Goal: Transaction & Acquisition: Purchase product/service

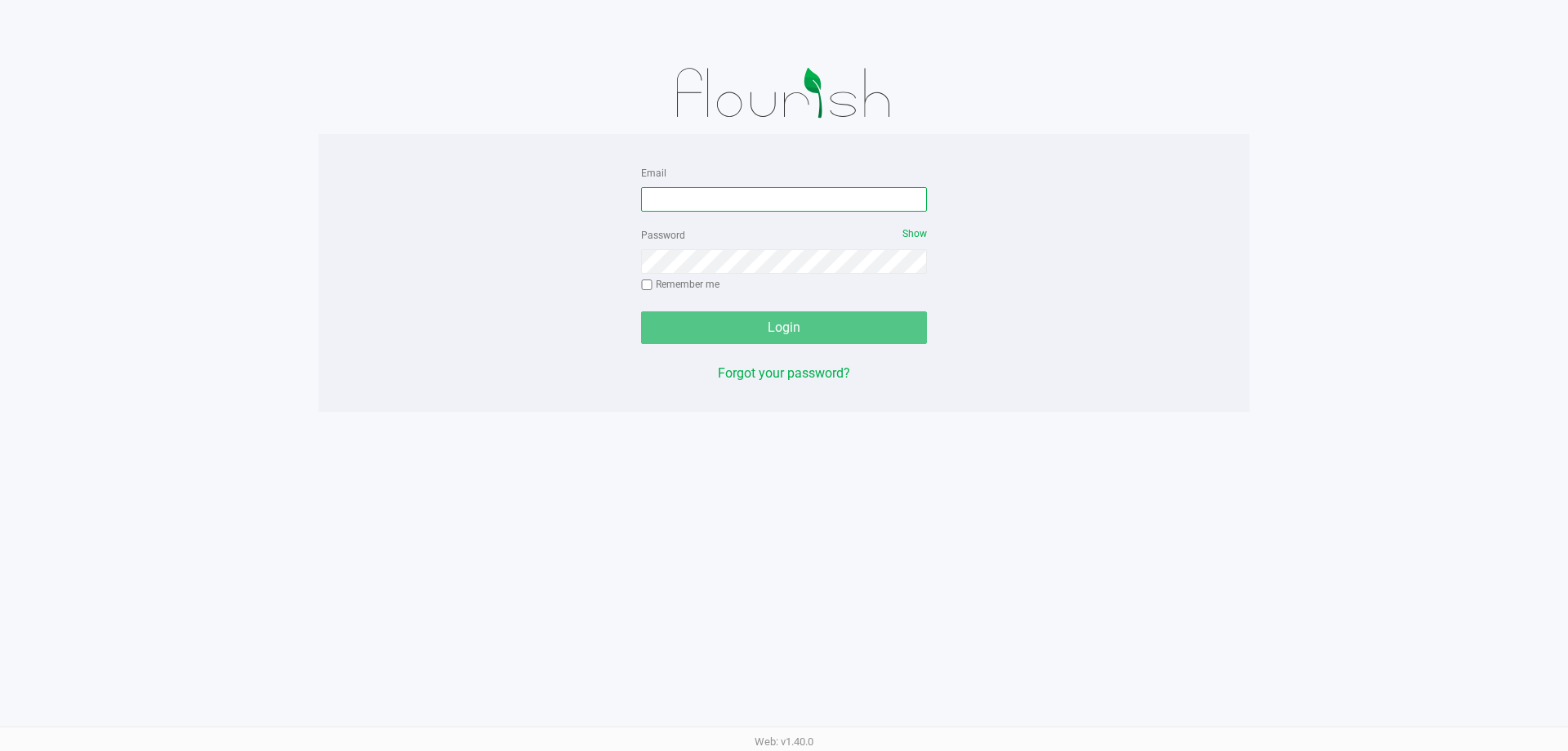
click at [730, 211] on input "Email" at bounding box center [784, 199] width 286 height 24
type input "[EMAIL_ADDRESS][DOMAIN_NAME]"
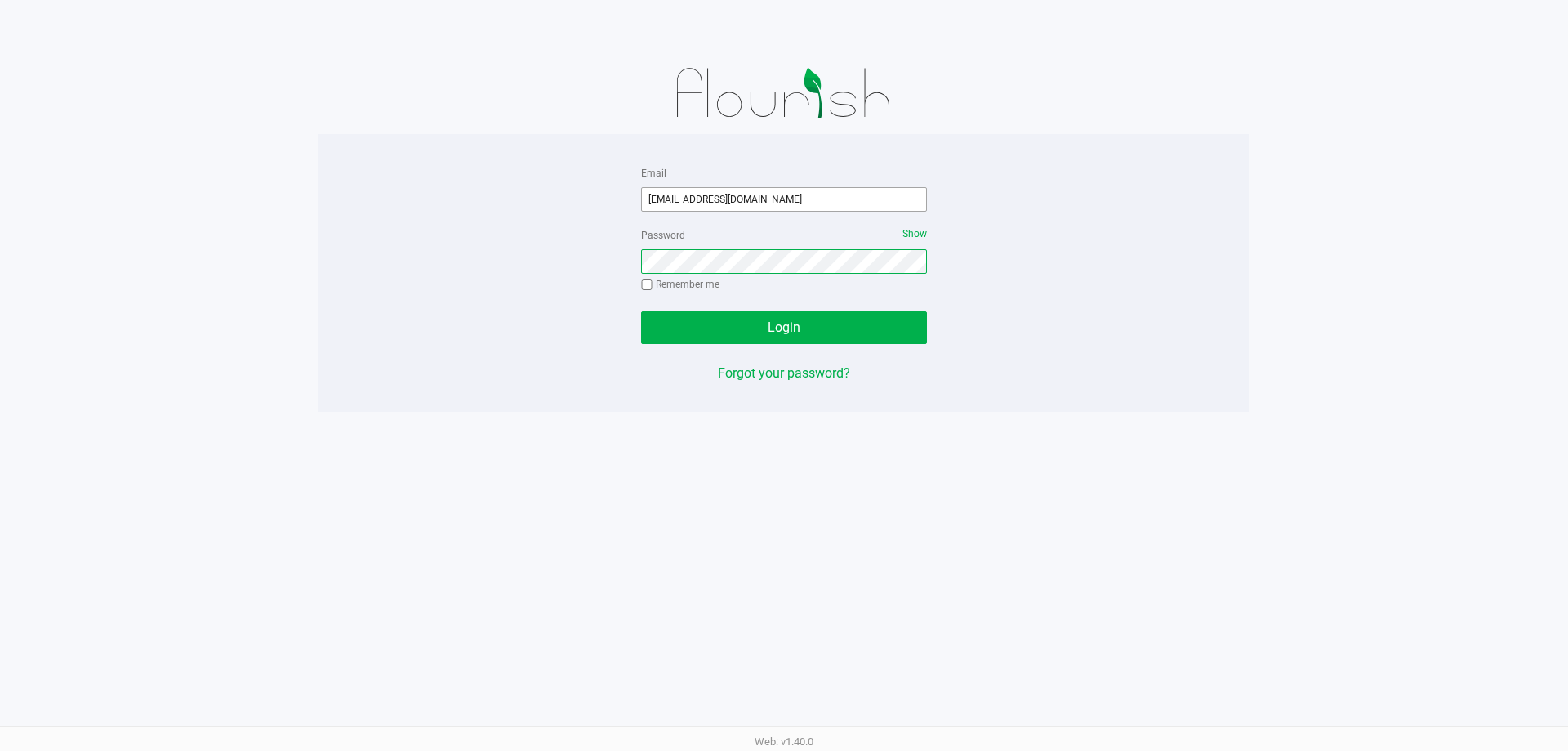
click at [641, 312] on button "Login" at bounding box center [784, 328] width 286 height 33
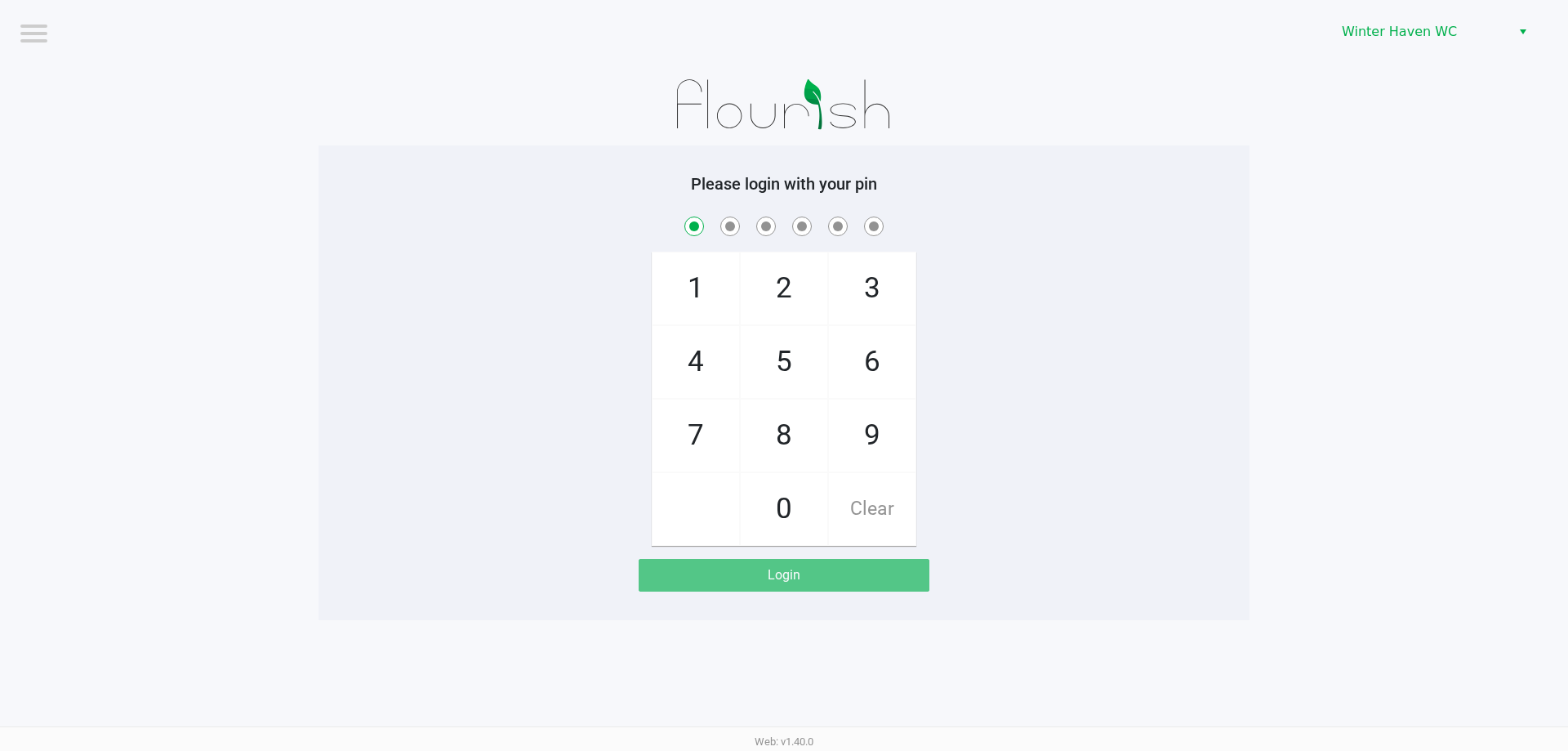
checkbox input "true"
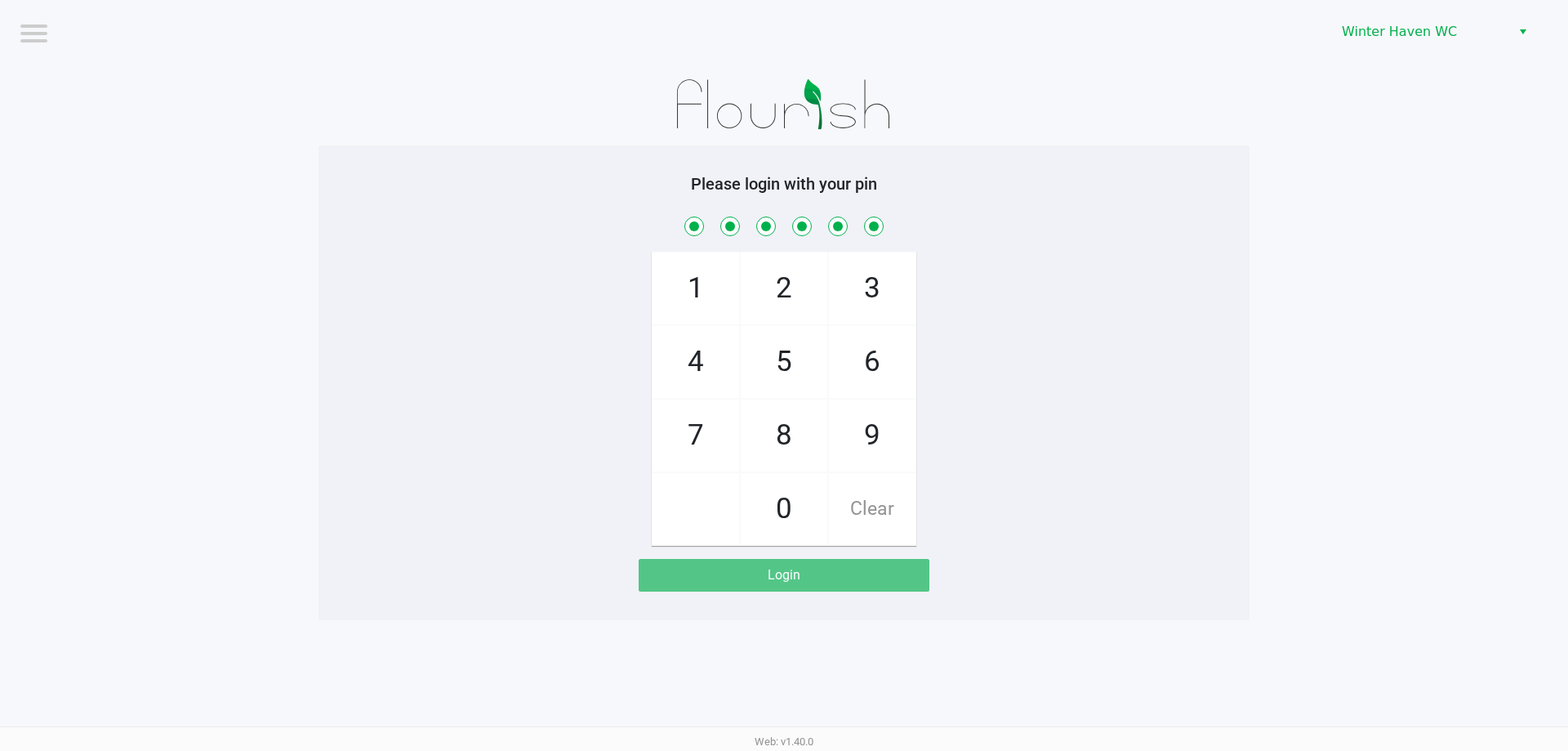
checkbox input "true"
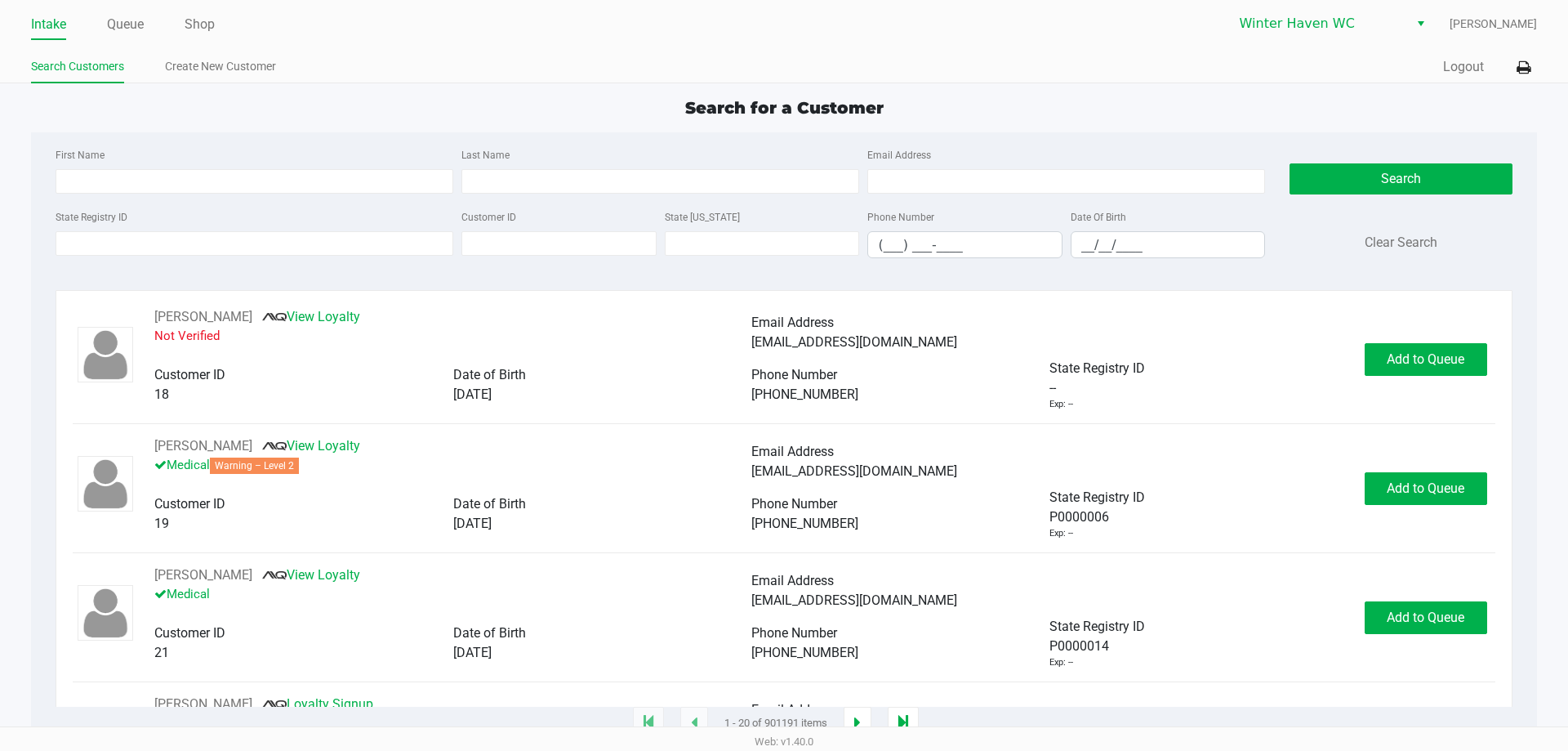
click at [363, 107] on div "Search for a Customer" at bounding box center [784, 107] width 1530 height 24
click at [241, 145] on div "First Name" at bounding box center [255, 168] width 406 height 49
click at [263, 178] on input "First Name" at bounding box center [255, 181] width 398 height 24
type input "p0fr2485"
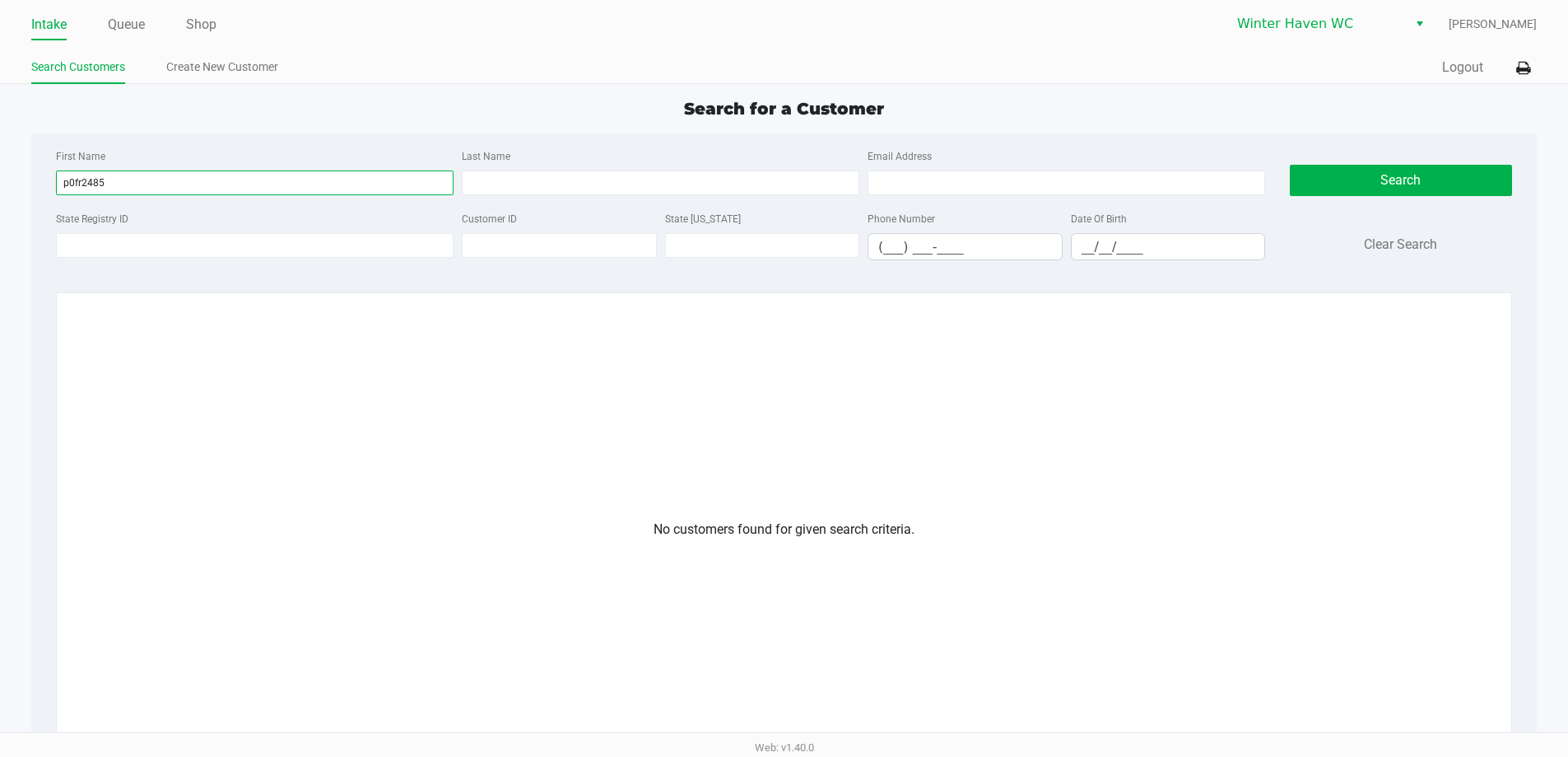
click at [243, 173] on input "p0fr2485" at bounding box center [255, 182] width 397 height 24
click at [210, 243] on input "State Registry ID" at bounding box center [255, 244] width 397 height 24
paste input "p0fr2485"
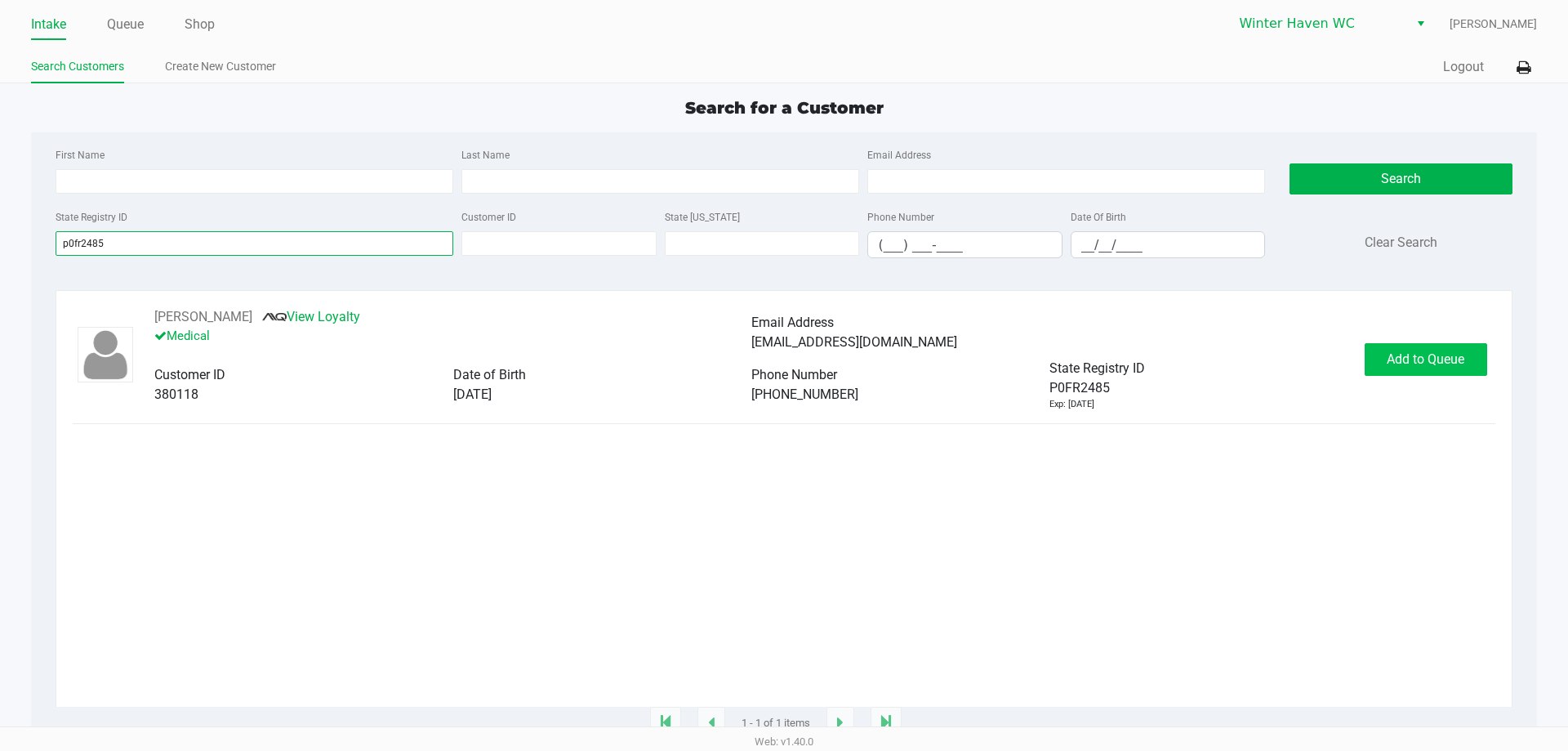
type input "p0fr2485"
click at [1407, 357] on span "Add to Queue" at bounding box center [1425, 359] width 78 height 15
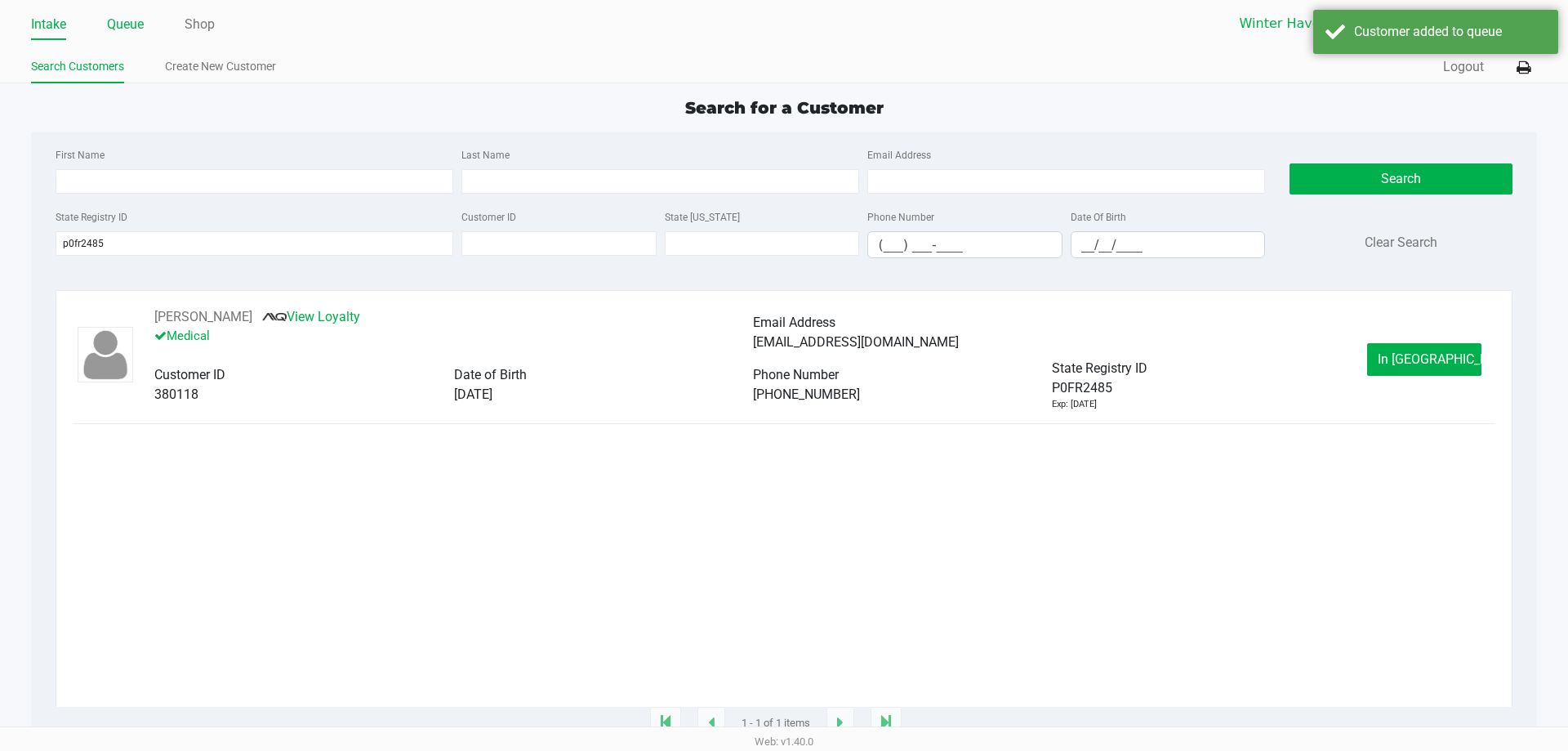
click at [121, 24] on link "Queue" at bounding box center [125, 25] width 37 height 23
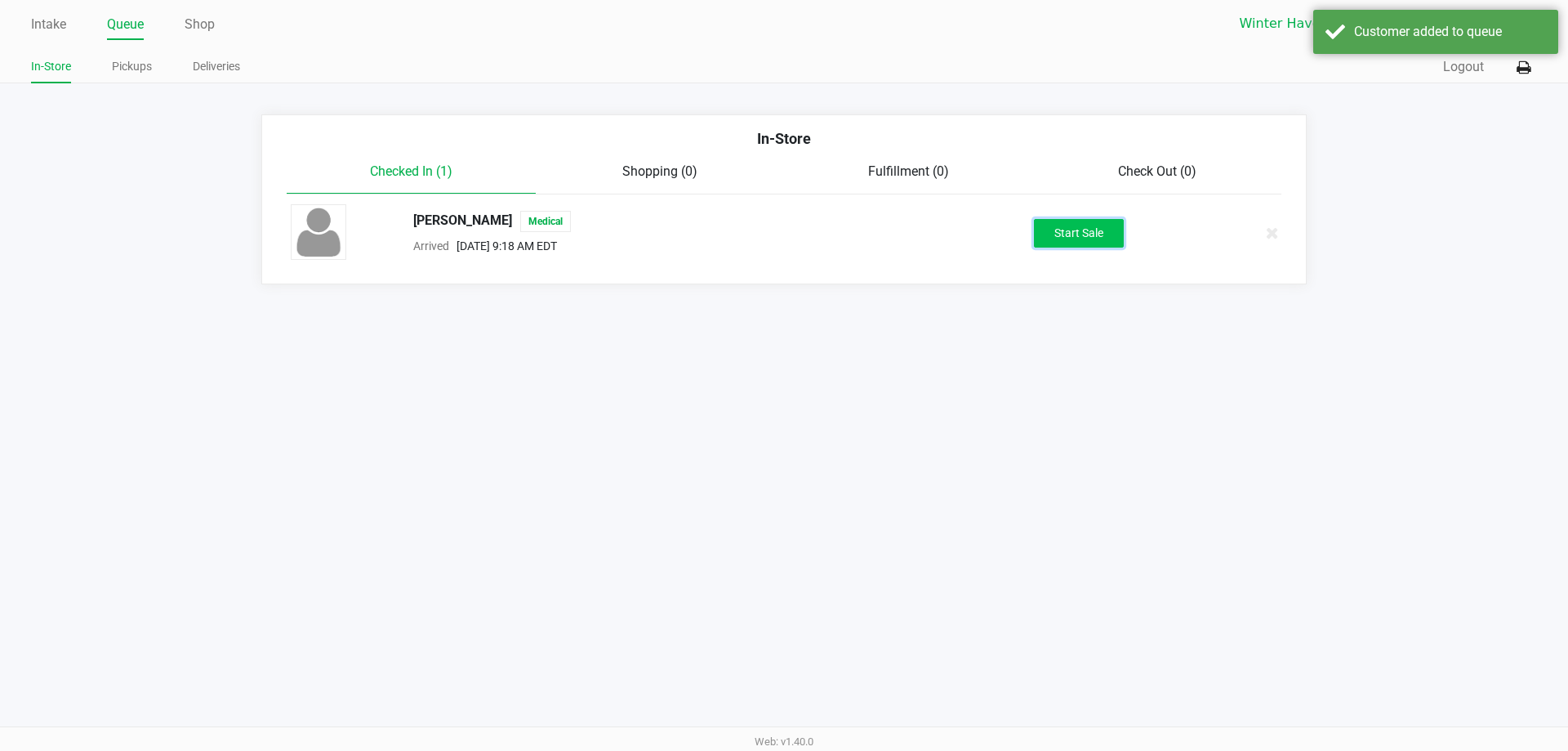
click at [1074, 241] on button "Start Sale" at bounding box center [1078, 234] width 89 height 29
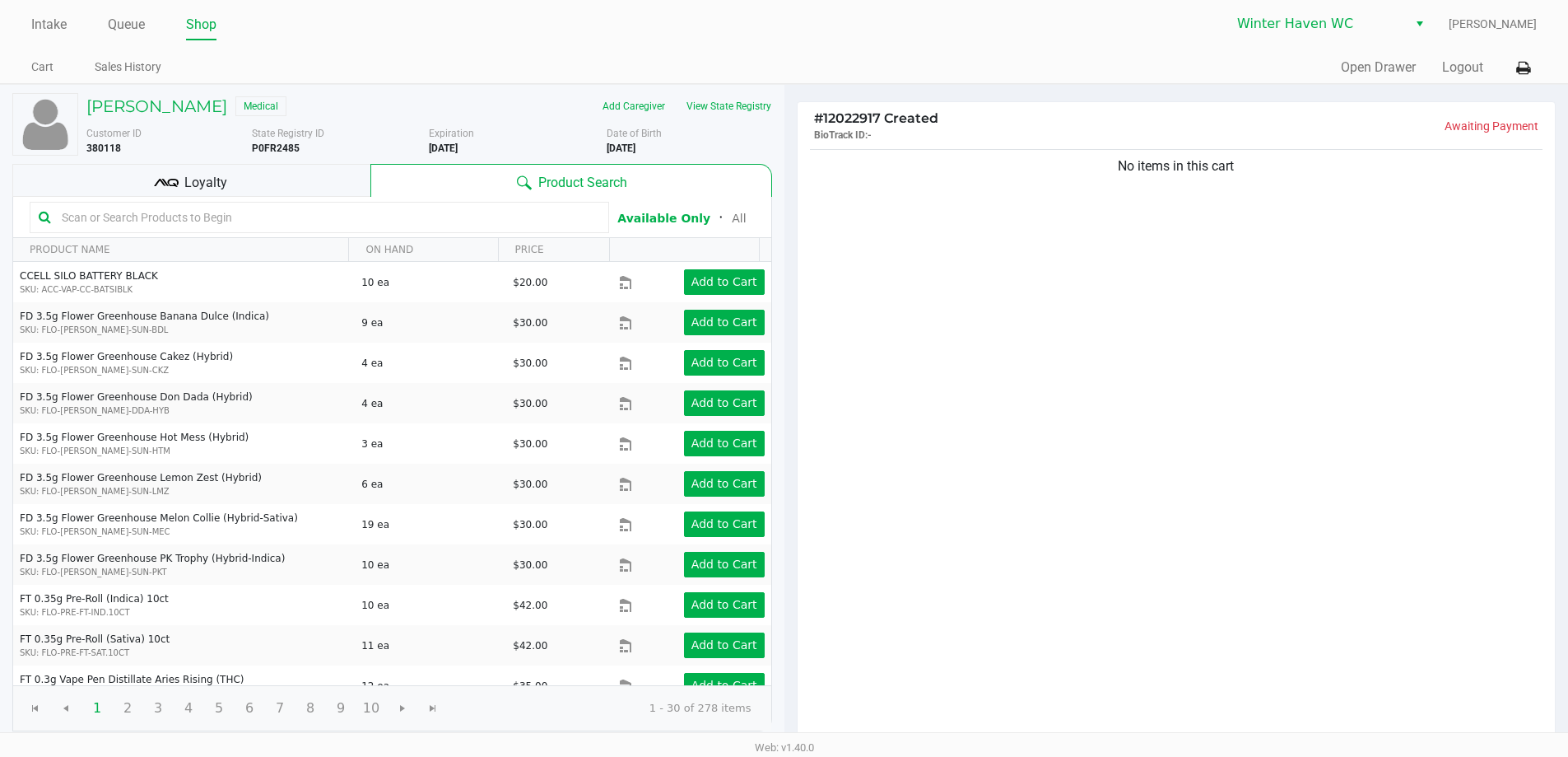
click at [309, 220] on input "text" at bounding box center [328, 217] width 545 height 24
click at [281, 170] on div "Loyalty" at bounding box center [191, 180] width 358 height 33
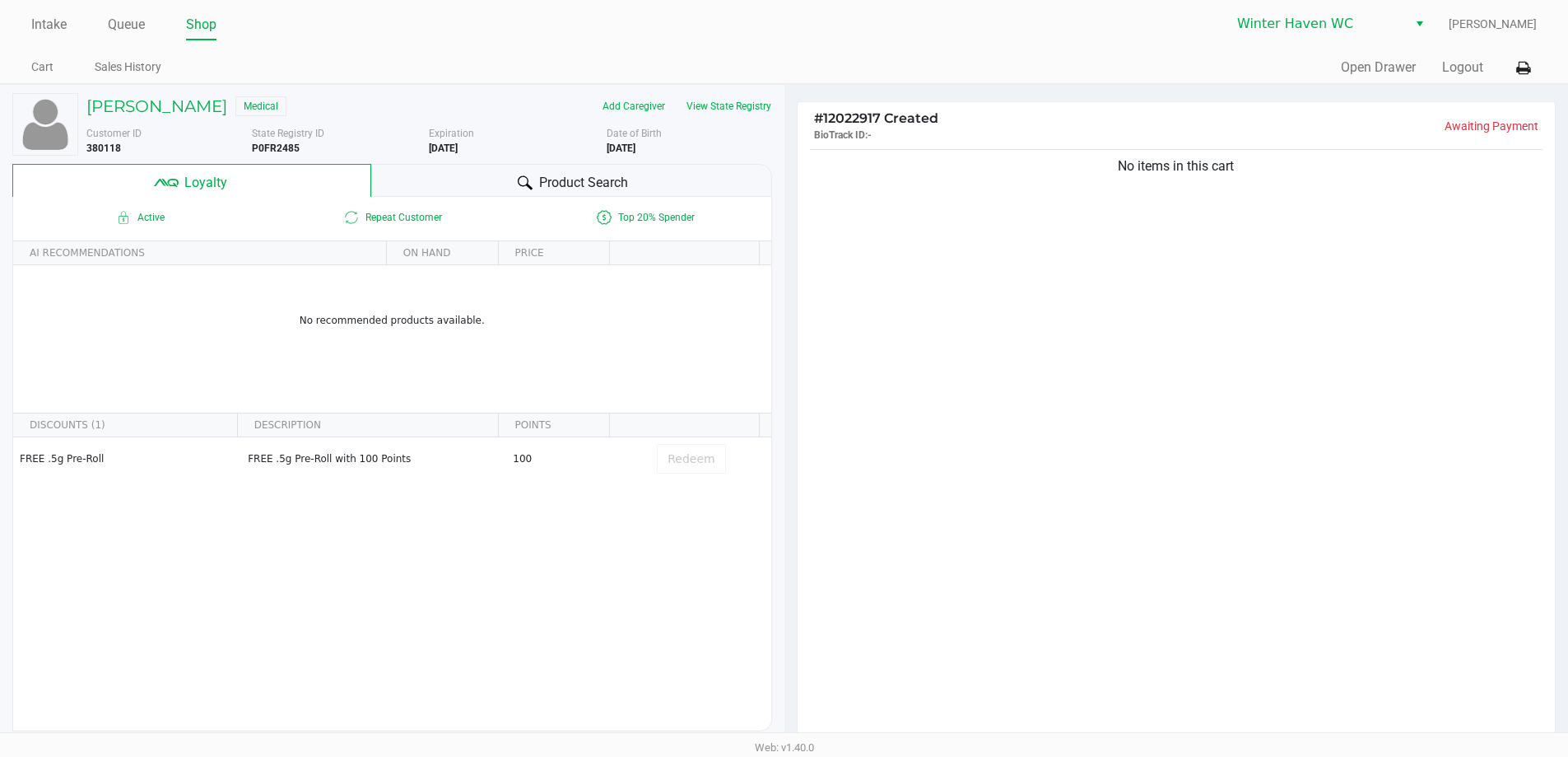
click at [444, 173] on div "Product Search" at bounding box center [572, 180] width 401 height 33
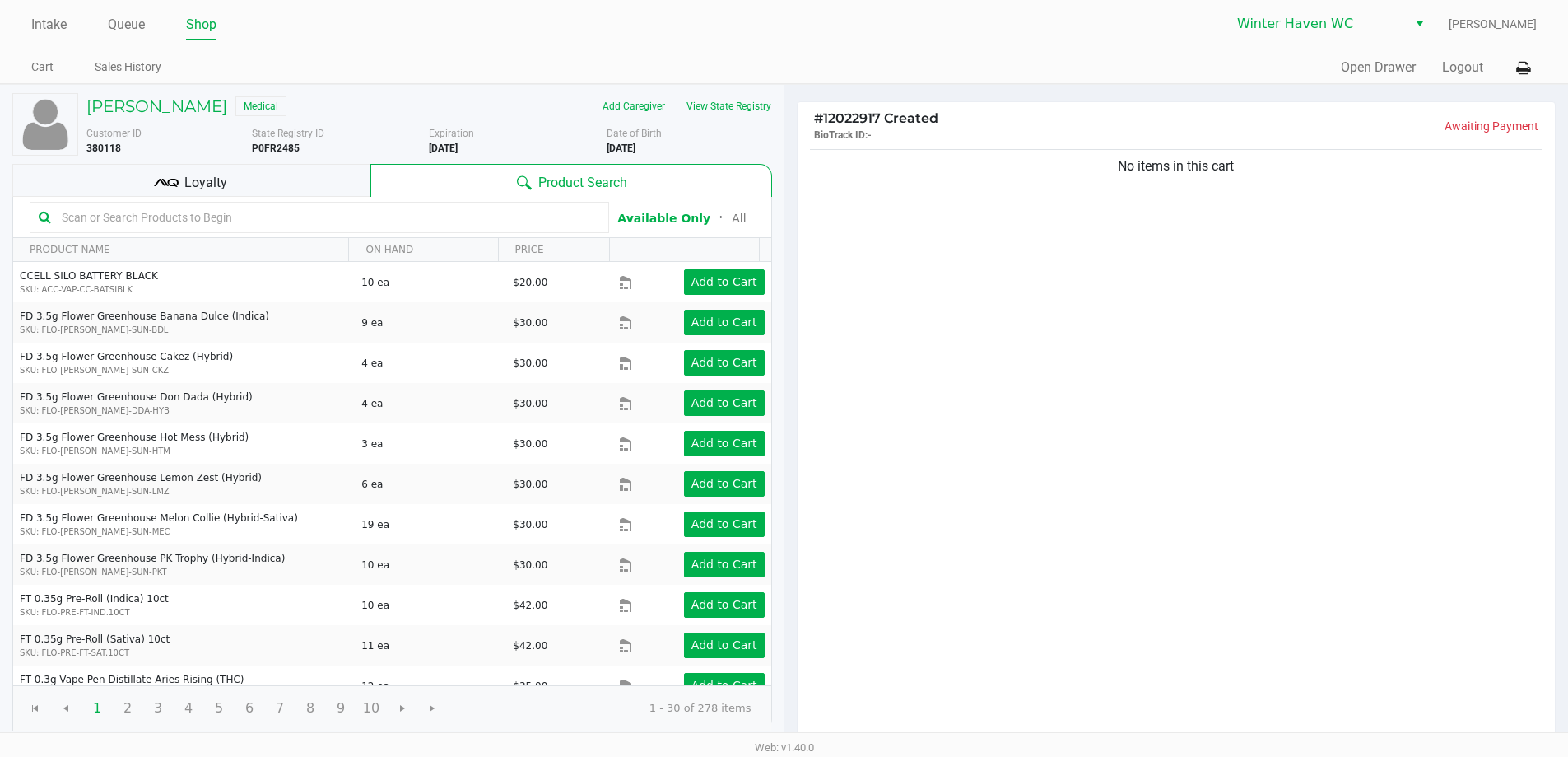
click at [458, 208] on input "text" at bounding box center [328, 217] width 545 height 24
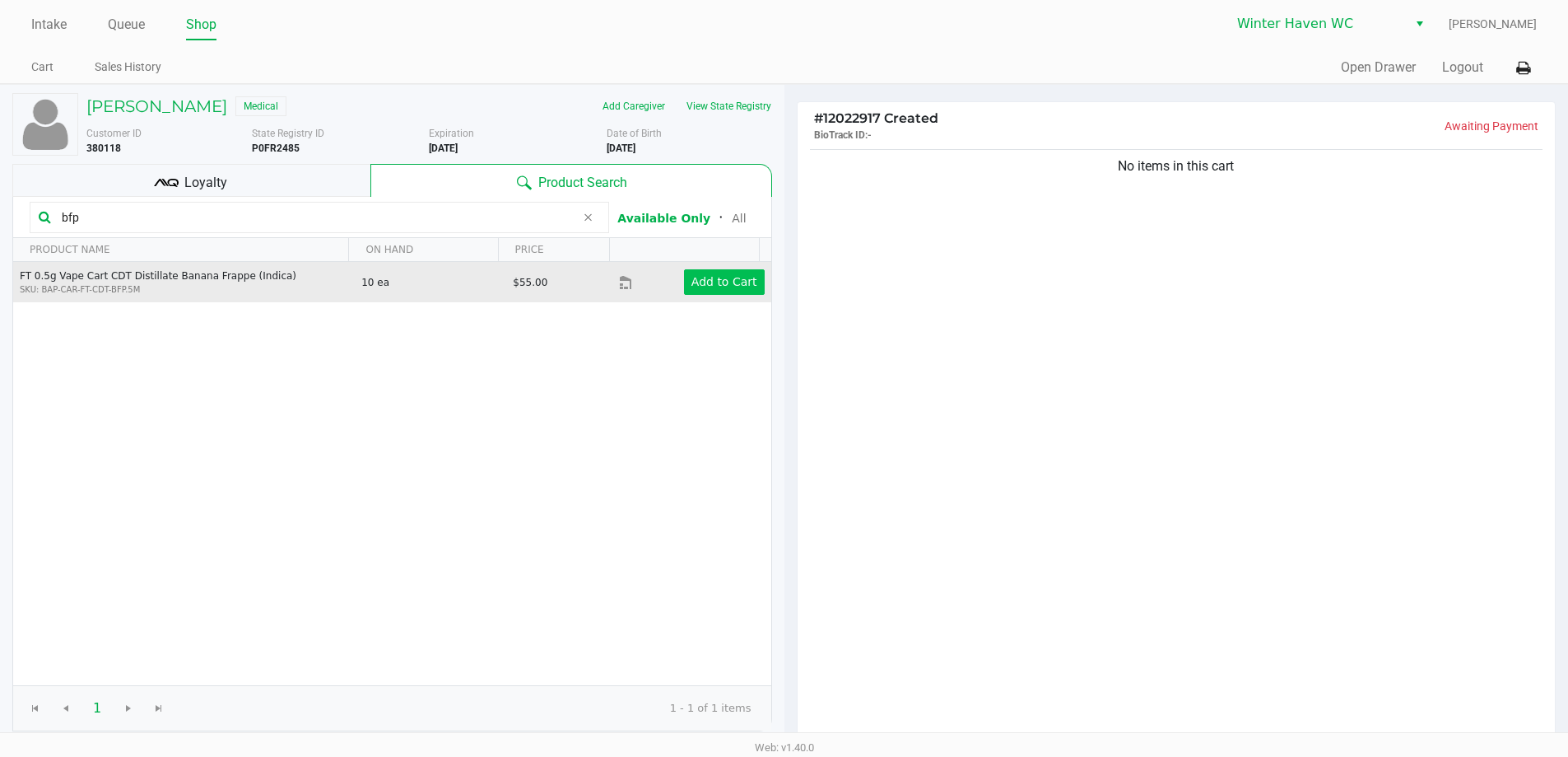
type input "bfp"
click at [697, 277] on app-button-loader "Add to Cart" at bounding box center [724, 282] width 66 height 14
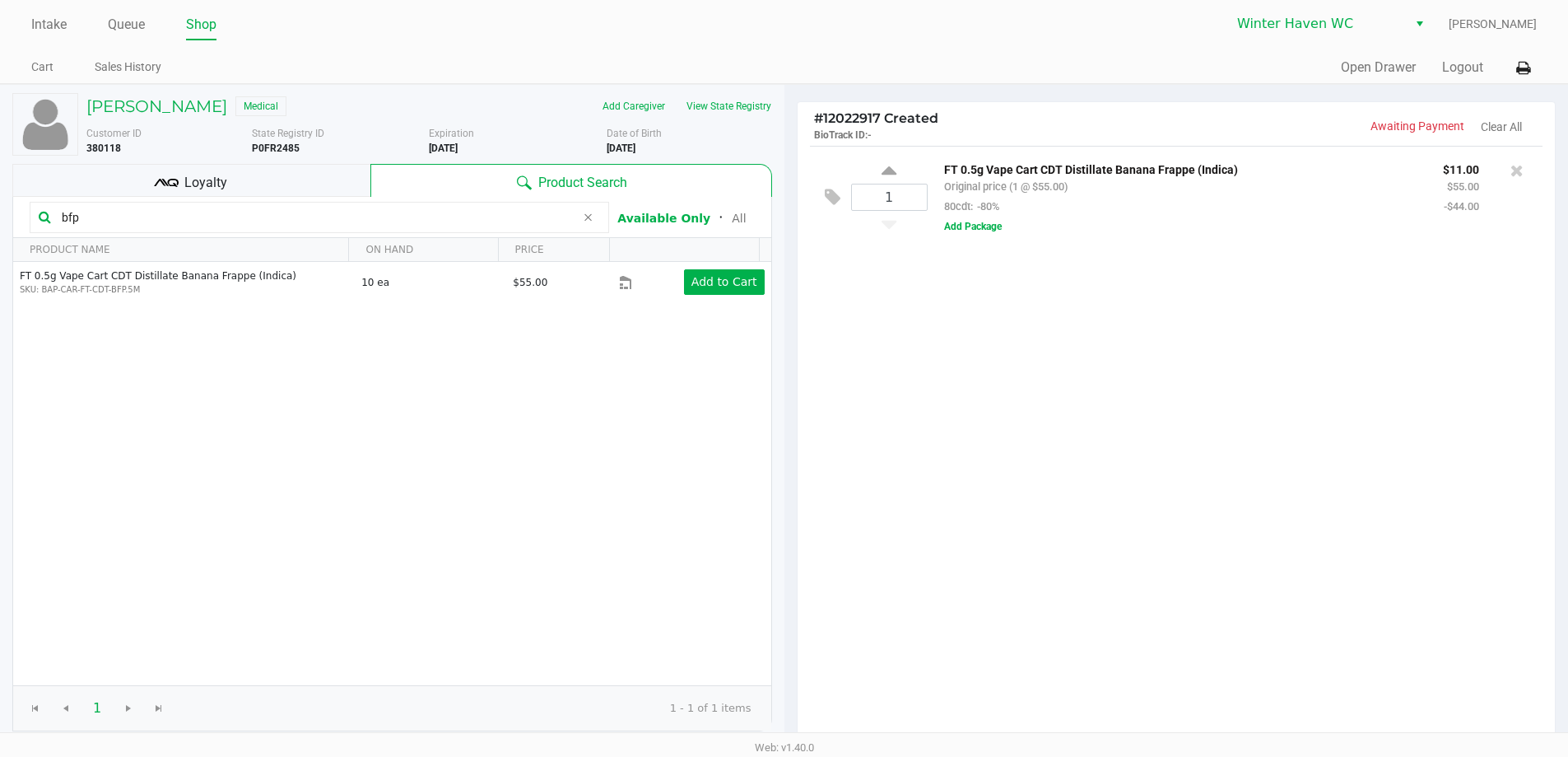
click at [181, 215] on input "bfp" at bounding box center [315, 217] width 520 height 24
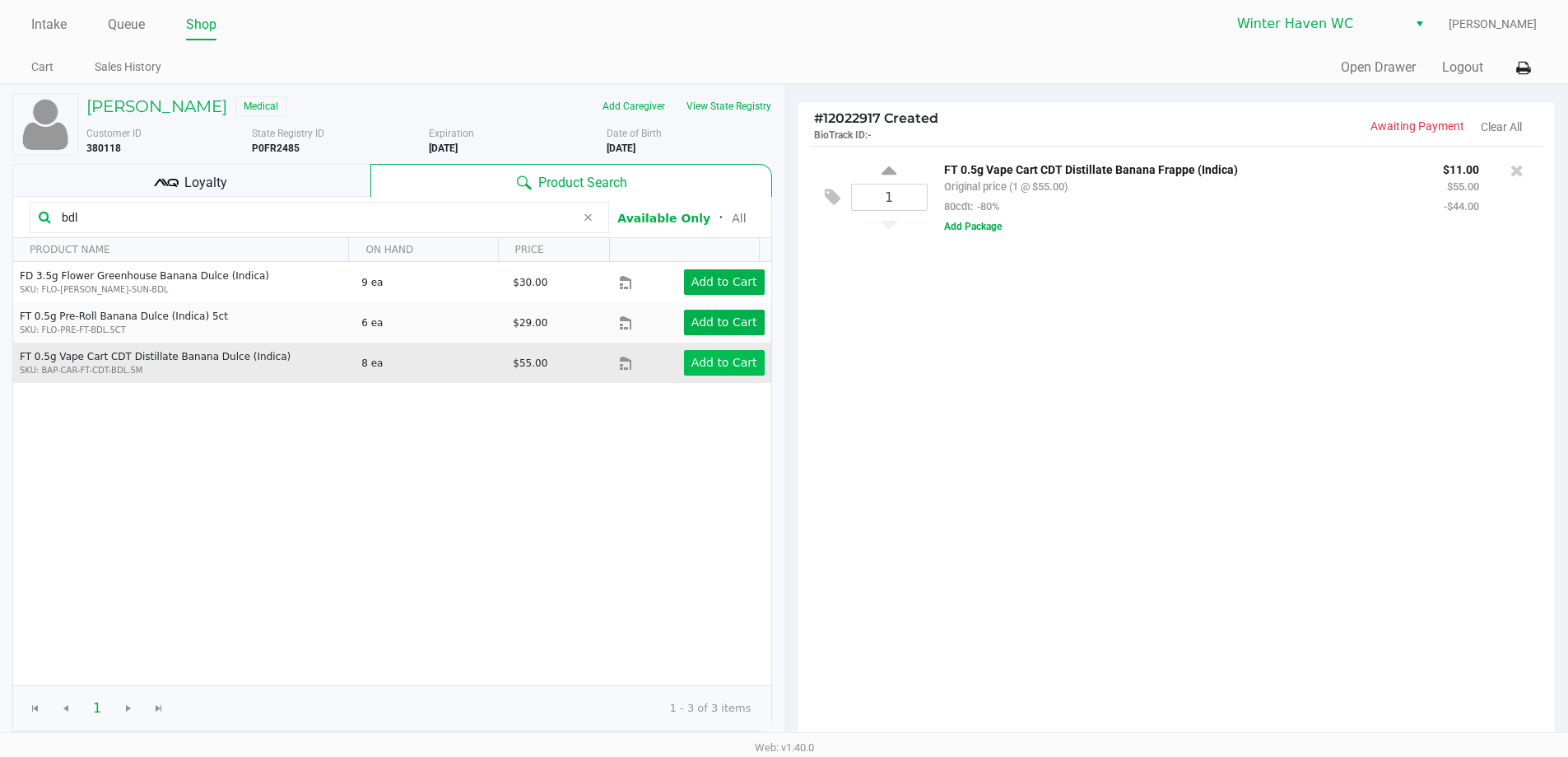
type input "bdl"
click at [712, 362] on app-button-loader "Add to Cart" at bounding box center [724, 363] width 66 height 14
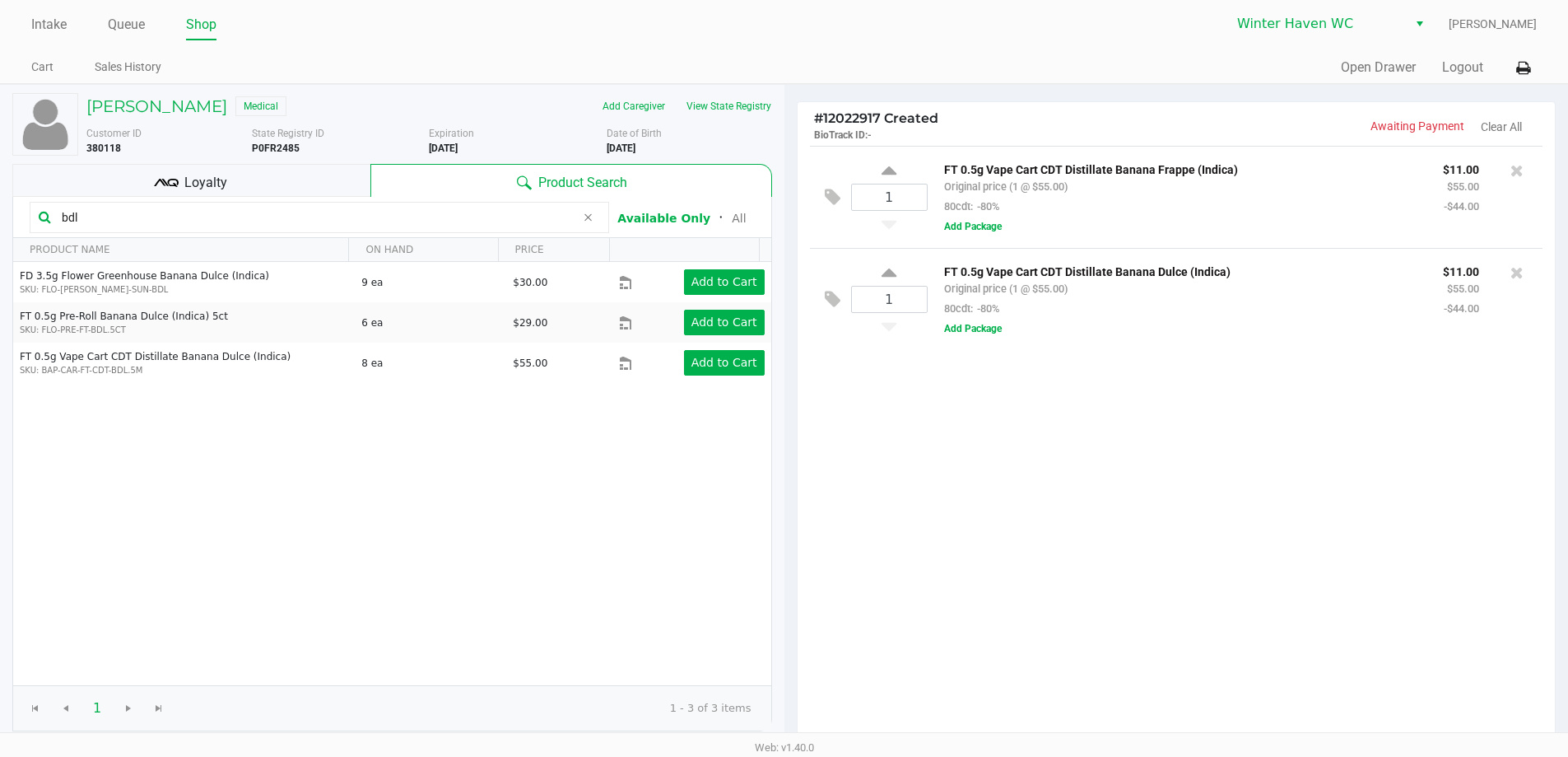
click at [398, 215] on input "bdl" at bounding box center [315, 217] width 520 height 24
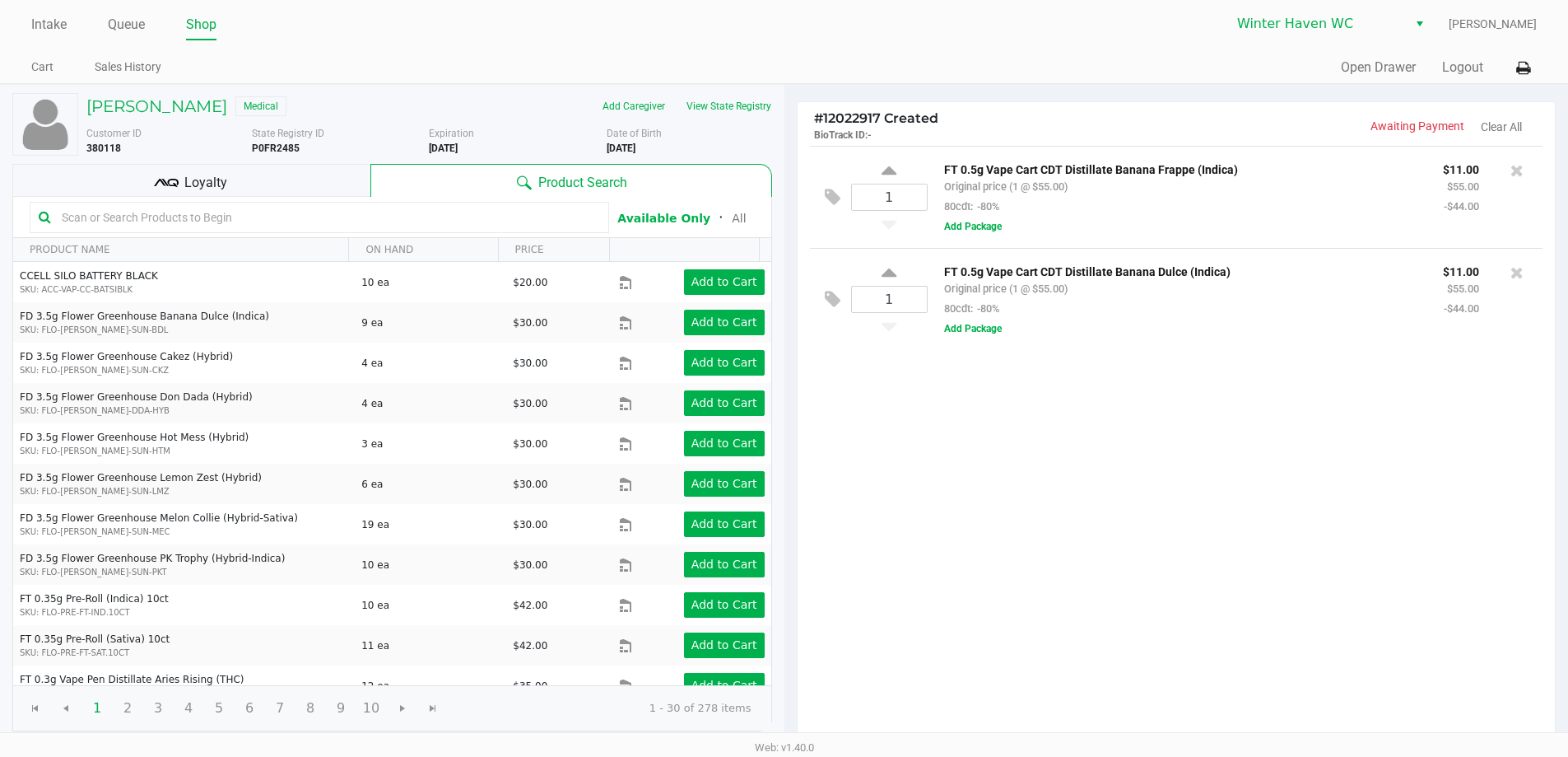
click at [1088, 503] on div "1 FT 0.5g Vape Cart CDT Distillate Banana Frappe (Indica) Original price (1 @ $…" at bounding box center [1176, 444] width 758 height 598
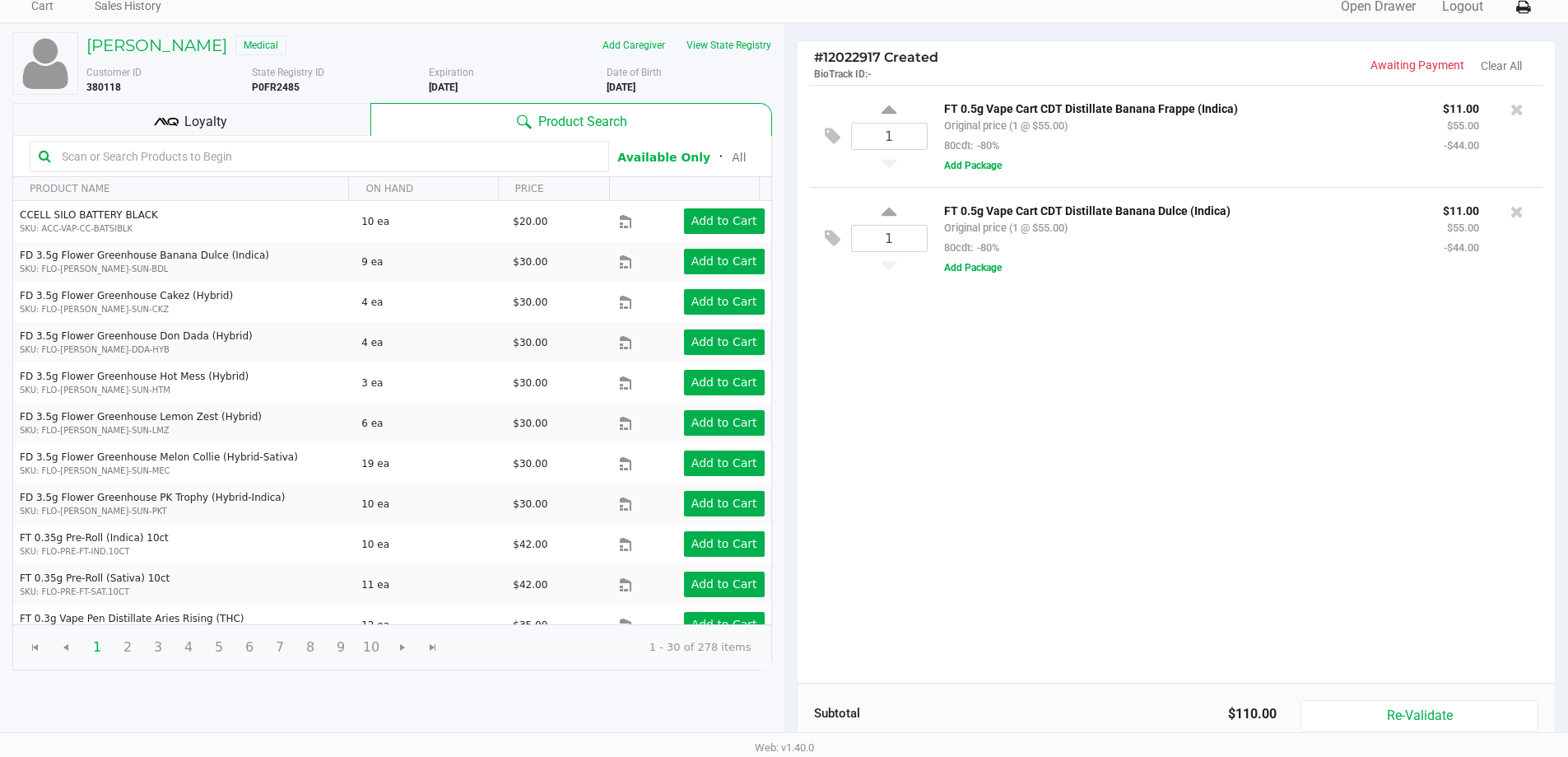
scroll to position [165, 0]
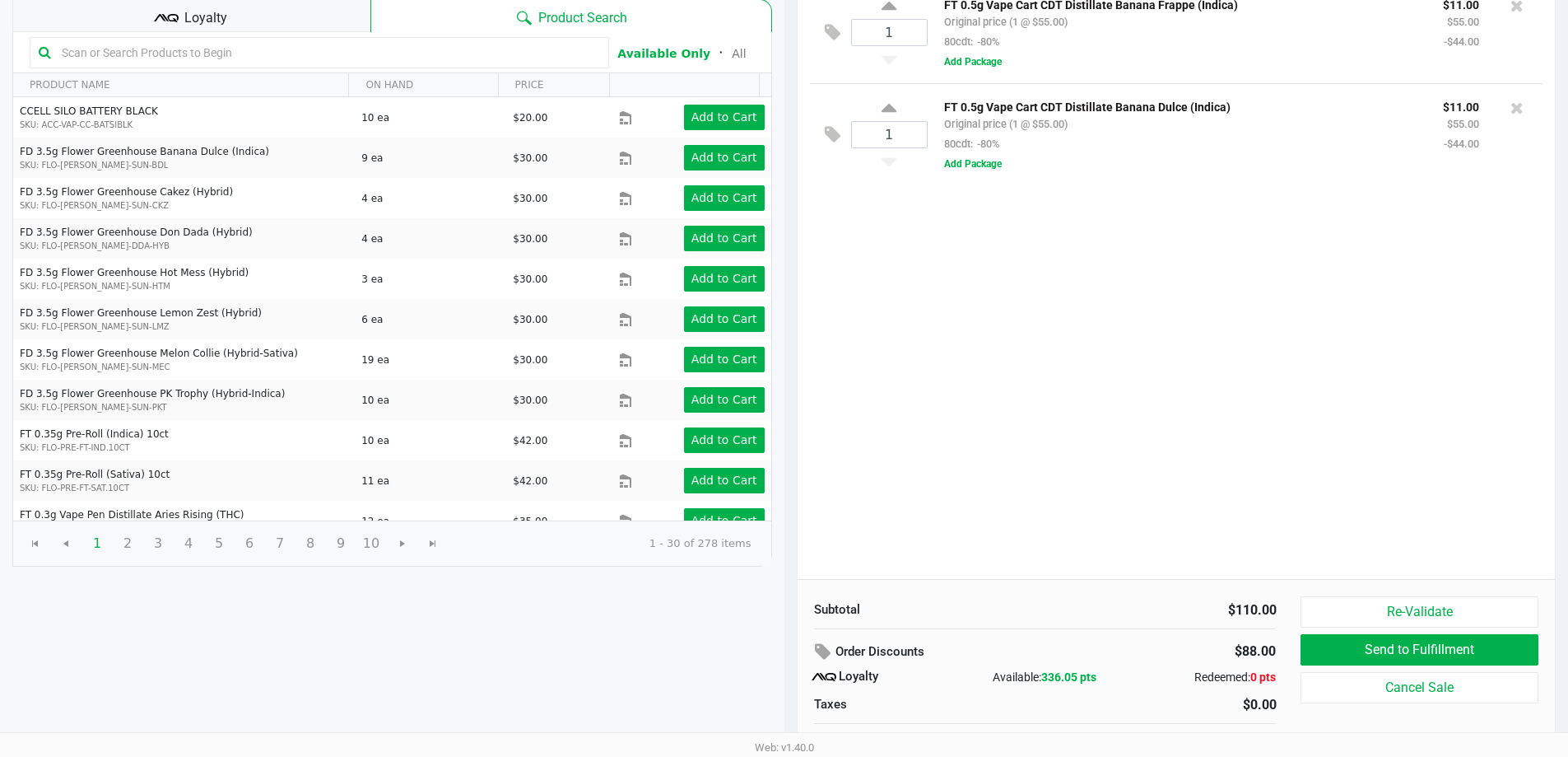
click at [1074, 498] on div "1 FT 0.5g Vape Cart CDT Distillate Banana Frappe (Indica) Original price (1 @ $…" at bounding box center [1176, 279] width 758 height 598
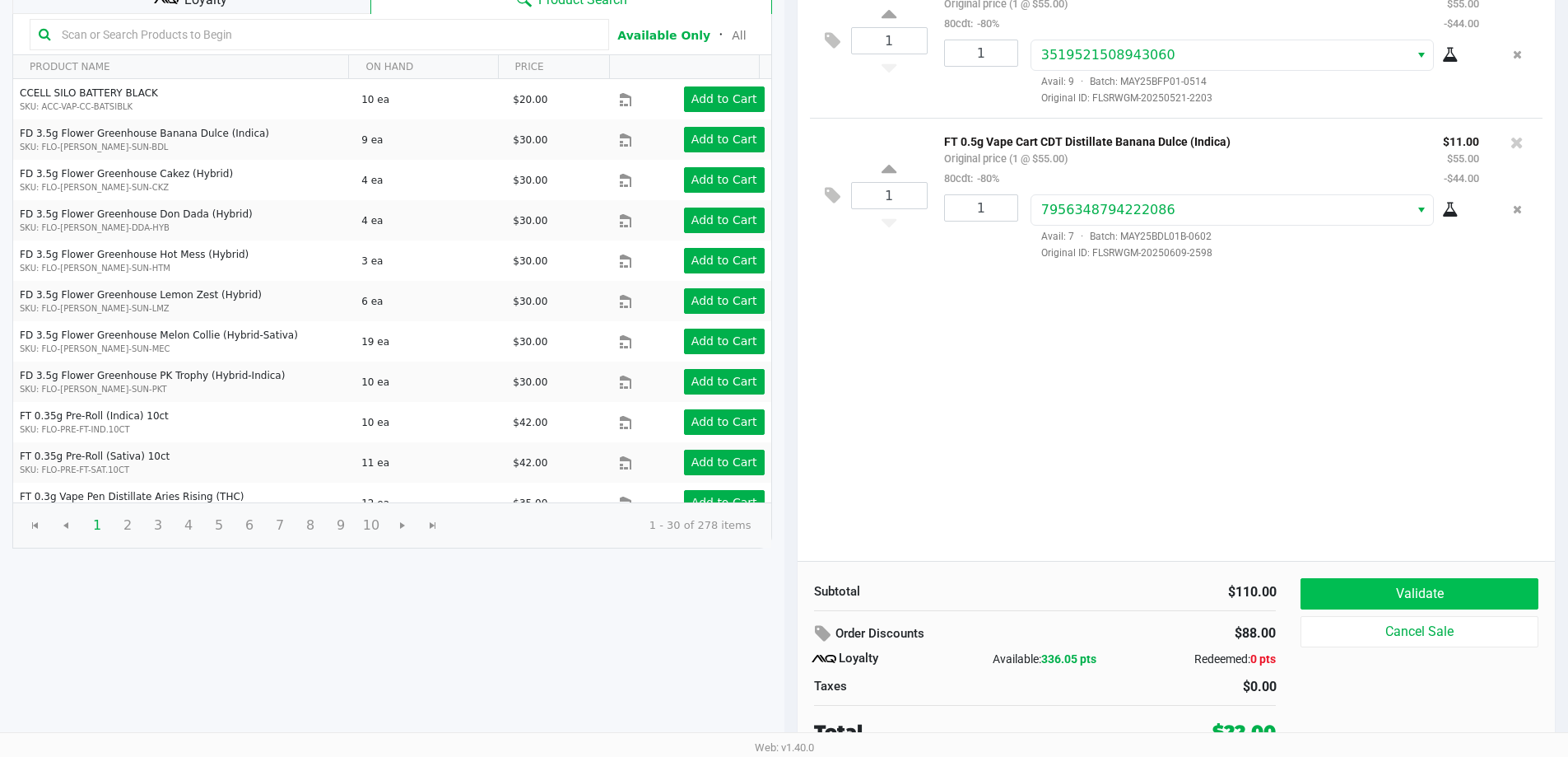
scroll to position [189, 0]
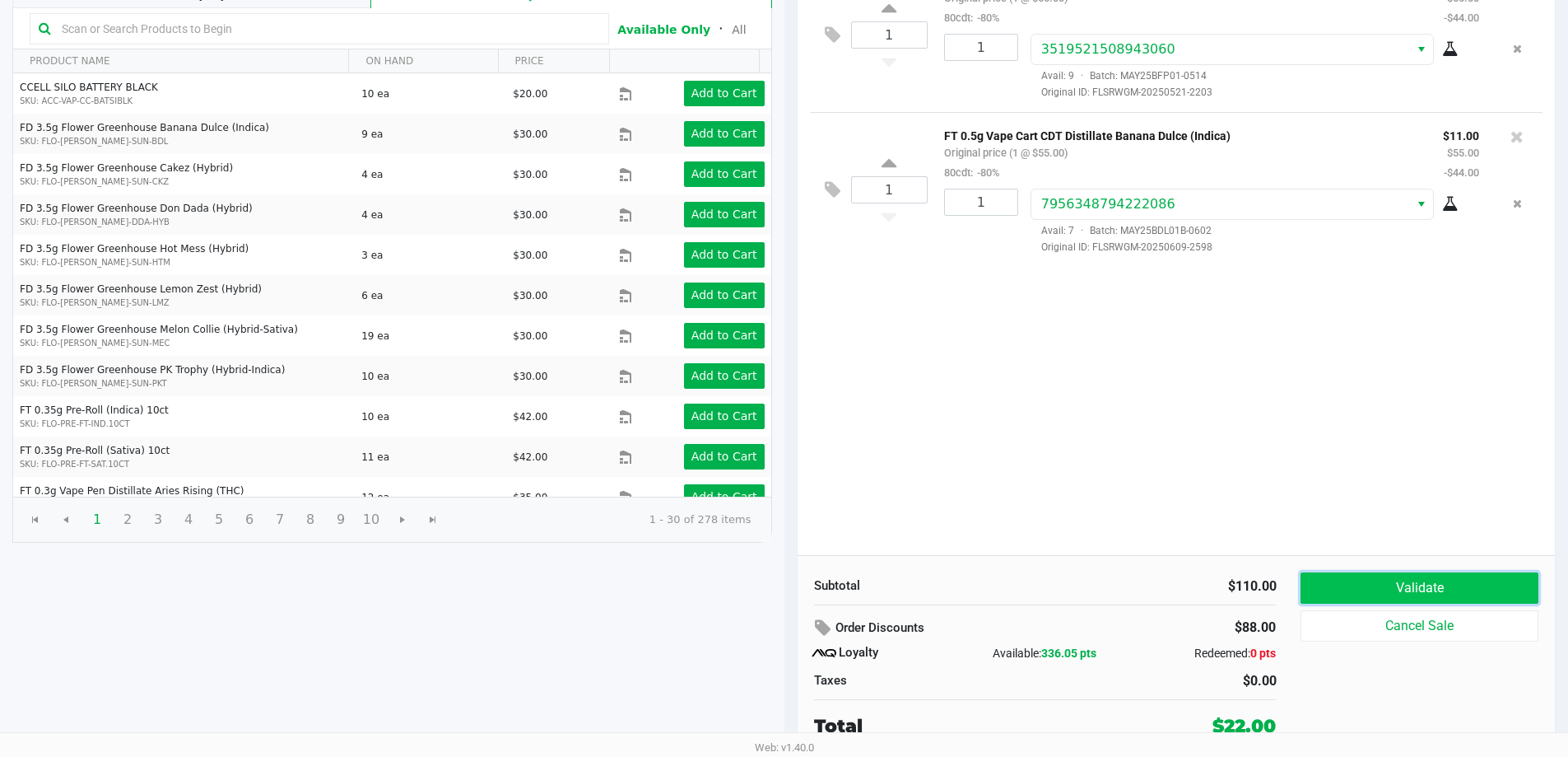
click at [1352, 577] on button "Validate" at bounding box center [1419, 587] width 237 height 31
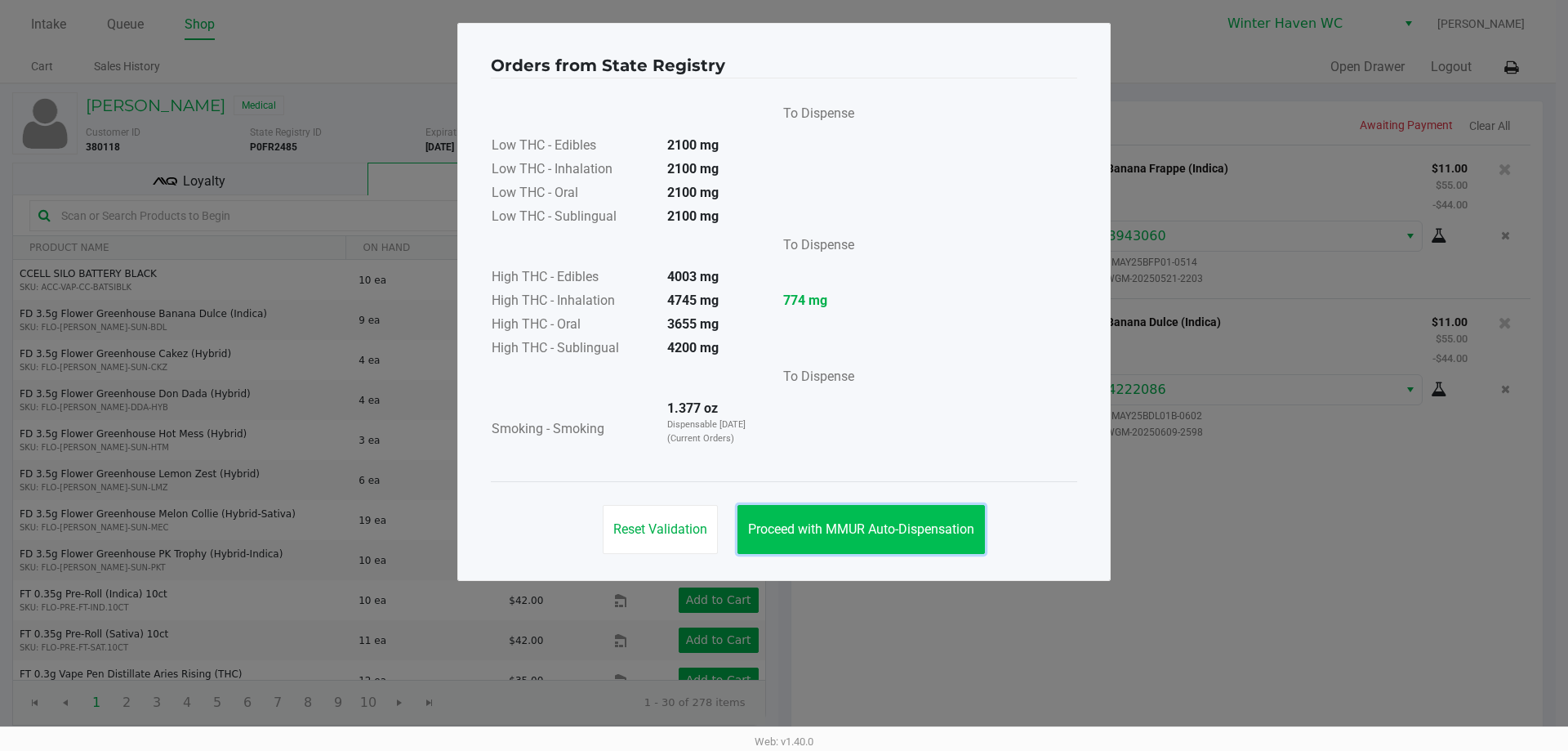
click at [897, 523] on span "Proceed with MMUR Auto-Dispensation" at bounding box center [860, 529] width 226 height 15
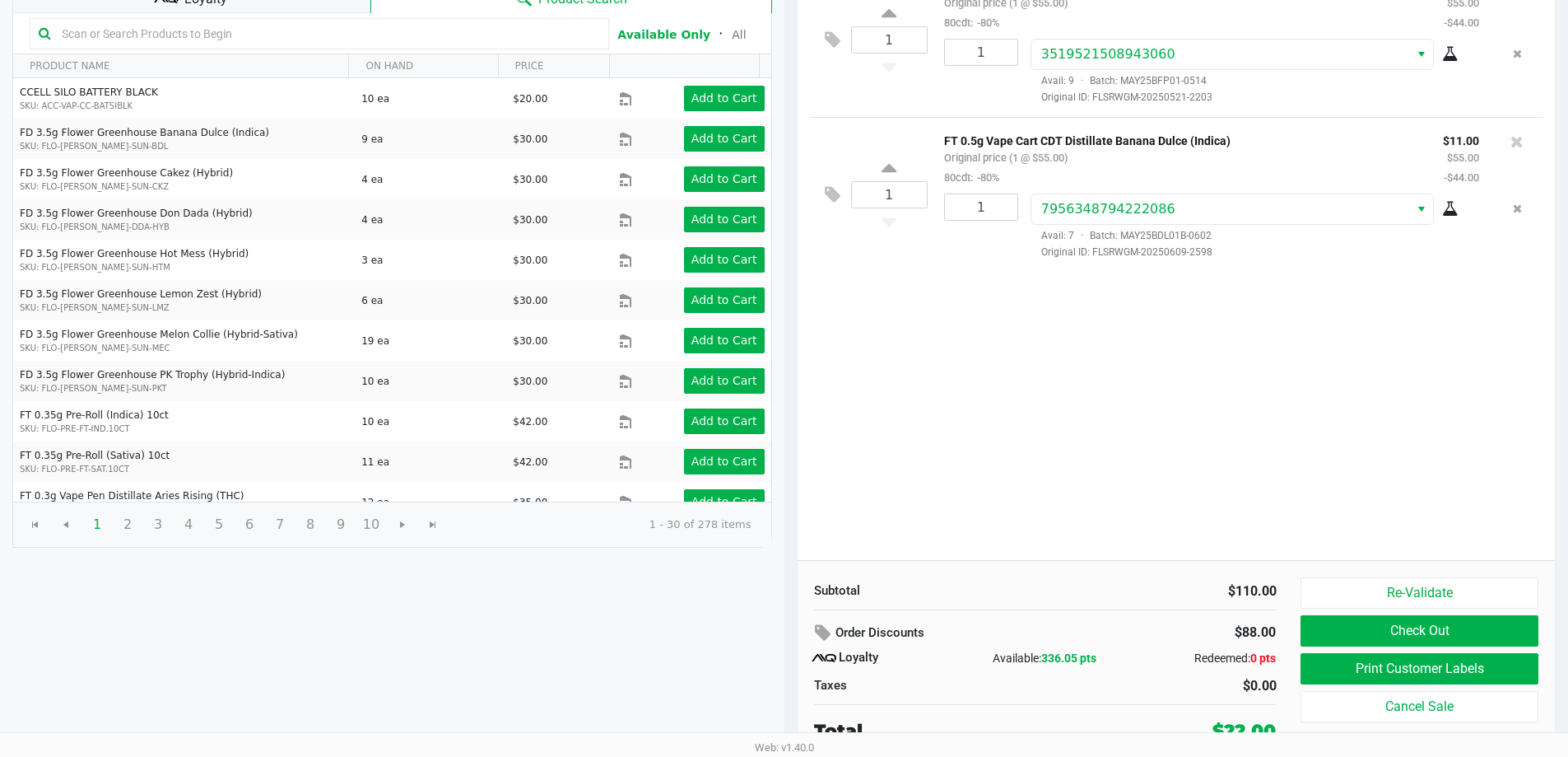
scroll to position [189, 0]
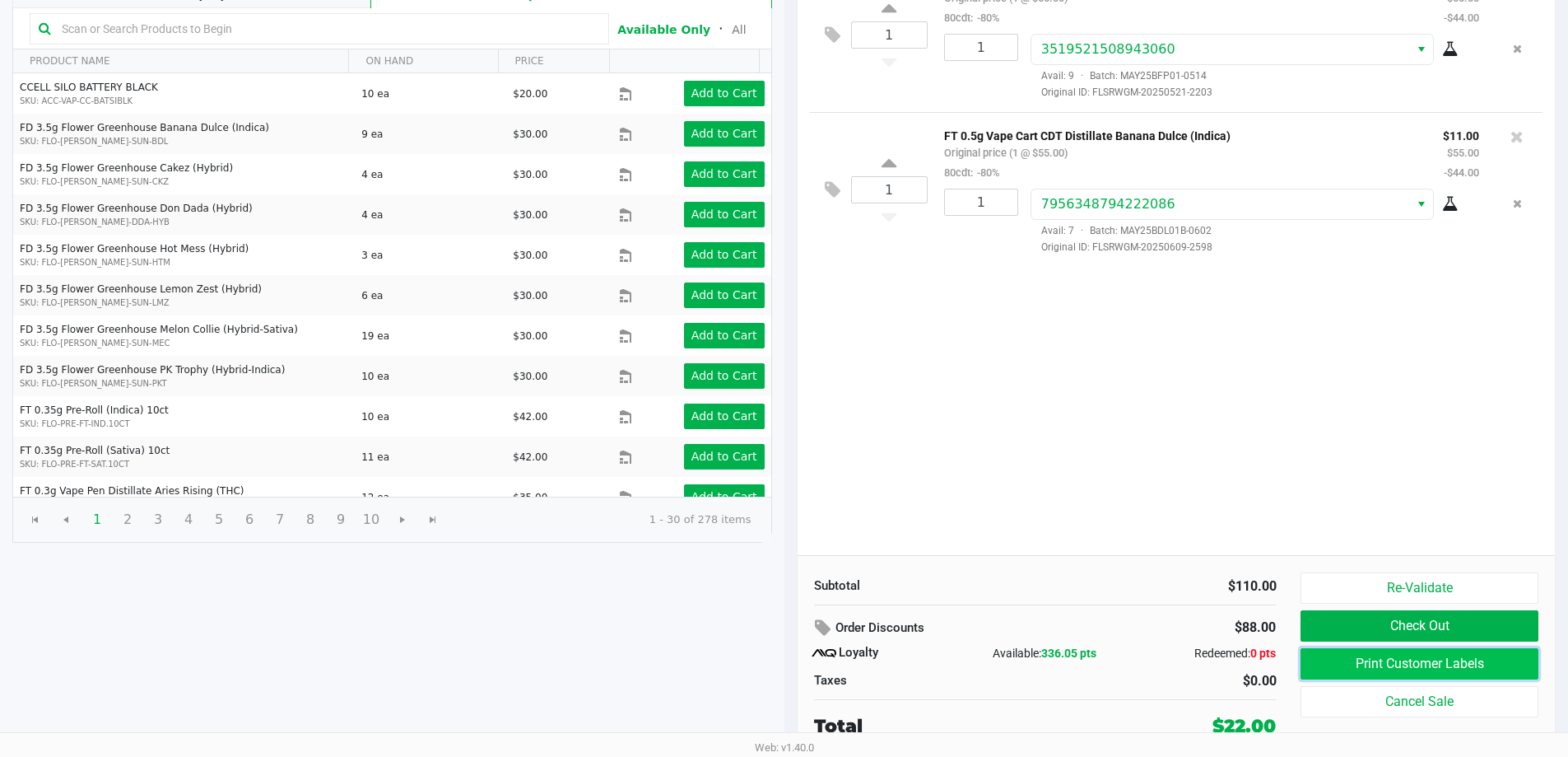
click at [1364, 674] on button "Print Customer Labels" at bounding box center [1419, 663] width 237 height 31
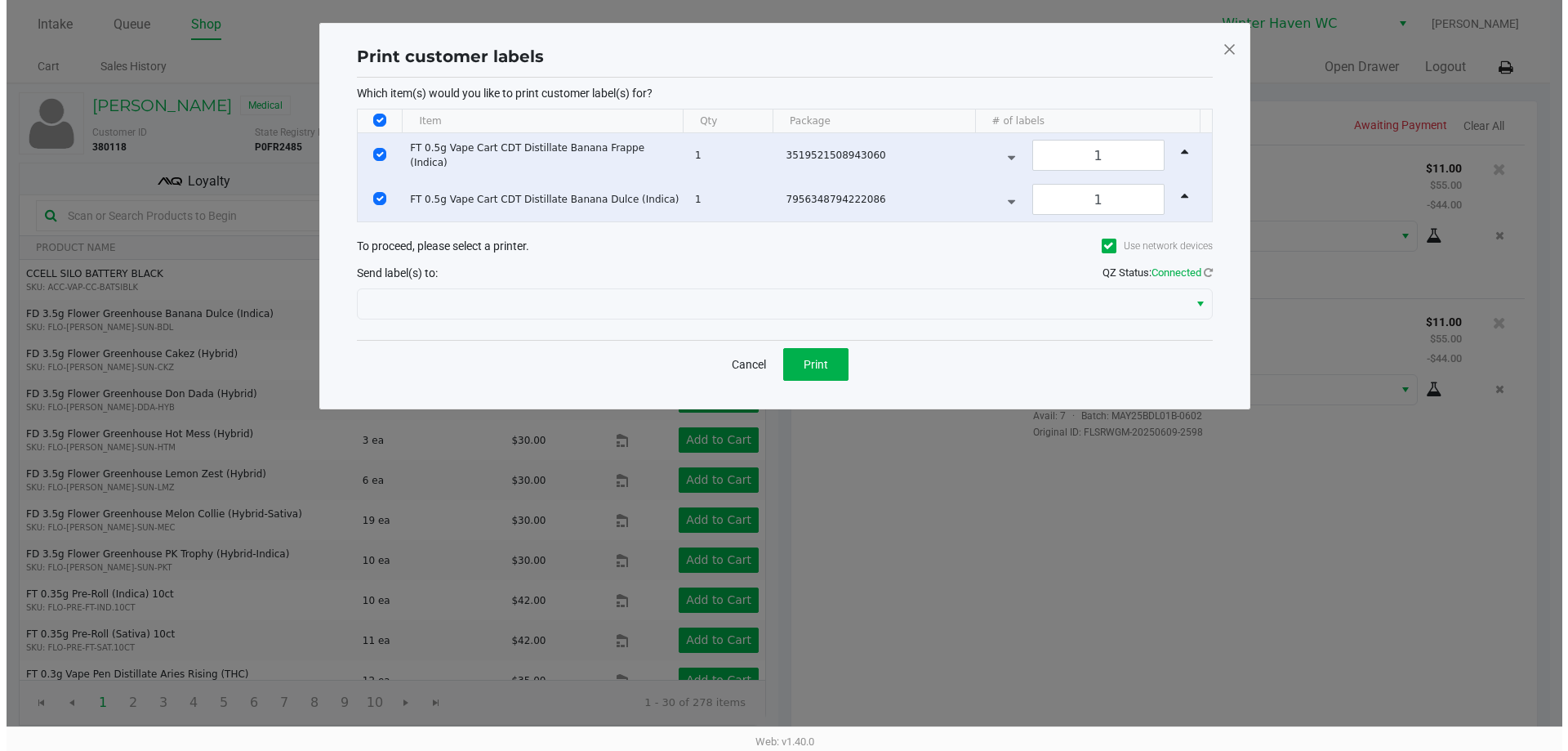
scroll to position [0, 0]
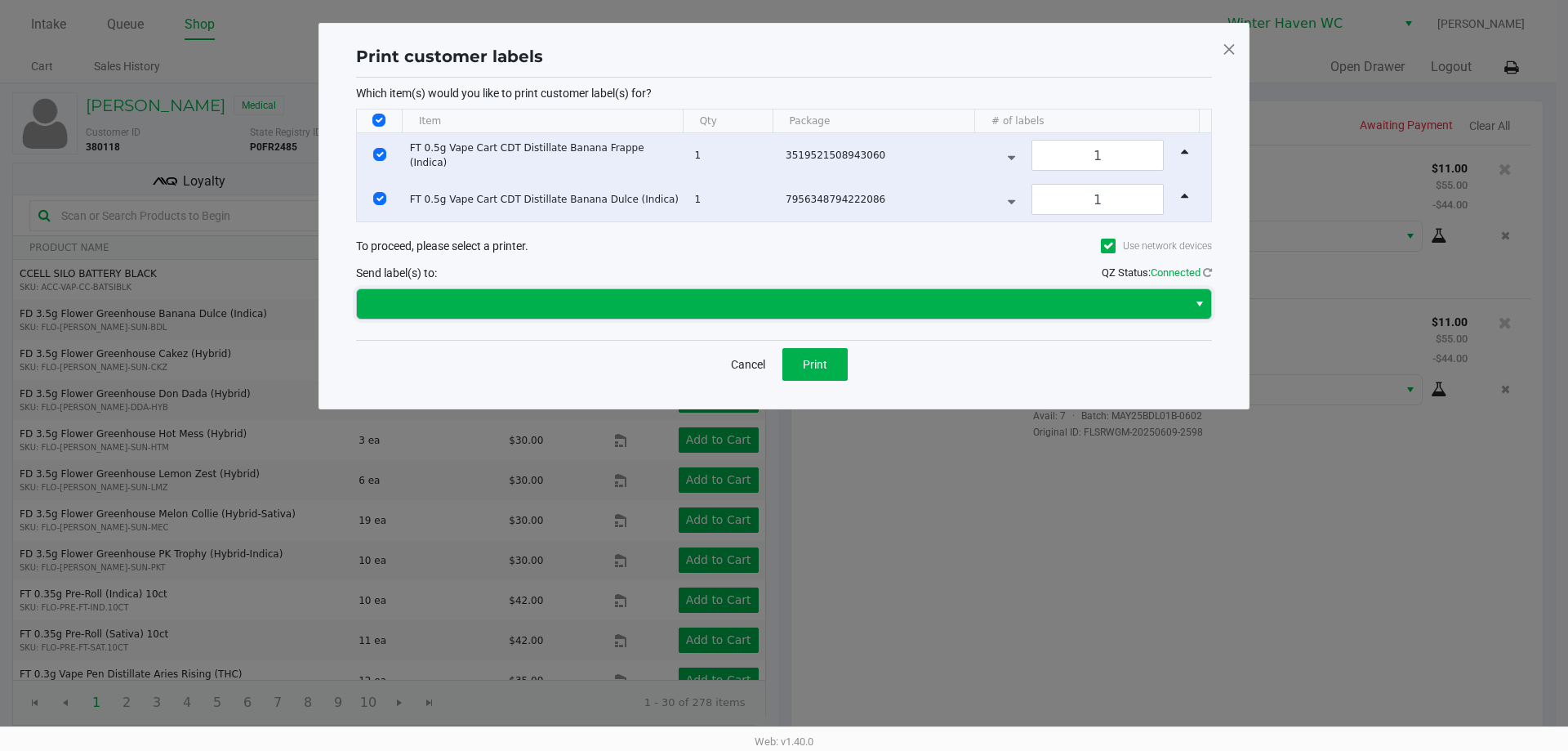
click at [831, 312] on span at bounding box center [771, 304] width 810 height 19
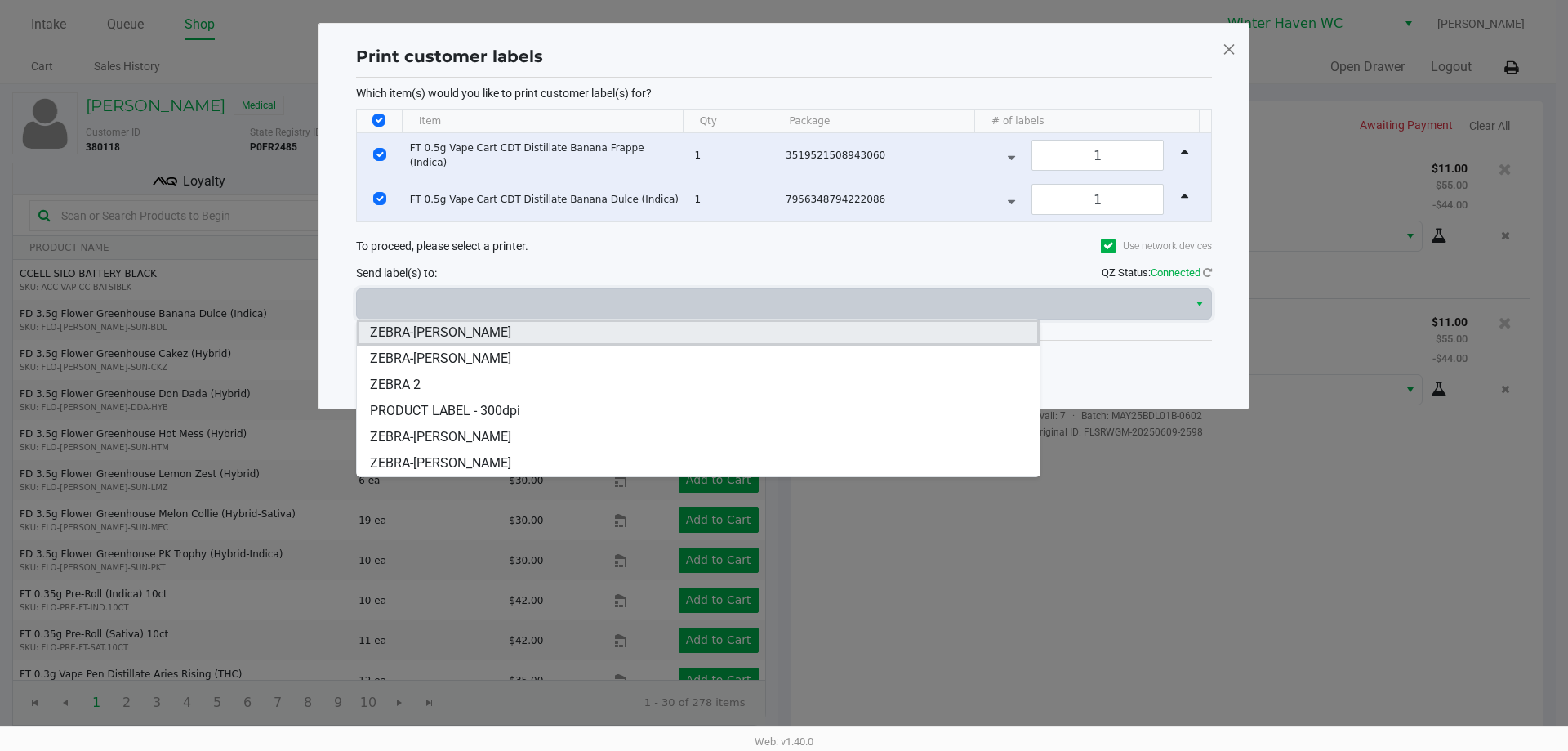
click at [492, 336] on span "ZEBRA-JAMES-OTTO" at bounding box center [440, 333] width 141 height 19
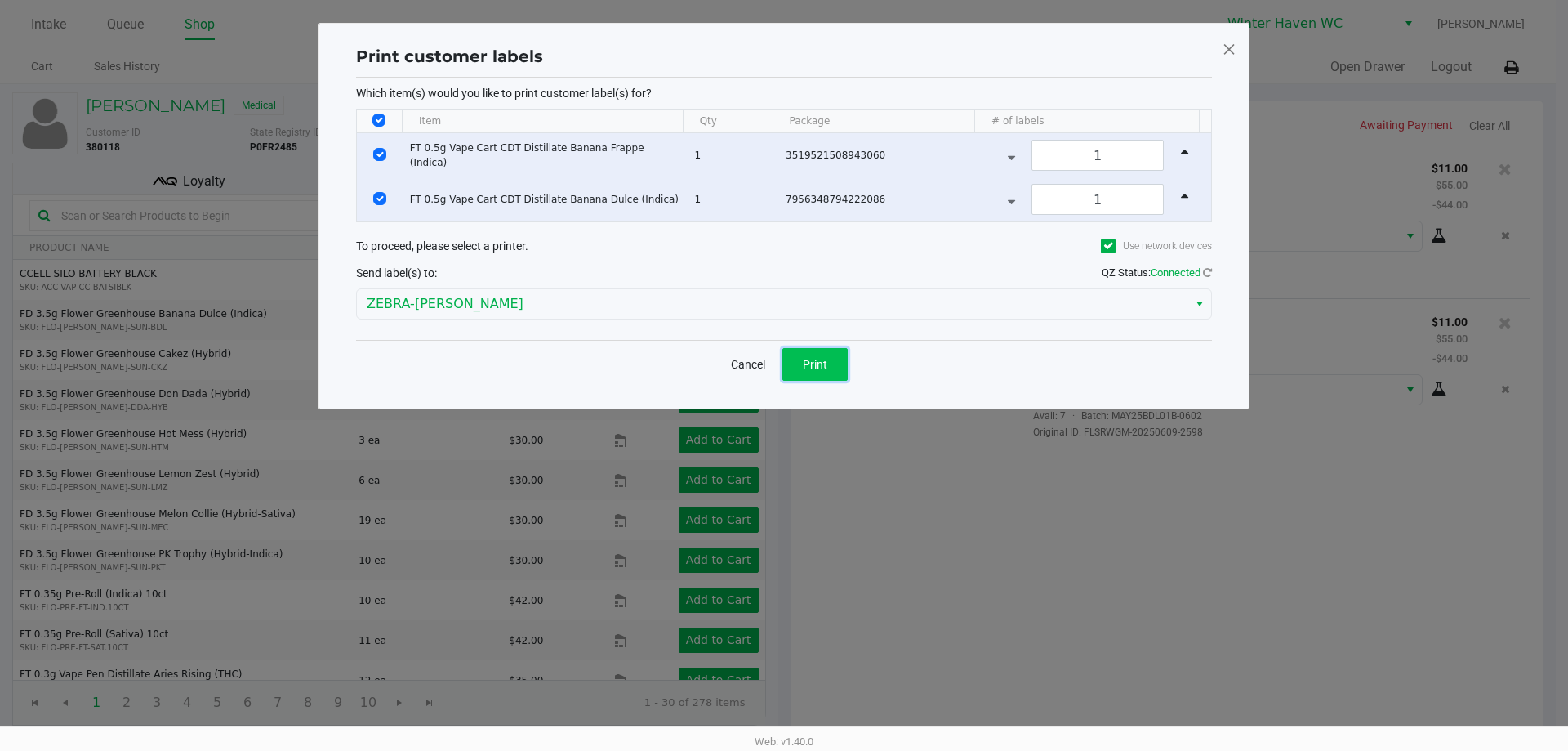
click at [801, 363] on button "Print" at bounding box center [815, 364] width 65 height 33
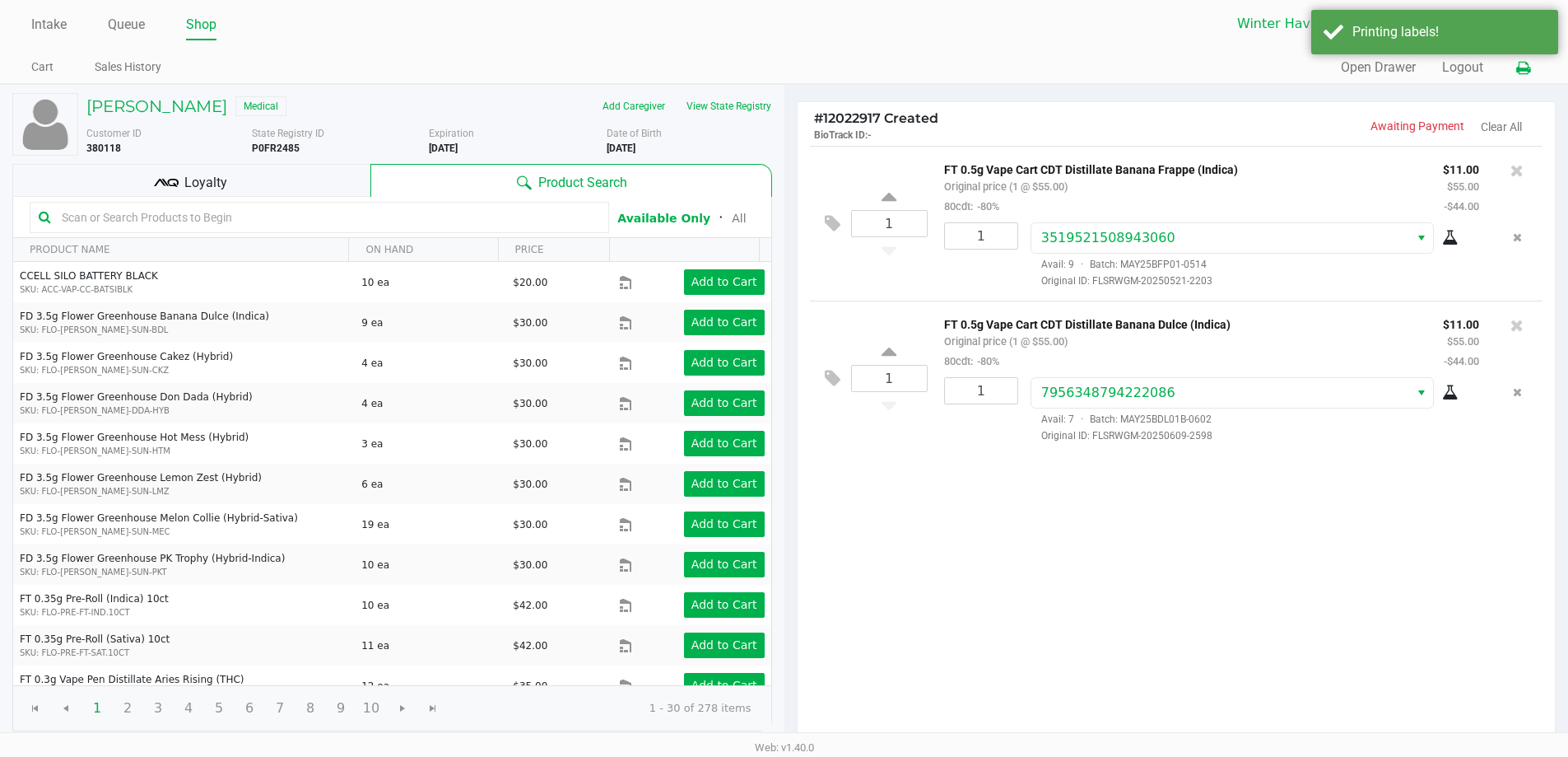
click at [1521, 63] on icon at bounding box center [1523, 69] width 14 height 12
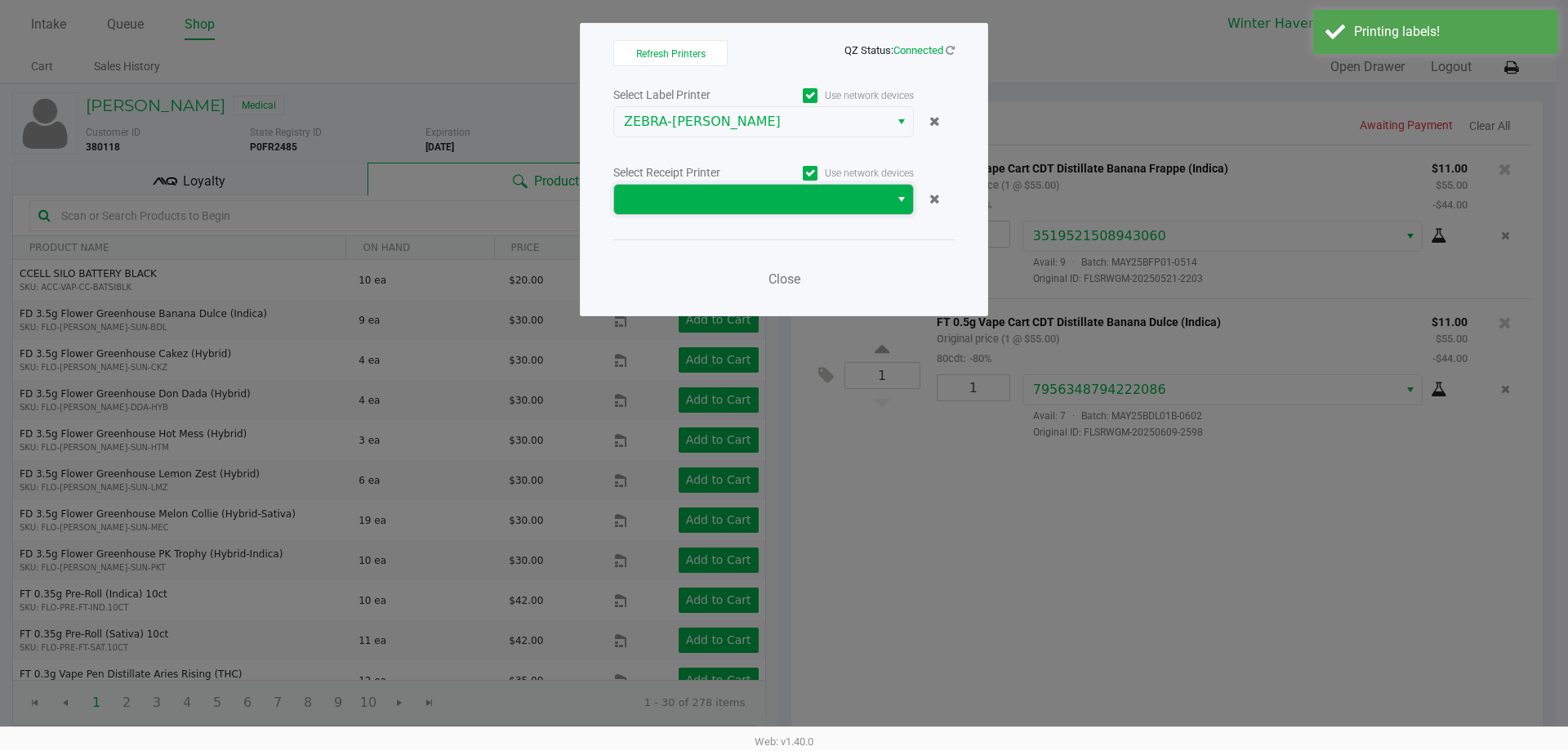
click at [864, 188] on span at bounding box center [752, 199] width 275 height 30
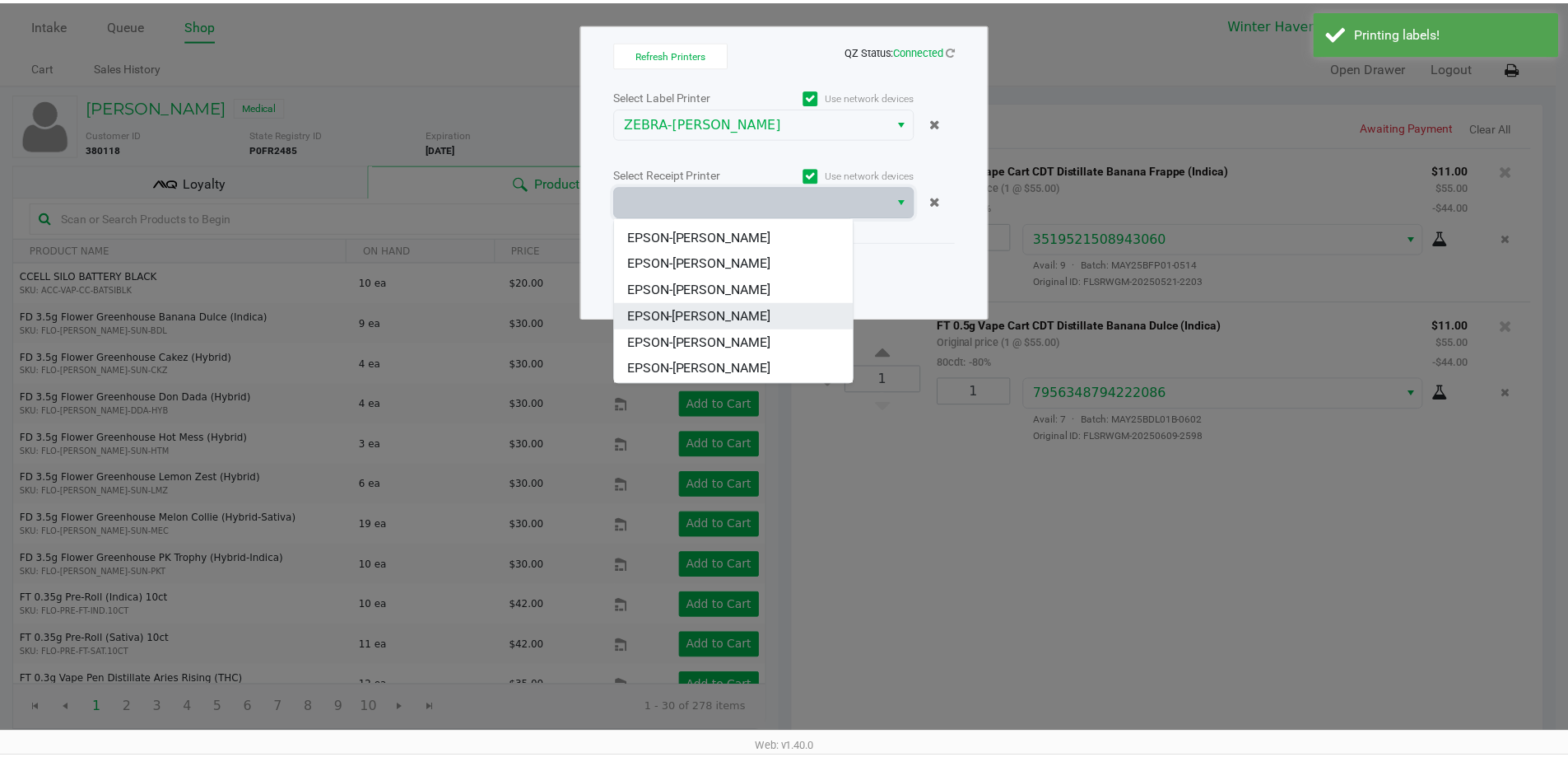
scroll to position [73, 0]
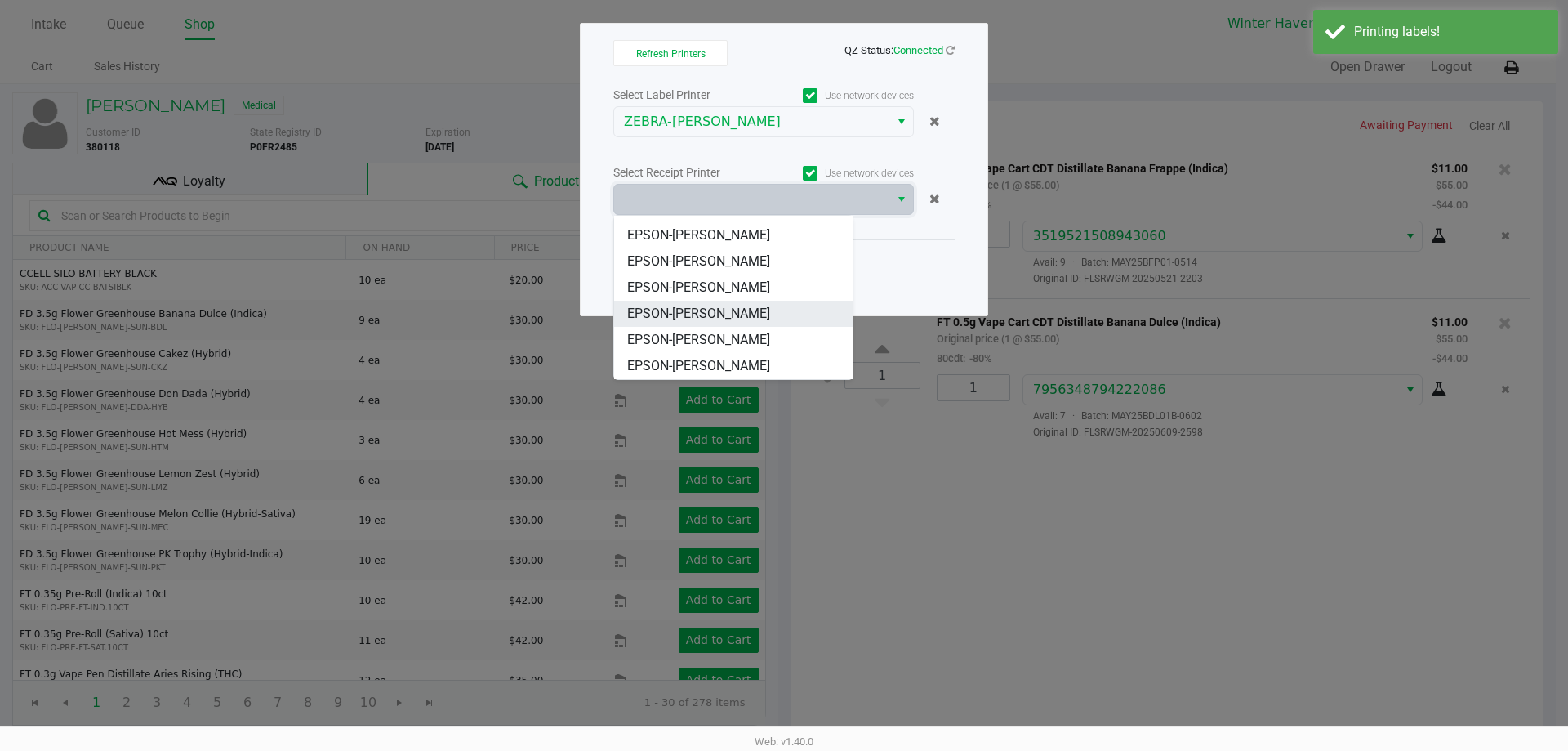
click at [724, 315] on span "EPSON-[PERSON_NAME]" at bounding box center [698, 313] width 143 height 19
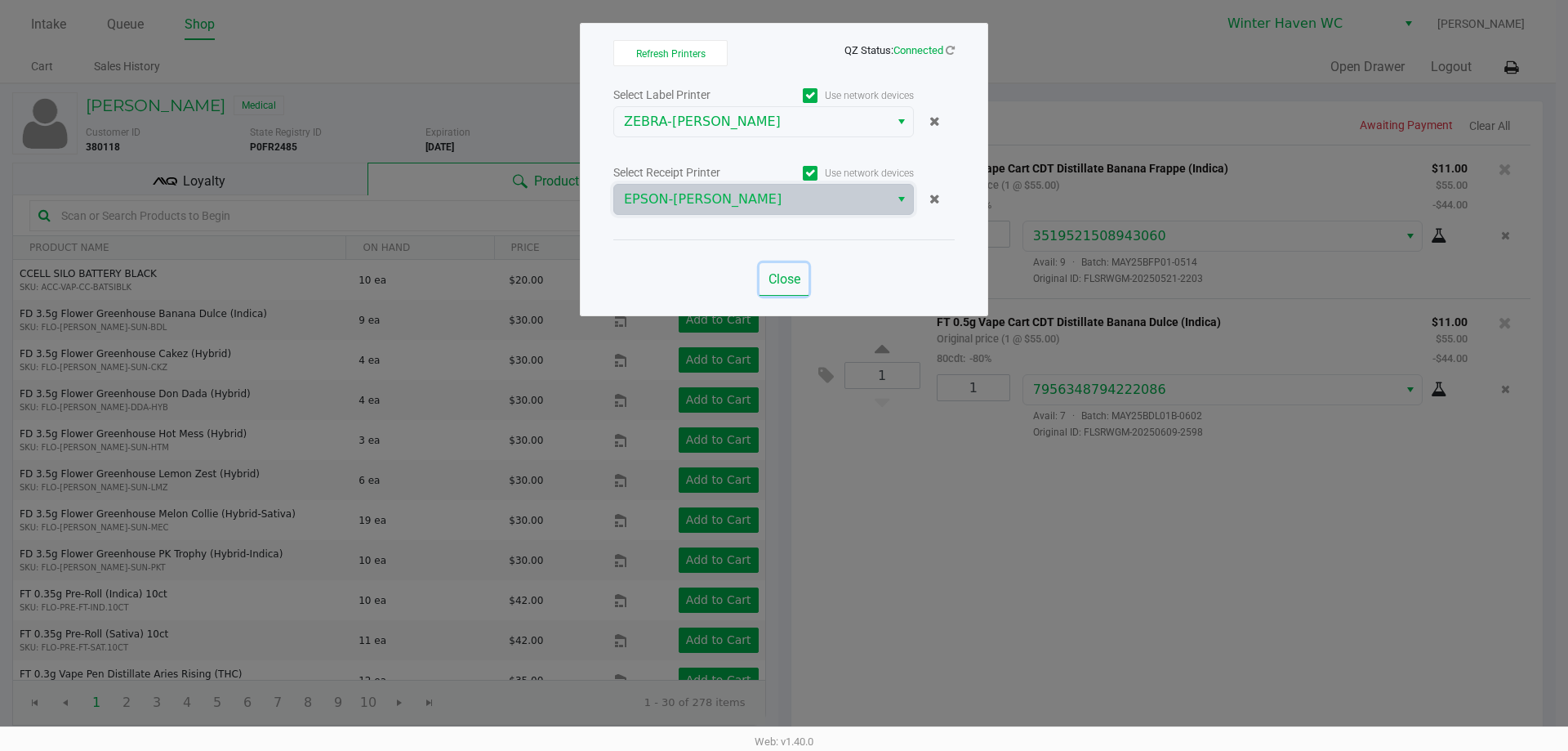
click at [779, 280] on span "Close" at bounding box center [784, 279] width 32 height 15
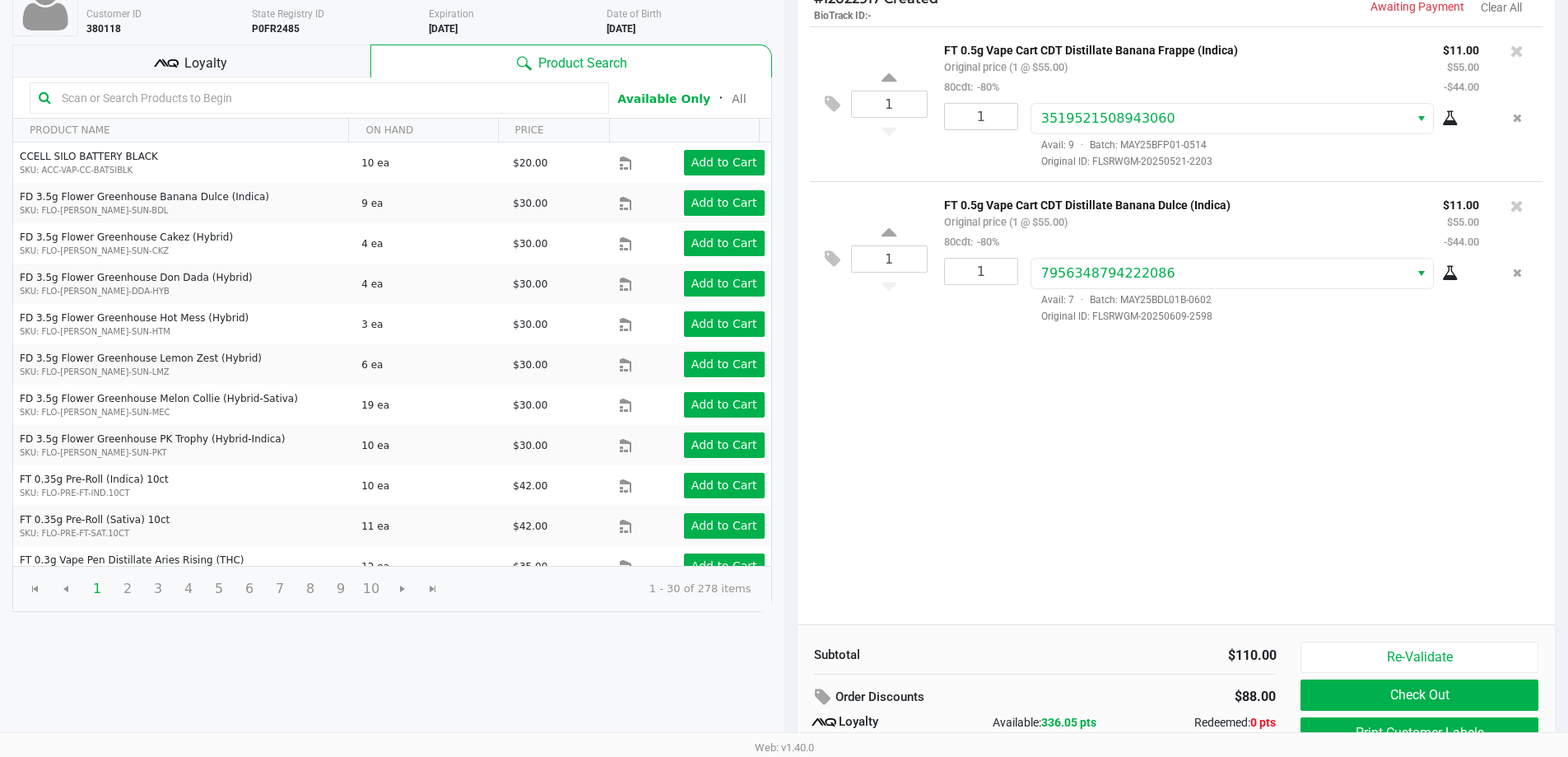
scroll to position [189, 0]
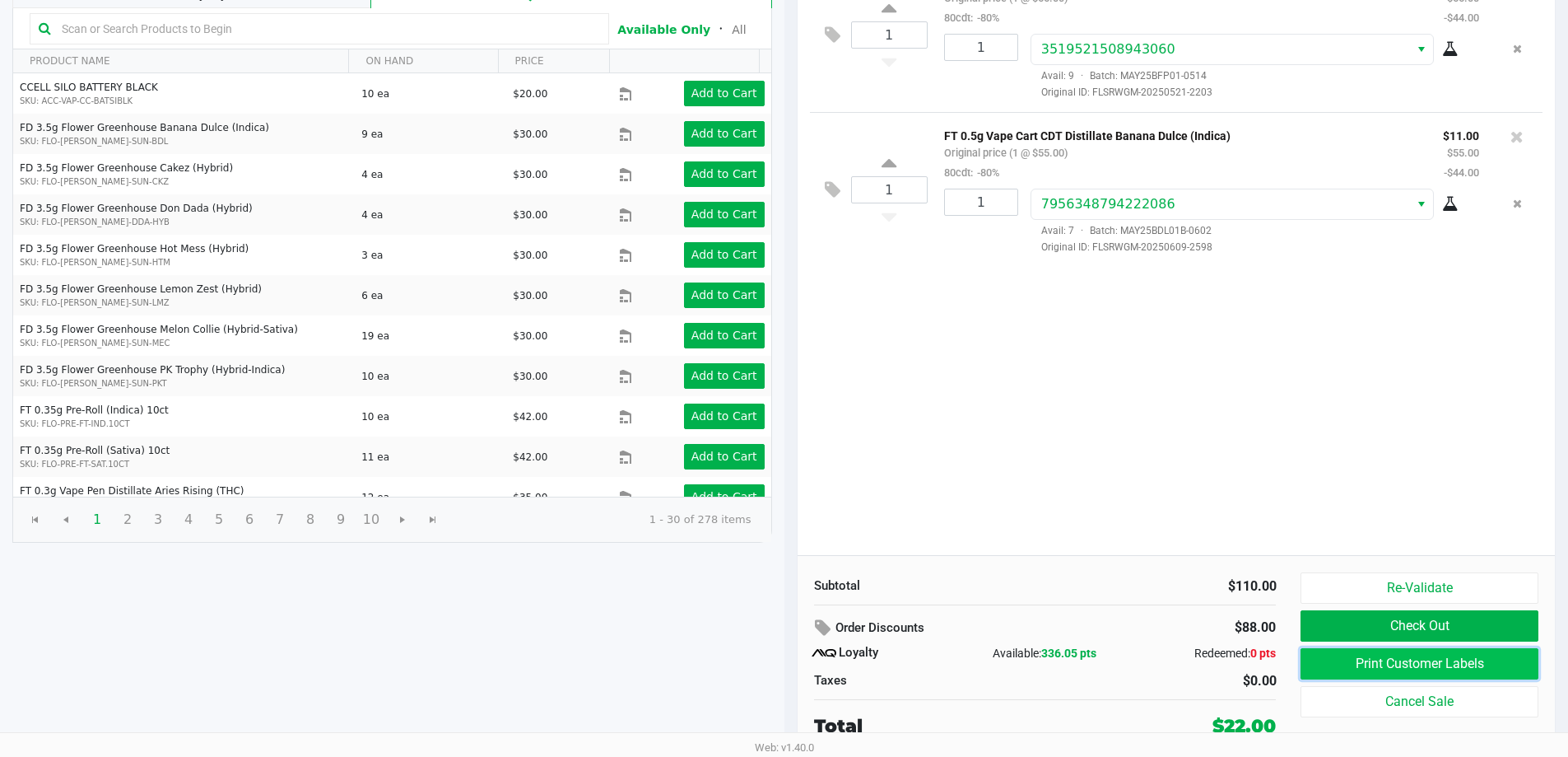
click at [1490, 664] on button "Print Customer Labels" at bounding box center [1419, 663] width 237 height 31
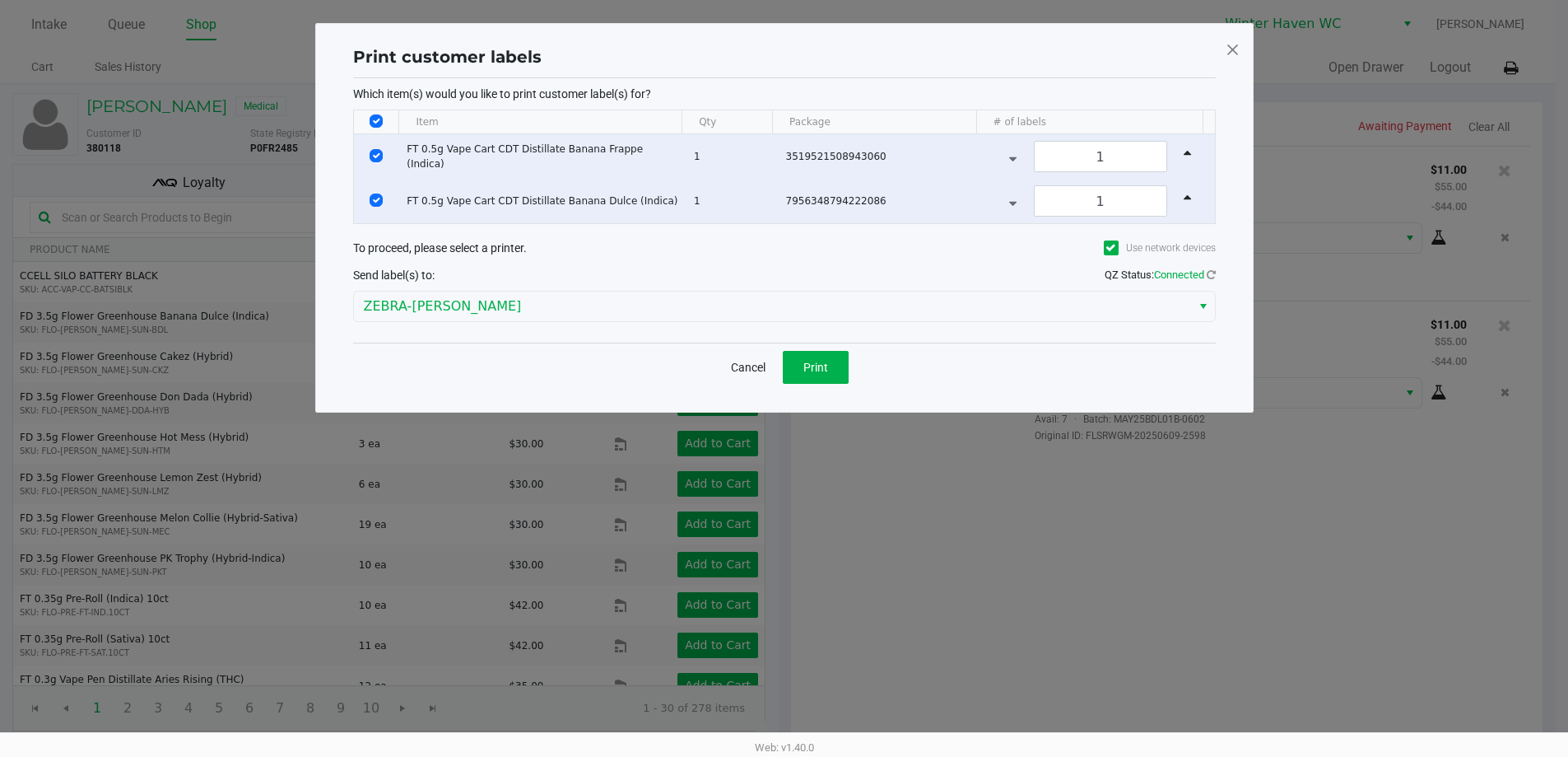
scroll to position [0, 0]
click at [814, 358] on button "Print" at bounding box center [822, 367] width 66 height 33
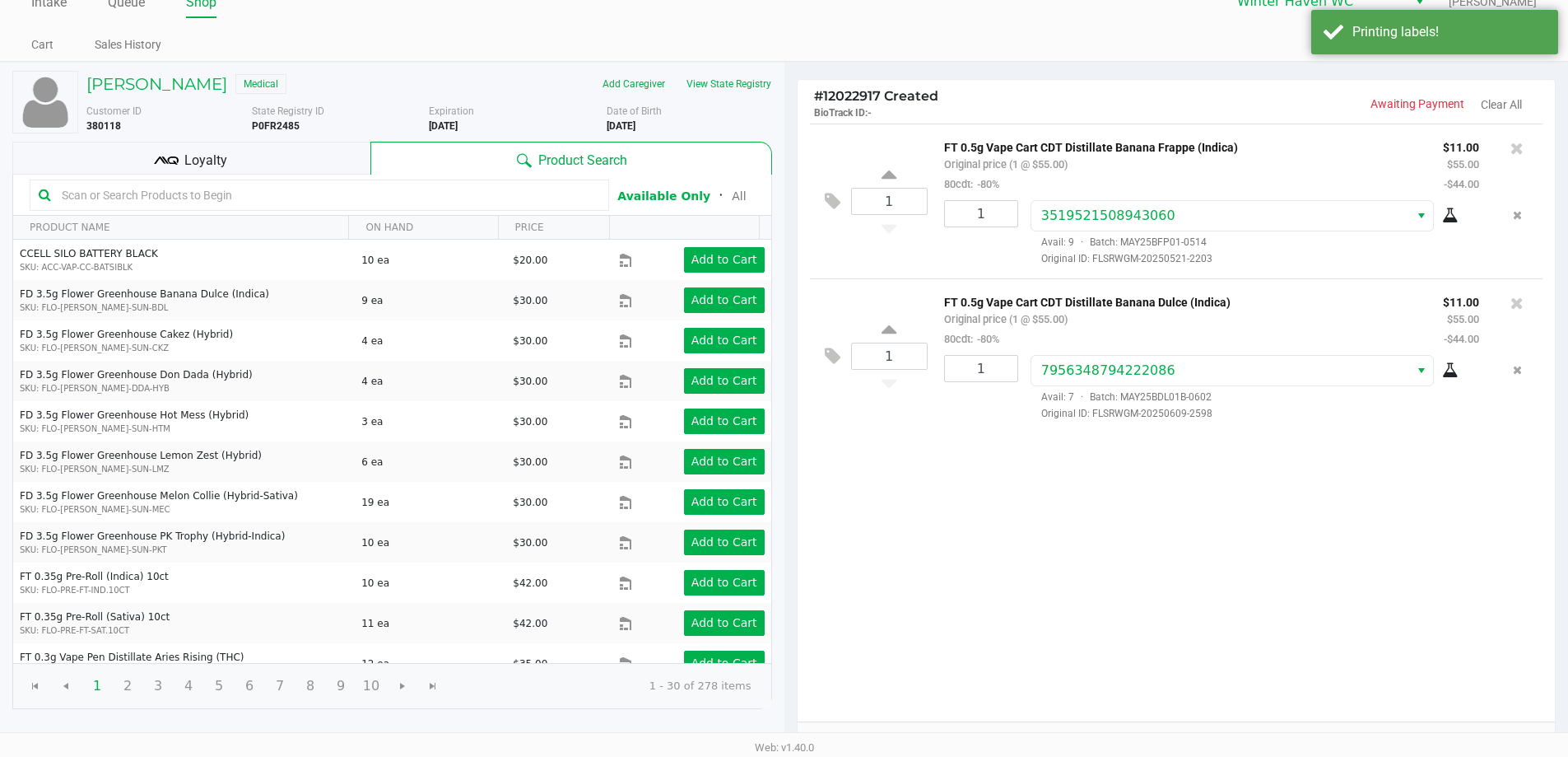
scroll to position [189, 0]
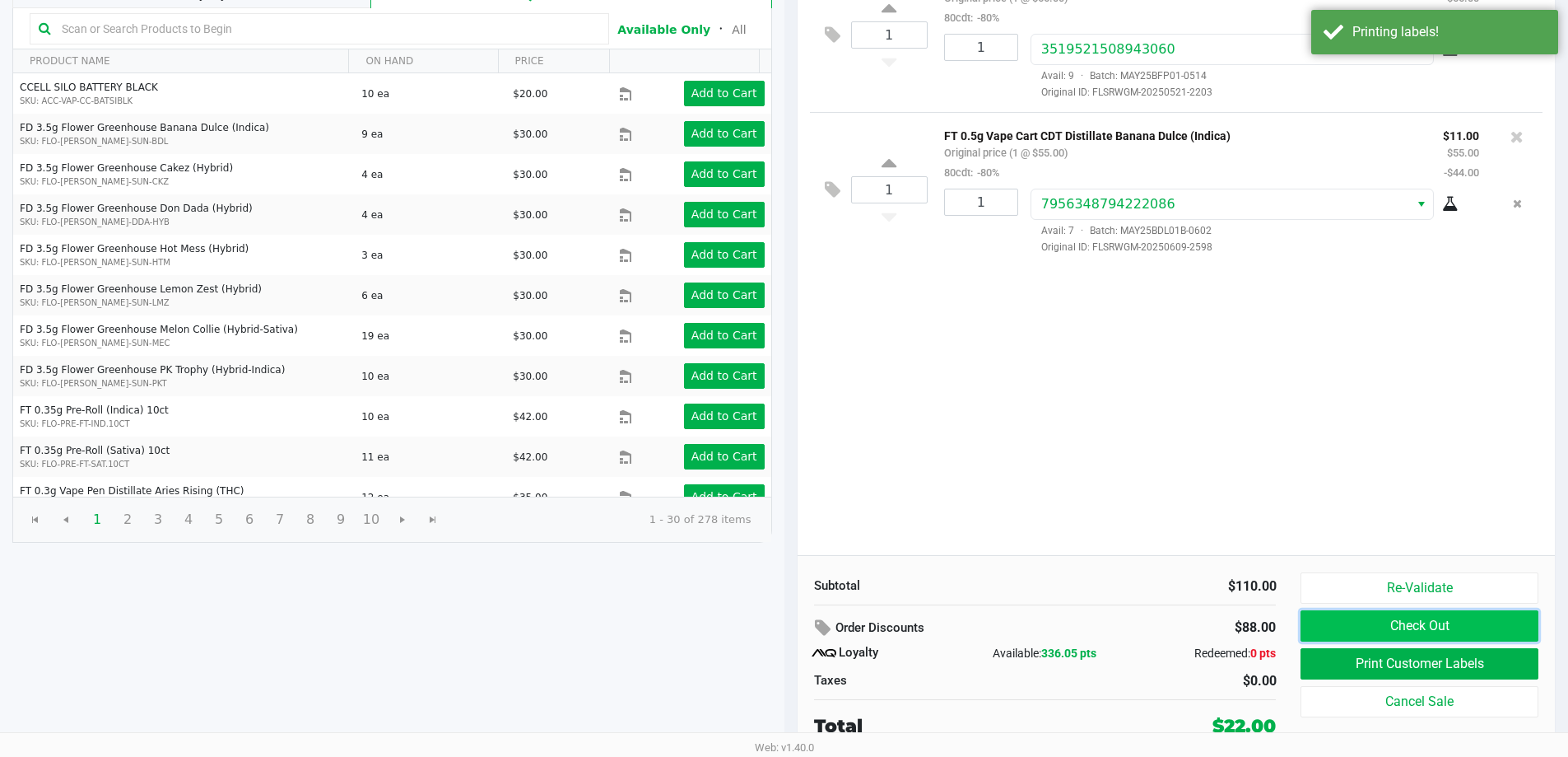
click at [1427, 626] on button "Check Out" at bounding box center [1419, 625] width 237 height 31
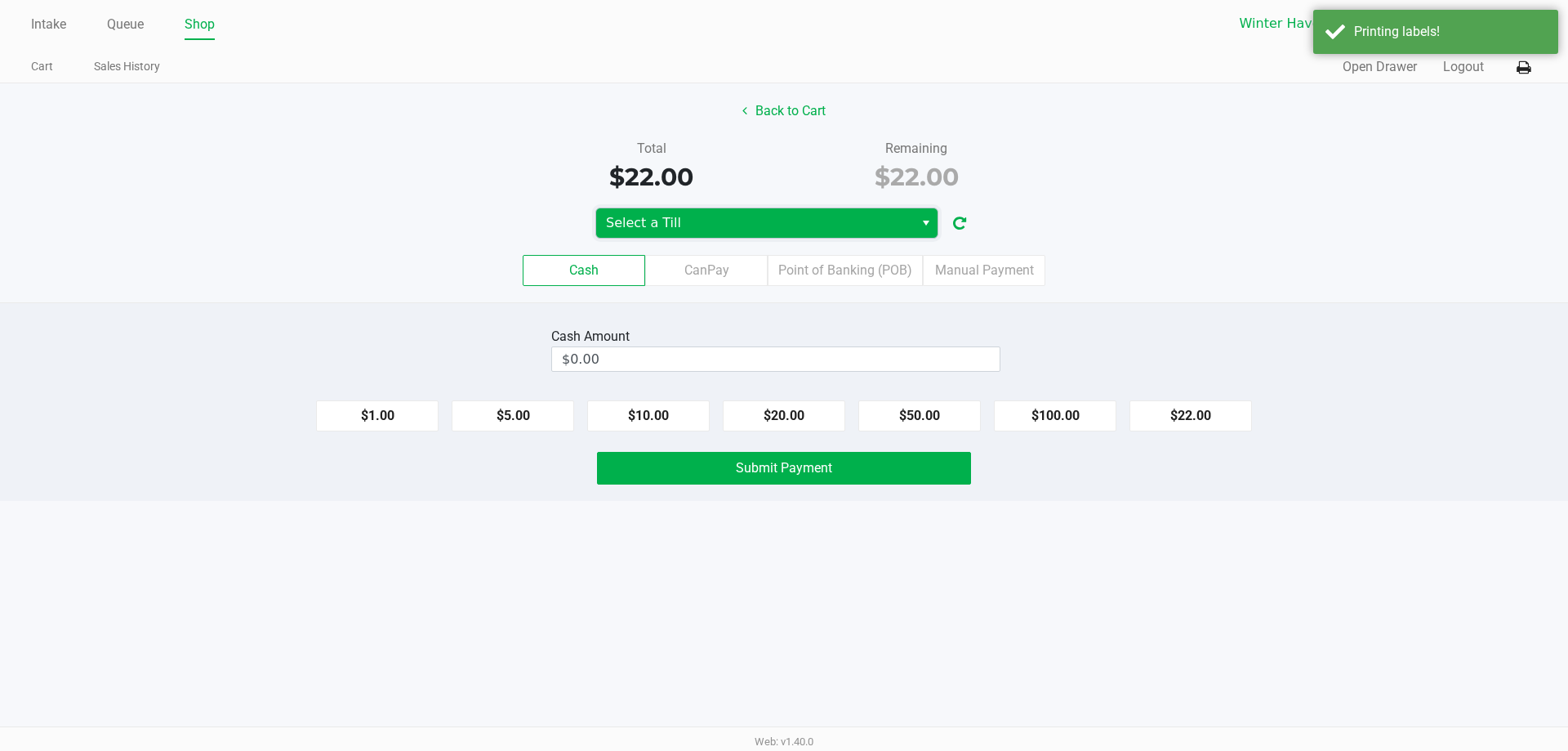
click at [715, 225] on span "Select a Till" at bounding box center [755, 223] width 298 height 19
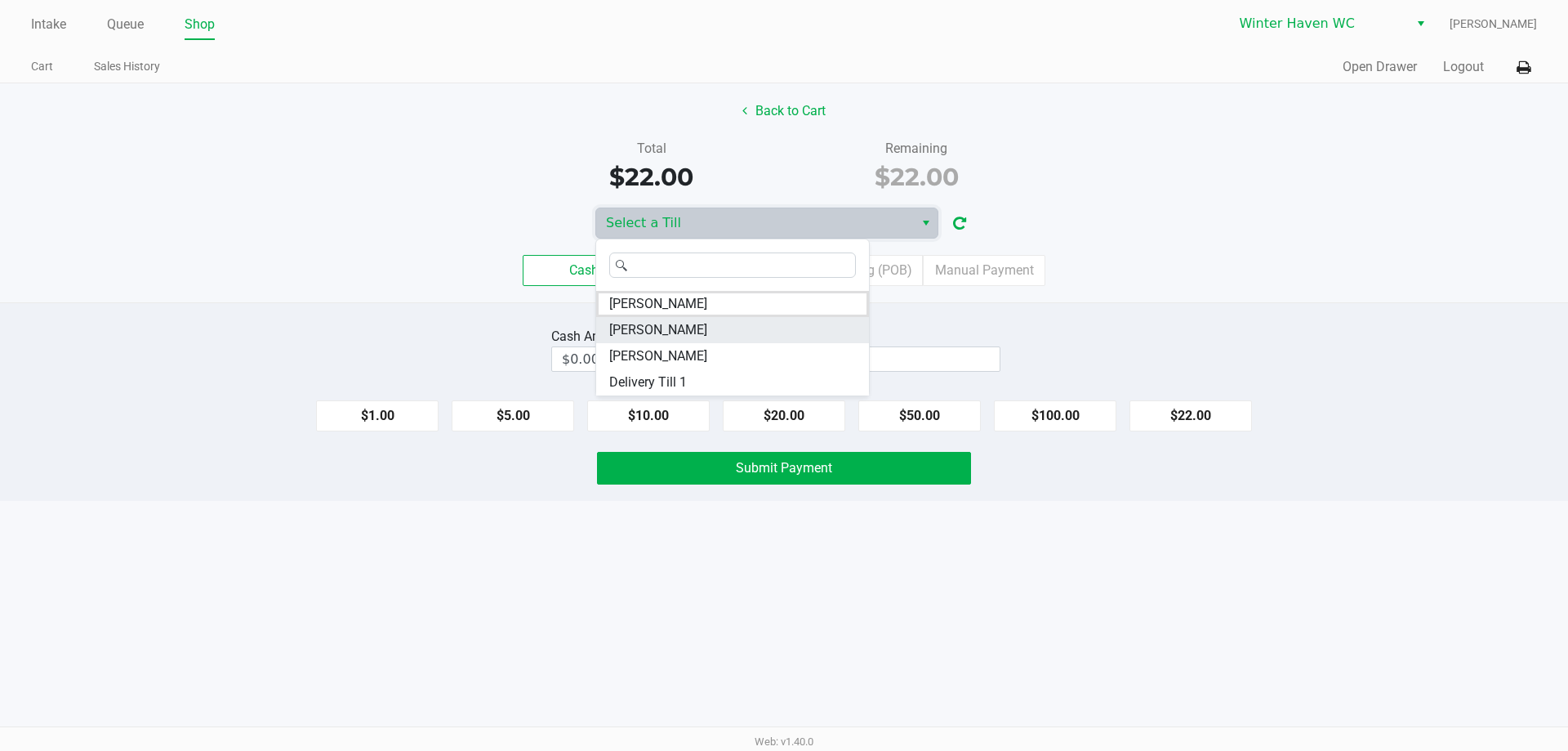
click at [665, 334] on span "JAMES-OTTO" at bounding box center [659, 330] width 98 height 19
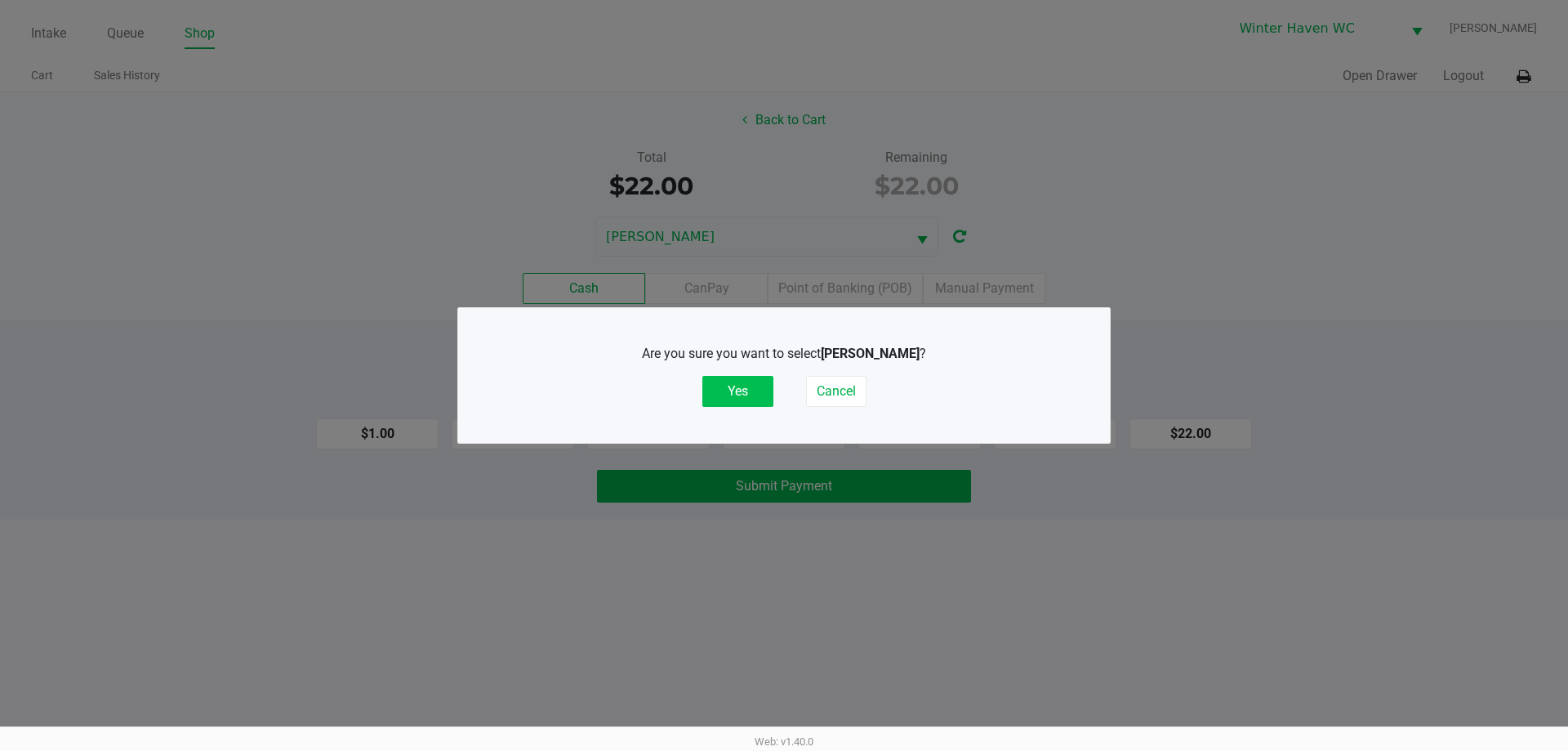
click at [739, 388] on button "Yes" at bounding box center [737, 391] width 71 height 31
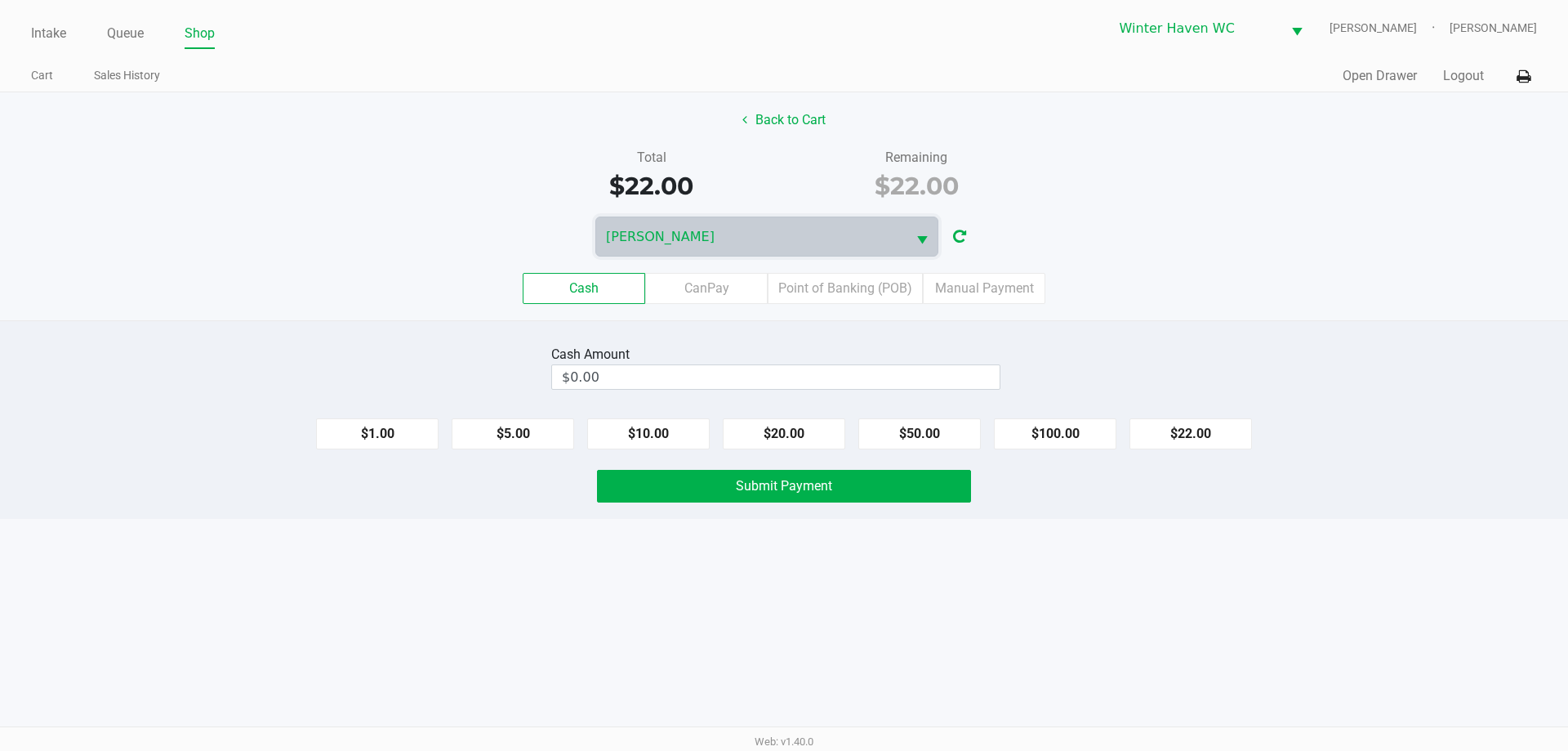
click at [651, 339] on div "Cash Amount $0.00 $1.00 $5.00 $10.00 $20.00 $50.00 $100.00 $22.00 Submit Payment" at bounding box center [784, 419] width 1568 height 198
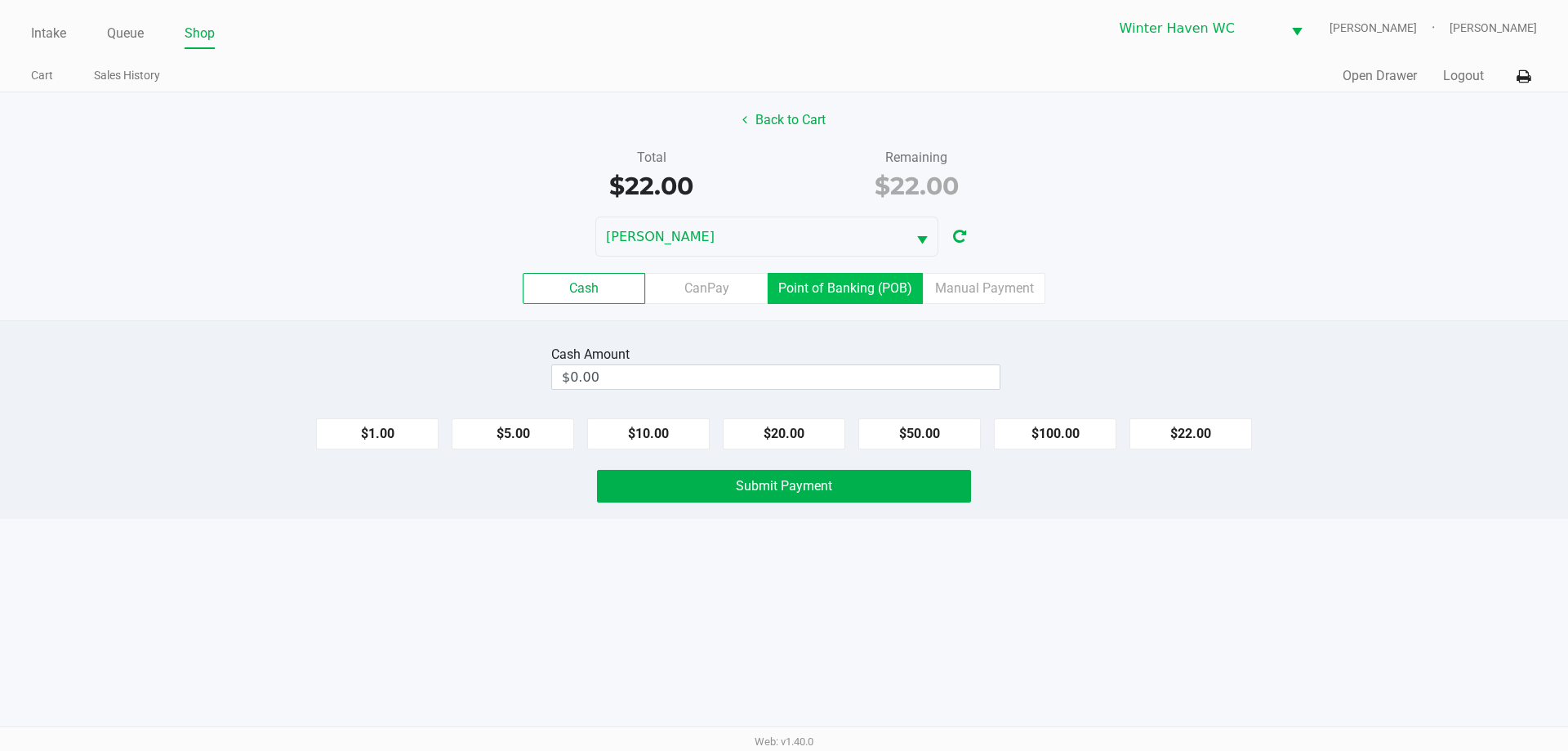
click at [872, 279] on label "Point of Banking (POB)" at bounding box center [844, 288] width 155 height 31
click at [0, 0] on 7 "Point of Banking (POB)" at bounding box center [0, 0] width 0 height 0
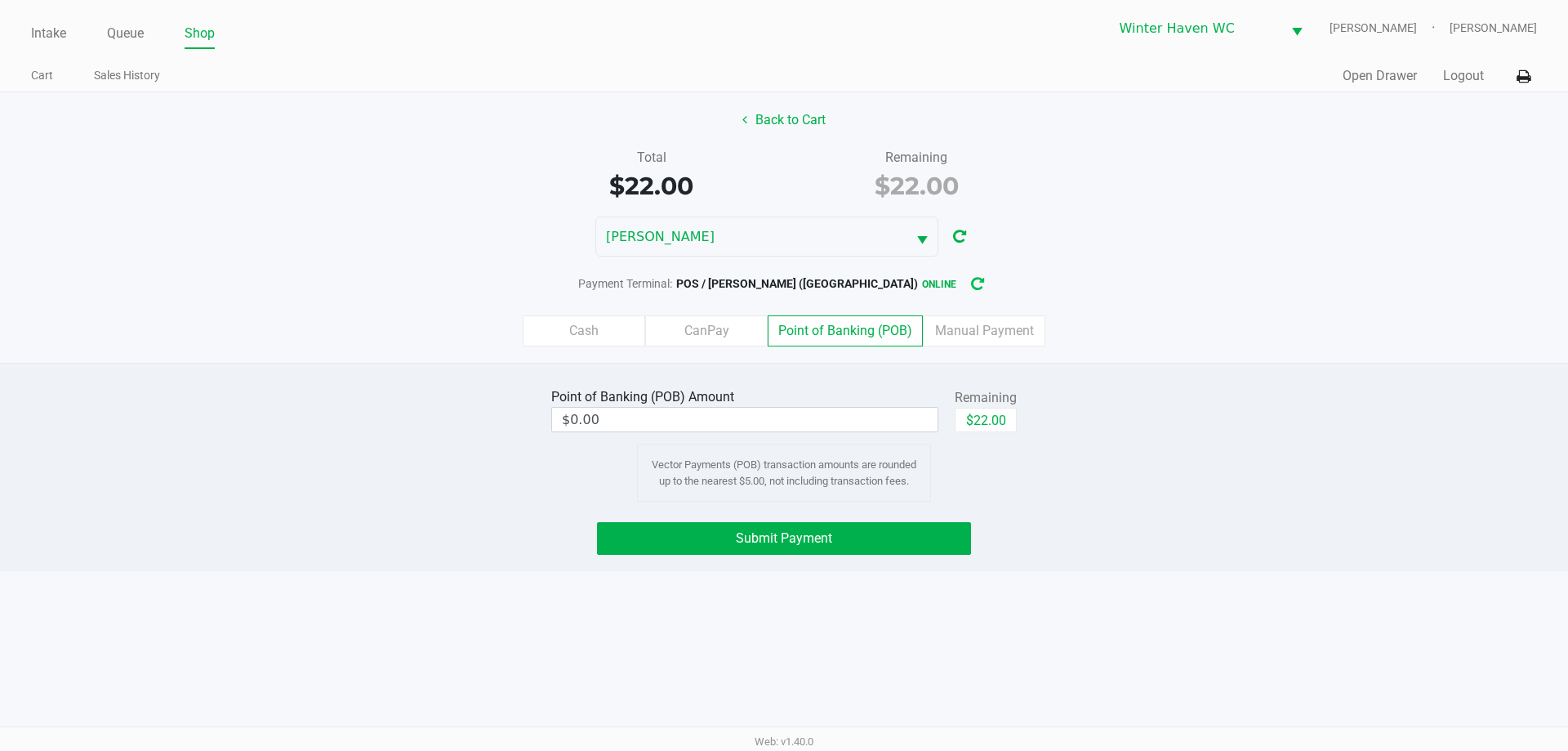
click at [964, 285] on button "button" at bounding box center [977, 283] width 26 height 30
click at [986, 414] on button "$22.00" at bounding box center [985, 419] width 62 height 24
type input "$22.00"
click at [812, 535] on span "Submit Payment" at bounding box center [784, 538] width 96 height 15
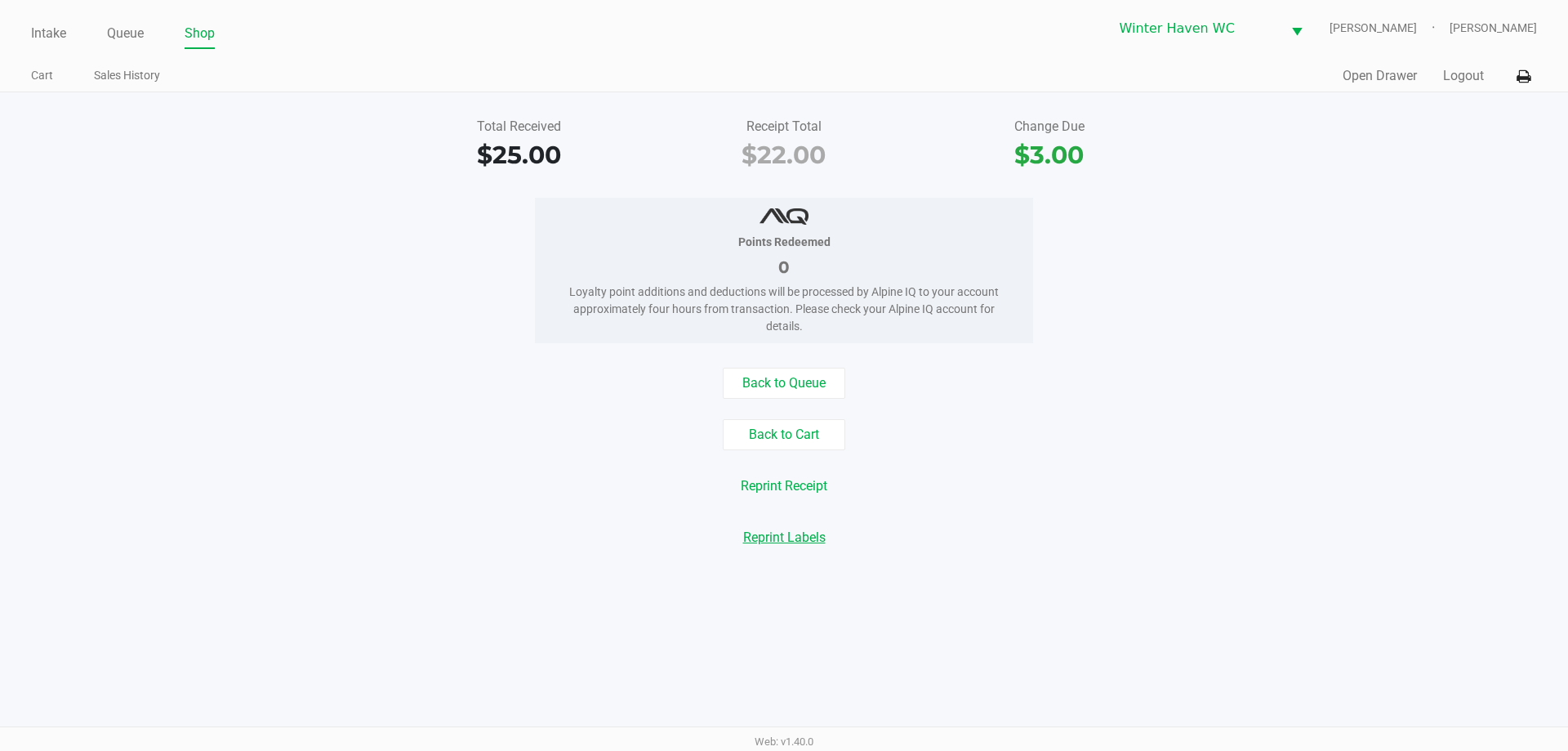
click at [801, 541] on button "Reprint Labels" at bounding box center [784, 538] width 104 height 31
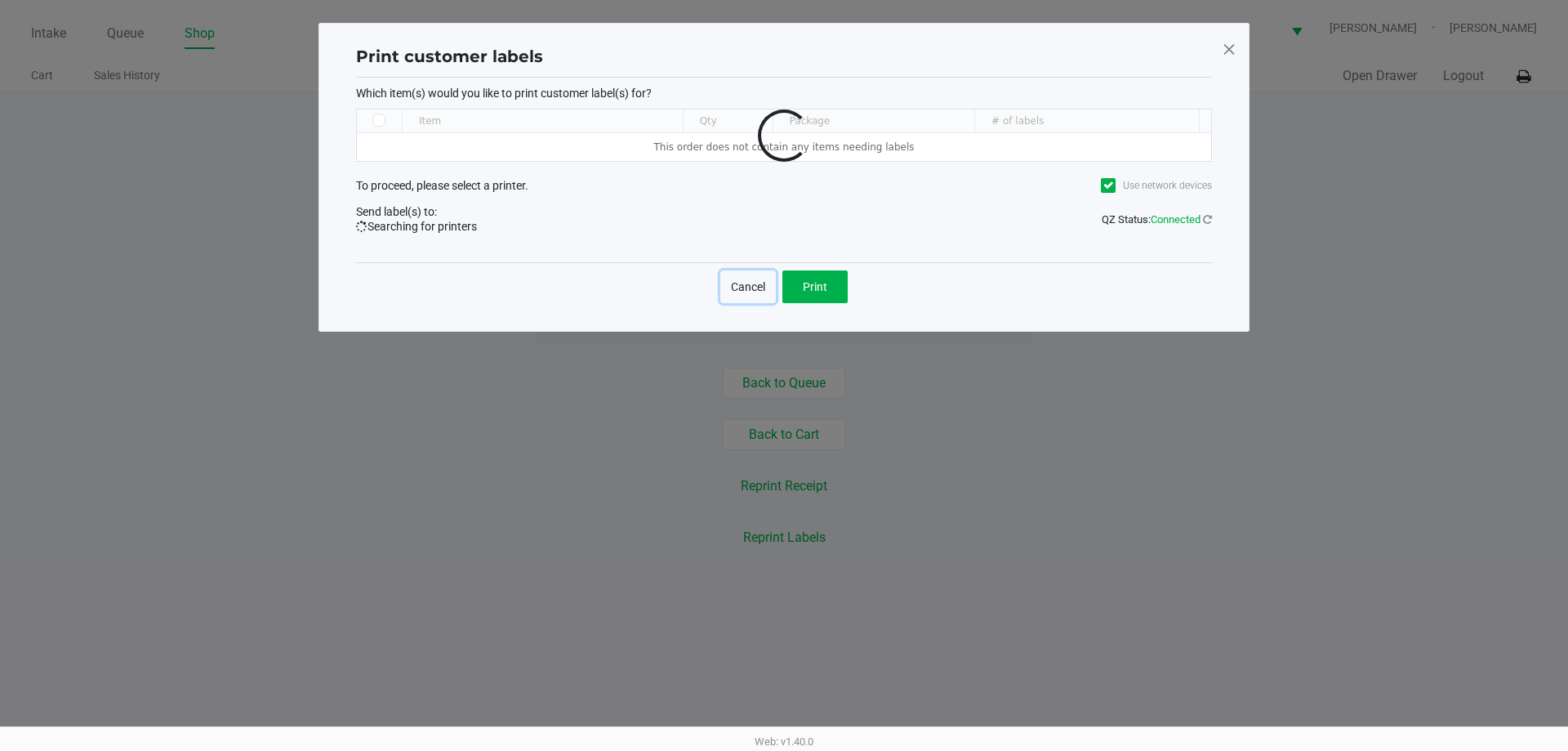
click at [753, 288] on button "Cancel" at bounding box center [748, 287] width 56 height 33
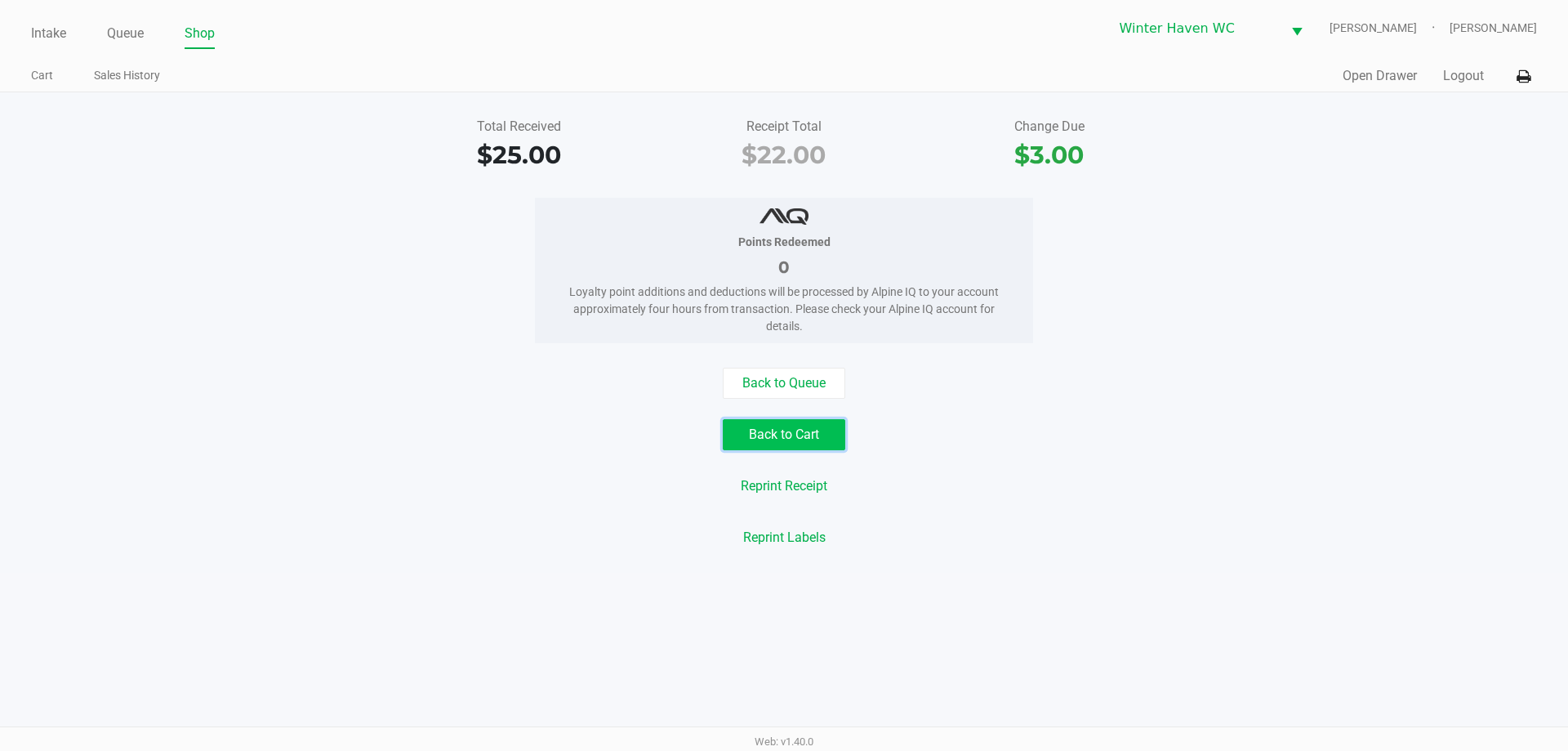
click at [800, 438] on button "Back to Cart" at bounding box center [784, 435] width 122 height 31
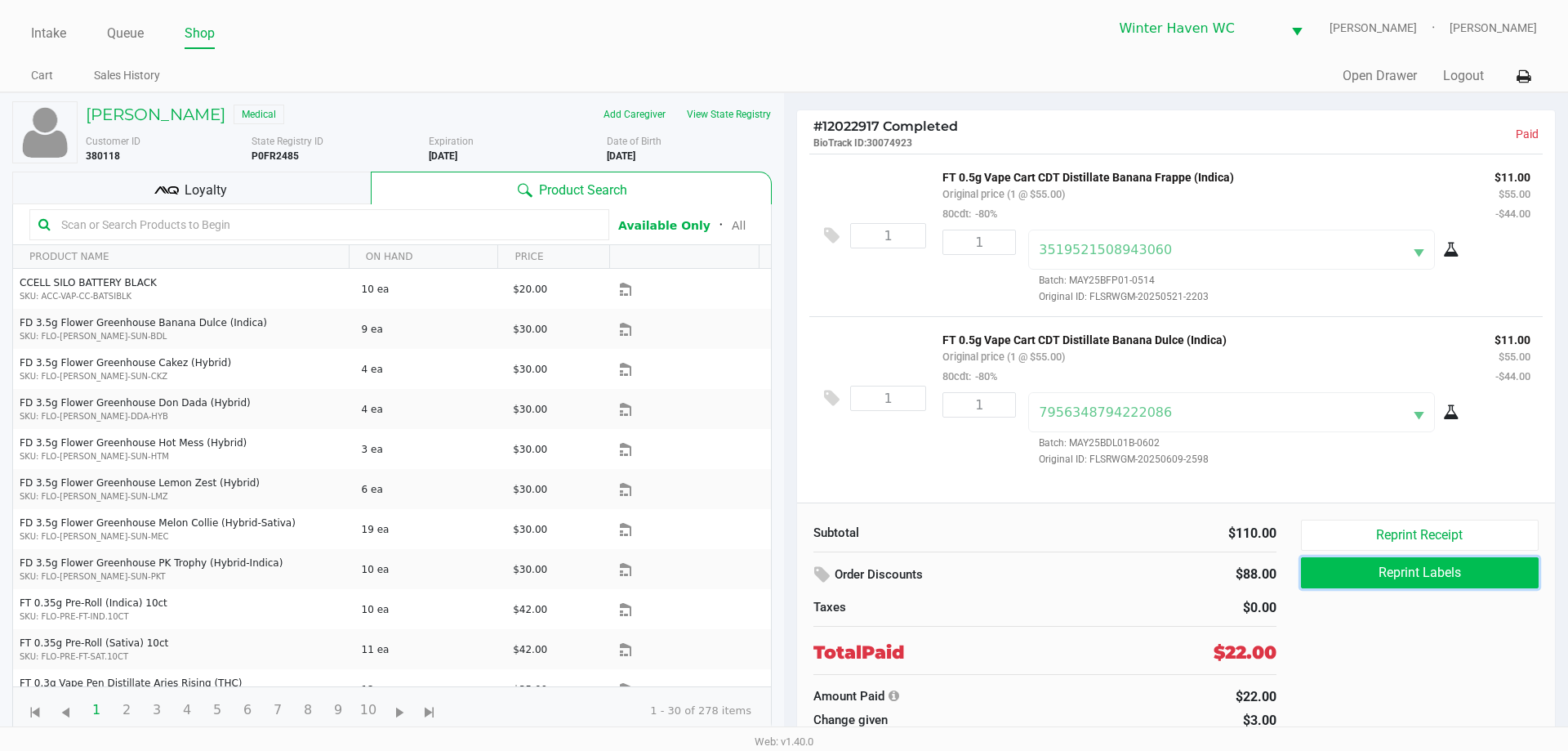
click at [1440, 569] on button "Reprint Labels" at bounding box center [1419, 572] width 237 height 31
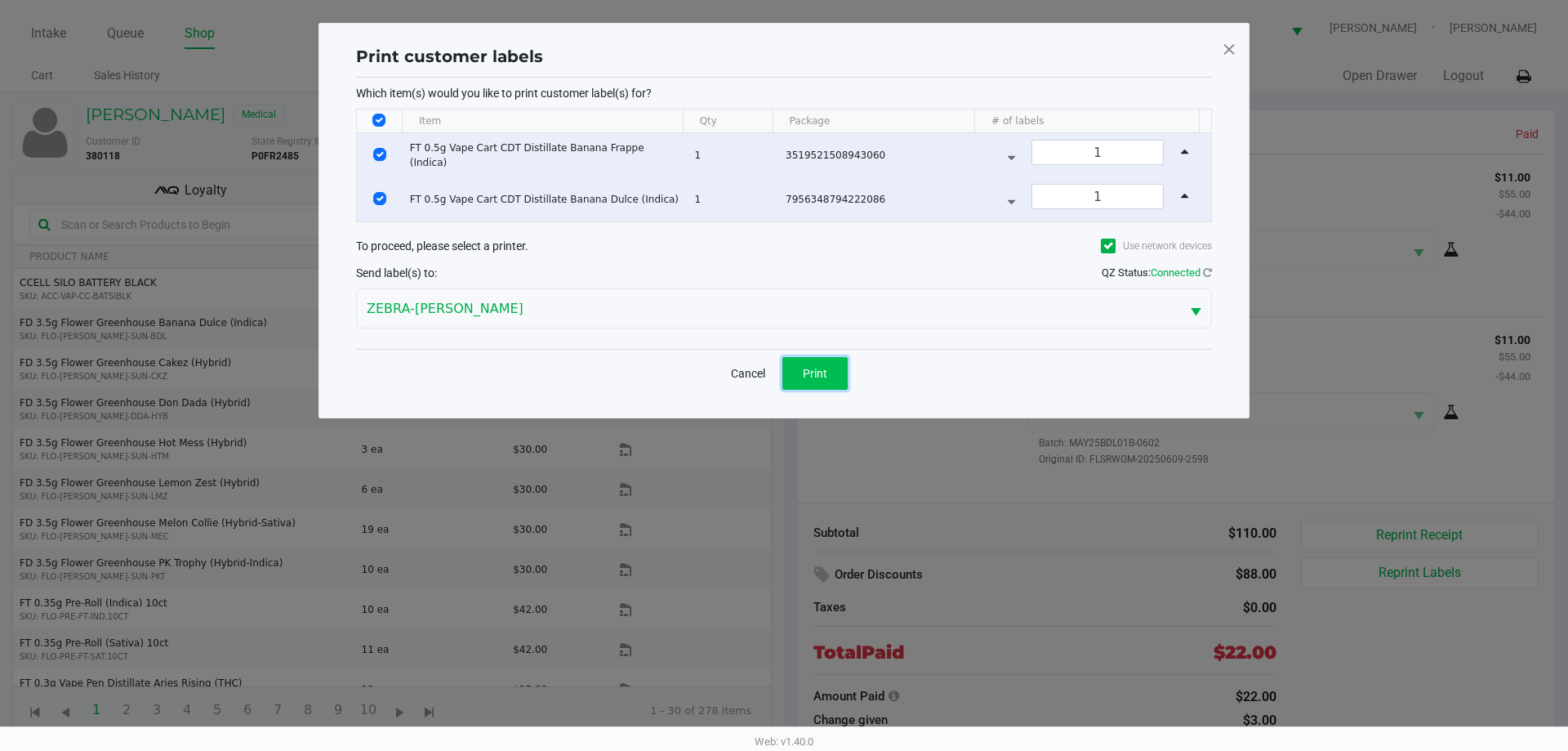
click at [807, 363] on button "Print" at bounding box center [815, 373] width 65 height 33
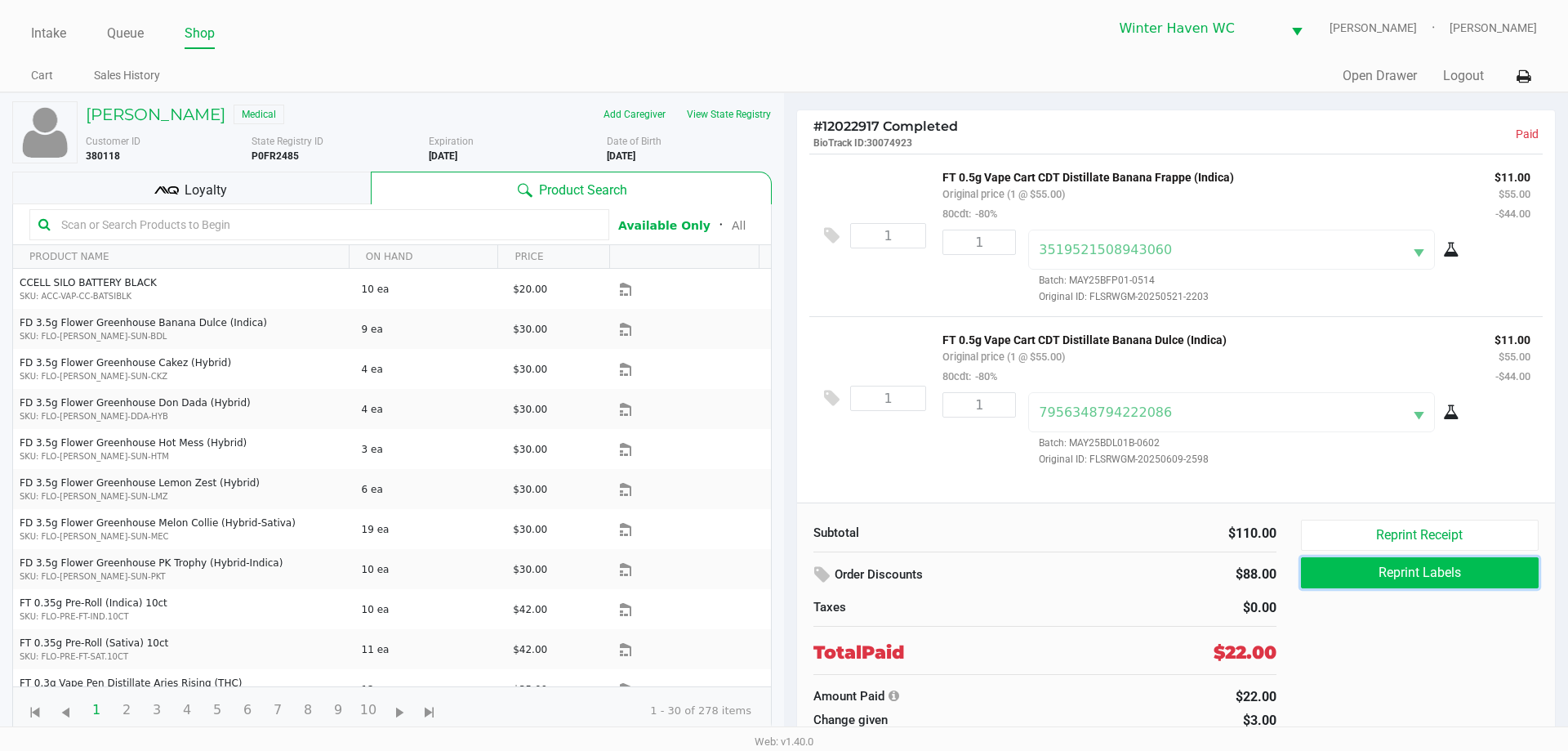
click at [1392, 576] on button "Reprint Labels" at bounding box center [1419, 572] width 237 height 31
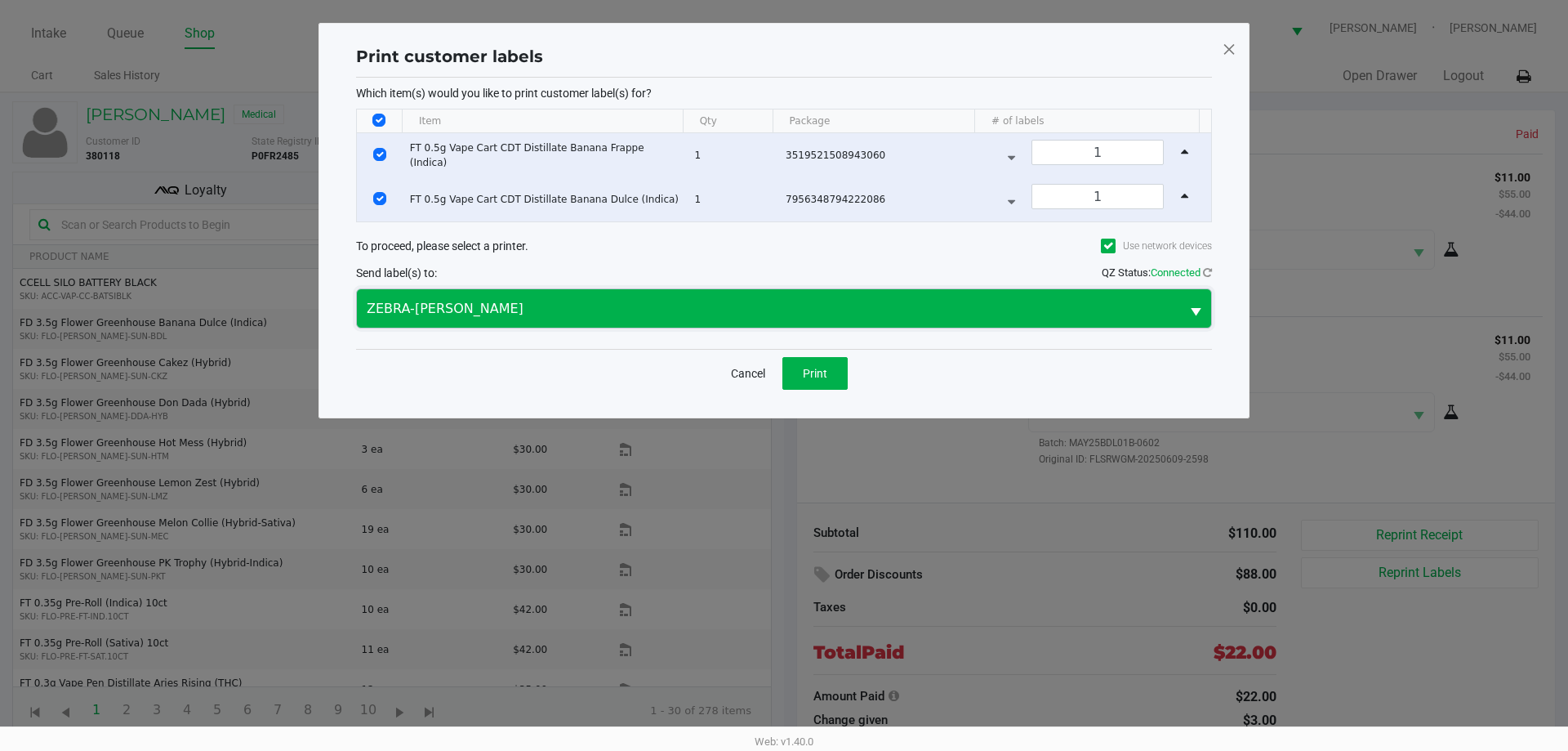
click at [732, 310] on span "ZEBRA-JAMES-OTTO" at bounding box center [768, 309] width 804 height 19
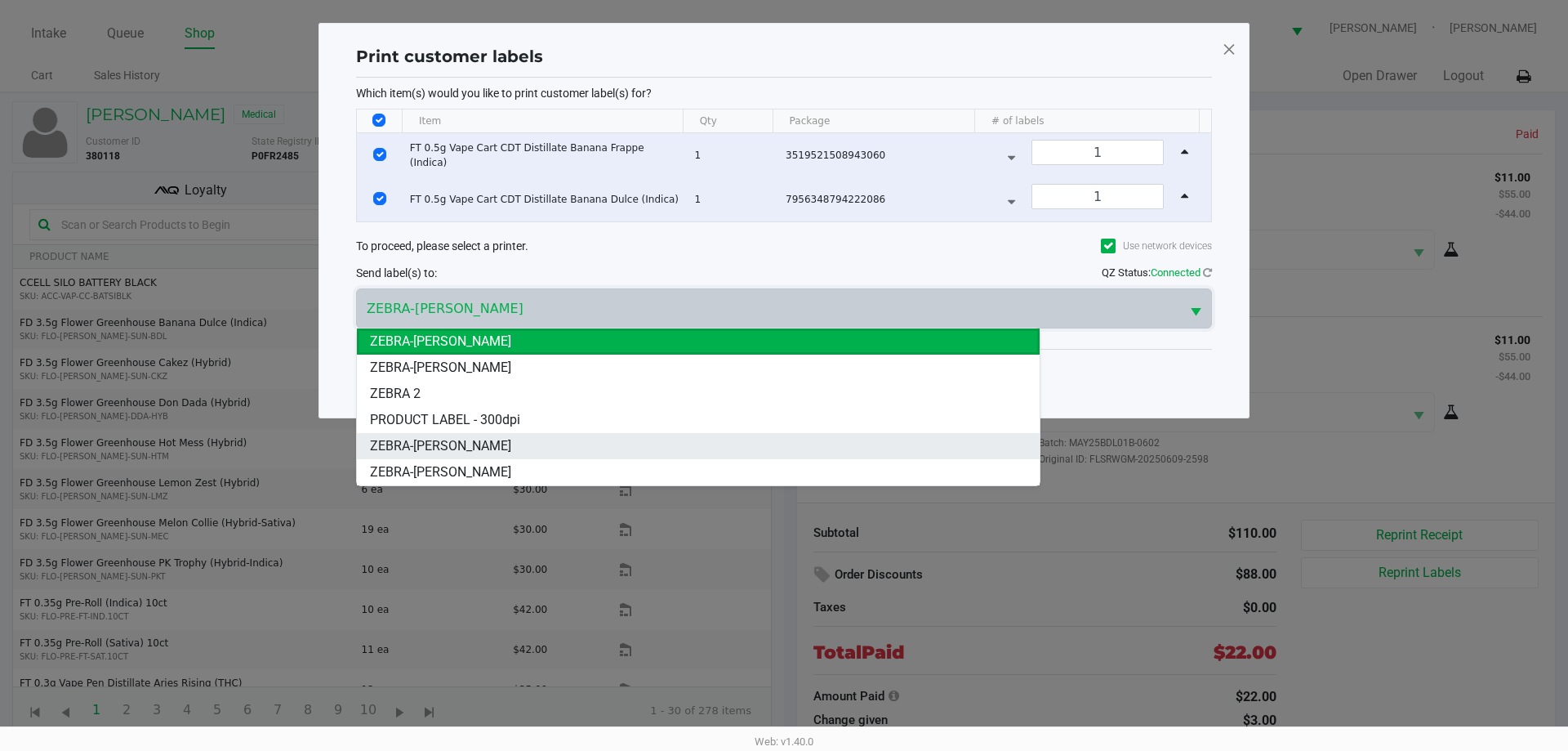
click at [508, 446] on li "ZEBRA-JAMES-BROWN" at bounding box center [698, 445] width 683 height 26
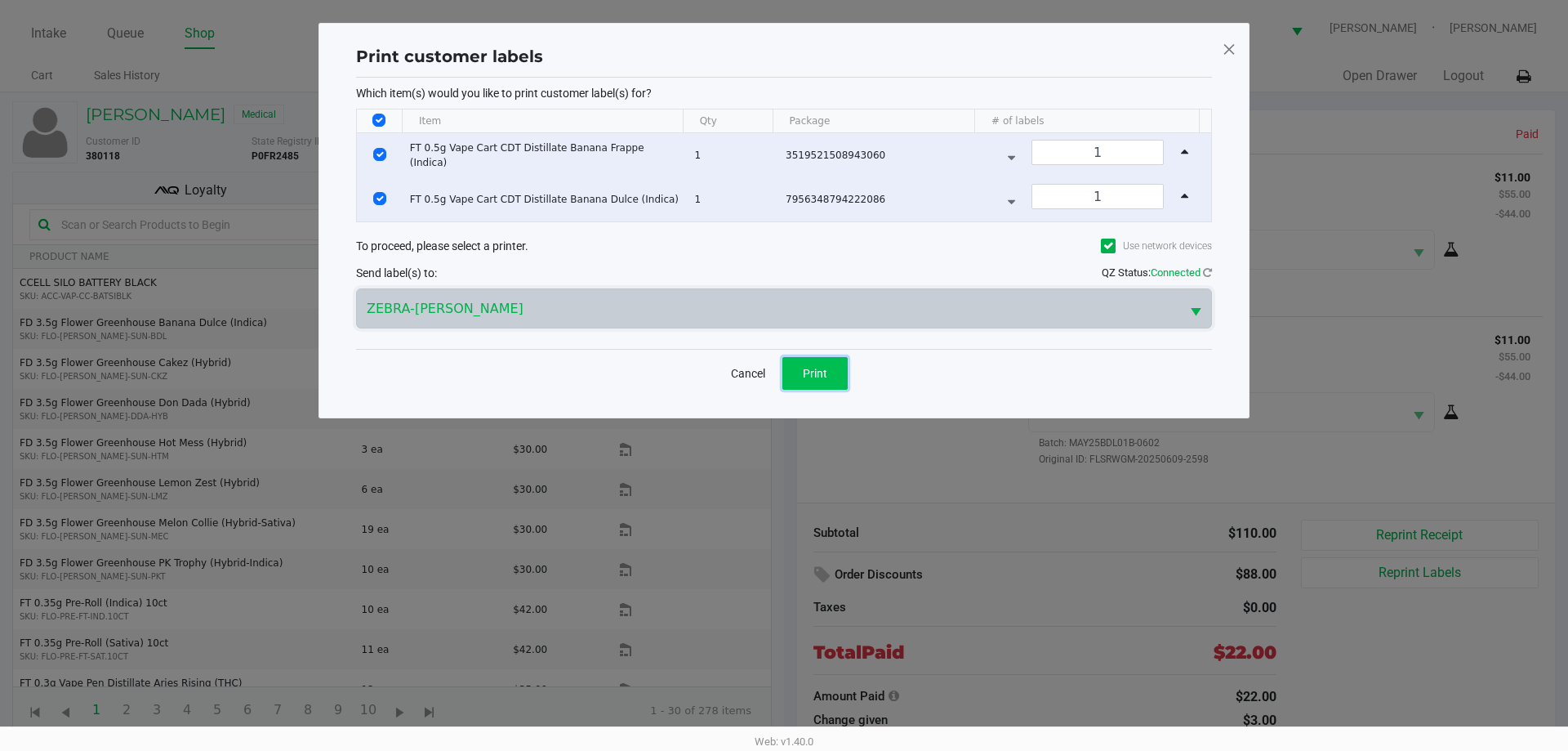
click at [825, 369] on span "Print" at bounding box center [814, 373] width 24 height 13
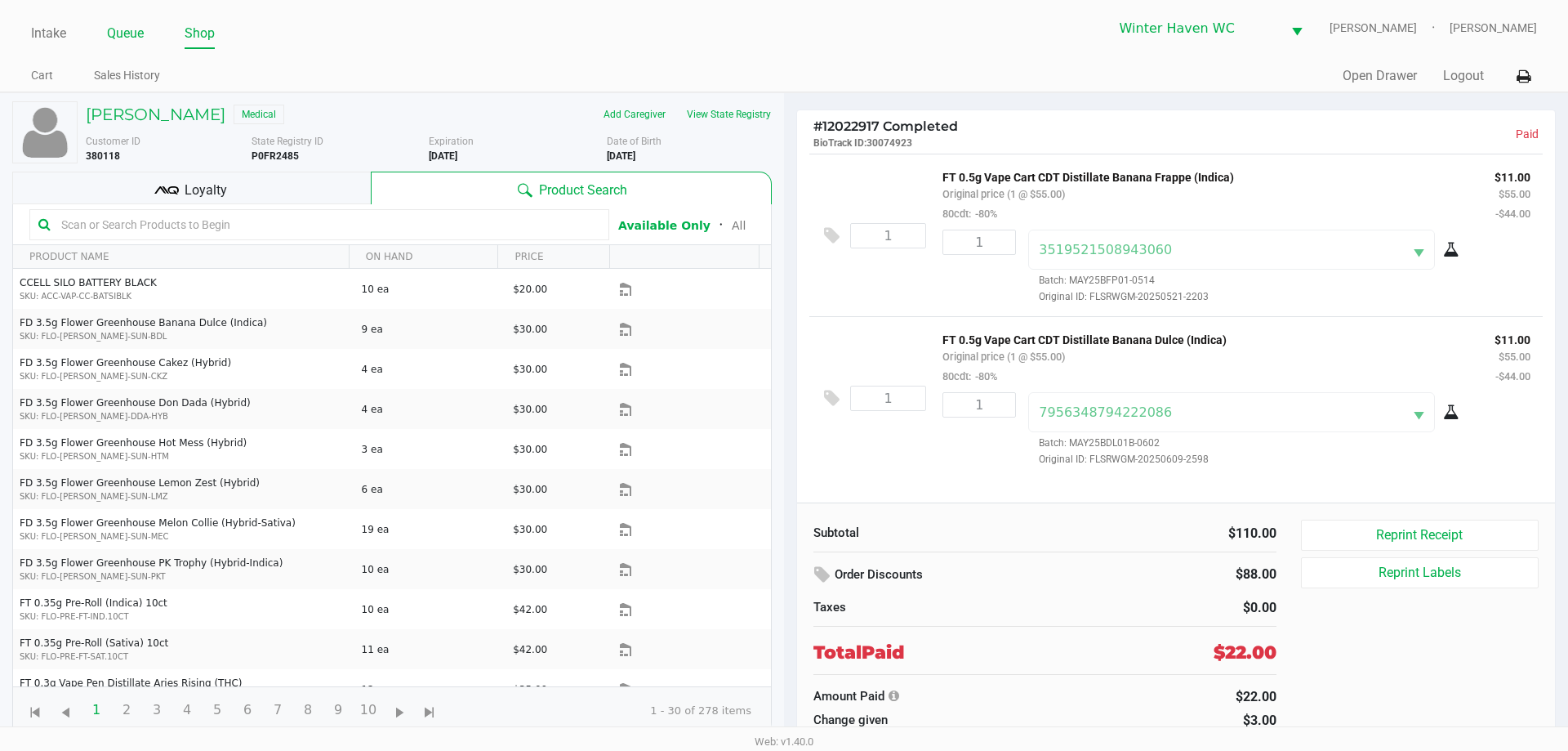
click at [123, 26] on link "Queue" at bounding box center [125, 34] width 37 height 23
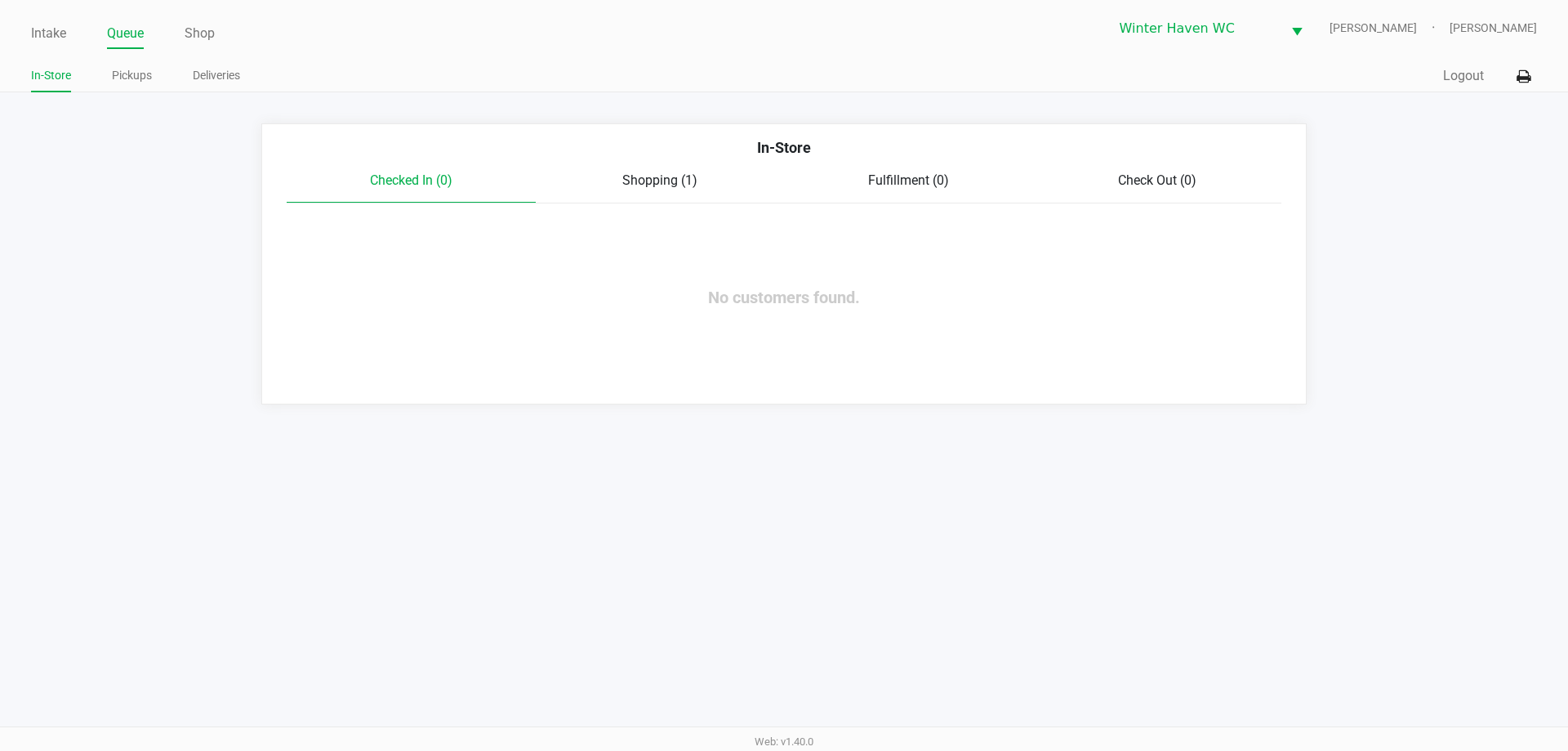
click at [648, 198] on div "Checked In (0) Shopping (1) Fulfillment (0) Check Out (0)" at bounding box center [784, 188] width 995 height 33
click at [664, 182] on span "Shopping (1)" at bounding box center [660, 180] width 75 height 15
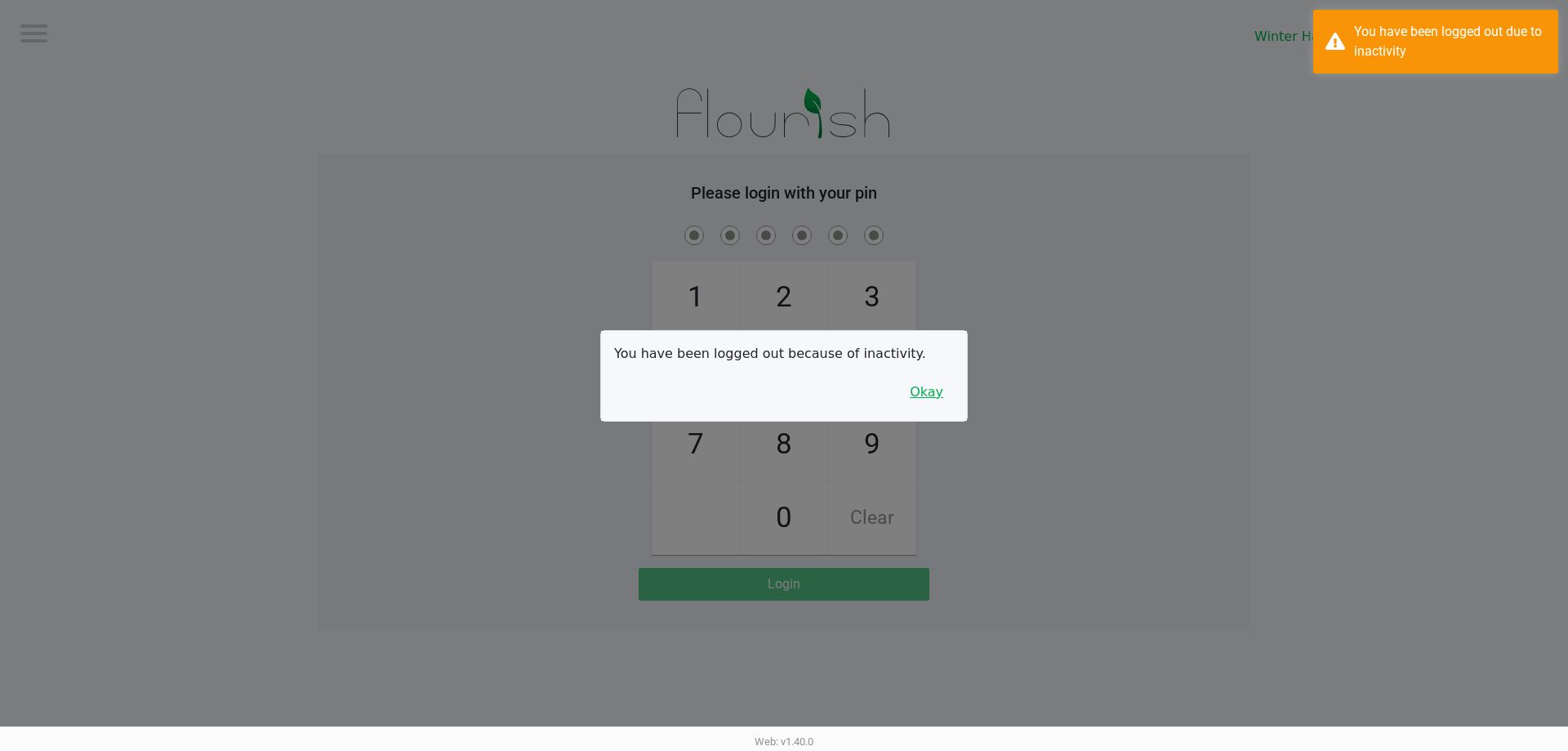
click at [935, 393] on button "Okay" at bounding box center [926, 392] width 55 height 31
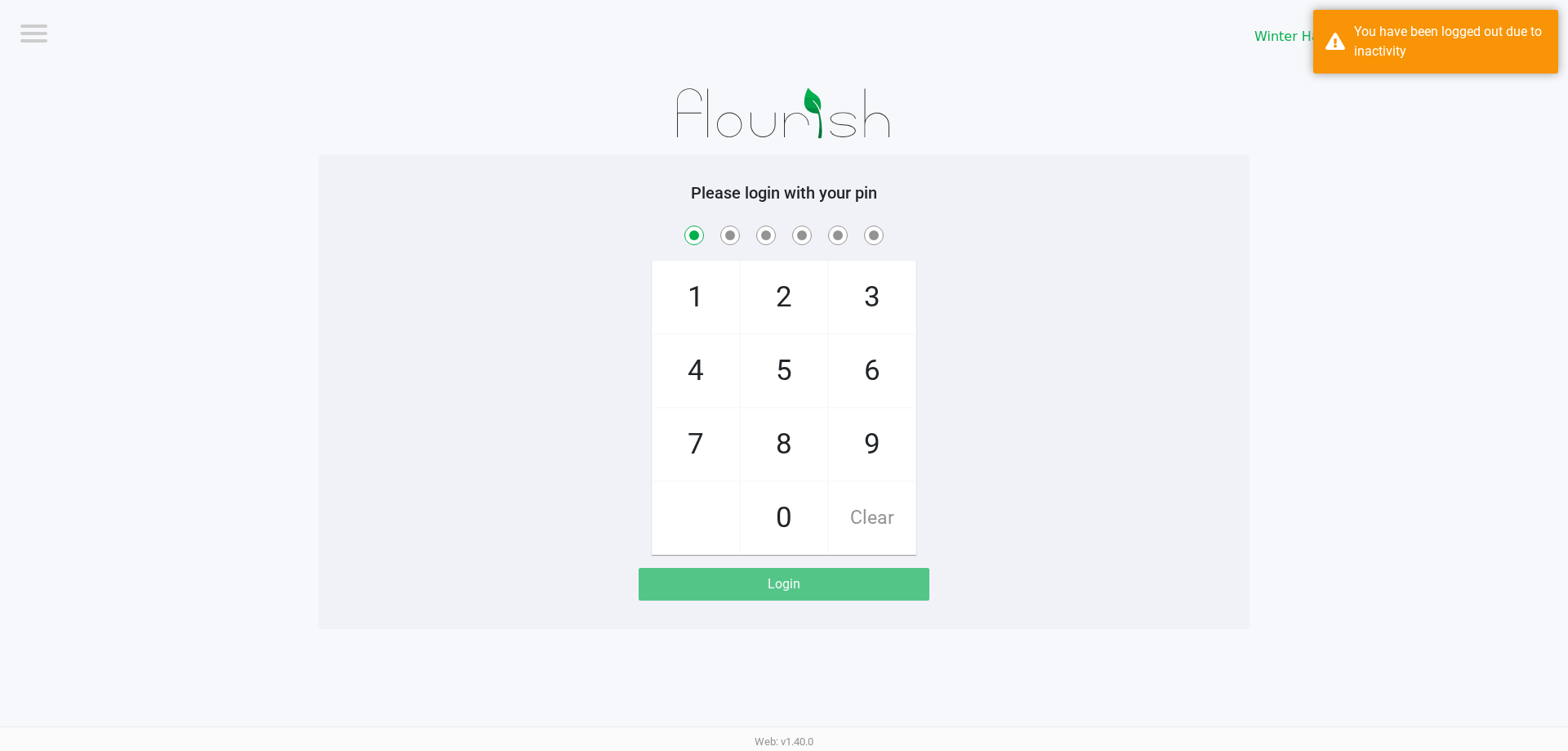
checkbox input "true"
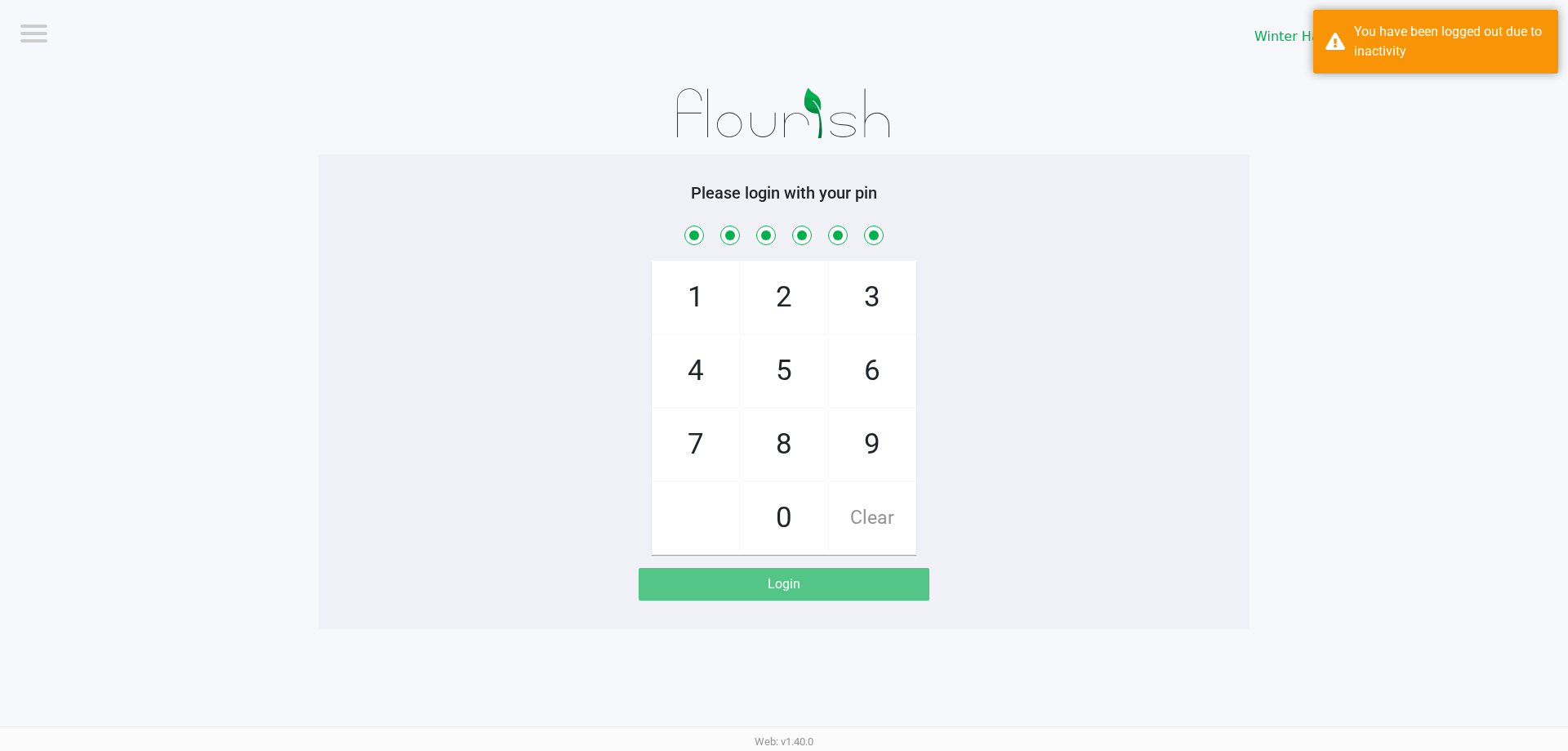
checkbox input "true"
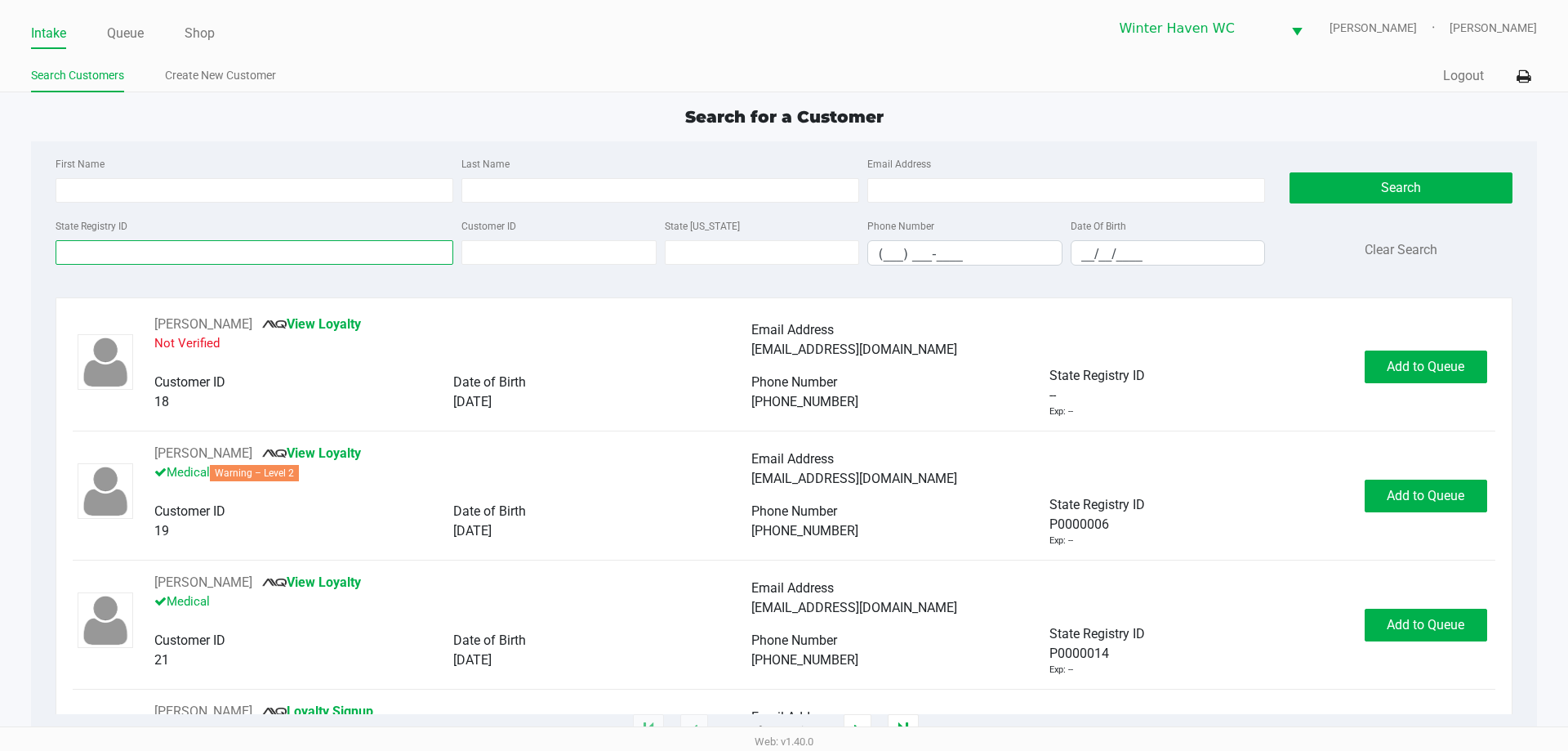
click at [180, 254] on input "State Registry ID" at bounding box center [255, 252] width 398 height 24
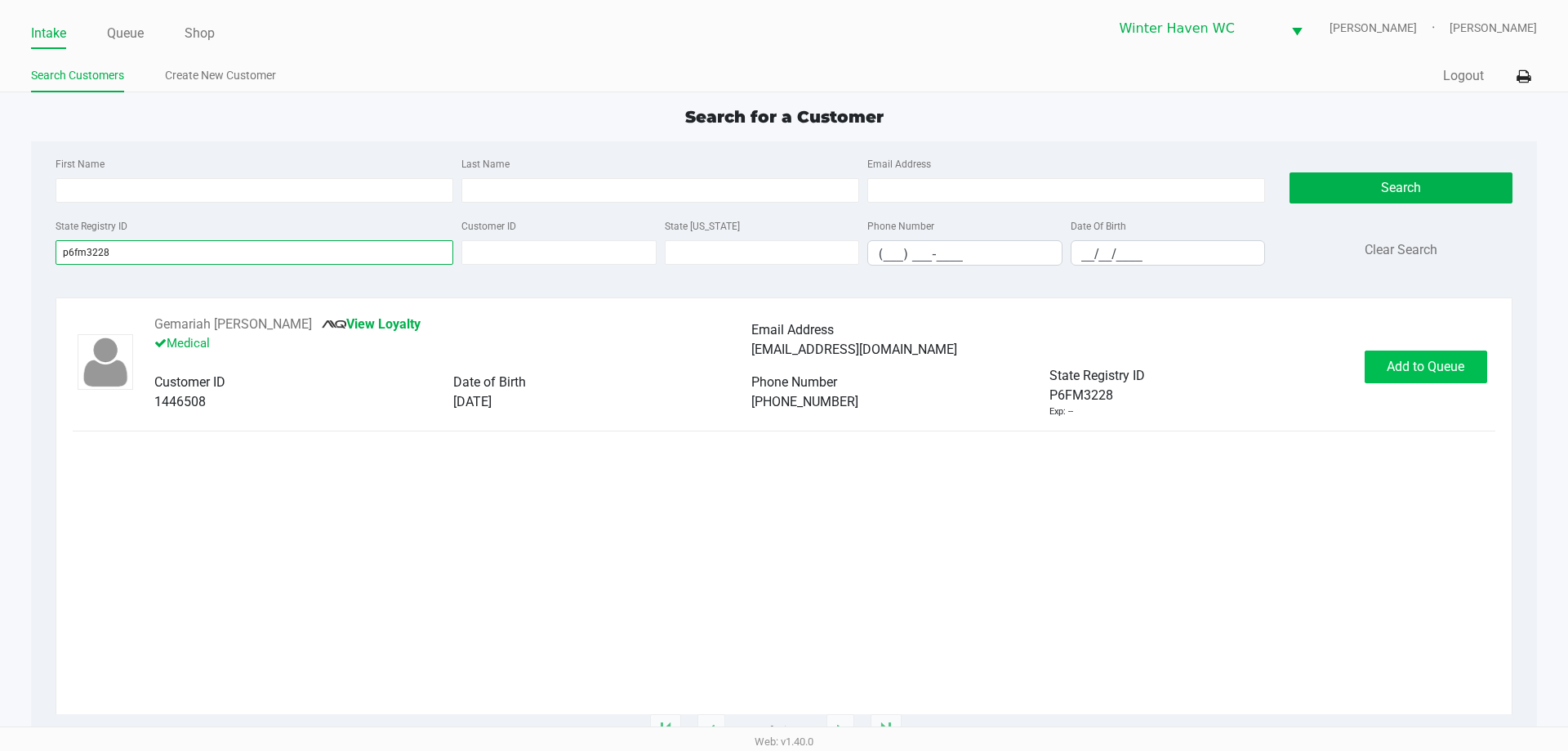
type input "p6fm3228"
click at [1444, 350] on button "Add to Queue" at bounding box center [1425, 366] width 122 height 33
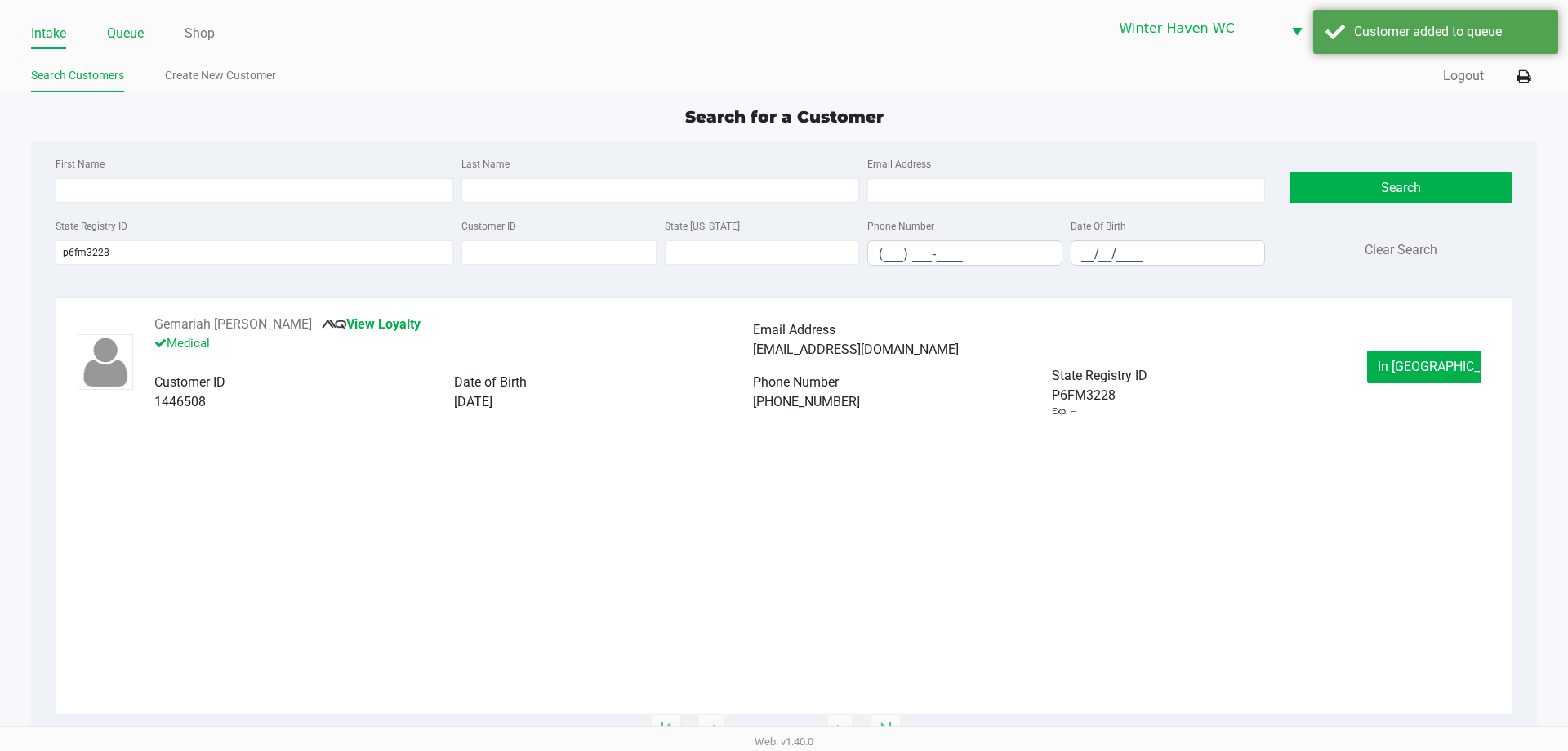
click at [128, 35] on link "Queue" at bounding box center [125, 34] width 37 height 23
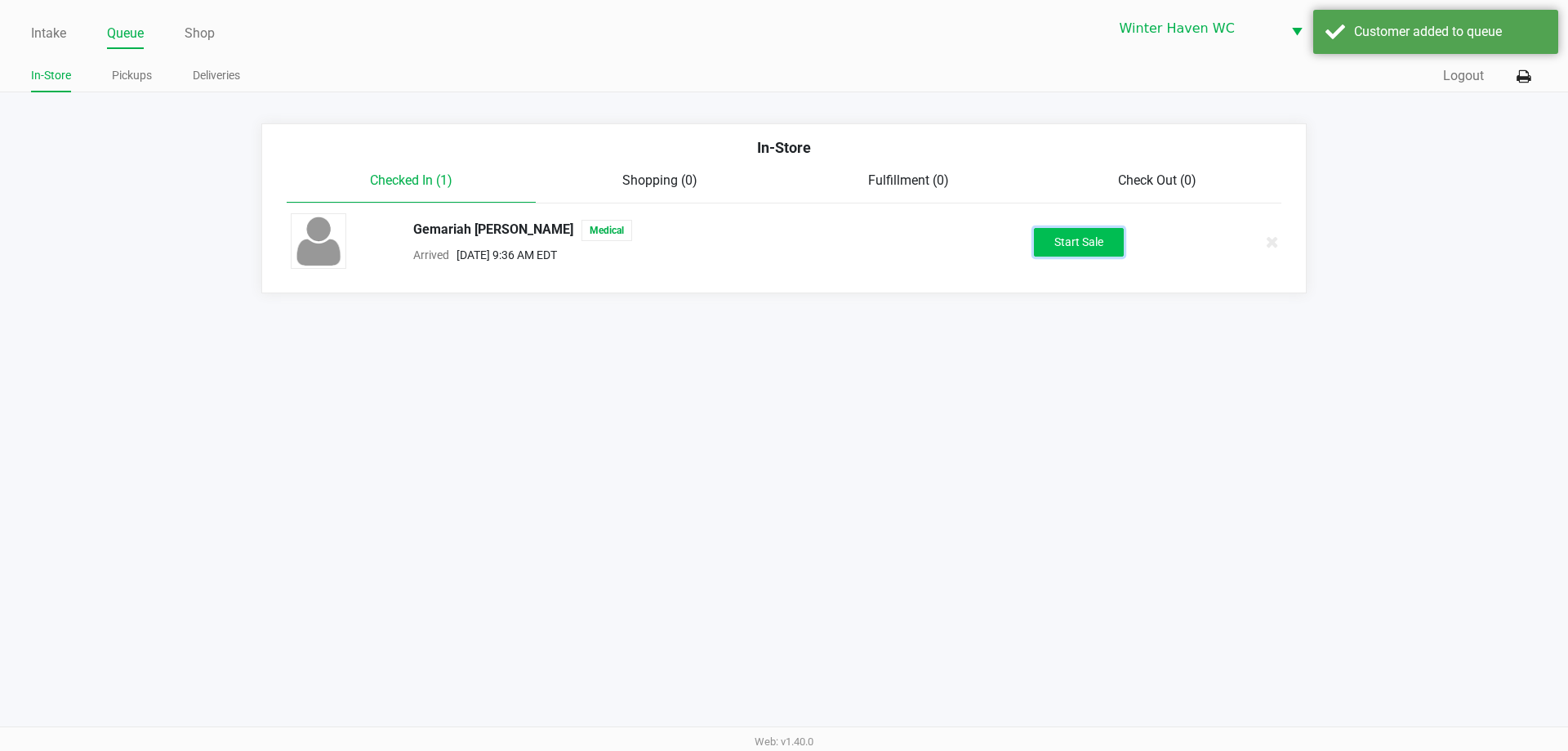
click at [1046, 241] on button "Start Sale" at bounding box center [1078, 242] width 89 height 29
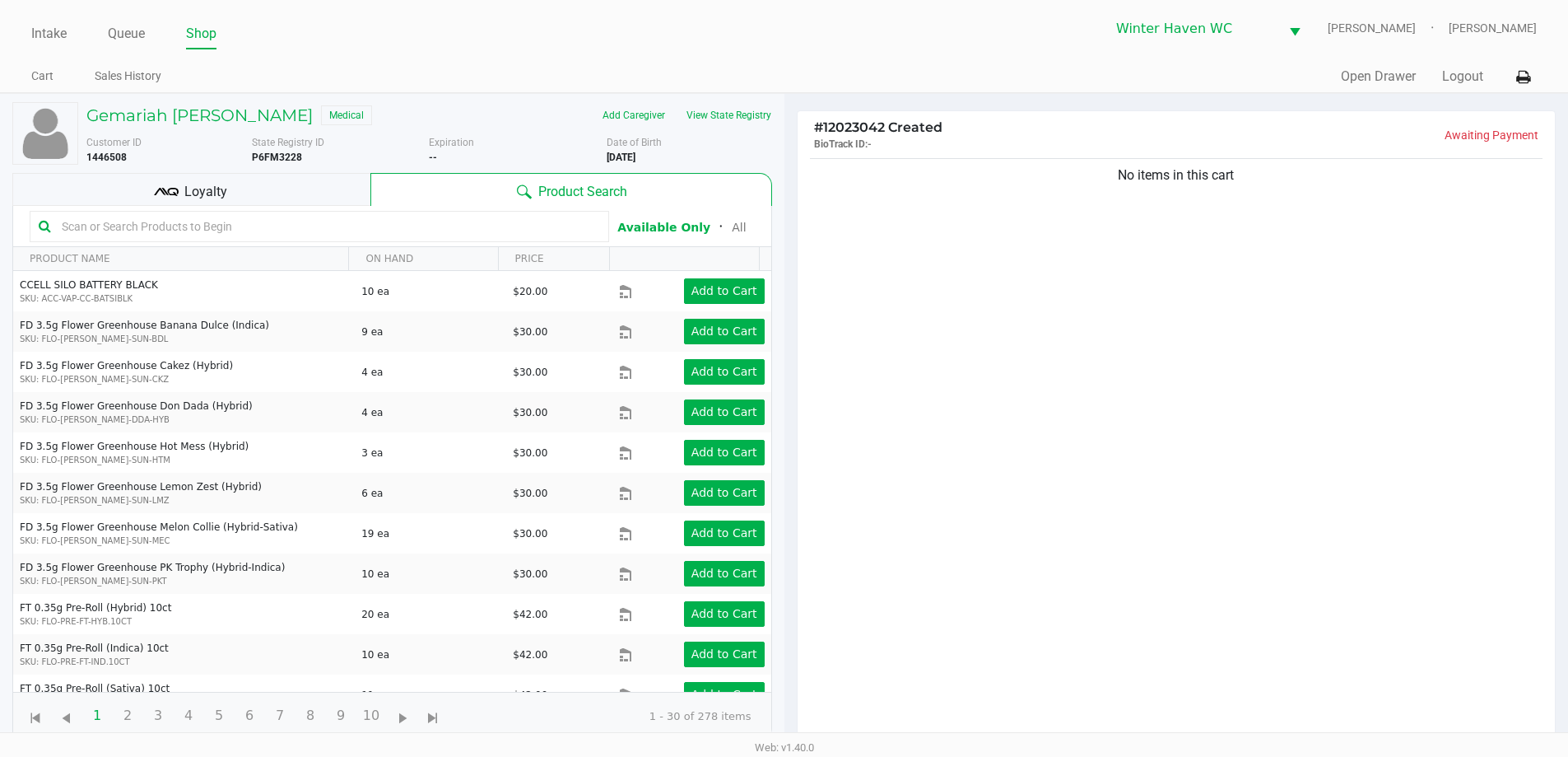
click at [232, 218] on input "text" at bounding box center [328, 226] width 545 height 24
type input "dsc"
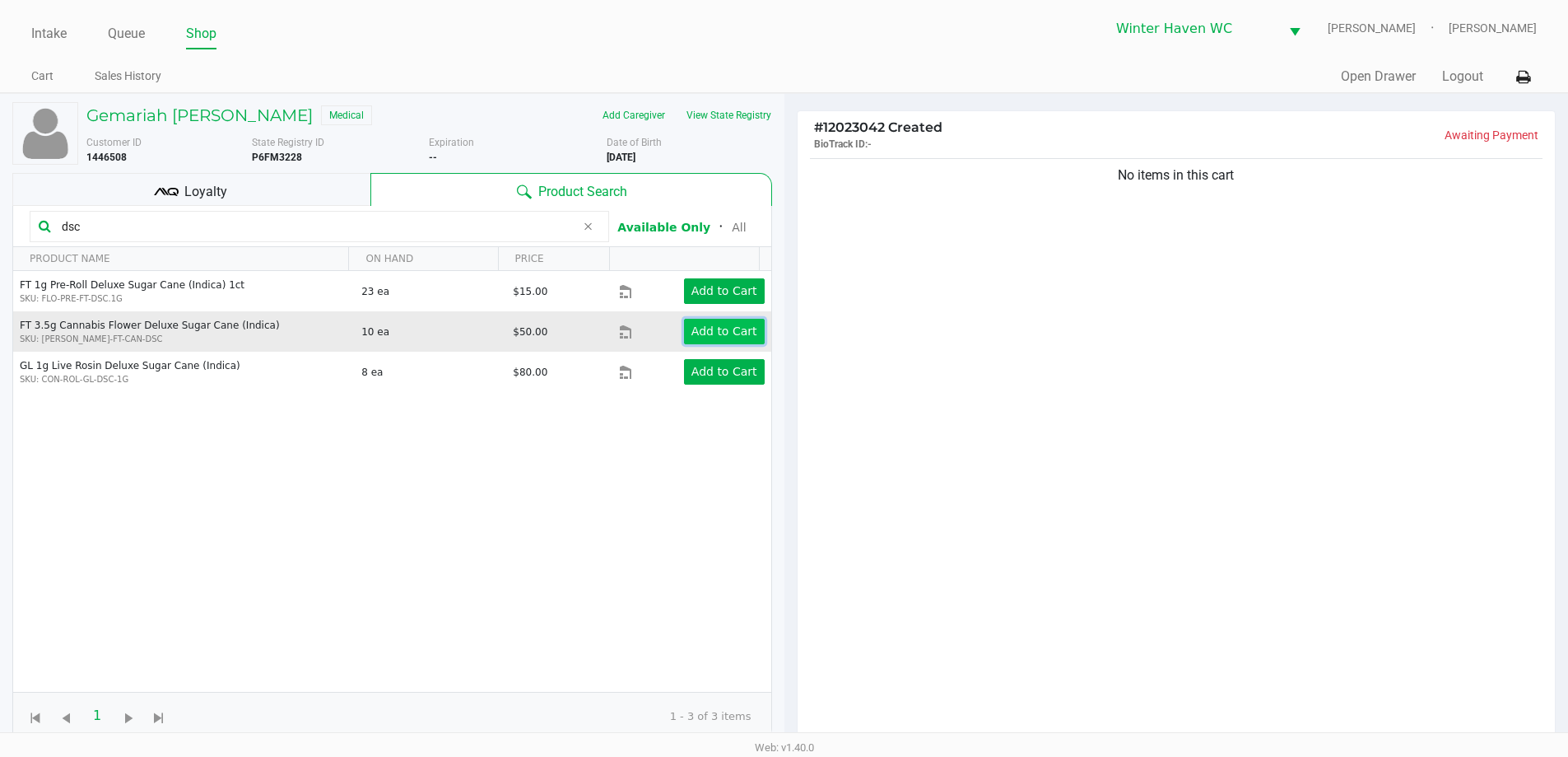
click at [693, 336] on app-button-loader "Add to Cart" at bounding box center [724, 331] width 66 height 14
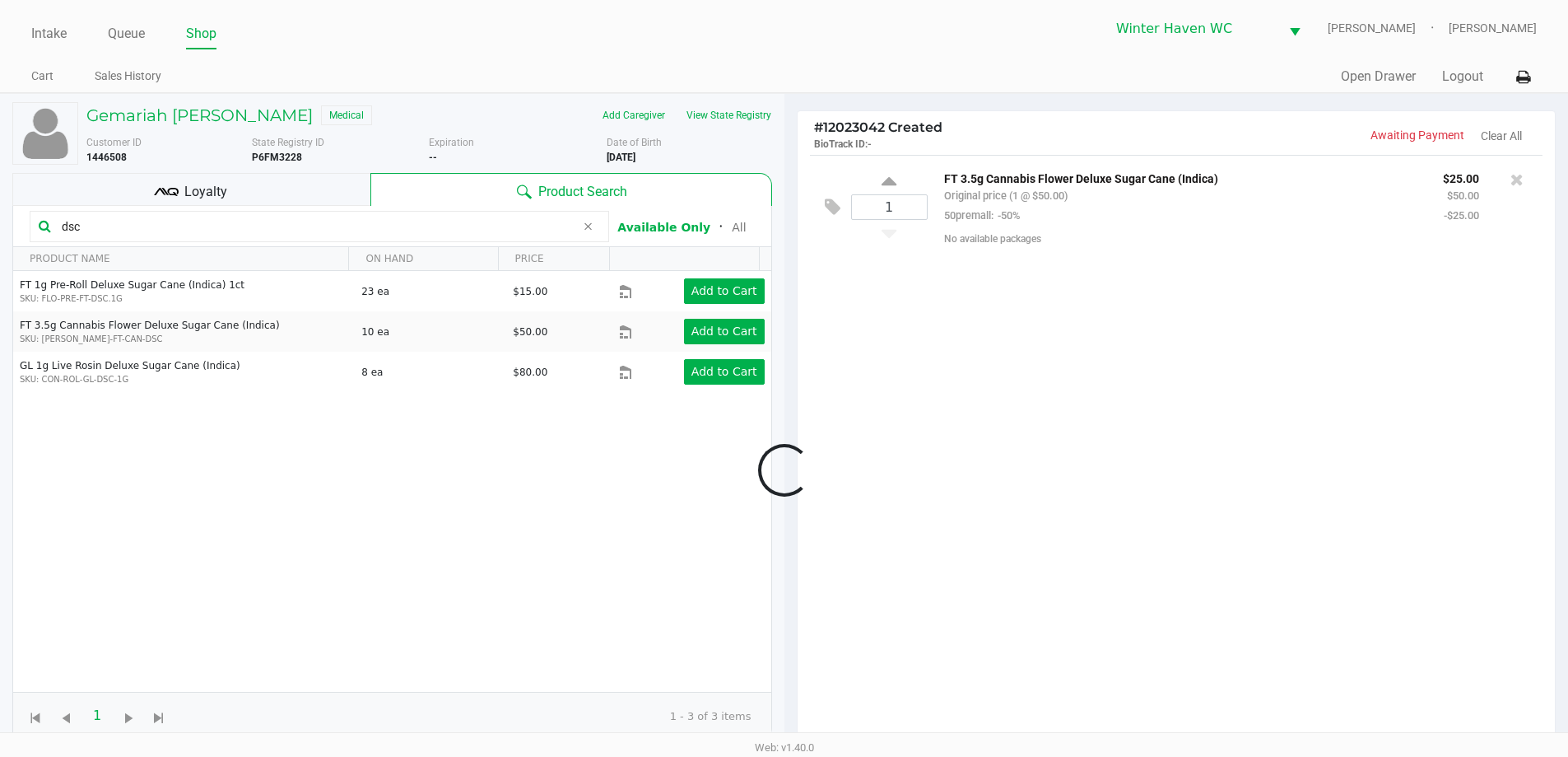
click at [246, 189] on div "Loyalty" at bounding box center [191, 189] width 358 height 33
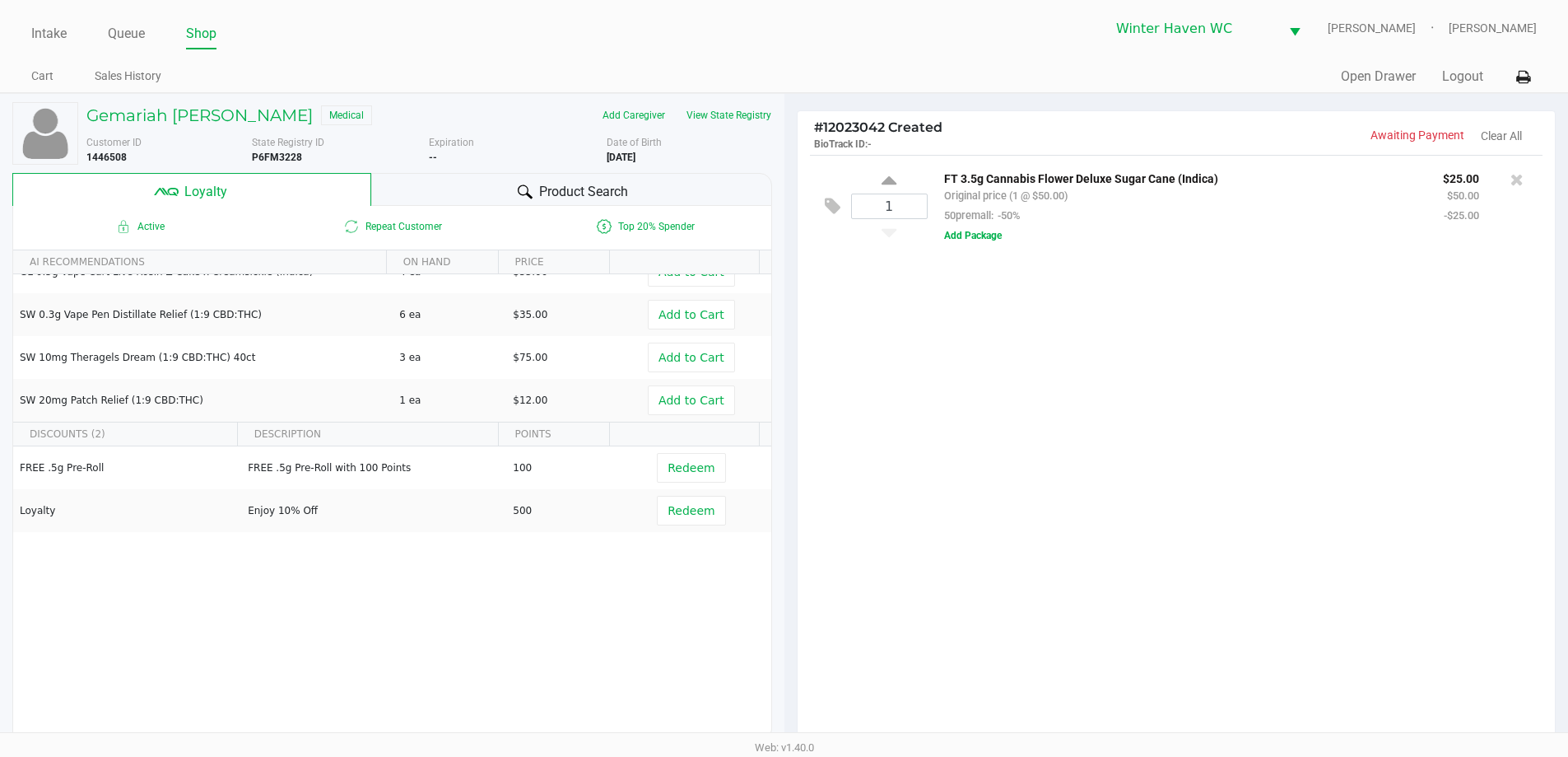
click at [539, 179] on div "Product Search" at bounding box center [572, 189] width 401 height 33
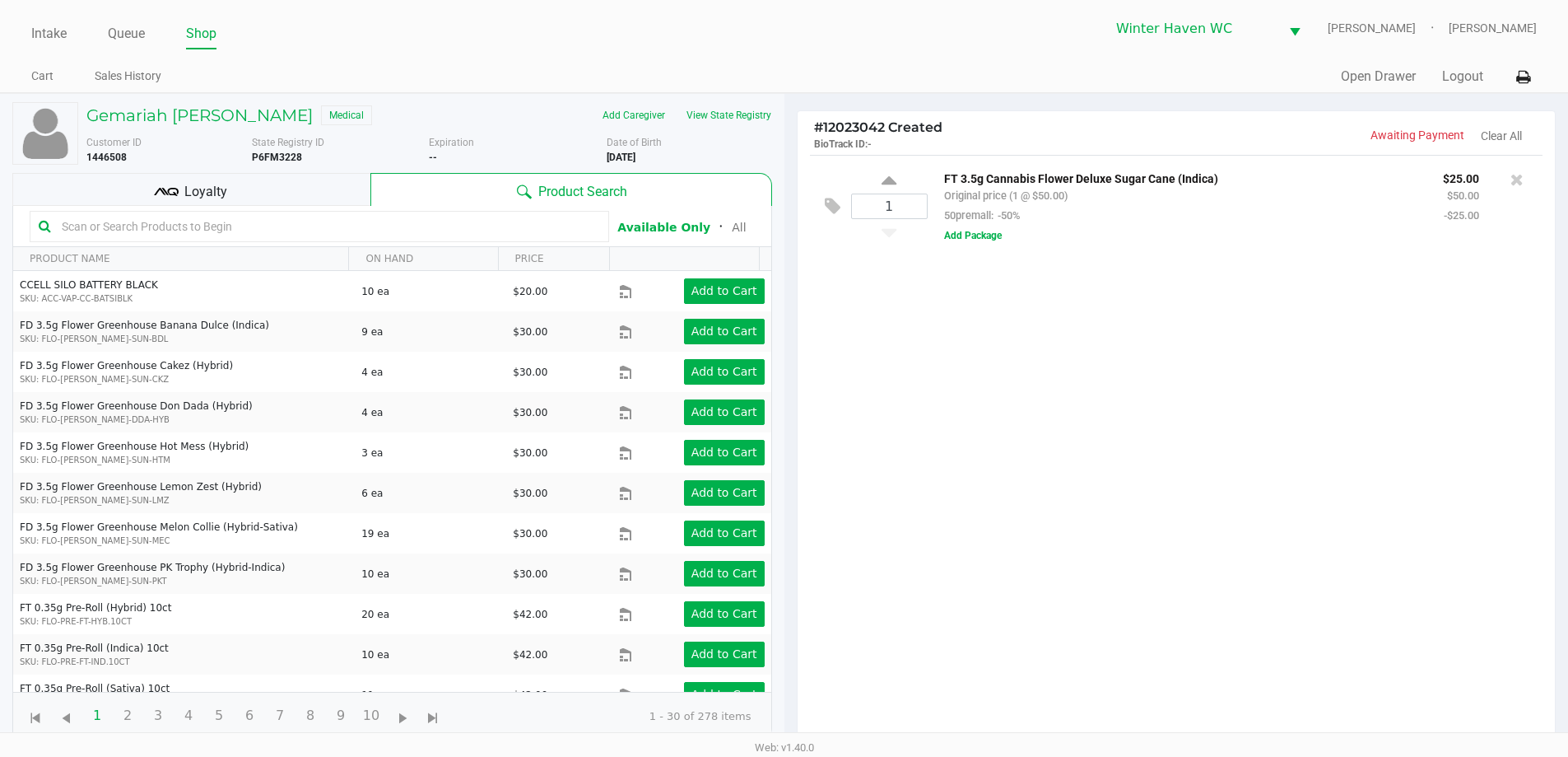
click at [327, 236] on input "text" at bounding box center [328, 226] width 545 height 24
click at [338, 224] on input "text" at bounding box center [328, 226] width 545 height 24
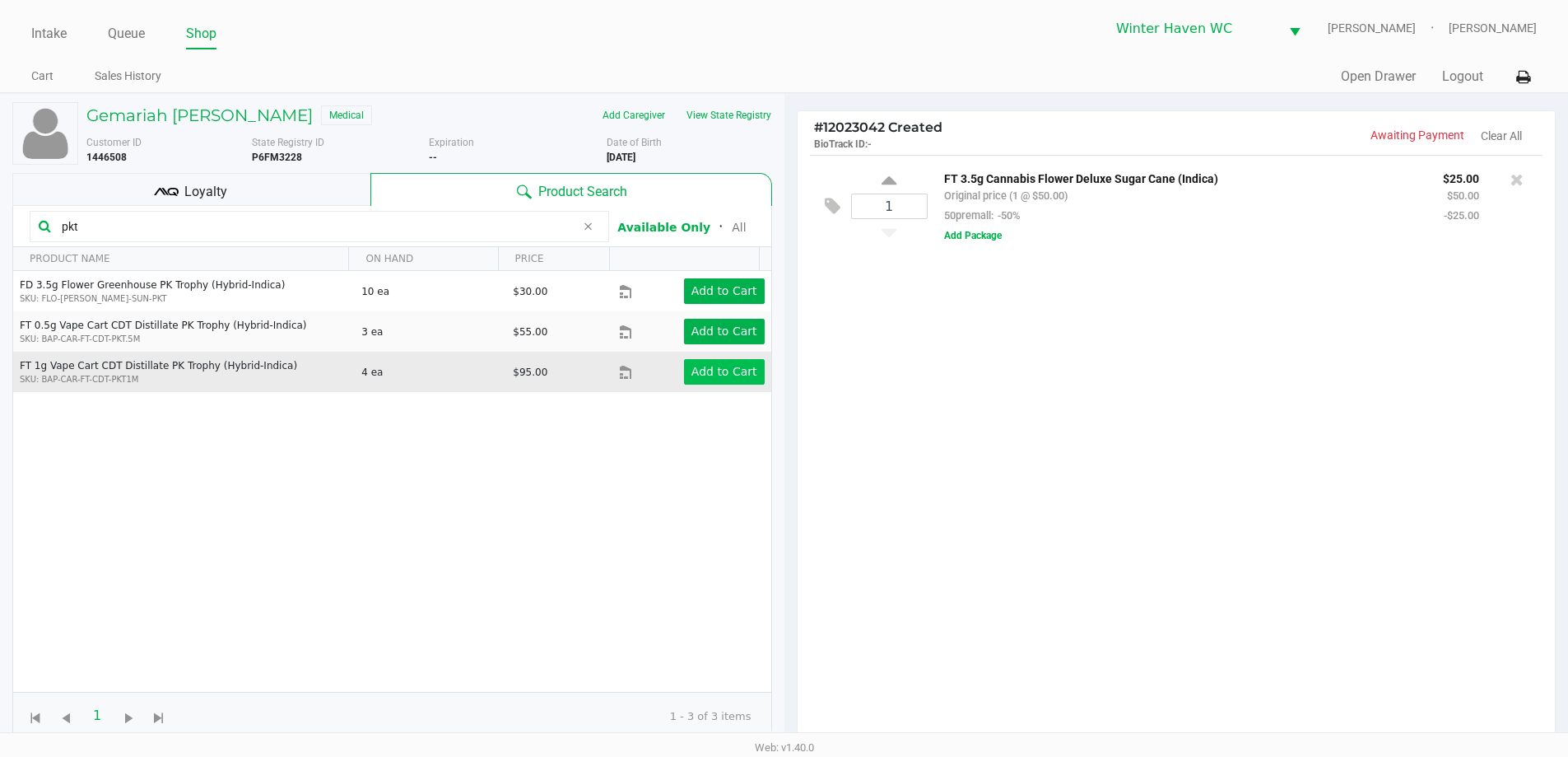
type input "pkt"
click at [691, 372] on app-button-loader "Add to Cart" at bounding box center [724, 371] width 66 height 14
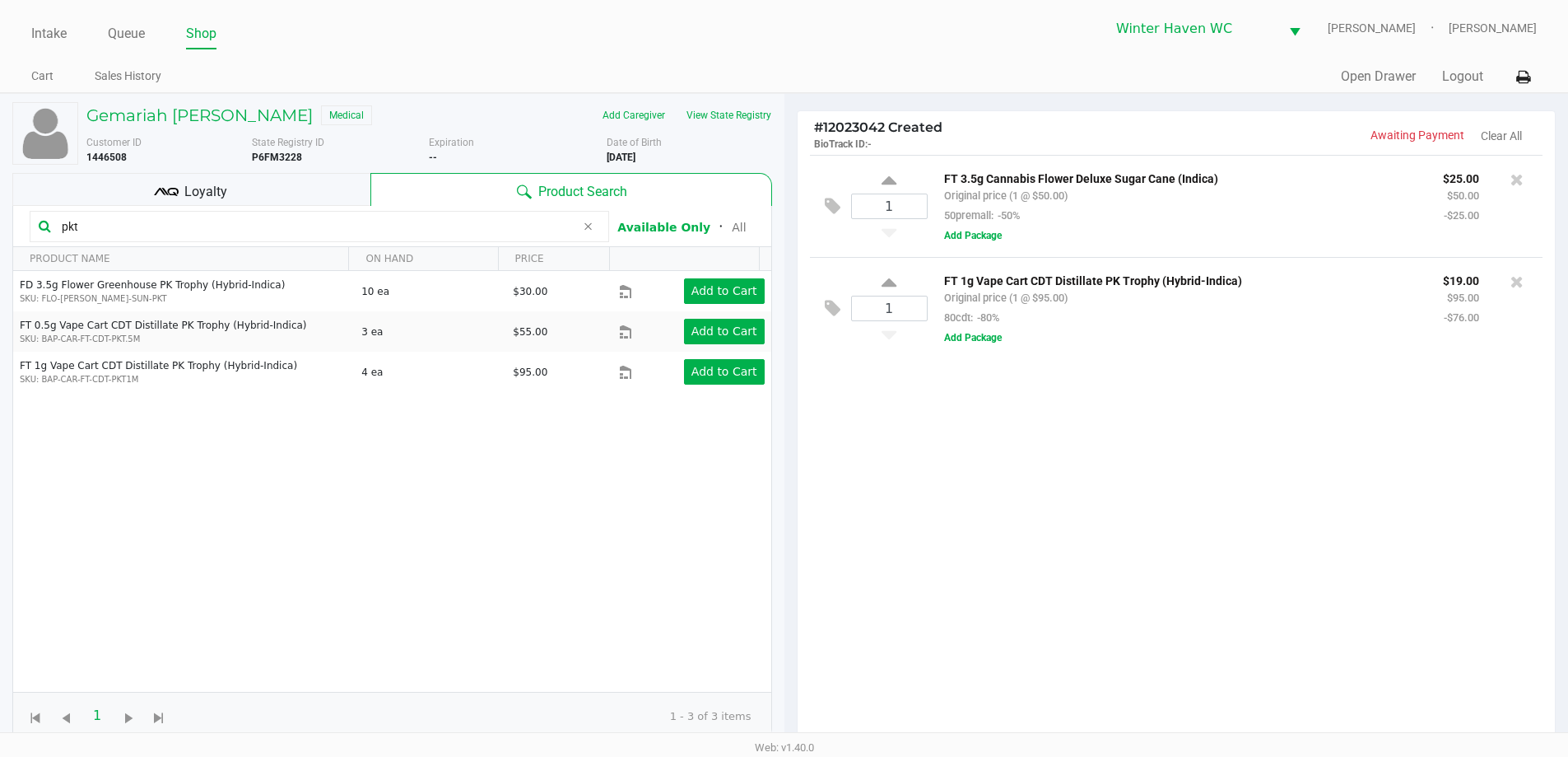
click at [152, 228] on input "pkt" at bounding box center [315, 226] width 520 height 24
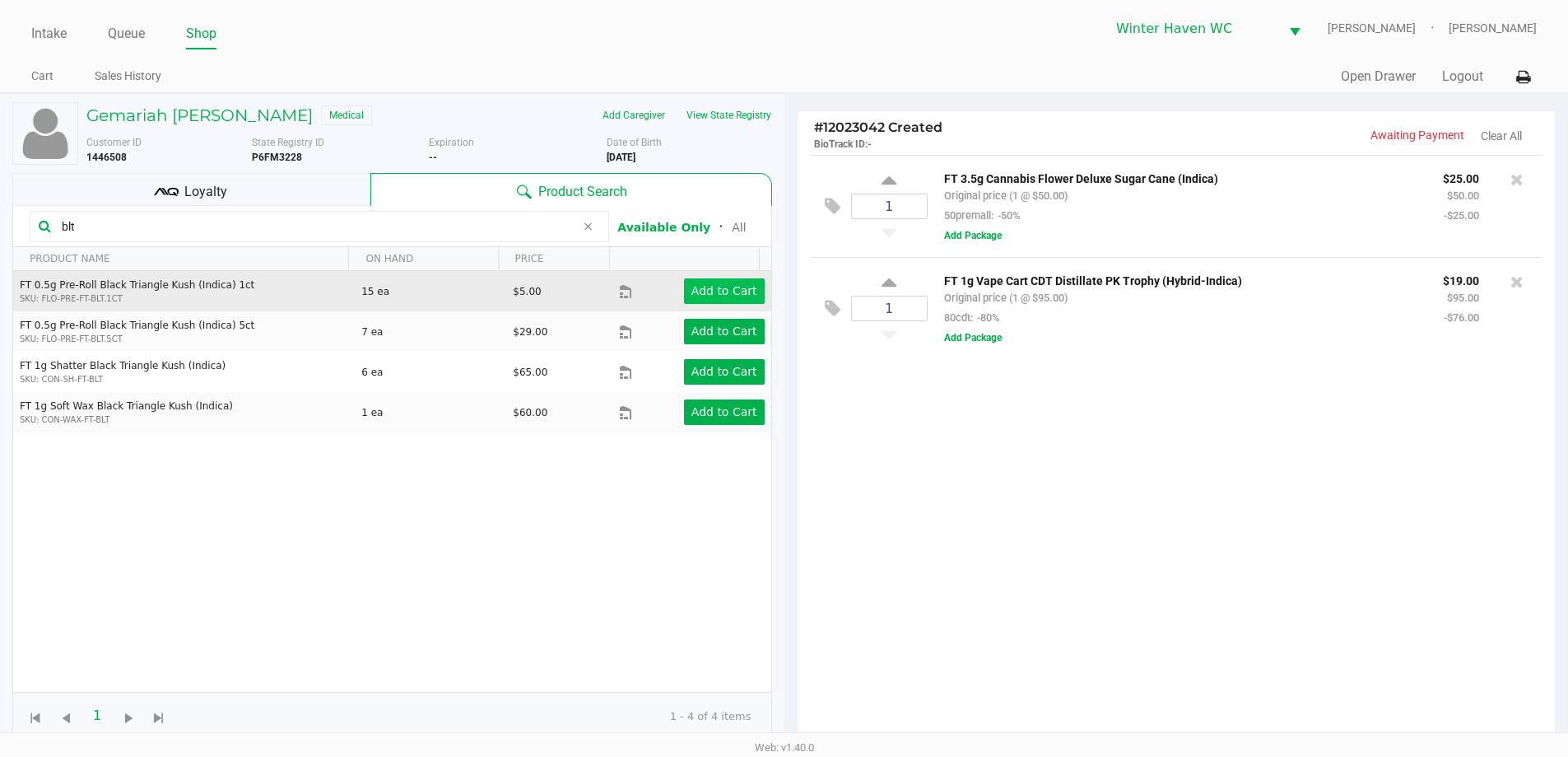
type input "blt"
click at [691, 289] on app-button-loader "Add to Cart" at bounding box center [724, 291] width 66 height 14
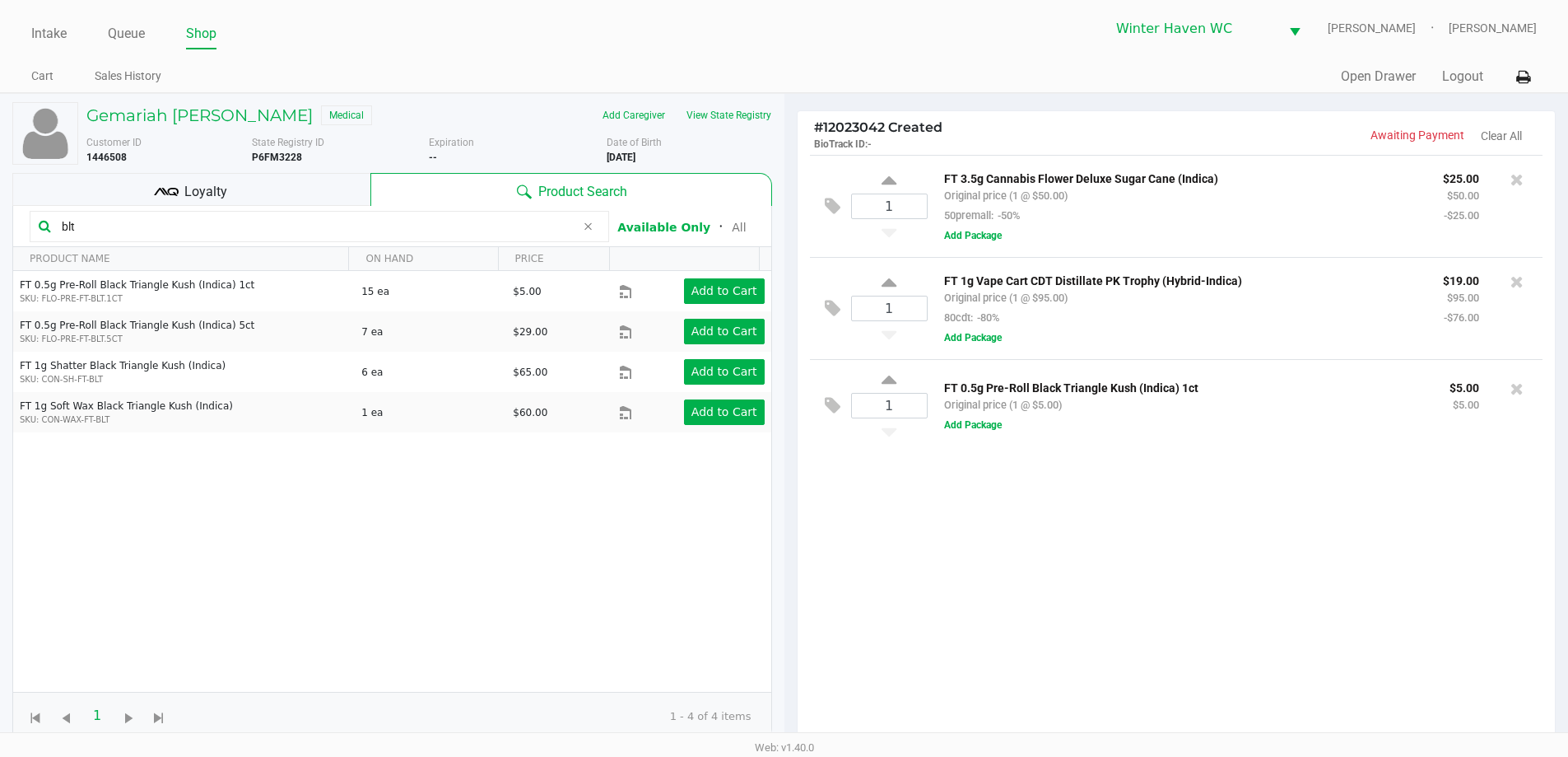
click at [243, 193] on div "Loyalty" at bounding box center [191, 189] width 358 height 33
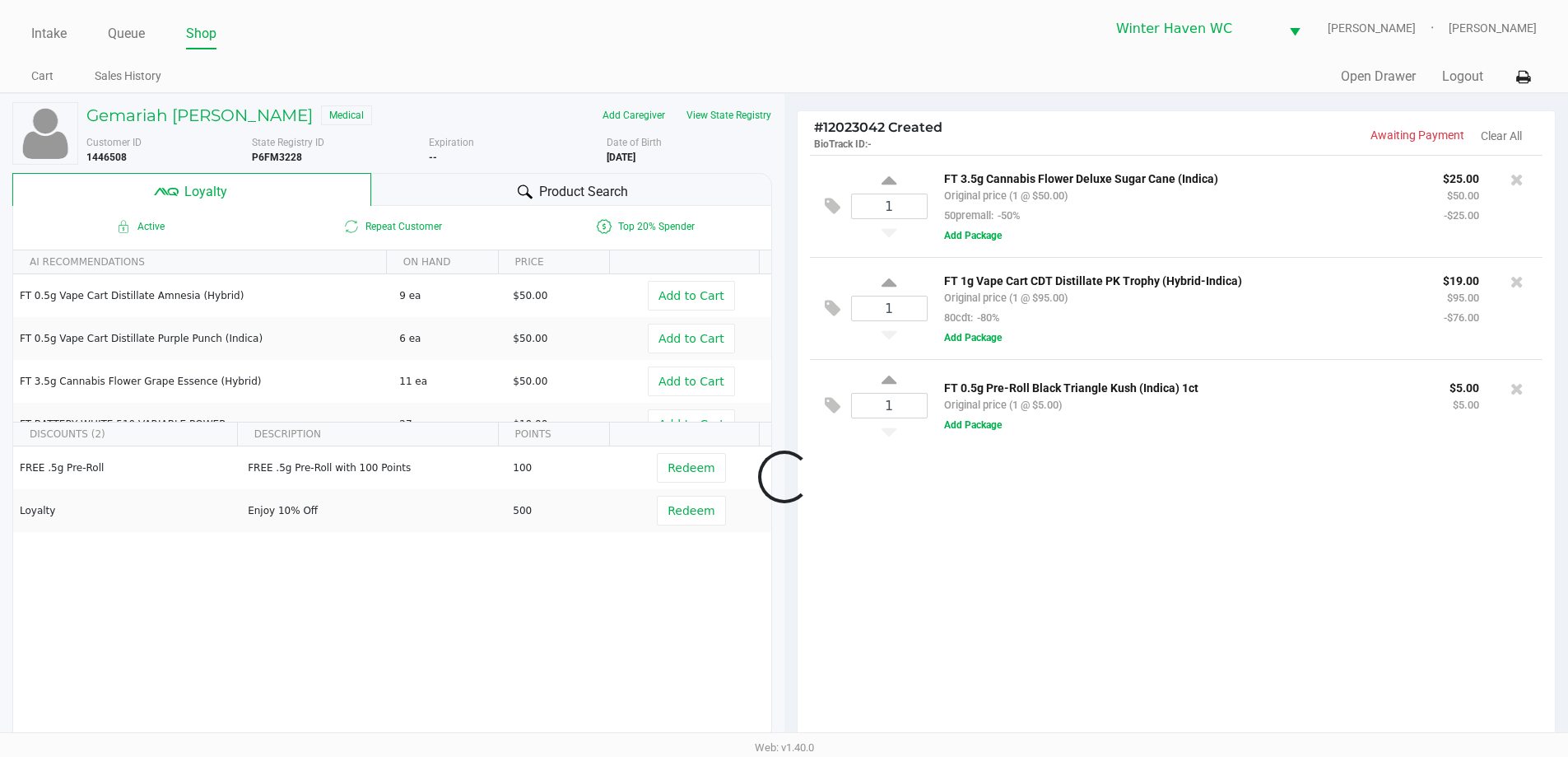
click at [985, 520] on div at bounding box center [784, 477] width 1568 height 603
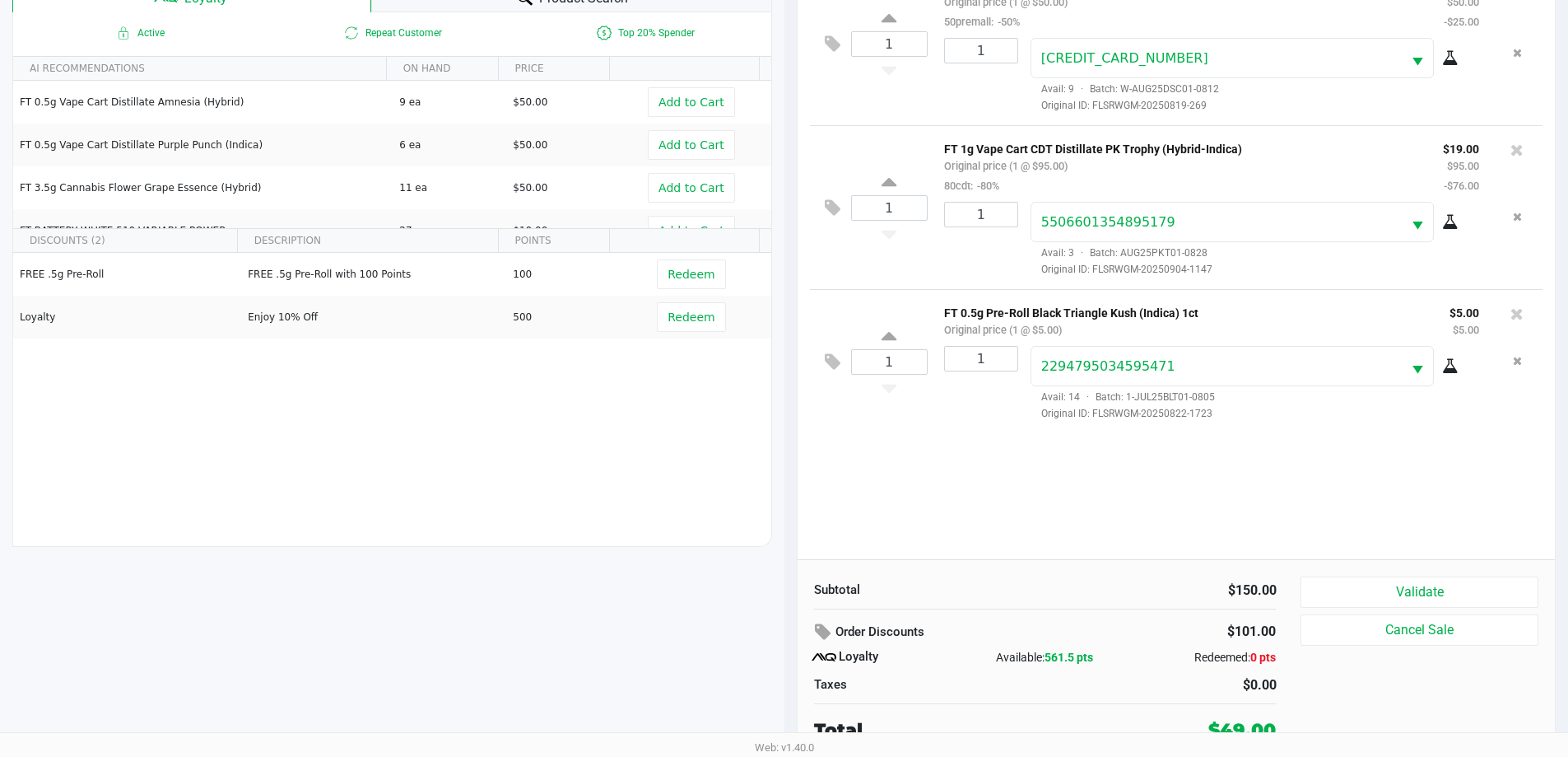
scroll to position [198, 0]
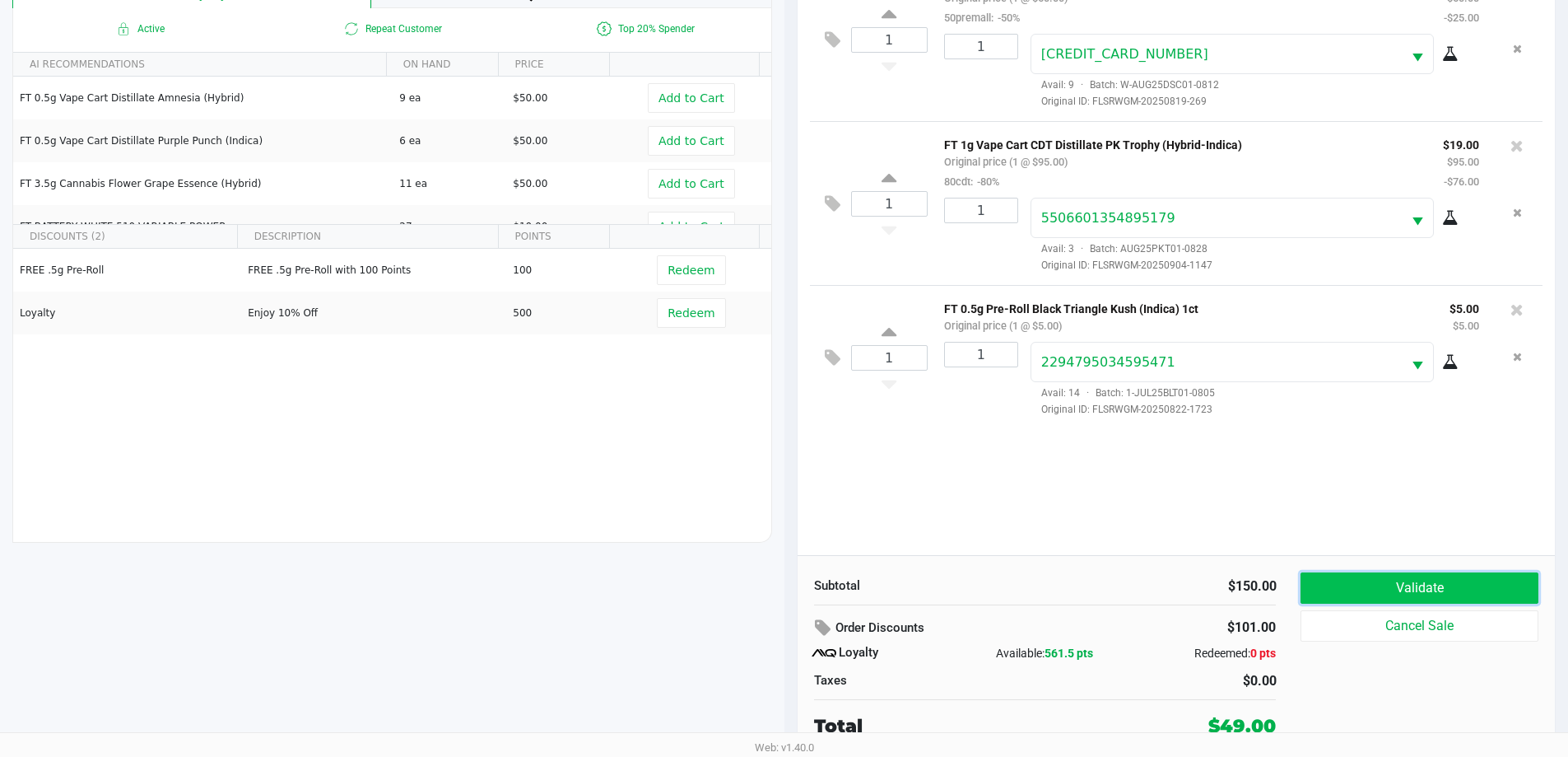
click at [1453, 592] on button "Validate" at bounding box center [1419, 587] width 237 height 31
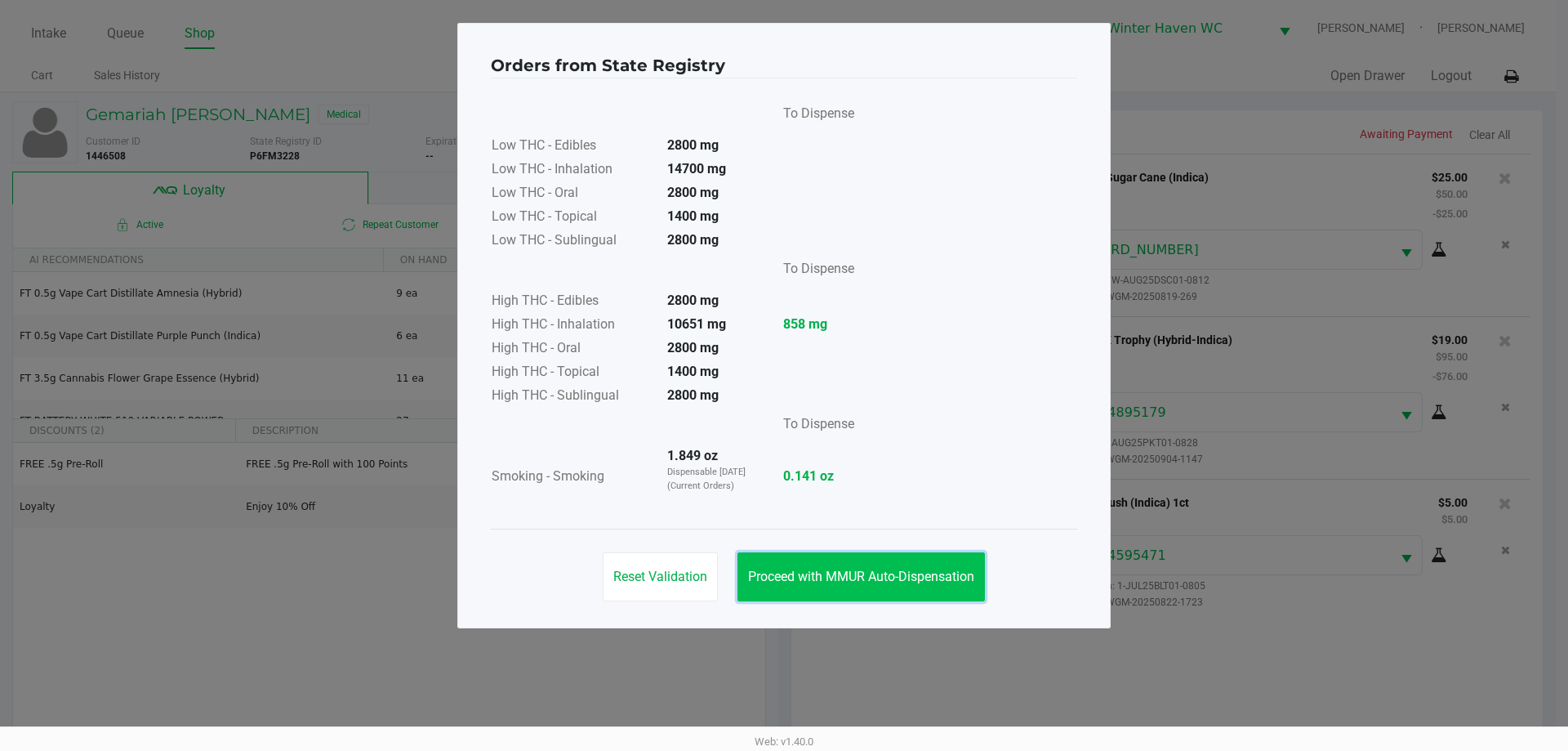
click at [869, 567] on button "Proceed with MMUR Auto-Dispensation" at bounding box center [860, 576] width 247 height 49
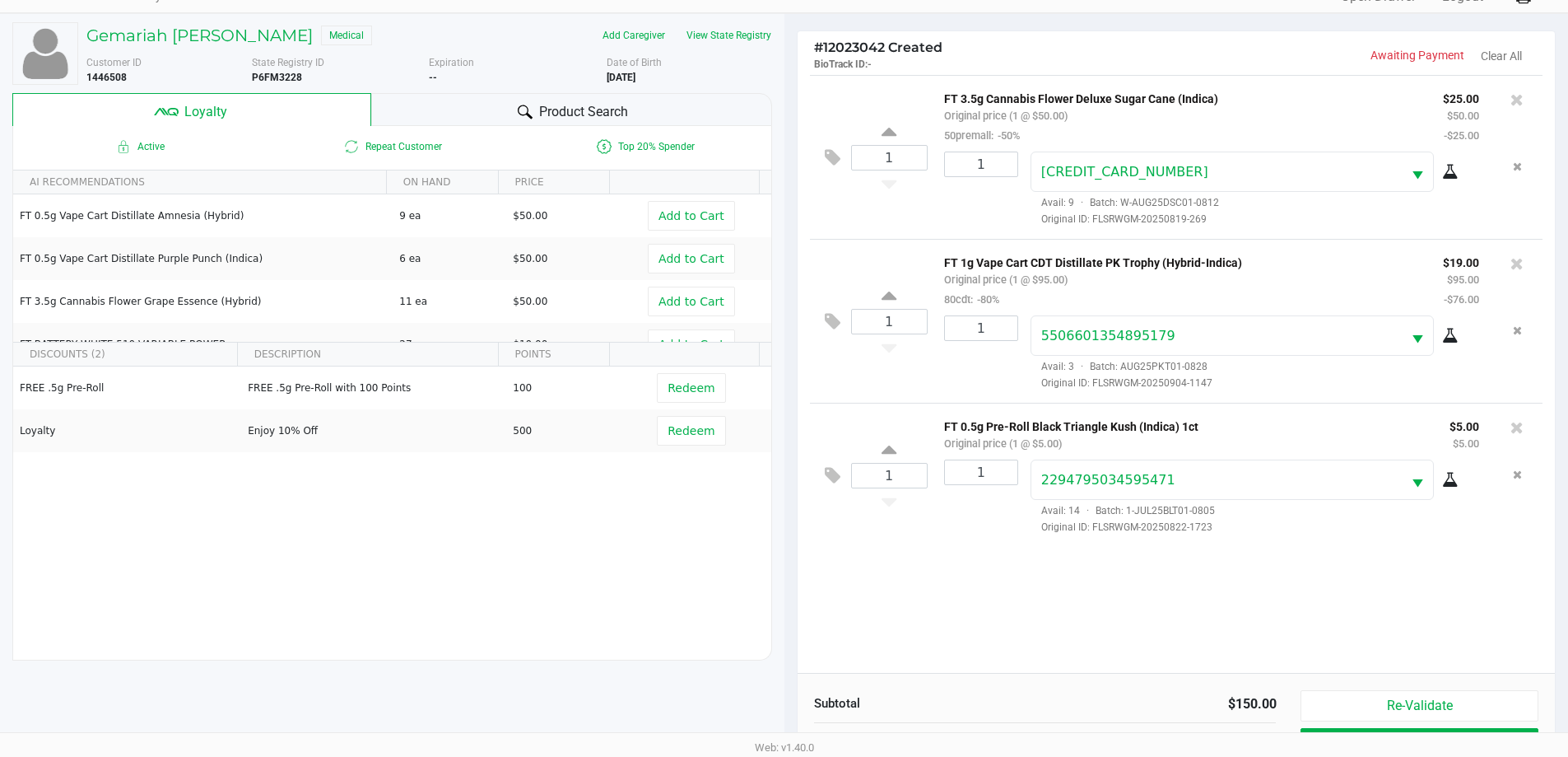
scroll to position [198, 0]
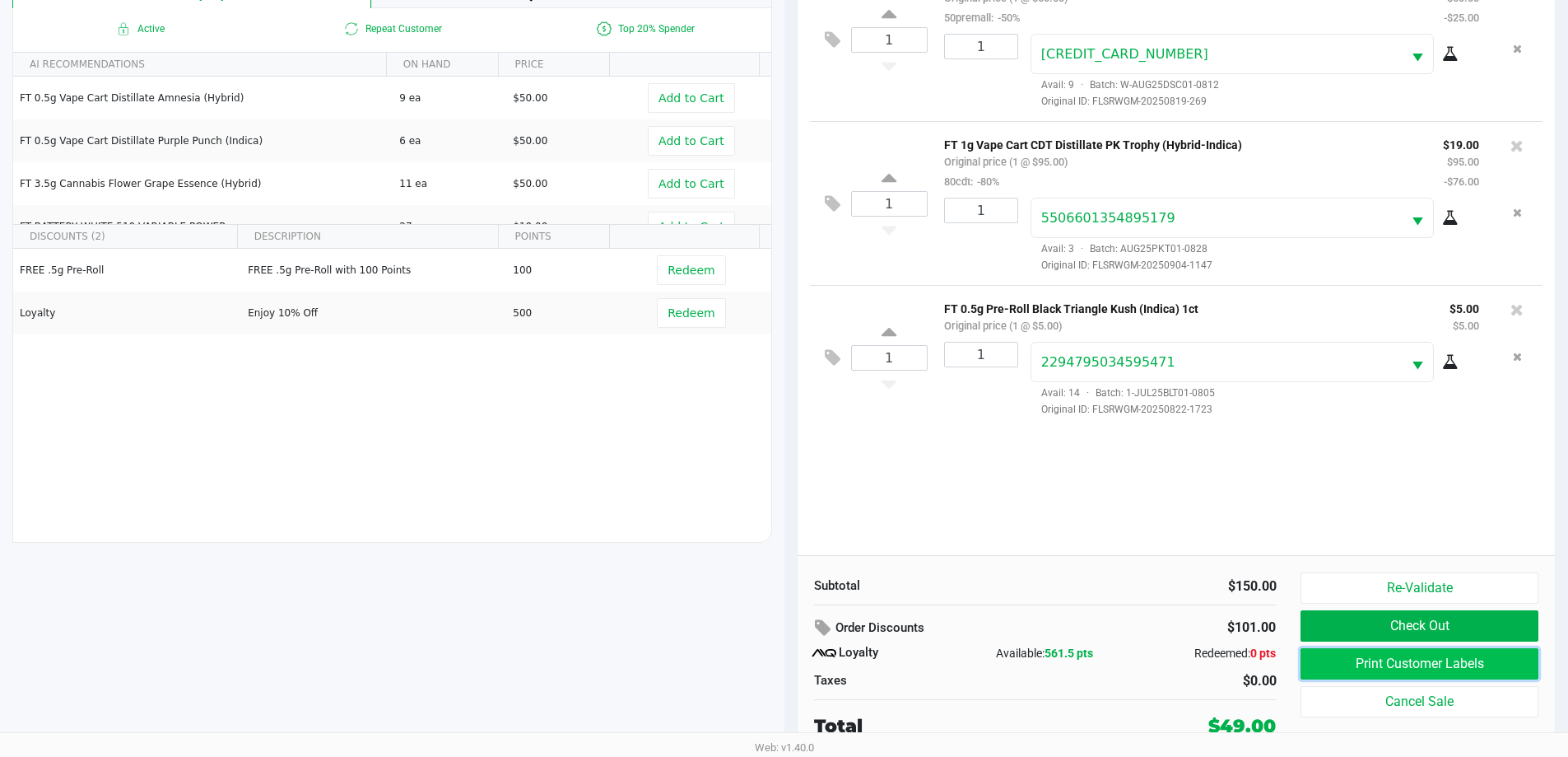
click at [1438, 665] on button "Print Customer Labels" at bounding box center [1419, 663] width 237 height 31
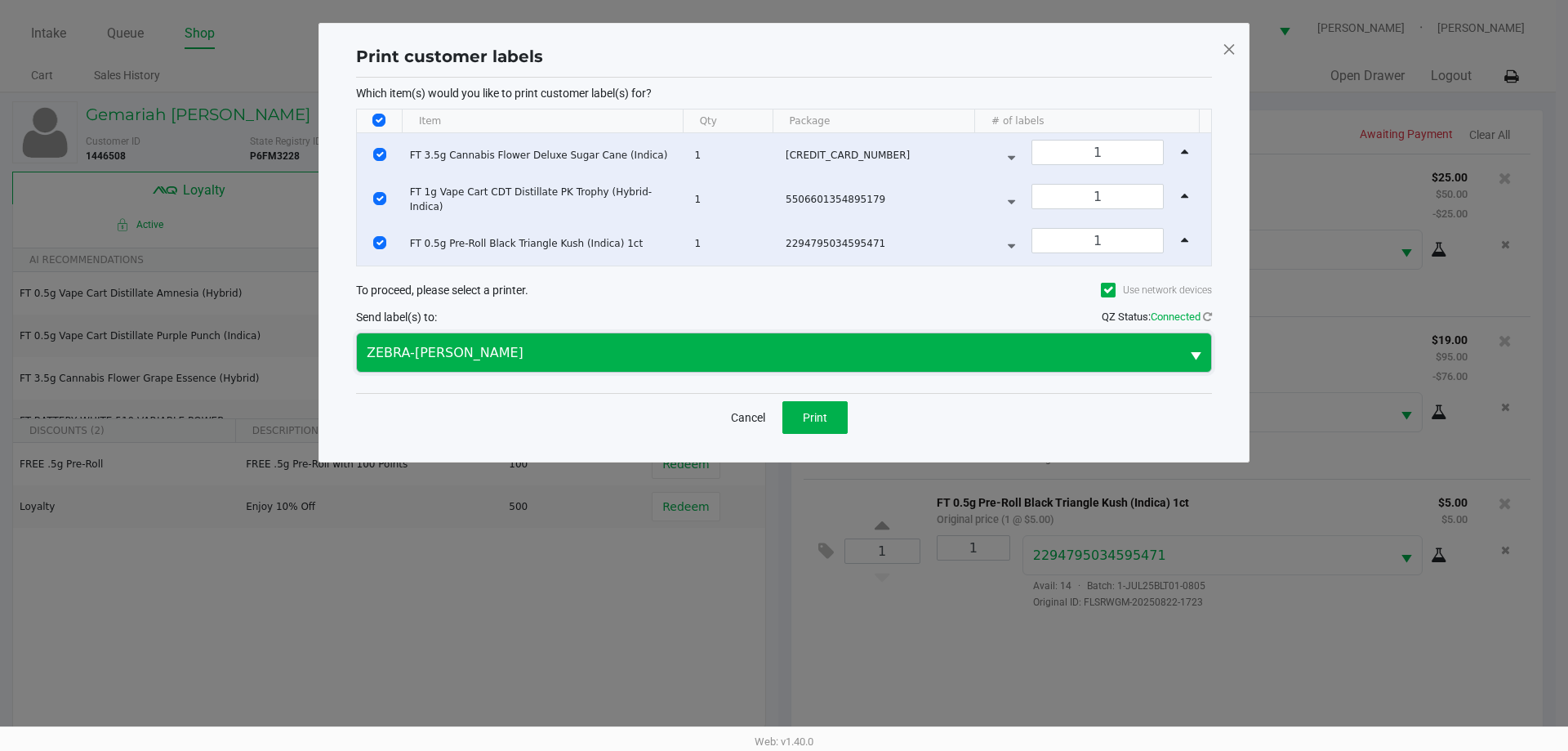
click at [904, 352] on span "ZEBRA-JAMES-BROWN" at bounding box center [768, 353] width 804 height 19
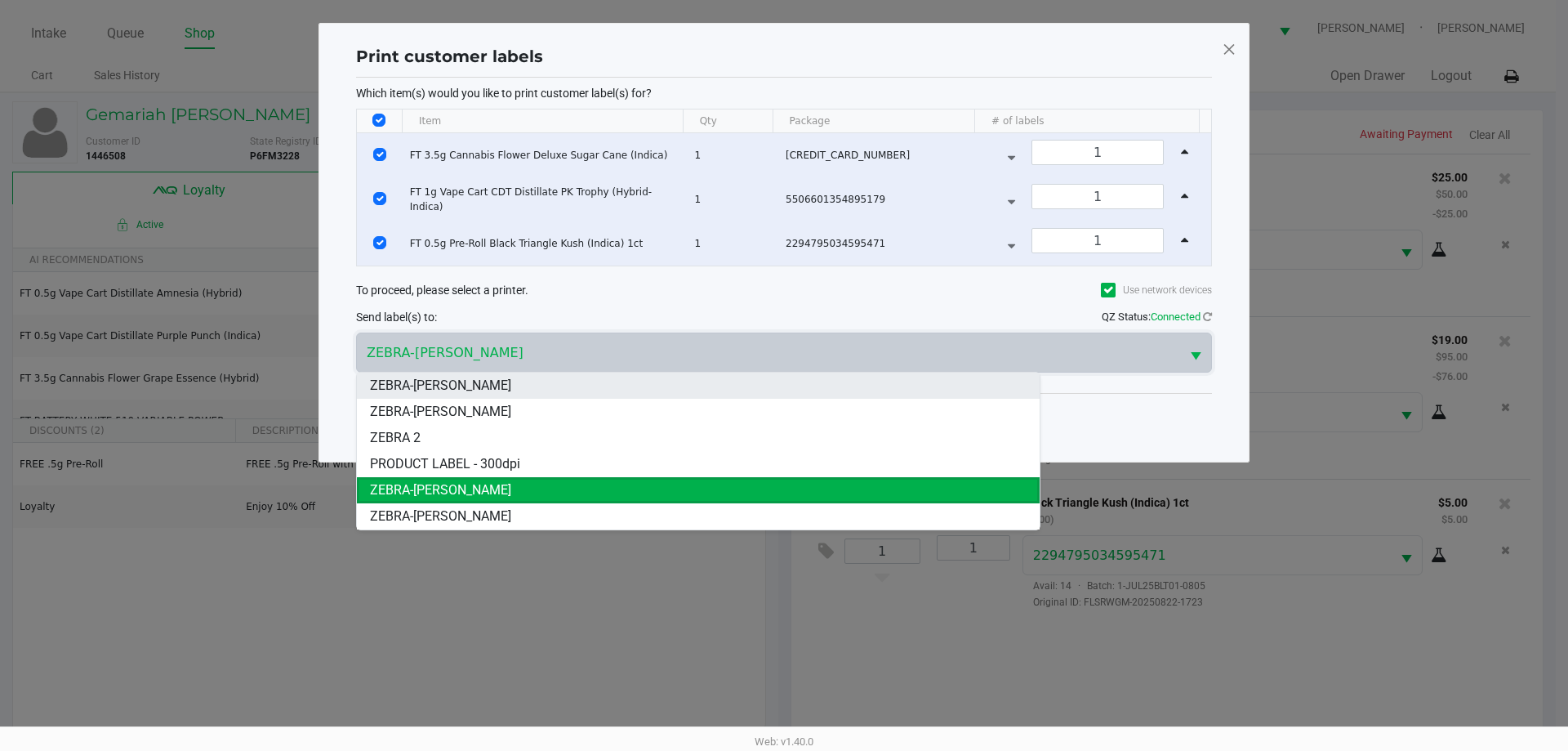
click at [545, 380] on li "ZEBRA-JAMES-OTTO" at bounding box center [698, 385] width 683 height 26
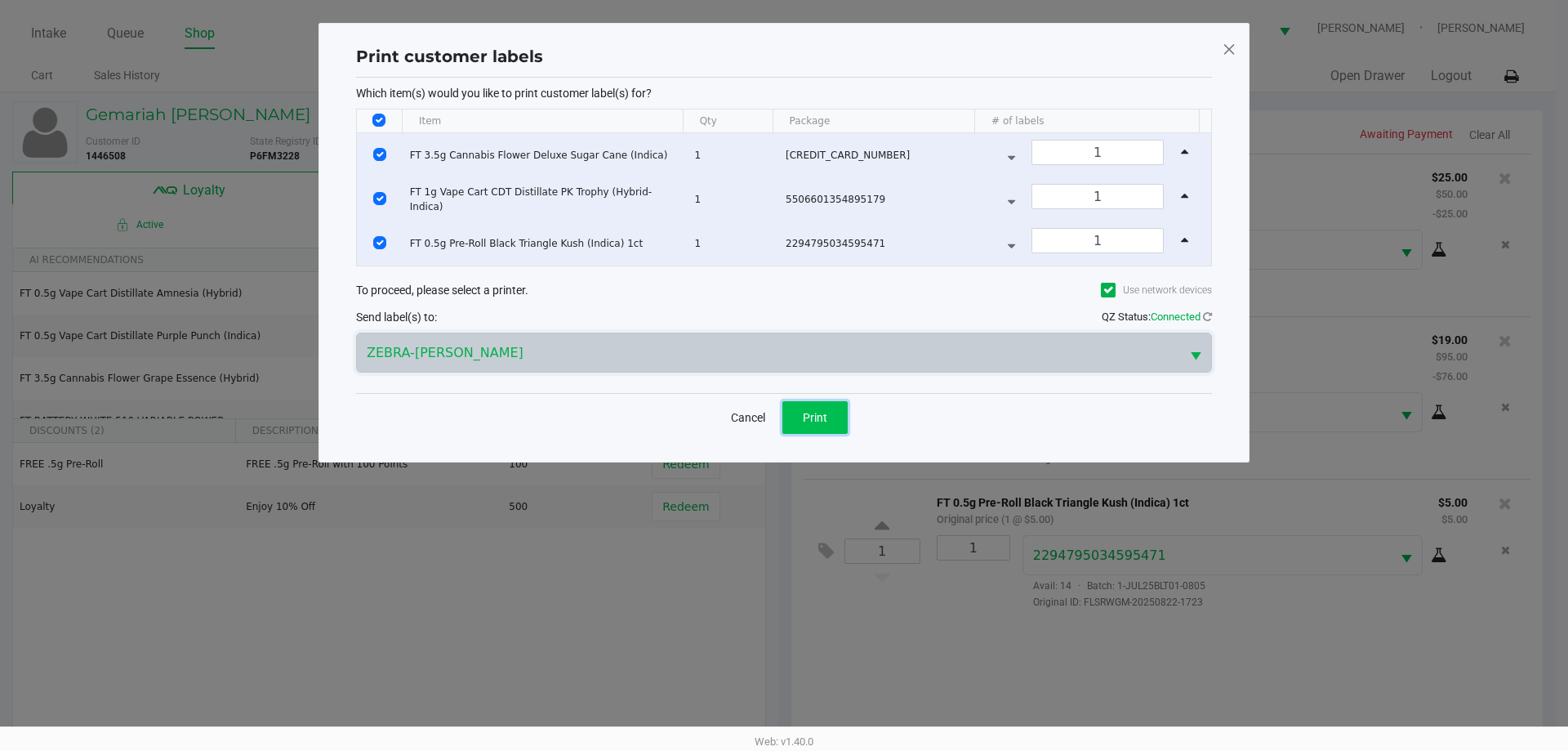
click at [828, 413] on button "Print" at bounding box center [815, 417] width 65 height 33
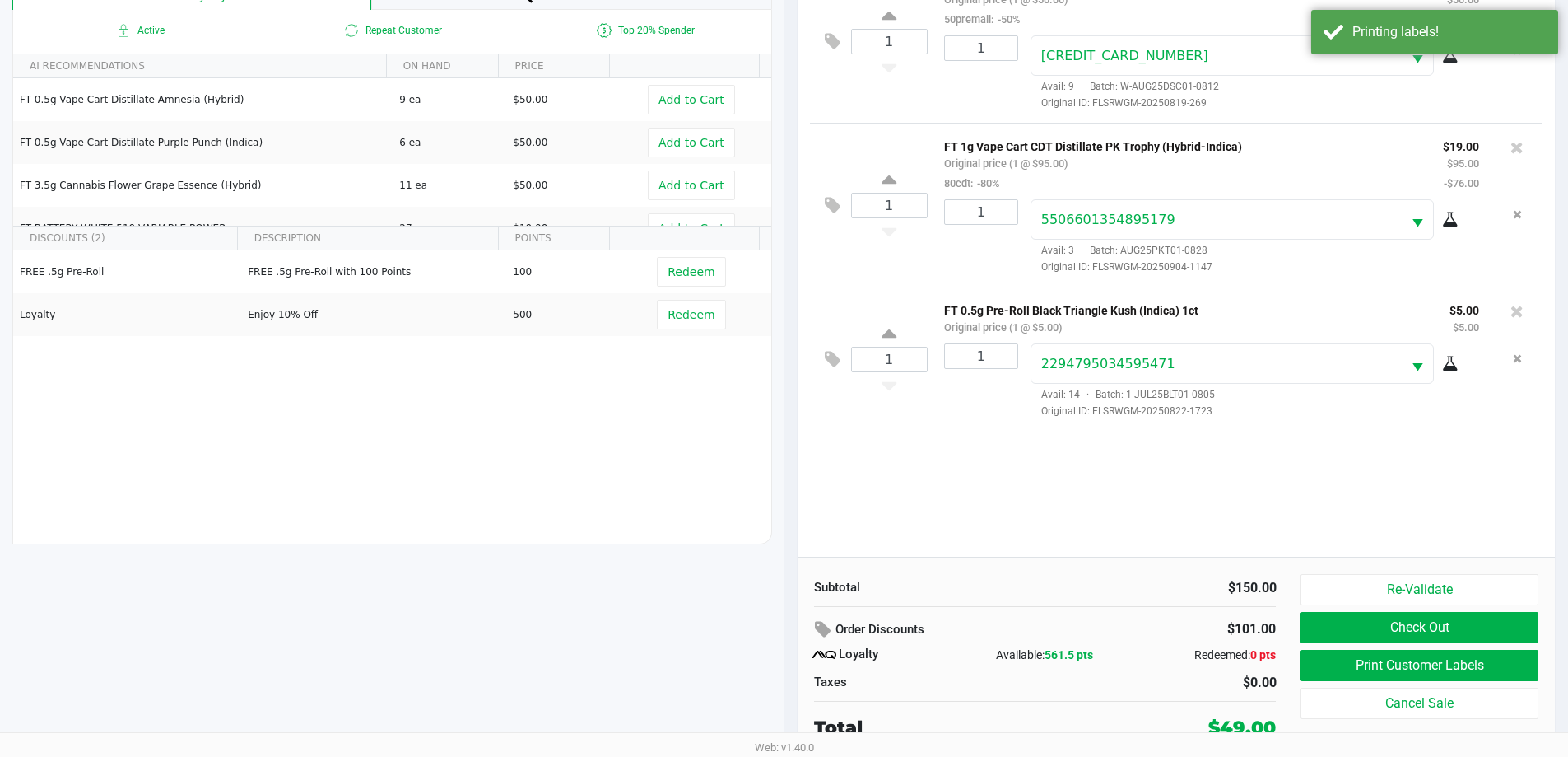
scroll to position [198, 0]
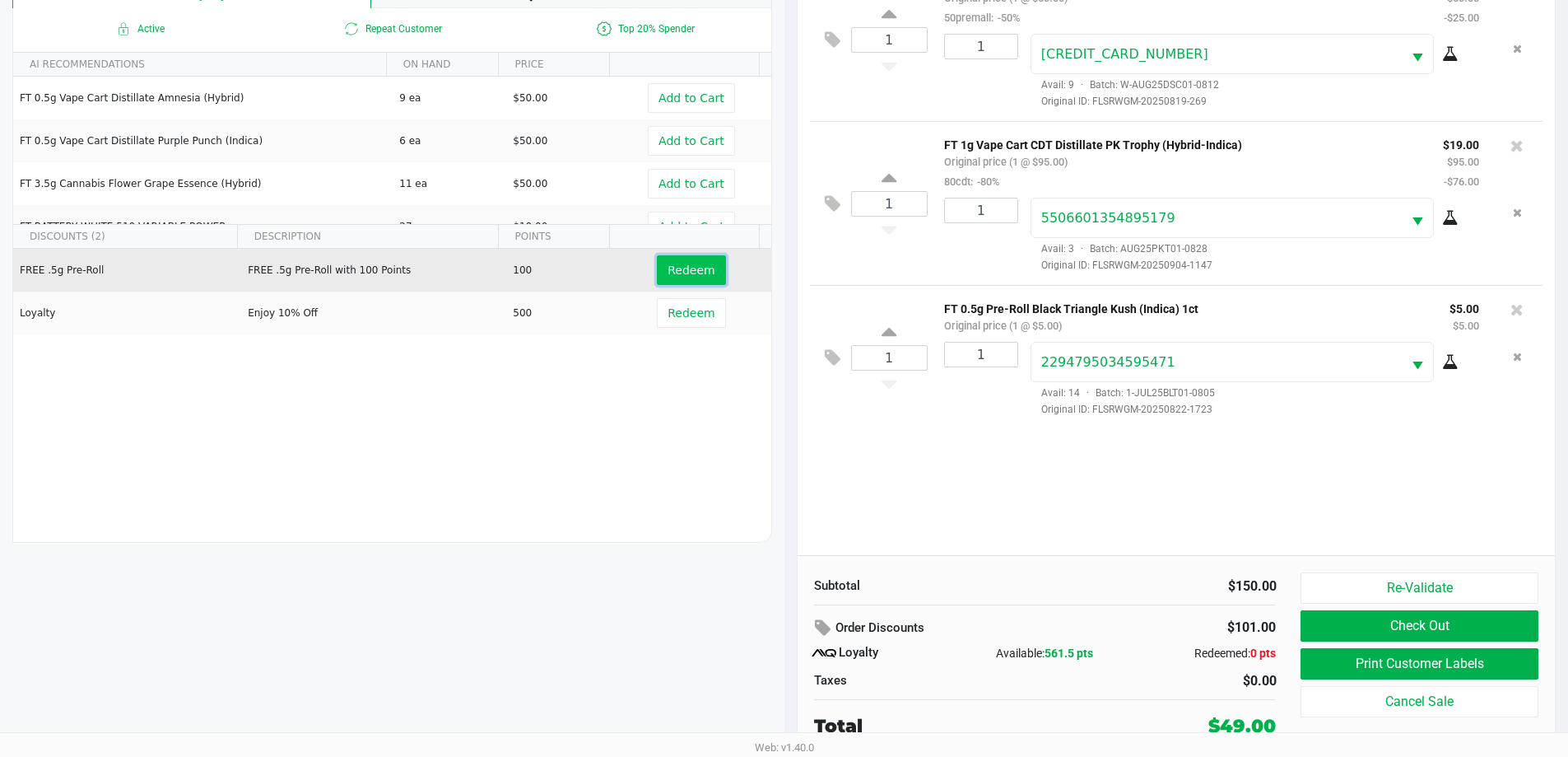
click at [671, 270] on span "Redeem" at bounding box center [691, 270] width 47 height 14
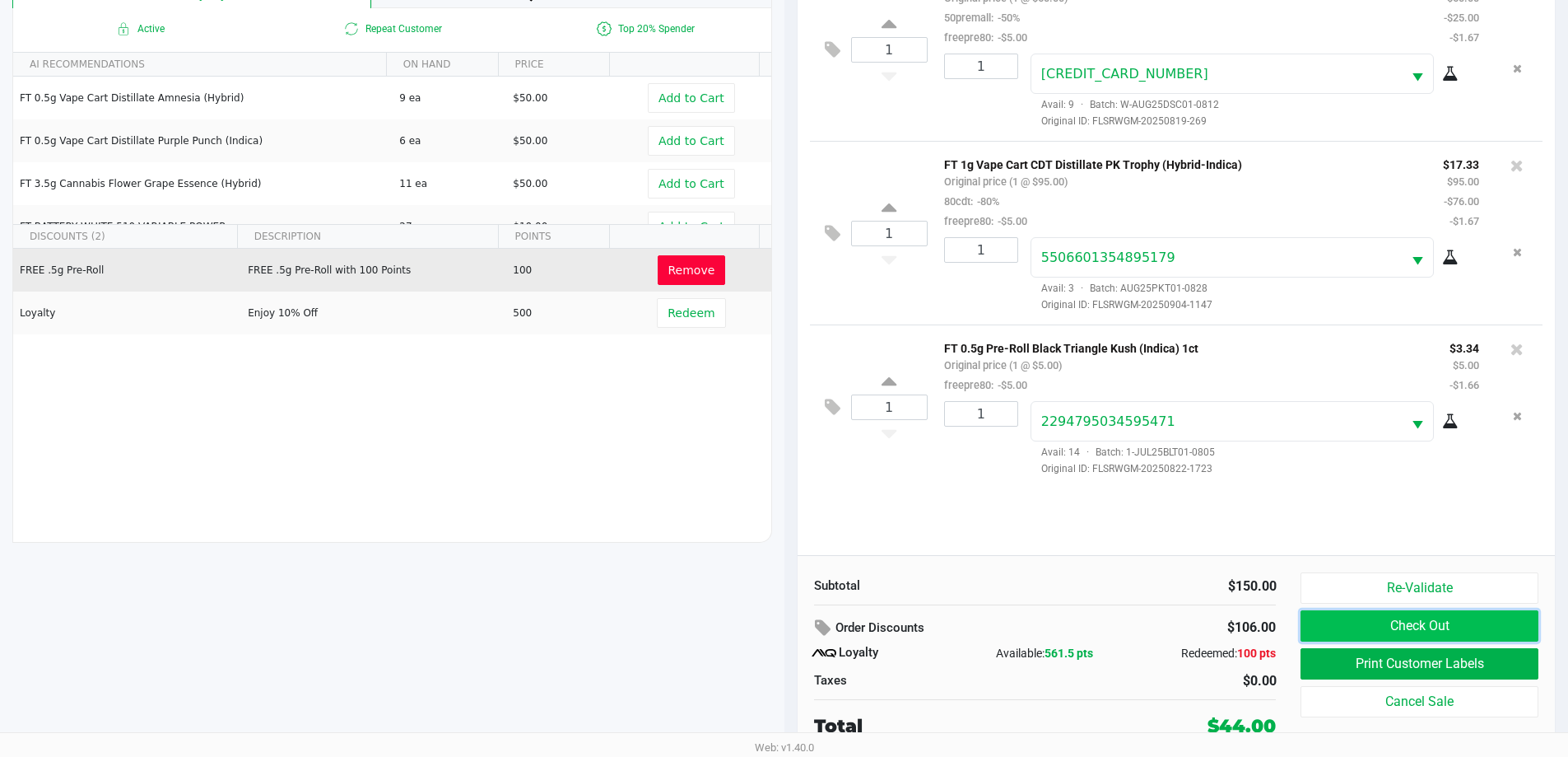
click at [1467, 622] on button "Check Out" at bounding box center [1419, 625] width 237 height 31
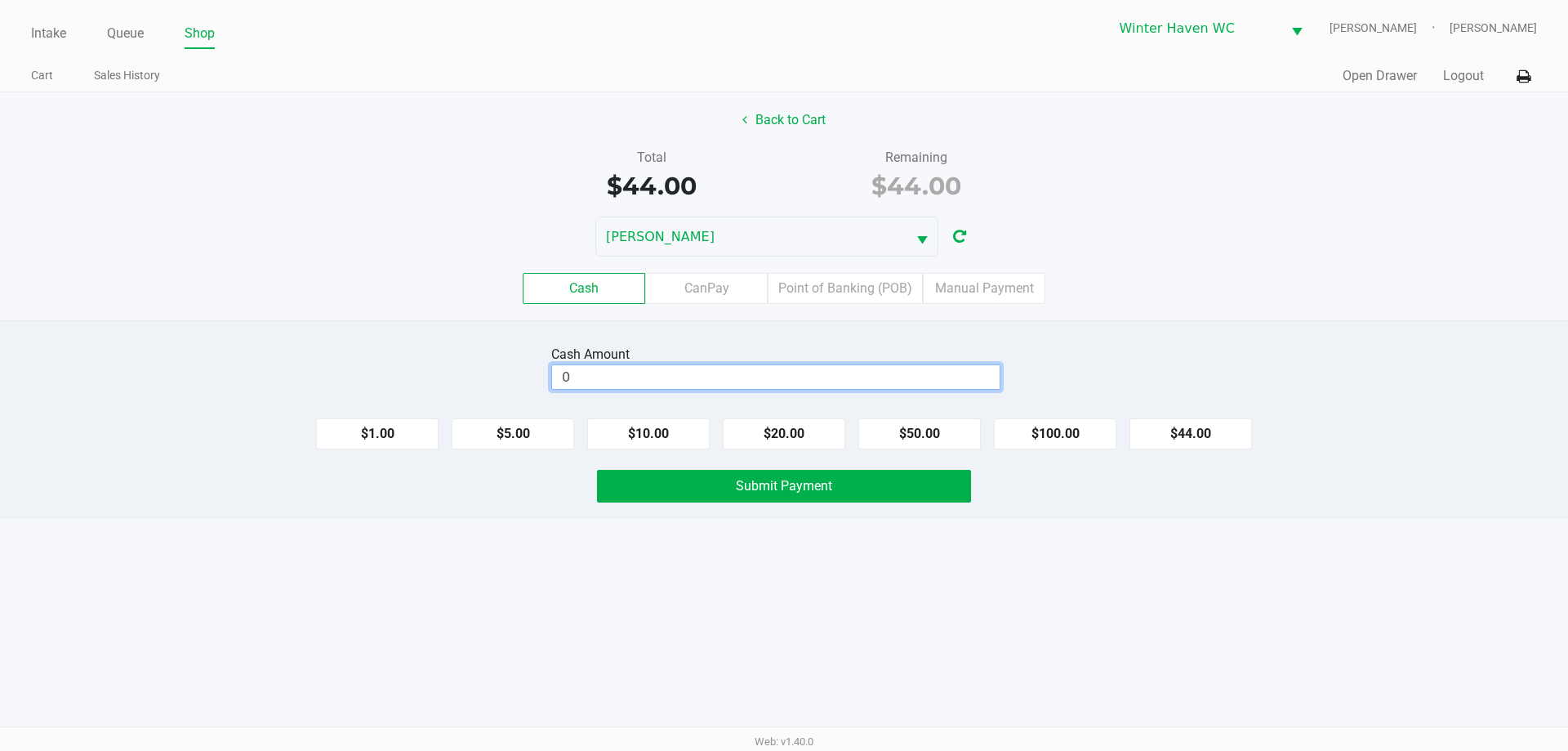
click at [782, 385] on input "0" at bounding box center [775, 377] width 447 height 24
type input "$50.00"
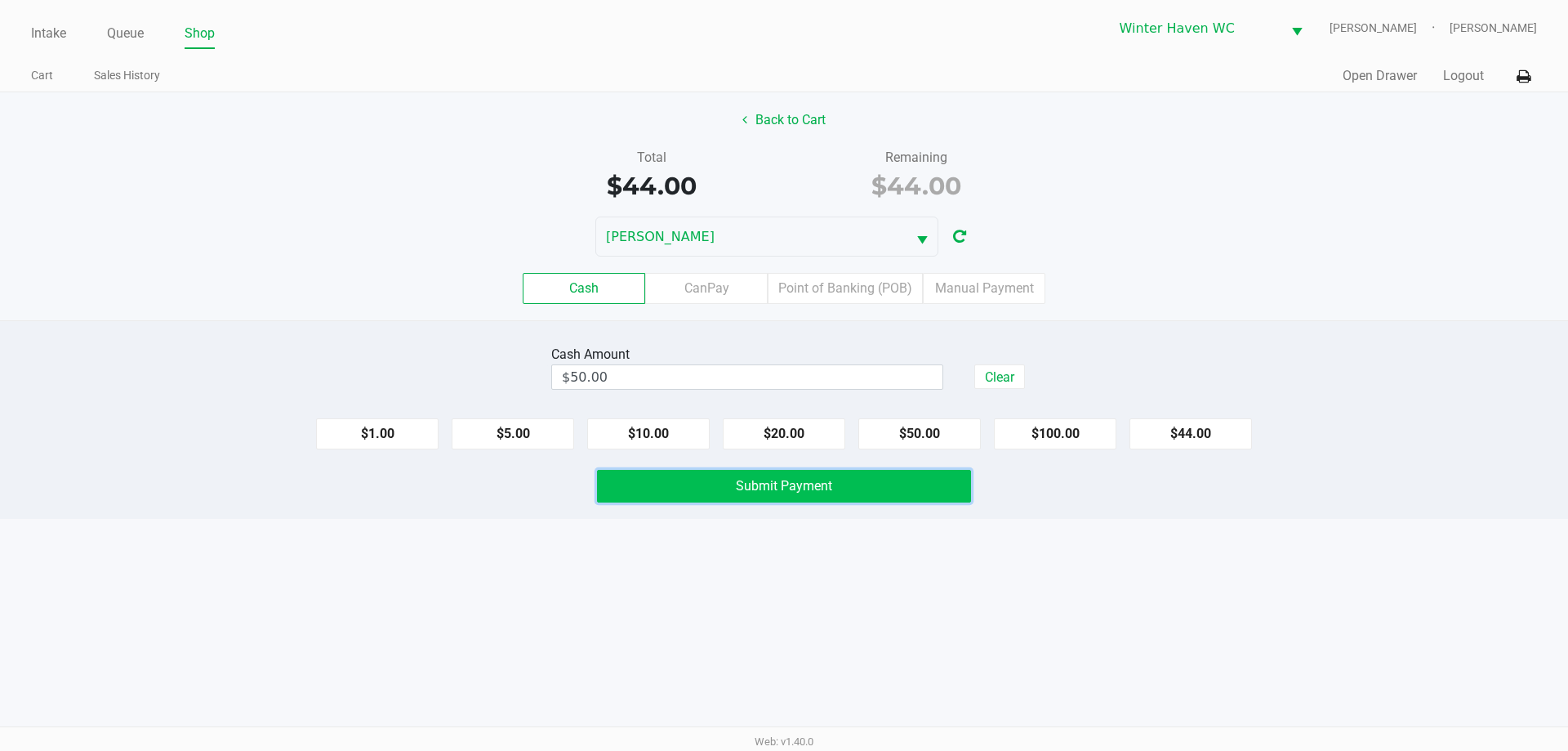
click at [877, 497] on button "Submit Payment" at bounding box center [784, 486] width 374 height 33
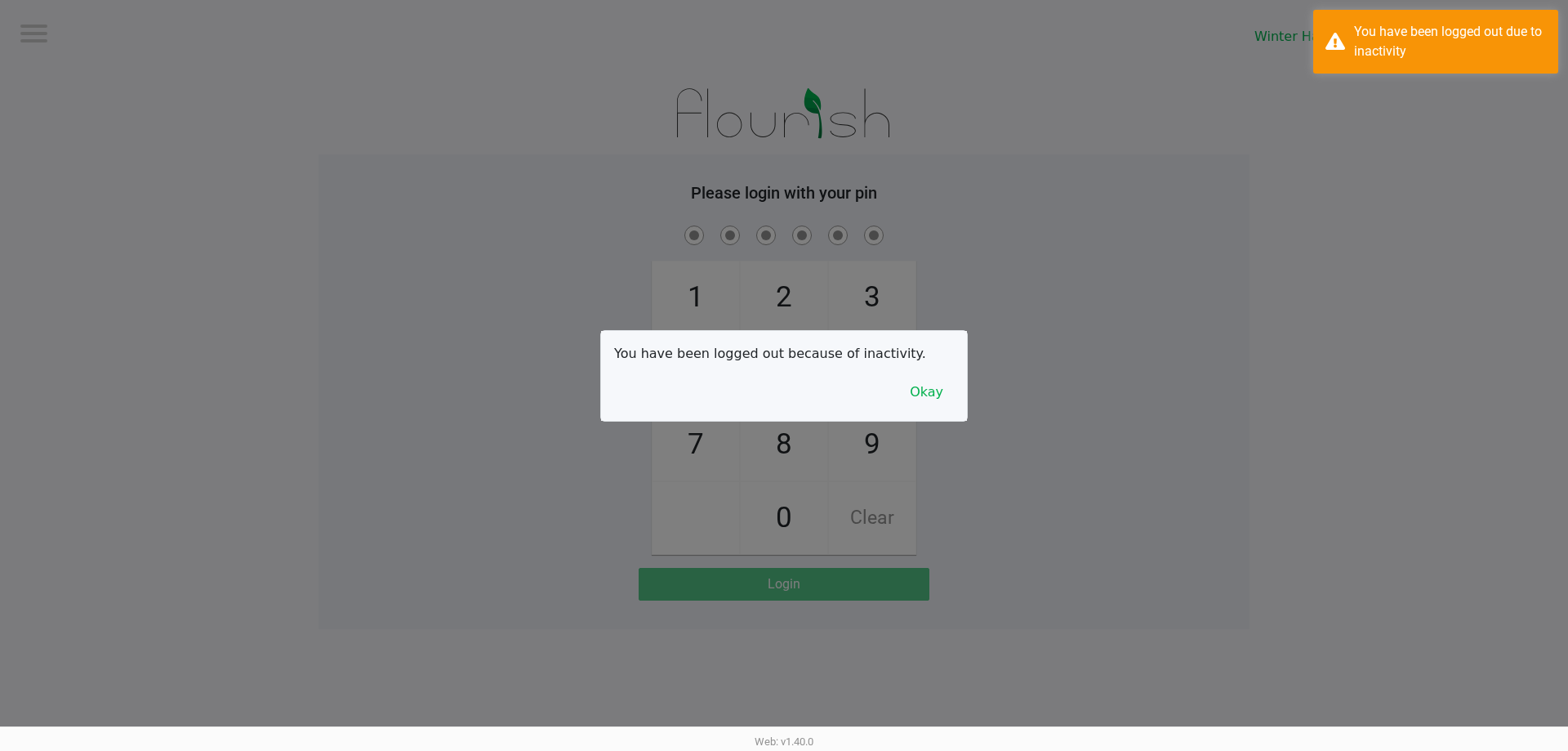
click at [46, 23] on div at bounding box center [784, 375] width 1568 height 751
click at [933, 388] on button "Okay" at bounding box center [926, 392] width 55 height 31
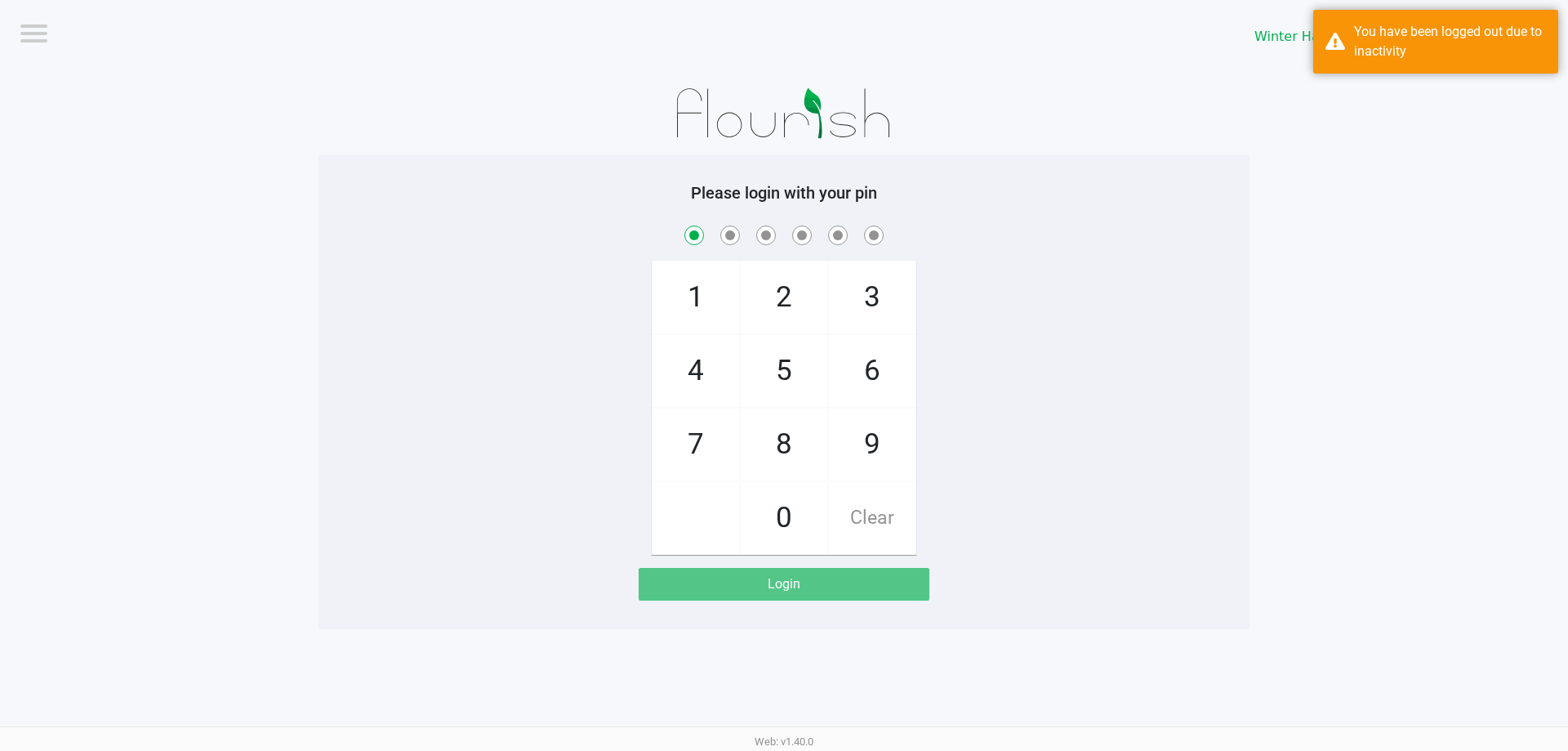
checkbox input "true"
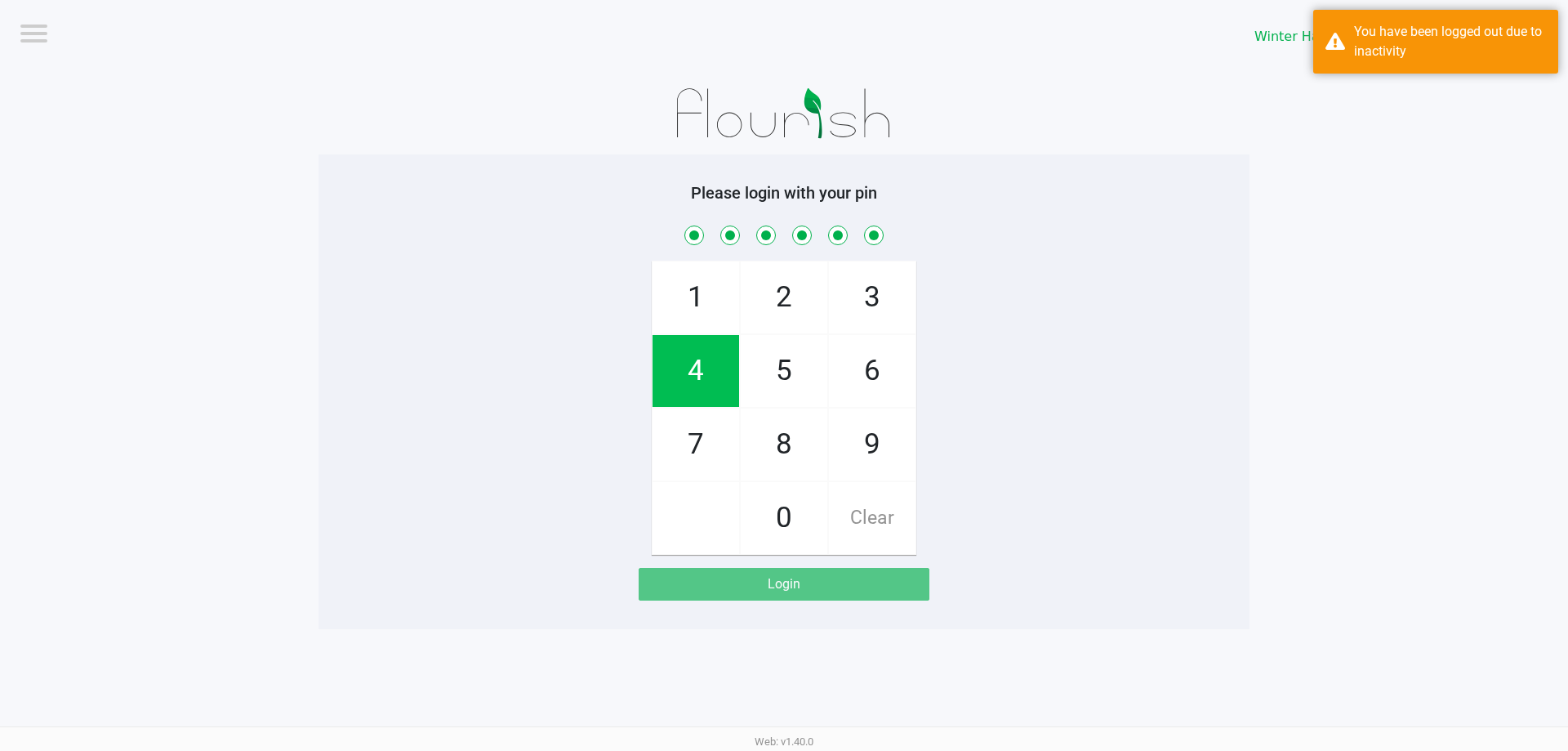
checkbox input "true"
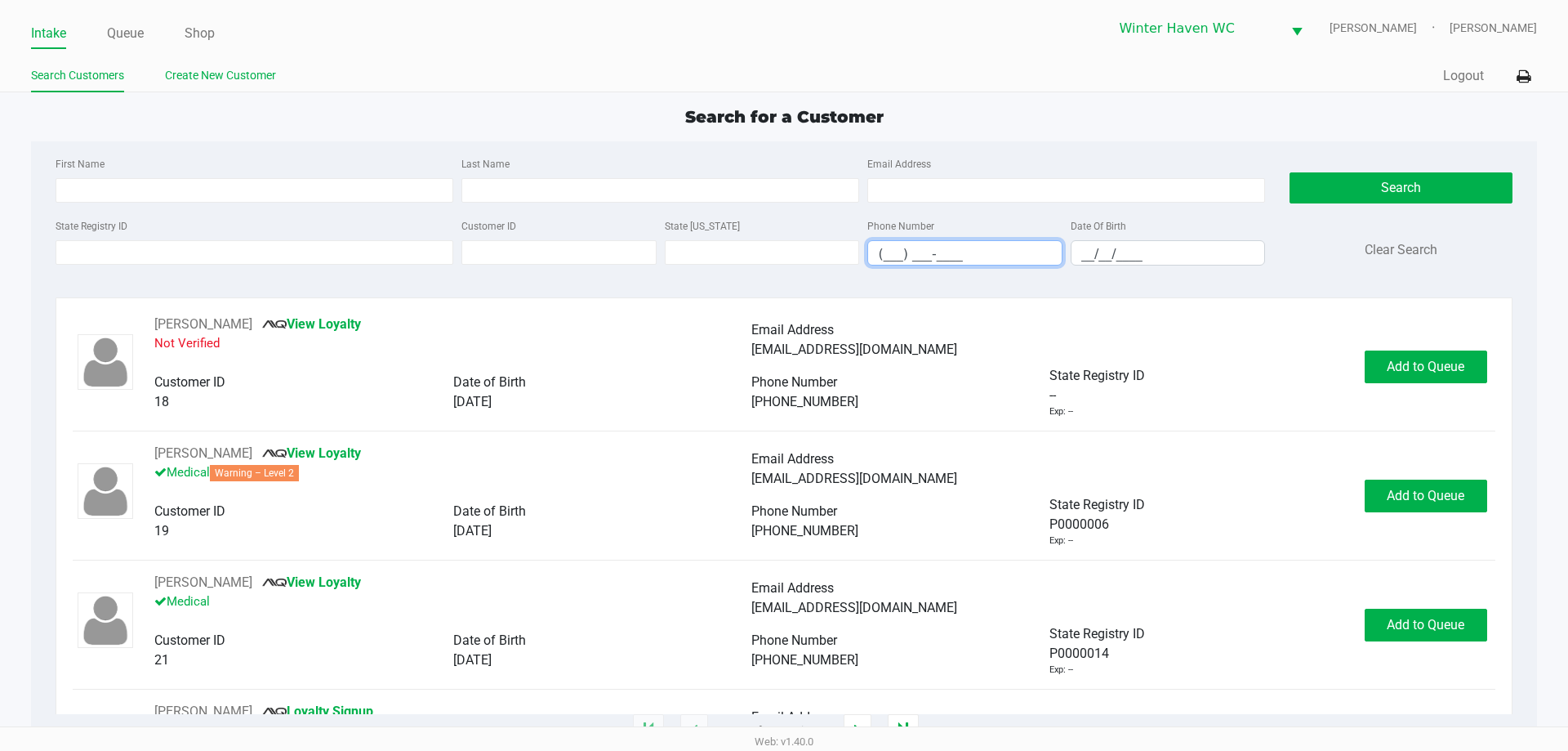
click at [222, 73] on link "Create New Customer" at bounding box center [221, 75] width 112 height 20
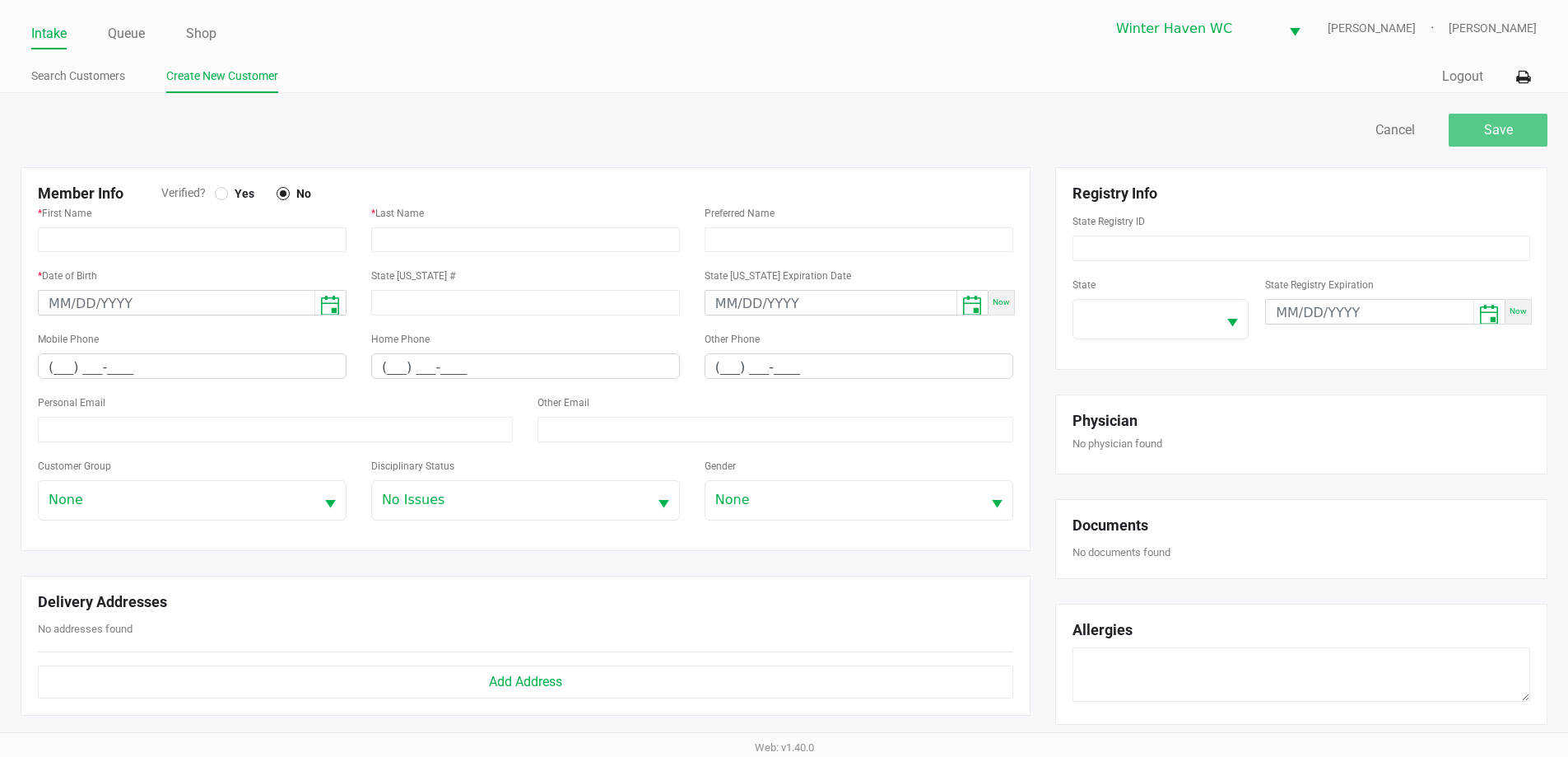
click at [219, 189] on div at bounding box center [222, 194] width 14 height 14
click at [203, 245] on input "text" at bounding box center [192, 238] width 309 height 24
click at [201, 240] on input "text" at bounding box center [192, 238] width 309 height 24
type input "Danielle"
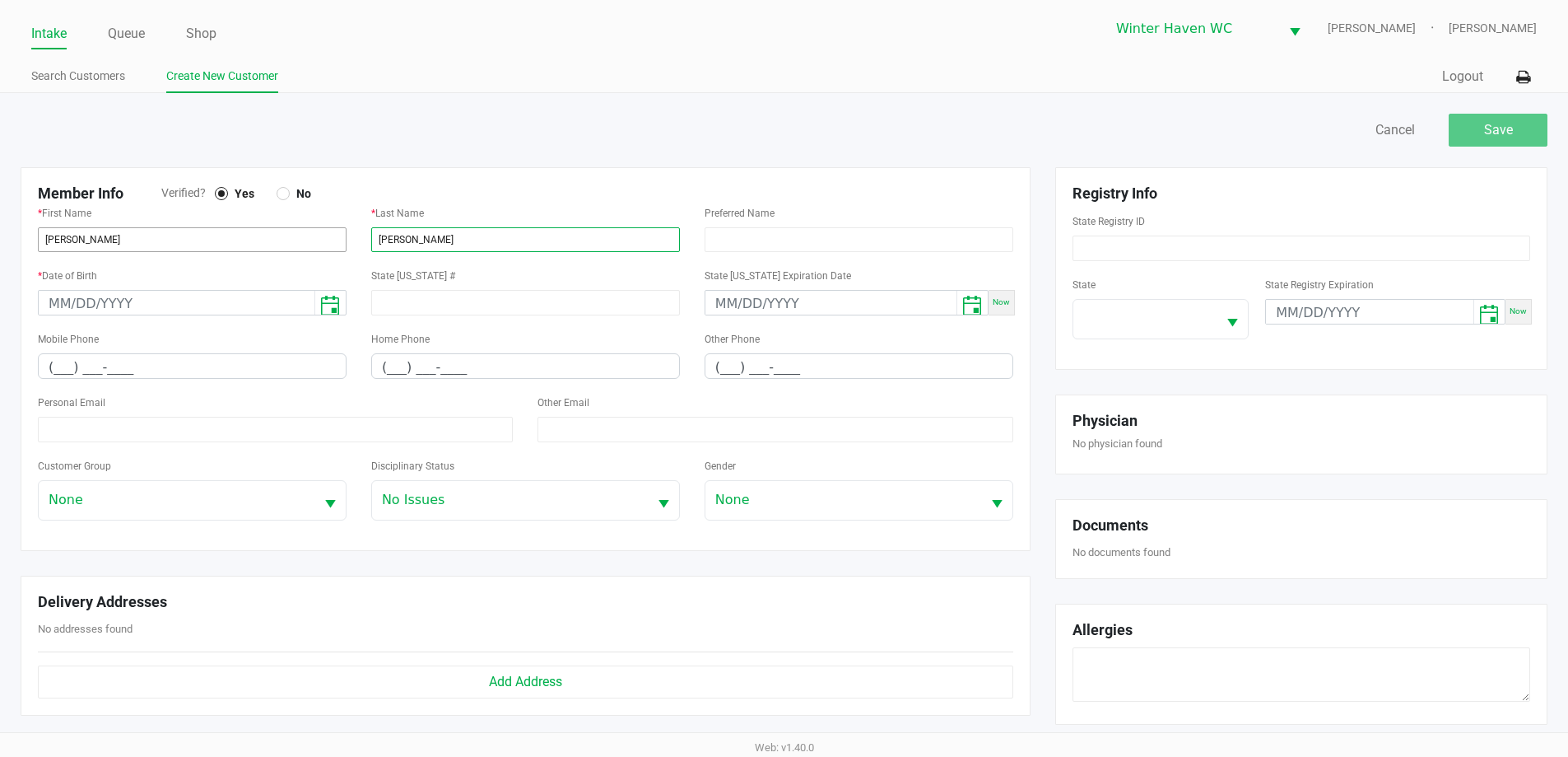
type input "Lopez"
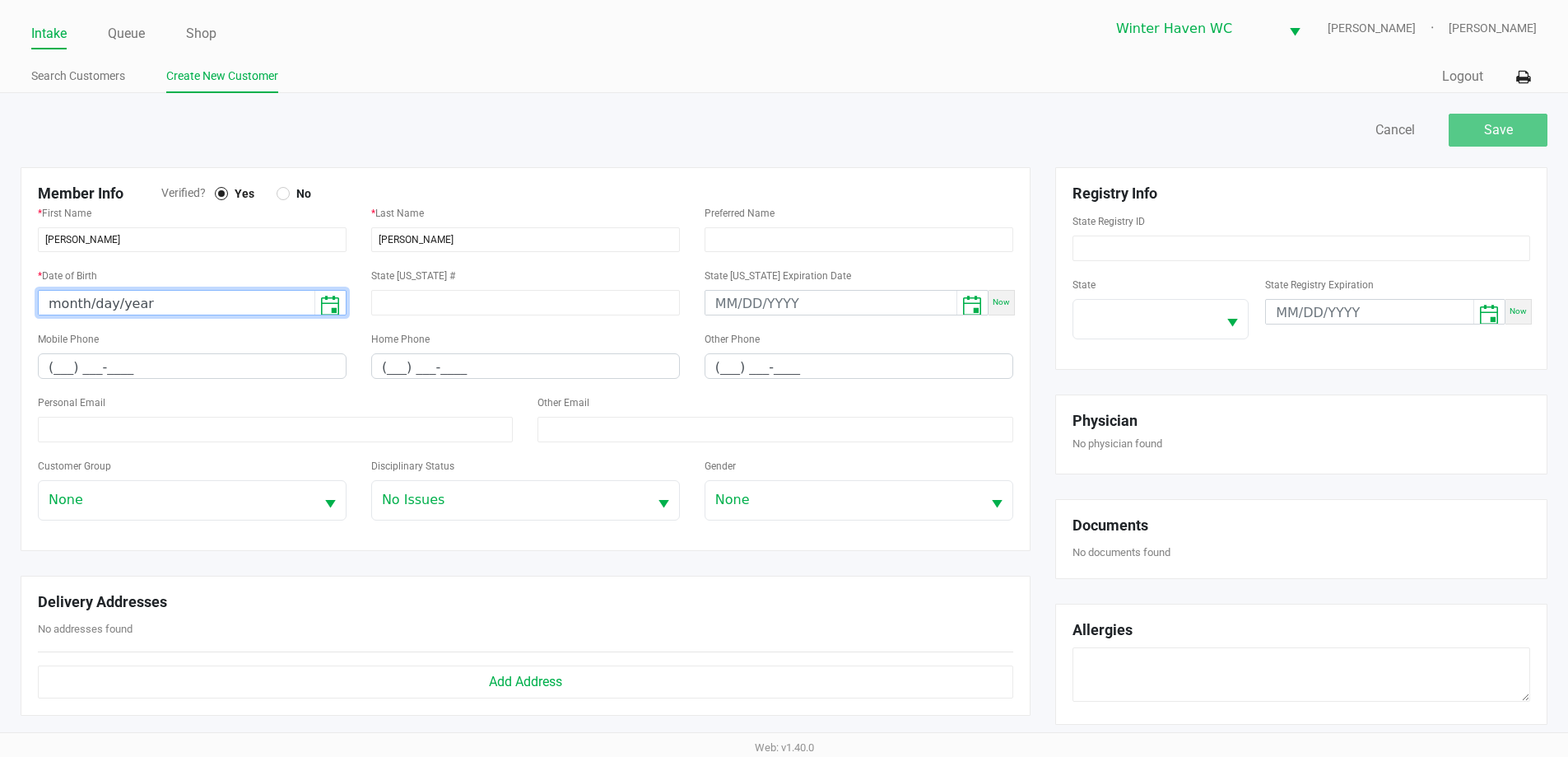
click at [184, 301] on input "month/day/year" at bounding box center [176, 303] width 276 height 25
type input "08/31/1979"
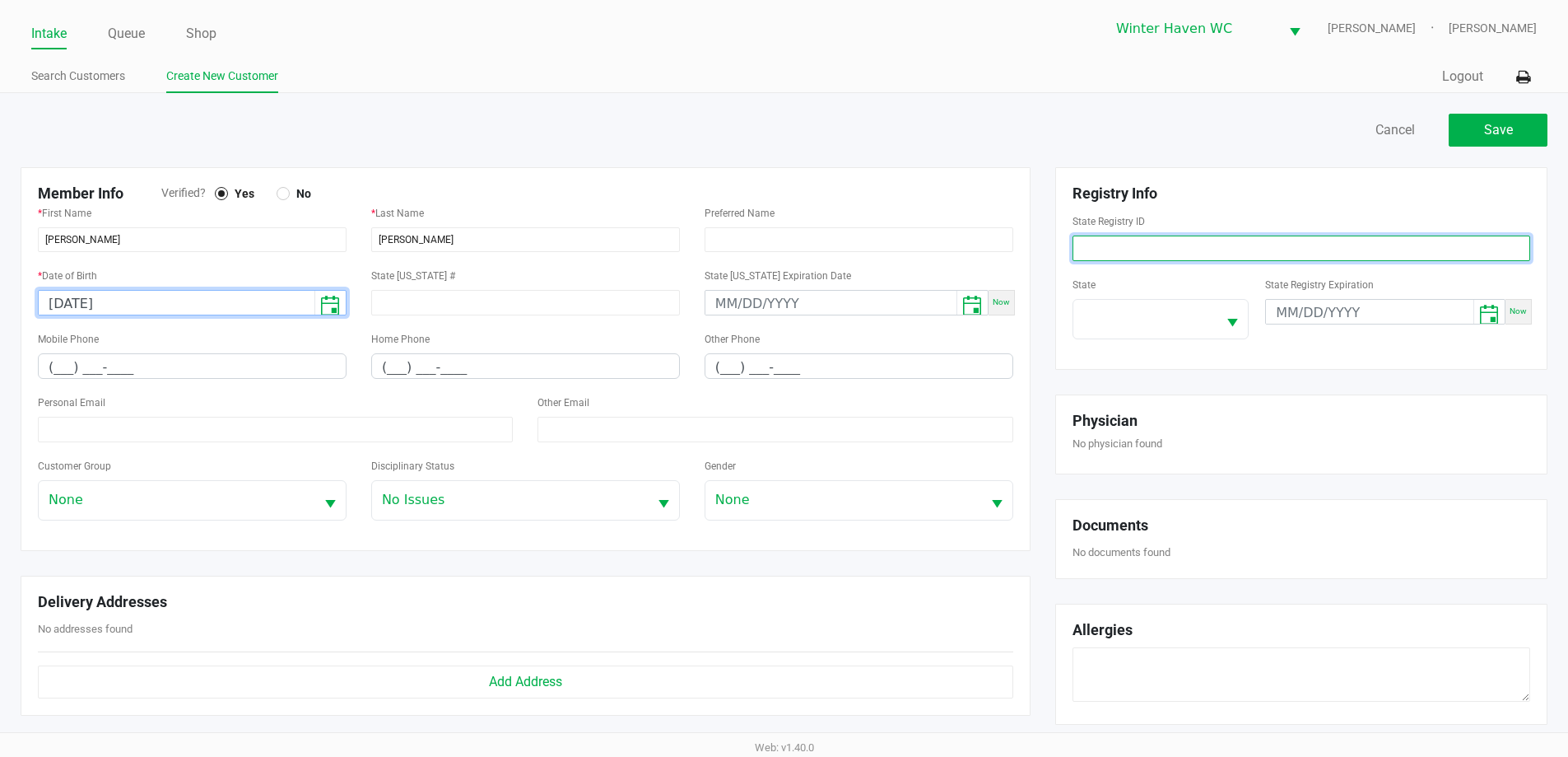
click at [1122, 244] on input at bounding box center [1301, 248] width 457 height 25
paste input "P3RT6187"
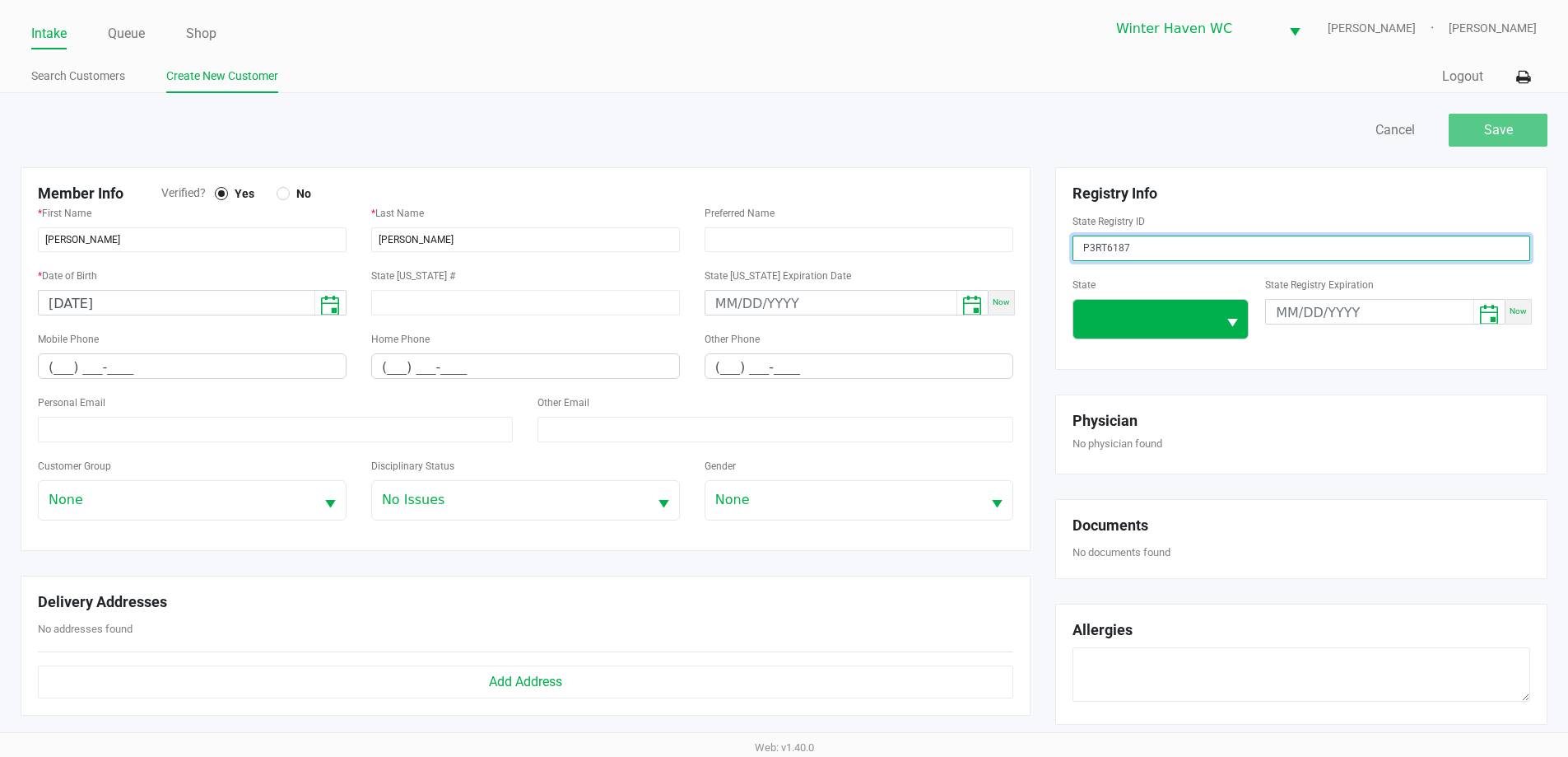
type input "P3RT6187"
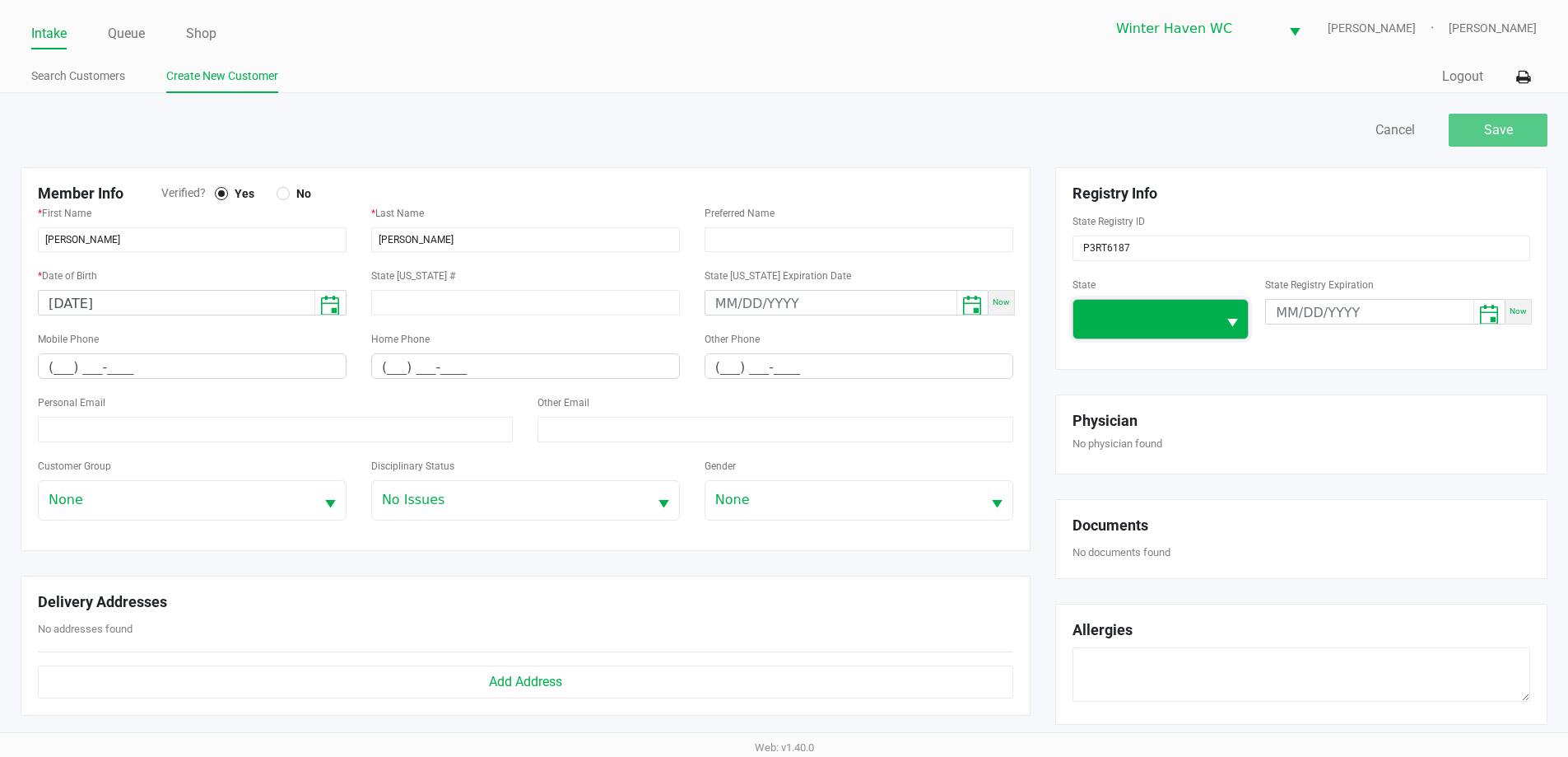
click at [1156, 305] on span at bounding box center [1145, 319] width 144 height 39
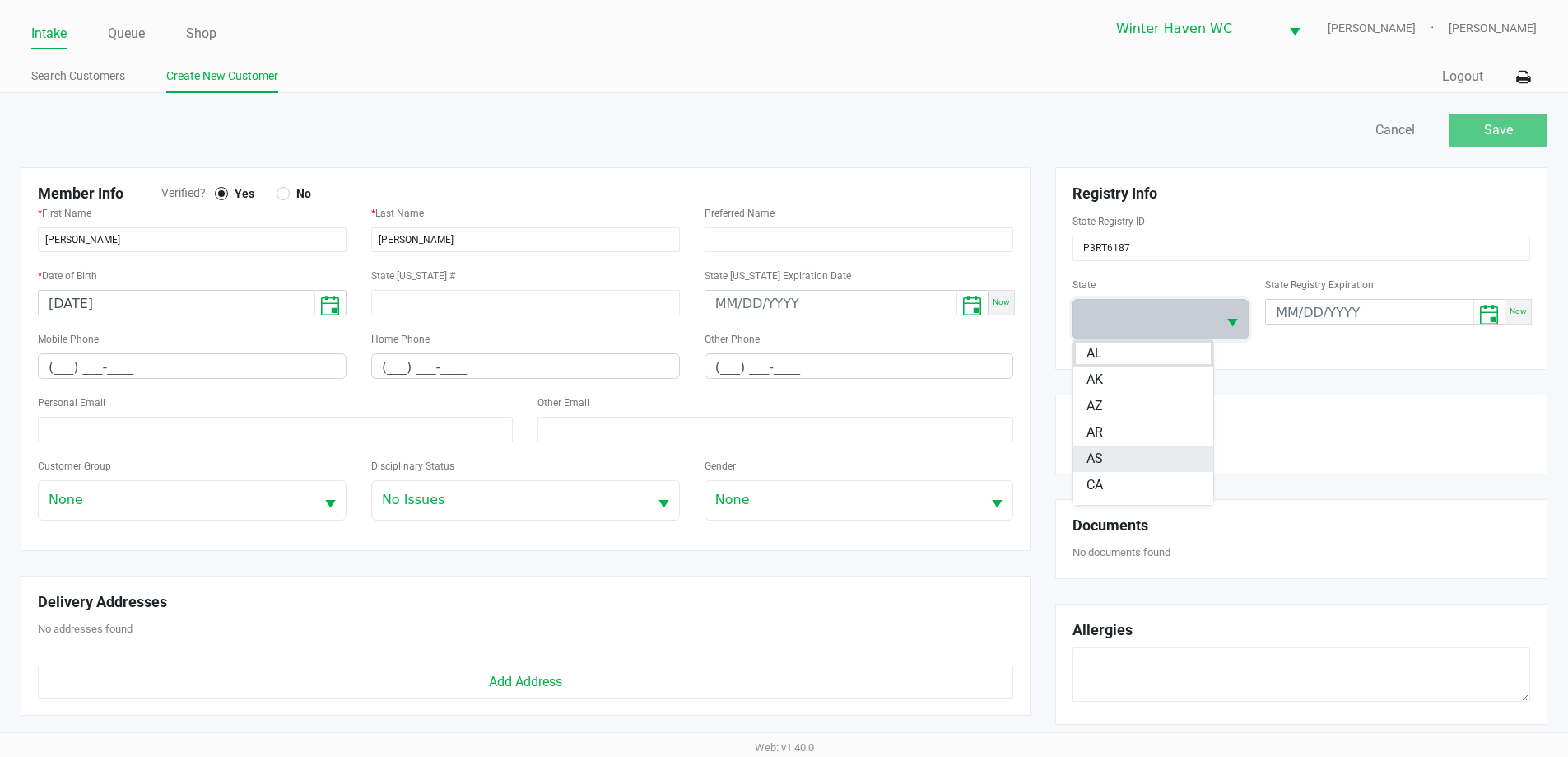
scroll to position [247, 0]
click at [1110, 377] on li "FL" at bounding box center [1144, 369] width 140 height 26
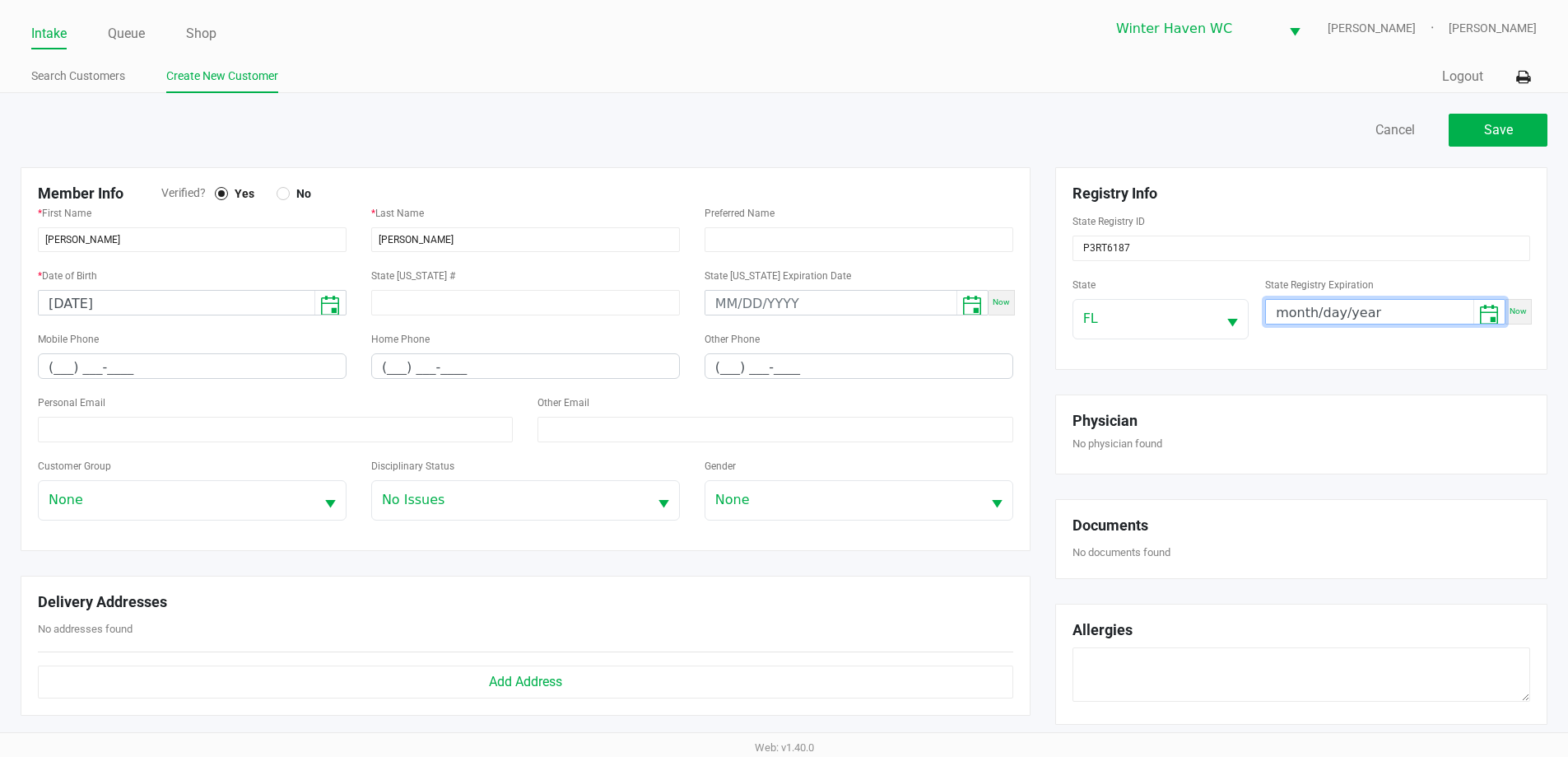
click at [1331, 306] on input "month/day/year" at bounding box center [1369, 312] width 207 height 25
click at [1385, 308] on input "month/day/year" at bounding box center [1369, 312] width 207 height 25
drag, startPoint x: 1379, startPoint y: 309, endPoint x: 1289, endPoint y: 316, distance: 90.3
click at [1289, 316] on input "month/day/2026" at bounding box center [1369, 312] width 207 height 25
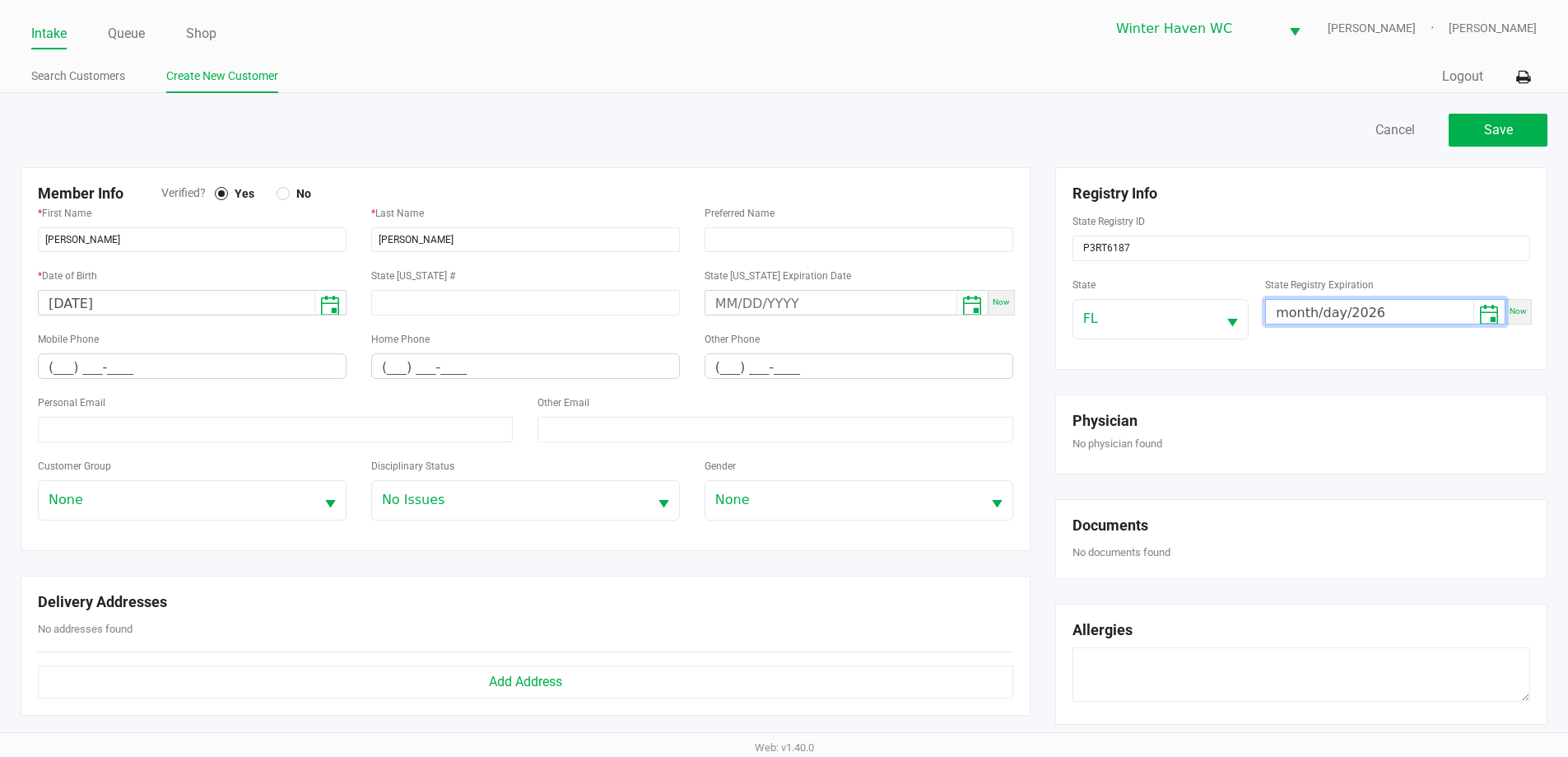
click at [1413, 326] on div "State Registry Expiration month/day/2026 Now" at bounding box center [1398, 306] width 266 height 65
click at [1408, 300] on input "month/day/2026" at bounding box center [1369, 312] width 207 height 25
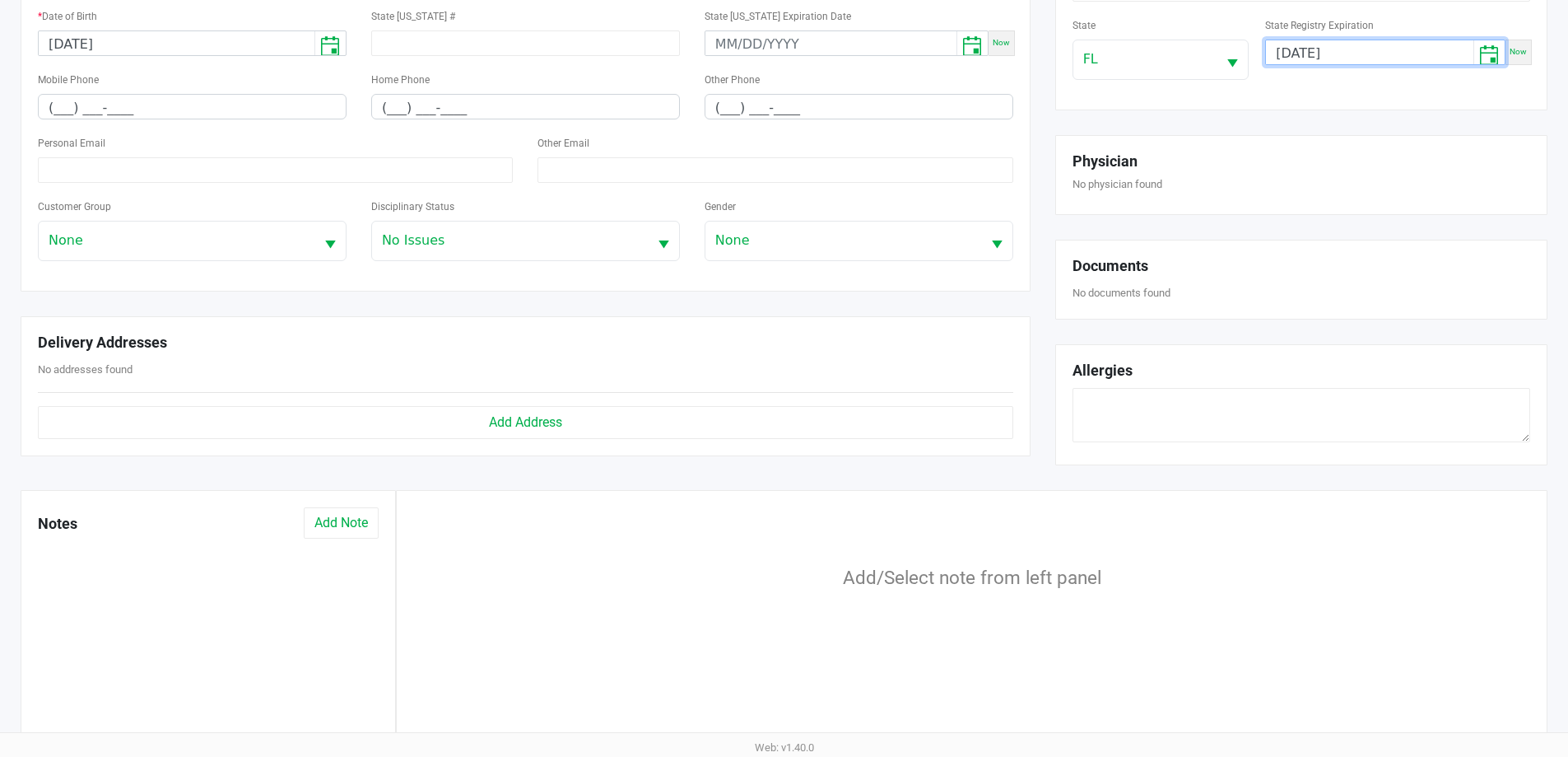
scroll to position [233, 0]
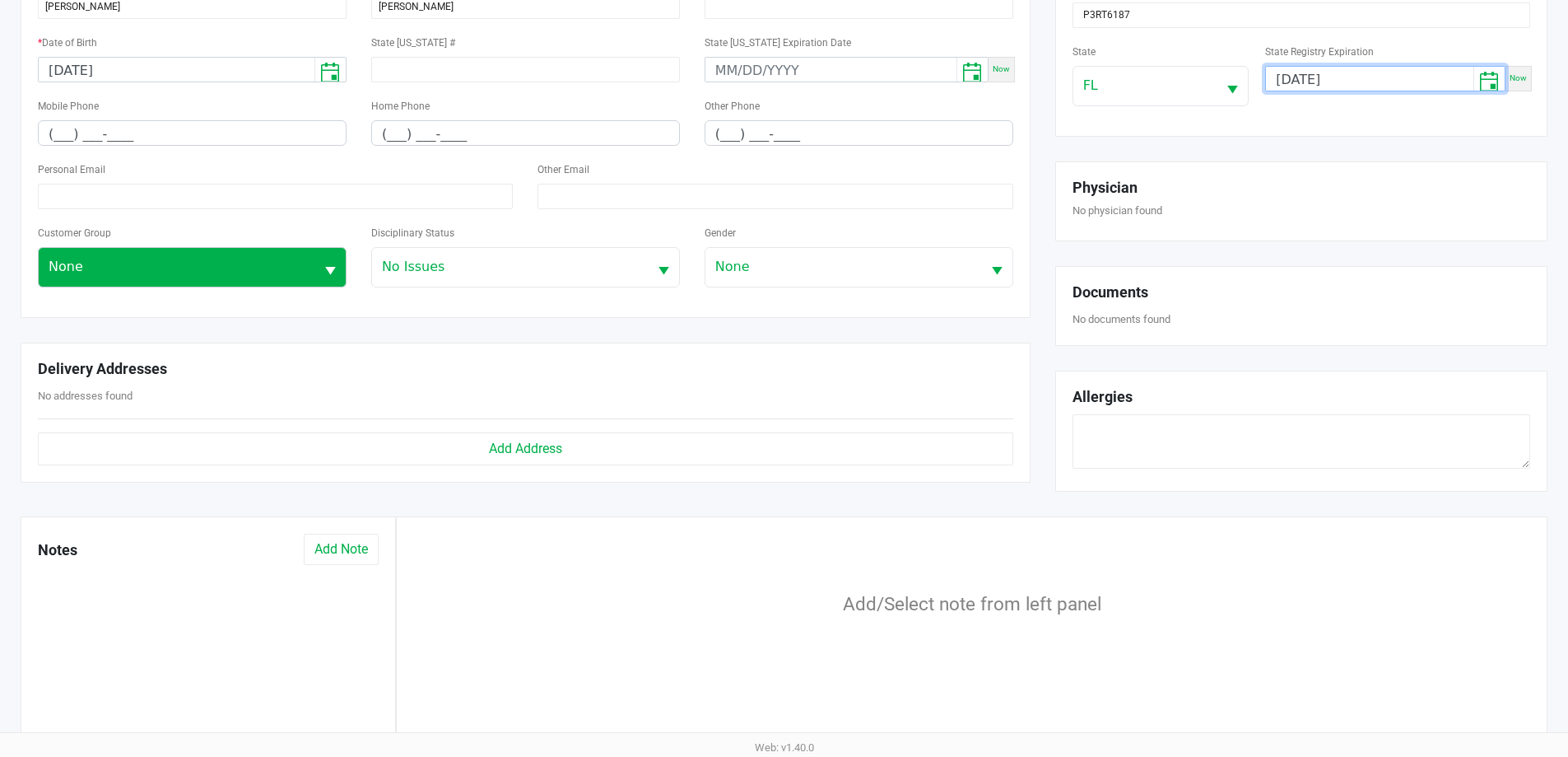
type input "06/26/2026"
click at [176, 271] on span "None" at bounding box center [176, 267] width 256 height 19
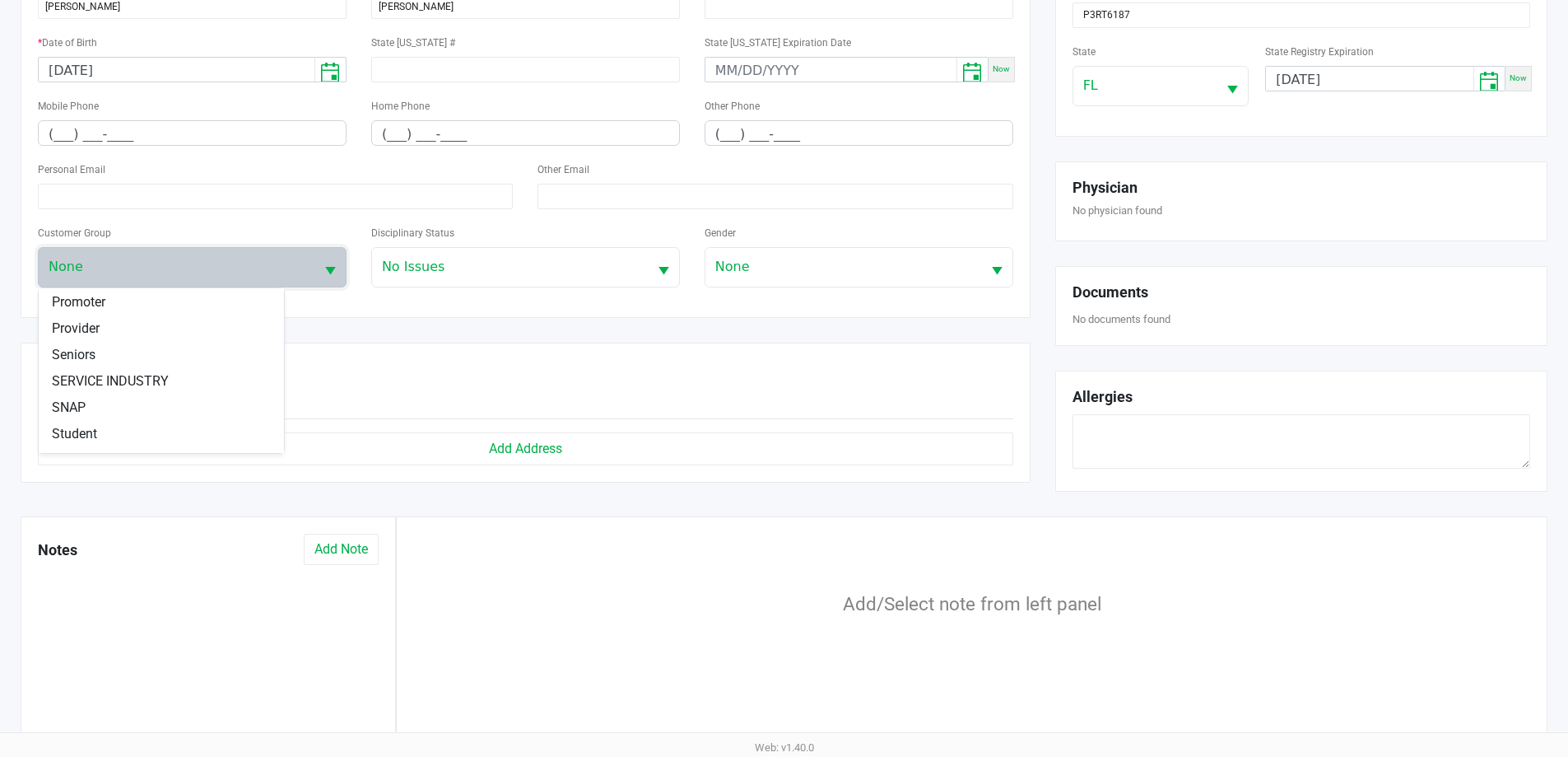
scroll to position [231, 0]
click at [123, 390] on li "SNAP" at bounding box center [161, 387] width 245 height 26
click at [241, 366] on h5 "Delivery Addresses" at bounding box center [525, 368] width 976 height 18
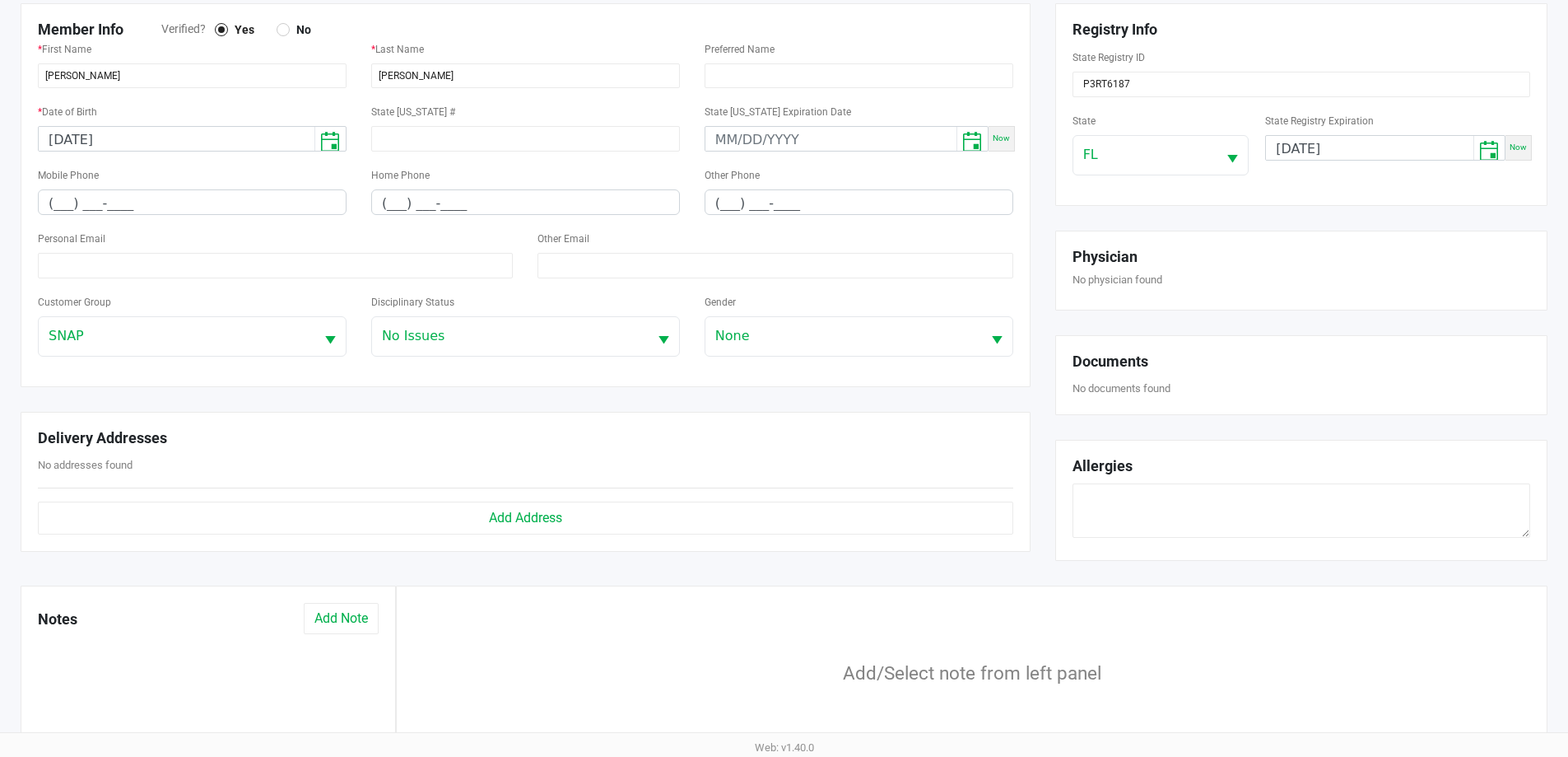
scroll to position [0, 0]
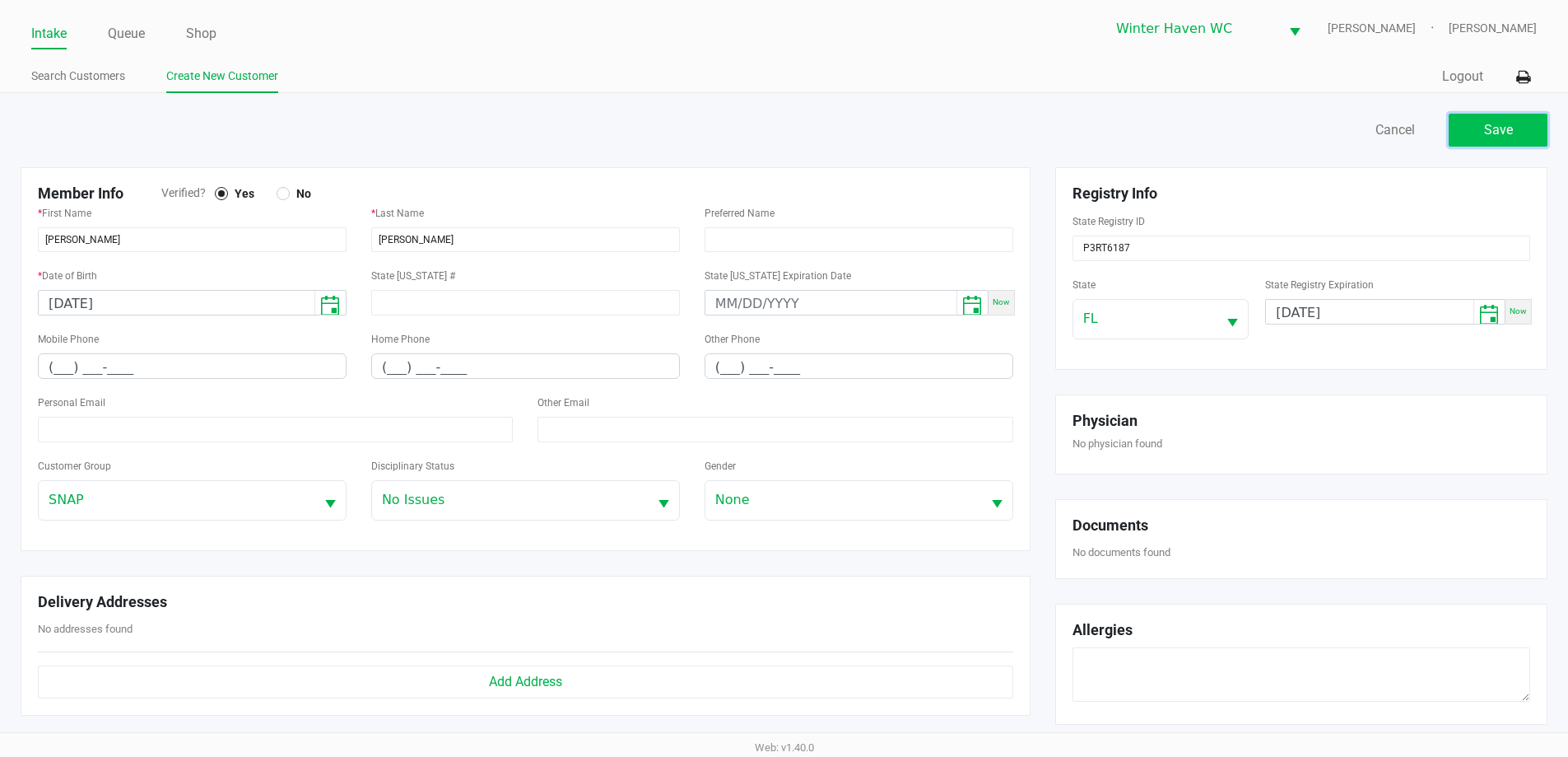
click at [1511, 133] on span "Save" at bounding box center [1498, 130] width 29 height 16
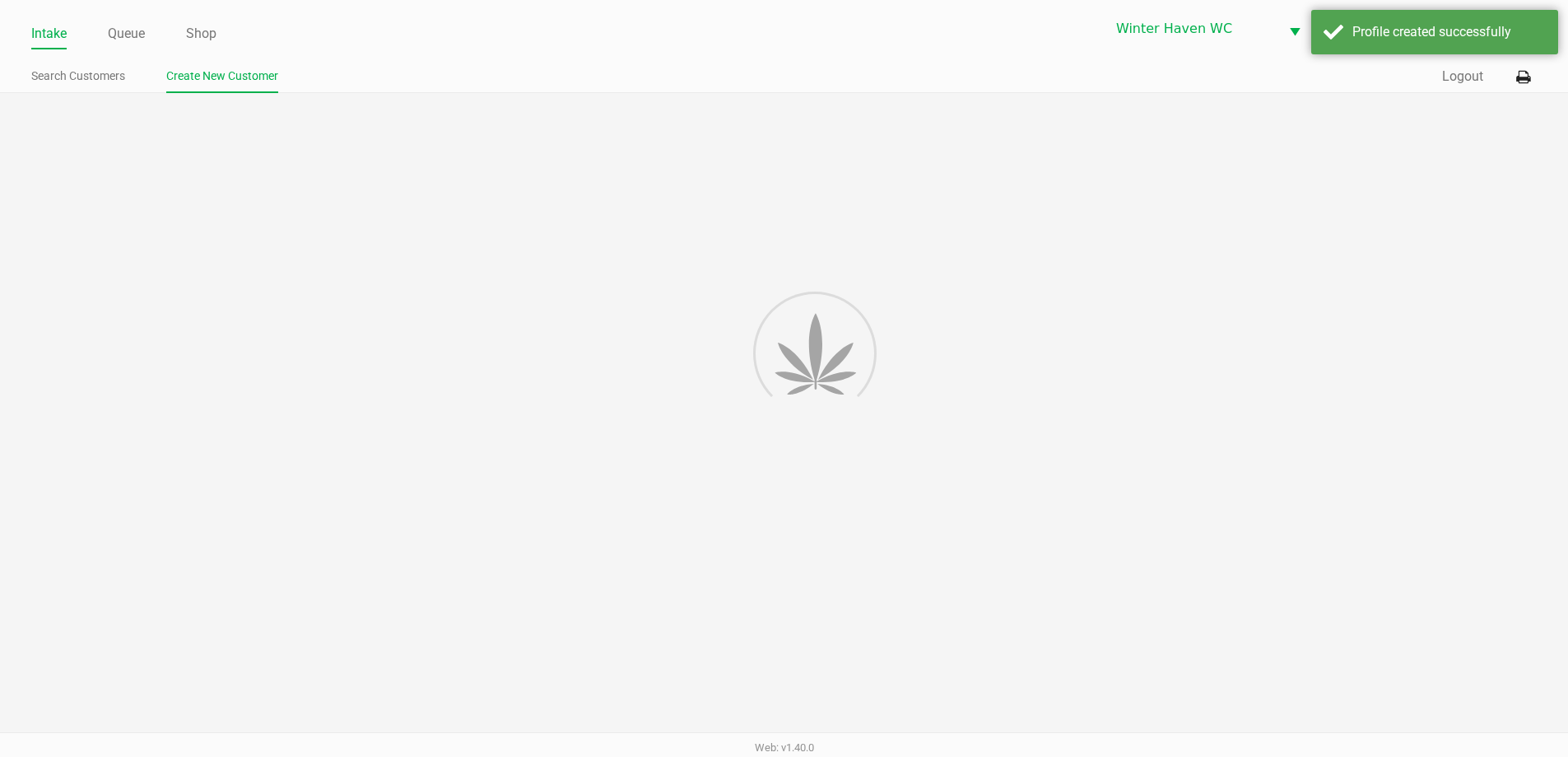
type input "---"
type input "( __) ___-____"
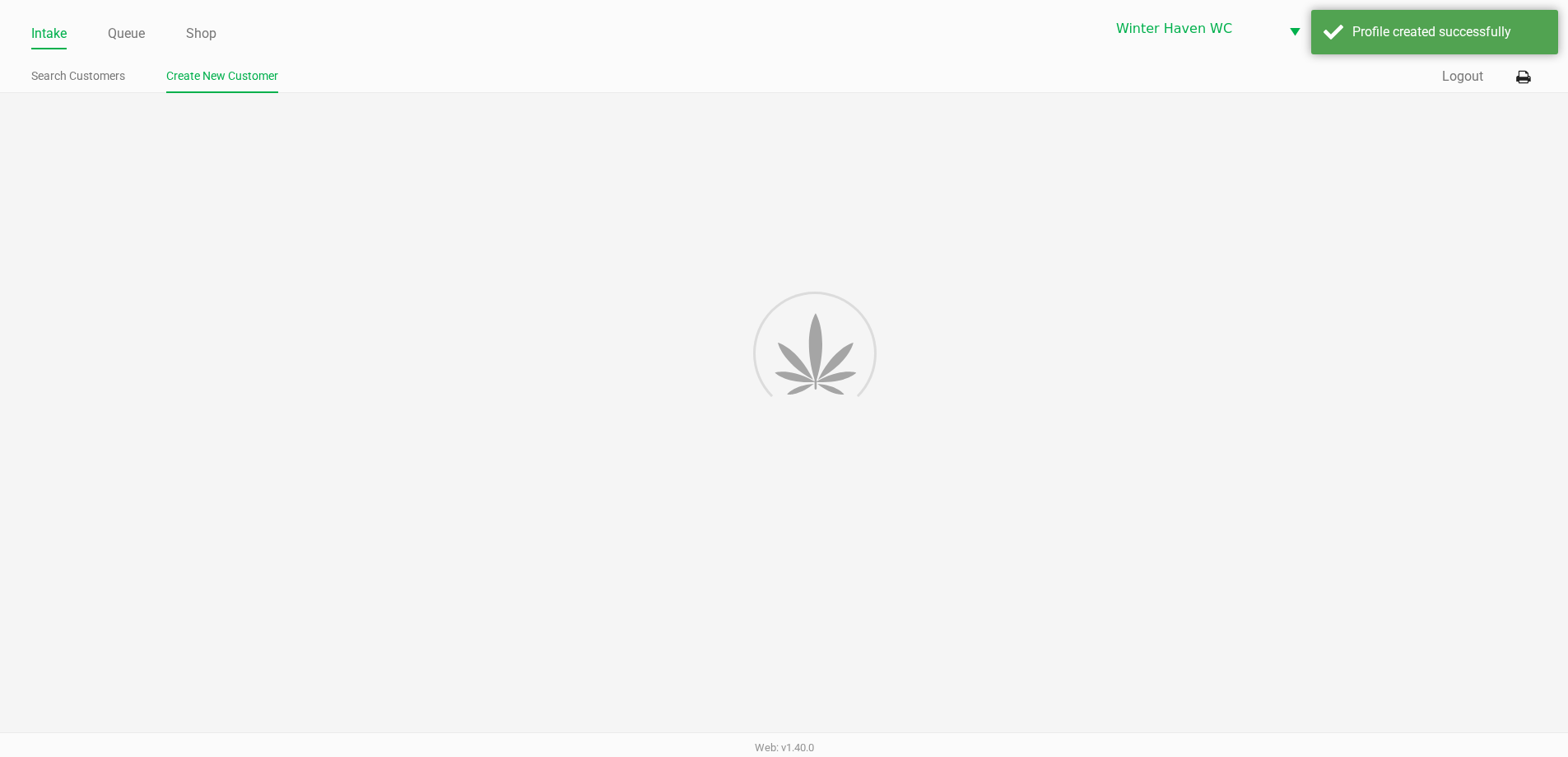
type input "---"
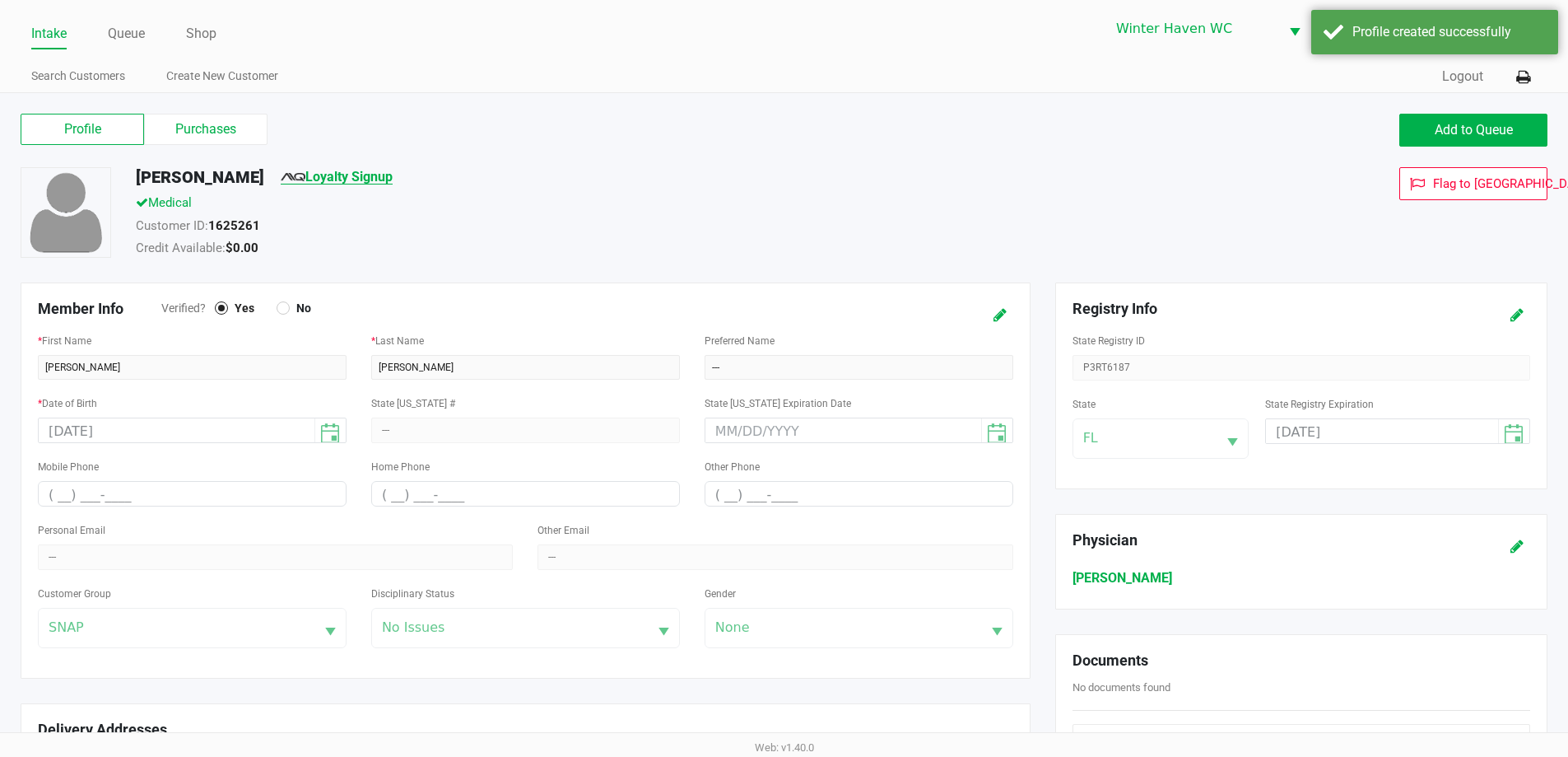
click at [318, 172] on link "Loyalty Signup" at bounding box center [337, 176] width 112 height 16
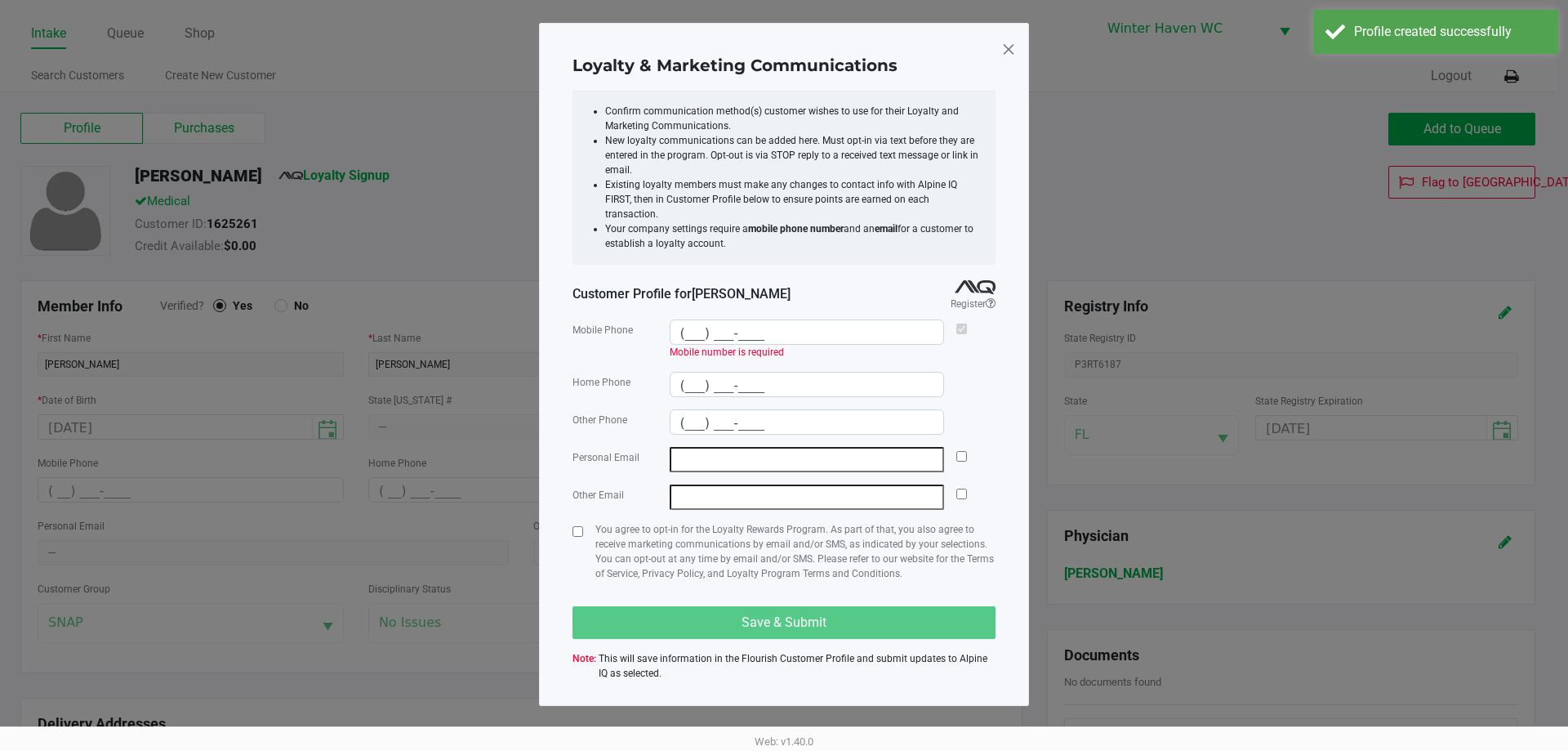
click at [810, 447] on input "email" at bounding box center [808, 460] width 275 height 25
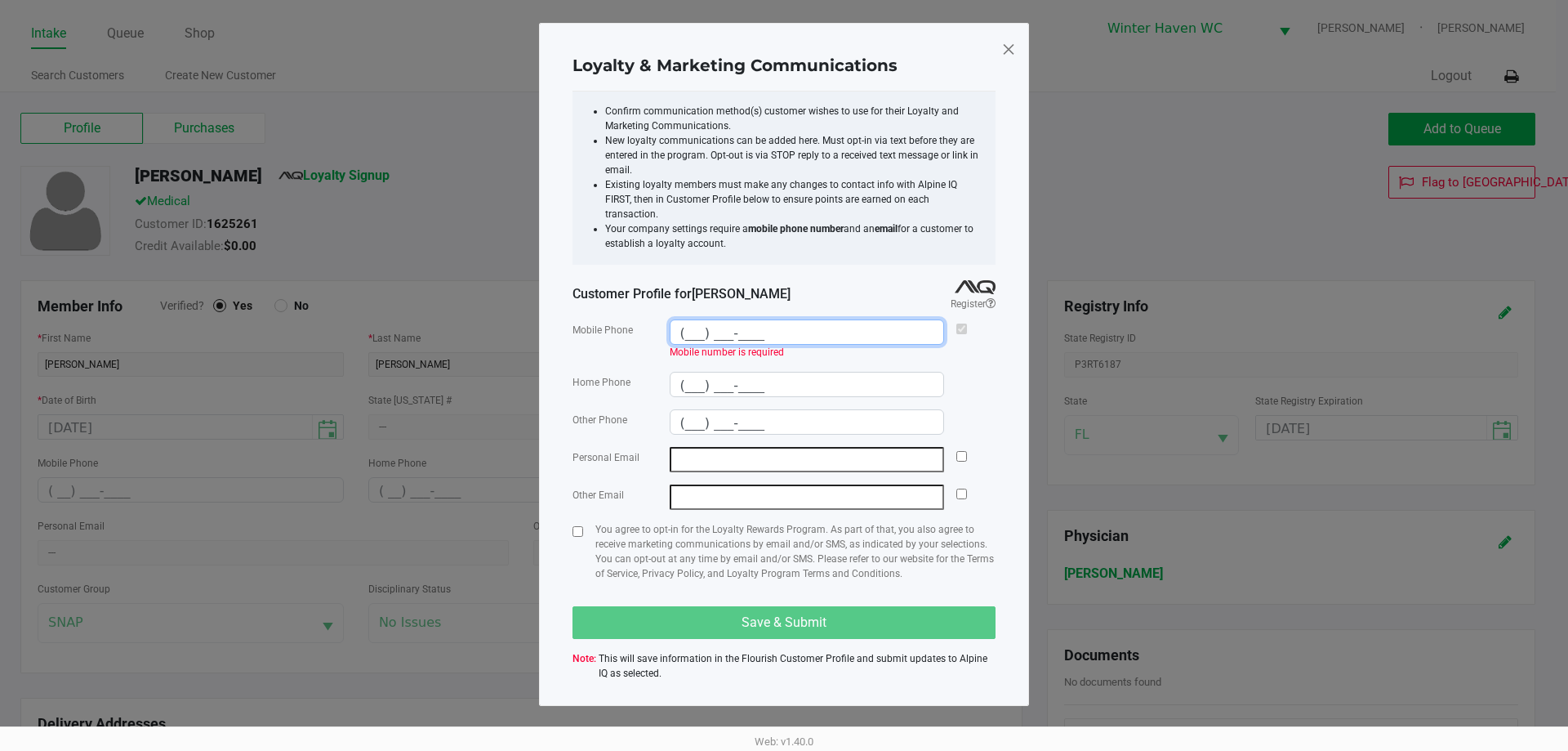
click at [767, 320] on input "(___) ___-____" at bounding box center [807, 333] width 274 height 25
click at [507, 362] on ngb-modal-window "Loyalty & Marketing Communications Confirm communication method(s) customer wis…" at bounding box center [784, 375] width 1568 height 751
click at [999, 47] on div "Loyalty & Marketing Communications Confirm communication method(s) customer wis…" at bounding box center [784, 364] width 490 height 683
click at [1011, 47] on span at bounding box center [1008, 48] width 14 height 26
type input "(___) ___-____"
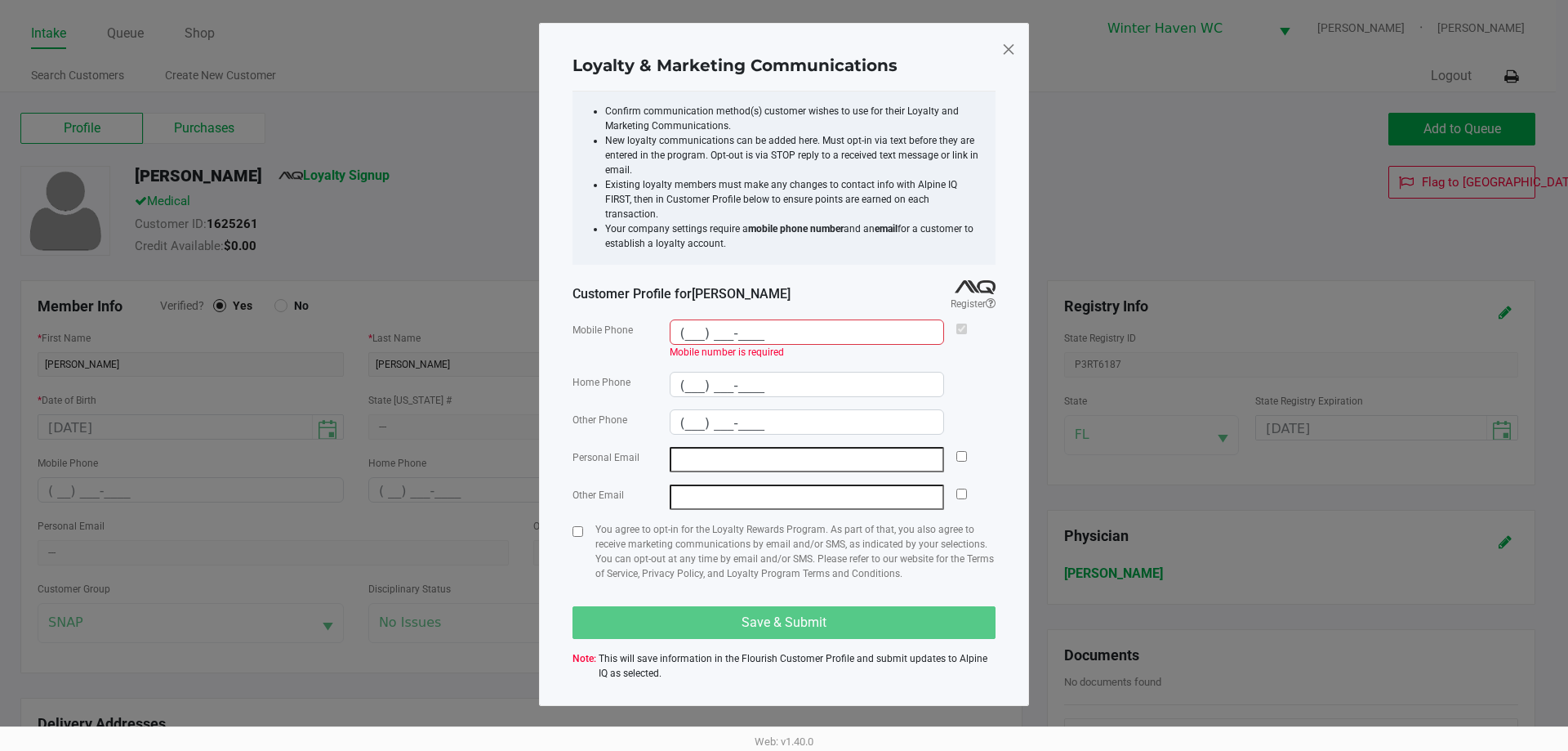
type input "(___) ___-____"
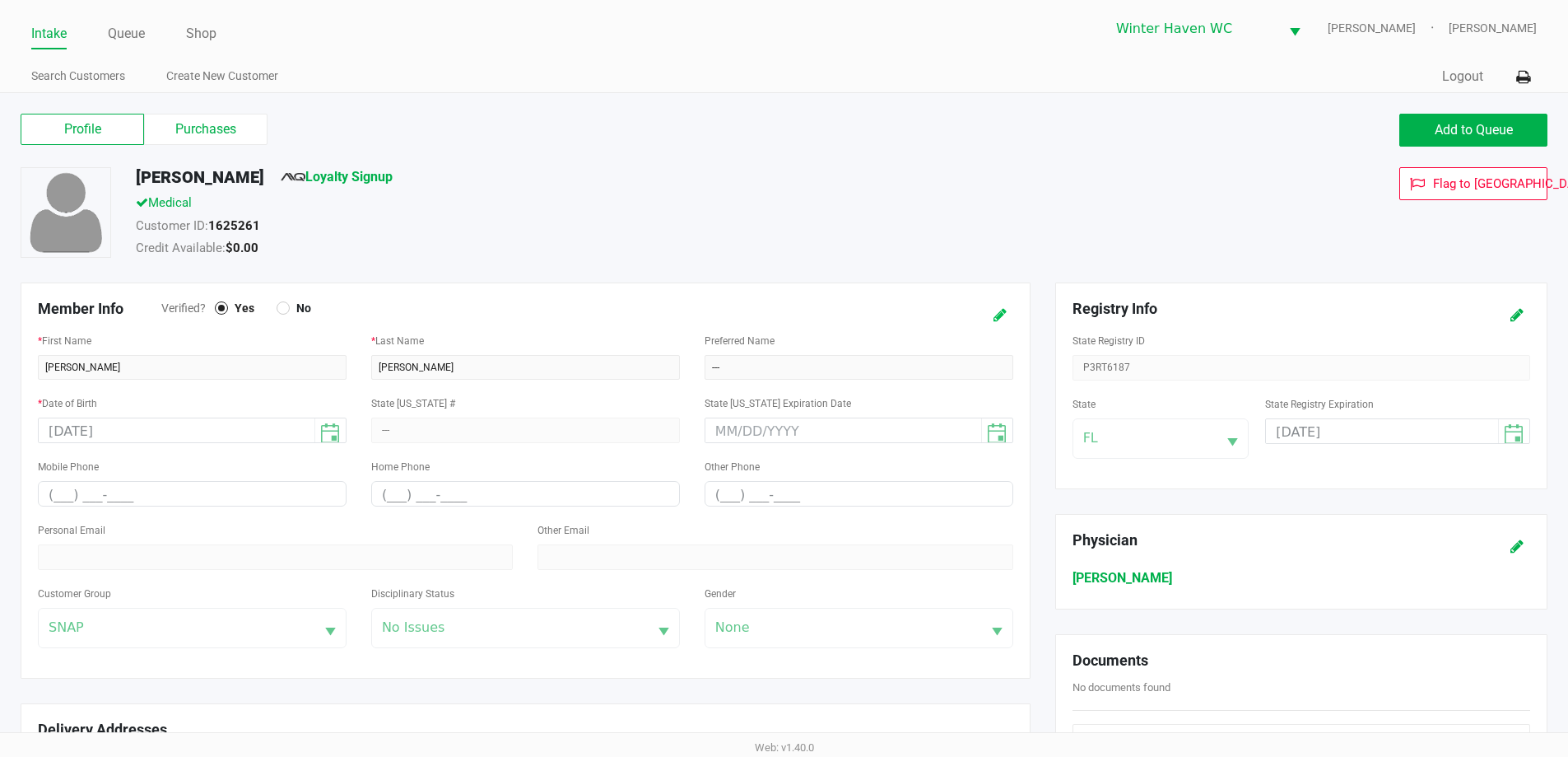
click at [1008, 318] on button at bounding box center [999, 314] width 26 height 30
click at [253, 490] on input "(___) ___-____" at bounding box center [192, 494] width 307 height 25
paste input "text"
click at [225, 473] on div "Mobile Phone (___) ___-____" at bounding box center [192, 482] width 309 height 50
click at [214, 493] on input "(___) ___-____" at bounding box center [192, 494] width 307 height 25
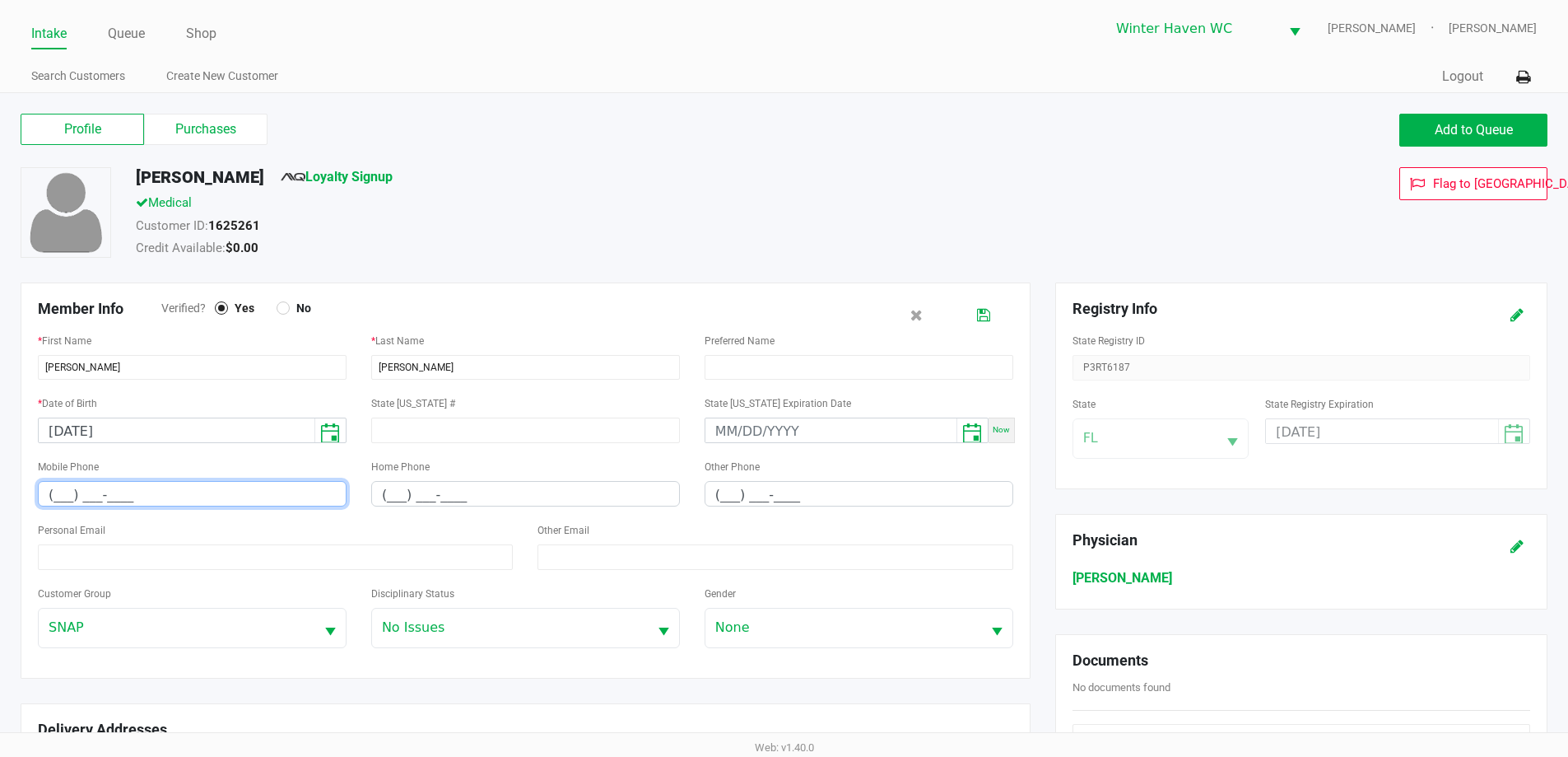
drag, startPoint x: 205, startPoint y: 491, endPoint x: 56, endPoint y: 486, distance: 149.1
paste input "239) 922-5538"
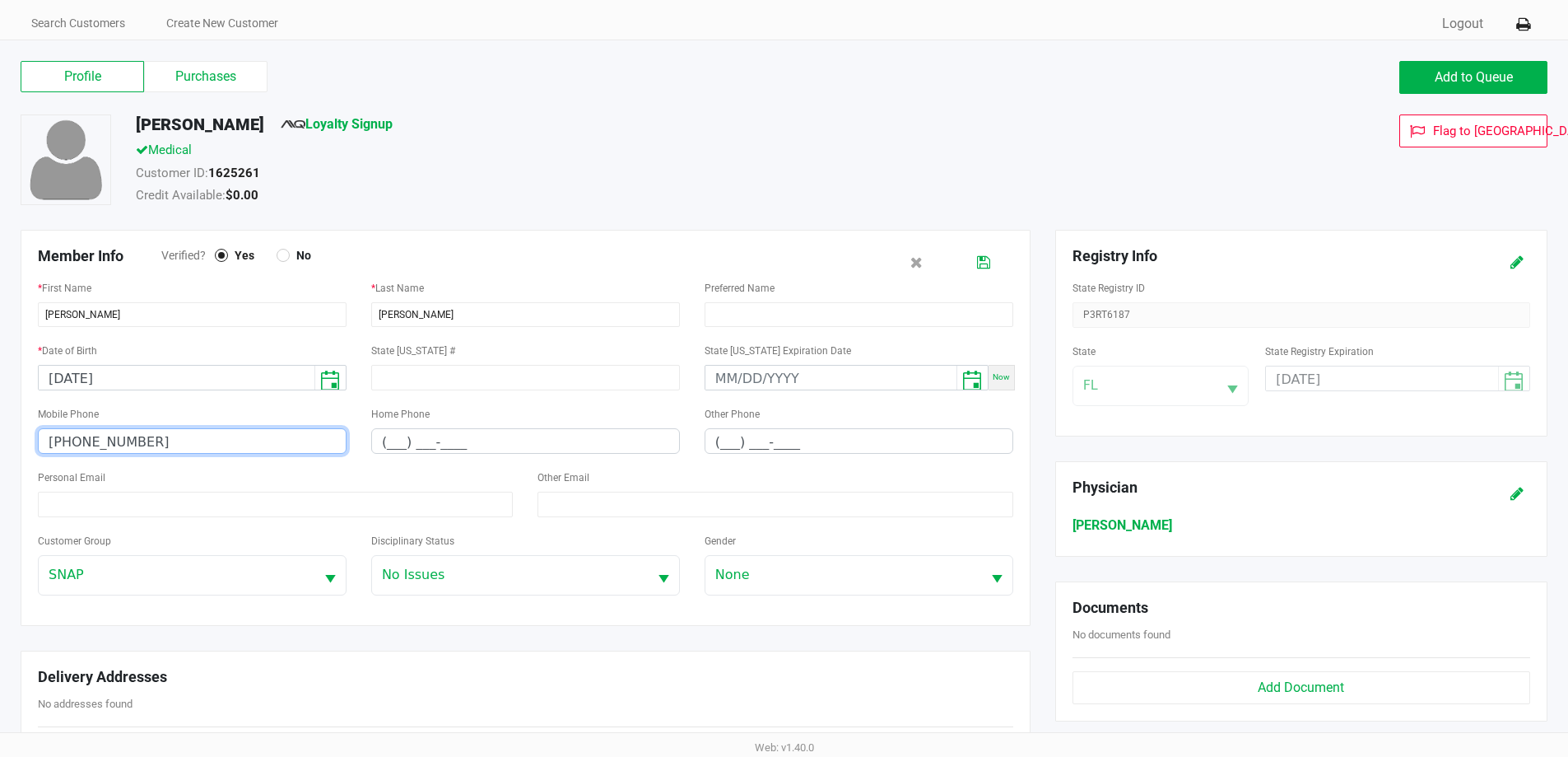
scroll to position [82, 0]
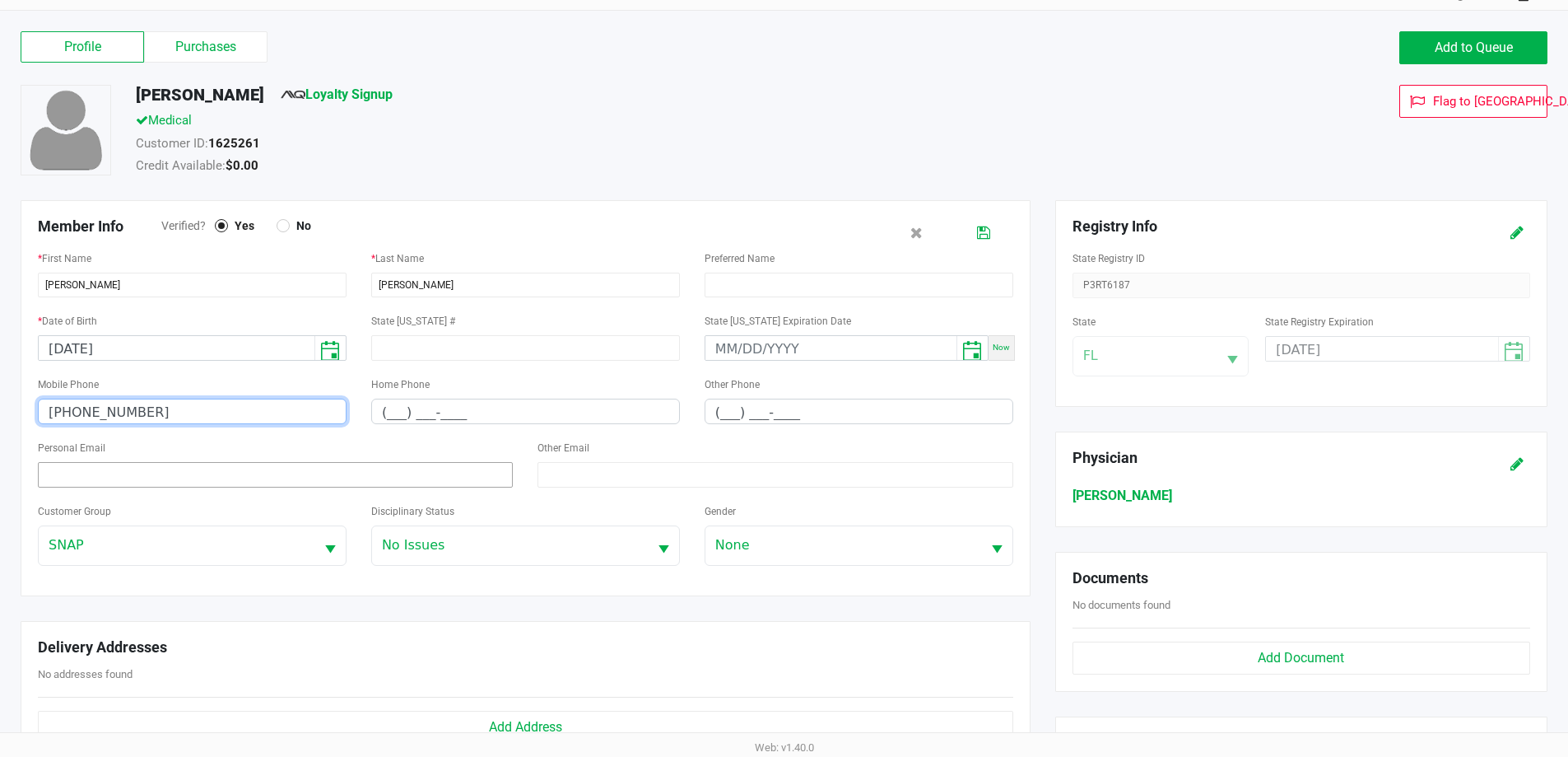
type input "(239) 922-5538"
click at [468, 462] on input at bounding box center [275, 475] width 475 height 25
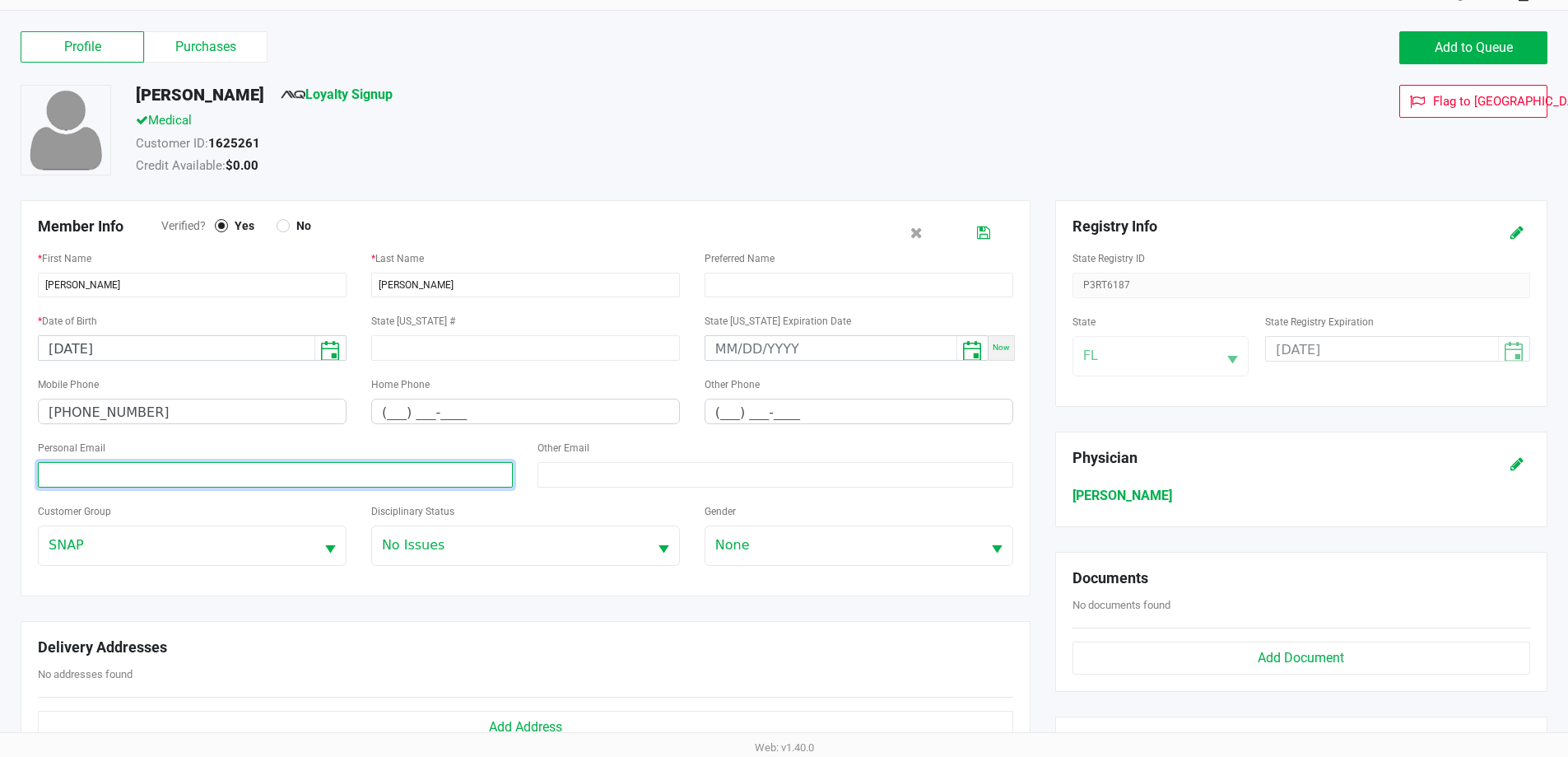
paste input "dmlconstructionpro@gmail.com"
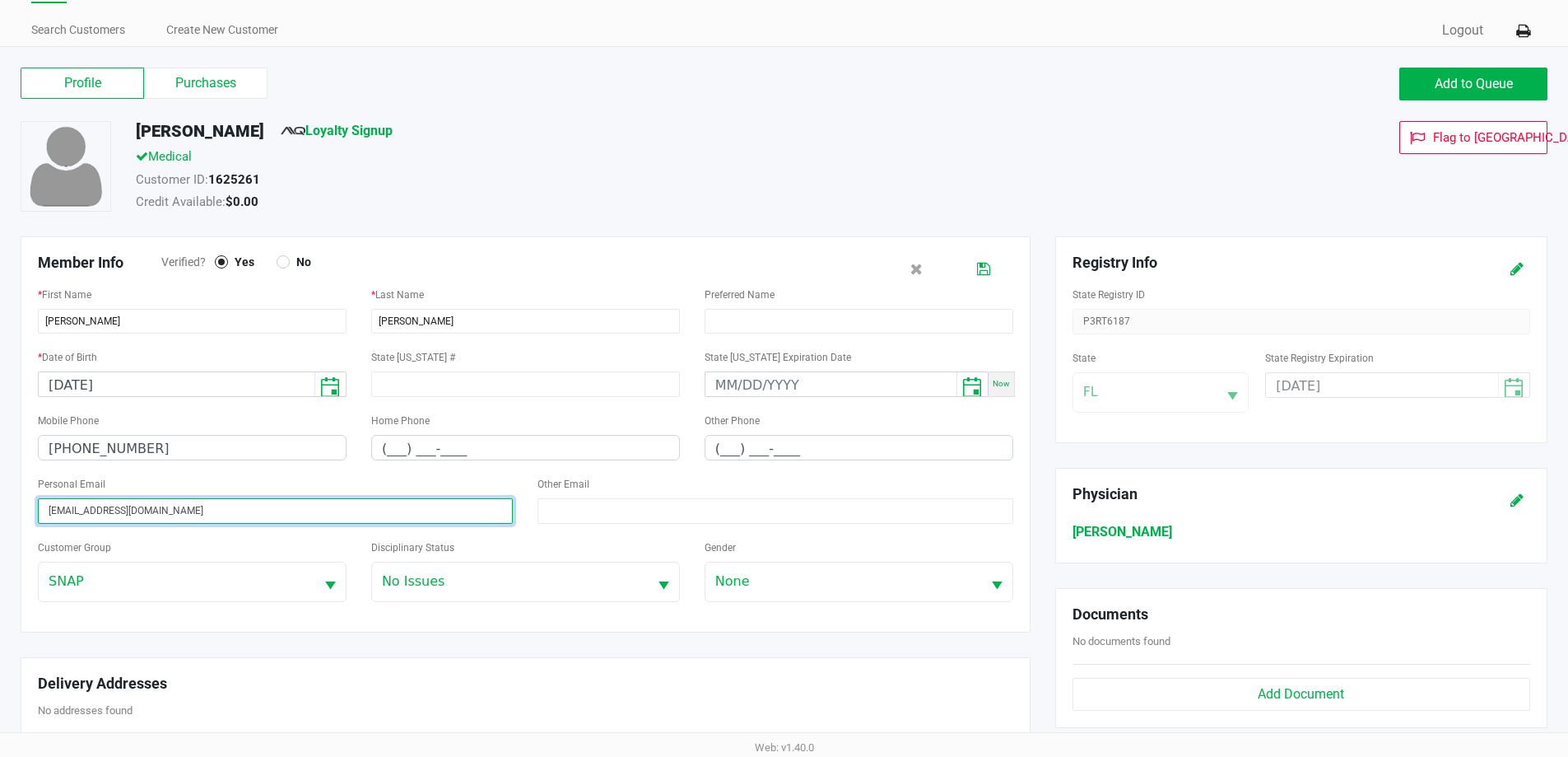
scroll to position [0, 0]
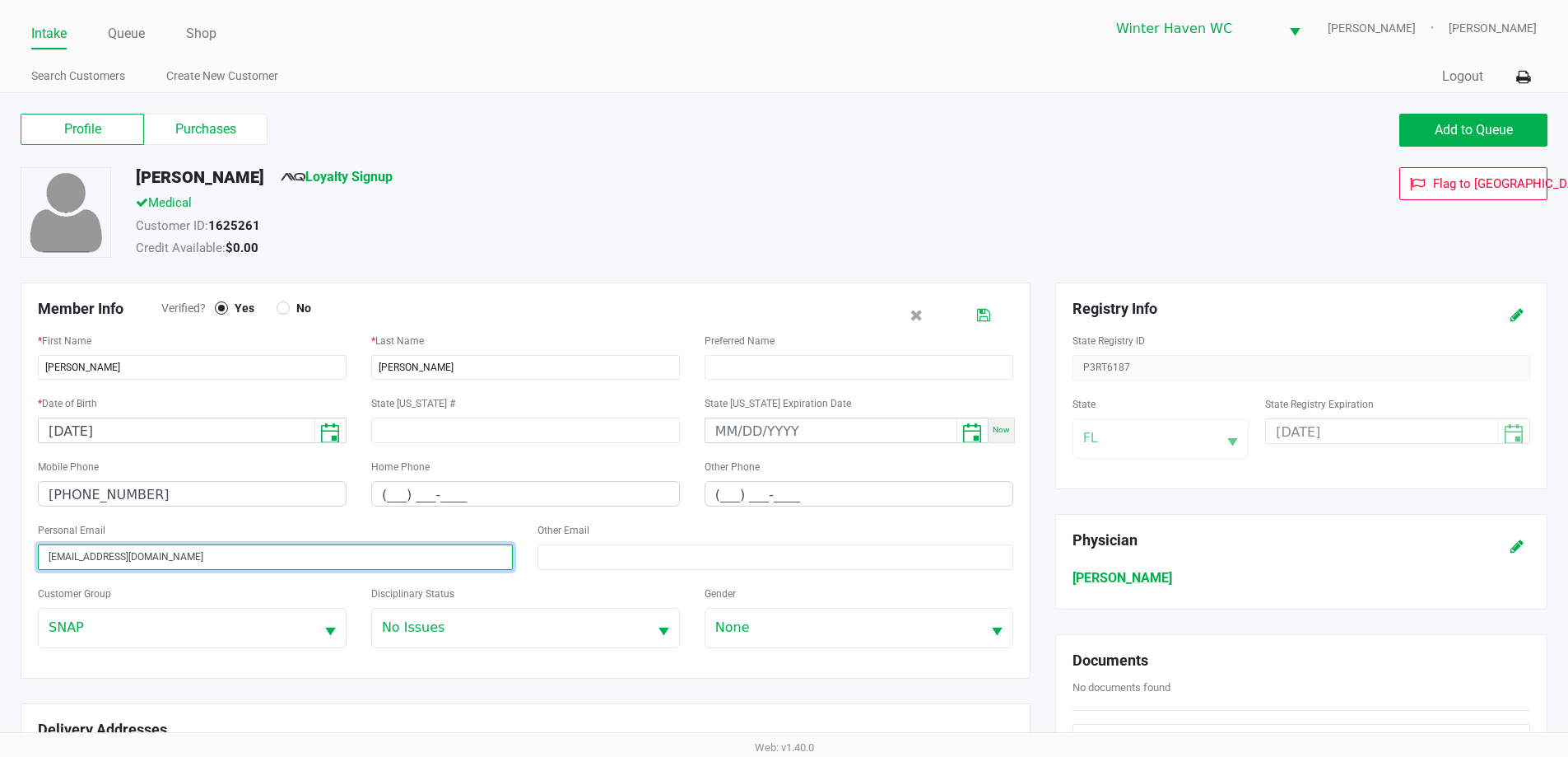
type input "dmlconstructionpro@gmail.com"
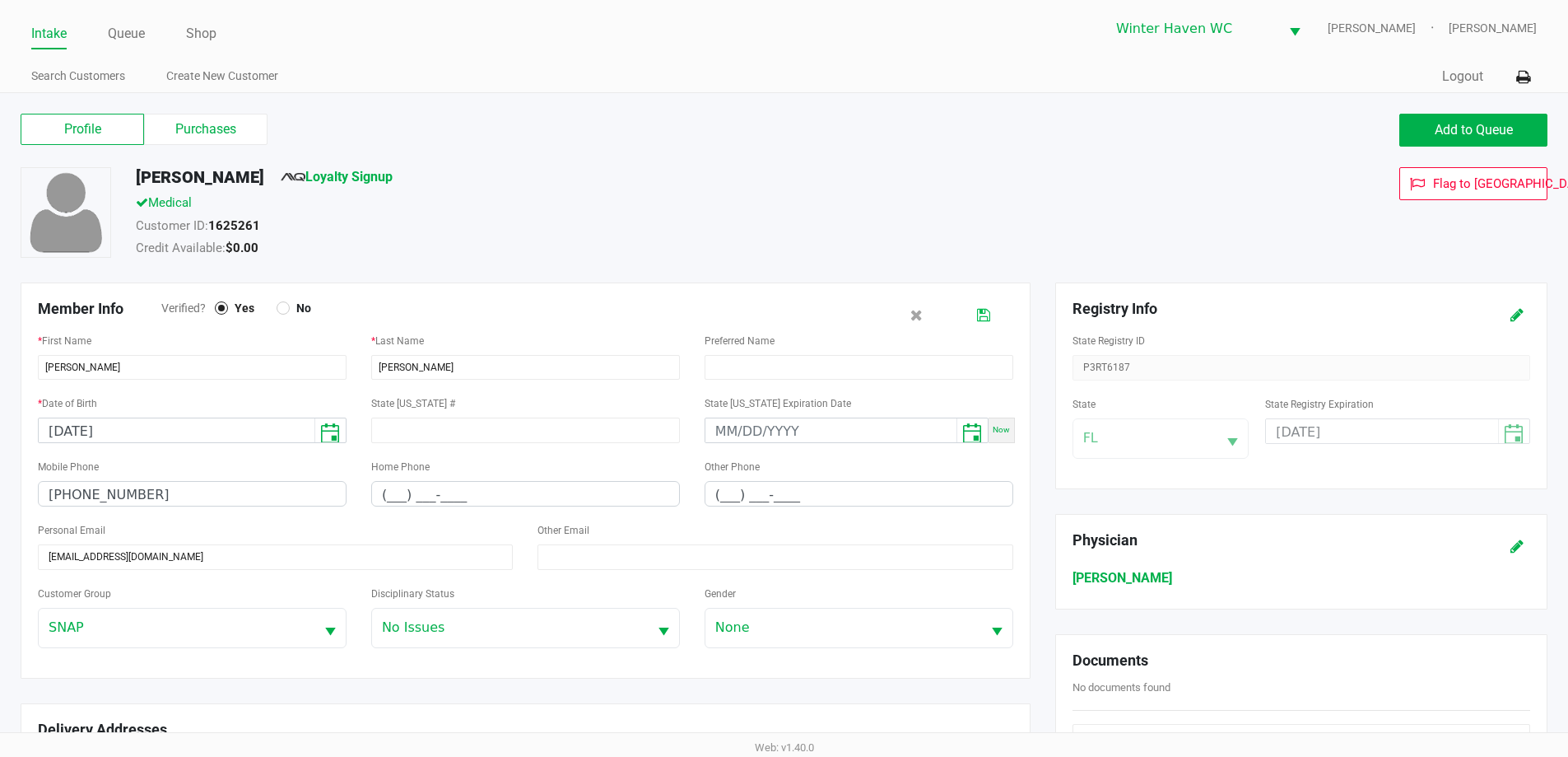
click at [993, 318] on button at bounding box center [983, 314] width 26 height 30
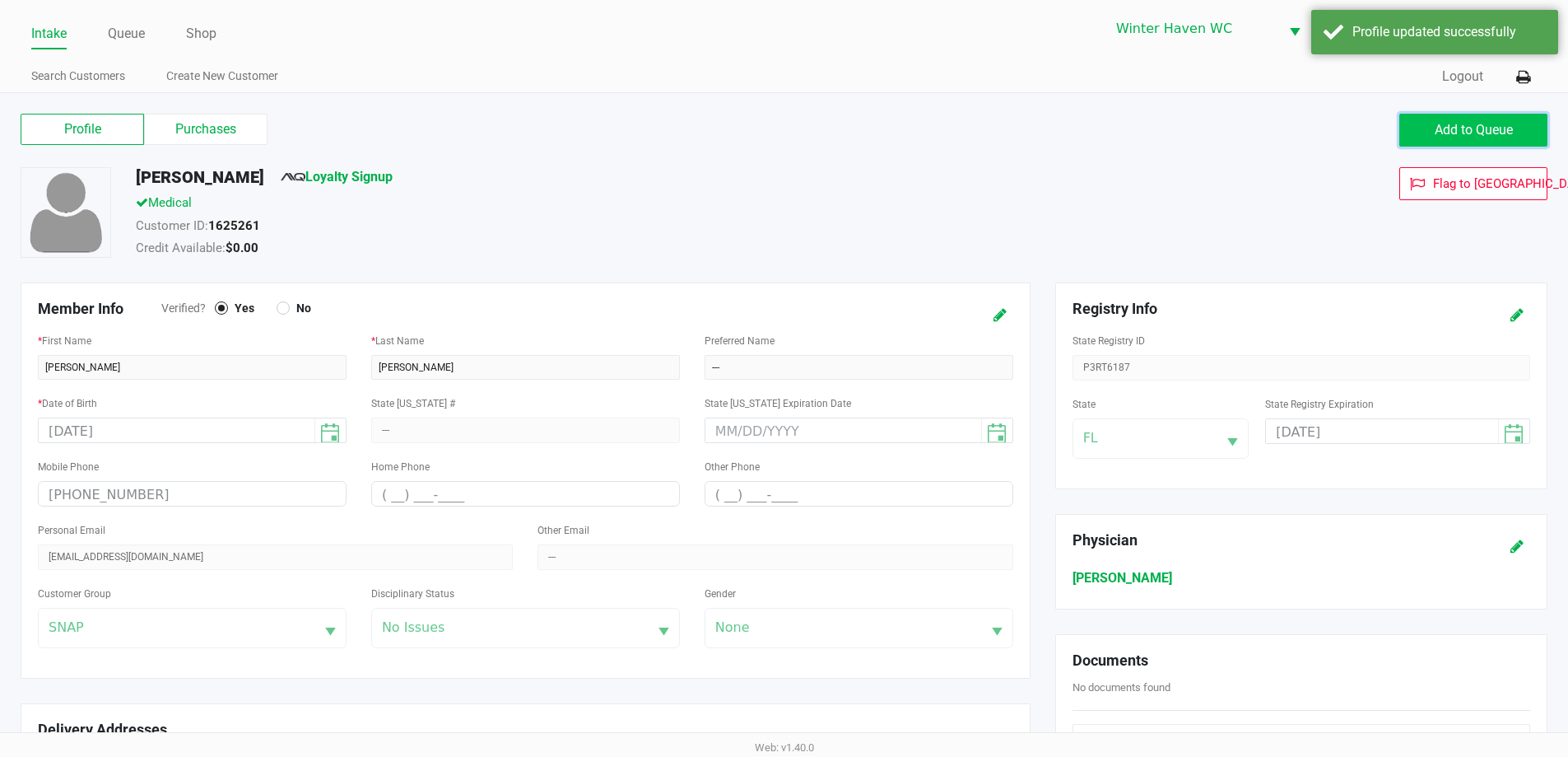
click at [1445, 140] on button "Add to Queue" at bounding box center [1473, 130] width 148 height 33
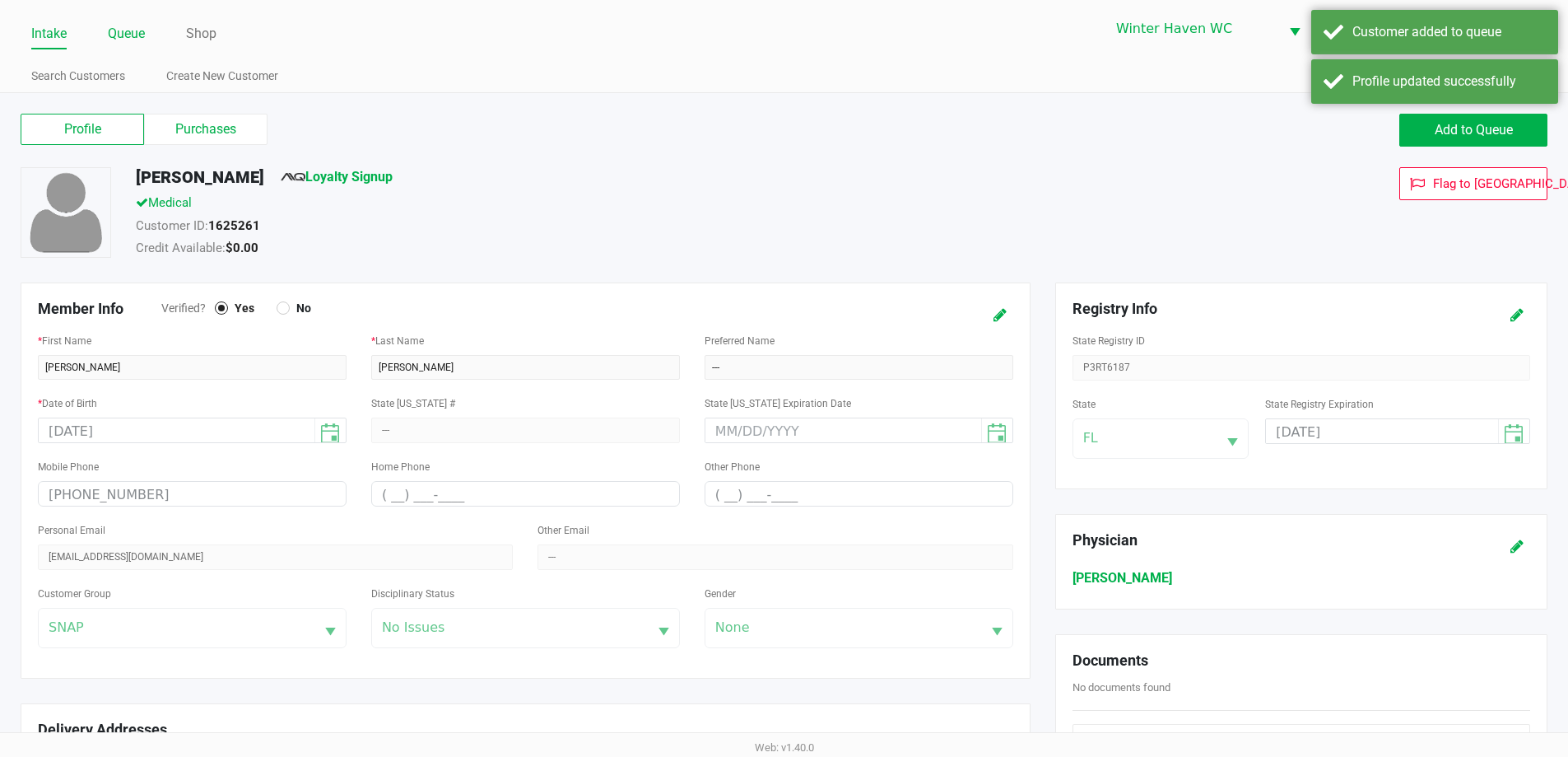
click at [126, 36] on link "Queue" at bounding box center [126, 34] width 37 height 23
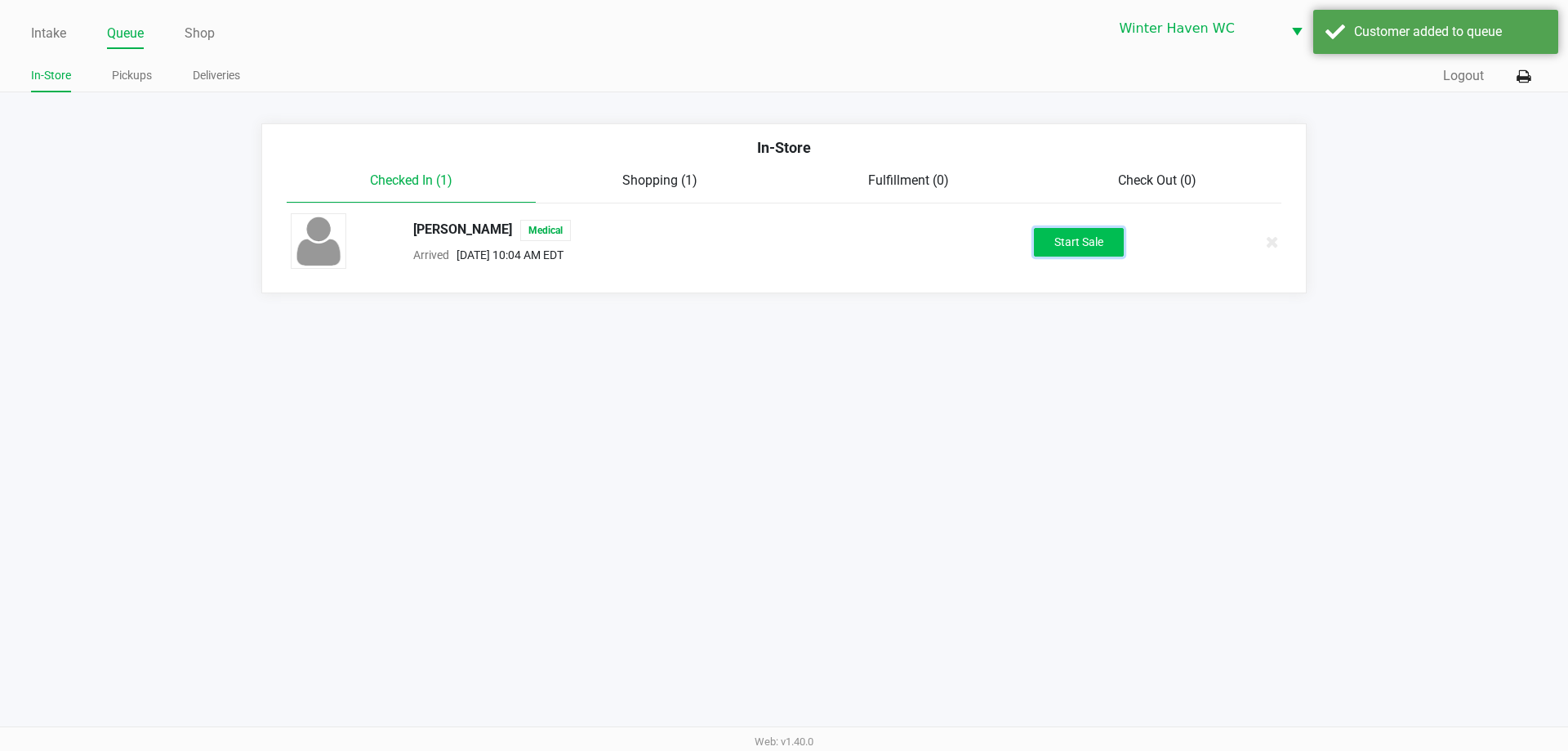
click at [1060, 249] on button "Start Sale" at bounding box center [1078, 242] width 89 height 29
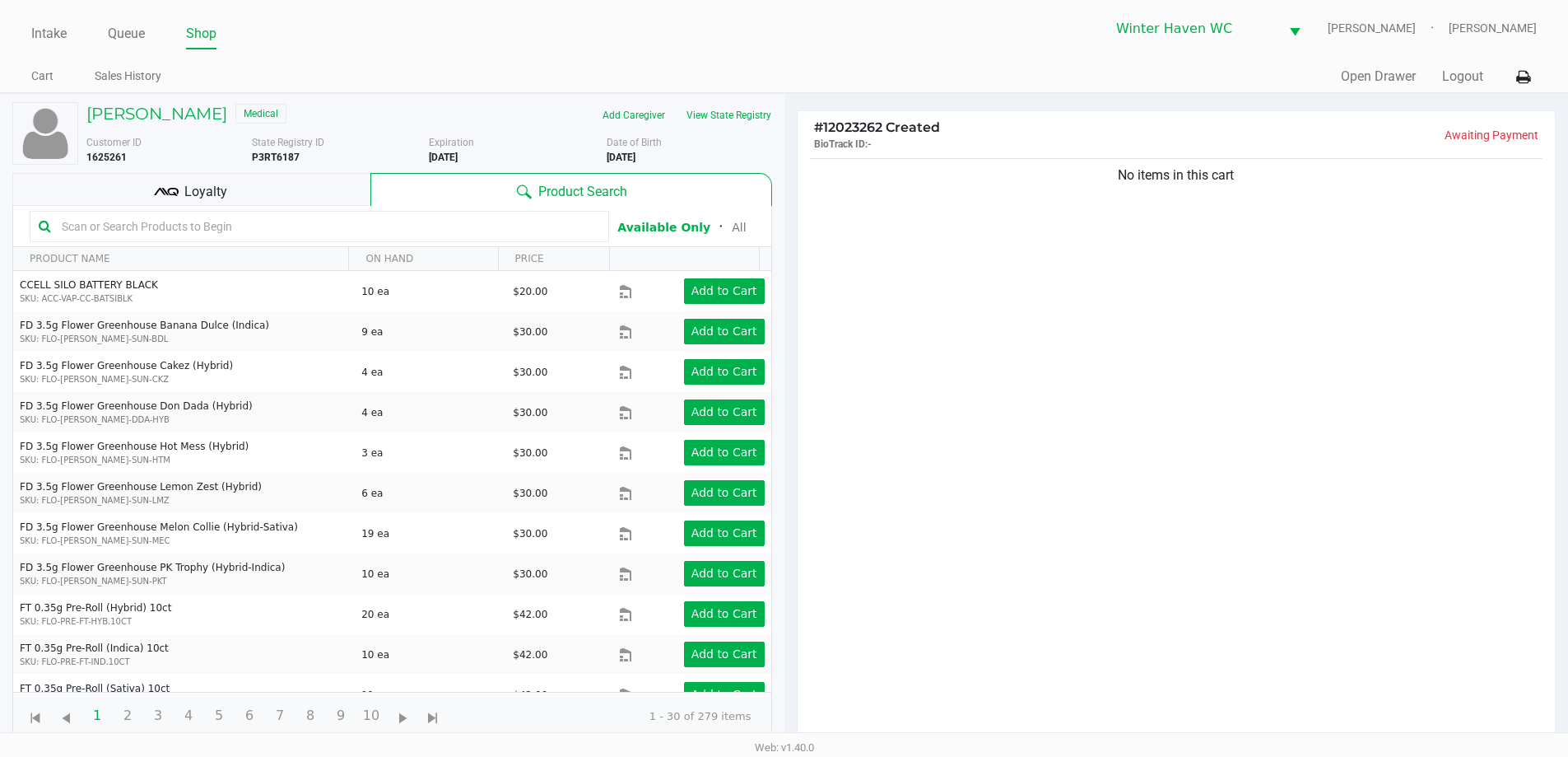
click at [538, 222] on input "text" at bounding box center [328, 226] width 545 height 24
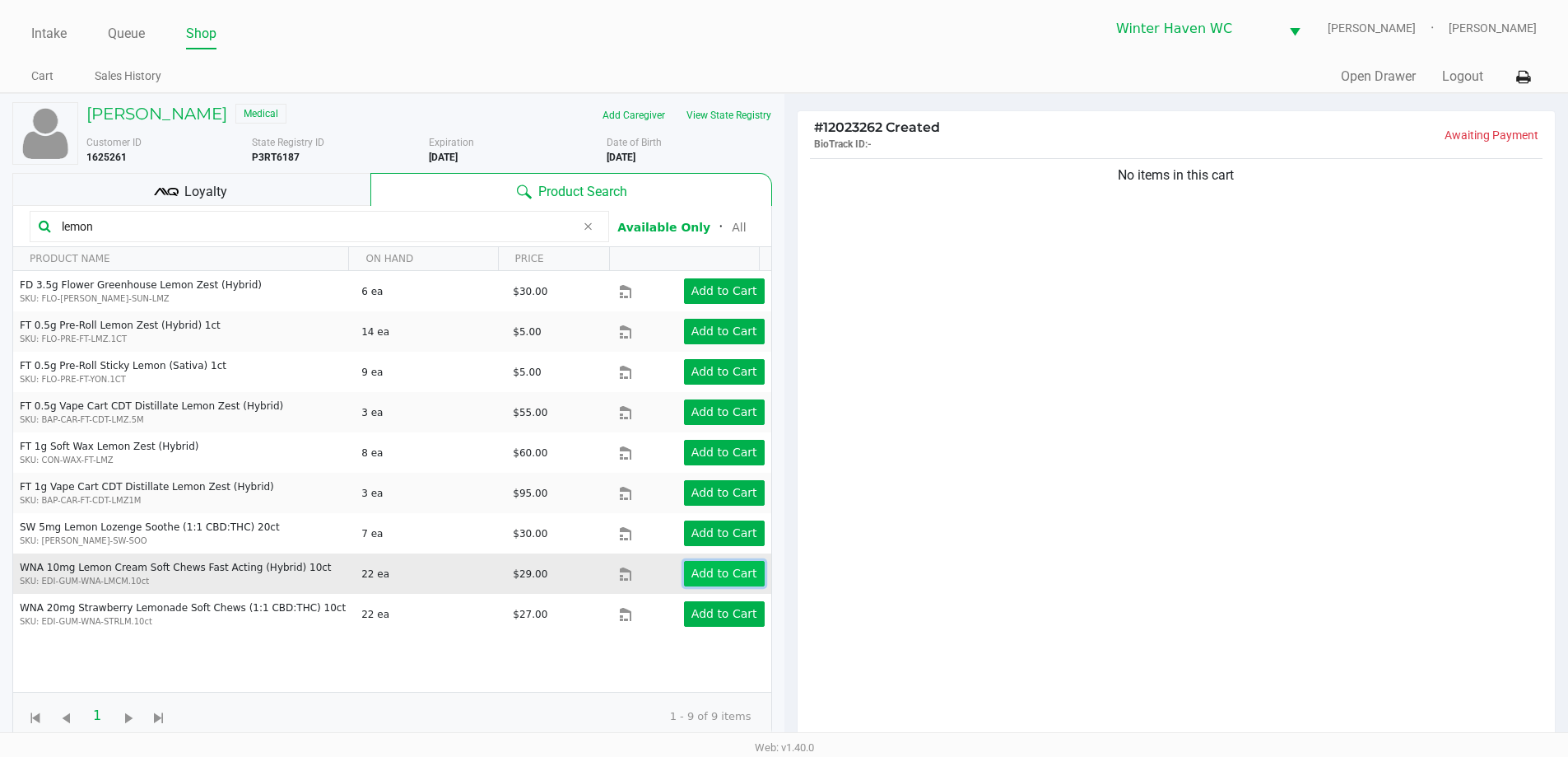
click at [718, 569] on app-button-loader "Add to Cart" at bounding box center [724, 573] width 66 height 14
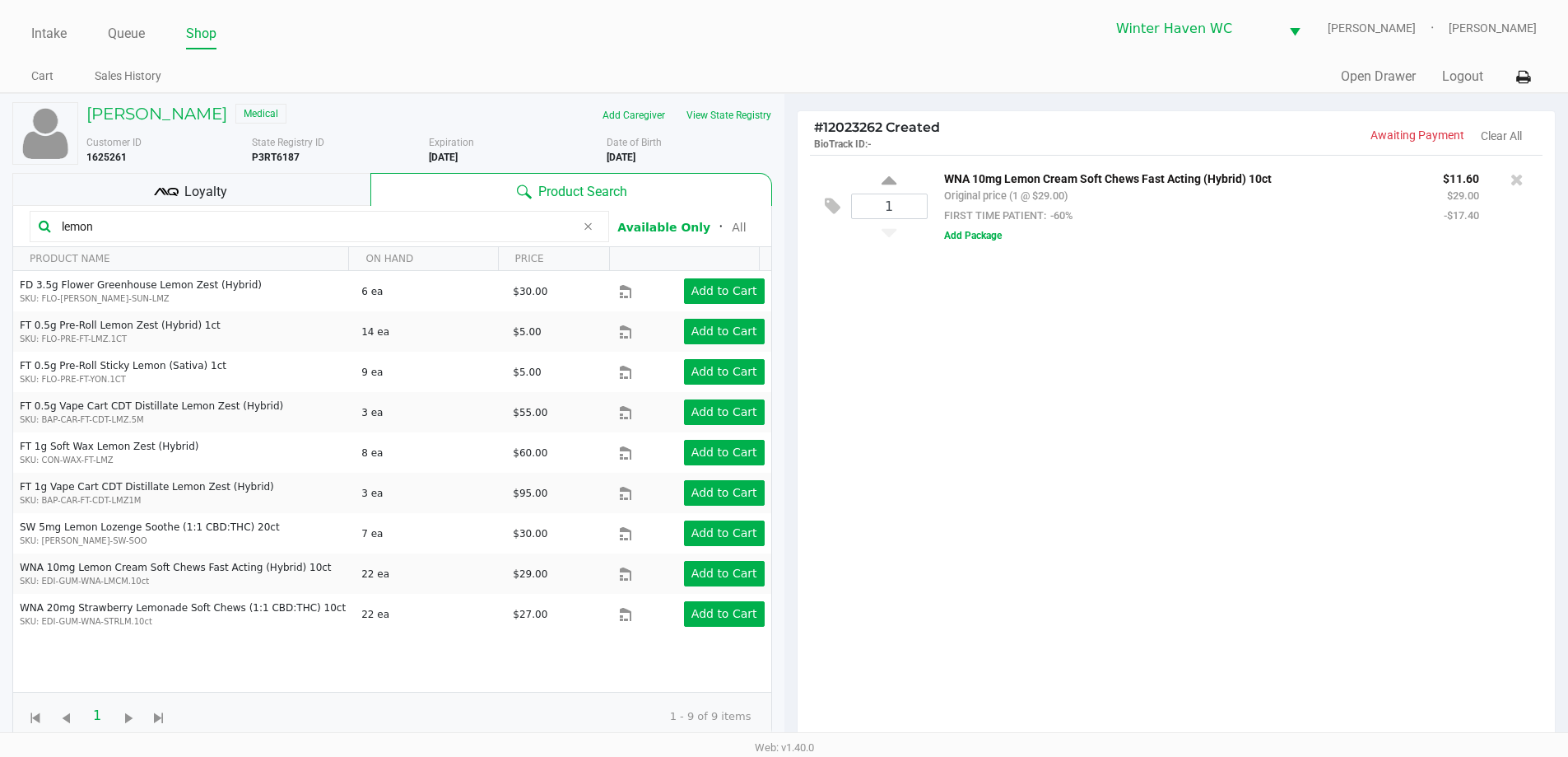
click at [333, 235] on input "lemon" at bounding box center [315, 226] width 520 height 24
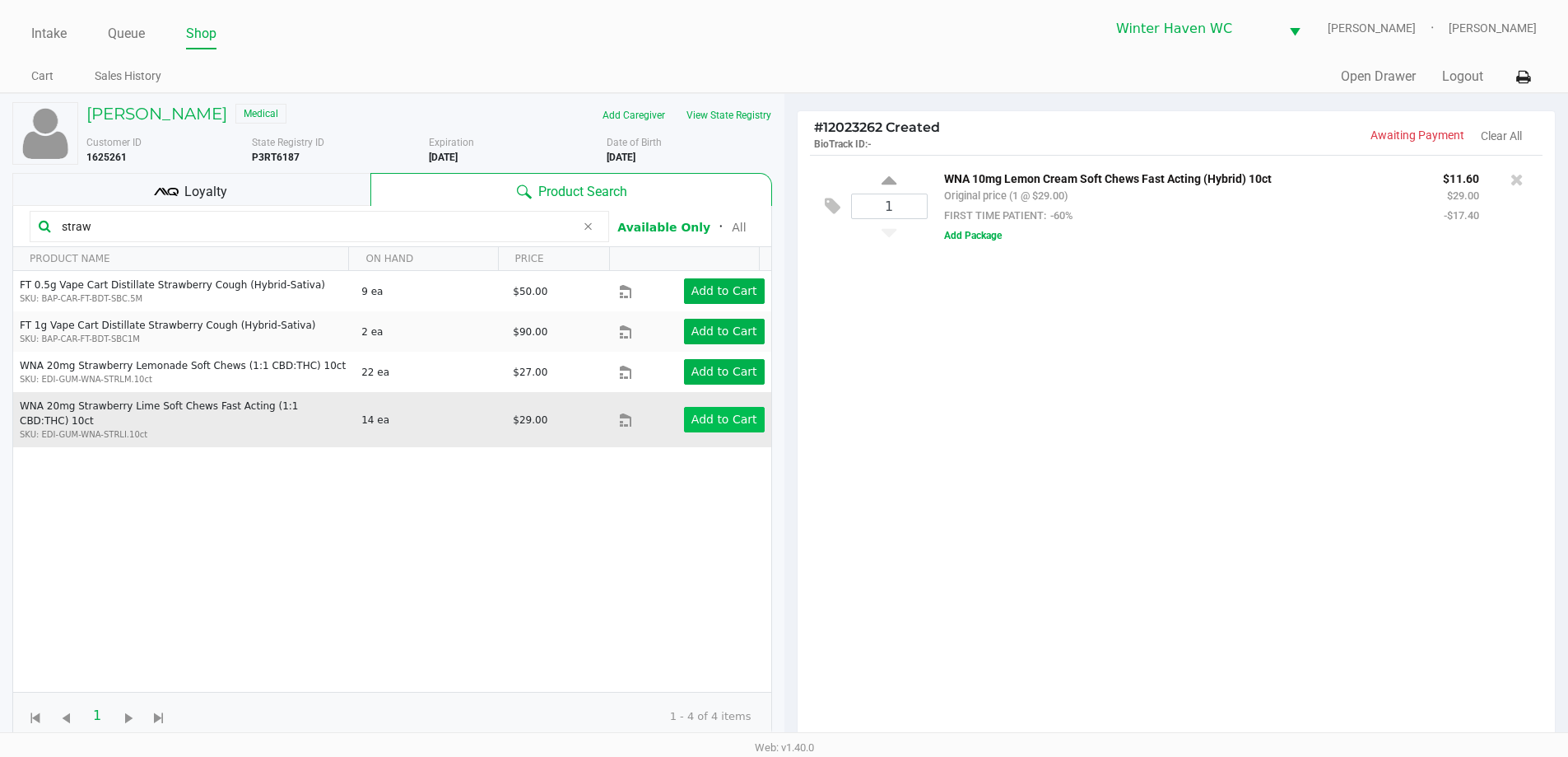
type input "straw"
click at [736, 413] on app-button-loader "Add to Cart" at bounding box center [724, 420] width 66 height 14
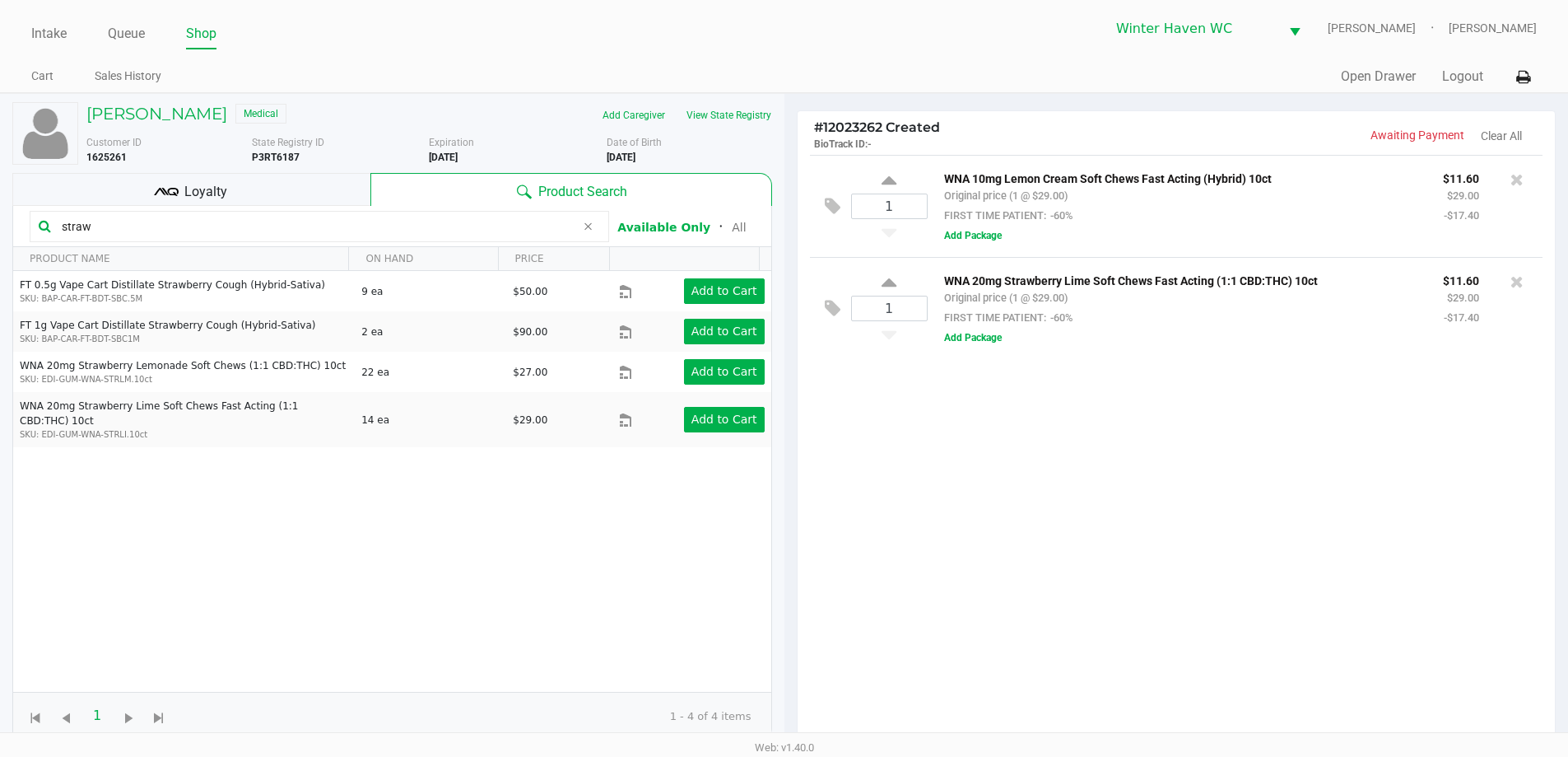
click at [238, 231] on input "straw" at bounding box center [315, 226] width 520 height 24
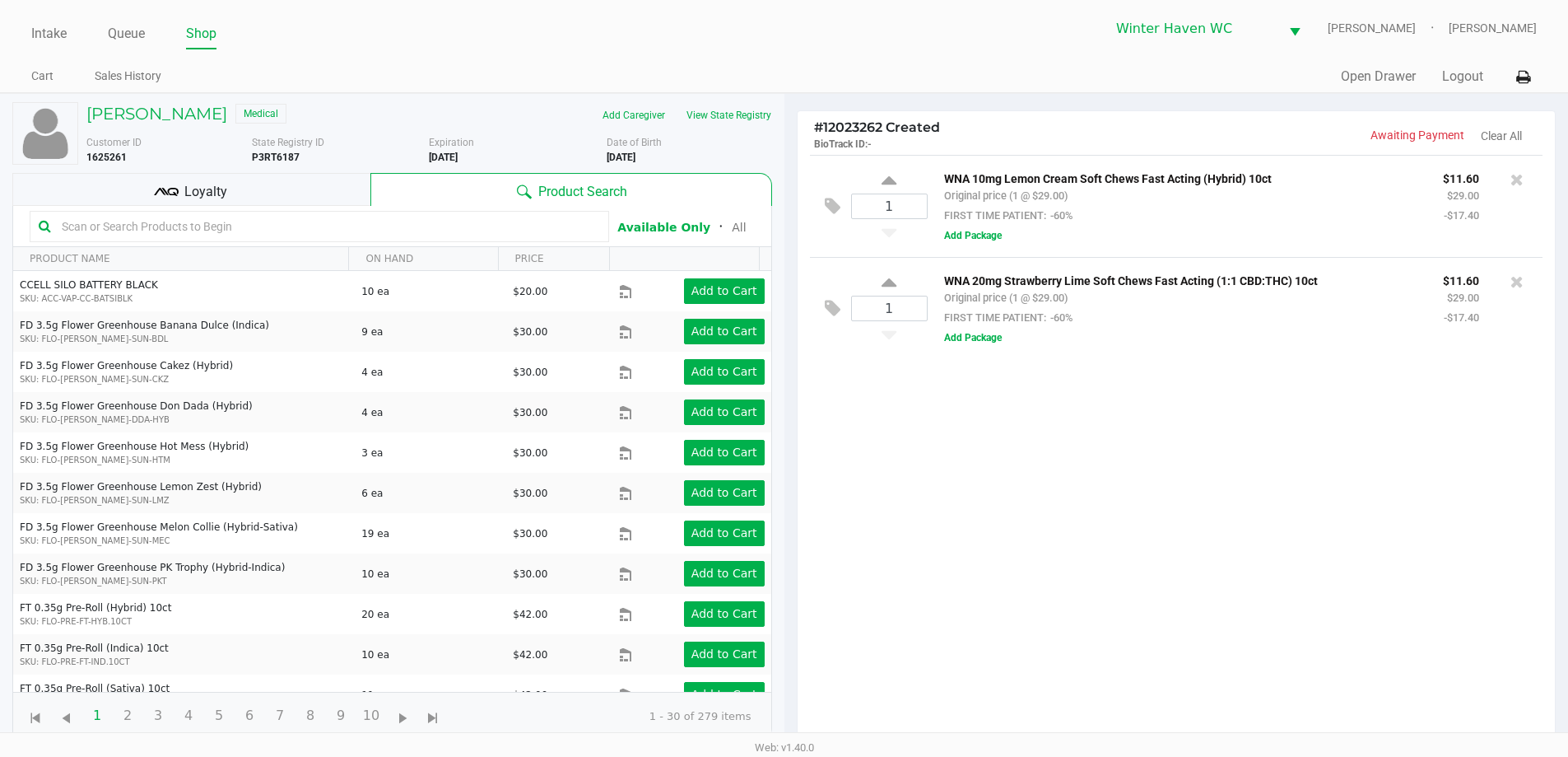
click at [303, 236] on input "text" at bounding box center [328, 226] width 545 height 24
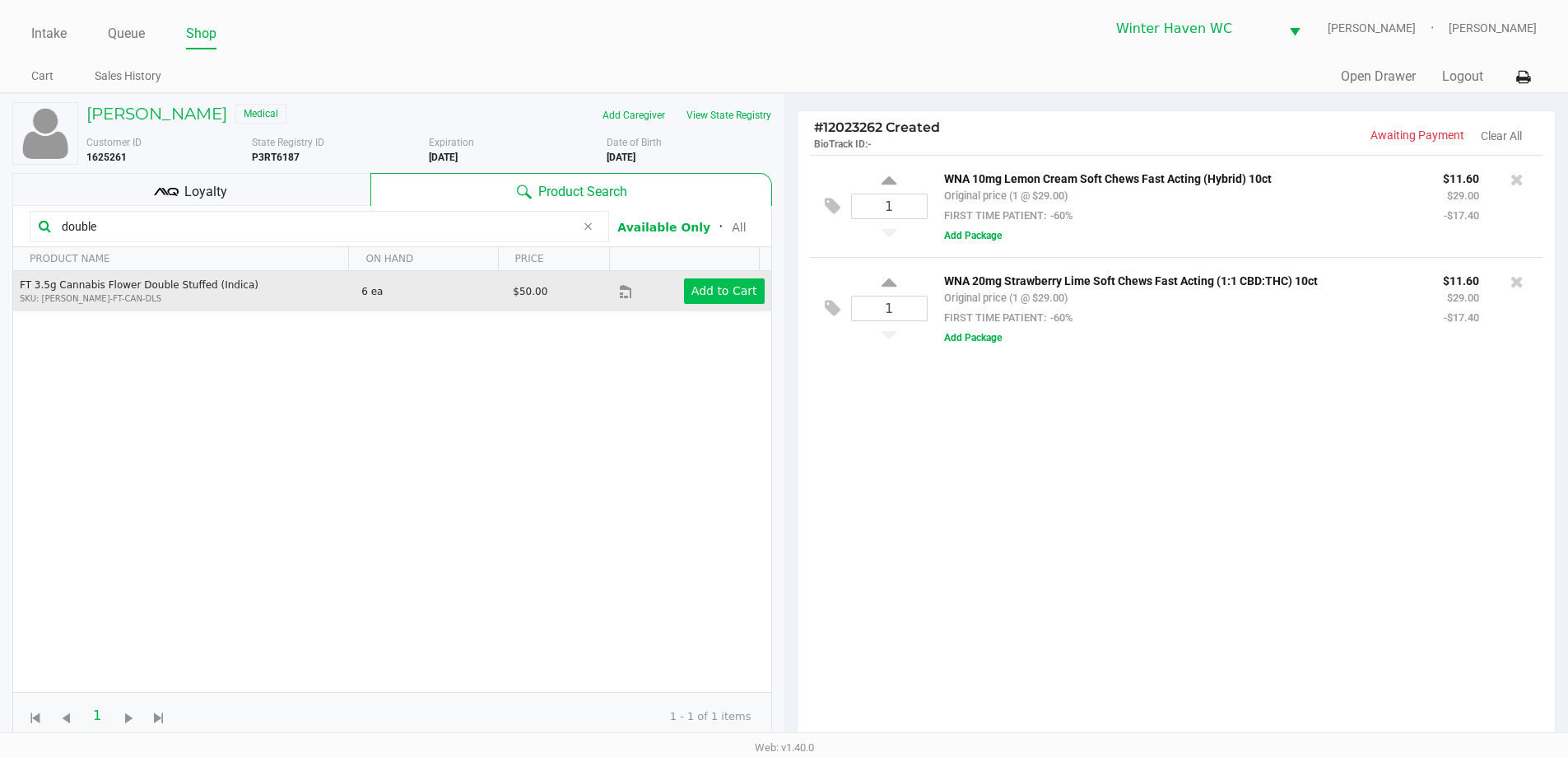
type input "double"
click at [726, 291] on app-button-loader "Add to Cart" at bounding box center [724, 291] width 66 height 14
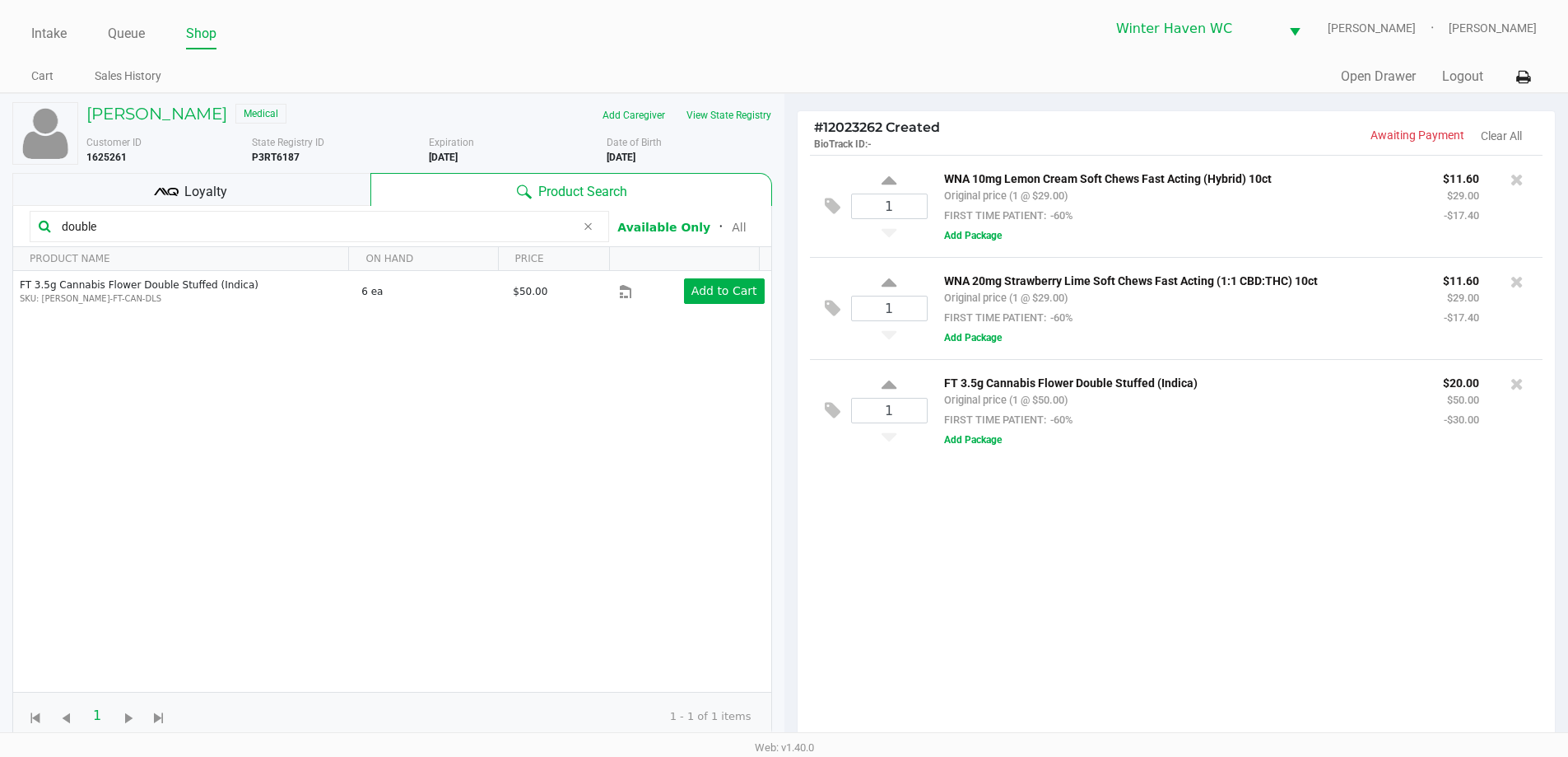
click at [270, 228] on input "double" at bounding box center [315, 226] width 520 height 24
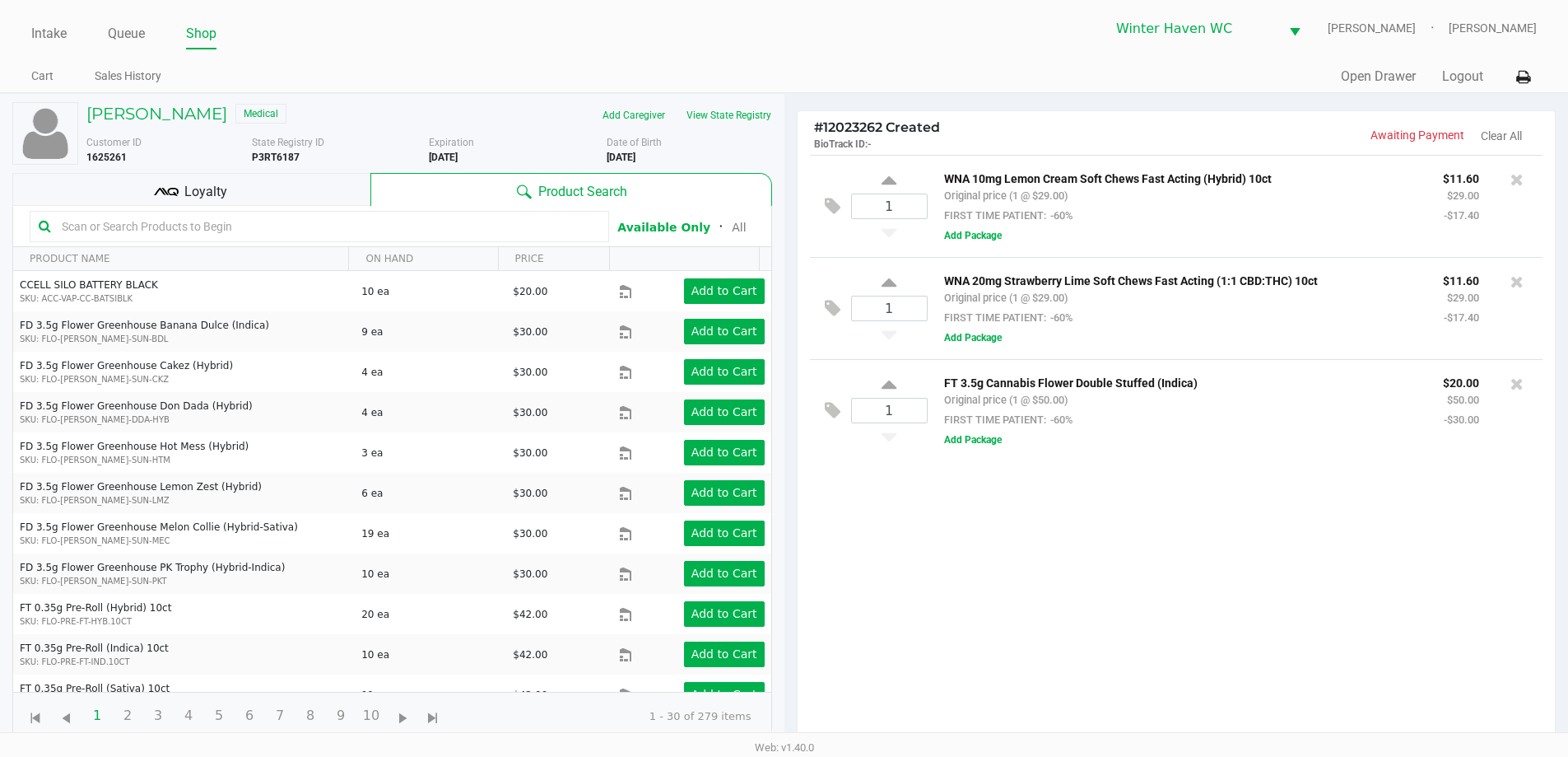
click at [473, 237] on input "text" at bounding box center [328, 226] width 545 height 24
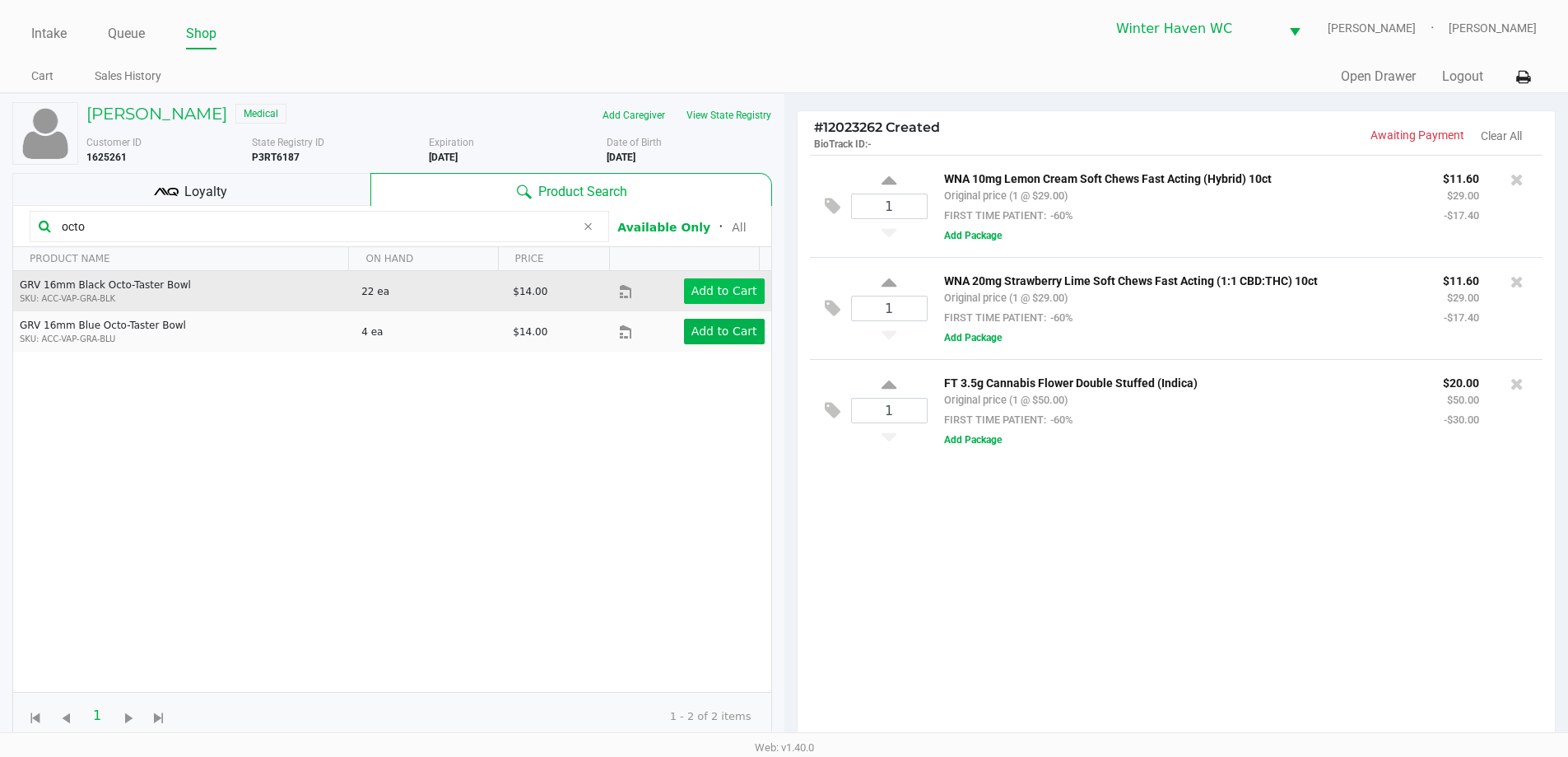
type input "octo"
click at [707, 278] on button "Add to Cart" at bounding box center [724, 291] width 80 height 25
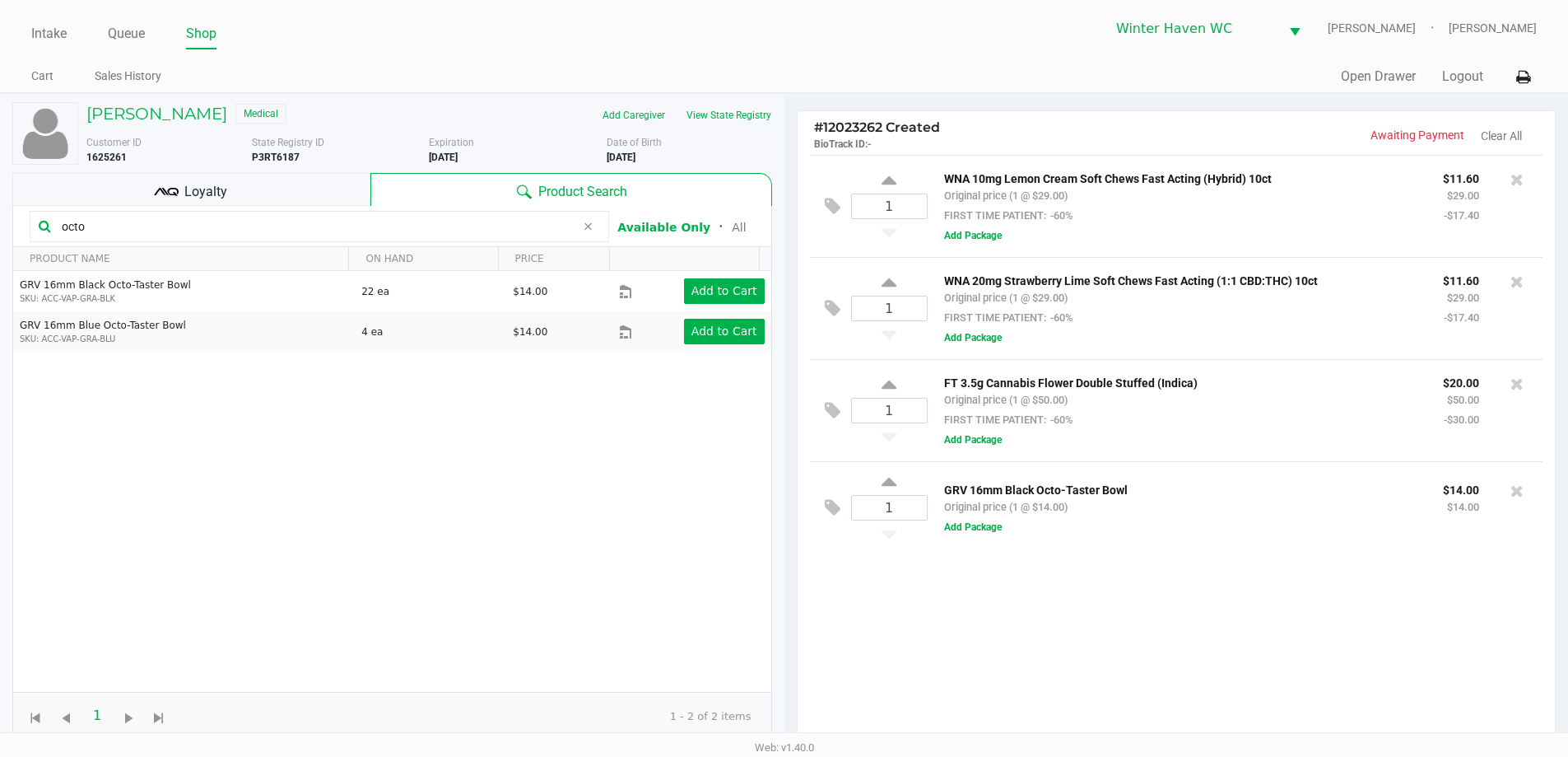
click at [330, 229] on input "octo" at bounding box center [315, 226] width 520 height 24
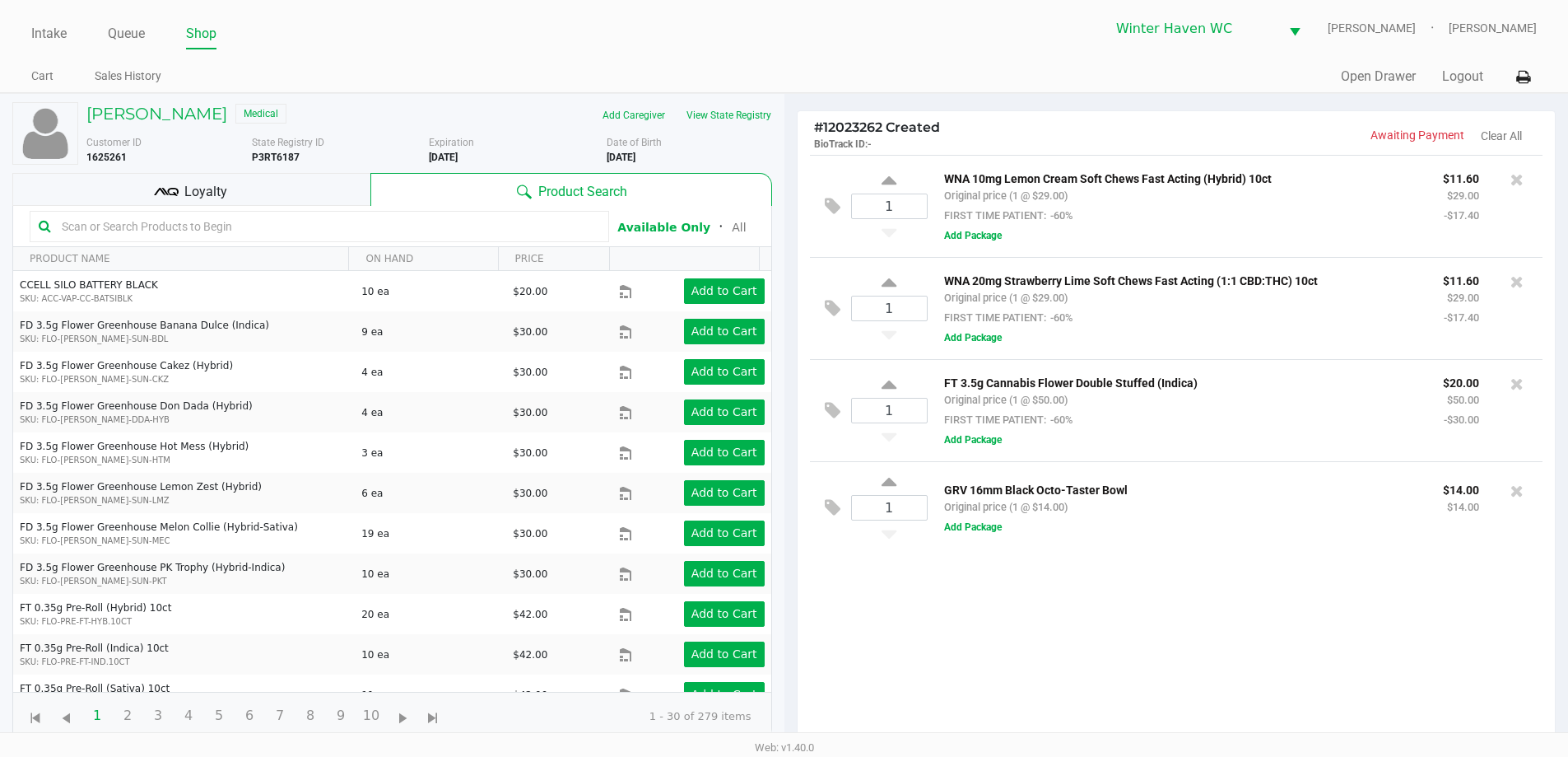
click at [178, 235] on input "text" at bounding box center [328, 226] width 545 height 24
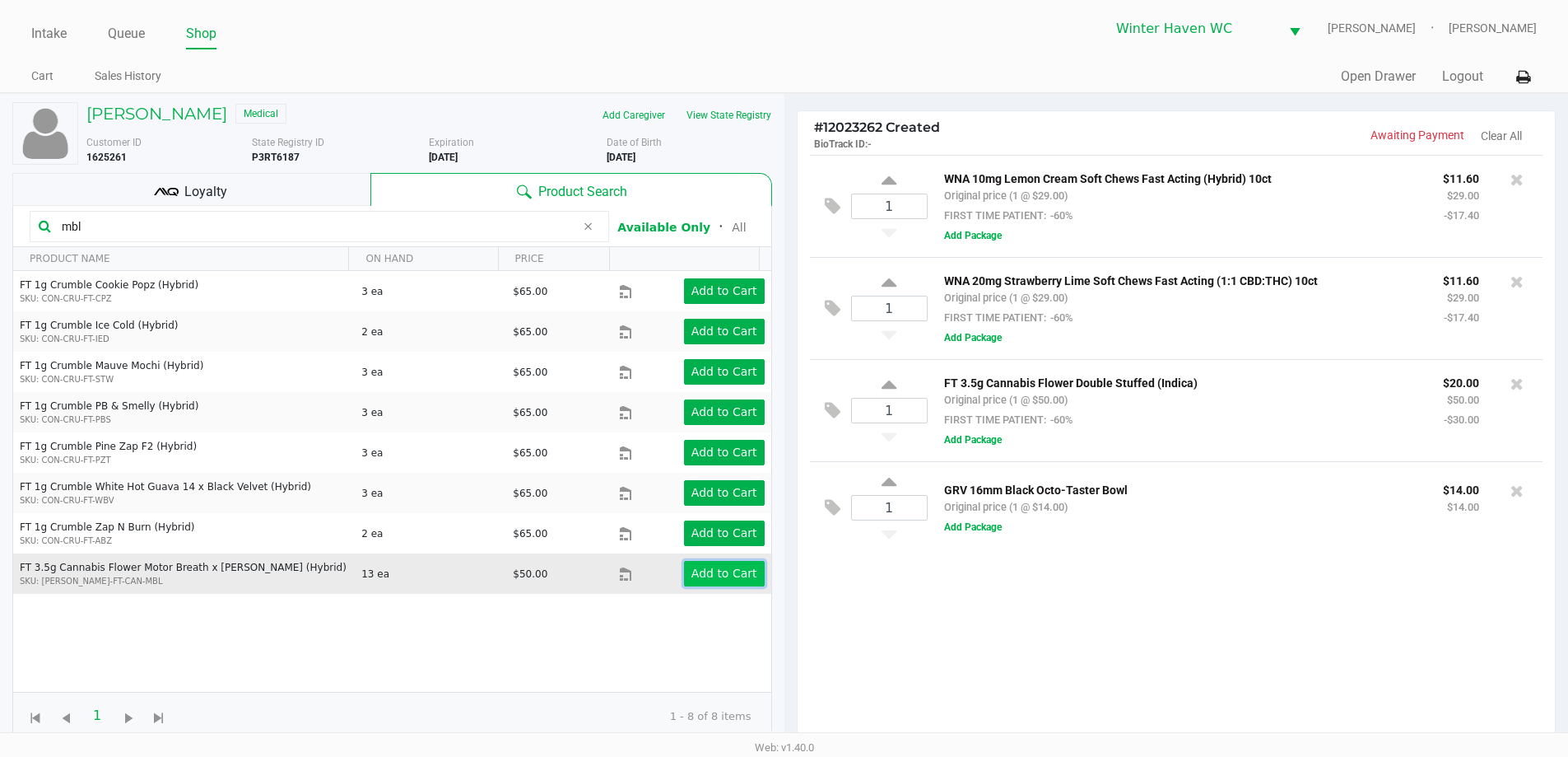
click at [746, 578] on button "Add to Cart" at bounding box center [724, 573] width 80 height 25
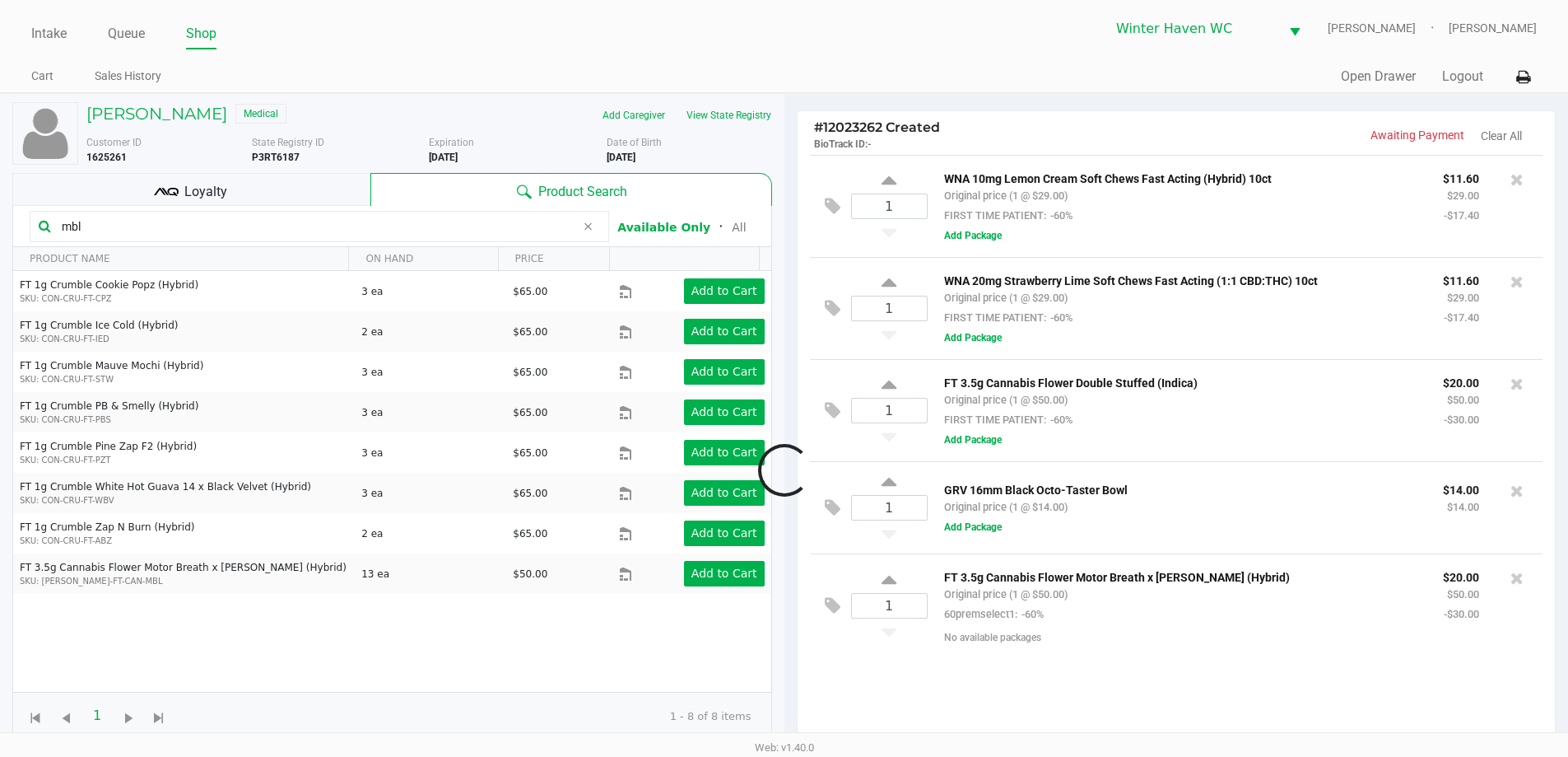
click at [367, 227] on input "mbl" at bounding box center [315, 226] width 520 height 24
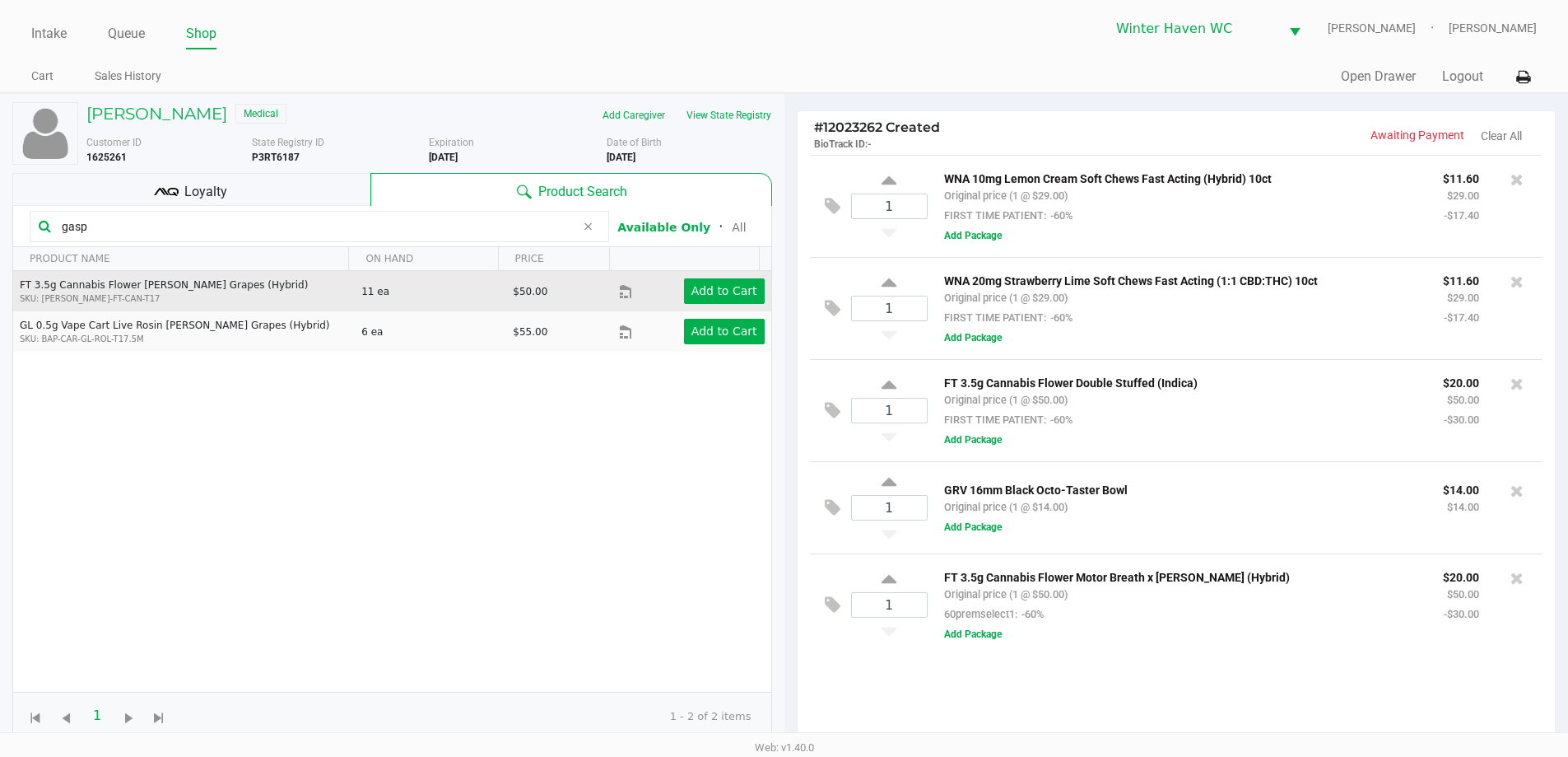
drag, startPoint x: 699, startPoint y: 303, endPoint x: 690, endPoint y: 297, distance: 10.8
click at [697, 303] on td "Add to Cart" at bounding box center [695, 291] width 151 height 41
click at [691, 294] on app-button-loader "Add to Cart" at bounding box center [724, 291] width 66 height 14
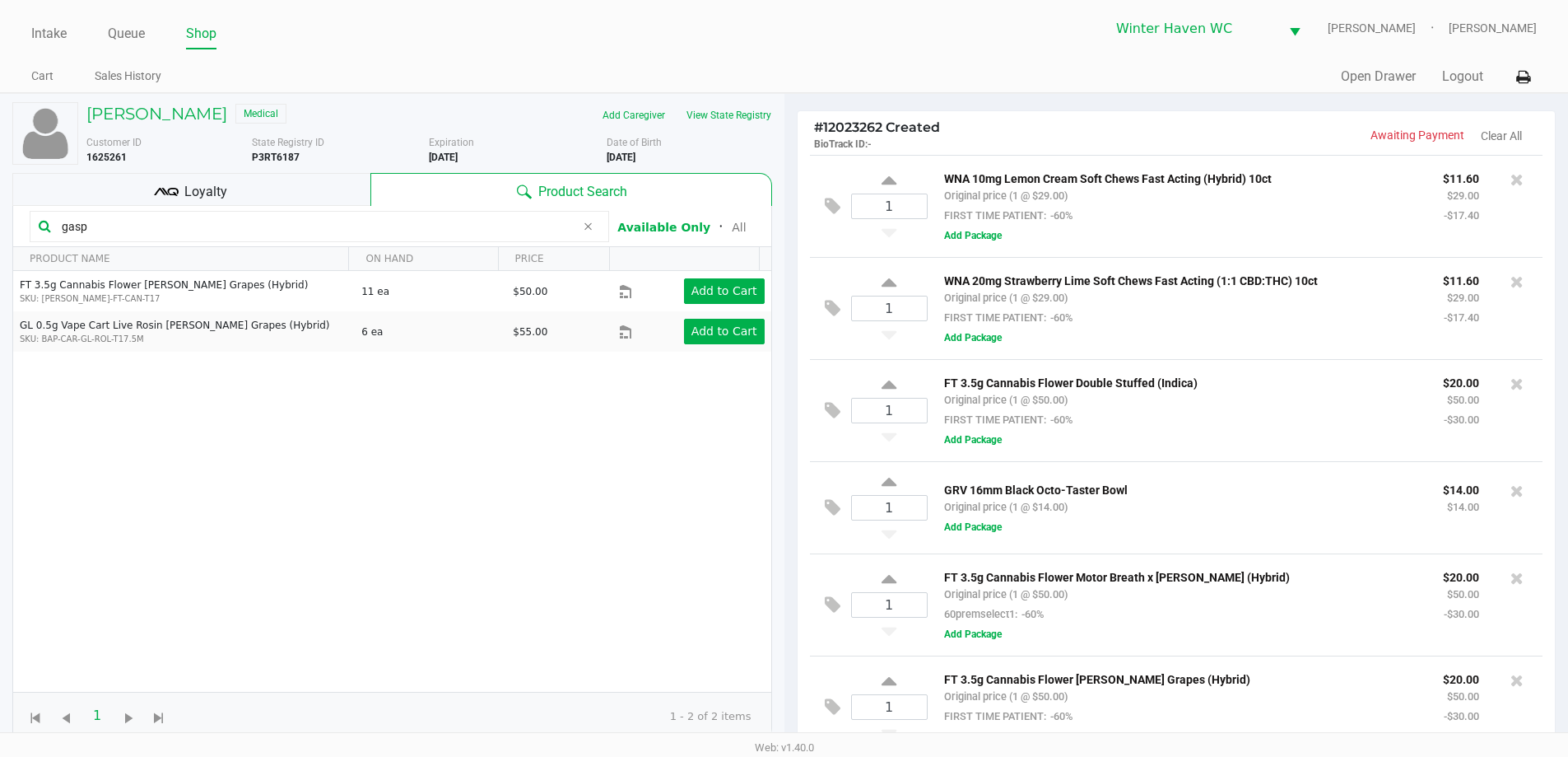
scroll to position [9, 0]
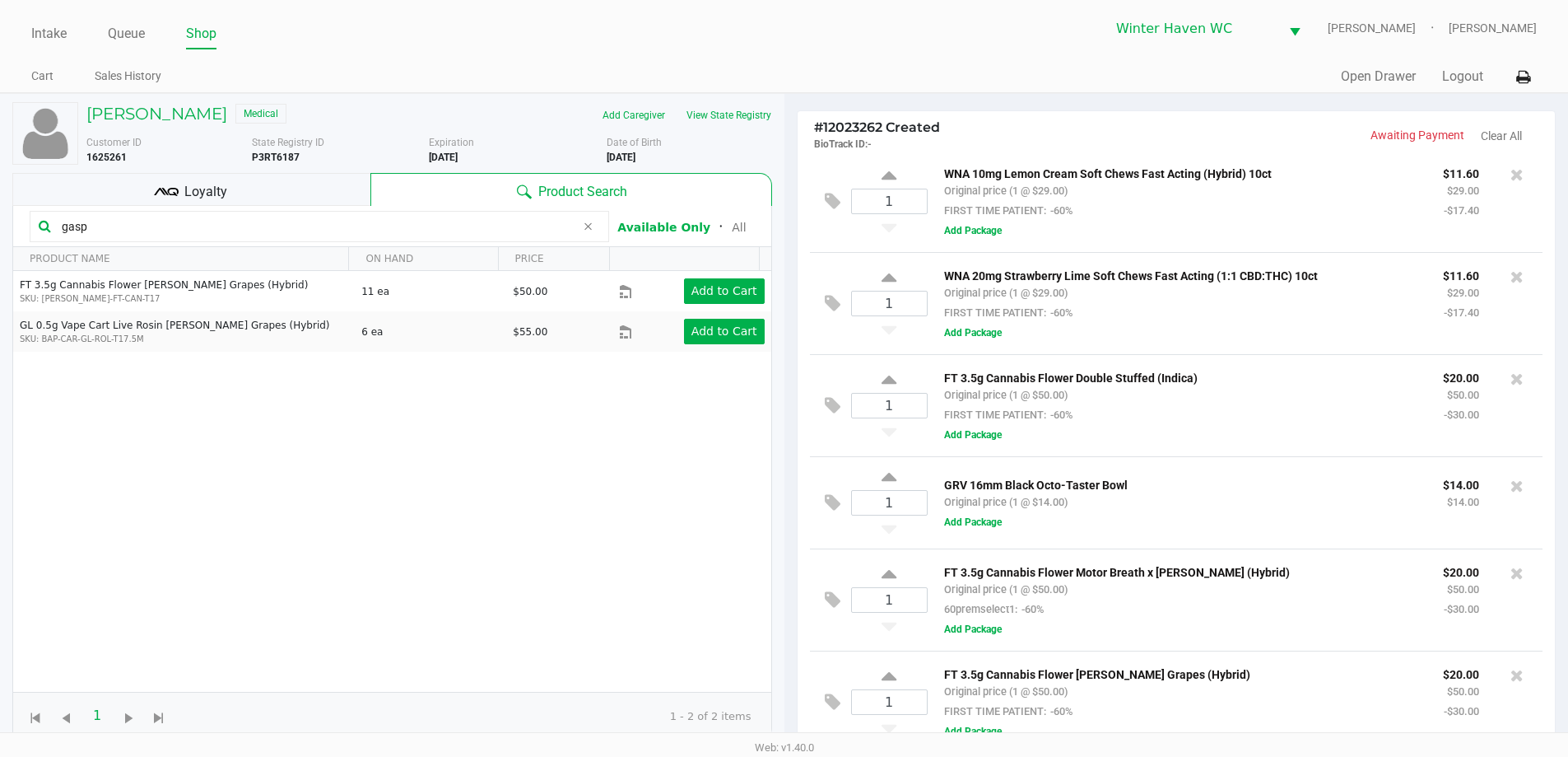
click at [301, 231] on input "gasp" at bounding box center [315, 226] width 520 height 24
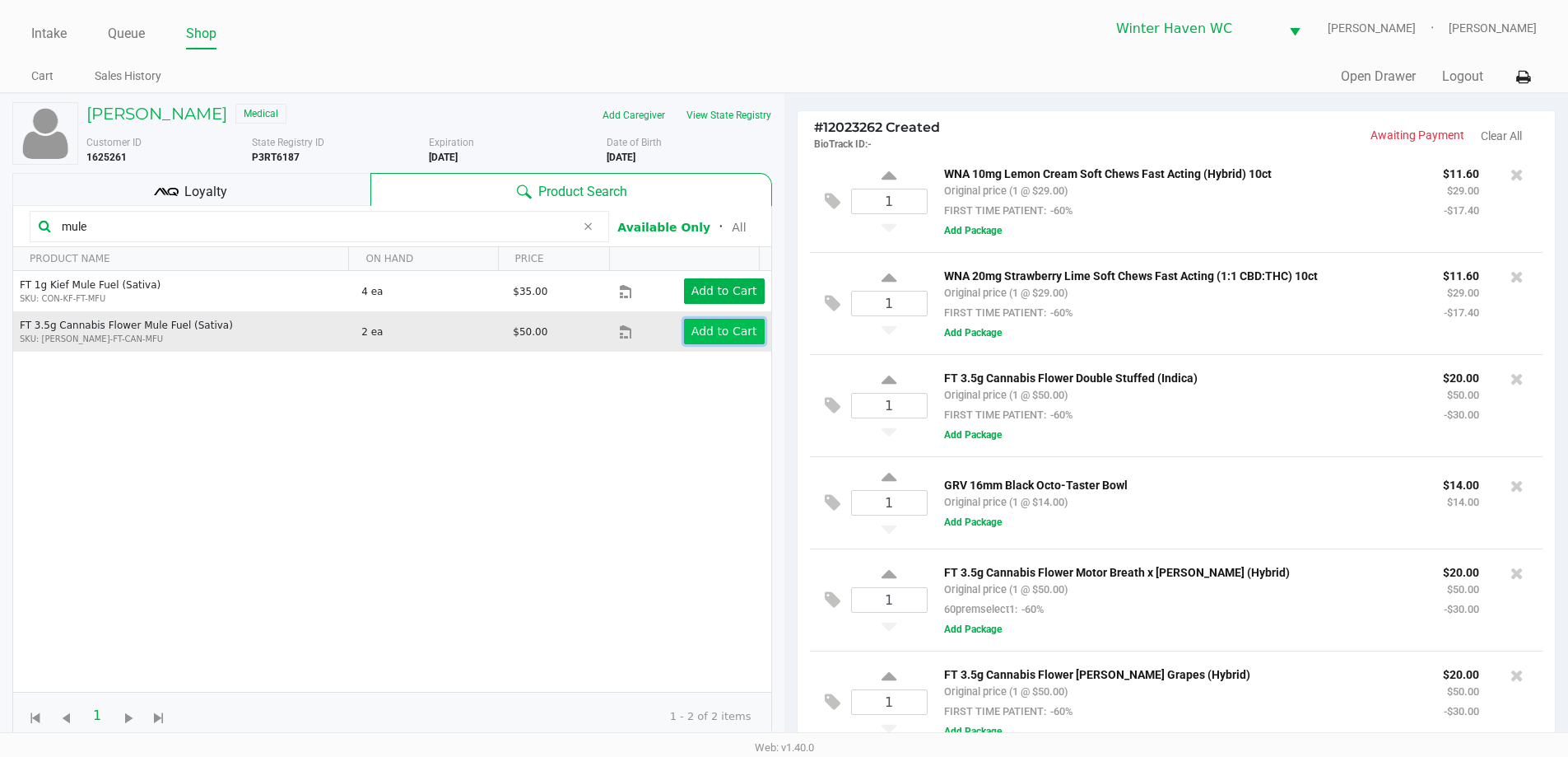
click at [694, 333] on app-button-loader "Add to Cart" at bounding box center [724, 331] width 66 height 14
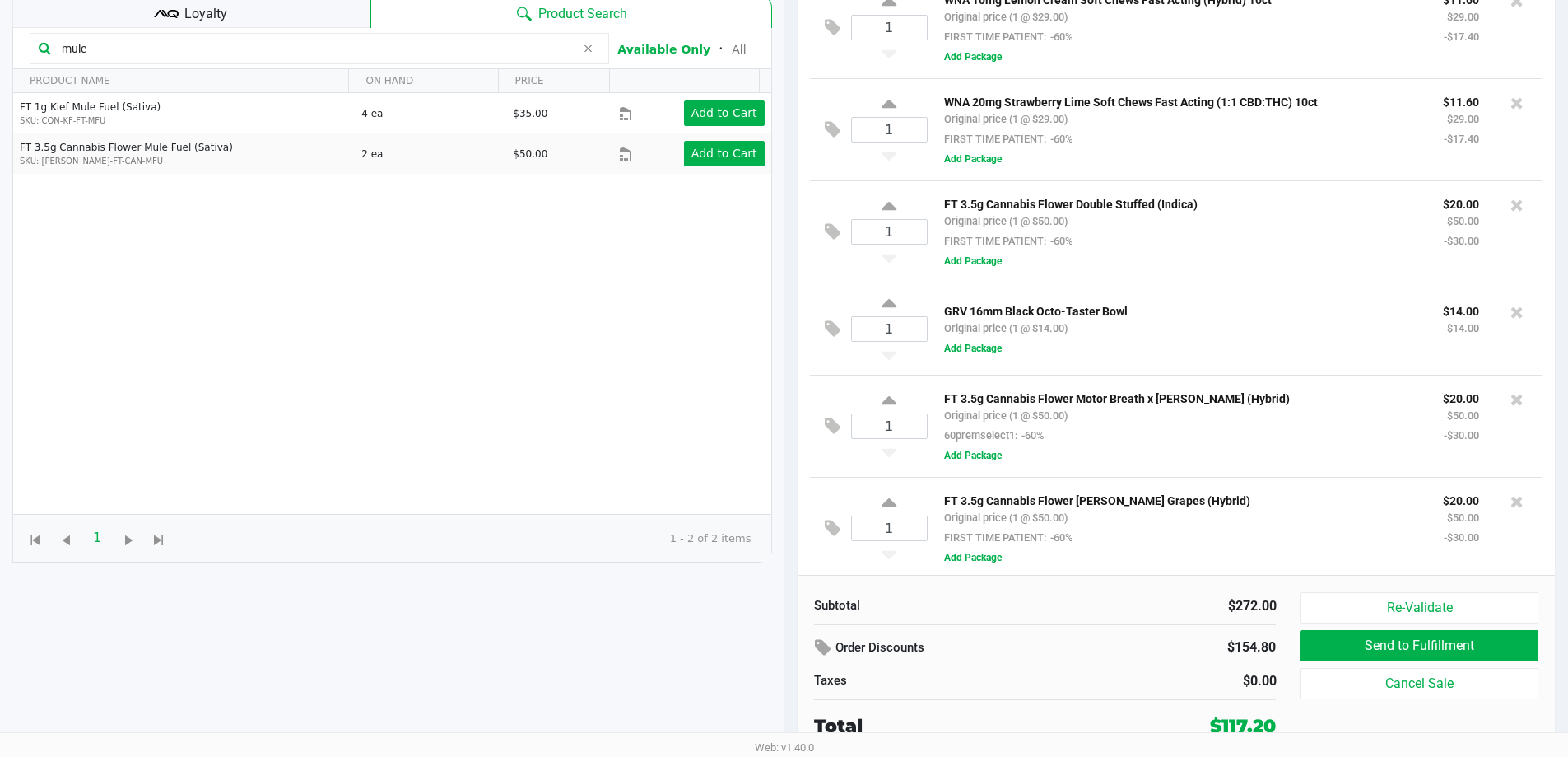
scroll to position [0, 0]
click at [423, 44] on input "mule" at bounding box center [315, 47] width 520 height 24
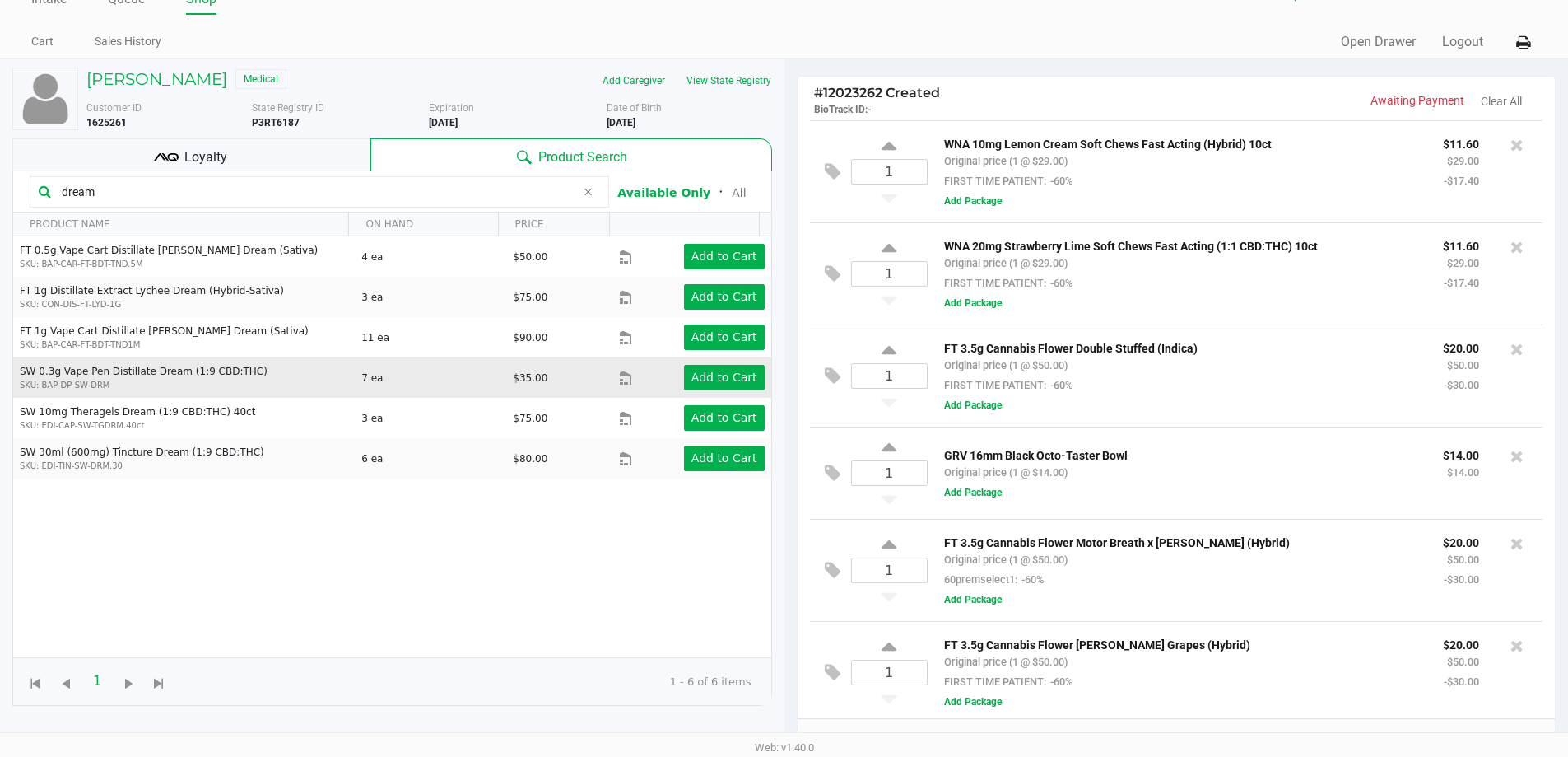
scroll to position [14, 0]
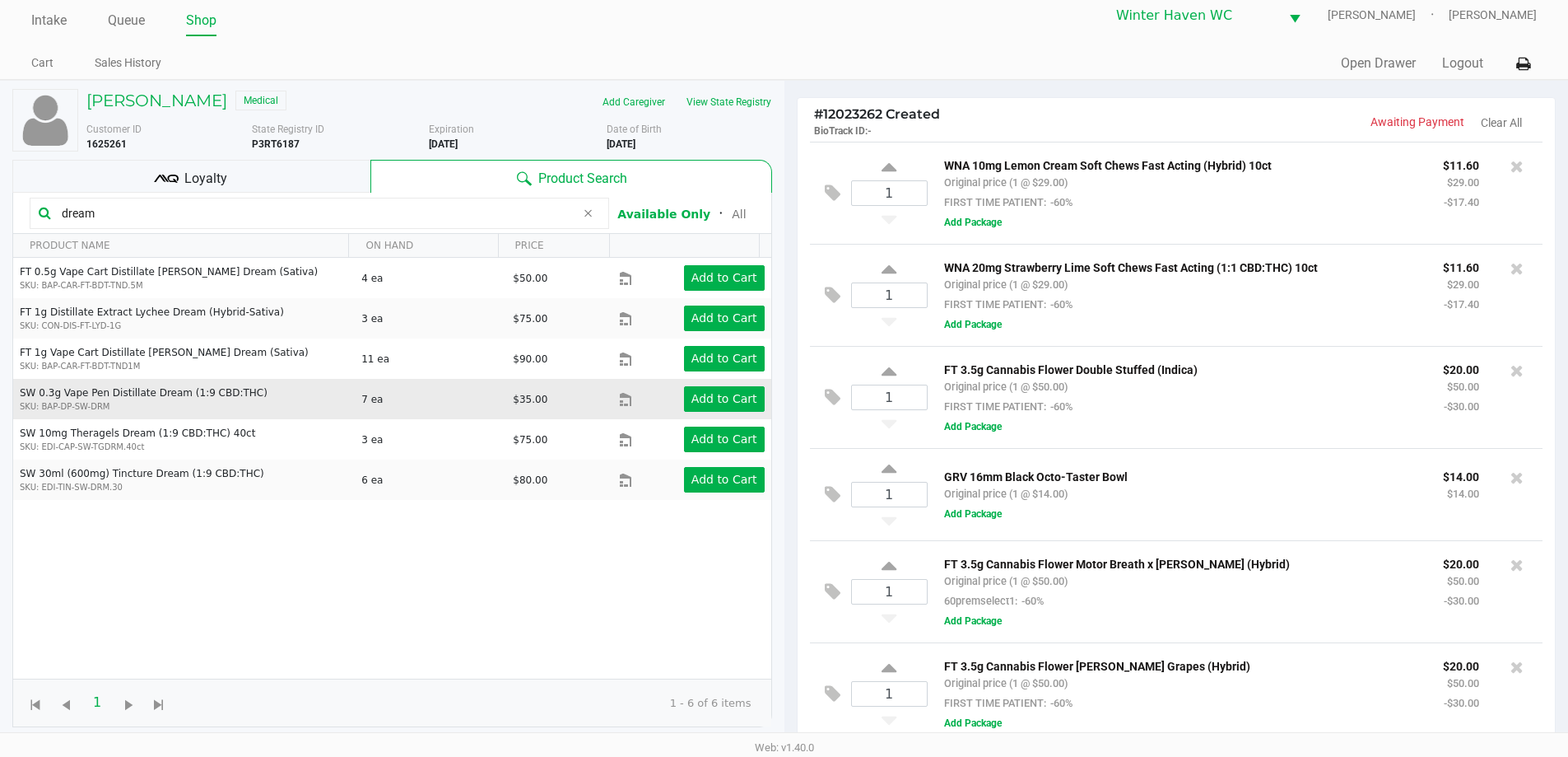
click at [719, 413] on td "Add to Cart" at bounding box center [695, 399] width 151 height 41
click at [709, 391] on button "Add to Cart" at bounding box center [724, 398] width 80 height 25
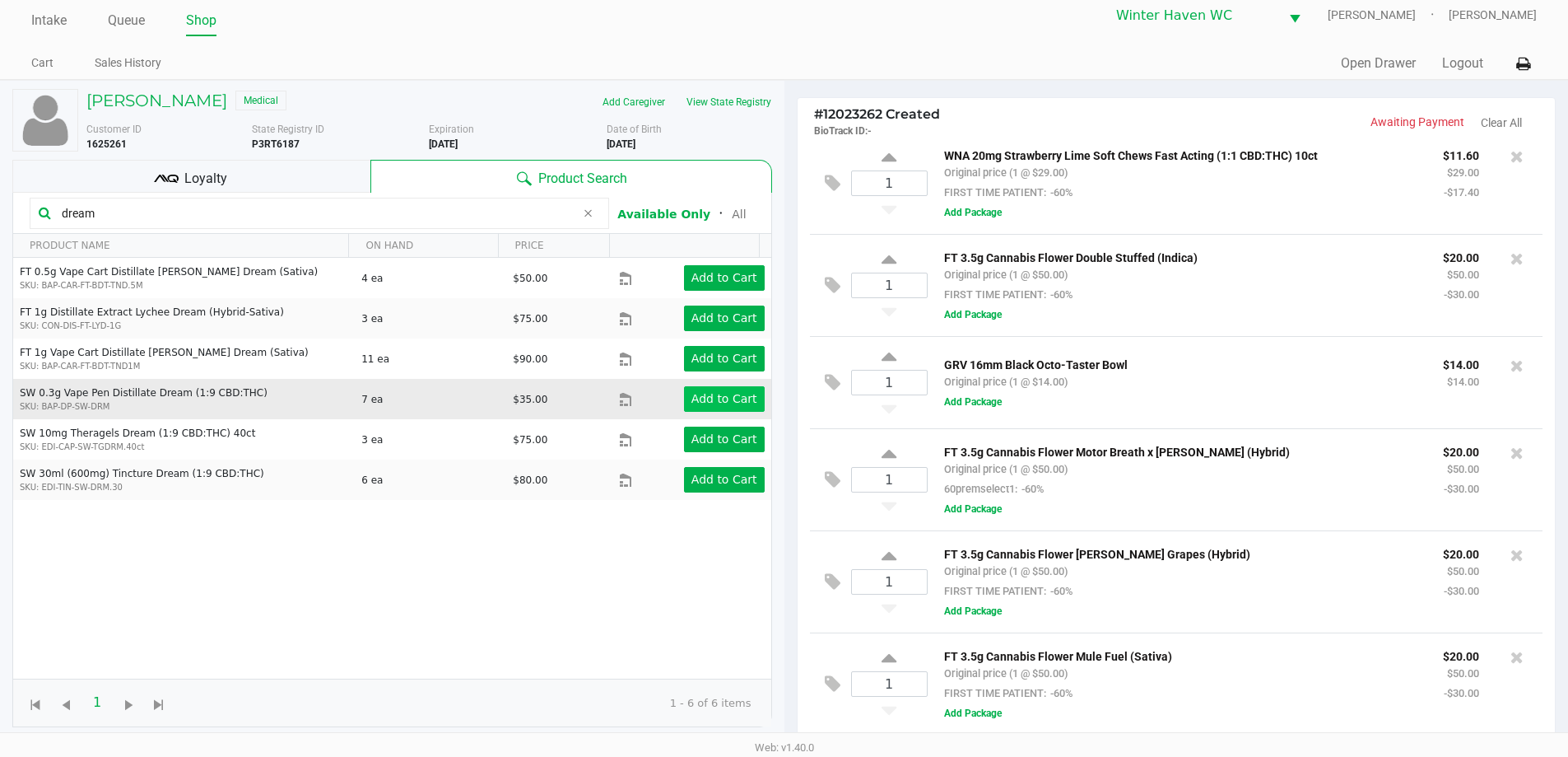
scroll to position [215, 0]
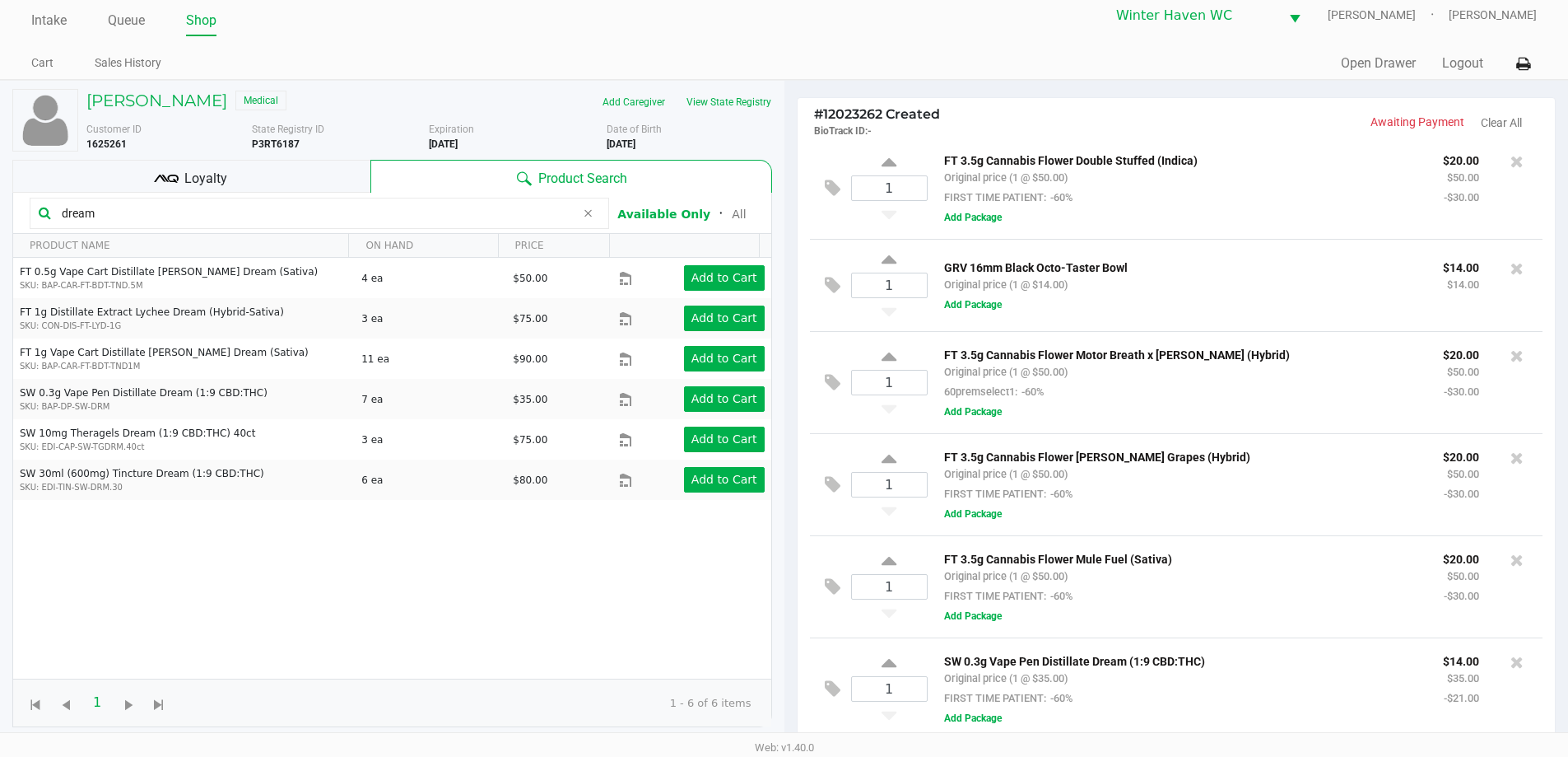
click at [315, 212] on input "dream" at bounding box center [315, 212] width 520 height 24
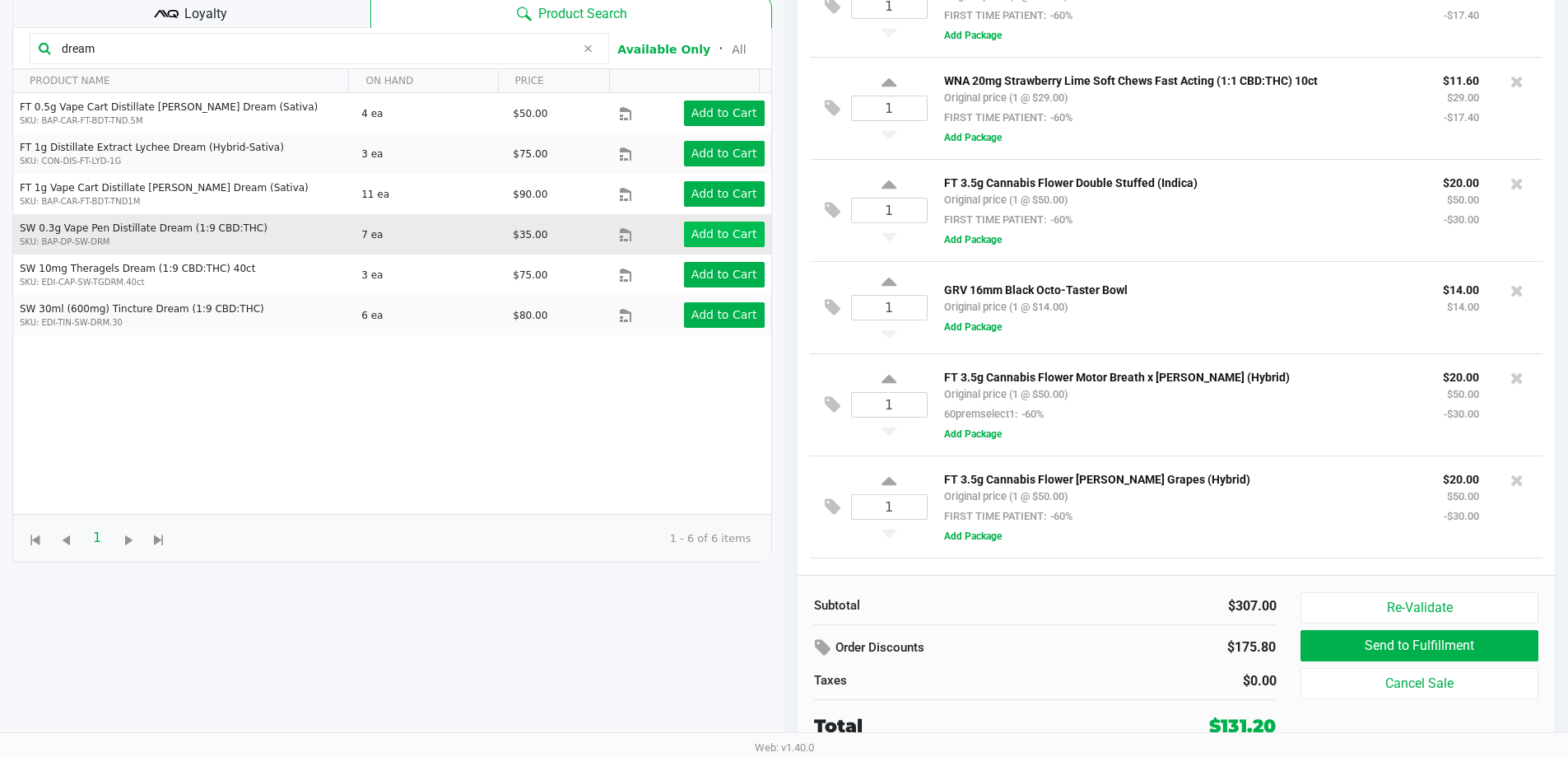
scroll to position [0, 0]
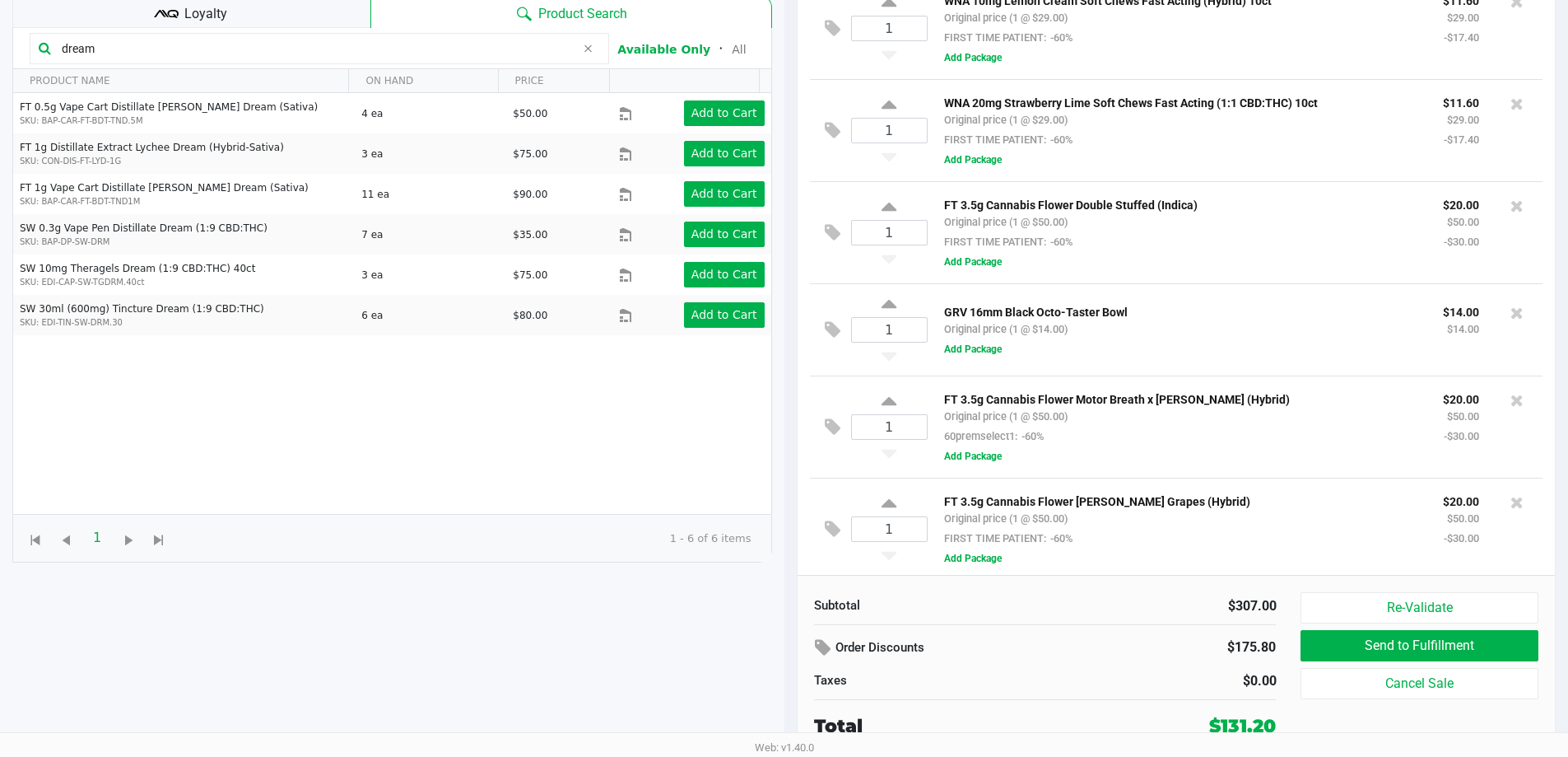
click at [456, 52] on input "dream" at bounding box center [315, 47] width 520 height 24
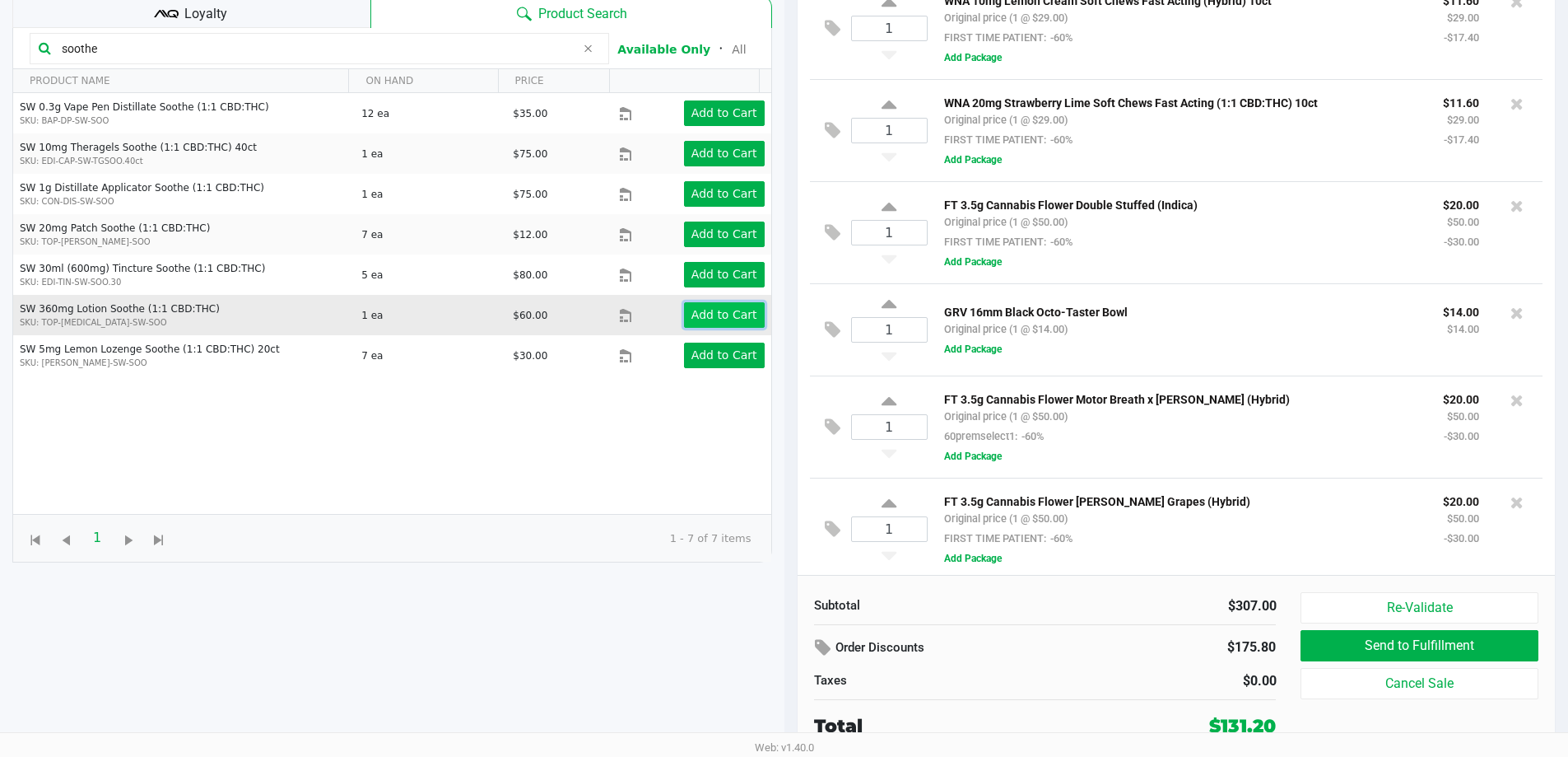
click at [723, 317] on app-button-loader "Add to Cart" at bounding box center [724, 315] width 66 height 14
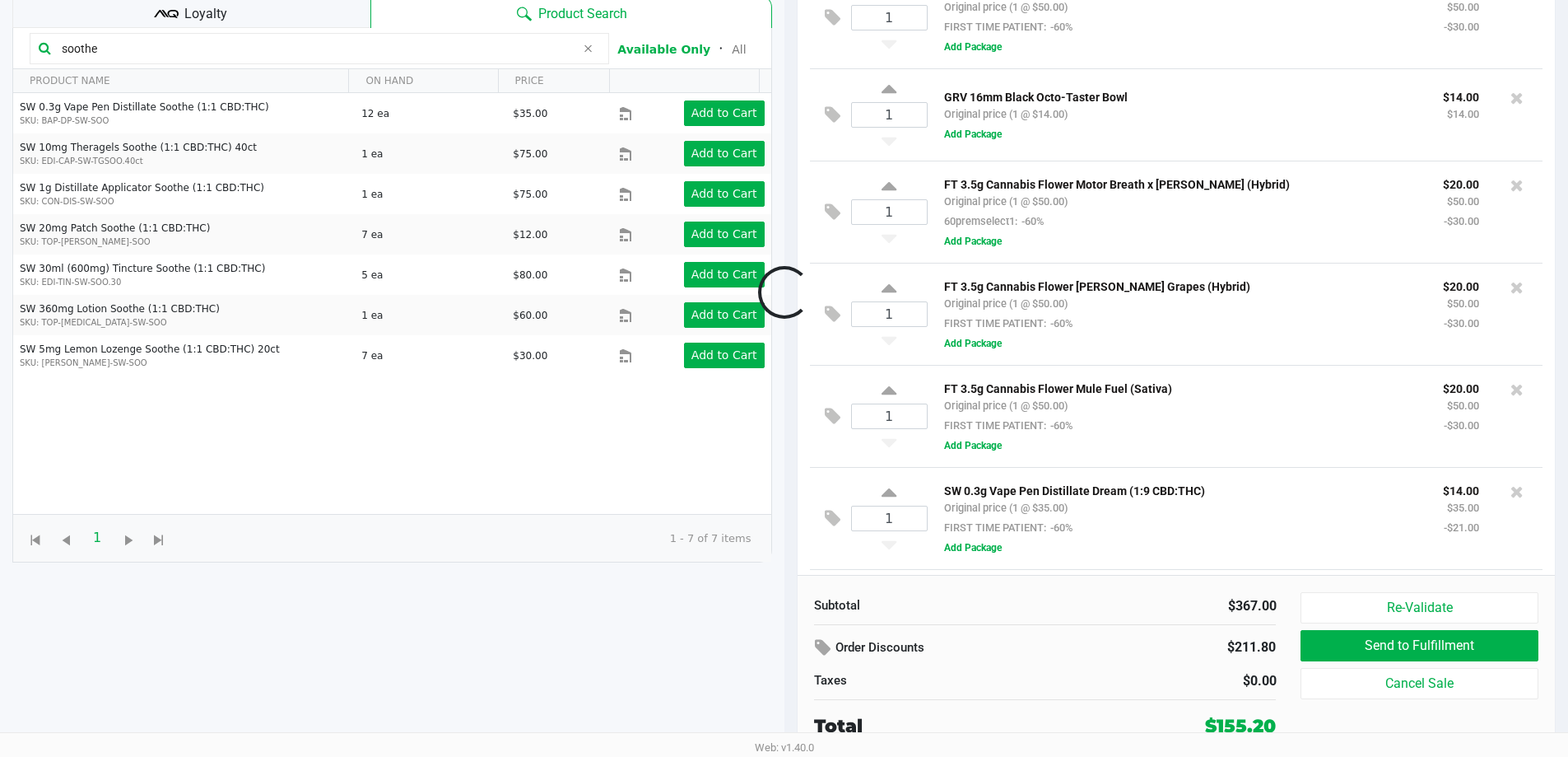
scroll to position [318, 0]
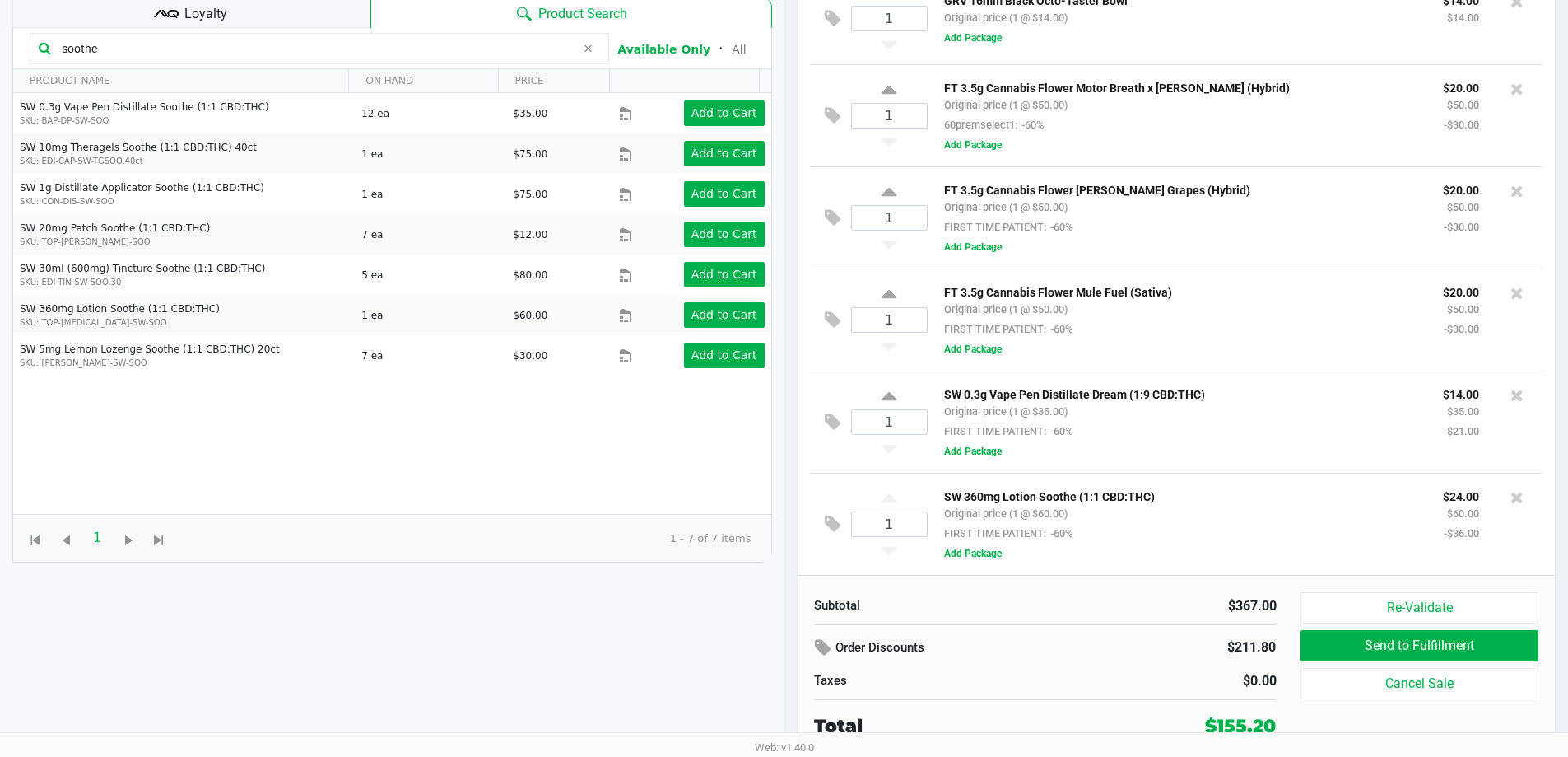
click at [177, 52] on input "soothe" at bounding box center [315, 47] width 520 height 24
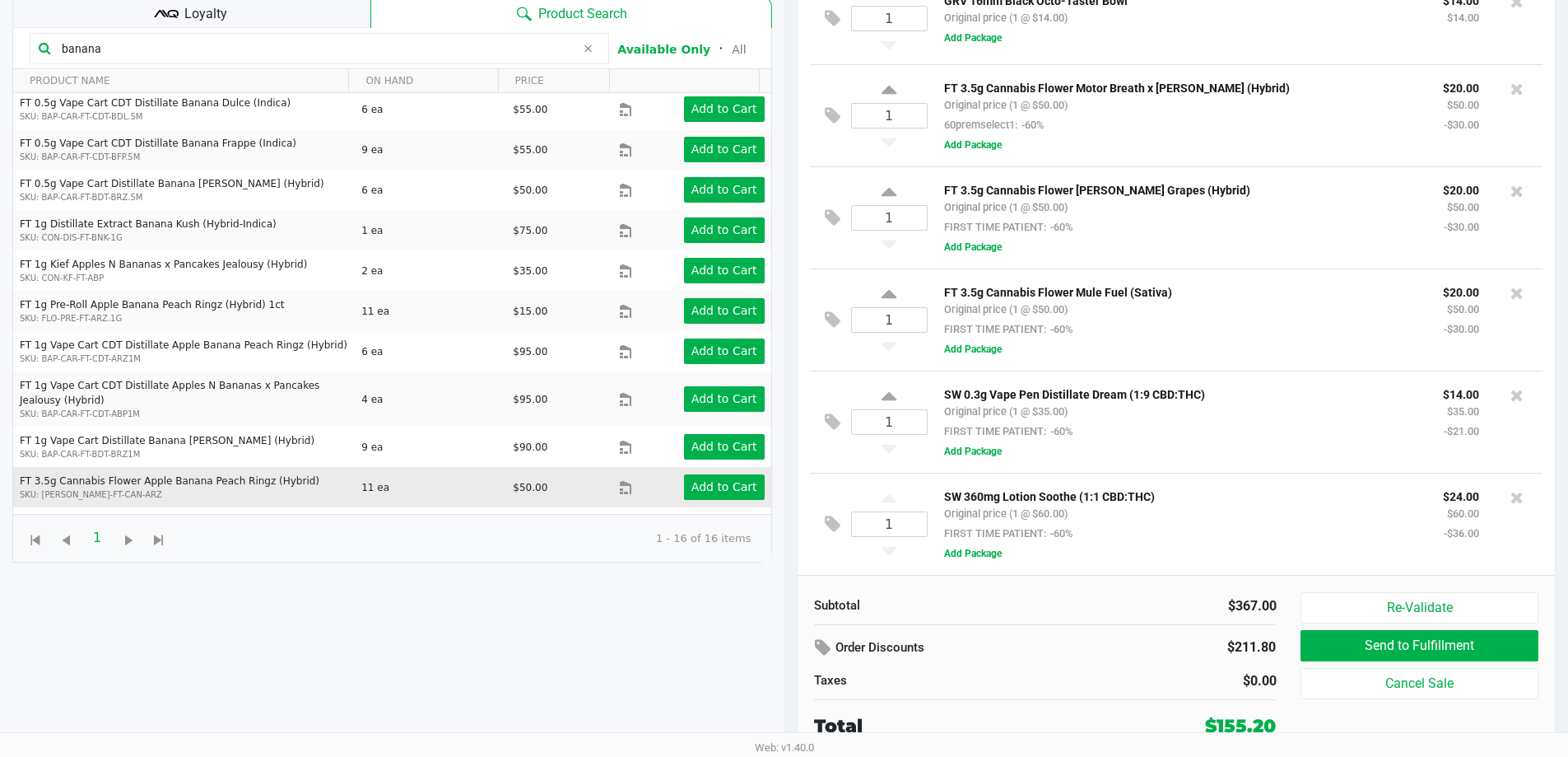
scroll to position [156, 0]
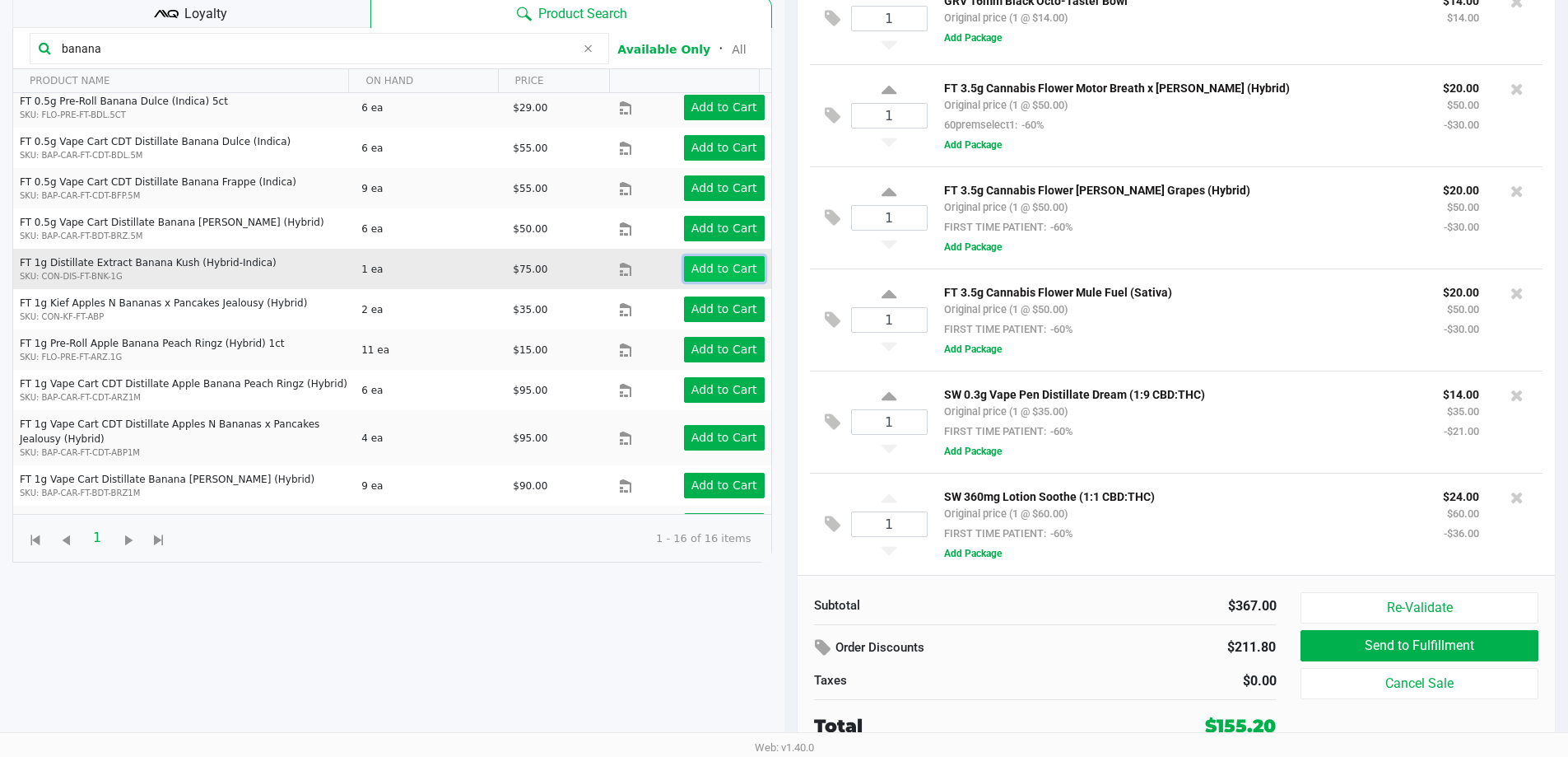
click at [704, 256] on button "Add to Cart" at bounding box center [724, 268] width 80 height 25
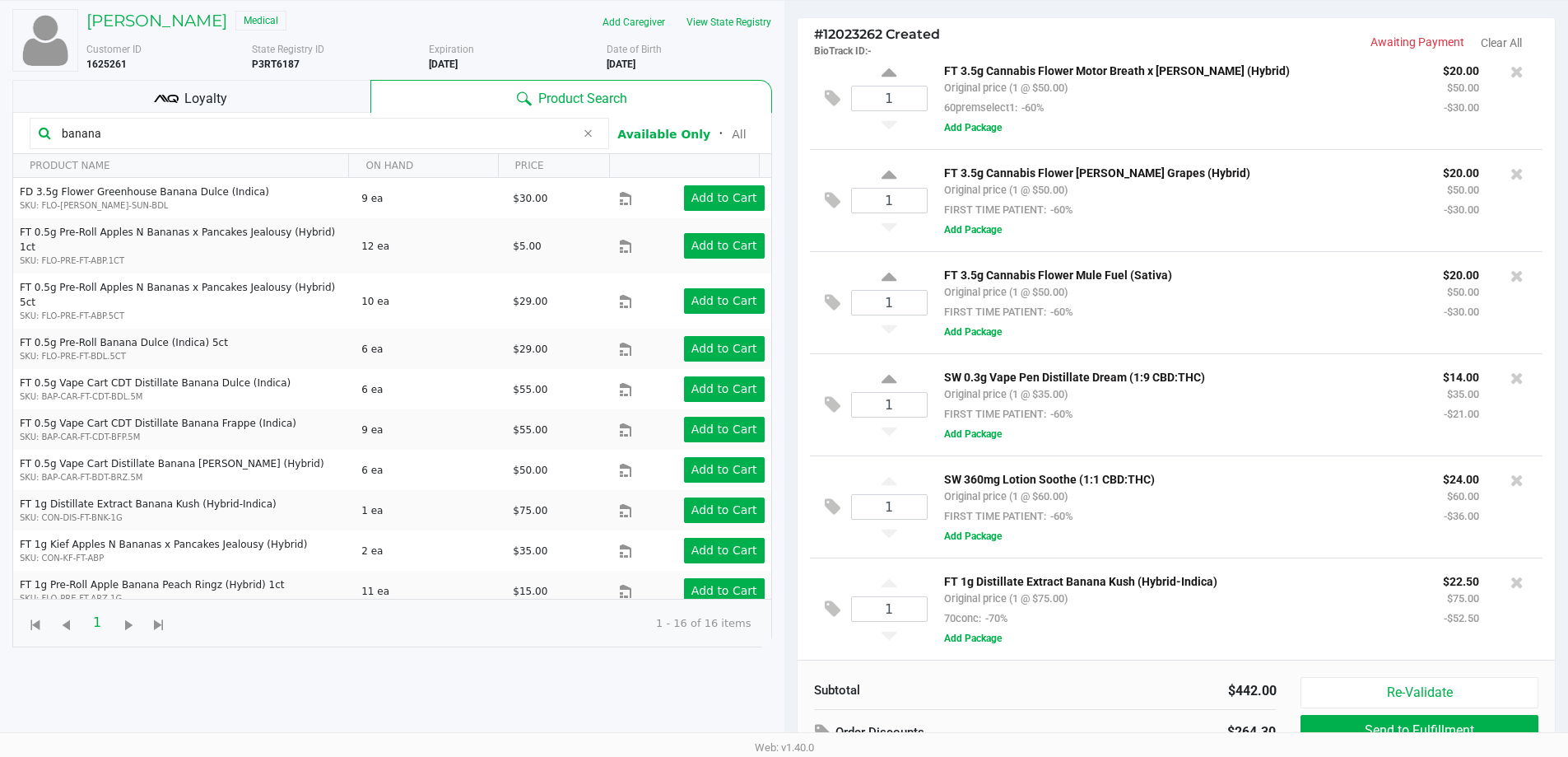
scroll to position [14, 0]
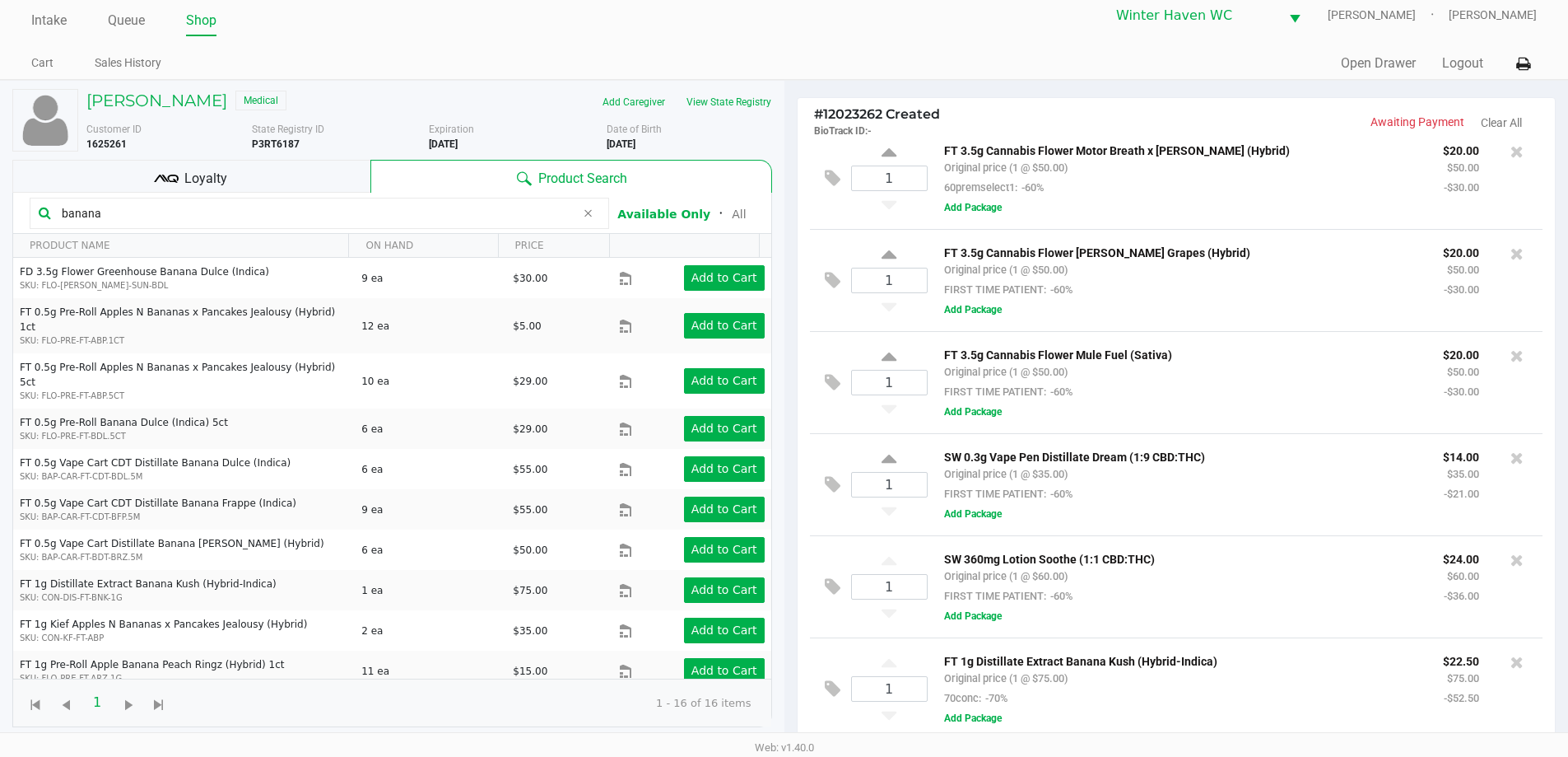
click at [183, 221] on input "banana" at bounding box center [315, 212] width 520 height 24
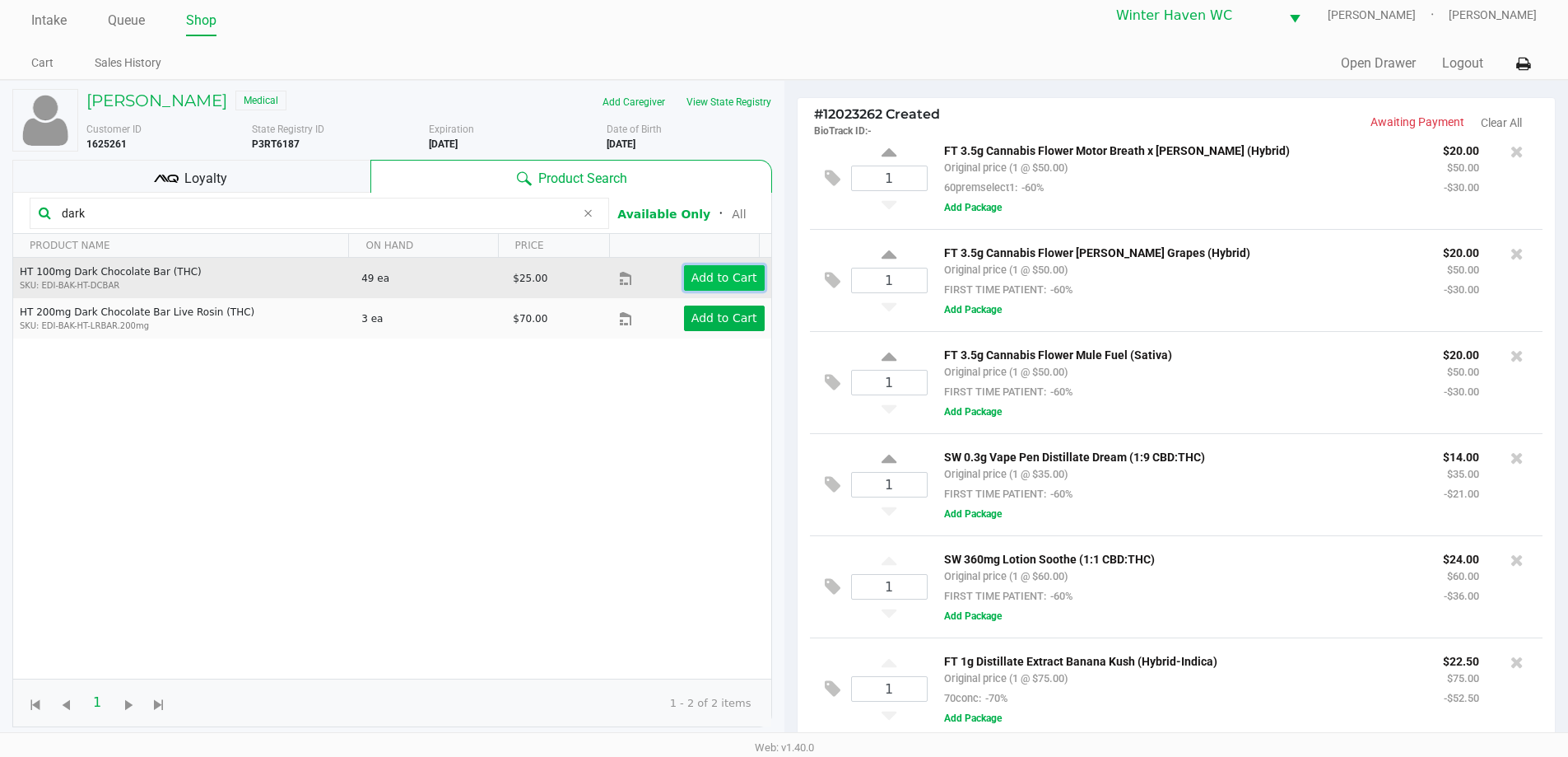
click at [699, 269] on button "Add to Cart" at bounding box center [724, 278] width 80 height 25
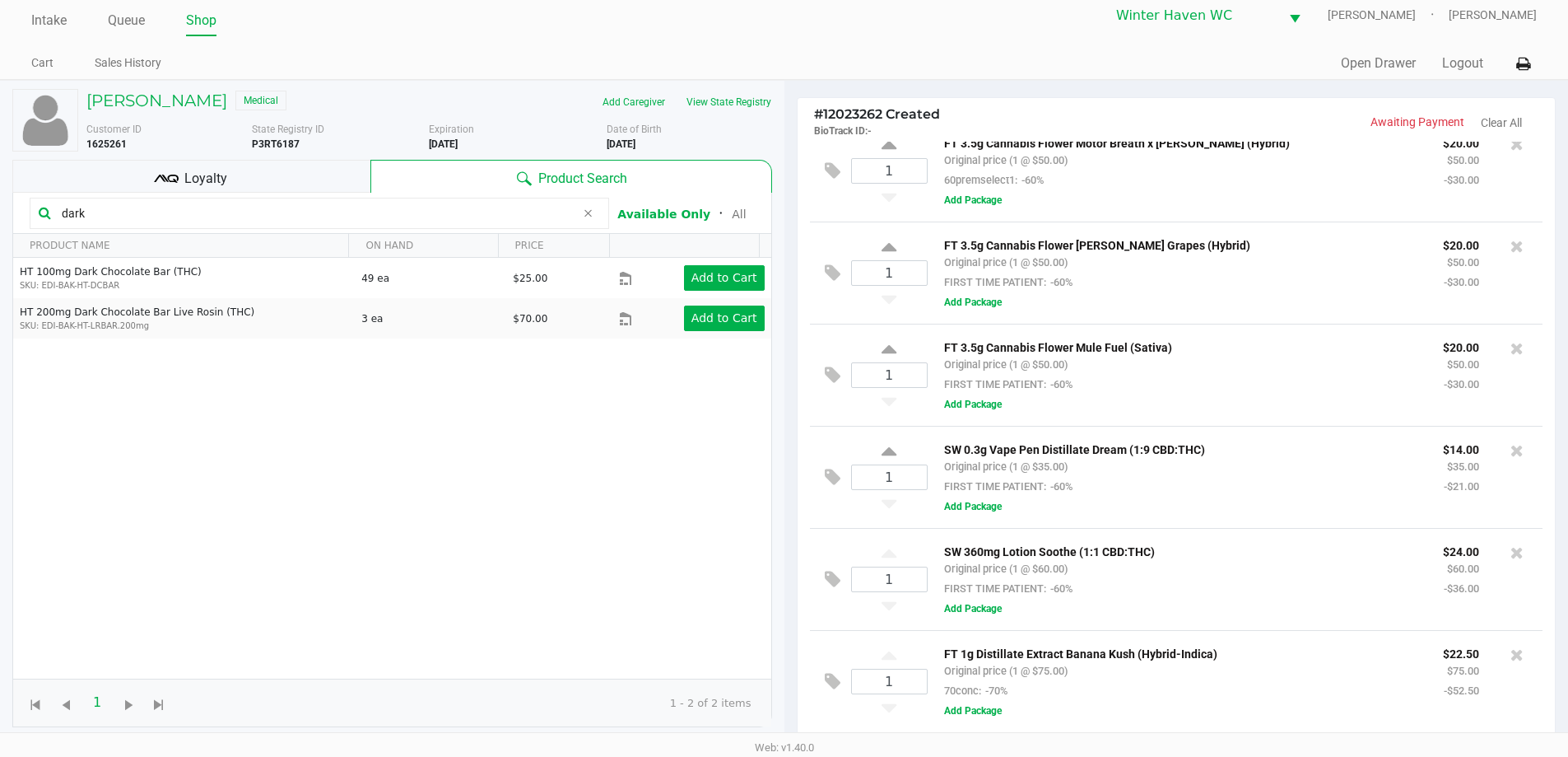
scroll to position [523, 0]
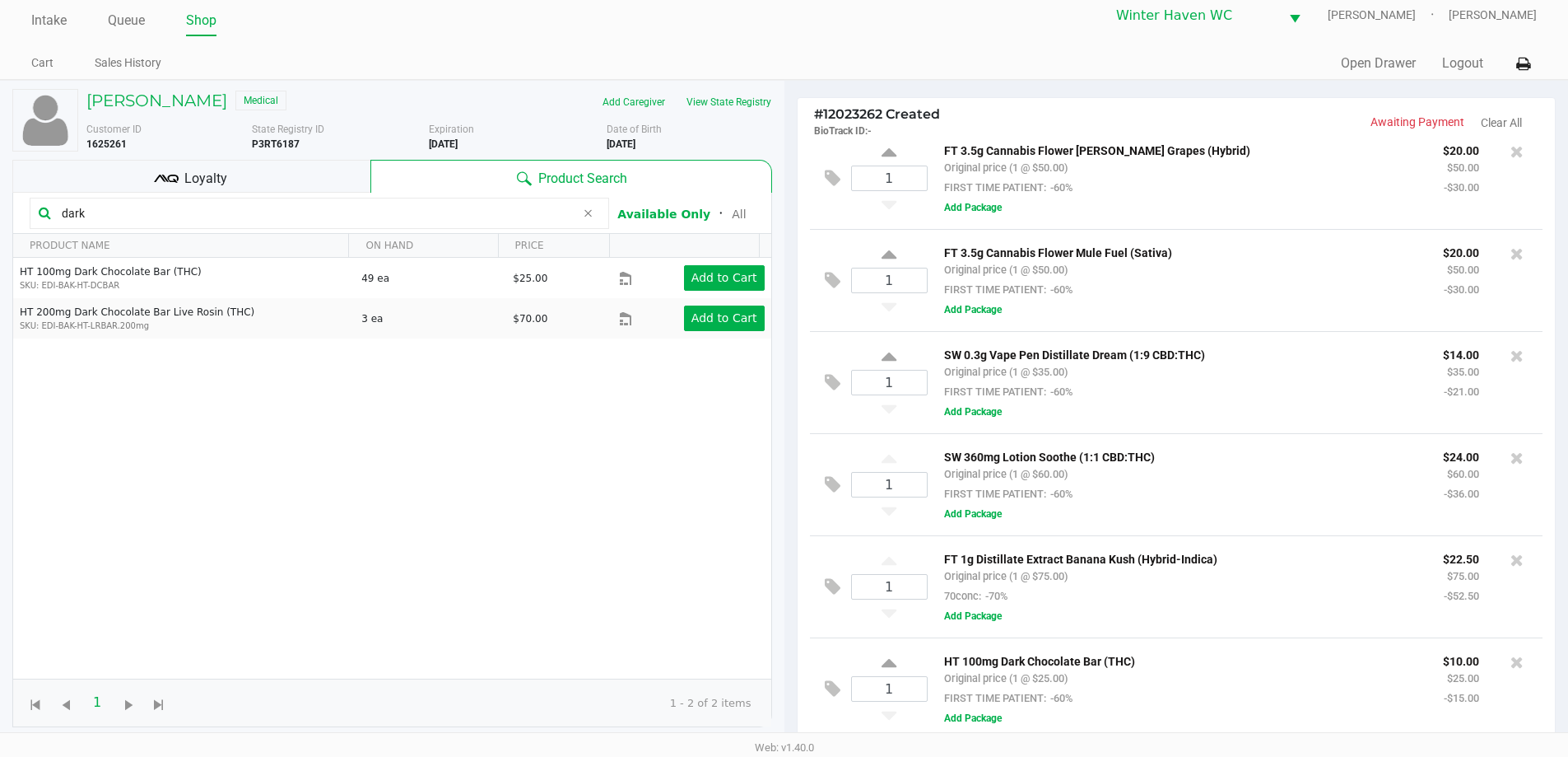
click at [270, 214] on input "dark" at bounding box center [315, 212] width 520 height 24
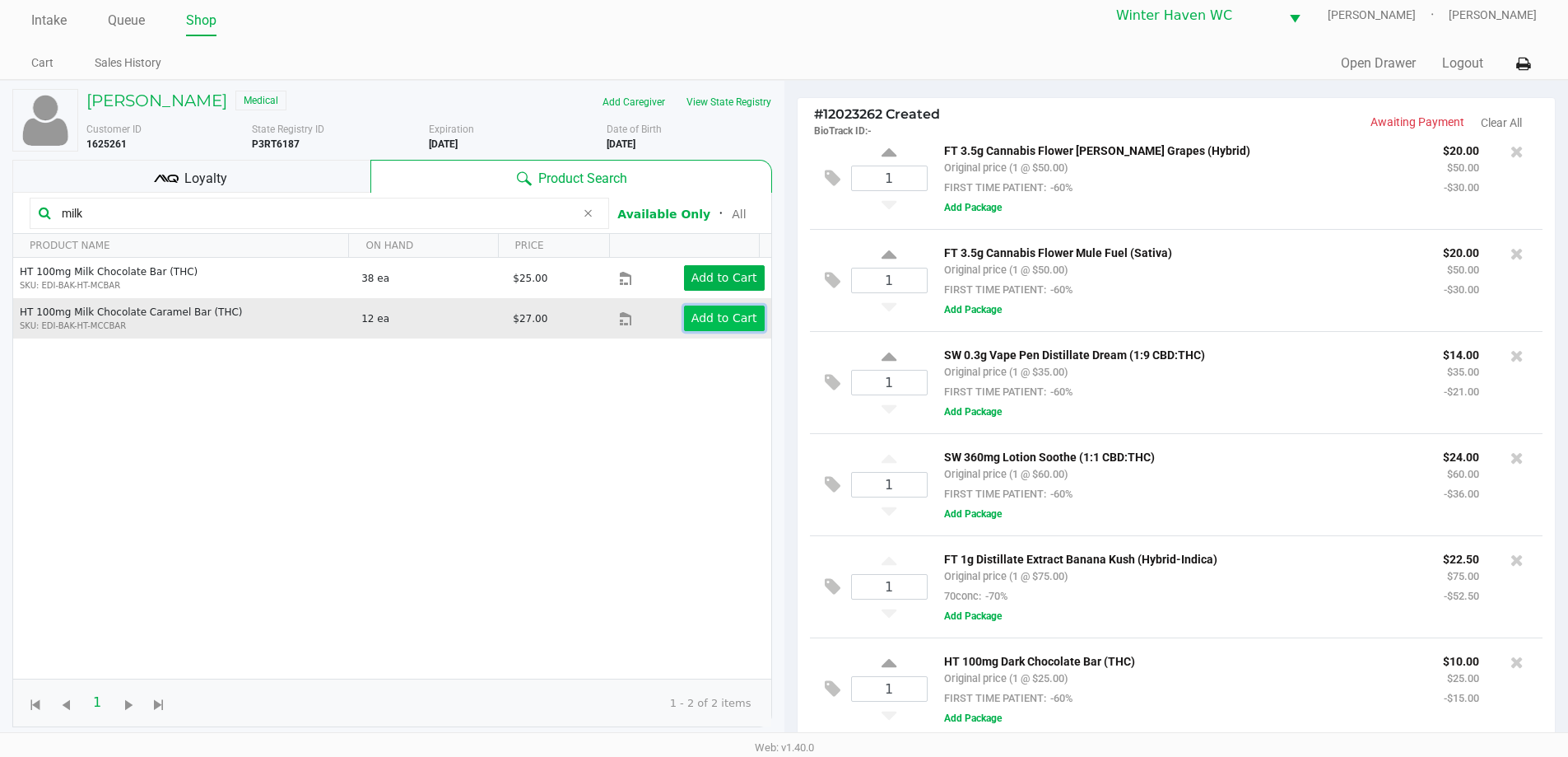
click at [684, 319] on button "Add to Cart" at bounding box center [724, 318] width 80 height 25
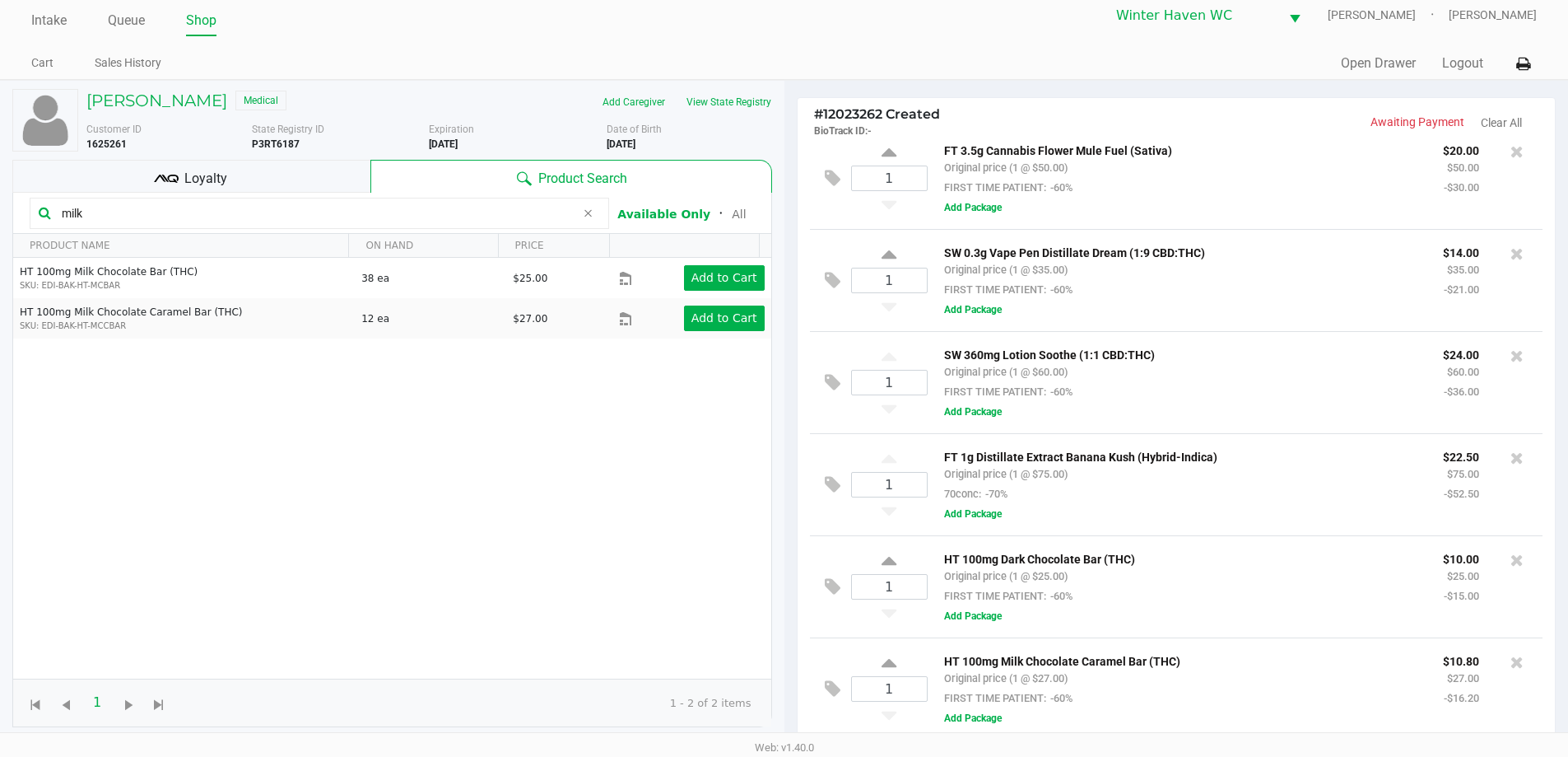
scroll to position [0, 0]
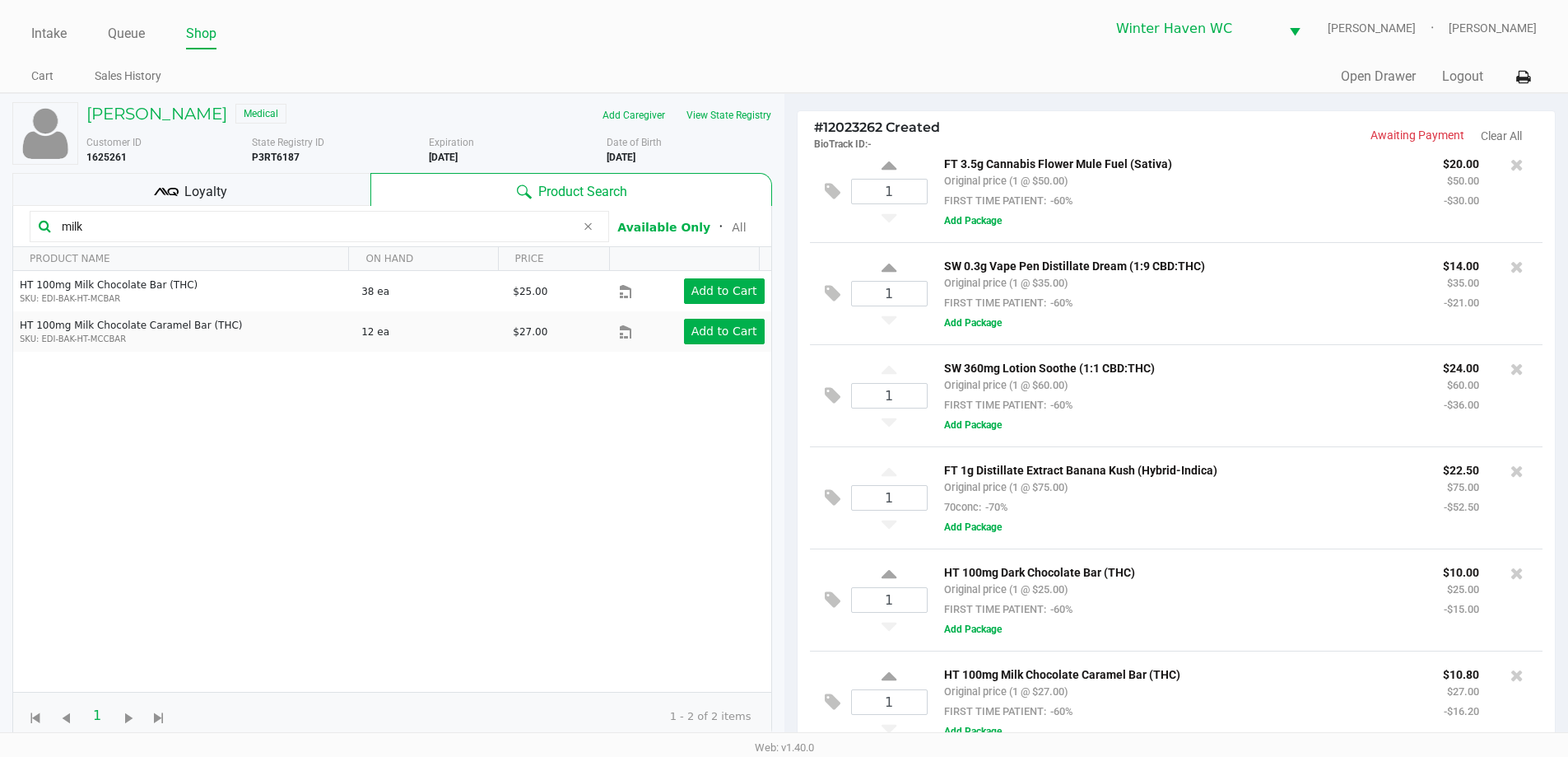
click at [373, 433] on div "HT 100mg Milk Chocolate Bar (THC) SKU: EDI-BAK-HT-MCBAR 38 ea $25.00 Add to Car…" at bounding box center [392, 481] width 758 height 421
click at [316, 228] on input "milk" at bounding box center [315, 226] width 520 height 24
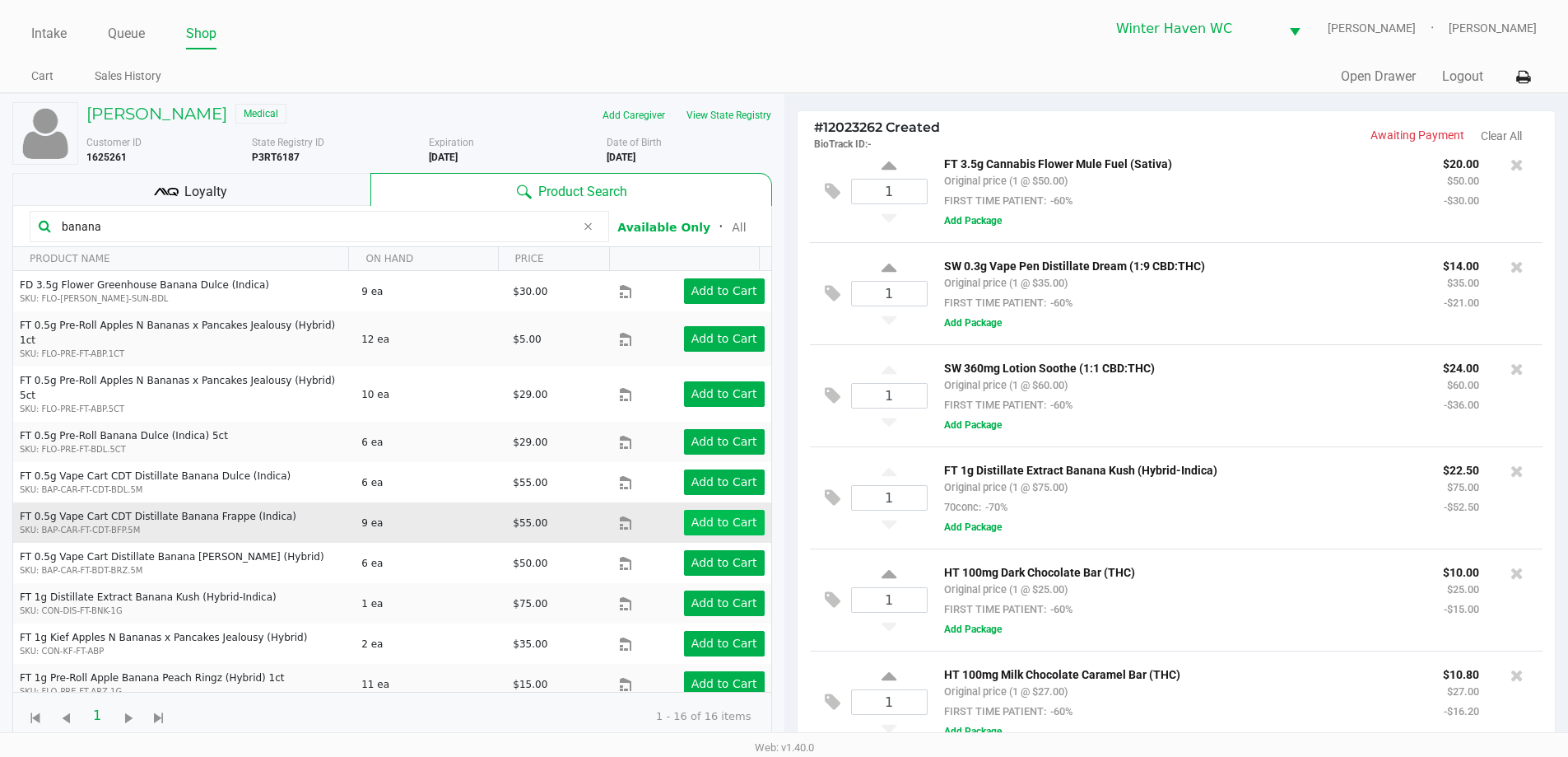
type input "banana"
click at [692, 516] on app-button-loader "Add to Cart" at bounding box center [724, 522] width 66 height 14
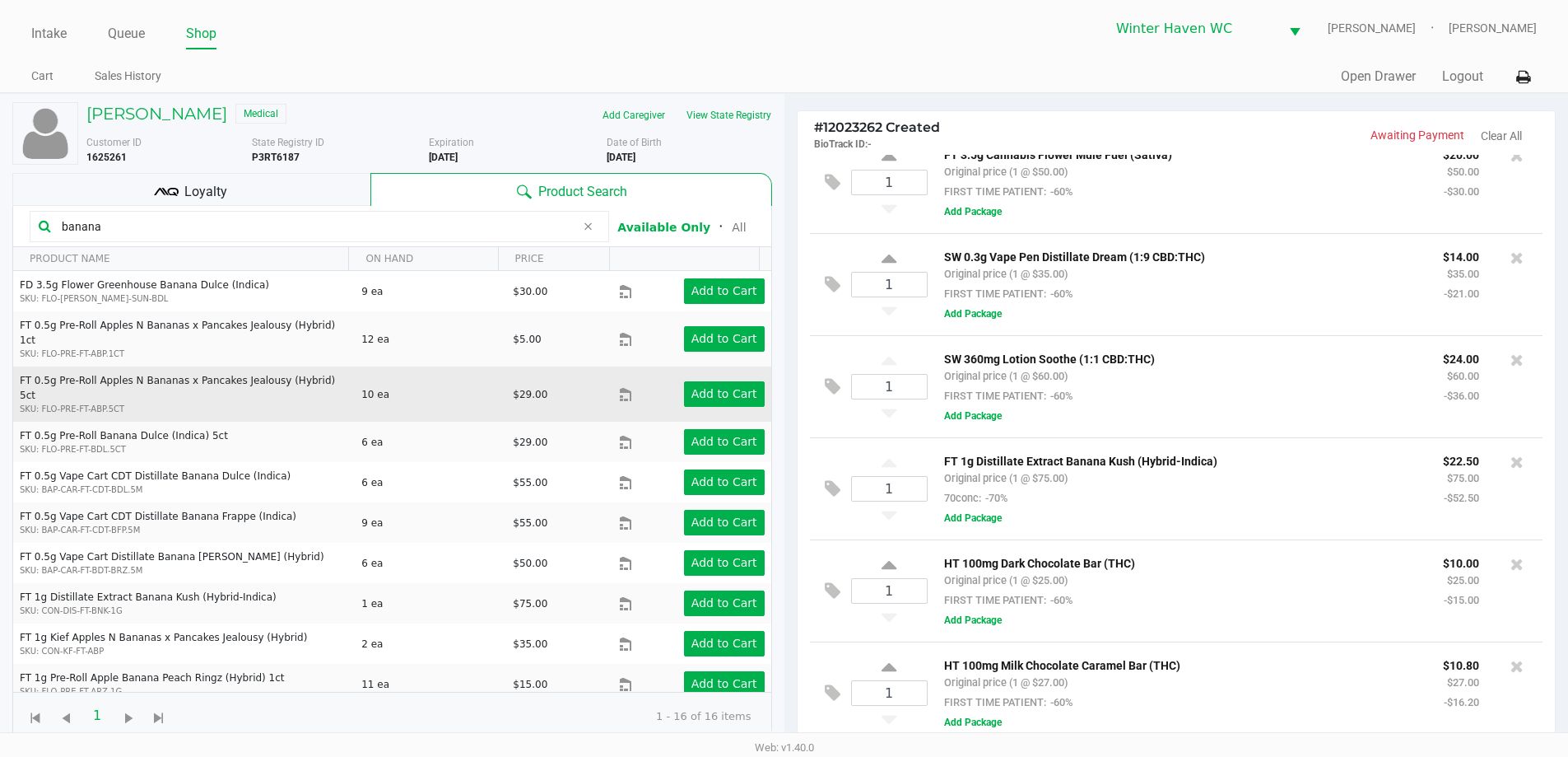
scroll to position [730, 0]
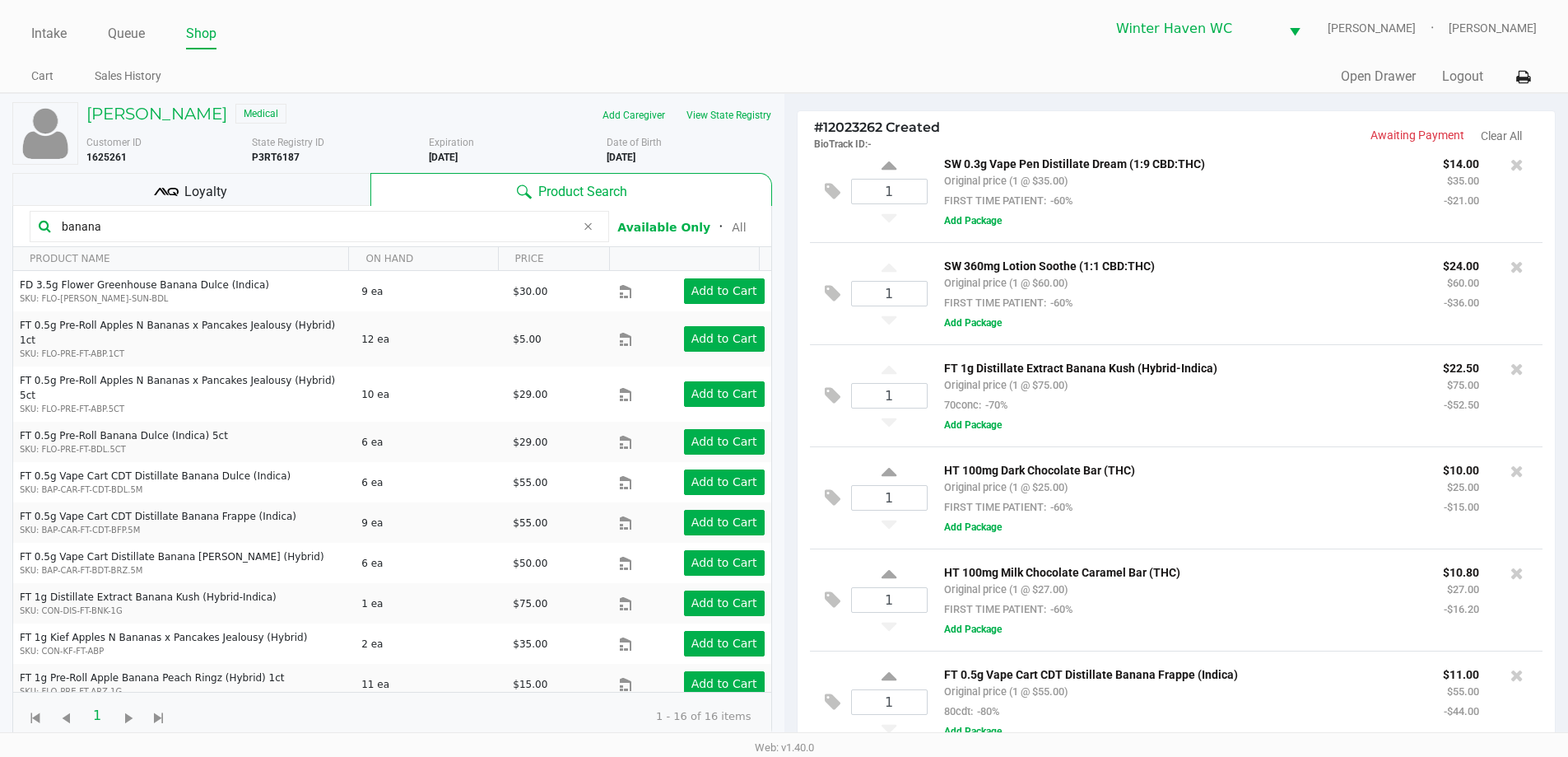
click at [276, 224] on input "banana" at bounding box center [315, 226] width 520 height 24
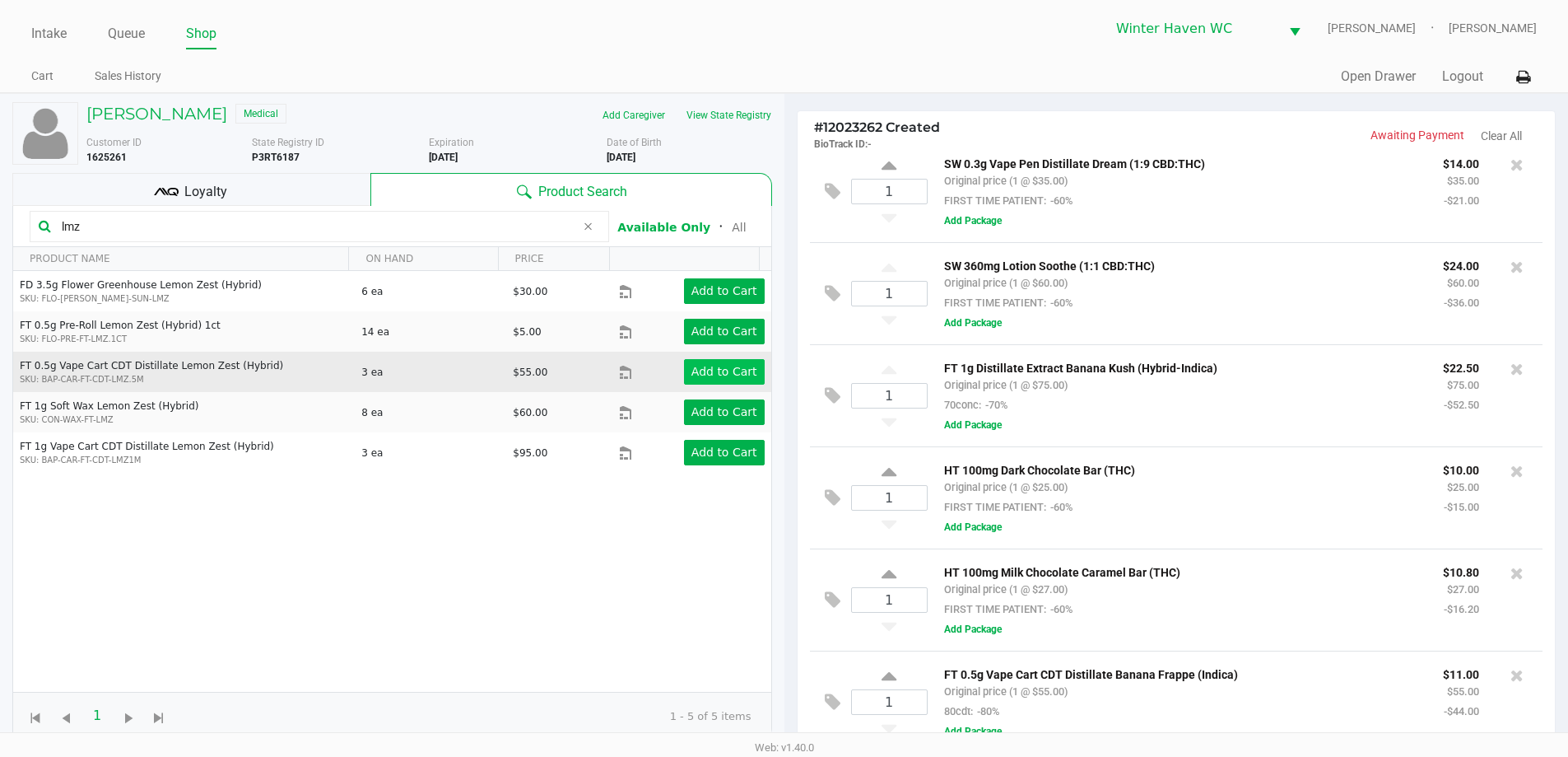
type input "lmz"
click at [701, 369] on app-button-loader "Add to Cart" at bounding box center [724, 371] width 66 height 14
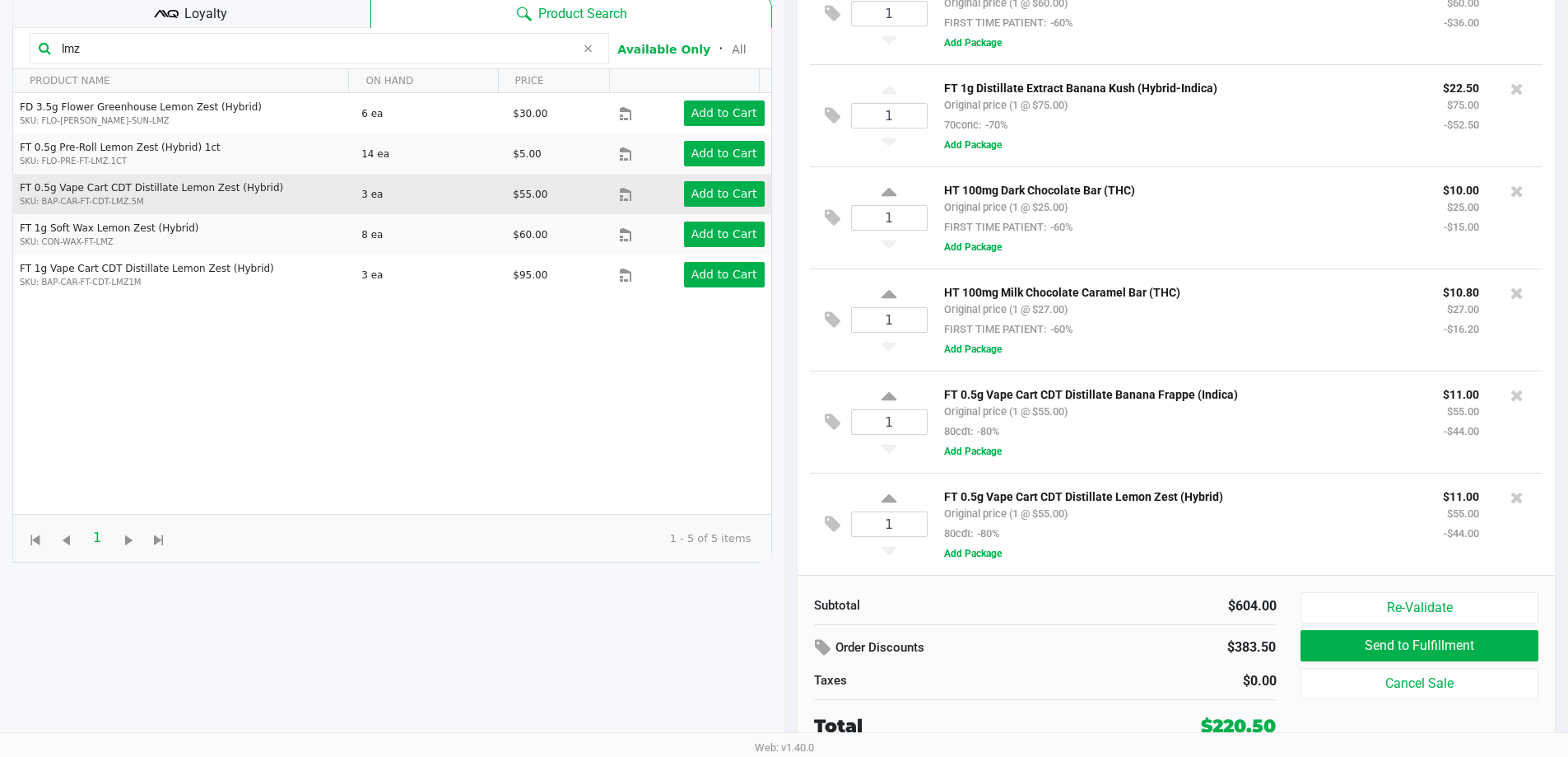
scroll to position [96, 0]
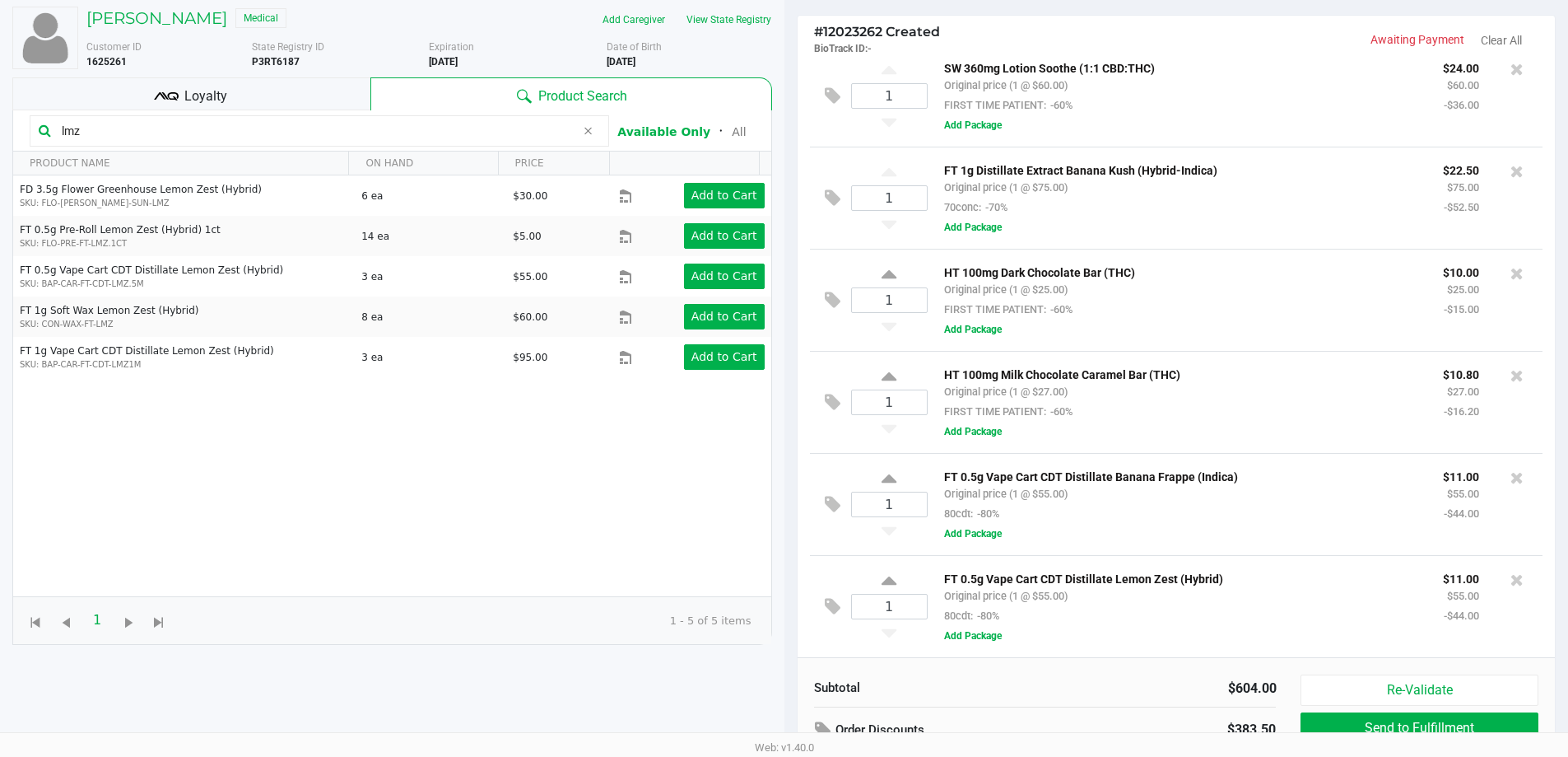
click at [339, 137] on input "lmz" at bounding box center [315, 130] width 520 height 24
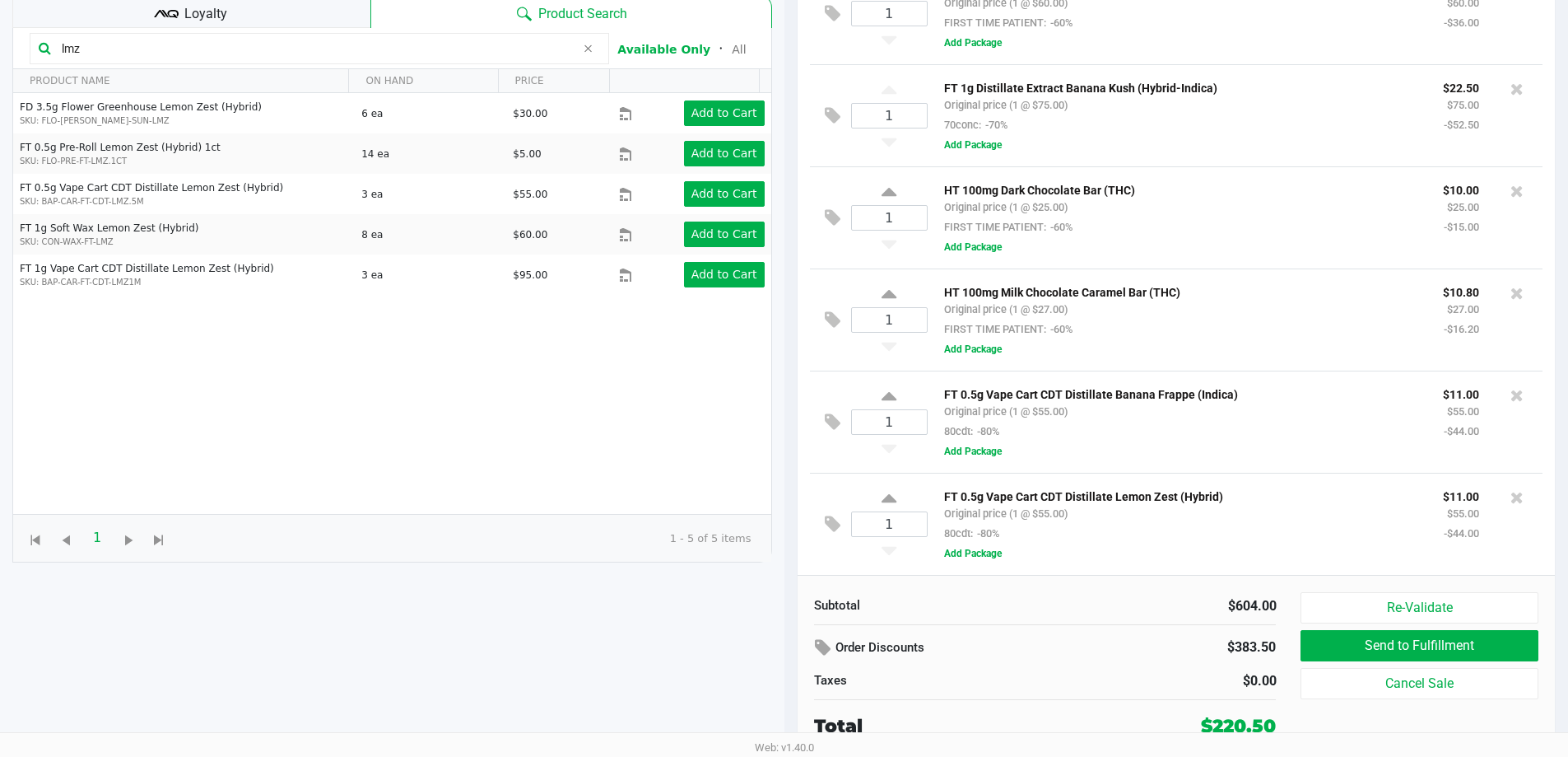
scroll to position [14, 0]
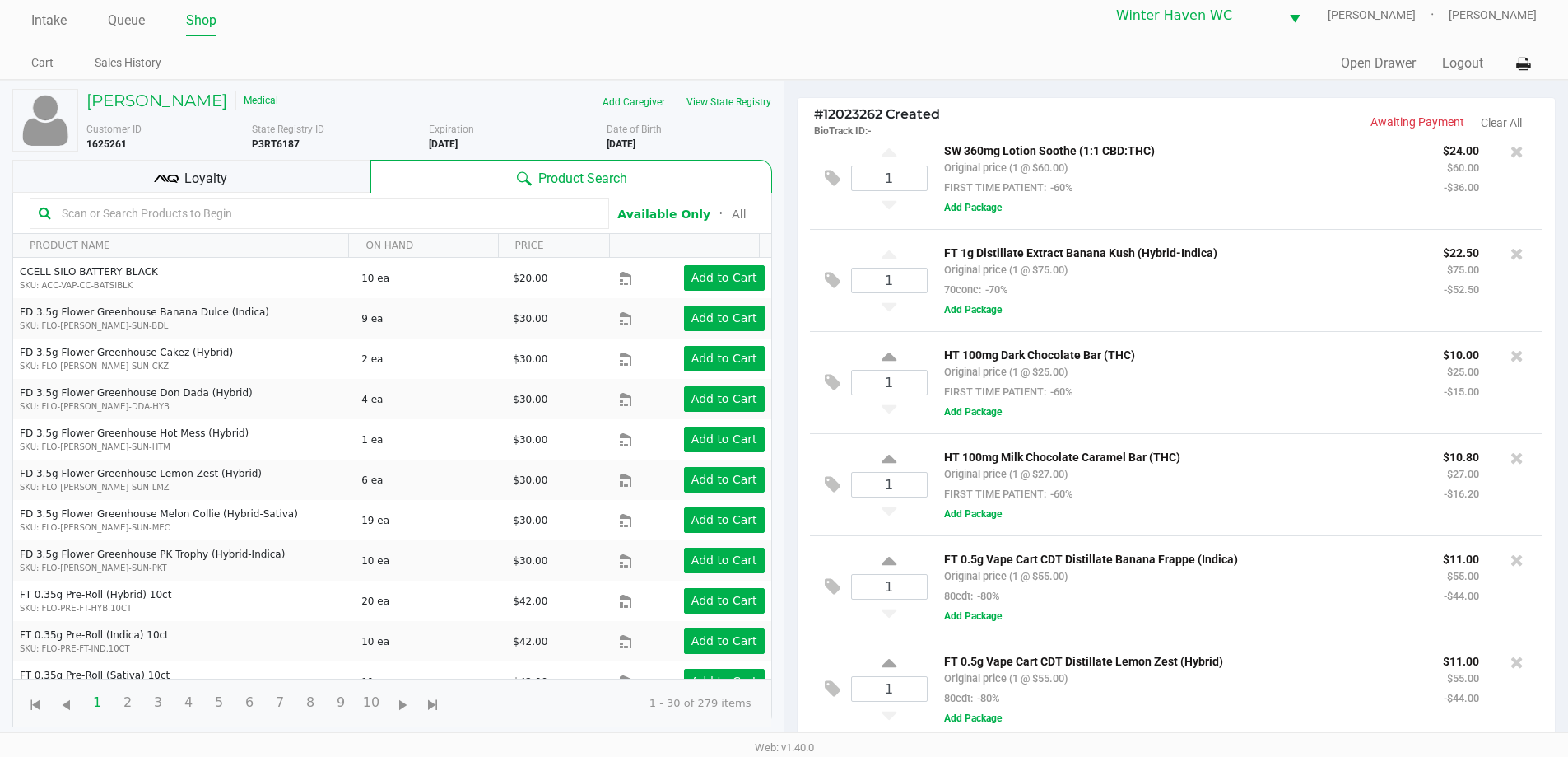
click at [346, 214] on input "text" at bounding box center [328, 212] width 545 height 24
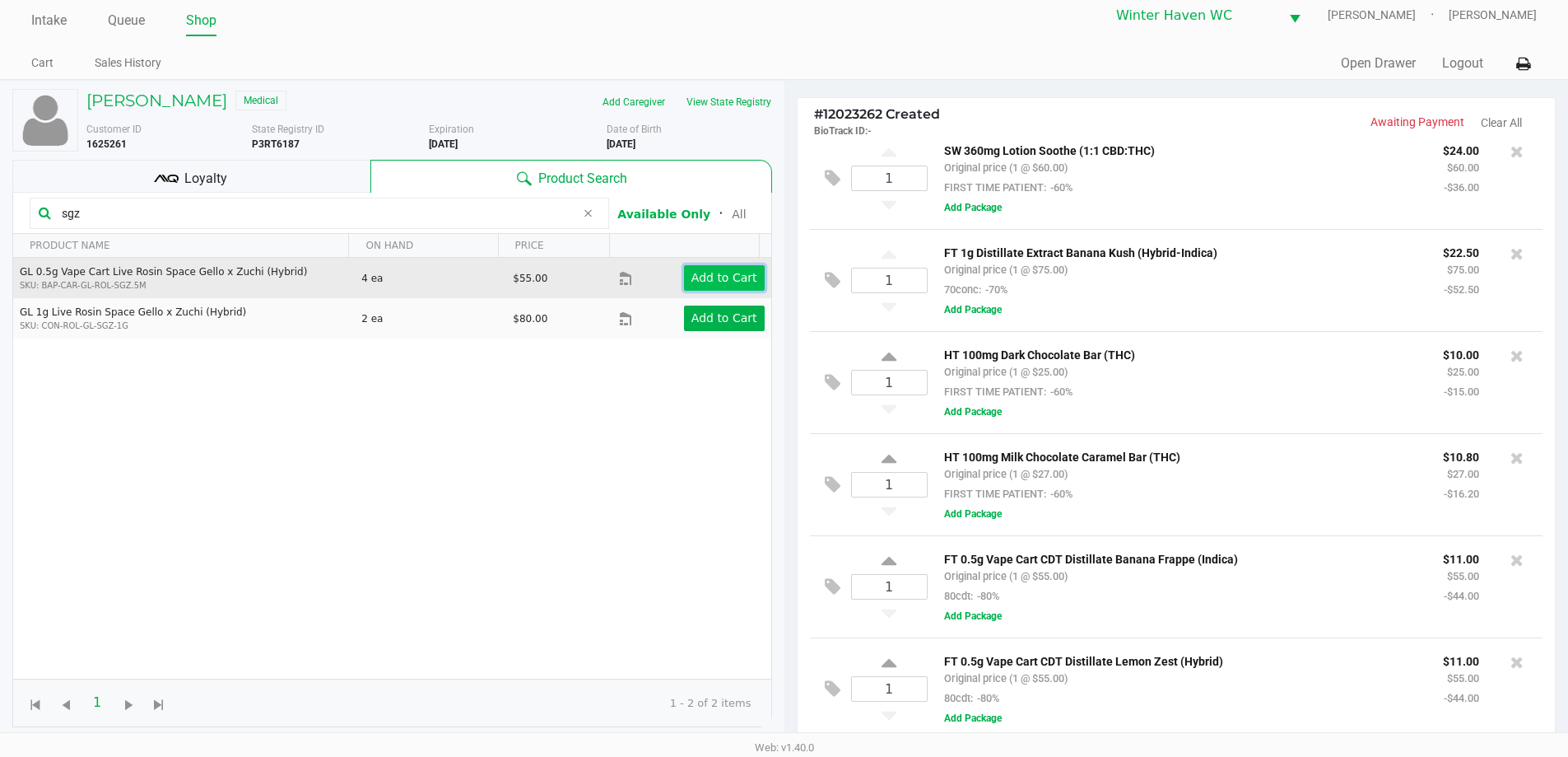
click at [691, 270] on app-button-loader "Add to Cart" at bounding box center [724, 277] width 66 height 14
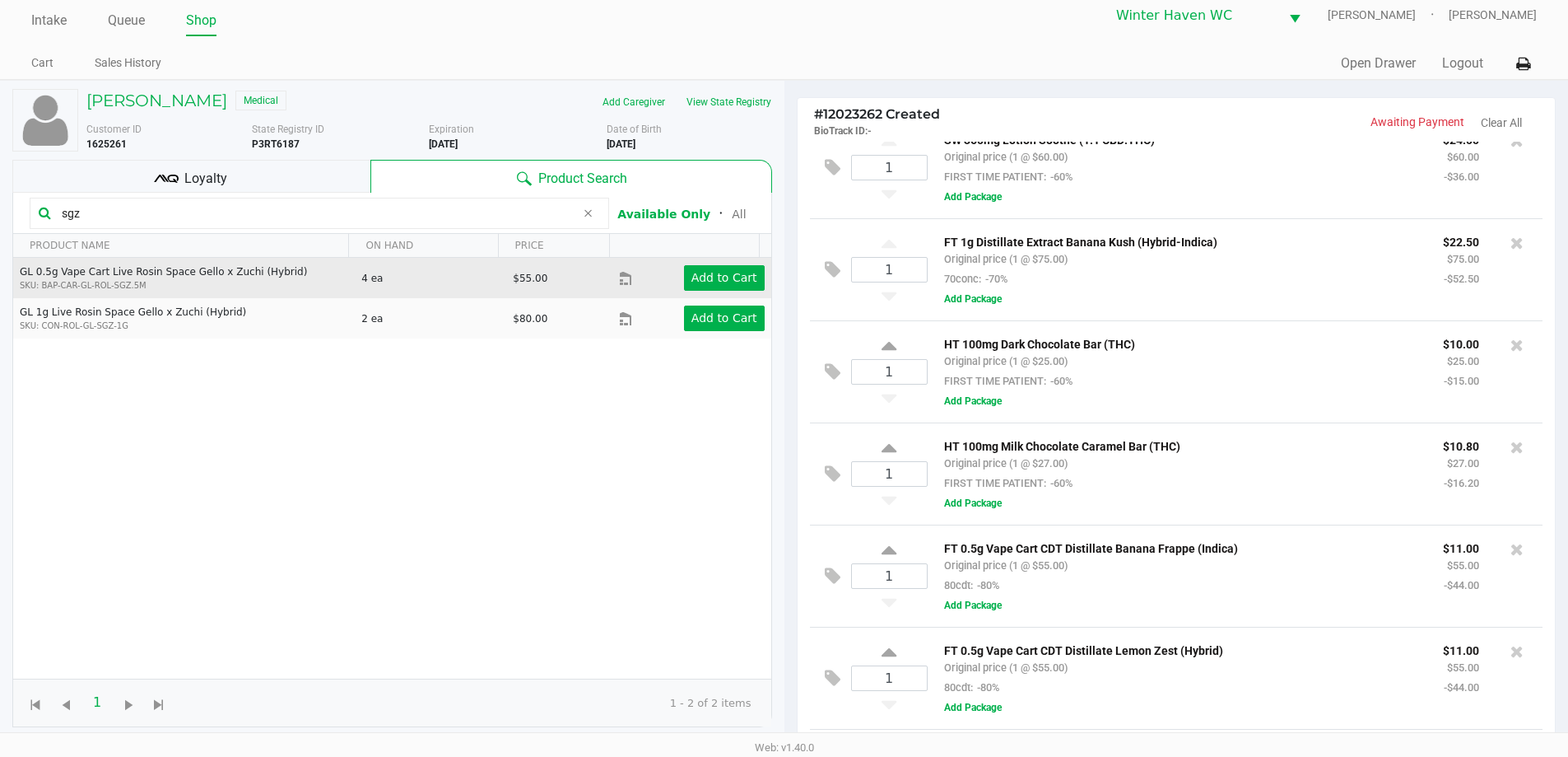
scroll to position [935, 0]
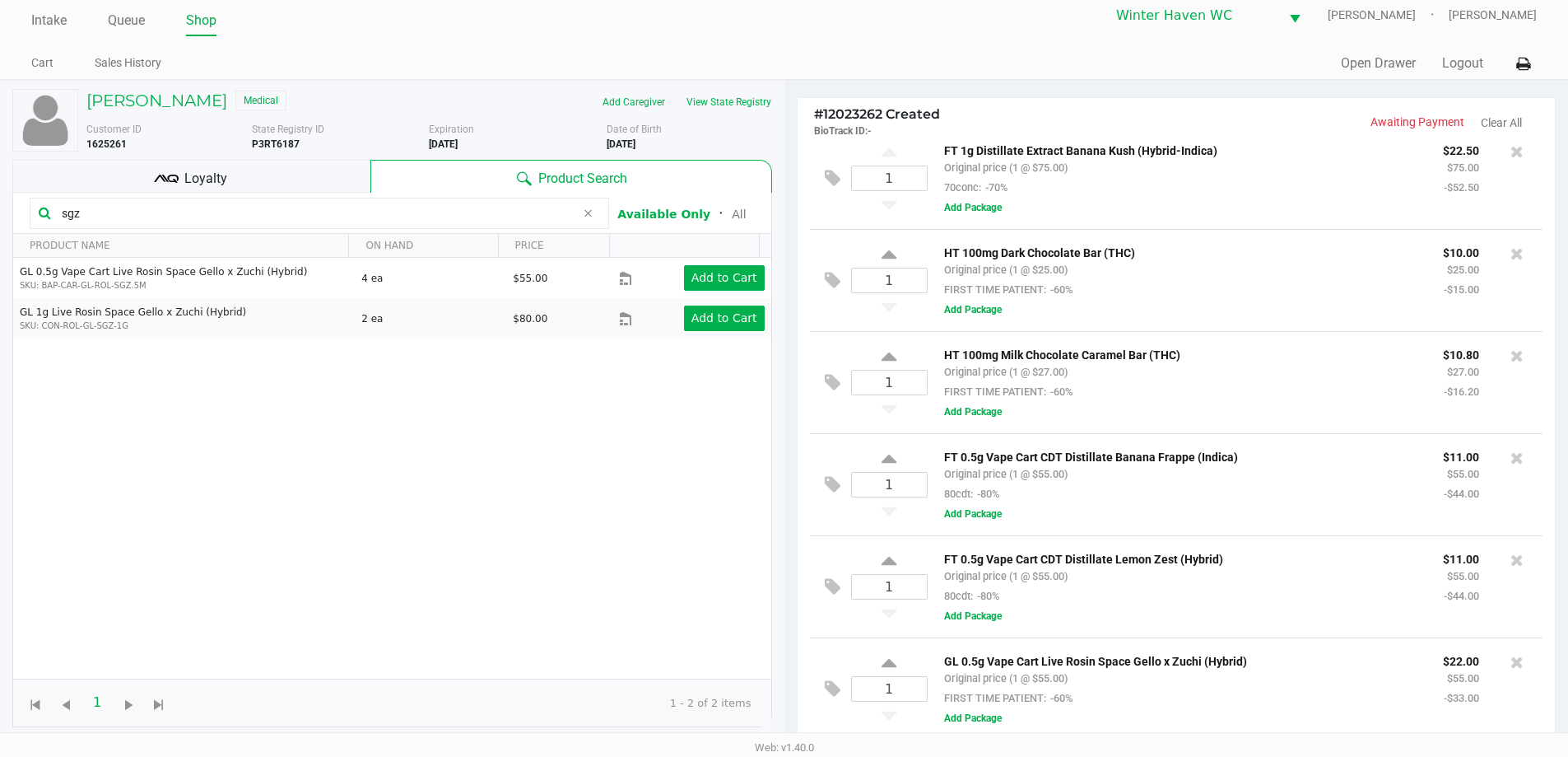
click at [336, 211] on input "sgz" at bounding box center [315, 212] width 520 height 24
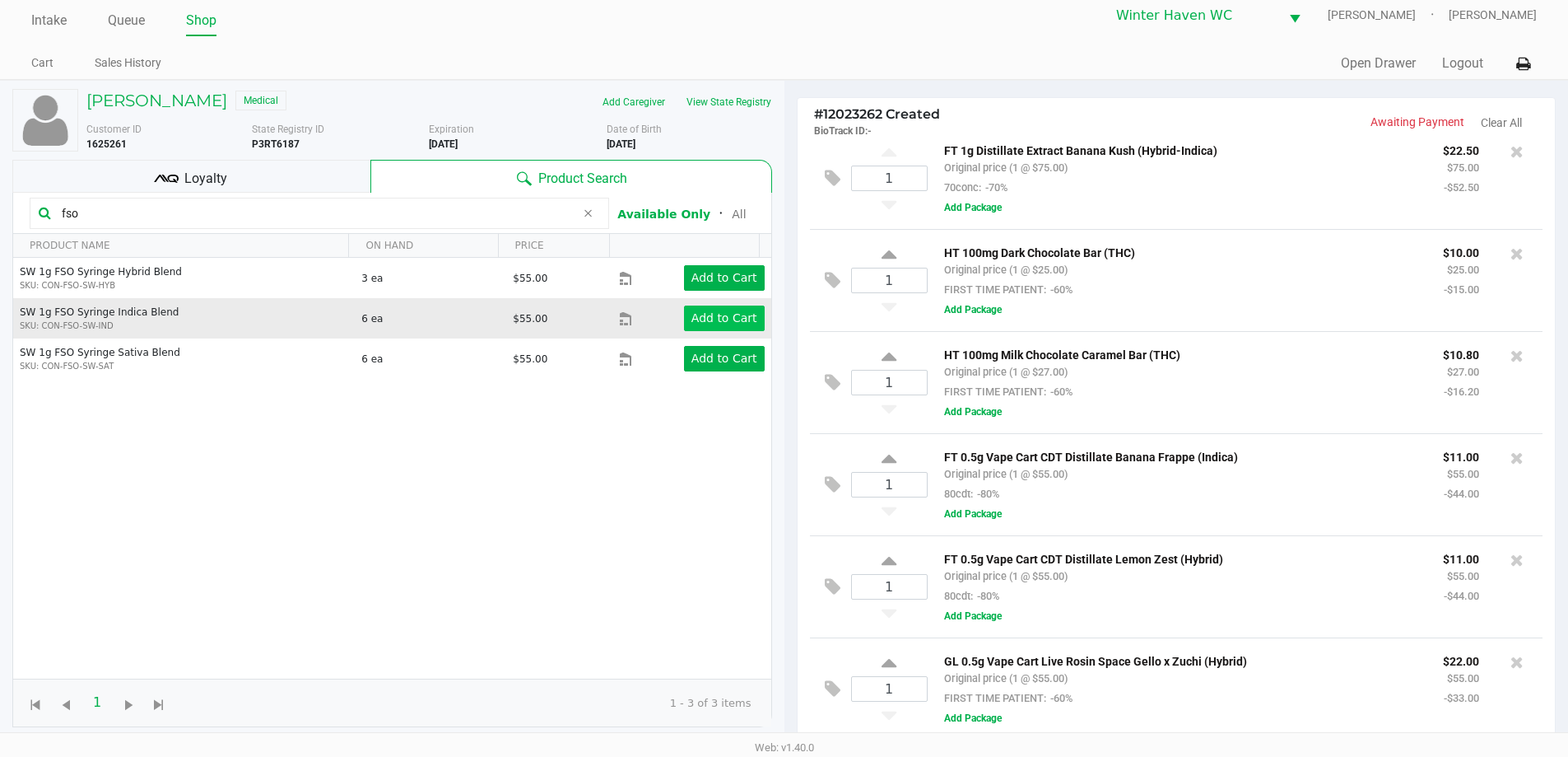
type input "fso"
click at [694, 317] on app-button-loader "Add to Cart" at bounding box center [724, 318] width 66 height 14
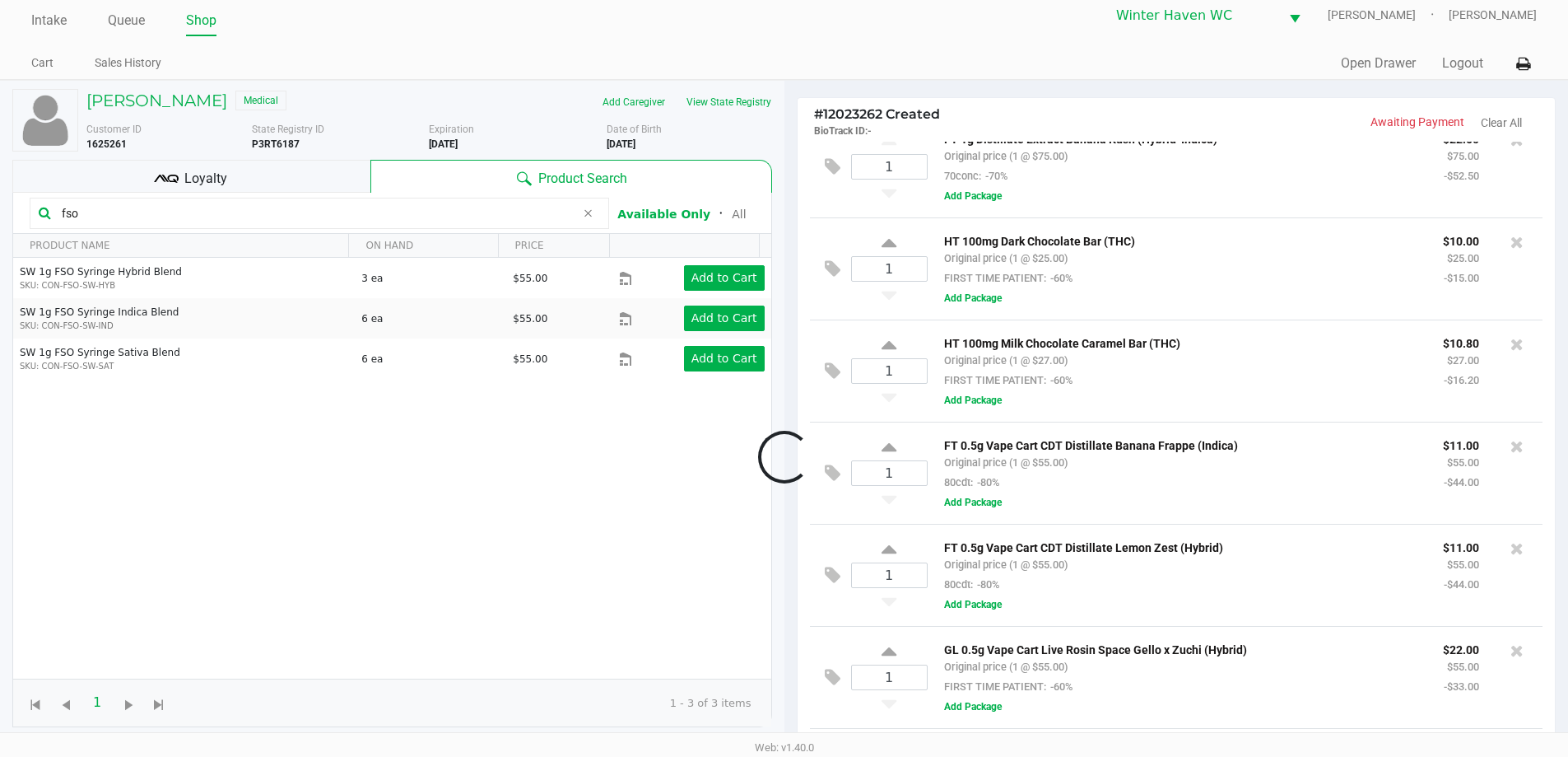
scroll to position [1038, 0]
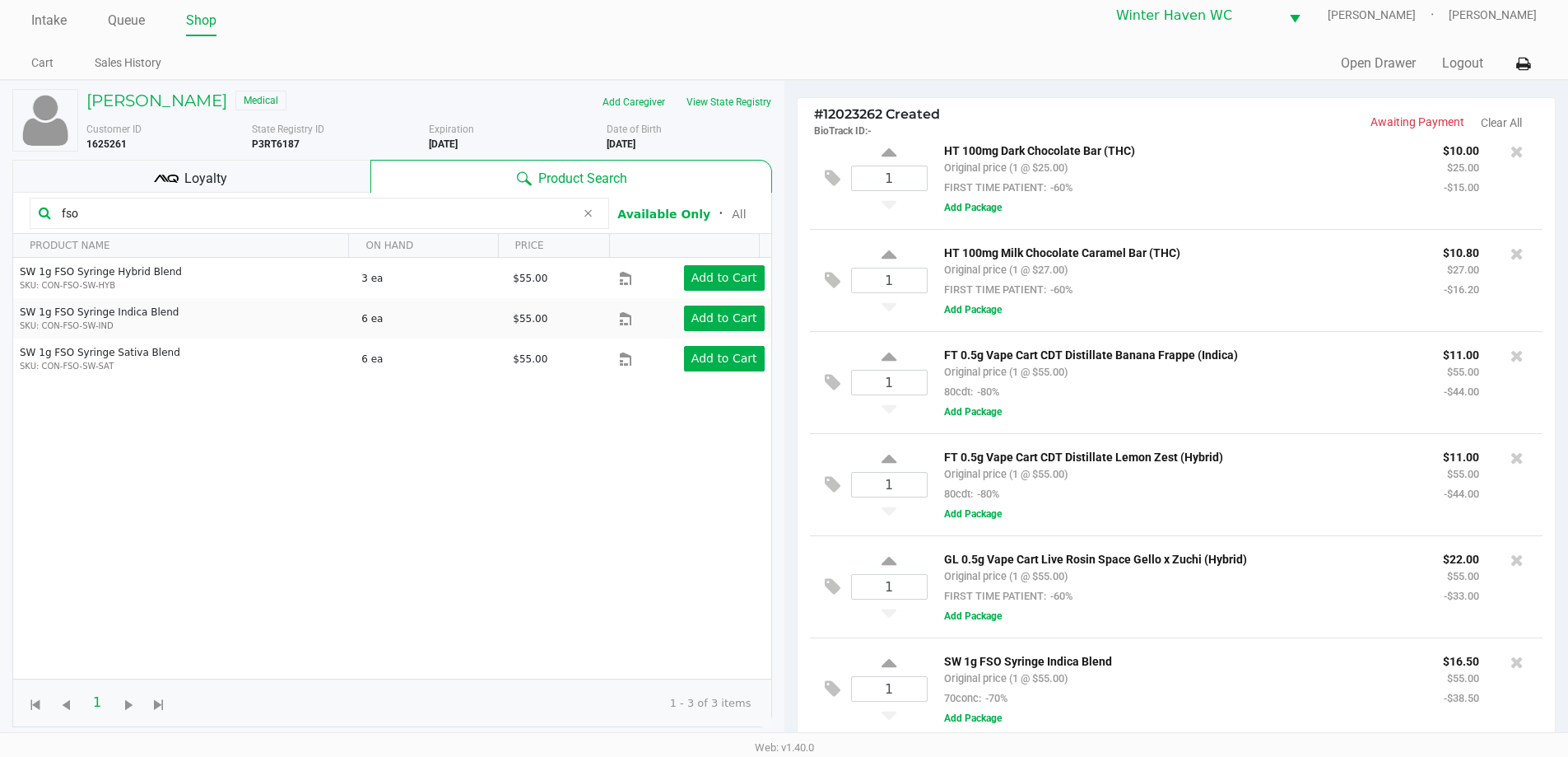
click at [298, 214] on input "fso" at bounding box center [315, 212] width 520 height 24
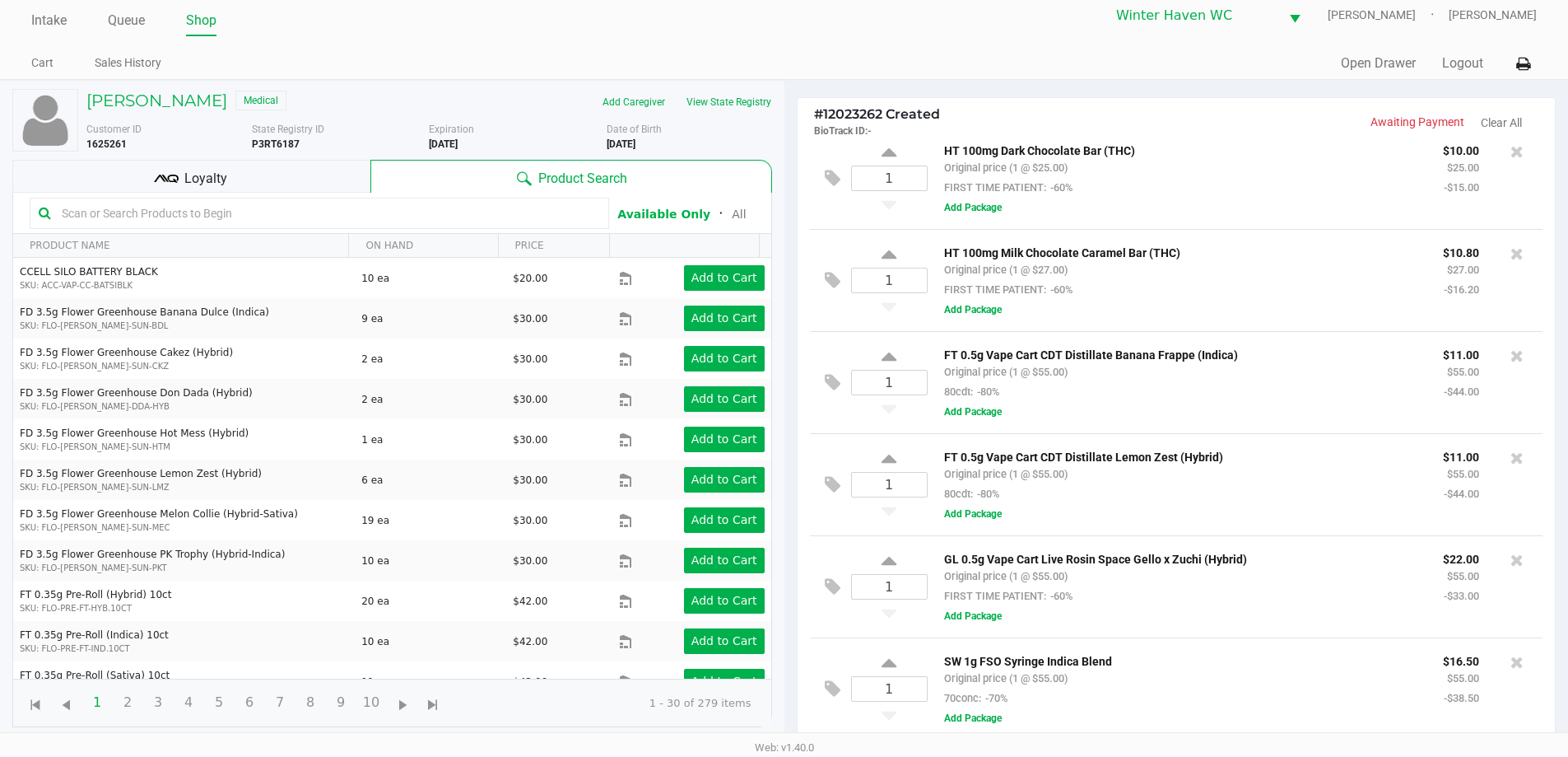
click at [1161, 388] on div "FT 0.5g Vape Cart CDT Distillate Banana Frappe (Indica) Original price (1 @ $55…" at bounding box center [1181, 372] width 499 height 57
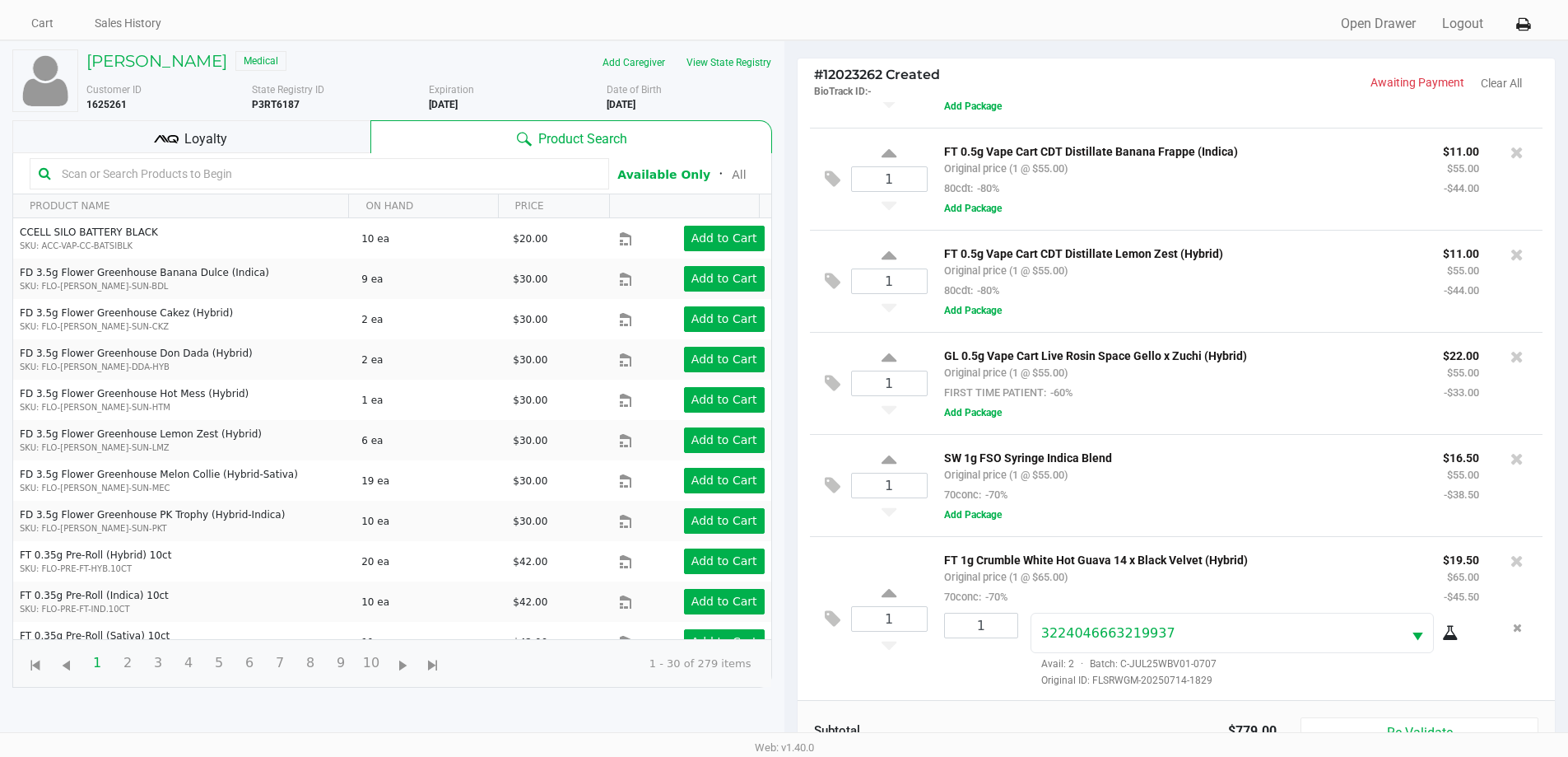
scroll to position [0, 0]
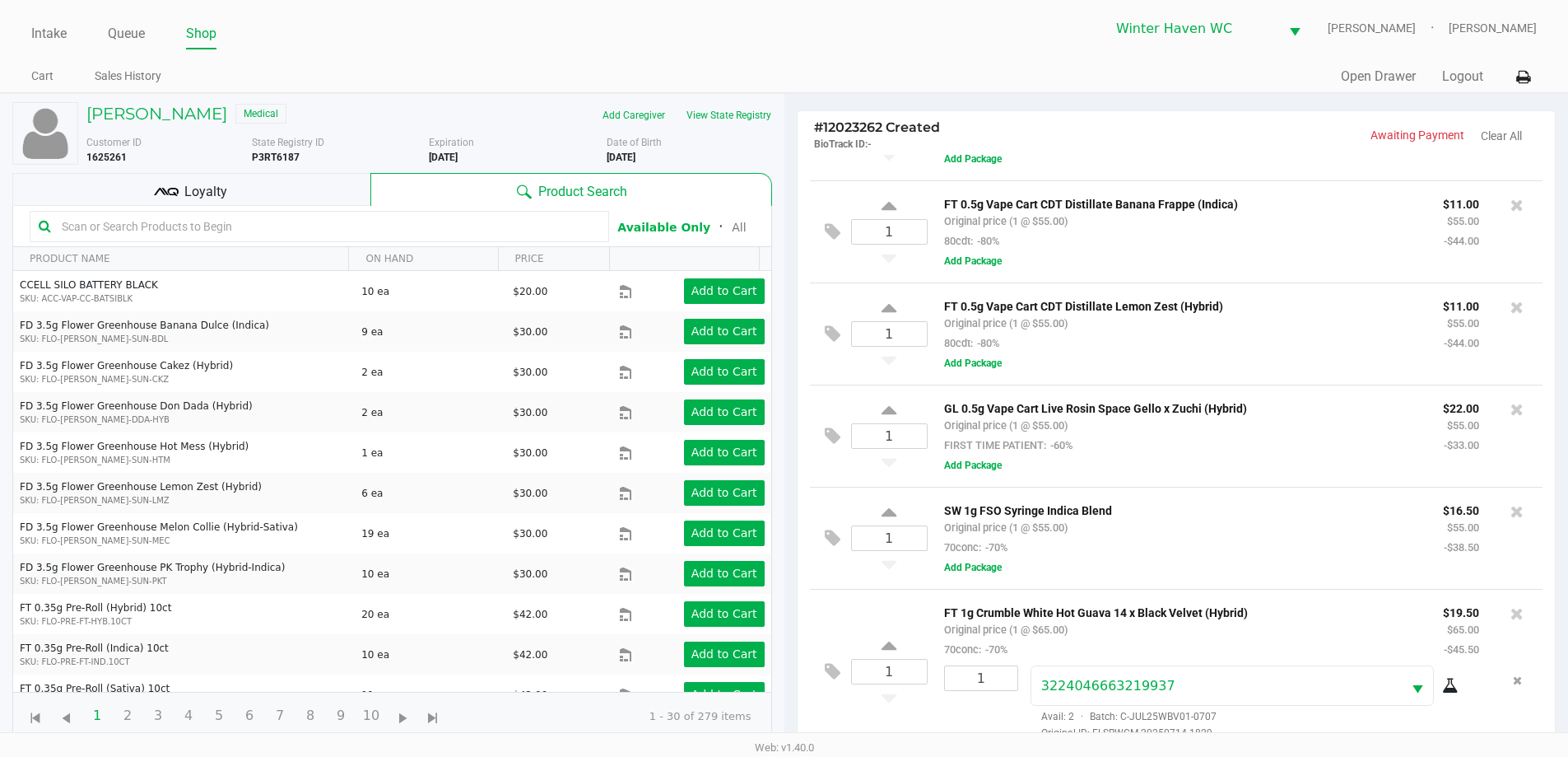
click at [259, 231] on input "text" at bounding box center [328, 226] width 545 height 24
click at [243, 234] on input "text" at bounding box center [328, 226] width 545 height 24
click at [266, 229] on input "text" at bounding box center [328, 226] width 545 height 24
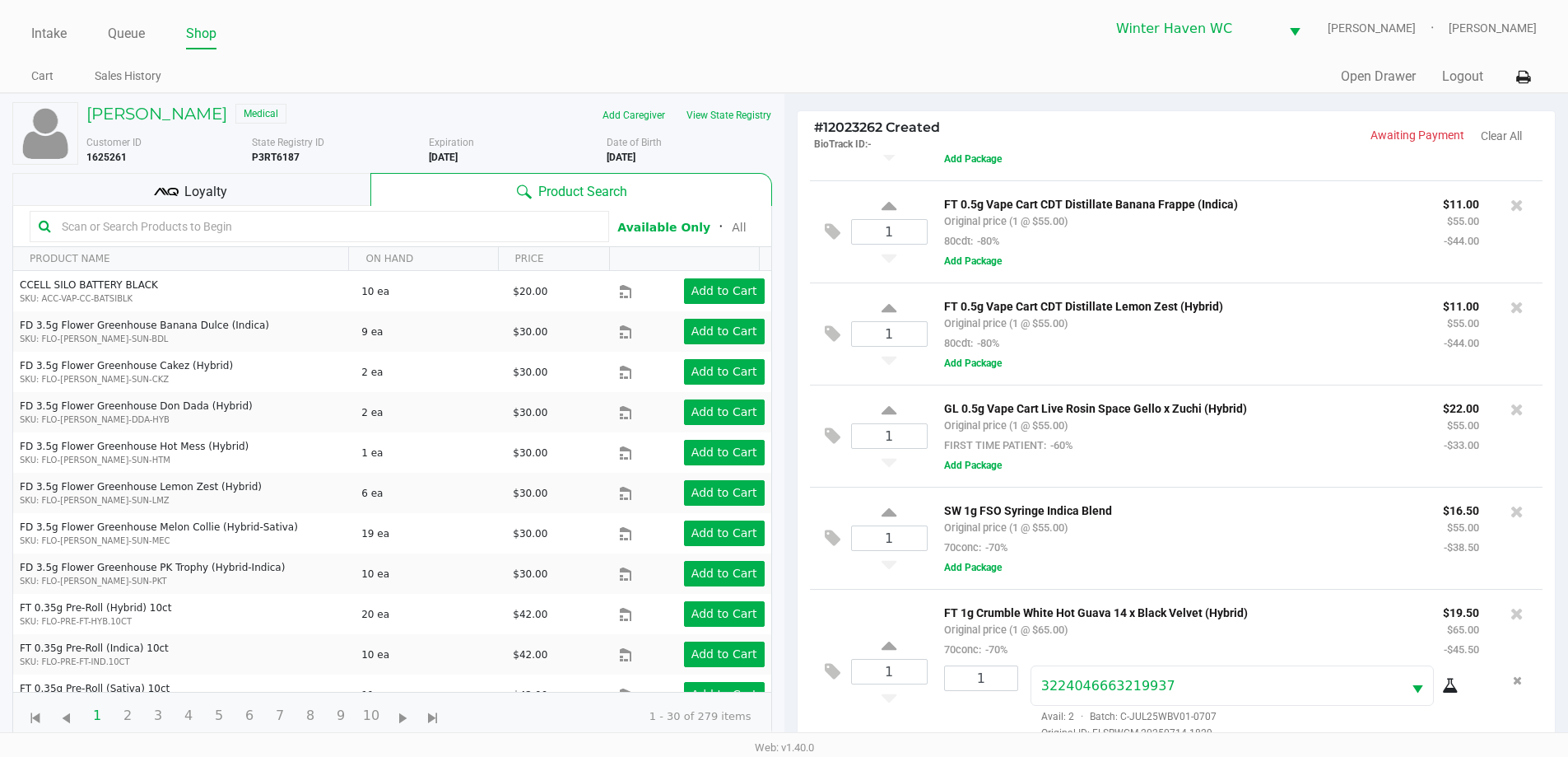
click at [273, 222] on input "text" at bounding box center [328, 226] width 545 height 24
click at [419, 216] on input "text" at bounding box center [328, 226] width 545 height 24
click at [408, 223] on input "text" at bounding box center [328, 226] width 545 height 24
click at [221, 223] on input "text" at bounding box center [328, 226] width 545 height 24
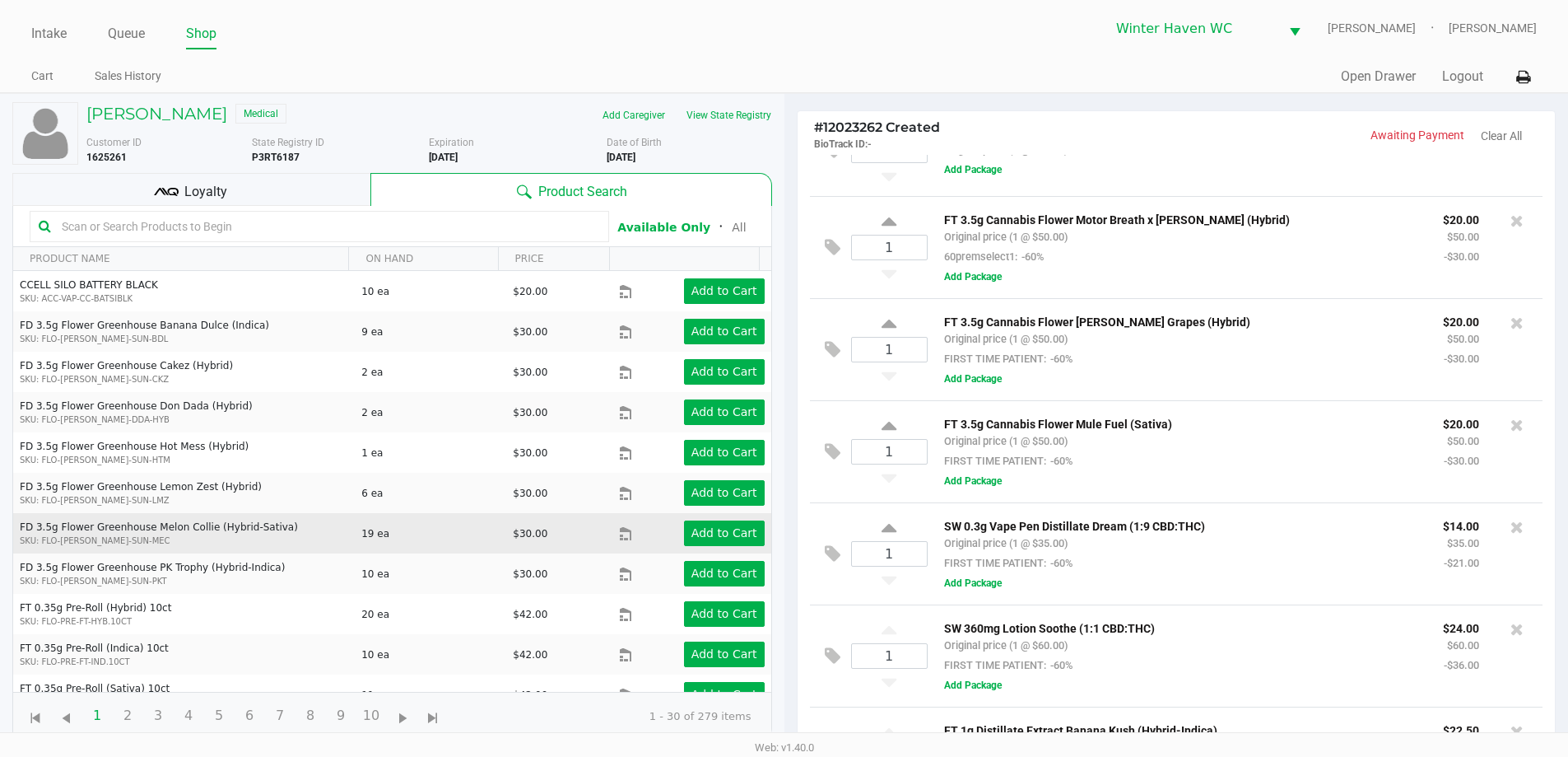
scroll to position [330, 0]
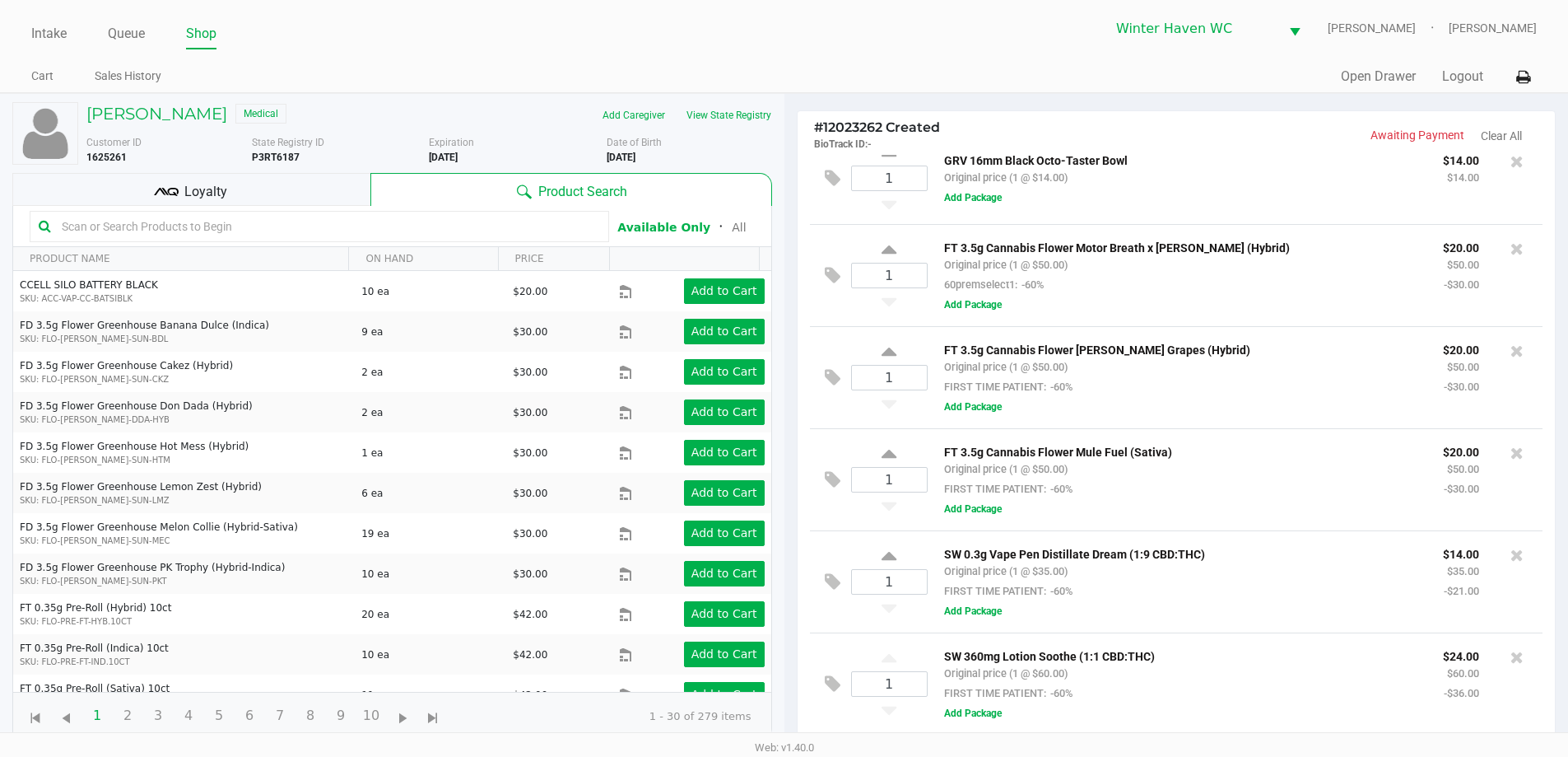
click at [120, 227] on input "text" at bounding box center [328, 226] width 545 height 24
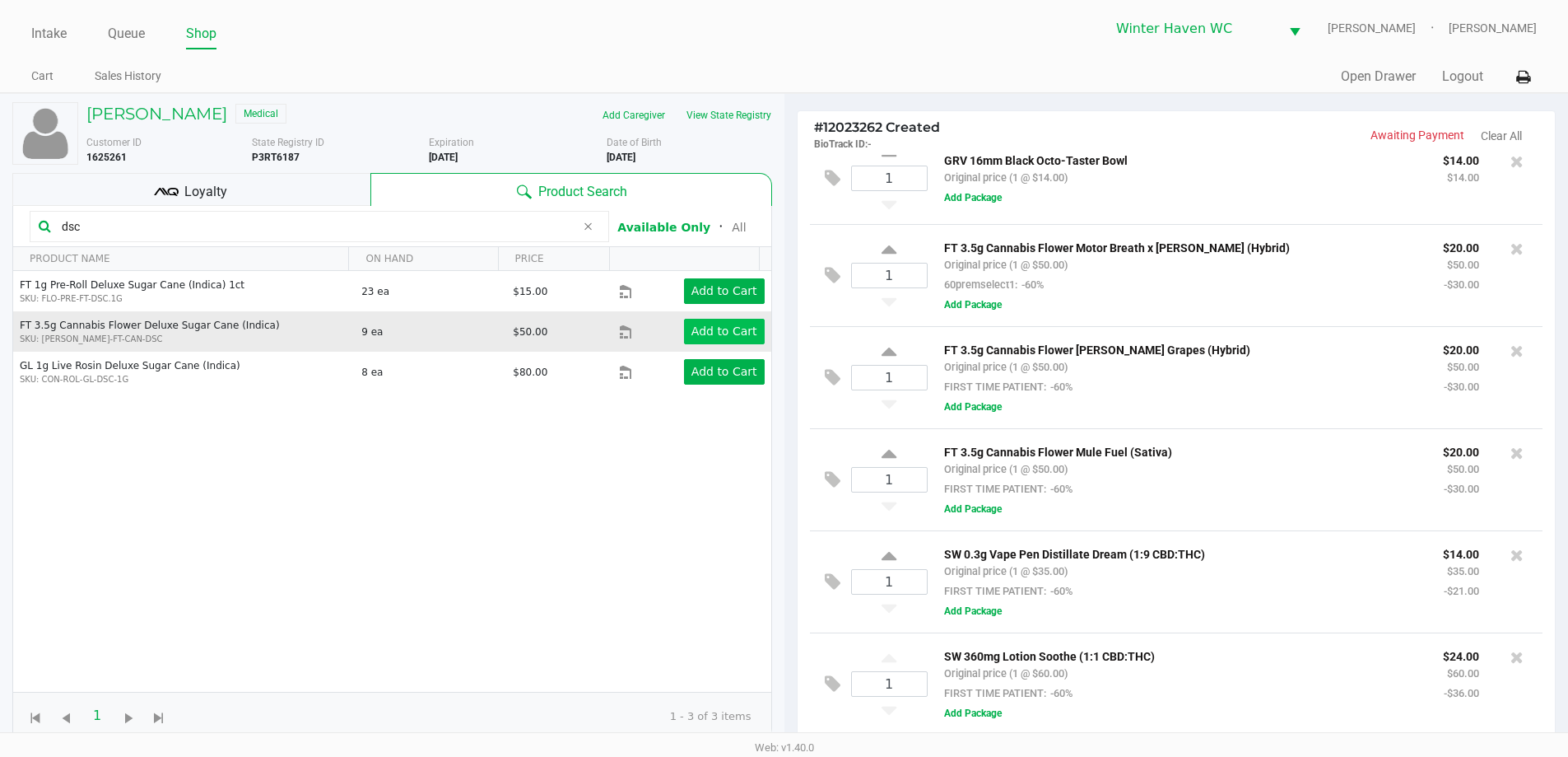
type input "dsc"
click at [703, 339] on button "Add to Cart" at bounding box center [724, 331] width 80 height 25
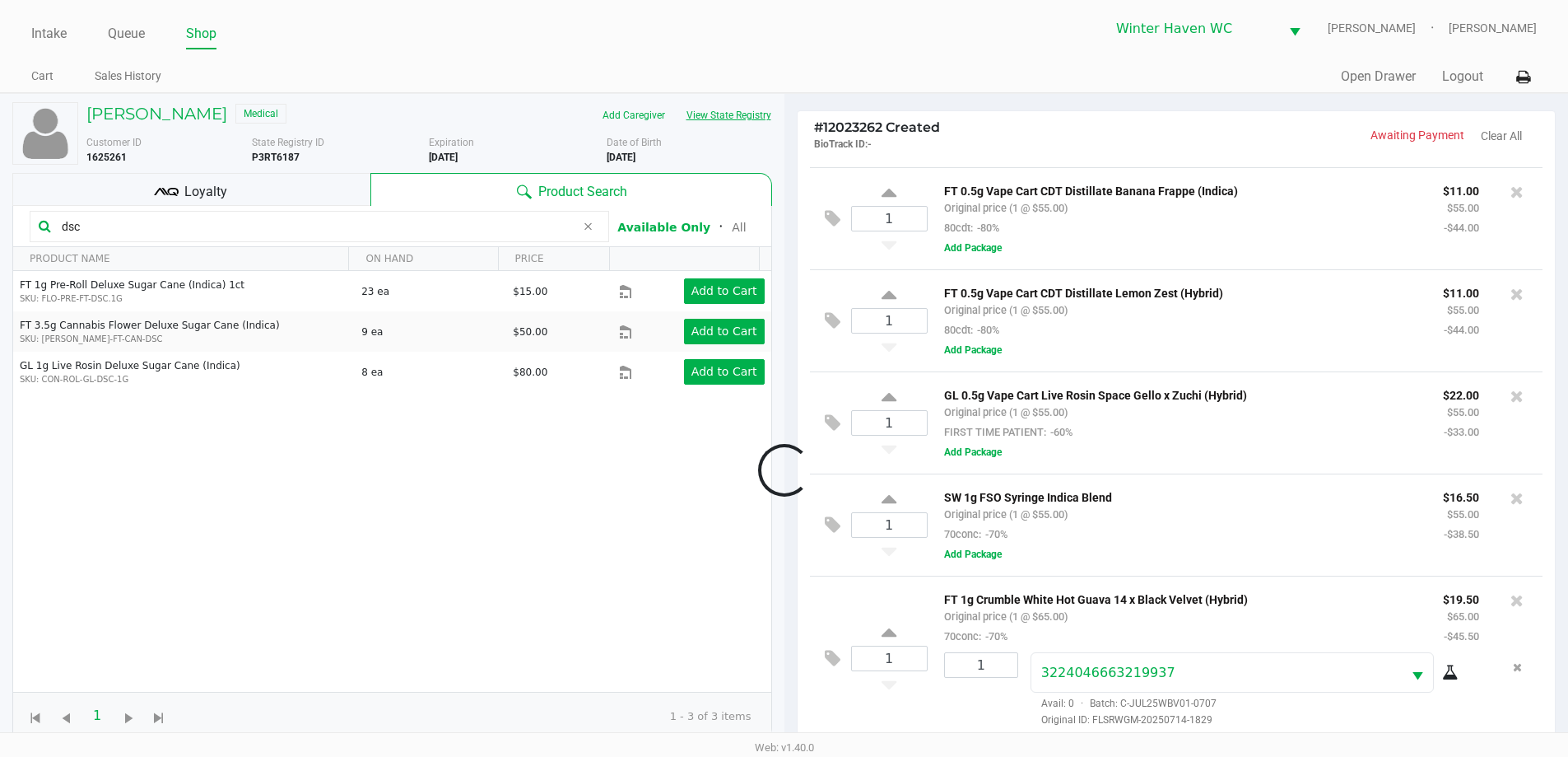
scroll to position [1306, 0]
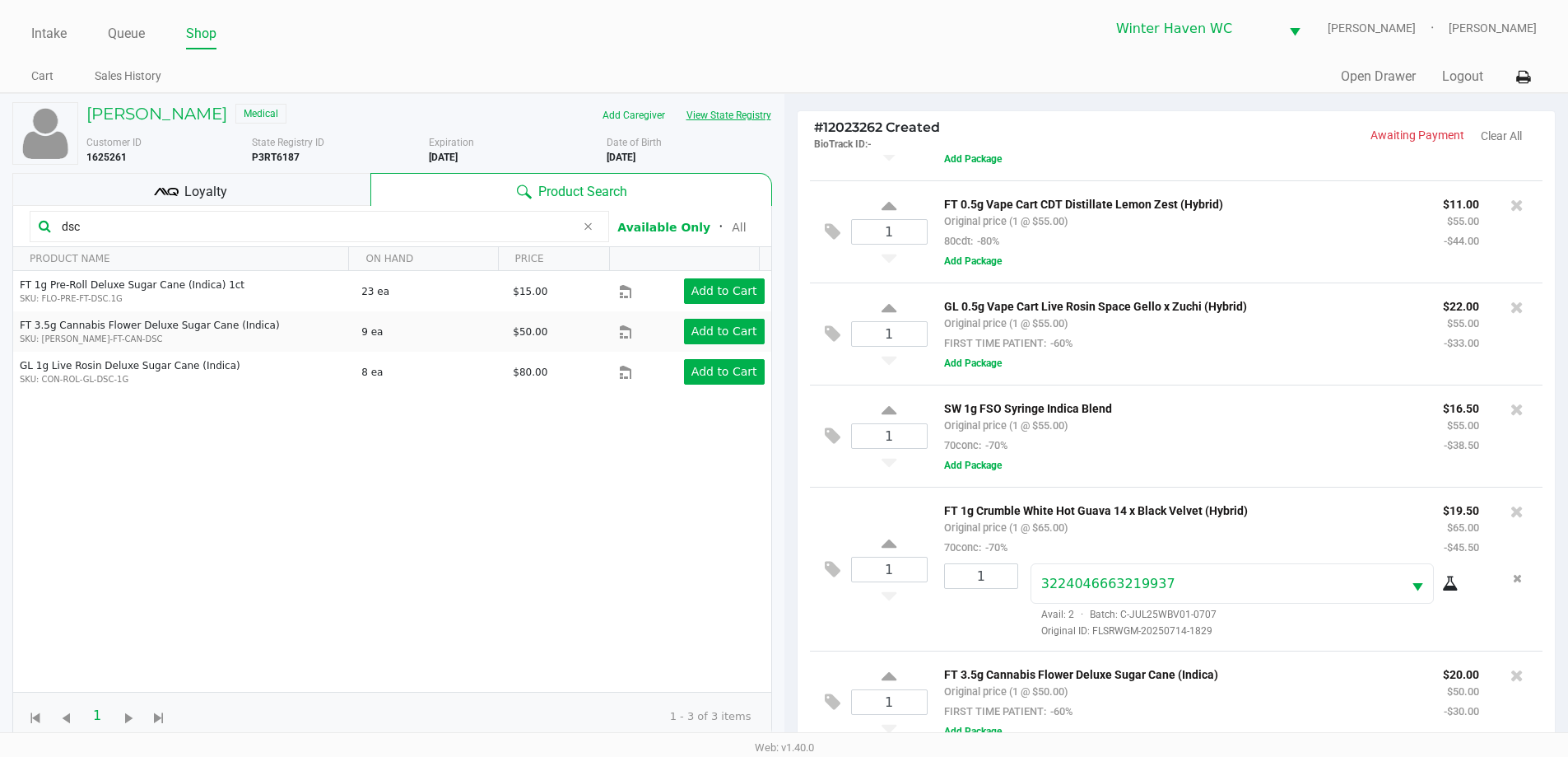
click at [751, 120] on button "View State Registry" at bounding box center [723, 114] width 96 height 26
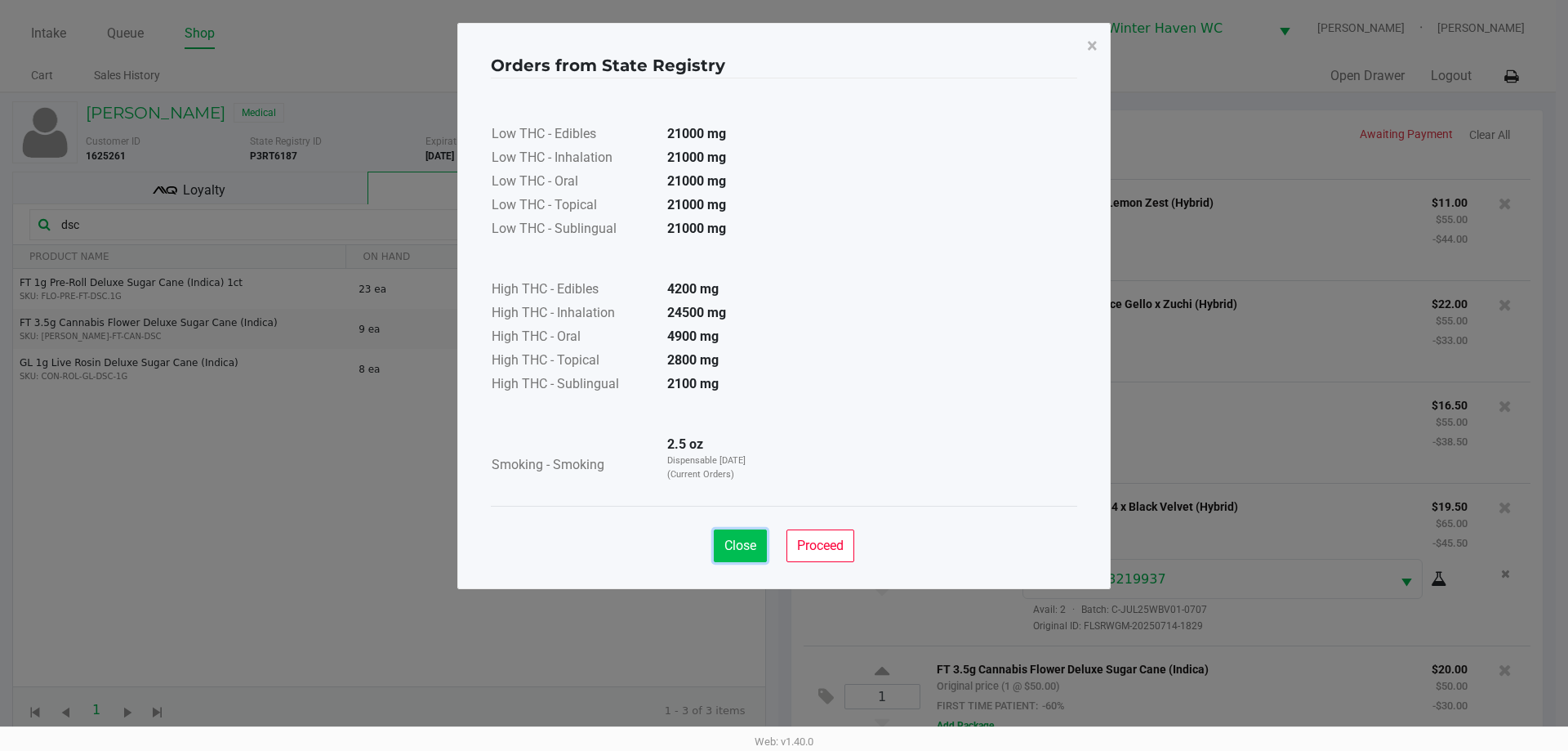
click at [727, 537] on button "Close" at bounding box center [739, 545] width 53 height 33
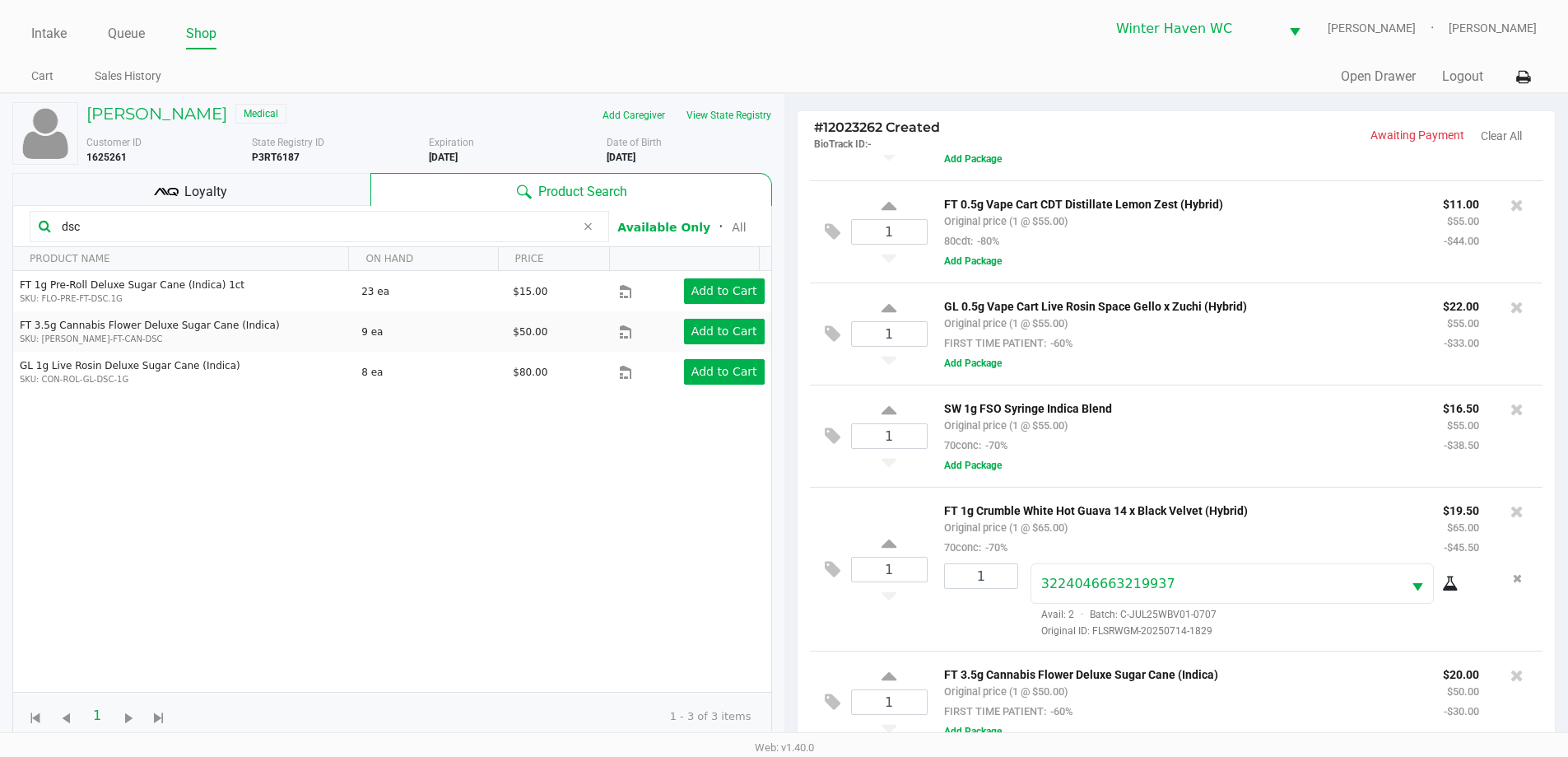
click at [320, 226] on input "dsc" at bounding box center [315, 226] width 520 height 24
click at [320, 227] on input "dsc" at bounding box center [315, 226] width 520 height 24
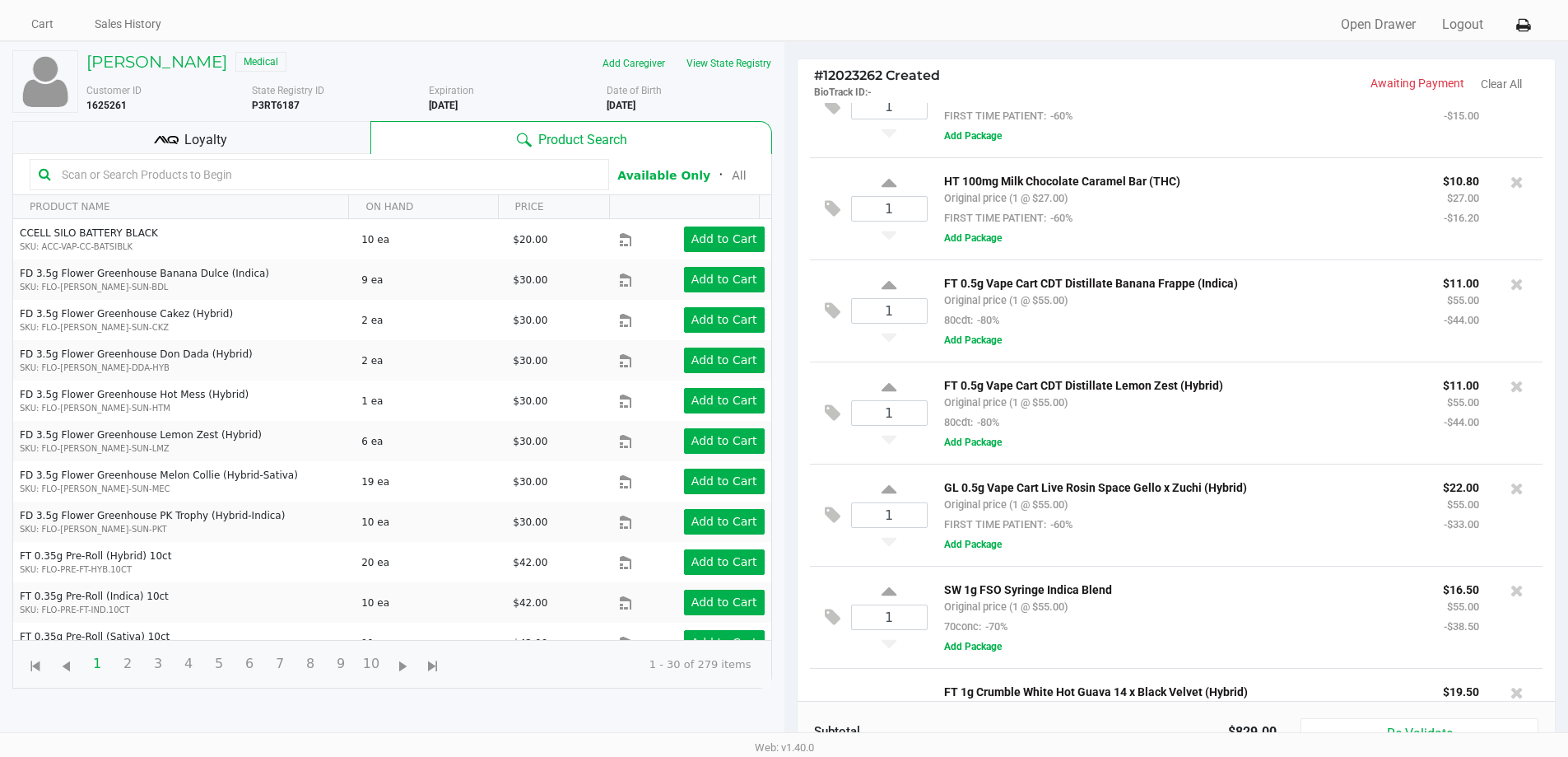
scroll to position [14, 0]
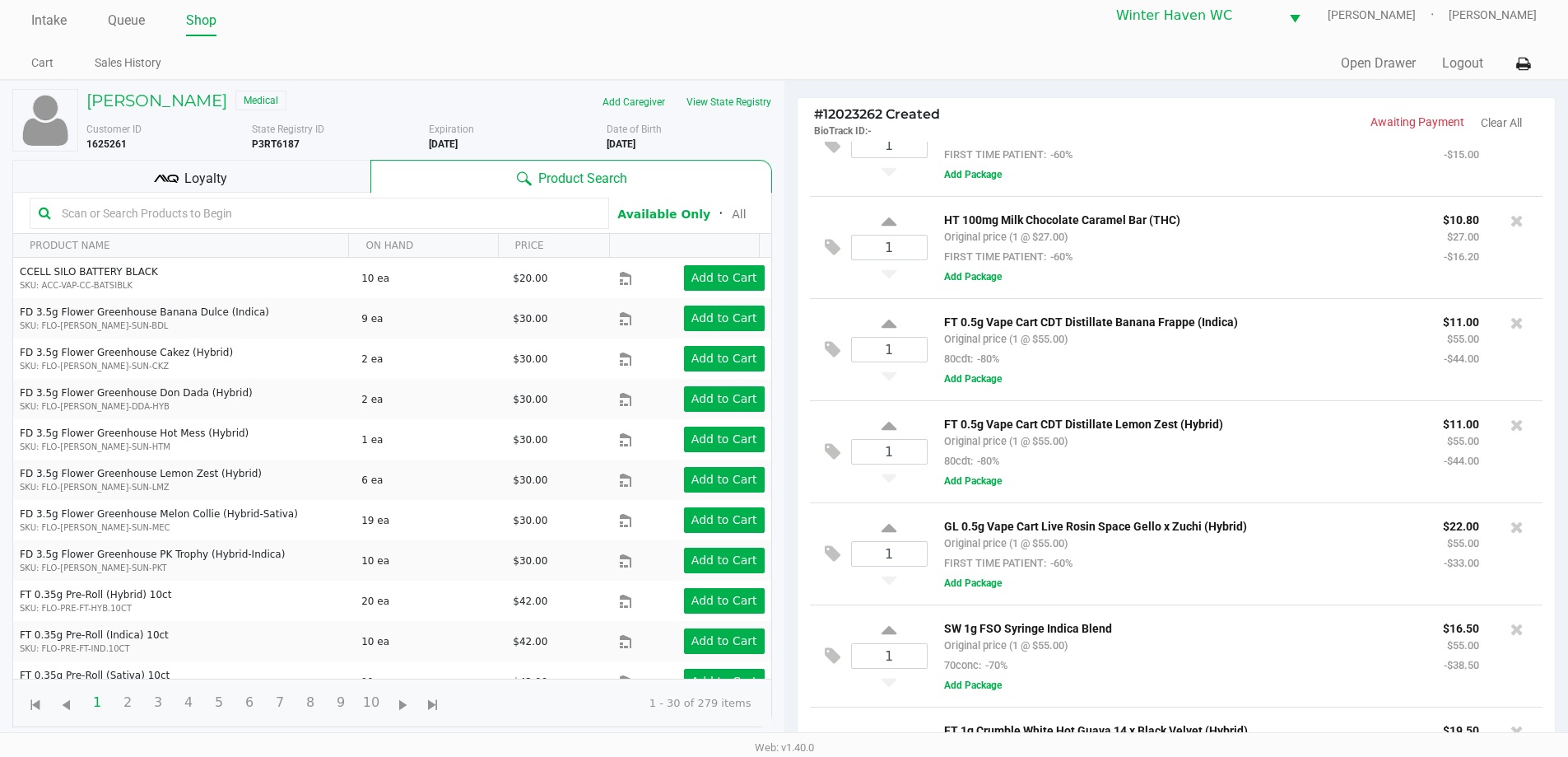
click at [325, 223] on input "text" at bounding box center [328, 212] width 545 height 24
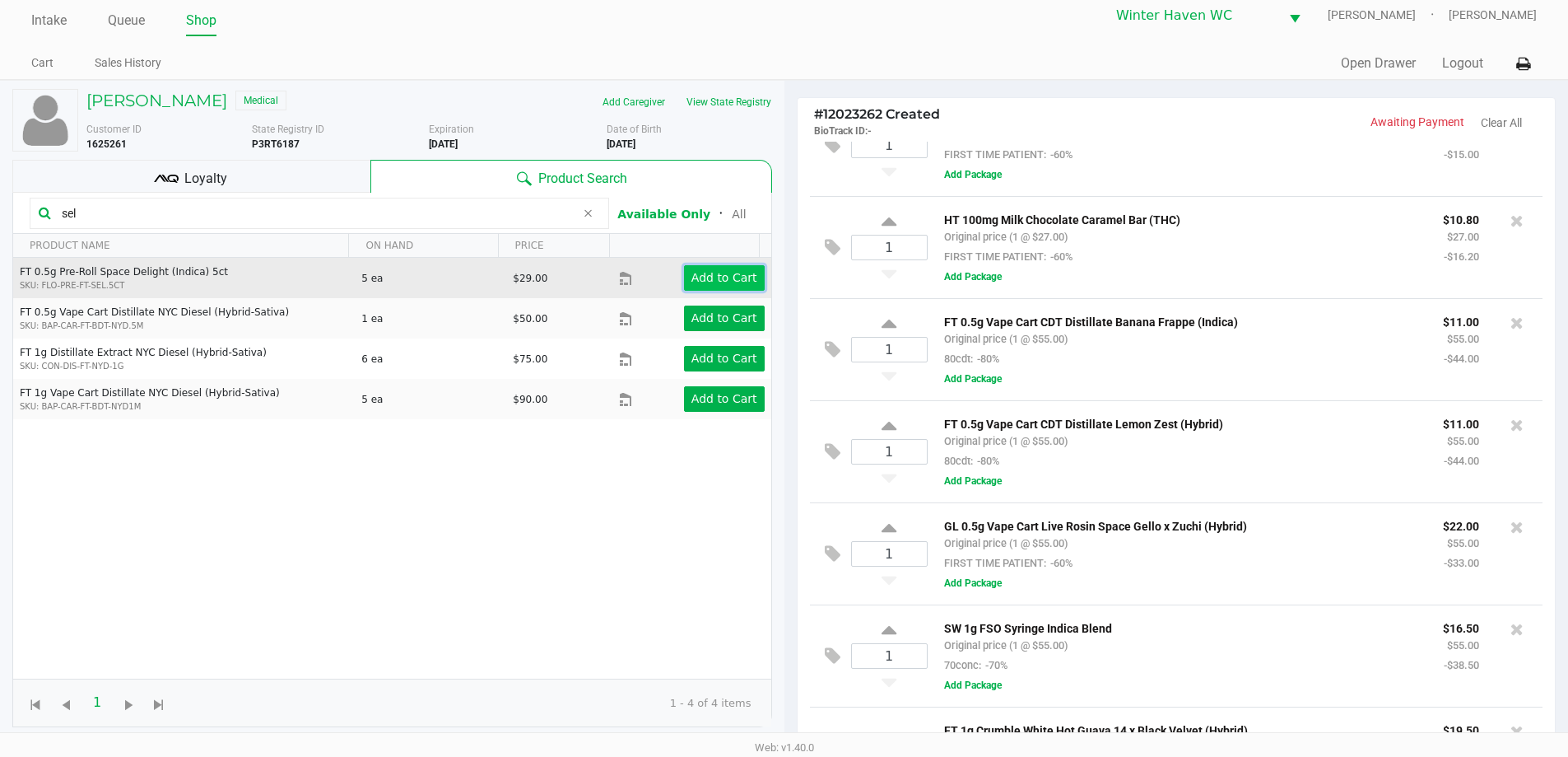
click at [690, 287] on button "Add to Cart" at bounding box center [724, 278] width 80 height 25
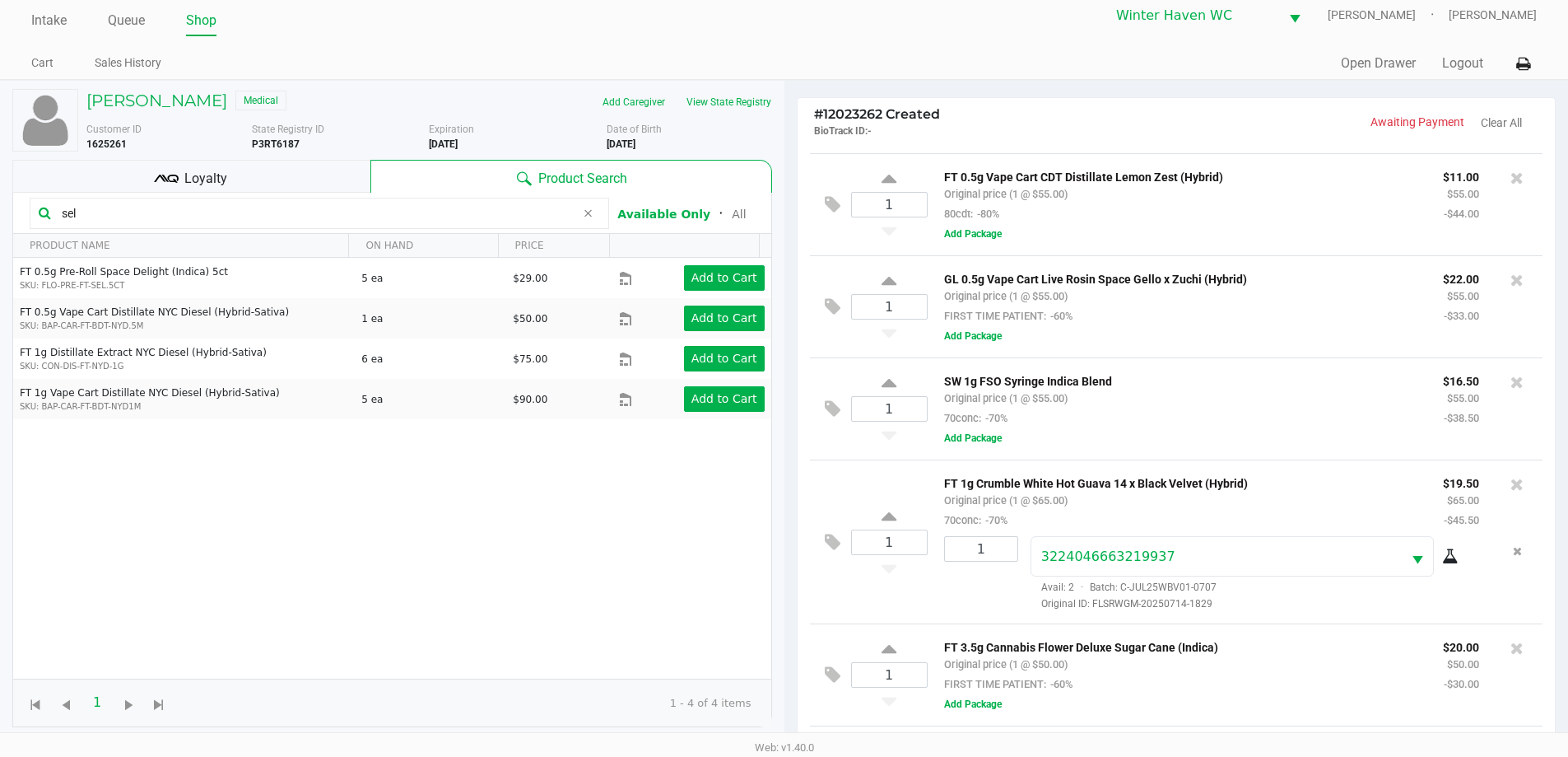
scroll to position [1408, 0]
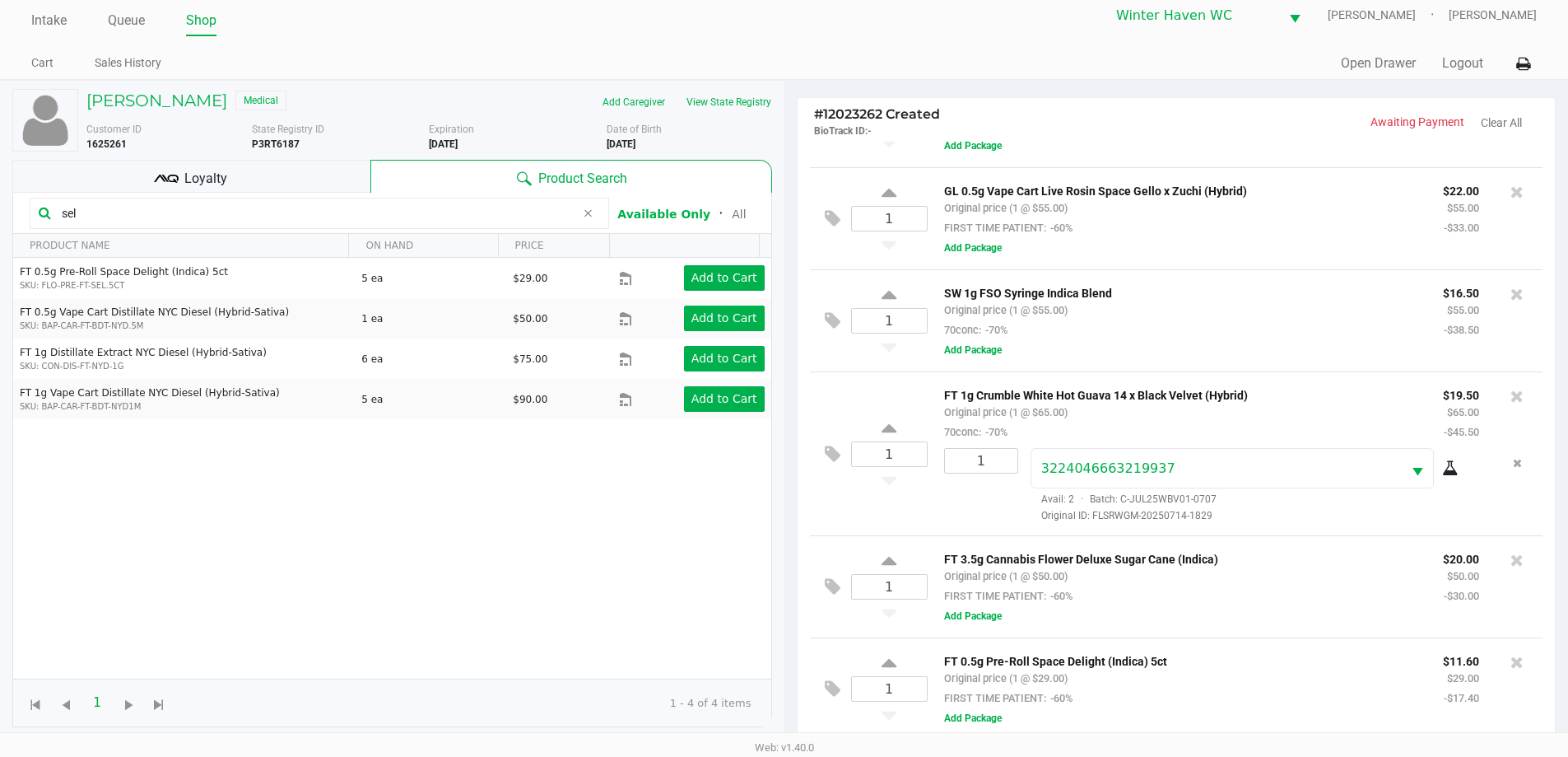
click at [314, 216] on input "sel" at bounding box center [315, 212] width 520 height 24
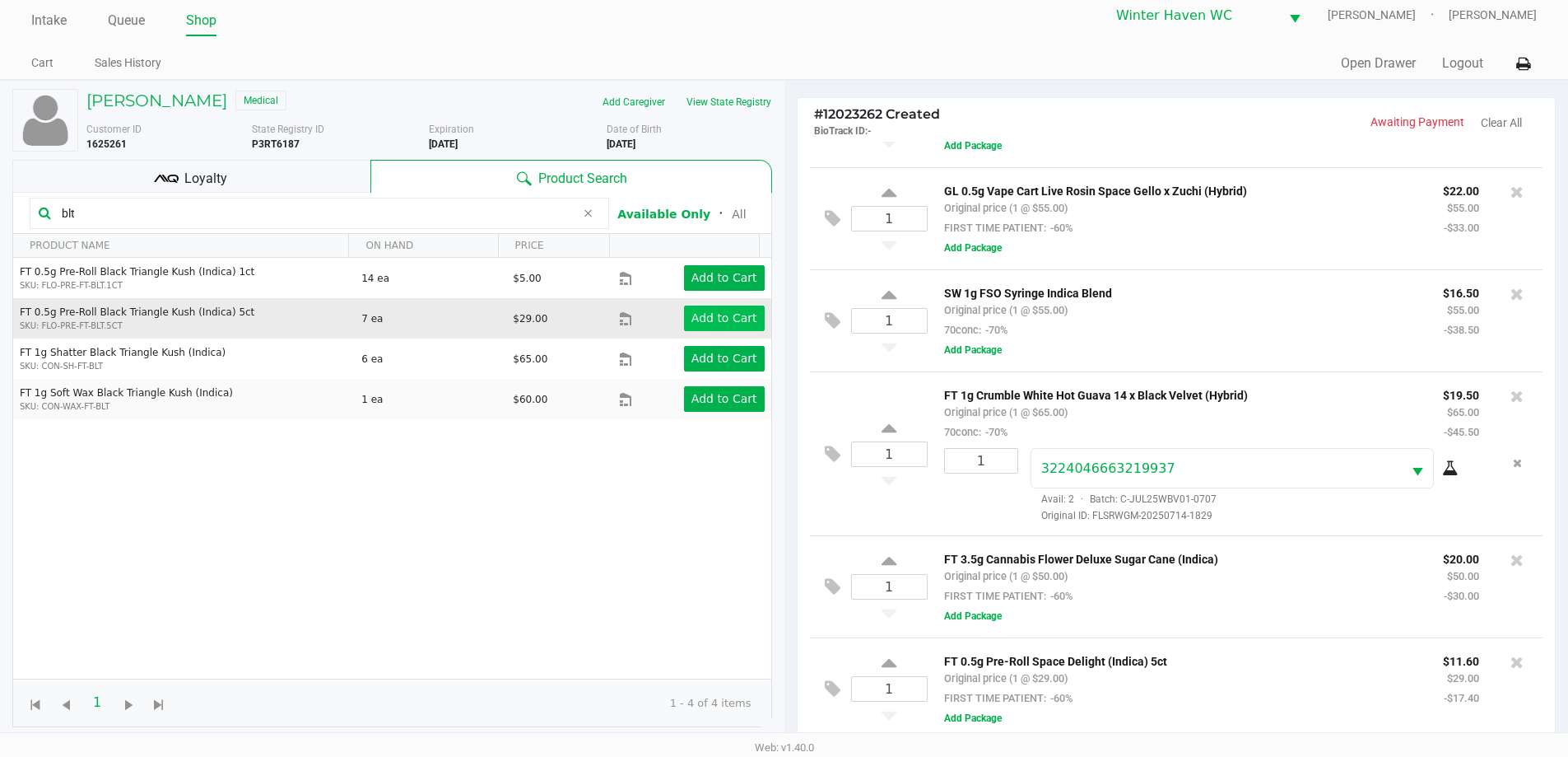
type input "blt"
click at [710, 318] on app-button-loader "Add to Cart" at bounding box center [724, 318] width 66 height 14
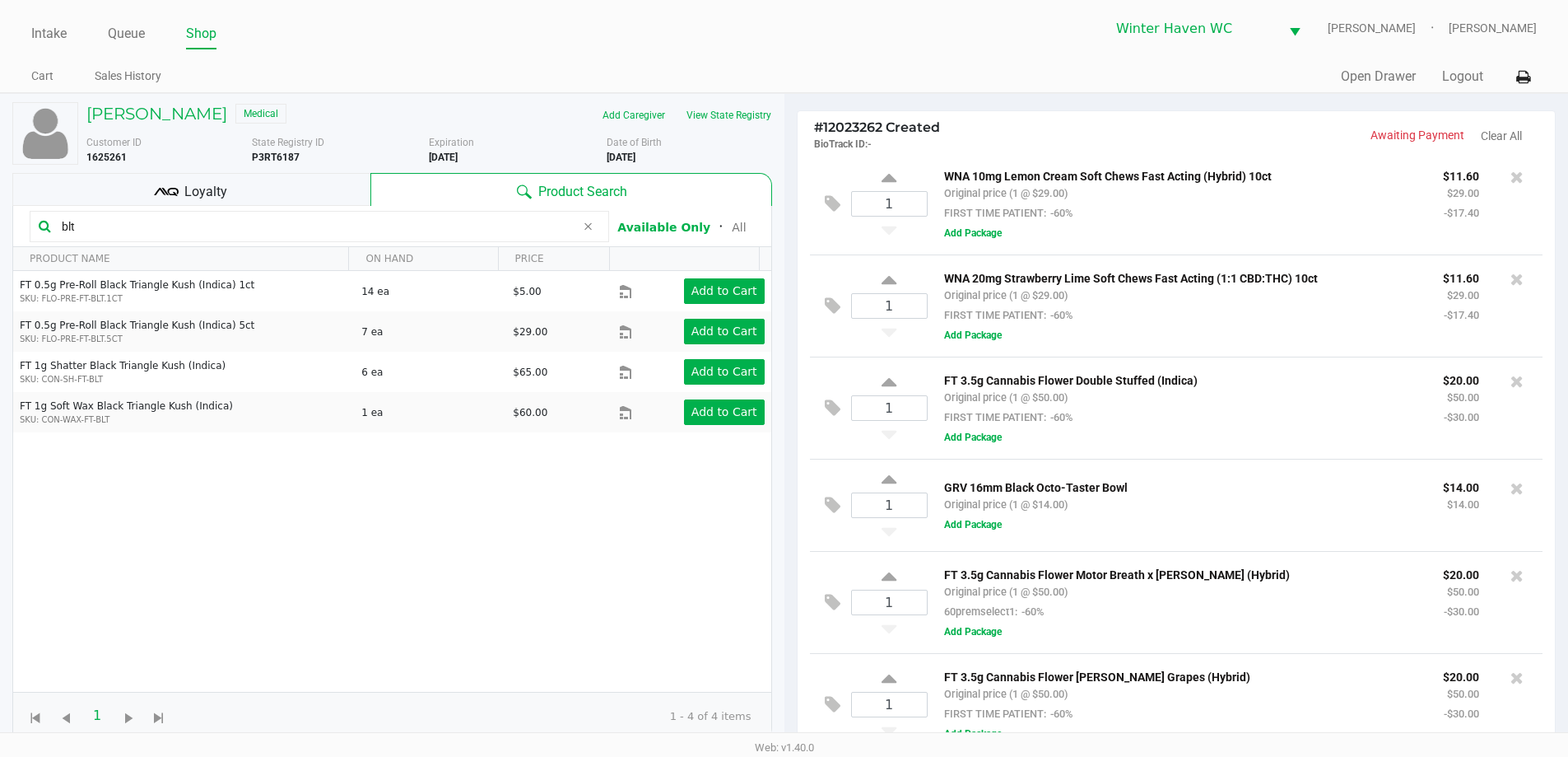
scroll to position [0, 0]
click at [585, 233] on icon at bounding box center [587, 227] width 10 height 14
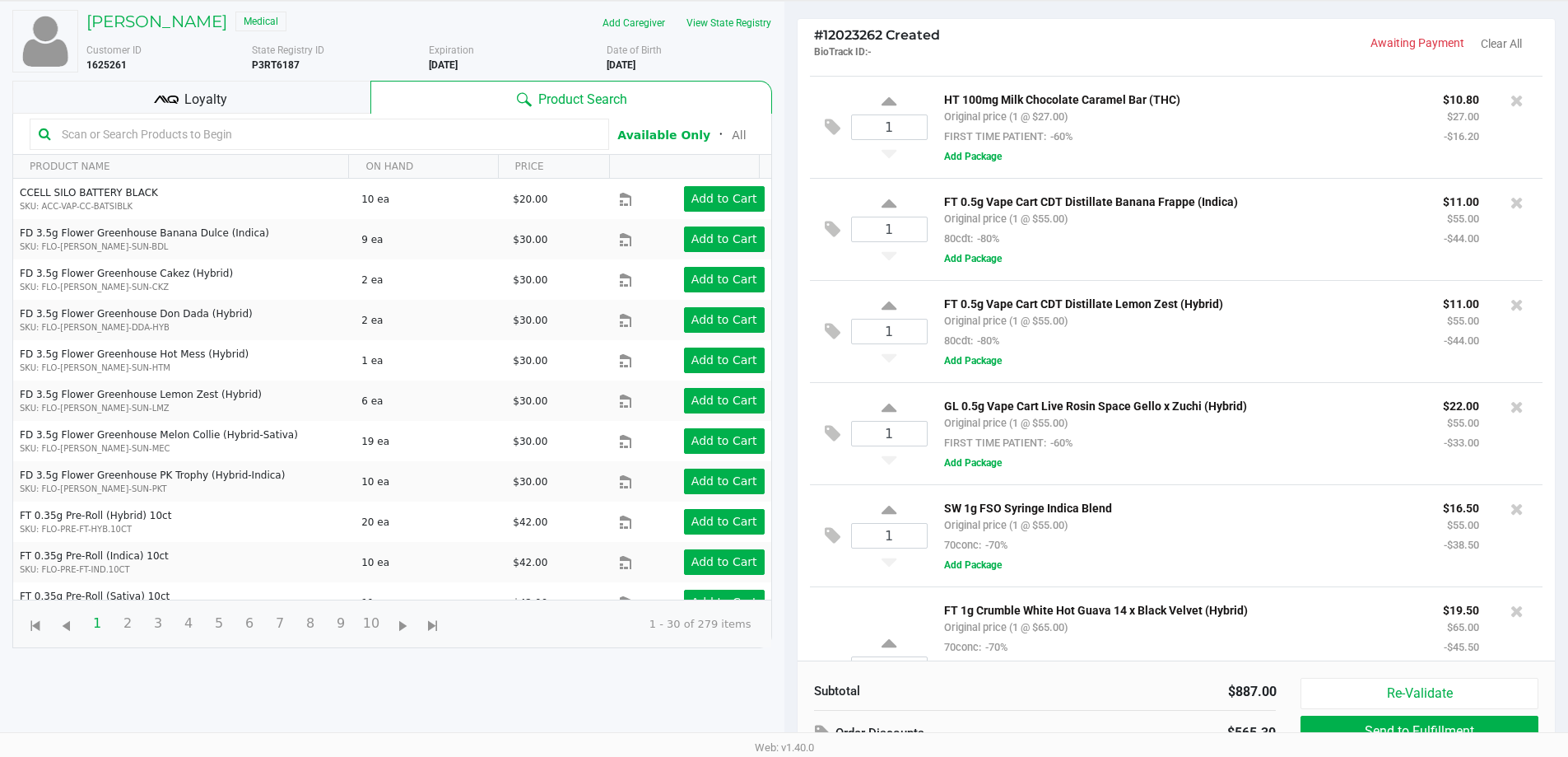
scroll to position [14, 0]
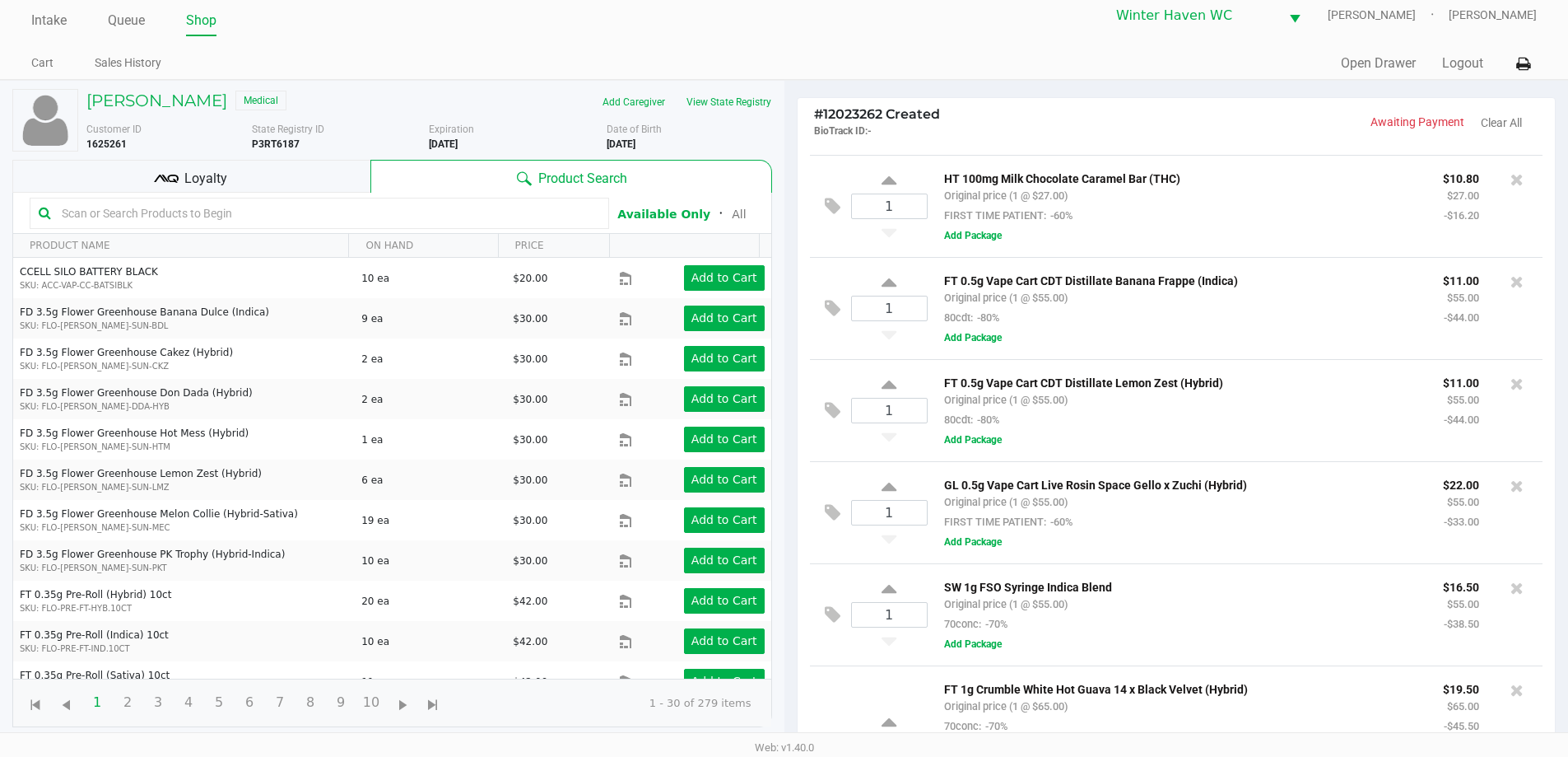
click at [395, 216] on input "text" at bounding box center [328, 212] width 545 height 24
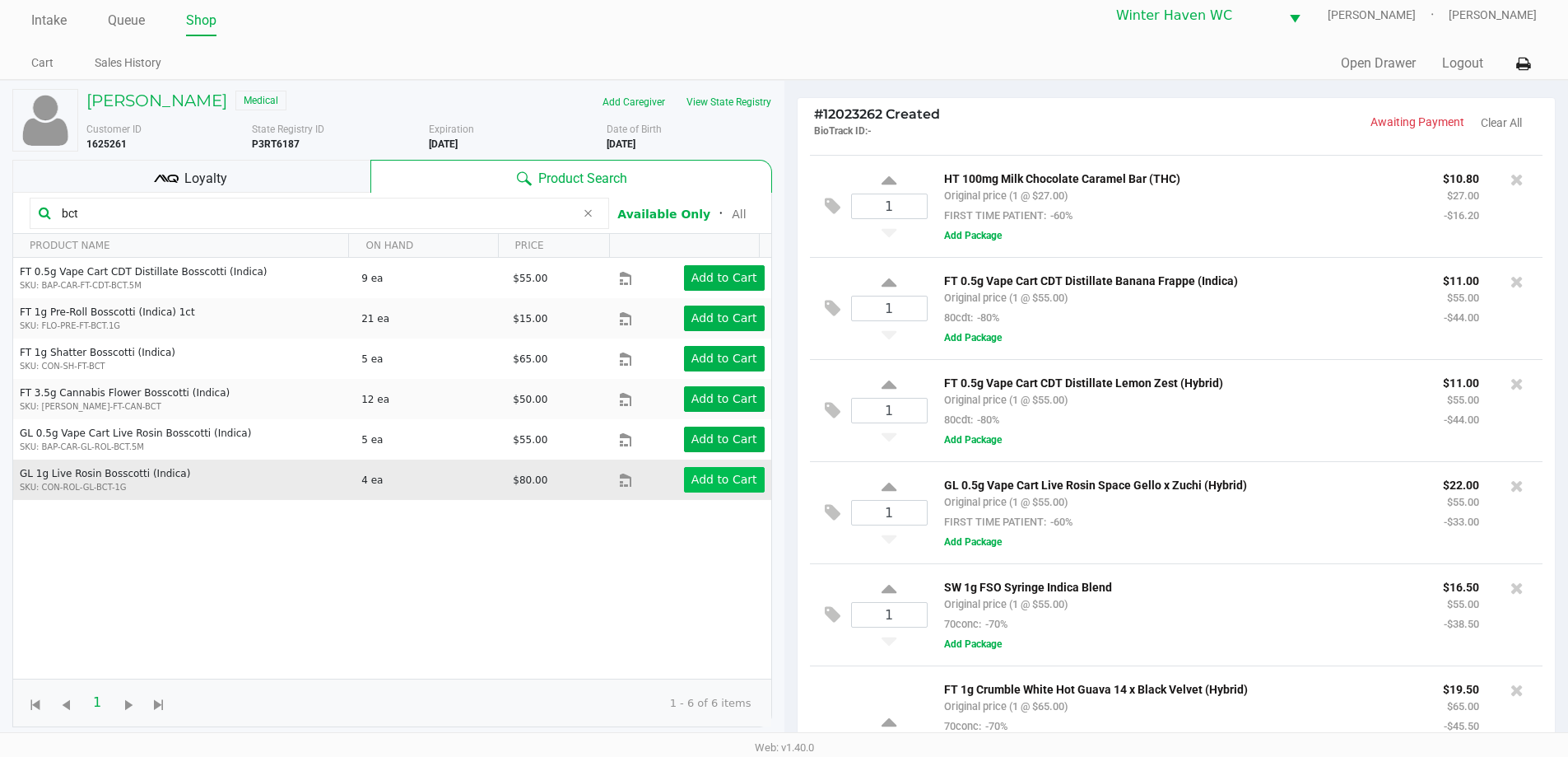
type input "bct"
click at [736, 488] on button "Add to Cart" at bounding box center [724, 480] width 80 height 25
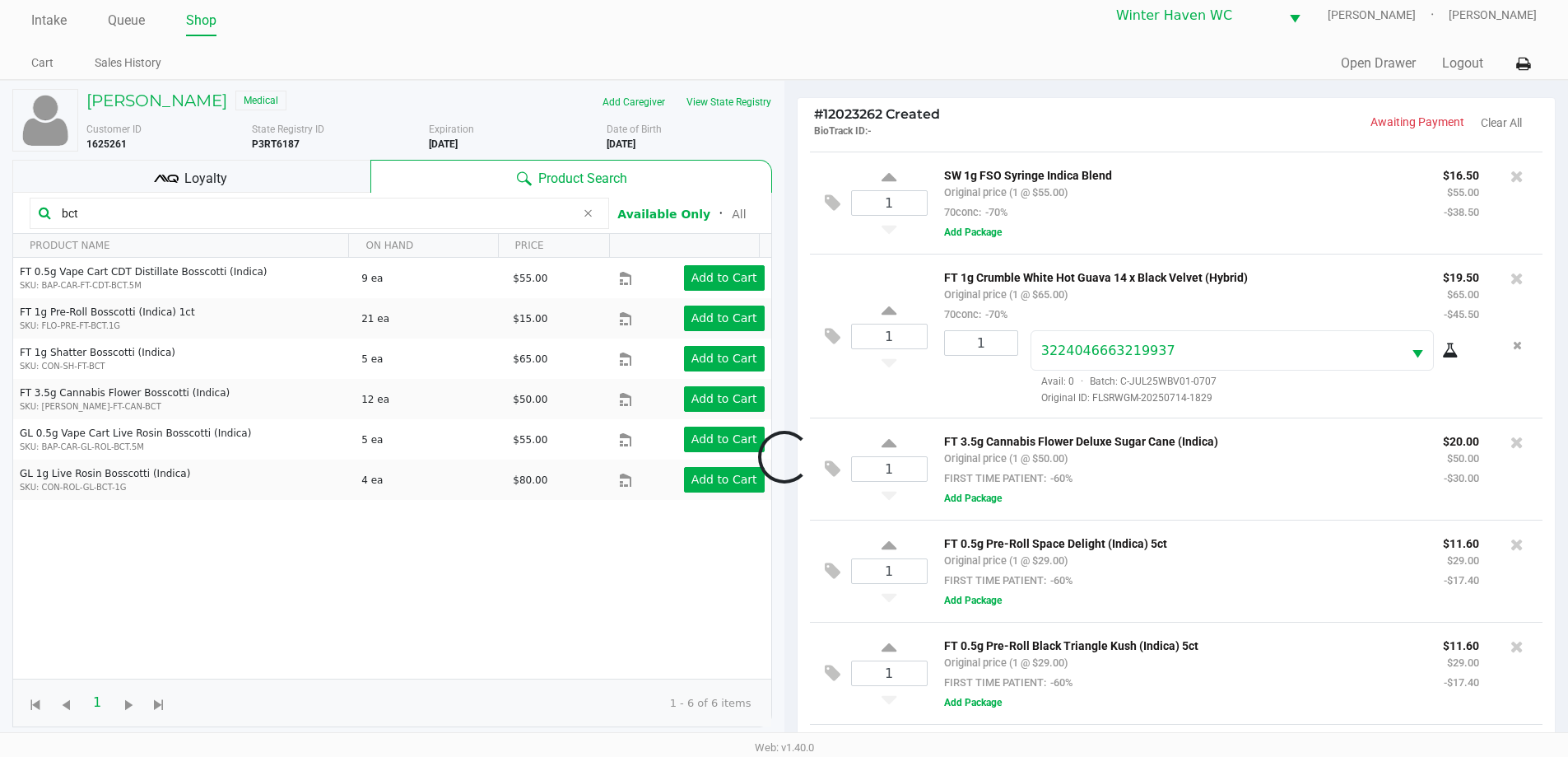
scroll to position [1615, 0]
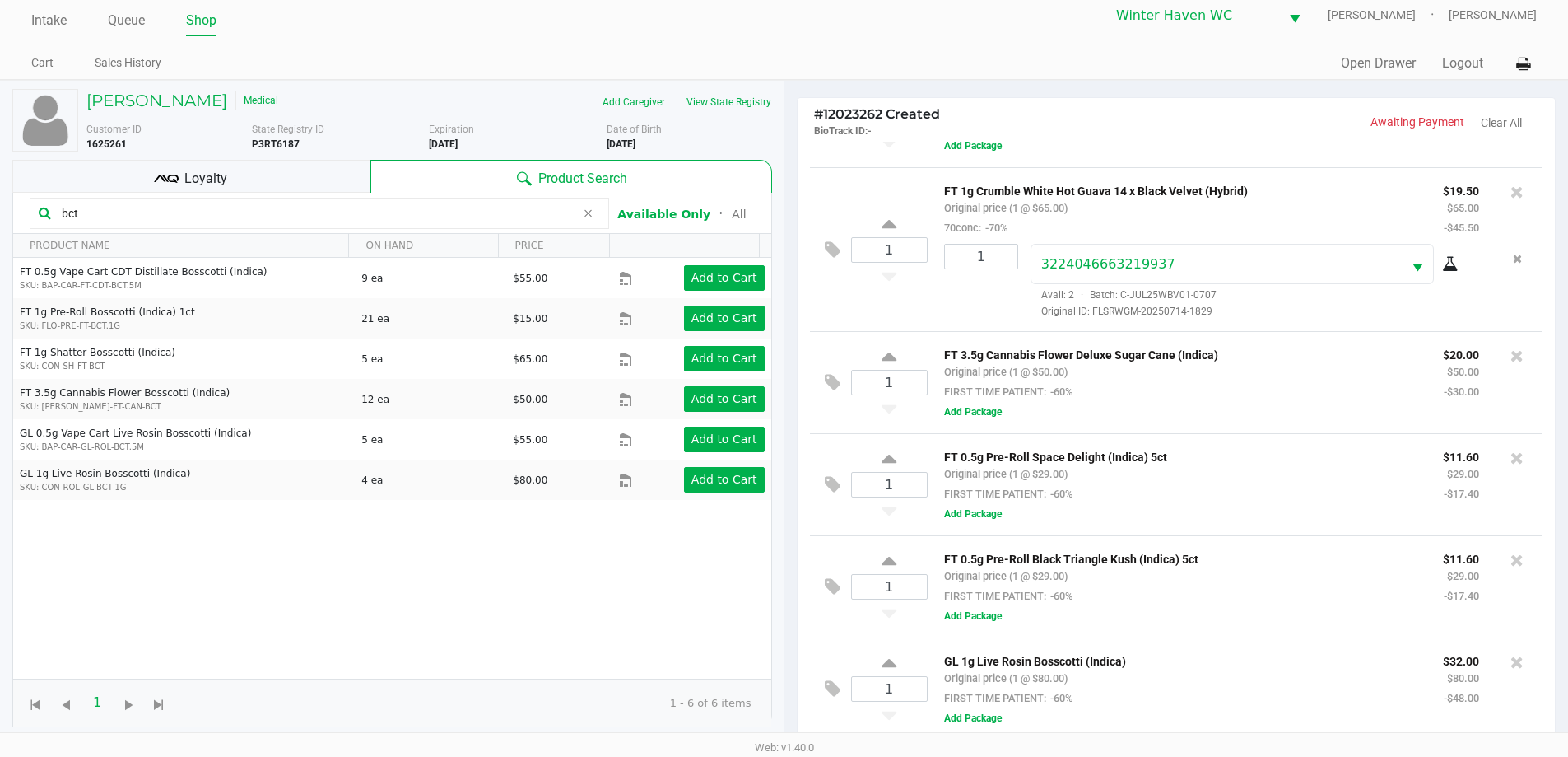
click at [140, 182] on div "Loyalty" at bounding box center [191, 176] width 358 height 33
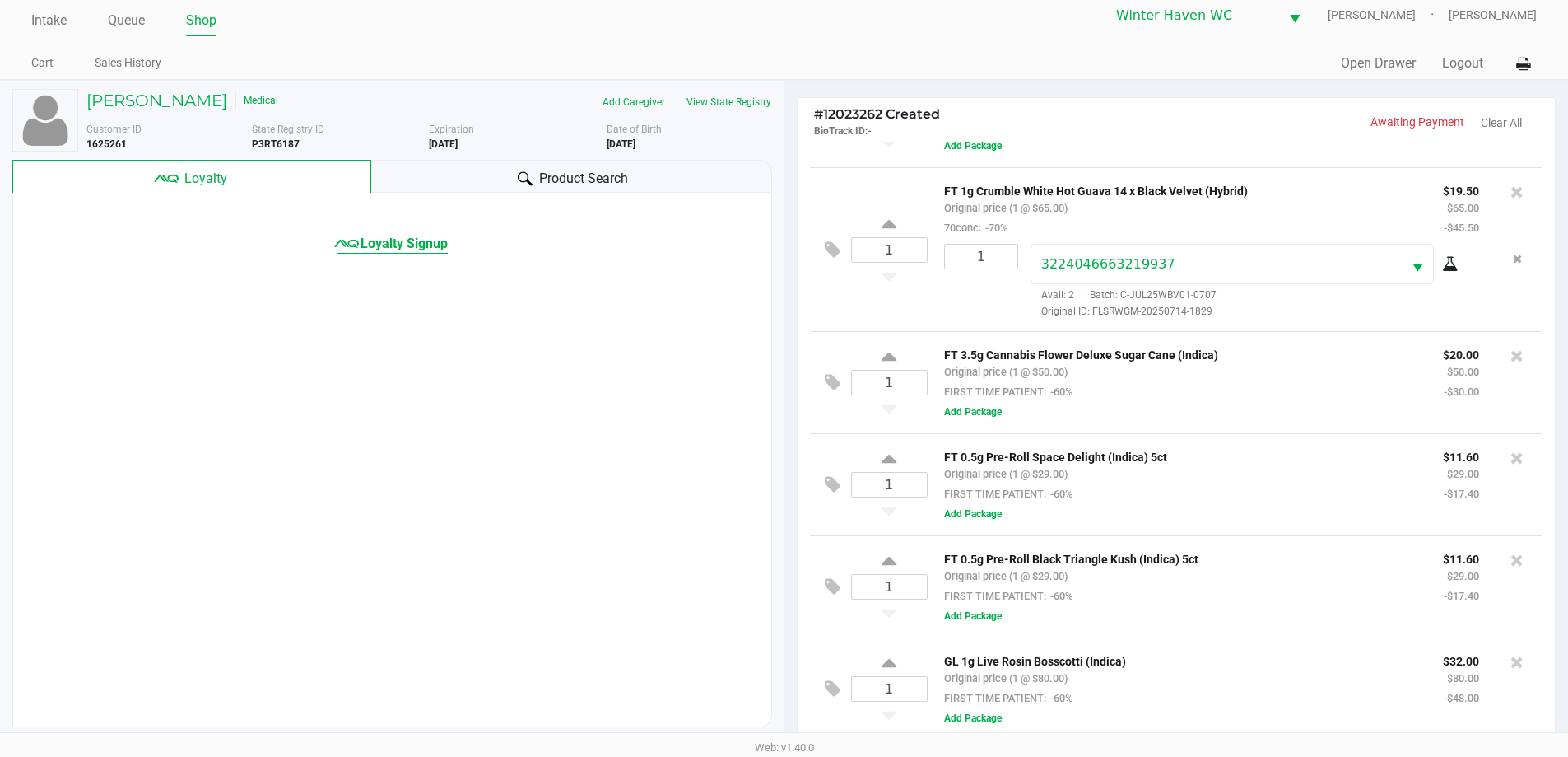
click at [438, 252] on span "Loyalty Signup" at bounding box center [404, 243] width 87 height 19
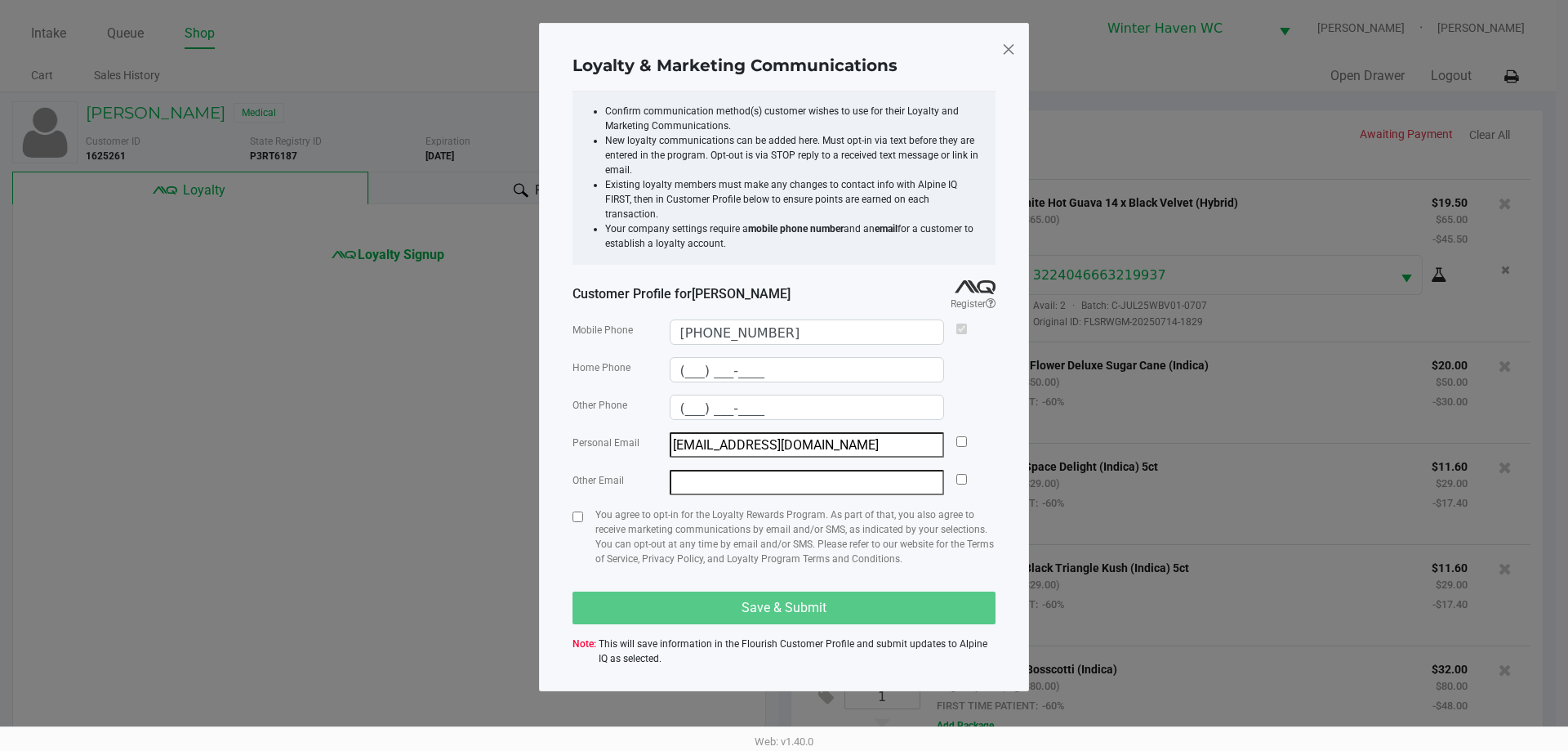
click at [968, 432] on div "Personal Email dmlconstructionpro@gmail.com" at bounding box center [784, 444] width 423 height 25
click at [959, 437] on input "checkbox" at bounding box center [961, 441] width 11 height 11
checkbox input "true"
click at [578, 512] on input "checkbox" at bounding box center [577, 516] width 11 height 11
checkbox input "true"
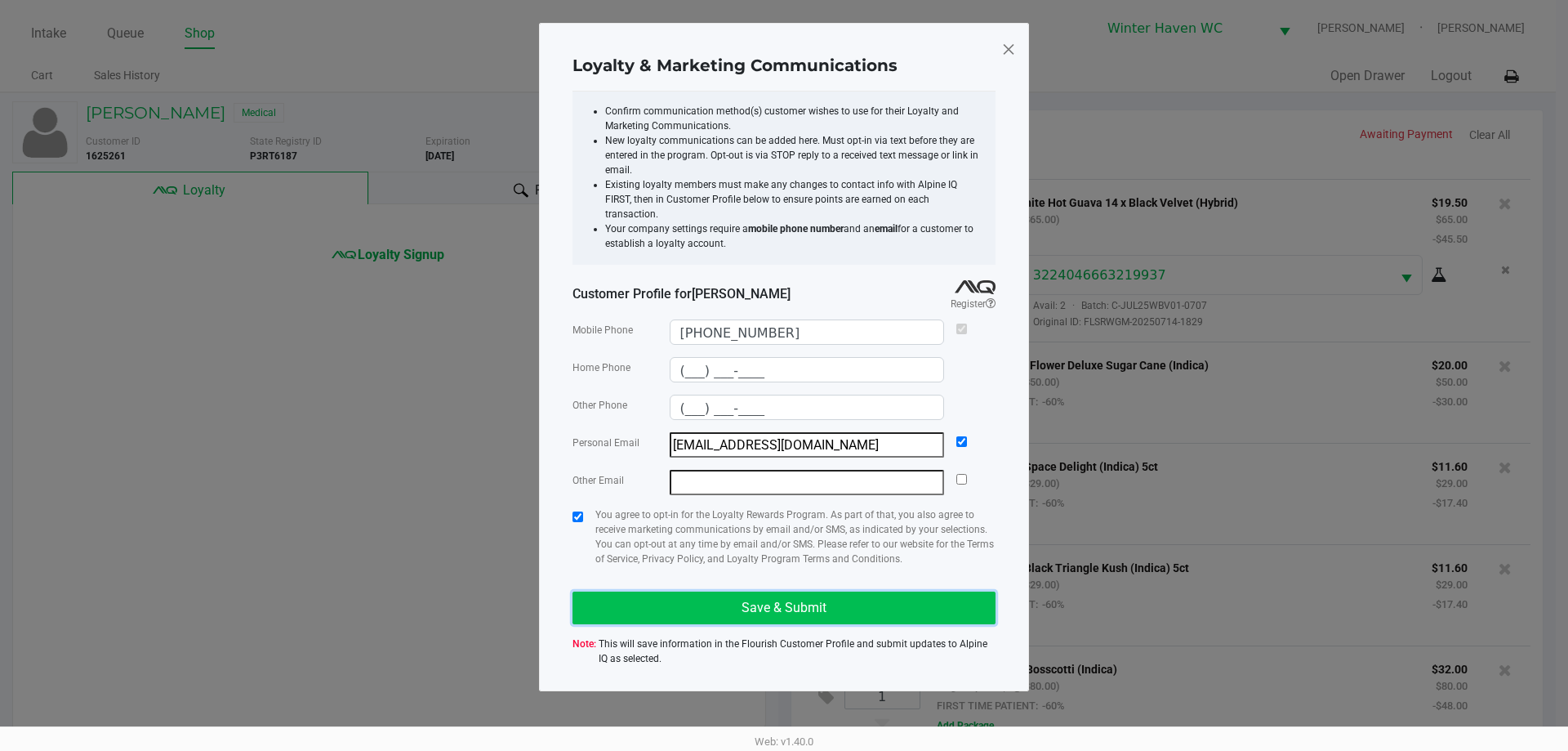
click at [764, 591] on button "Save & Submit" at bounding box center [784, 608] width 423 height 33
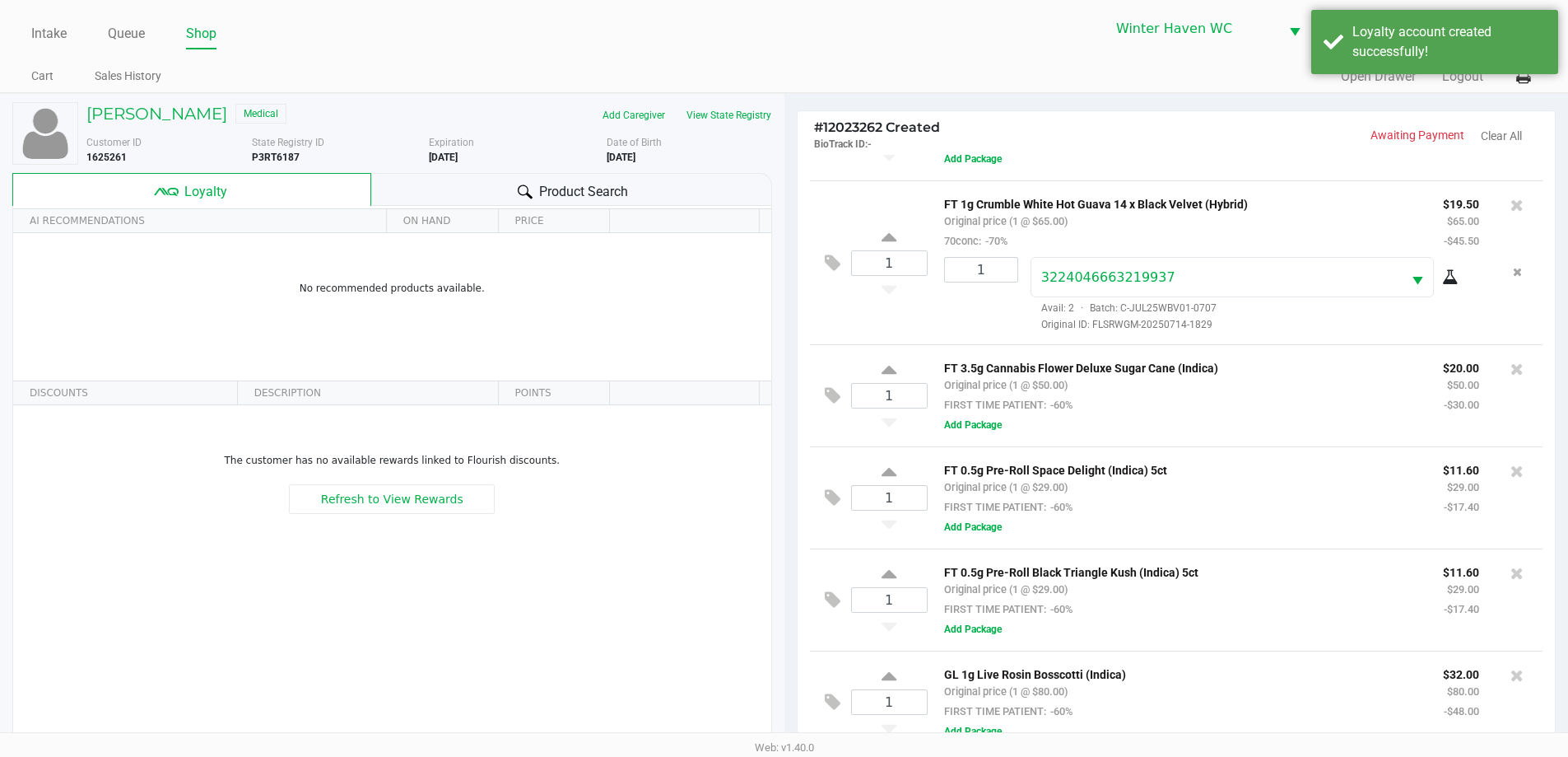
click at [528, 185] on icon at bounding box center [524, 191] width 15 height 15
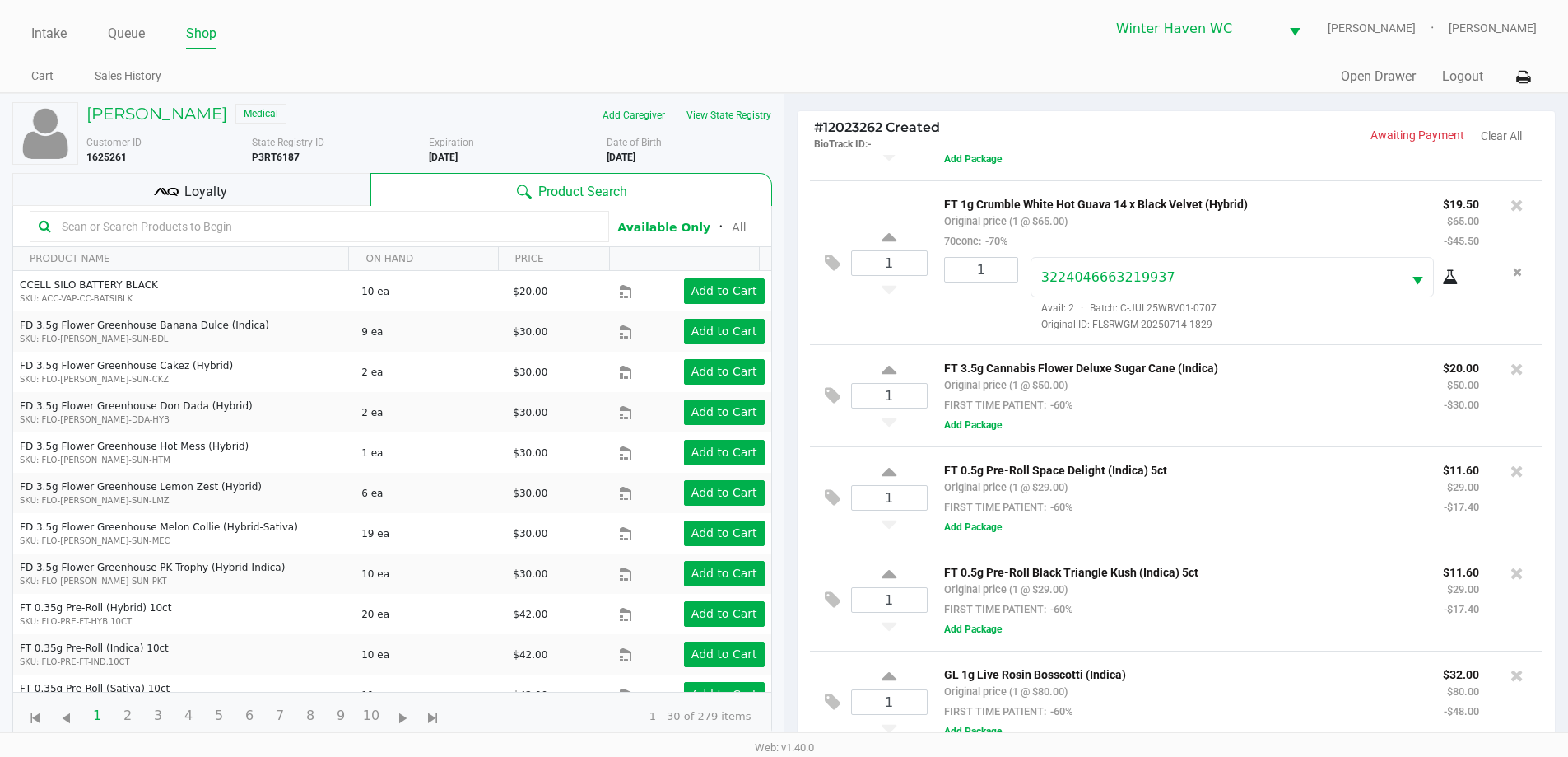
click at [319, 229] on input "text" at bounding box center [328, 226] width 545 height 24
click at [216, 224] on input "text" at bounding box center [328, 226] width 545 height 24
click at [347, 227] on input "text" at bounding box center [328, 226] width 545 height 24
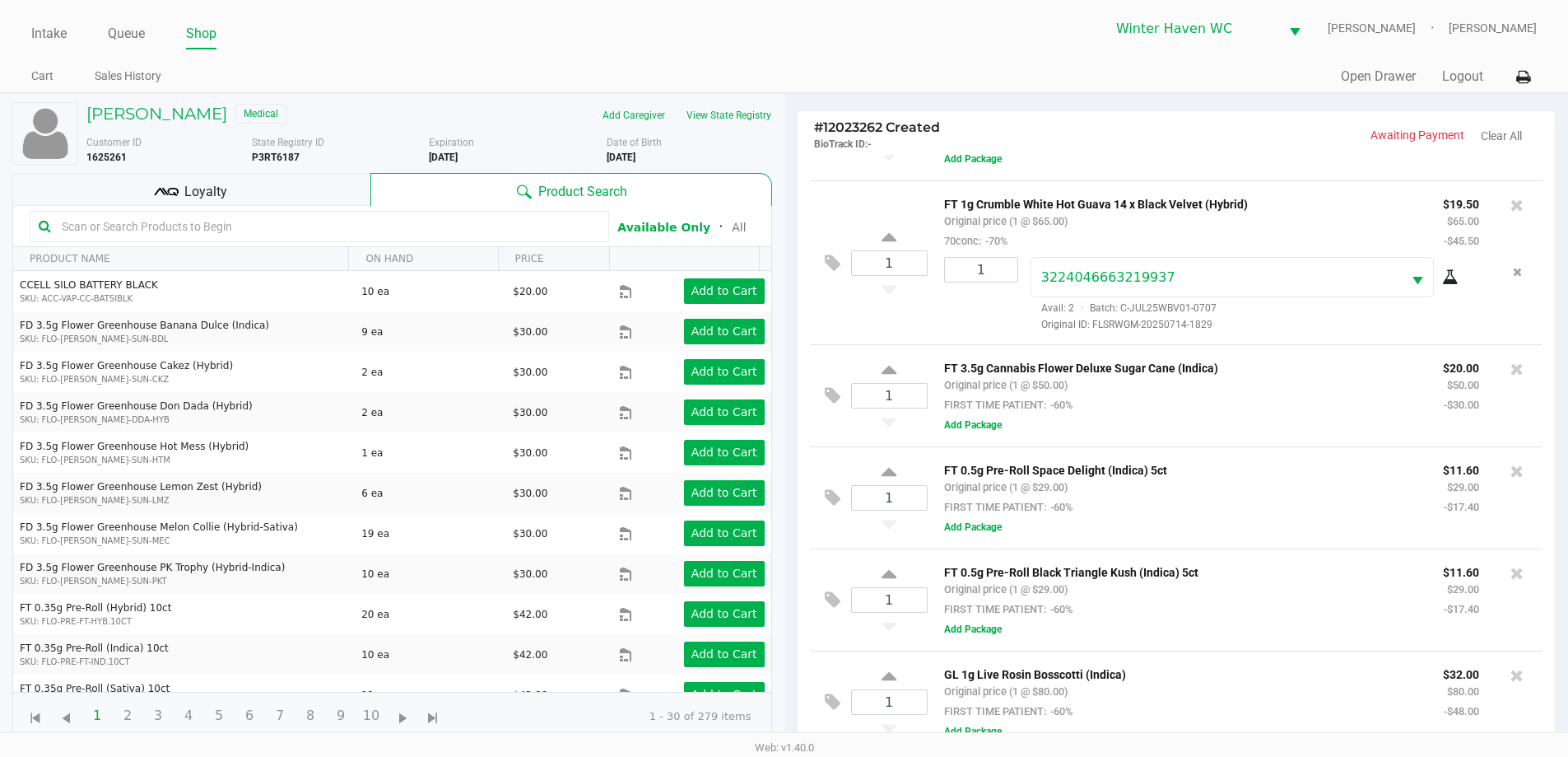
click at [347, 227] on input "text" at bounding box center [328, 226] width 545 height 24
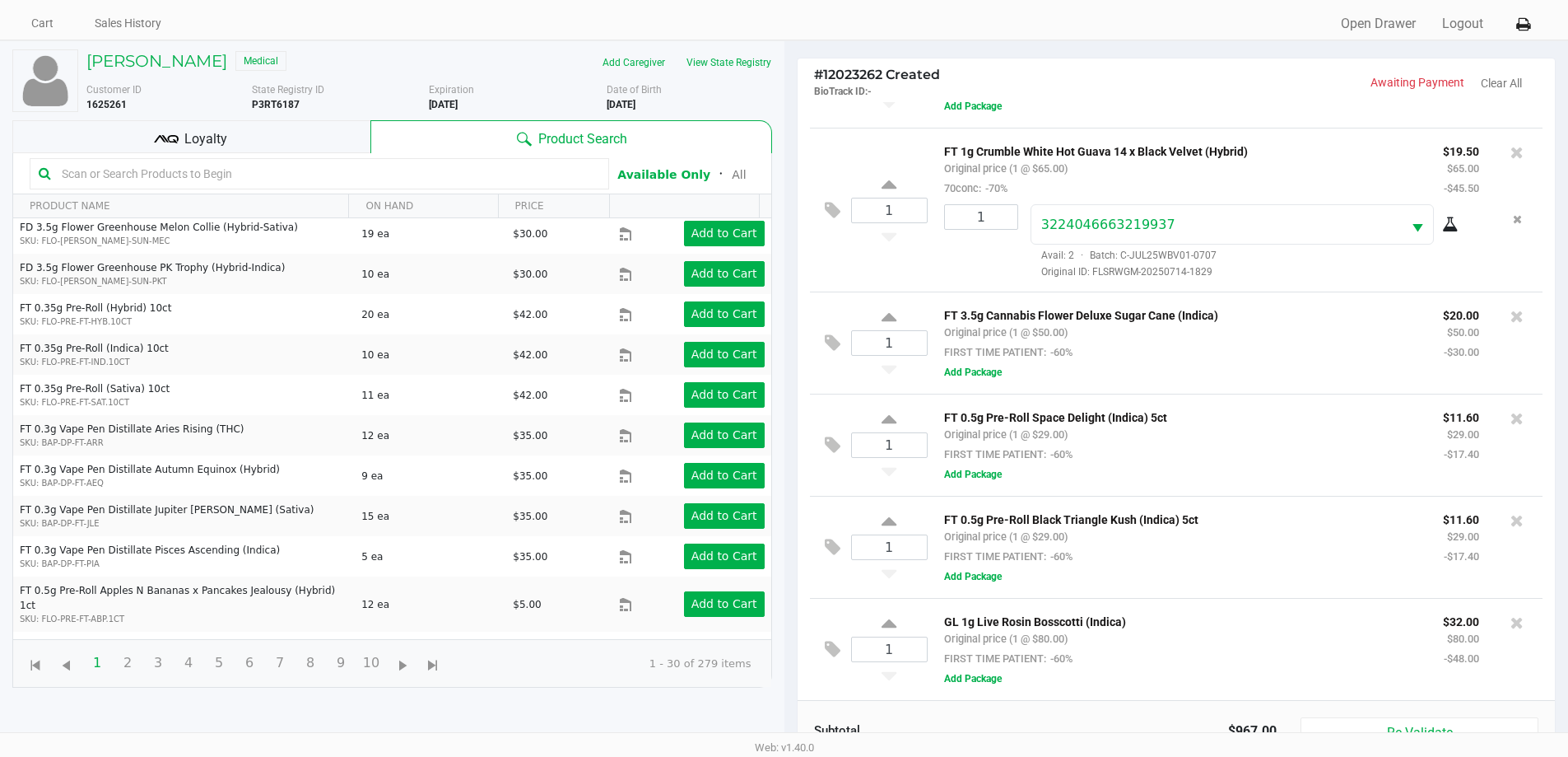
scroll to position [82, 0]
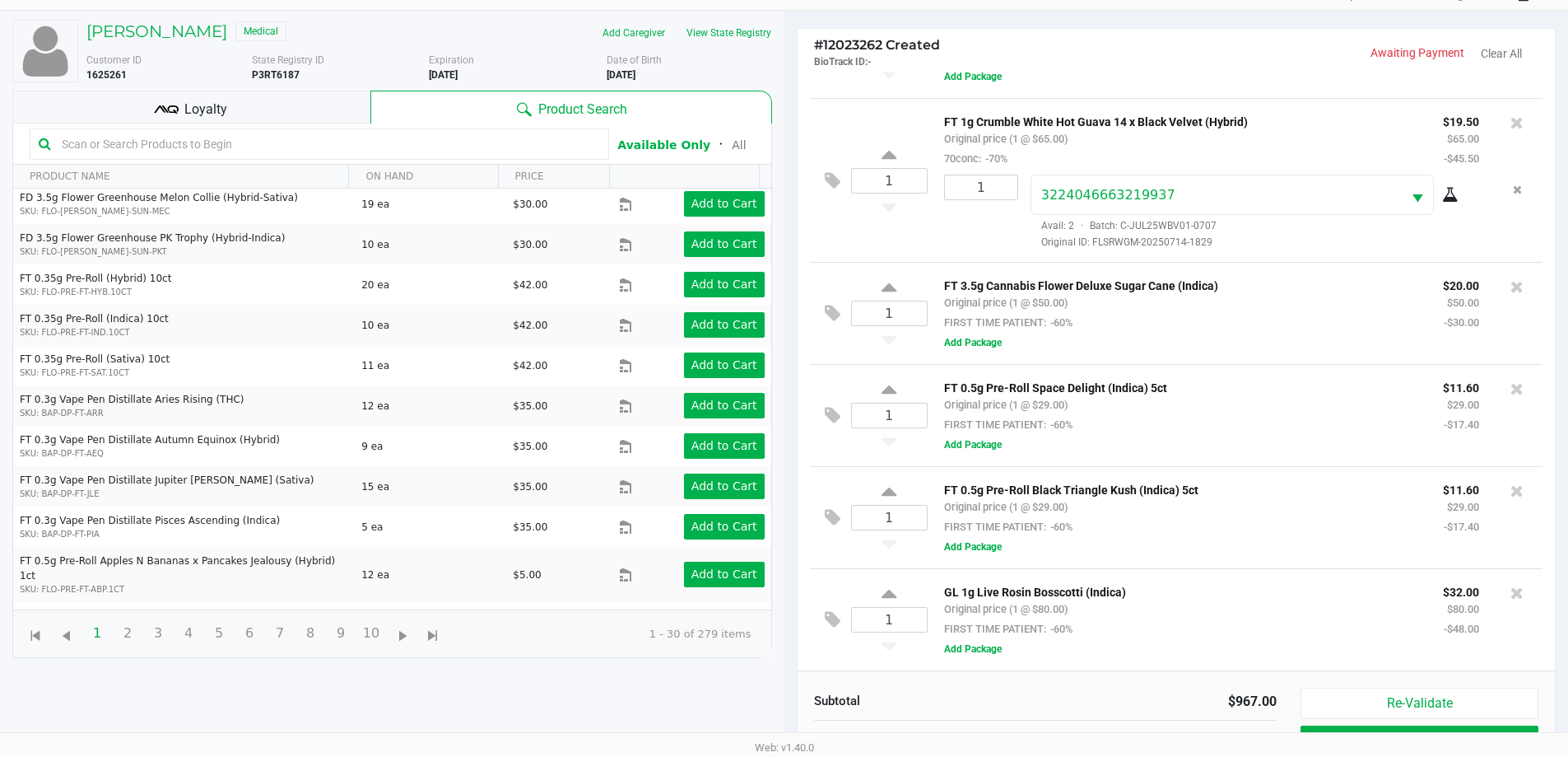
click at [1243, 516] on div "FT 0.5g Pre-Roll Black Triangle Kush (Indica) 5ct Original price (1 @ $29.00) F…" at bounding box center [1181, 507] width 499 height 57
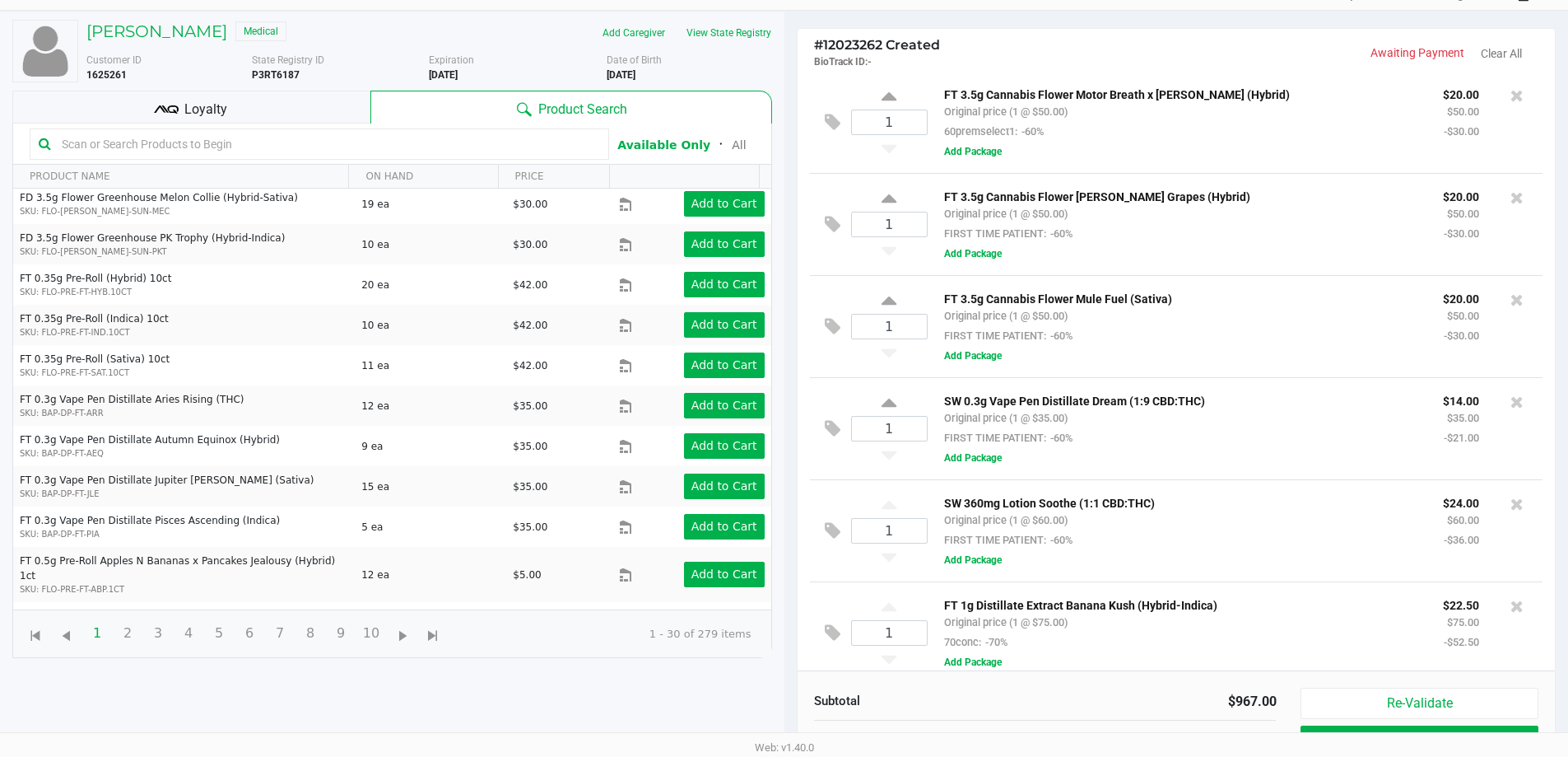
scroll to position [276, 0]
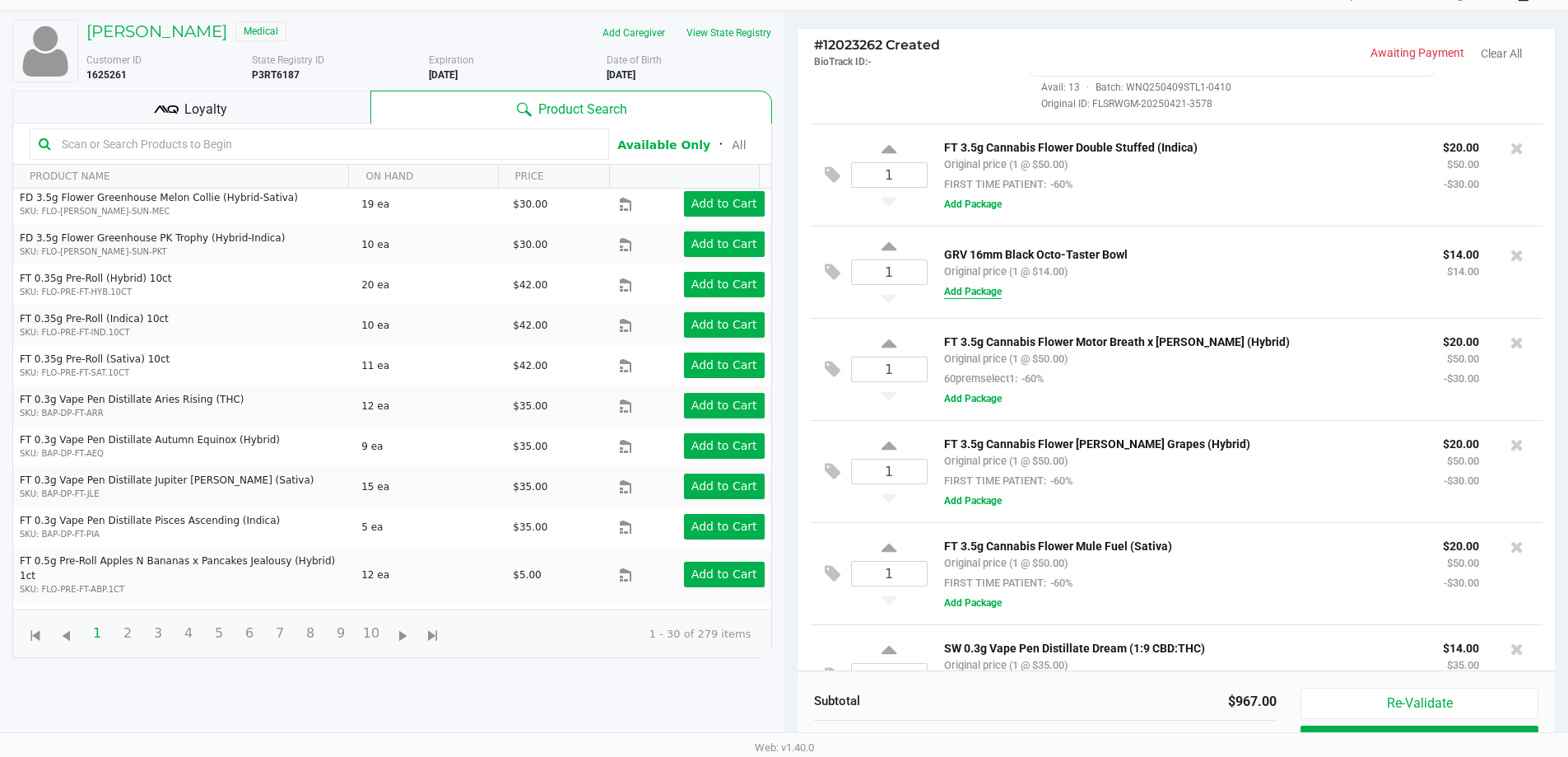
click at [978, 287] on button "Add Package" at bounding box center [972, 291] width 57 height 15
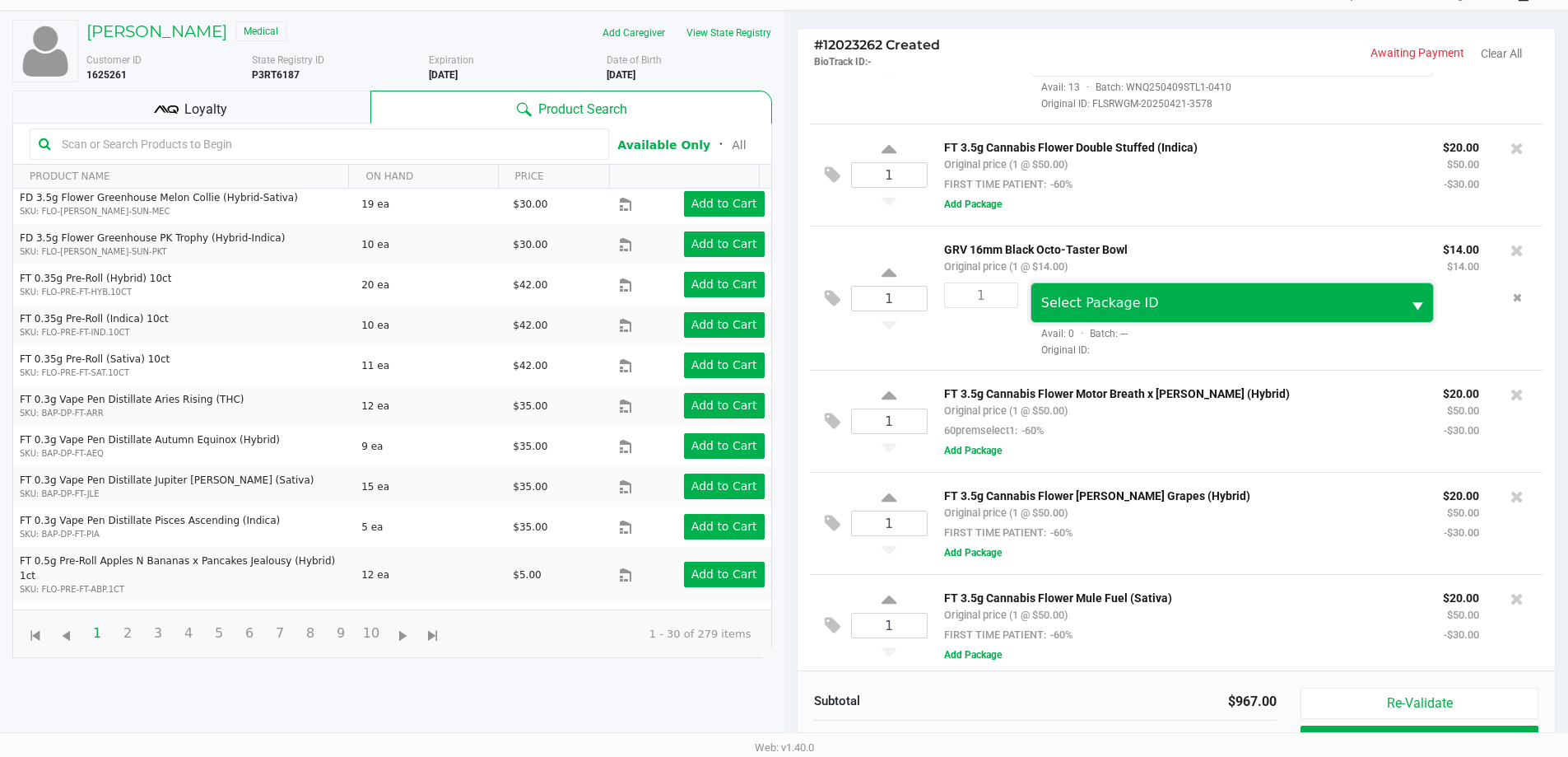
click at [1130, 300] on span "Select Package ID" at bounding box center [1099, 302] width 117 height 16
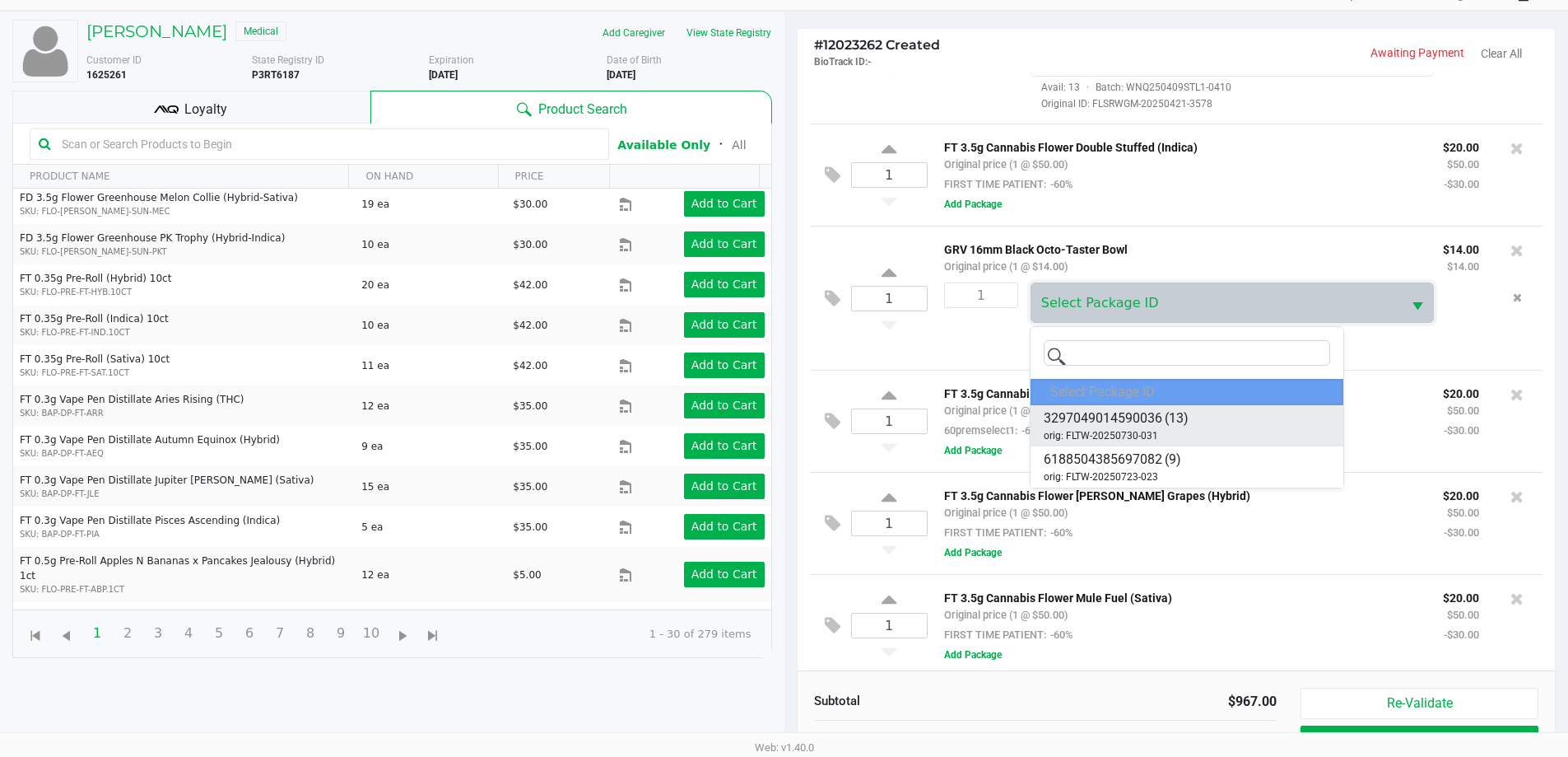
click at [1189, 439] on li "3297049014590036 (13) orig: FLTW-20250730-031" at bounding box center [1186, 426] width 313 height 41
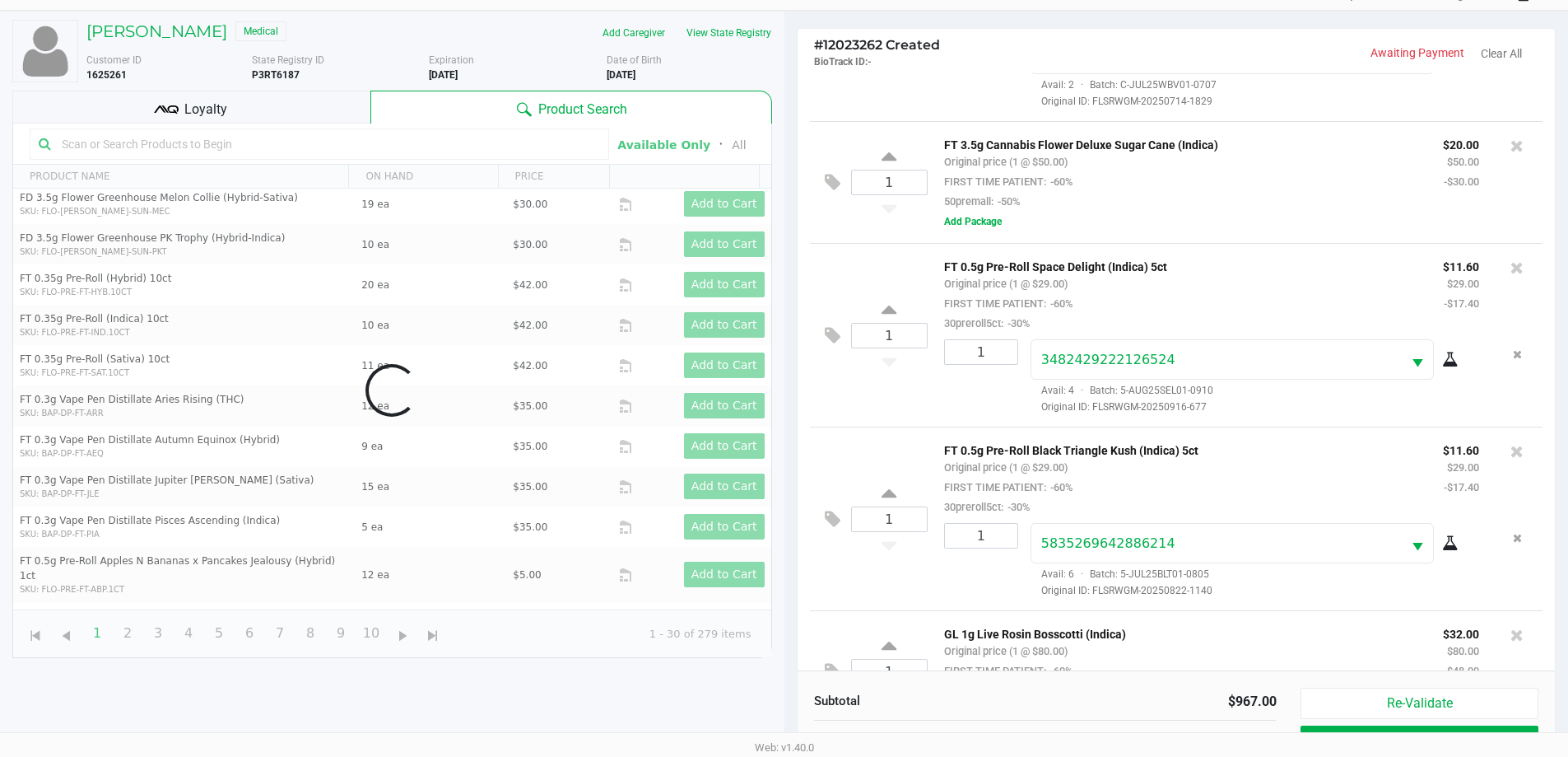
scroll to position [2213, 0]
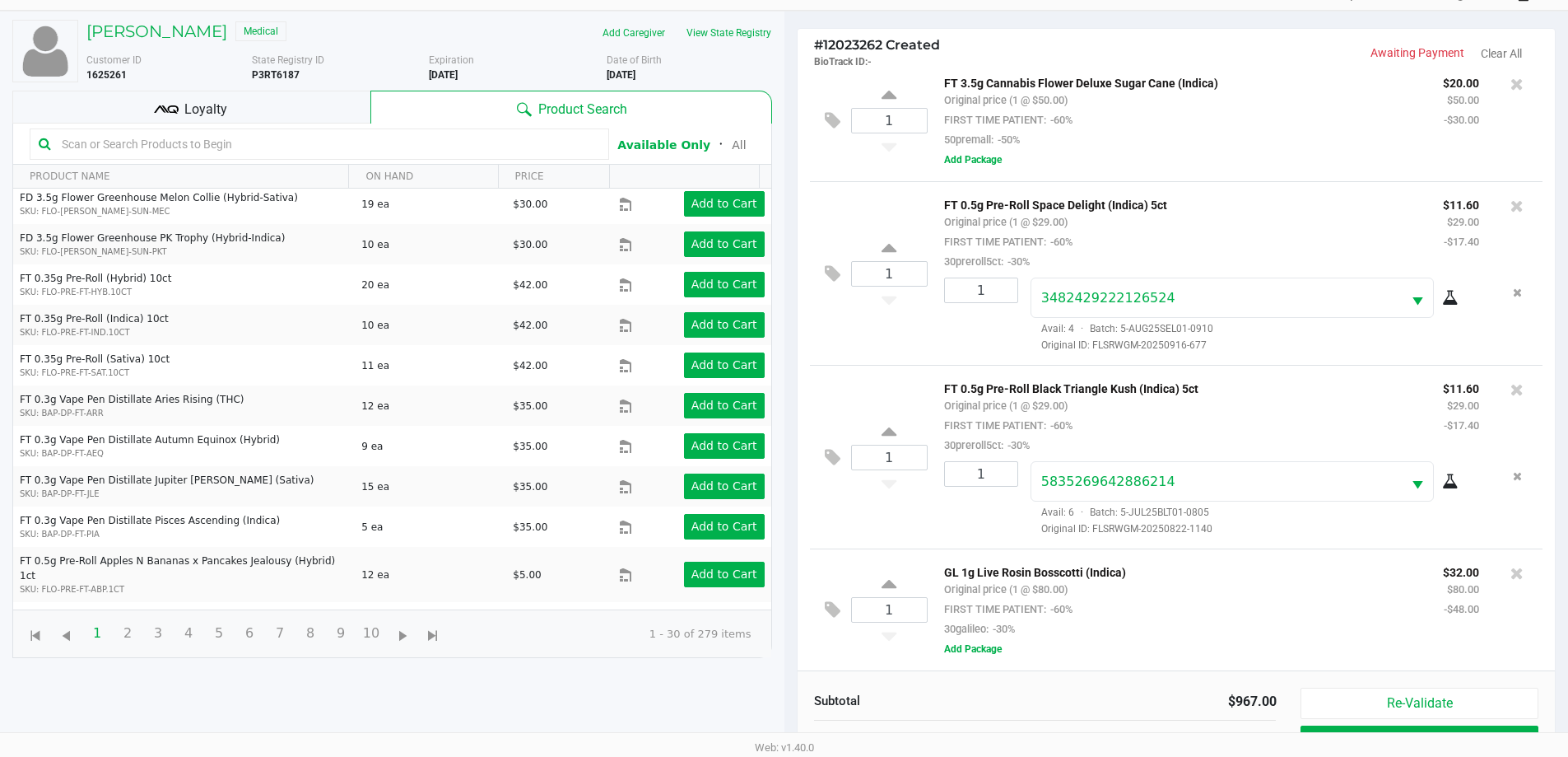
click at [1181, 221] on div "FT 0.5g Pre-Roll Space Delight (Indica) 5ct Original price (1 @ $29.00) FIRST T…" at bounding box center [1181, 232] width 499 height 77
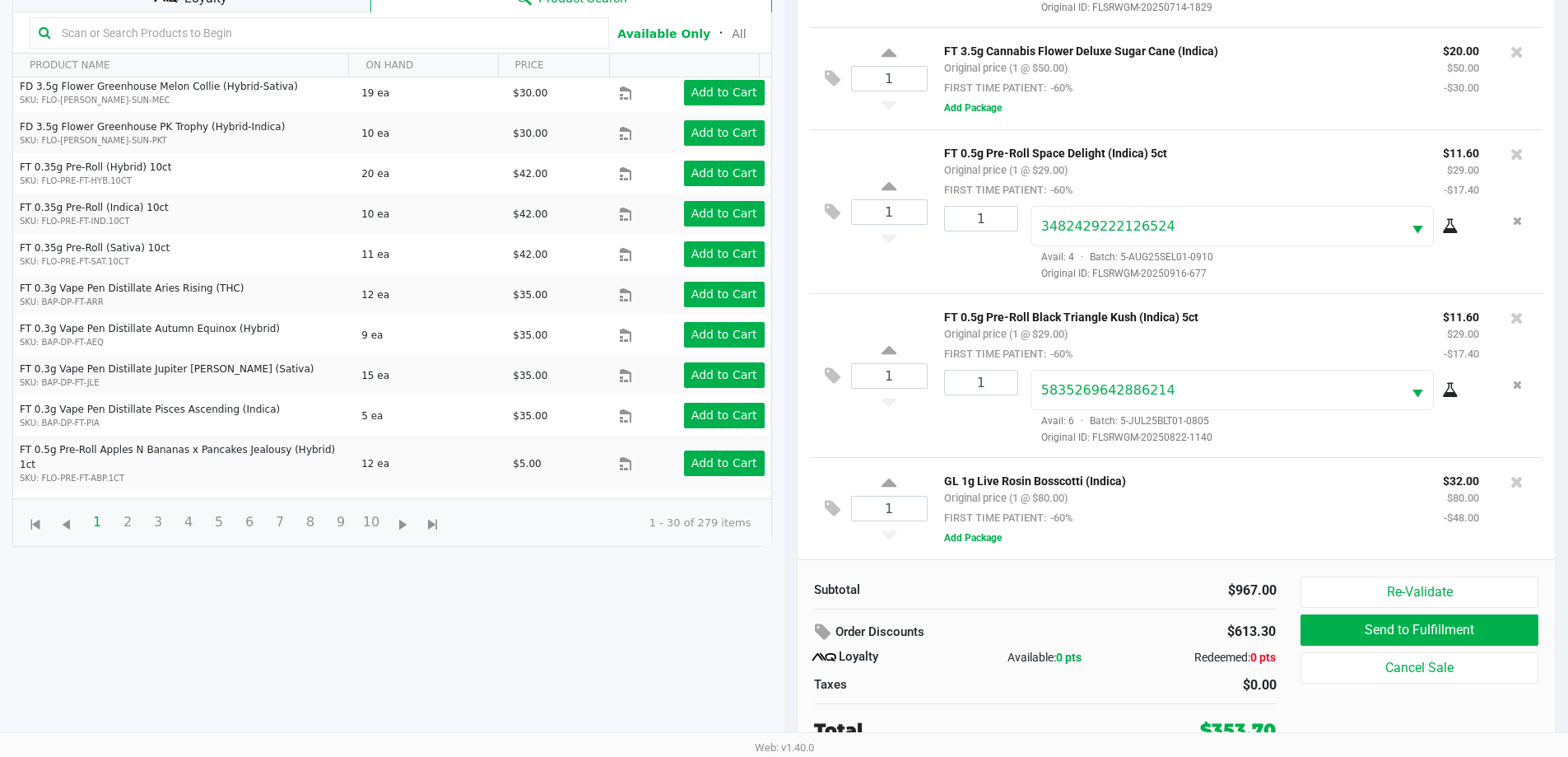
scroll to position [198, 0]
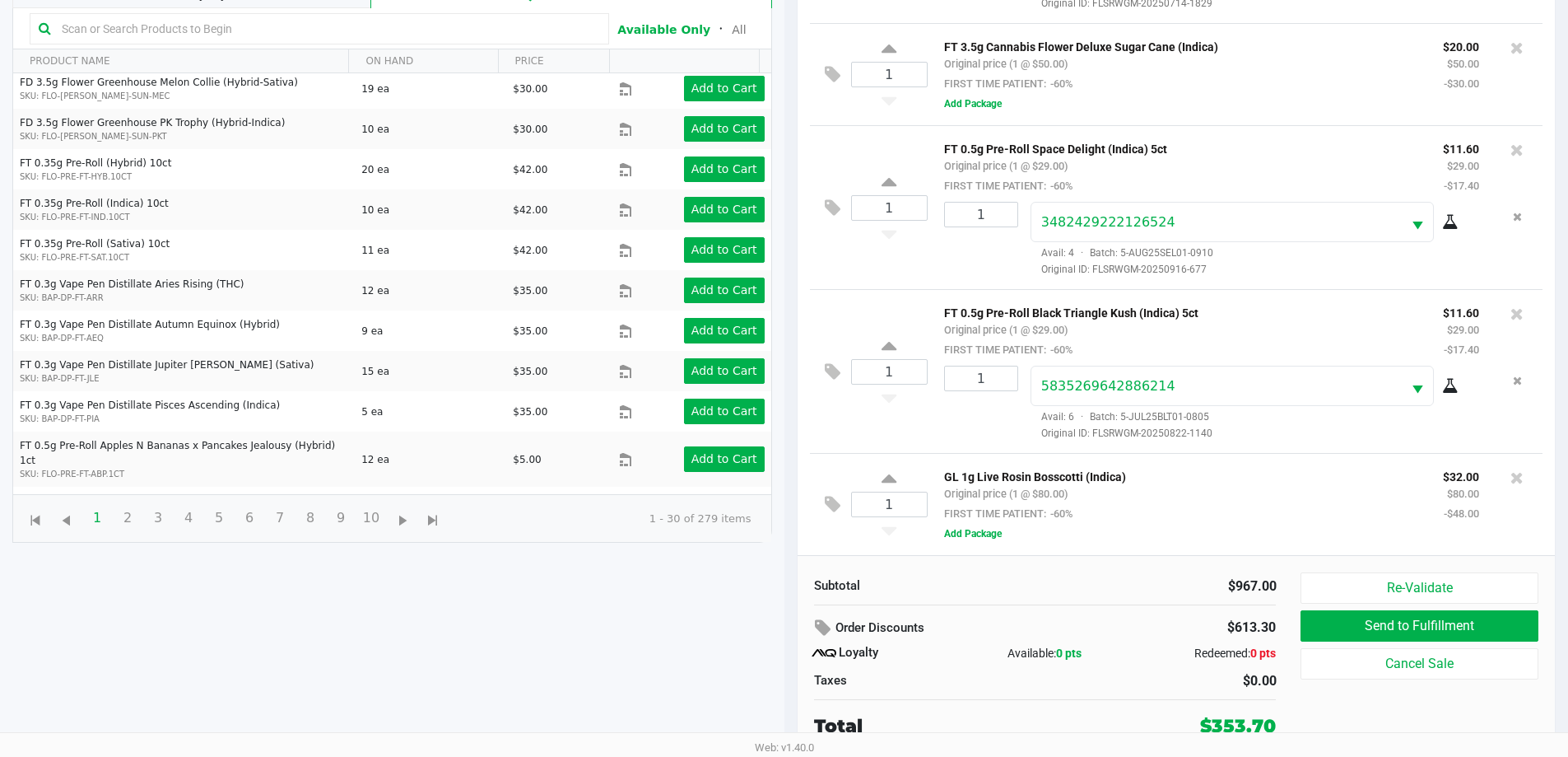
click at [1209, 494] on div "GL 1g Live Rosin Bosscotti (Indica) Original price (1 @ $80.00) FIRST TIME PATI…" at bounding box center [1181, 494] width 499 height 57
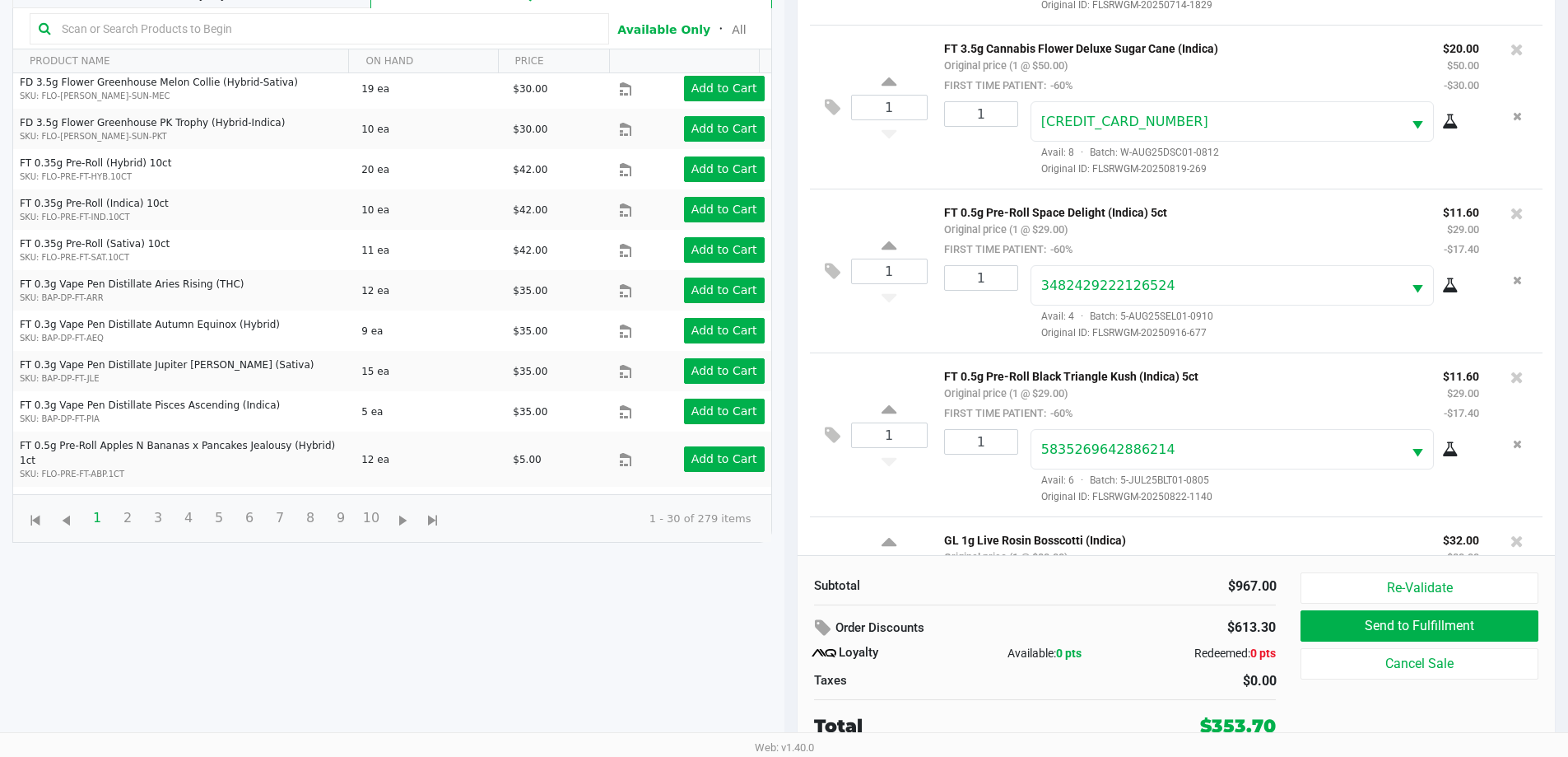
scroll to position [2779, 0]
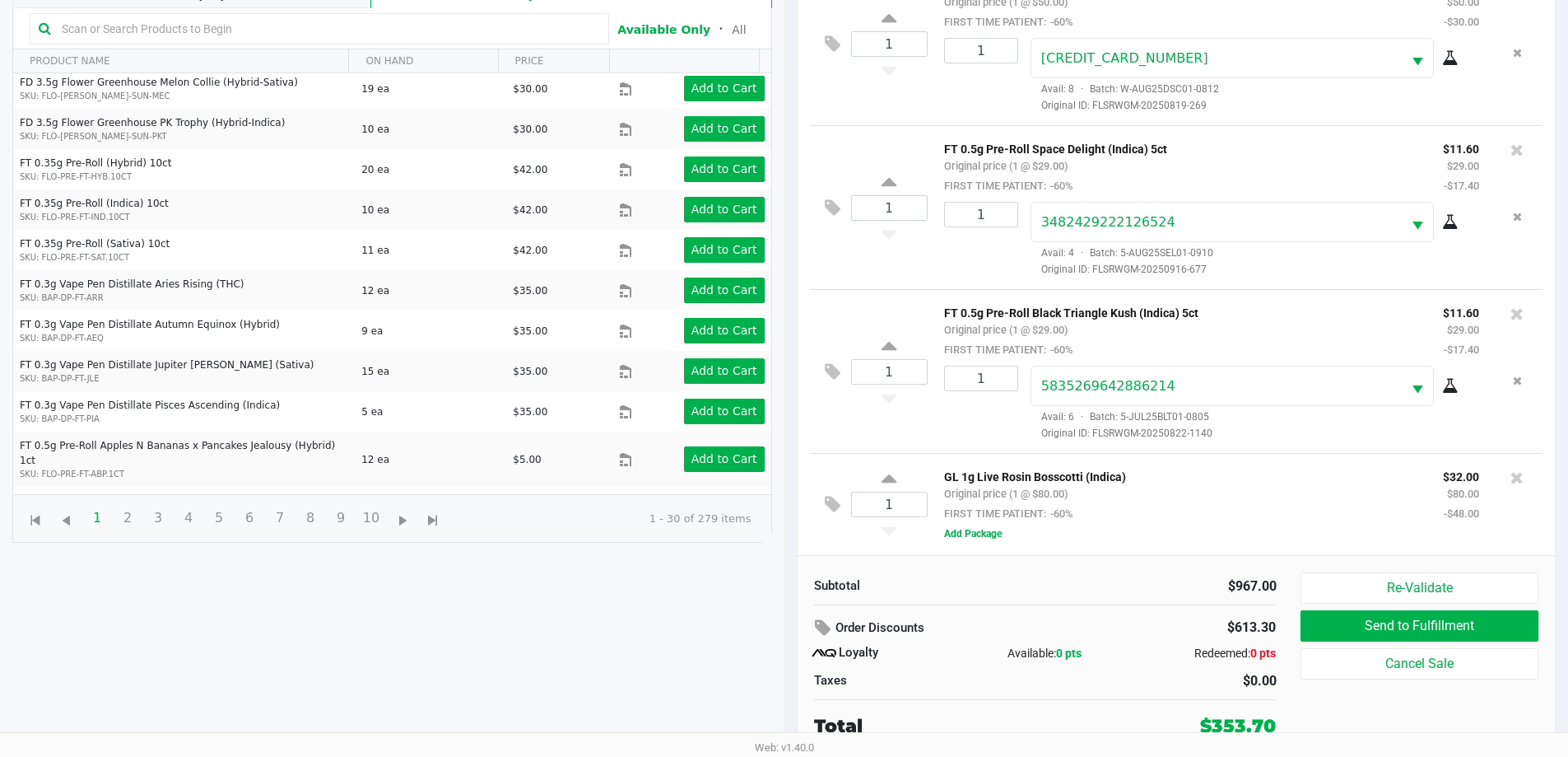
click at [1106, 514] on div "GL 1g Live Rosin Bosscotti (Indica) Original price (1 @ $80.00) FIRST TIME PATI…" at bounding box center [1181, 494] width 499 height 57
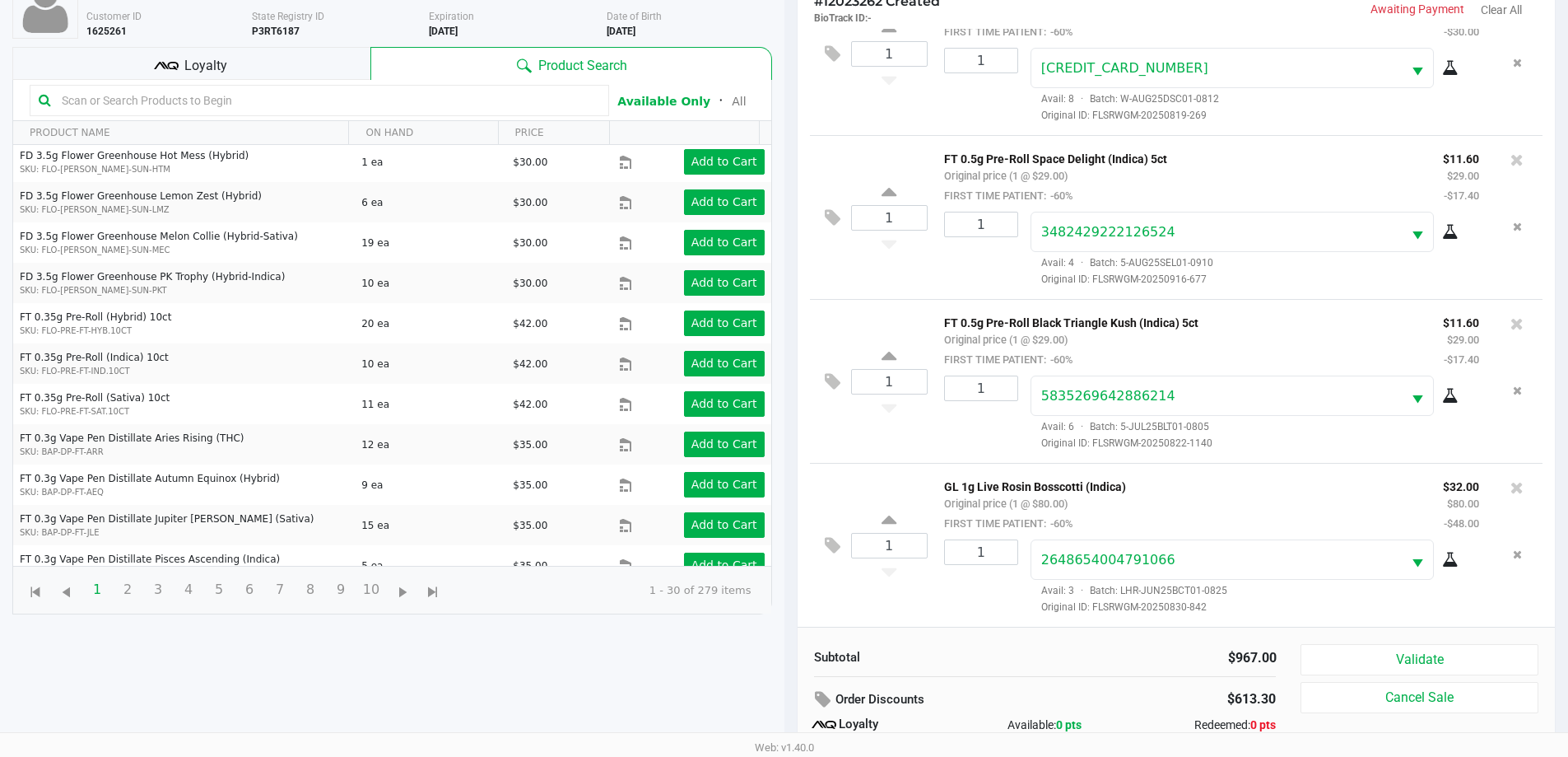
scroll to position [198, 0]
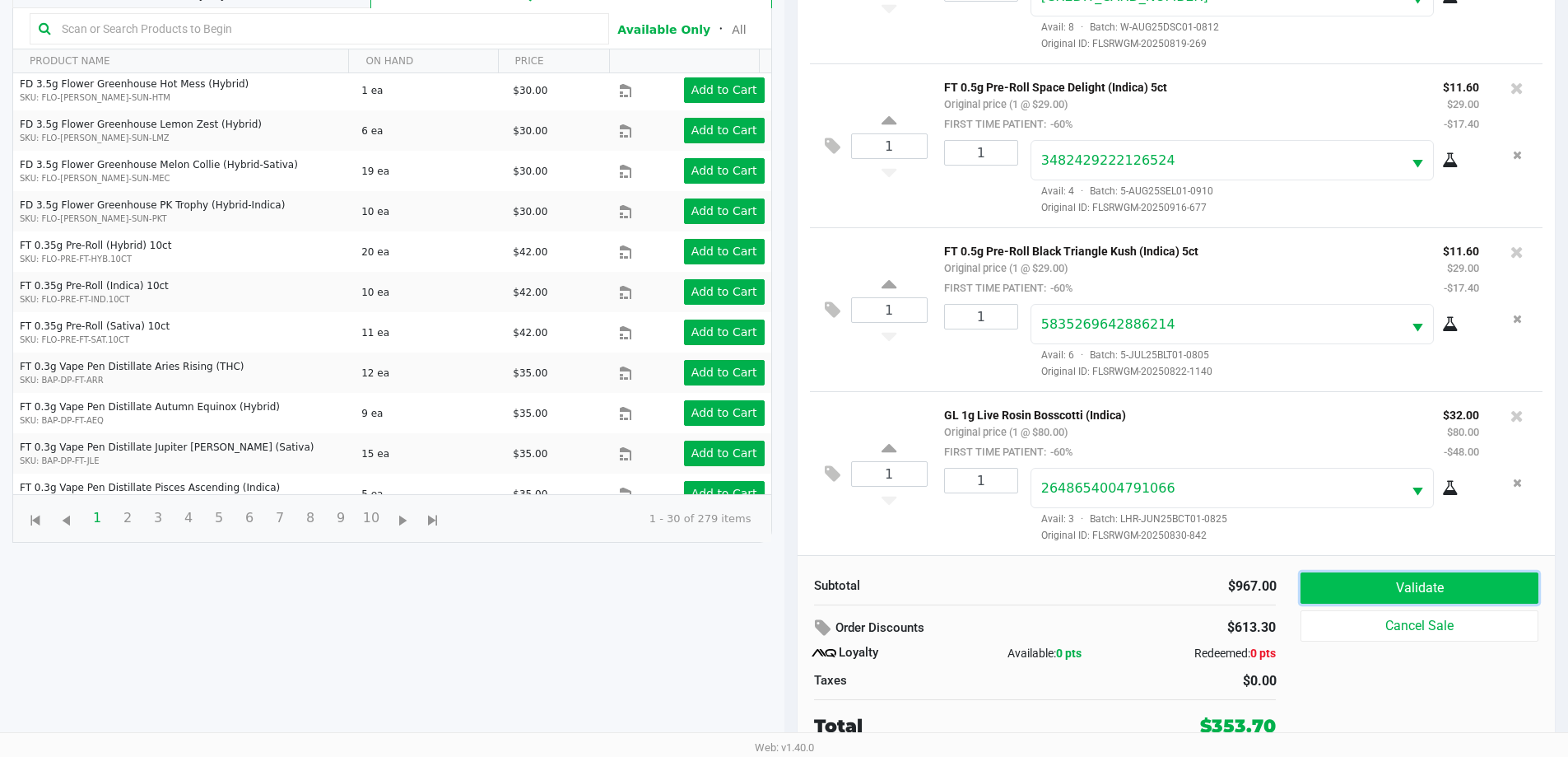
click at [1440, 581] on button "Validate" at bounding box center [1419, 587] width 237 height 31
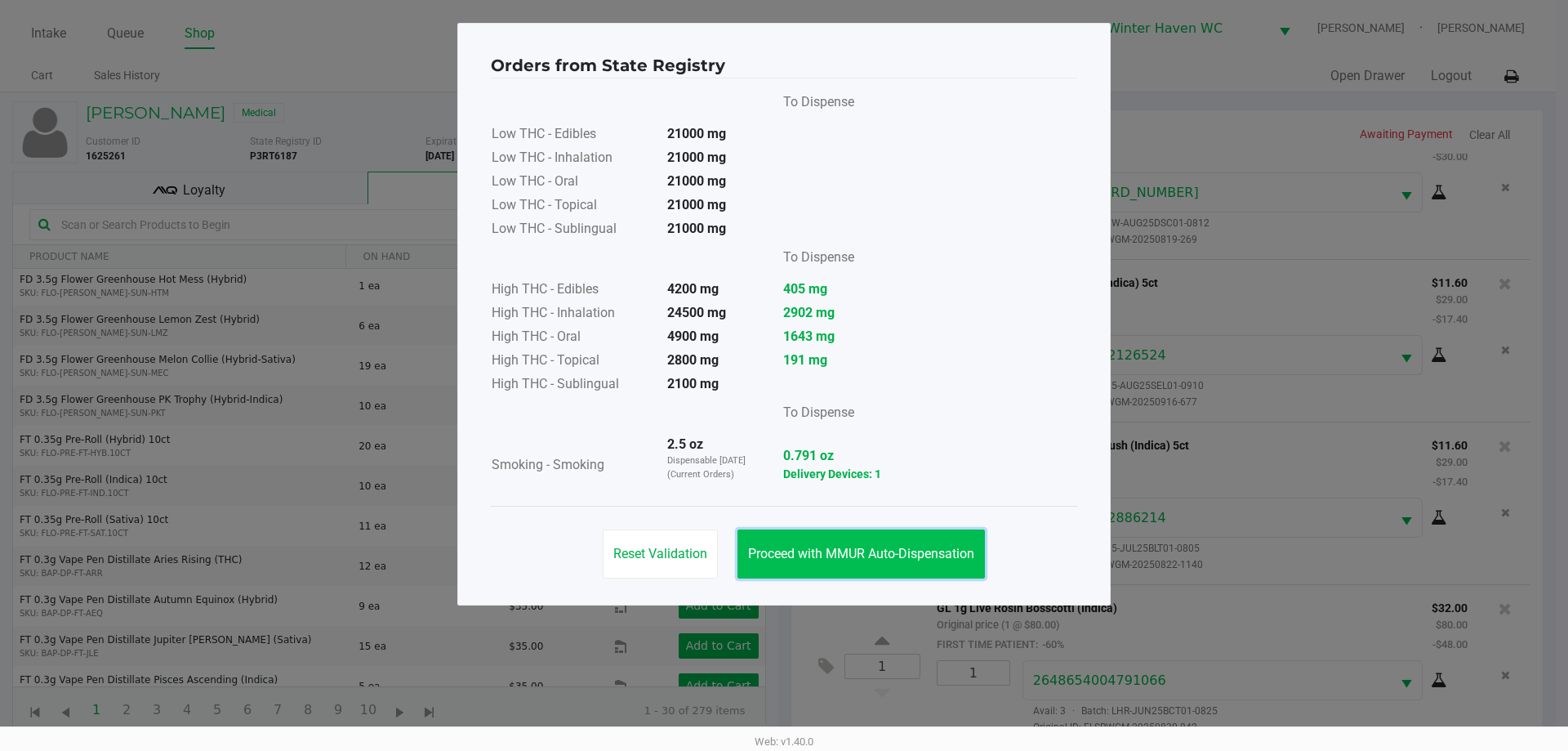
click at [874, 541] on button "Proceed with MMUR Auto-Dispensation" at bounding box center [860, 553] width 247 height 49
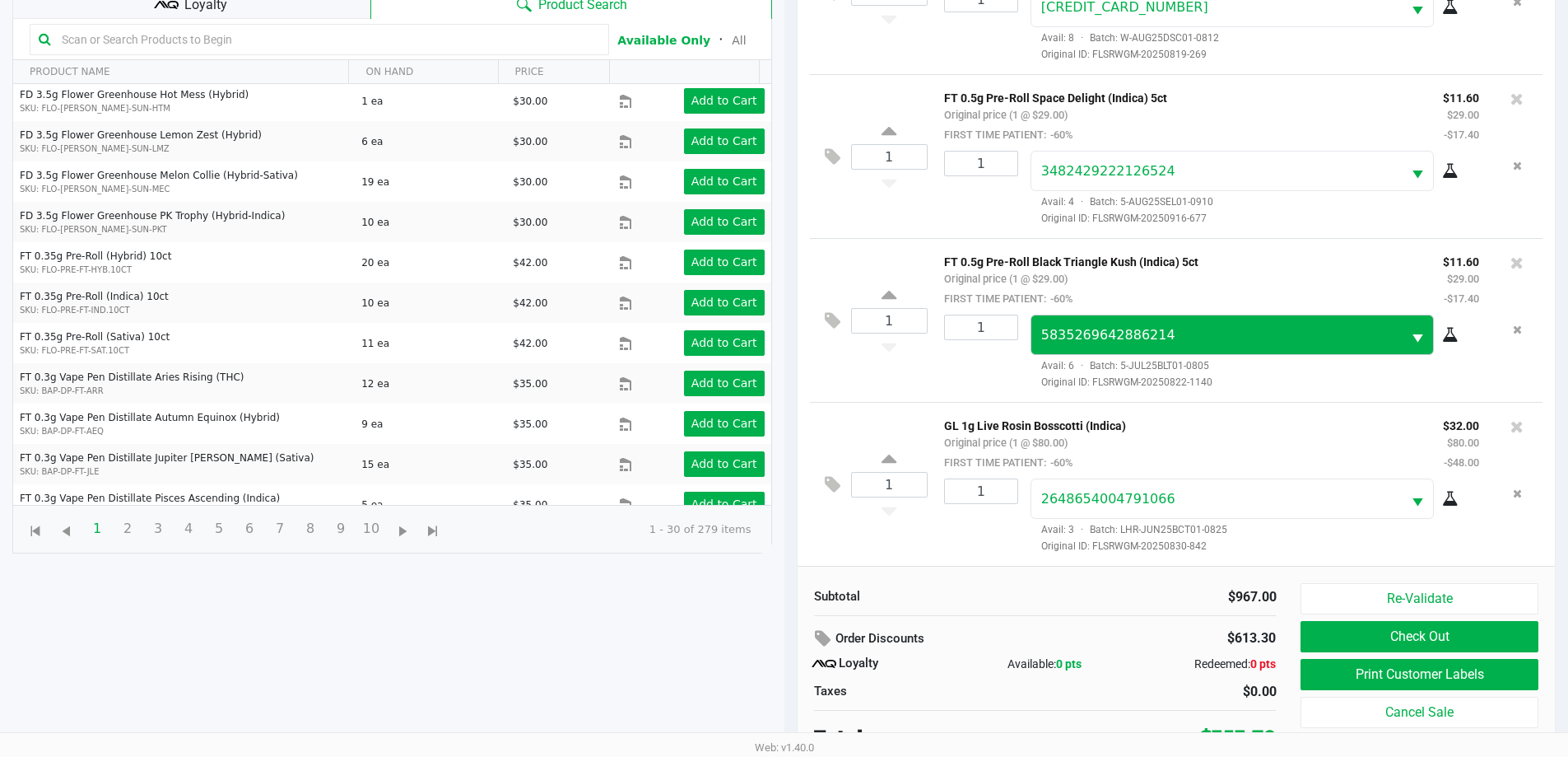
scroll to position [198, 0]
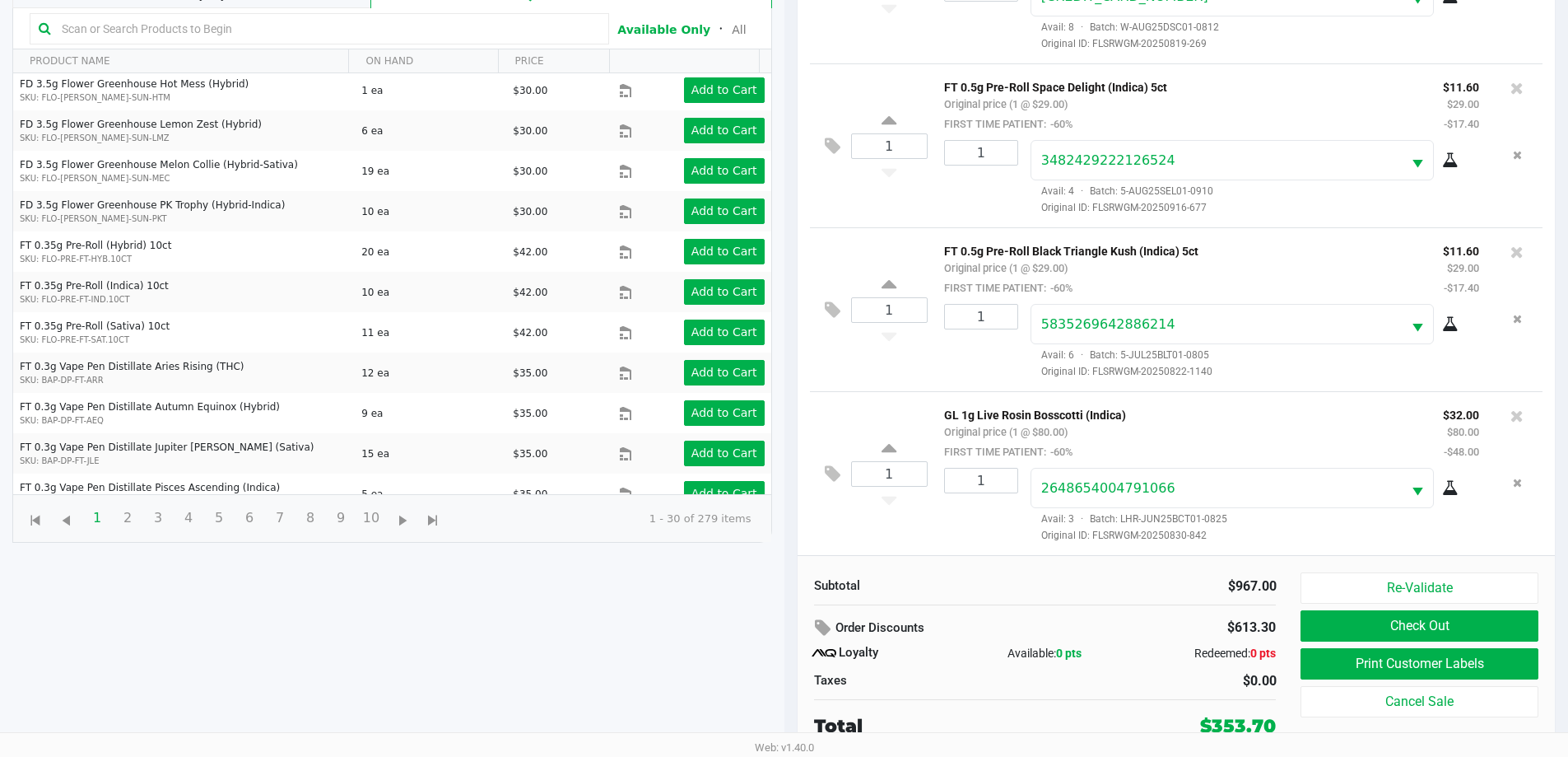
click at [949, 534] on div "1" at bounding box center [975, 504] width 86 height 75
click at [1450, 665] on button "Print Customer Labels" at bounding box center [1419, 663] width 237 height 31
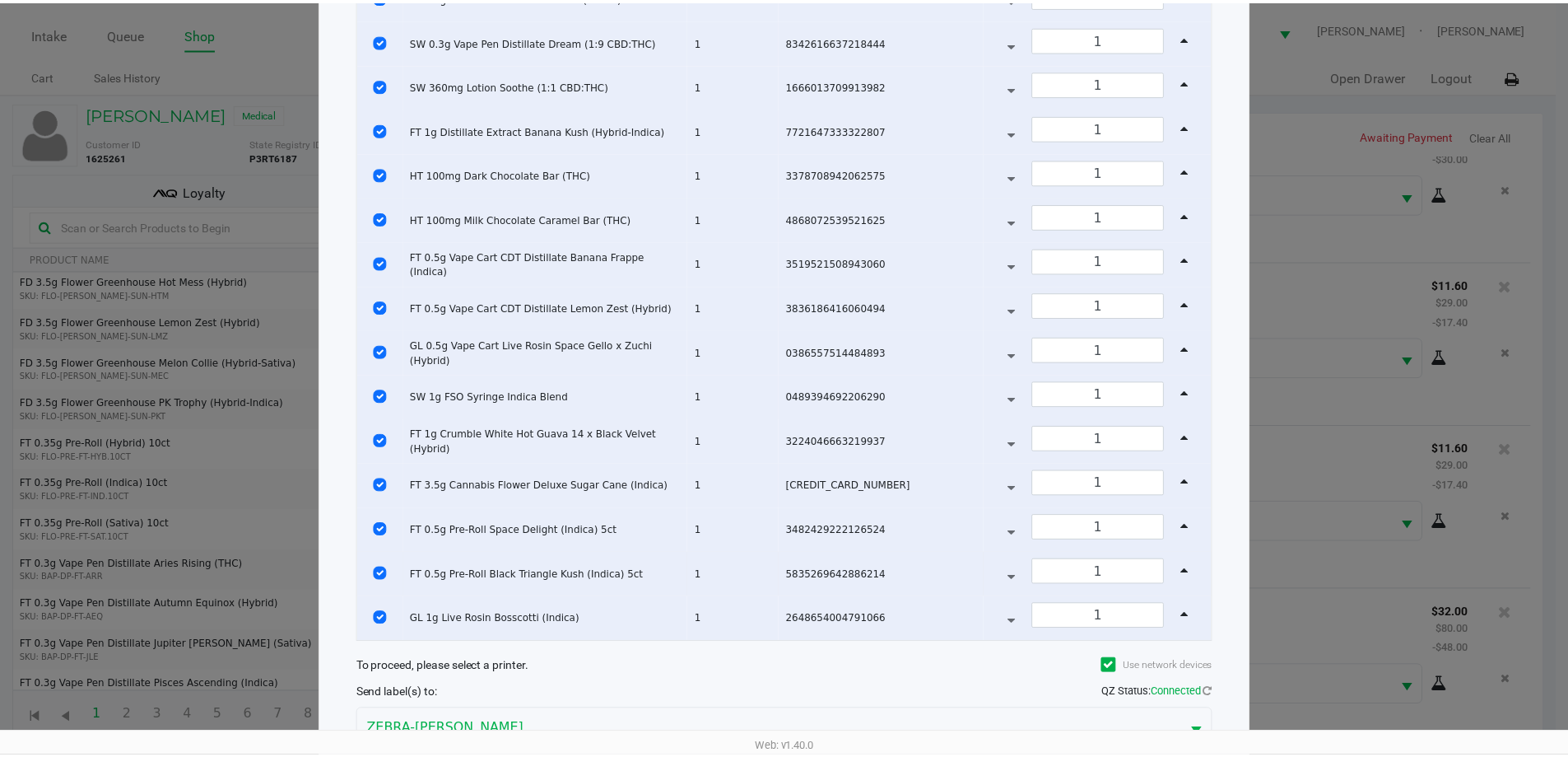
scroll to position [532, 0]
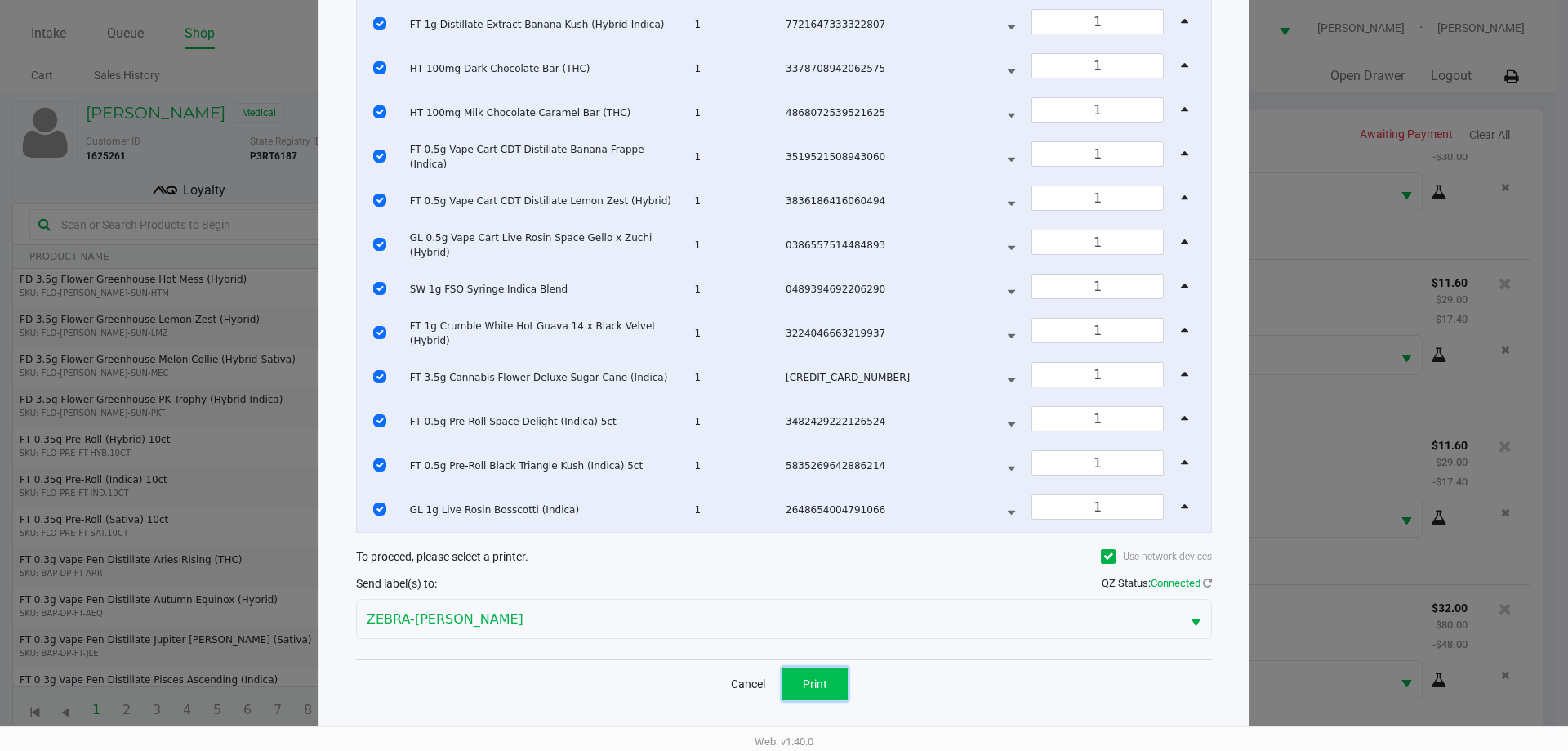
click at [831, 681] on button "Print" at bounding box center [815, 684] width 65 height 33
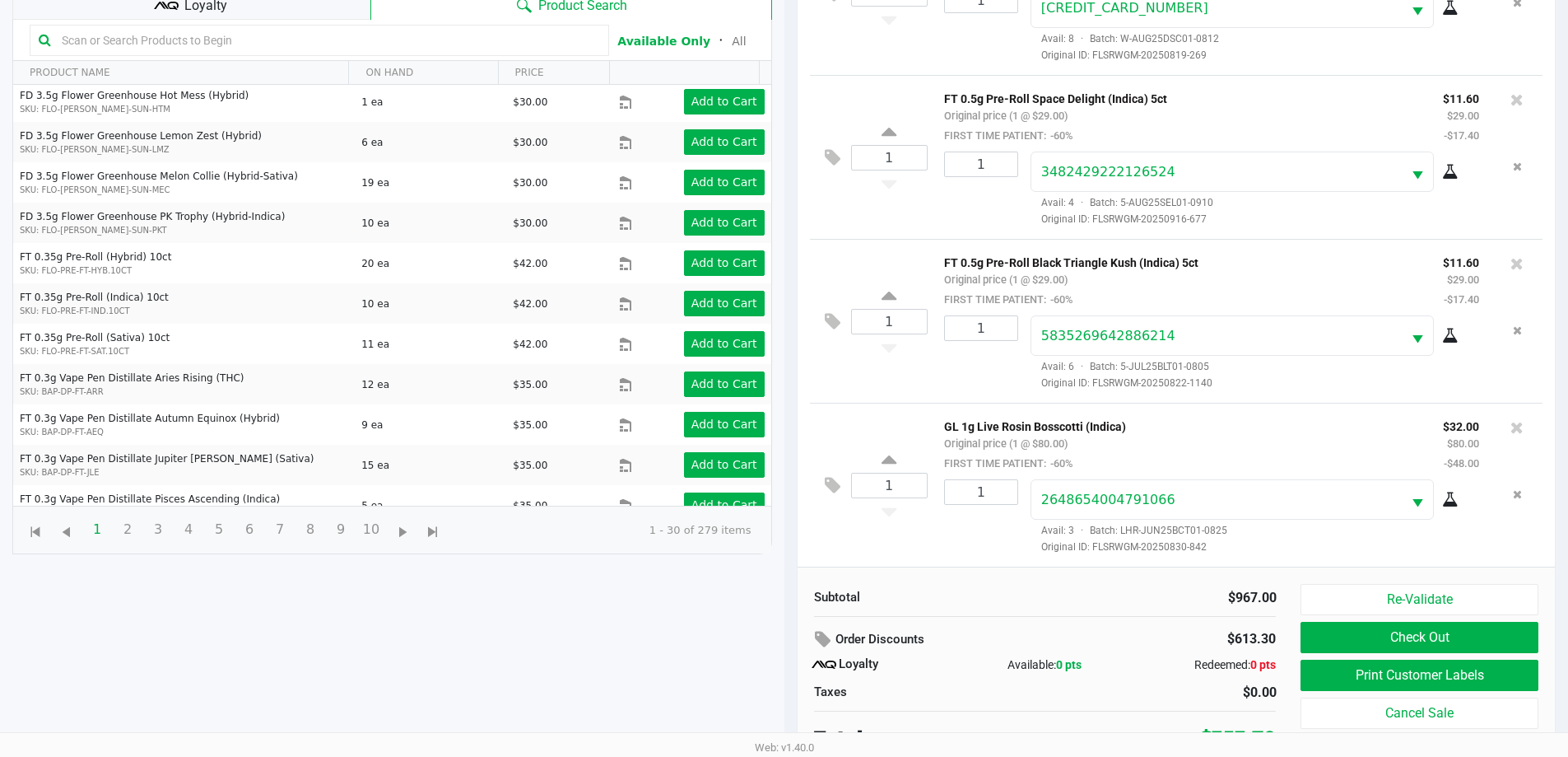
scroll to position [198, 0]
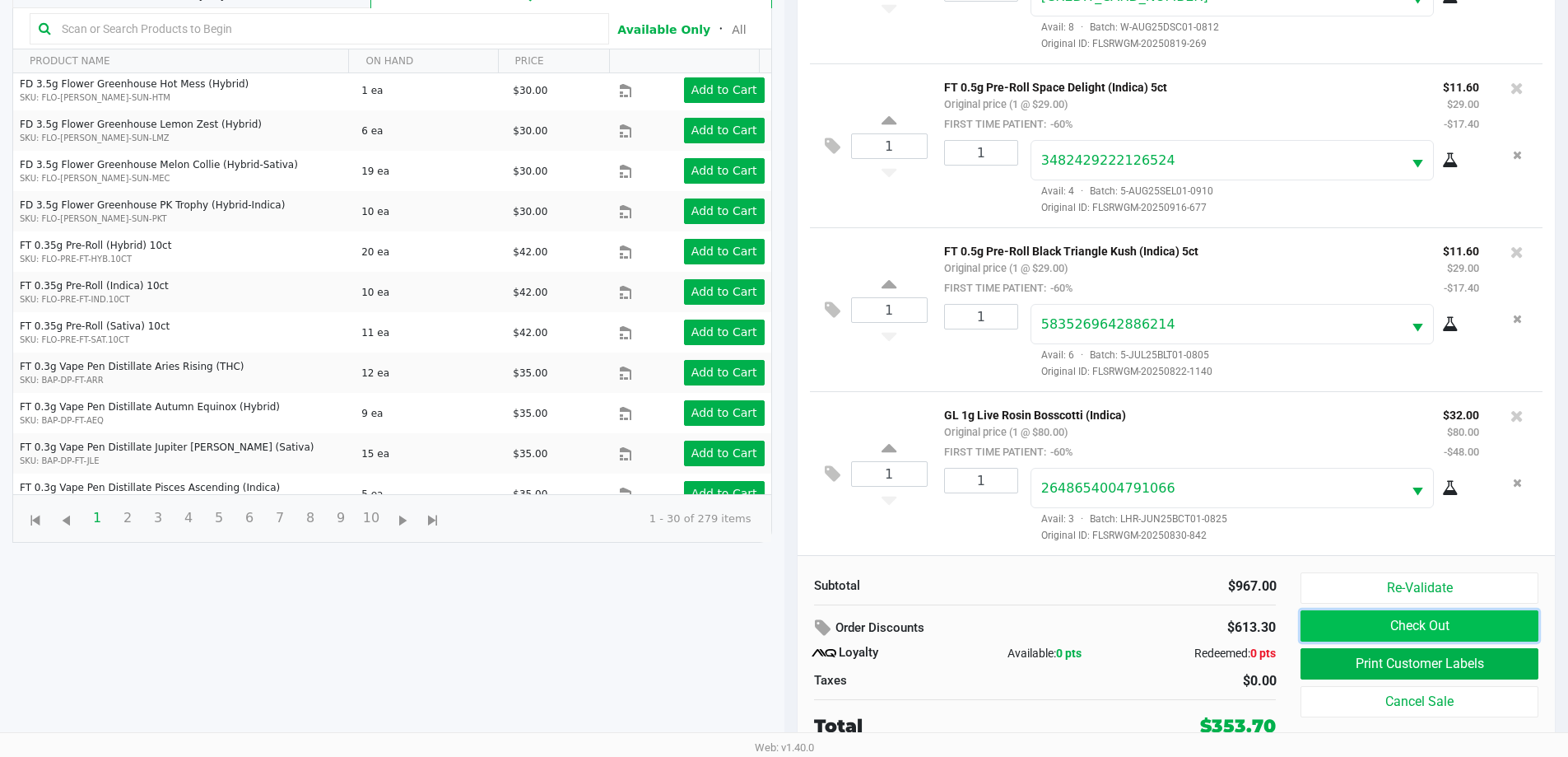
click at [1375, 638] on button "Check Out" at bounding box center [1419, 625] width 237 height 31
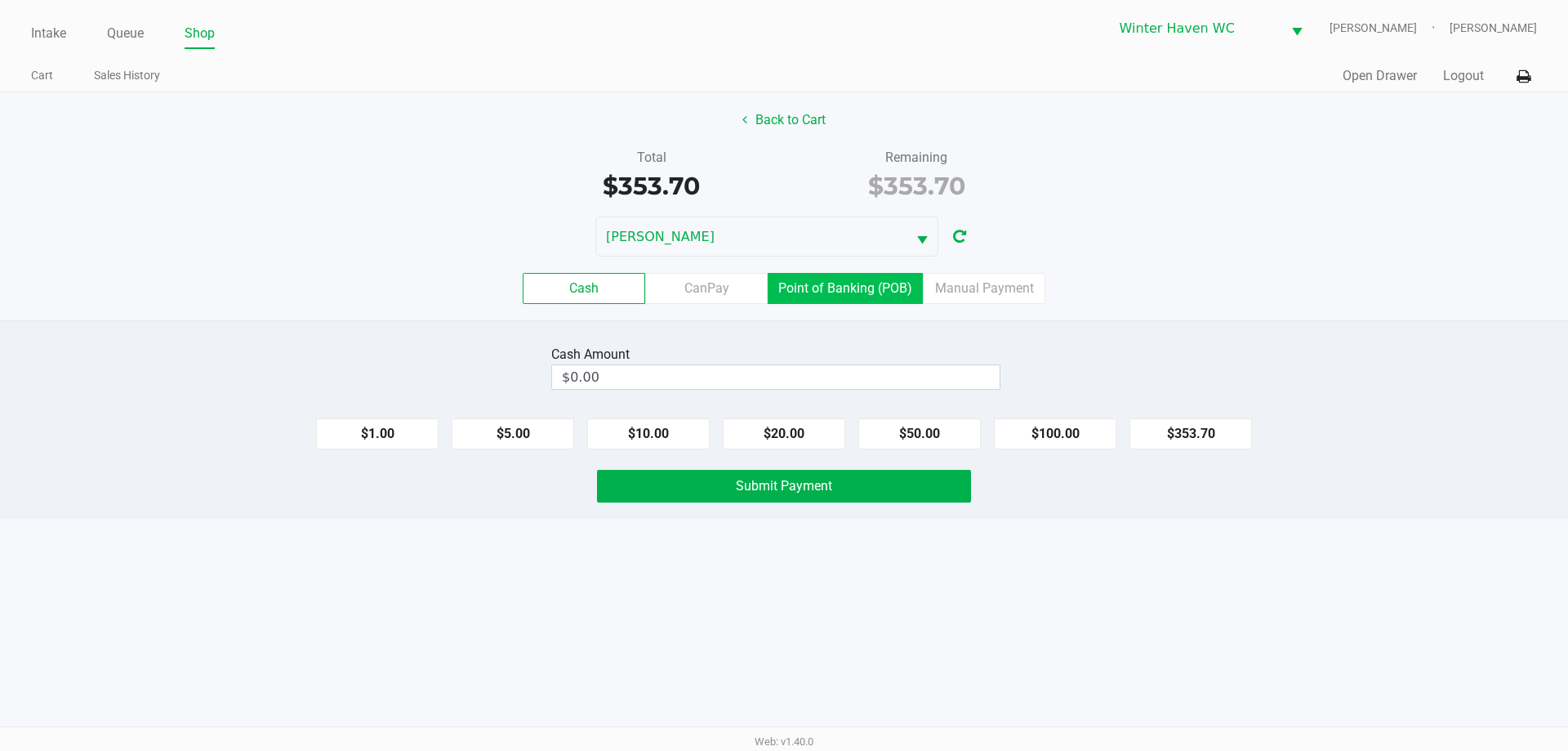
click at [881, 290] on label "Point of Banking (POB)" at bounding box center [844, 288] width 155 height 31
click at [0, 0] on 7 "Point of Banking (POB)" at bounding box center [0, 0] width 0 height 0
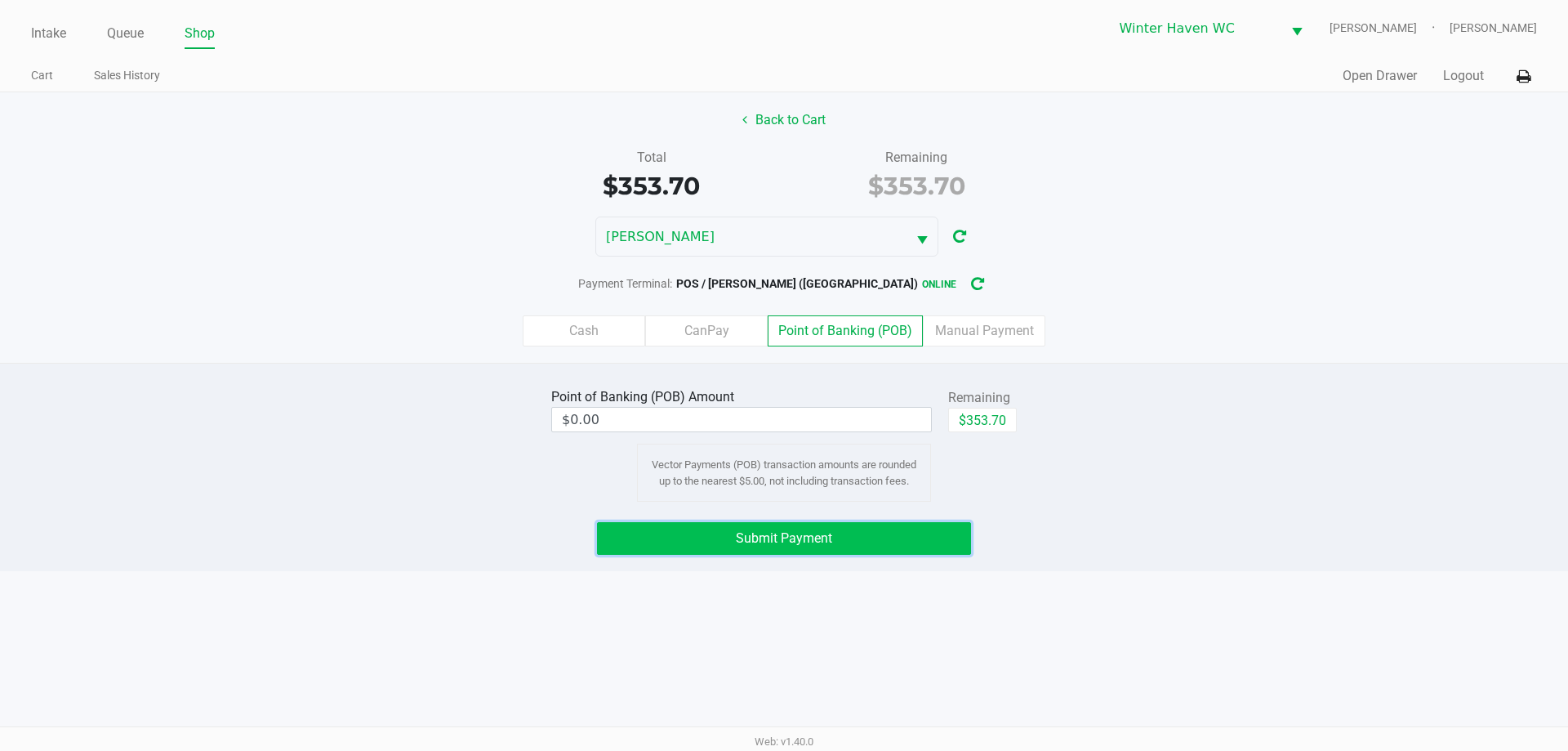
click at [836, 535] on button "Submit Payment" at bounding box center [784, 538] width 374 height 33
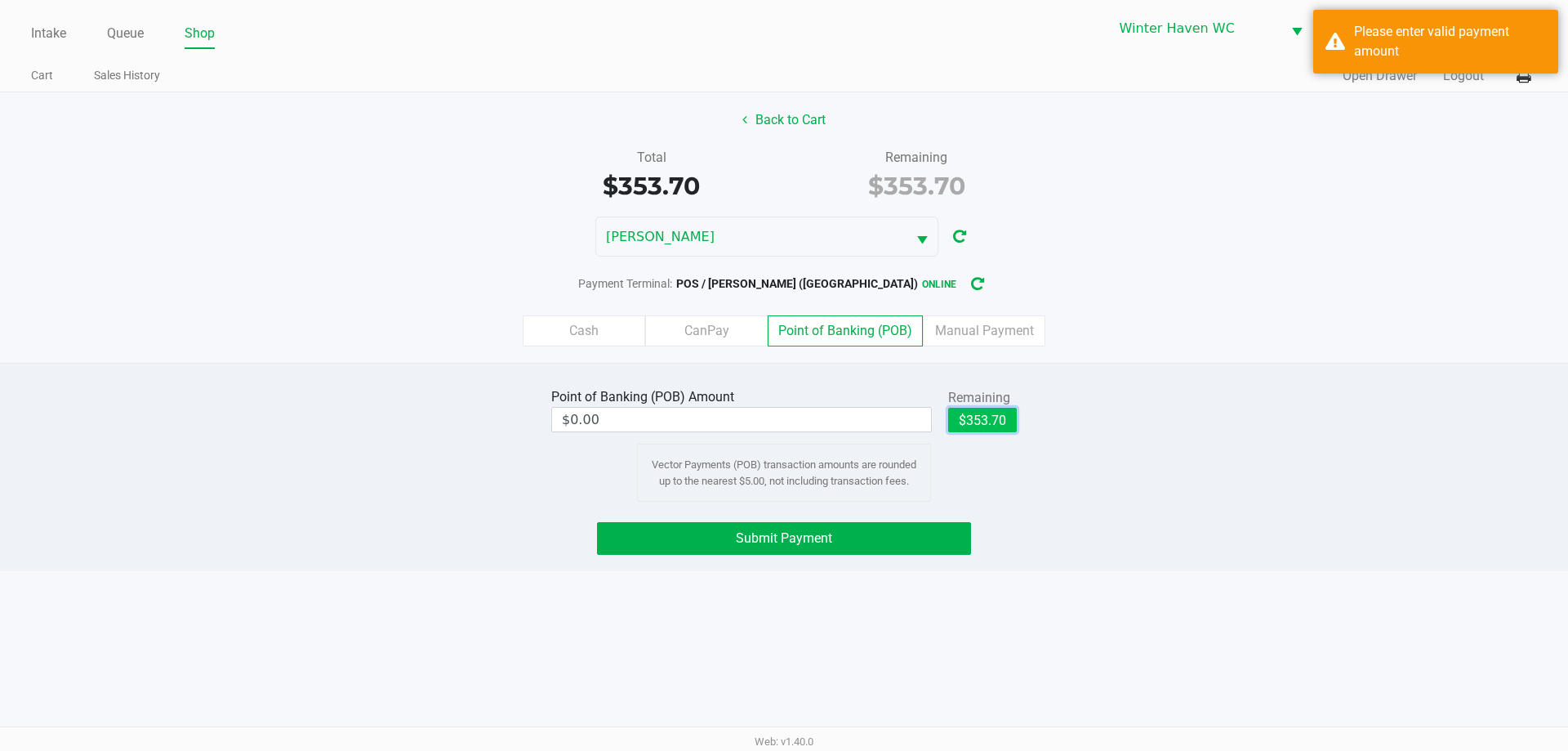
click at [957, 419] on button "$353.70" at bounding box center [982, 419] width 68 height 24
type input "$353.70"
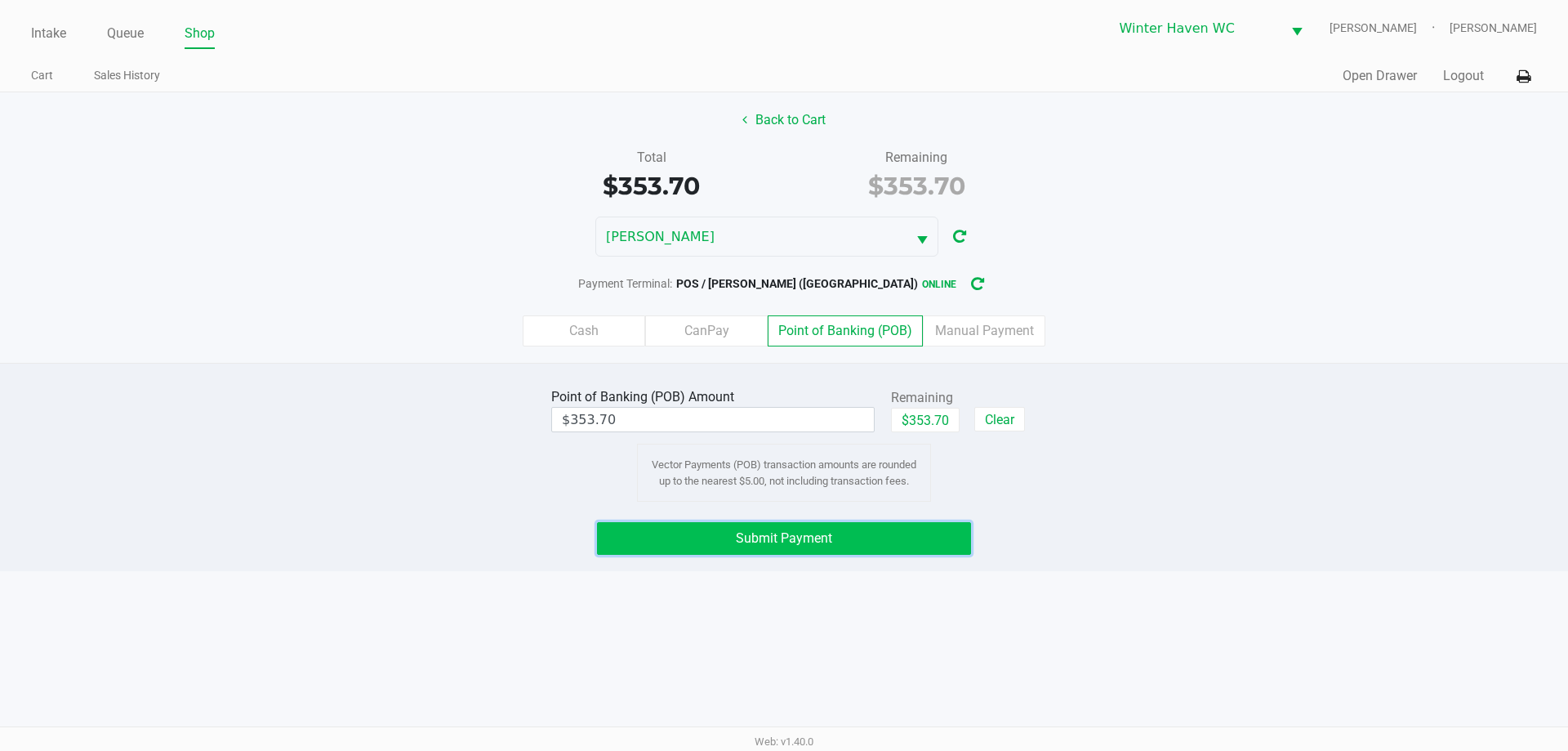
click at [773, 534] on span "Submit Payment" at bounding box center [784, 538] width 96 height 15
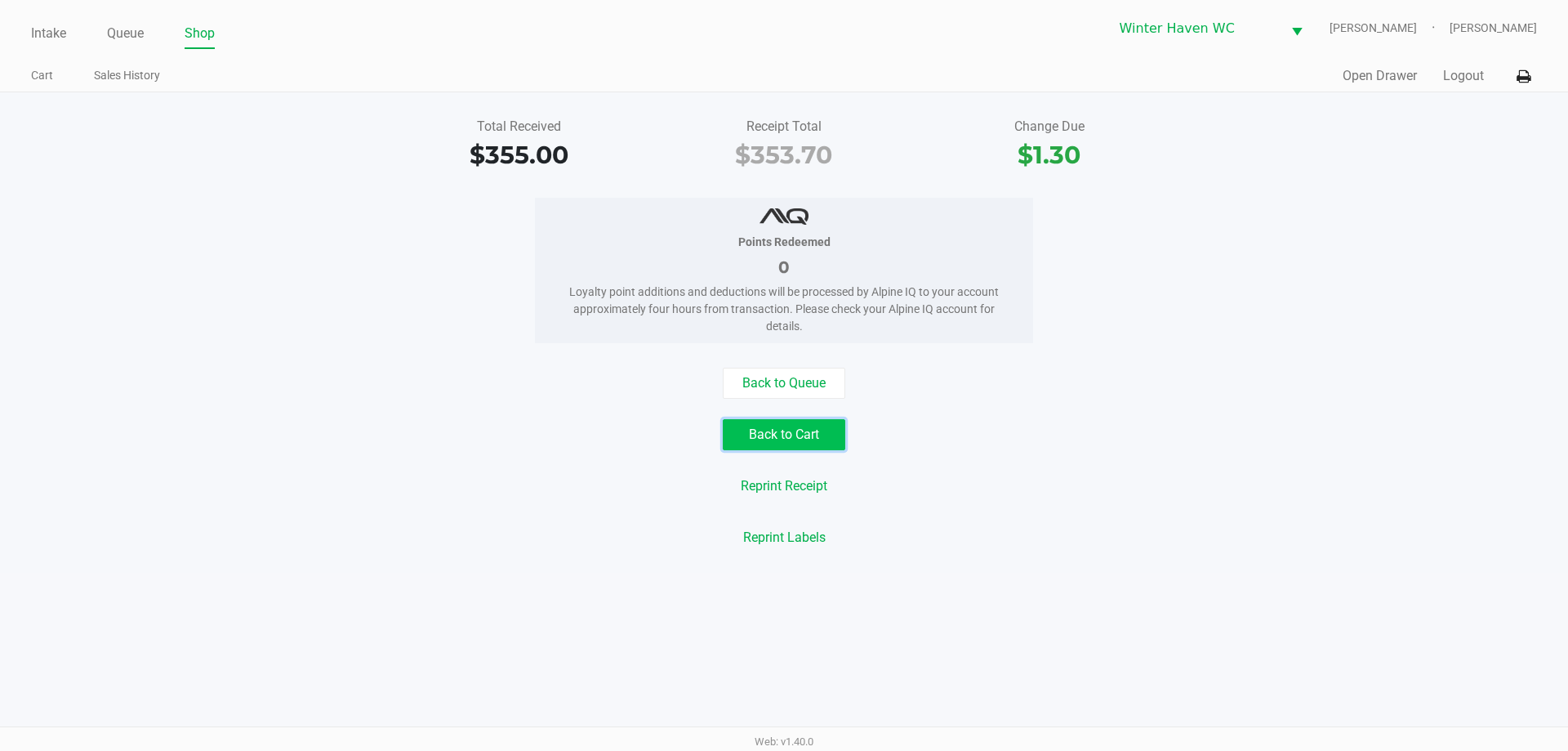
click at [778, 434] on button "Back to Cart" at bounding box center [784, 435] width 122 height 31
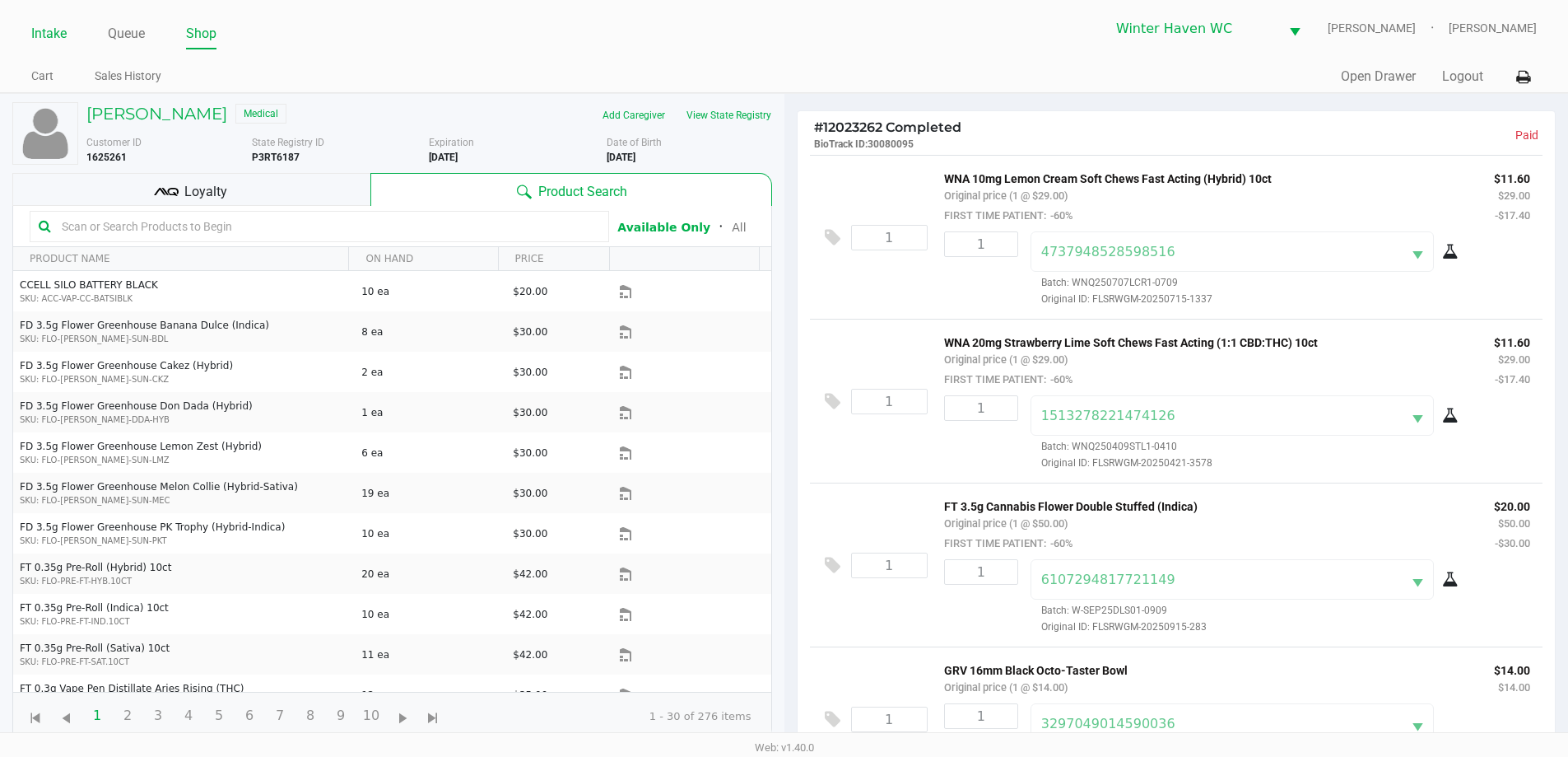
click at [62, 36] on link "Intake" at bounding box center [48, 34] width 36 height 23
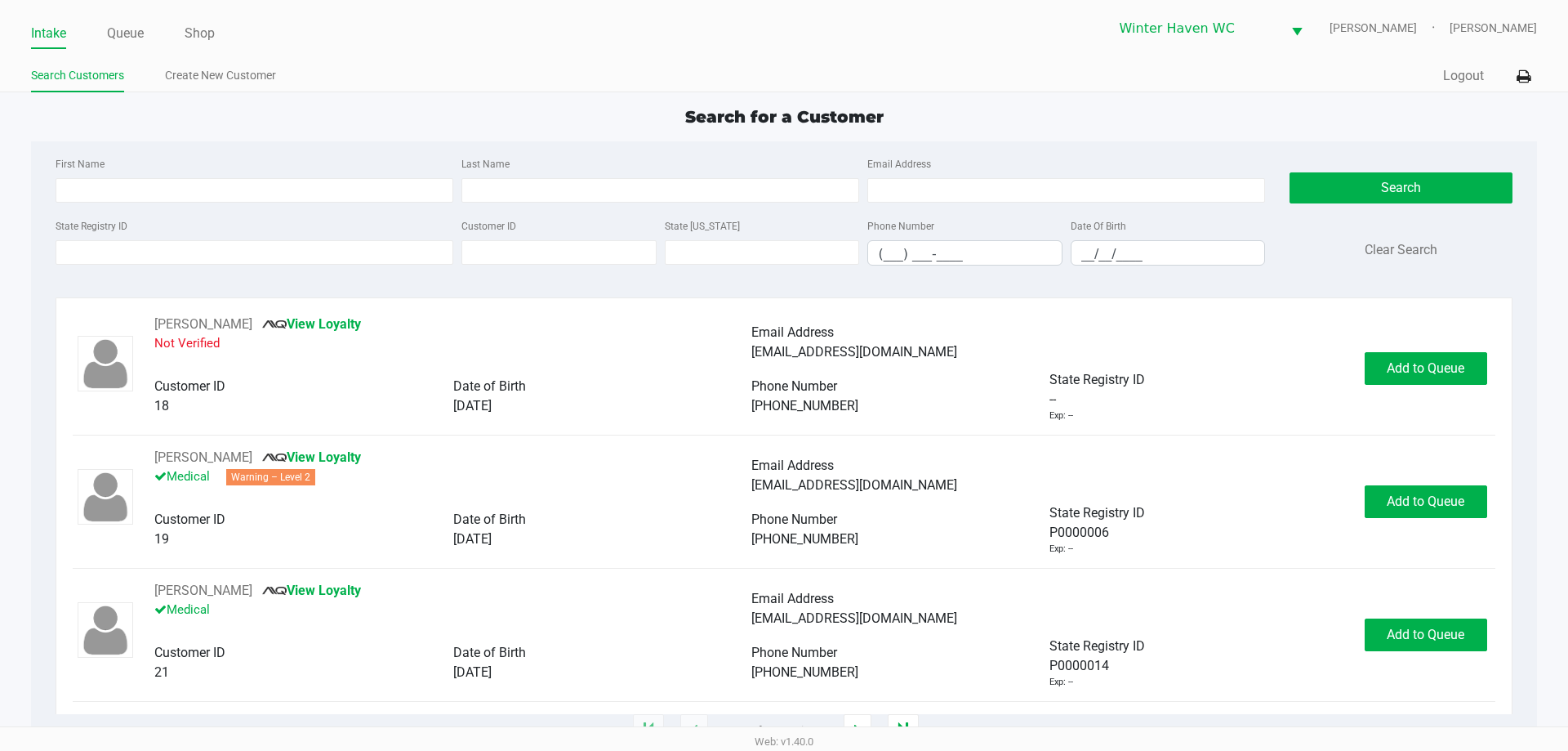
click at [332, 214] on div "First Name Last Name Email Address" at bounding box center [660, 185] width 1217 height 63
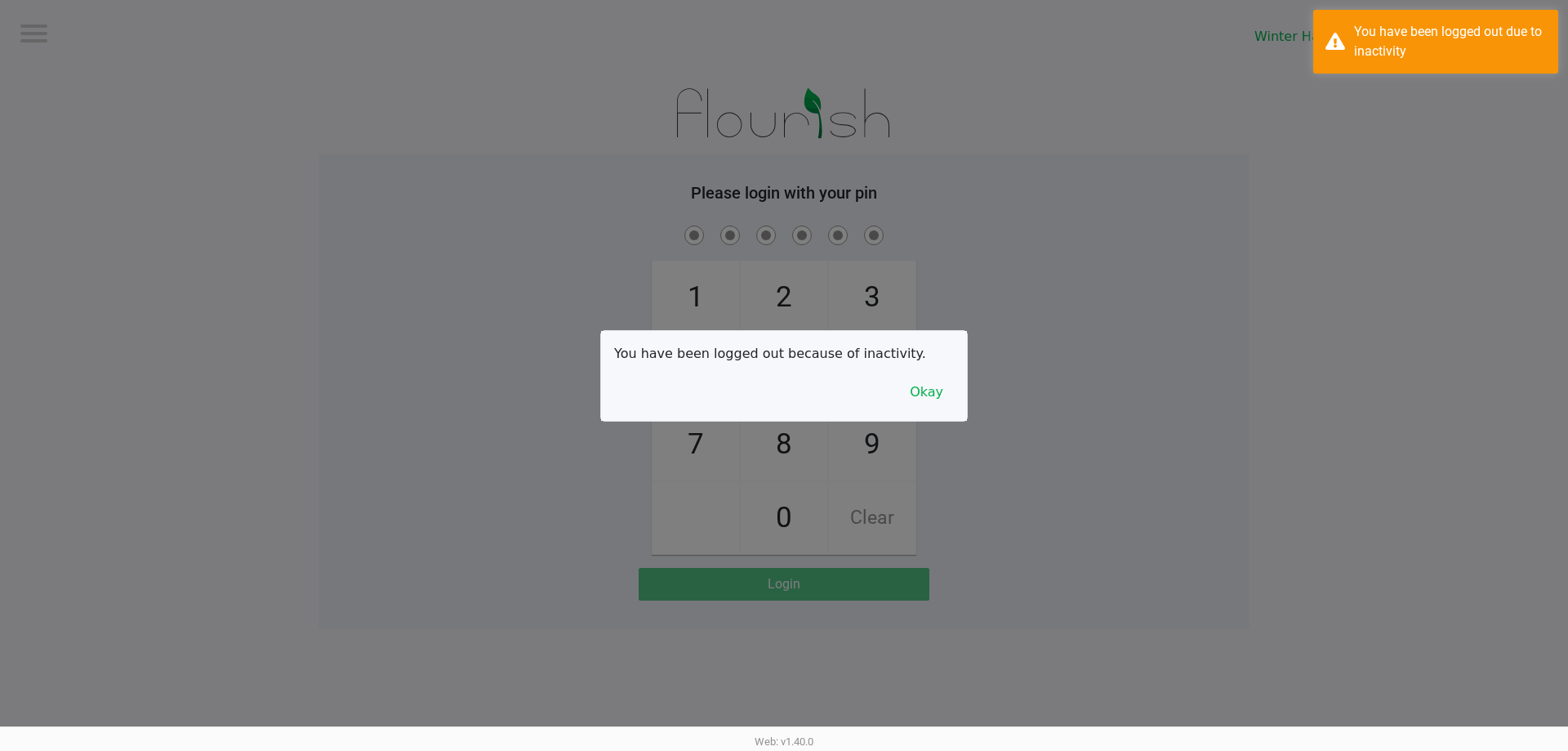
click at [288, 118] on div at bounding box center [784, 375] width 1568 height 751
click at [933, 388] on button "Okay" at bounding box center [926, 392] width 55 height 31
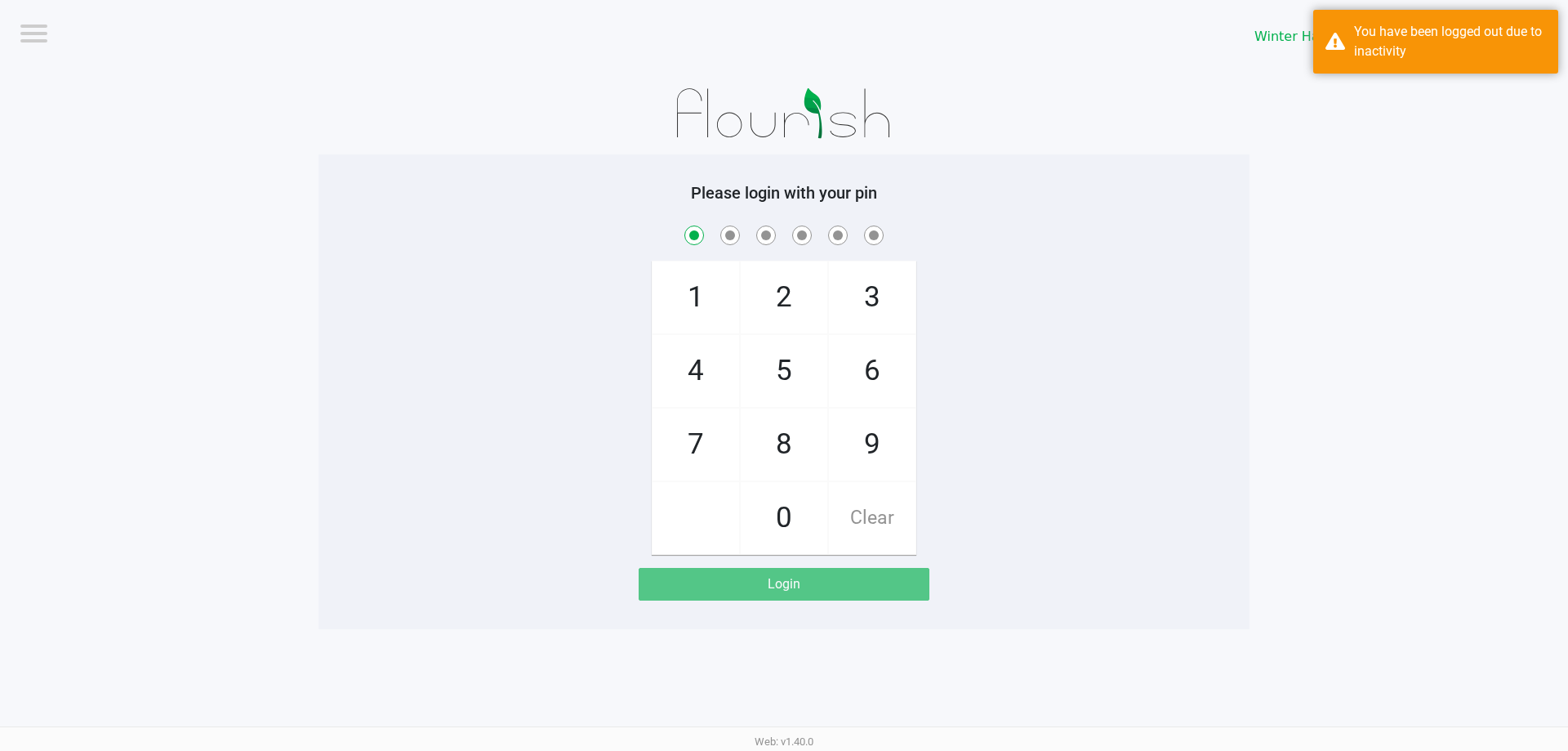
checkbox input "true"
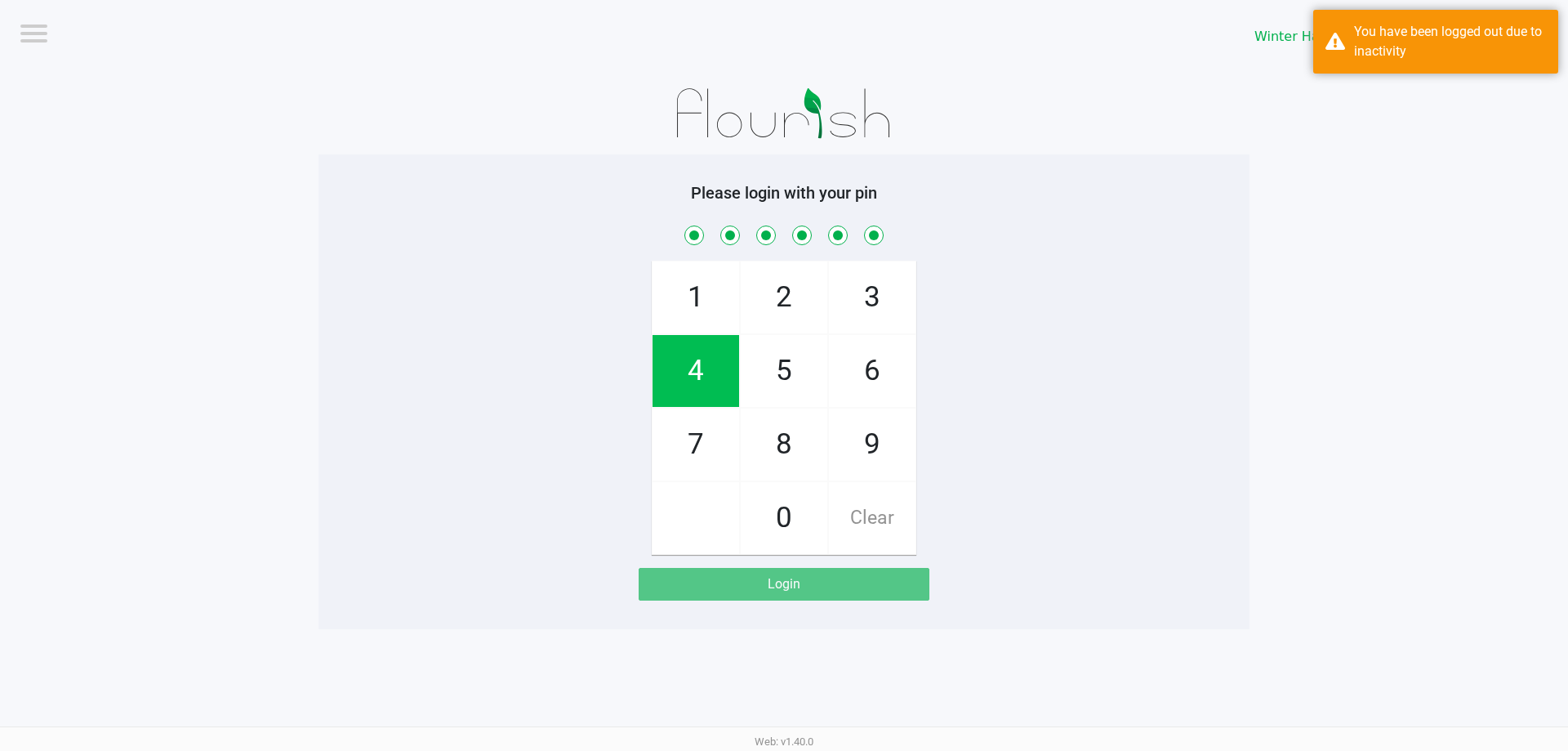
checkbox input "true"
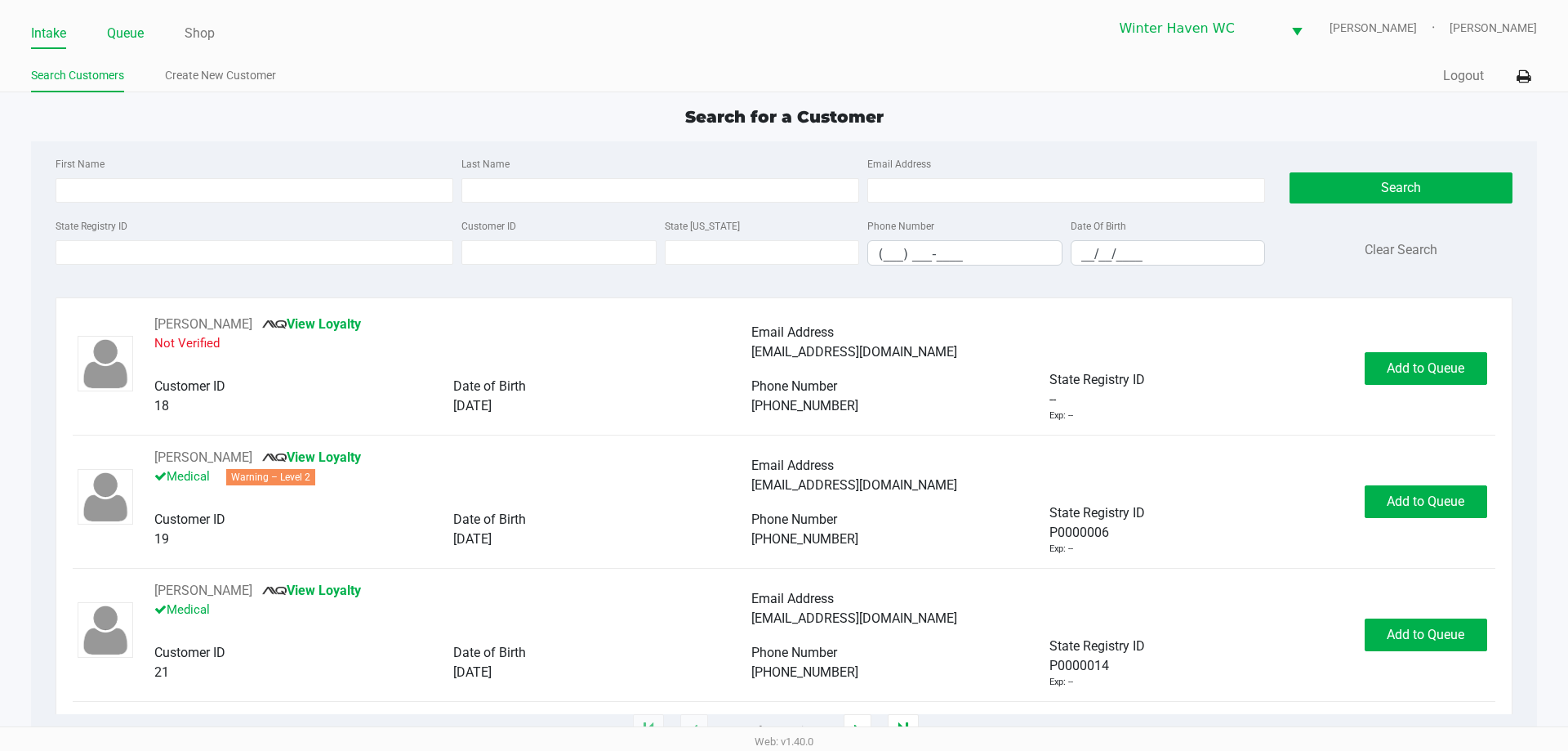
click at [125, 20] on li "Queue" at bounding box center [125, 35] width 37 height 29
click at [125, 28] on link "Queue" at bounding box center [125, 34] width 37 height 23
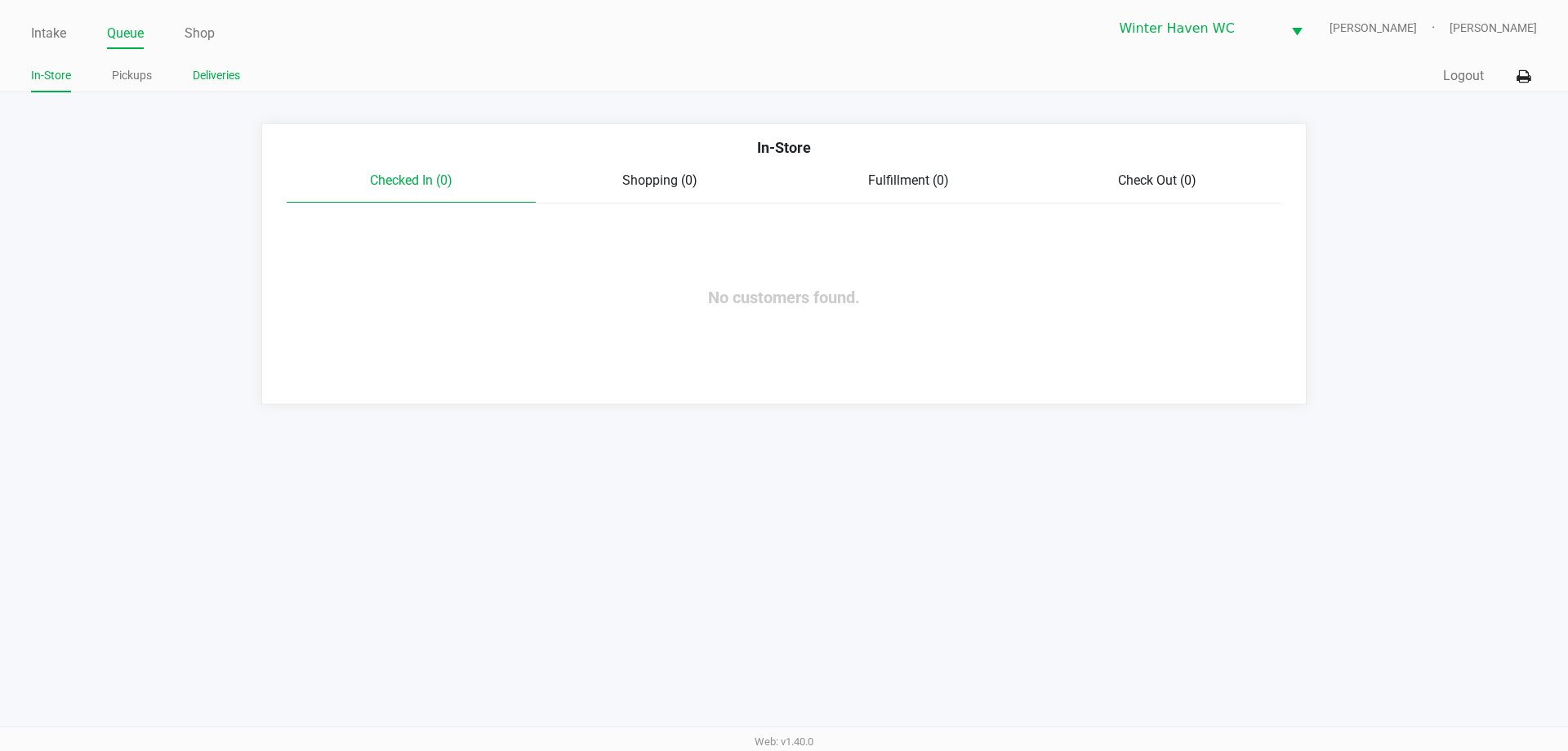
click at [222, 77] on link "Deliveries" at bounding box center [215, 75] width 47 height 20
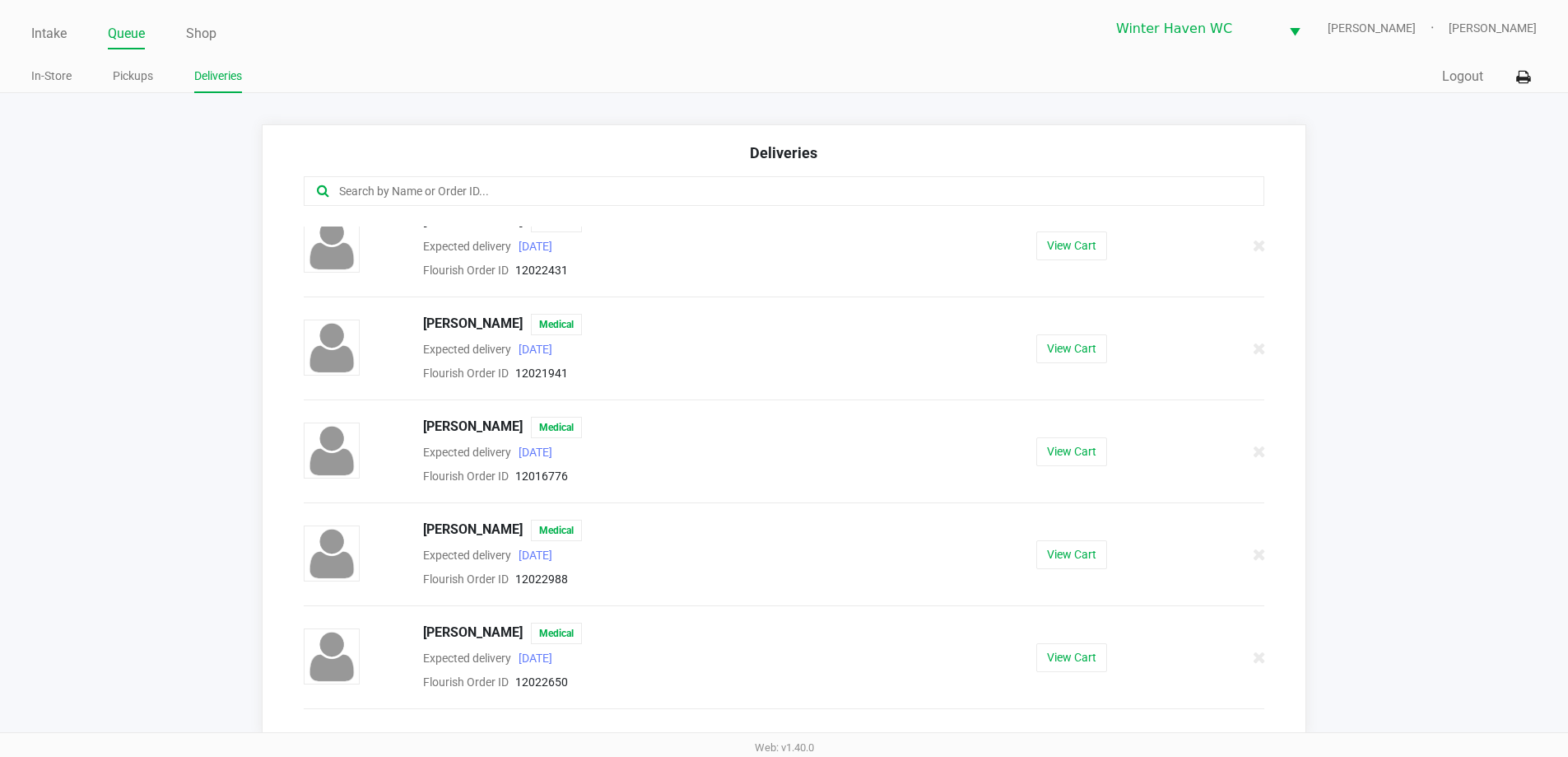
scroll to position [247, 0]
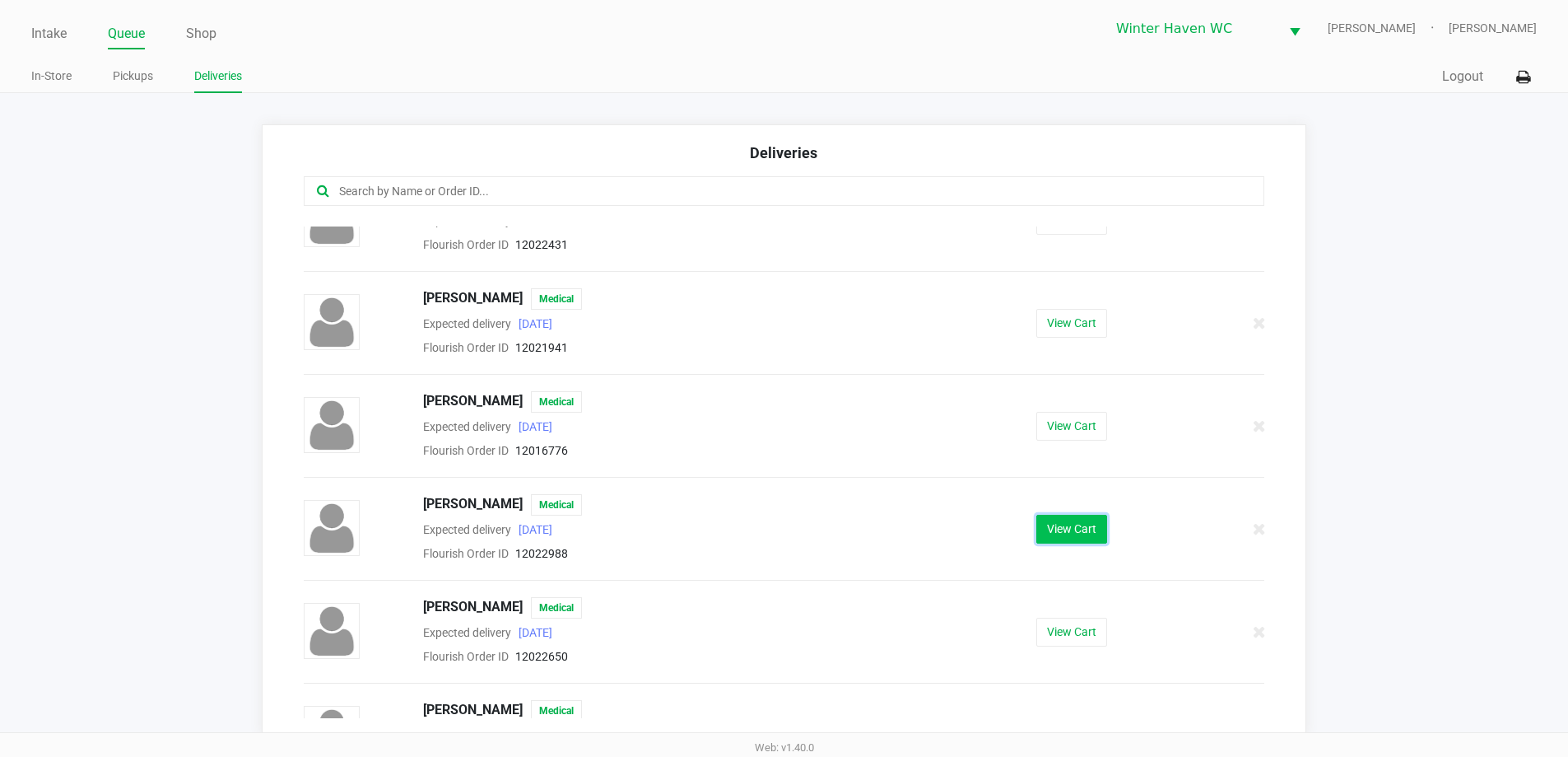
click at [1056, 525] on button "View Cart" at bounding box center [1071, 529] width 71 height 29
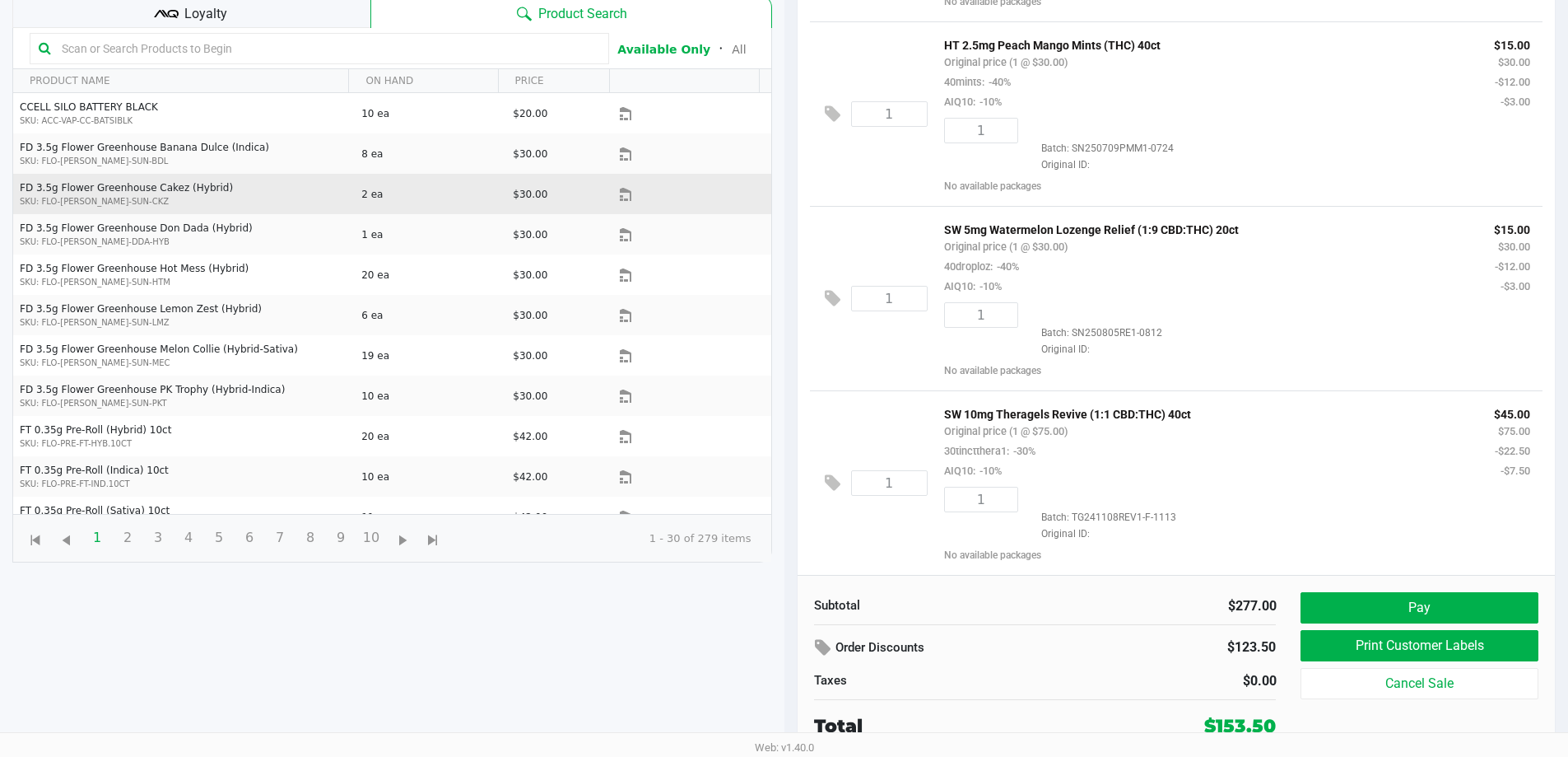
scroll to position [509, 0]
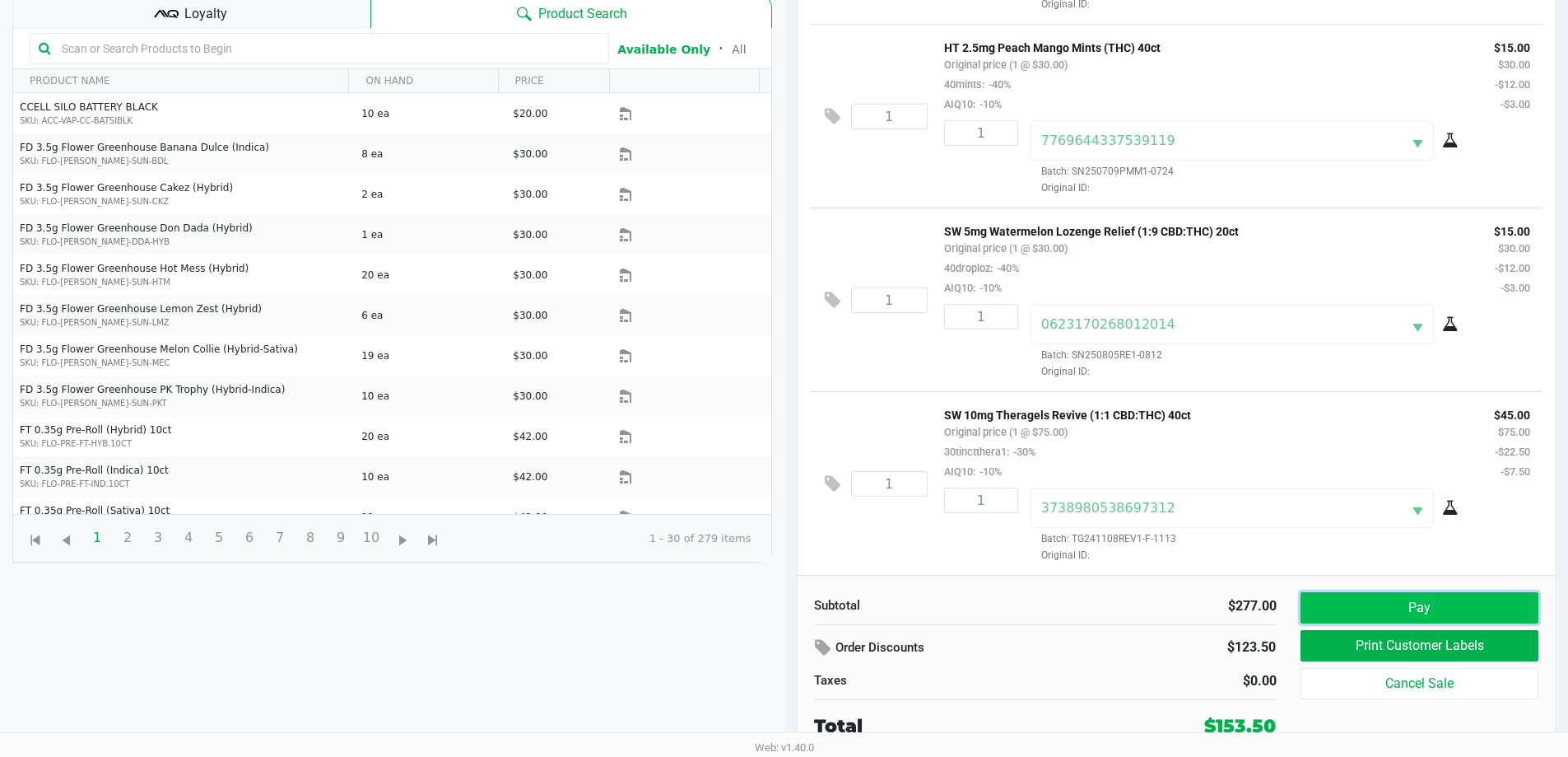
click at [1371, 605] on button "Pay" at bounding box center [1419, 608] width 237 height 31
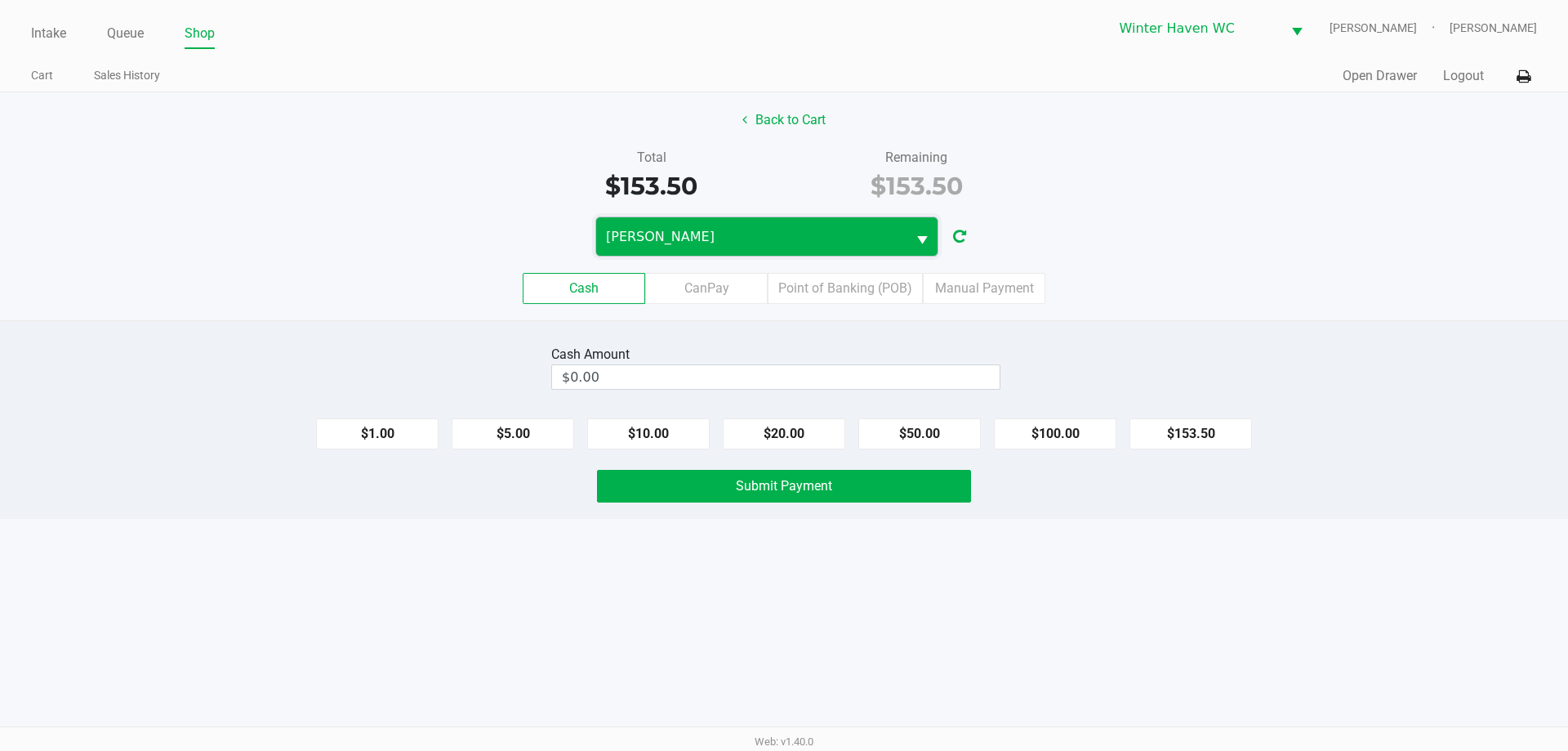
click at [655, 230] on span "JAMES-OTTO" at bounding box center [751, 237] width 290 height 19
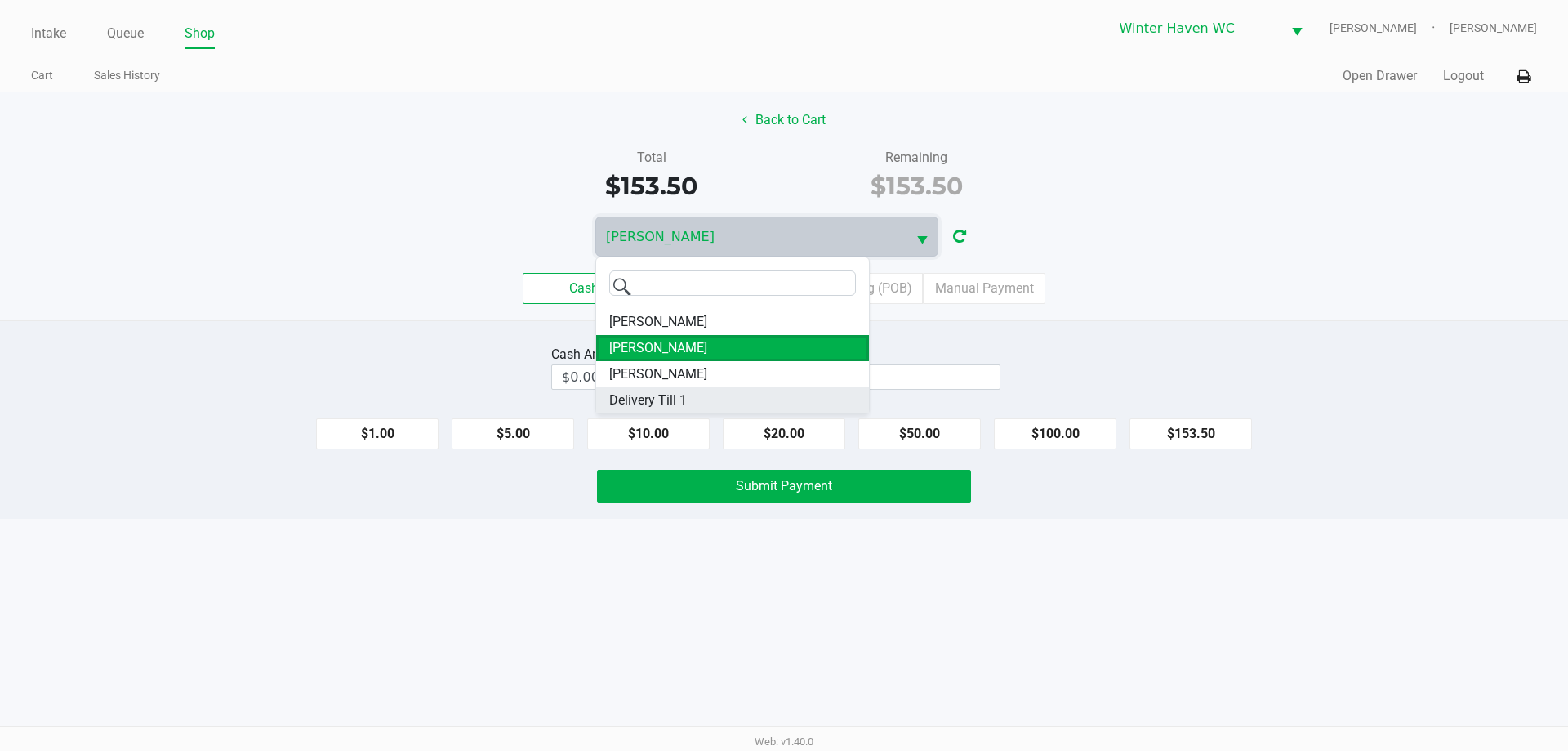
click at [688, 389] on li "Delivery Till 1" at bounding box center [733, 400] width 273 height 26
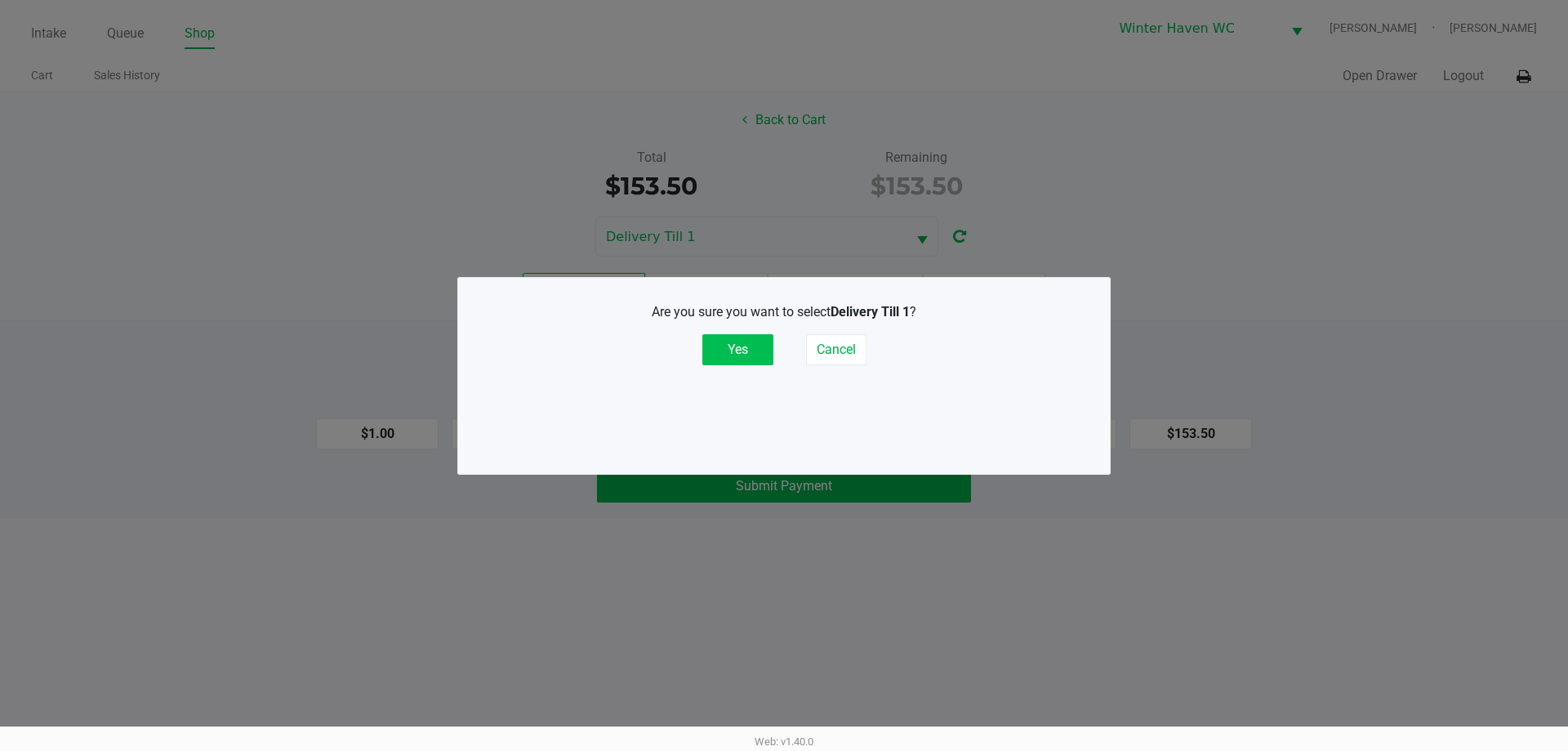
click at [760, 344] on button "Yes" at bounding box center [737, 349] width 71 height 31
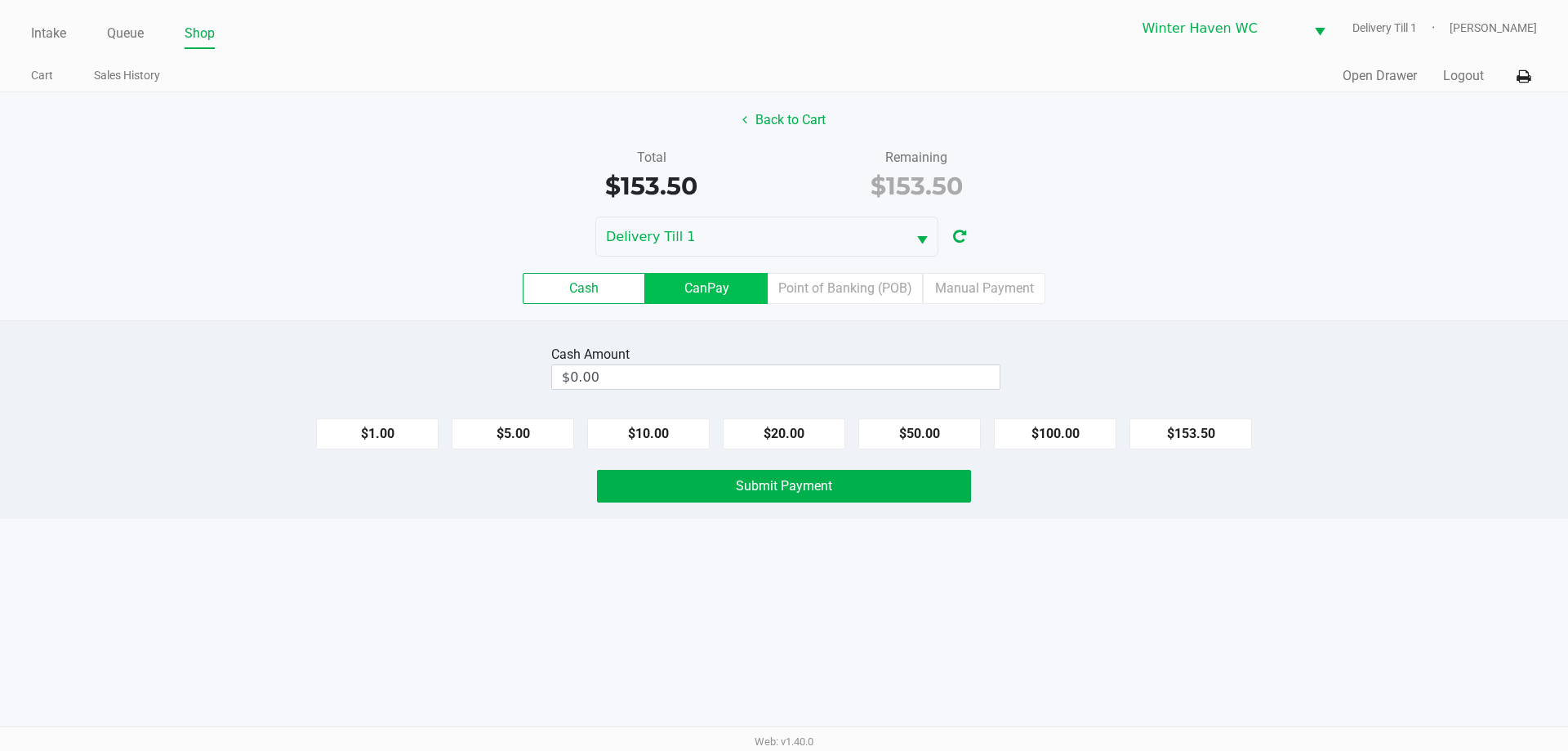
click at [724, 290] on label "CanPay" at bounding box center [706, 288] width 122 height 31
click at [0, 0] on 2 "CanPay" at bounding box center [0, 0] width 0 height 0
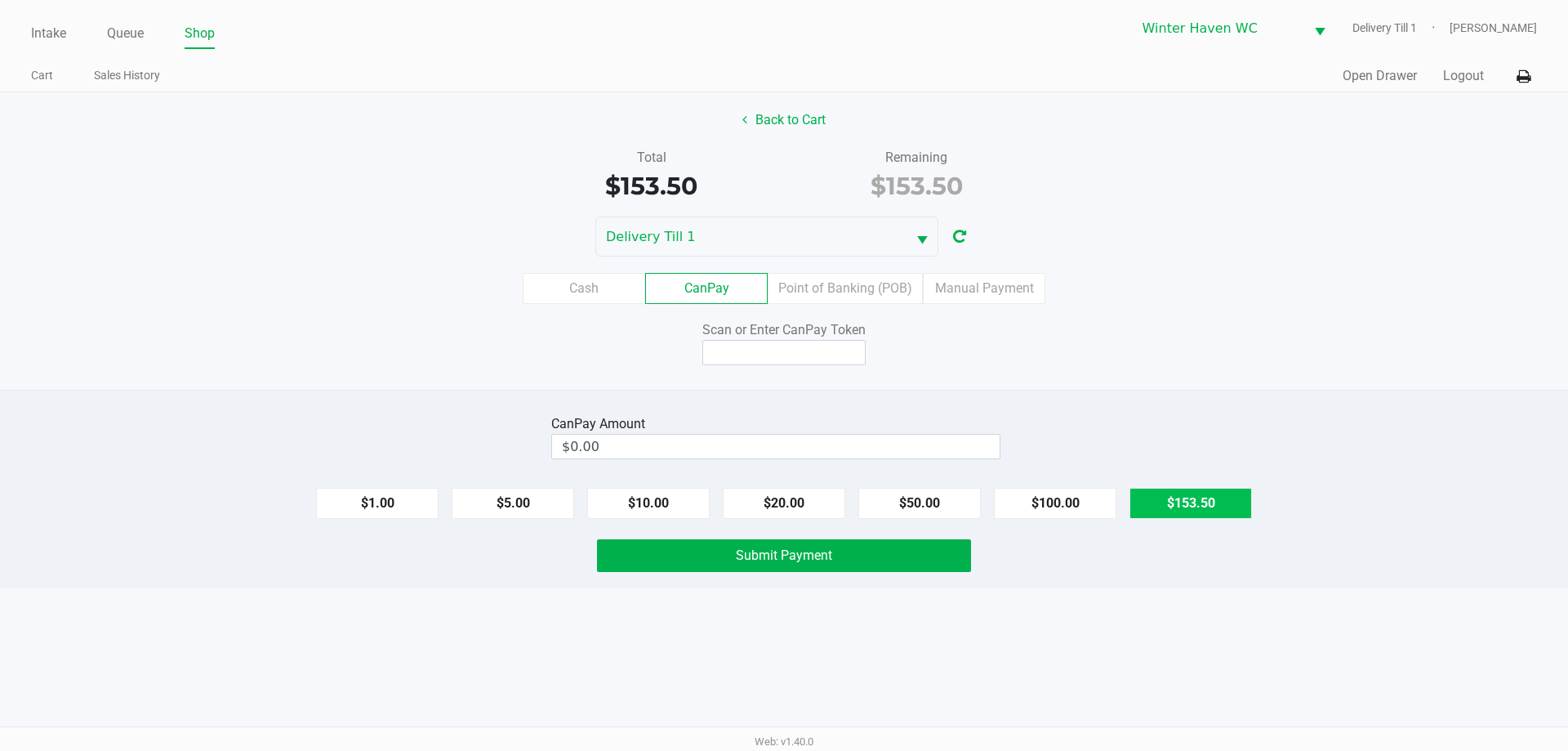
click at [1223, 503] on button "$153.50" at bounding box center [1190, 503] width 122 height 31
type input "$153.50"
click at [798, 346] on input at bounding box center [784, 352] width 163 height 25
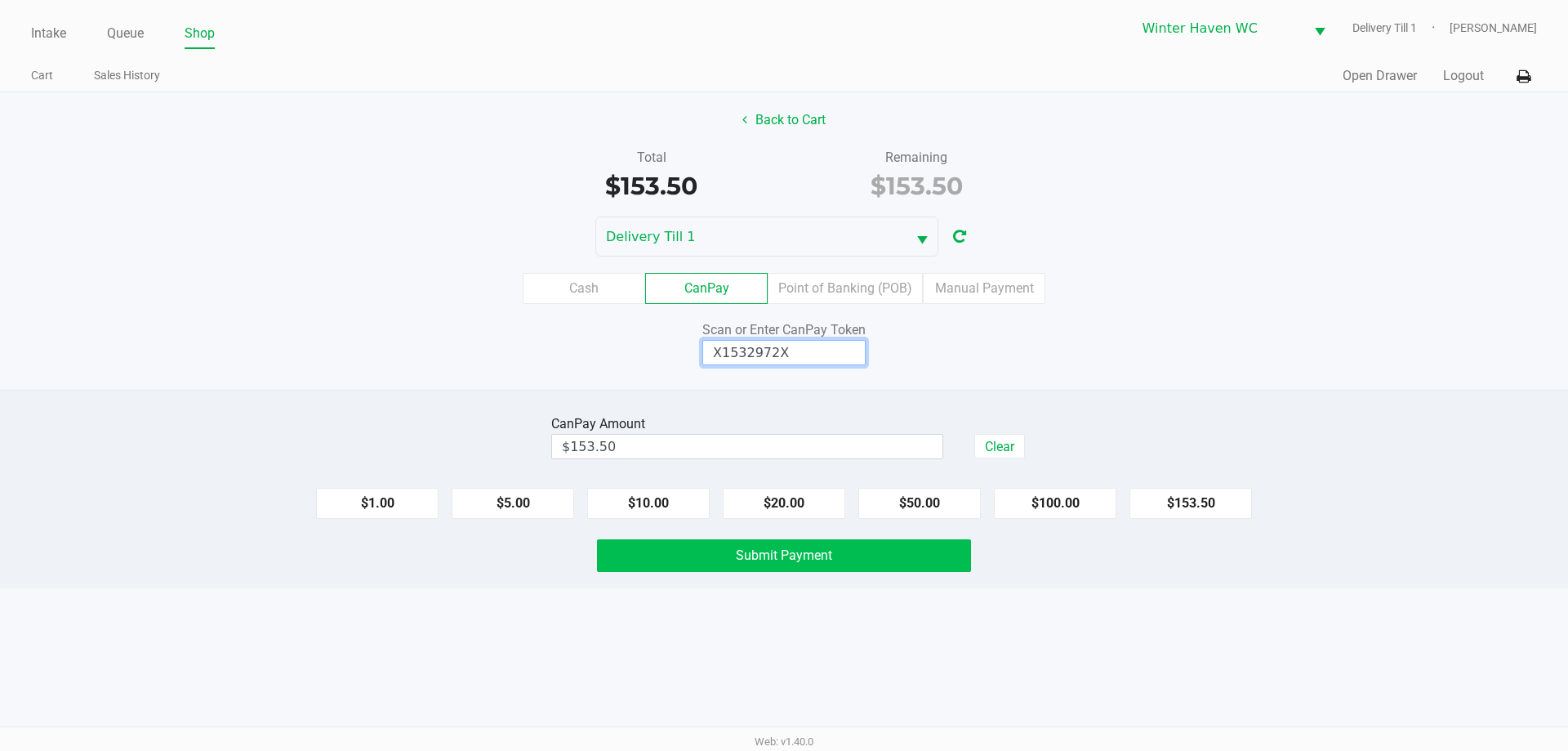
type input "X1532972X"
click at [834, 569] on button "Submit Payment" at bounding box center [784, 556] width 374 height 33
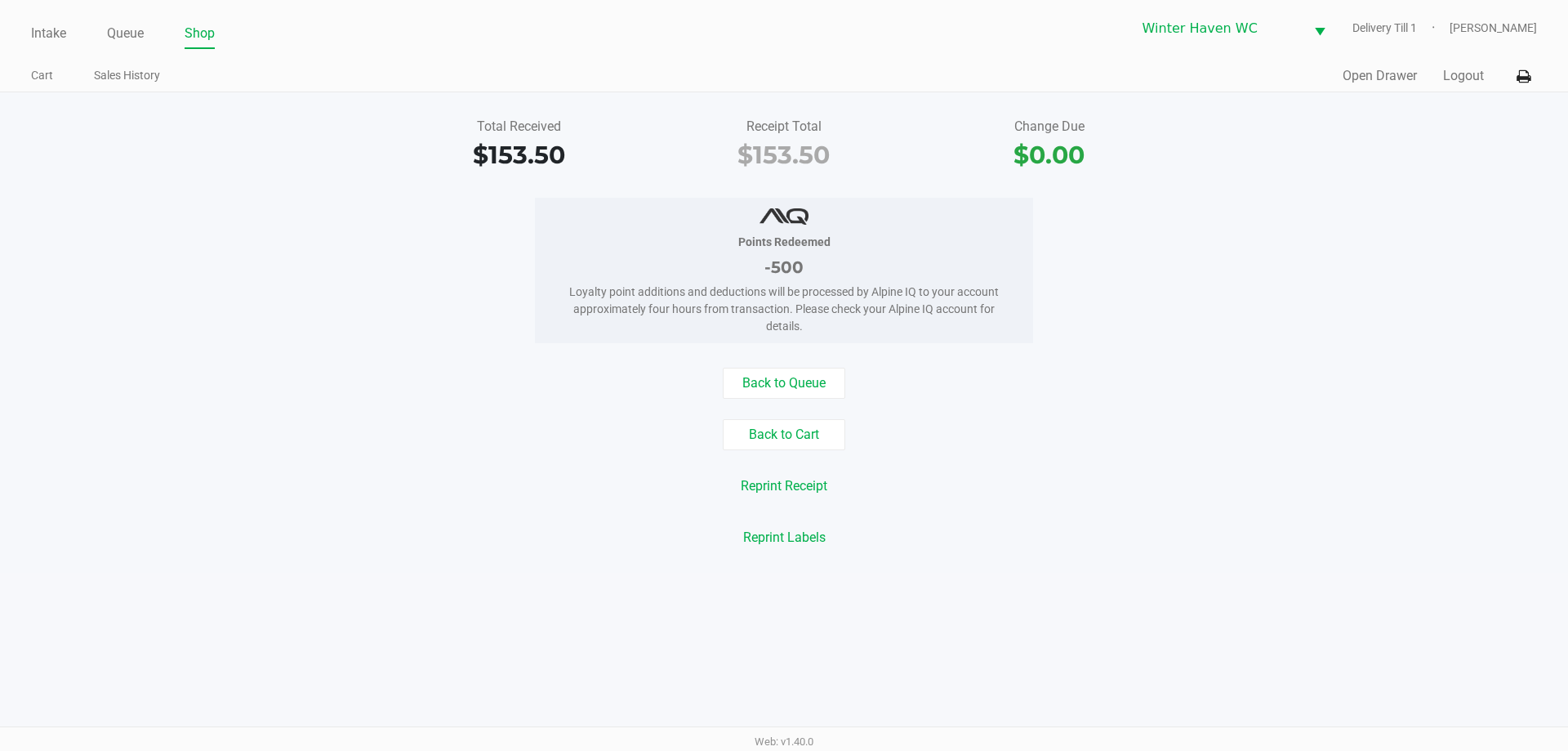
click at [833, 569] on div "Total Received $153.50 Receipt Total $153.50 Change Due $0.00 Points Redeemed -…" at bounding box center [784, 332] width 1568 height 480
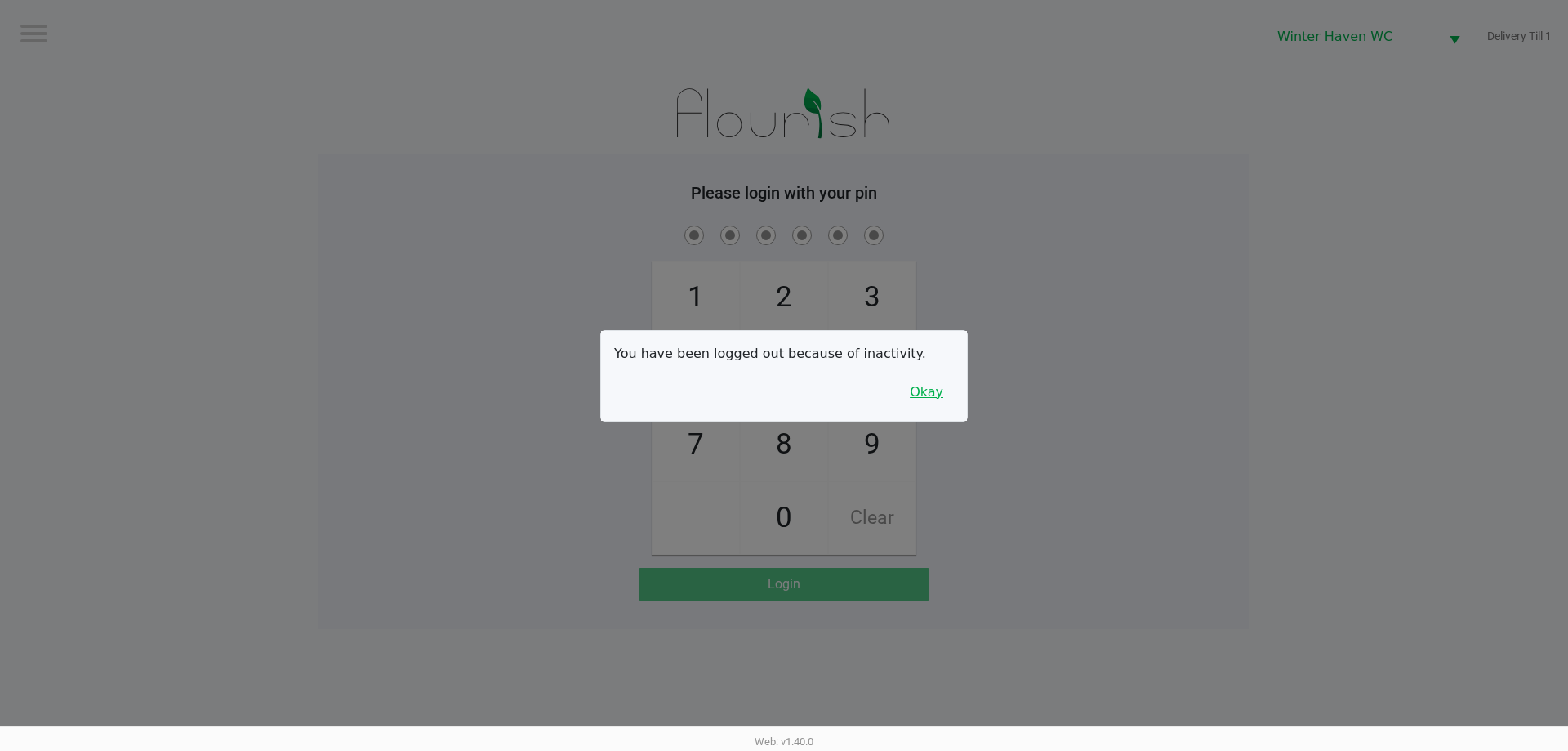
click at [944, 385] on button "Okay" at bounding box center [926, 392] width 55 height 31
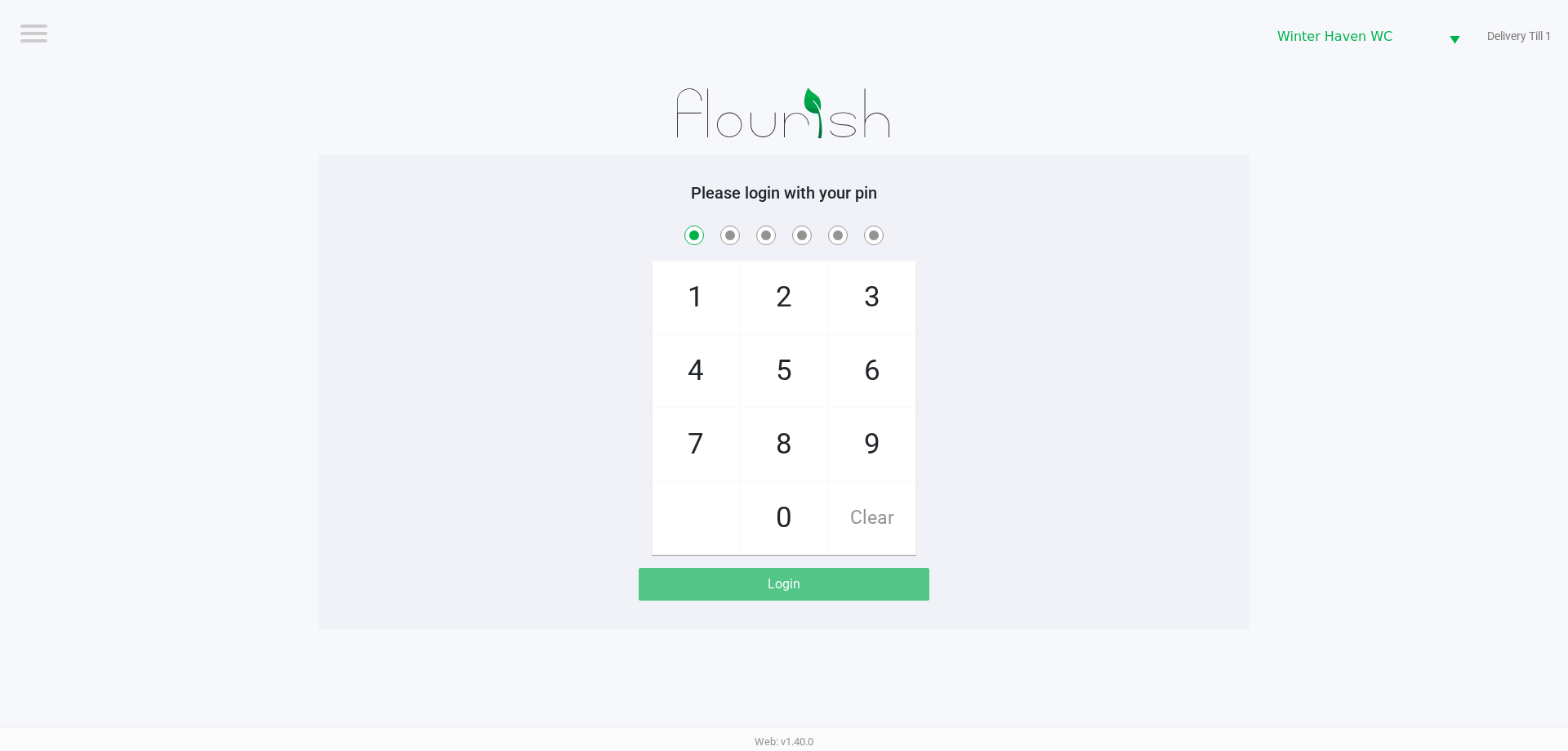
checkbox input "true"
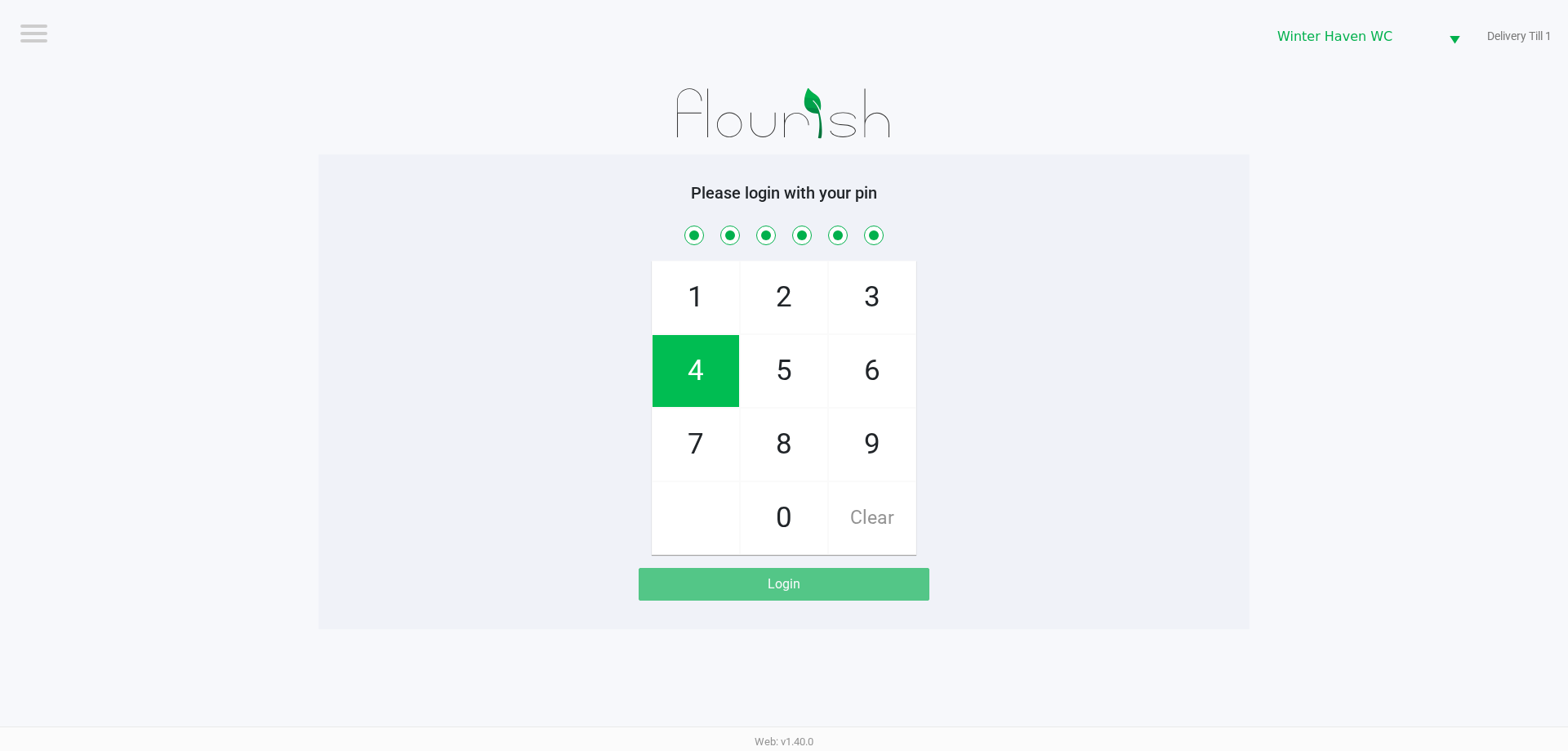
checkbox input "true"
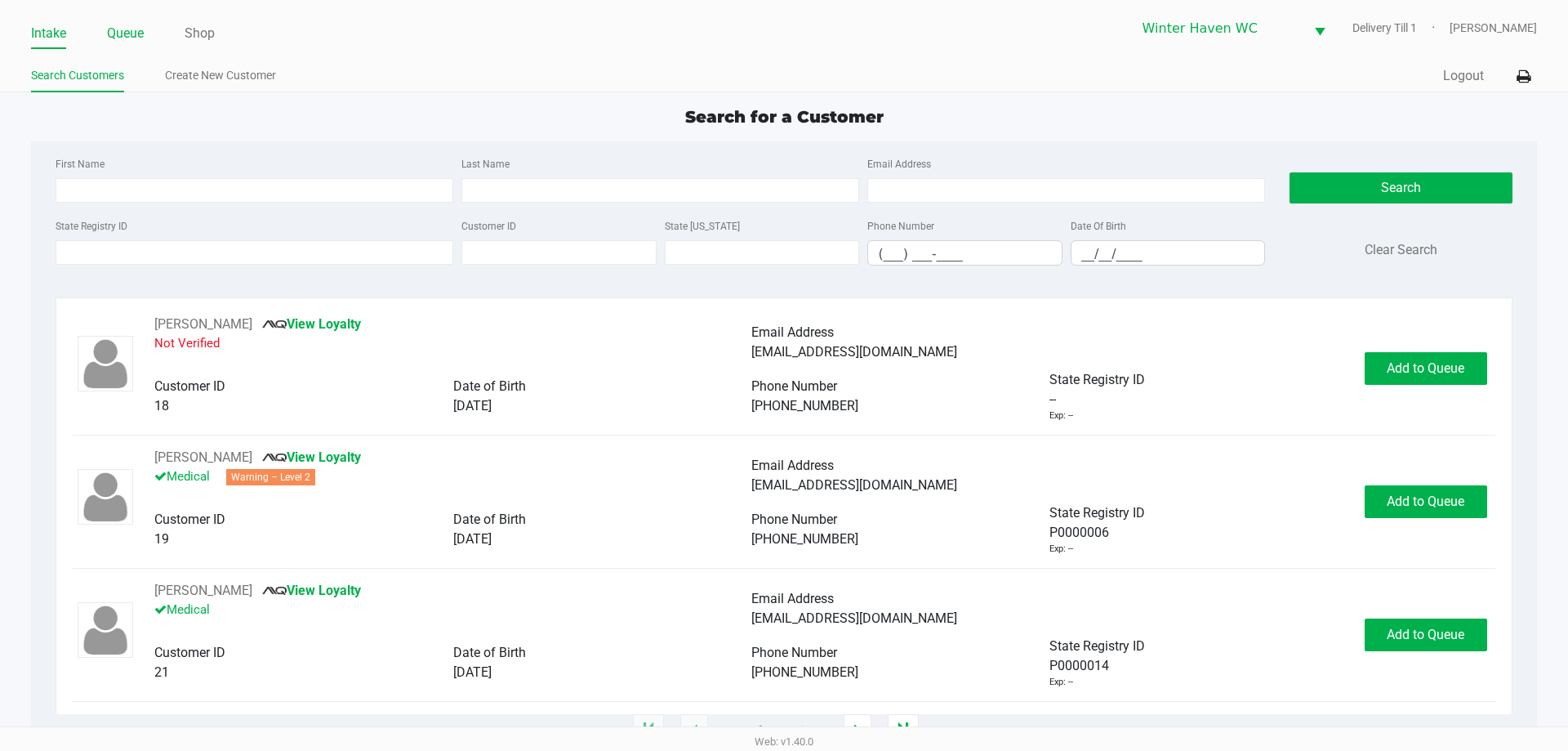
click at [120, 36] on link "Queue" at bounding box center [125, 34] width 37 height 23
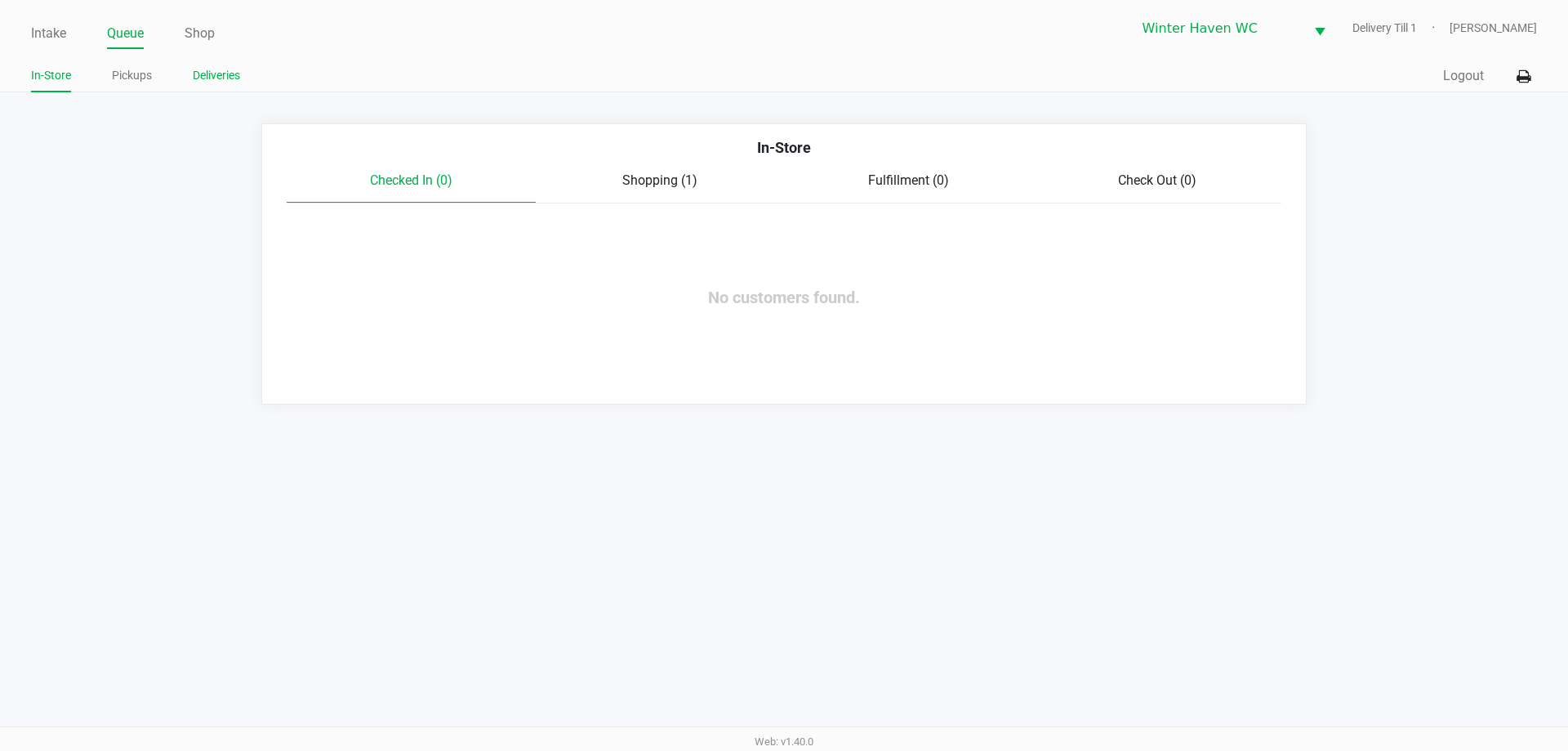
click at [227, 84] on link "Deliveries" at bounding box center [215, 75] width 47 height 20
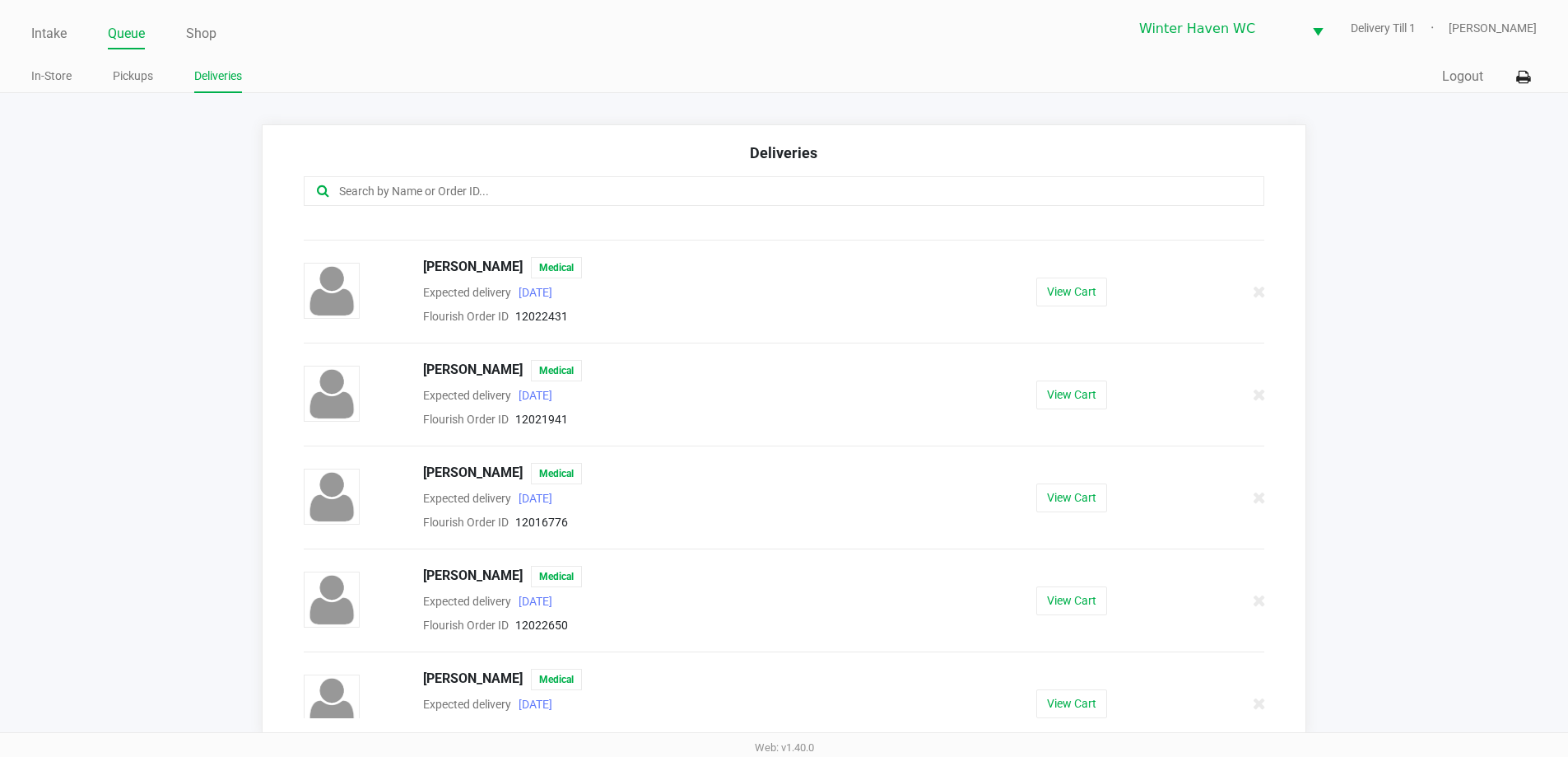
scroll to position [195, 0]
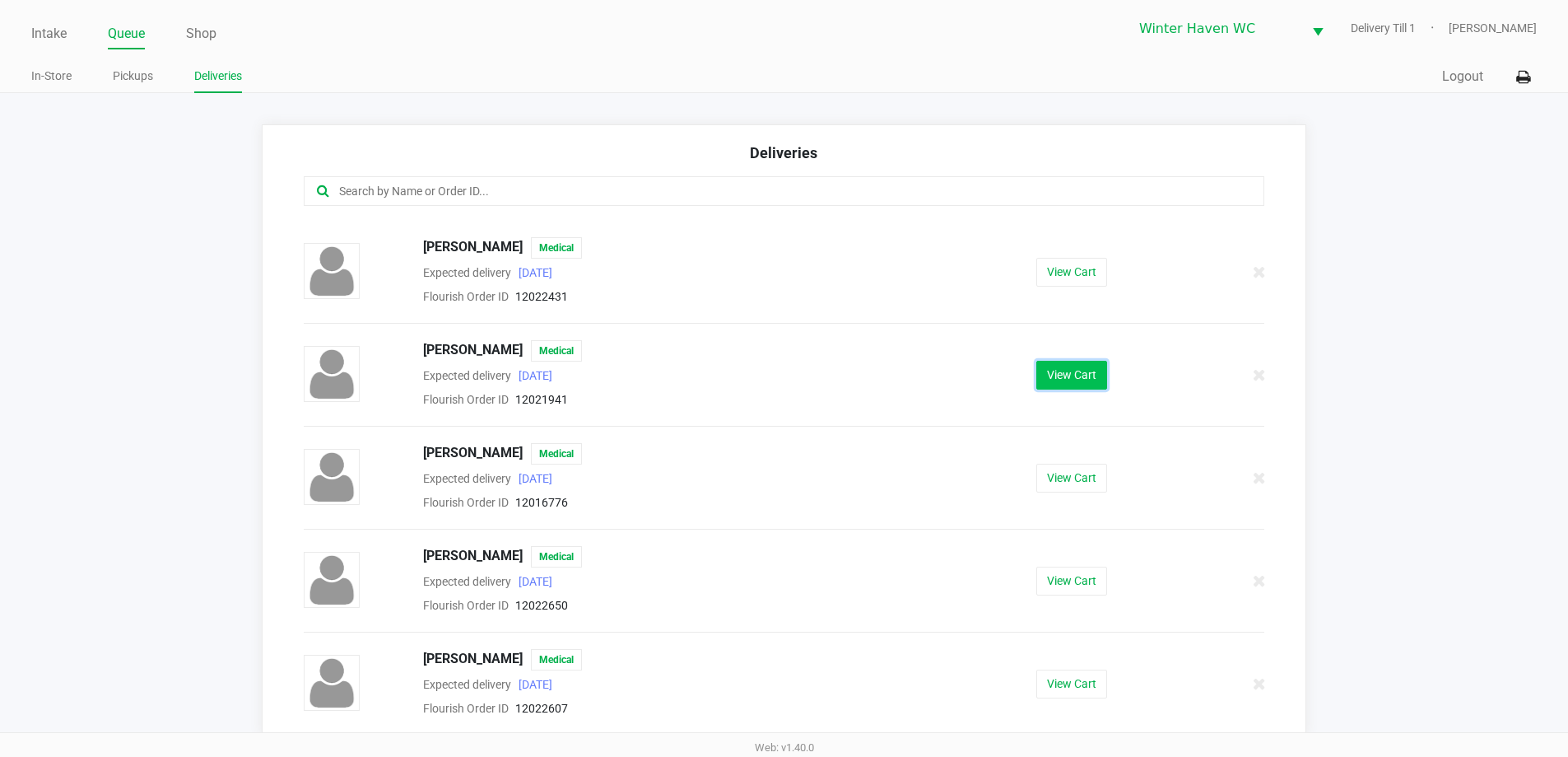
click at [1085, 378] on button "View Cart" at bounding box center [1071, 375] width 71 height 29
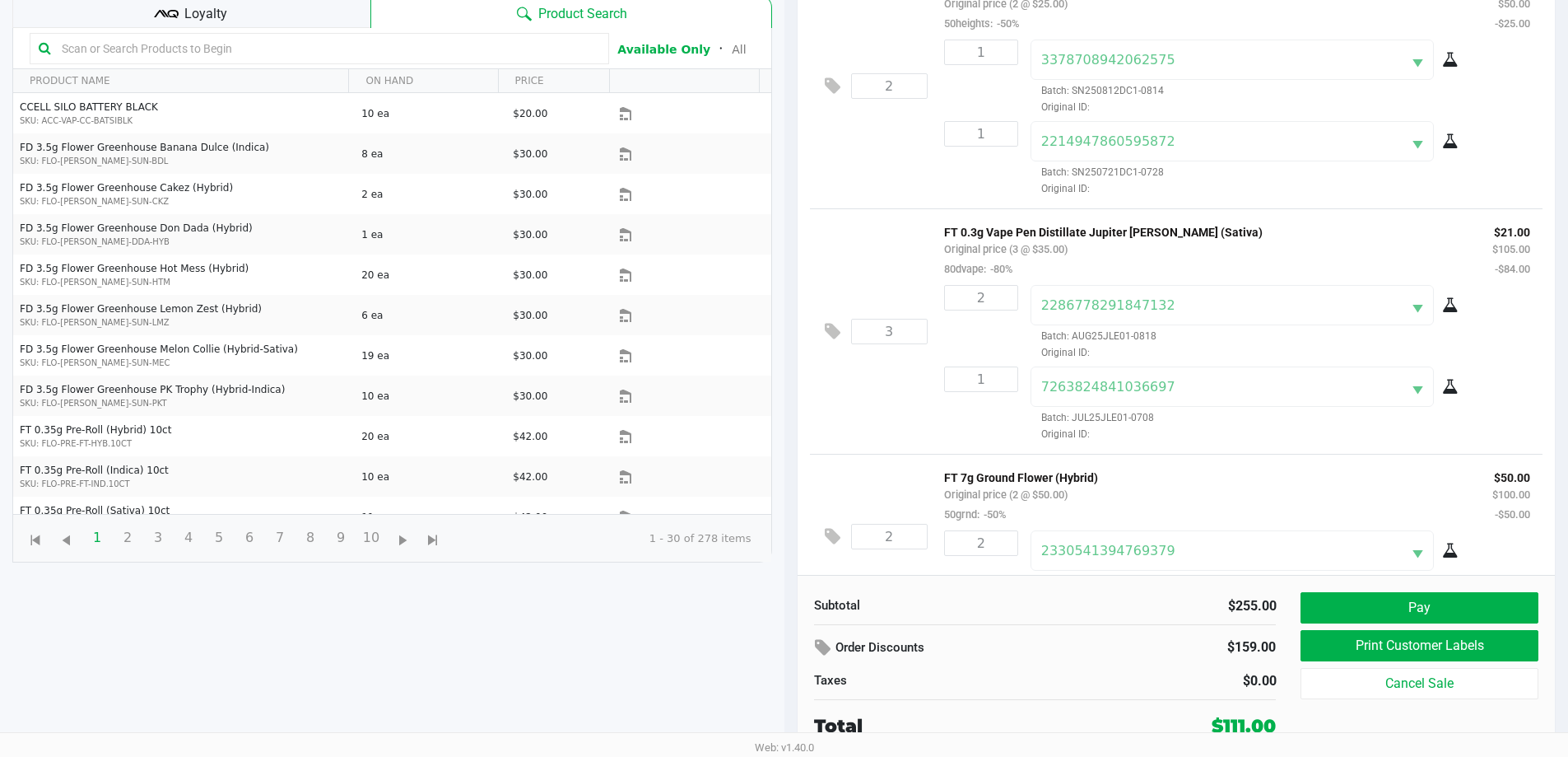
scroll to position [30, 0]
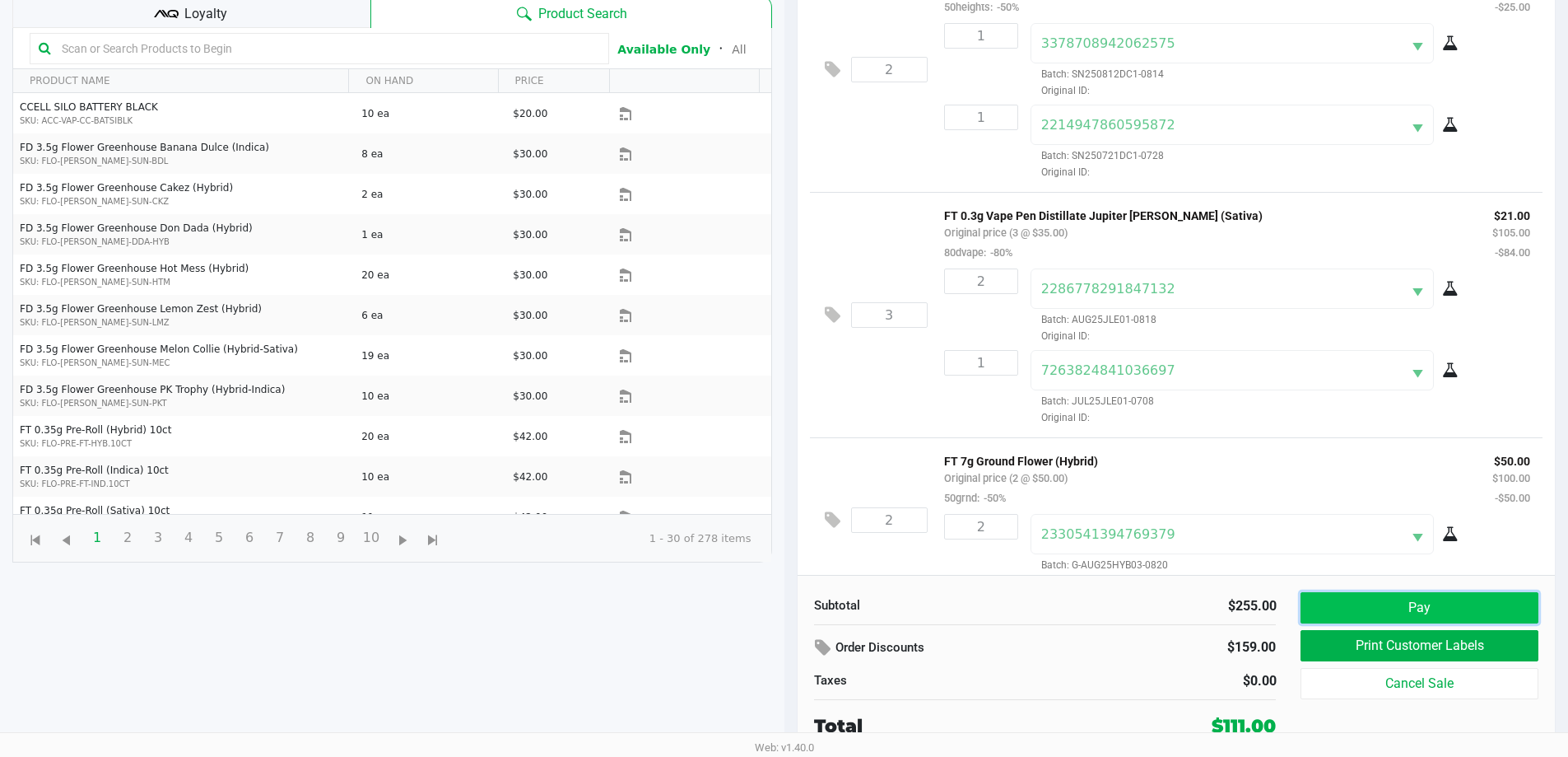
click at [1386, 622] on button "Pay" at bounding box center [1419, 608] width 237 height 31
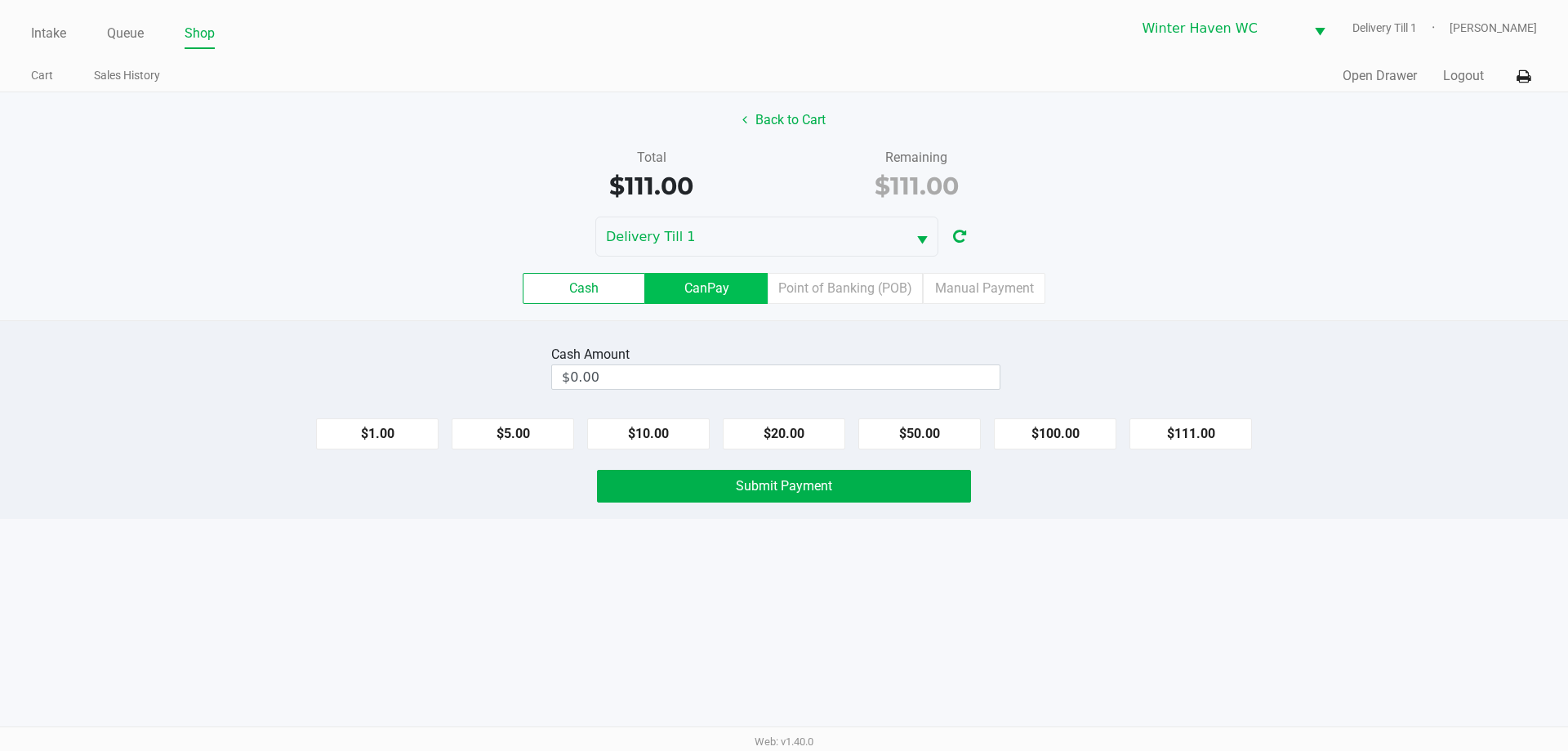
click at [713, 292] on label "CanPay" at bounding box center [706, 288] width 122 height 31
click at [0, 0] on 2 "CanPay" at bounding box center [0, 0] width 0 height 0
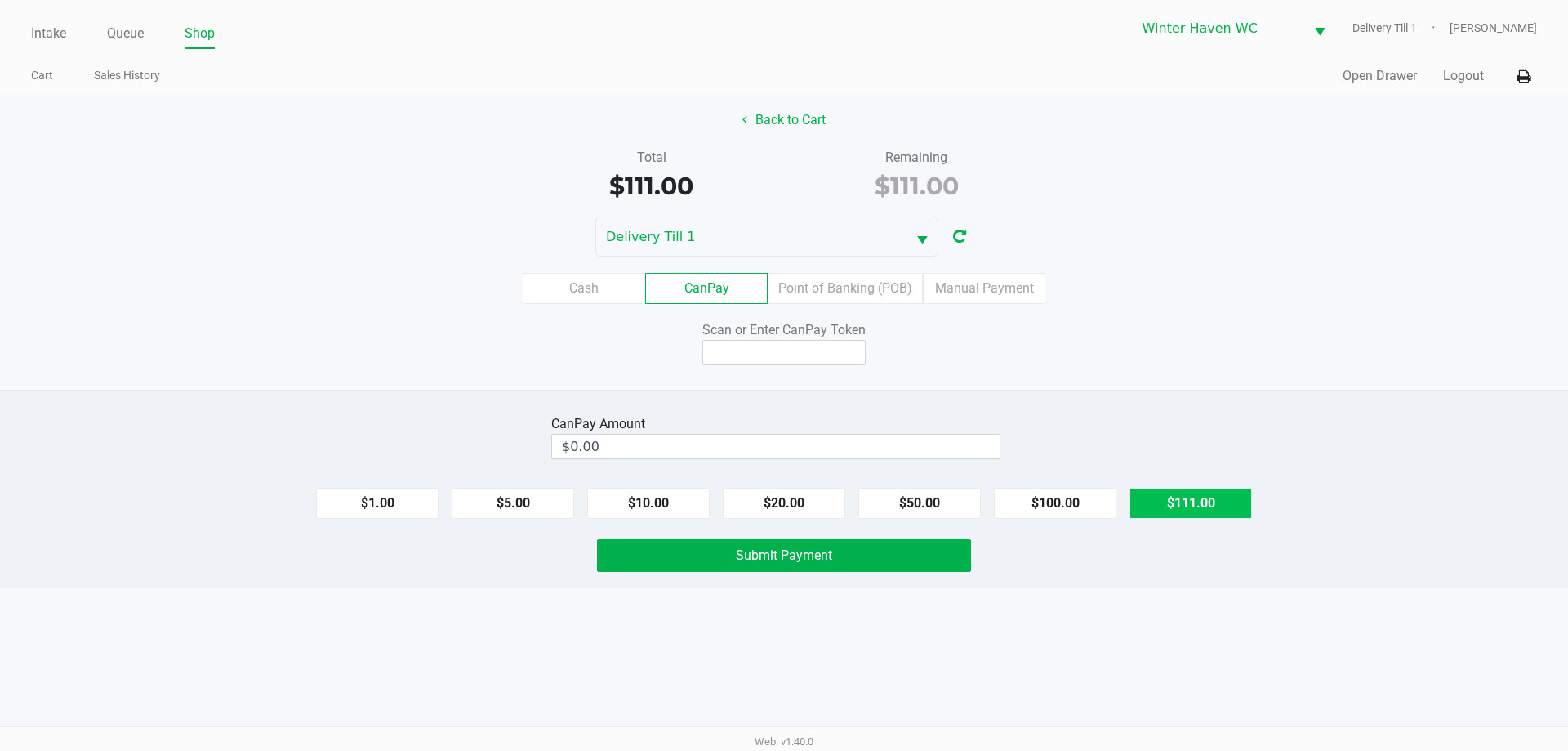
click at [1201, 513] on button "$111.00" at bounding box center [1190, 503] width 122 height 31
type input "$111.00"
click at [768, 352] on input at bounding box center [784, 352] width 163 height 25
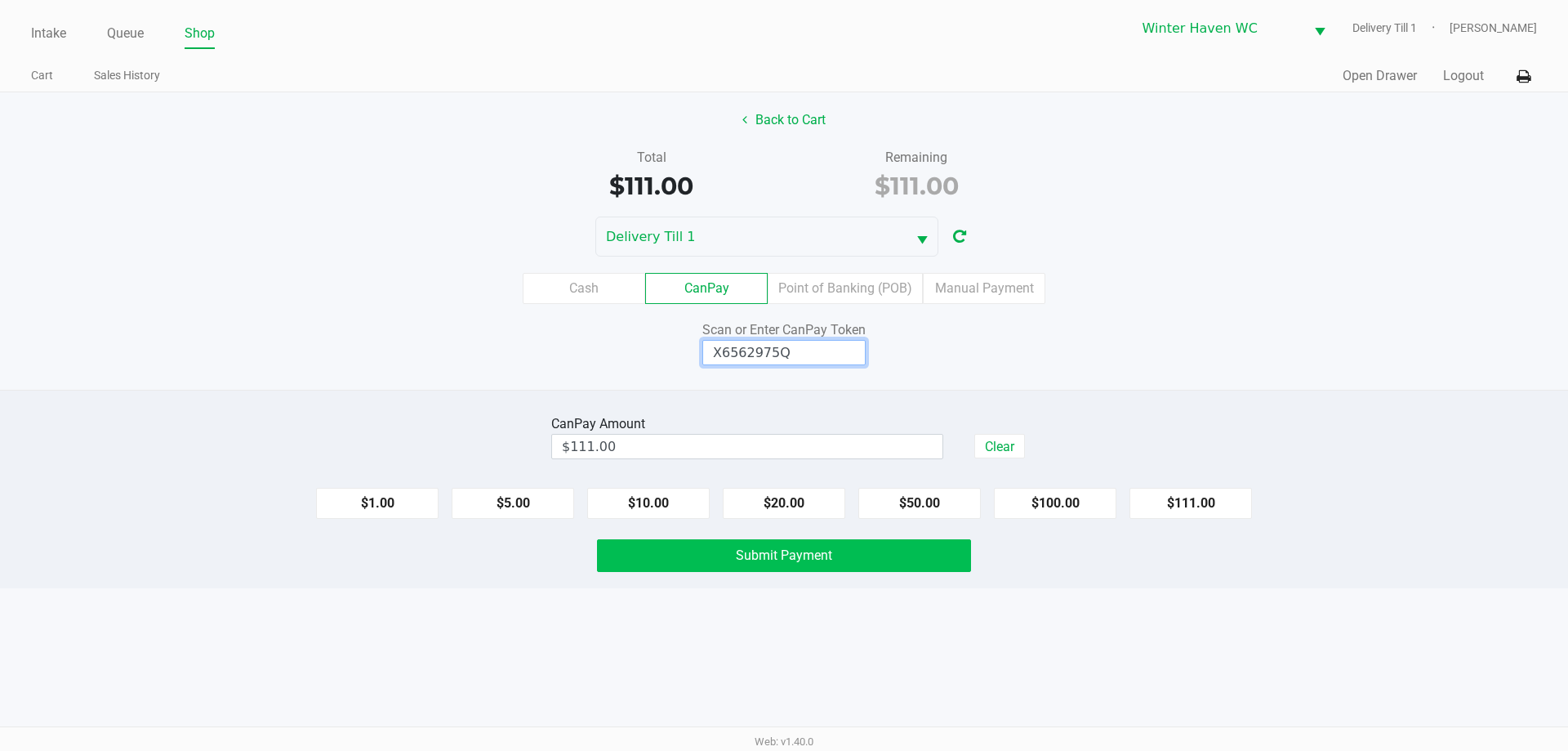
type input "X6562975Q"
click at [807, 554] on span "Submit Payment" at bounding box center [784, 555] width 96 height 15
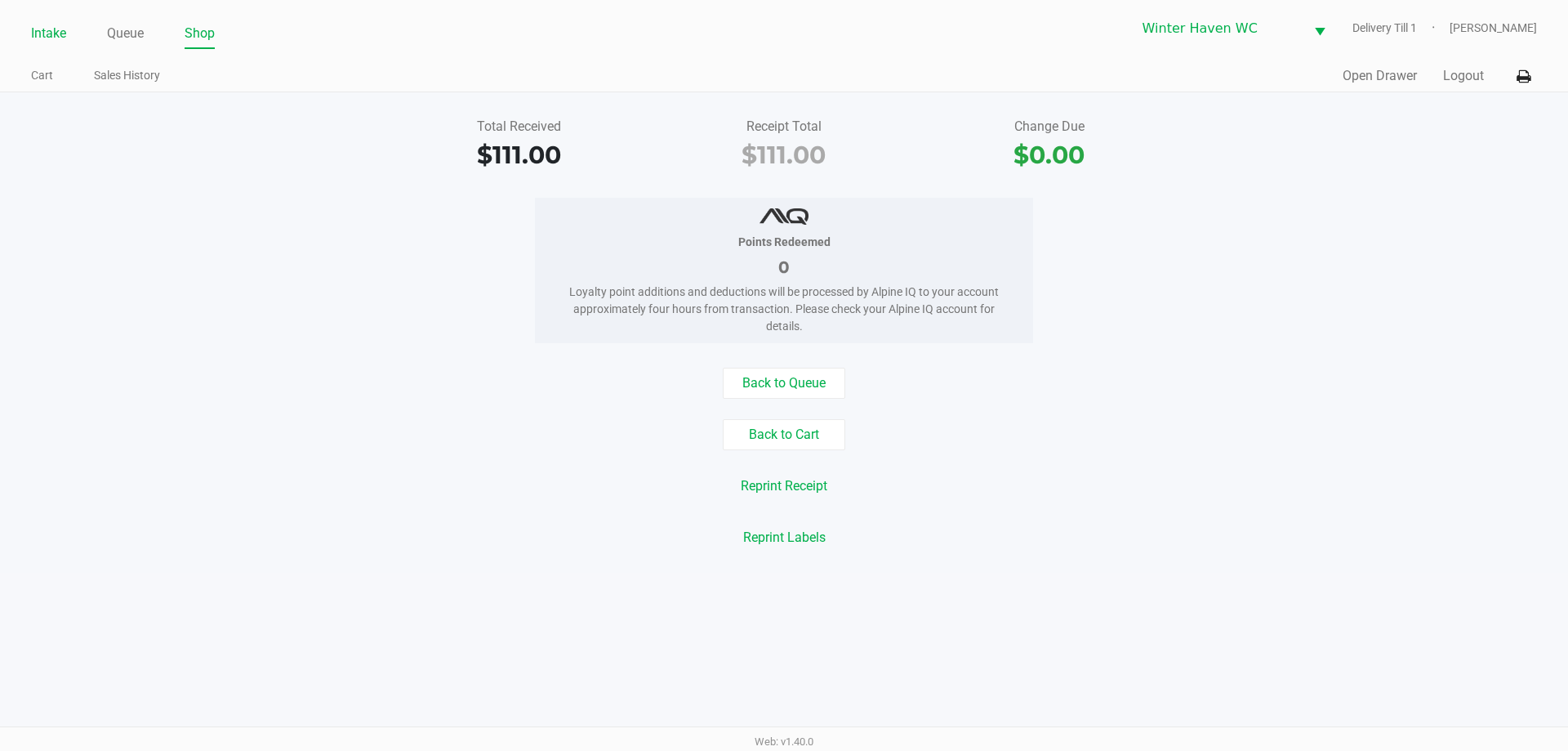
click at [39, 40] on link "Intake" at bounding box center [48, 34] width 36 height 23
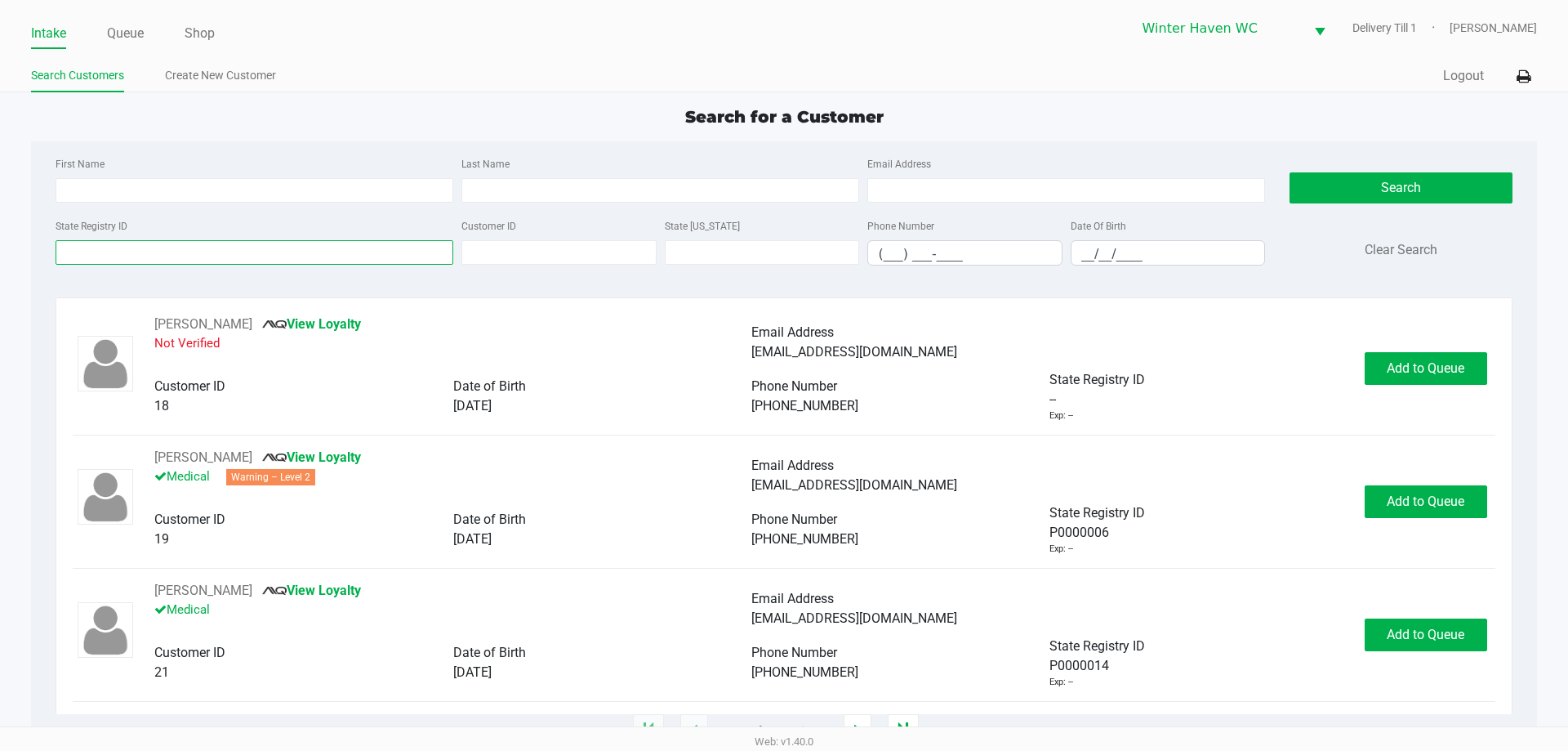
click at [395, 251] on input "State Registry ID" at bounding box center [255, 252] width 398 height 24
click at [146, 261] on input "State Registry ID" at bounding box center [255, 252] width 398 height 24
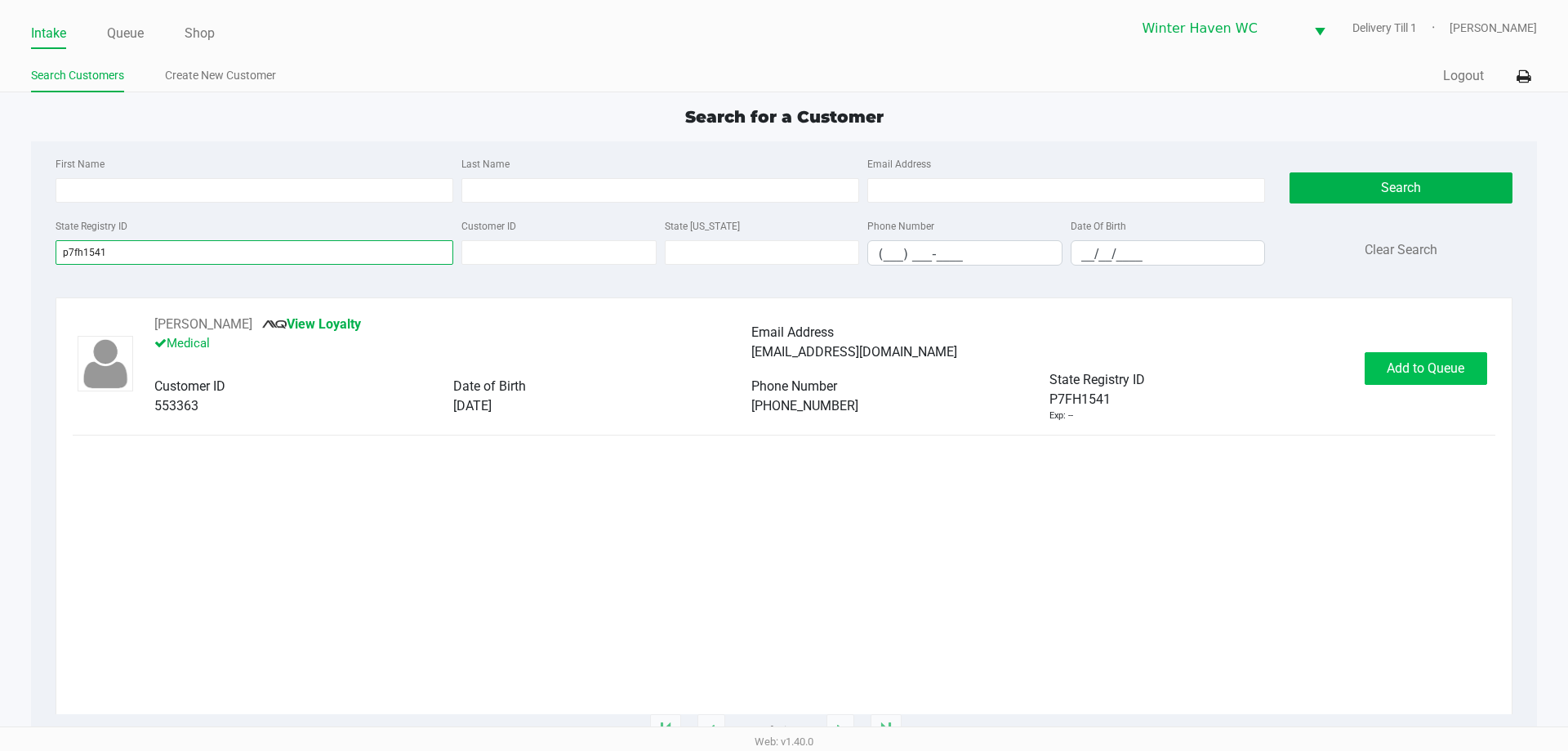
type input "p7fh1541"
click at [1426, 367] on span "Add to Queue" at bounding box center [1425, 368] width 78 height 15
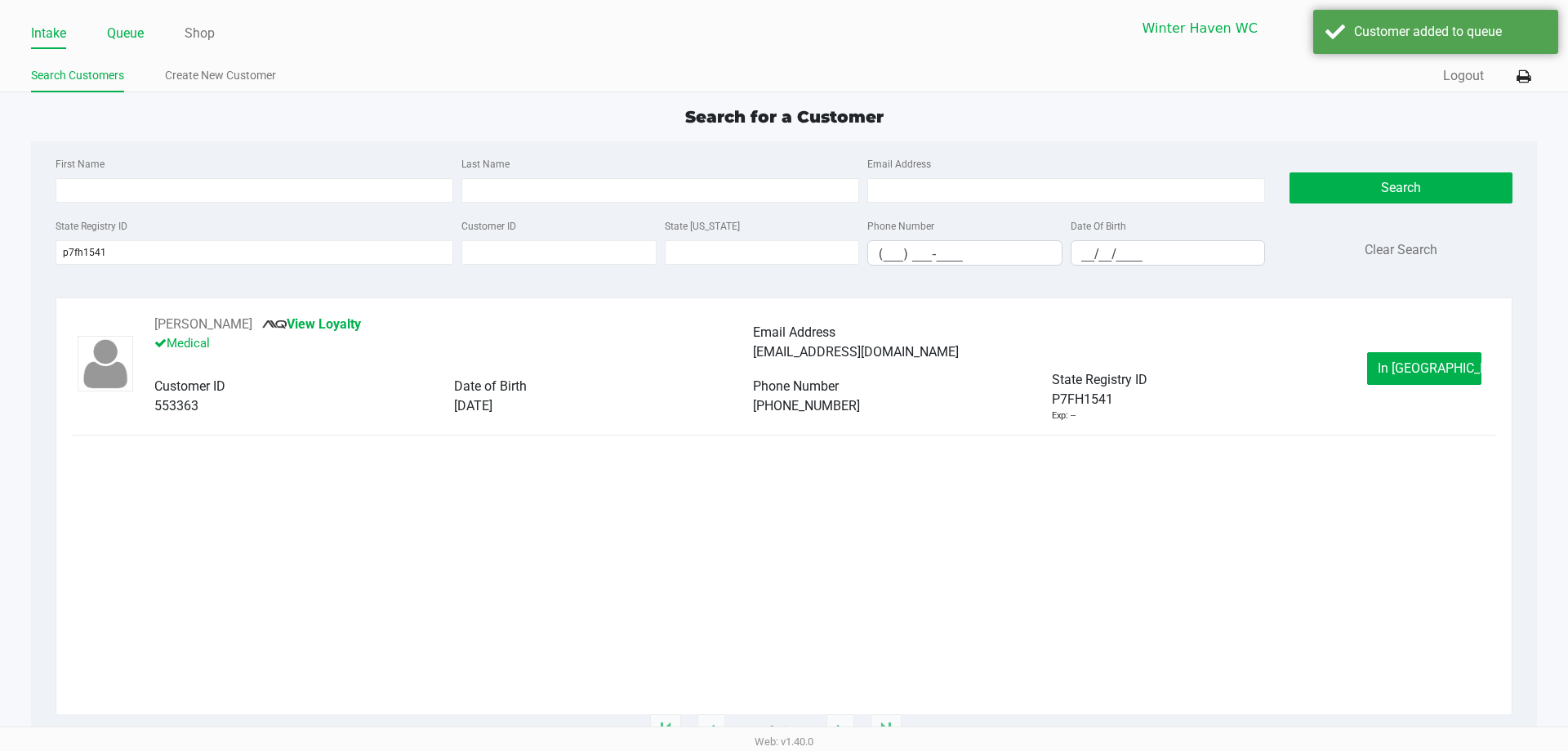
click at [122, 40] on link "Queue" at bounding box center [125, 34] width 37 height 23
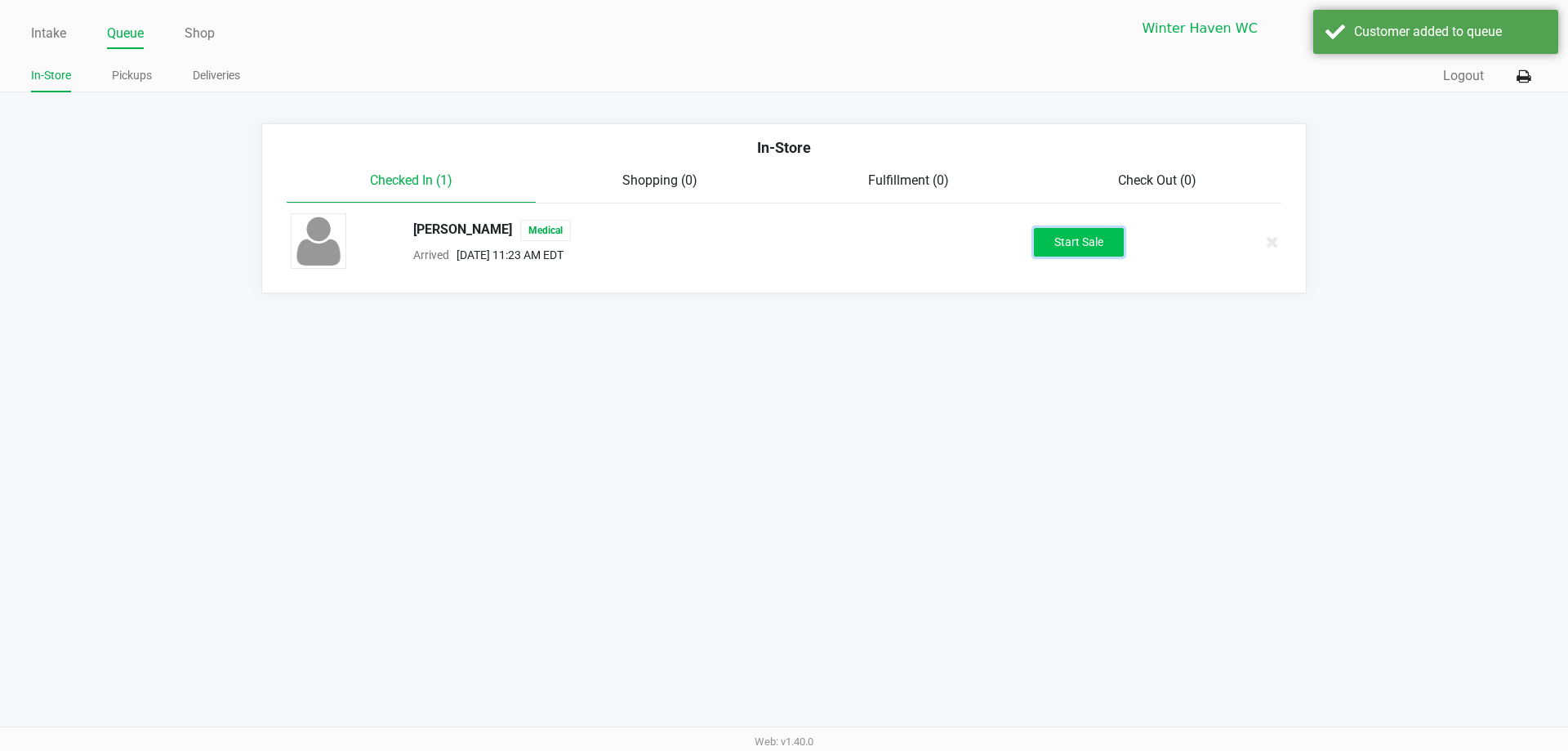
click at [1040, 240] on button "Start Sale" at bounding box center [1078, 242] width 89 height 29
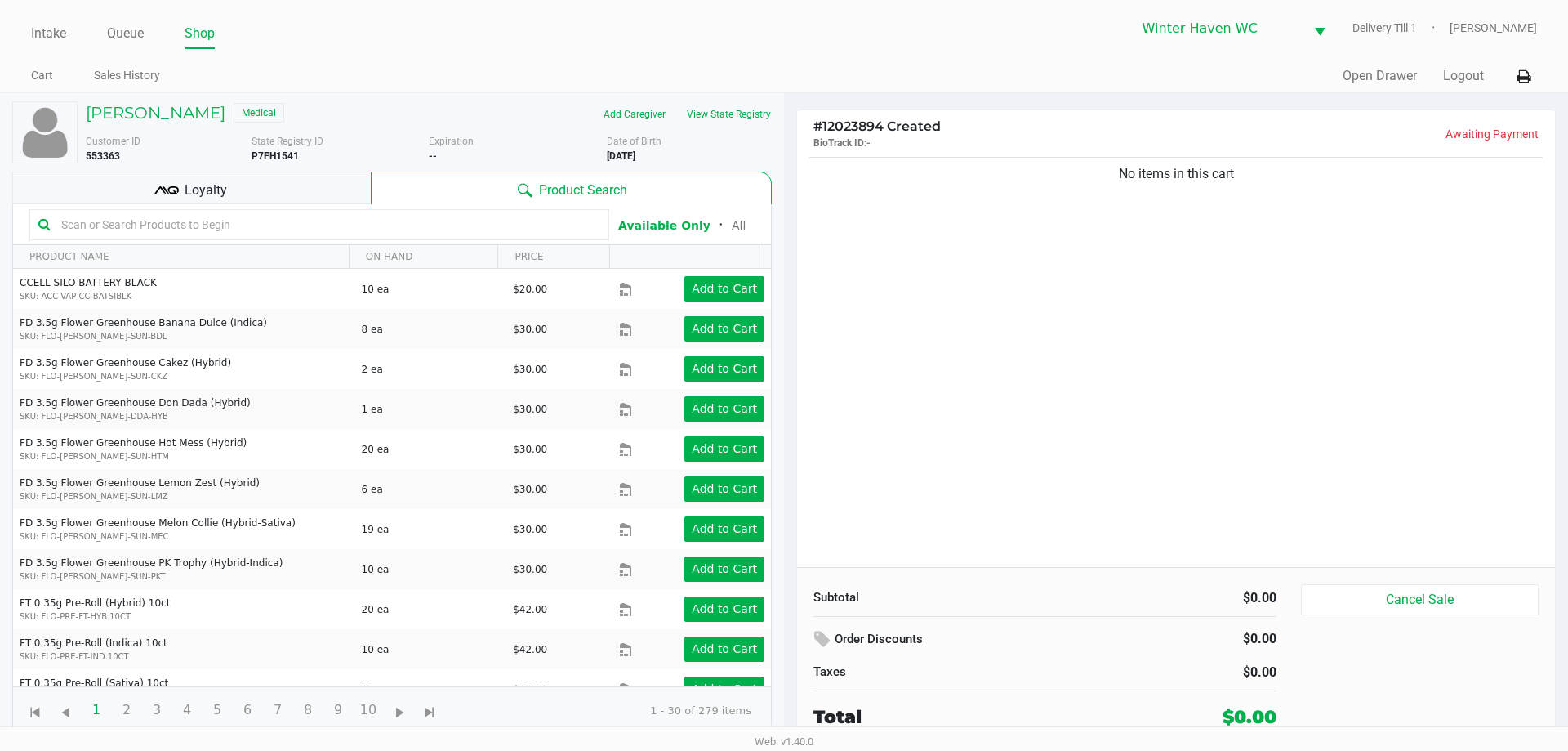
click at [329, 230] on input "text" at bounding box center [327, 224] width 545 height 24
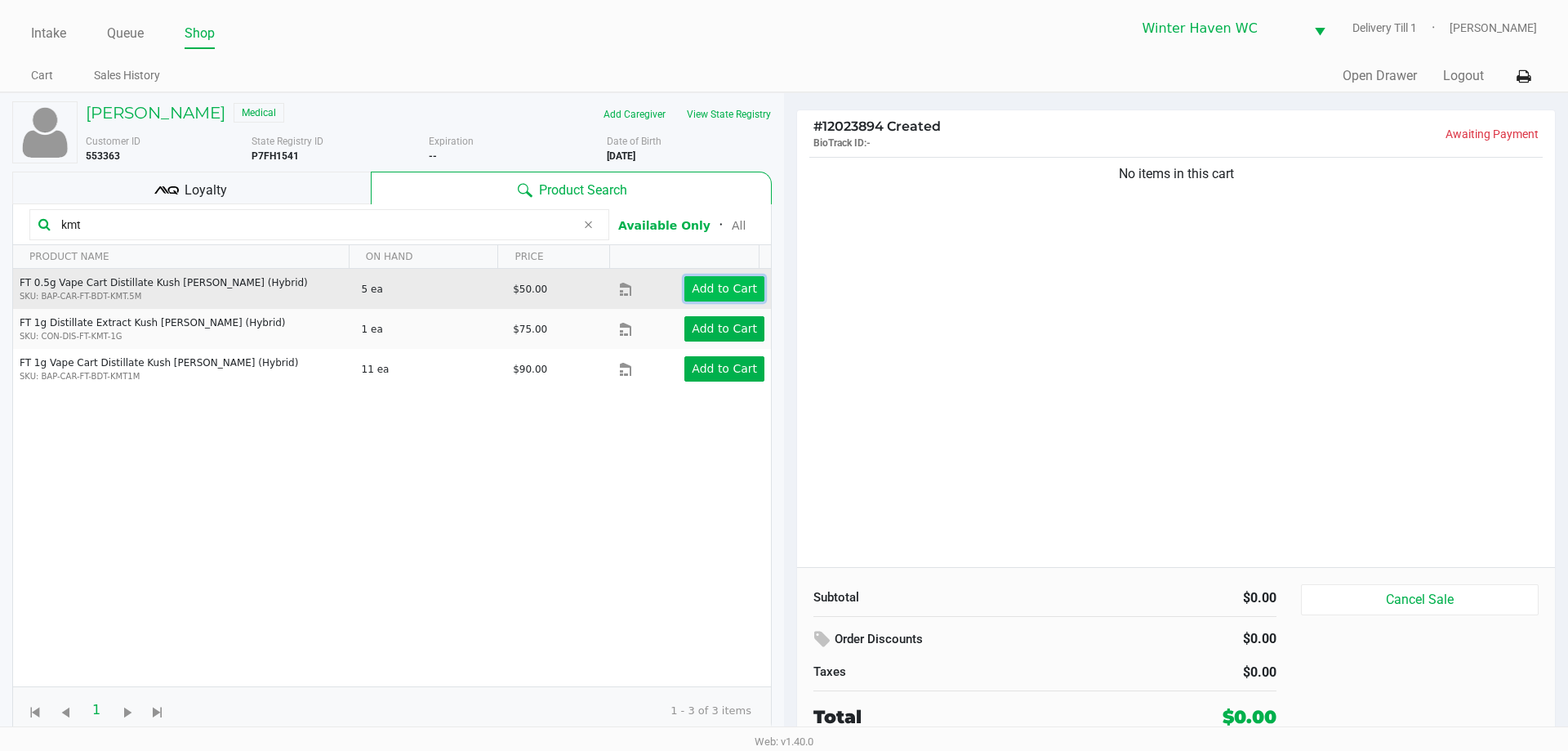
click at [720, 296] on button "Add to Cart" at bounding box center [724, 288] width 80 height 25
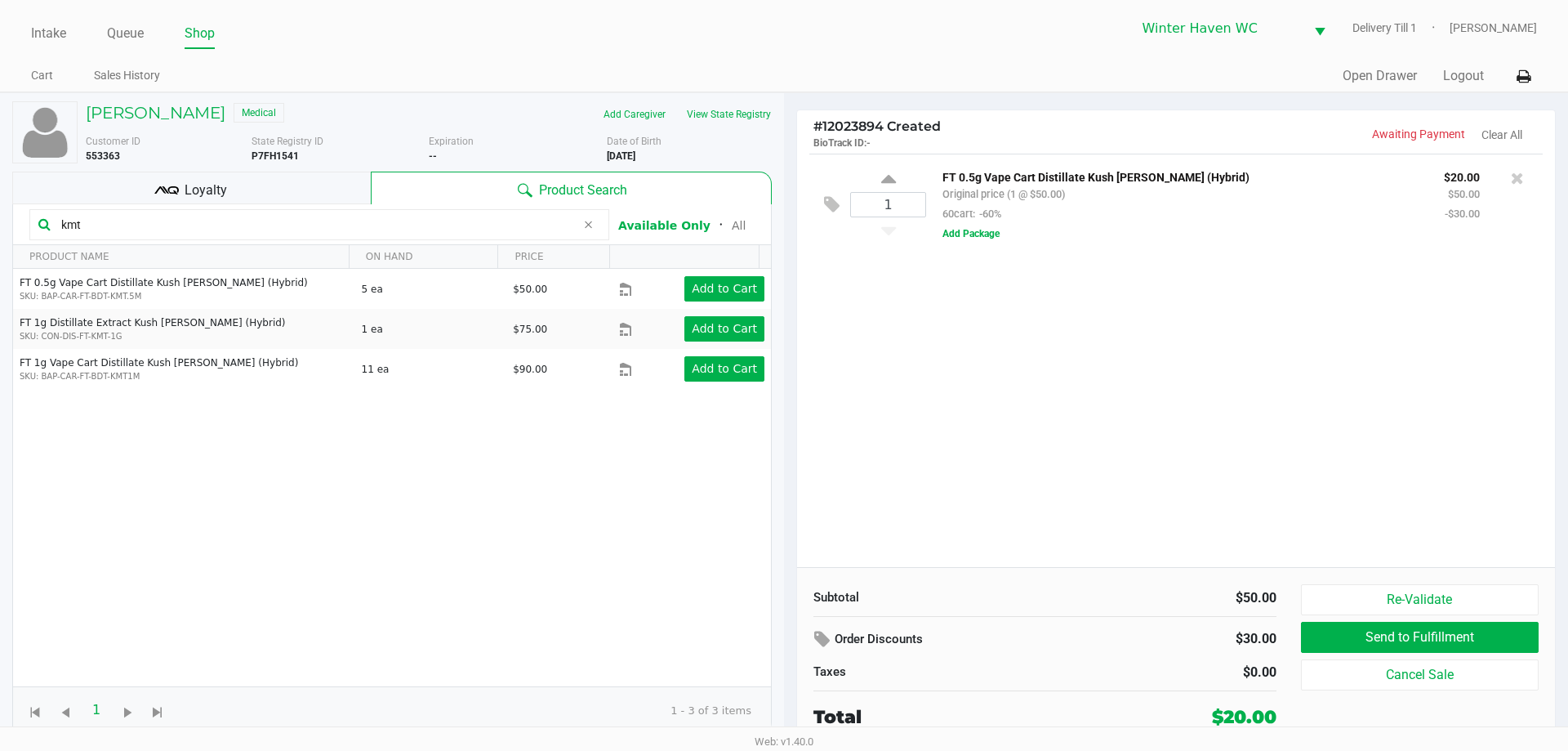
click at [340, 233] on input "kmt" at bounding box center [315, 224] width 521 height 24
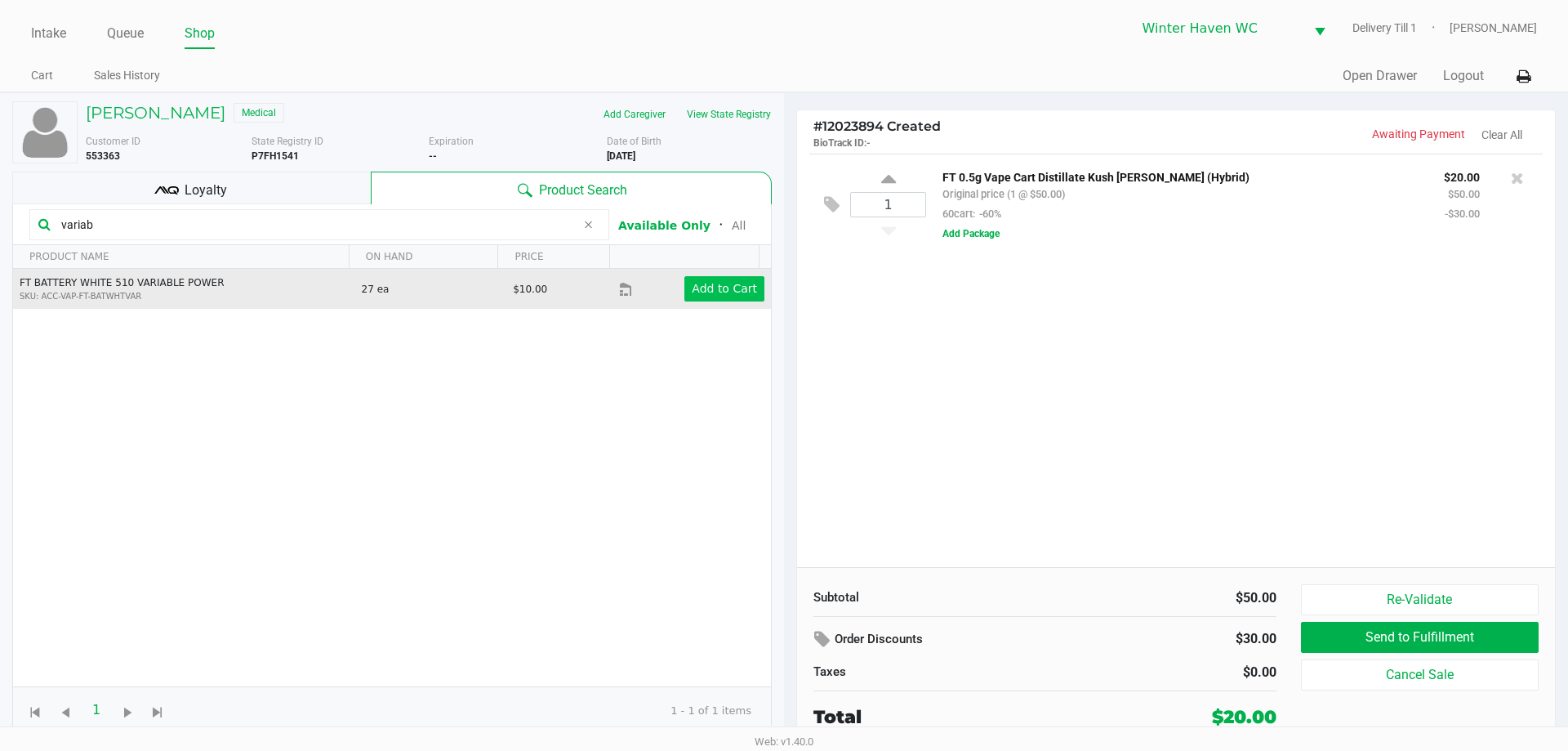
type input "variab"
click at [730, 293] on app-button-loader "Add to Cart" at bounding box center [724, 288] width 65 height 13
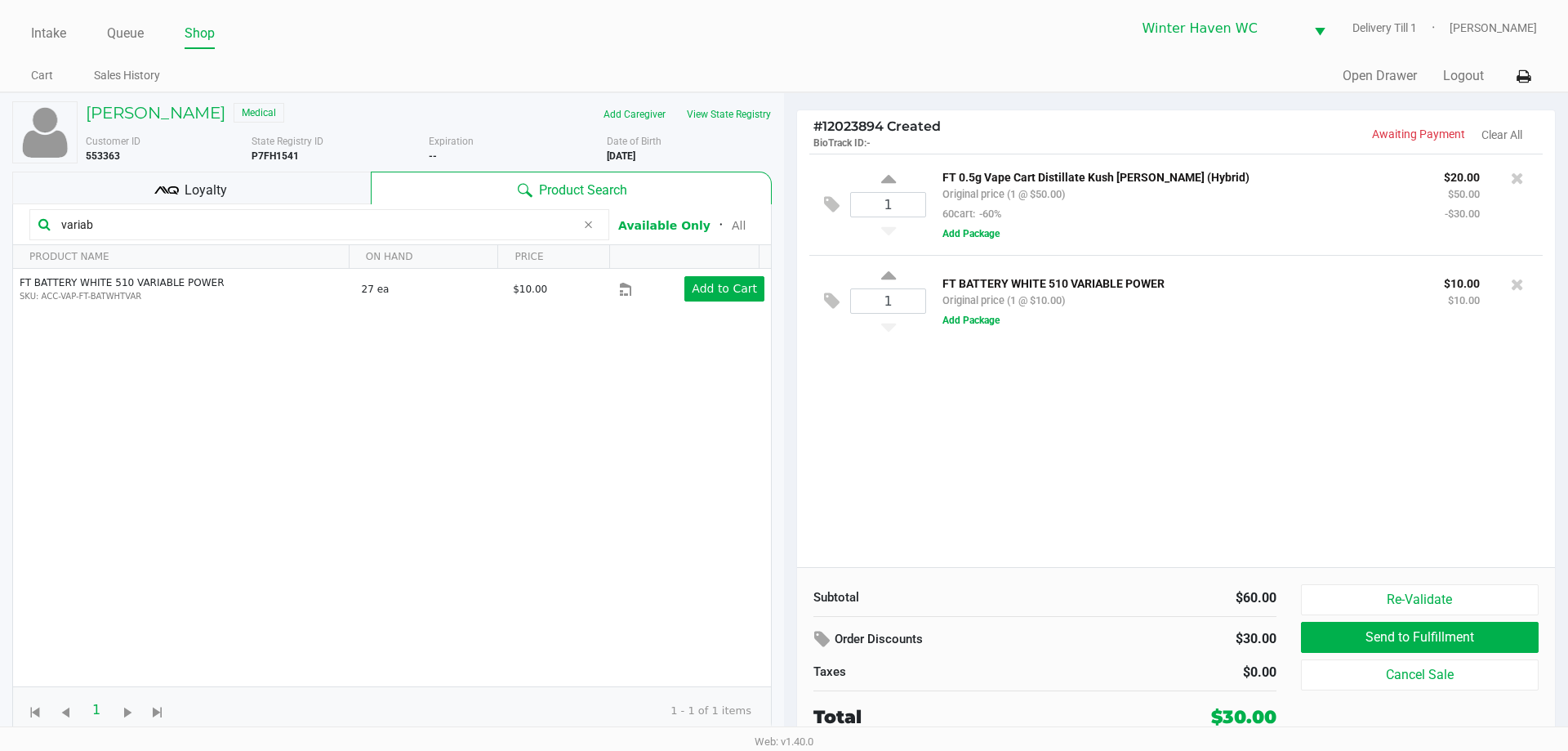
click at [332, 213] on input "variab" at bounding box center [315, 224] width 521 height 24
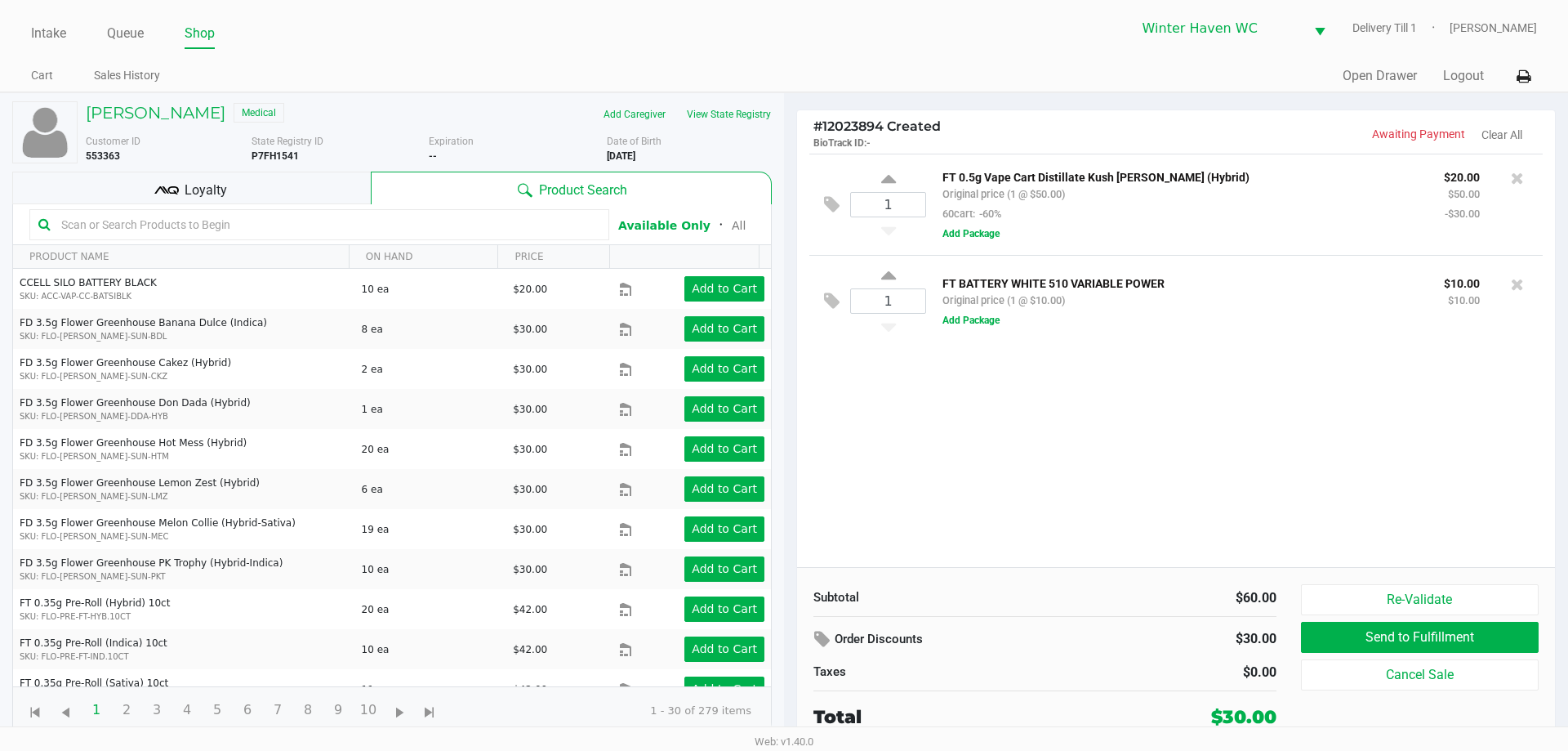
click at [425, 230] on input "text" at bounding box center [327, 224] width 545 height 24
click at [349, 223] on input "text" at bounding box center [327, 224] width 545 height 24
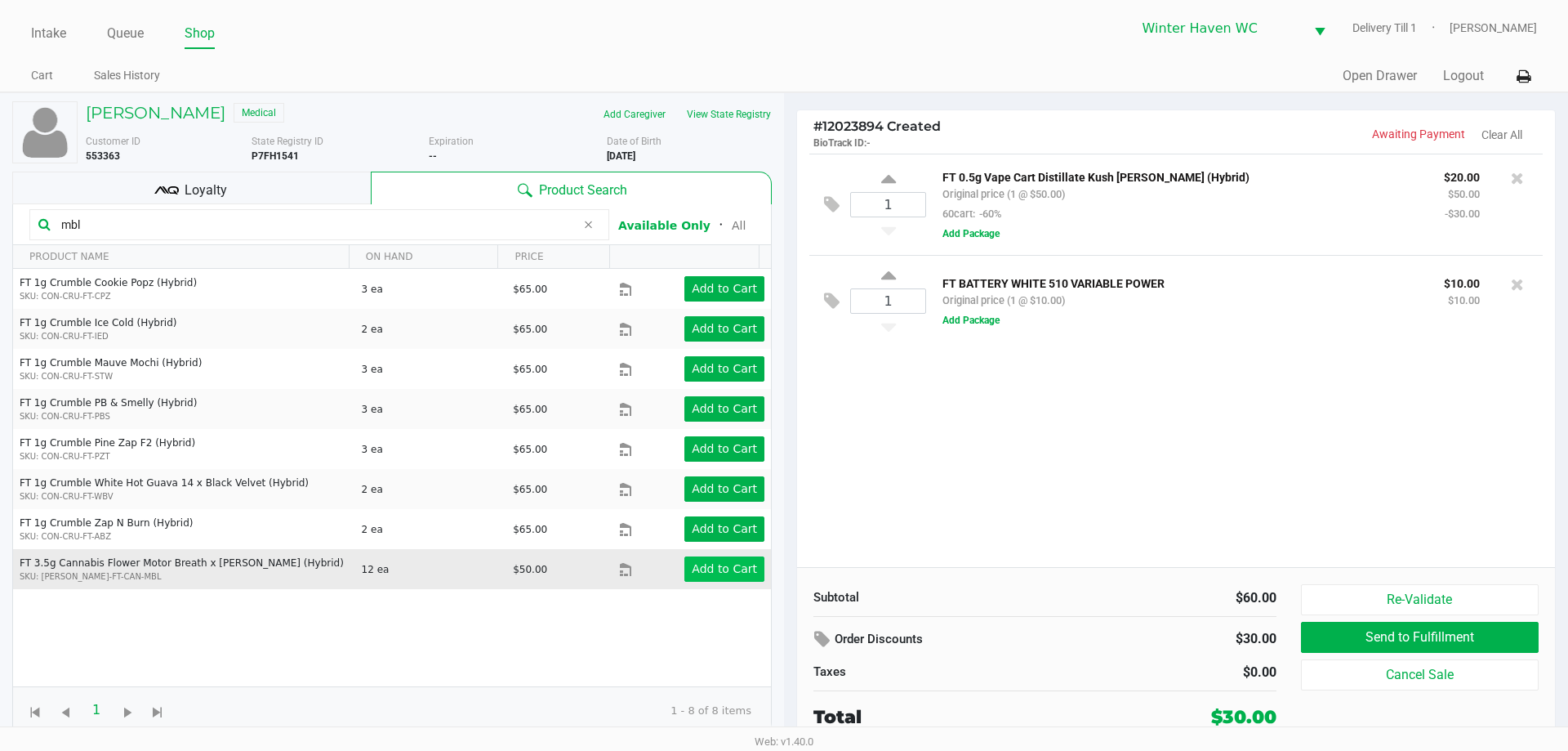
type input "mbl"
click at [718, 577] on button "Add to Cart" at bounding box center [724, 568] width 80 height 25
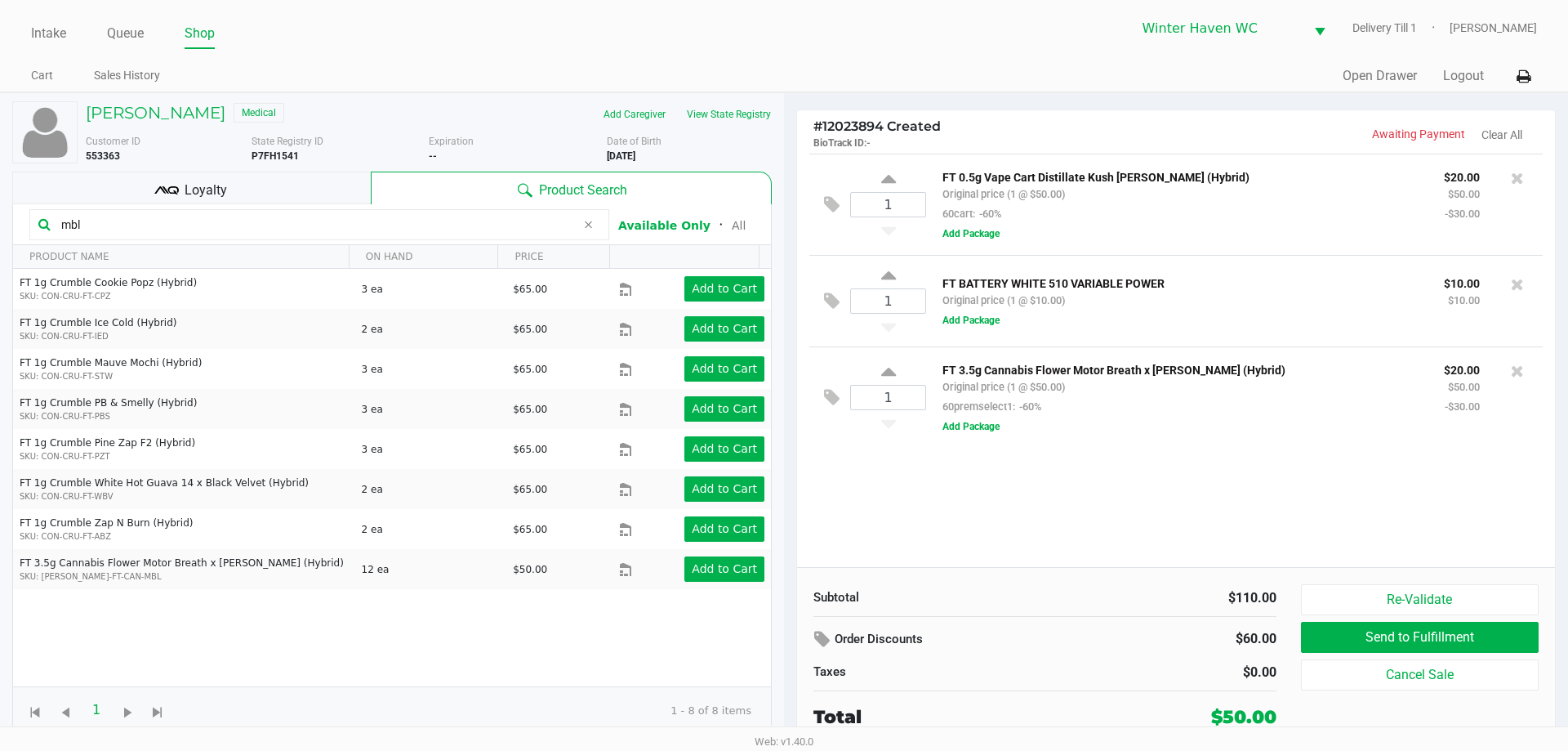
click at [459, 224] on input "mbl" at bounding box center [315, 224] width 521 height 24
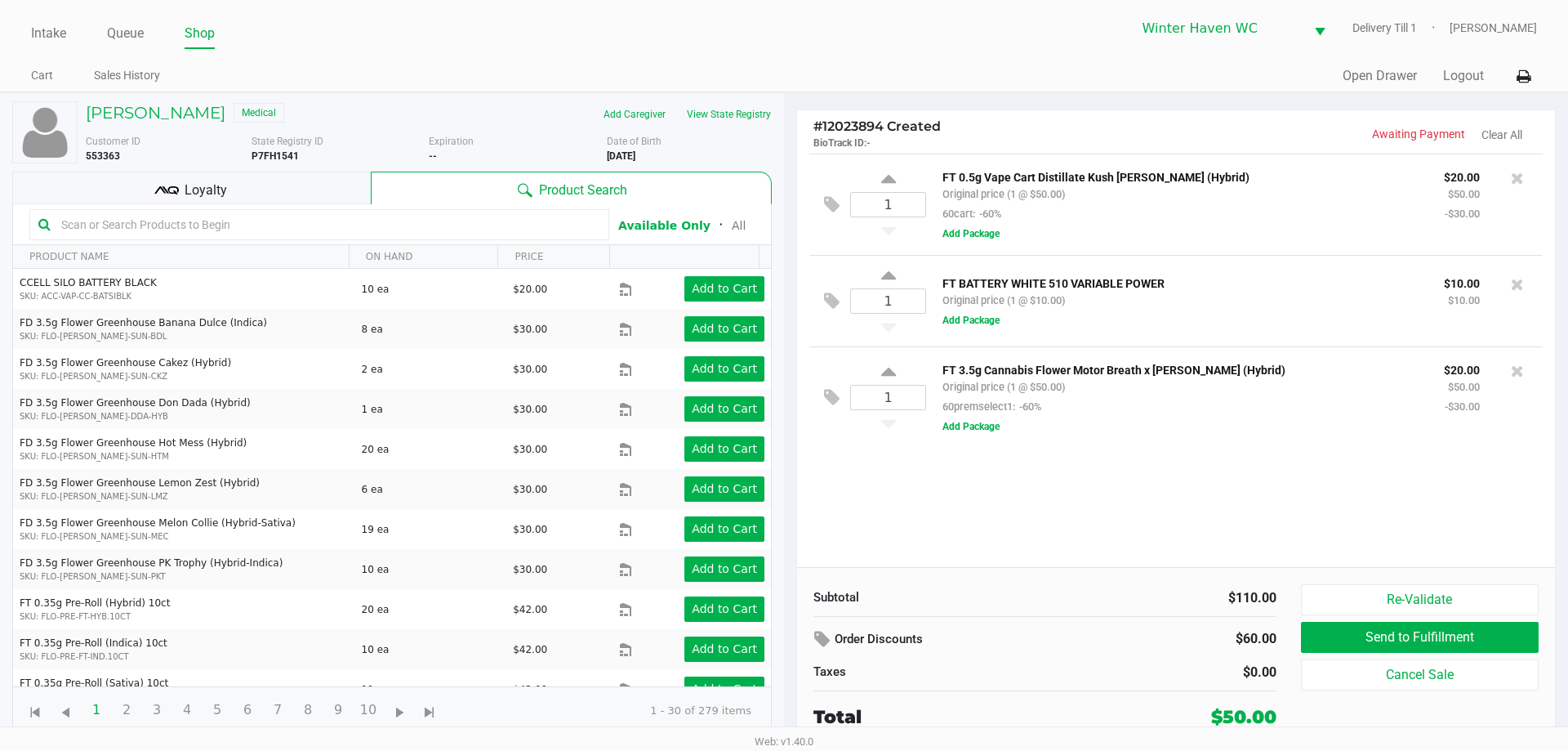
click at [339, 223] on input "text" at bounding box center [327, 224] width 545 height 24
click at [352, 221] on input "text" at bounding box center [327, 224] width 545 height 24
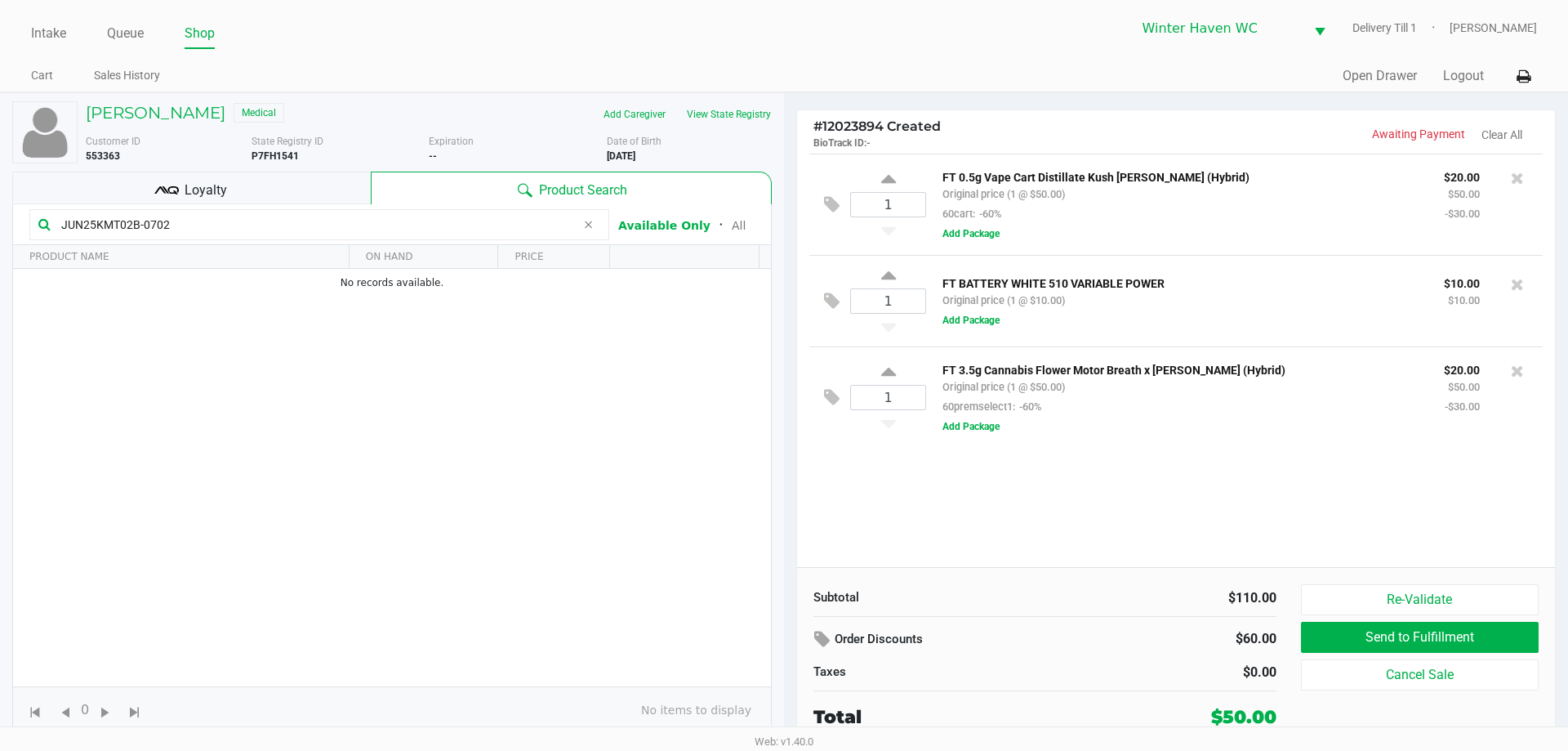
type input "JUN25KMT02B-0702"
click at [1156, 504] on div "1 FT 0.5g Vape Cart Distillate Kush Mintz (Hybrid) Original price (1 @ $50.00) …" at bounding box center [1176, 361] width 758 height 413
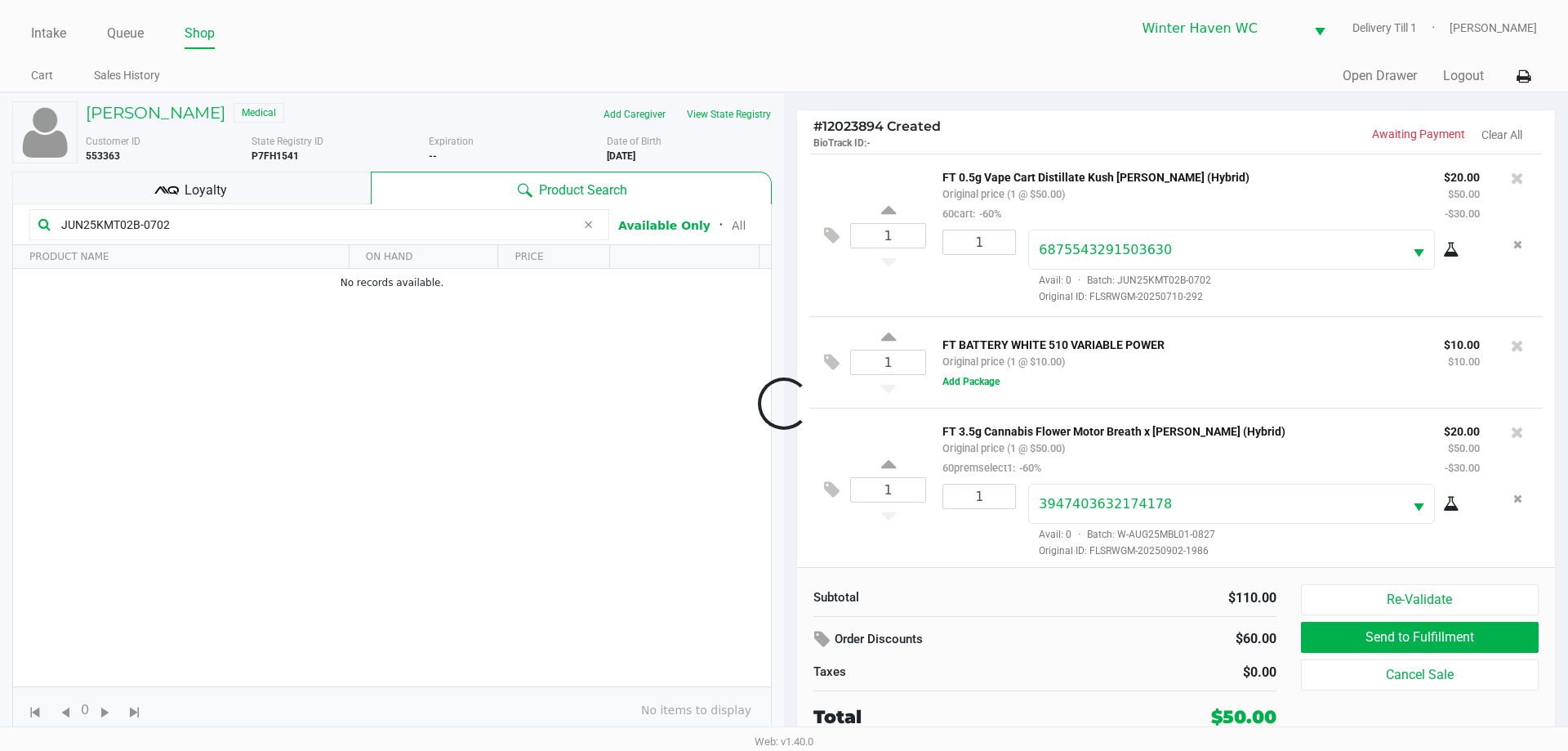
scroll to position [5, 0]
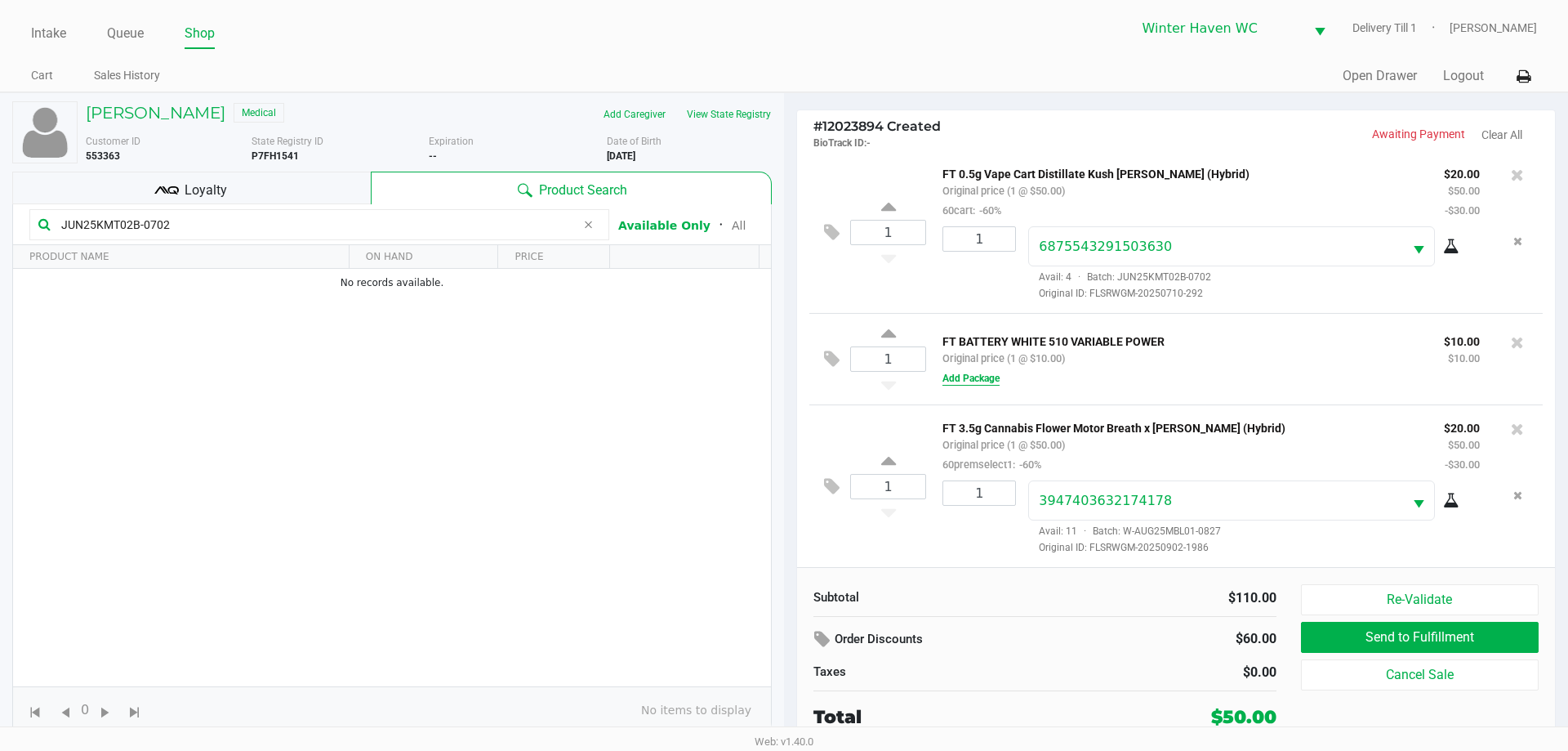
click at [968, 383] on button "Add Package" at bounding box center [970, 378] width 57 height 14
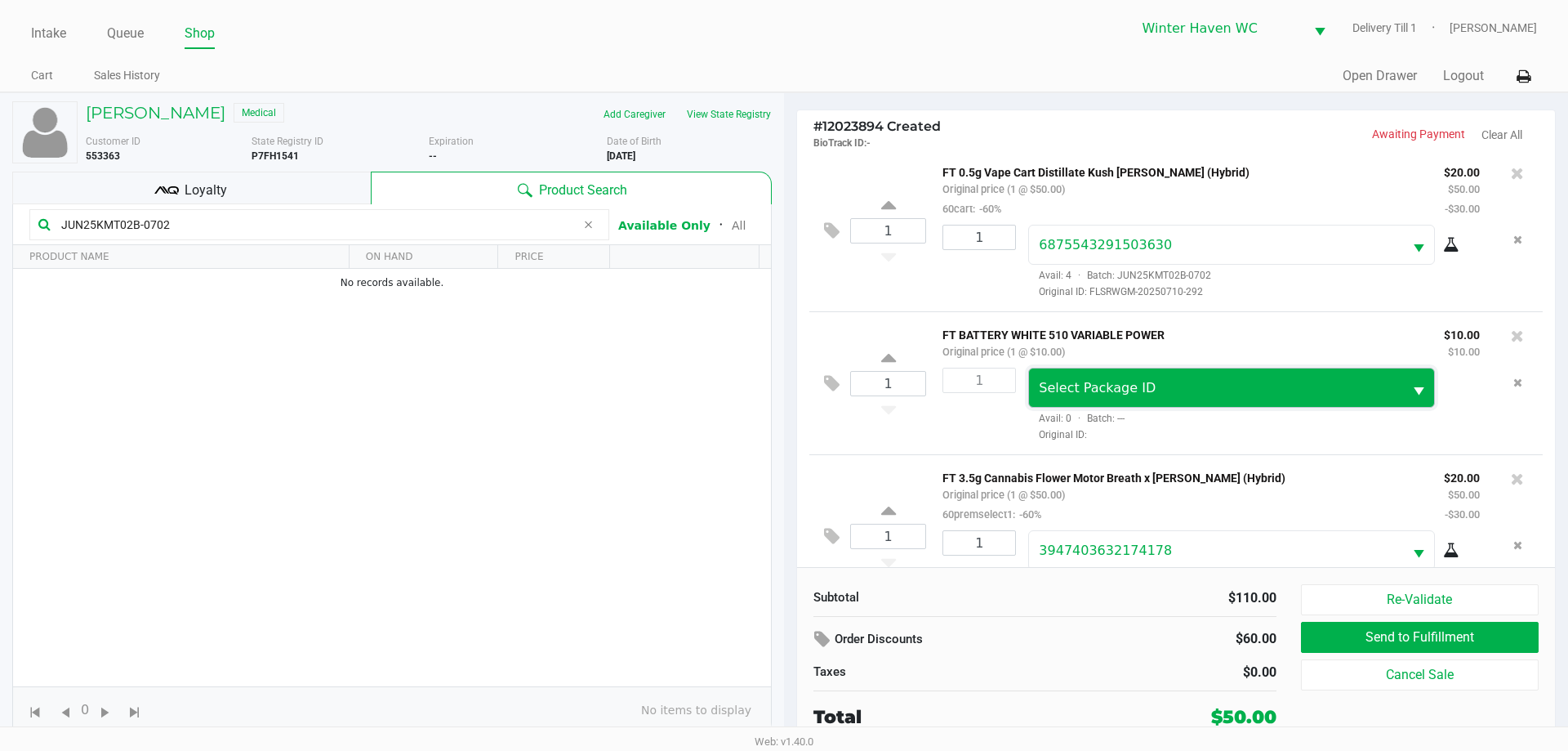
click at [1100, 387] on span "Select Package ID" at bounding box center [1096, 388] width 116 height 15
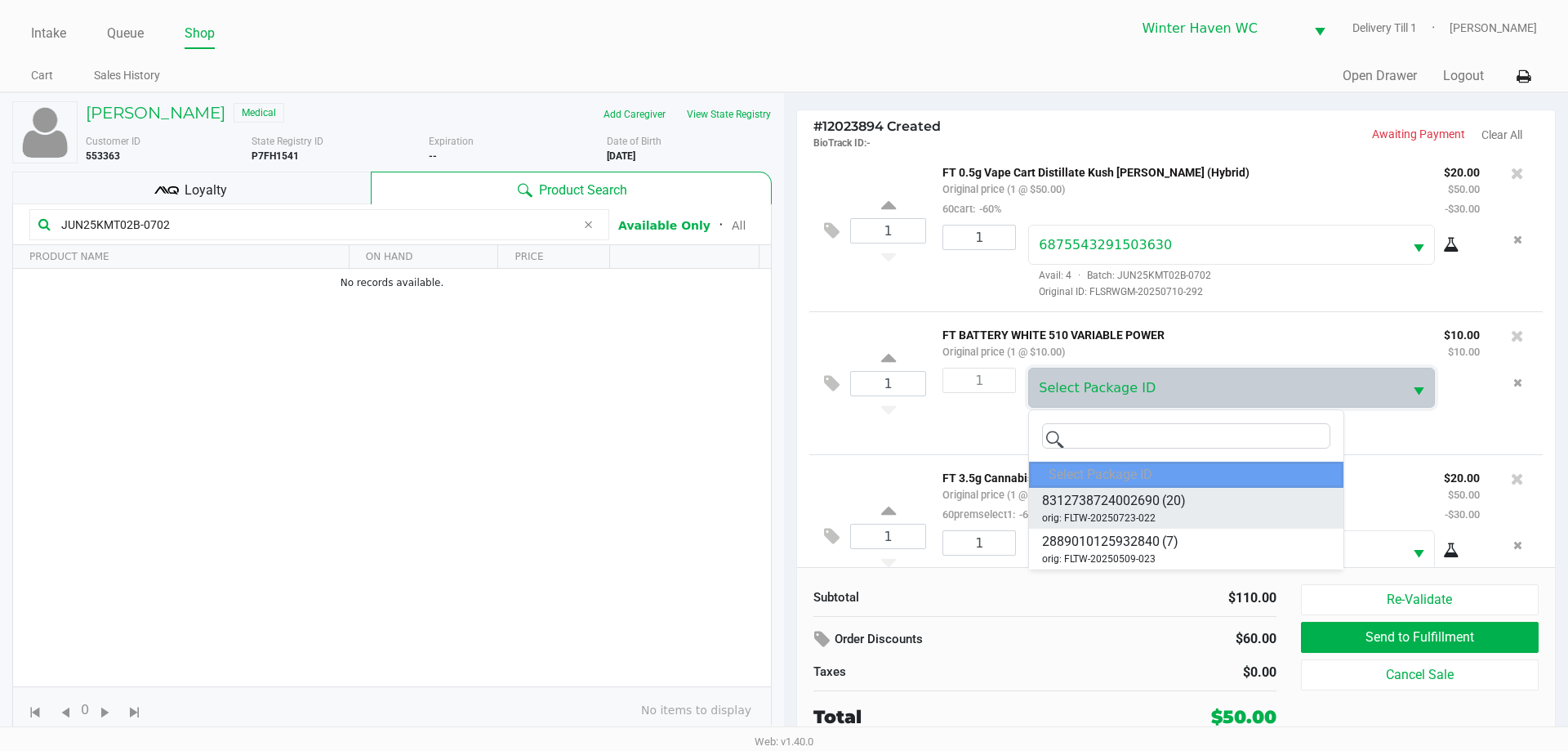
click at [1131, 508] on span "8312738724002690" at bounding box center [1101, 500] width 117 height 19
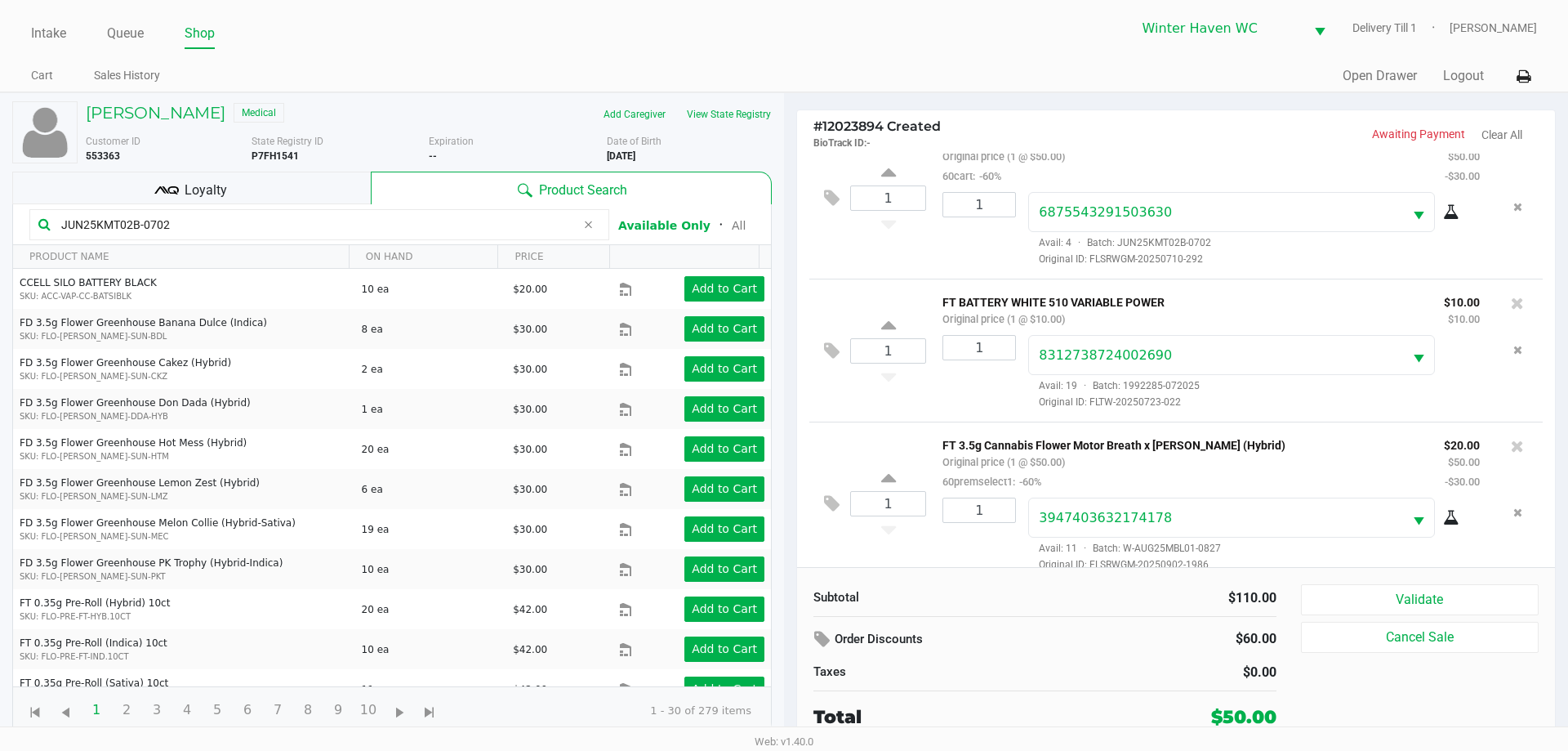
scroll to position [57, 0]
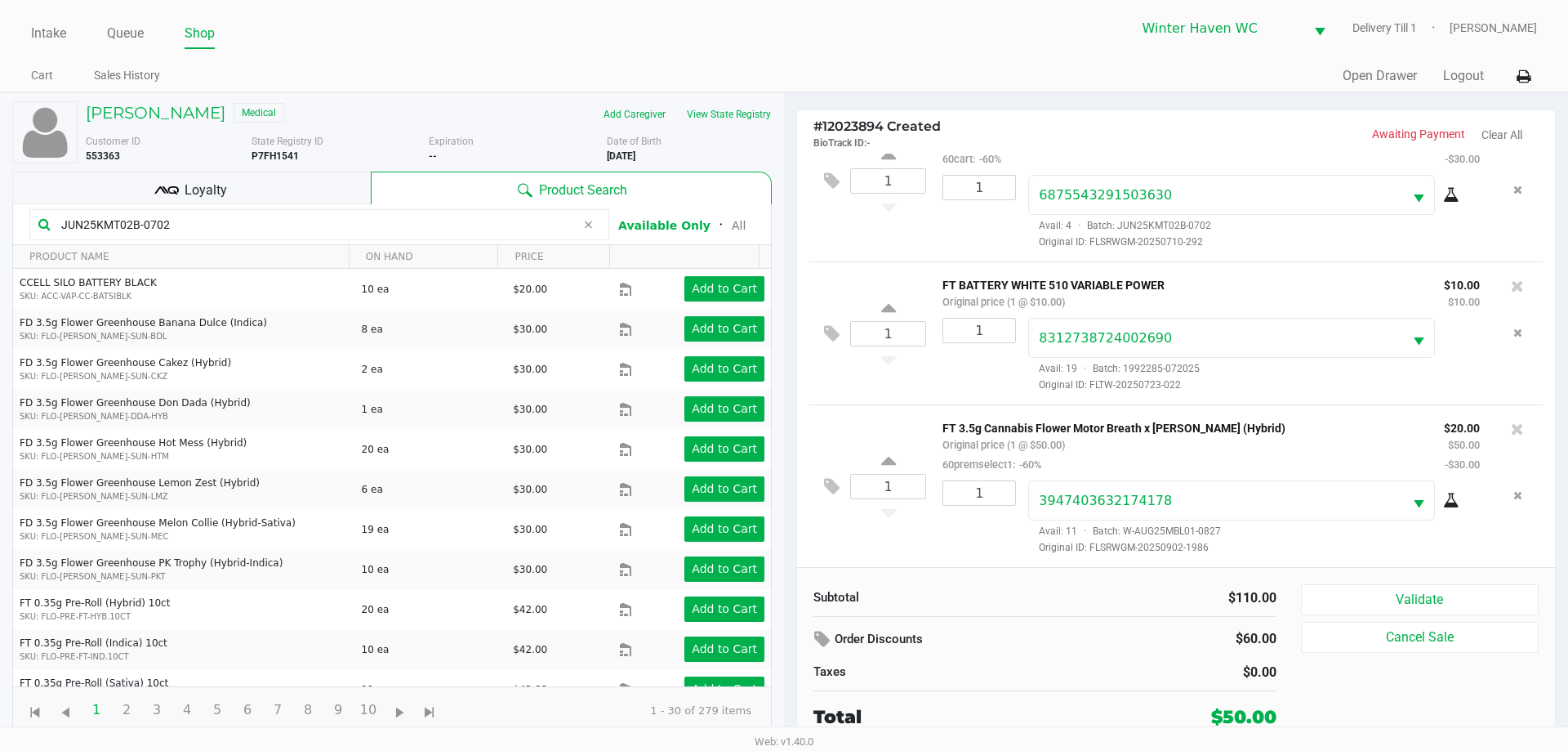
click at [354, 232] on input "JUN25KMT02B-0702" at bounding box center [315, 224] width 521 height 24
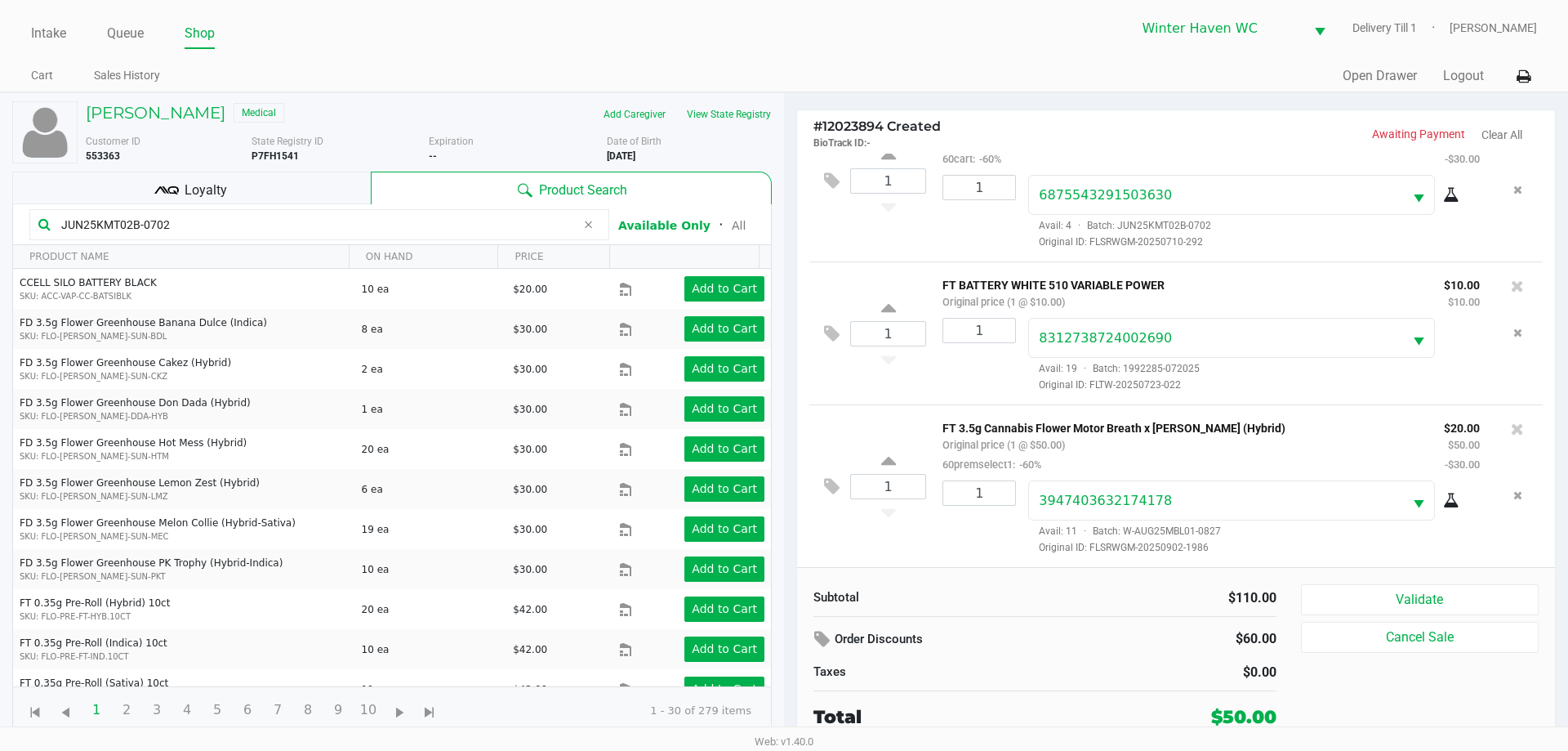
click at [354, 232] on input "JUN25KMT02B-0702" at bounding box center [315, 224] width 521 height 24
click at [307, 184] on div "Loyalty" at bounding box center [191, 188] width 359 height 33
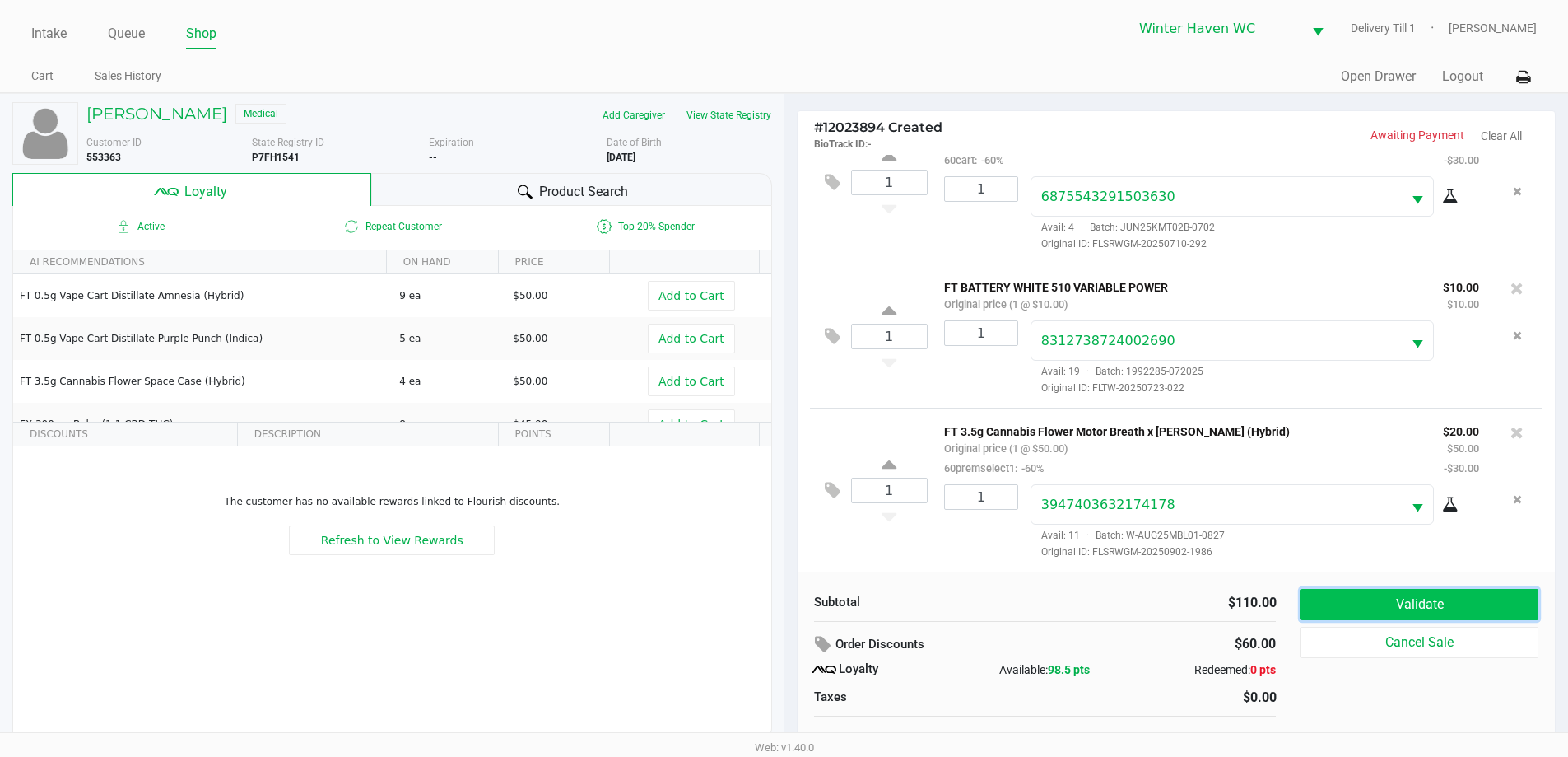
click at [1435, 593] on button "Validate" at bounding box center [1419, 604] width 237 height 31
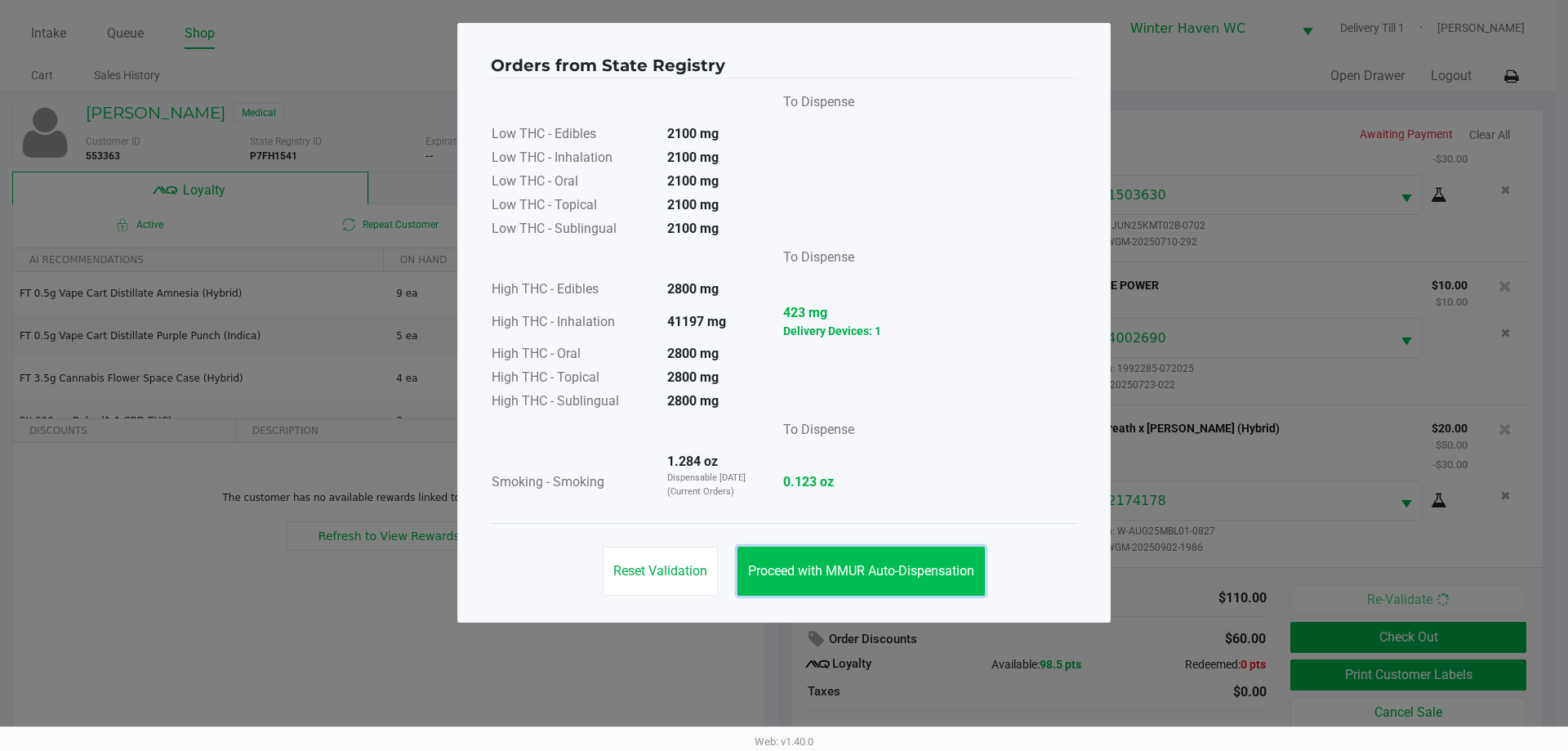
click at [961, 563] on span "Proceed with MMUR Auto-Dispensation" at bounding box center [860, 570] width 226 height 15
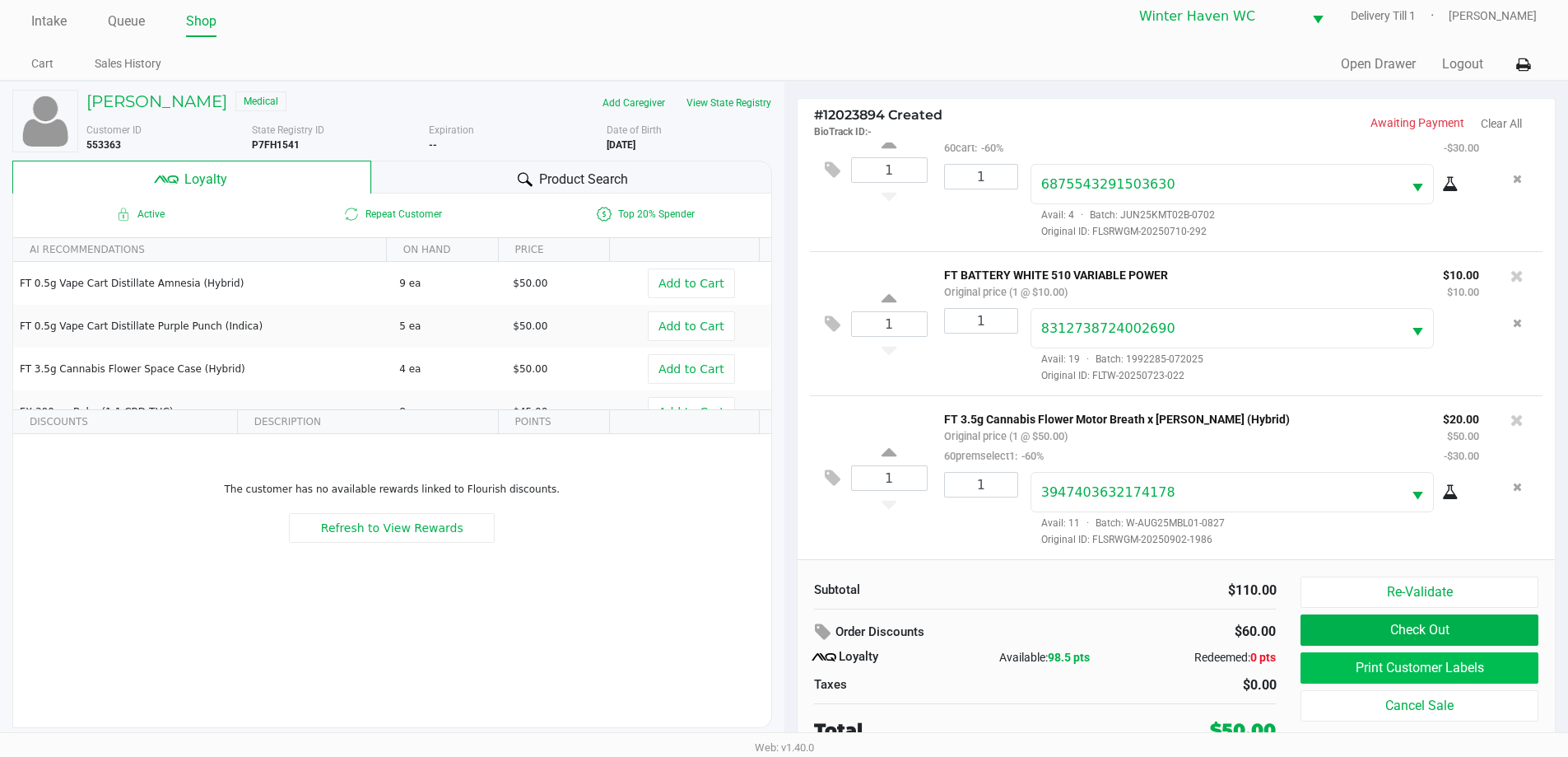
scroll to position [16, 0]
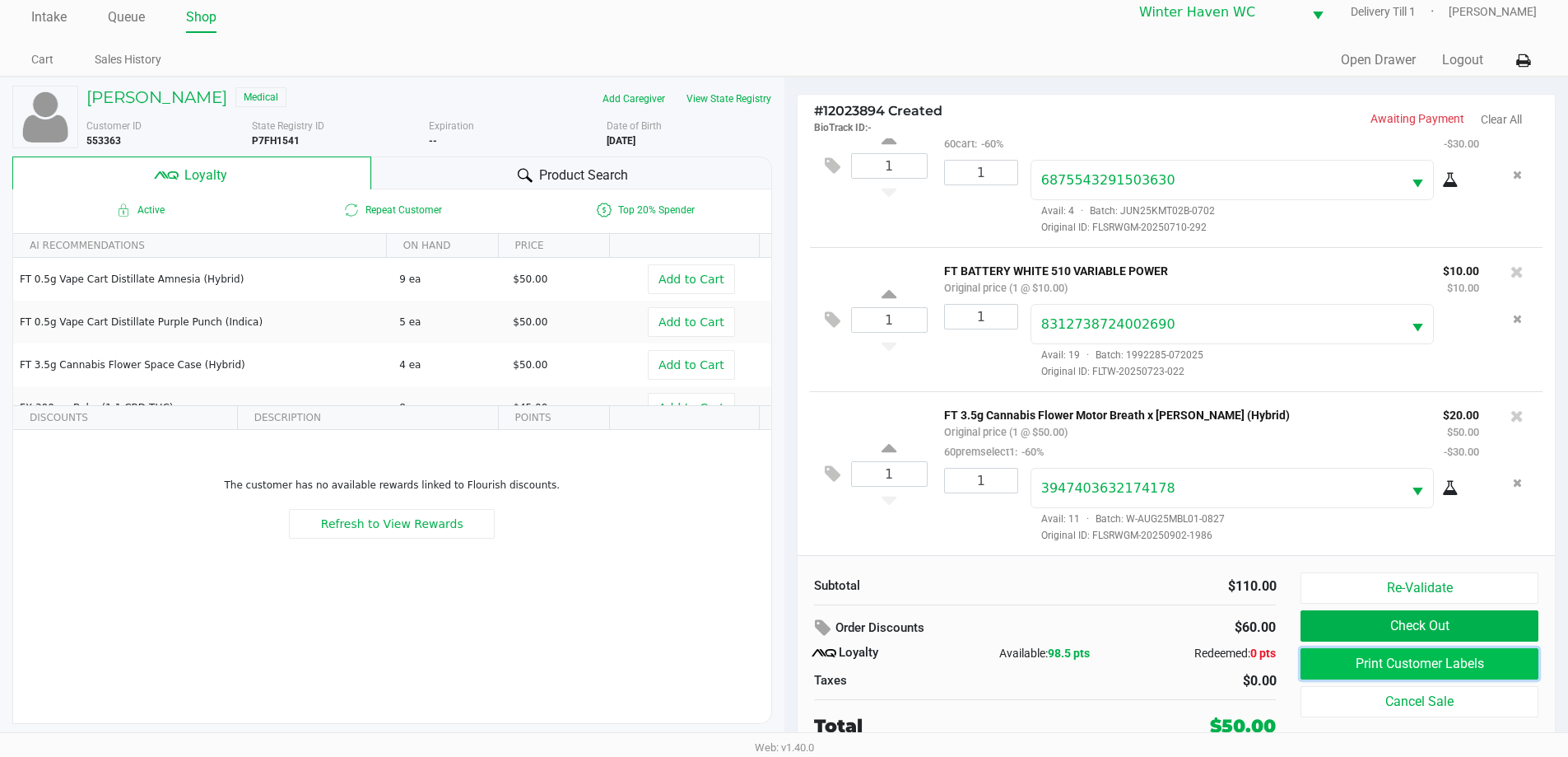
click at [1396, 658] on button "Print Customer Labels" at bounding box center [1419, 663] width 237 height 31
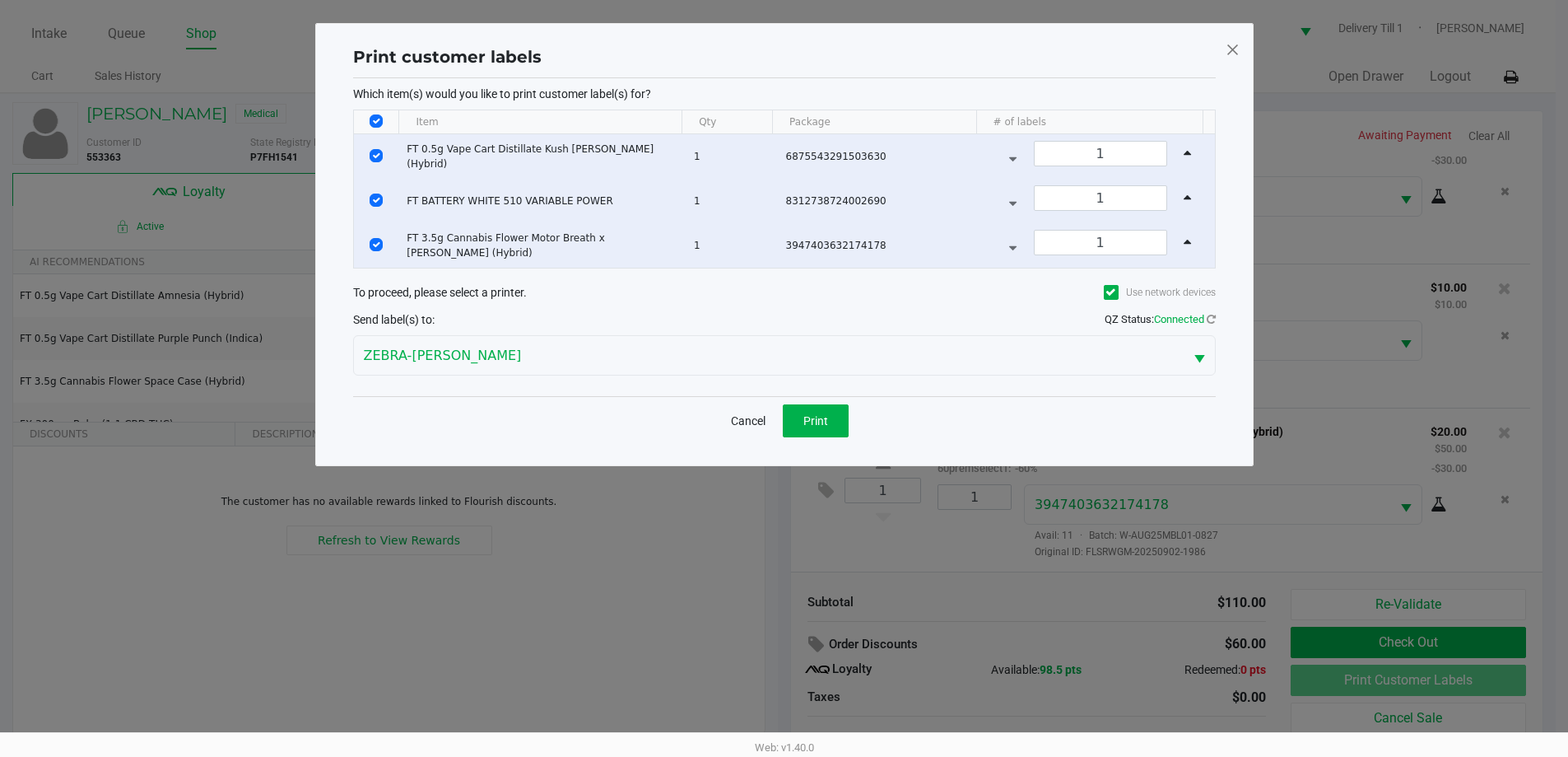
scroll to position [0, 0]
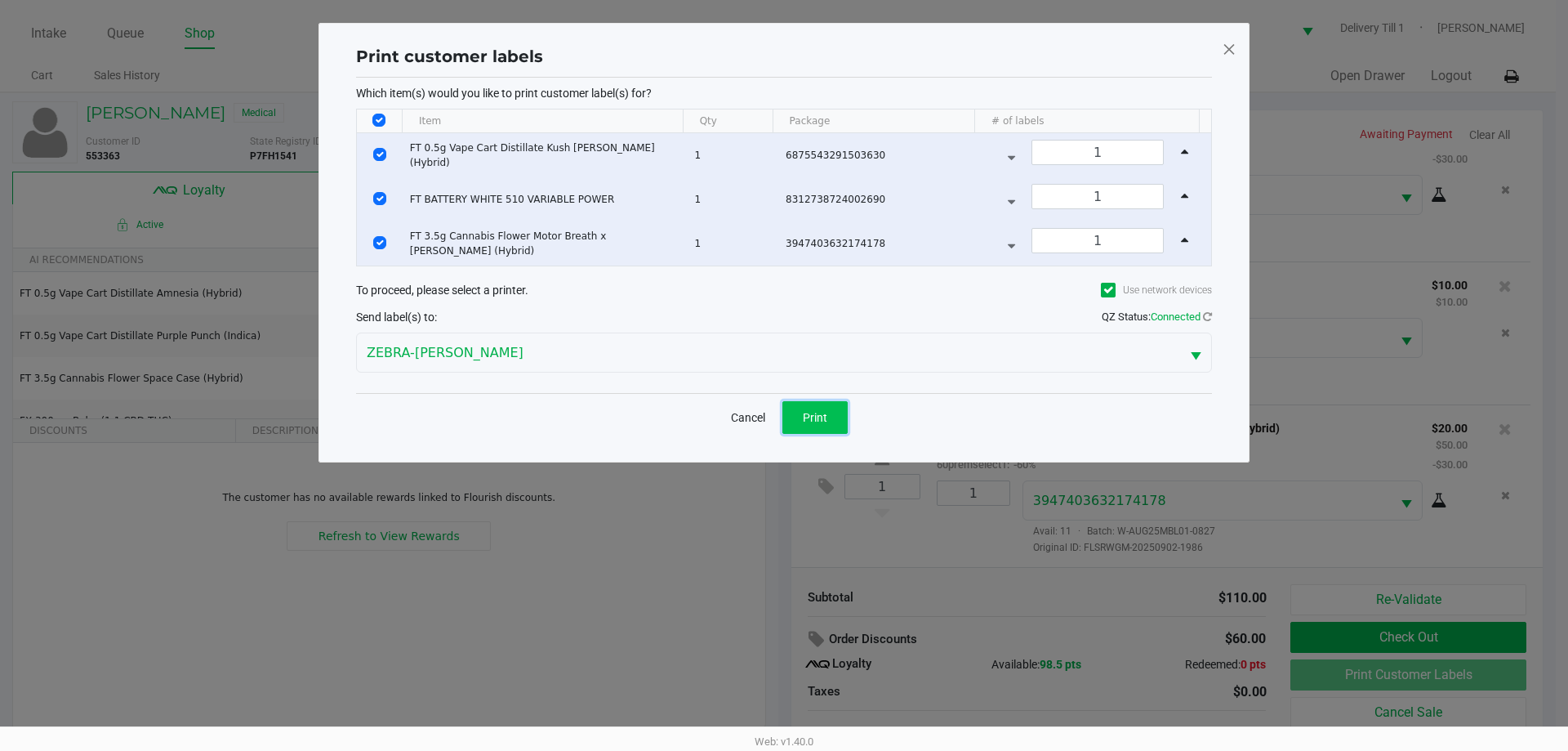
click at [825, 414] on span "Print" at bounding box center [814, 417] width 24 height 13
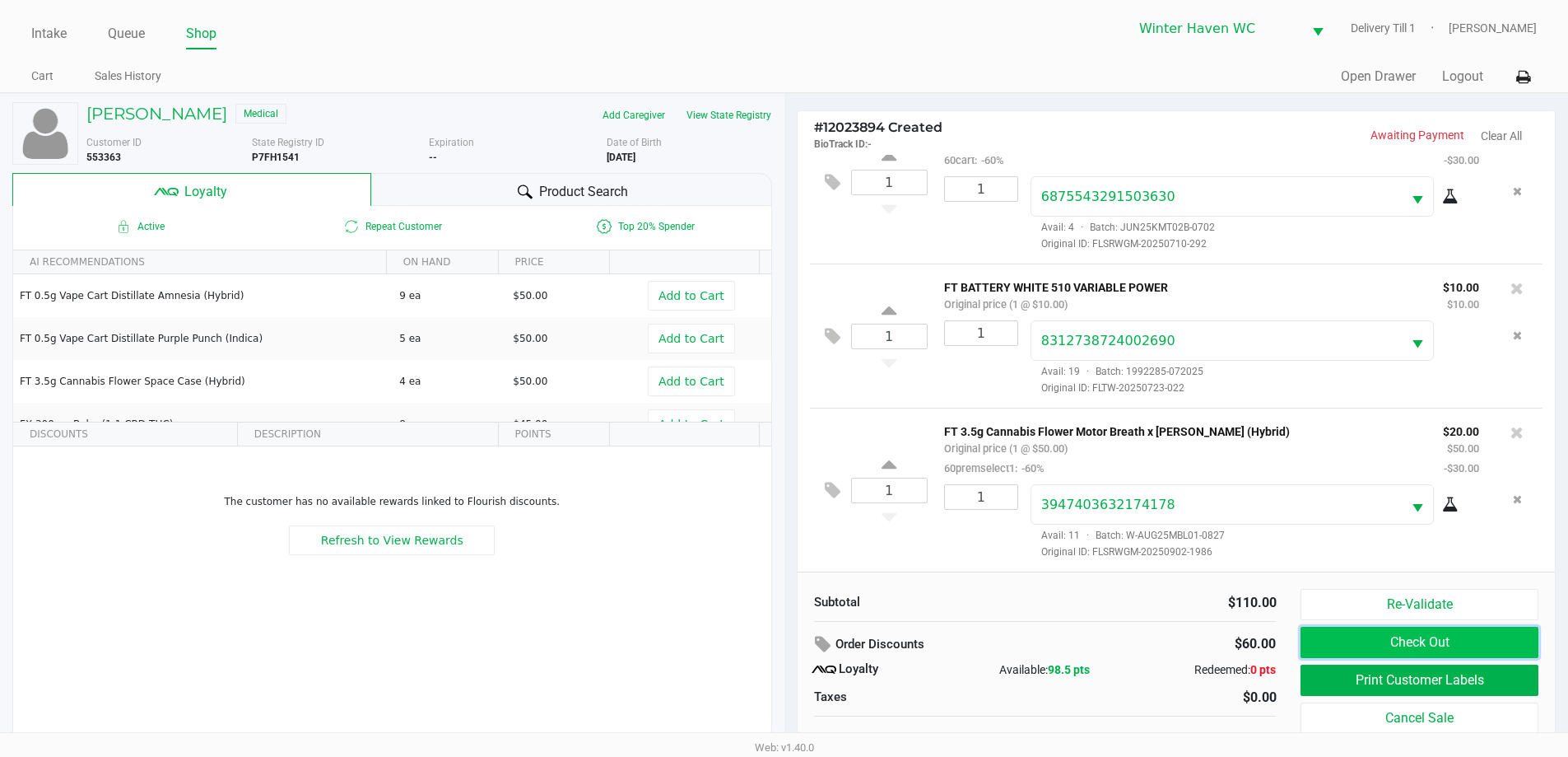
click at [1447, 655] on button "Check Out" at bounding box center [1419, 642] width 237 height 31
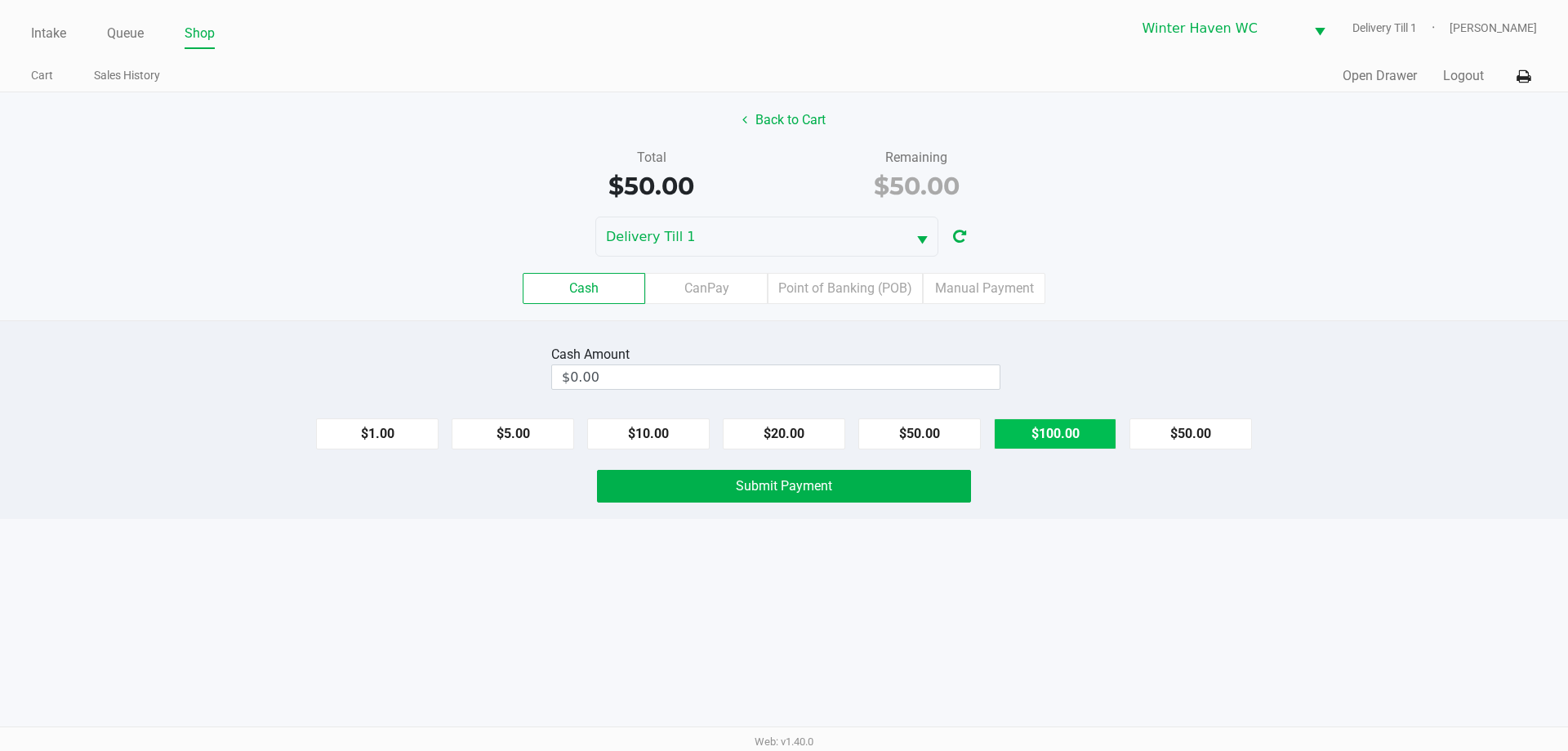
click at [1034, 447] on button "$100.00" at bounding box center [1055, 434] width 122 height 31
type input "$100.00"
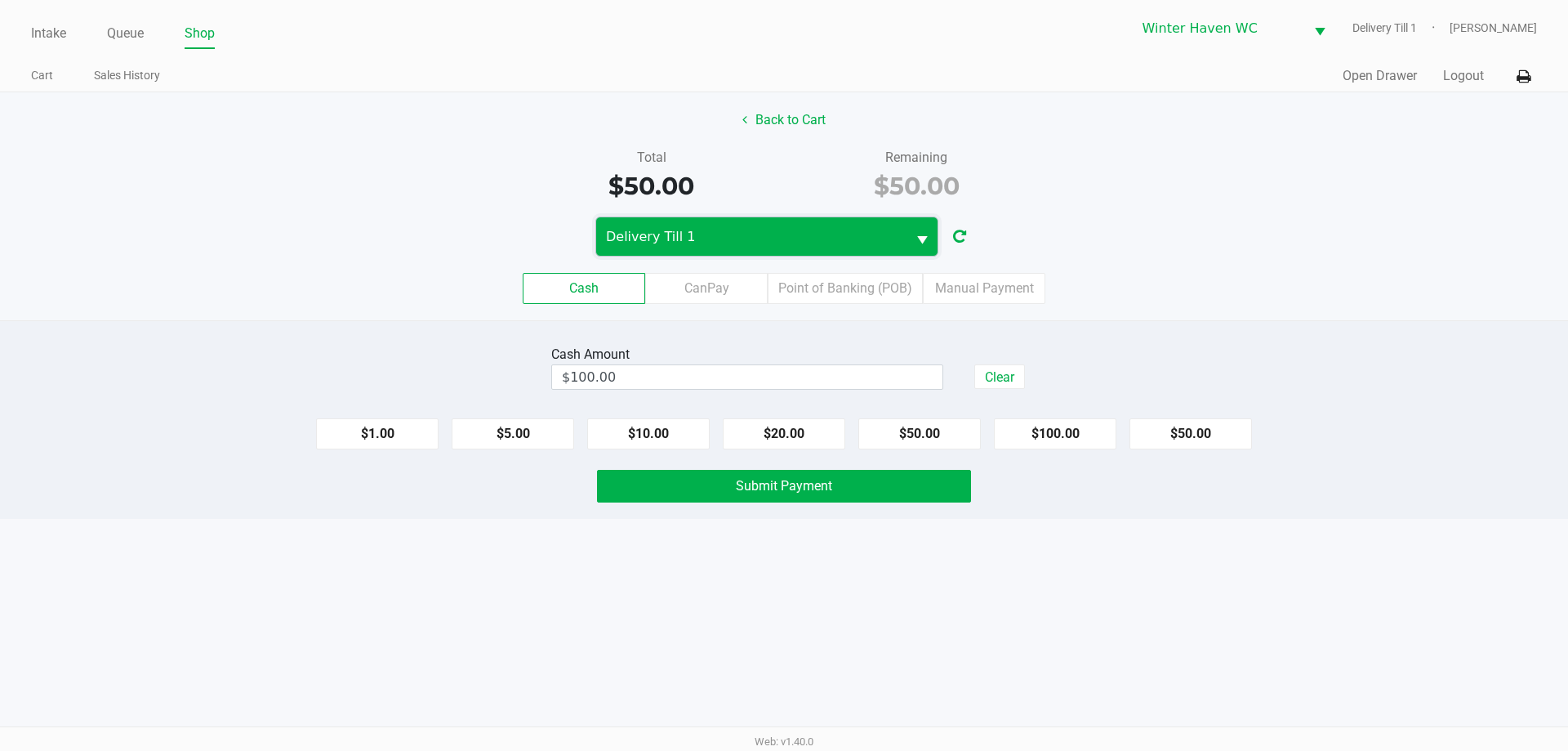
click at [790, 235] on span "Delivery Till 1" at bounding box center [751, 237] width 290 height 19
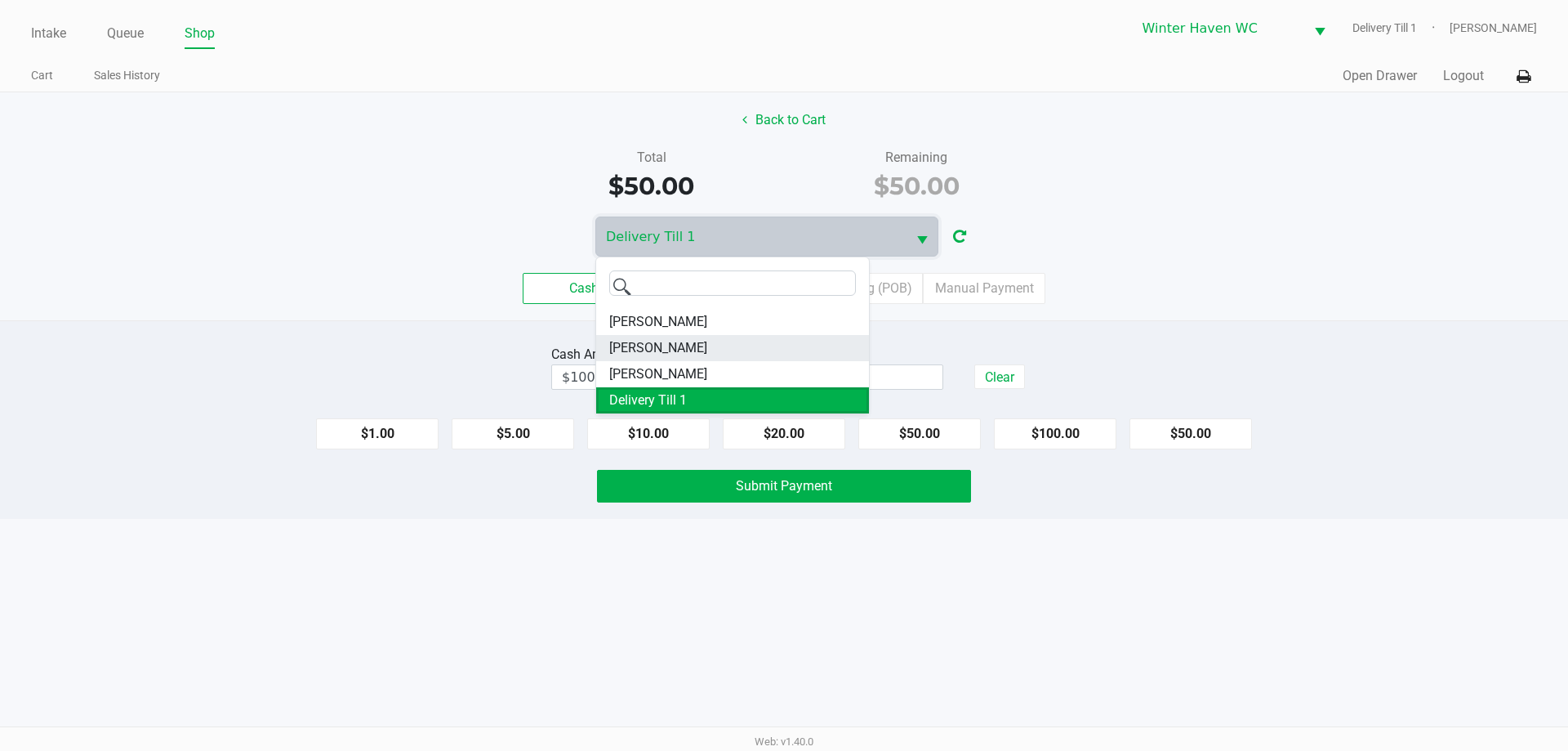
click at [678, 344] on span "JAMES-OTTO" at bounding box center [659, 348] width 98 height 19
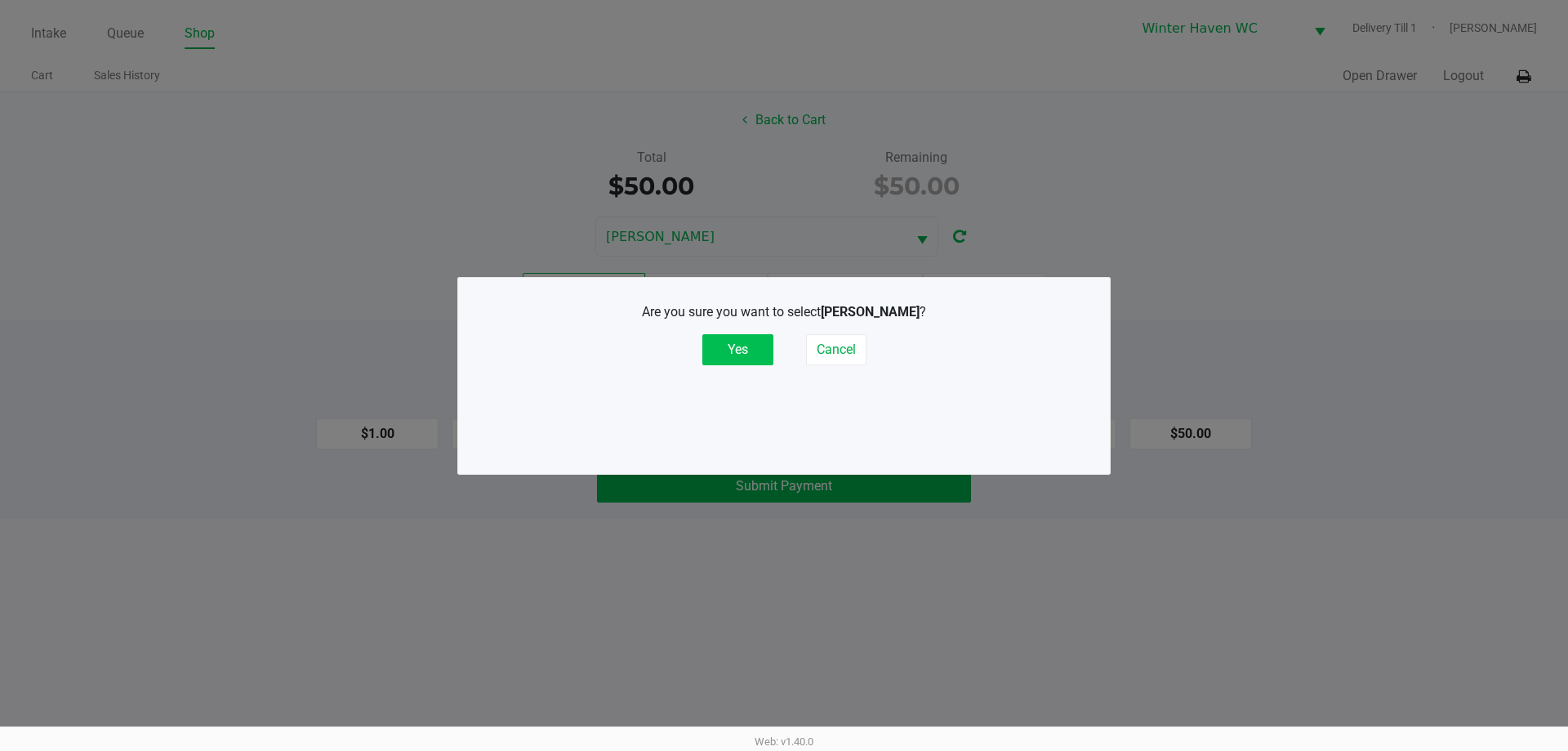
click at [735, 355] on button "Yes" at bounding box center [737, 349] width 71 height 31
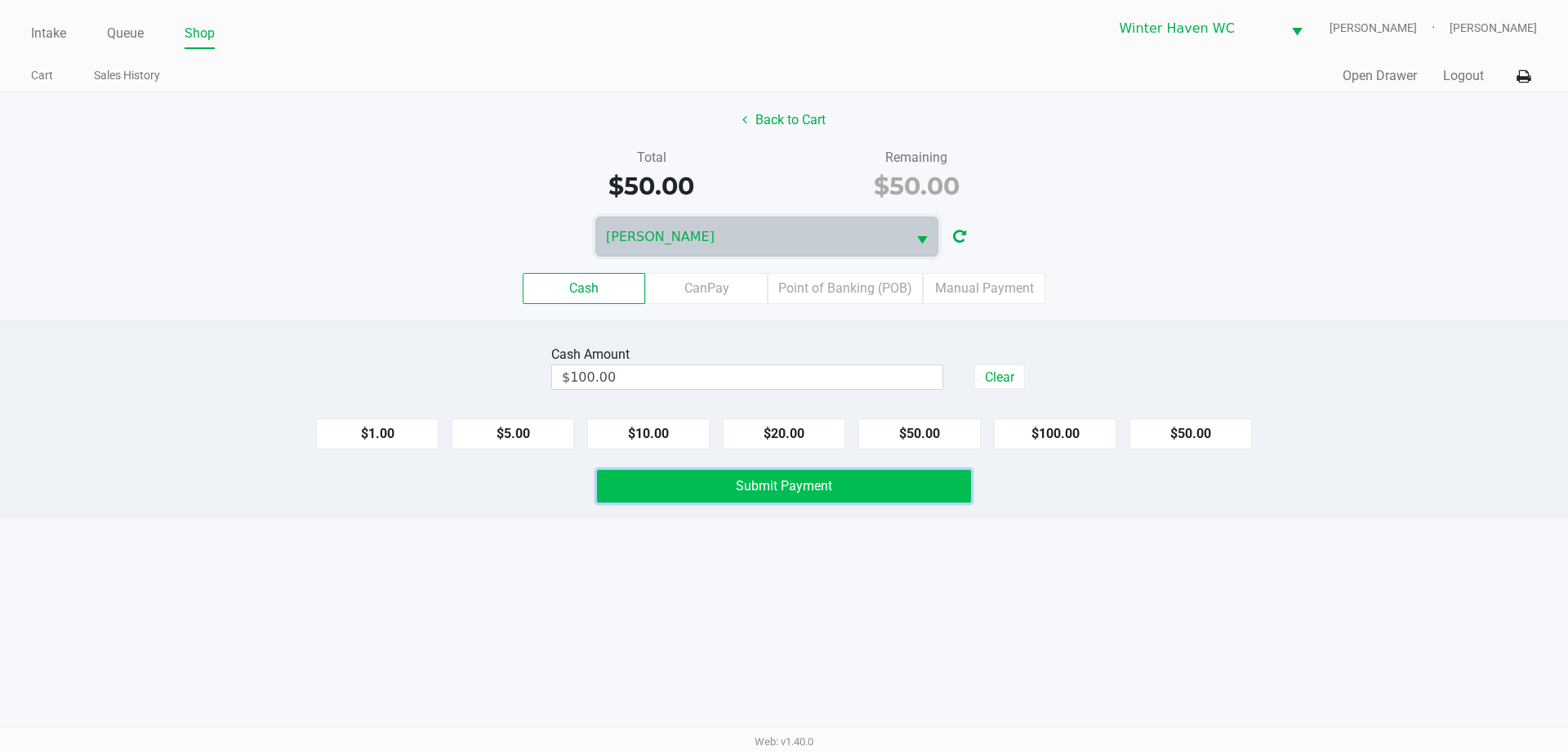
click at [812, 492] on span "Submit Payment" at bounding box center [784, 486] width 96 height 15
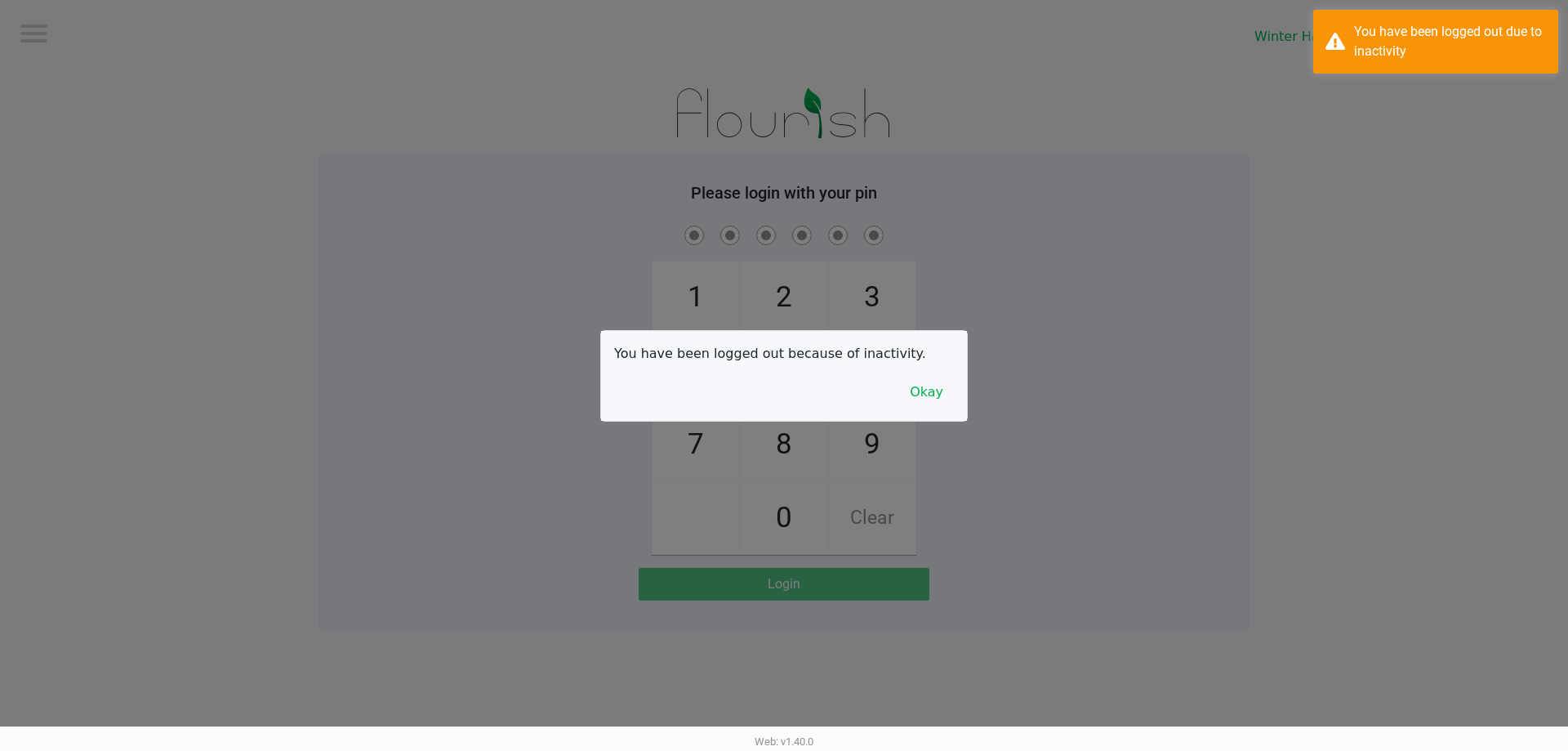
click at [121, 46] on div at bounding box center [784, 375] width 1568 height 751
click at [915, 384] on button "Okay" at bounding box center [926, 392] width 55 height 31
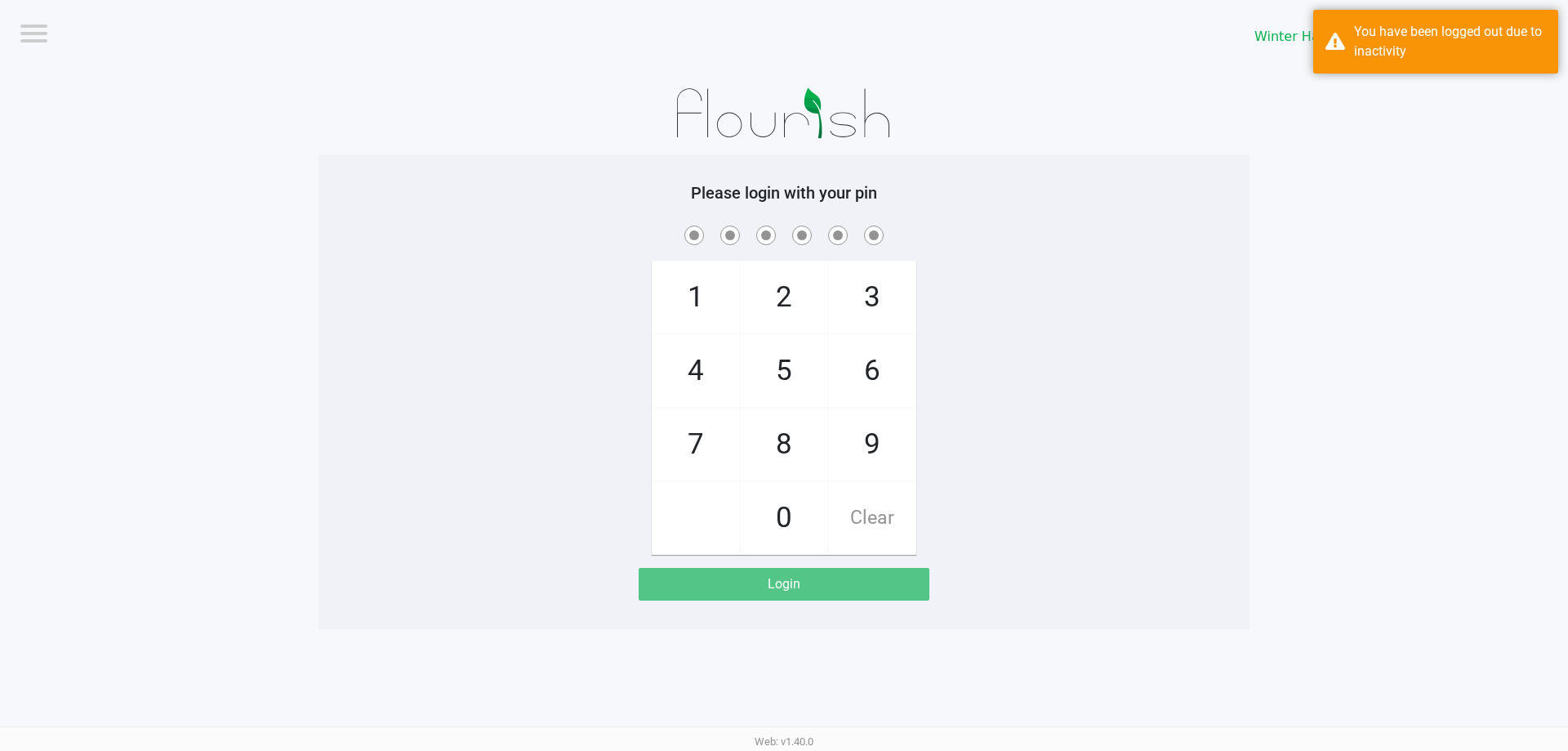
checkbox input "true"
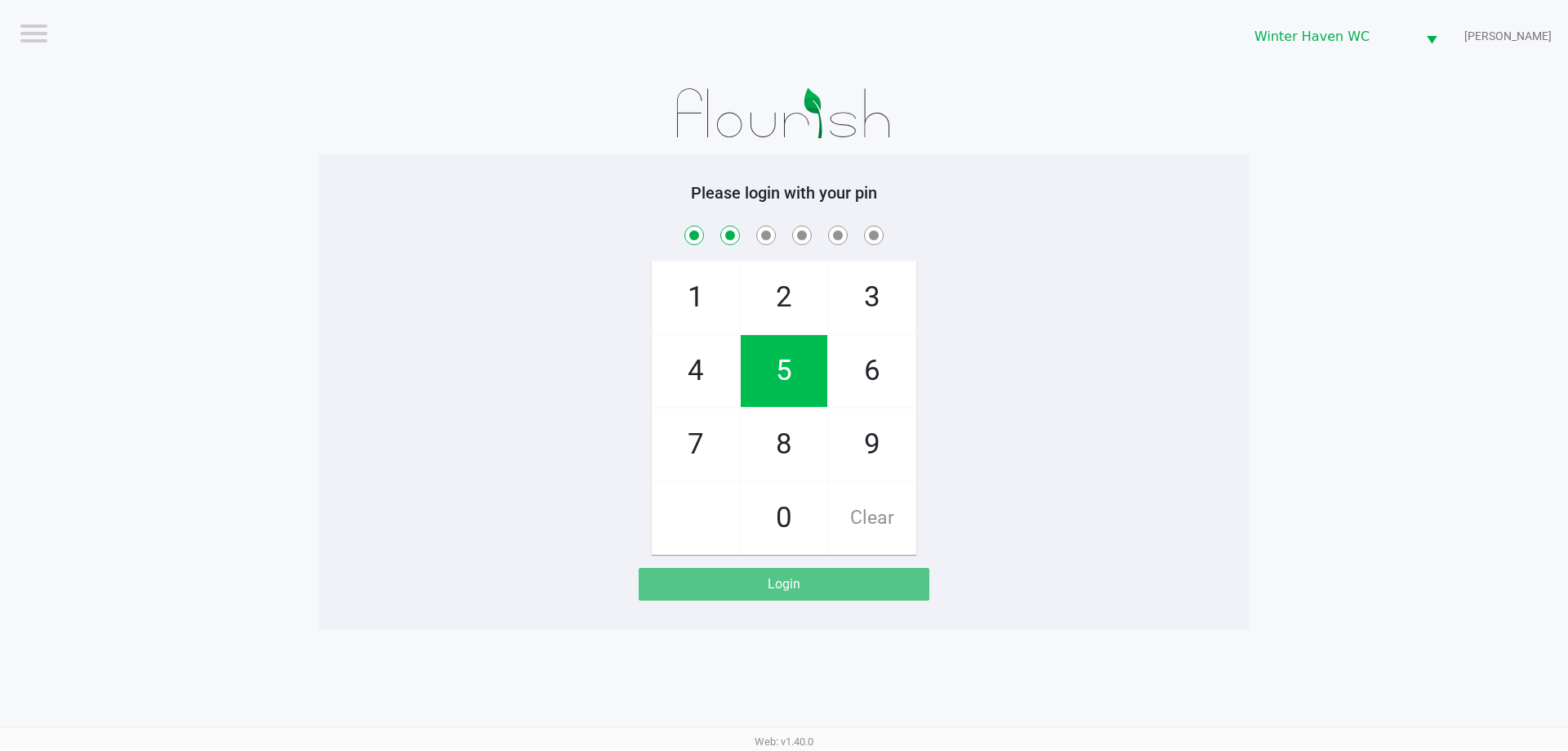
checkbox input "true"
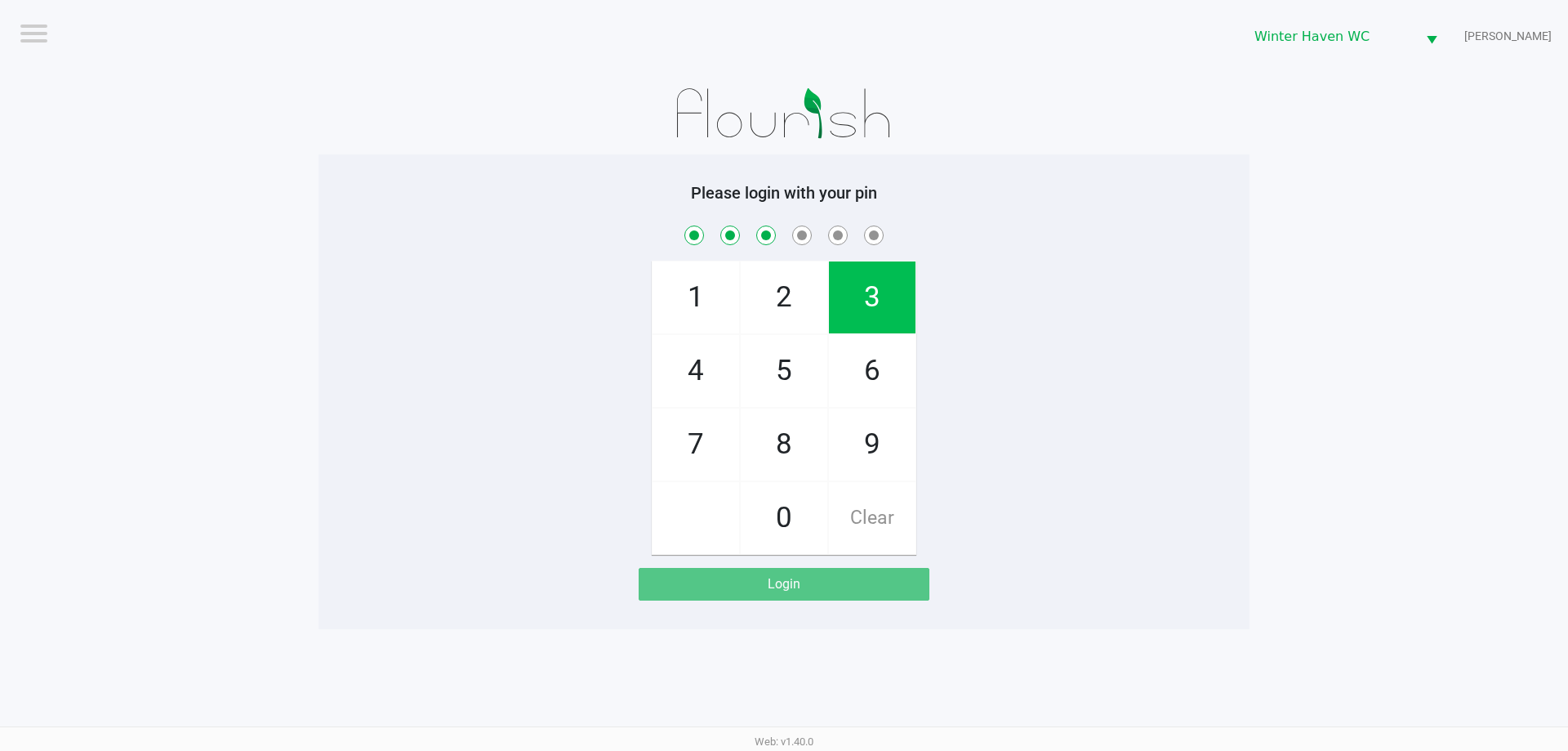
checkbox input "true"
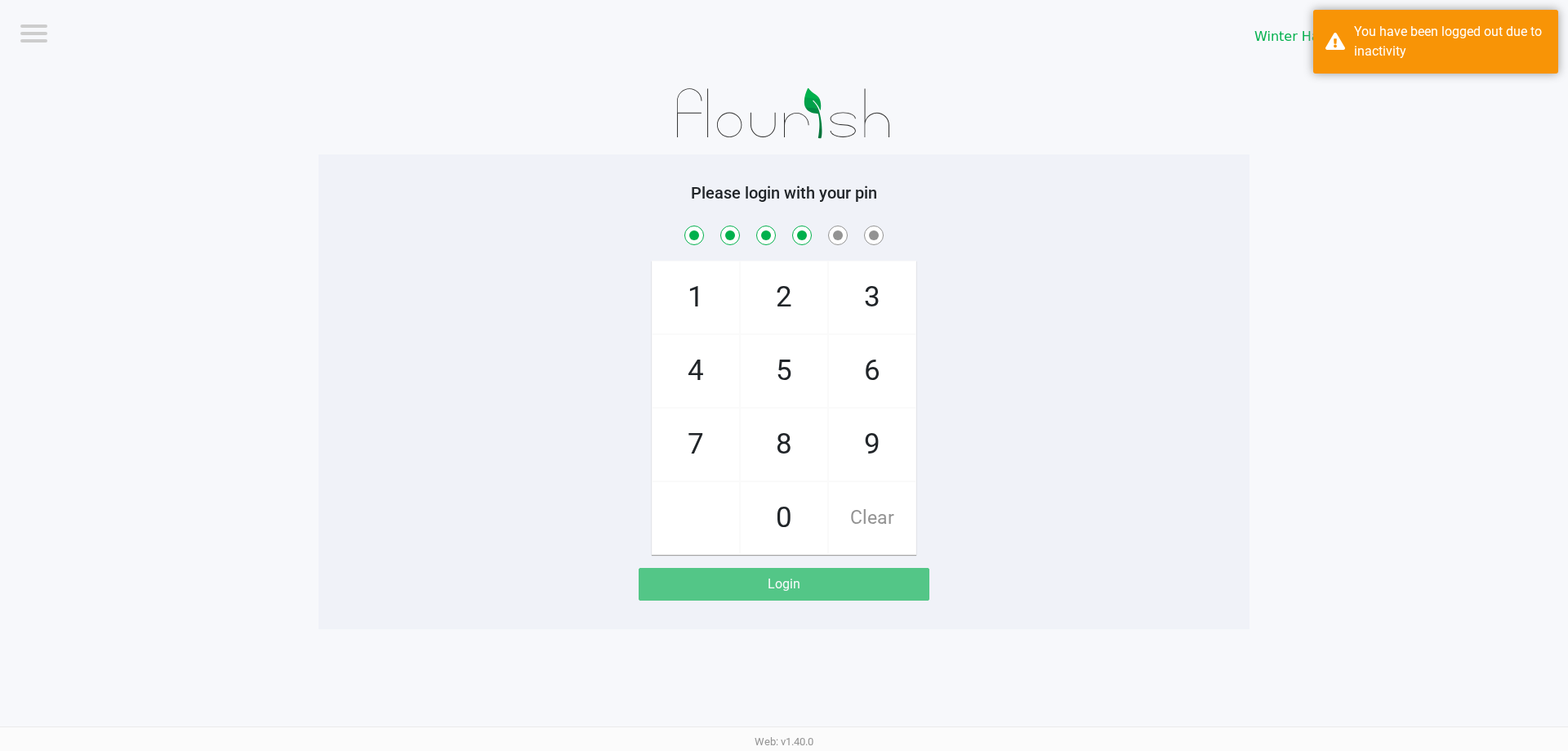
checkbox input "true"
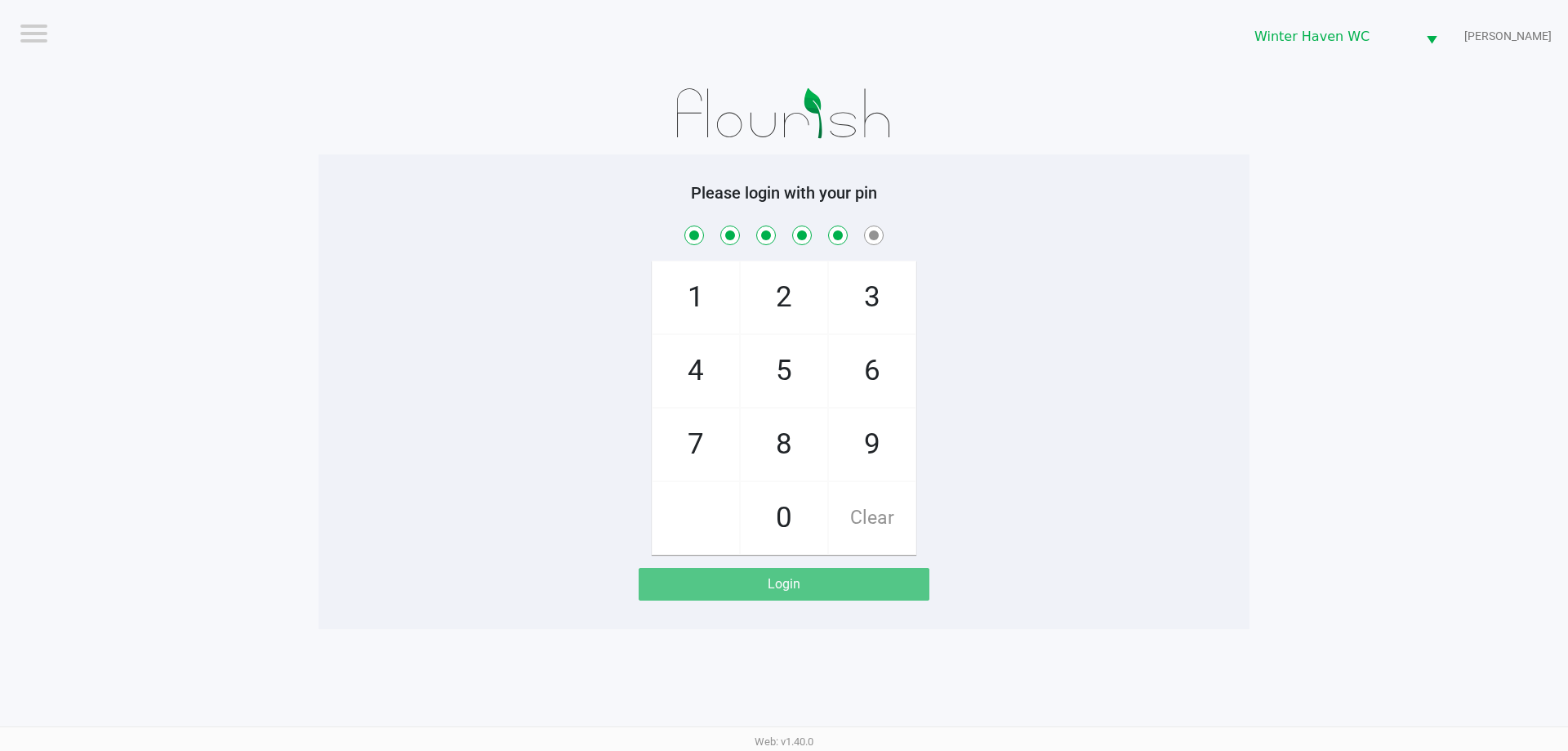
checkbox input "true"
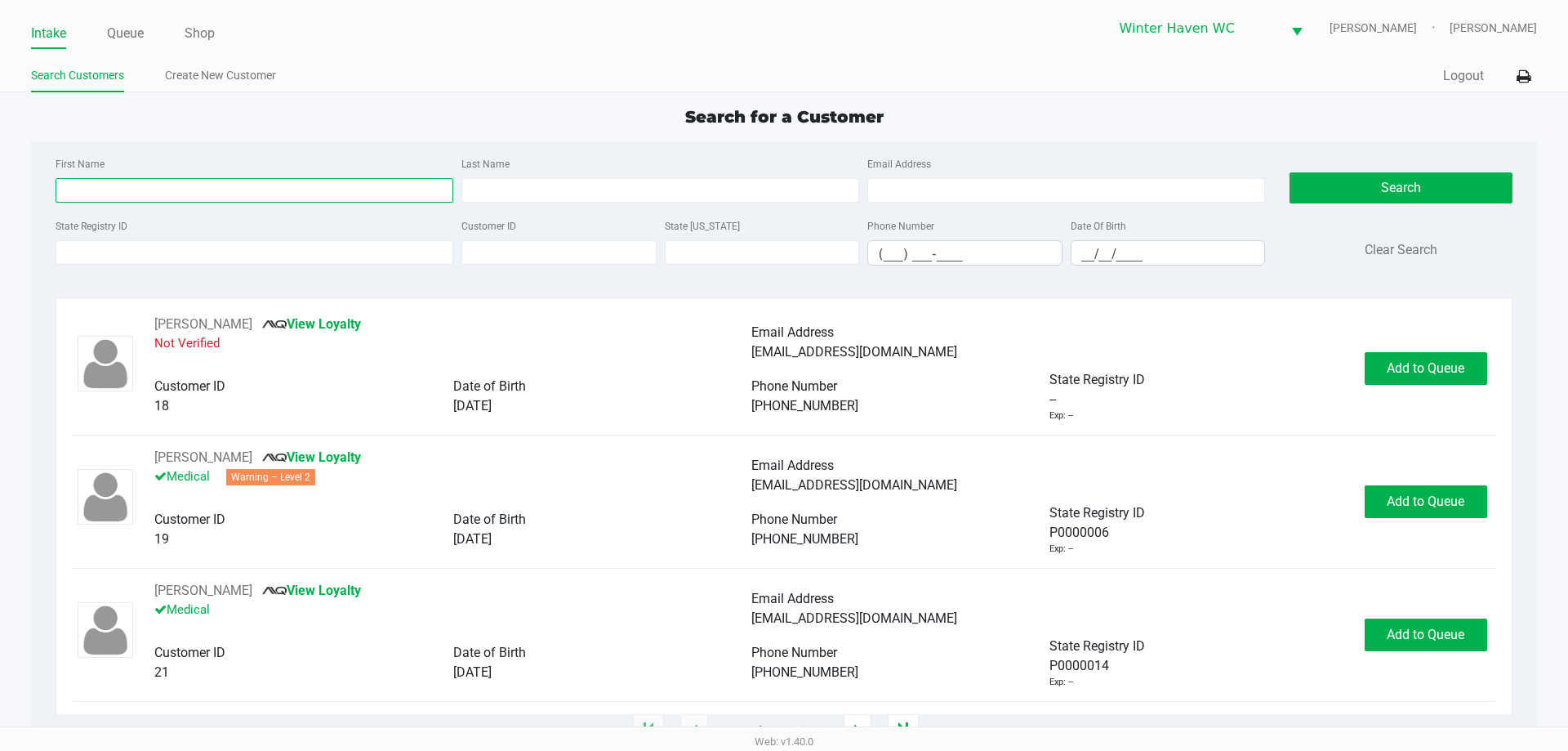
click at [221, 198] on input "First Name" at bounding box center [255, 189] width 398 height 24
drag, startPoint x: 242, startPoint y: 262, endPoint x: 252, endPoint y: 257, distance: 11.2
click at [247, 259] on input "State Registry ID" at bounding box center [255, 252] width 398 height 24
click at [241, 253] on input "State Registry ID" at bounding box center [255, 252] width 398 height 24
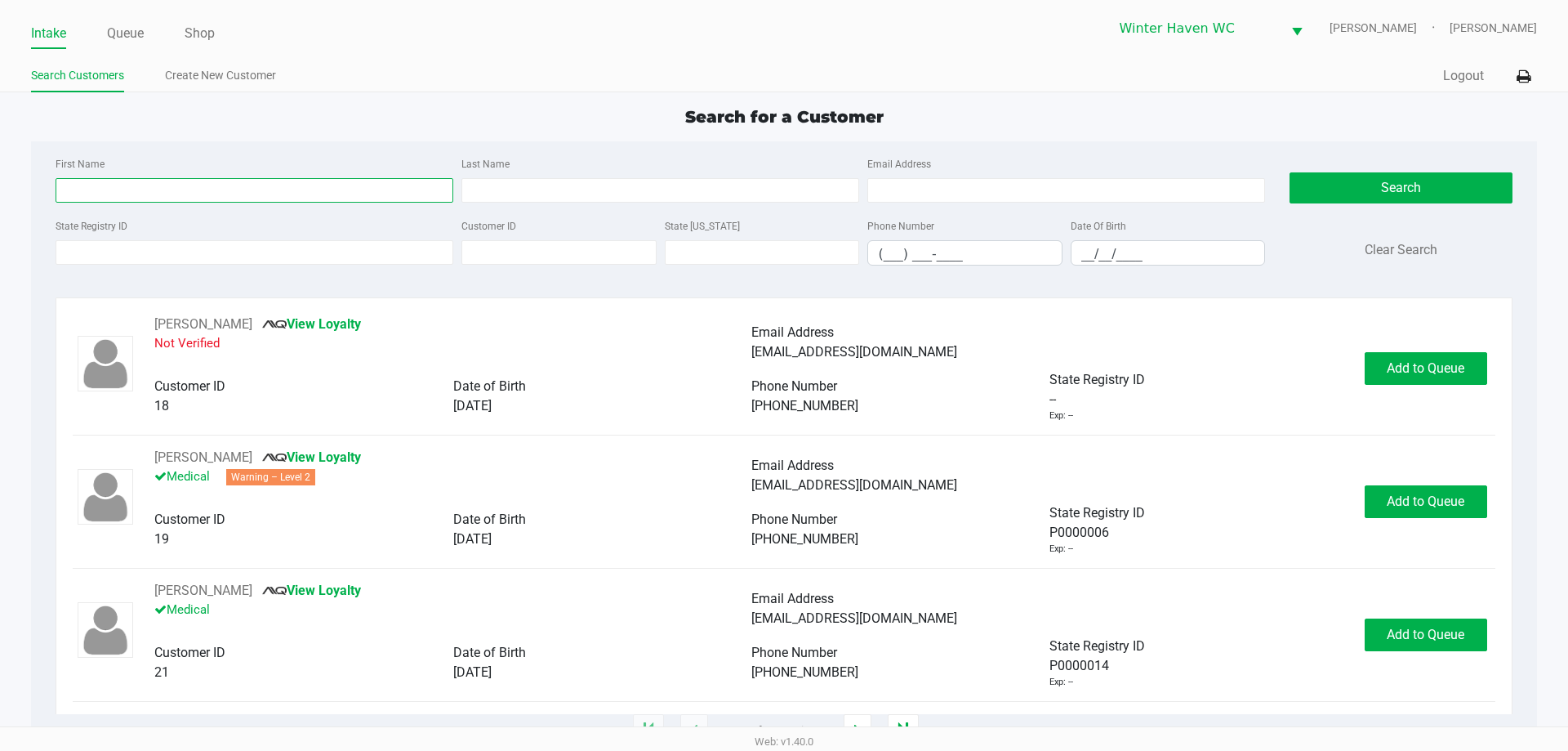
click at [280, 189] on input "First Name" at bounding box center [255, 189] width 398 height 24
type input "nevaeh"
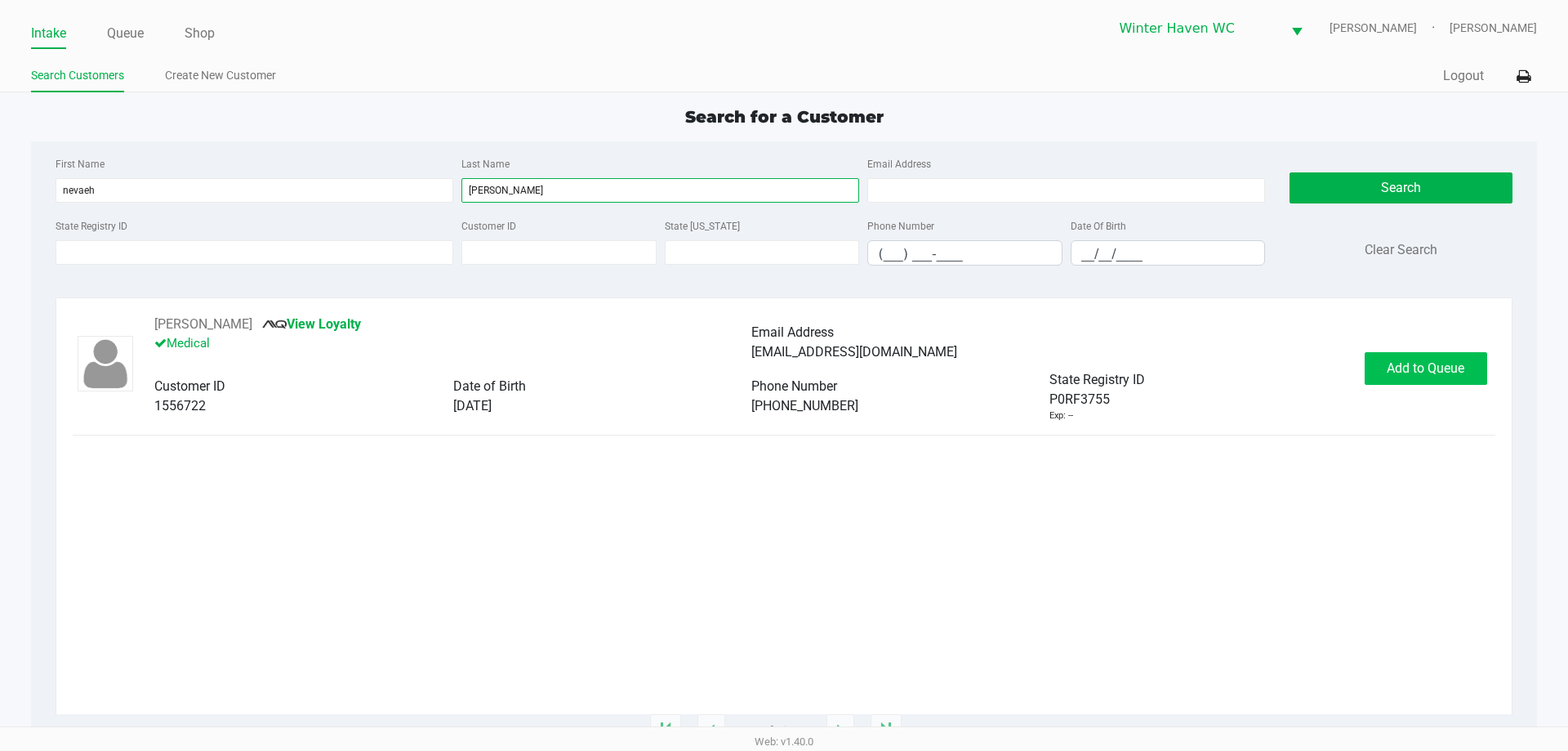
type input "tessen"
click at [1434, 363] on span "Add to Queue" at bounding box center [1425, 368] width 78 height 15
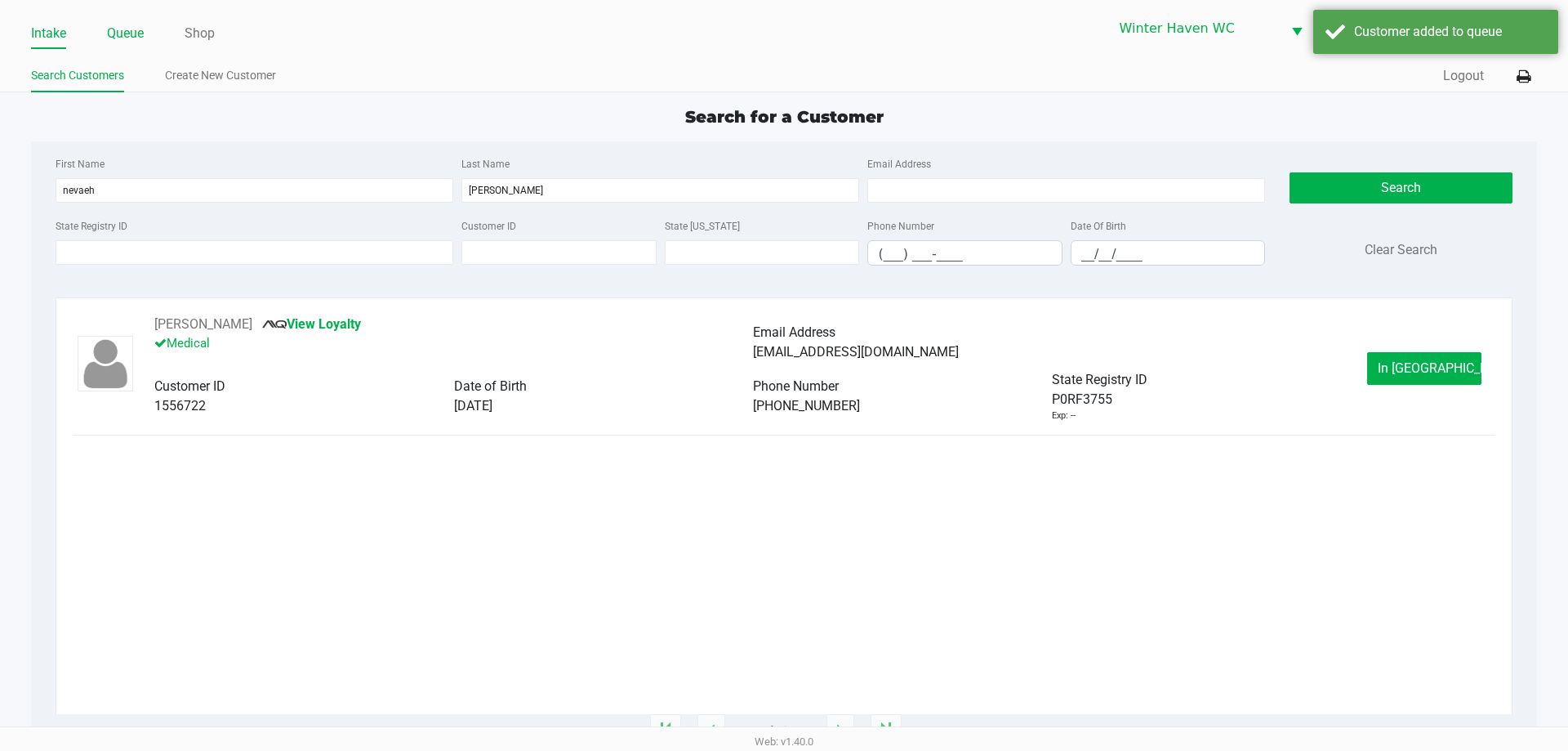
click at [117, 35] on link "Queue" at bounding box center [125, 34] width 37 height 23
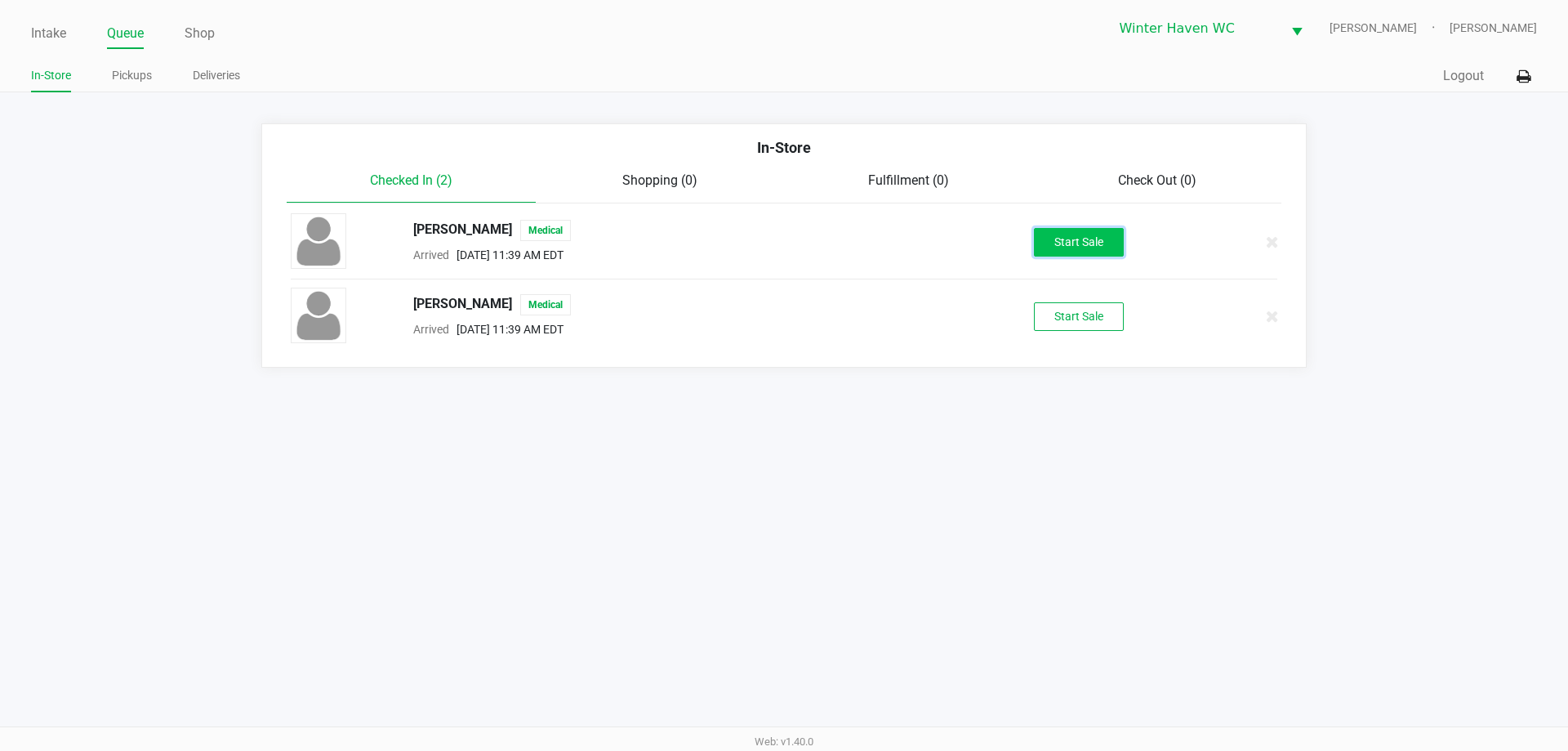
click at [1079, 243] on button "Start Sale" at bounding box center [1078, 242] width 89 height 29
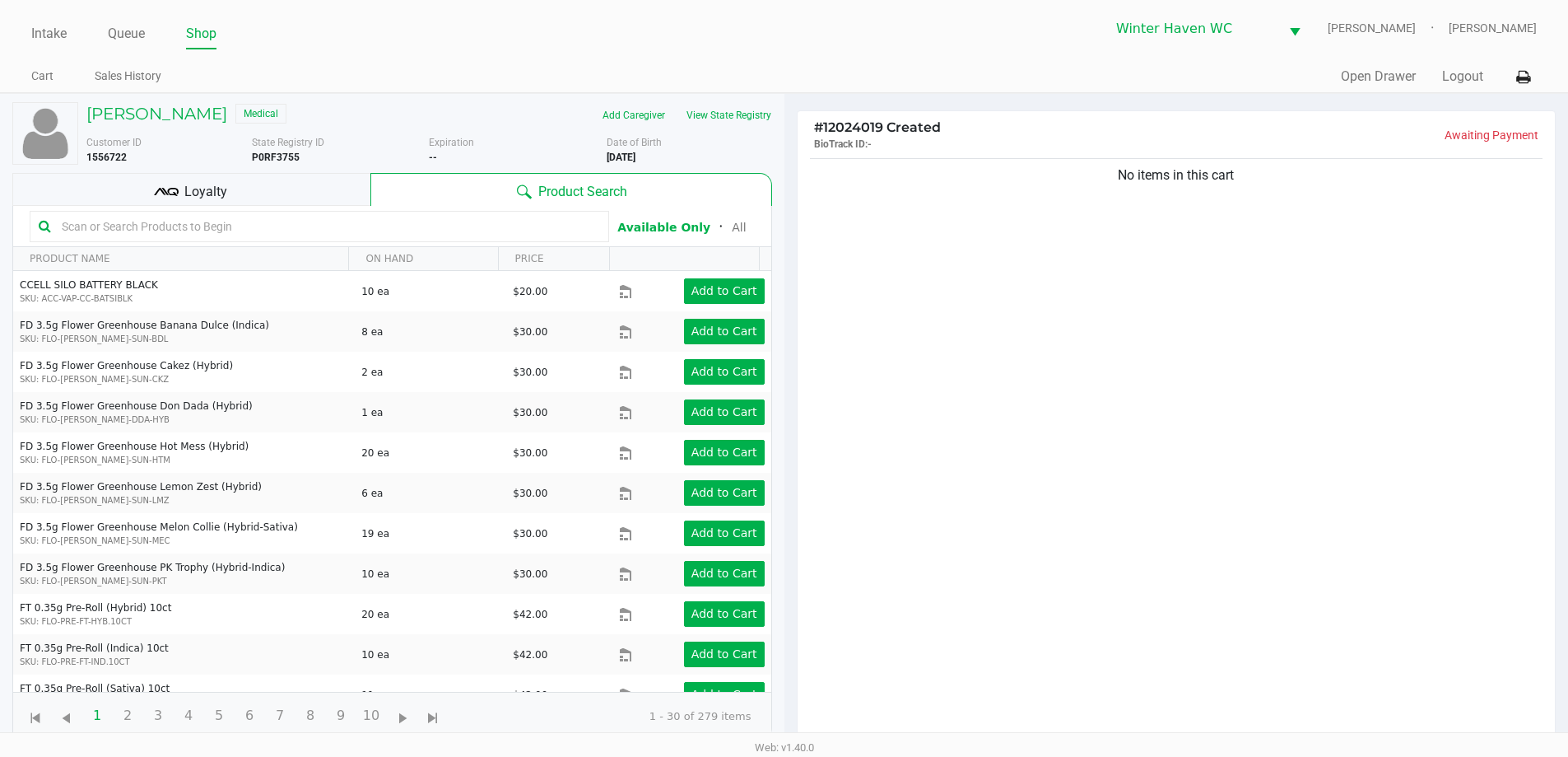
click at [751, 100] on div "NEVAEH TESSEN Medical Add Caregiver View State Registry Customer ID 1556722 Sta…" at bounding box center [392, 421] width 760 height 654
click at [744, 115] on button "View State Registry" at bounding box center [723, 114] width 96 height 26
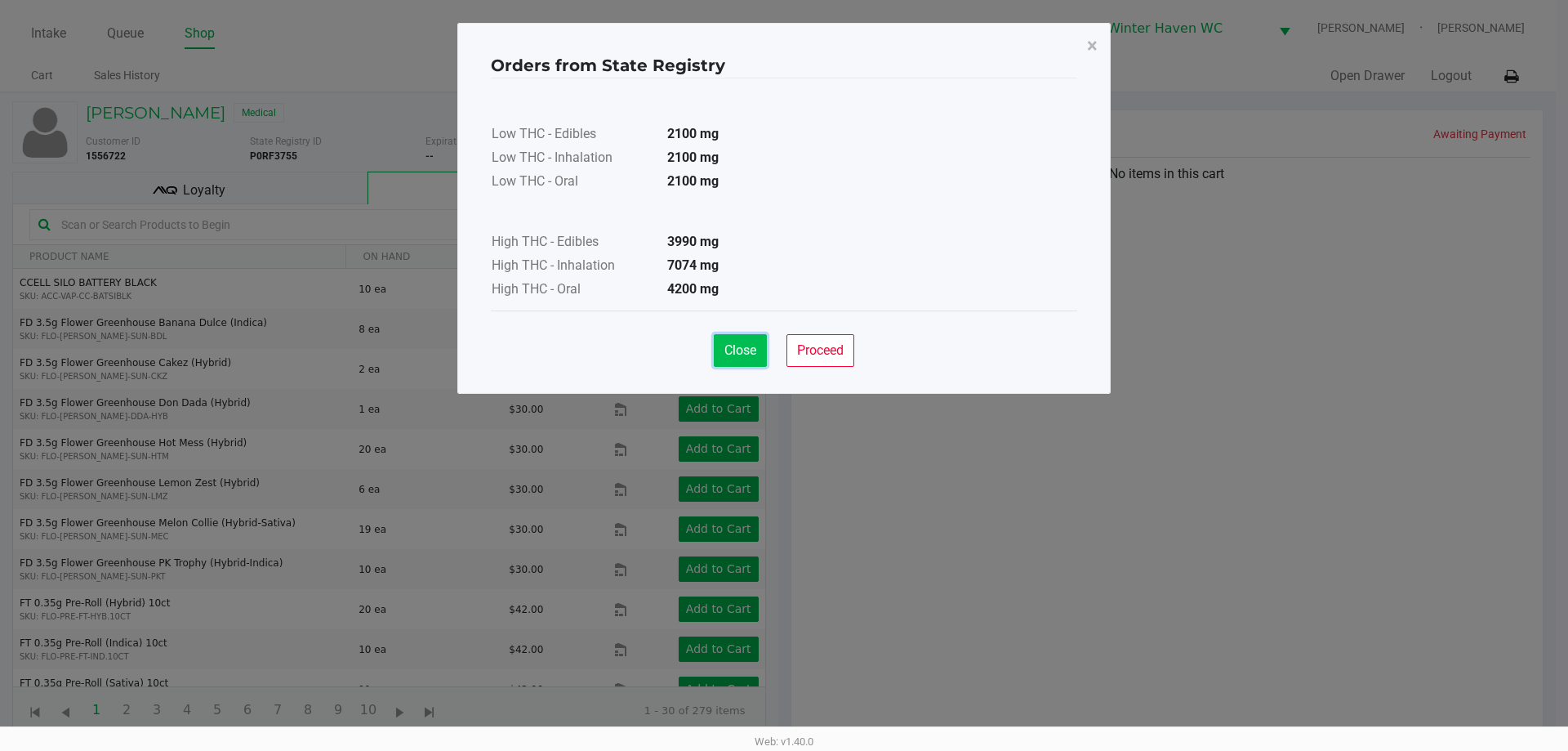
click at [747, 348] on span "Close" at bounding box center [739, 350] width 32 height 15
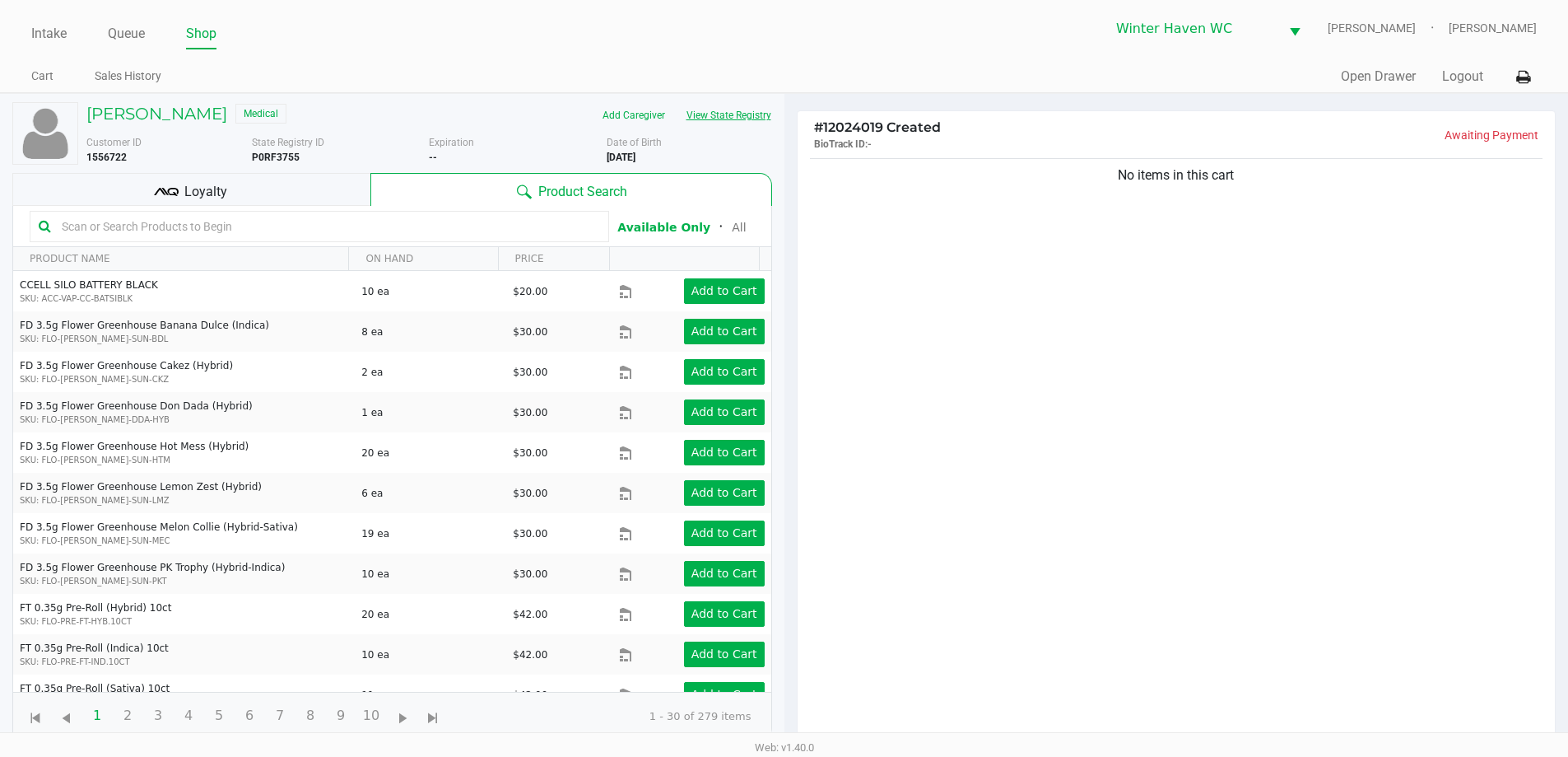
click at [737, 116] on button "View State Registry" at bounding box center [723, 114] width 96 height 26
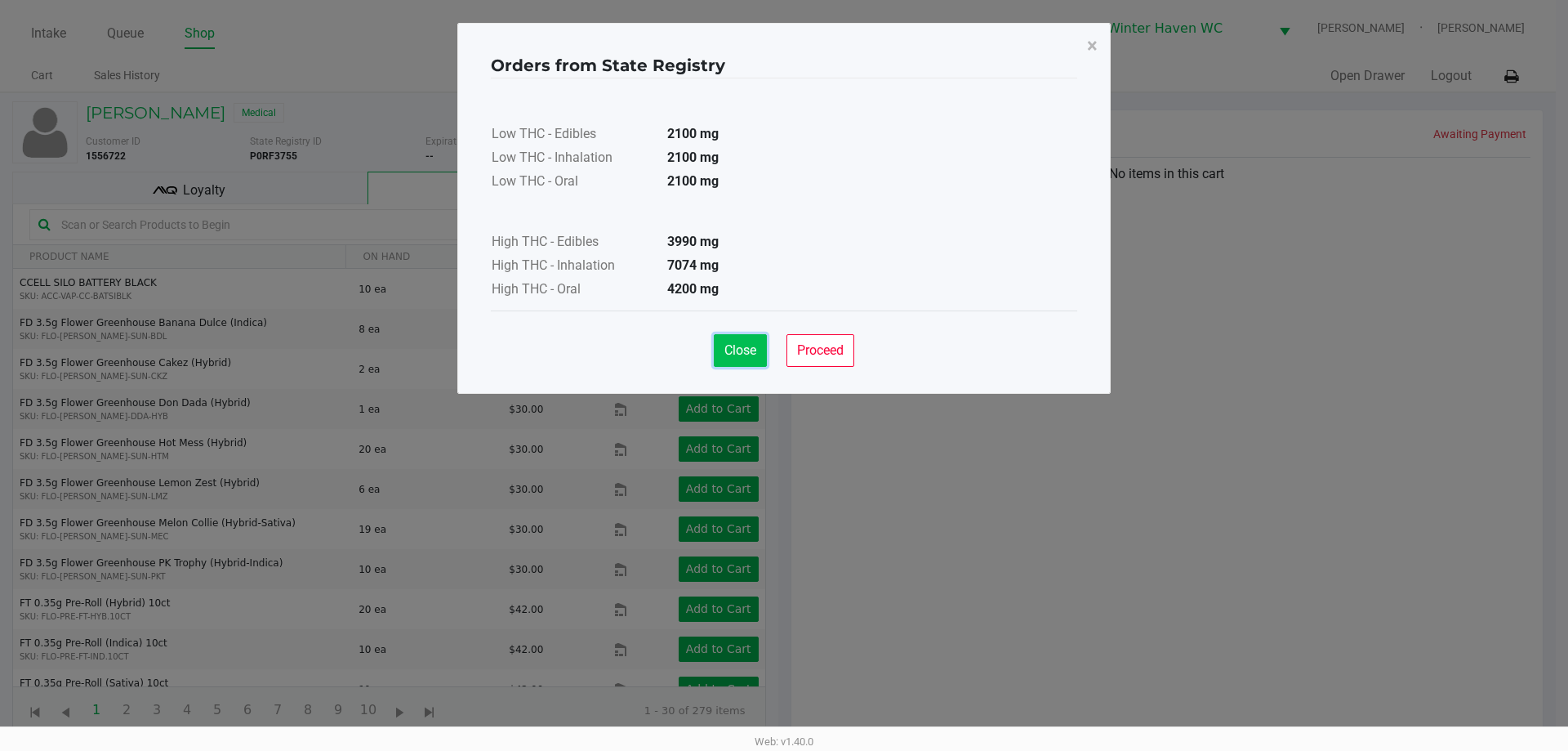
click at [728, 345] on span "Close" at bounding box center [739, 350] width 32 height 15
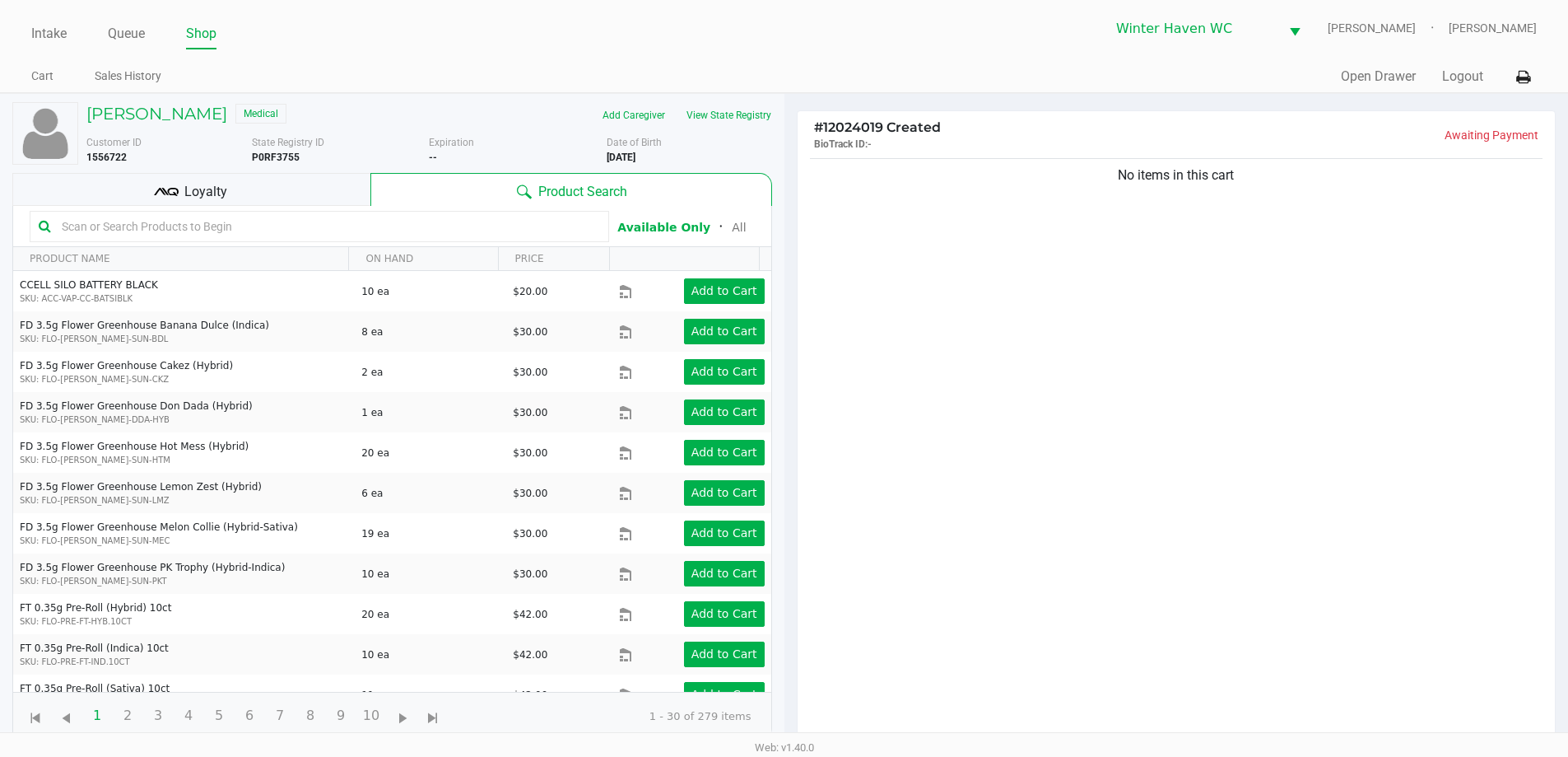
click at [413, 226] on input "text" at bounding box center [328, 226] width 545 height 24
click at [347, 224] on input "text" at bounding box center [328, 226] width 545 height 24
click at [330, 193] on div "Loyalty" at bounding box center [191, 189] width 358 height 33
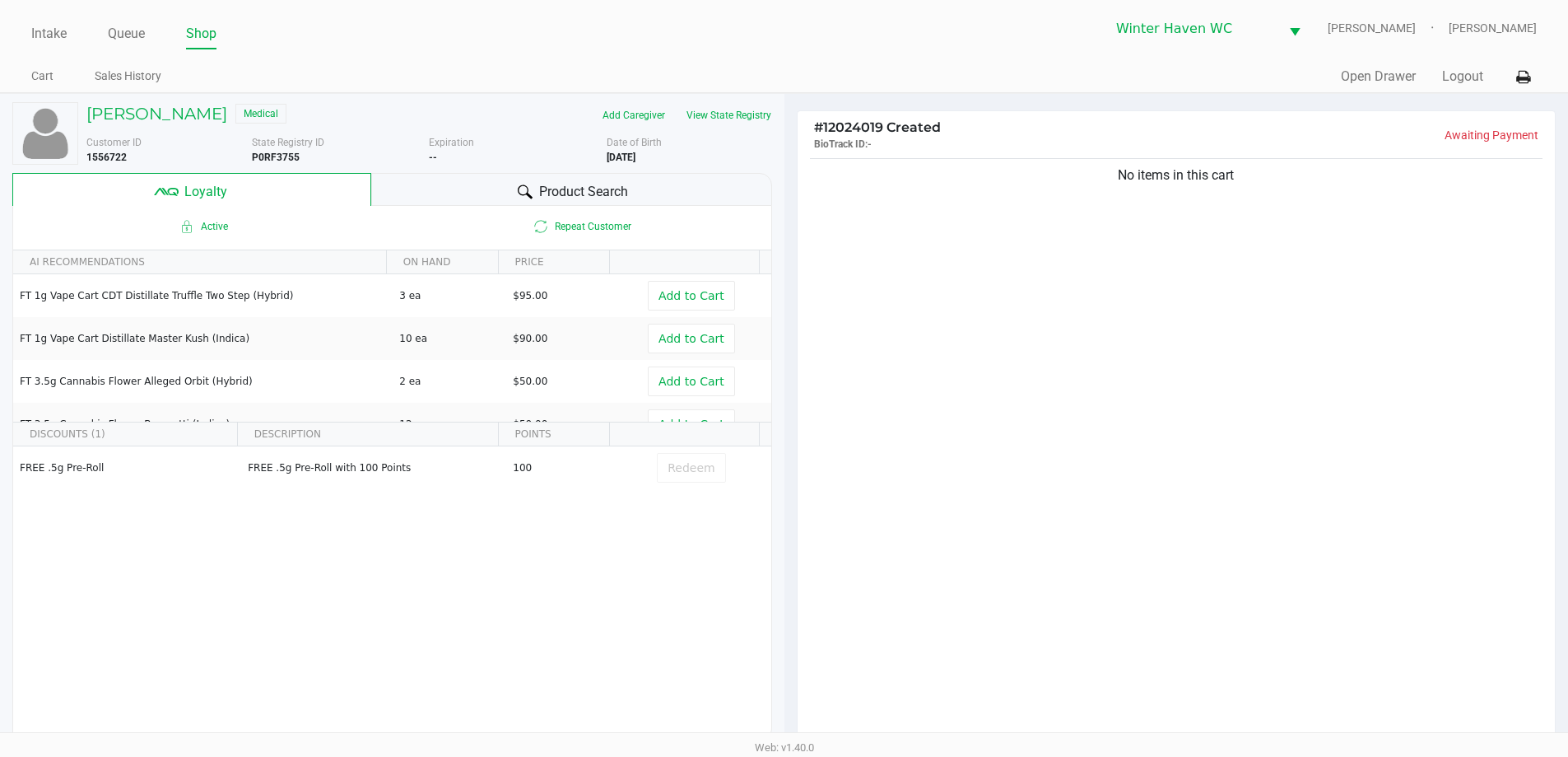
click at [481, 192] on div "Product Search" at bounding box center [572, 189] width 401 height 33
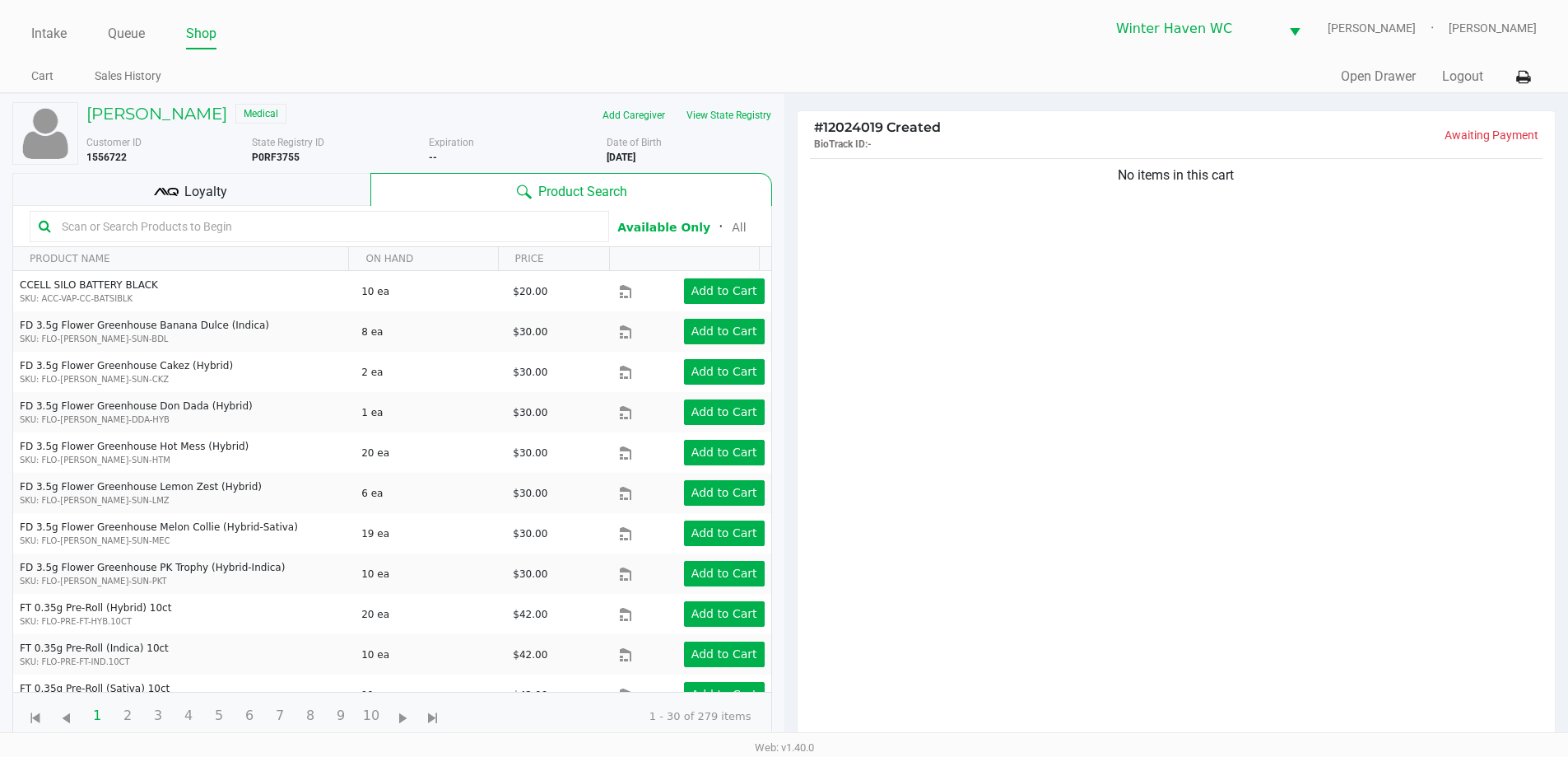
click at [183, 194] on div "Loyalty" at bounding box center [191, 189] width 358 height 33
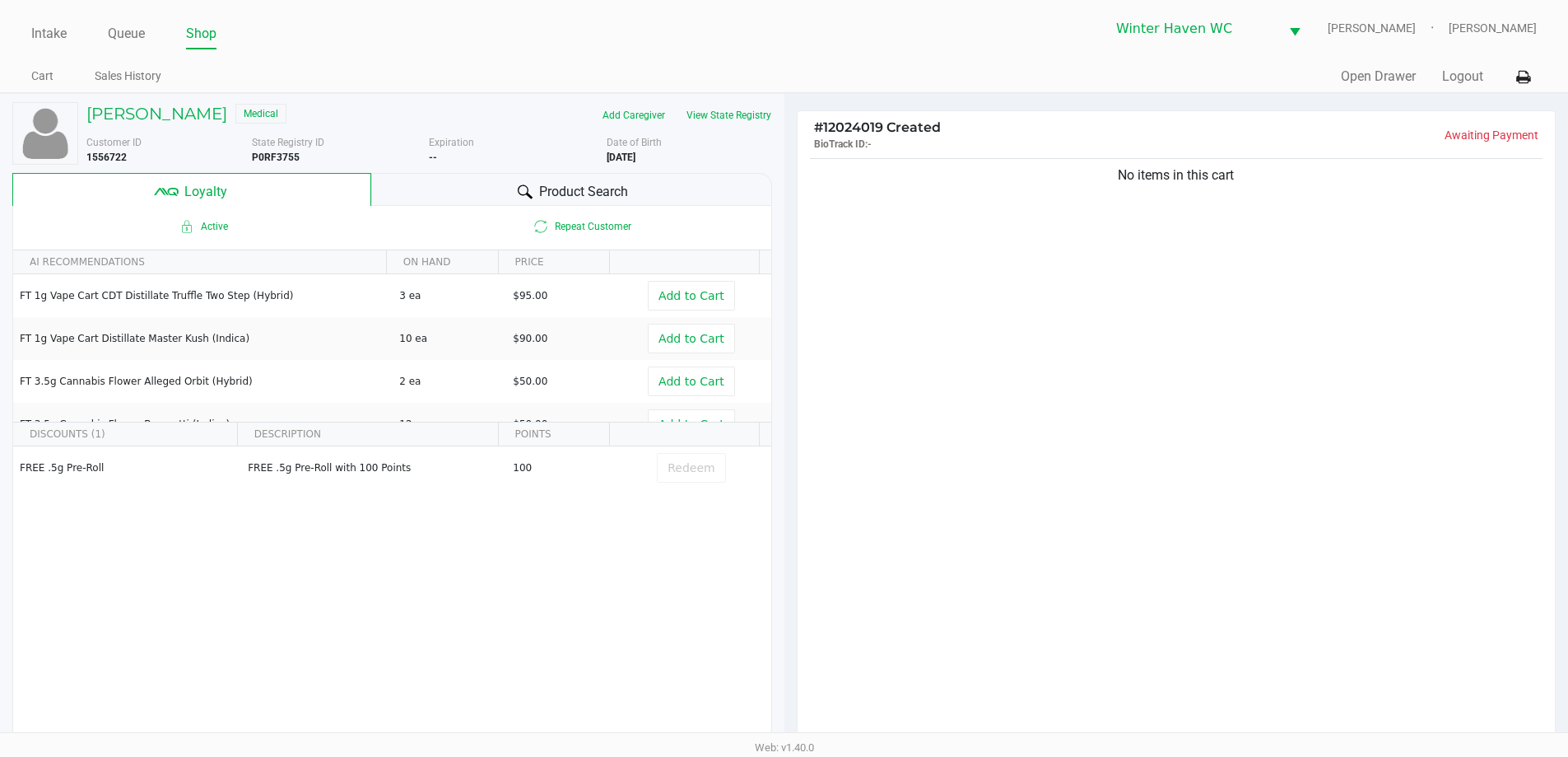
click at [488, 184] on div "Product Search" at bounding box center [572, 189] width 401 height 33
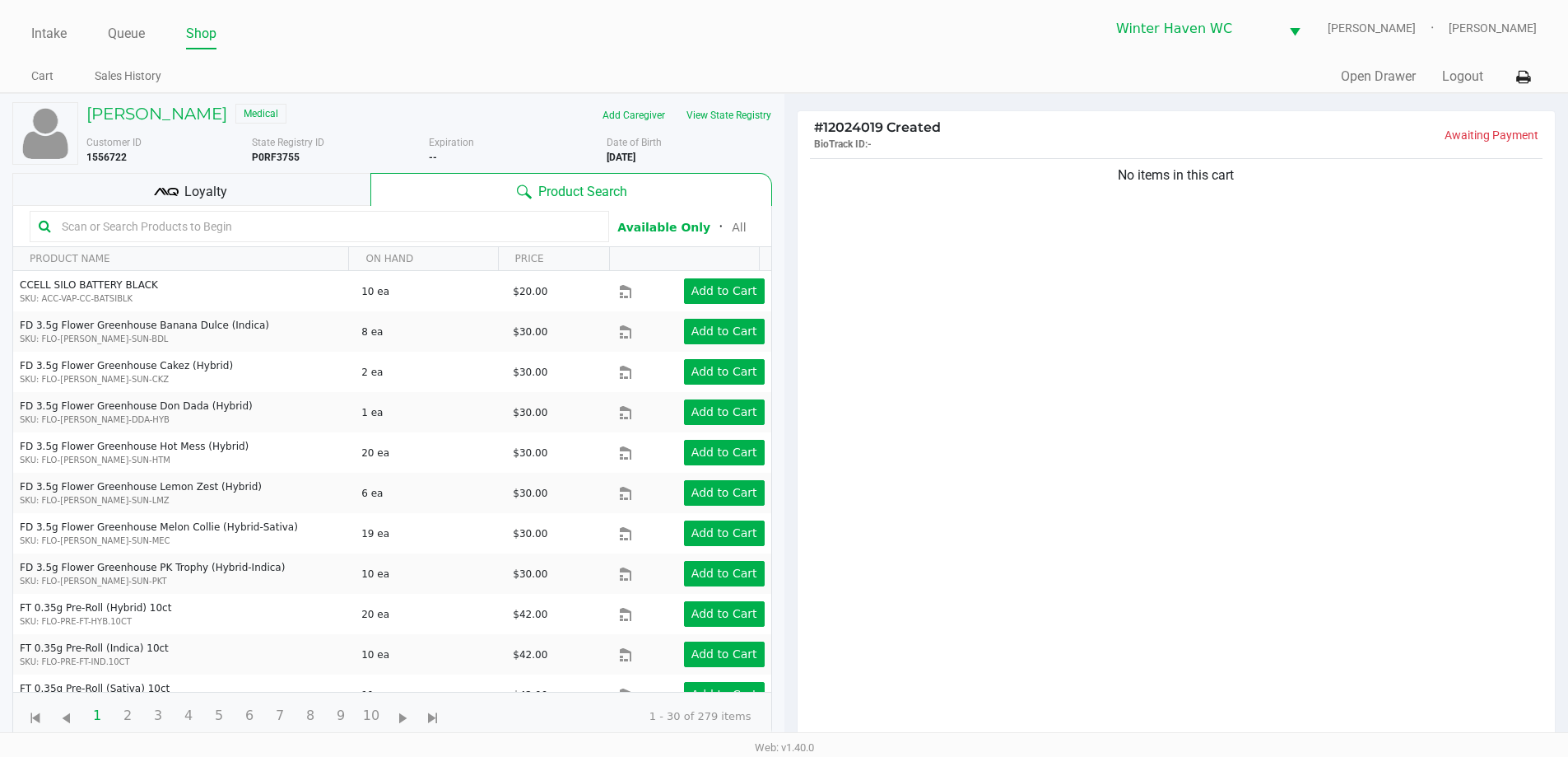
click at [240, 177] on div "Loyalty" at bounding box center [191, 189] width 358 height 33
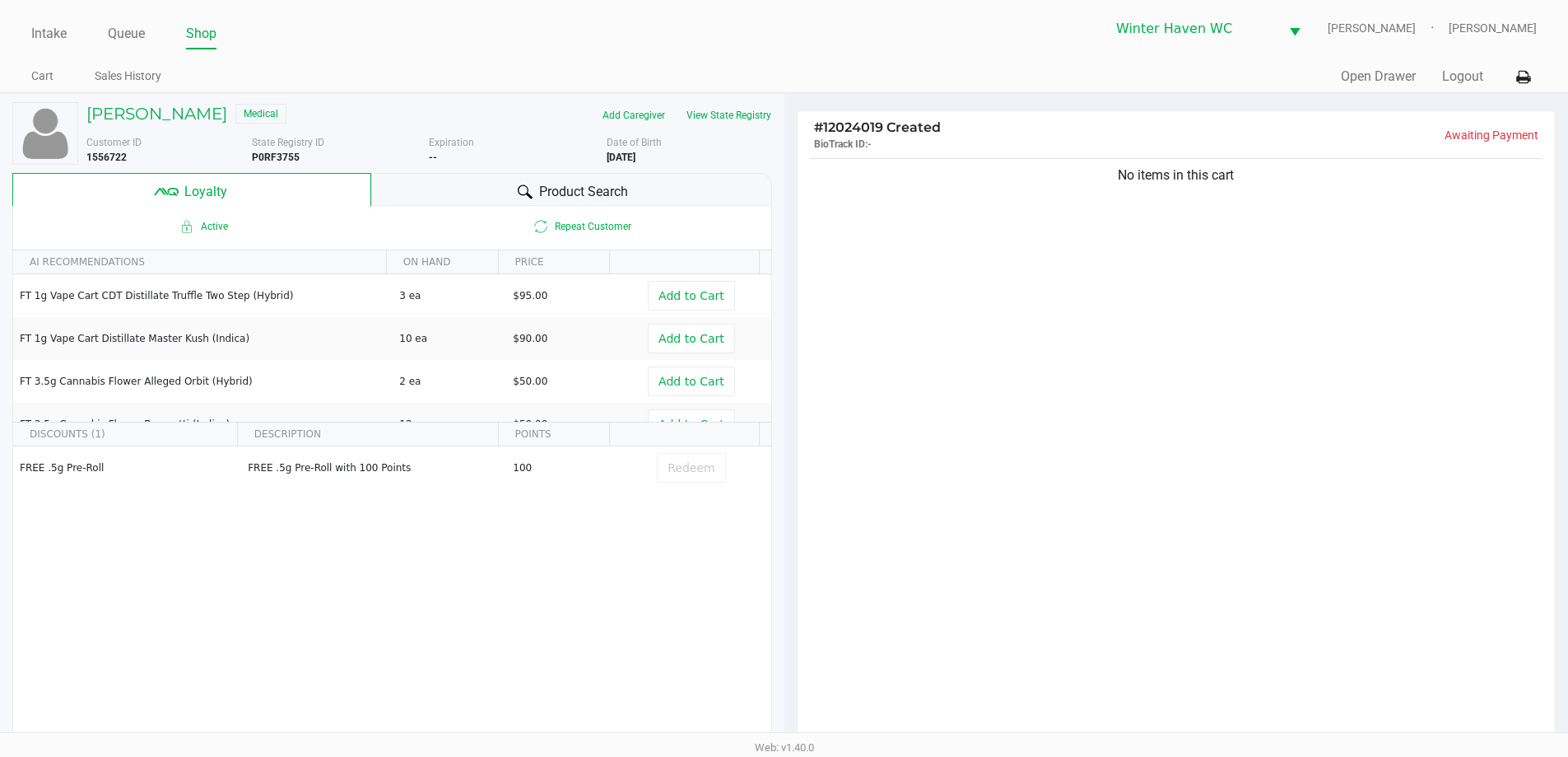
click at [396, 178] on div "Product Search" at bounding box center [572, 189] width 401 height 33
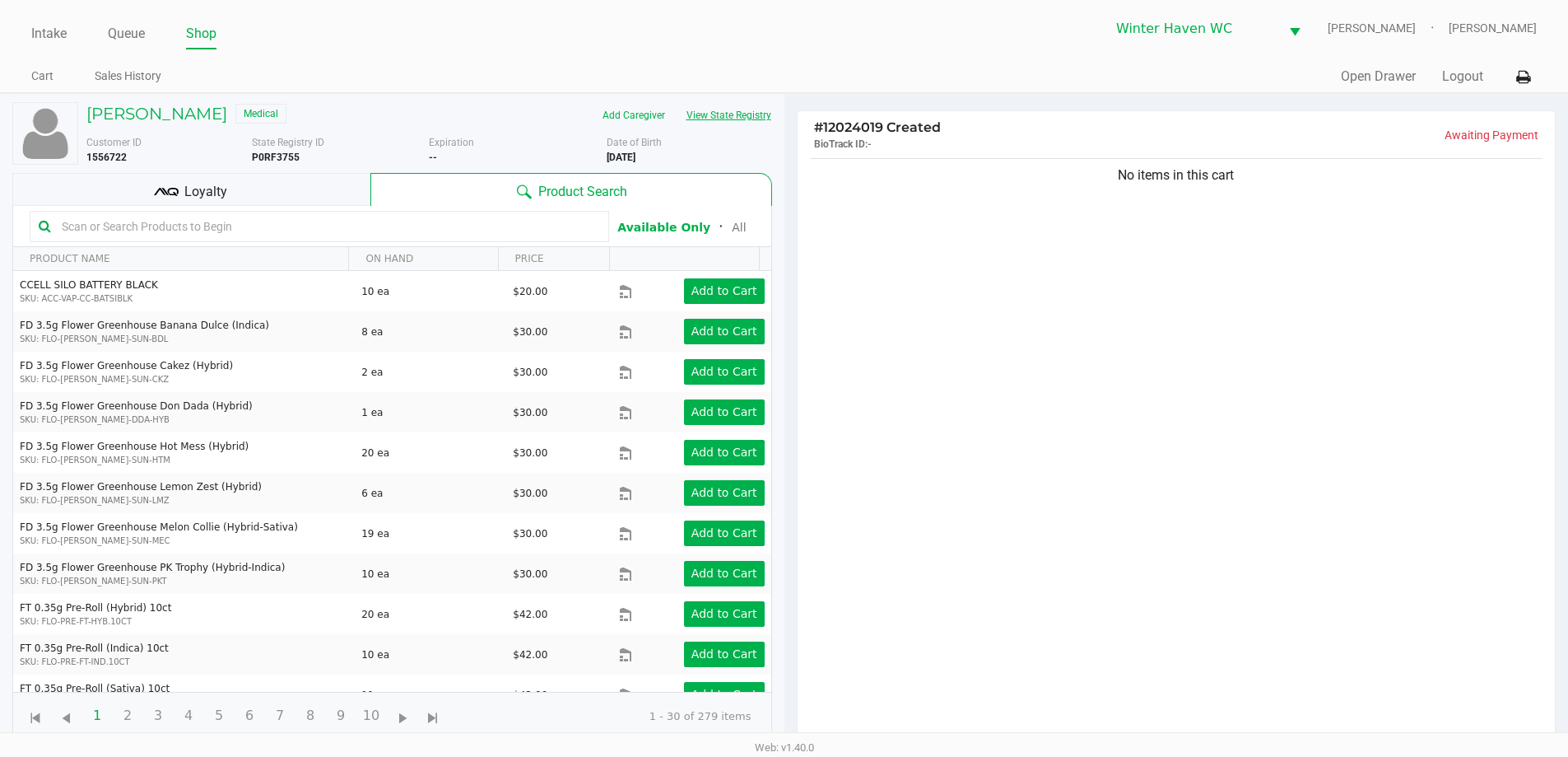
click at [737, 121] on button "View State Registry" at bounding box center [723, 114] width 96 height 26
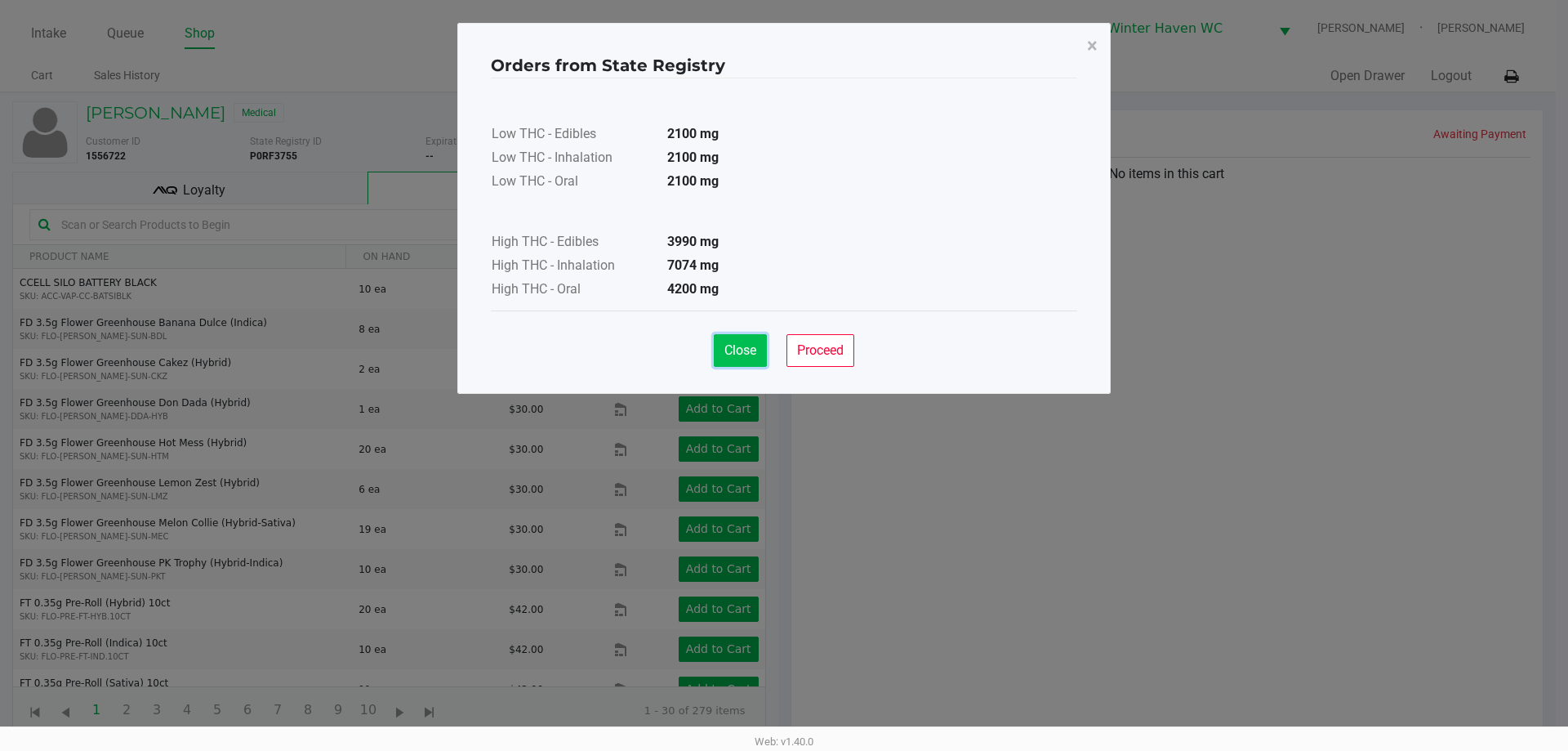
click at [741, 349] on span "Close" at bounding box center [739, 350] width 32 height 15
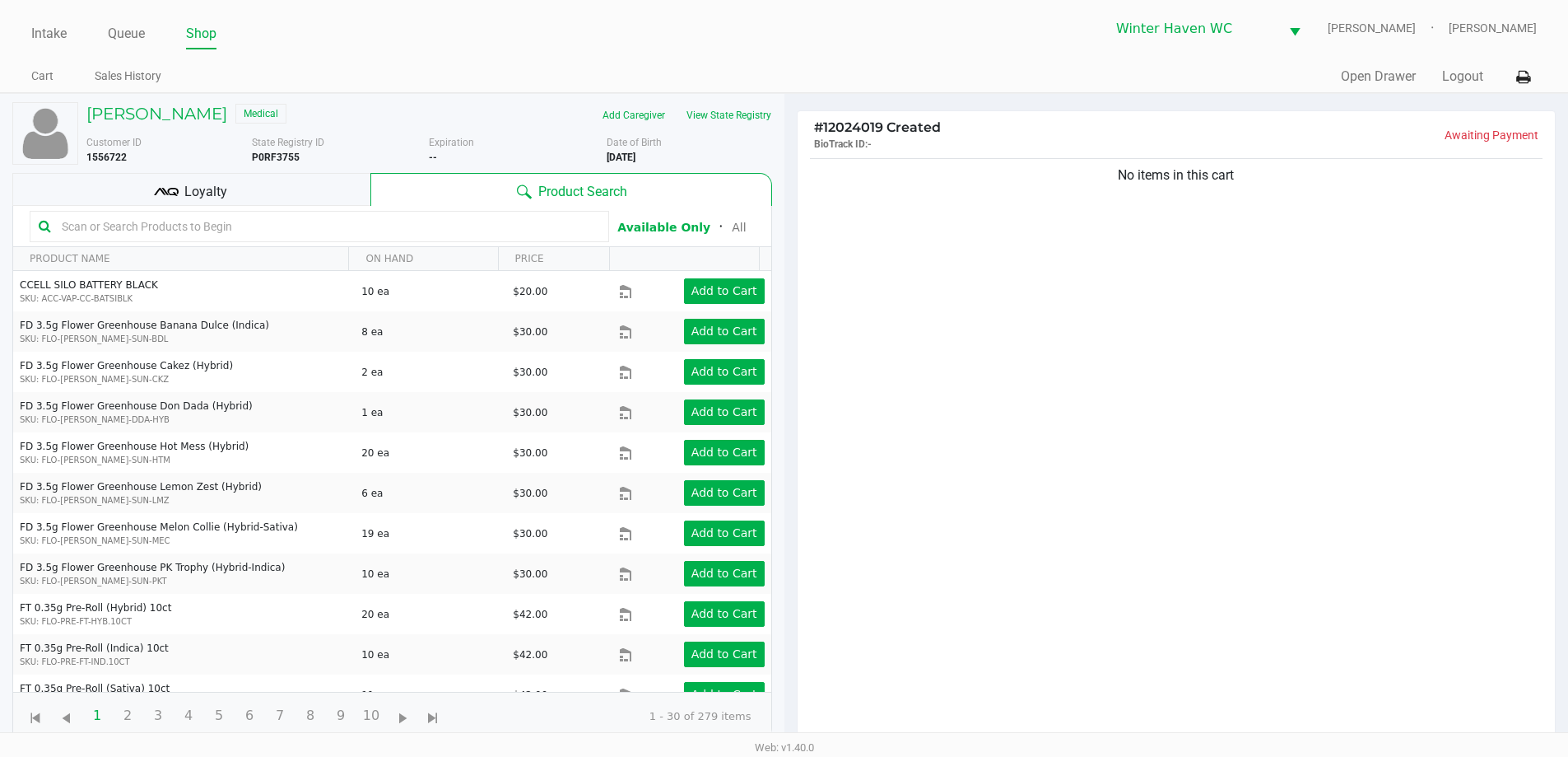
click at [369, 224] on input "text" at bounding box center [328, 226] width 545 height 24
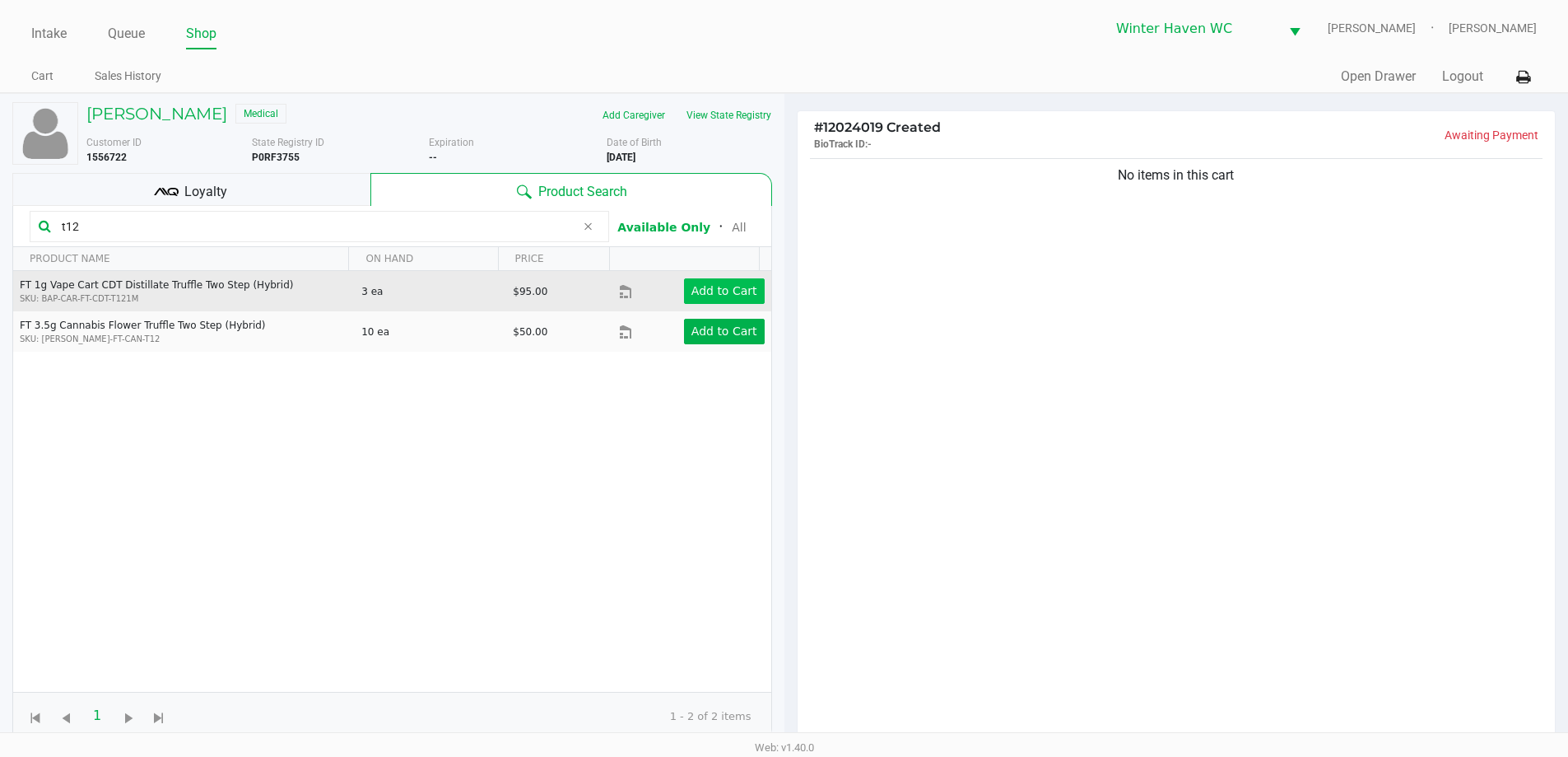
type input "t12"
click at [732, 293] on app-button-loader "Add to Cart" at bounding box center [724, 291] width 66 height 14
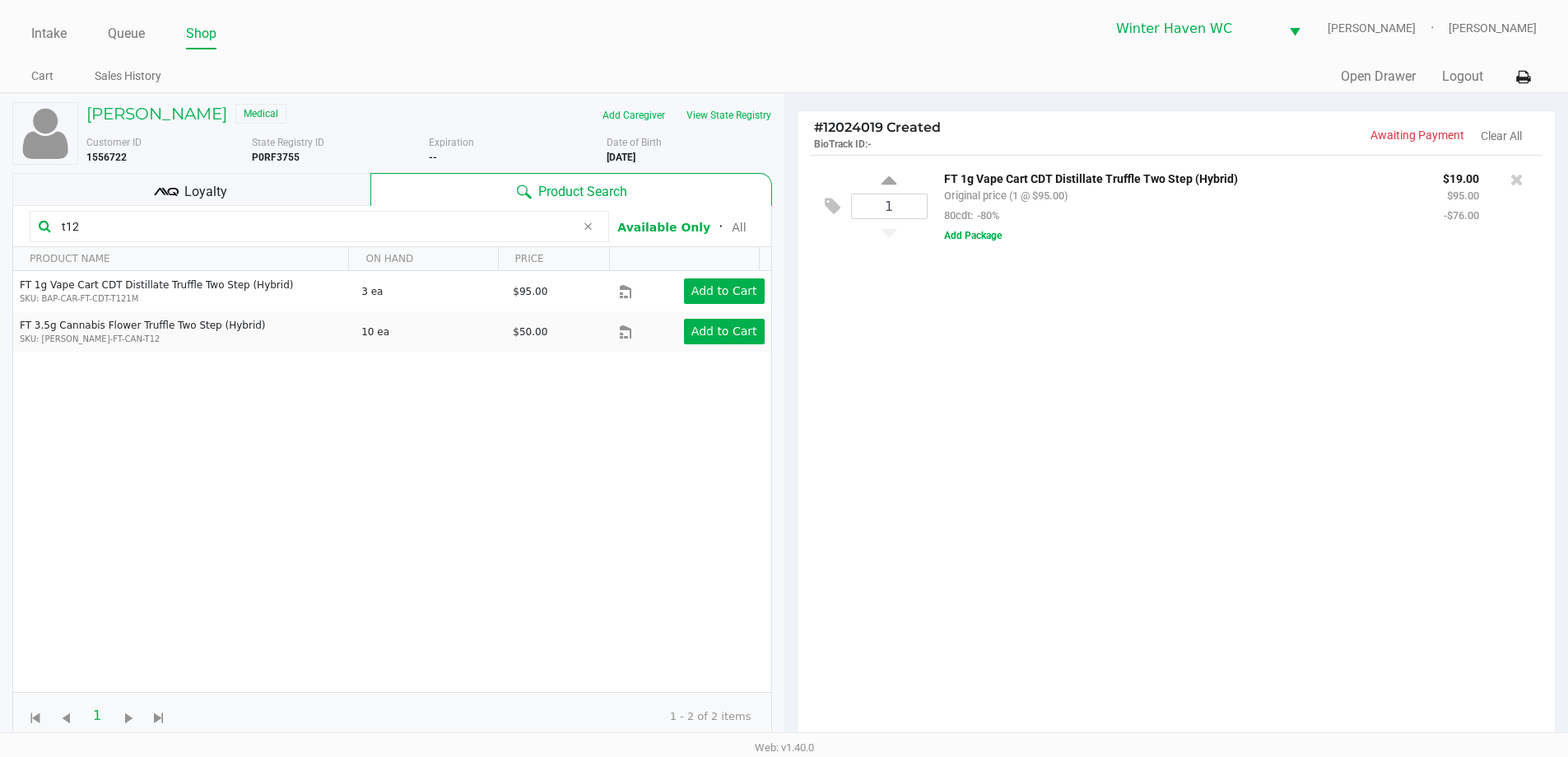
click at [298, 227] on input "t12" at bounding box center [315, 226] width 520 height 24
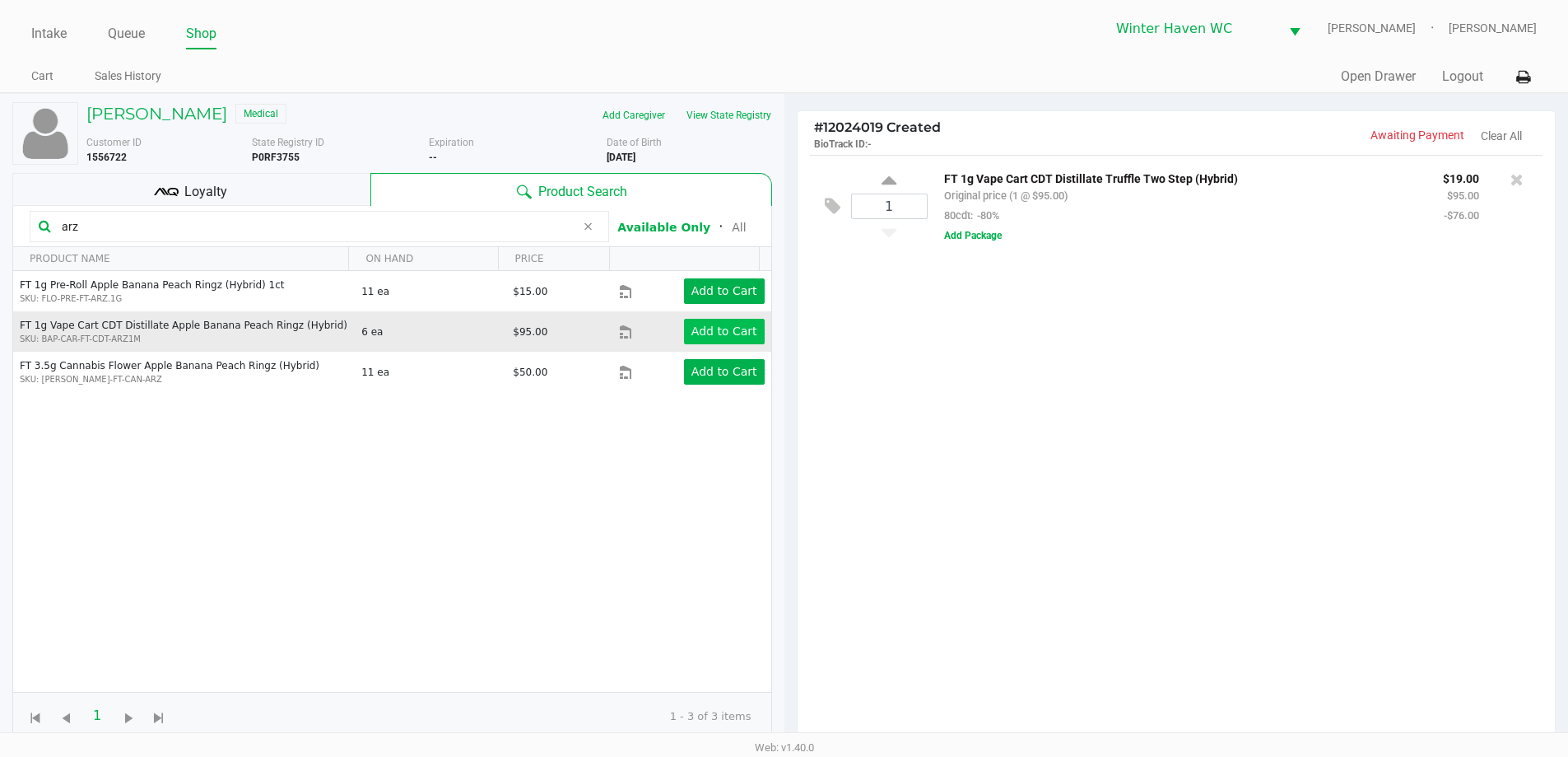
type input "arz"
click at [712, 336] on app-button-loader "Add to Cart" at bounding box center [724, 331] width 66 height 14
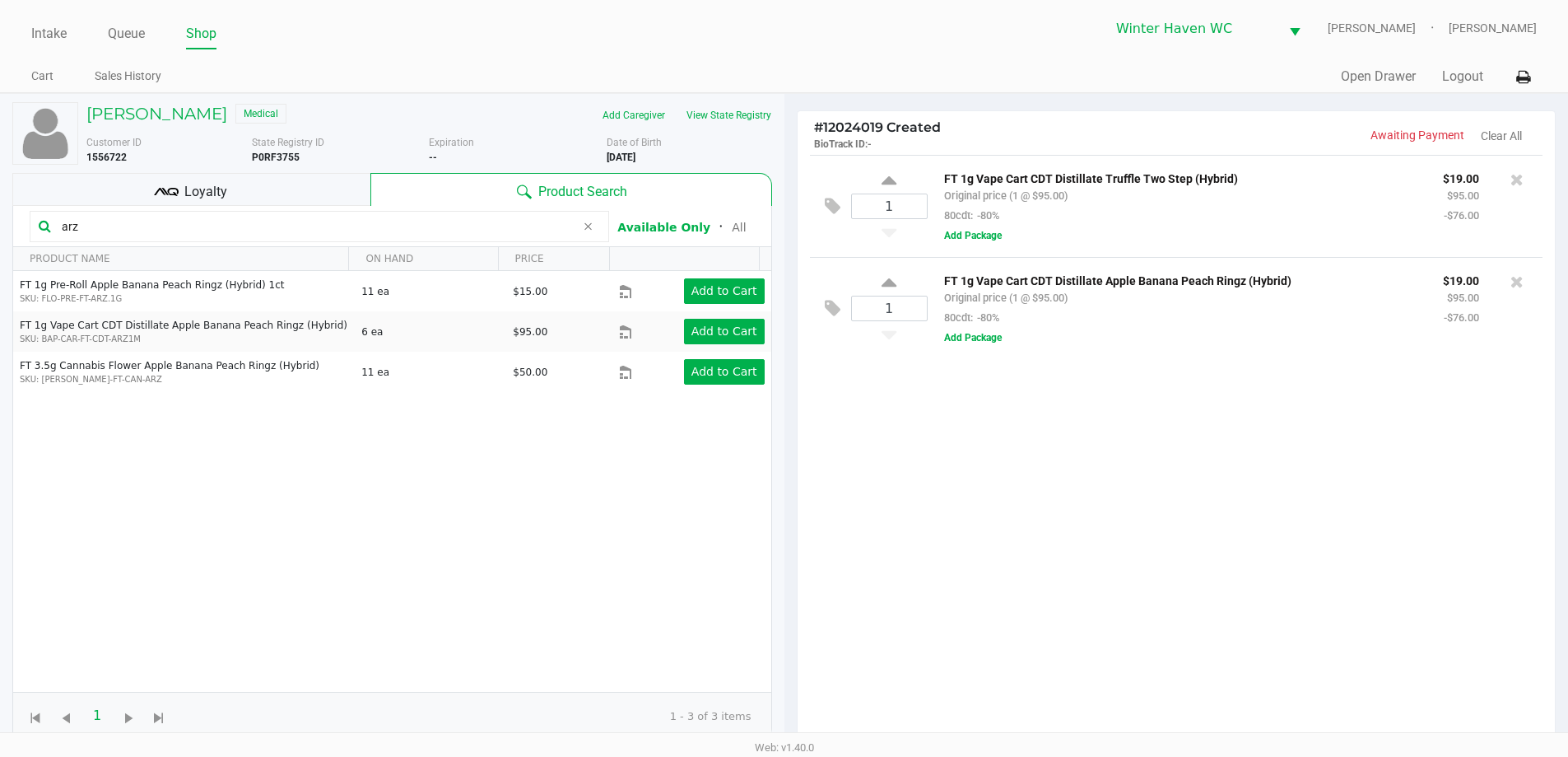
click at [355, 229] on input "arz" at bounding box center [315, 226] width 520 height 24
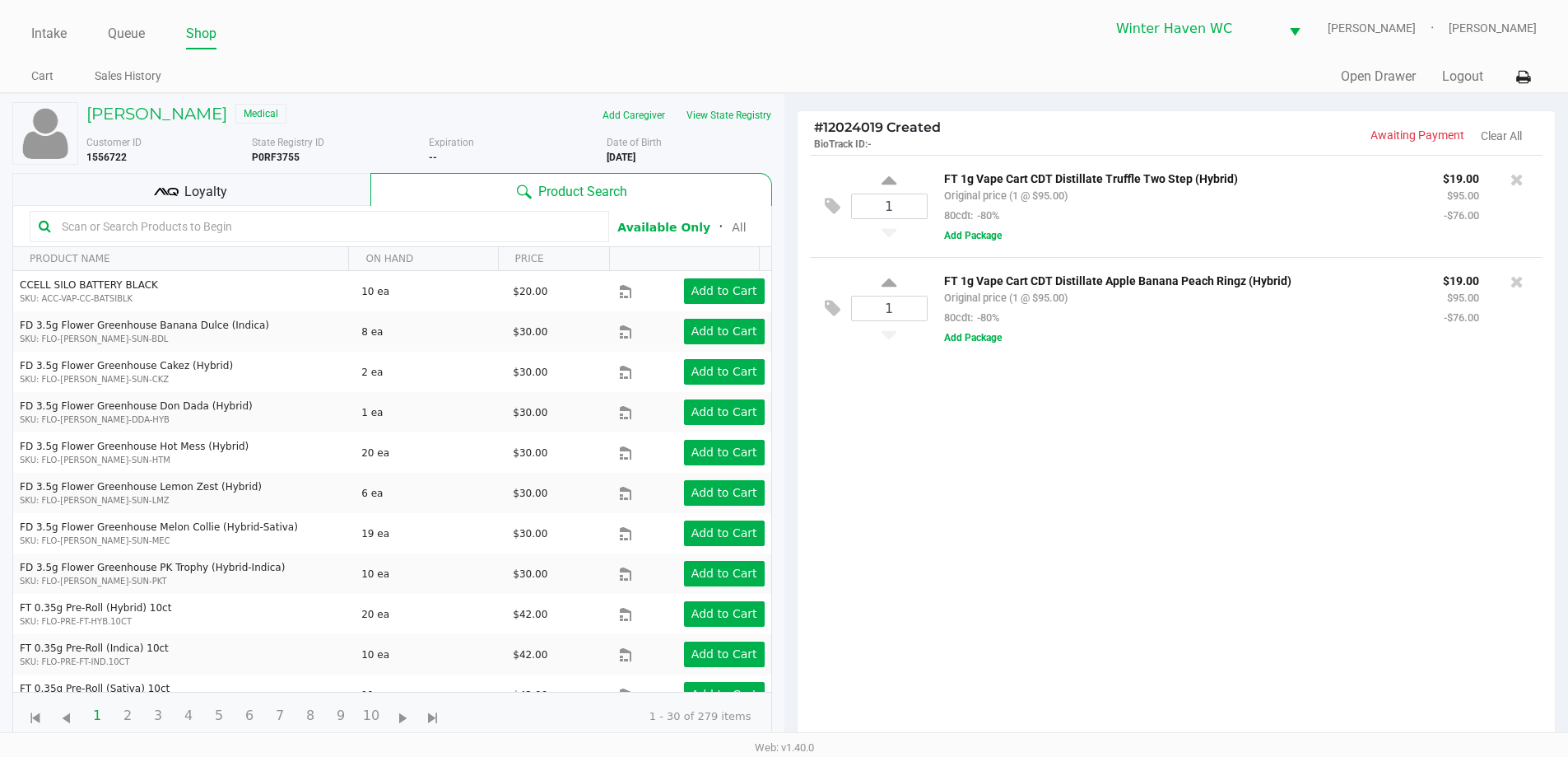
click at [356, 230] on input "text" at bounding box center [328, 226] width 545 height 24
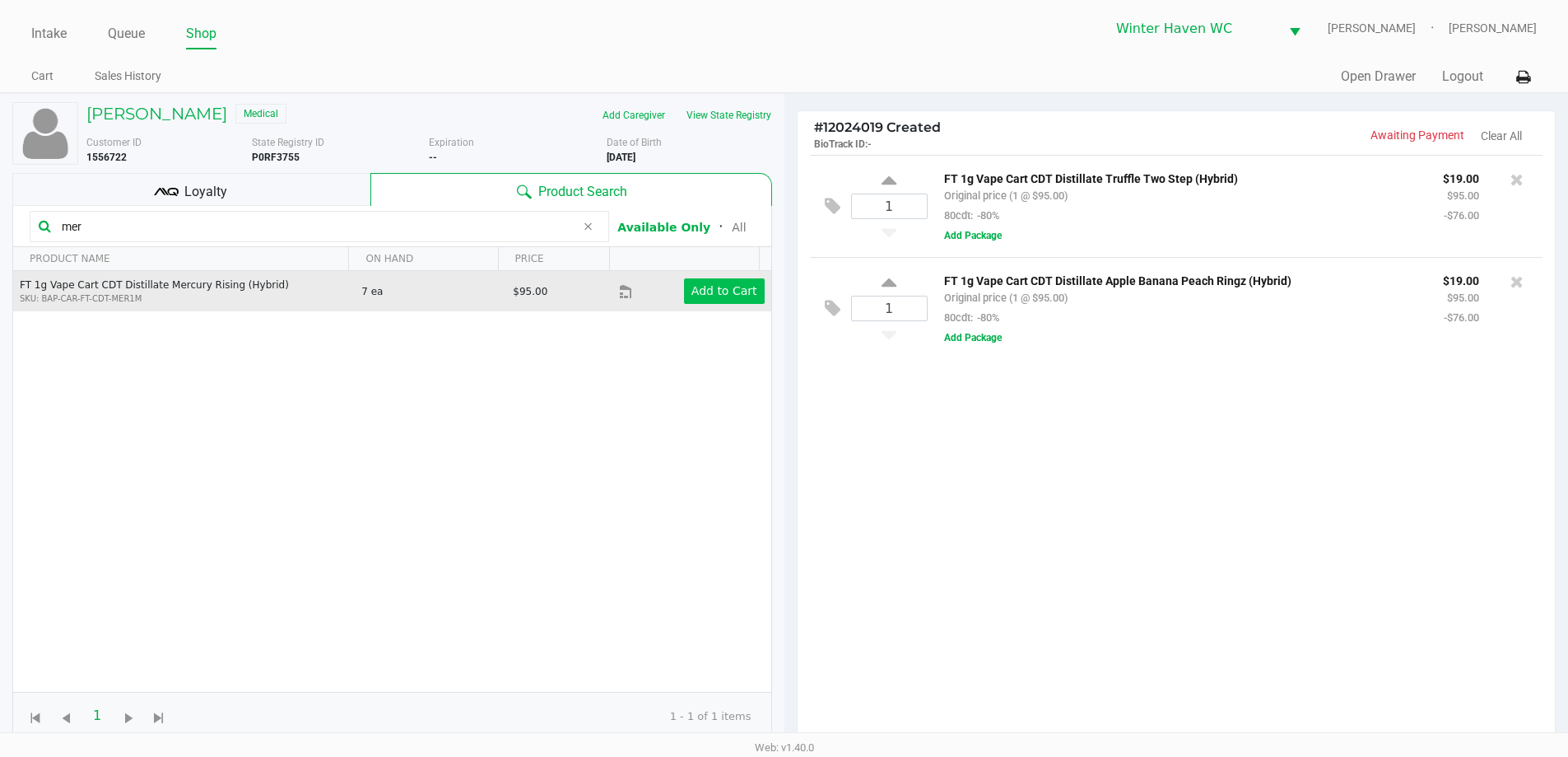
type input "mer"
click at [736, 279] on button "Add to Cart" at bounding box center [724, 291] width 80 height 25
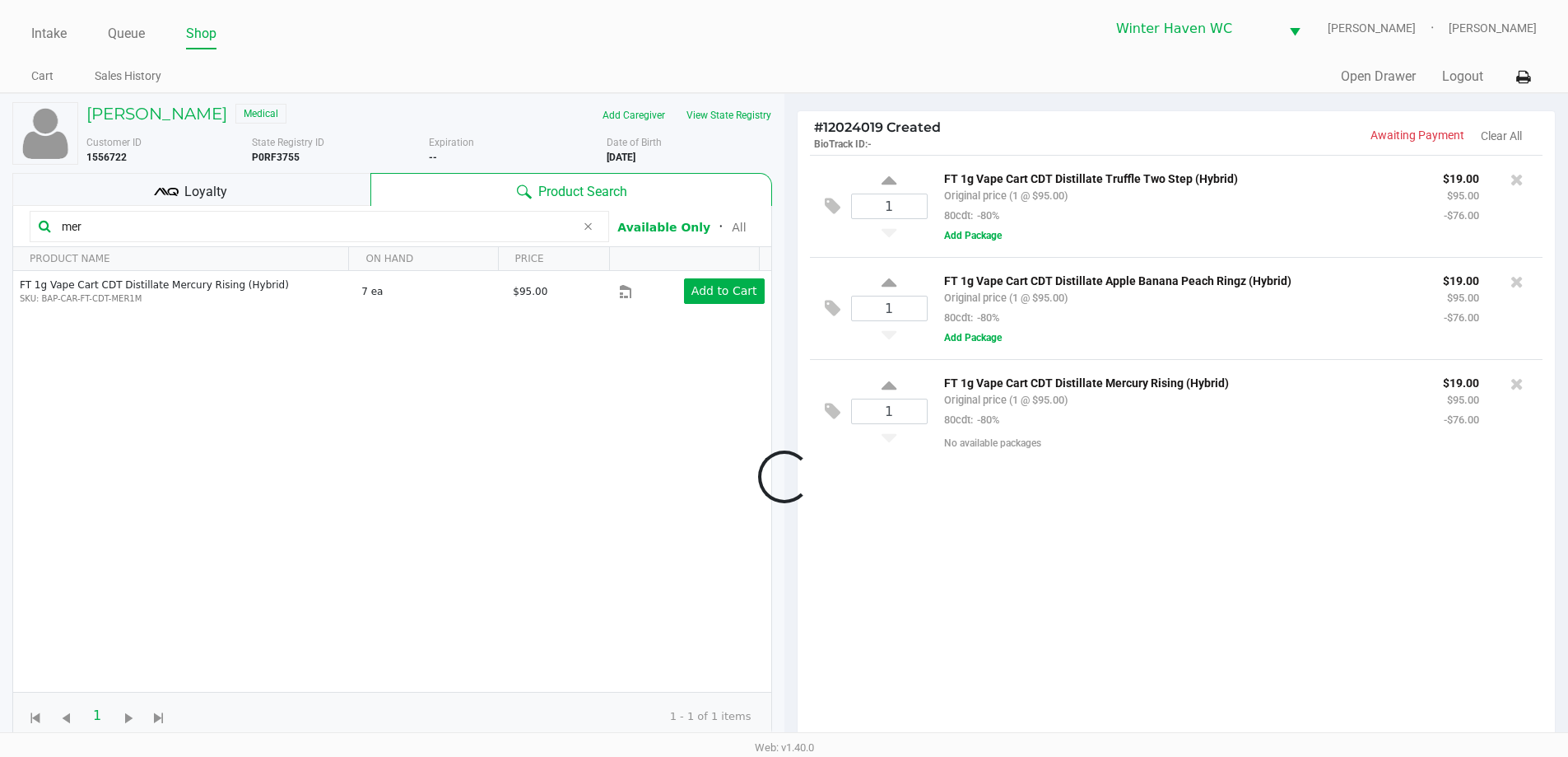
click at [336, 226] on input "mer" at bounding box center [315, 226] width 520 height 24
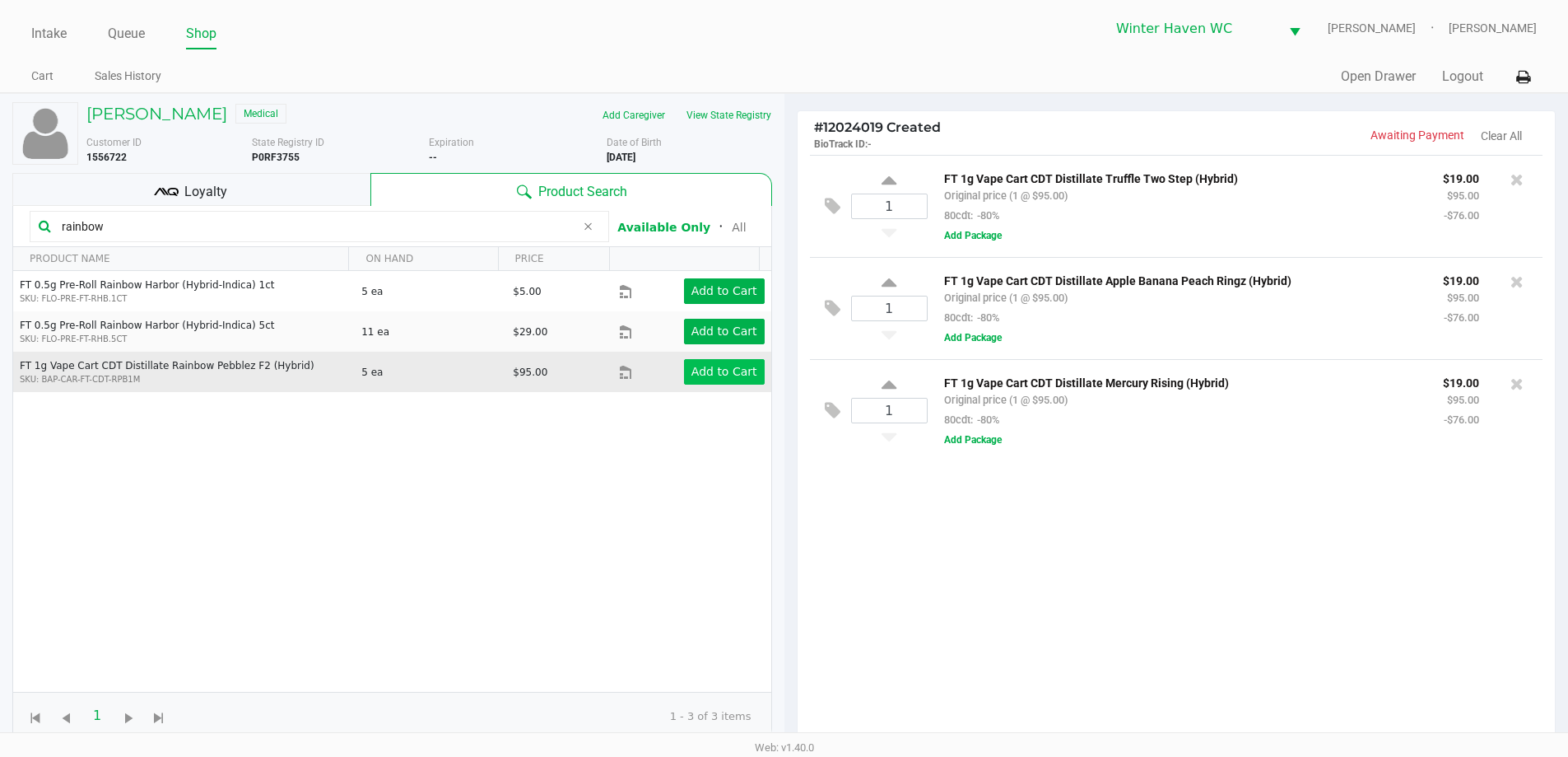
type input "rainbow"
click at [712, 369] on app-button-loader "Add to Cart" at bounding box center [724, 371] width 66 height 14
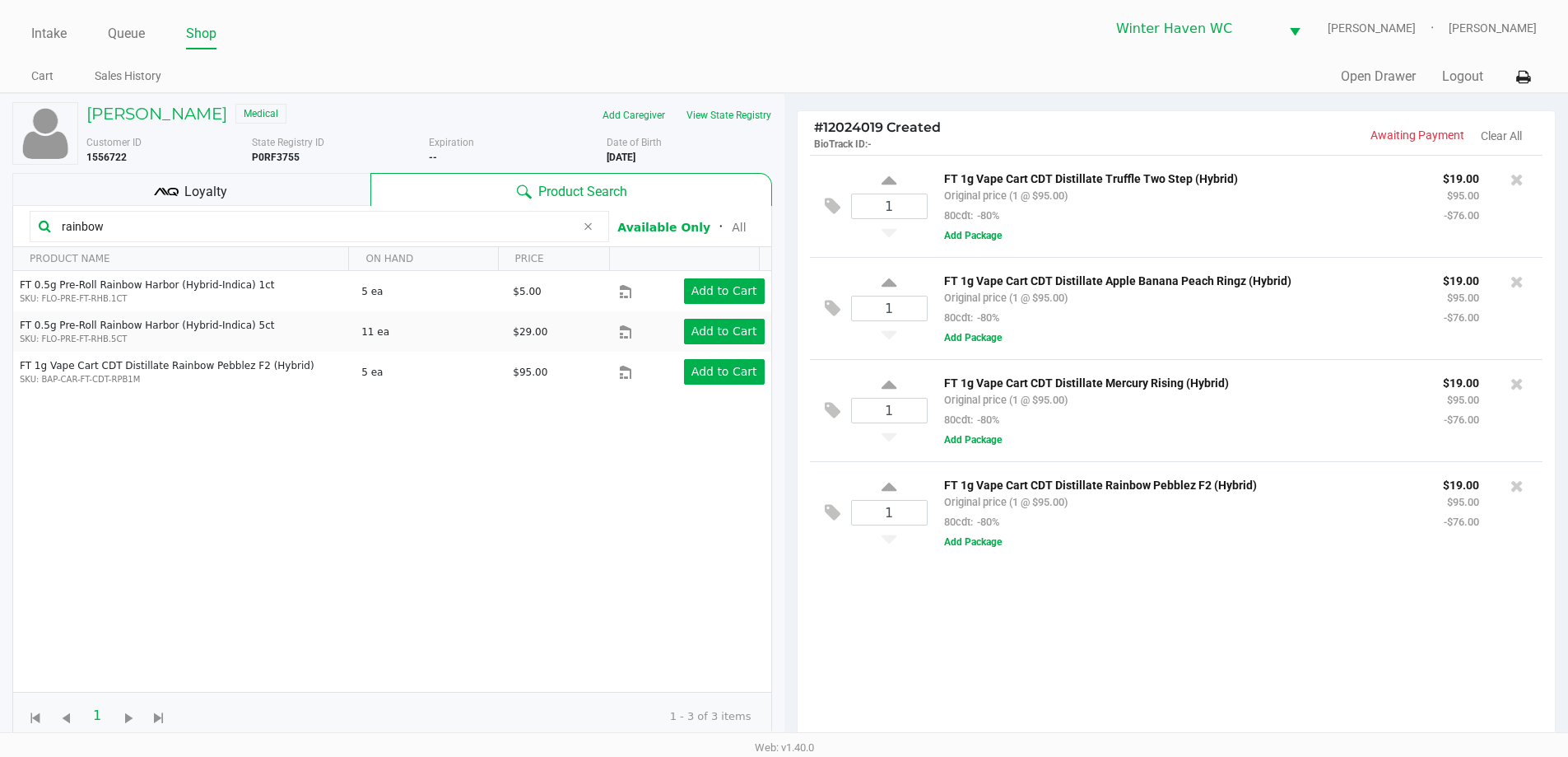
click at [335, 227] on input "rainbow" at bounding box center [315, 226] width 520 height 24
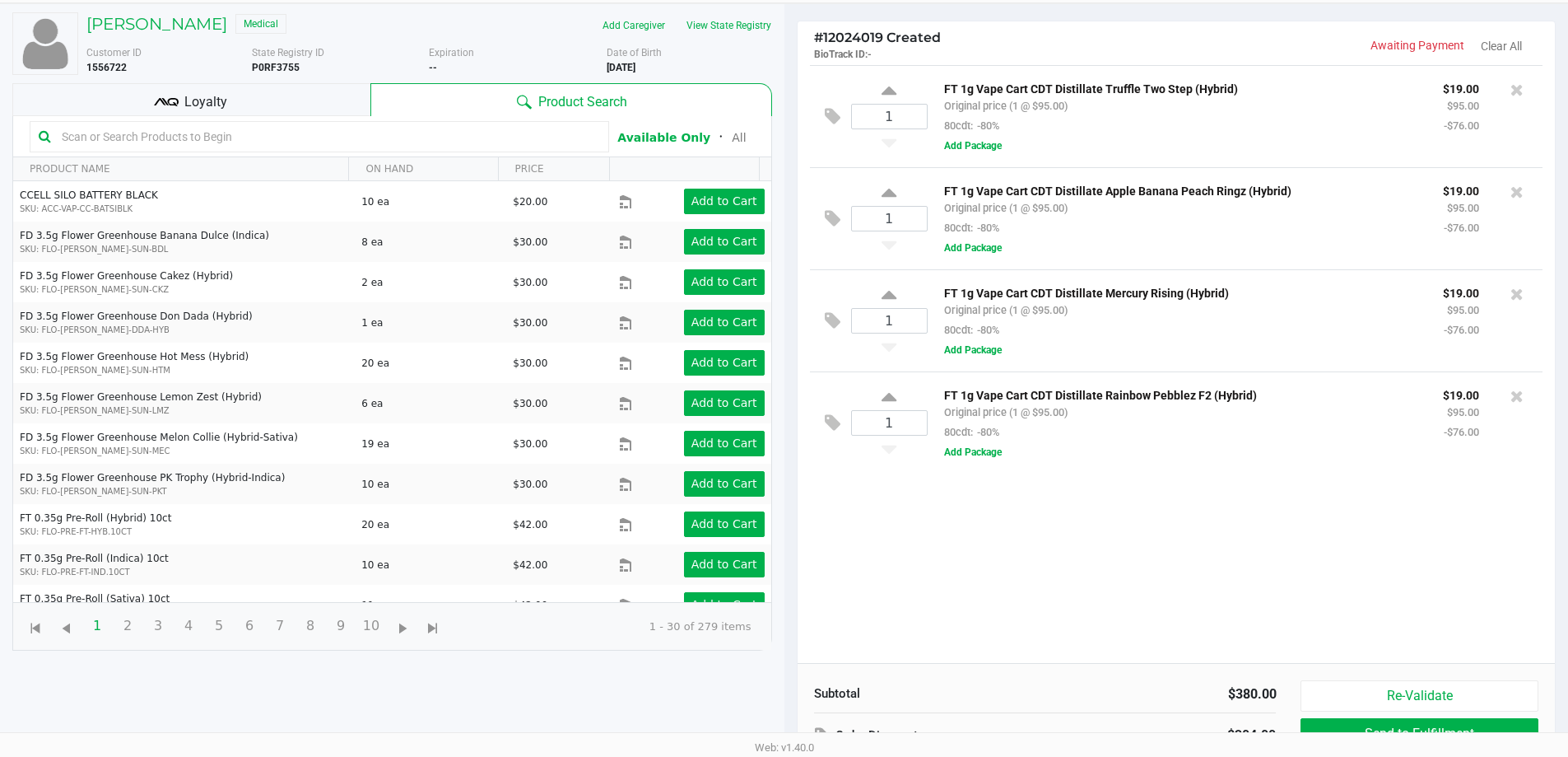
scroll to position [198, 0]
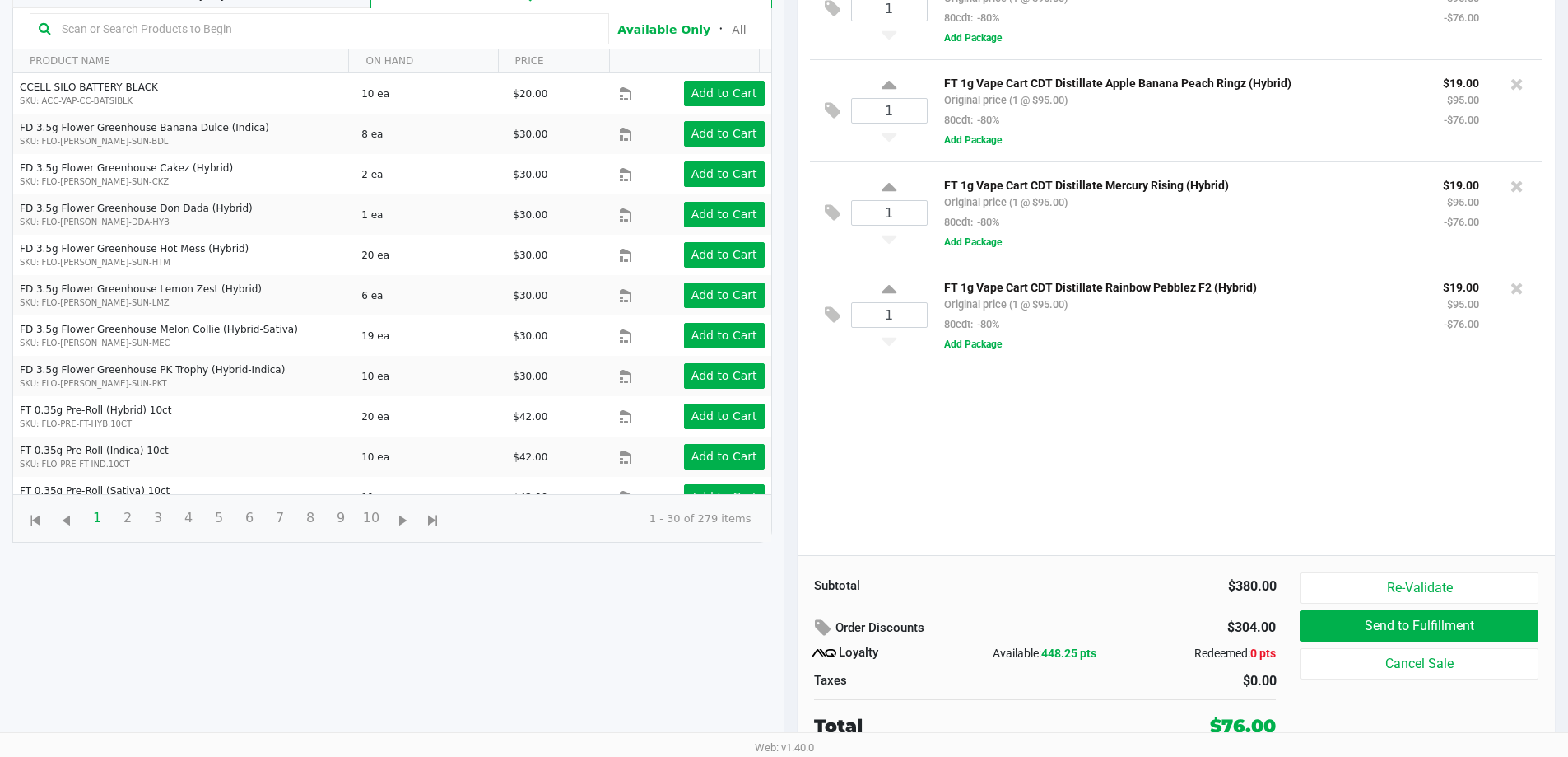
click at [1210, 417] on div "1 FT 1g Vape Cart CDT Distillate Truffle Two Step (Hybrid) Original price (1 @ …" at bounding box center [1176, 256] width 758 height 598
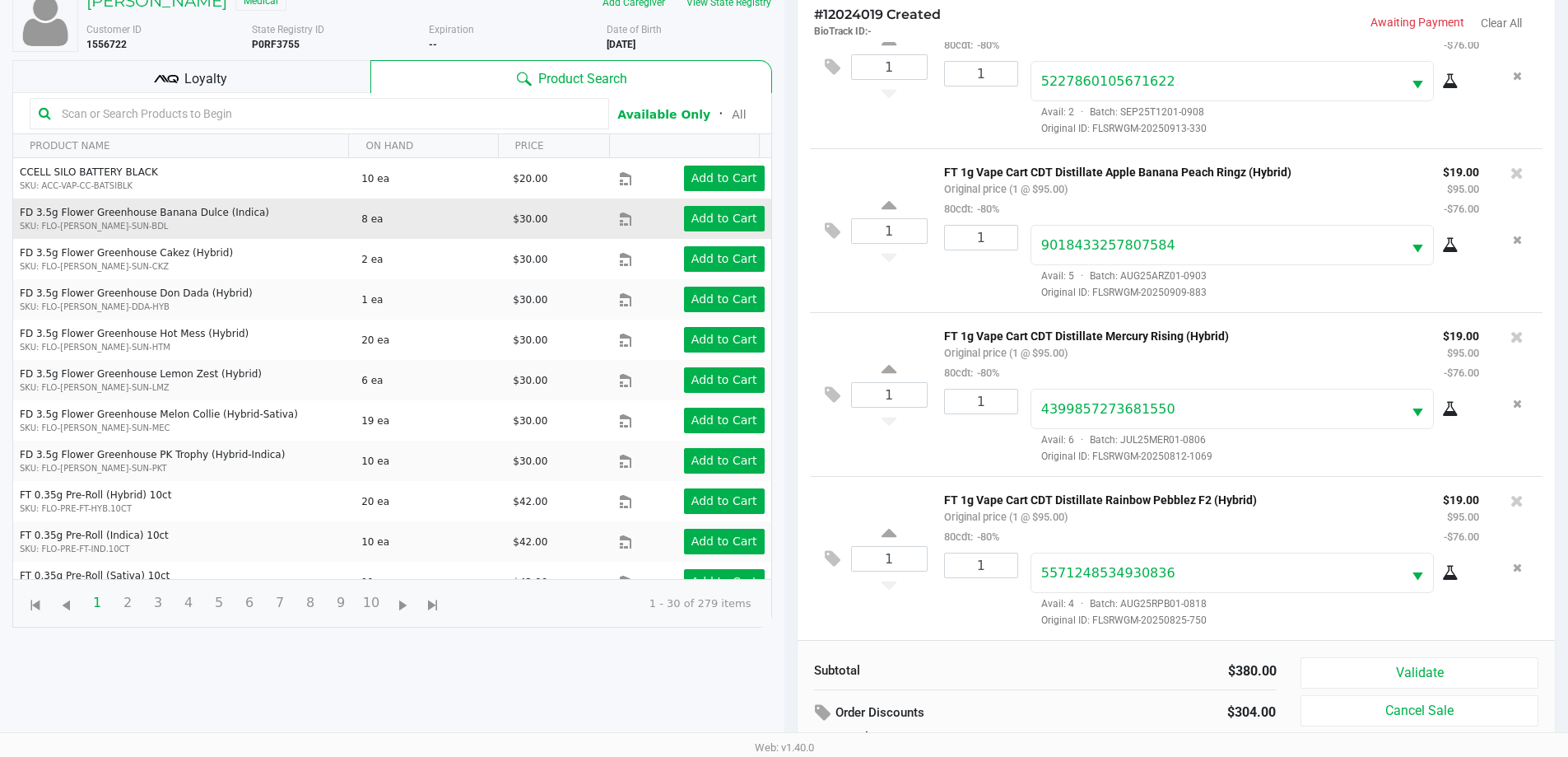
scroll to position [0, 0]
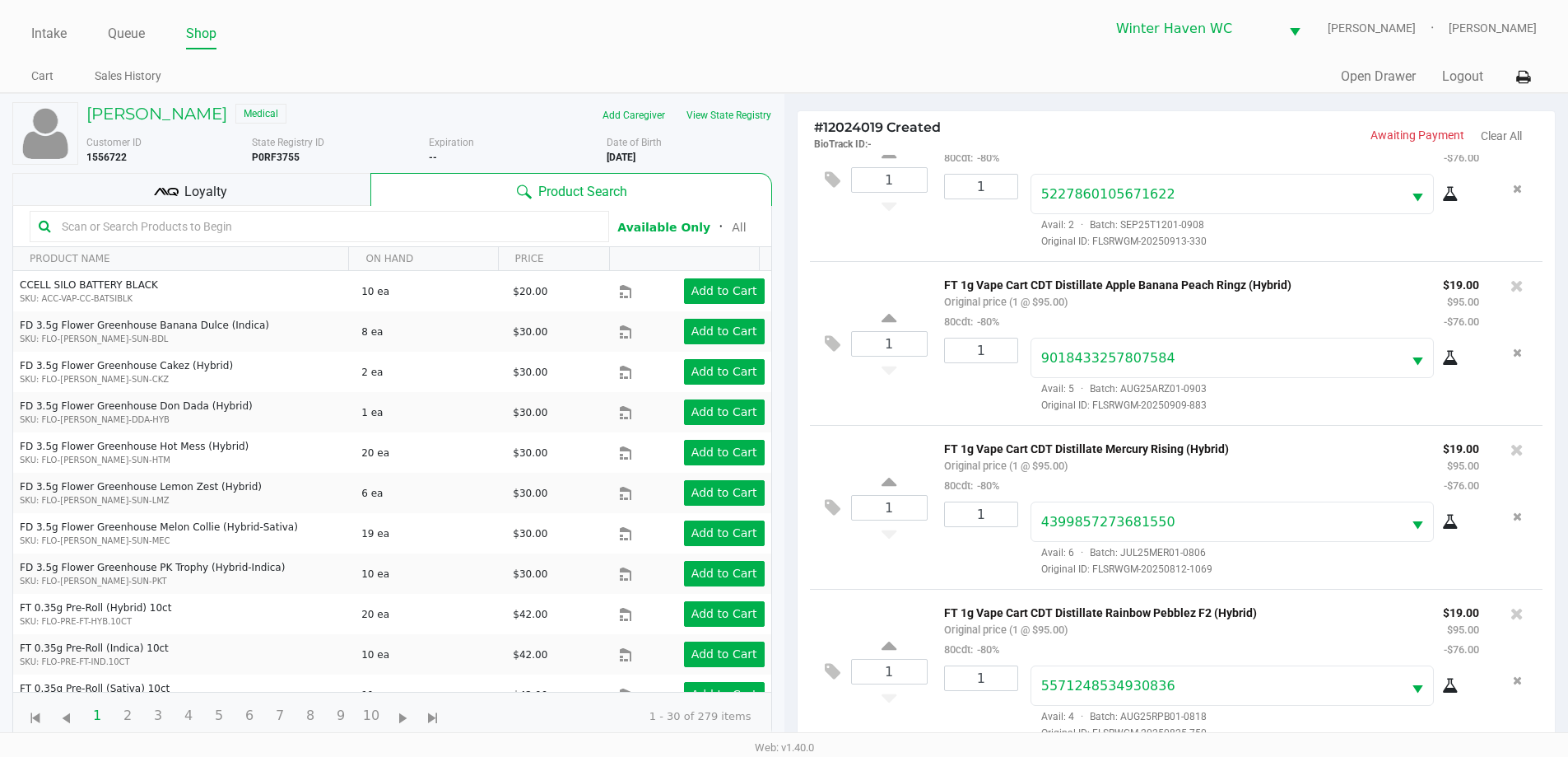
click at [243, 205] on div "Loyalty" at bounding box center [191, 189] width 358 height 33
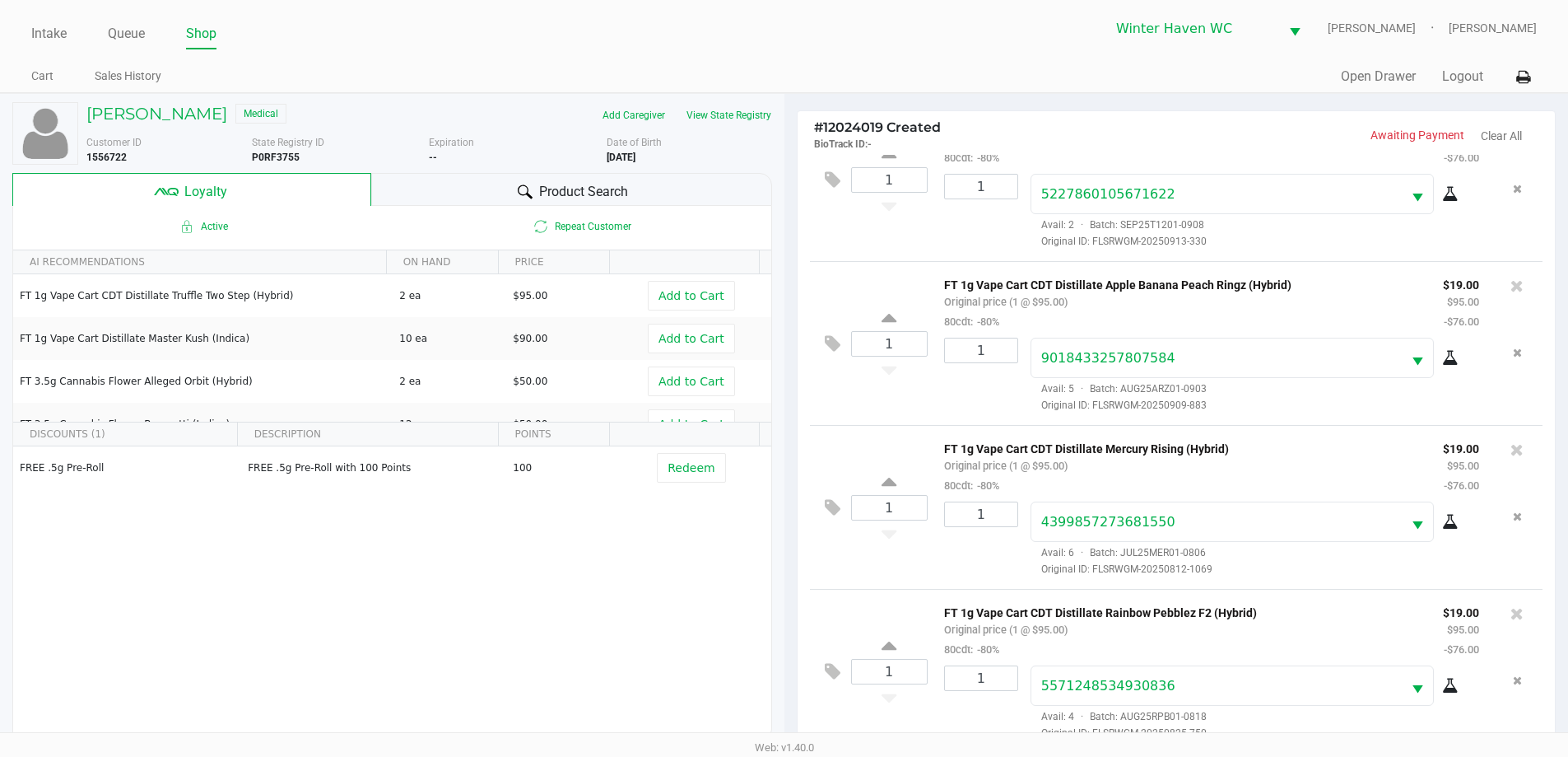
click at [454, 192] on div "Product Search" at bounding box center [572, 189] width 401 height 33
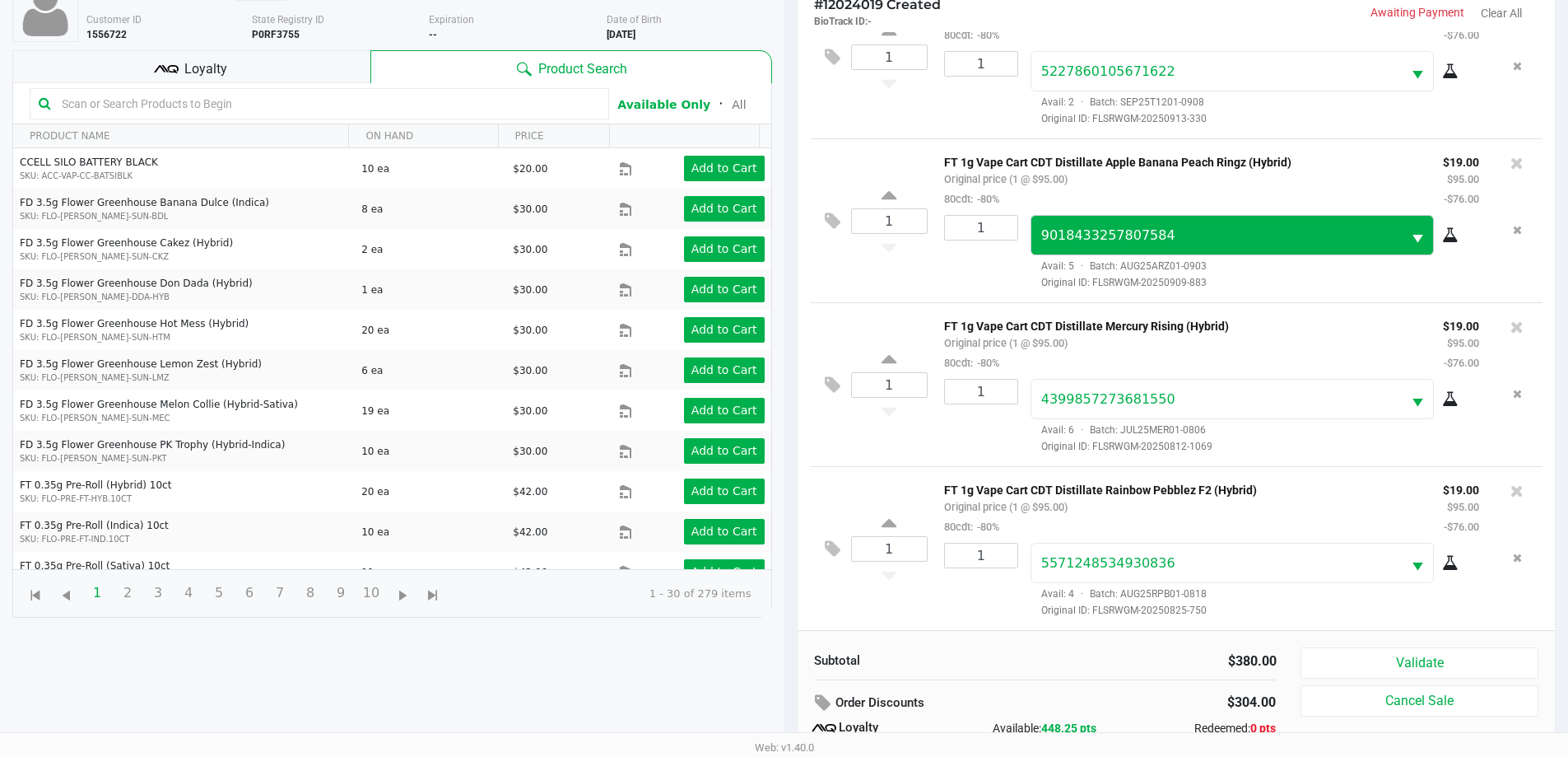
scroll to position [198, 0]
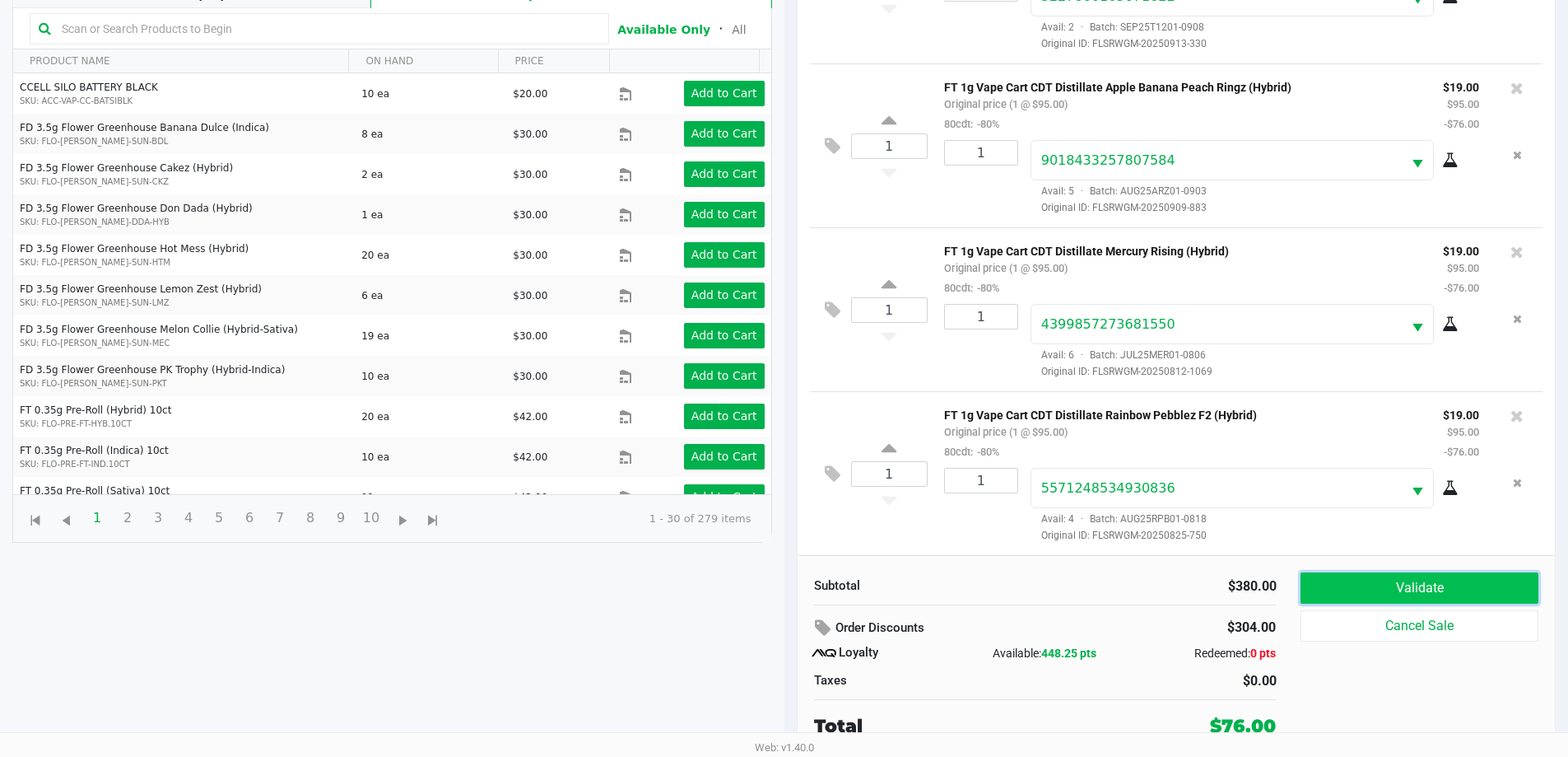
click at [1457, 589] on button "Validate" at bounding box center [1419, 587] width 237 height 31
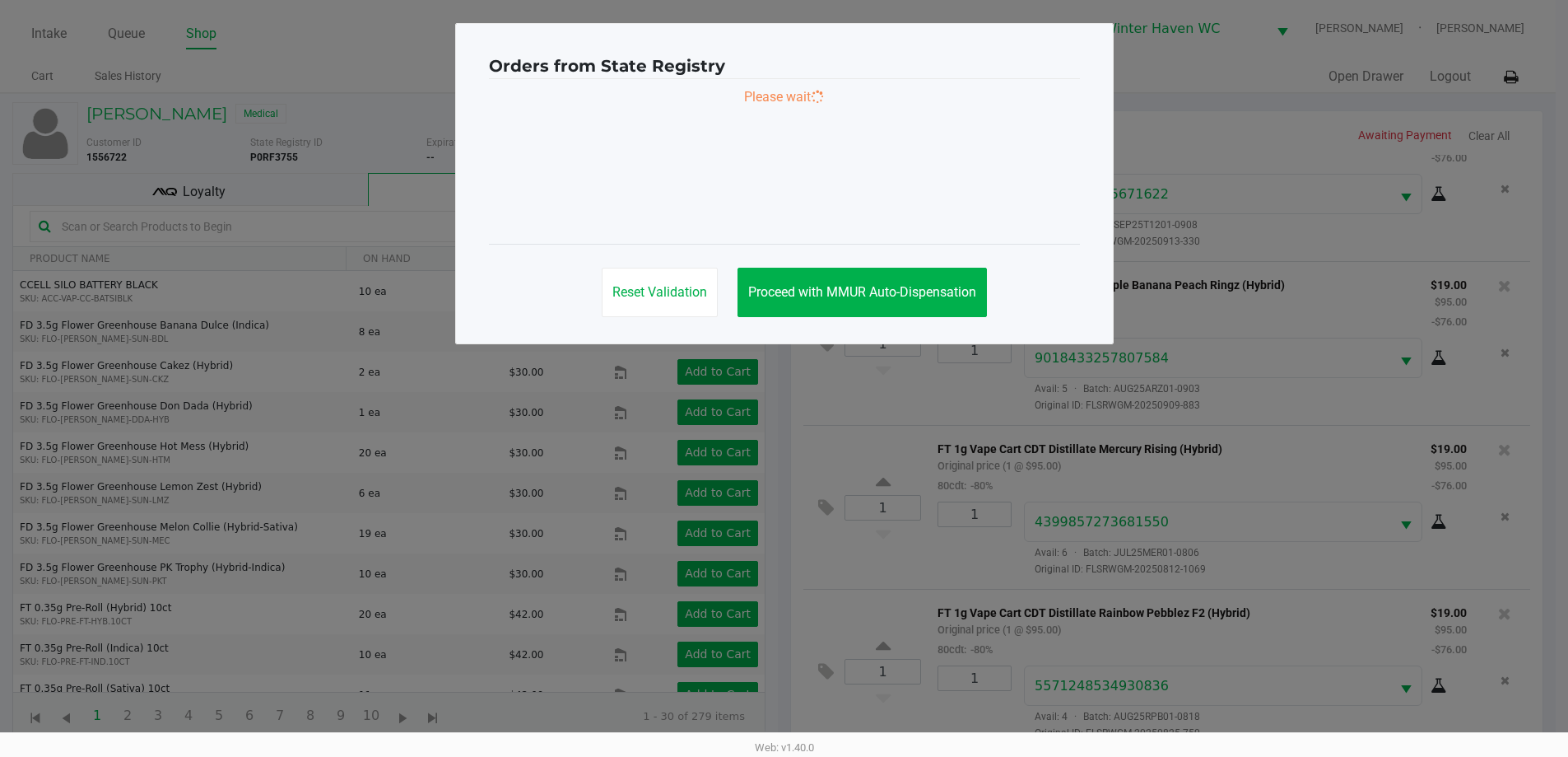
scroll to position [0, 0]
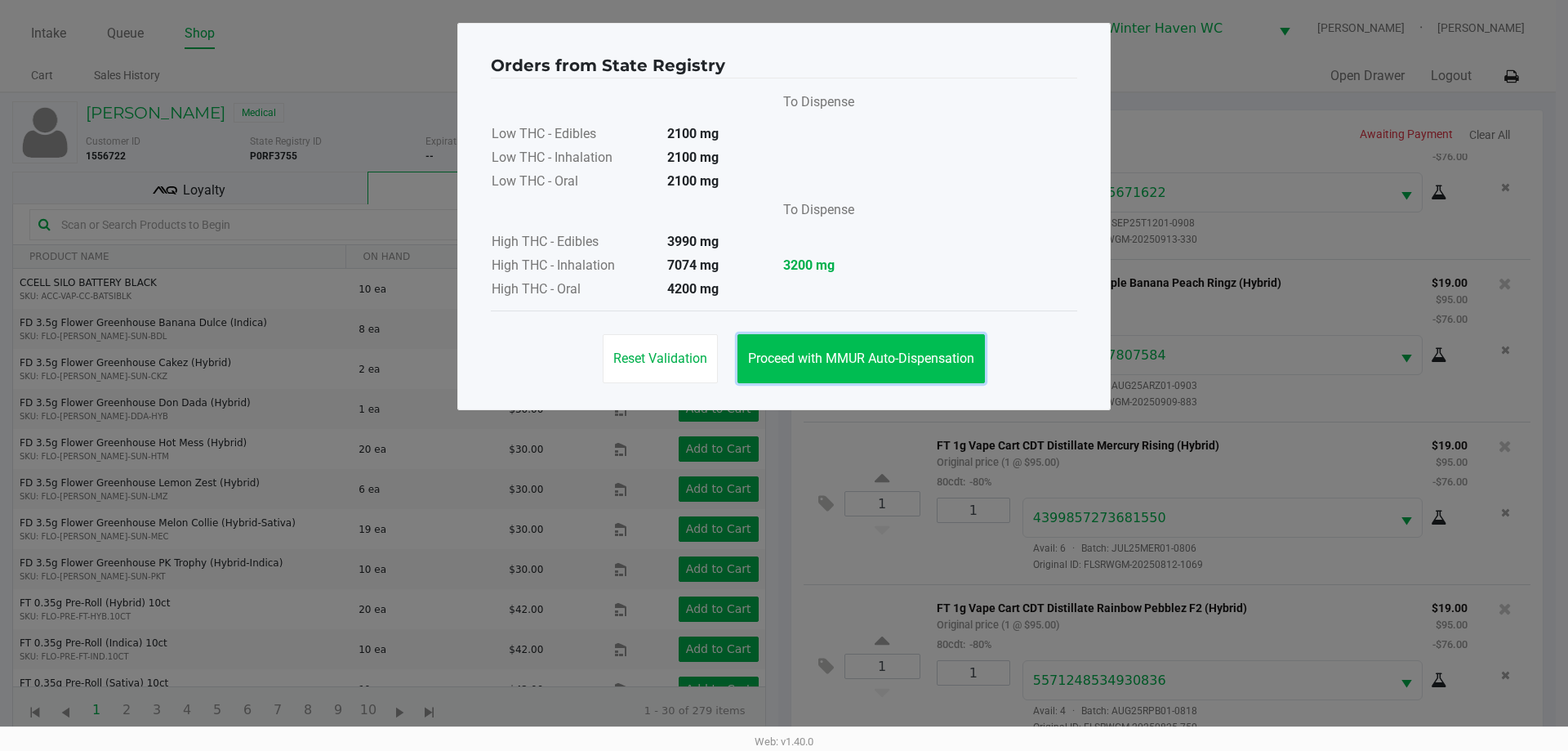
click at [919, 355] on span "Proceed with MMUR Auto-Dispensation" at bounding box center [860, 358] width 226 height 15
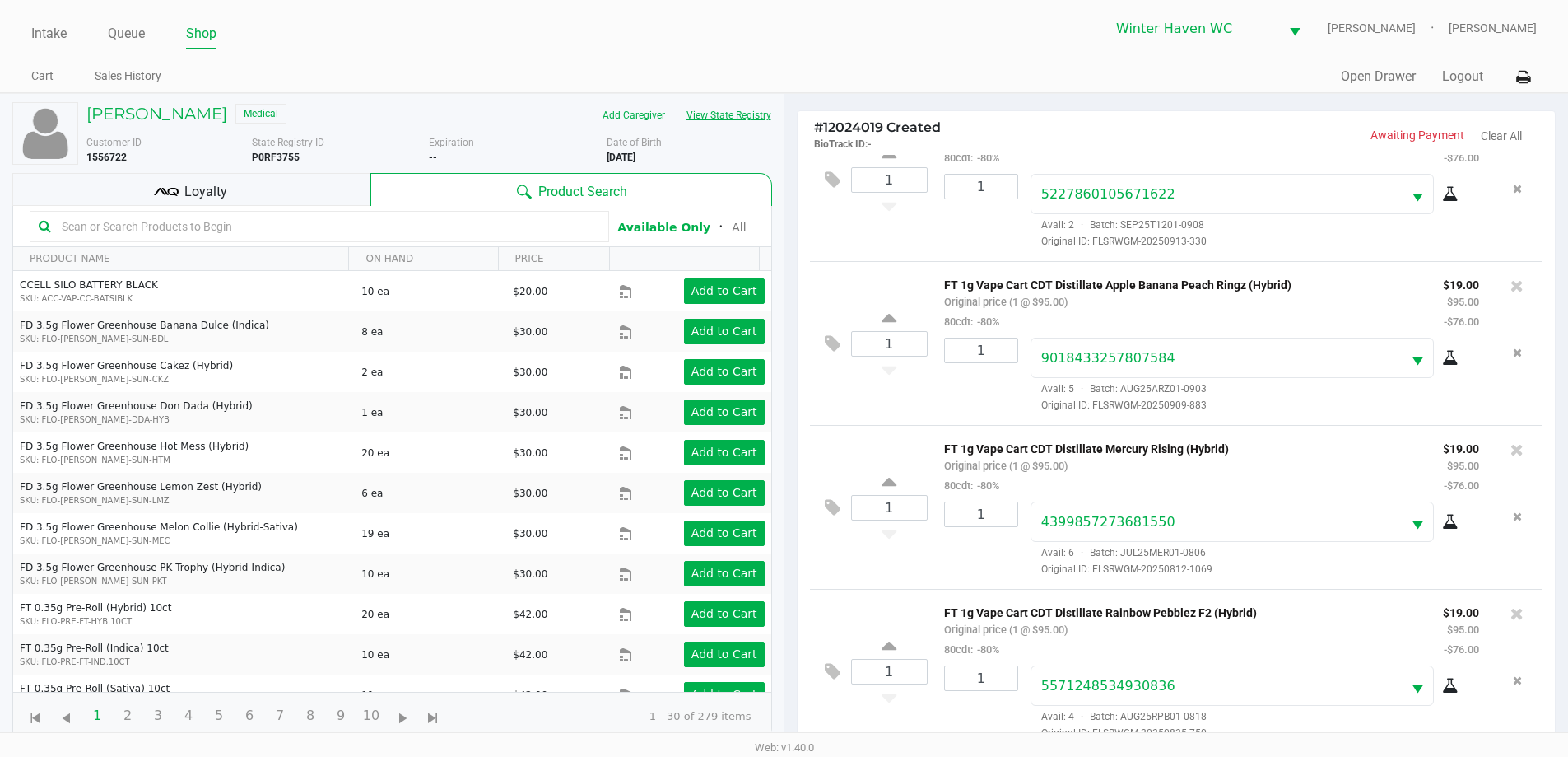
click at [707, 117] on button "View State Registry" at bounding box center [723, 114] width 96 height 26
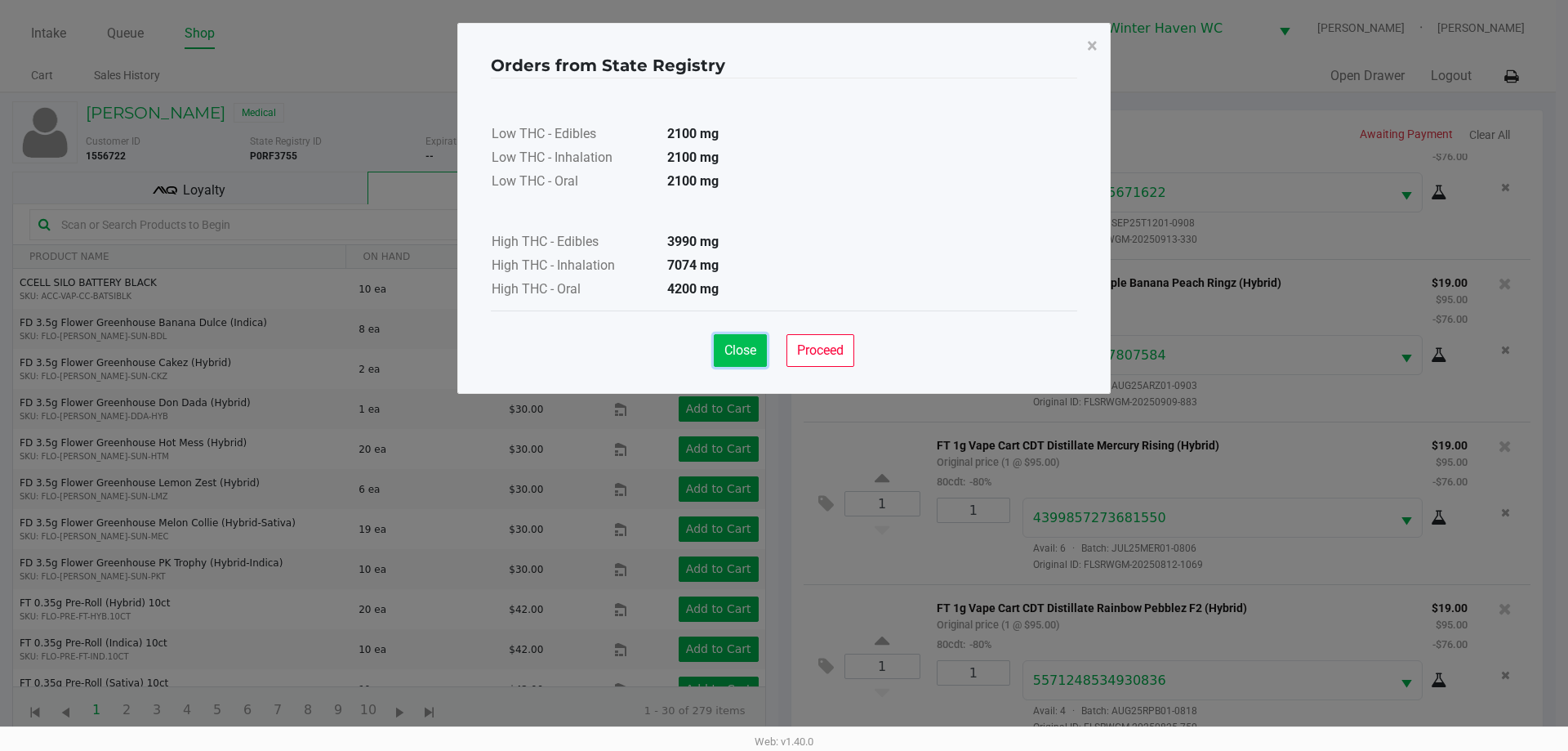
click at [738, 338] on button "Close" at bounding box center [739, 350] width 53 height 33
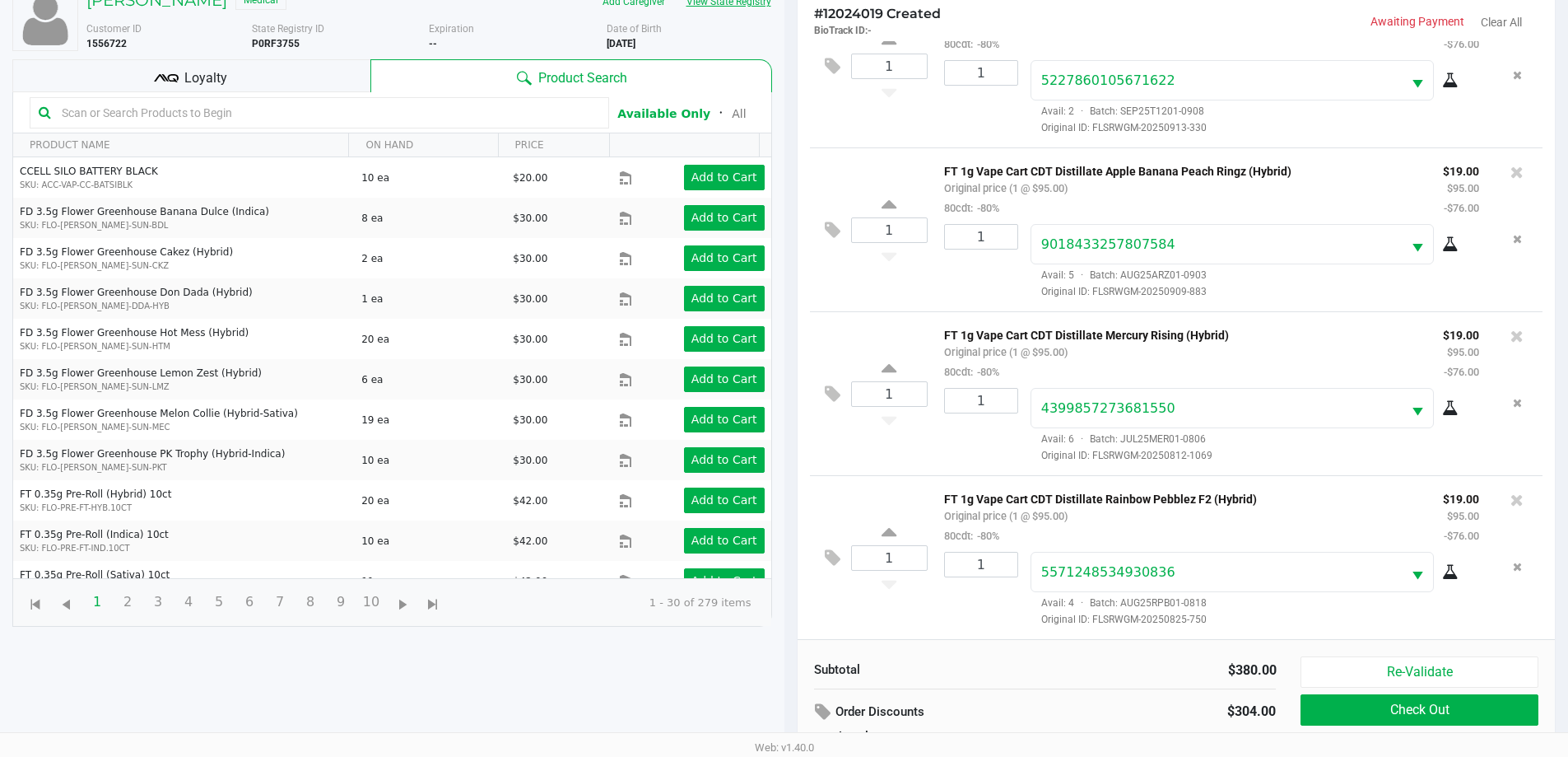
scroll to position [198, 0]
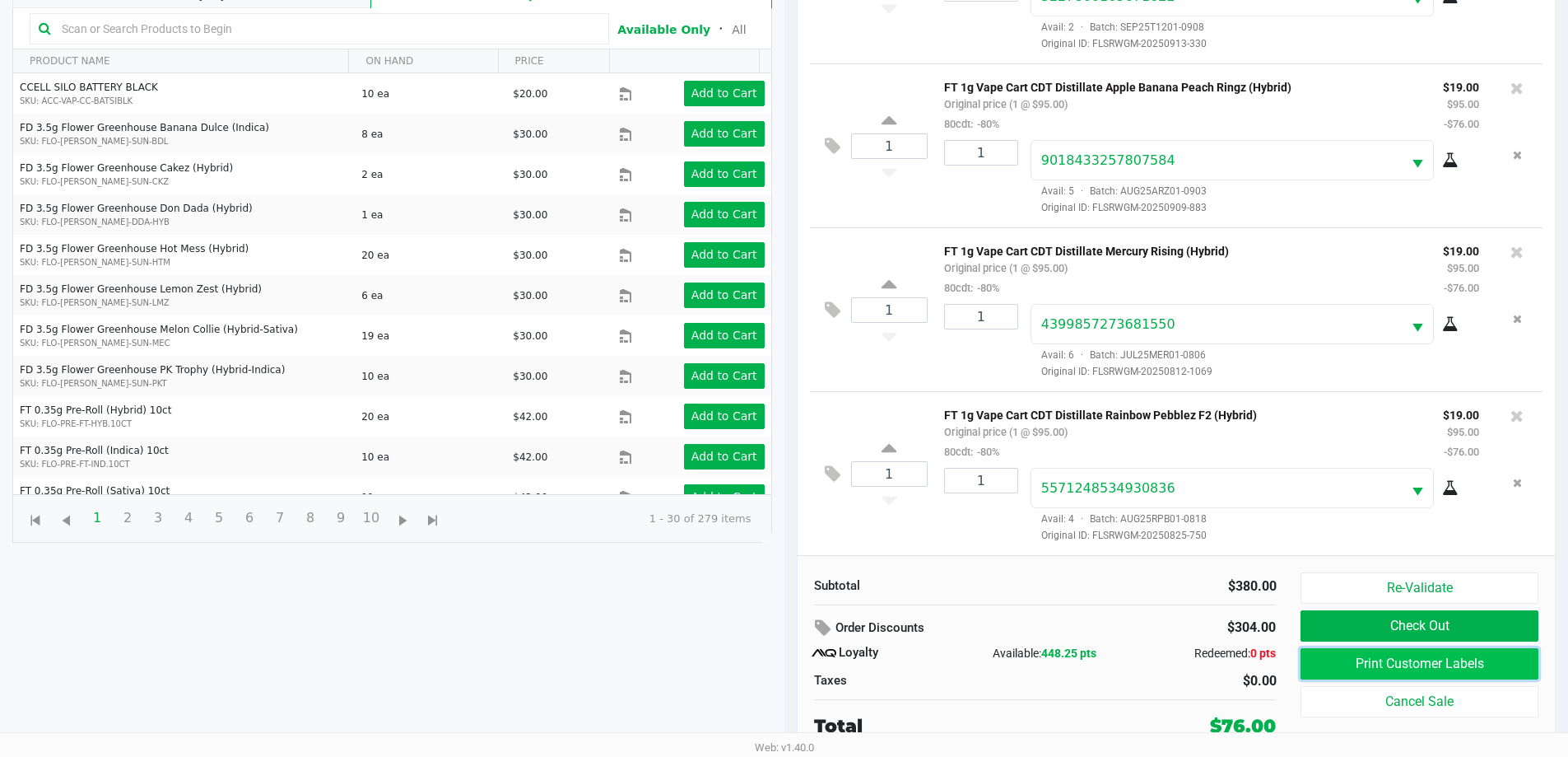
click at [1405, 669] on button "Print Customer Labels" at bounding box center [1419, 663] width 237 height 31
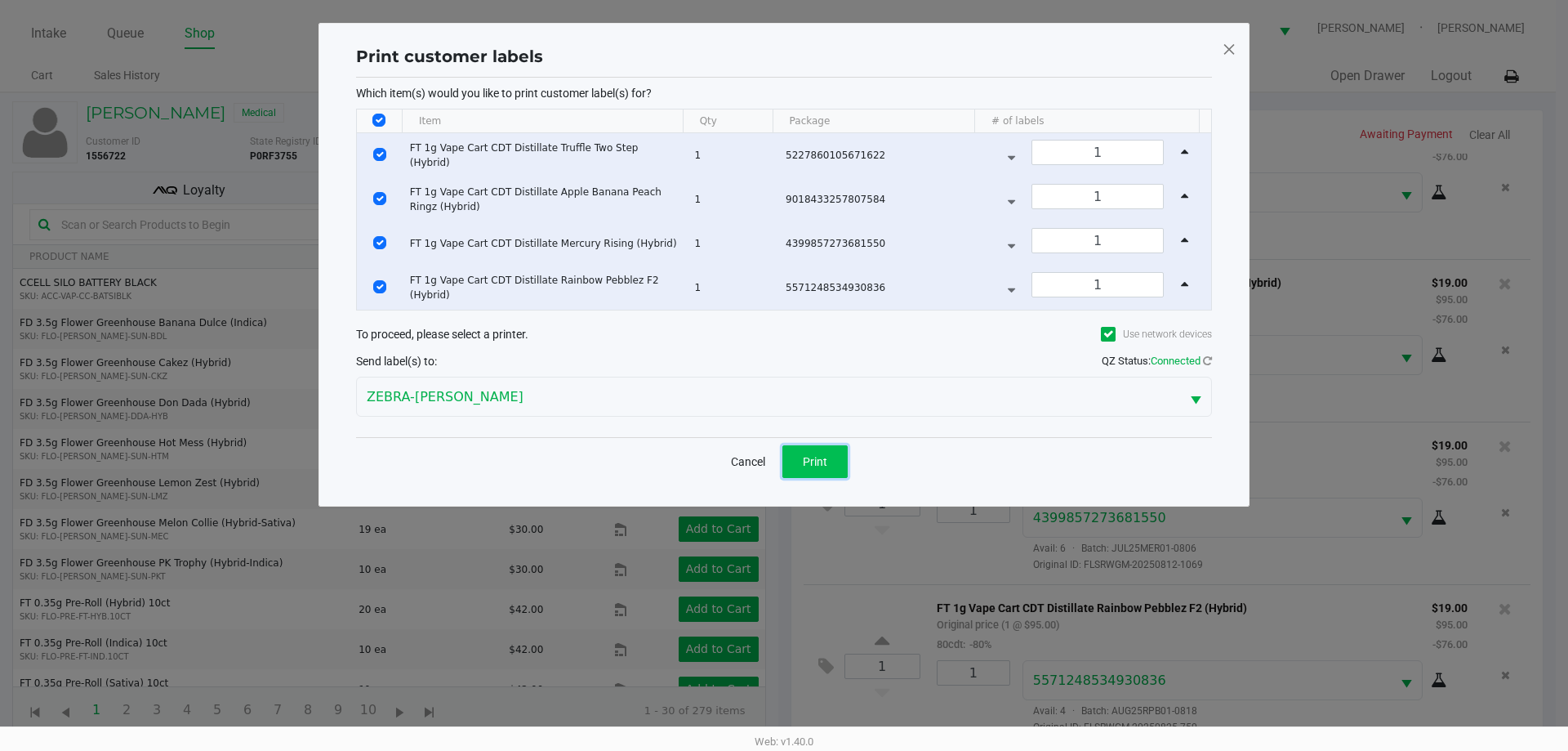
click at [817, 463] on span "Print" at bounding box center [814, 462] width 24 height 13
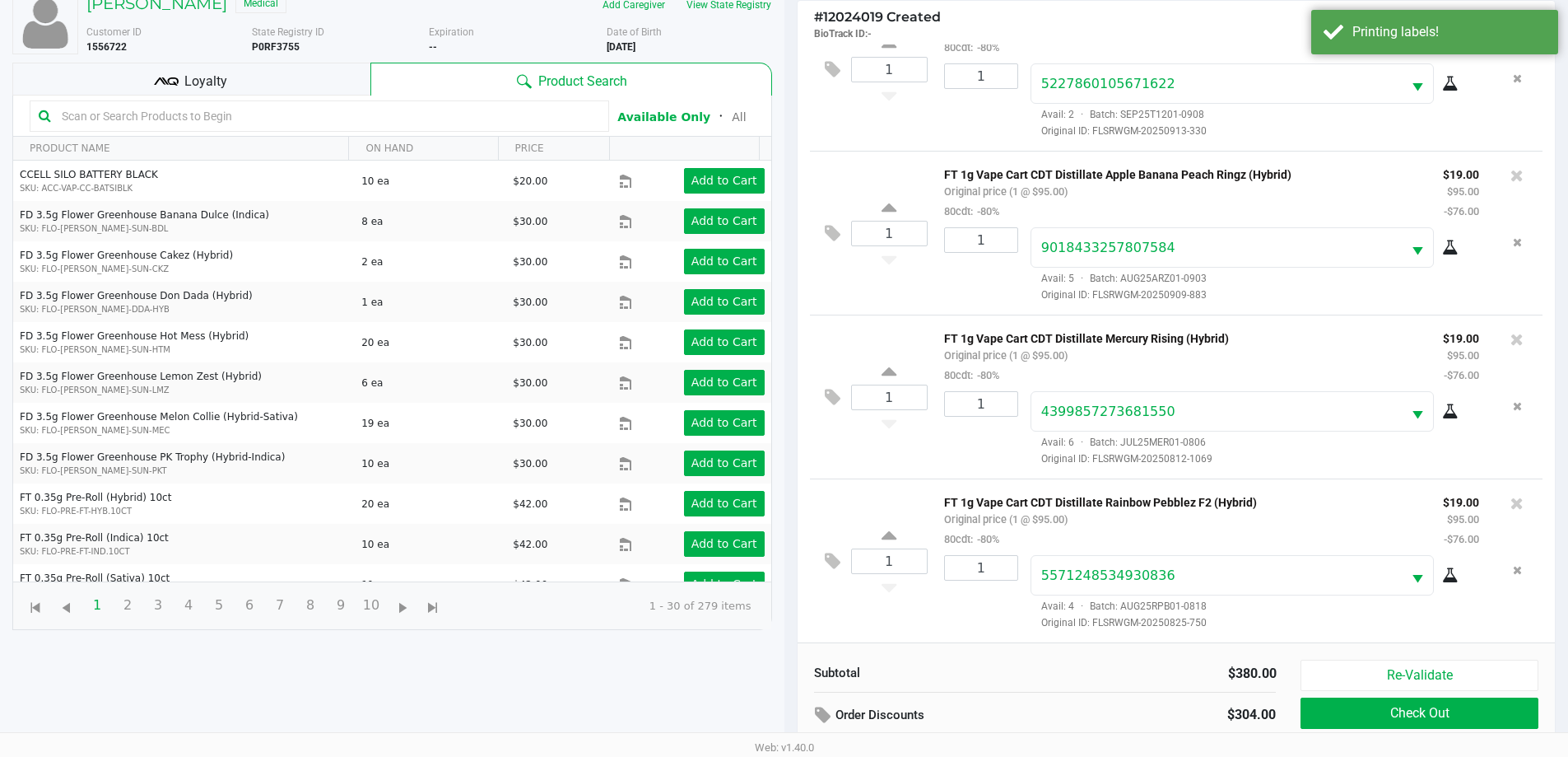
scroll to position [198, 0]
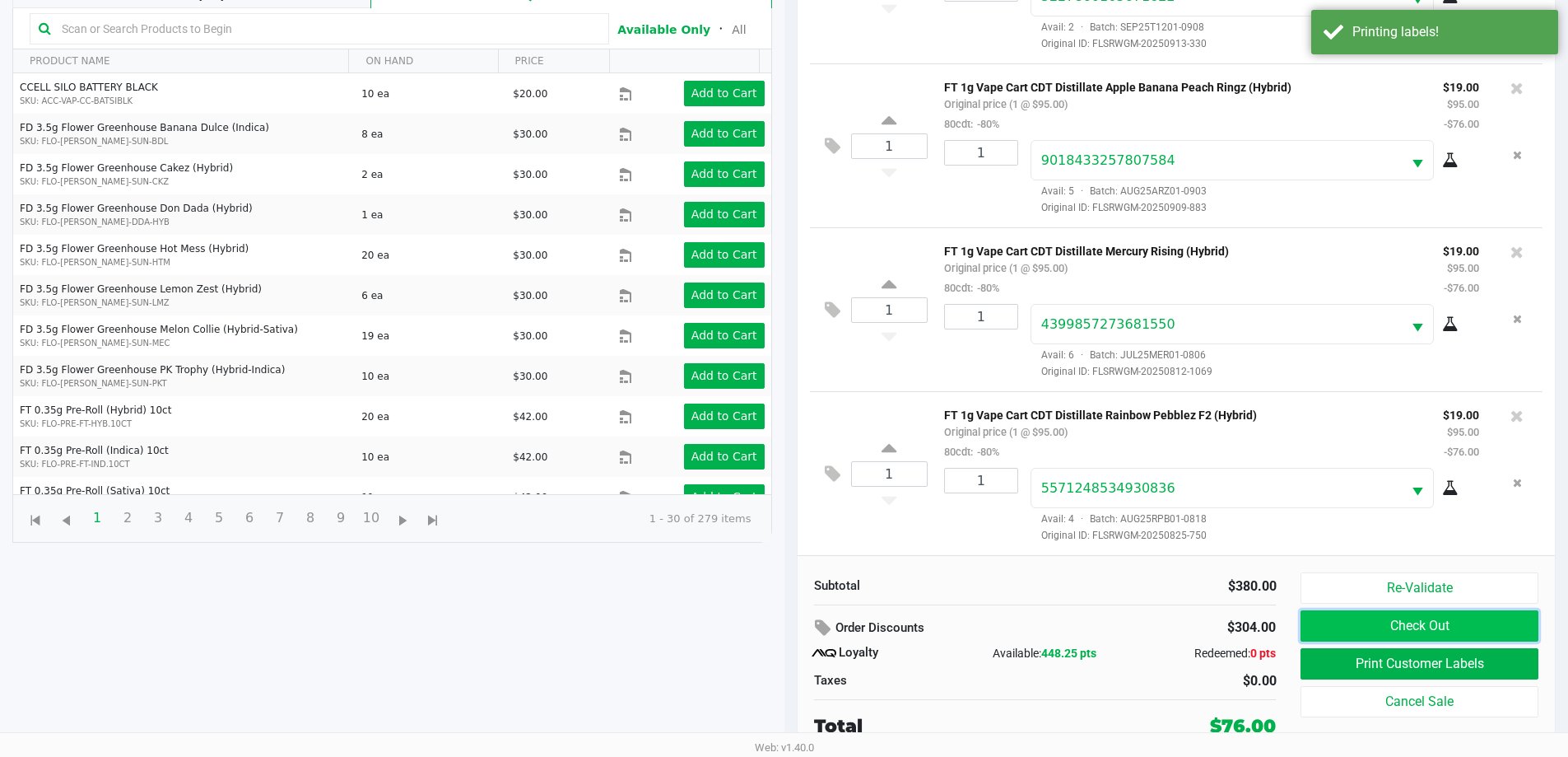
click at [1513, 637] on button "Check Out" at bounding box center [1419, 625] width 237 height 31
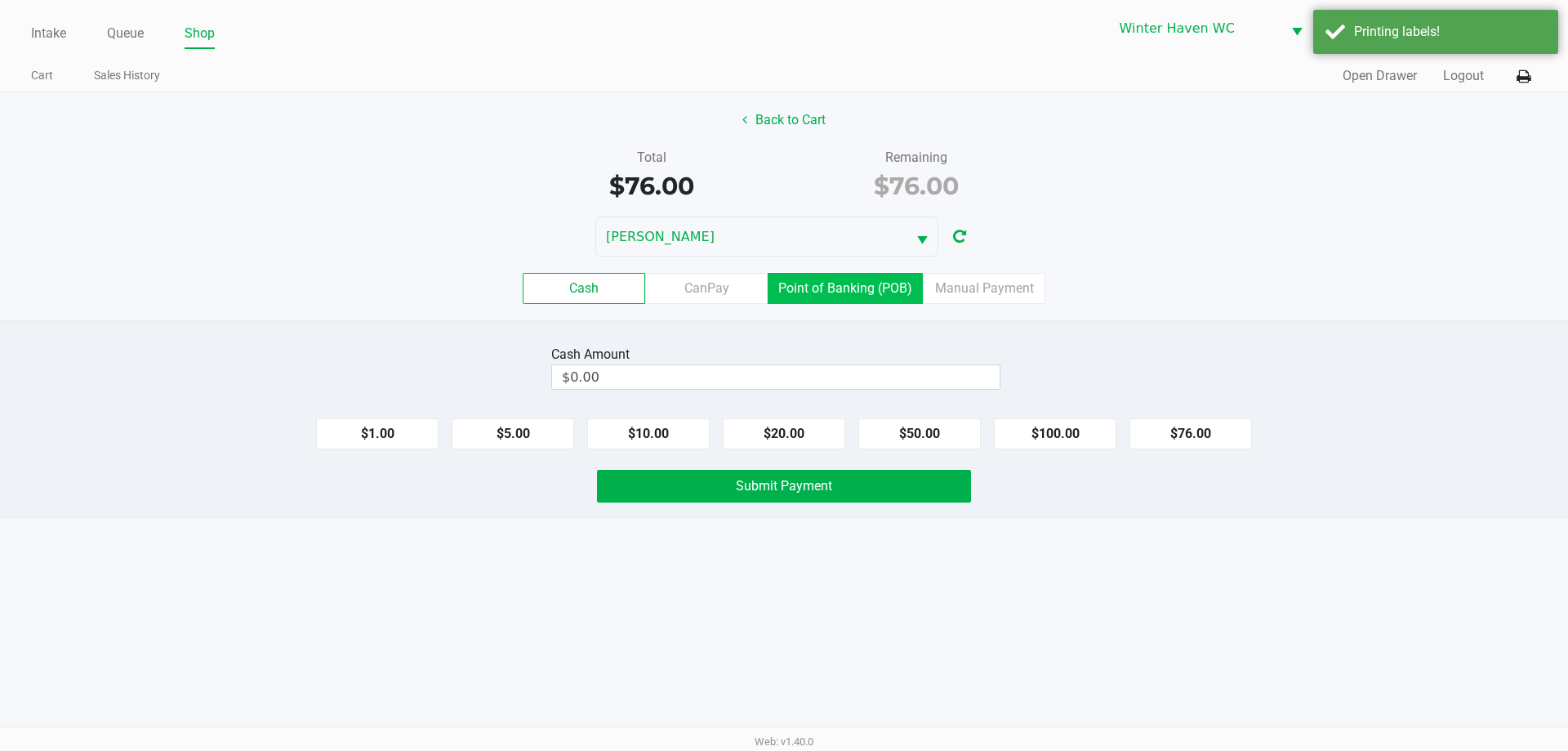
click at [841, 288] on label "Point of Banking (POB)" at bounding box center [844, 288] width 155 height 31
click at [0, 0] on 7 "Point of Banking (POB)" at bounding box center [0, 0] width 0 height 0
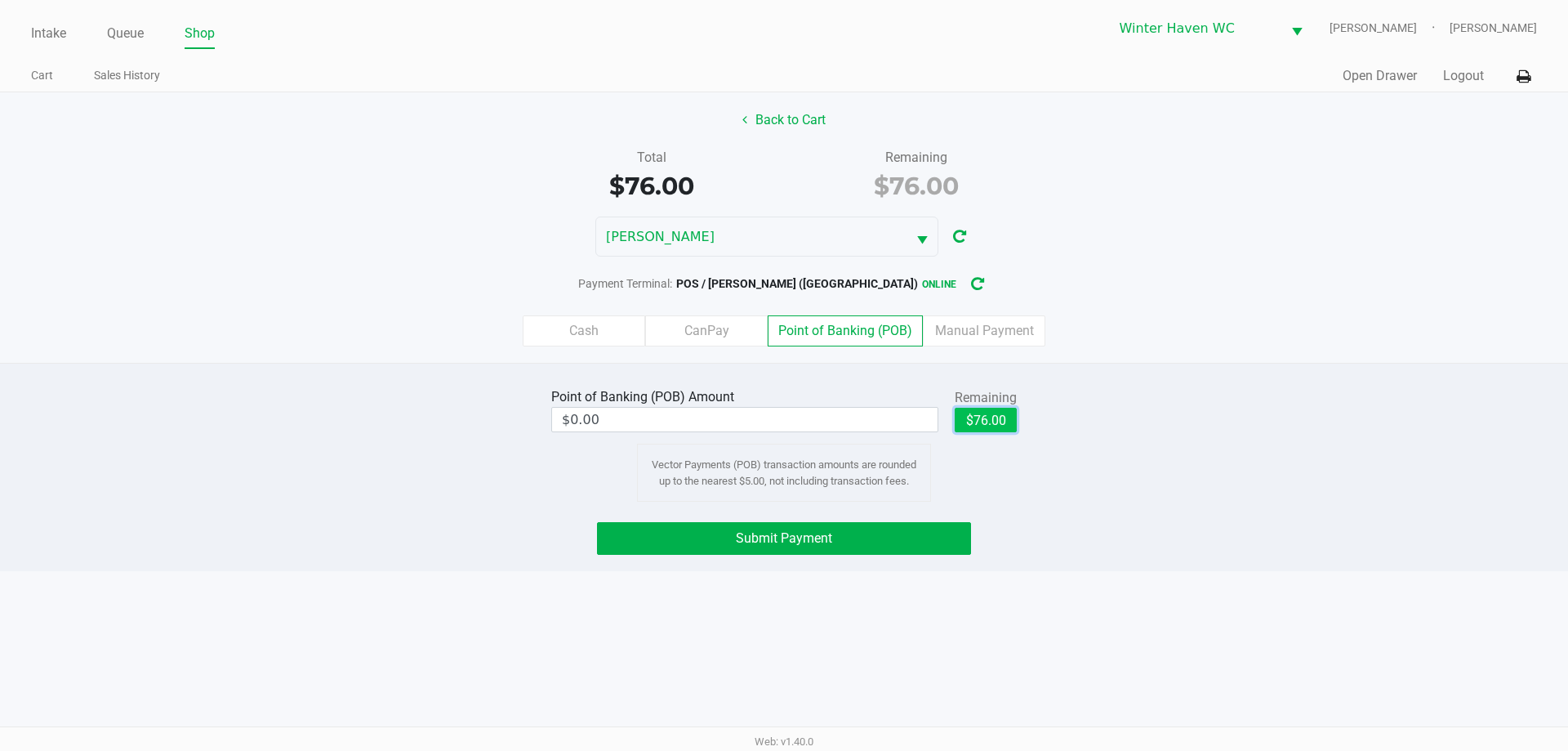
click at [1002, 418] on button "$76.00" at bounding box center [985, 419] width 62 height 24
type input "$76.00"
click at [776, 538] on span "Submit Payment" at bounding box center [784, 538] width 96 height 15
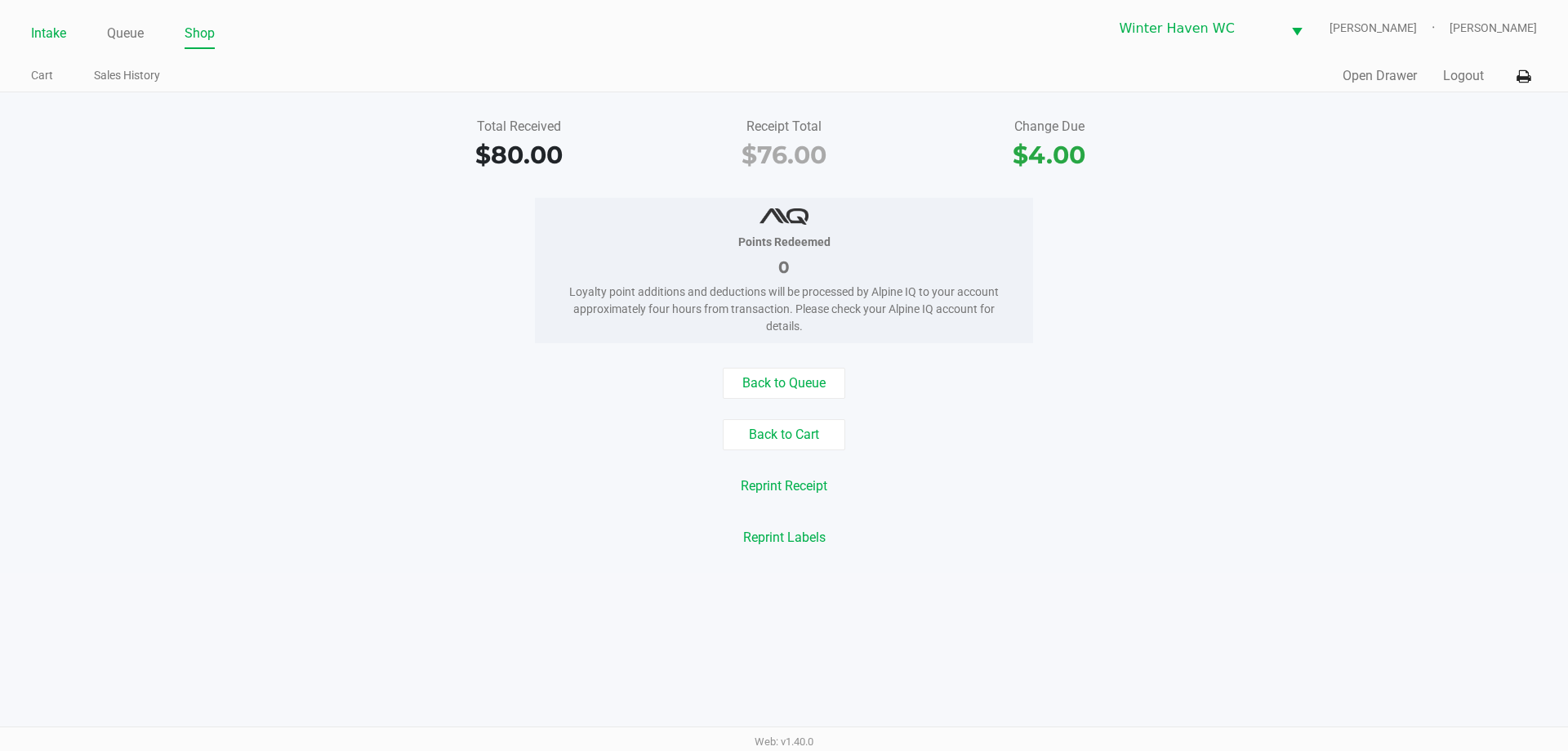
click at [43, 38] on link "Intake" at bounding box center [48, 34] width 36 height 23
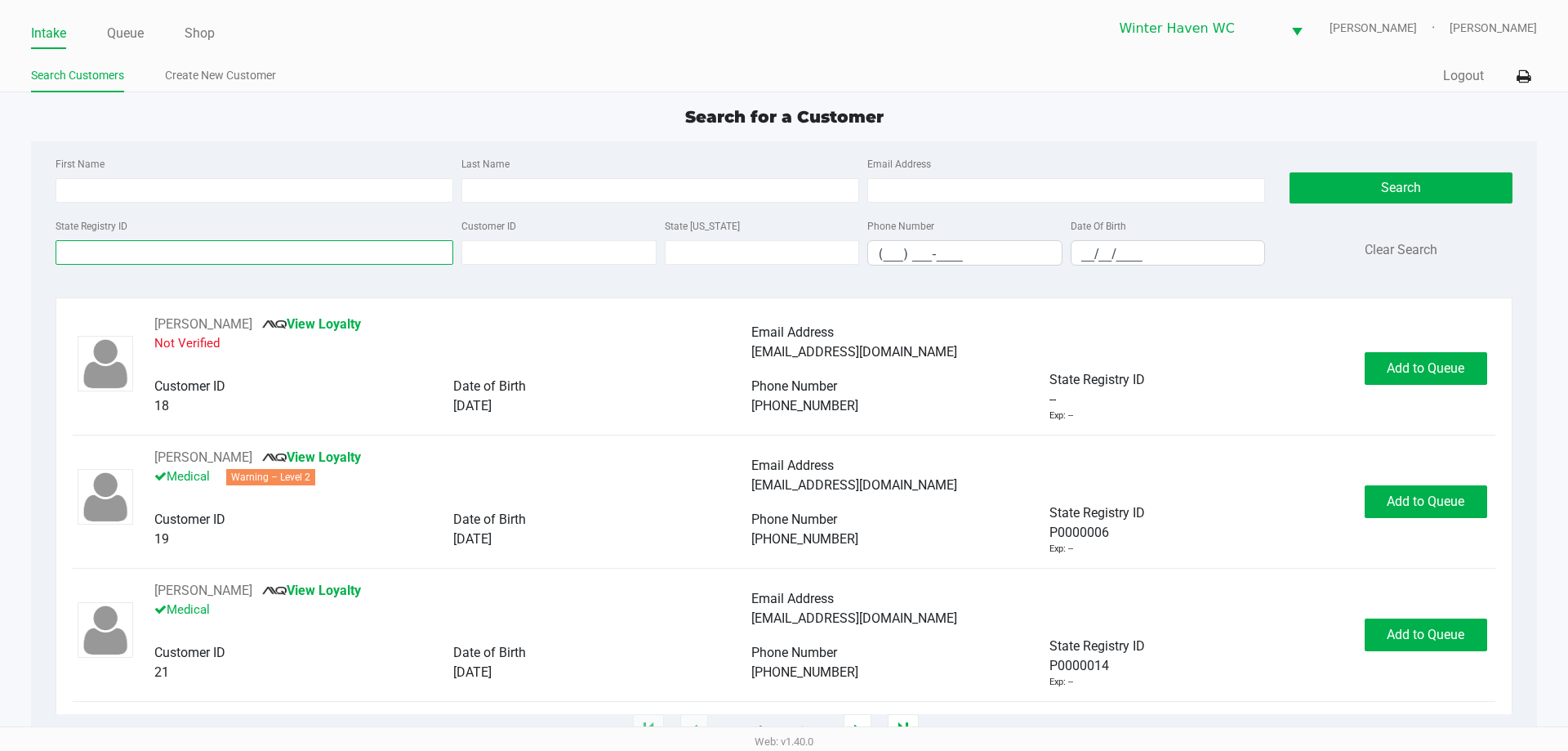
click at [209, 263] on input "State Registry ID" at bounding box center [255, 252] width 398 height 24
click at [210, 250] on input "State Registry ID" at bounding box center [255, 252] width 398 height 24
click at [198, 258] on input "State Registry ID" at bounding box center [255, 252] width 398 height 24
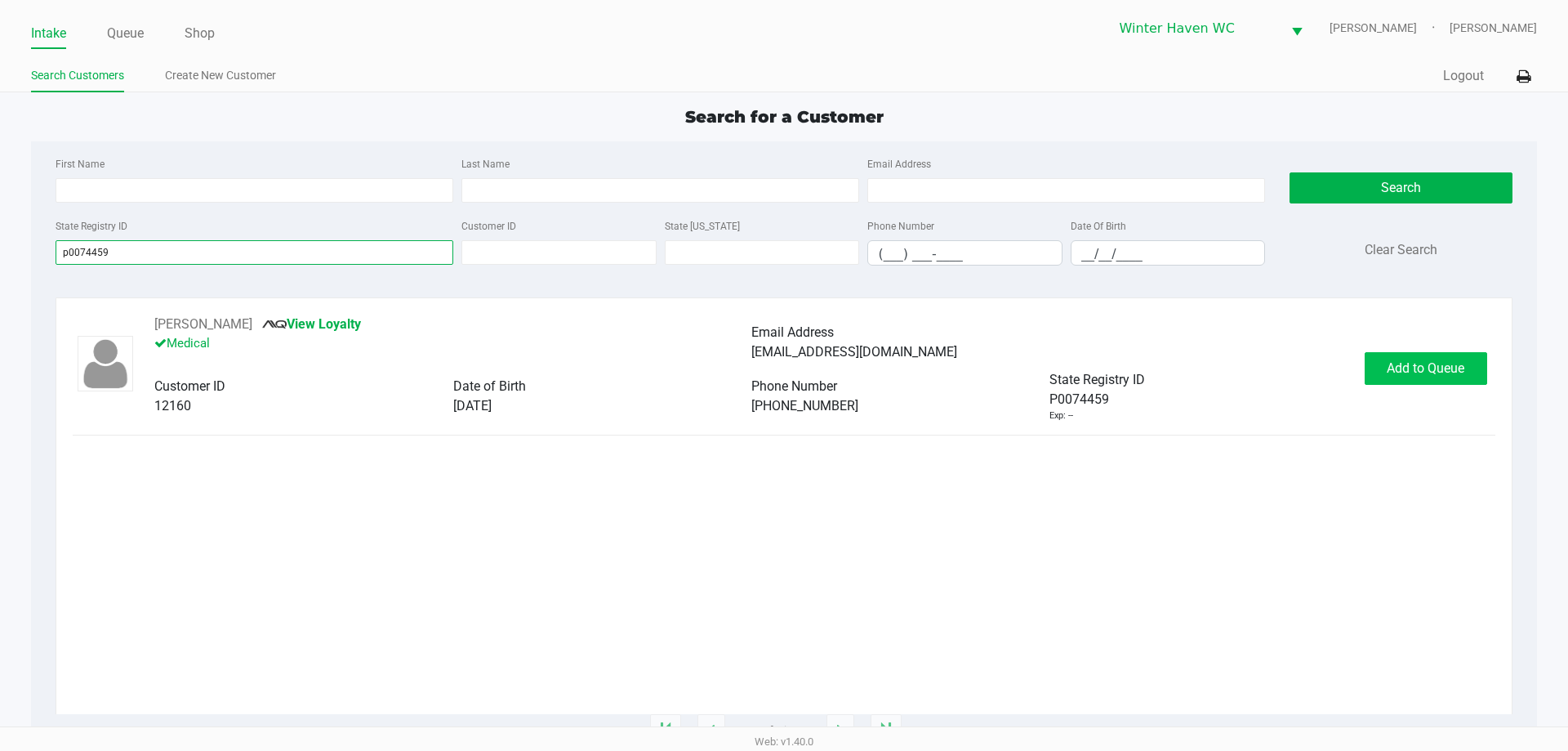
type input "p0074459"
click at [1391, 366] on span "Add to Queue" at bounding box center [1425, 368] width 78 height 15
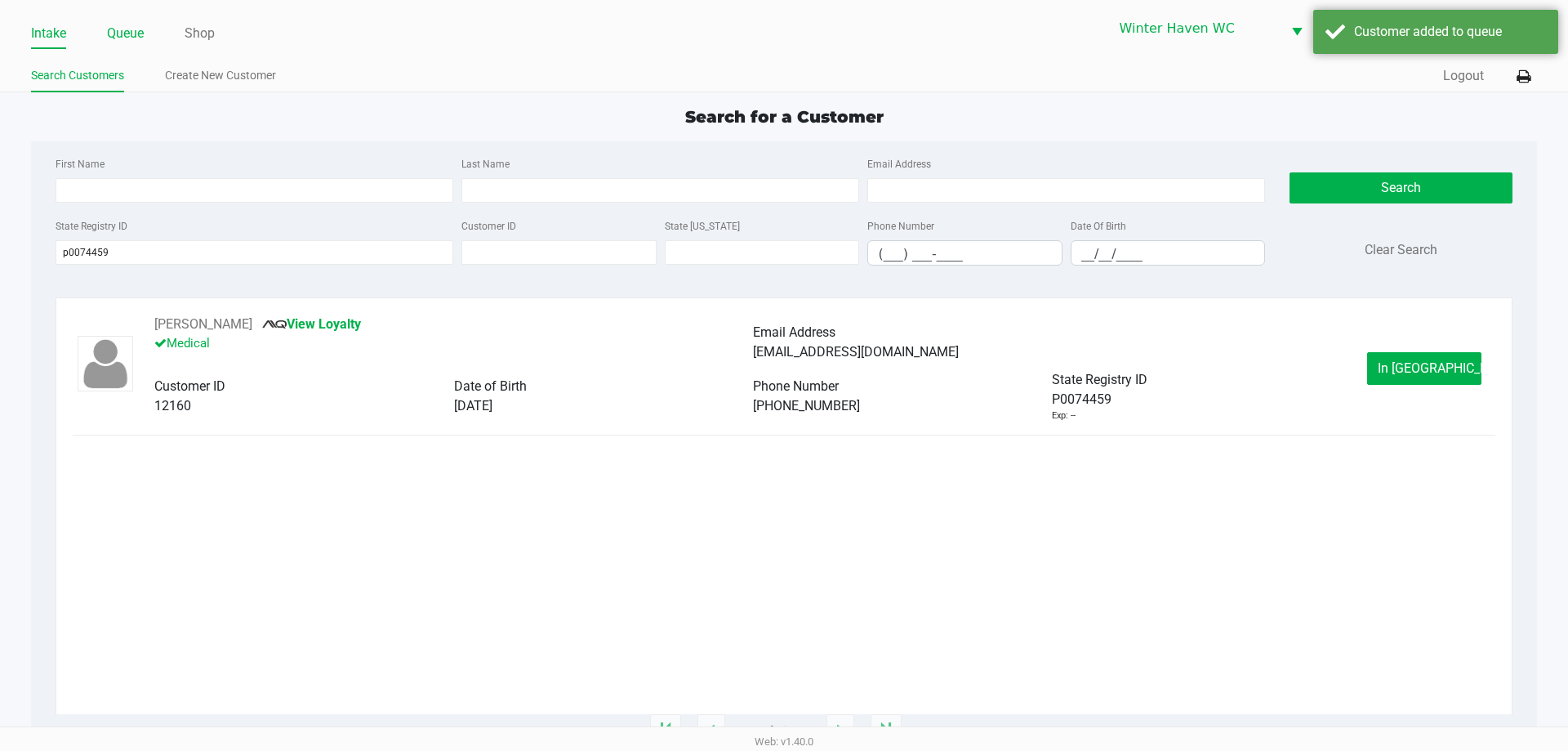
click at [126, 35] on link "Queue" at bounding box center [125, 34] width 37 height 23
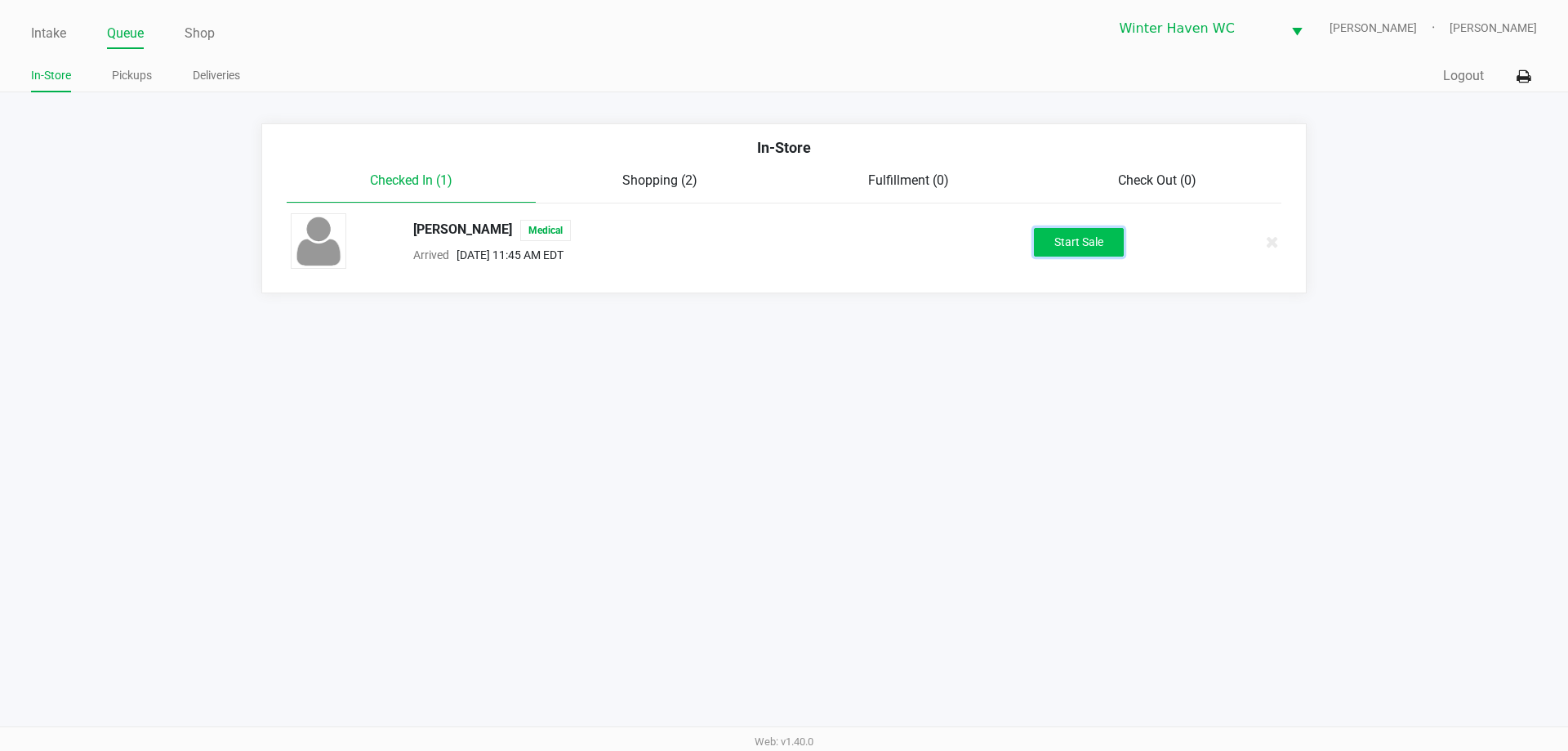
click at [1101, 247] on button "Start Sale" at bounding box center [1078, 242] width 89 height 29
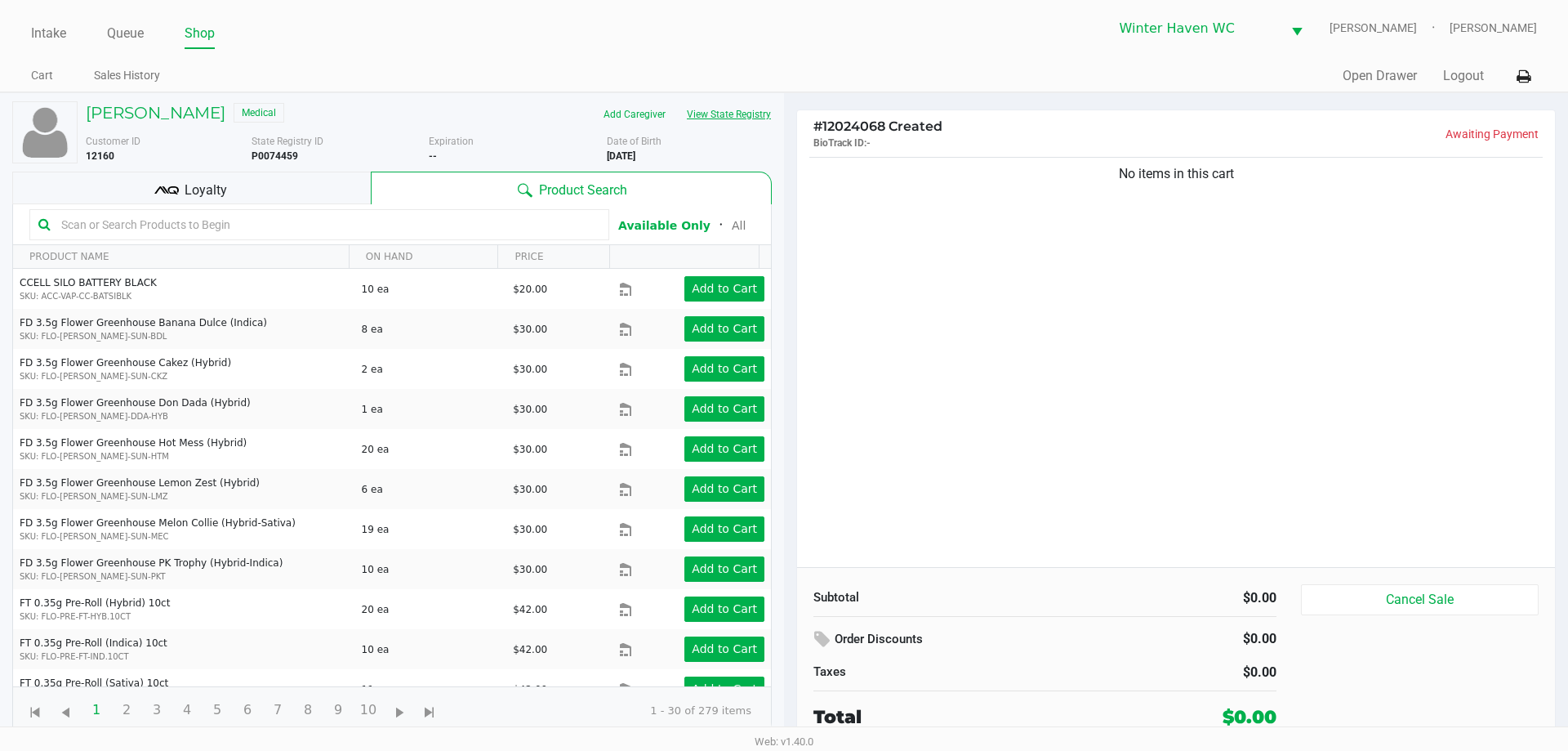
click at [749, 121] on button "View State Registry" at bounding box center [723, 113] width 95 height 26
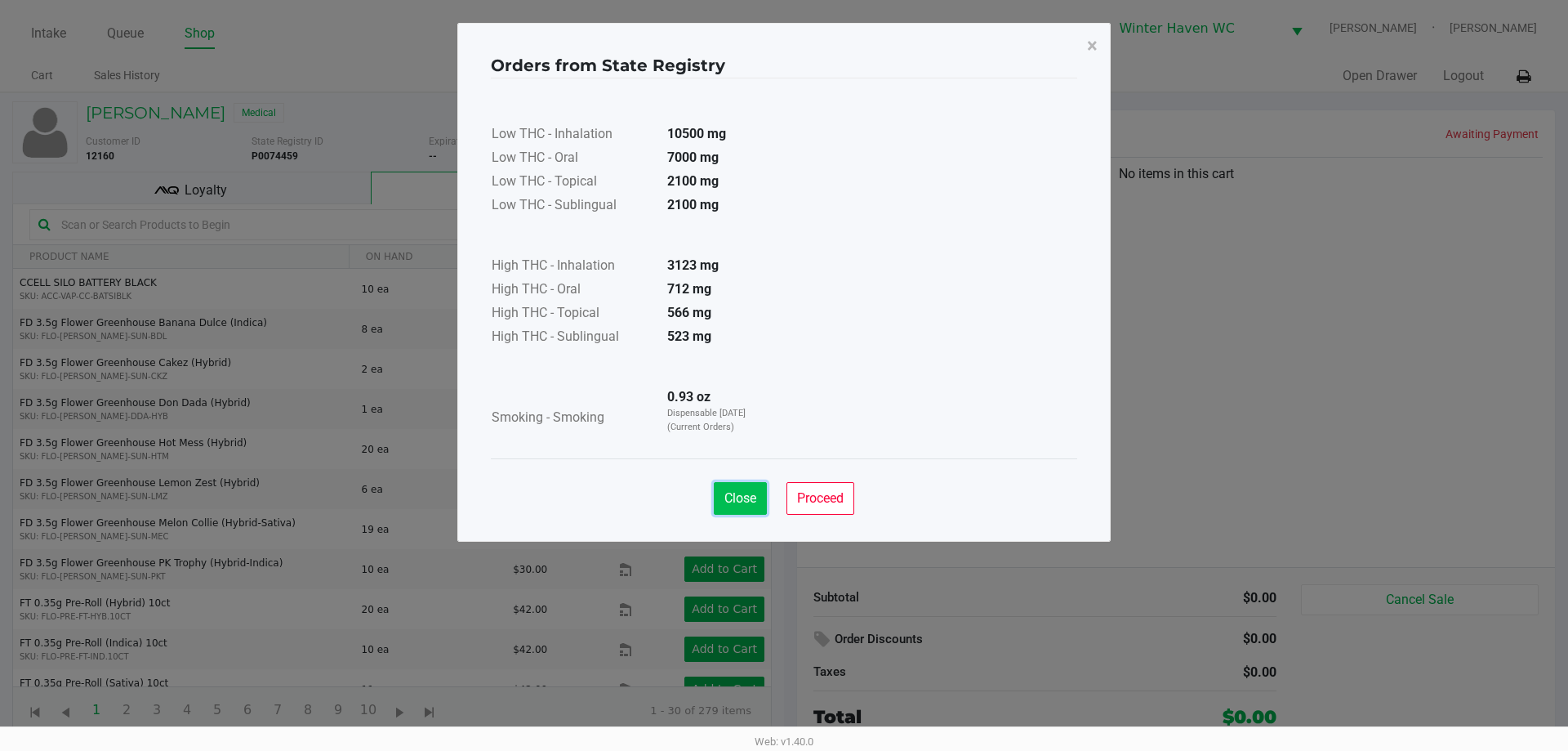
click at [740, 501] on span "Close" at bounding box center [739, 498] width 32 height 15
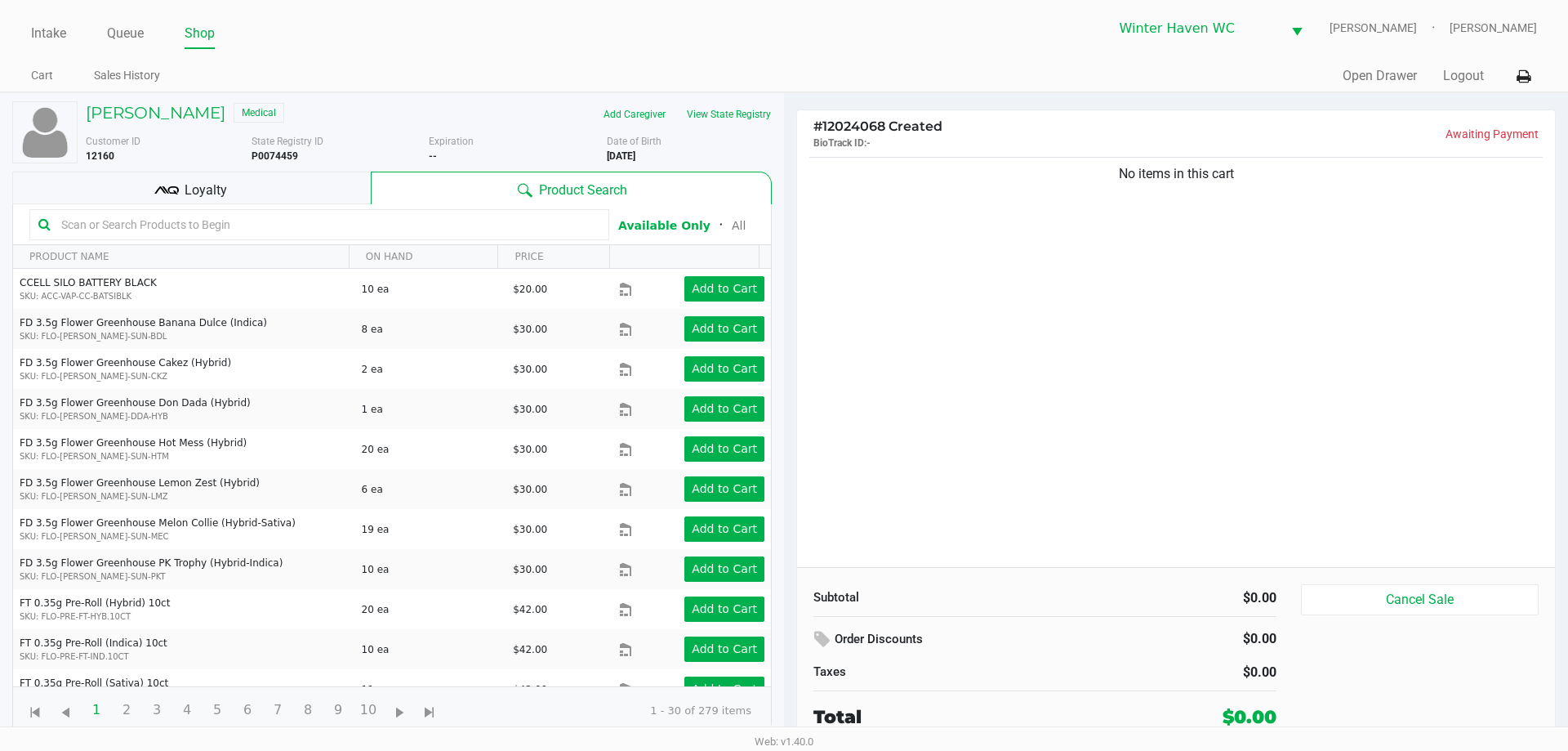
click at [1065, 399] on div "No items in this cart" at bounding box center [1176, 361] width 758 height 413
click at [476, 224] on input "text" at bounding box center [327, 224] width 545 height 24
click at [751, 114] on button "View State Registry" at bounding box center [723, 113] width 95 height 26
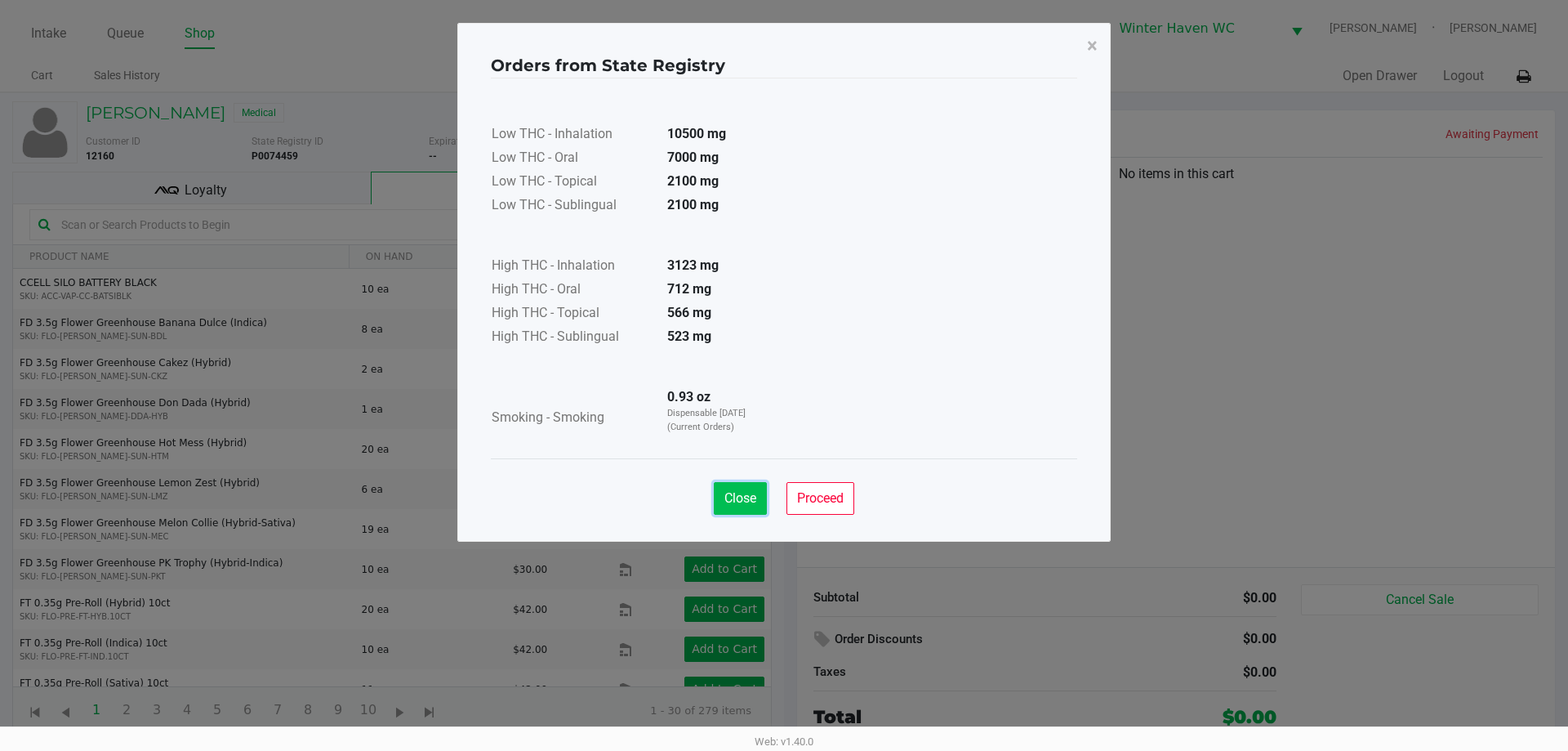
click at [758, 490] on button "Close" at bounding box center [739, 498] width 53 height 33
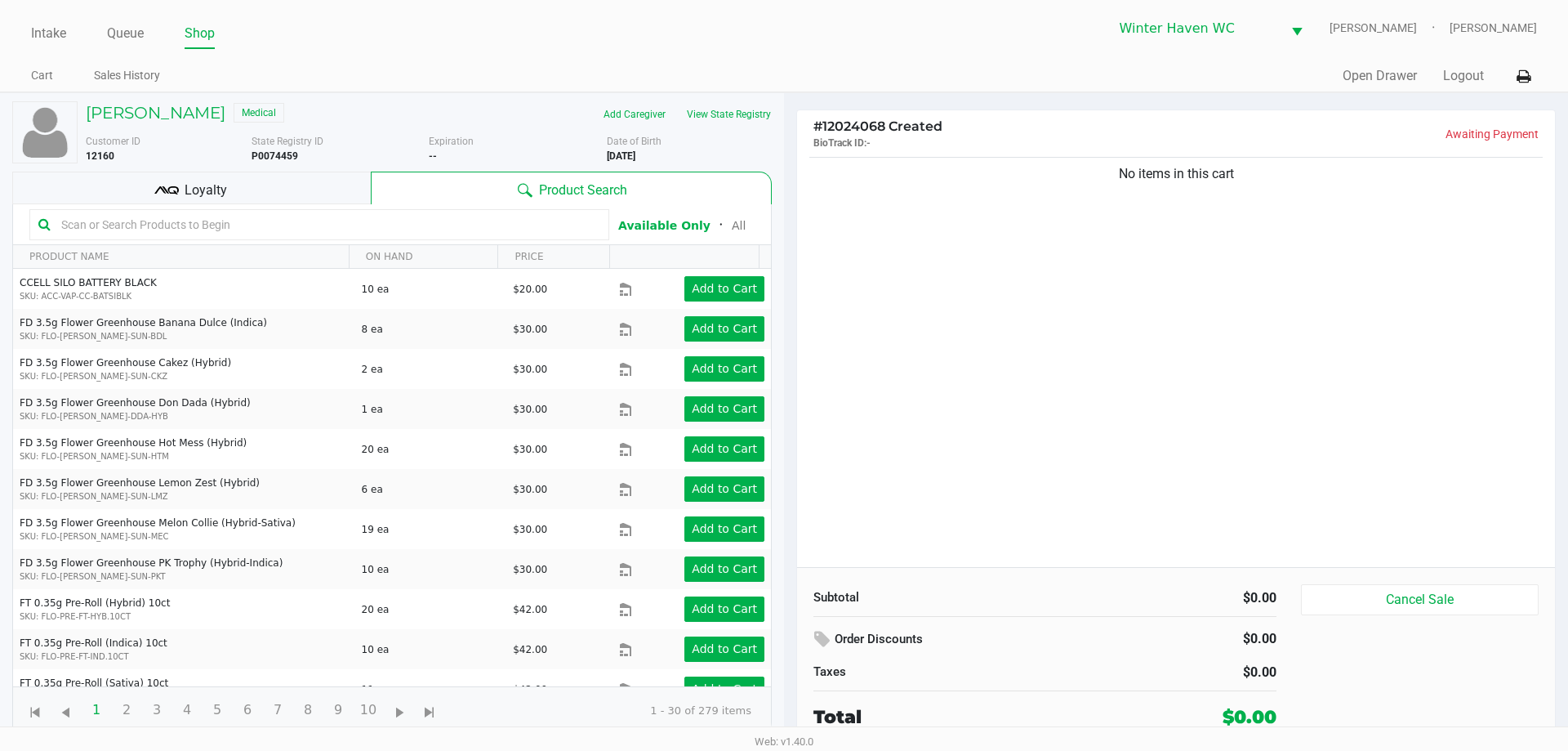
click at [354, 224] on input "text" at bounding box center [327, 224] width 545 height 24
click at [371, 222] on input "text" at bounding box center [327, 224] width 545 height 24
click at [346, 222] on input "text" at bounding box center [327, 224] width 545 height 24
click at [355, 223] on input "text" at bounding box center [327, 224] width 545 height 24
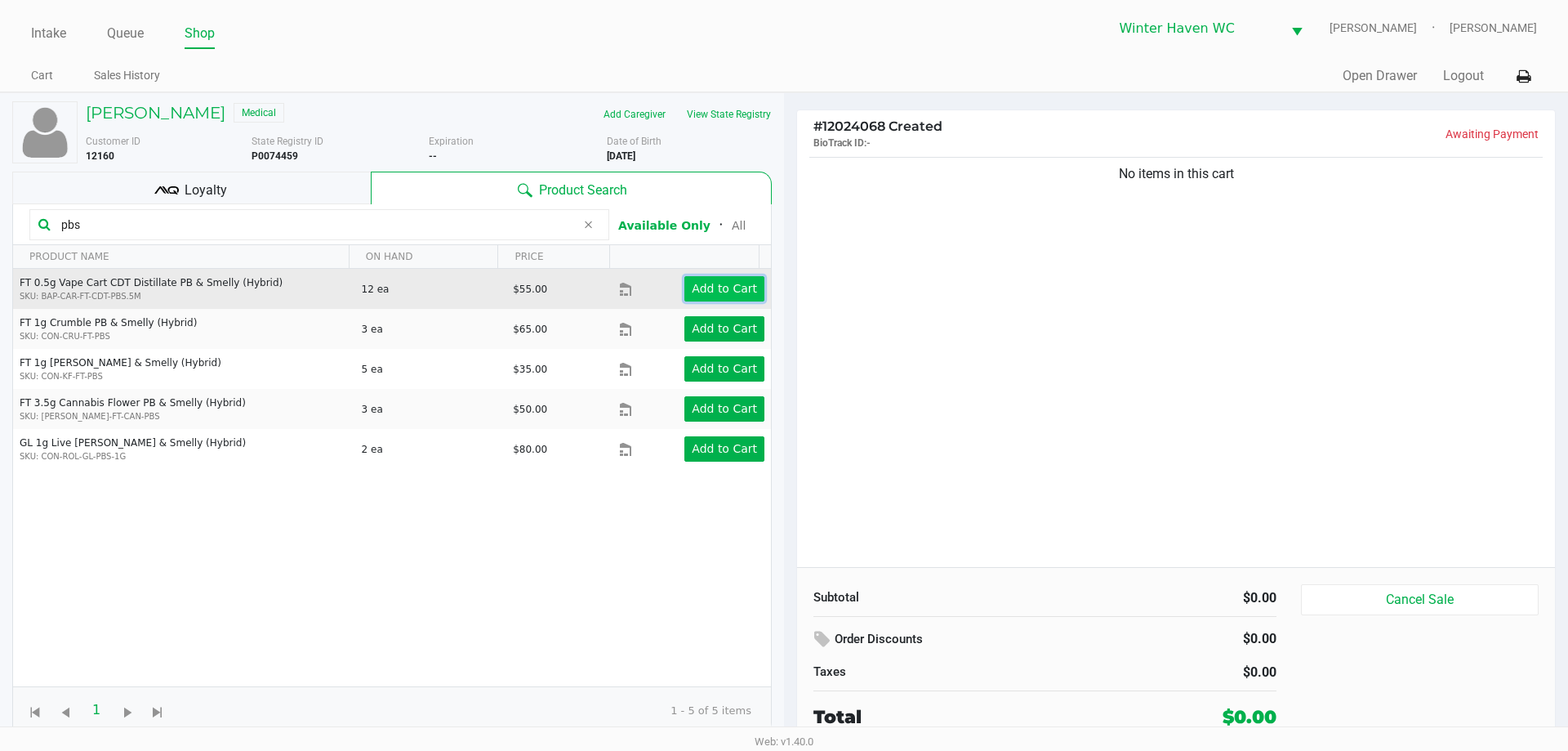
click at [704, 290] on app-button-loader "Add to Cart" at bounding box center [724, 288] width 65 height 13
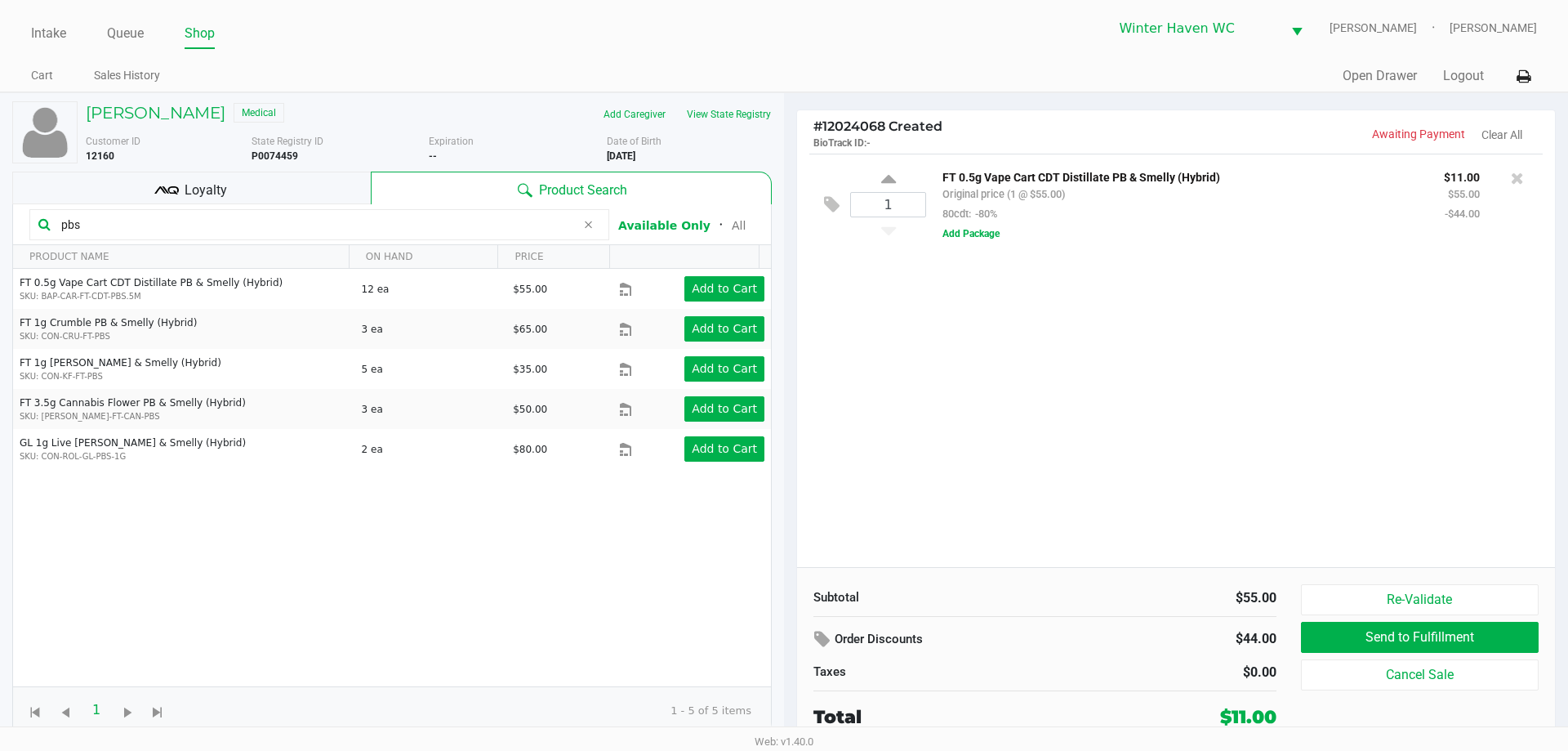
click at [347, 228] on input "pbs" at bounding box center [315, 224] width 521 height 24
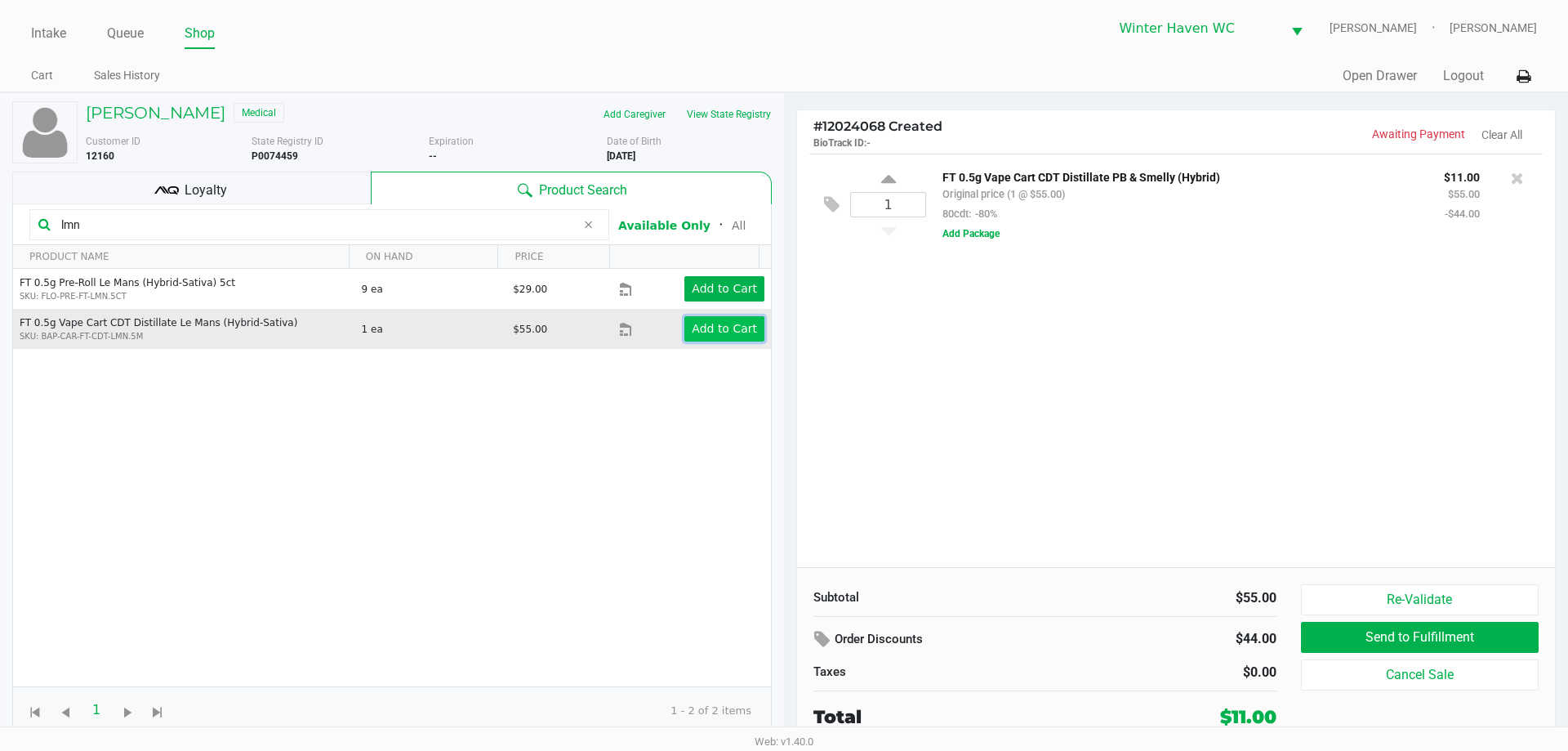
click at [725, 328] on app-button-loader "Add to Cart" at bounding box center [724, 329] width 65 height 13
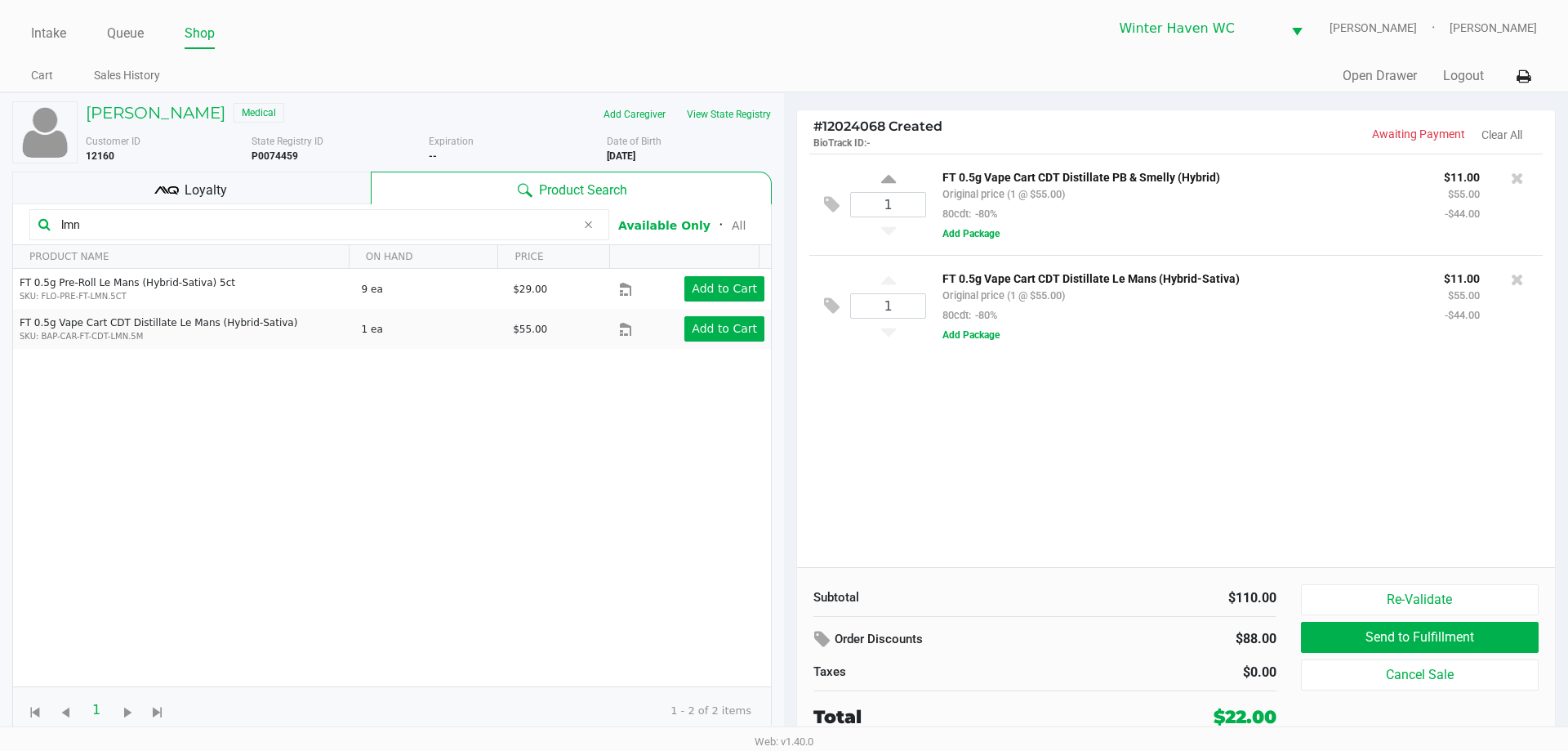
click at [355, 222] on input "lmn" at bounding box center [315, 224] width 521 height 24
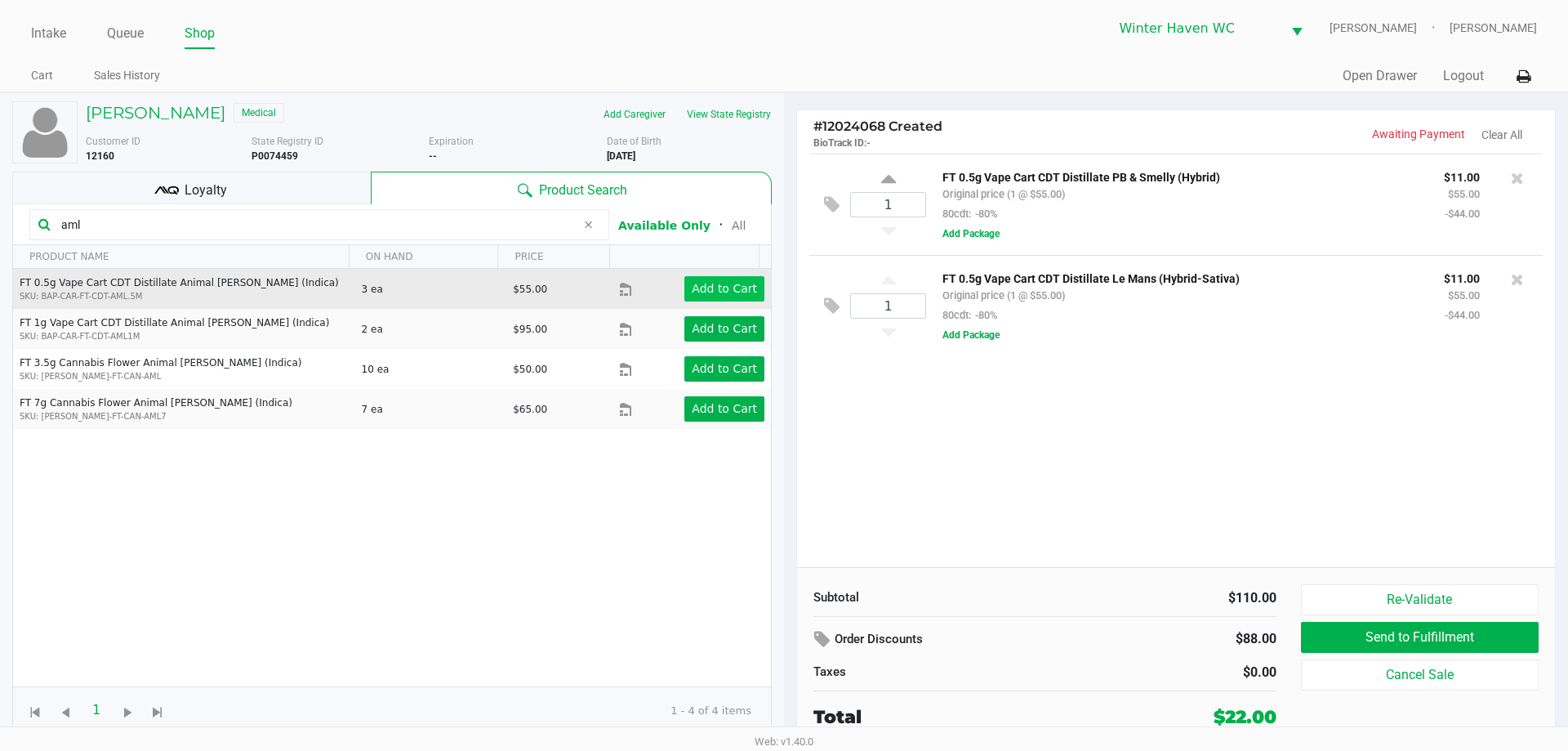
type input "aml"
click at [701, 296] on button "Add to Cart" at bounding box center [724, 288] width 80 height 25
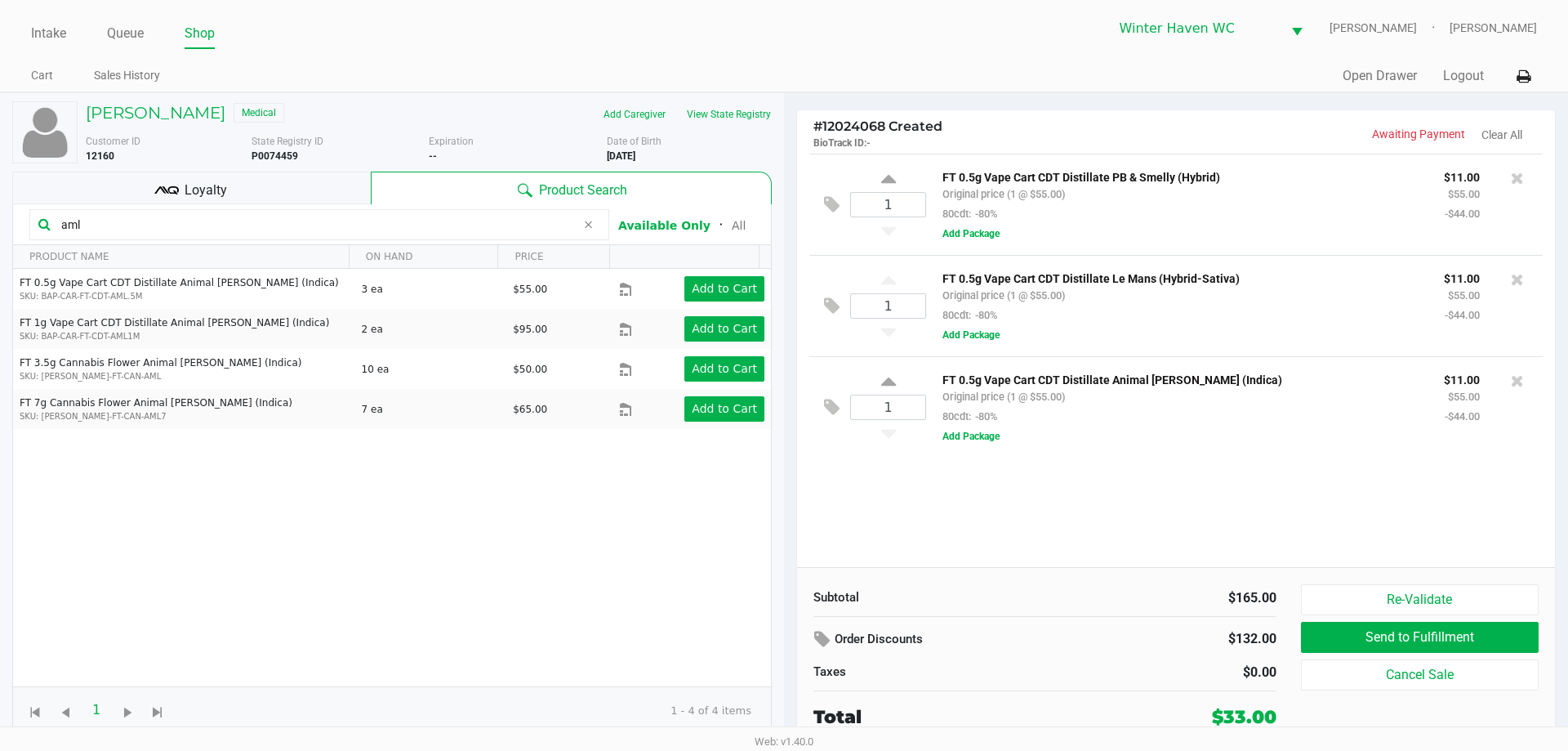
click at [358, 225] on input "aml" at bounding box center [315, 224] width 521 height 24
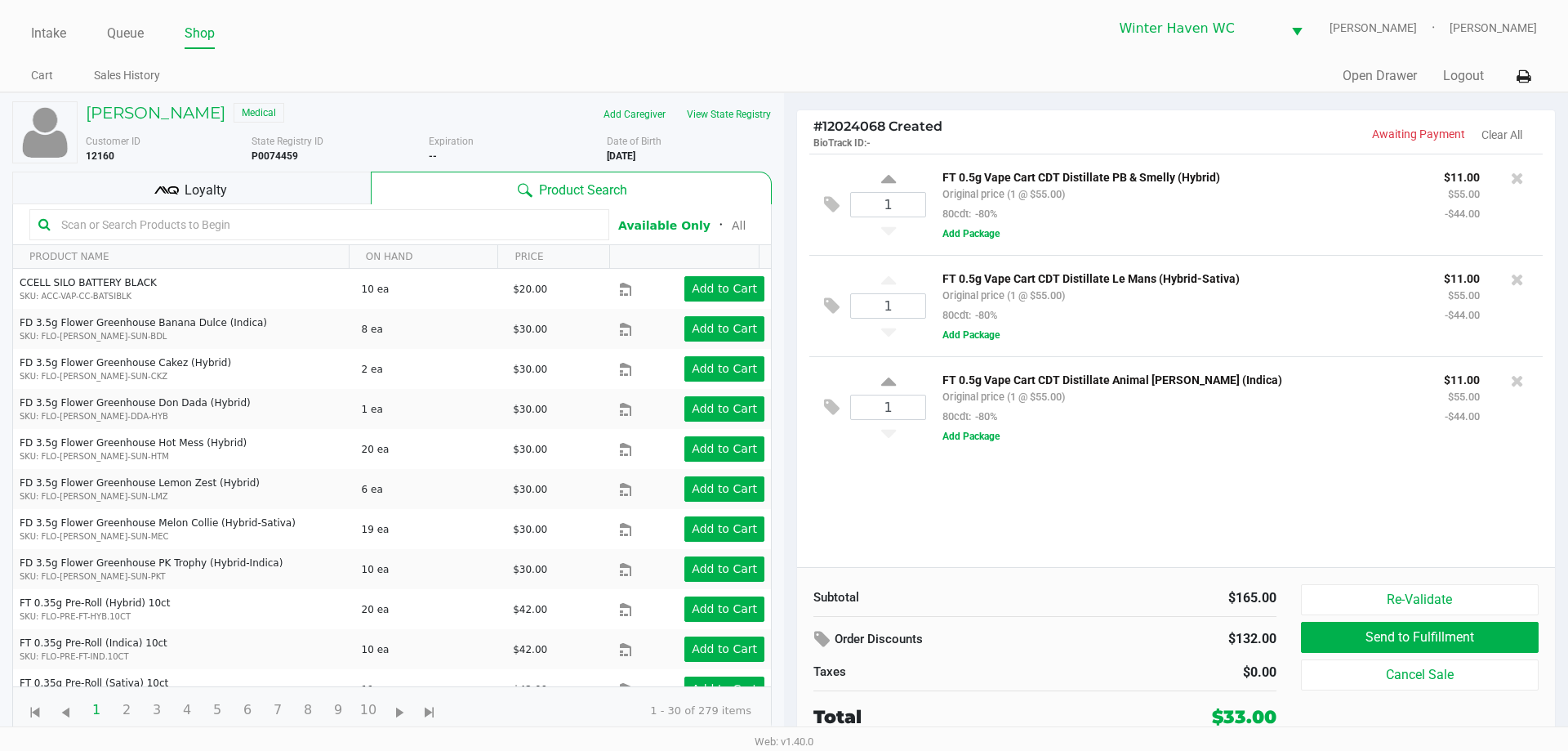
click at [358, 225] on input "text" at bounding box center [327, 224] width 545 height 24
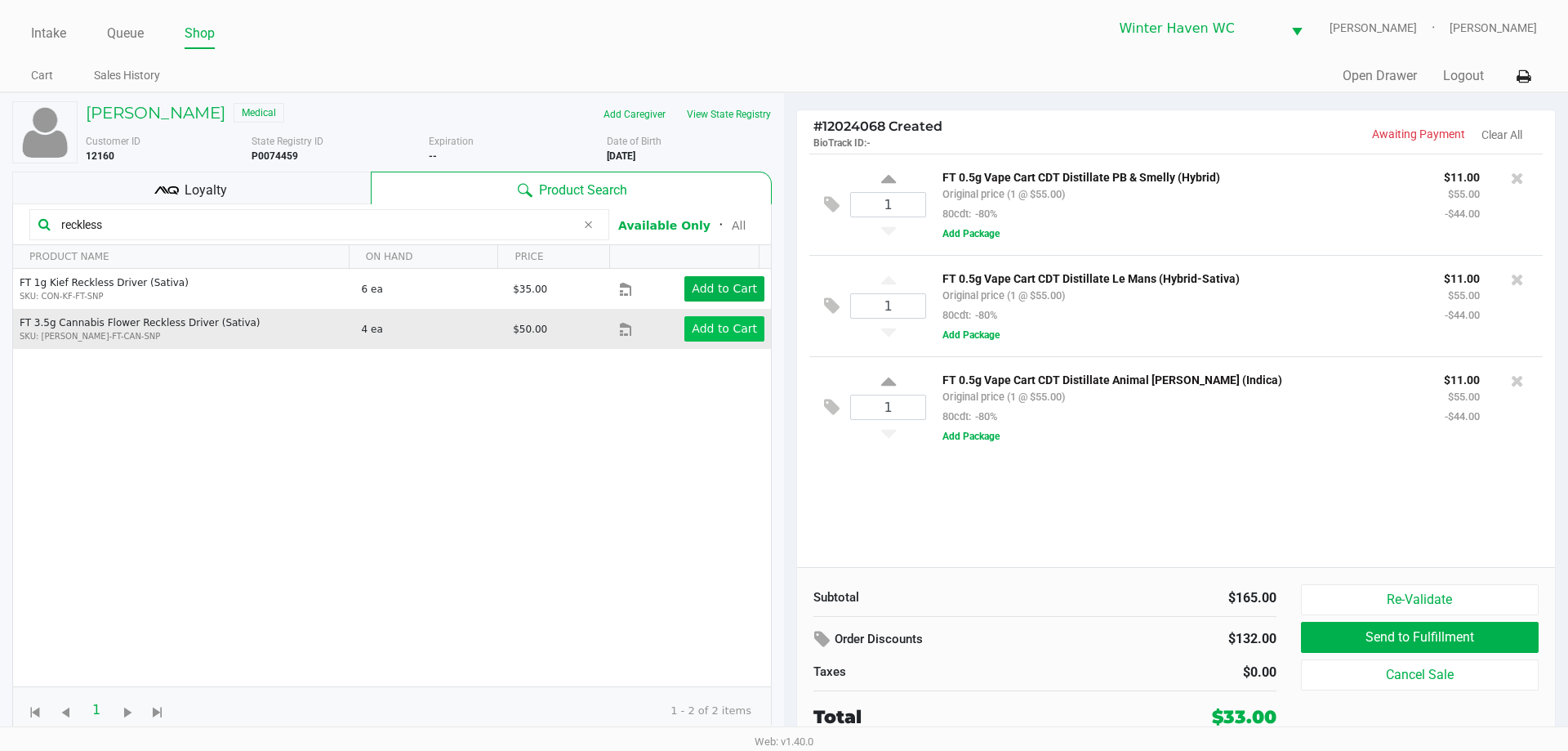
type input "reckless"
click at [716, 330] on app-button-loader "Add to Cart" at bounding box center [724, 329] width 65 height 13
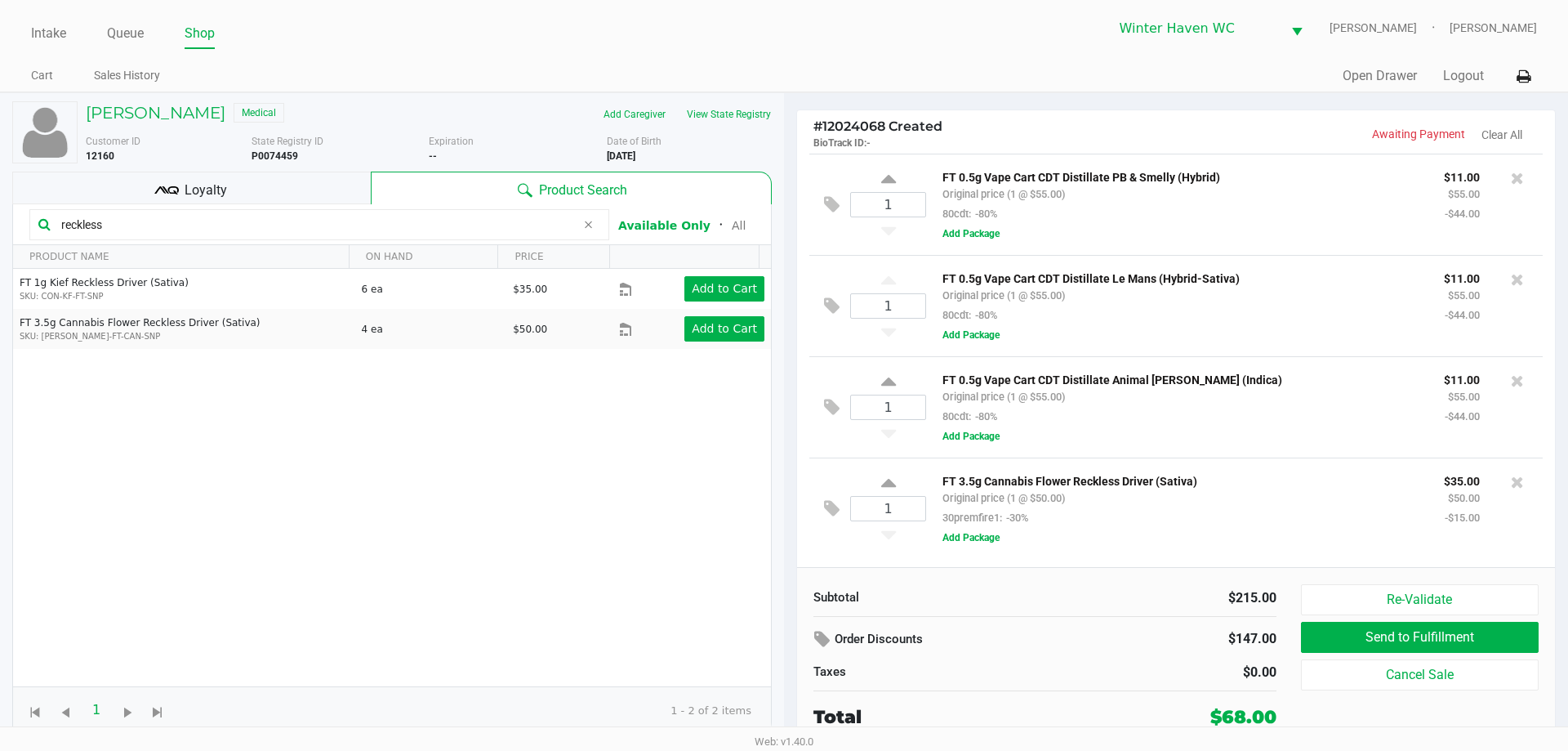
click at [366, 227] on input "reckless" at bounding box center [315, 224] width 521 height 24
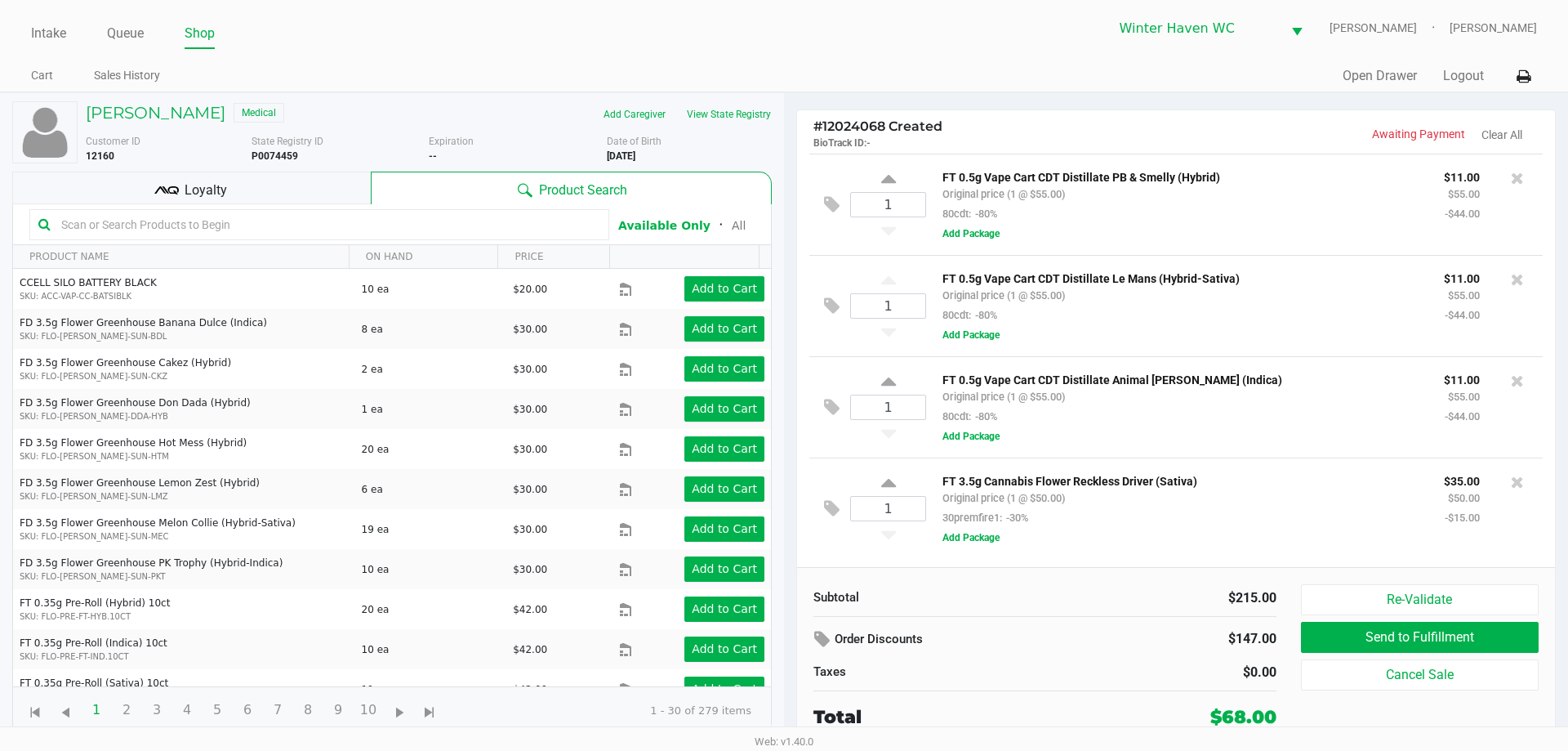
click at [359, 225] on input "text" at bounding box center [327, 224] width 545 height 24
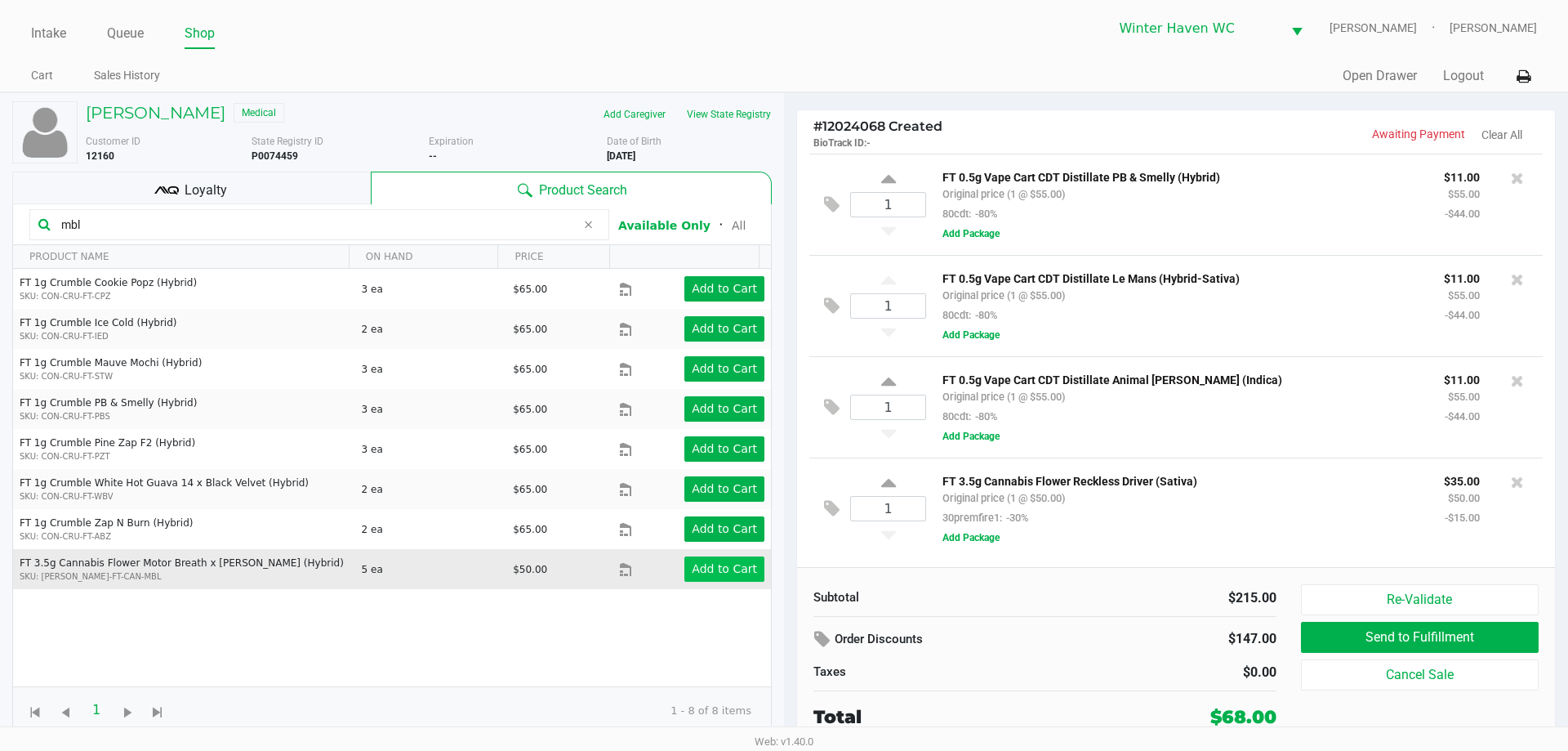
type input "mbl"
click at [729, 578] on button "Add to Cart" at bounding box center [724, 568] width 80 height 25
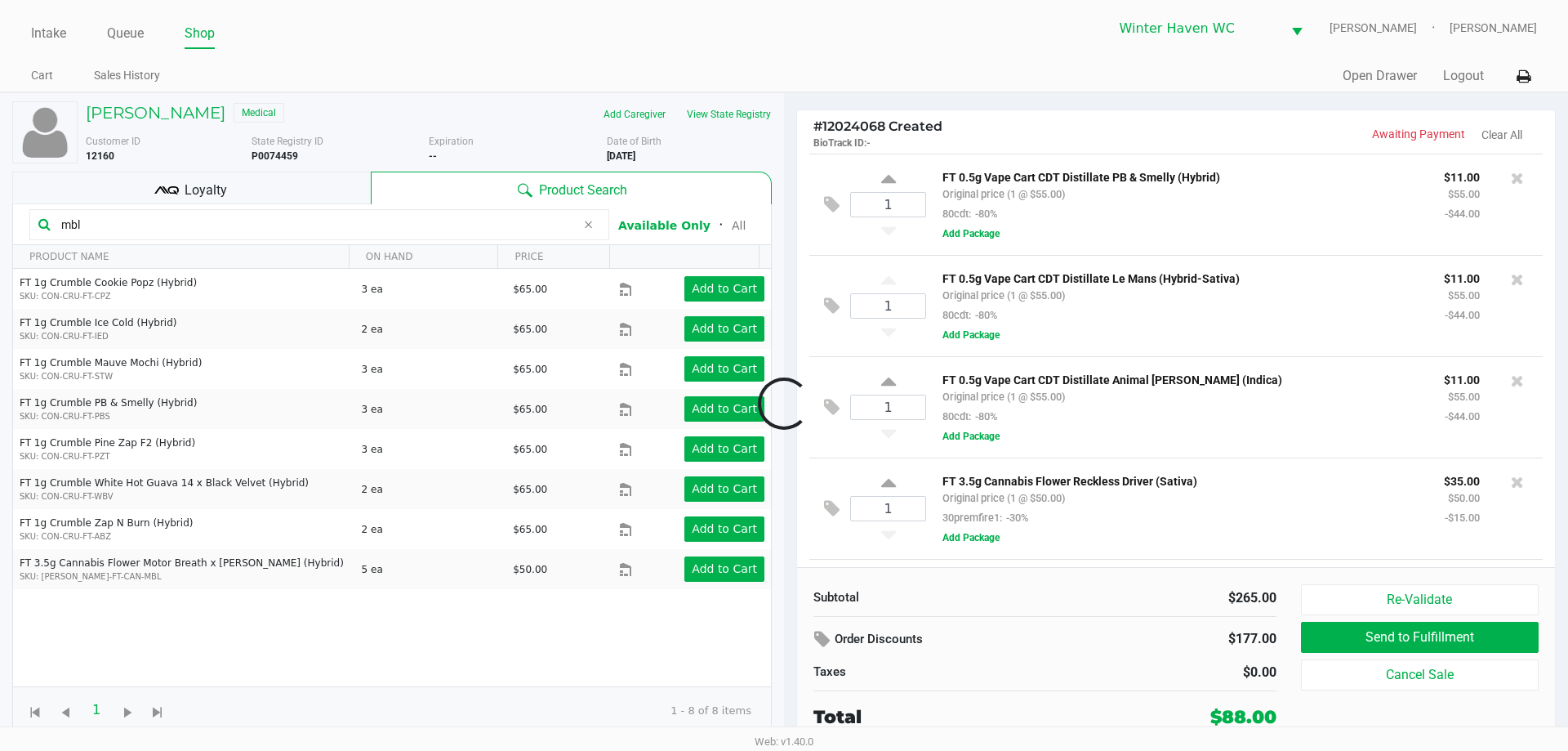
scroll to position [97, 0]
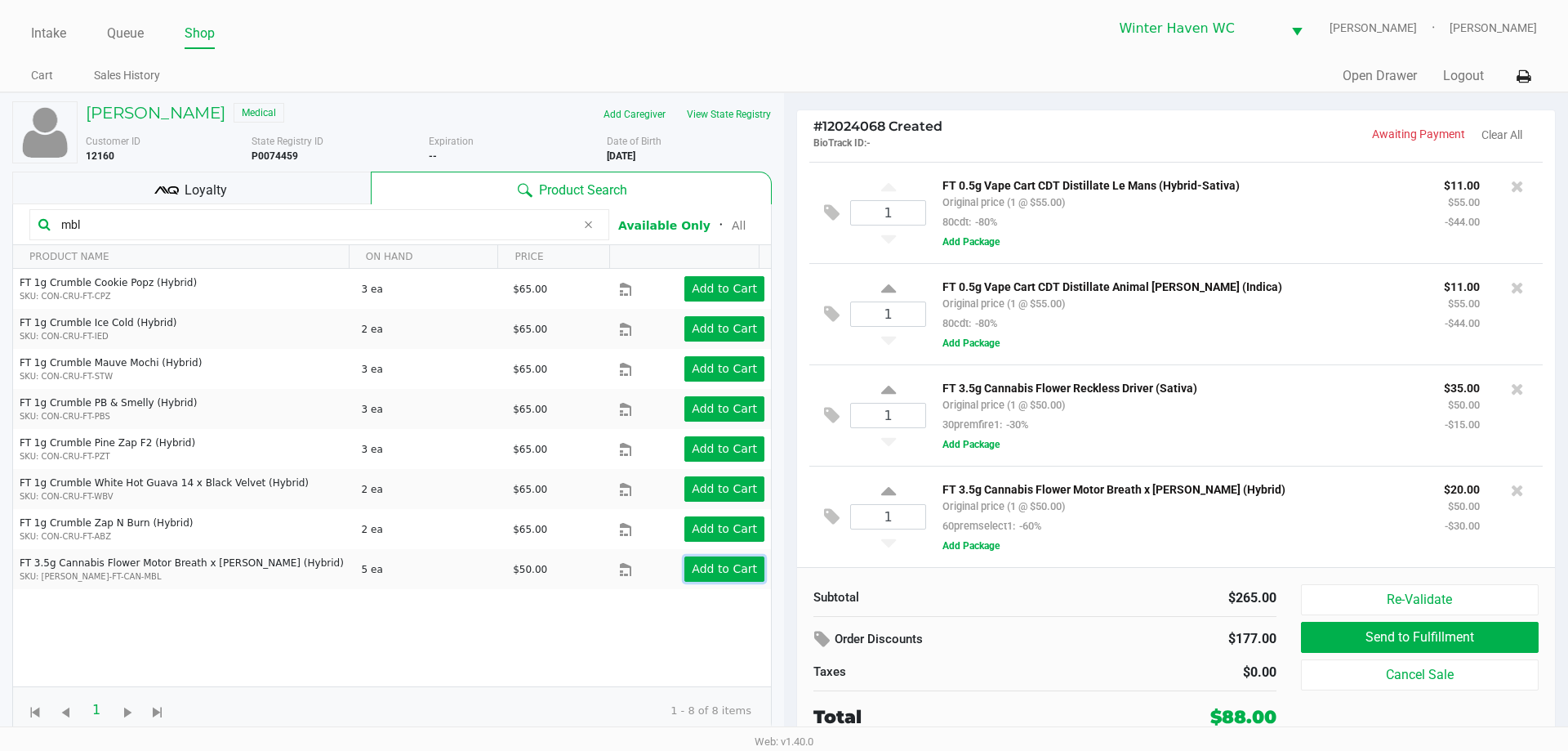
click at [713, 571] on app-button-loader "Add to Cart" at bounding box center [724, 568] width 65 height 13
click at [748, 124] on button "View State Registry" at bounding box center [723, 113] width 95 height 26
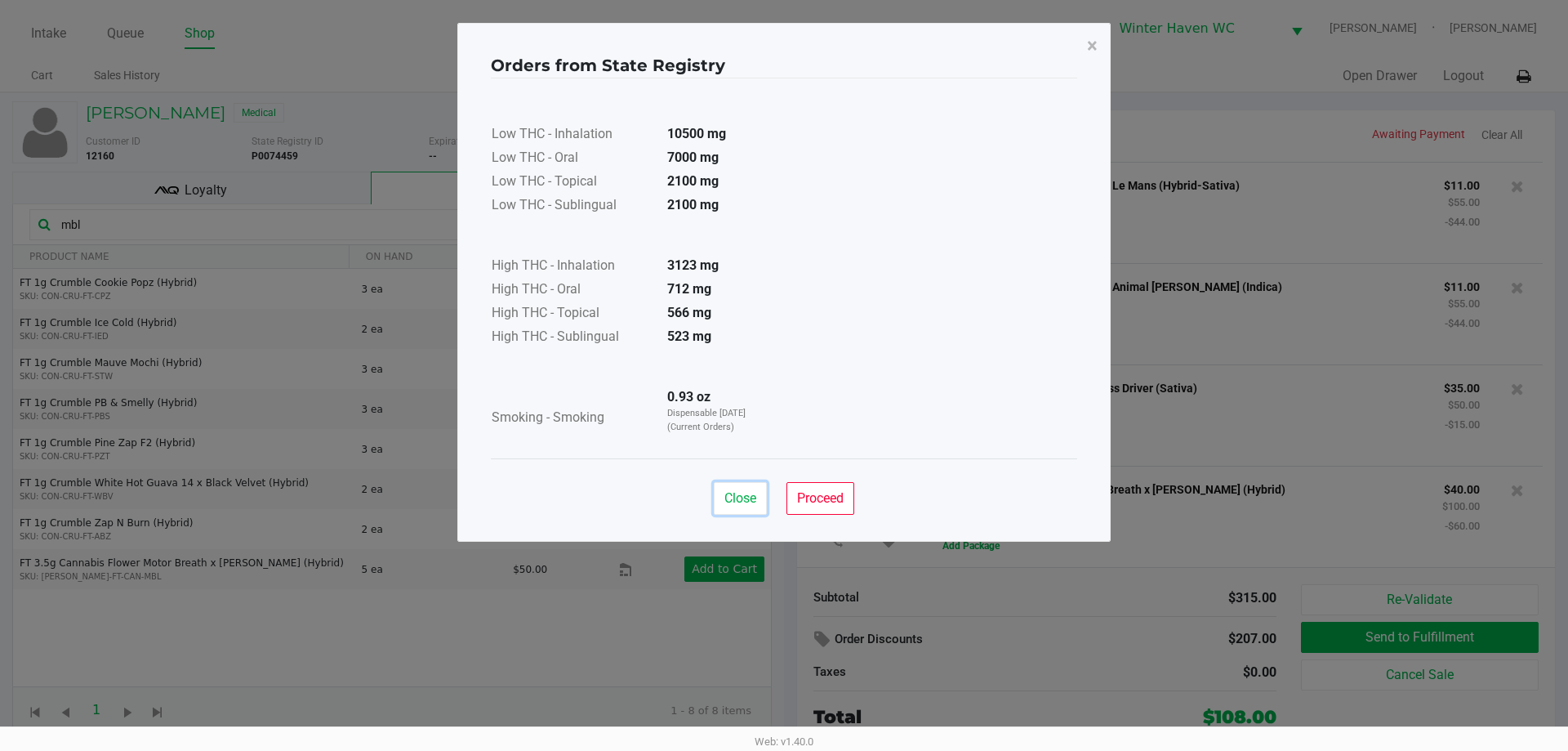
click at [742, 505] on span "Close" at bounding box center [739, 498] width 32 height 15
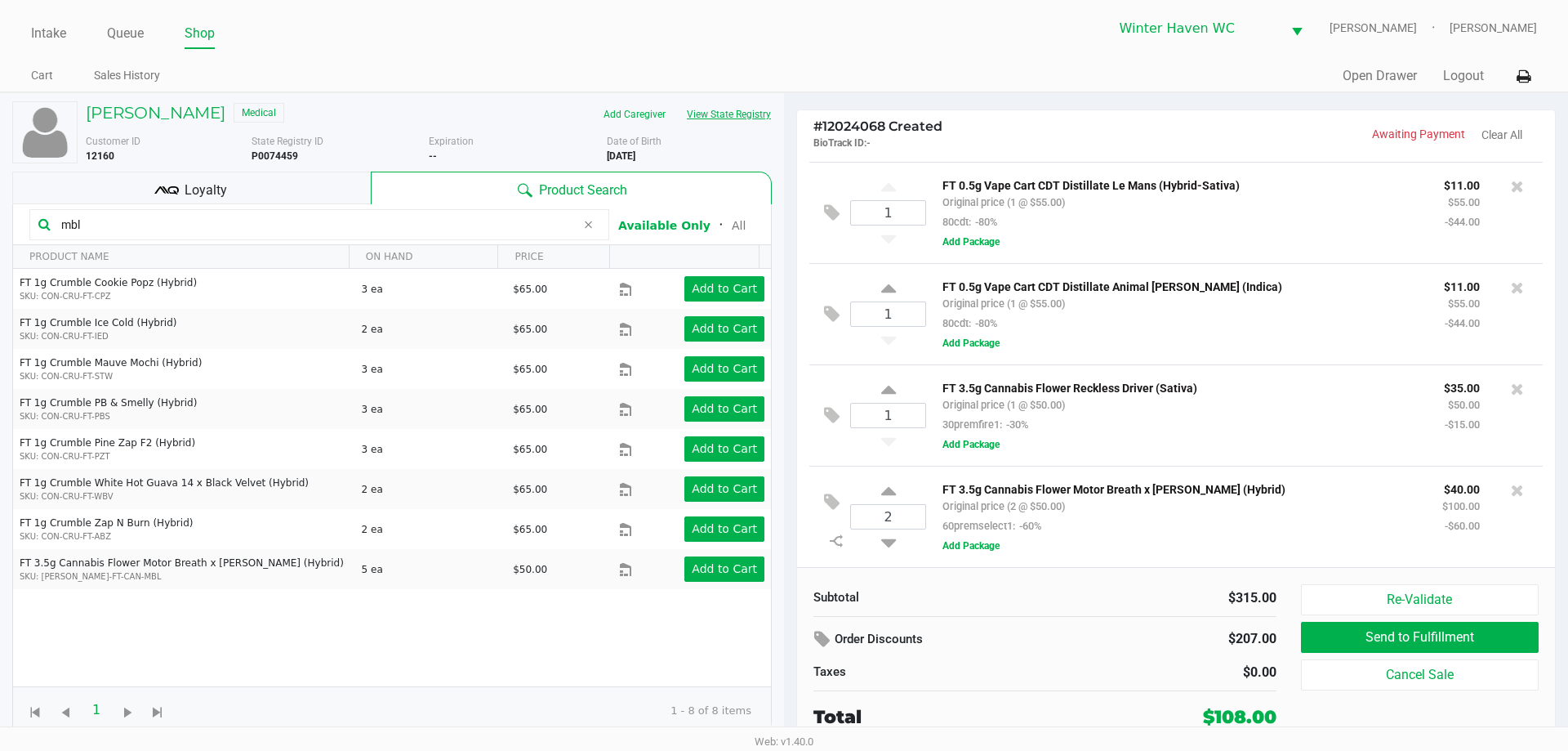
click at [724, 111] on button "View State Registry" at bounding box center [723, 113] width 95 height 26
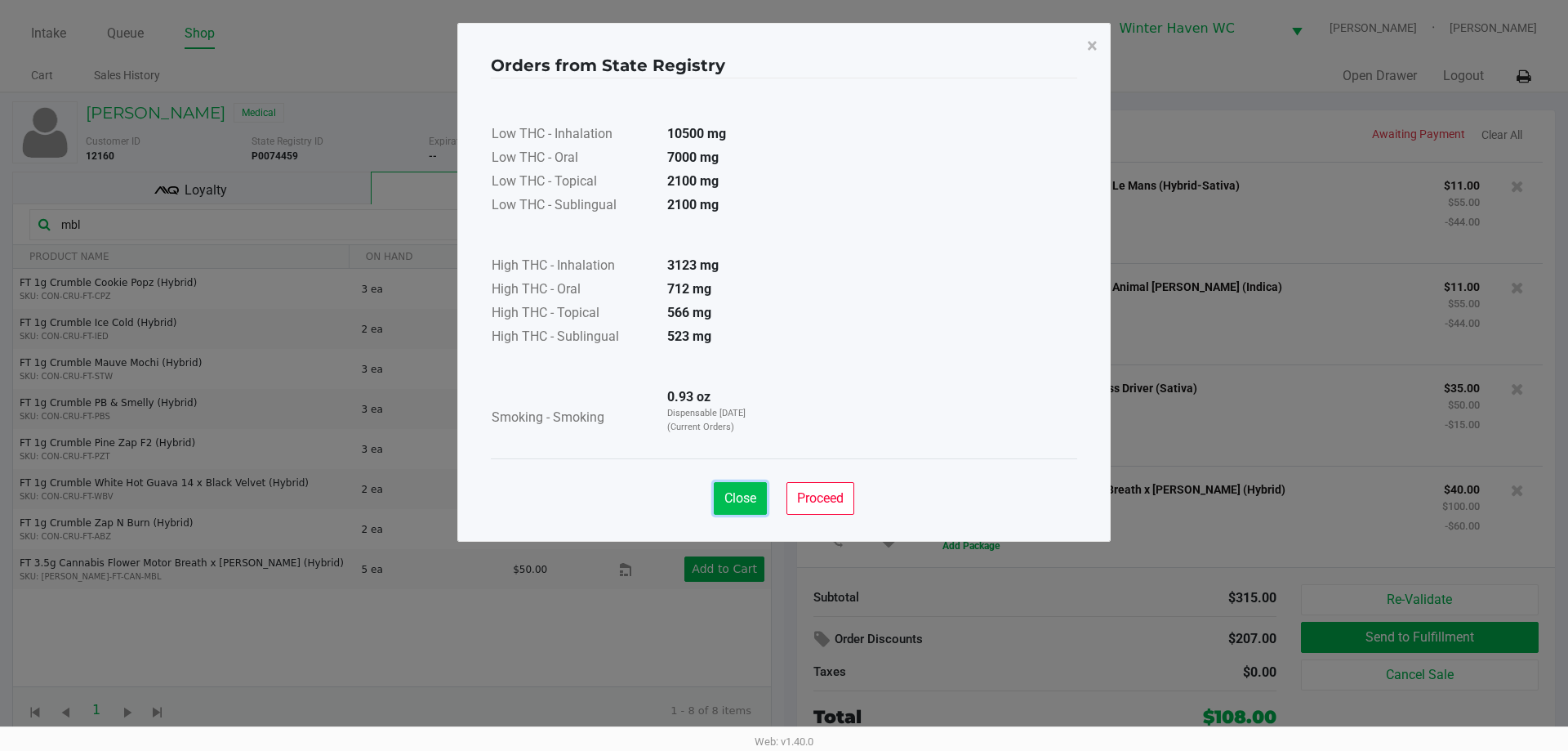
click at [744, 512] on button "Close" at bounding box center [739, 498] width 53 height 33
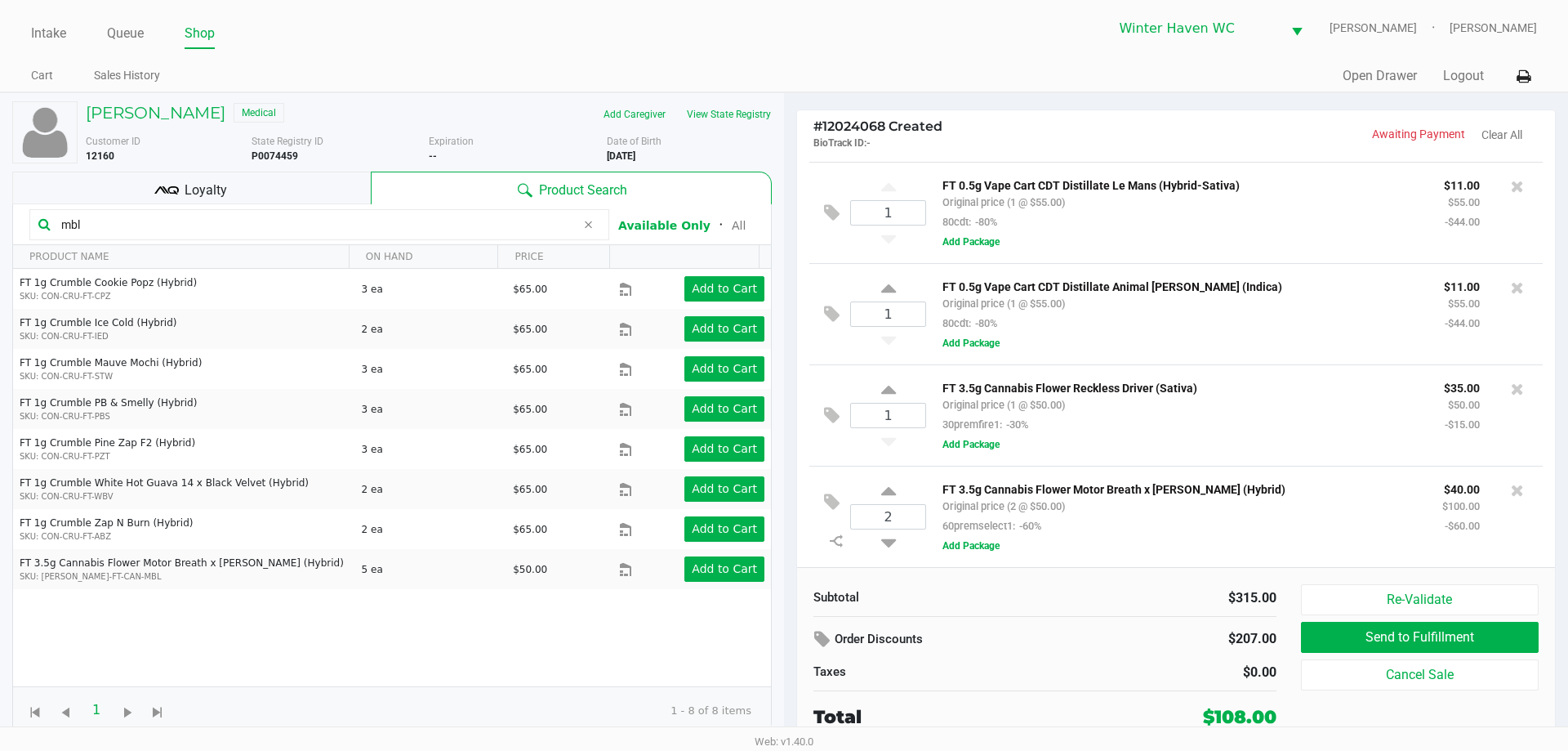
click at [464, 229] on input "mbl" at bounding box center [315, 224] width 521 height 24
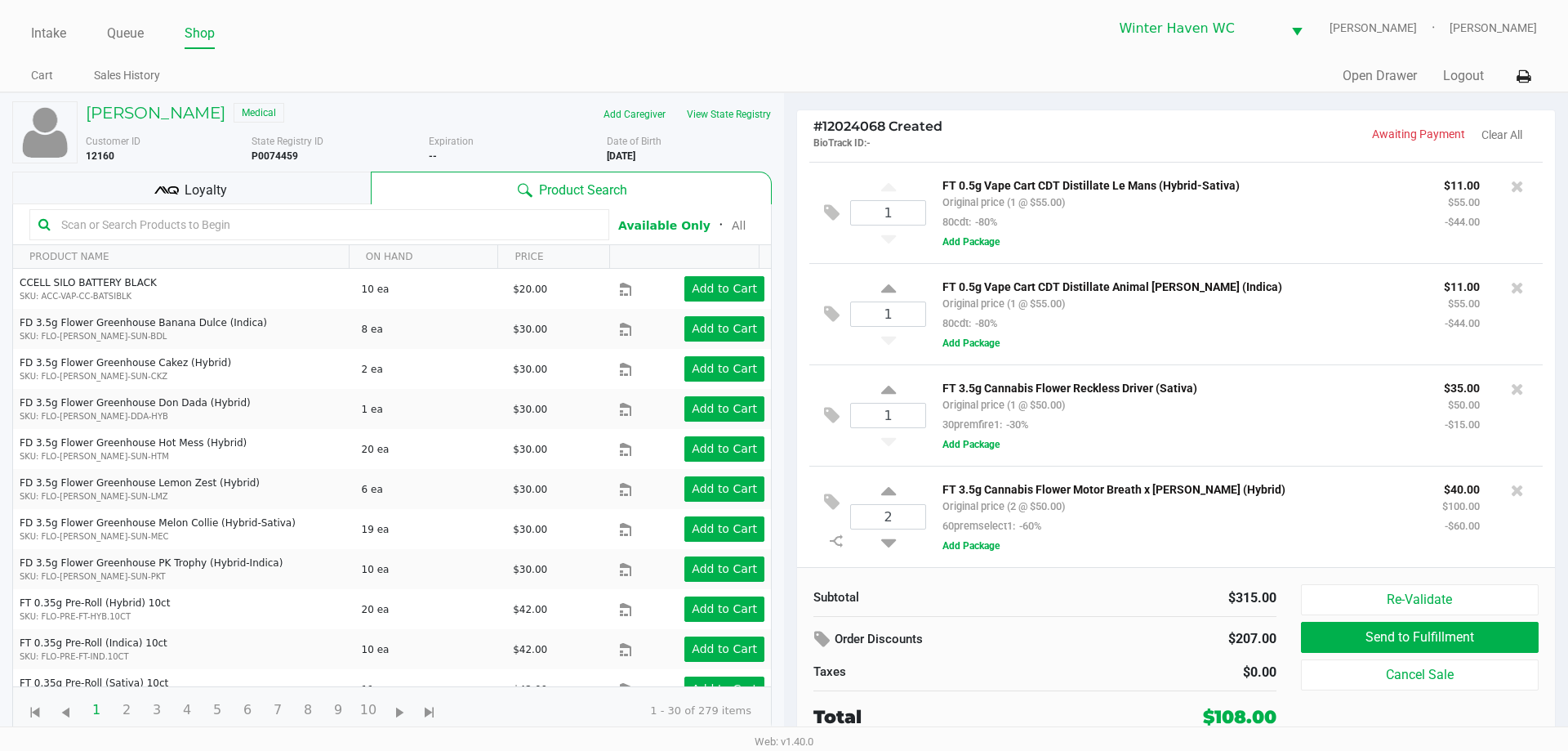
click at [324, 225] on input "text" at bounding box center [327, 224] width 545 height 24
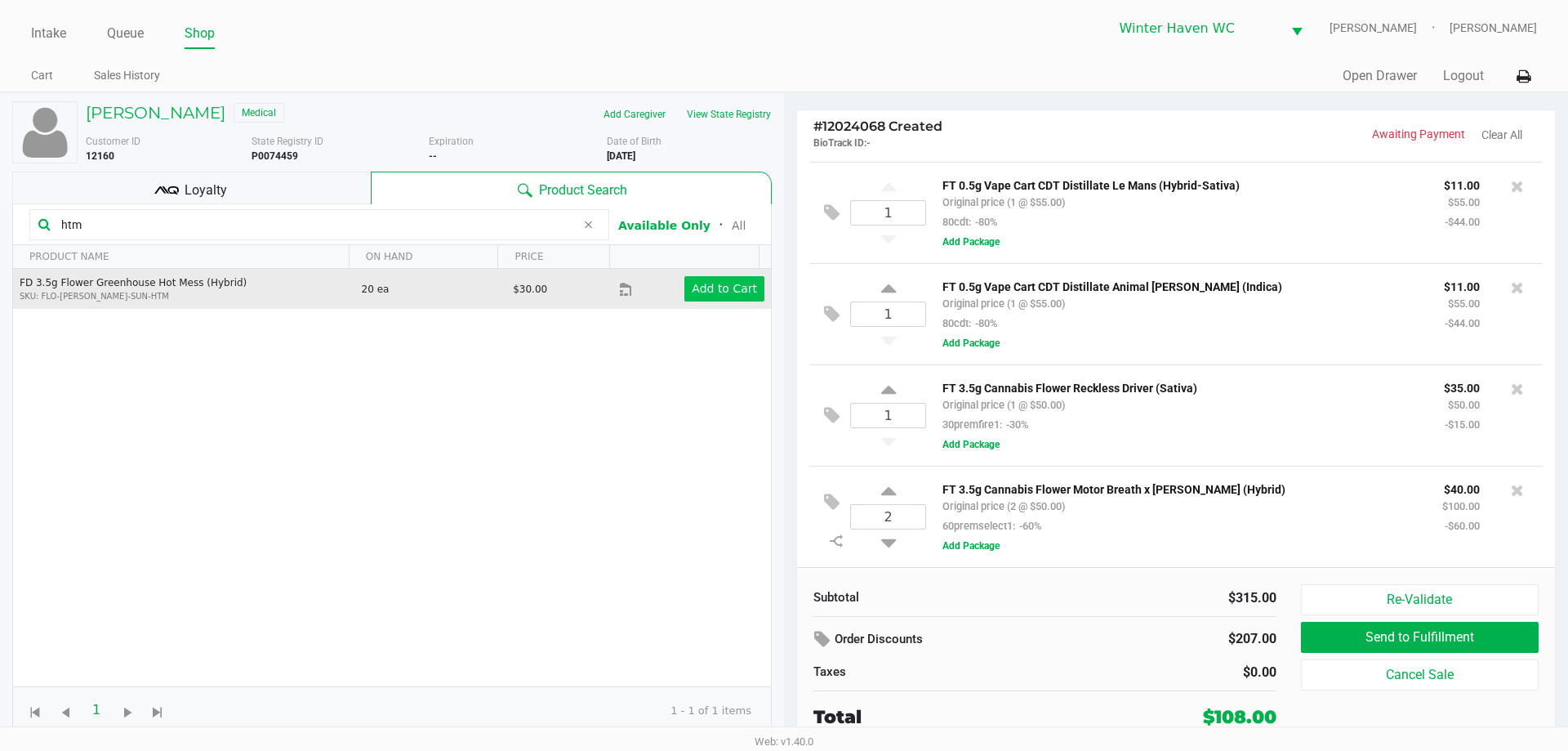
type input "htm"
click at [709, 282] on app-button-loader "Add to Cart" at bounding box center [724, 288] width 65 height 13
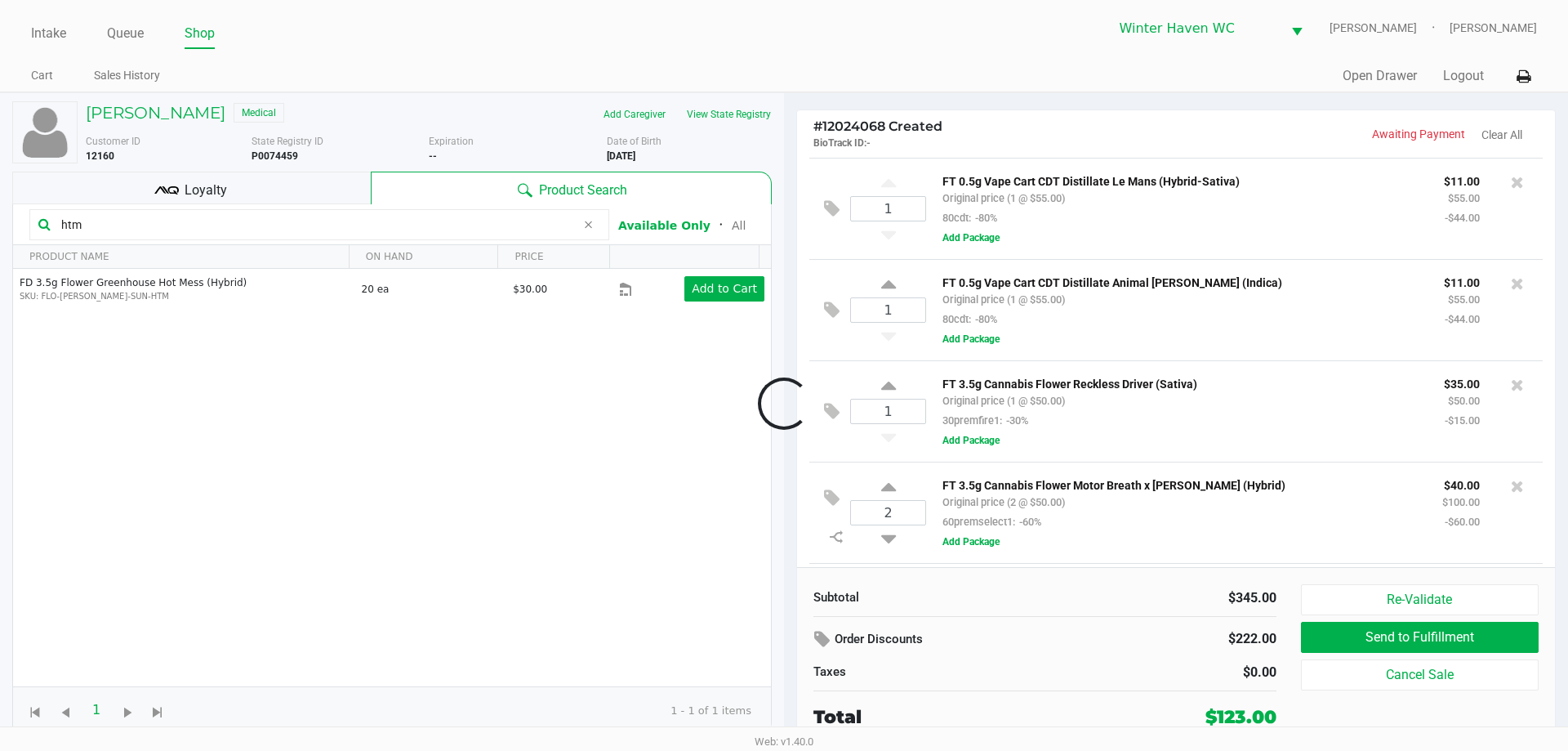
scroll to position [199, 0]
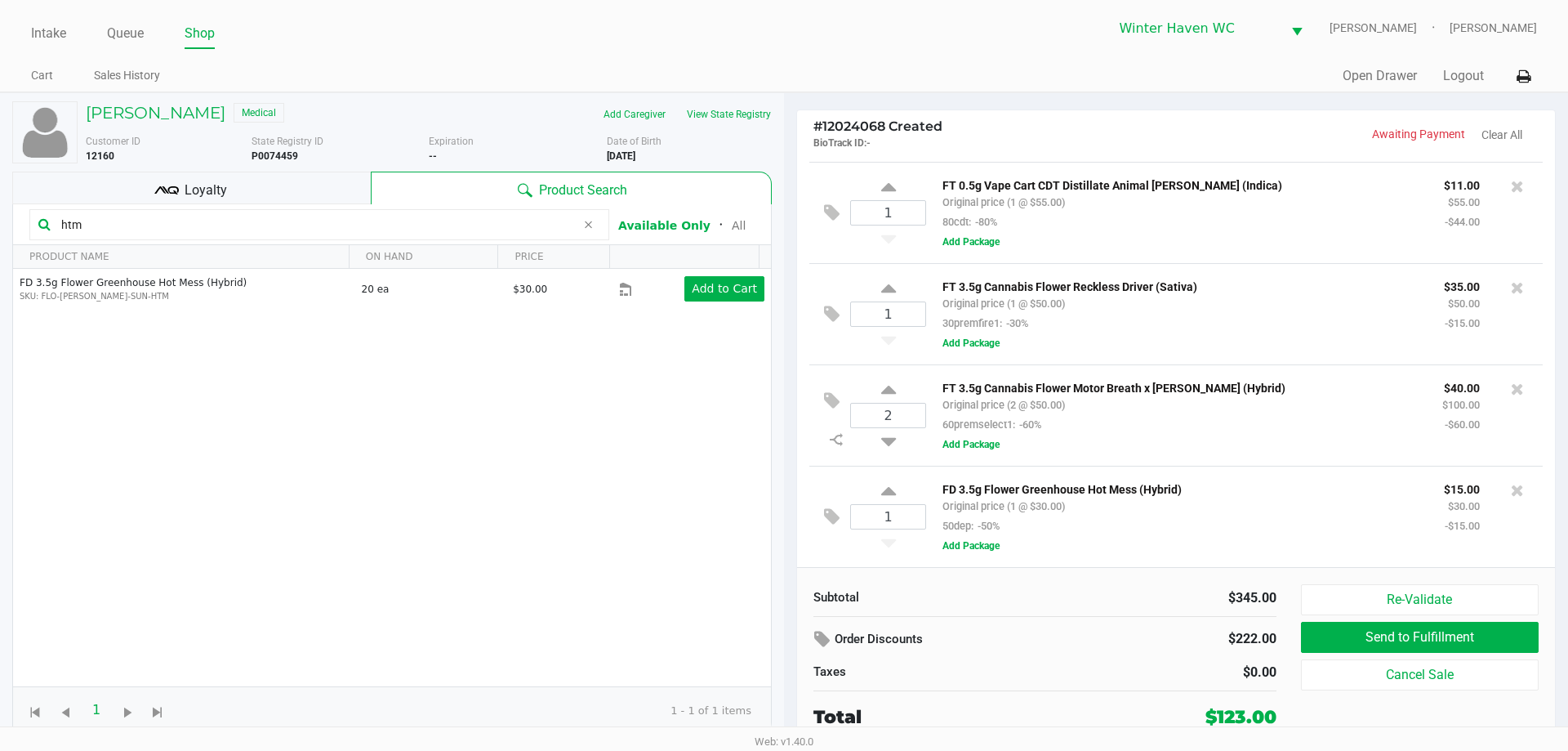
click at [250, 222] on input "htm" at bounding box center [315, 224] width 521 height 24
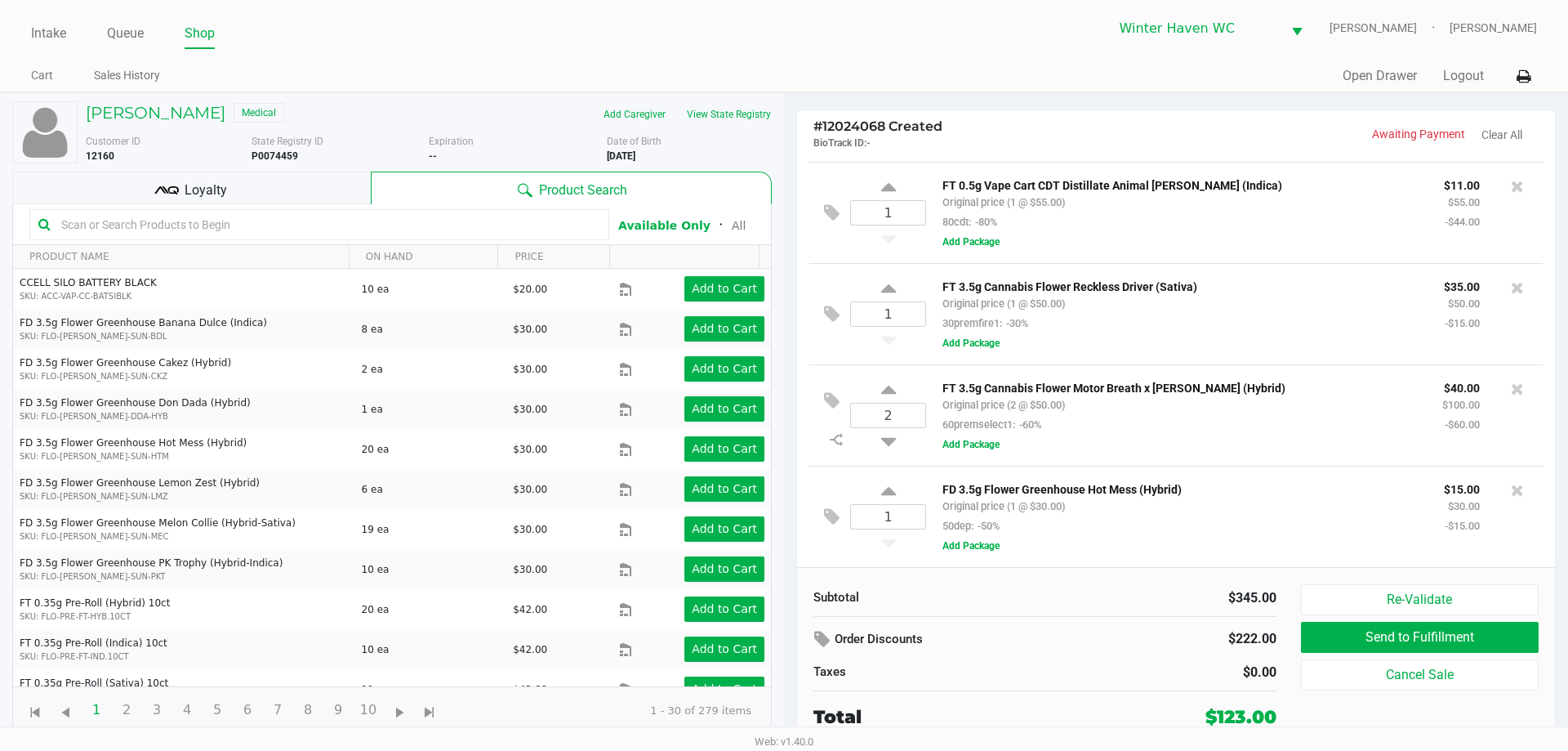
click at [258, 219] on input "text" at bounding box center [327, 224] width 545 height 24
click at [346, 227] on input "text" at bounding box center [327, 224] width 545 height 24
click at [345, 226] on input "text" at bounding box center [327, 224] width 545 height 24
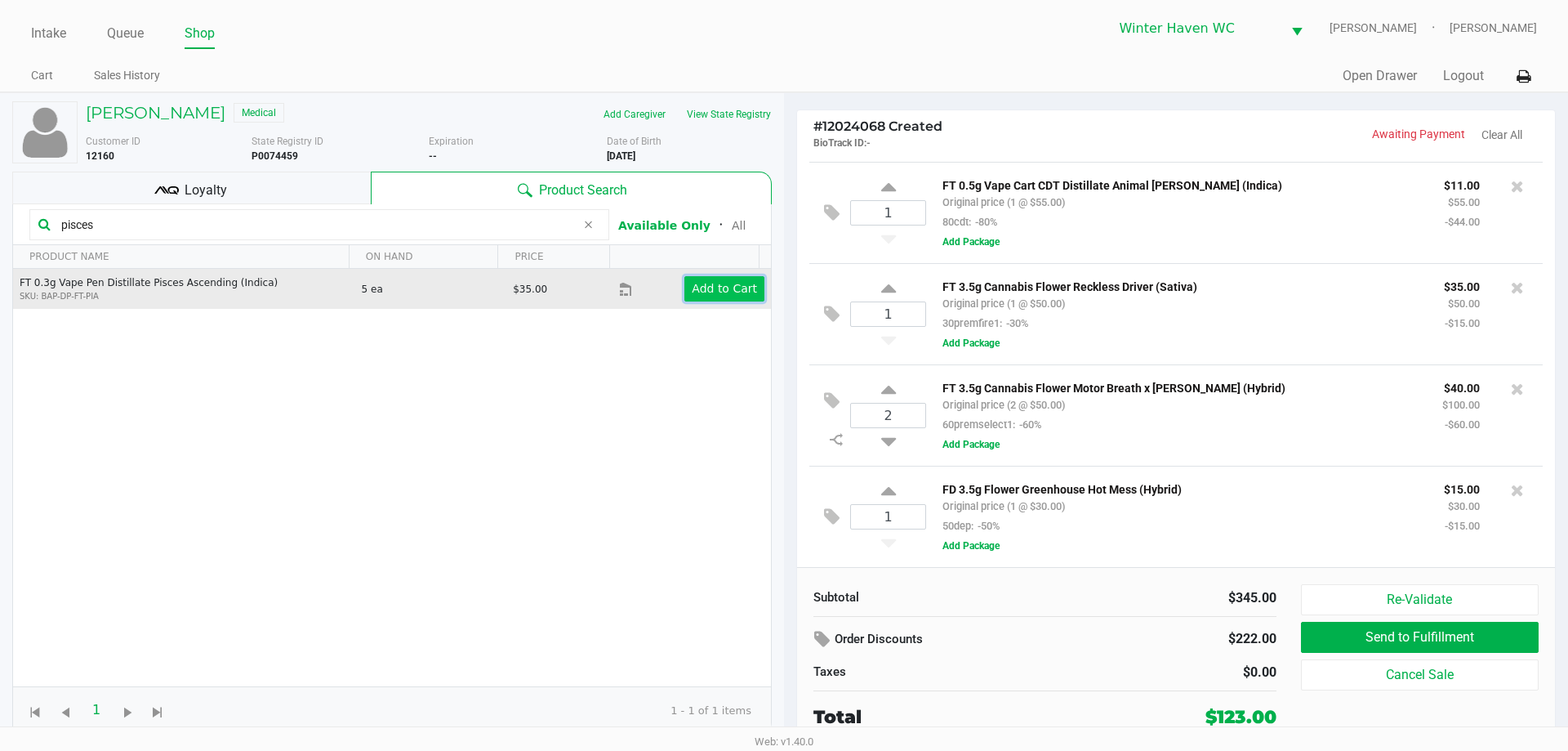
click at [716, 289] on app-button-loader "Add to Cart" at bounding box center [724, 288] width 65 height 13
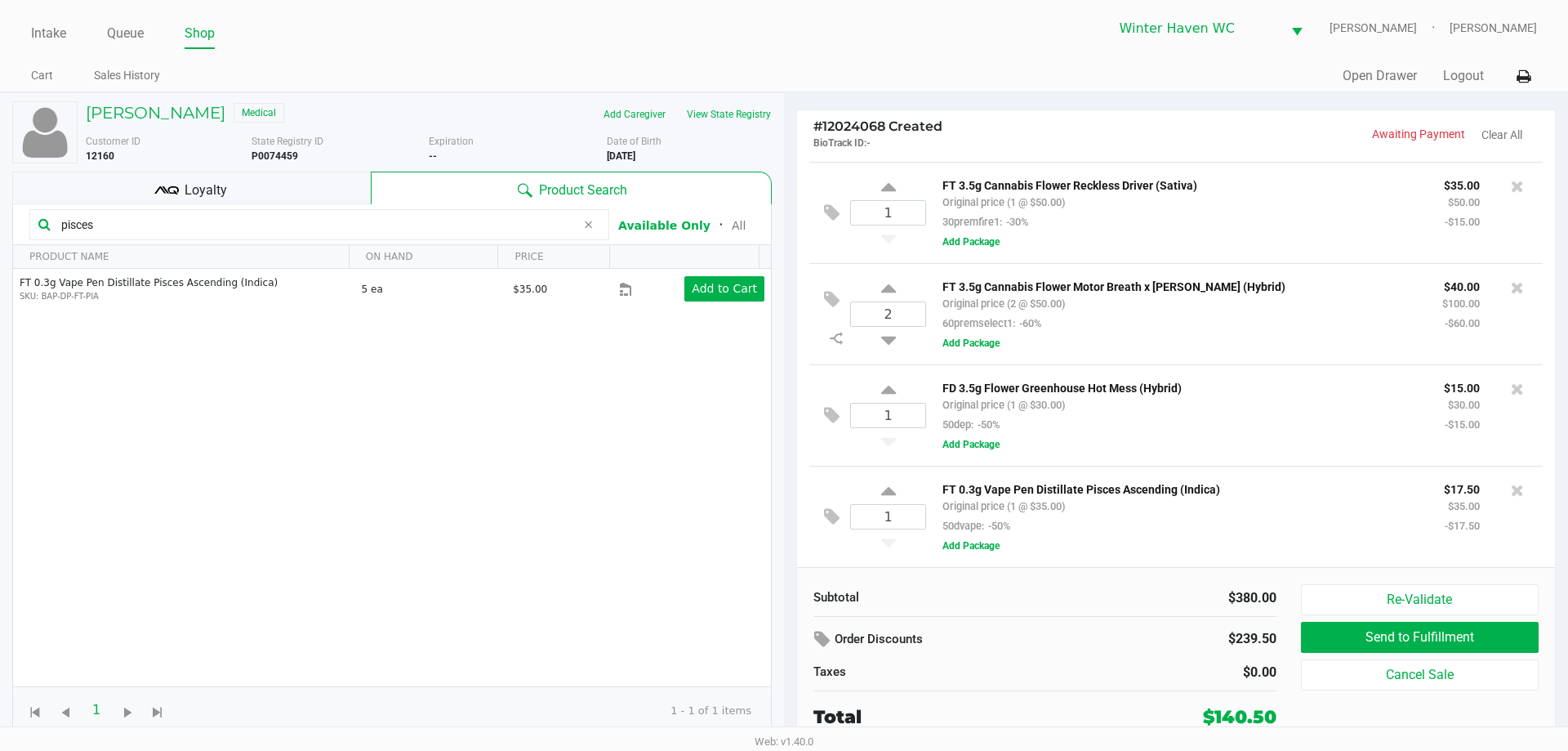
scroll to position [301, 0]
click at [1239, 336] on div "FT 3.5g Cannabis Flower Motor Breath x Mike Larry (Hybrid) Original price (2 @ …" at bounding box center [1228, 313] width 605 height 76
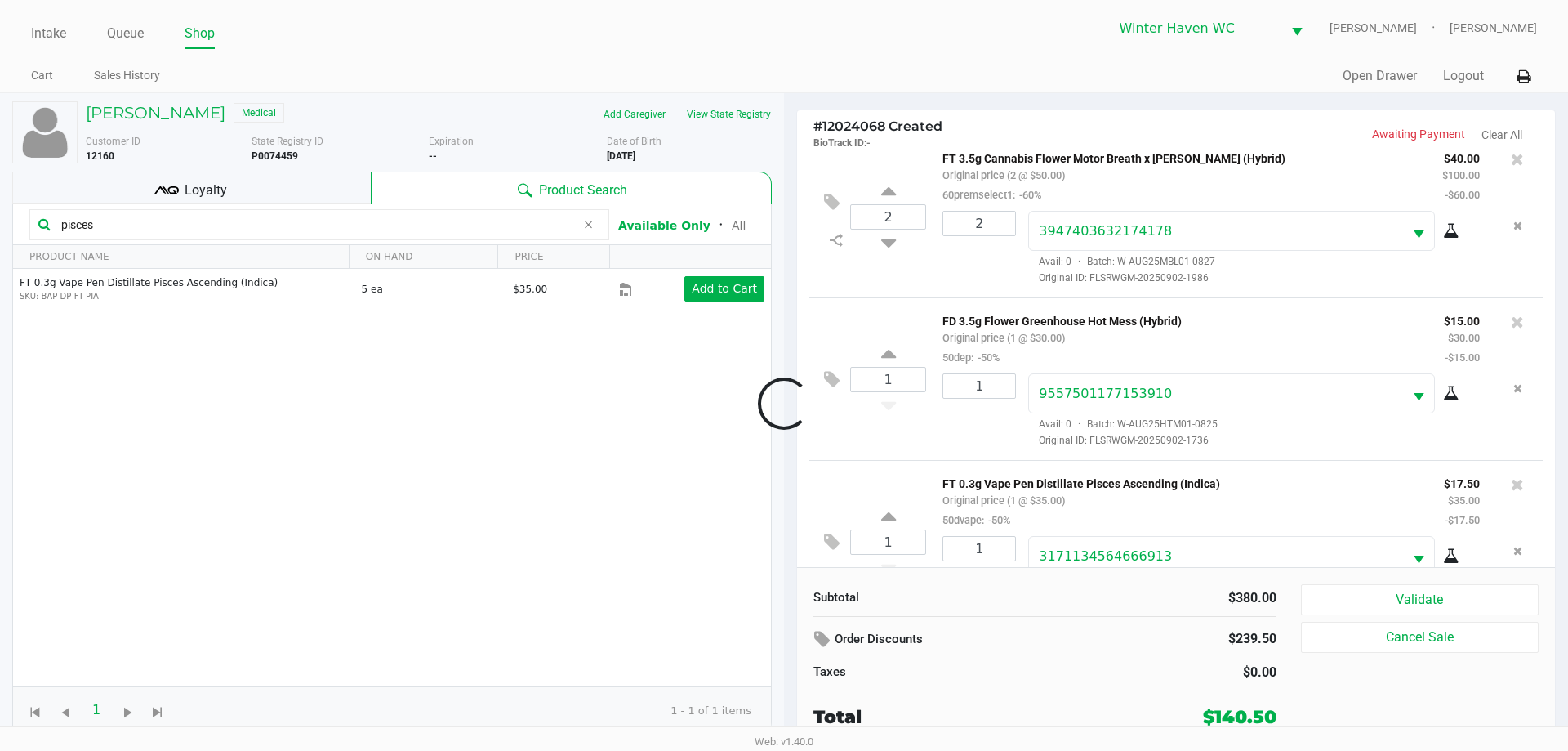
scroll to position [730, 0]
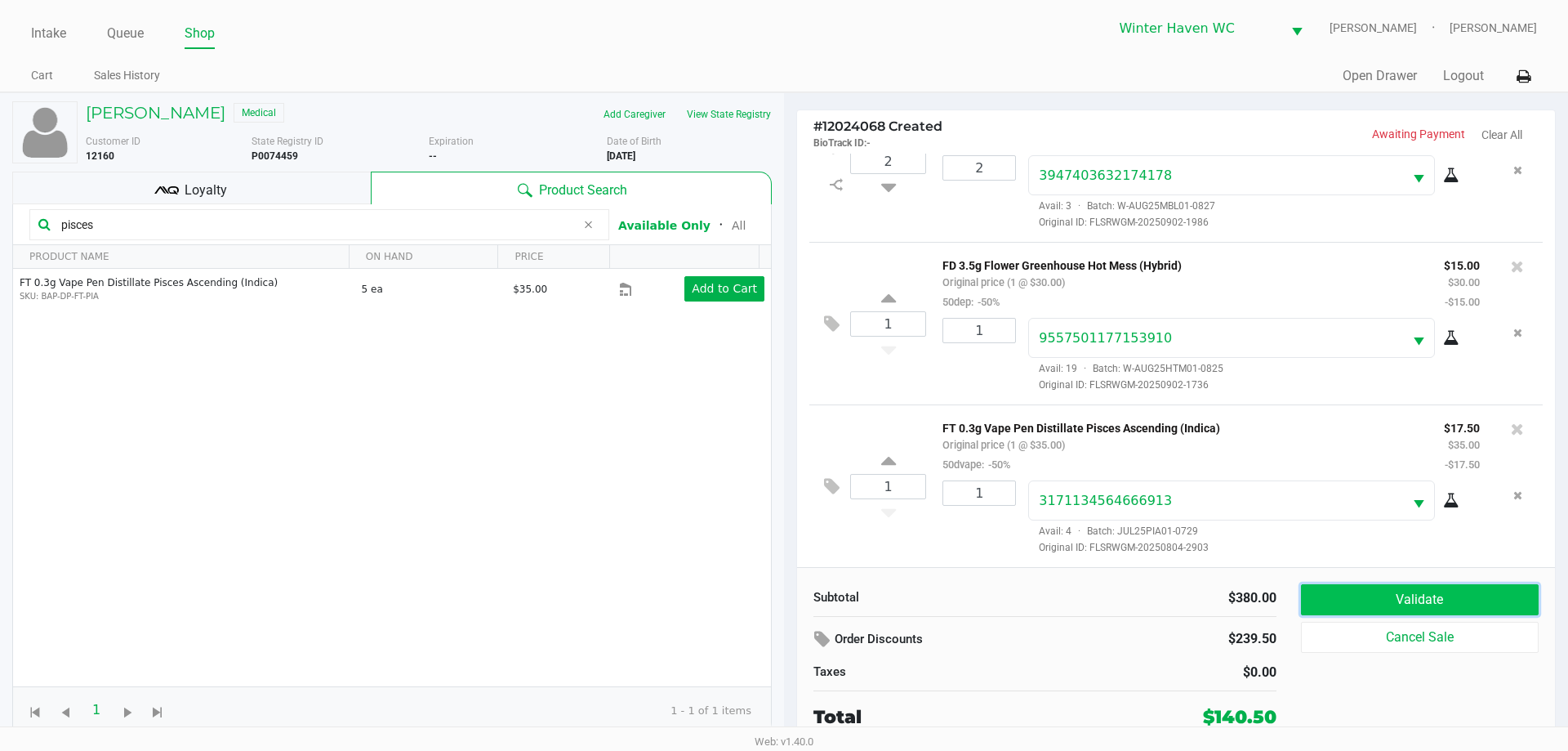
click at [1511, 611] on button "Validate" at bounding box center [1419, 599] width 237 height 31
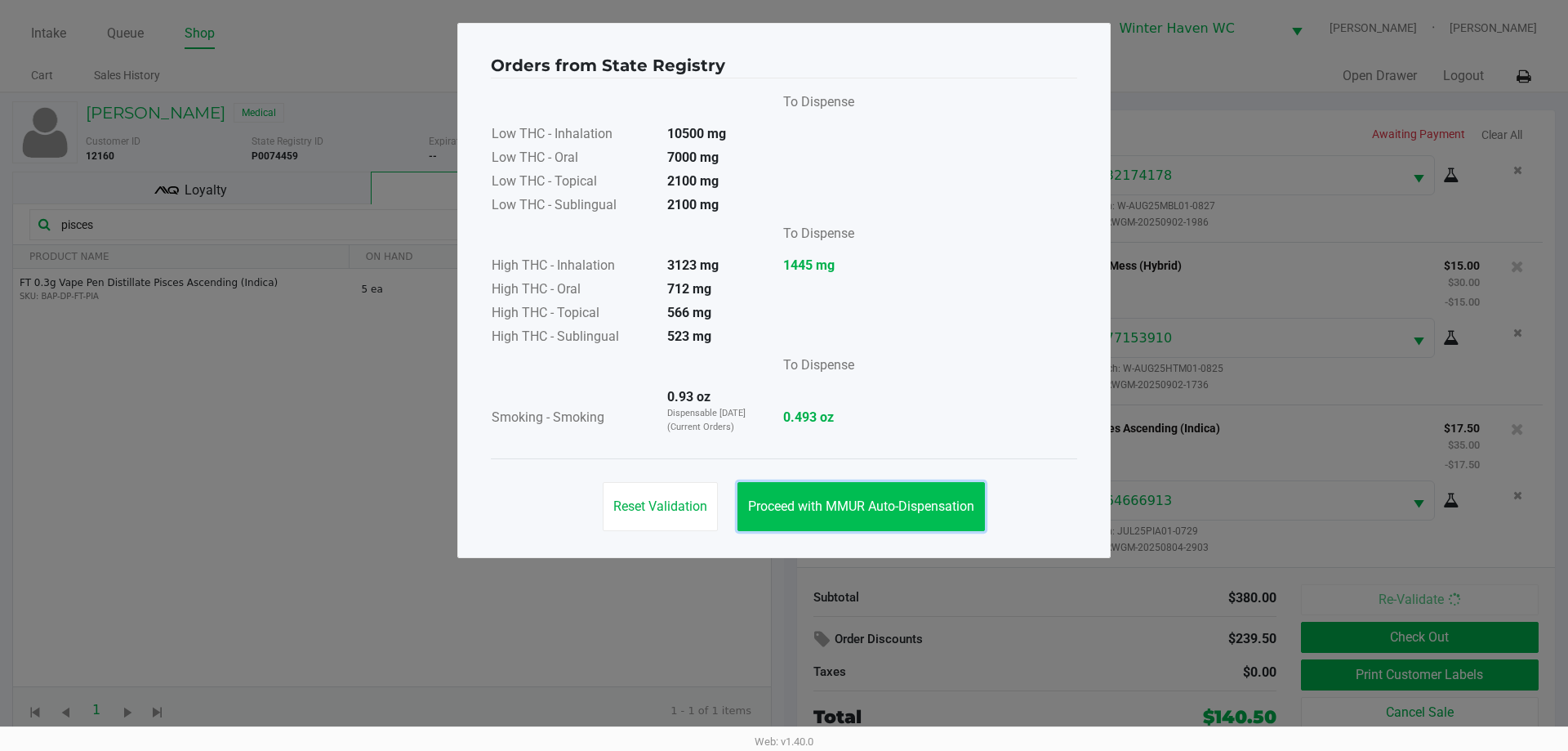
click at [809, 502] on span "Proceed with MMUR Auto-Dispensation" at bounding box center [860, 506] width 226 height 15
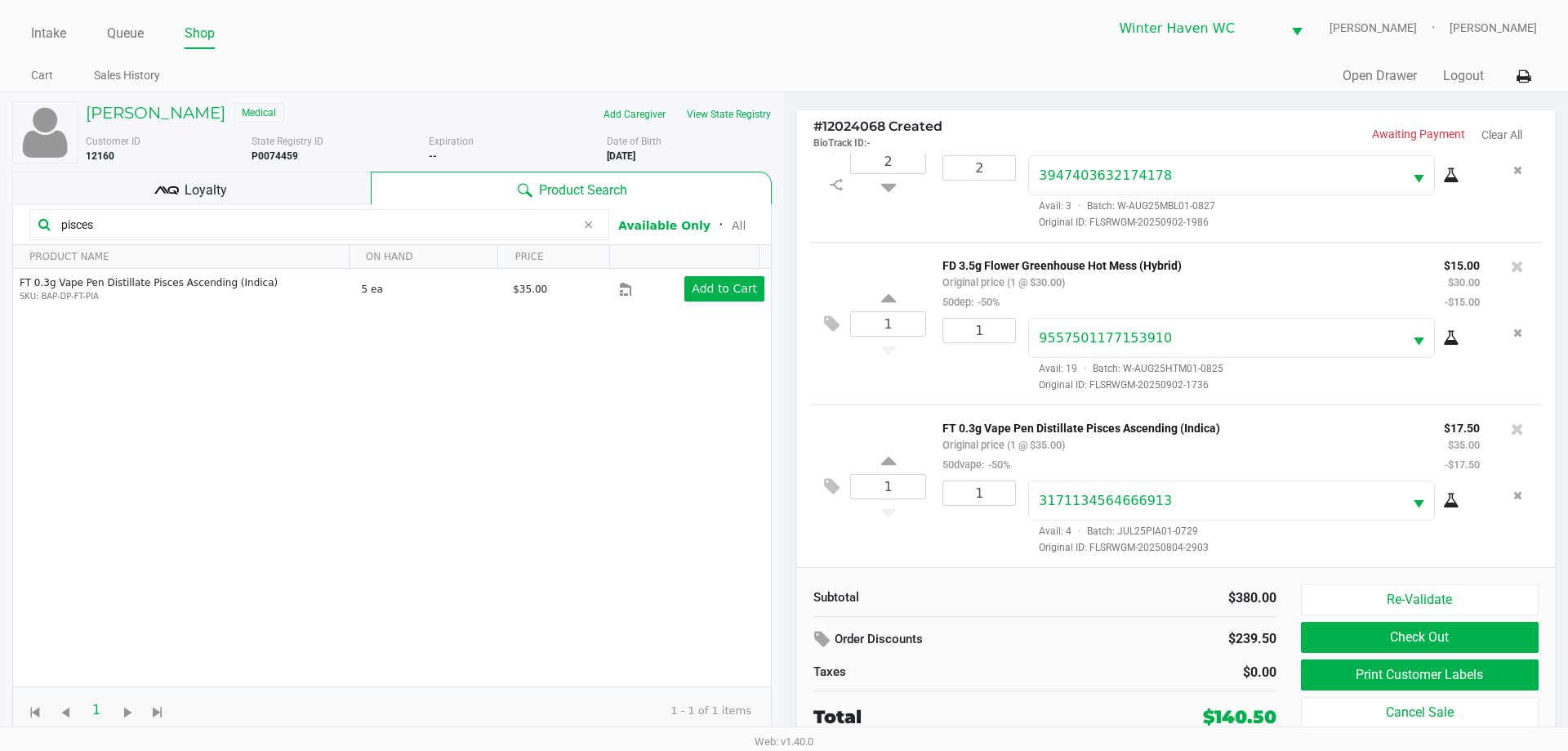
click at [403, 226] on input "pisces" at bounding box center [315, 224] width 521 height 24
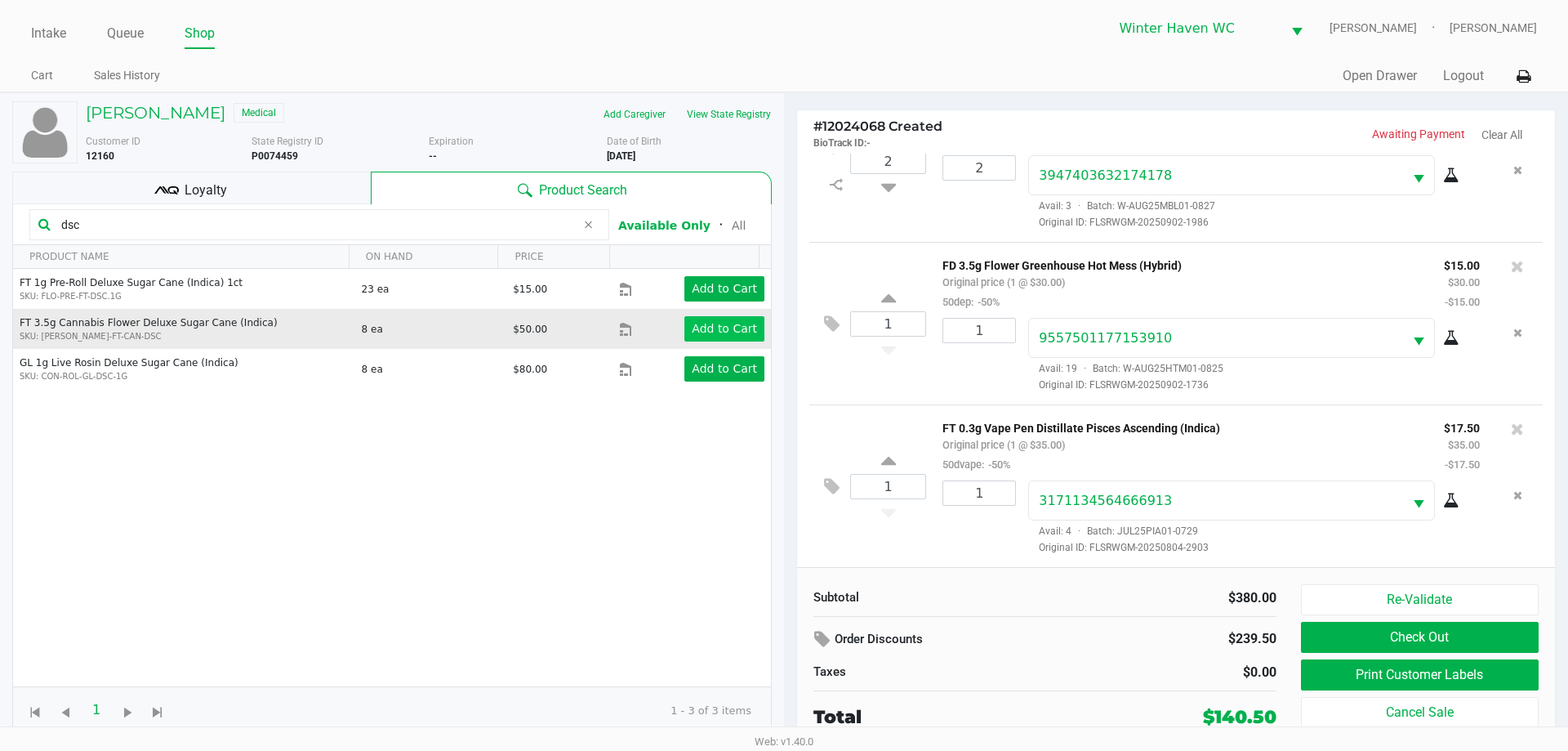
type input "dsc"
click at [713, 332] on app-button-loader "Add to Cart" at bounding box center [724, 329] width 65 height 13
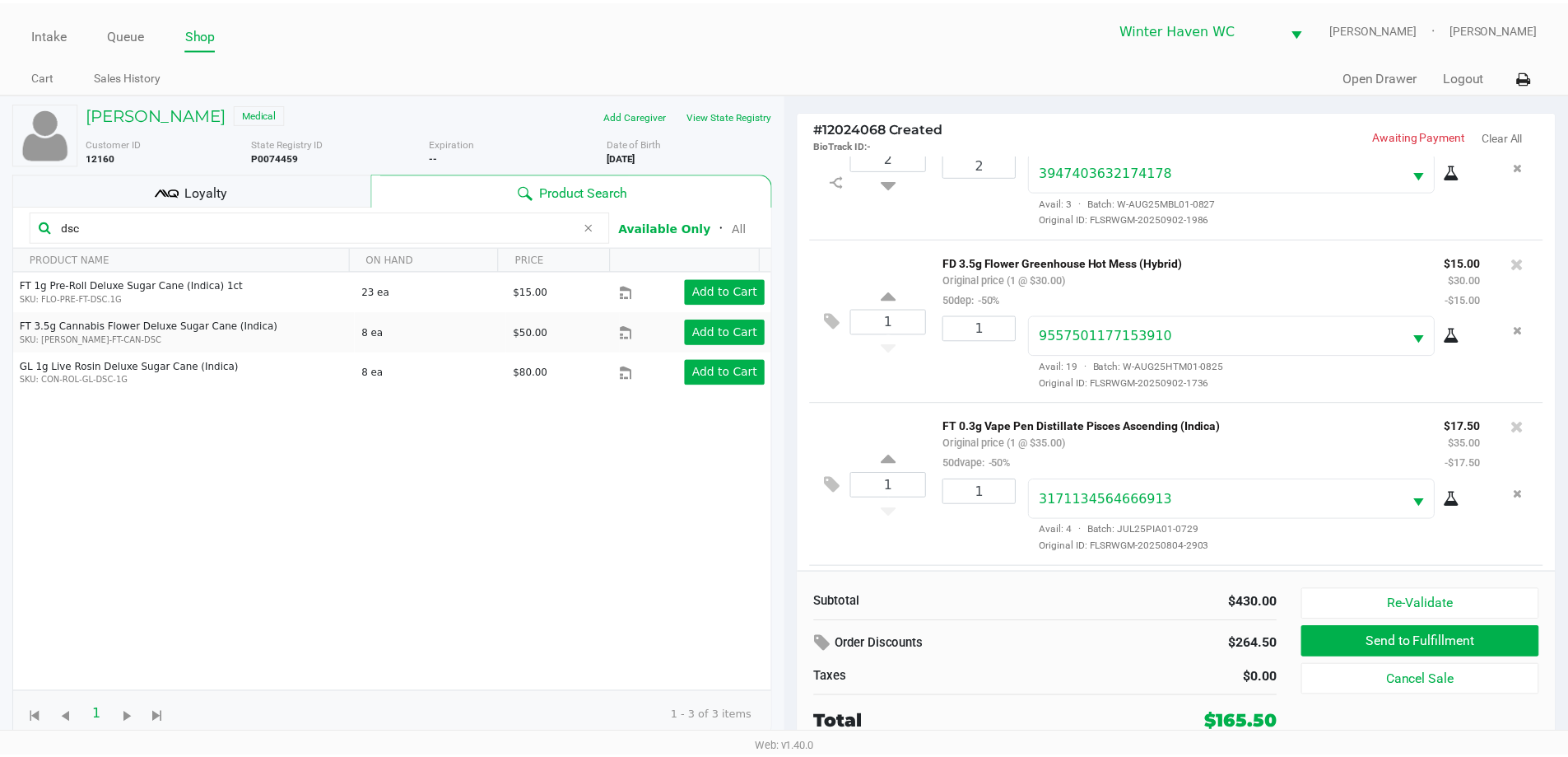
scroll to position [839, 0]
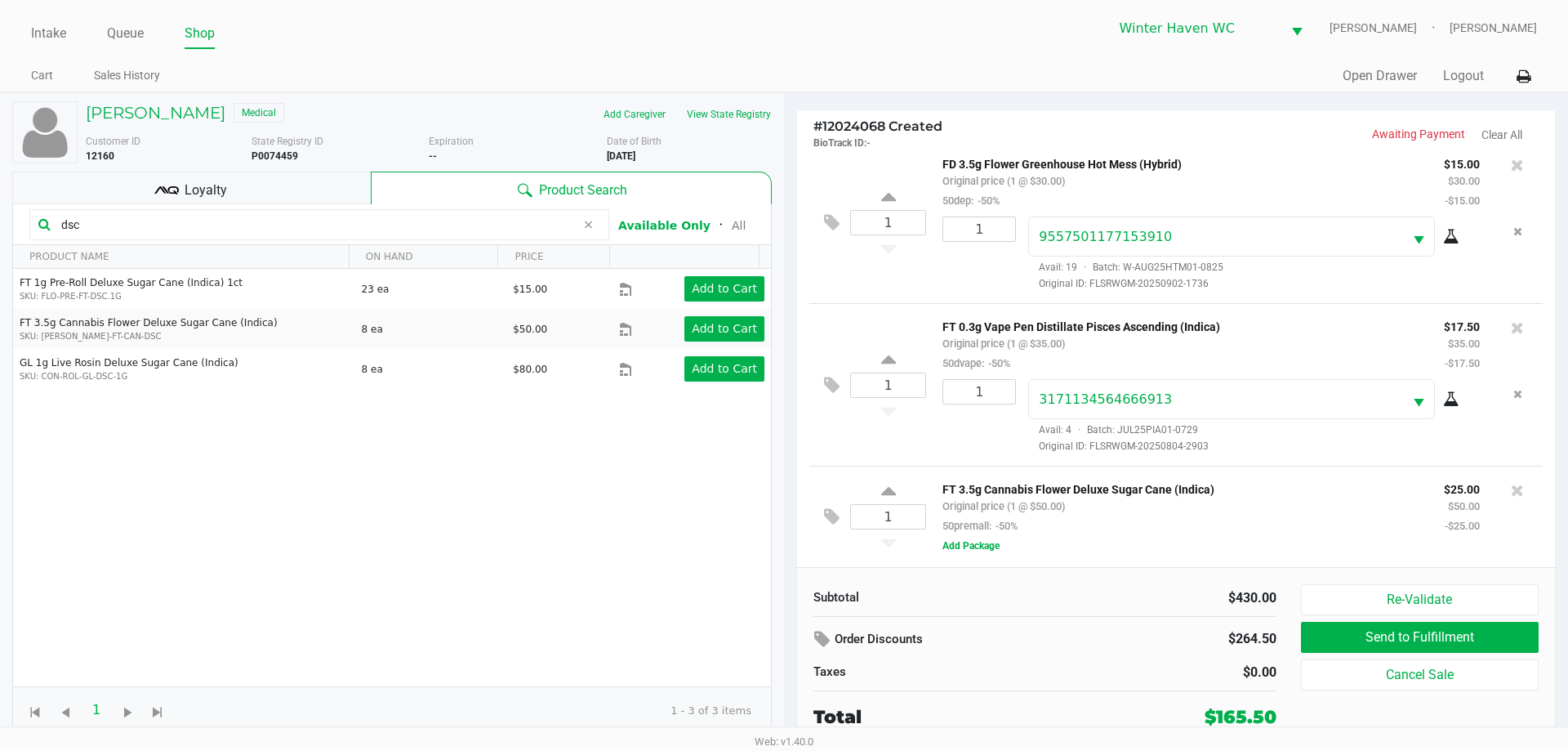
click at [300, 183] on div "Loyalty" at bounding box center [191, 188] width 359 height 33
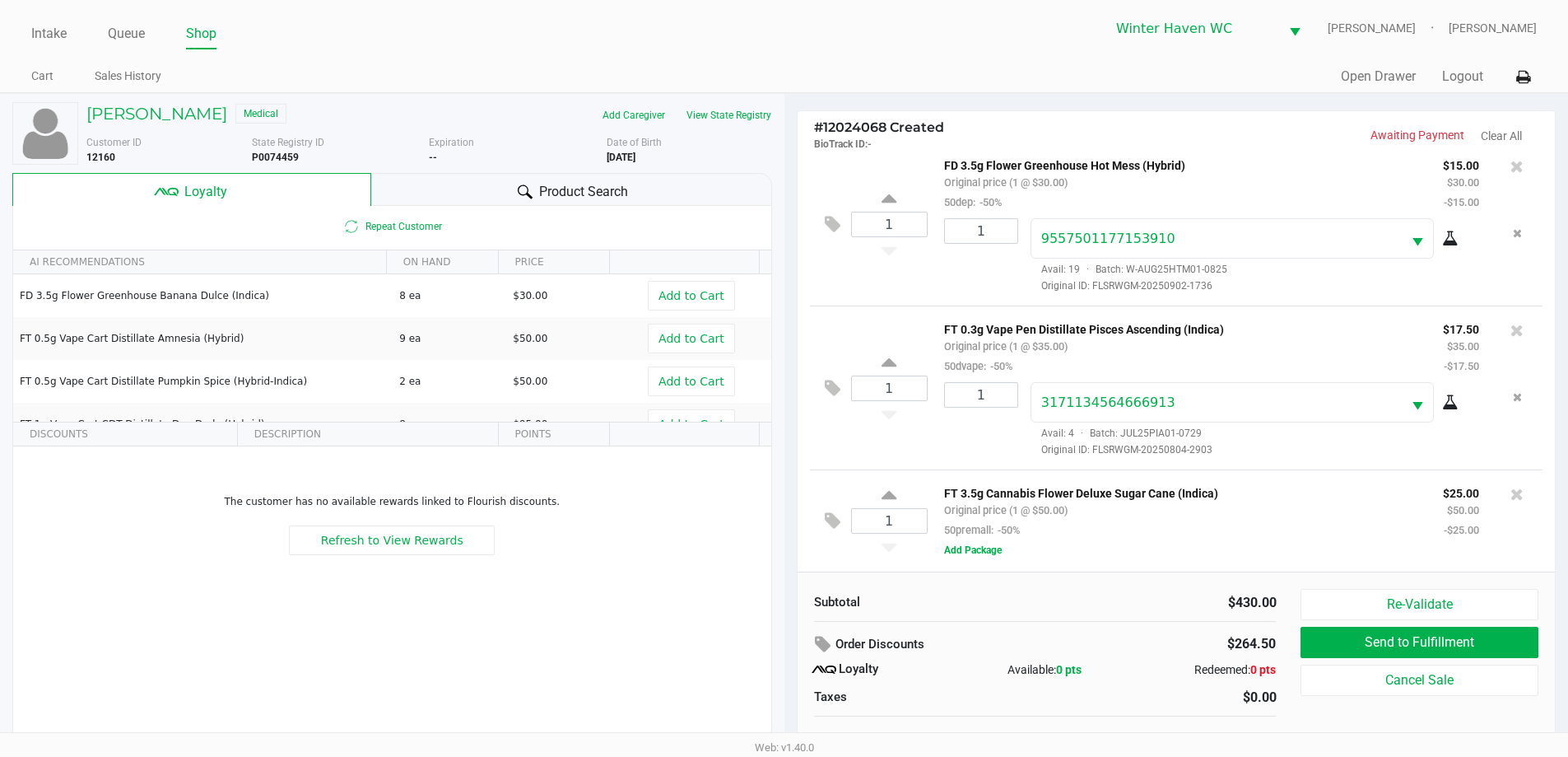
click at [595, 196] on span "Product Search" at bounding box center [583, 192] width 89 height 19
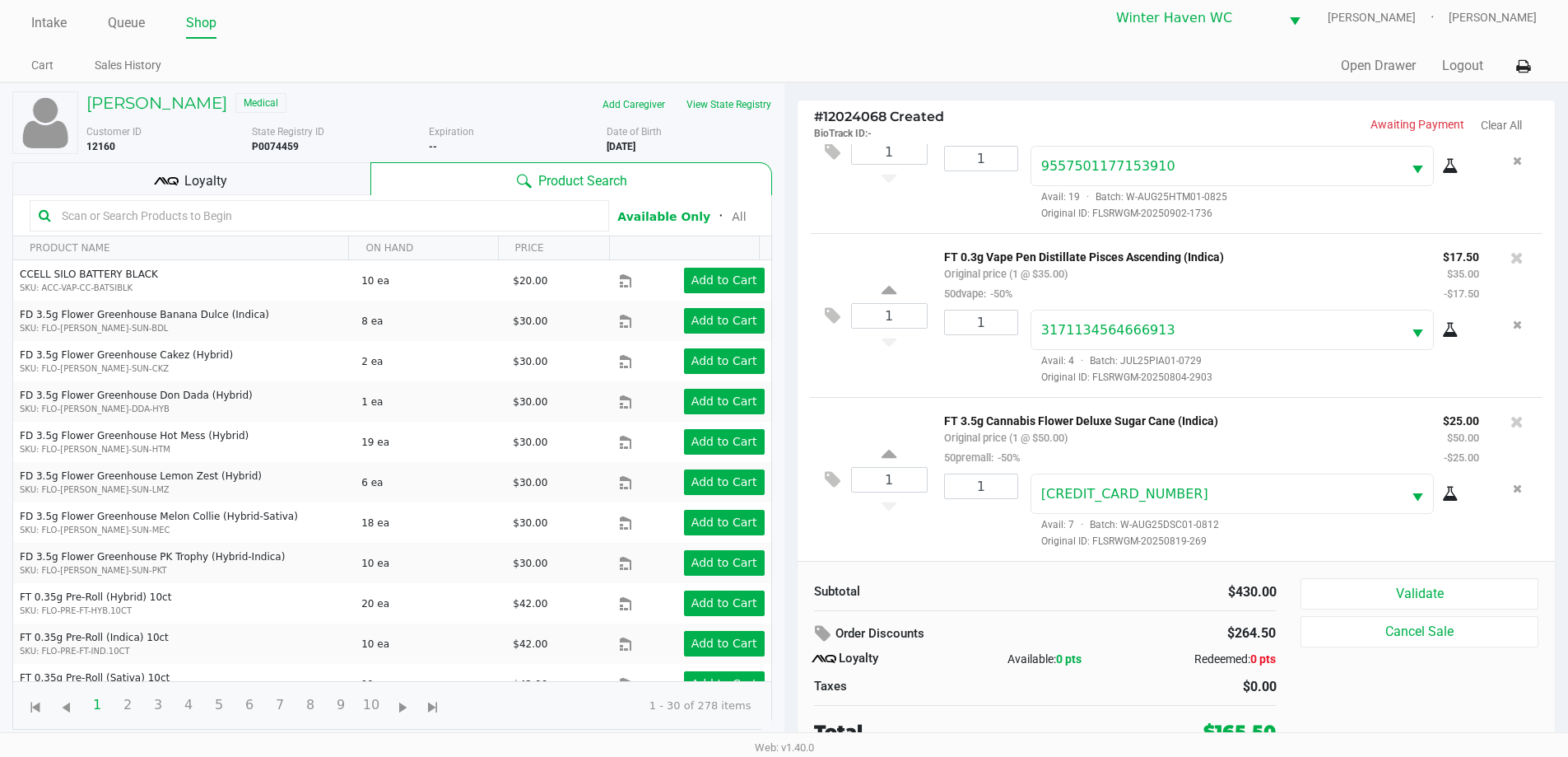
scroll to position [16, 0]
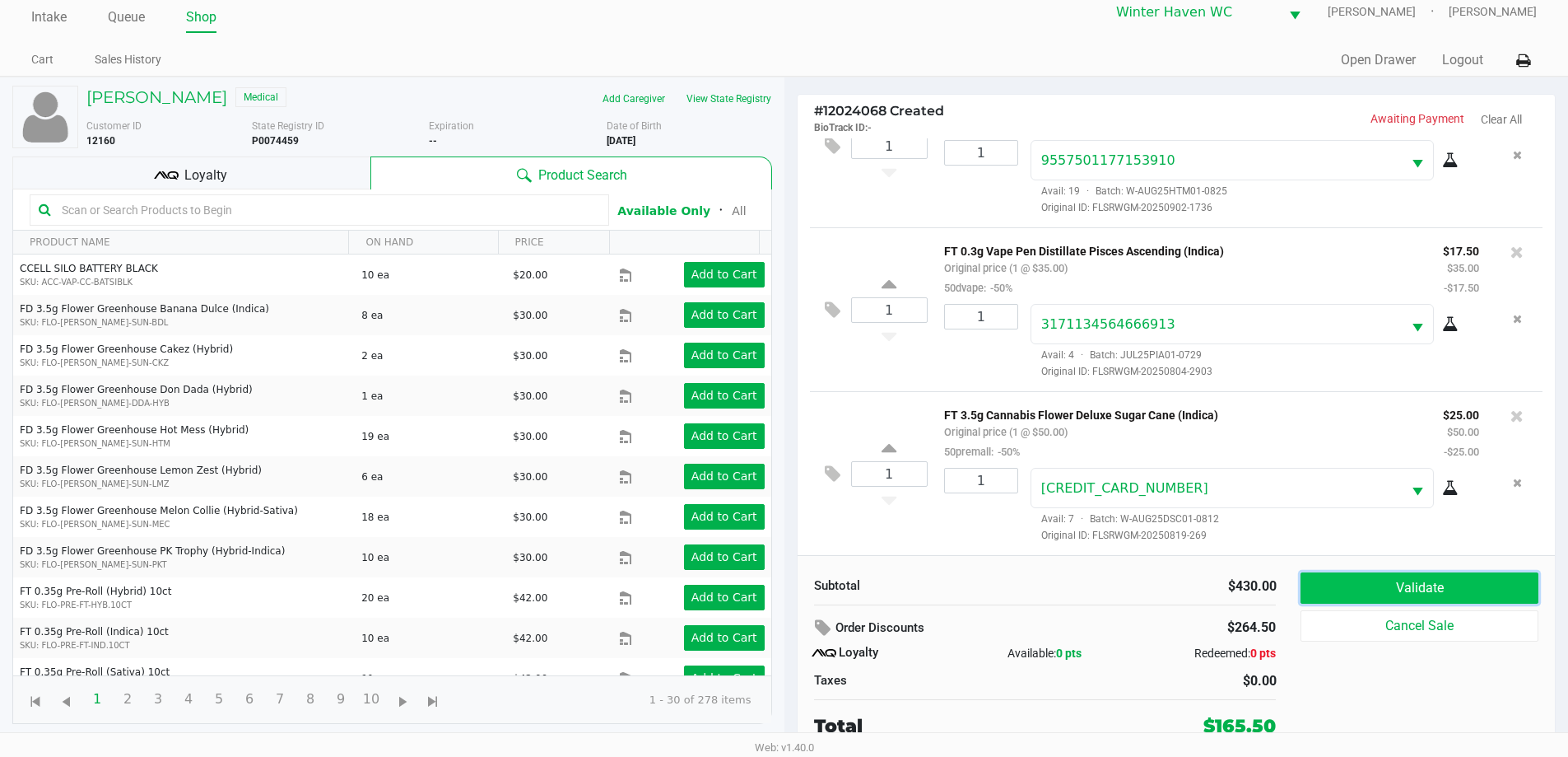
click at [1475, 583] on button "Validate" at bounding box center [1419, 587] width 237 height 31
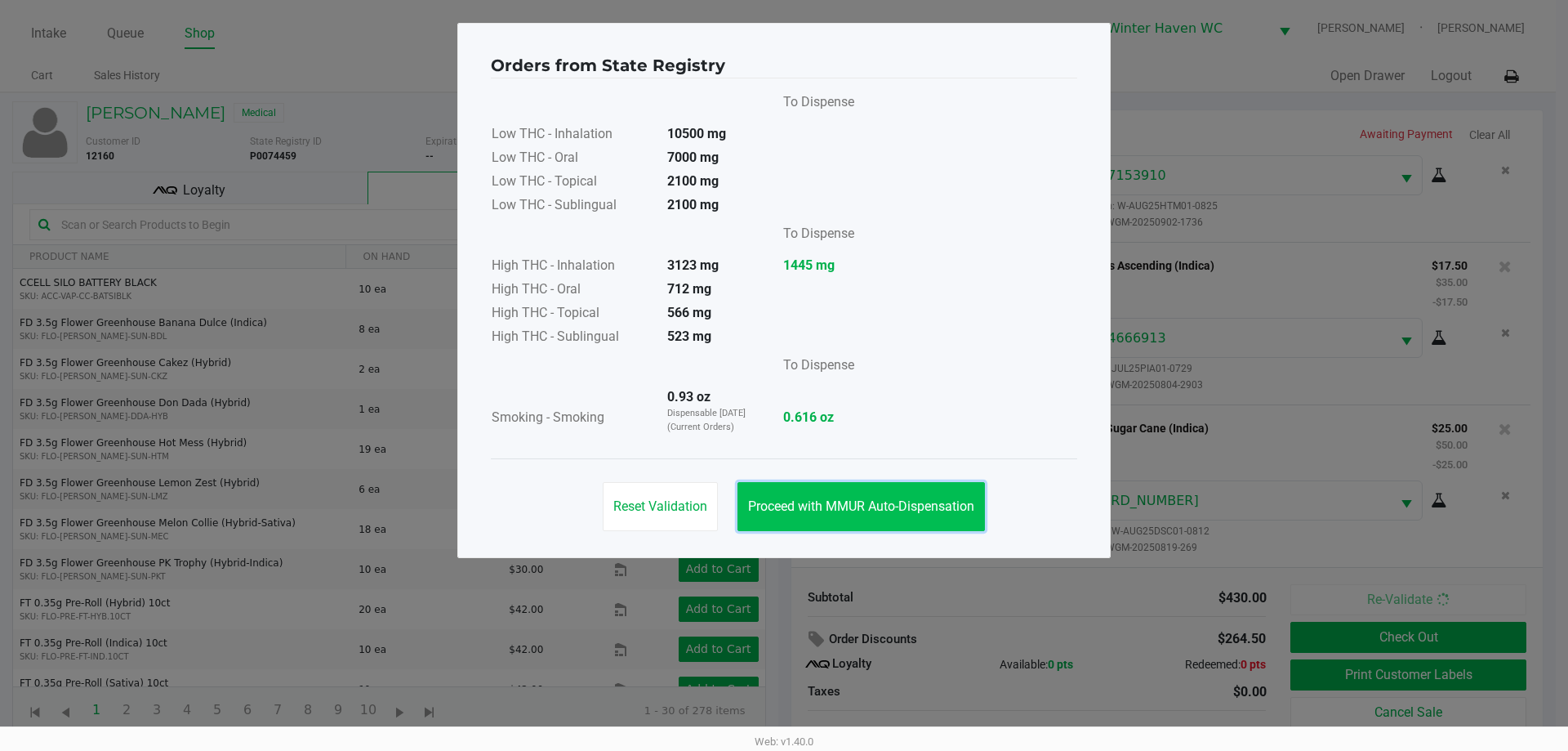
click at [800, 504] on span "Proceed with MMUR Auto-Dispensation" at bounding box center [860, 506] width 226 height 15
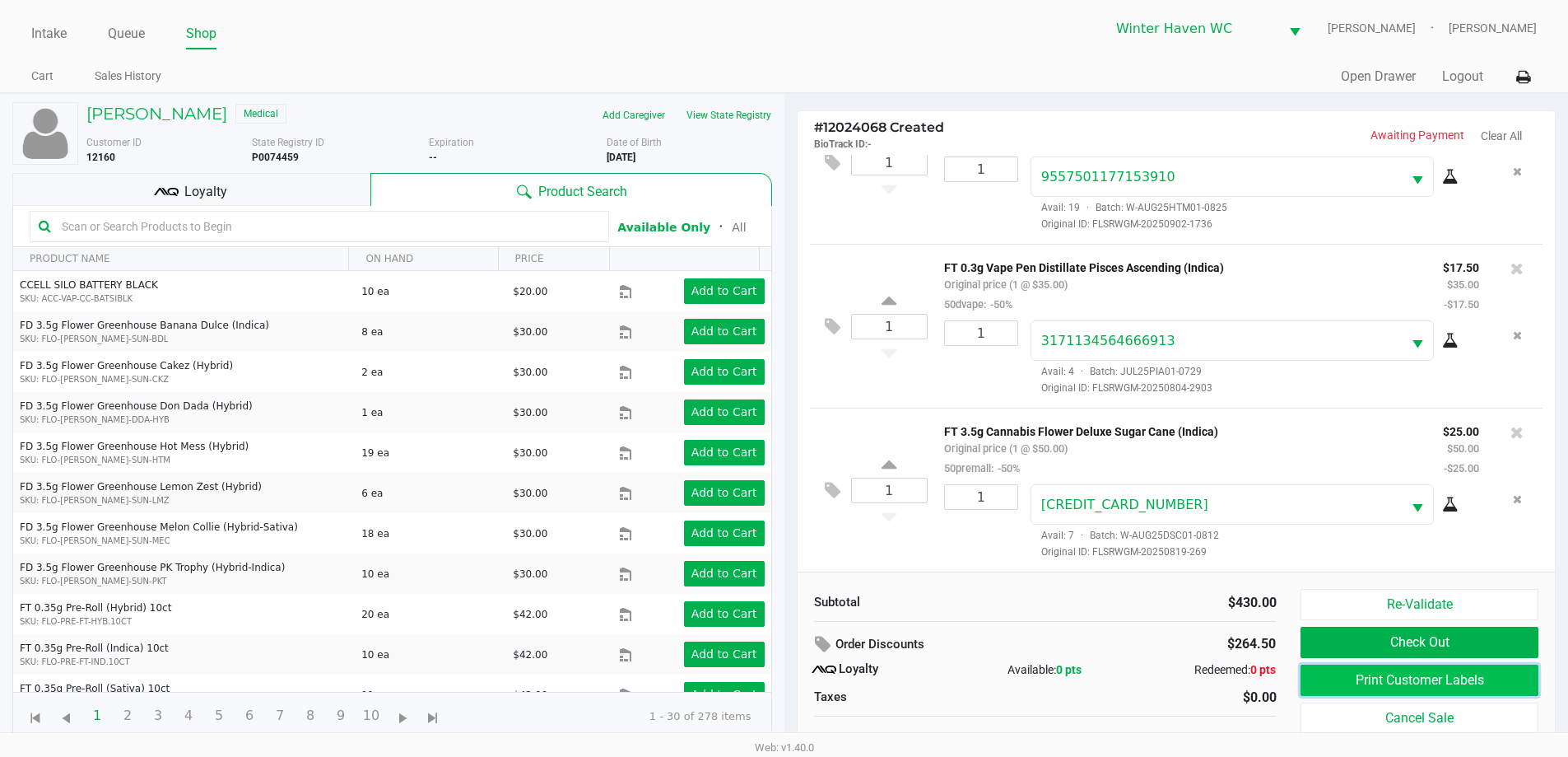
click at [1388, 686] on button "Print Customer Labels" at bounding box center [1419, 679] width 237 height 31
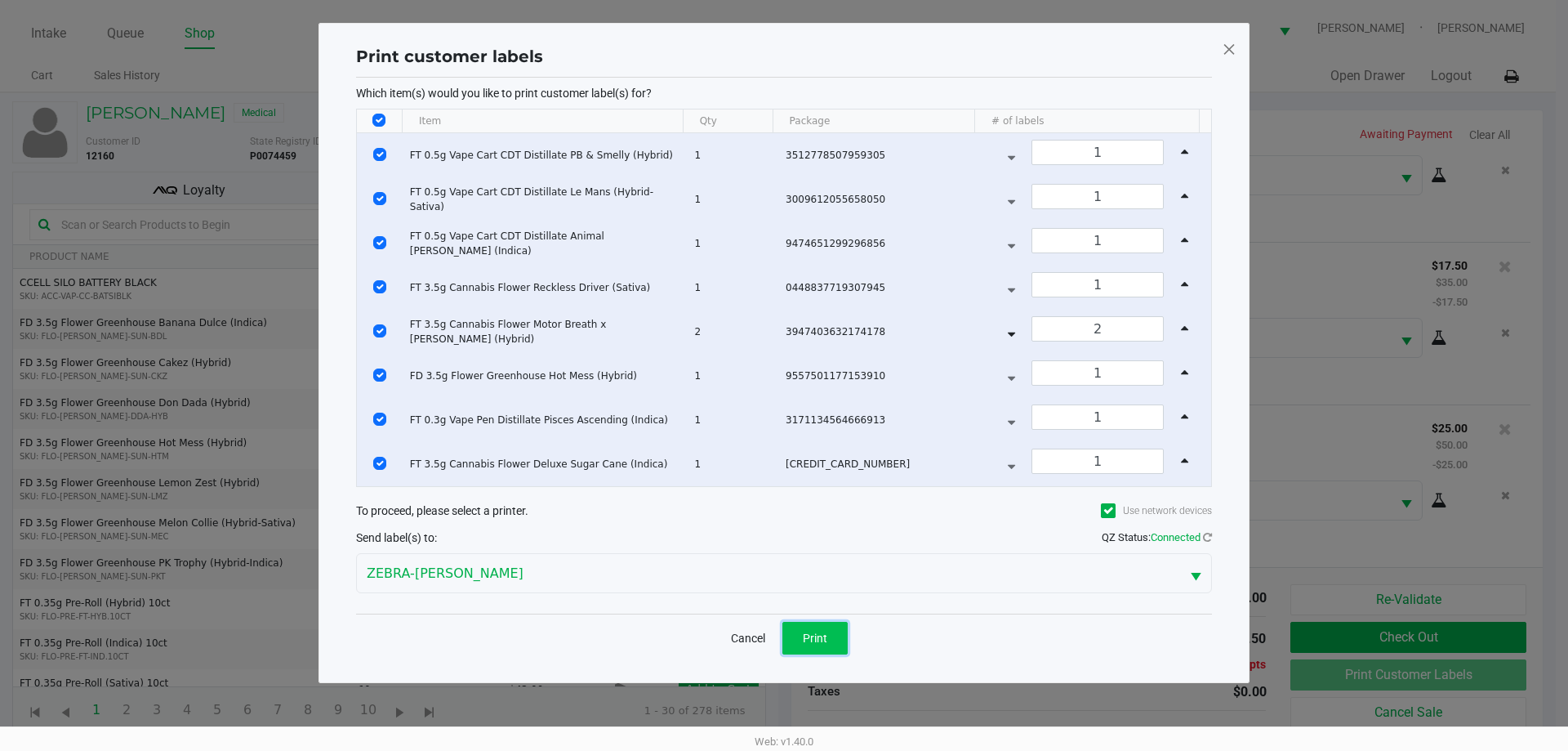
click at [806, 638] on span "Print" at bounding box center [814, 638] width 24 height 13
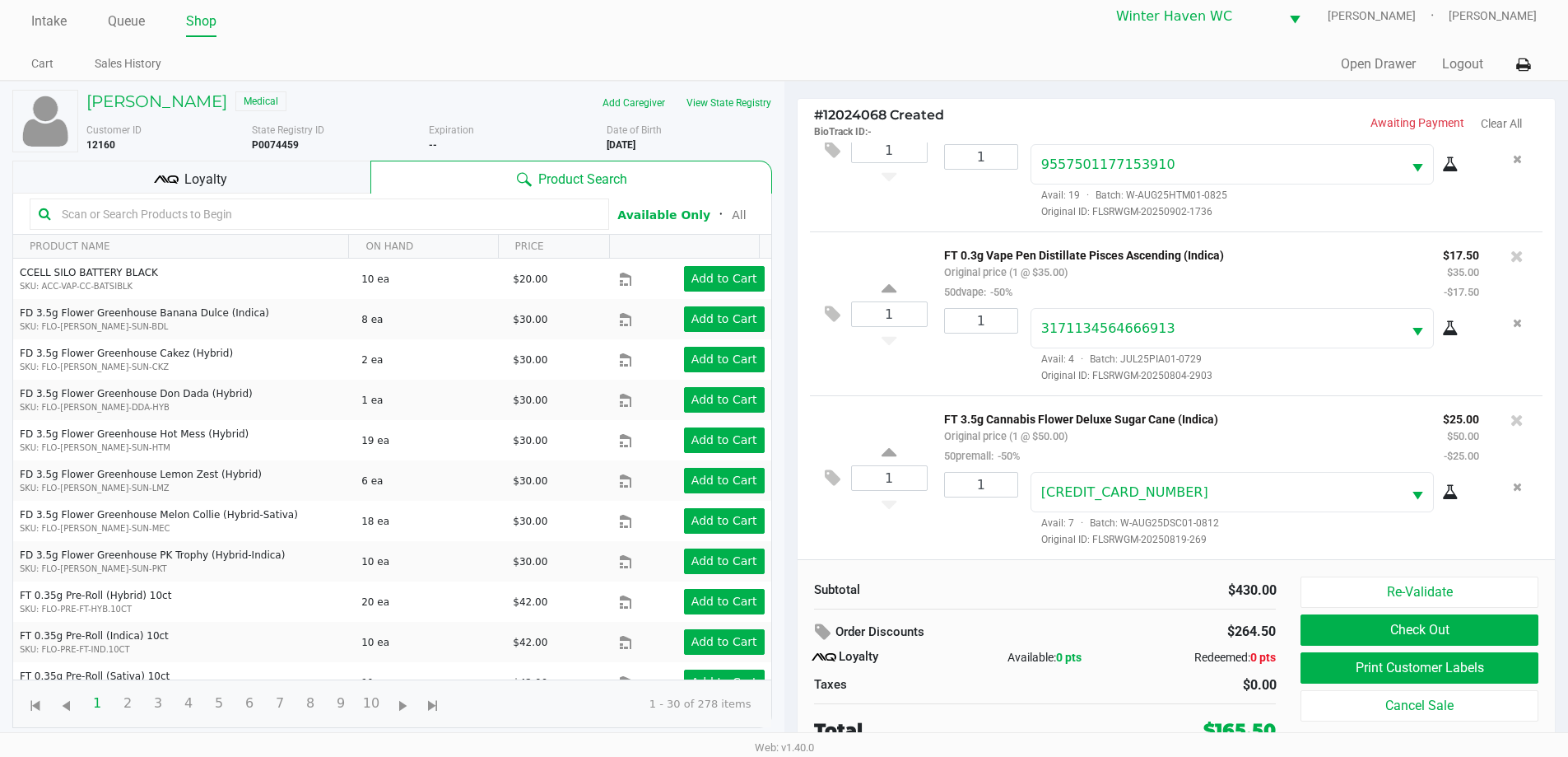
scroll to position [16, 0]
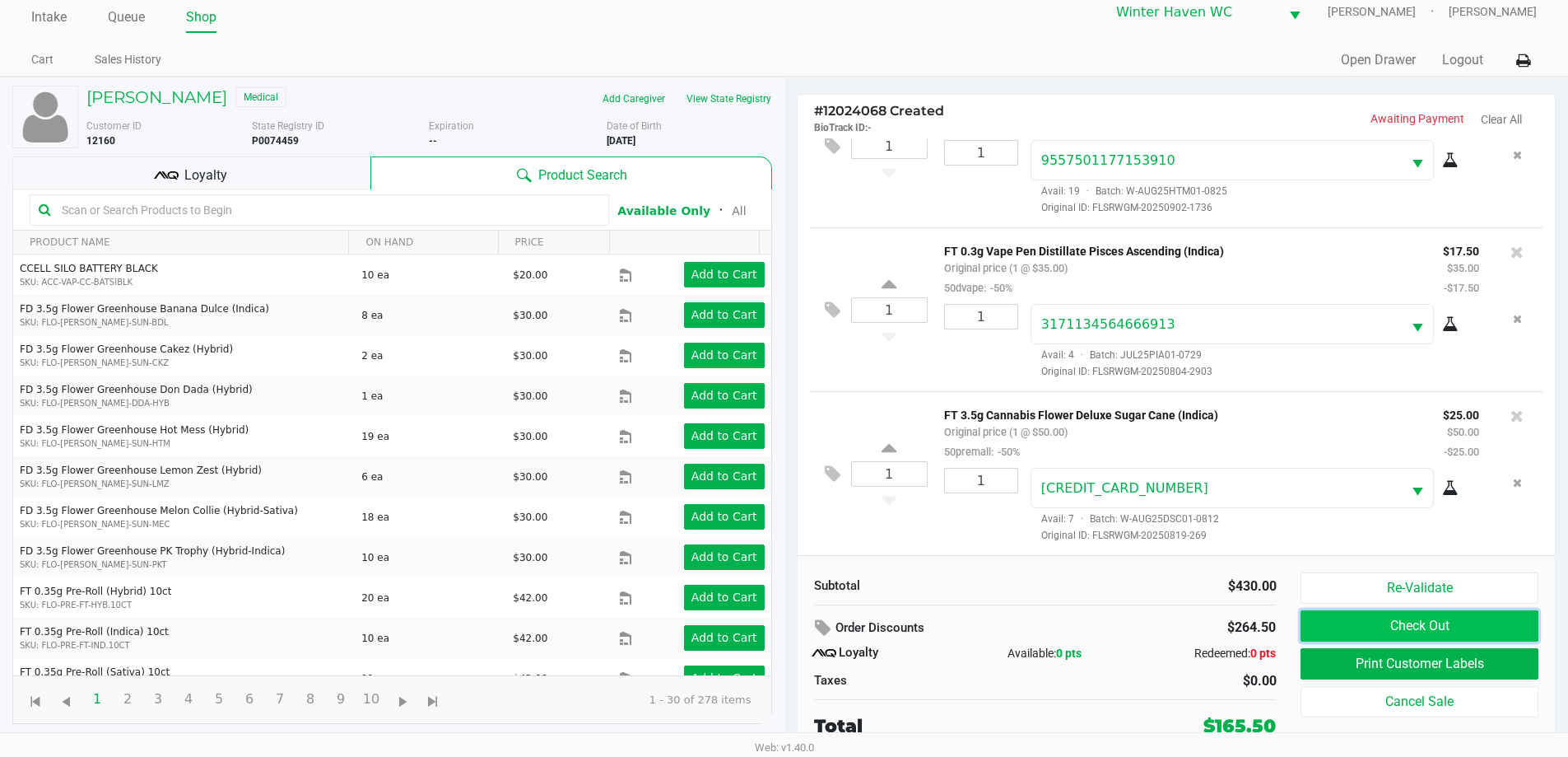
click at [1419, 626] on button "Check Out" at bounding box center [1419, 625] width 237 height 31
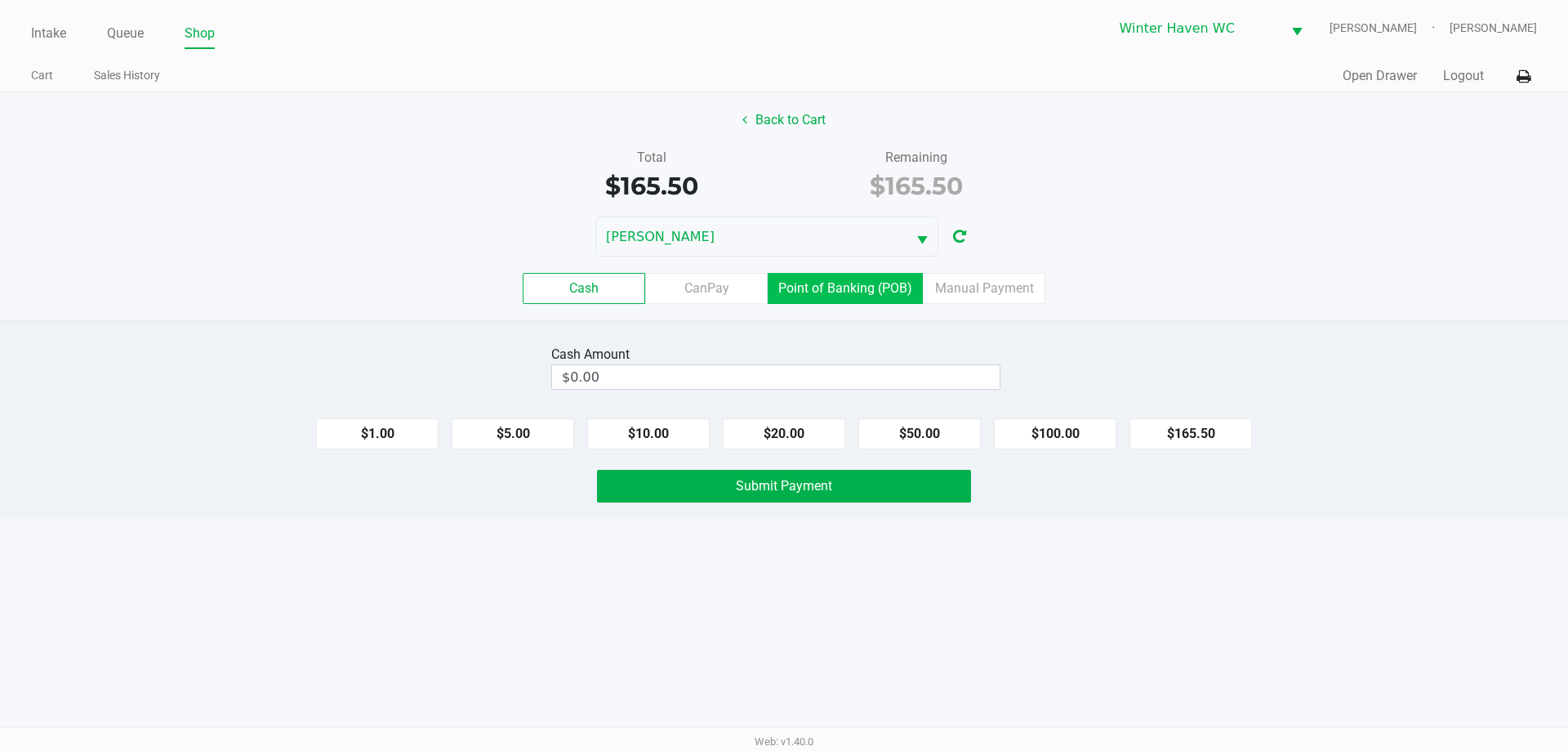
click at [816, 288] on label "Point of Banking (POB)" at bounding box center [844, 288] width 155 height 31
click at [0, 0] on 7 "Point of Banking (POB)" at bounding box center [0, 0] width 0 height 0
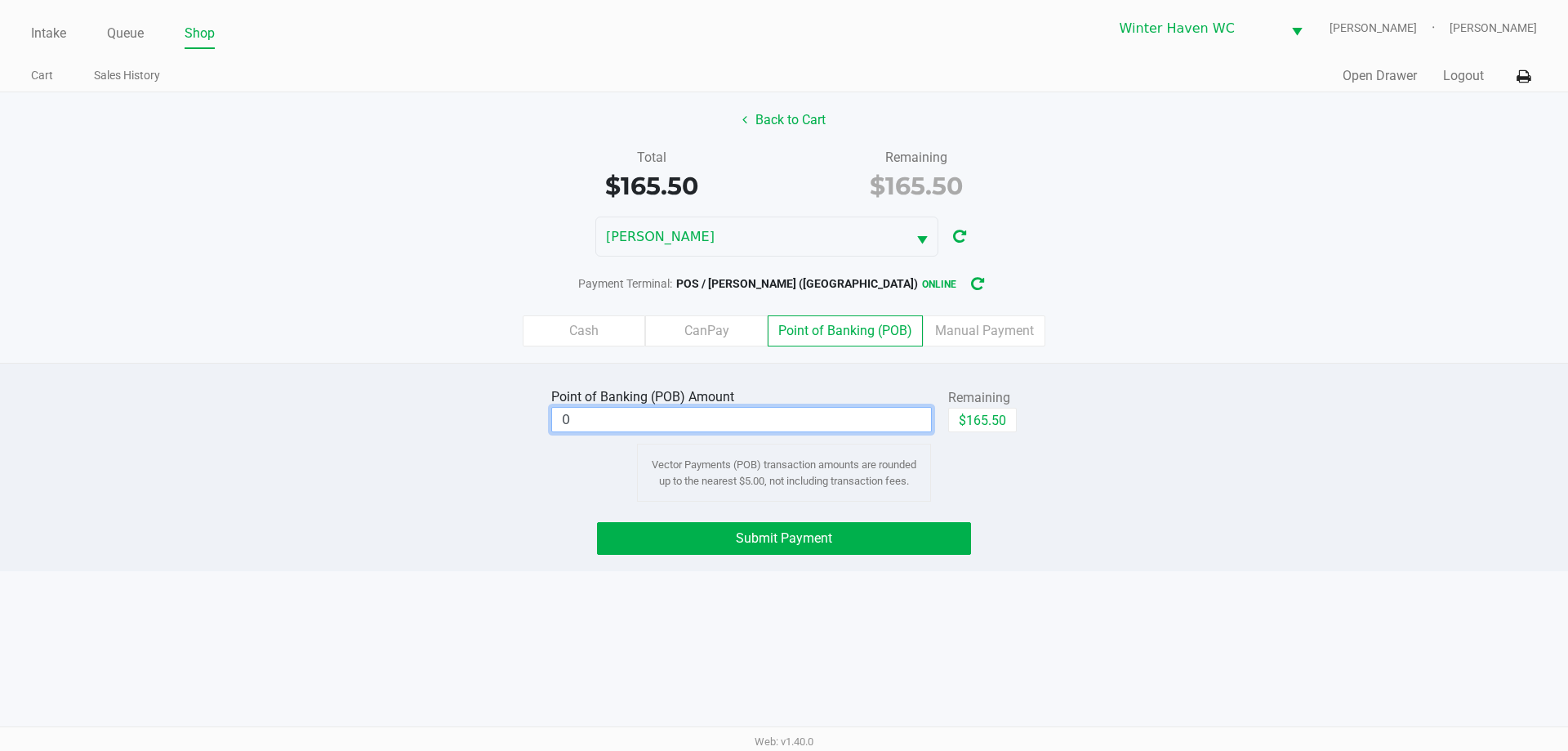
click at [909, 418] on input "0" at bounding box center [741, 419] width 379 height 24
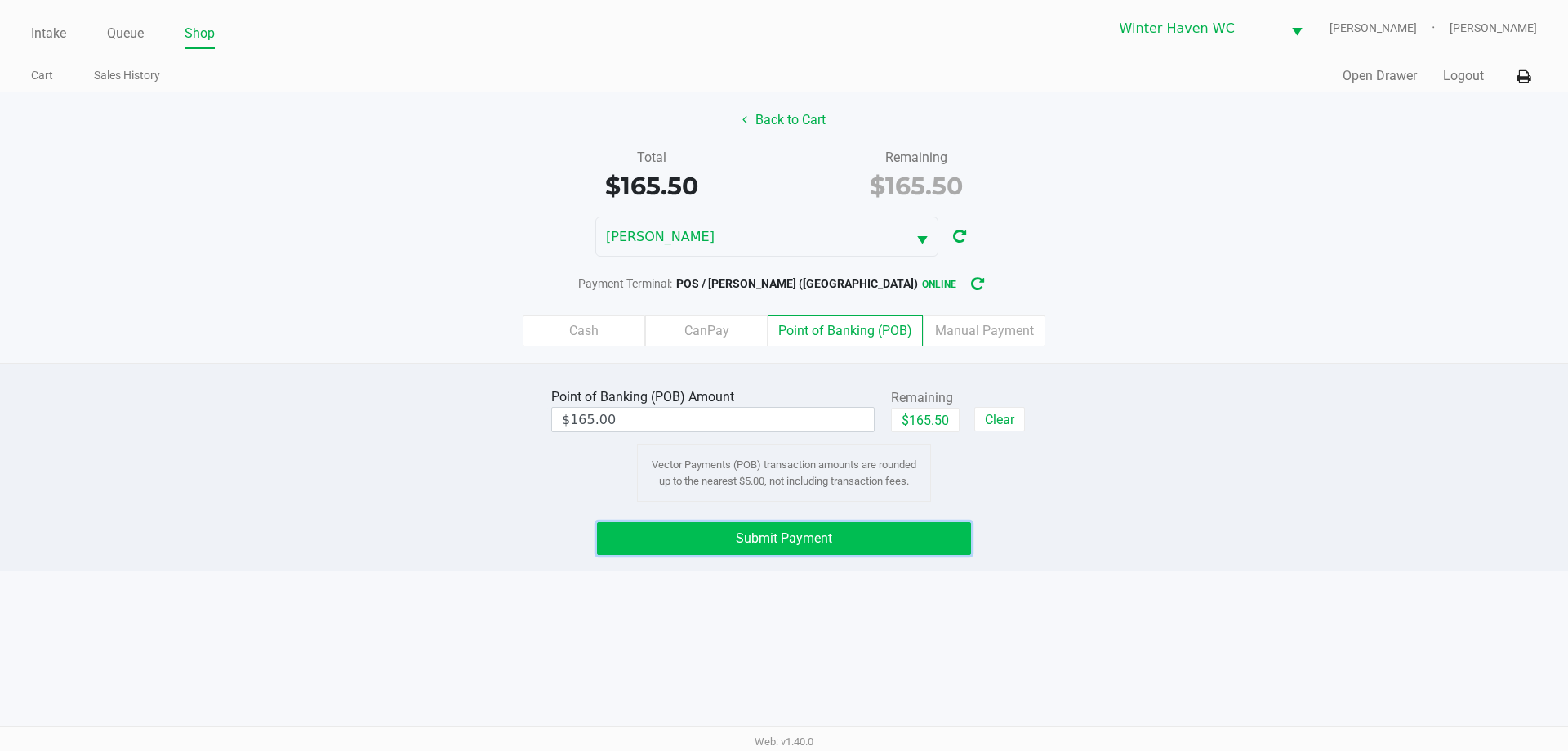
click at [833, 531] on button "Submit Payment" at bounding box center [784, 538] width 374 height 33
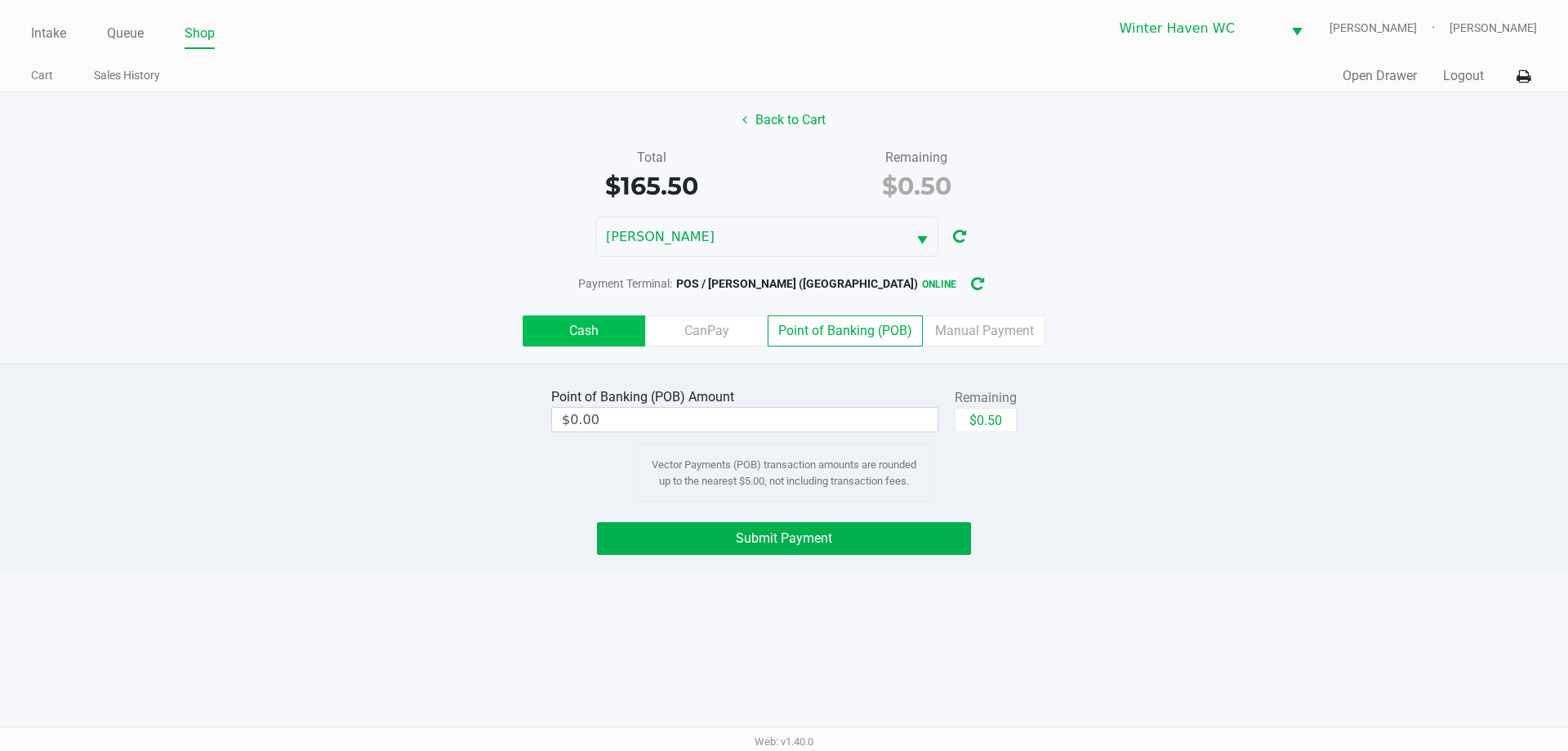
click at [574, 326] on label "Cash" at bounding box center [584, 331] width 122 height 31
click at [0, 0] on 0 "Cash" at bounding box center [0, 0] width 0 height 0
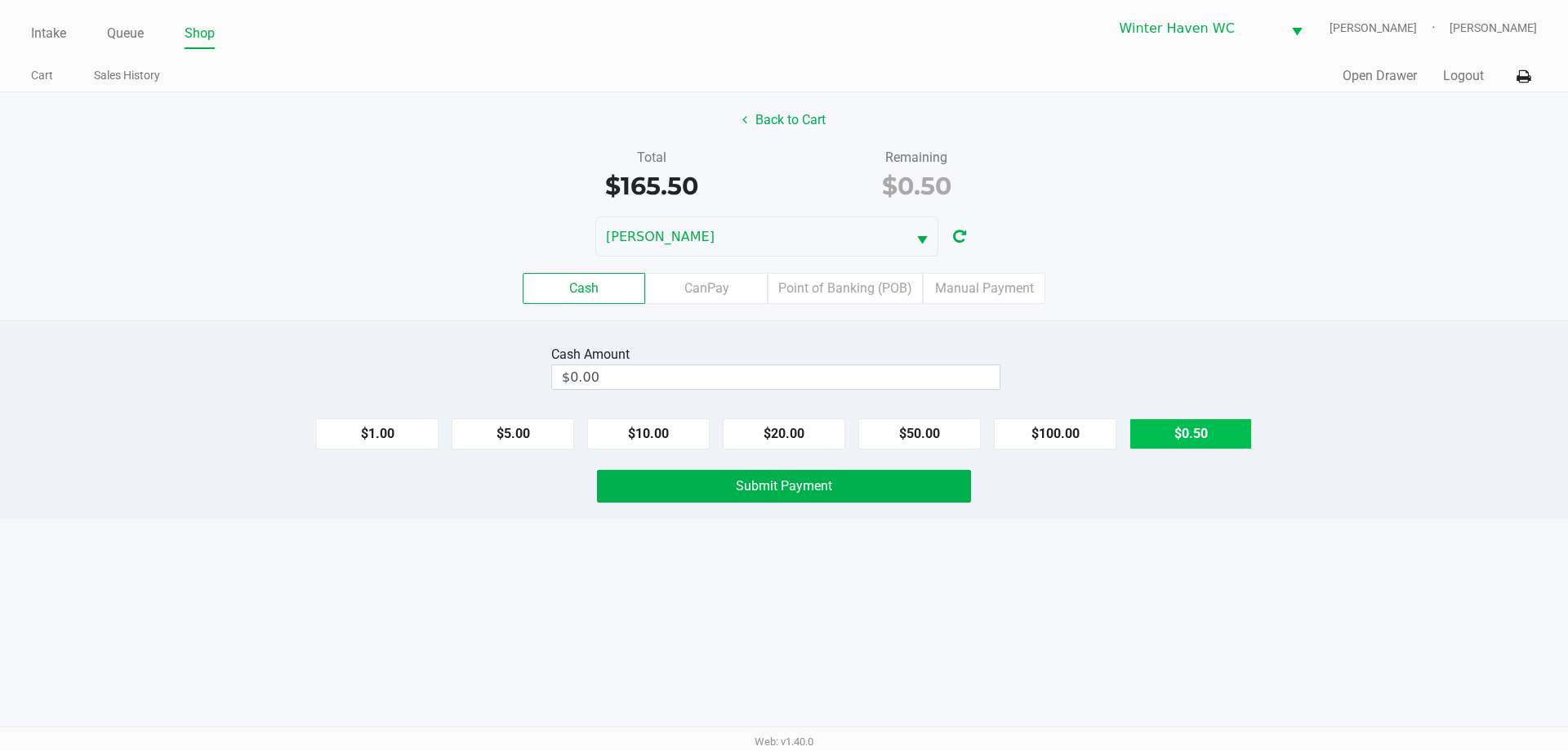
click at [1195, 434] on button "$0.50" at bounding box center [1190, 434] width 122 height 31
type input "$0.50"
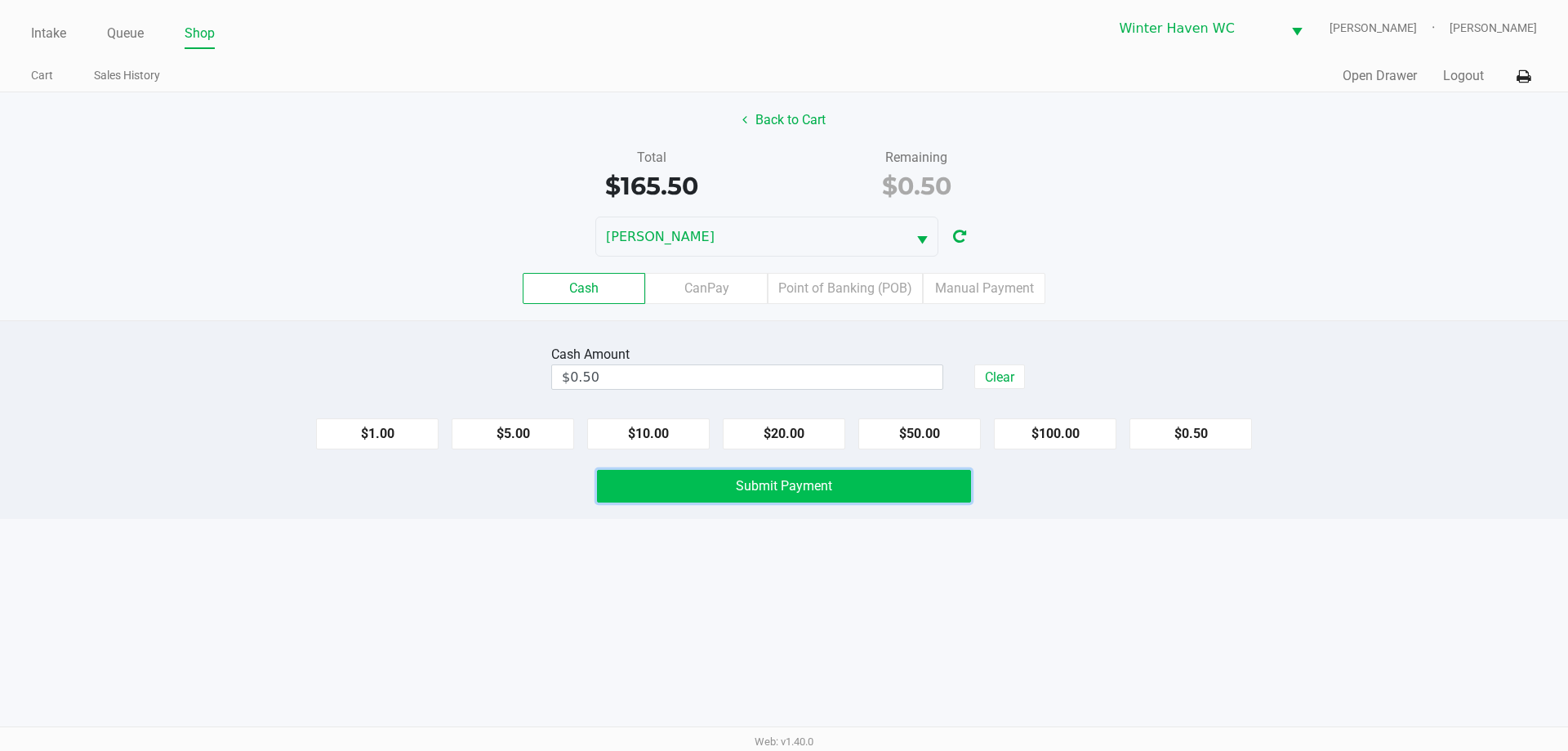
click at [885, 501] on button "Submit Payment" at bounding box center [784, 486] width 374 height 33
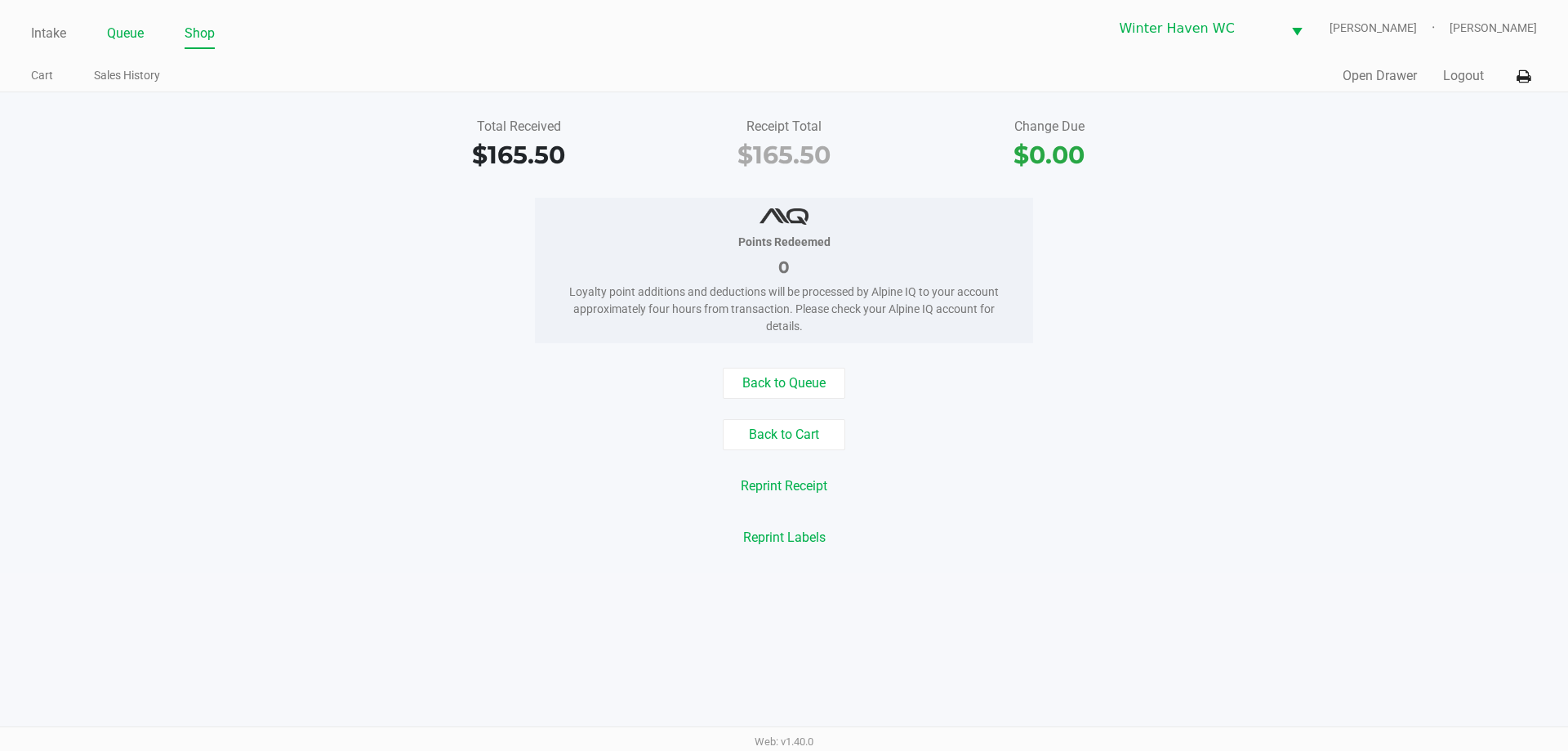
click at [128, 25] on link "Queue" at bounding box center [125, 34] width 37 height 23
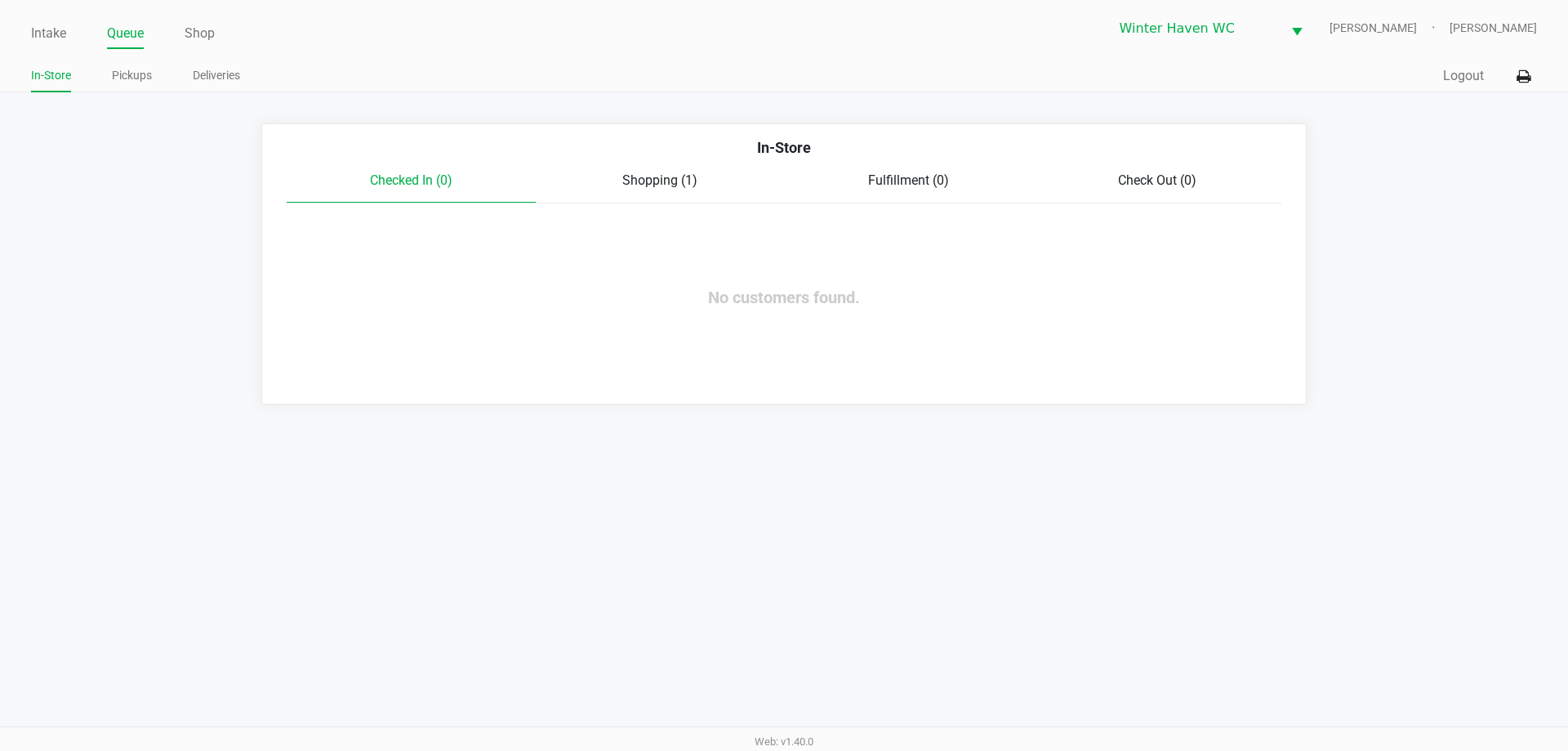
click at [176, 301] on app-queue-list "In-Store Checked In (0) Shopping (1) Fulfillment (0) Check Out (0) No customers…" at bounding box center [784, 263] width 1568 height 281
click at [171, 297] on app-queue-list "In-Store Checked In (0) Shopping (1) Fulfillment (0) Check Out (0) No customers…" at bounding box center [784, 263] width 1568 height 281
click at [169, 295] on app-queue-list "In-Store Checked In (0) Shopping (1) Fulfillment (0) Check Out (0) No customers…" at bounding box center [784, 263] width 1568 height 281
click at [56, 32] on link "Intake" at bounding box center [48, 34] width 36 height 23
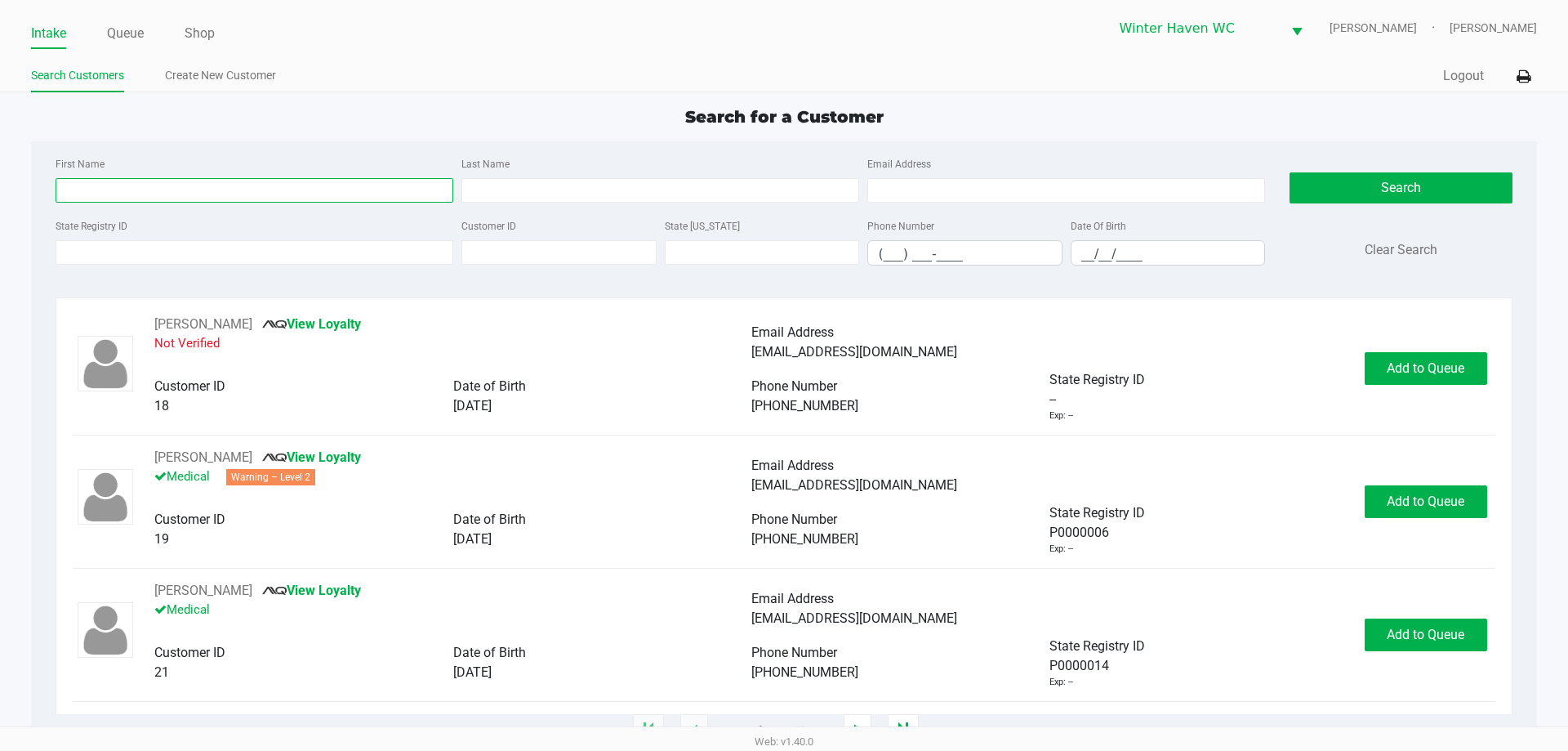
click at [235, 196] on input "First Name" at bounding box center [255, 189] width 398 height 24
click at [253, 188] on input "First Name" at bounding box center [255, 189] width 398 height 24
click at [239, 188] on input "First Name" at bounding box center [255, 189] width 398 height 24
click at [209, 250] on input "State Registry ID" at bounding box center [255, 252] width 398 height 24
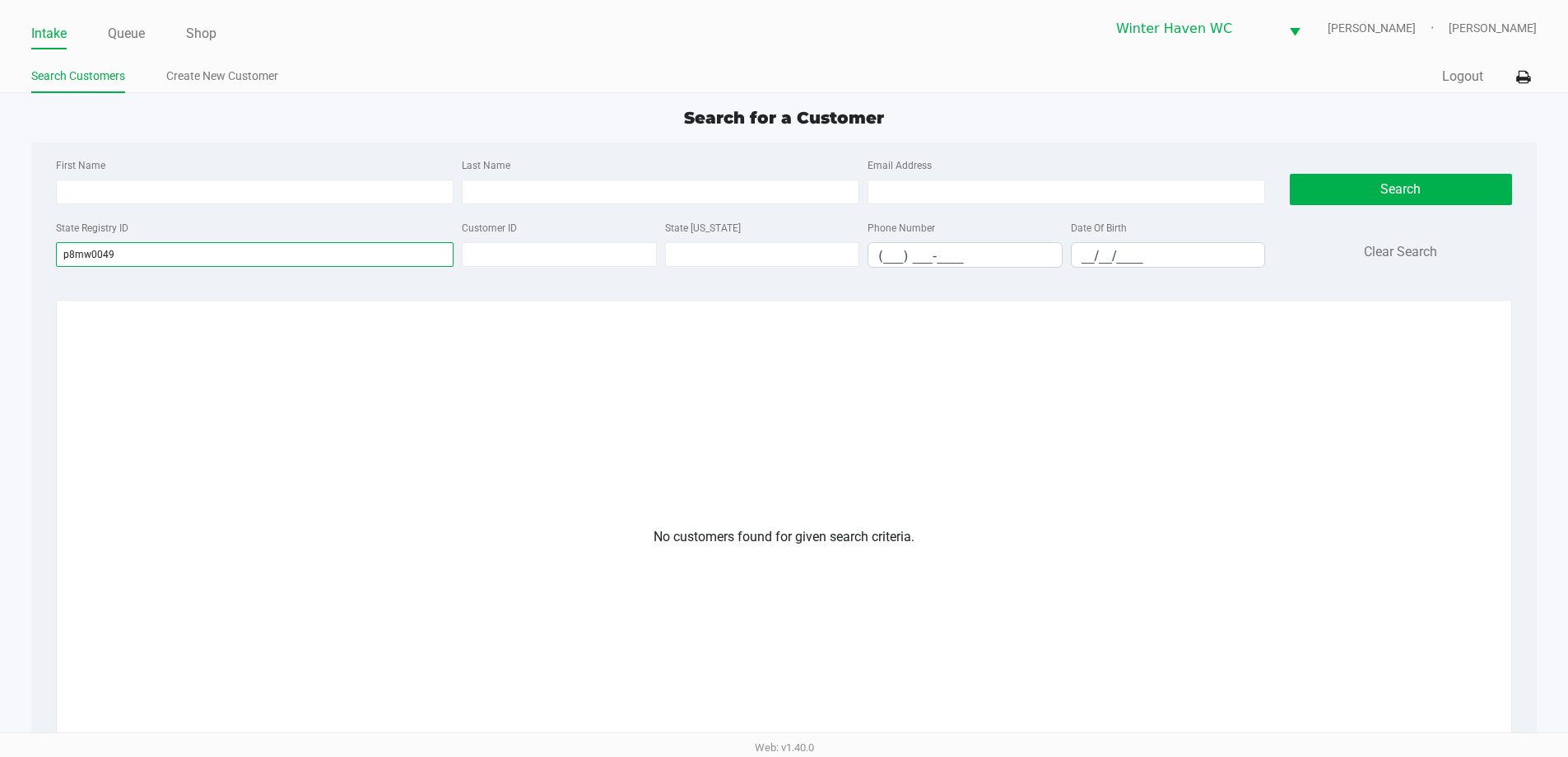
click at [92, 260] on input "p8mw0049" at bounding box center [255, 254] width 397 height 24
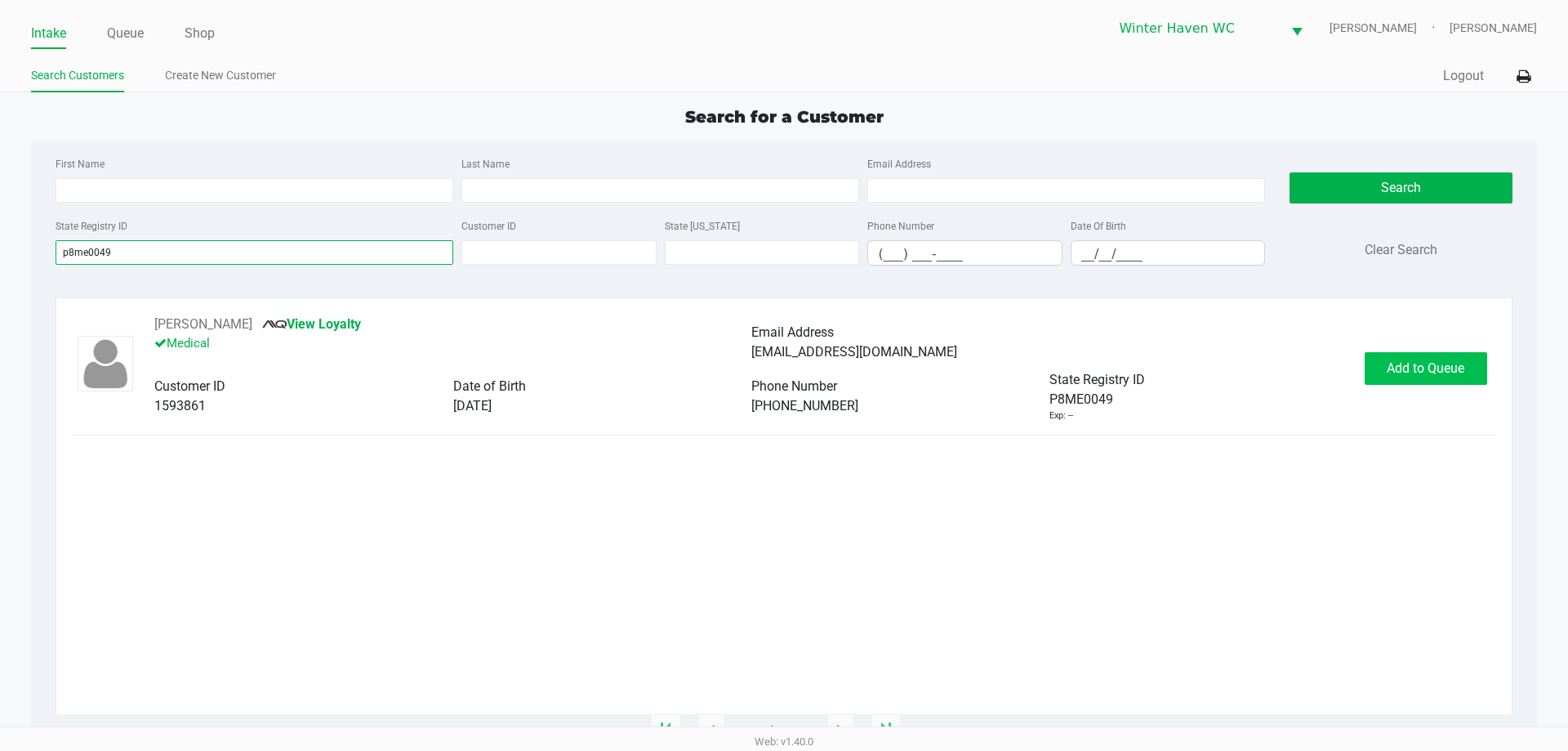
type input "p8me0049"
click at [1396, 365] on span "Add to Queue" at bounding box center [1425, 368] width 78 height 15
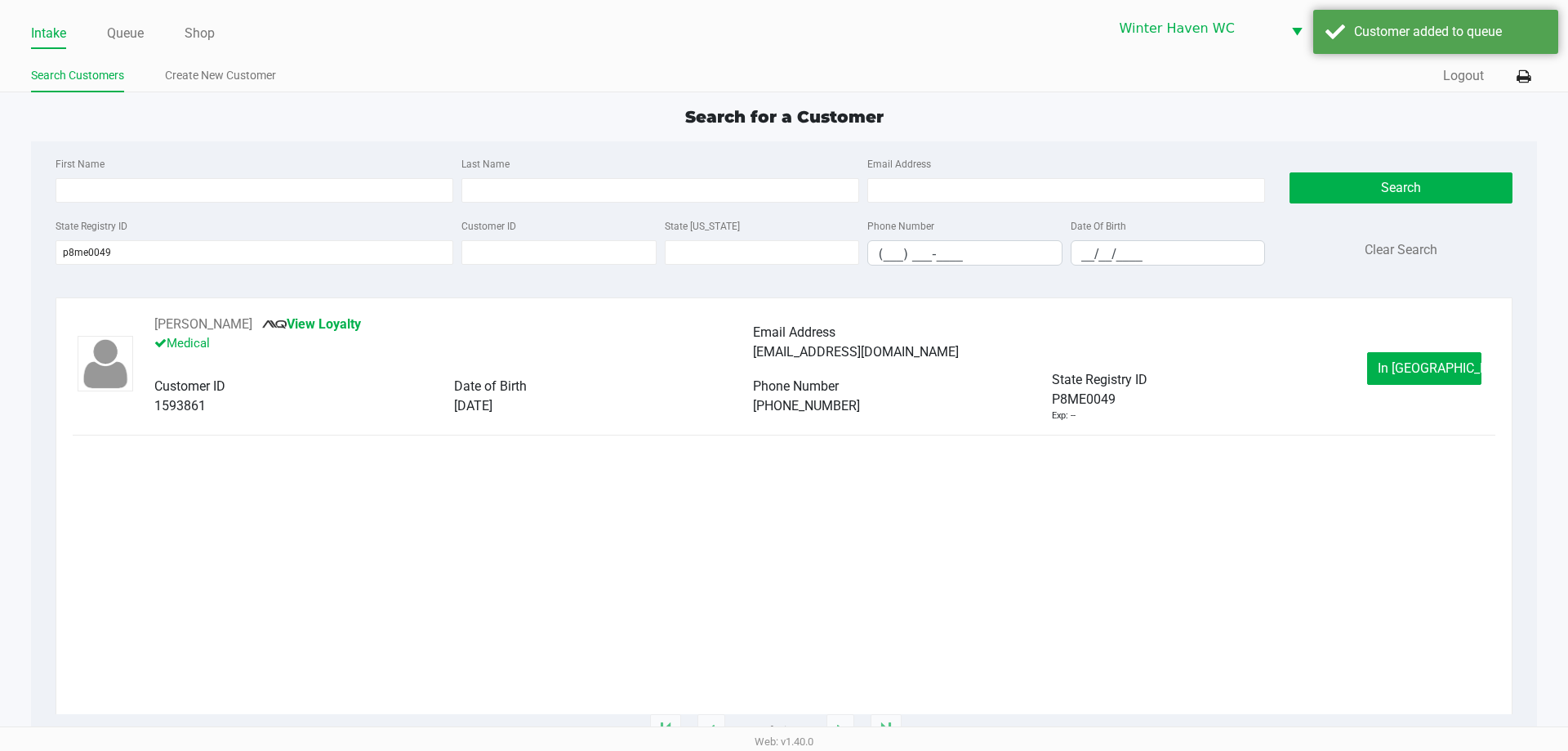
click at [145, 32] on ul "Intake Queue Shop" at bounding box center [407, 34] width 753 height 28
click at [140, 32] on link "Queue" at bounding box center [125, 34] width 37 height 23
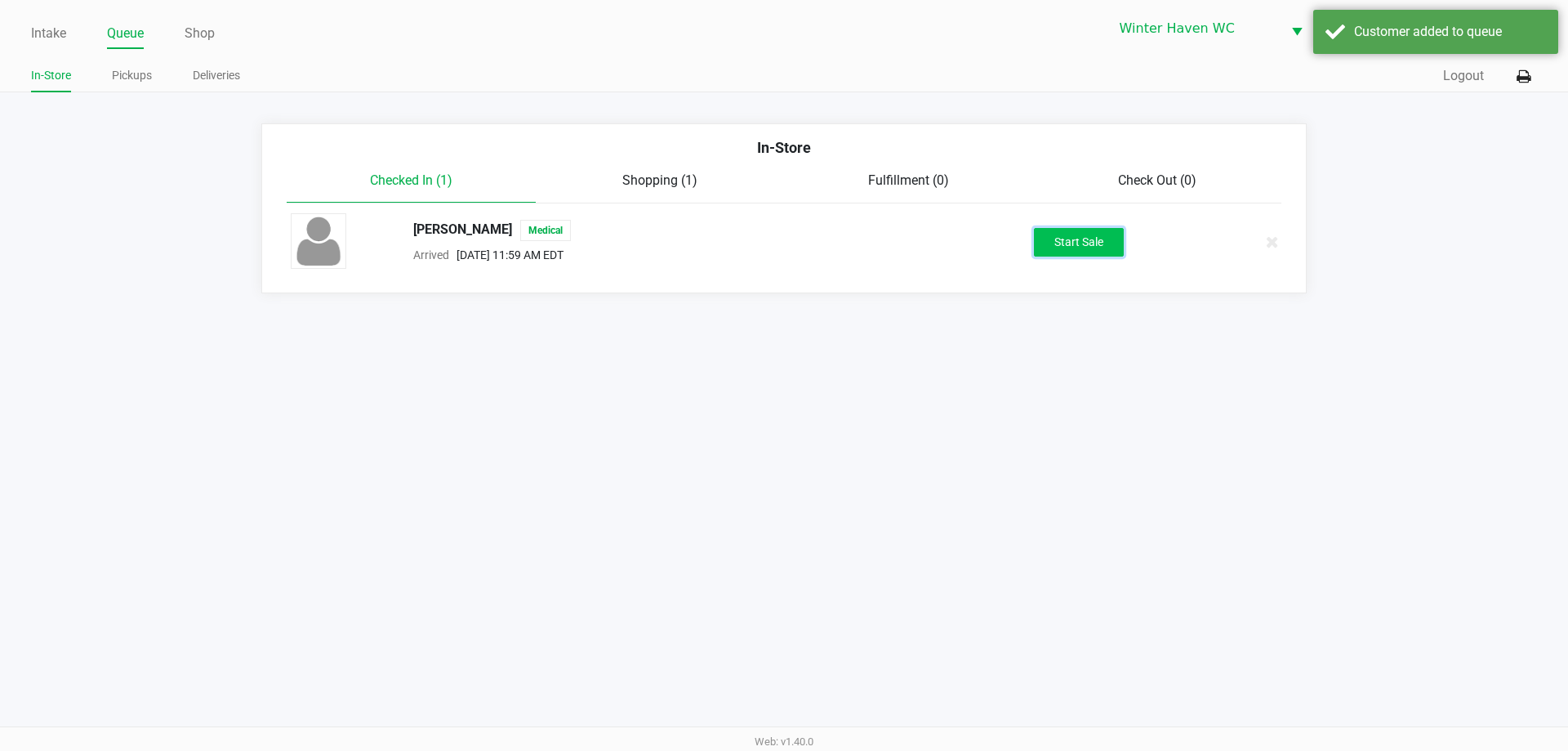
click at [1049, 248] on button "Start Sale" at bounding box center [1078, 242] width 89 height 29
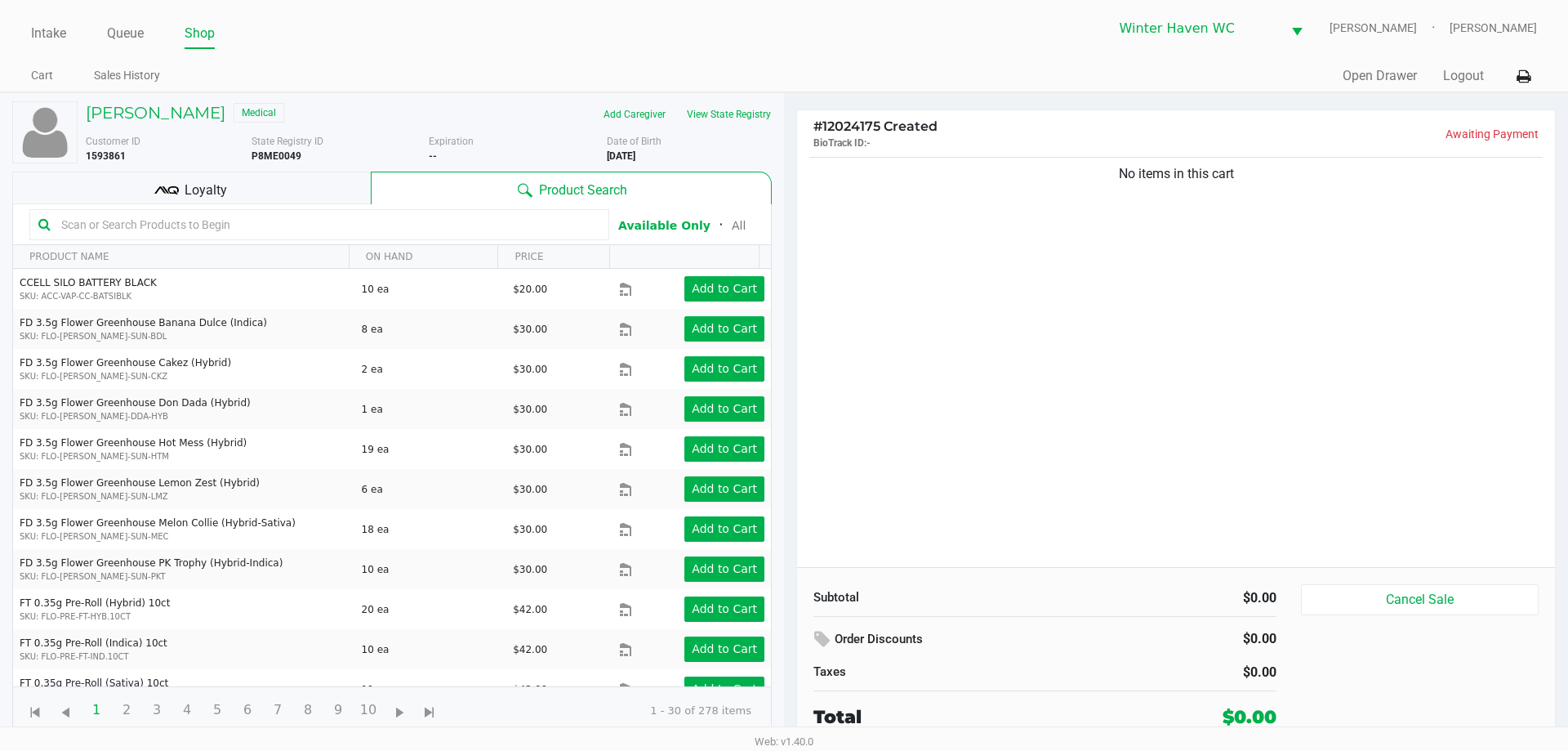
click at [417, 223] on input "text" at bounding box center [327, 224] width 545 height 24
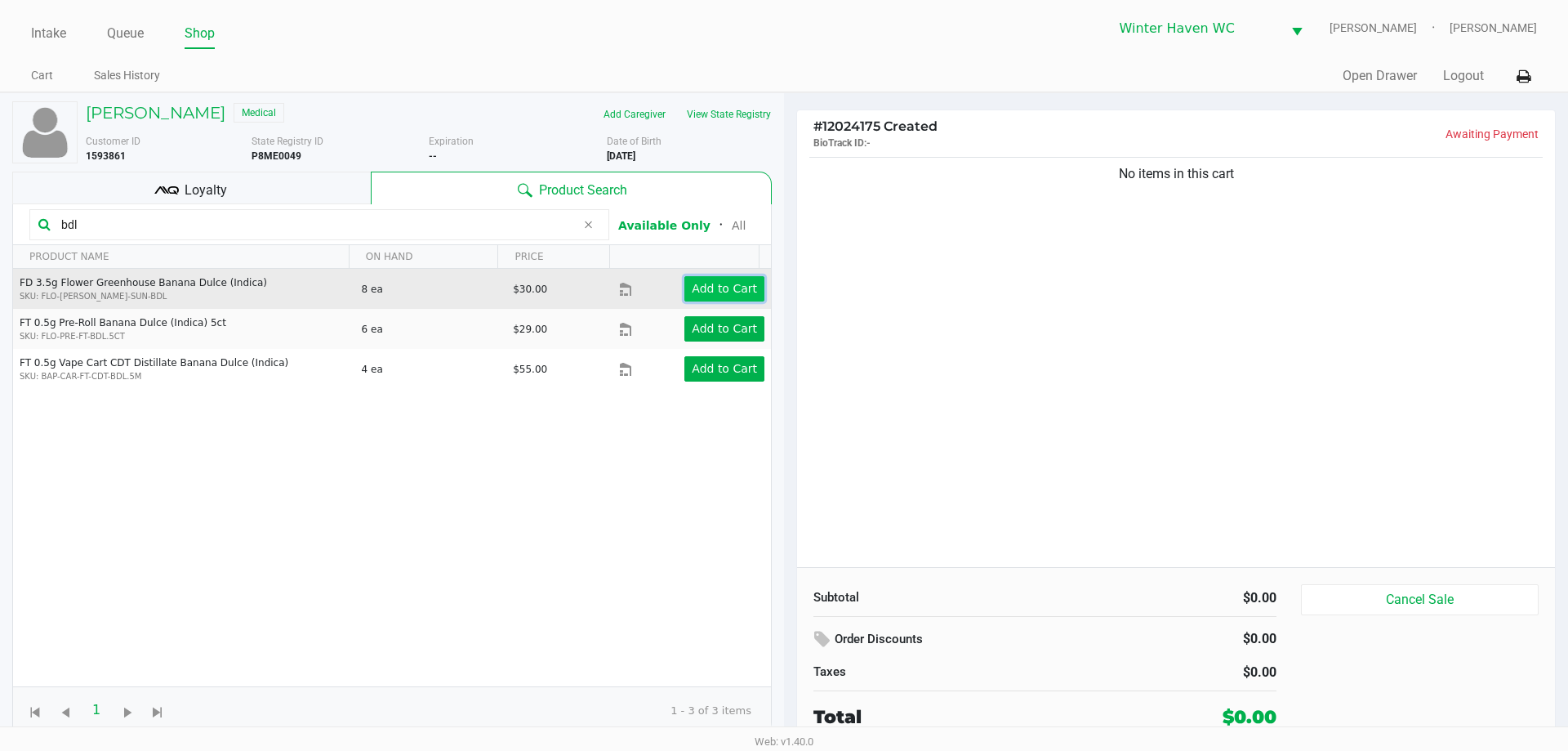
click at [716, 296] on button "Add to Cart" at bounding box center [724, 288] width 80 height 25
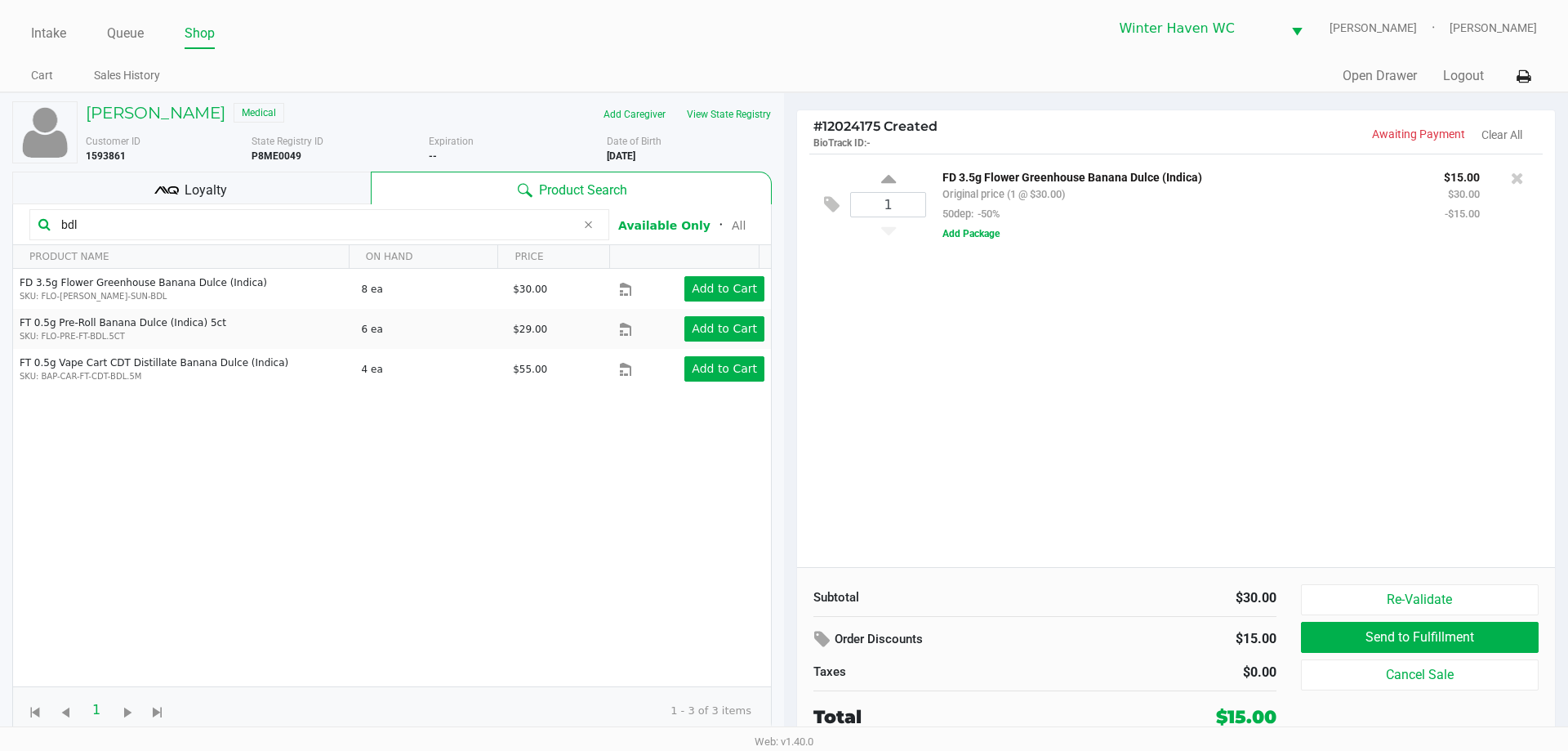
click at [435, 233] on input "bdl" at bounding box center [315, 224] width 521 height 24
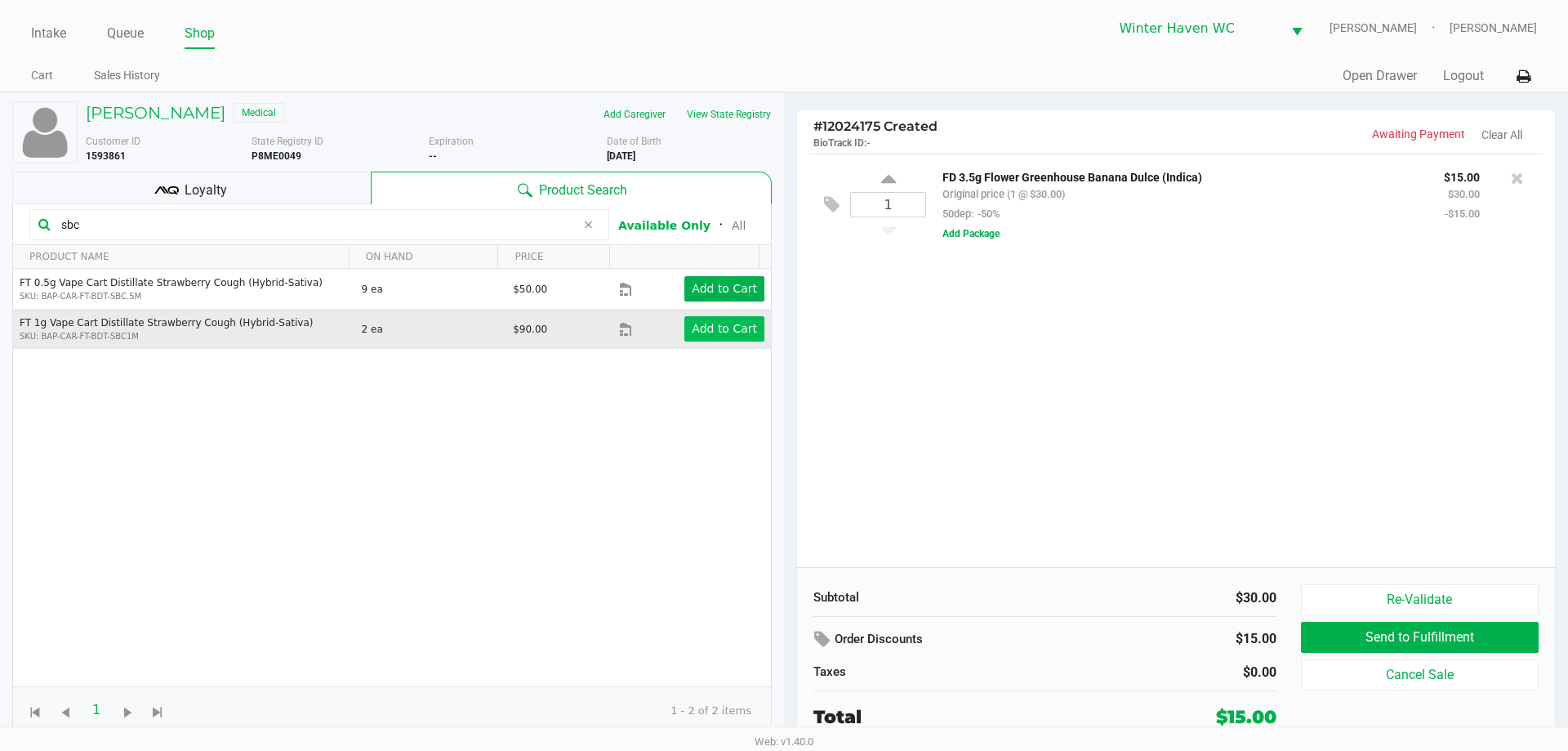
type input "sbc"
click at [726, 327] on app-button-loader "Add to Cart" at bounding box center [724, 329] width 65 height 13
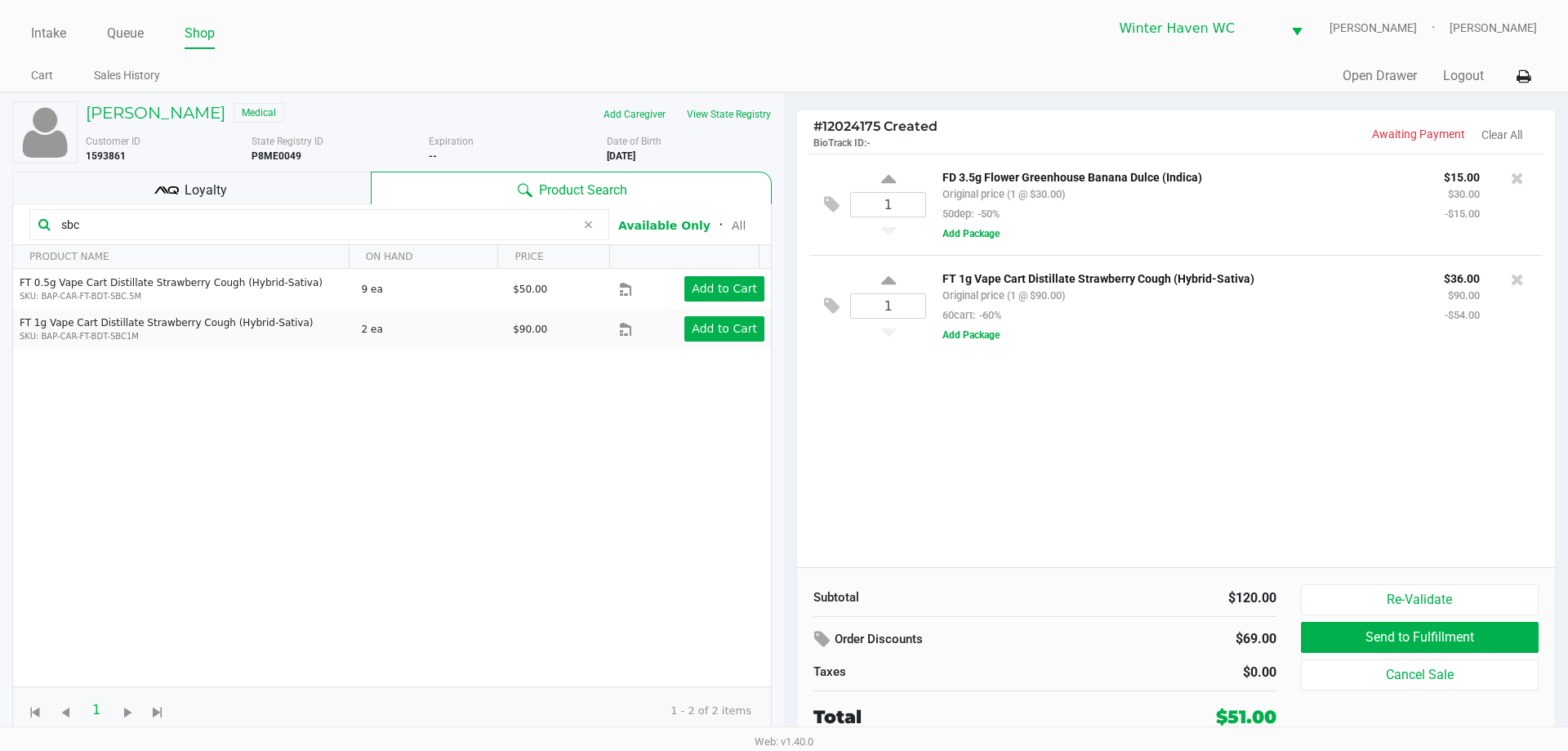
click at [377, 219] on input "sbc" at bounding box center [315, 224] width 521 height 24
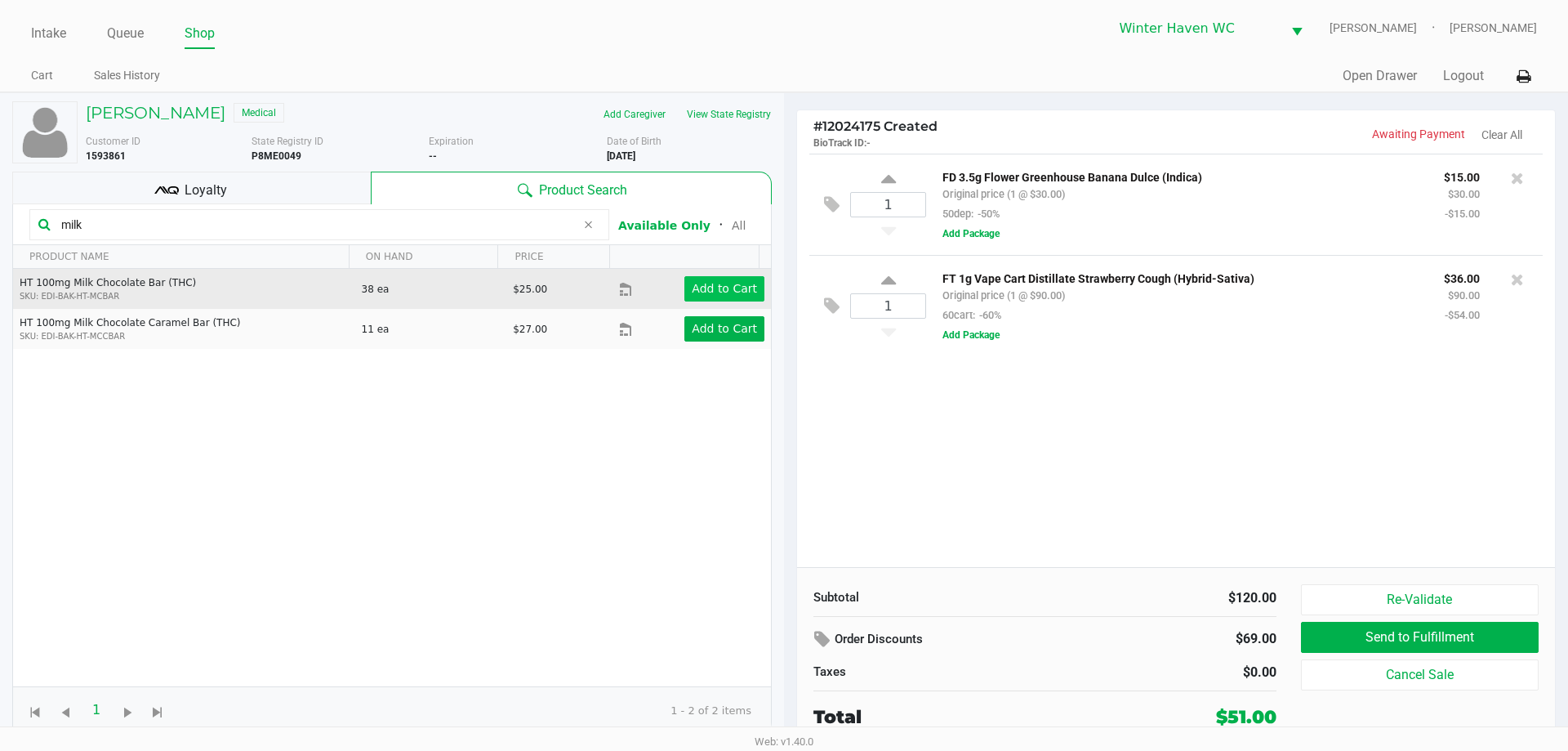
type input "milk"
click at [723, 289] on app-button-loader "Add to Cart" at bounding box center [724, 288] width 65 height 13
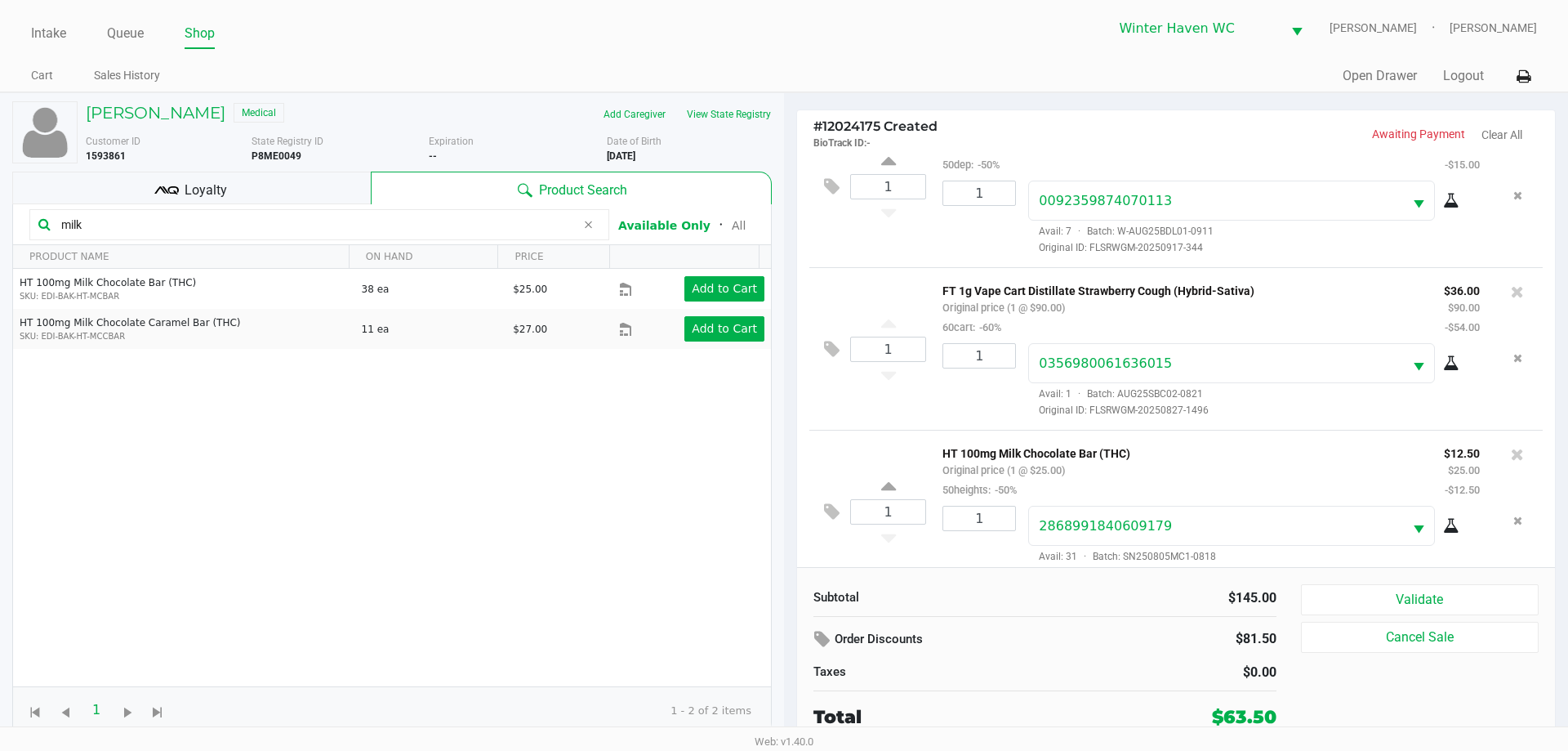
scroll to position [77, 0]
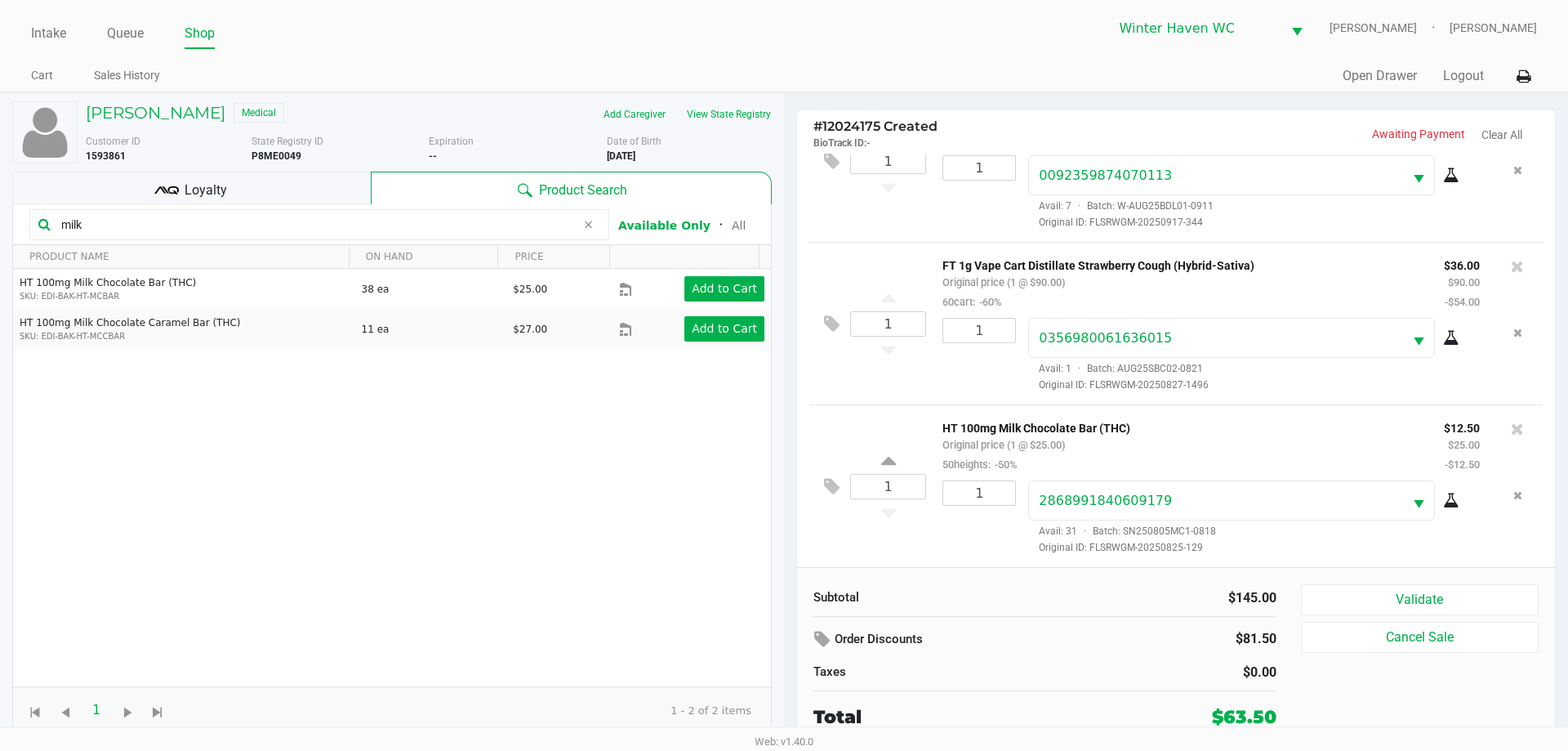
click at [1117, 464] on div "HT 100mg Milk Chocolate Bar (THC) Original price (1 @ $25.00) 50heights: -50%" at bounding box center [1181, 445] width 502 height 57
click at [1444, 594] on button "Validate" at bounding box center [1419, 599] width 237 height 31
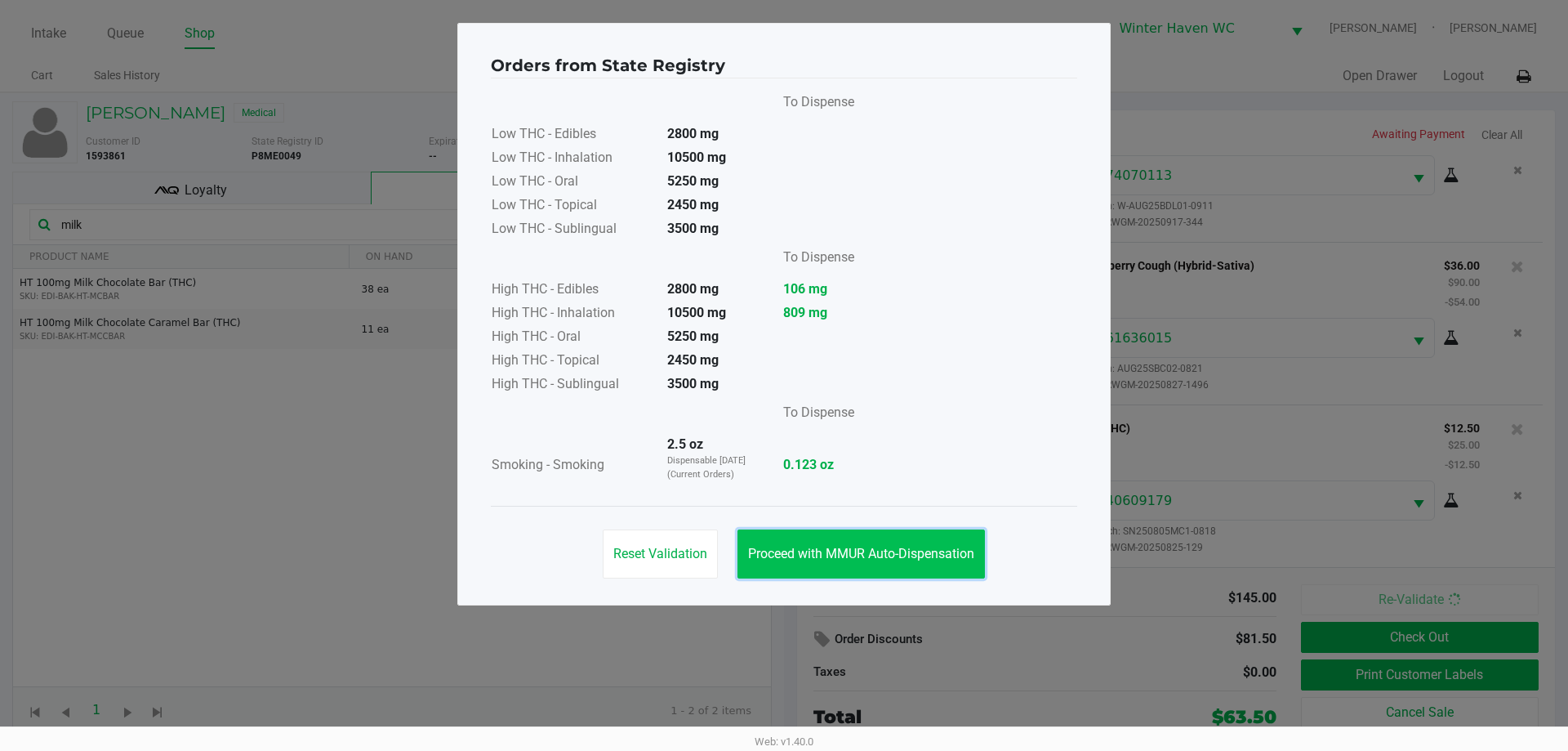
click at [919, 543] on button "Proceed with MMUR Auto-Dispensation" at bounding box center [860, 553] width 247 height 49
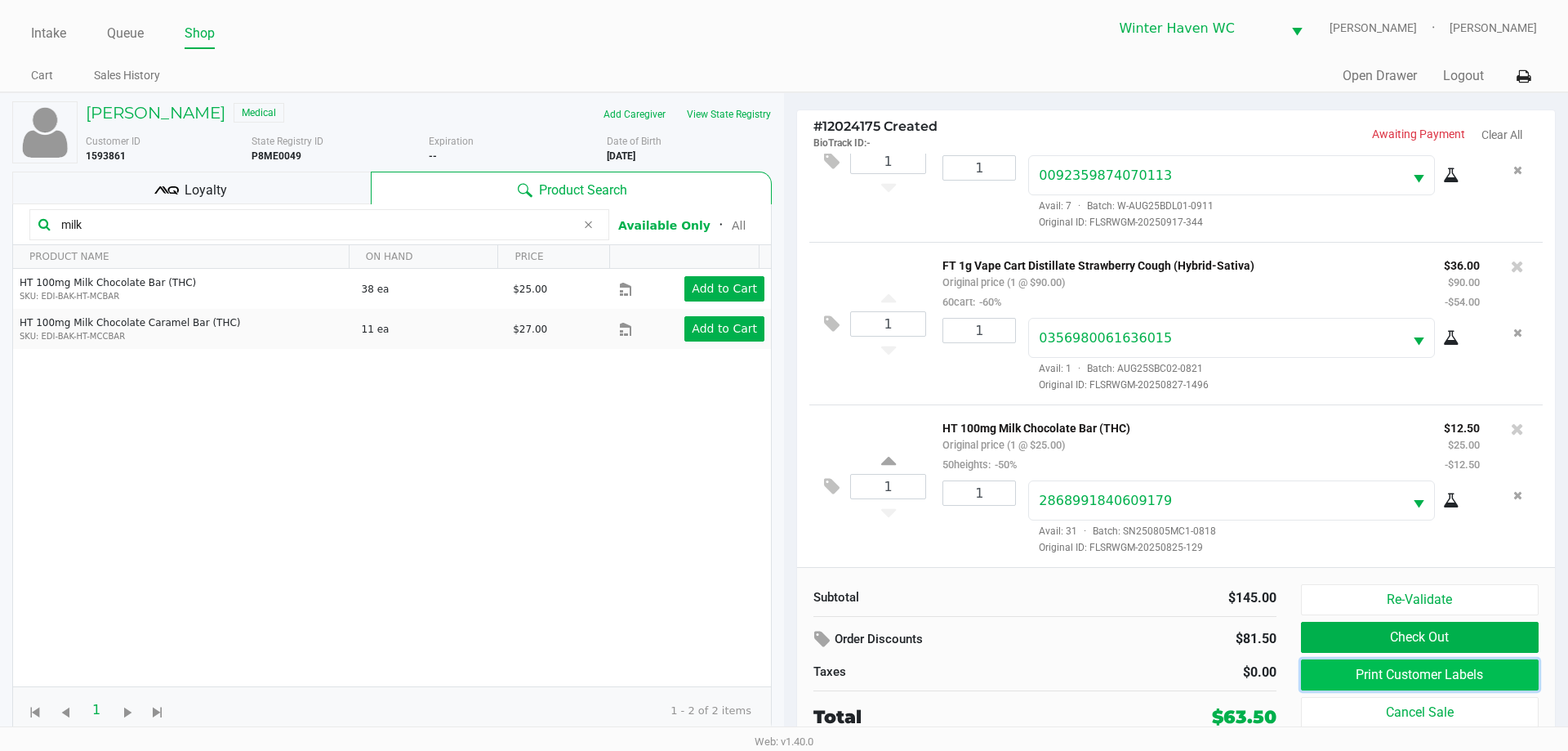
click at [1451, 668] on button "Print Customer Labels" at bounding box center [1419, 674] width 237 height 31
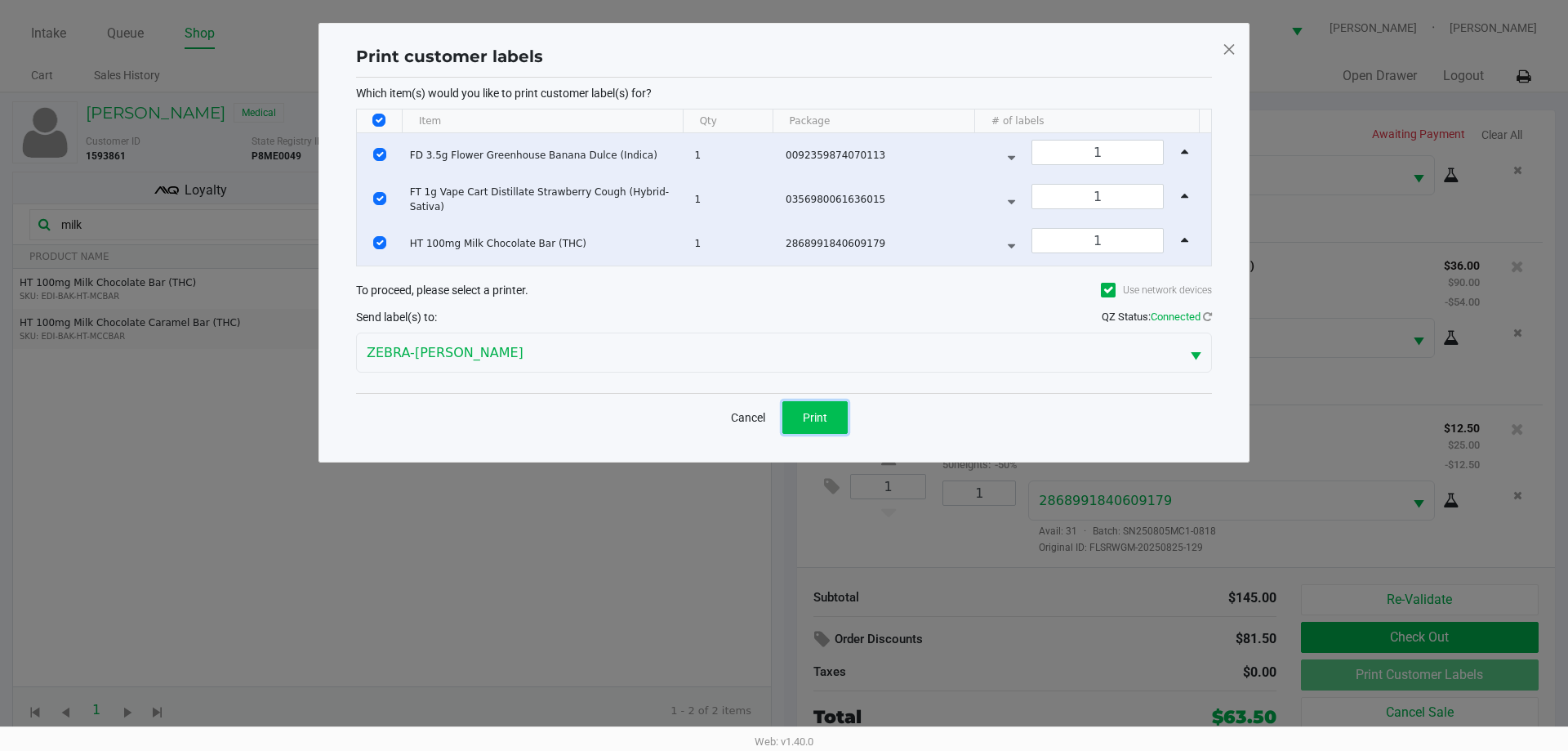
click at [827, 411] on span "Print" at bounding box center [814, 417] width 24 height 13
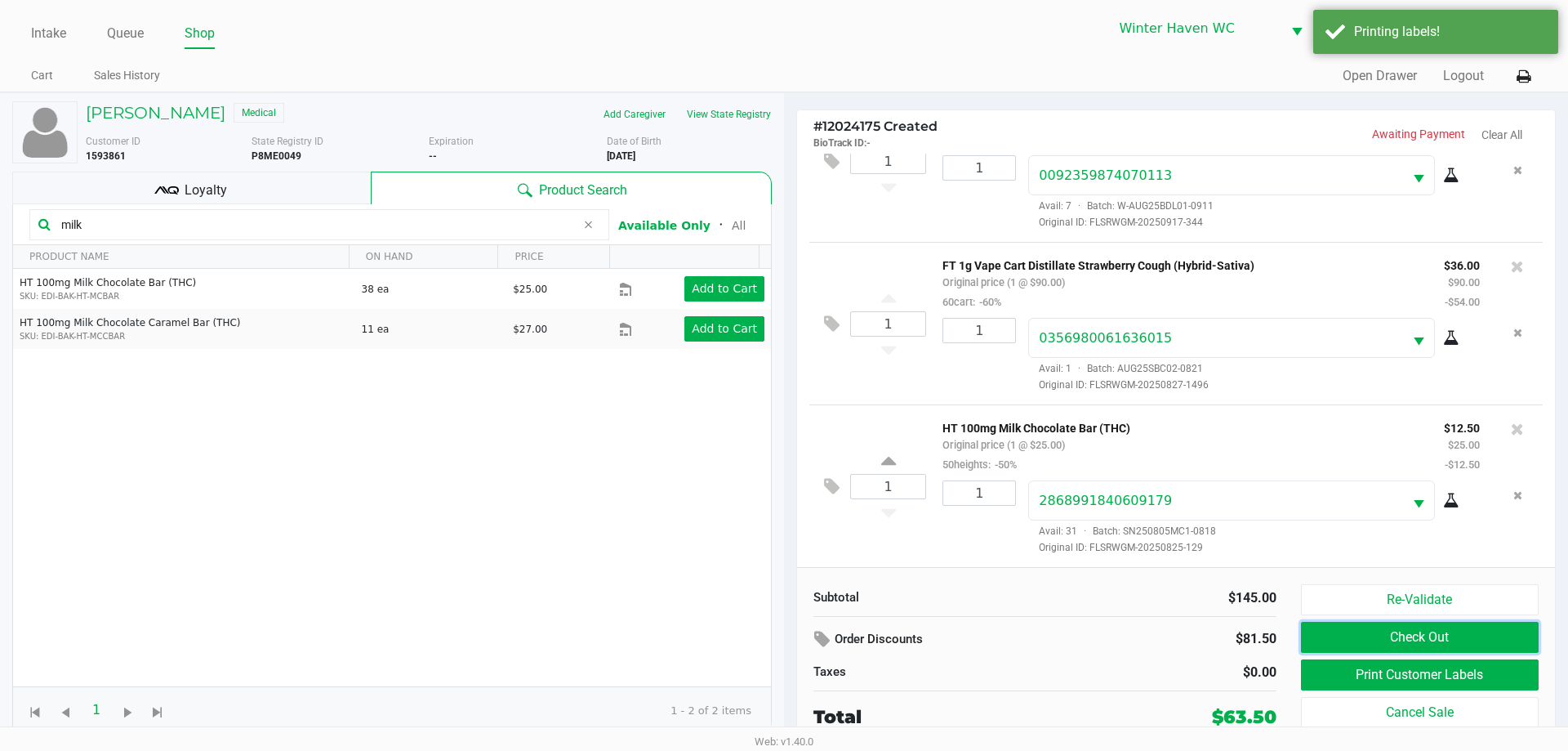
click at [1454, 640] on button "Check Out" at bounding box center [1419, 637] width 237 height 31
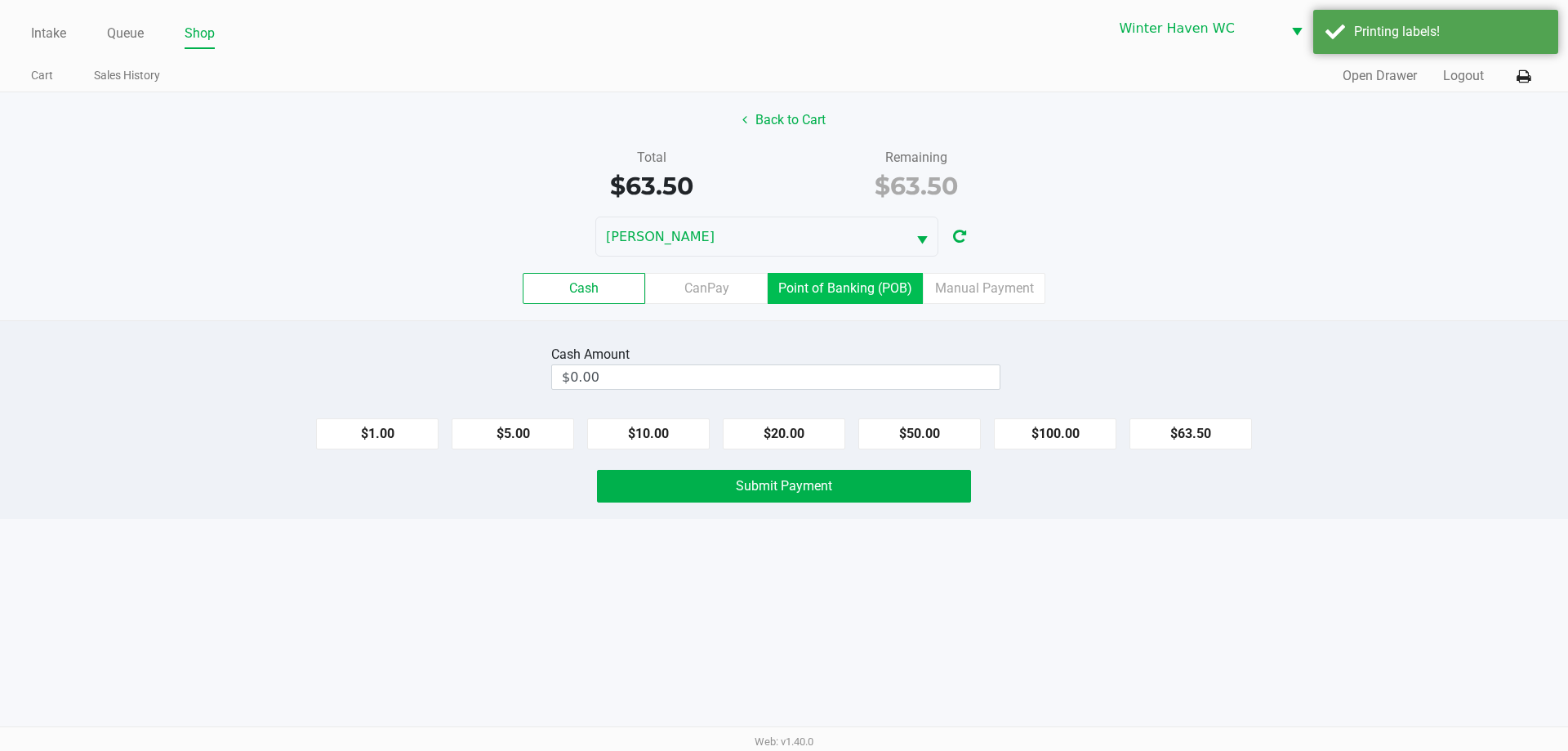
click at [837, 287] on label "Point of Banking (POB)" at bounding box center [844, 288] width 155 height 31
click at [0, 0] on 7 "Point of Banking (POB)" at bounding box center [0, 0] width 0 height 0
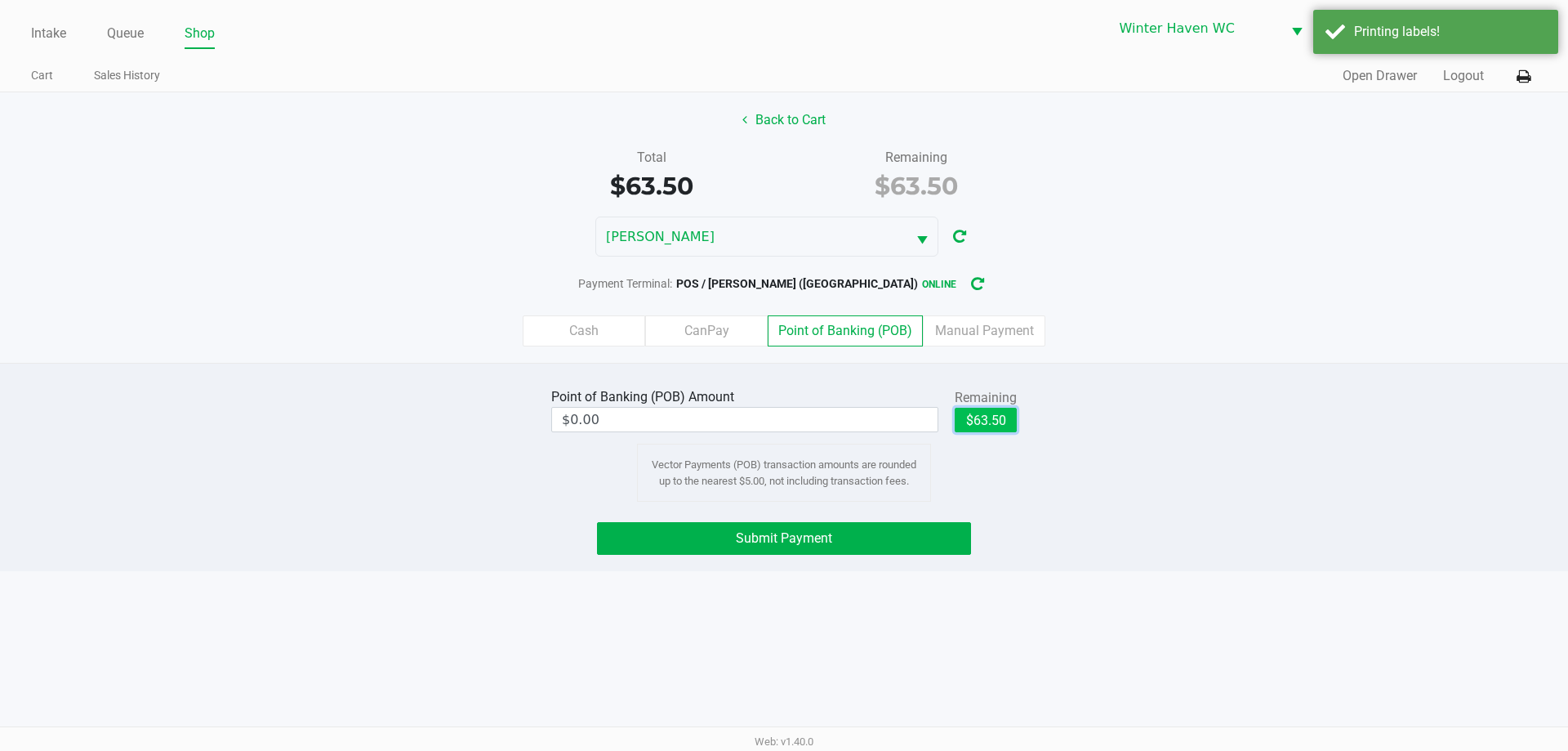
click at [998, 414] on button "$63.50" at bounding box center [985, 419] width 62 height 24
type input "$63.50"
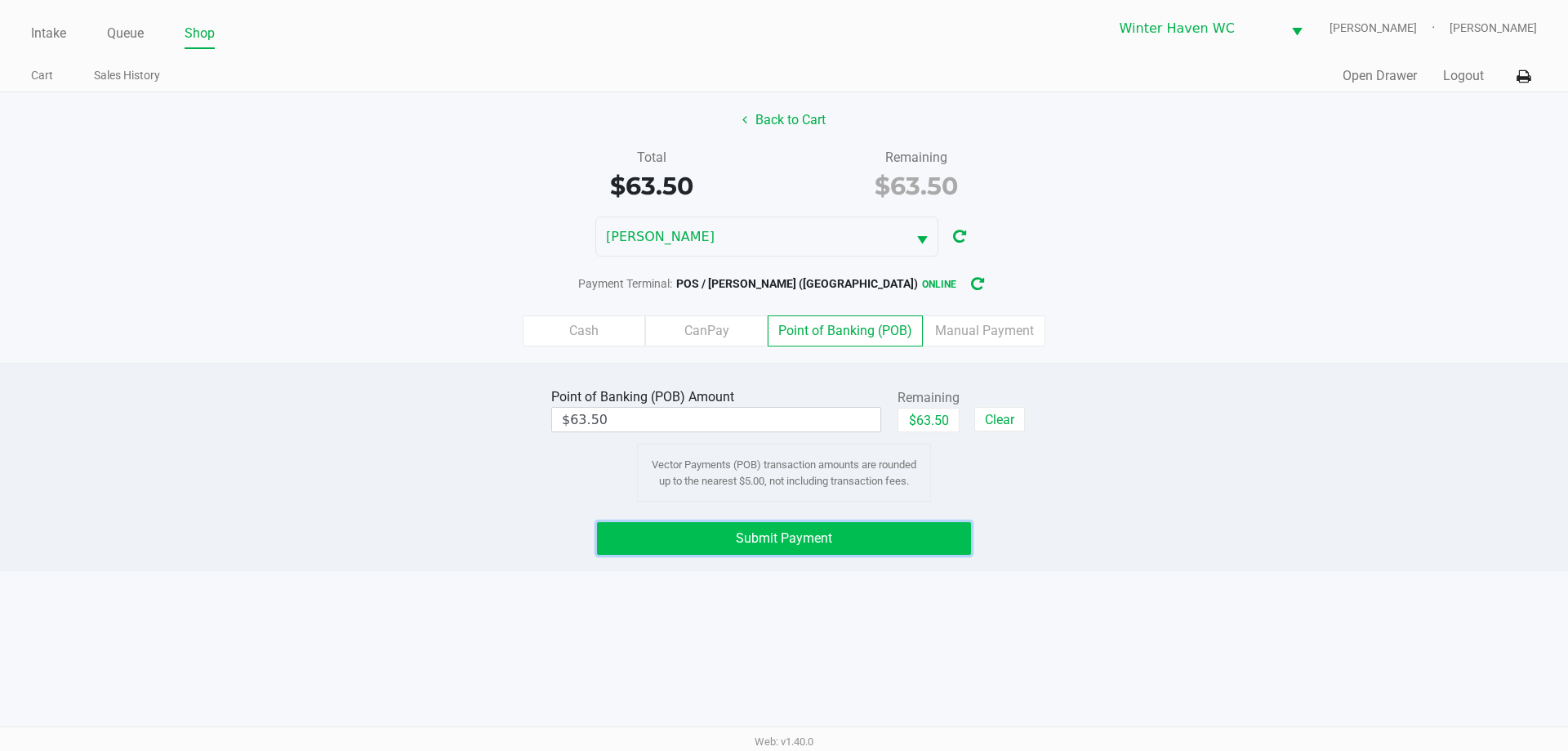
click at [784, 535] on span "Submit Payment" at bounding box center [784, 538] width 96 height 15
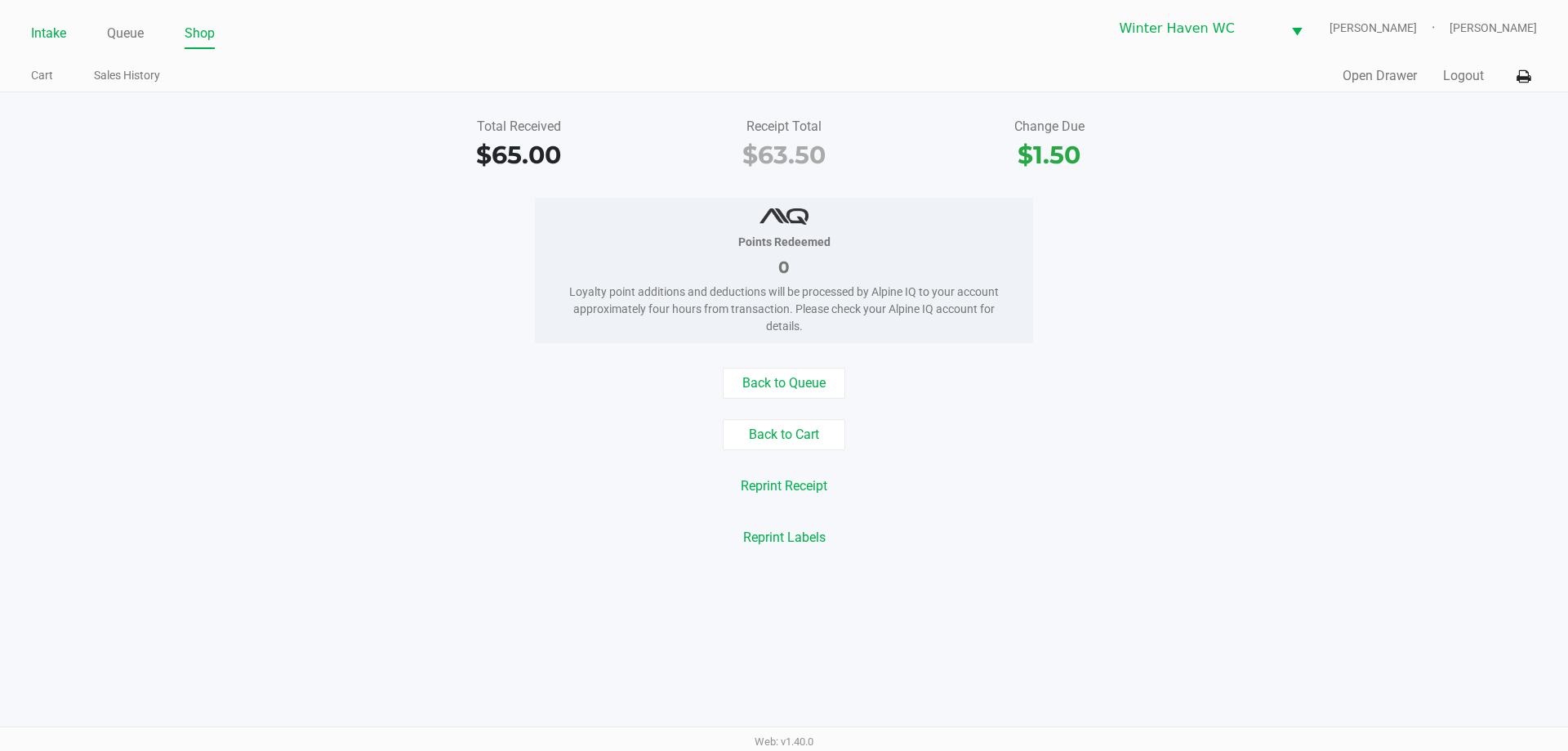
click at [52, 40] on link "Intake" at bounding box center [48, 34] width 36 height 23
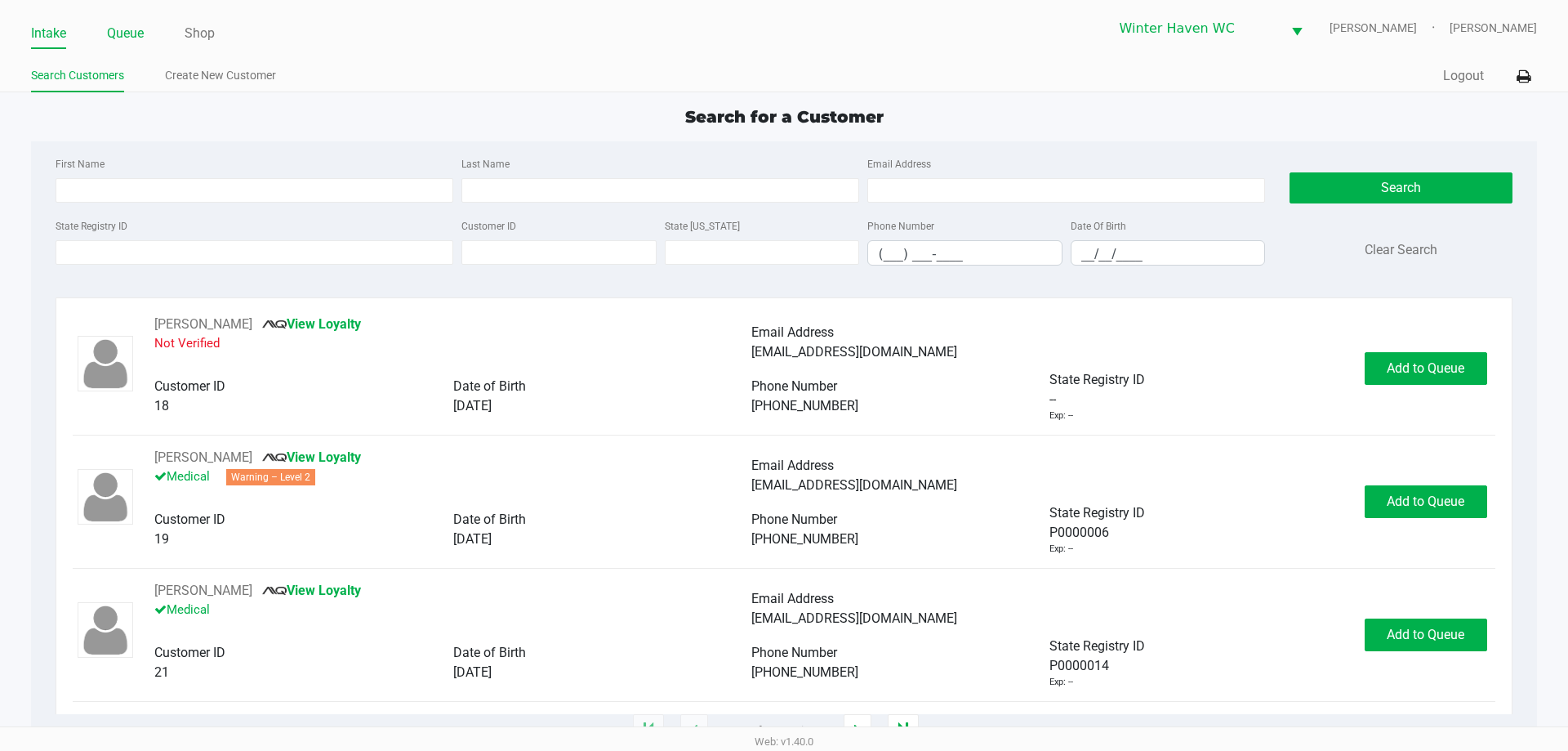
click at [129, 39] on link "Queue" at bounding box center [125, 34] width 37 height 23
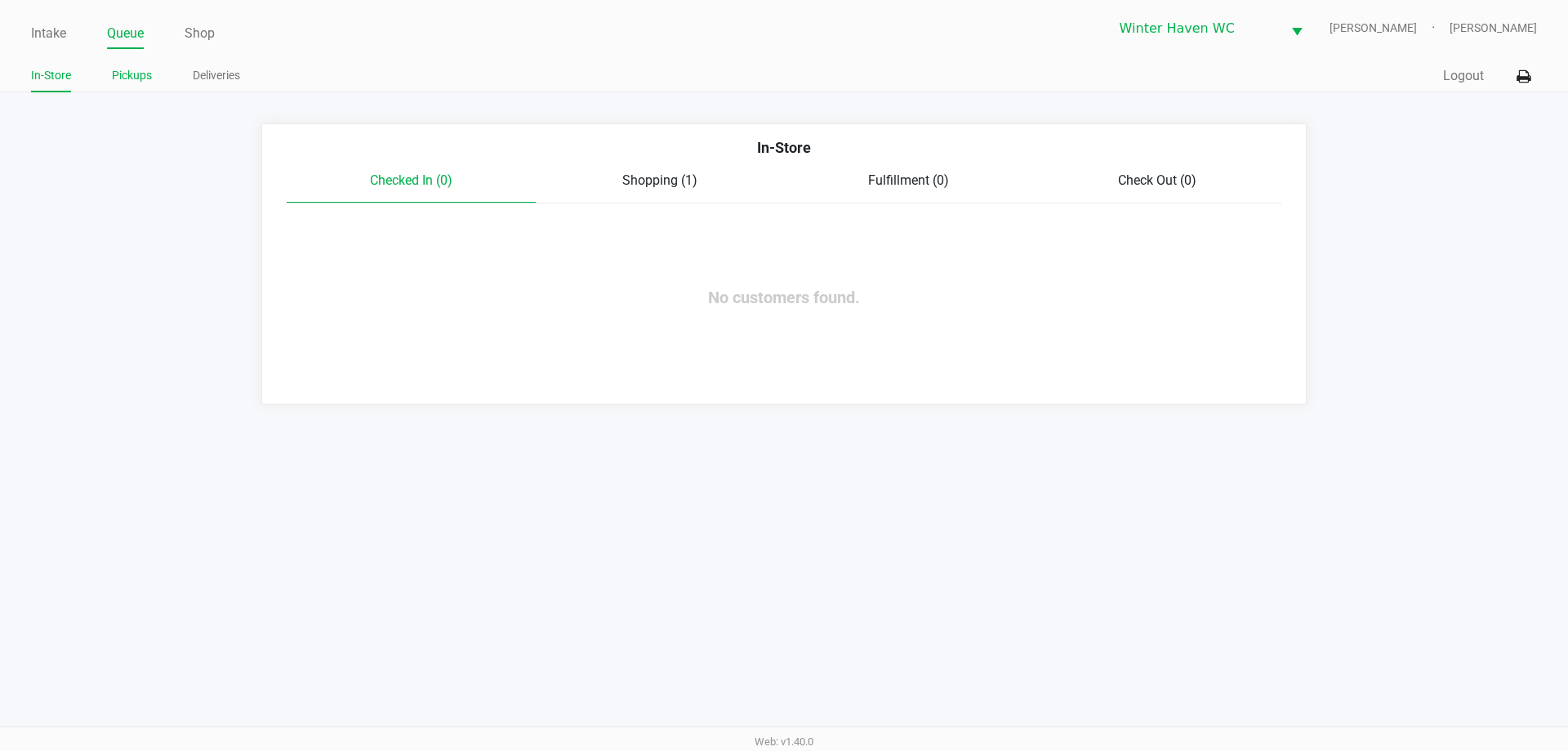
click at [133, 68] on link "Pickups" at bounding box center [132, 75] width 40 height 20
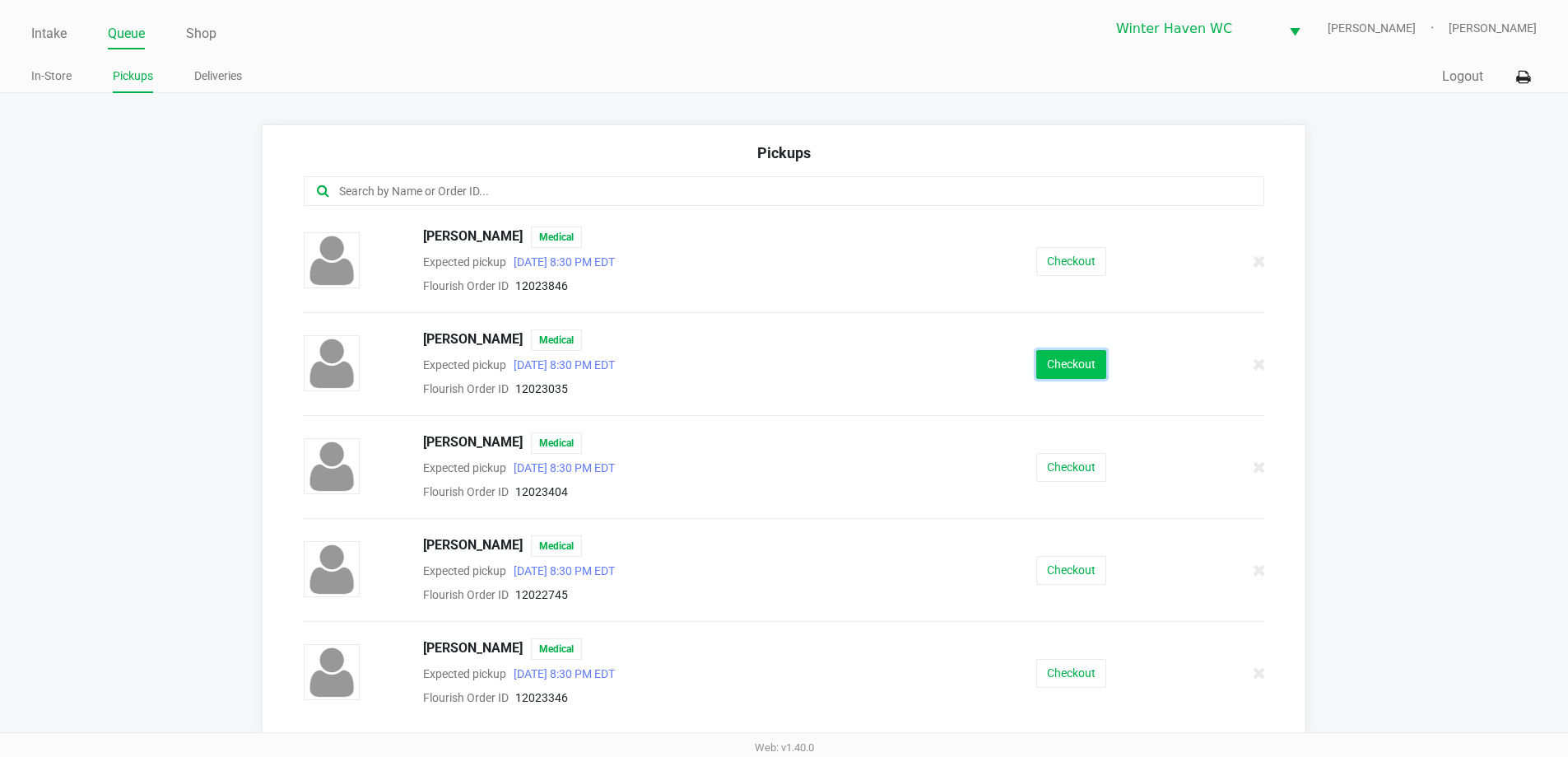
click at [1087, 367] on button "Checkout" at bounding box center [1071, 364] width 70 height 29
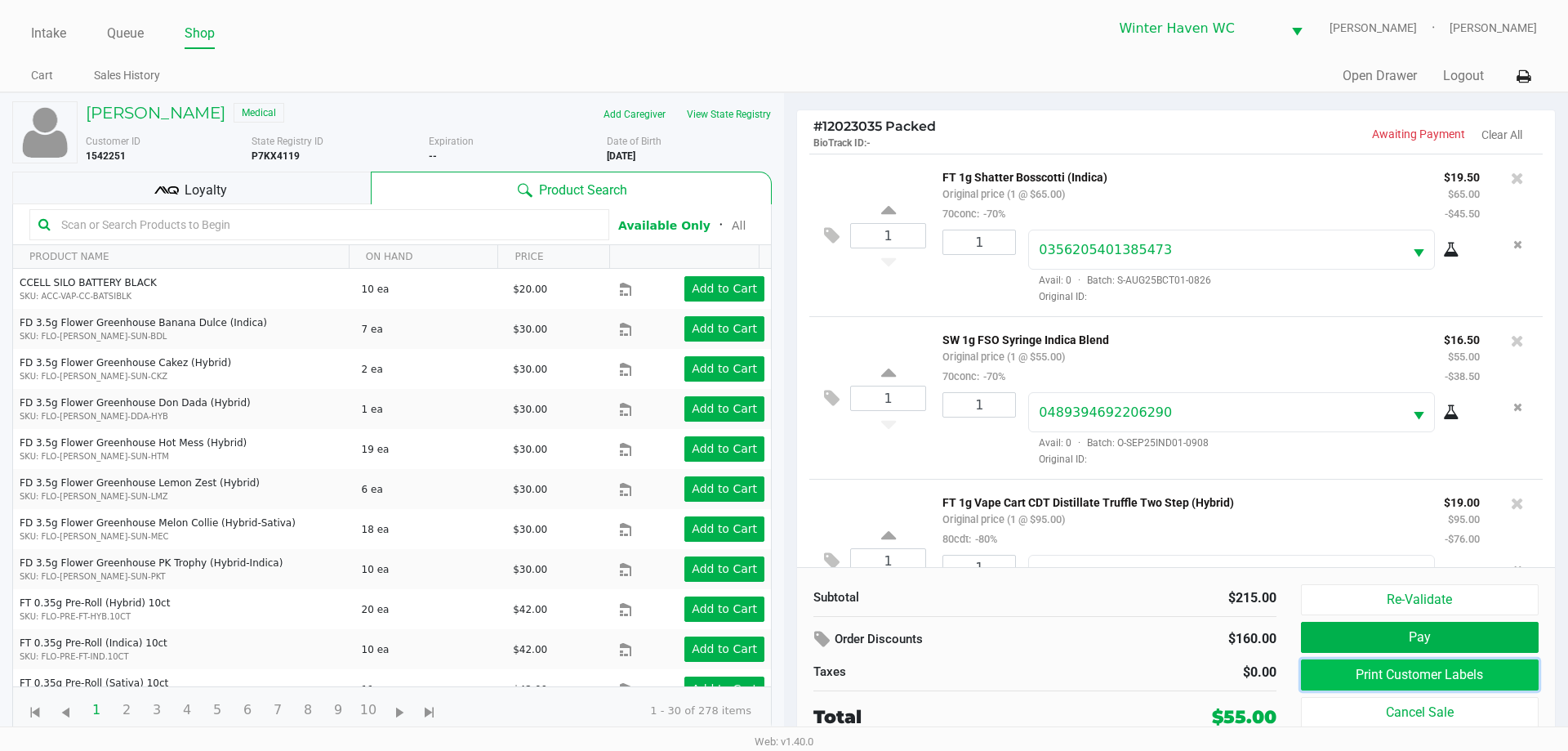
click at [1413, 675] on button "Print Customer Labels" at bounding box center [1419, 674] width 237 height 31
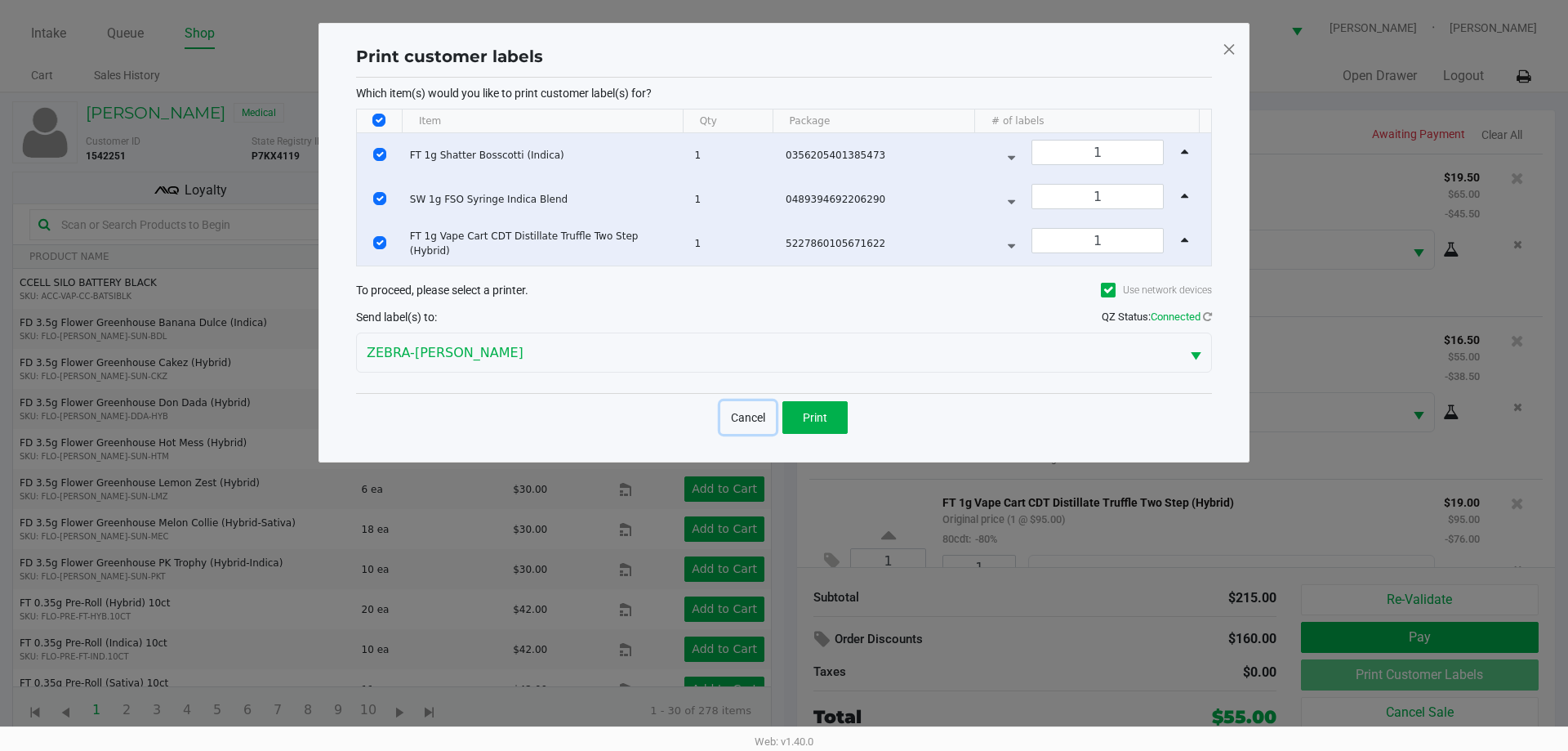
click at [757, 420] on button "Cancel" at bounding box center [748, 417] width 56 height 33
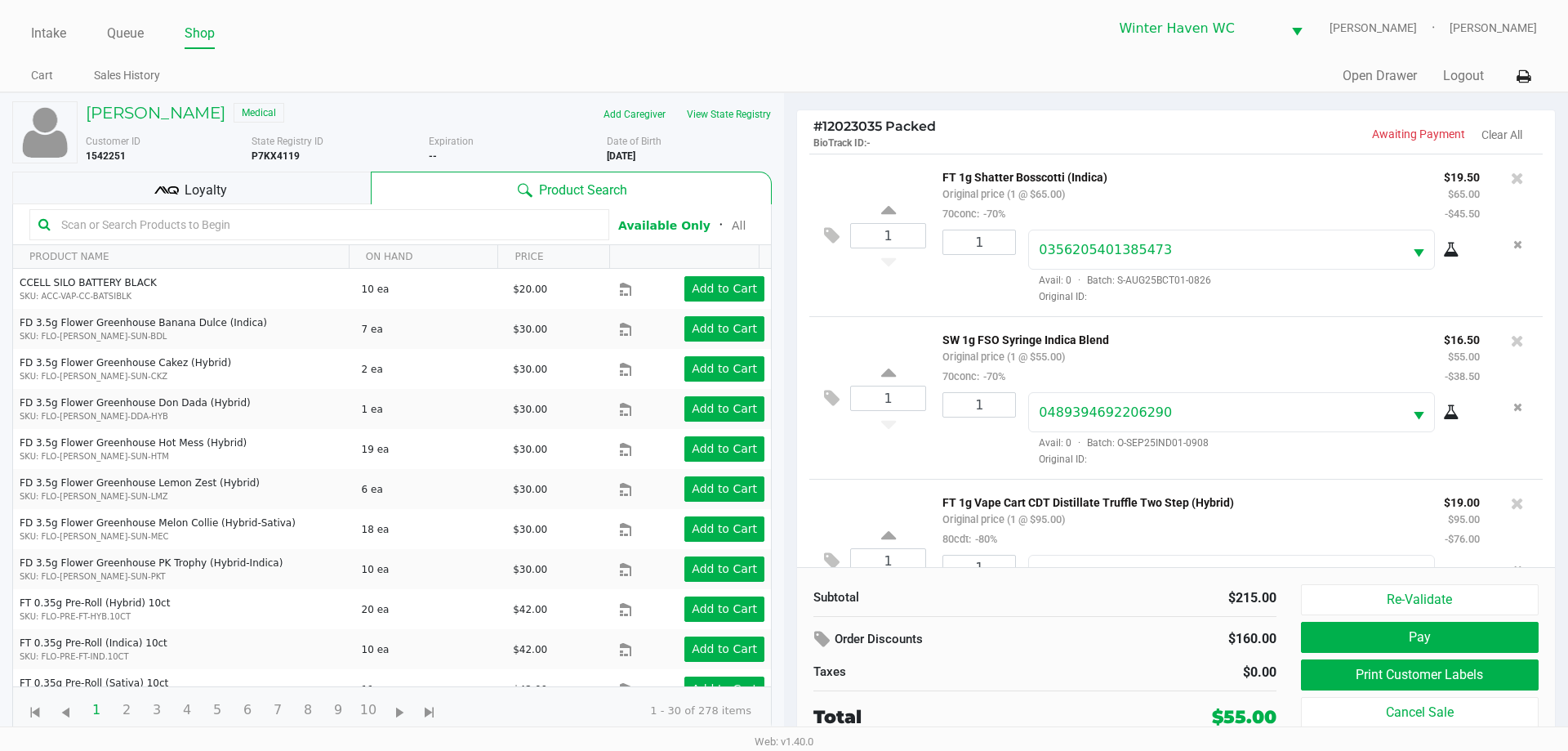
click at [1233, 375] on div "SW 1g FSO Syringe Indica Blend Original price (1 @ $55.00) 70conc: -70%" at bounding box center [1181, 357] width 502 height 57
click at [259, 189] on div at bounding box center [784, 403] width 1568 height 459
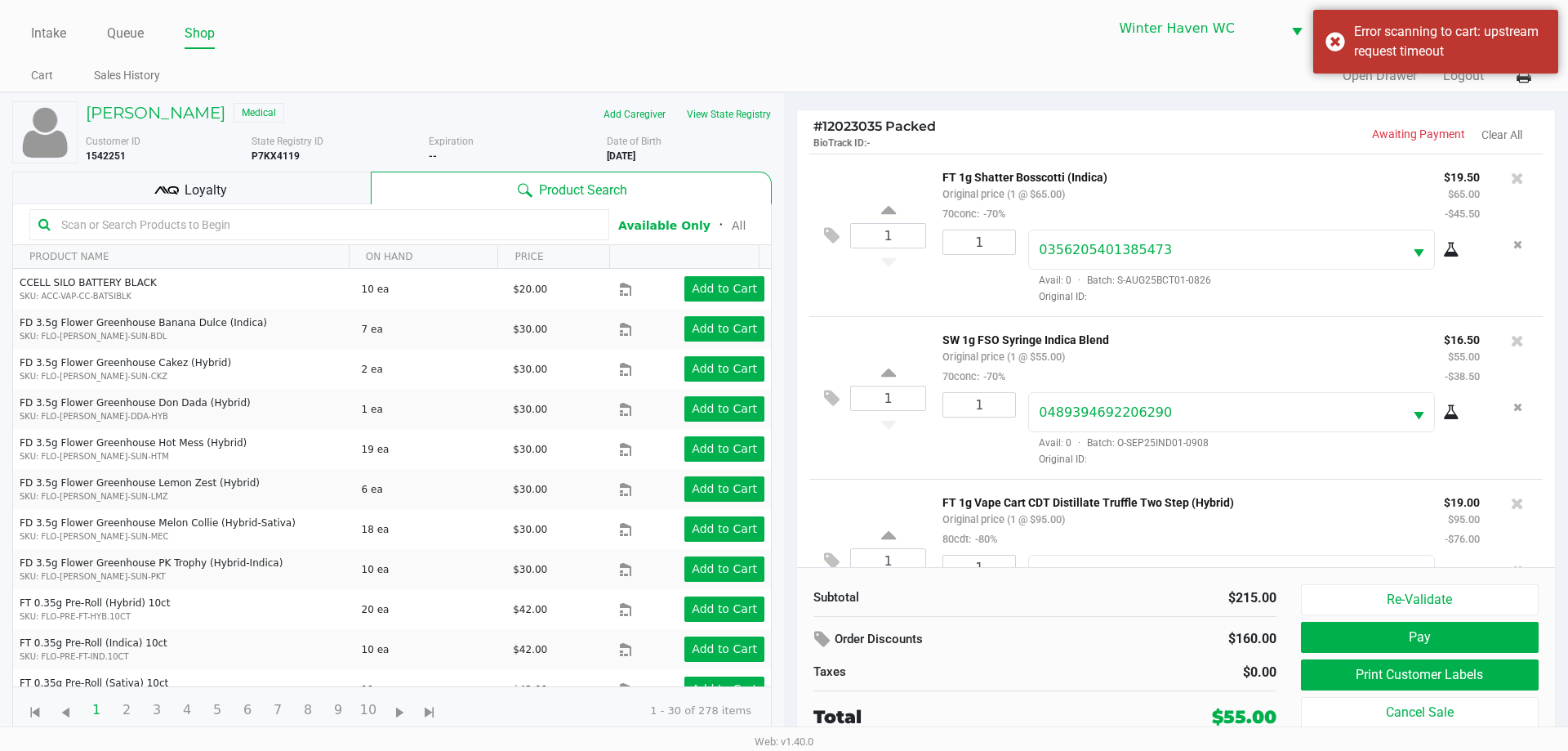
click at [958, 323] on div "1 SW 1g FSO Syringe Indica Blend Original price (1 @ $55.00) 70conc: -70% $16.5…" at bounding box center [1176, 397] width 734 height 163
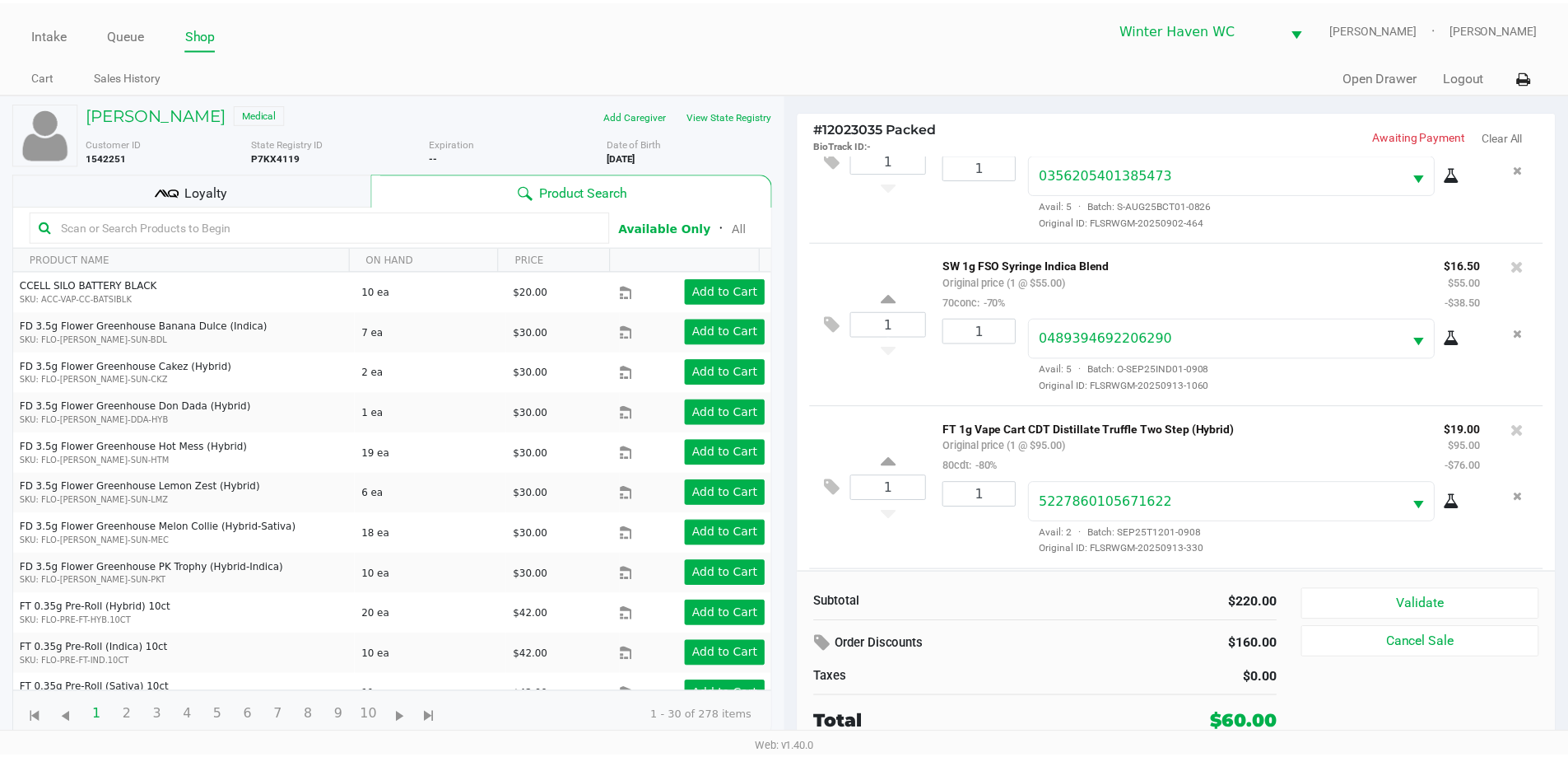
scroll to position [222, 0]
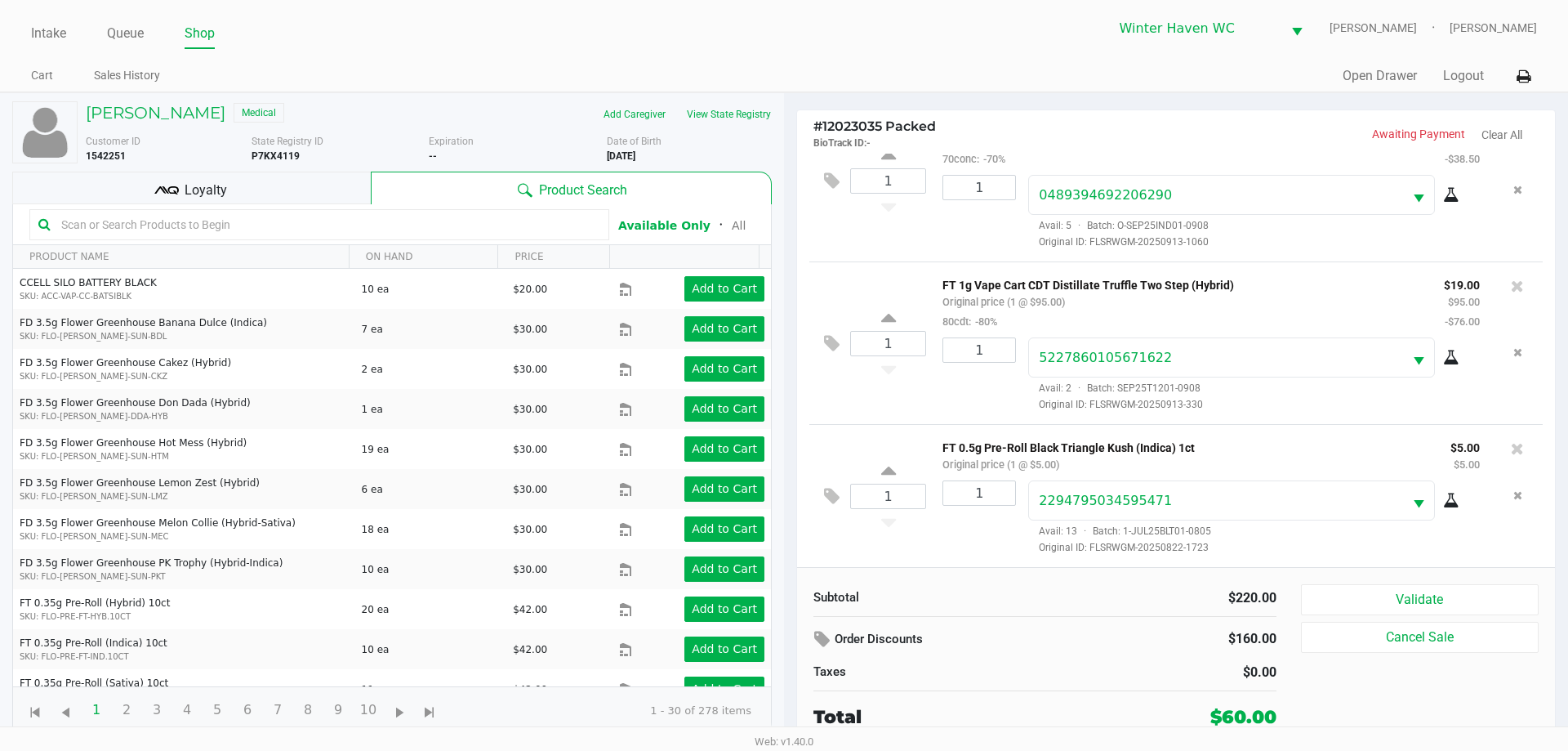
click at [237, 189] on div "Loyalty" at bounding box center [191, 188] width 359 height 33
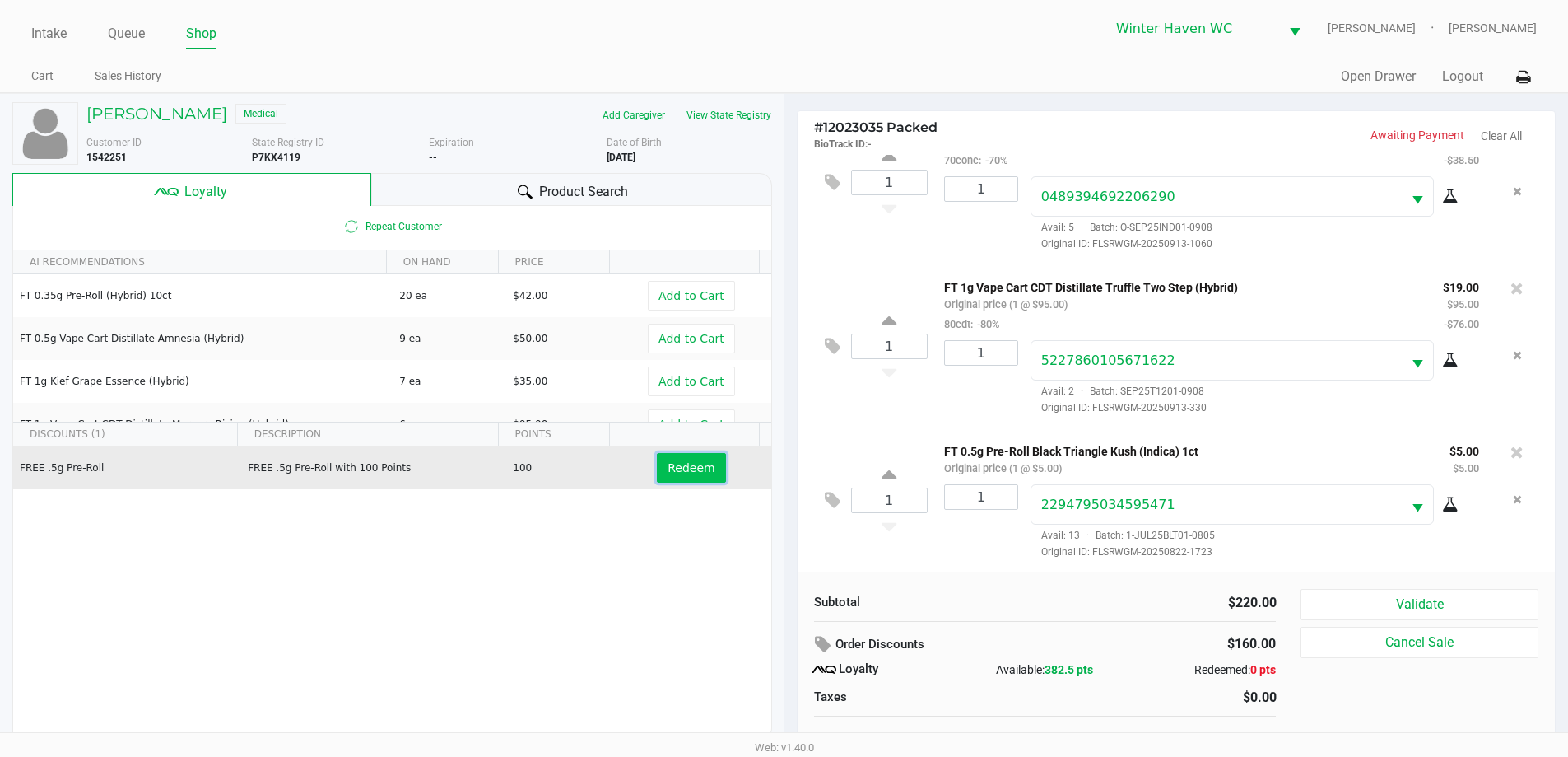
click at [668, 474] on span "Redeem" at bounding box center [691, 468] width 47 height 14
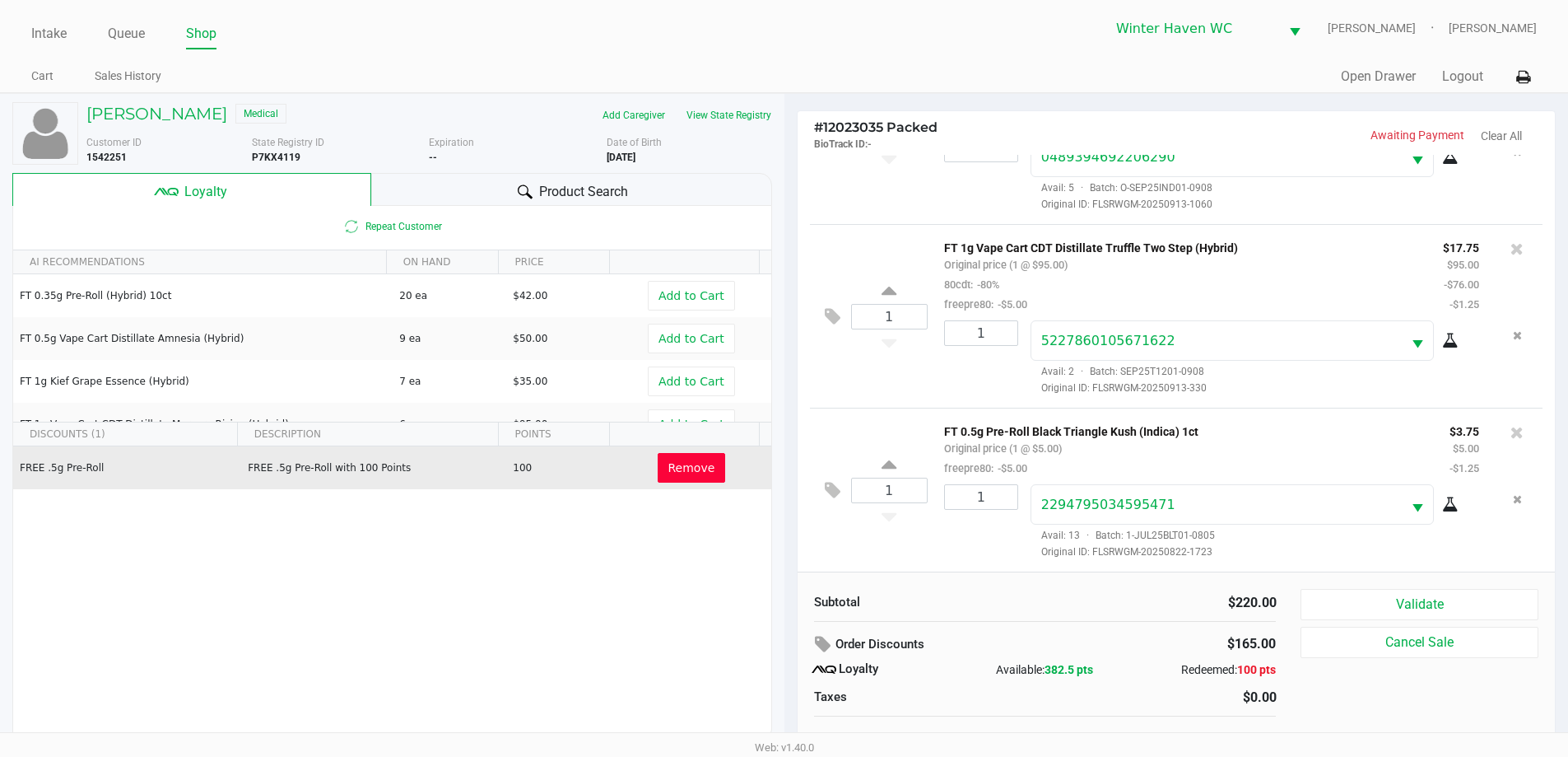
scroll to position [16, 0]
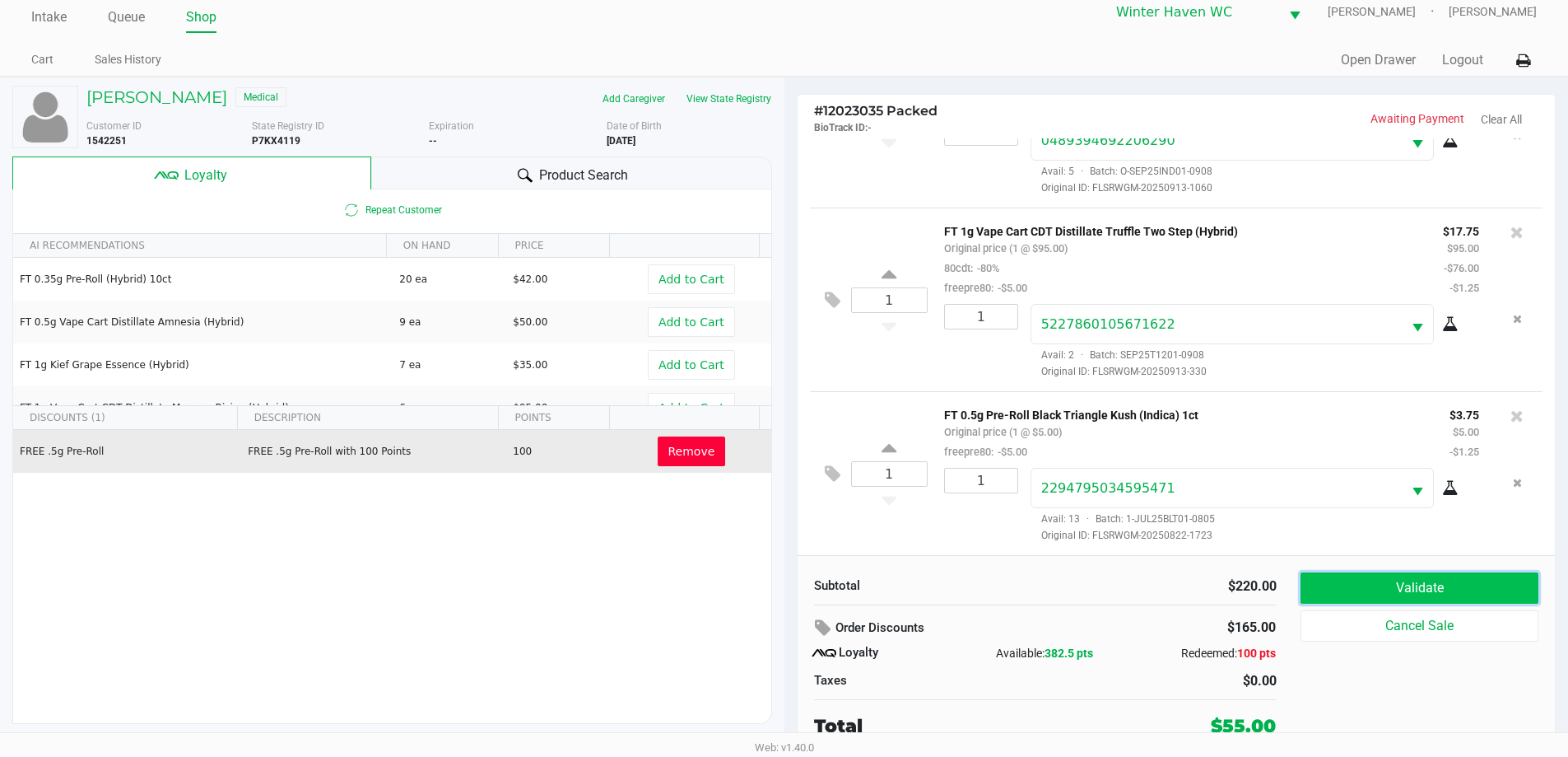
click at [1447, 594] on button "Validate" at bounding box center [1419, 587] width 237 height 31
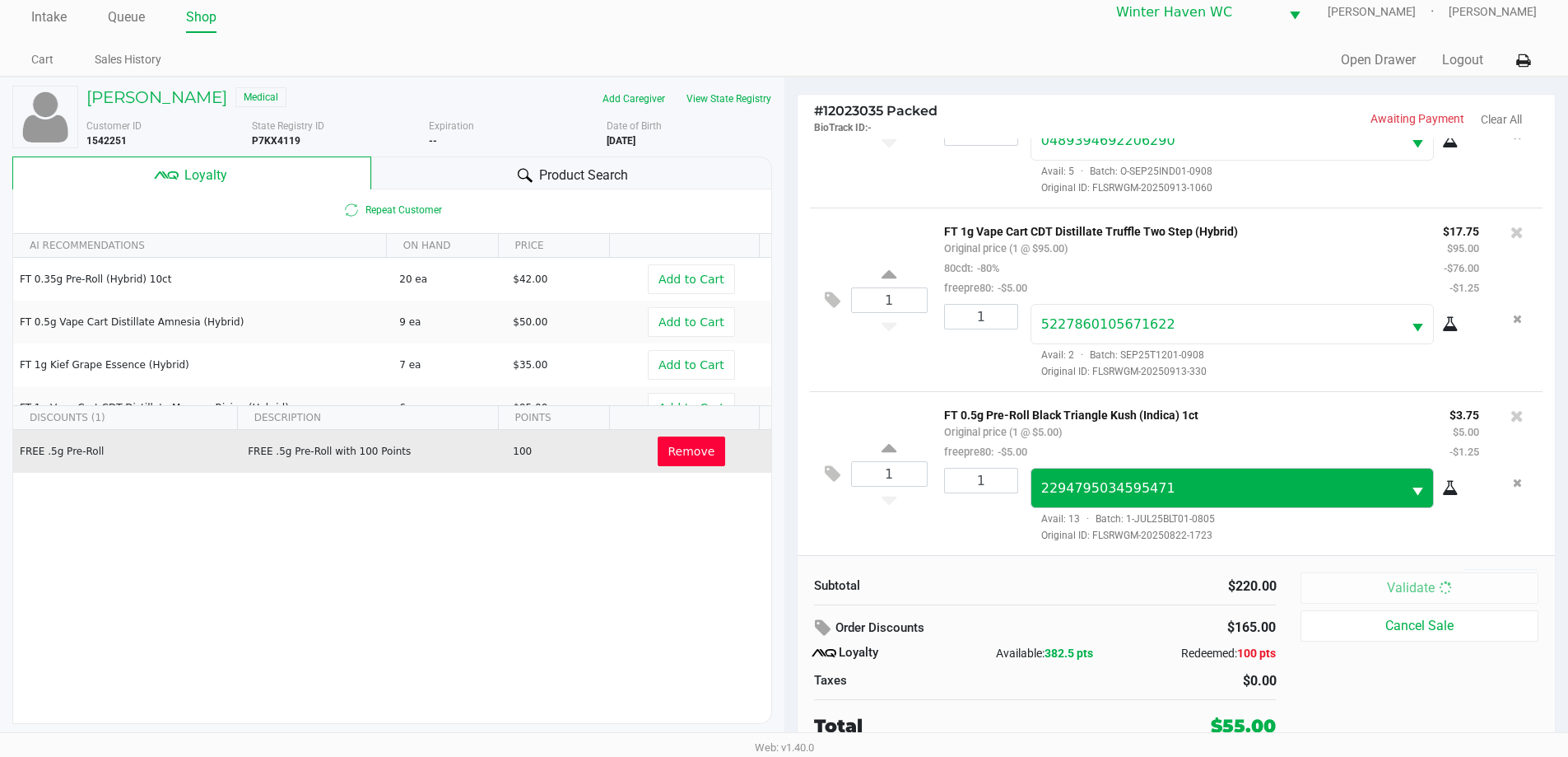
scroll to position [0, 0]
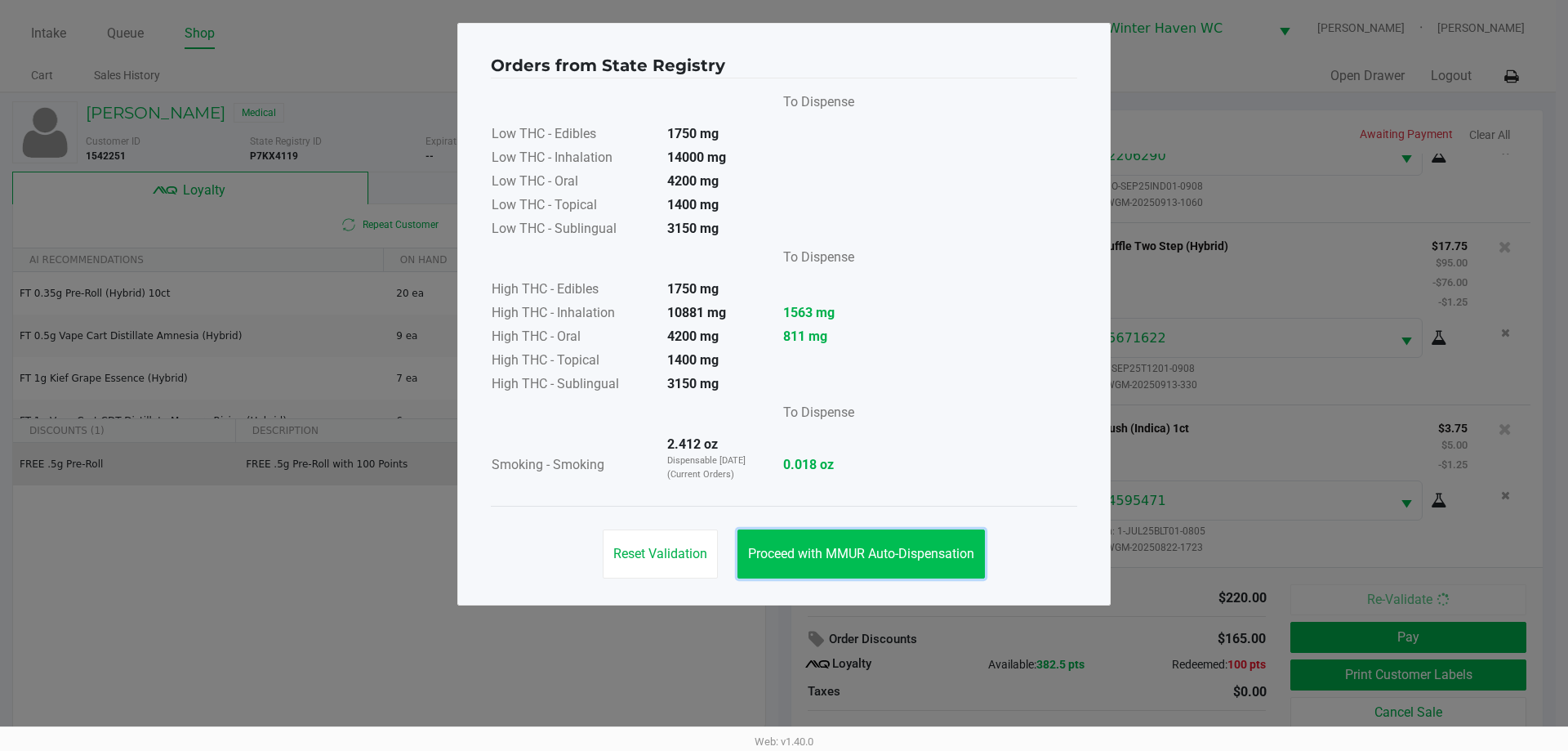
click at [894, 550] on span "Proceed with MMUR Auto-Dispensation" at bounding box center [860, 553] width 226 height 15
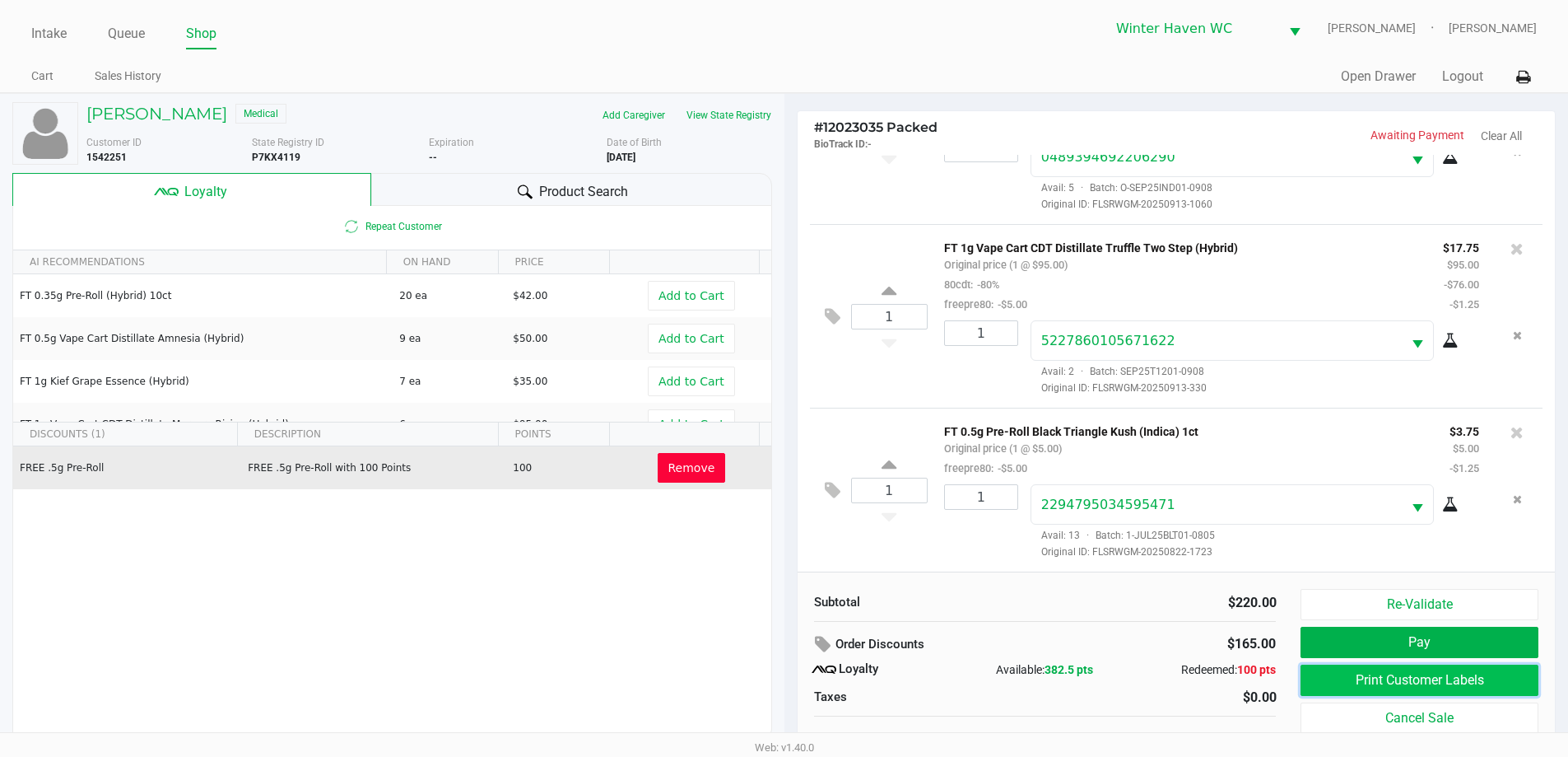
click at [1468, 683] on button "Print Customer Labels" at bounding box center [1419, 679] width 237 height 31
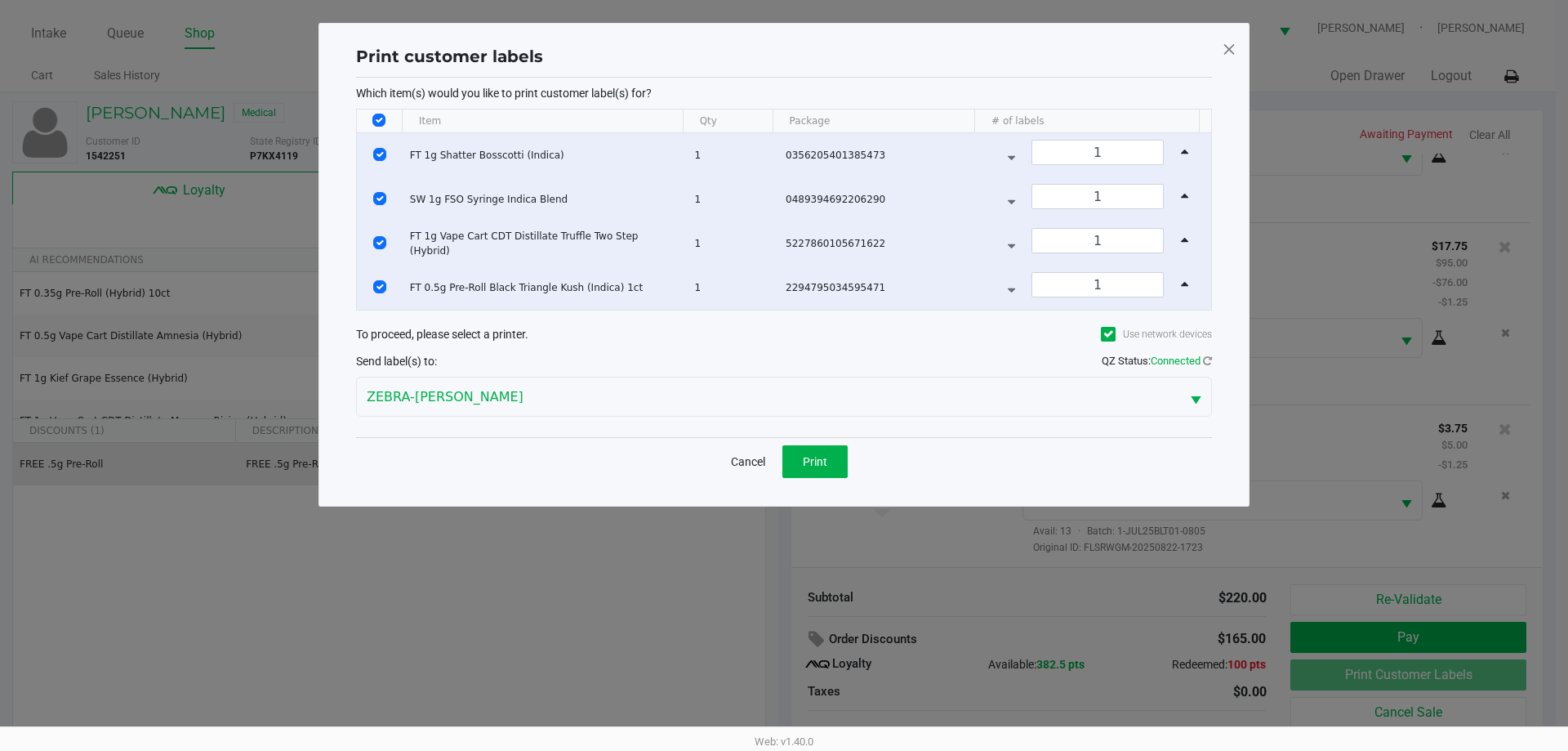
drag, startPoint x: 853, startPoint y: 464, endPoint x: 834, endPoint y: 467, distance: 19.2
click at [851, 466] on div "Cancel Print" at bounding box center [784, 461] width 856 height 48
click at [833, 467] on button "Print" at bounding box center [815, 462] width 65 height 33
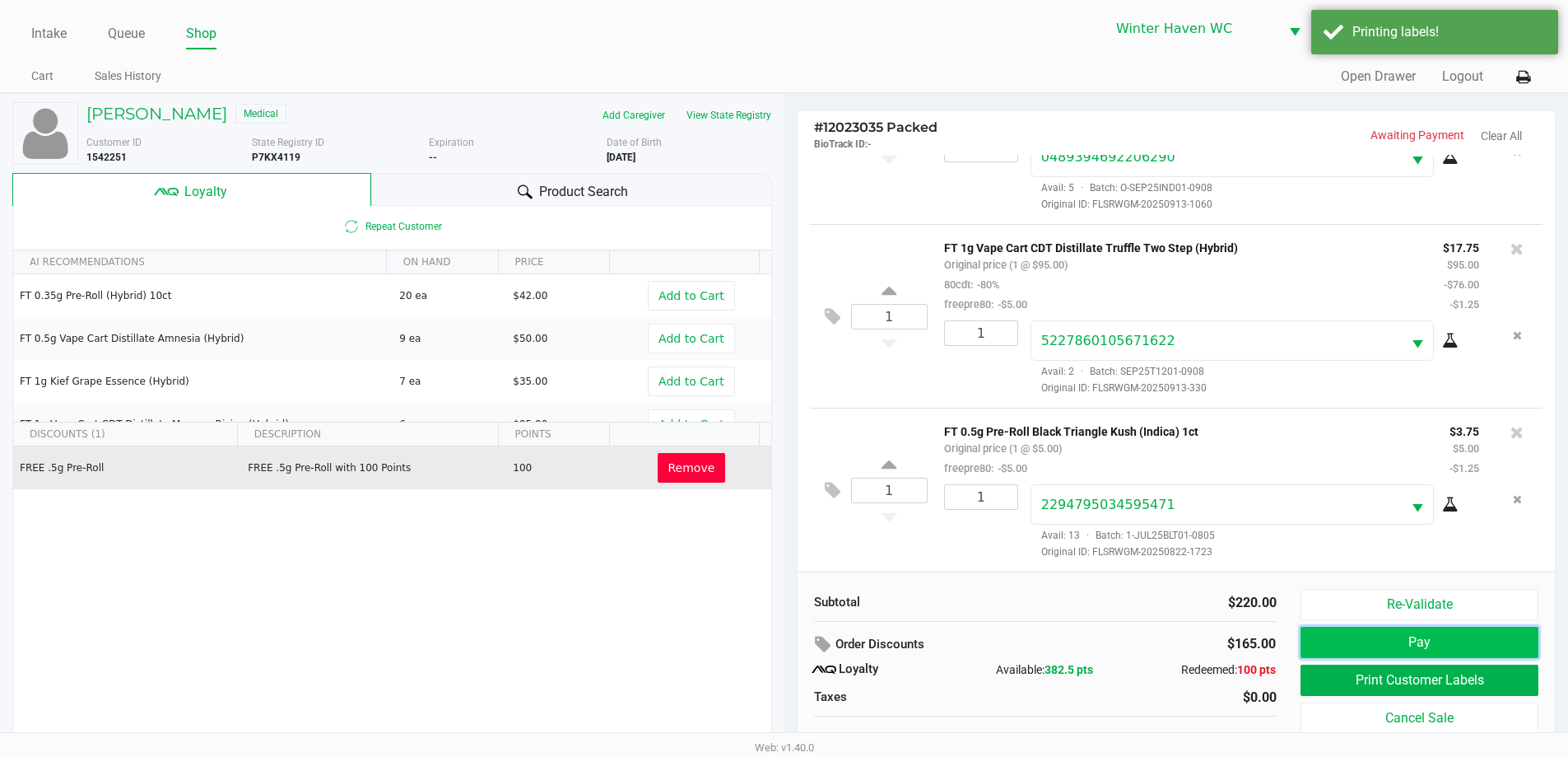
click at [1408, 647] on button "Pay" at bounding box center [1419, 642] width 237 height 31
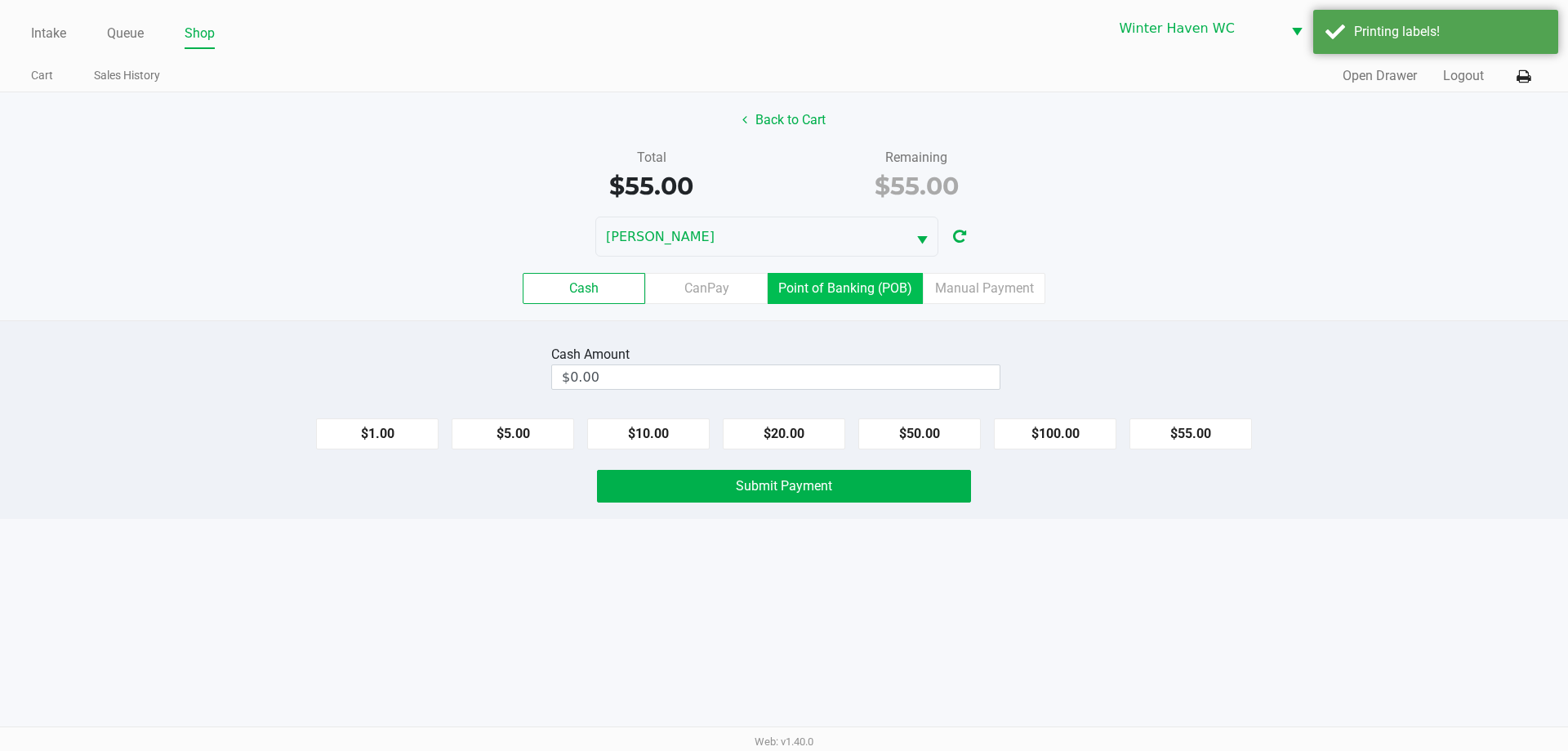
click at [843, 279] on label "Point of Banking (POB)" at bounding box center [844, 288] width 155 height 31
click at [0, 0] on 7 "Point of Banking (POB)" at bounding box center [0, 0] width 0 height 0
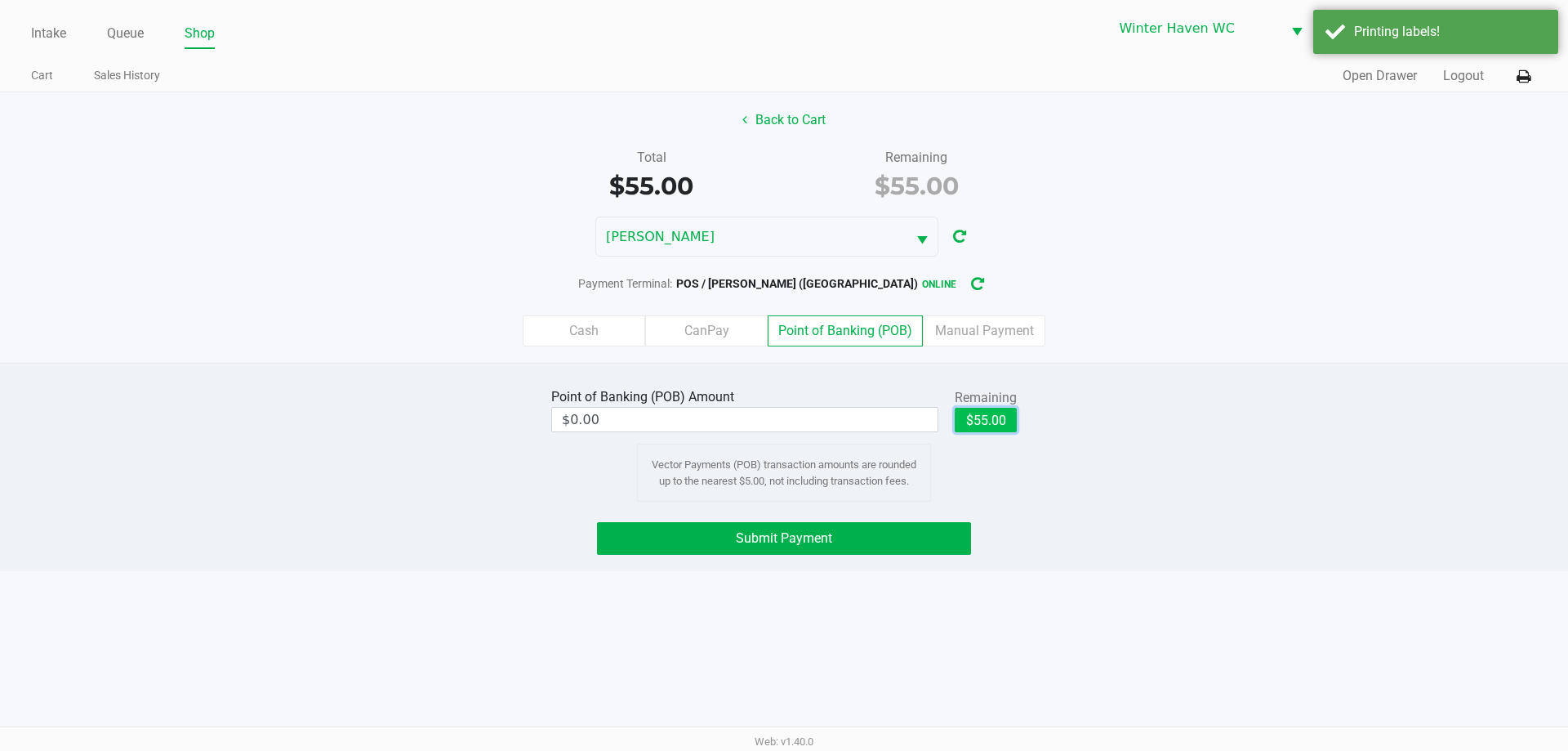
click at [995, 415] on button "$55.00" at bounding box center [985, 419] width 62 height 24
type input "$55.00"
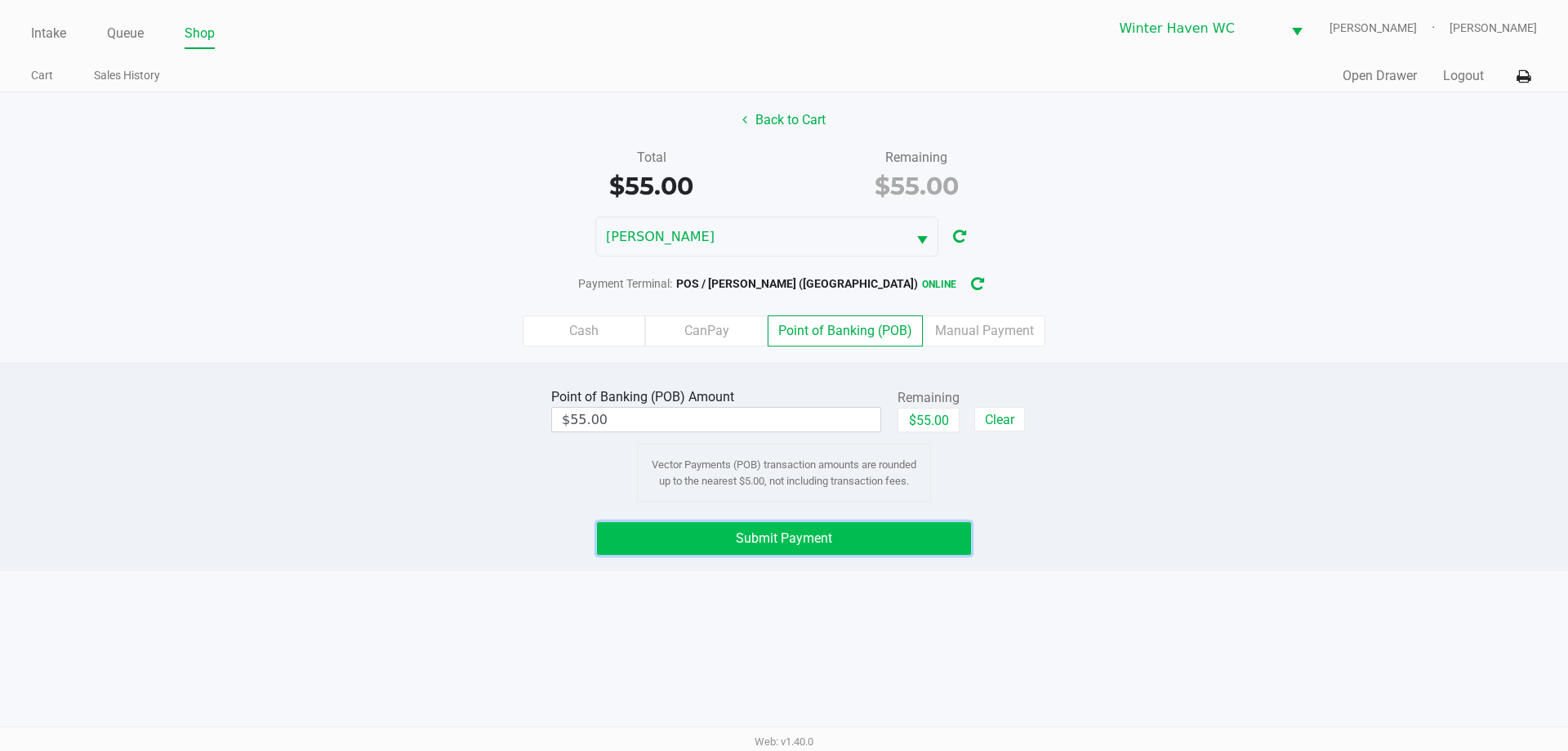
click at [789, 534] on span "Submit Payment" at bounding box center [784, 538] width 96 height 15
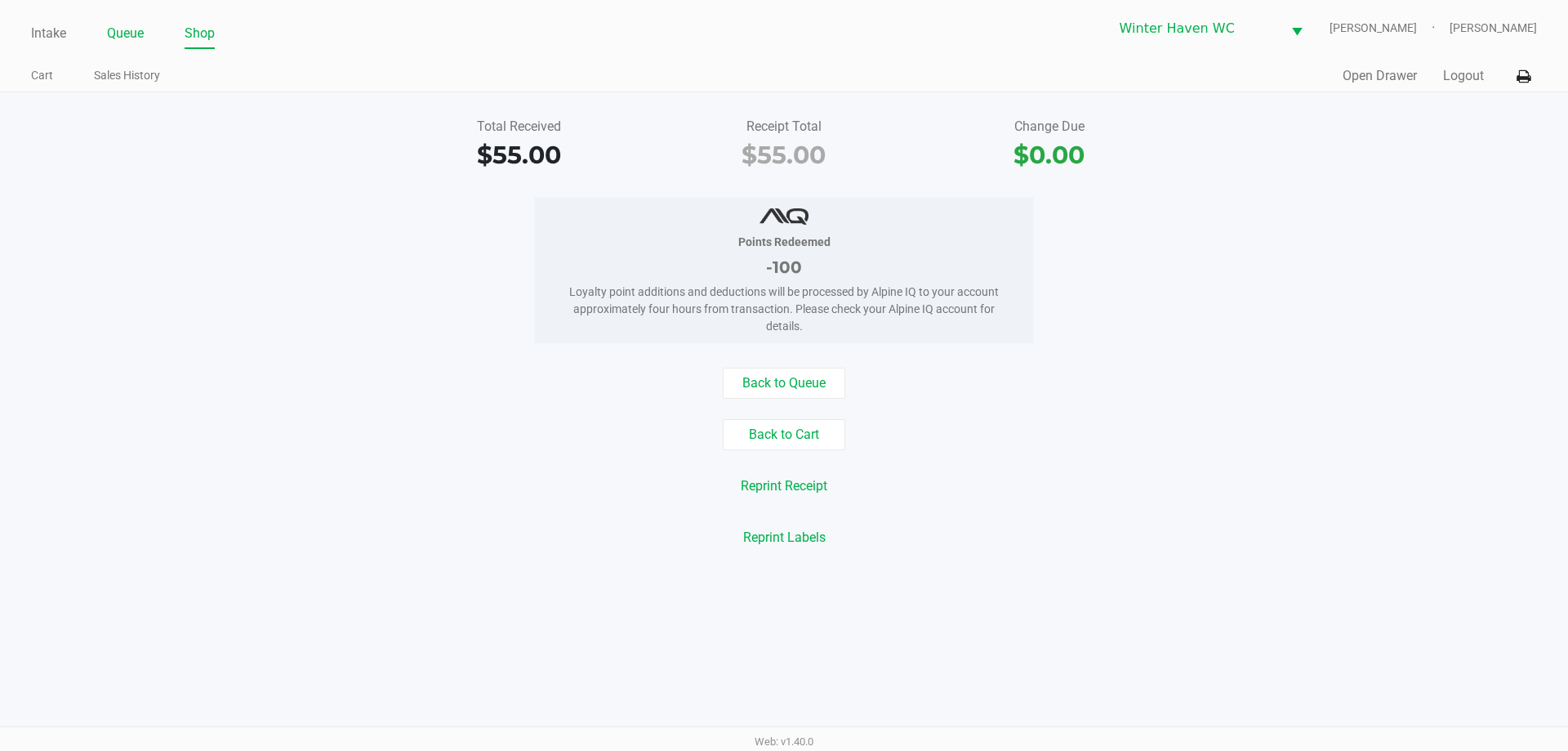
click at [122, 38] on link "Queue" at bounding box center [125, 34] width 37 height 23
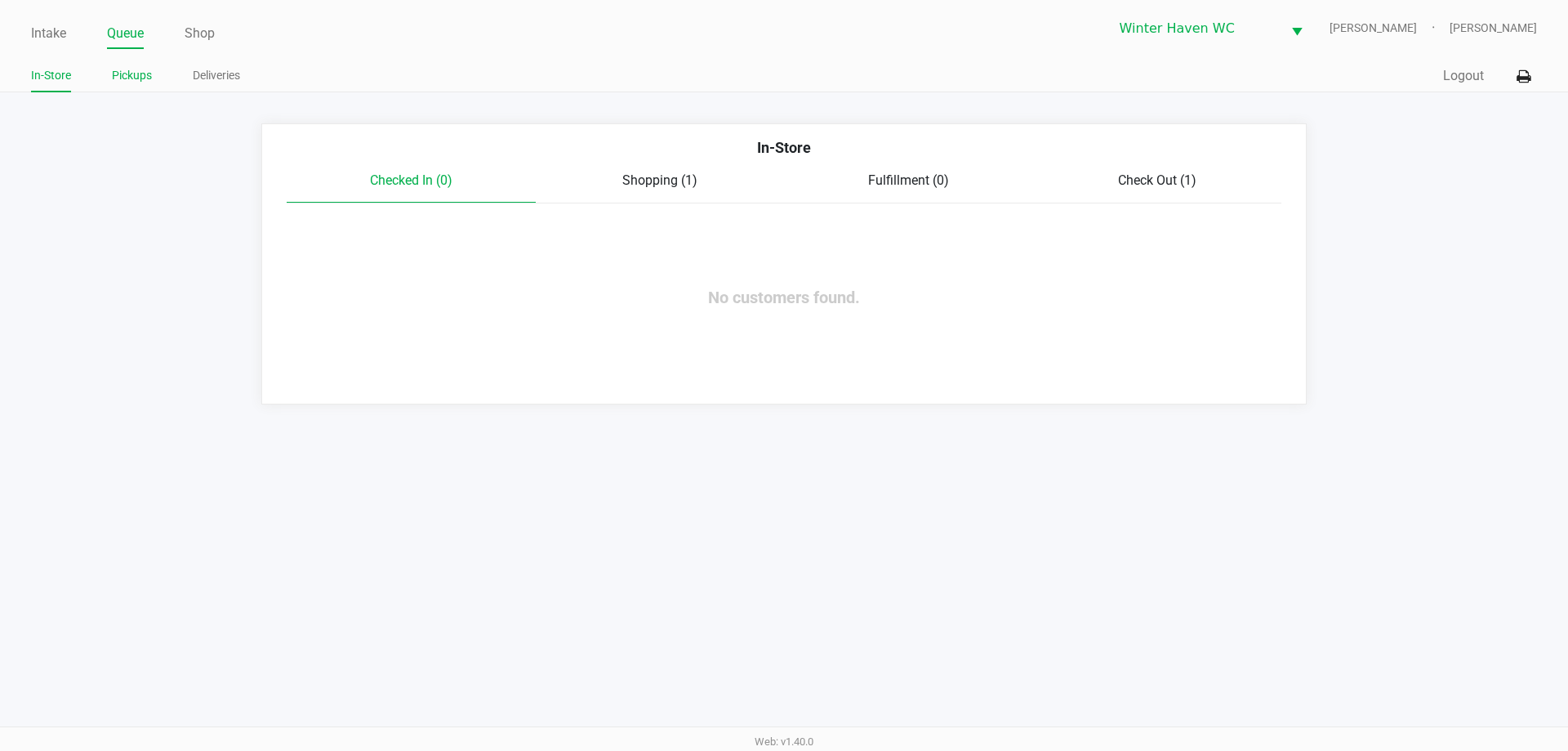
click at [138, 73] on link "Pickups" at bounding box center [132, 75] width 40 height 20
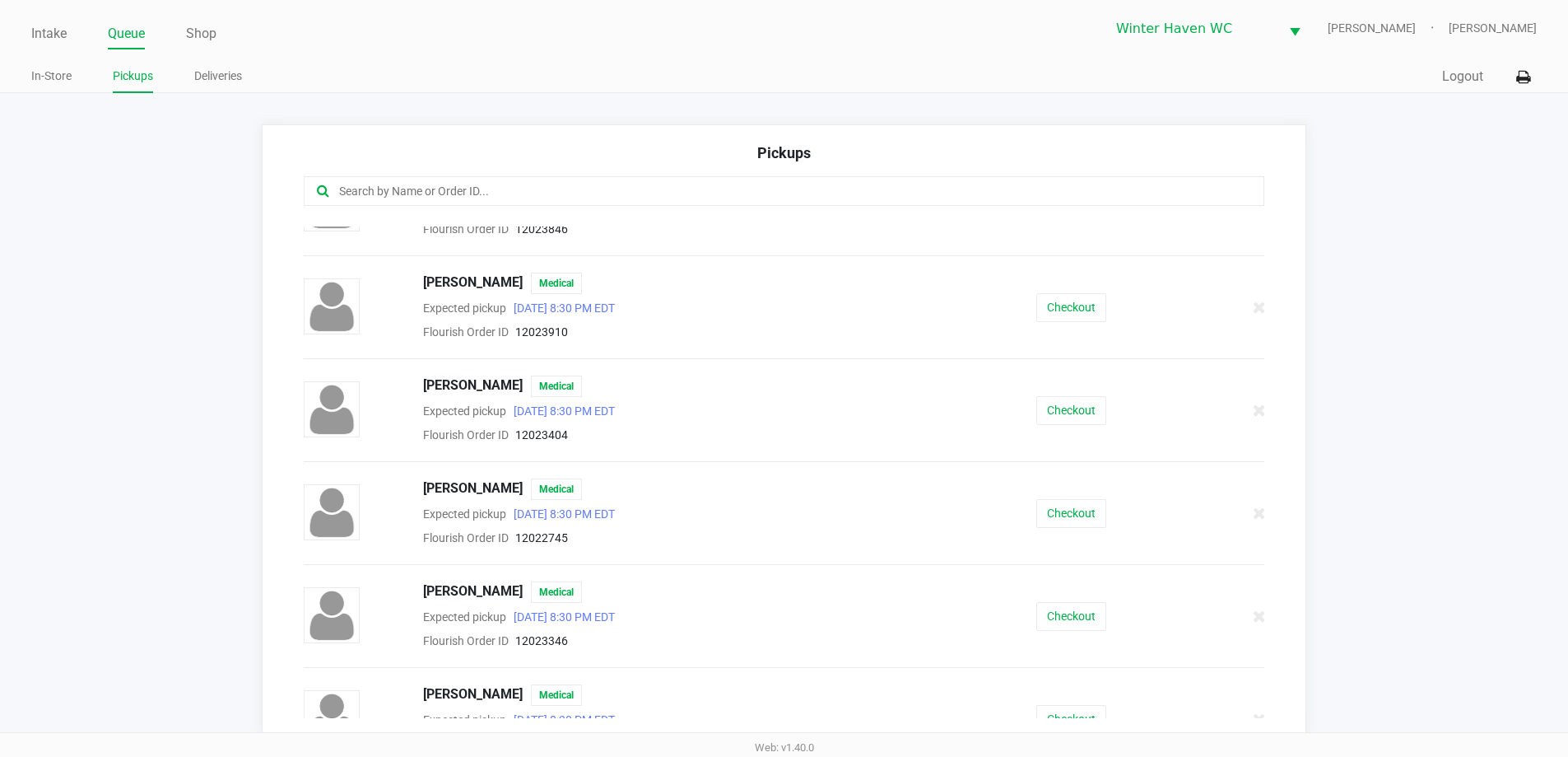
scroll to position [82, 0]
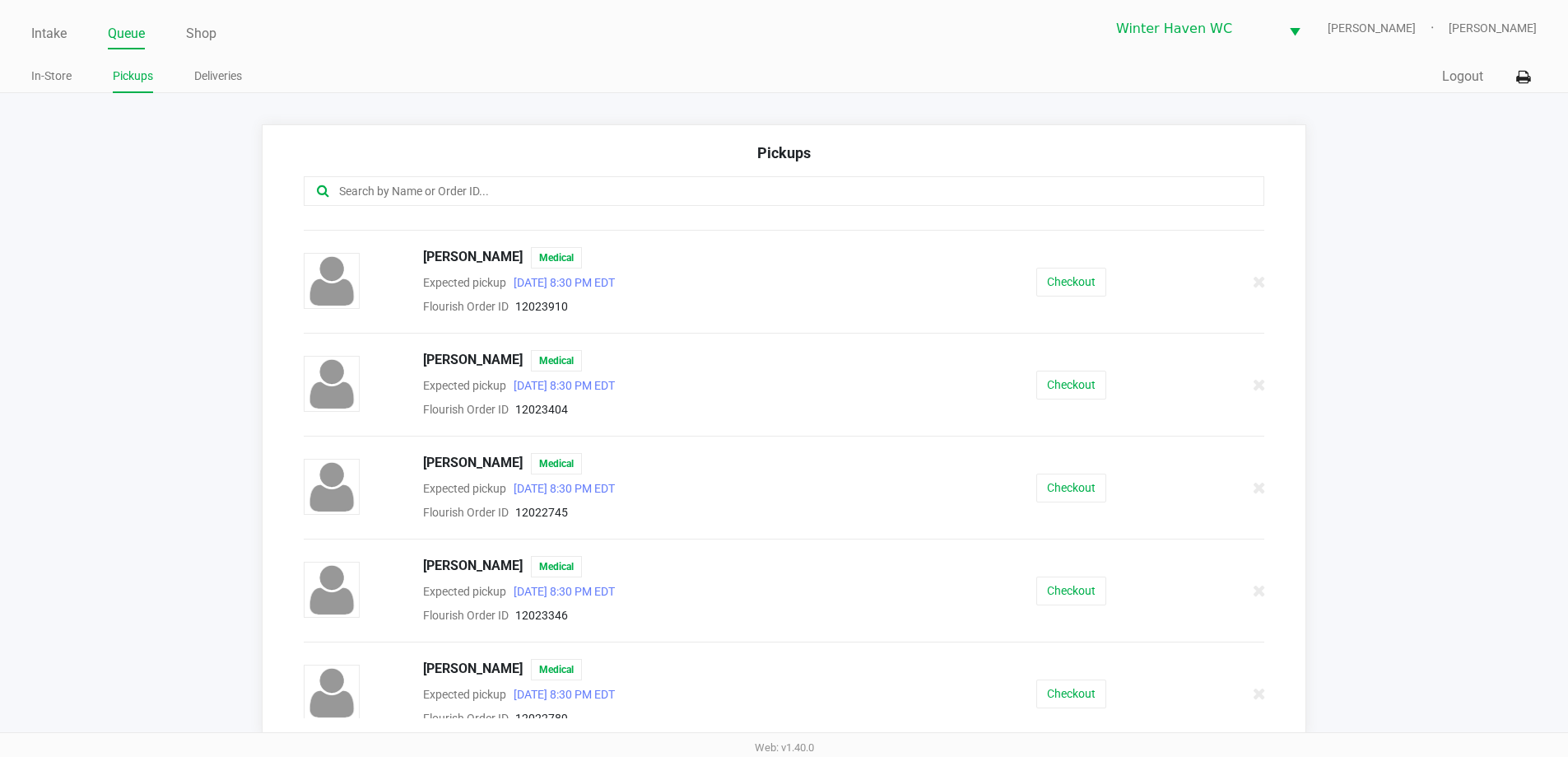
click at [1052, 297] on div "CHRISTINA GANZ Medical Expected pickup Sep 29, 2025 8:30 PM EDT Flourish Order …" at bounding box center [785, 281] width 987 height 69
click at [1069, 268] on button "Checkout" at bounding box center [1071, 282] width 70 height 29
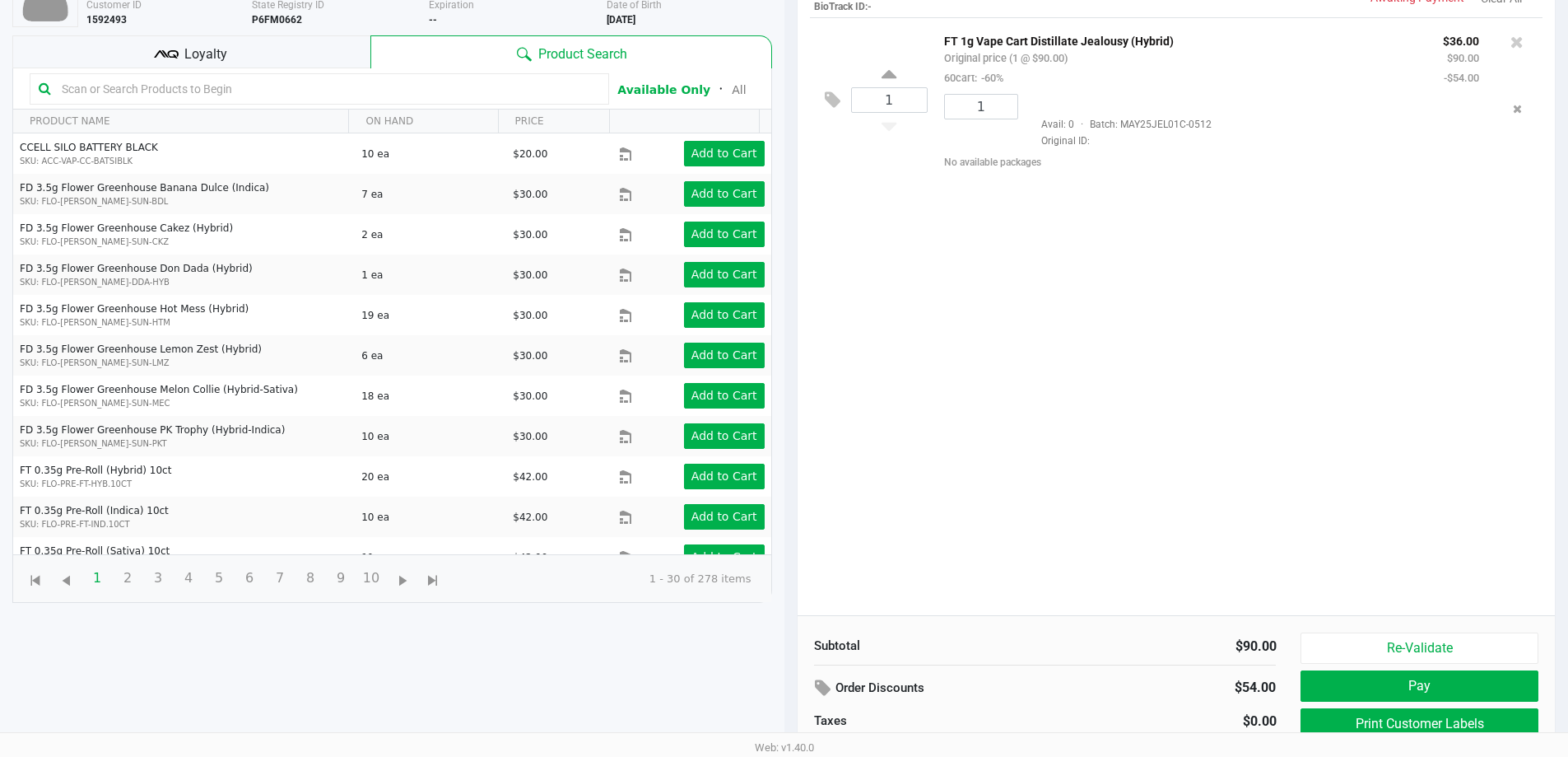
scroll to position [177, 0]
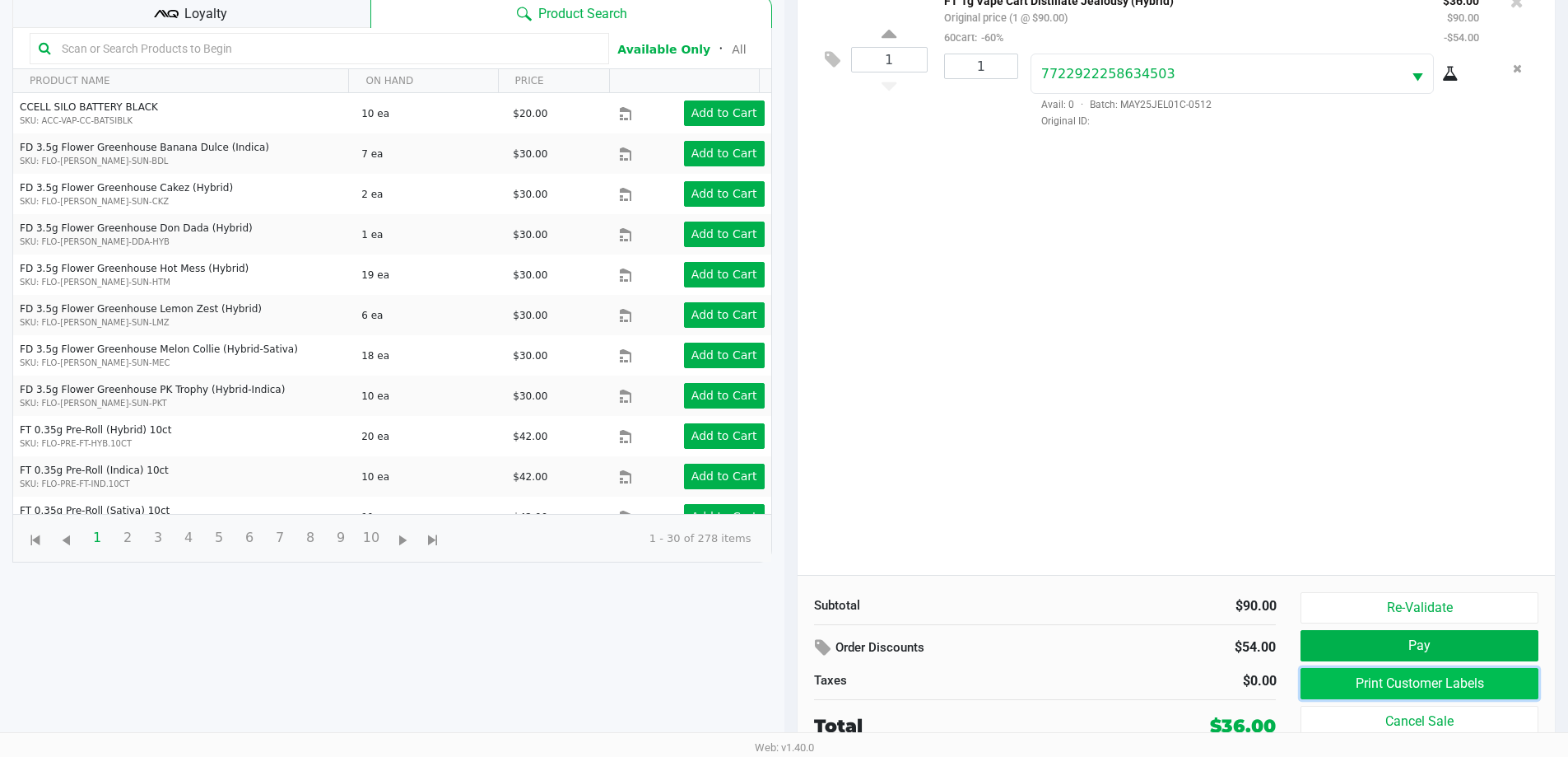
click at [1374, 693] on button "Print Customer Labels" at bounding box center [1419, 683] width 237 height 31
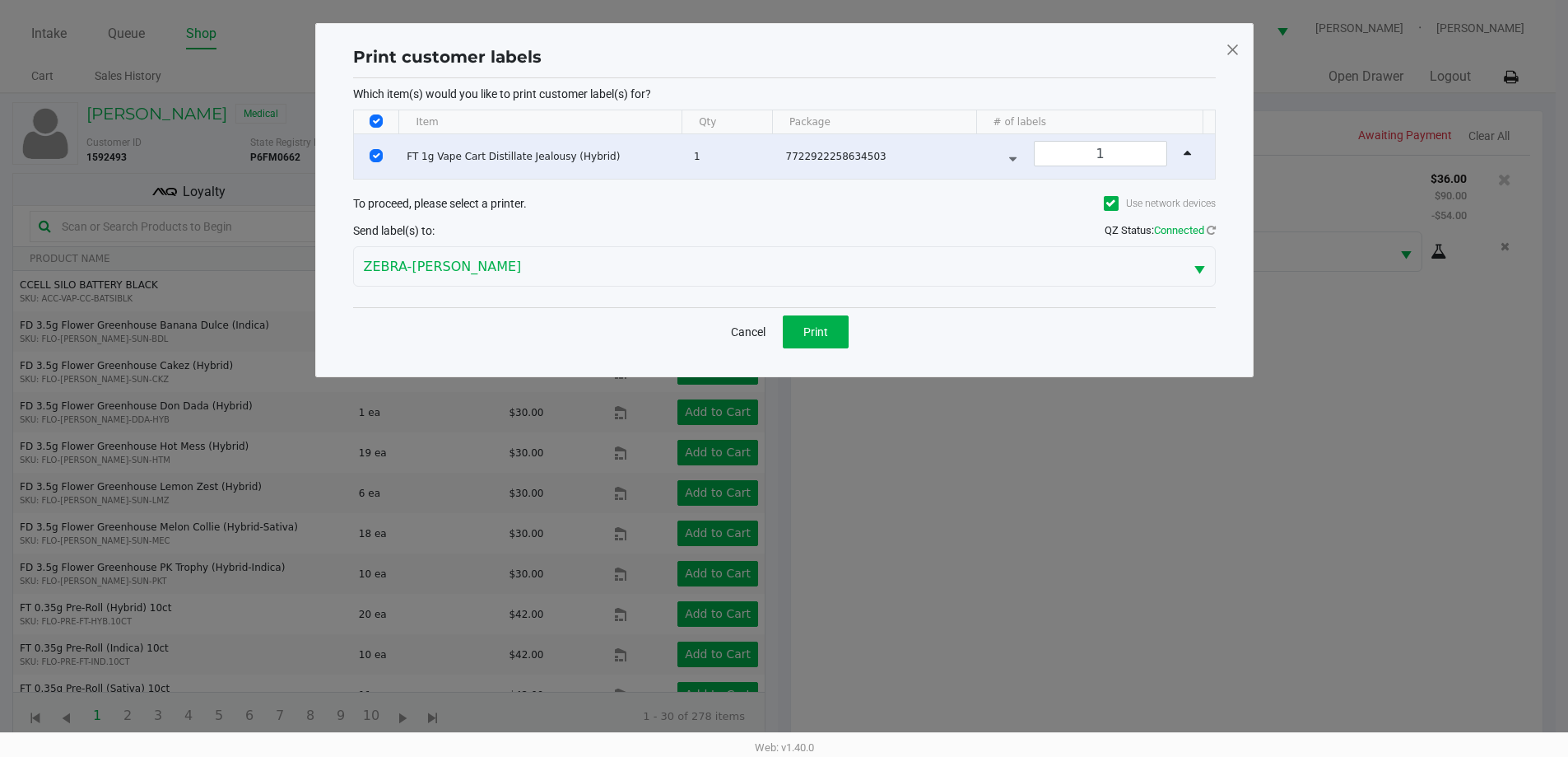
scroll to position [0, 0]
click at [853, 333] on button "Print" at bounding box center [822, 331] width 66 height 33
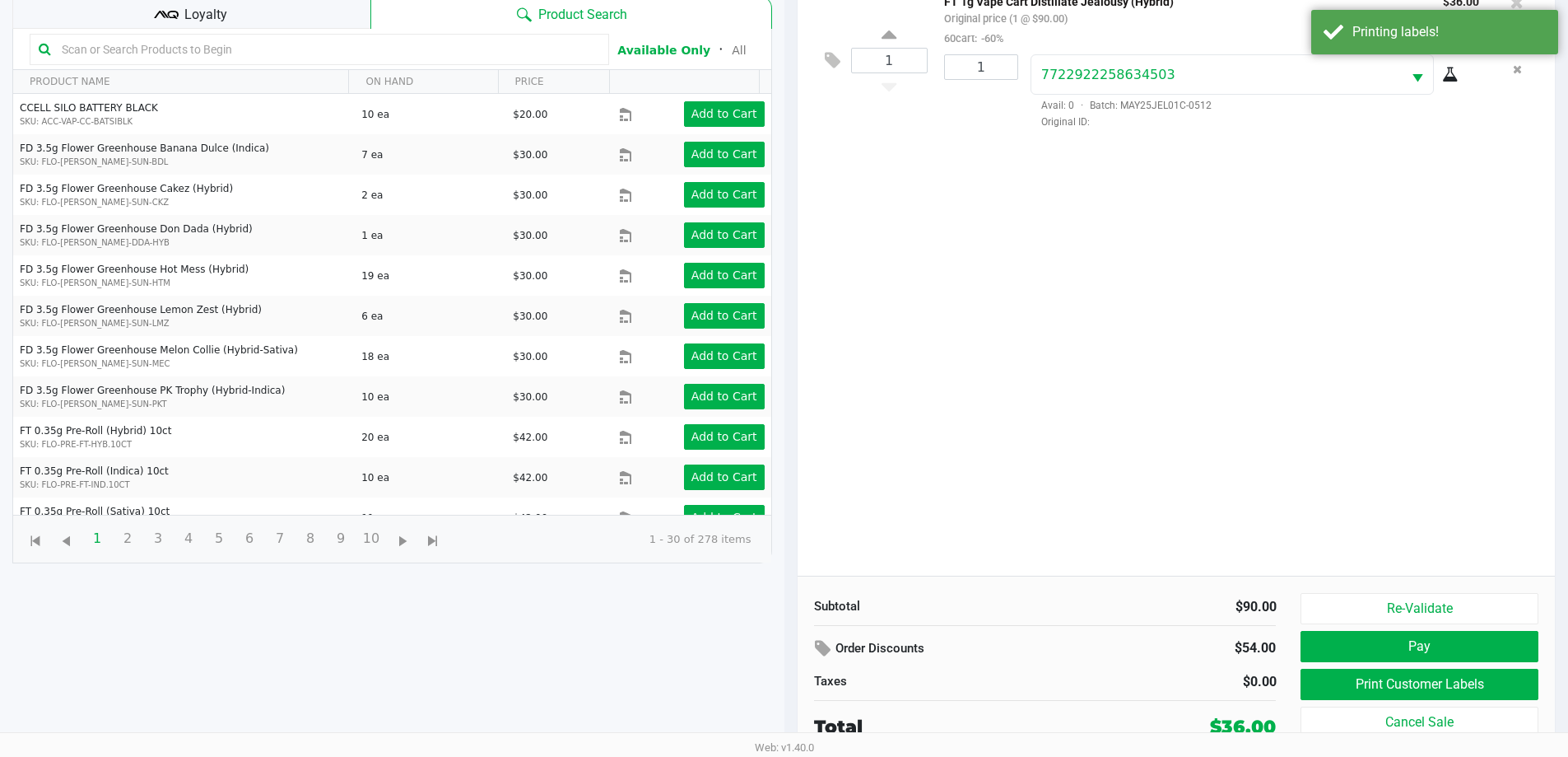
scroll to position [177, 0]
click at [1399, 641] on button "Pay" at bounding box center [1419, 646] width 237 height 31
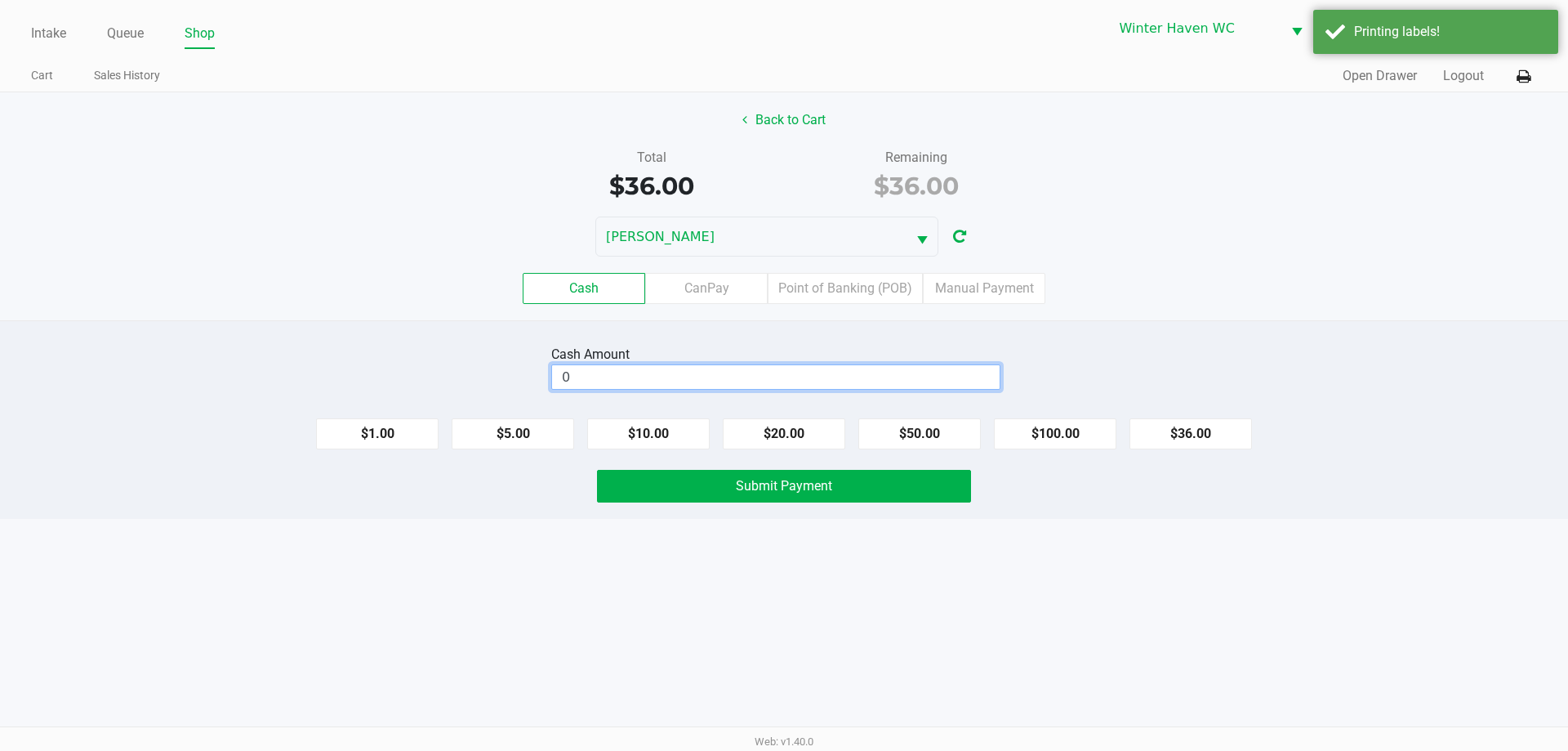
click at [962, 383] on input "0" at bounding box center [775, 377] width 447 height 24
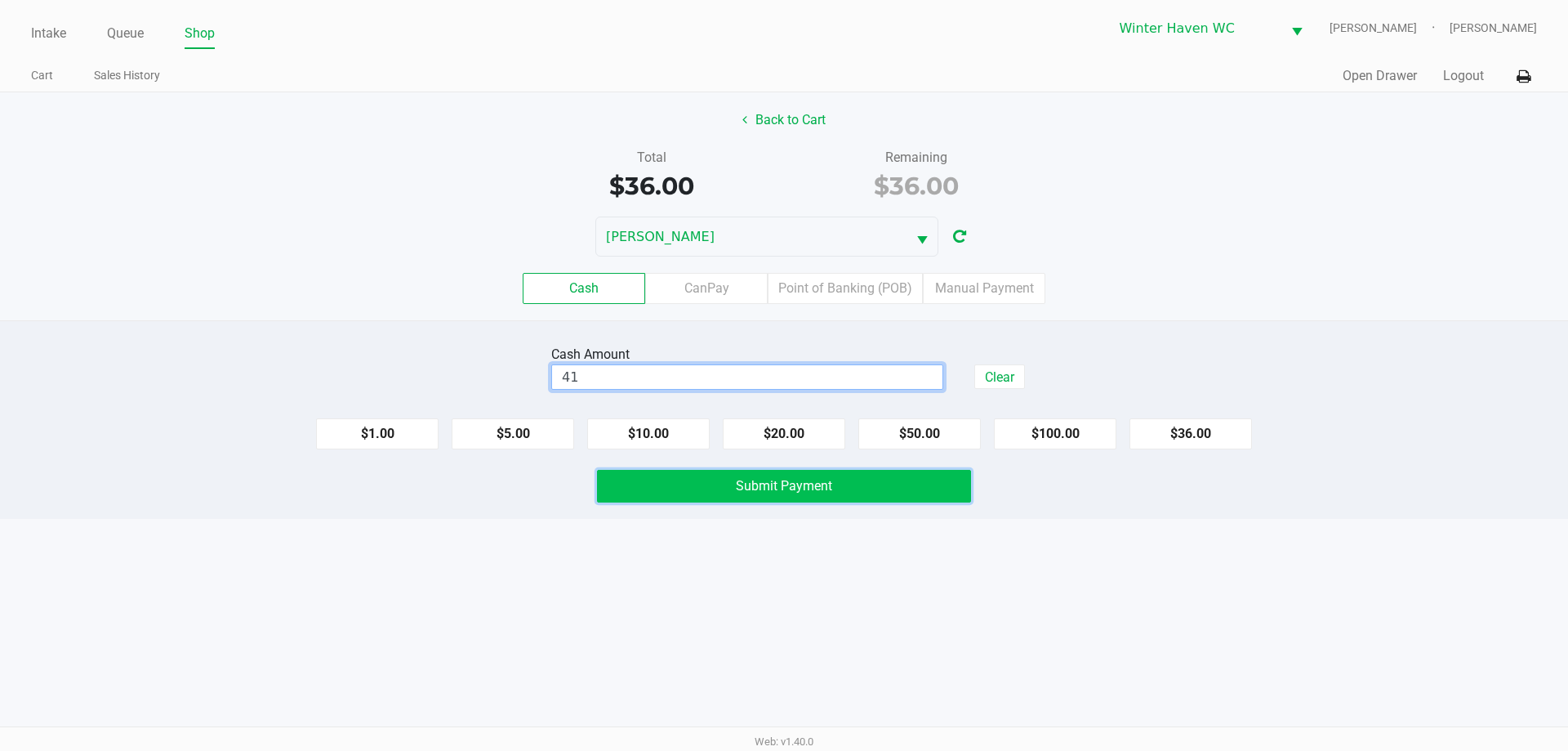
type input "$41.00"
click at [832, 496] on button "Submit Payment" at bounding box center [784, 486] width 374 height 33
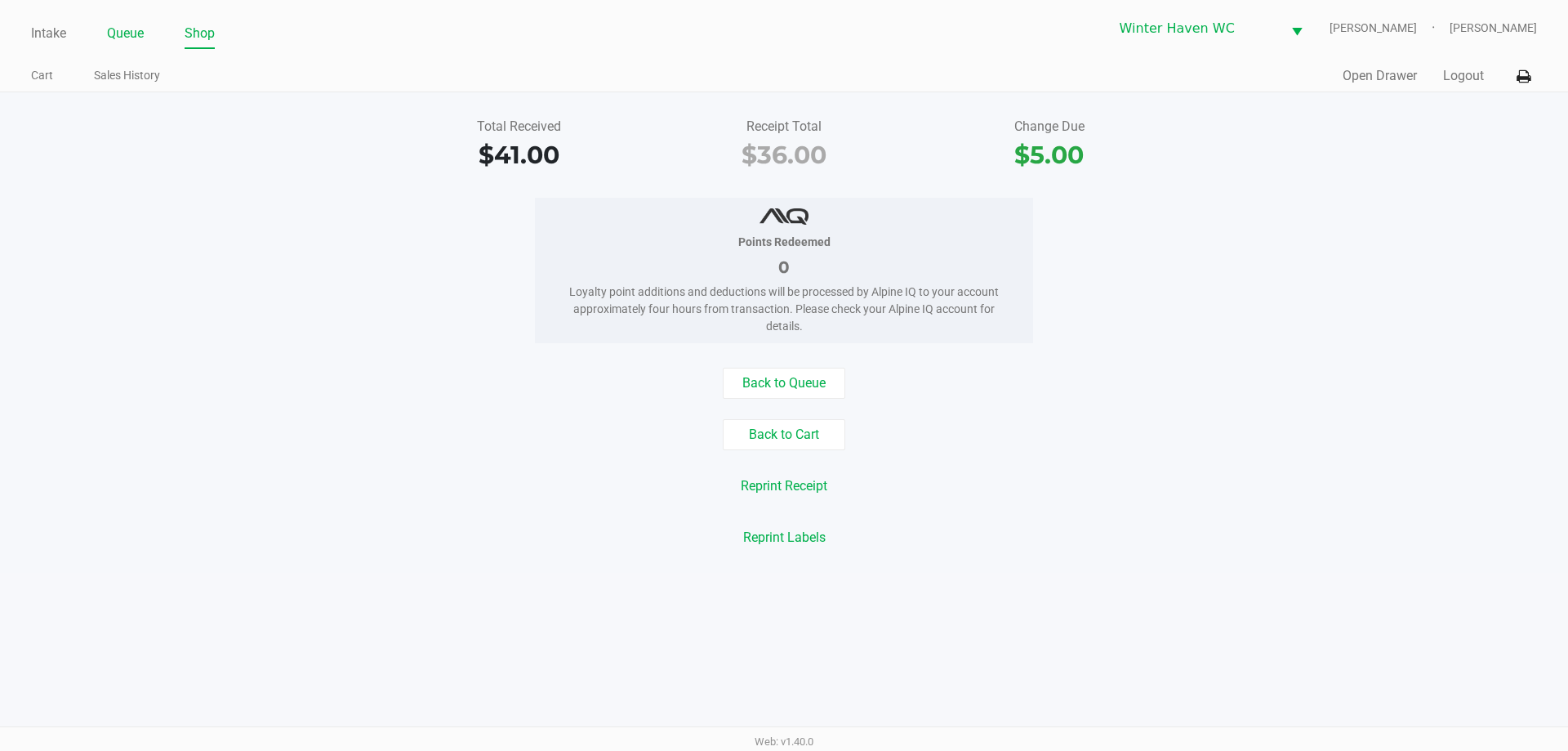
click at [140, 40] on link "Queue" at bounding box center [125, 34] width 37 height 23
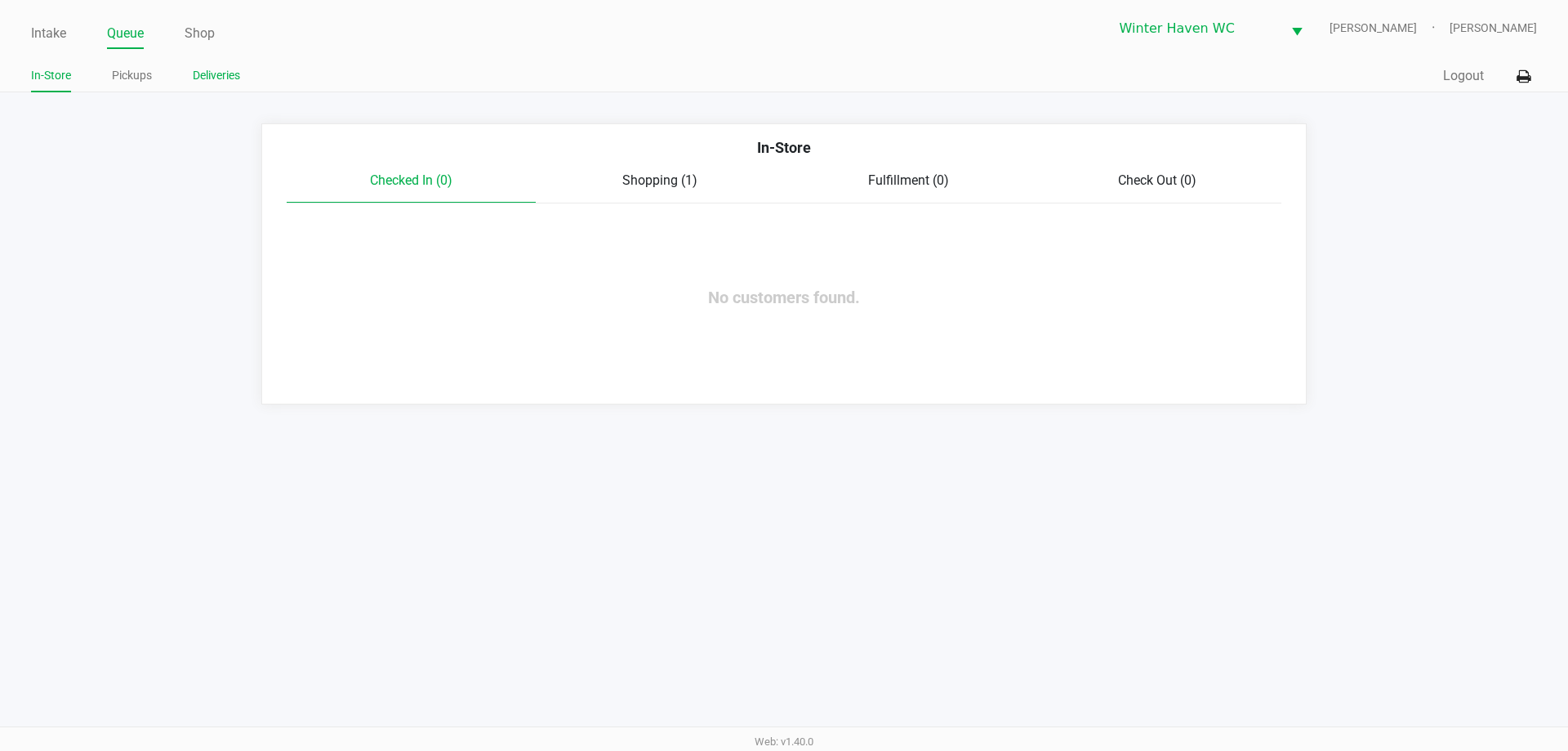
click at [212, 73] on link "Deliveries" at bounding box center [215, 75] width 47 height 20
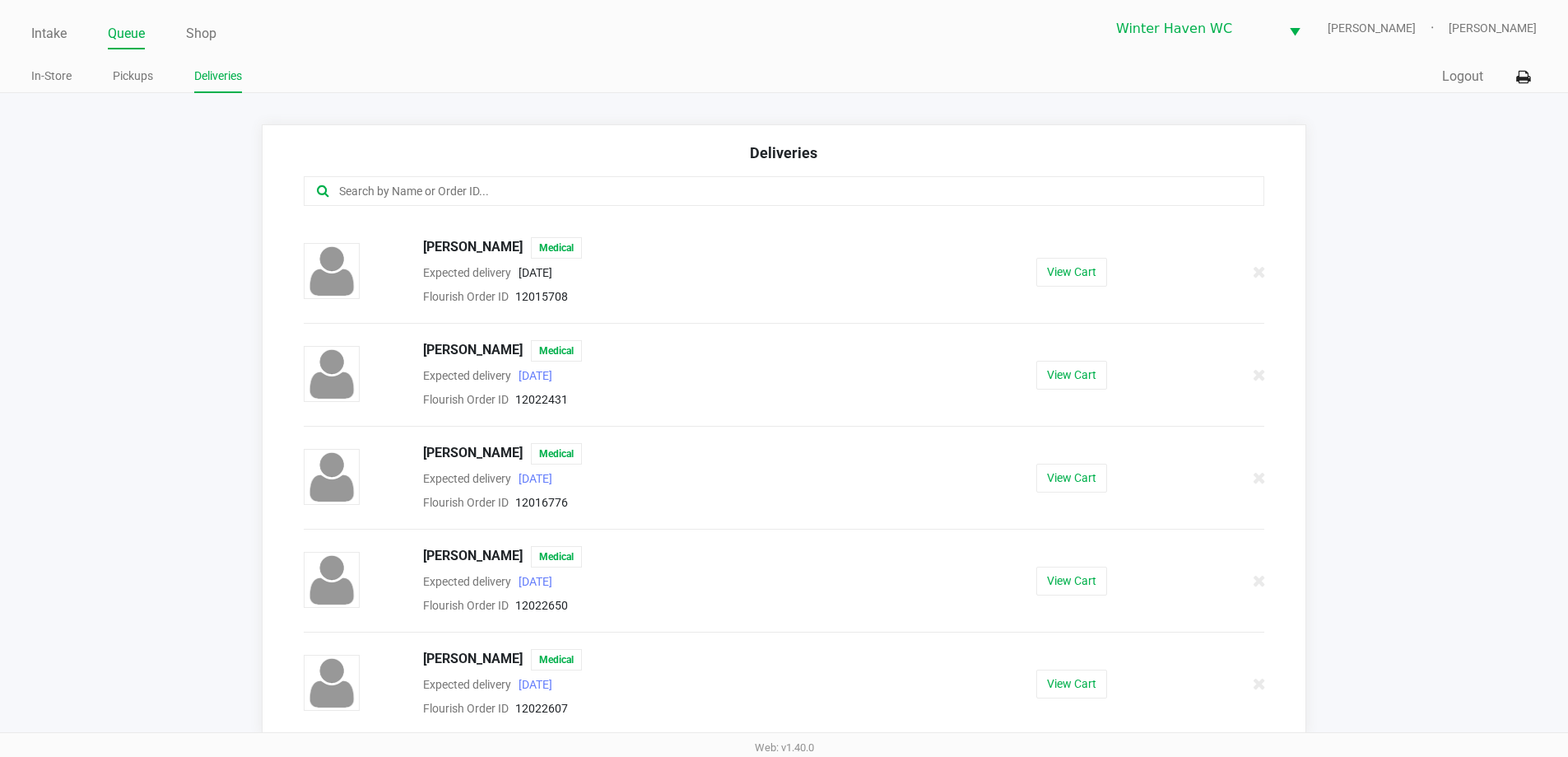
scroll to position [11, 0]
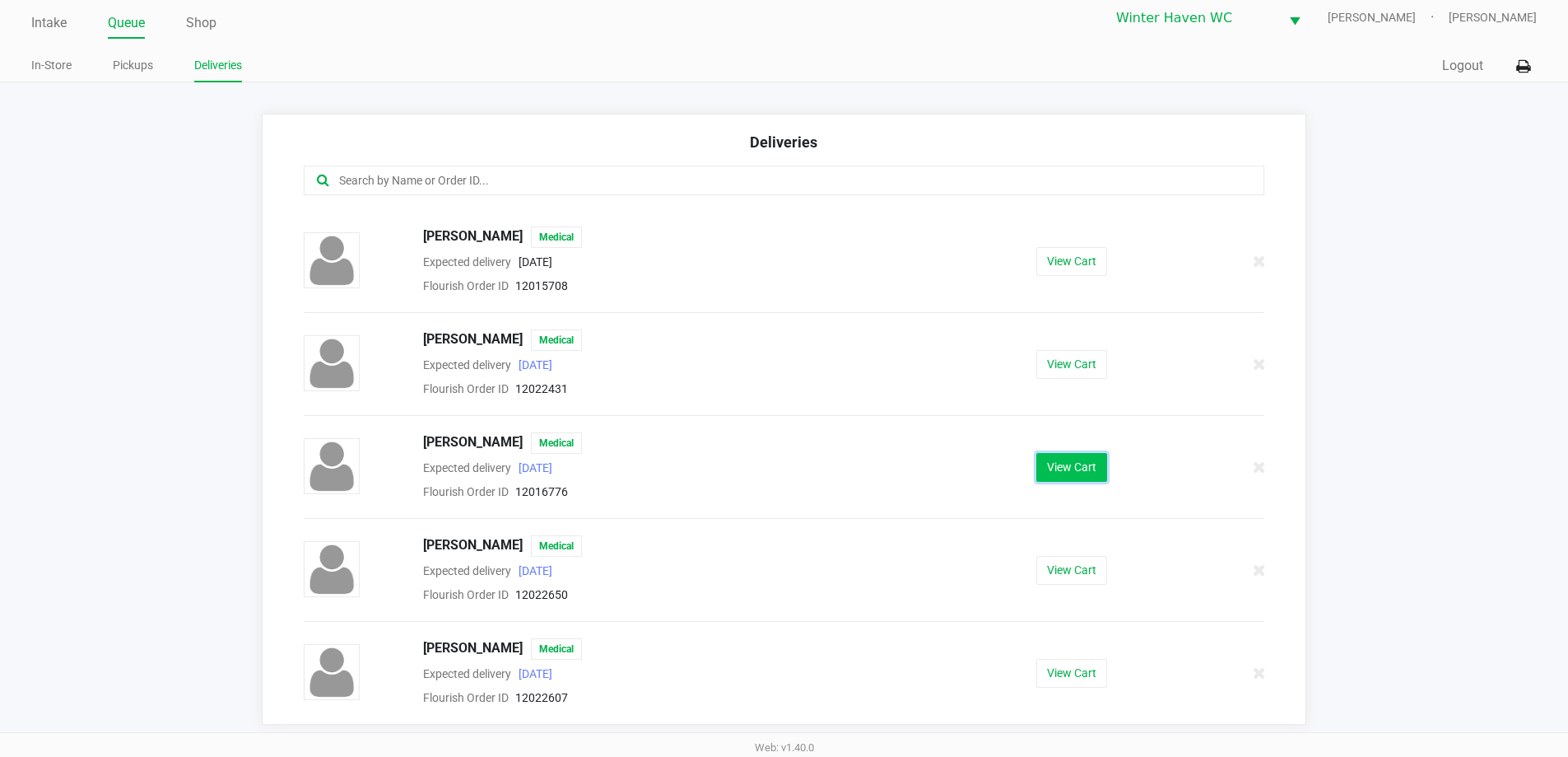
click at [1052, 457] on button "View Cart" at bounding box center [1071, 467] width 71 height 29
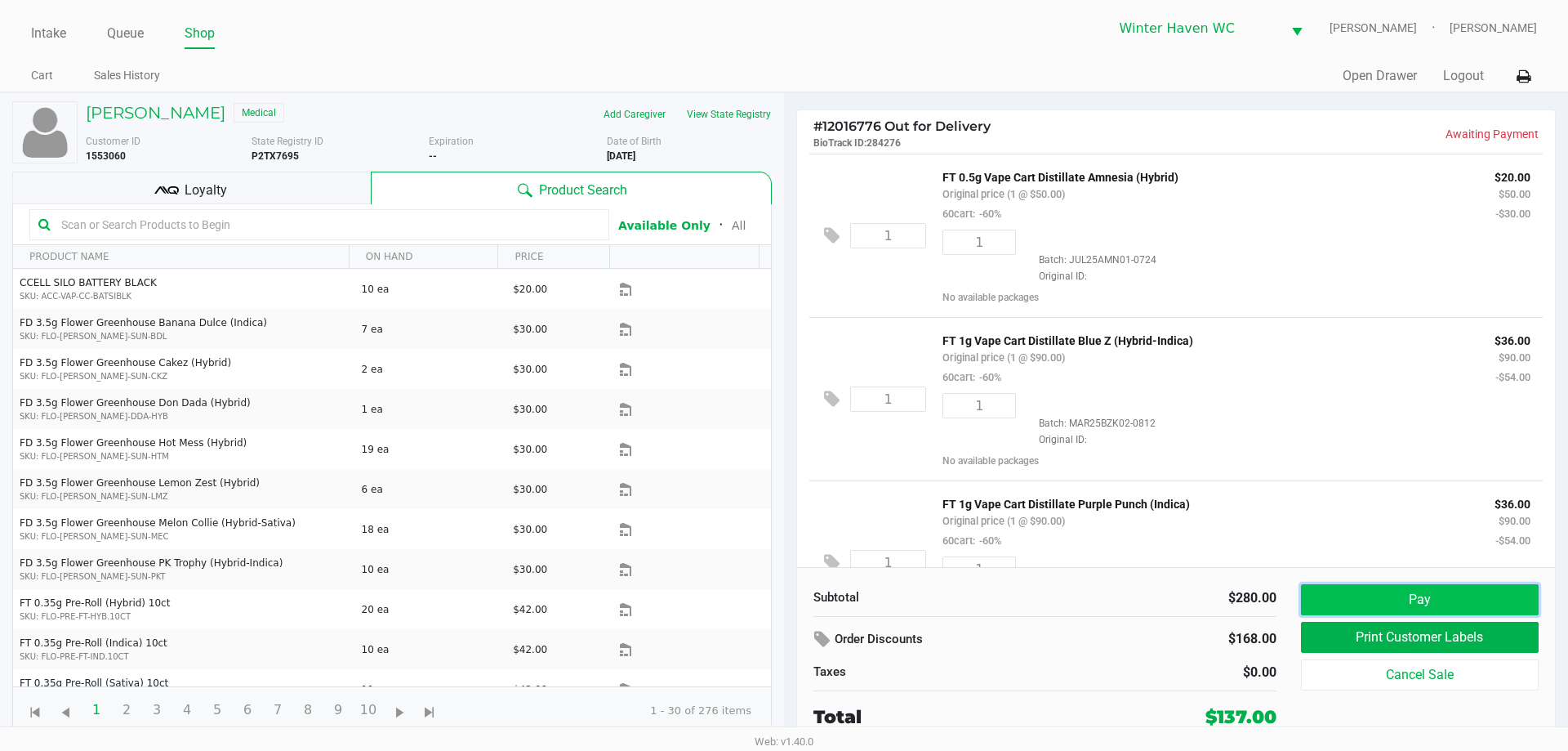
click at [1402, 594] on button "Pay" at bounding box center [1419, 599] width 237 height 31
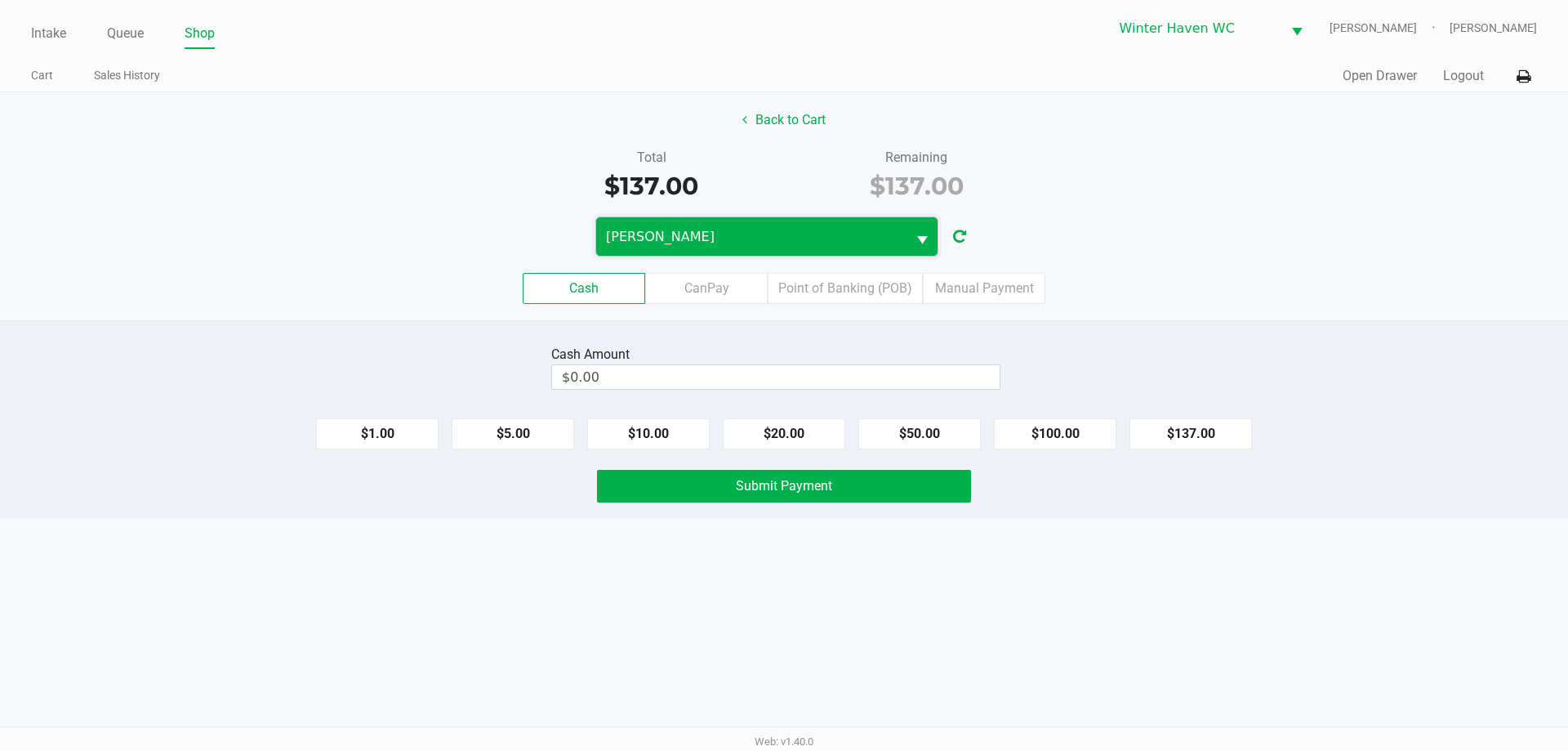
click at [729, 242] on span "JAMES-OTTO" at bounding box center [751, 237] width 290 height 19
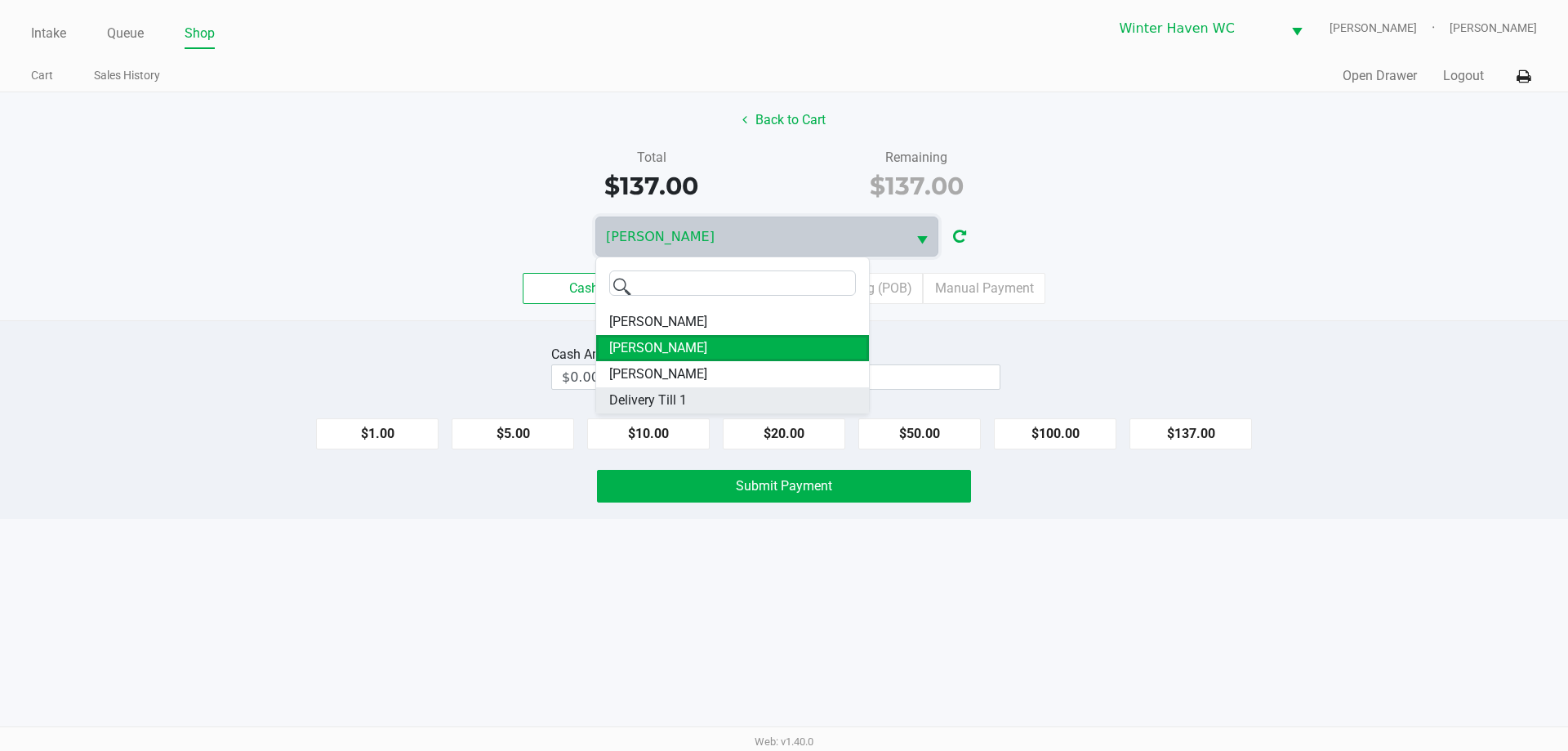
click at [716, 393] on li "Delivery Till 1" at bounding box center [733, 400] width 273 height 26
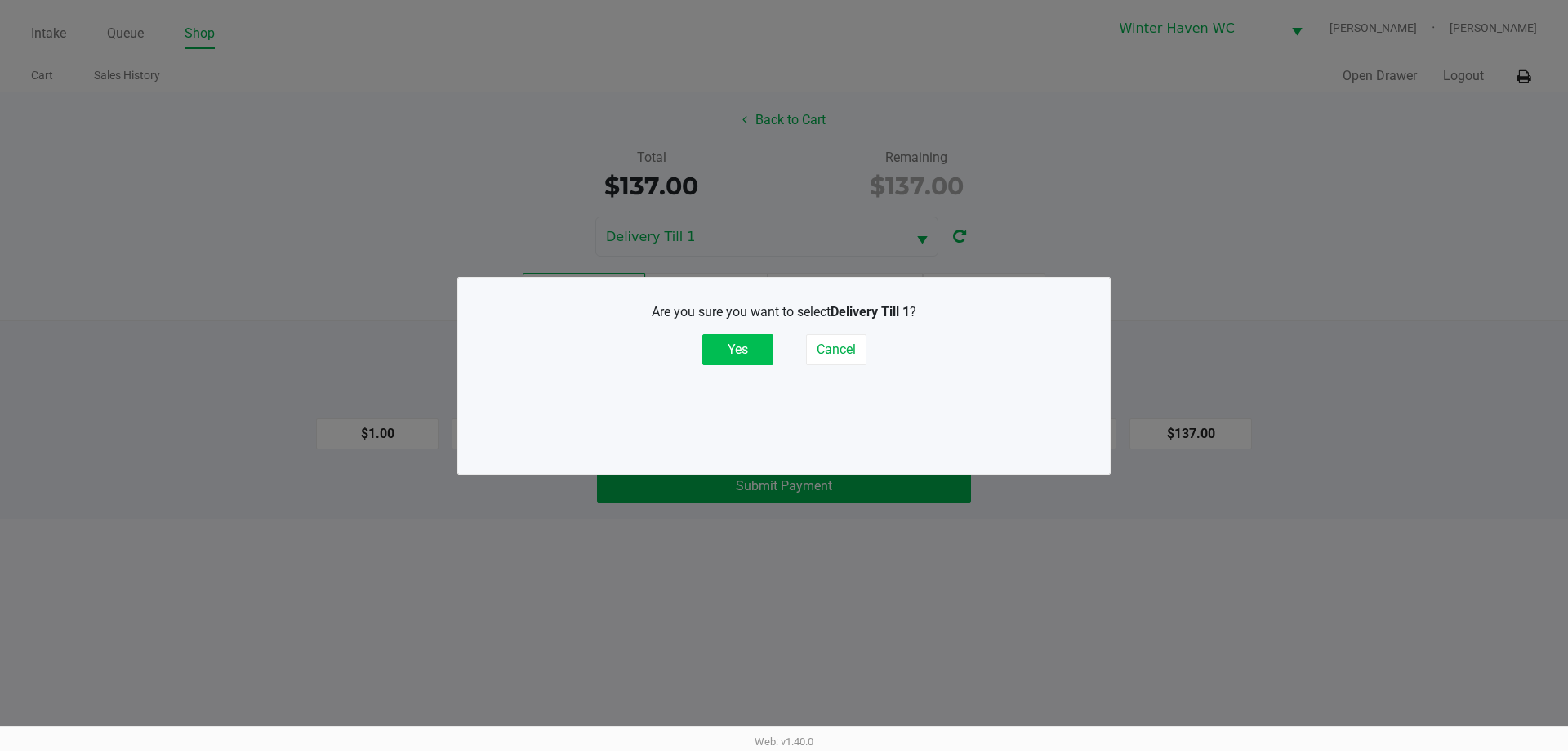
click at [762, 362] on button "Yes" at bounding box center [737, 349] width 71 height 31
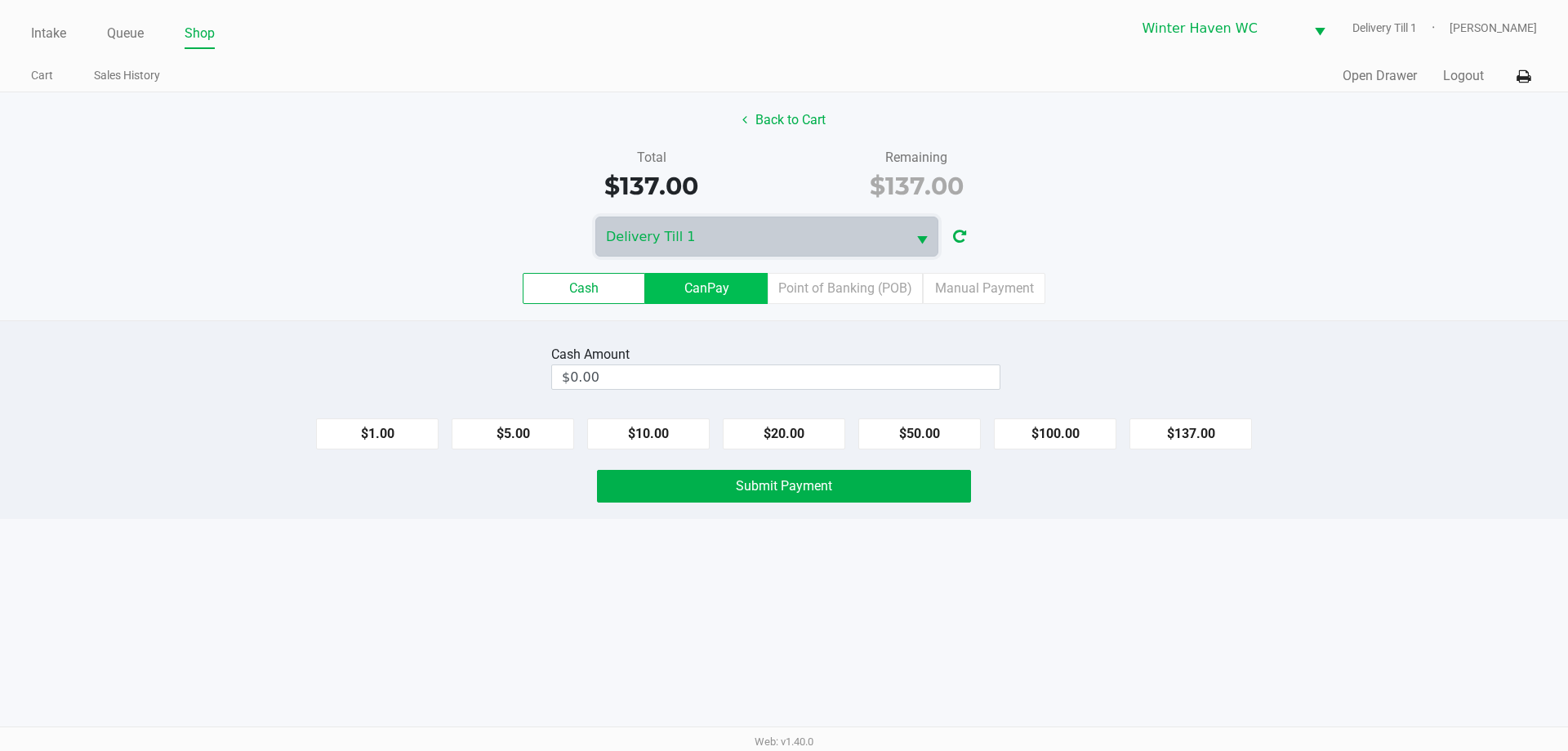
click at [754, 290] on label "CanPay" at bounding box center [706, 288] width 122 height 31
click at [0, 0] on 2 "CanPay" at bounding box center [0, 0] width 0 height 0
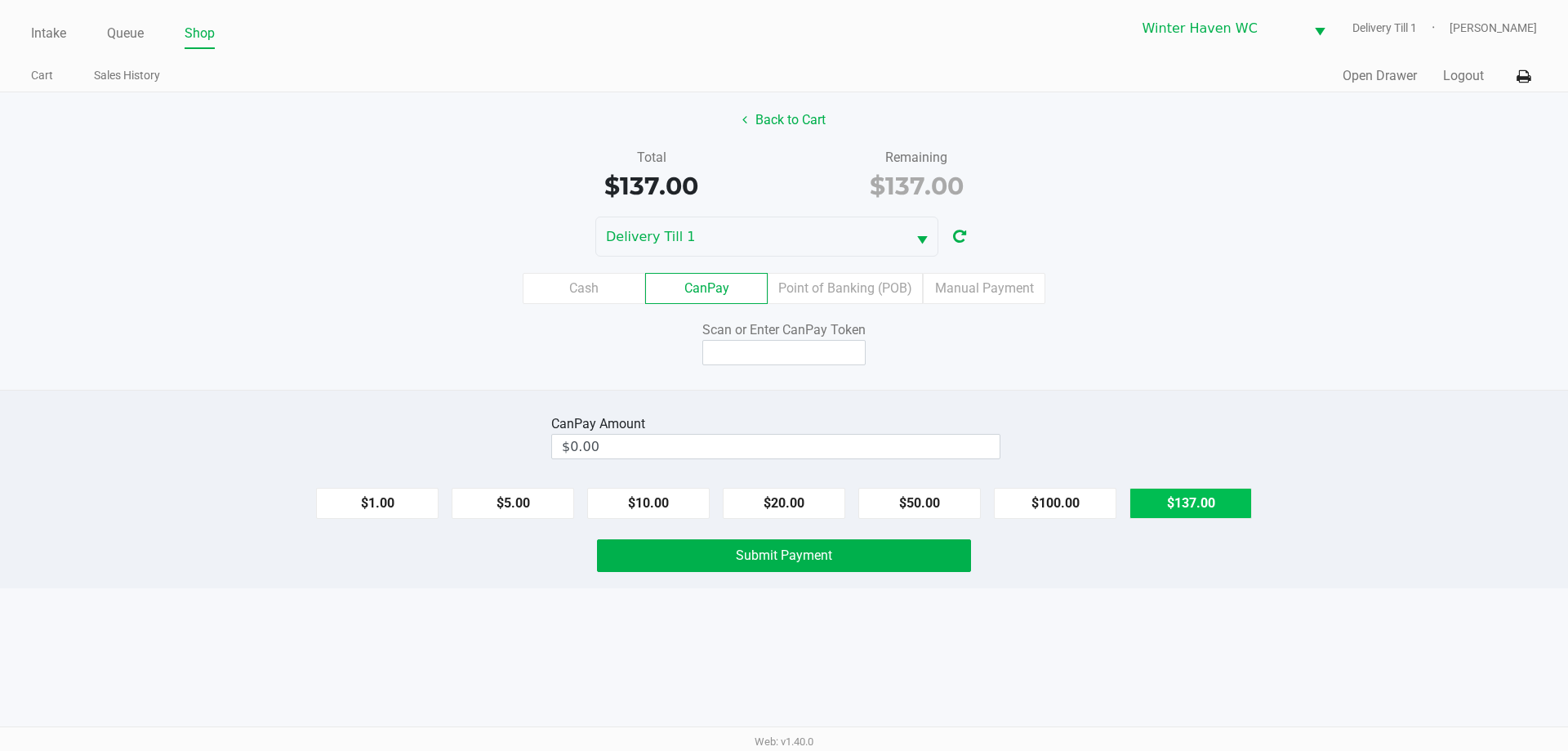
click at [1167, 513] on button "$137.00" at bounding box center [1190, 503] width 122 height 31
type input "$137.00"
click at [854, 349] on input at bounding box center [784, 352] width 163 height 25
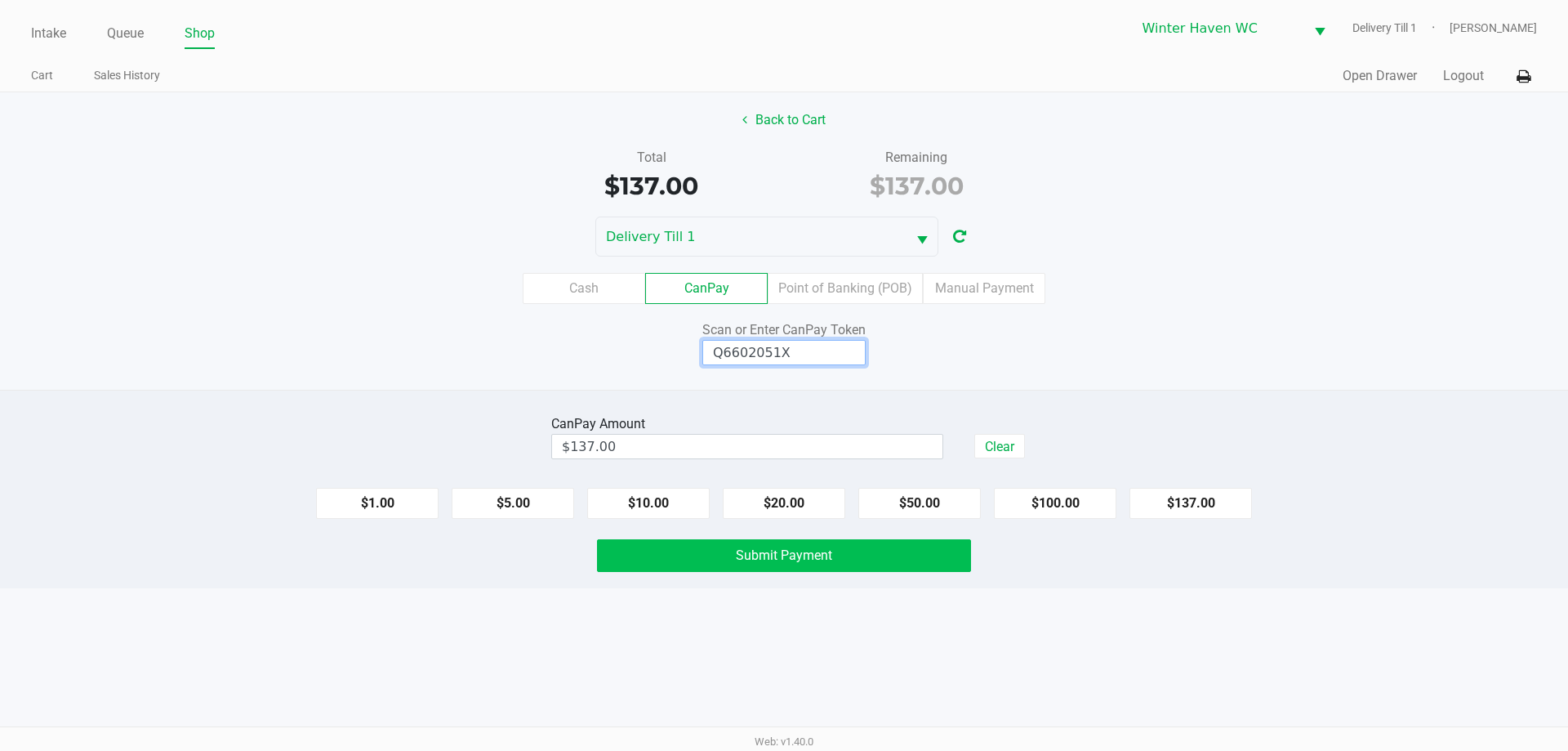
type input "Q6602051X"
click at [896, 560] on button "Submit Payment" at bounding box center [784, 556] width 374 height 33
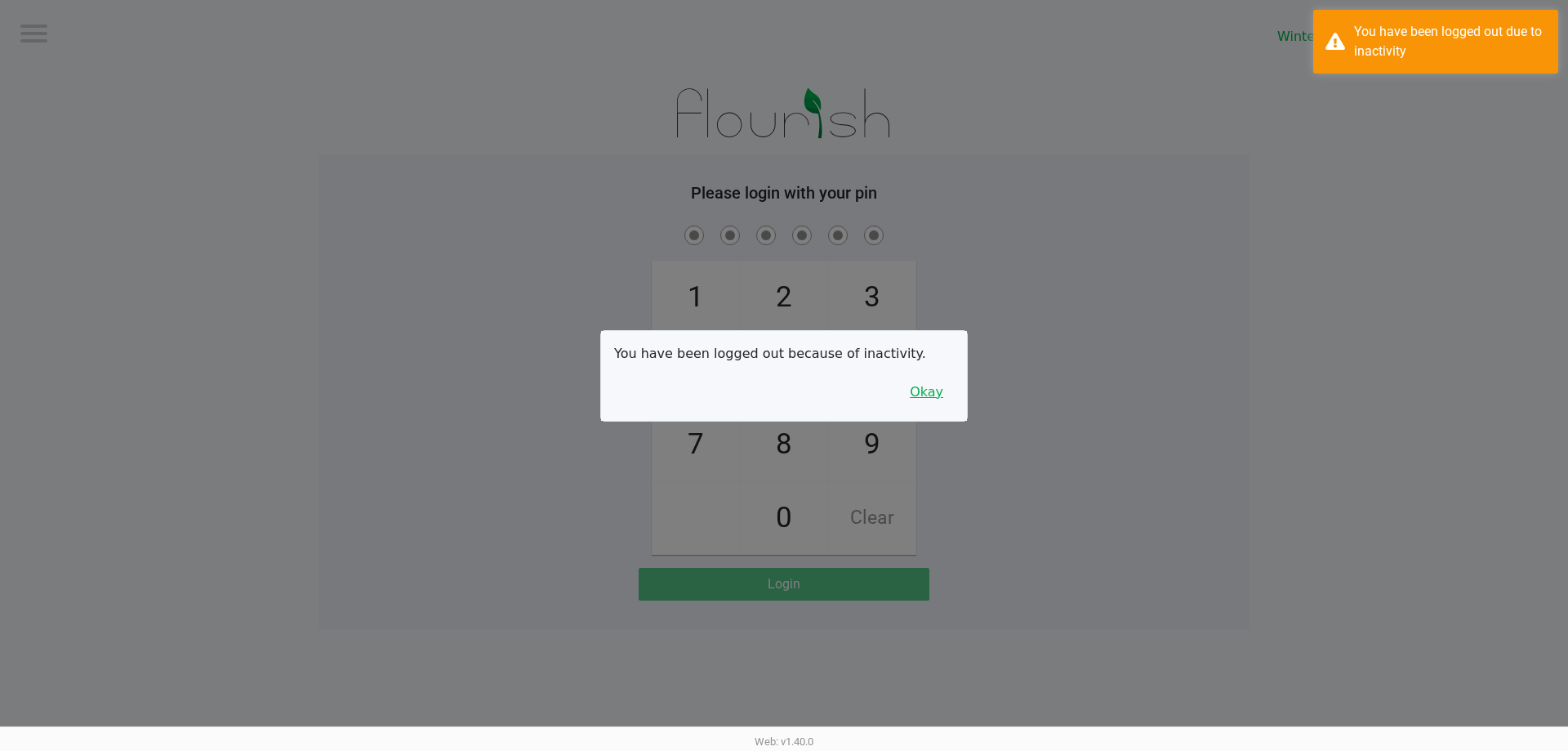
click at [930, 392] on button "Okay" at bounding box center [926, 392] width 55 height 31
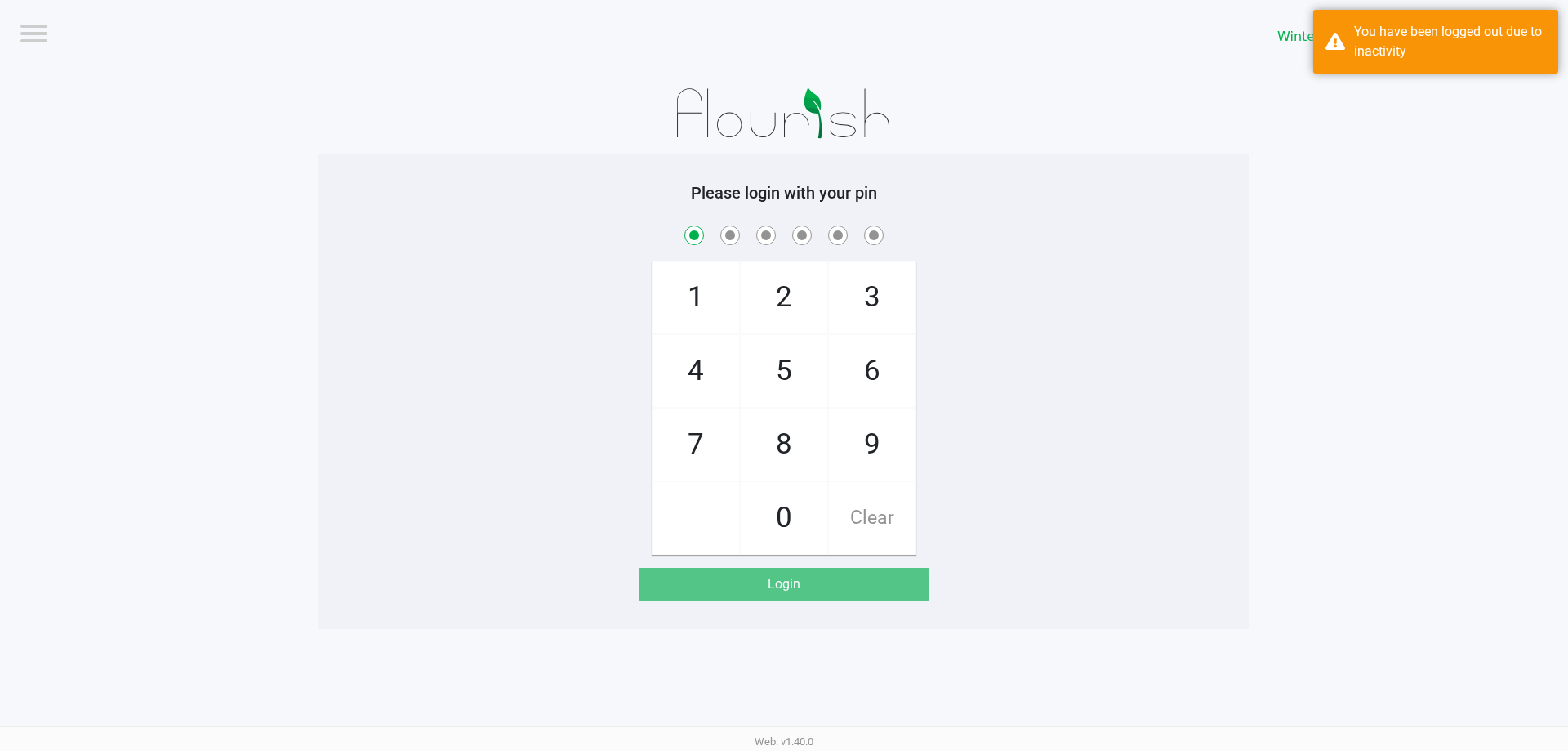
checkbox input "true"
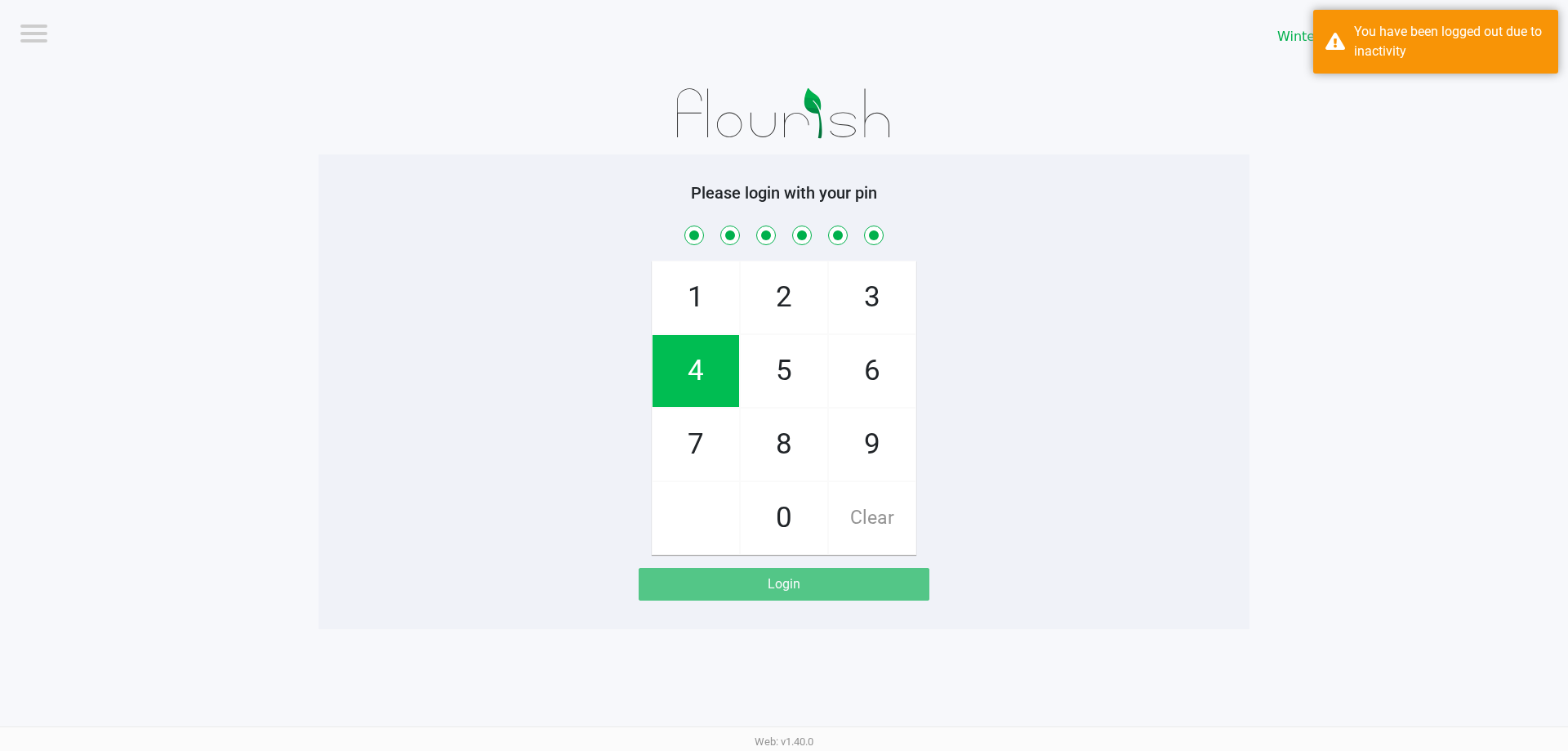
checkbox input "true"
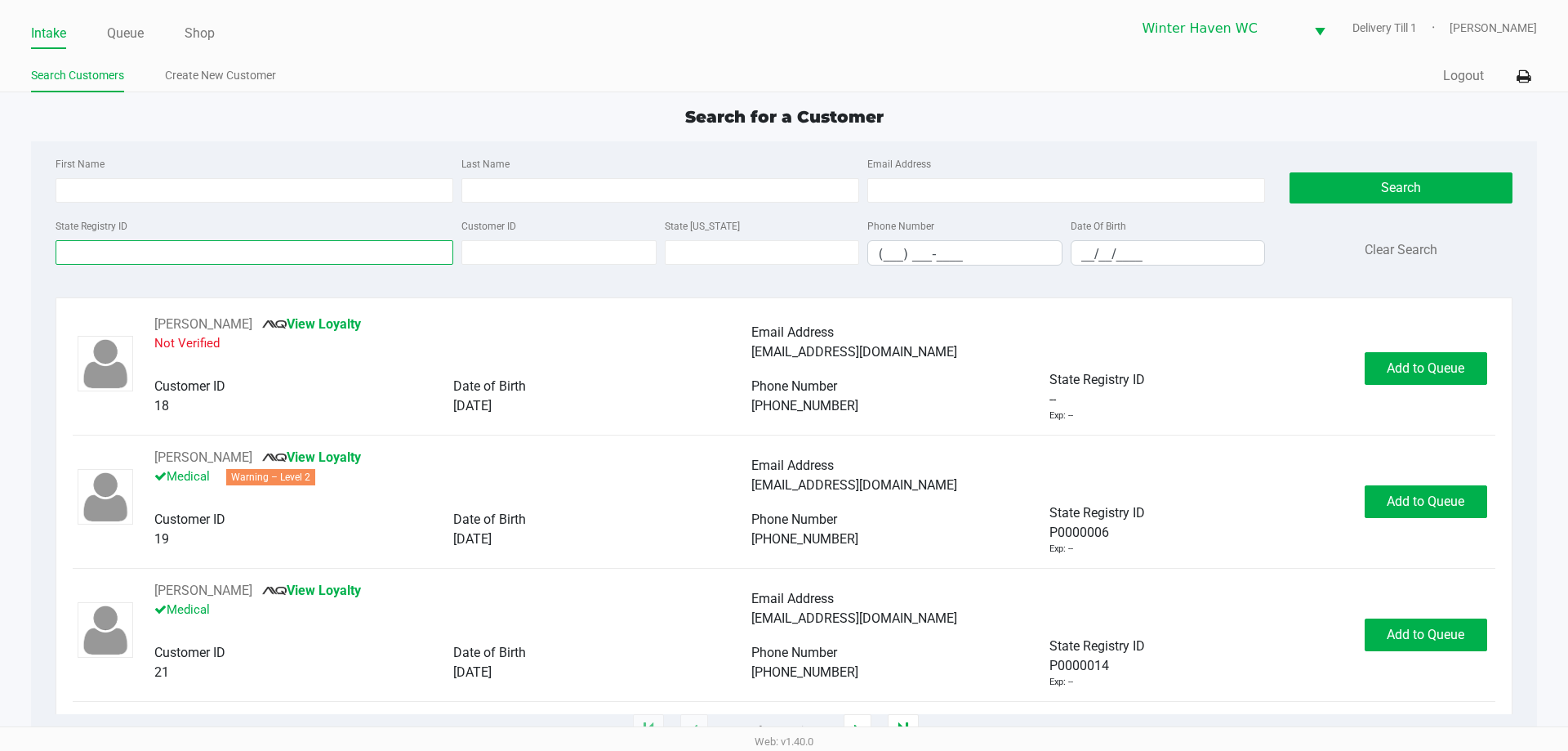
click at [219, 258] on input "State Registry ID" at bounding box center [255, 252] width 398 height 24
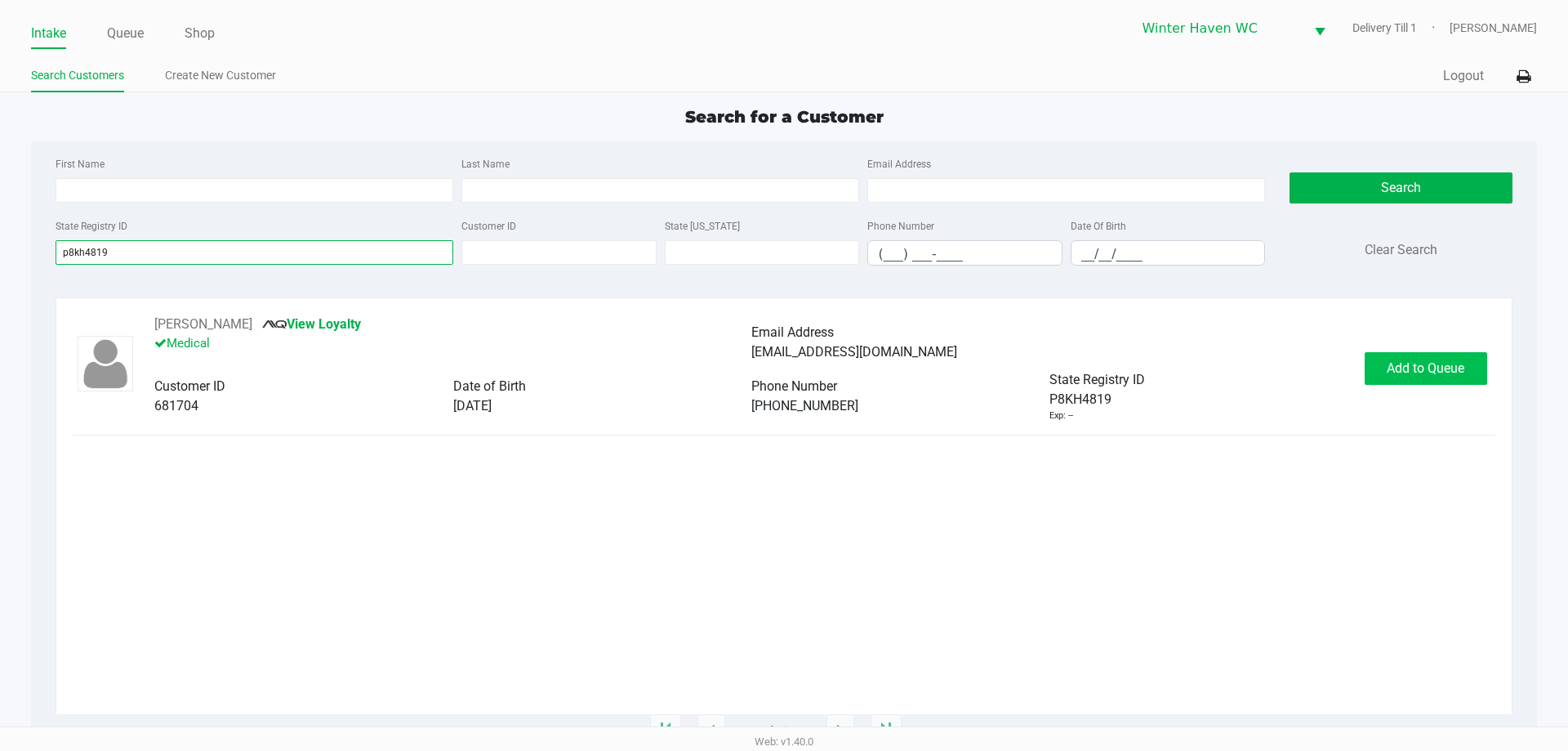
type input "p8kh4819"
click at [1376, 366] on button "Add to Queue" at bounding box center [1425, 368] width 122 height 33
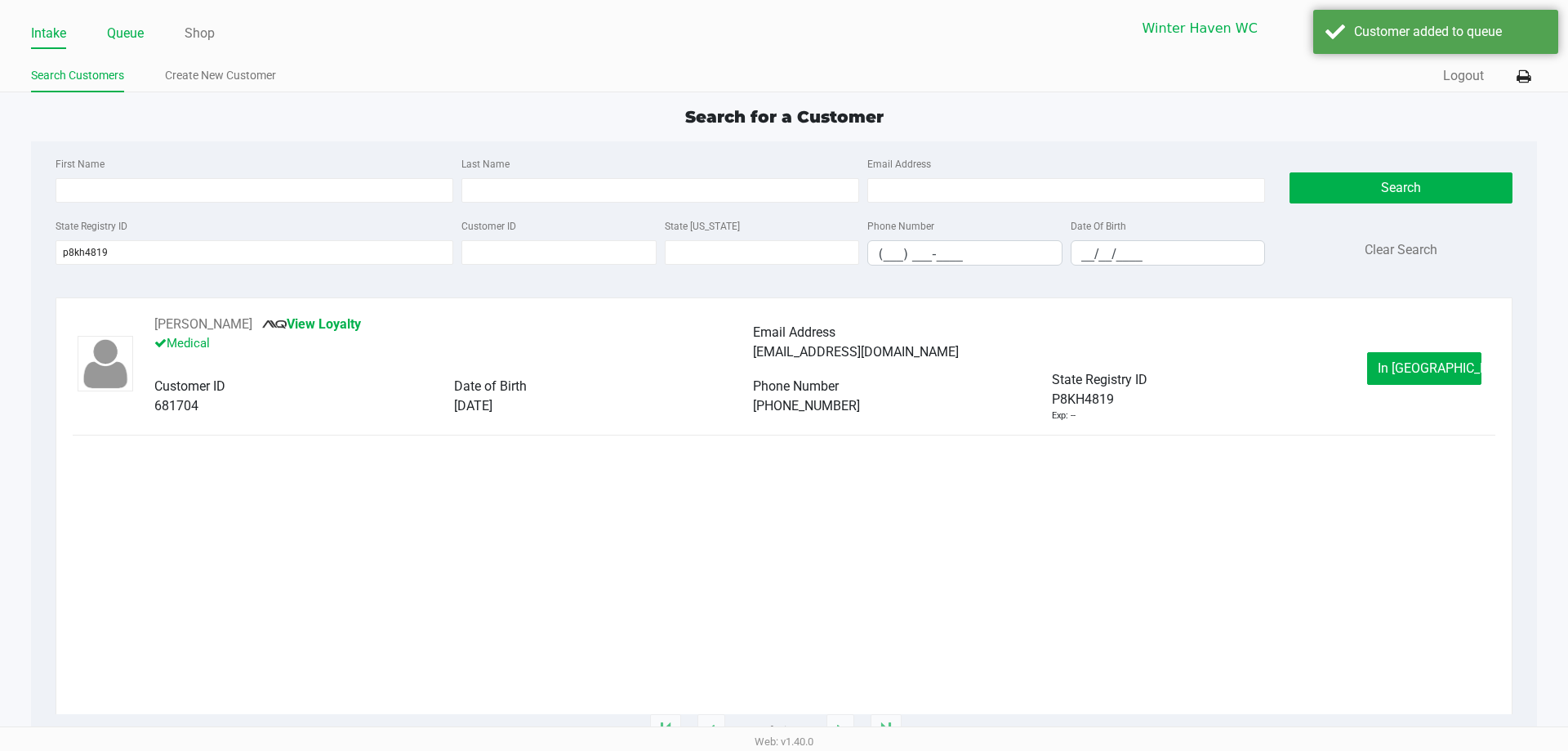
click at [122, 38] on link "Queue" at bounding box center [125, 34] width 37 height 23
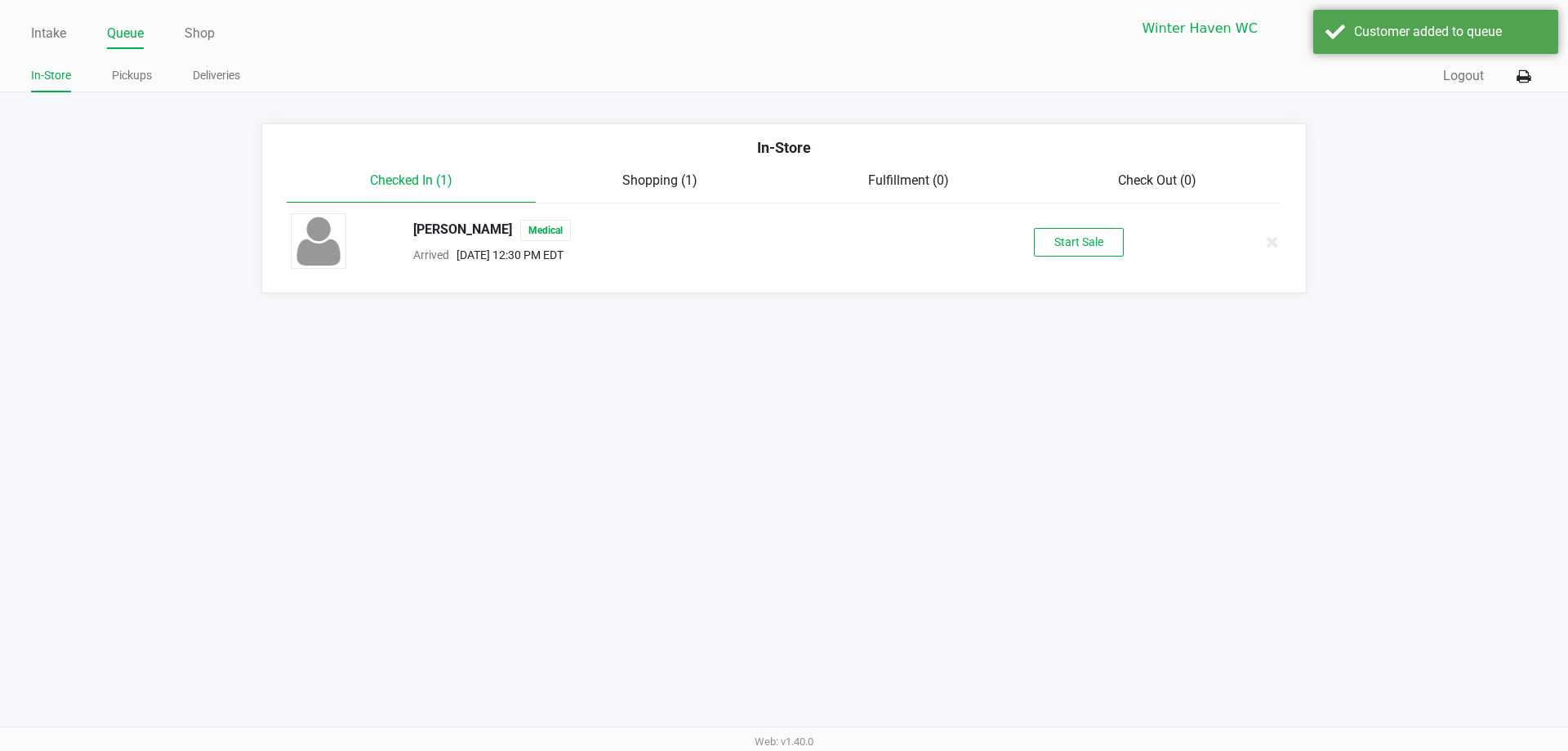
click at [1066, 225] on div "BRANDON GUSTIN Medical Arrived Sep 29, 2025 12:30 PM EDT Start Sale" at bounding box center [784, 241] width 1011 height 57
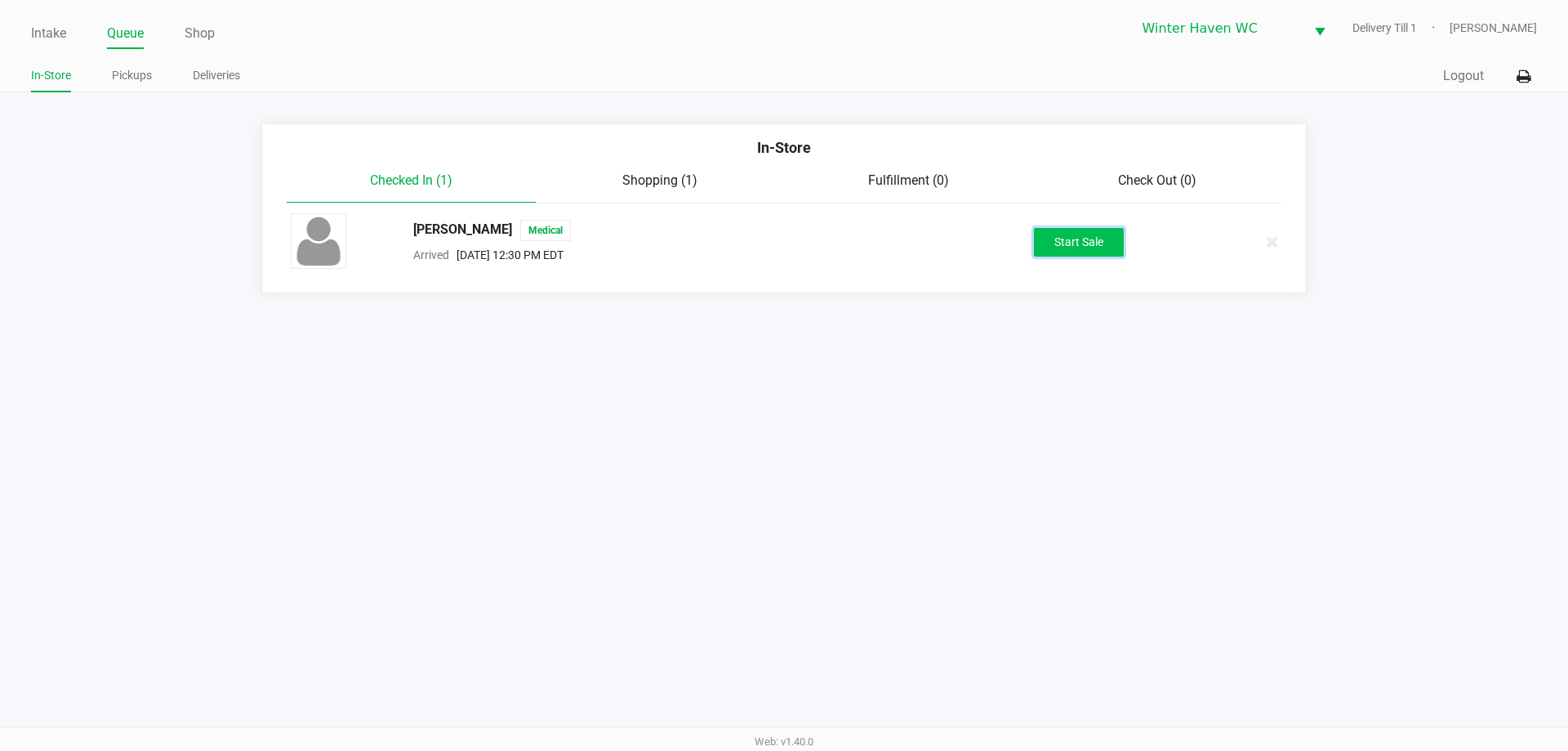
click at [1068, 228] on button "Start Sale" at bounding box center [1078, 242] width 89 height 29
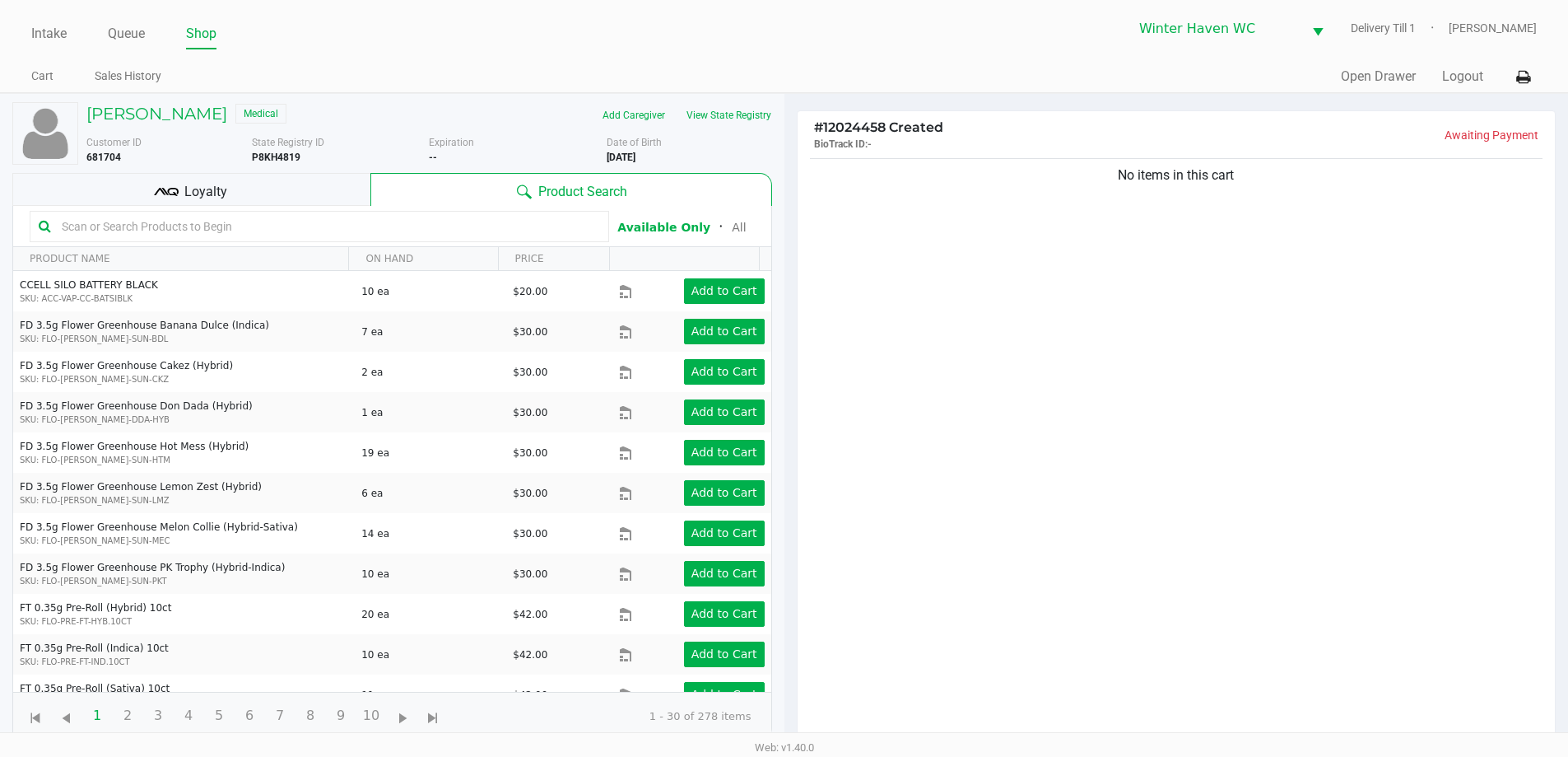
click at [771, 380] on kendo-grid "Available Only ᛫ All PRODUCT NAME ON HAND PRICE CCELL SILO BATTERY BLACK SKU: A…" at bounding box center [392, 472] width 760 height 534
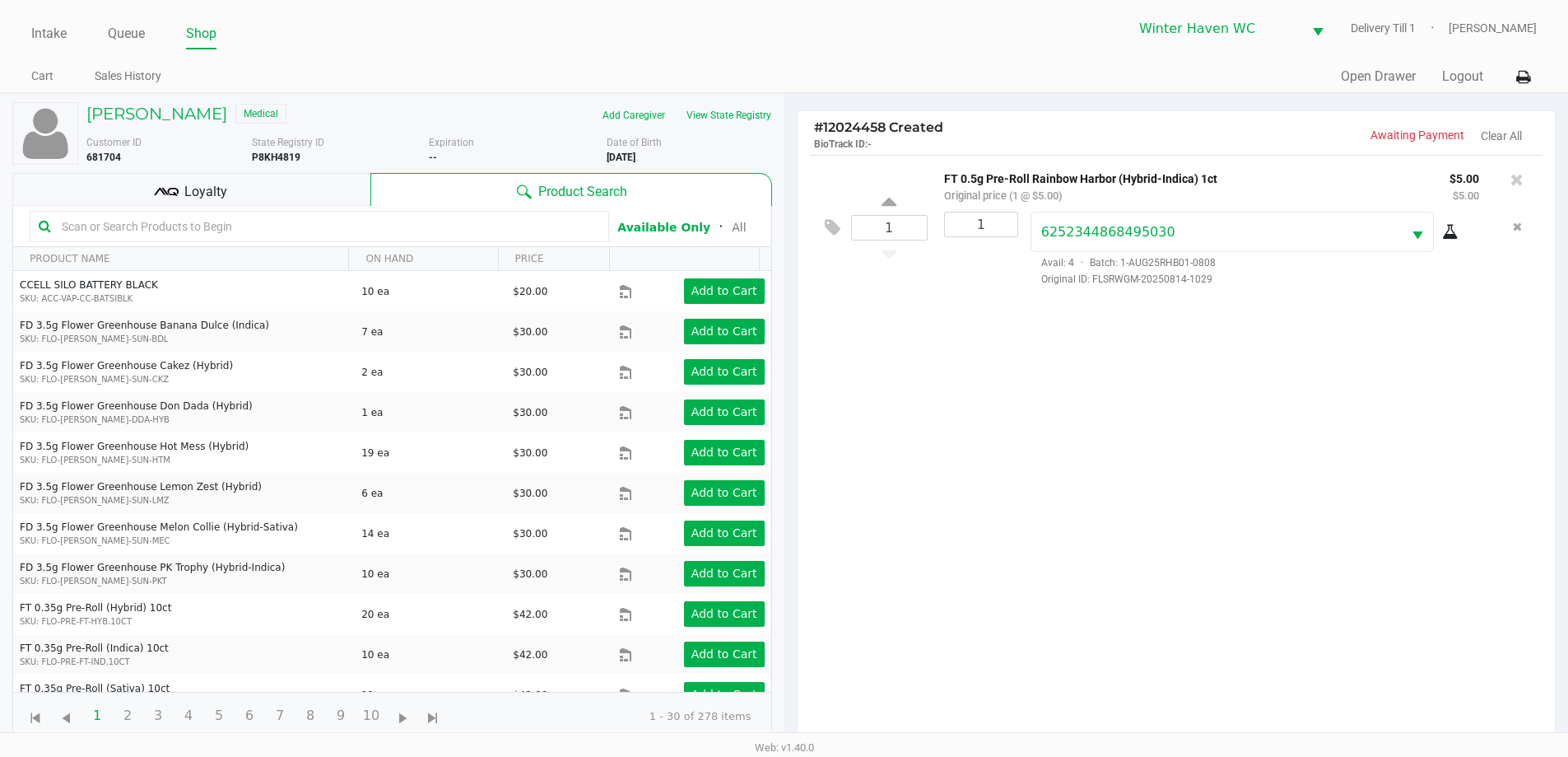
click at [1115, 517] on div "1 FT 0.5g Pre-Roll Rainbow Harbor (Hybrid-Indica) 1ct Original price (1 @ $5.00…" at bounding box center [1176, 454] width 758 height 598
click at [455, 233] on input "text" at bounding box center [328, 226] width 545 height 24
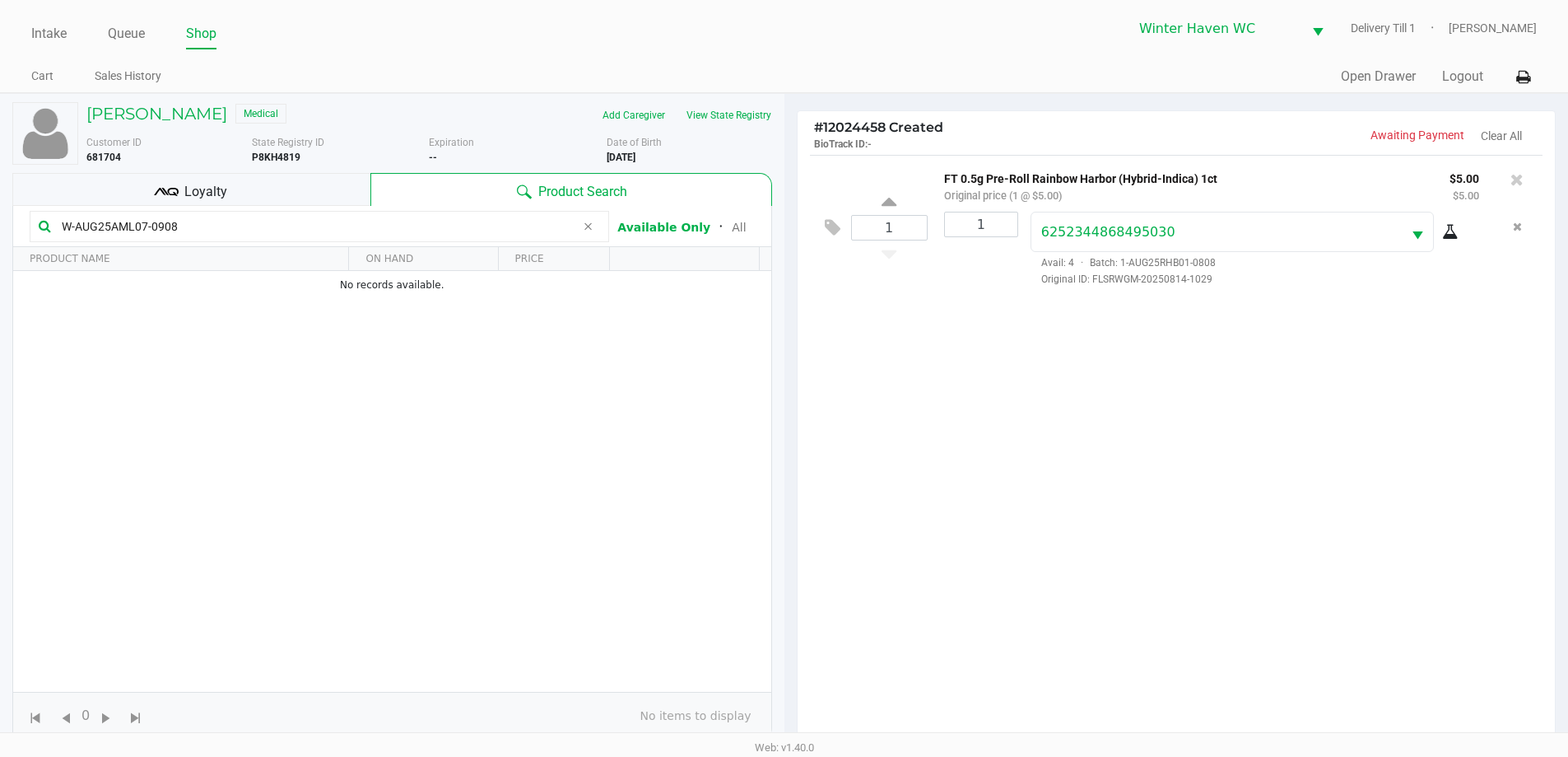
type input "W-AUG25AML07-0908"
click at [1277, 386] on div "1 FT 0.5g Pre-Roll Rainbow Harbor (Hybrid-Indica) 1ct Original price (1 @ $5.00…" at bounding box center [1176, 454] width 758 height 598
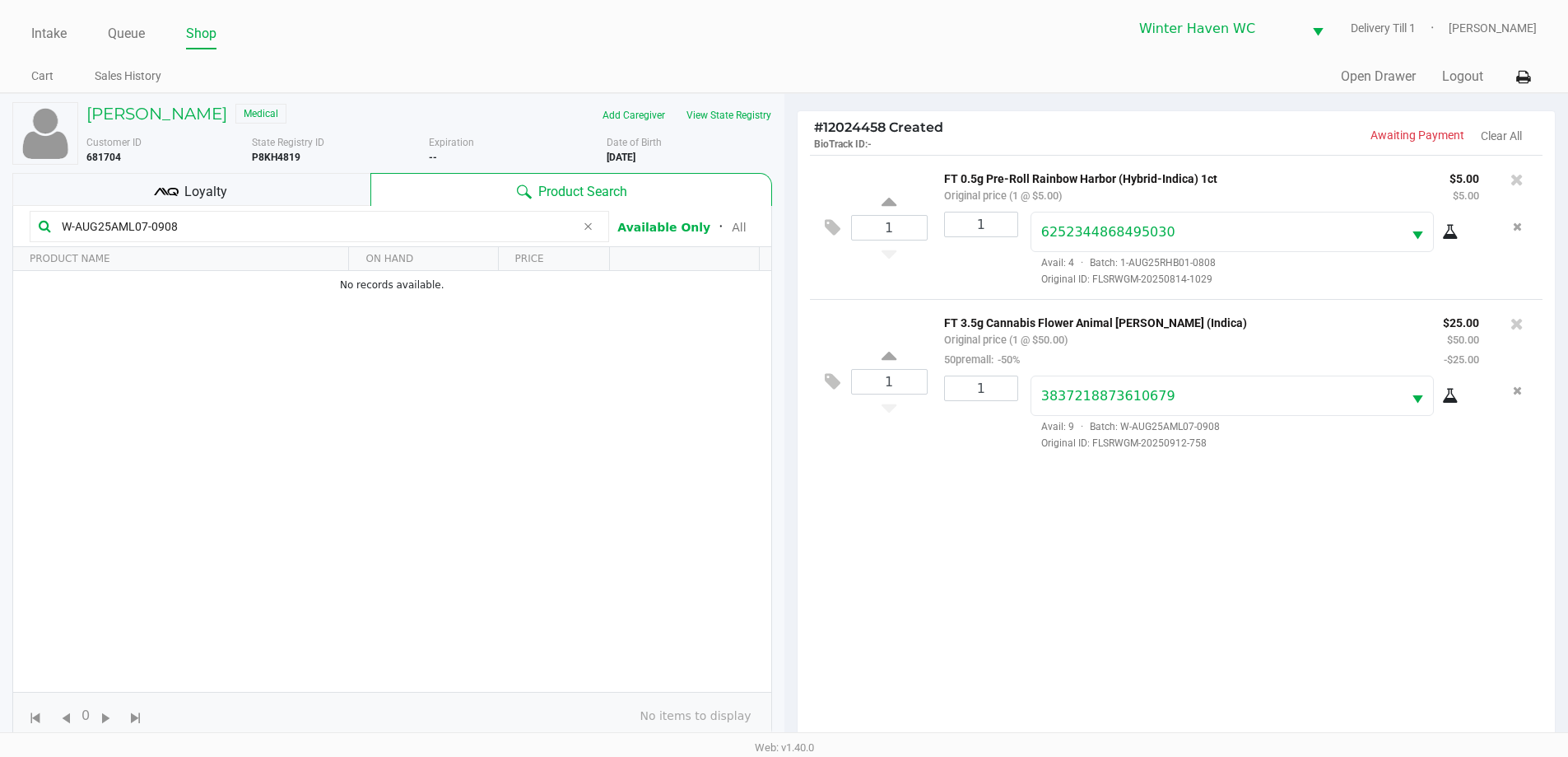
click at [1369, 357] on div "FT 3.5g Cannabis Flower Animal Larry (Indica) Original price (1 @ $50.00) 50pre…" at bounding box center [1181, 340] width 499 height 57
click at [856, 634] on div "1 FT 0.5g Pre-Roll Rainbow Harbor (Hybrid-Indica) 1ct Original price (1 @ $5.00…" at bounding box center [1176, 454] width 758 height 598
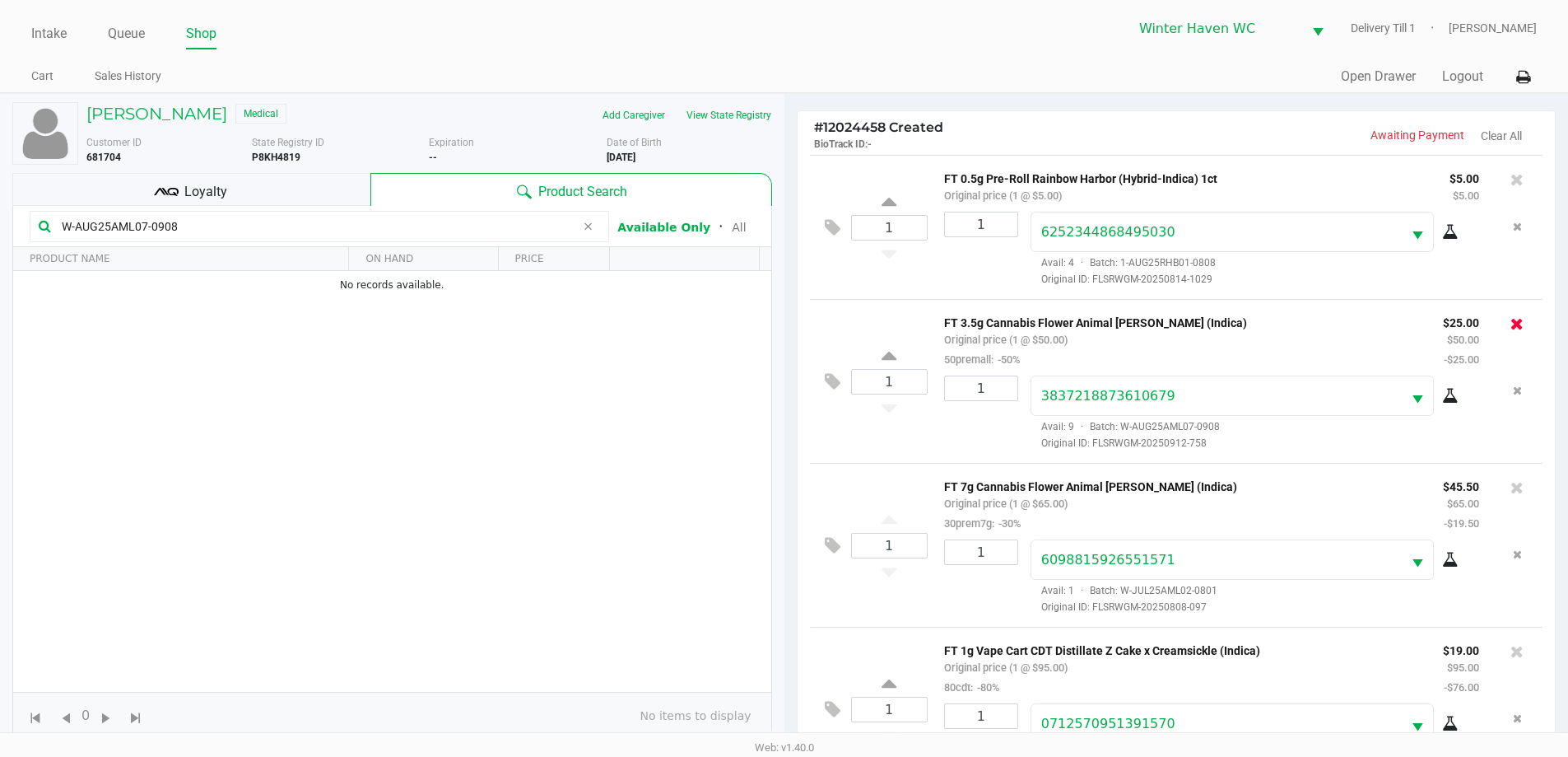
click at [1511, 322] on icon at bounding box center [1518, 323] width 14 height 16
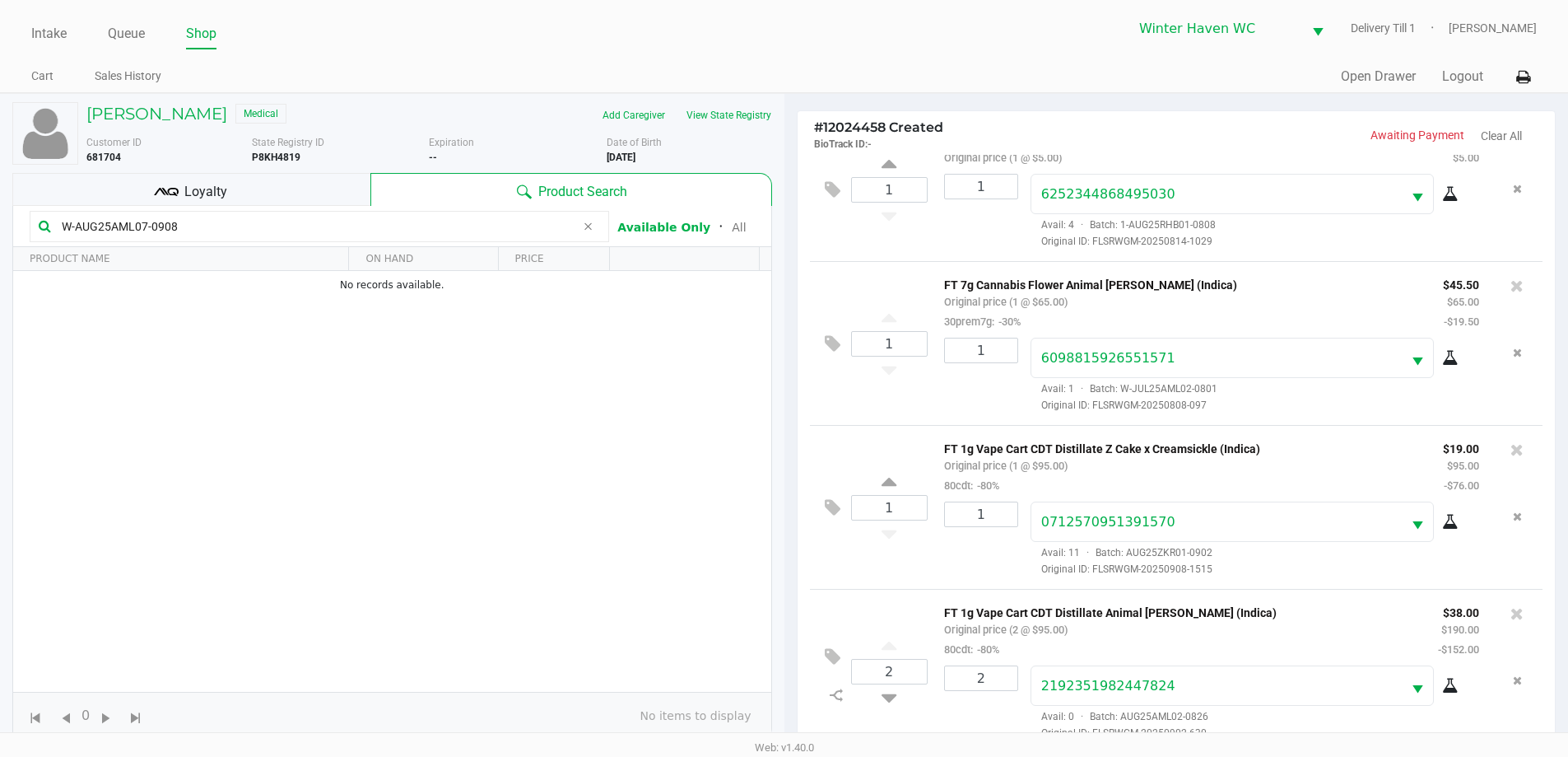
click at [1198, 283] on p "FT 7g Cannabis Flower Animal Larry (Indica)" at bounding box center [1180, 283] width 474 height 17
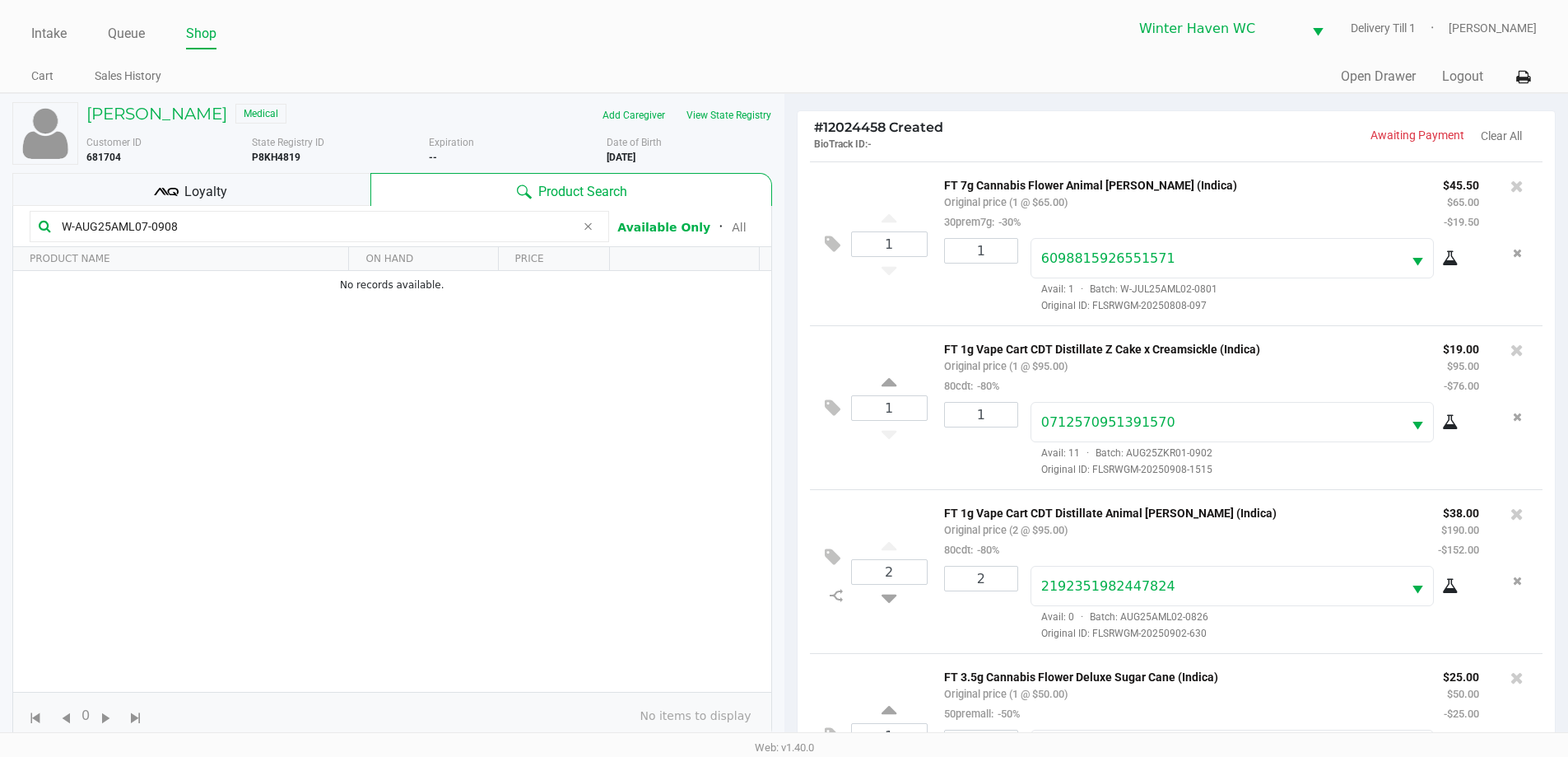
scroll to position [0, 0]
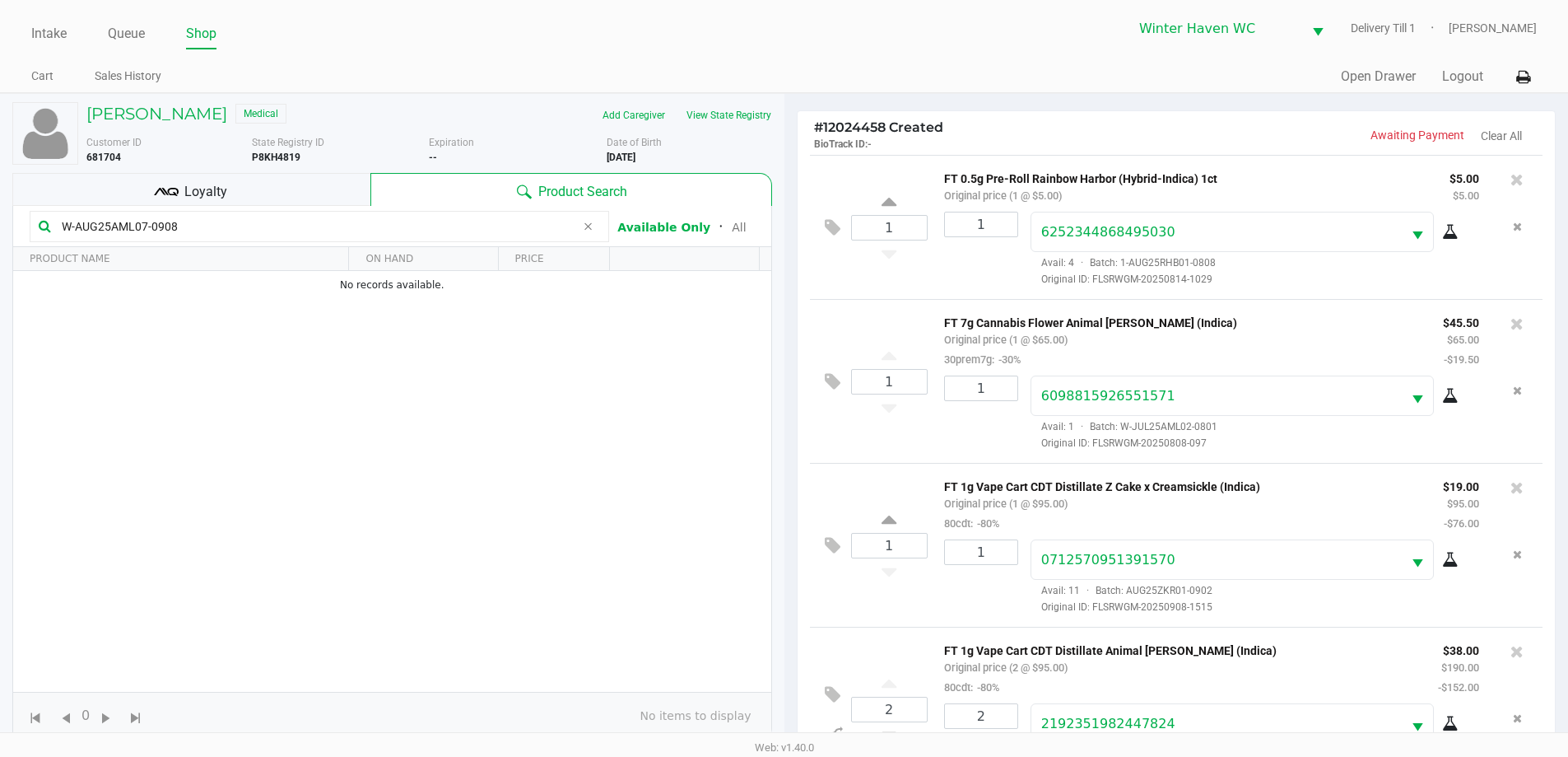
click at [329, 201] on div "Loyalty" at bounding box center [191, 189] width 358 height 33
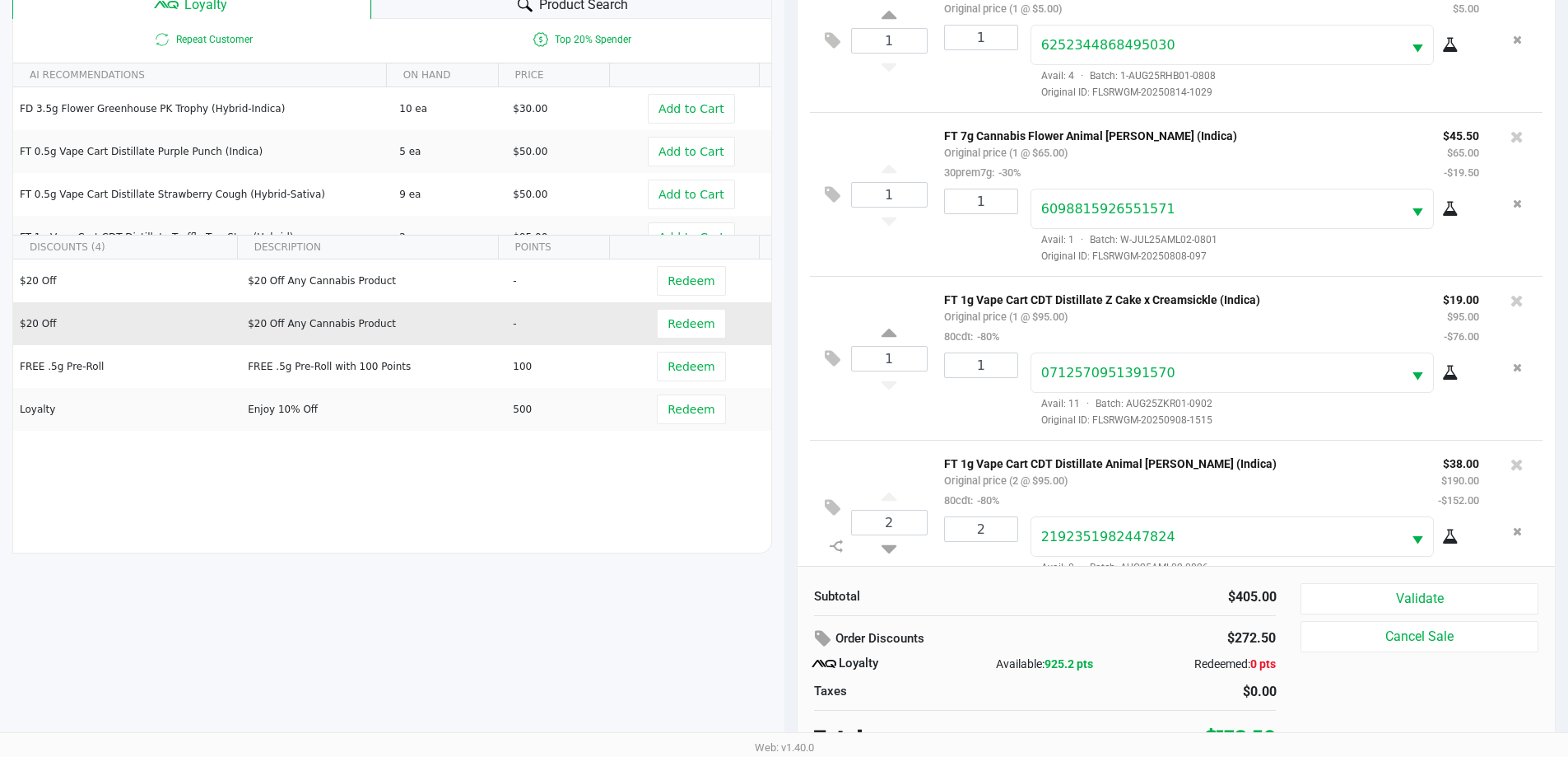
scroll to position [198, 0]
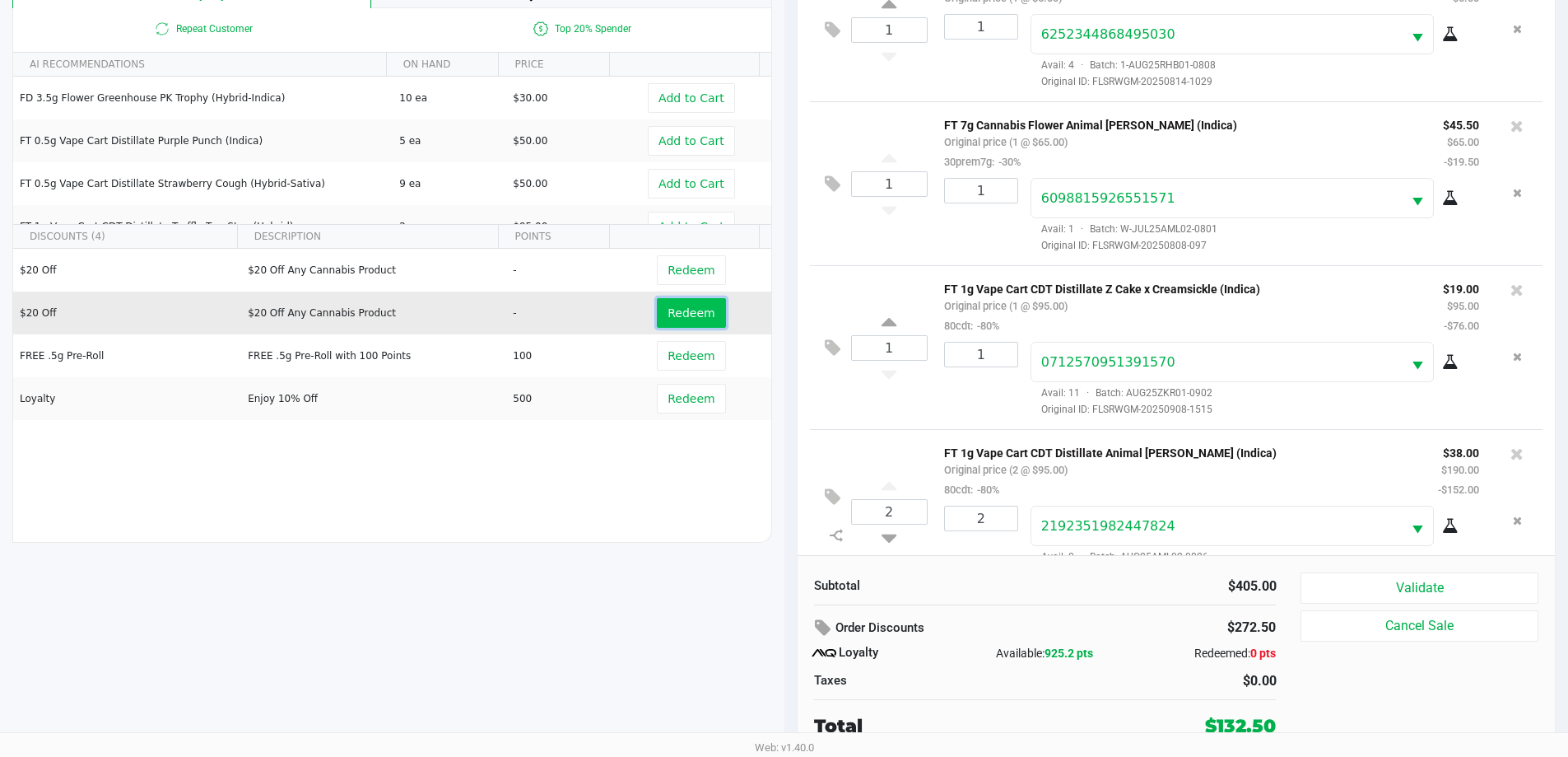
click at [675, 303] on button "Redeem" at bounding box center [691, 312] width 69 height 30
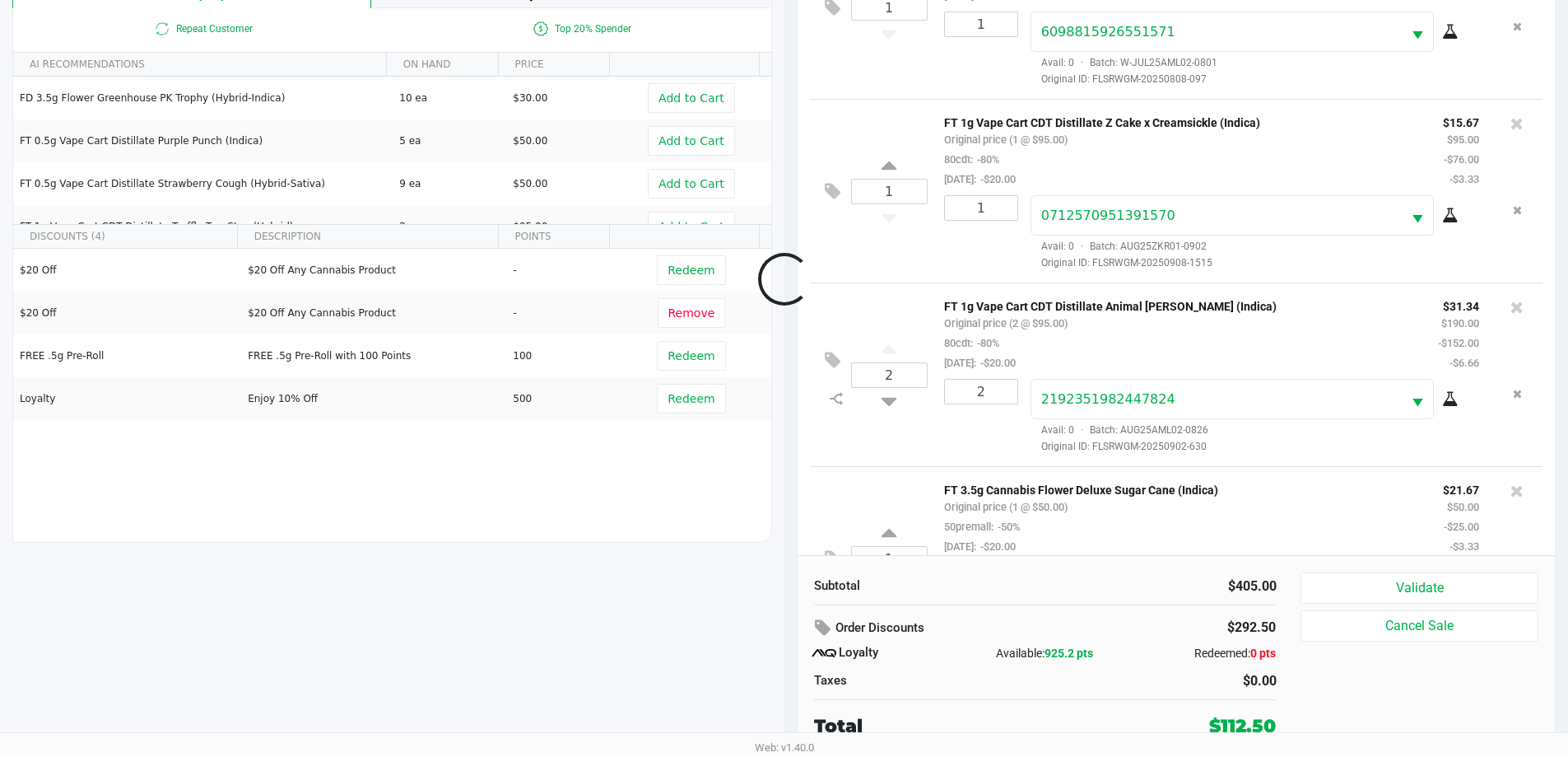
scroll to position [304, 0]
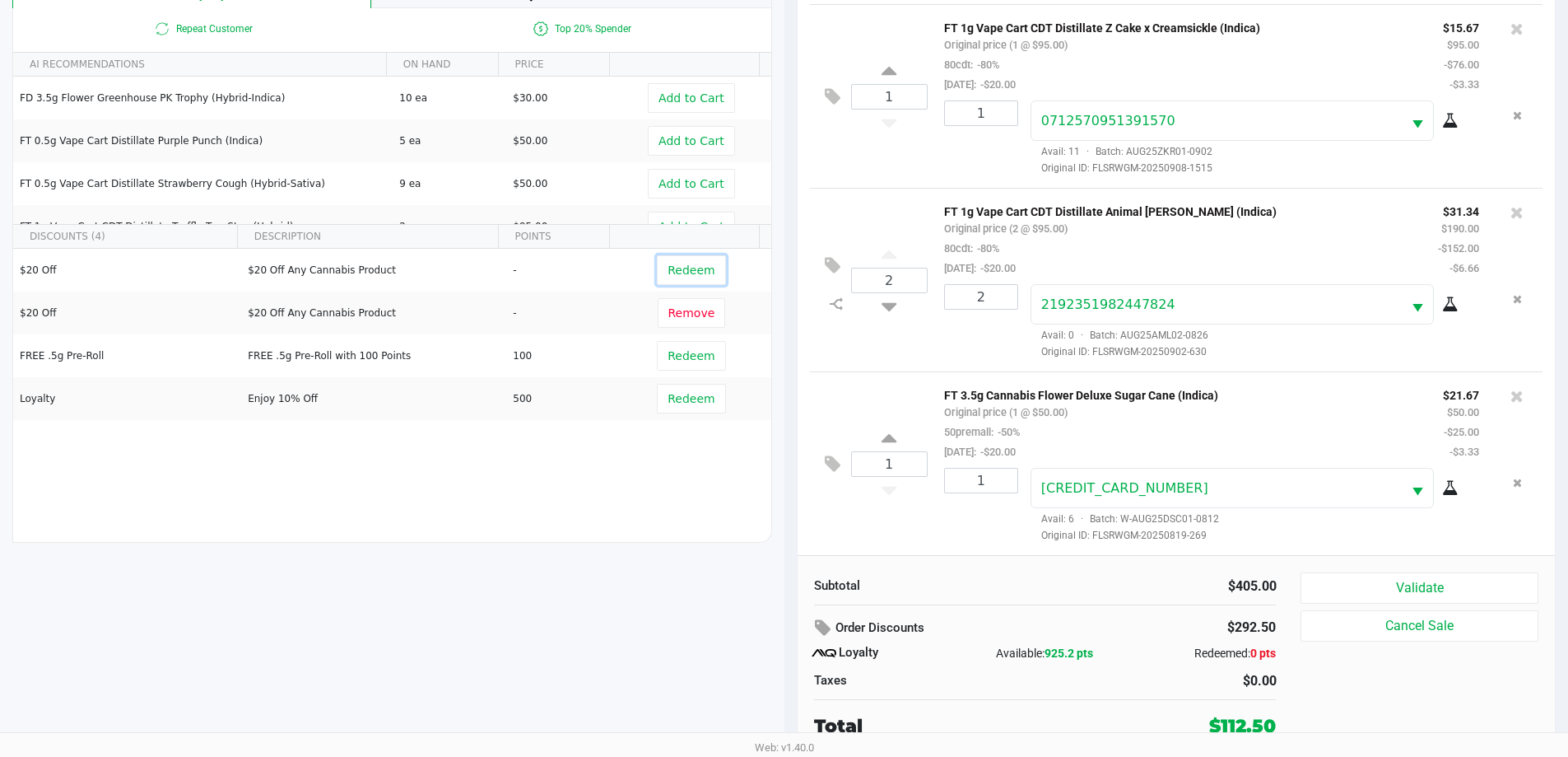
click at [674, 271] on span "Redeem" at bounding box center [691, 270] width 47 height 14
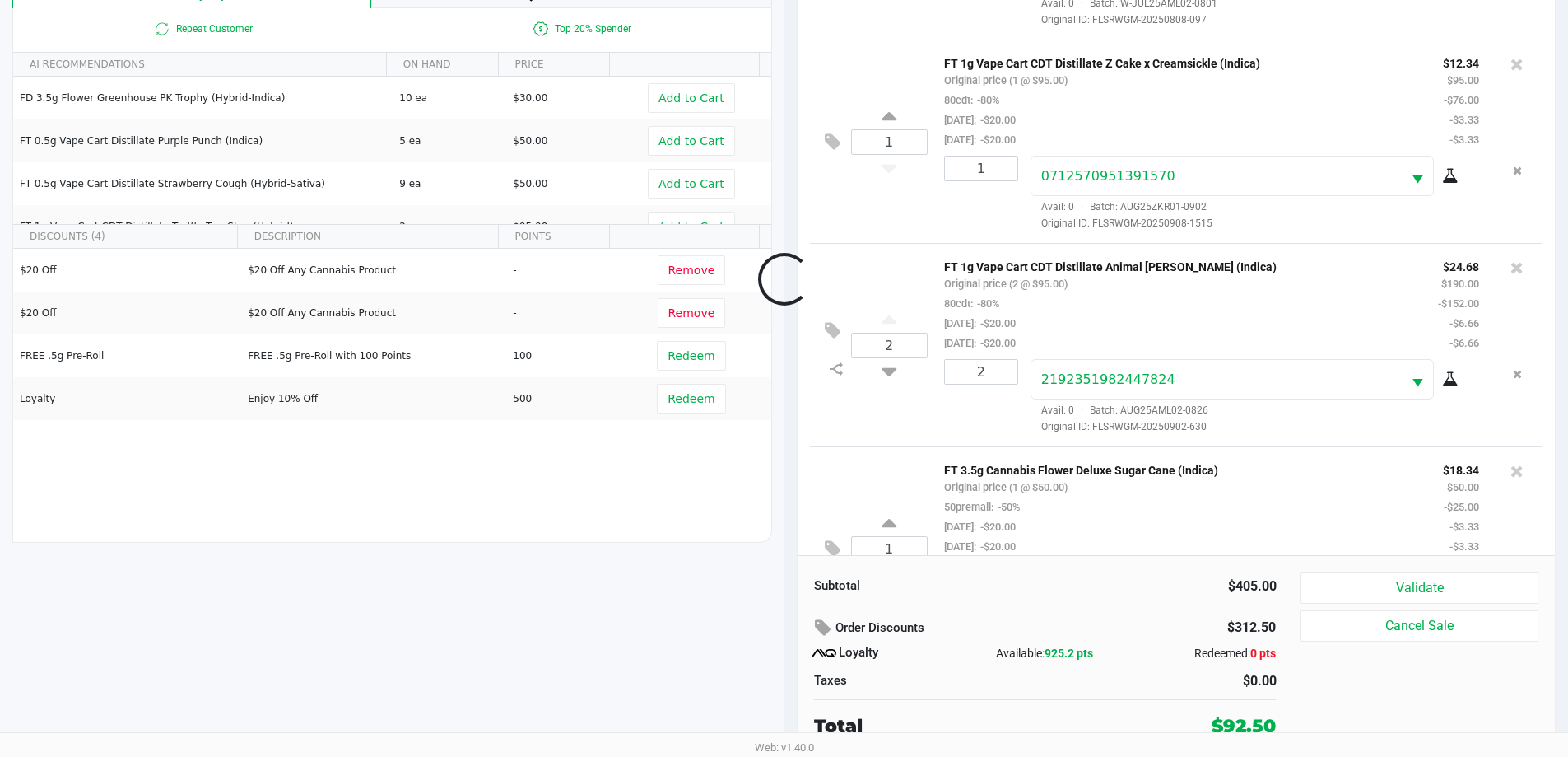
scroll to position [403, 0]
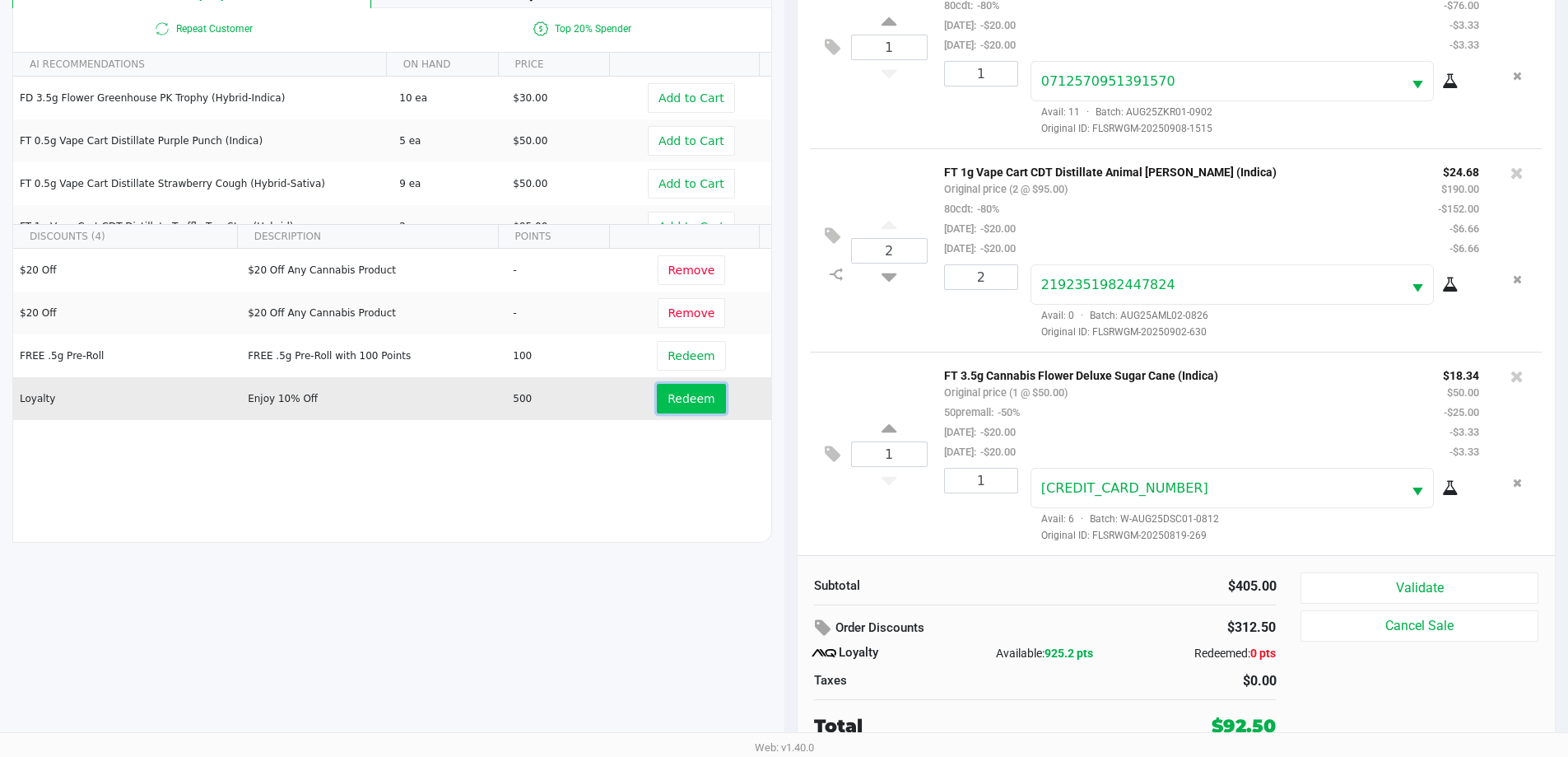
click at [685, 397] on span "Redeem" at bounding box center [691, 398] width 47 height 14
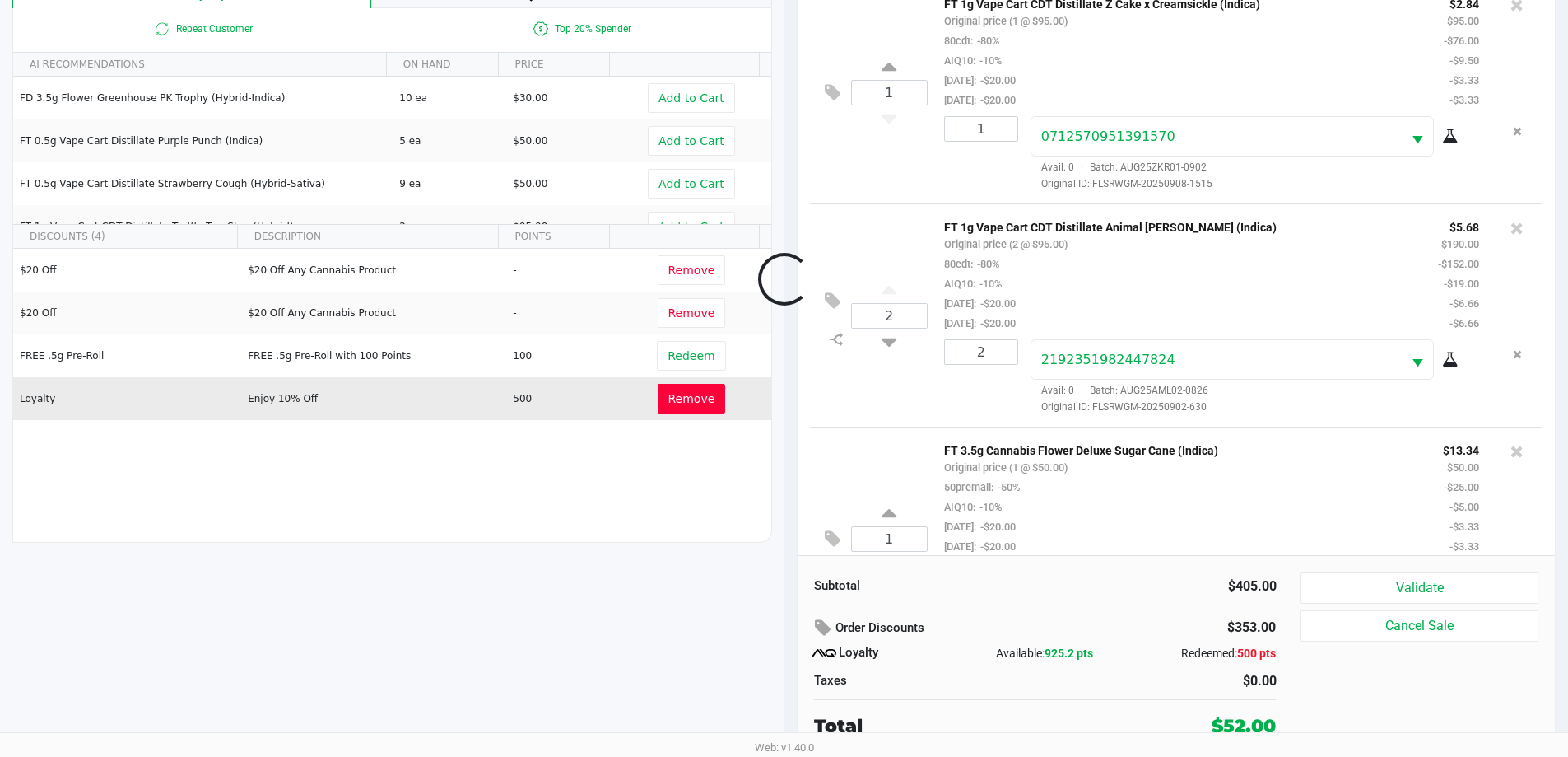
scroll to position [502, 0]
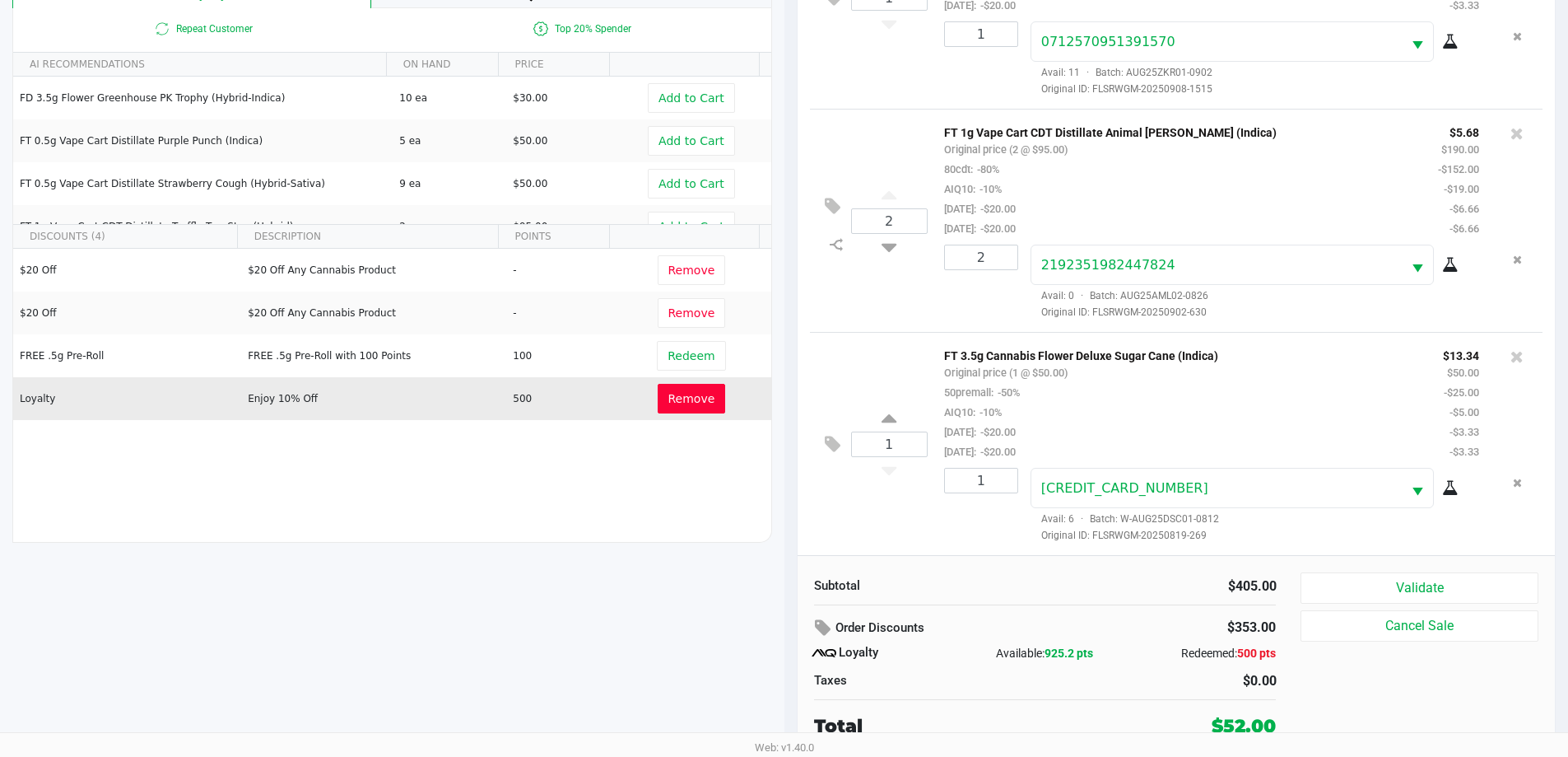
click at [687, 397] on span "Remove" at bounding box center [692, 398] width 47 height 14
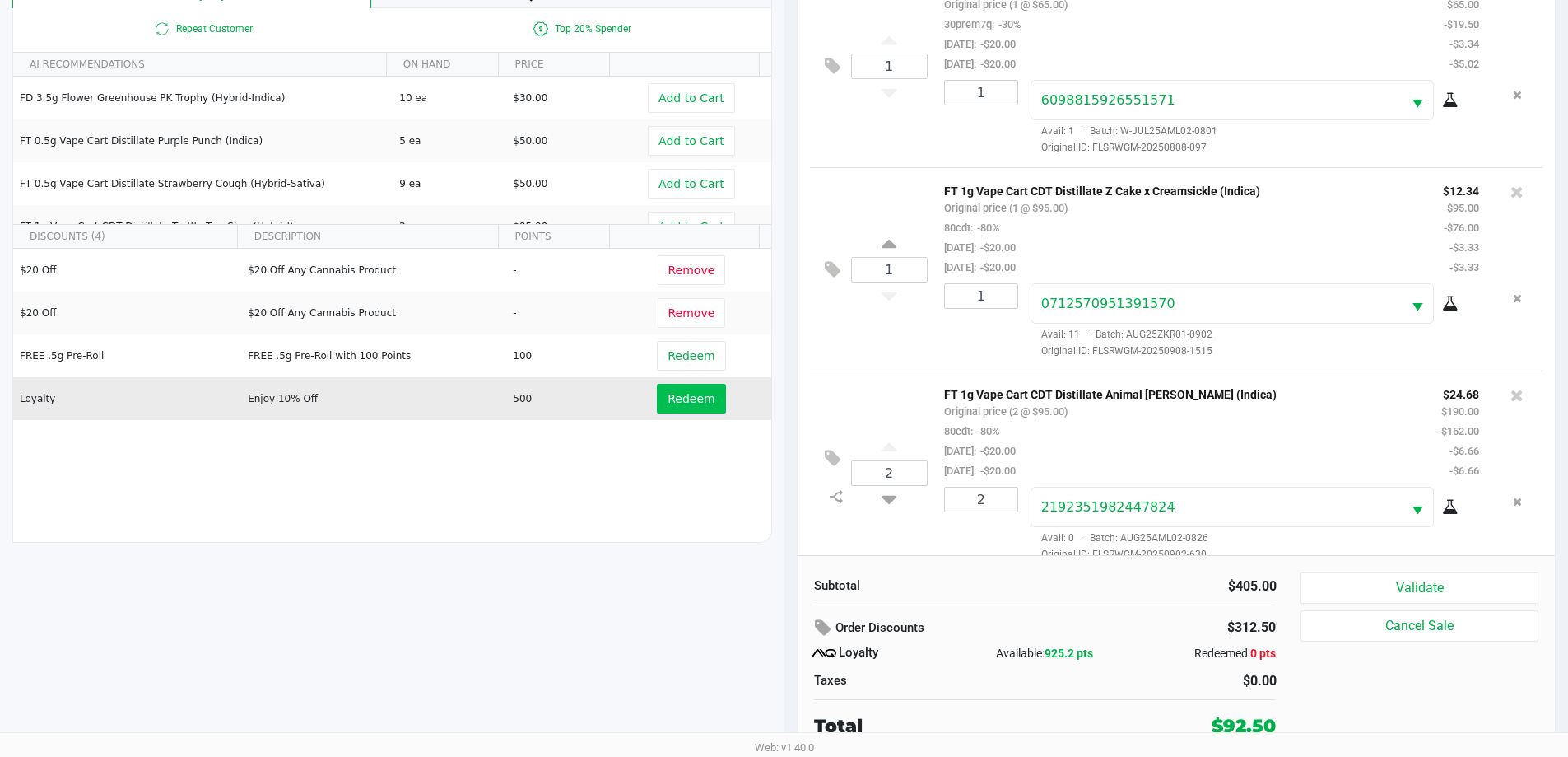
scroll to position [0, 0]
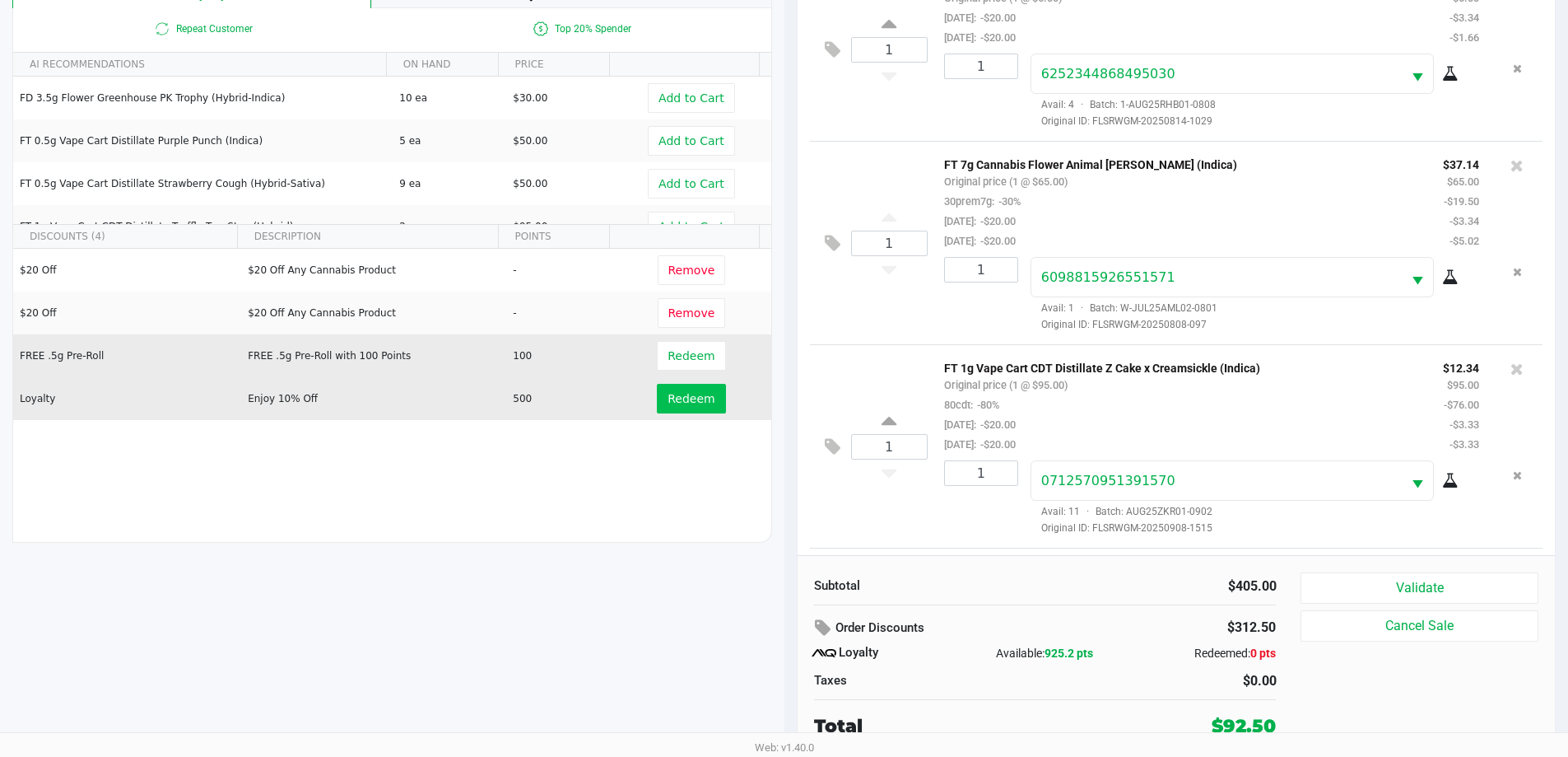
click at [672, 370] on td "Redeem" at bounding box center [695, 356] width 151 height 43
click at [672, 365] on button "Redeem" at bounding box center [691, 356] width 69 height 30
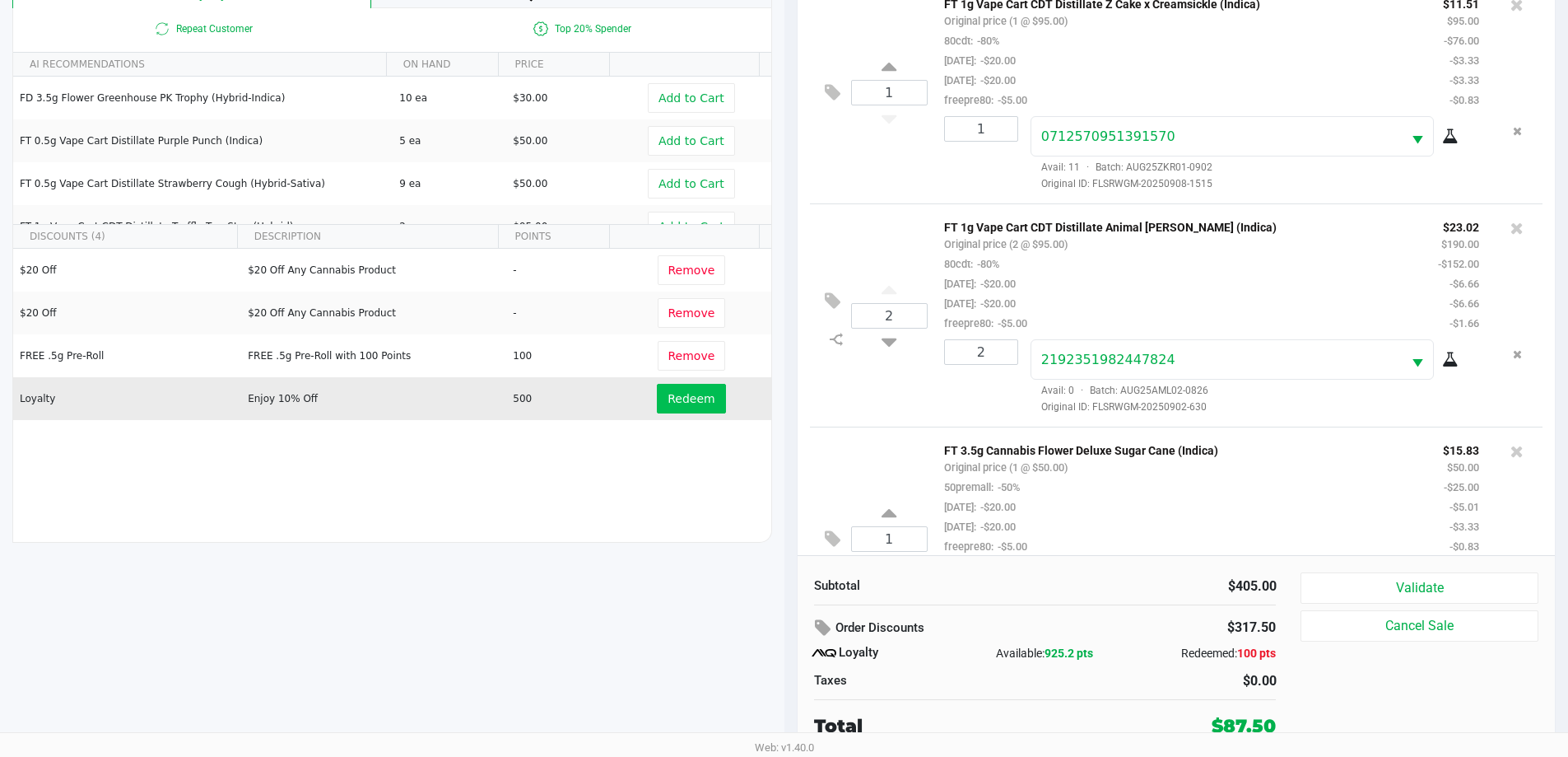
scroll to position [502, 0]
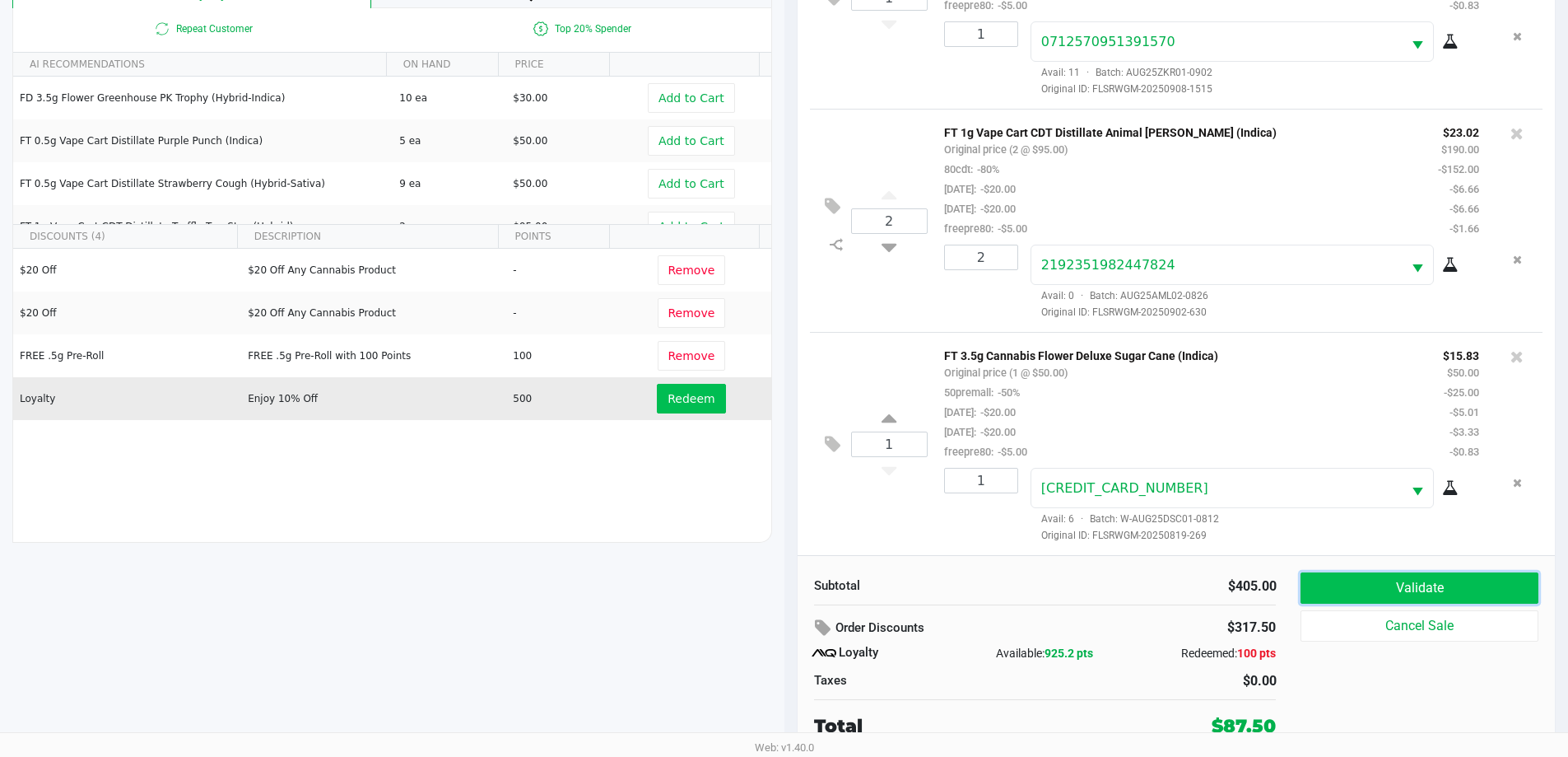
click at [1438, 585] on button "Validate" at bounding box center [1419, 587] width 237 height 31
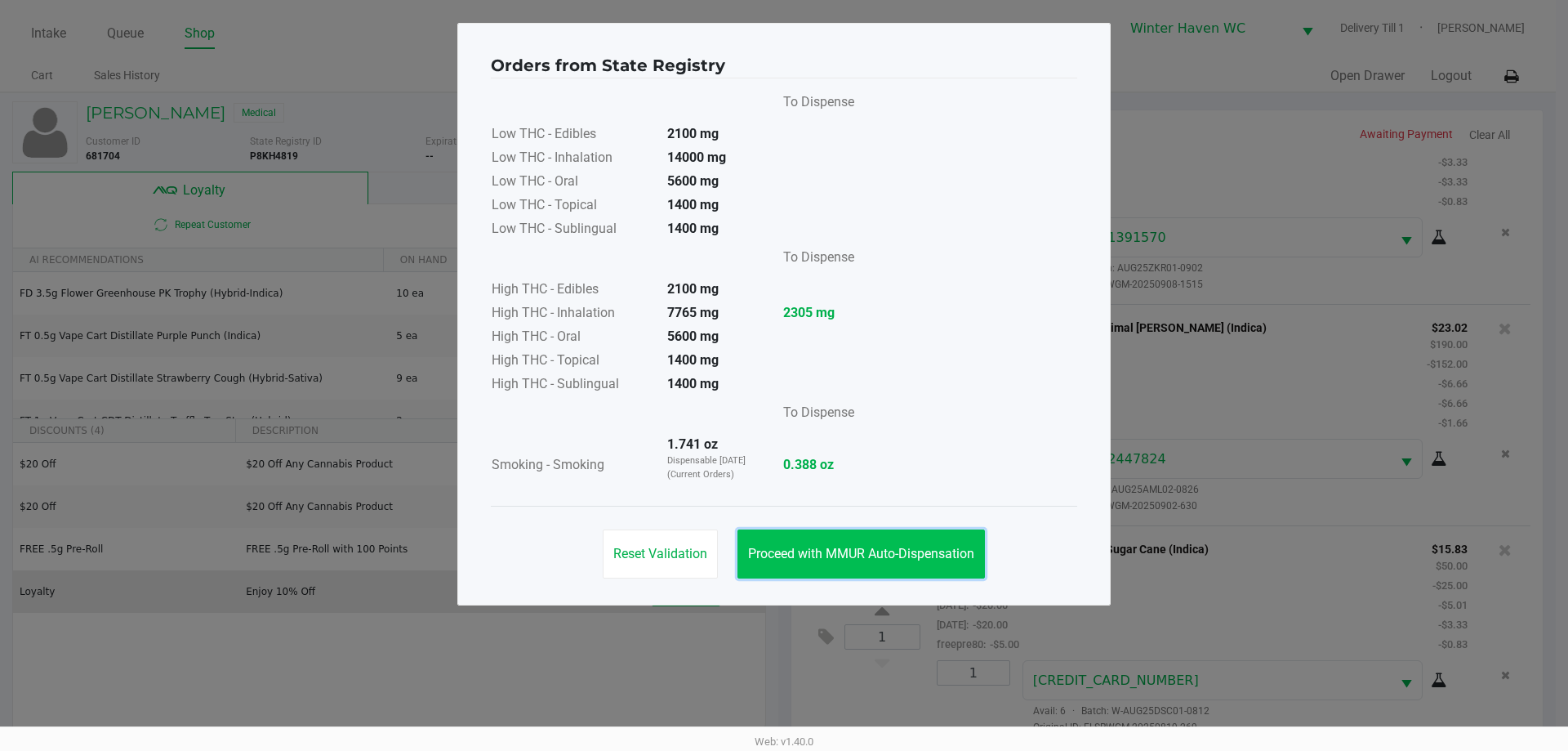
click at [837, 555] on span "Proceed with MMUR Auto-Dispensation" at bounding box center [860, 553] width 226 height 15
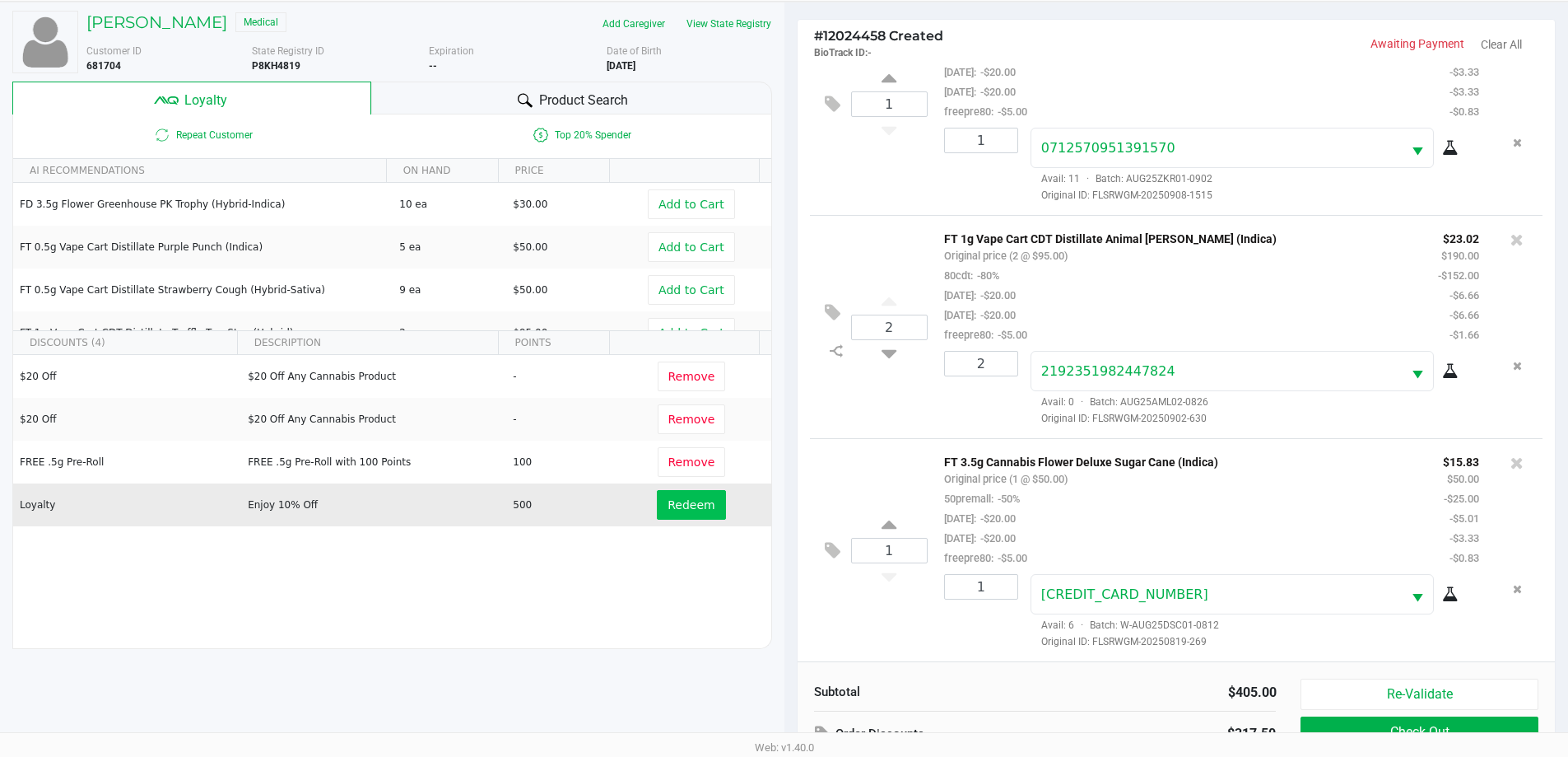
scroll to position [198, 0]
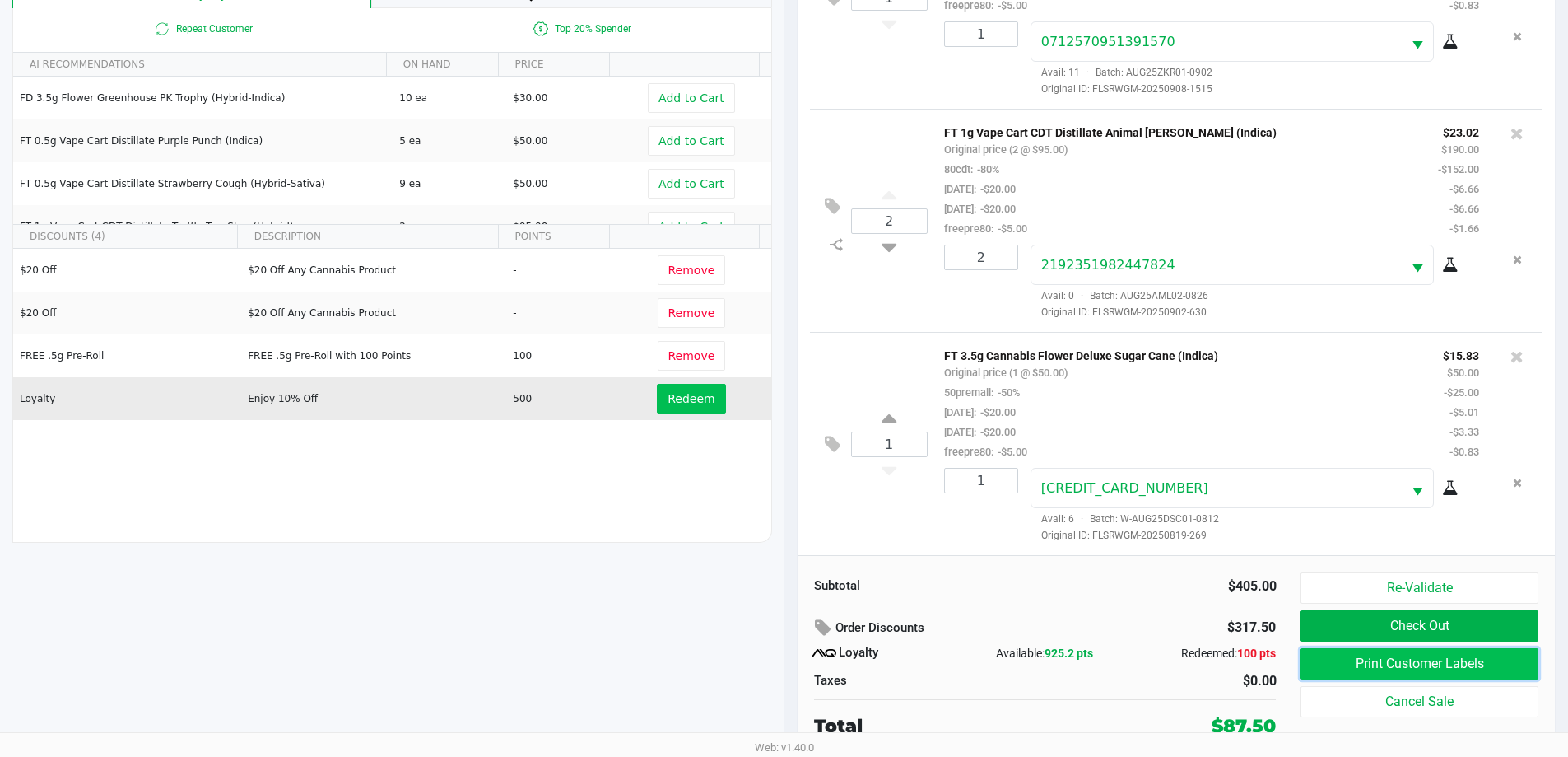
click at [1458, 664] on button "Print Customer Labels" at bounding box center [1419, 663] width 237 height 31
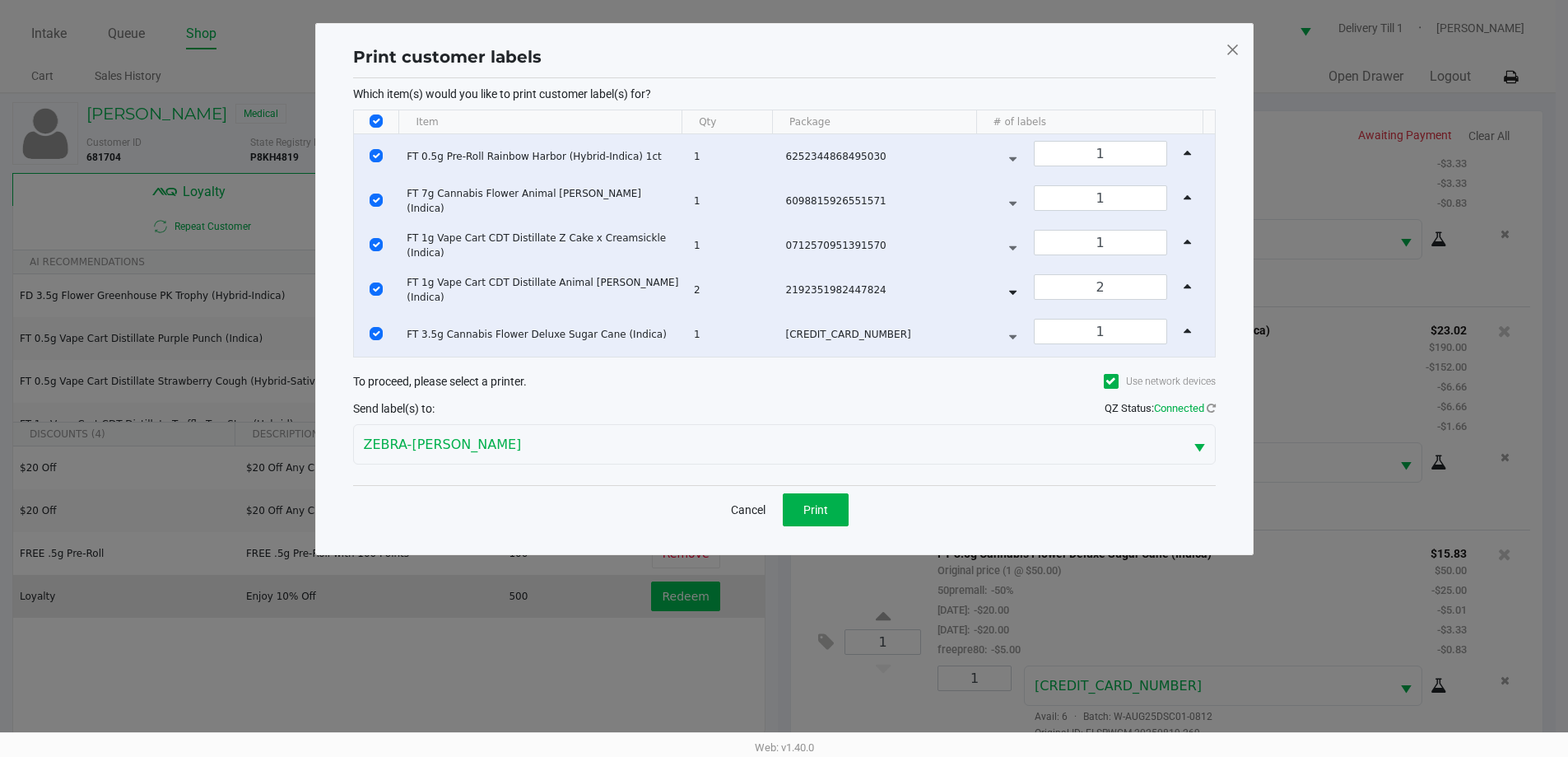
scroll to position [0, 0]
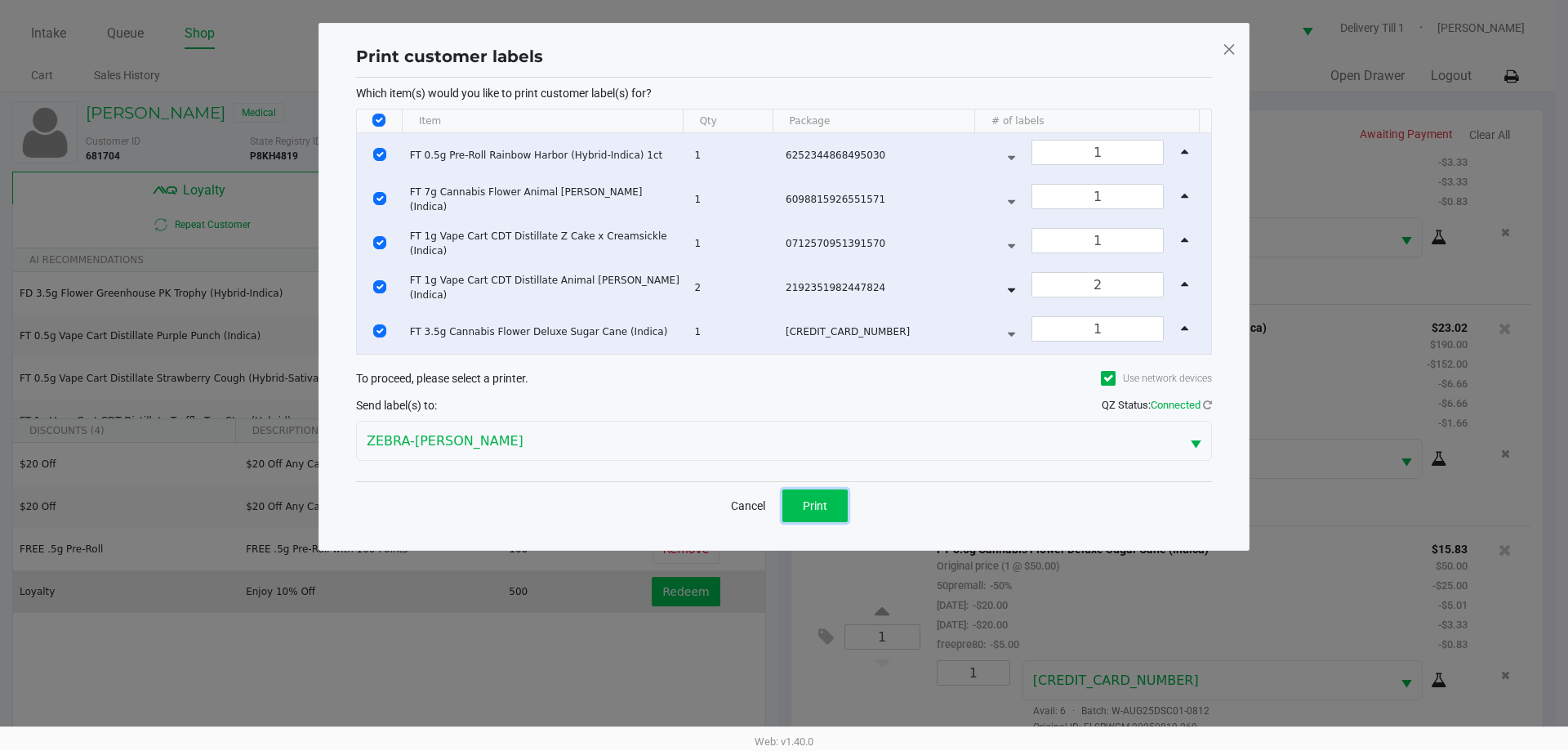
click at [830, 507] on button "Print" at bounding box center [815, 506] width 65 height 33
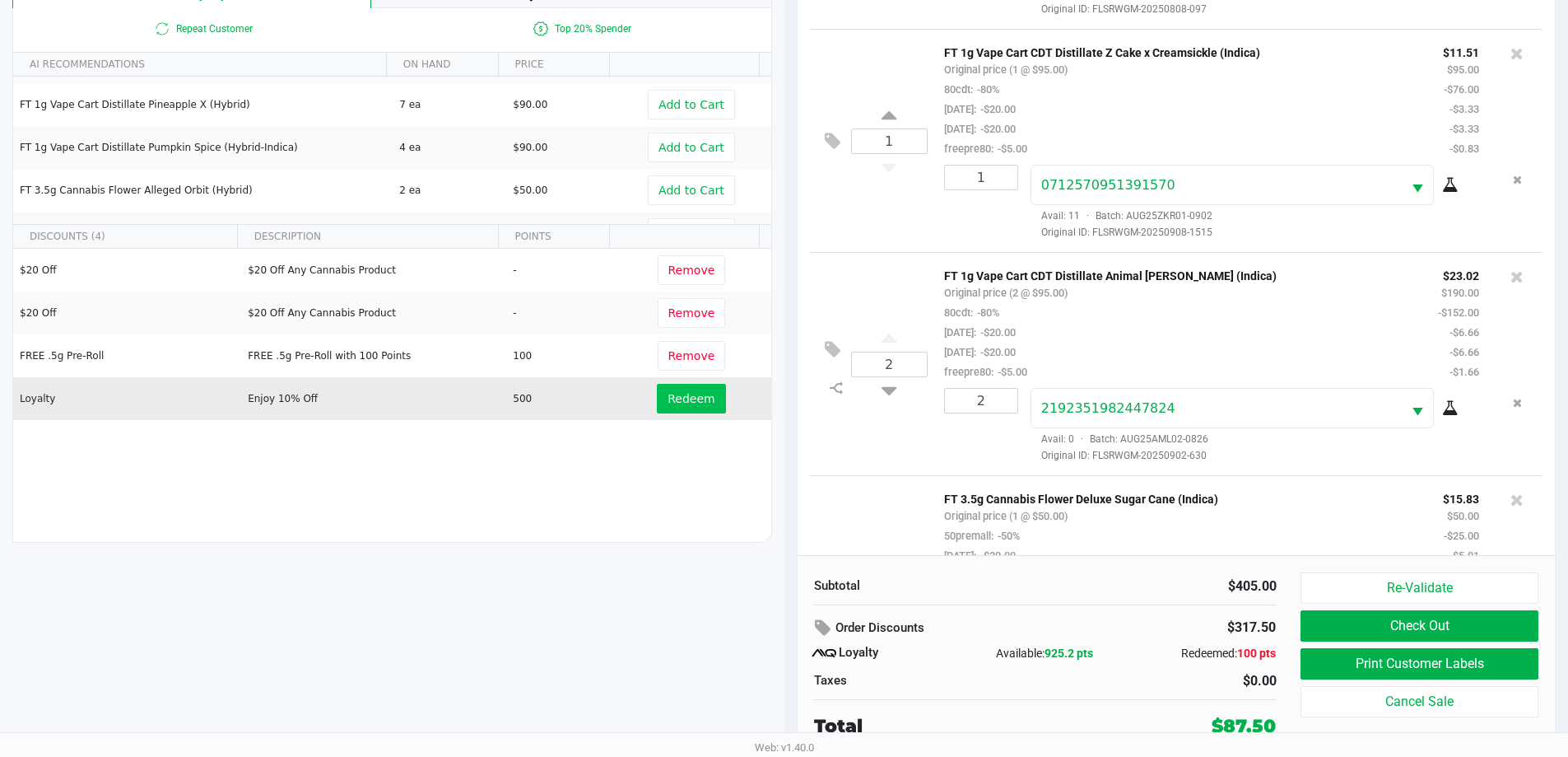
scroll to position [502, 0]
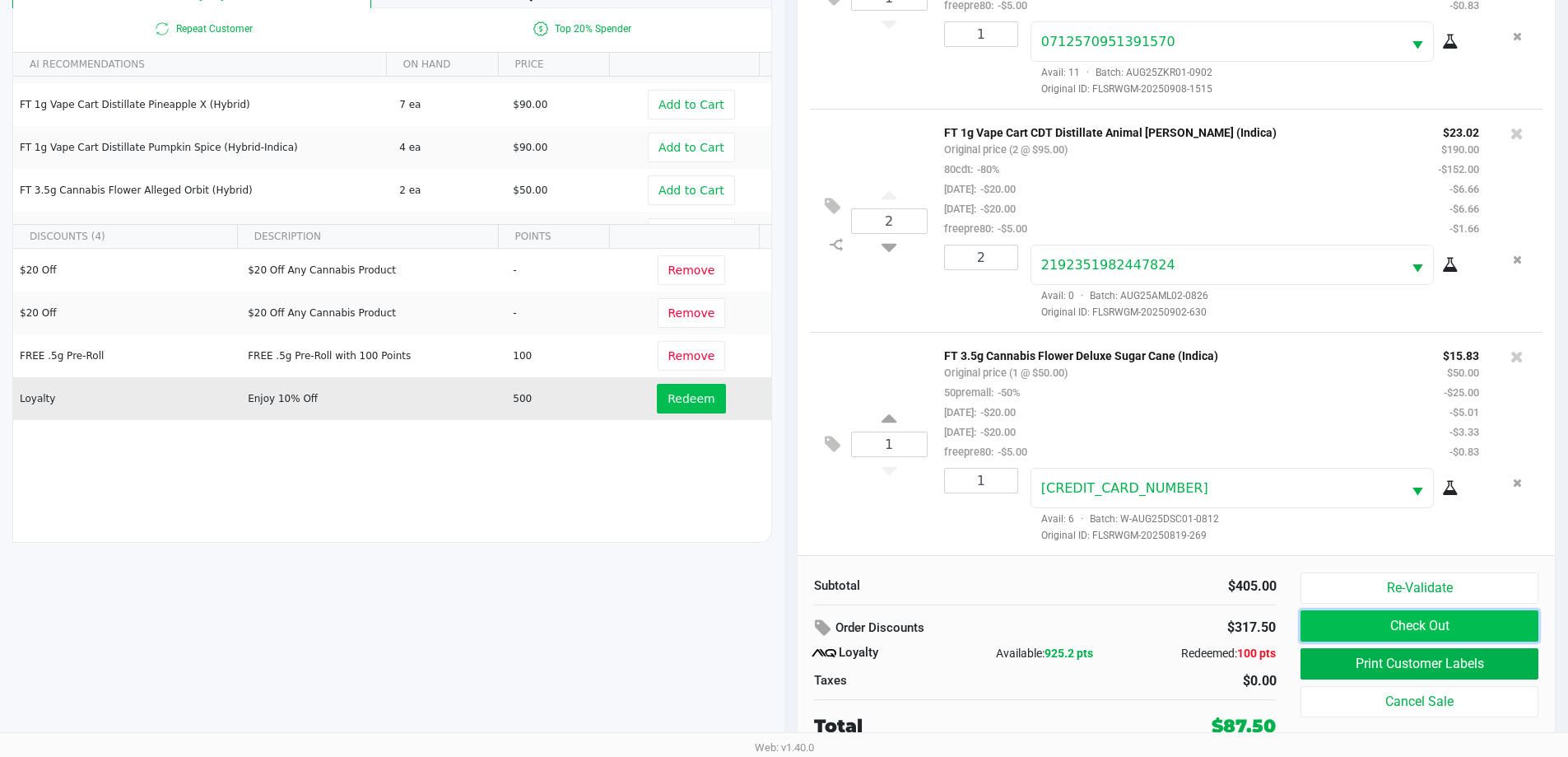
click at [1439, 629] on button "Check Out" at bounding box center [1419, 625] width 237 height 31
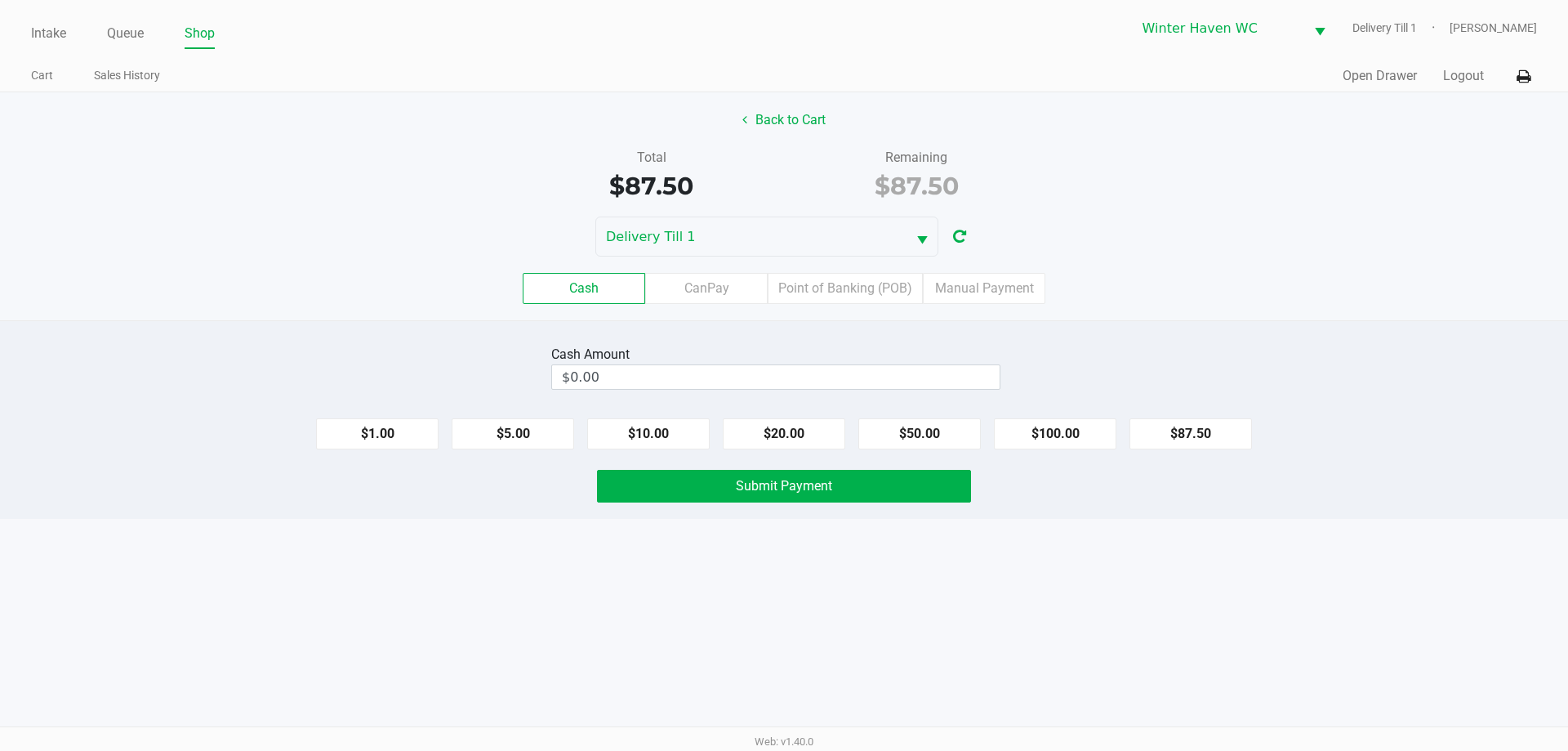
click at [811, 270] on div "Cash CanPay Point of Banking (POB) Manual Payment" at bounding box center [784, 288] width 1592 height 63
click at [807, 309] on div "Cash CanPay Point of Banking (POB) Manual Payment" at bounding box center [784, 288] width 1592 height 63
click at [803, 285] on label "Point of Banking (POB)" at bounding box center [844, 288] width 155 height 31
click at [0, 0] on 7 "Point of Banking (POB)" at bounding box center [0, 0] width 0 height 0
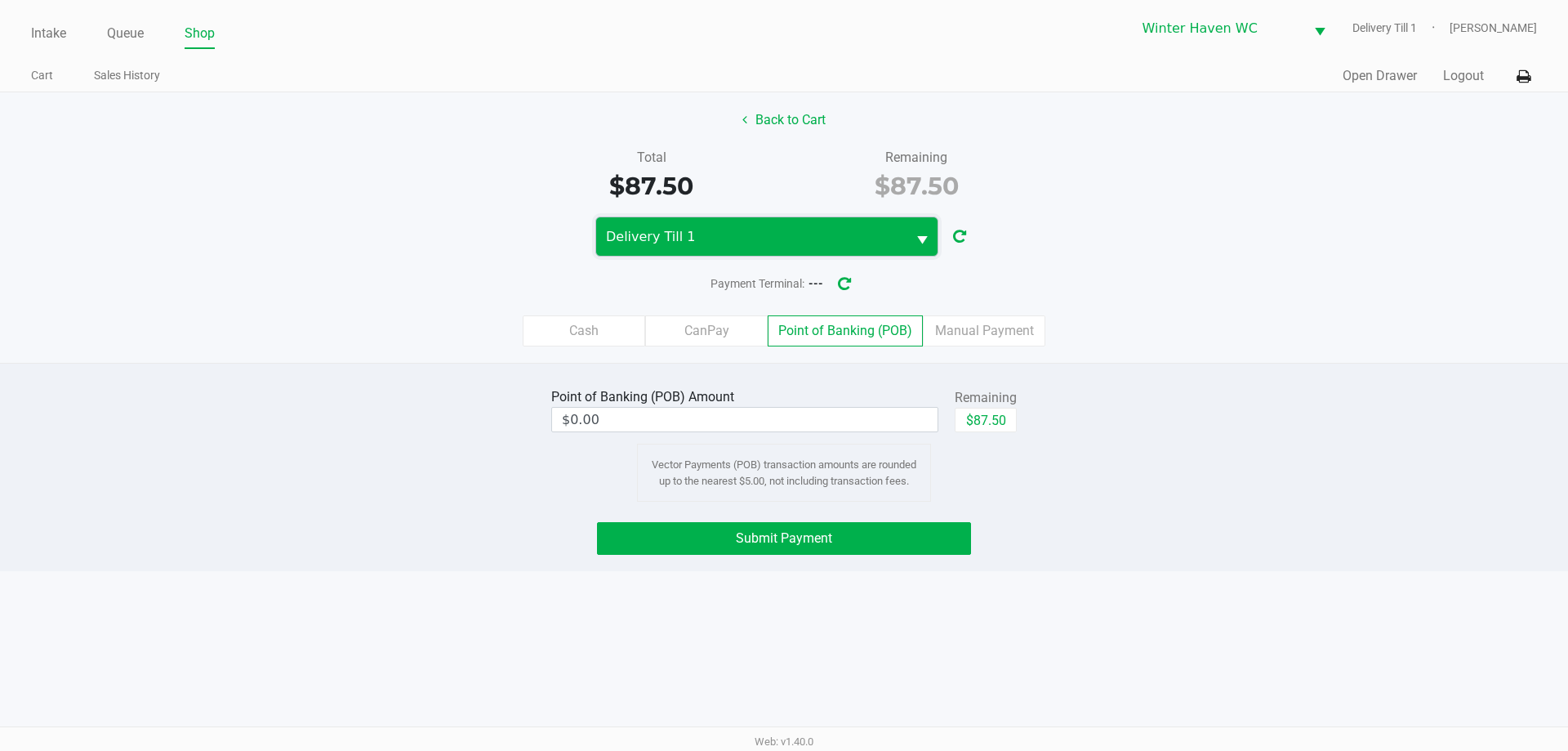
click at [774, 229] on span "Delivery Till 1" at bounding box center [751, 237] width 290 height 19
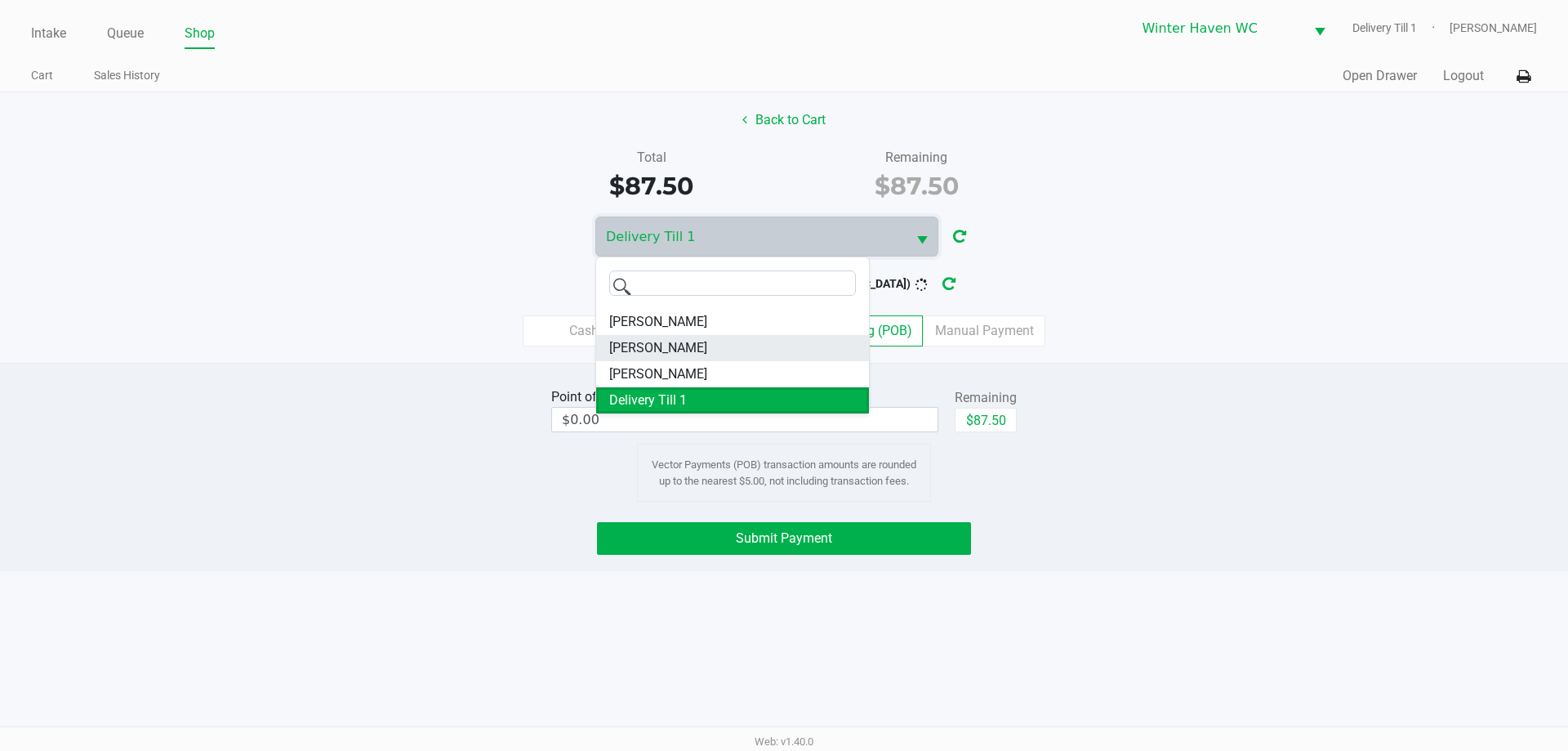
click at [689, 347] on li "JAMES-OTTO" at bounding box center [733, 347] width 273 height 26
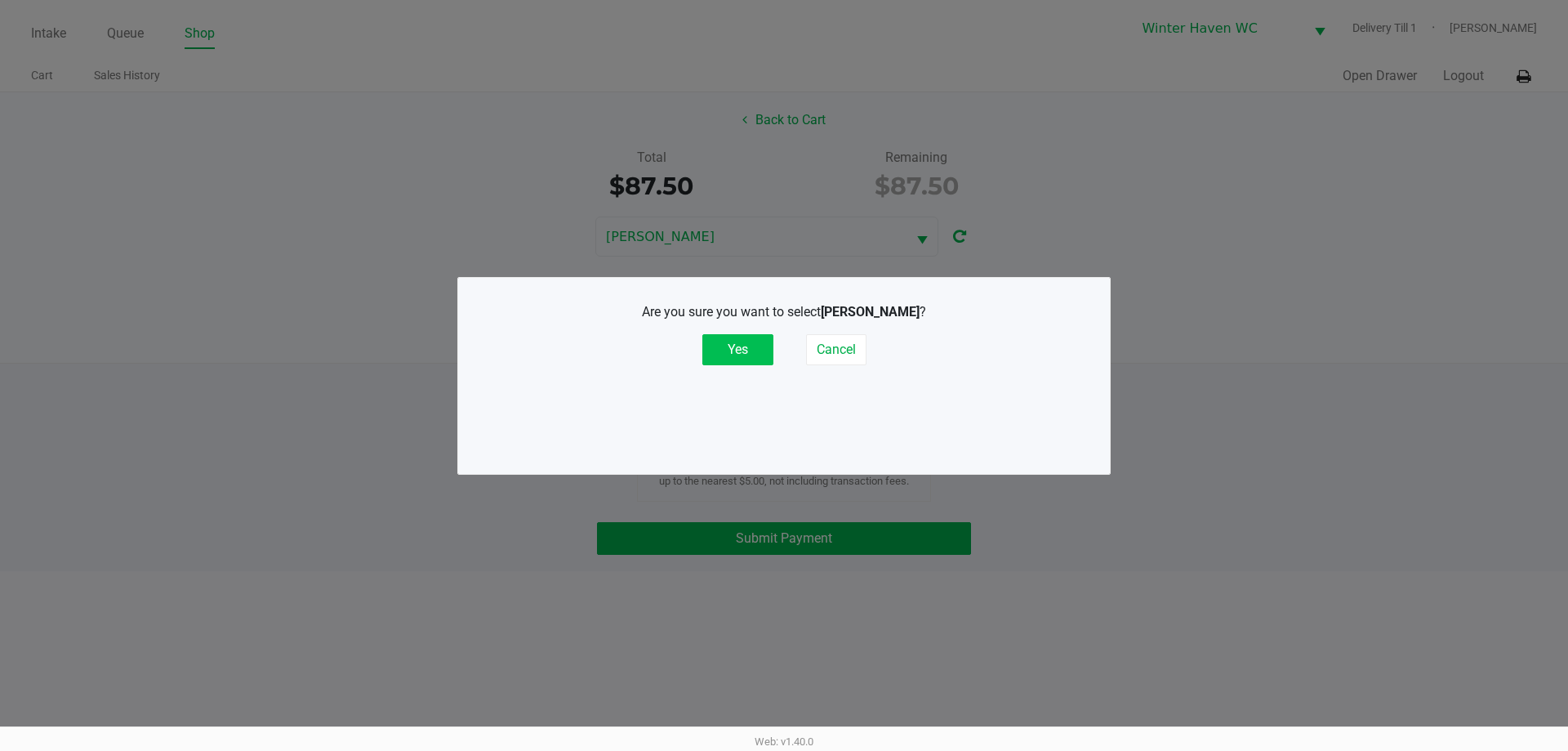
click at [735, 345] on button "Yes" at bounding box center [737, 349] width 71 height 31
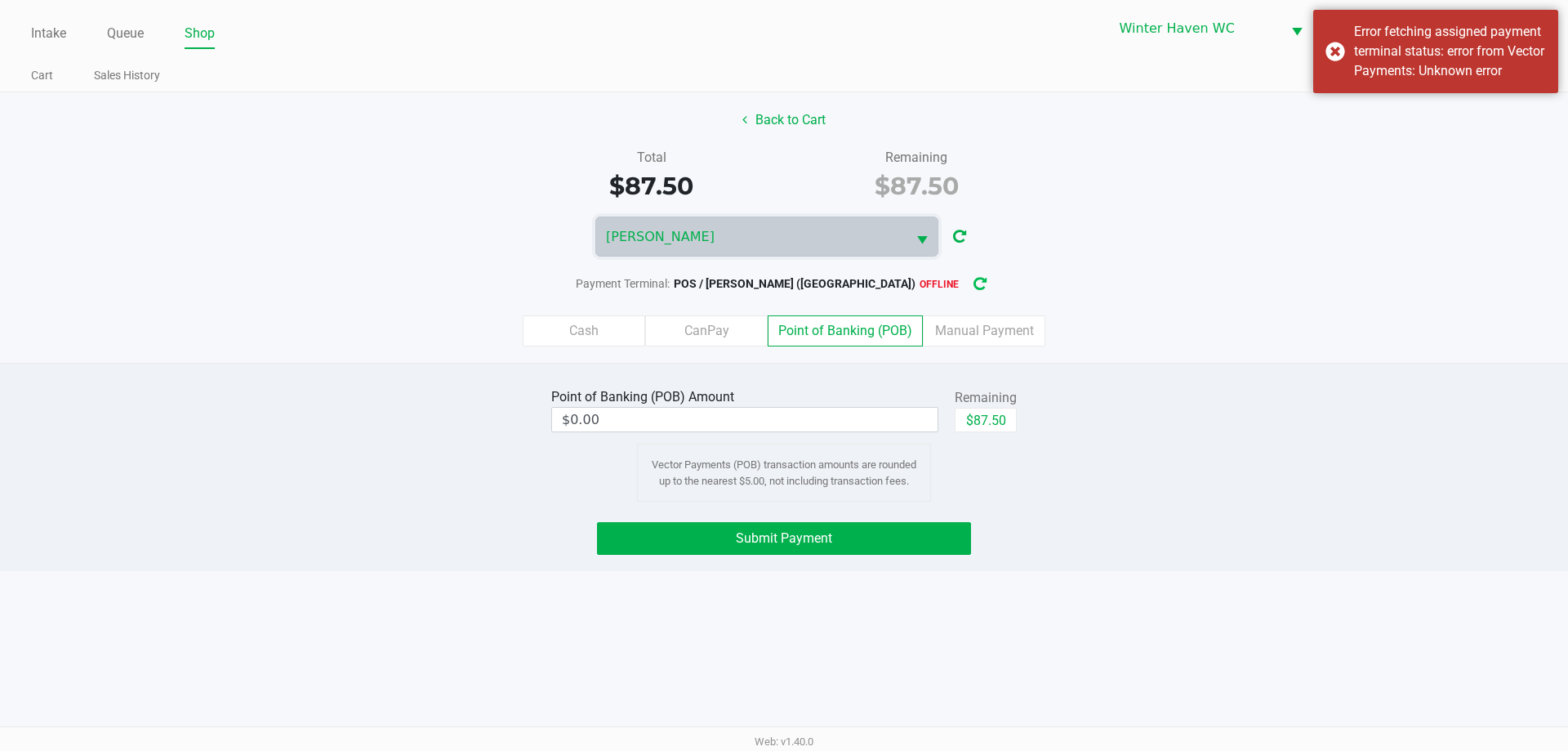
click at [973, 280] on icon "button" at bounding box center [980, 285] width 13 height 12
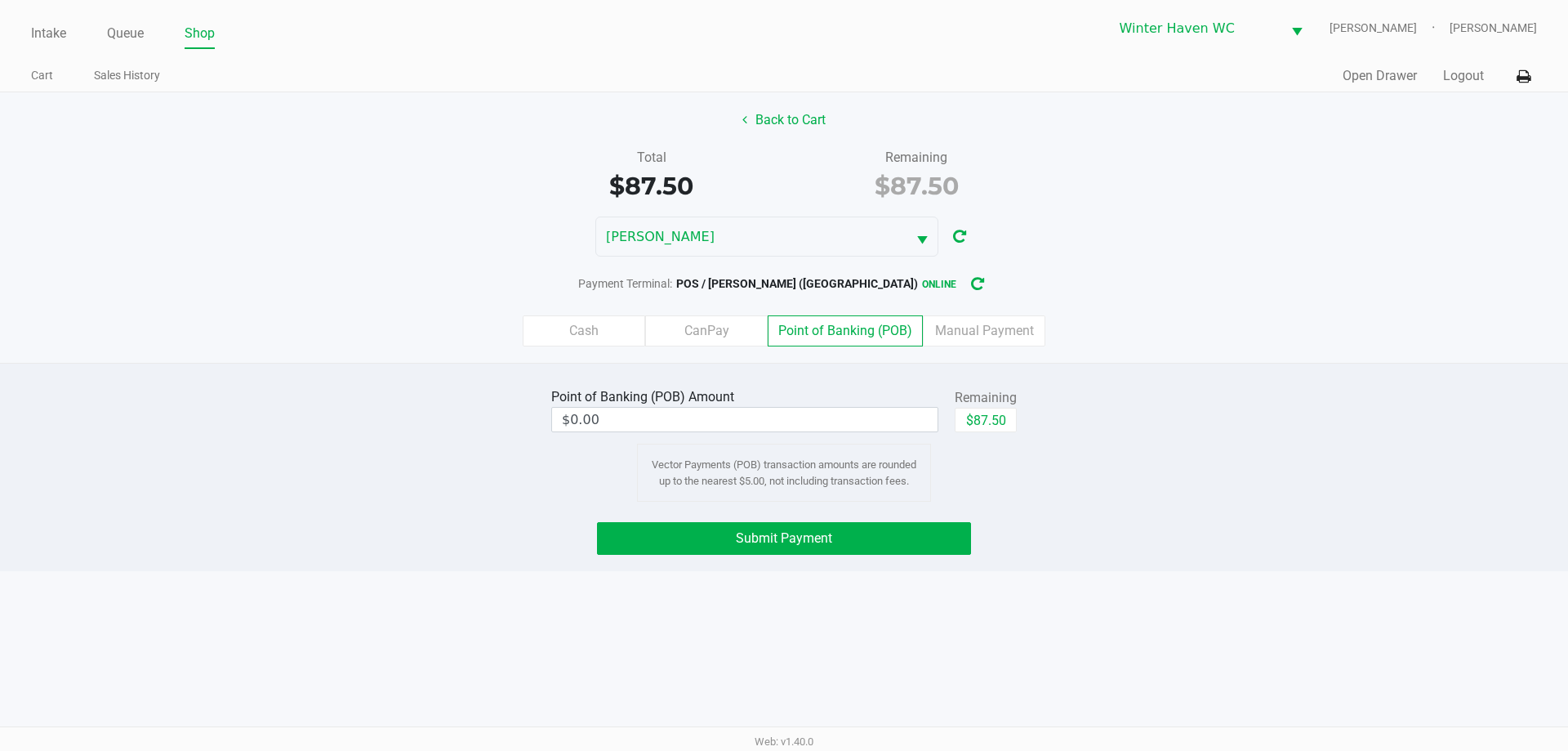
click at [1033, 281] on div "Payment Terminal: POS / JAMES OTTO (Winter Haven) online" at bounding box center [784, 283] width 1568 height 30
click at [687, 413] on input "0" at bounding box center [744, 419] width 386 height 24
click at [757, 414] on input "0" at bounding box center [744, 419] width 386 height 24
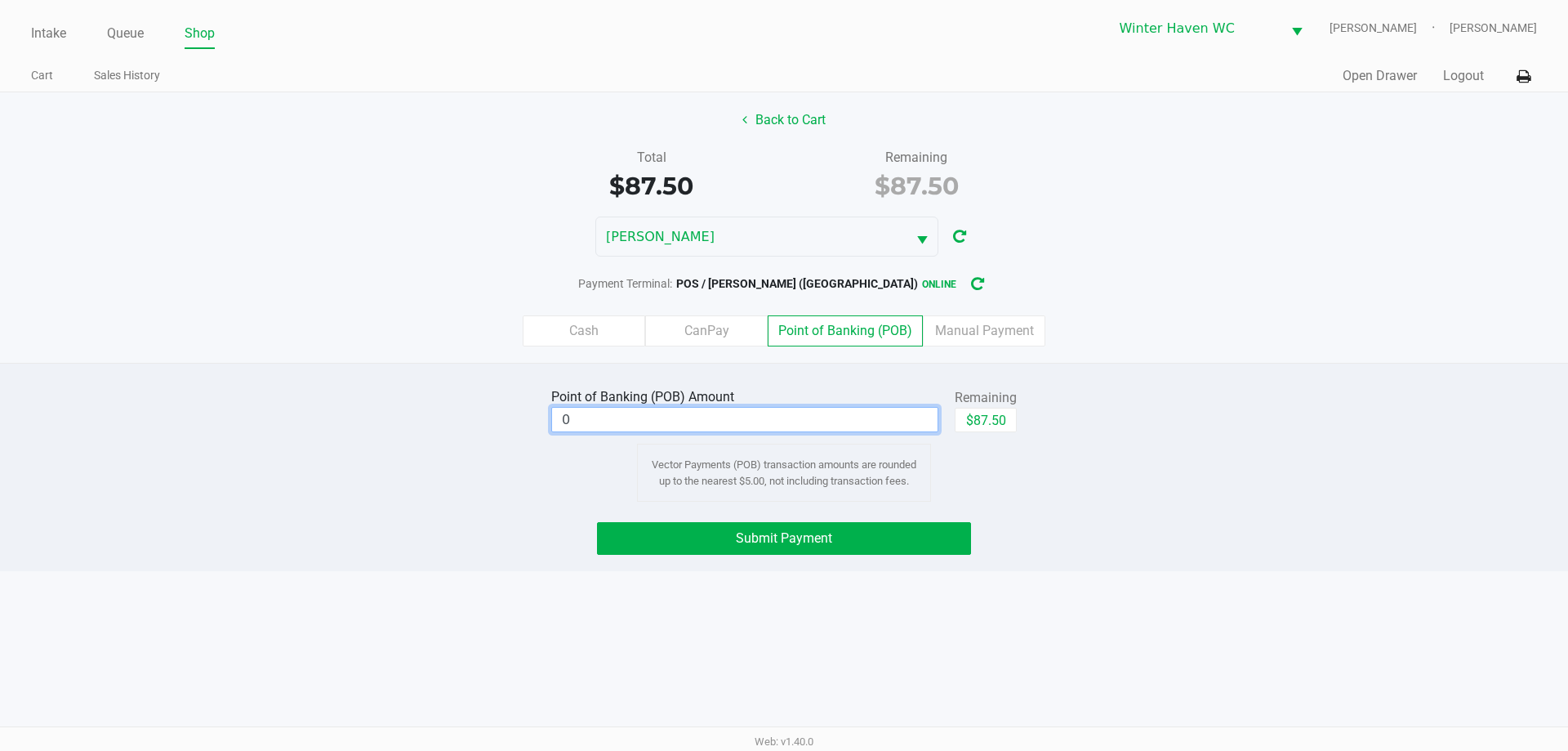
click at [746, 420] on input "0" at bounding box center [744, 419] width 386 height 24
click at [784, 378] on div "Point of Banking (POB) Amount $0.00 Remaining $87.50 Vector Payments (POB) tran…" at bounding box center [784, 466] width 1568 height 209
click at [999, 425] on button "$87.50" at bounding box center [985, 419] width 62 height 24
type input "$87.50"
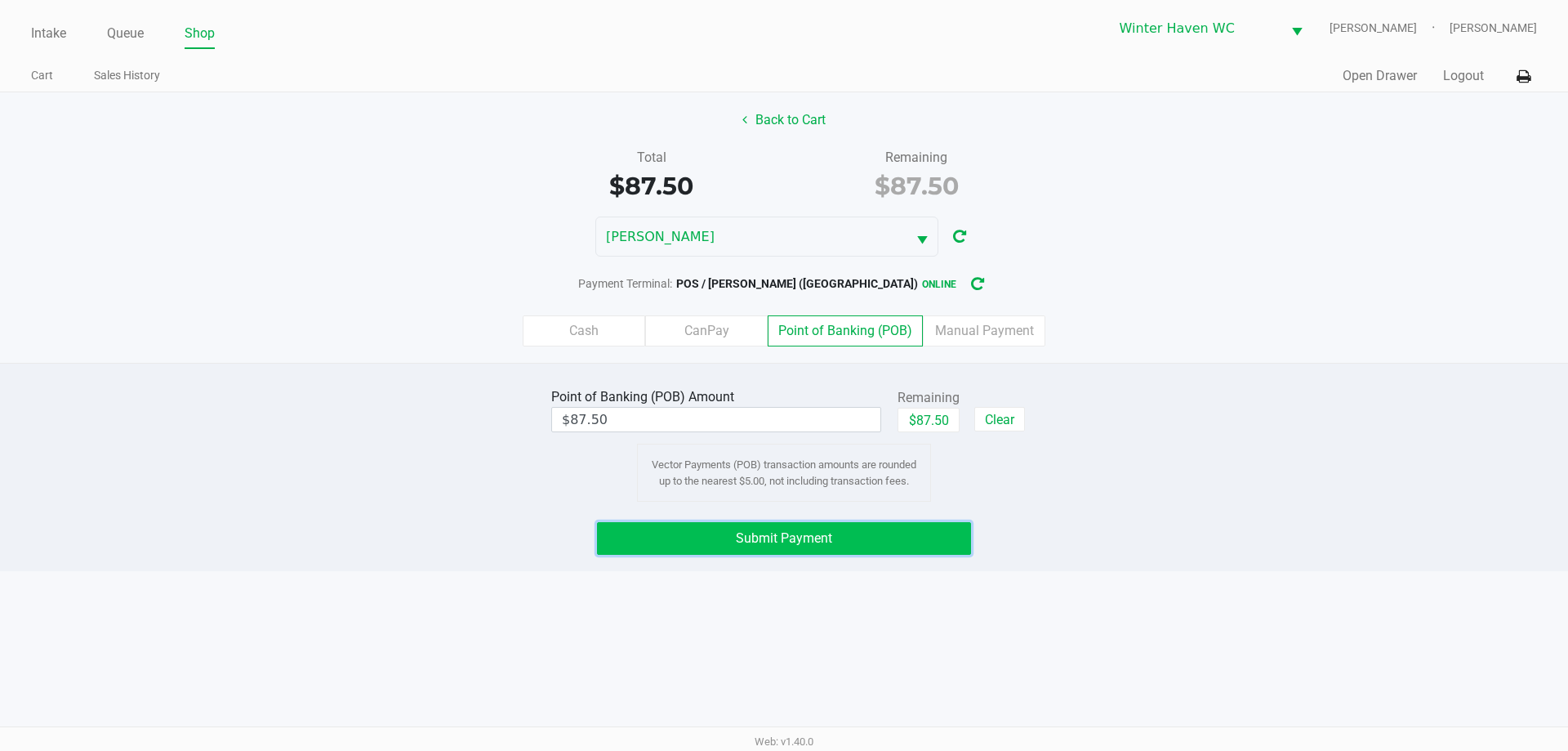
click at [816, 523] on button "Submit Payment" at bounding box center [784, 538] width 374 height 33
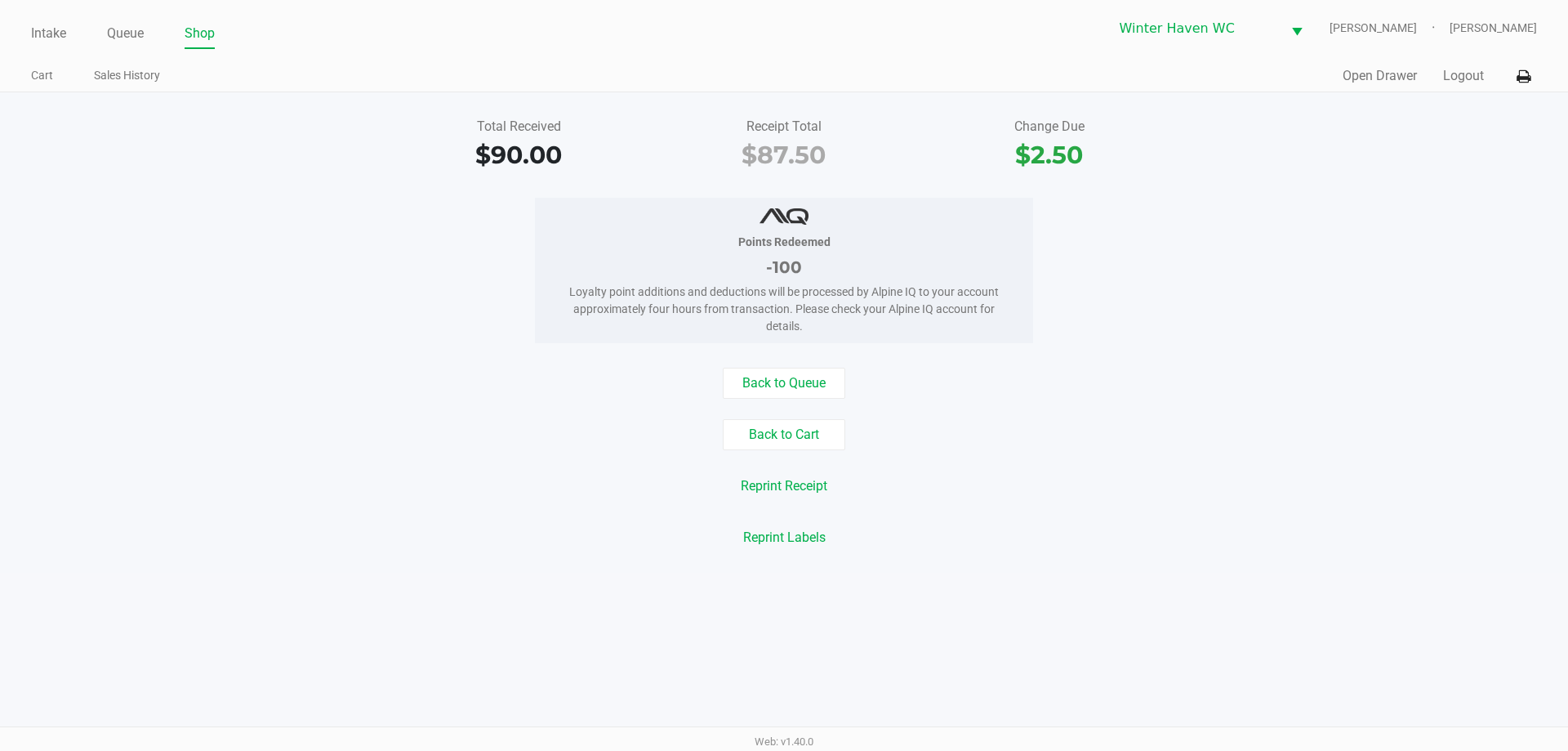
click at [1375, 65] on div "Quick Sale Open Drawer Logout" at bounding box center [1159, 76] width 753 height 30
click at [1381, 78] on button "Open Drawer" at bounding box center [1379, 76] width 74 height 19
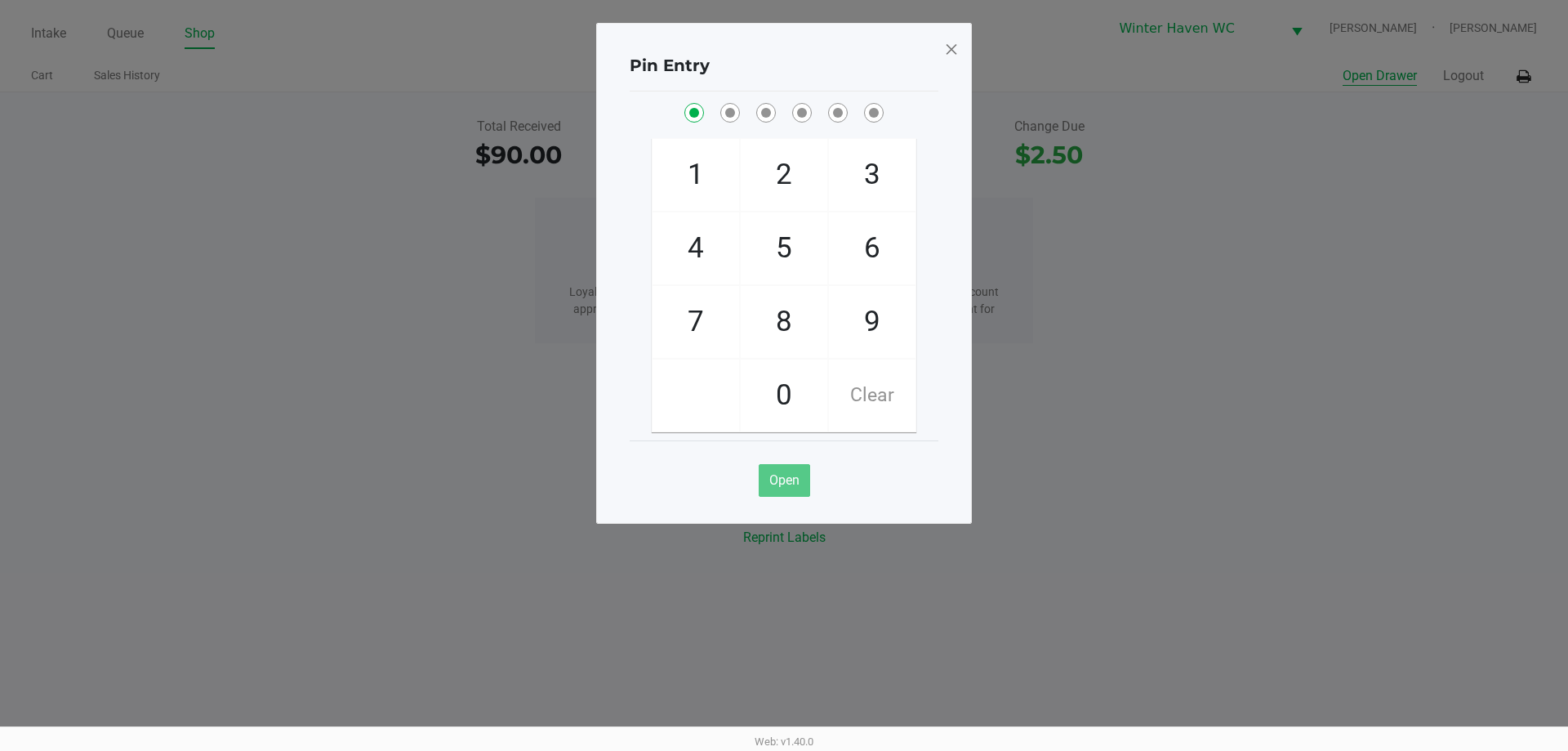
checkbox input "true"
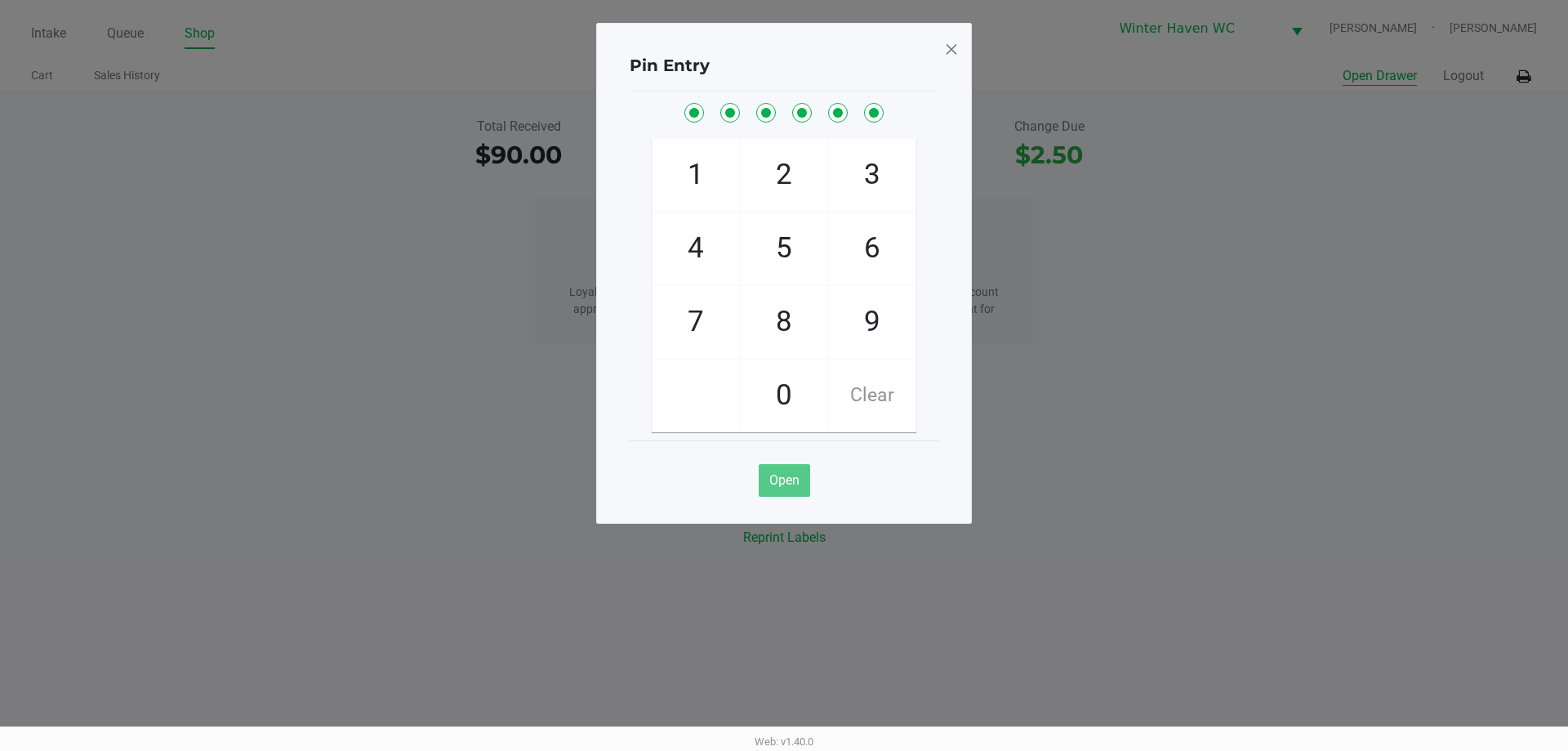
checkbox input "true"
click at [955, 48] on span at bounding box center [951, 48] width 14 height 26
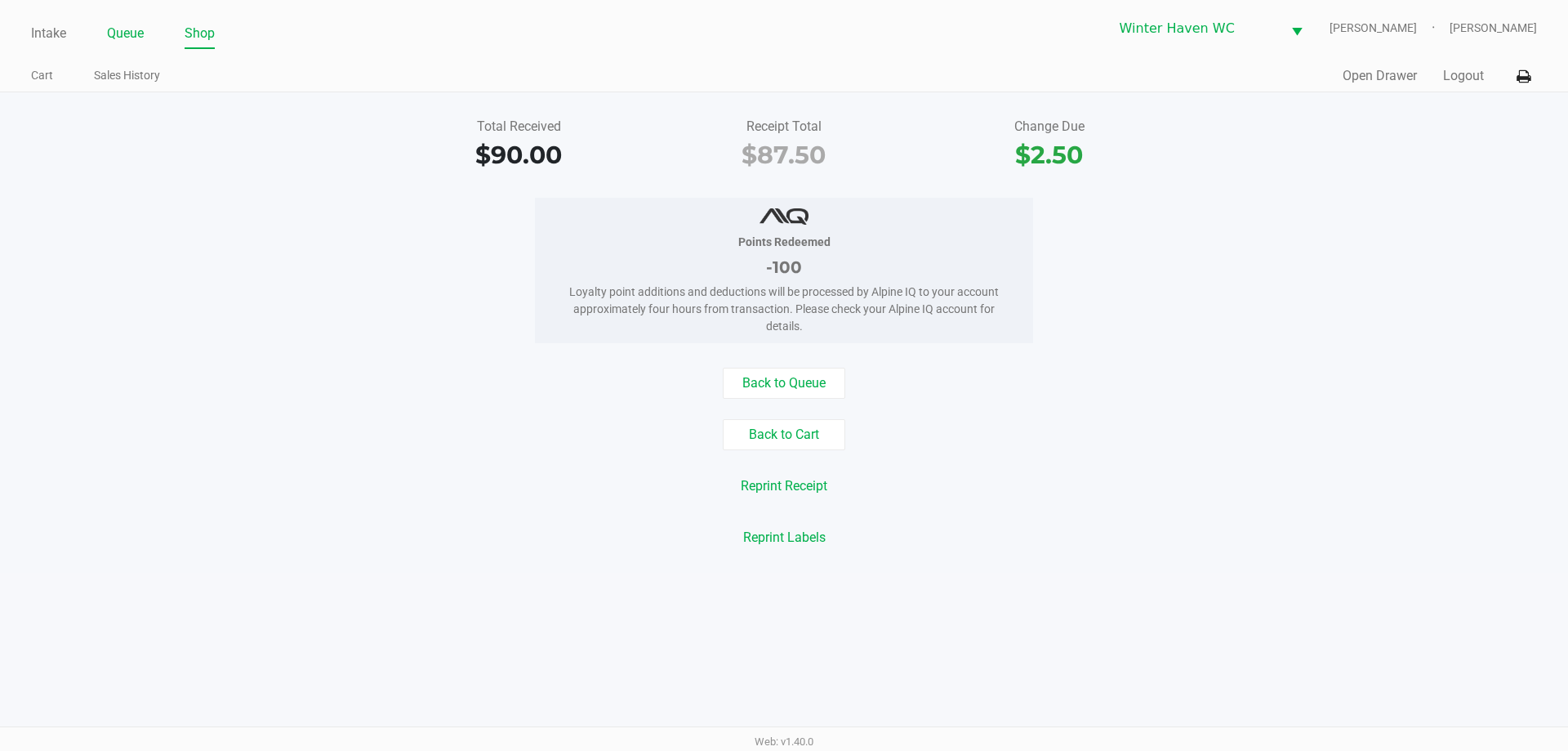
click at [120, 36] on link "Queue" at bounding box center [125, 34] width 37 height 23
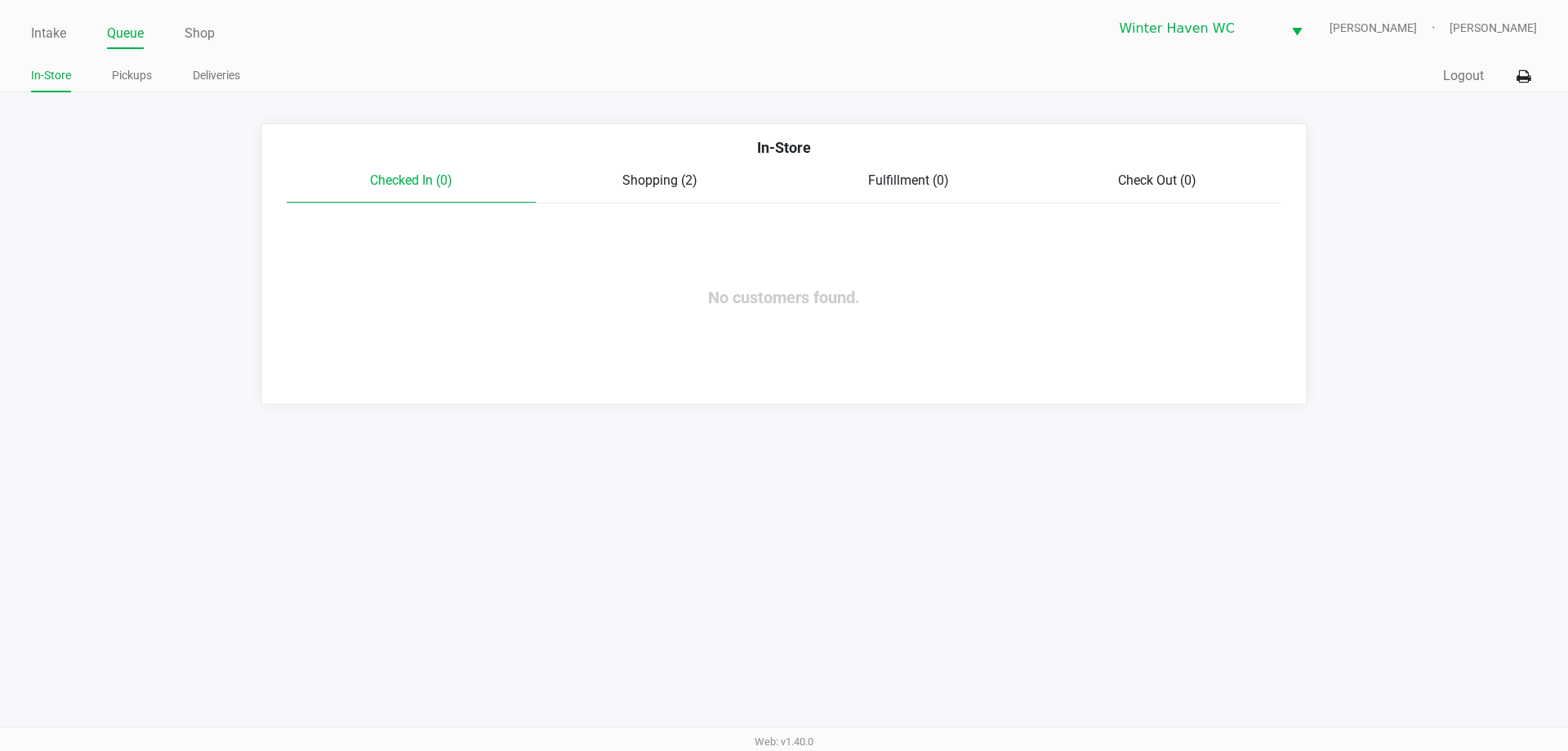
click at [129, 59] on div "Intake Queue Shop Winter Haven WC JAMES-OTTO Jordan Dodds In-Store Pickups Deli…" at bounding box center [784, 46] width 1568 height 92
click at [138, 77] on link "Pickups" at bounding box center [132, 75] width 40 height 20
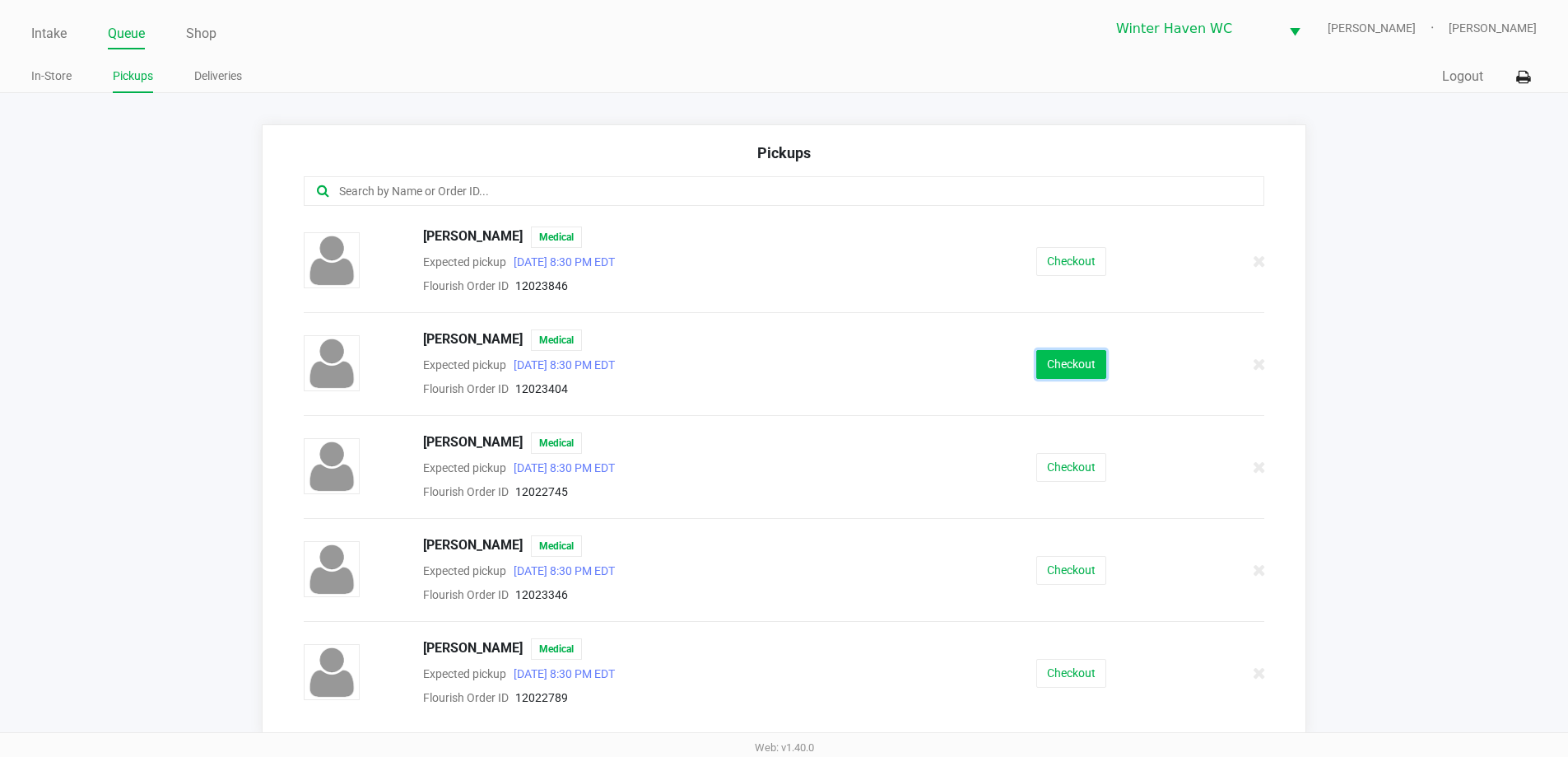
click at [1053, 370] on button "Checkout" at bounding box center [1071, 364] width 70 height 29
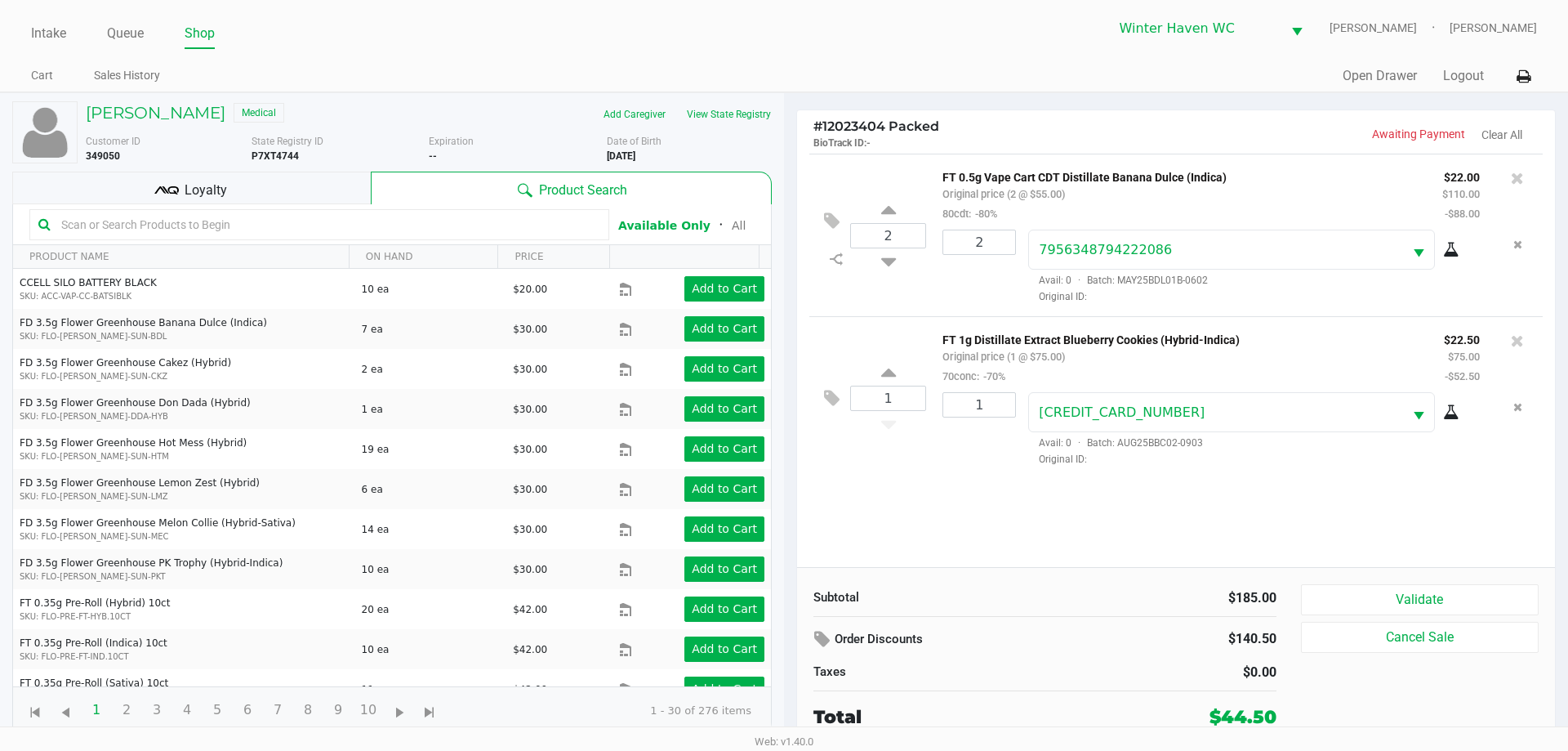
click at [295, 176] on div "Loyalty" at bounding box center [191, 188] width 359 height 33
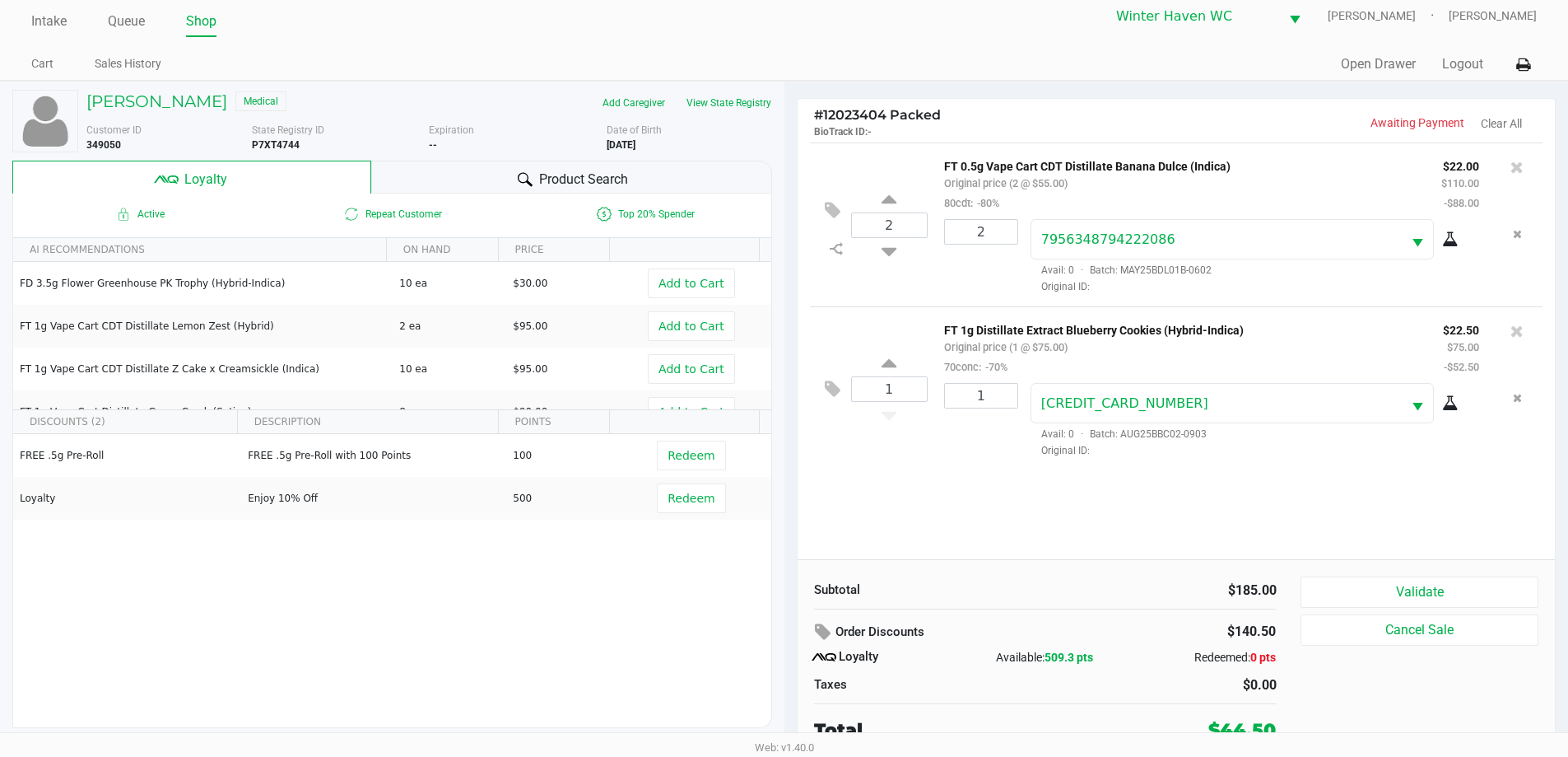
scroll to position [16, 0]
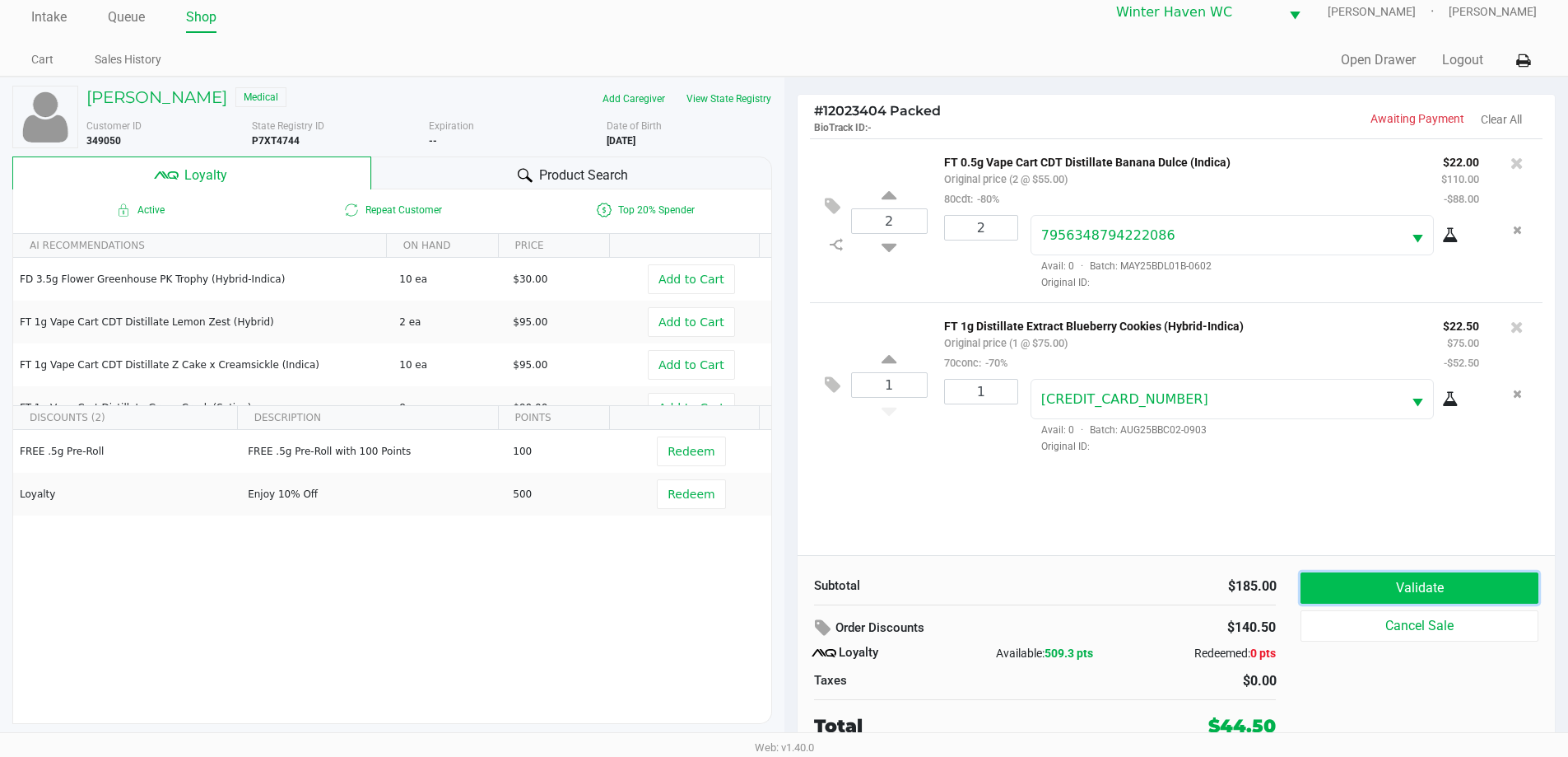
click at [1483, 587] on button "Validate" at bounding box center [1419, 587] width 237 height 31
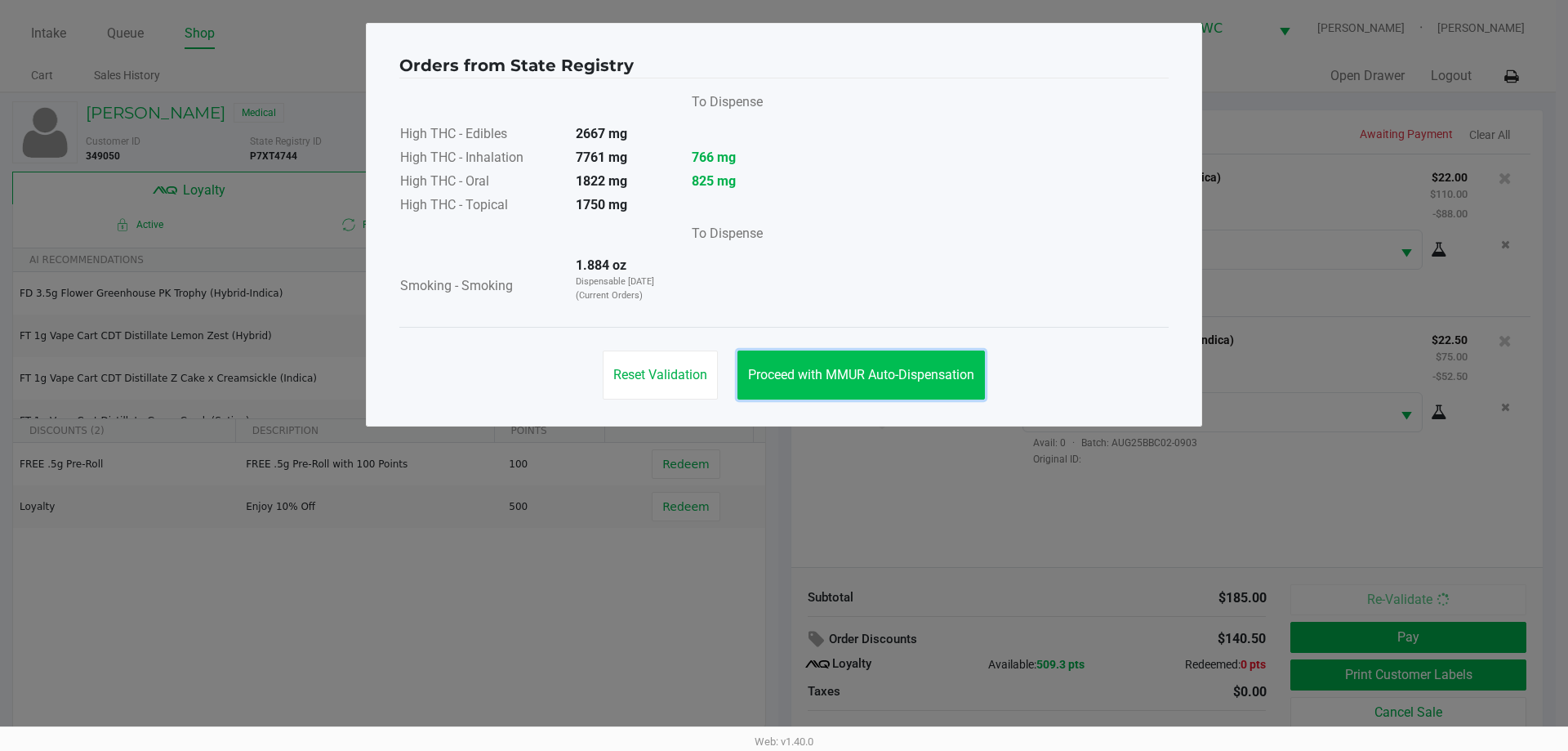
click at [784, 379] on span "Proceed with MMUR Auto-Dispensation" at bounding box center [860, 374] width 226 height 15
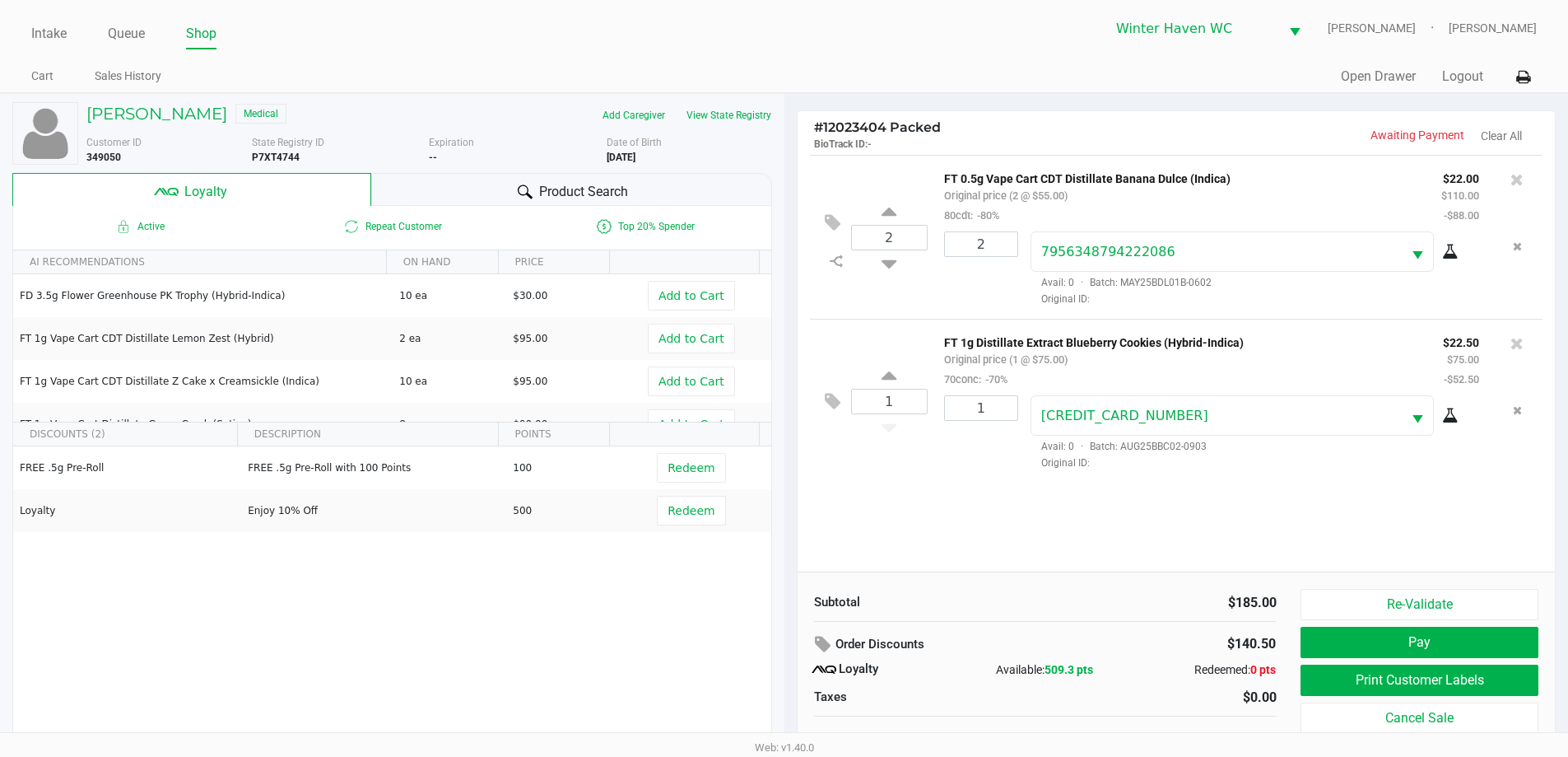
click at [709, 189] on div "Product Search" at bounding box center [572, 189] width 401 height 33
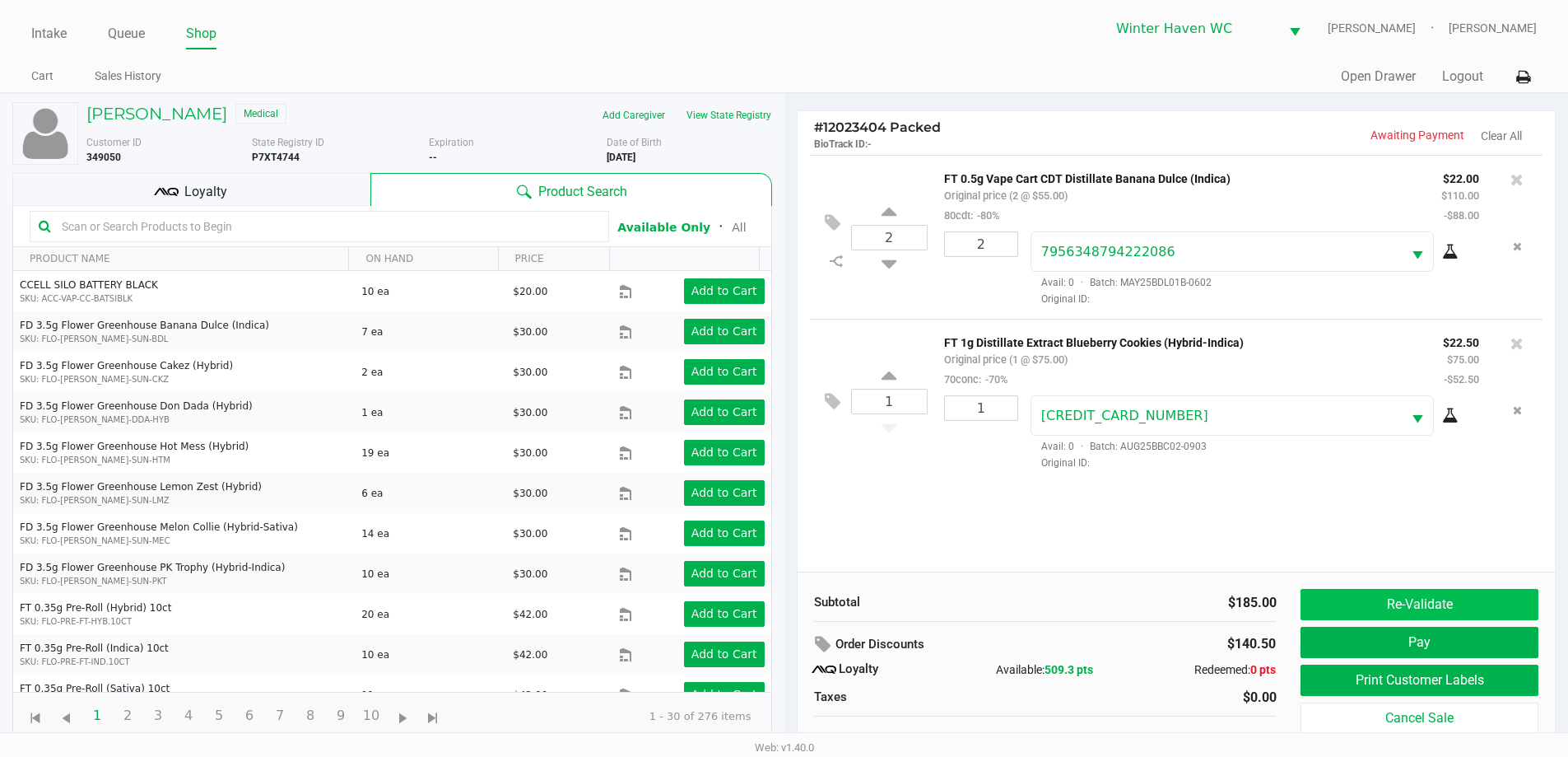
scroll to position [16, 0]
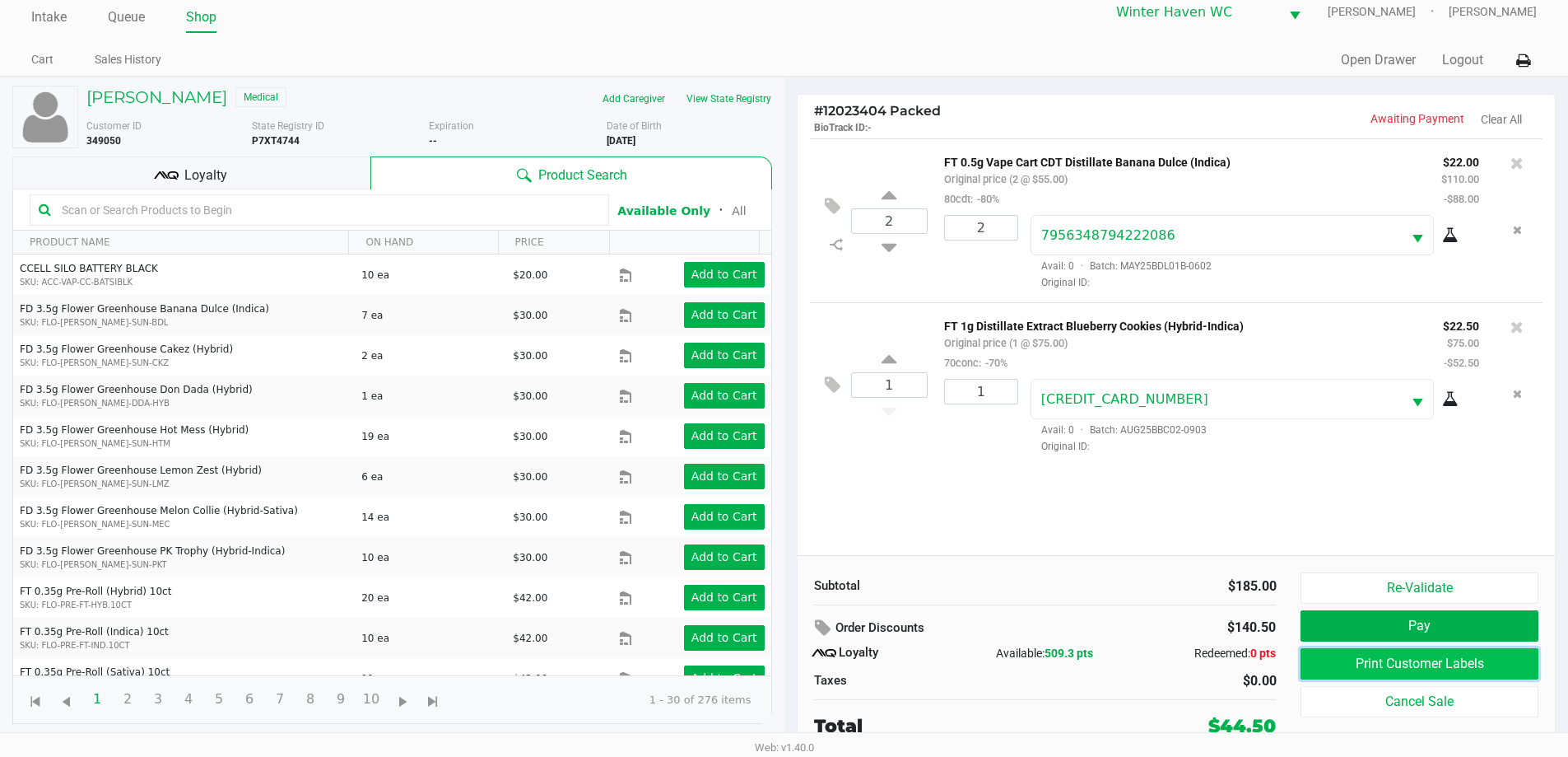
click at [1399, 660] on button "Print Customer Labels" at bounding box center [1419, 663] width 237 height 31
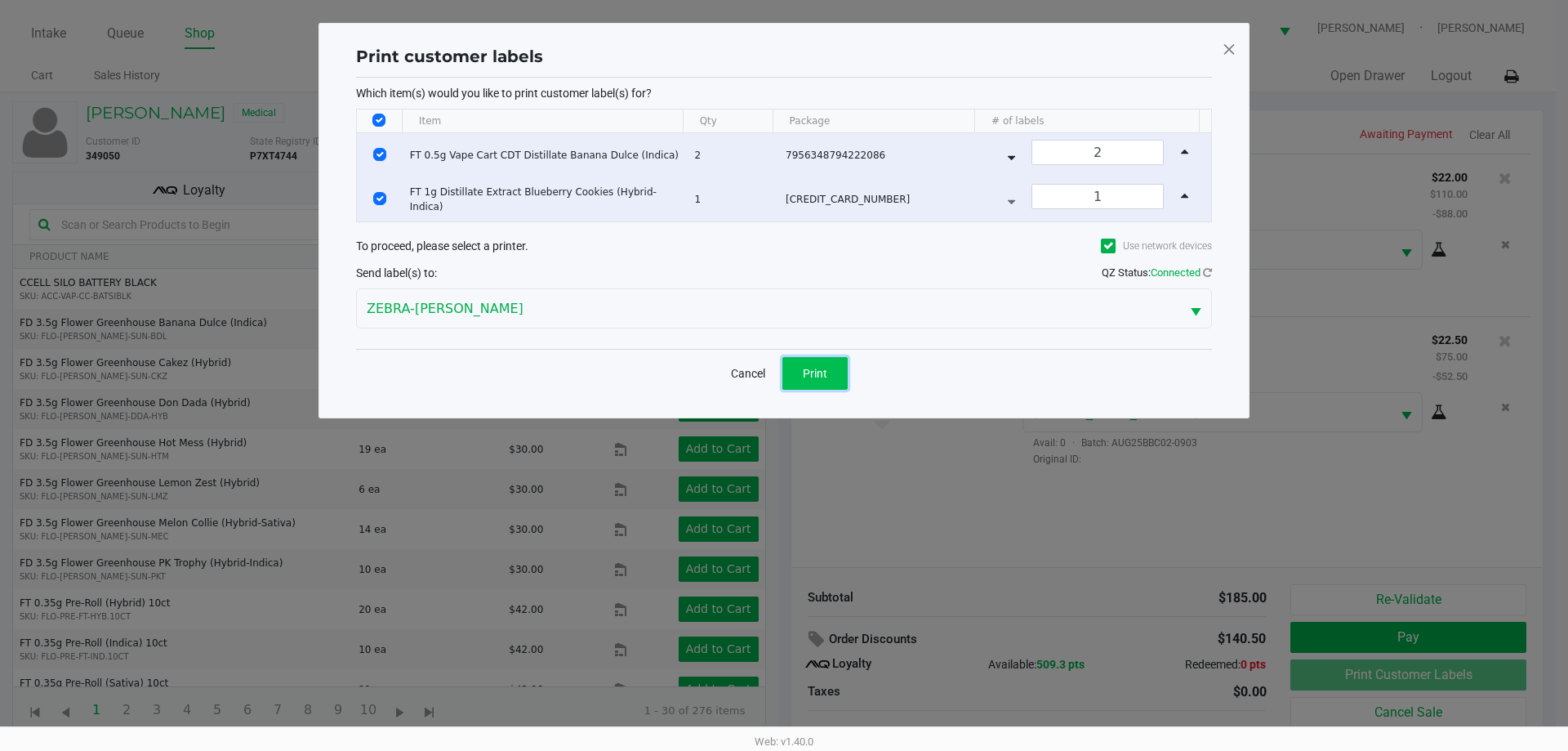
click at [833, 371] on button "Print" at bounding box center [815, 373] width 65 height 33
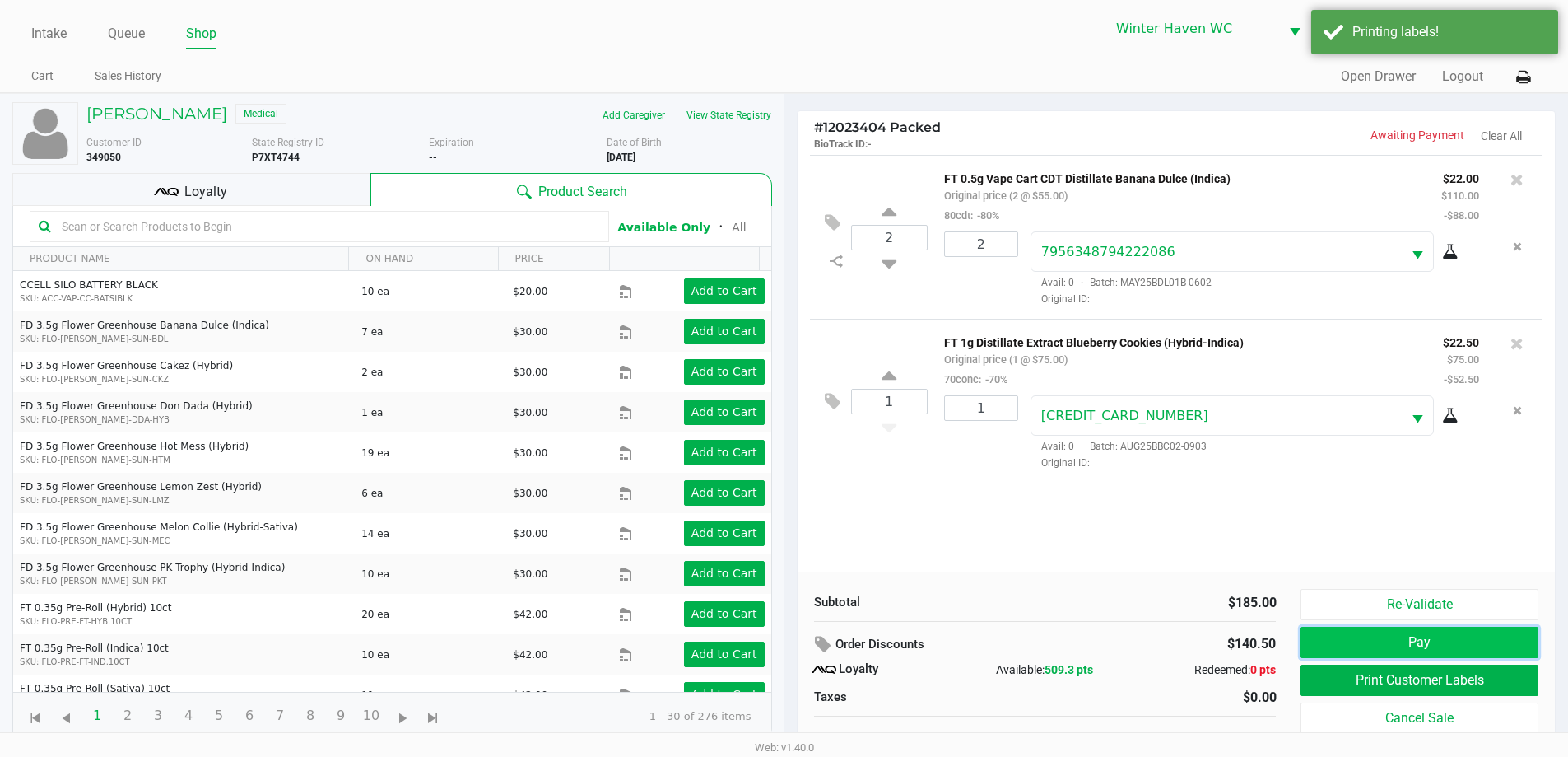
click at [1389, 642] on button "Pay" at bounding box center [1419, 642] width 237 height 31
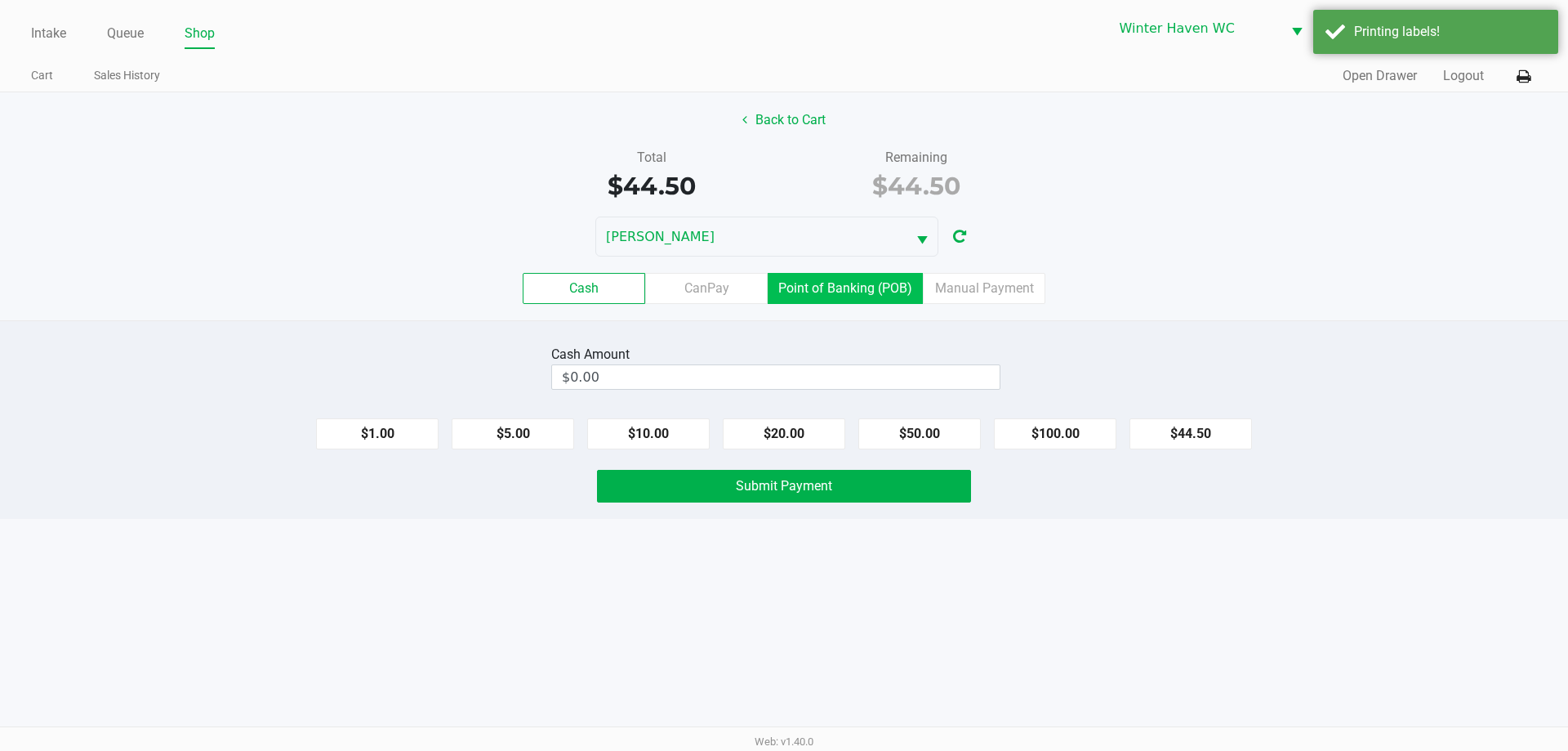
click at [854, 290] on label "Point of Banking (POB)" at bounding box center [844, 288] width 155 height 31
click at [0, 0] on 7 "Point of Banking (POB)" at bounding box center [0, 0] width 0 height 0
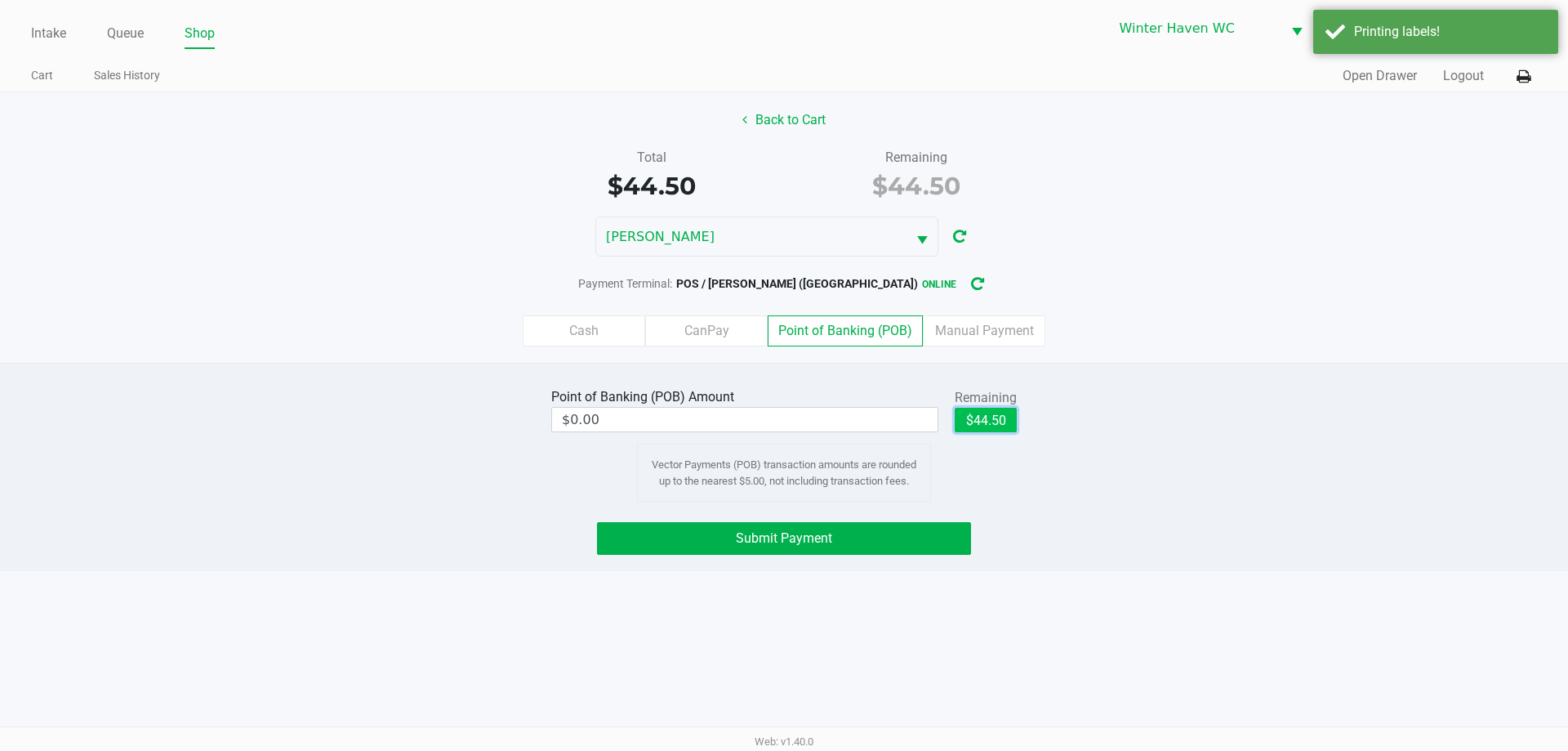
click at [1008, 415] on button "$44.50" at bounding box center [985, 419] width 62 height 24
type input "$44.50"
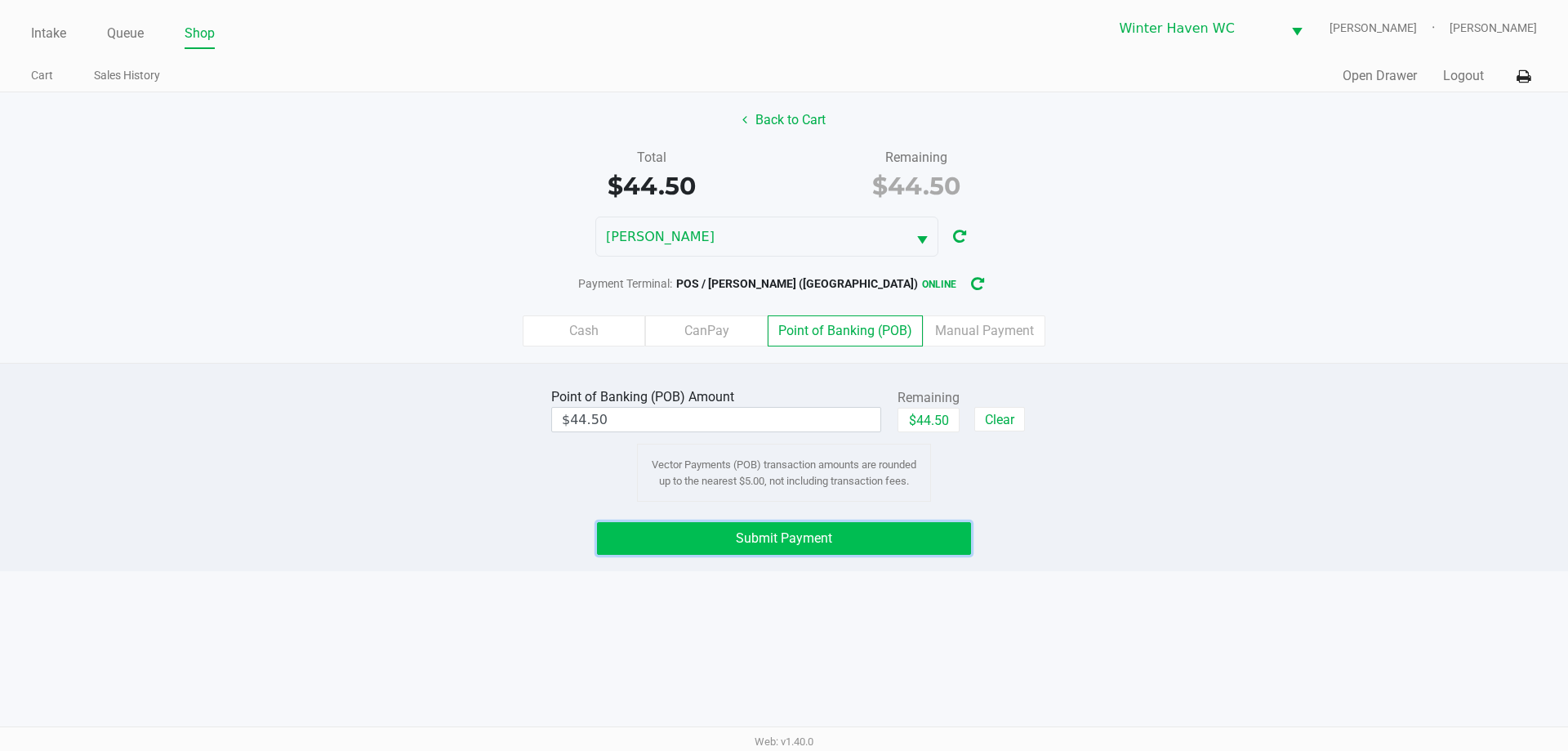
click at [734, 541] on button "Submit Payment" at bounding box center [784, 538] width 374 height 33
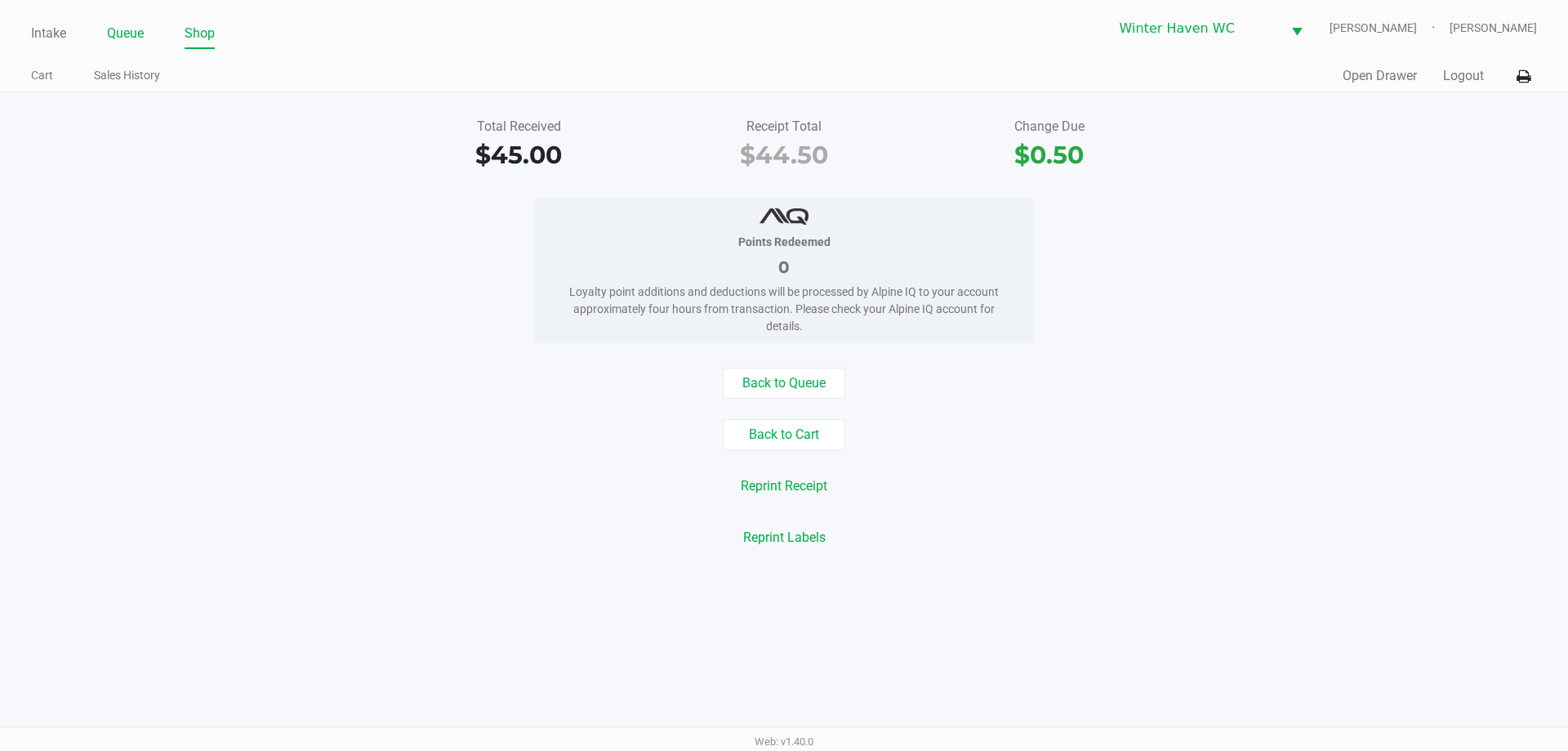
click at [114, 32] on link "Queue" at bounding box center [125, 34] width 37 height 23
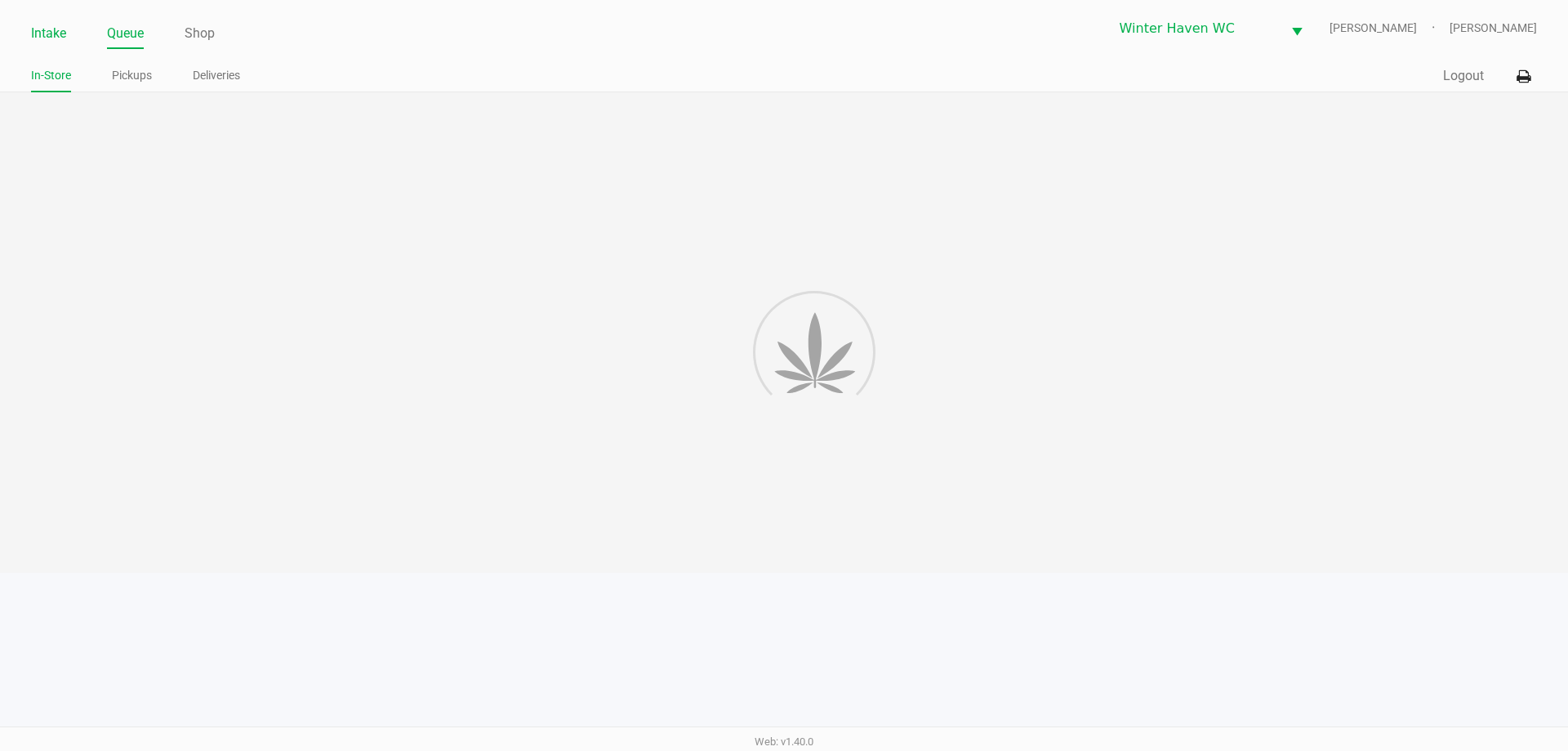
click at [52, 34] on link "Intake" at bounding box center [48, 34] width 36 height 23
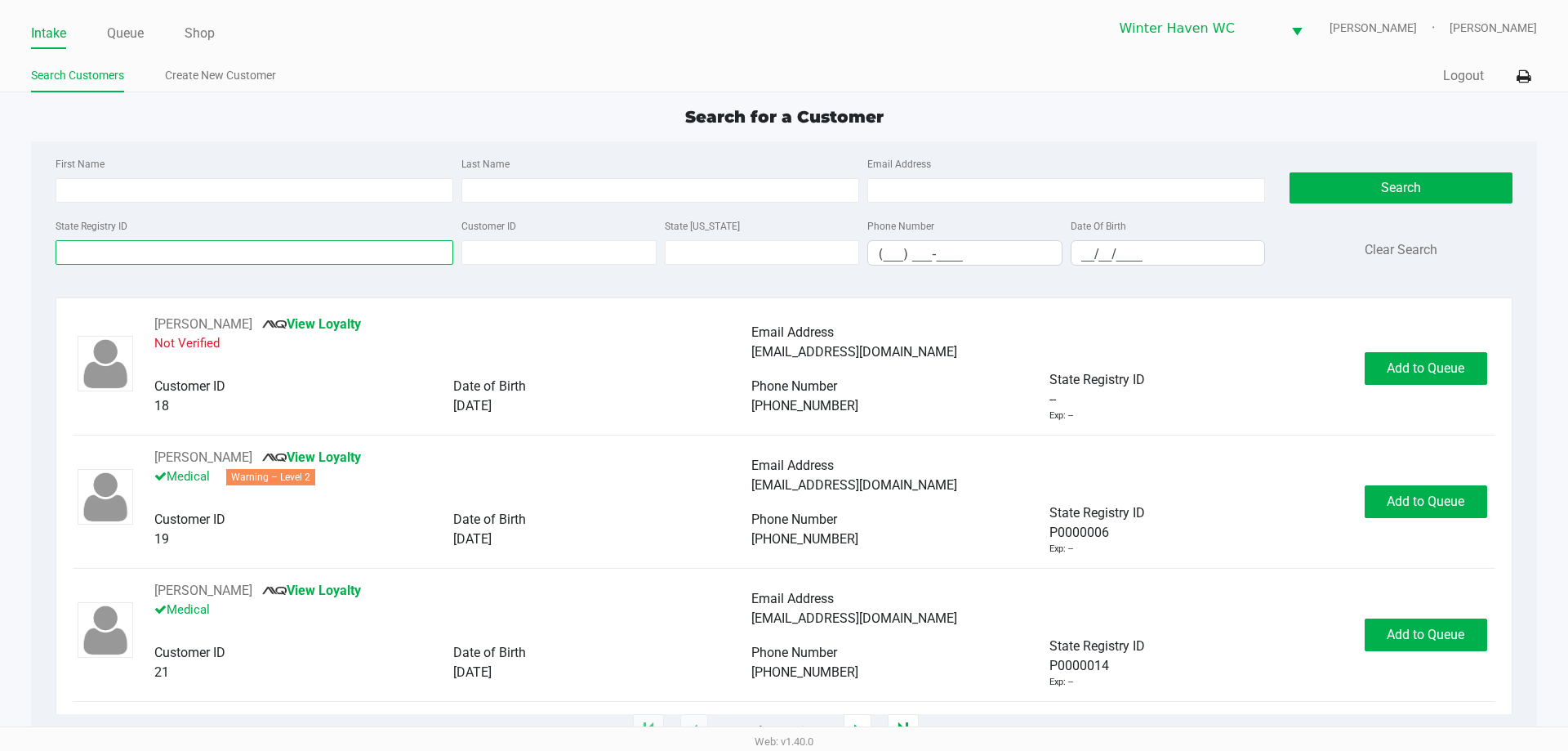
click at [243, 247] on input "State Registry ID" at bounding box center [255, 252] width 398 height 24
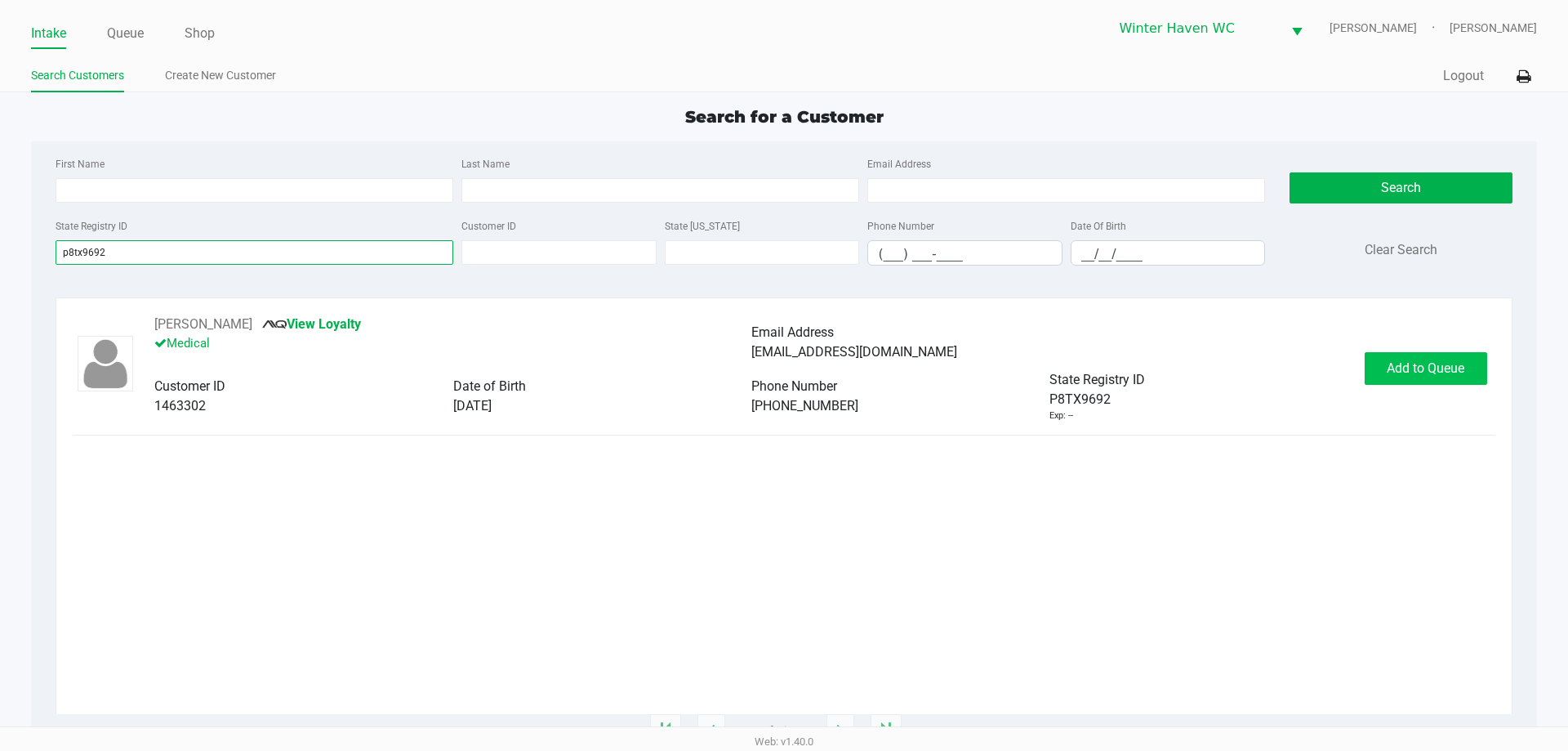
type input "p8tx9692"
click at [1413, 374] on span "Add to Queue" at bounding box center [1425, 368] width 78 height 15
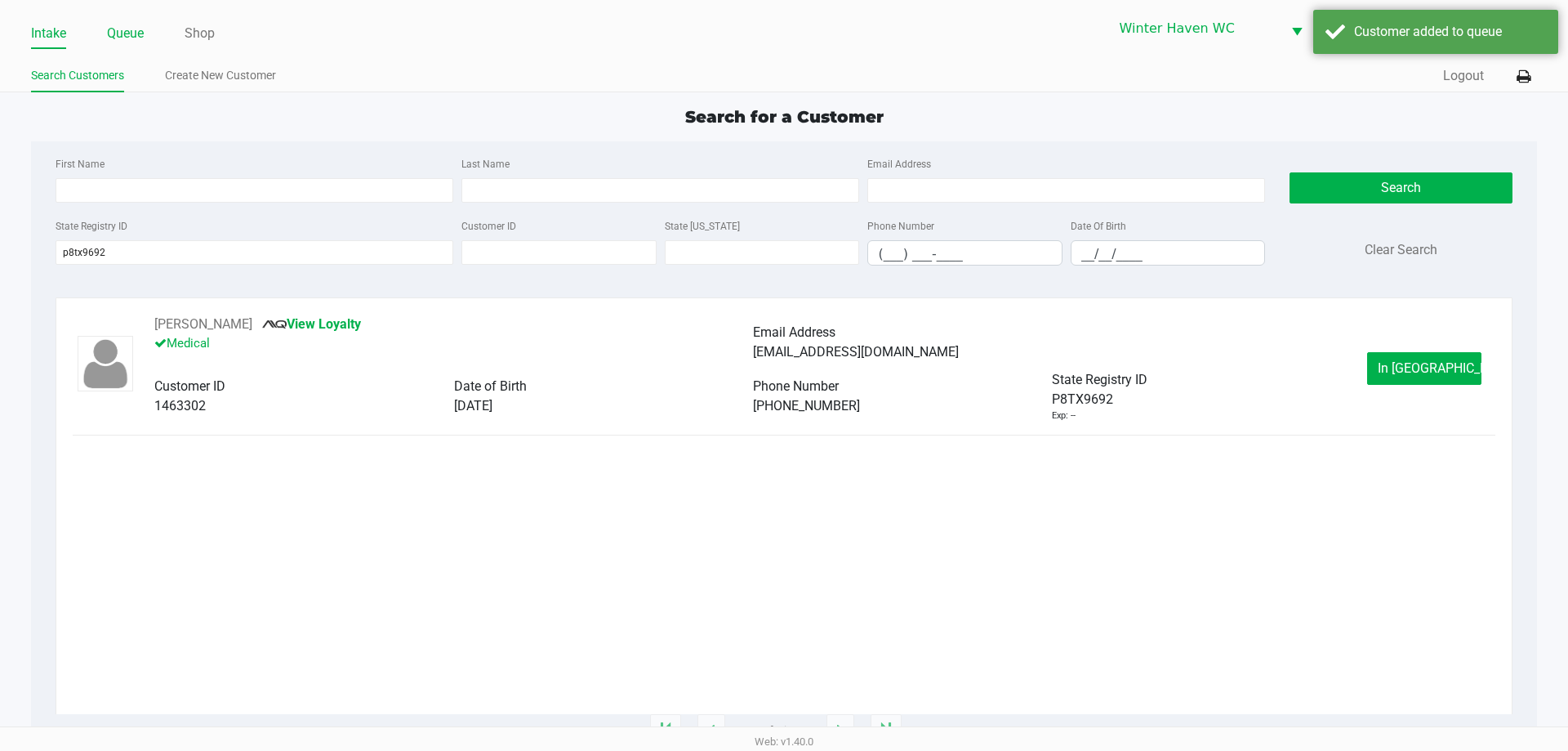
click at [122, 46] on li "Queue" at bounding box center [125, 35] width 37 height 29
click at [123, 41] on link "Queue" at bounding box center [125, 34] width 37 height 23
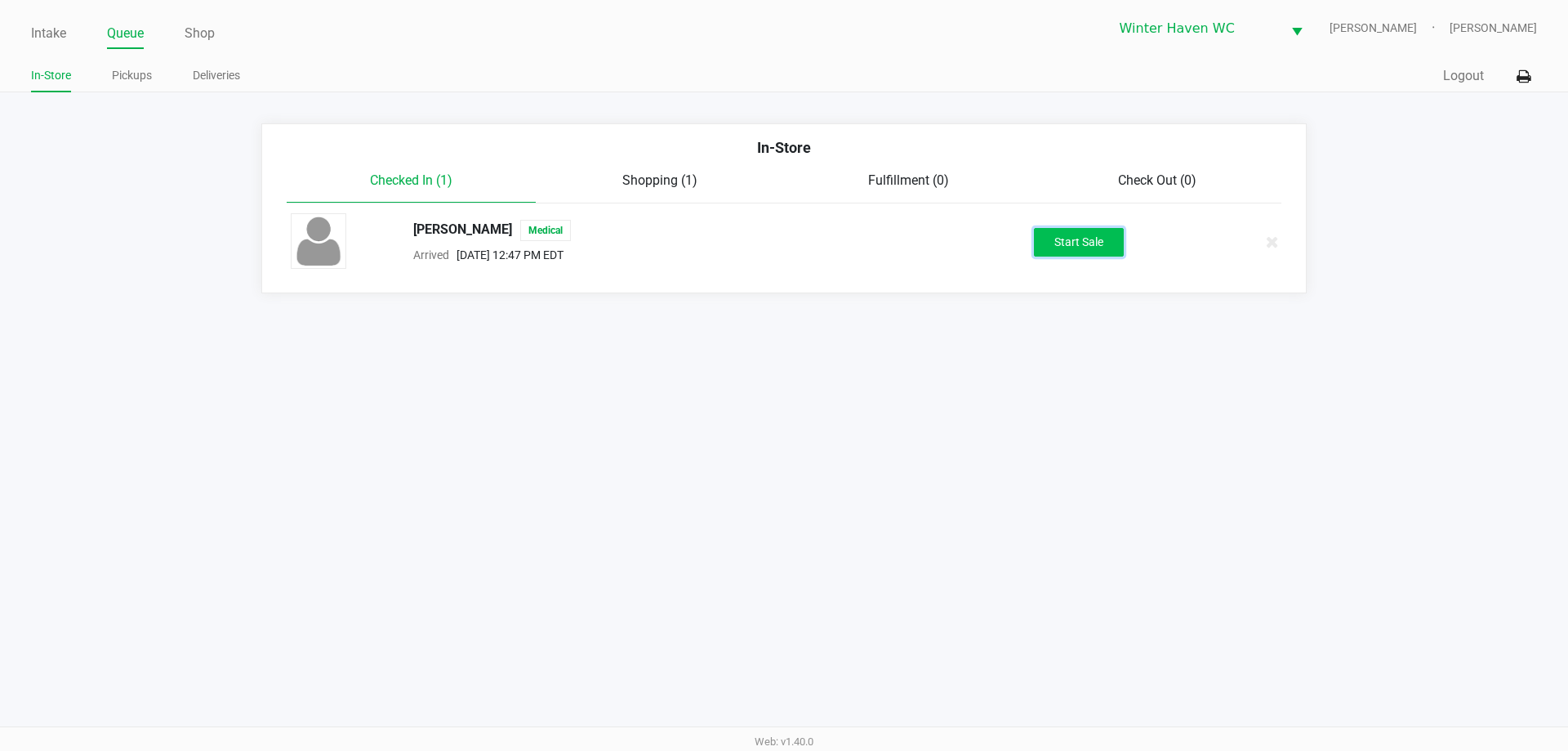
click at [1089, 242] on button "Start Sale" at bounding box center [1078, 242] width 89 height 29
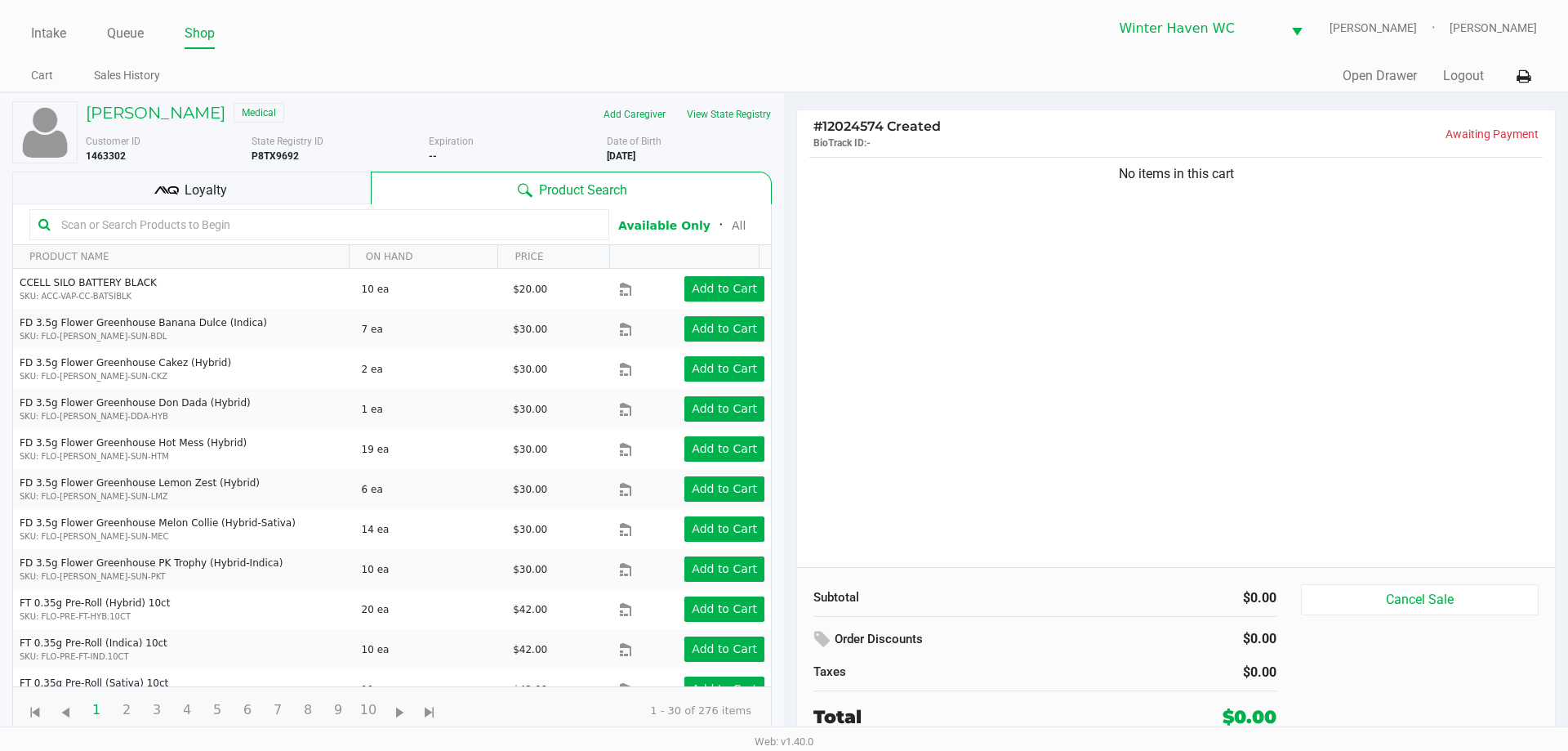
click at [224, 181] on span "Loyalty" at bounding box center [206, 190] width 42 height 19
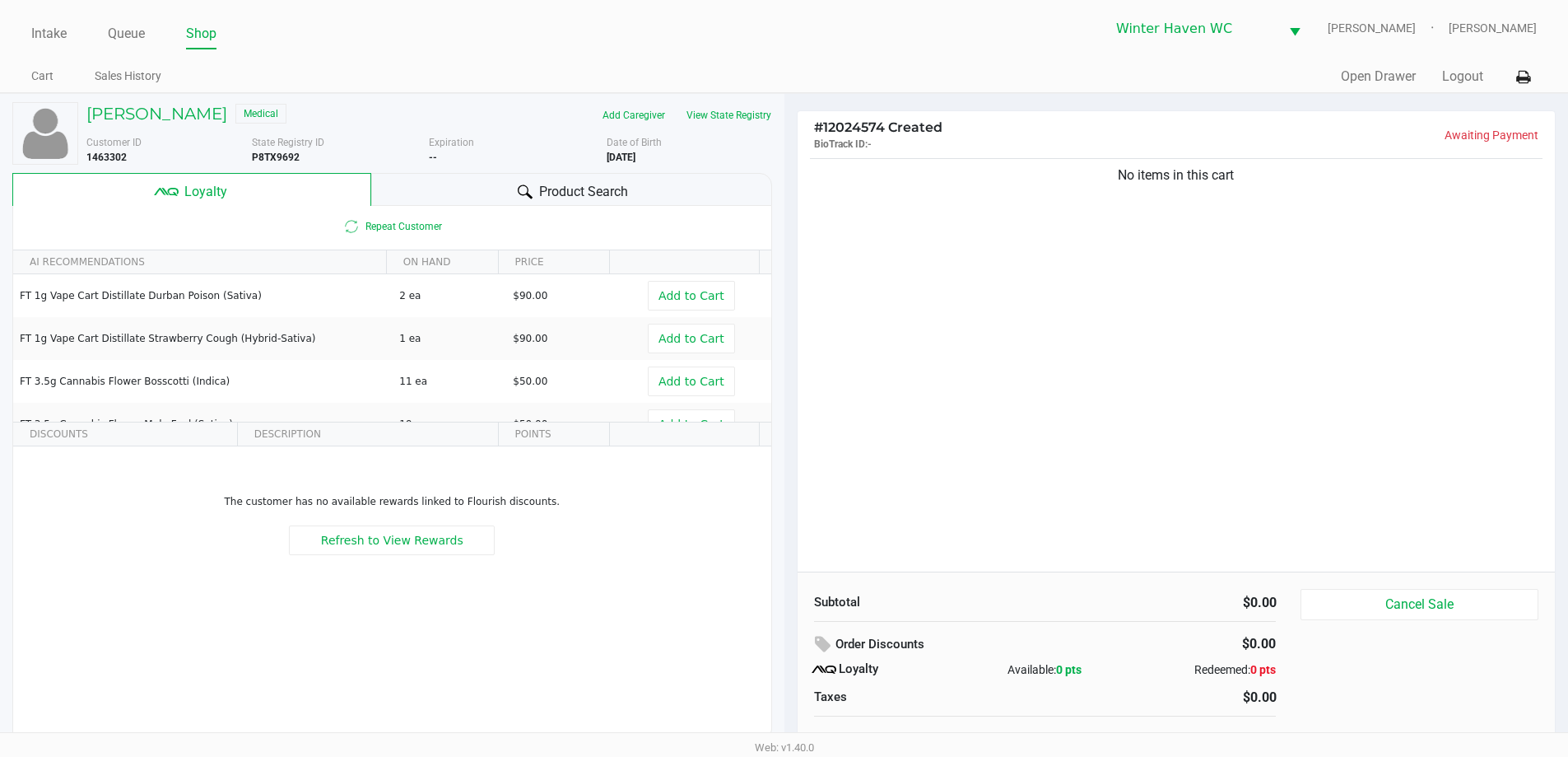
click at [437, 194] on div "Product Search" at bounding box center [572, 189] width 401 height 33
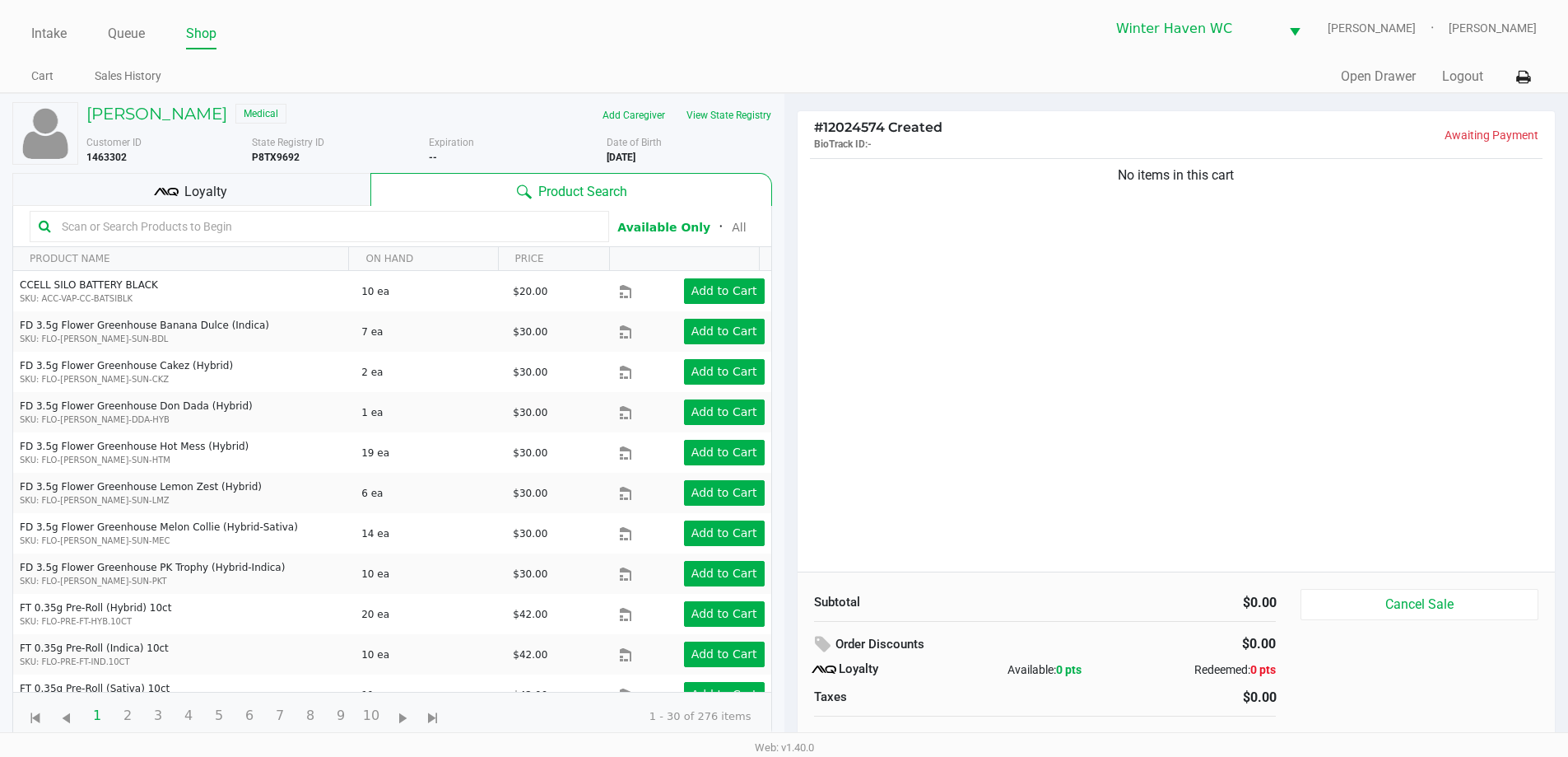
click at [402, 233] on input "text" at bounding box center [328, 226] width 545 height 24
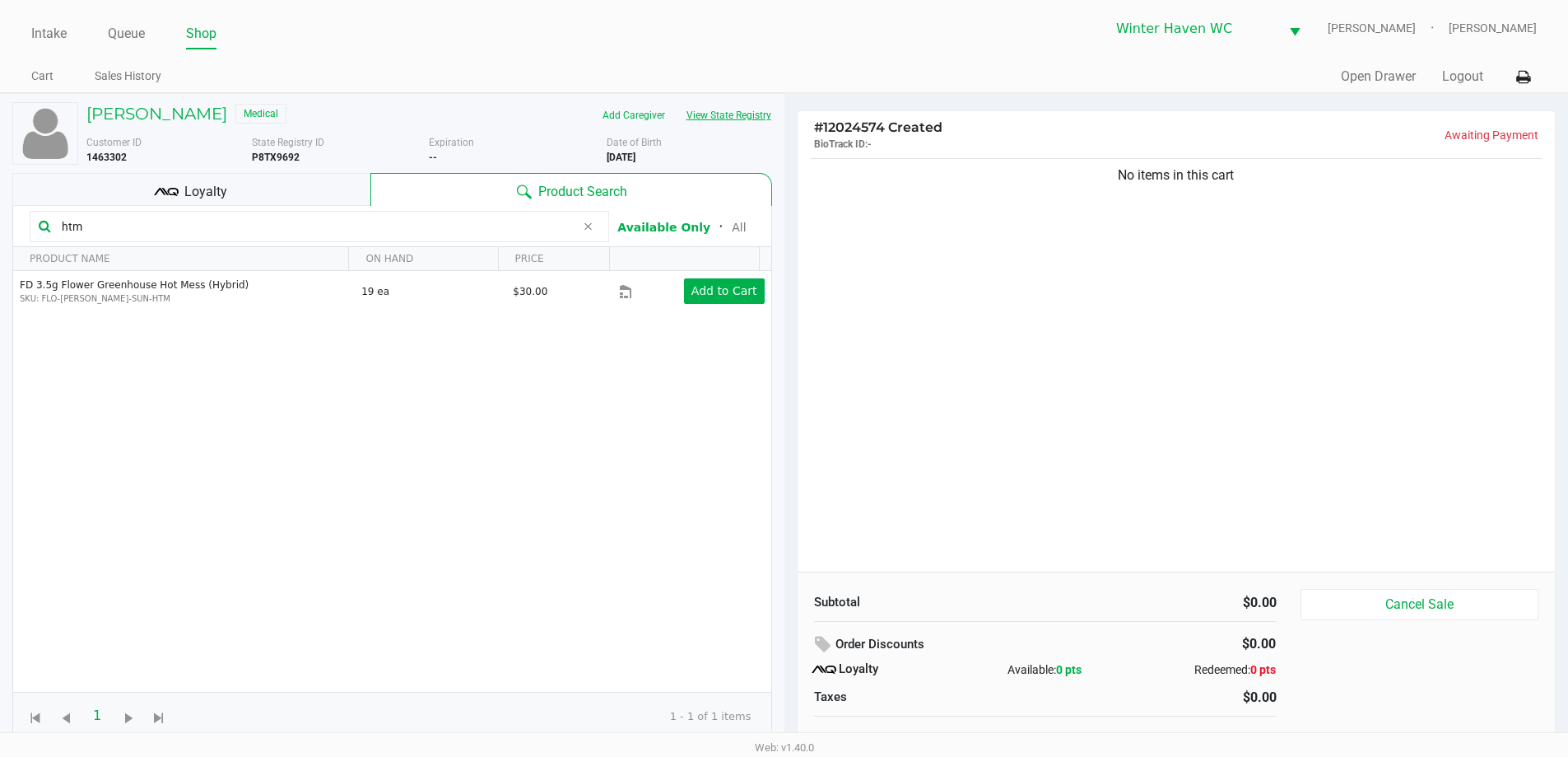
type input "htm"
click at [730, 116] on button "View State Registry" at bounding box center [723, 114] width 96 height 26
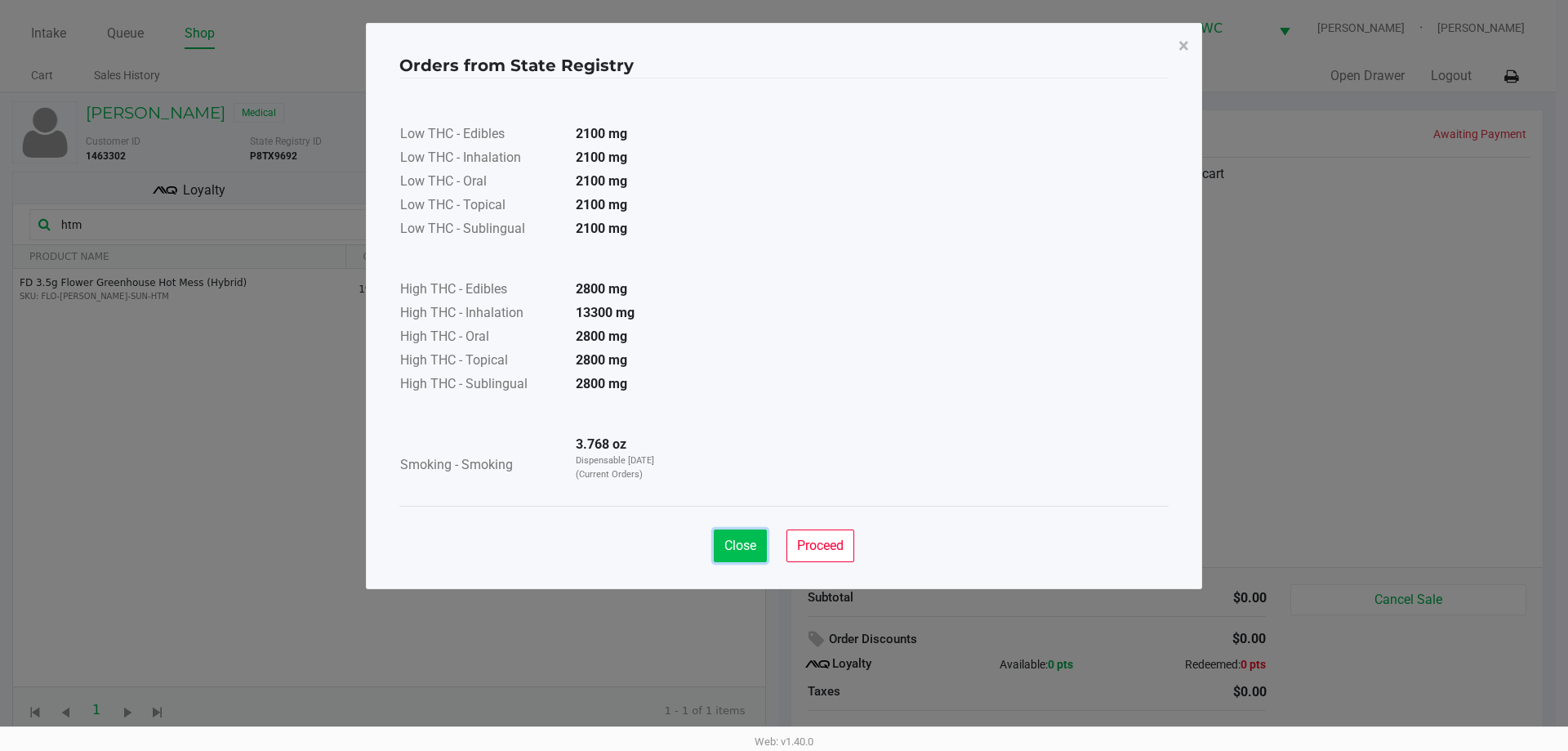
click at [730, 556] on button "Close" at bounding box center [739, 545] width 53 height 33
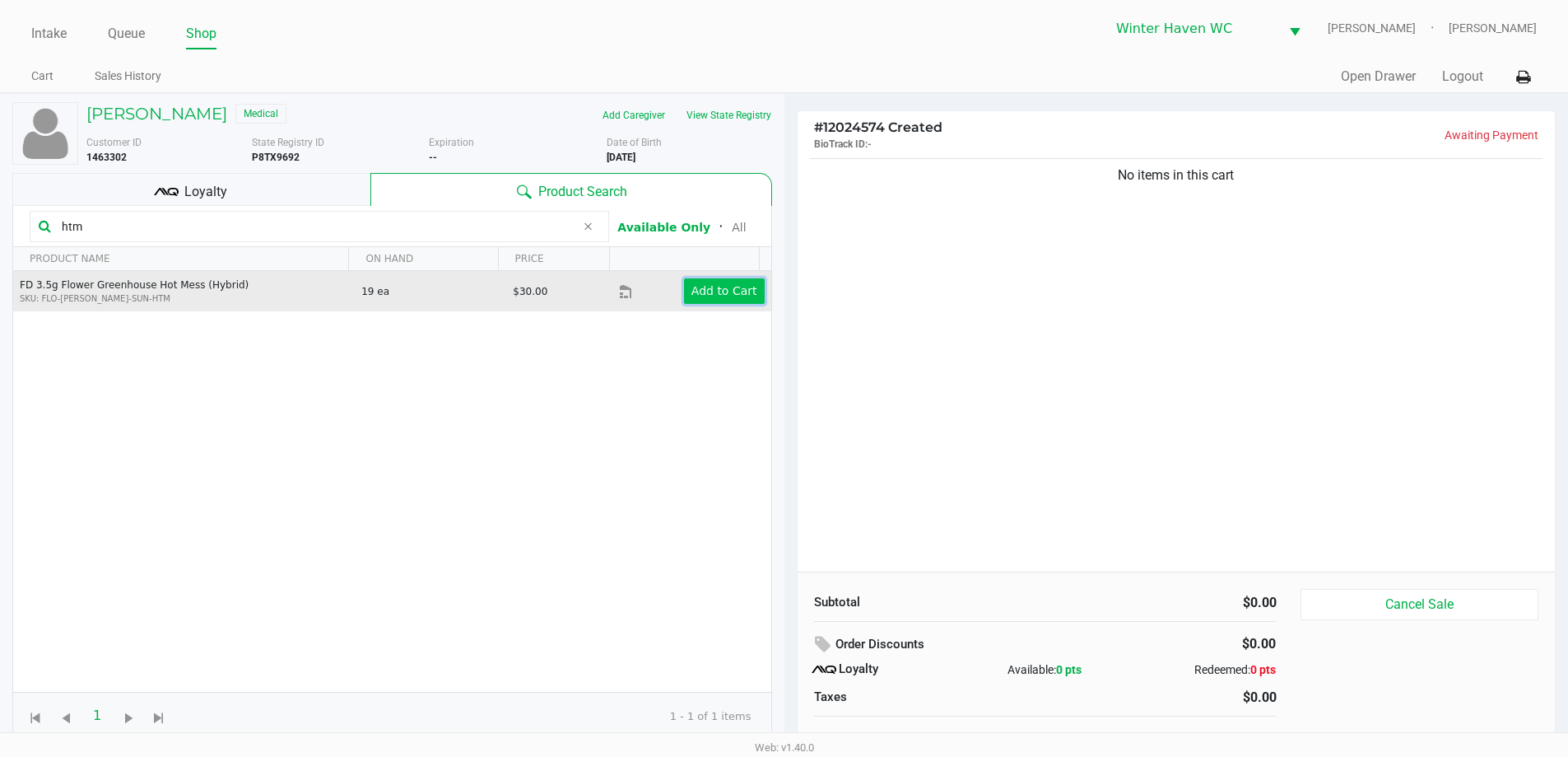
click at [714, 298] on app-button-loader "Add to Cart" at bounding box center [724, 291] width 66 height 14
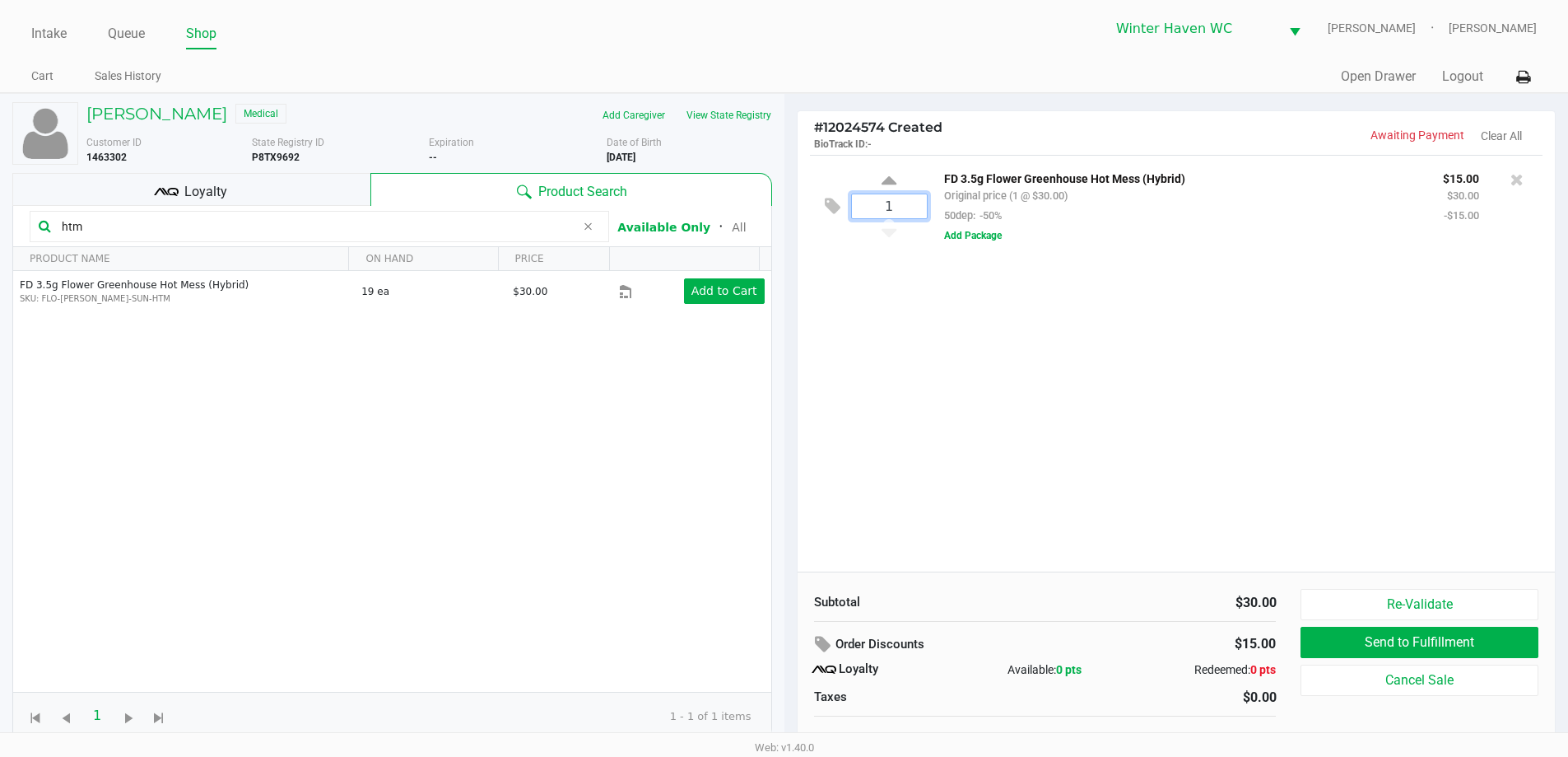
click at [912, 200] on input "1" at bounding box center [889, 205] width 75 height 24
type input "6"
click at [970, 375] on div "JOEL CEKALA Medical Add Caregiver View State Registry Customer ID 1463302 State…" at bounding box center [784, 433] width 1568 height 680
click at [392, 222] on input "htm" at bounding box center [315, 226] width 520 height 24
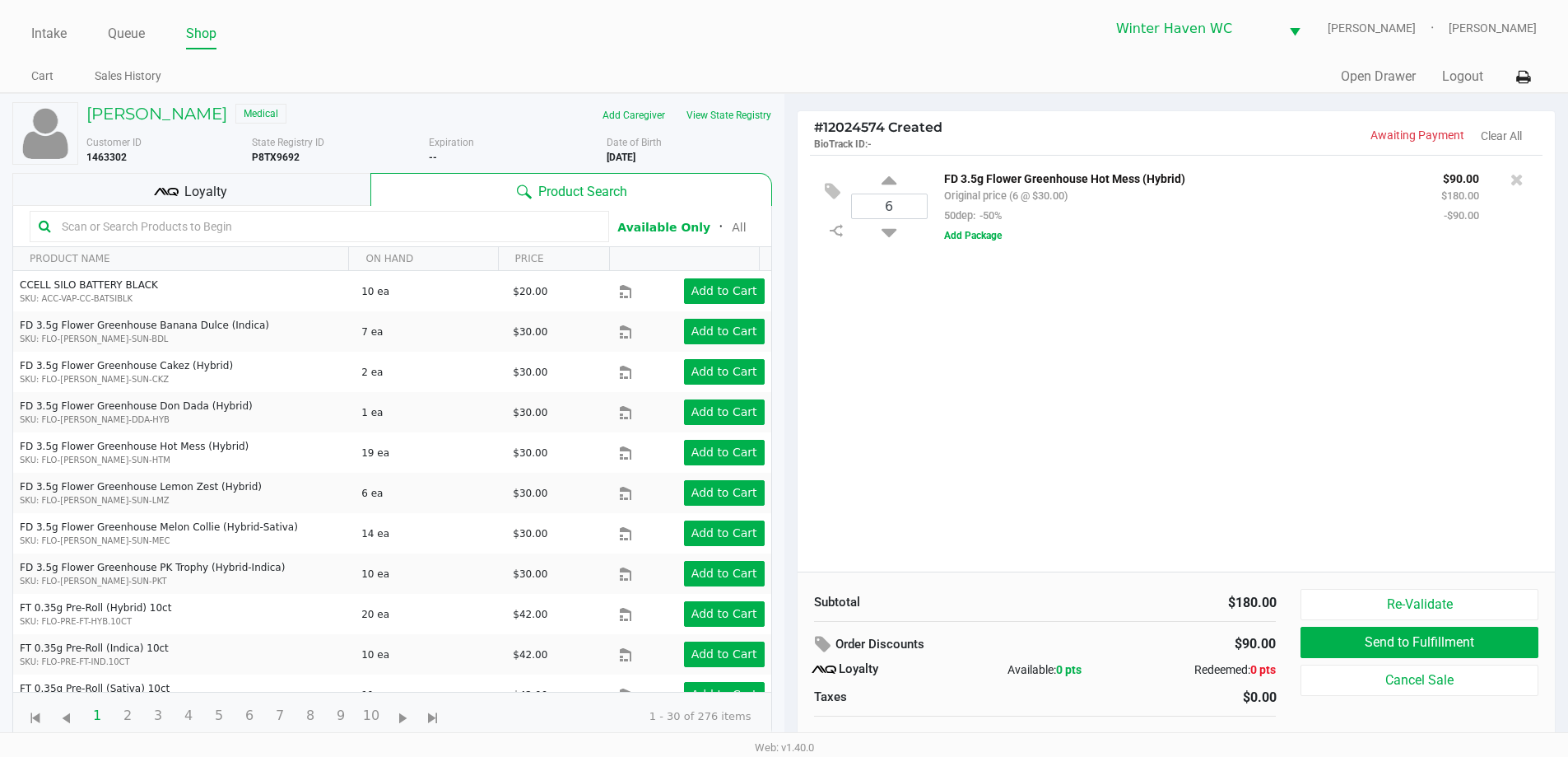
click at [382, 231] on input "text" at bounding box center [328, 226] width 545 height 24
click at [383, 229] on input "text" at bounding box center [328, 226] width 545 height 24
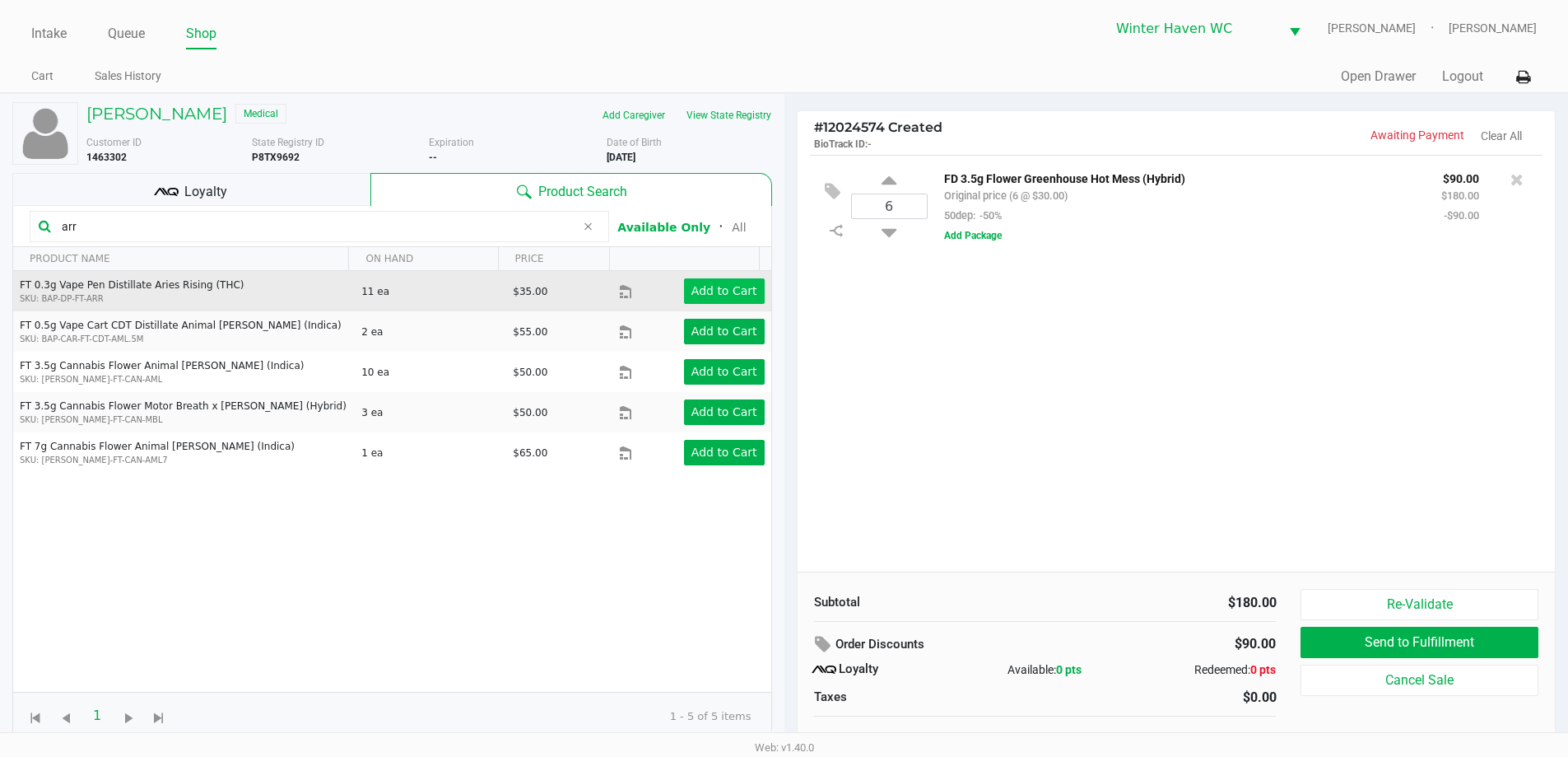
type input "arr"
click at [707, 288] on app-button-loader "Add to Cart" at bounding box center [724, 291] width 66 height 14
click at [709, 288] on app-button-loader "Add to Cart" at bounding box center [724, 291] width 66 height 14
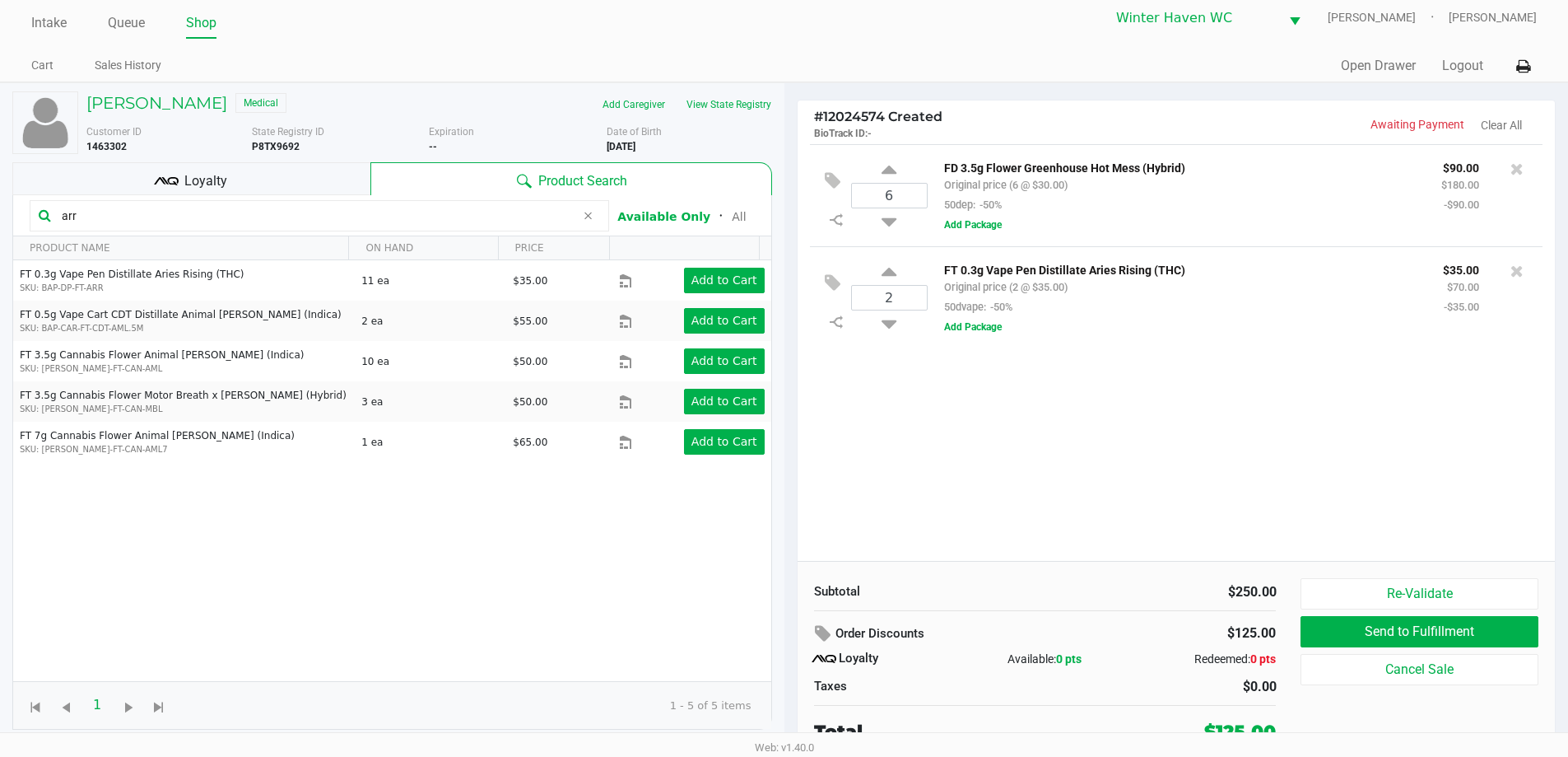
scroll to position [16, 0]
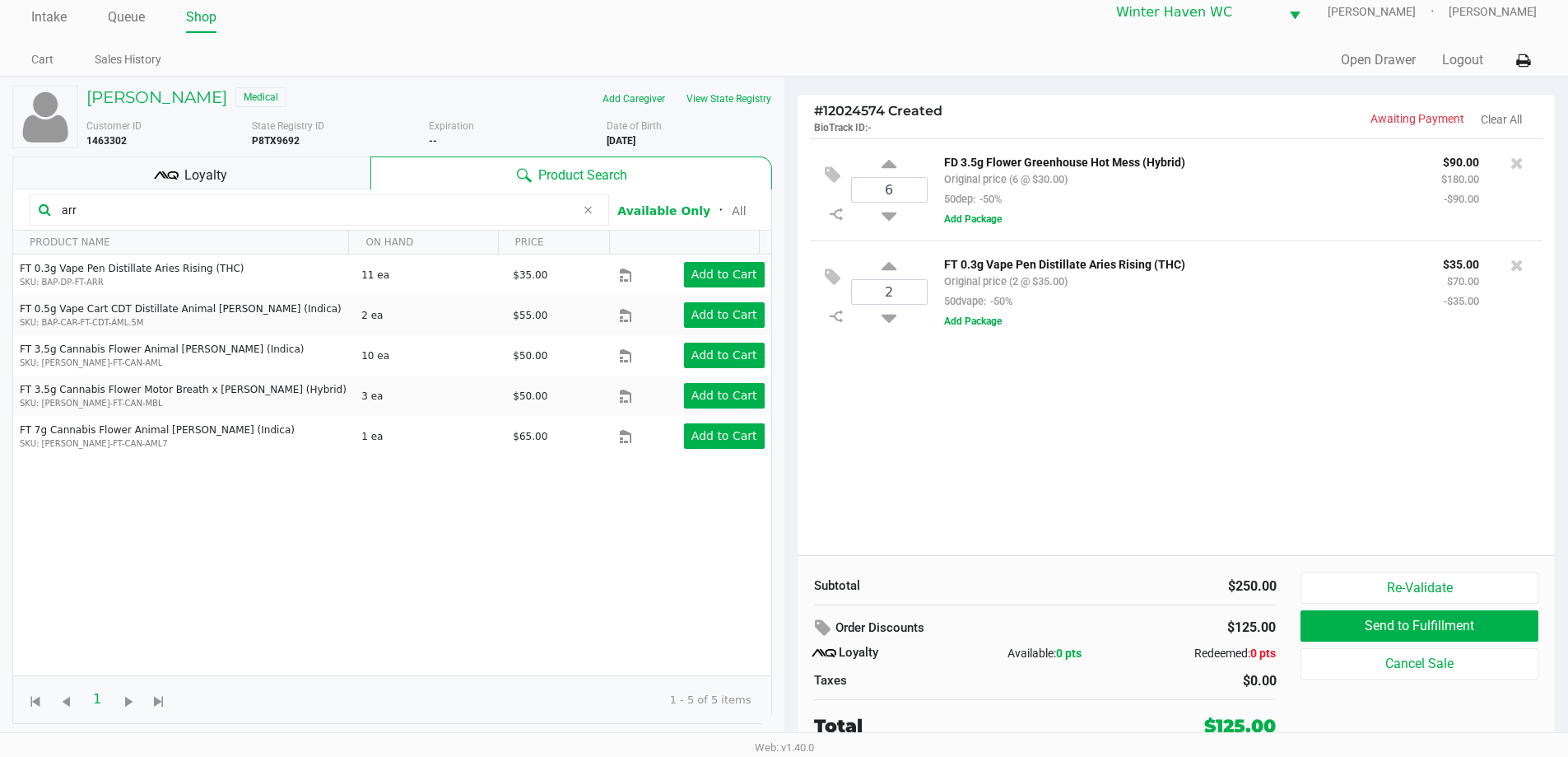
click at [894, 487] on div "6 FD 3.5g Flower Greenhouse Hot Mess (Hybrid) Original price (6 @ $30.00) 50dep…" at bounding box center [1176, 347] width 758 height 417
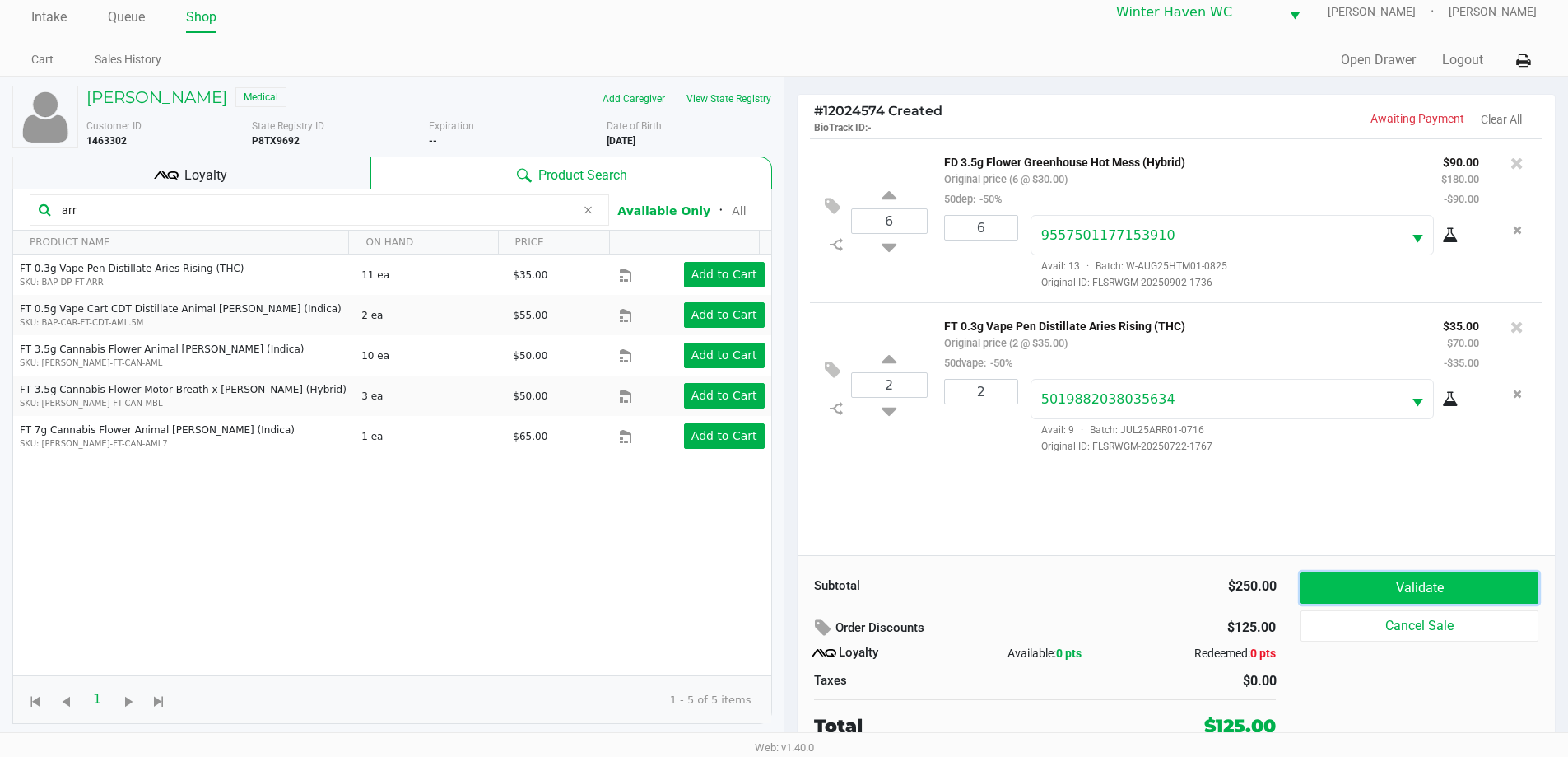
click at [1431, 590] on button "Validate" at bounding box center [1419, 587] width 237 height 31
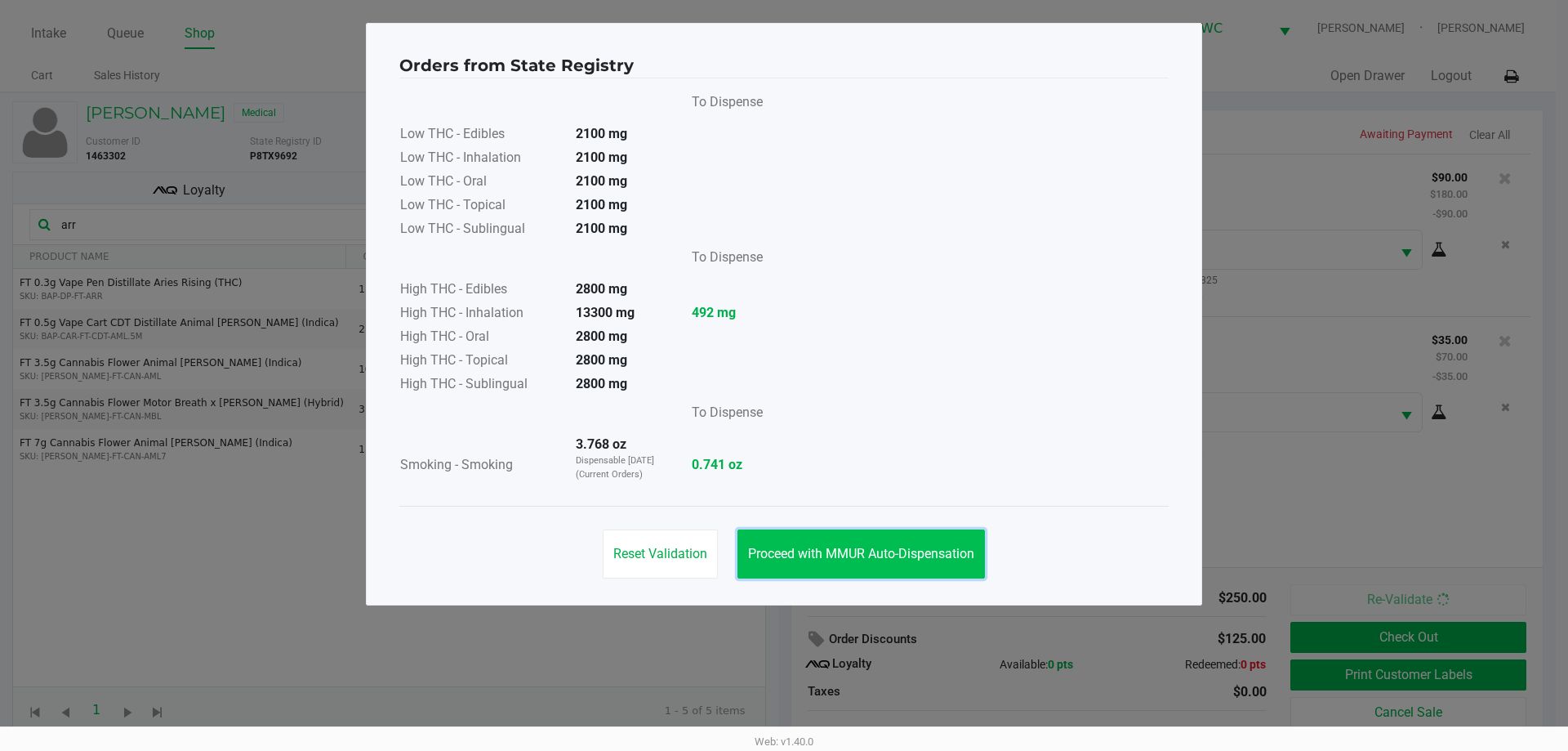
click at [907, 541] on button "Proceed with MMUR Auto-Dispensation" at bounding box center [860, 553] width 247 height 49
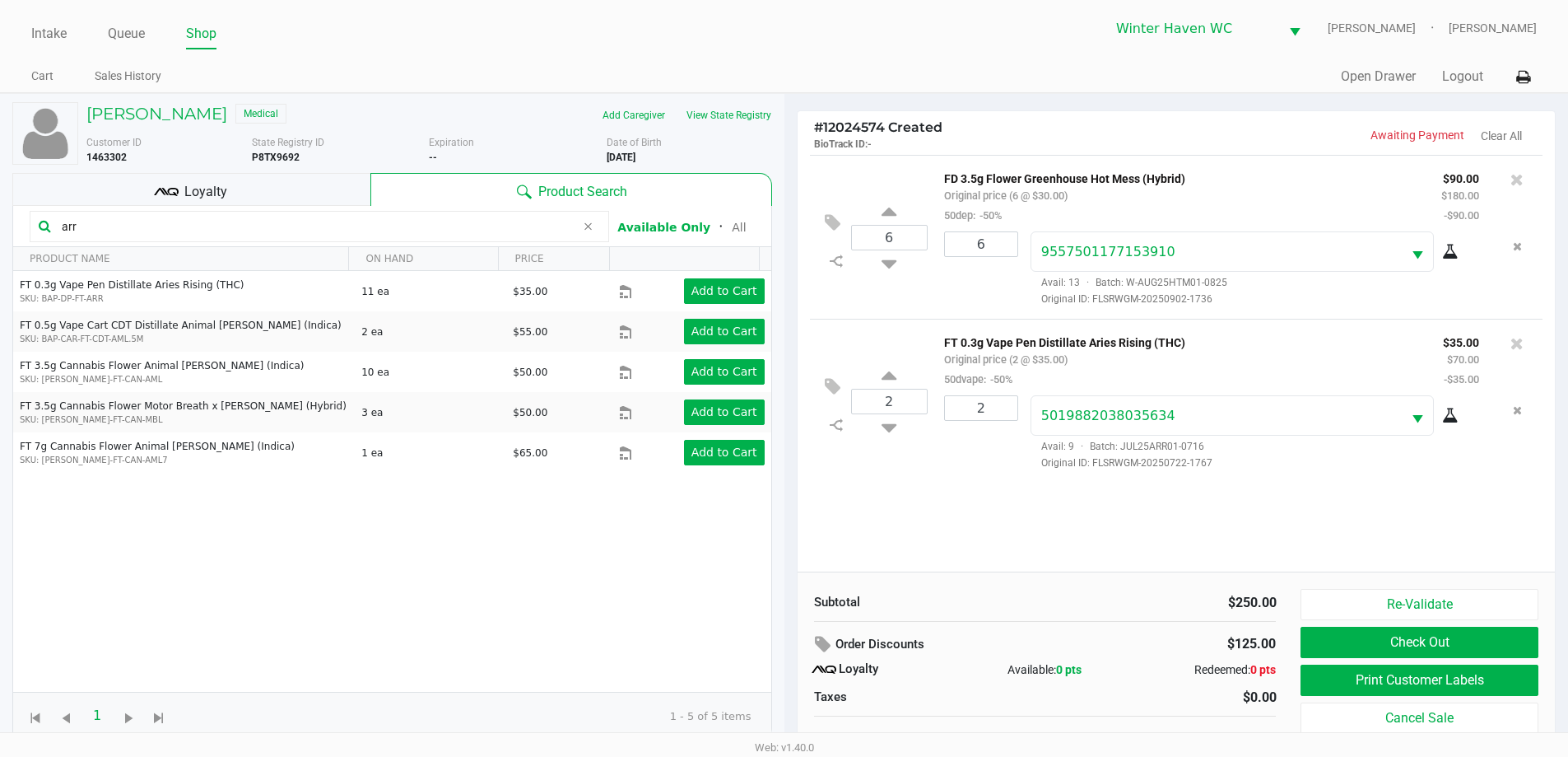
click at [284, 181] on div "Loyalty" at bounding box center [191, 189] width 358 height 33
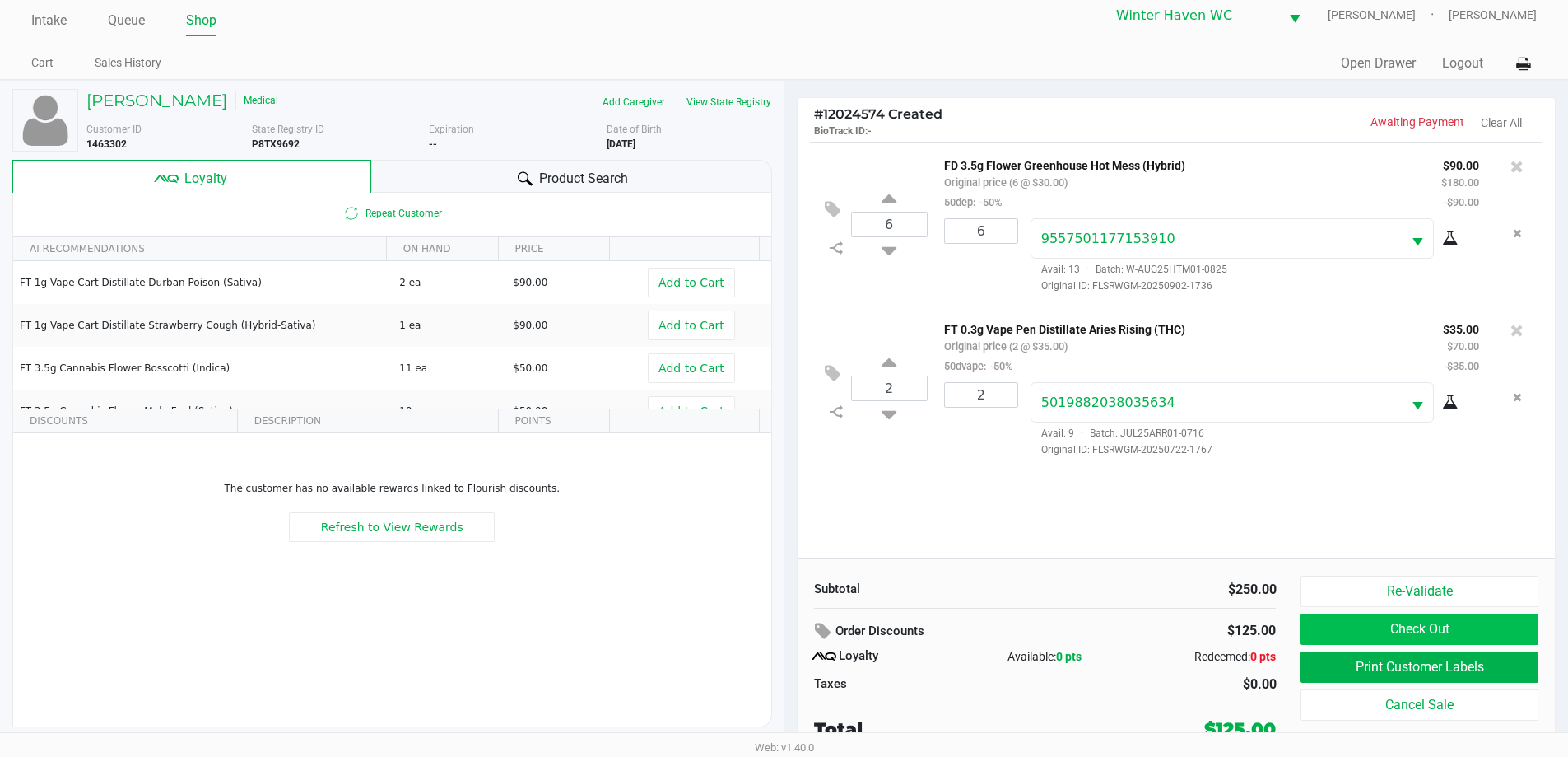
scroll to position [16, 0]
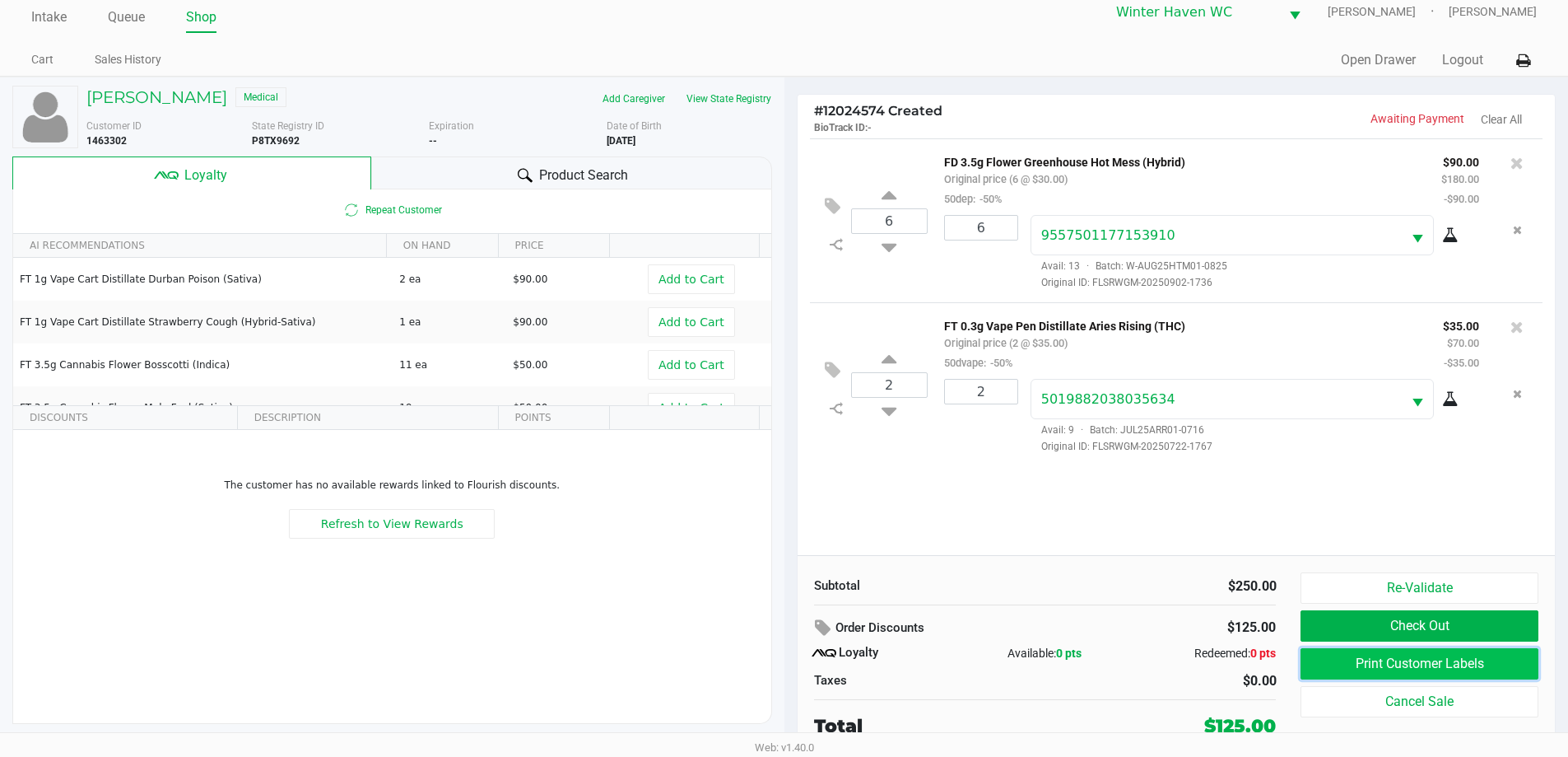
click at [1390, 665] on button "Print Customer Labels" at bounding box center [1419, 663] width 237 height 31
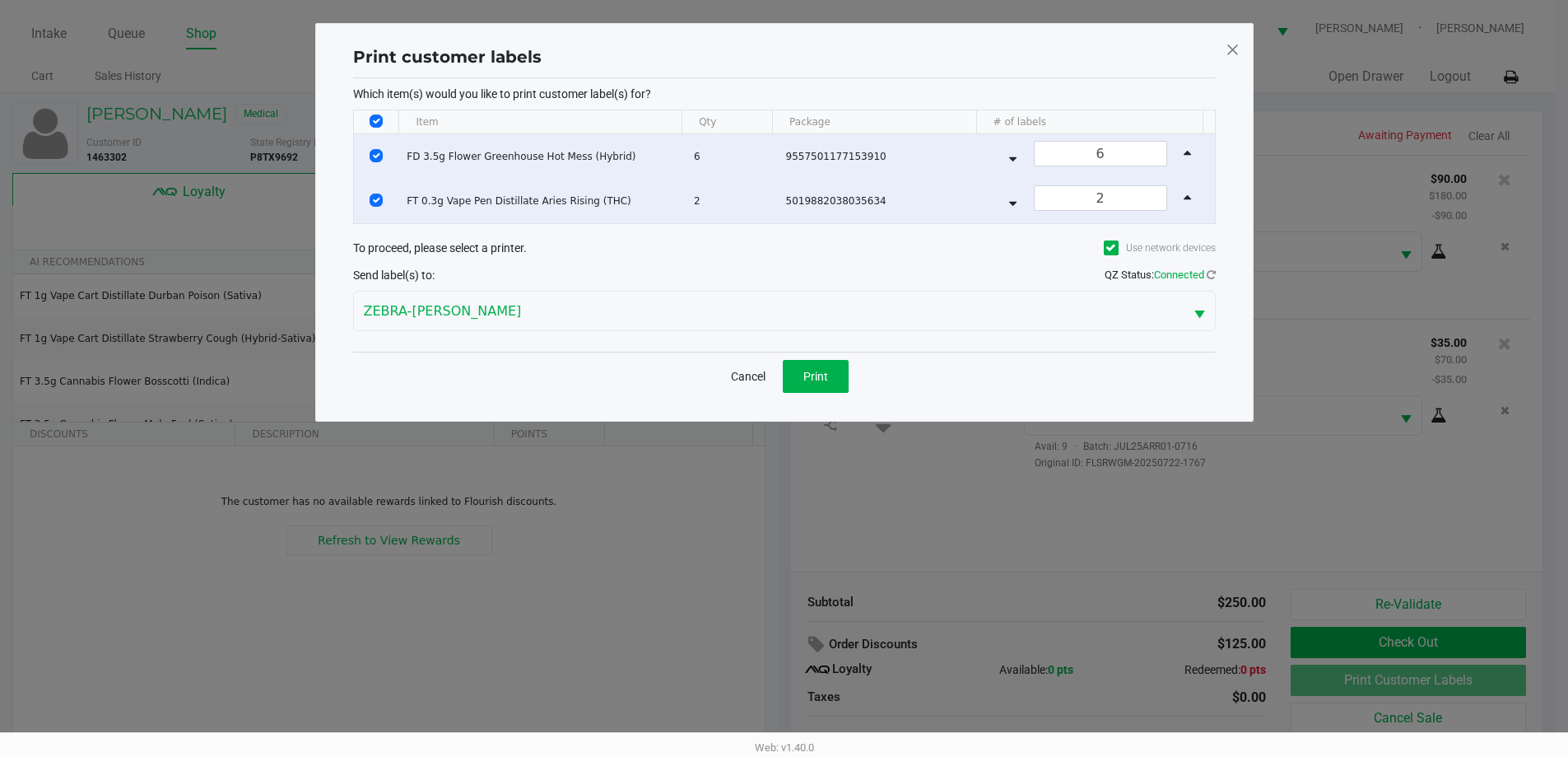
scroll to position [0, 0]
click at [809, 376] on span "Print" at bounding box center [821, 376] width 24 height 14
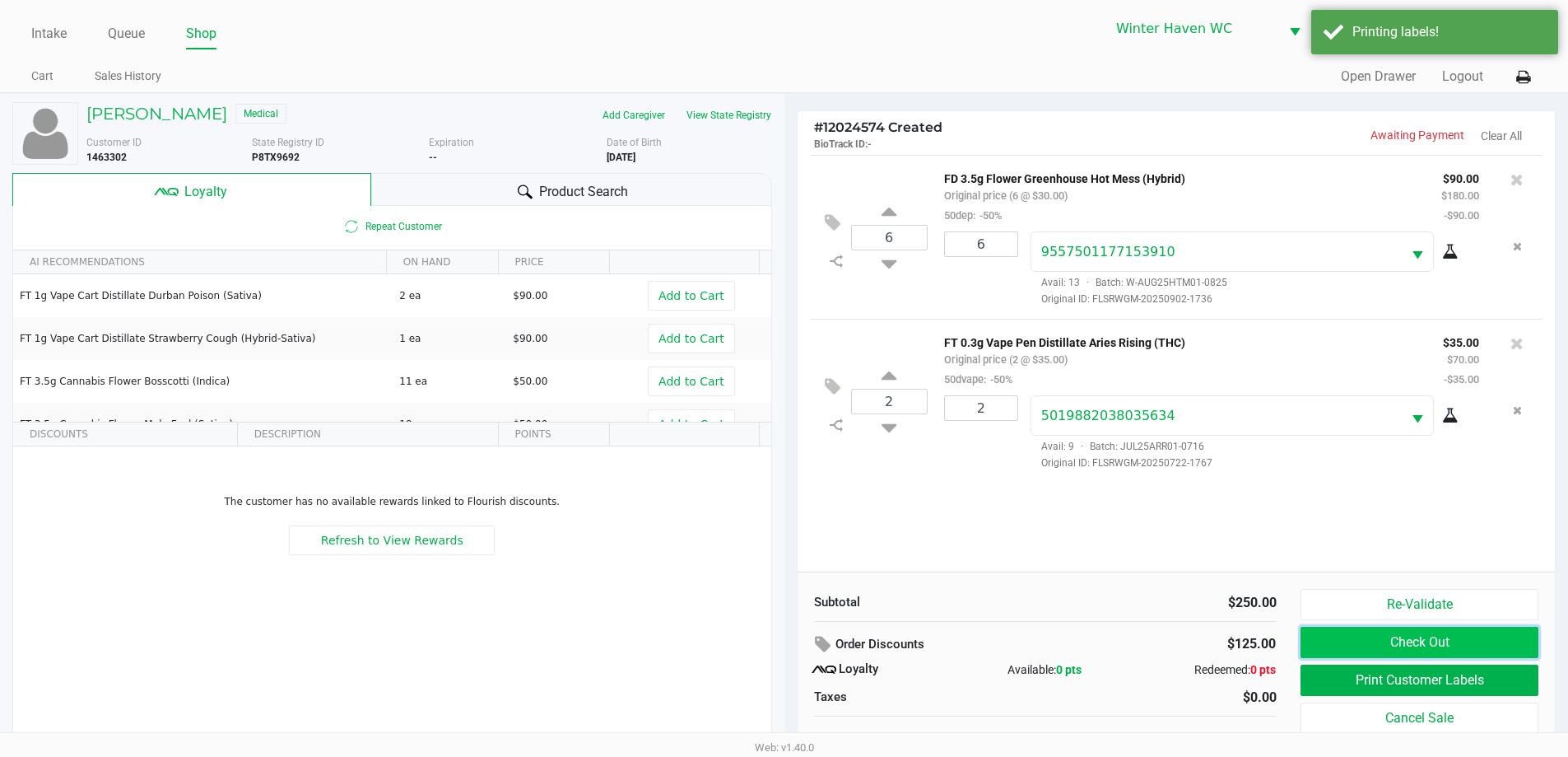
click at [1375, 649] on button "Check Out" at bounding box center [1419, 642] width 237 height 31
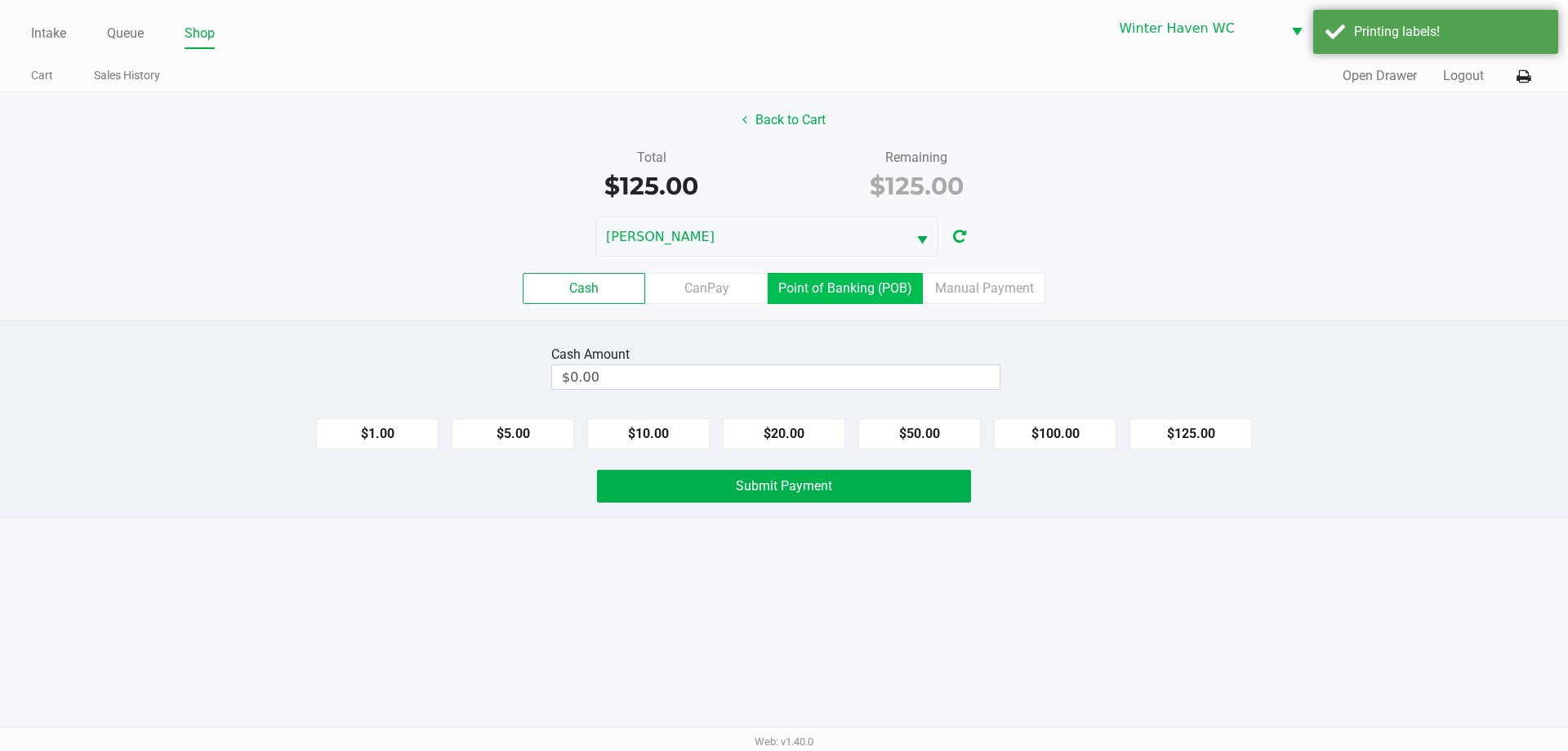
click at [877, 292] on label "Point of Banking (POB)" at bounding box center [844, 288] width 155 height 31
click at [0, 0] on 7 "Point of Banking (POB)" at bounding box center [0, 0] width 0 height 0
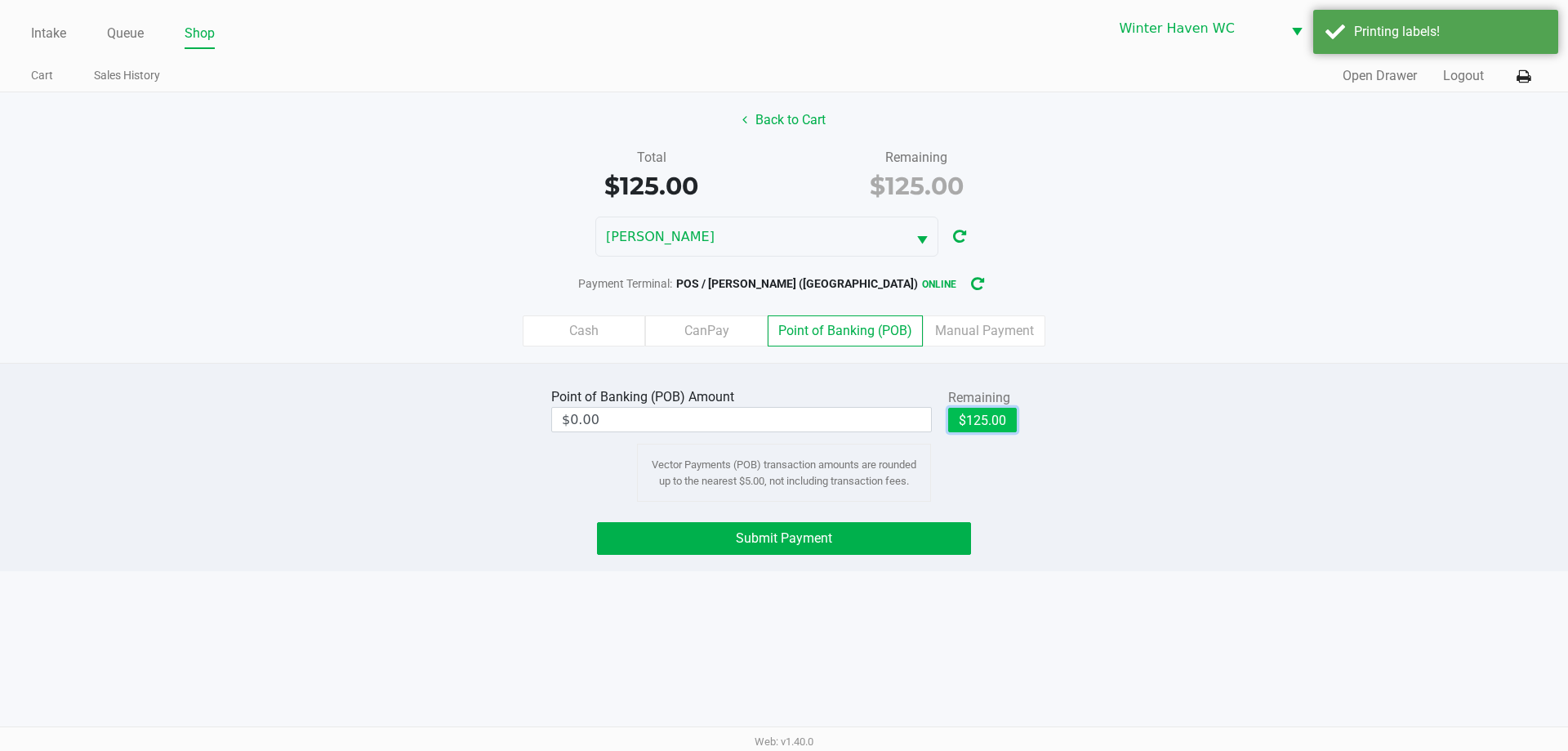
click at [1010, 414] on button "$125.00" at bounding box center [982, 419] width 68 height 24
type input "$125.00"
click at [886, 541] on button "Submit Payment" at bounding box center [784, 538] width 374 height 33
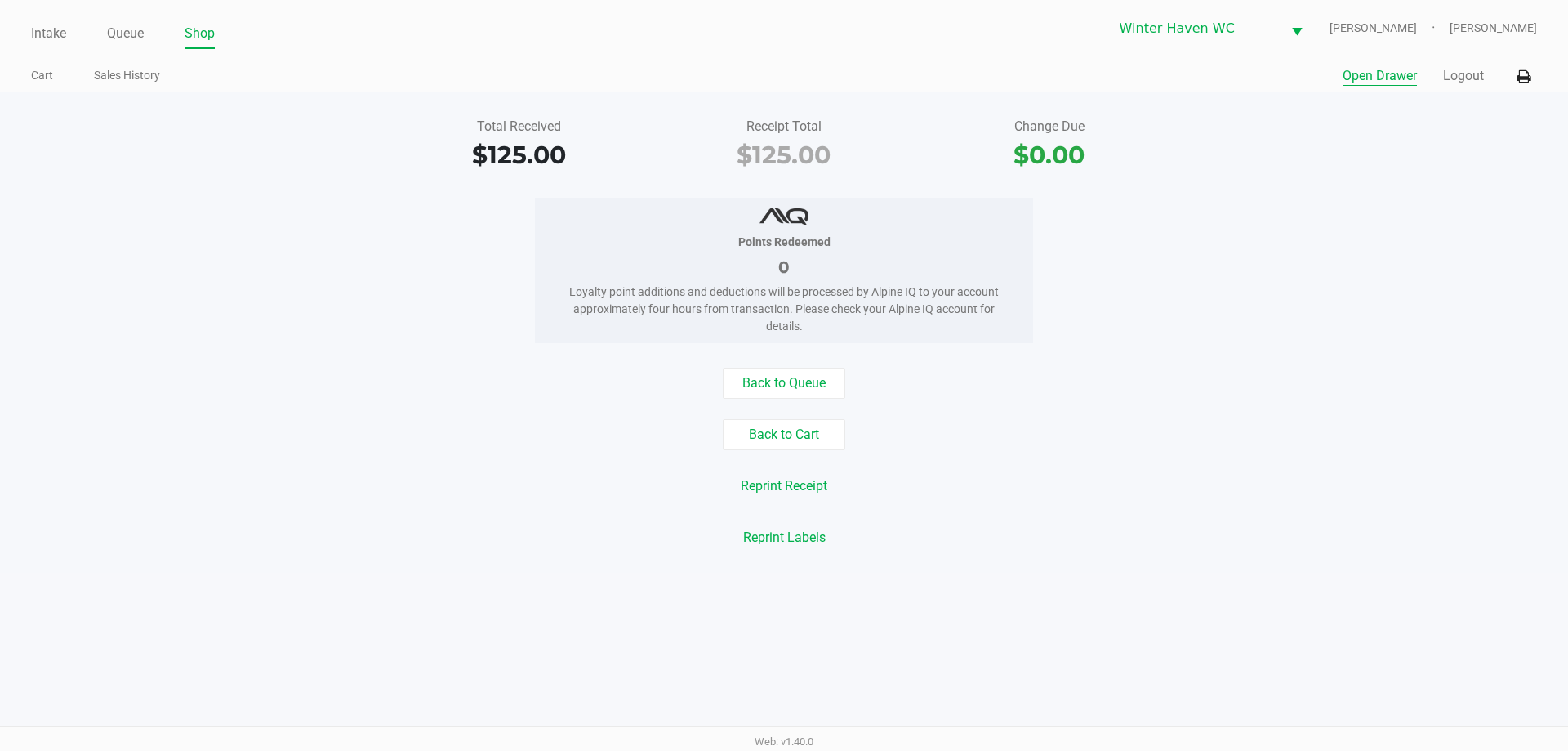
click at [1363, 77] on button "Open Drawer" at bounding box center [1379, 76] width 74 height 19
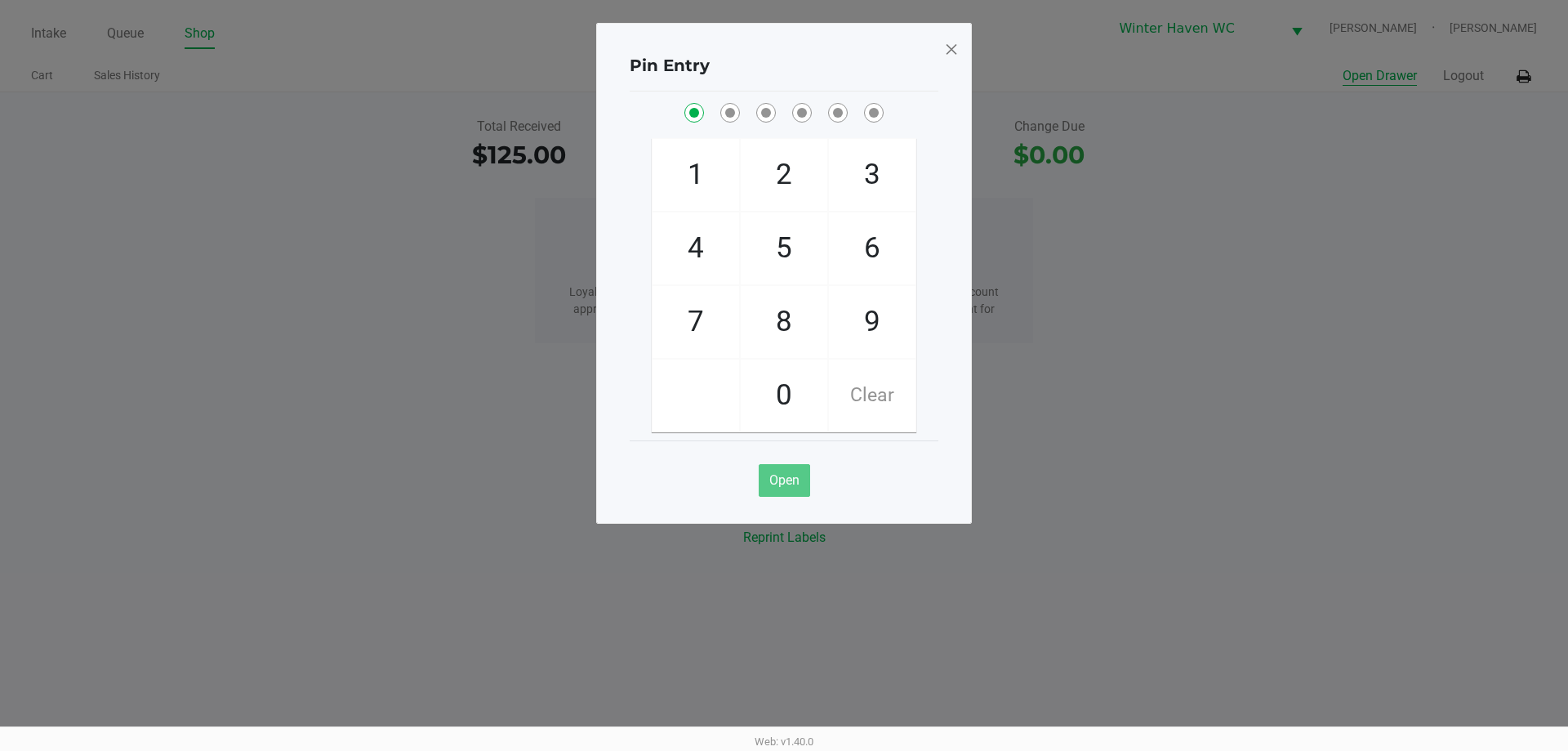
checkbox input "true"
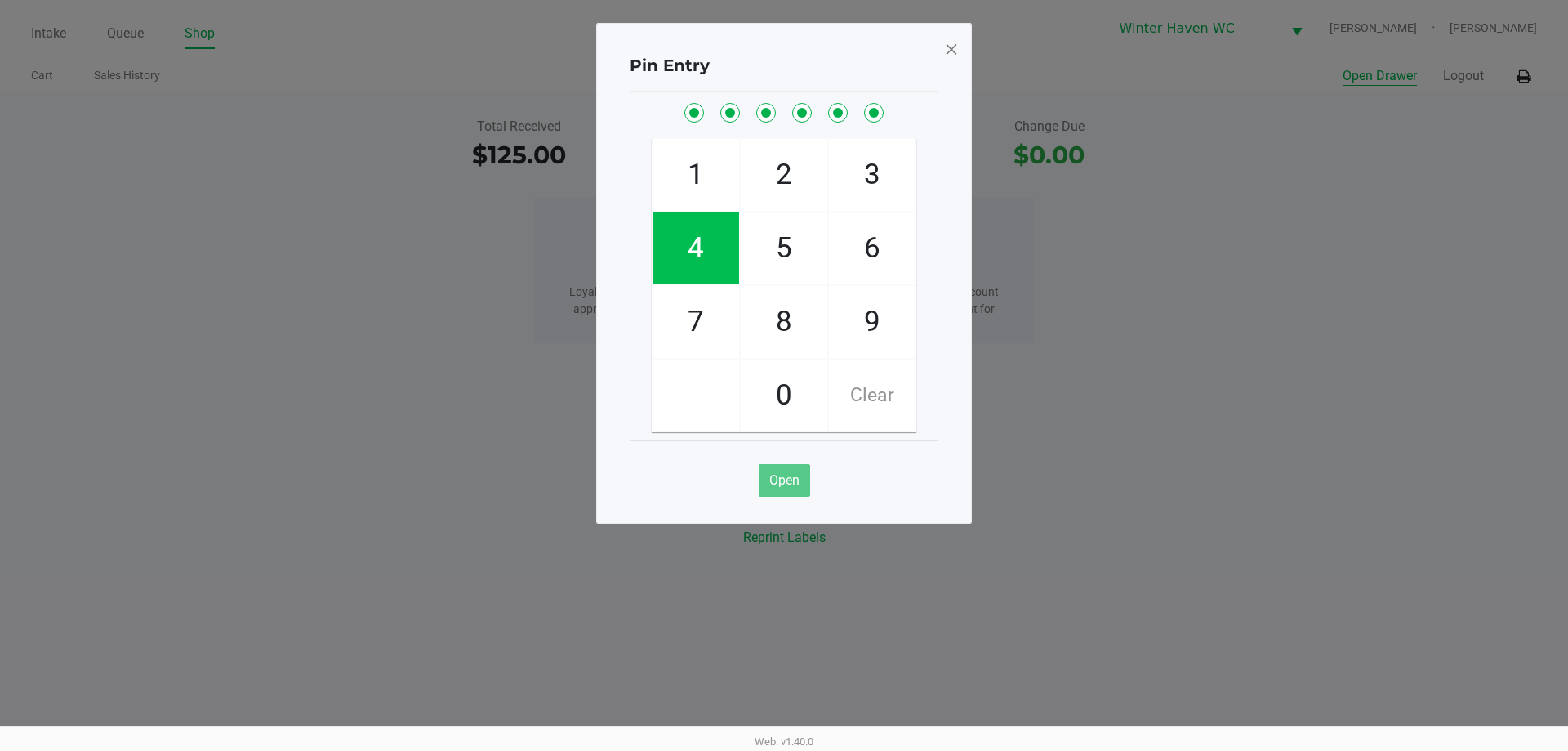
checkbox input "true"
click at [951, 58] on span at bounding box center [951, 48] width 14 height 26
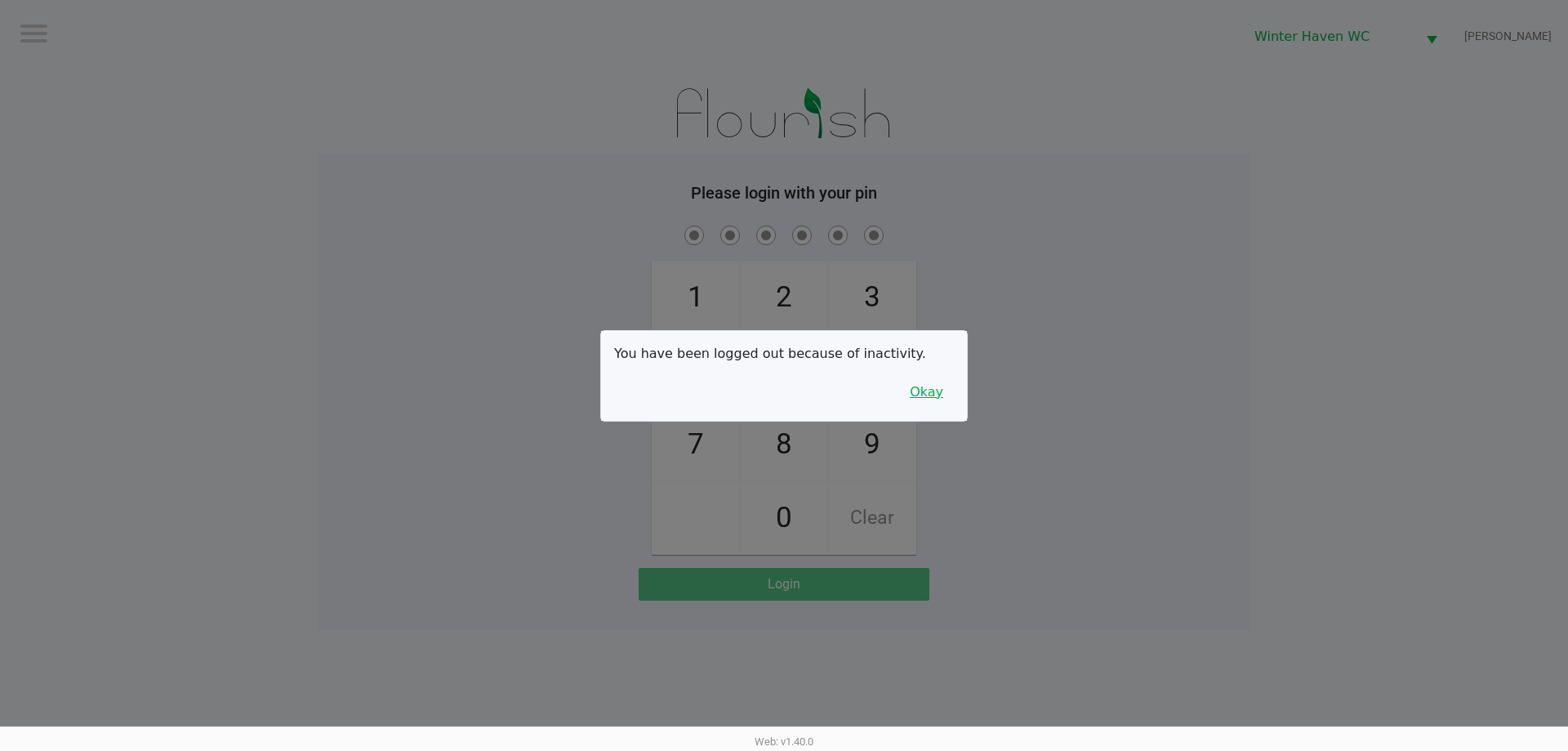
click at [946, 378] on button "Okay" at bounding box center [926, 392] width 55 height 31
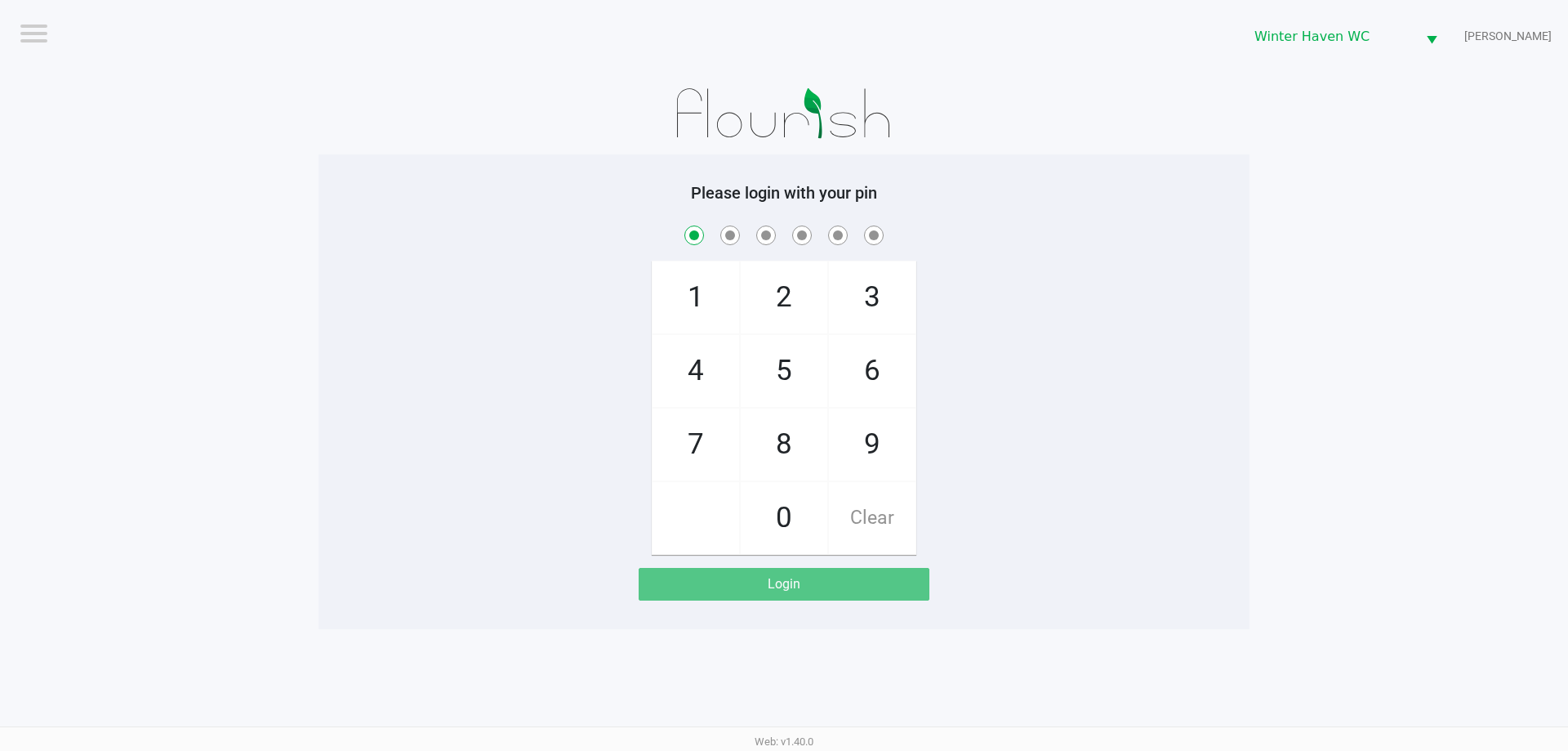
checkbox input "true"
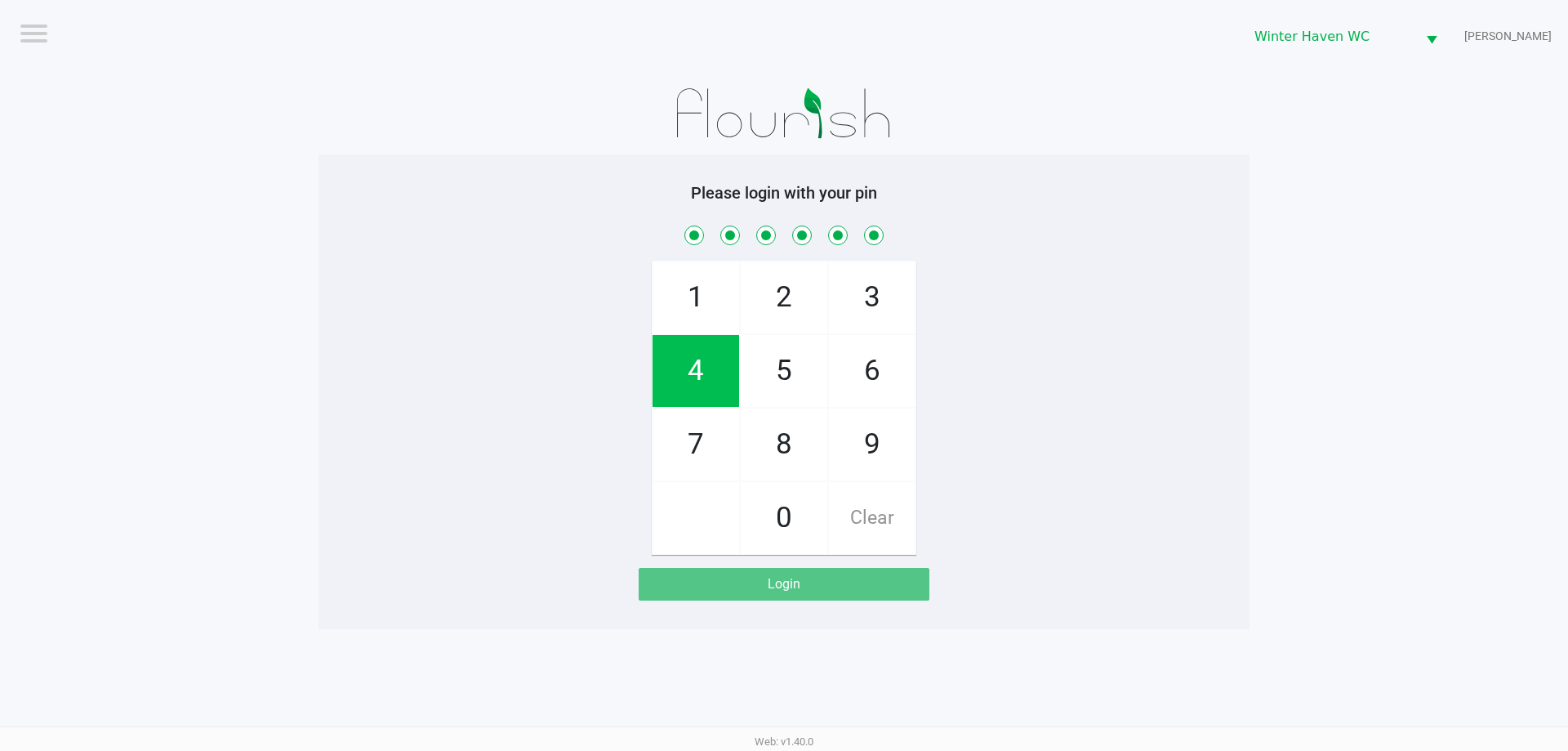
checkbox input "true"
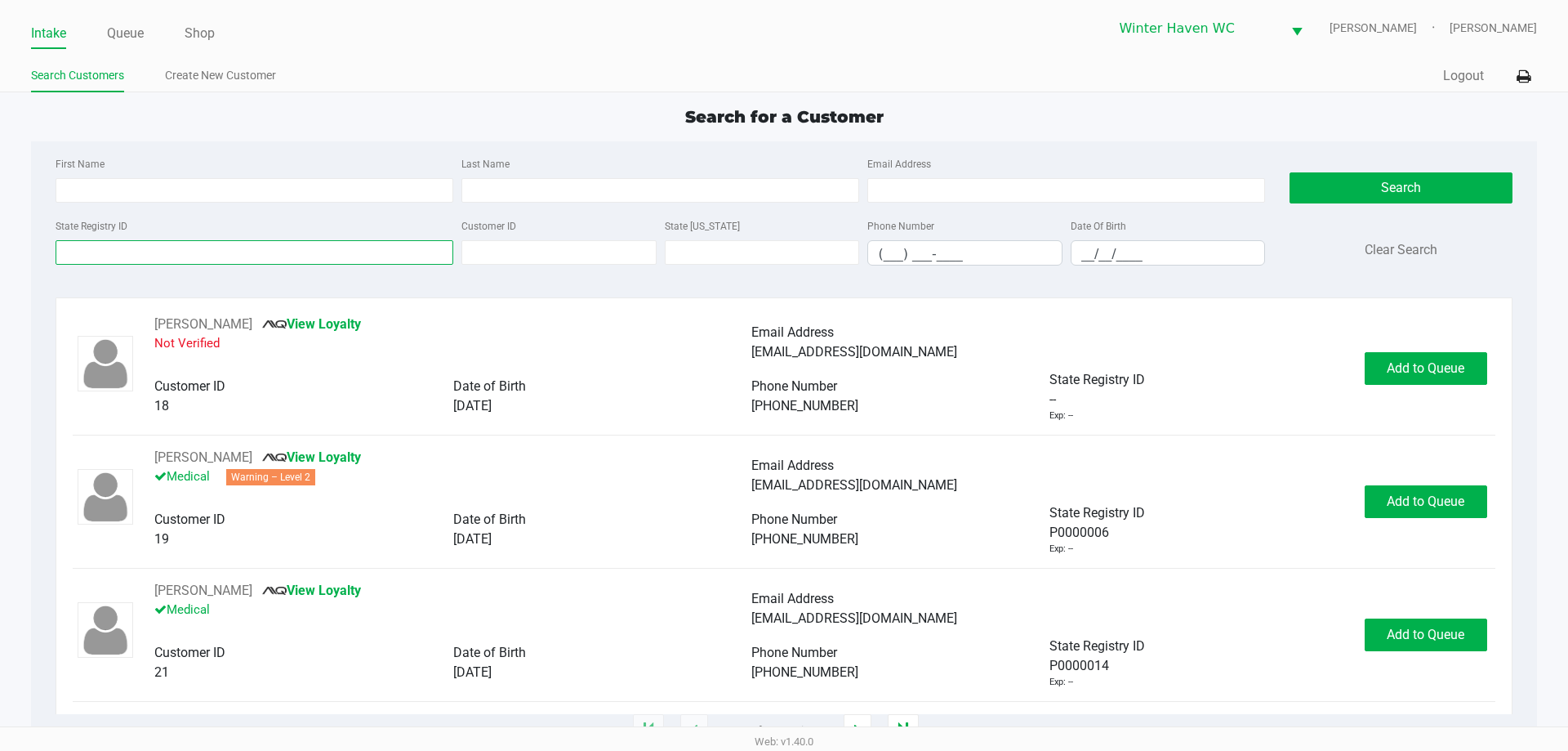
click at [311, 263] on input "State Registry ID" at bounding box center [255, 252] width 398 height 24
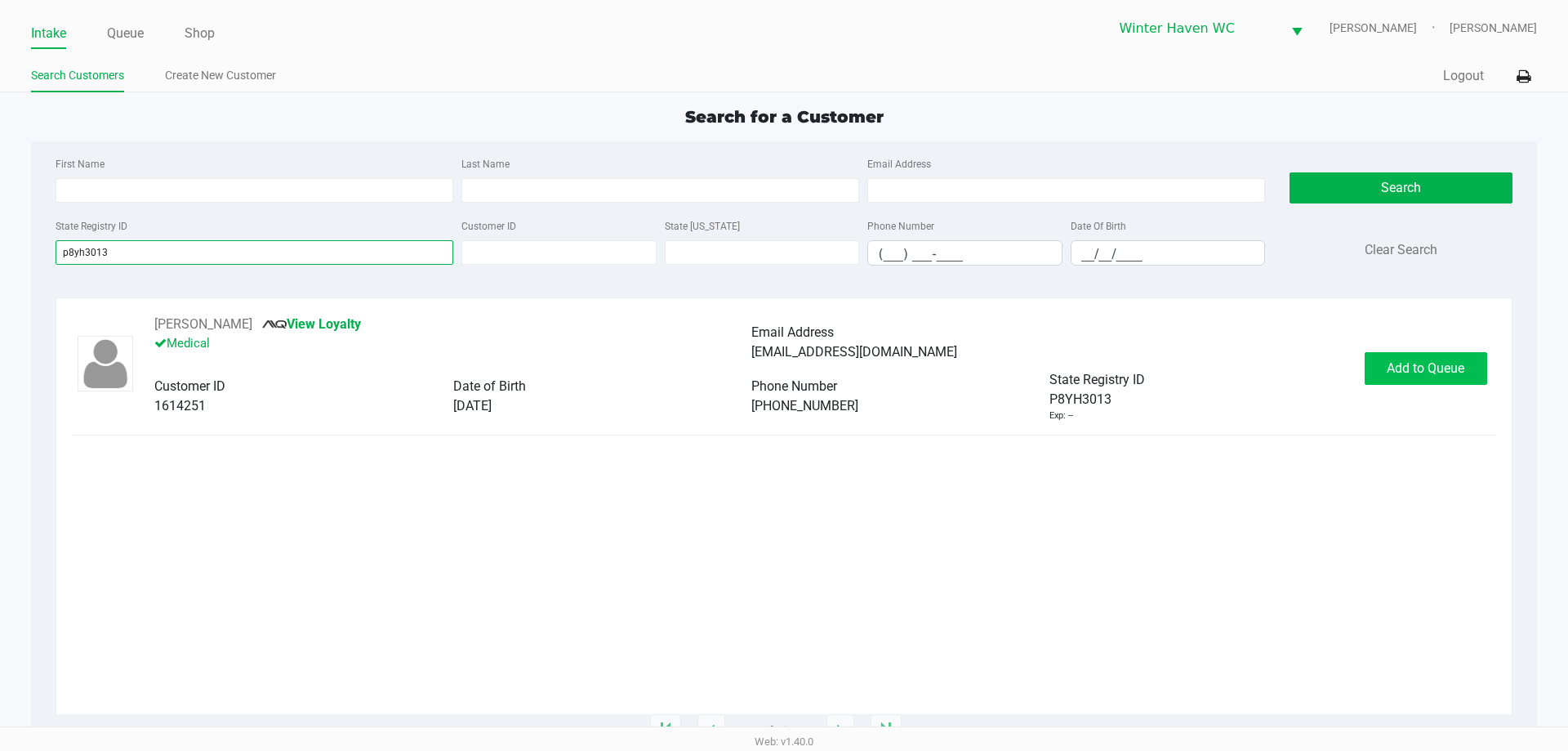
type input "p8yh3013"
click at [1433, 380] on button "Add to Queue" at bounding box center [1425, 368] width 122 height 33
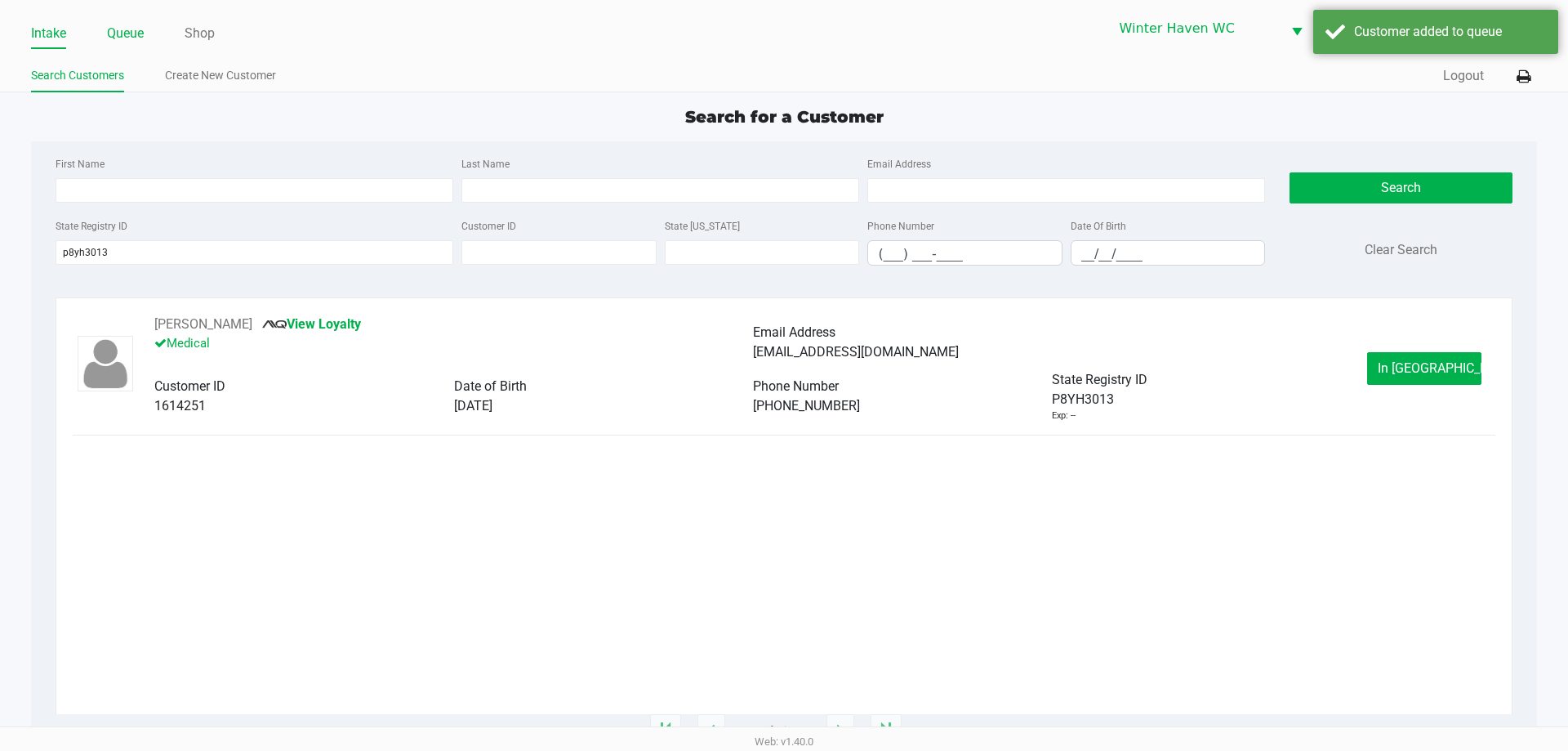
click at [143, 39] on link "Queue" at bounding box center [125, 34] width 37 height 23
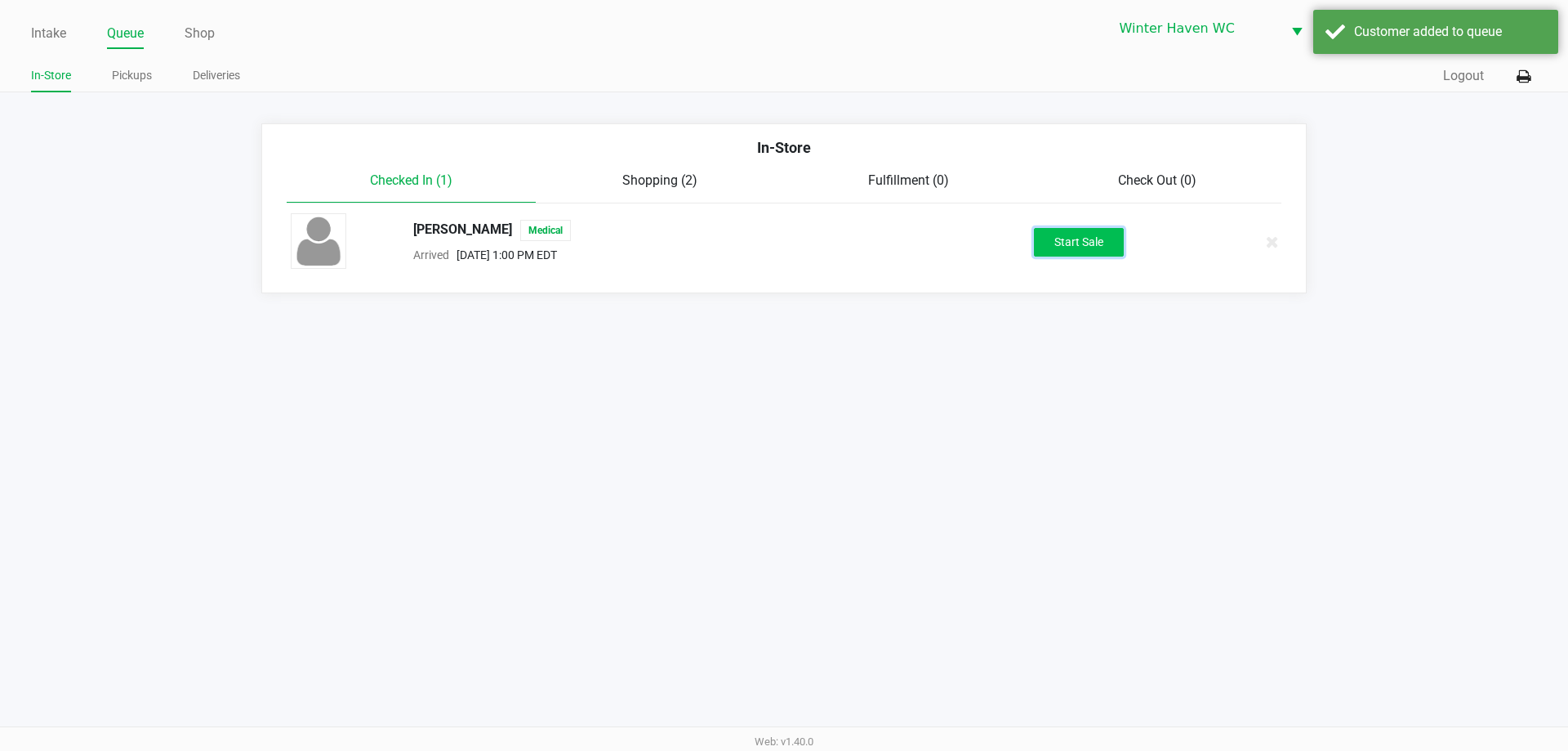
click at [1053, 247] on button "Start Sale" at bounding box center [1078, 242] width 89 height 29
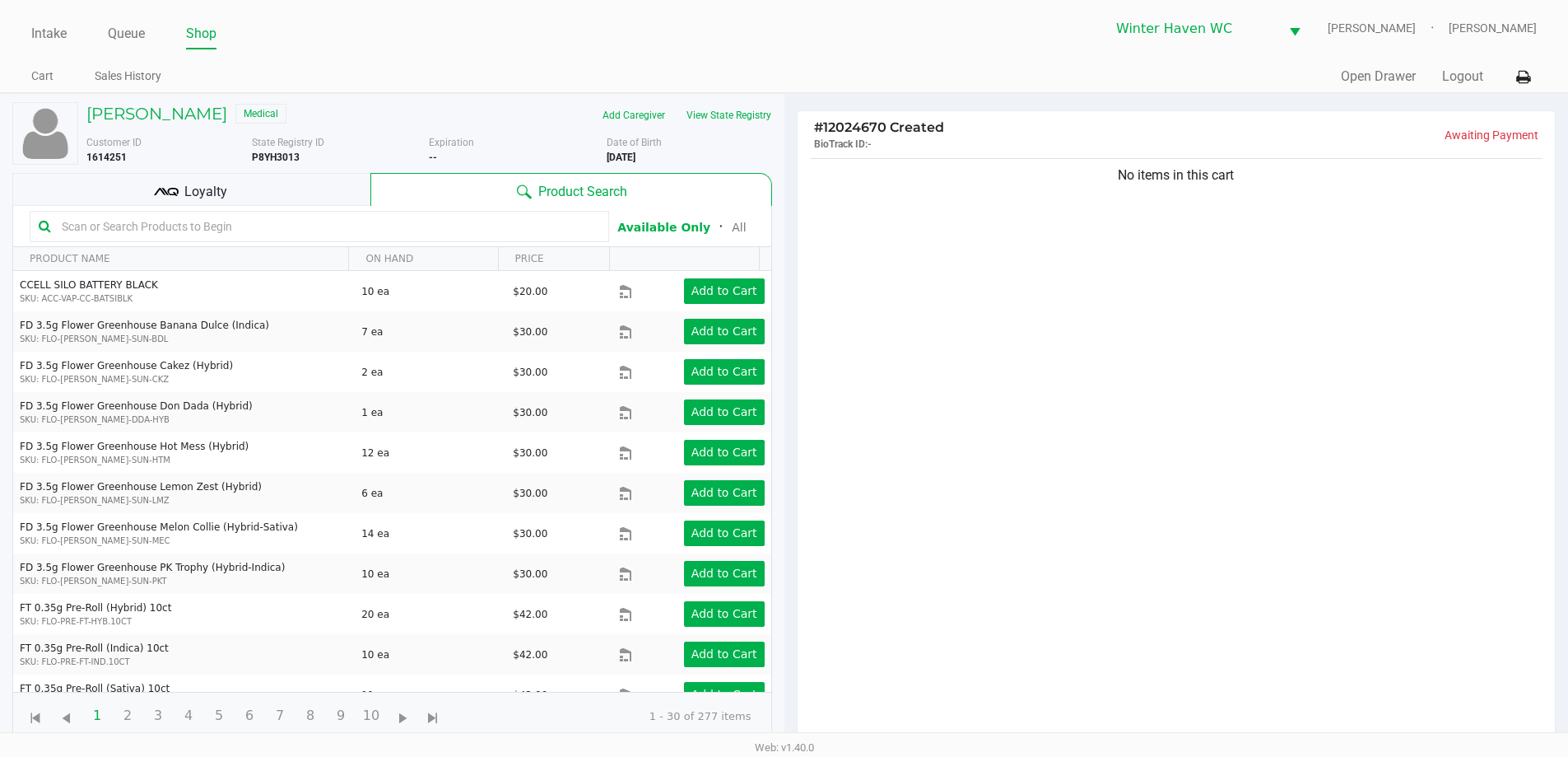
click at [347, 189] on div "Loyalty" at bounding box center [191, 189] width 358 height 33
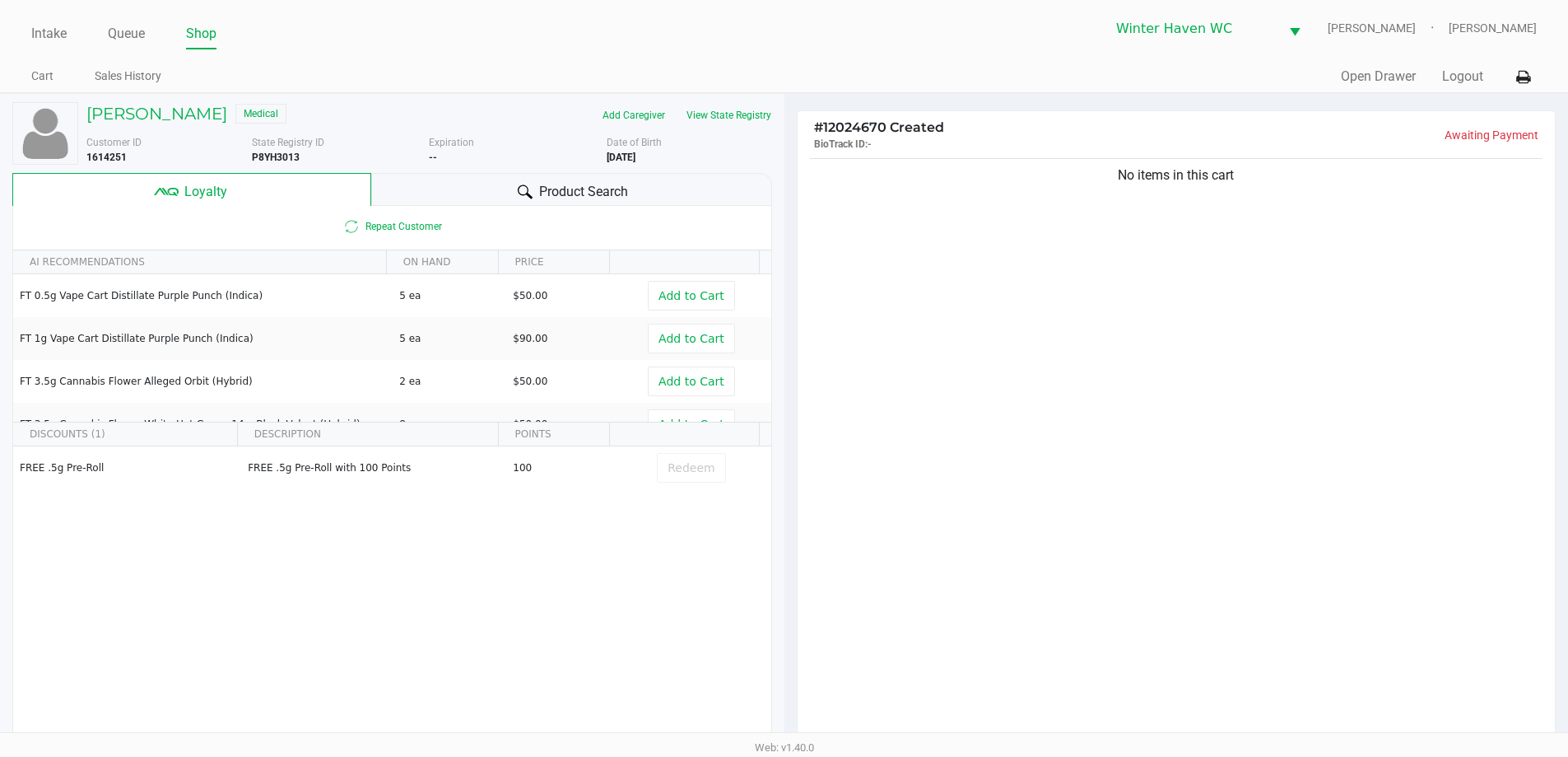
click at [396, 197] on div "Product Search" at bounding box center [572, 189] width 401 height 33
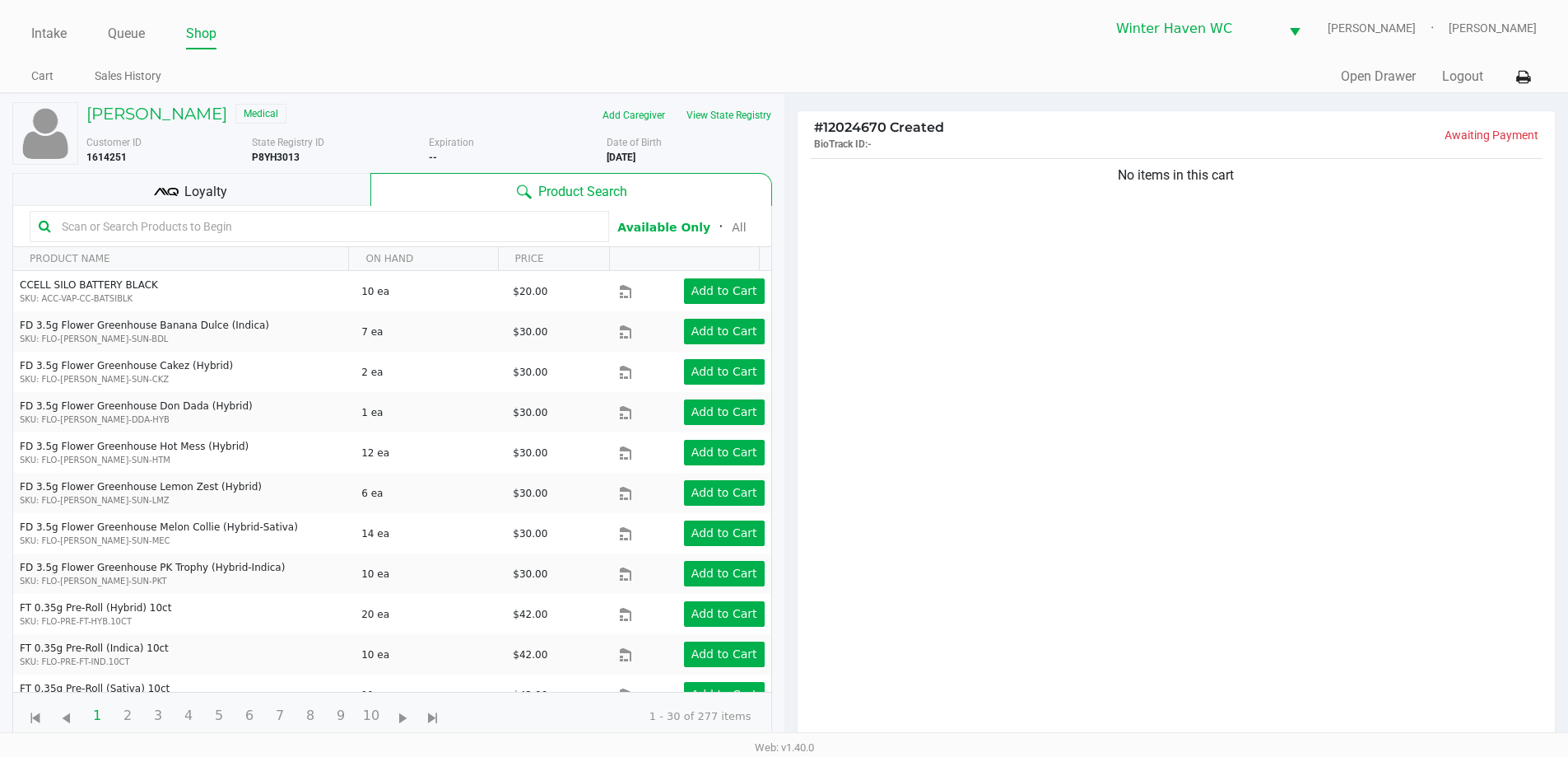
click at [405, 221] on input "text" at bounding box center [328, 226] width 545 height 24
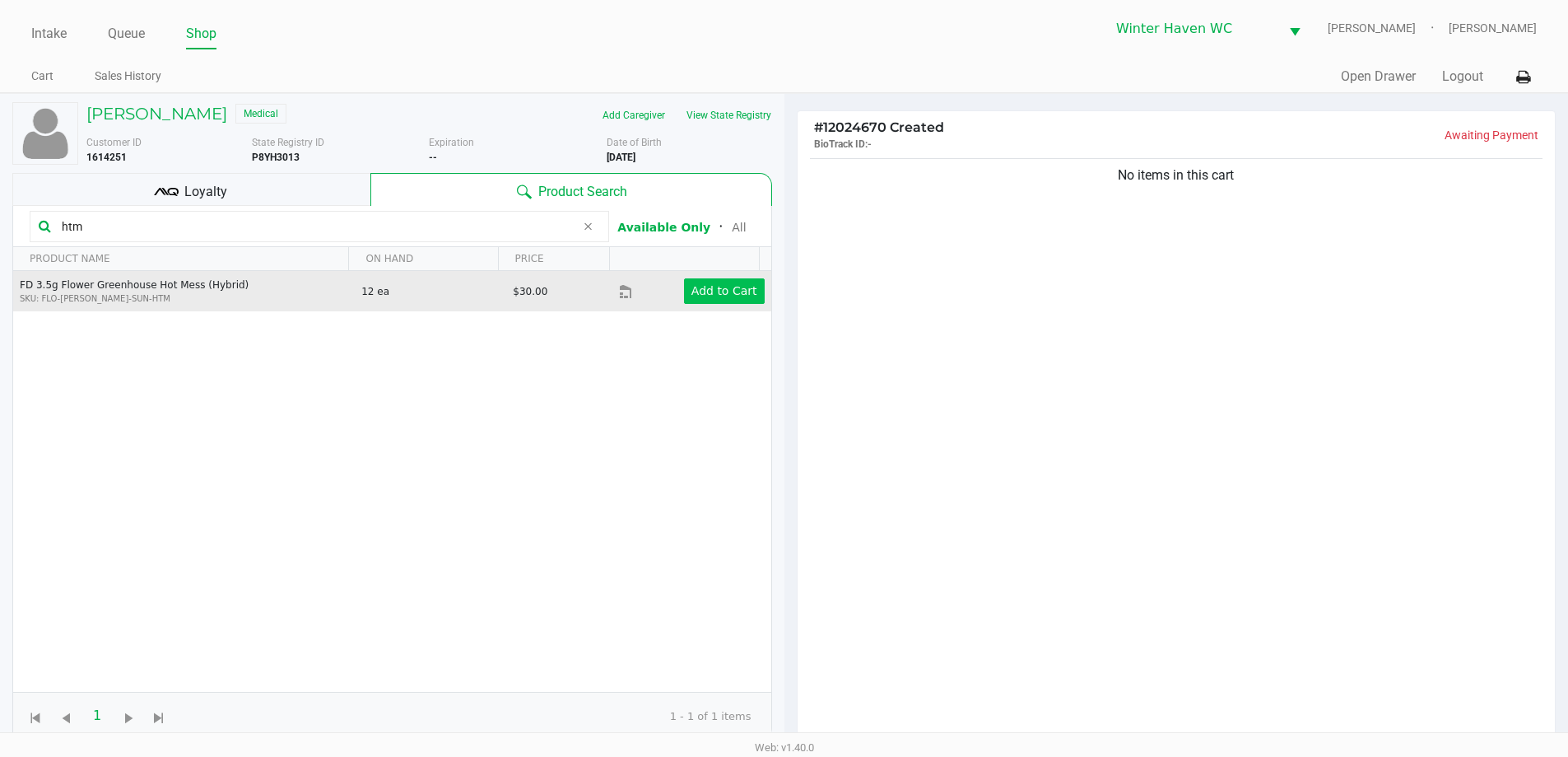
type input "htm"
click at [684, 287] on button "Add to Cart" at bounding box center [724, 291] width 80 height 25
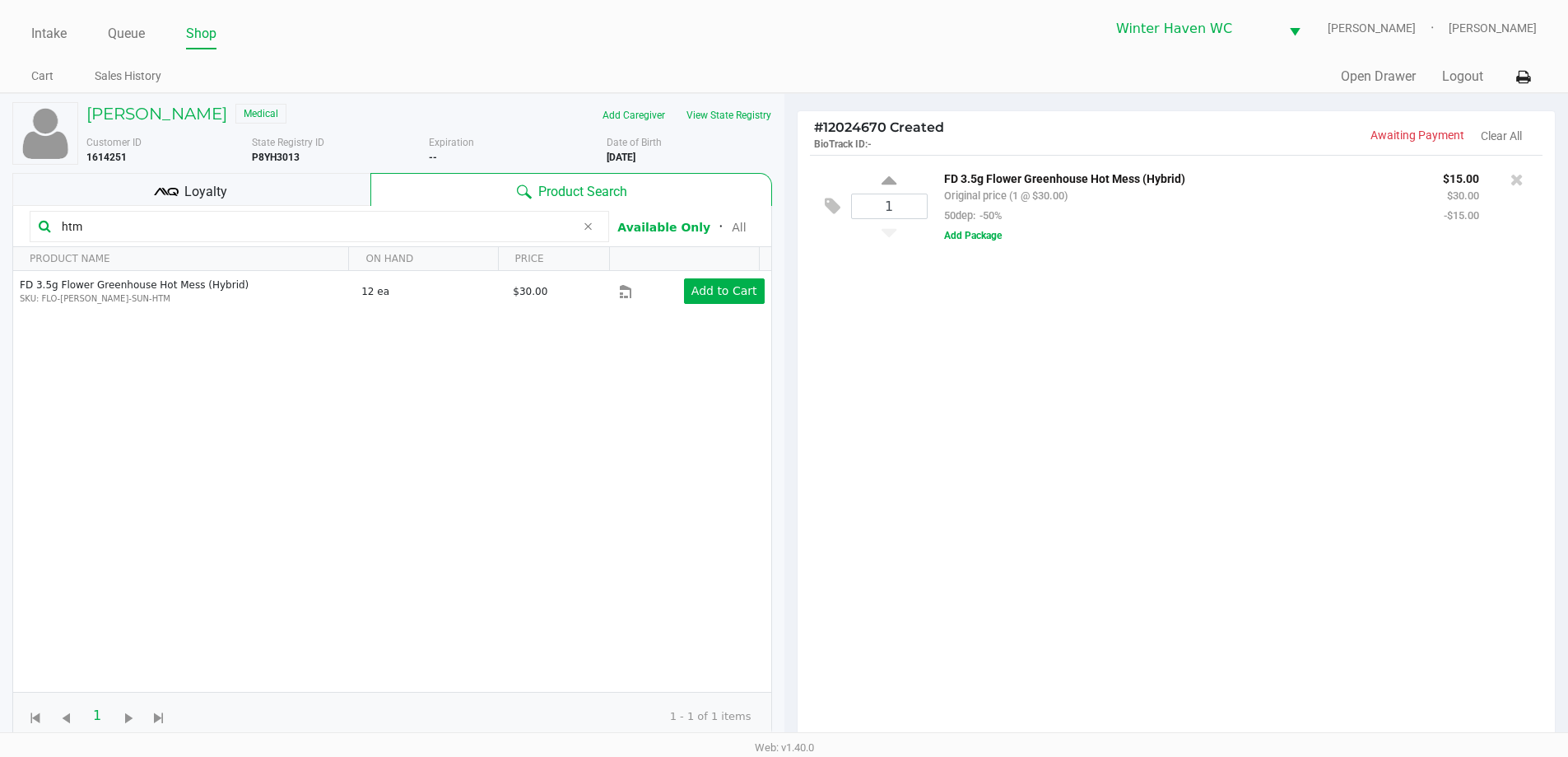
click at [338, 227] on input "htm" at bounding box center [315, 226] width 520 height 24
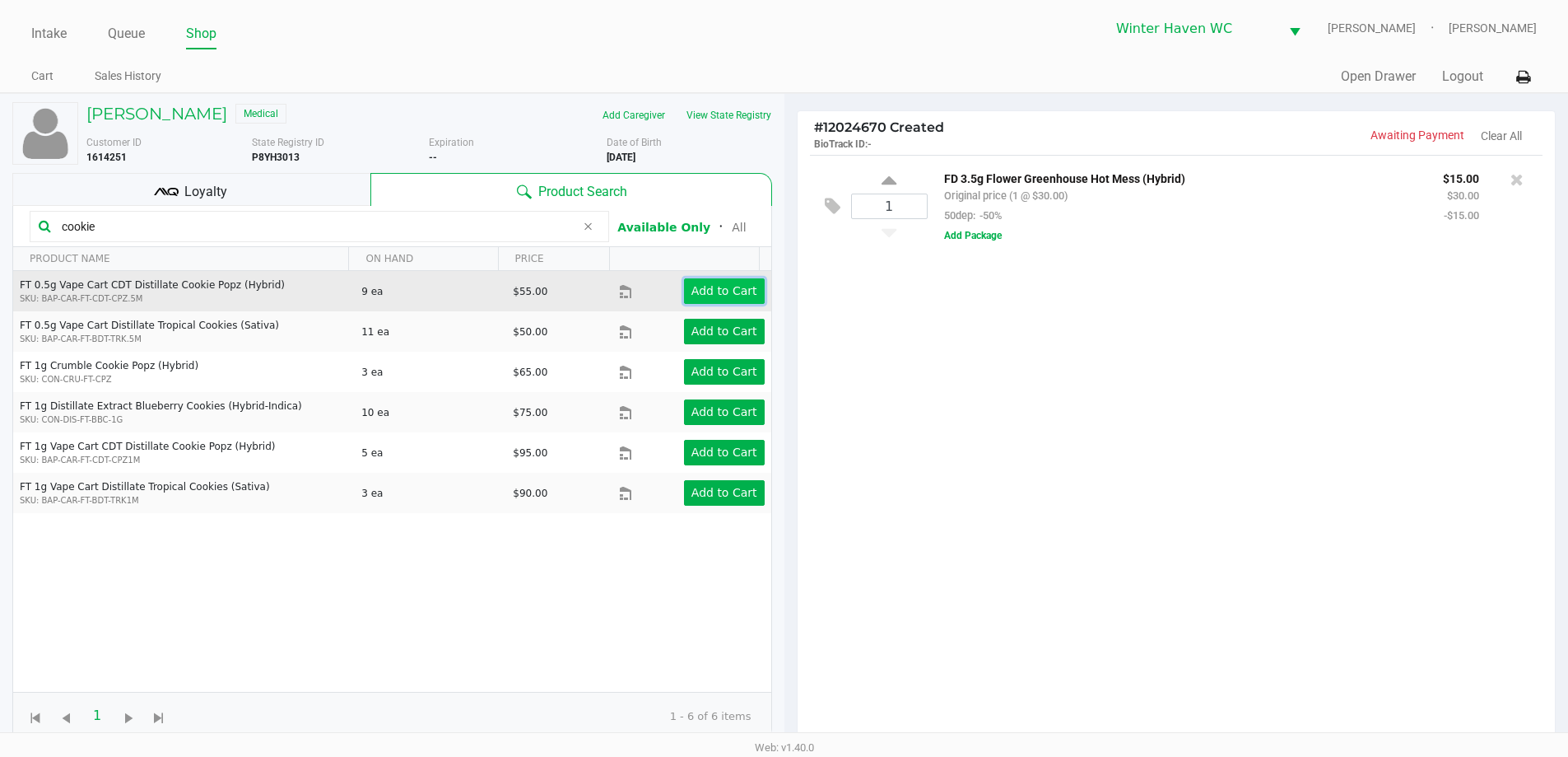
click at [703, 287] on app-button-loader "Add to Cart" at bounding box center [724, 291] width 66 height 14
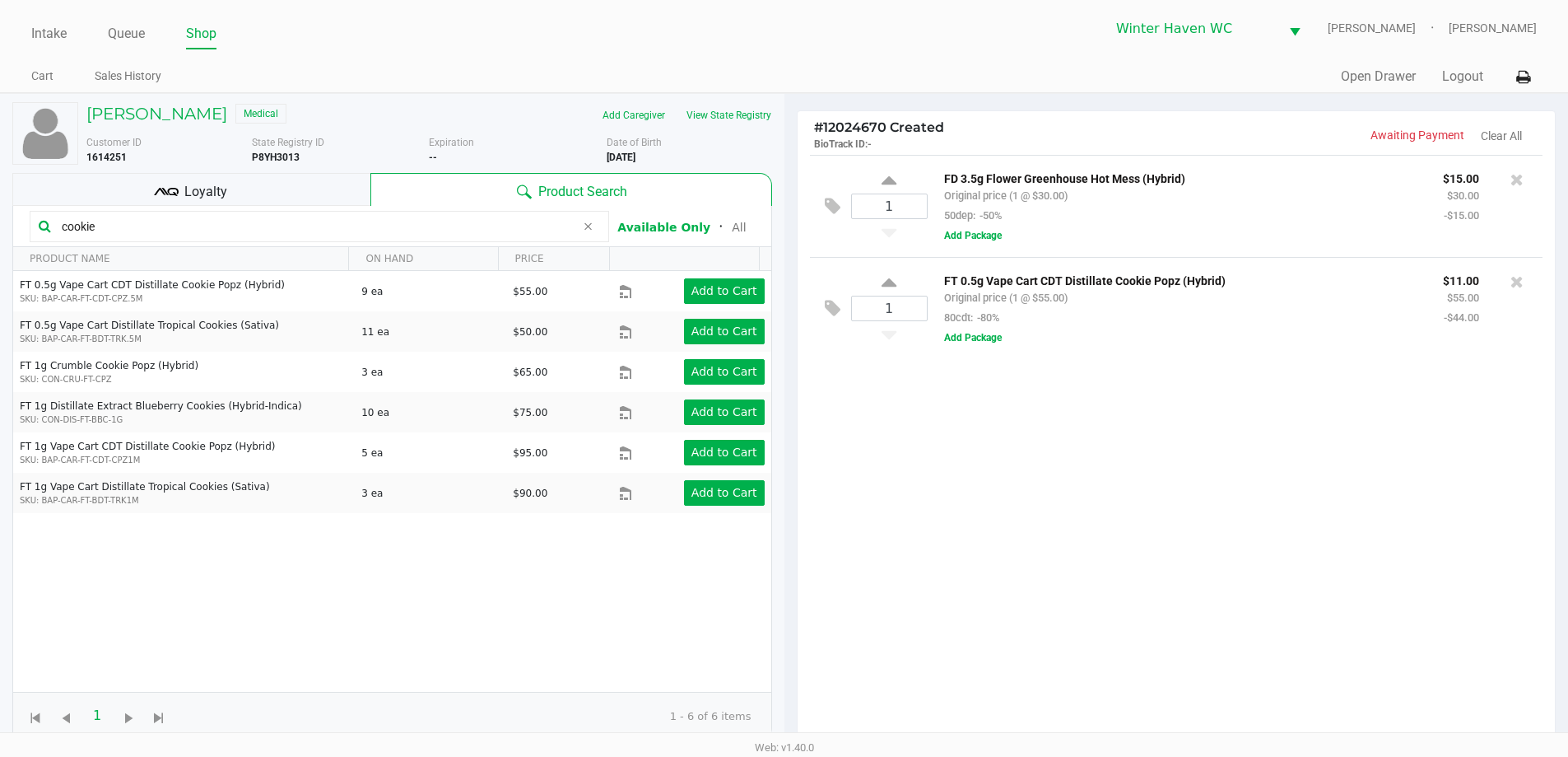
click at [306, 227] on input "cookie" at bounding box center [315, 226] width 520 height 24
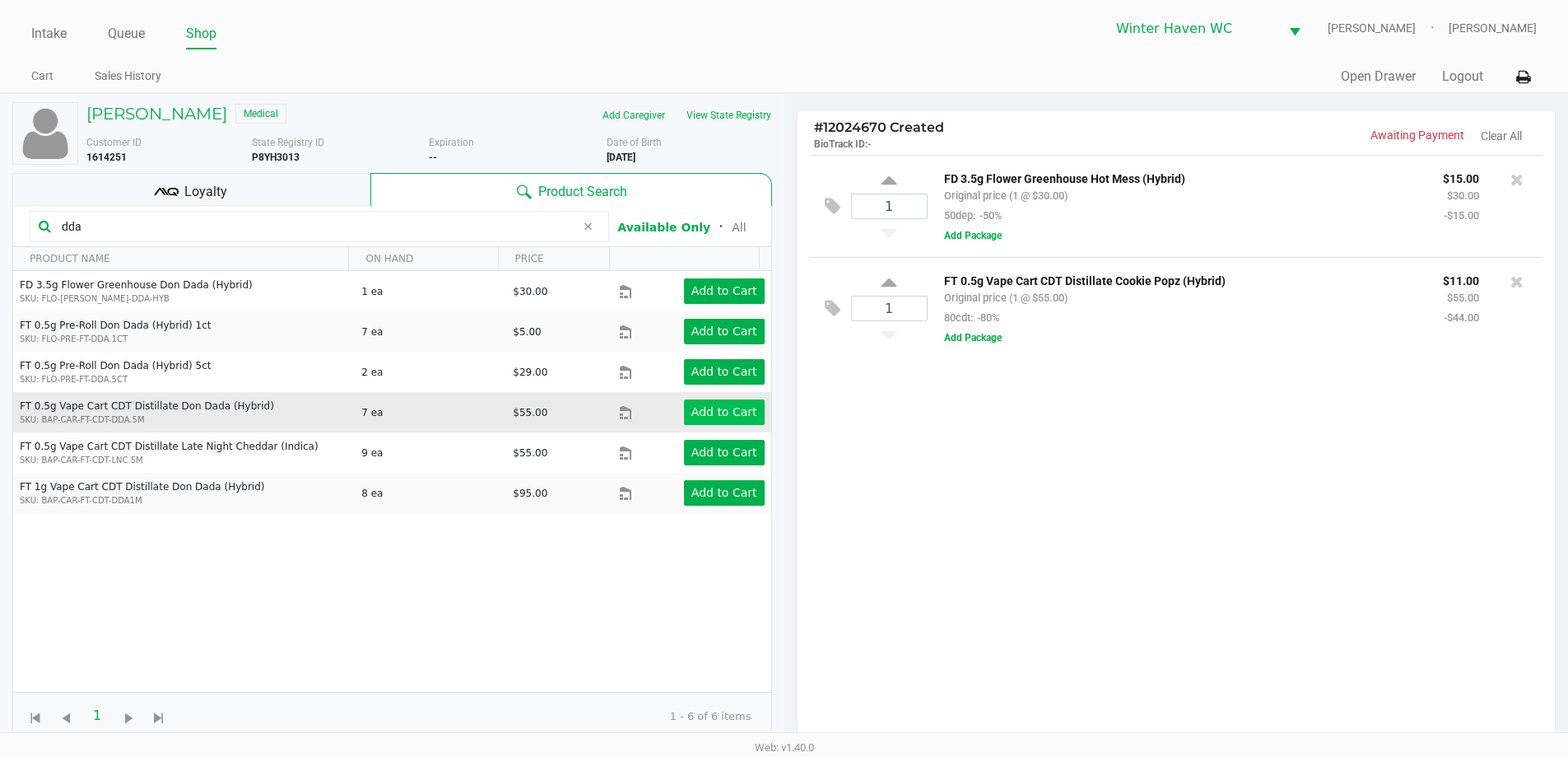
type input "dda"
click at [705, 417] on app-button-loader "Add to Cart" at bounding box center [724, 412] width 66 height 14
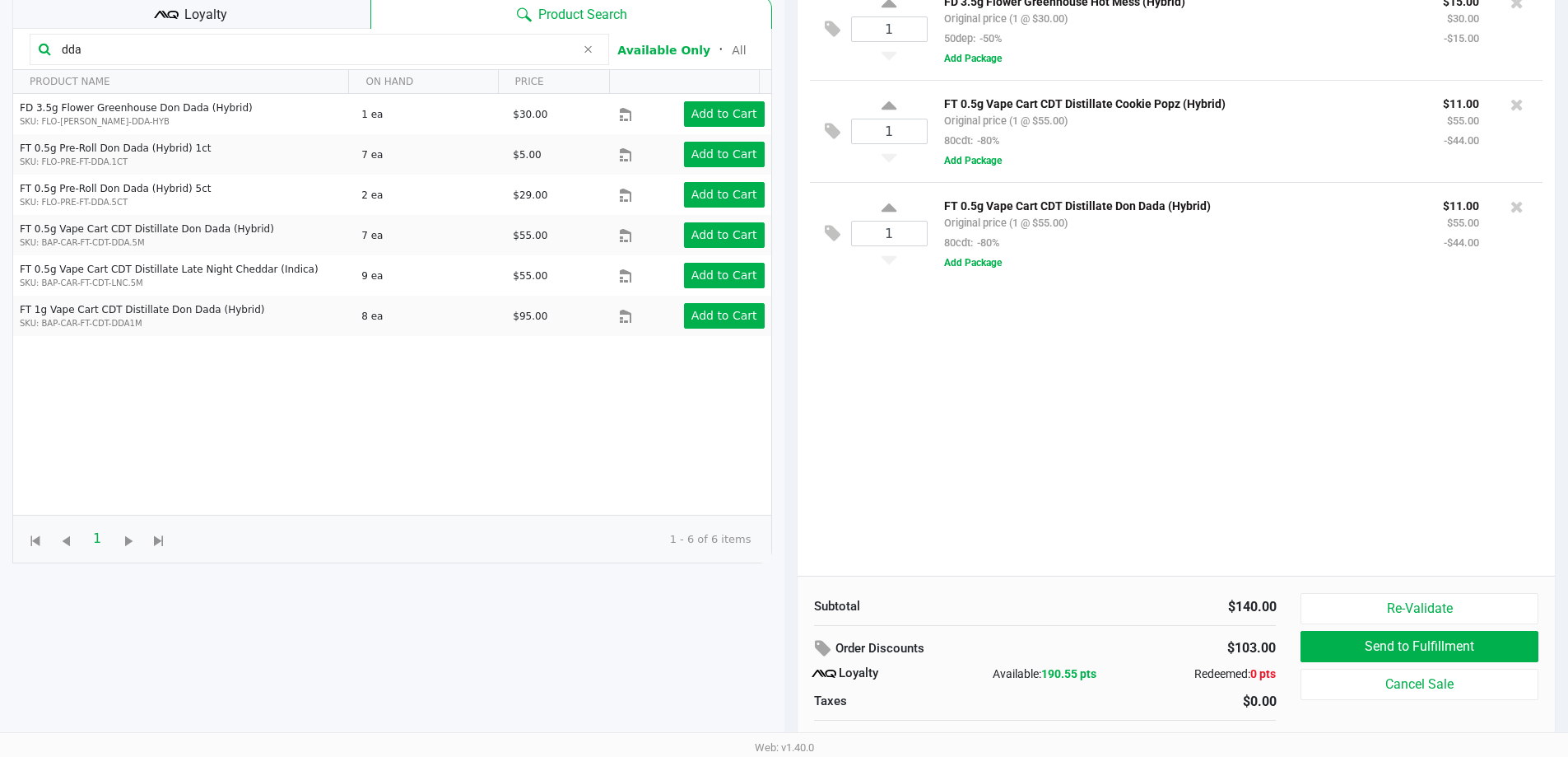
scroll to position [198, 0]
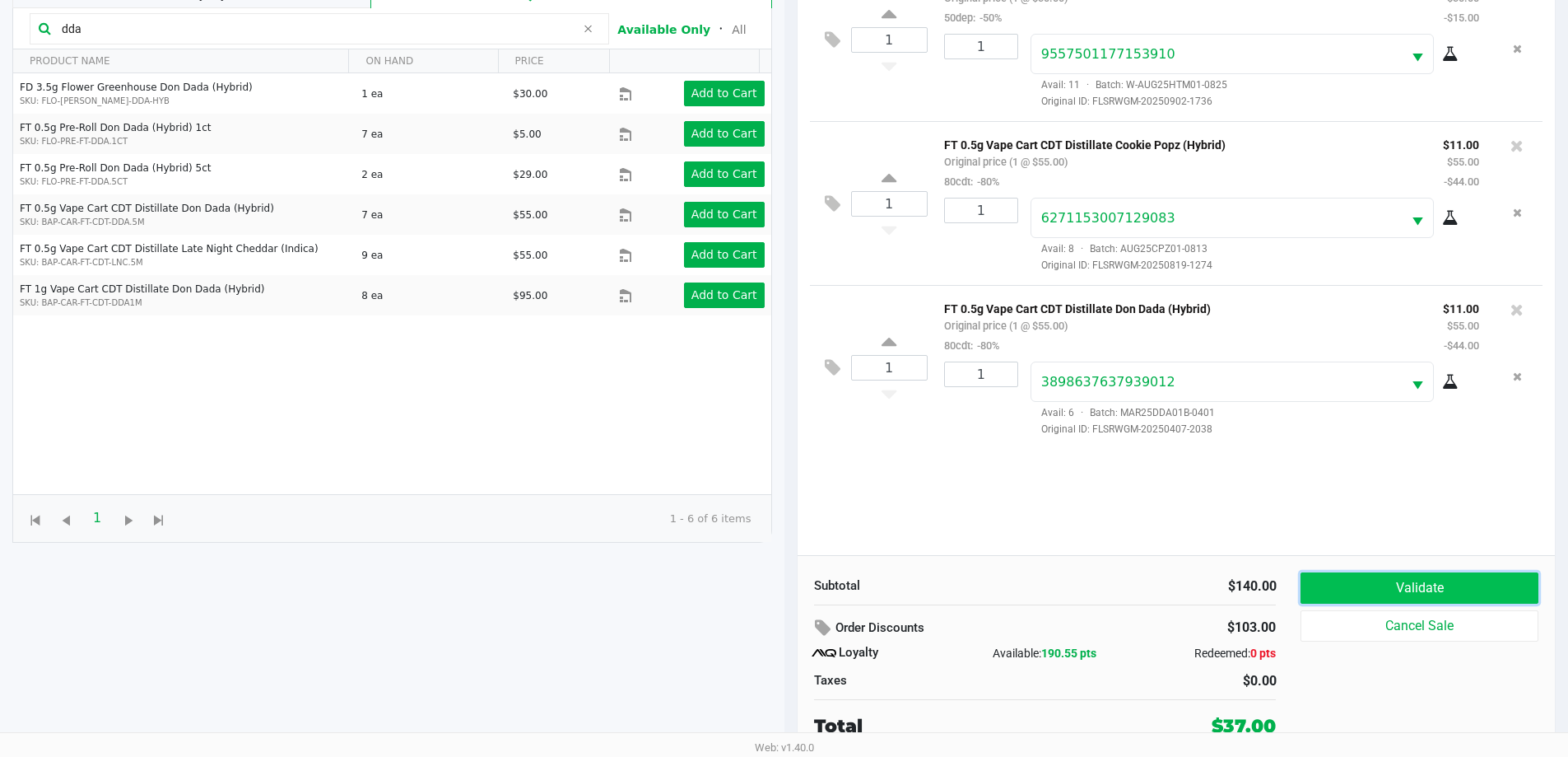
click at [1354, 580] on button "Validate" at bounding box center [1419, 587] width 237 height 31
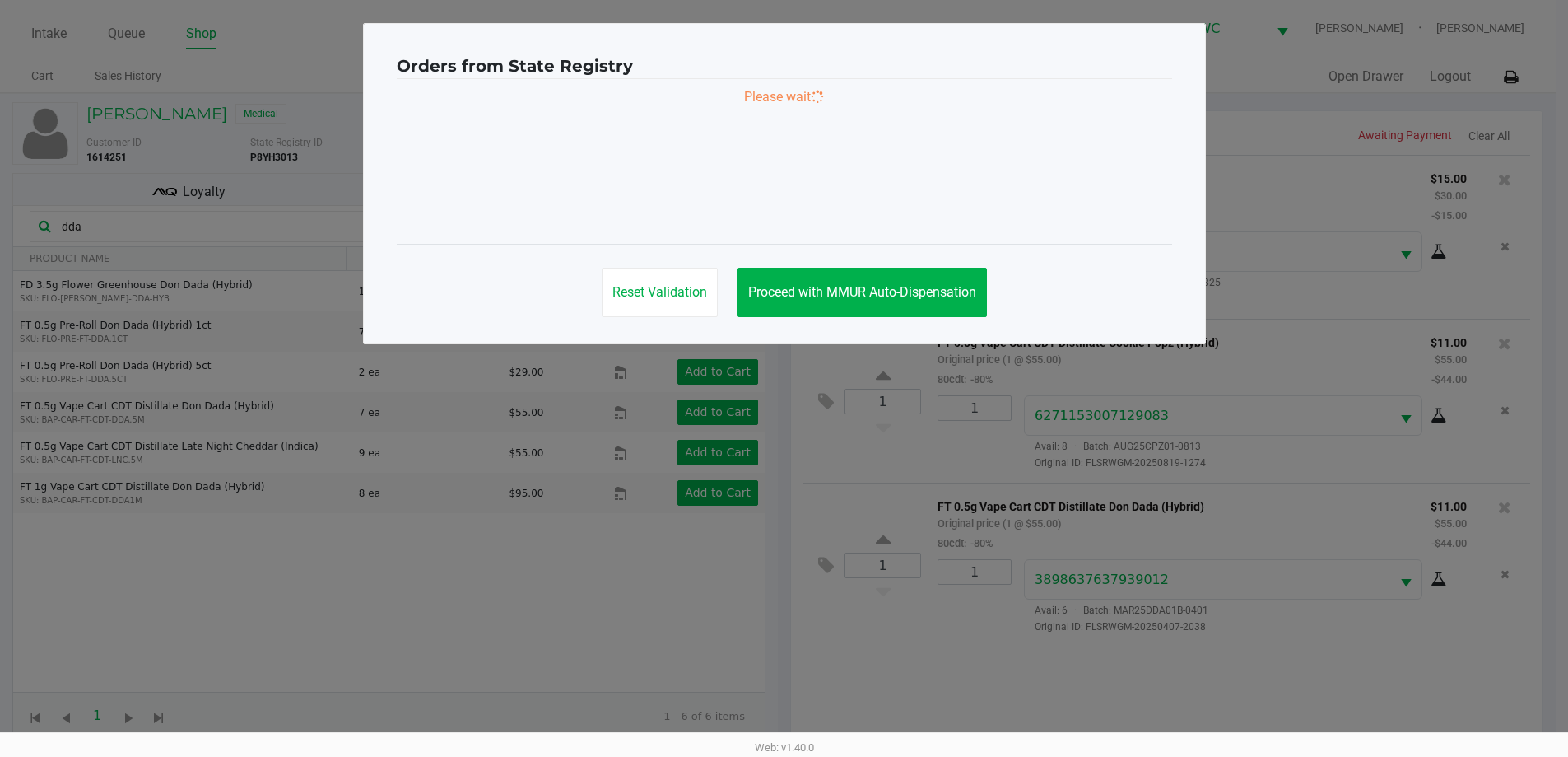
scroll to position [0, 0]
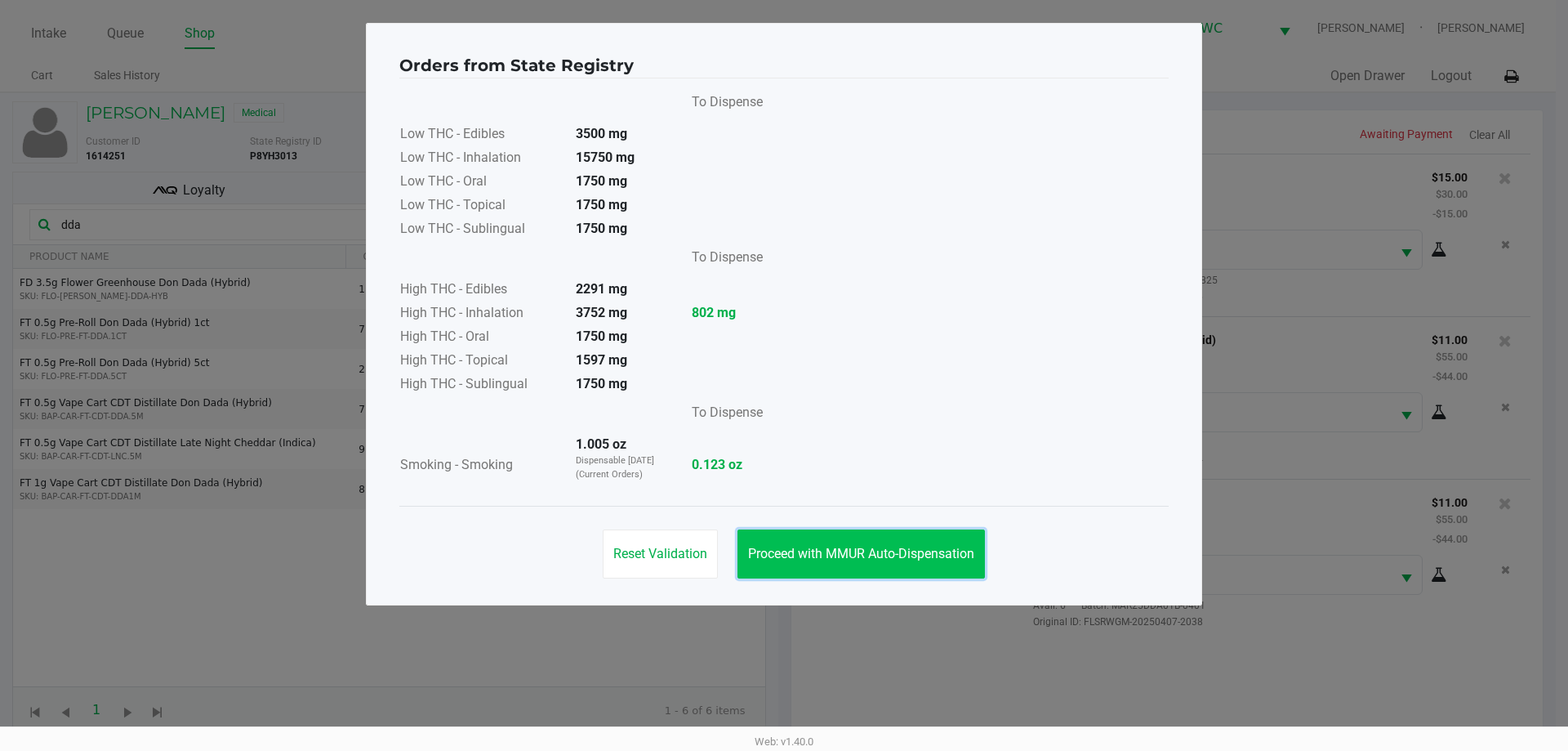
click at [859, 550] on span "Proceed with MMUR Auto-Dispensation" at bounding box center [860, 553] width 226 height 15
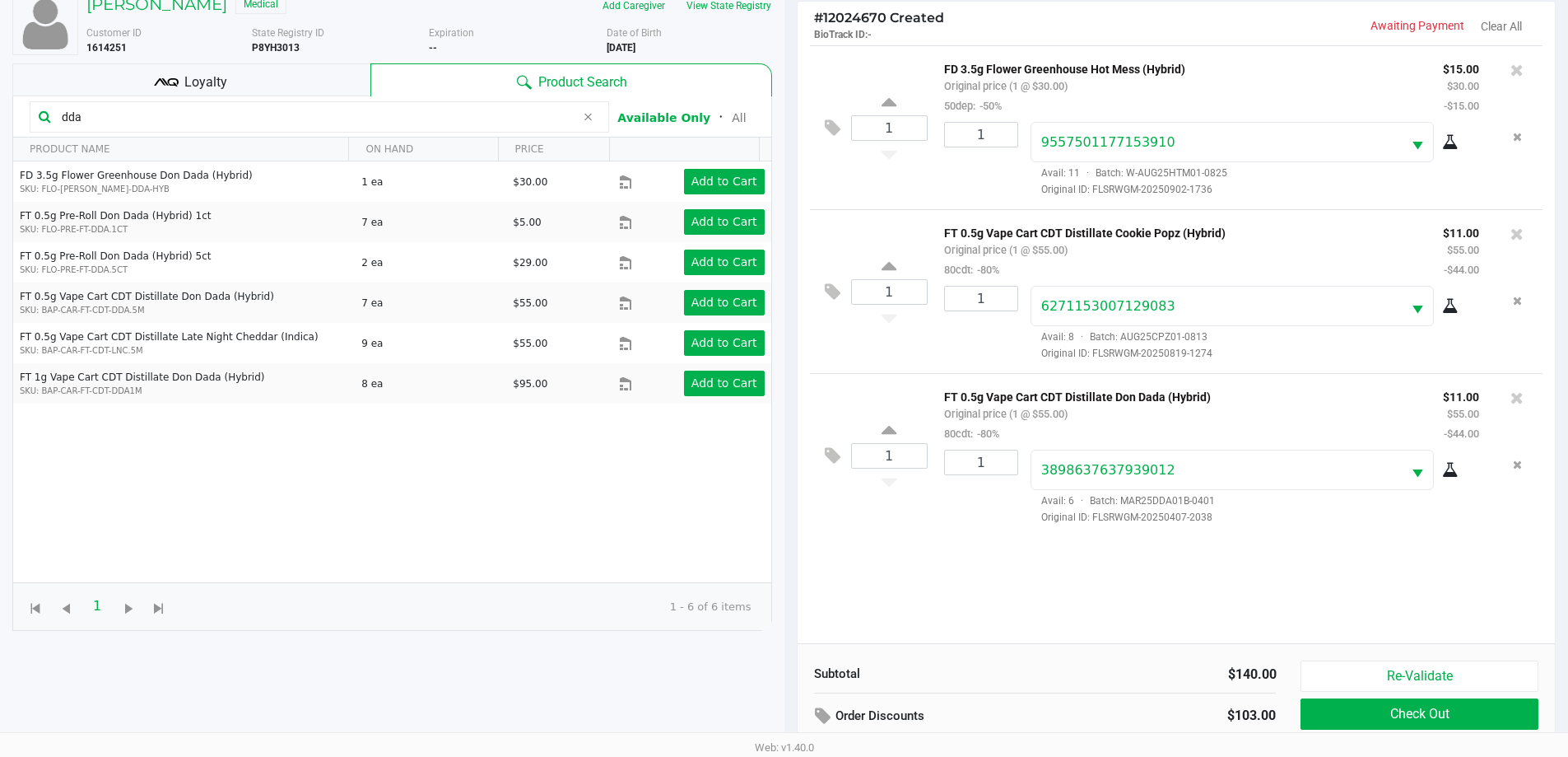
scroll to position [198, 0]
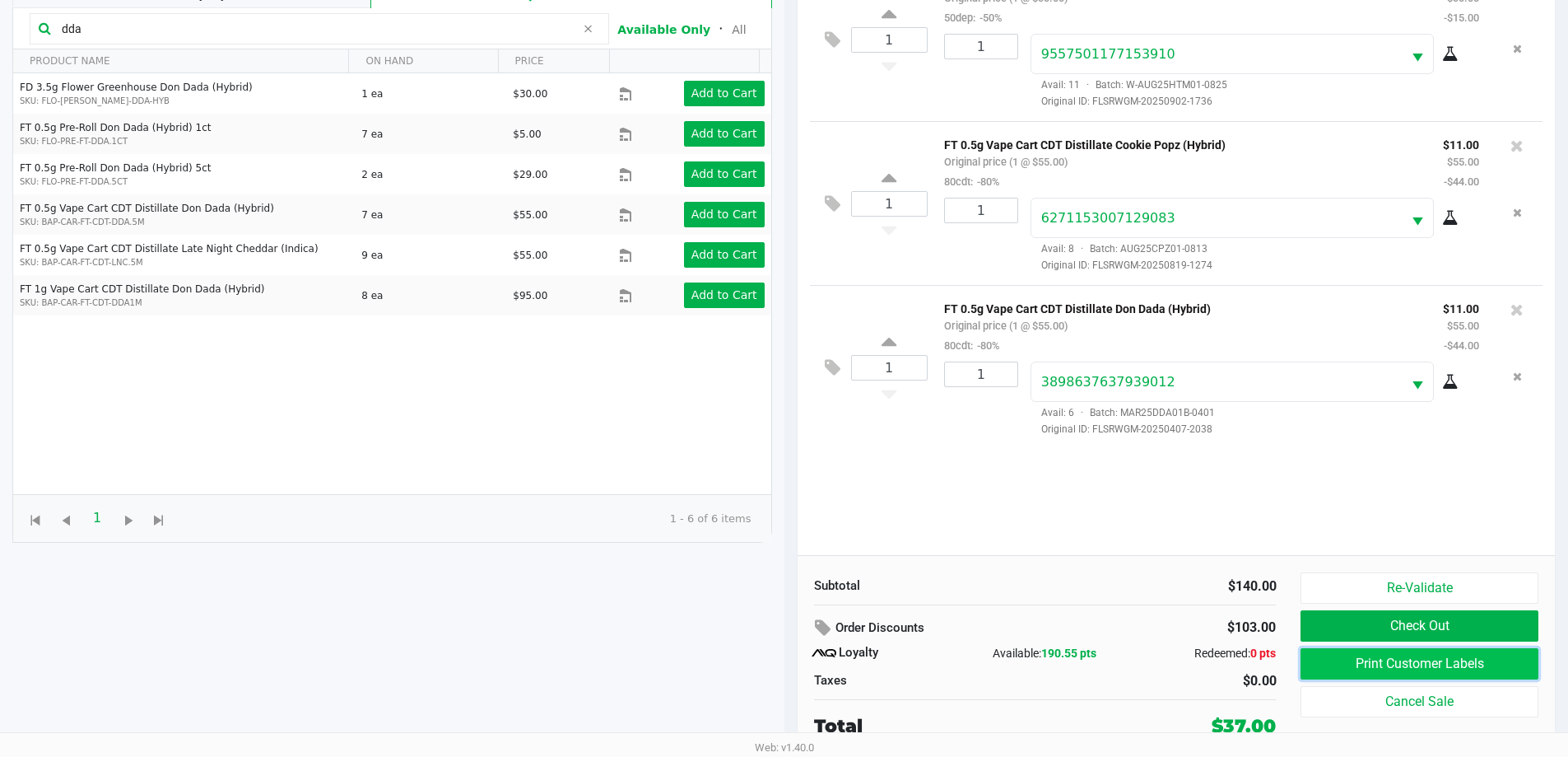
click at [1419, 678] on button "Print Customer Labels" at bounding box center [1419, 663] width 237 height 31
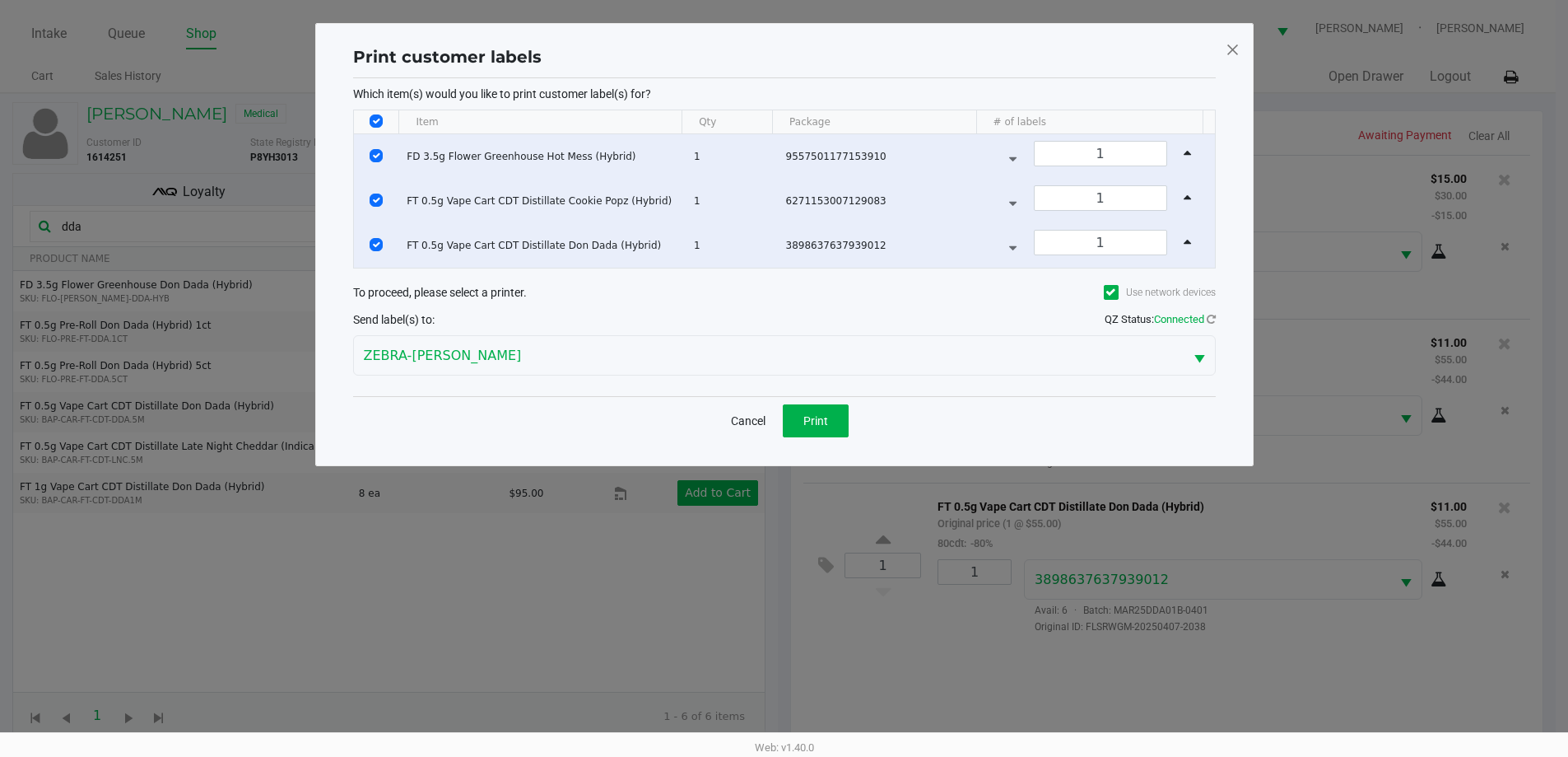
scroll to position [0, 0]
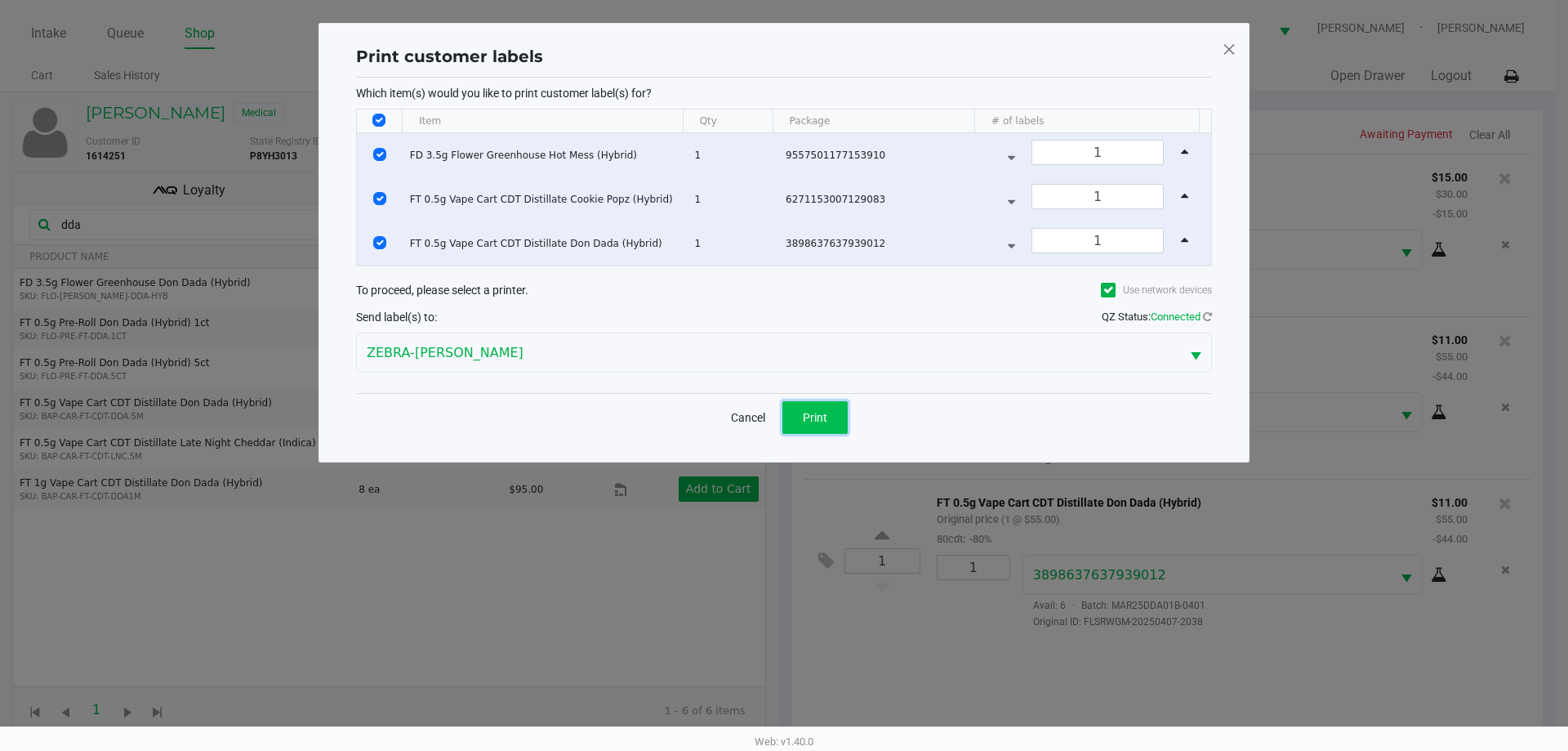
click at [835, 411] on button "Print" at bounding box center [815, 417] width 65 height 33
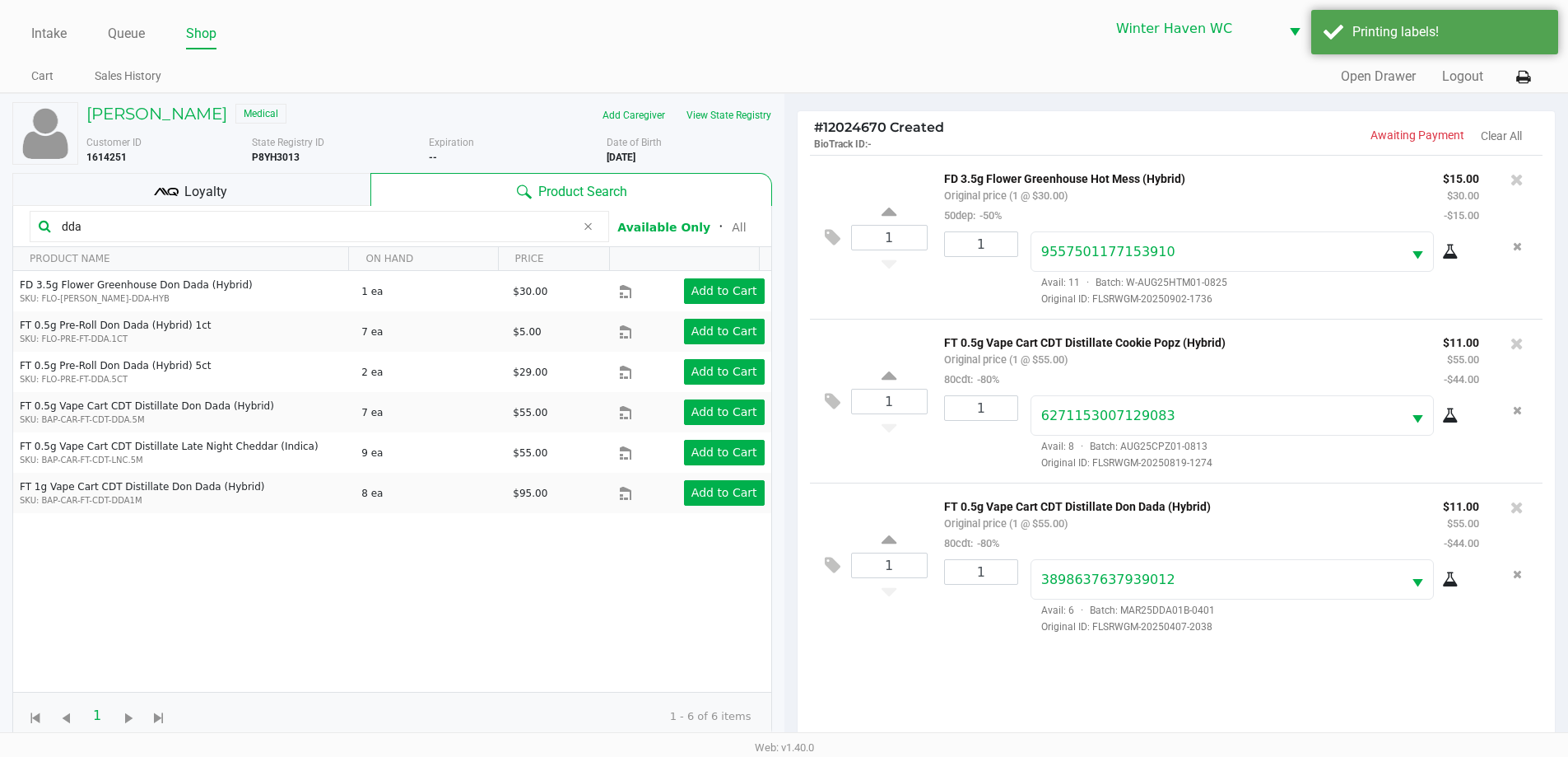
scroll to position [198, 0]
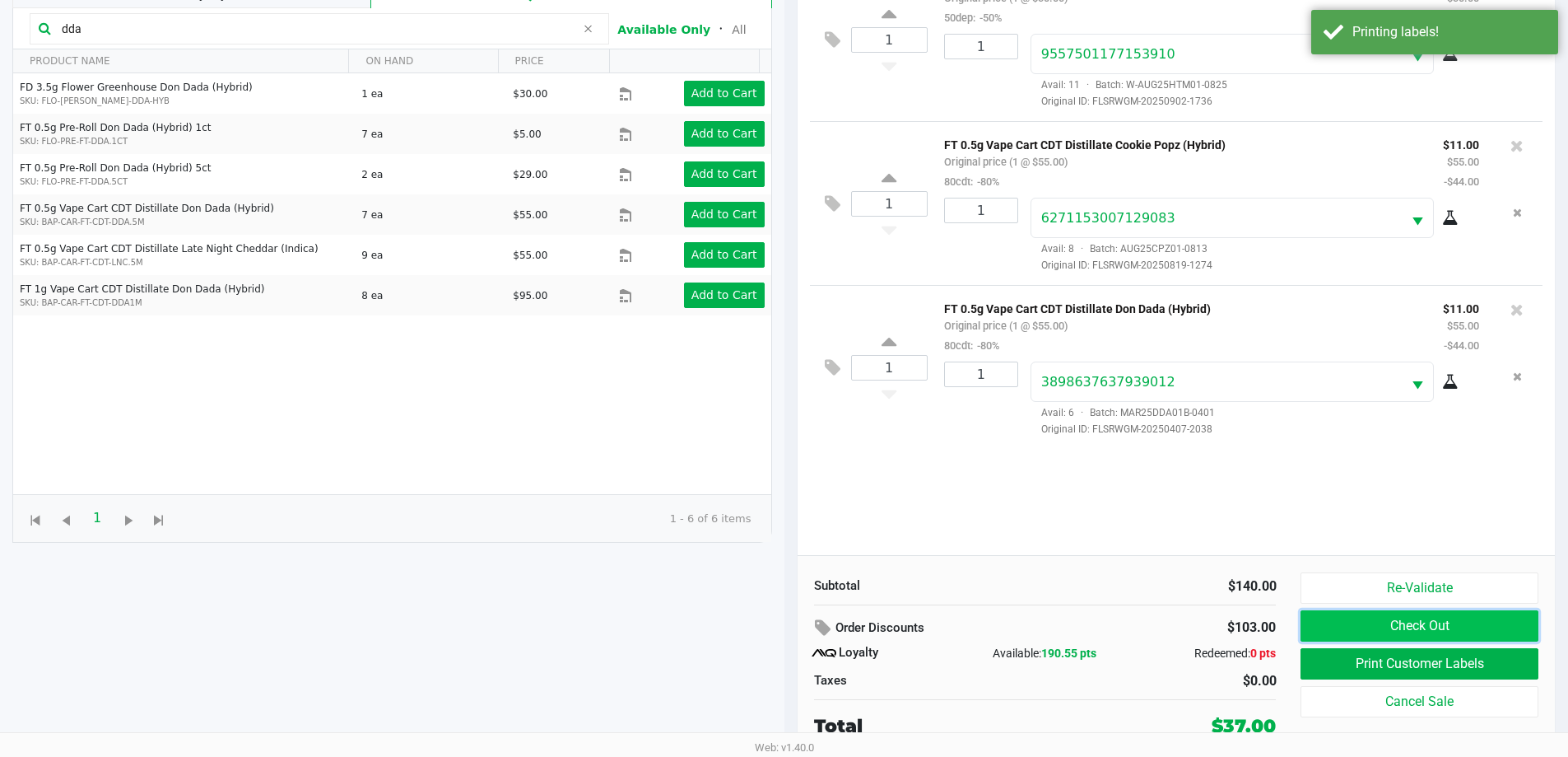
click at [1372, 628] on button "Check Out" at bounding box center [1419, 625] width 237 height 31
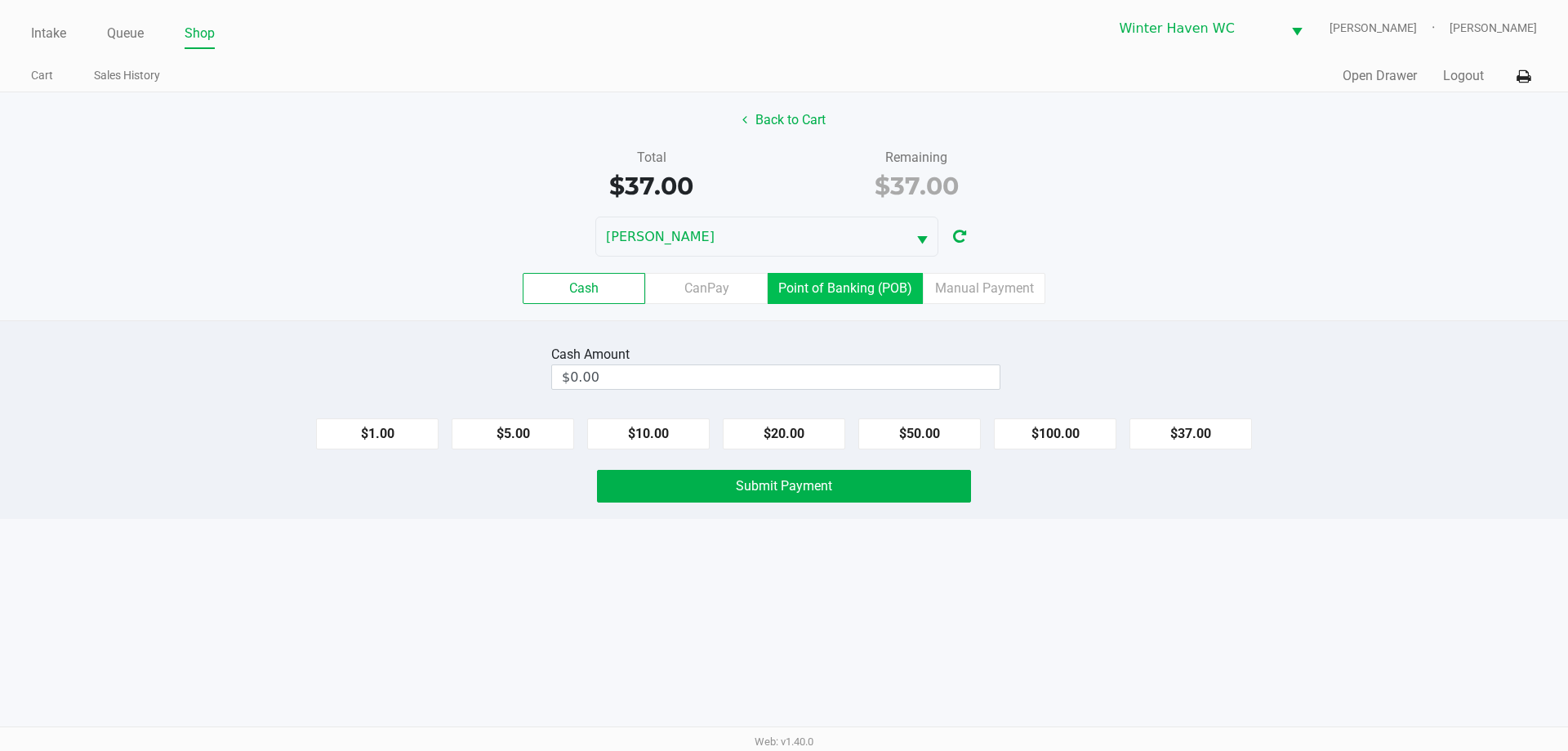
click at [791, 292] on label "Point of Banking (POB)" at bounding box center [844, 288] width 155 height 31
click at [0, 0] on 7 "Point of Banking (POB)" at bounding box center [0, 0] width 0 height 0
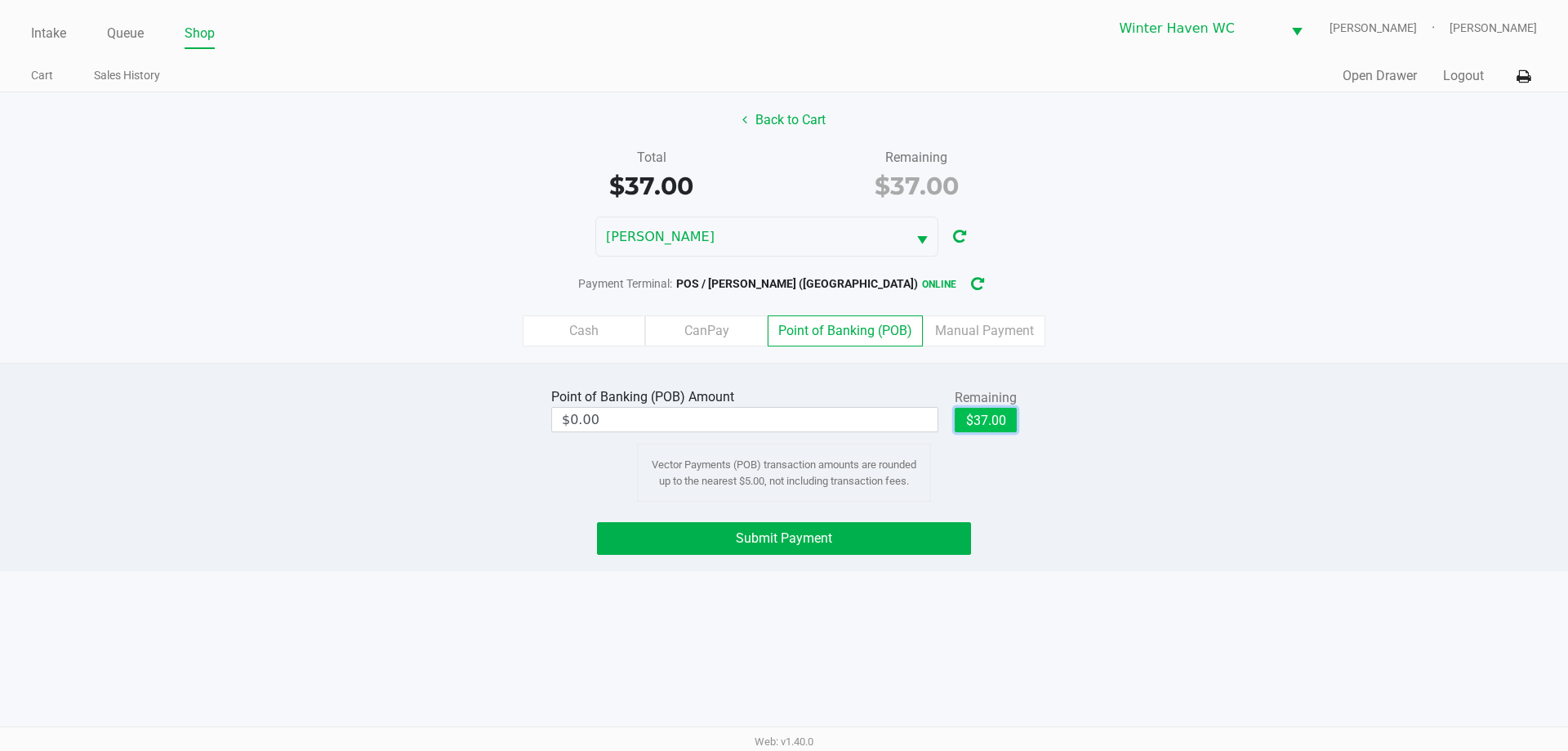
click at [1011, 421] on button "$37.00" at bounding box center [985, 419] width 62 height 24
type input "$37.00"
click at [859, 550] on button "Submit Payment" at bounding box center [784, 538] width 374 height 33
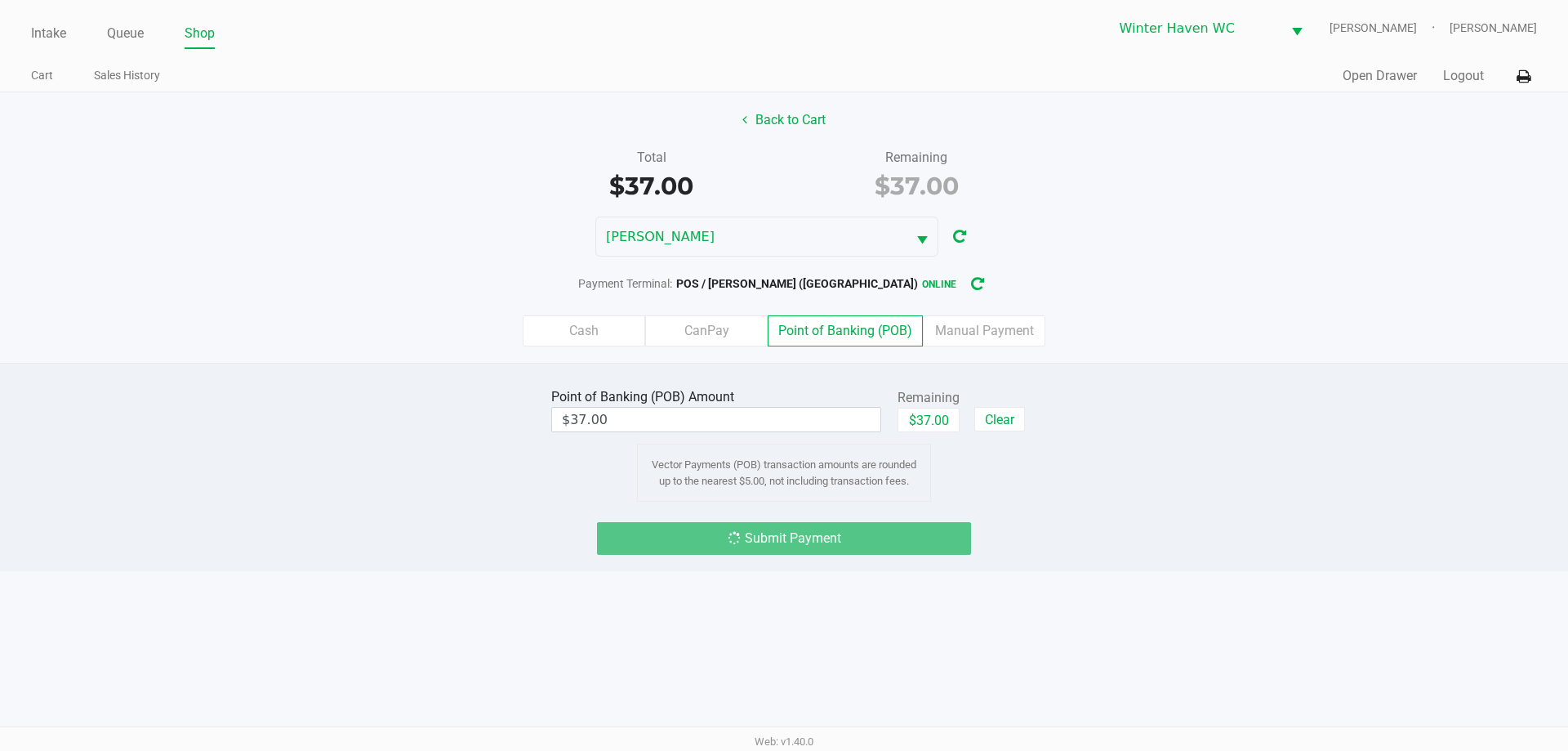
click at [1114, 538] on div "Submit Payment" at bounding box center [784, 538] width 1592 height 33
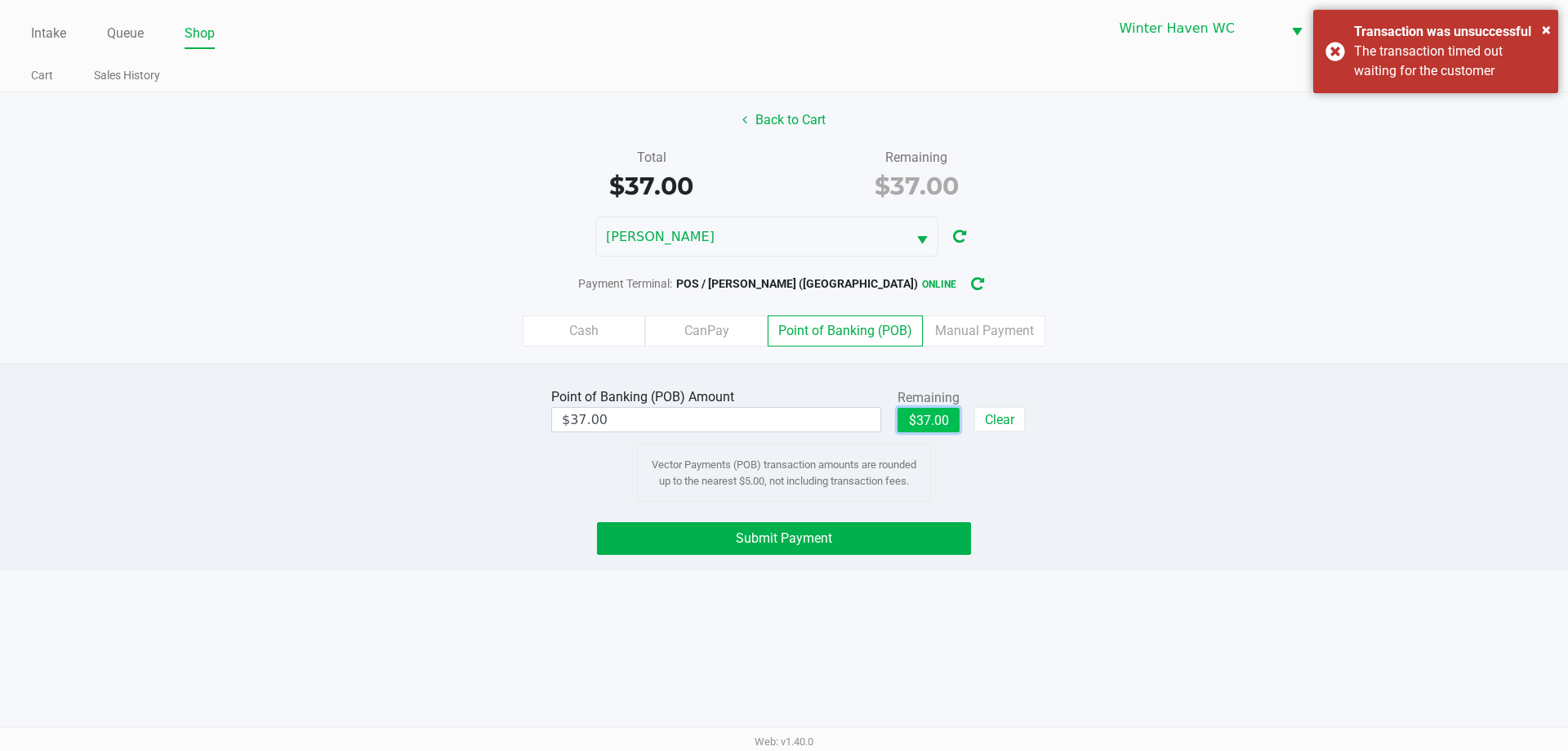
click at [926, 413] on button "$37.00" at bounding box center [928, 419] width 62 height 24
click at [809, 543] on span "Submit Payment" at bounding box center [784, 538] width 96 height 15
click at [1371, 360] on div "Cash CanPay Point of Banking (POB) Manual Payment" at bounding box center [784, 331] width 1592 height 63
click at [1547, 33] on span "×" at bounding box center [1546, 29] width 9 height 19
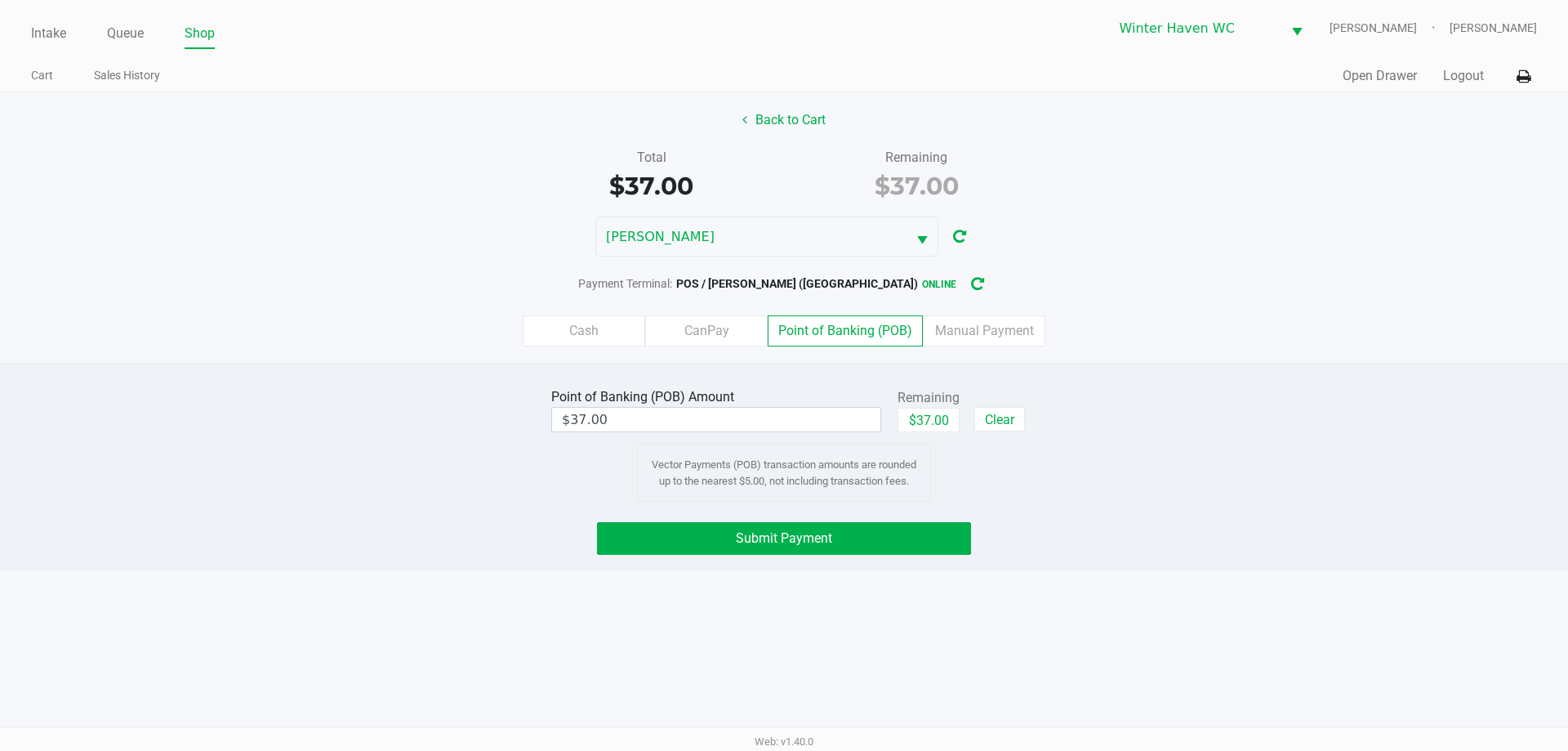
drag, startPoint x: 1063, startPoint y: 523, endPoint x: 1074, endPoint y: 605, distance: 82.7
click at [1074, 605] on div "Intake Queue Shop Winter Haven WC JAMES-OTTO Jordan Dodds Cart Sales History Qu…" at bounding box center [784, 375] width 1568 height 751
click at [801, 535] on span "Submit Payment" at bounding box center [784, 538] width 96 height 15
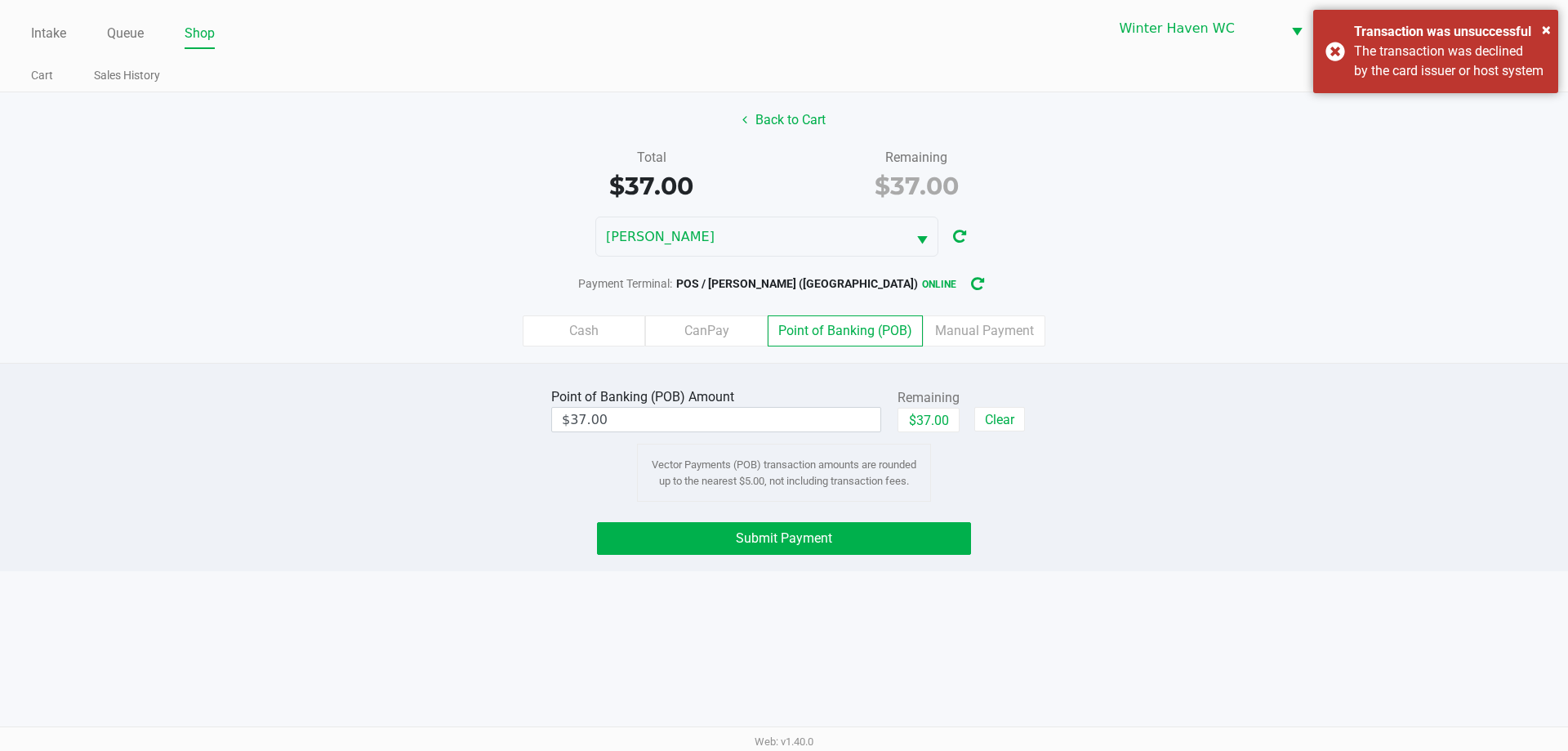
click at [1073, 535] on div "Submit Payment" at bounding box center [784, 538] width 1592 height 33
click at [1087, 460] on div "Point of Banking (POB) Amount $37.00 Remaining $37.00 Clear Vector Payments (PO…" at bounding box center [784, 442] width 1592 height 117
click at [784, 124] on button "Back to Cart" at bounding box center [784, 120] width 105 height 31
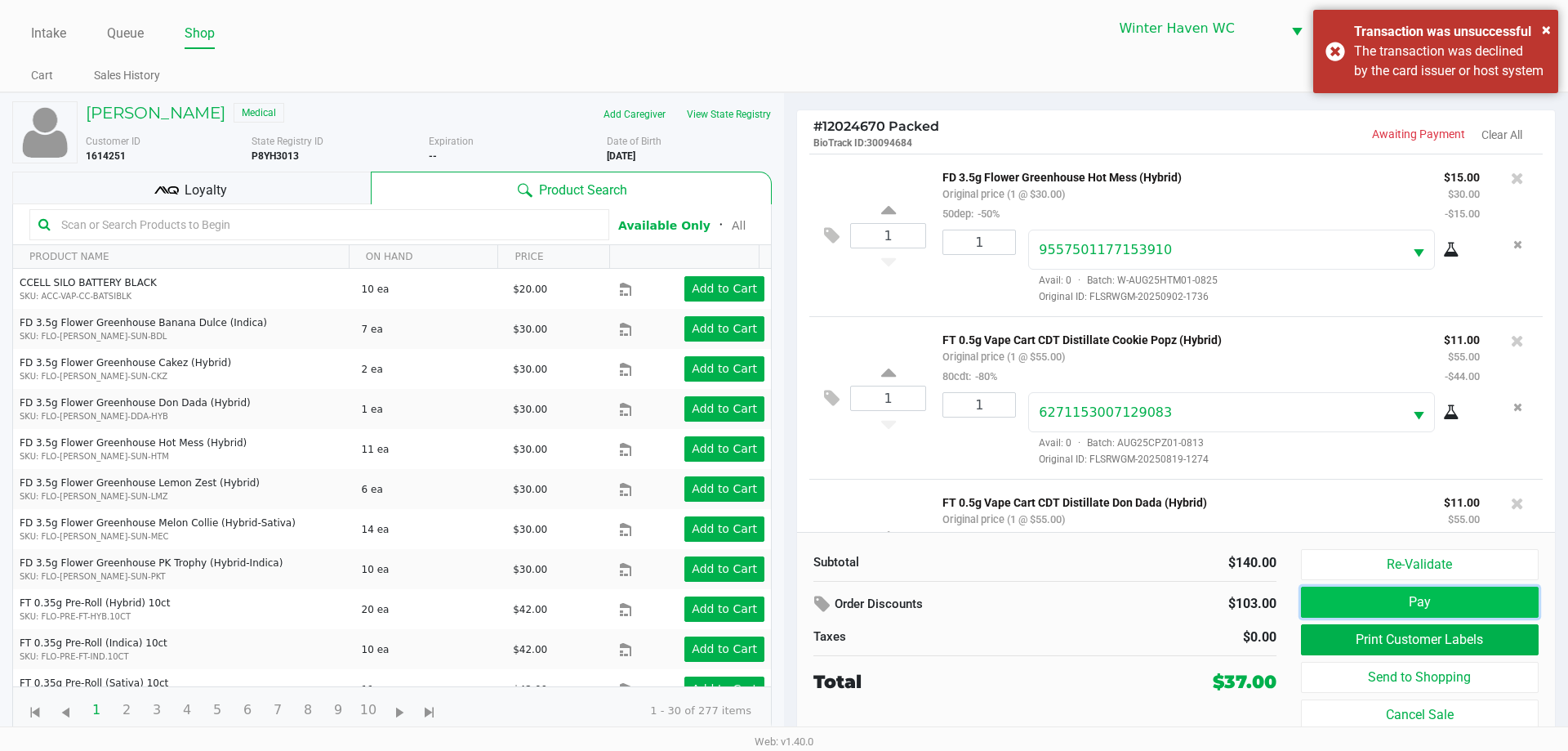
click at [1497, 607] on button "Pay" at bounding box center [1419, 602] width 237 height 31
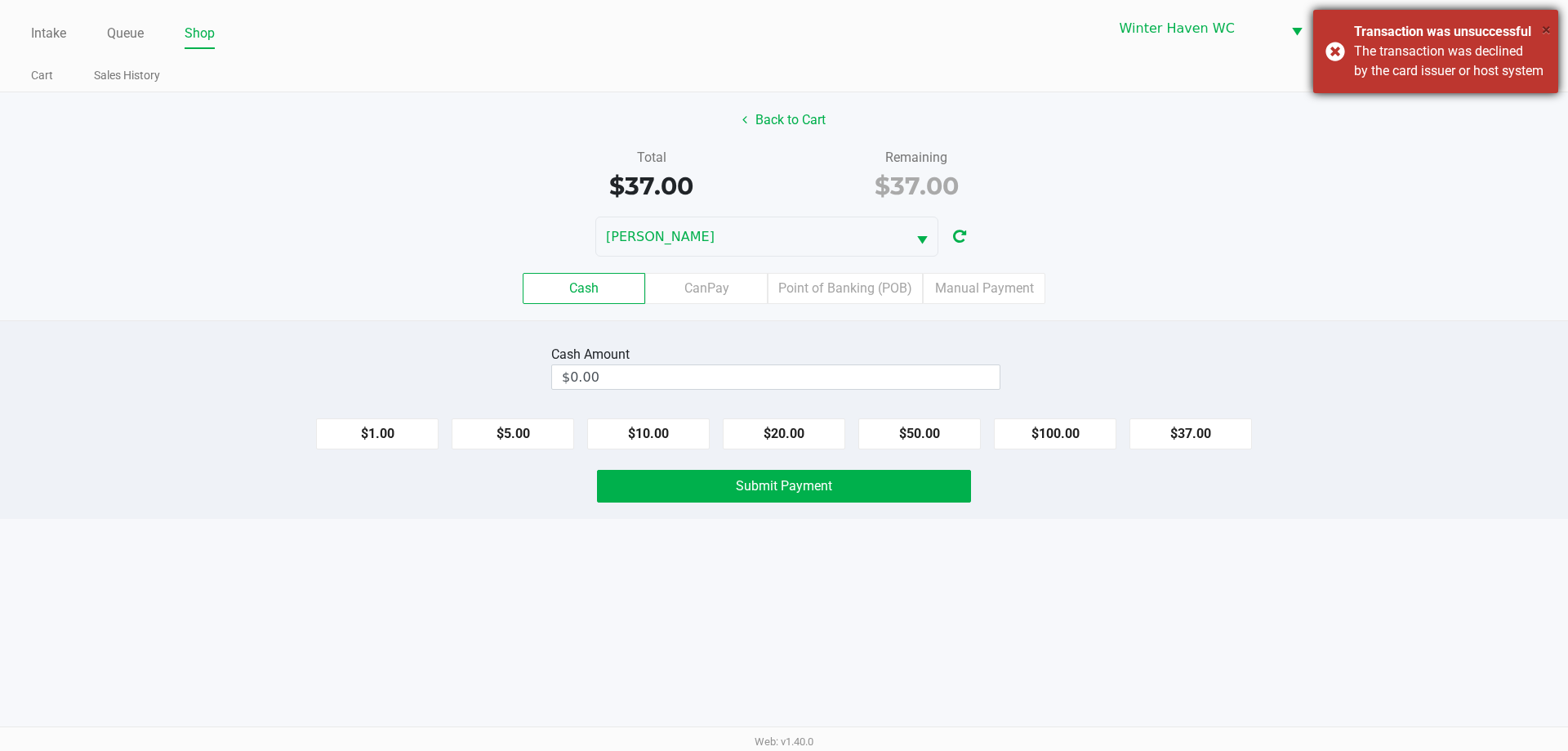
click at [1544, 29] on span "×" at bounding box center [1546, 29] width 9 height 19
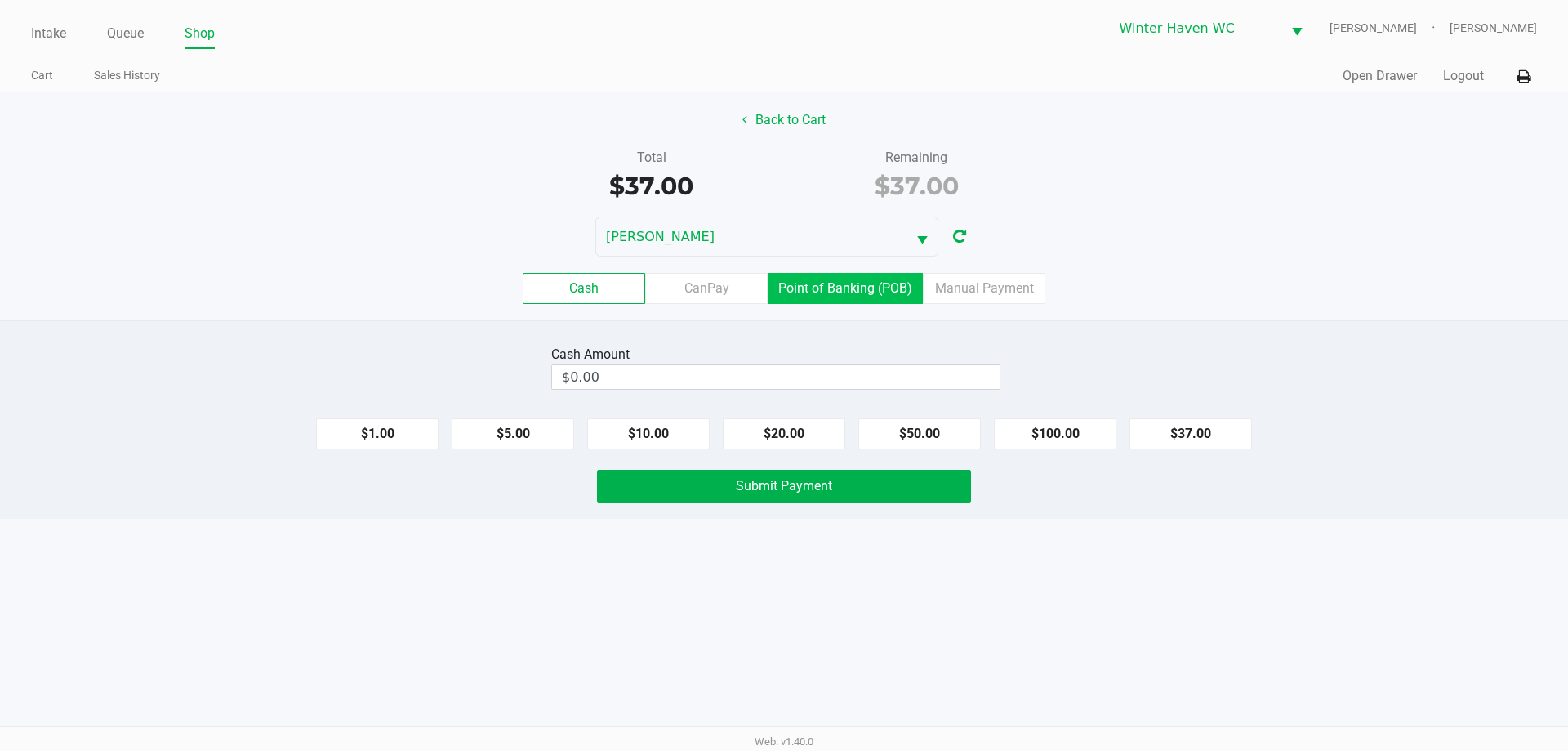
click at [862, 274] on label "Point of Banking (POB)" at bounding box center [844, 288] width 155 height 31
click at [0, 0] on 7 "Point of Banking (POB)" at bounding box center [0, 0] width 0 height 0
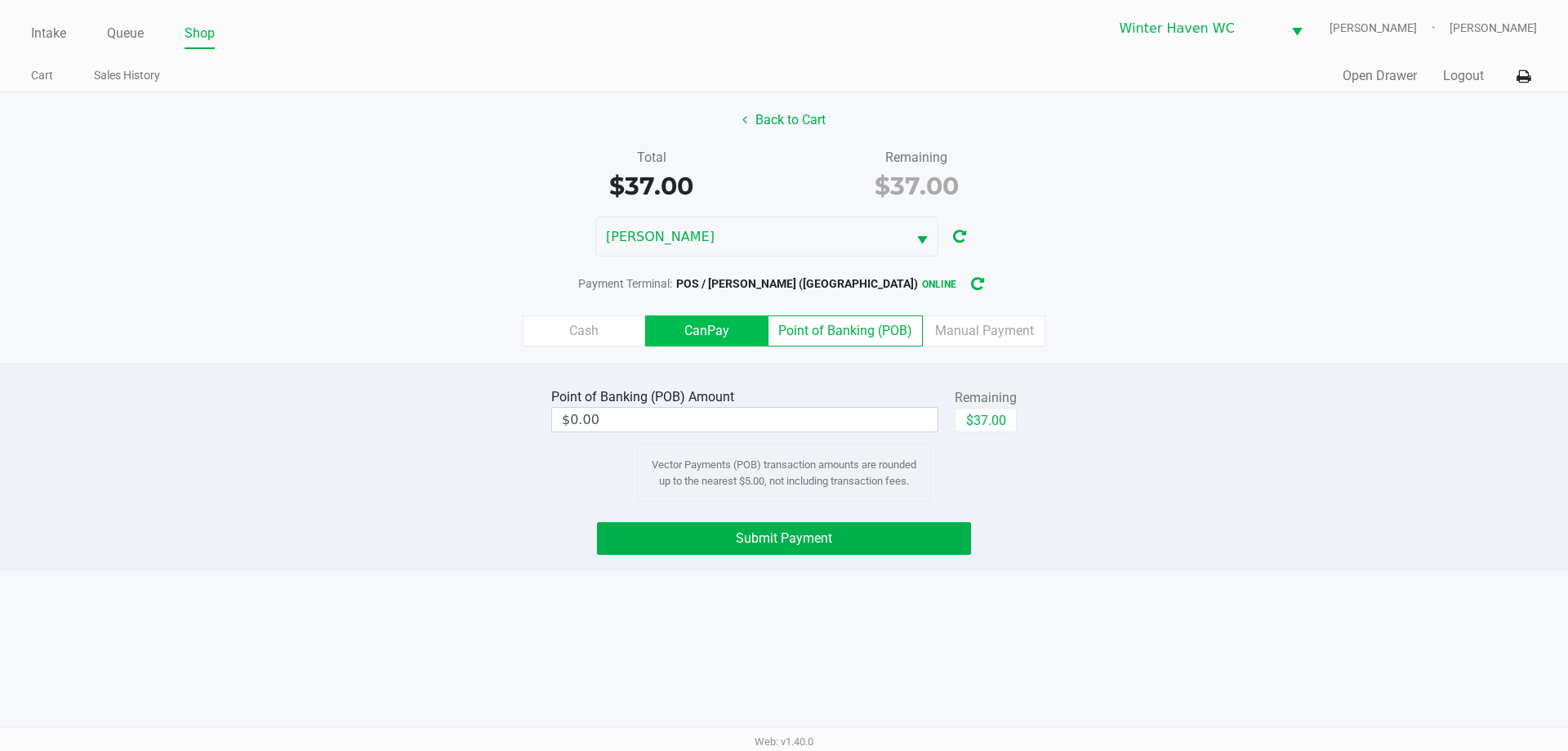
click at [691, 337] on label "CanPay" at bounding box center [706, 331] width 122 height 31
click at [0, 0] on 2 "CanPay" at bounding box center [0, 0] width 0 height 0
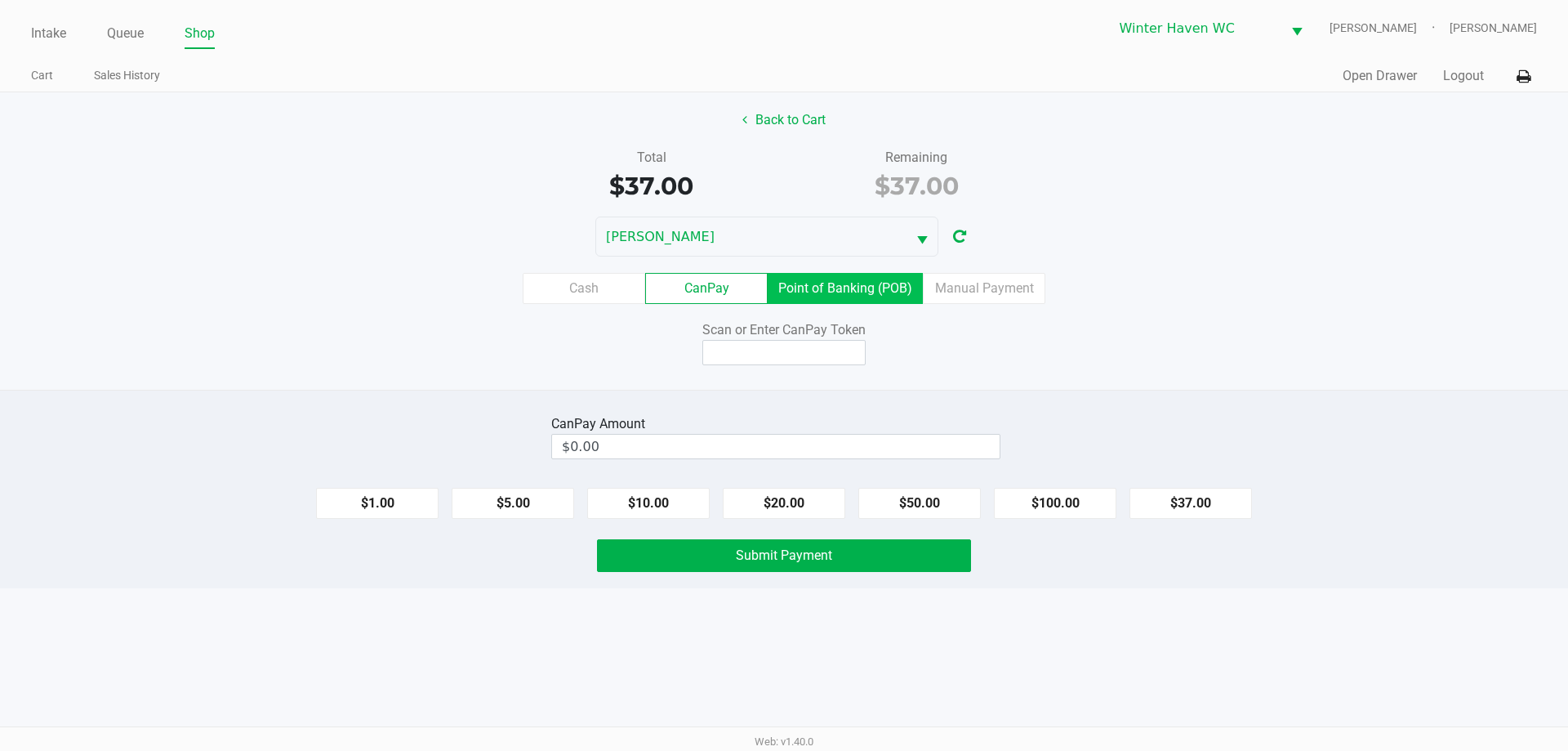
click at [853, 274] on label "Point of Banking (POB)" at bounding box center [844, 288] width 155 height 31
click at [0, 0] on 7 "Point of Banking (POB)" at bounding box center [0, 0] width 0 height 0
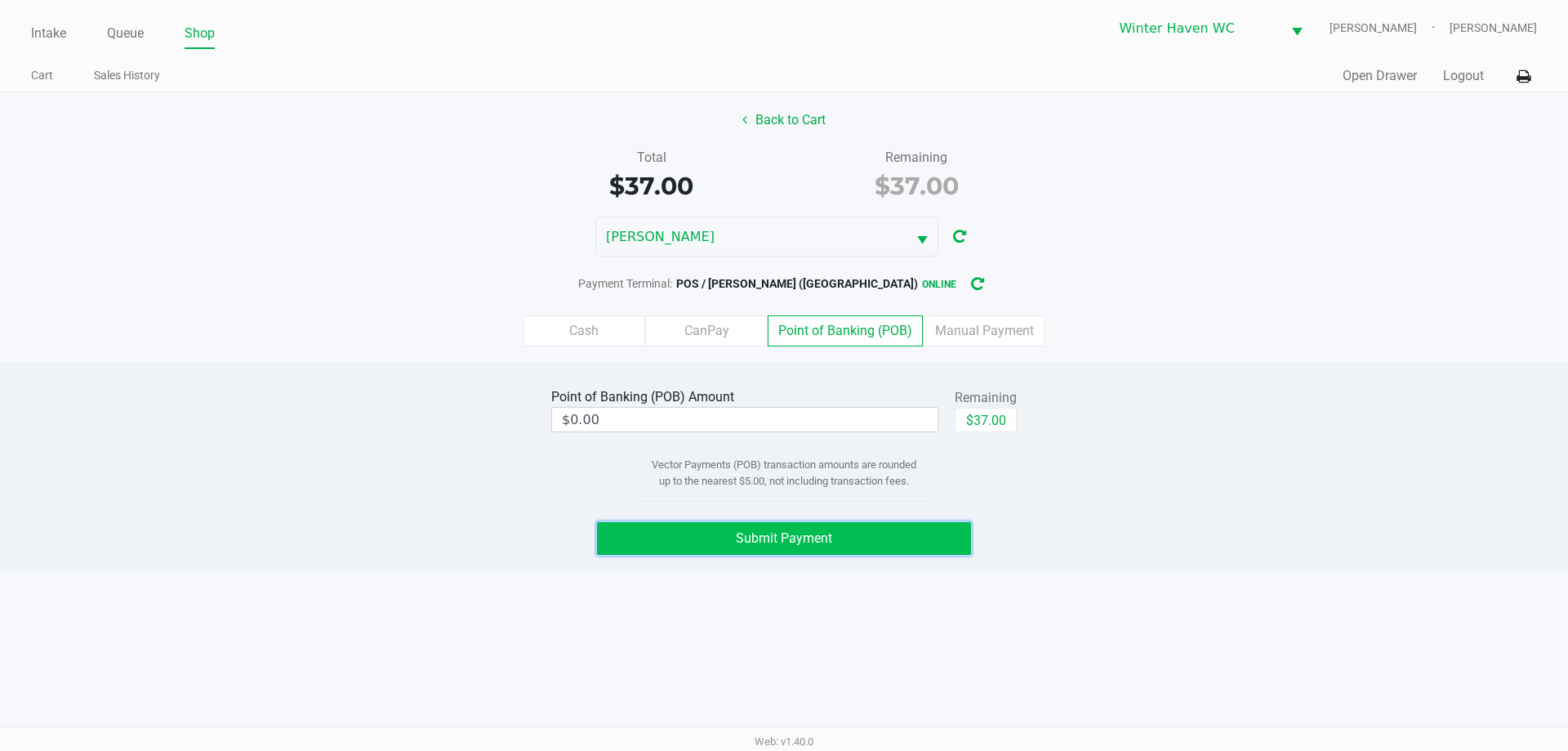
click at [863, 535] on button "Submit Payment" at bounding box center [784, 538] width 374 height 33
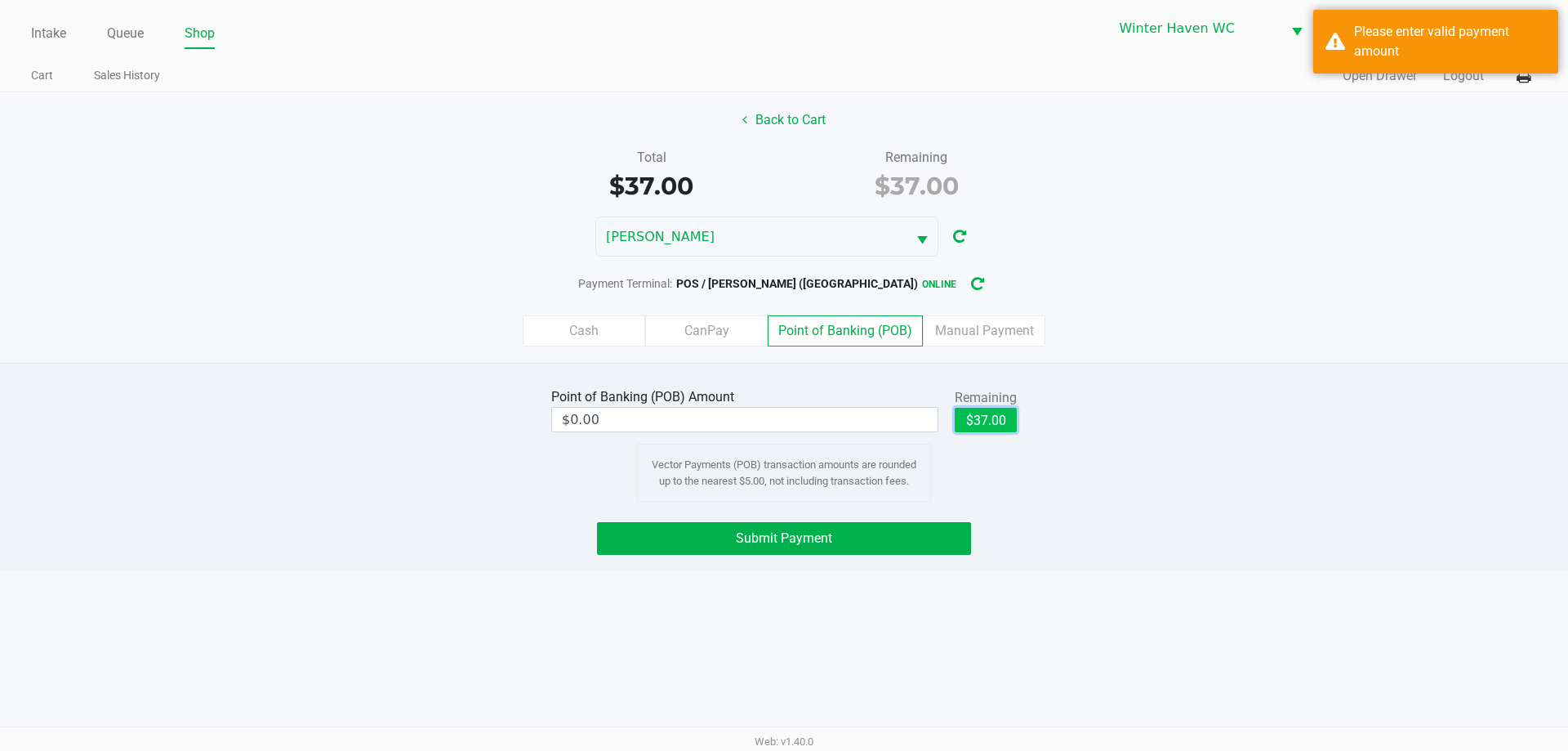
click at [1006, 418] on button "$37.00" at bounding box center [985, 419] width 62 height 24
type input "$37.00"
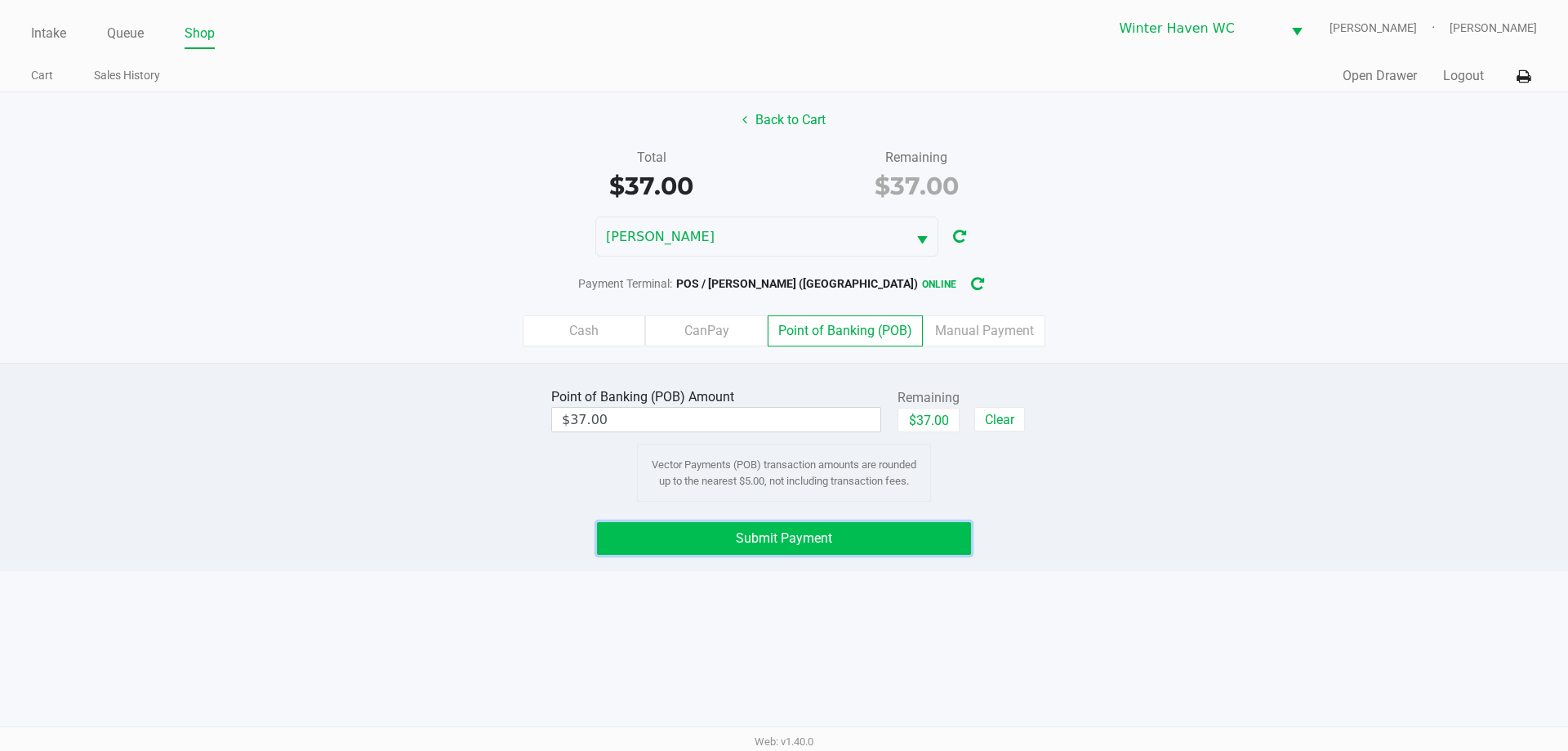
click at [779, 546] on button "Submit Payment" at bounding box center [784, 538] width 374 height 33
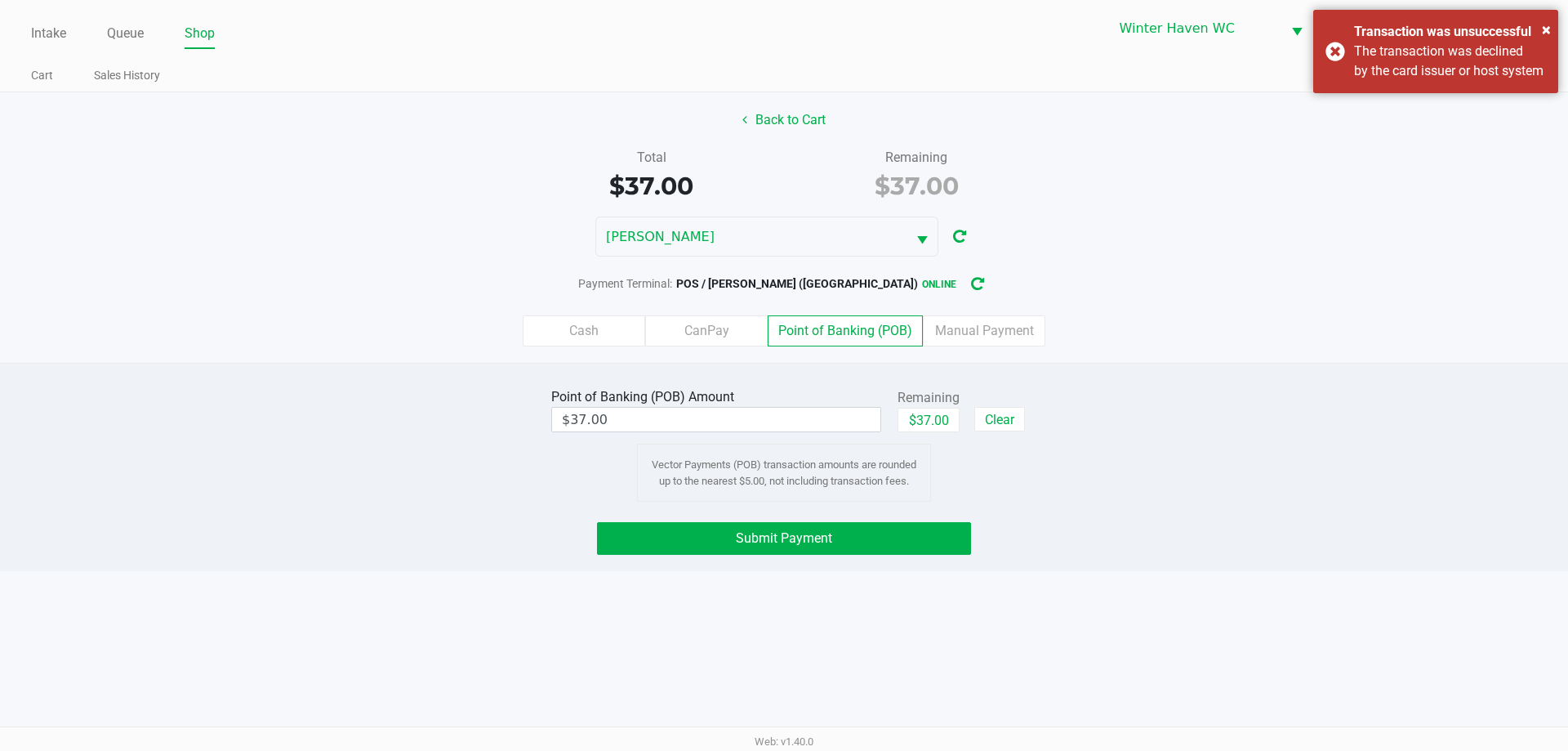
click at [1122, 507] on div "Point of Banking (POB) Amount $37.00 Remaining $37.00 Clear Vector Payments (PO…" at bounding box center [784, 466] width 1568 height 209
click at [815, 109] on button "Back to Cart" at bounding box center [784, 120] width 105 height 31
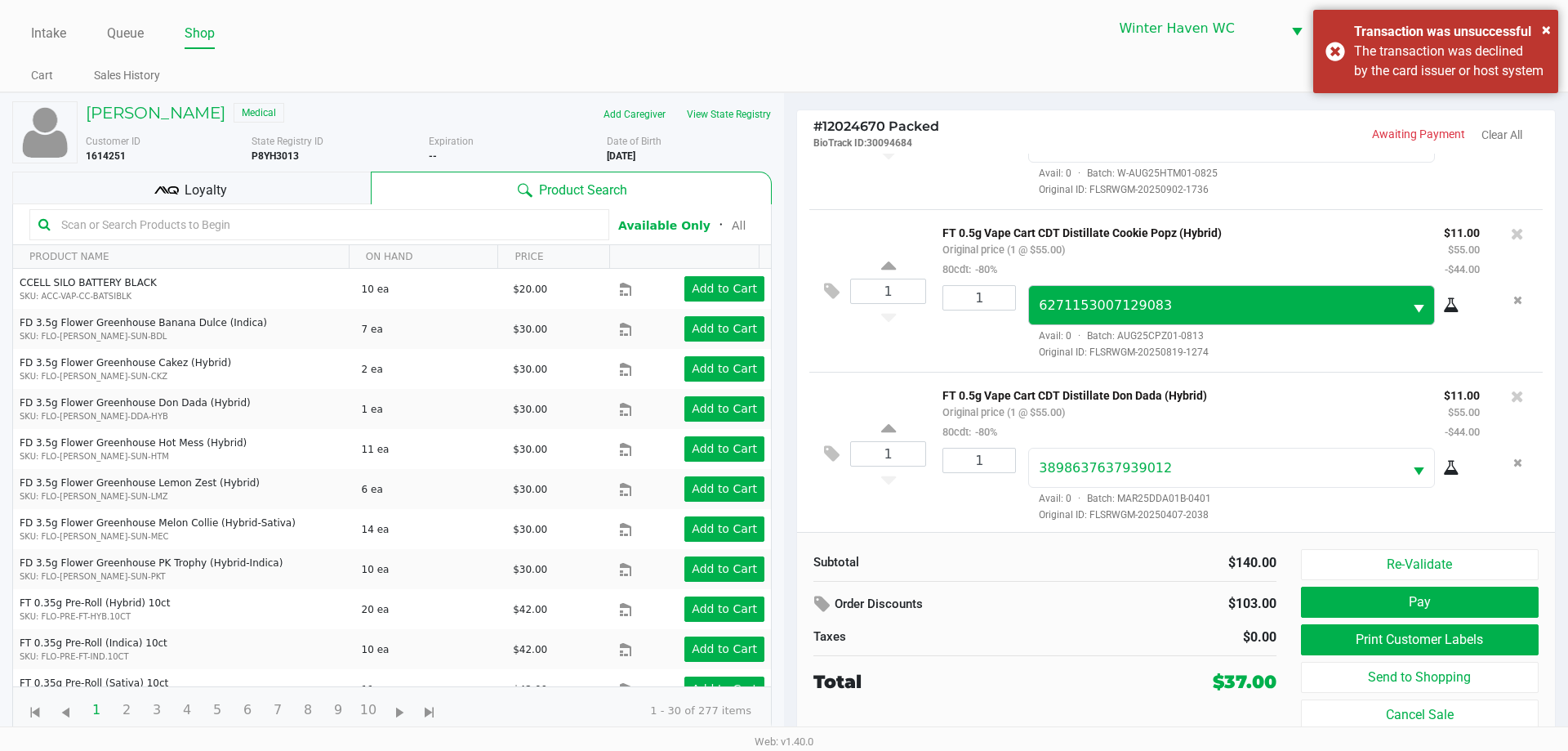
scroll to position [112, 0]
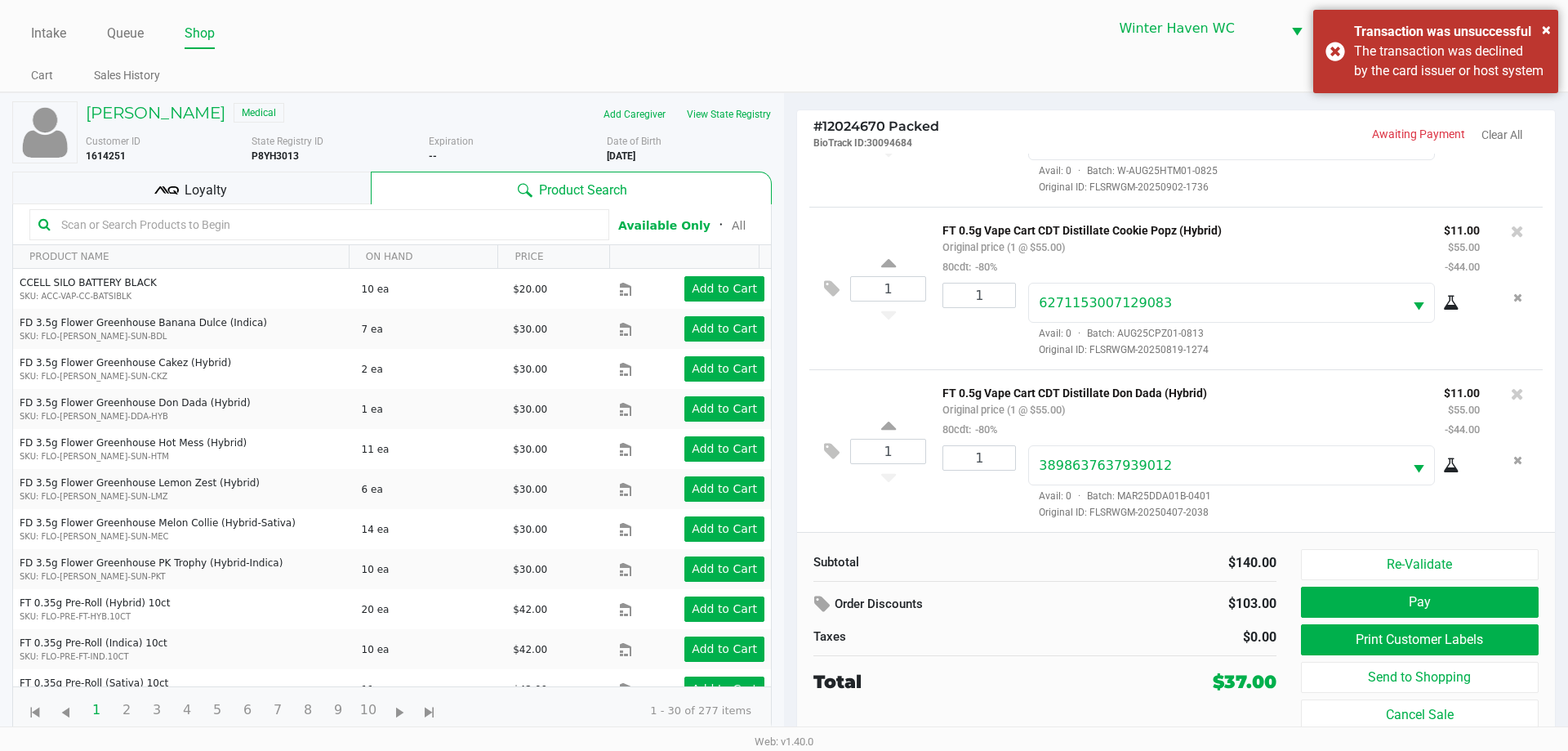
click at [1342, 373] on div "1 FT 0.5g Vape Cart CDT Distillate Don Dada (Hybrid) Original price (1 @ $55.00…" at bounding box center [1176, 450] width 734 height 163
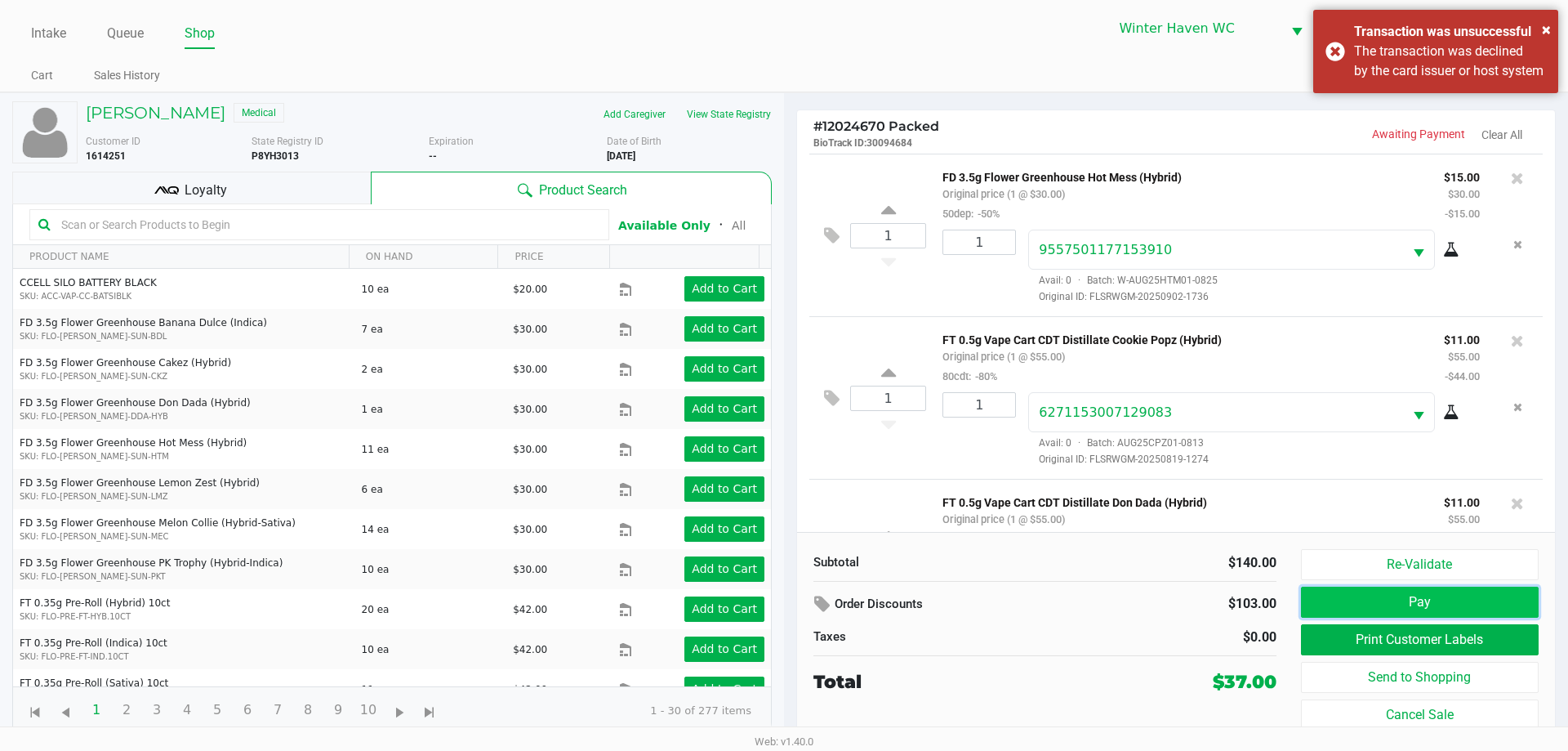
click at [1427, 598] on button "Pay" at bounding box center [1419, 602] width 237 height 31
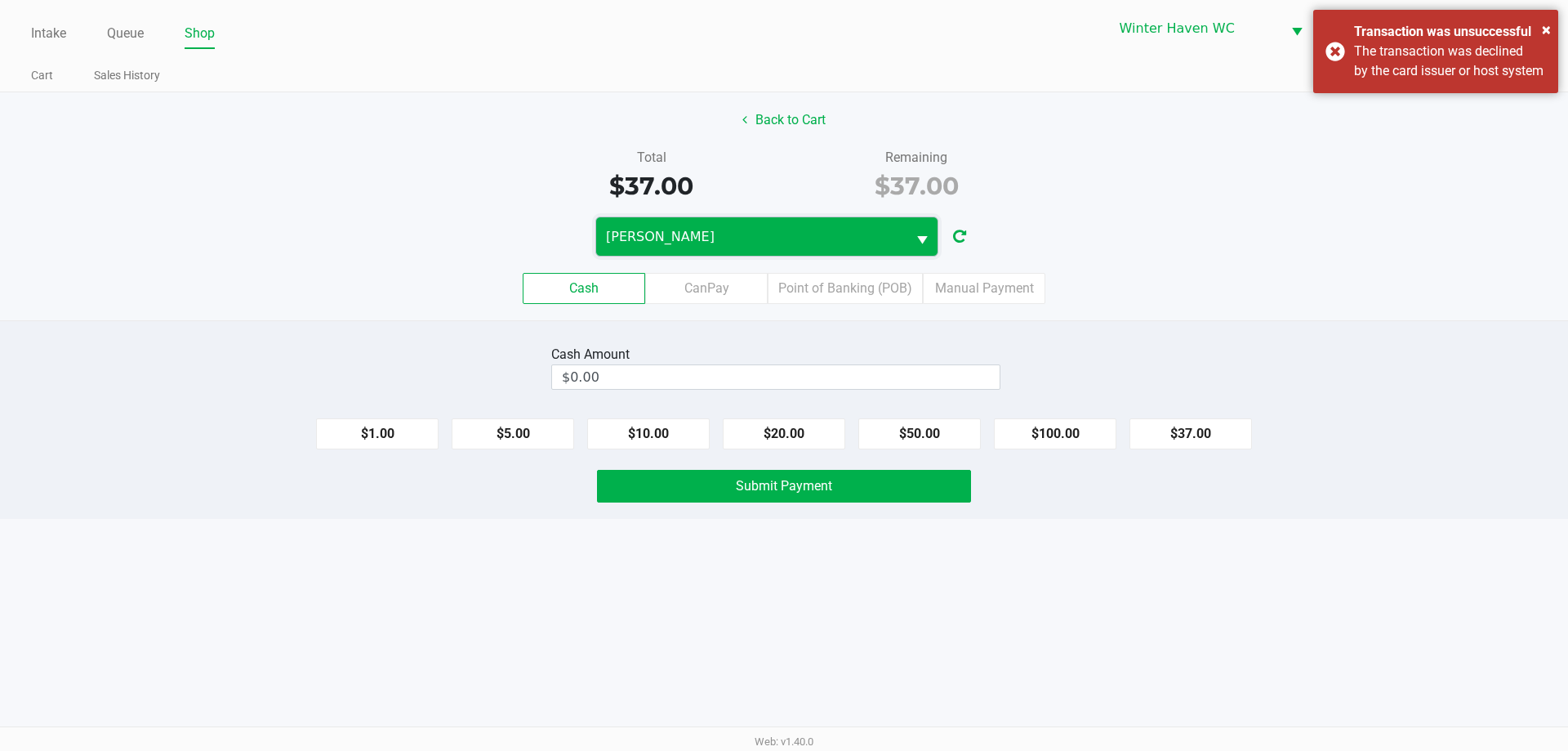
click at [891, 232] on span "JAMES-OTTO" at bounding box center [751, 237] width 290 height 19
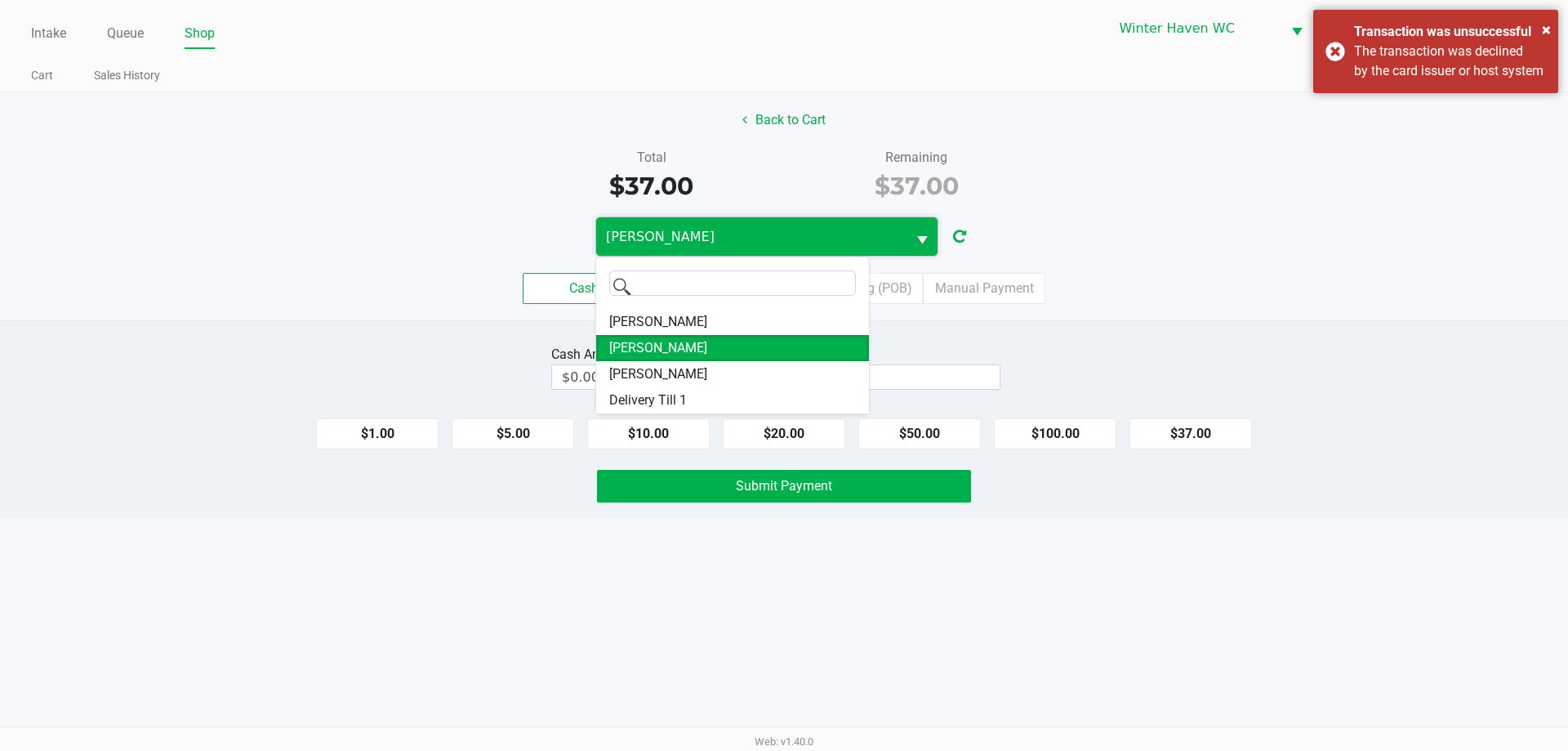
click at [891, 232] on span "JAMES-OTTO" at bounding box center [751, 237] width 290 height 19
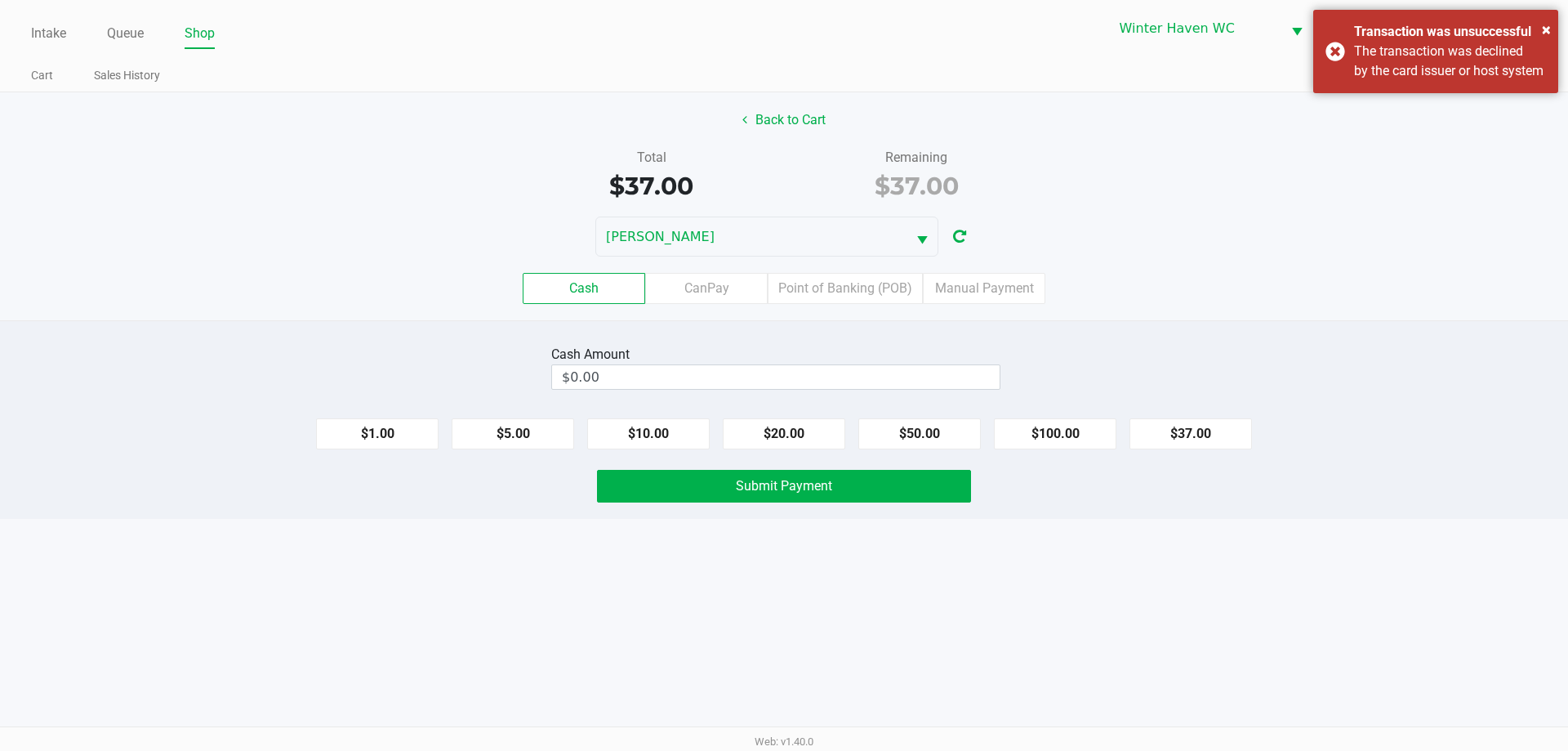
click at [987, 198] on div "$37.00" at bounding box center [916, 186] width 241 height 37
click at [1540, 26] on div "Transaction was unsuccessful" at bounding box center [1450, 32] width 192 height 19
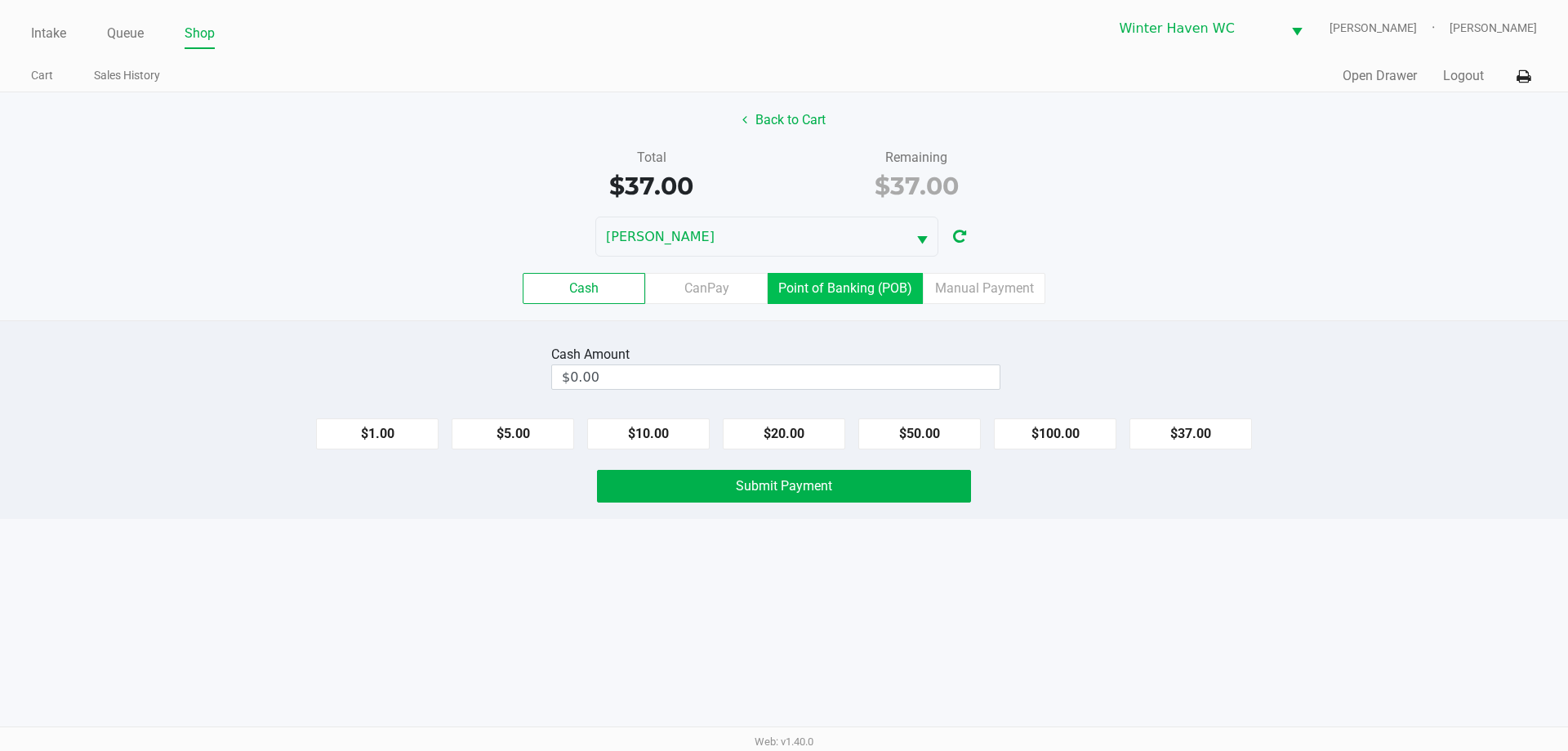
click at [812, 279] on label "Point of Banking (POB)" at bounding box center [844, 288] width 155 height 31
click at [0, 0] on 7 "Point of Banking (POB)" at bounding box center [0, 0] width 0 height 0
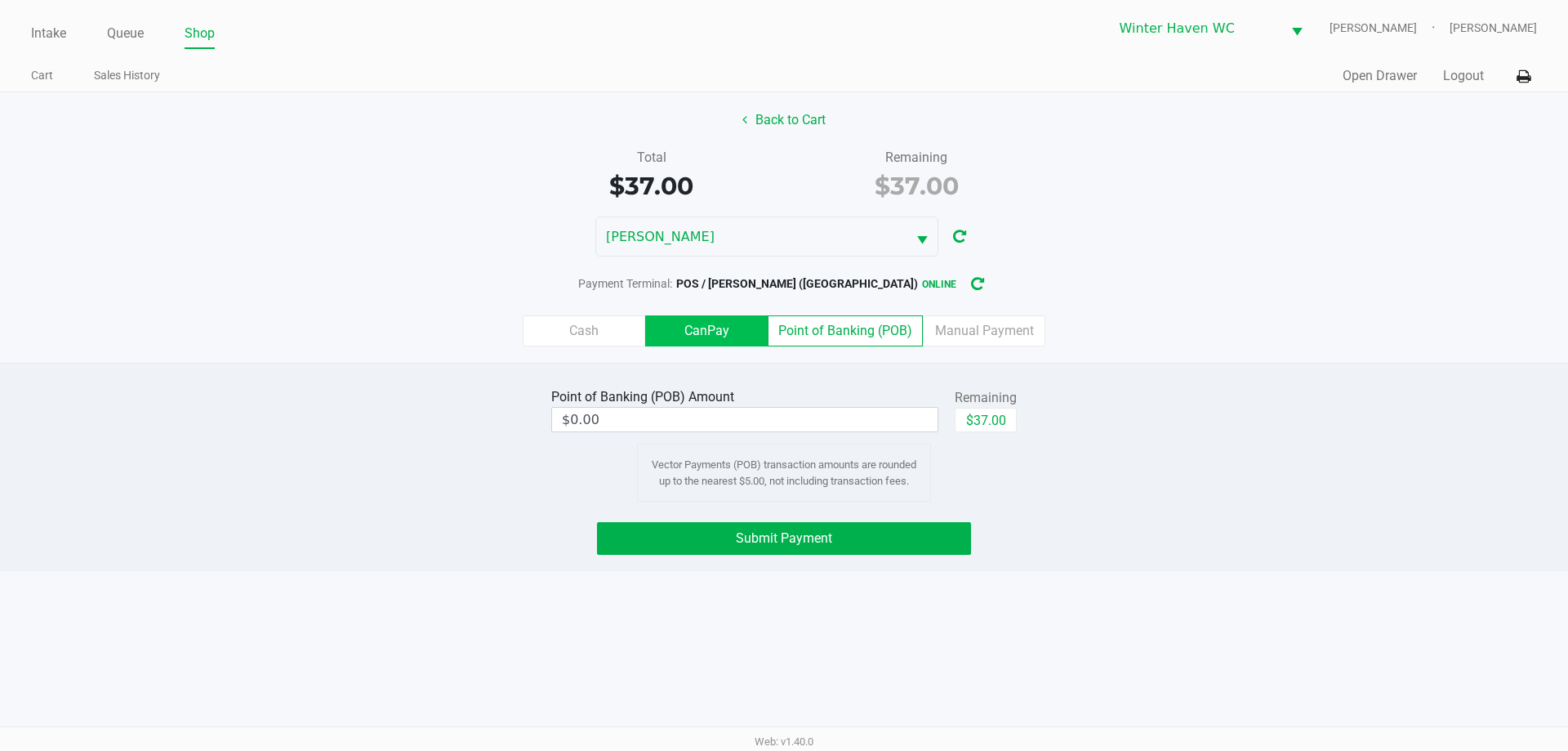
click at [697, 345] on label "CanPay" at bounding box center [706, 331] width 122 height 31
click at [0, 0] on 2 "CanPay" at bounding box center [0, 0] width 0 height 0
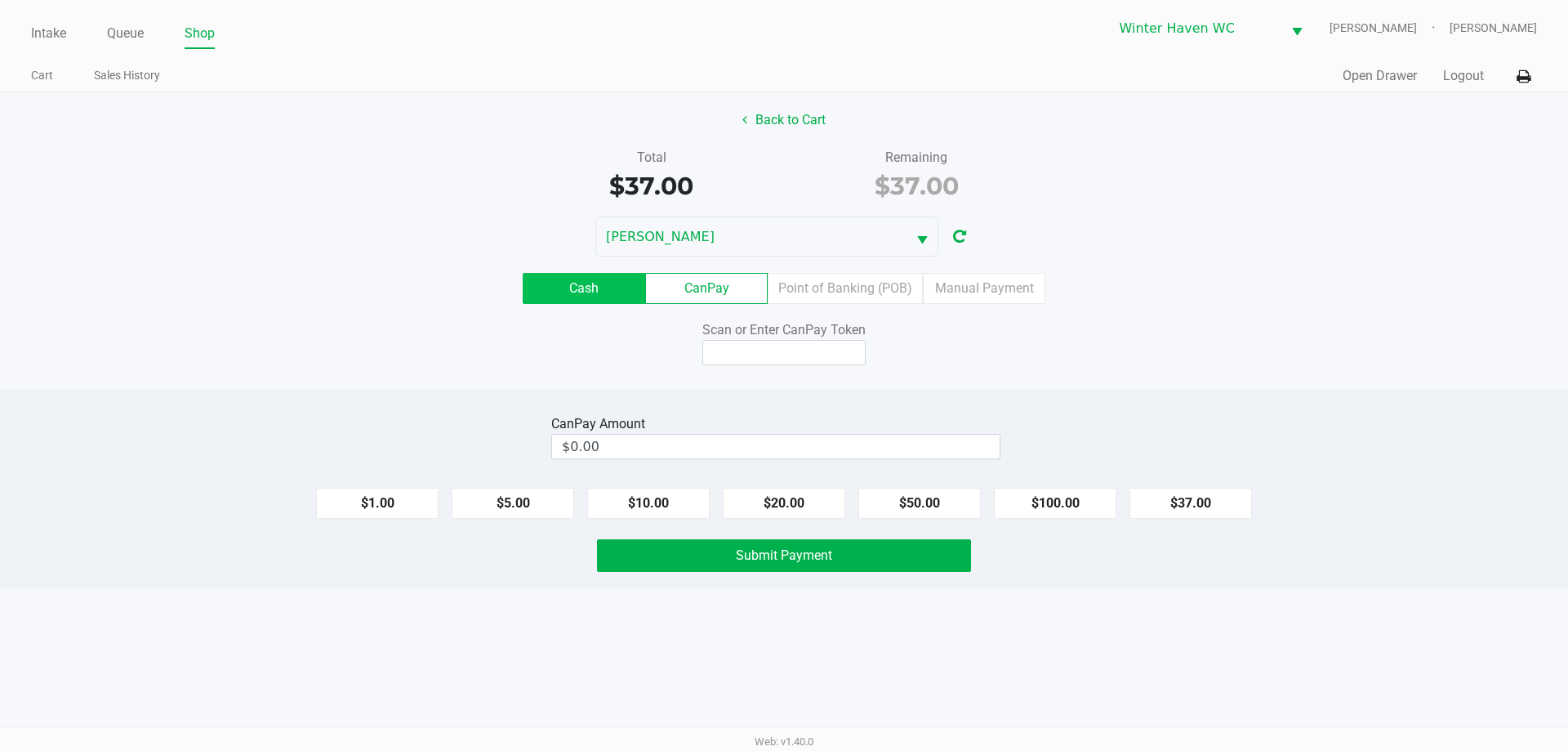
click at [594, 296] on label "Cash" at bounding box center [584, 288] width 122 height 31
click at [0, 0] on 0 "Cash" at bounding box center [0, 0] width 0 height 0
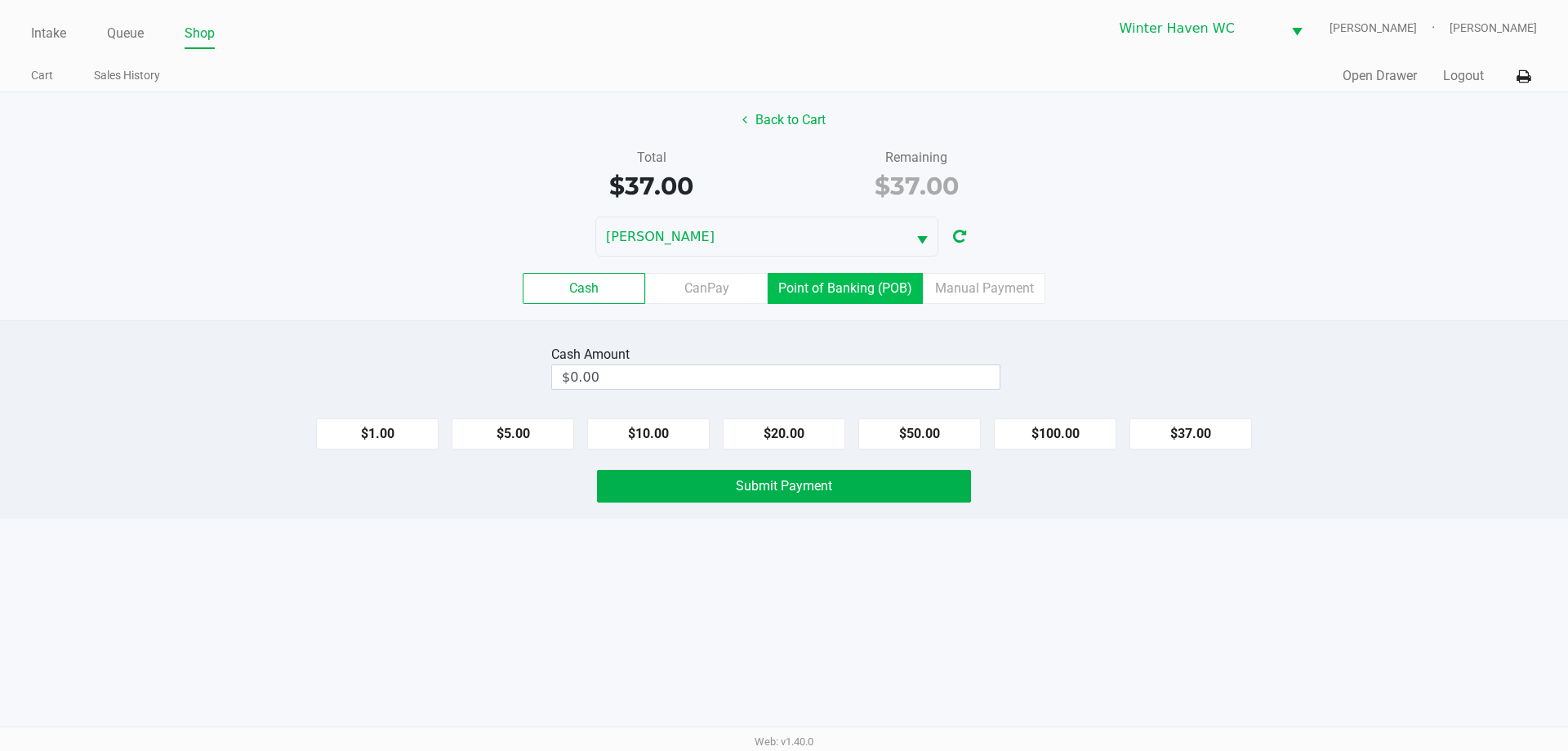
click at [868, 284] on label "Point of Banking (POB)" at bounding box center [844, 288] width 155 height 31
click at [0, 0] on 7 "Point of Banking (POB)" at bounding box center [0, 0] width 0 height 0
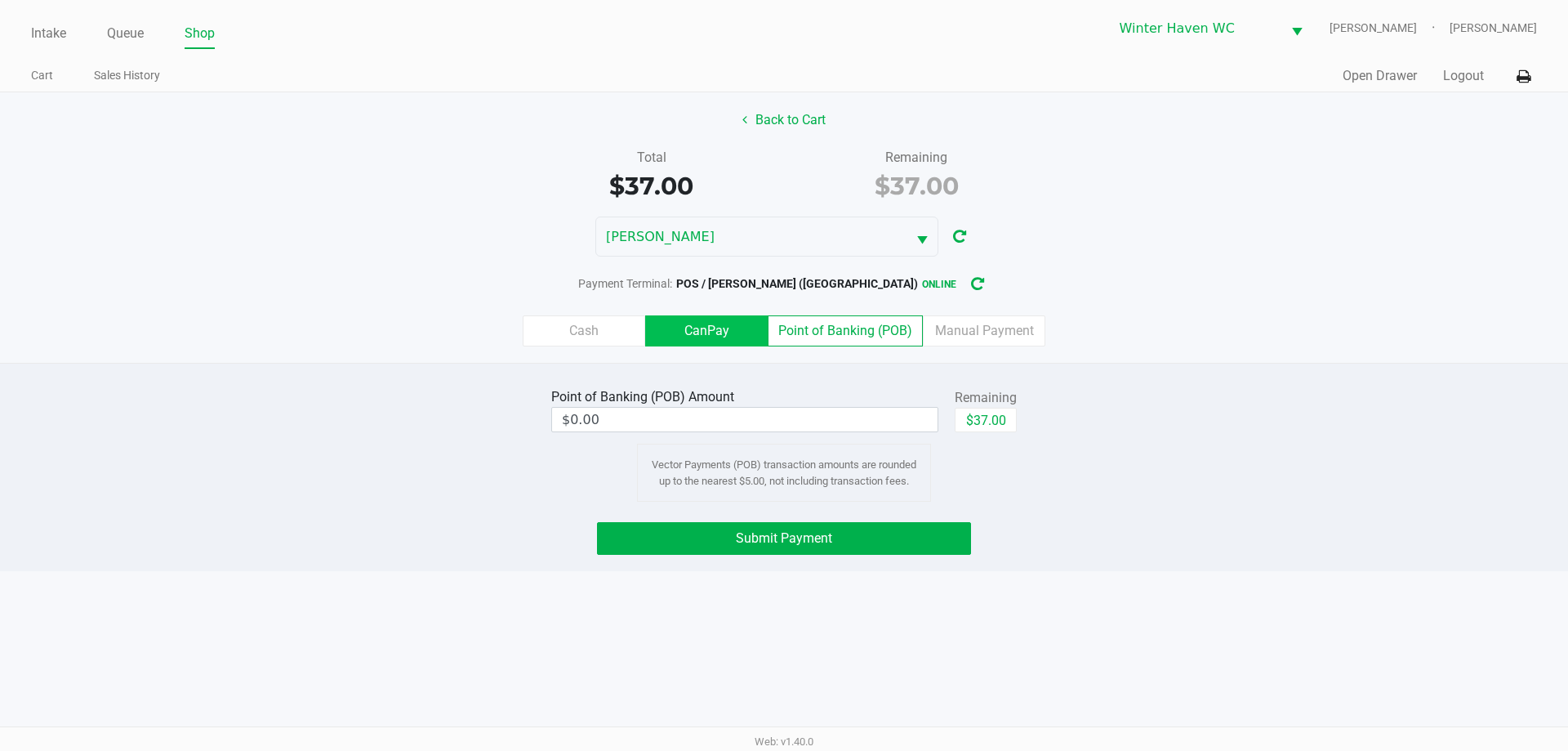
click at [738, 326] on label "CanPay" at bounding box center [706, 331] width 122 height 31
click at [0, 0] on 2 "CanPay" at bounding box center [0, 0] width 0 height 0
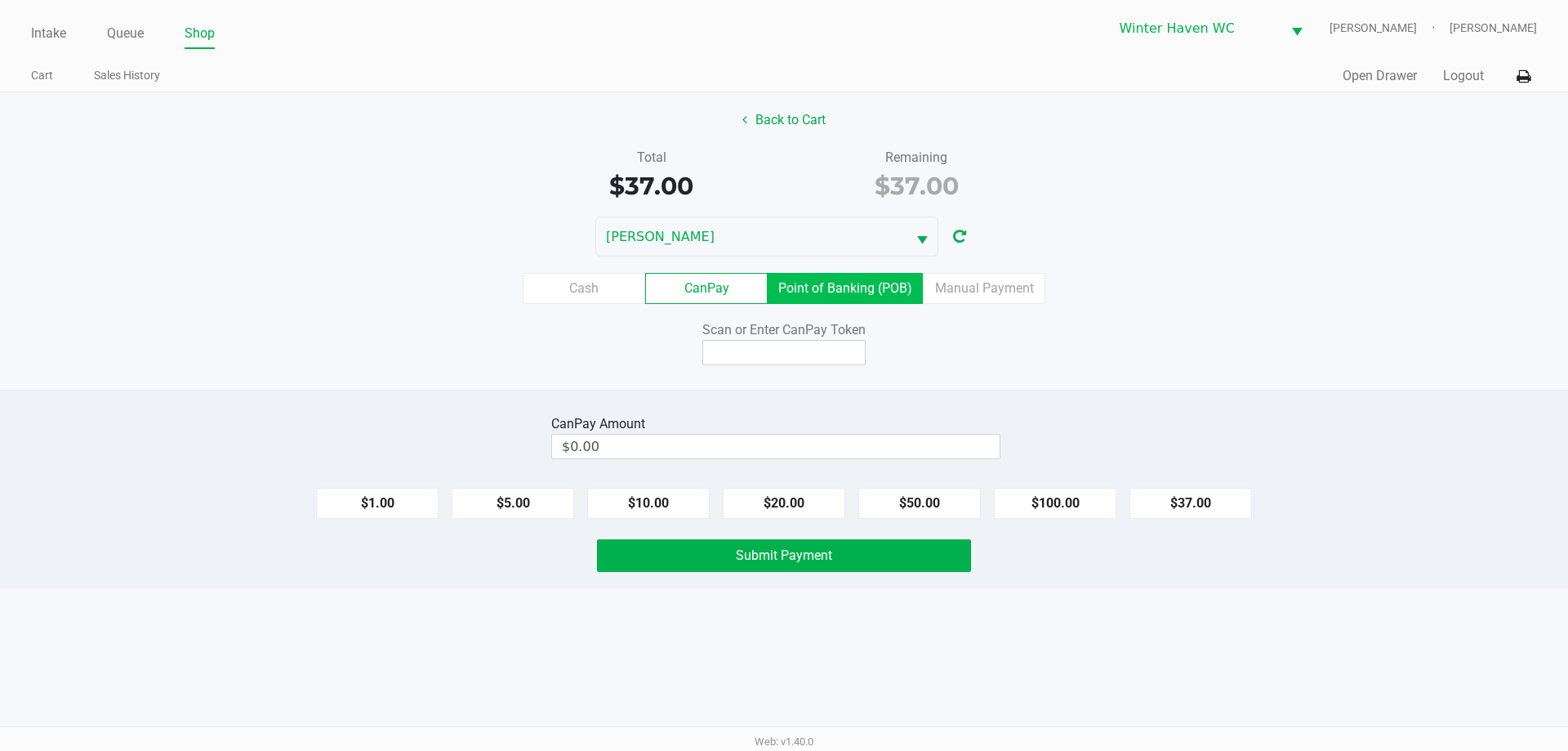
click at [819, 289] on label "Point of Banking (POB)" at bounding box center [844, 288] width 155 height 31
click at [0, 0] on 7 "Point of Banking (POB)" at bounding box center [0, 0] width 0 height 0
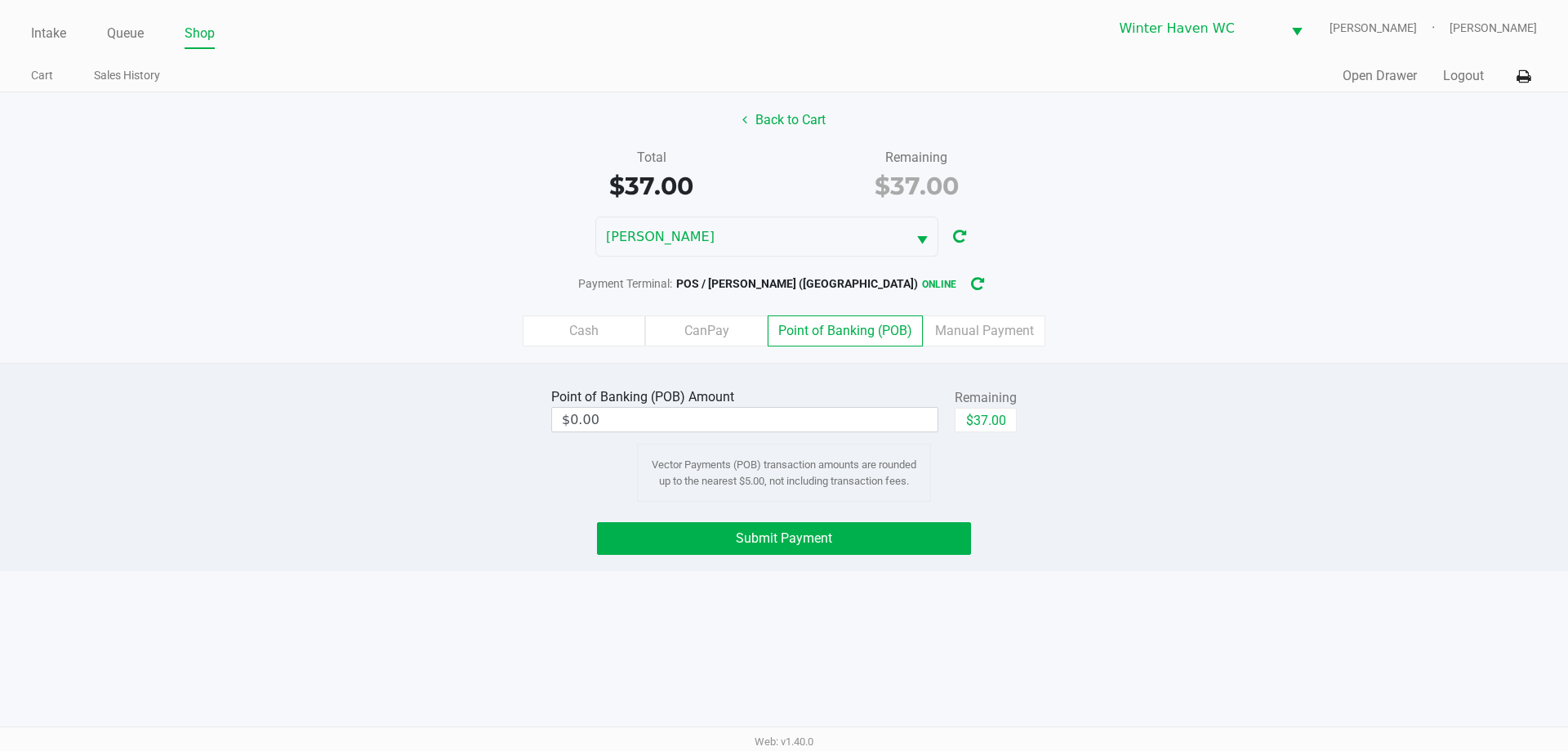
click at [778, 328] on label "Point of Banking (POB)" at bounding box center [844, 331] width 155 height 31
click at [0, 0] on 7 "Point of Banking (POB)" at bounding box center [0, 0] width 0 height 0
click at [843, 552] on button "Submit Payment" at bounding box center [784, 538] width 374 height 33
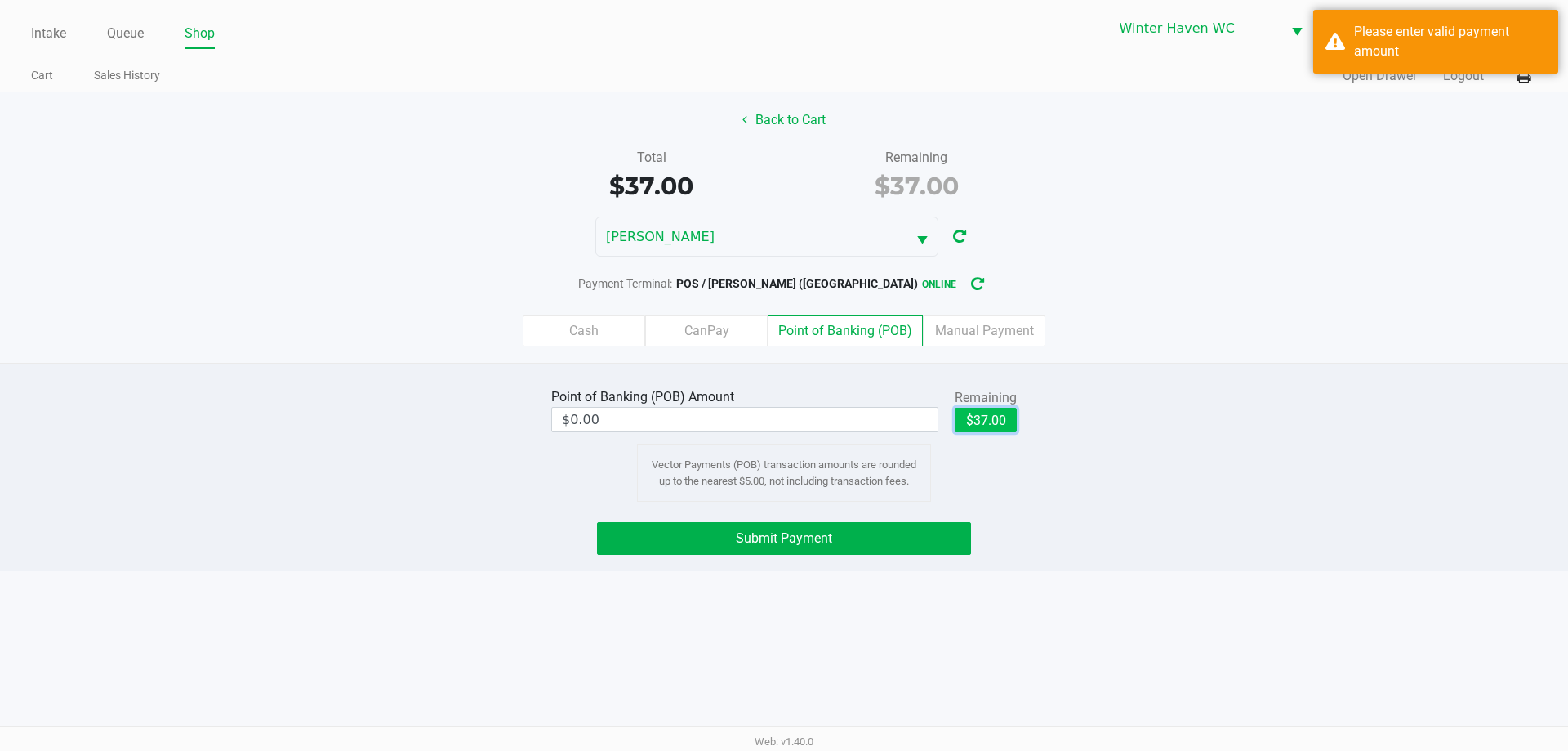
click at [984, 414] on button "$37.00" at bounding box center [985, 419] width 62 height 24
type input "$37.00"
click at [885, 572] on div "Intake Queue Shop Winter Haven WC JAMES-OTTO Jordan Dodds Cart Sales History Qu…" at bounding box center [784, 375] width 1568 height 751
click at [891, 533] on button "Submit Payment" at bounding box center [784, 538] width 374 height 33
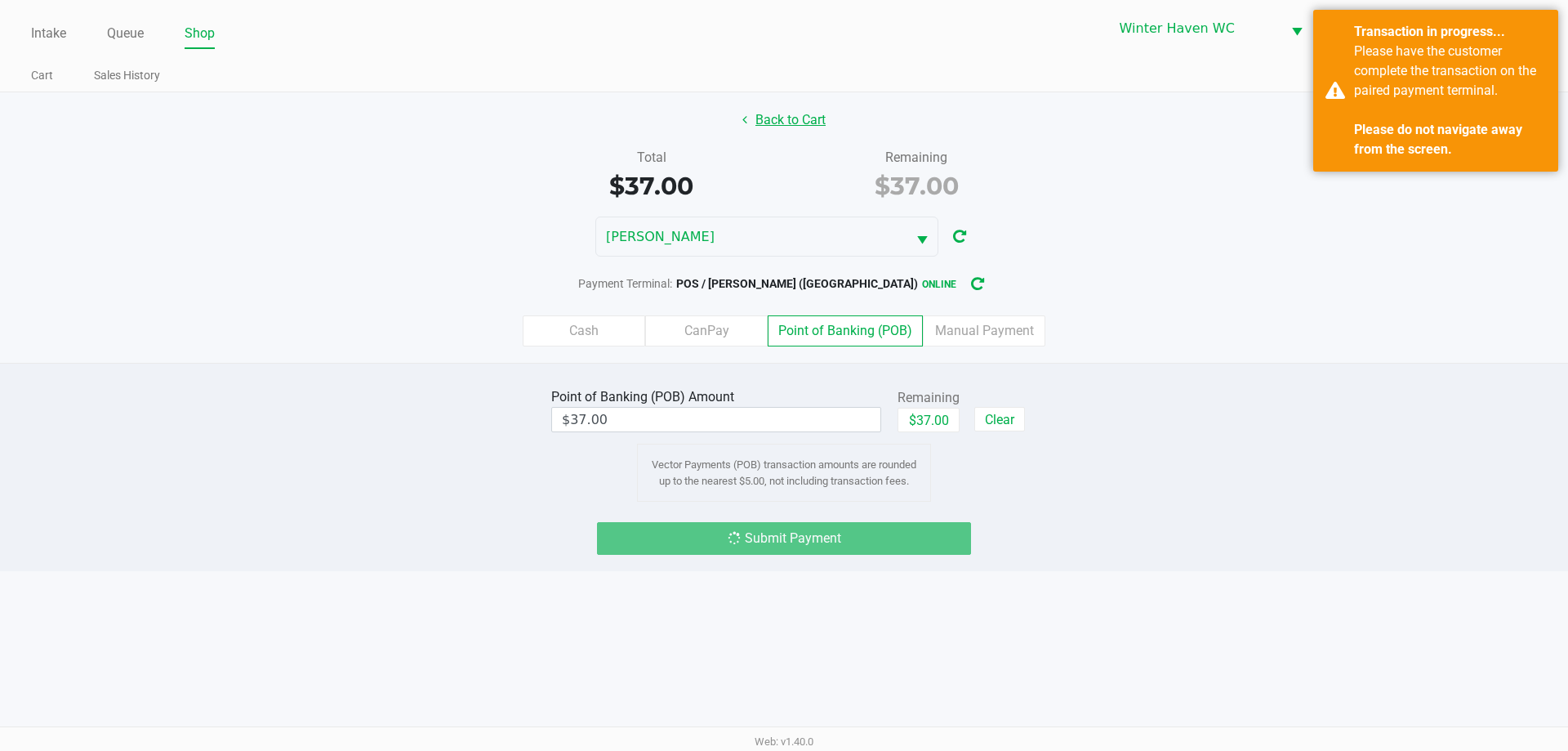
click at [772, 124] on button "Back to Cart" at bounding box center [784, 120] width 105 height 31
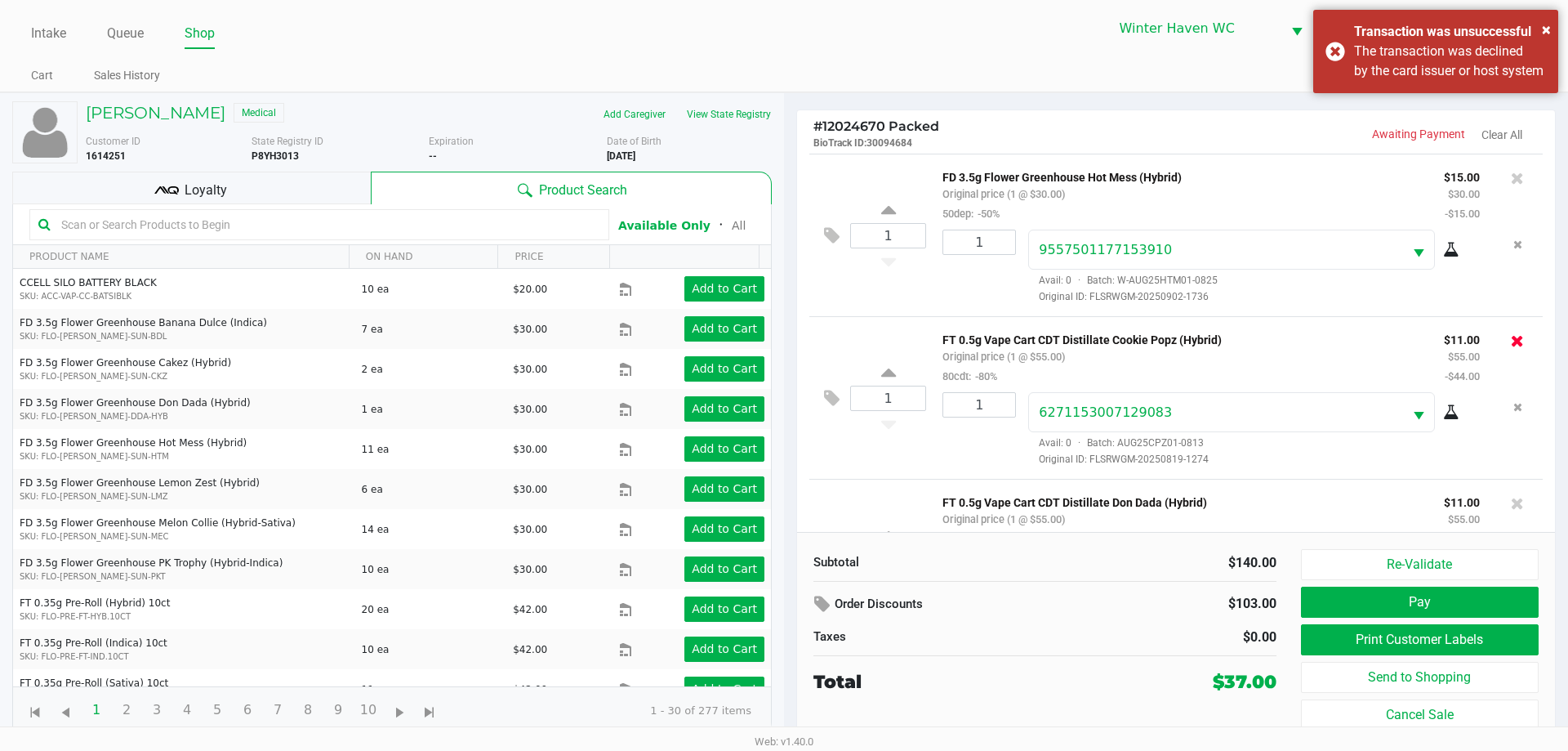
click at [1510, 346] on icon at bounding box center [1517, 340] width 13 height 16
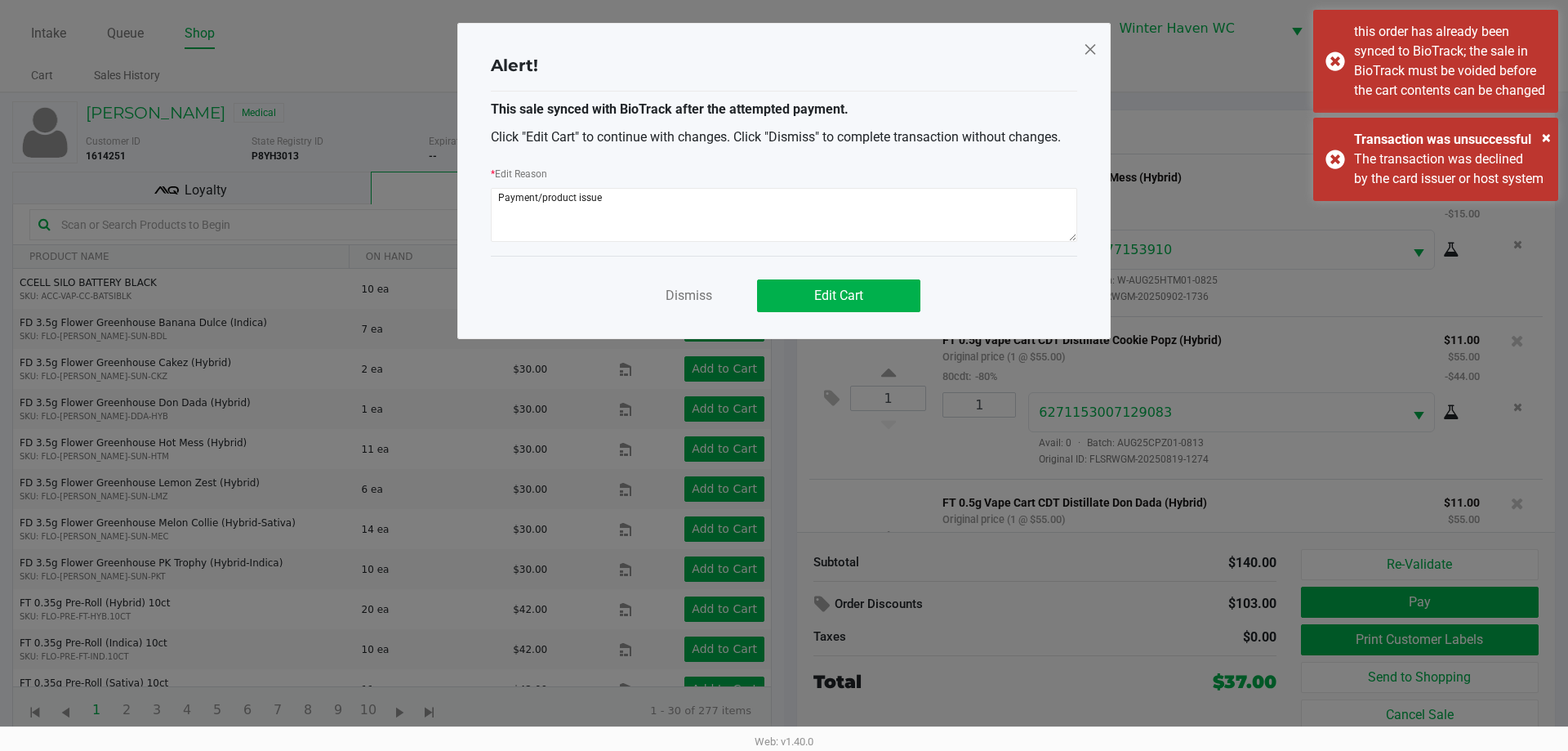
scroll to position [112, 0]
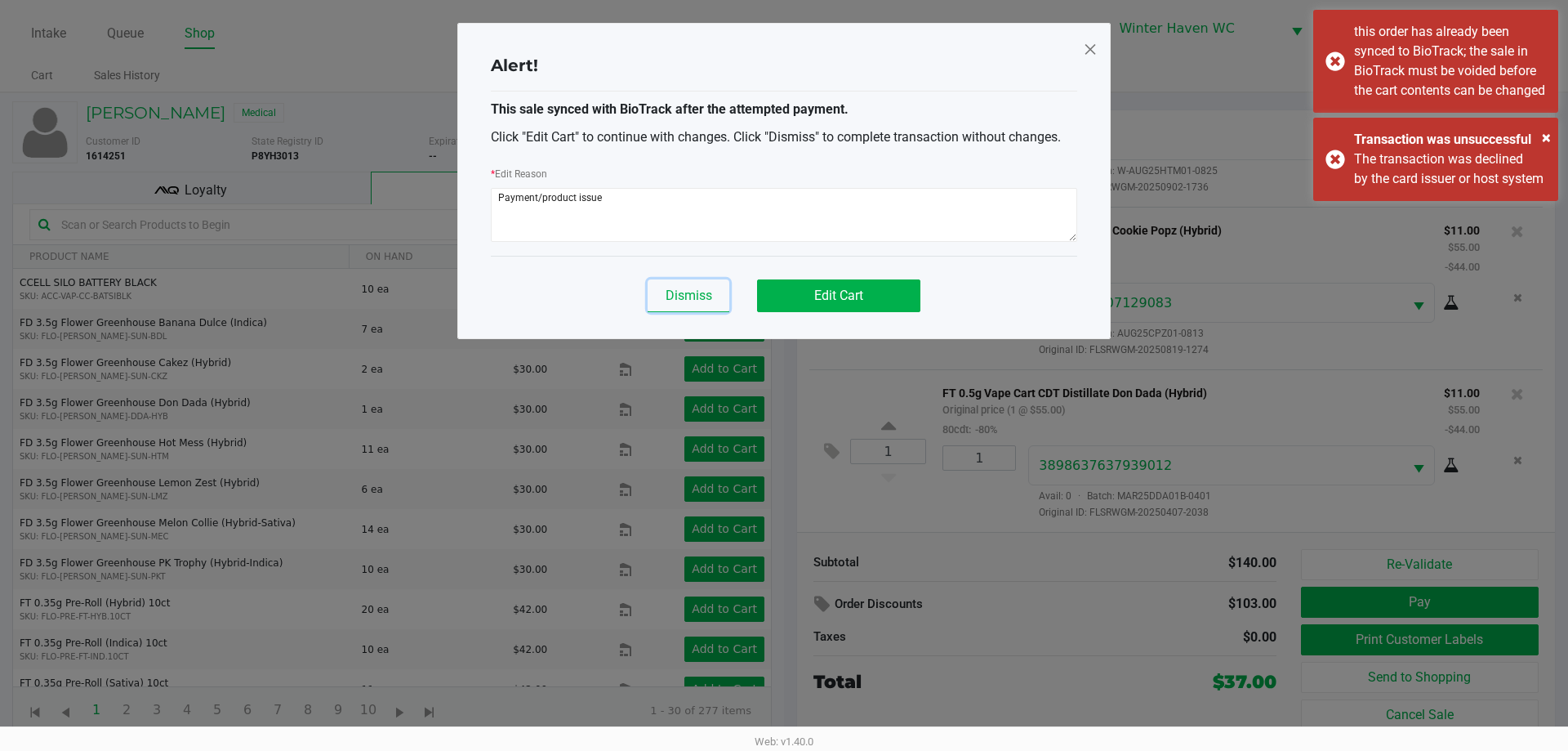
click at [675, 301] on span "Dismiss" at bounding box center [688, 295] width 46 height 15
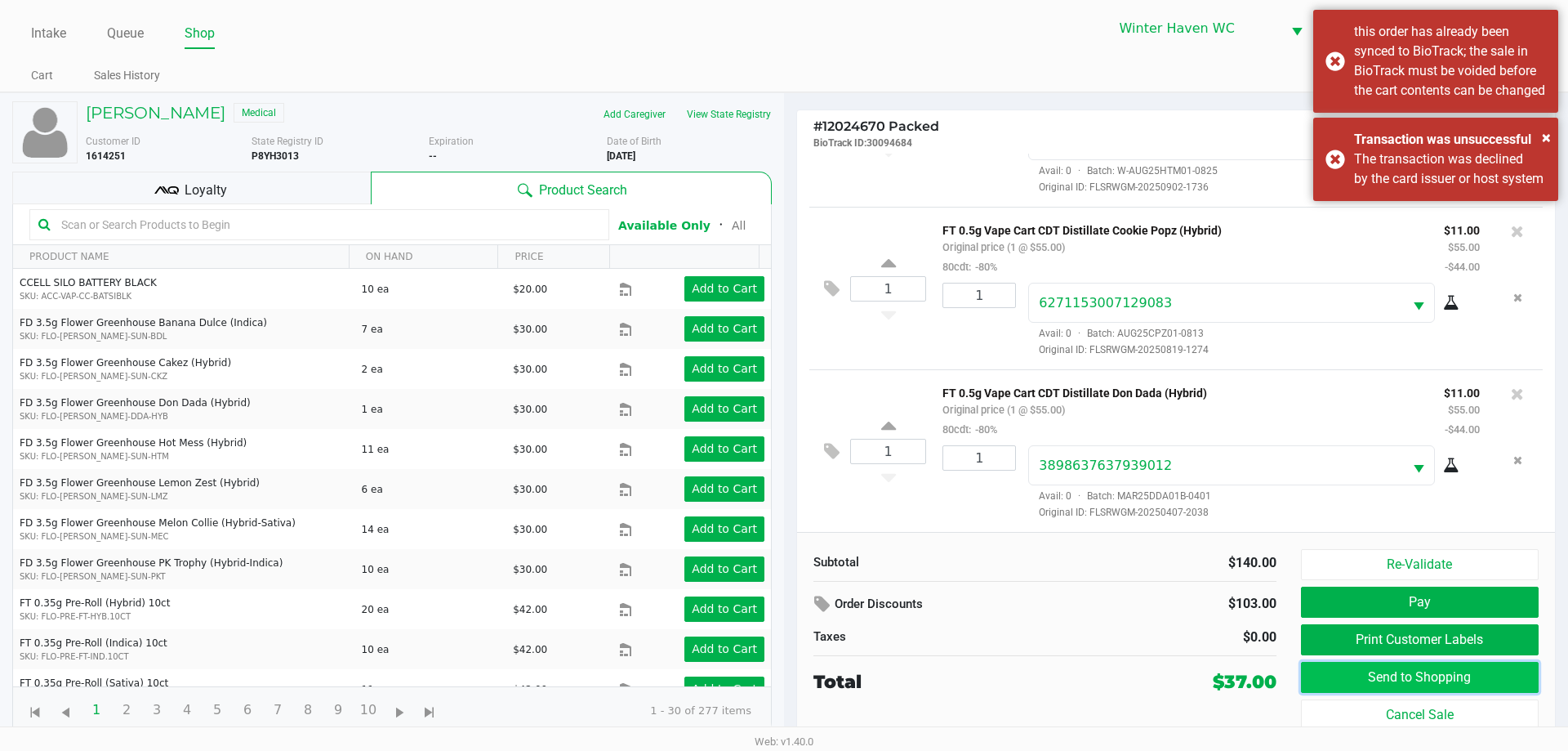
click at [1400, 677] on button "Send to Shopping" at bounding box center [1419, 677] width 237 height 31
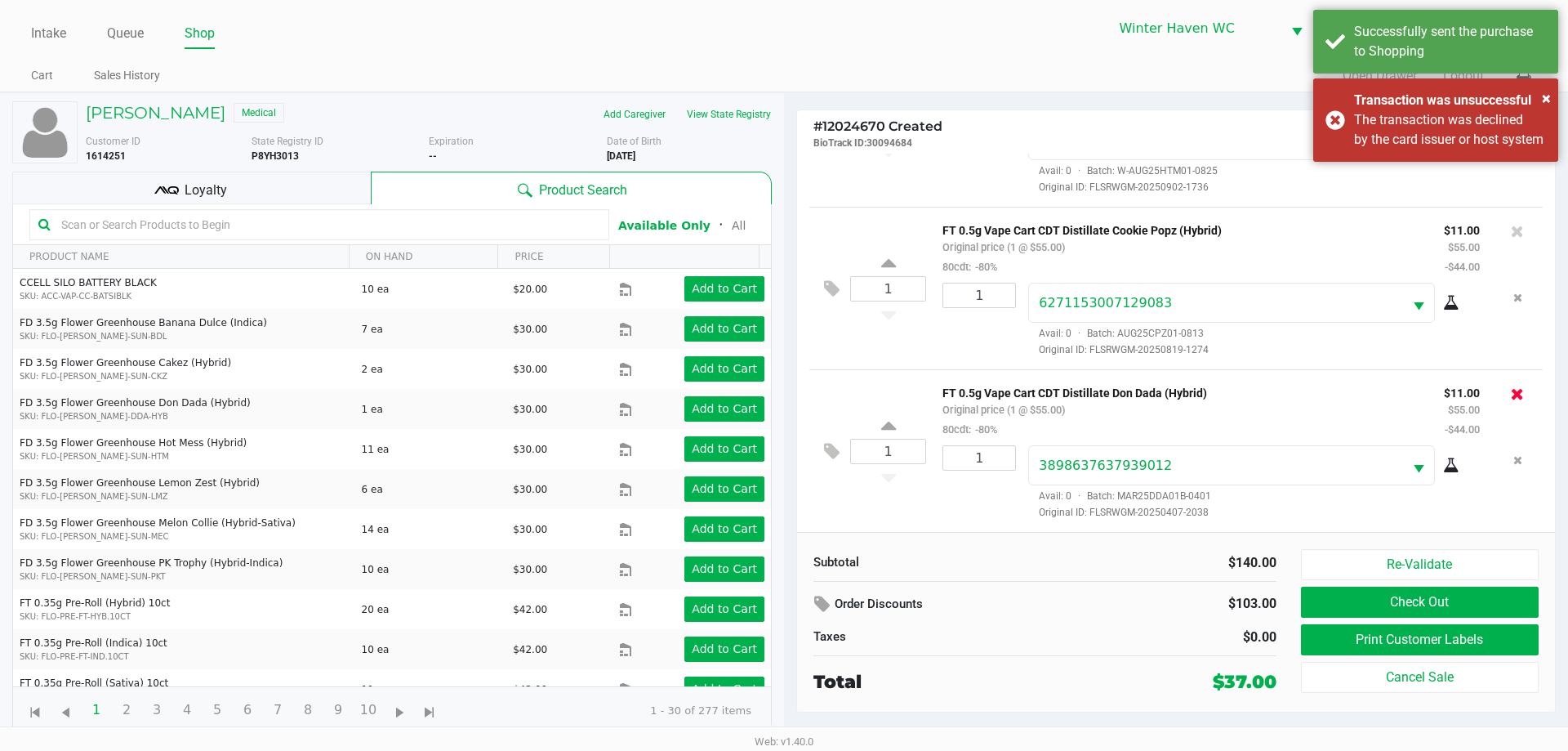
click at [1510, 395] on icon at bounding box center [1517, 393] width 13 height 16
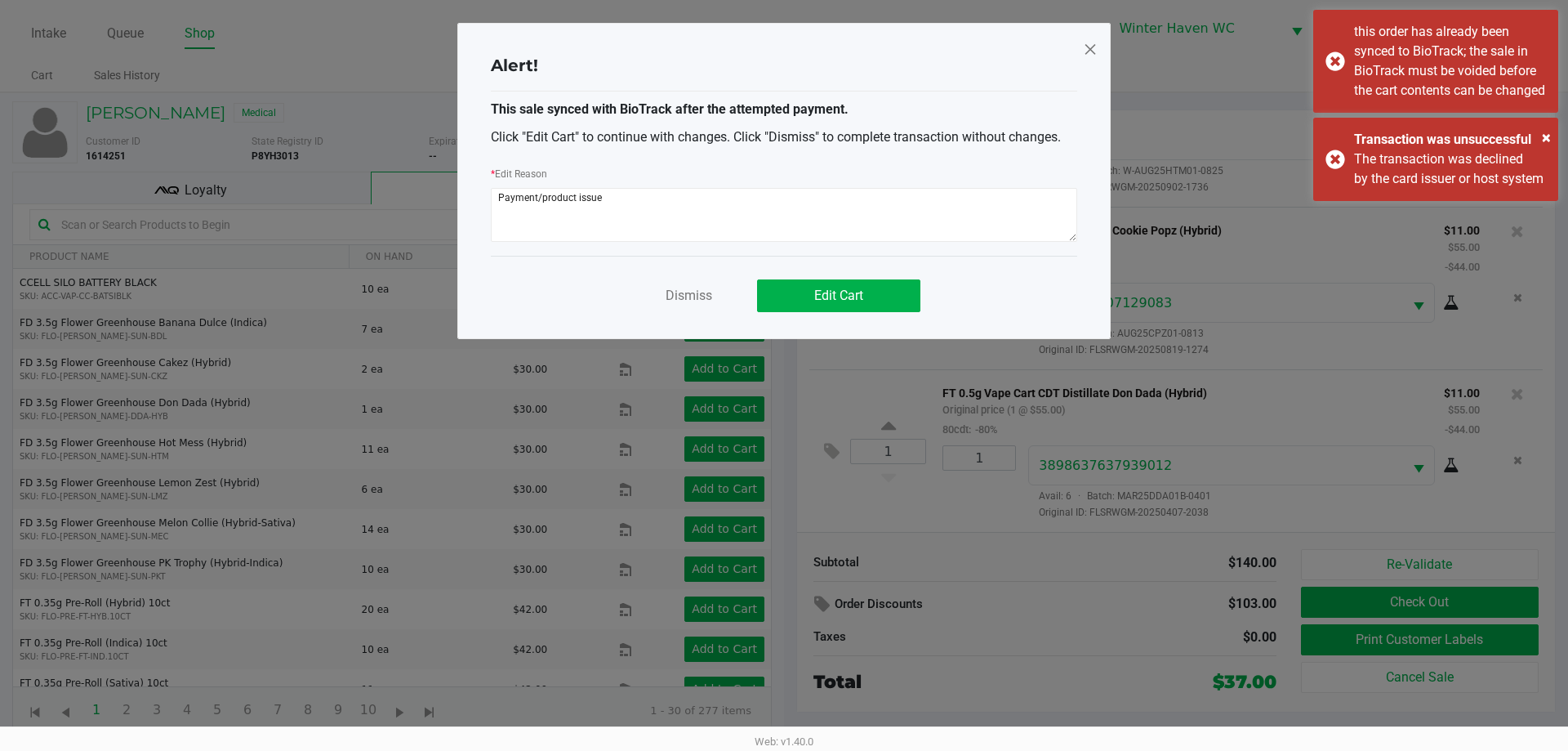
drag, startPoint x: 738, startPoint y: 208, endPoint x: 479, endPoint y: 204, distance: 259.0
click at [479, 204] on div "Alert! This sale synced with BioTrack after the attempted payment. Click "Edit …" at bounding box center [784, 181] width 654 height 316
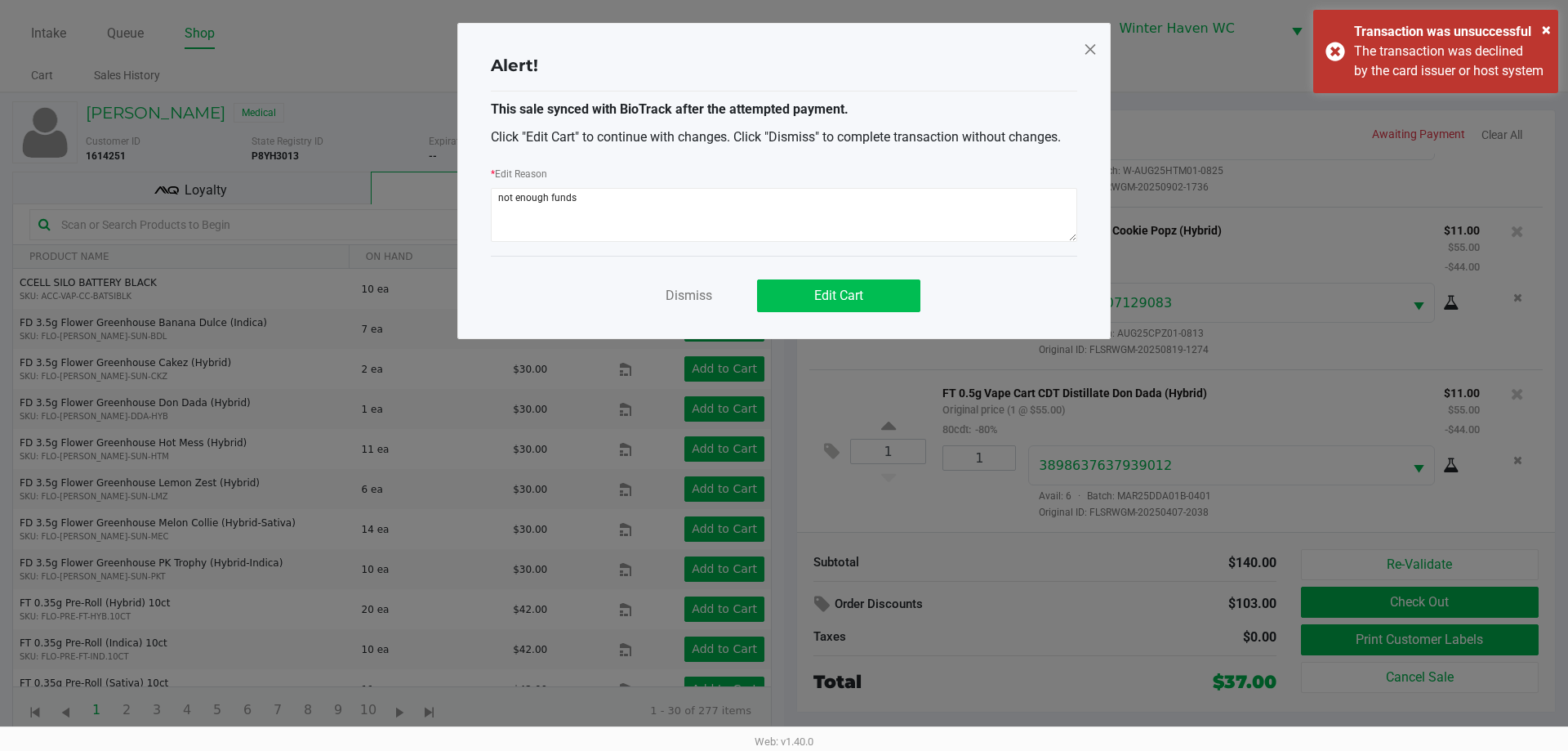
type textarea "not enough funds"
click at [796, 297] on button "Edit Cart" at bounding box center [838, 295] width 163 height 33
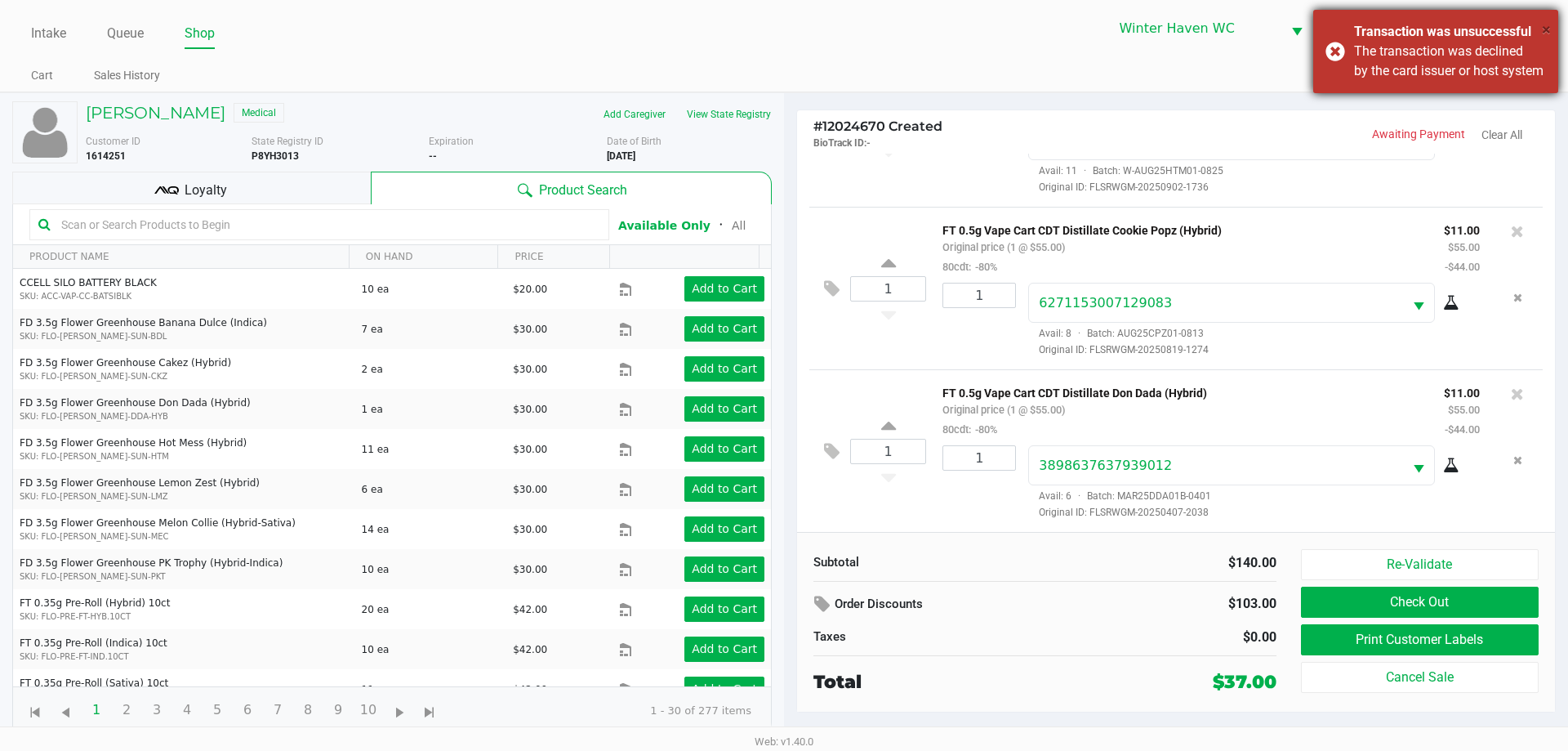
click at [1546, 79] on div "× Transaction was unsuccessful The transaction was declined by the card issuer …" at bounding box center [1435, 51] width 245 height 84
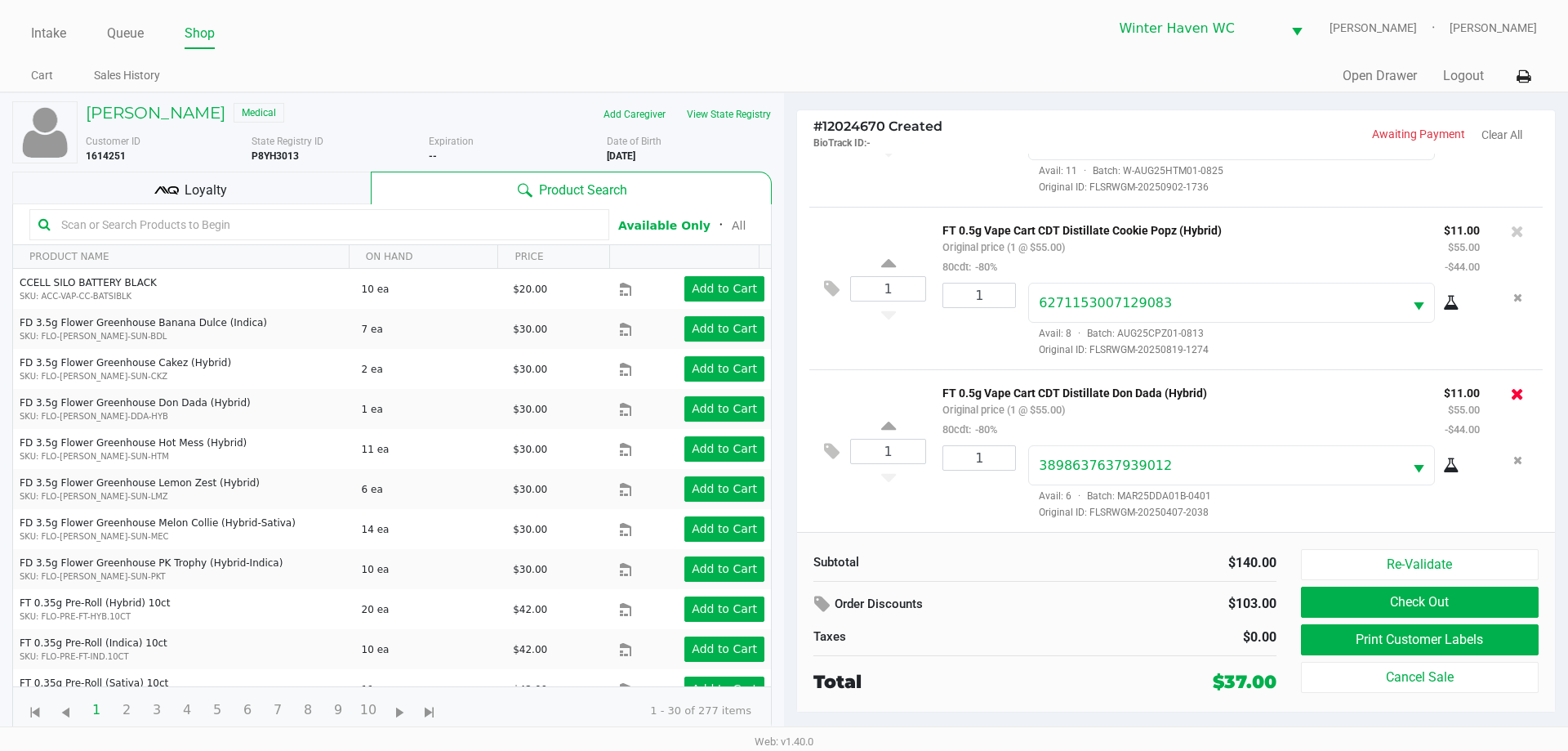
click at [1510, 388] on icon at bounding box center [1517, 393] width 13 height 16
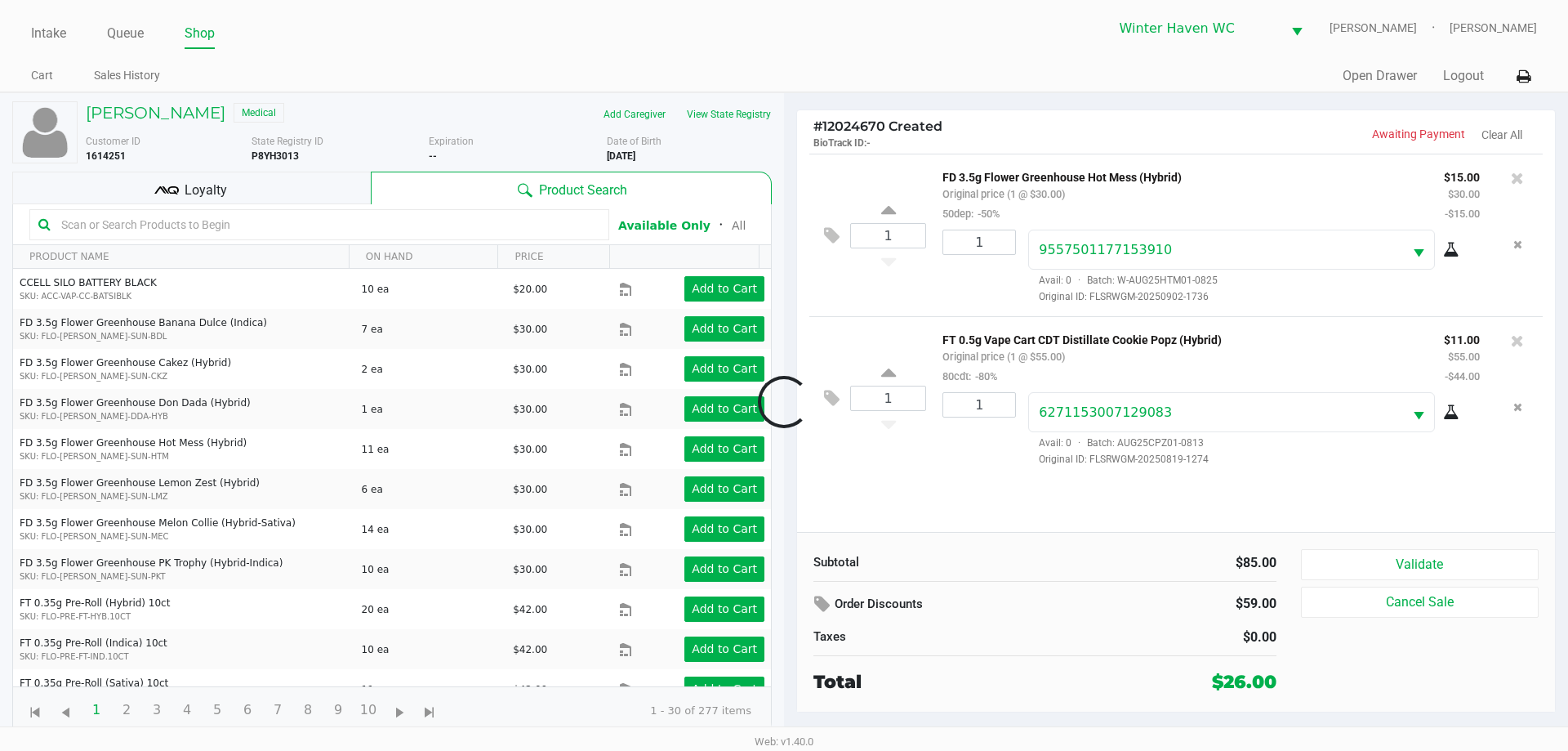
scroll to position [0, 0]
click at [1269, 346] on p "FT 0.5g Vape Cart CDT Distillate Cookie Popz (Hybrid)" at bounding box center [1181, 338] width 477 height 17
click at [351, 226] on input "text" at bounding box center [327, 224] width 545 height 24
type input "dda"
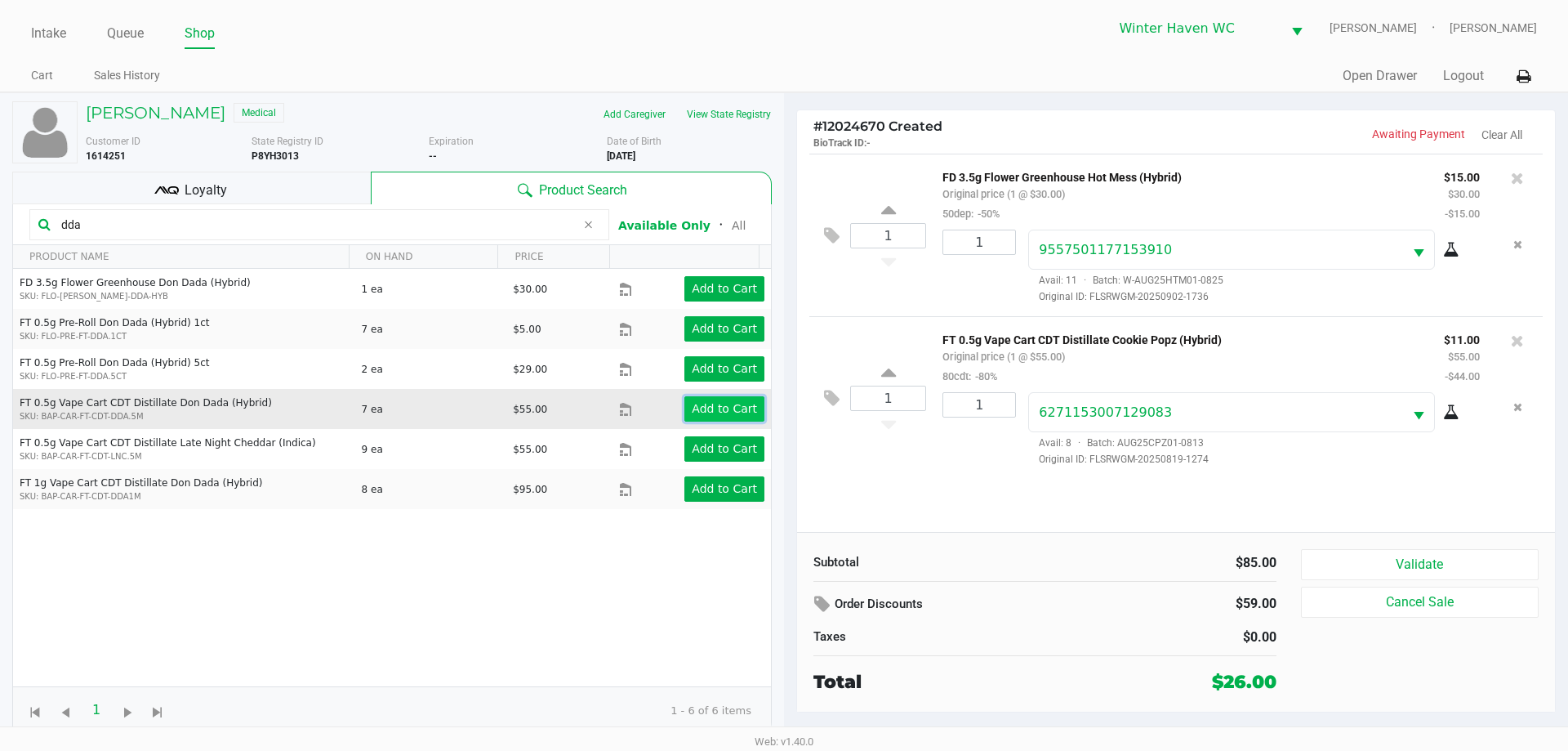
click at [709, 403] on app-button-loader "Add to Cart" at bounding box center [724, 409] width 65 height 13
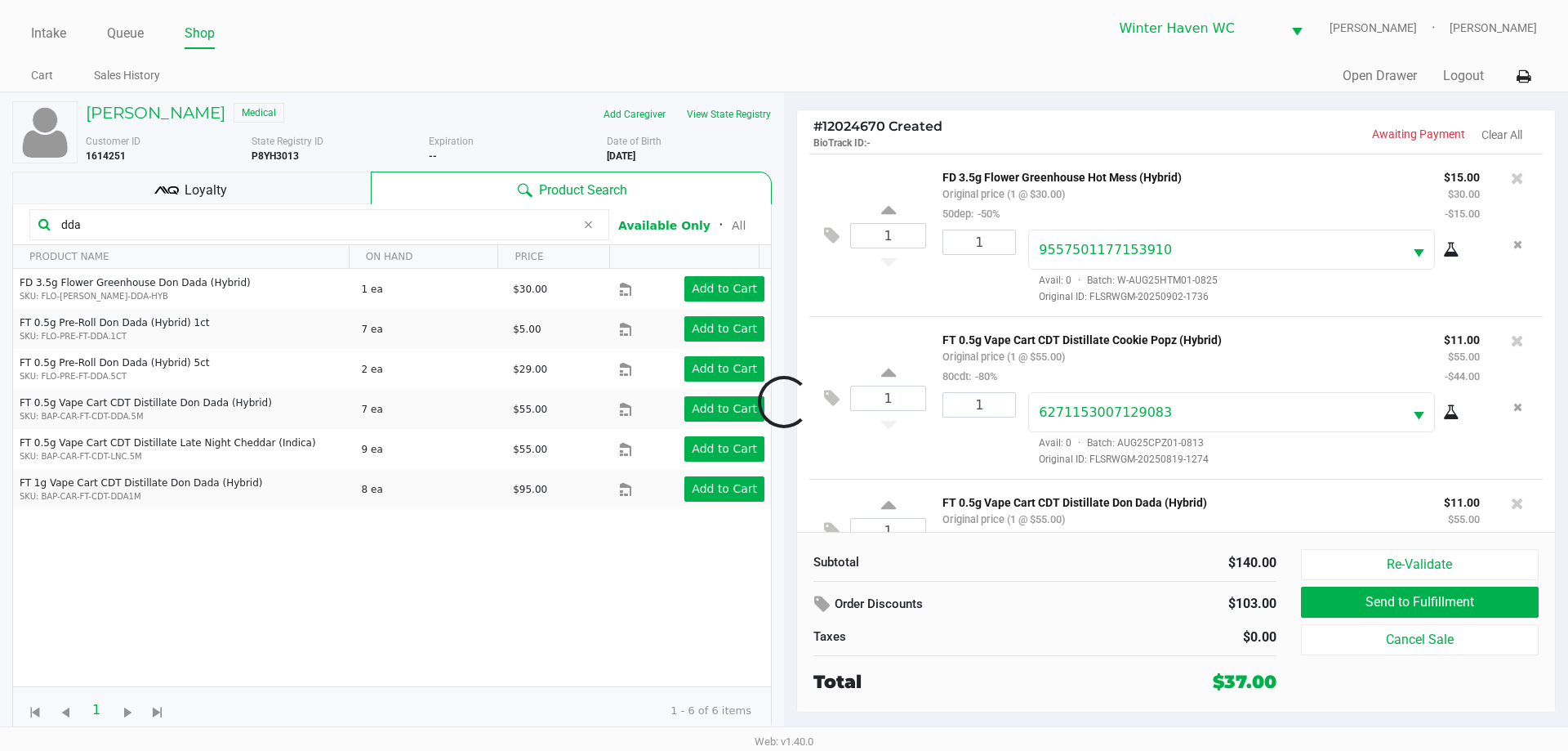
scroll to position [51, 0]
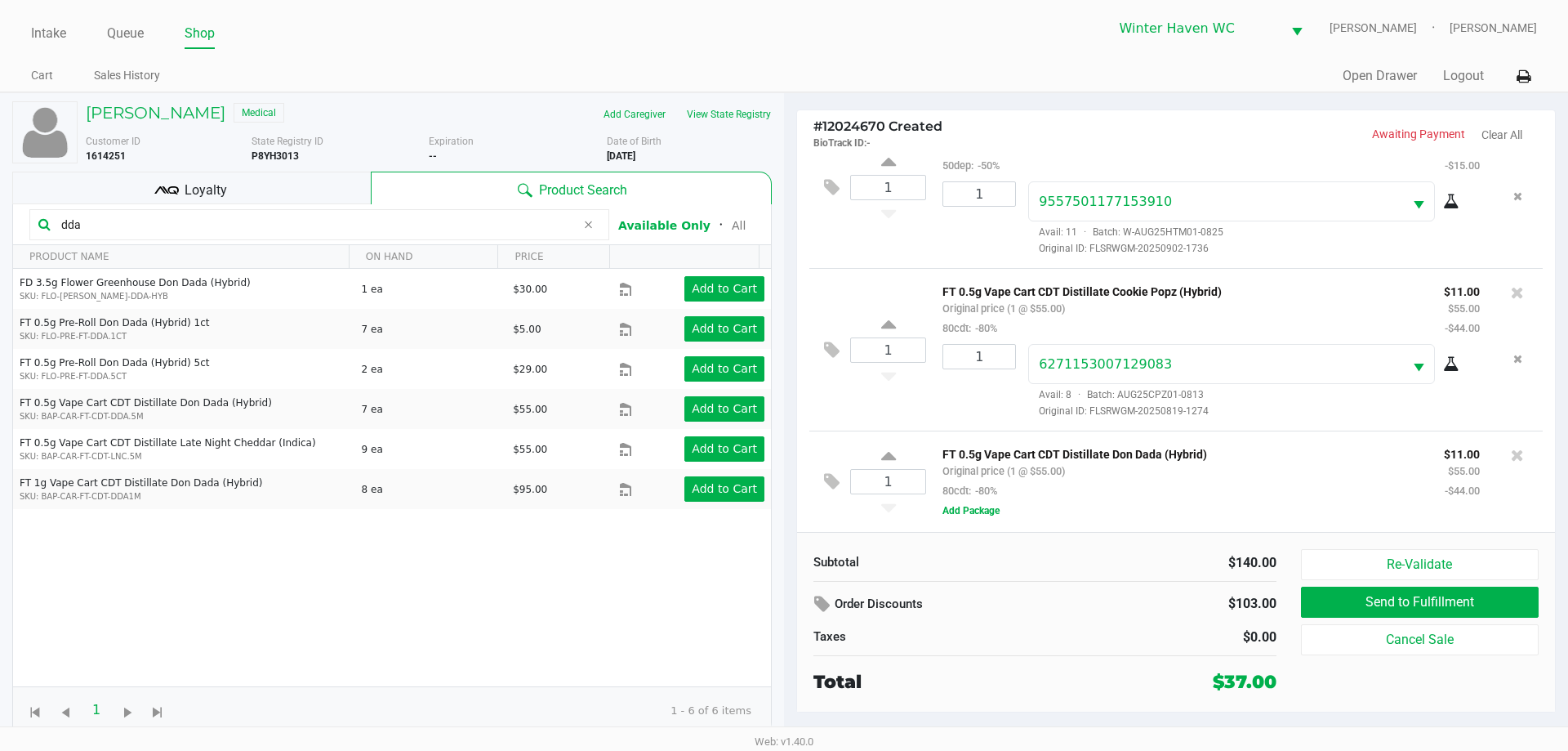
click at [1287, 467] on div "FT 0.5g Vape Cart CDT Distillate Don Dada (Hybrid) Original price (1 @ $55.00) …" at bounding box center [1181, 471] width 502 height 57
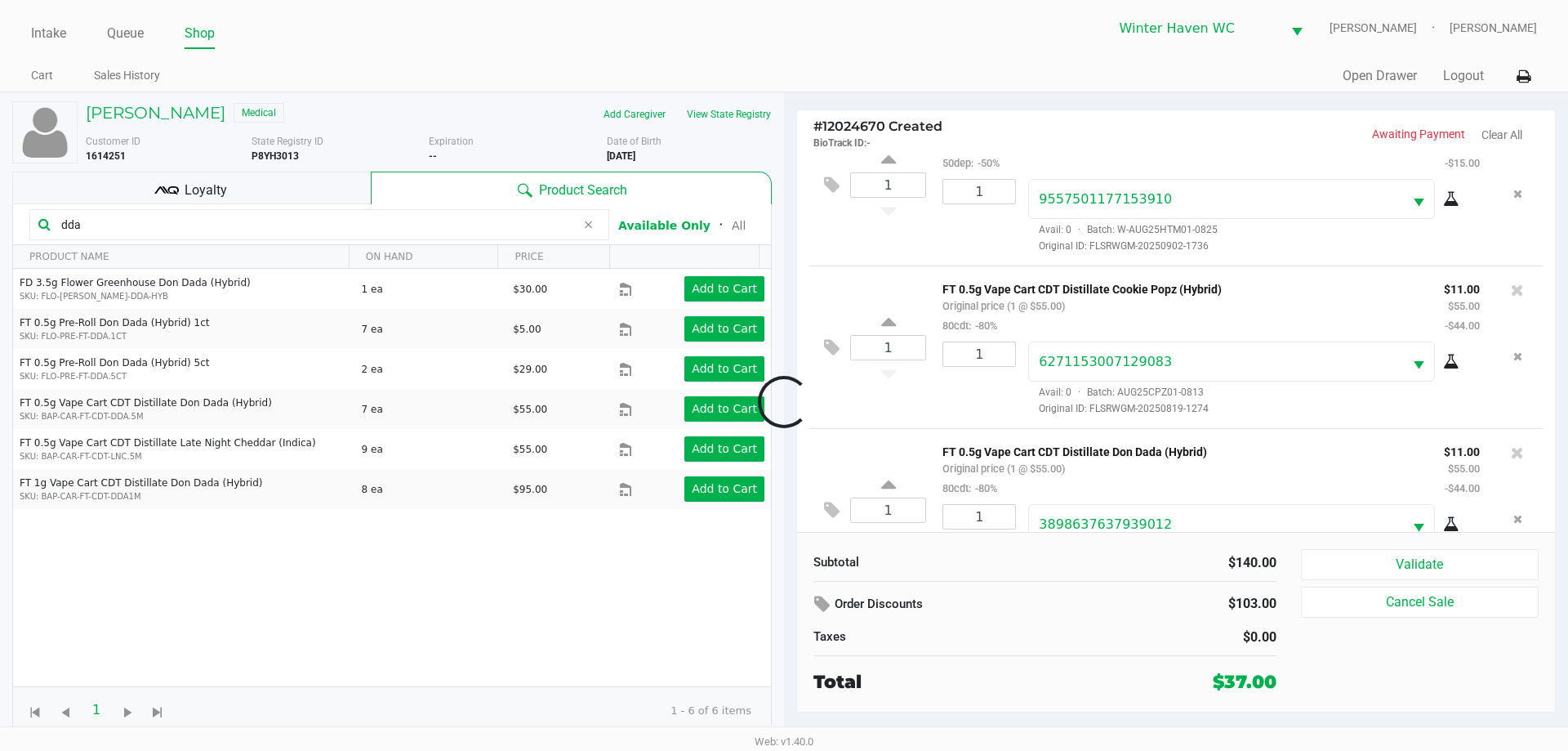
scroll to position [112, 0]
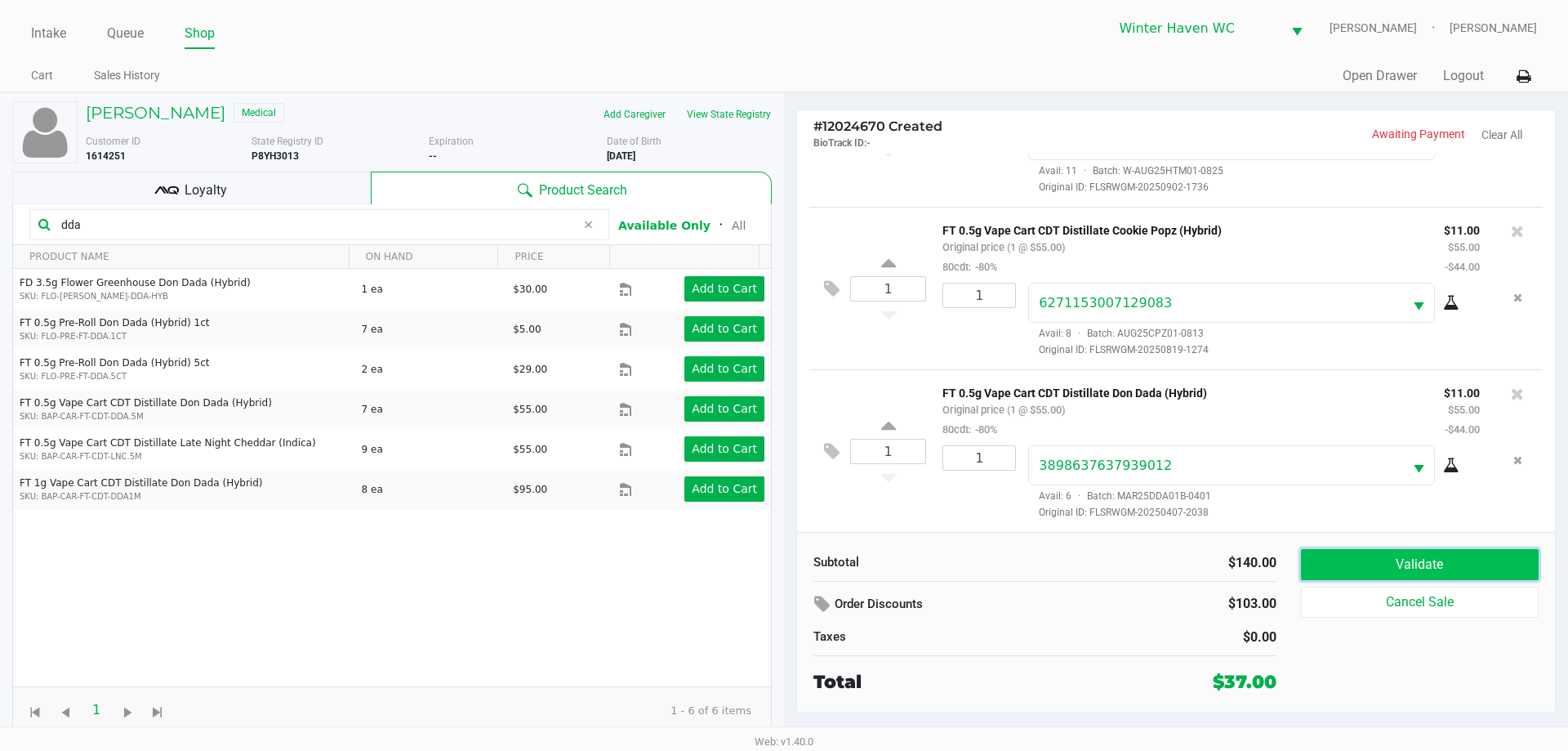
click at [1389, 565] on button "Validate" at bounding box center [1419, 564] width 237 height 31
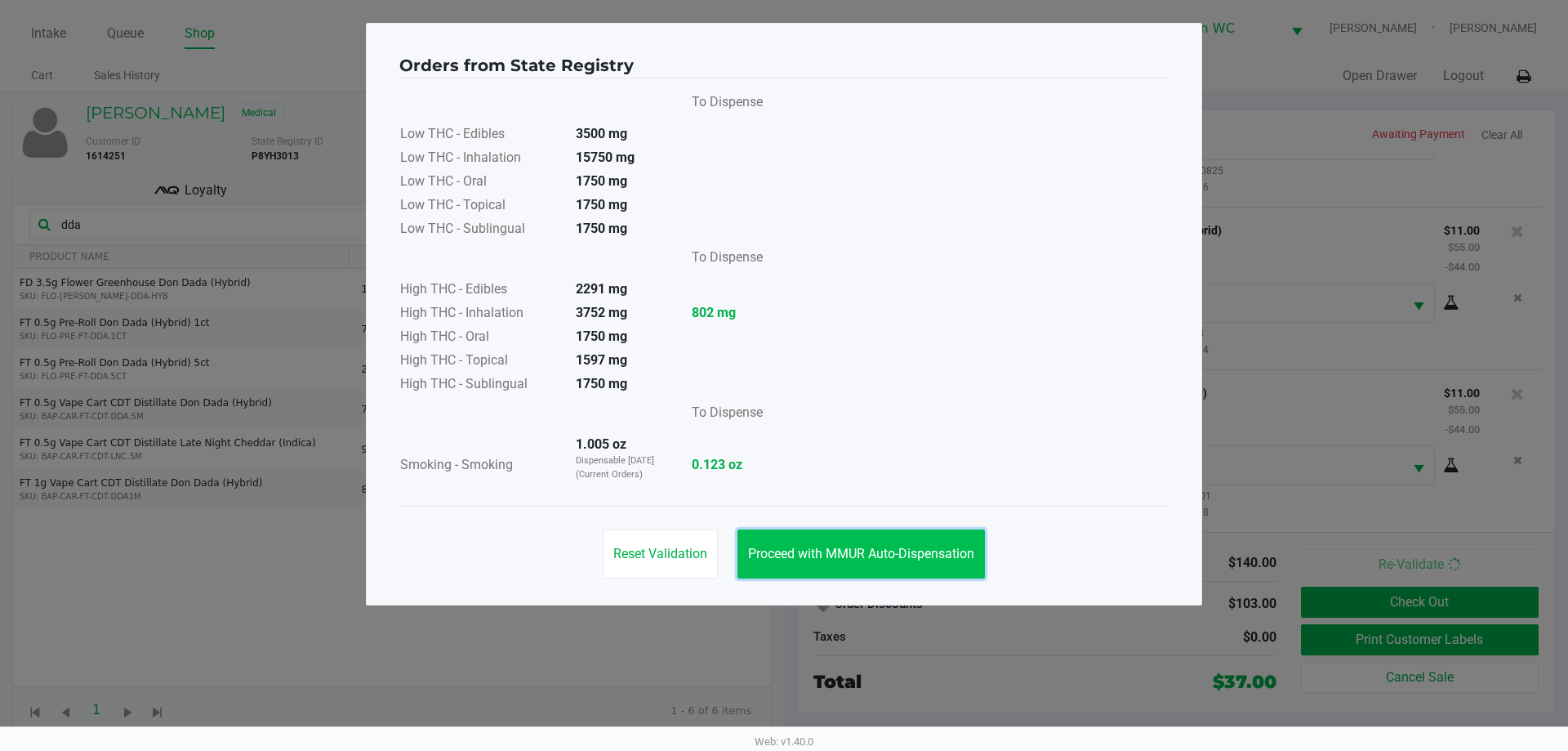
click at [877, 548] on span "Proceed with MMUR Auto-Dispensation" at bounding box center [860, 553] width 226 height 15
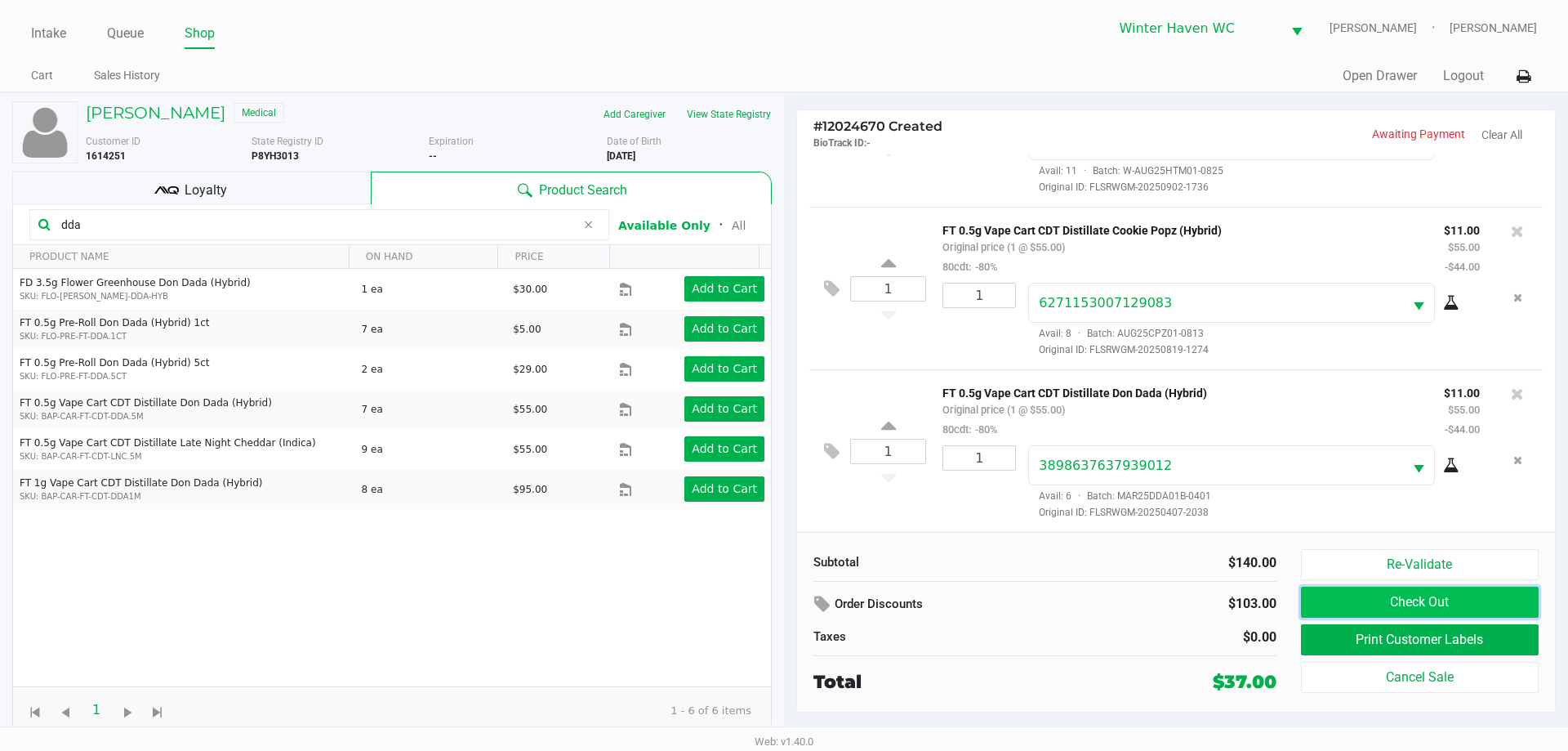
click at [1405, 597] on button "Check Out" at bounding box center [1419, 602] width 237 height 31
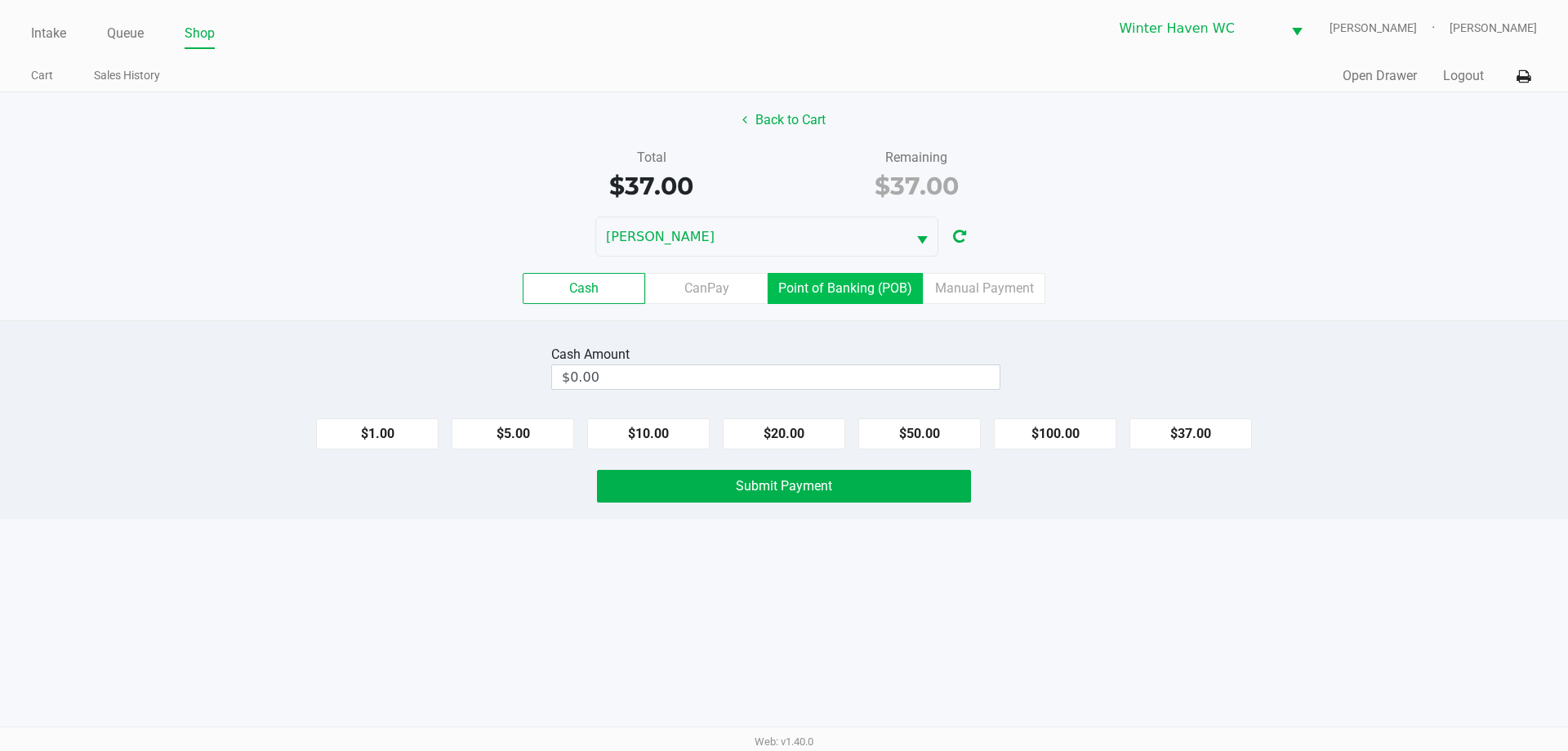
click at [798, 285] on label "Point of Banking (POB)" at bounding box center [844, 288] width 155 height 31
click at [0, 0] on 7 "Point of Banking (POB)" at bounding box center [0, 0] width 0 height 0
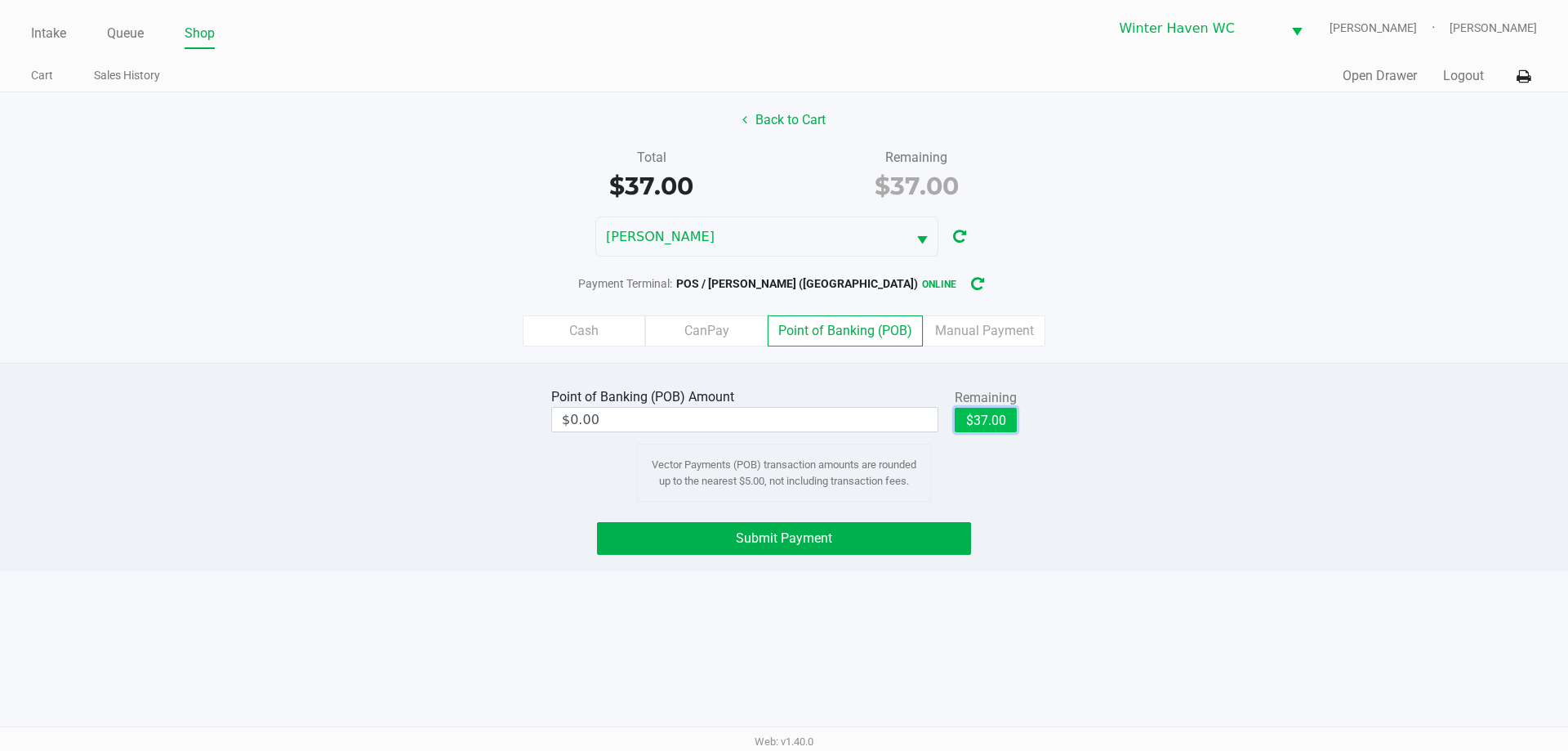
click at [973, 408] on button "$37.00" at bounding box center [985, 419] width 62 height 24
type input "$37.00"
click at [908, 545] on button "Submit Payment" at bounding box center [784, 538] width 374 height 33
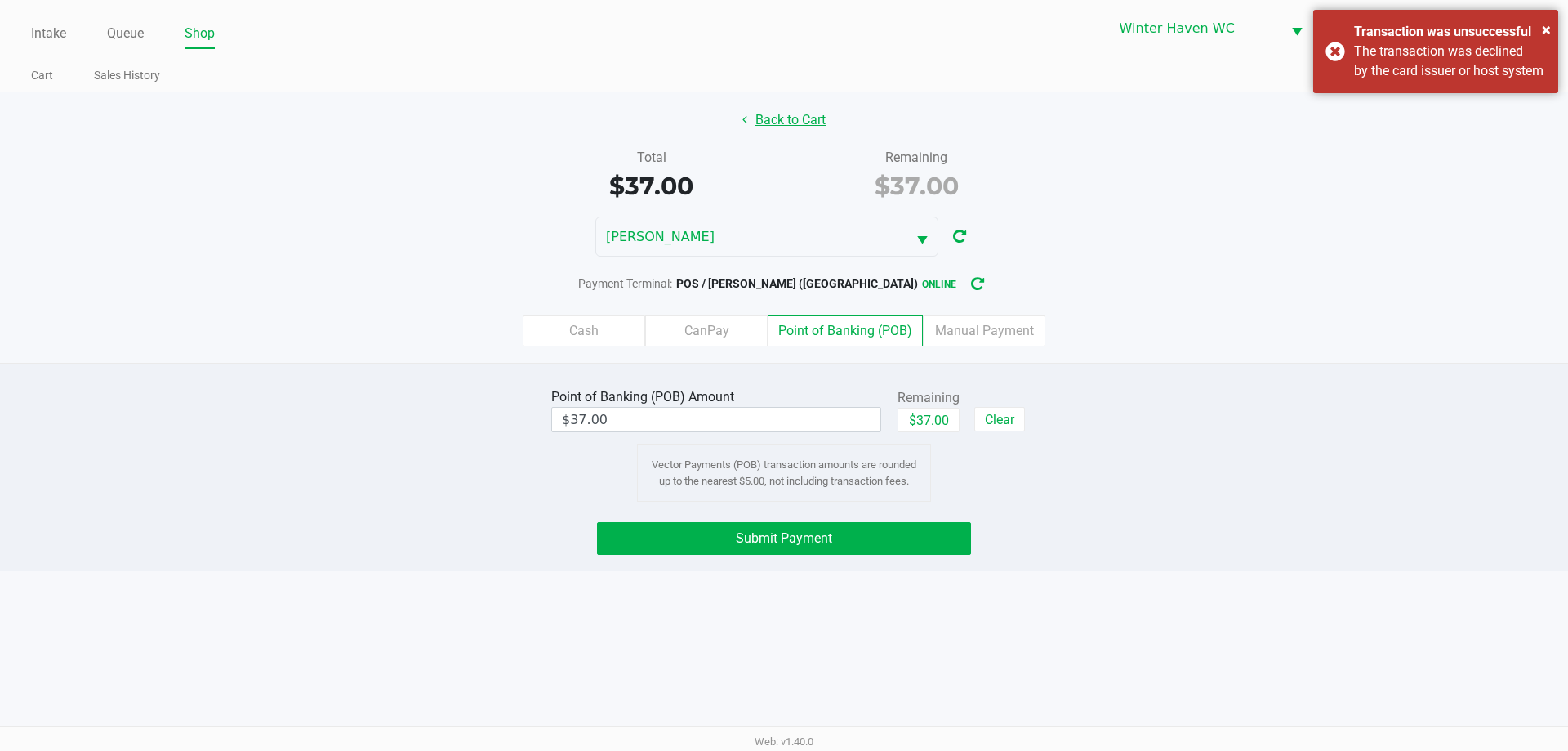
click at [789, 122] on button "Back to Cart" at bounding box center [784, 120] width 105 height 31
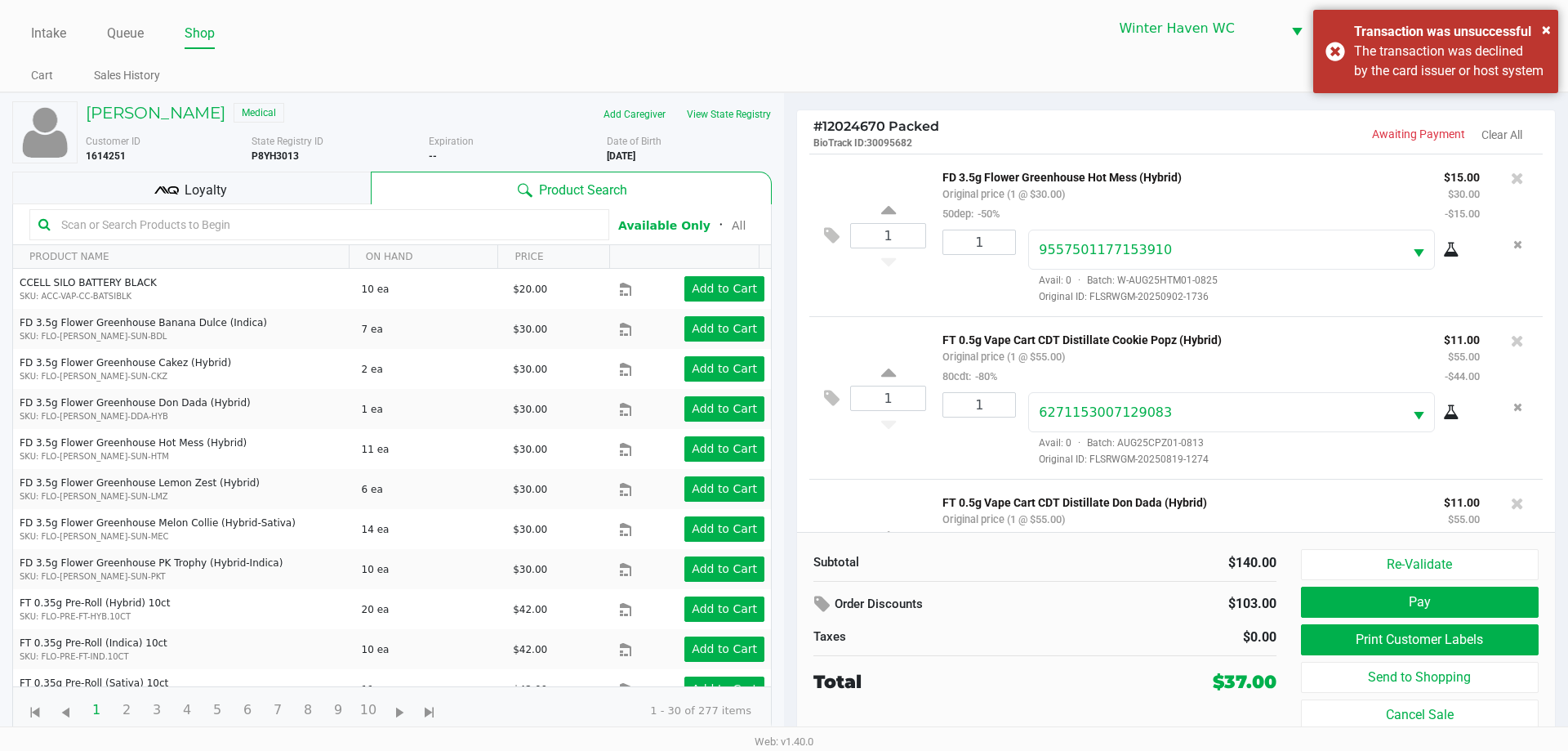
scroll to position [112, 0]
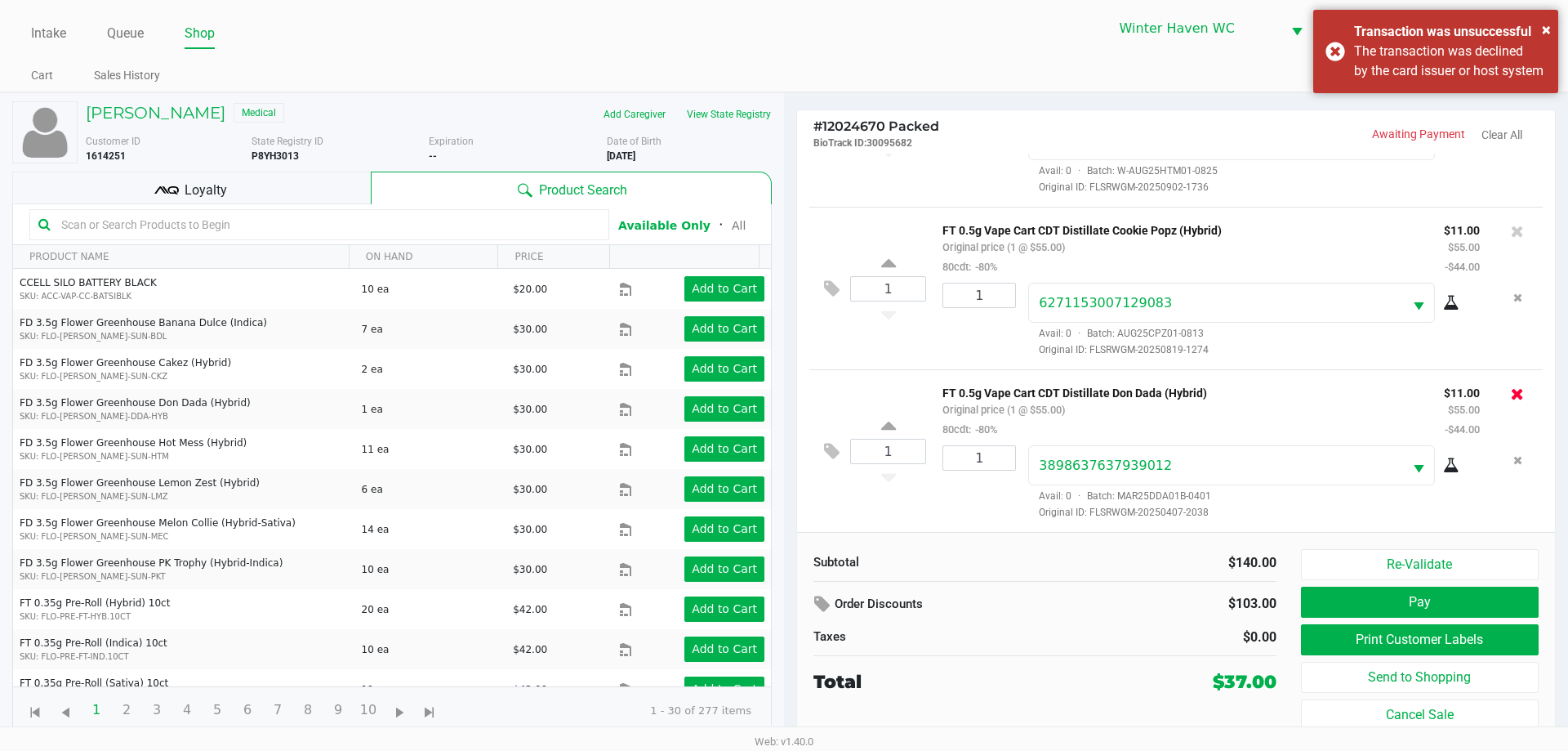
click at [1510, 388] on icon at bounding box center [1517, 393] width 13 height 16
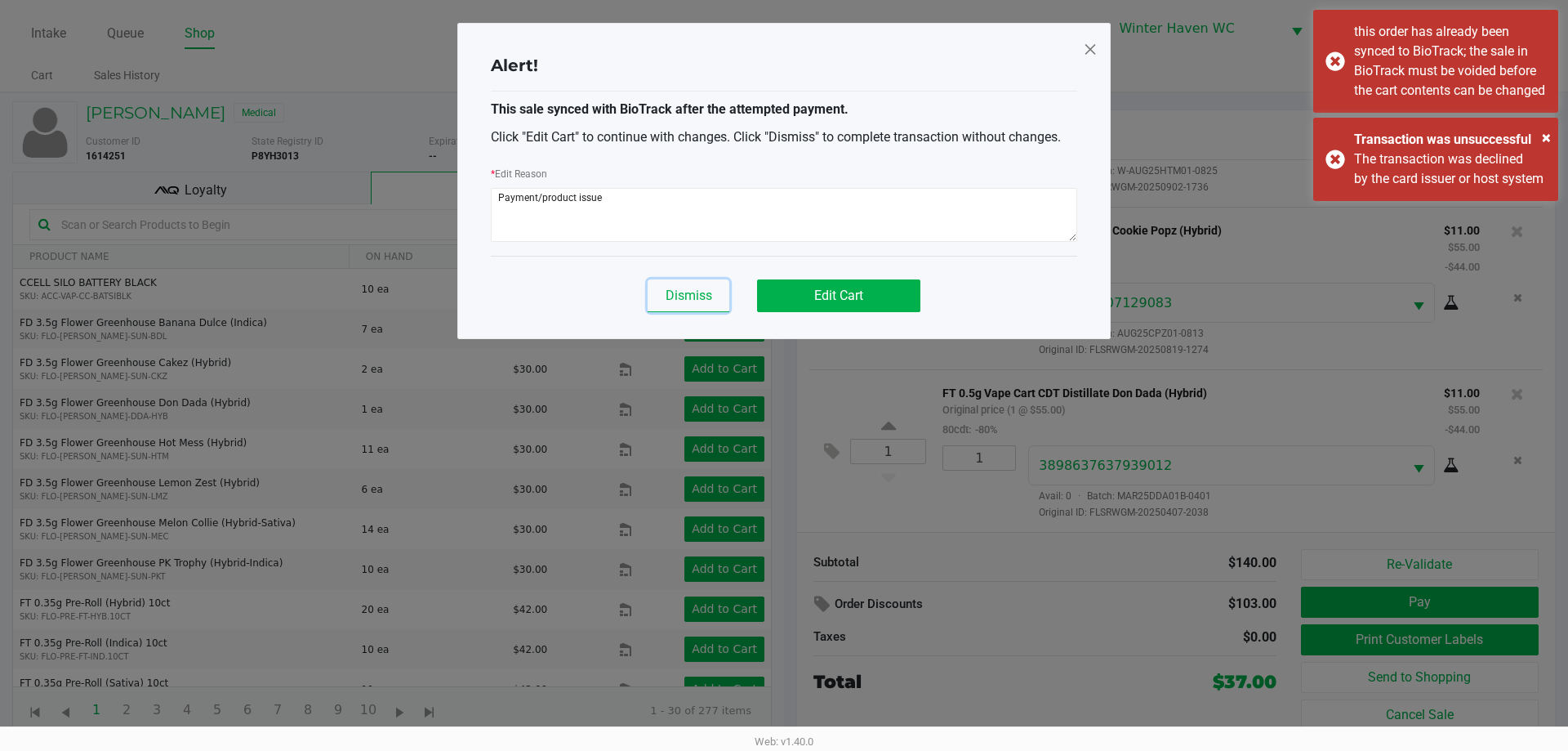
click at [672, 301] on span "Dismiss" at bounding box center [688, 295] width 46 height 15
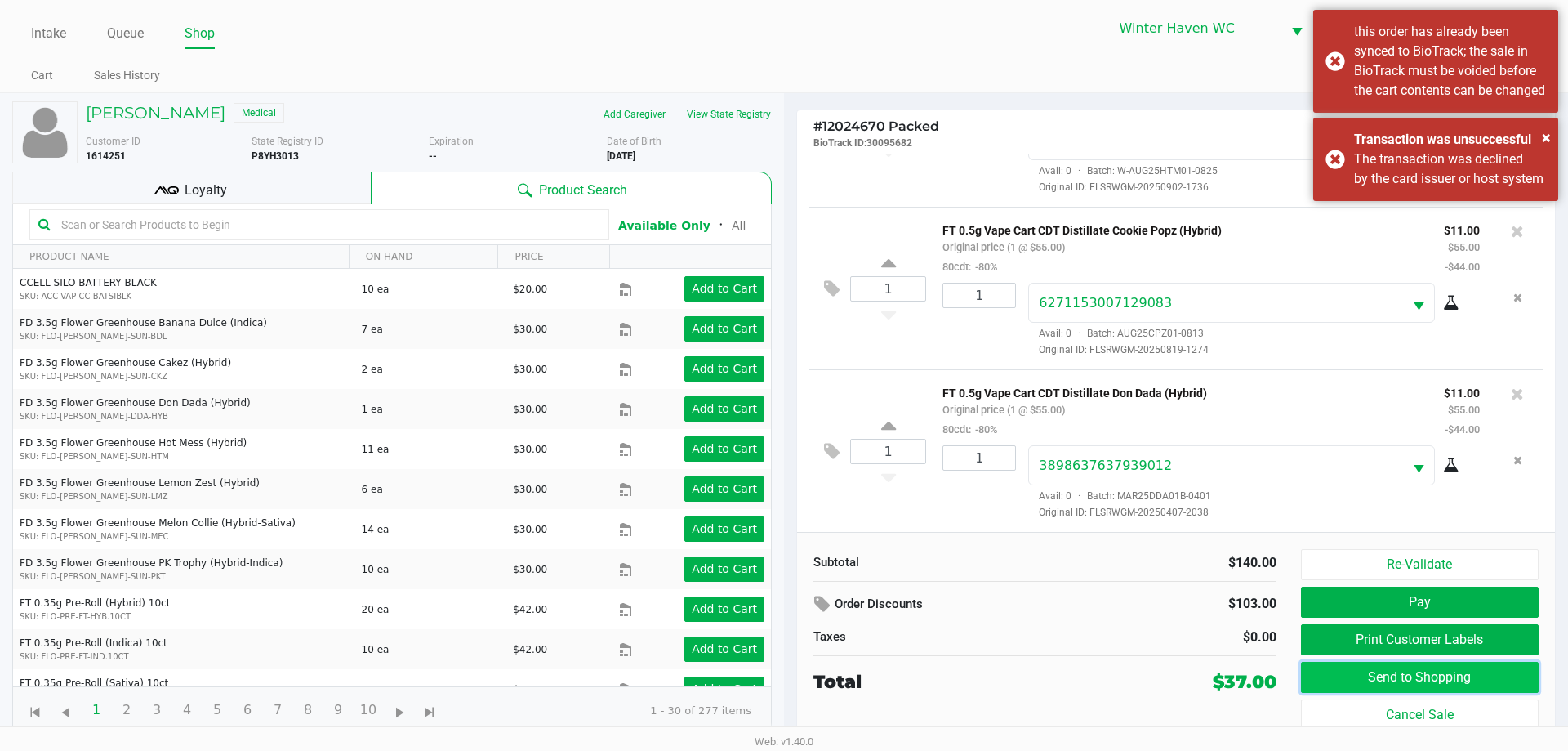
click at [1445, 681] on button "Send to Shopping" at bounding box center [1419, 677] width 237 height 31
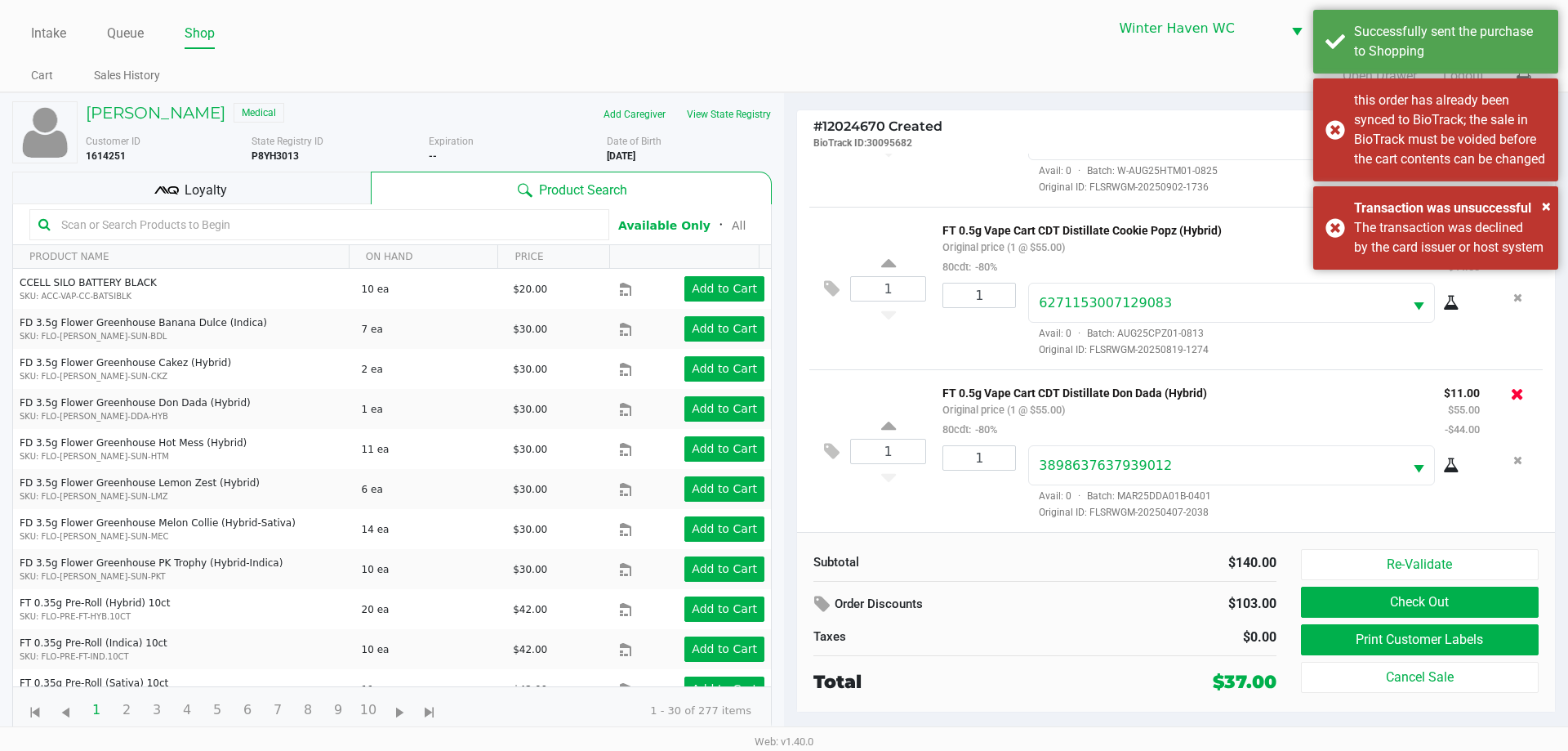
click at [1510, 399] on icon at bounding box center [1517, 393] width 13 height 16
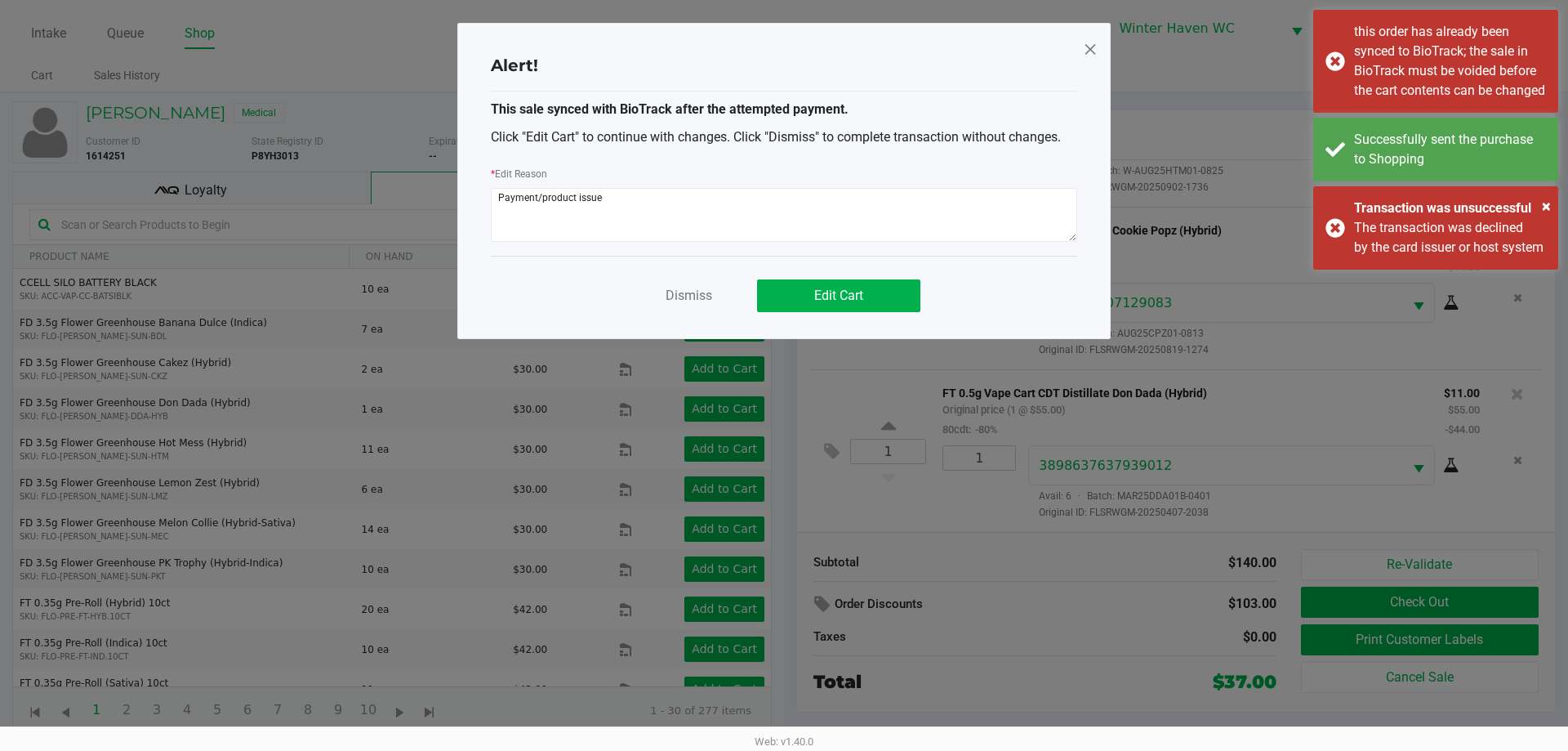
drag, startPoint x: 770, startPoint y: 209, endPoint x: 311, endPoint y: 209, distance: 459.0
click at [311, 209] on ngb-modal-window "Alert! This sale synced with BioTrack after the attempted payment. Click "Edit …" at bounding box center [784, 375] width 1568 height 751
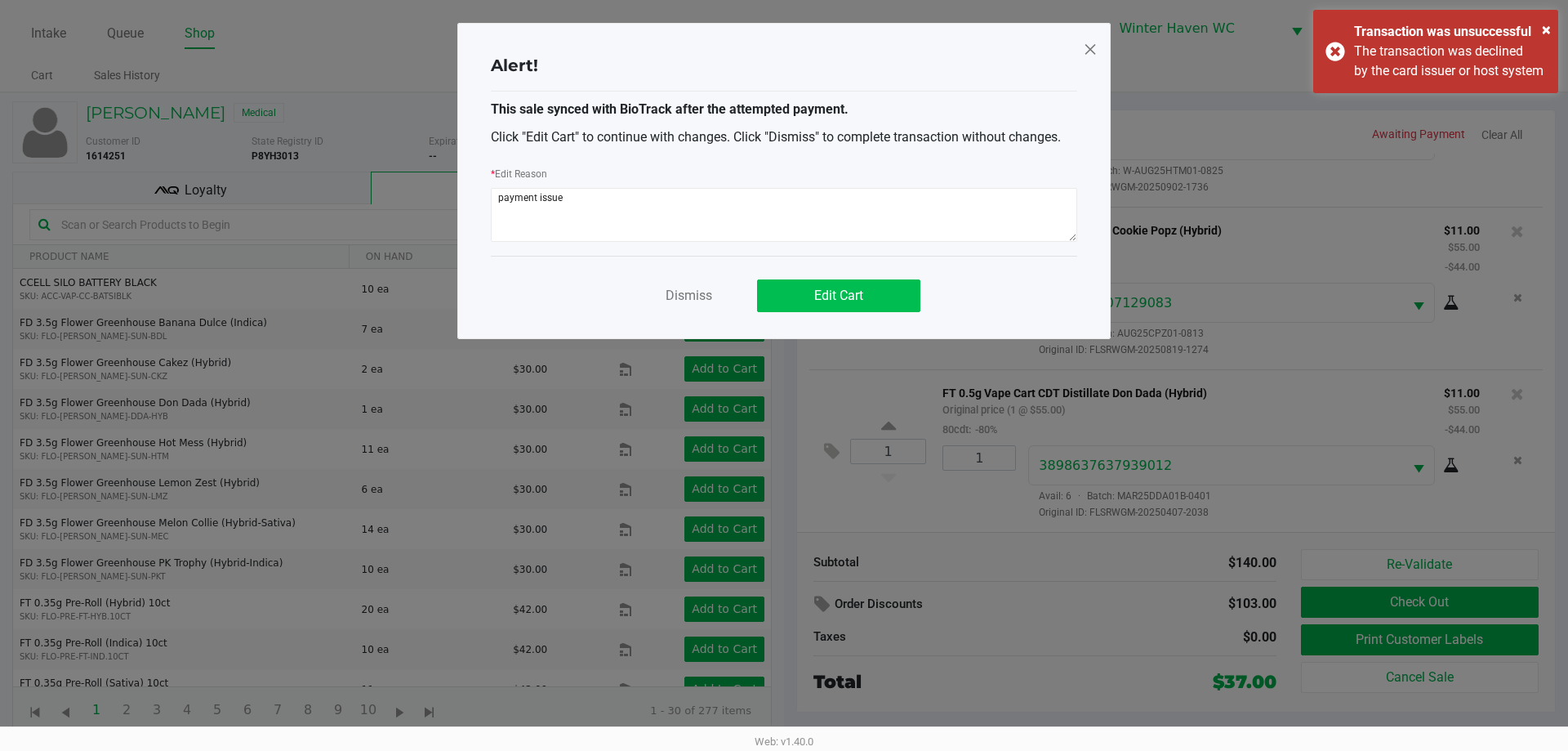
type textarea "payment issue"
click at [854, 284] on button "Edit Cart" at bounding box center [838, 295] width 163 height 33
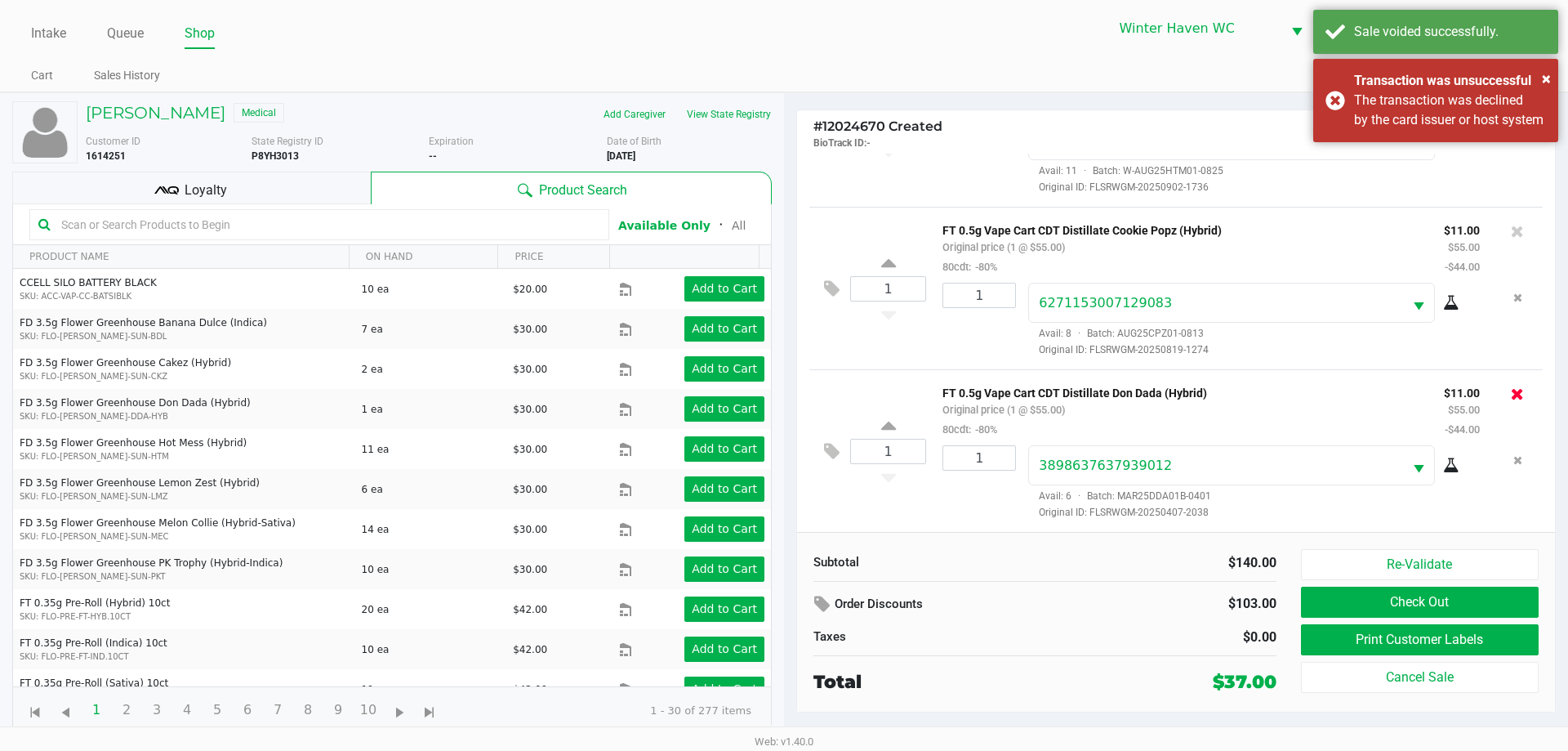
click at [1510, 389] on icon at bounding box center [1517, 393] width 13 height 16
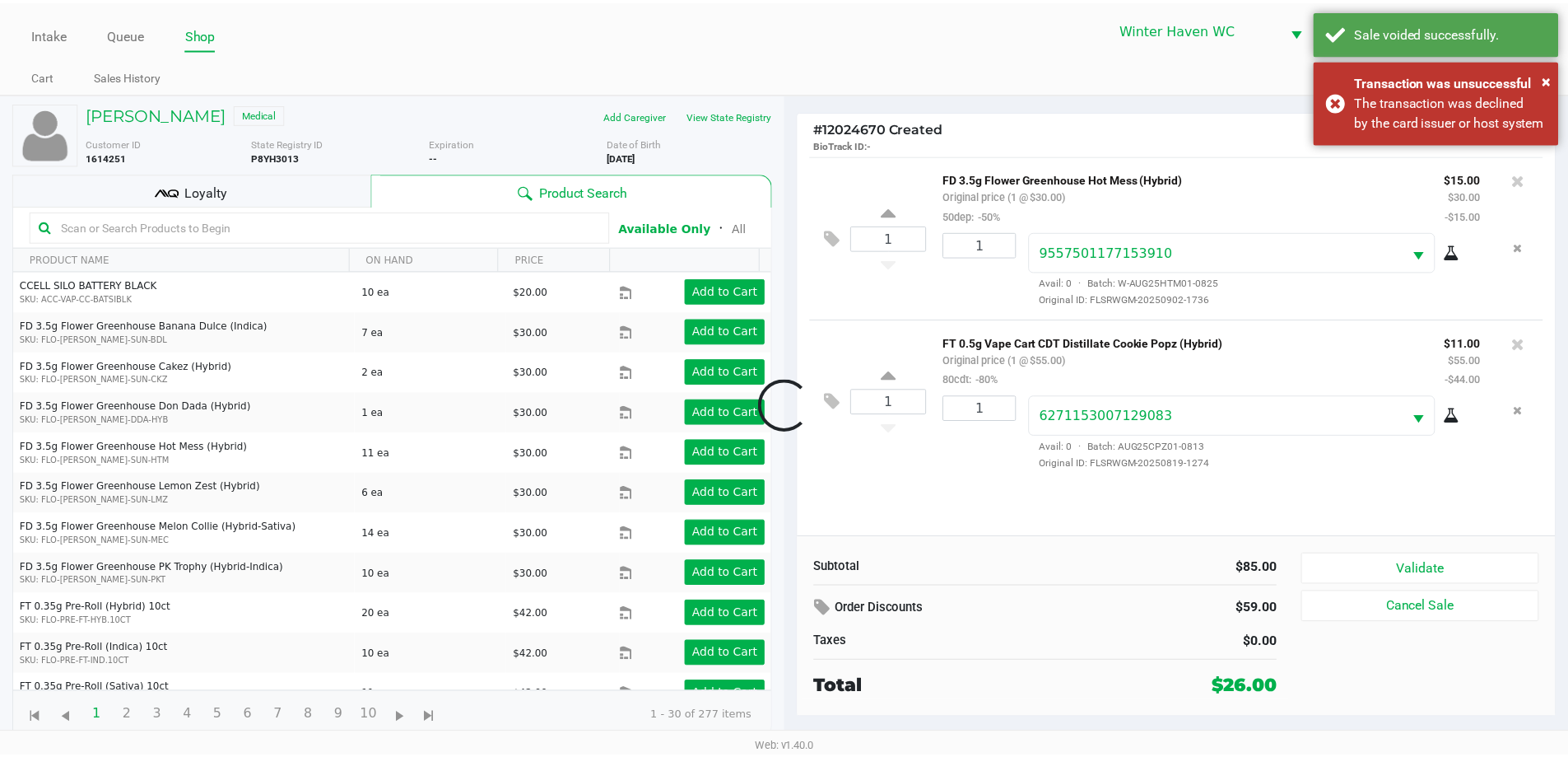
scroll to position [0, 0]
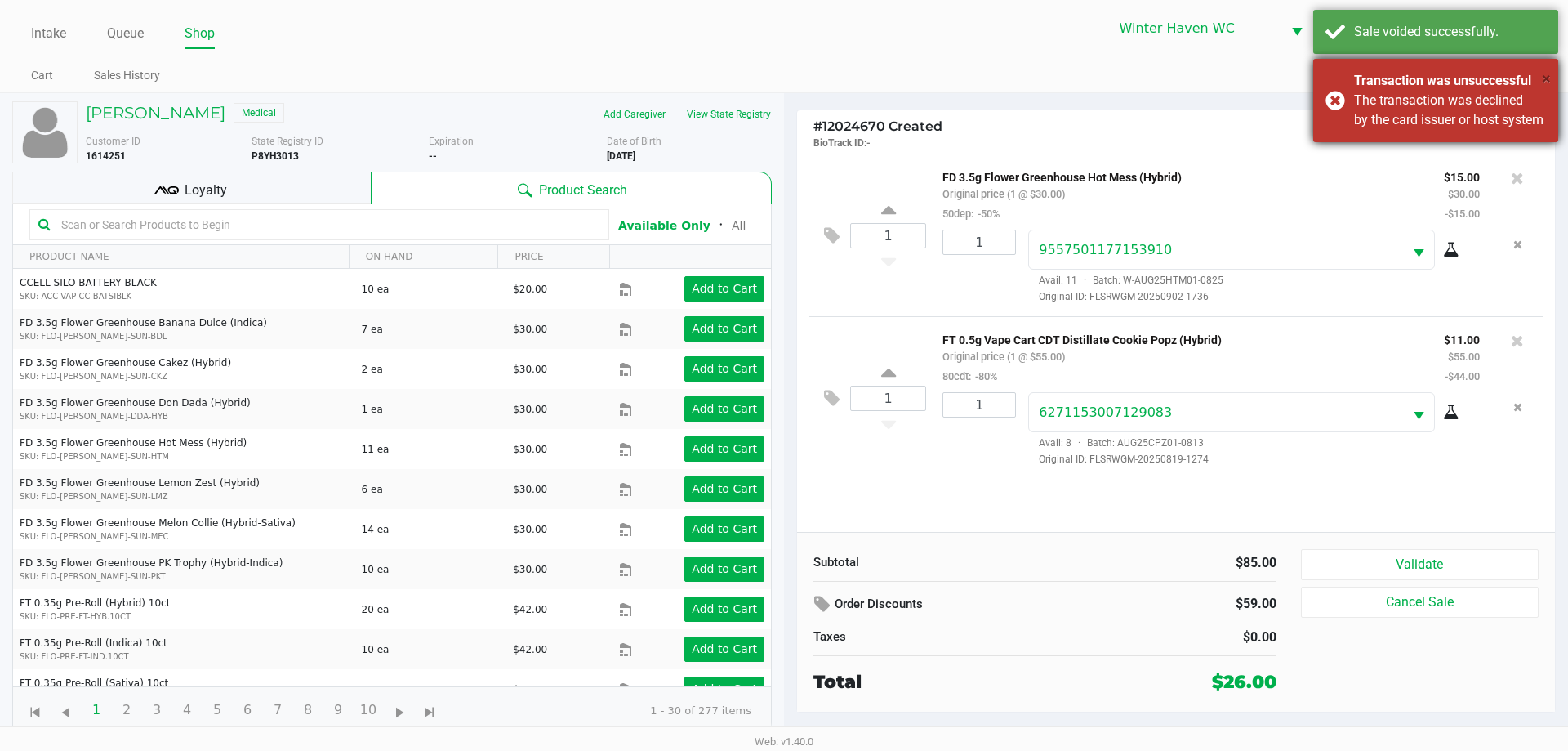
click at [1545, 73] on span "×" at bounding box center [1546, 78] width 9 height 19
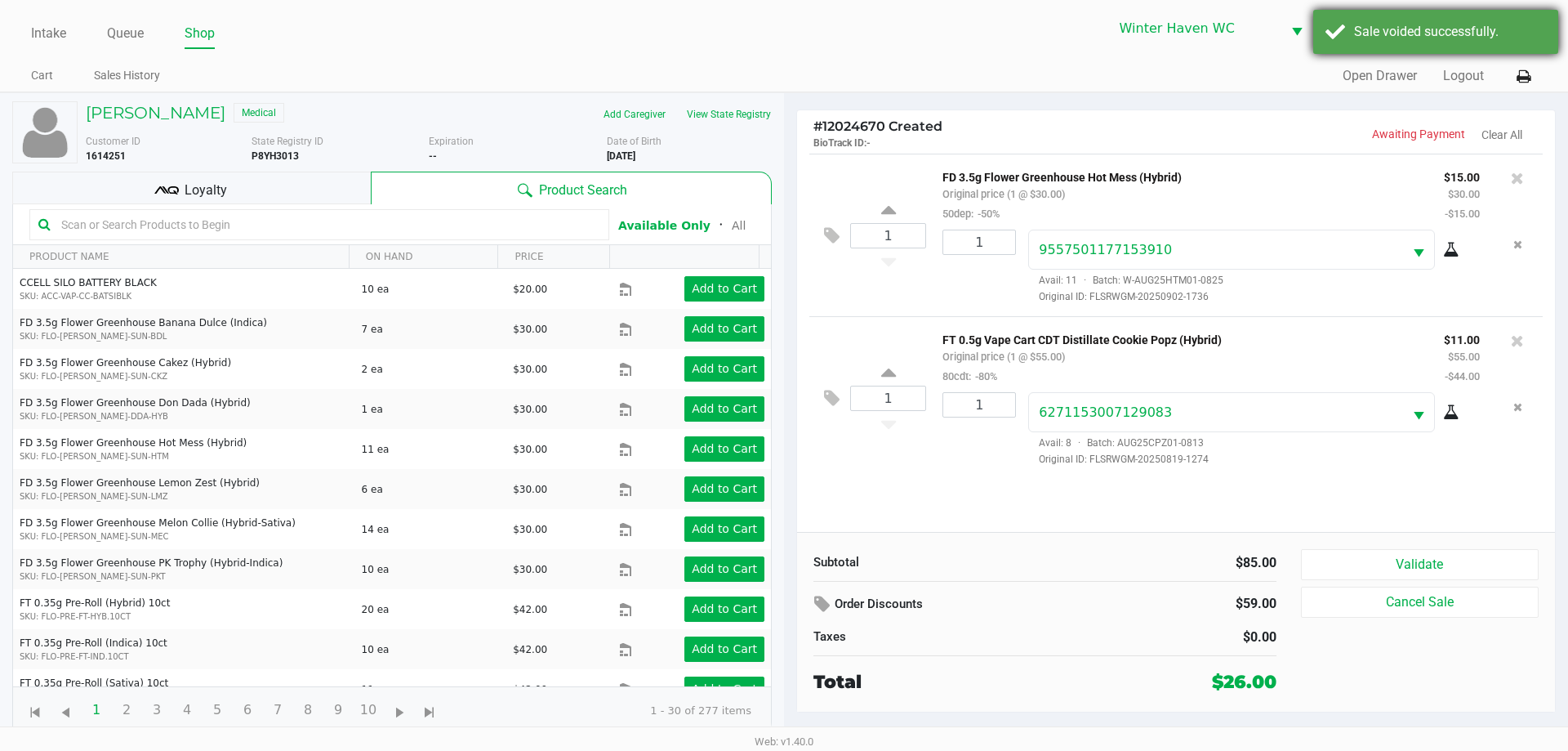
click at [1507, 31] on div "Sale voided successfully." at bounding box center [1450, 32] width 192 height 19
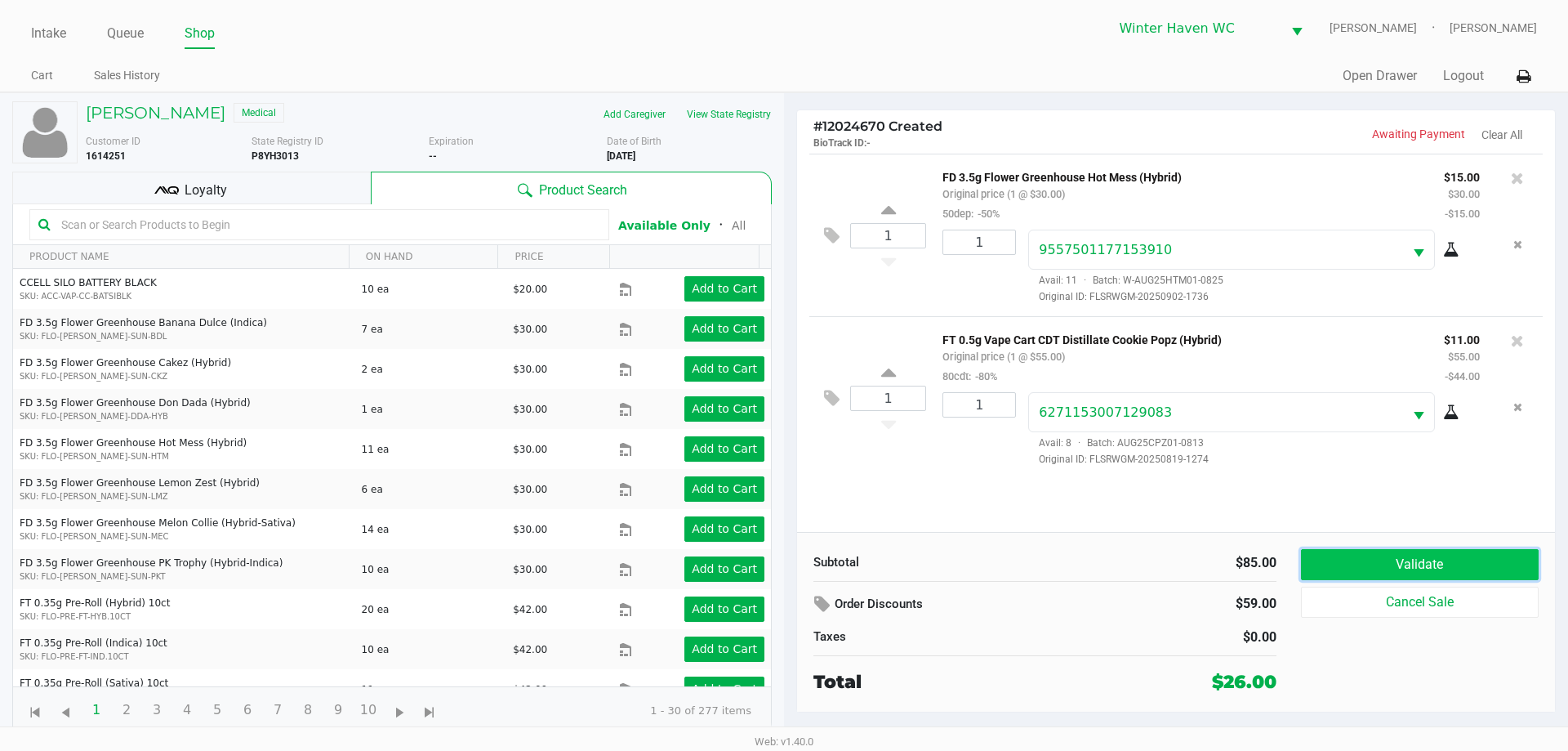
click at [1417, 566] on button "Validate" at bounding box center [1419, 564] width 237 height 31
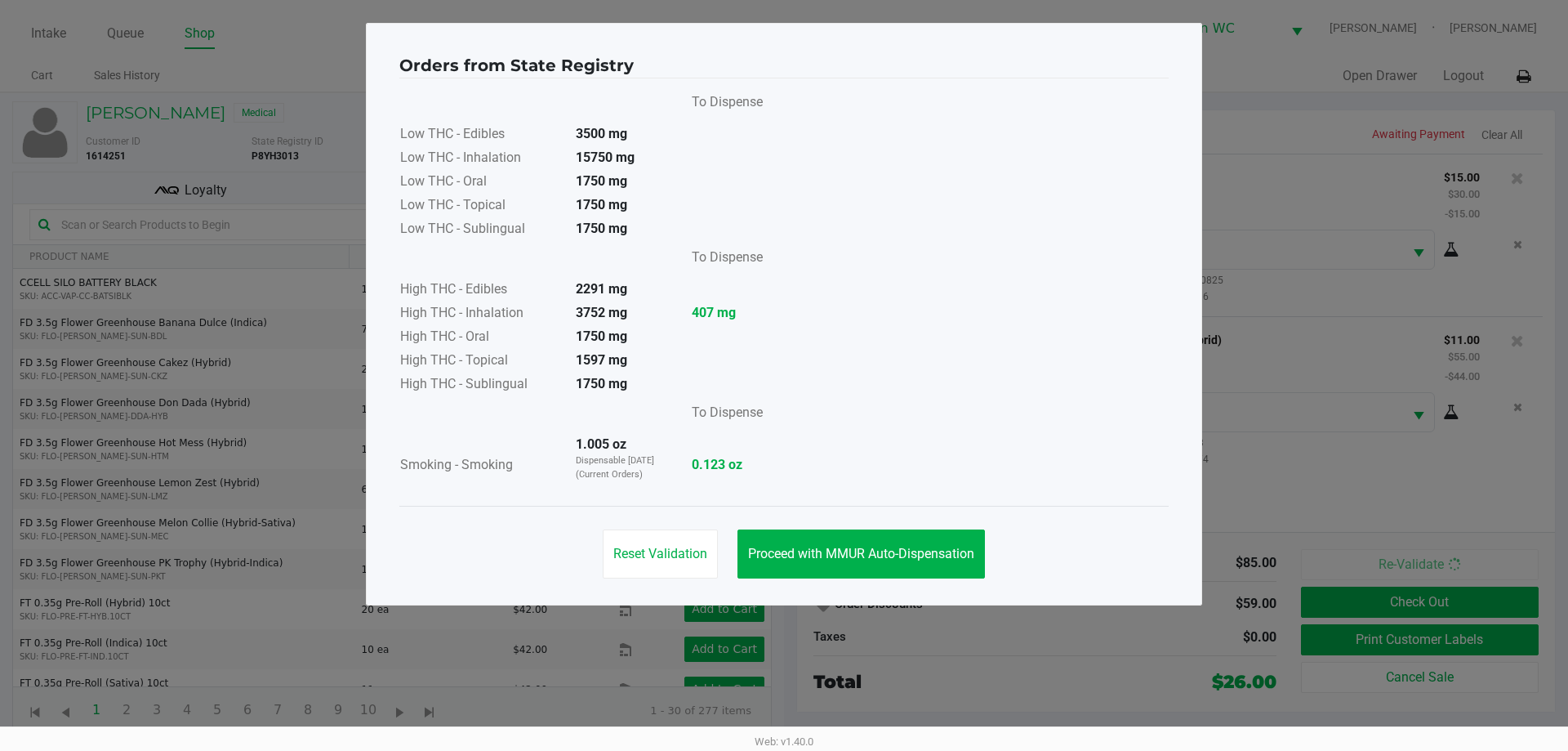
click at [1307, 200] on ngb-modal-window "Orders from State Registry To Dispense Low THC - Edibles 3500 mg Low THC - Inha…" at bounding box center [784, 375] width 1568 height 751
click at [897, 530] on button "Proceed with MMUR Auto-Dispensation" at bounding box center [860, 553] width 247 height 49
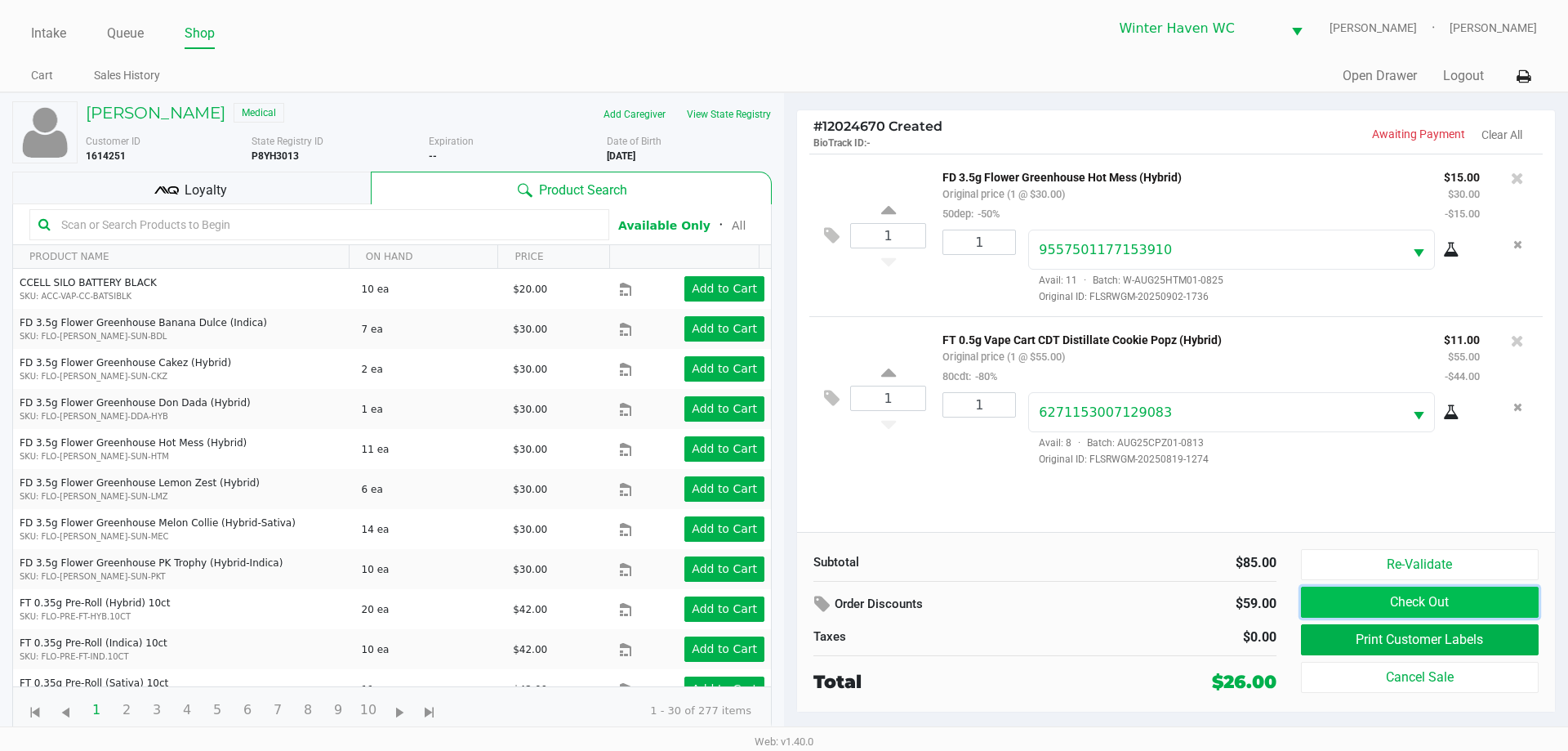
click at [1415, 600] on button "Check Out" at bounding box center [1419, 602] width 237 height 31
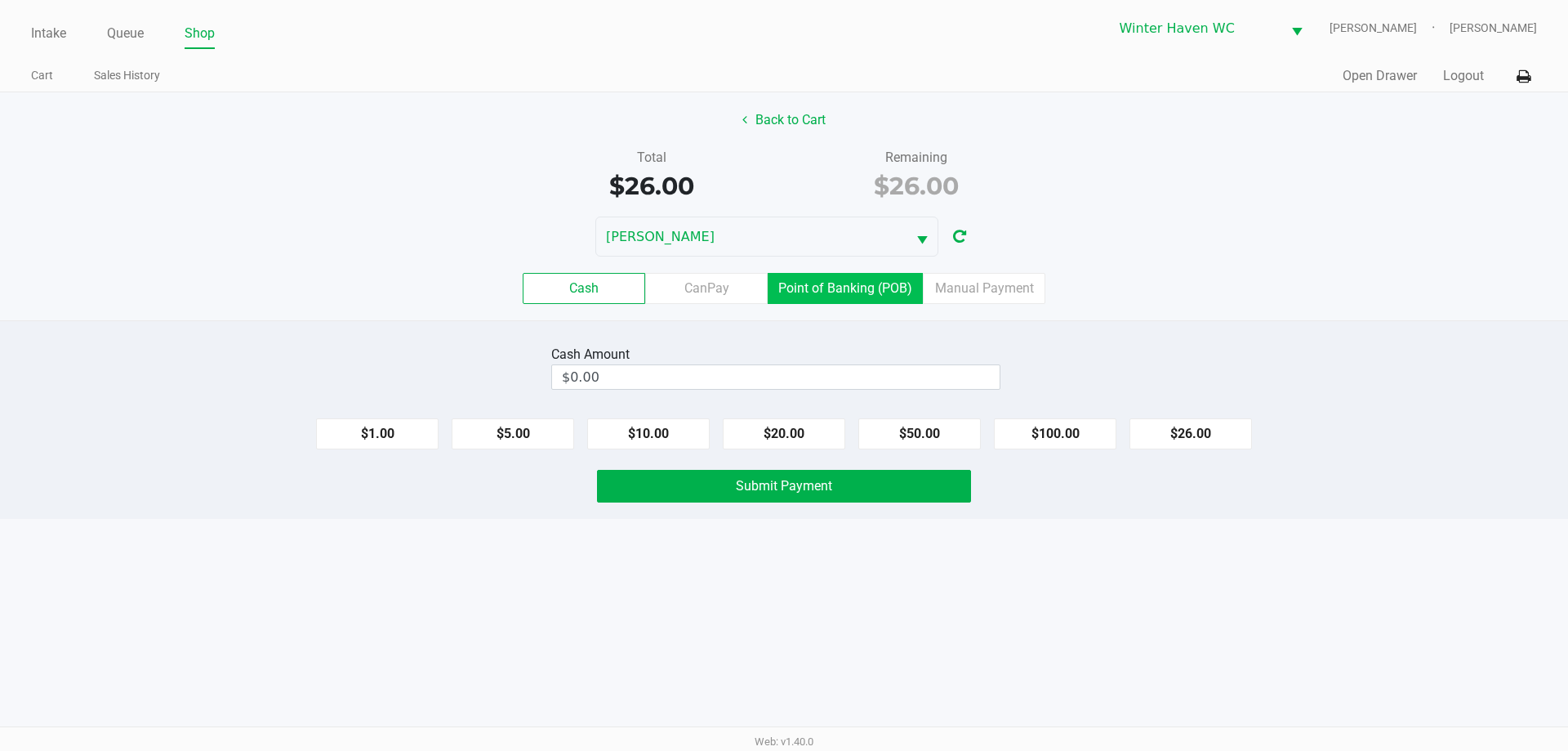
click at [872, 284] on label "Point of Banking (POB)" at bounding box center [844, 288] width 155 height 31
click at [0, 0] on 7 "Point of Banking (POB)" at bounding box center [0, 0] width 0 height 0
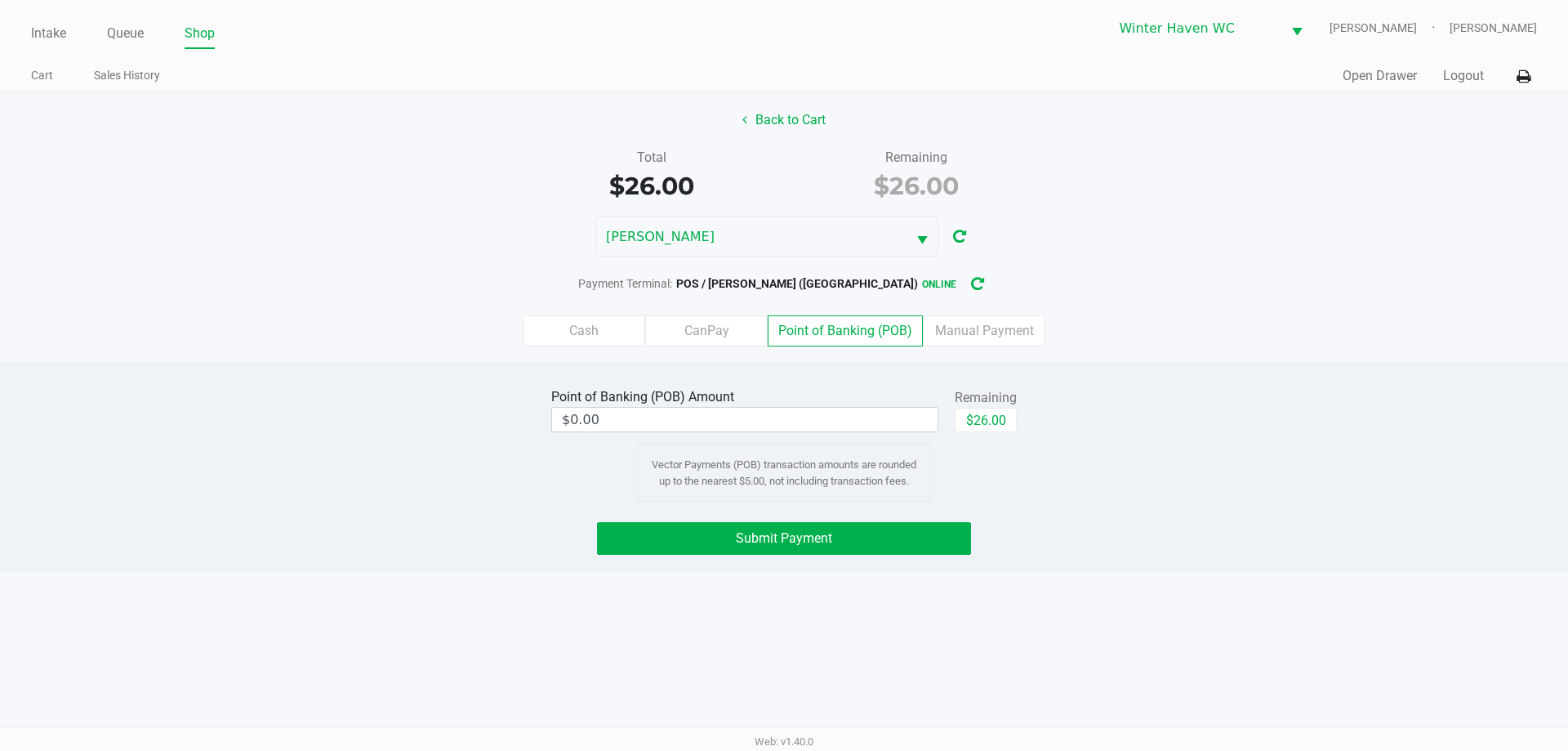
click at [998, 401] on div "Remaining" at bounding box center [985, 397] width 62 height 19
drag, startPoint x: 995, startPoint y: 409, endPoint x: 989, endPoint y: 419, distance: 11.7
click at [989, 419] on button "$26.00" at bounding box center [985, 419] width 62 height 24
type input "$26.00"
click at [805, 528] on button "Submit Payment" at bounding box center [784, 538] width 374 height 33
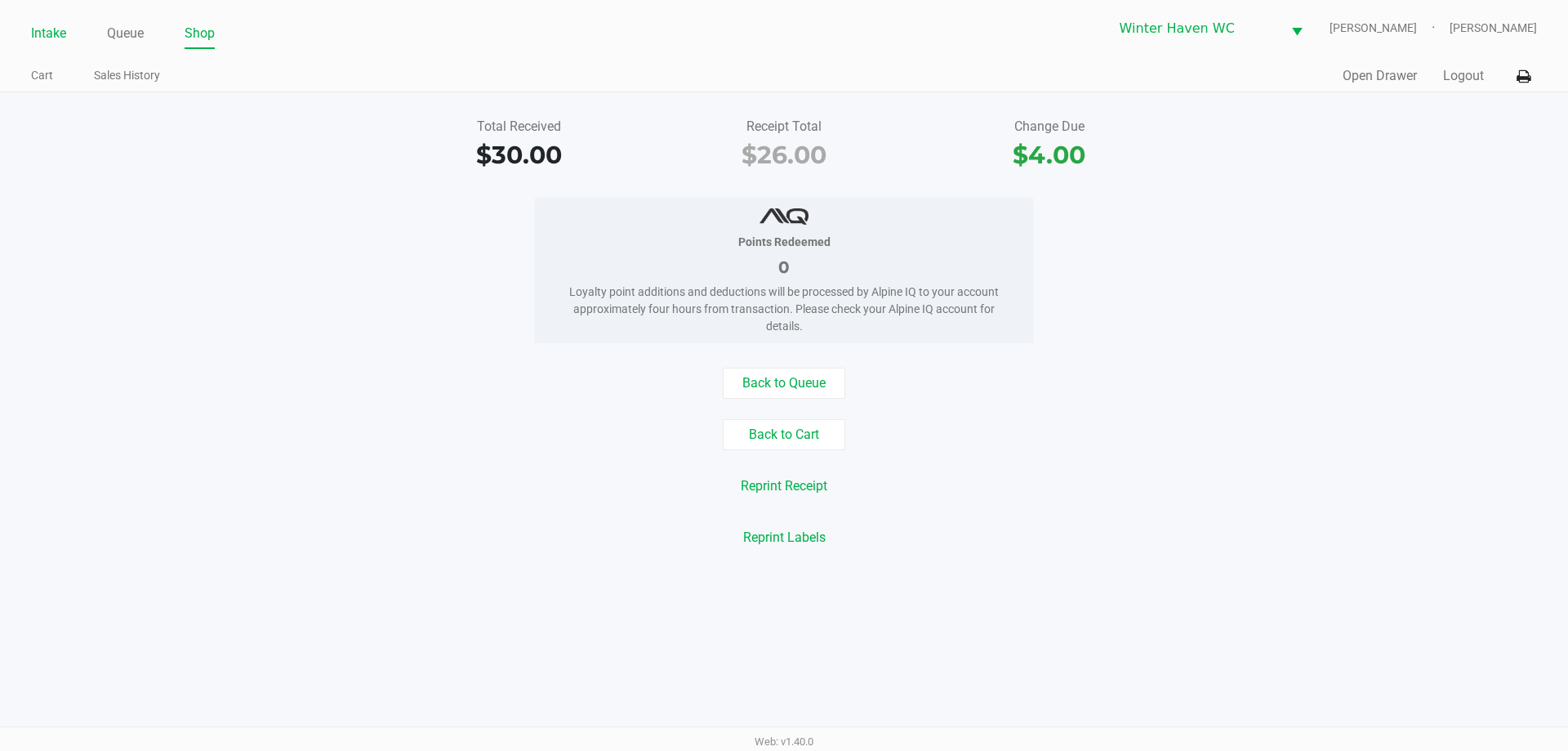
click at [58, 33] on link "Intake" at bounding box center [48, 34] width 36 height 23
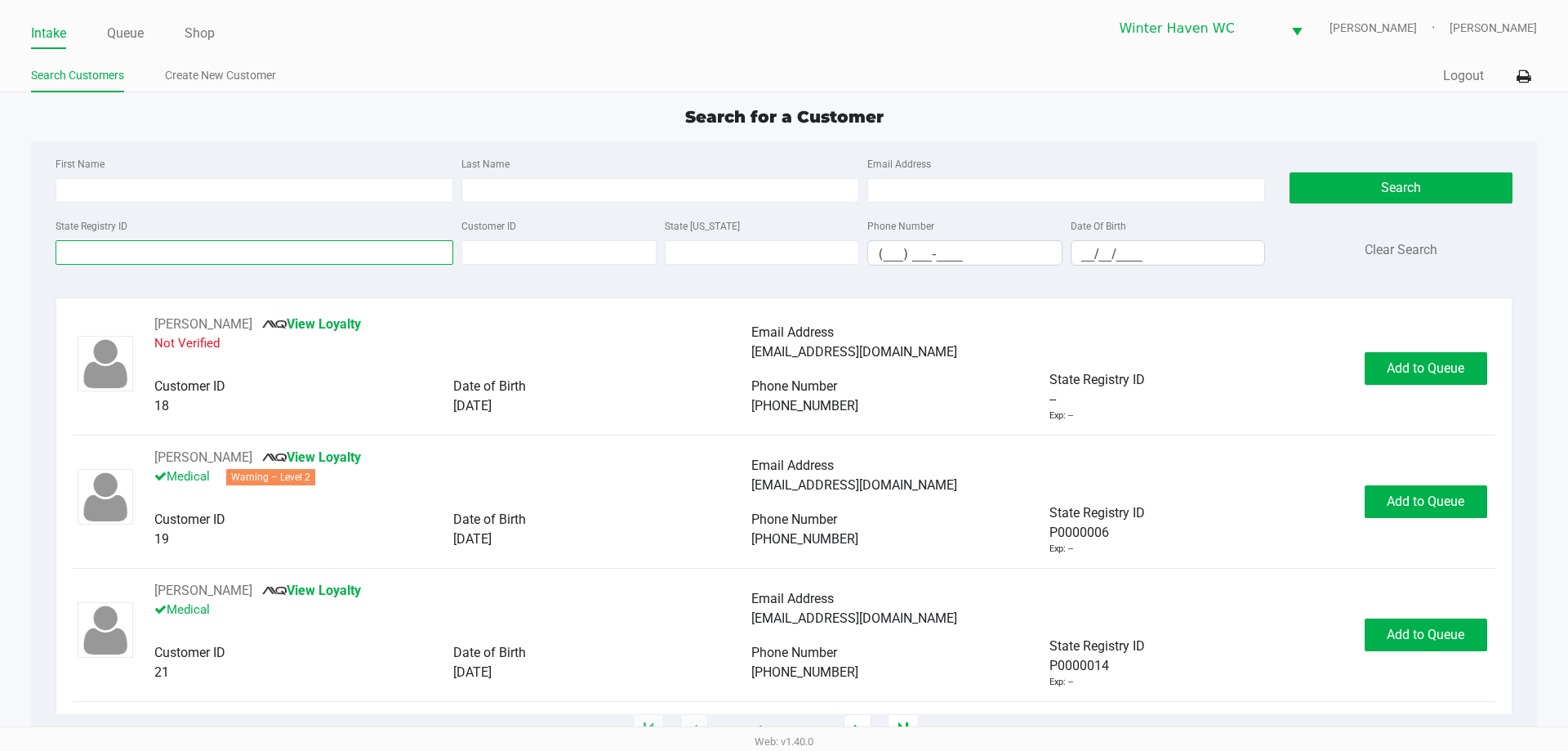
click at [237, 256] on input "State Registry ID" at bounding box center [255, 252] width 398 height 24
click at [229, 248] on input "State Registry ID" at bounding box center [255, 252] width 398 height 24
click at [179, 271] on div "State Registry ID Customer ID State ID Phone Number (___) ___-____ Date Of Birt…" at bounding box center [660, 246] width 1217 height 63
click at [228, 259] on input "State Registry ID" at bounding box center [255, 252] width 398 height 24
click at [240, 198] on input "First Name" at bounding box center [255, 189] width 398 height 24
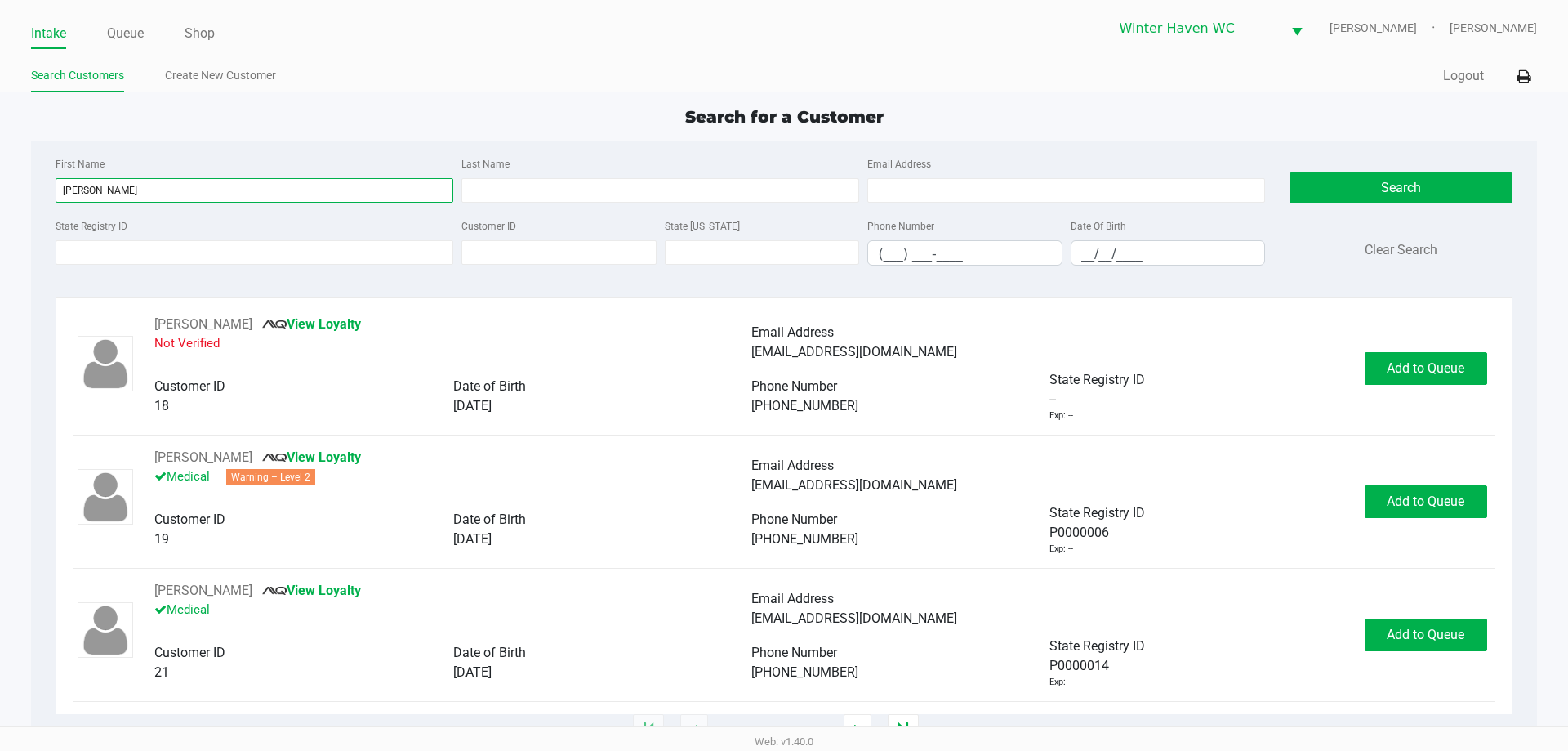
type input "olivia"
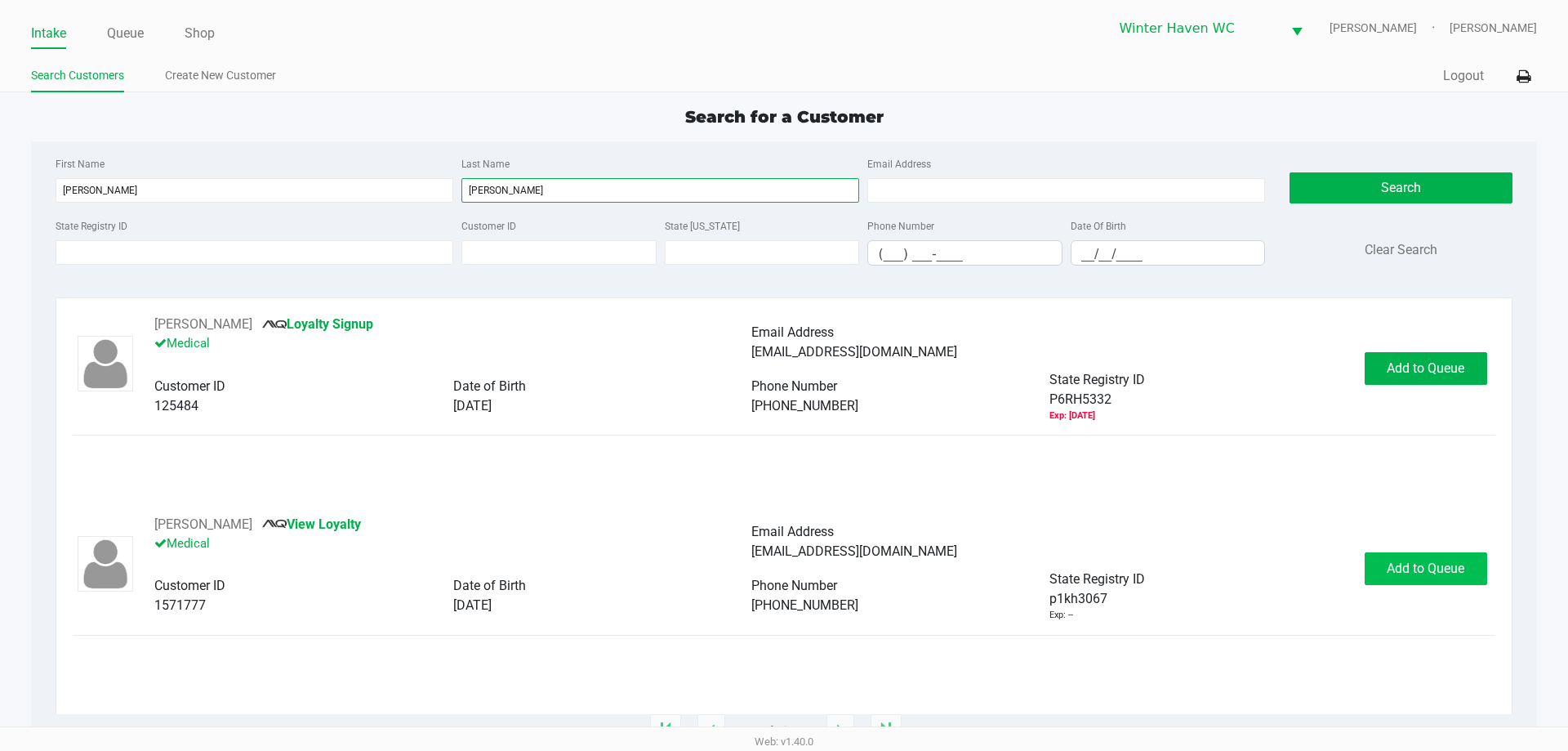
type input "paul"
click at [1380, 558] on button "Add to Queue" at bounding box center [1425, 568] width 122 height 33
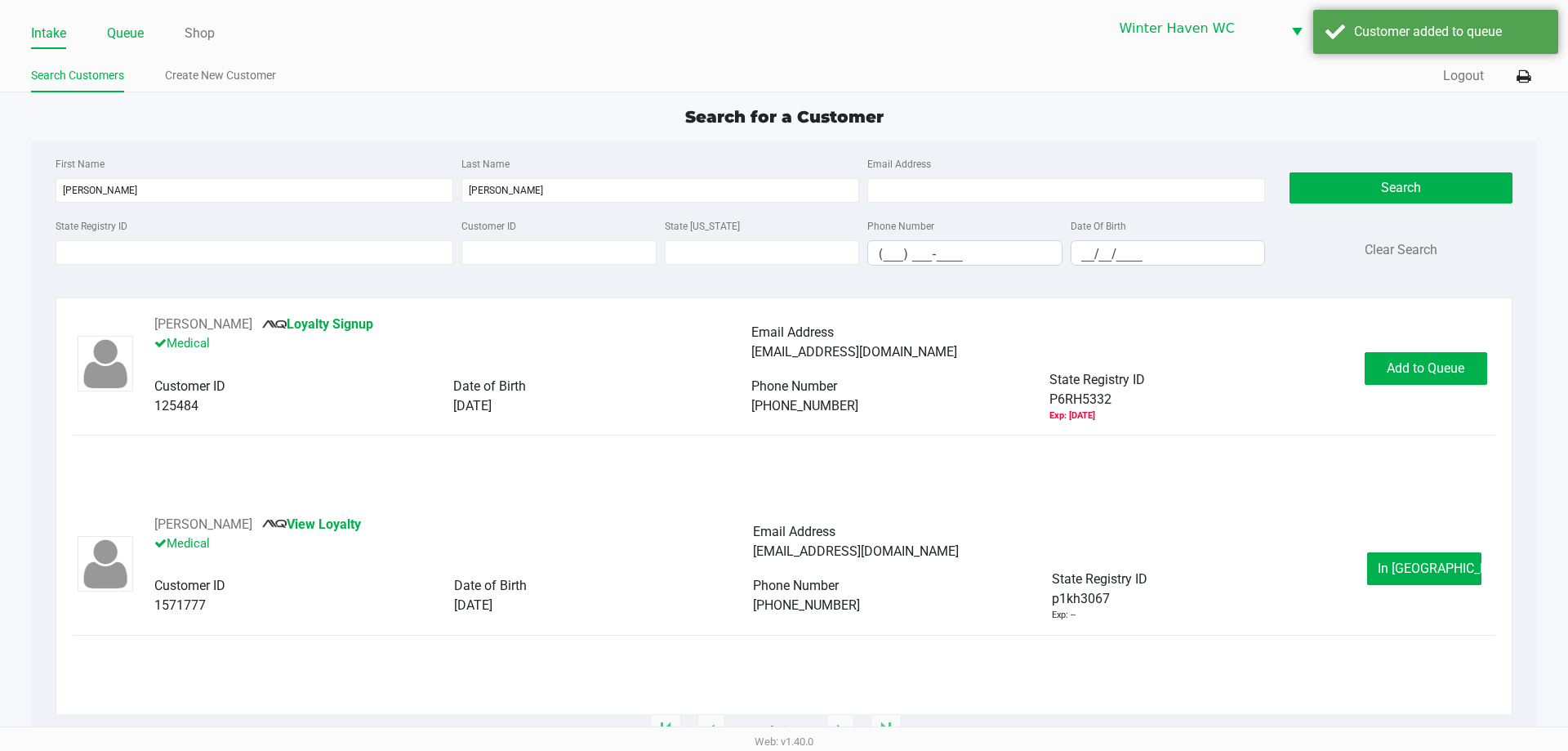
click at [121, 44] on link "Queue" at bounding box center [125, 34] width 37 height 23
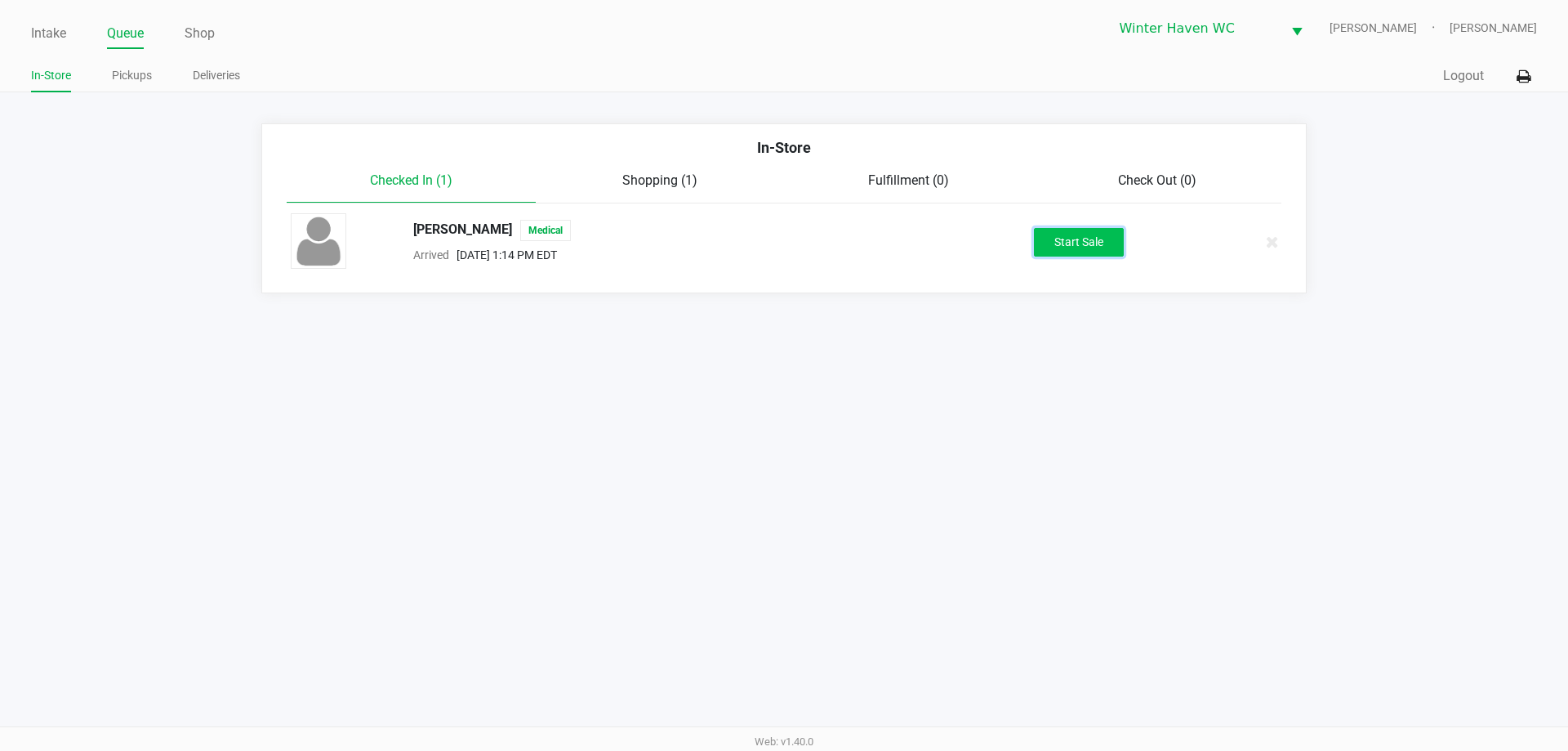
click at [1103, 242] on button "Start Sale" at bounding box center [1078, 242] width 89 height 29
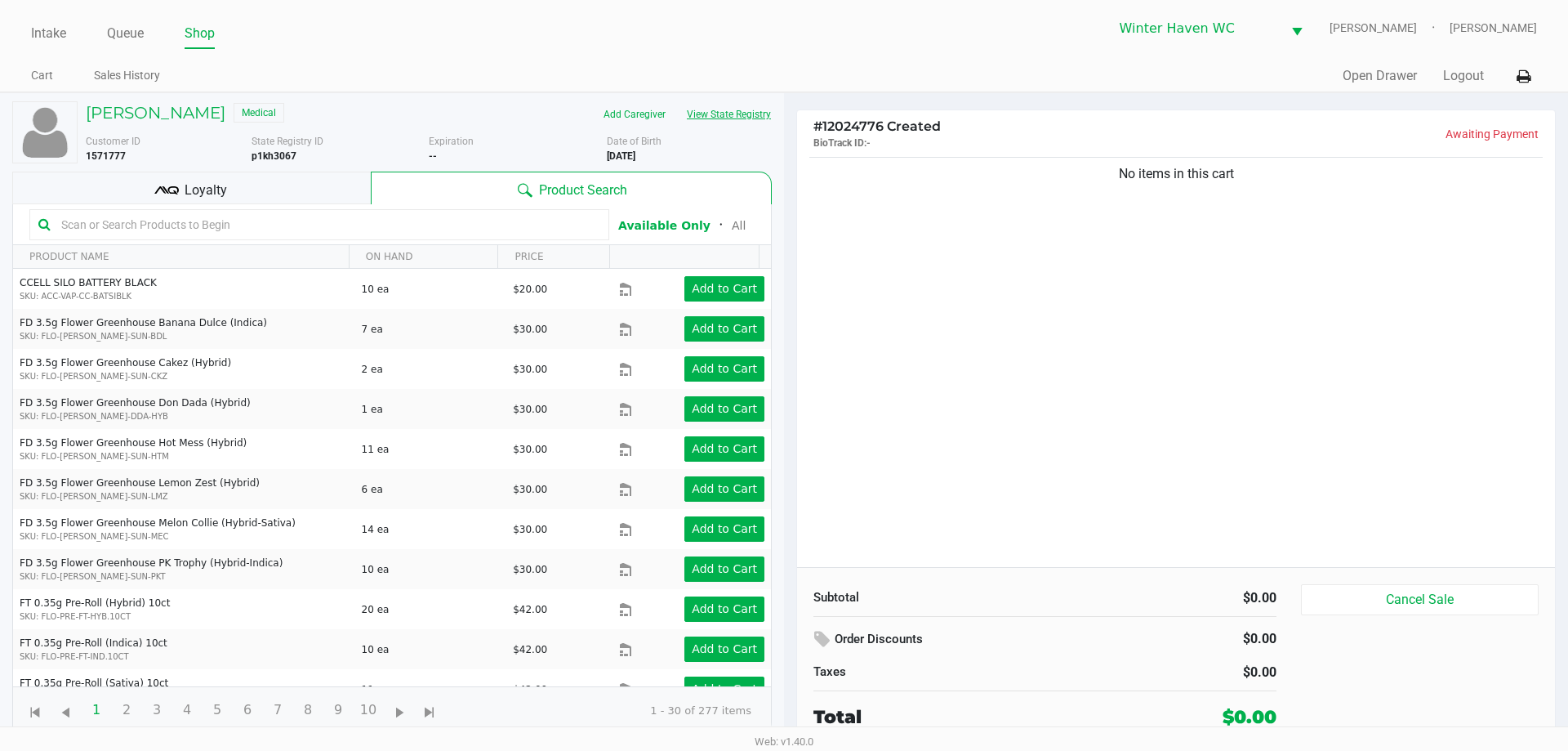
click at [730, 113] on button "View State Registry" at bounding box center [723, 113] width 95 height 26
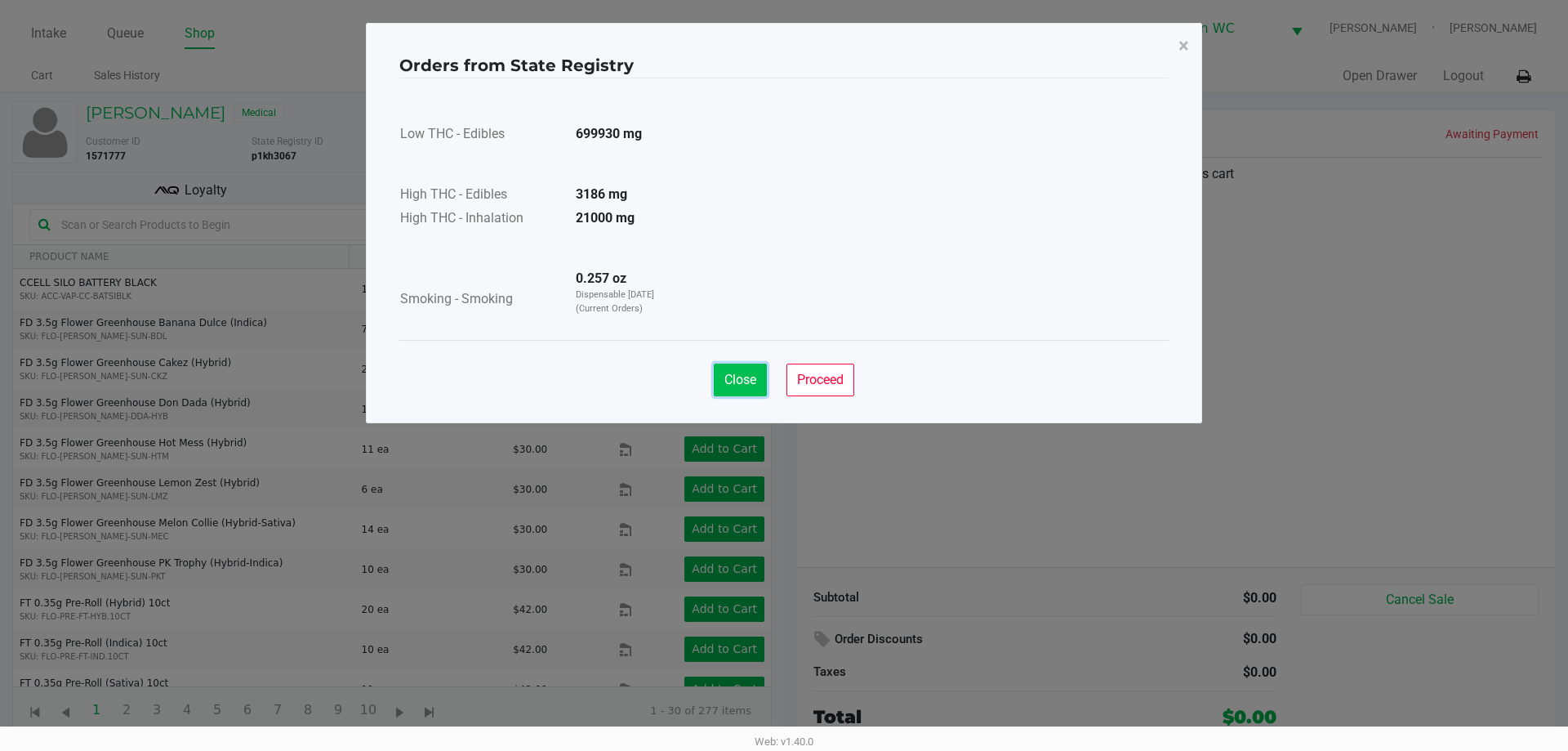
click at [725, 388] on button "Close" at bounding box center [739, 380] width 53 height 33
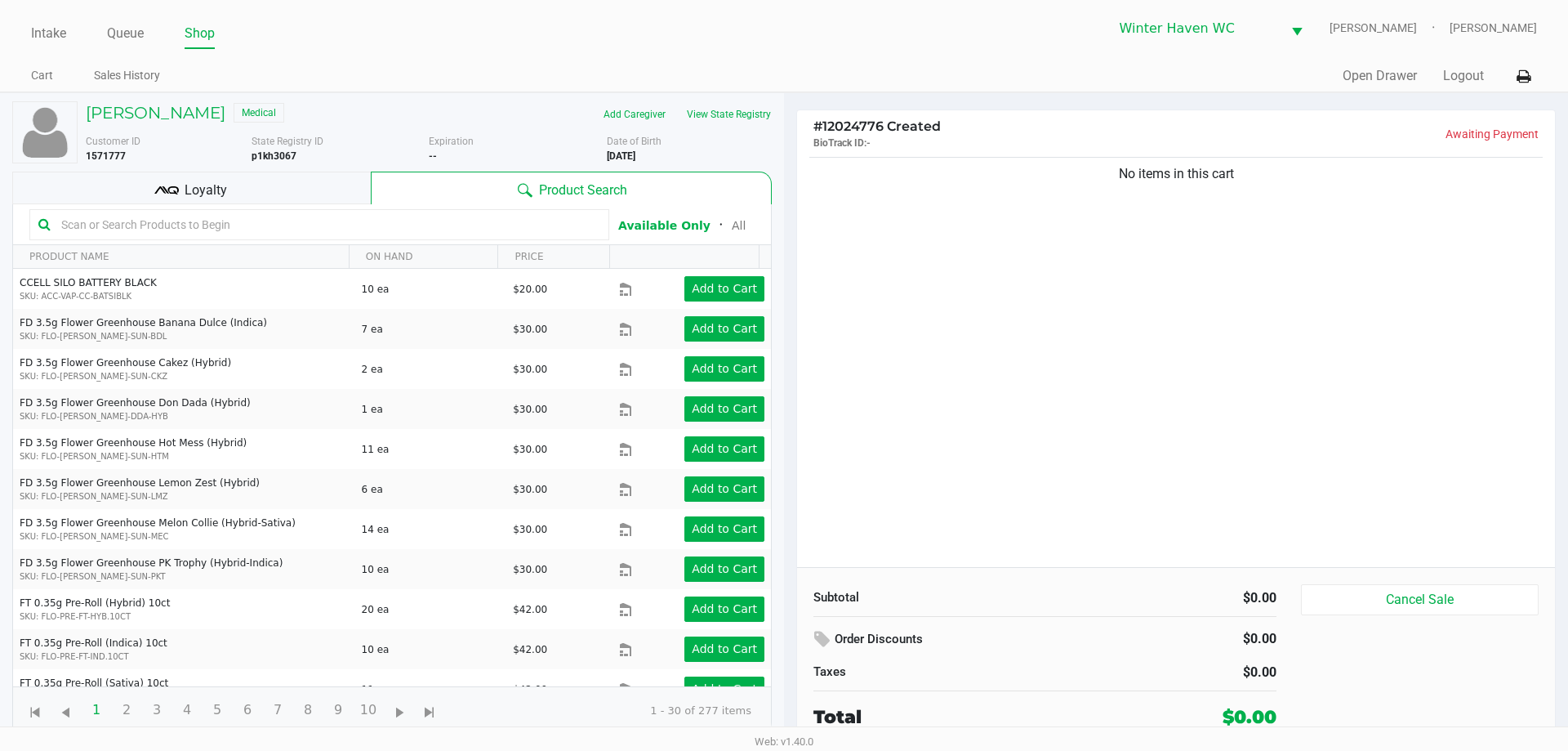
click at [421, 217] on input "text" at bounding box center [327, 224] width 545 height 24
click at [228, 192] on div "Loyalty" at bounding box center [191, 188] width 359 height 33
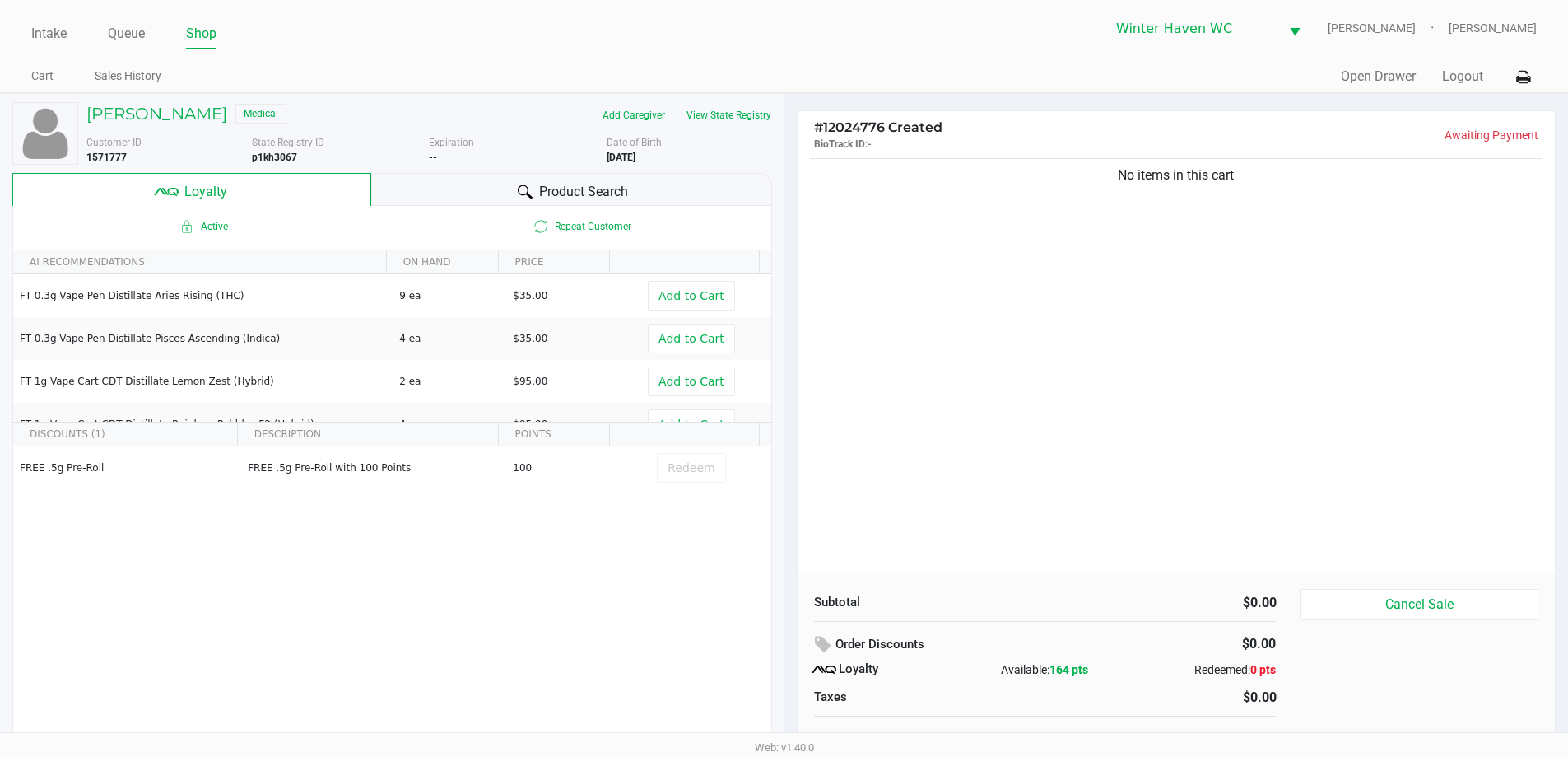
click at [465, 192] on div "Product Search" at bounding box center [572, 189] width 401 height 33
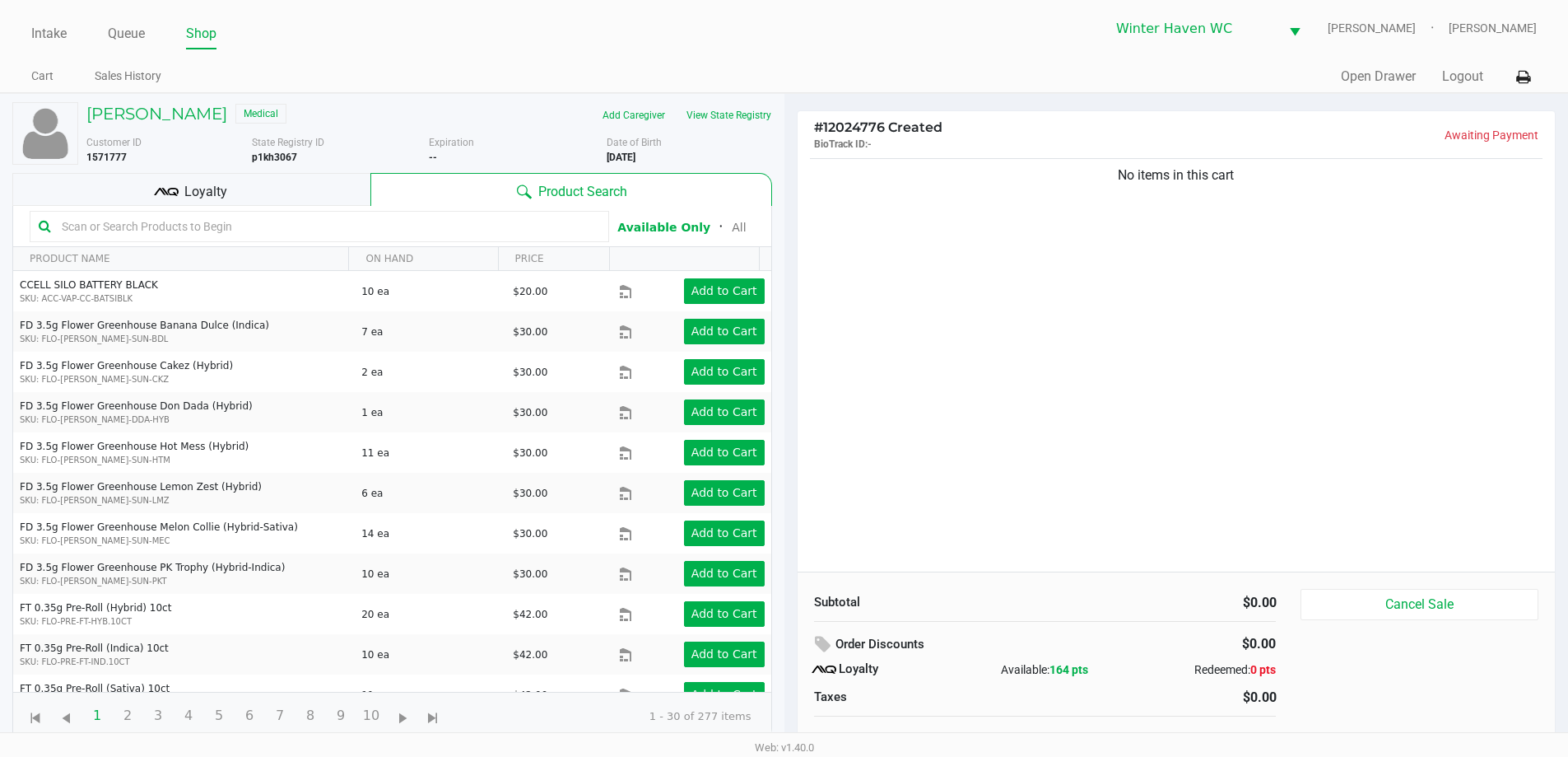
click at [382, 225] on input "text" at bounding box center [328, 226] width 545 height 24
click at [361, 222] on input "text" at bounding box center [328, 226] width 545 height 24
click at [336, 232] on input "text" at bounding box center [328, 226] width 545 height 24
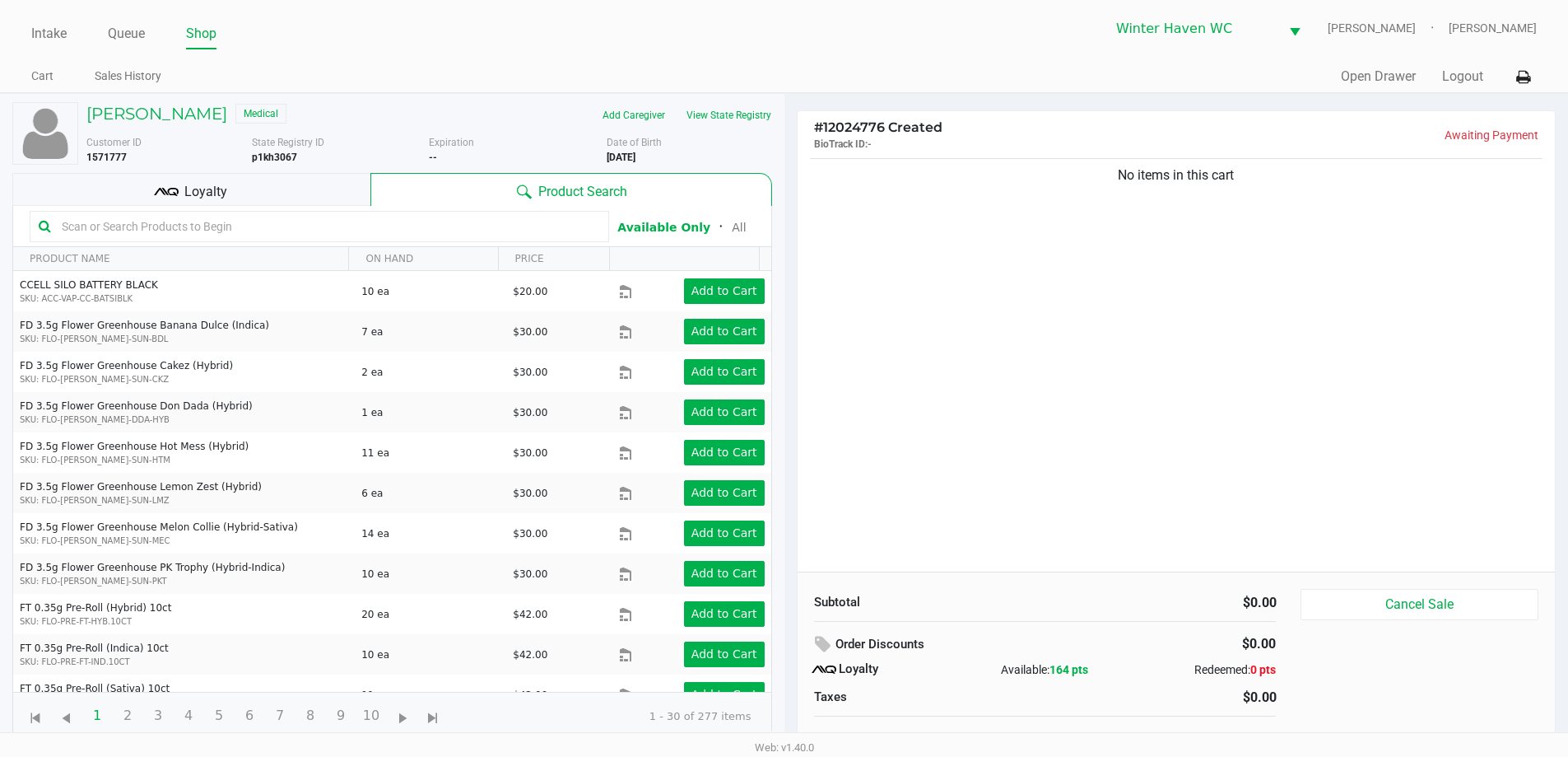
click at [307, 232] on input "text" at bounding box center [328, 226] width 545 height 24
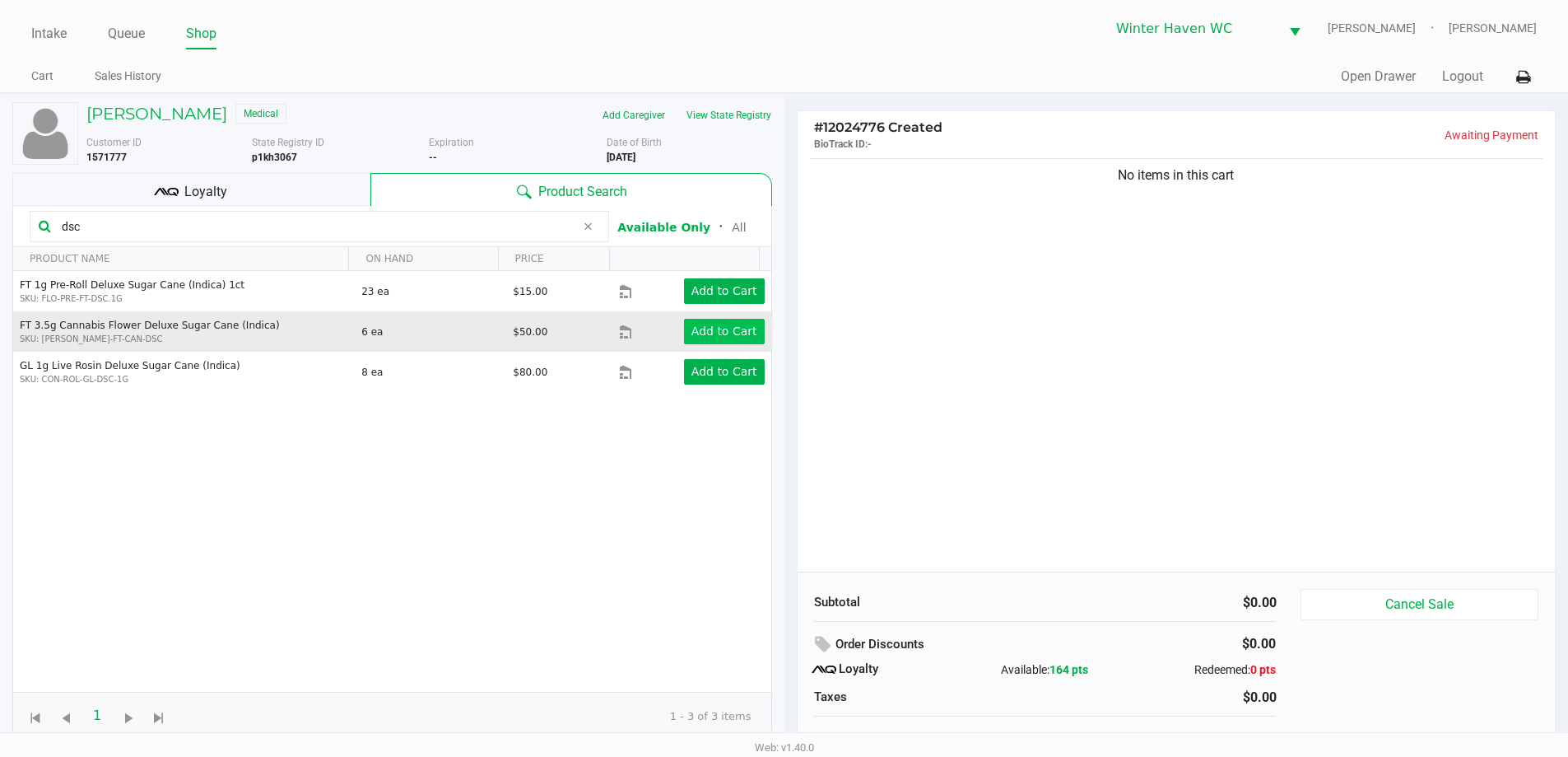
type input "dsc"
click at [739, 321] on button "Add to Cart" at bounding box center [724, 331] width 80 height 25
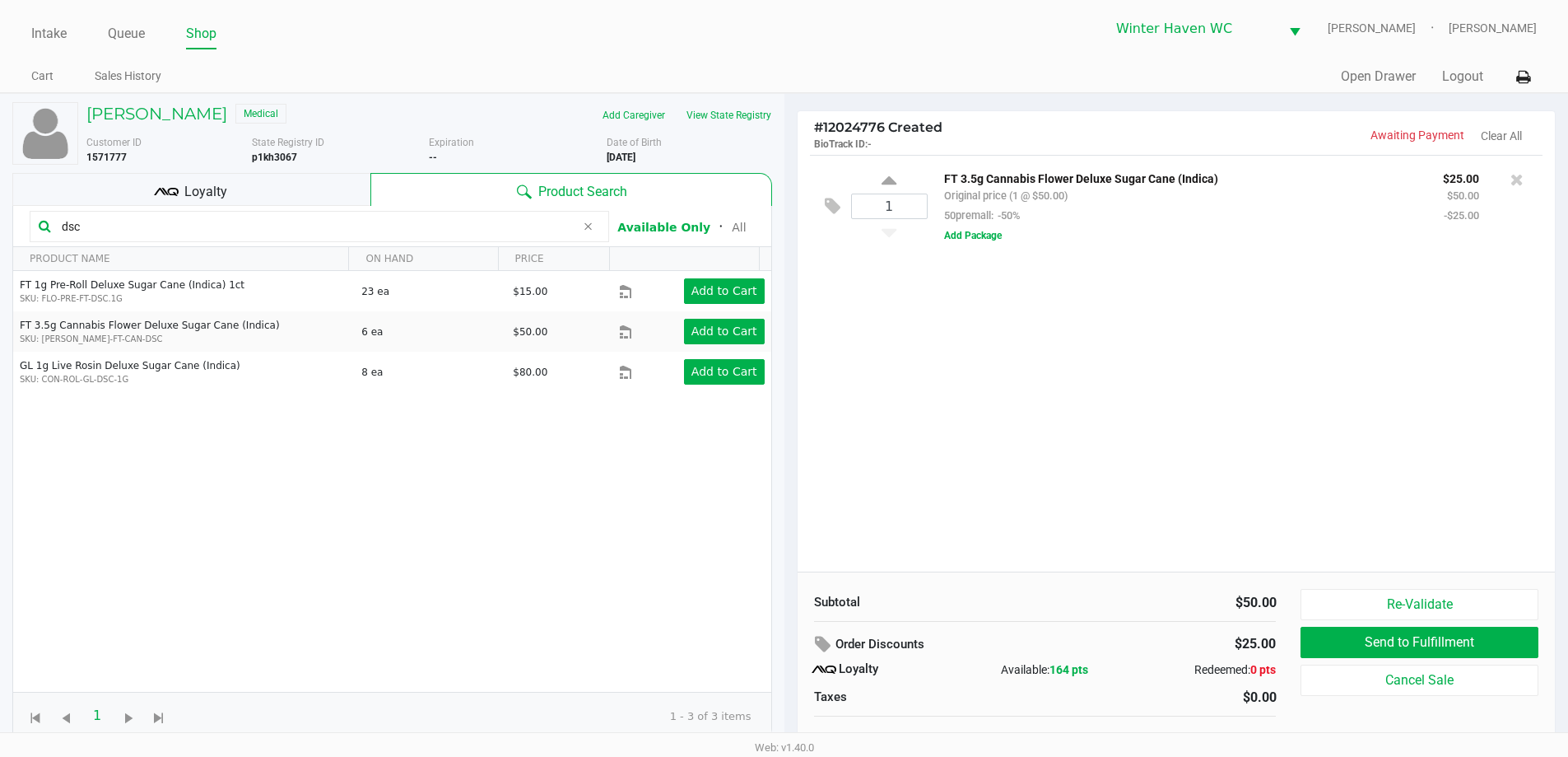
click at [327, 234] on input "dsc" at bounding box center [315, 226] width 520 height 24
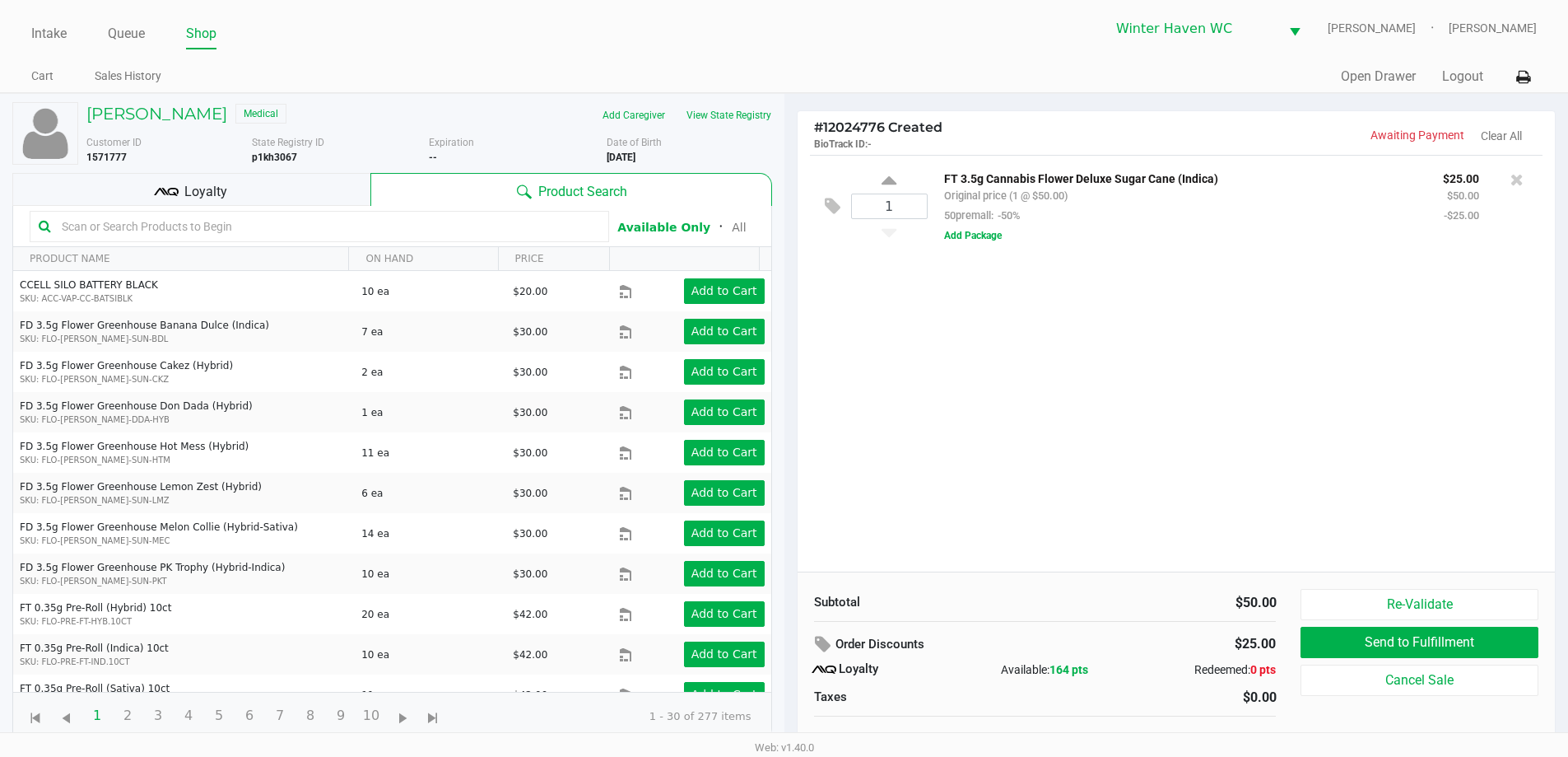
click at [327, 236] on input "text" at bounding box center [328, 226] width 545 height 24
click at [350, 227] on input "text" at bounding box center [328, 226] width 545 height 24
click at [349, 228] on input "text" at bounding box center [328, 226] width 545 height 24
click at [348, 228] on input "text" at bounding box center [328, 226] width 545 height 24
click at [347, 227] on input "text" at bounding box center [328, 226] width 545 height 24
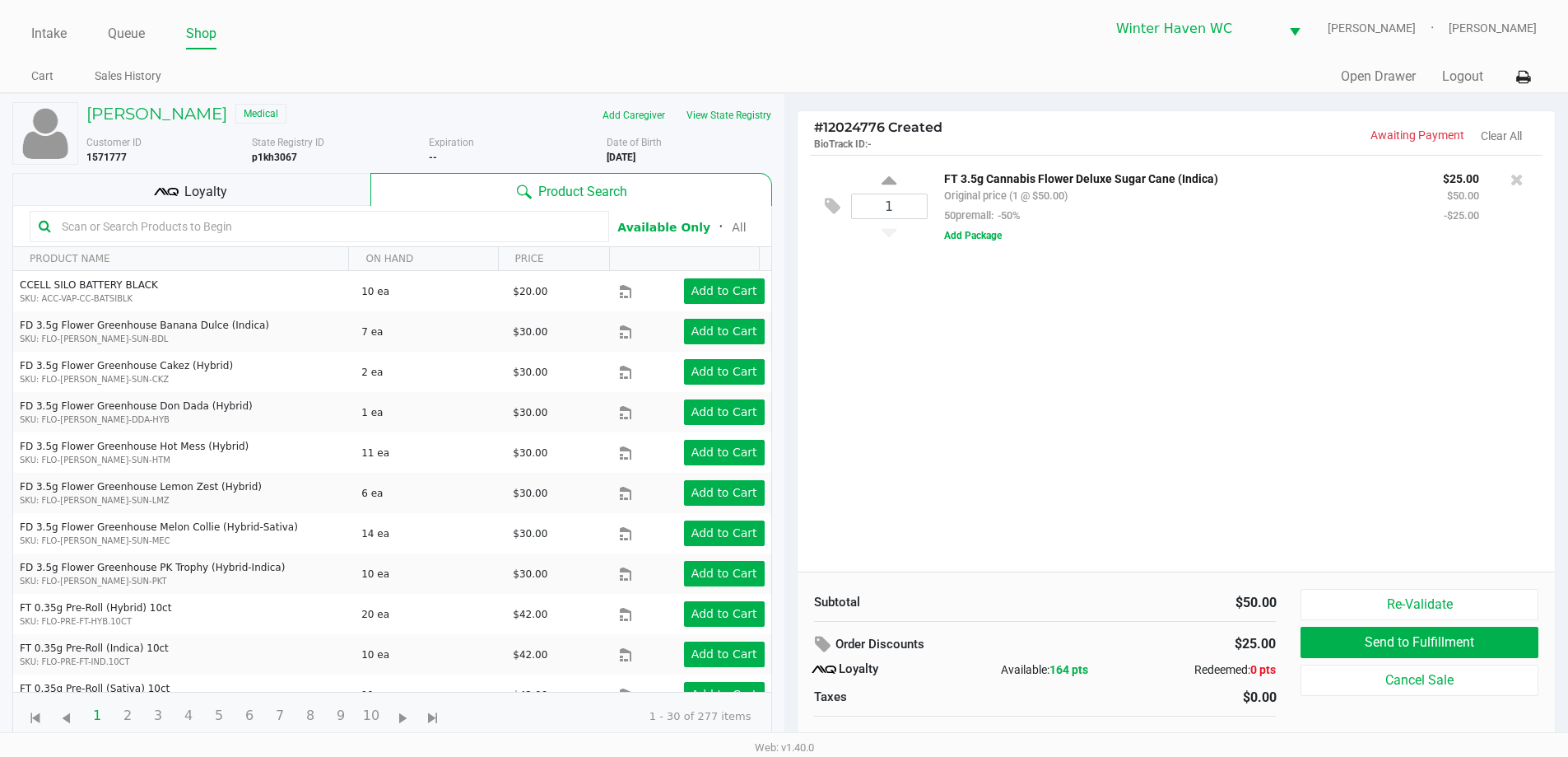
click at [347, 227] on input "text" at bounding box center [328, 226] width 545 height 24
click at [356, 224] on input "text" at bounding box center [328, 226] width 545 height 24
click at [347, 222] on input "text" at bounding box center [328, 226] width 545 height 24
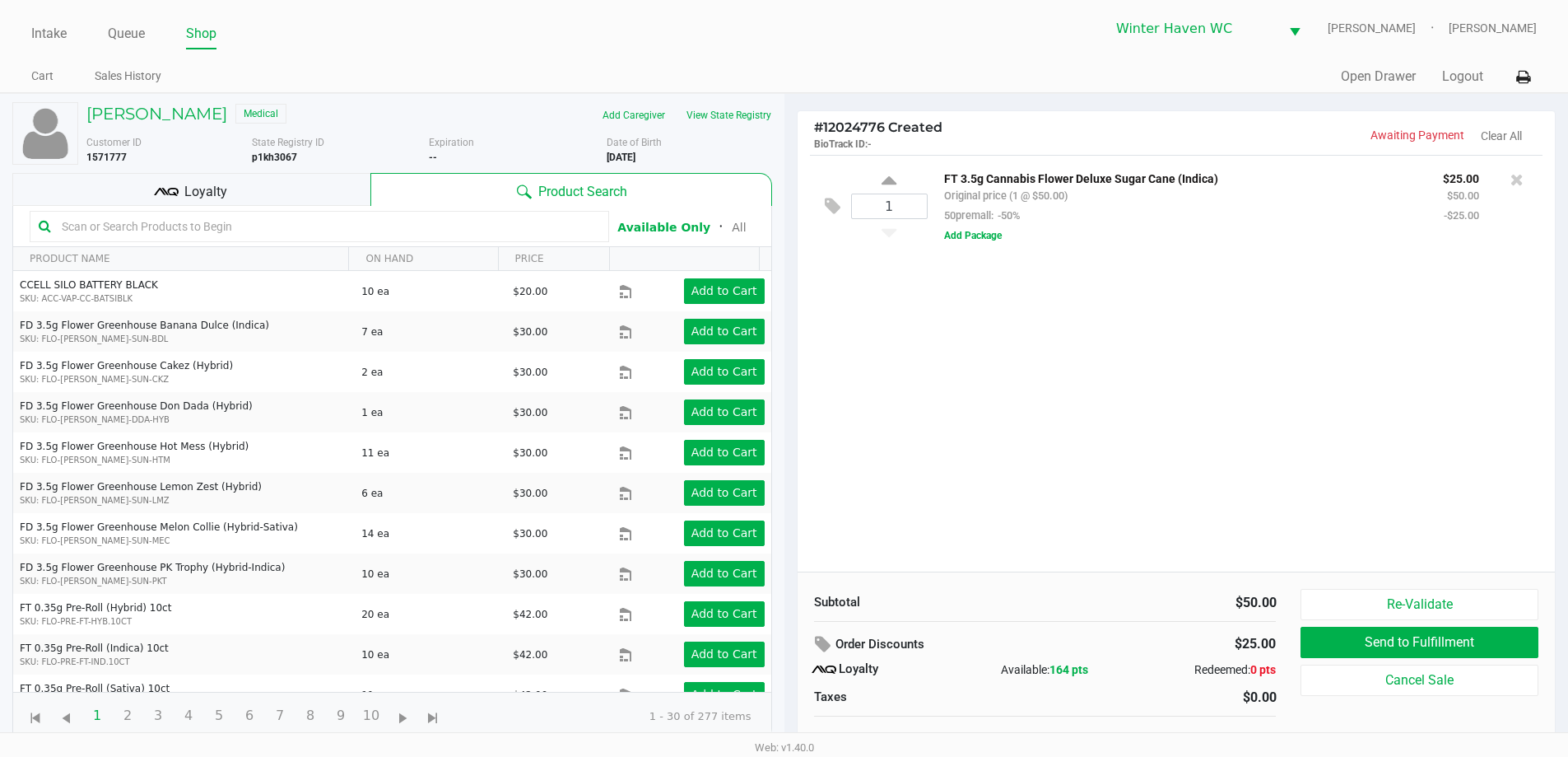
click at [347, 222] on input "text" at bounding box center [328, 226] width 545 height 24
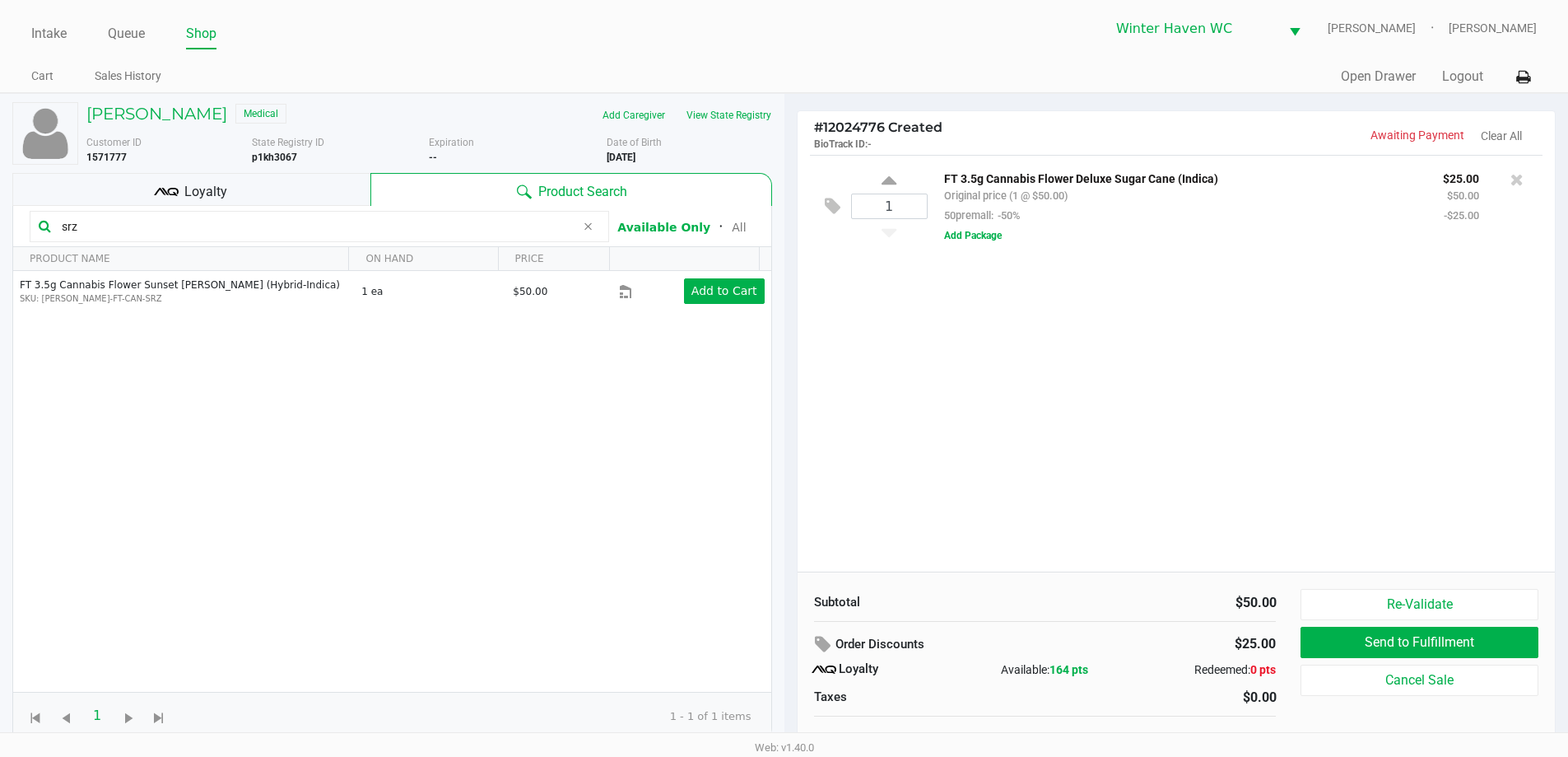
click at [363, 230] on input "srz" at bounding box center [315, 226] width 520 height 24
type input "s"
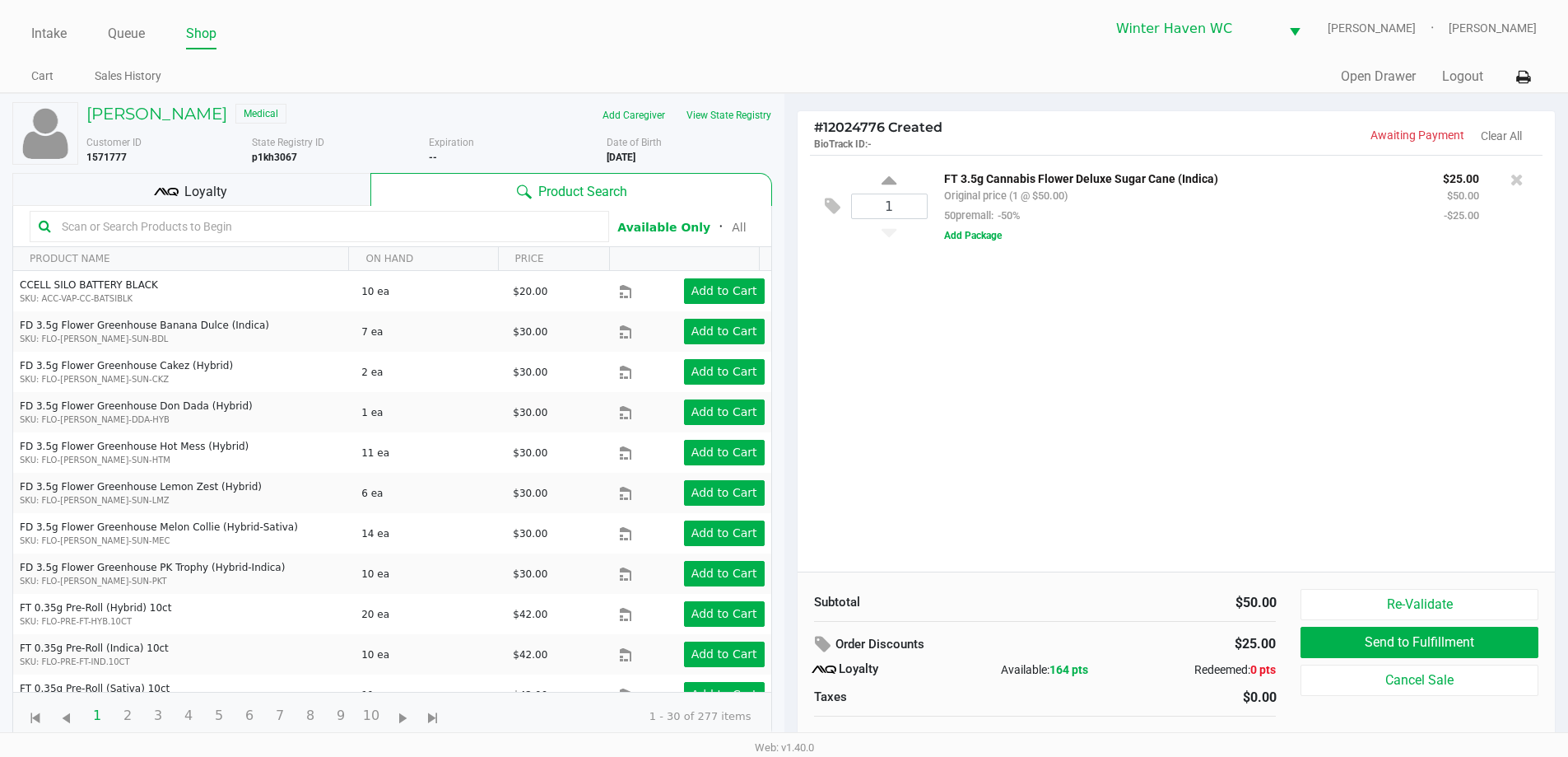
click at [312, 227] on input "text" at bounding box center [328, 226] width 545 height 24
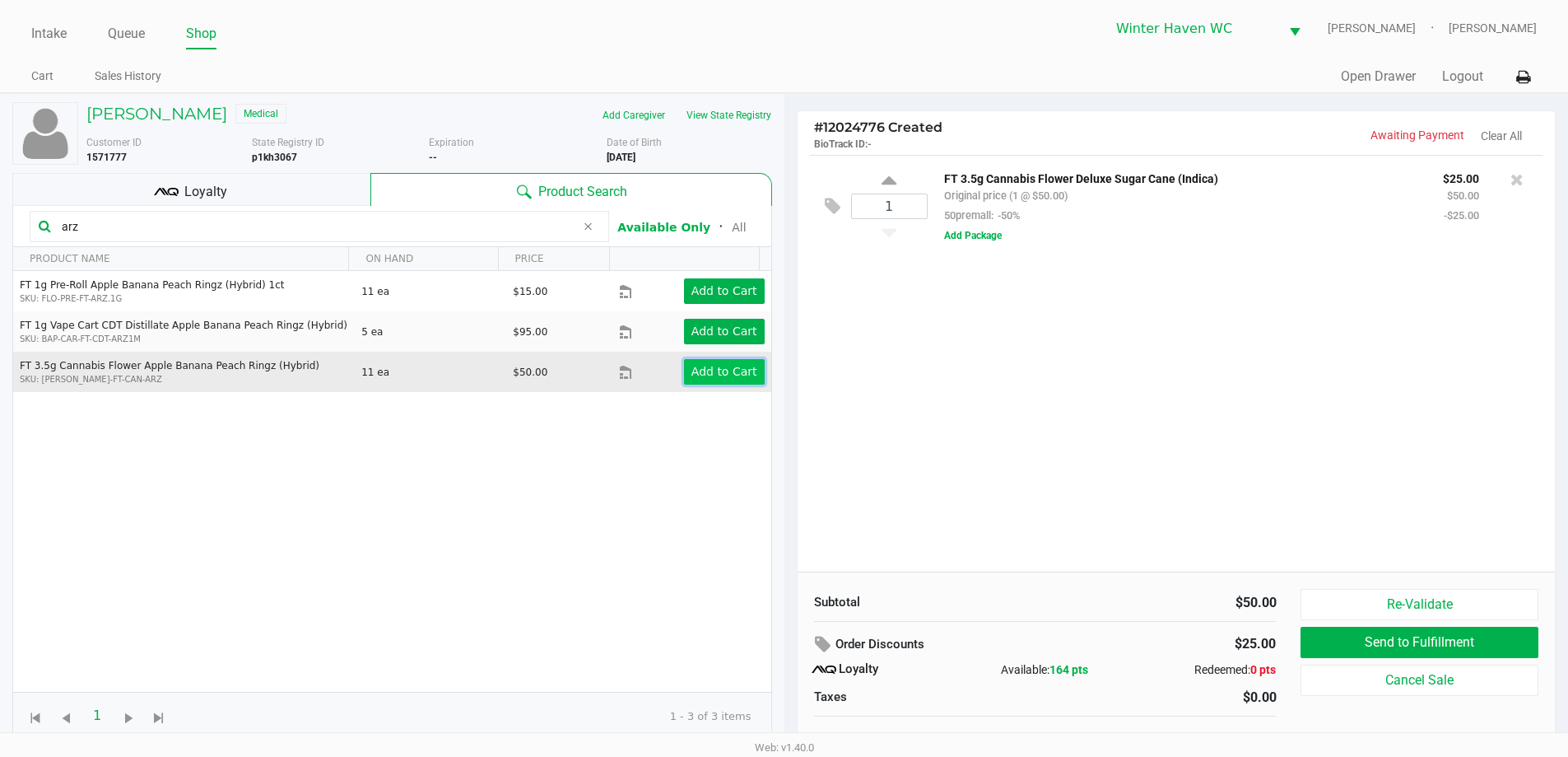
click at [721, 378] on app-button-loader "Add to Cart" at bounding box center [724, 371] width 66 height 14
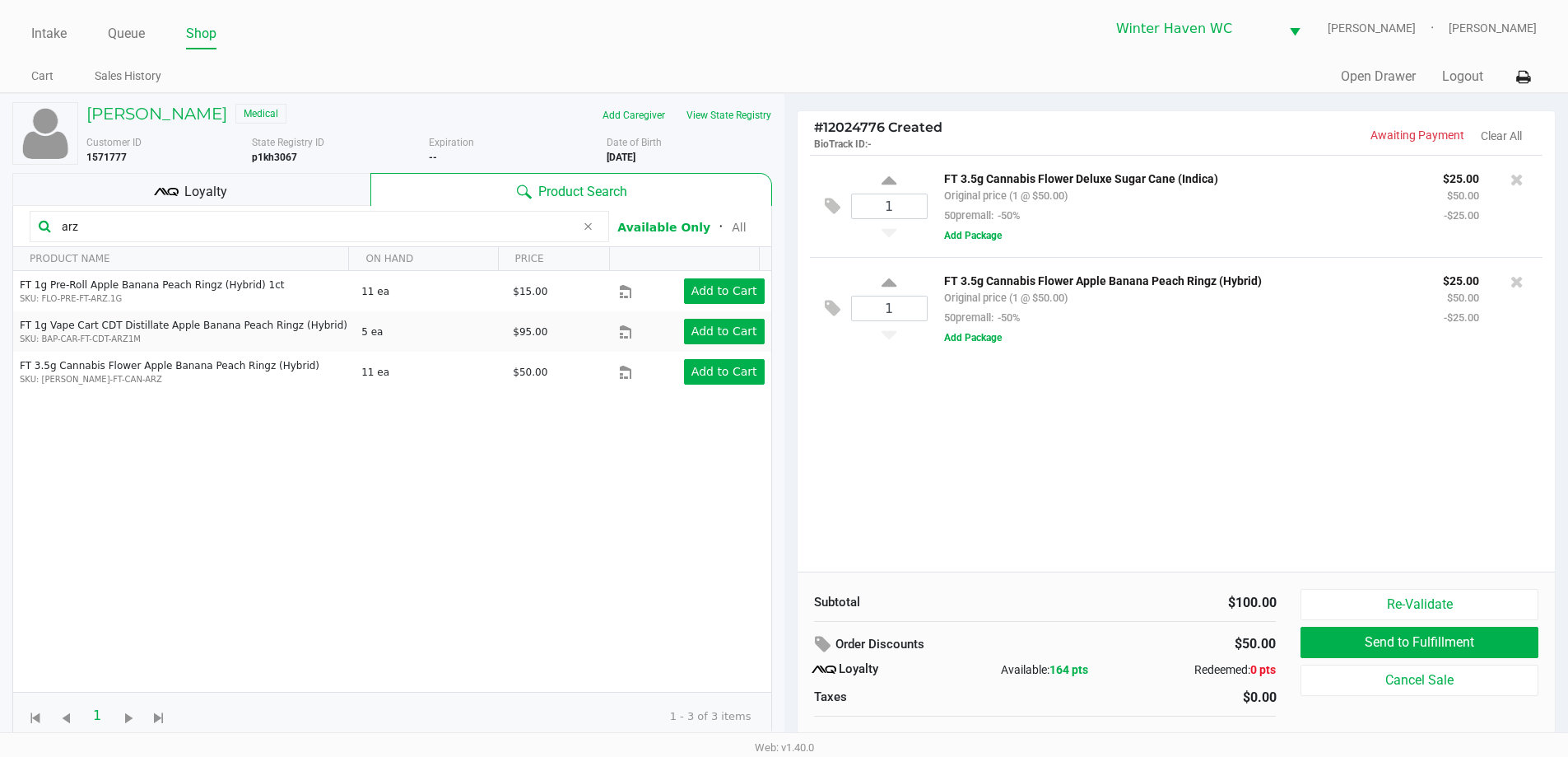
click at [291, 227] on input "arz" at bounding box center [315, 226] width 520 height 24
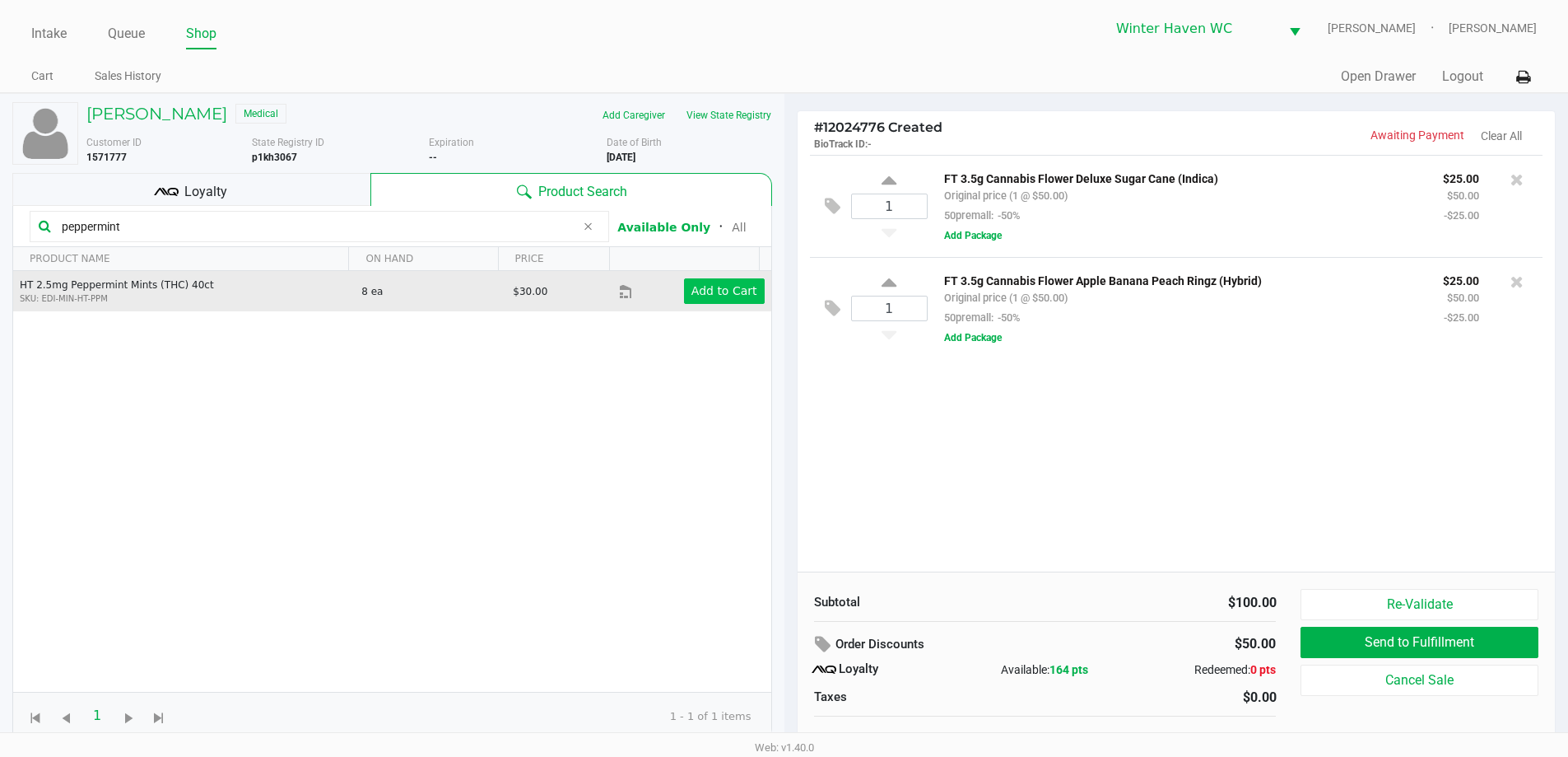
type input "peppermint"
click at [691, 293] on app-button-loader "Add to Cart" at bounding box center [724, 291] width 66 height 14
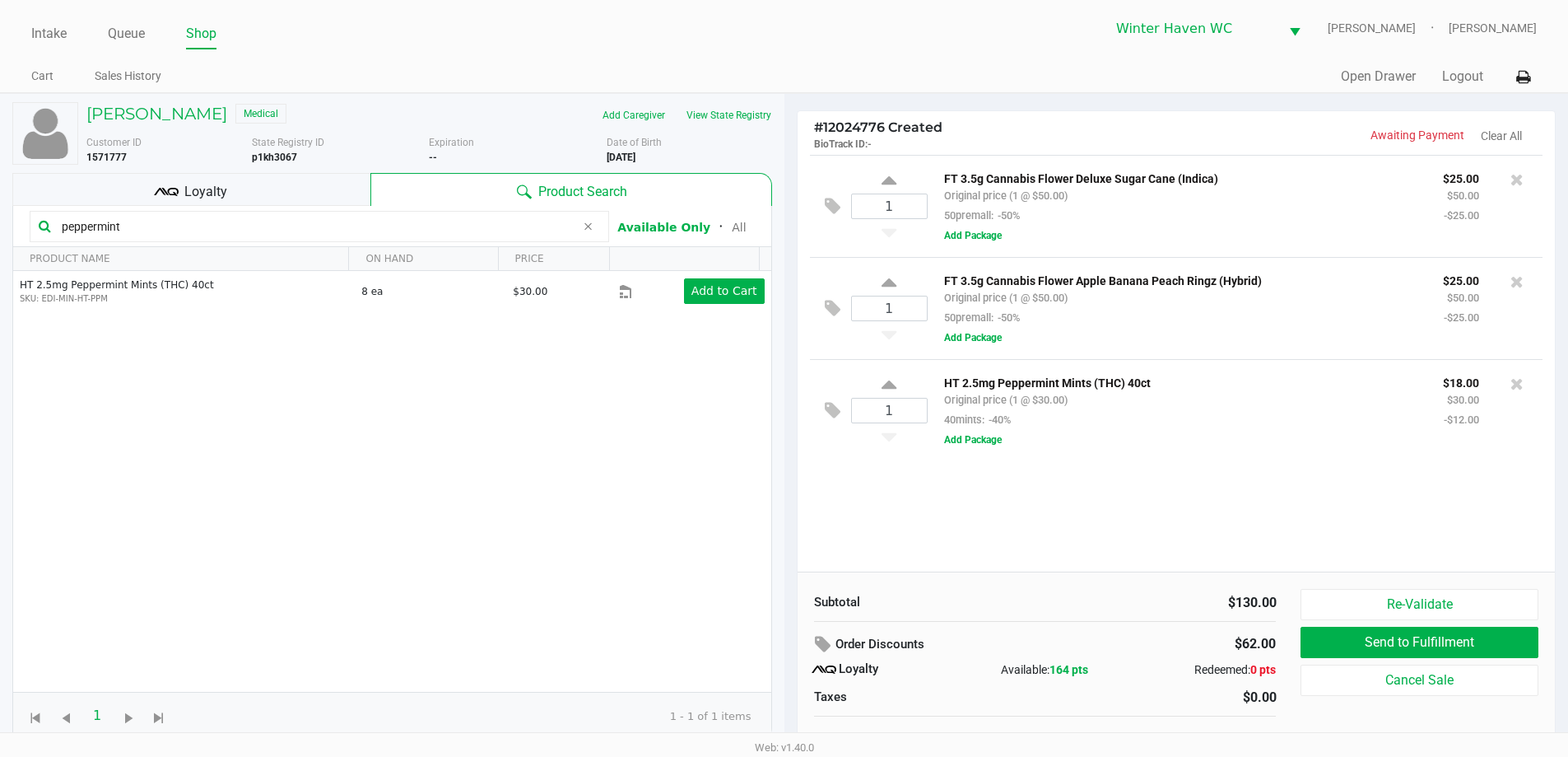
click at [327, 230] on input "peppermint" at bounding box center [315, 226] width 520 height 24
click at [431, 515] on div "HT 2.5mg Peppermint Mints (THC) 40ct SKU: EDI-MIN-HT-PPM 8 ea $30.00 Add to Cart" at bounding box center [392, 481] width 758 height 421
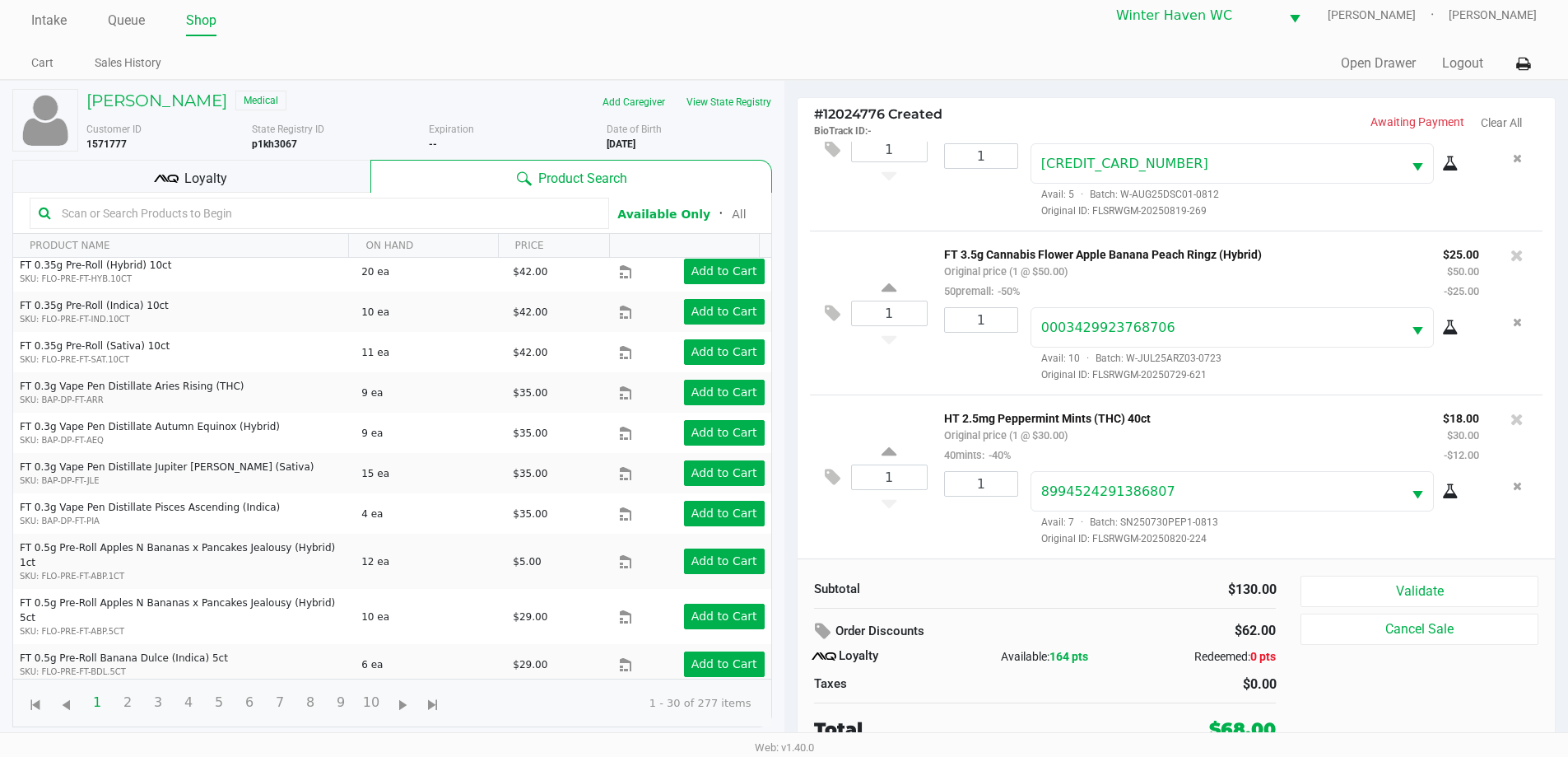
scroll to position [16, 0]
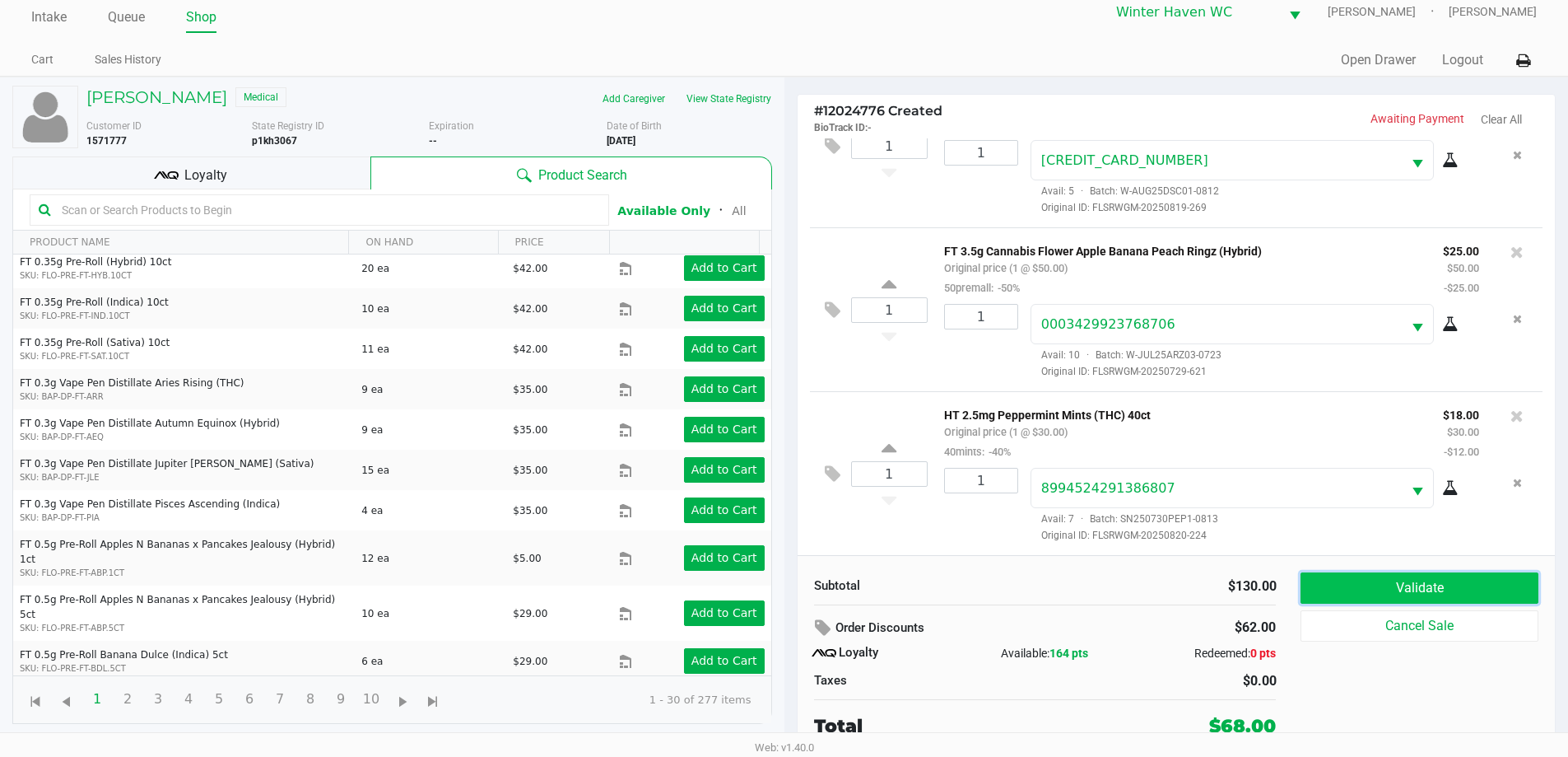
click at [1458, 587] on button "Validate" at bounding box center [1419, 587] width 237 height 31
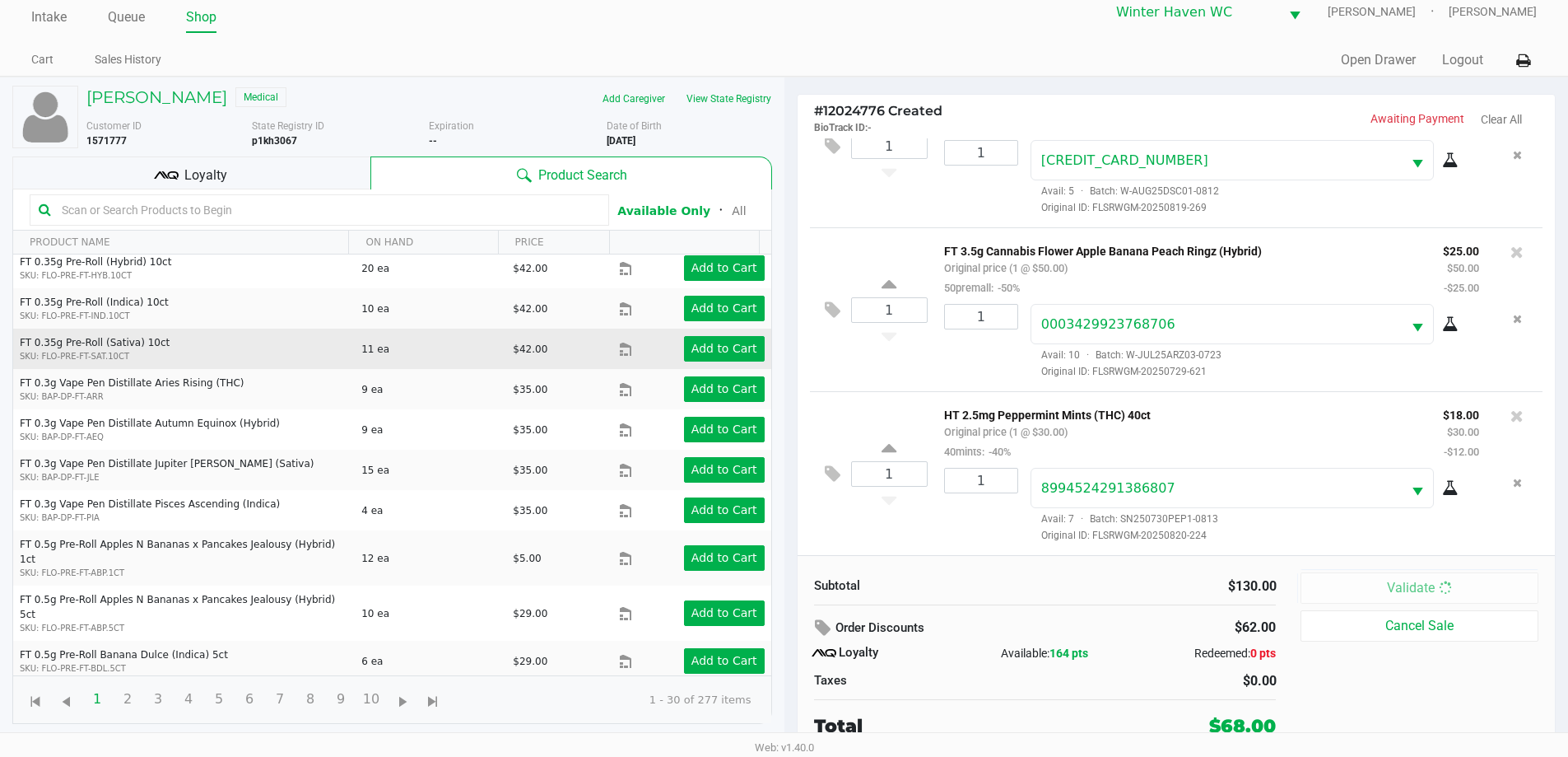
scroll to position [0, 0]
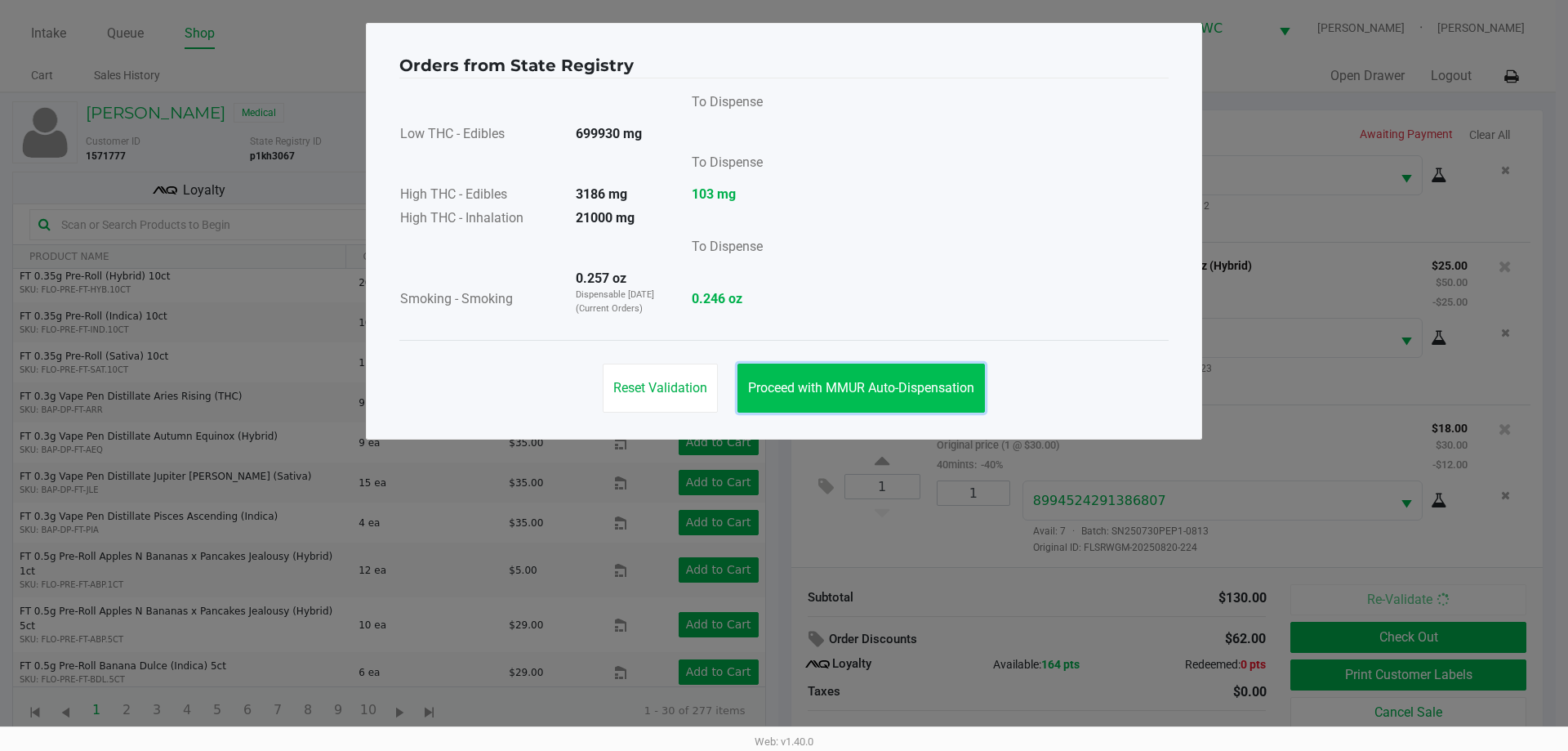
click at [824, 397] on button "Proceed with MMUR Auto-Dispensation" at bounding box center [860, 388] width 247 height 49
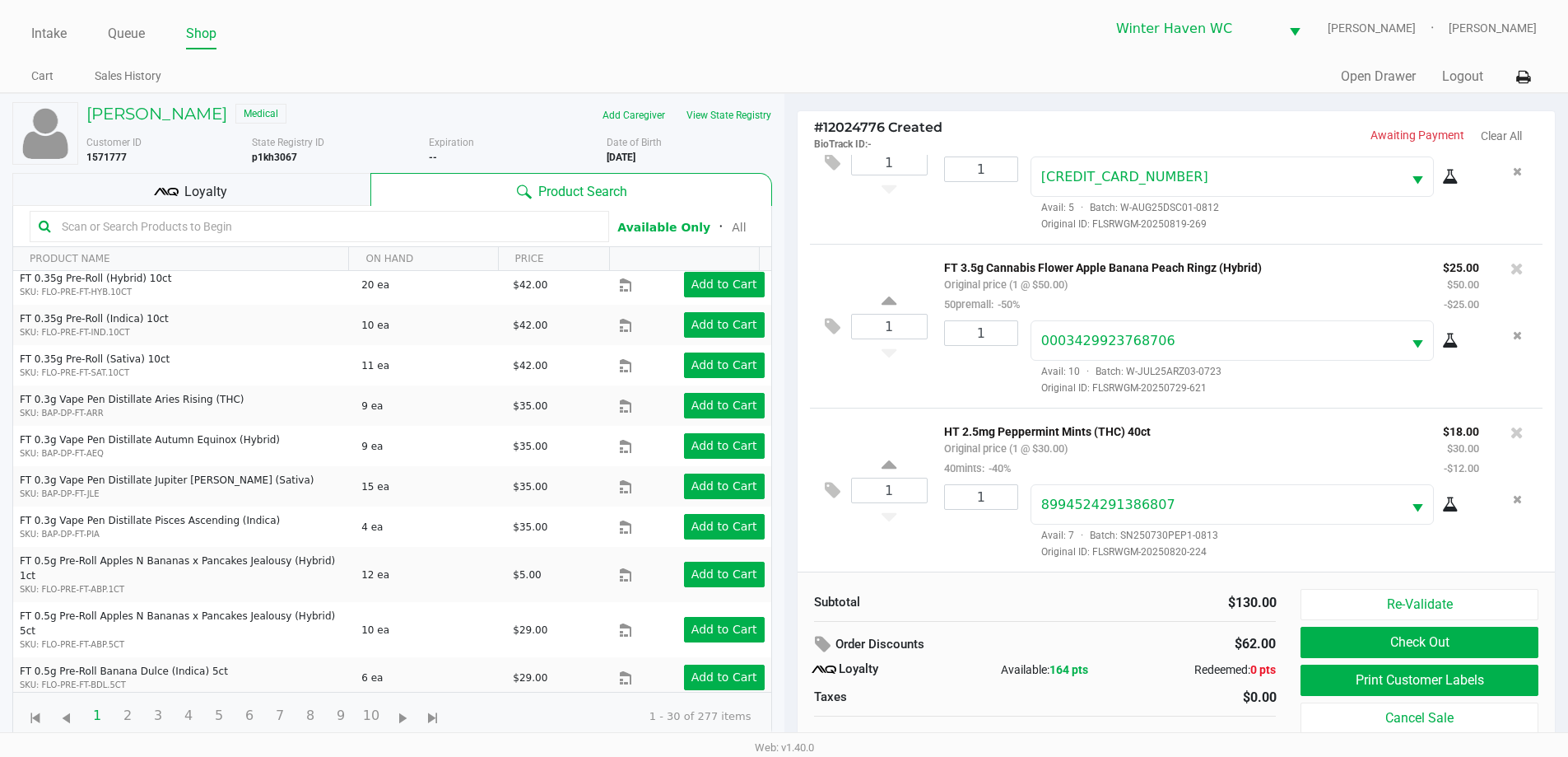
click at [272, 182] on div "Loyalty" at bounding box center [191, 189] width 358 height 33
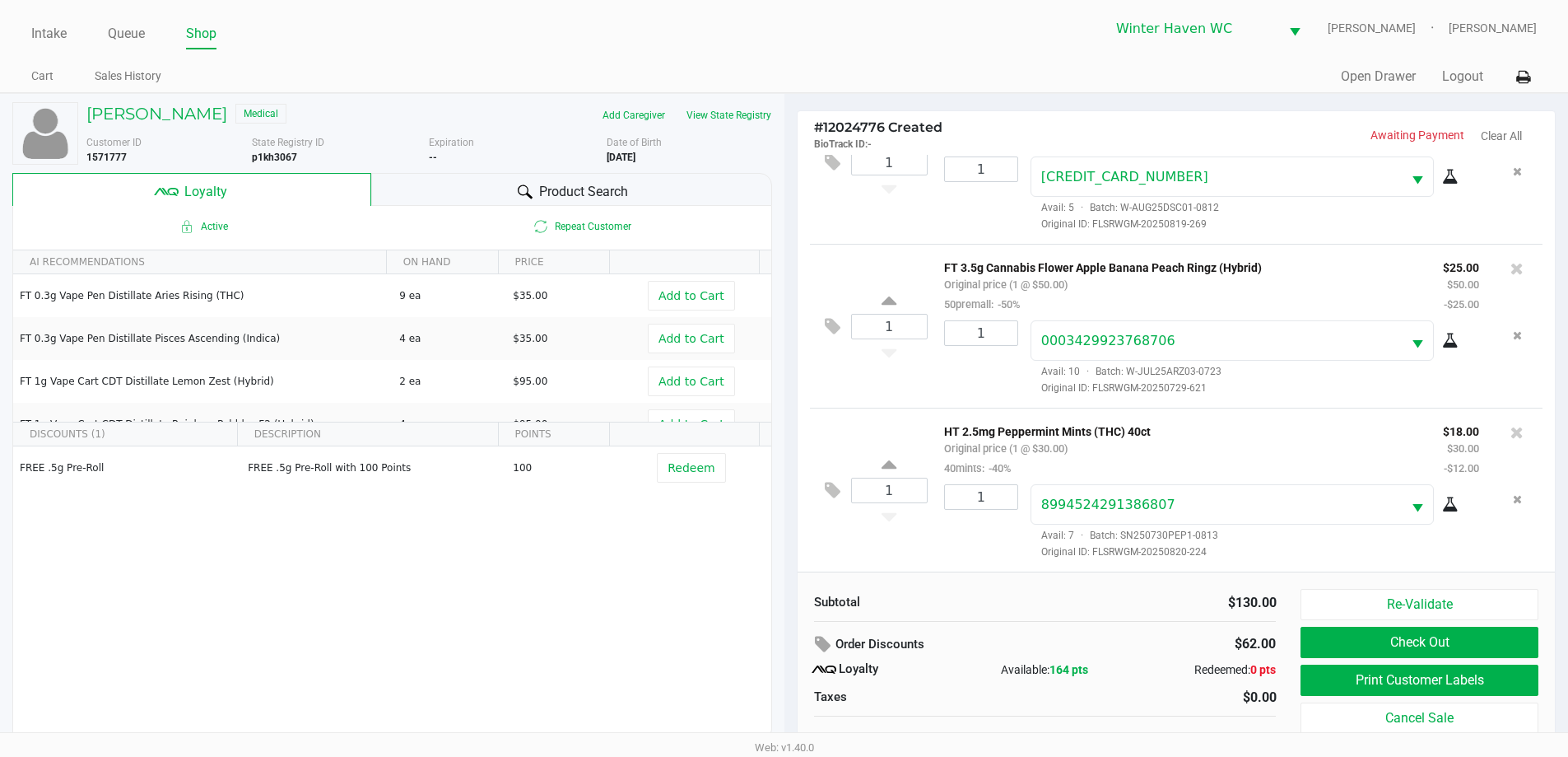
click at [434, 185] on div "Product Search" at bounding box center [572, 189] width 401 height 33
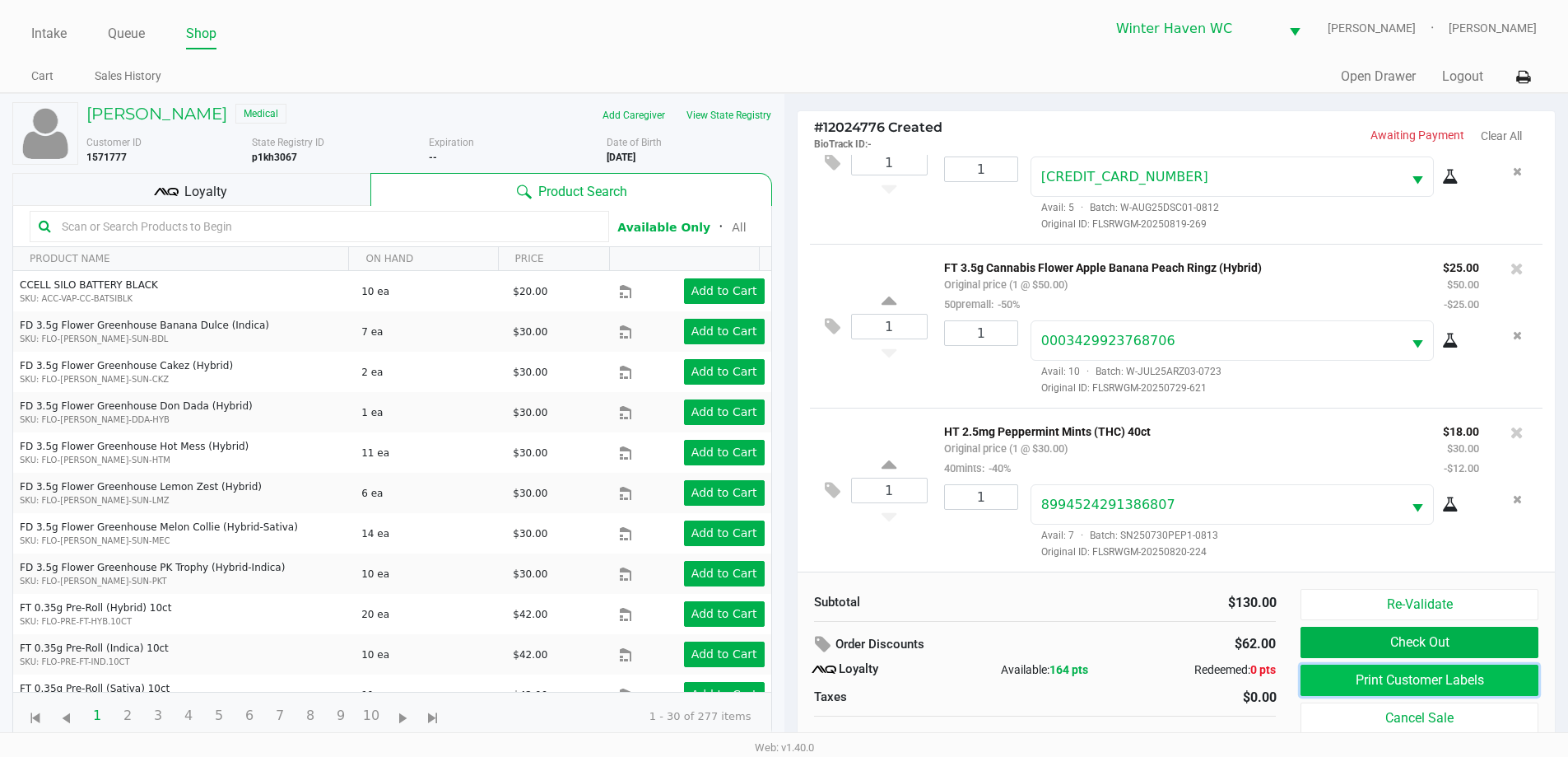
click at [1435, 680] on button "Print Customer Labels" at bounding box center [1419, 679] width 237 height 31
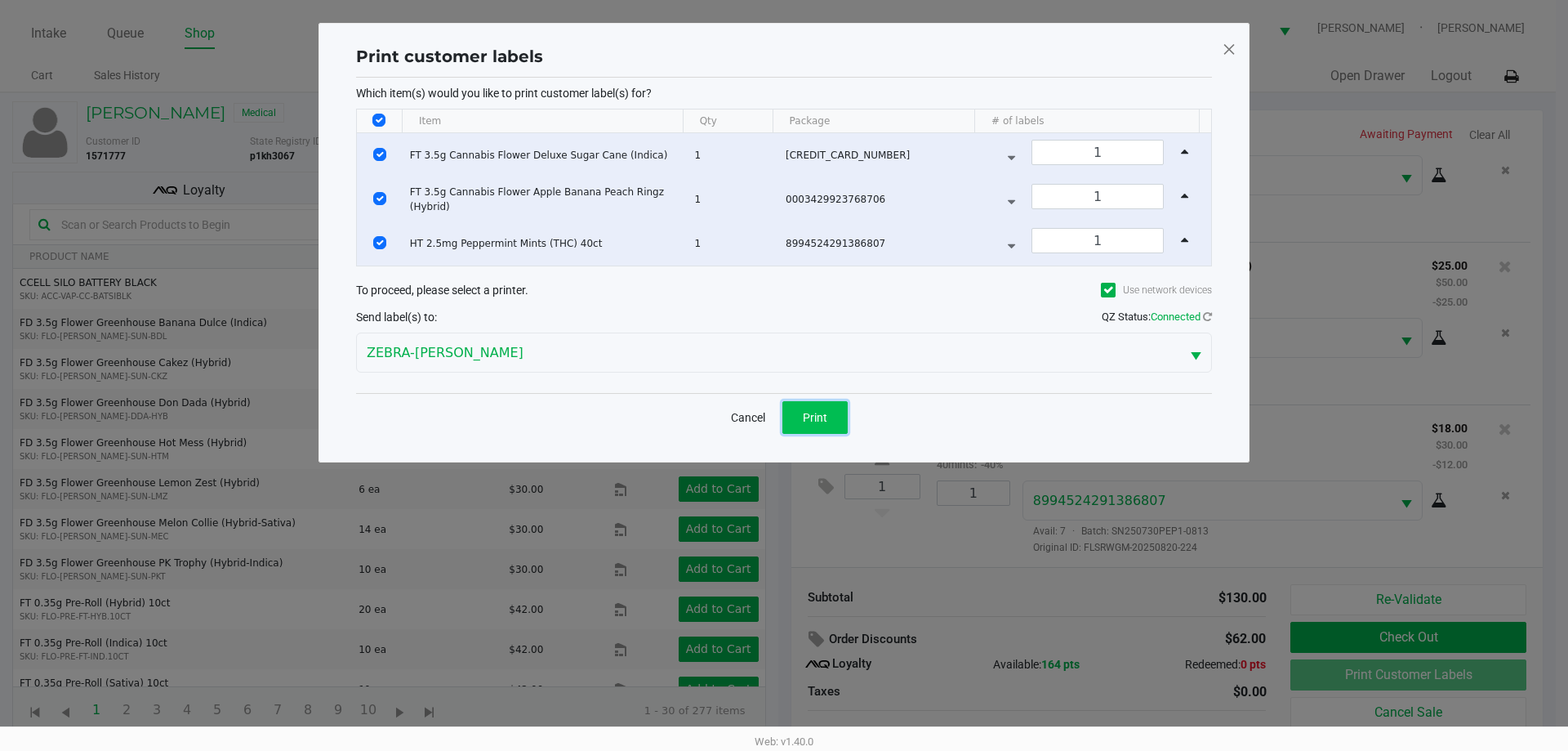
click at [822, 411] on span "Print" at bounding box center [814, 417] width 24 height 13
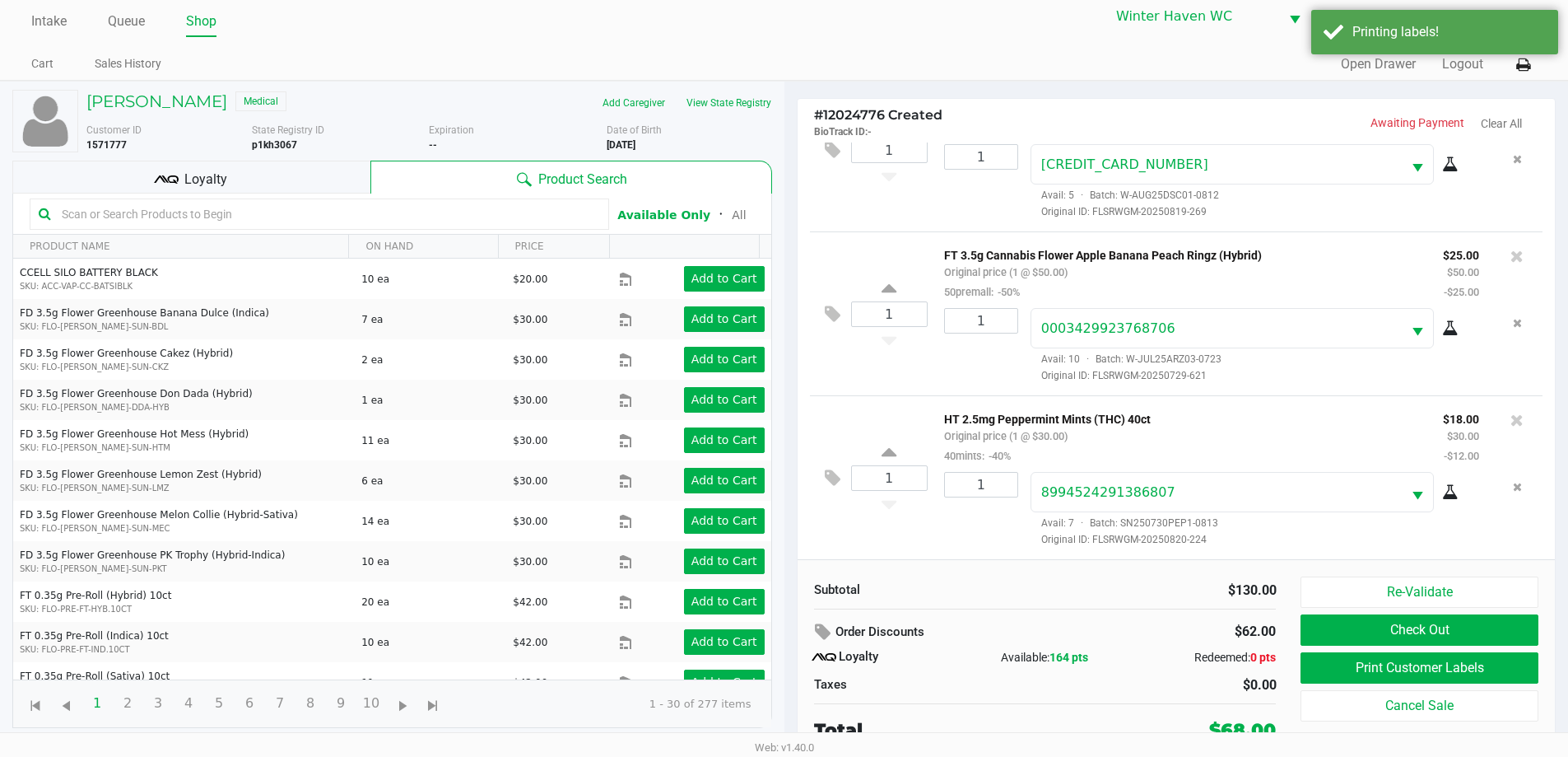
scroll to position [16, 0]
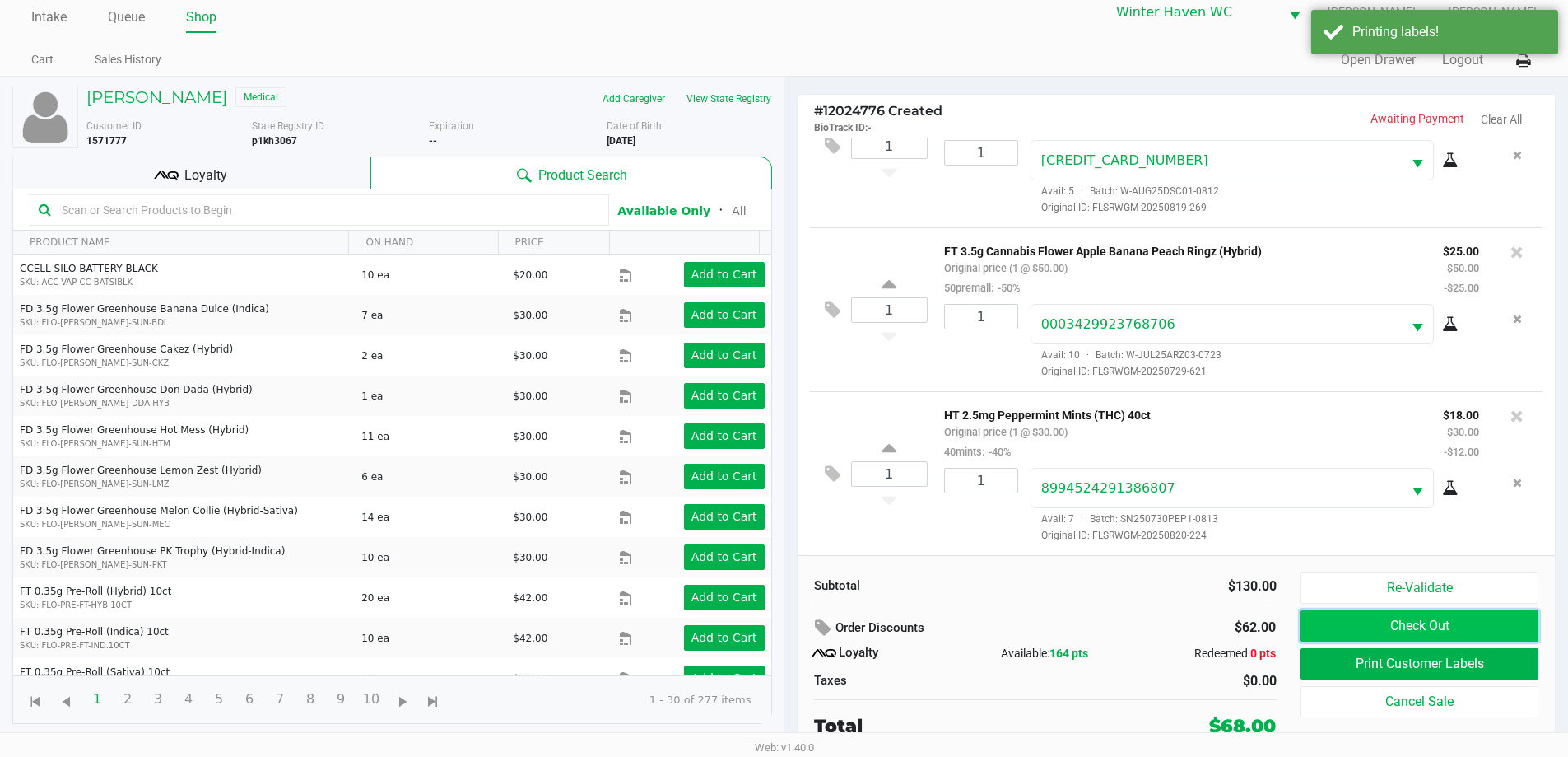
click at [1402, 633] on button "Check Out" at bounding box center [1419, 625] width 237 height 31
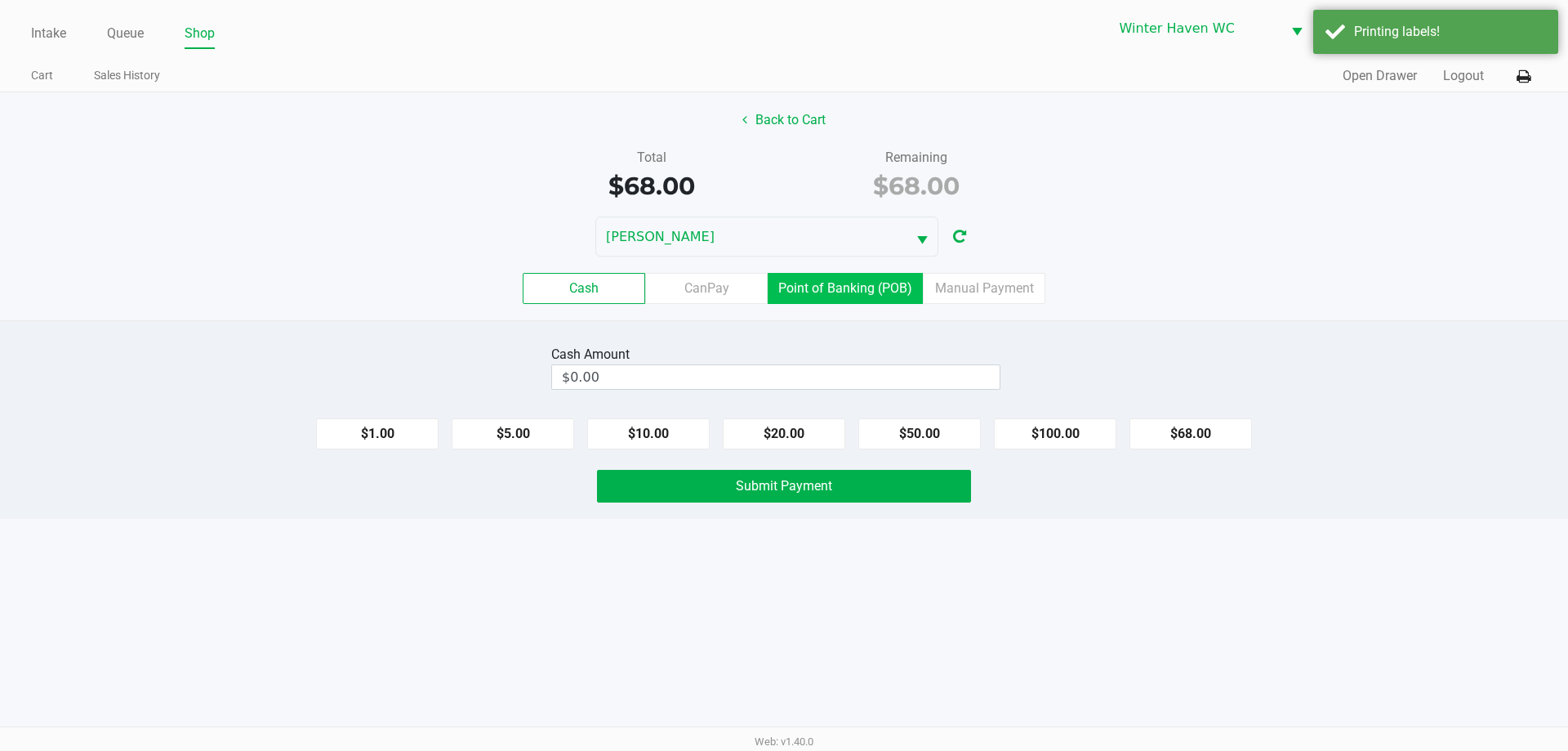
click at [826, 297] on label "Point of Banking (POB)" at bounding box center [844, 288] width 155 height 31
click at [0, 0] on 7 "Point of Banking (POB)" at bounding box center [0, 0] width 0 height 0
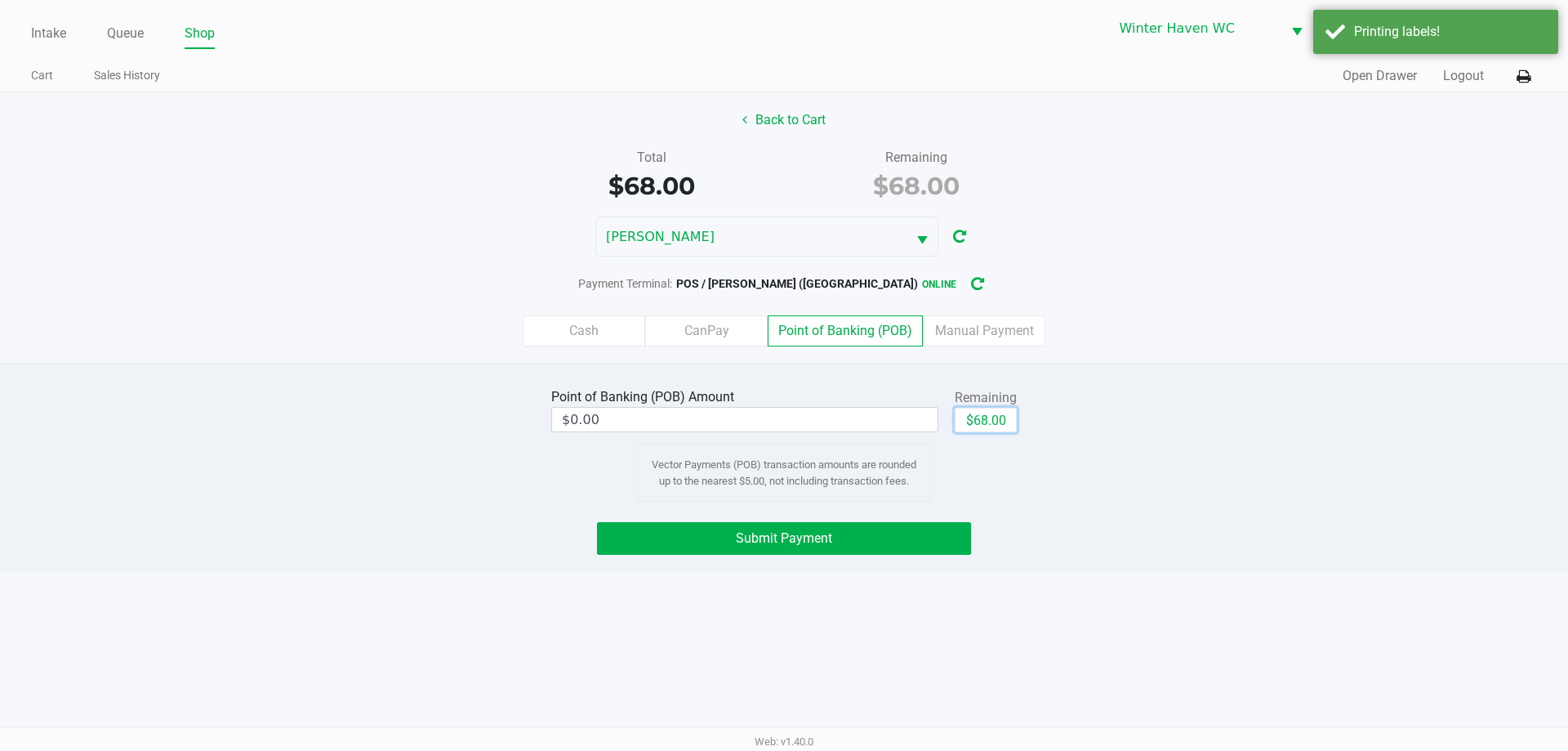
drag, startPoint x: 1010, startPoint y: 412, endPoint x: 934, endPoint y: 455, distance: 87.3
click at [1010, 413] on button "$68.00" at bounding box center [985, 419] width 62 height 24
type input "$68.00"
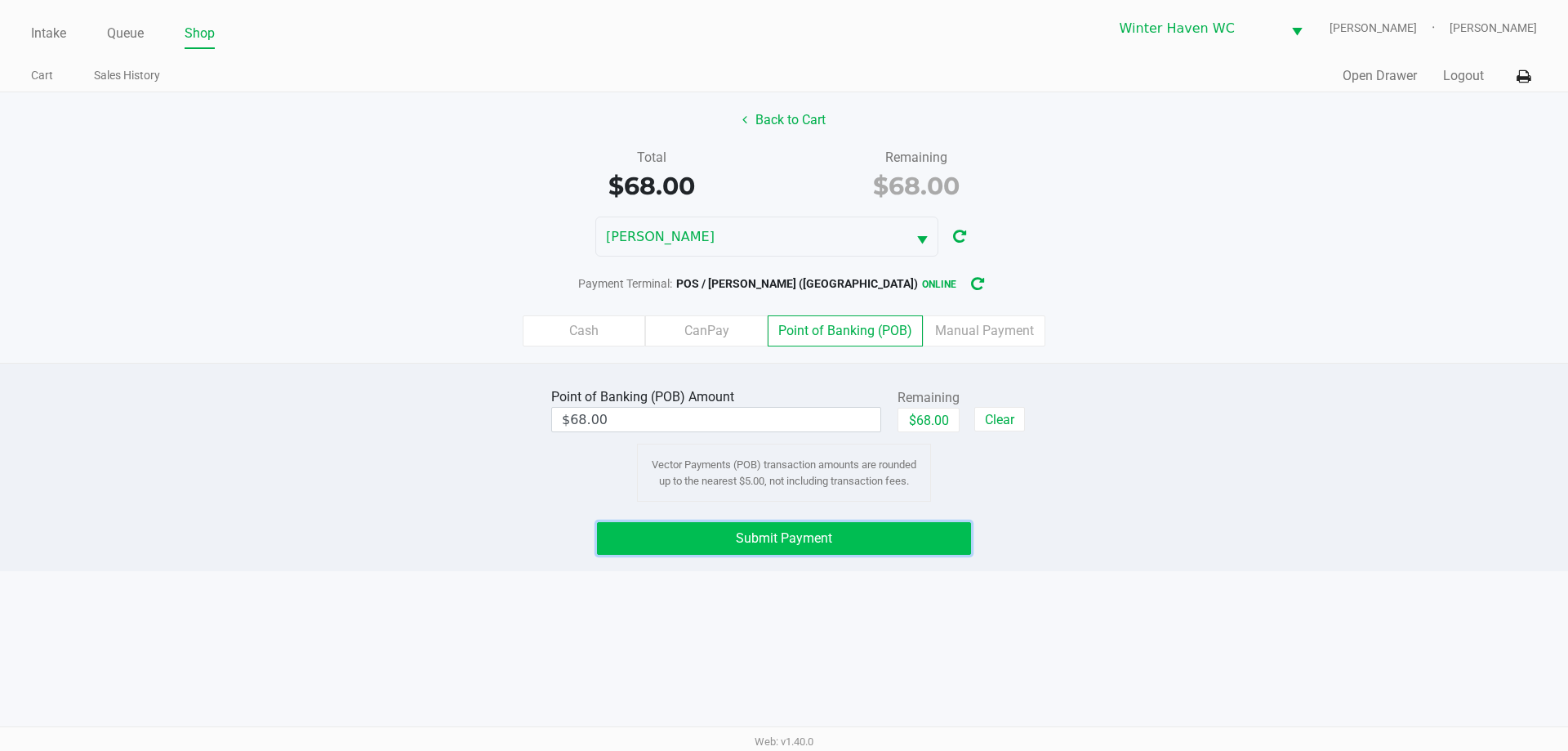
click at [792, 527] on button "Submit Payment" at bounding box center [784, 538] width 374 height 33
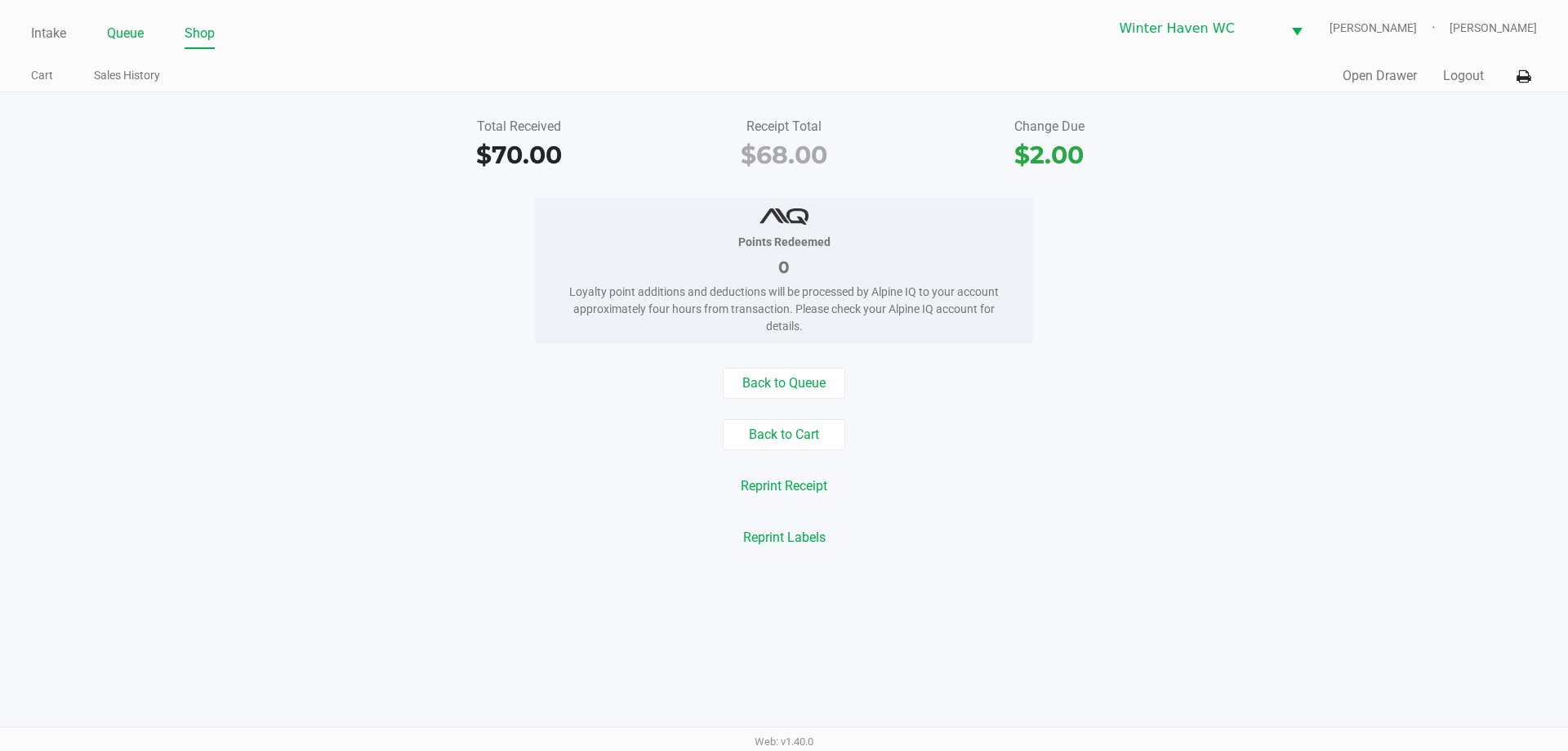
click at [114, 36] on link "Queue" at bounding box center [125, 34] width 37 height 23
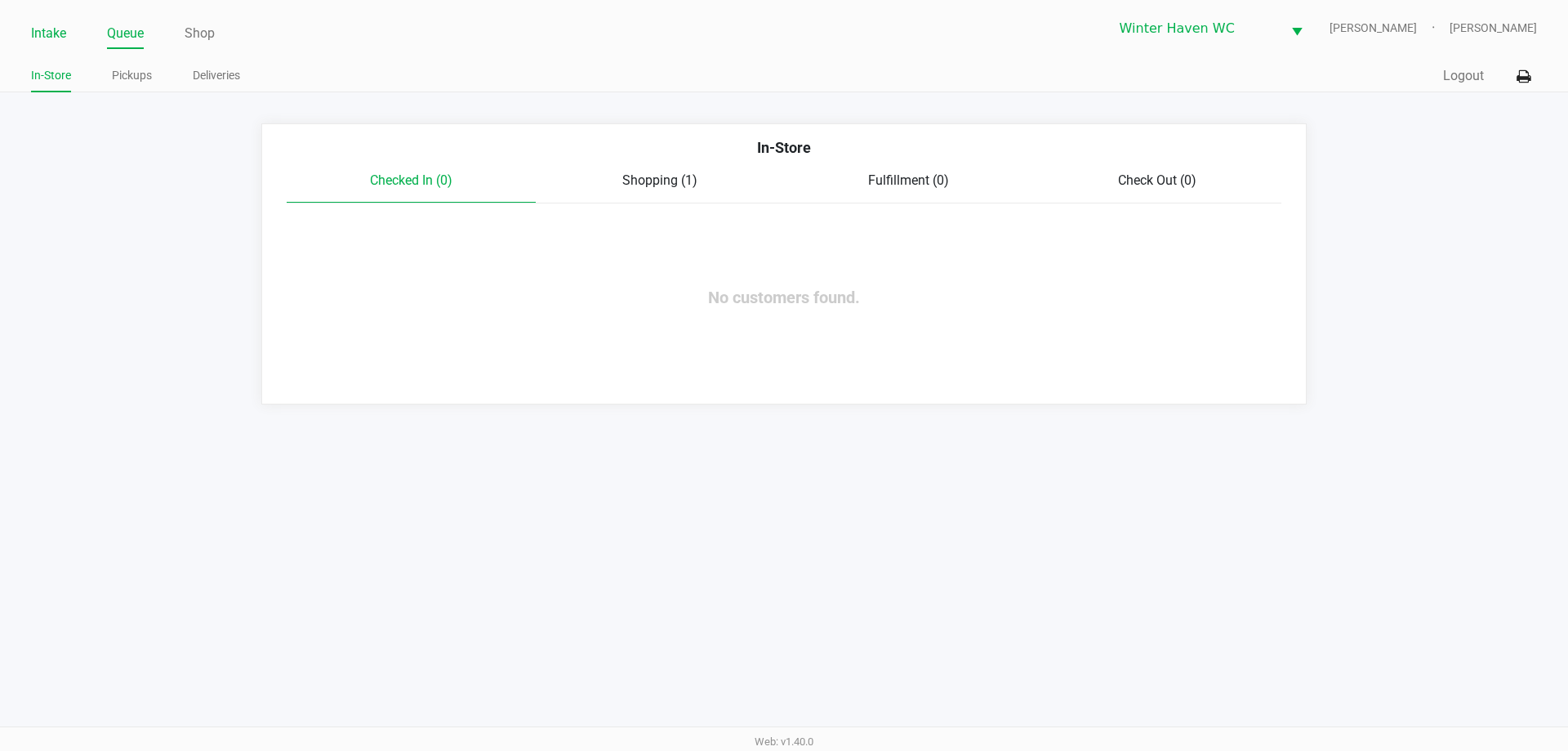
click at [41, 24] on link "Intake" at bounding box center [48, 34] width 36 height 23
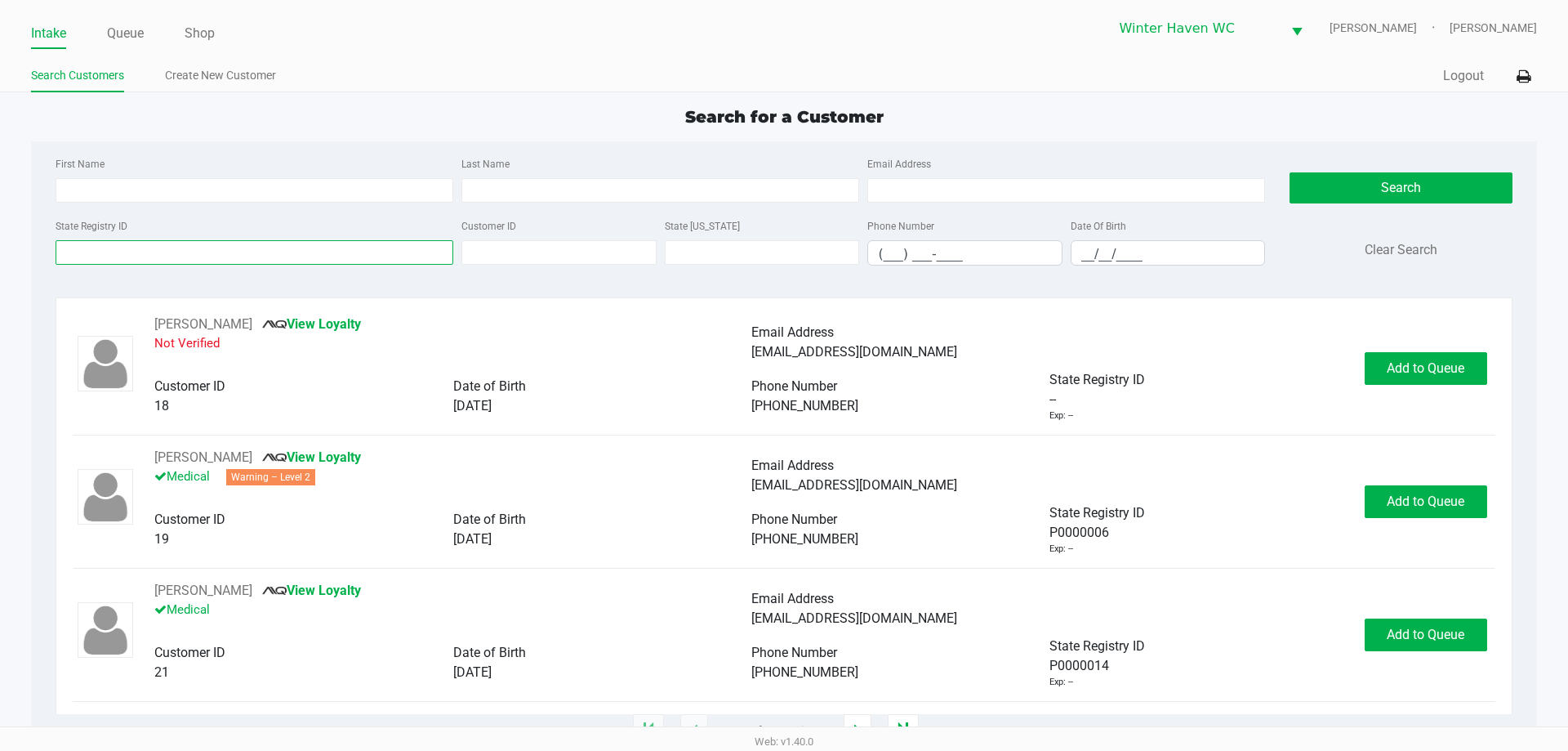
click at [280, 257] on input "State Registry ID" at bounding box center [255, 252] width 398 height 24
click at [244, 224] on div "State Registry ID" at bounding box center [255, 240] width 406 height 50
click at [241, 251] on input "State Registry ID" at bounding box center [255, 252] width 398 height 24
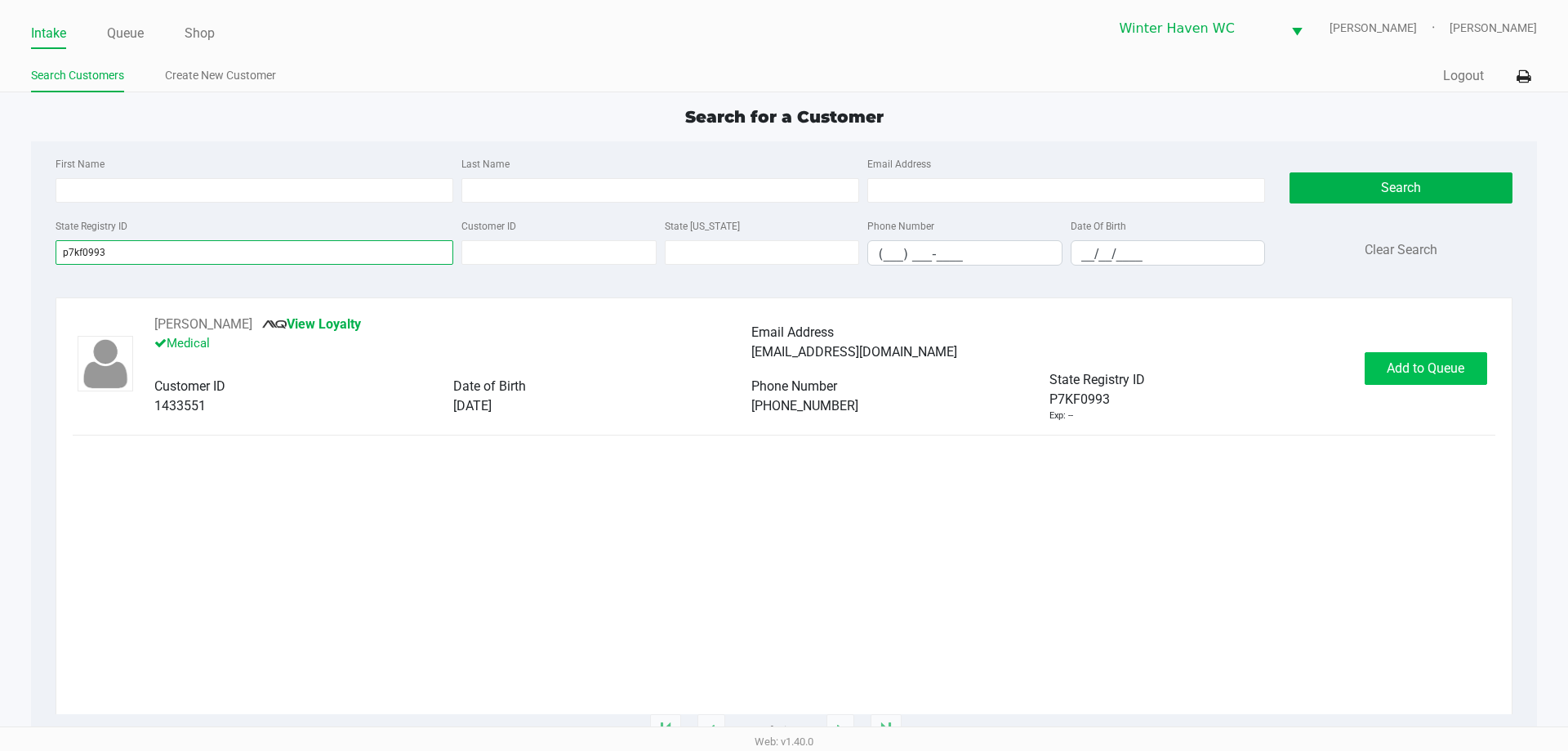
type input "p7kf0993"
click at [1422, 377] on button "Add to Queue" at bounding box center [1425, 368] width 122 height 33
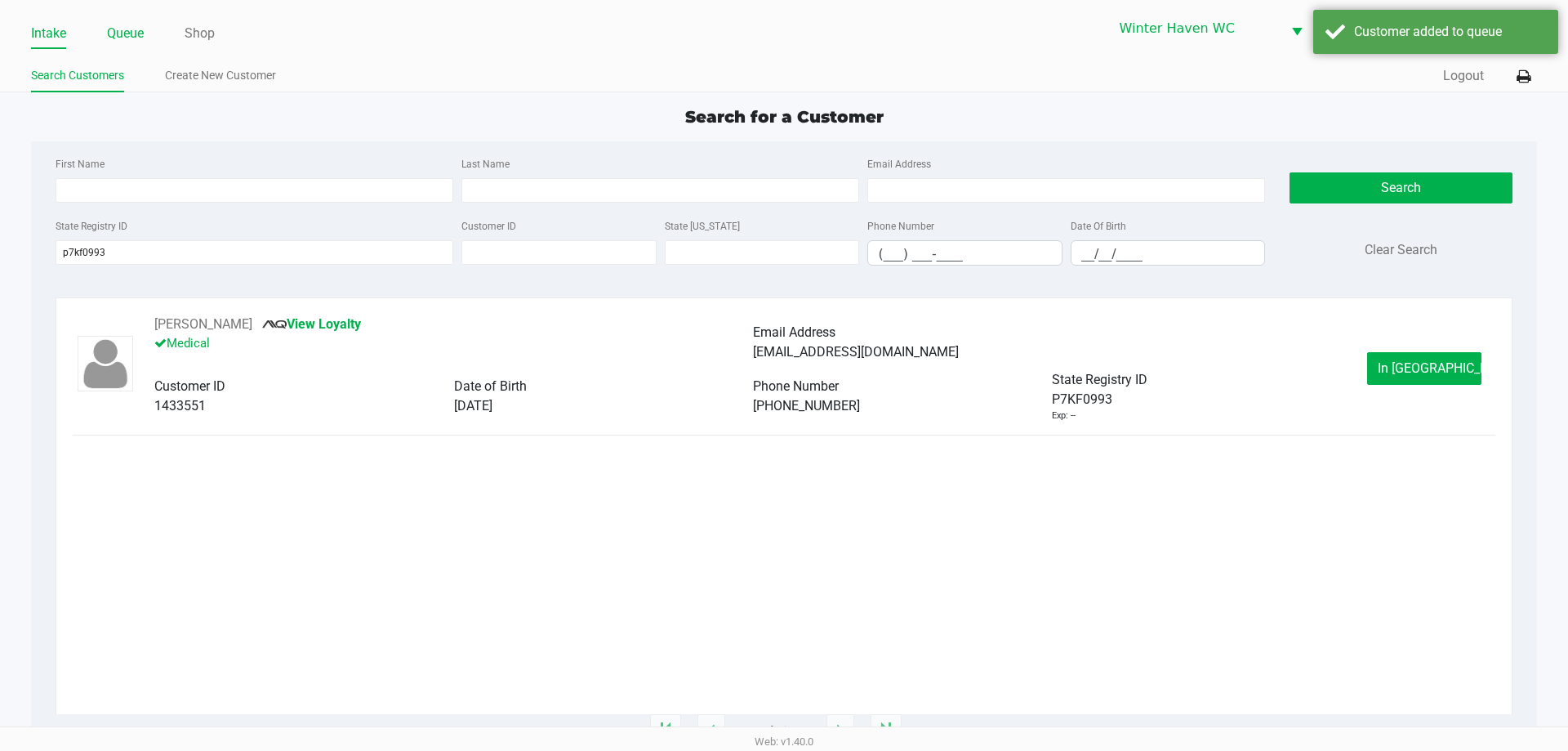
click at [117, 30] on link "Queue" at bounding box center [125, 34] width 37 height 23
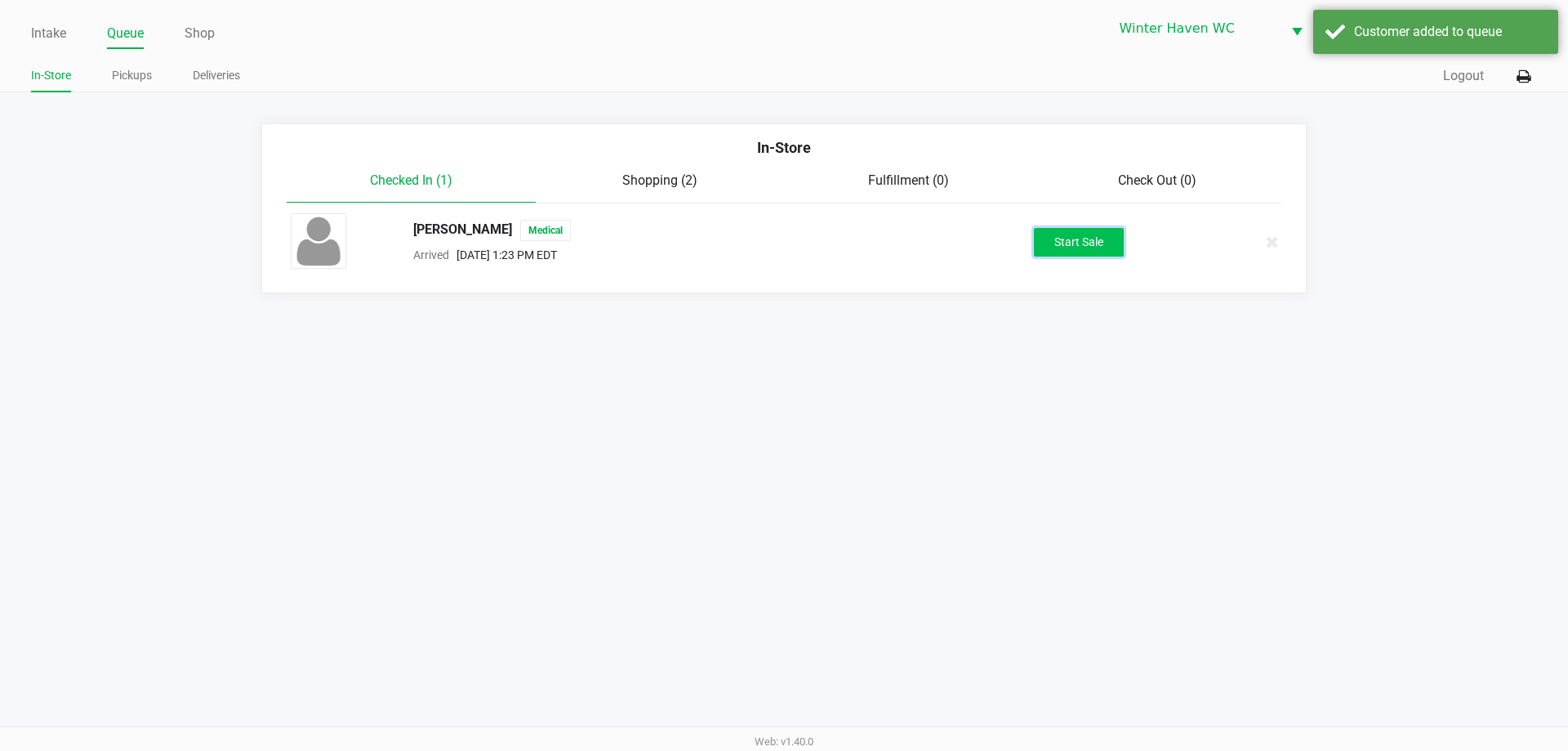
click at [1082, 242] on button "Start Sale" at bounding box center [1078, 242] width 89 height 29
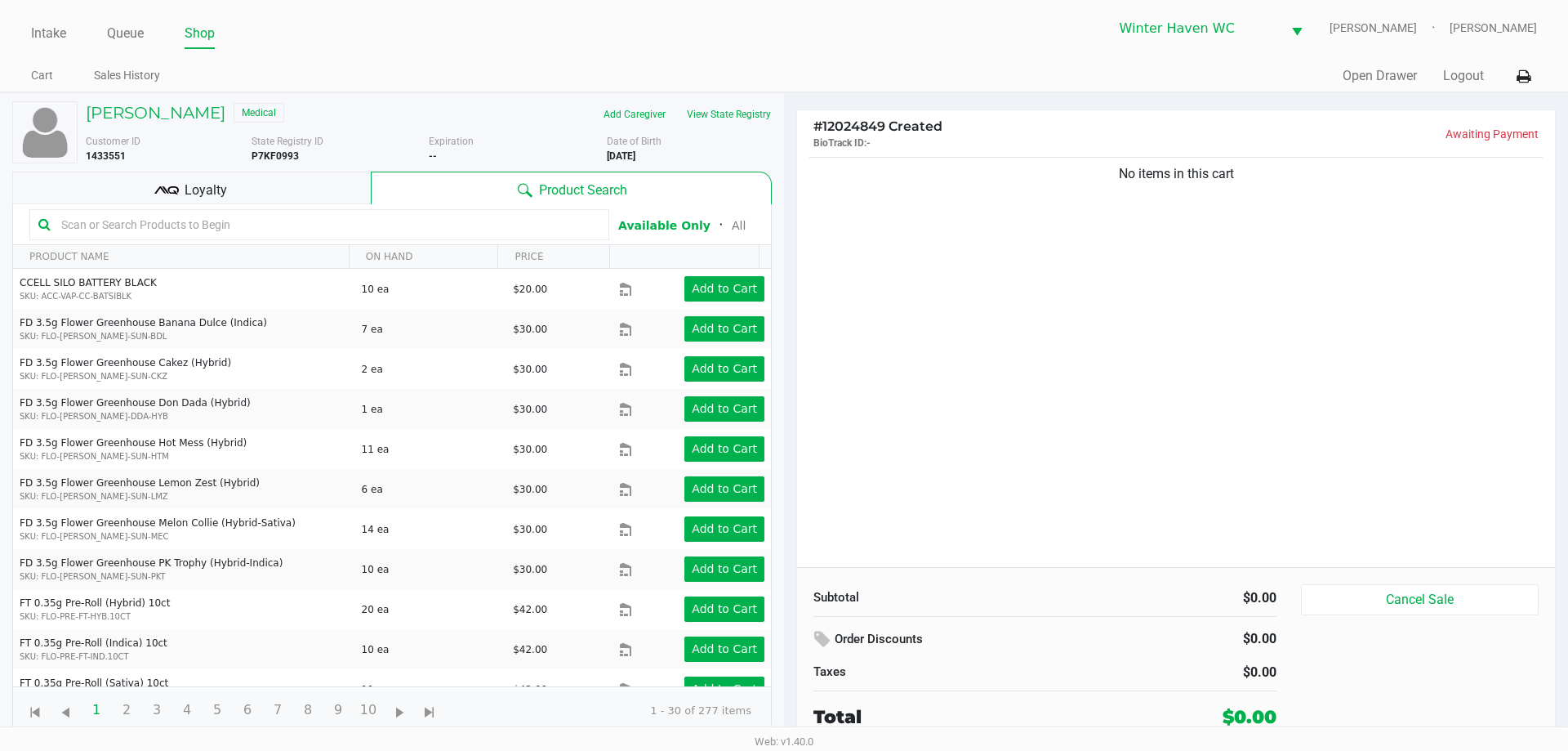
click at [329, 200] on div "Loyalty" at bounding box center [191, 188] width 359 height 33
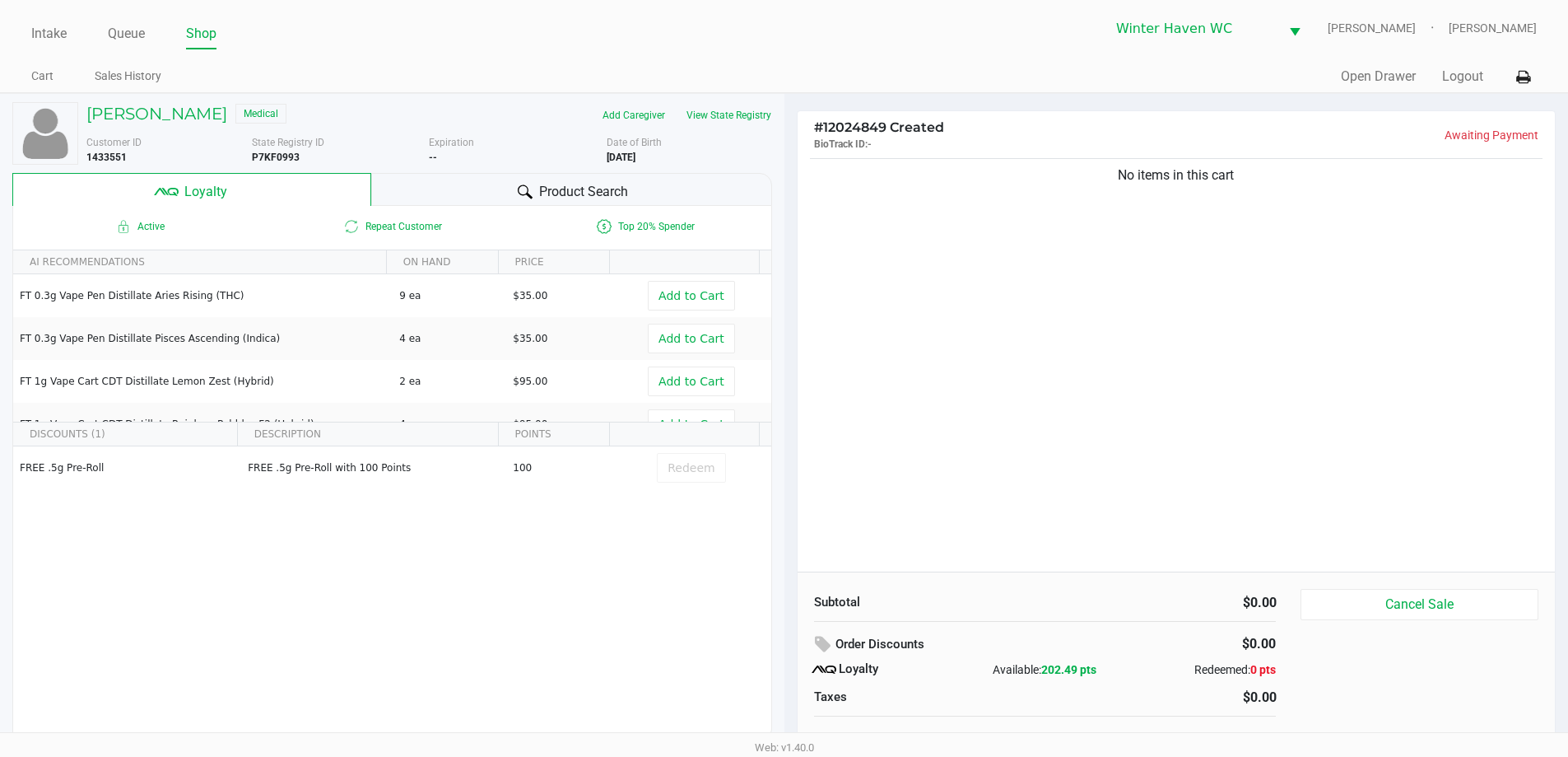
click at [414, 189] on div "Product Search" at bounding box center [572, 189] width 401 height 33
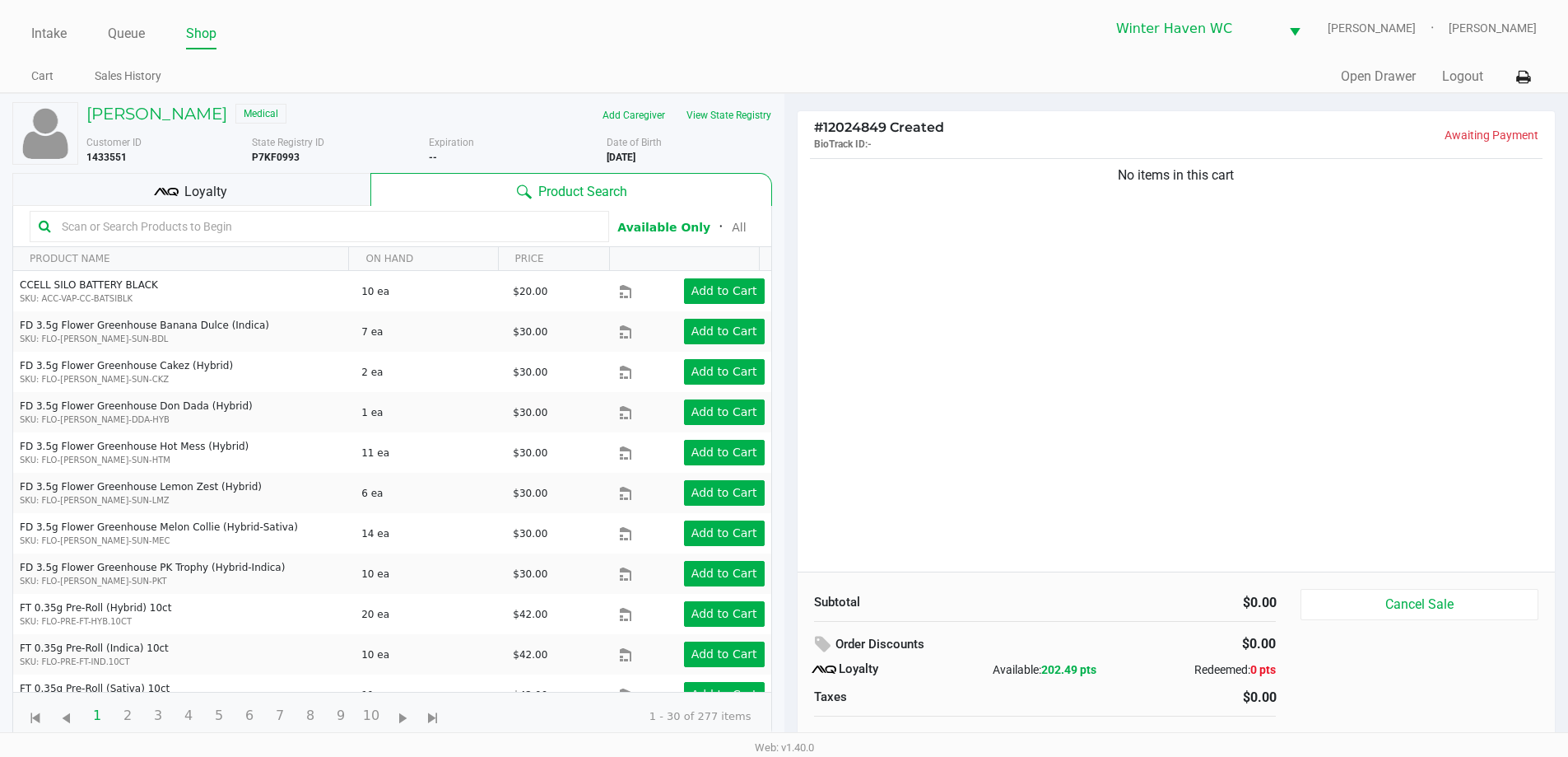
click at [394, 219] on input "text" at bounding box center [328, 226] width 545 height 24
click at [363, 225] on input "text" at bounding box center [328, 226] width 545 height 24
click at [221, 229] on input "text" at bounding box center [328, 226] width 545 height 24
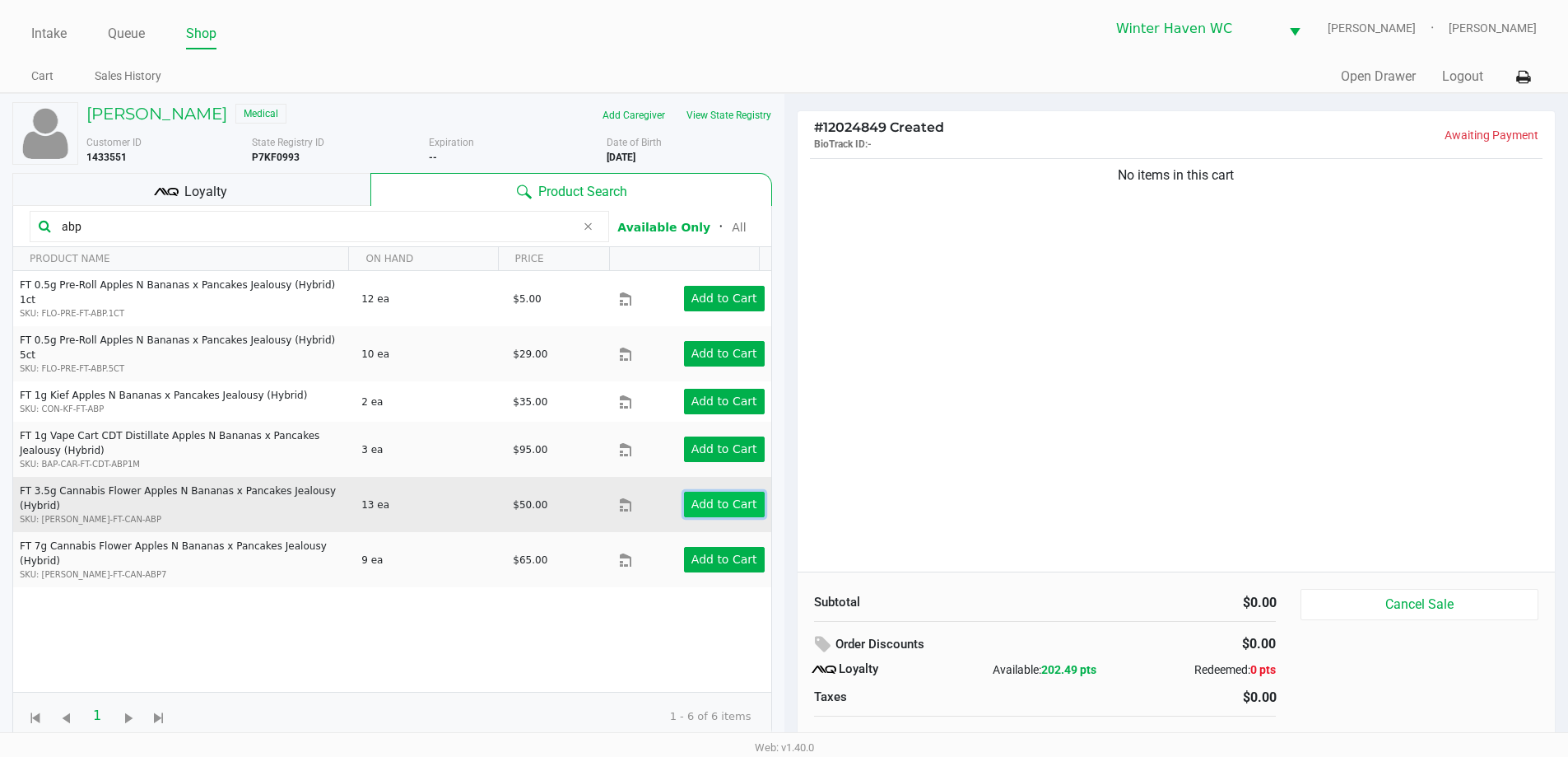
click at [726, 497] on app-button-loader "Add to Cart" at bounding box center [724, 504] width 66 height 14
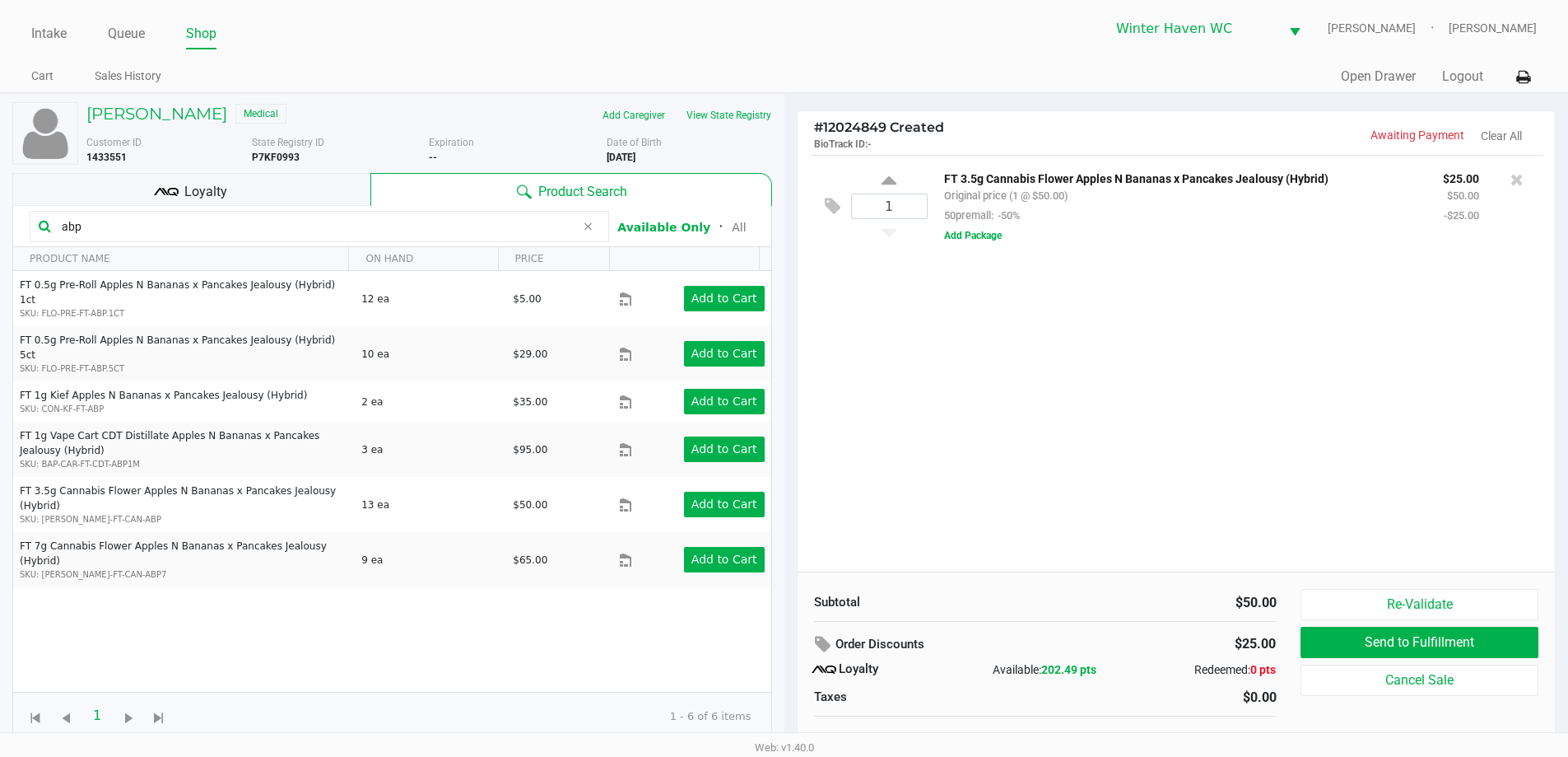
click at [229, 228] on input "abp" at bounding box center [315, 226] width 520 height 24
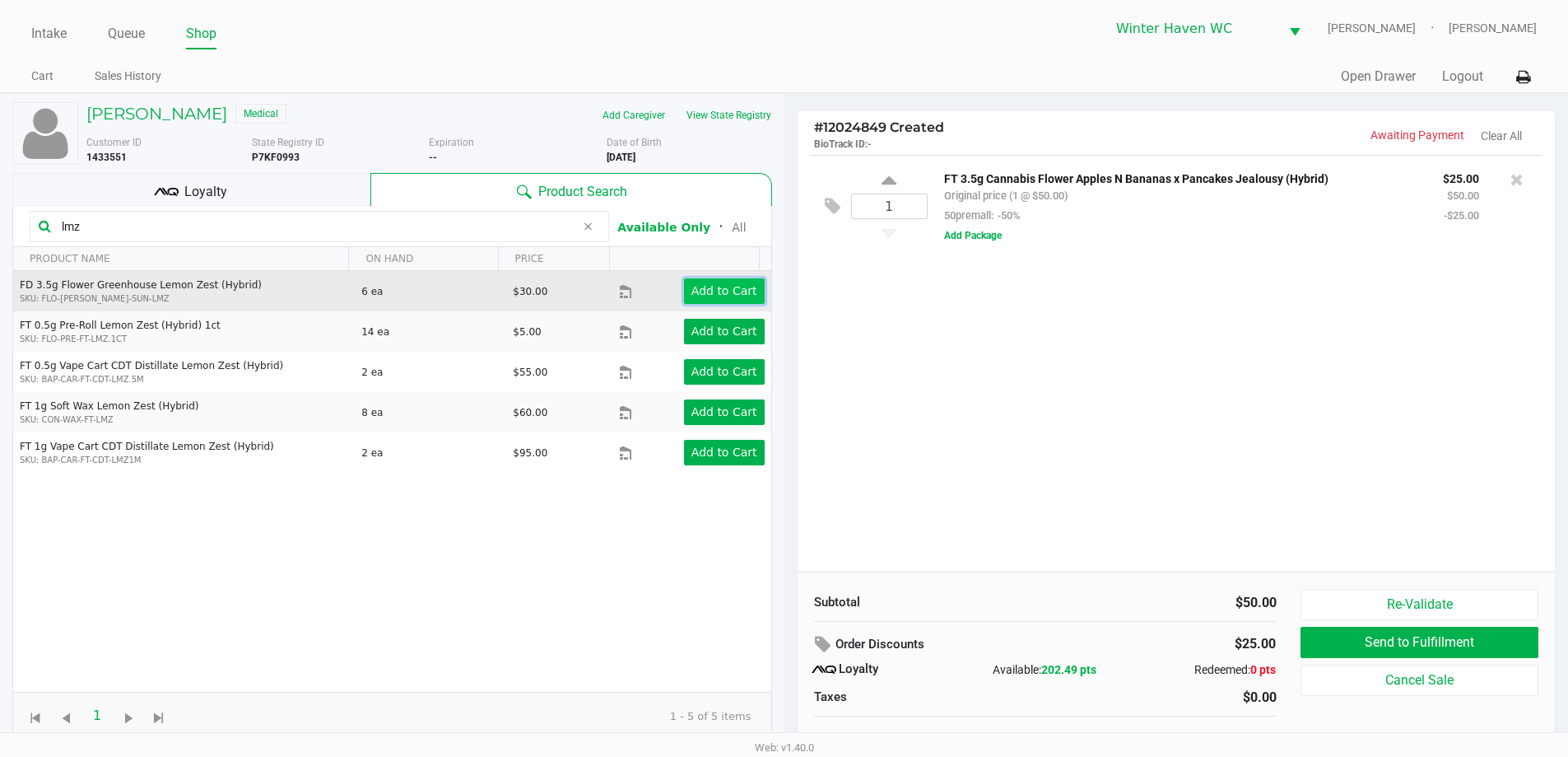
click at [705, 287] on app-button-loader "Add to Cart" at bounding box center [724, 291] width 66 height 14
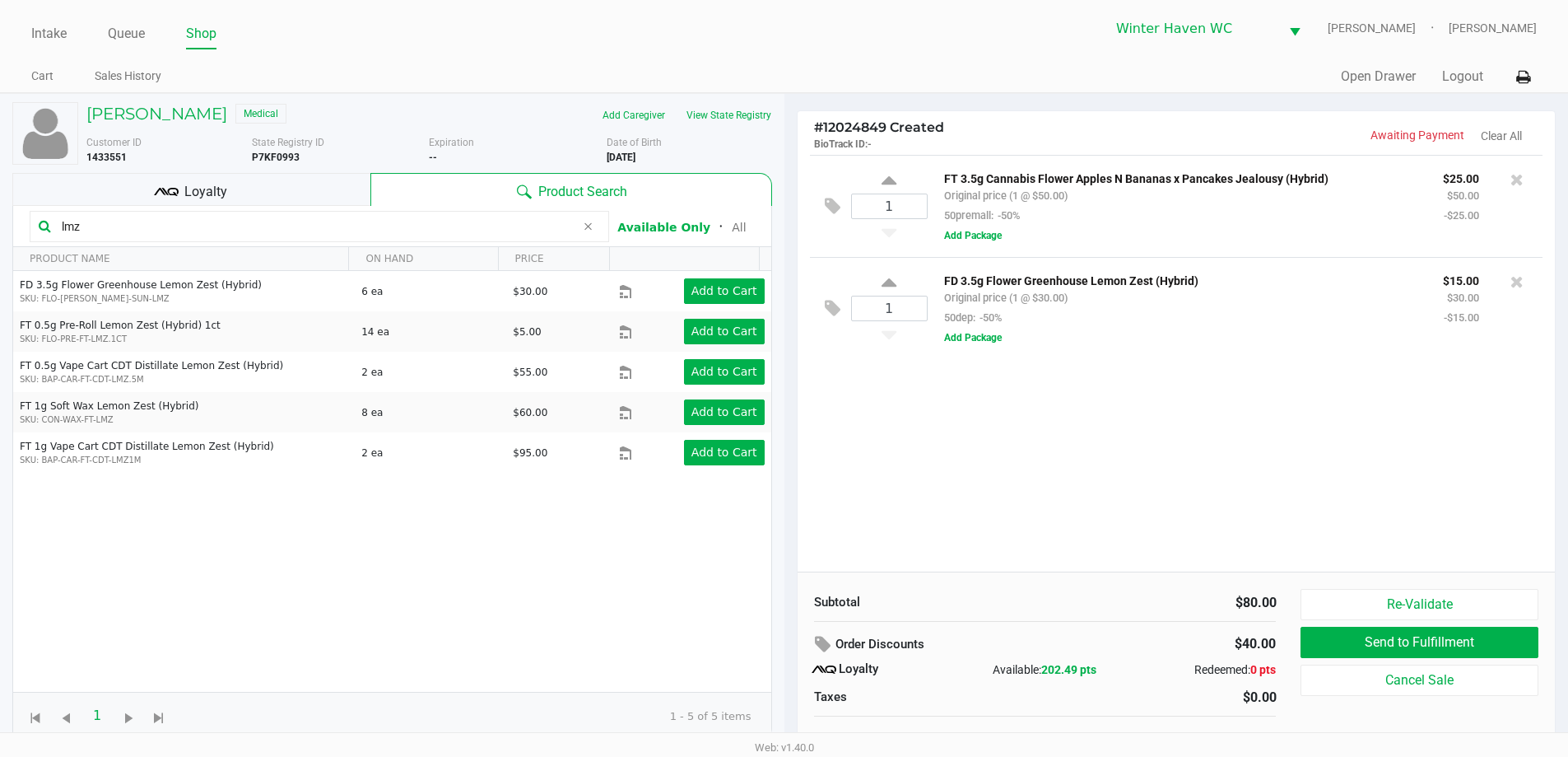
click at [267, 220] on input "lmz" at bounding box center [315, 226] width 520 height 24
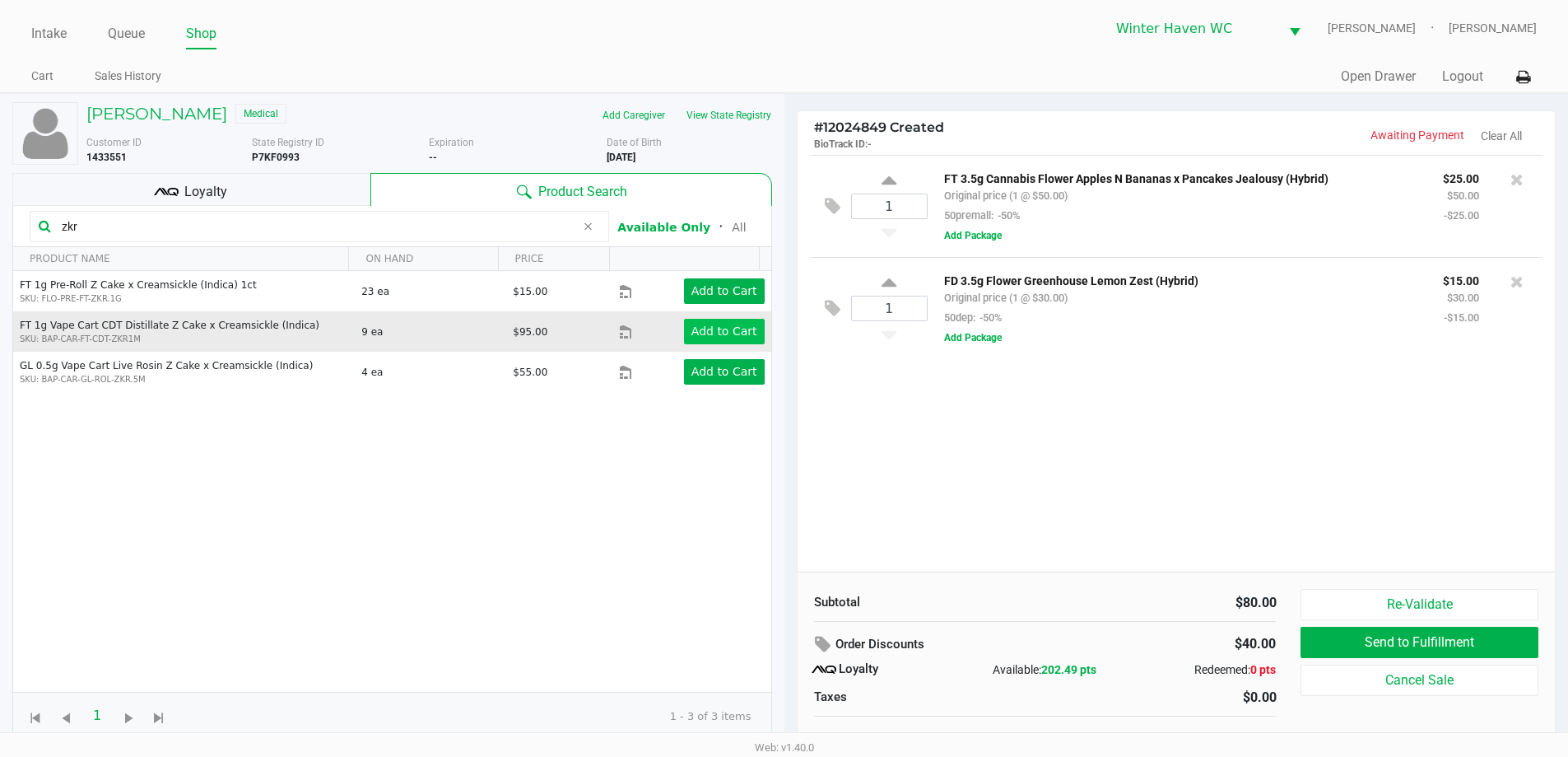
type input "zkr"
click at [717, 334] on app-button-loader "Add to Cart" at bounding box center [724, 331] width 66 height 14
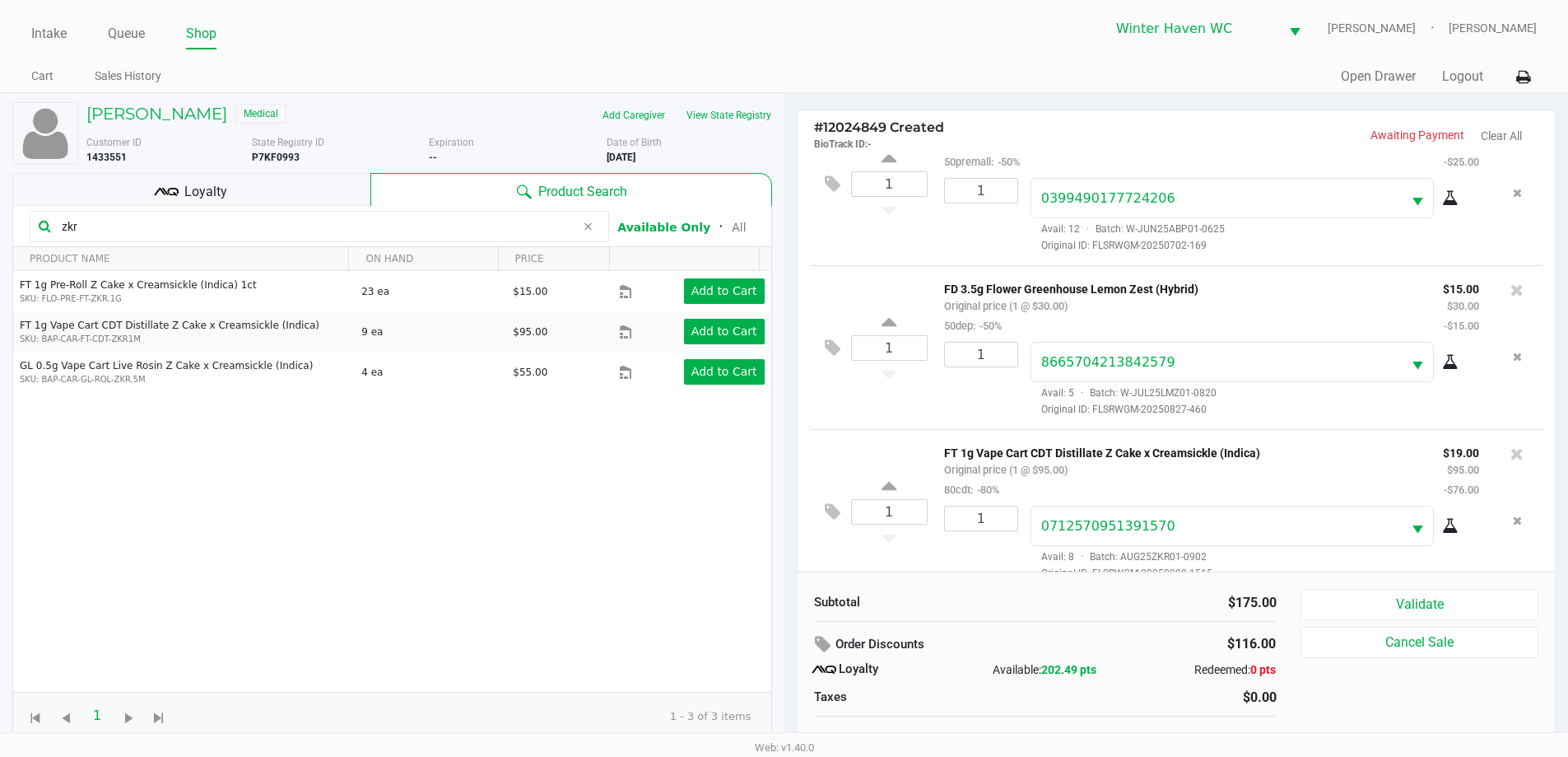
scroll to position [78, 0]
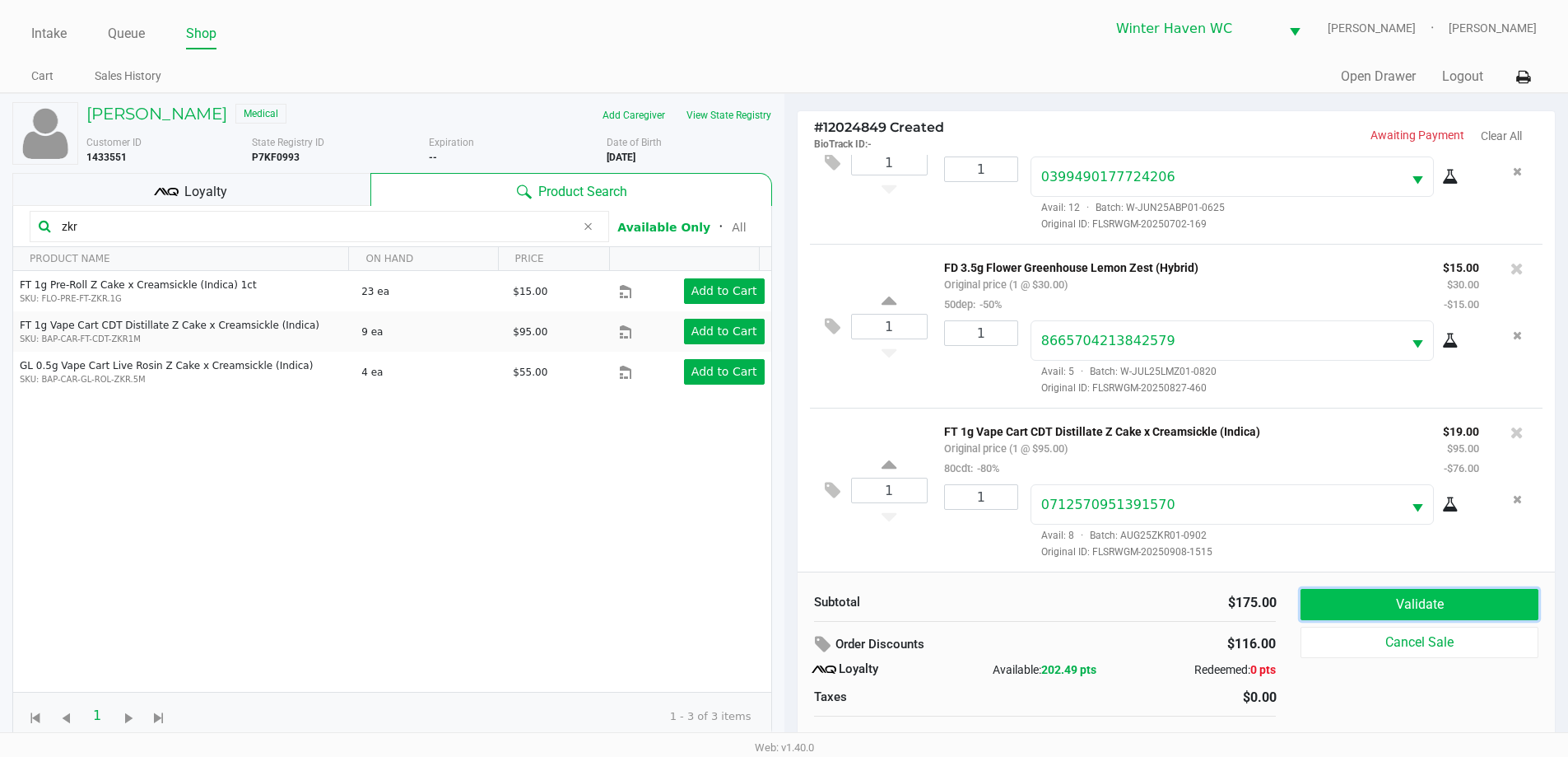
click at [1439, 615] on button "Validate" at bounding box center [1419, 604] width 237 height 31
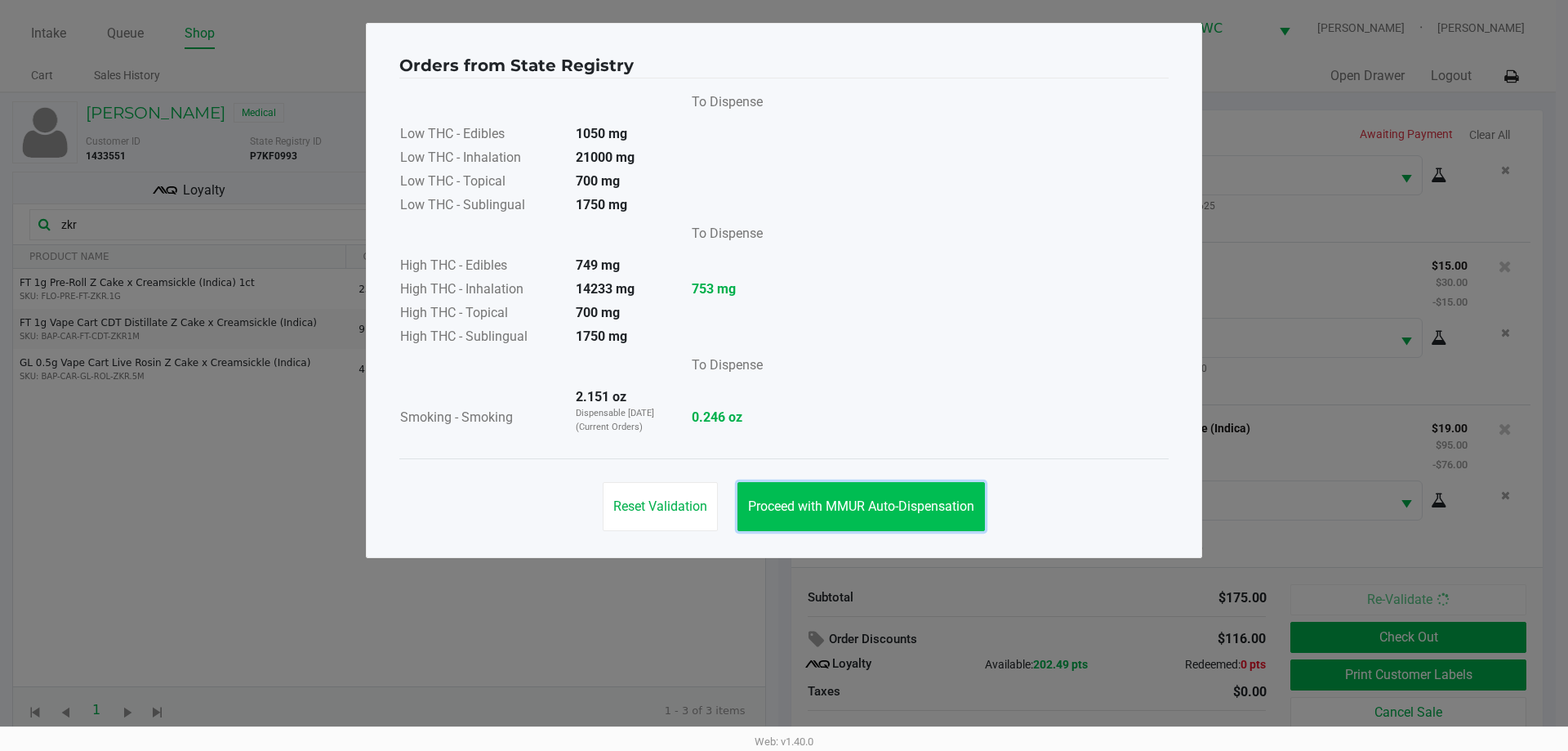
click at [870, 525] on button "Proceed with MMUR Auto-Dispensation" at bounding box center [860, 506] width 247 height 49
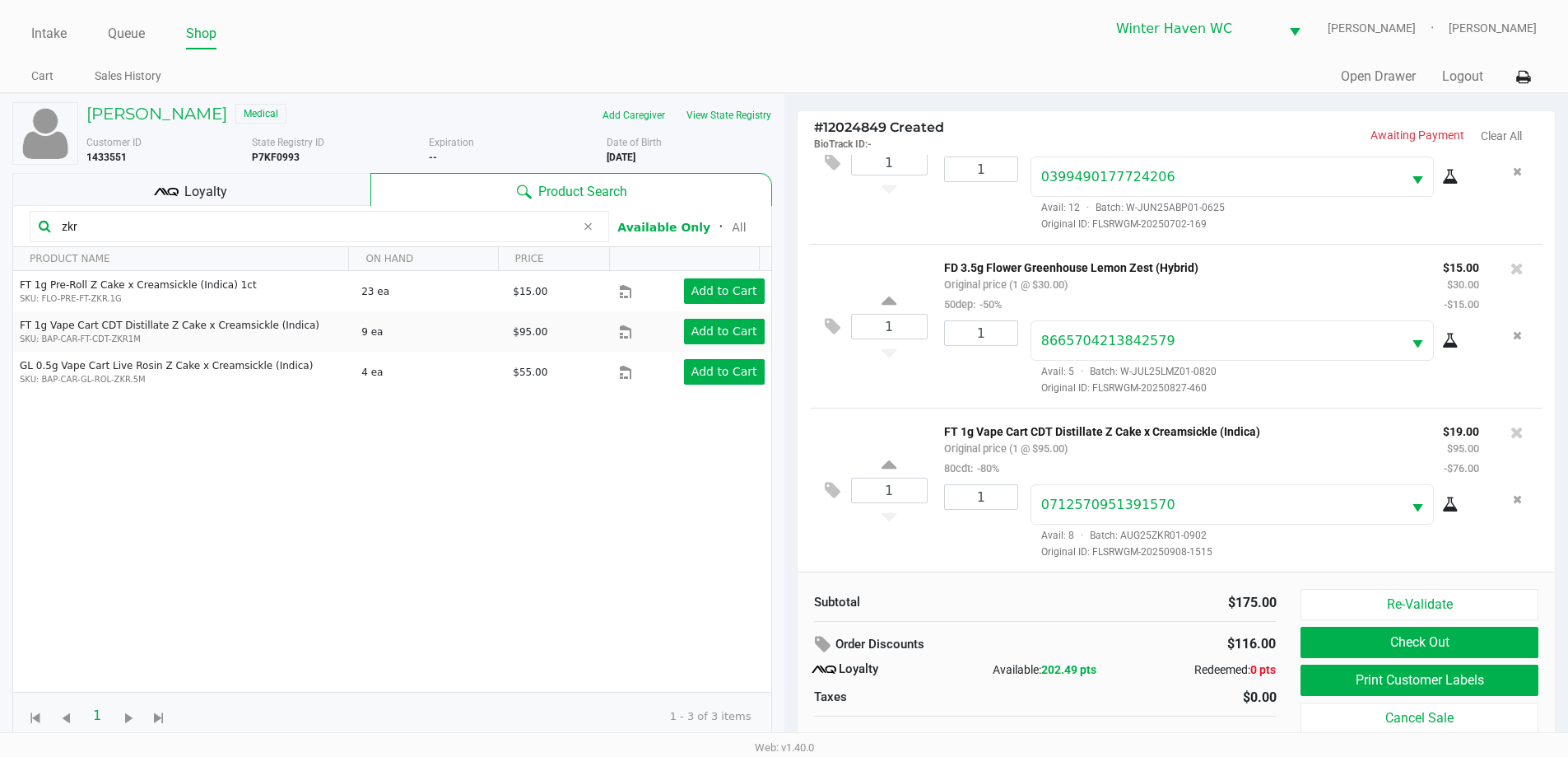
click at [293, 205] on kendo-grid-toolbar "zkr Available Only ᛫ All" at bounding box center [392, 226] width 758 height 41
click at [150, 200] on div "Loyalty" at bounding box center [191, 189] width 358 height 33
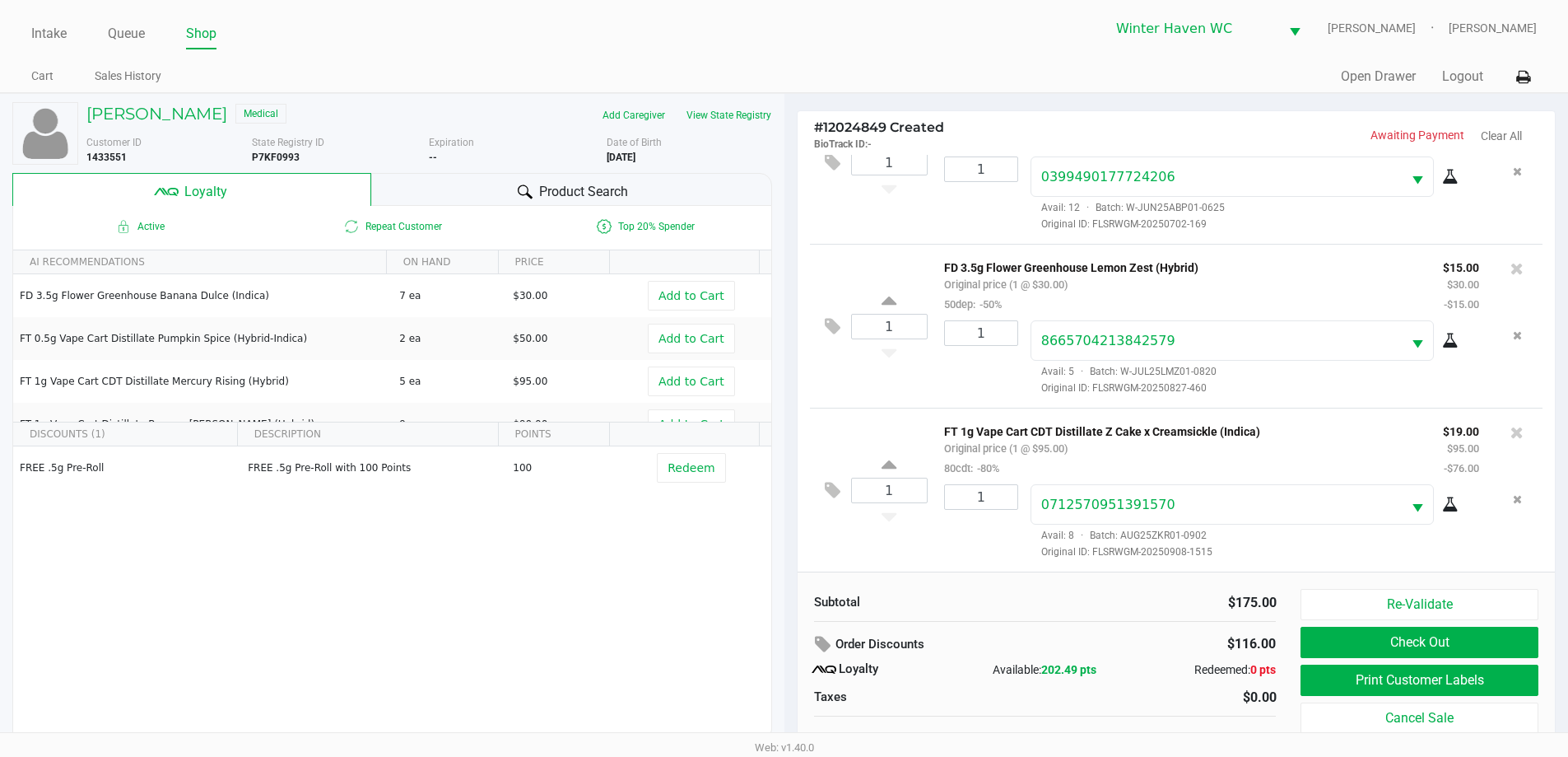
click at [510, 182] on div "Product Search" at bounding box center [572, 189] width 401 height 33
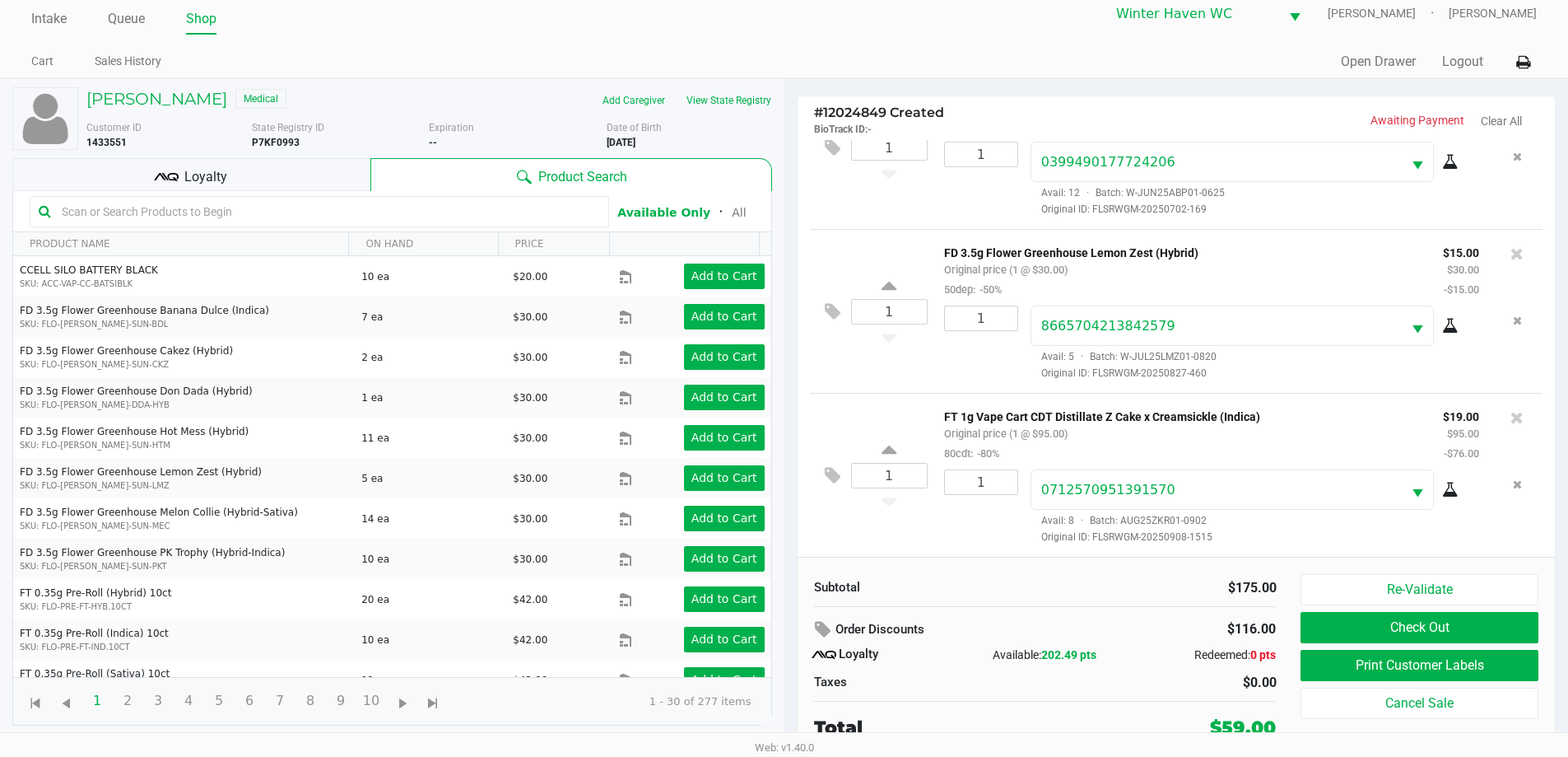
scroll to position [16, 0]
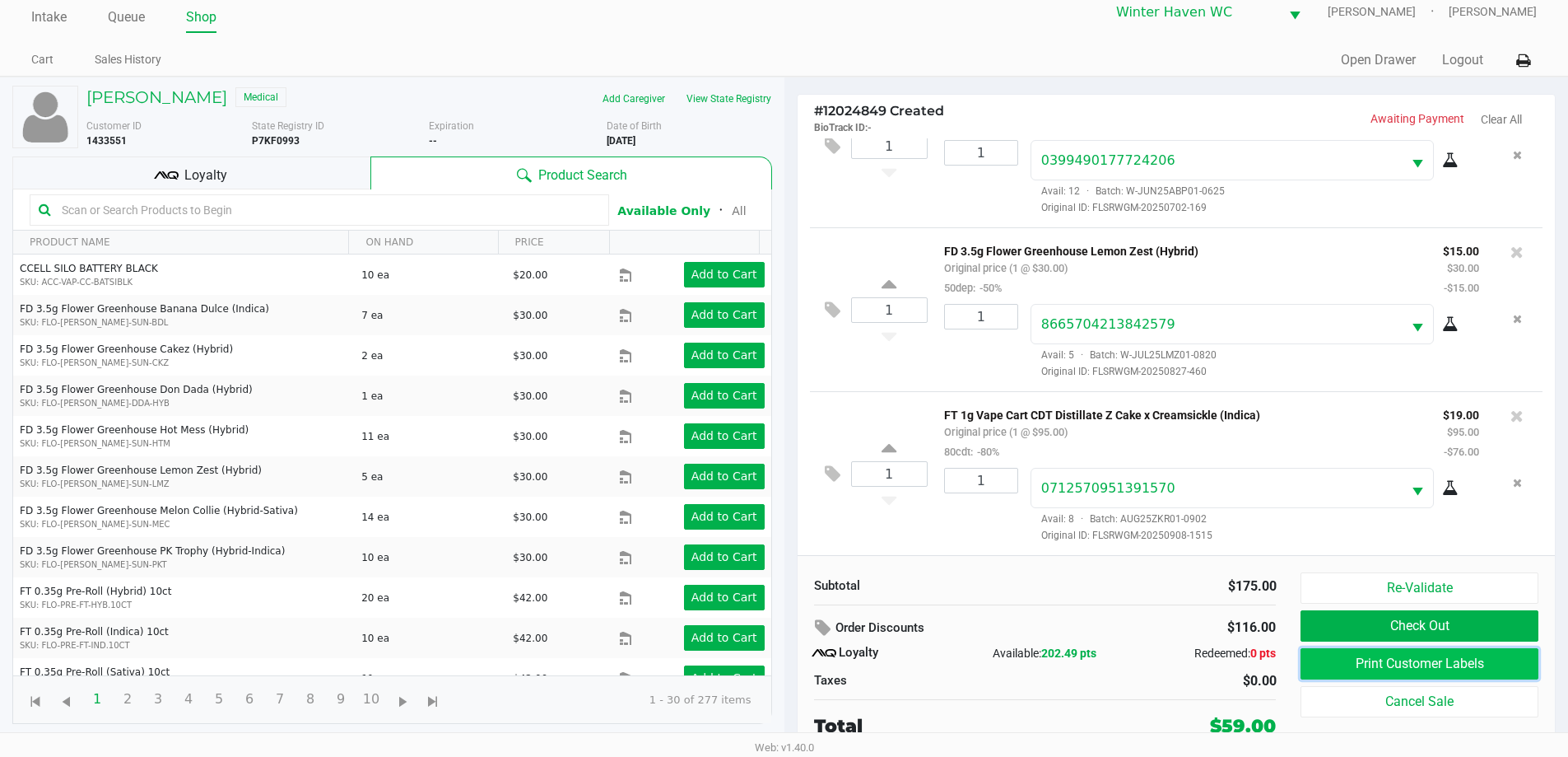
click at [1448, 670] on button "Print Customer Labels" at bounding box center [1419, 663] width 237 height 31
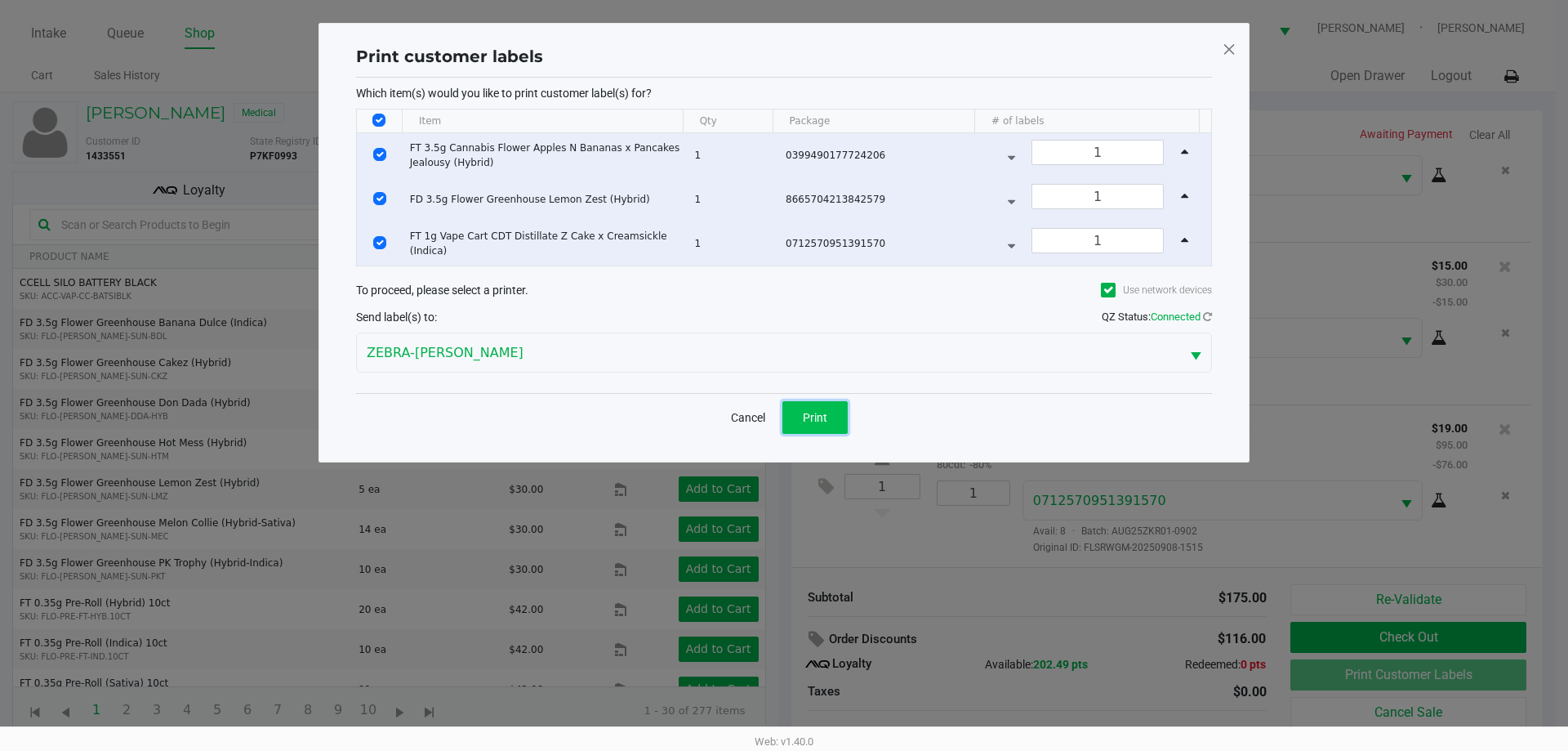
click at [797, 413] on button "Print" at bounding box center [815, 417] width 65 height 33
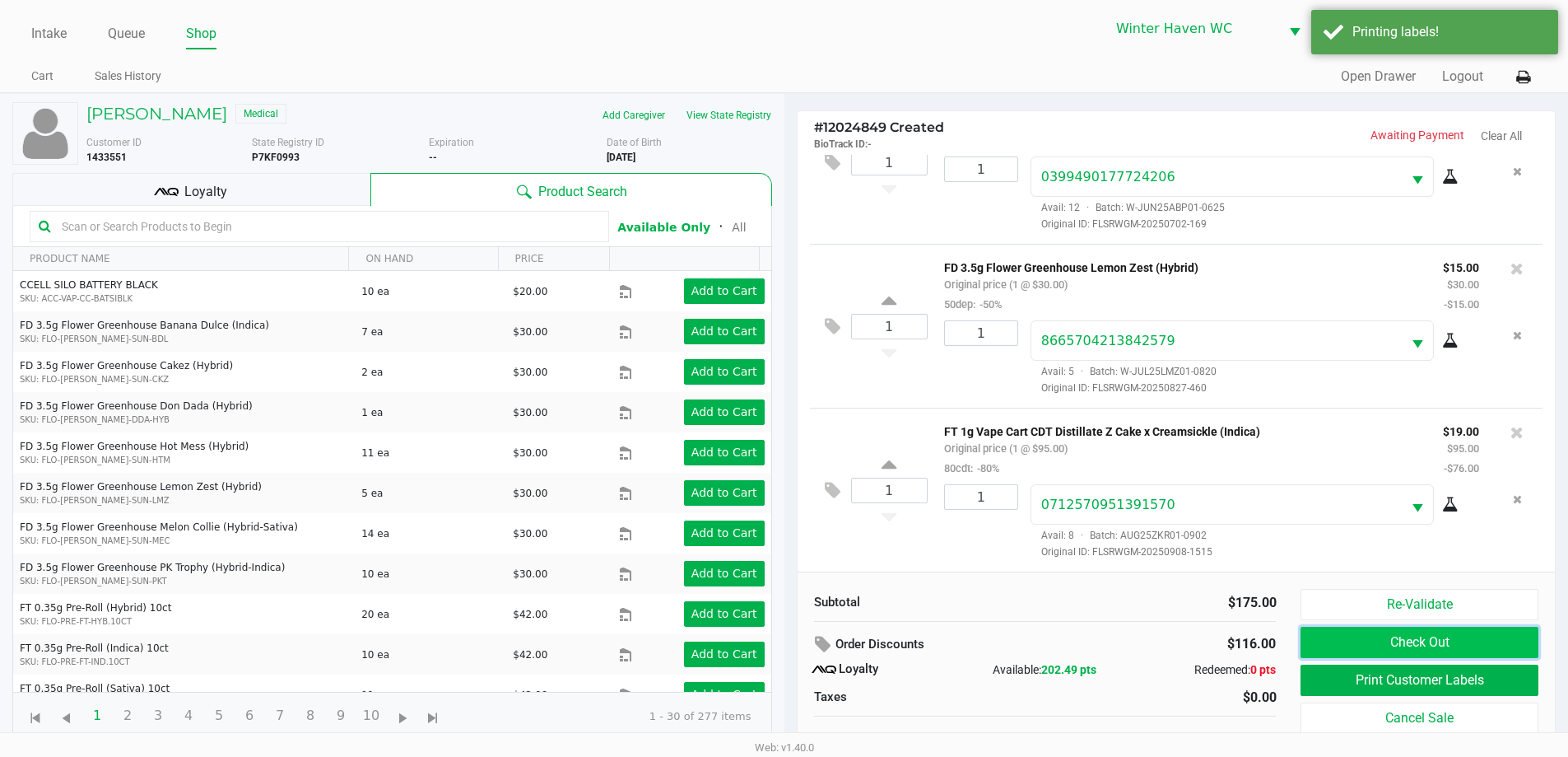
click at [1506, 644] on button "Check Out" at bounding box center [1419, 642] width 237 height 31
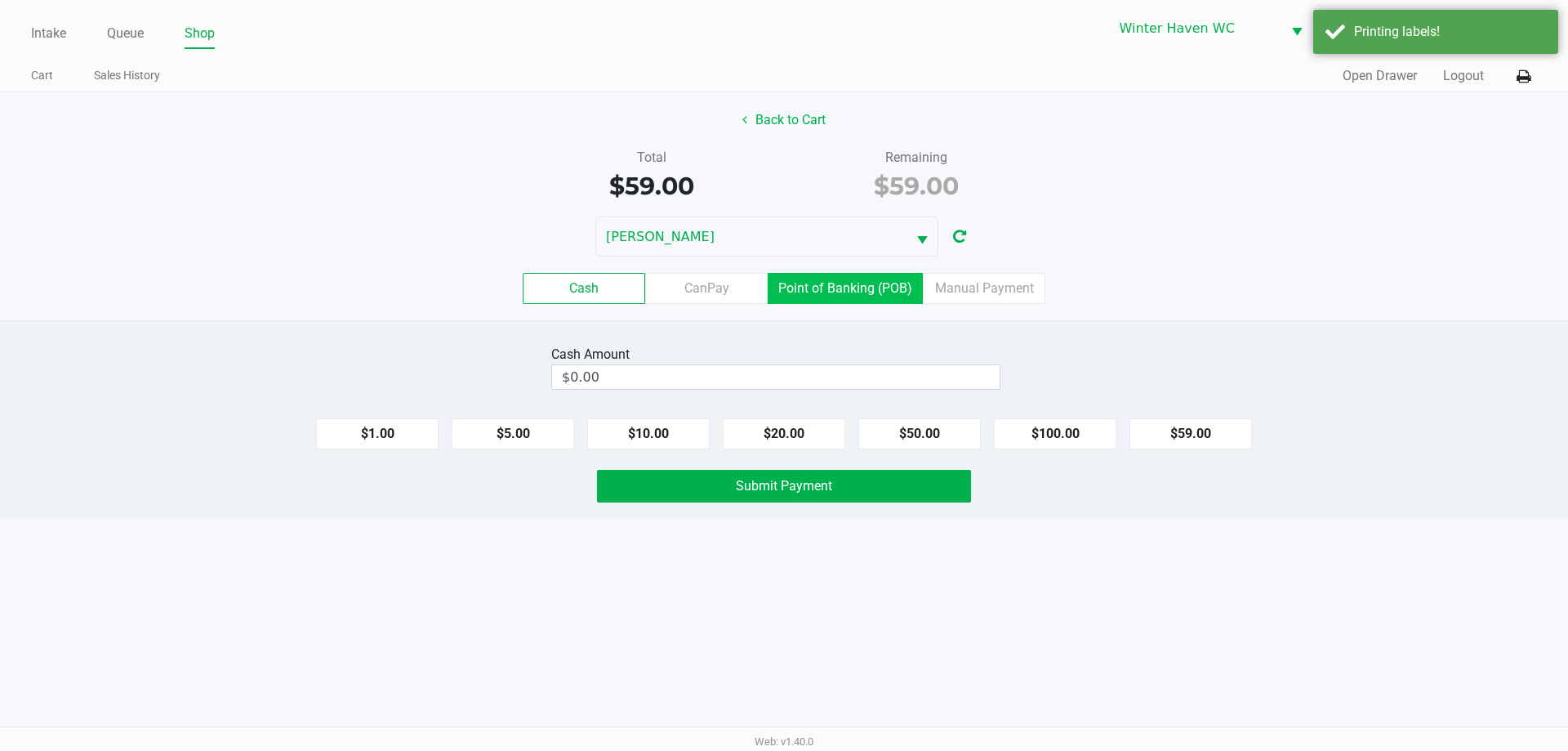
click at [821, 287] on label "Point of Banking (POB)" at bounding box center [844, 288] width 155 height 31
click at [0, 0] on 7 "Point of Banking (POB)" at bounding box center [0, 0] width 0 height 0
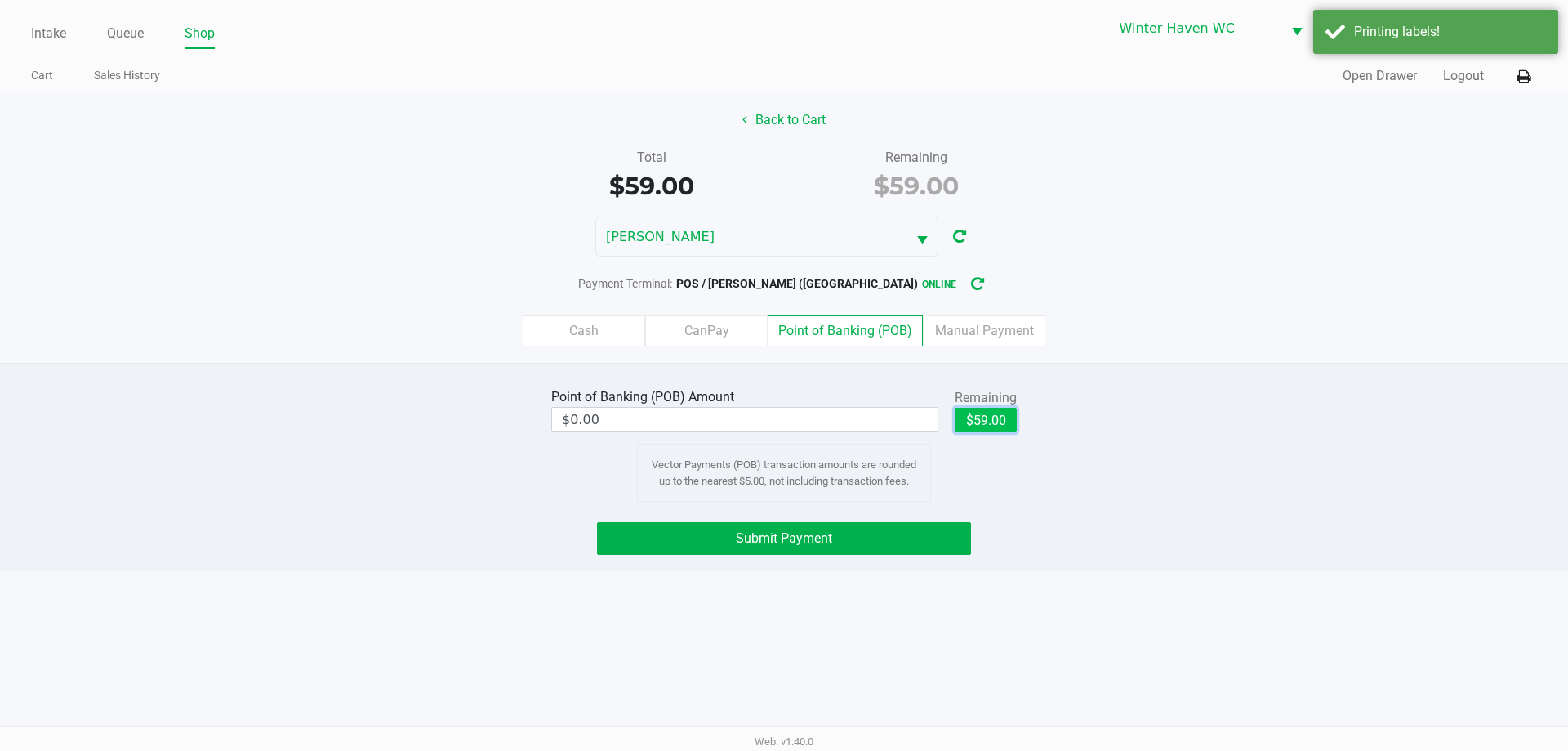
click at [1006, 413] on button "$59.00" at bounding box center [985, 419] width 62 height 24
type input "$59.00"
click at [944, 539] on button "Submit Payment" at bounding box center [784, 538] width 374 height 33
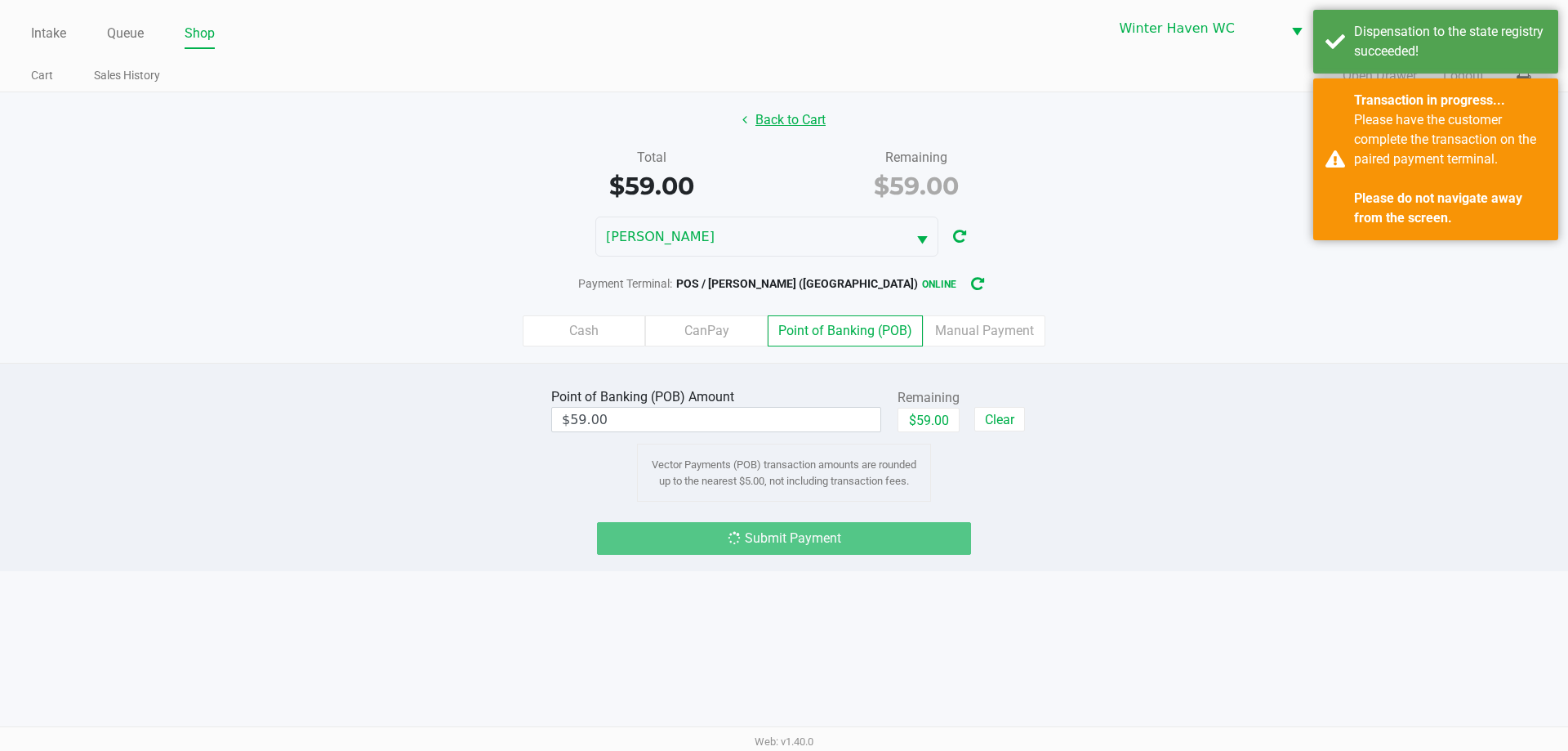
click at [806, 123] on button "Back to Cart" at bounding box center [784, 120] width 105 height 31
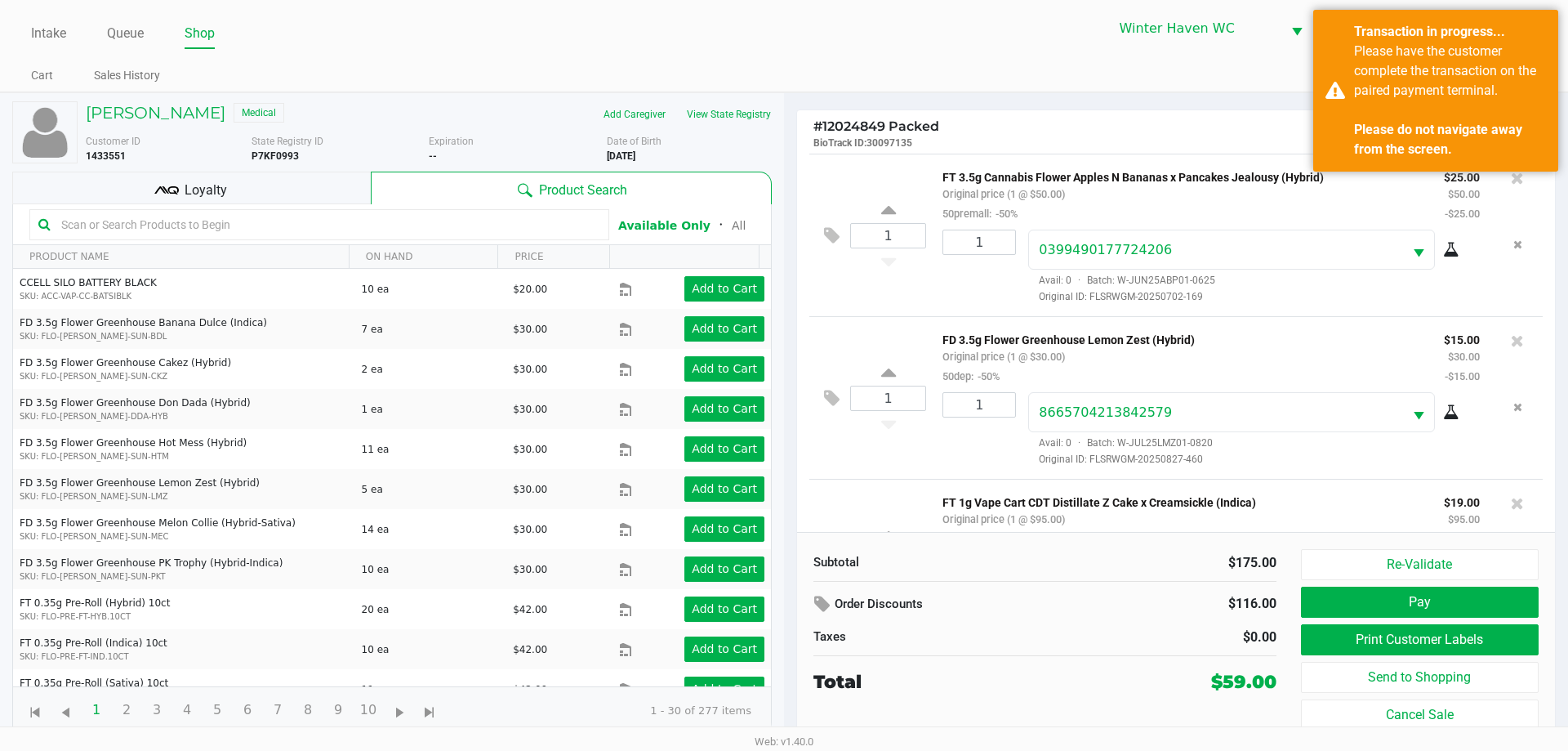
click at [331, 198] on div "Loyalty" at bounding box center [191, 188] width 359 height 33
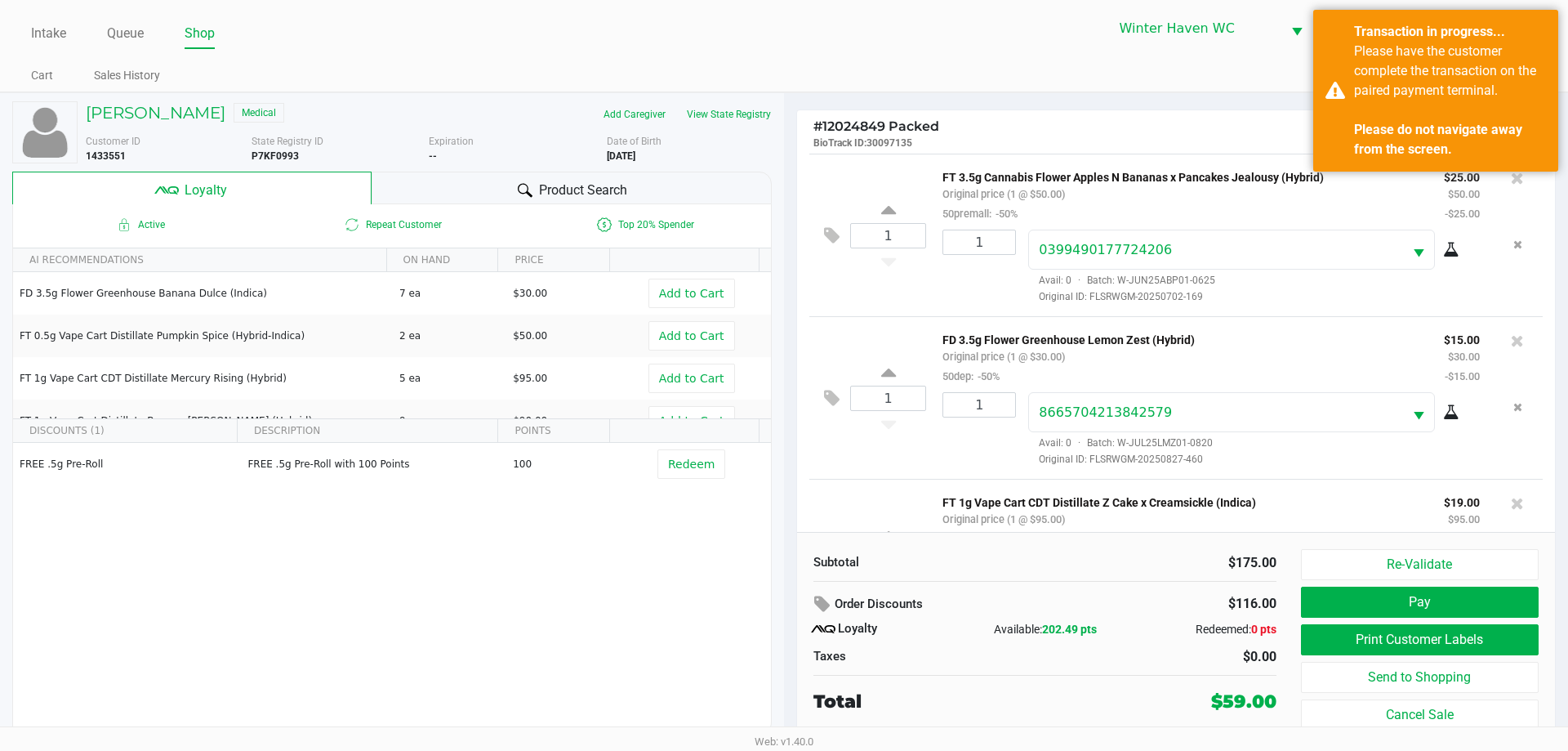
click at [497, 192] on div "Product Search" at bounding box center [571, 188] width 401 height 33
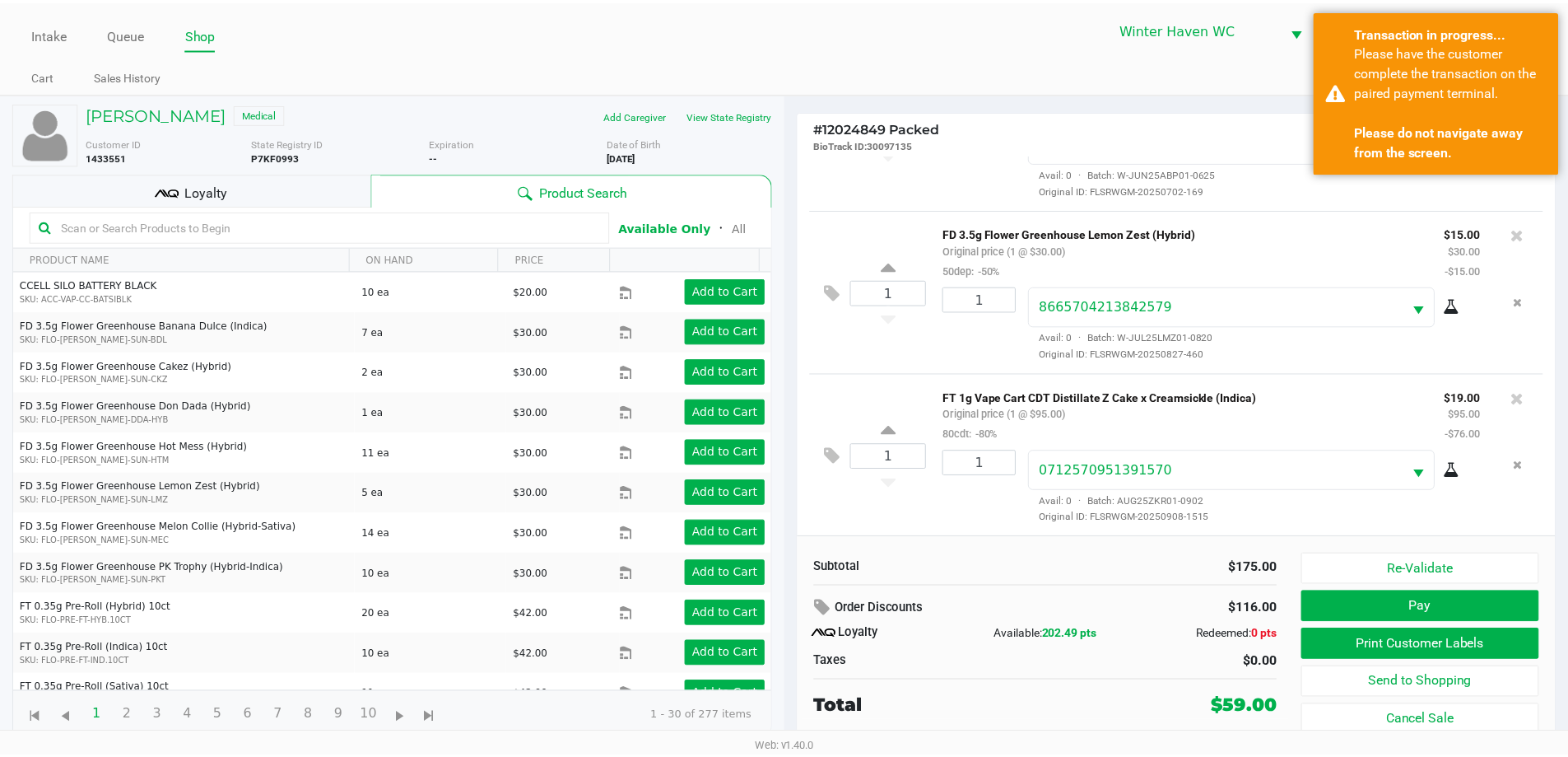
scroll to position [112, 0]
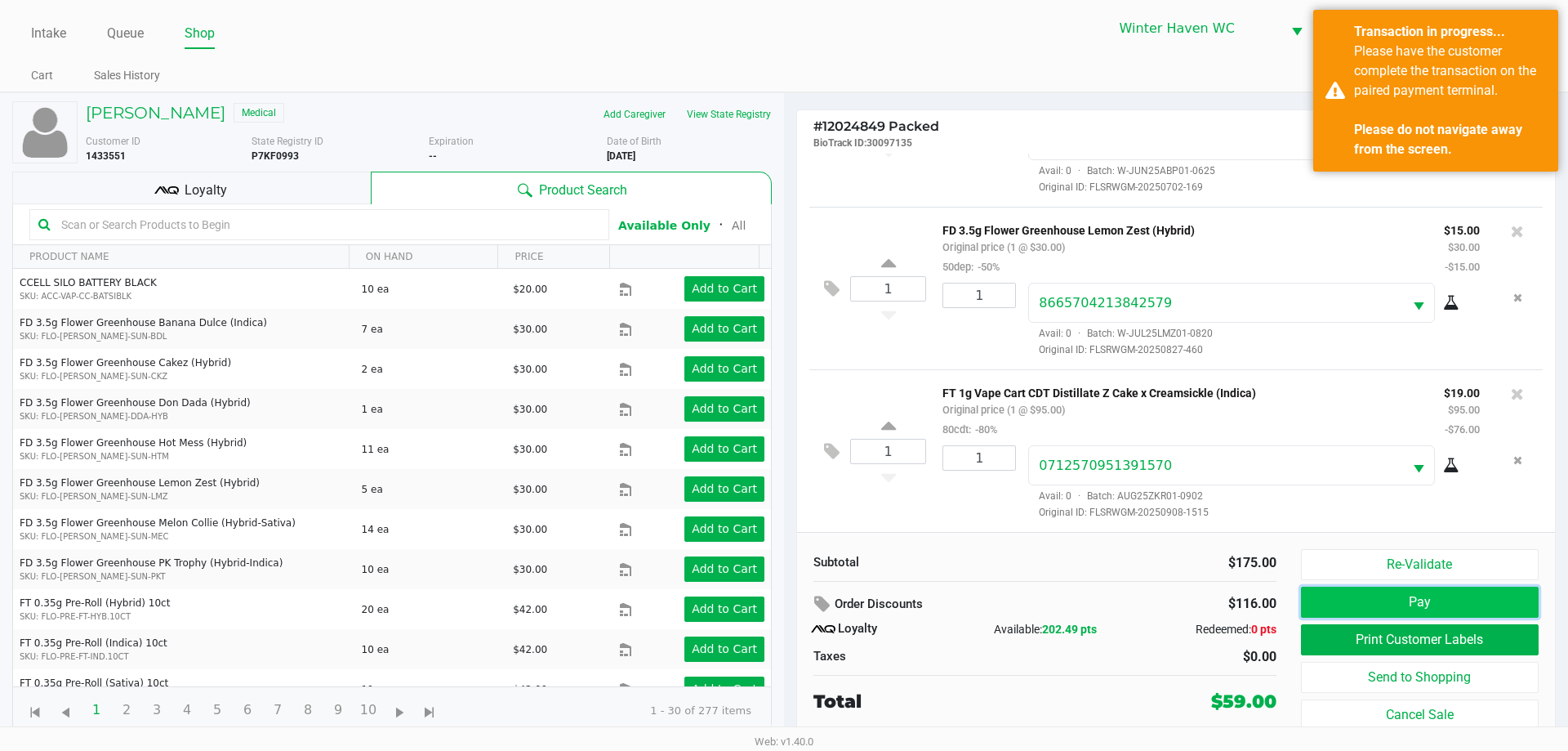
click at [1461, 594] on button "Pay" at bounding box center [1419, 602] width 237 height 31
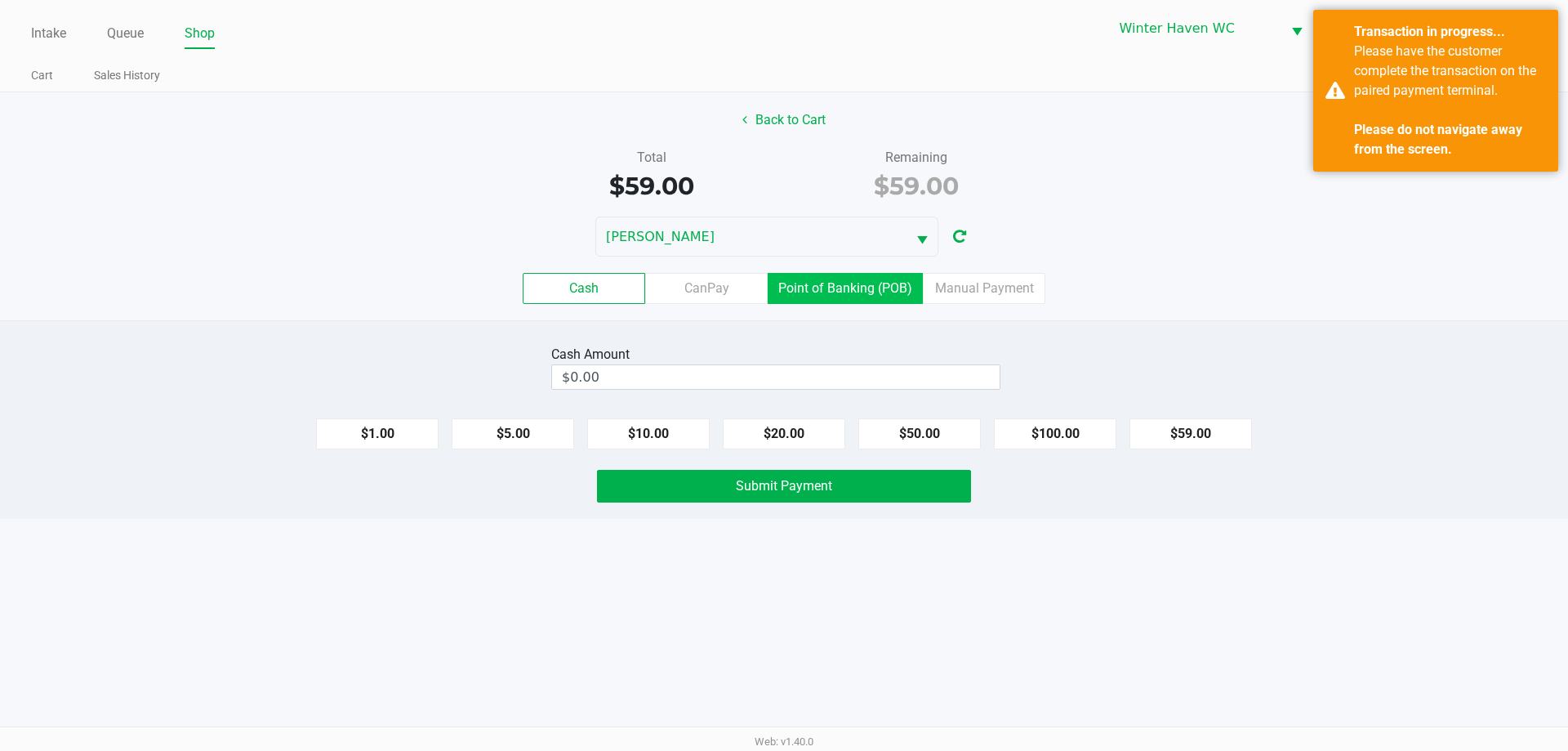
click at [874, 285] on label "Point of Banking (POB)" at bounding box center [844, 288] width 155 height 31
click at [0, 0] on 7 "Point of Banking (POB)" at bounding box center [0, 0] width 0 height 0
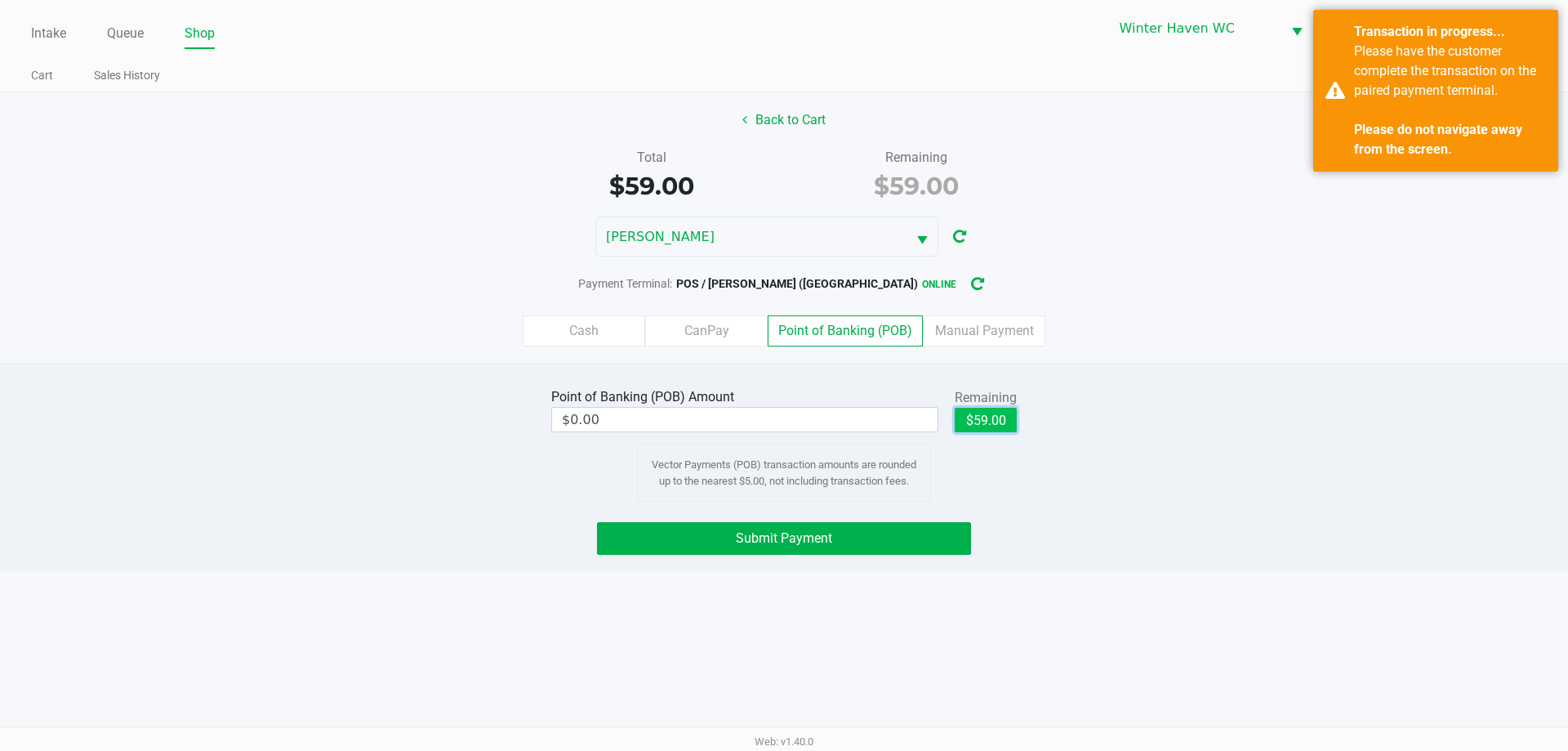
click at [973, 421] on button "$59.00" at bounding box center [985, 419] width 62 height 24
type input "$59.00"
click at [887, 534] on button "Submit Payment" at bounding box center [784, 538] width 374 height 33
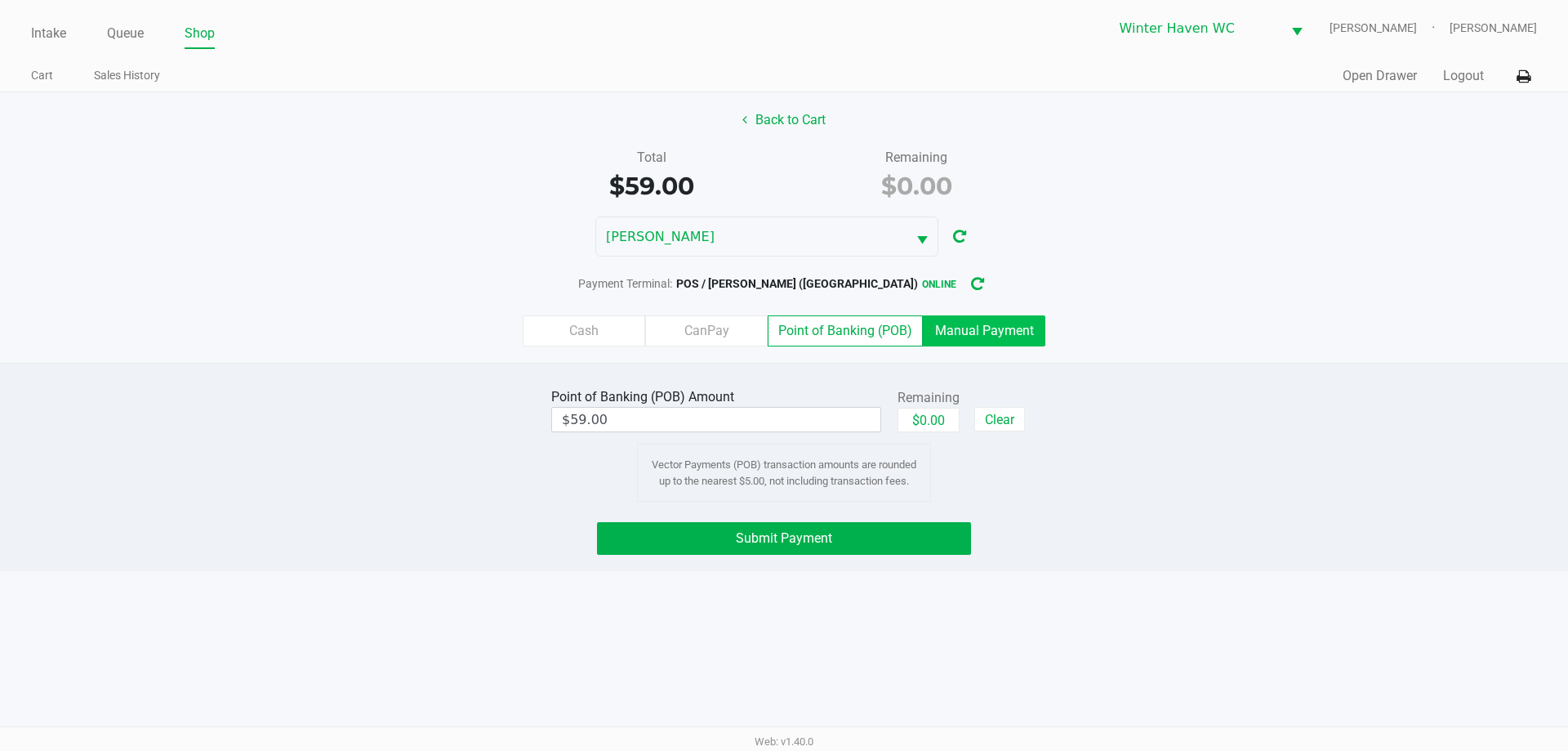
click at [995, 338] on label "Manual Payment" at bounding box center [983, 331] width 122 height 31
click at [0, 0] on 8 "Manual Payment" at bounding box center [0, 0] width 0 height 0
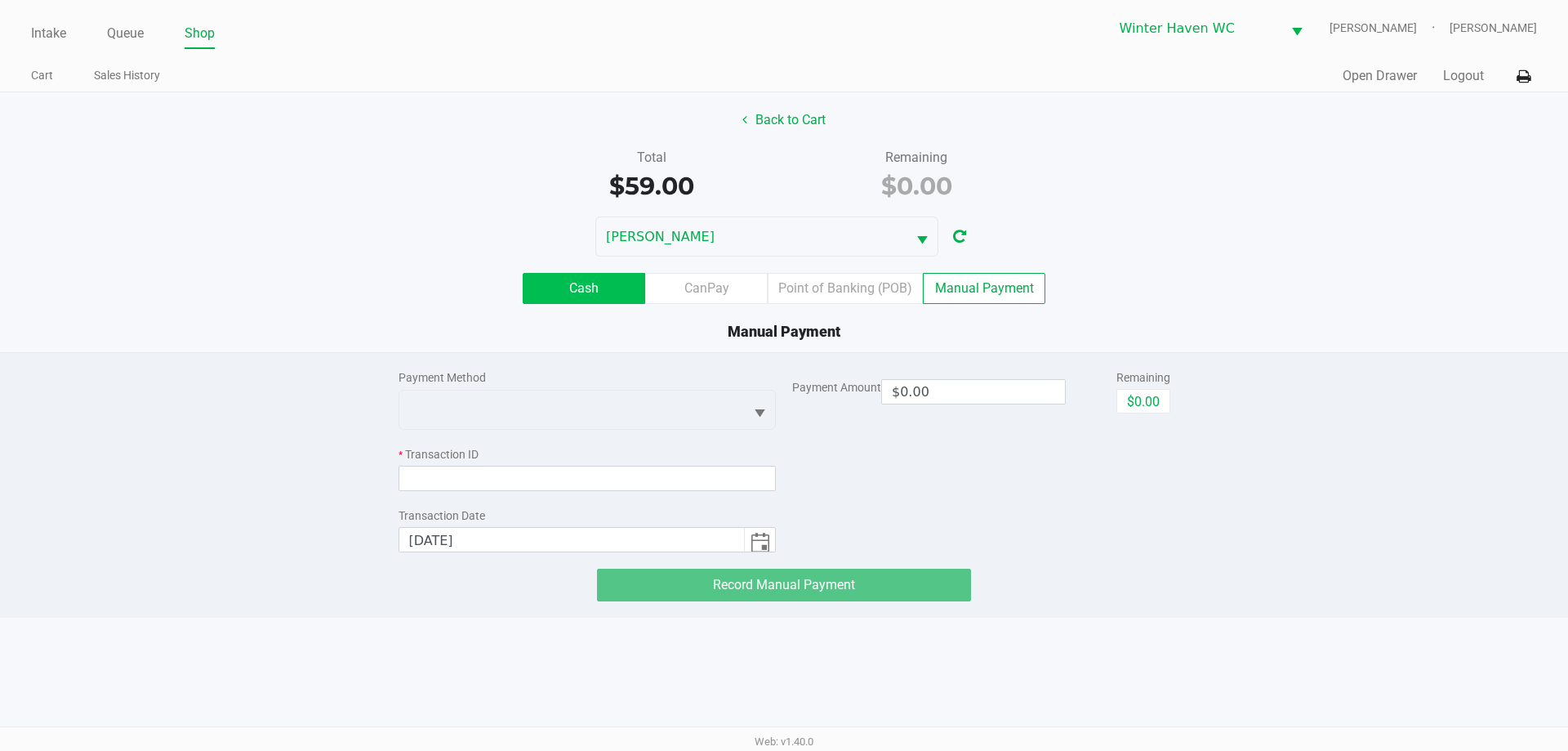
click at [580, 301] on label "Cash" at bounding box center [584, 288] width 122 height 31
click at [0, 0] on 0 "Cash" at bounding box center [0, 0] width 0 height 0
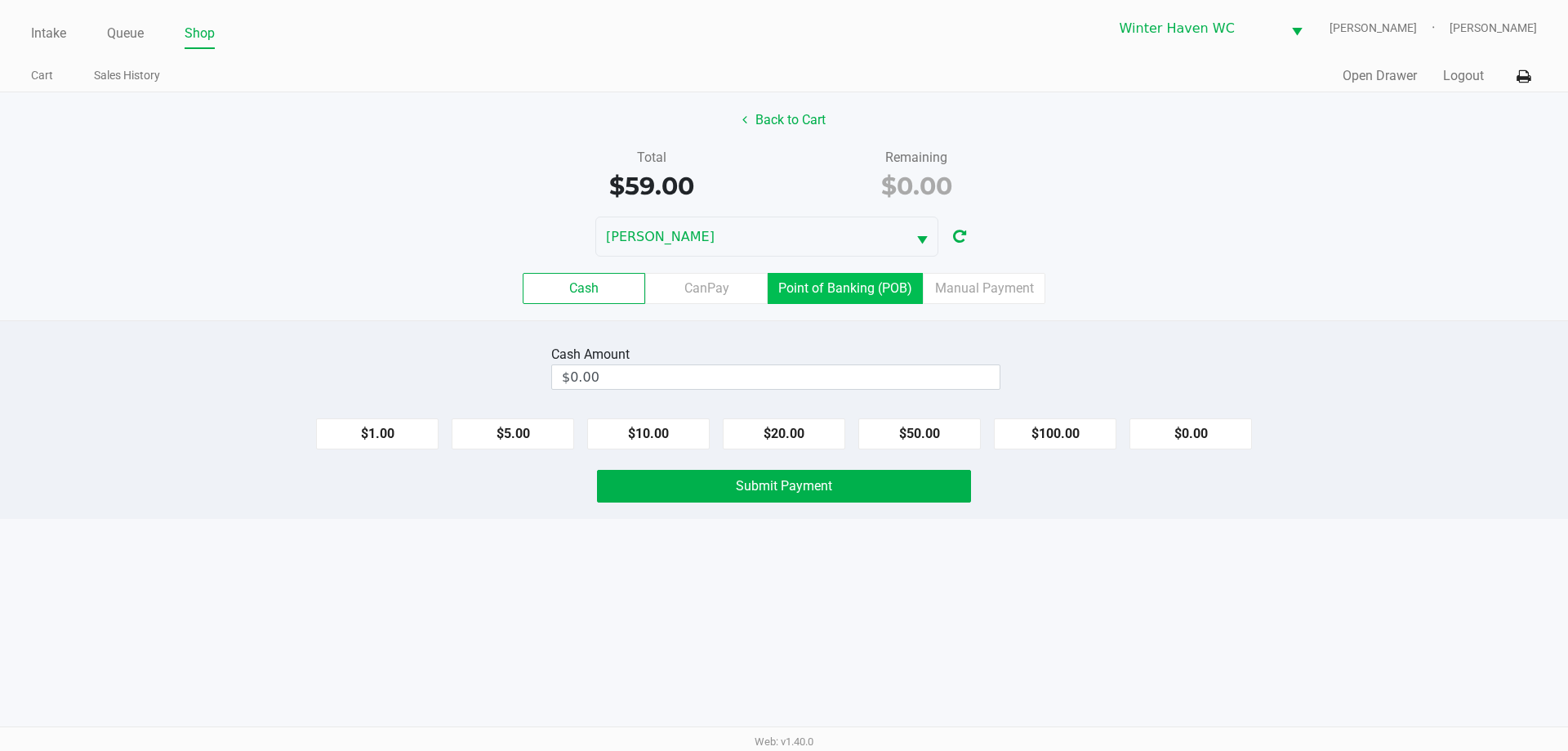
click at [823, 291] on label "Point of Banking (POB)" at bounding box center [844, 288] width 155 height 31
click at [0, 0] on 7 "Point of Banking (POB)" at bounding box center [0, 0] width 0 height 0
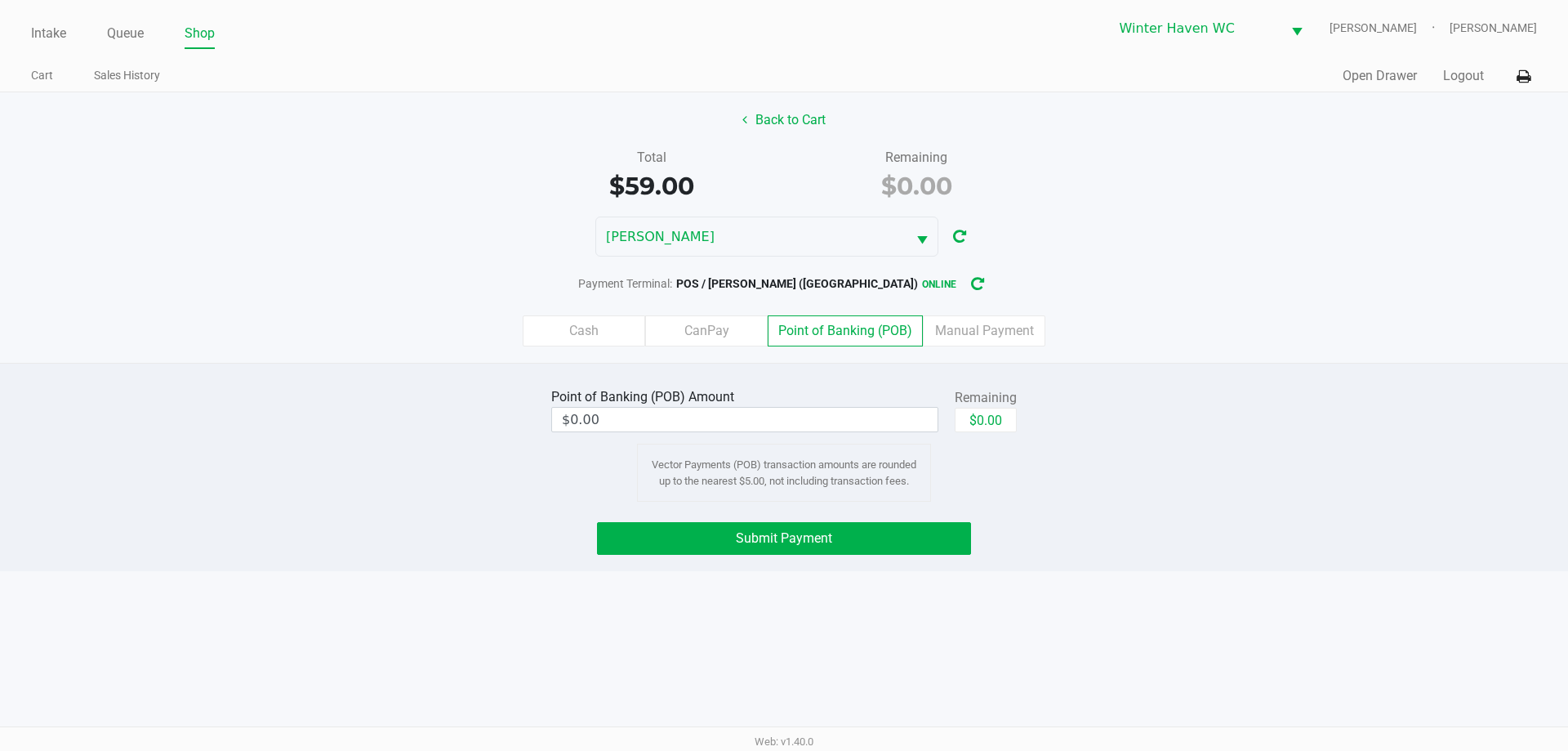
click at [1001, 434] on div "$0.00" at bounding box center [985, 426] width 62 height 37
click at [989, 410] on button "$0.00" at bounding box center [985, 419] width 62 height 24
click at [593, 318] on label "Cash" at bounding box center [584, 331] width 122 height 31
click at [0, 0] on 0 "Cash" at bounding box center [0, 0] width 0 height 0
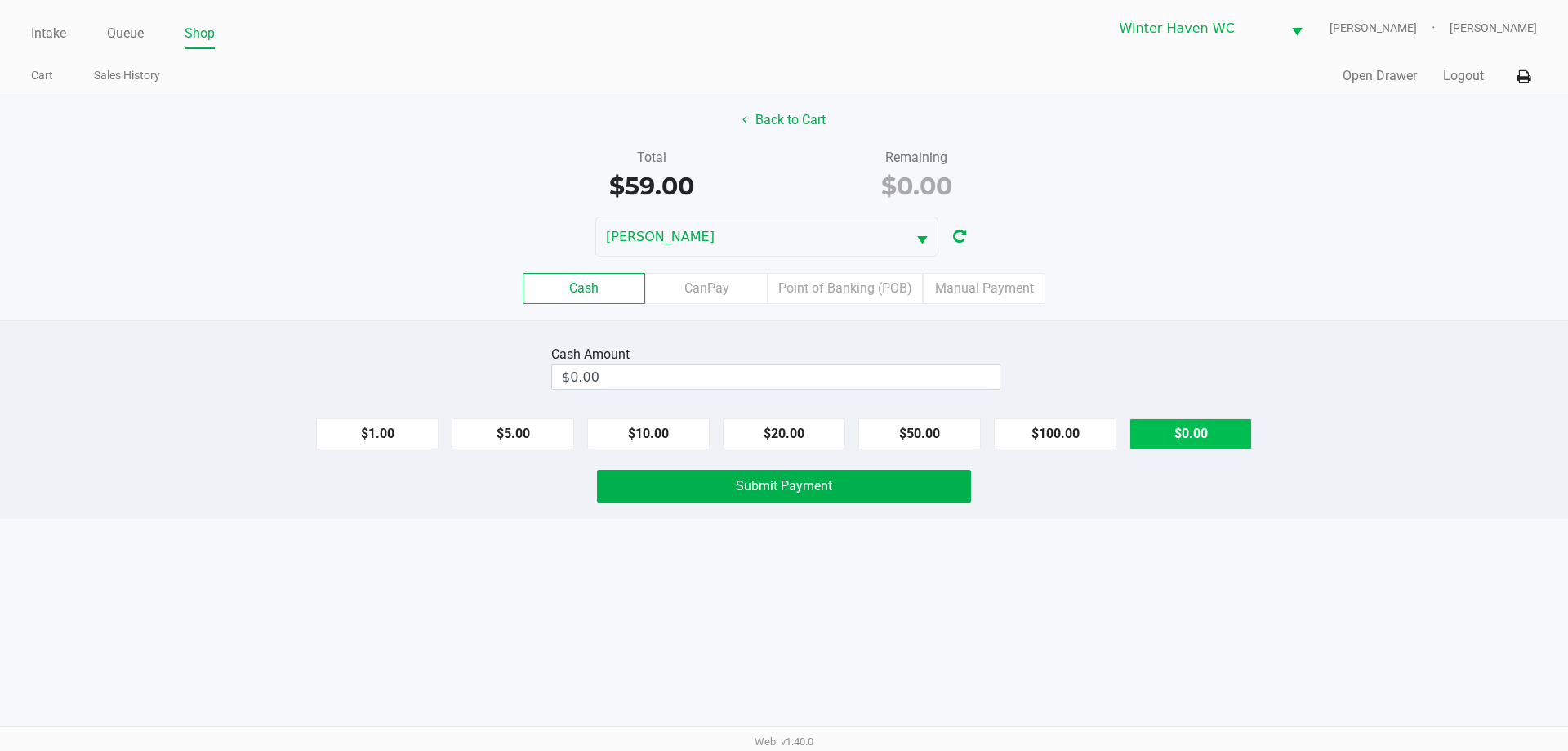
click at [1213, 420] on button "$0.00" at bounding box center [1190, 434] width 122 height 31
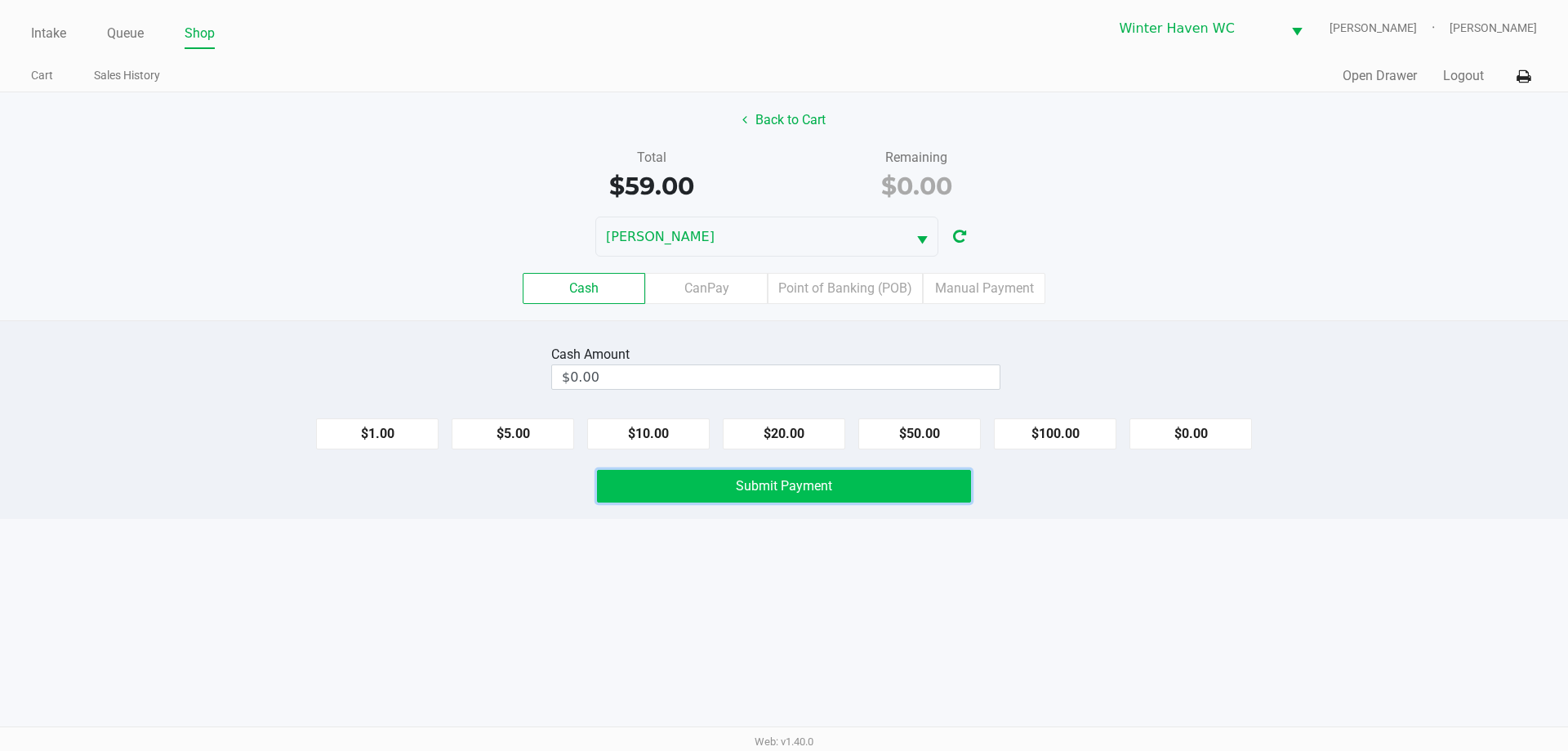
click at [818, 501] on button "Submit Payment" at bounding box center [784, 486] width 374 height 33
click at [143, 42] on link "Queue" at bounding box center [125, 34] width 37 height 23
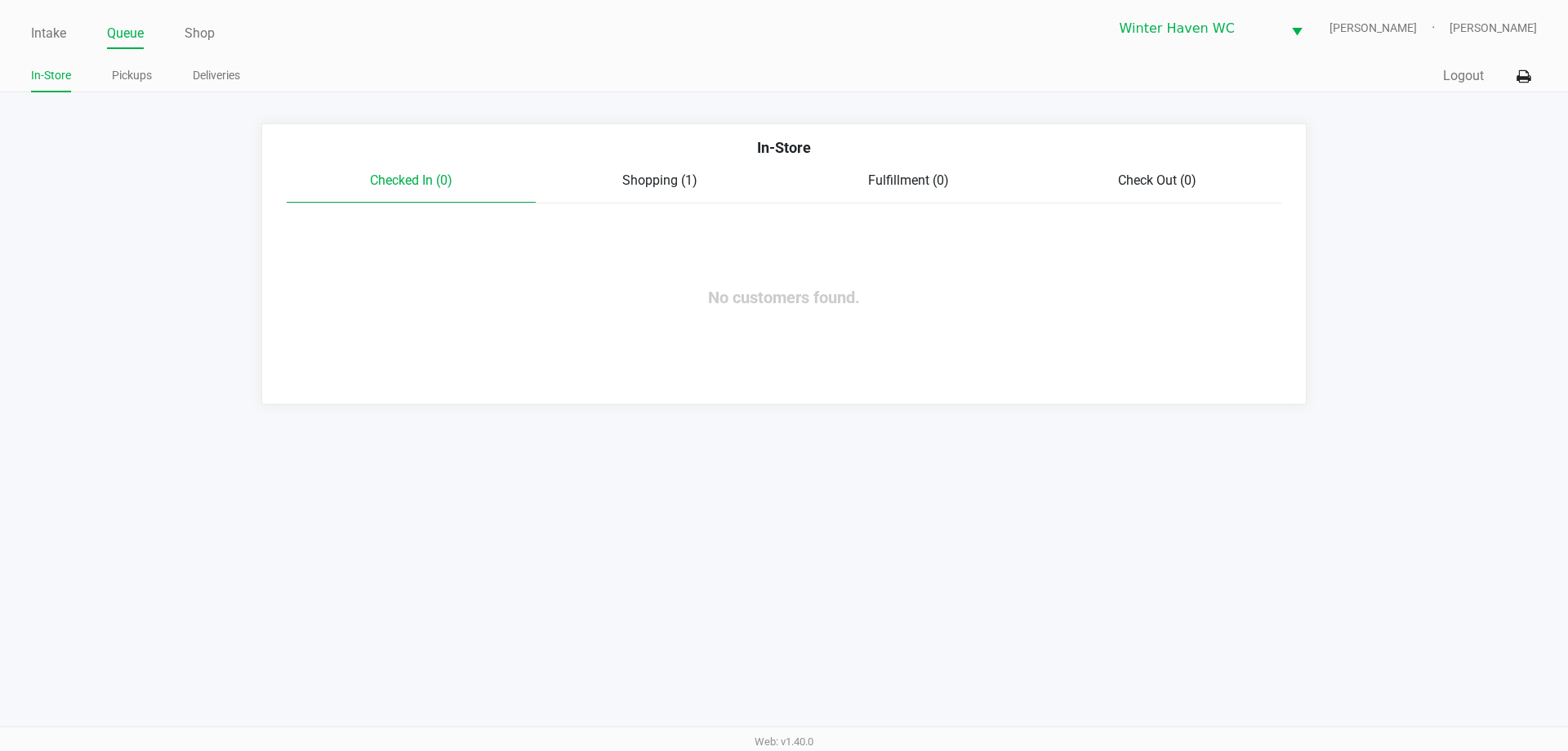
click at [676, 188] on span "Shopping (1)" at bounding box center [660, 180] width 75 height 15
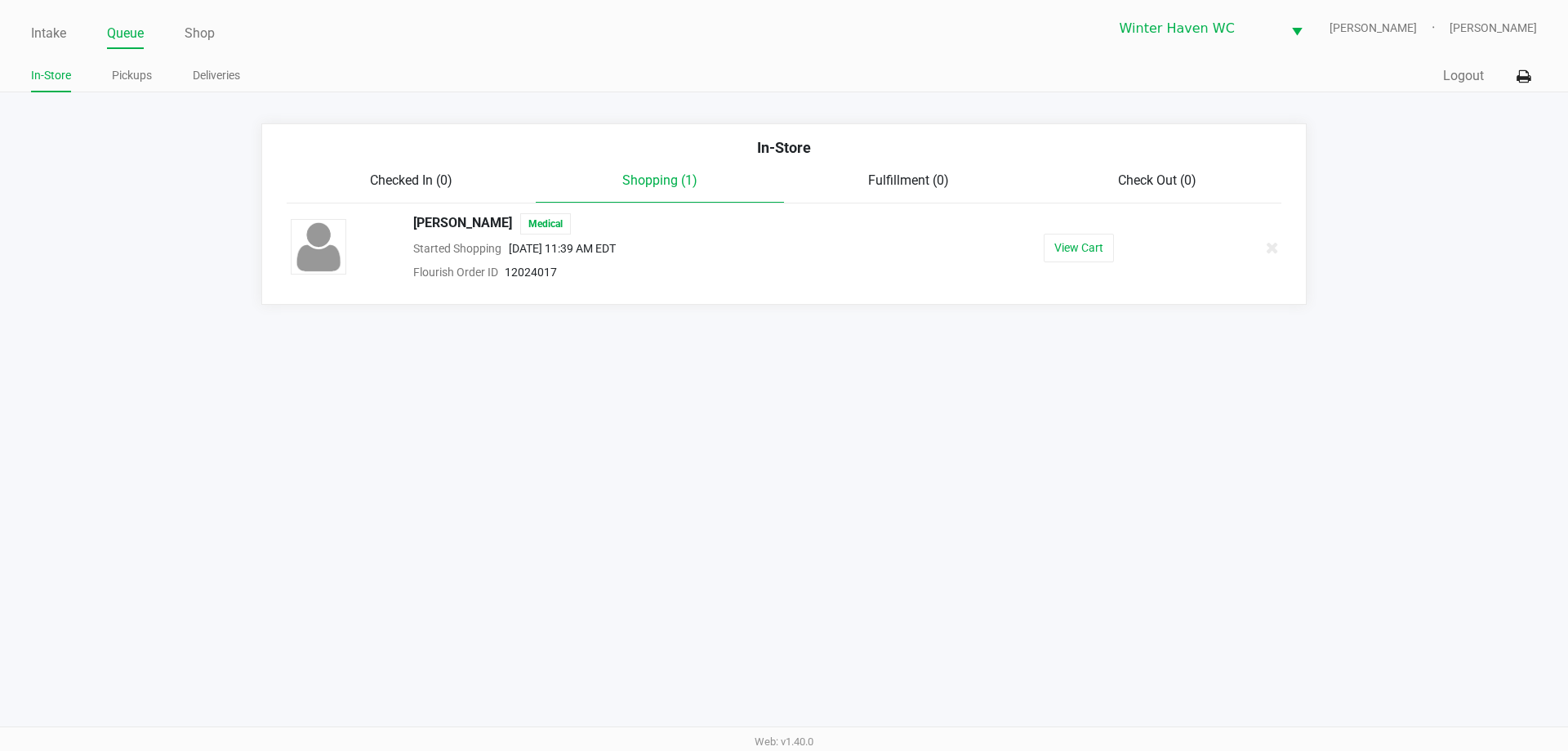
click at [1178, 171] on div "Check Out (0)" at bounding box center [1157, 181] width 249 height 19
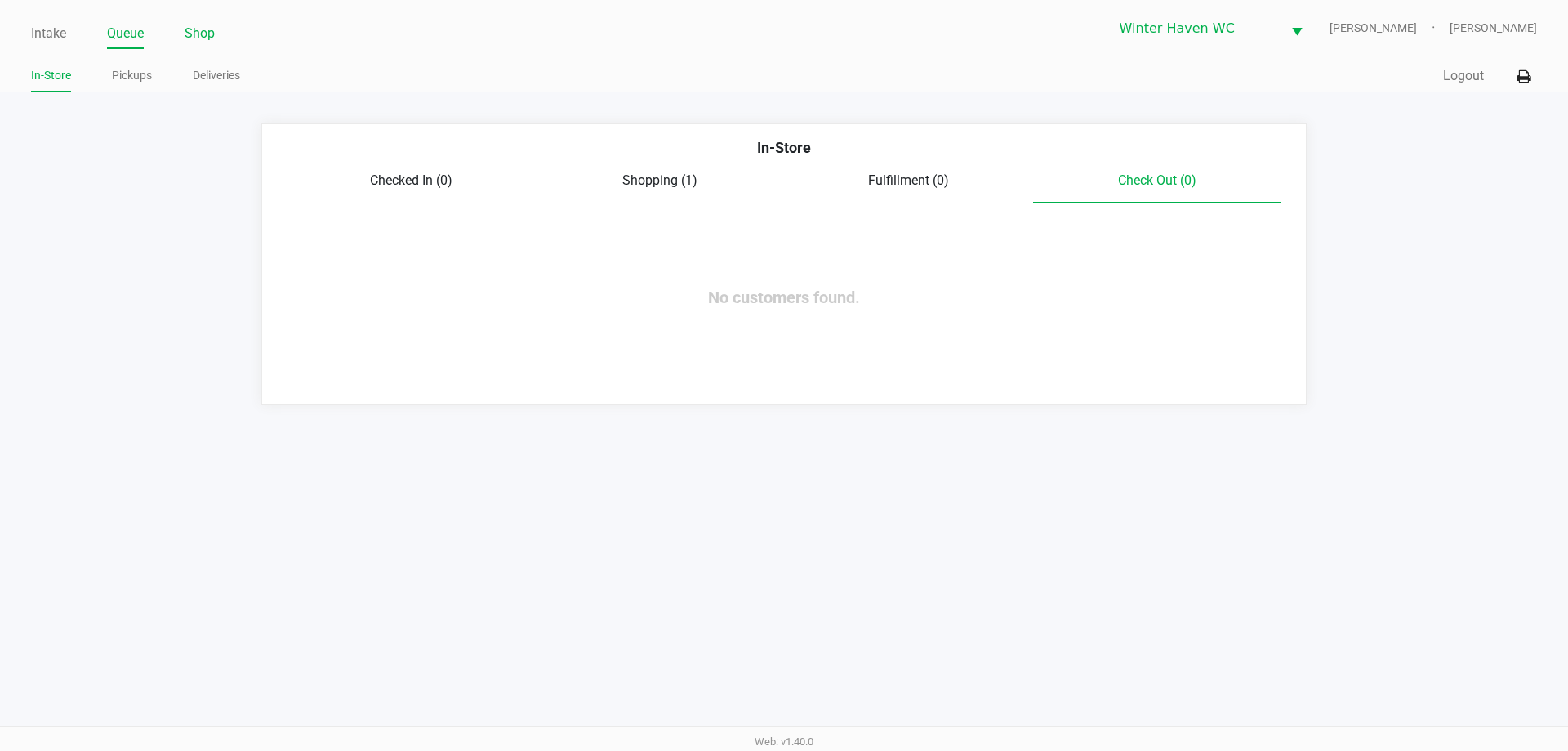
click at [201, 43] on link "Shop" at bounding box center [199, 34] width 30 height 23
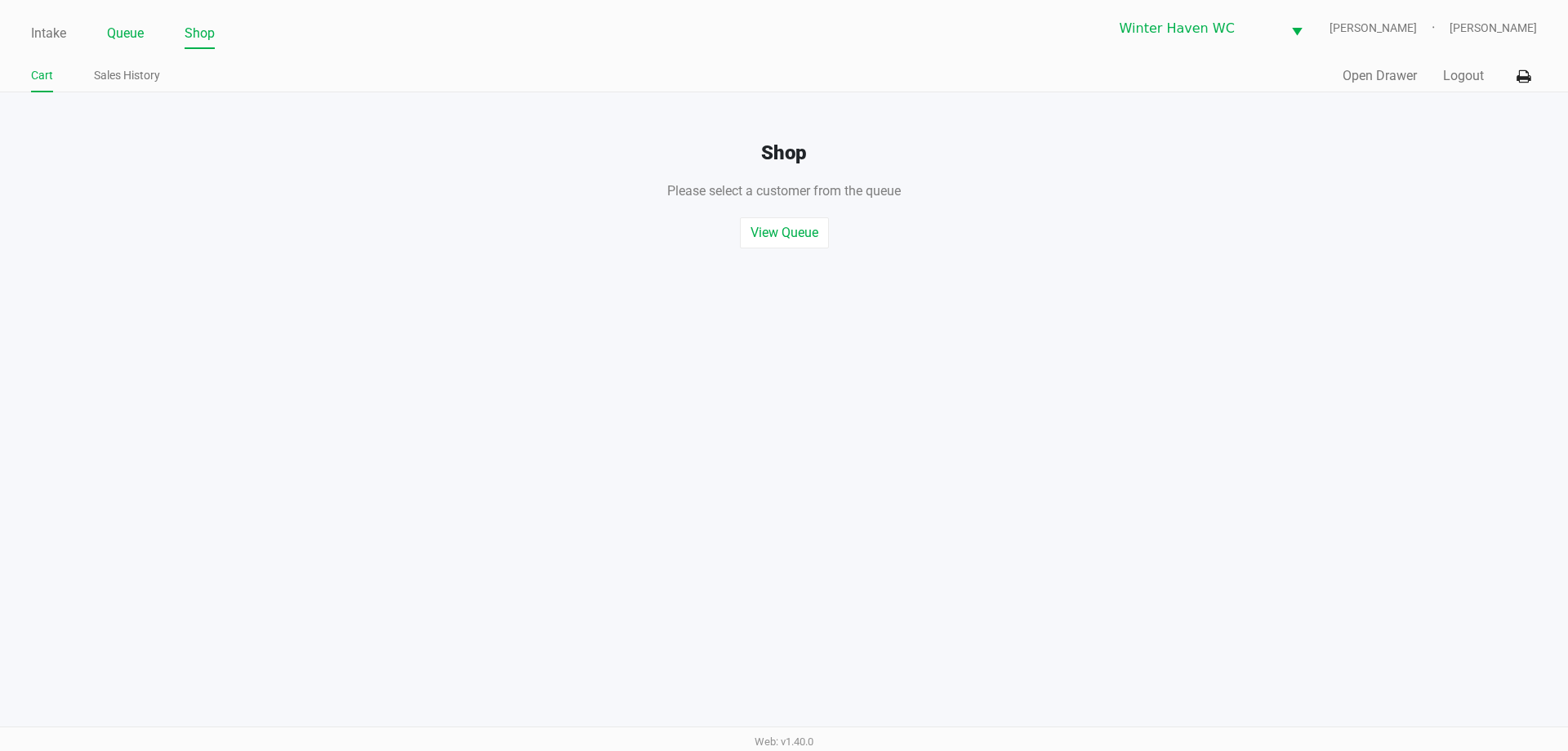
click at [127, 40] on link "Queue" at bounding box center [125, 34] width 37 height 23
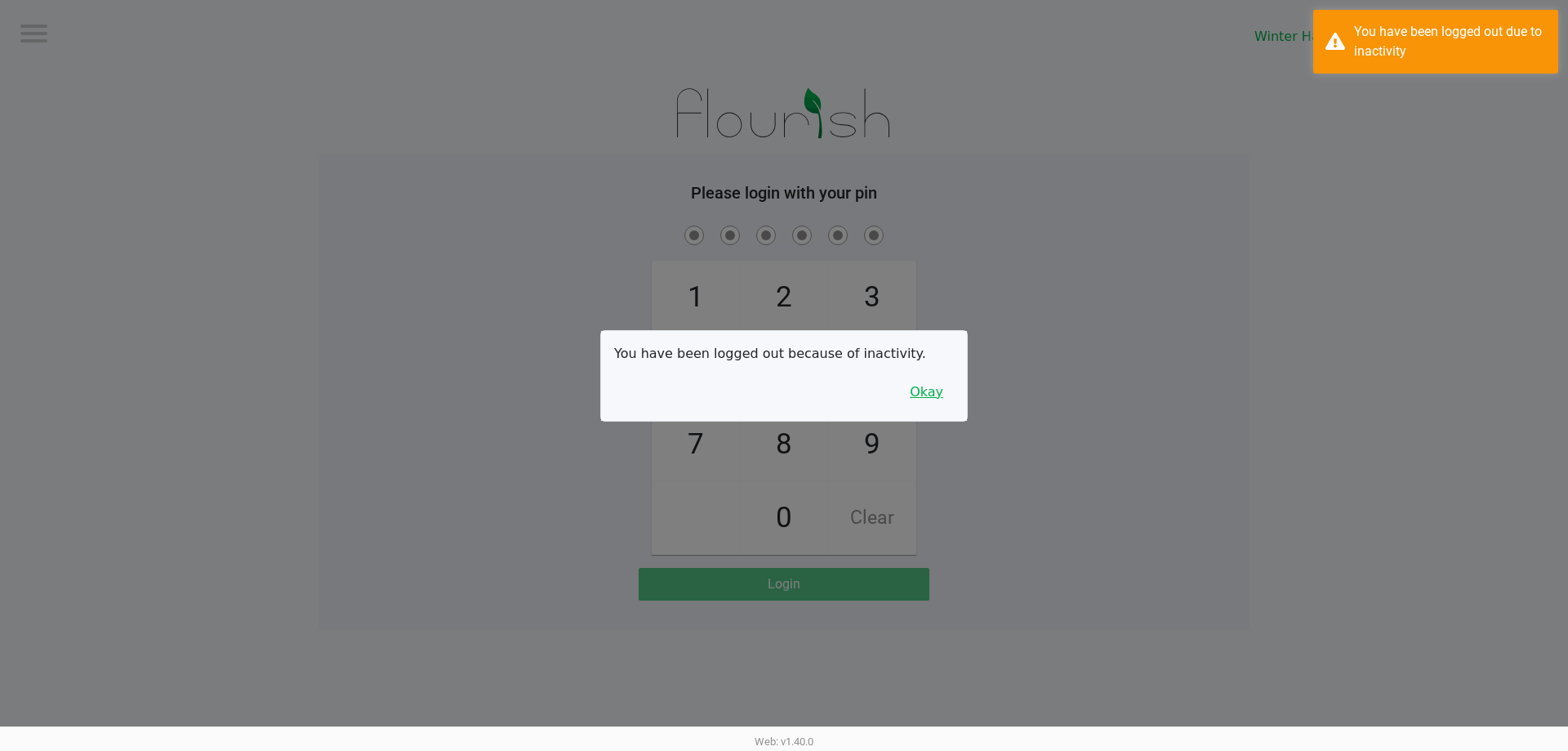
click at [937, 393] on button "Okay" at bounding box center [926, 392] width 55 height 31
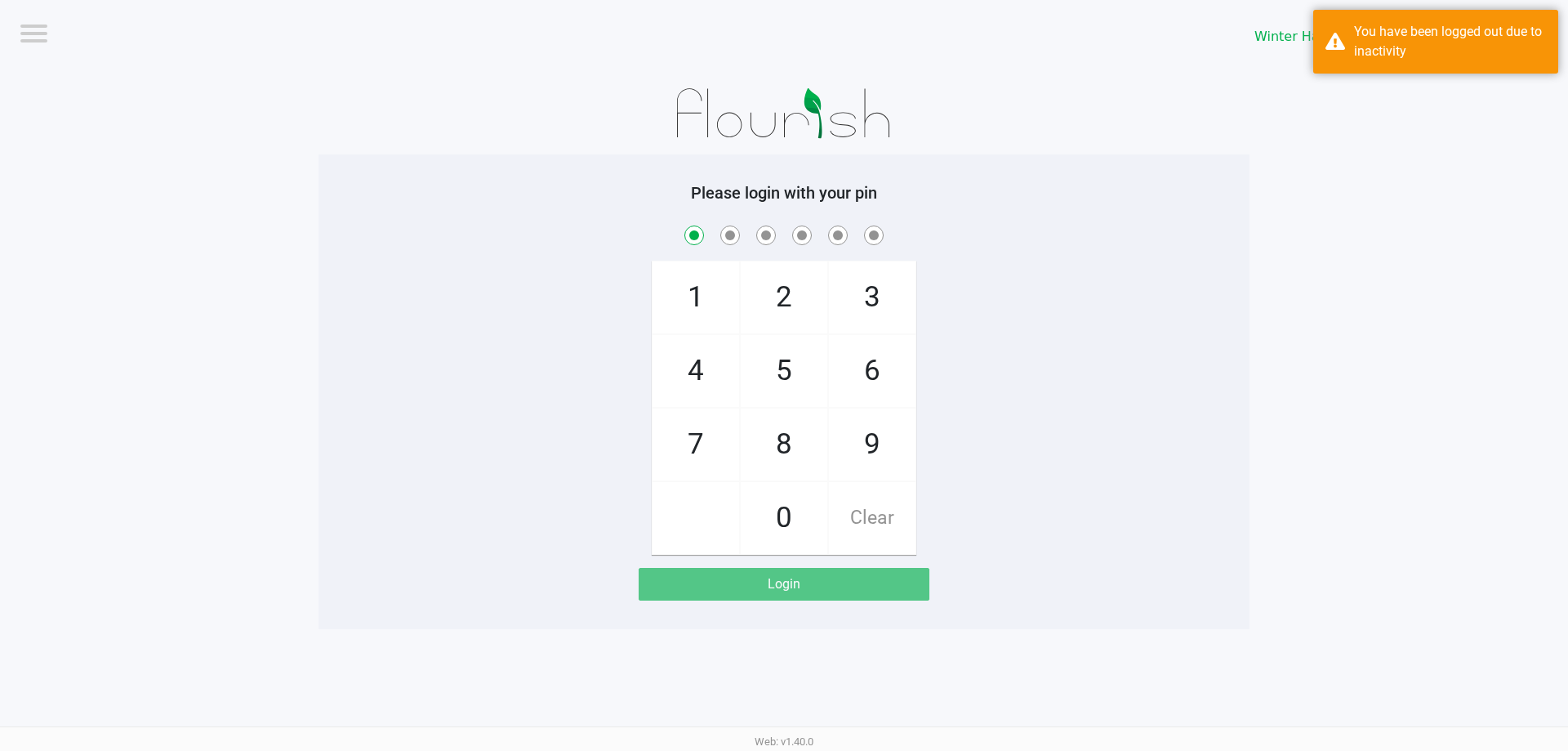
checkbox input "true"
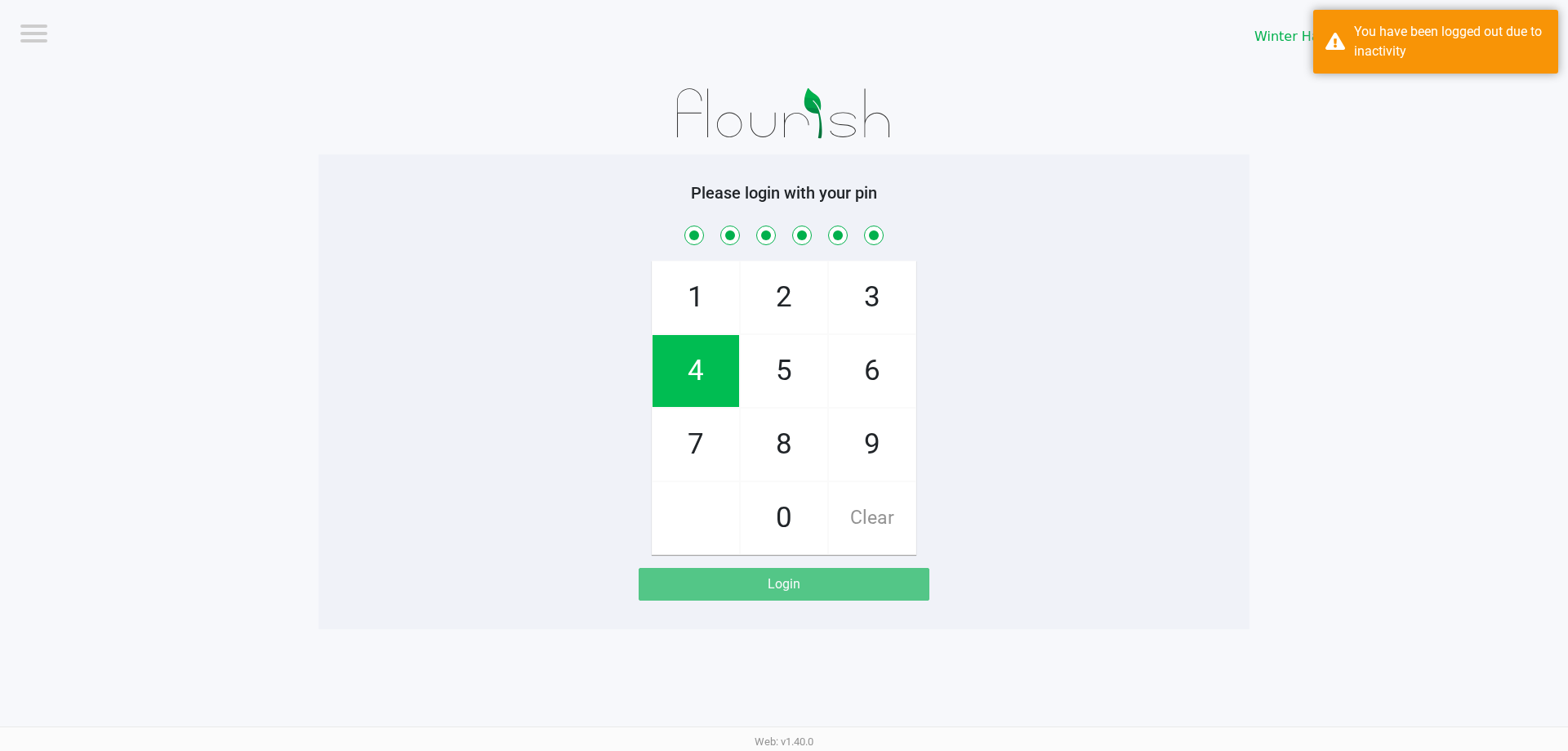
checkbox input "true"
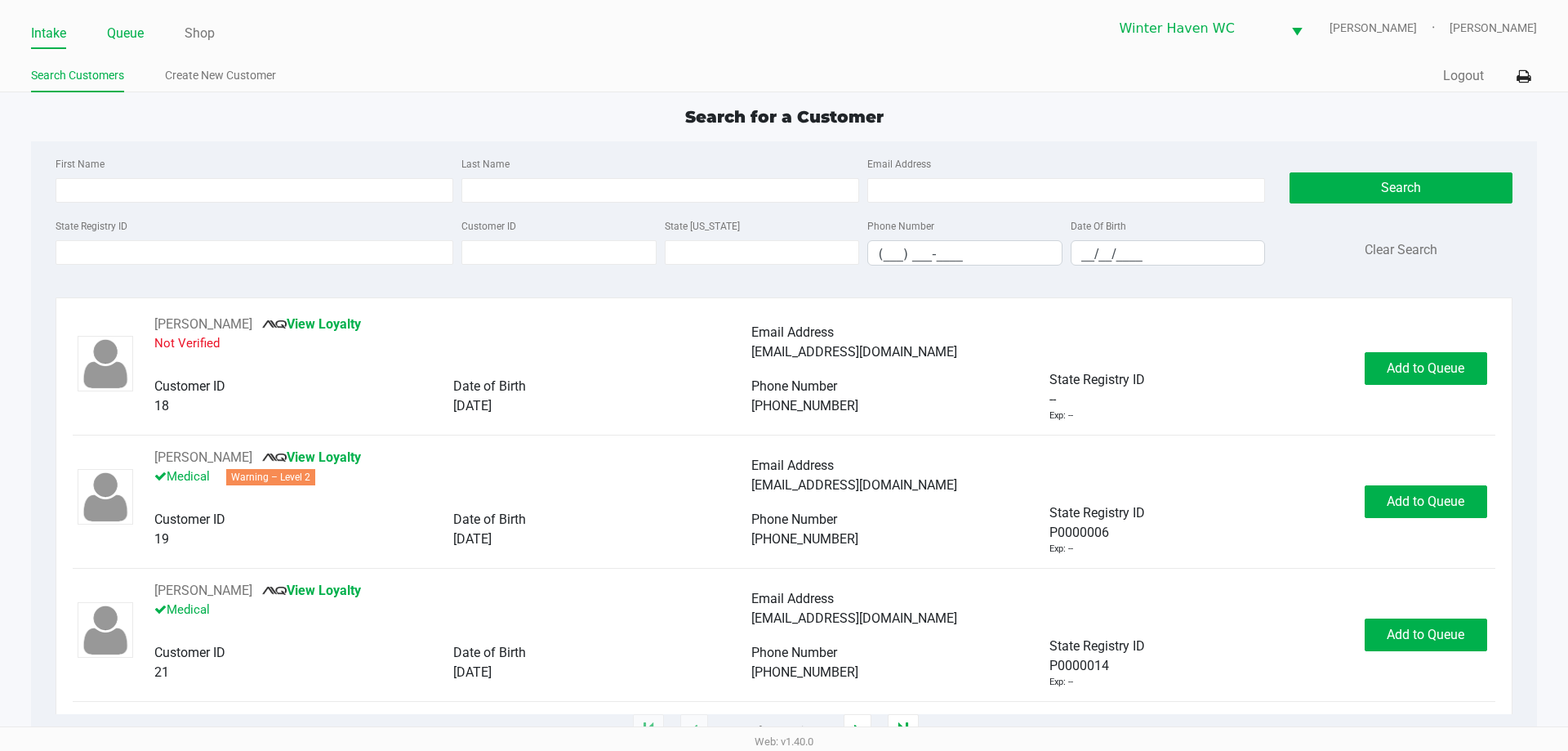
click at [132, 26] on link "Queue" at bounding box center [125, 34] width 37 height 23
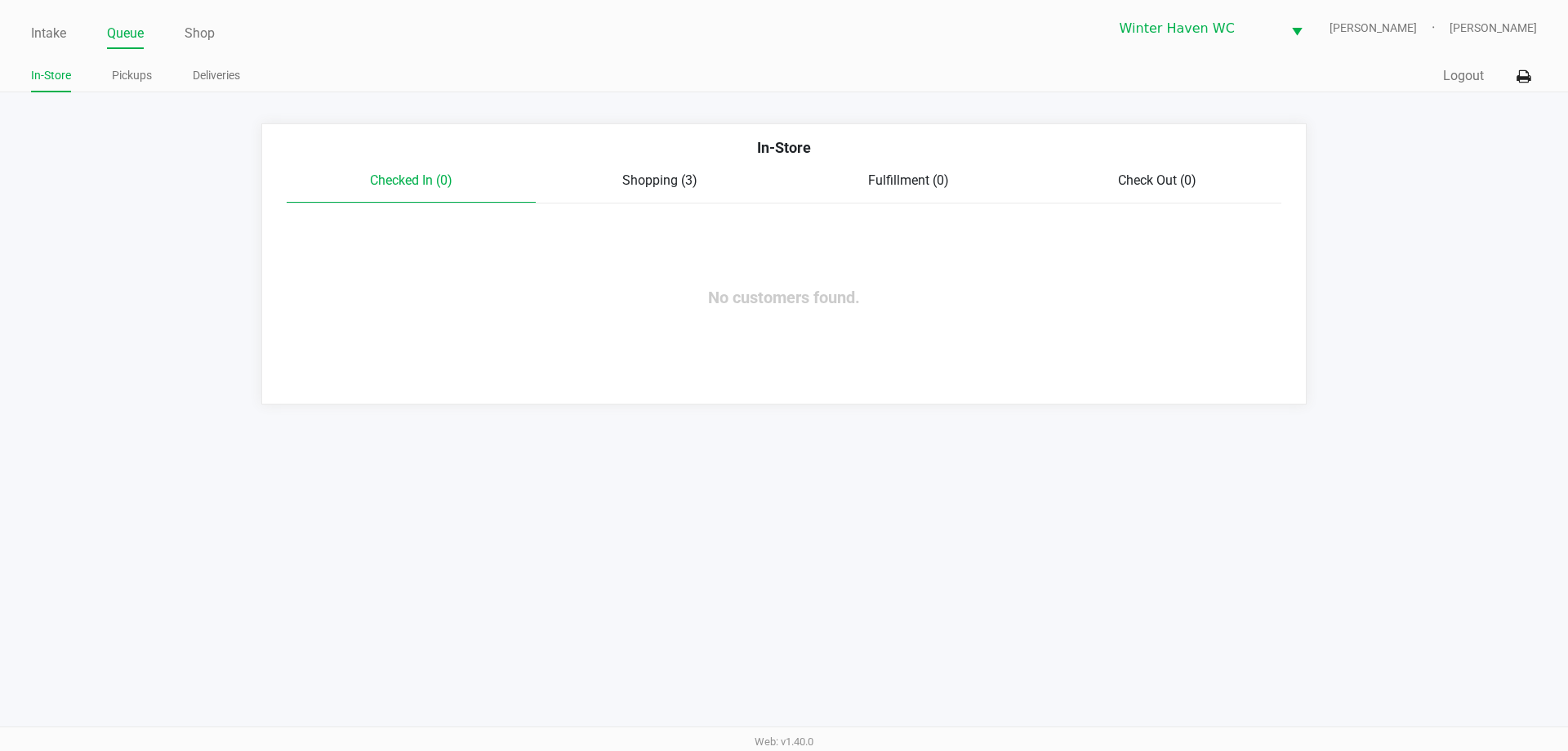
click at [73, 33] on ul "Intake Queue Shop" at bounding box center [407, 34] width 753 height 28
click at [62, 36] on link "Intake" at bounding box center [48, 34] width 36 height 23
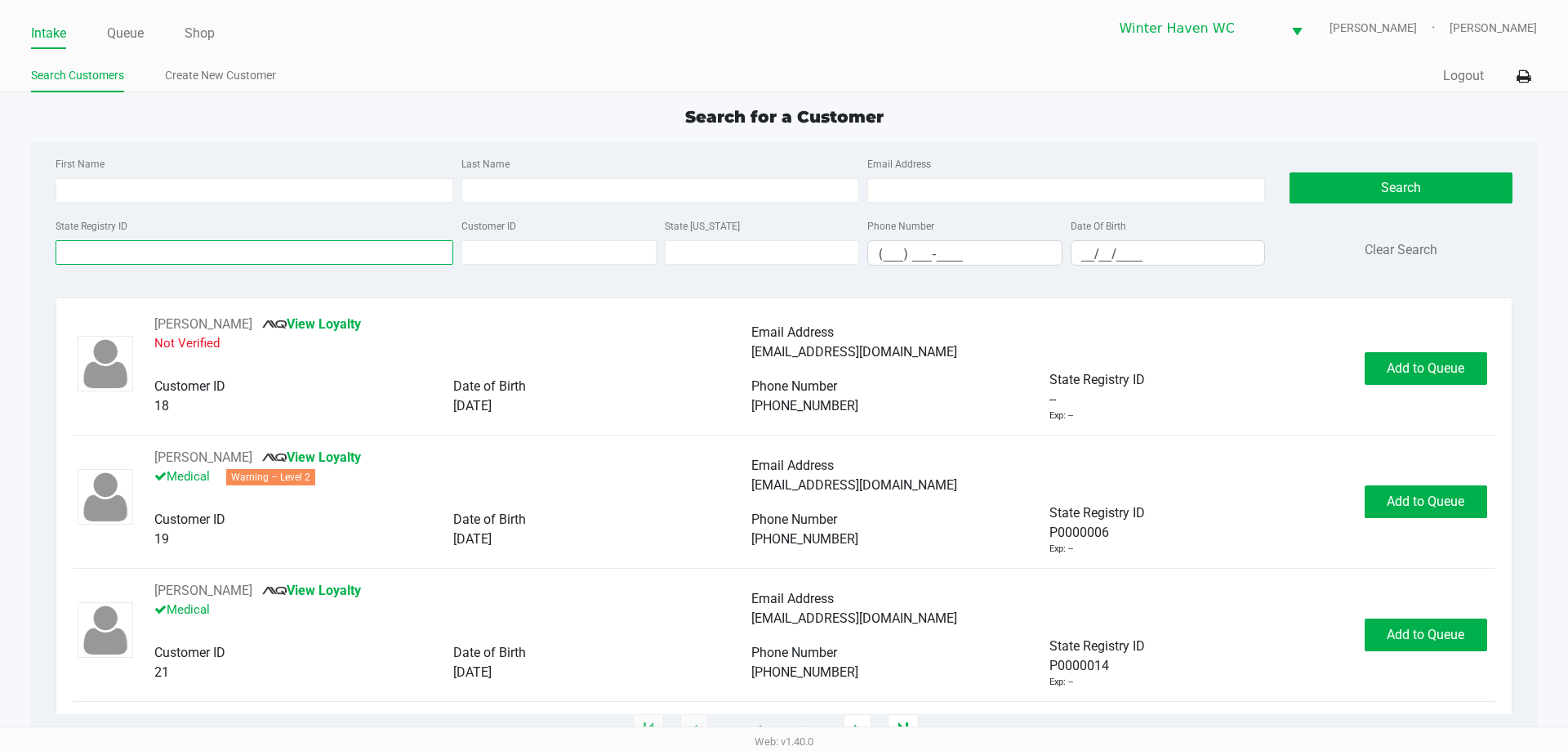
click at [218, 263] on input "State Registry ID" at bounding box center [255, 252] width 398 height 24
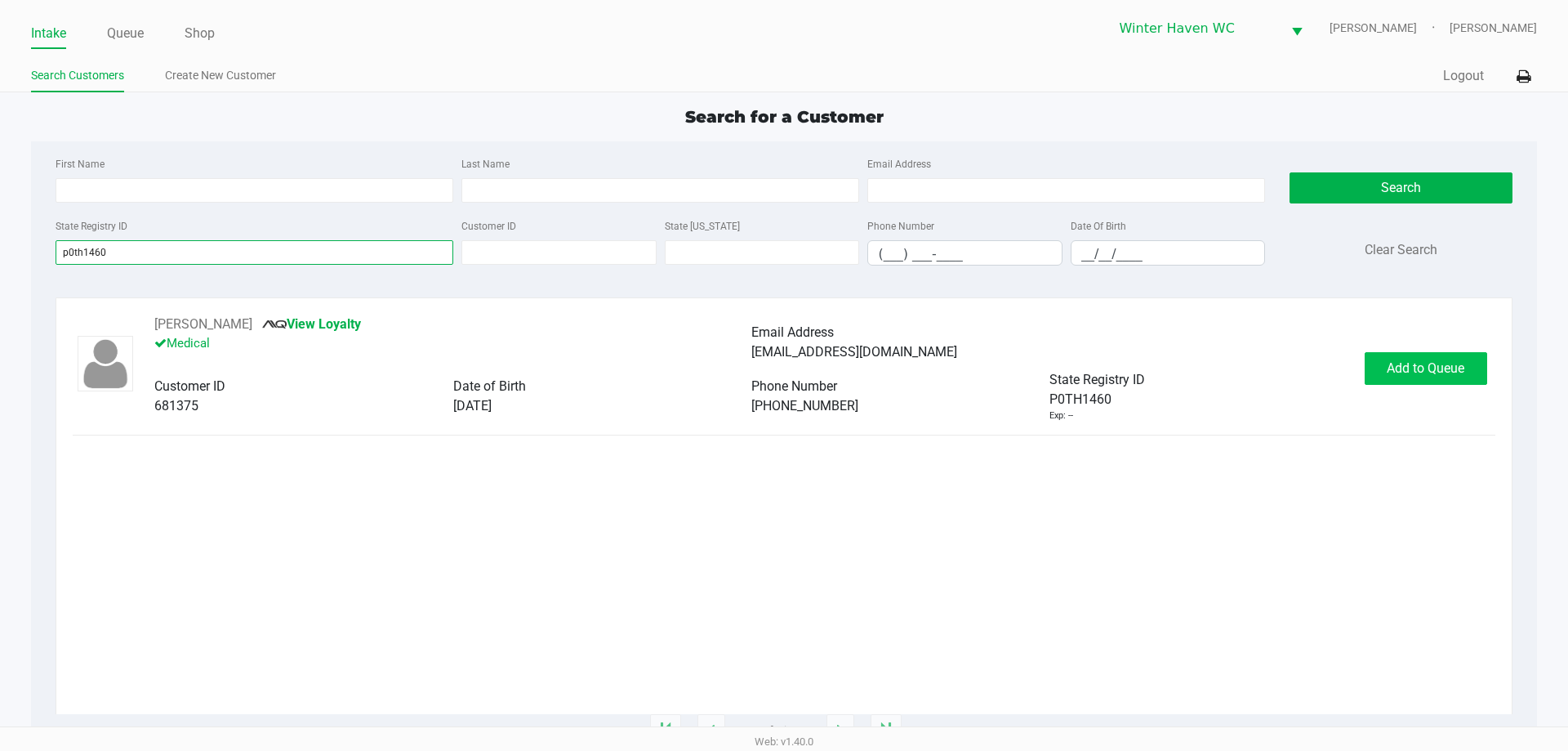
type input "p0th1460"
click at [1376, 361] on button "Add to Queue" at bounding box center [1425, 368] width 122 height 33
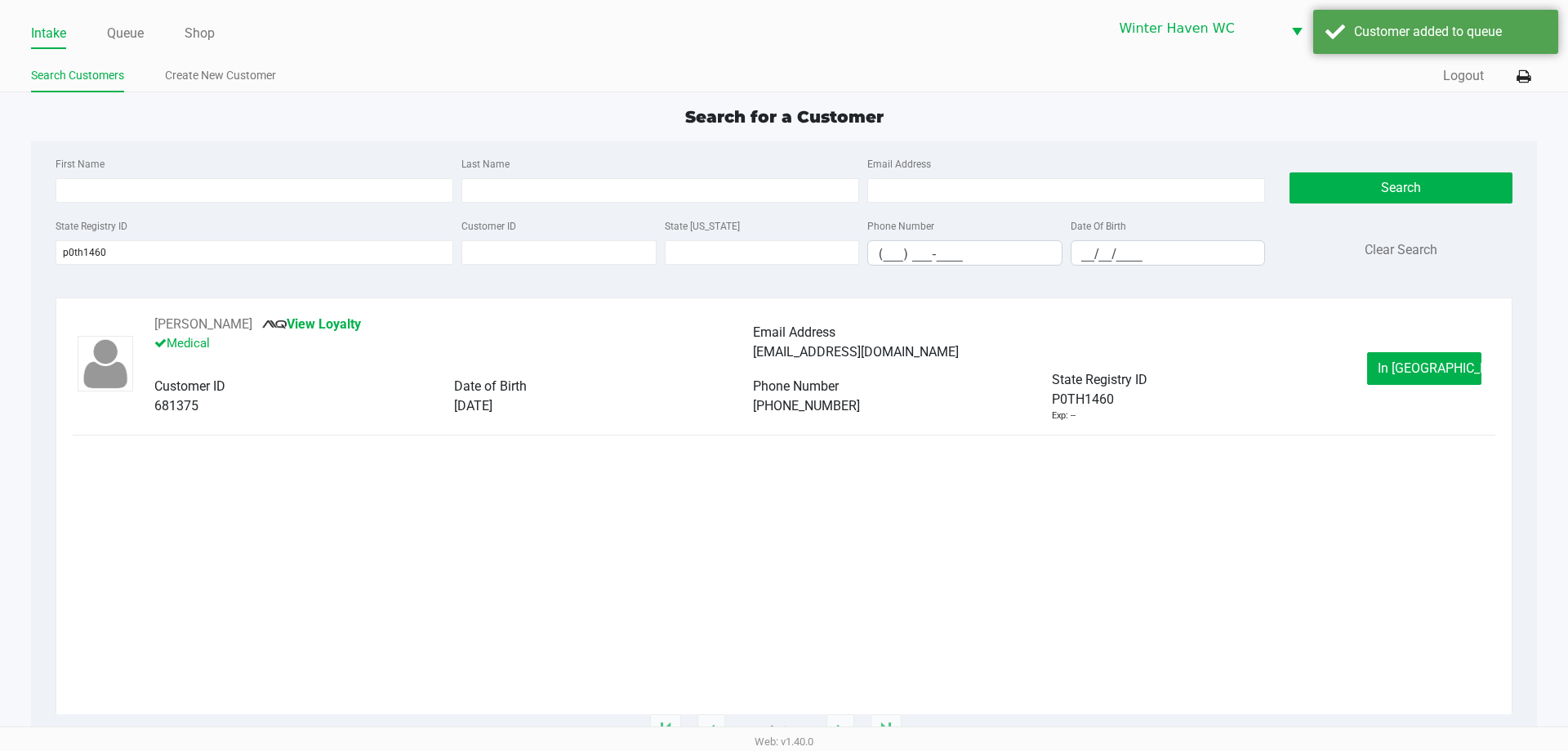
click at [116, 12] on div "Intake Queue Shop Winter Haven WC JAMES-OTTO Jordan Dodds" at bounding box center [783, 28] width 1505 height 40
click at [122, 39] on link "Queue" at bounding box center [125, 34] width 37 height 23
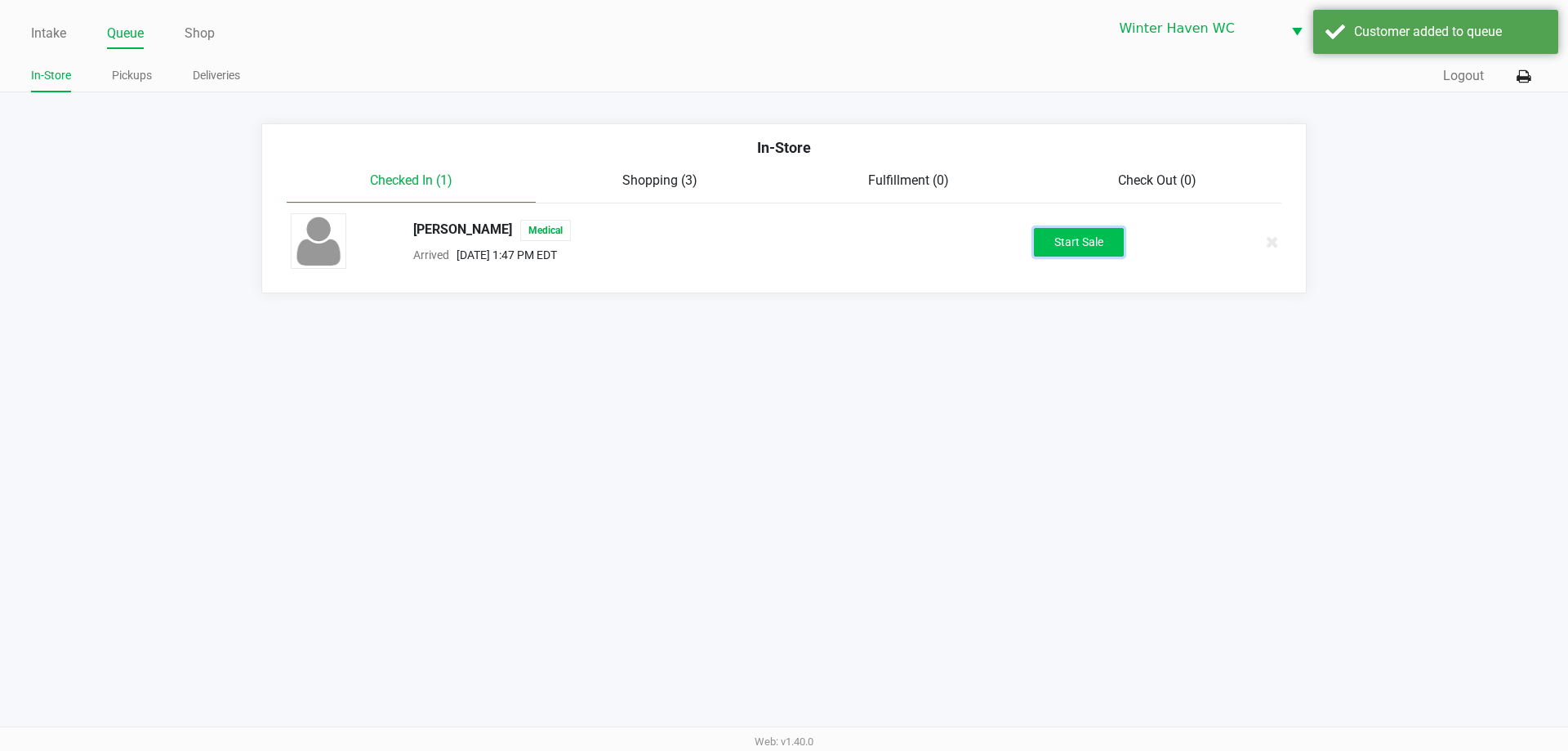
click at [1074, 241] on button "Start Sale" at bounding box center [1078, 242] width 89 height 29
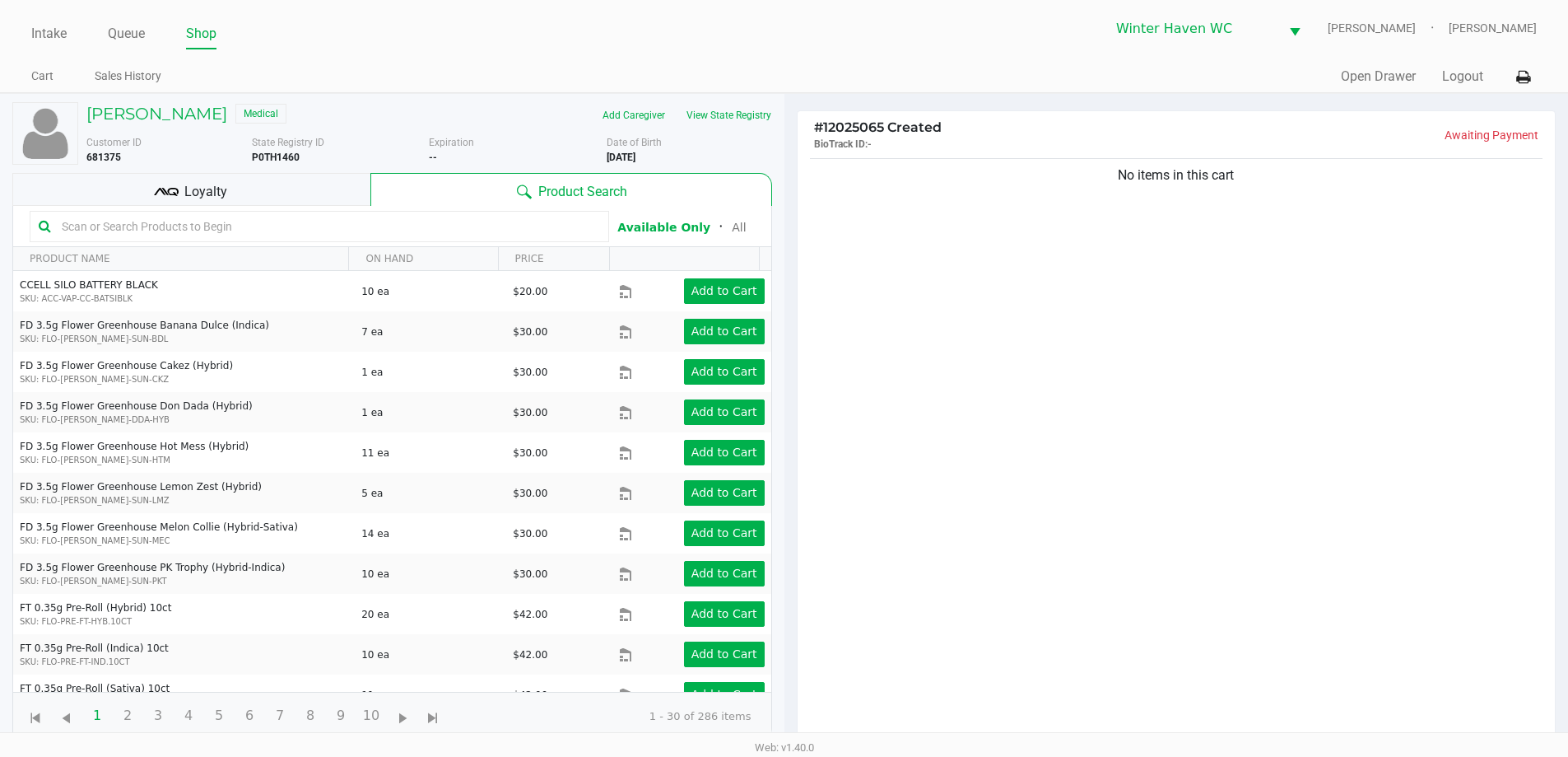
click at [1176, 320] on div "No items in this cart" at bounding box center [1176, 454] width 758 height 598
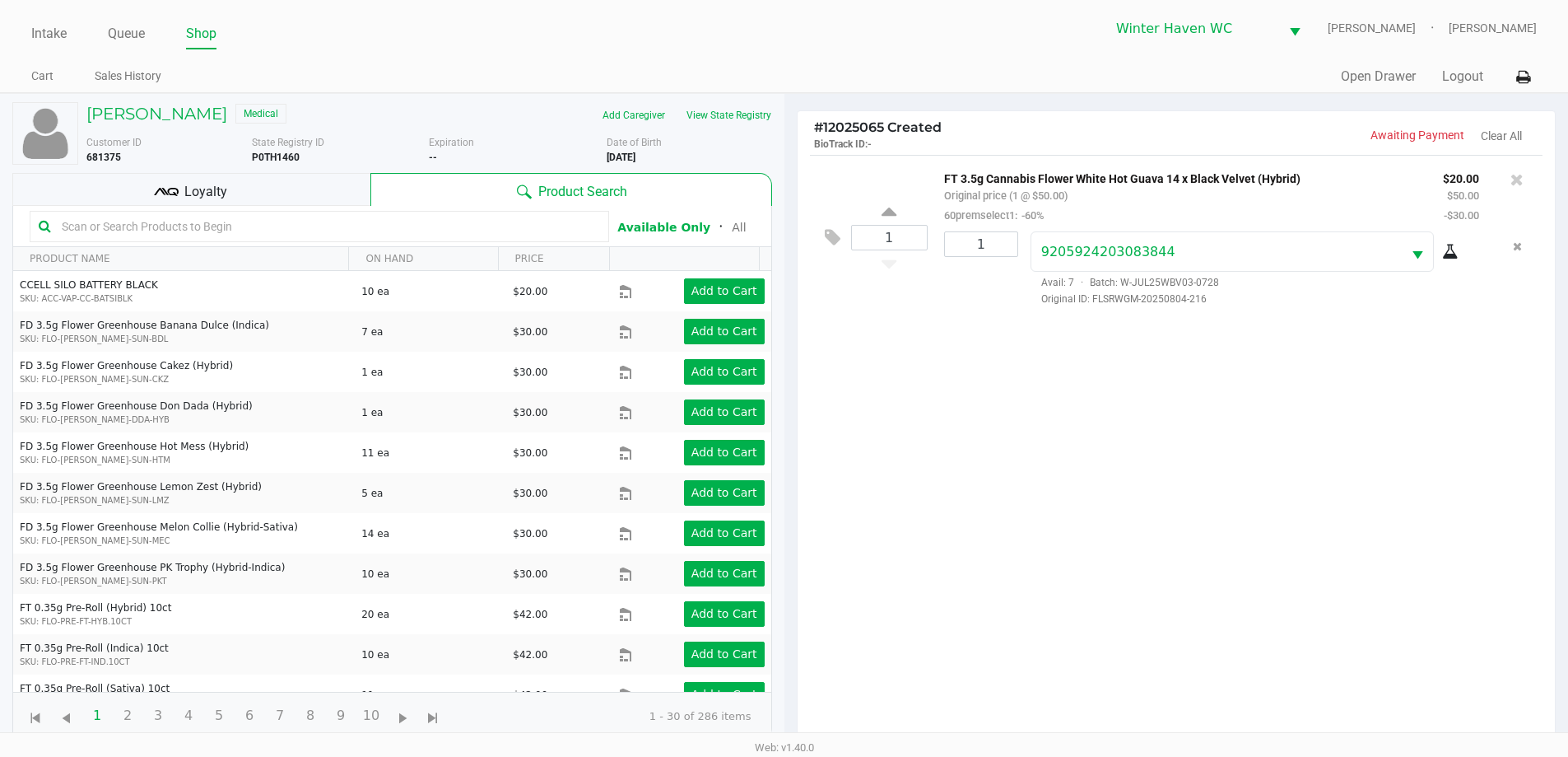
click at [1171, 356] on div "1 FT 3.5g Cannabis Flower White Hot Guava 14 x Black Velvet (Hybrid) Original p…" at bounding box center [1176, 454] width 758 height 598
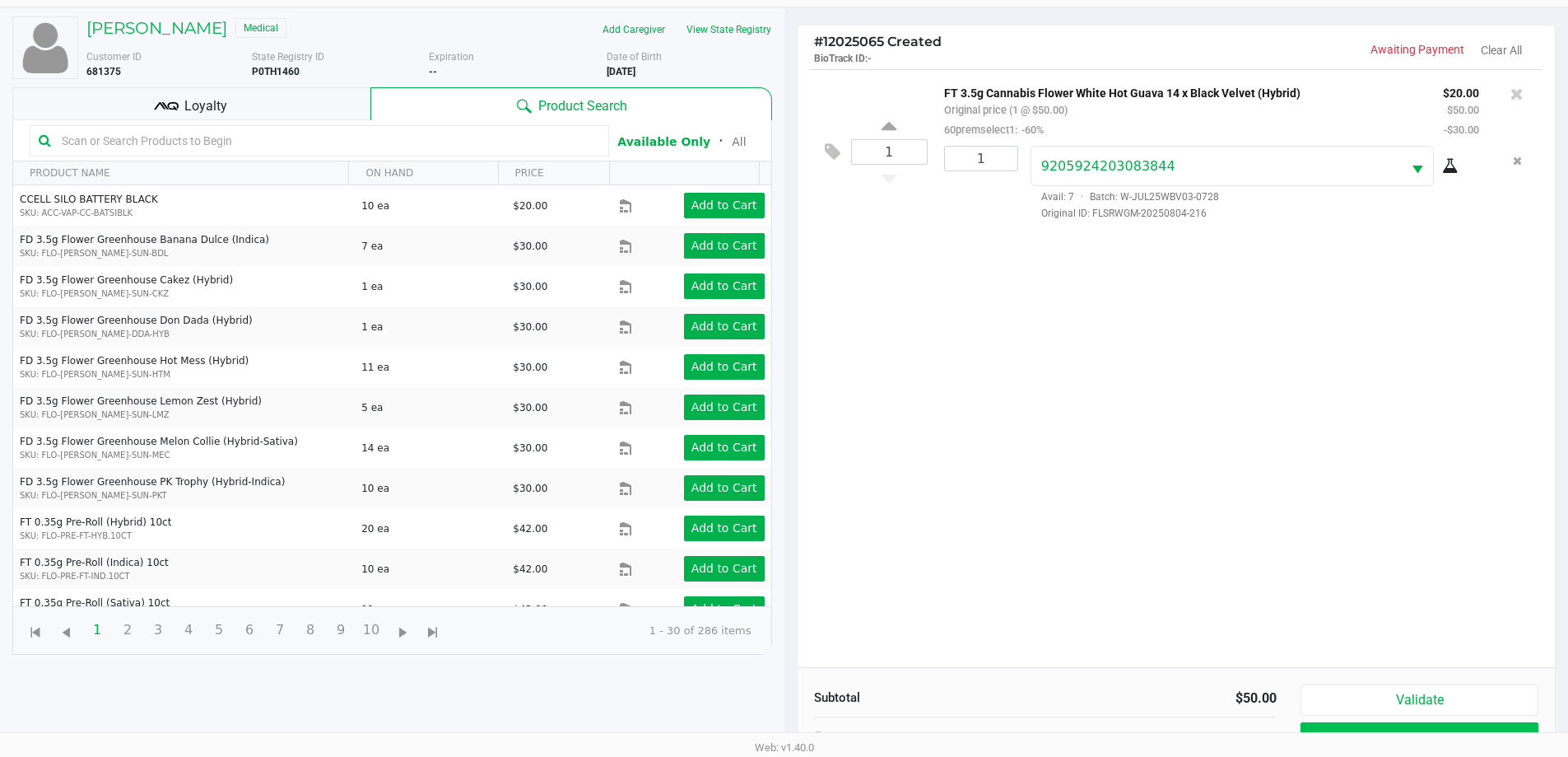
scroll to position [177, 0]
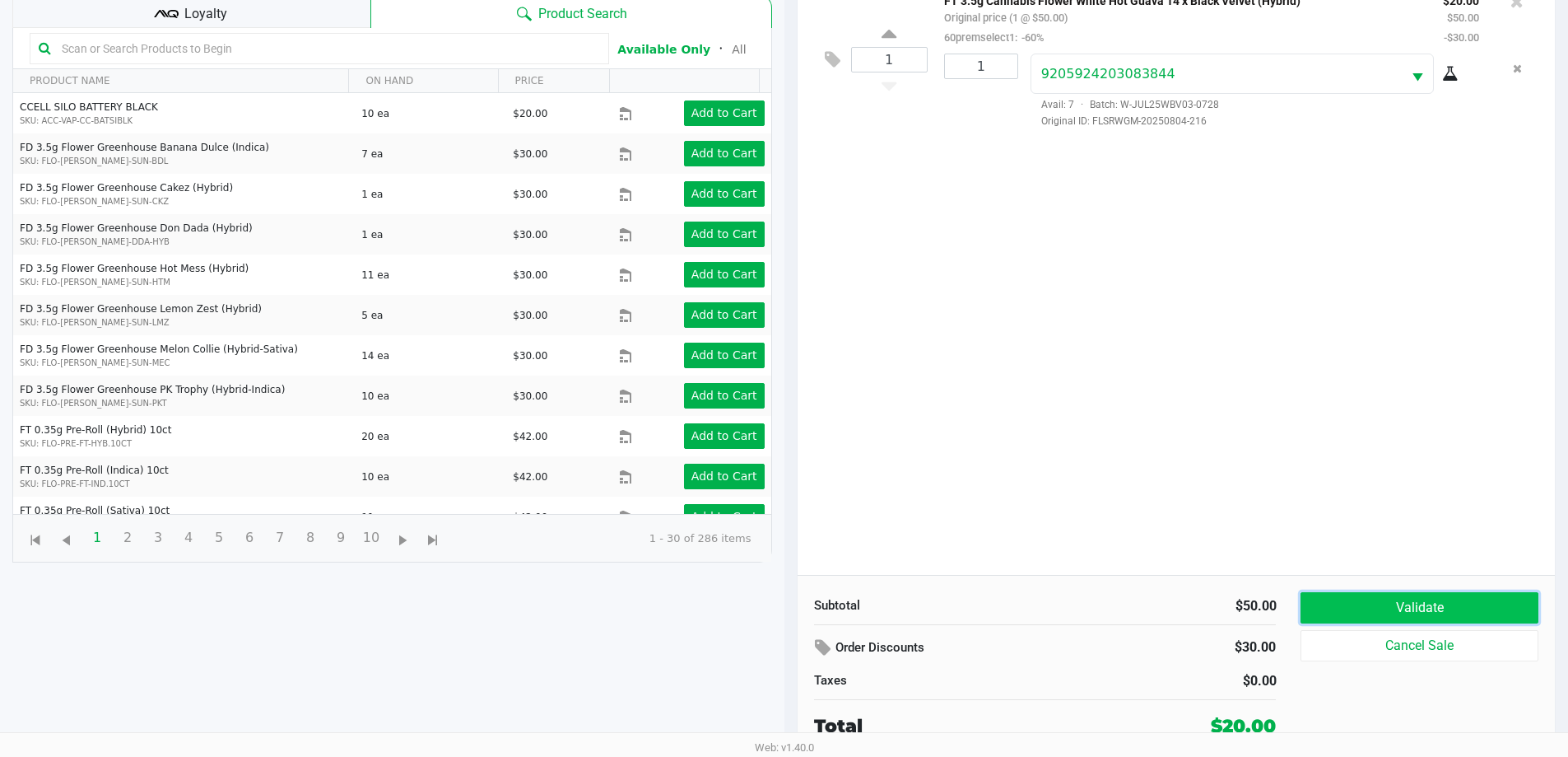
click at [1400, 596] on button "Validate" at bounding box center [1419, 608] width 237 height 31
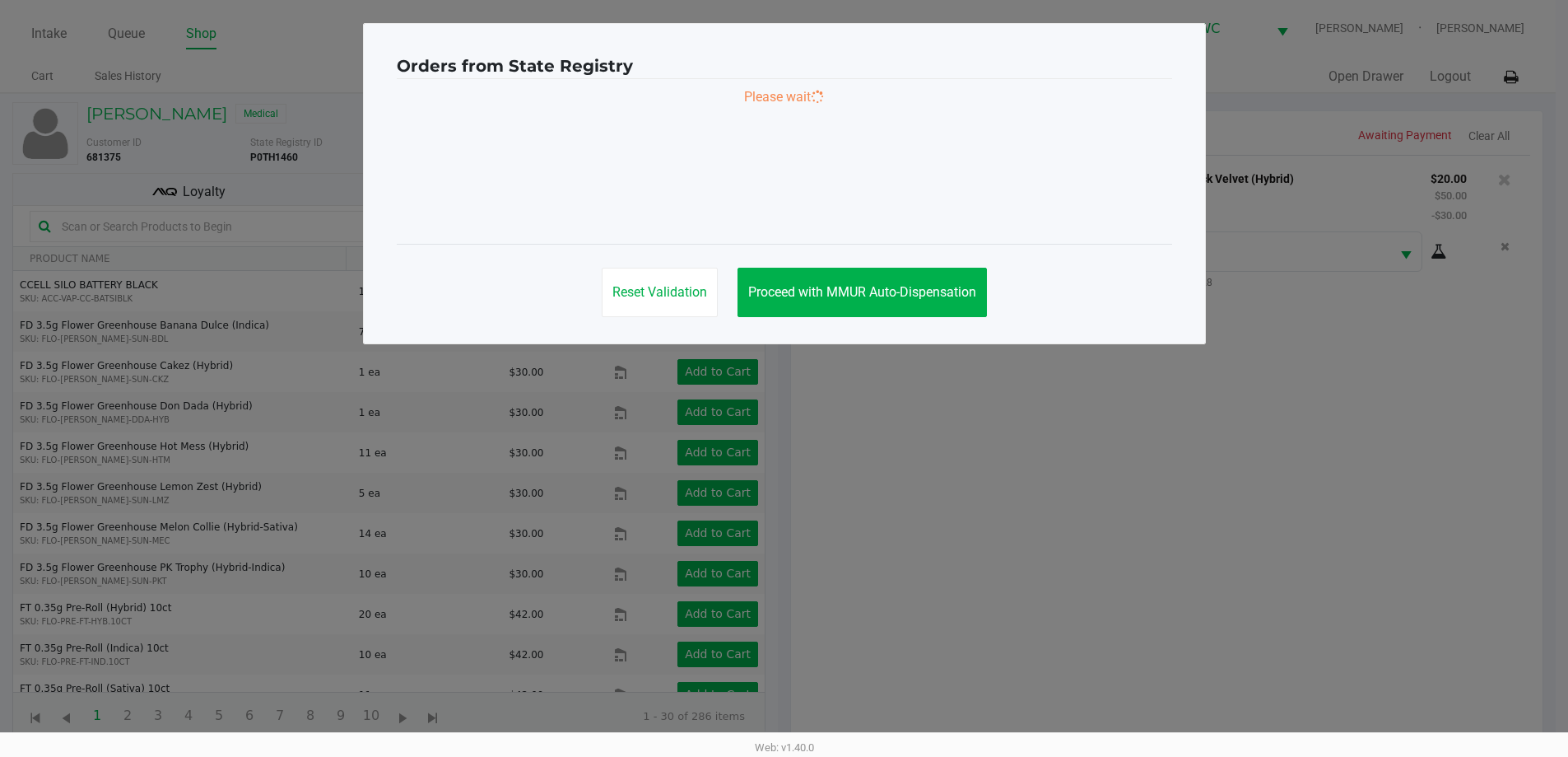
scroll to position [0, 0]
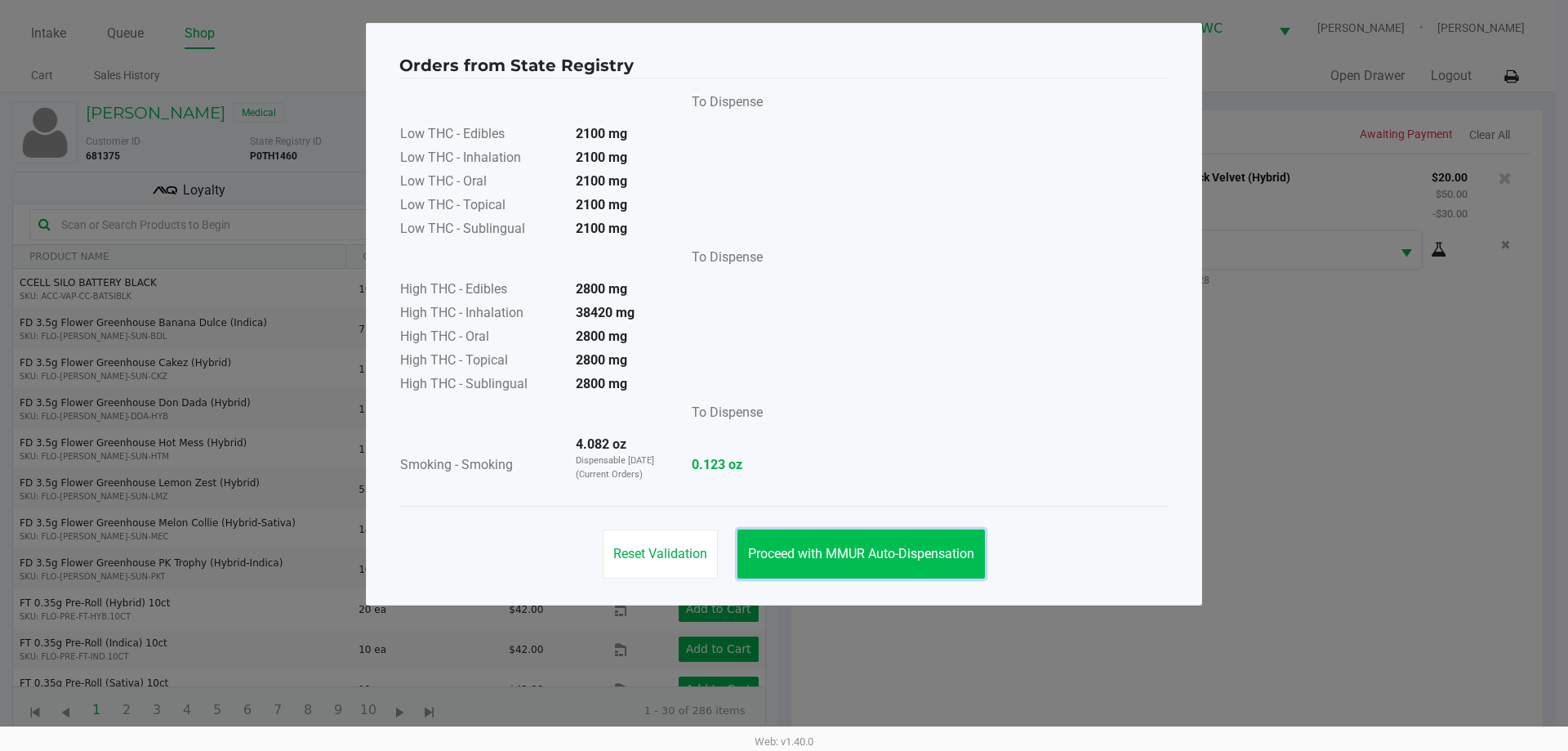
click at [933, 545] on span "Proceed with MMUR Auto-Dispensation" at bounding box center [860, 553] width 226 height 15
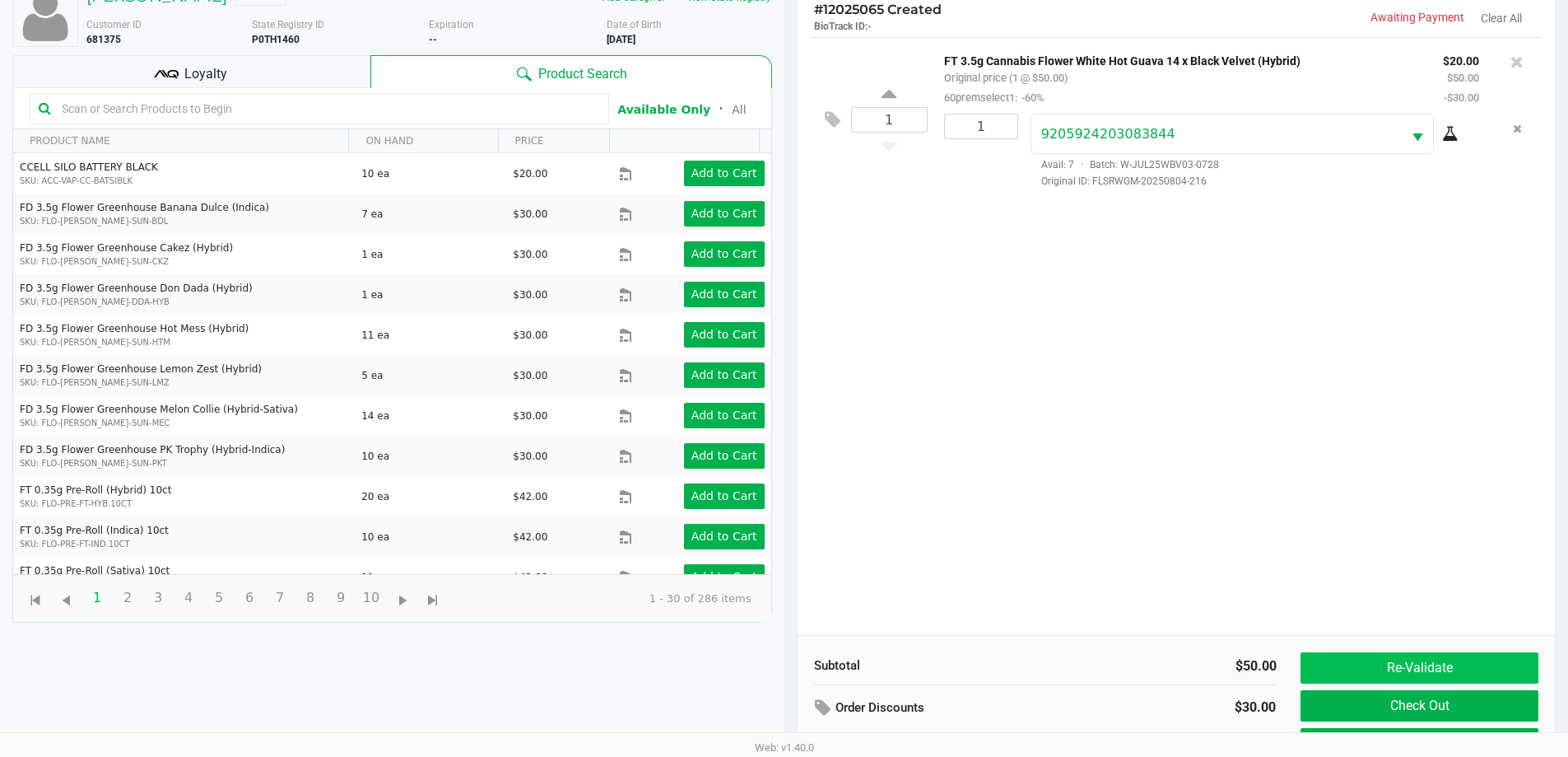
scroll to position [177, 0]
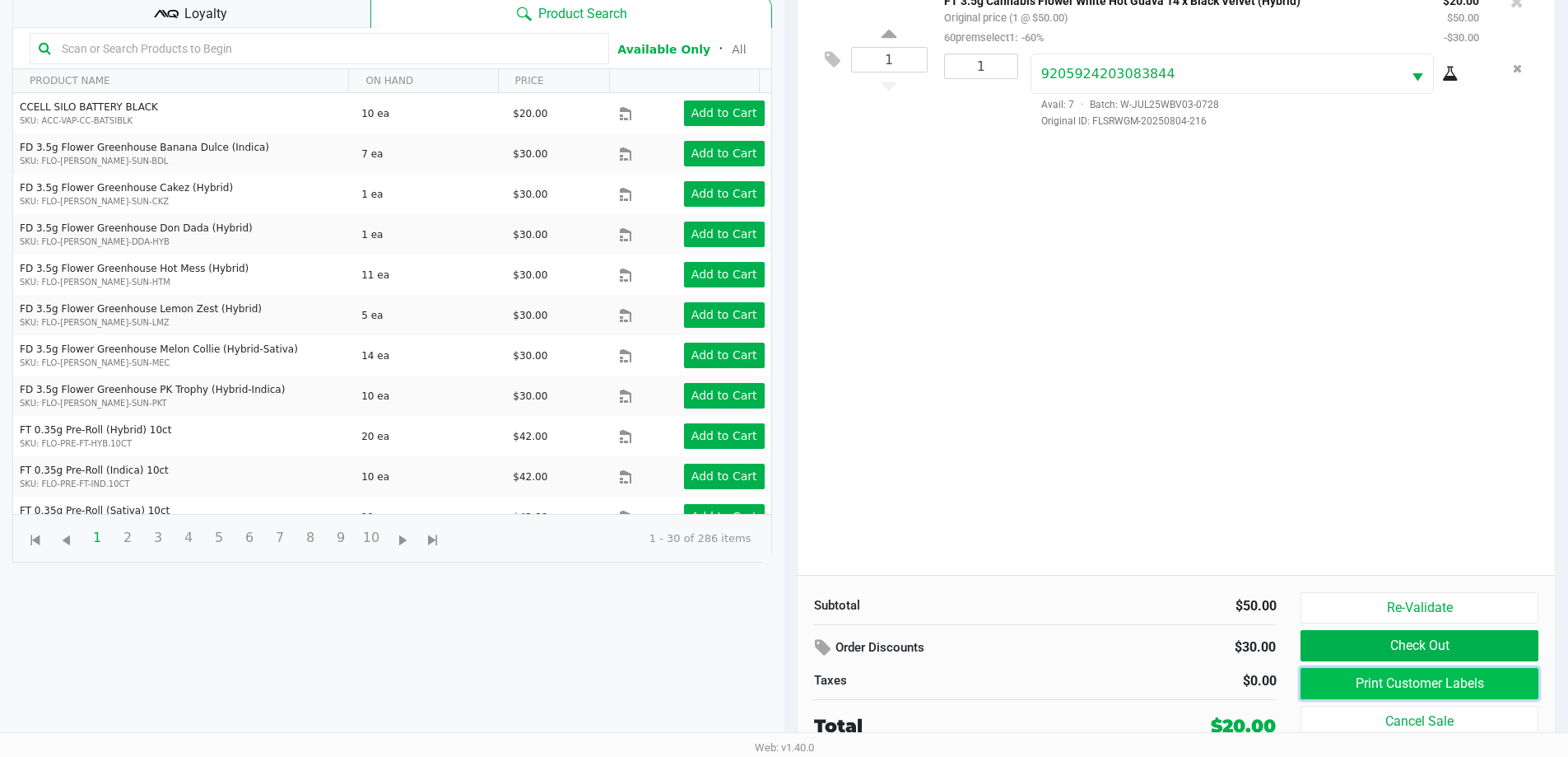
click at [1365, 685] on button "Print Customer Labels" at bounding box center [1419, 683] width 237 height 31
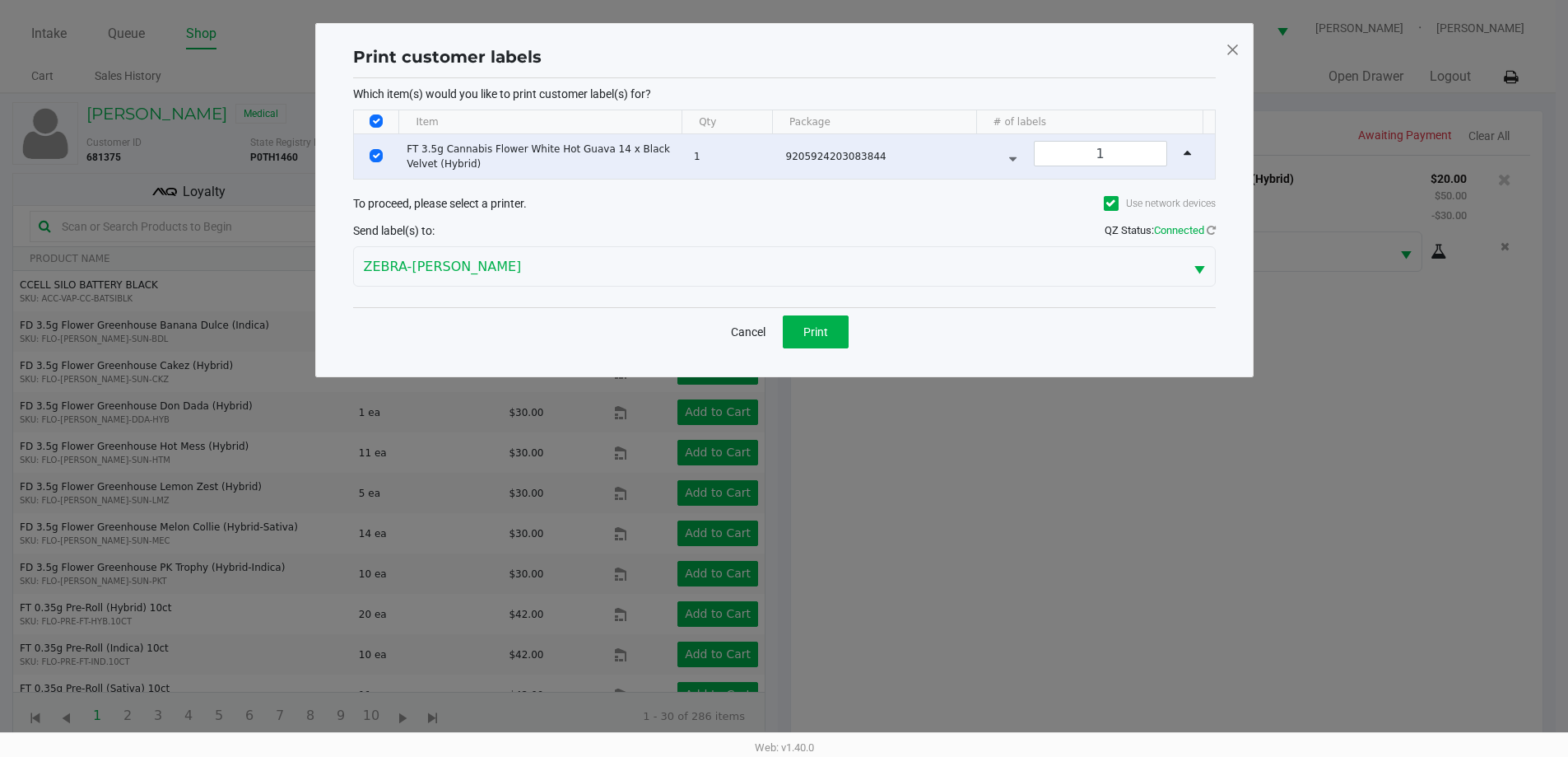
scroll to position [0, 0]
click at [835, 345] on button "Print" at bounding box center [822, 331] width 66 height 33
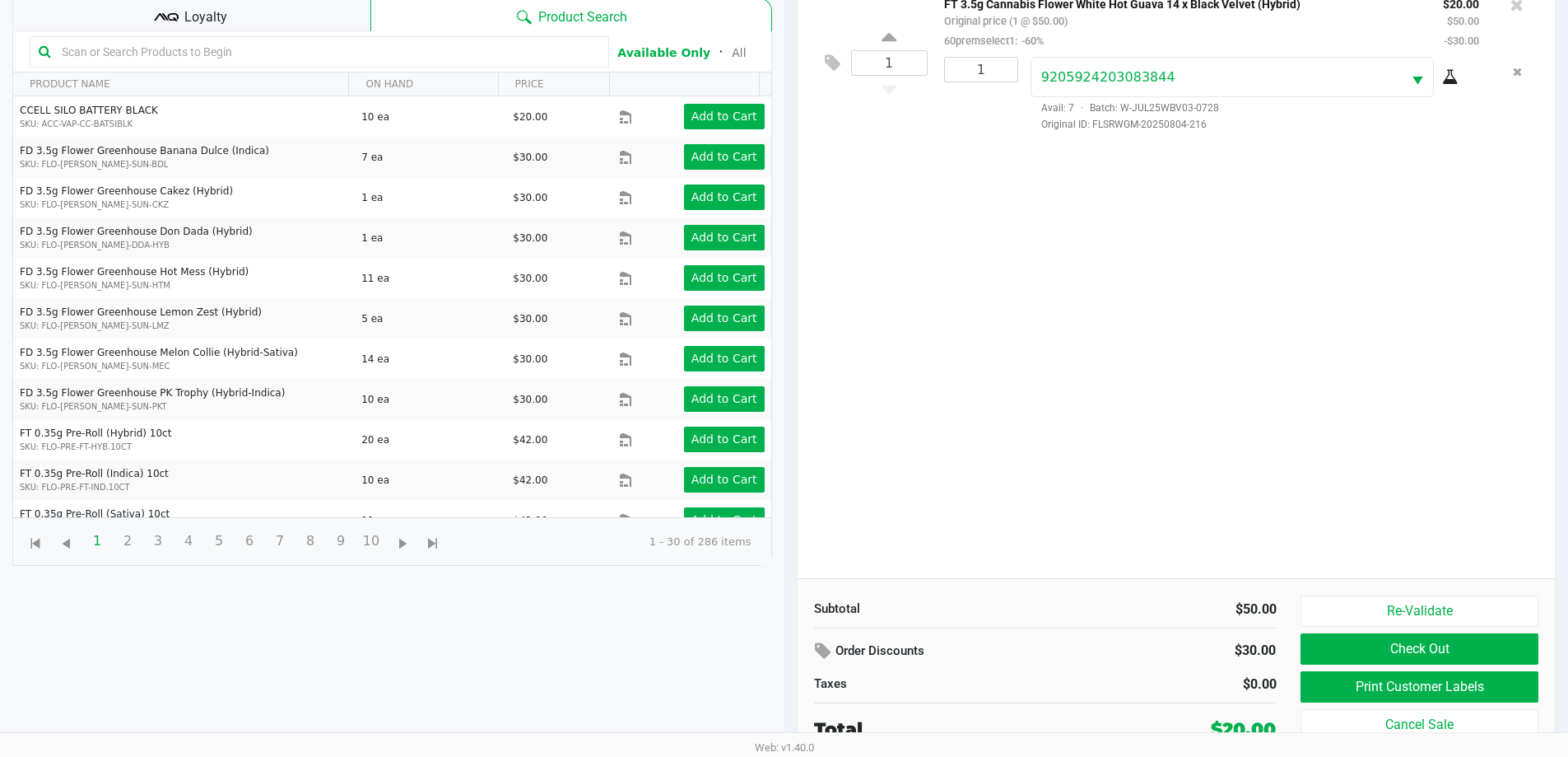
scroll to position [177, 0]
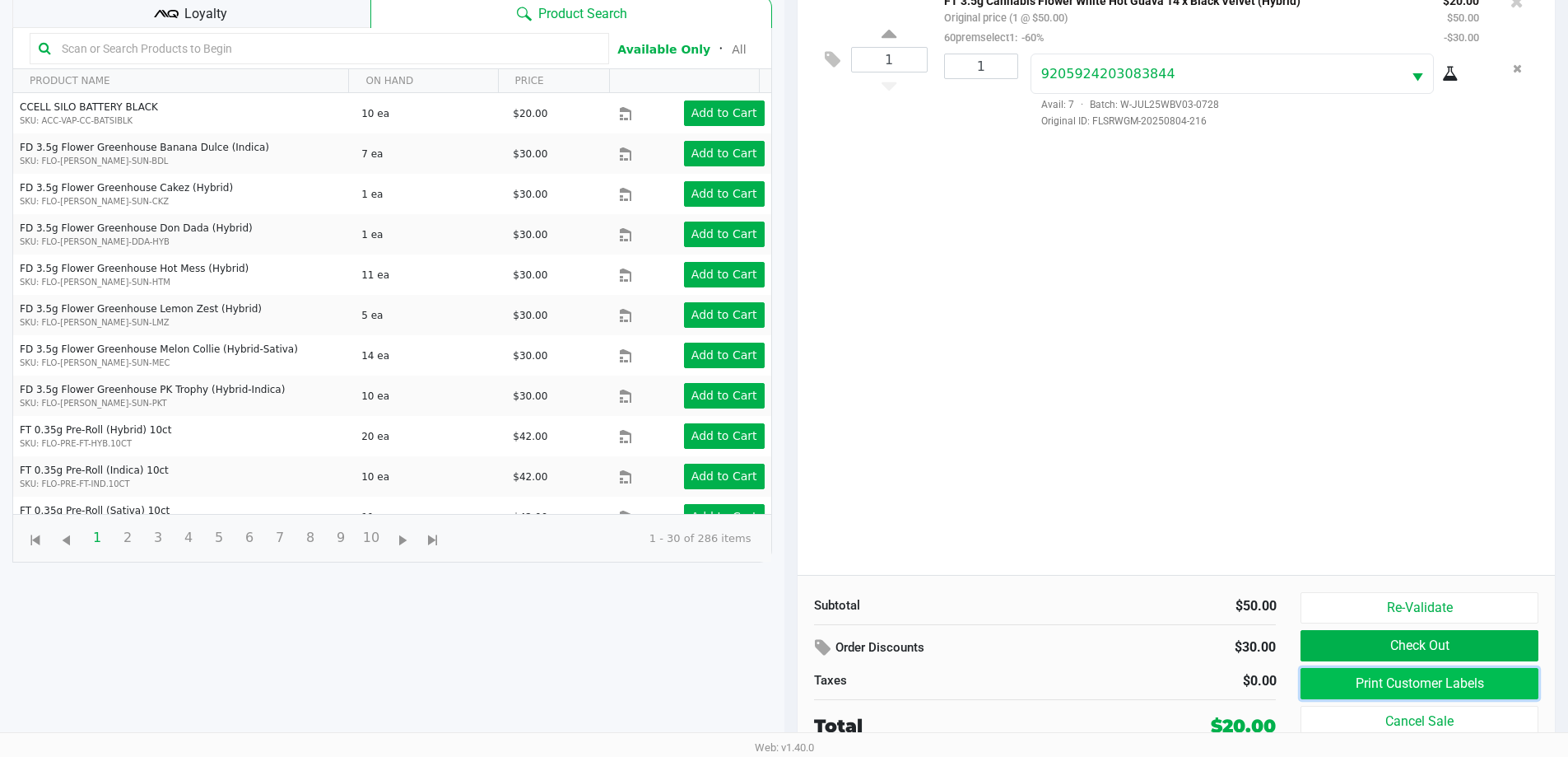
click at [1432, 684] on button "Print Customer Labels" at bounding box center [1419, 683] width 237 height 31
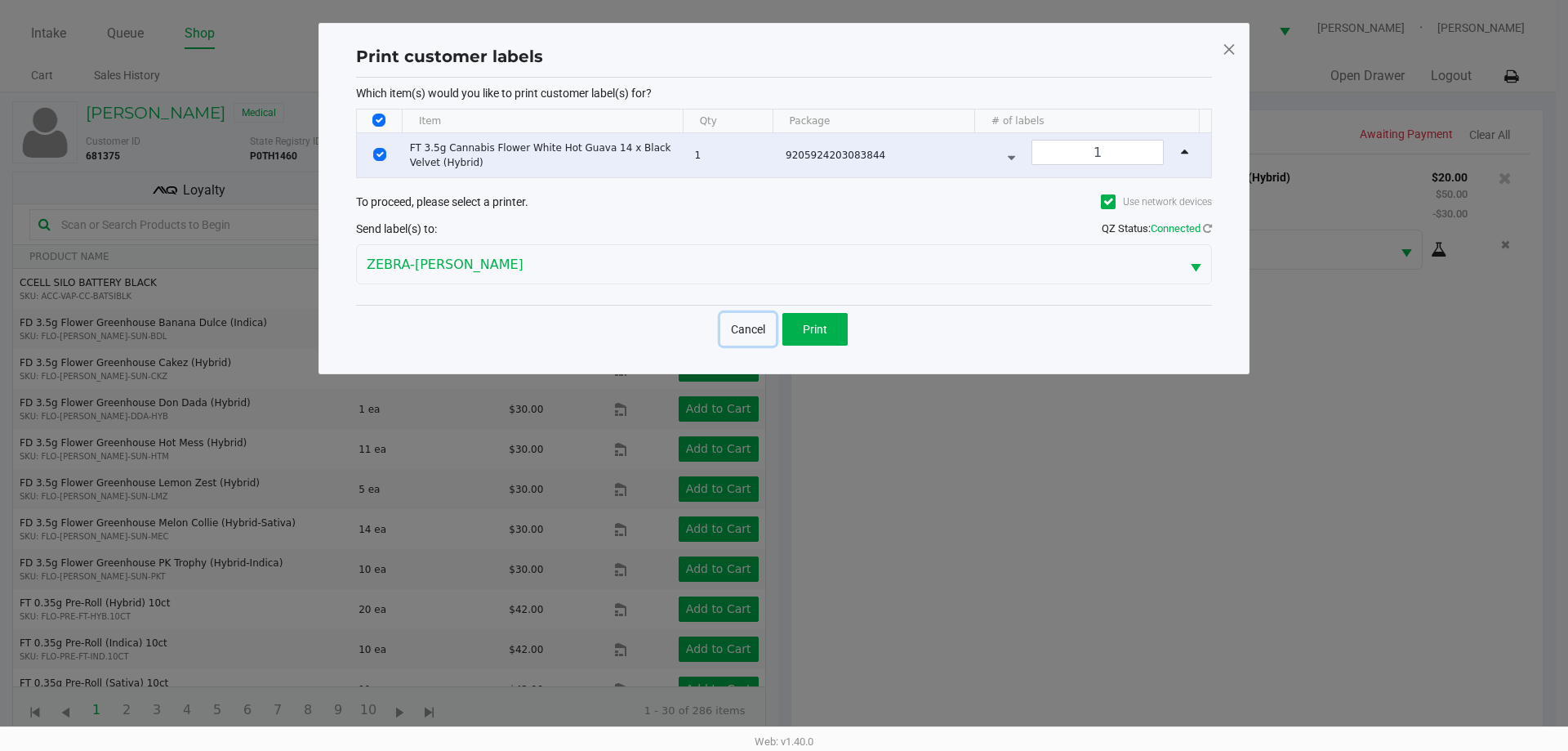
click at [740, 321] on button "Cancel" at bounding box center [748, 329] width 56 height 33
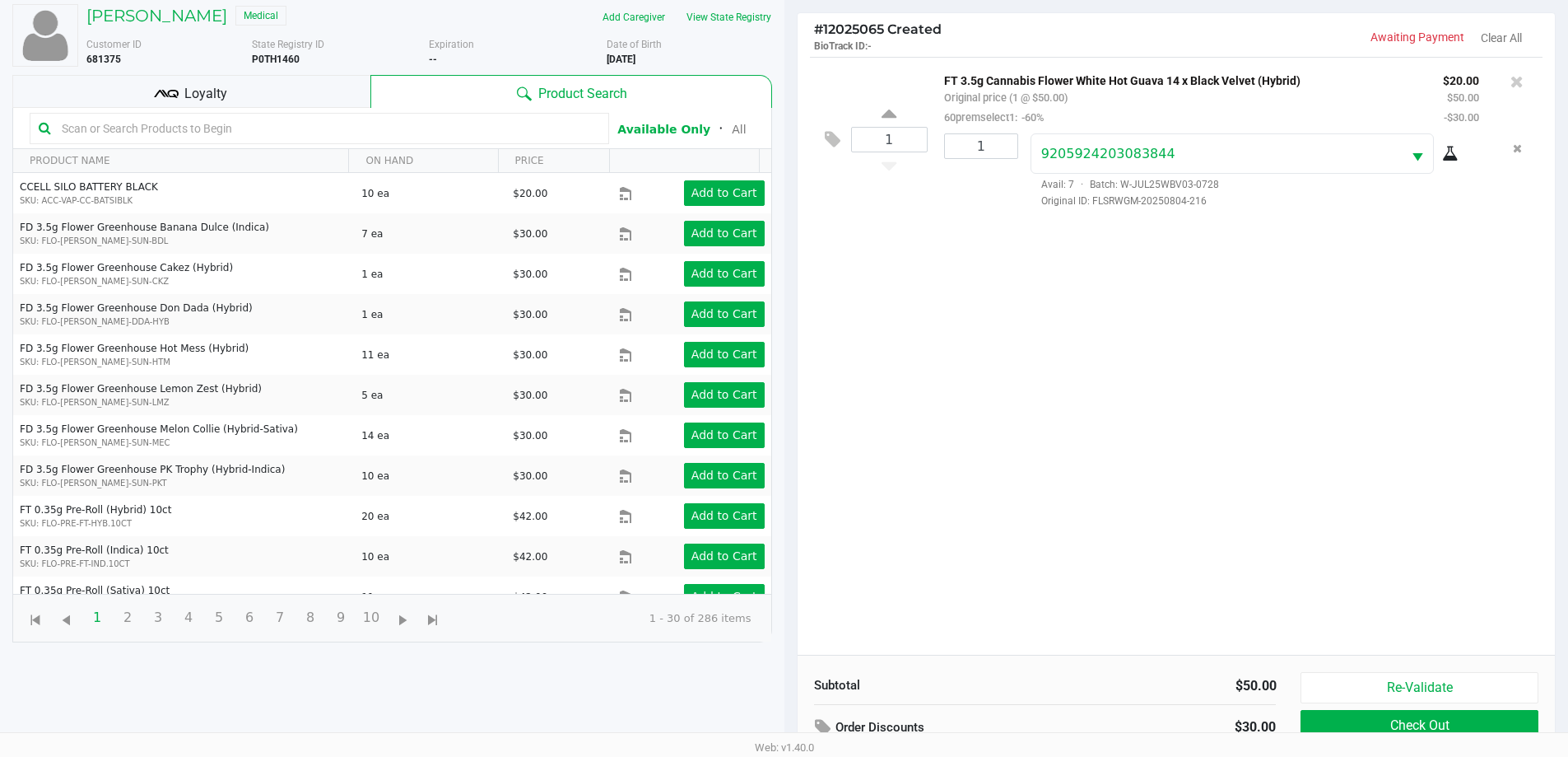
scroll to position [177, 0]
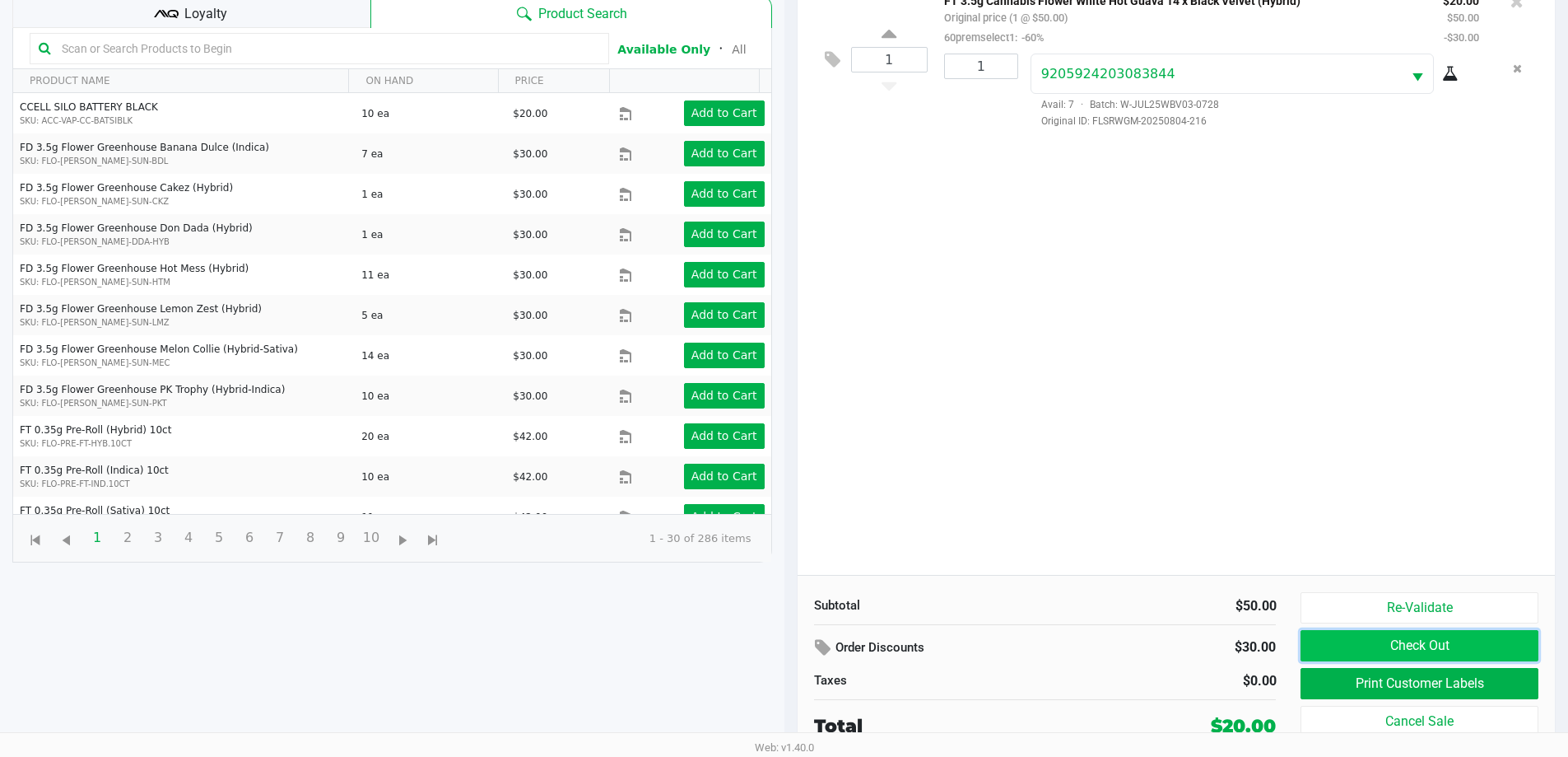
click at [1490, 659] on button "Check Out" at bounding box center [1419, 646] width 237 height 31
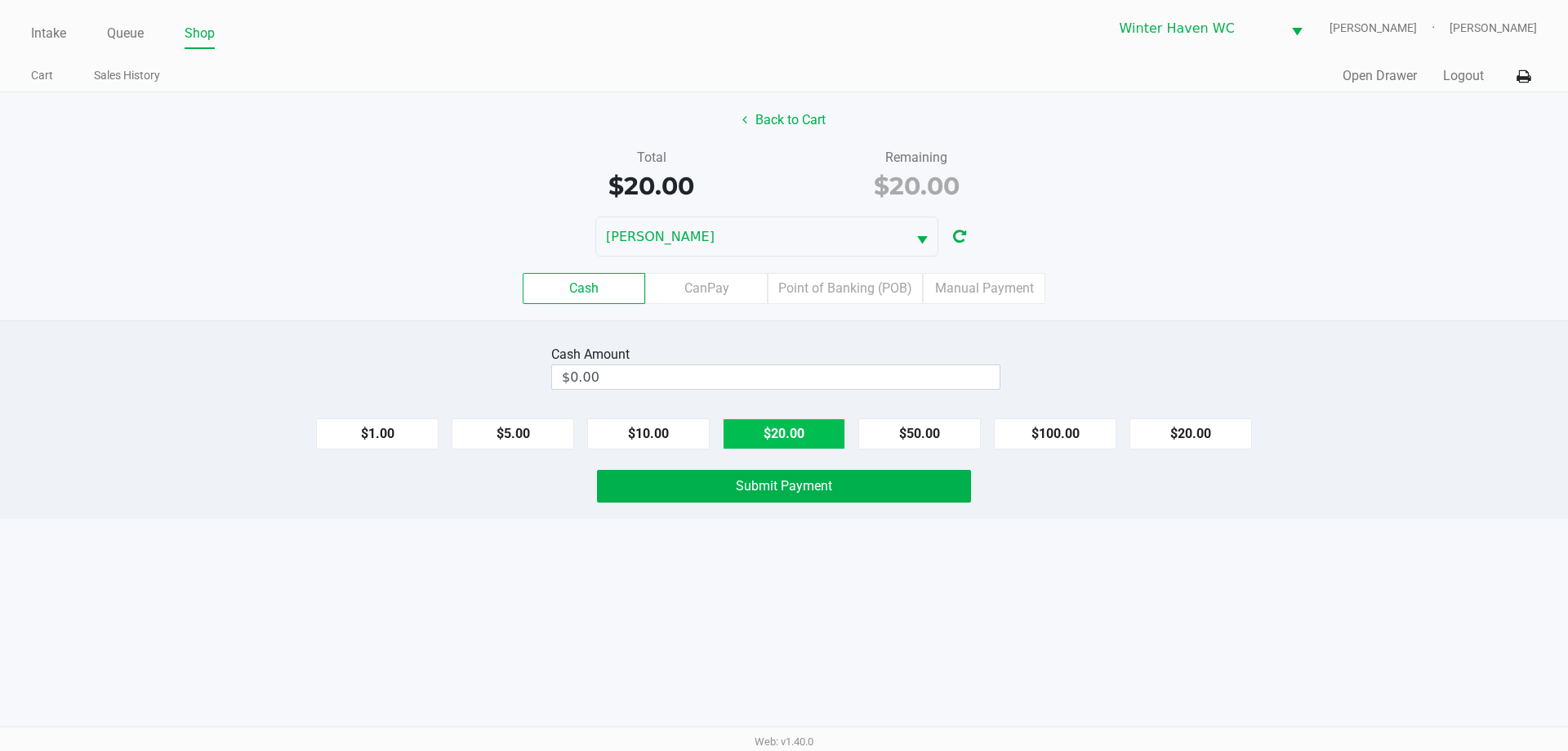
click at [790, 447] on button "$20.00" at bounding box center [784, 434] width 122 height 31
type input "$20.00"
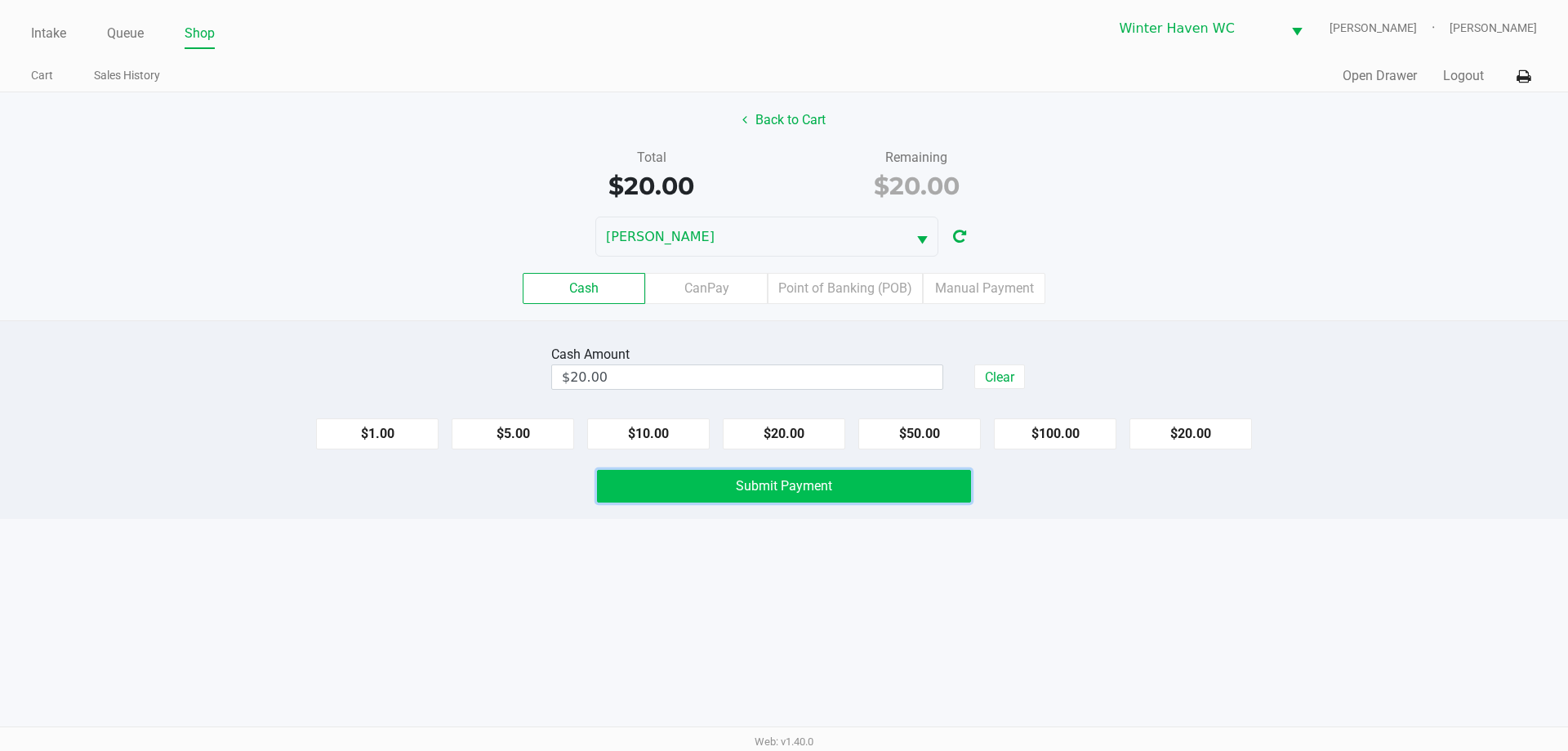
click at [817, 480] on span "Submit Payment" at bounding box center [784, 486] width 96 height 15
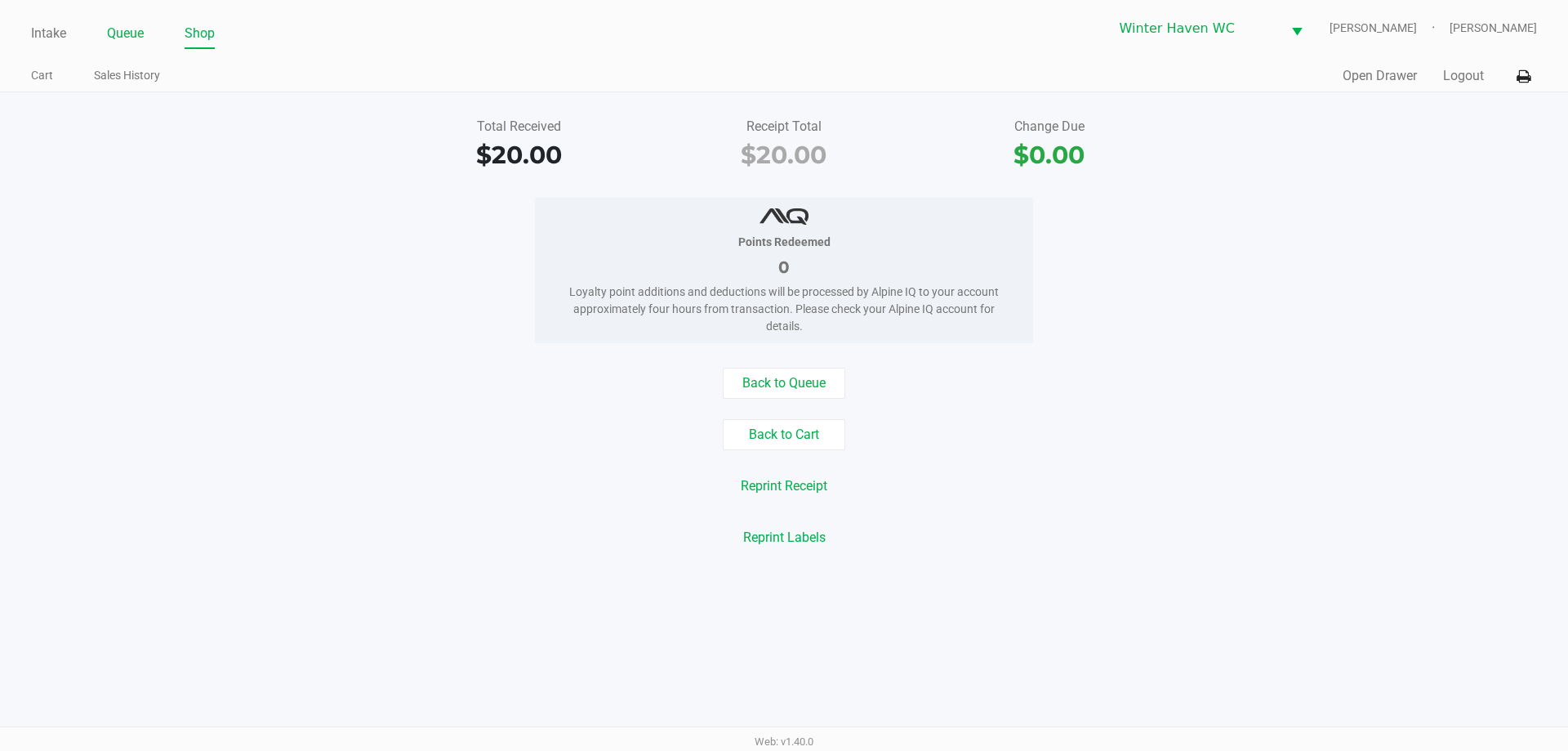
click at [118, 38] on link "Queue" at bounding box center [125, 34] width 37 height 23
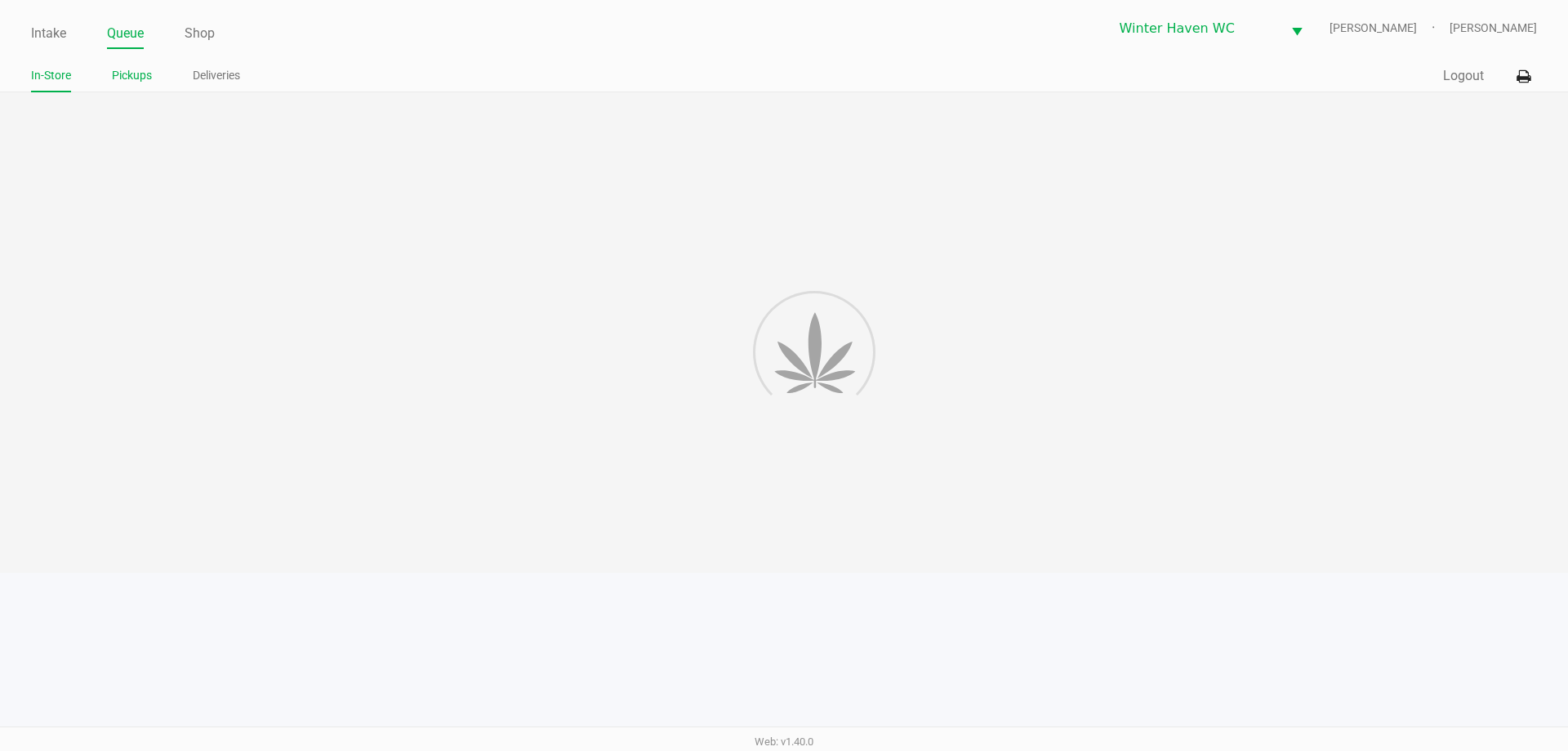
click at [143, 74] on link "Pickups" at bounding box center [132, 75] width 40 height 20
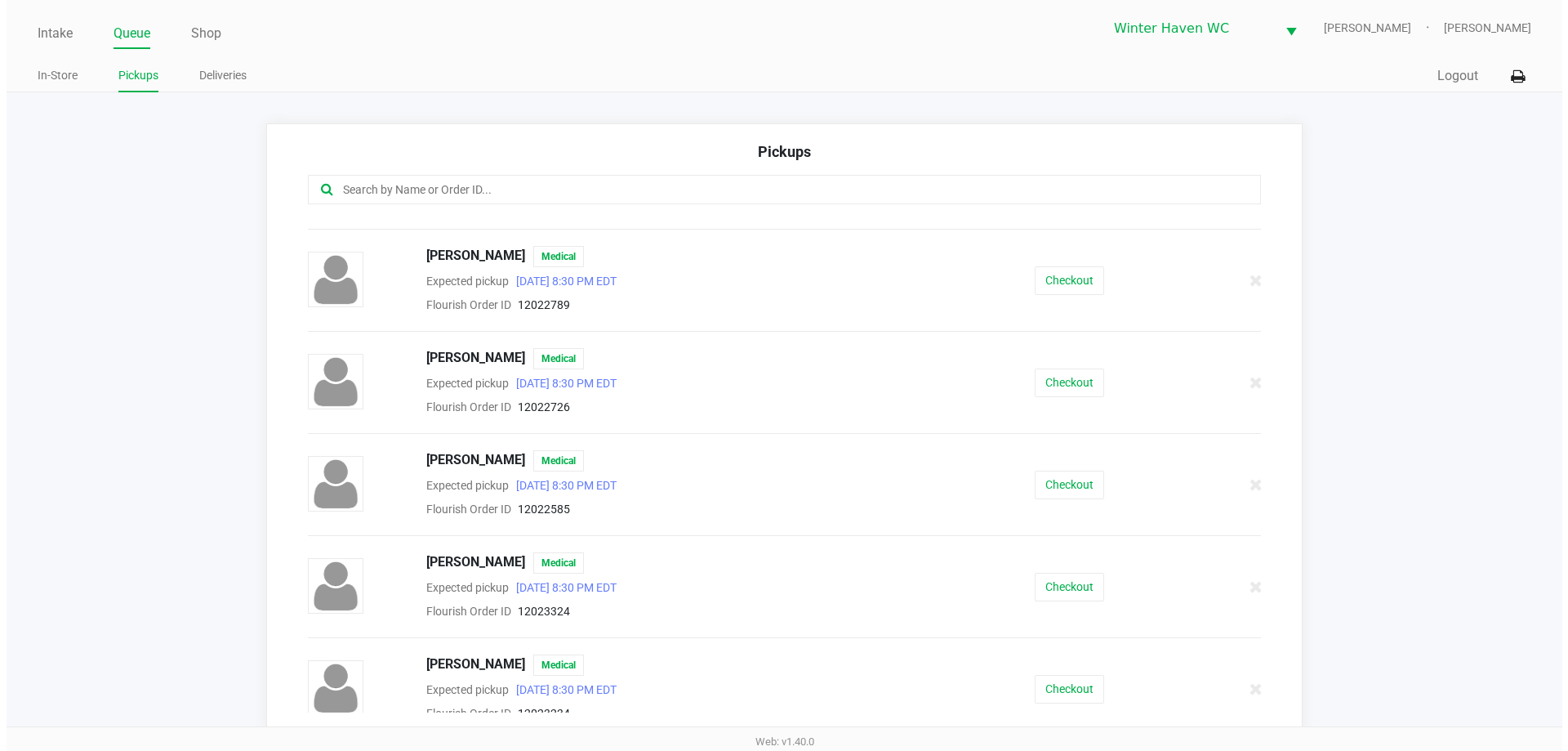
scroll to position [193, 0]
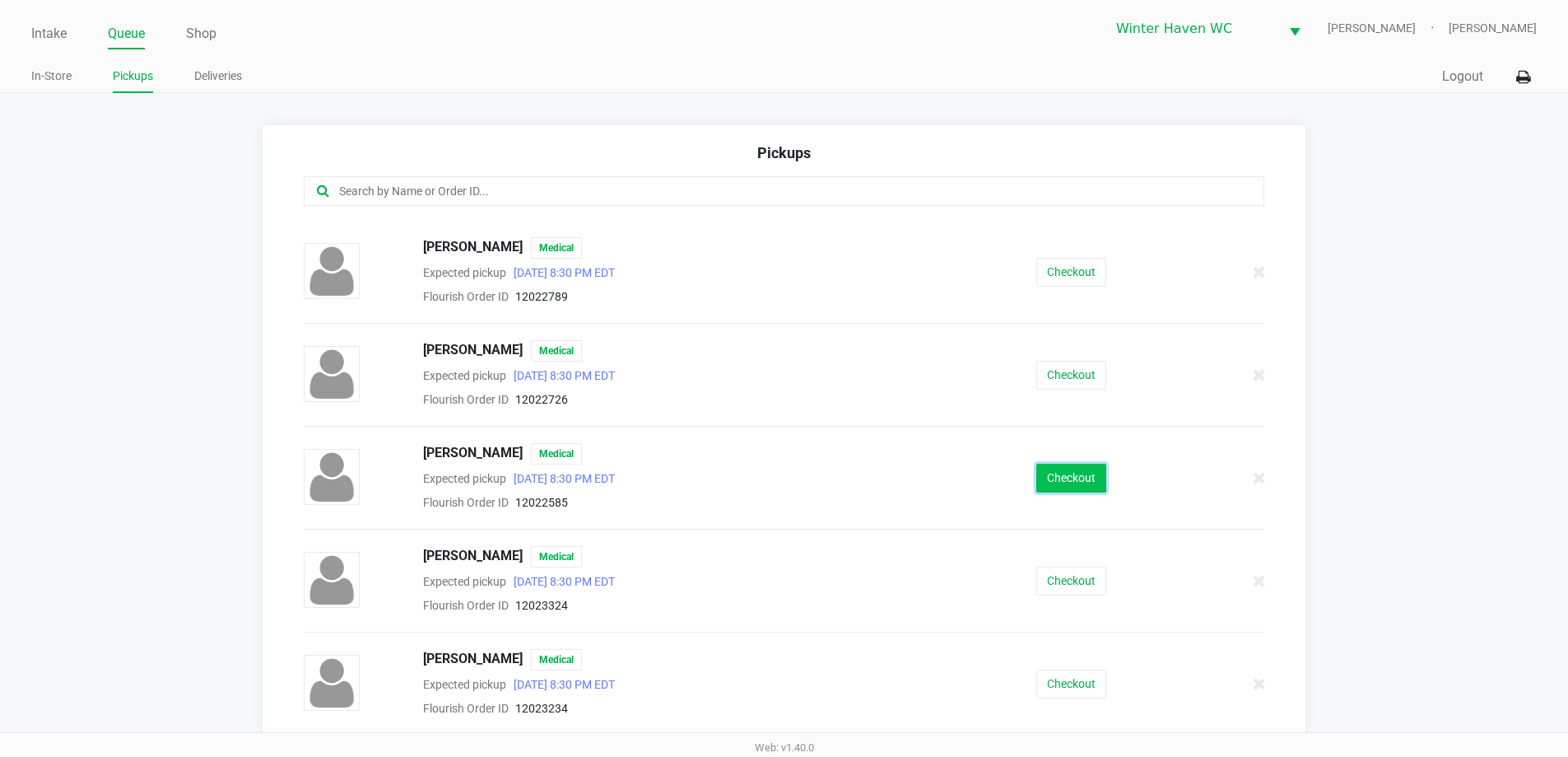
click at [1076, 471] on button "Checkout" at bounding box center [1071, 478] width 70 height 29
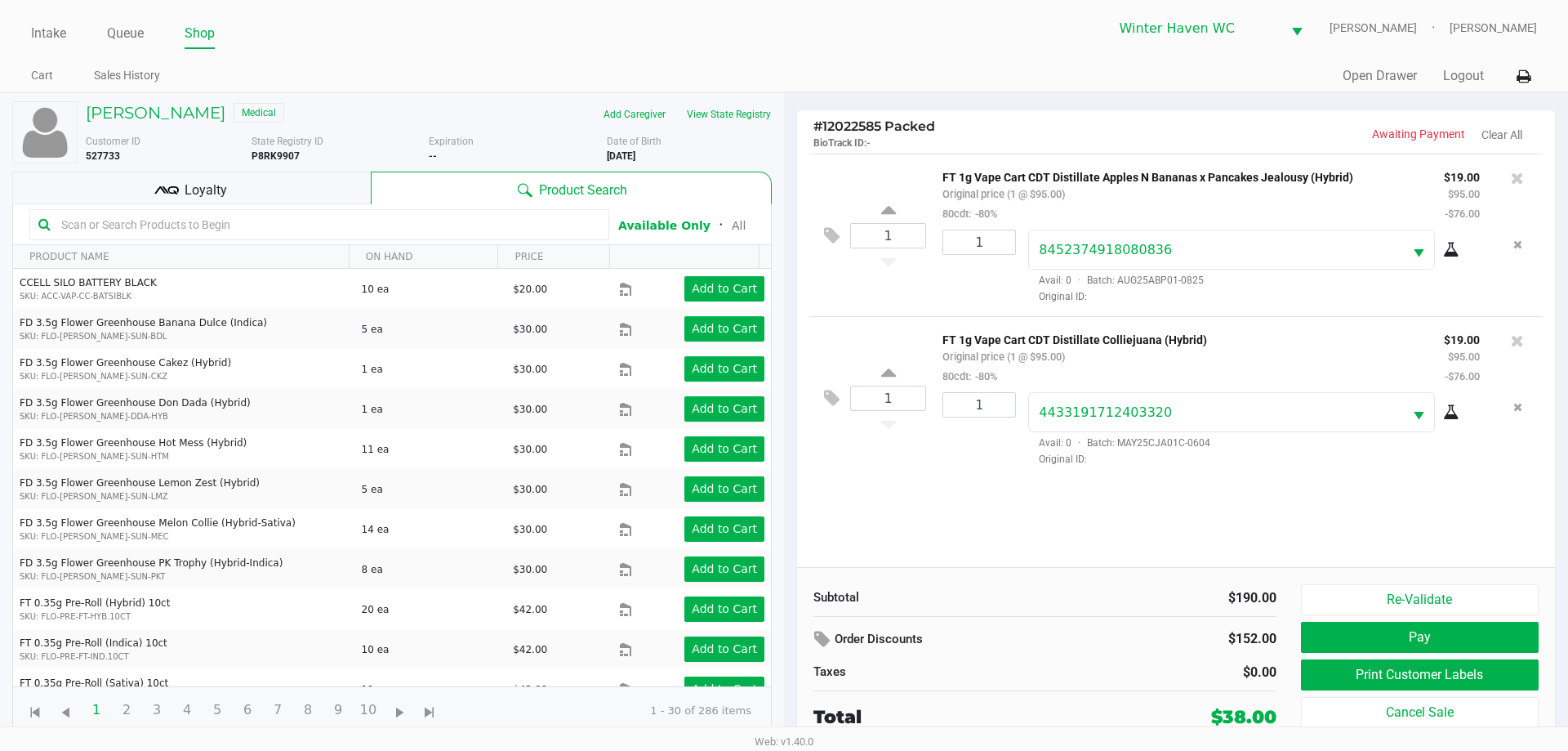
click at [287, 254] on th "PRODUCT NAME" at bounding box center [181, 257] width 336 height 24
click at [293, 232] on input "text" at bounding box center [327, 224] width 545 height 24
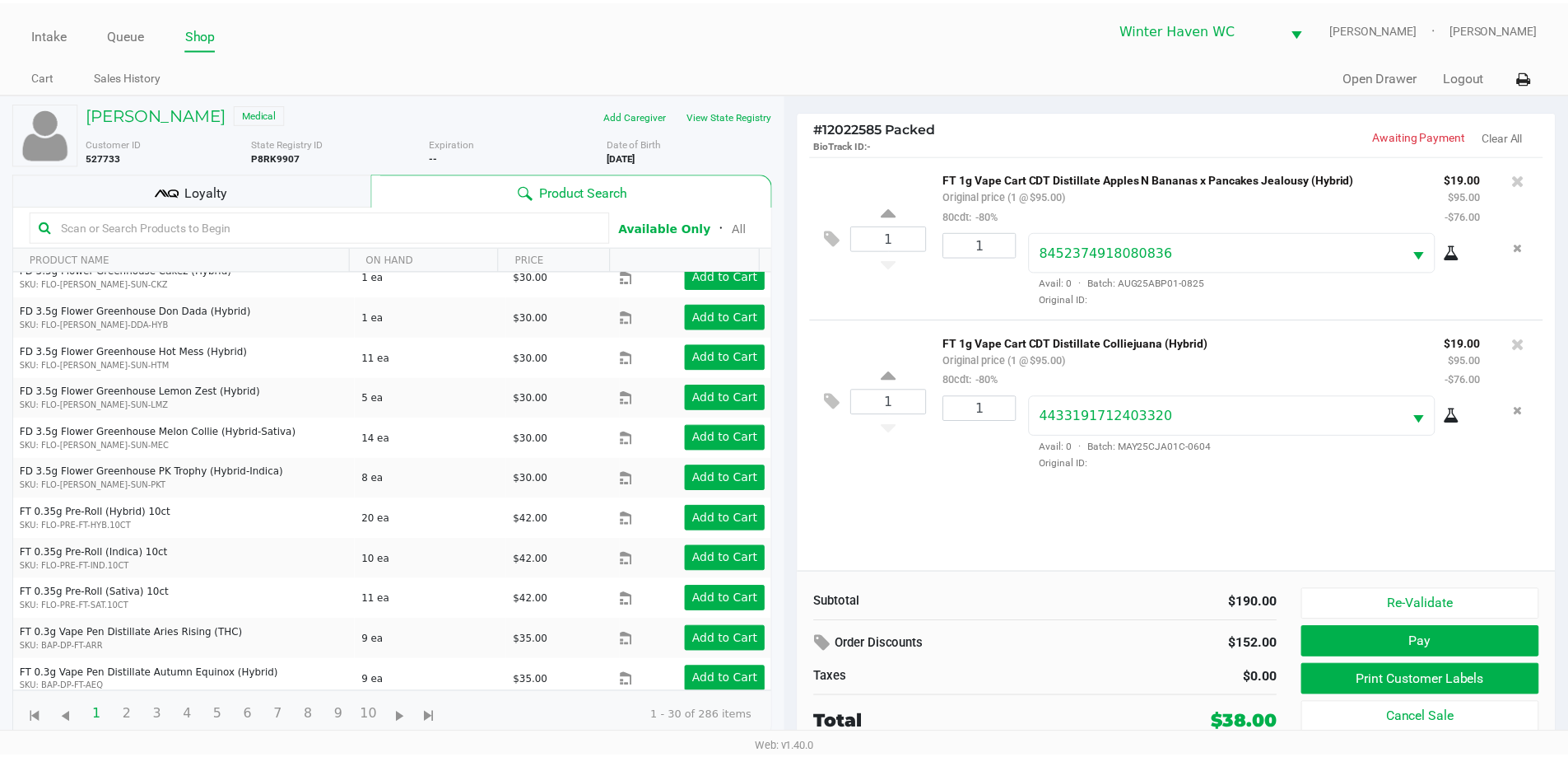
scroll to position [247, 0]
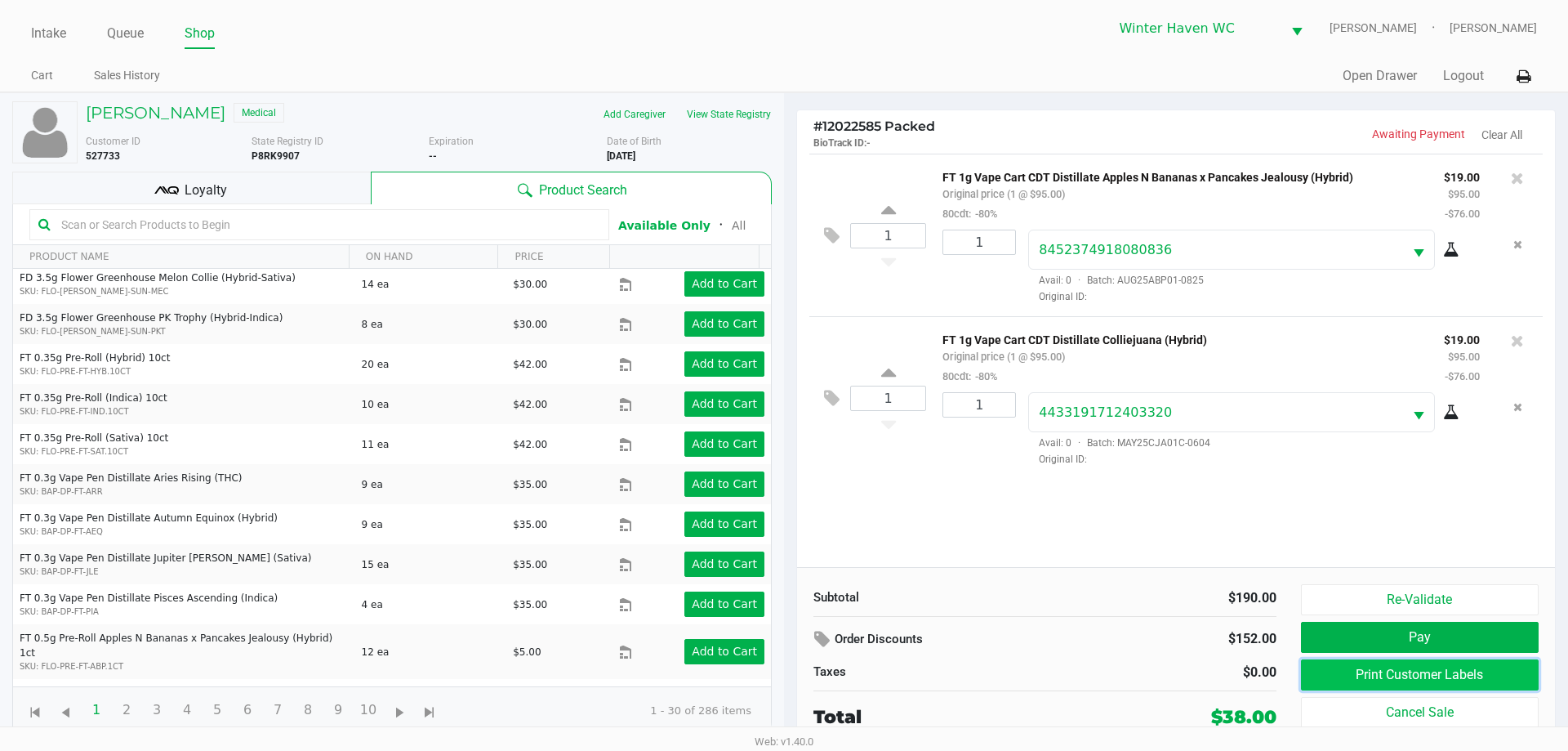
click at [1520, 668] on button "Print Customer Labels" at bounding box center [1419, 674] width 237 height 31
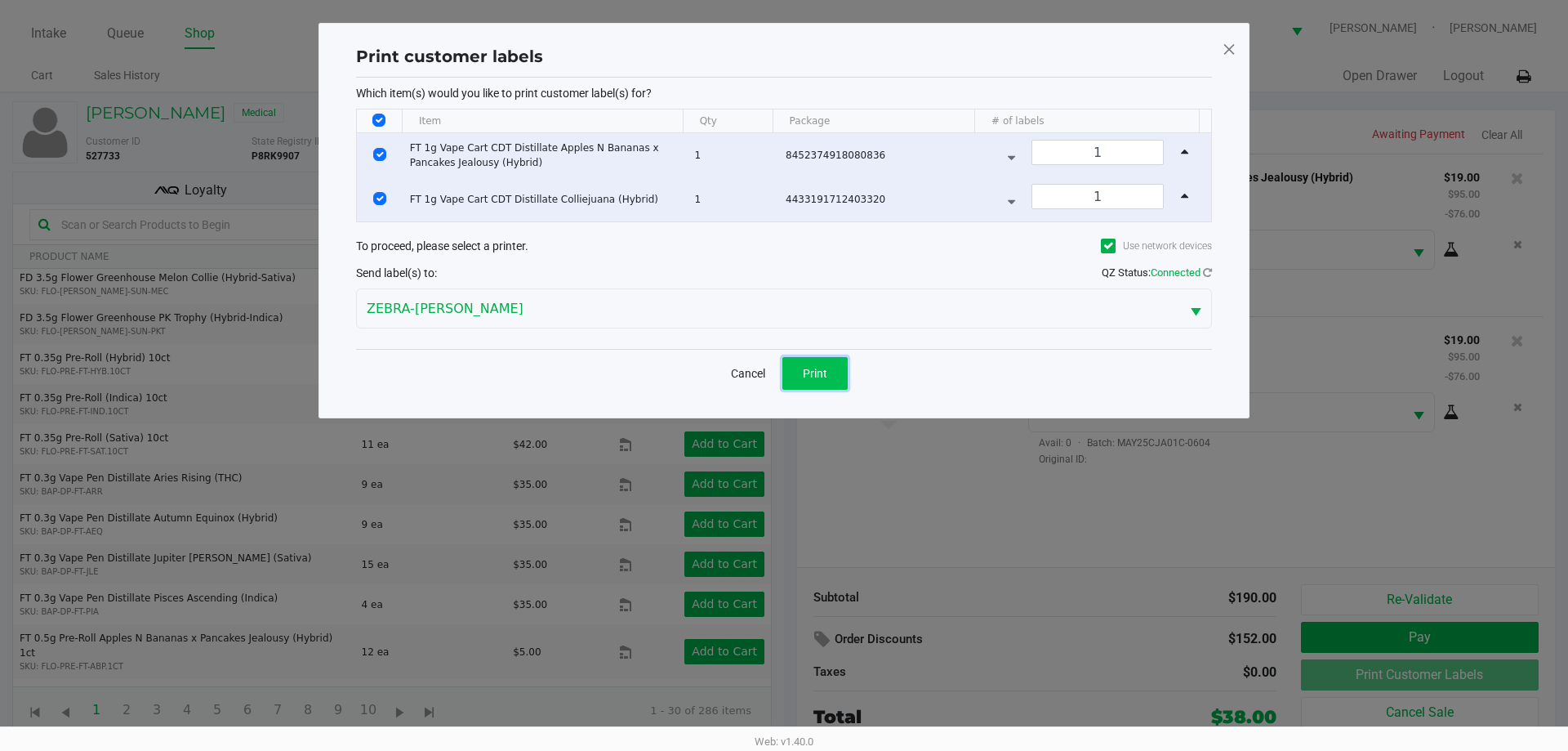
click at [809, 366] on span "Print" at bounding box center [814, 373] width 24 height 13
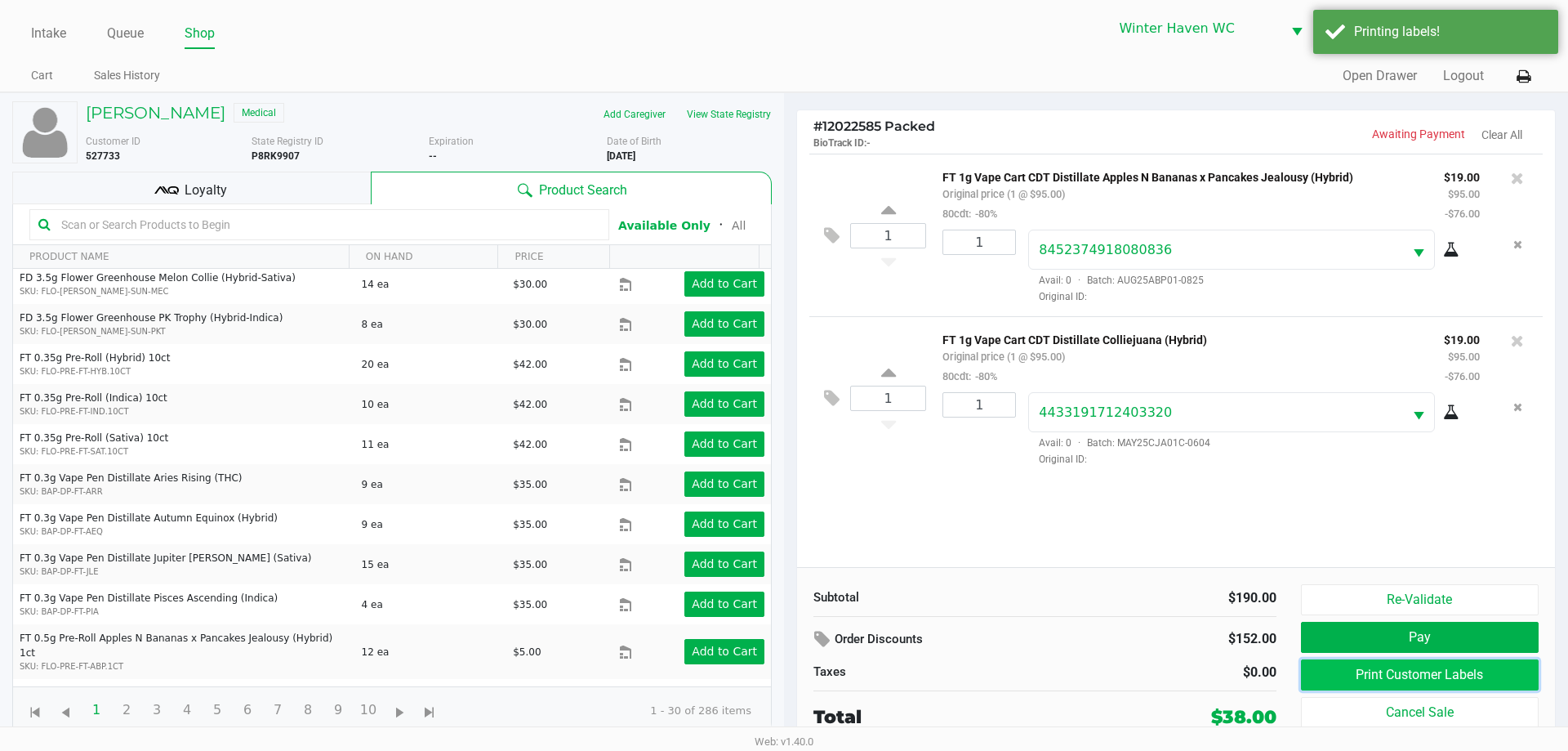
click at [1454, 659] on button "Print Customer Labels" at bounding box center [1419, 674] width 237 height 31
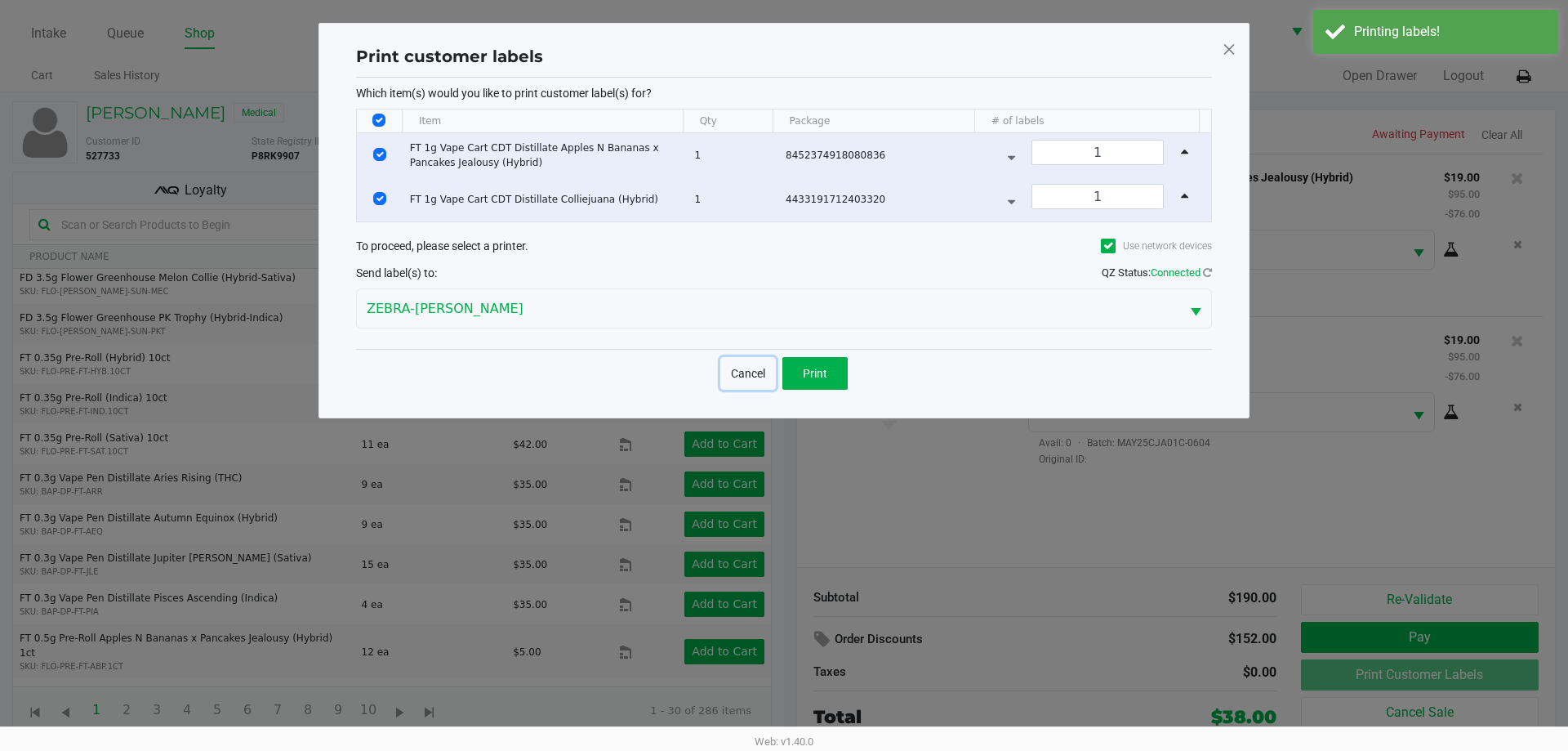
click at [764, 374] on button "Cancel" at bounding box center [748, 373] width 56 height 33
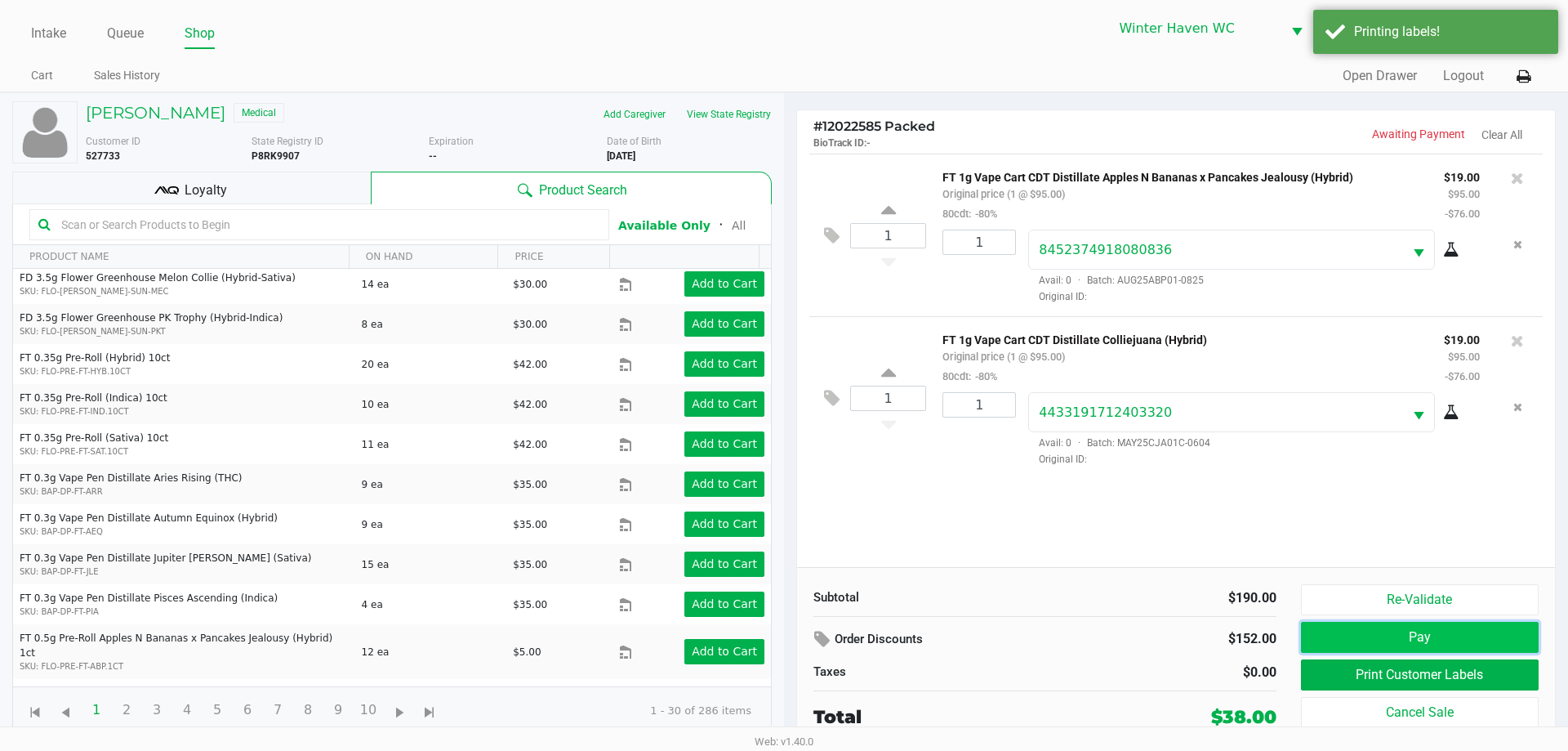
click at [1396, 632] on button "Pay" at bounding box center [1419, 637] width 237 height 31
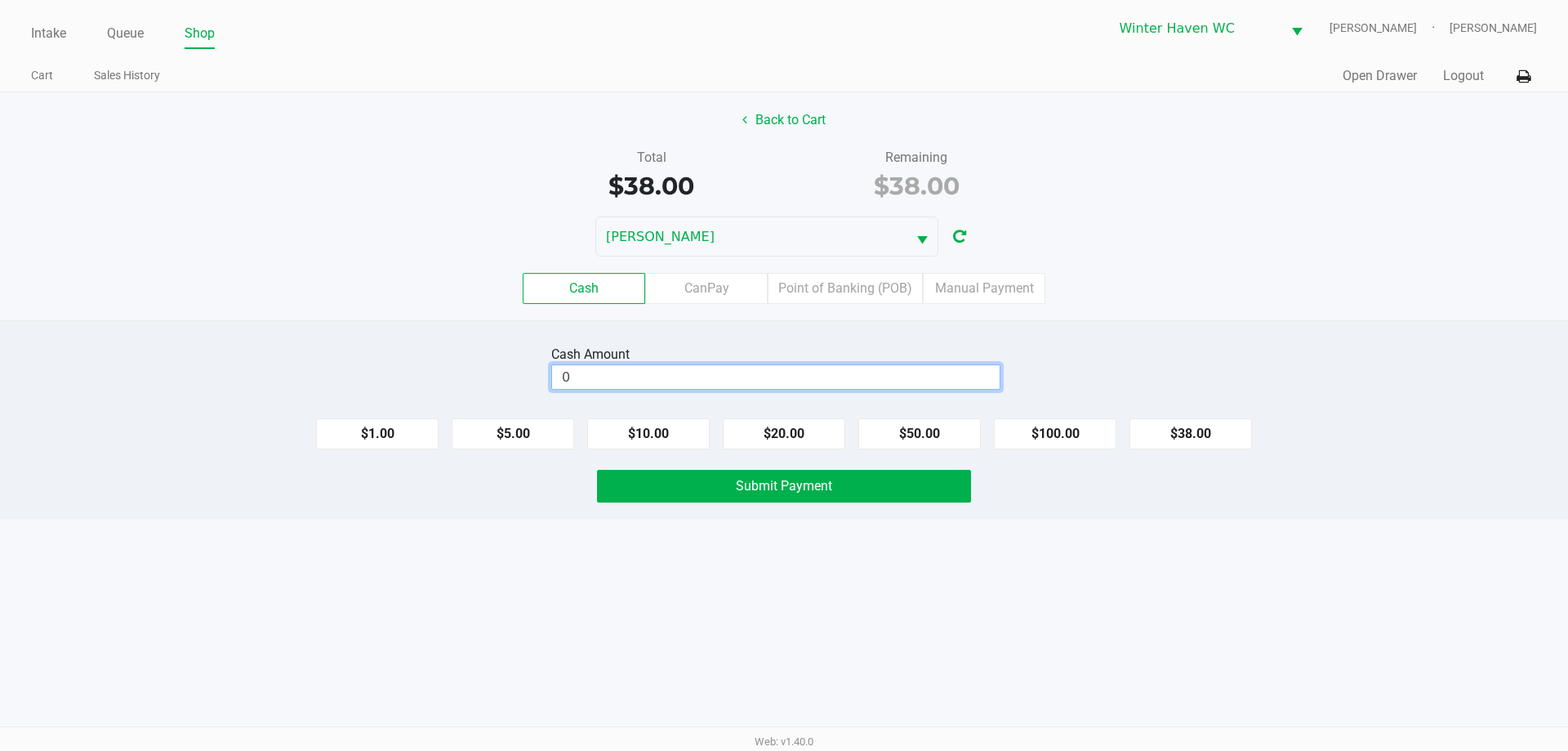
click at [798, 366] on input "0" at bounding box center [775, 377] width 447 height 24
type input "$40.00"
click at [813, 493] on button "Submit Payment" at bounding box center [784, 486] width 374 height 33
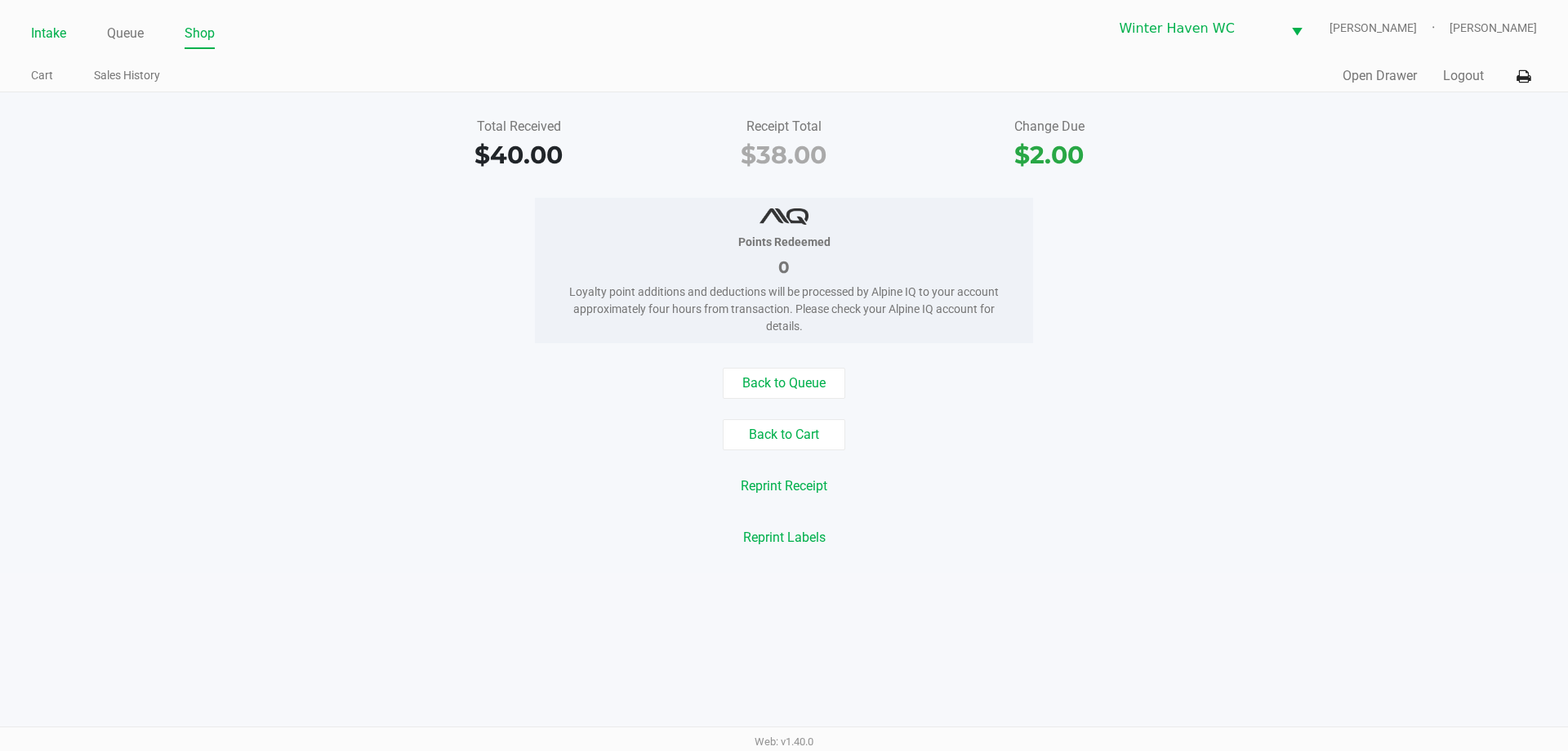
click at [51, 38] on link "Intake" at bounding box center [48, 34] width 36 height 23
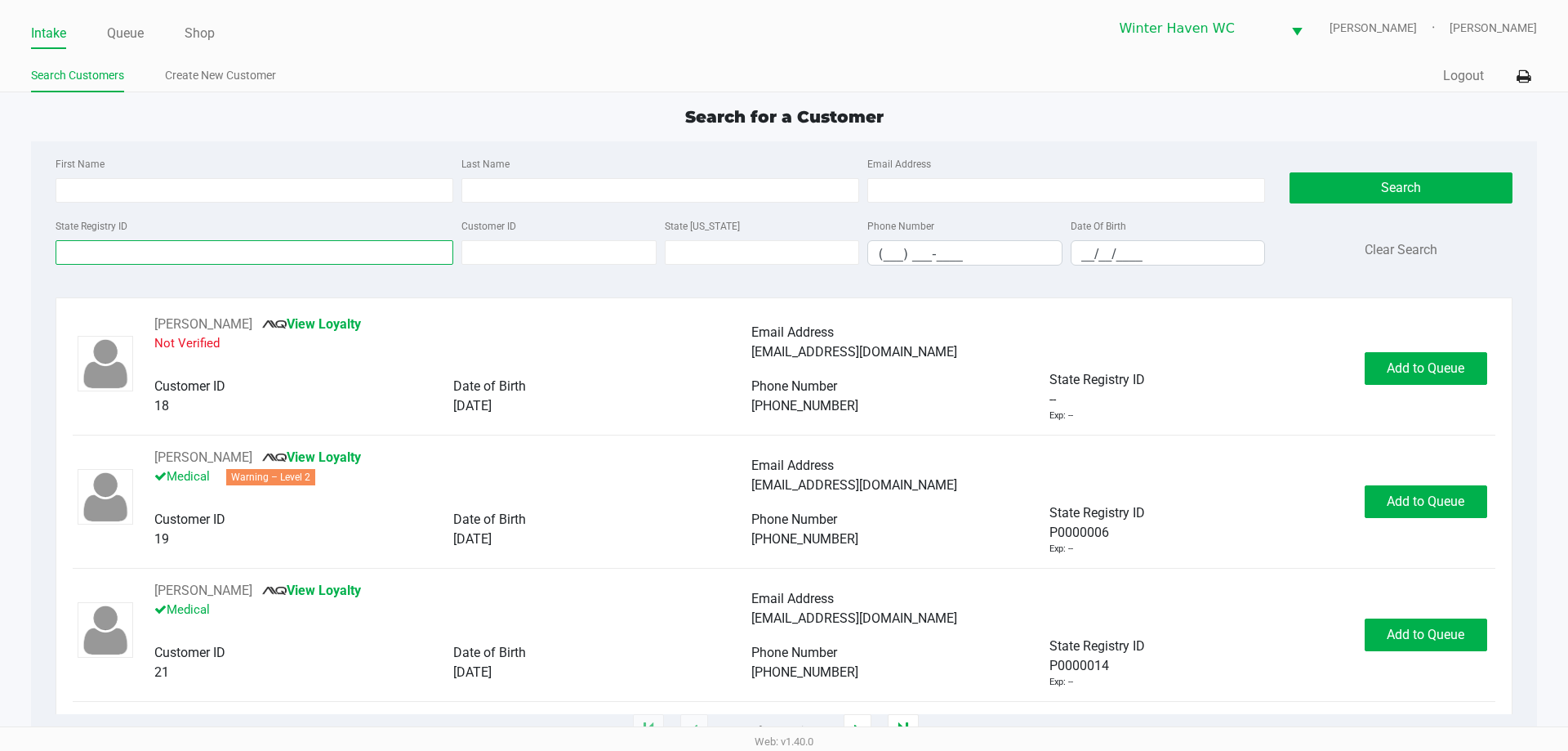
click at [248, 246] on input "State Registry ID" at bounding box center [255, 252] width 398 height 24
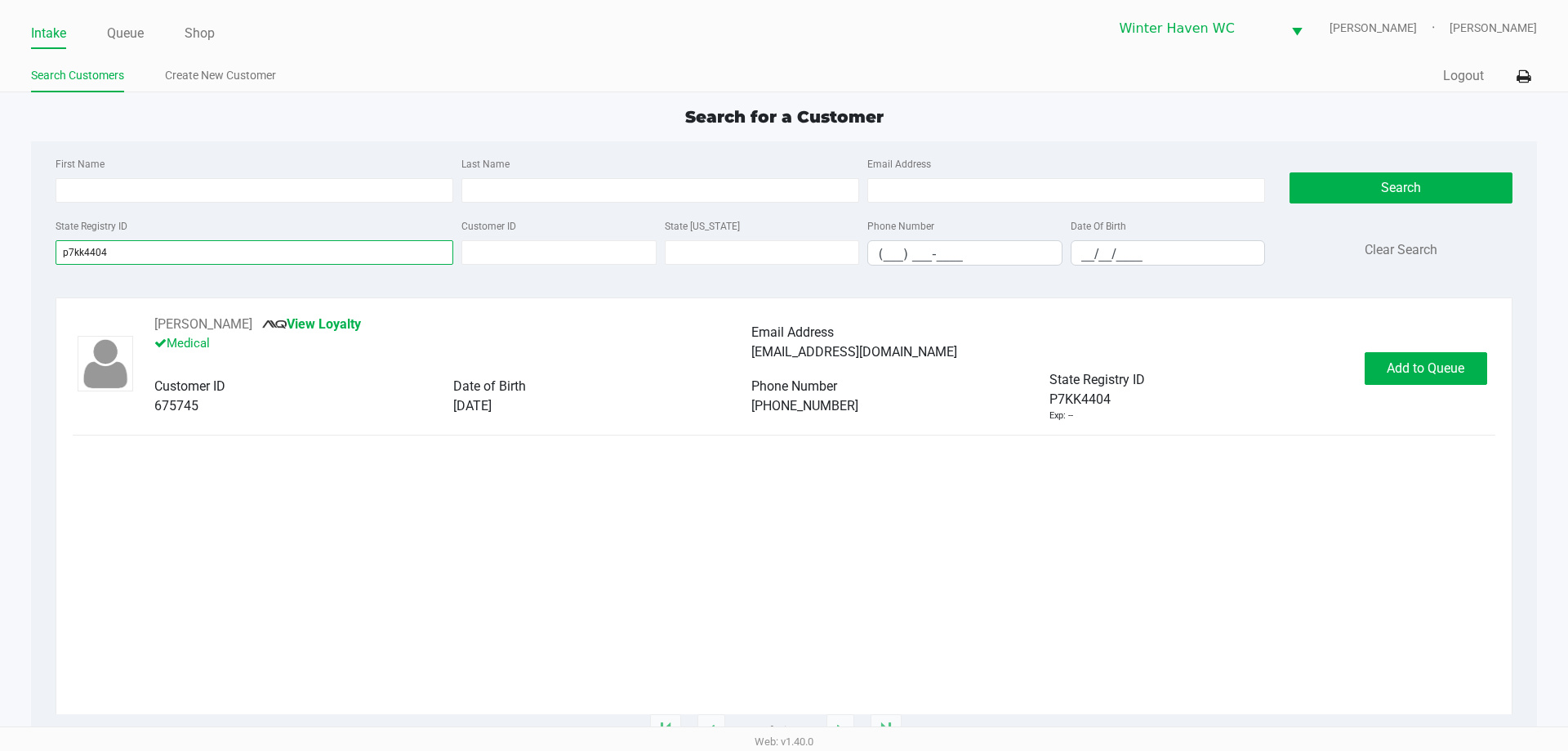
type input "p7kk4404"
click at [141, 39] on link "Queue" at bounding box center [125, 34] width 37 height 23
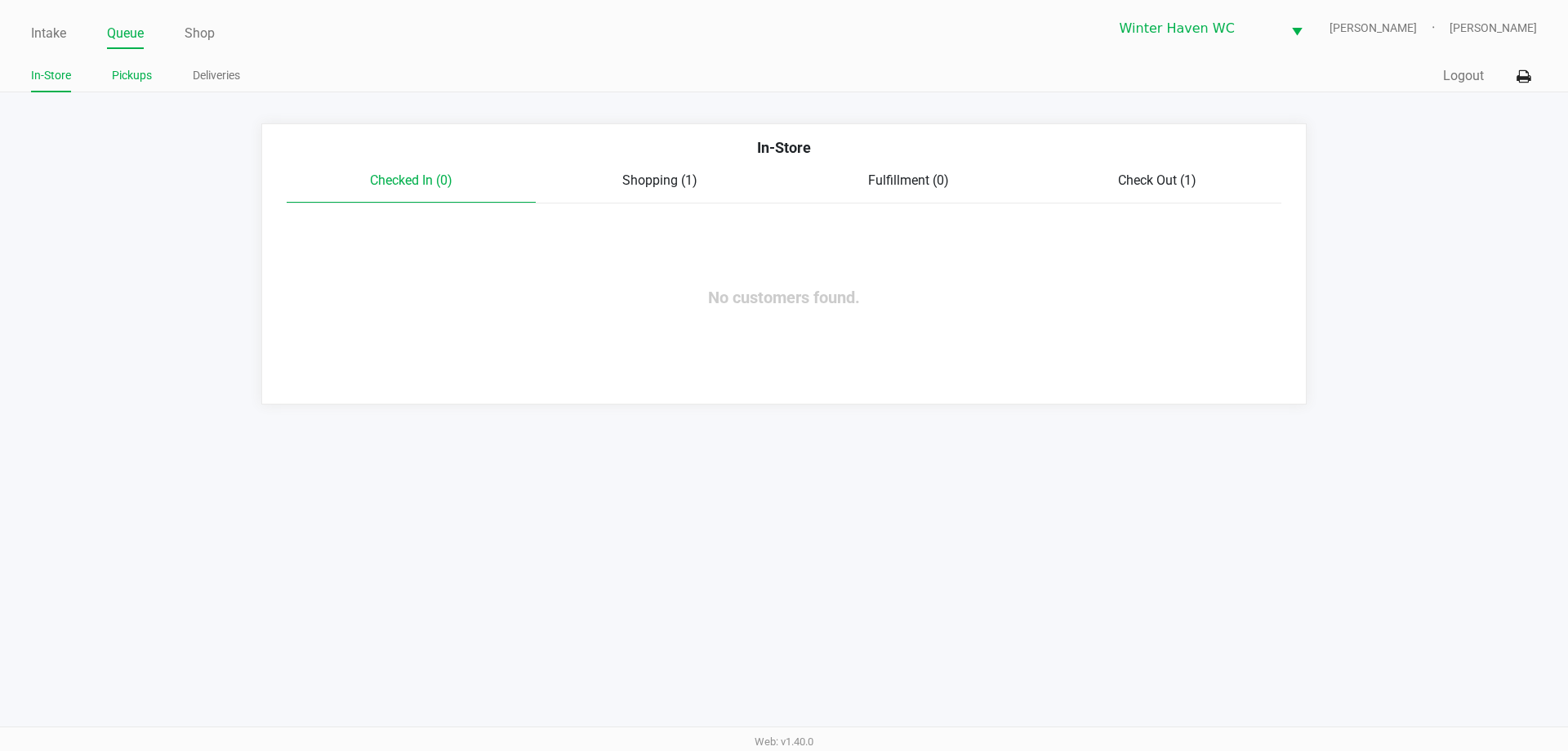
click at [139, 73] on link "Pickups" at bounding box center [132, 75] width 40 height 20
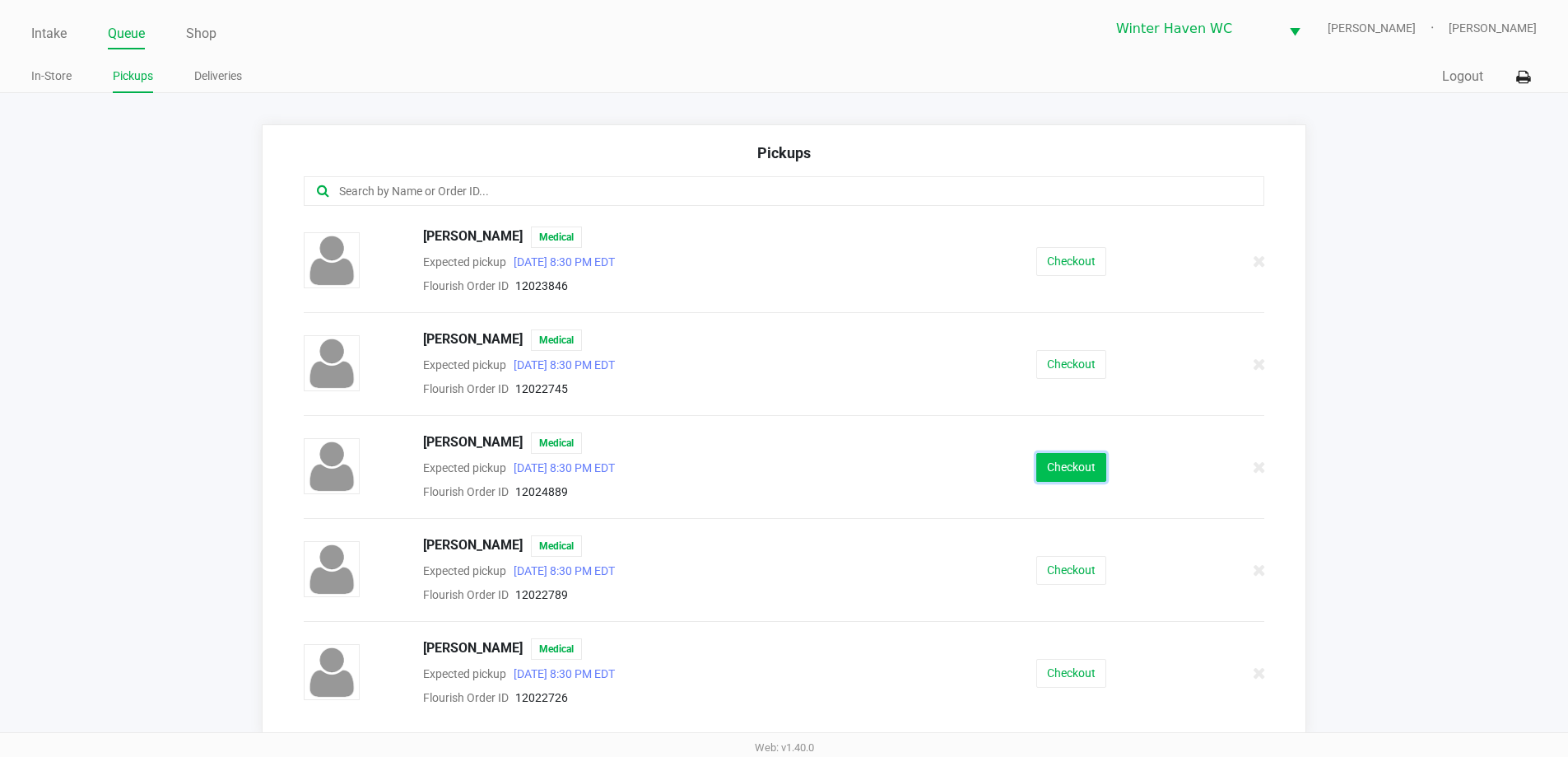
click at [1056, 457] on button "Checkout" at bounding box center [1071, 467] width 70 height 29
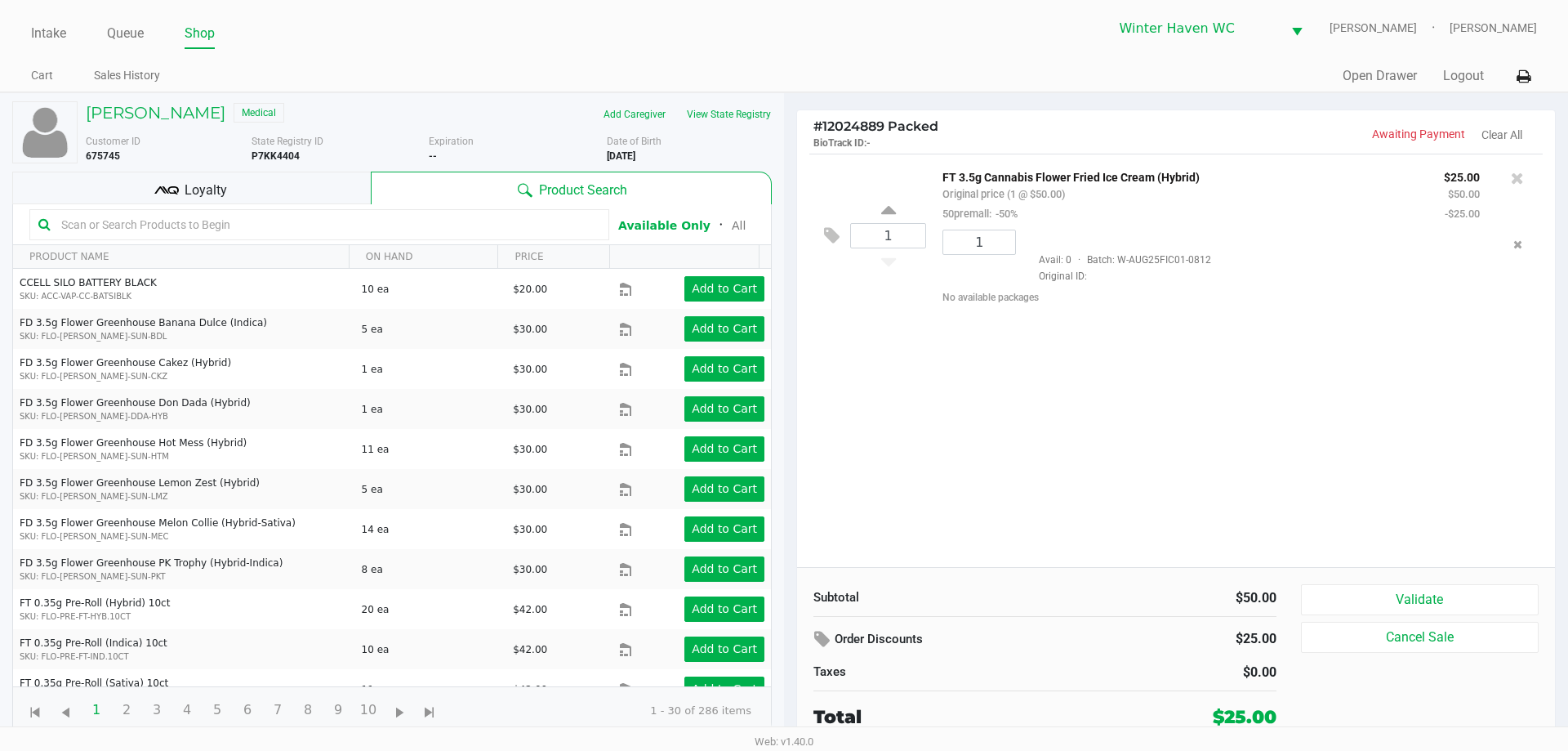
click at [241, 179] on div "Loyalty" at bounding box center [191, 188] width 359 height 33
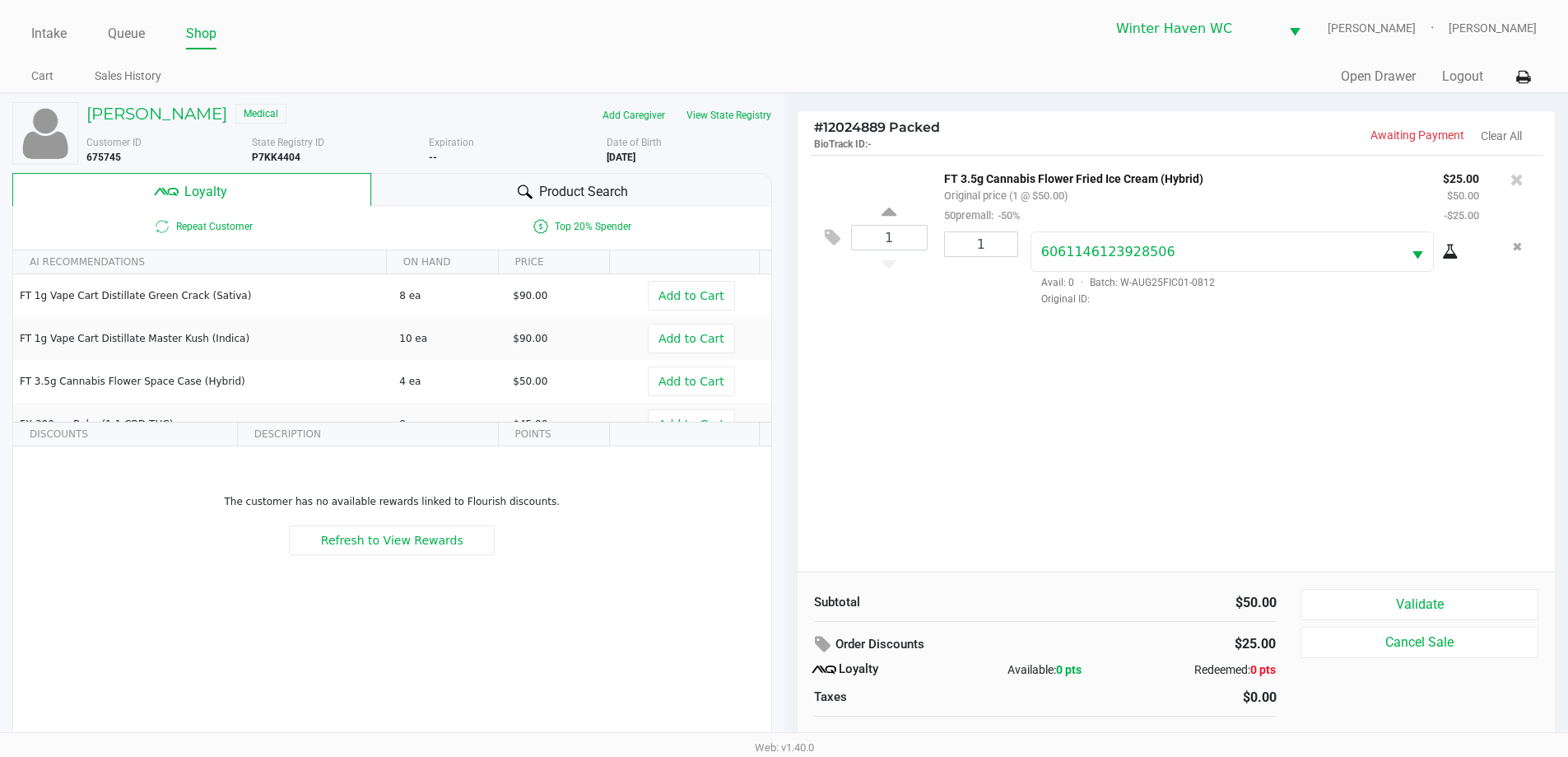
click at [557, 189] on span "Product Search" at bounding box center [583, 192] width 89 height 19
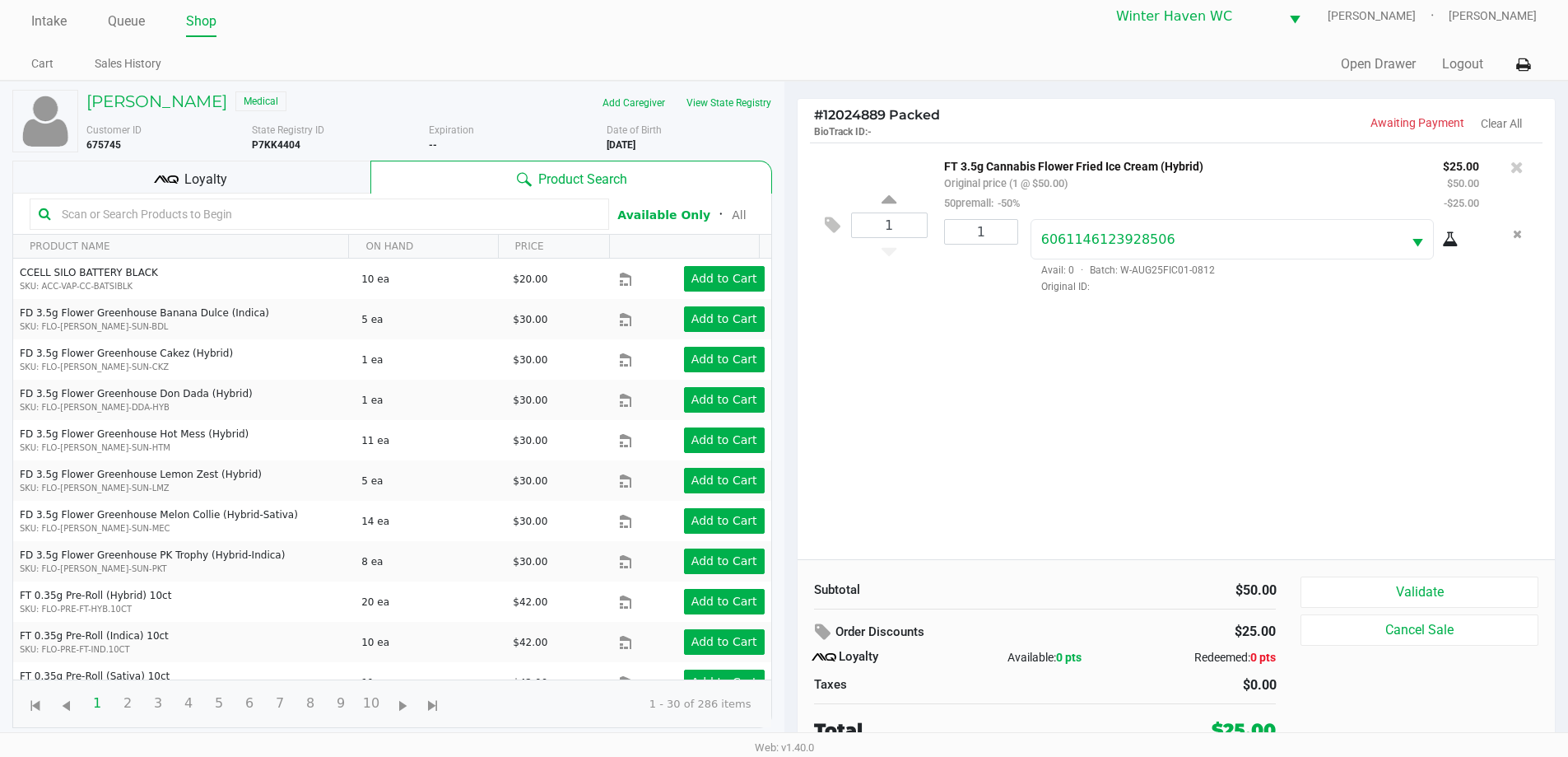
scroll to position [16, 0]
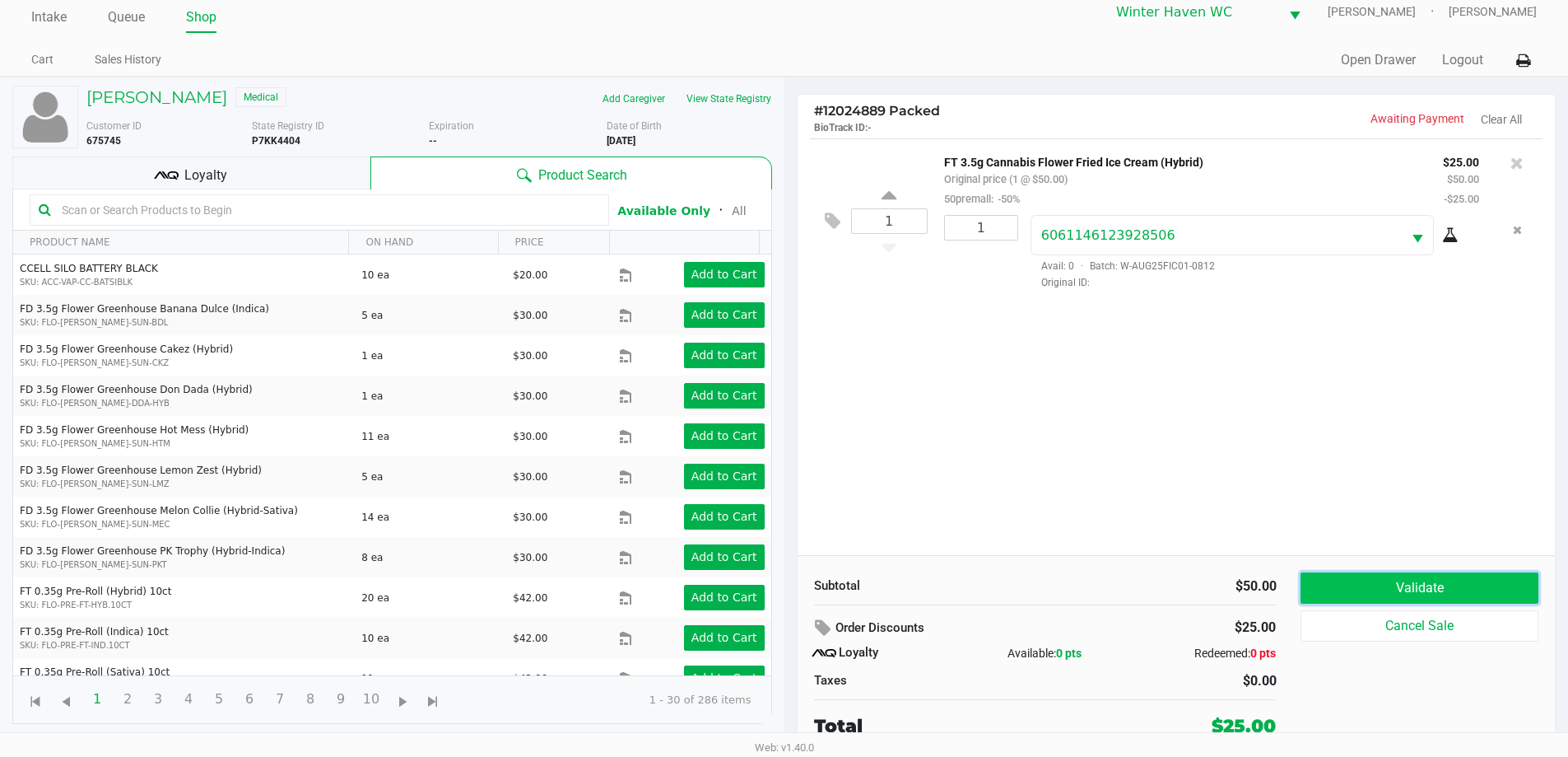
click at [1442, 583] on button "Validate" at bounding box center [1419, 587] width 237 height 31
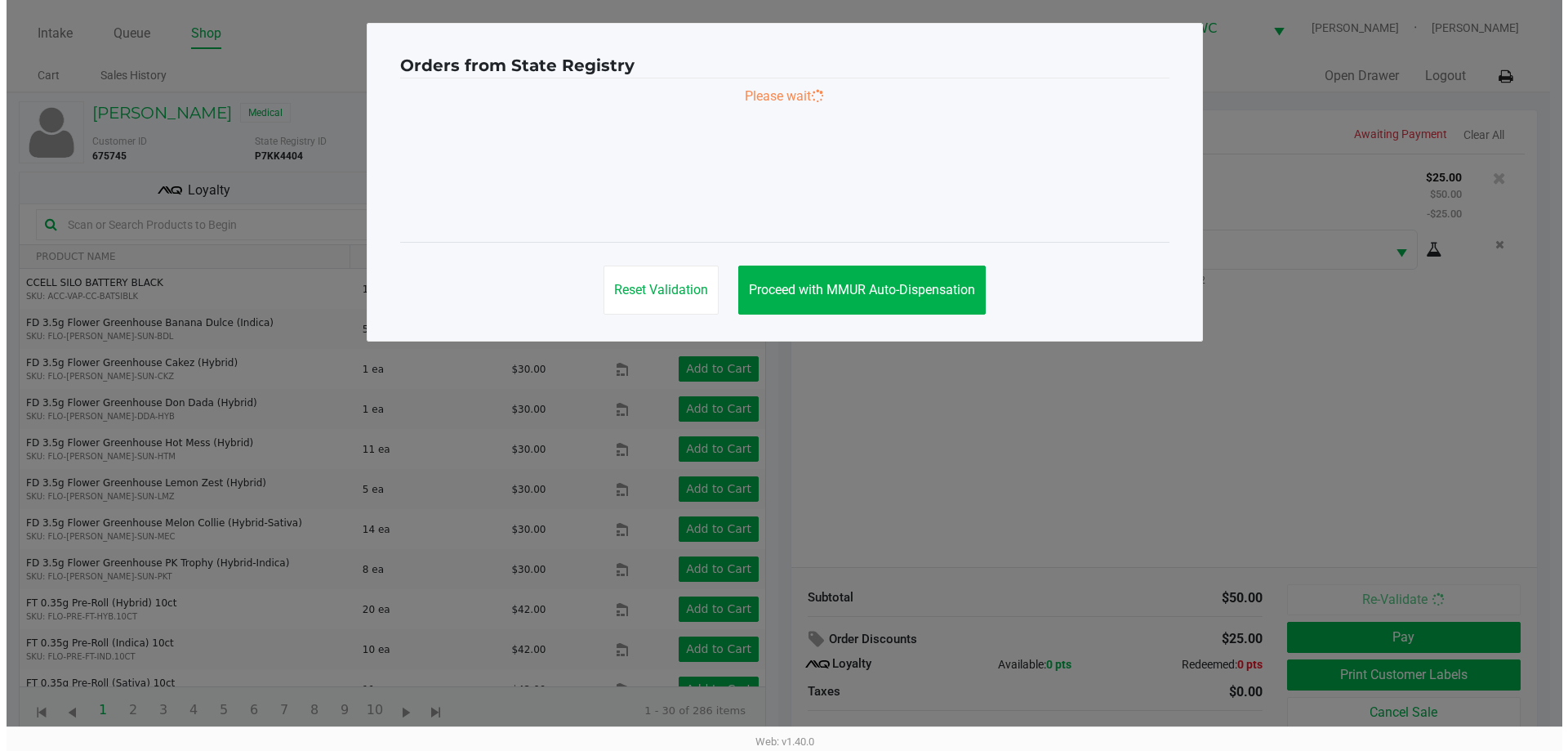
scroll to position [0, 0]
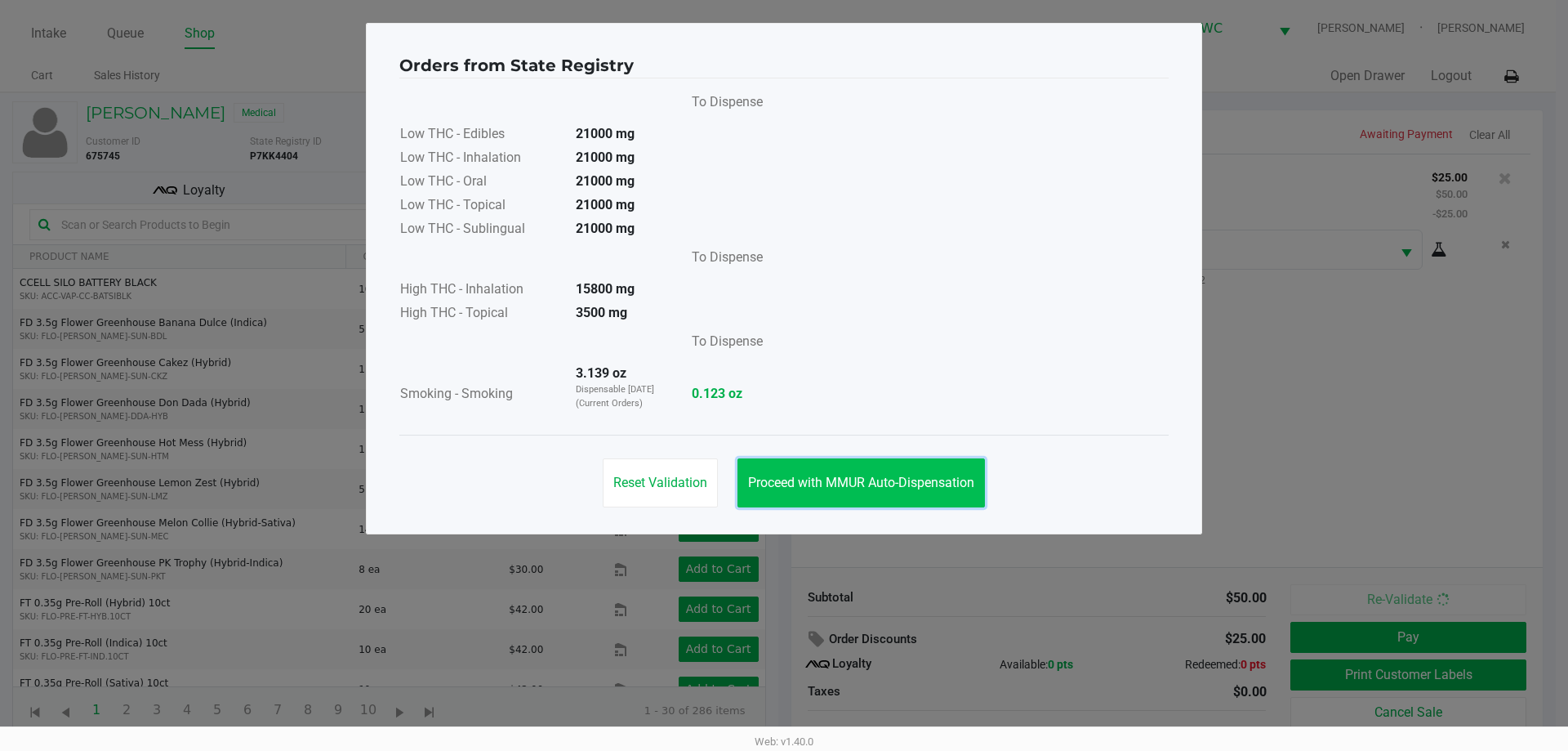
click at [876, 473] on button "Proceed with MMUR Auto-Dispensation" at bounding box center [860, 483] width 247 height 49
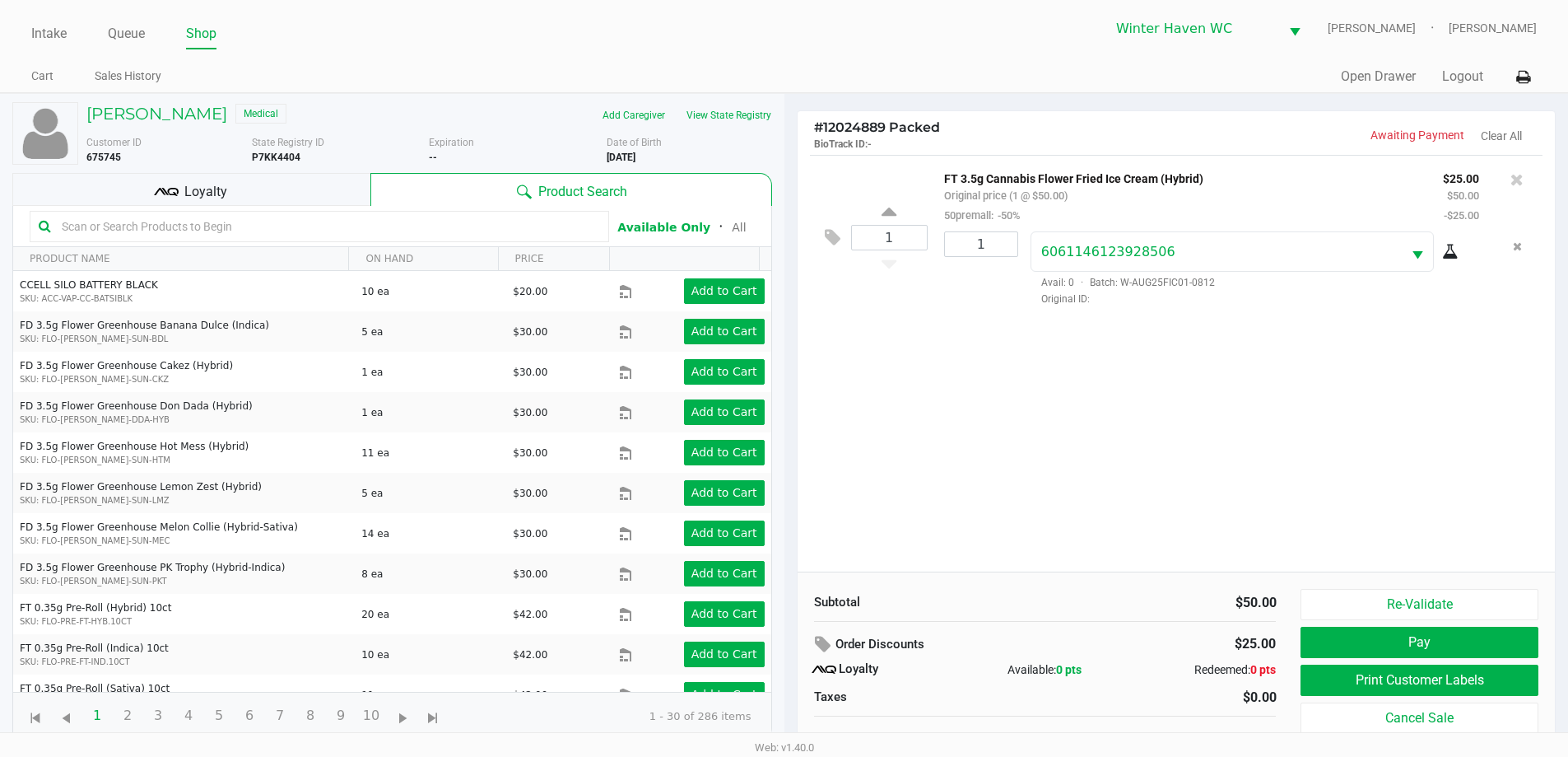
click at [1396, 662] on div "Re-Validate Pay Print Customer Labels Cancel Sale" at bounding box center [1425, 672] width 249 height 167
click at [1396, 676] on button "Print Customer Labels" at bounding box center [1419, 679] width 237 height 31
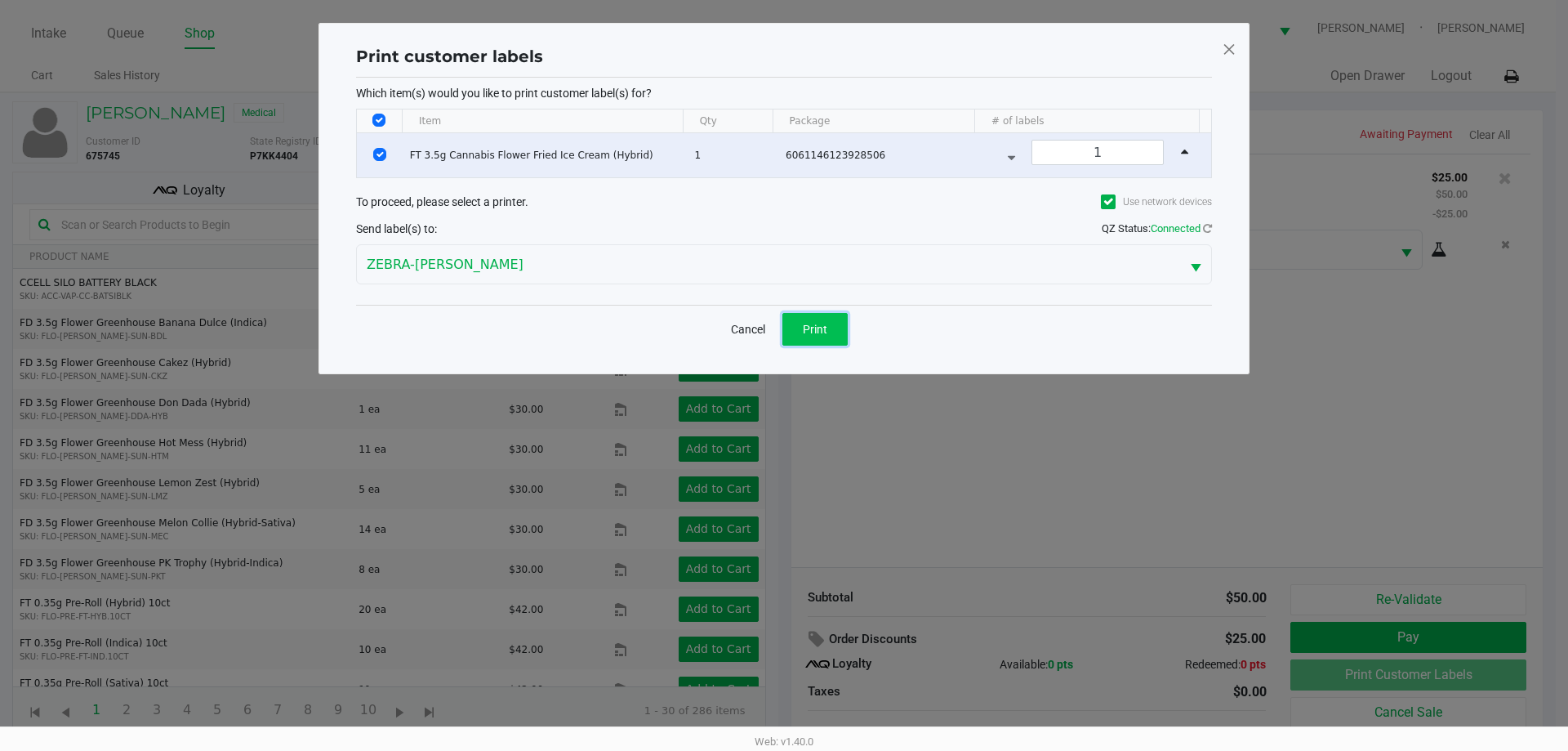
click at [805, 331] on span "Print" at bounding box center [814, 330] width 24 height 13
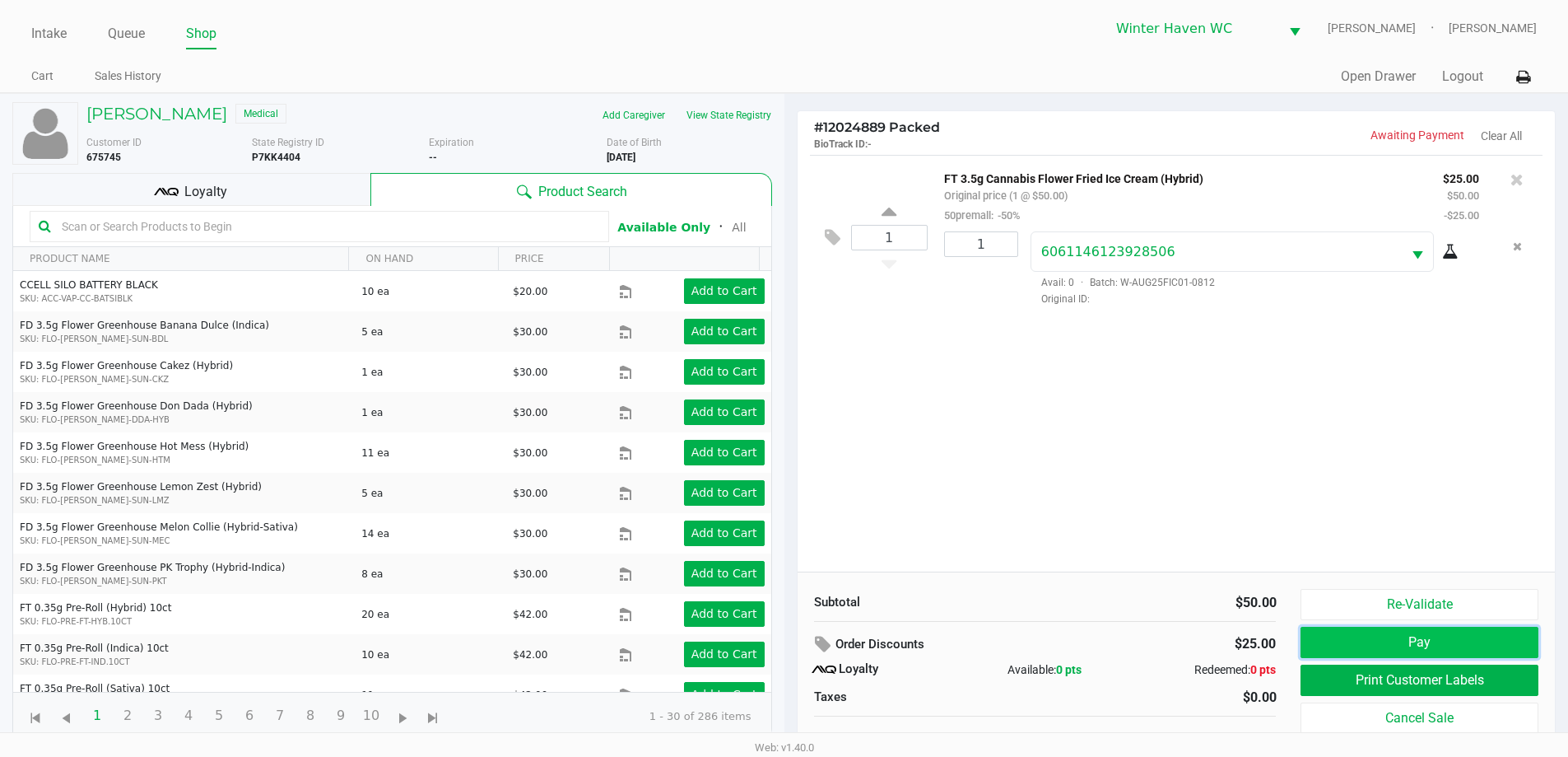
click at [1399, 644] on button "Pay" at bounding box center [1419, 642] width 237 height 31
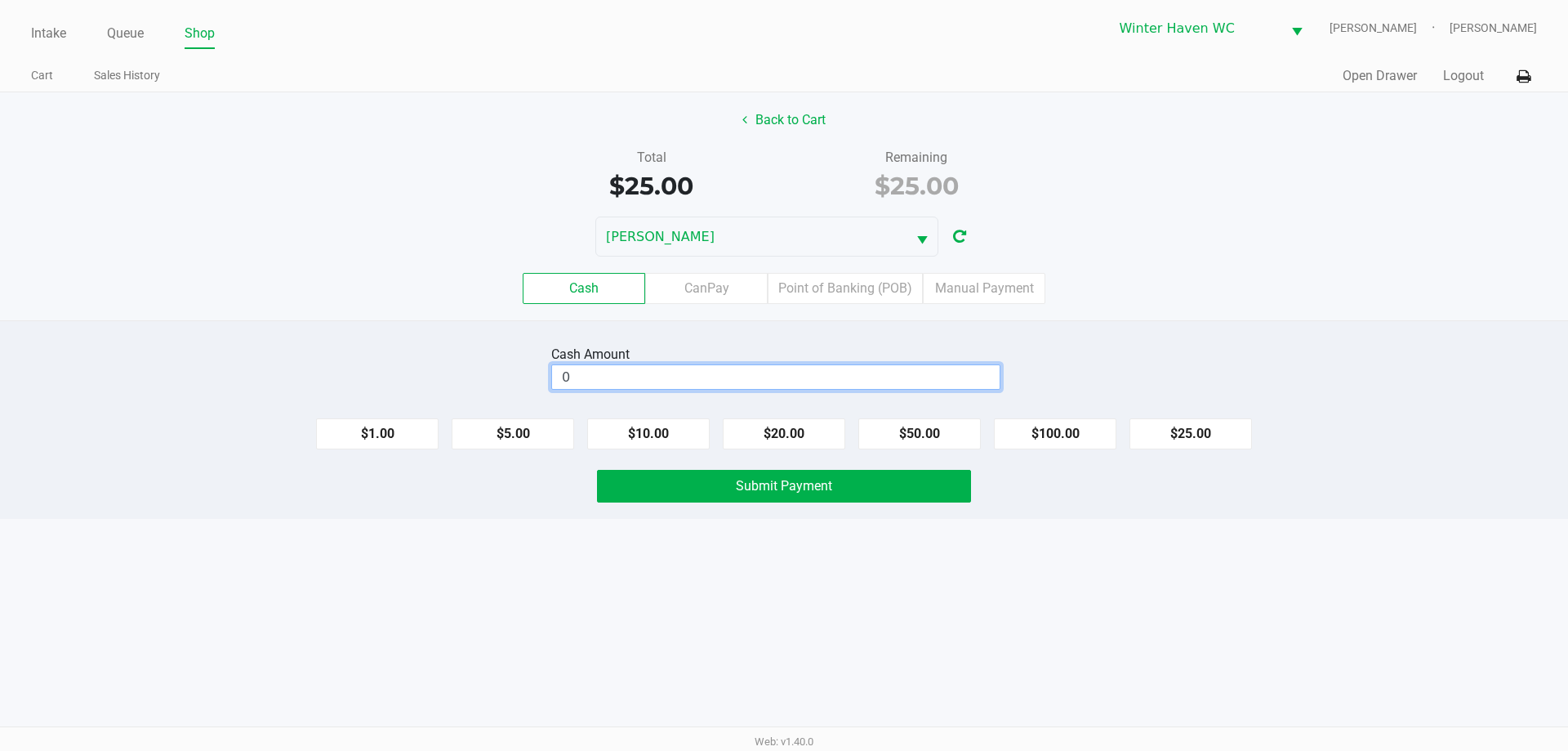
click at [823, 386] on input "0" at bounding box center [775, 377] width 447 height 24
type input "$40.00"
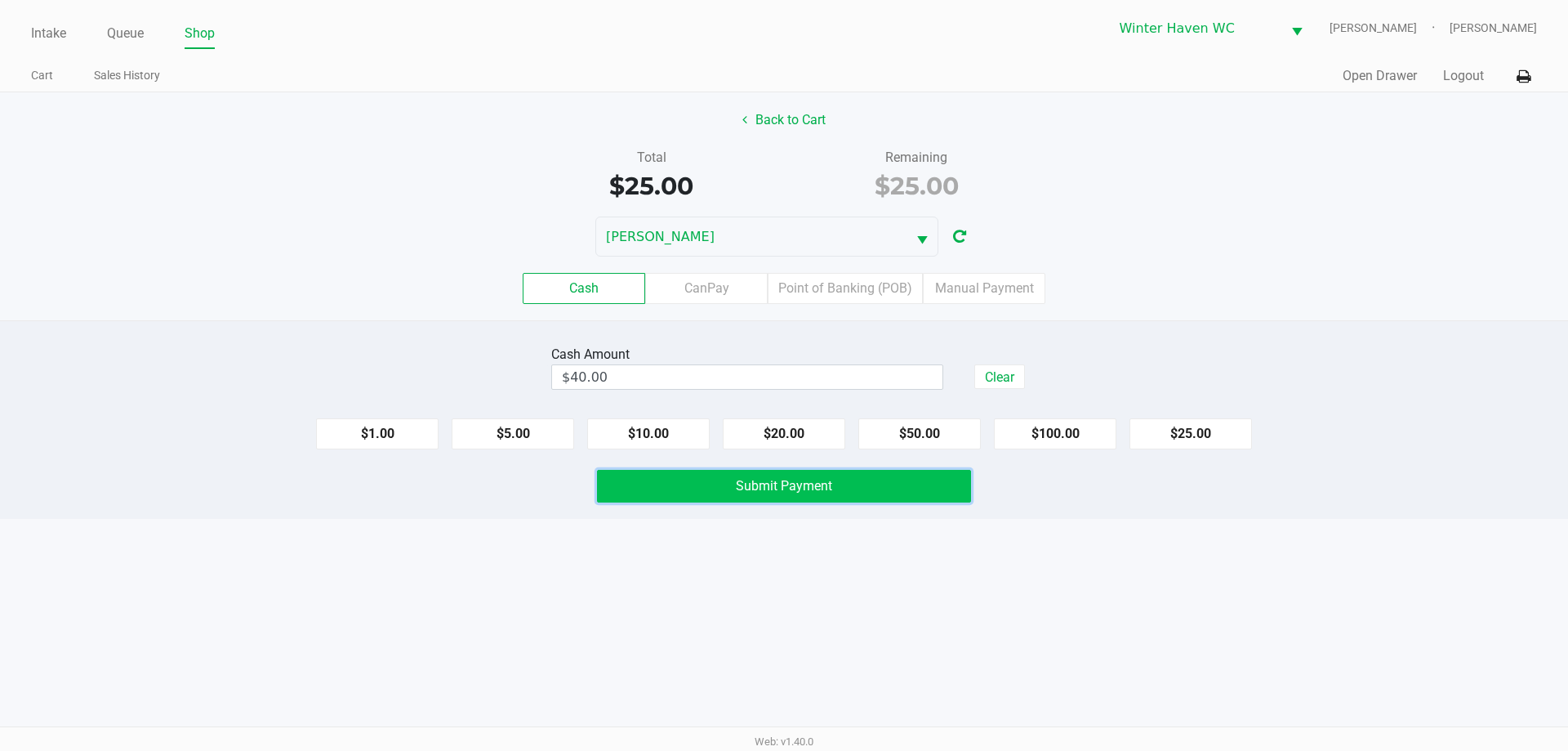
click at [873, 486] on button "Submit Payment" at bounding box center [784, 486] width 374 height 33
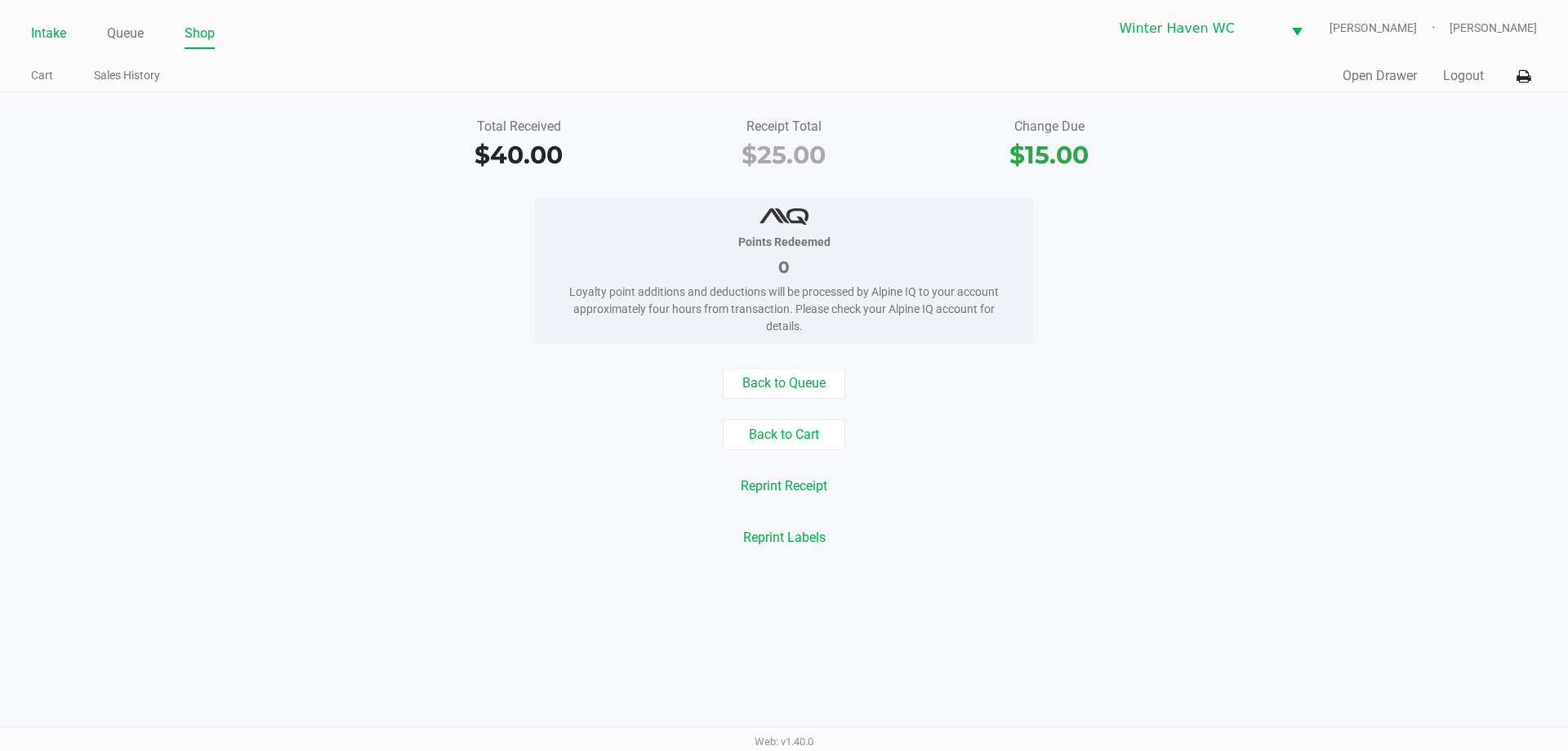
click at [41, 39] on link "Intake" at bounding box center [48, 34] width 36 height 23
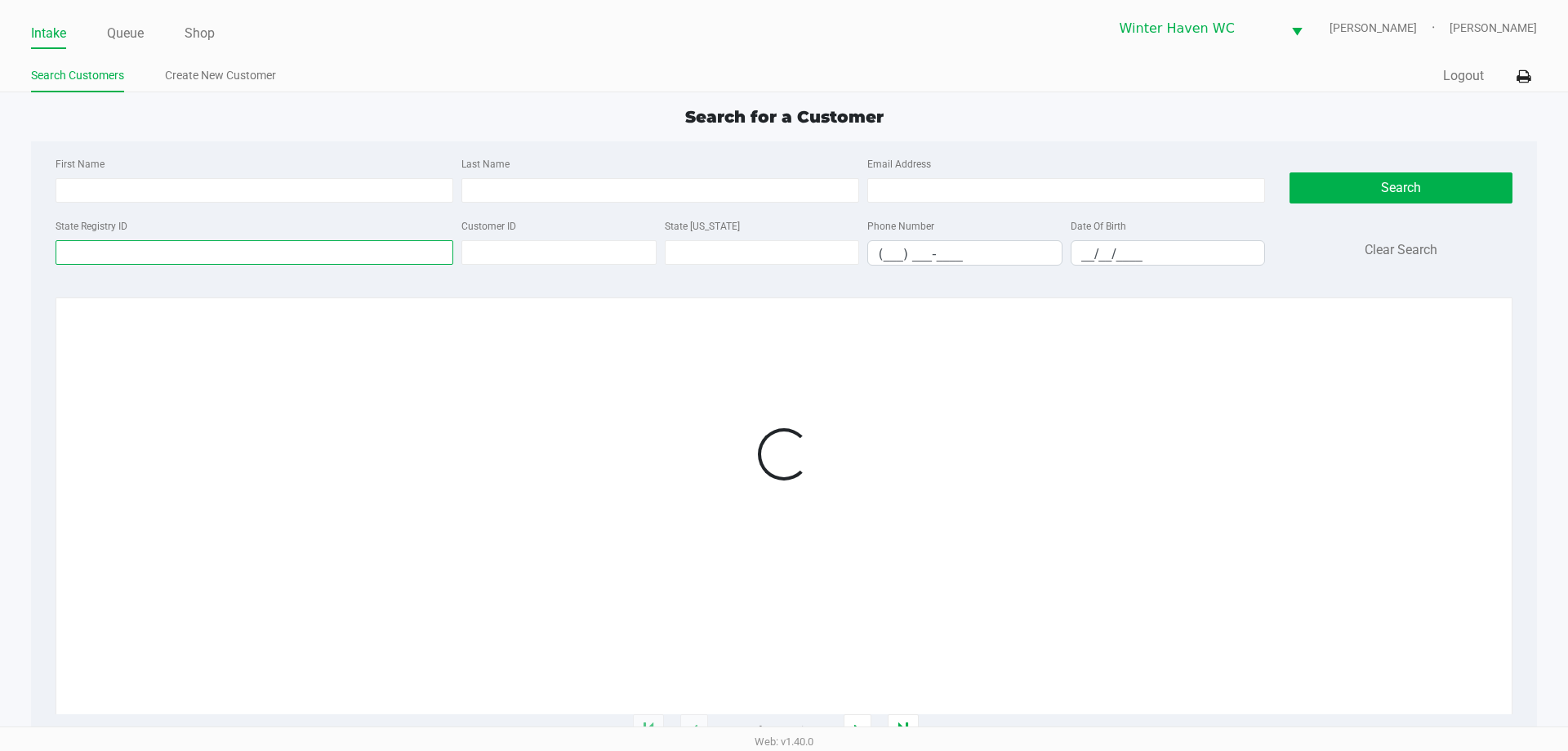
click at [337, 247] on input "State Registry ID" at bounding box center [255, 252] width 398 height 24
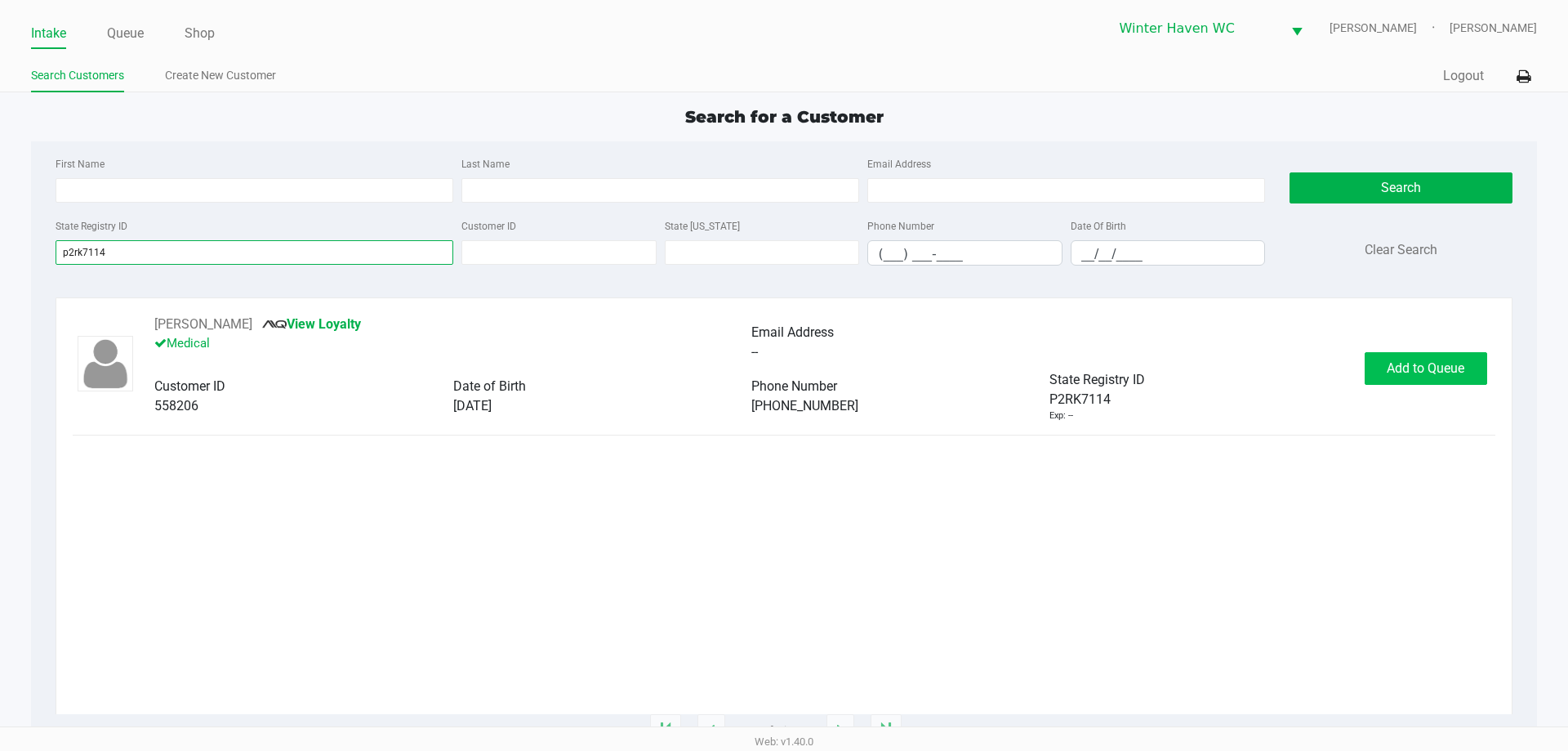
type input "p2rk7114"
click at [1391, 370] on span "Add to Queue" at bounding box center [1425, 368] width 78 height 15
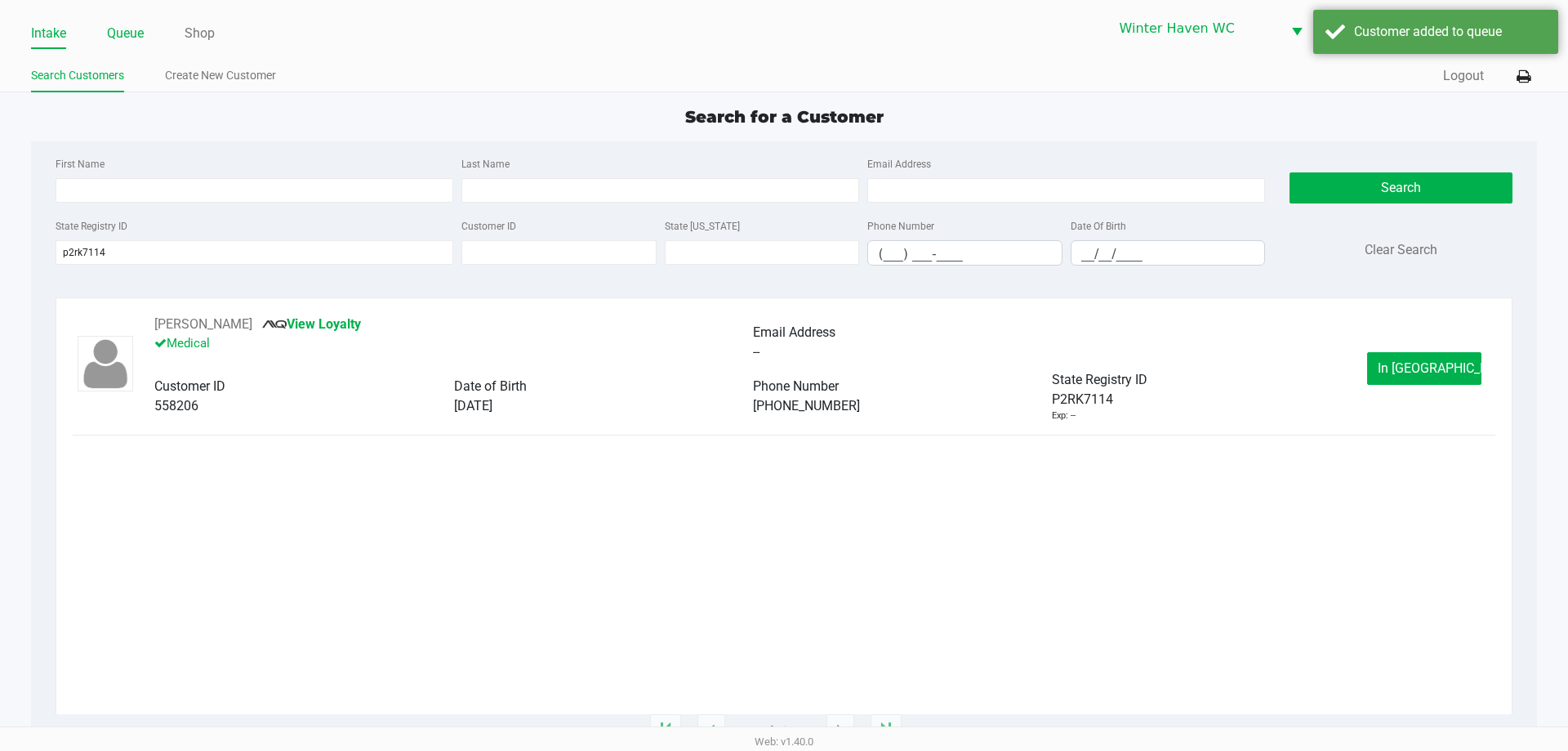
click at [138, 24] on link "Queue" at bounding box center [125, 34] width 37 height 23
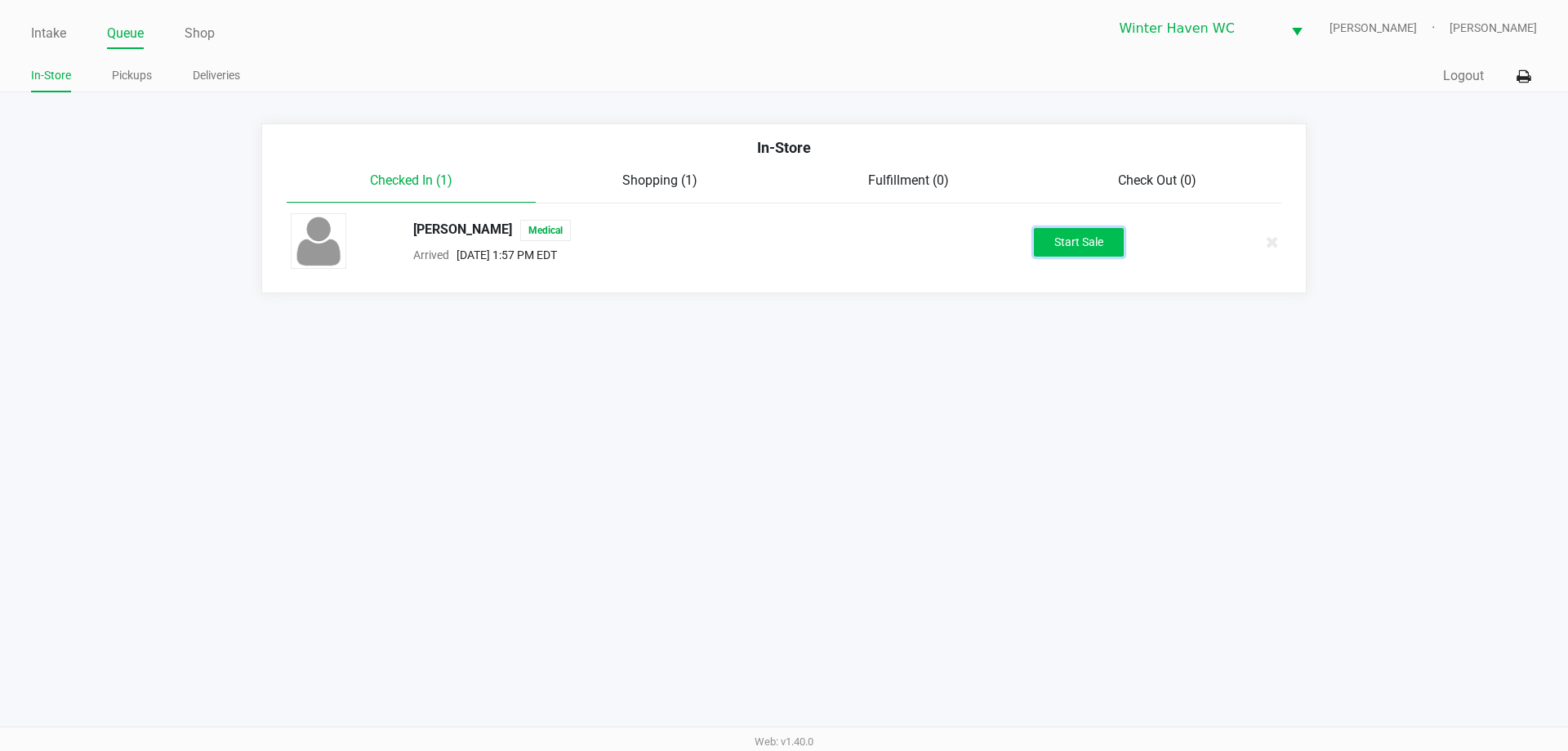
click at [1071, 247] on button "Start Sale" at bounding box center [1078, 242] width 89 height 29
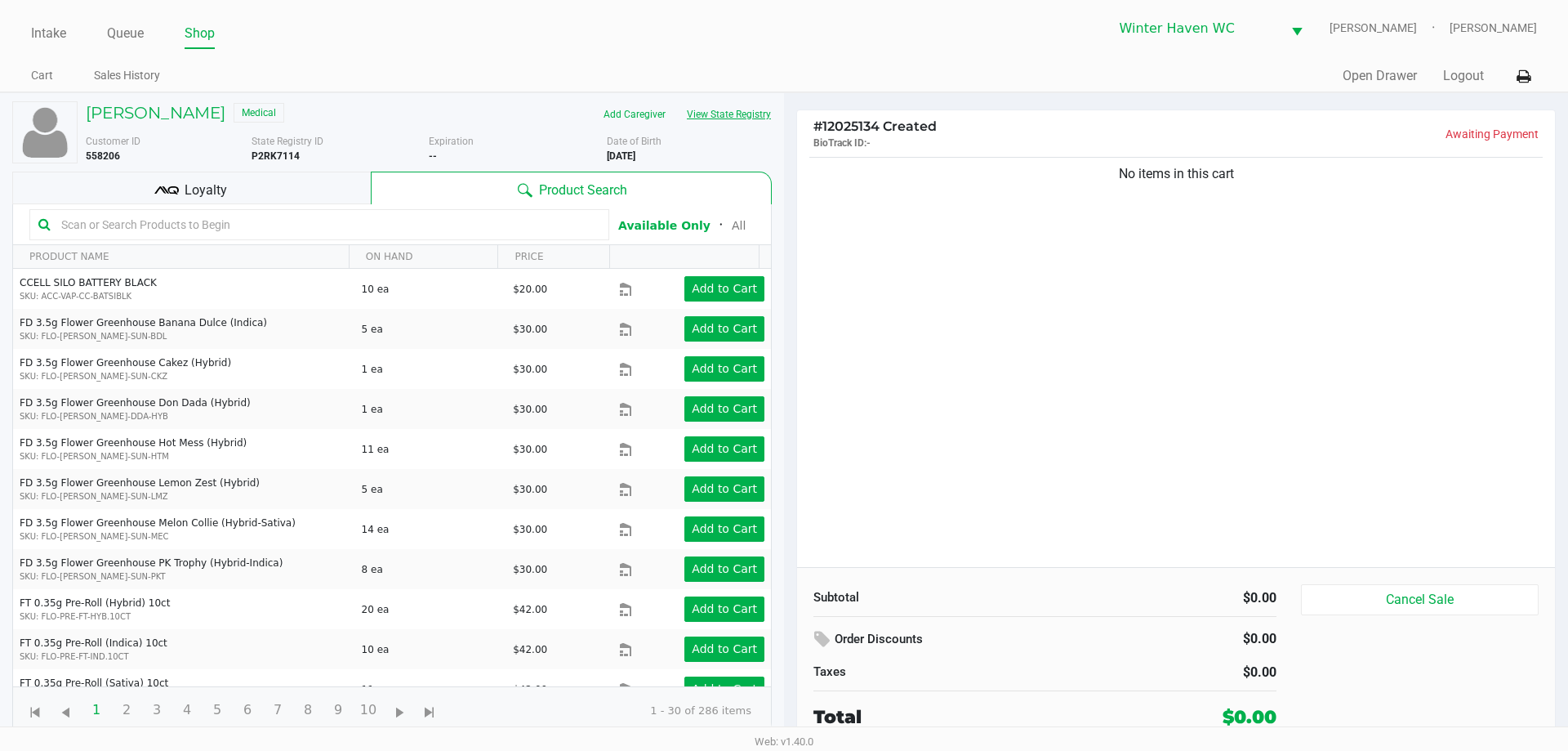
click at [756, 116] on button "View State Registry" at bounding box center [723, 113] width 95 height 26
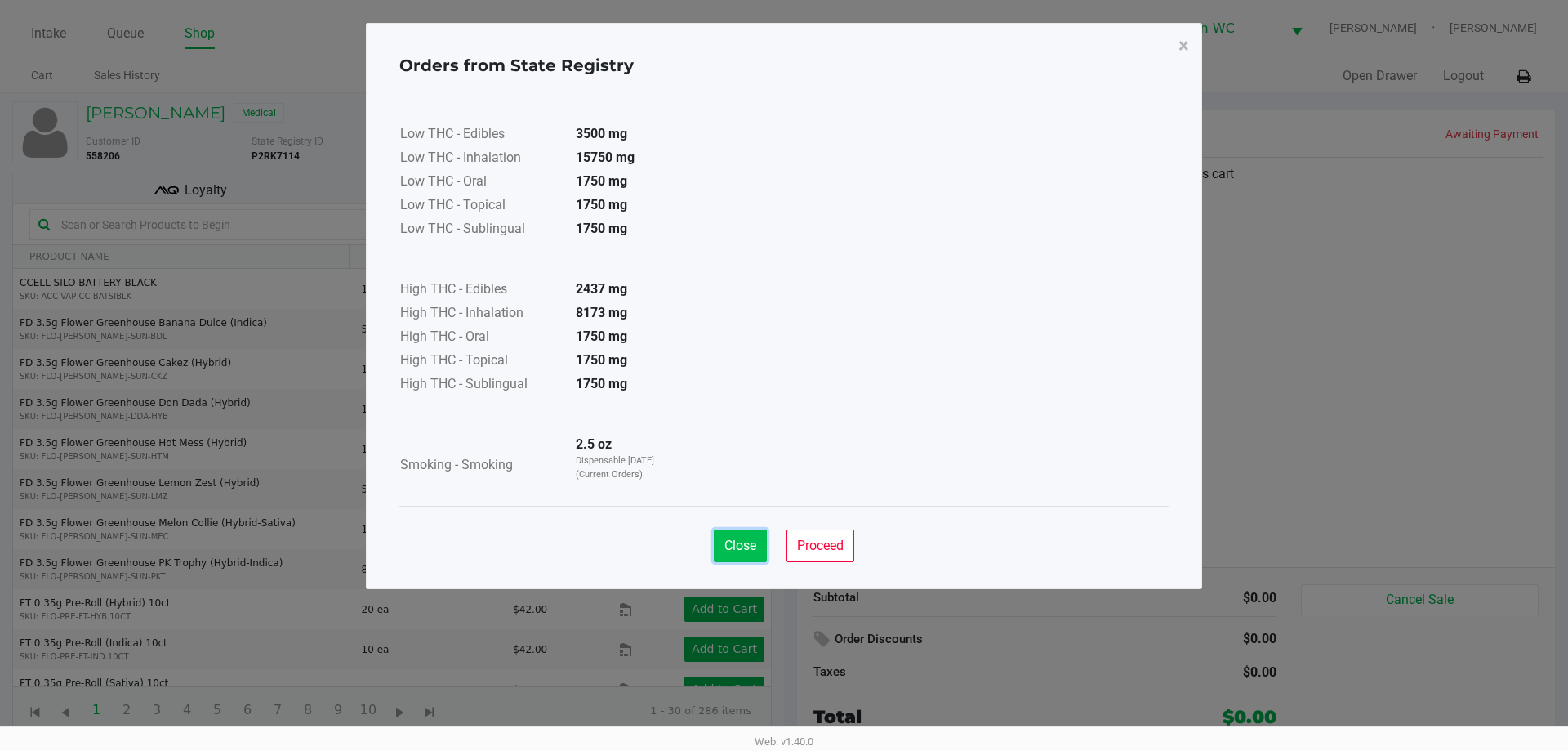
click at [732, 561] on button "Close" at bounding box center [739, 545] width 53 height 33
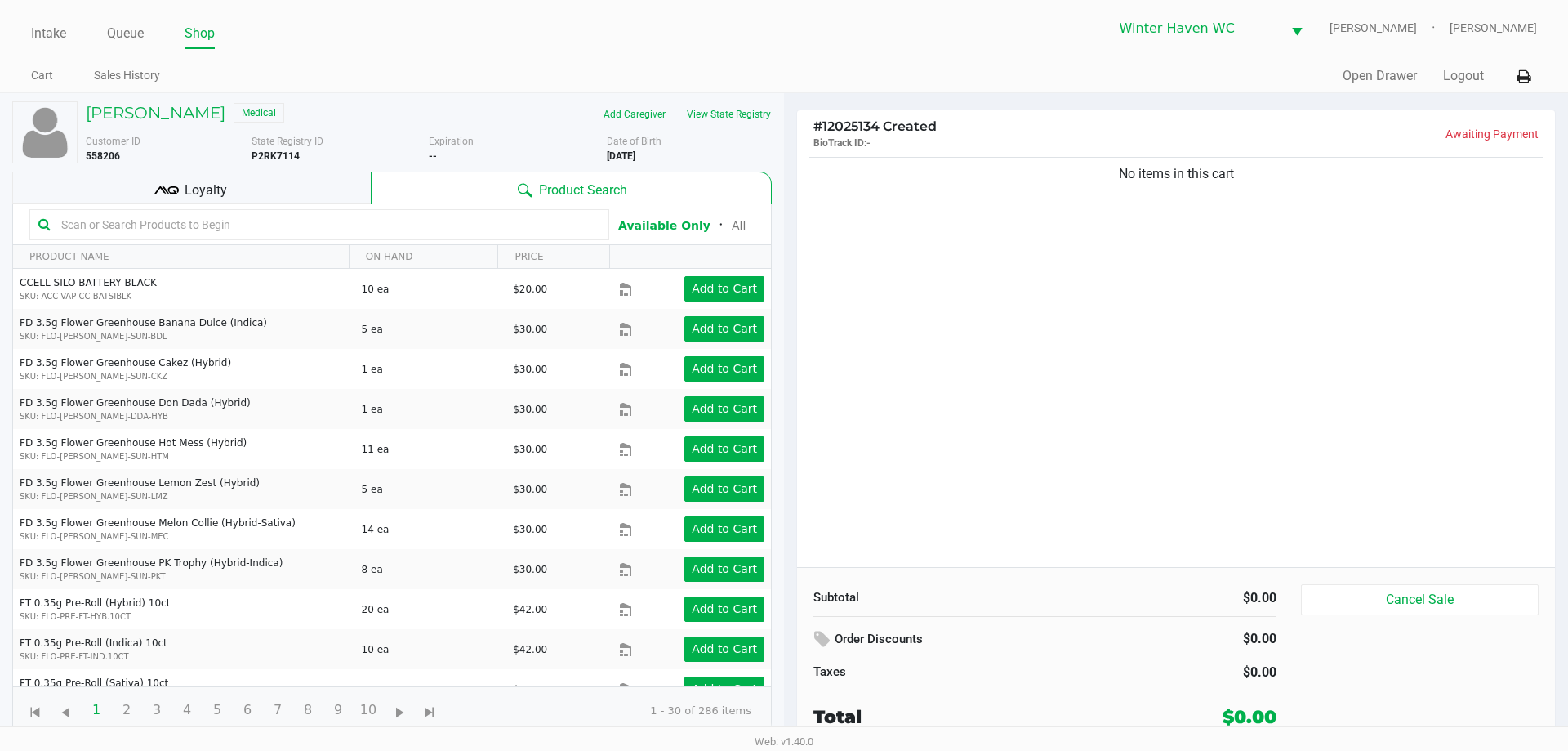
click at [374, 232] on input "text" at bounding box center [327, 224] width 545 height 24
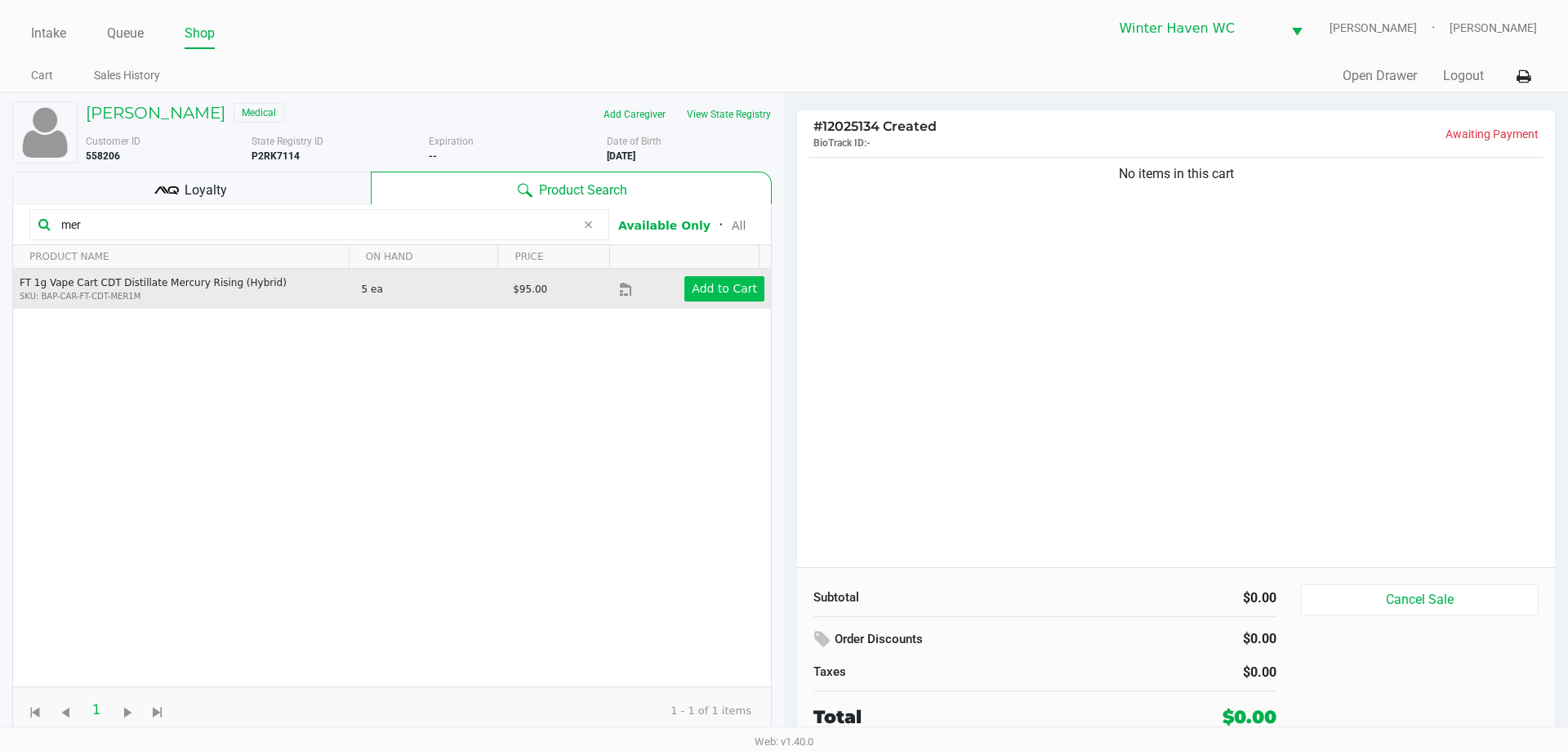
type input "mer"
click at [697, 286] on app-button-loader "Add to Cart" at bounding box center [724, 288] width 65 height 13
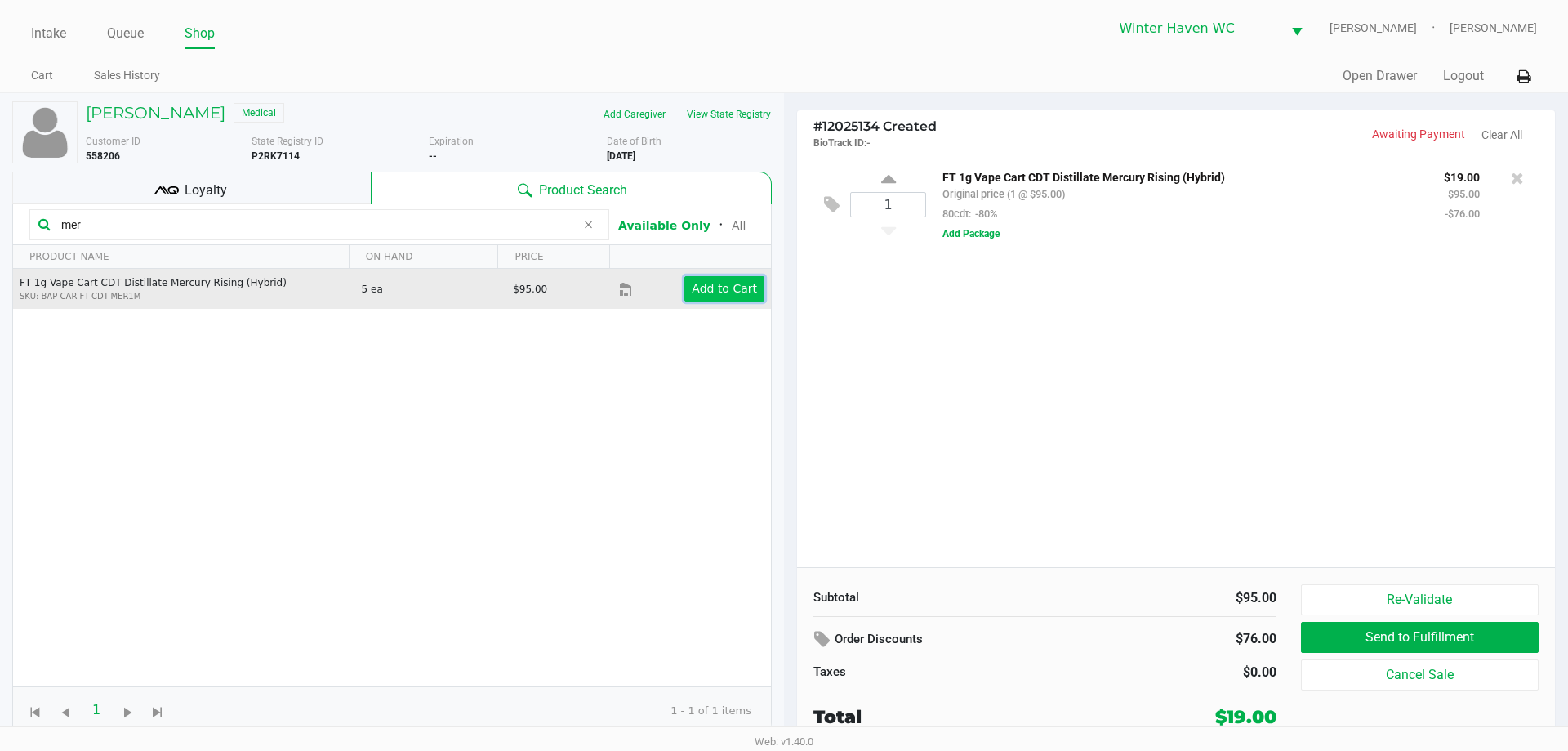
click at [706, 292] on app-button-loader "Add to Cart" at bounding box center [724, 288] width 65 height 13
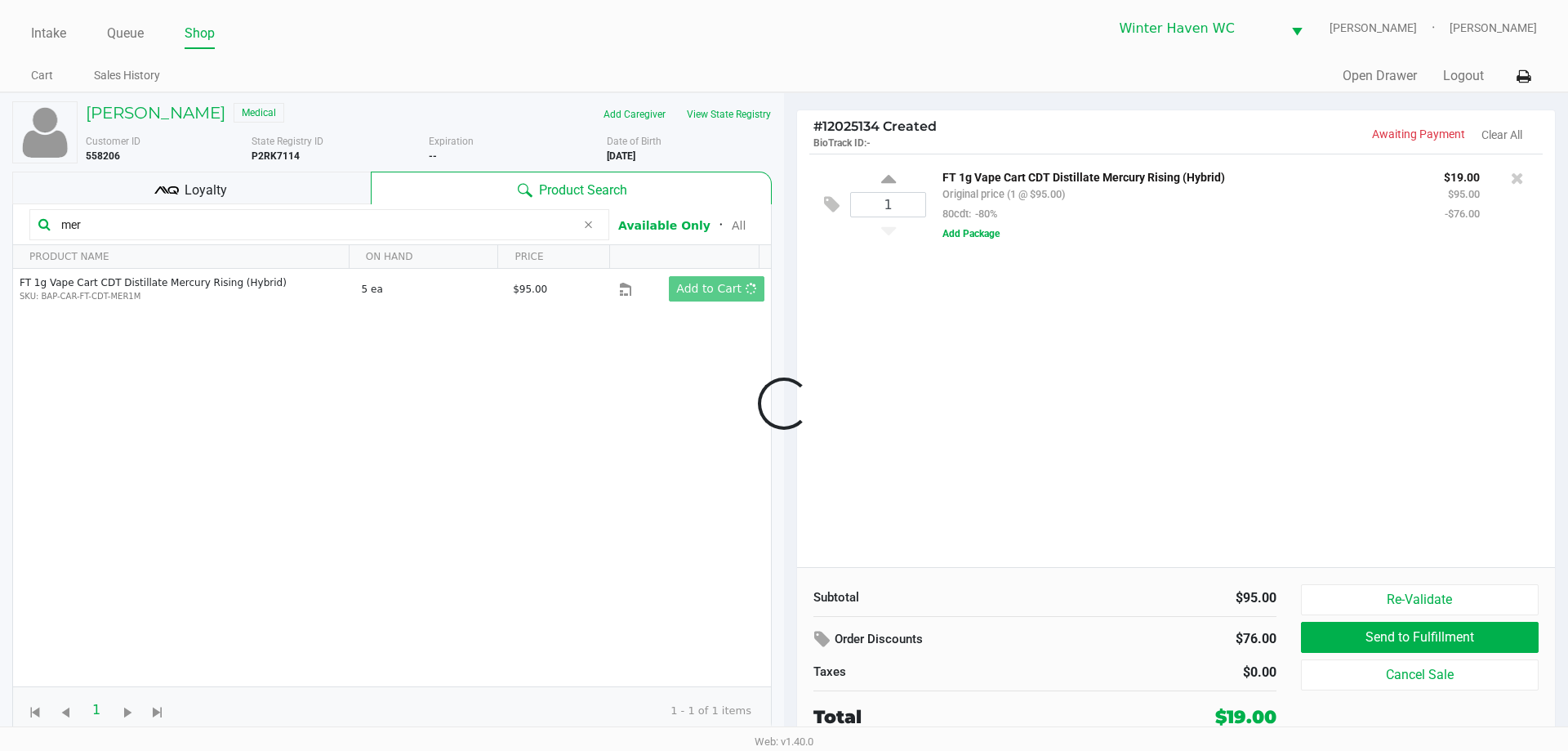
click at [414, 225] on div at bounding box center [784, 403] width 1568 height 459
click at [443, 234] on input "mer" at bounding box center [315, 224] width 521 height 24
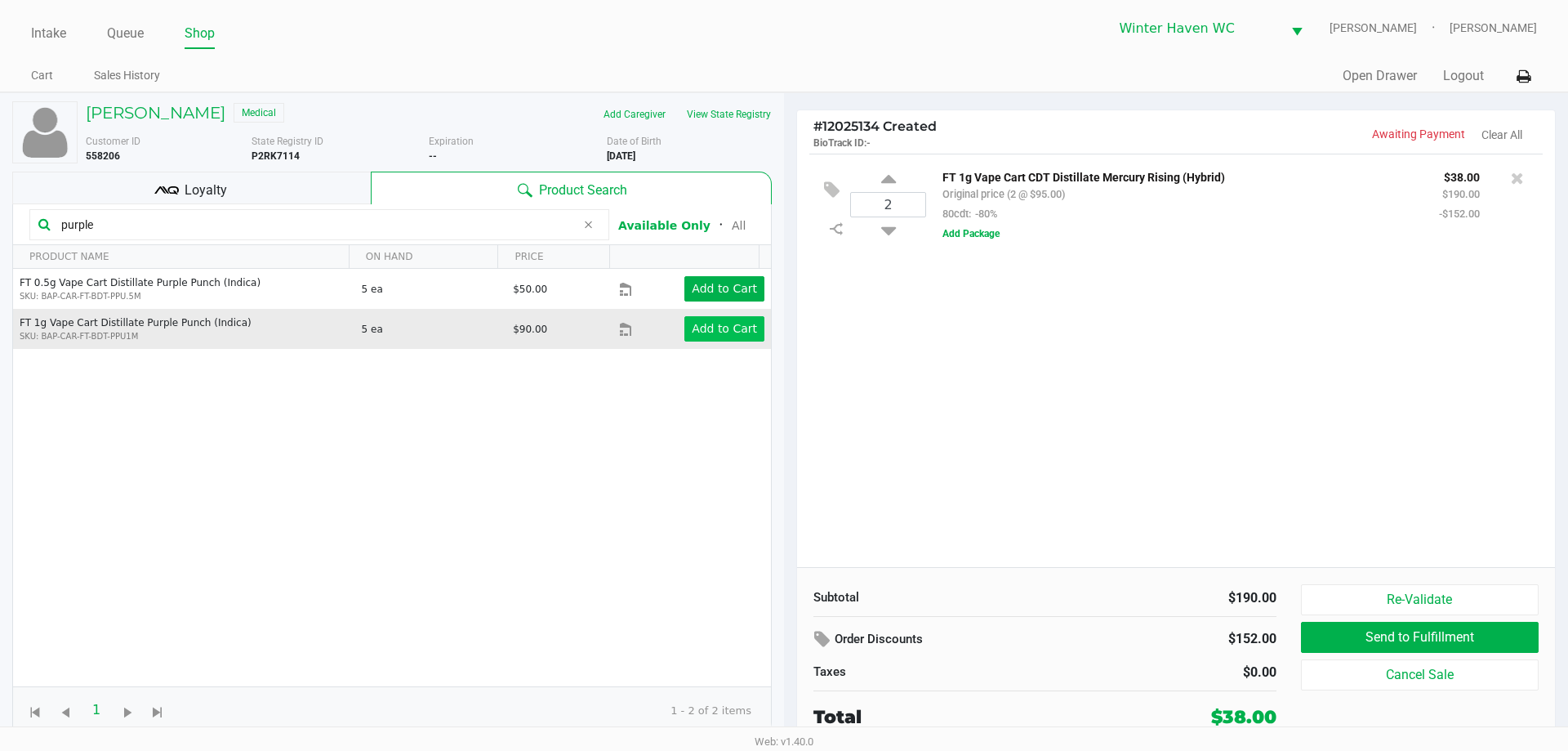
type input "purple"
click at [740, 317] on button "Add to Cart" at bounding box center [724, 329] width 80 height 25
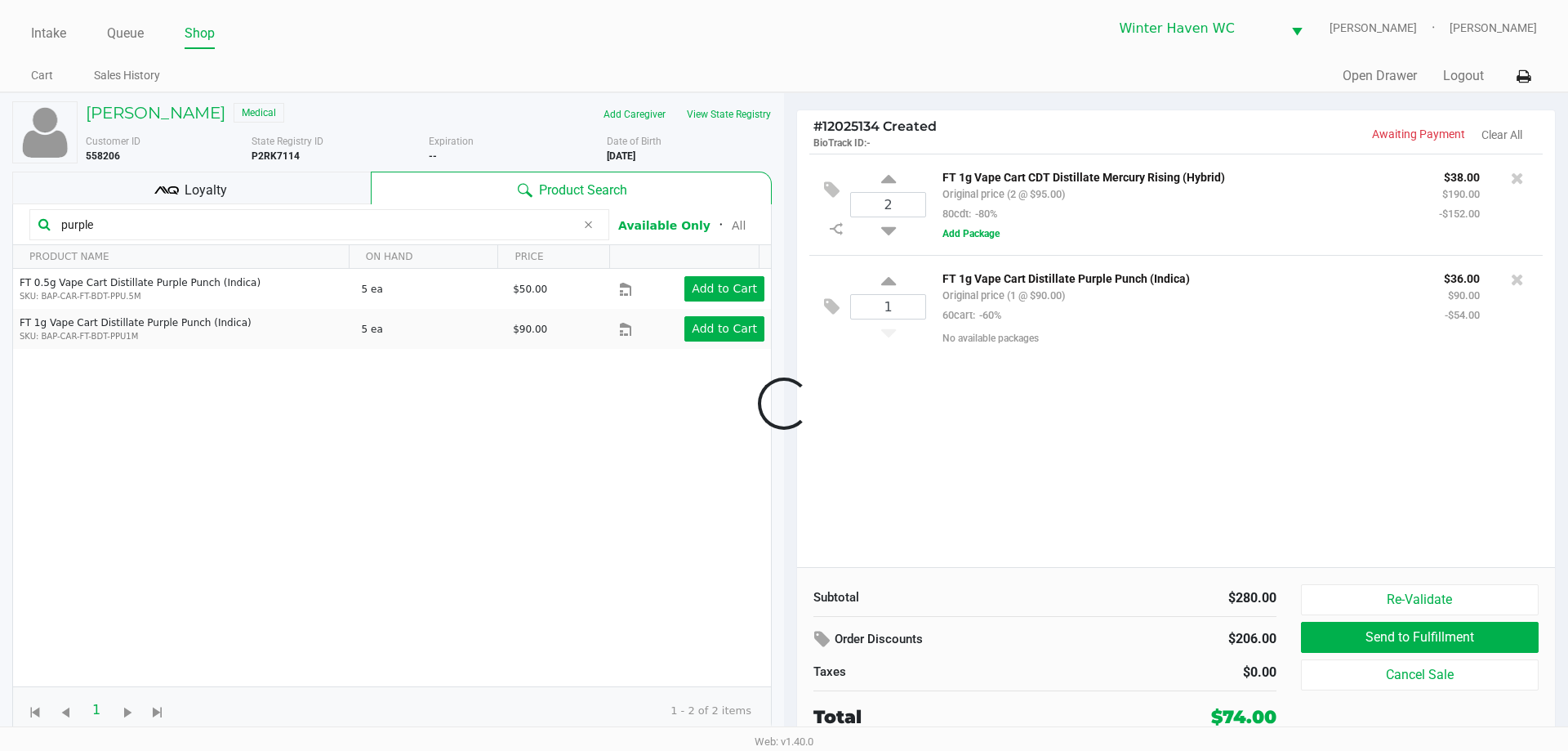
click at [723, 328] on div at bounding box center [784, 403] width 1568 height 459
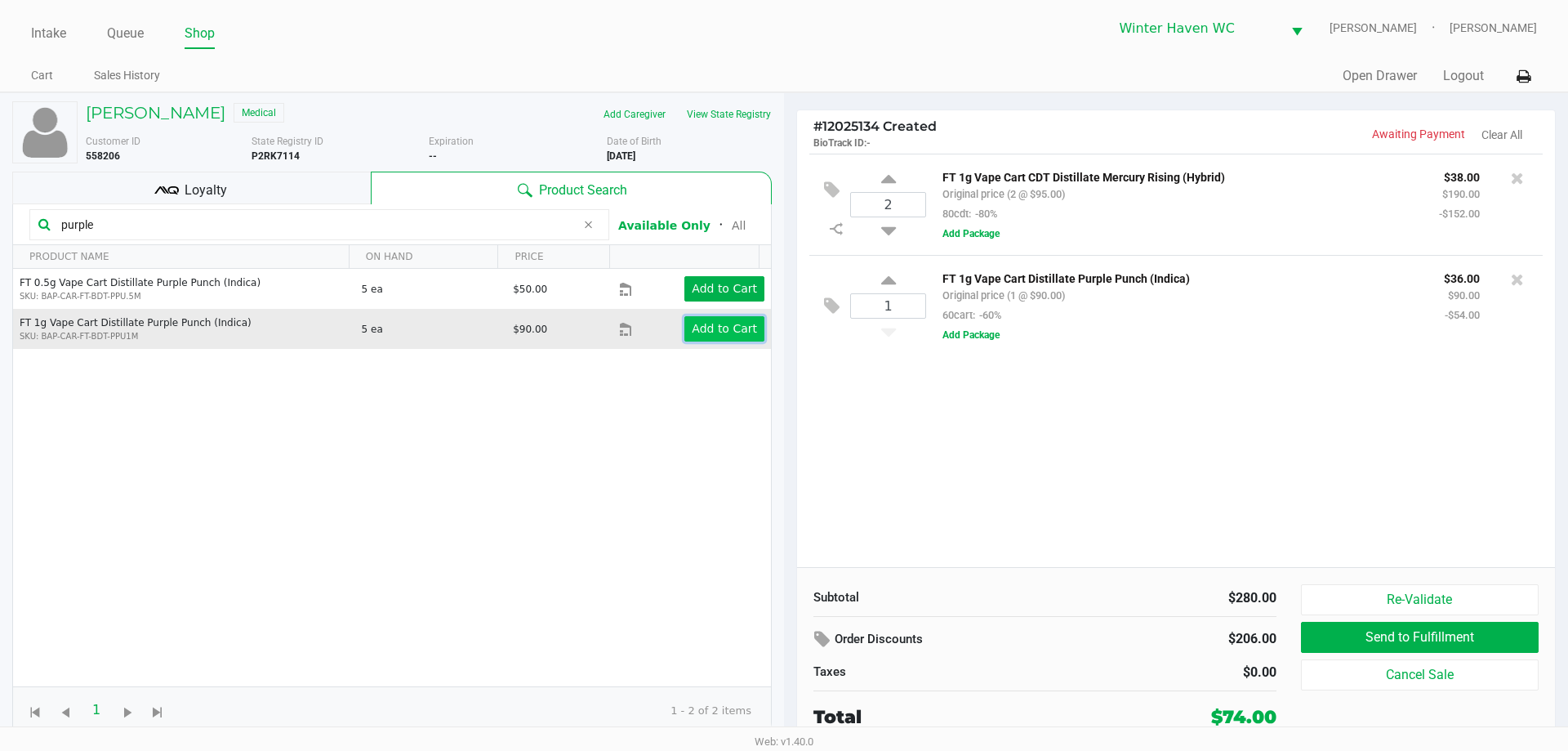
click at [727, 322] on app-button-loader "Add to Cart" at bounding box center [724, 329] width 65 height 13
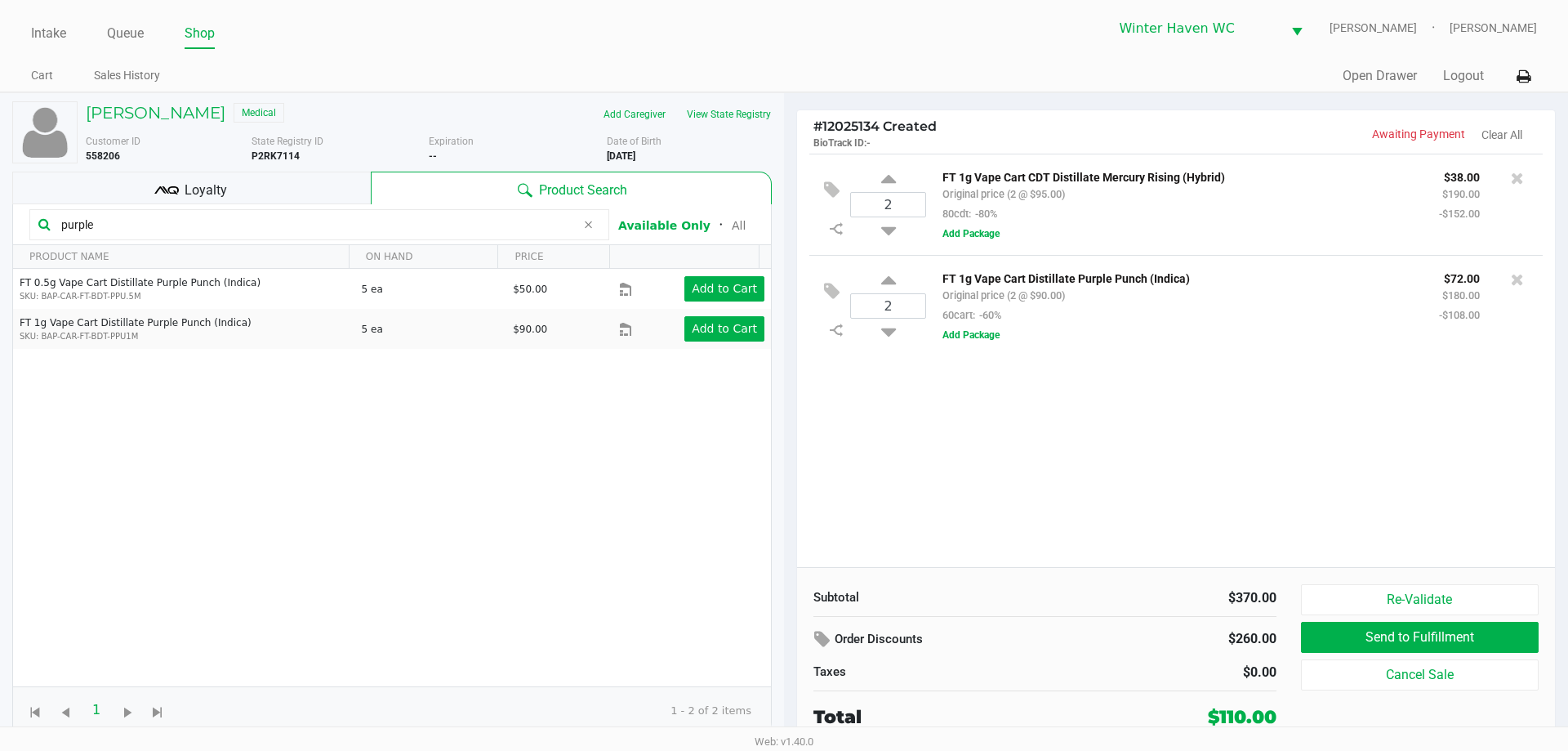
click at [297, 230] on input "purple" at bounding box center [315, 224] width 521 height 24
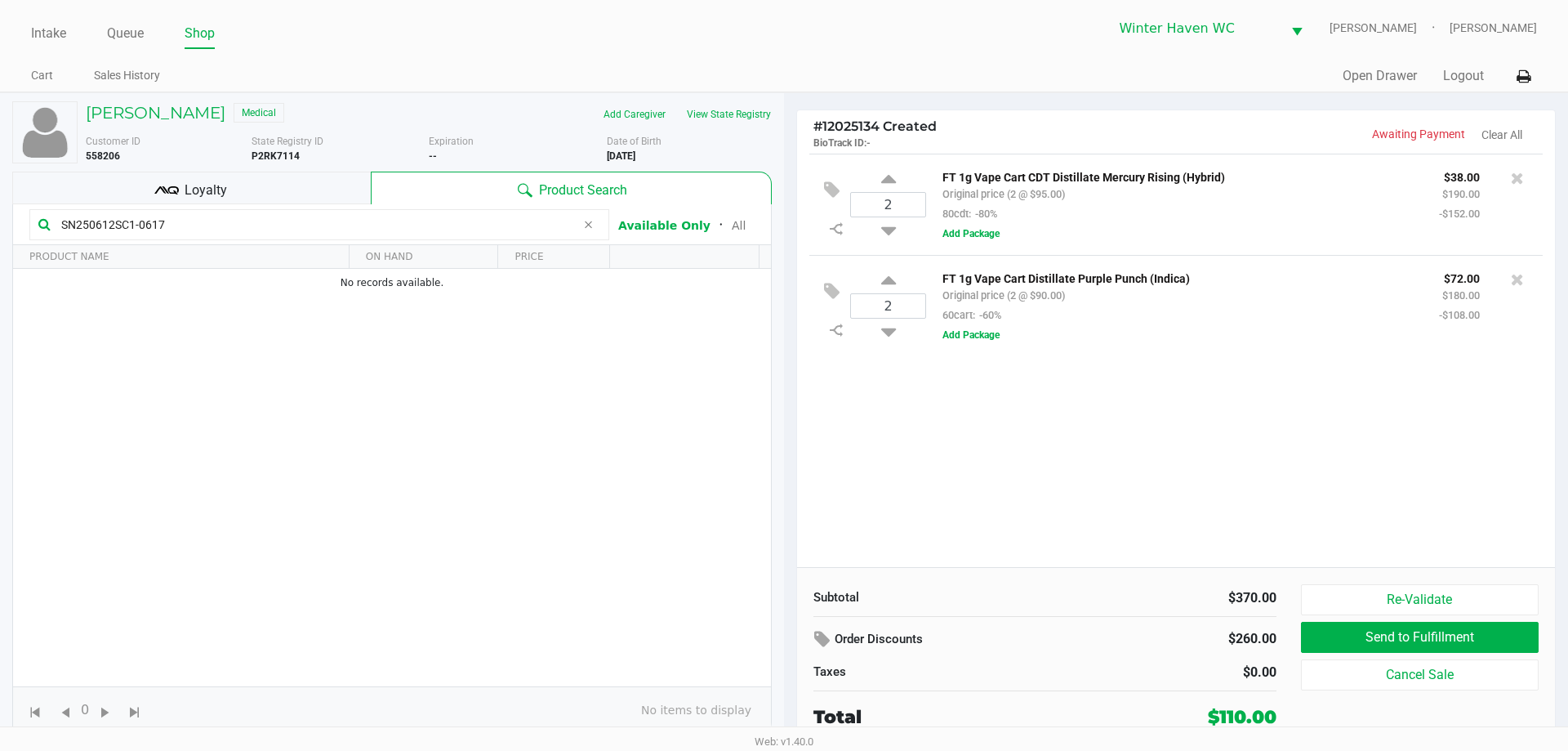
type input "SN250612SC1-0617"
click at [1229, 396] on div "2 FT 1g Vape Cart CDT Distillate Mercury Rising (Hybrid) Original price (2 @ $9…" at bounding box center [1176, 361] width 758 height 413
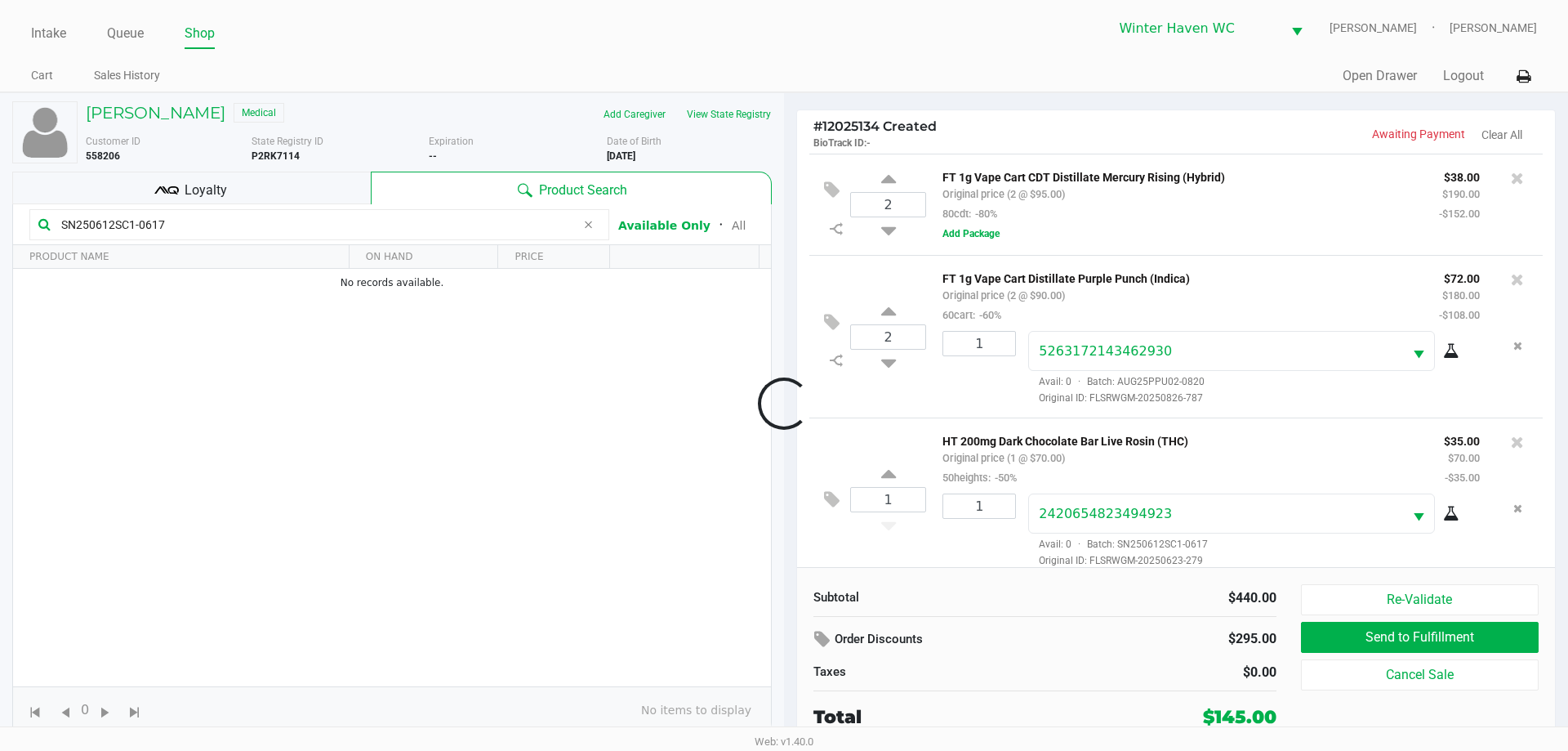
scroll to position [15, 0]
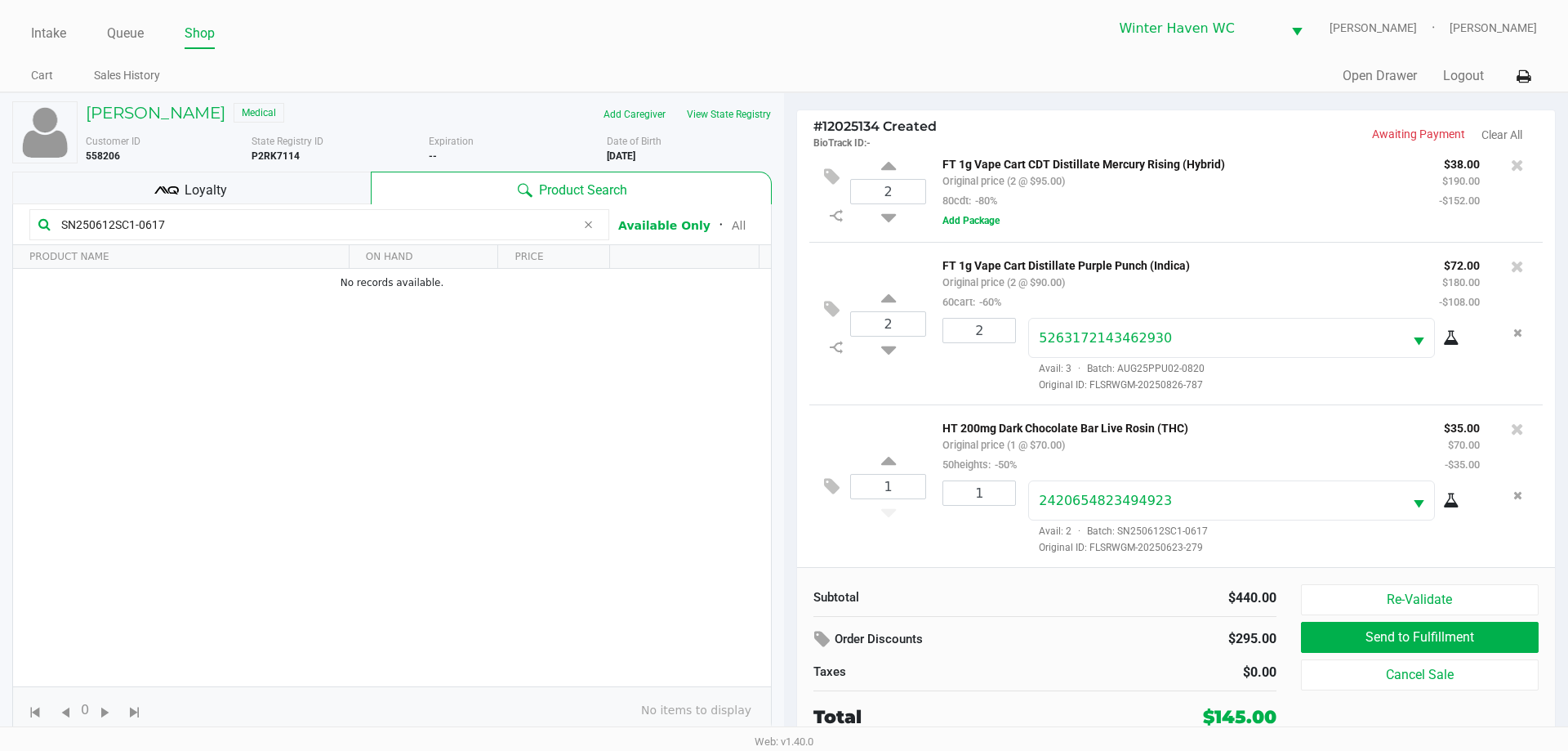
click at [272, 180] on div "Loyalty" at bounding box center [191, 188] width 359 height 33
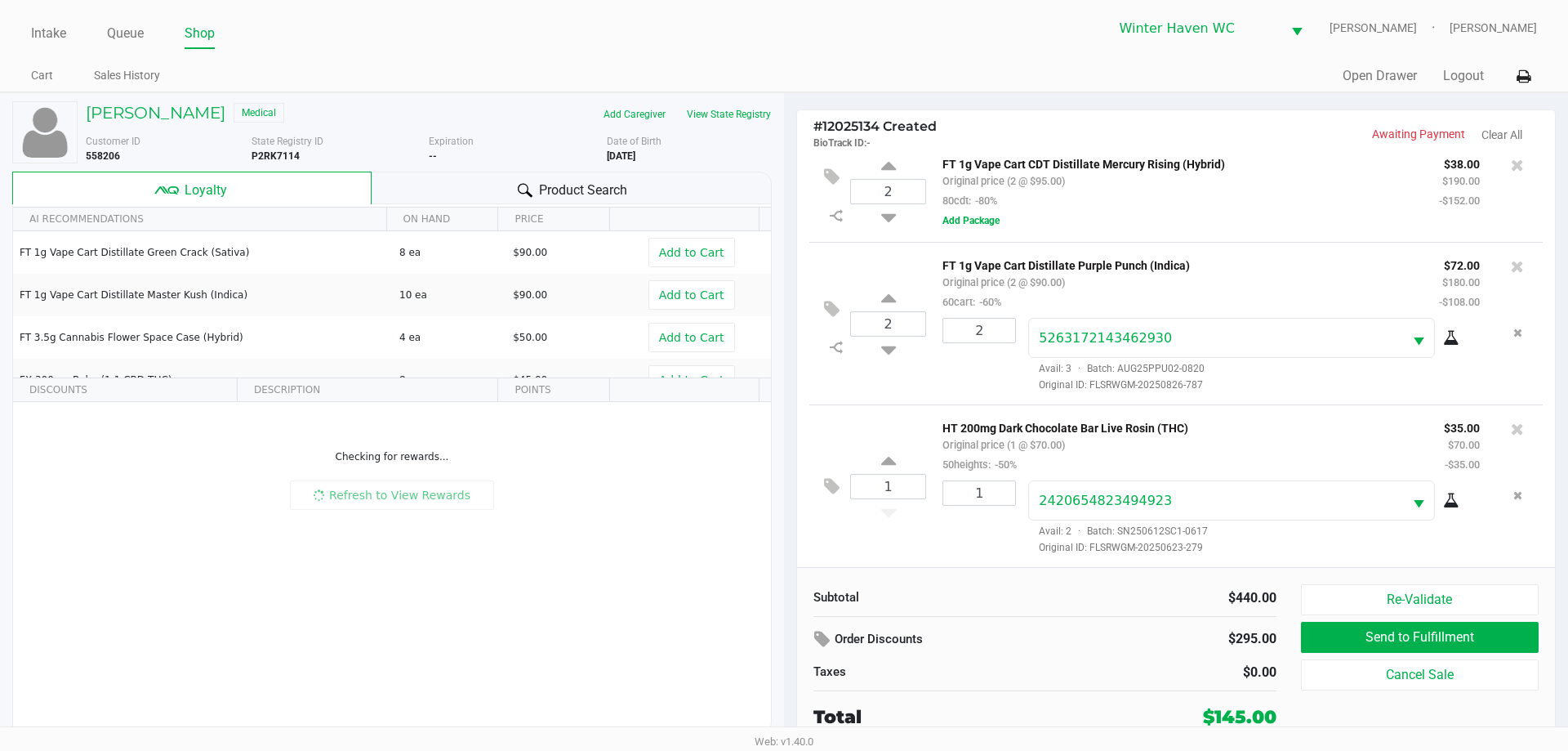
click at [413, 187] on div "Product Search" at bounding box center [571, 188] width 401 height 33
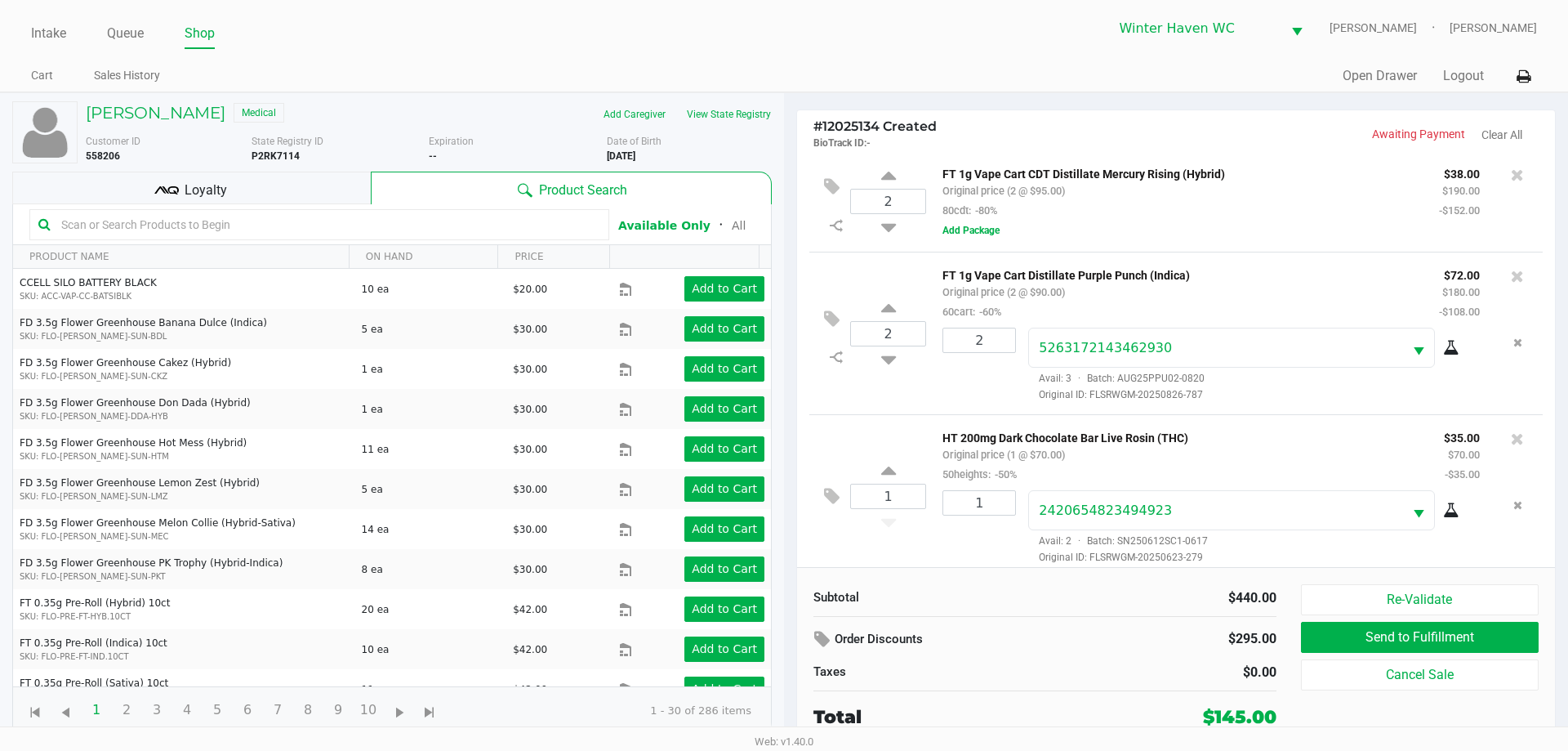
scroll to position [0, 0]
click at [1201, 242] on div "FT 1g Vape Cart CDT Distillate Mercury Rising (Hybrid) Original price (2 @ $95.…" at bounding box center [1228, 204] width 605 height 76
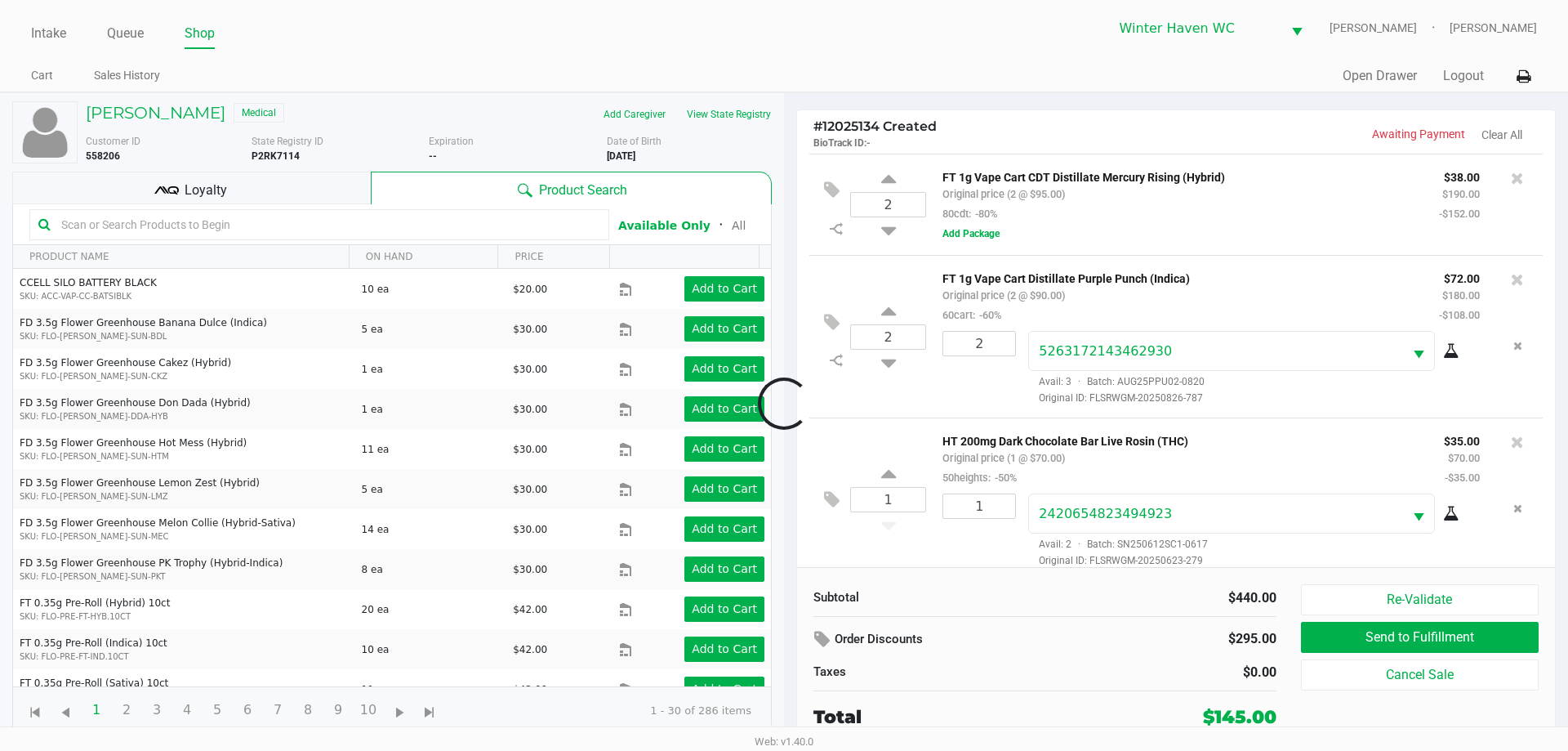
click at [1201, 242] on div at bounding box center [784, 403] width 1568 height 459
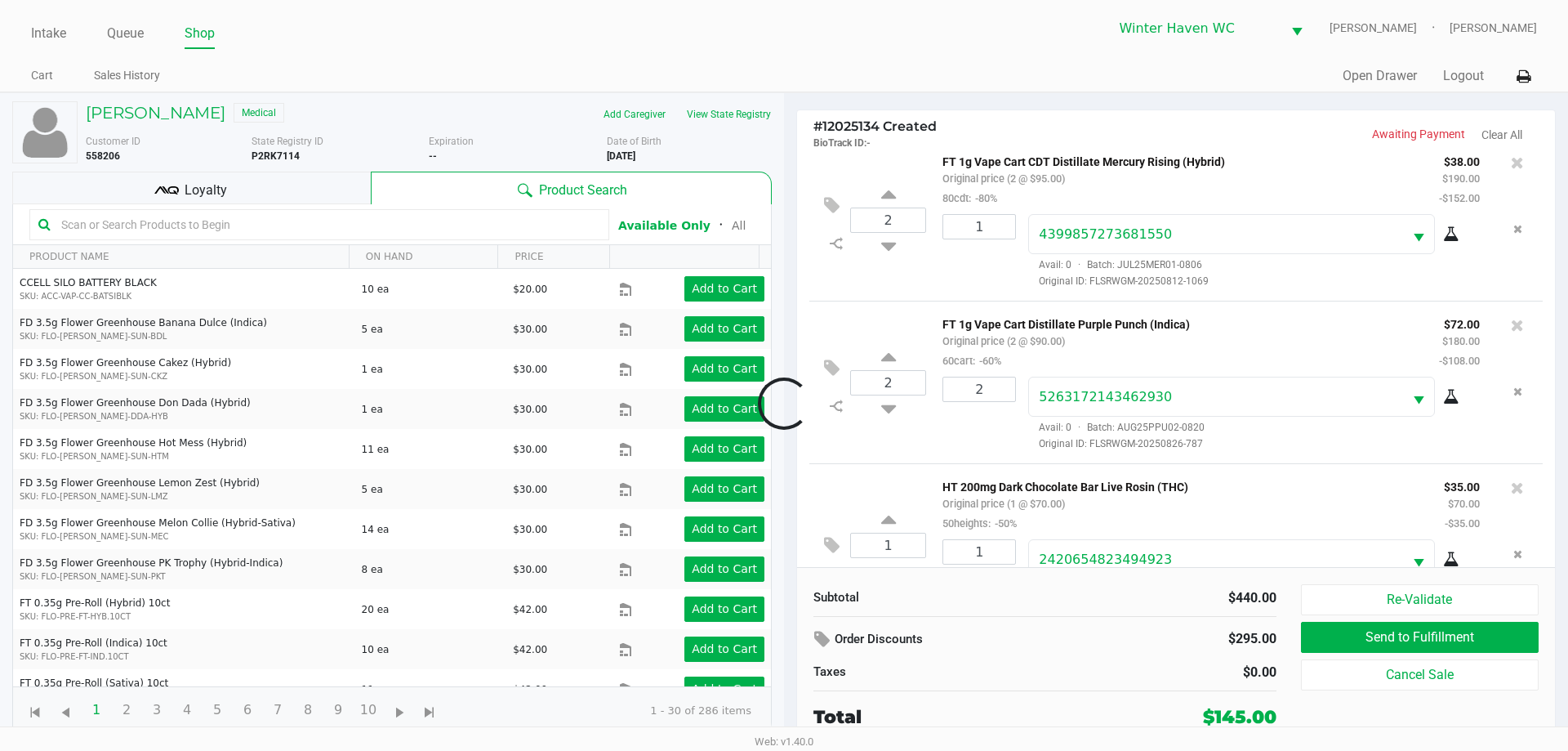
scroll to position [77, 0]
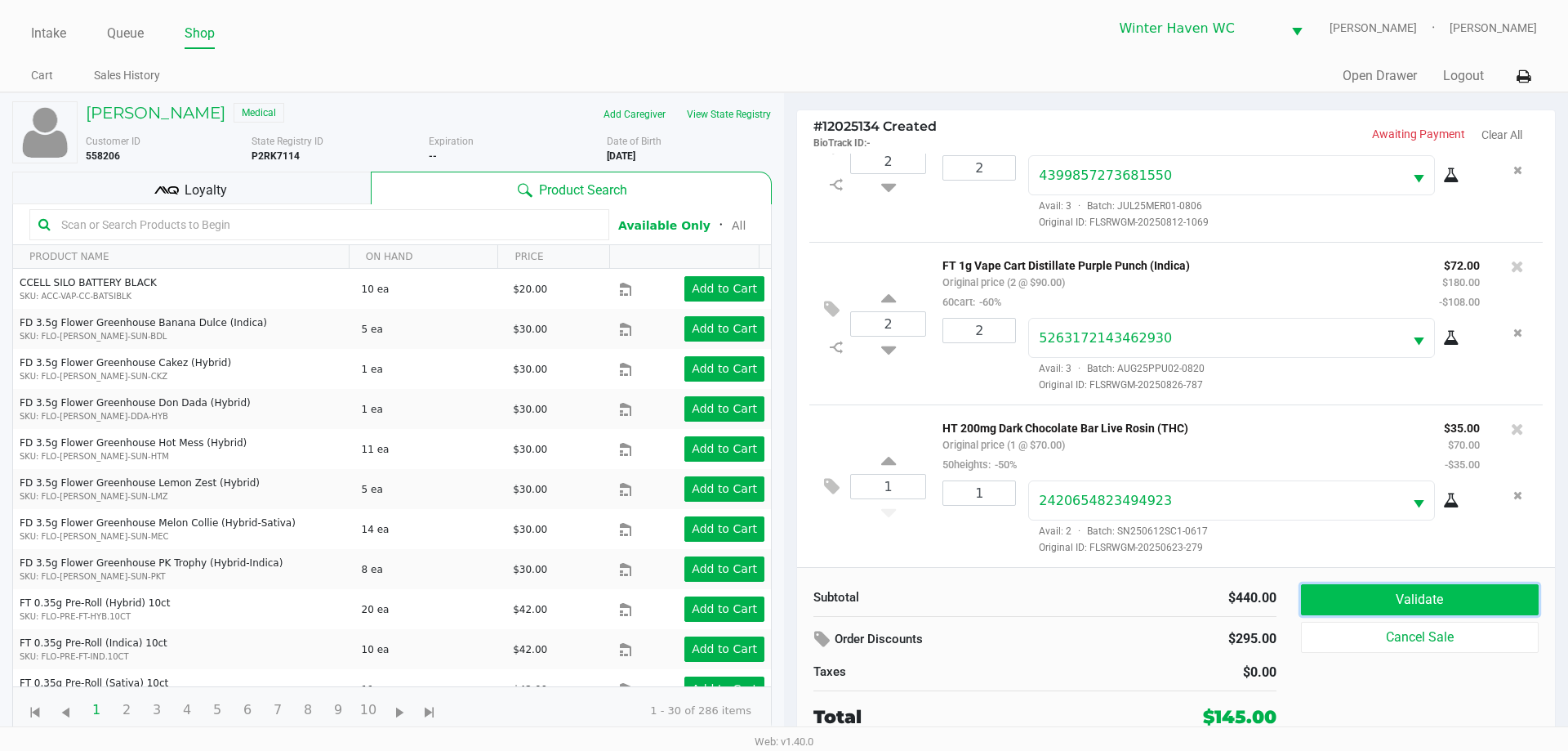
click at [1369, 594] on button "Validate" at bounding box center [1419, 599] width 237 height 31
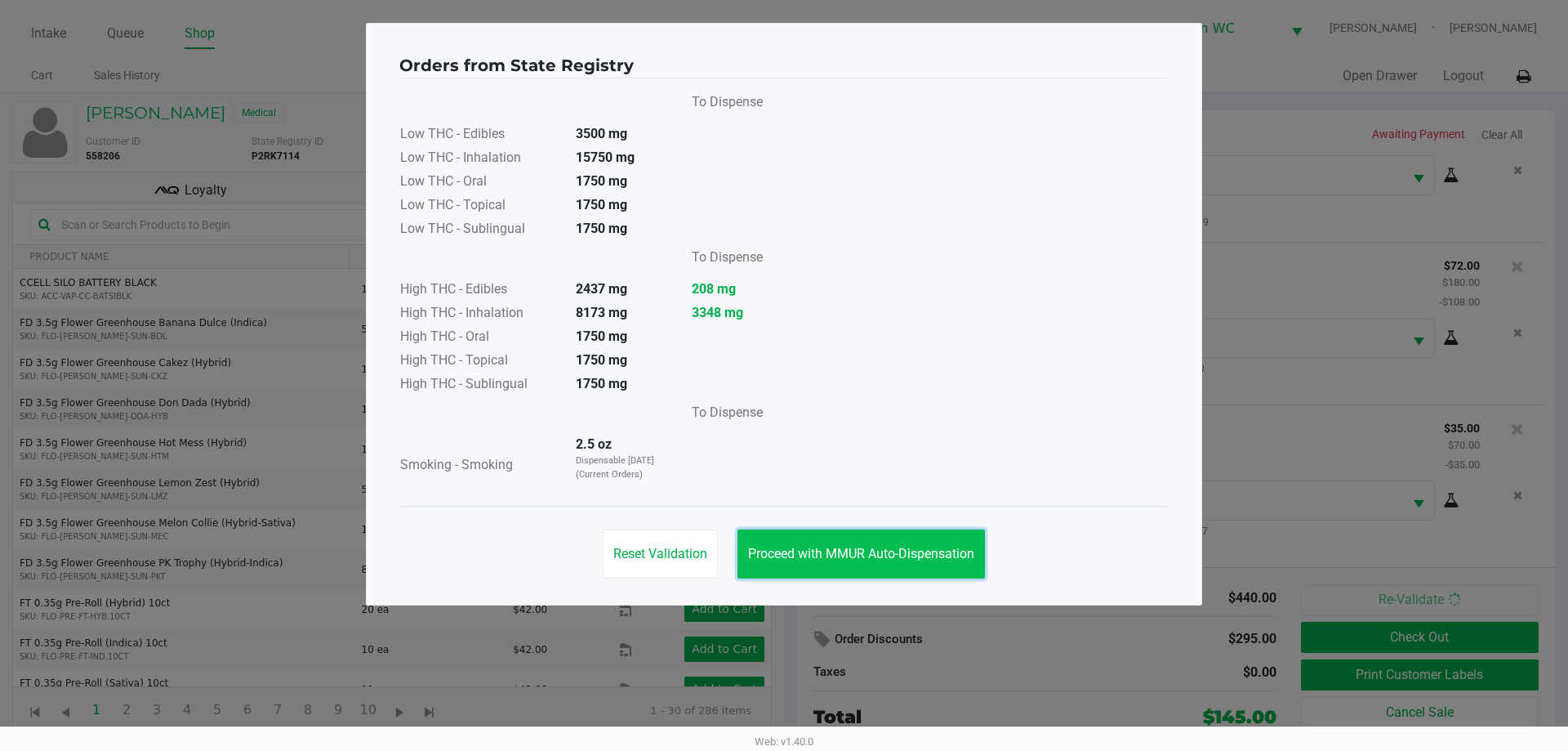
click at [870, 568] on button "Proceed with MMUR Auto-Dispensation" at bounding box center [860, 553] width 247 height 49
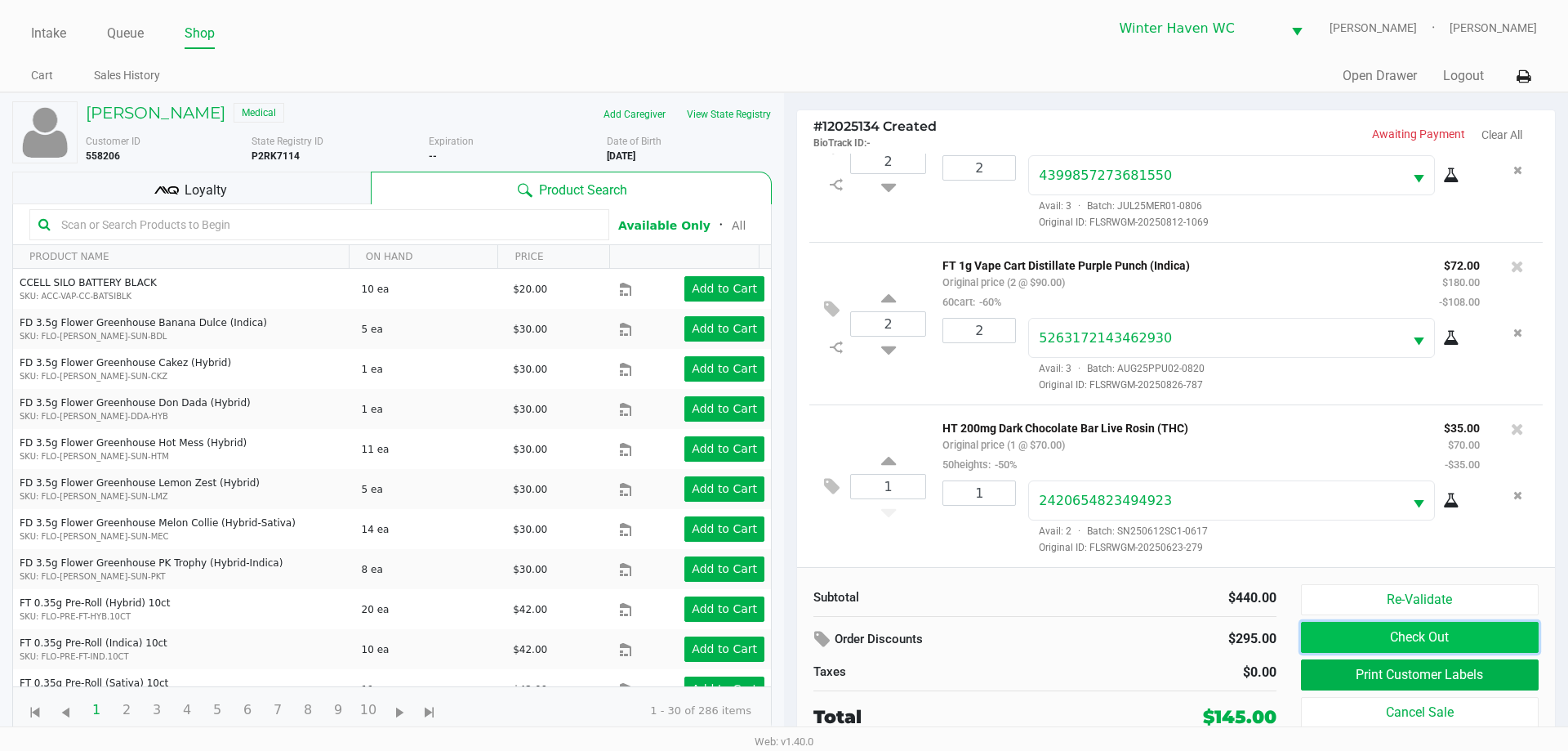
click at [1411, 641] on button "Check Out" at bounding box center [1419, 637] width 237 height 31
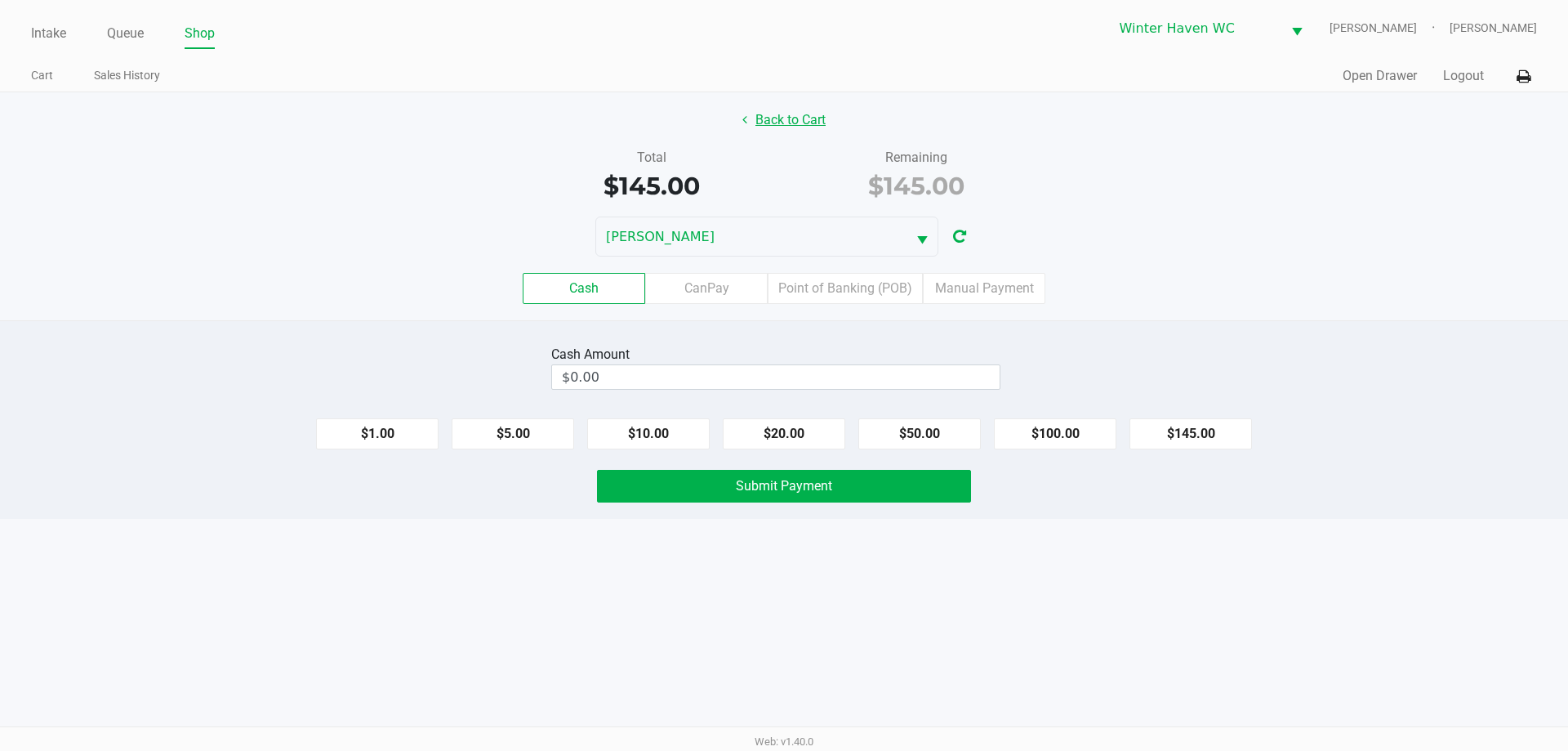
click at [758, 123] on button "Back to Cart" at bounding box center [784, 120] width 105 height 31
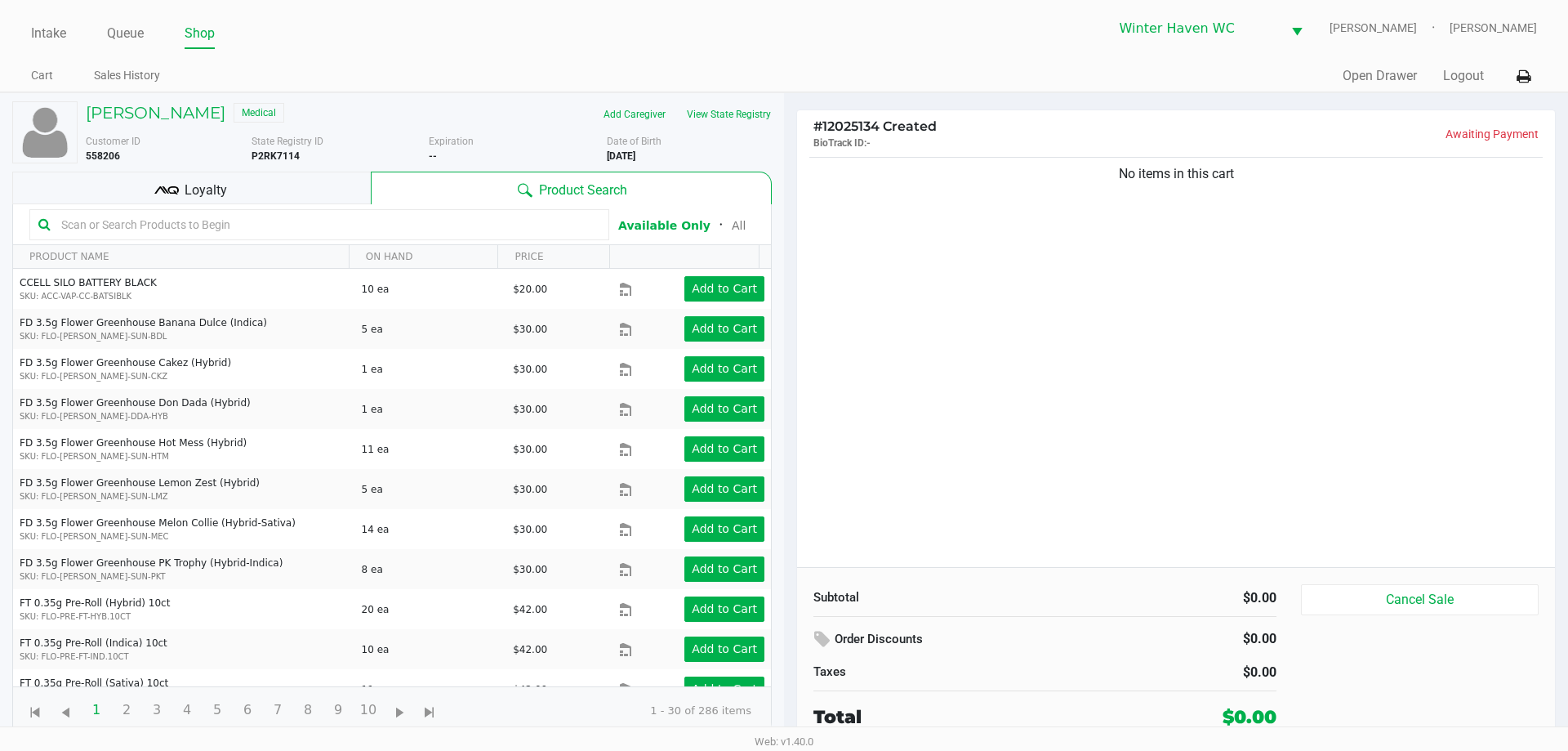
click at [1167, 434] on div "No items in this cart" at bounding box center [1176, 361] width 758 height 413
click at [128, 37] on link "Queue" at bounding box center [125, 34] width 37 height 23
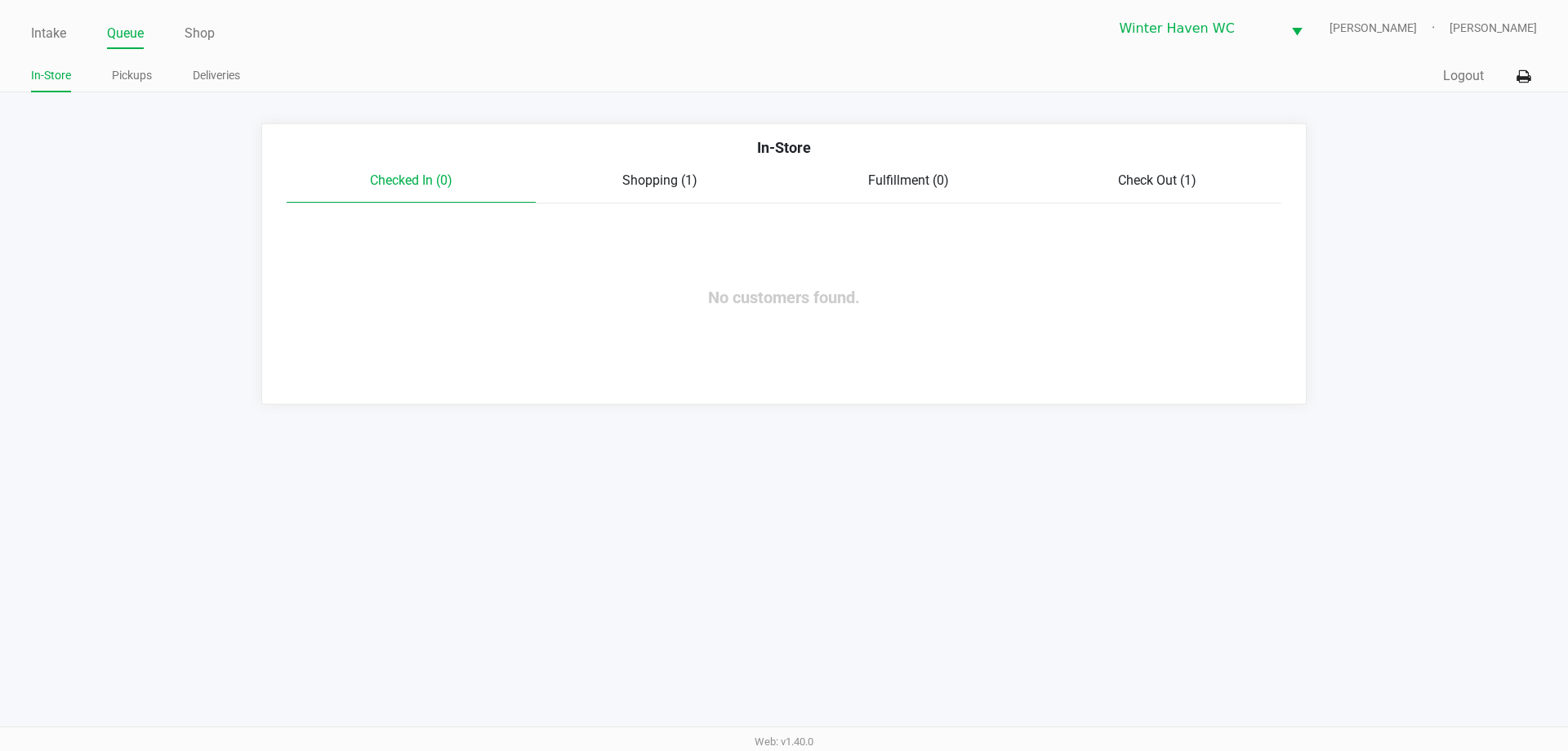
click at [664, 194] on div "Checked In (0) Shopping (1) Fulfillment (0) Check Out (1)" at bounding box center [784, 188] width 995 height 33
click at [1153, 164] on div "In-Store" at bounding box center [784, 154] width 1019 height 35
click at [1157, 174] on span "Check Out (1)" at bounding box center [1157, 180] width 79 height 15
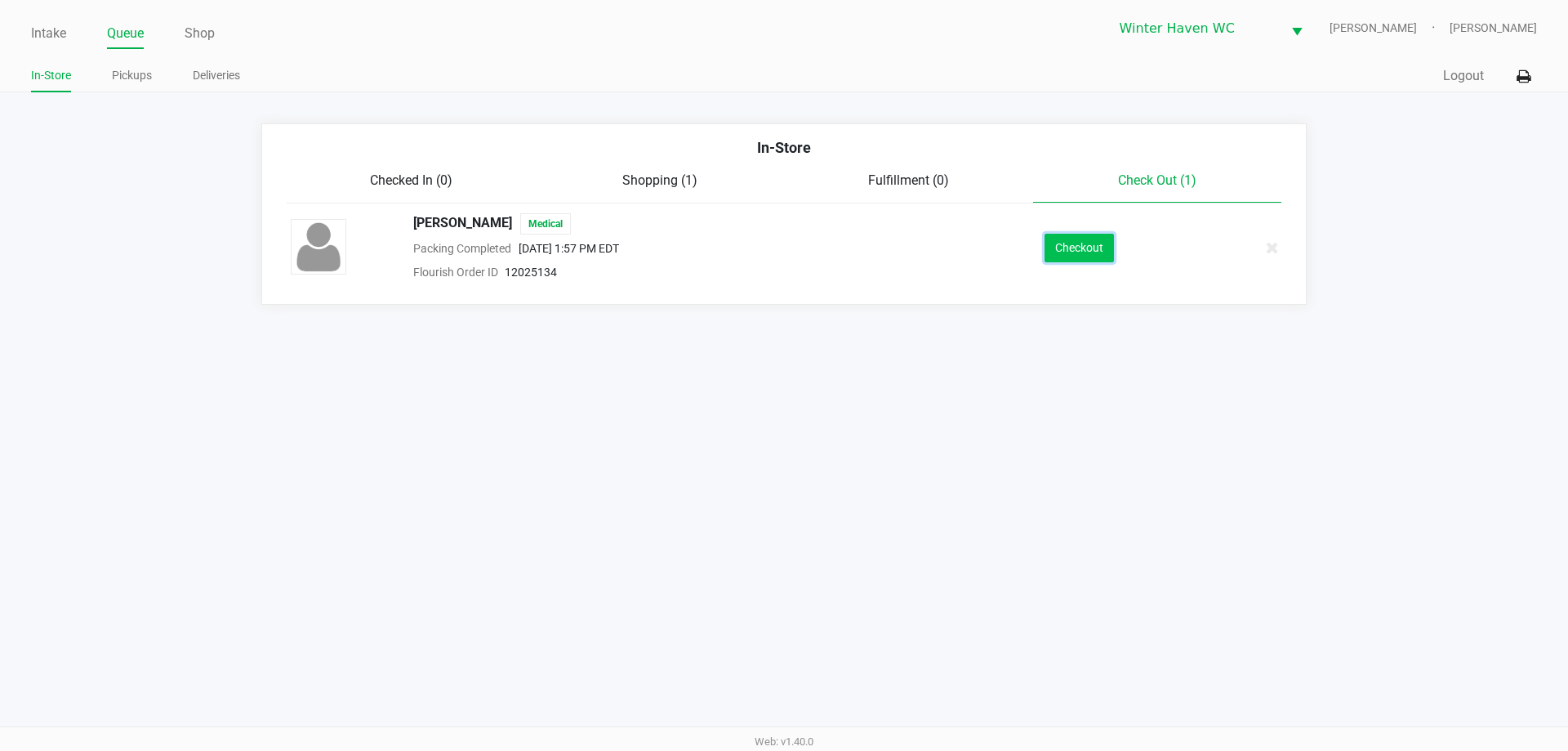
click at [1094, 249] on button "Checkout" at bounding box center [1079, 248] width 69 height 29
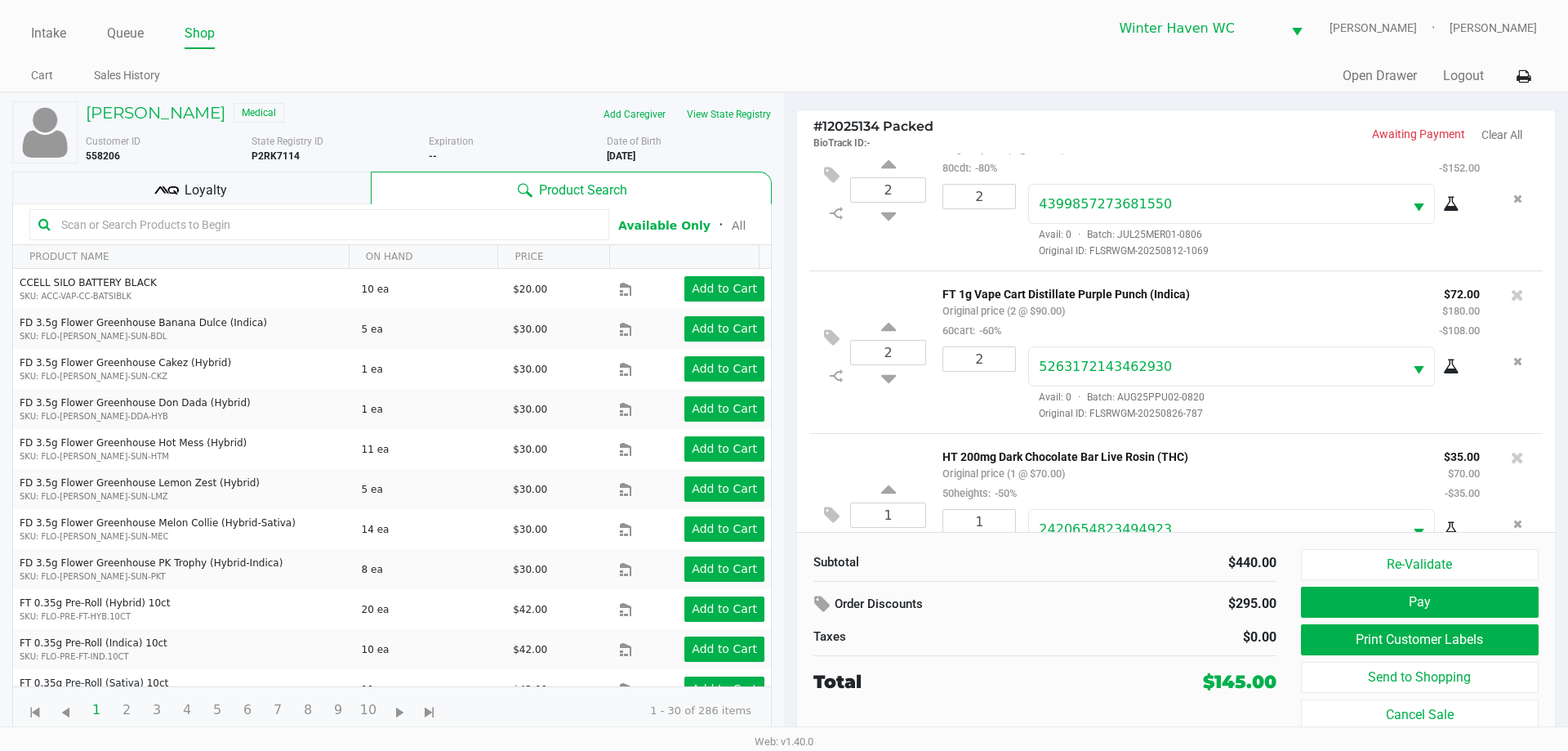
scroll to position [112, 0]
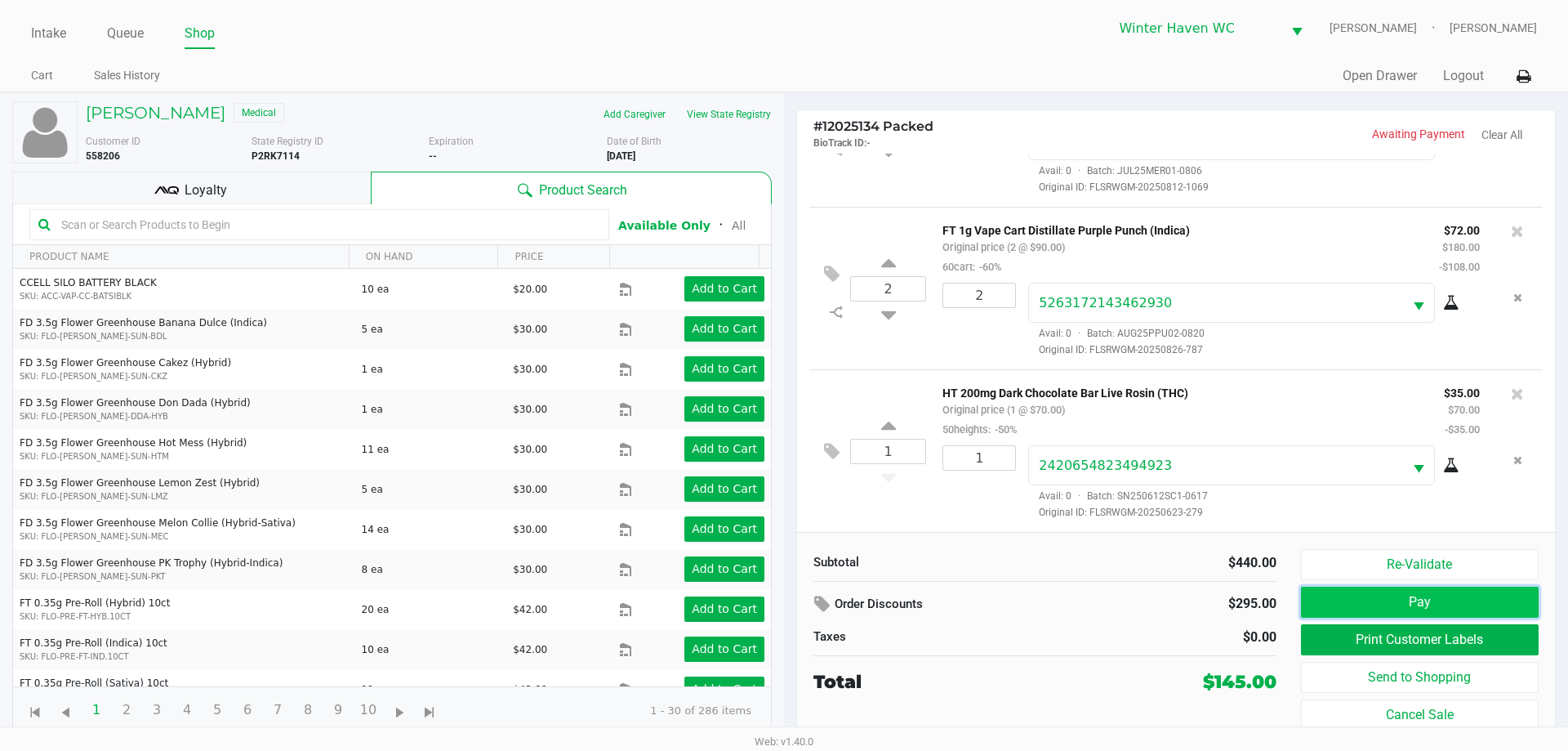
click at [1417, 604] on button "Pay" at bounding box center [1419, 602] width 237 height 31
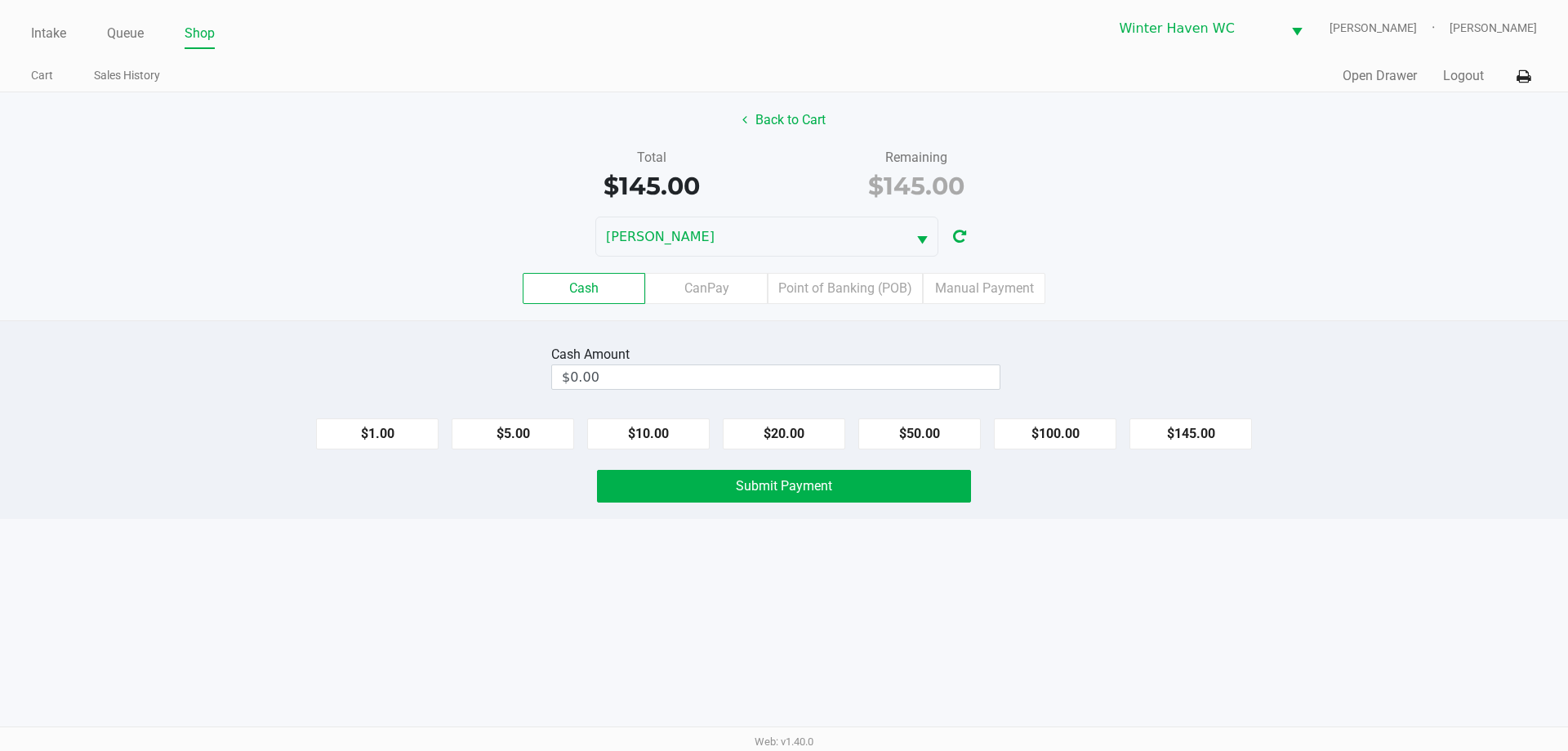
click at [740, 138] on div "Back to Cart Total $145.00 Remaining $145.00 JAMES-OTTO Cash CanPay Point of Ba…" at bounding box center [784, 206] width 1568 height 228
click at [767, 120] on button "Back to Cart" at bounding box center [784, 120] width 105 height 31
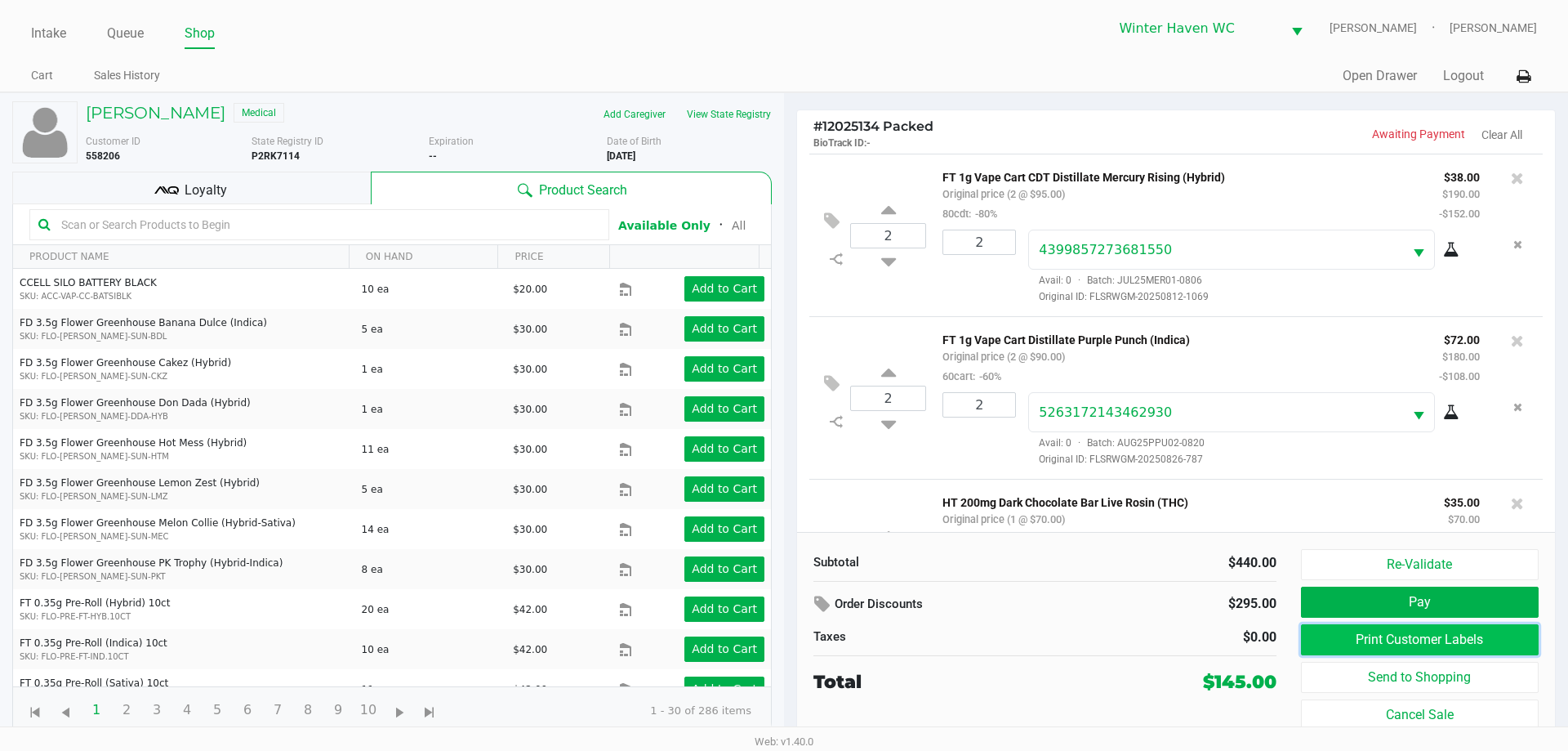
click at [1415, 638] on button "Print Customer Labels" at bounding box center [1419, 639] width 237 height 31
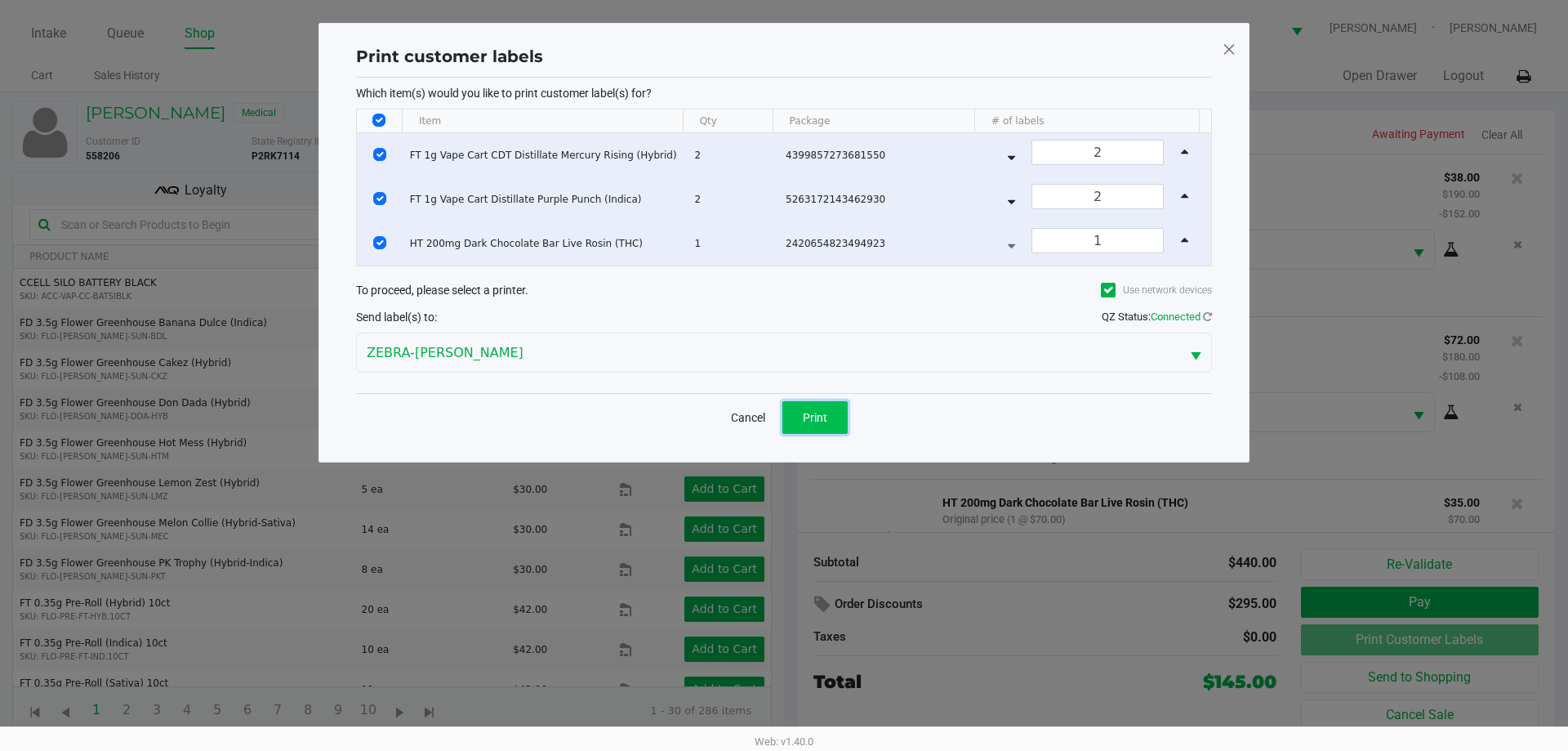
click at [833, 408] on button "Print" at bounding box center [815, 417] width 65 height 33
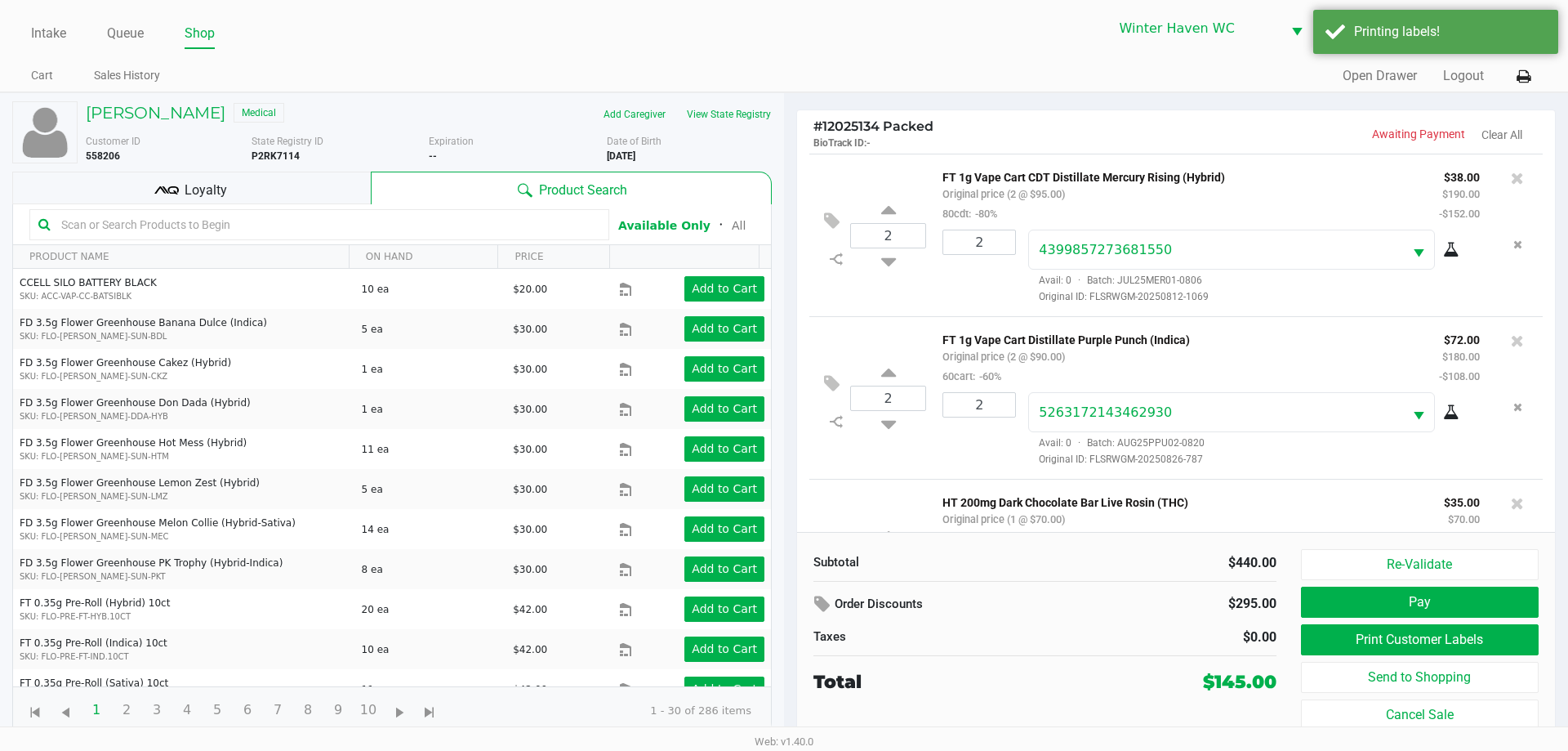
scroll to position [112, 0]
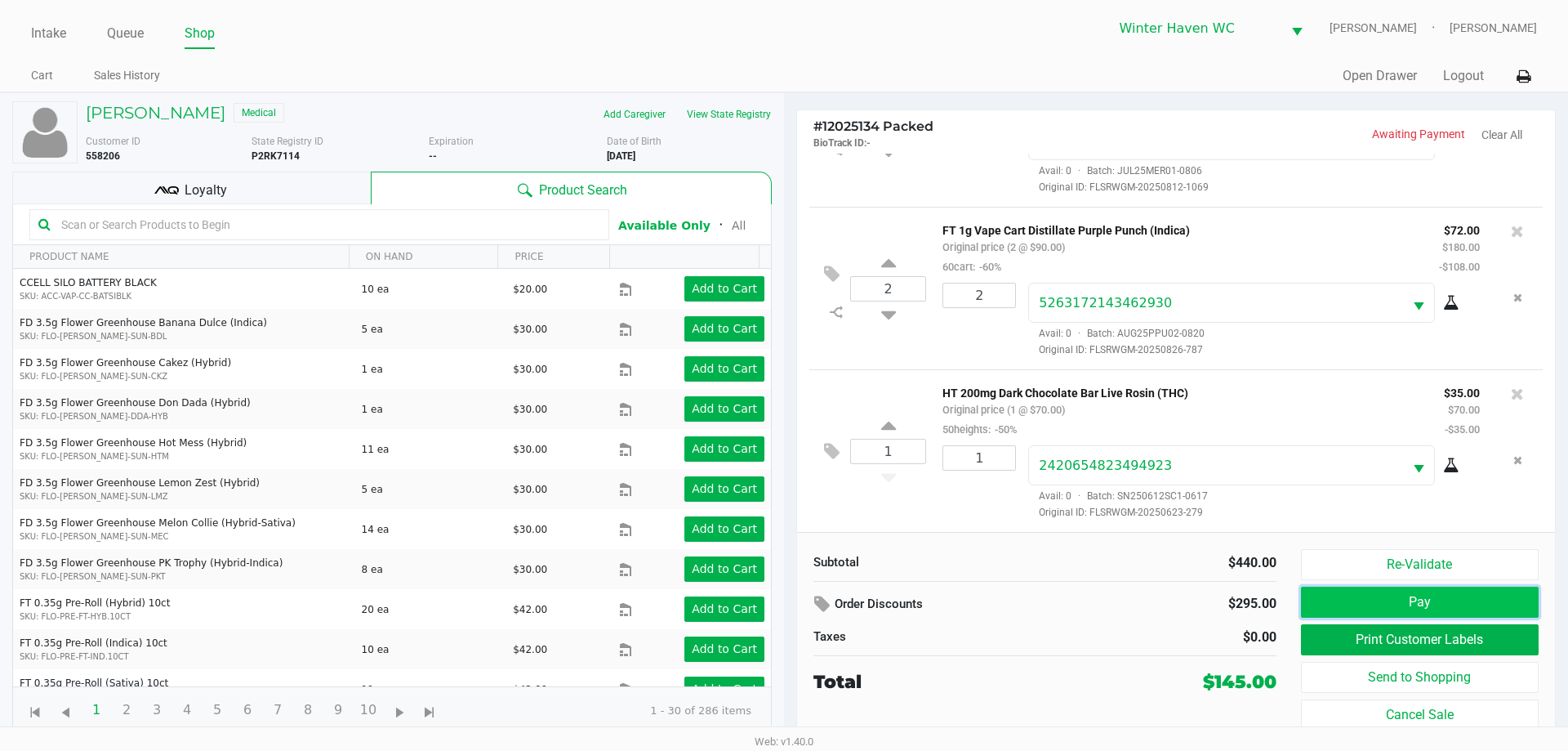
click at [1406, 601] on button "Pay" at bounding box center [1419, 602] width 237 height 31
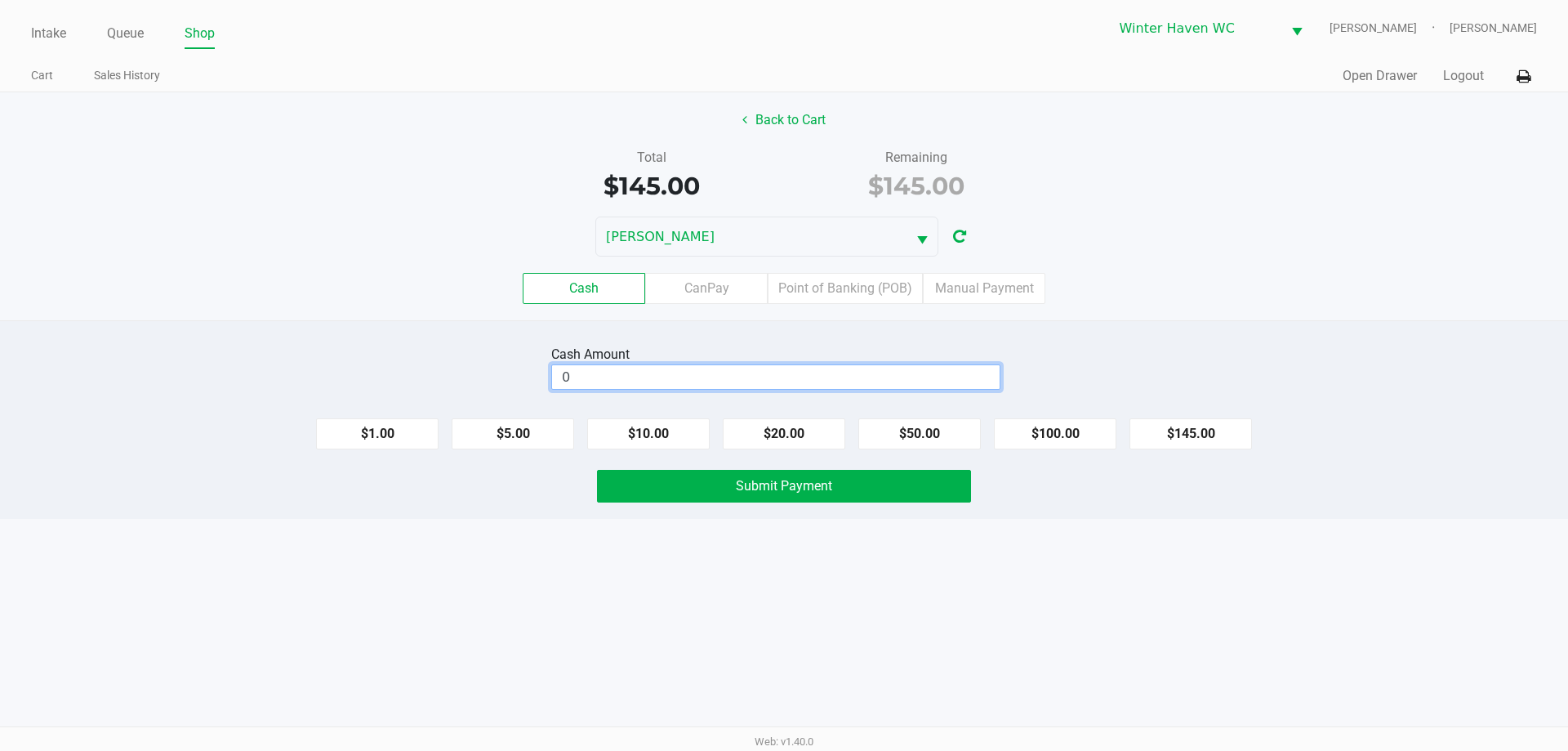
click at [819, 378] on input "0" at bounding box center [775, 377] width 447 height 24
type input "$200.00"
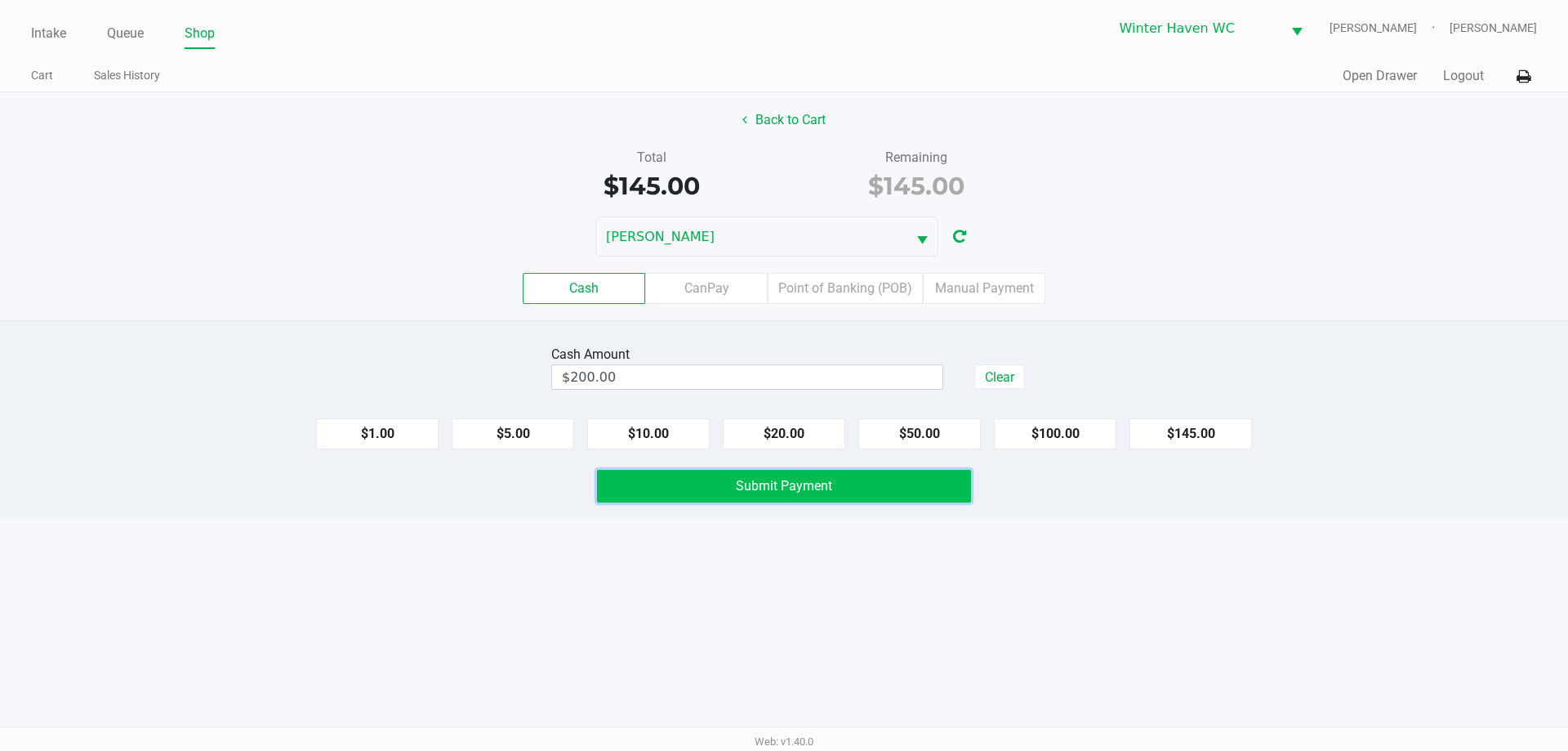
click at [843, 489] on button "Submit Payment" at bounding box center [784, 486] width 374 height 33
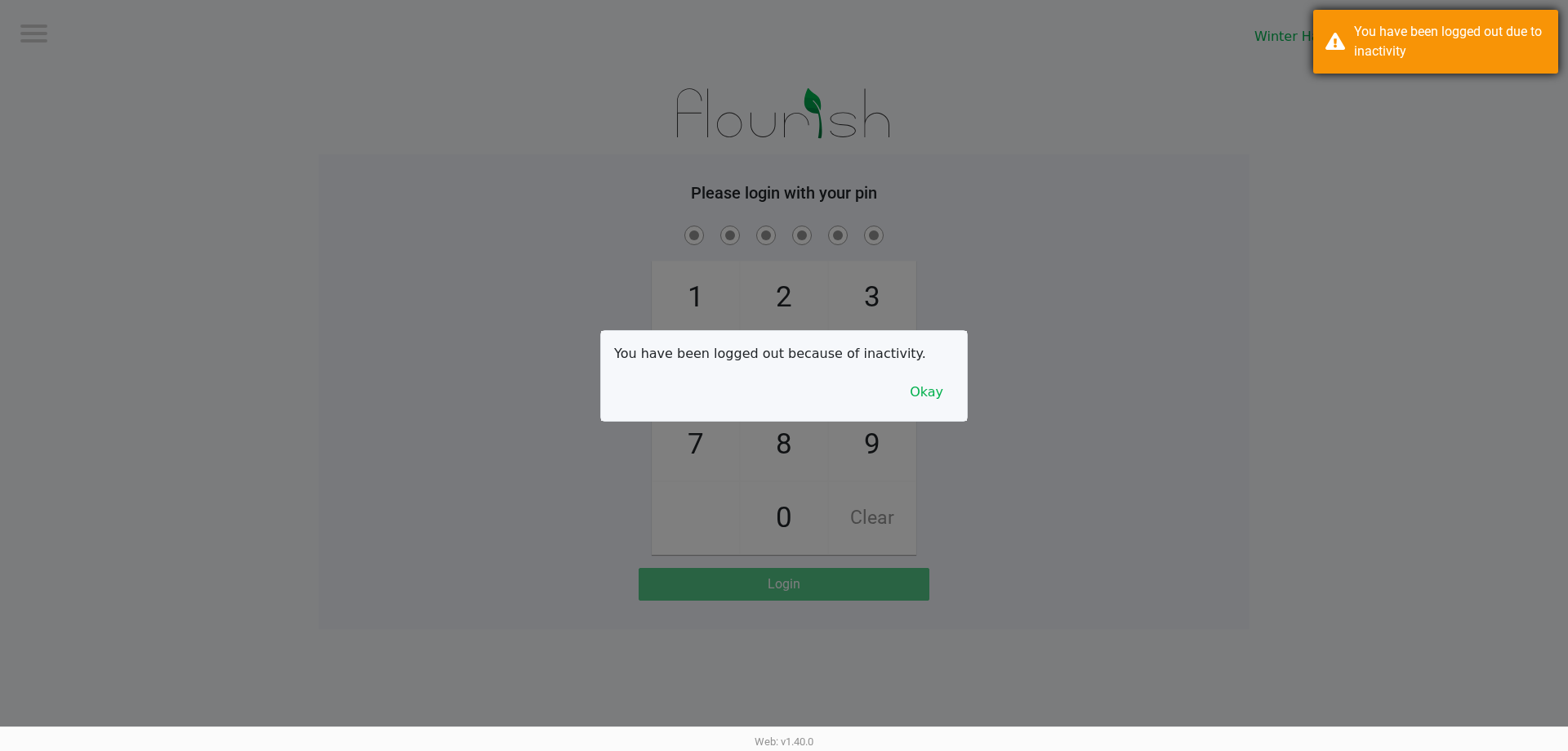
click at [1449, 46] on div "You have been logged out due to inactivity" at bounding box center [1450, 41] width 192 height 39
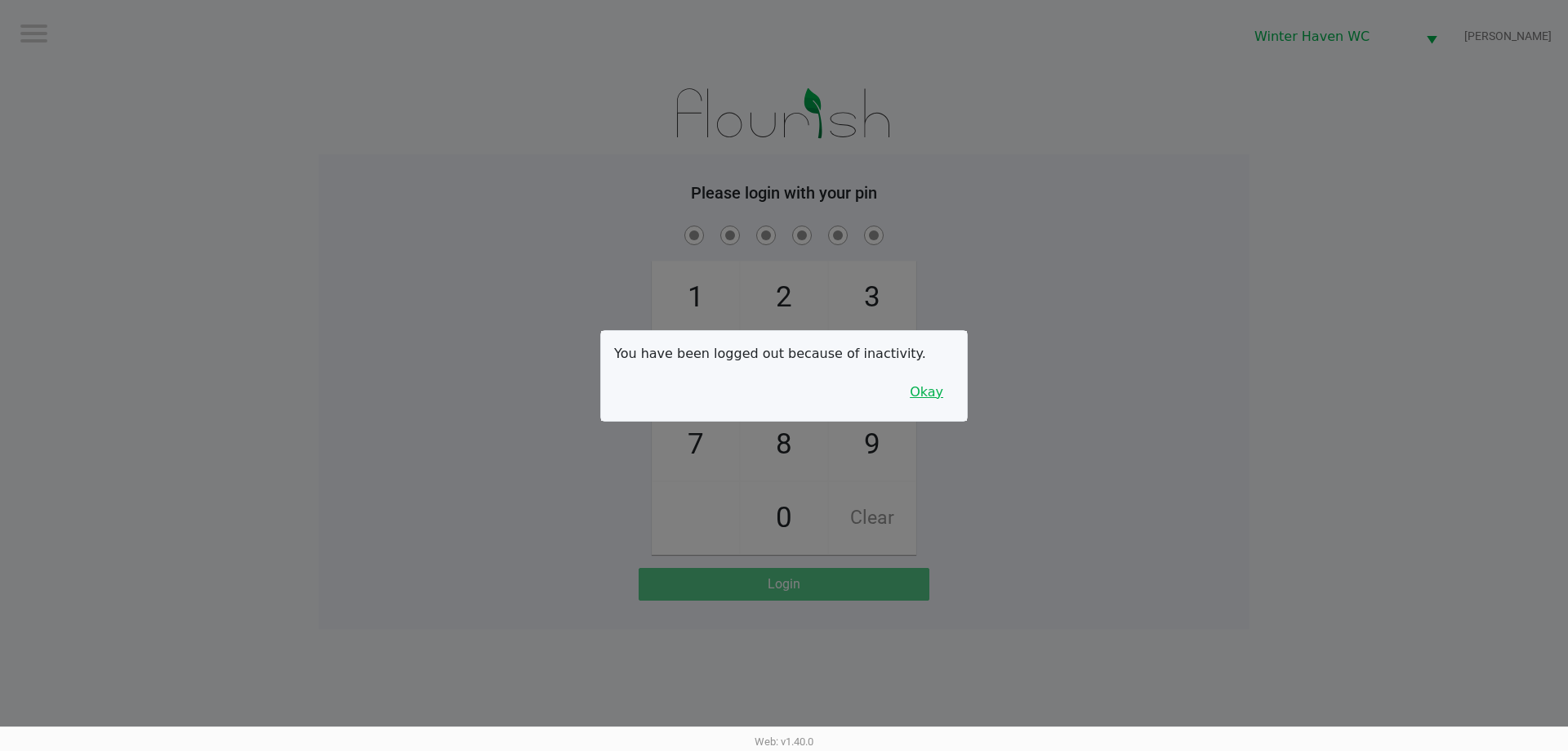
click at [913, 395] on button "Okay" at bounding box center [926, 392] width 55 height 31
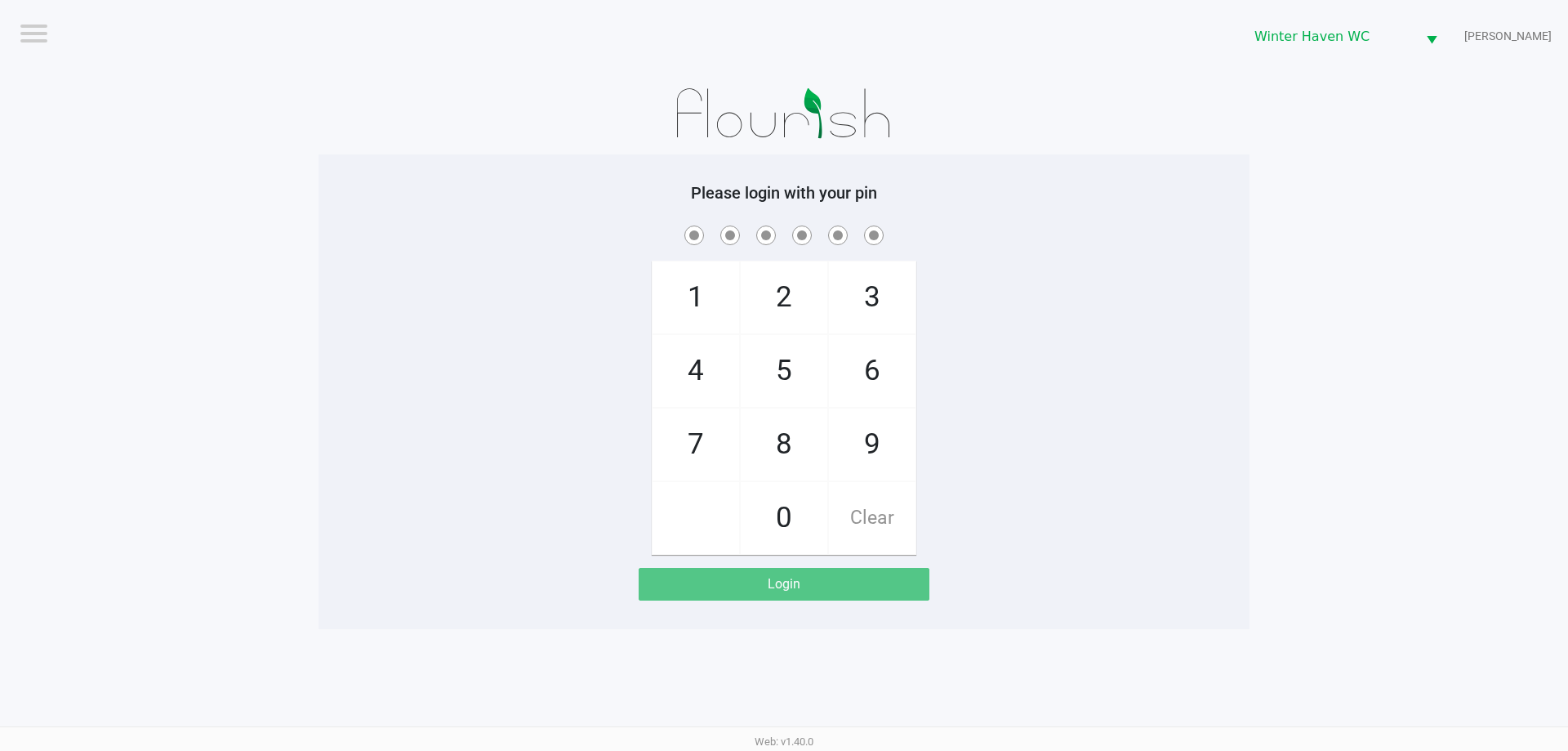
click at [1280, 143] on app-pos-login-wrapper "Logout Winter Haven WC JAMES-OTTO Please login with your pin 1 4 7 2 5 8 0 3 6 …" at bounding box center [784, 314] width 1568 height 629
checkbox input "true"
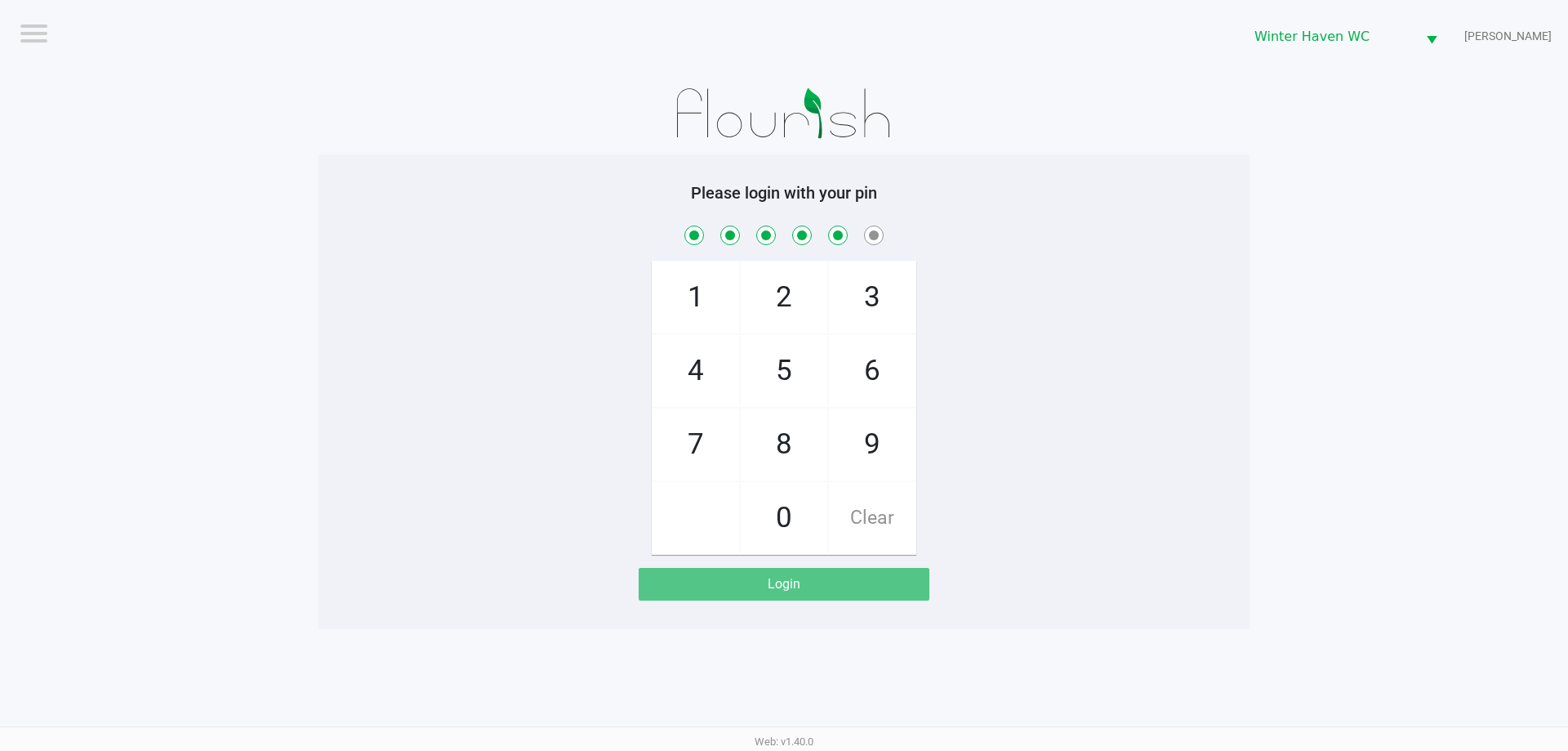
checkbox input "true"
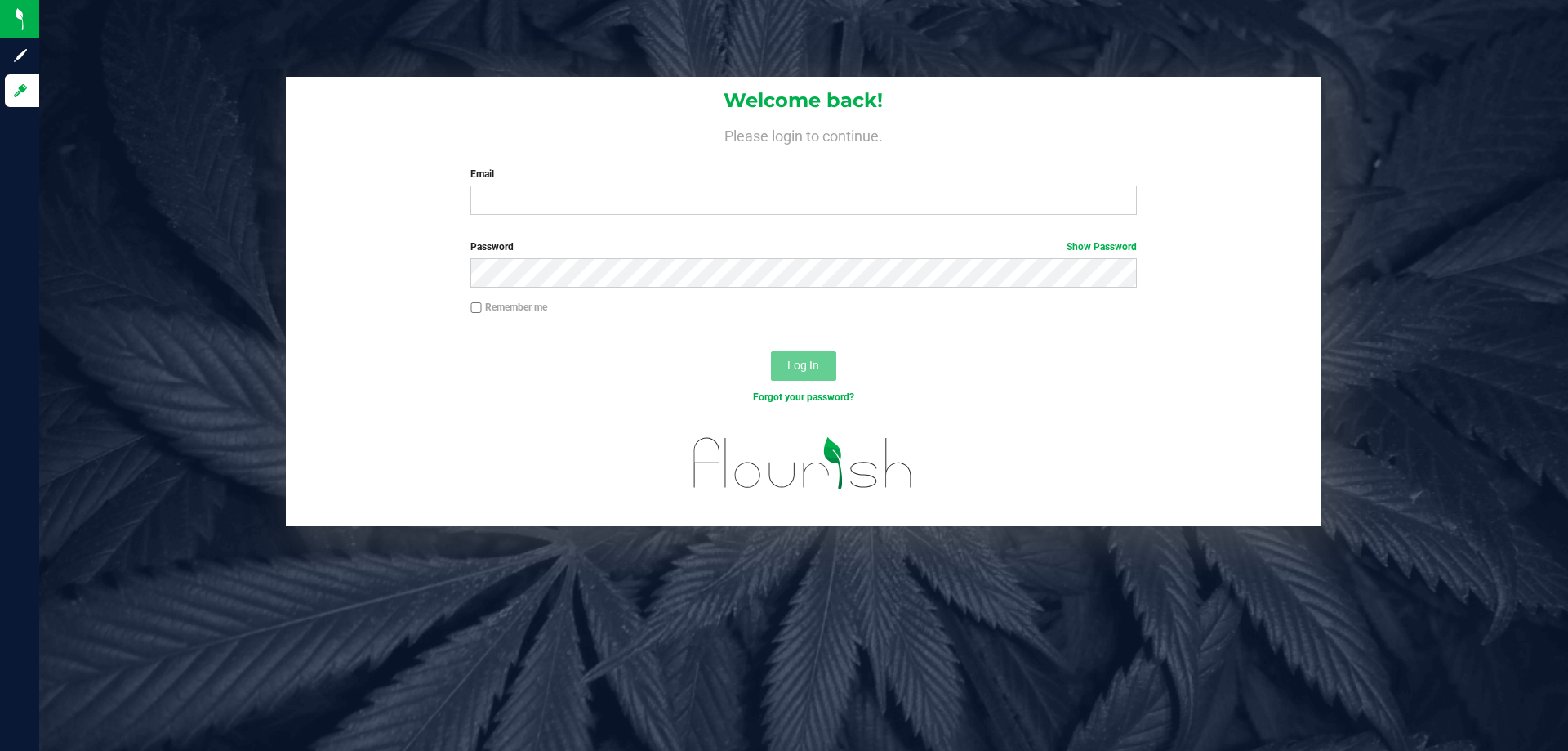
click at [671, 215] on div "Welcome back! Please login to continue. Email Required Please format your email…" at bounding box center [803, 152] width 1035 height 151
click at [672, 207] on input "Email" at bounding box center [803, 200] width 665 height 30
type input "[EMAIL_ADDRESS][DOMAIN_NAME]"
click at [771, 351] on button "Log In" at bounding box center [804, 365] width 65 height 30
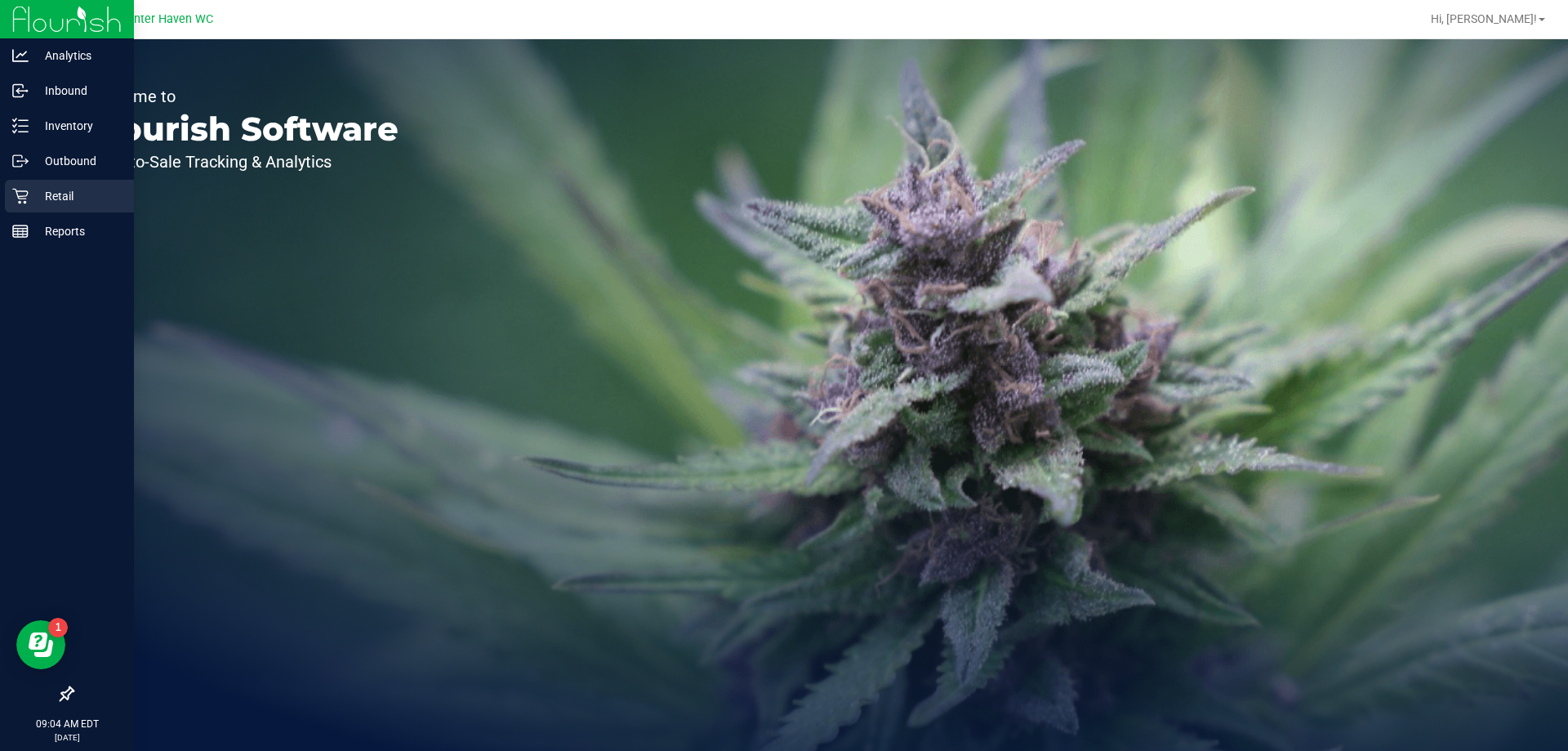
click at [92, 201] on p "Retail" at bounding box center [78, 196] width 98 height 19
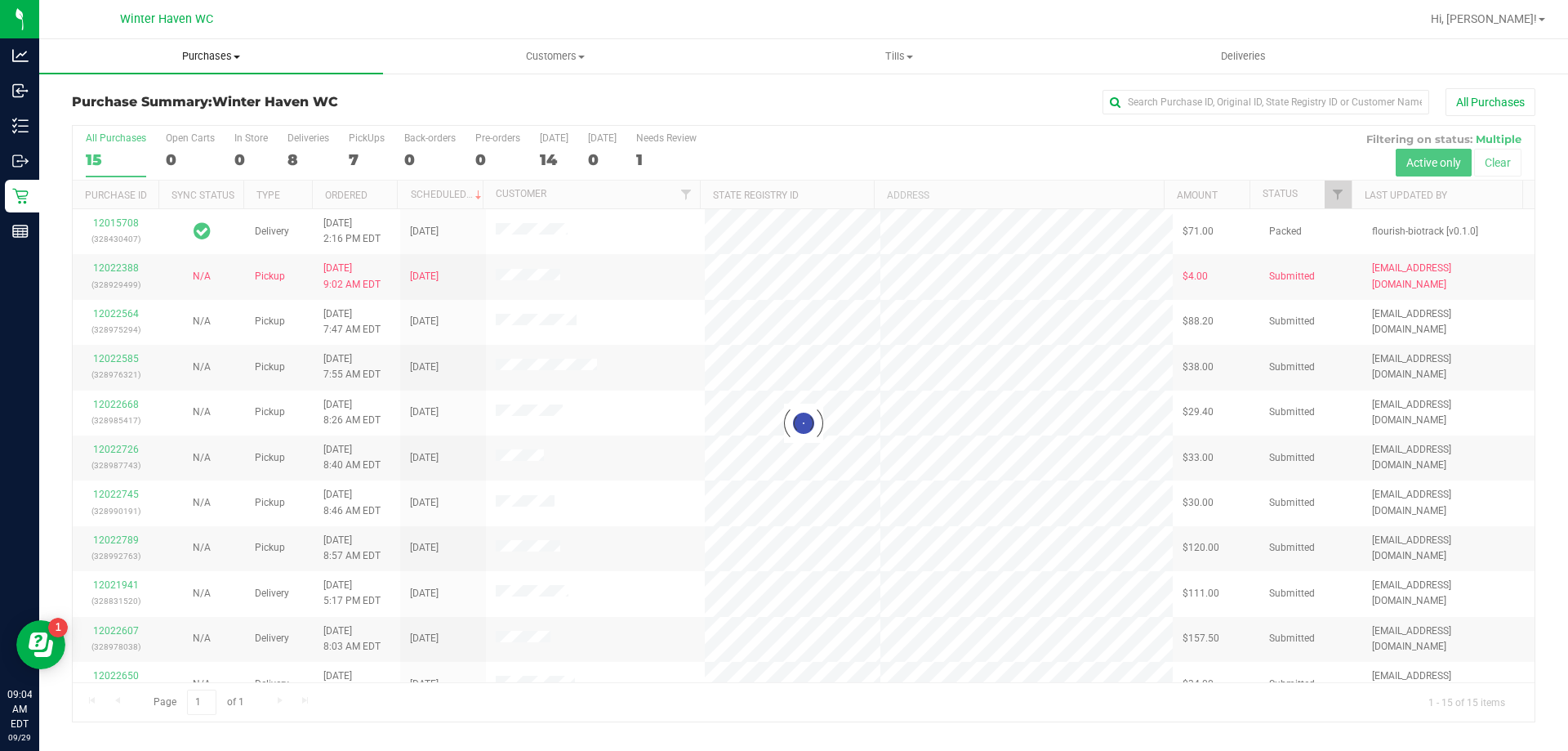
click at [228, 54] on span "Purchases" at bounding box center [212, 56] width 344 height 14
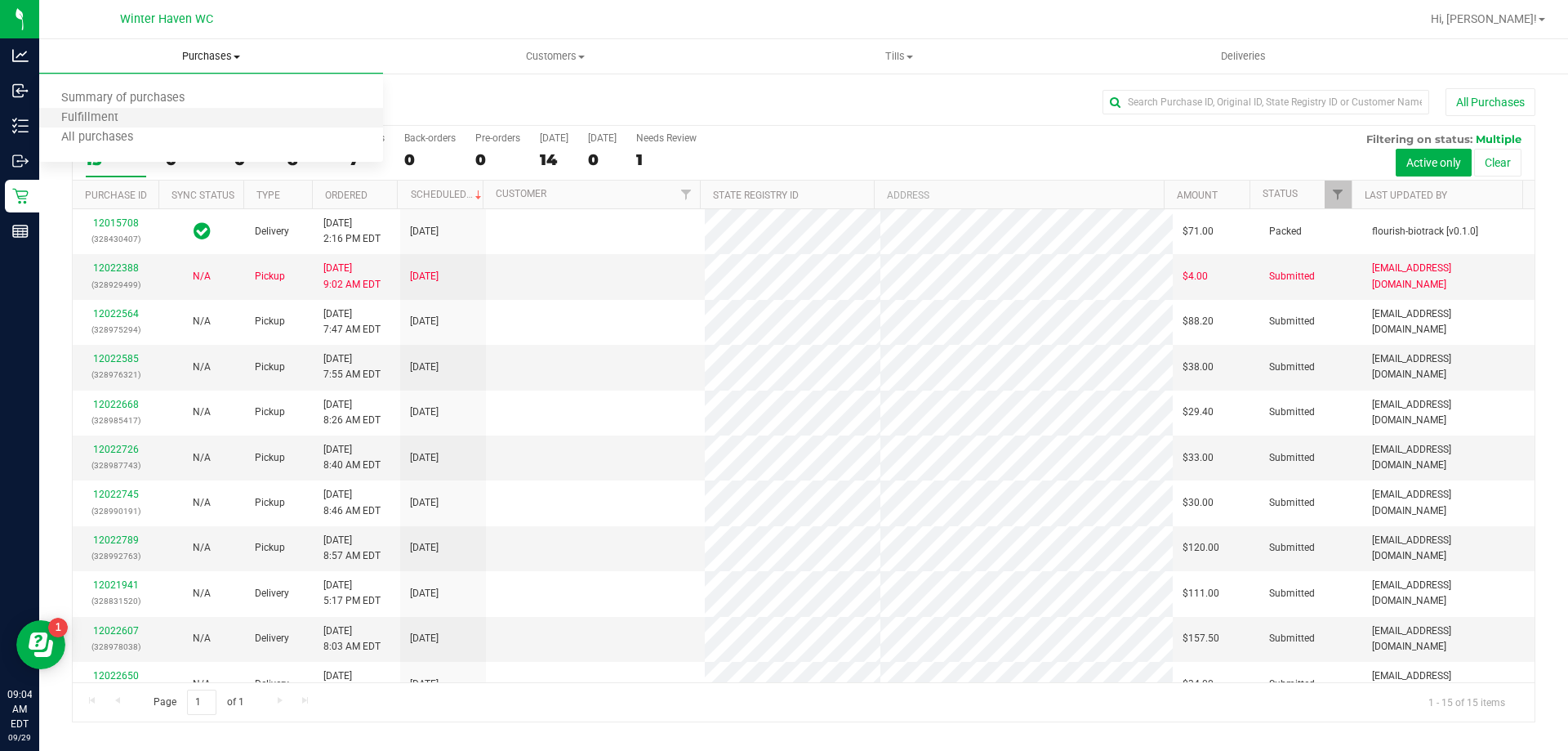
click at [160, 122] on li "Fulfillment" at bounding box center [212, 118] width 344 height 19
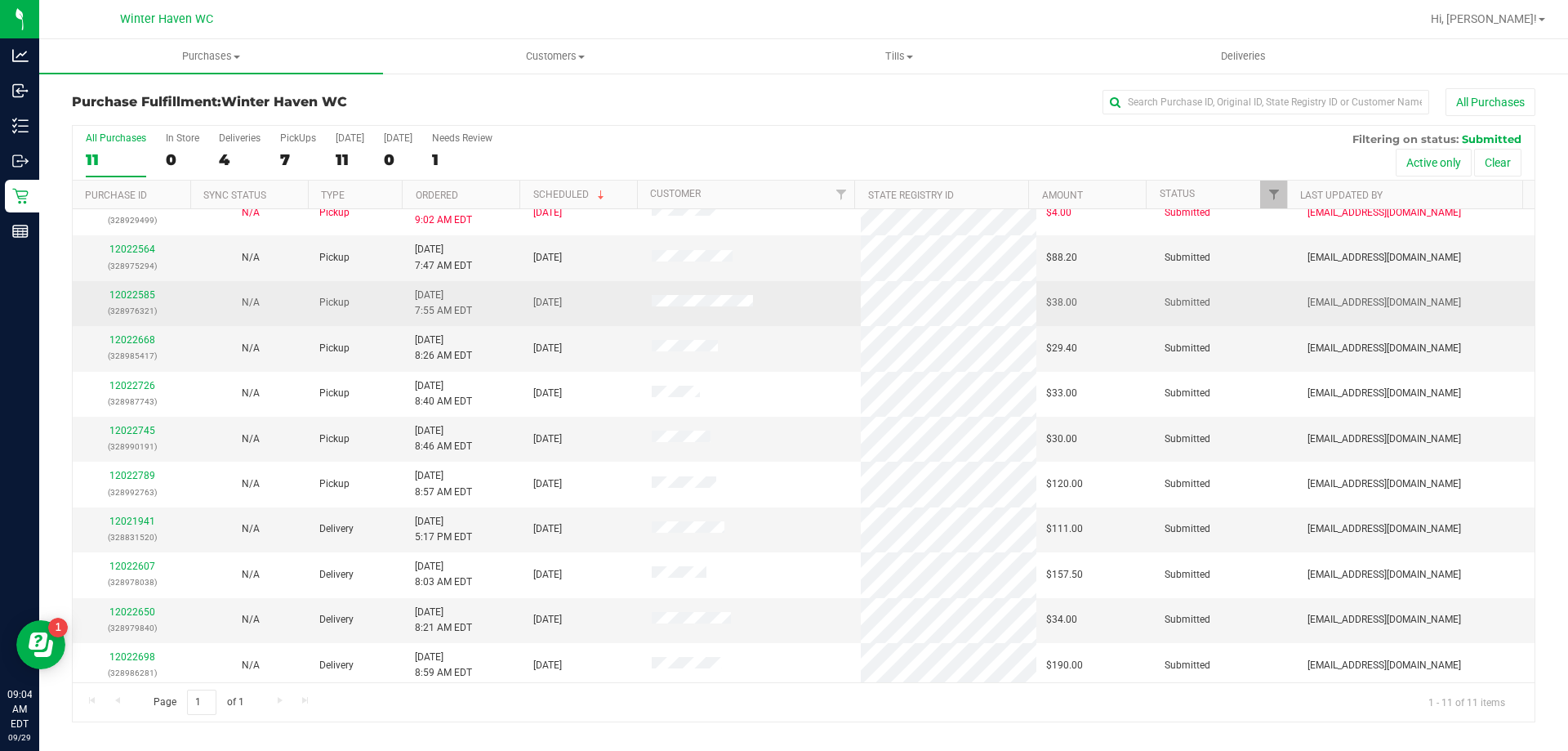
scroll to position [24, 0]
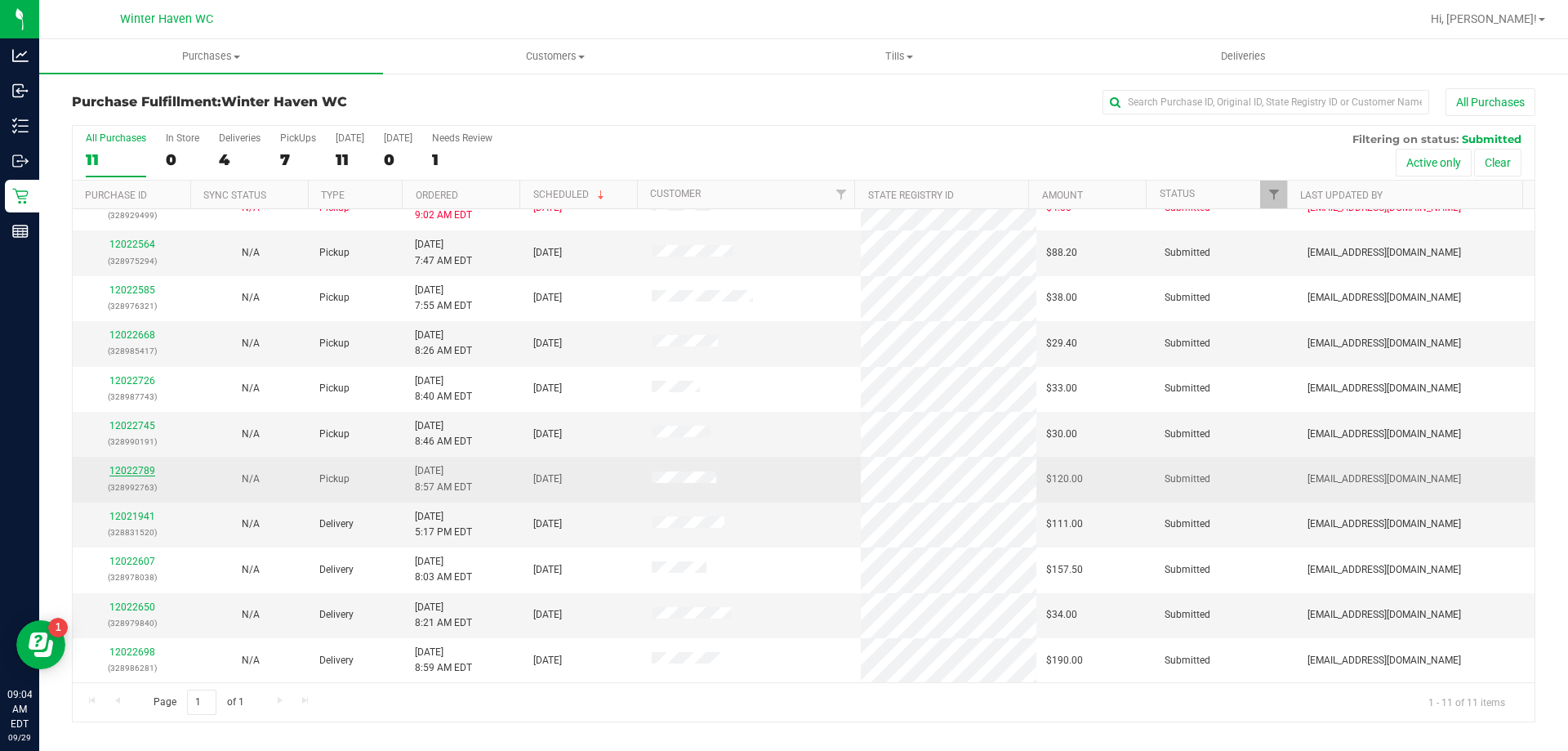
click at [134, 467] on link "12022789" at bounding box center [133, 470] width 46 height 12
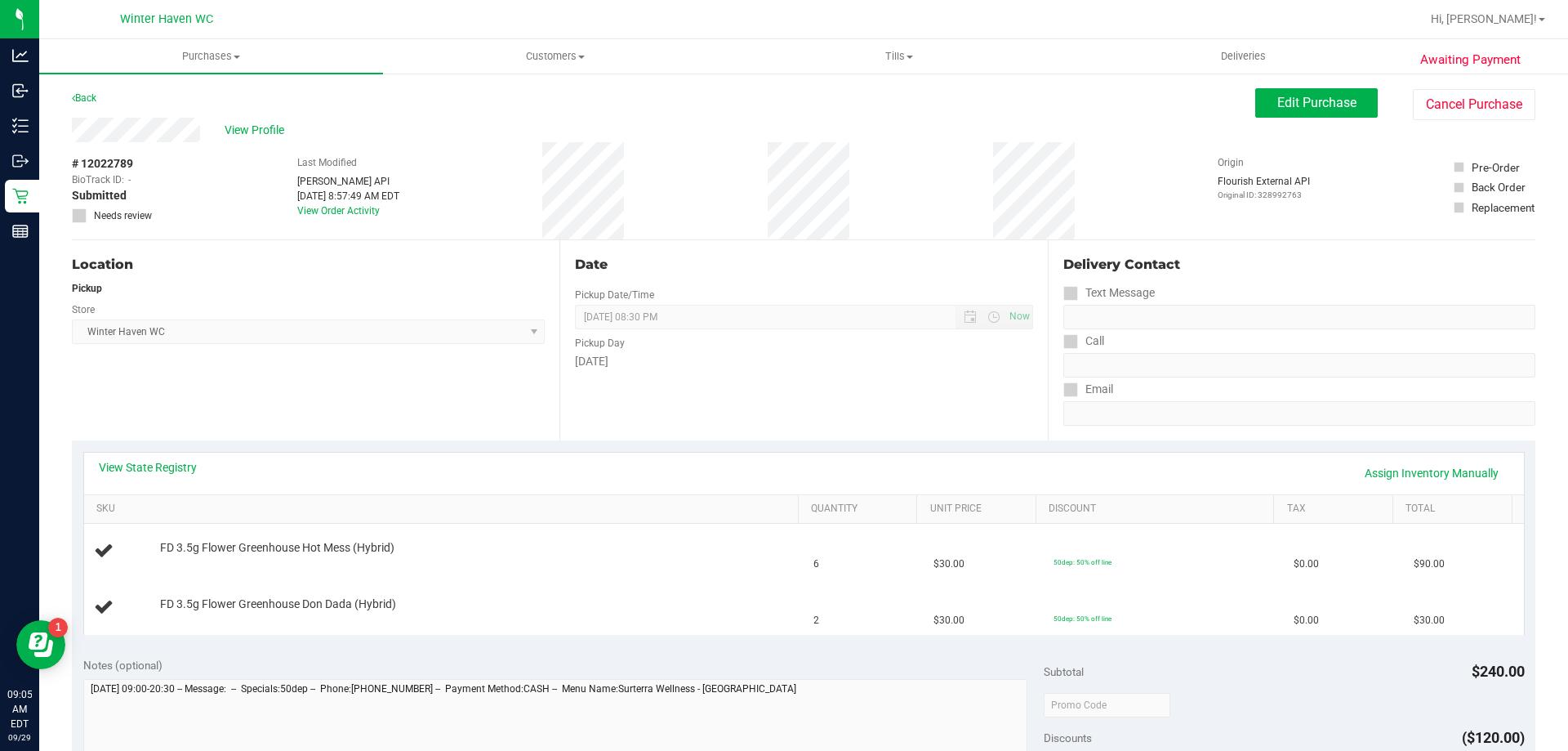
click at [134, 467] on link "View State Registry" at bounding box center [148, 466] width 98 height 16
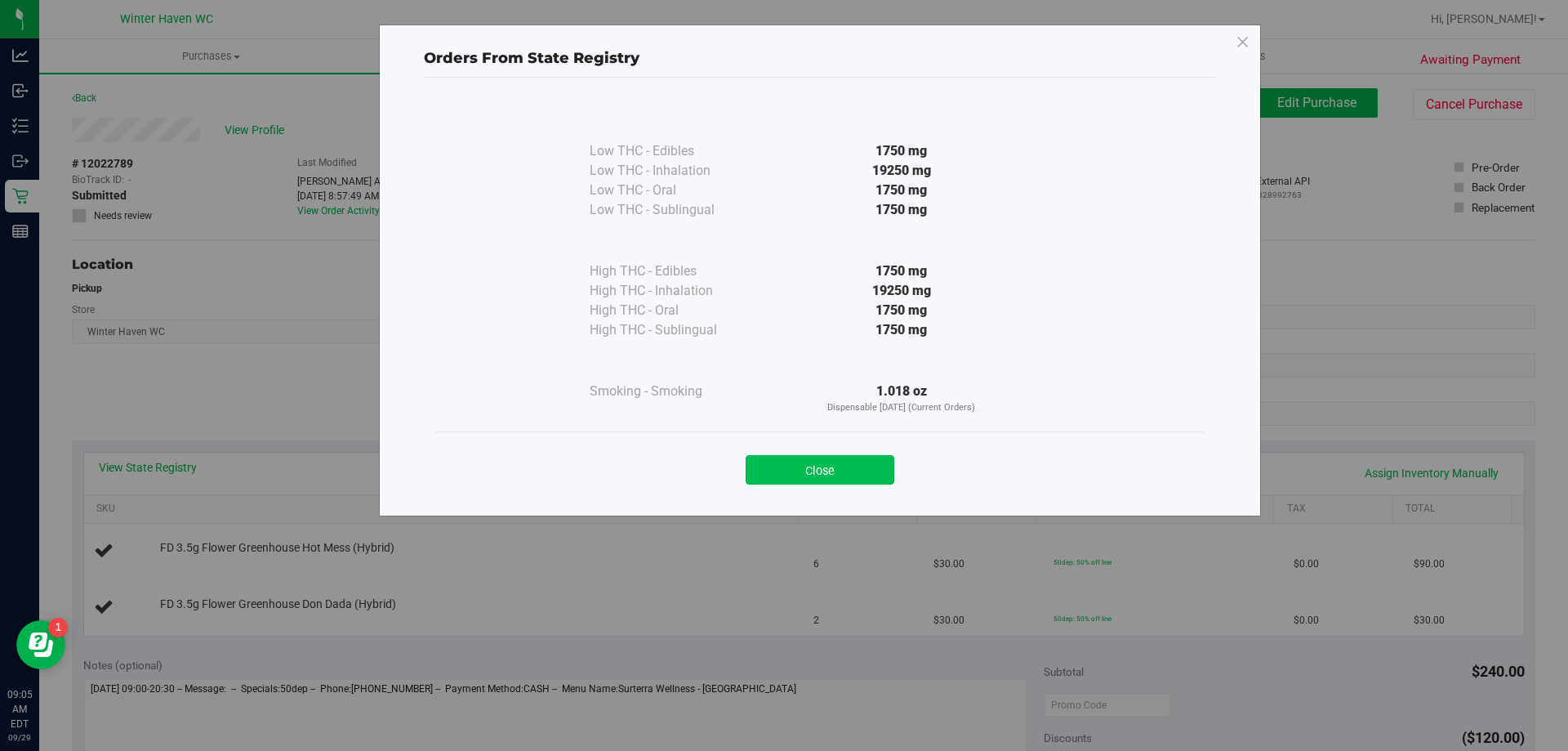
click at [831, 468] on button "Close" at bounding box center [820, 469] width 149 height 30
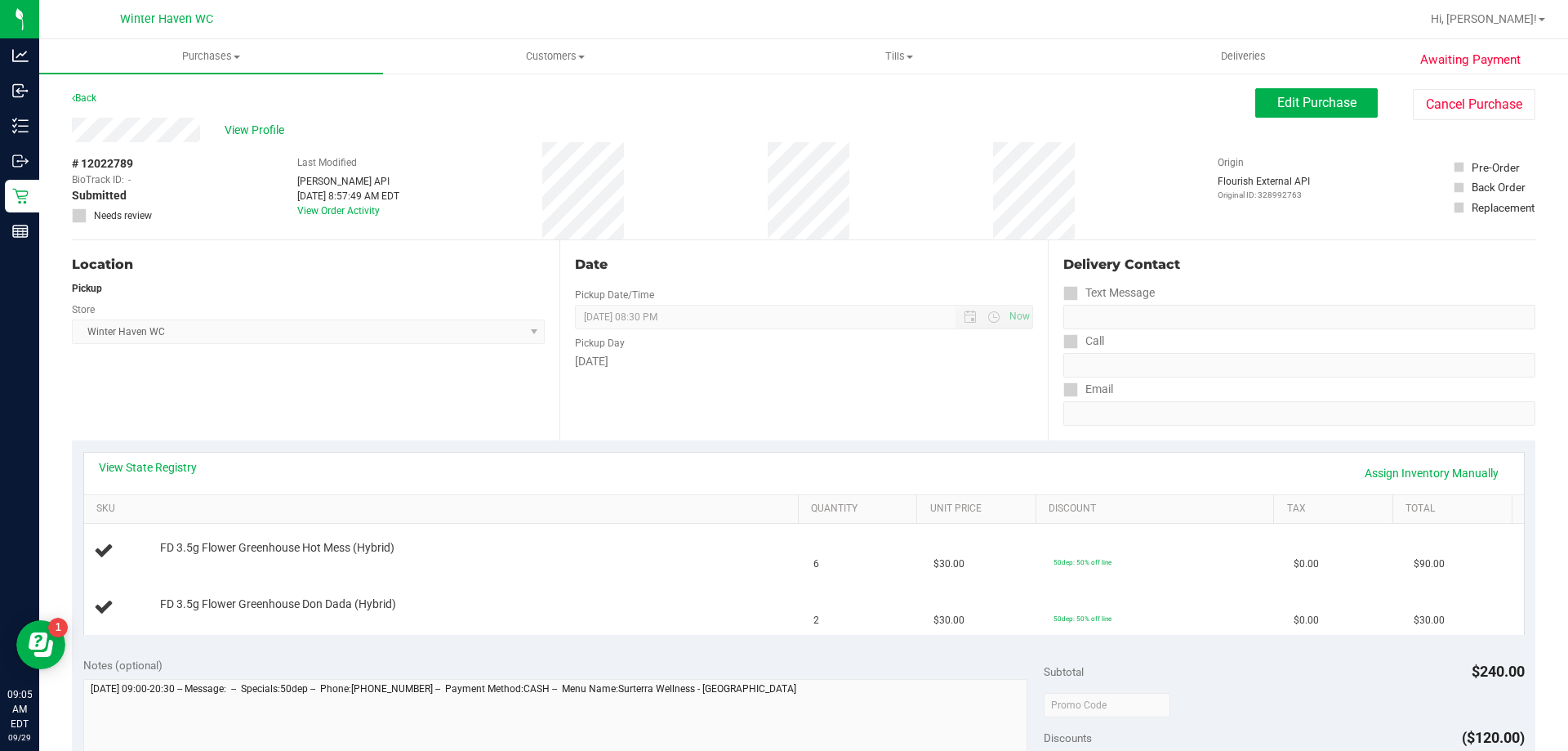
click at [131, 457] on div "View State Registry Assign Inventory Manually" at bounding box center [803, 473] width 1439 height 41
click at [152, 471] on link "View State Registry" at bounding box center [148, 466] width 98 height 16
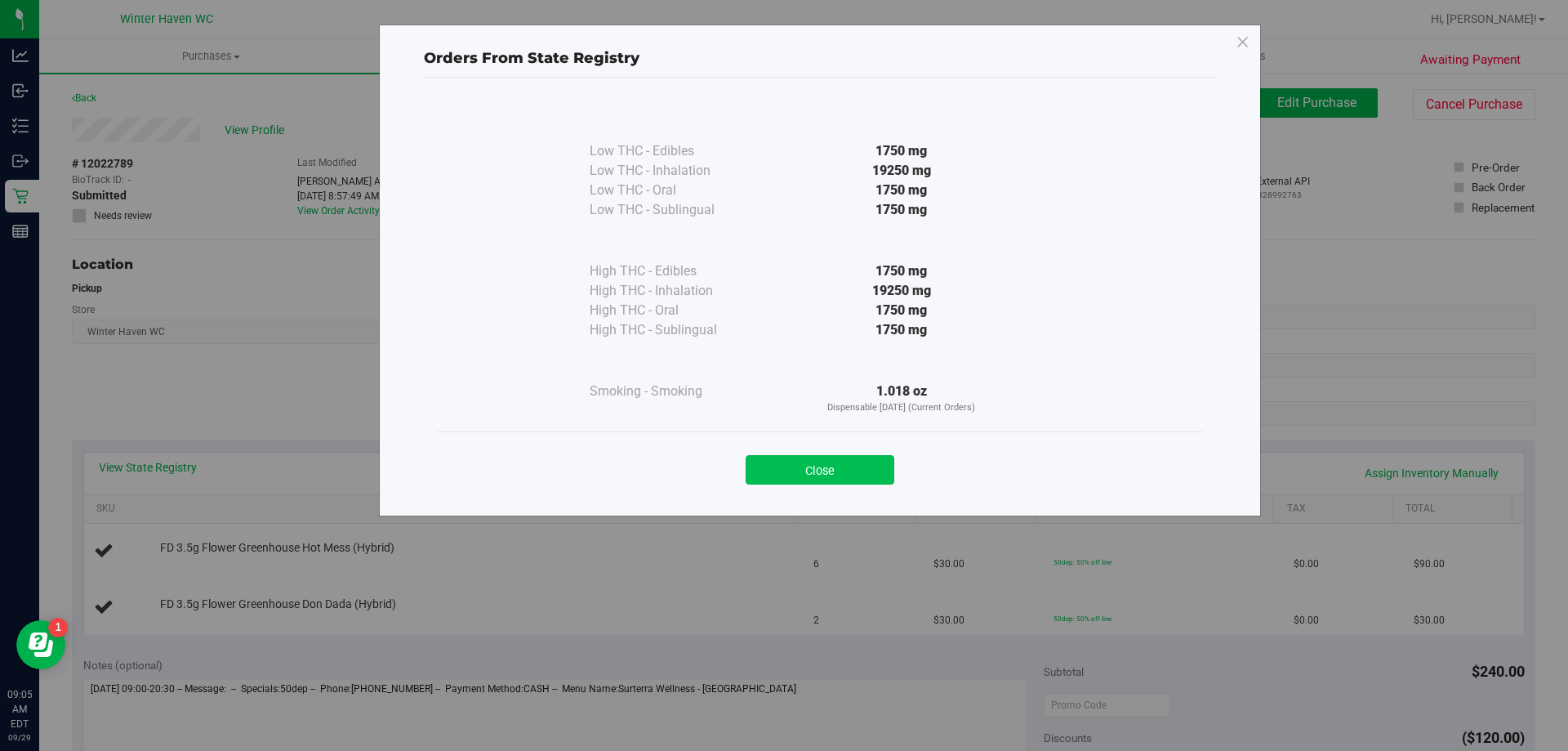
click at [879, 461] on button "Close" at bounding box center [820, 469] width 149 height 30
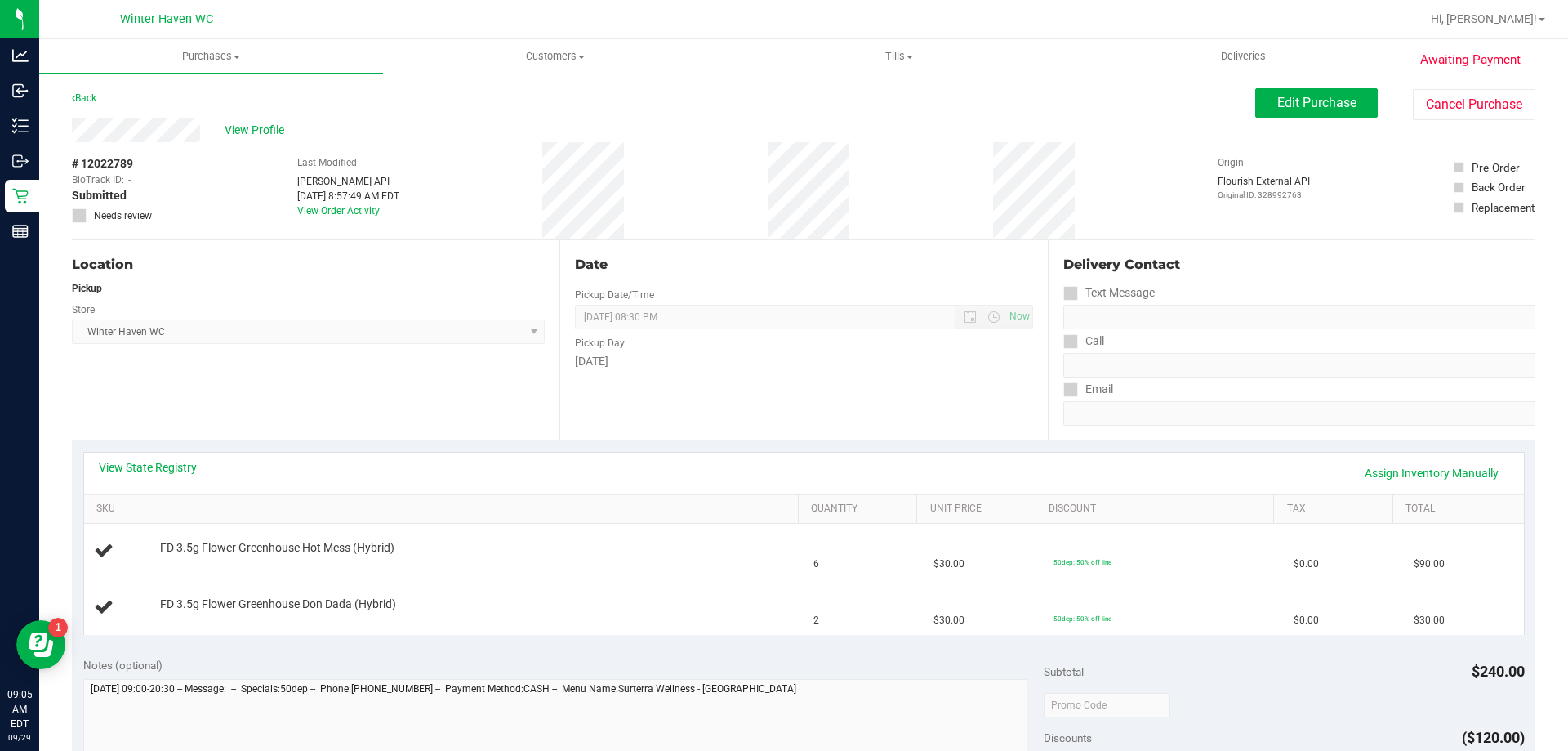
click at [879, 461] on div "View State Registry Assign Inventory Manually" at bounding box center [804, 472] width 1410 height 28
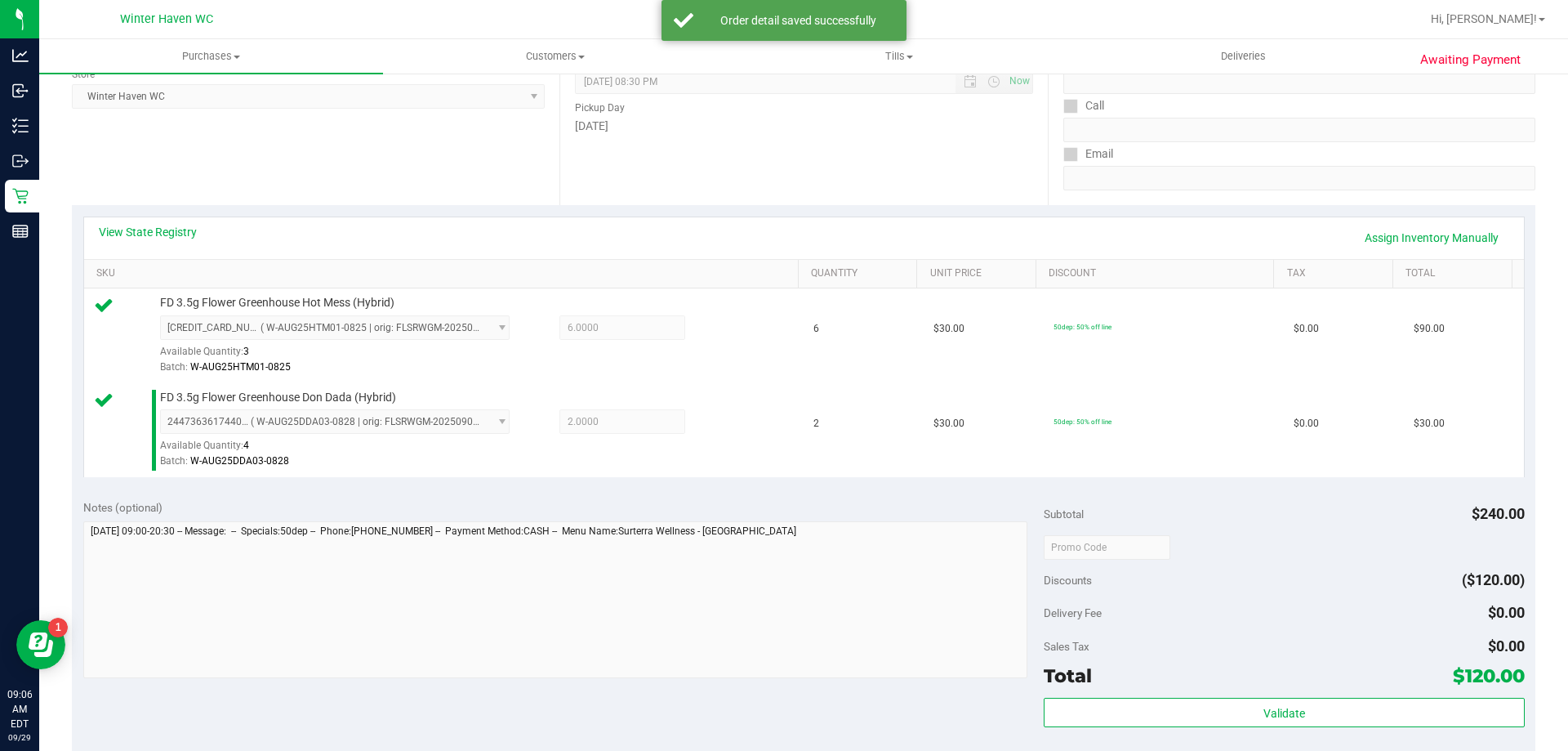
scroll to position [245, 0]
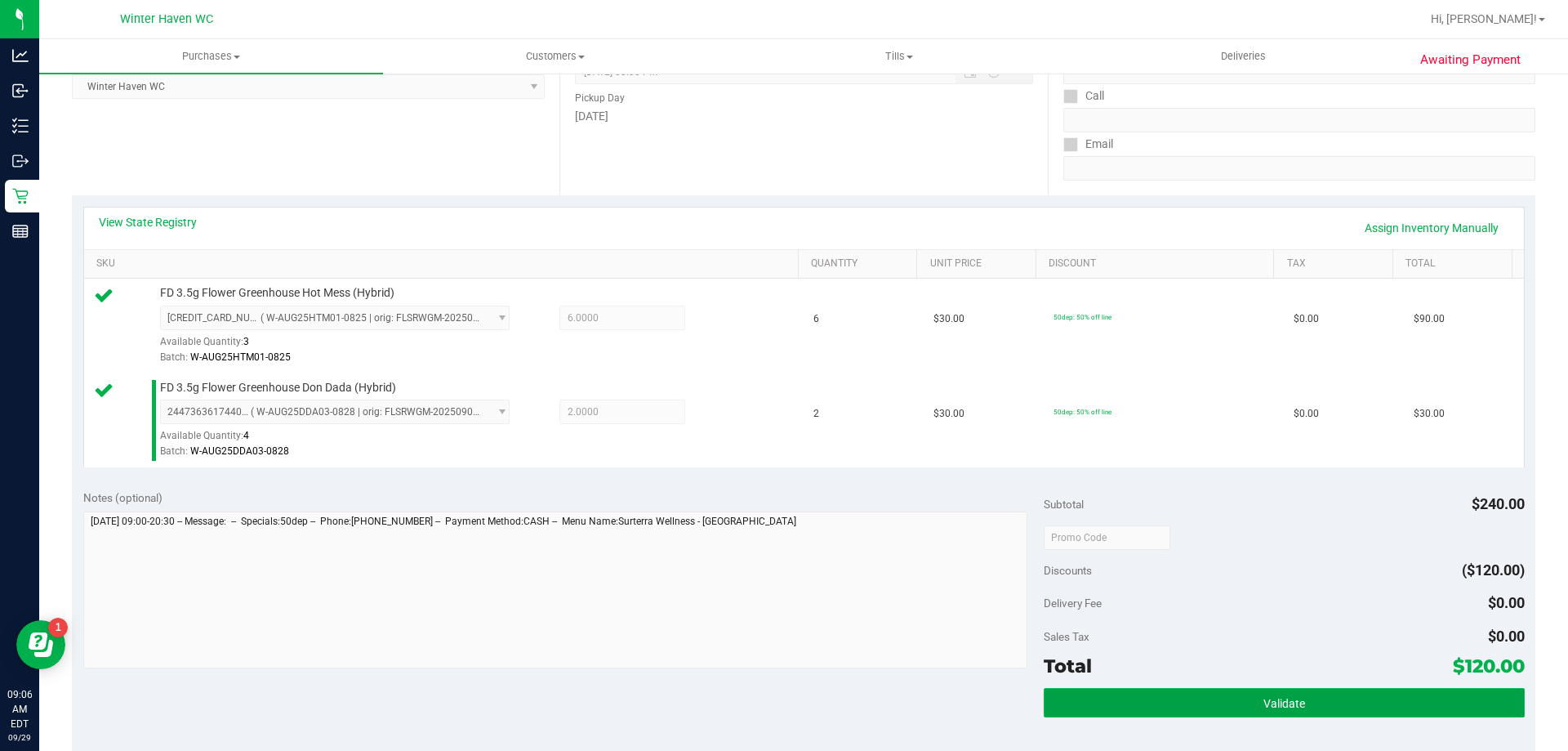
click at [1092, 713] on button "Validate" at bounding box center [1283, 702] width 480 height 30
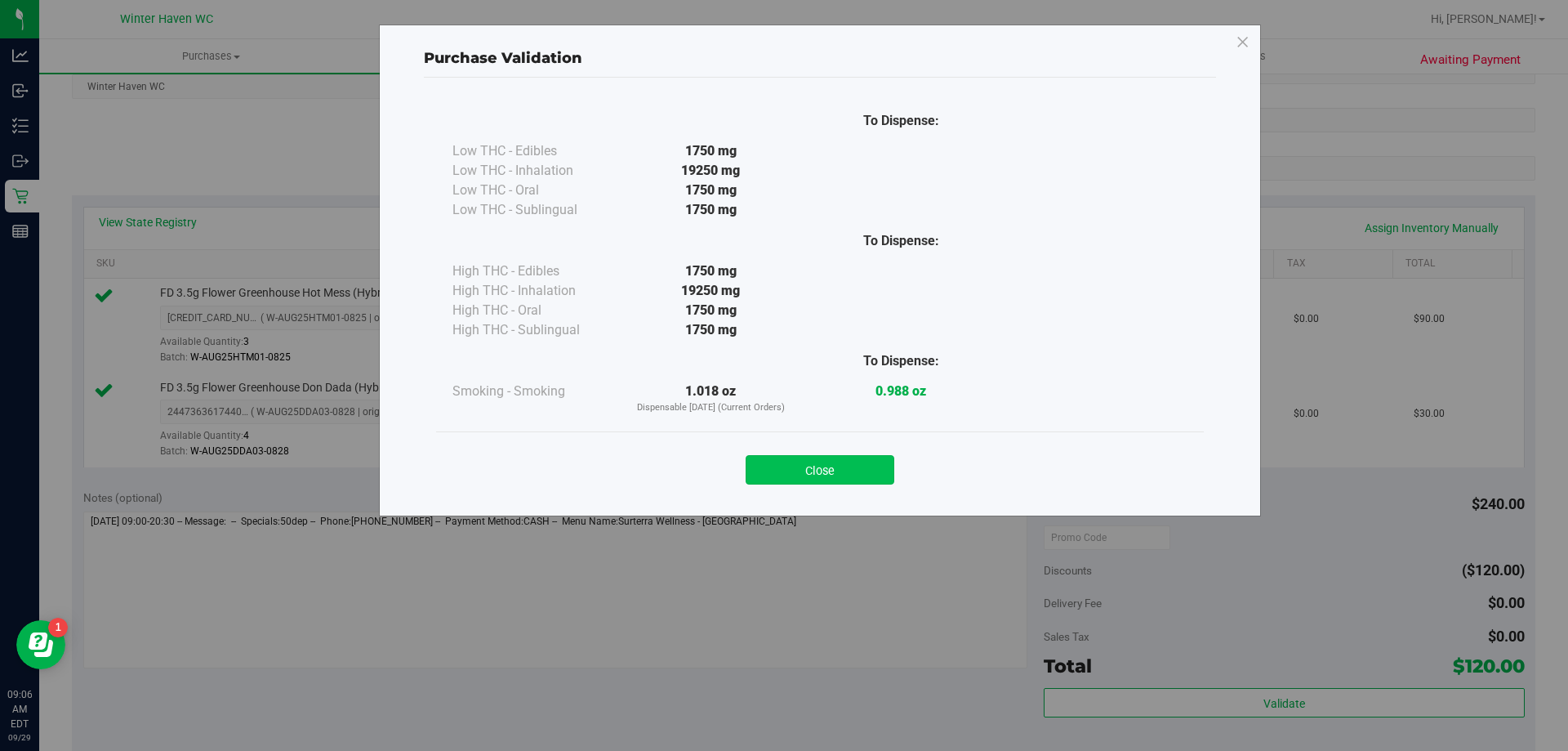
click at [869, 475] on button "Close" at bounding box center [820, 469] width 149 height 30
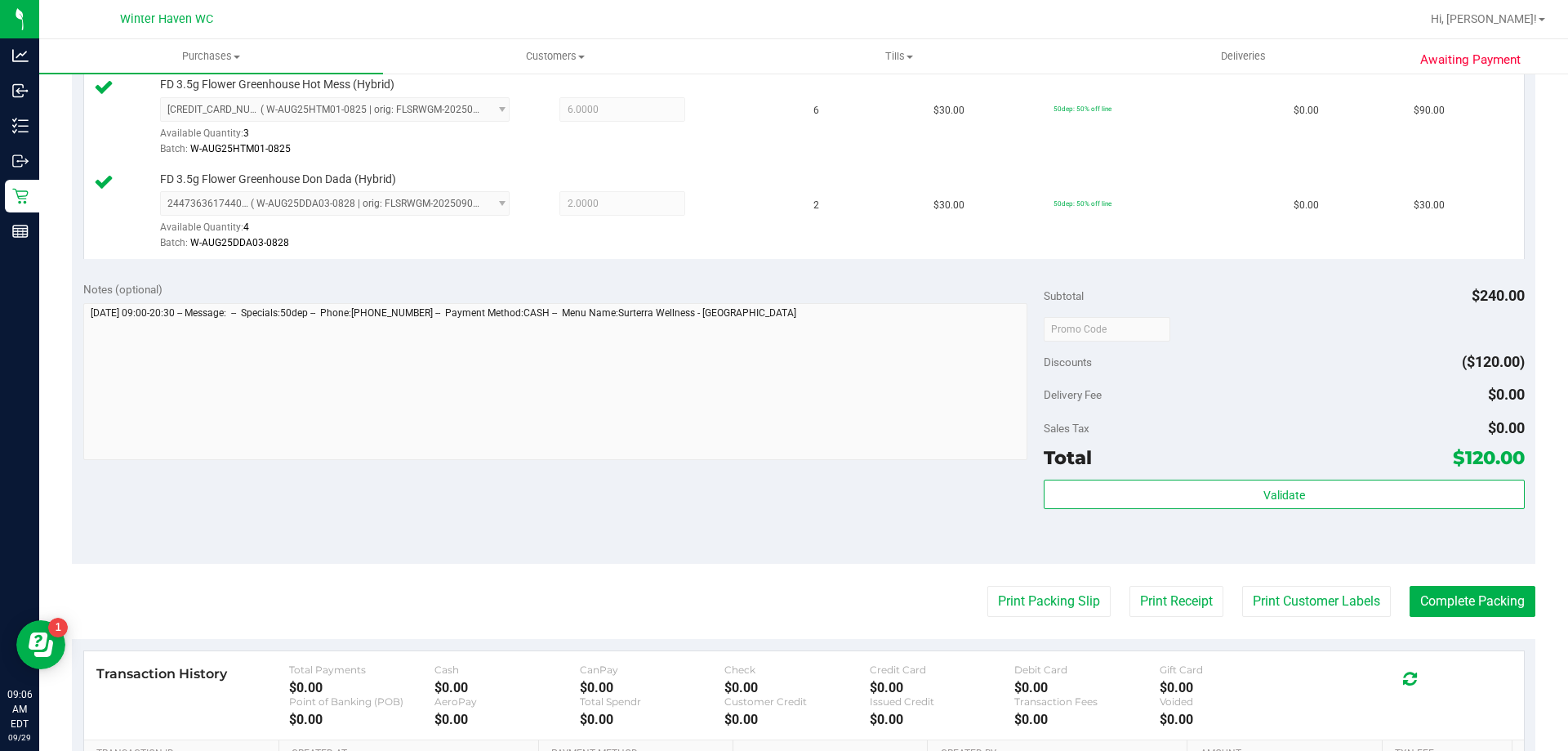
scroll to position [572, 0]
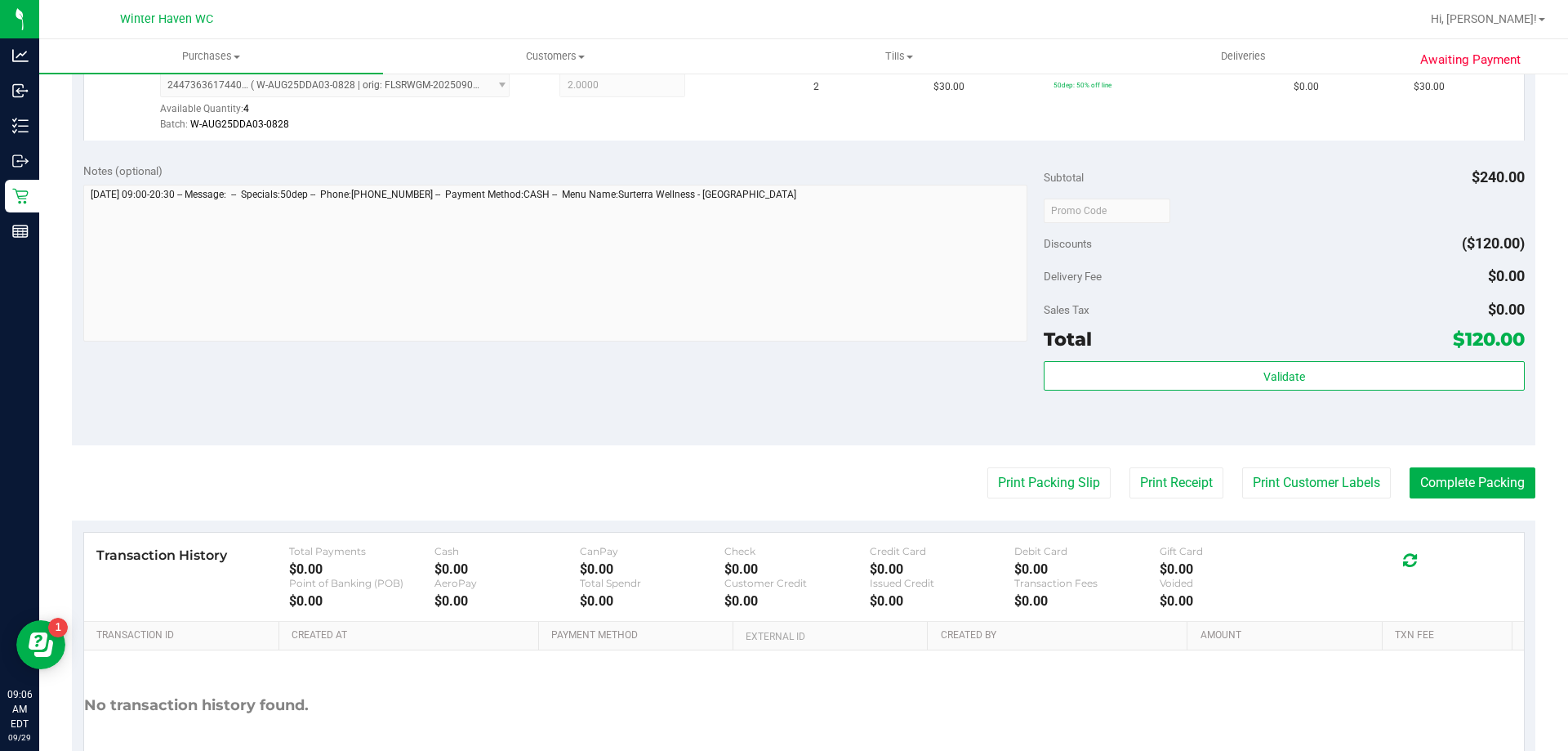
click at [1049, 500] on purchase-details "Back Edit Purchase Cancel Purchase View Profile # 12022789 BioTrack ID: - Submi…" at bounding box center [804, 171] width 1463 height 1310
click at [1047, 491] on button "Print Packing Slip" at bounding box center [1049, 483] width 123 height 31
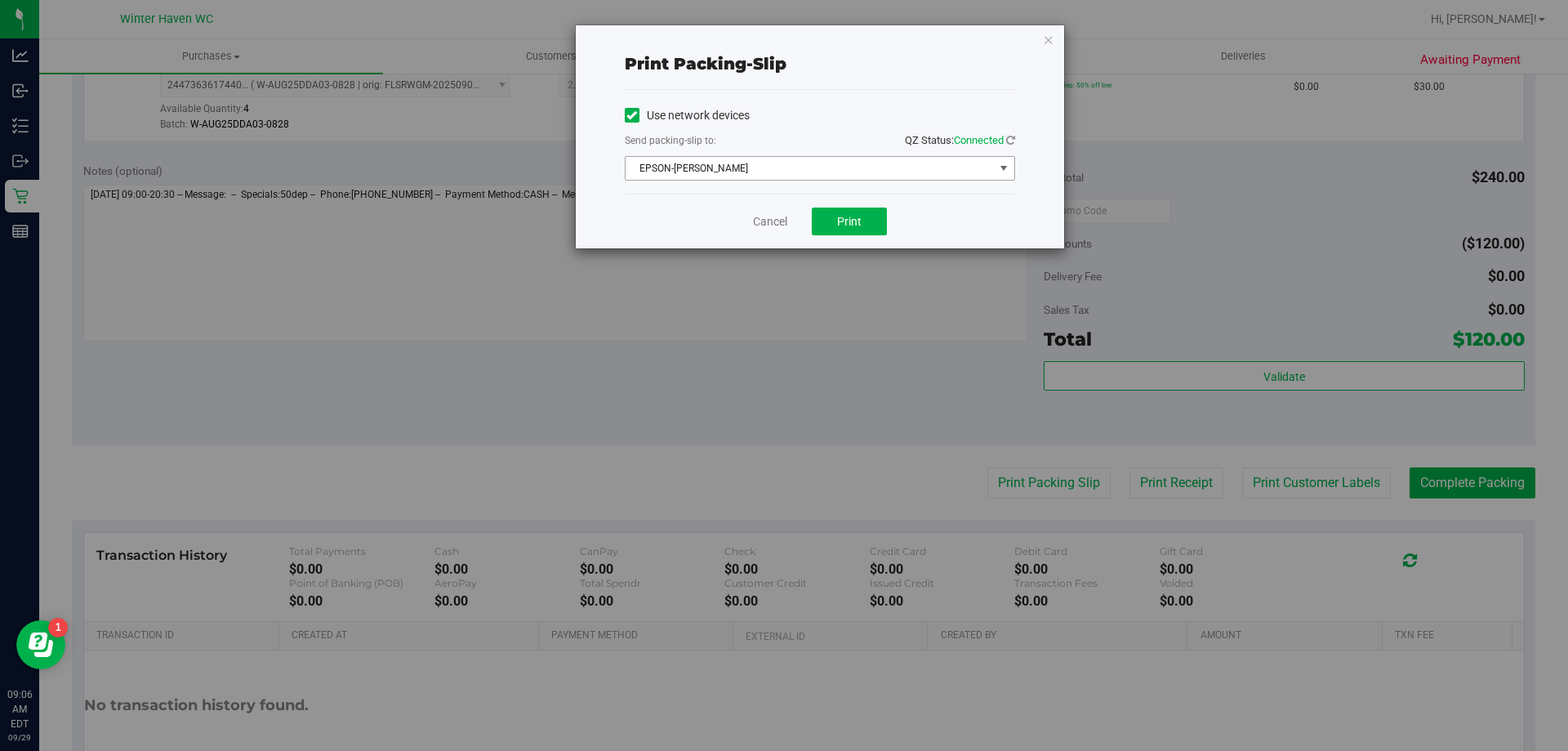
click at [858, 168] on span "EPSON-[PERSON_NAME]" at bounding box center [809, 168] width 368 height 23
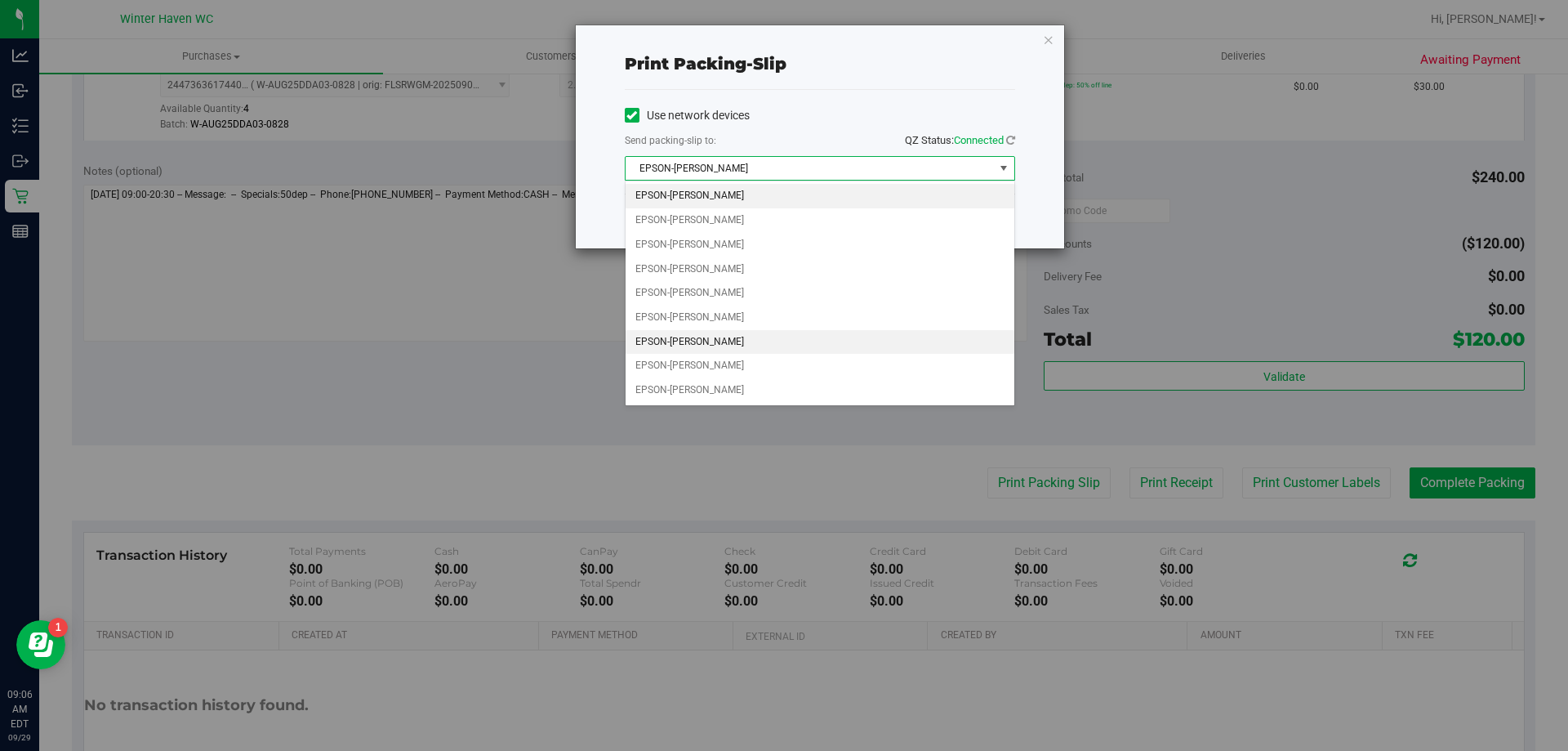
click at [742, 337] on li "EPSON-[PERSON_NAME]" at bounding box center [820, 341] width 388 height 24
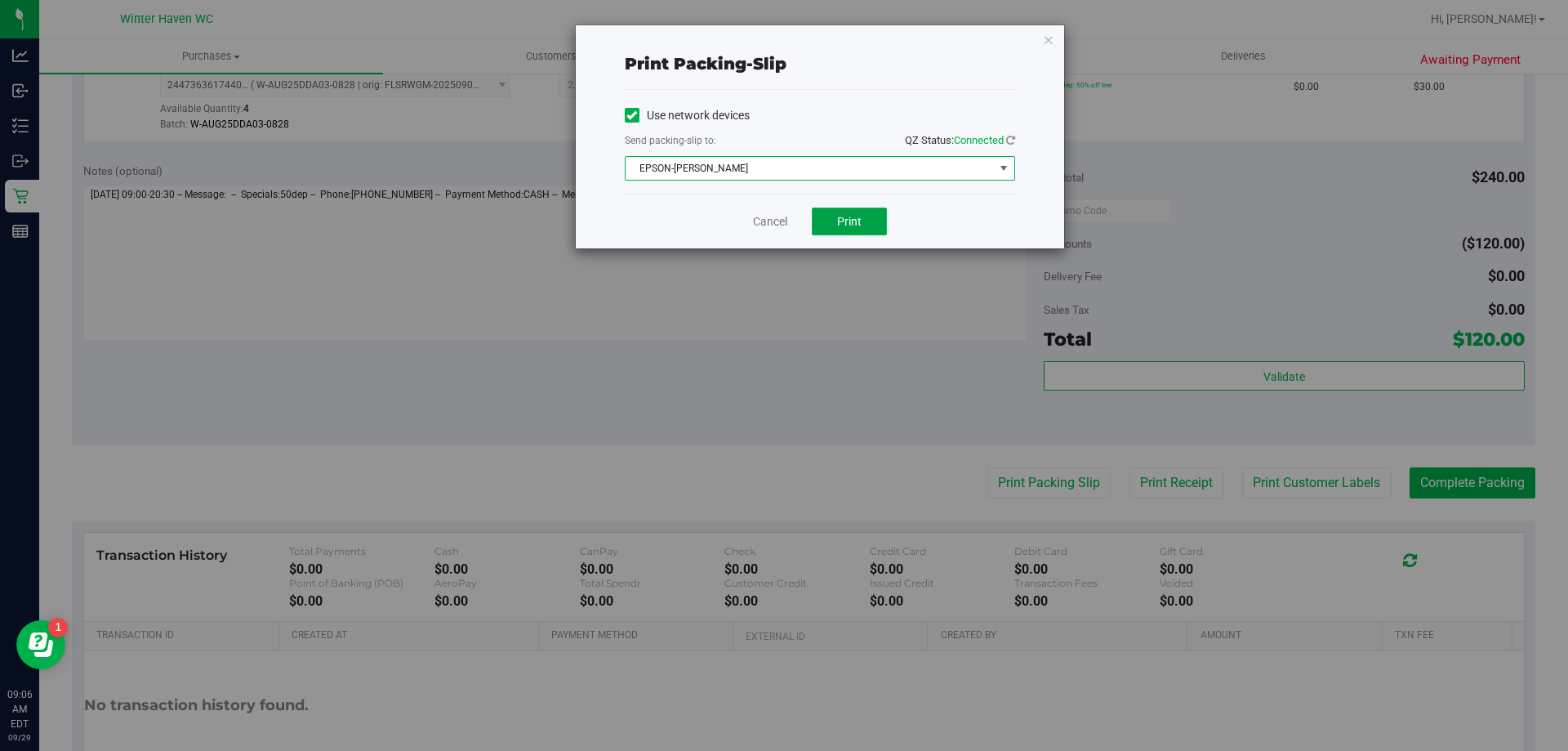
click at [844, 228] on button "Print" at bounding box center [849, 221] width 75 height 28
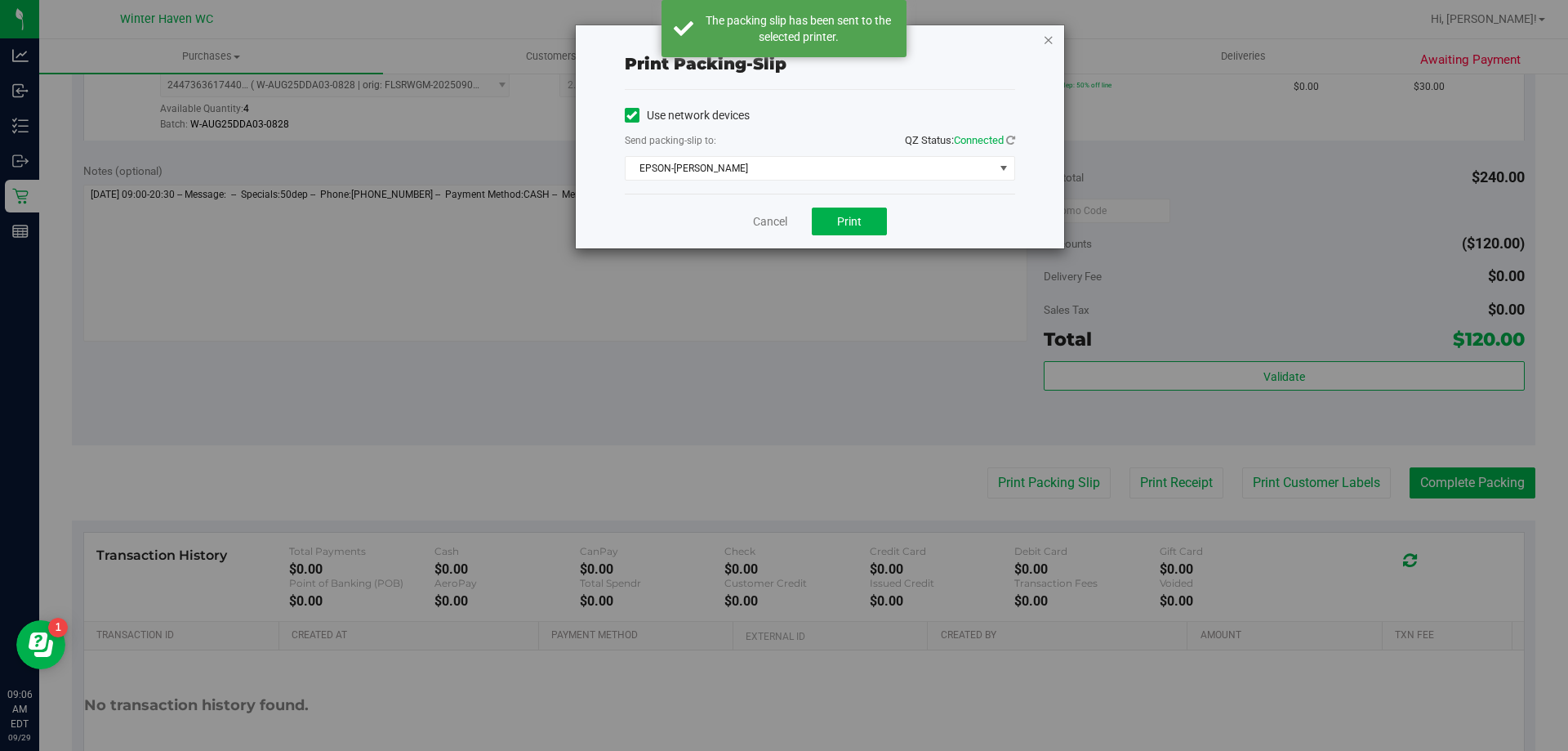
click at [1049, 42] on icon "button" at bounding box center [1049, 39] width 12 height 19
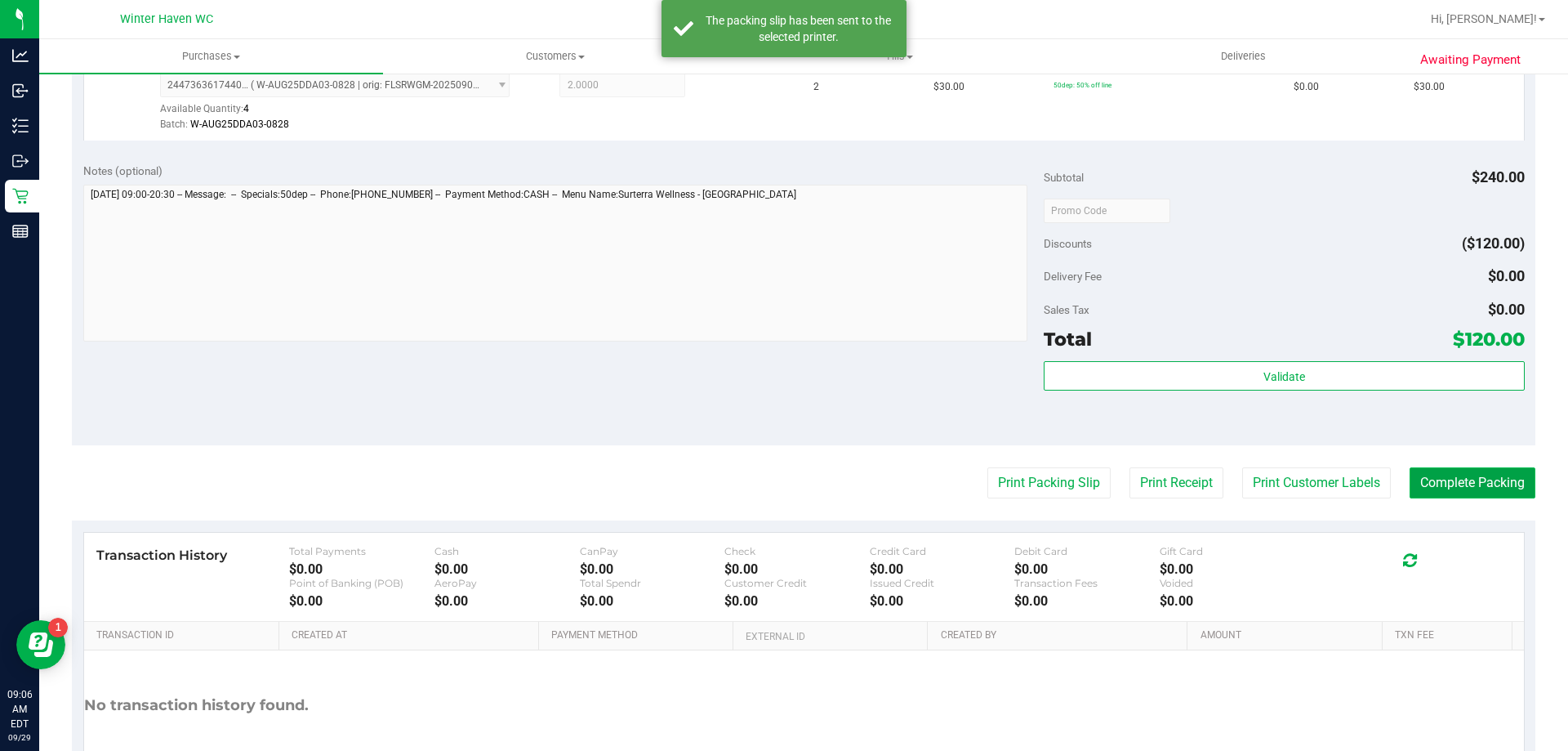
click at [1478, 492] on button "Complete Packing" at bounding box center [1472, 483] width 126 height 31
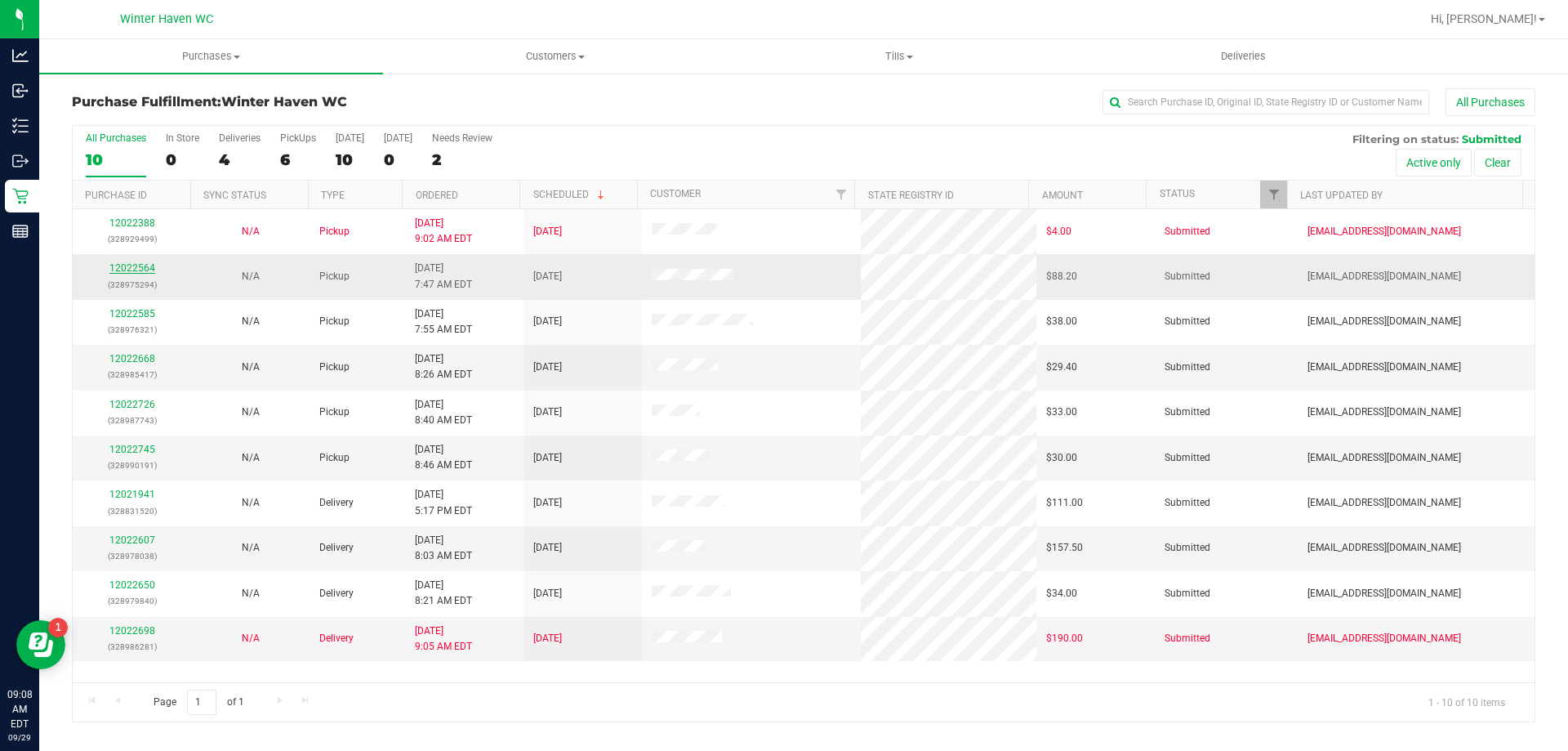
click at [141, 264] on link "12022564" at bounding box center [133, 268] width 46 height 12
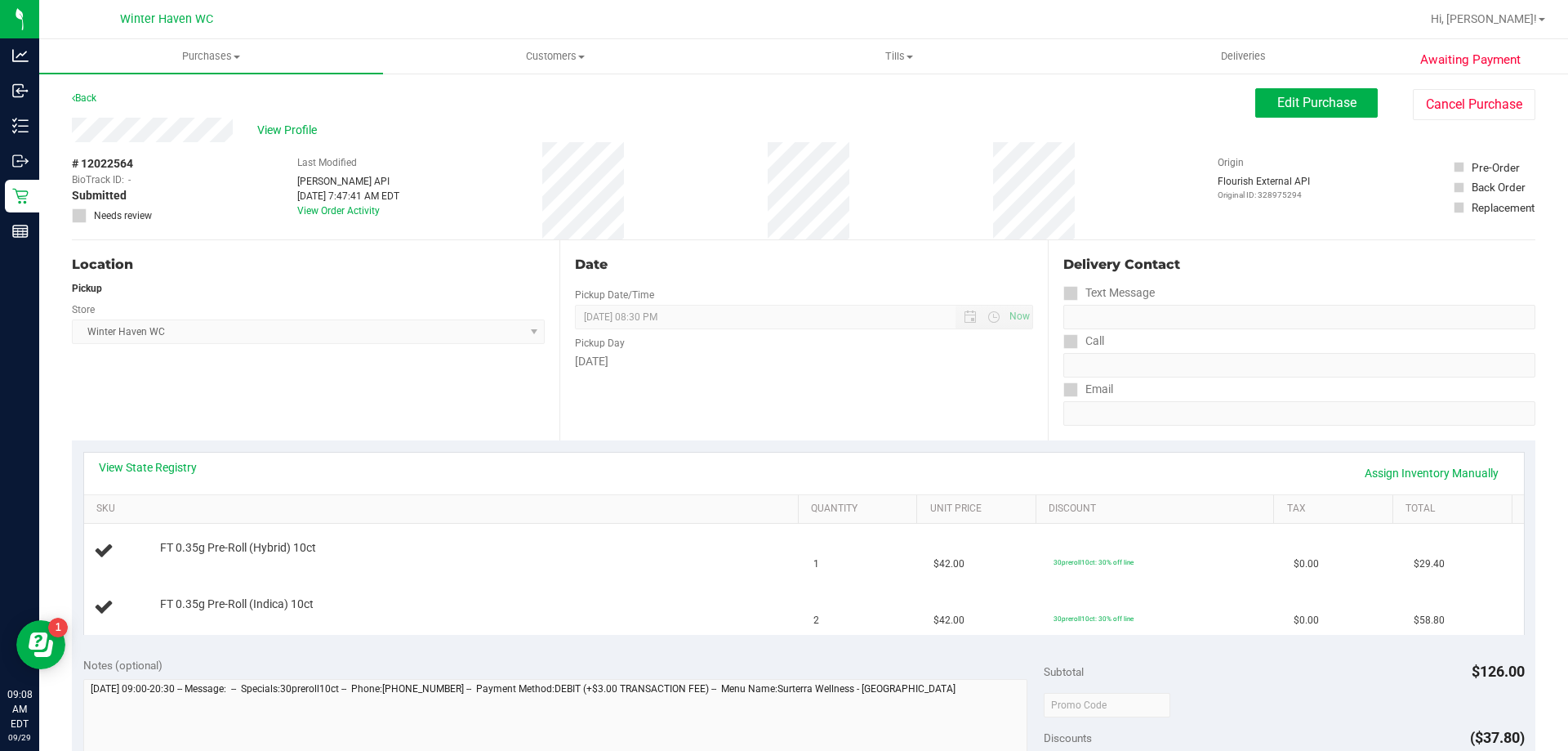
click at [102, 88] on div "Back Edit Purchase Cancel Purchase" at bounding box center [804, 103] width 1463 height 30
click at [85, 99] on link "Back" at bounding box center [84, 98] width 24 height 12
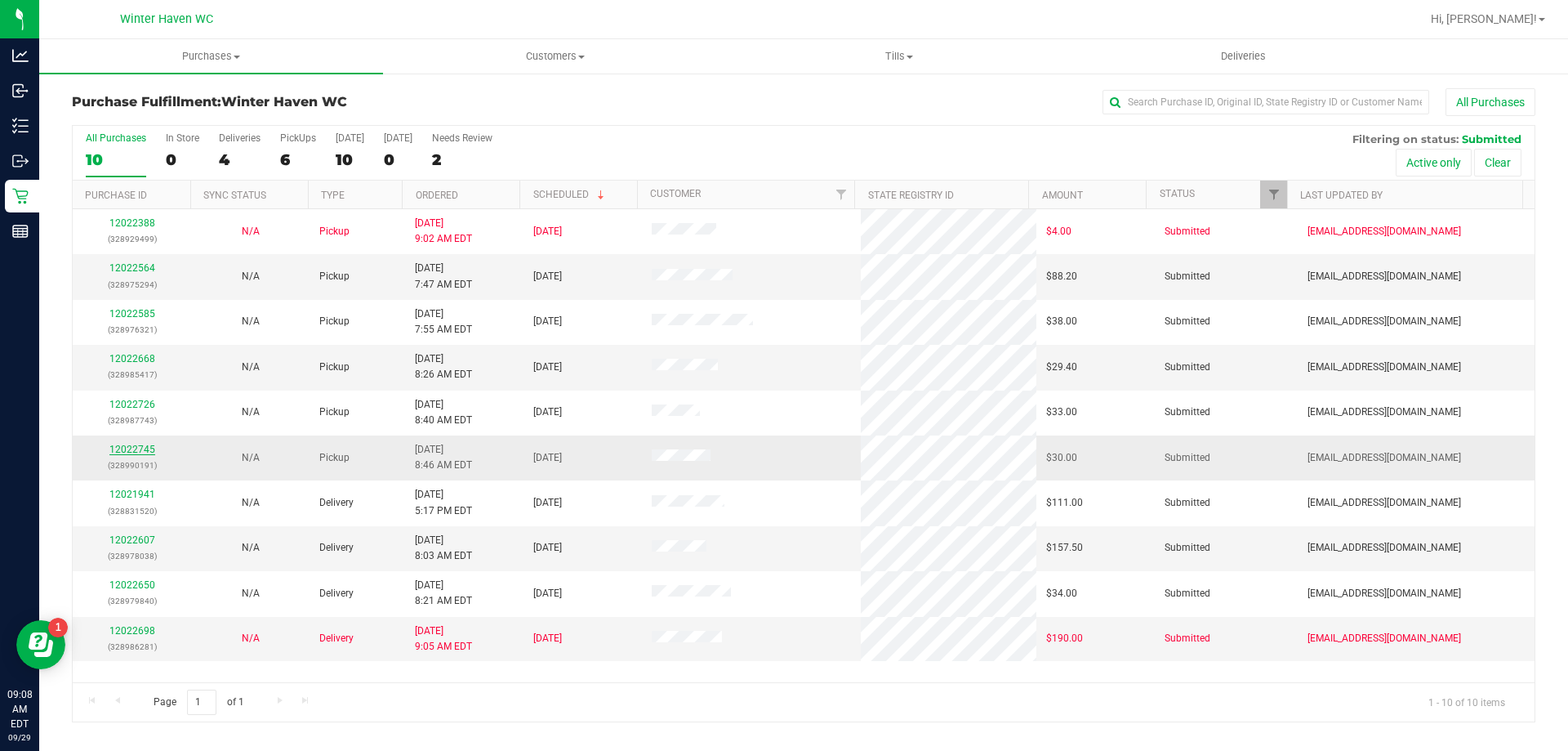
click at [126, 446] on link "12022745" at bounding box center [133, 449] width 46 height 12
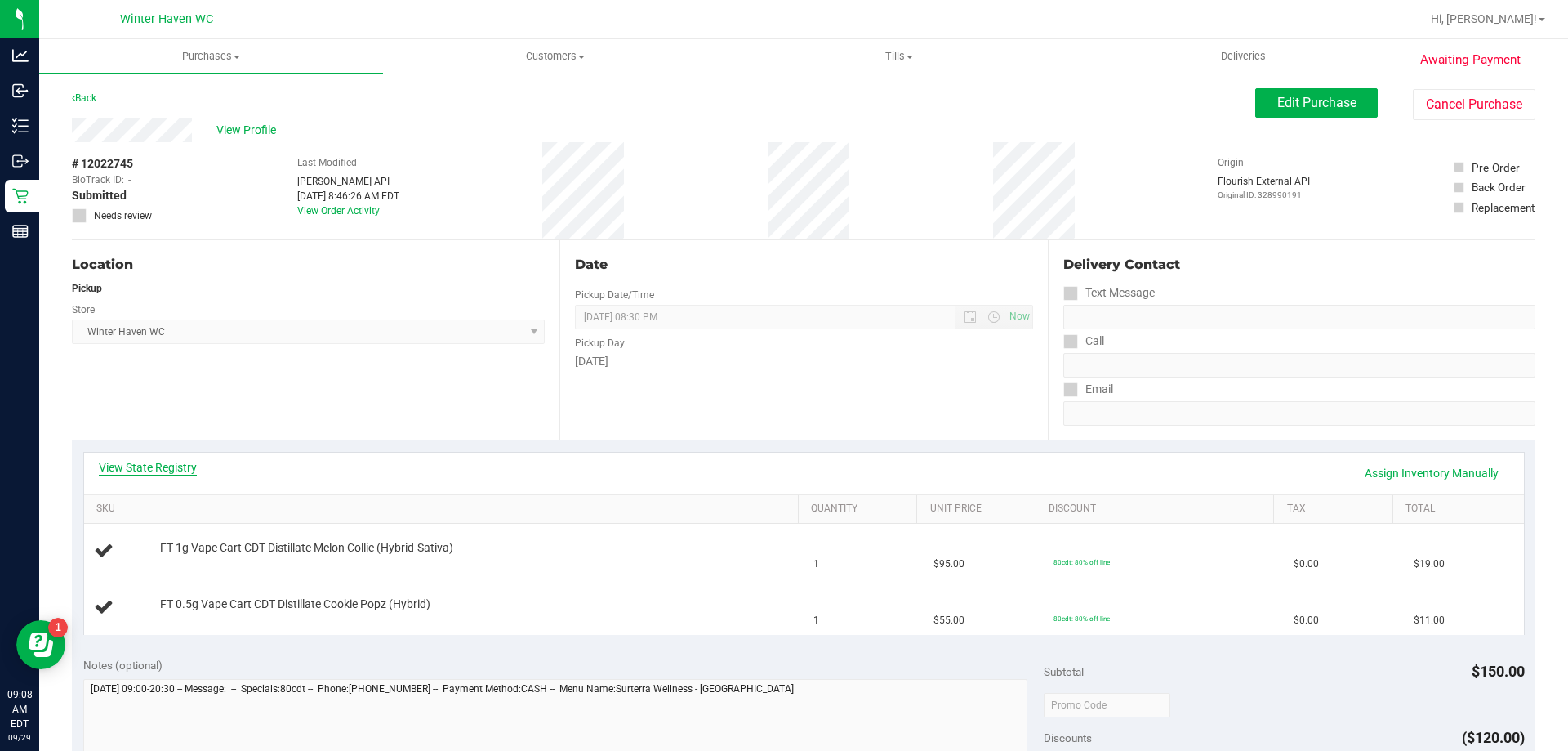
click at [171, 462] on link "View State Registry" at bounding box center [148, 466] width 98 height 16
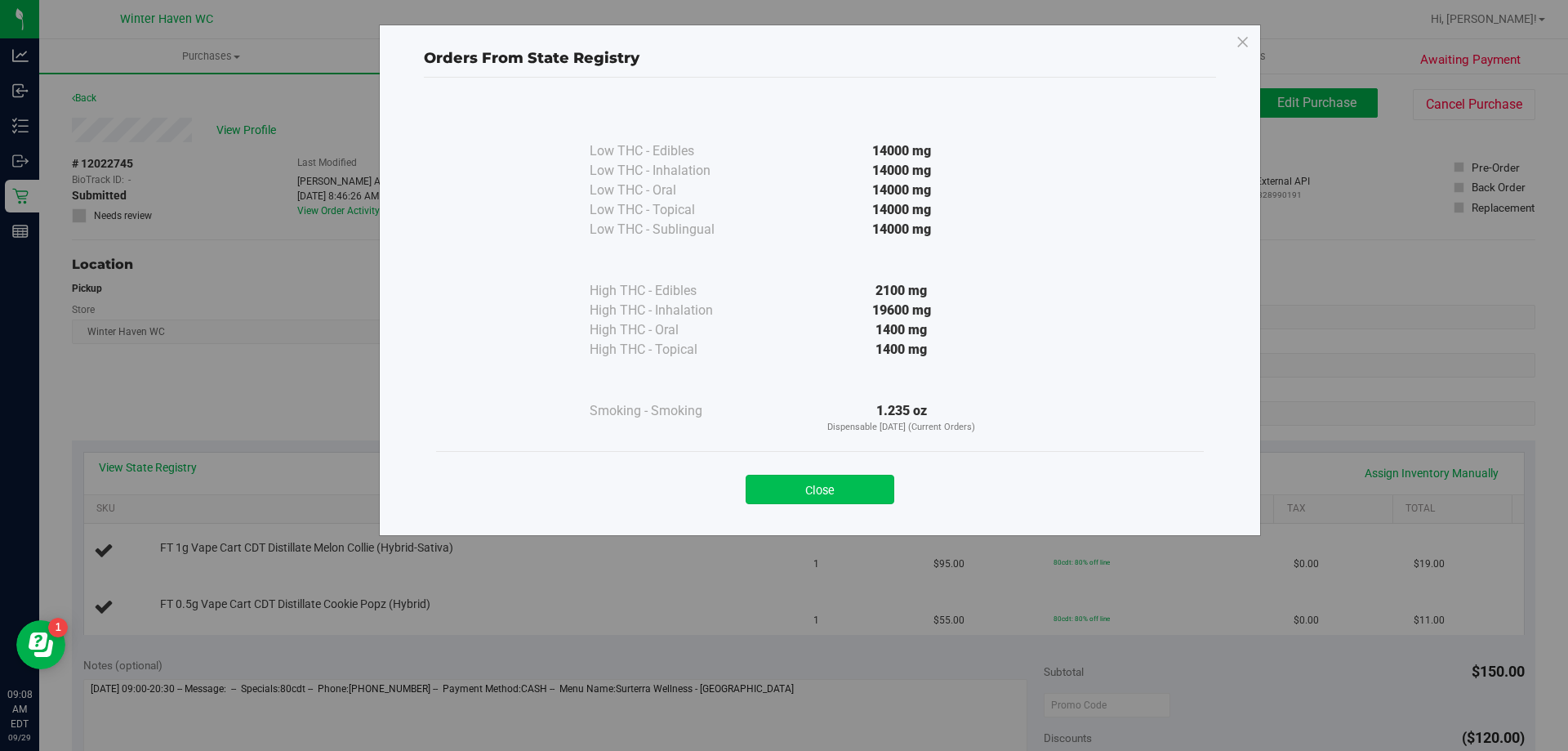
click at [827, 477] on button "Close" at bounding box center [820, 489] width 149 height 30
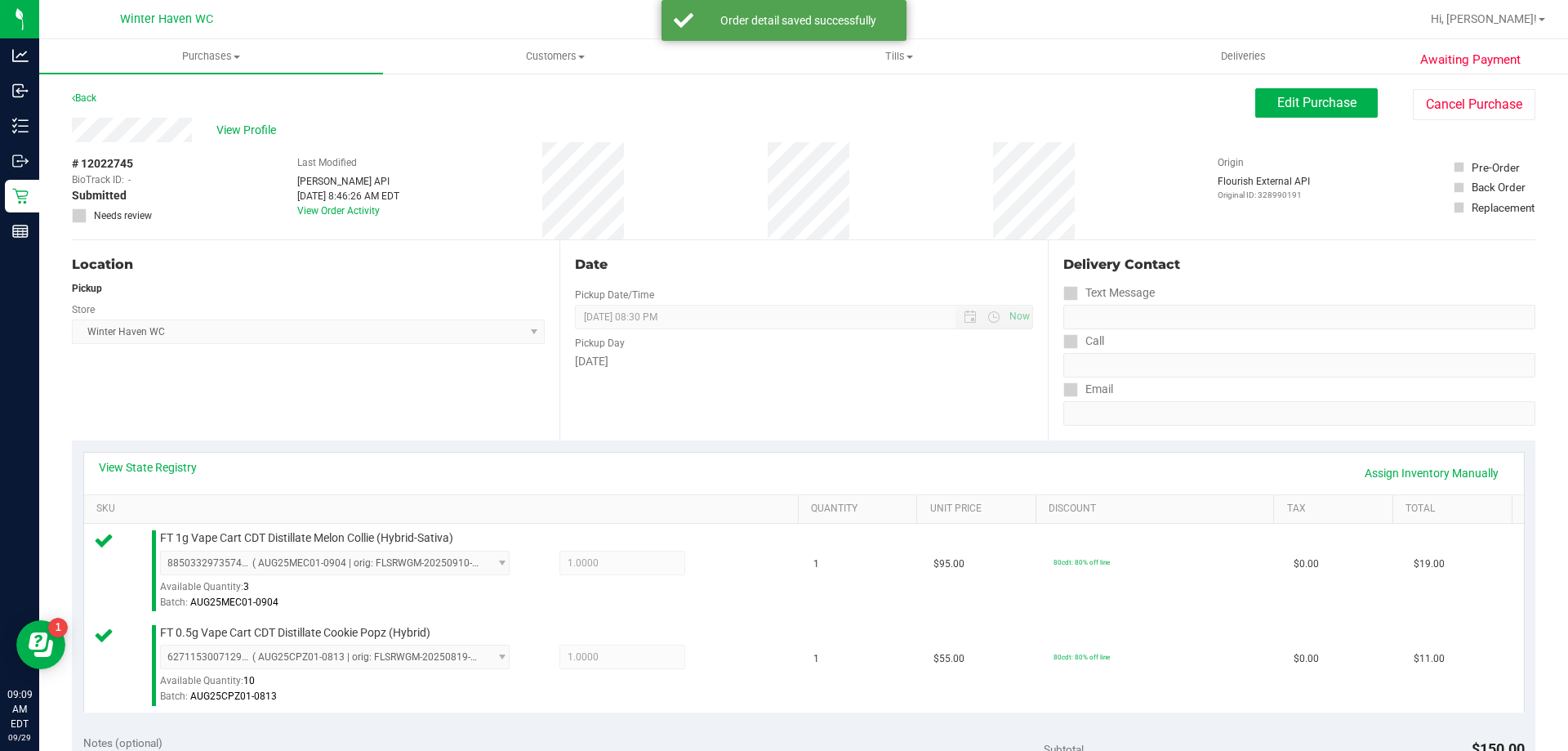
scroll to position [327, 0]
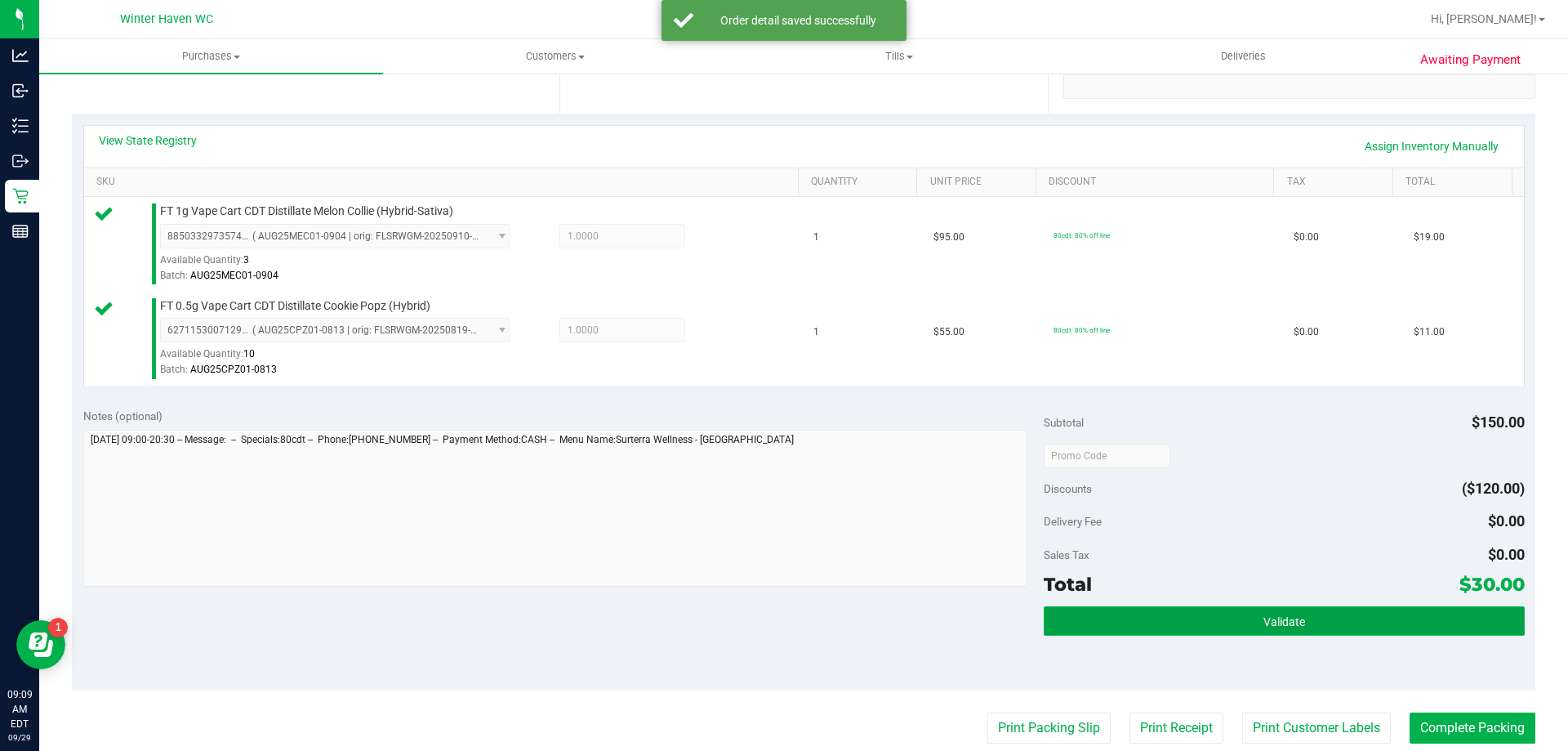
click at [1270, 632] on button "Validate" at bounding box center [1283, 620] width 480 height 30
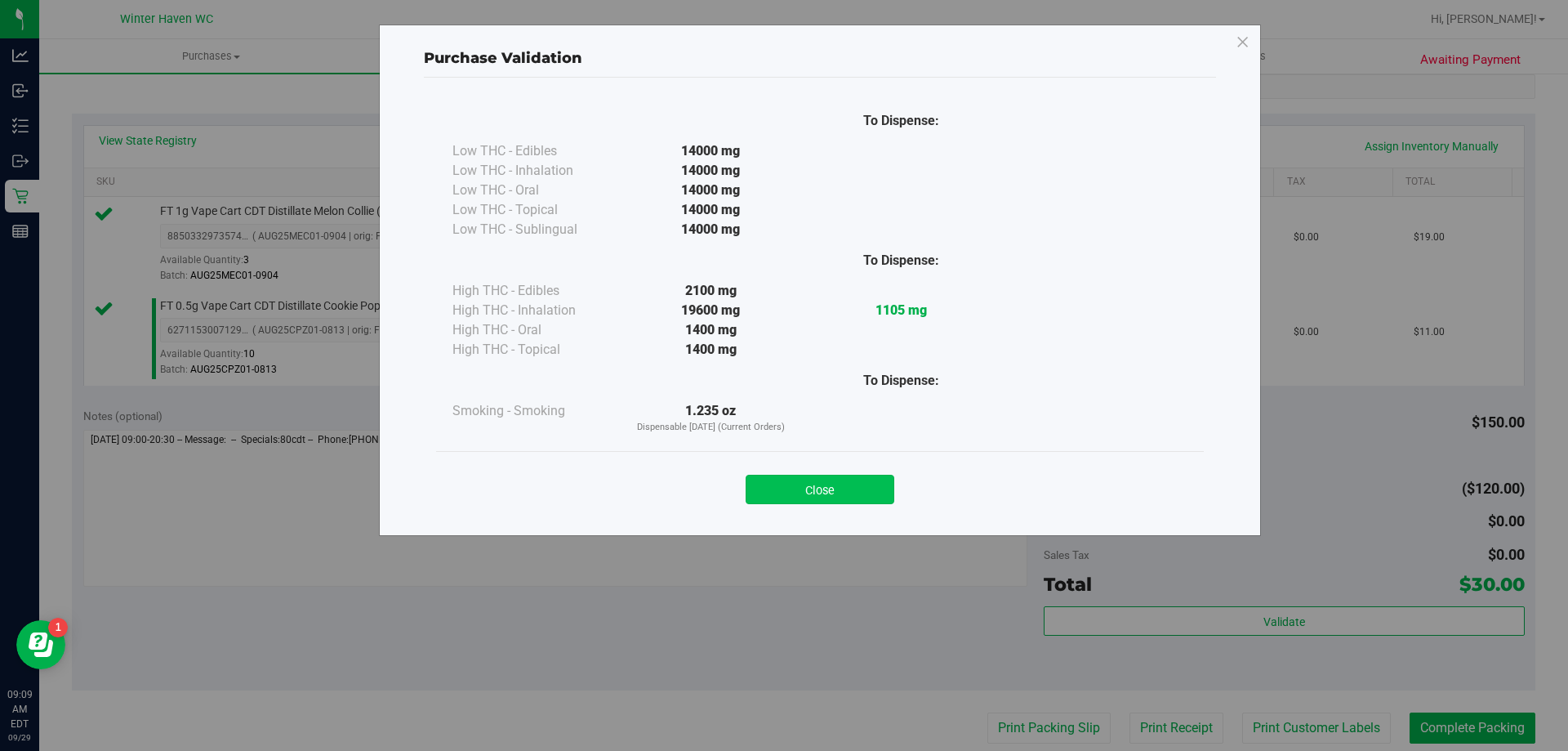
click at [849, 486] on button "Close" at bounding box center [820, 489] width 149 height 30
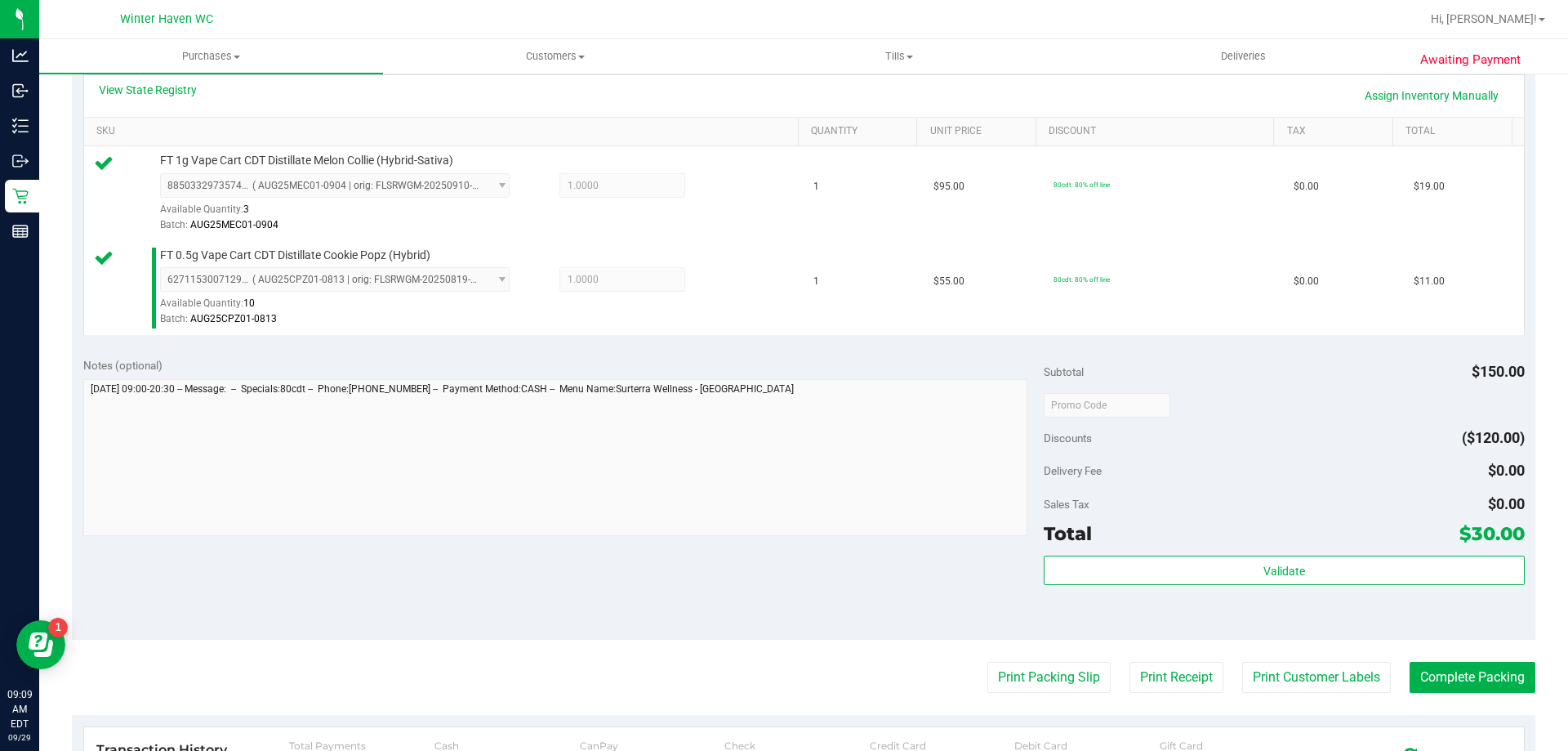
scroll to position [490, 0]
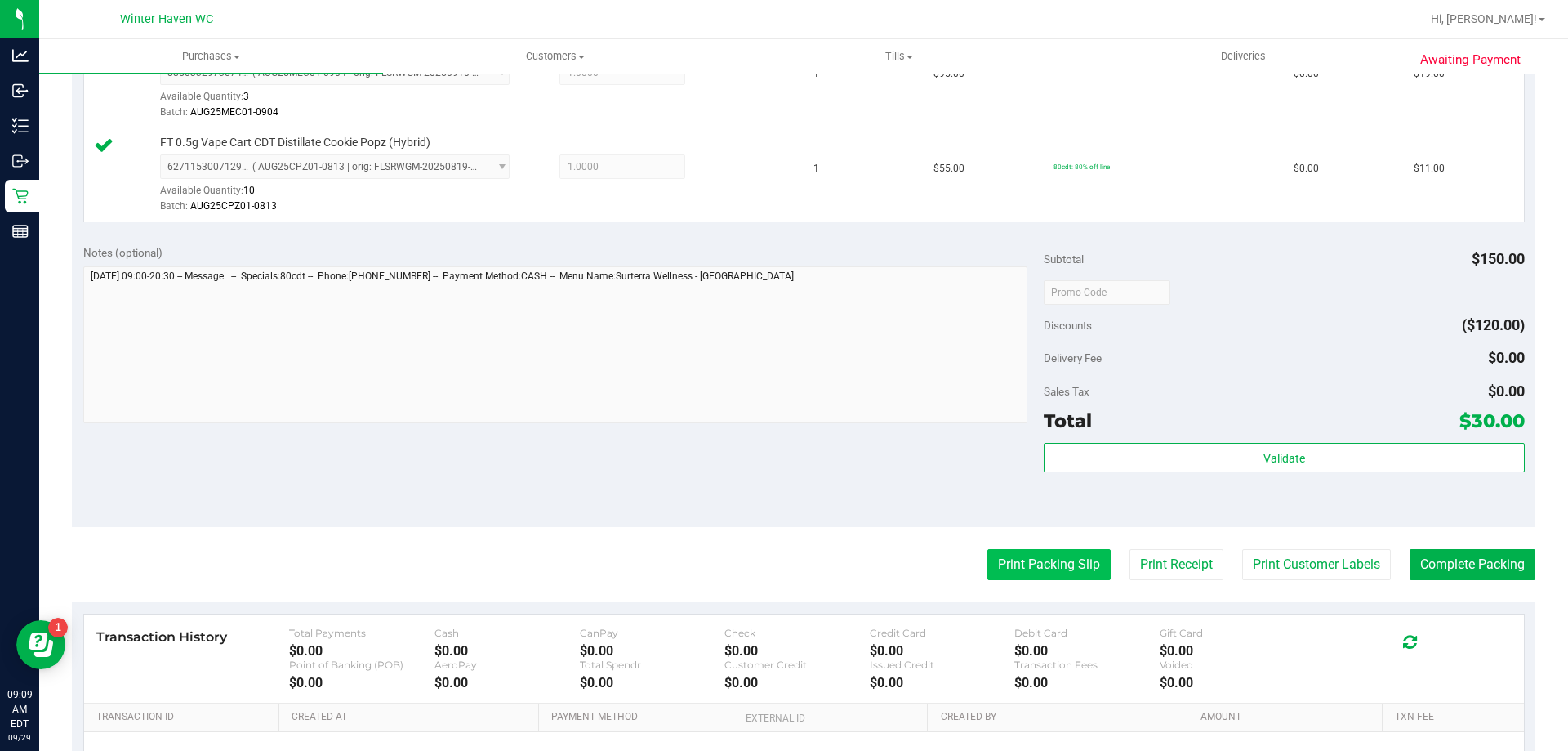
click at [998, 550] on button "Print Packing Slip" at bounding box center [1049, 564] width 123 height 31
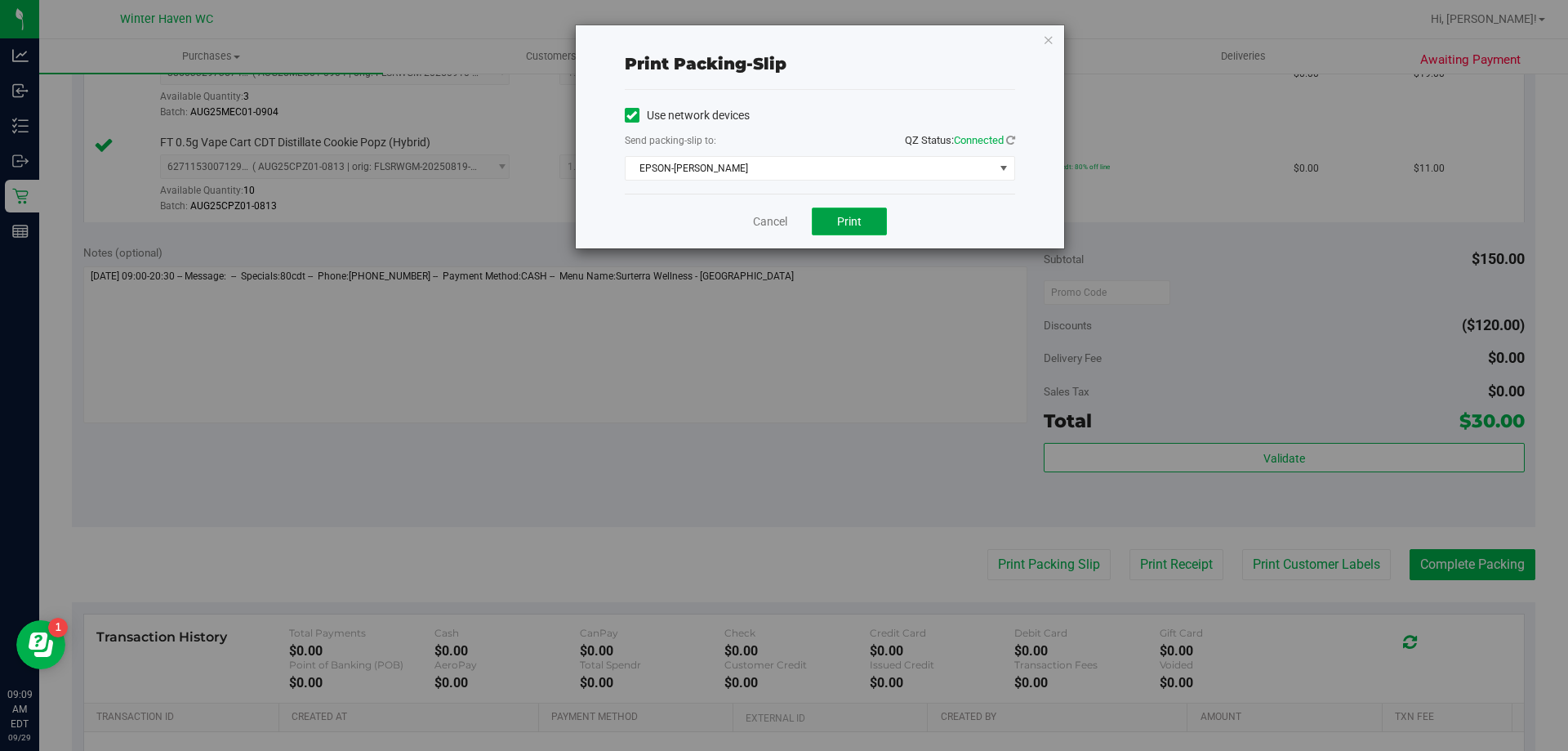
click at [840, 208] on button "Print" at bounding box center [849, 221] width 75 height 28
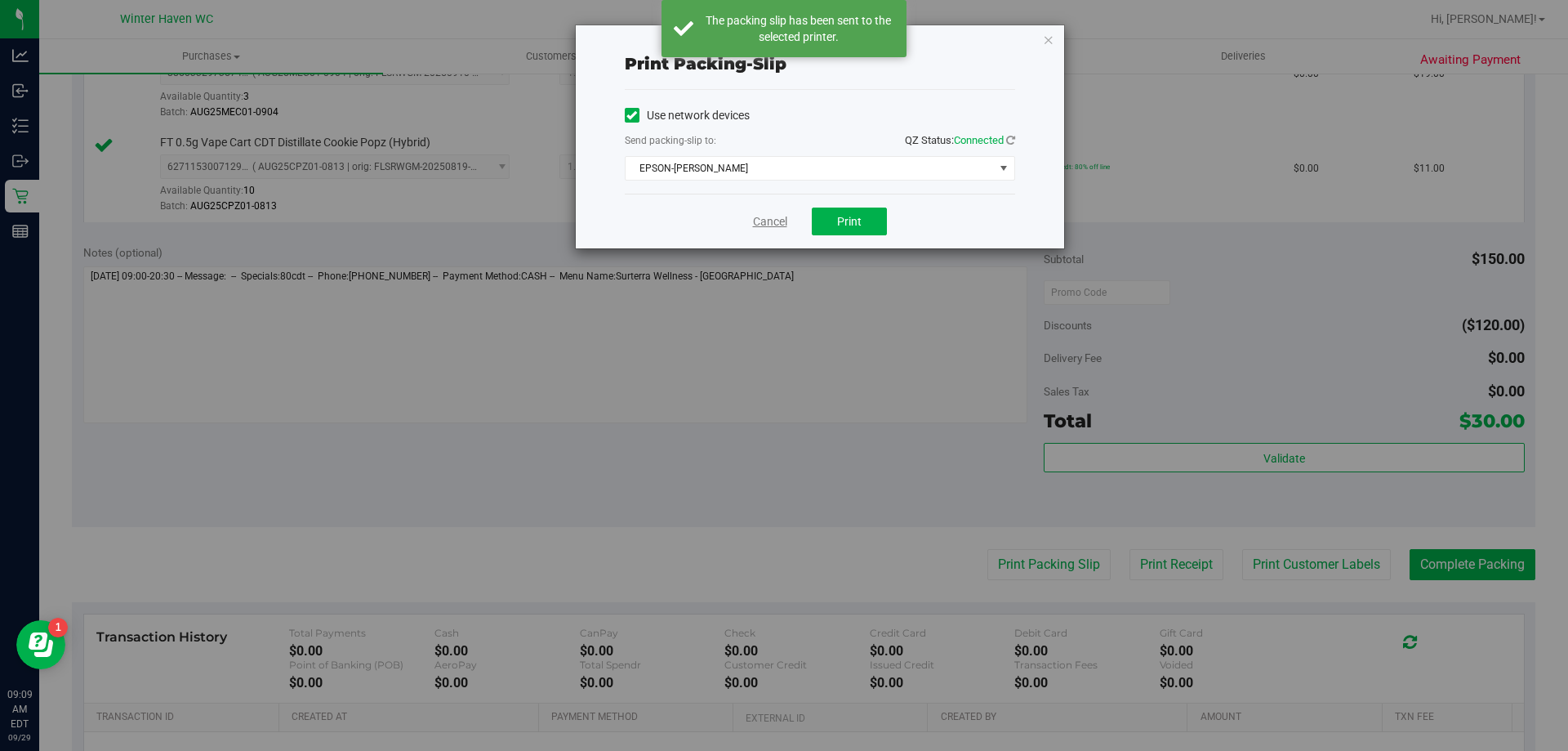
click at [769, 220] on link "Cancel" at bounding box center [770, 222] width 35 height 17
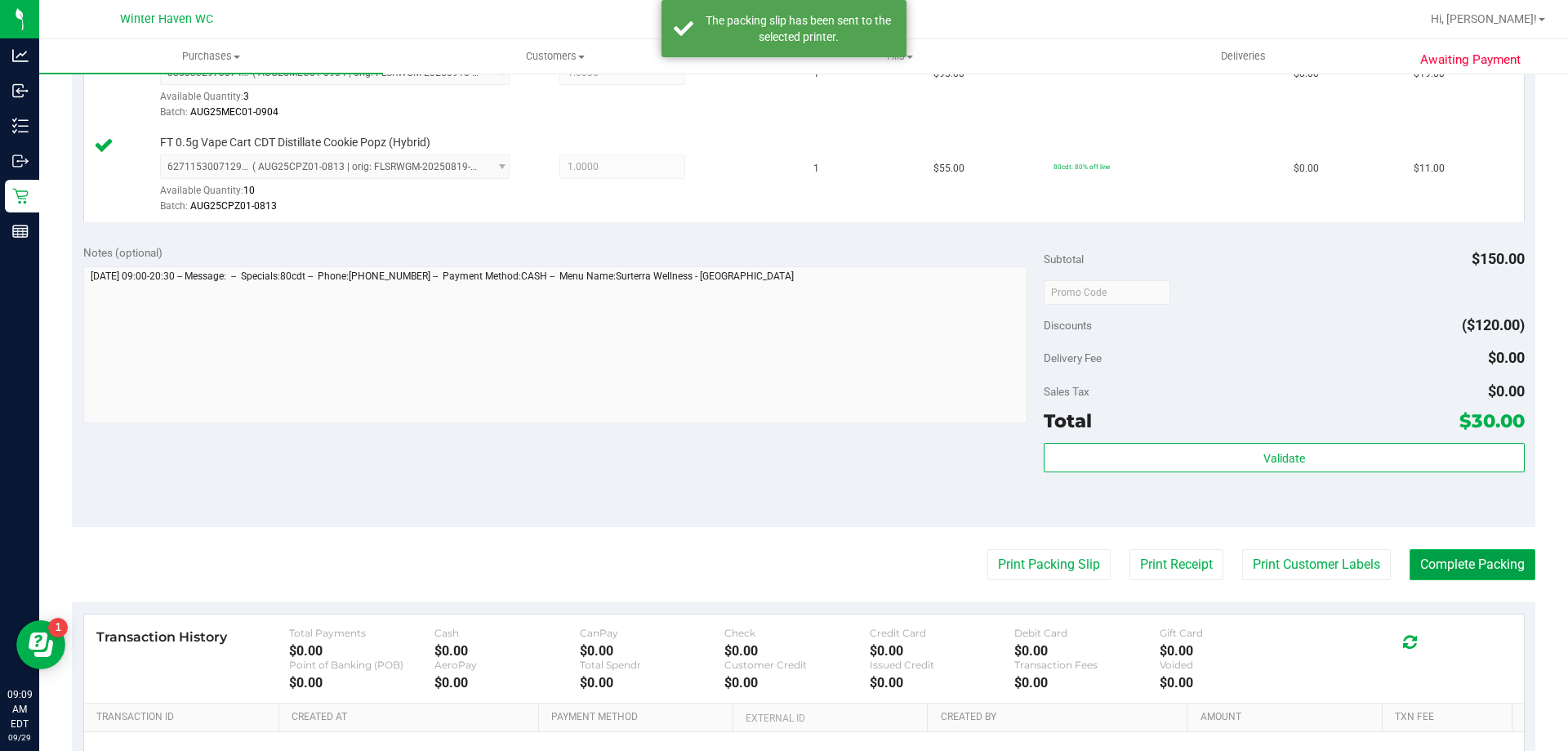
click at [1445, 562] on button "Complete Packing" at bounding box center [1472, 564] width 126 height 31
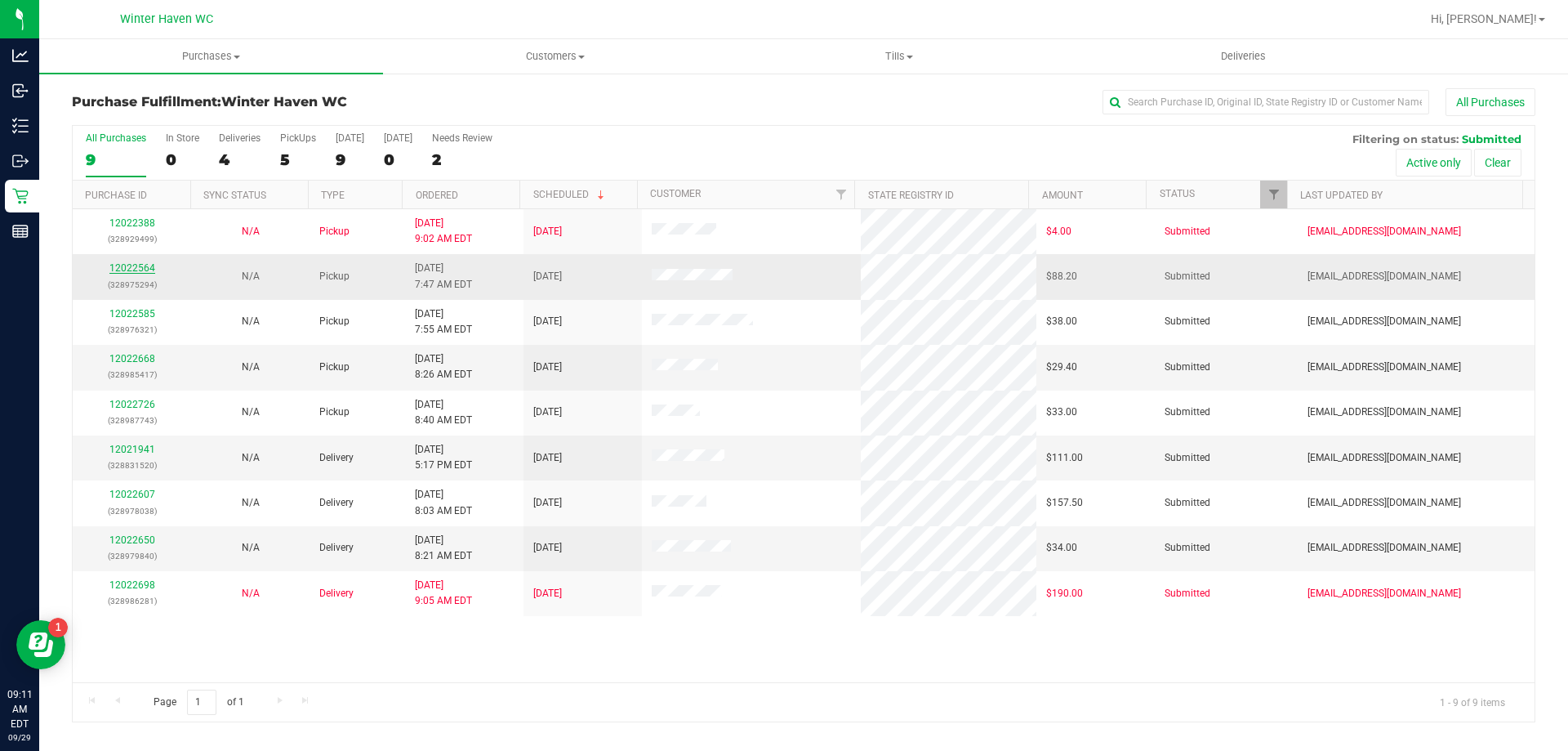
click at [148, 263] on link "12022564" at bounding box center [133, 268] width 46 height 12
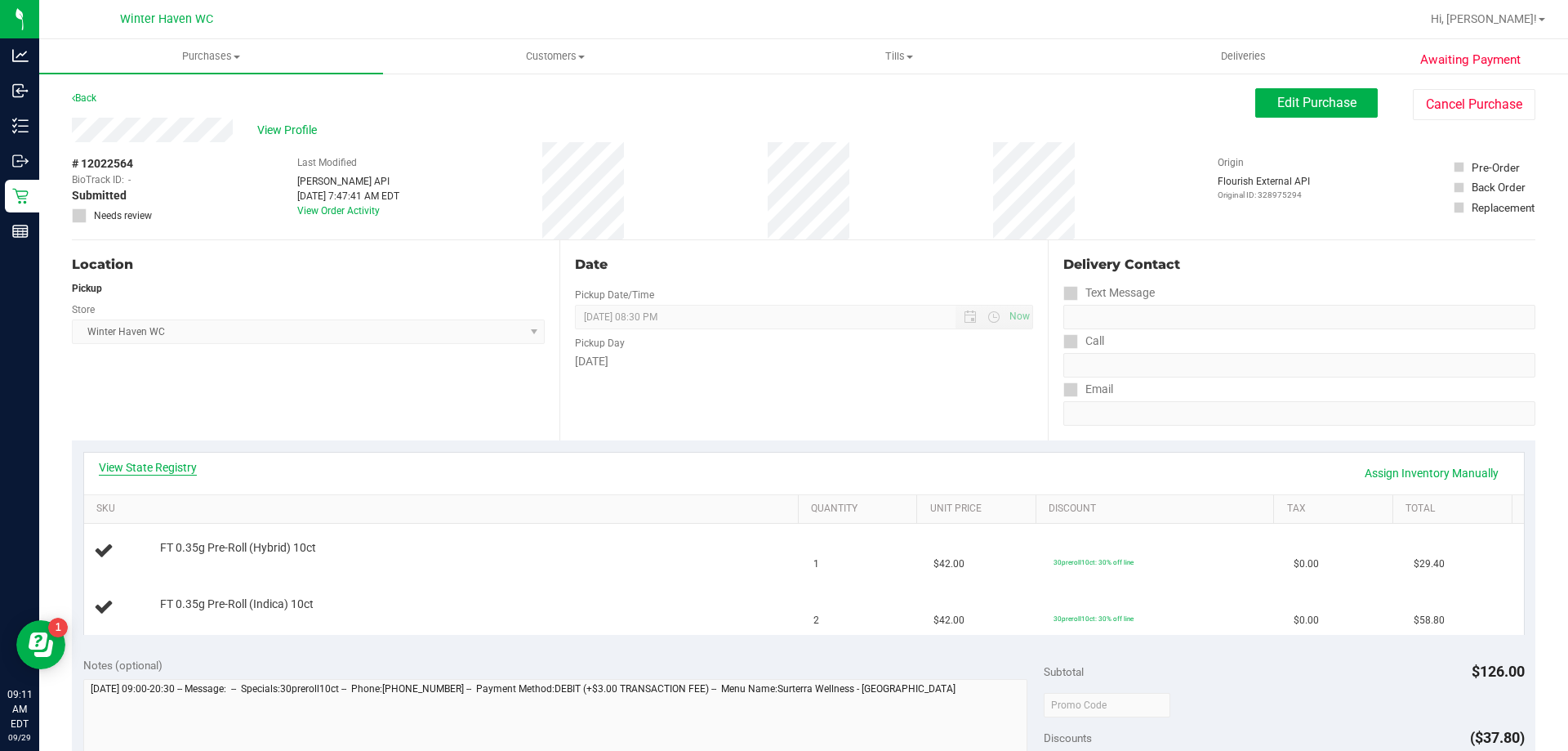
click at [171, 472] on link "View State Registry" at bounding box center [148, 466] width 98 height 16
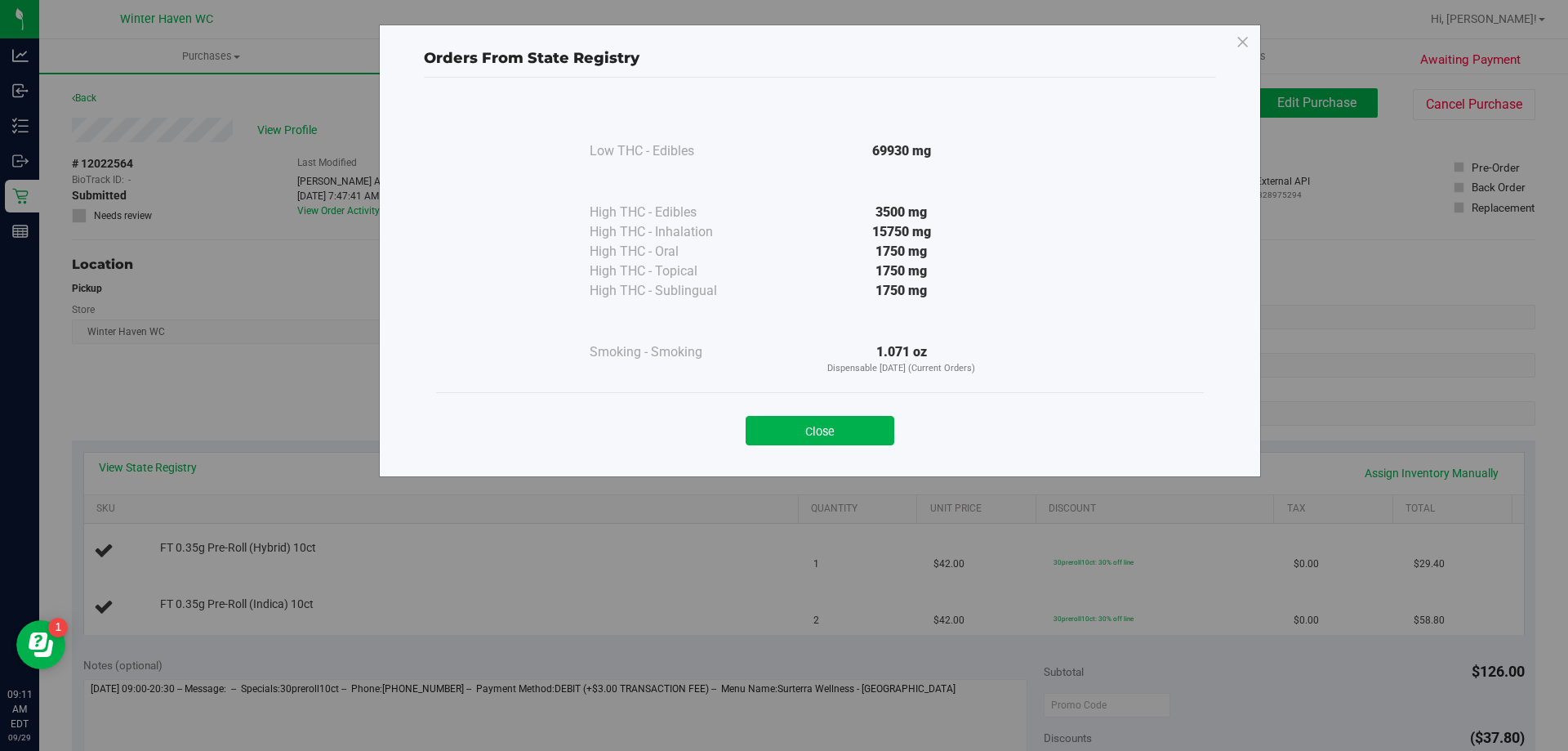
click at [789, 447] on div "Close" at bounding box center [820, 425] width 767 height 66
click at [818, 447] on div "Close" at bounding box center [820, 425] width 767 height 66
click at [805, 426] on button "Close" at bounding box center [820, 430] width 149 height 30
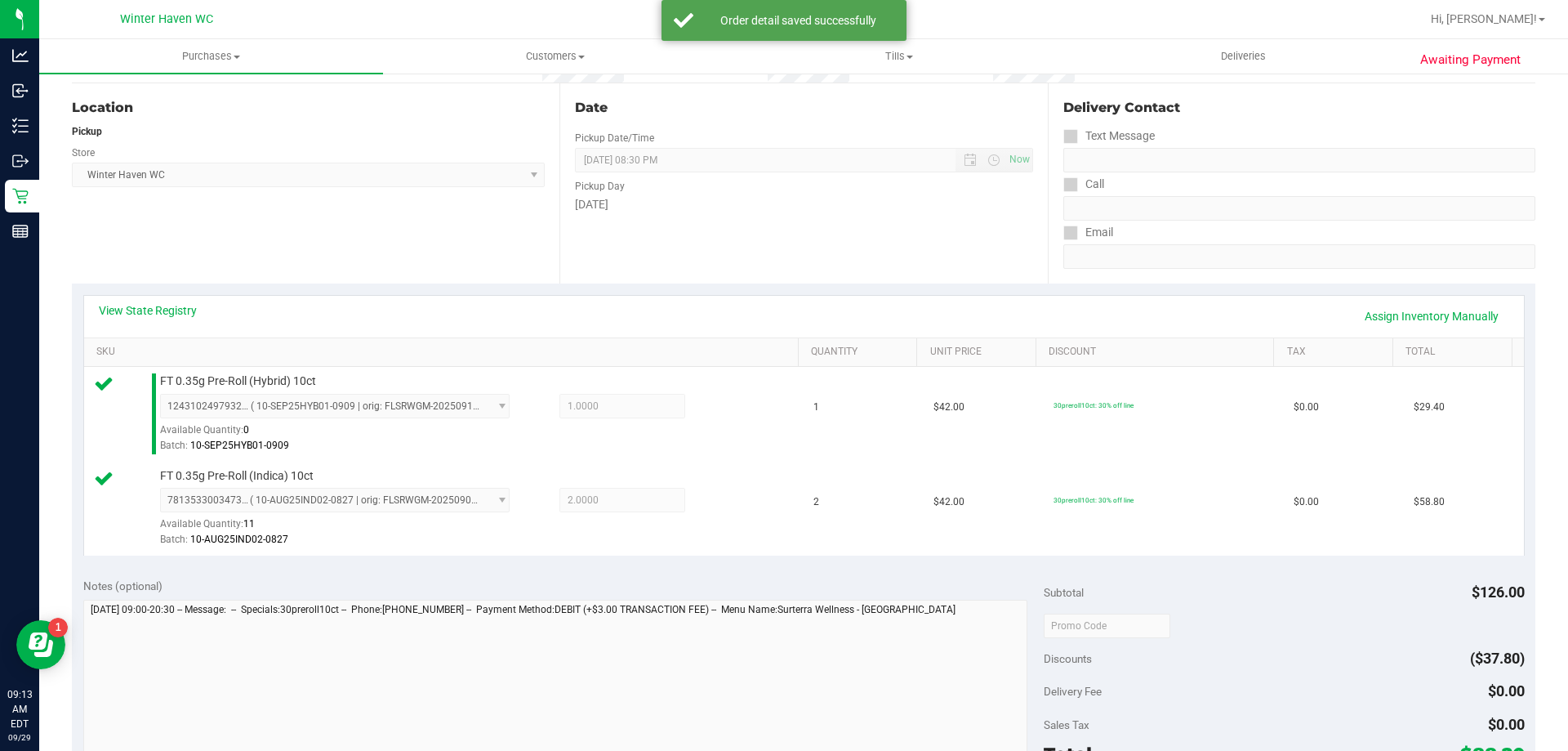
scroll to position [327, 0]
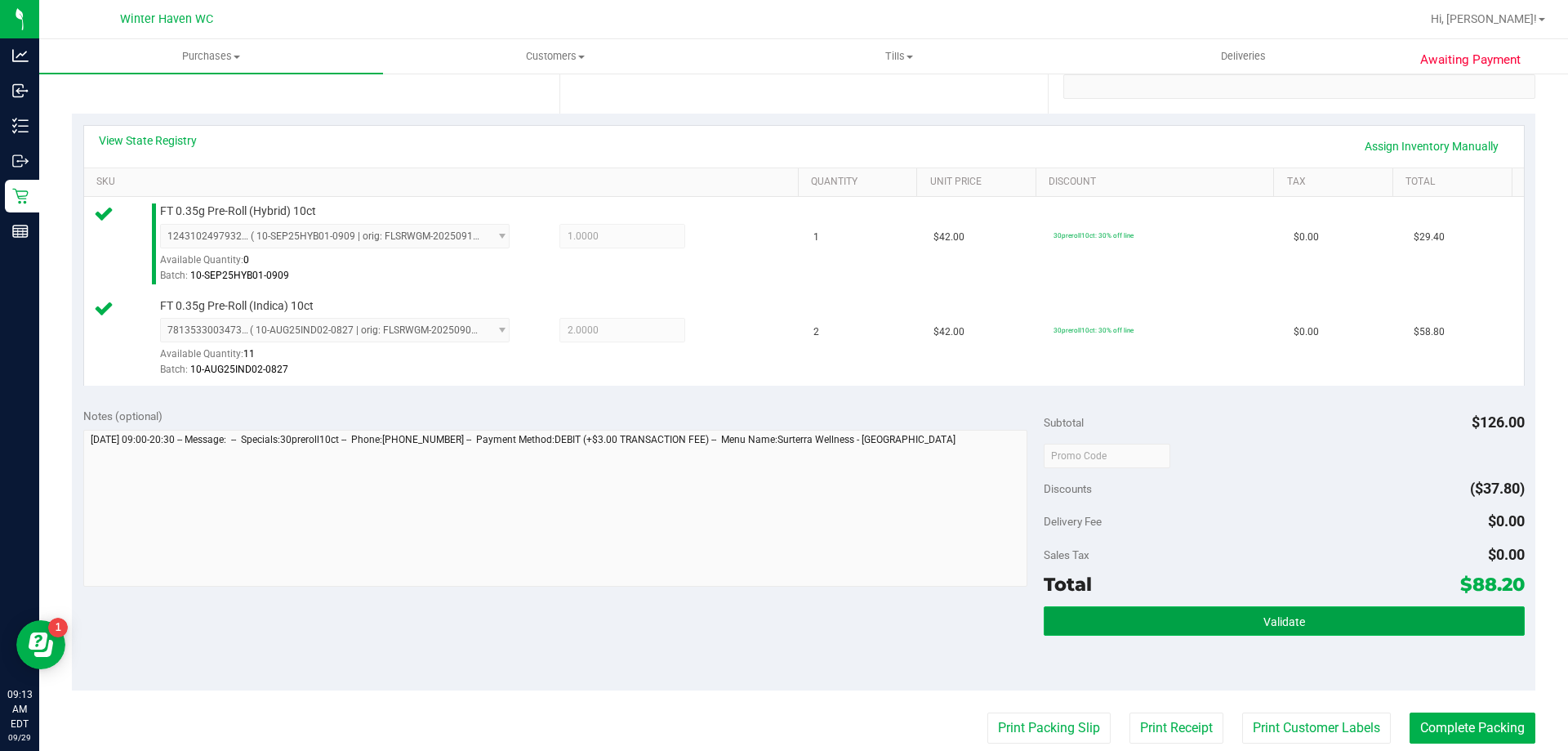
click at [1072, 620] on button "Validate" at bounding box center [1283, 620] width 480 height 30
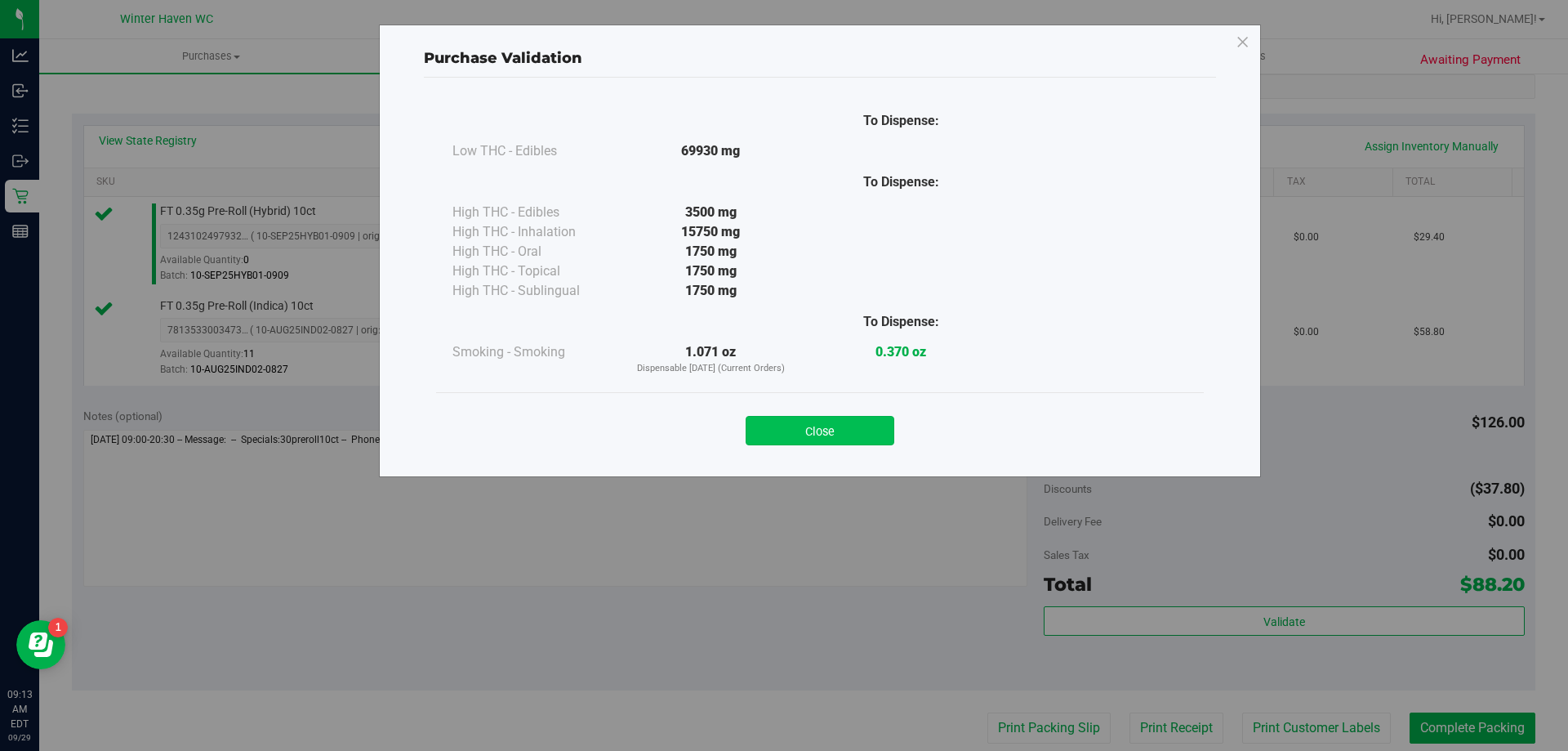
click at [878, 443] on button "Close" at bounding box center [820, 430] width 149 height 30
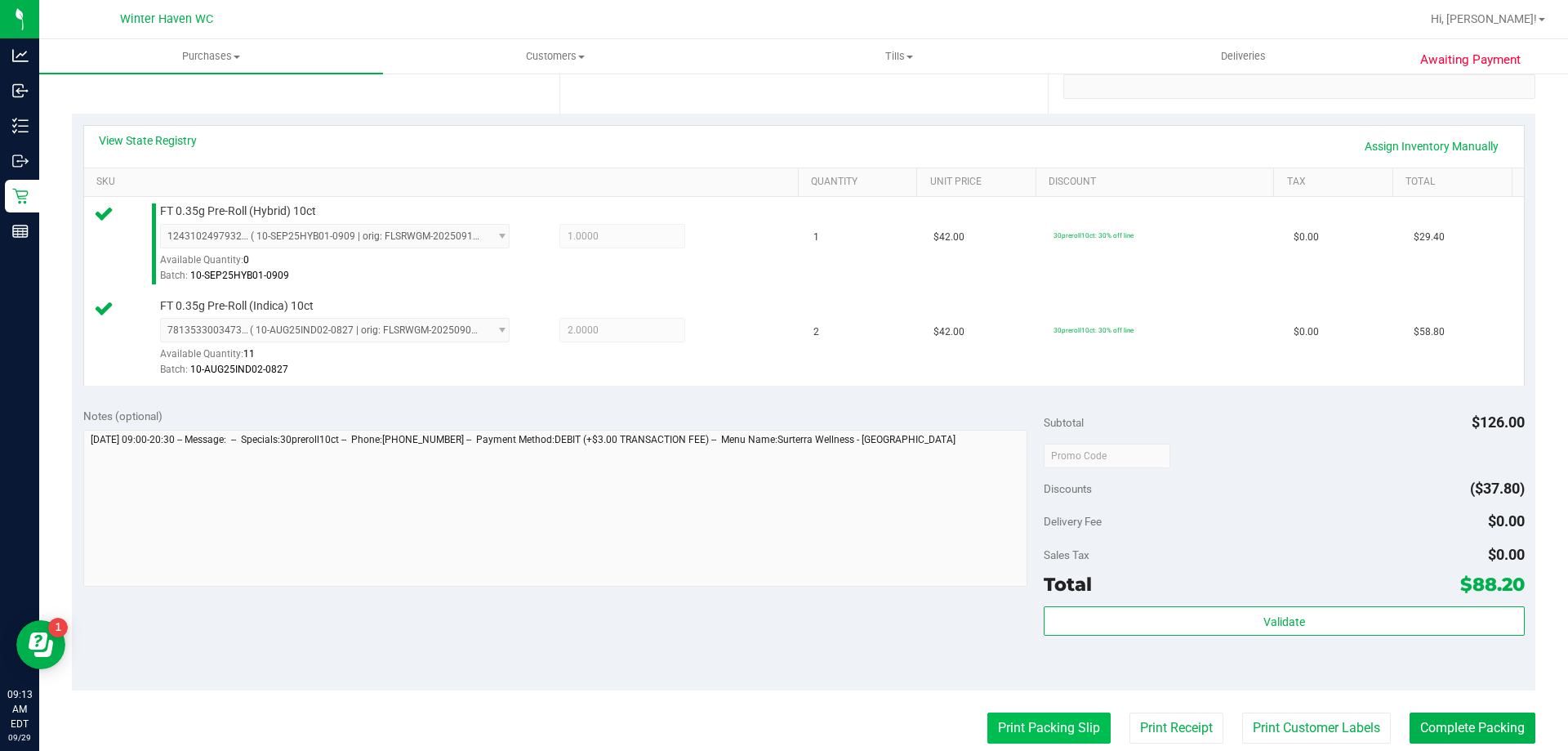
click at [1011, 715] on button "Print Packing Slip" at bounding box center [1049, 728] width 123 height 31
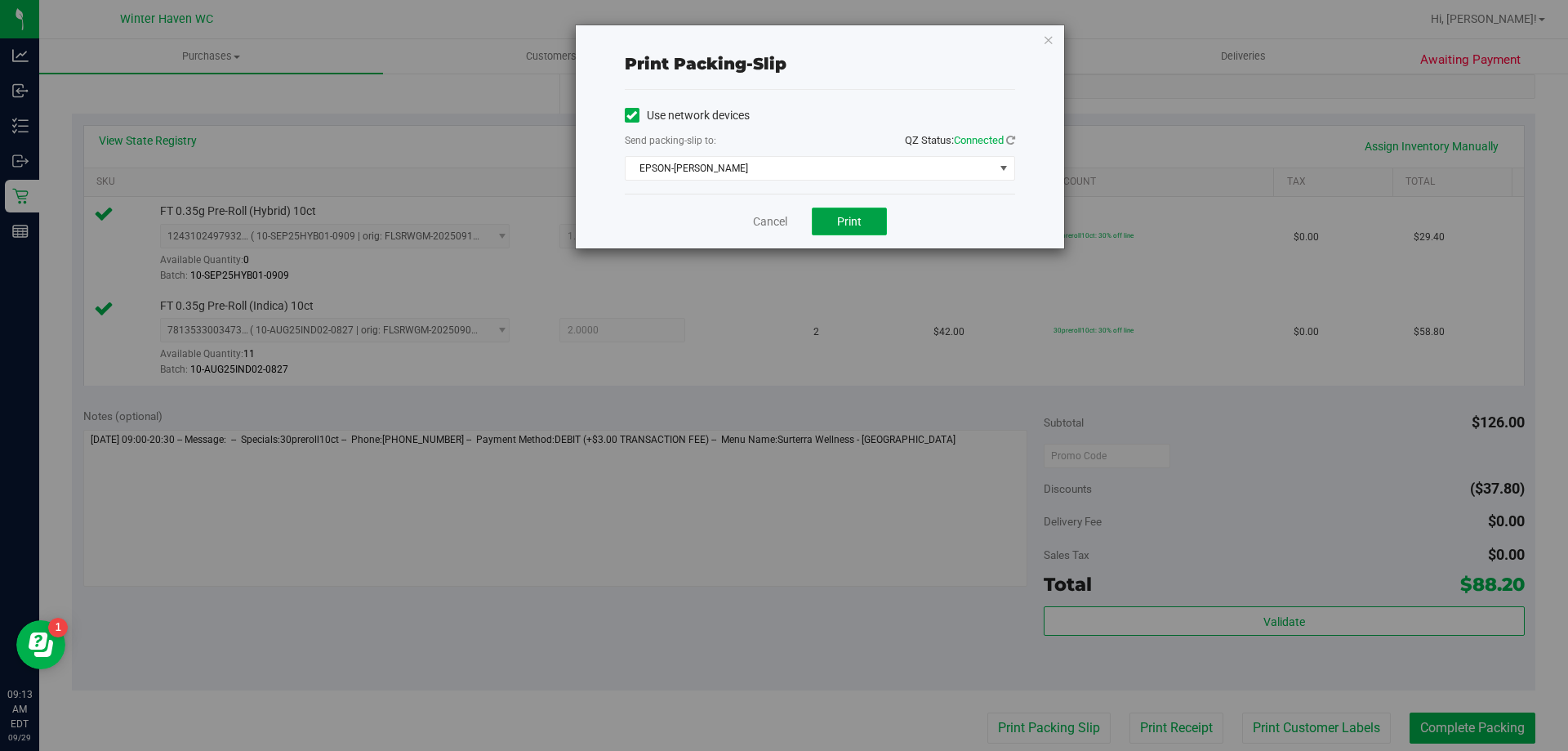
click at [865, 232] on button "Print" at bounding box center [849, 221] width 75 height 28
click at [1049, 38] on icon "button" at bounding box center [1049, 39] width 12 height 19
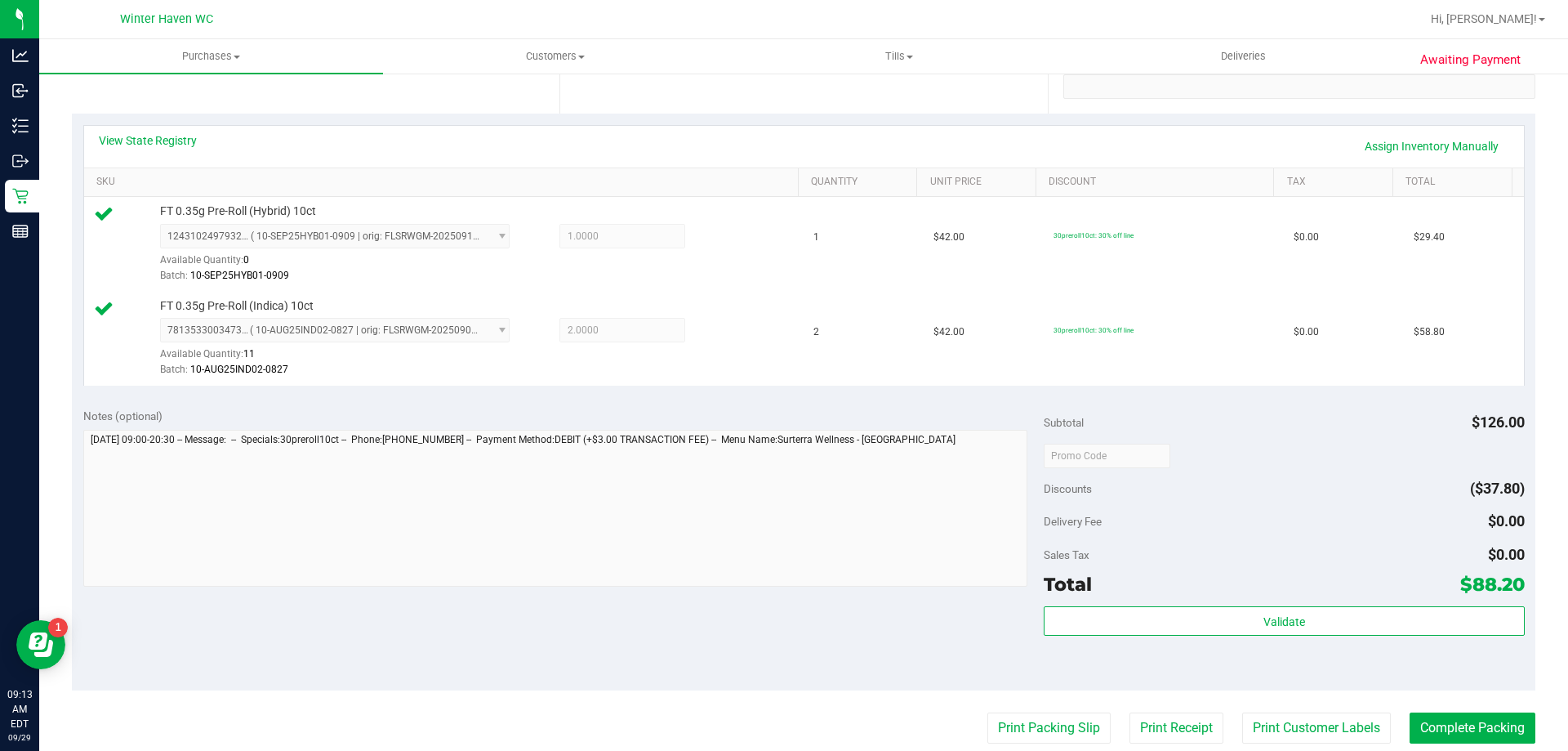
scroll to position [409, 0]
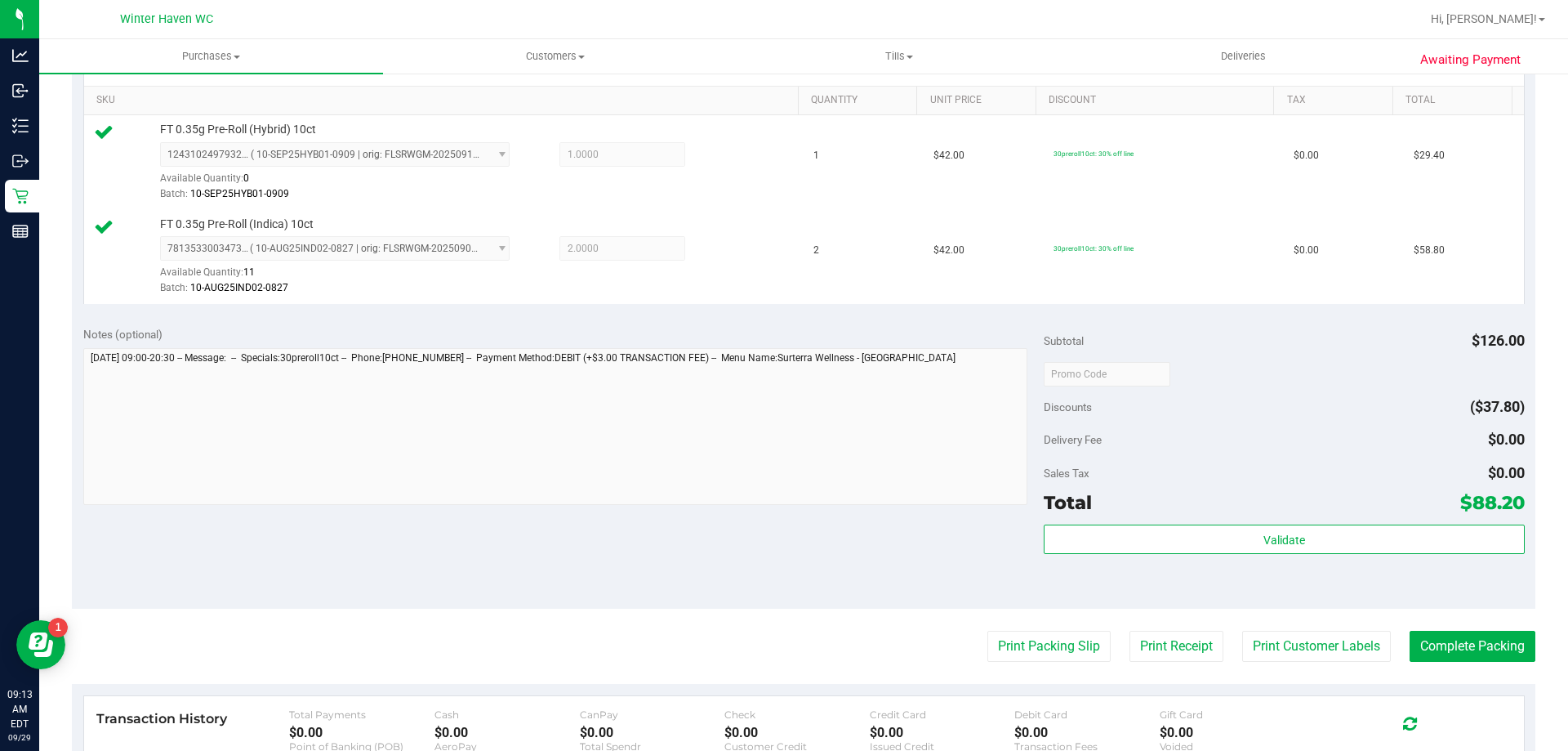
click at [1281, 520] on div "Subtotal $126.00 Discounts ($37.80) Delivery Fee $0.00 Sales Tax $0.00 Total $8…" at bounding box center [1283, 462] width 480 height 272
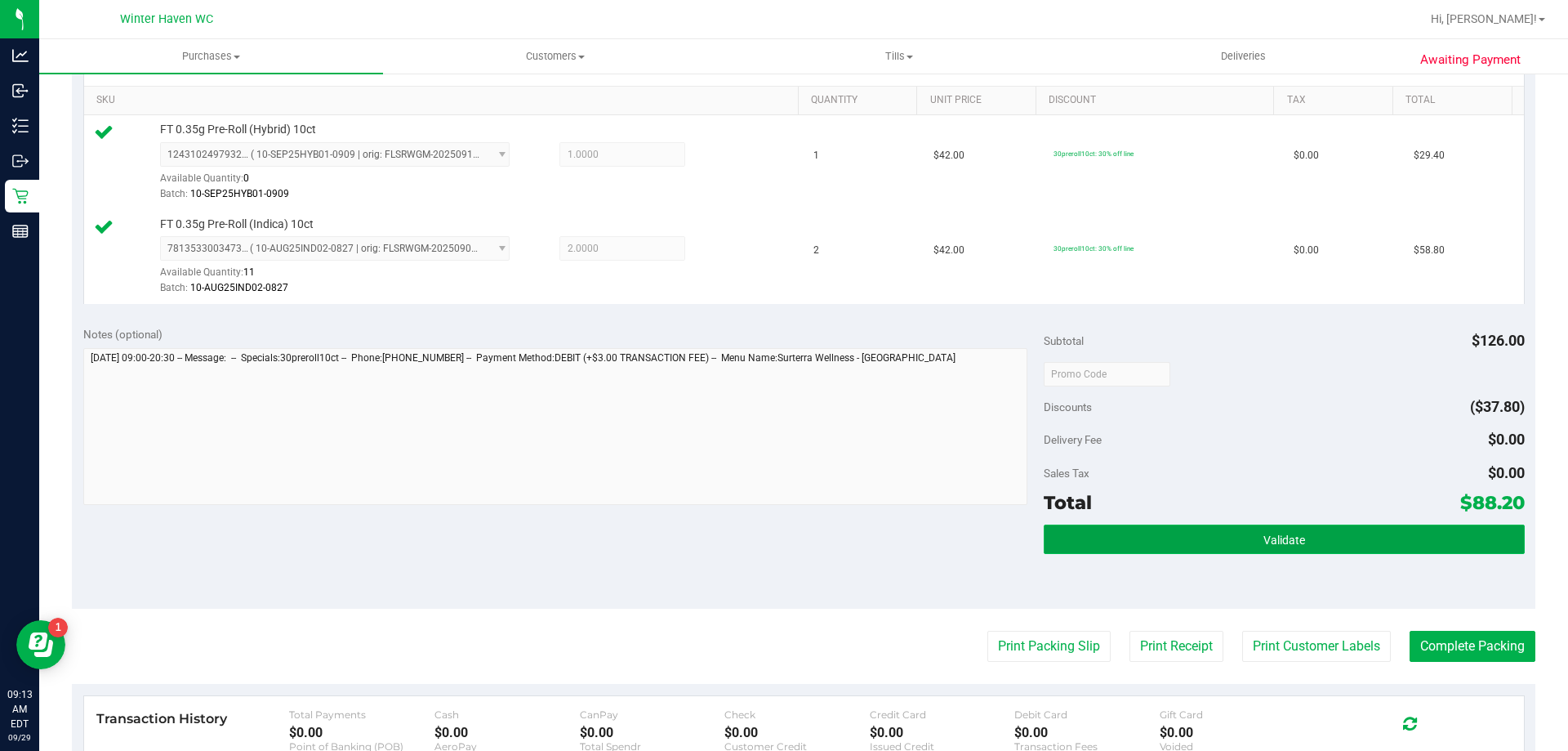
click at [1282, 542] on span "Validate" at bounding box center [1283, 540] width 41 height 13
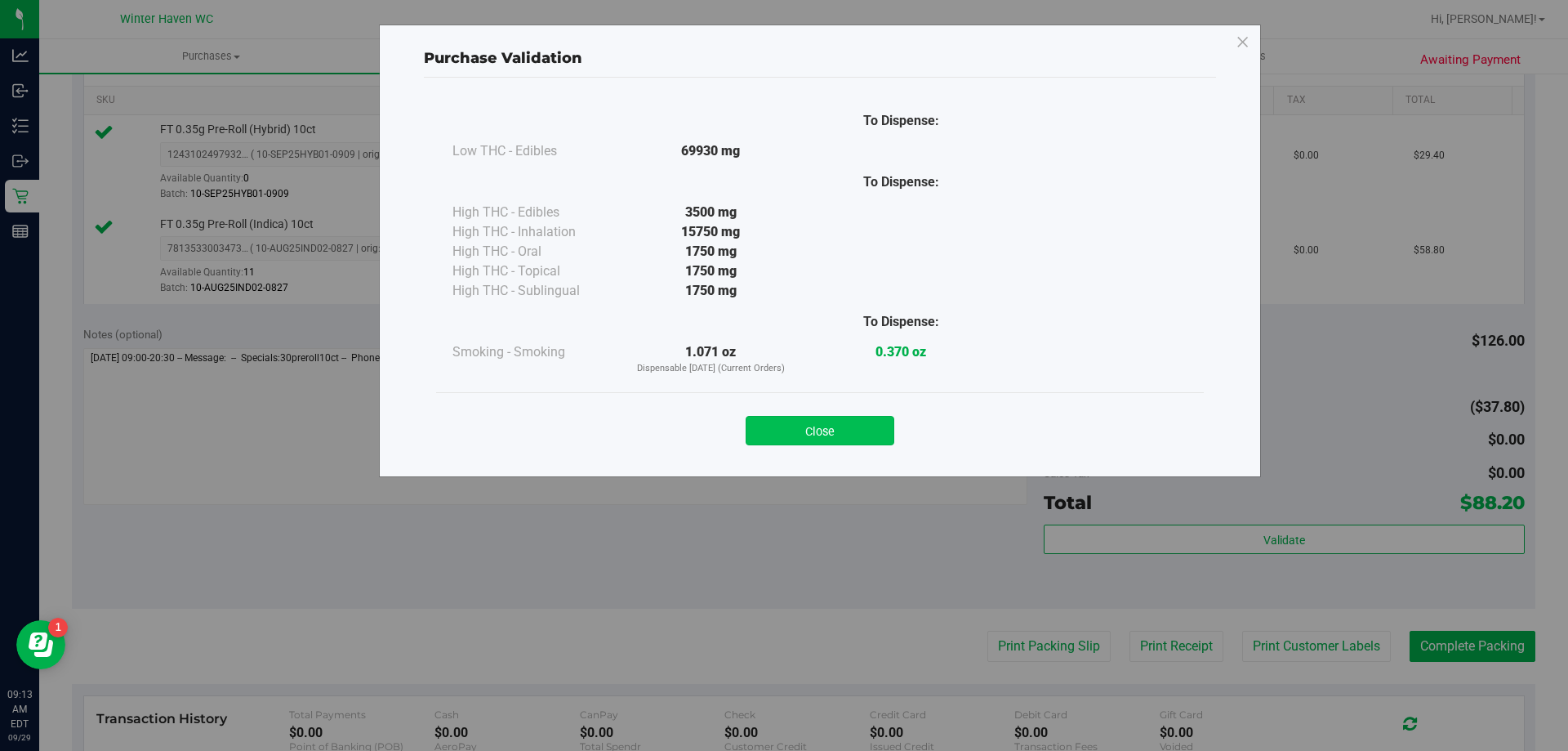
click at [877, 427] on button "Close" at bounding box center [820, 430] width 149 height 30
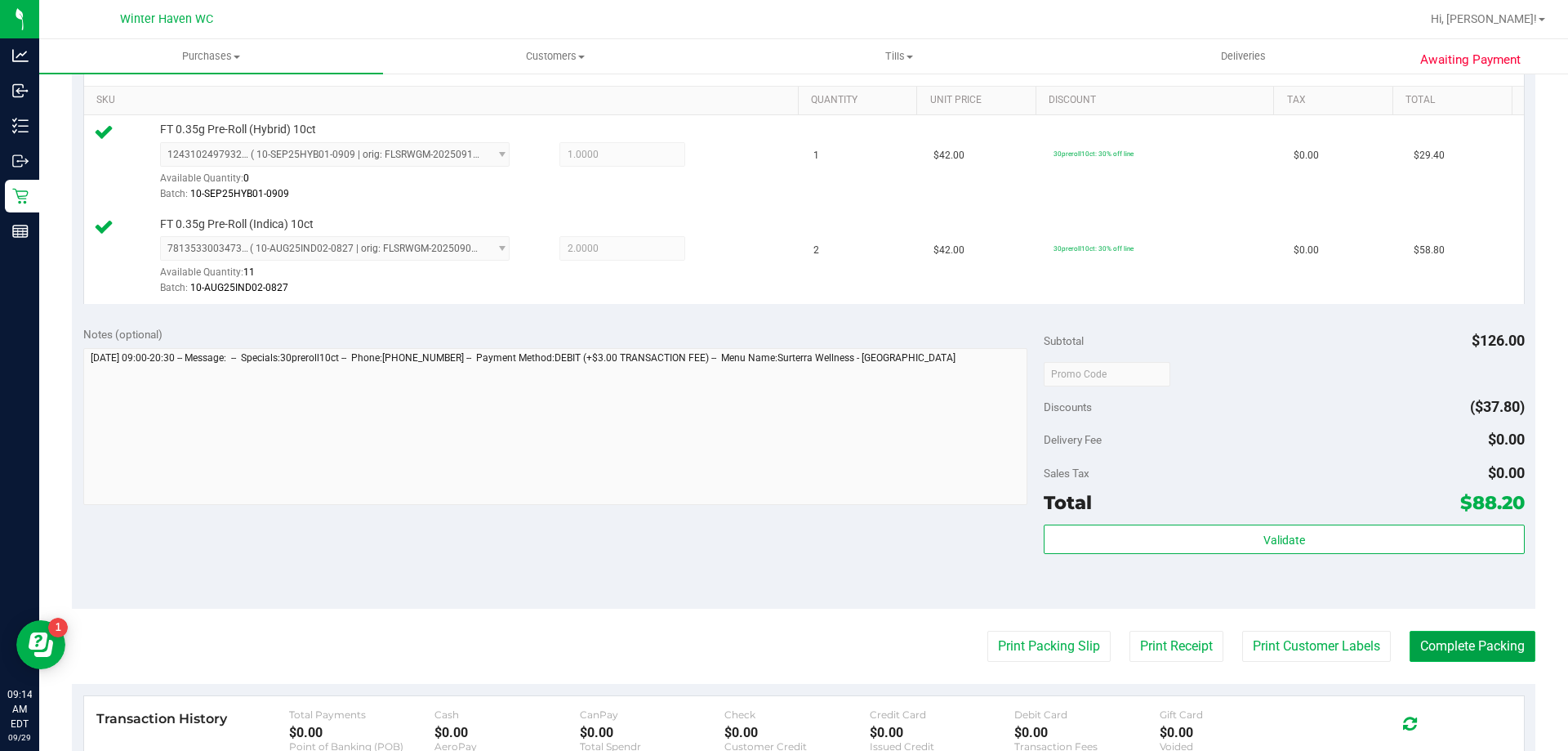
click at [1509, 644] on button "Complete Packing" at bounding box center [1472, 646] width 126 height 31
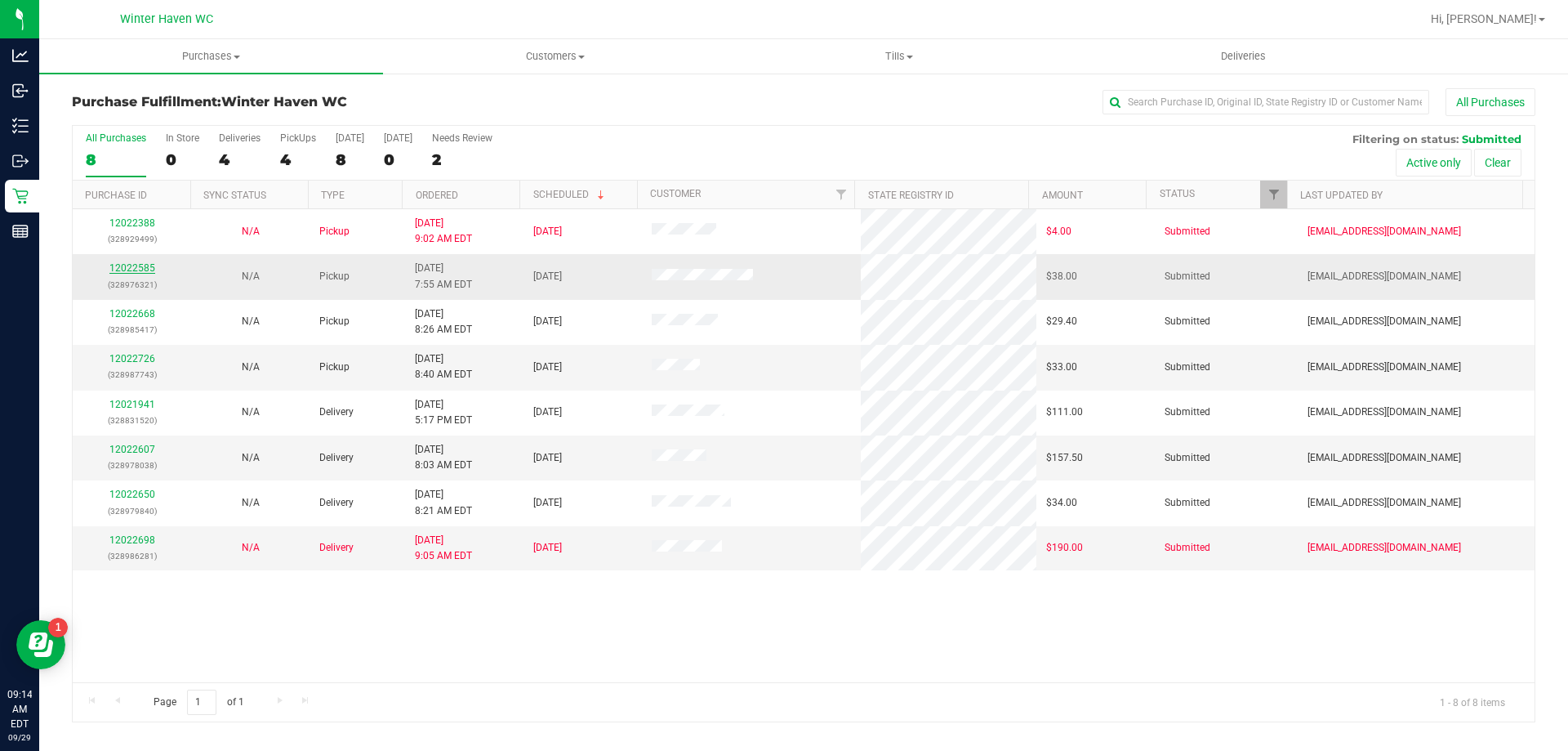
click at [116, 269] on link "12022585" at bounding box center [133, 268] width 46 height 12
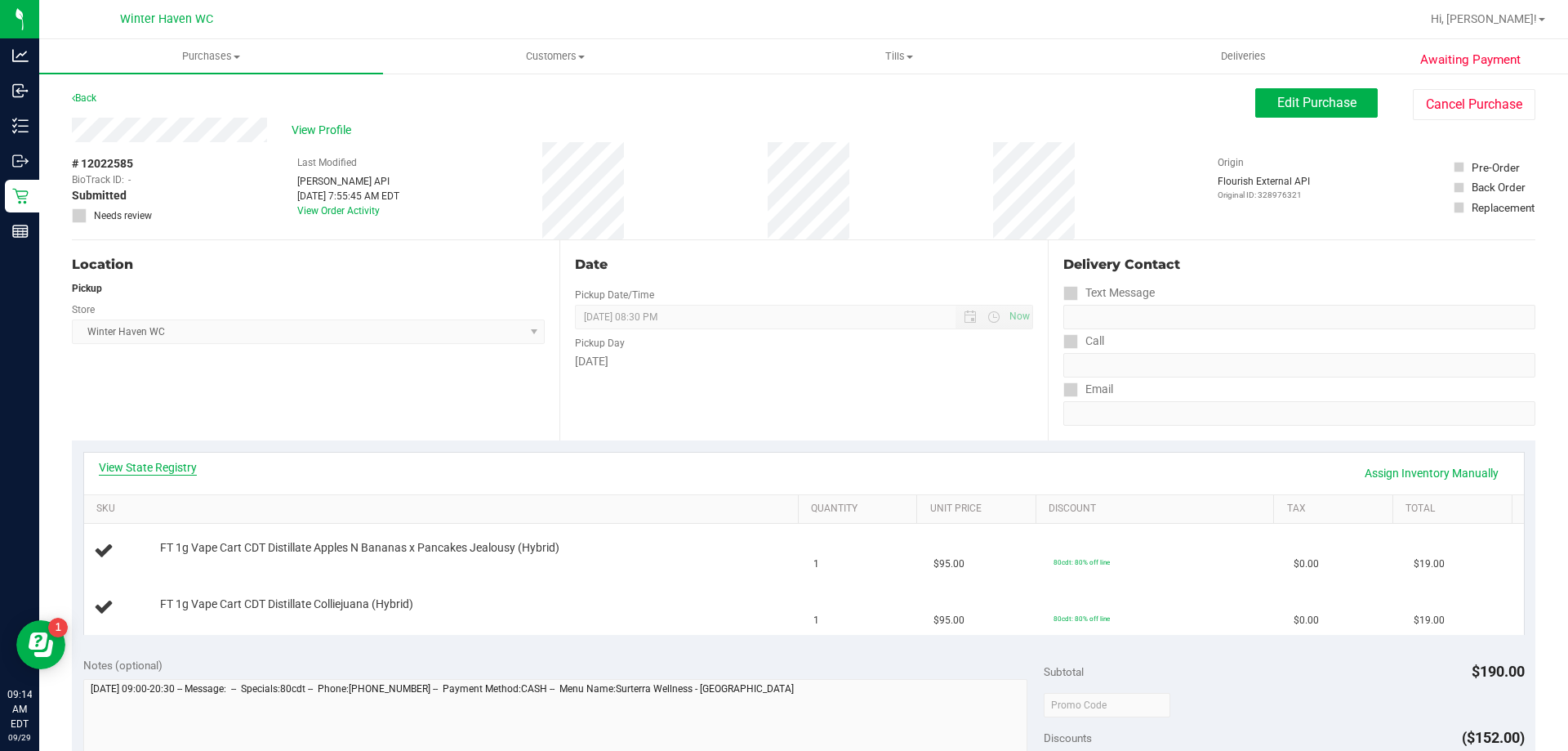
click at [160, 472] on link "View State Registry" at bounding box center [148, 466] width 98 height 16
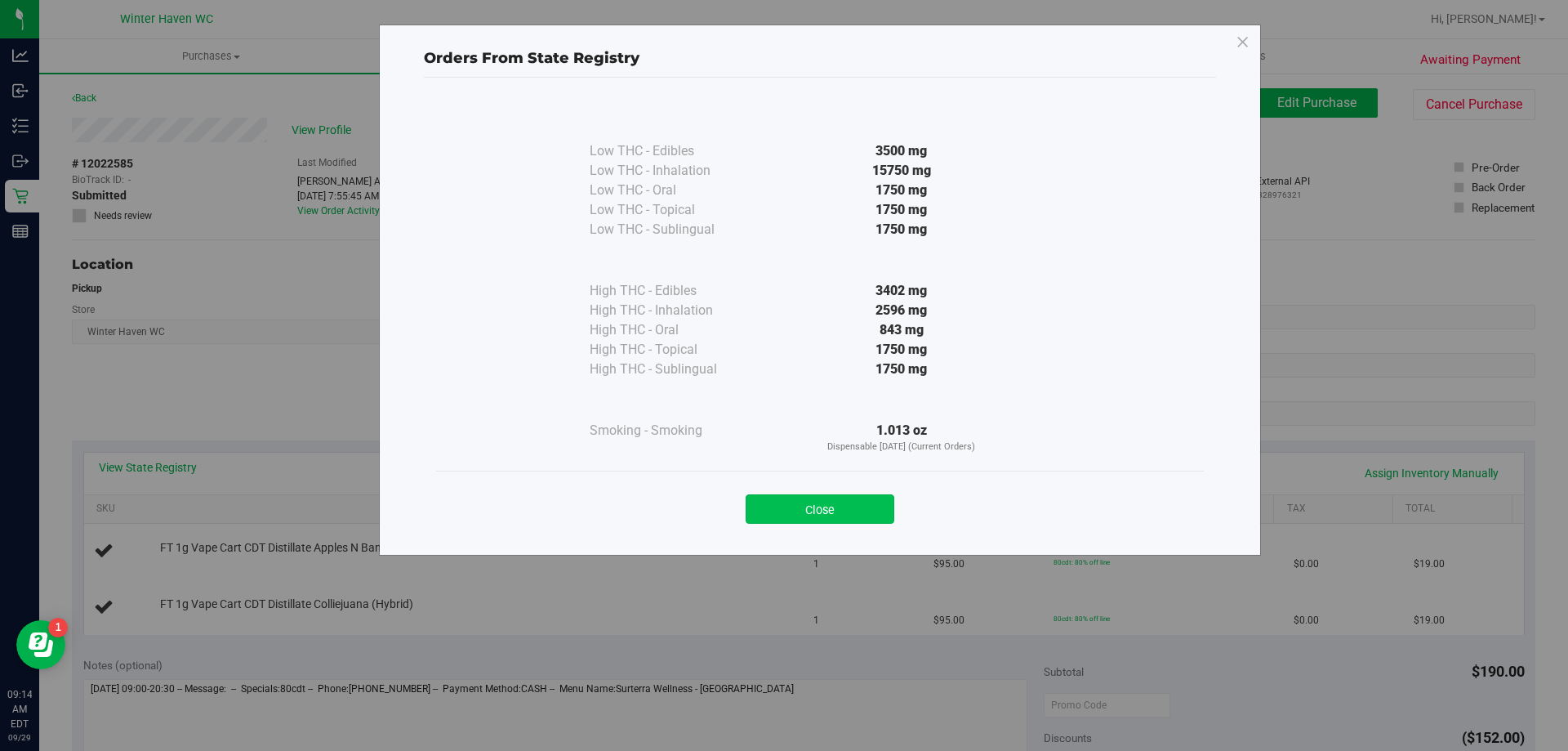
click at [816, 510] on button "Close" at bounding box center [820, 509] width 149 height 30
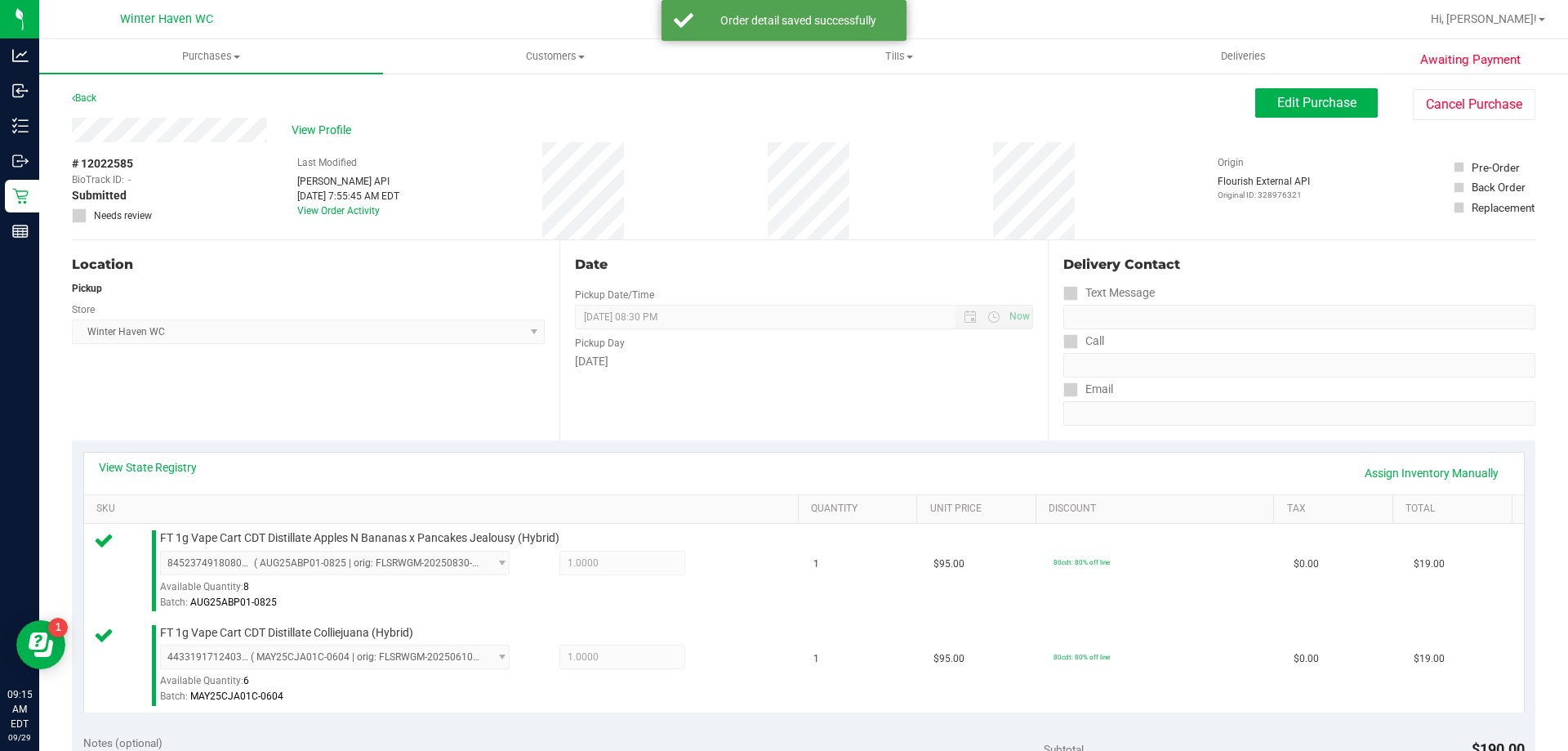
scroll to position [409, 0]
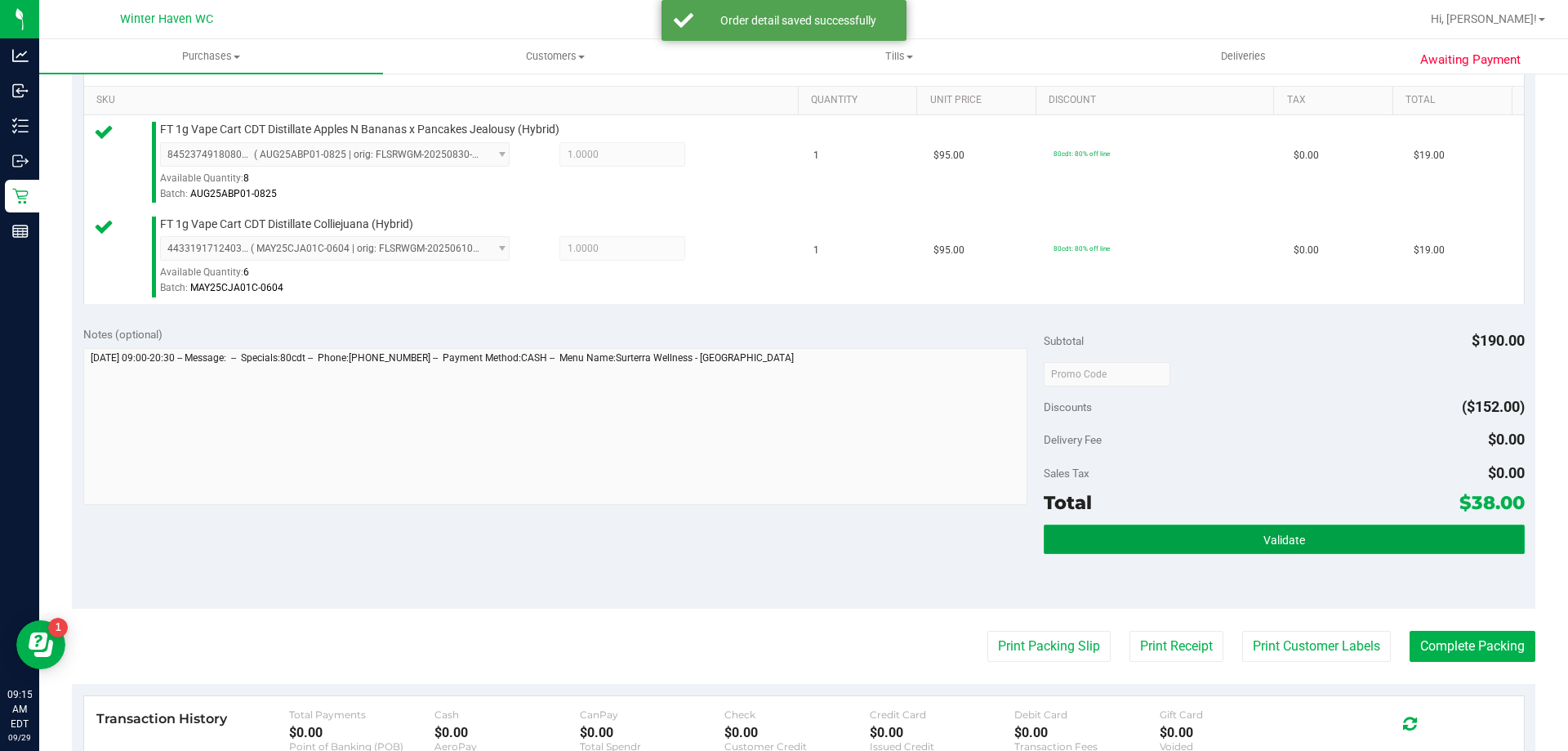
click at [1183, 548] on button "Validate" at bounding box center [1283, 538] width 480 height 30
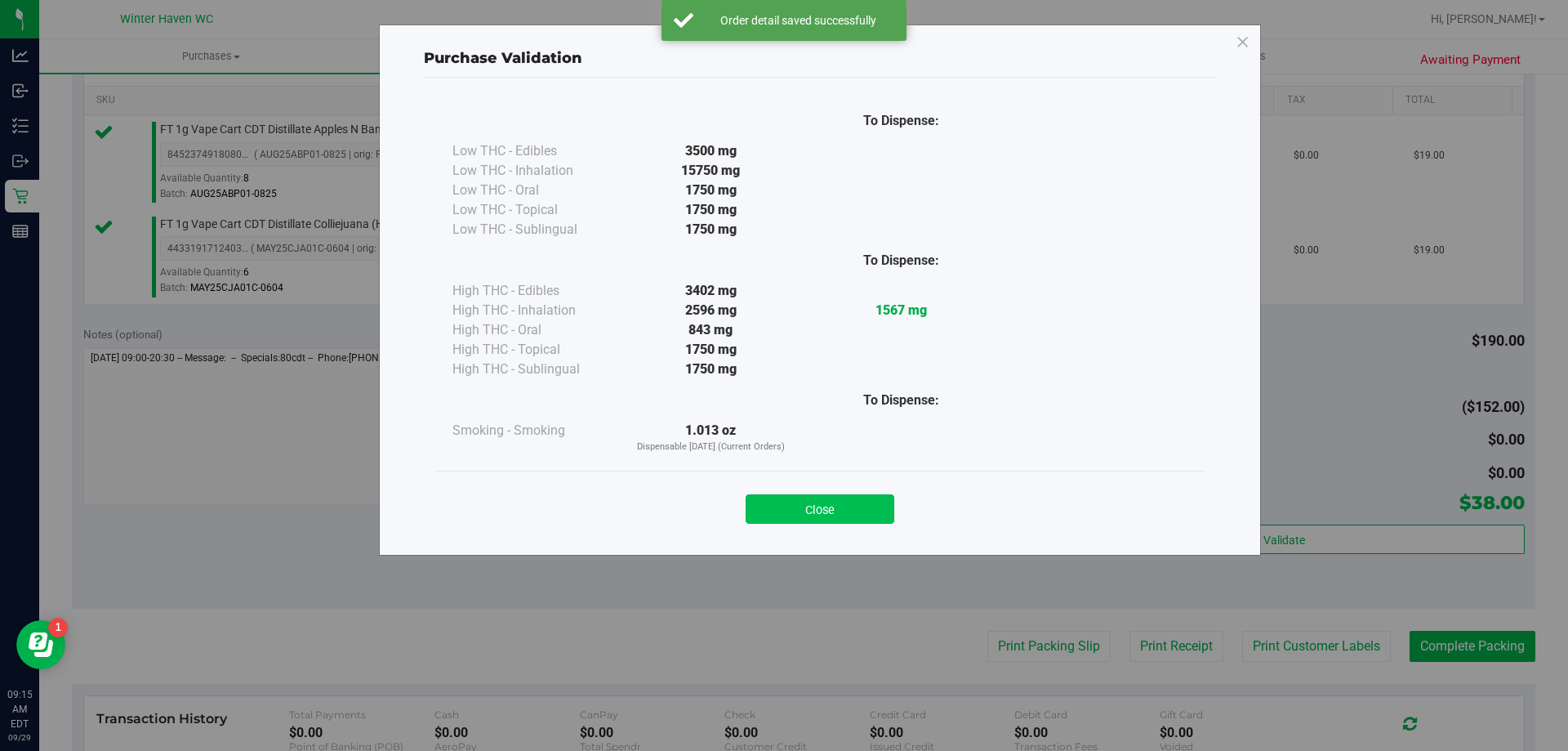
click at [878, 505] on button "Close" at bounding box center [820, 509] width 149 height 30
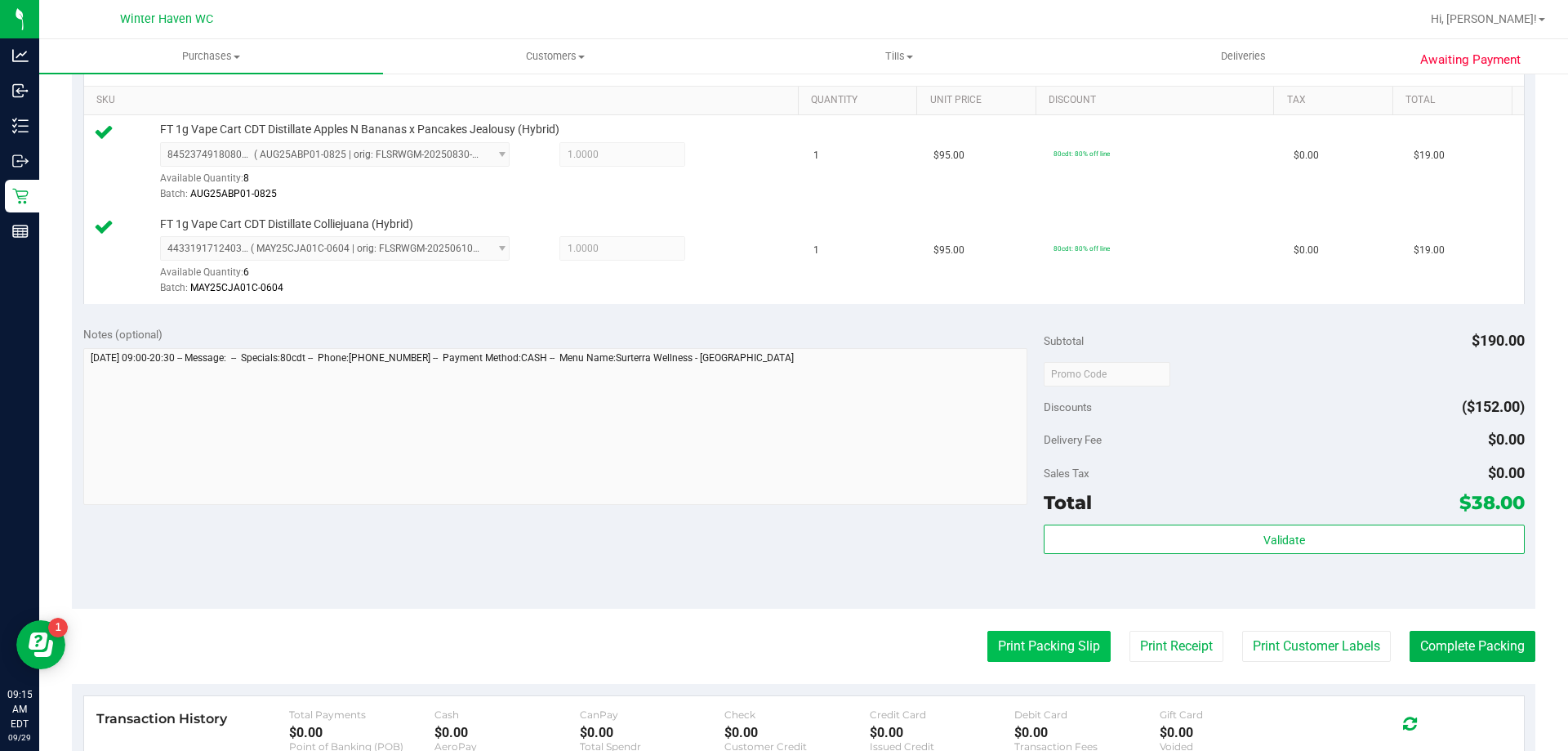
click at [1016, 648] on button "Print Packing Slip" at bounding box center [1049, 646] width 123 height 31
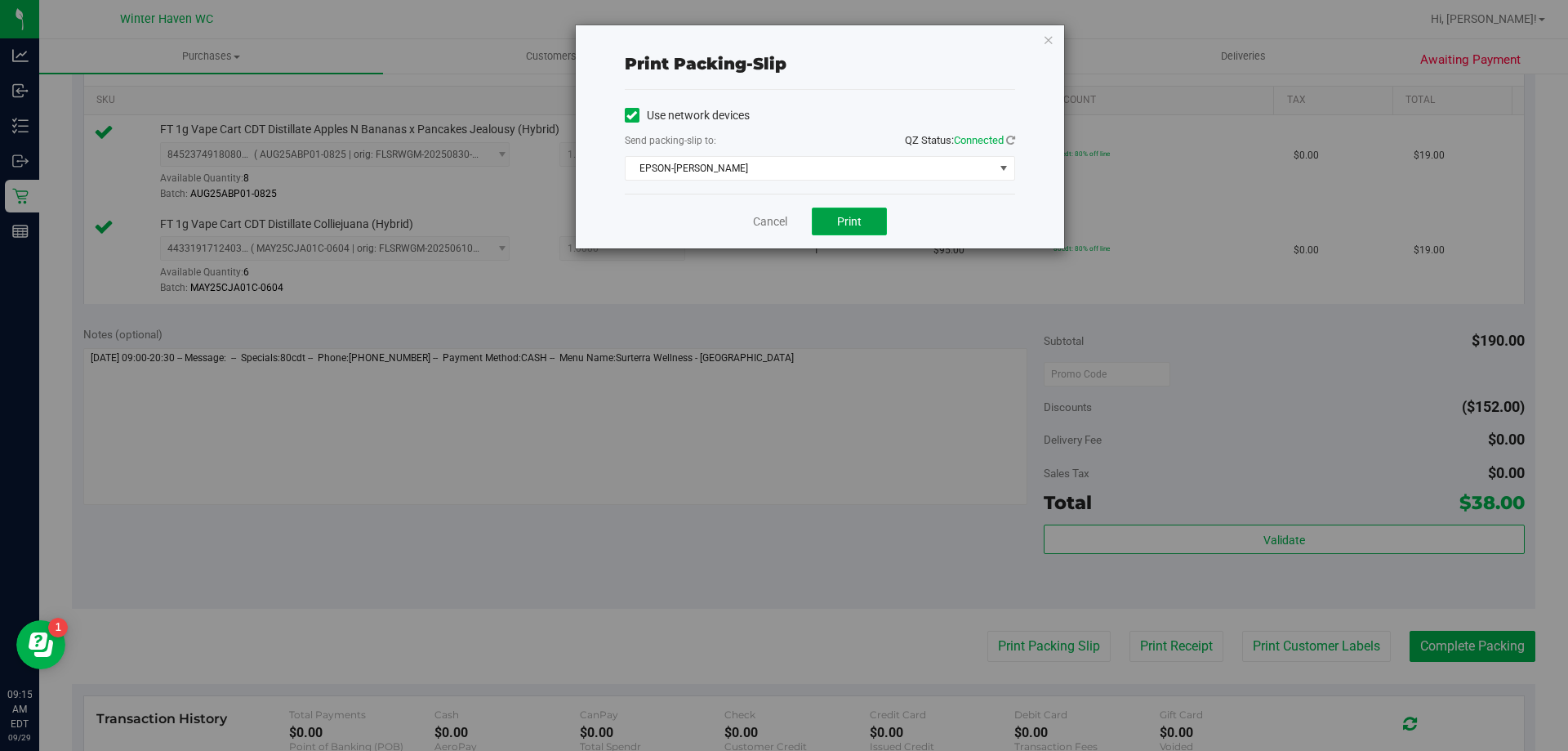
click at [878, 232] on button "Print" at bounding box center [849, 221] width 75 height 28
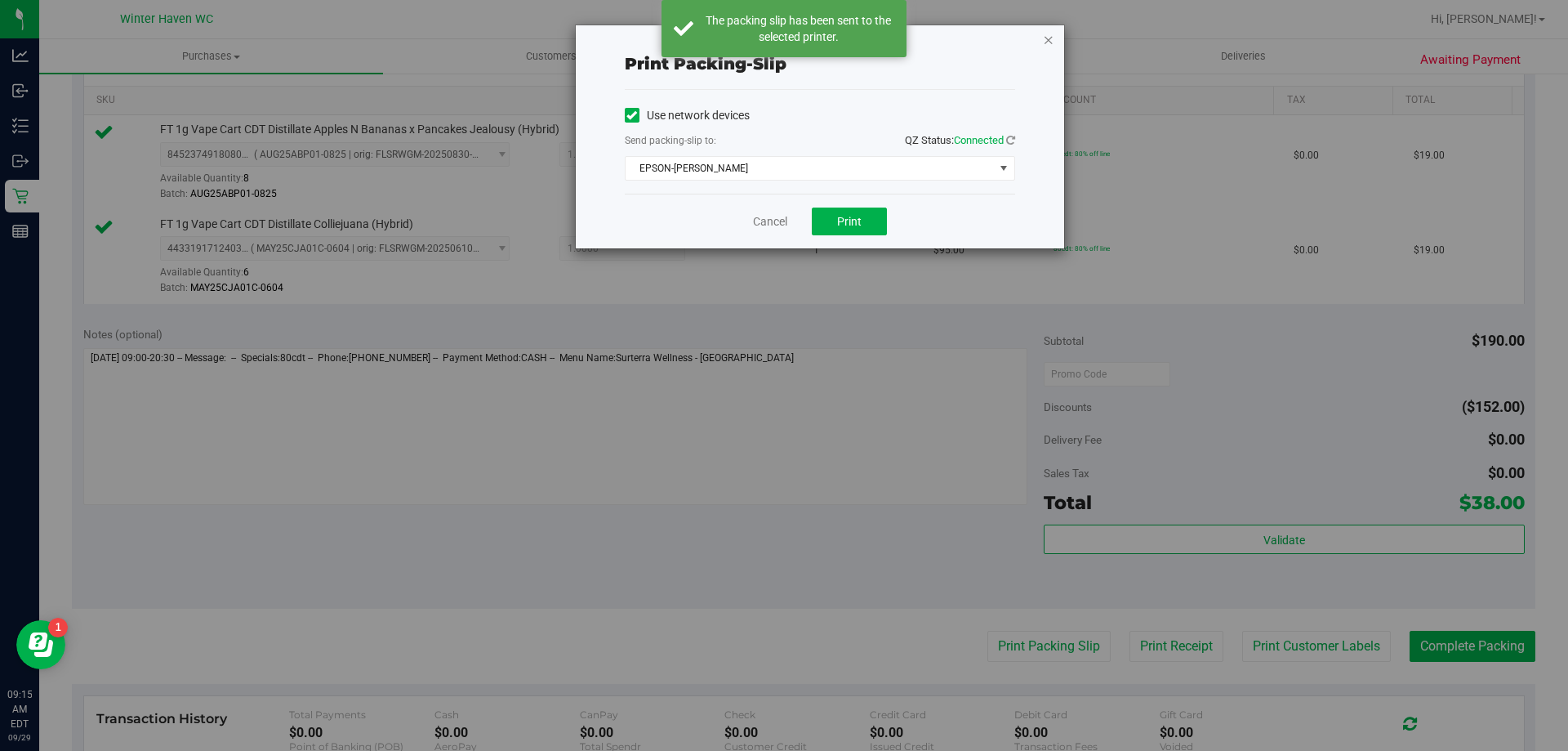
click at [1047, 38] on icon "button" at bounding box center [1049, 39] width 12 height 19
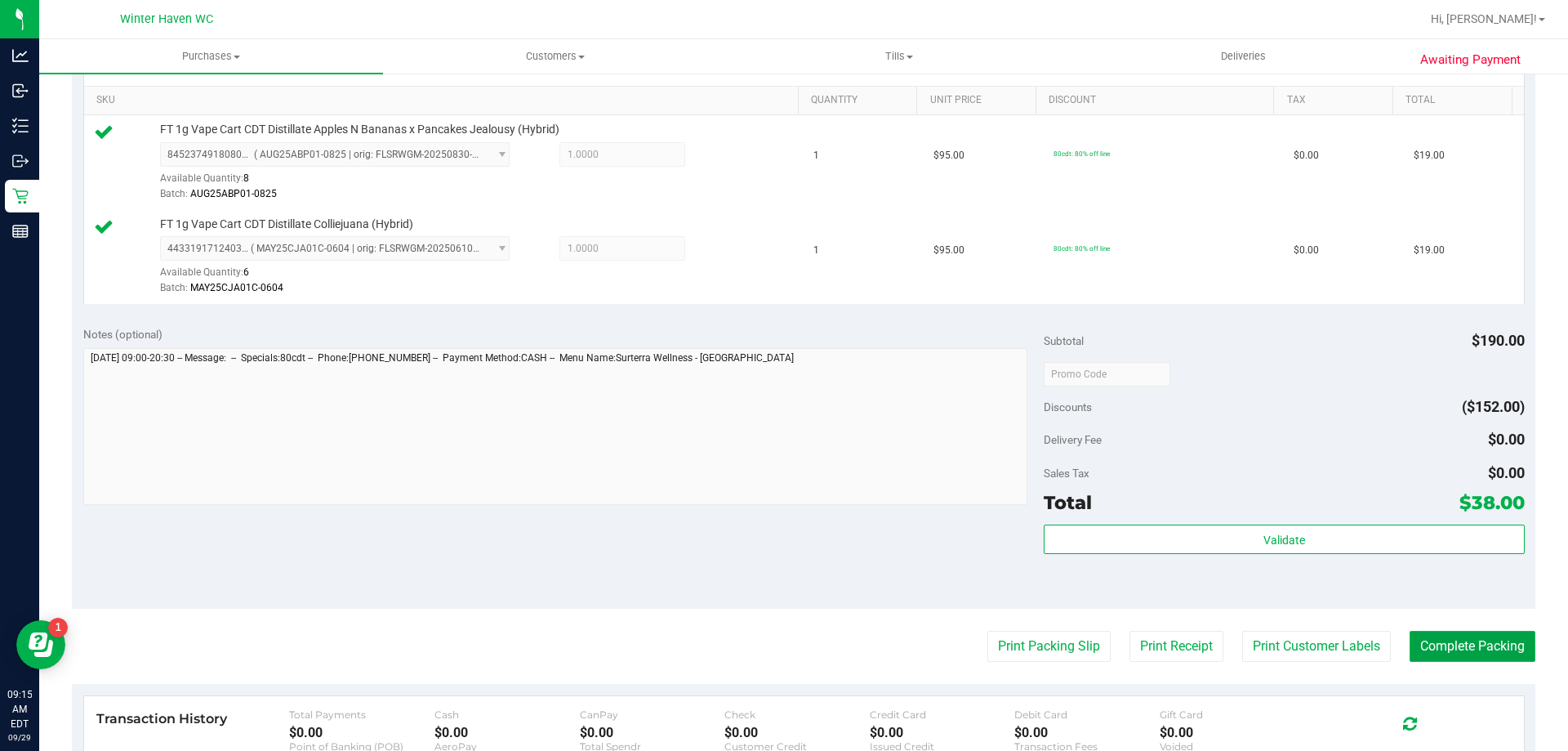
click at [1419, 640] on button "Complete Packing" at bounding box center [1472, 646] width 126 height 31
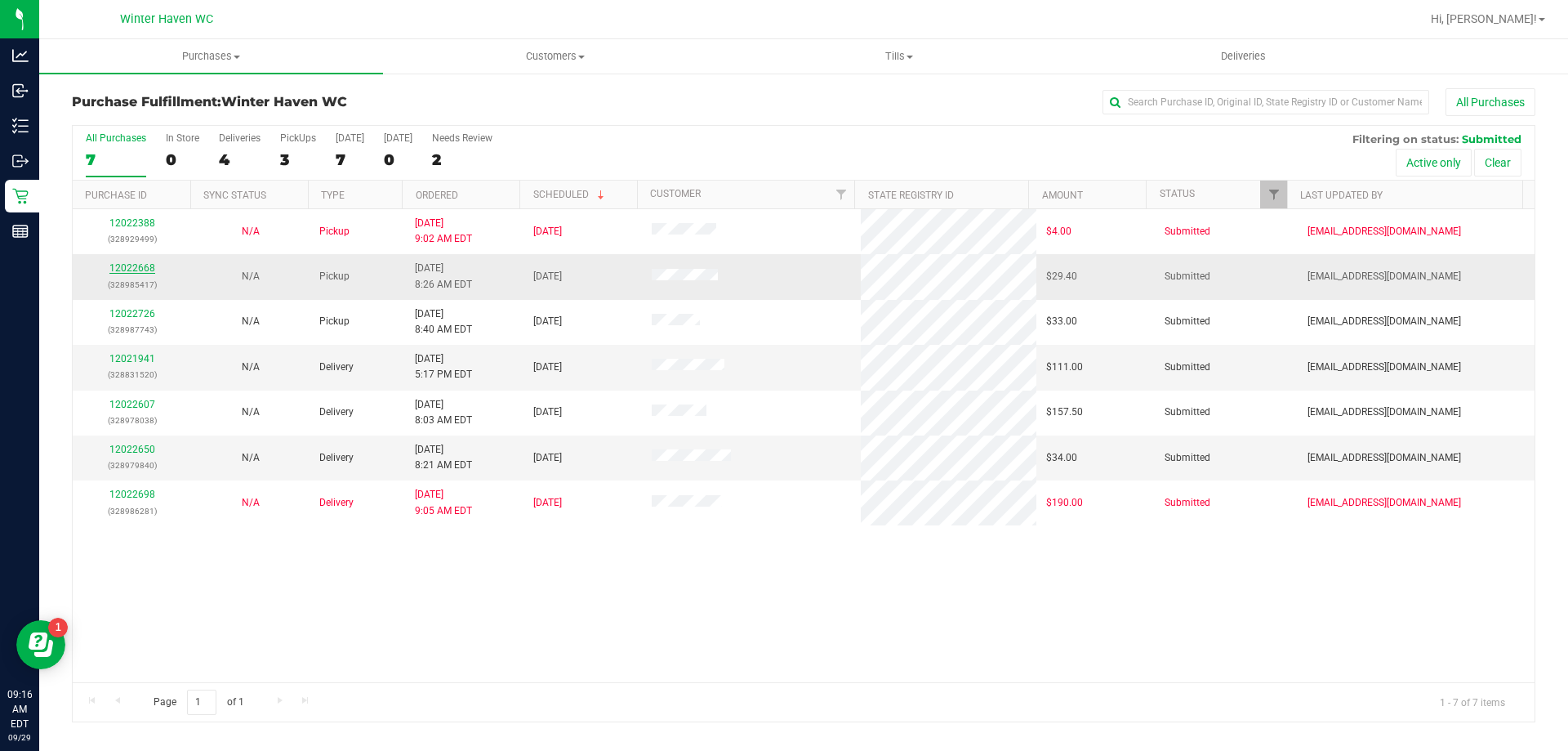
click at [140, 273] on link "12022668" at bounding box center [133, 268] width 46 height 12
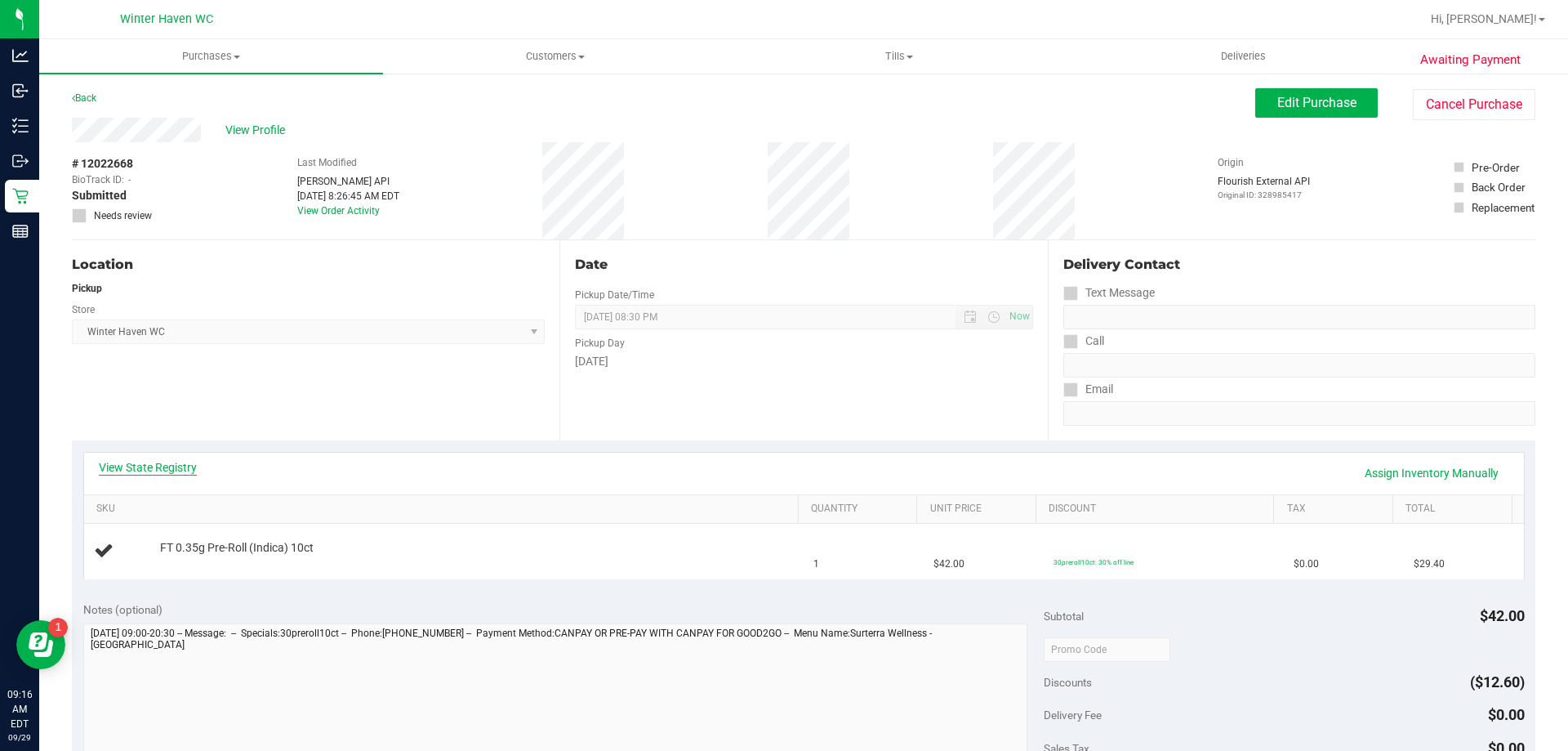
click at [171, 473] on link "View State Registry" at bounding box center [148, 466] width 98 height 16
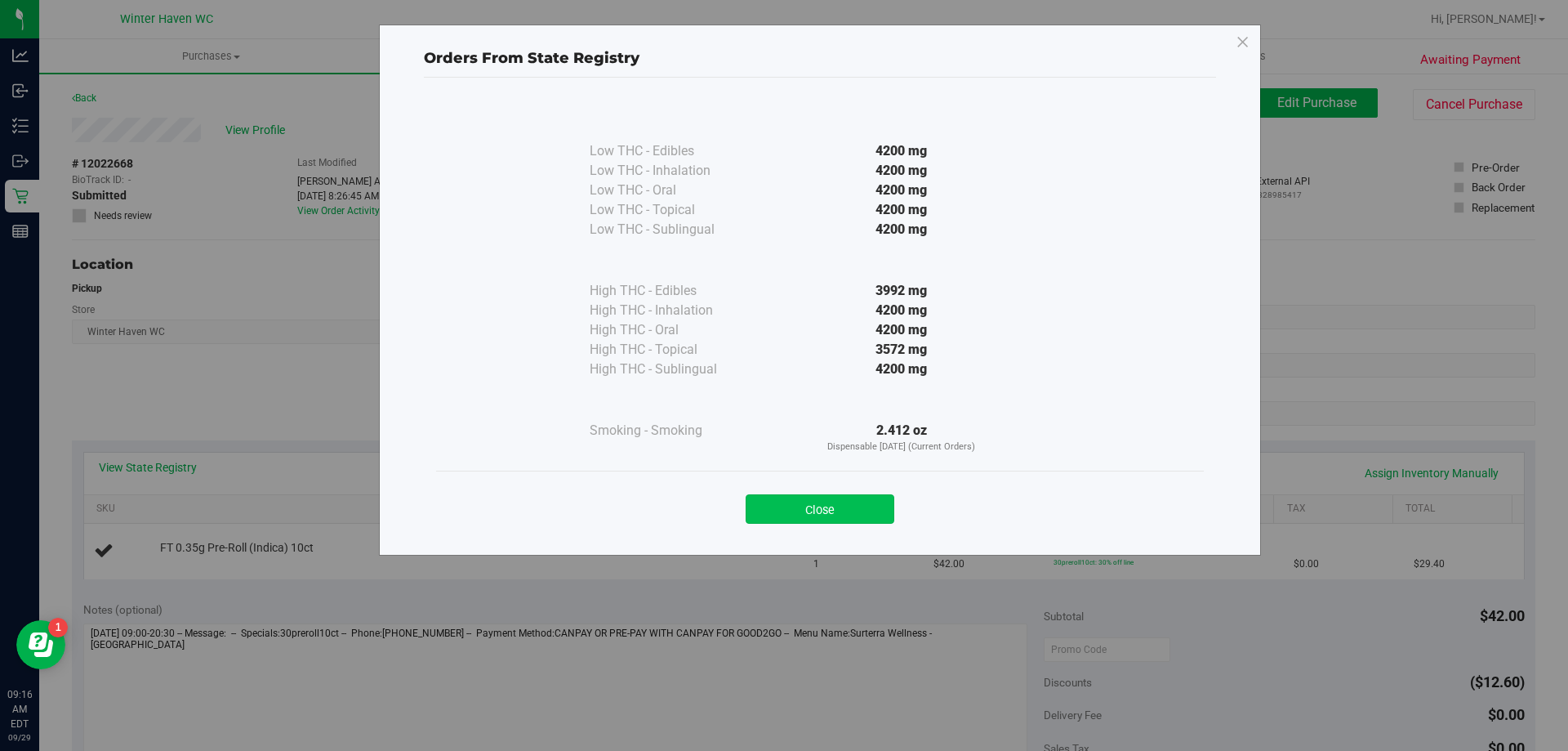
click at [821, 501] on button "Close" at bounding box center [820, 509] width 149 height 30
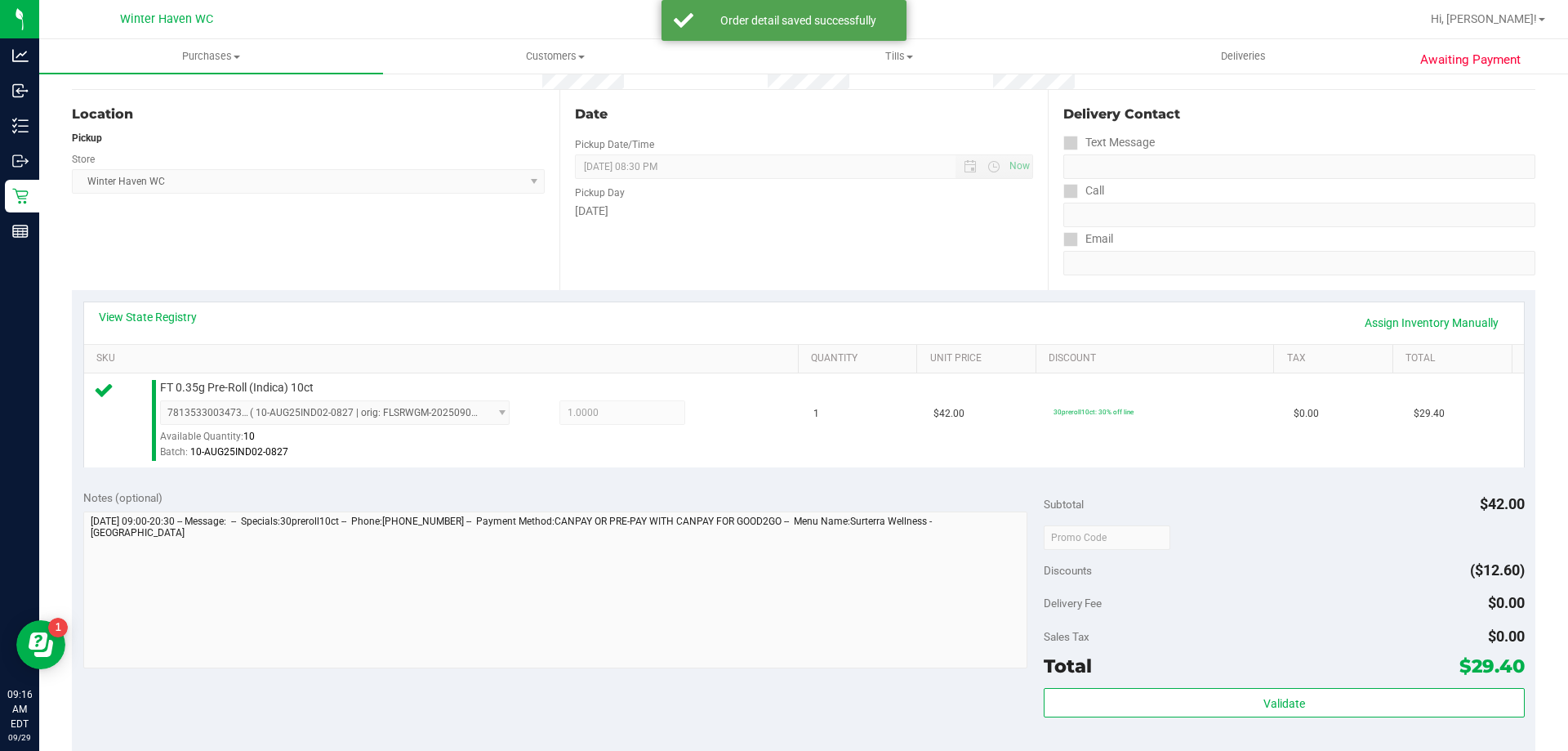
scroll to position [163, 0]
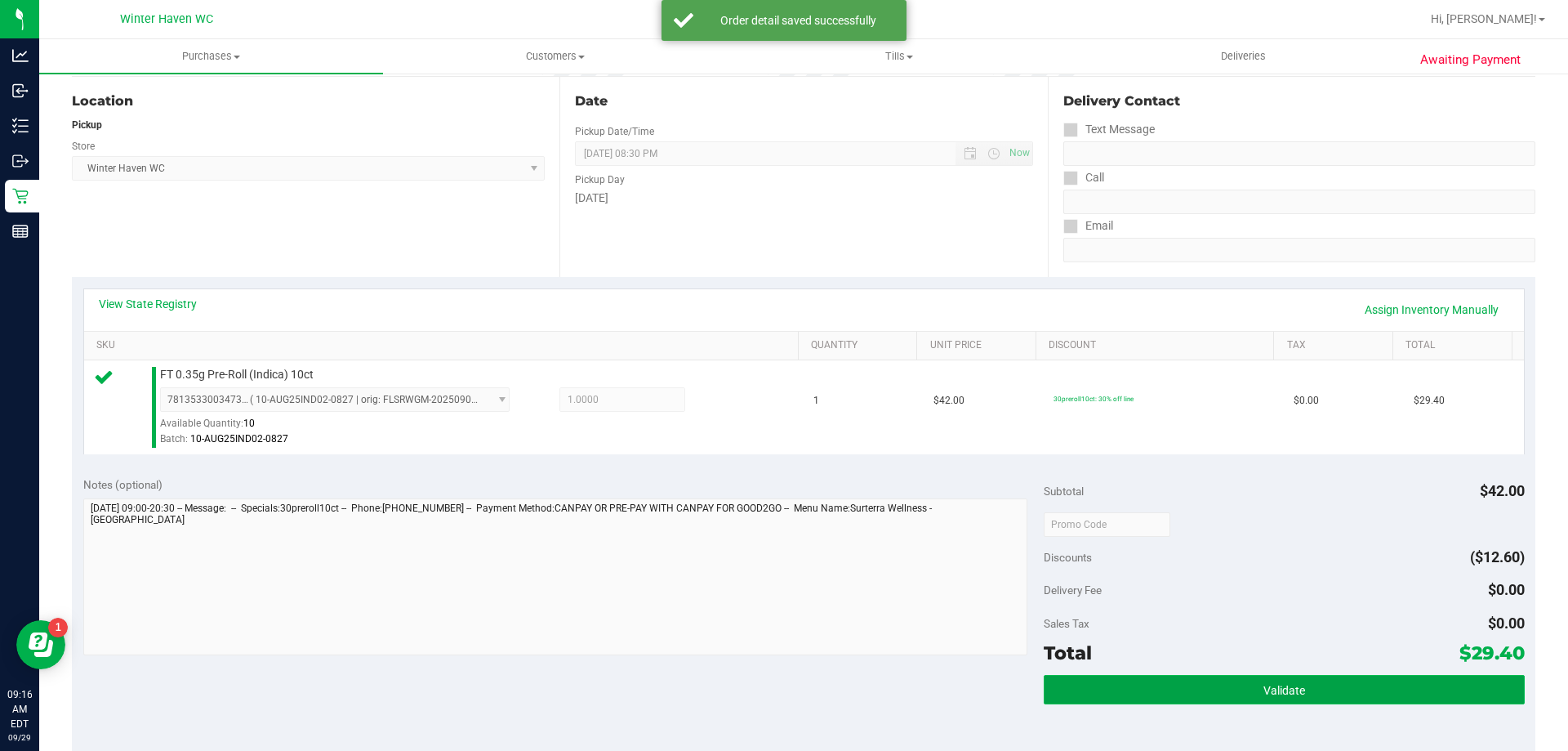
click at [1147, 683] on button "Validate" at bounding box center [1283, 689] width 480 height 30
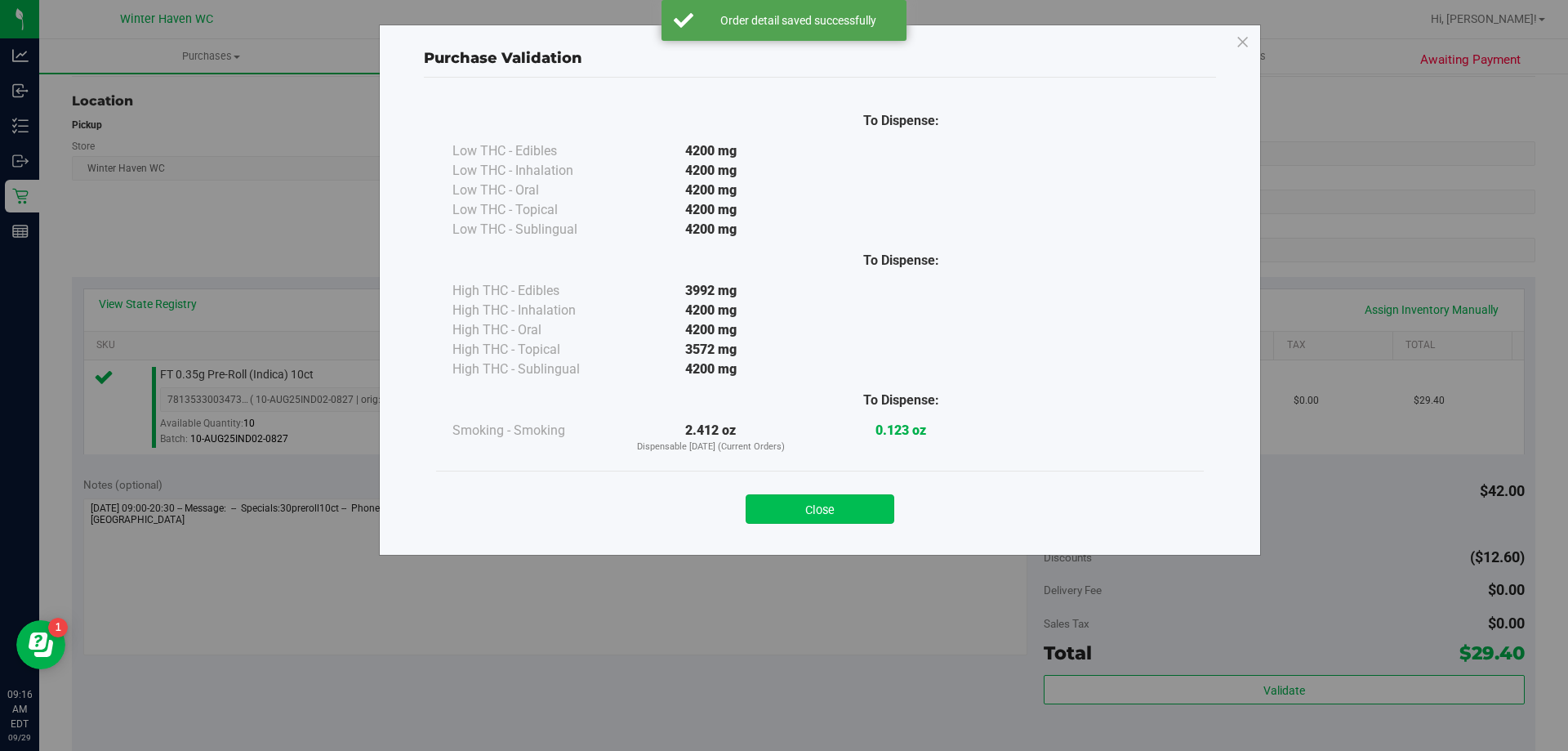
click at [832, 506] on button "Close" at bounding box center [820, 509] width 149 height 30
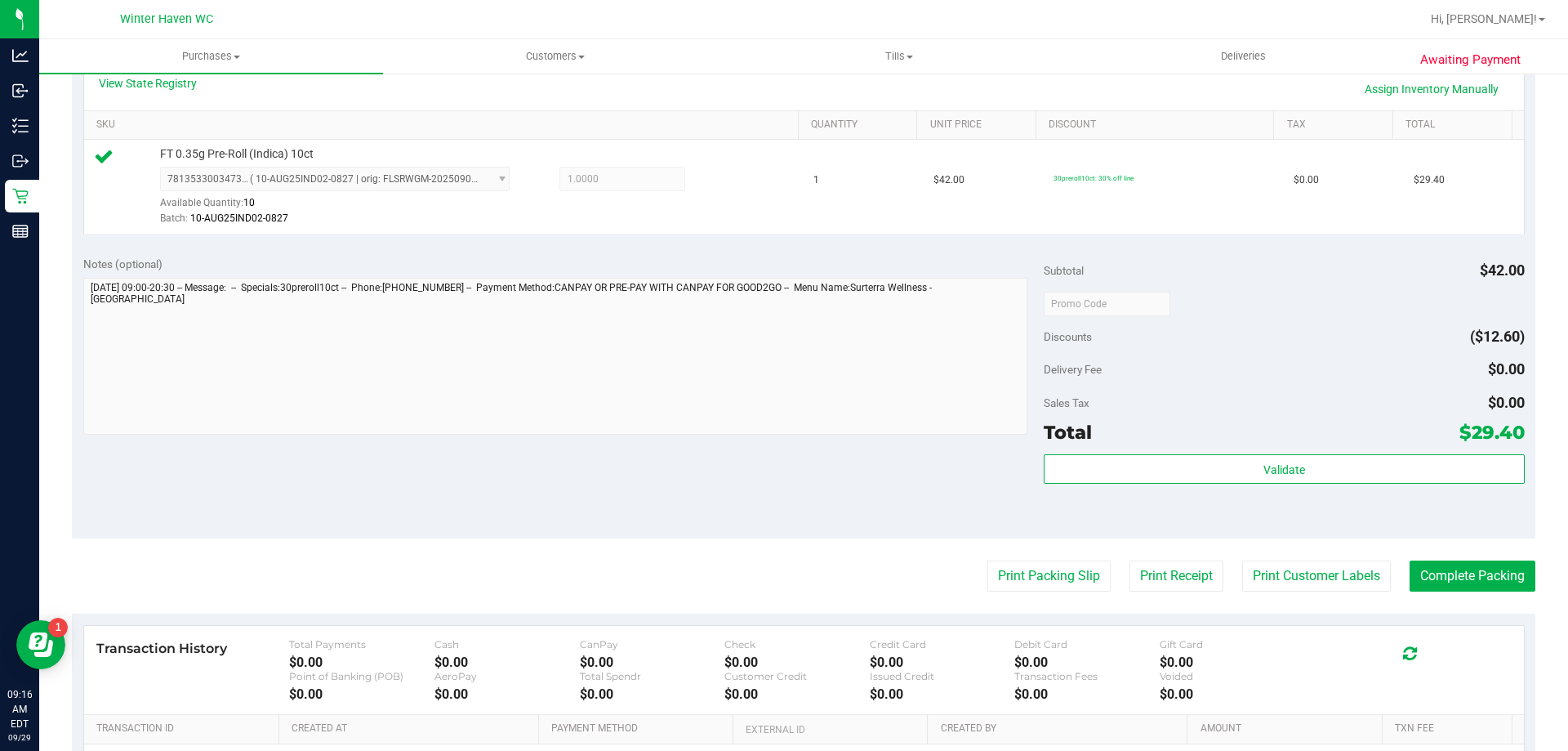
scroll to position [409, 0]
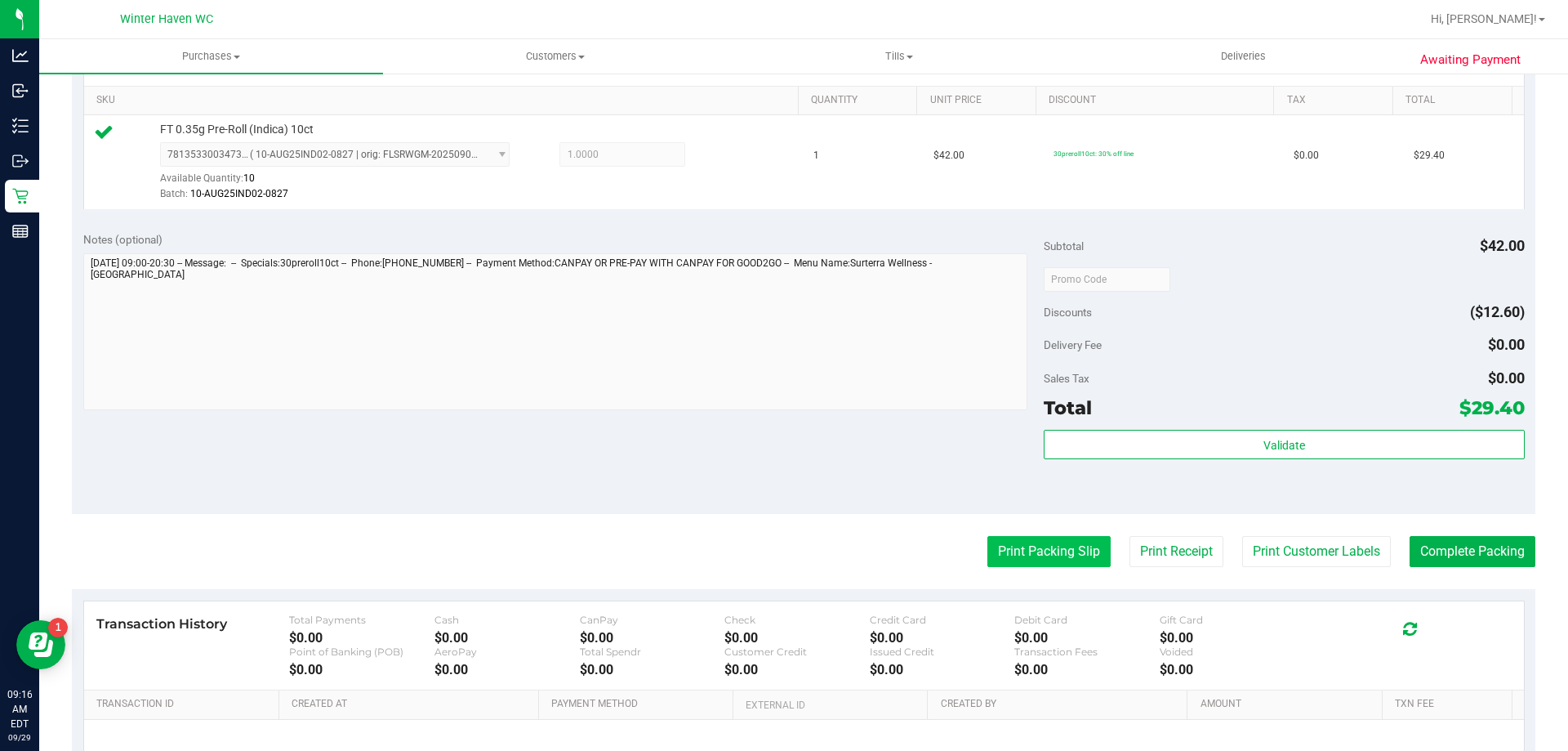
click at [1008, 547] on button "Print Packing Slip" at bounding box center [1049, 551] width 123 height 31
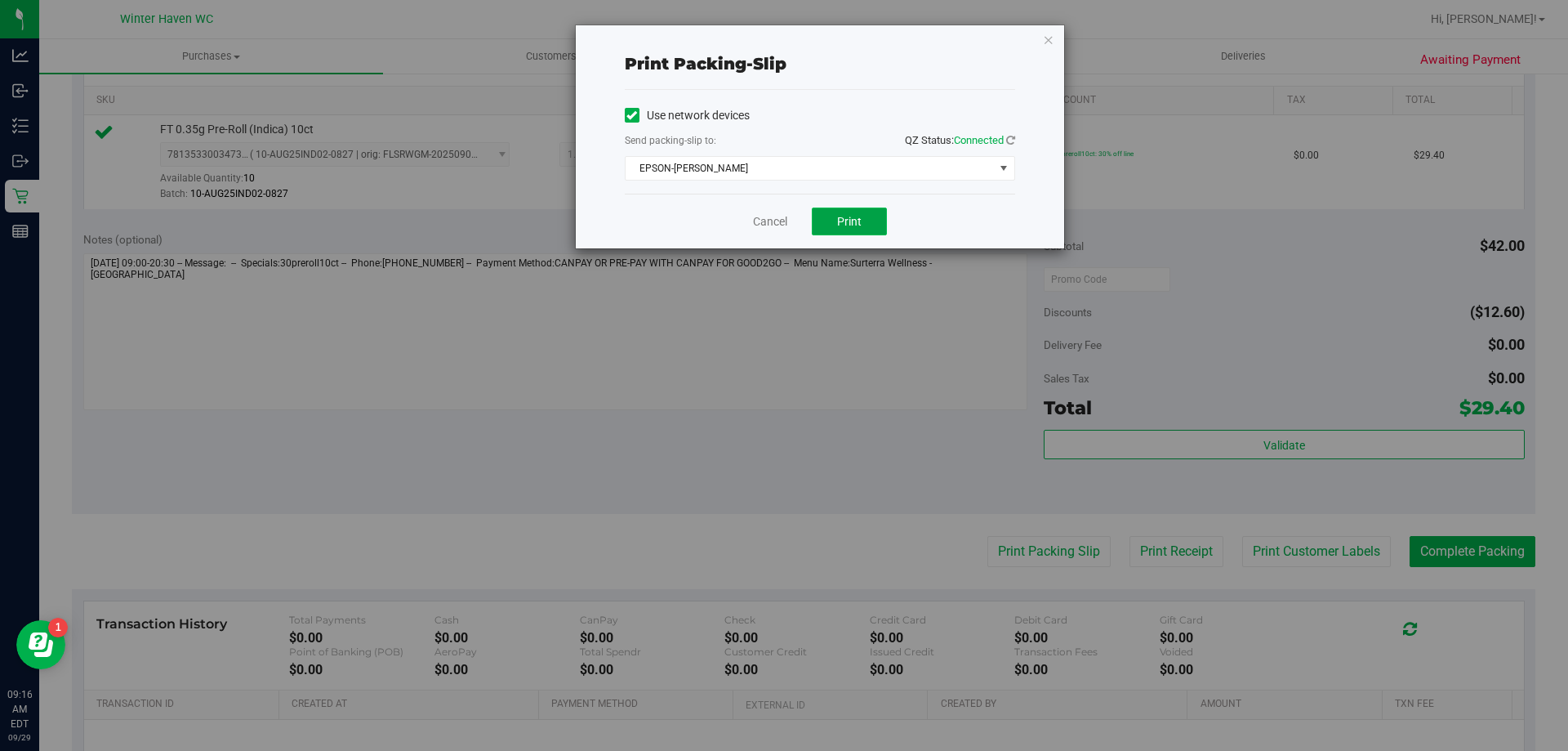
click at [858, 225] on span "Print" at bounding box center [849, 221] width 24 height 13
click at [771, 226] on link "Cancel" at bounding box center [770, 222] width 35 height 17
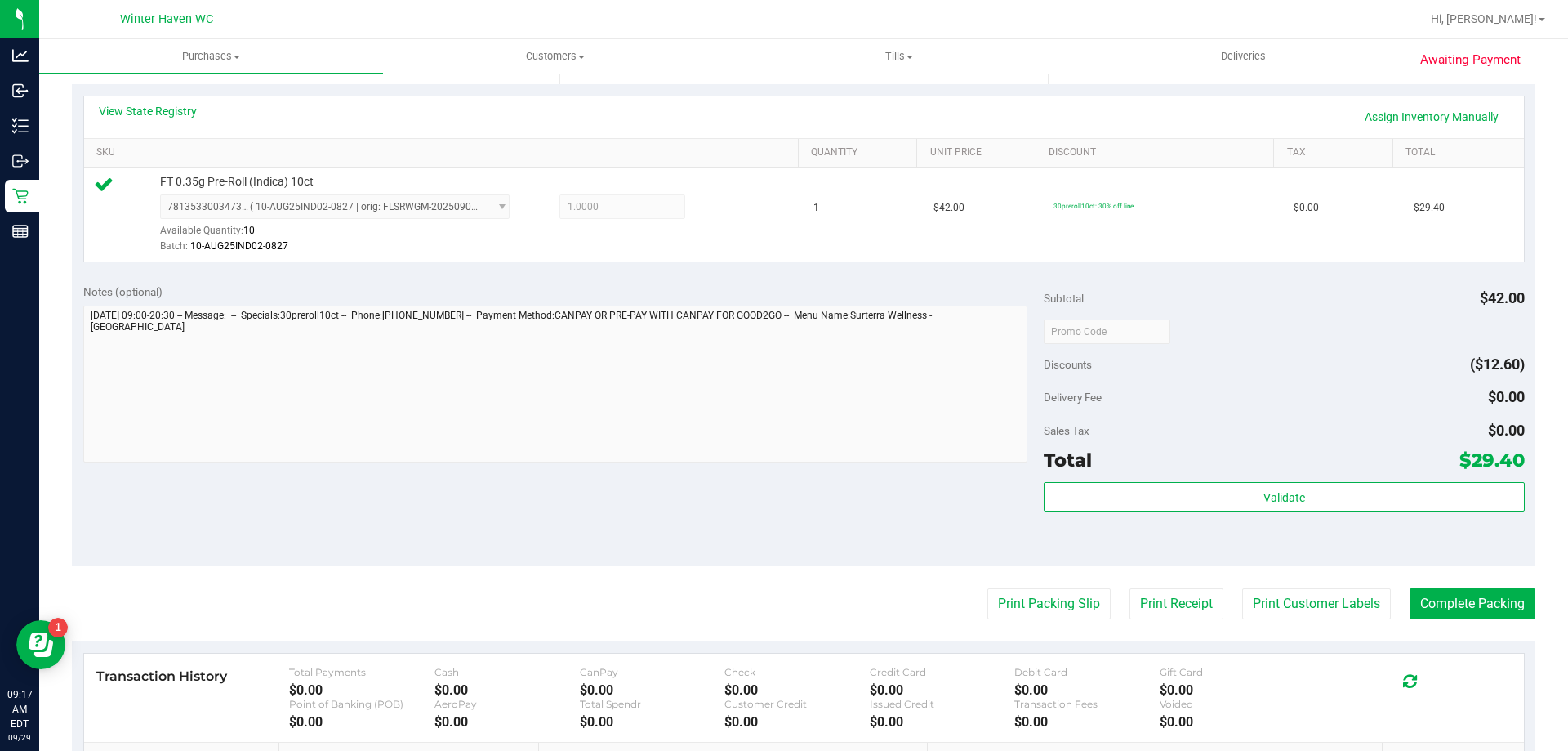
scroll to position [572, 0]
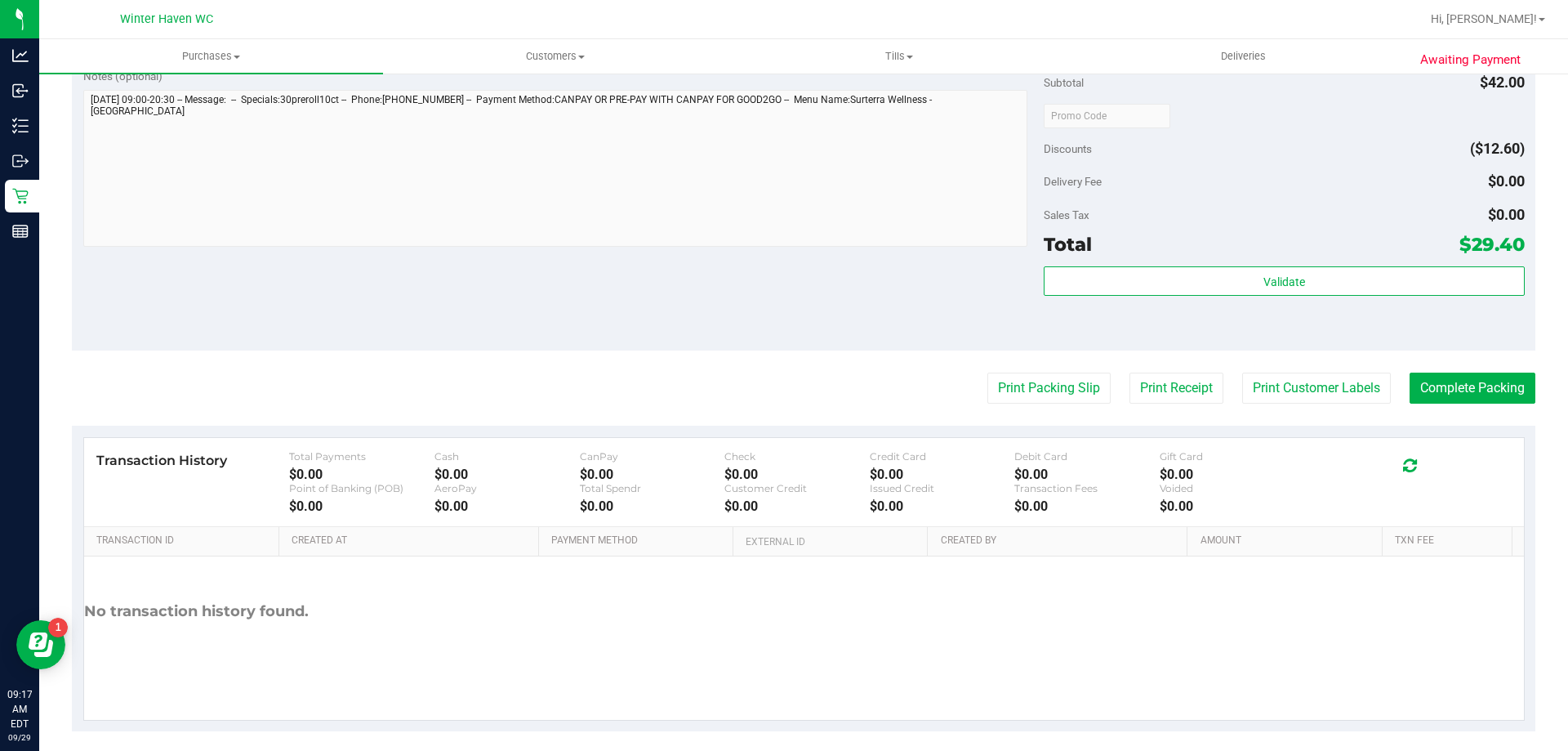
click at [1454, 404] on purchase-details "Back Edit Purchase Cancel Purchase View Profile # 12022668 BioTrack ID: - Submi…" at bounding box center [804, 123] width 1463 height 1214
click at [1460, 382] on button "Complete Packing" at bounding box center [1472, 388] width 126 height 31
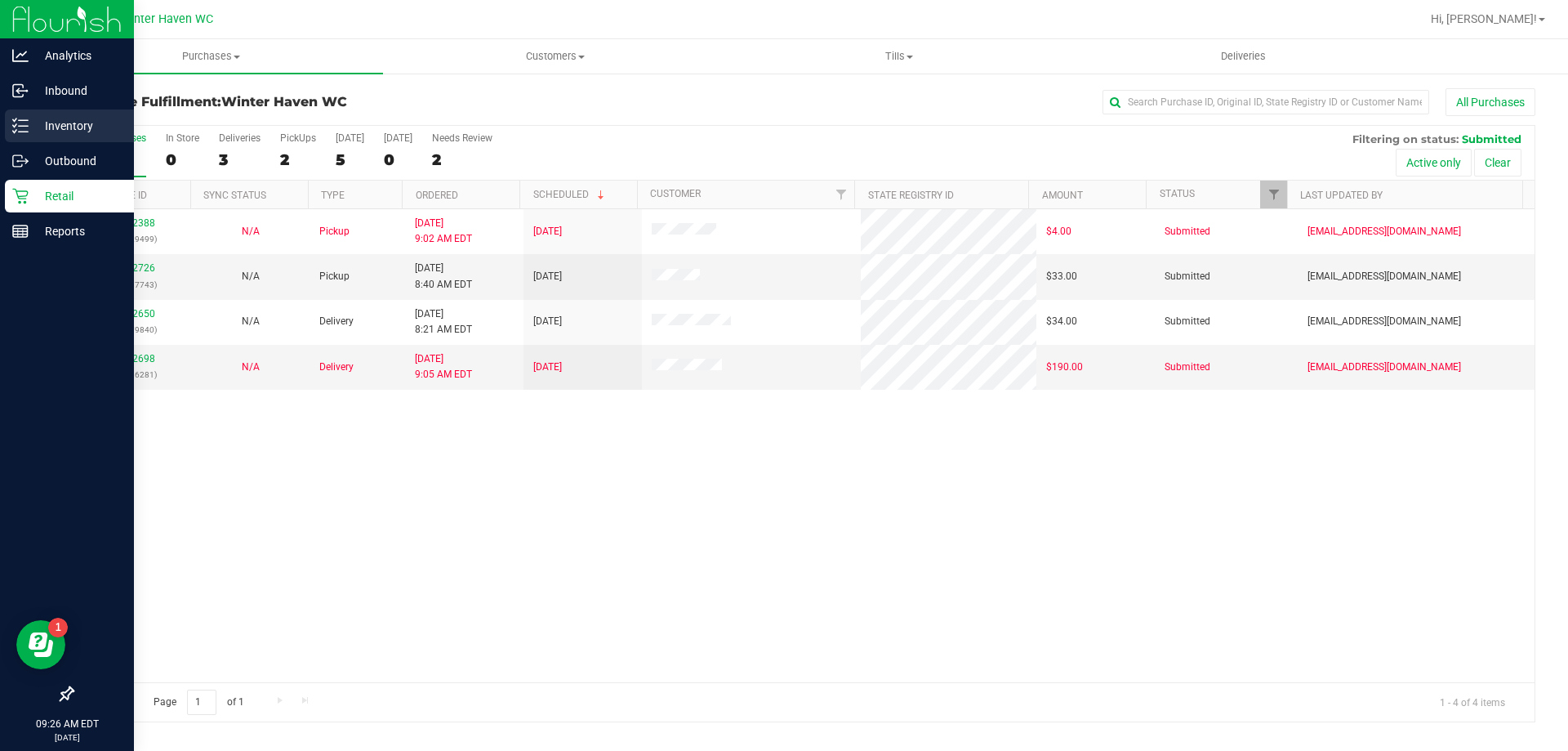
click at [62, 130] on p "Inventory" at bounding box center [78, 126] width 98 height 19
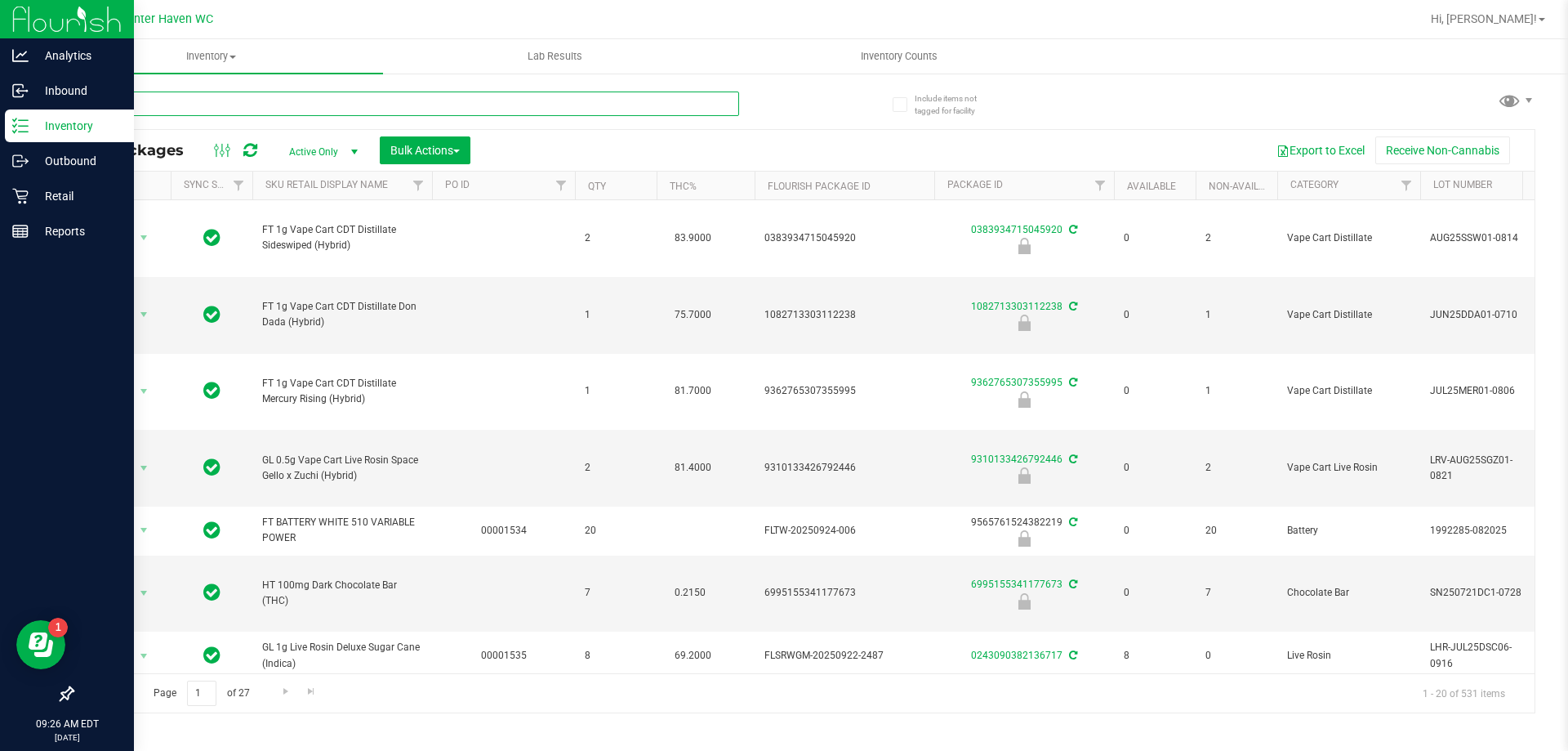
click at [300, 104] on input "text" at bounding box center [406, 103] width 667 height 24
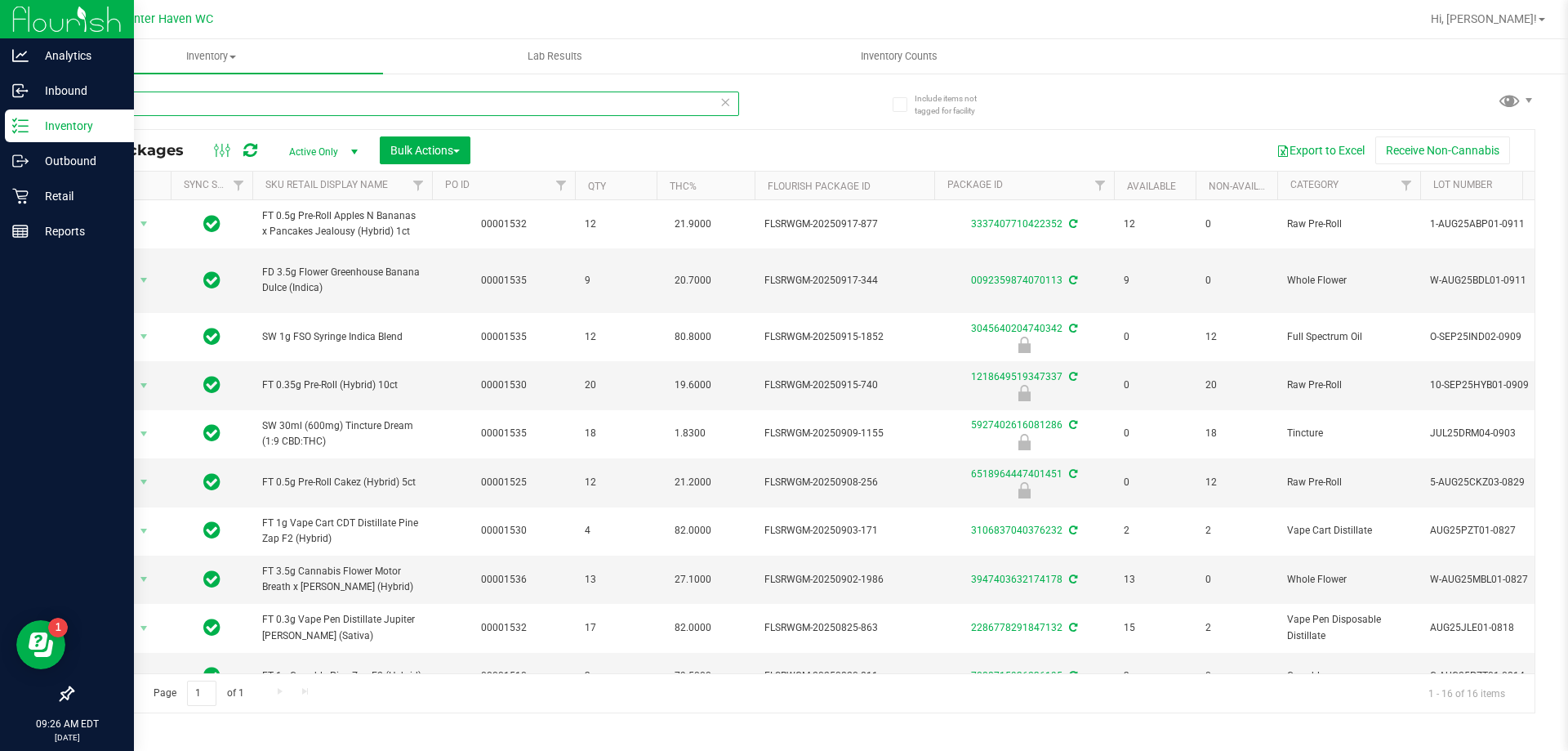
click at [300, 104] on input "740" at bounding box center [406, 103] width 667 height 24
click at [407, 111] on input "740" at bounding box center [406, 103] width 667 height 24
type input "7"
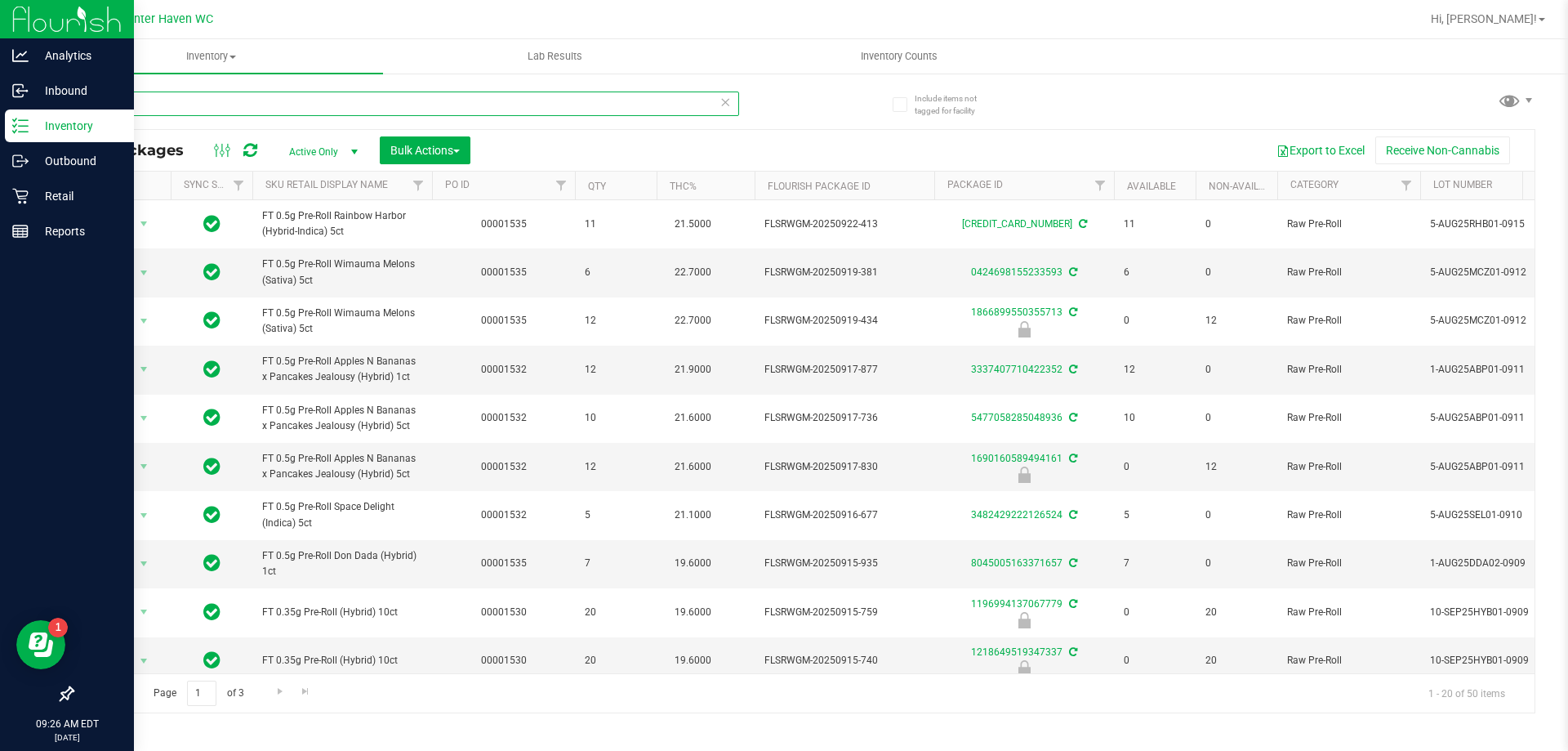
click at [360, 113] on input "pre" at bounding box center [406, 103] width 667 height 24
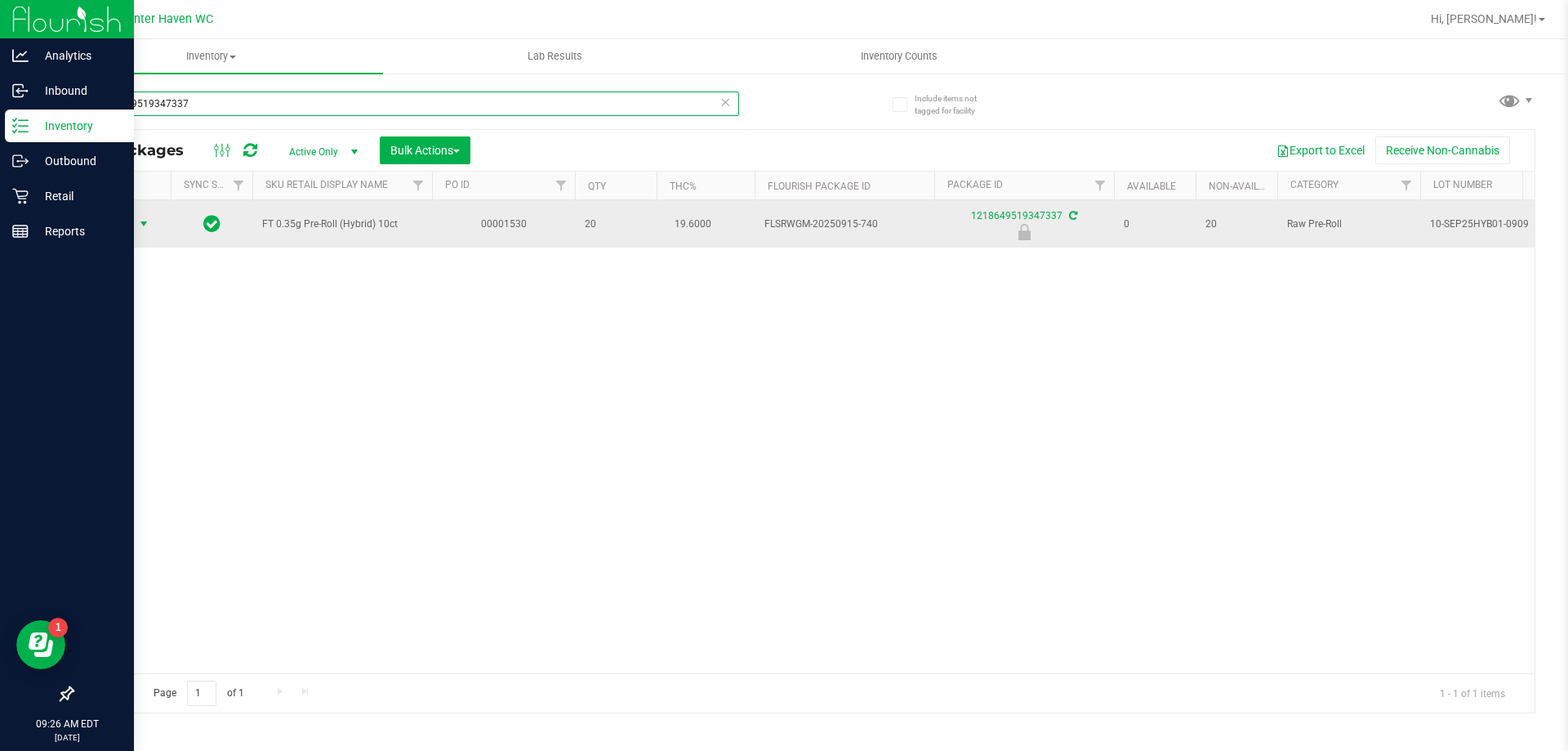
type input "1218649519347337"
click at [126, 219] on span "Action" at bounding box center [112, 224] width 44 height 23
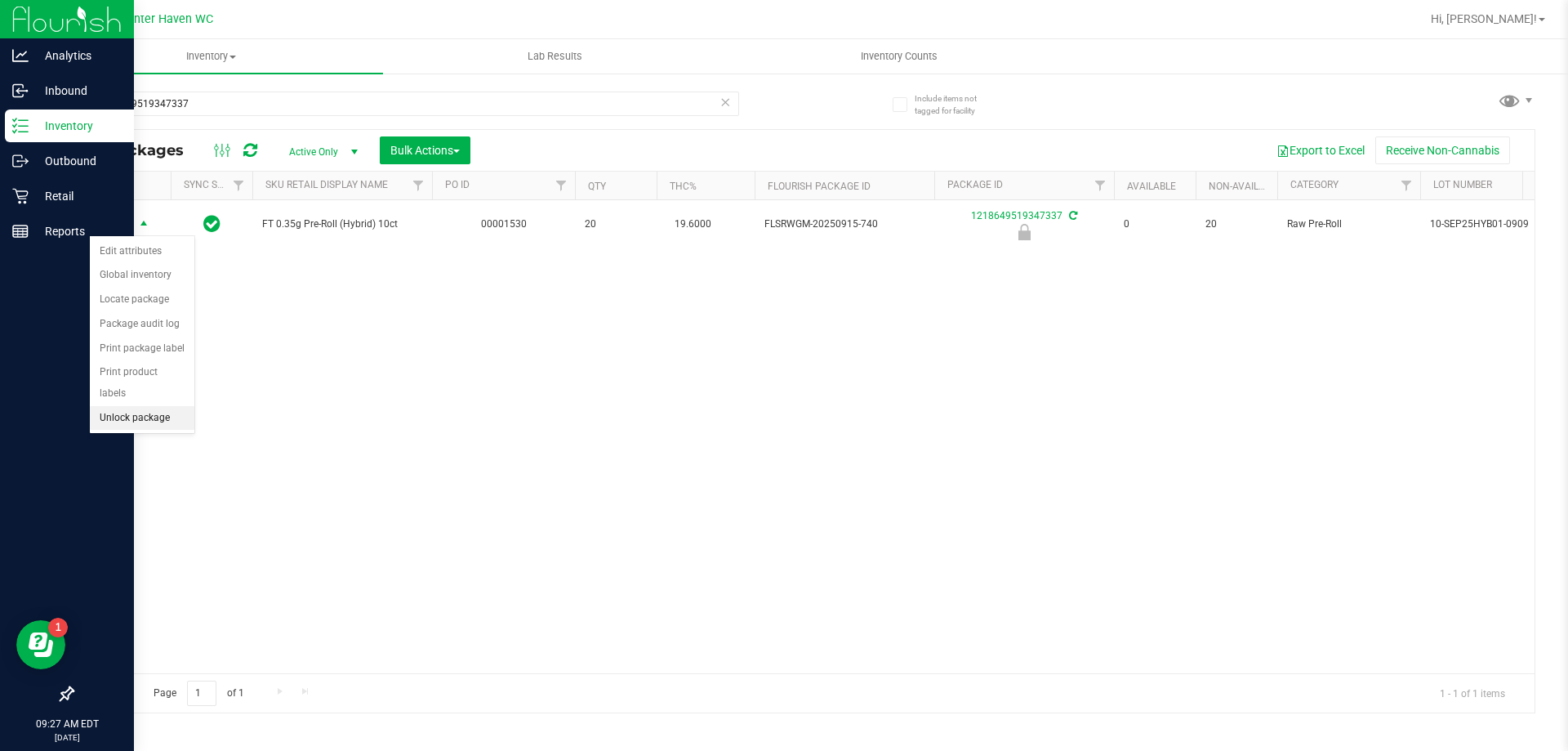
click at [150, 408] on li "Unlock package" at bounding box center [141, 417] width 105 height 24
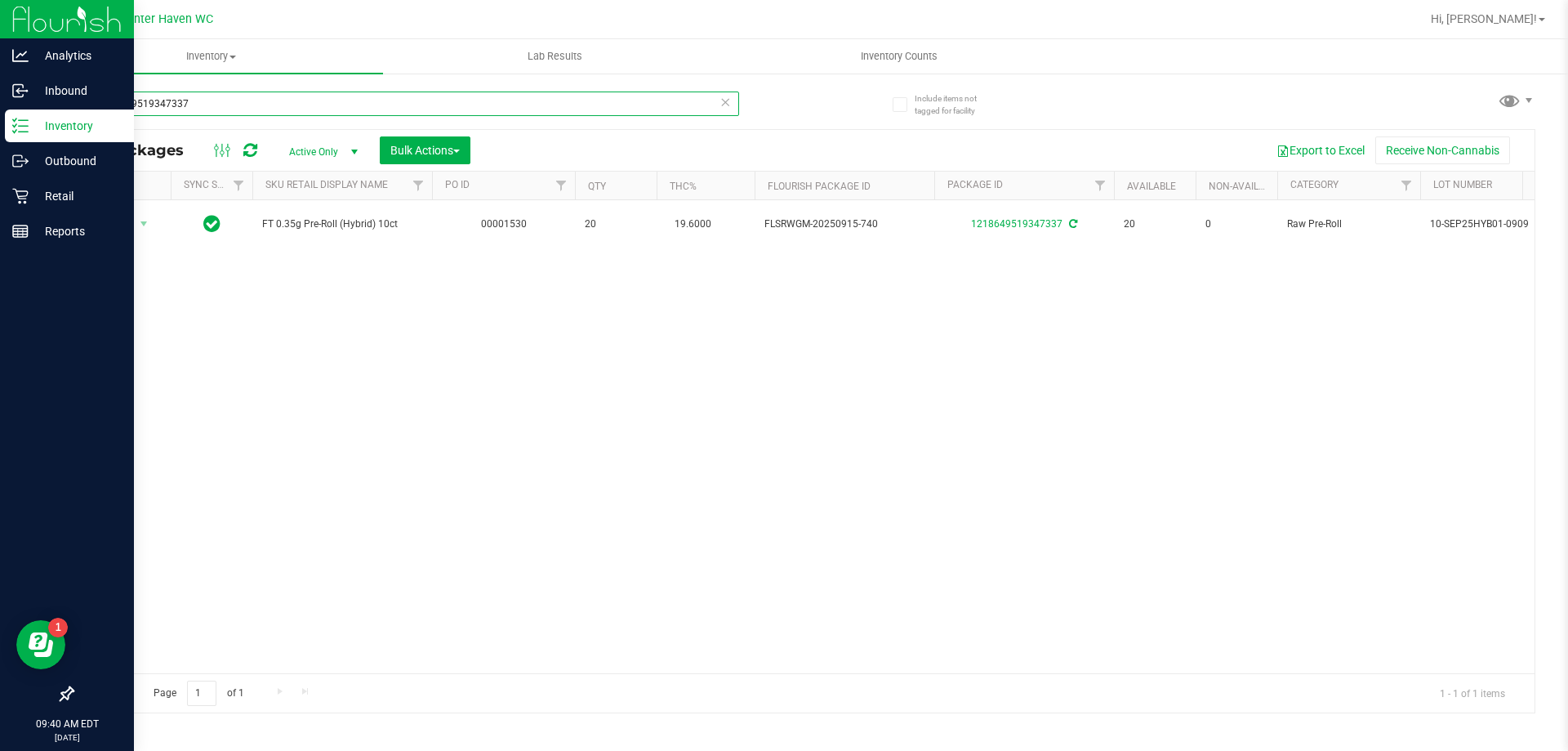
click at [290, 113] on input "1218649519347337" at bounding box center [406, 103] width 667 height 24
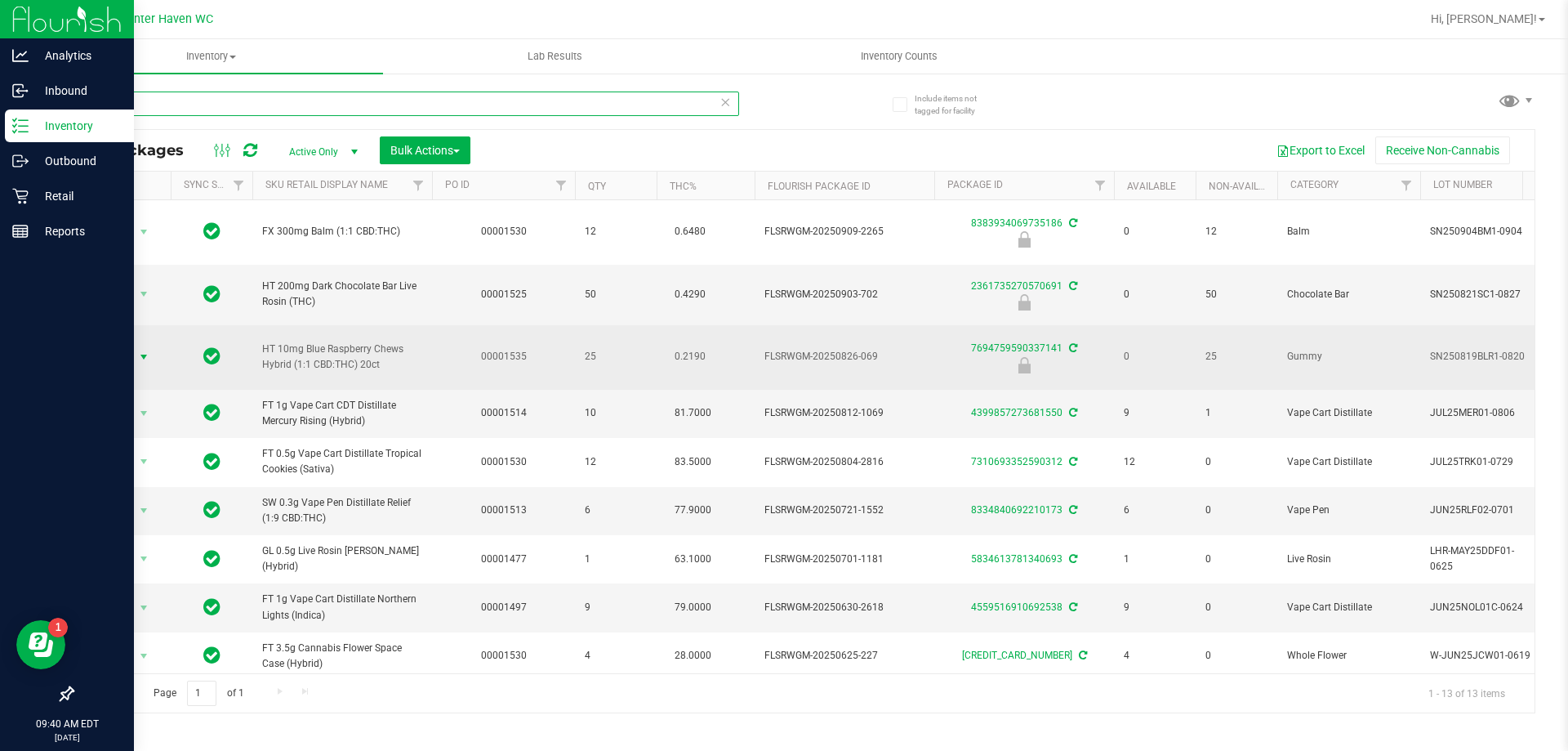
type input "069"
click at [128, 328] on td "Action Action Edit attributes Global inventory Locate package Package audit log…" at bounding box center [122, 357] width 98 height 64
click at [124, 345] on span "Action" at bounding box center [112, 357] width 44 height 23
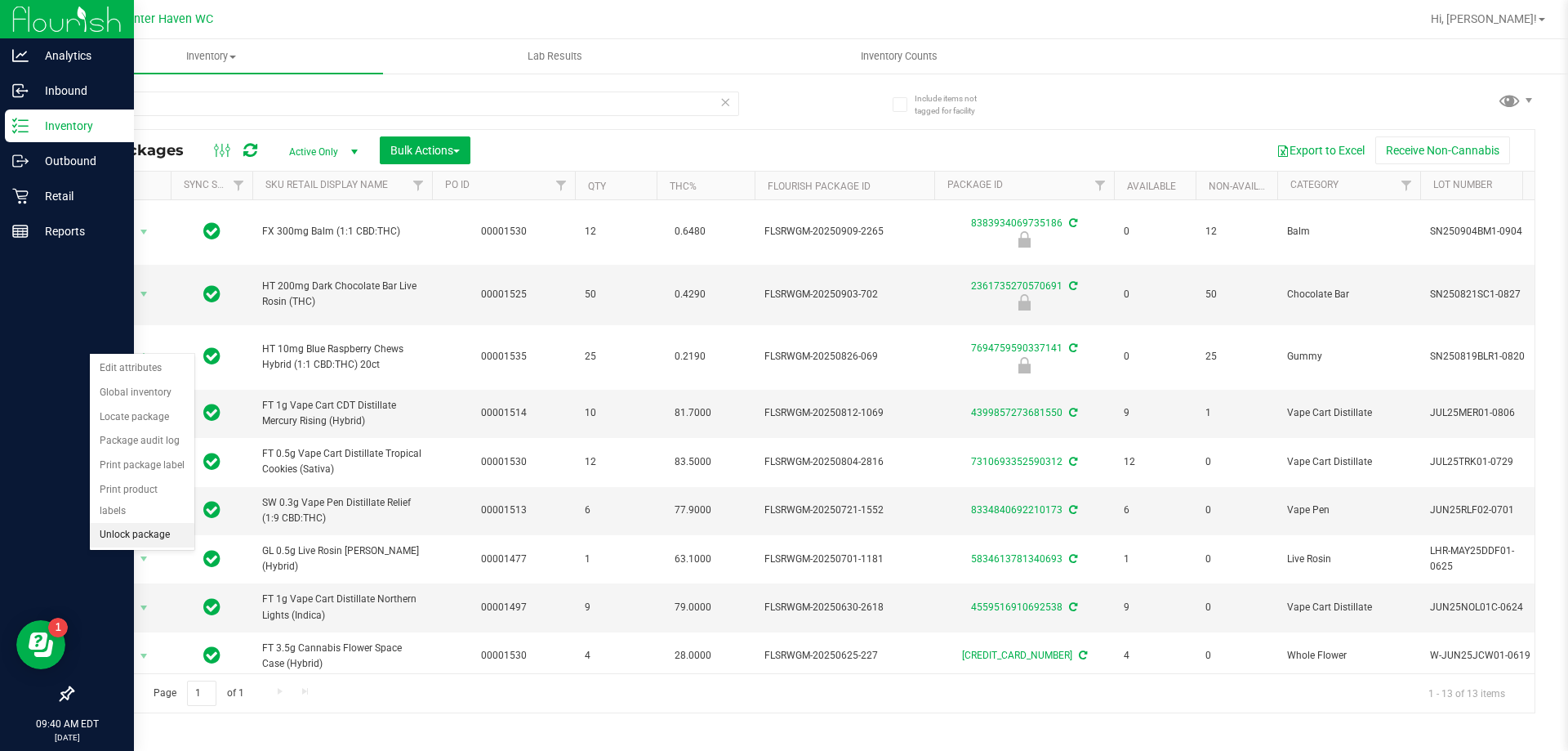
click at [155, 523] on li "Unlock package" at bounding box center [141, 535] width 105 height 24
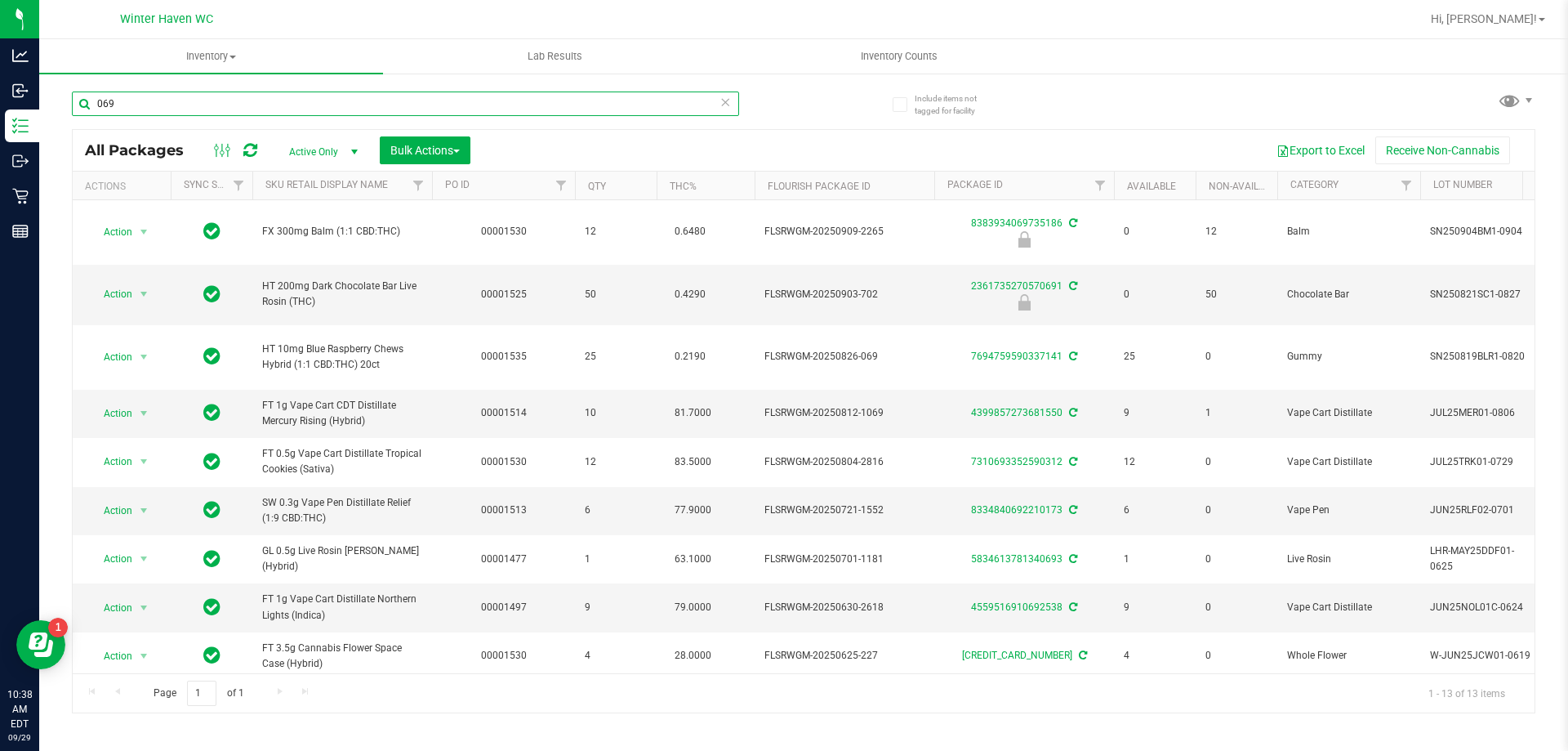
click at [187, 113] on input "069" at bounding box center [406, 103] width 667 height 24
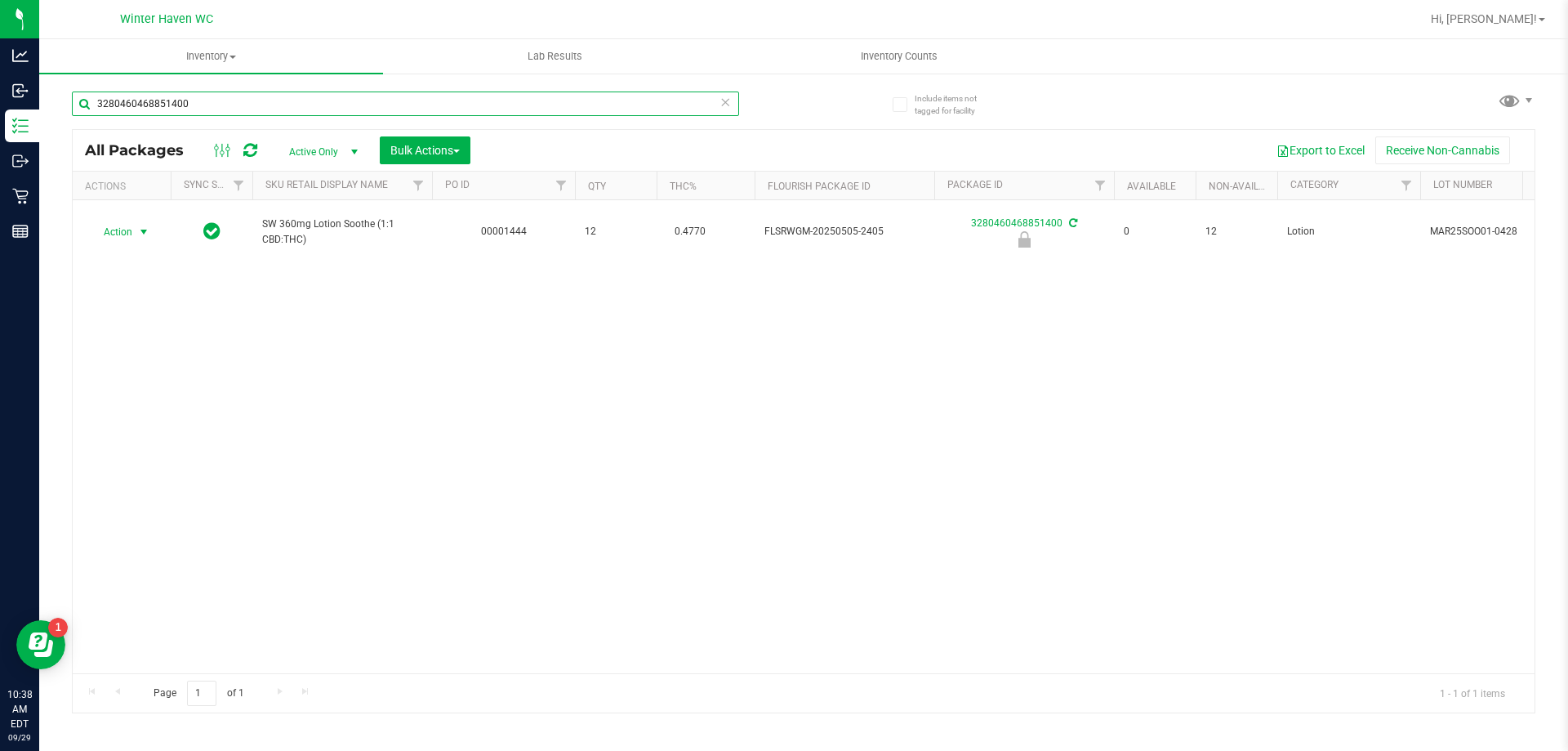
type input "3280460468851400"
click at [128, 223] on span "Action" at bounding box center [112, 232] width 44 height 23
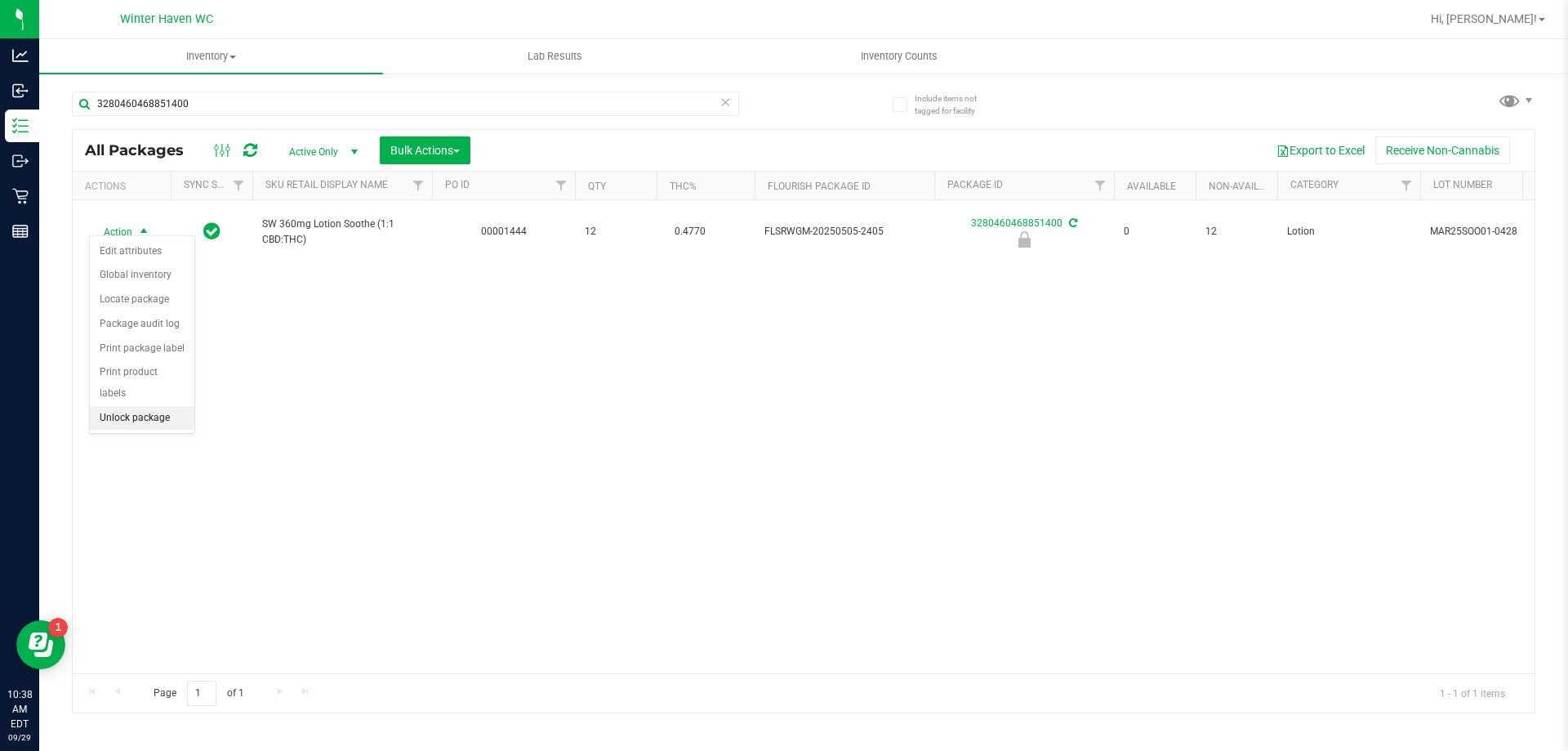
click at [147, 406] on li "Unlock package" at bounding box center [141, 417] width 105 height 24
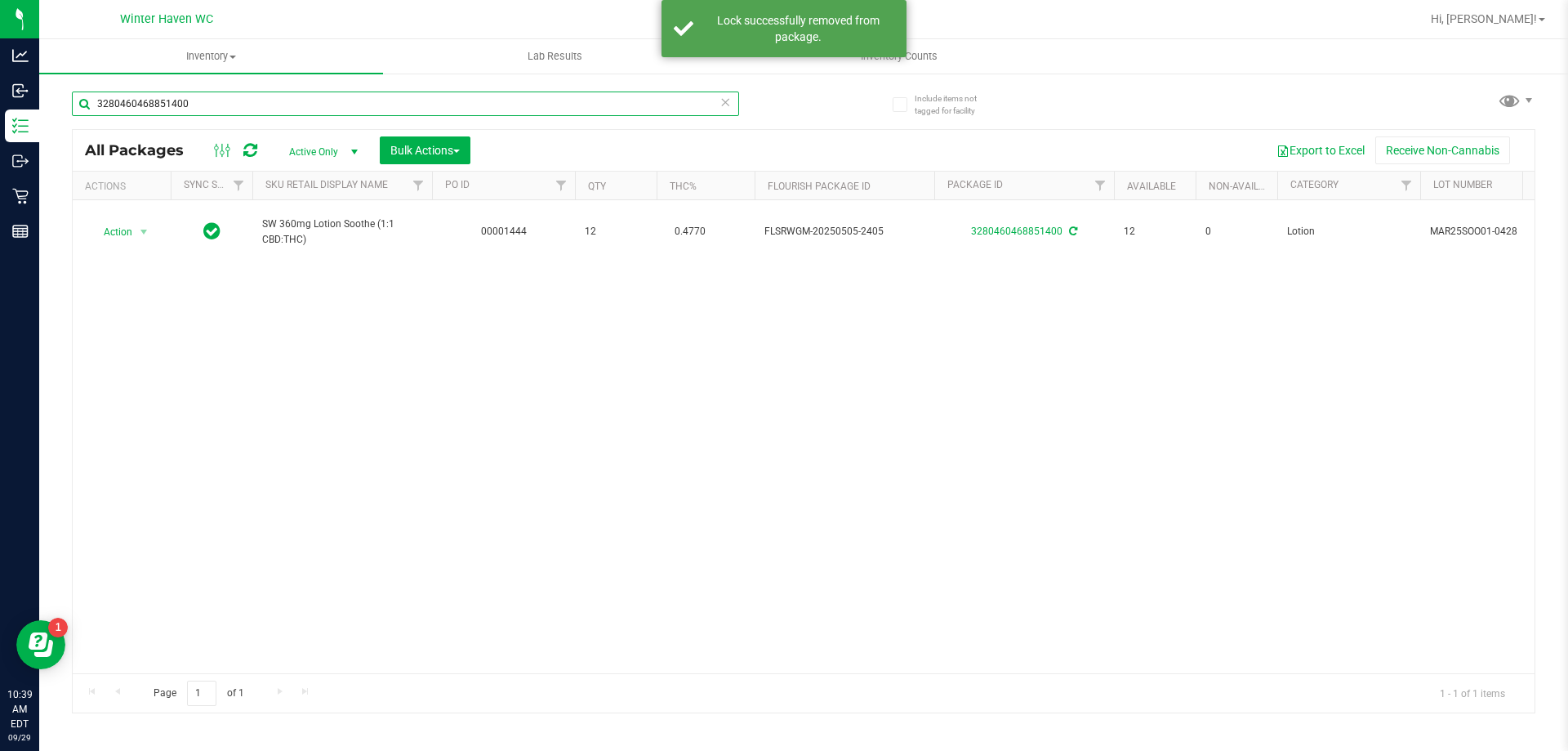
click at [324, 97] on input "3280460468851400" at bounding box center [406, 103] width 667 height 24
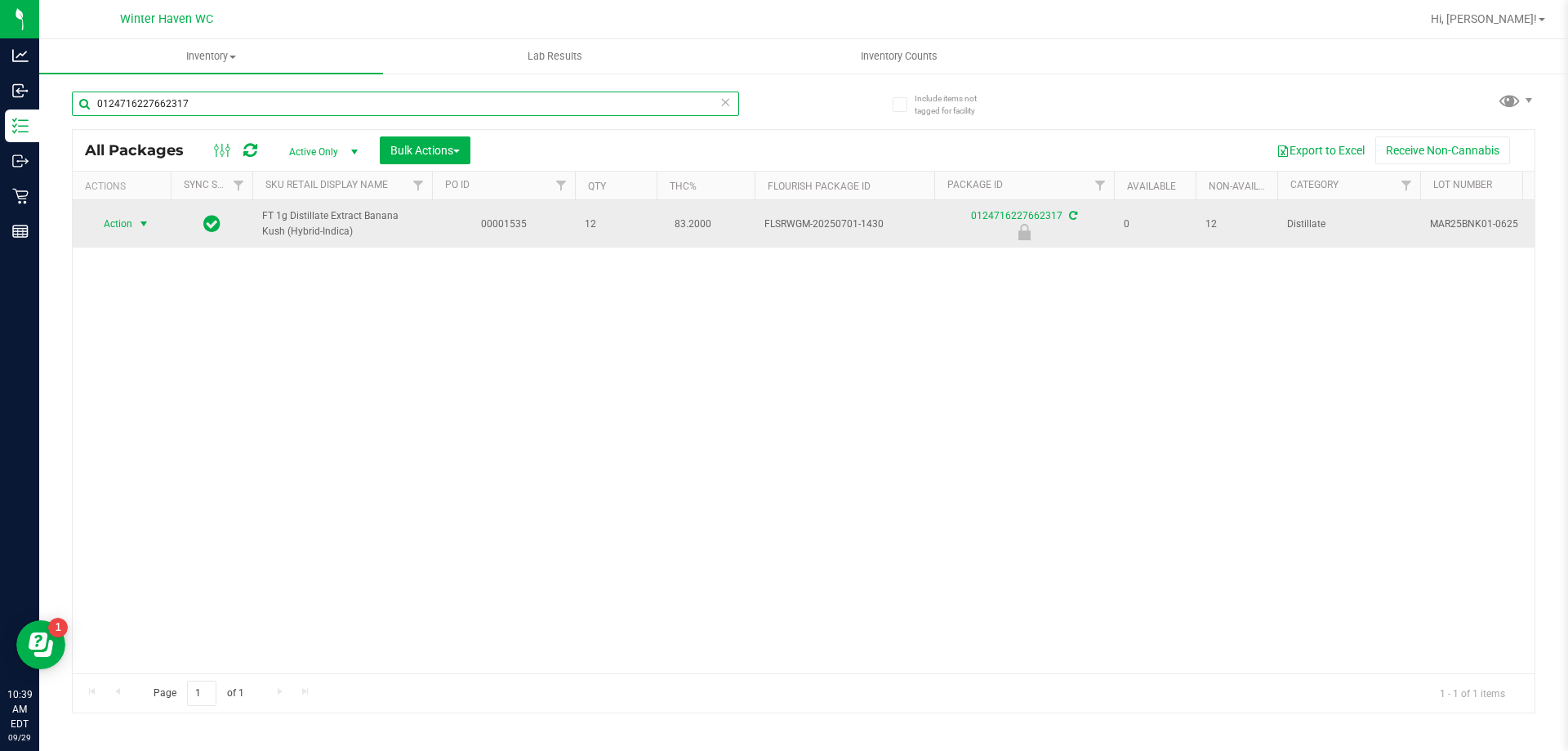
type input "0124716227662317"
click at [130, 226] on span "Action" at bounding box center [112, 224] width 44 height 23
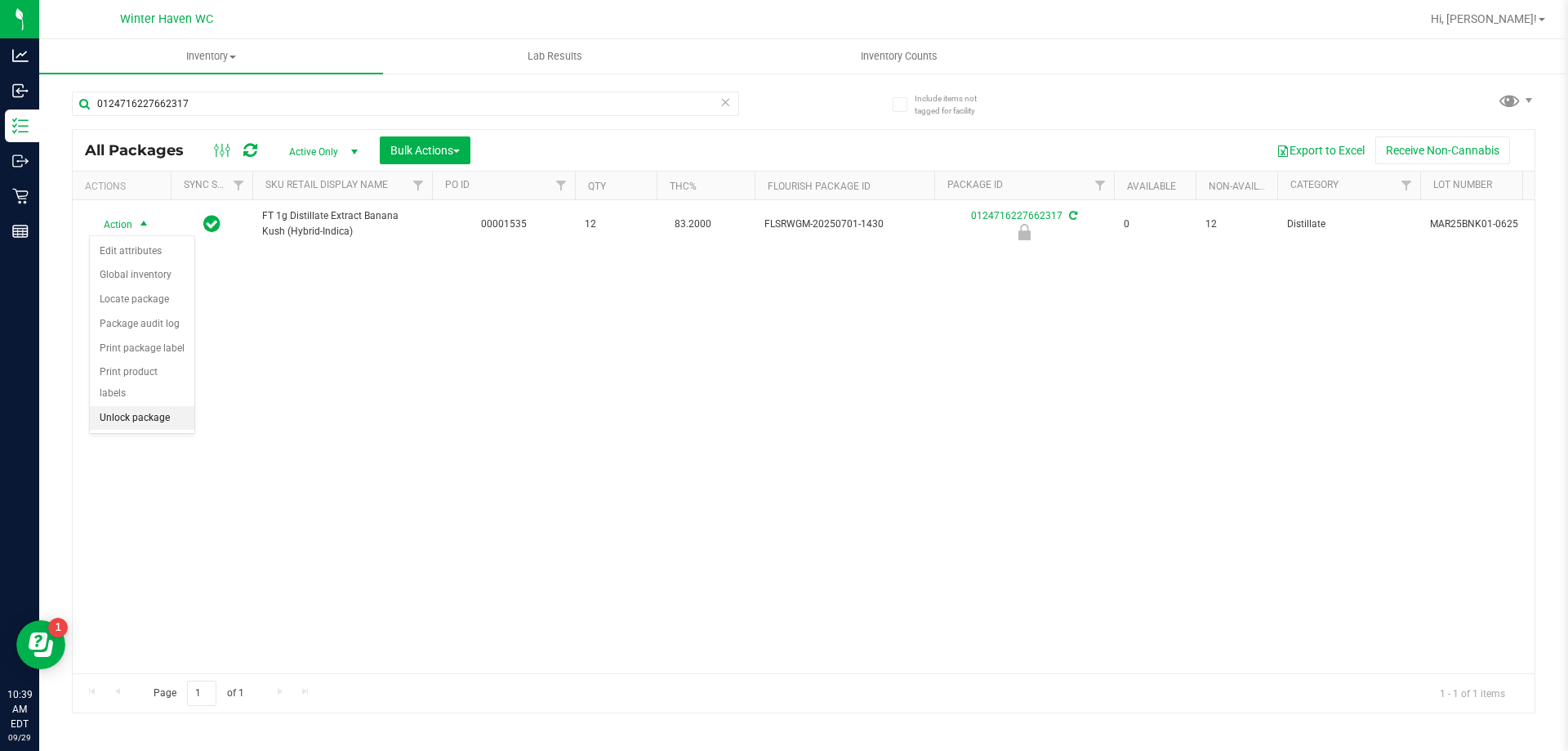
click at [130, 406] on li "Unlock package" at bounding box center [141, 417] width 105 height 24
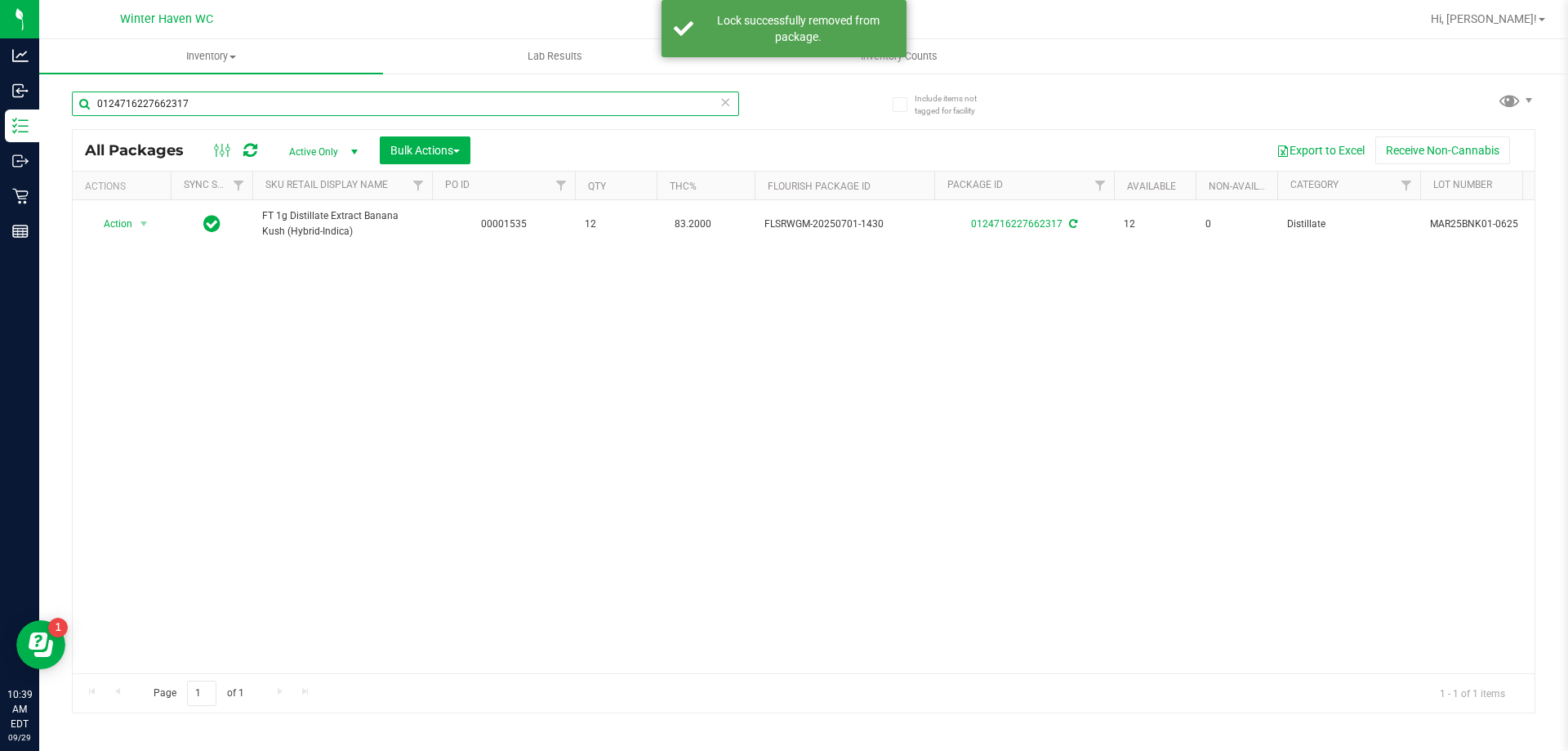
click at [355, 101] on input "0124716227662317" at bounding box center [406, 103] width 667 height 24
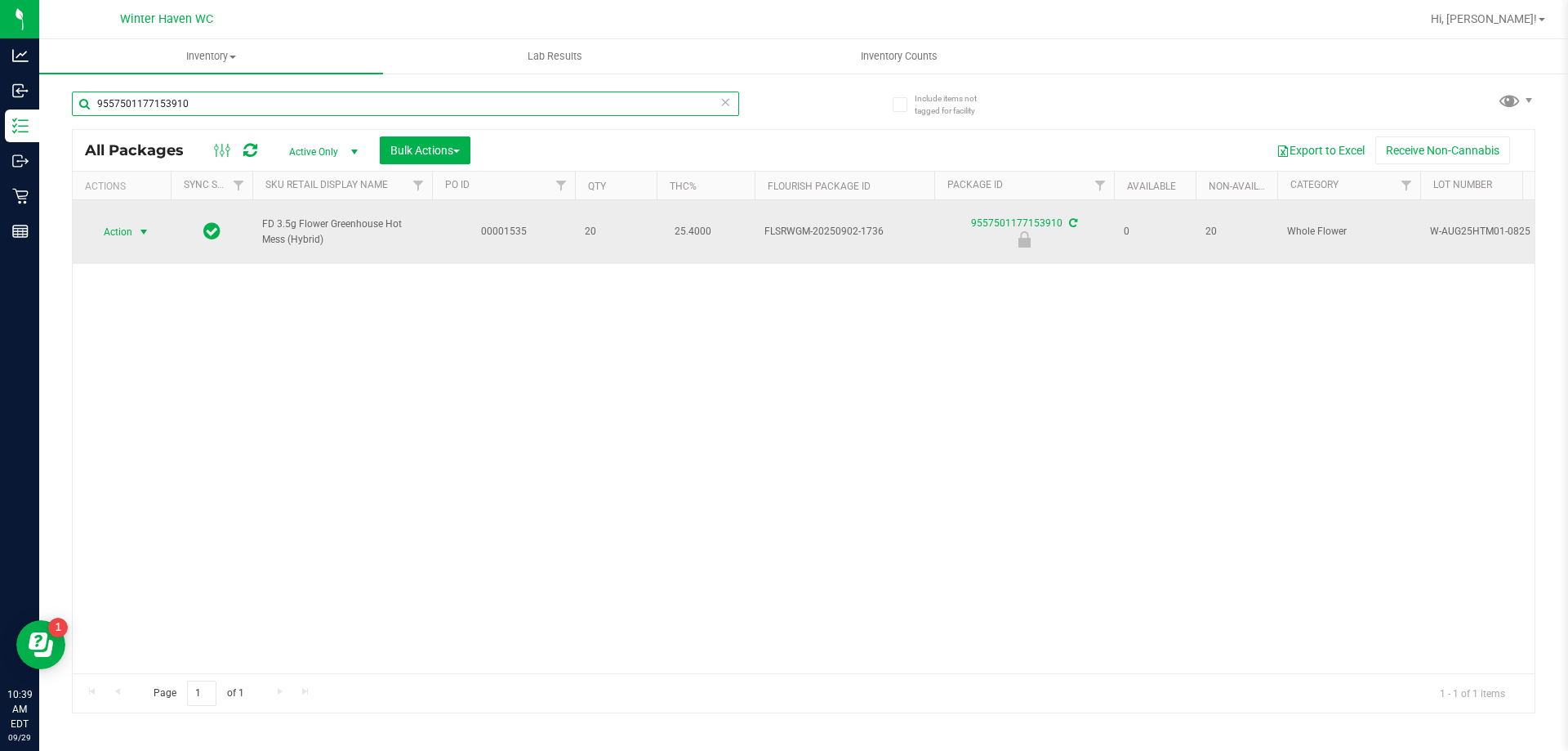
type input "9557501177153910"
click at [132, 224] on span "Action" at bounding box center [112, 232] width 44 height 23
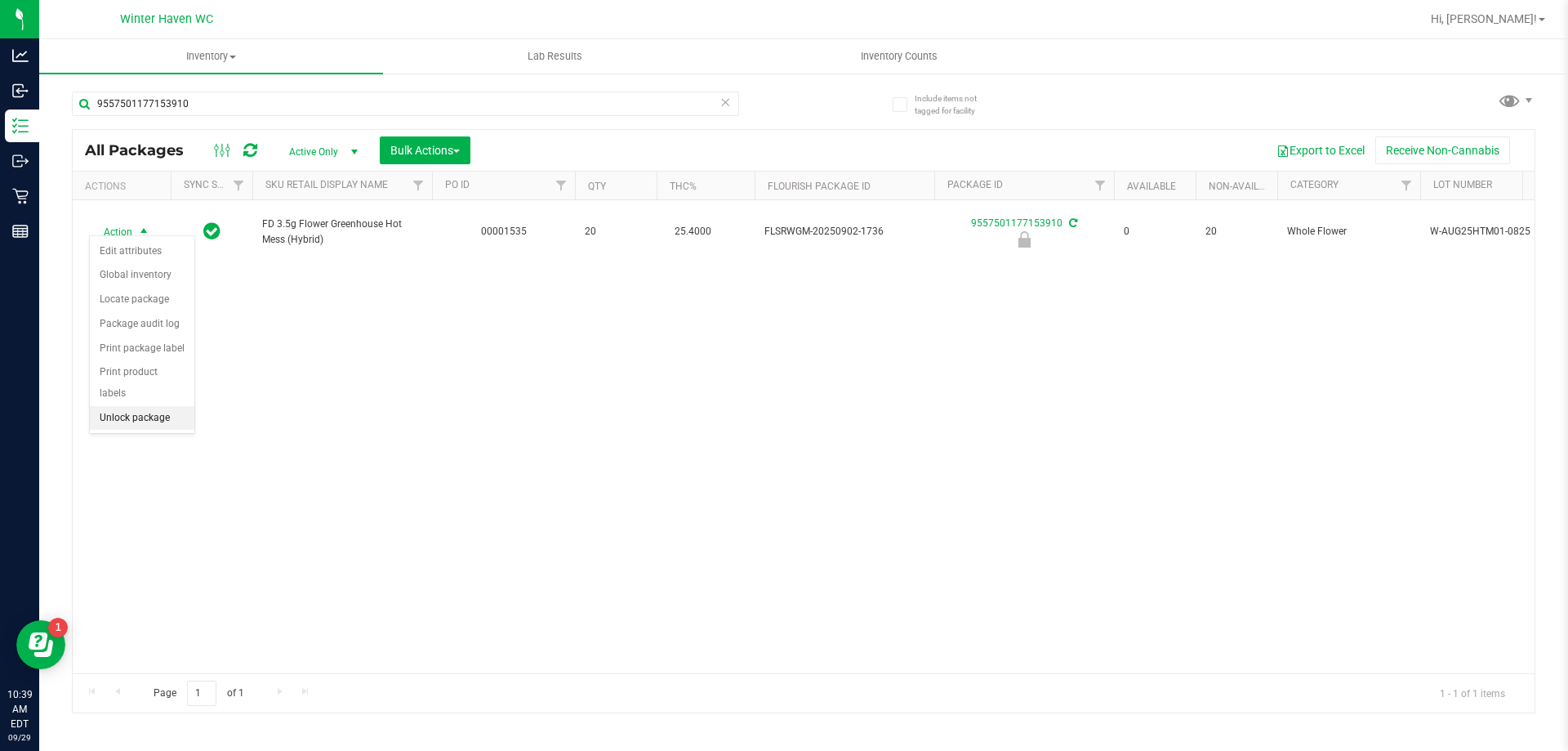
click at [151, 406] on li "Unlock package" at bounding box center [141, 417] width 105 height 24
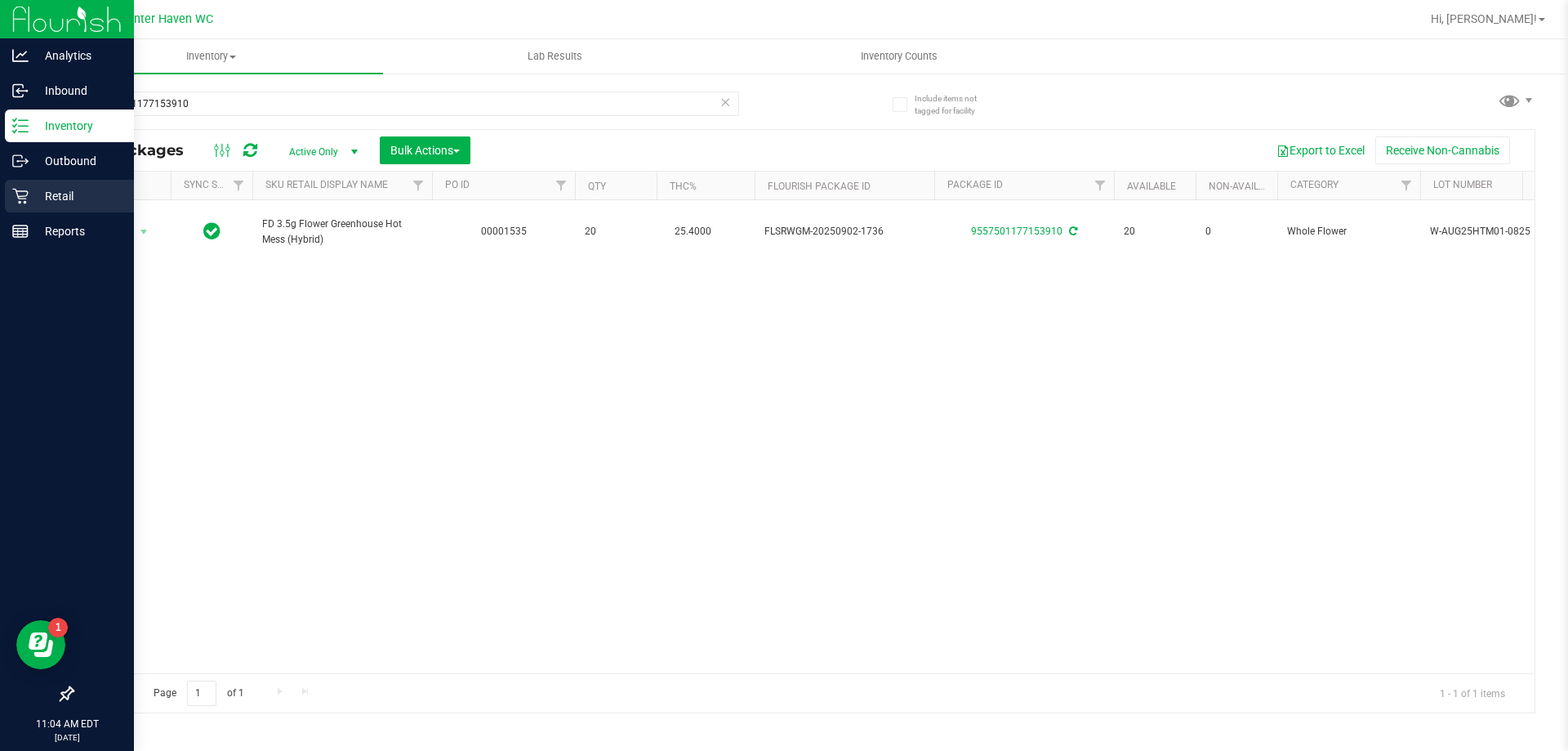
click at [38, 196] on p "Retail" at bounding box center [78, 196] width 98 height 19
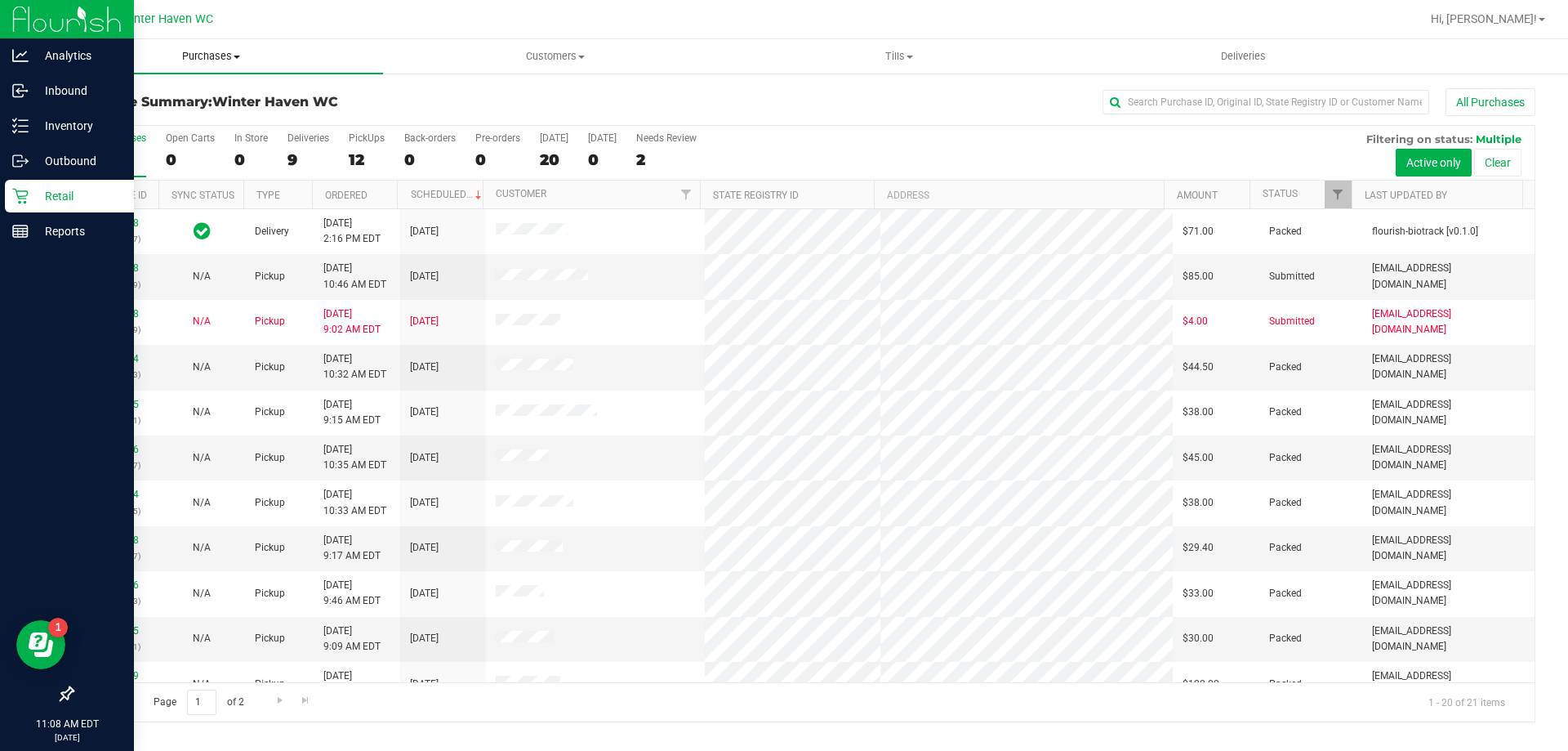
click at [194, 63] on span "Purchases" at bounding box center [212, 56] width 344 height 14
click at [114, 117] on span "Fulfillment" at bounding box center [89, 118] width 101 height 13
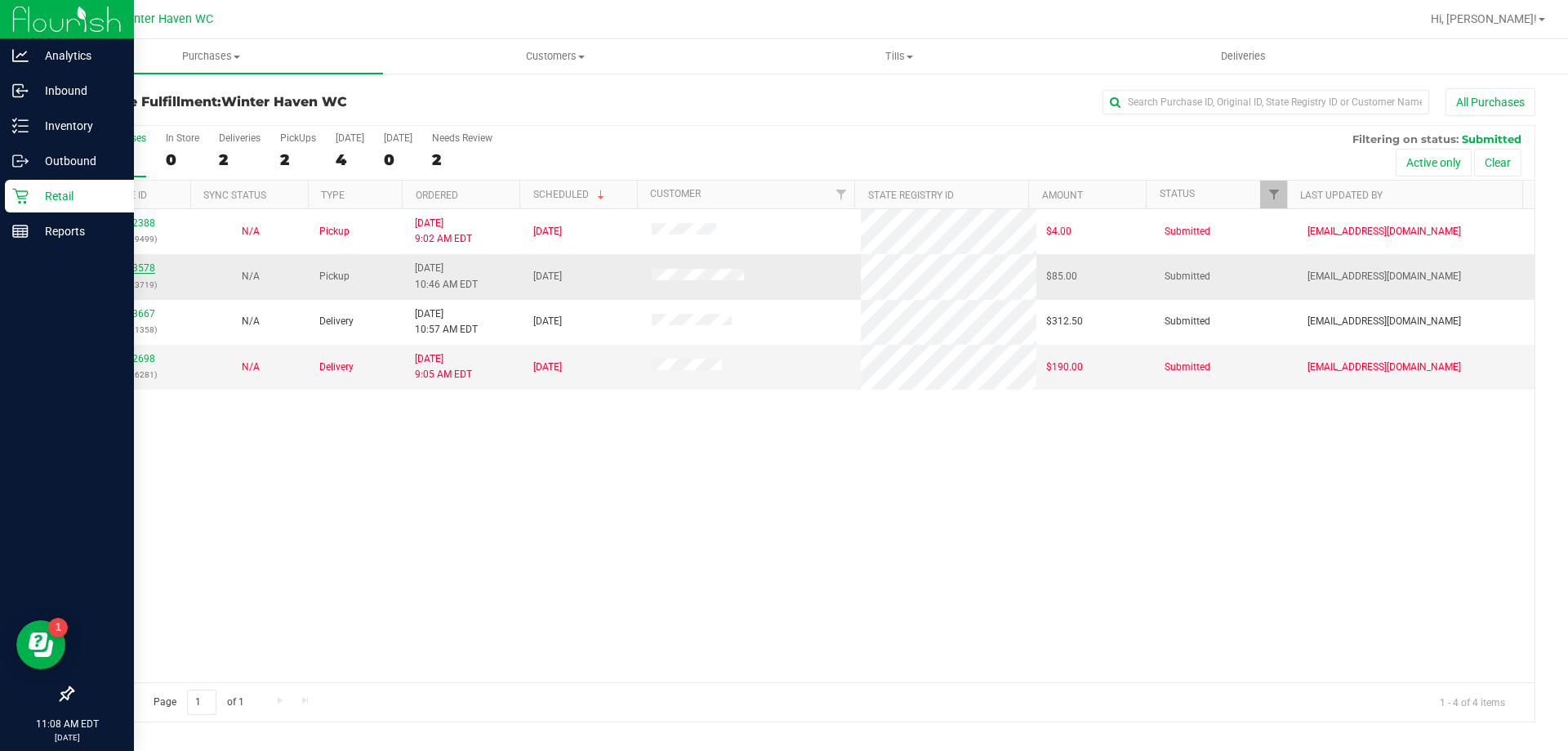
click at [122, 268] on link "12023578" at bounding box center [133, 268] width 46 height 12
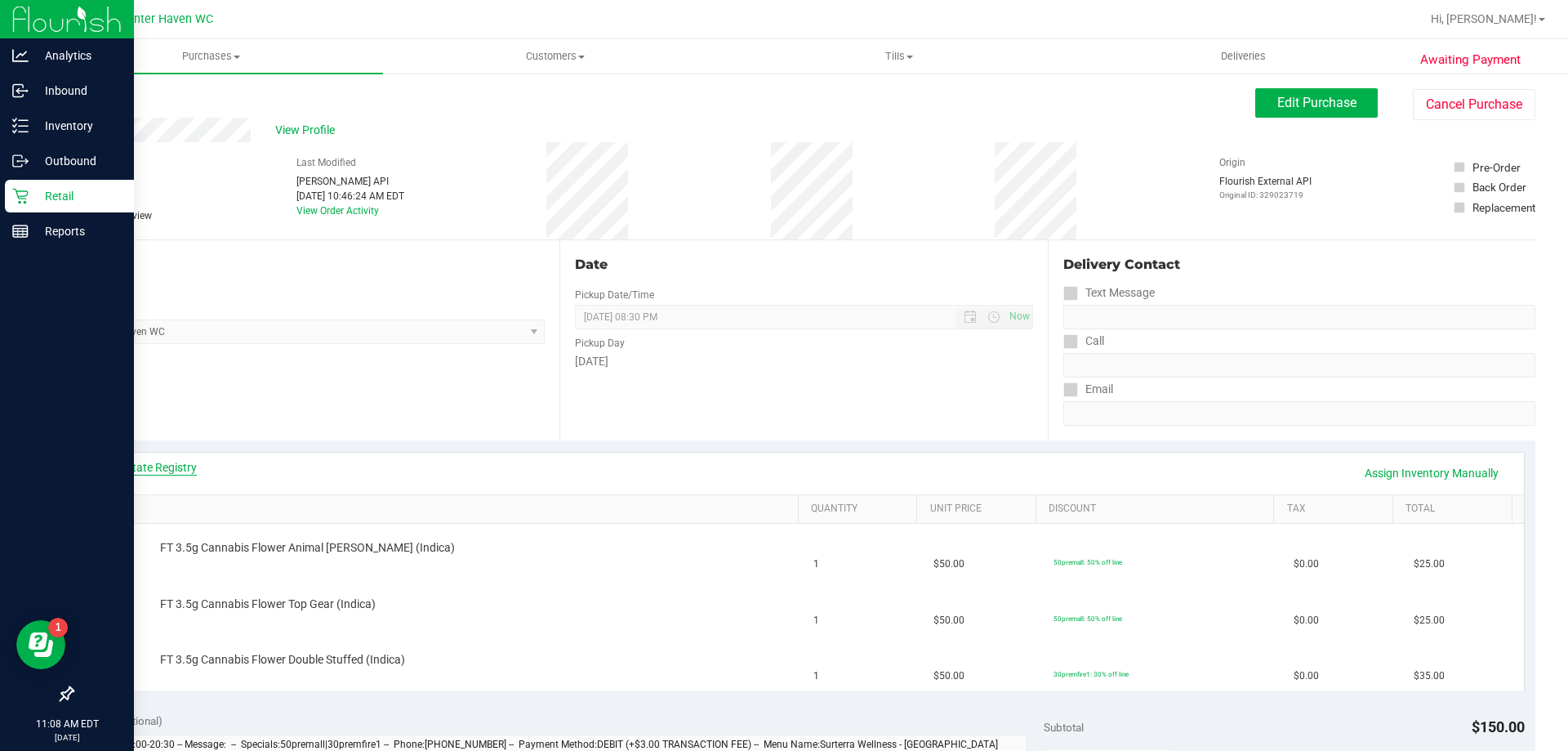
click at [143, 474] on link "View State Registry" at bounding box center [148, 466] width 98 height 16
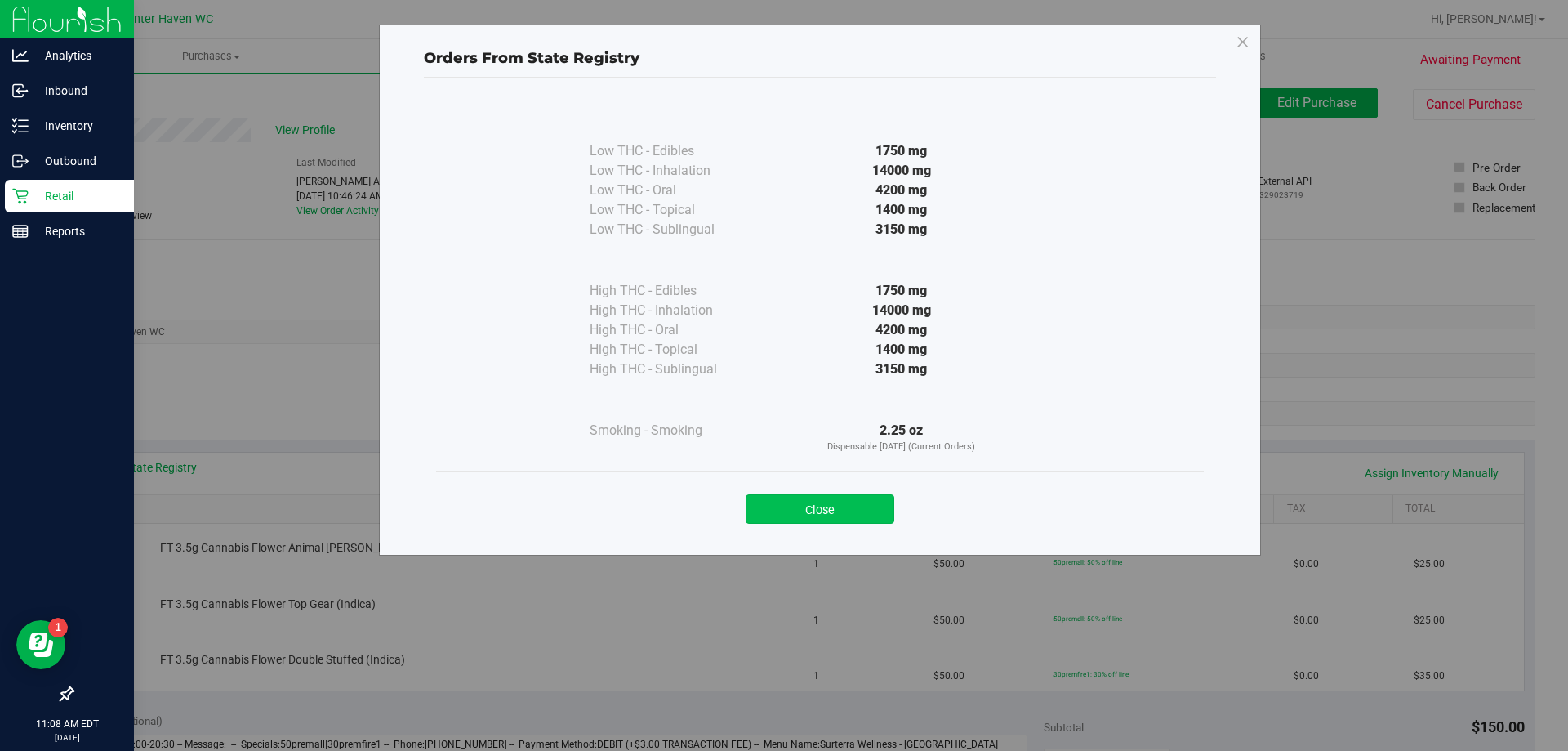
click at [849, 513] on button "Close" at bounding box center [820, 509] width 149 height 30
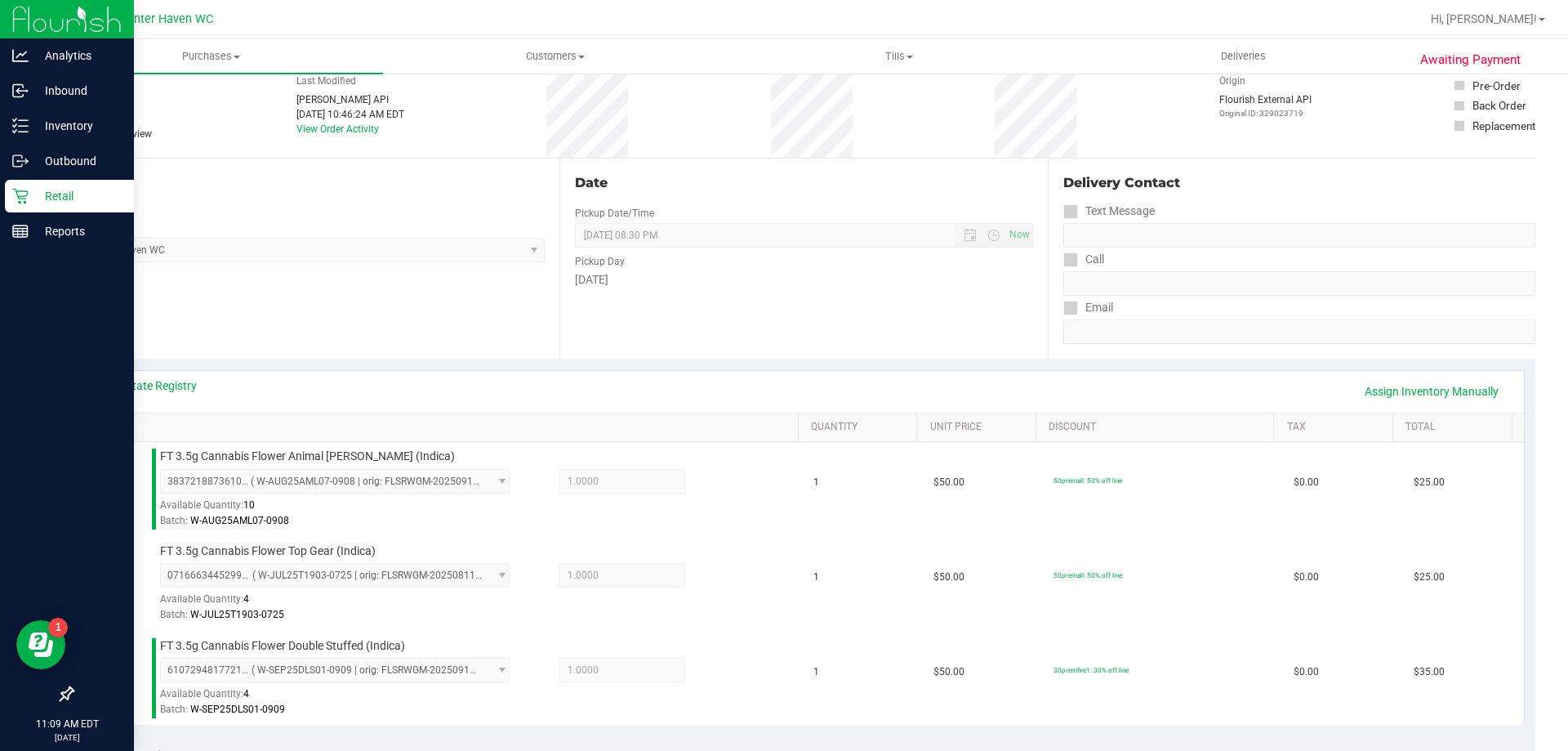
scroll to position [327, 0]
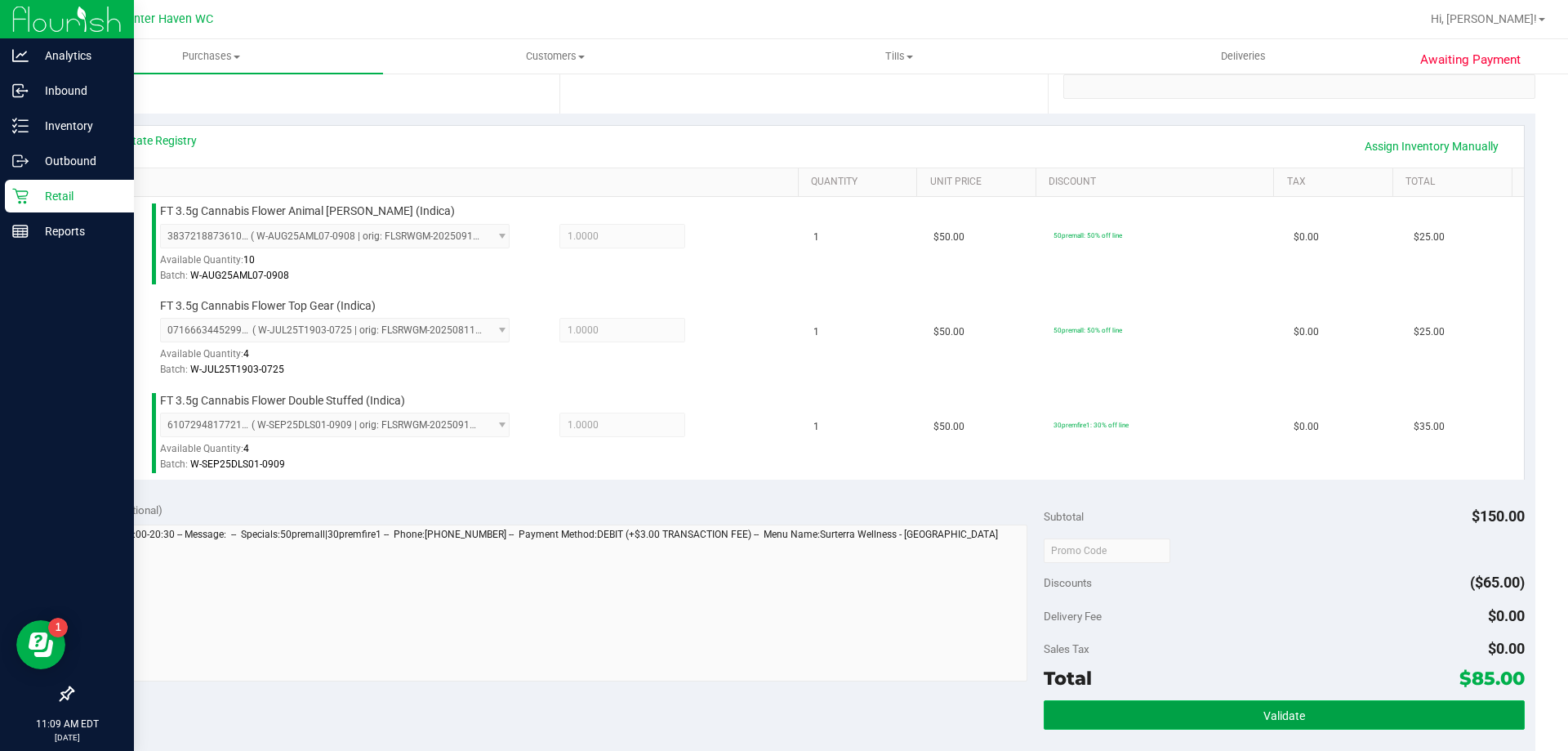
click at [1130, 706] on button "Validate" at bounding box center [1283, 714] width 480 height 30
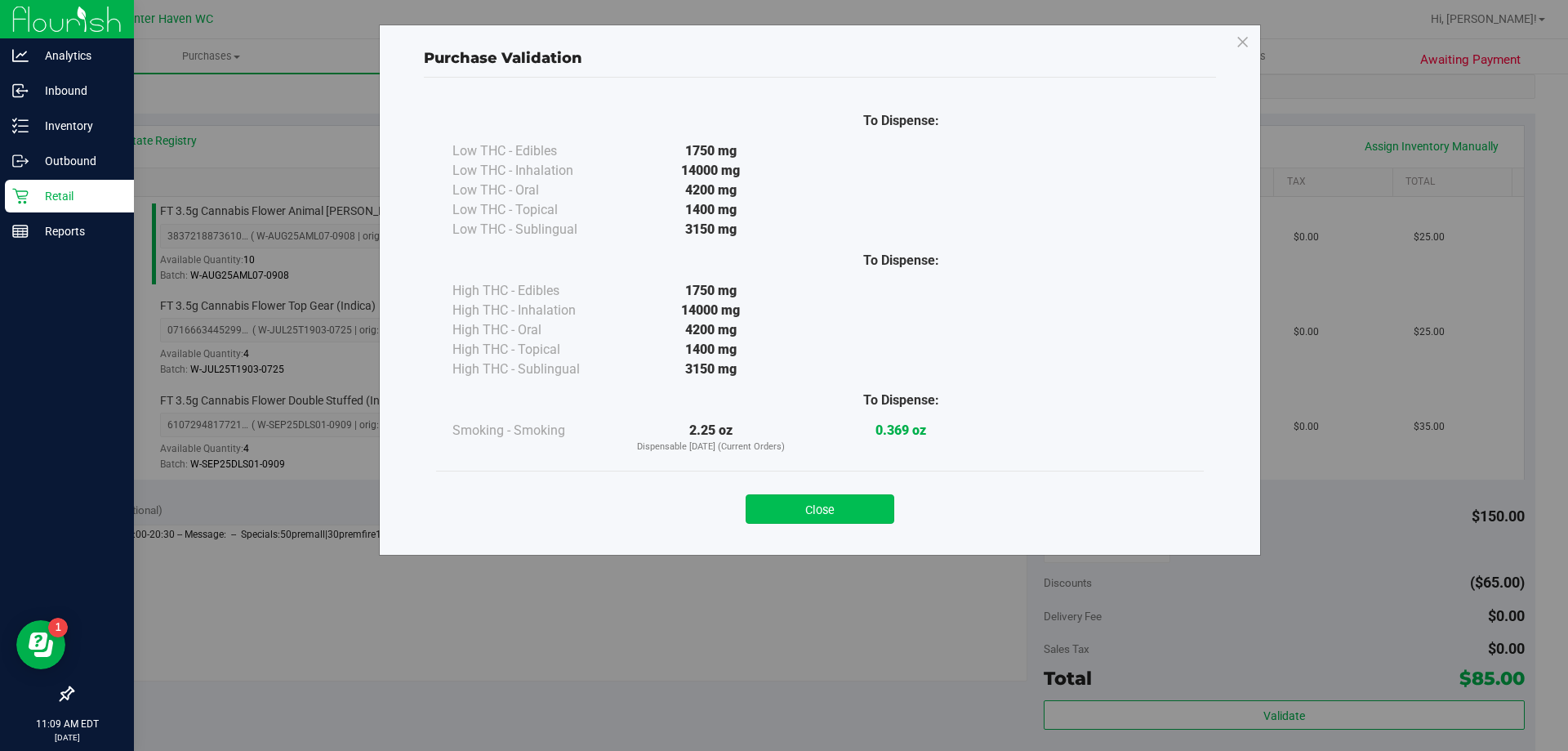
click at [844, 515] on button "Close" at bounding box center [820, 509] width 149 height 30
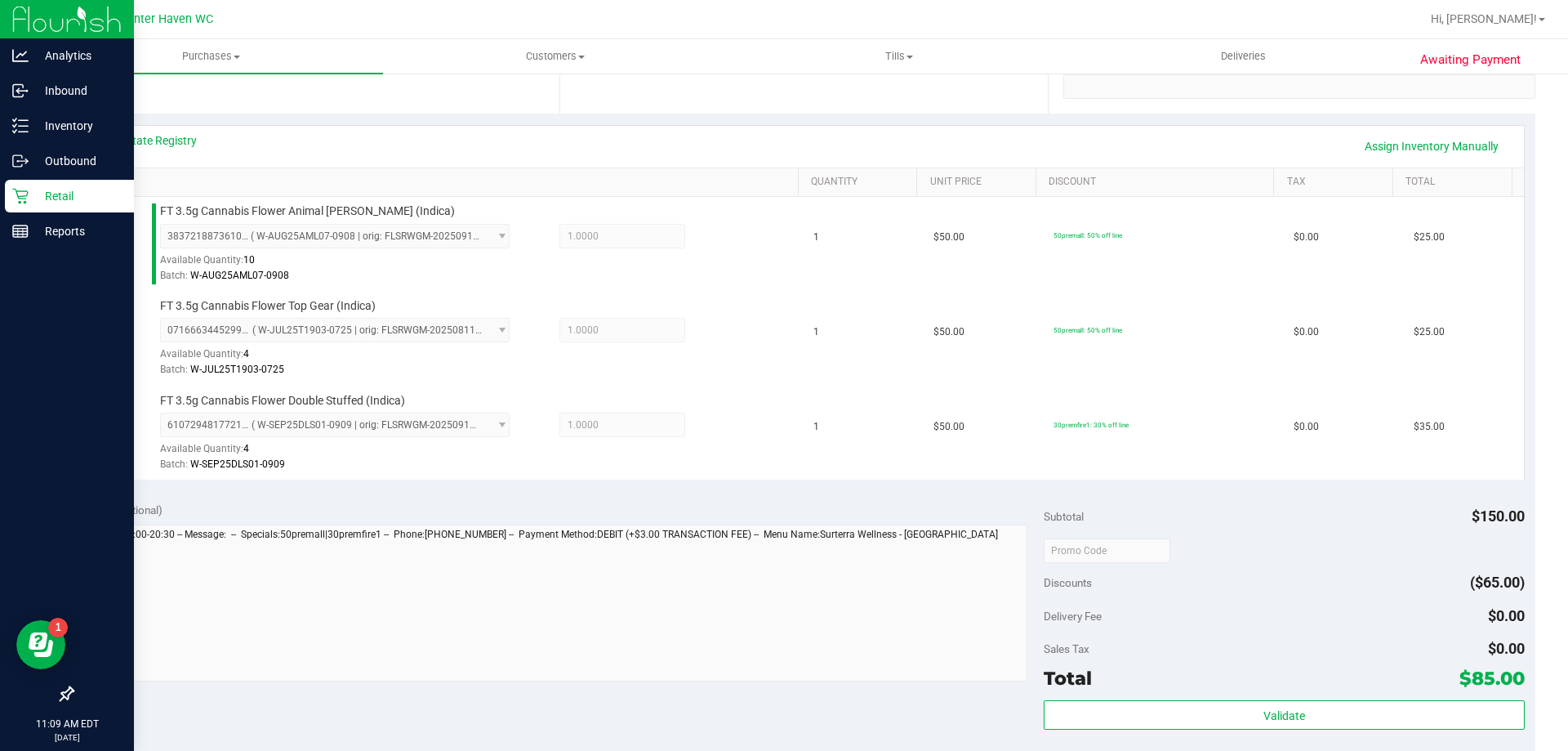
scroll to position [572, 0]
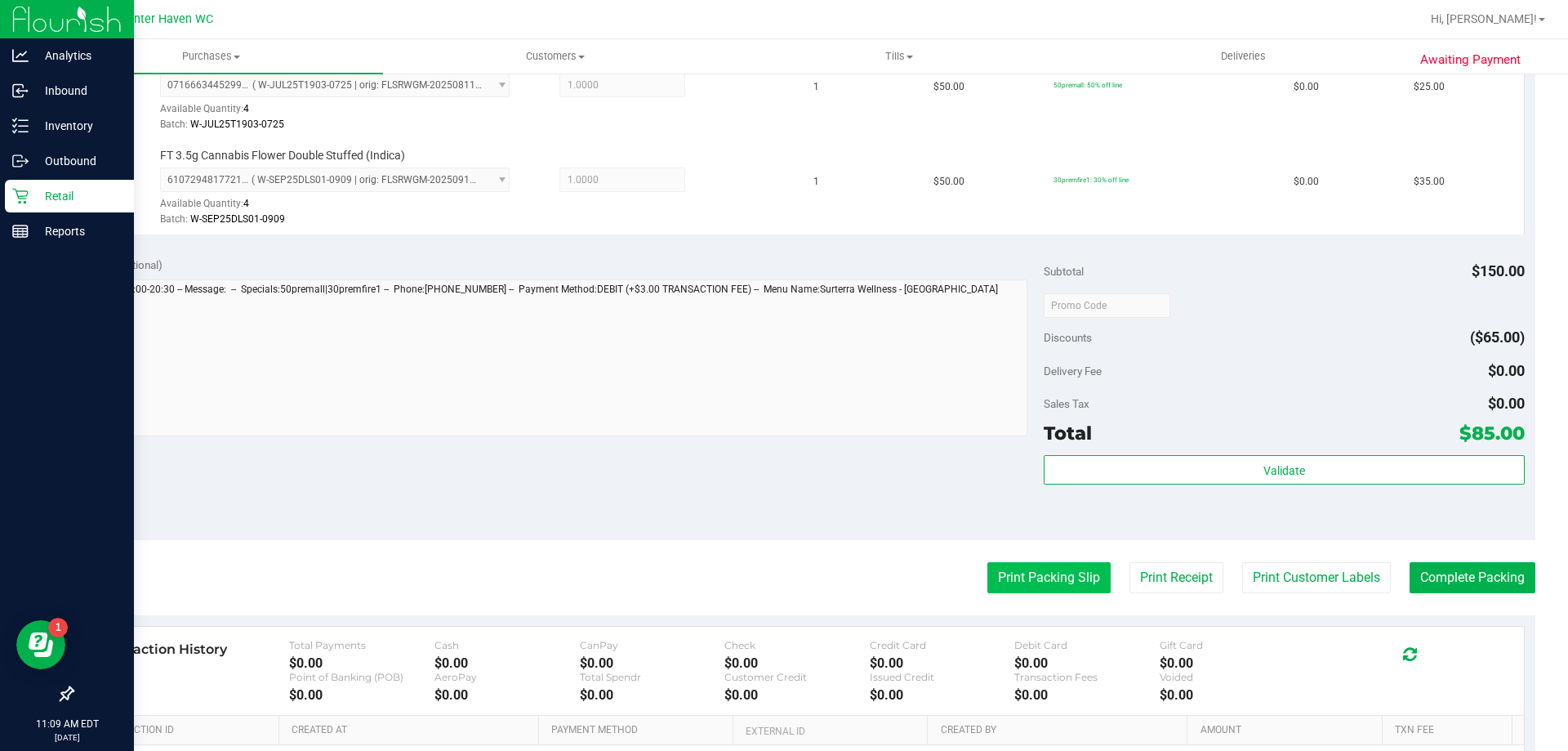
click at [1023, 567] on button "Print Packing Slip" at bounding box center [1049, 577] width 123 height 31
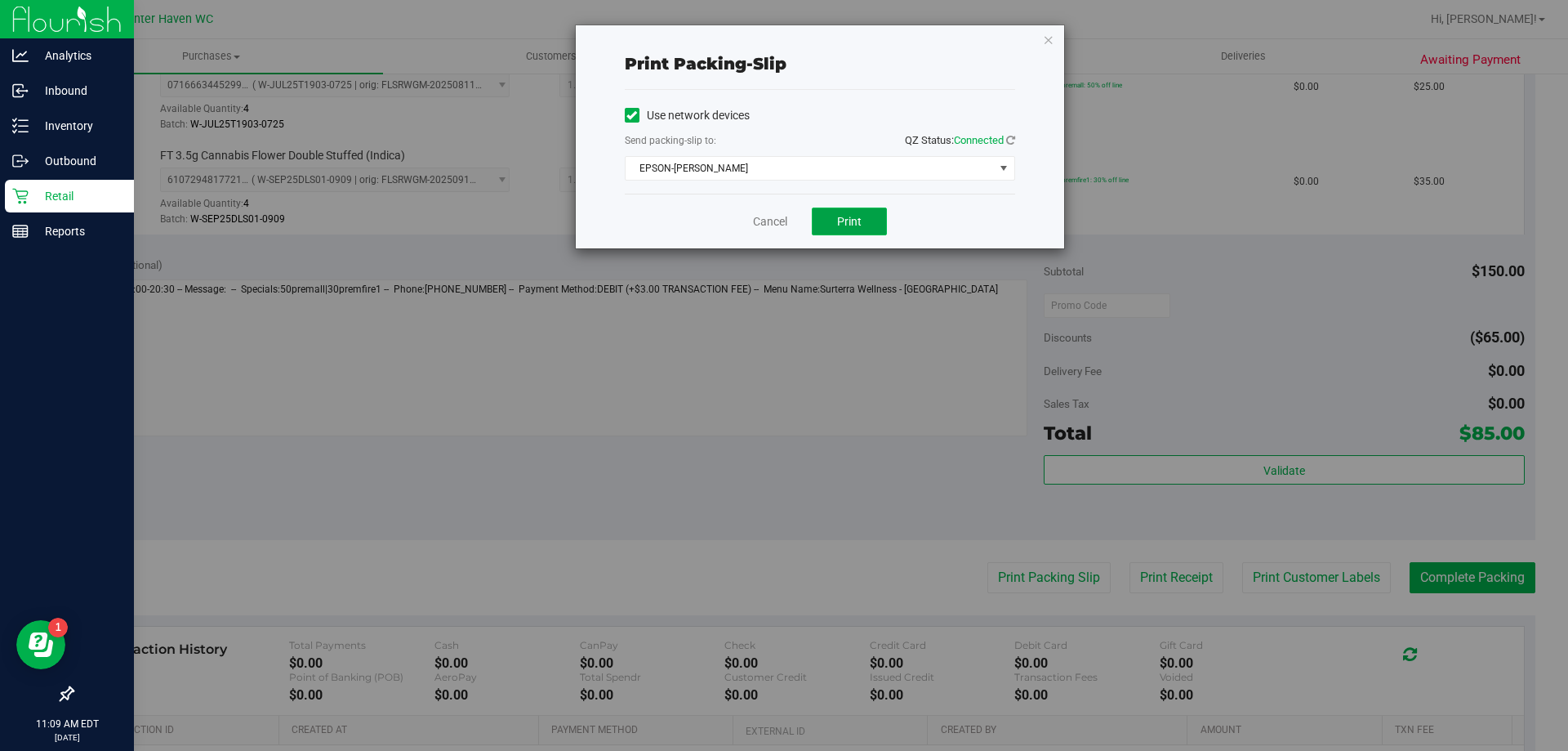
click at [858, 228] on button "Print" at bounding box center [849, 221] width 75 height 28
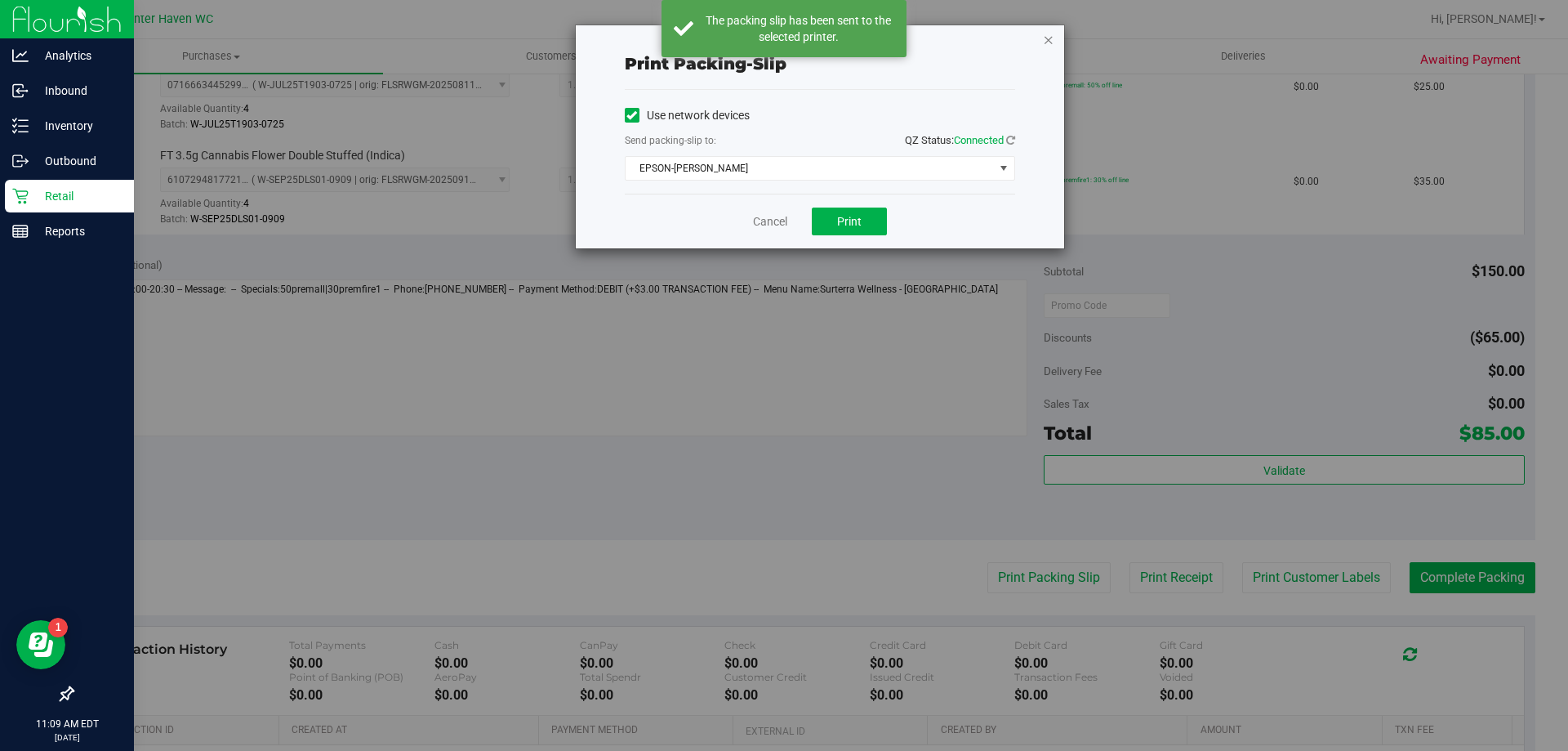
click at [1048, 35] on icon "button" at bounding box center [1049, 39] width 12 height 19
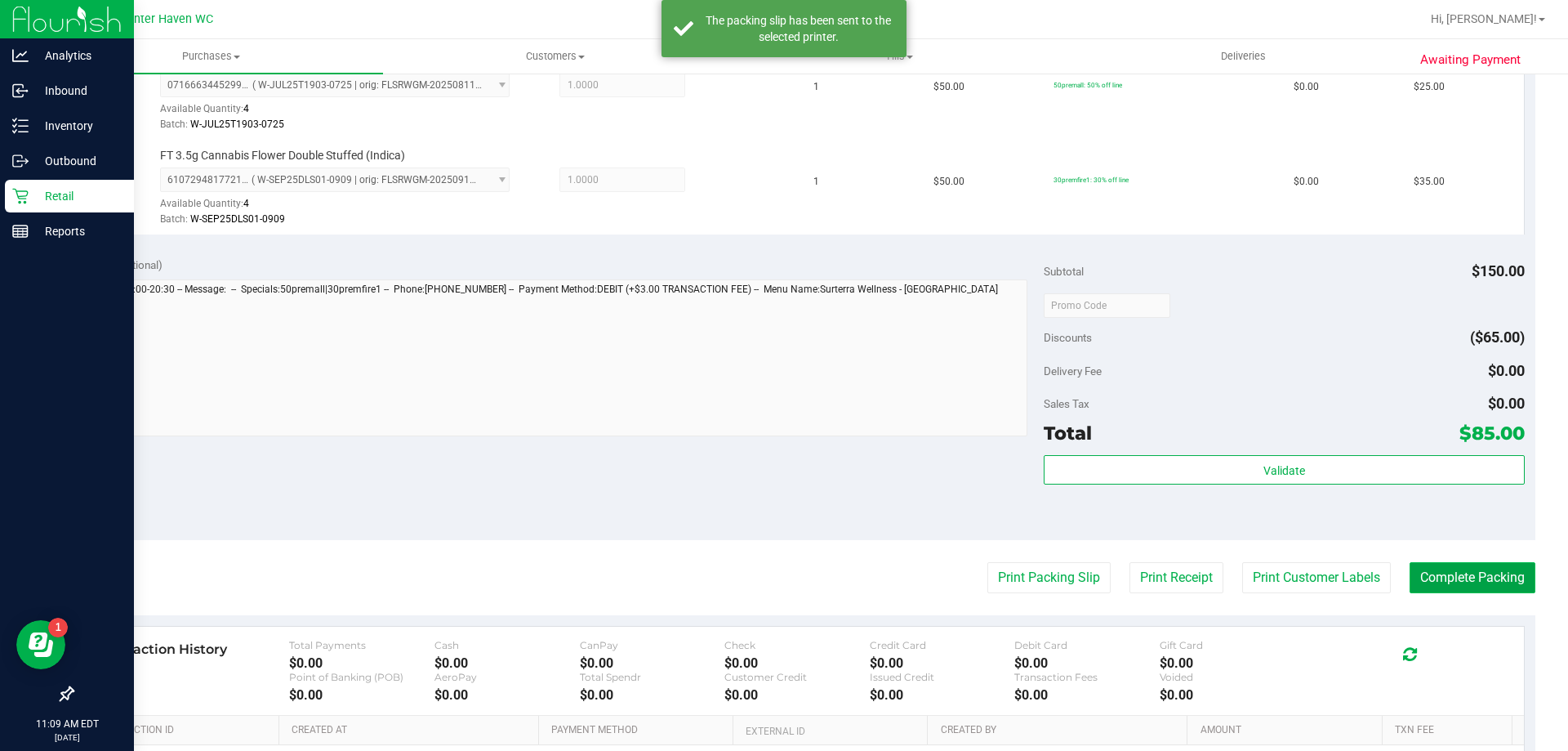
click at [1457, 585] on button "Complete Packing" at bounding box center [1472, 577] width 126 height 31
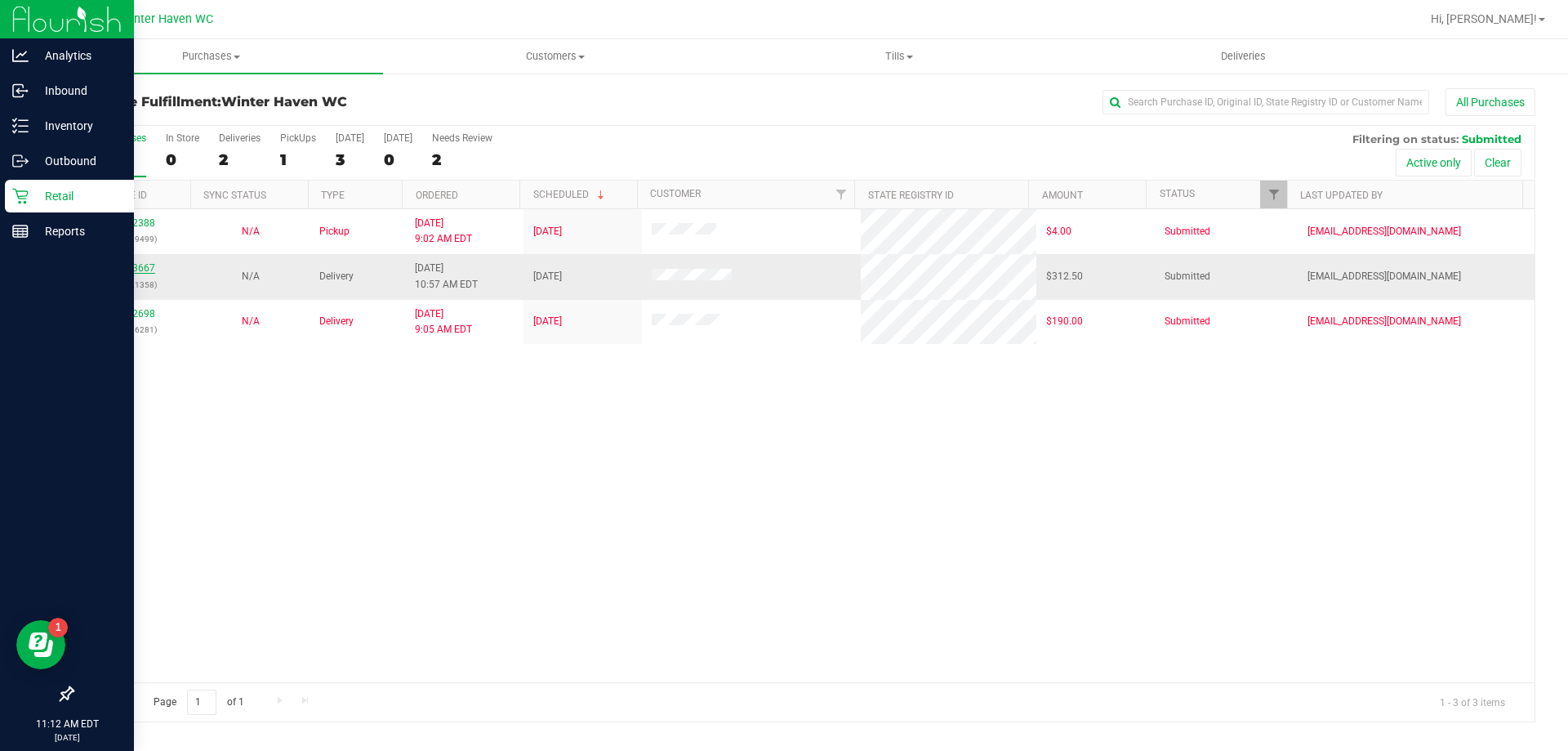
click at [131, 263] on link "12023667" at bounding box center [133, 268] width 46 height 12
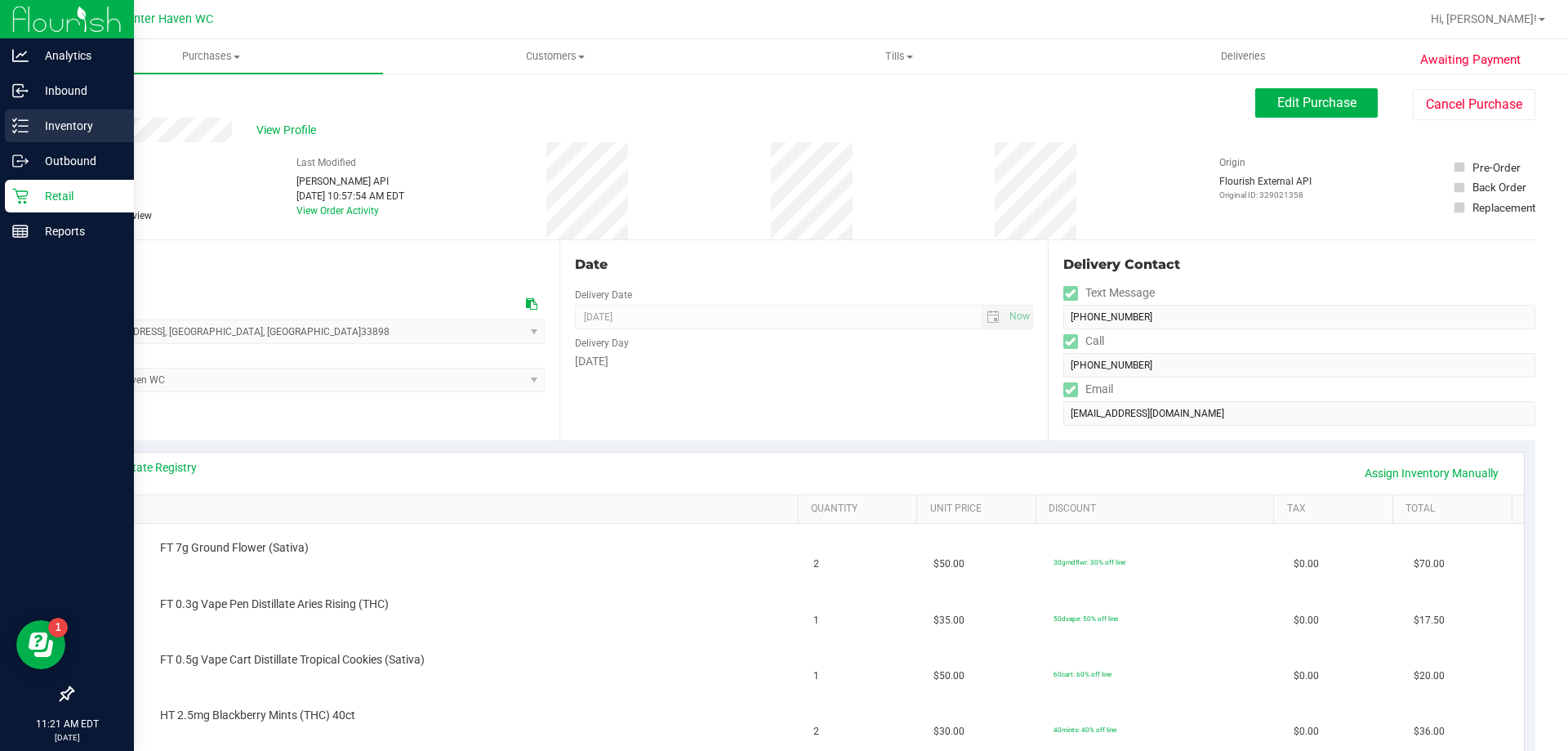
click at [65, 130] on p "Inventory" at bounding box center [78, 126] width 98 height 19
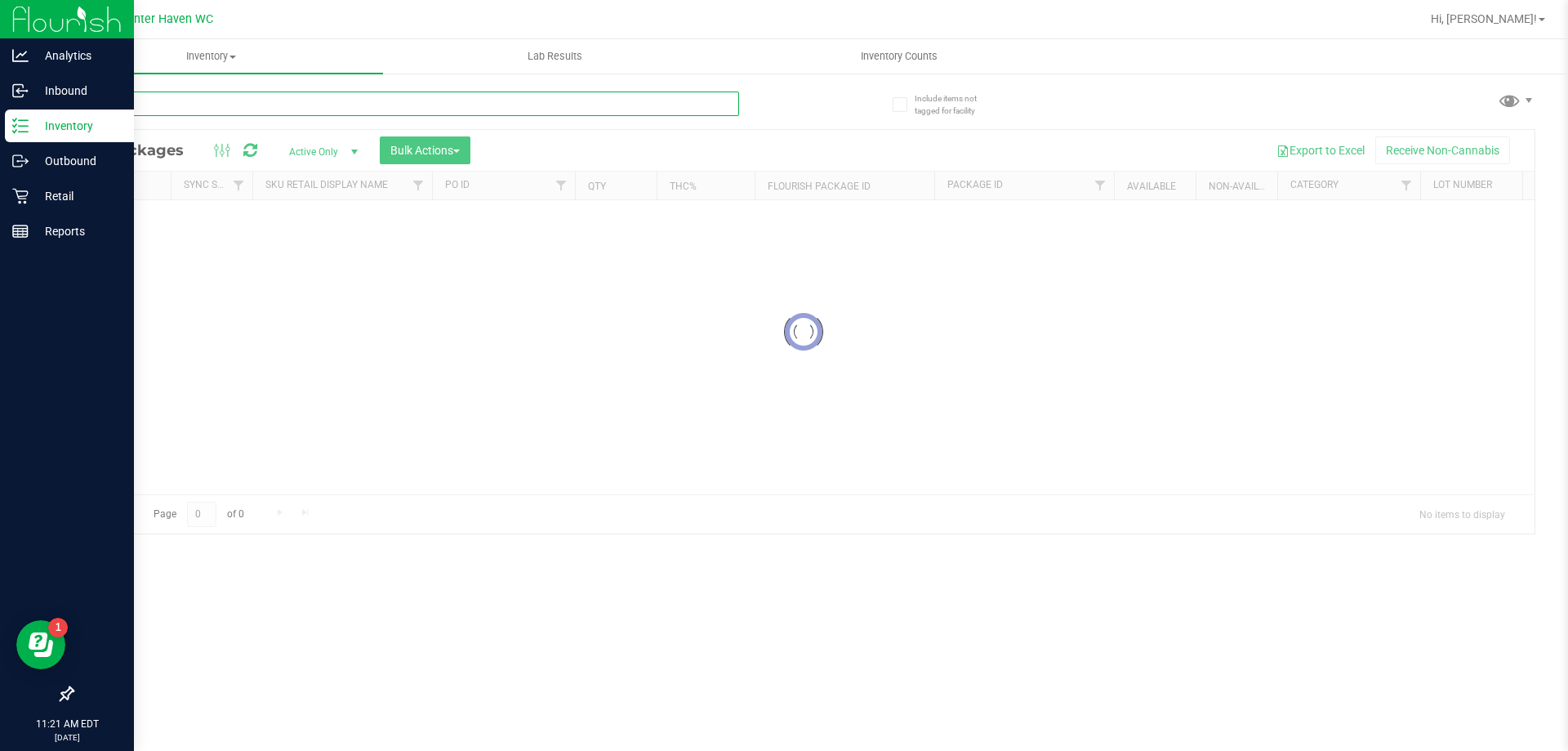
click at [263, 106] on input "text" at bounding box center [406, 103] width 667 height 24
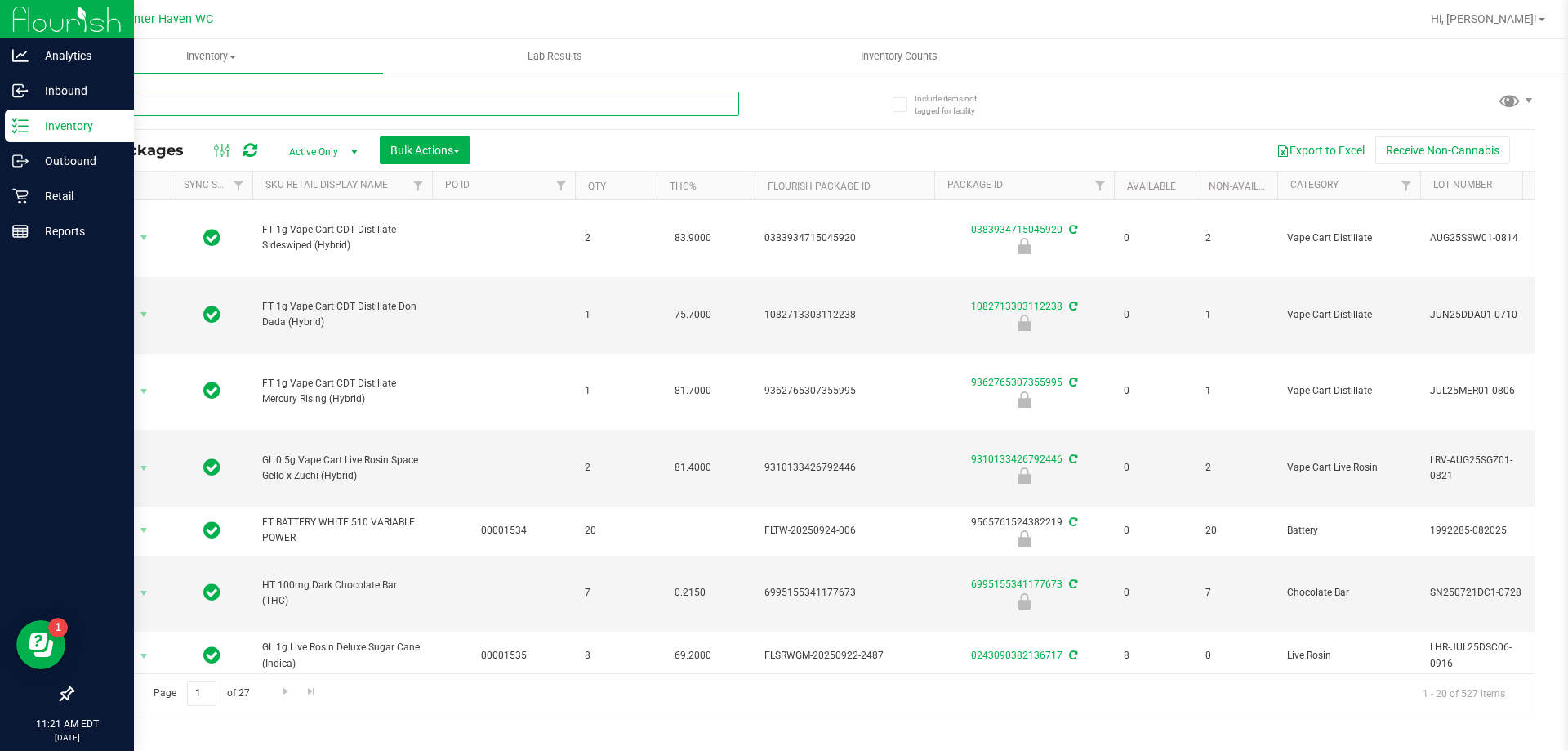
click at [263, 106] on input "text" at bounding box center [406, 103] width 667 height 24
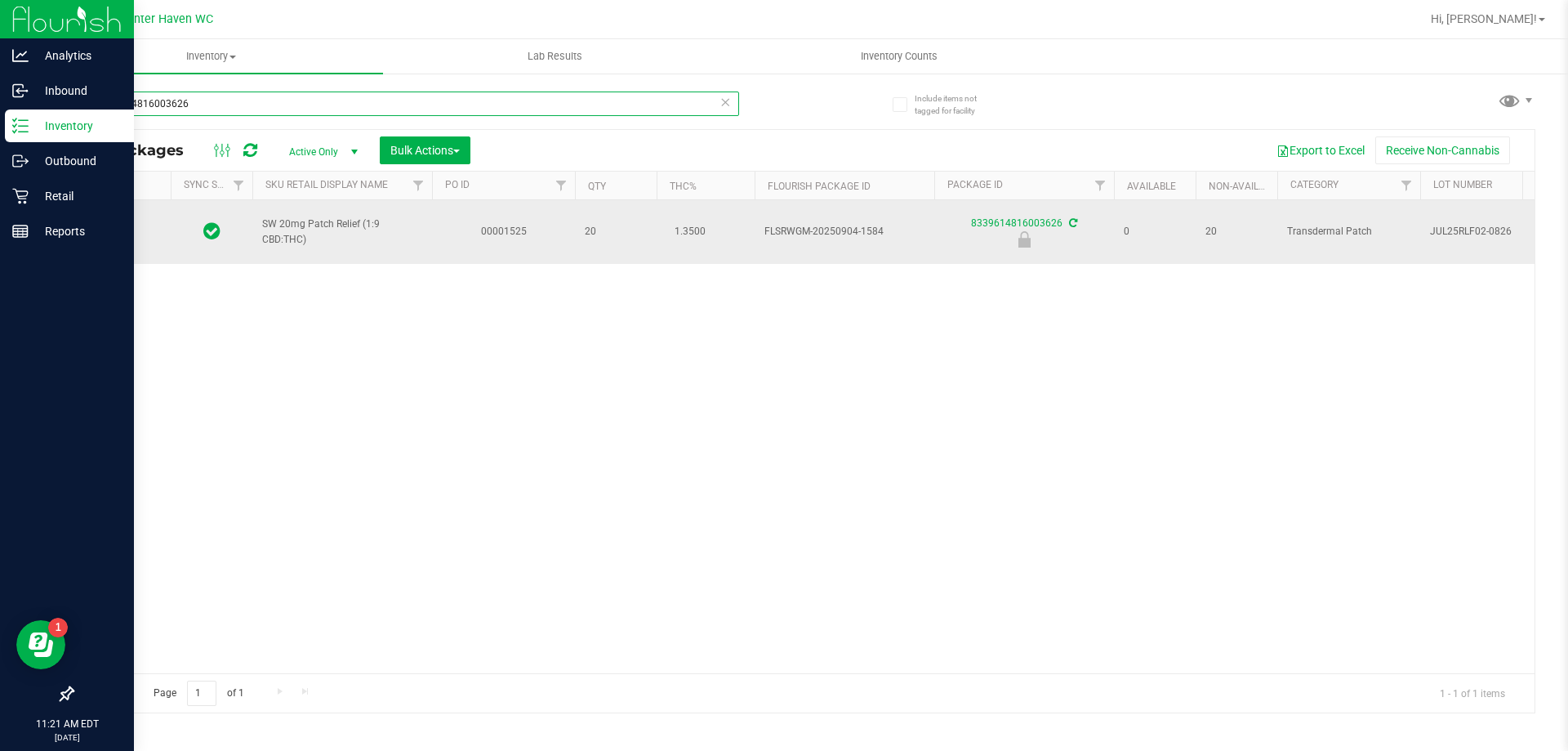
type input "8339614816003626"
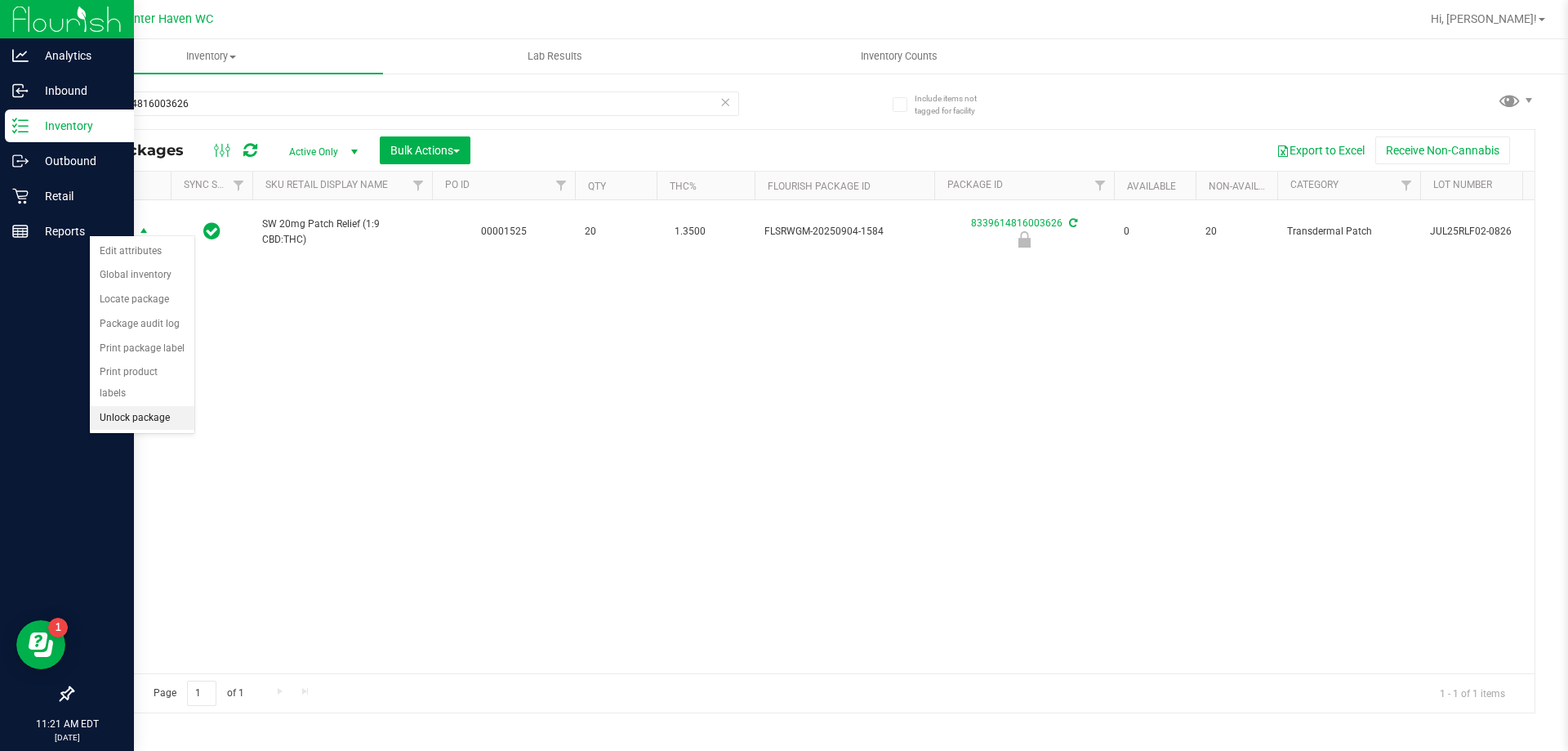
click at [163, 406] on li "Unlock package" at bounding box center [141, 417] width 105 height 24
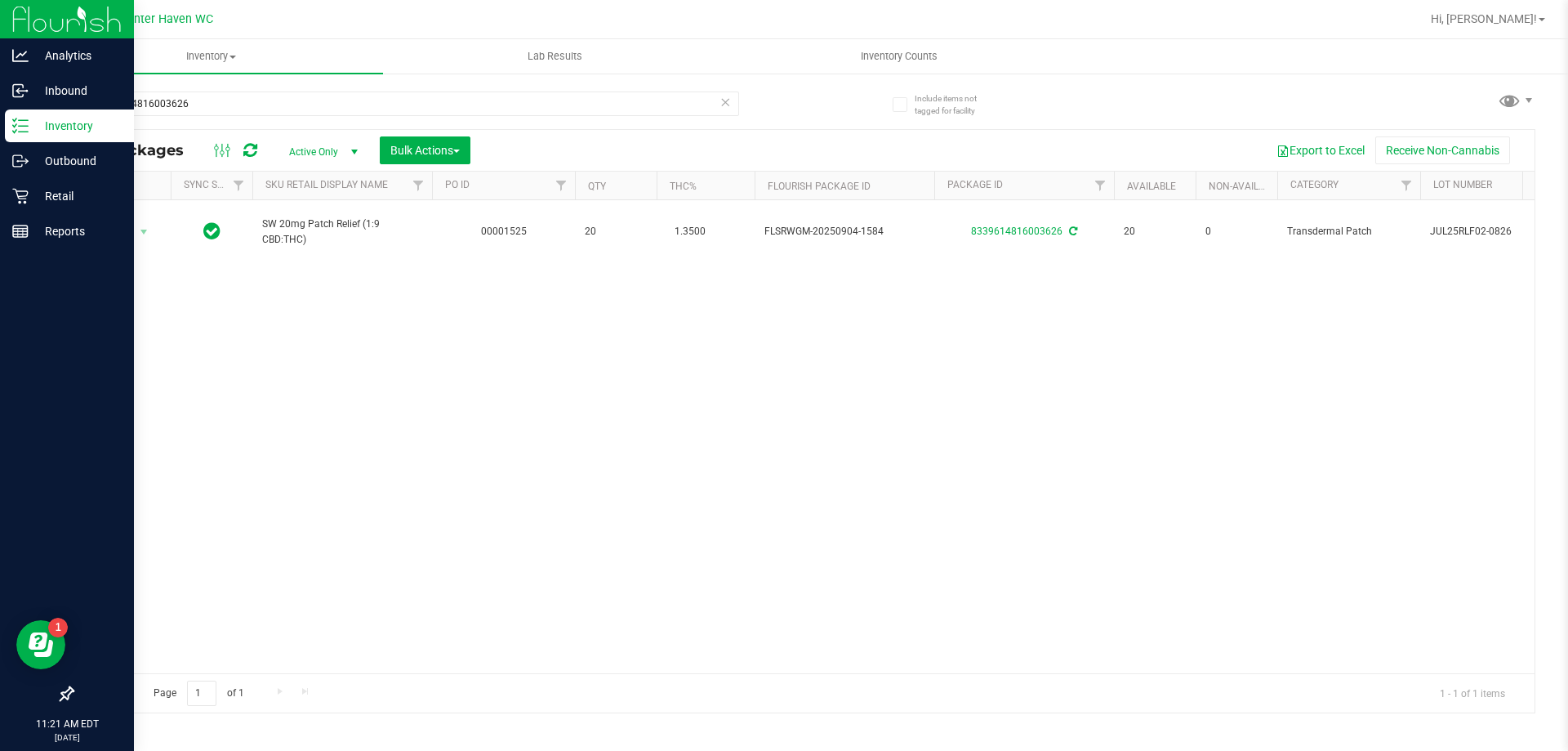
click at [344, 444] on div "Action Action Adjust qty Create package Edit attributes Global inventory Locate…" at bounding box center [804, 437] width 1461 height 473
click at [309, 426] on div "Action Action Adjust qty Create package Edit attributes Global inventory Locate…" at bounding box center [804, 437] width 1461 height 473
click at [292, 98] on input "8339614816003626" at bounding box center [406, 103] width 667 height 24
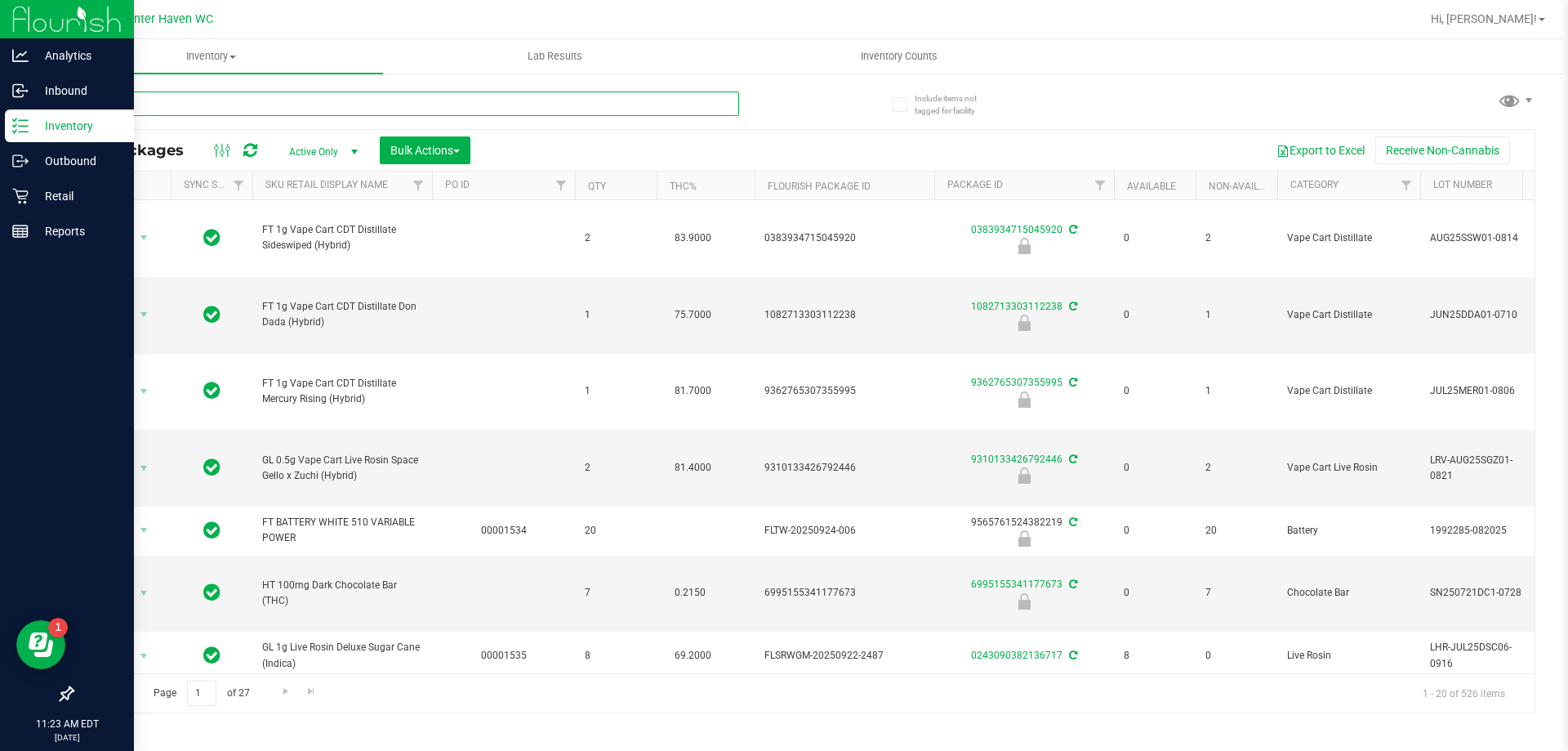
click at [286, 99] on input "text" at bounding box center [406, 103] width 667 height 24
click at [275, 104] on input "text" at bounding box center [406, 103] width 667 height 24
click at [47, 189] on p "Retail" at bounding box center [78, 196] width 98 height 19
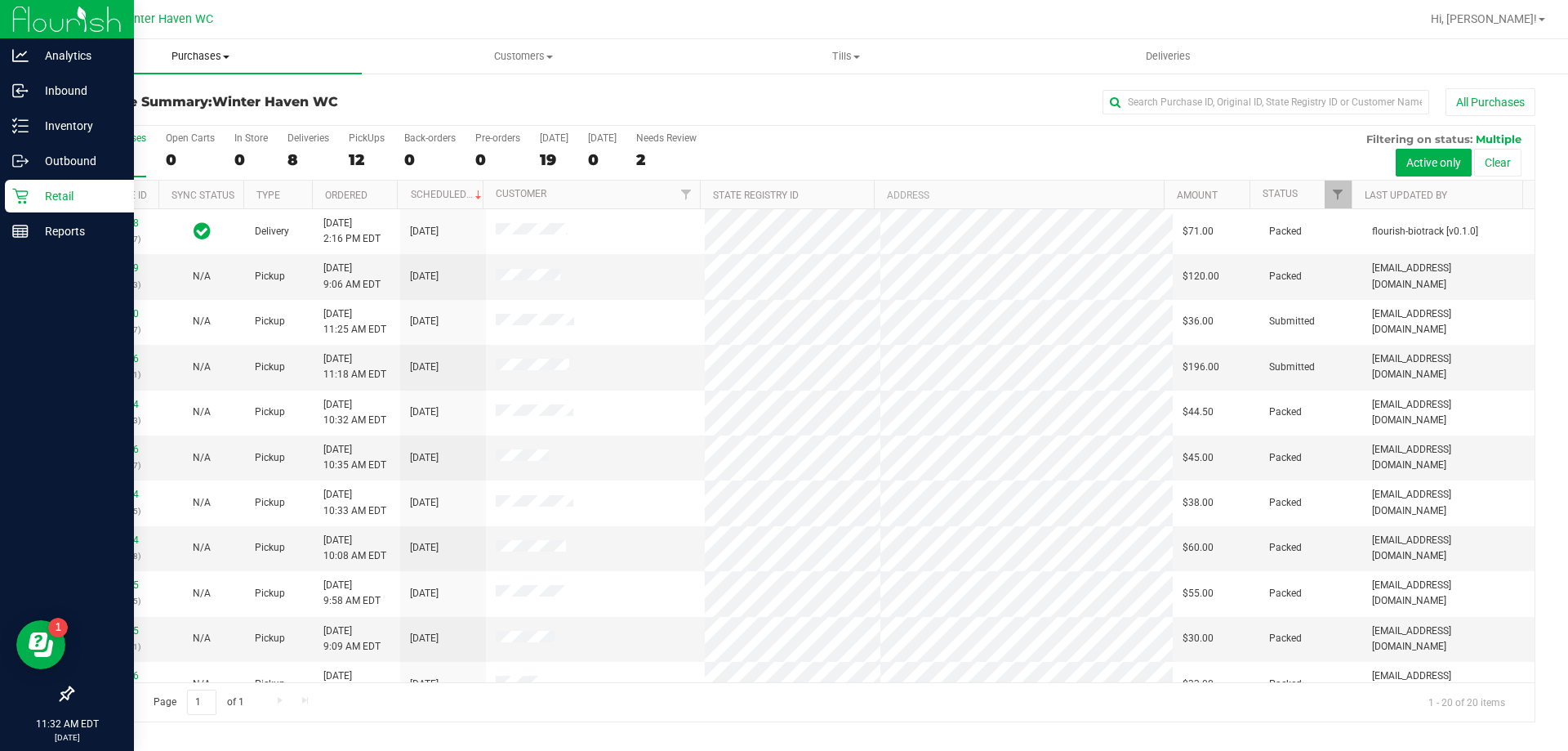
click at [209, 62] on span "Purchases" at bounding box center [201, 56] width 323 height 14
click at [167, 113] on li "Fulfillment" at bounding box center [201, 118] width 323 height 19
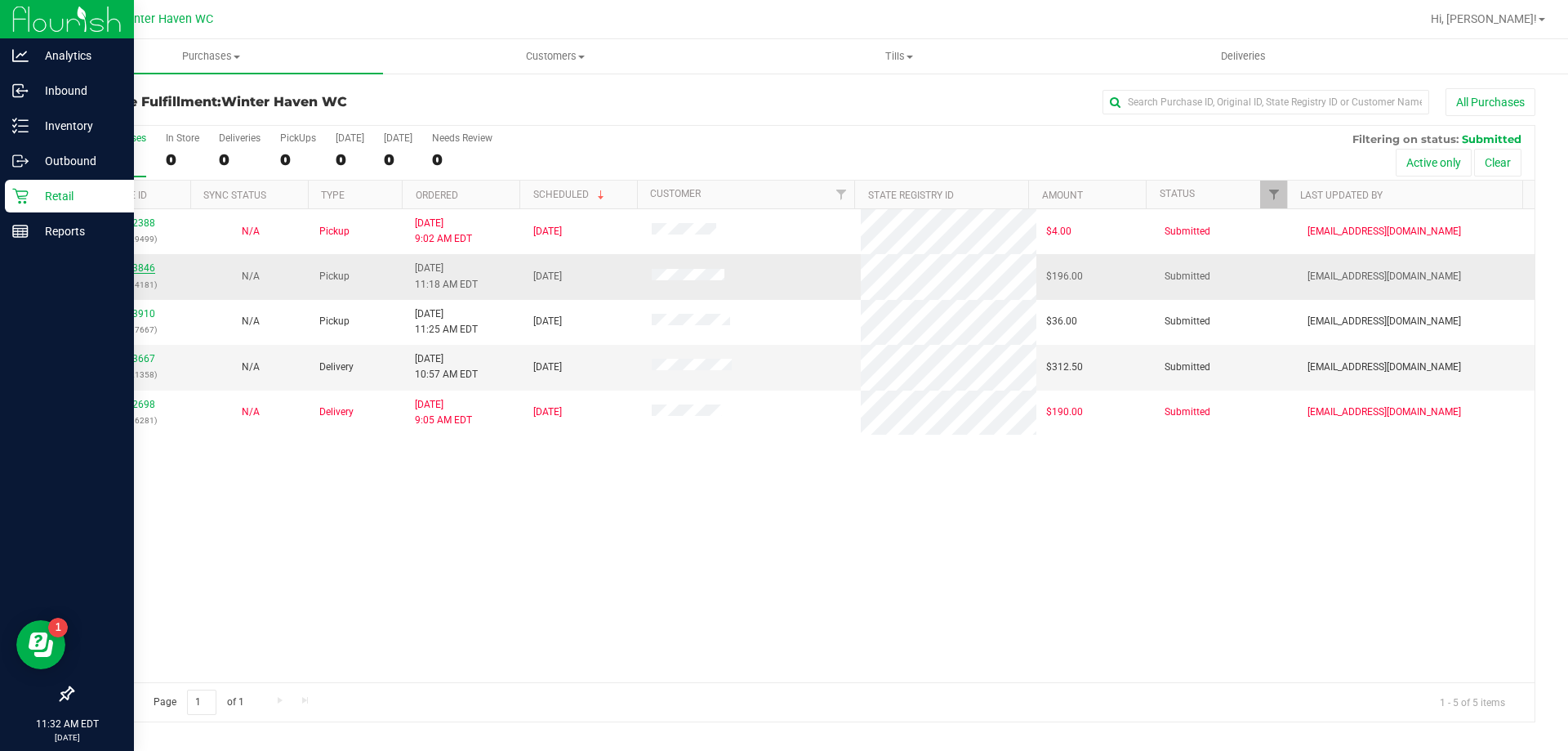
click at [132, 272] on link "12023846" at bounding box center [133, 268] width 46 height 12
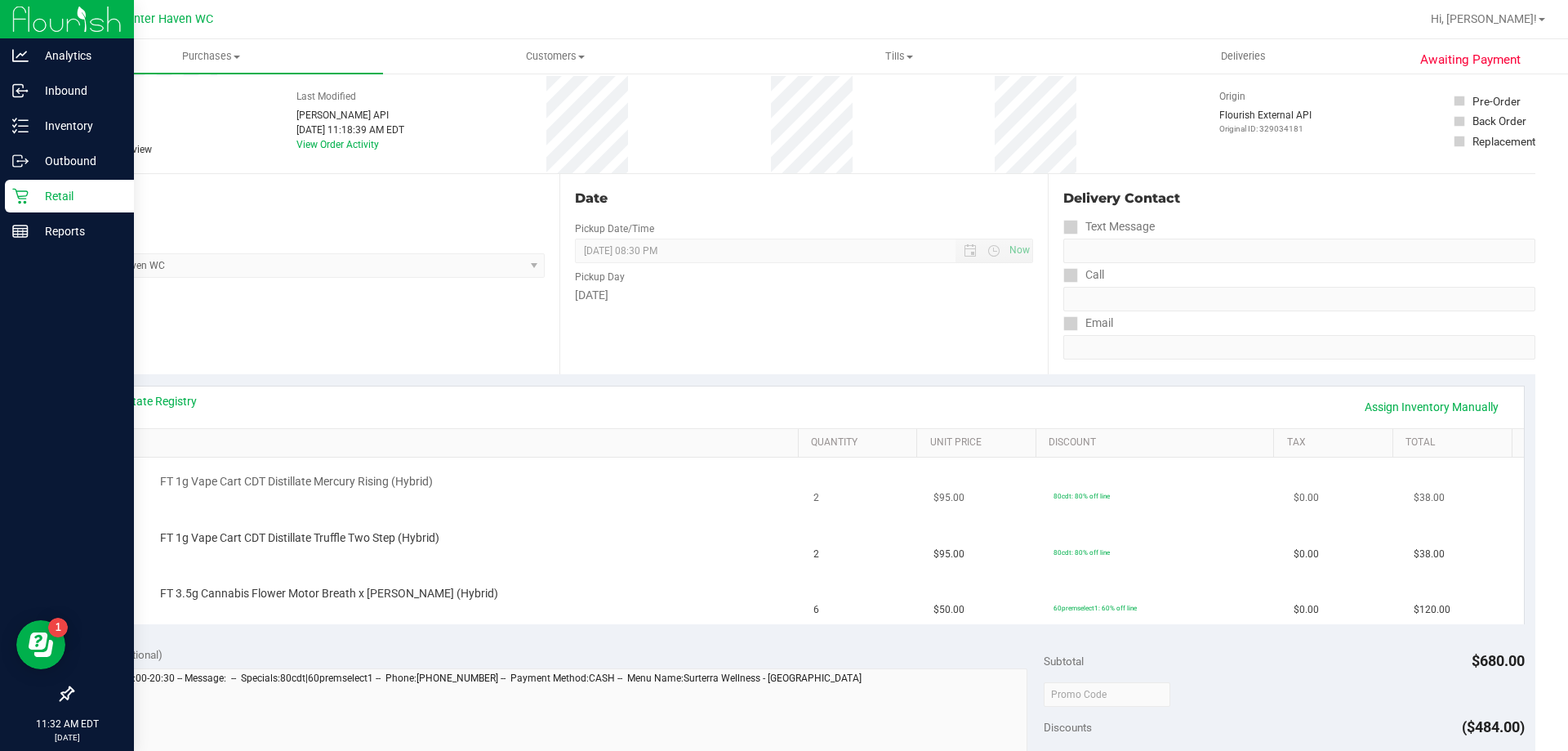
scroll to position [163, 0]
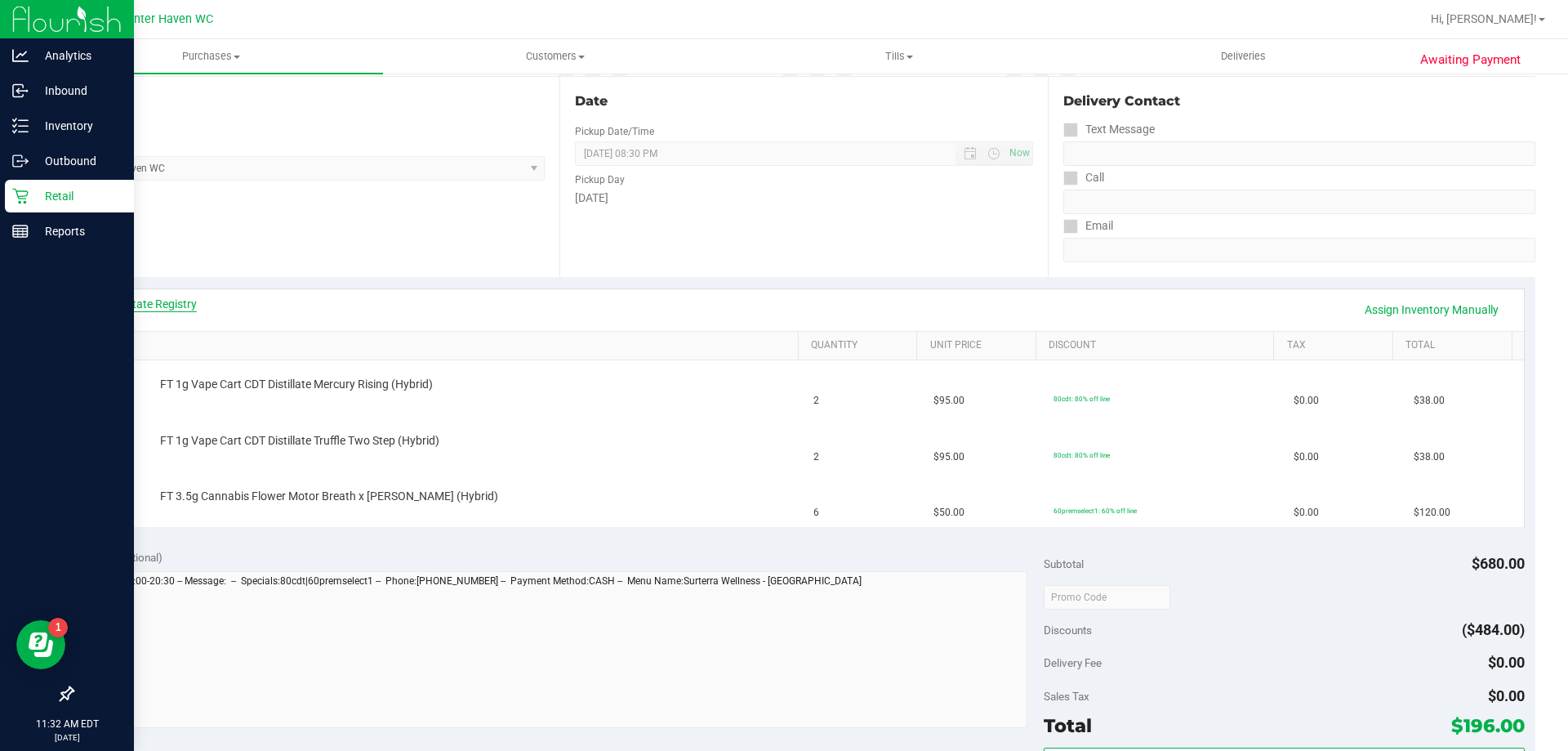
click at [169, 298] on link "View State Registry" at bounding box center [148, 303] width 98 height 16
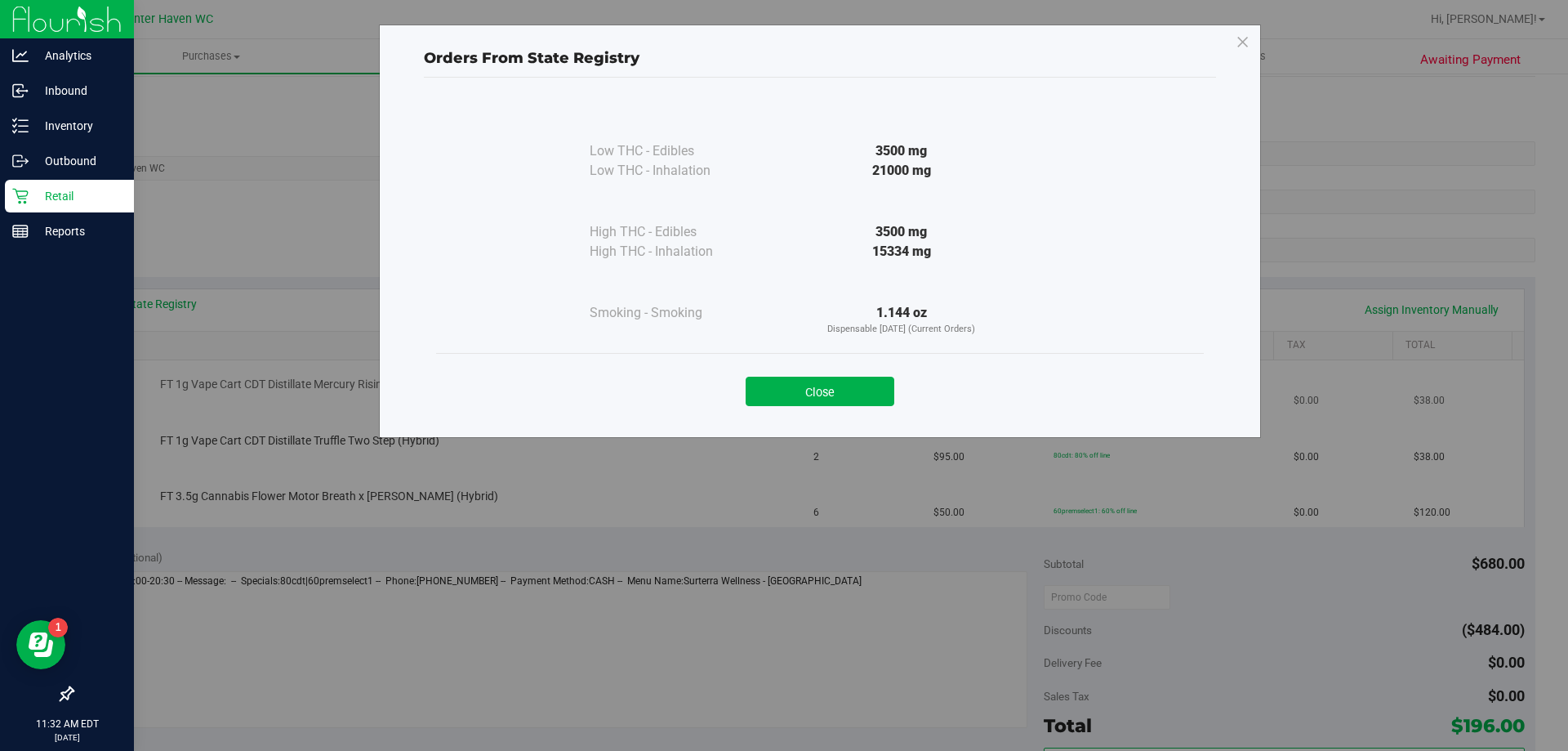
click at [847, 389] on button "Close" at bounding box center [820, 391] width 149 height 30
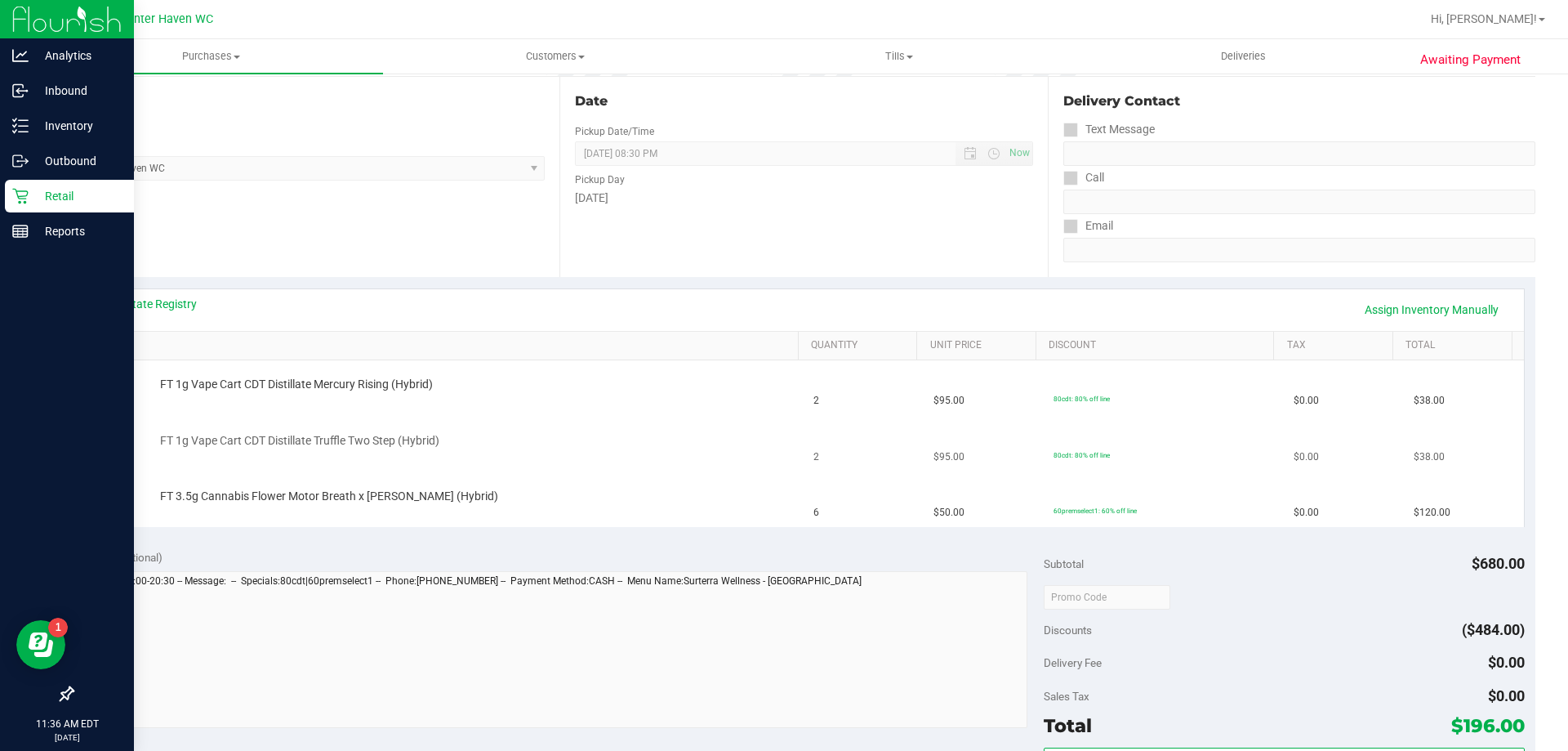
click at [521, 452] on div "FT 1g Vape Cart CDT Distillate Truffle Two Step (Hybrid)" at bounding box center [444, 443] width 701 height 22
click at [1420, 311] on link "Assign Inventory Manually" at bounding box center [1431, 309] width 155 height 28
click at [195, 404] on td "FT 1g Vape Cart CDT Distillate Mercury Rising (Hybrid) Add Package" at bounding box center [443, 388] width 720 height 56
click at [196, 398] on link "Add Package" at bounding box center [188, 395] width 59 height 12
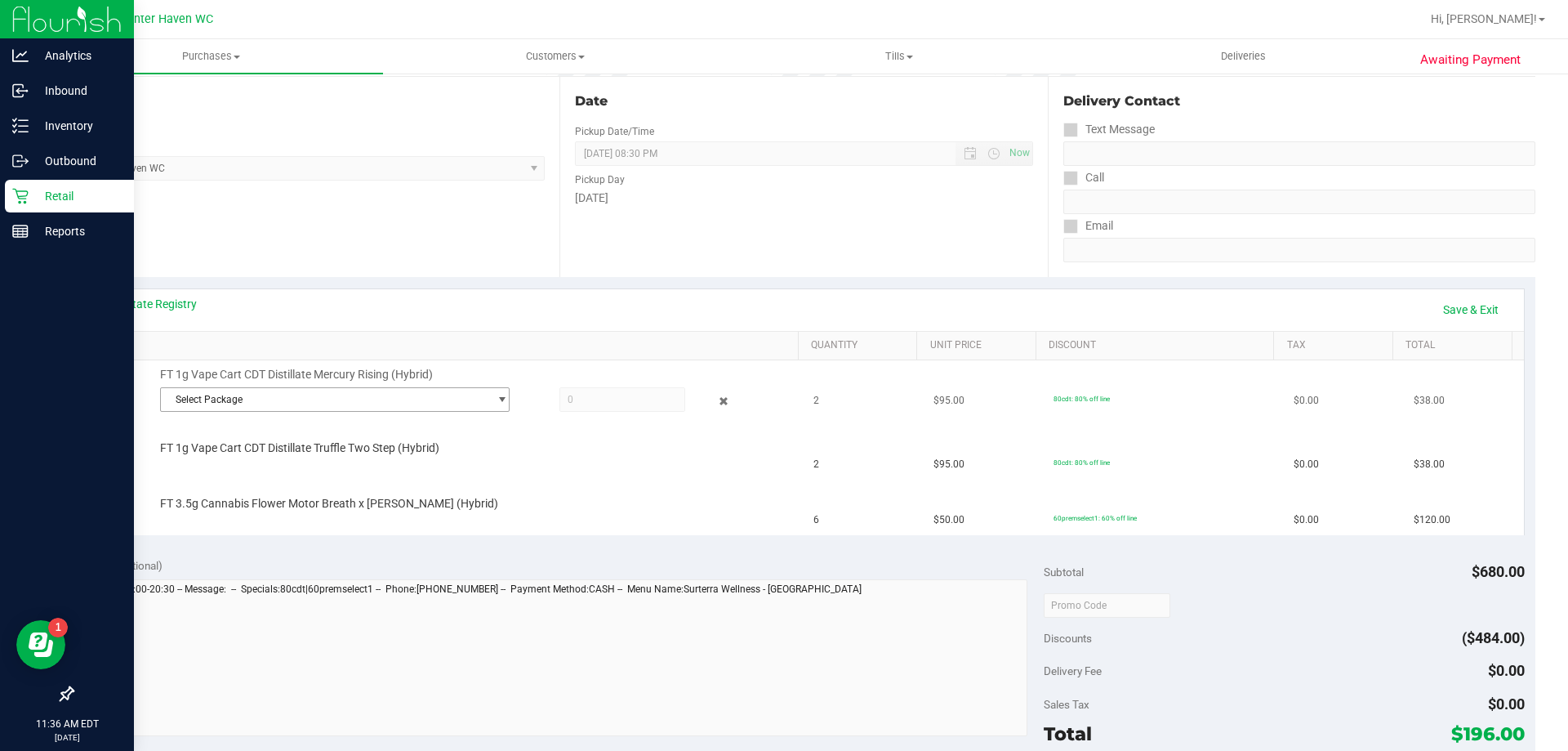
click at [311, 404] on span "Select Package" at bounding box center [324, 399] width 328 height 23
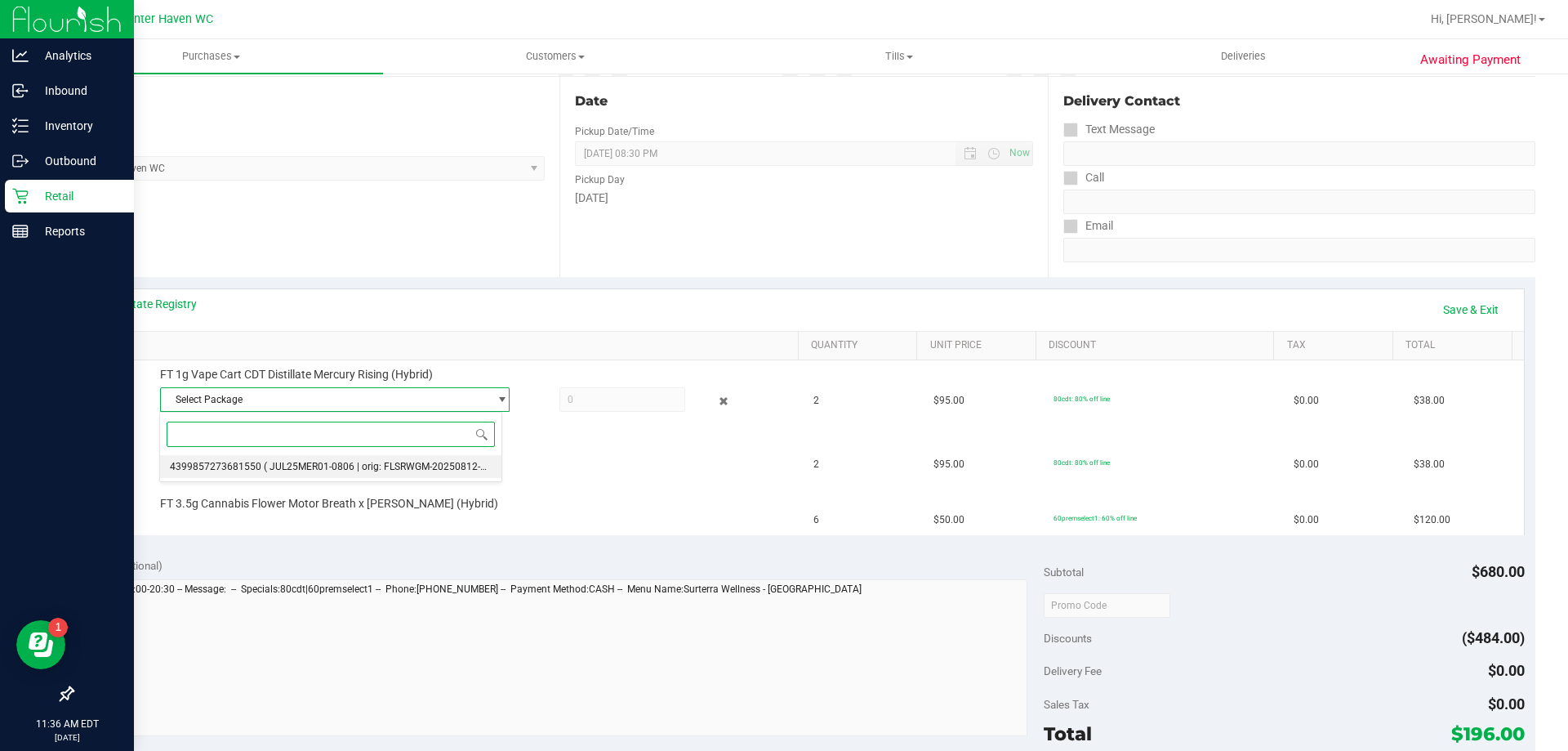
click at [315, 457] on li "4399857273681550 ( JUL25MER01-0806 | orig: FLSRWGM-20250812-1069 )" at bounding box center [330, 466] width 341 height 23
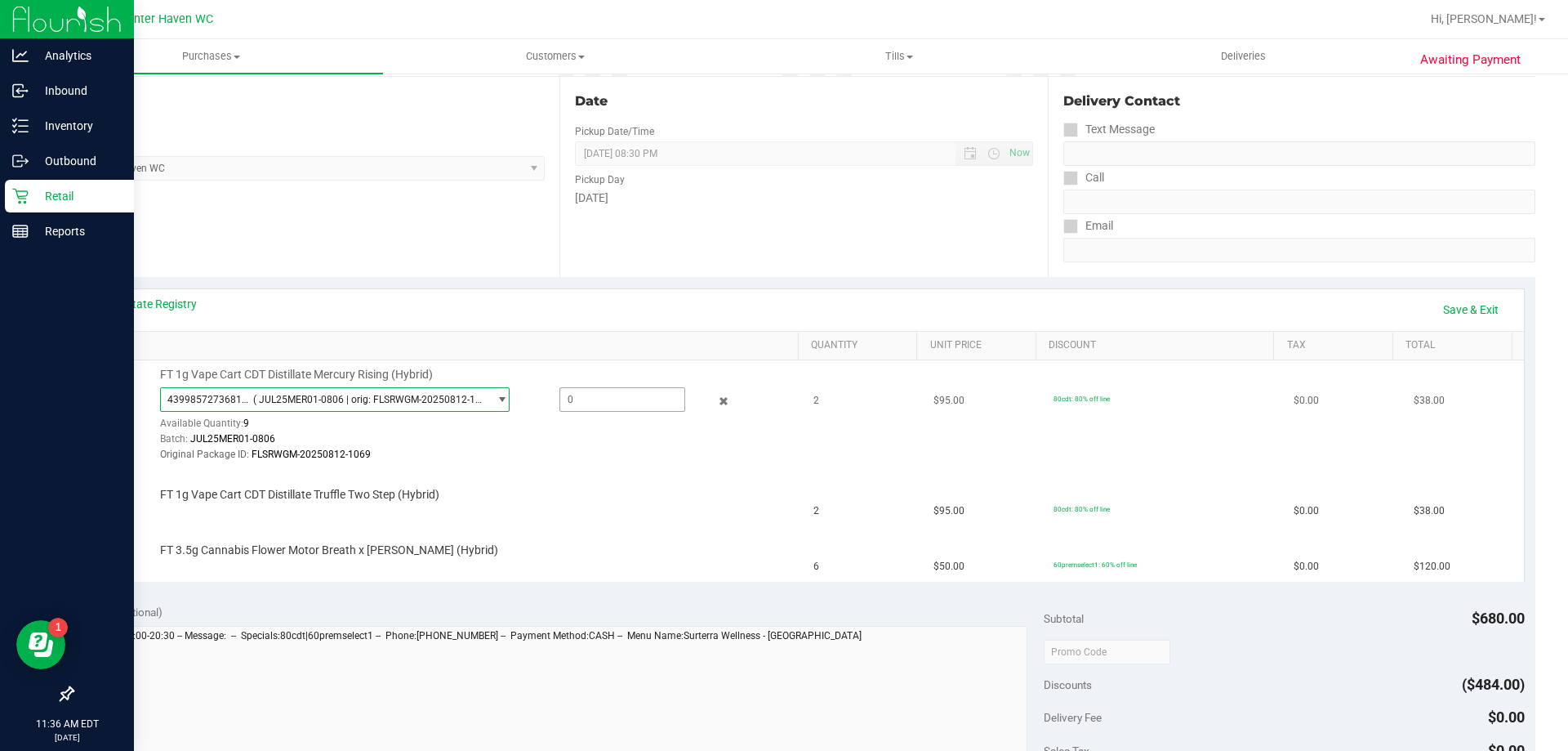
drag, startPoint x: 639, startPoint y: 386, endPoint x: 627, endPoint y: 395, distance: 15.0
click at [635, 390] on div "FT 1g Vape Cart CDT Distillate Mercury Rising (Hybrid) 4399857273681550 ( JUL25…" at bounding box center [471, 414] width 638 height 96
click at [627, 395] on span at bounding box center [622, 399] width 126 height 24
type input "2"
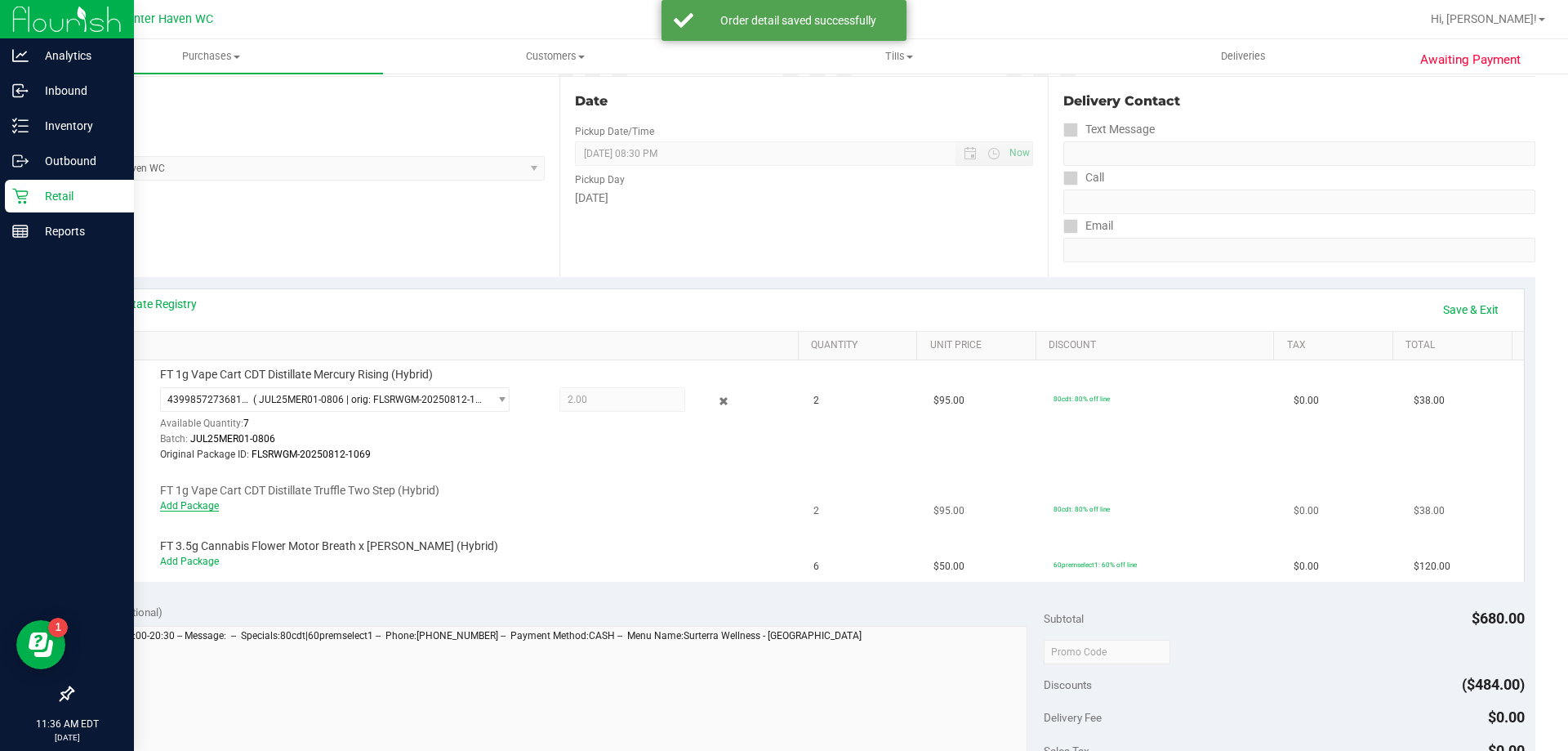
click at [192, 502] on link "Add Package" at bounding box center [188, 506] width 59 height 12
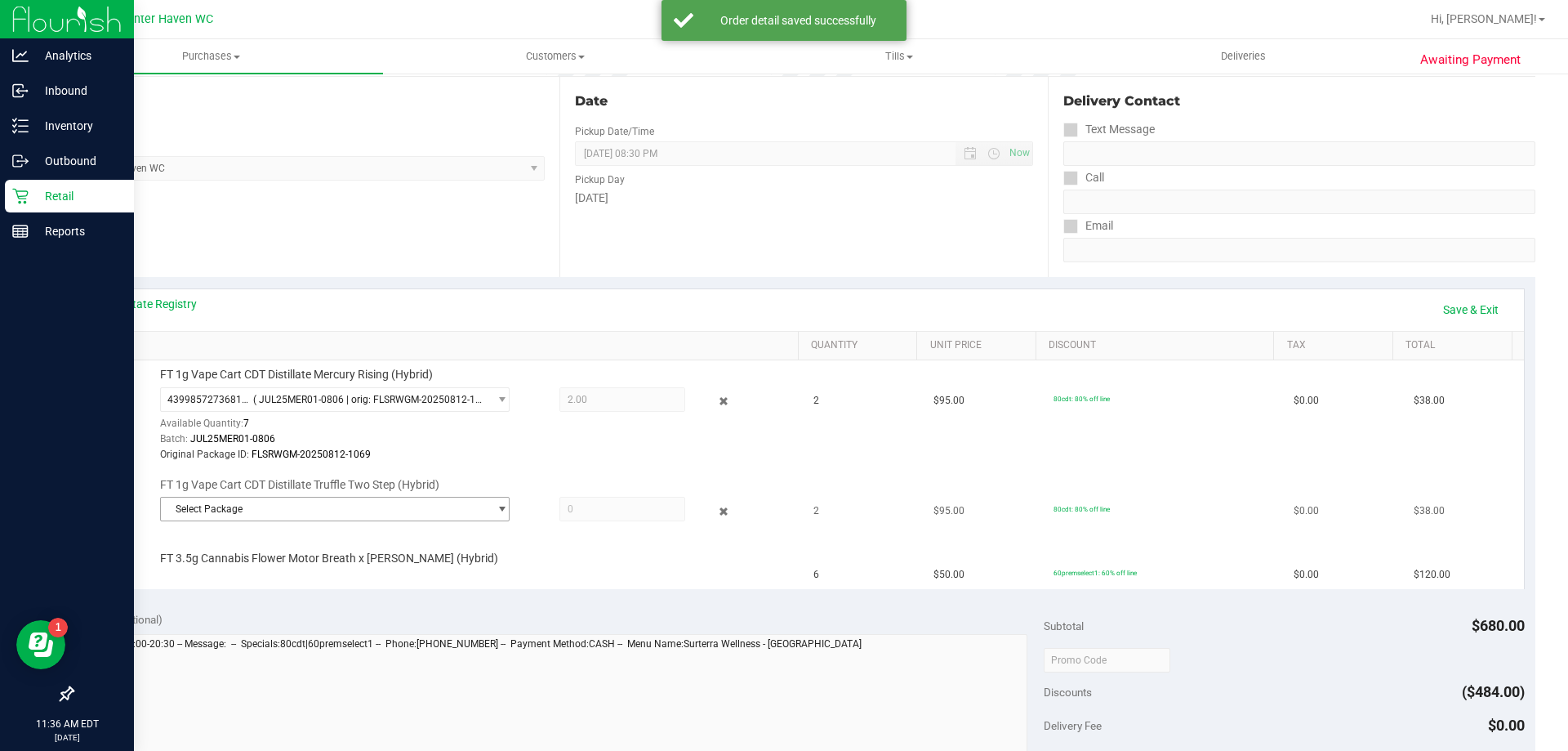
click at [270, 514] on span "Select Package" at bounding box center [324, 509] width 328 height 23
click at [350, 586] on li "5227860105671622 ( SEP25T1201-0908 | orig: FLSRWGM-20250913-330 )" at bounding box center [330, 577] width 341 height 23
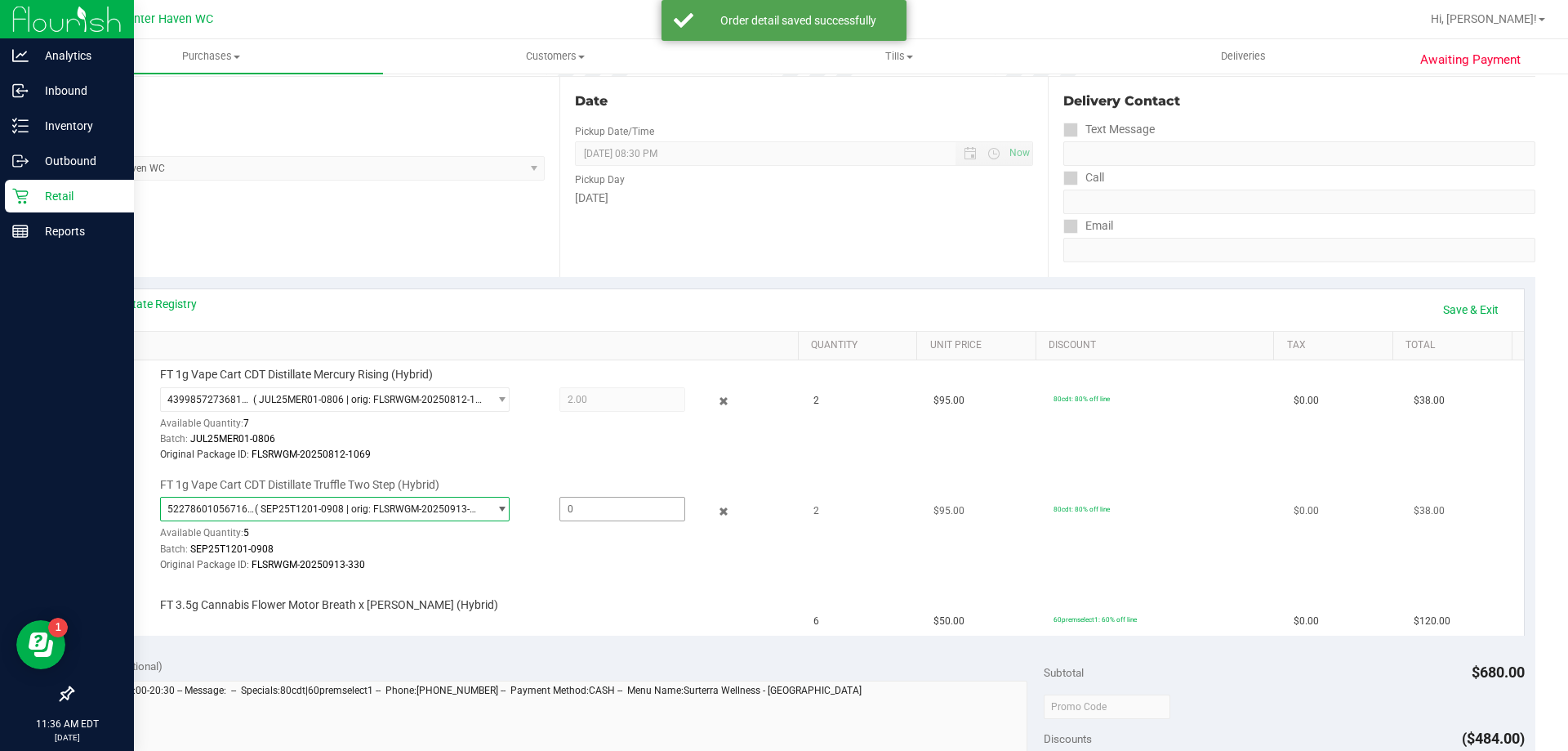
click at [585, 514] on span at bounding box center [622, 508] width 126 height 24
type input "2"
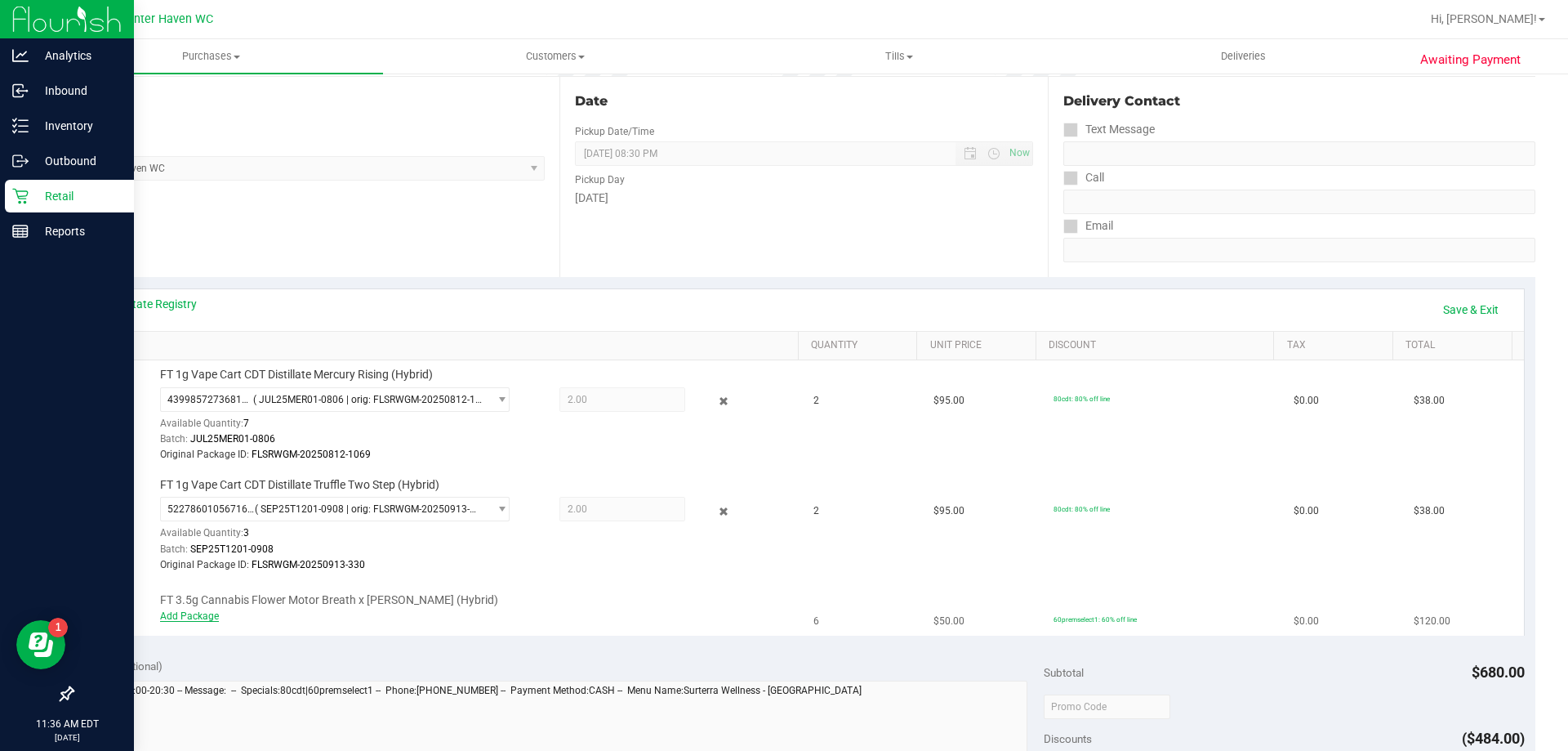
click at [186, 613] on link "Add Package" at bounding box center [188, 616] width 59 height 12
click at [487, 625] on span "select" at bounding box center [497, 619] width 20 height 23
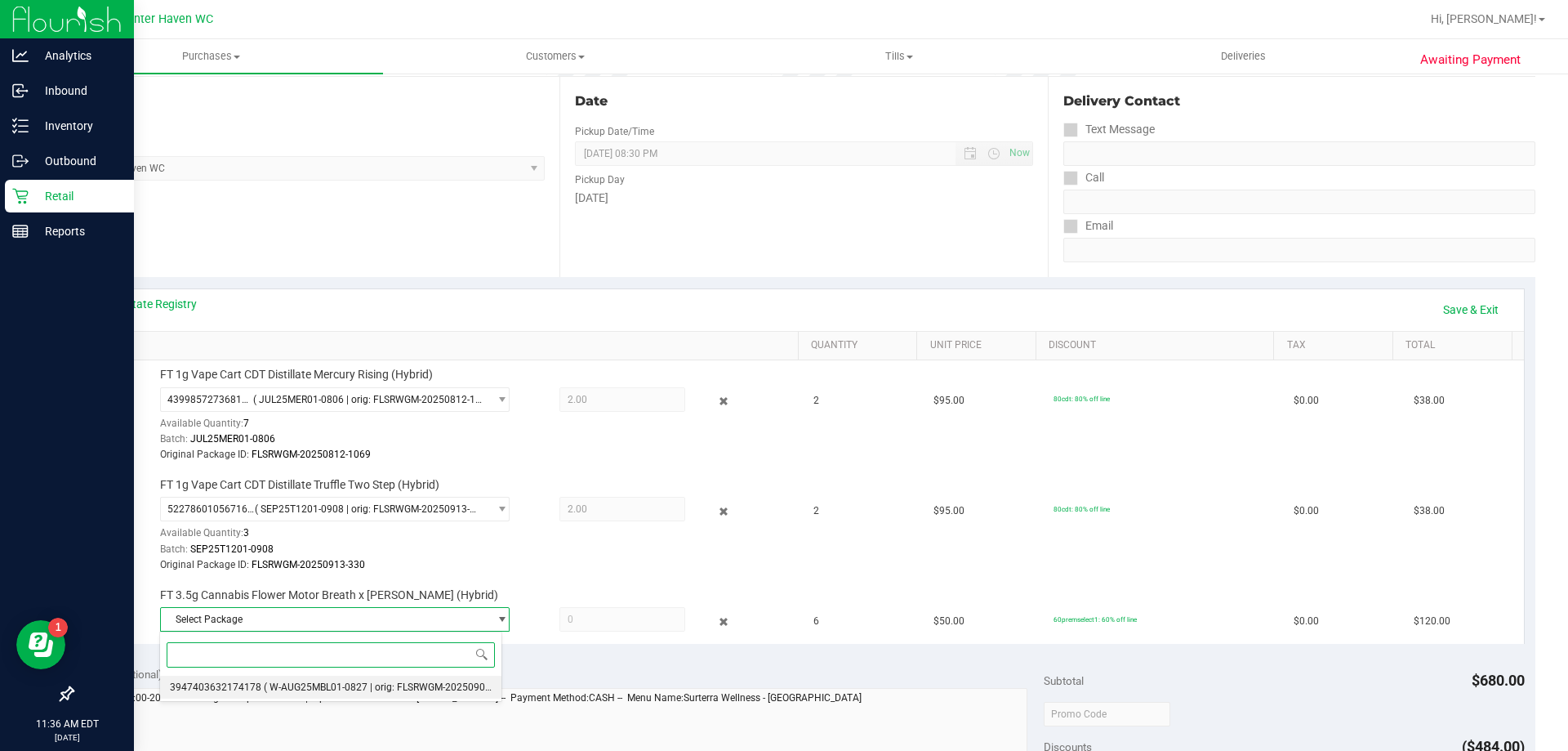
click at [420, 677] on li "3947403632174178 ( W-AUG25MBL01-0827 | orig: FLSRWGM-20250902-1986 )" at bounding box center [330, 687] width 341 height 23
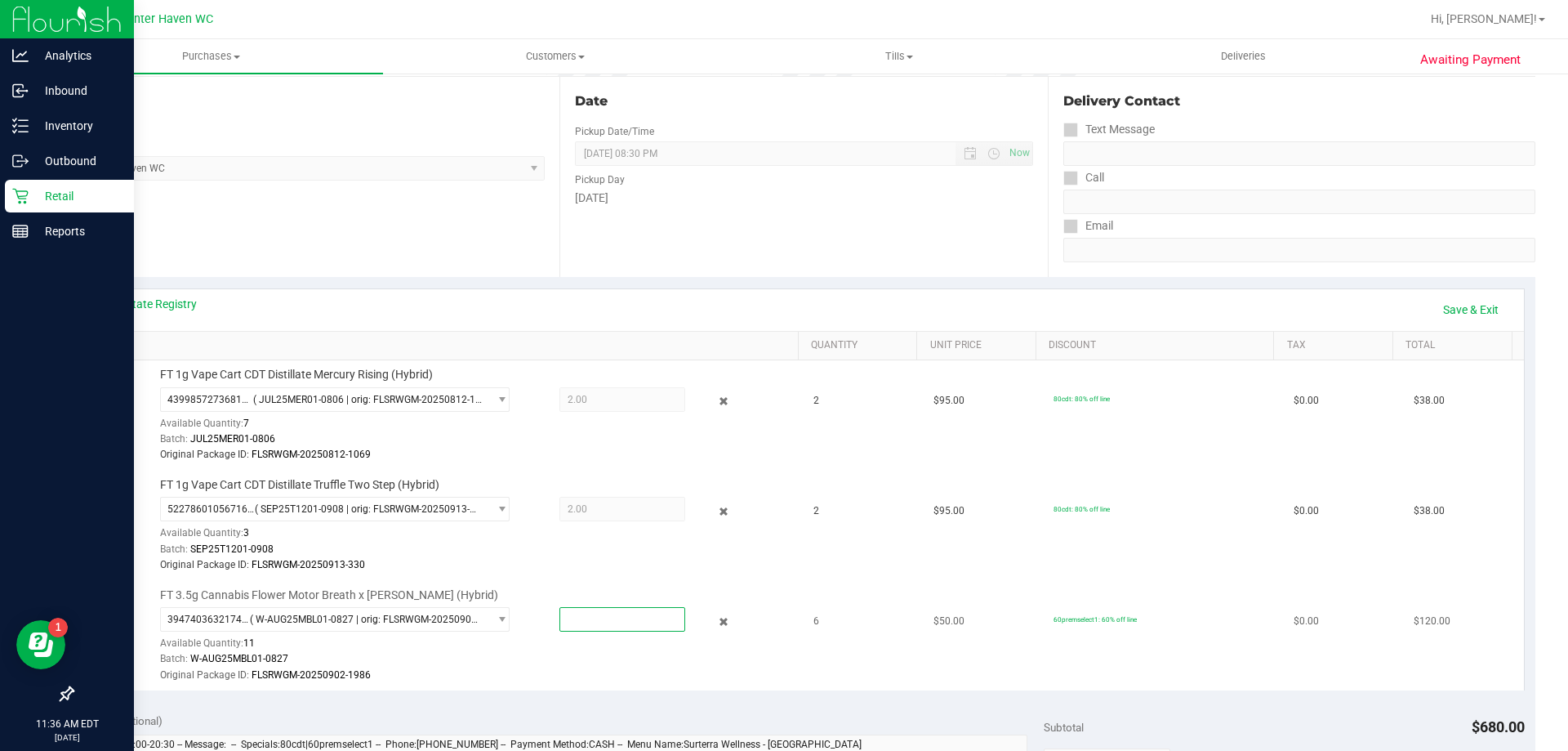
click at [560, 622] on span at bounding box center [622, 618] width 126 height 24
type input "6"
type input "6.0000"
click at [600, 570] on div "Original Package ID: FLSRWGM-20250913-330" at bounding box center [475, 564] width 631 height 15
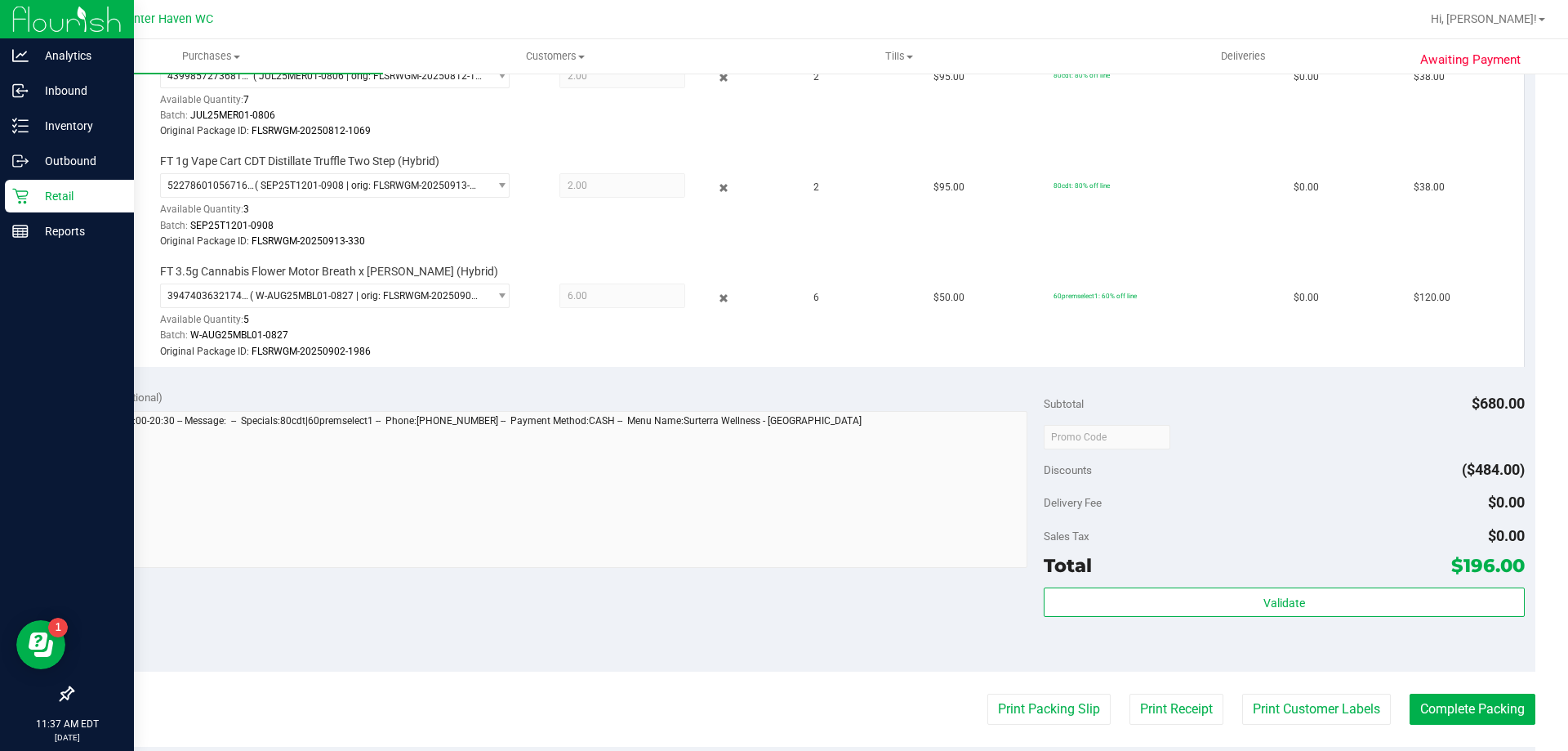
scroll to position [490, 0]
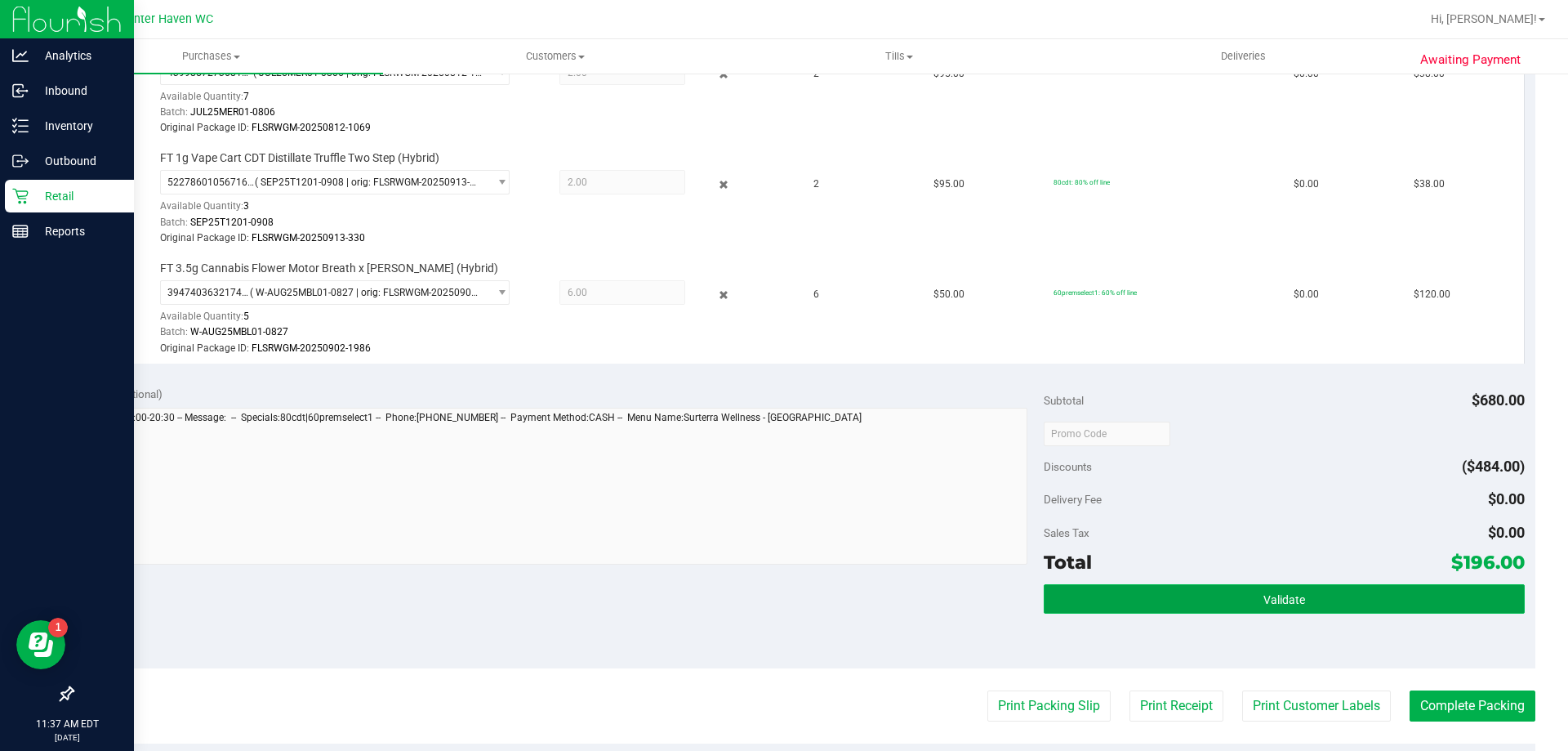
click at [1219, 609] on button "Validate" at bounding box center [1283, 598] width 480 height 30
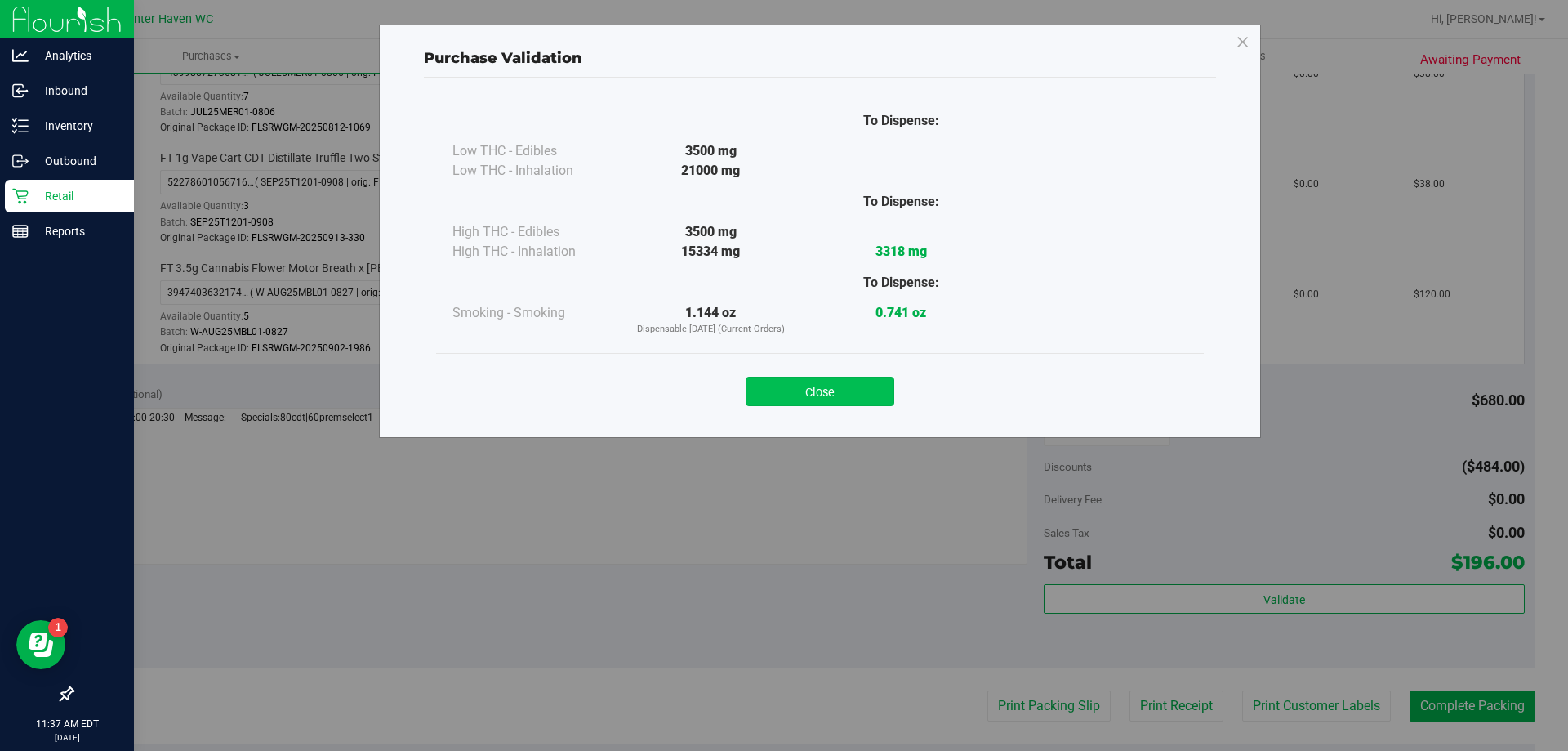
click at [836, 391] on button "Close" at bounding box center [820, 391] width 149 height 30
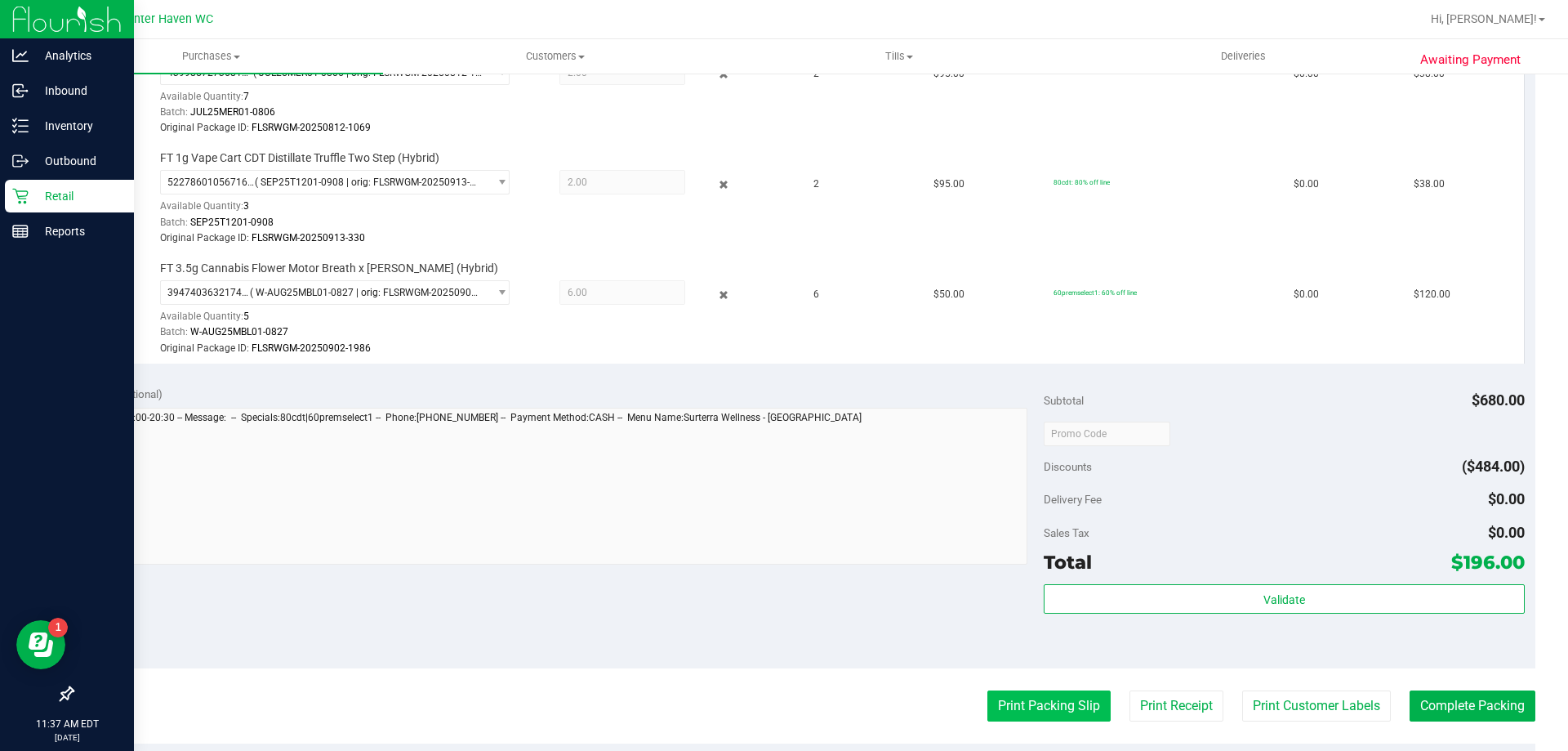
click at [1039, 713] on button "Print Packing Slip" at bounding box center [1049, 706] width 123 height 31
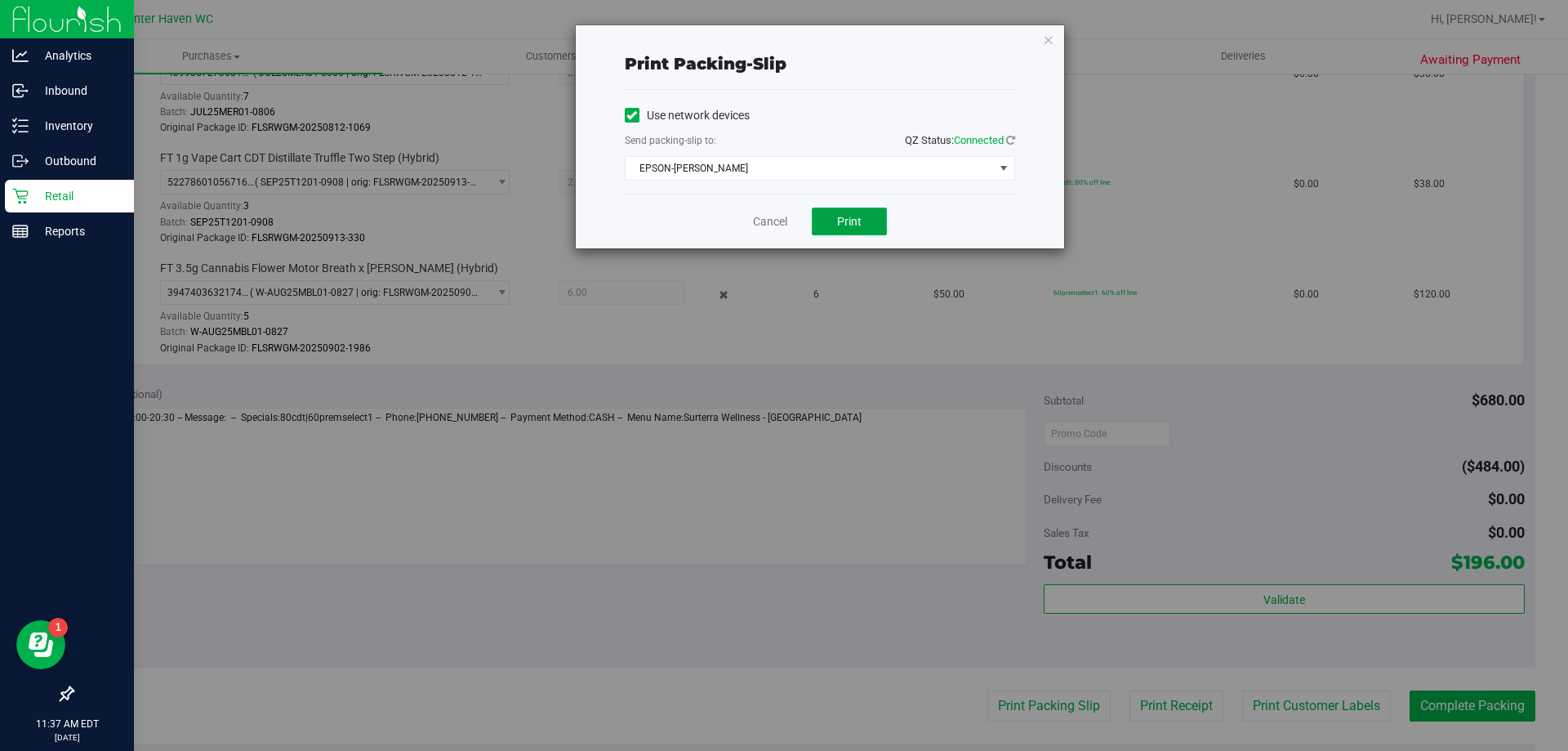
click at [857, 209] on button "Print" at bounding box center [849, 221] width 75 height 28
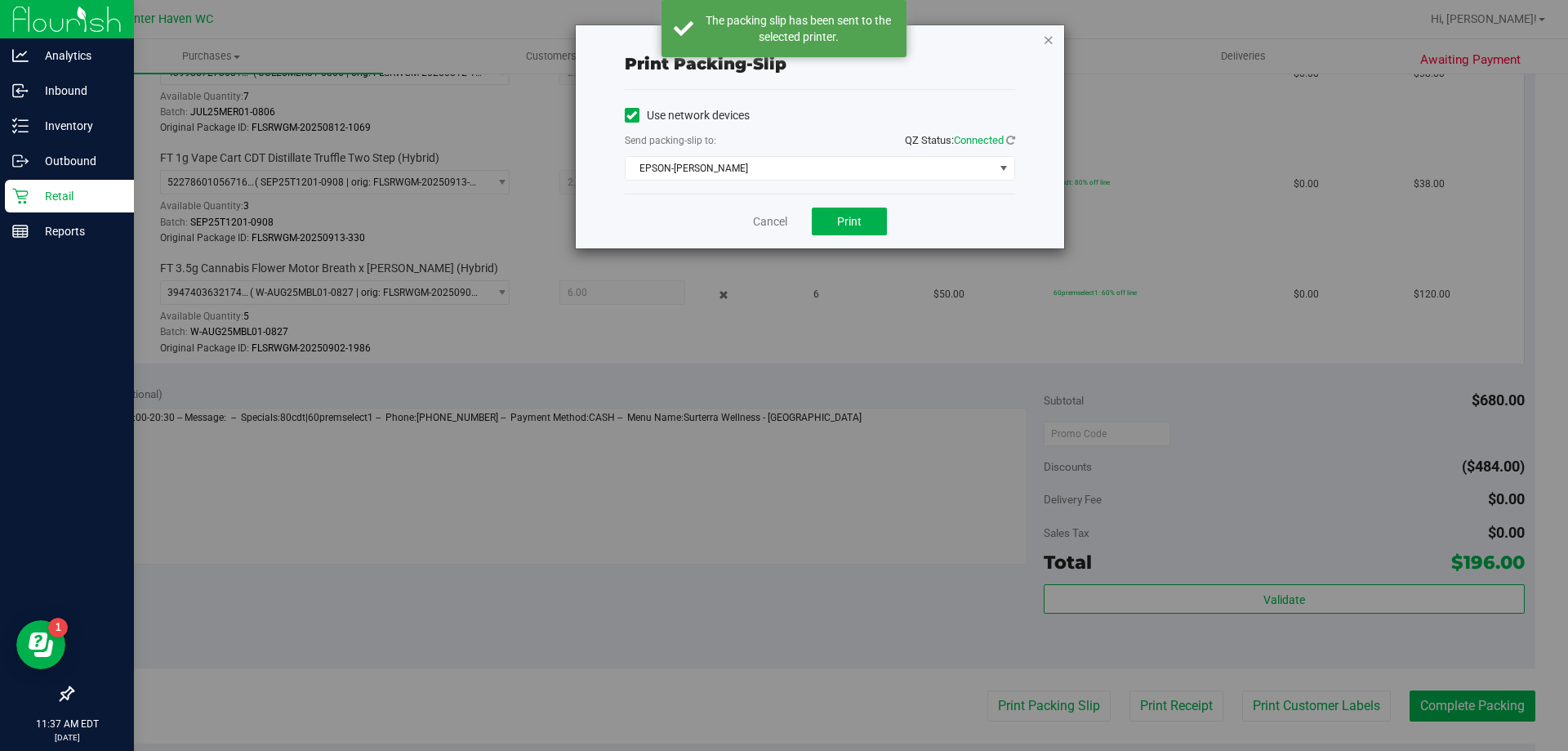
click at [1049, 39] on icon "button" at bounding box center [1049, 39] width 12 height 19
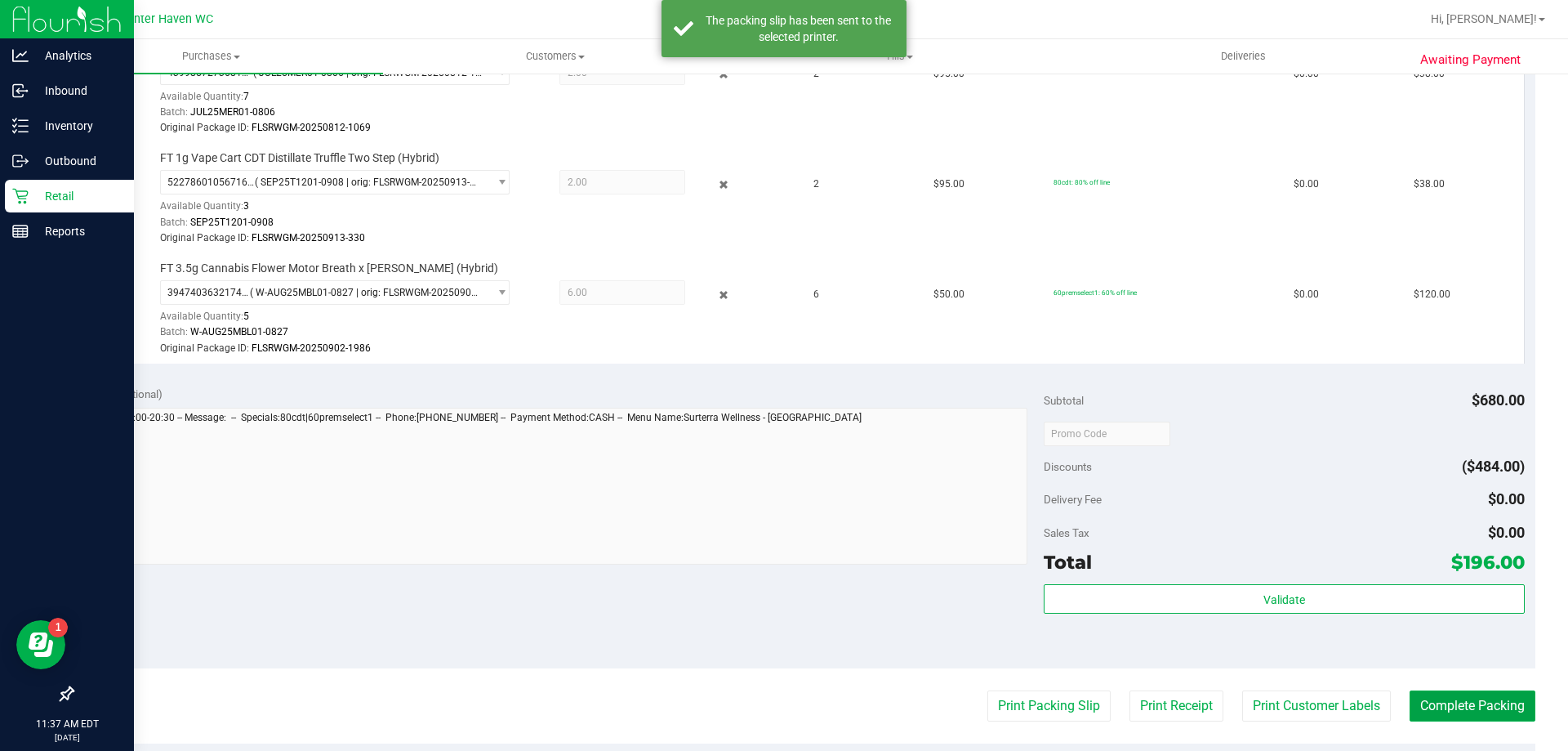
drag, startPoint x: 1431, startPoint y: 702, endPoint x: 1427, endPoint y: 674, distance: 28.3
click at [1431, 702] on button "Complete Packing" at bounding box center [1472, 706] width 126 height 31
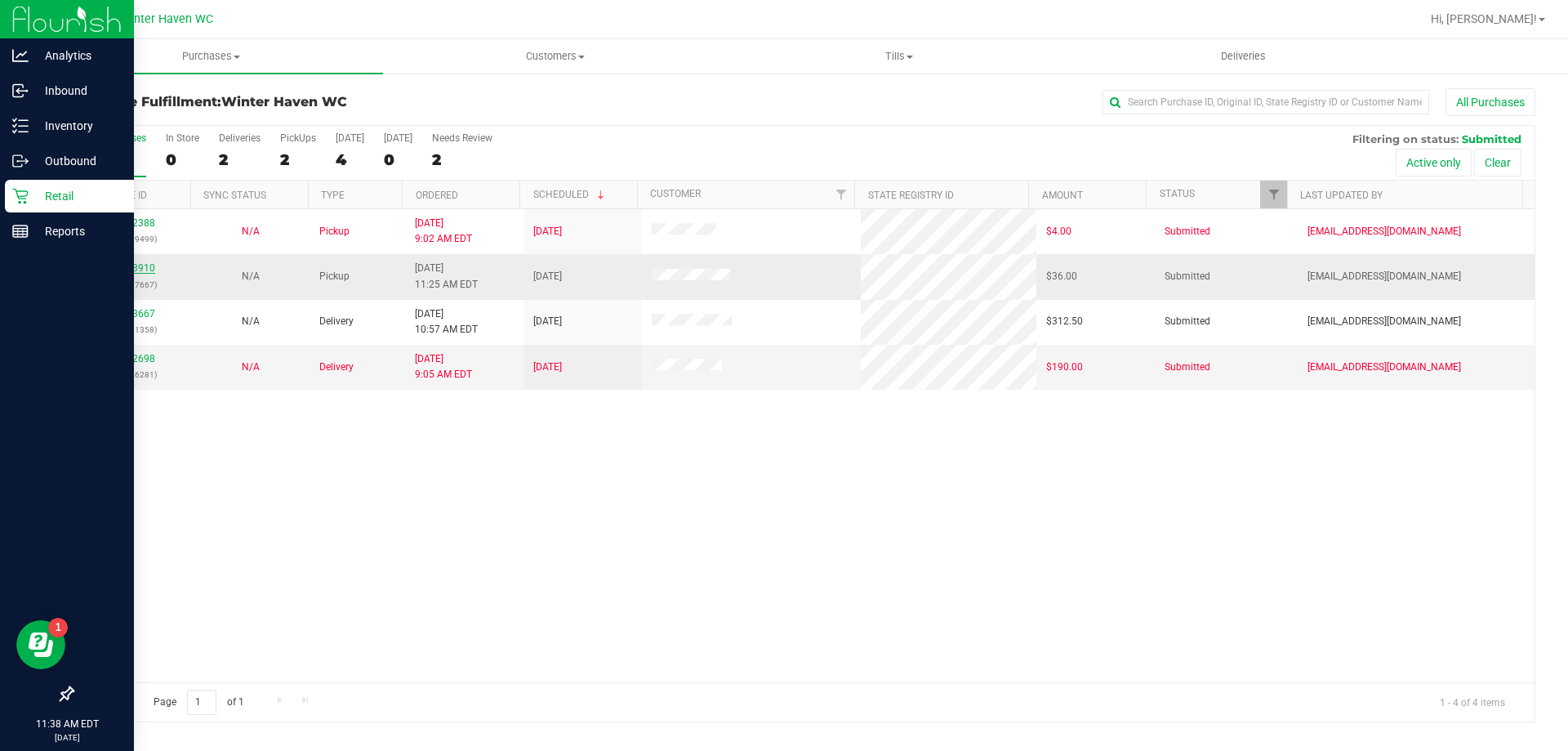
click at [149, 265] on link "12023910" at bounding box center [133, 268] width 46 height 12
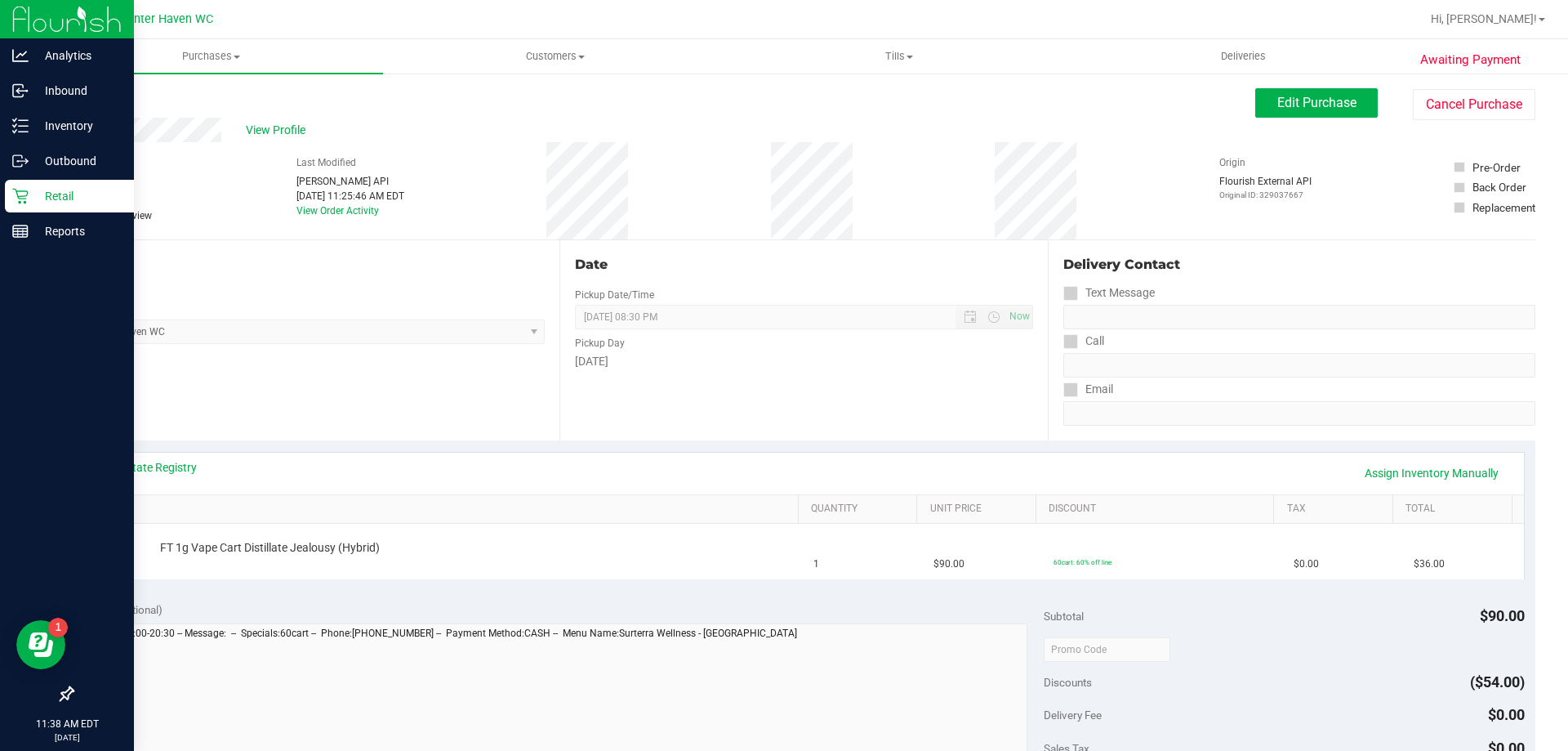
click at [73, 192] on p "Retail" at bounding box center [78, 196] width 98 height 19
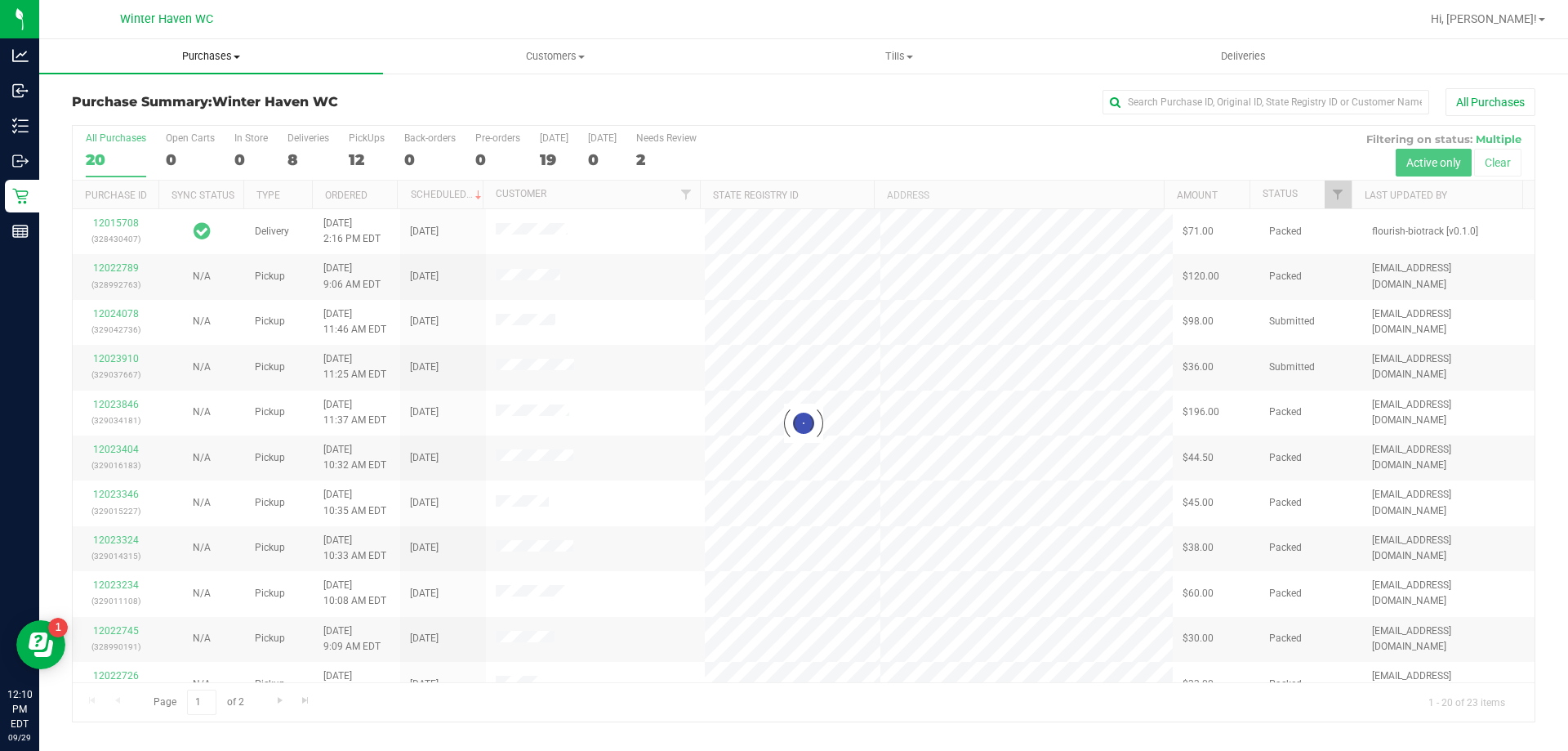
click at [201, 54] on span "Purchases" at bounding box center [212, 56] width 344 height 14
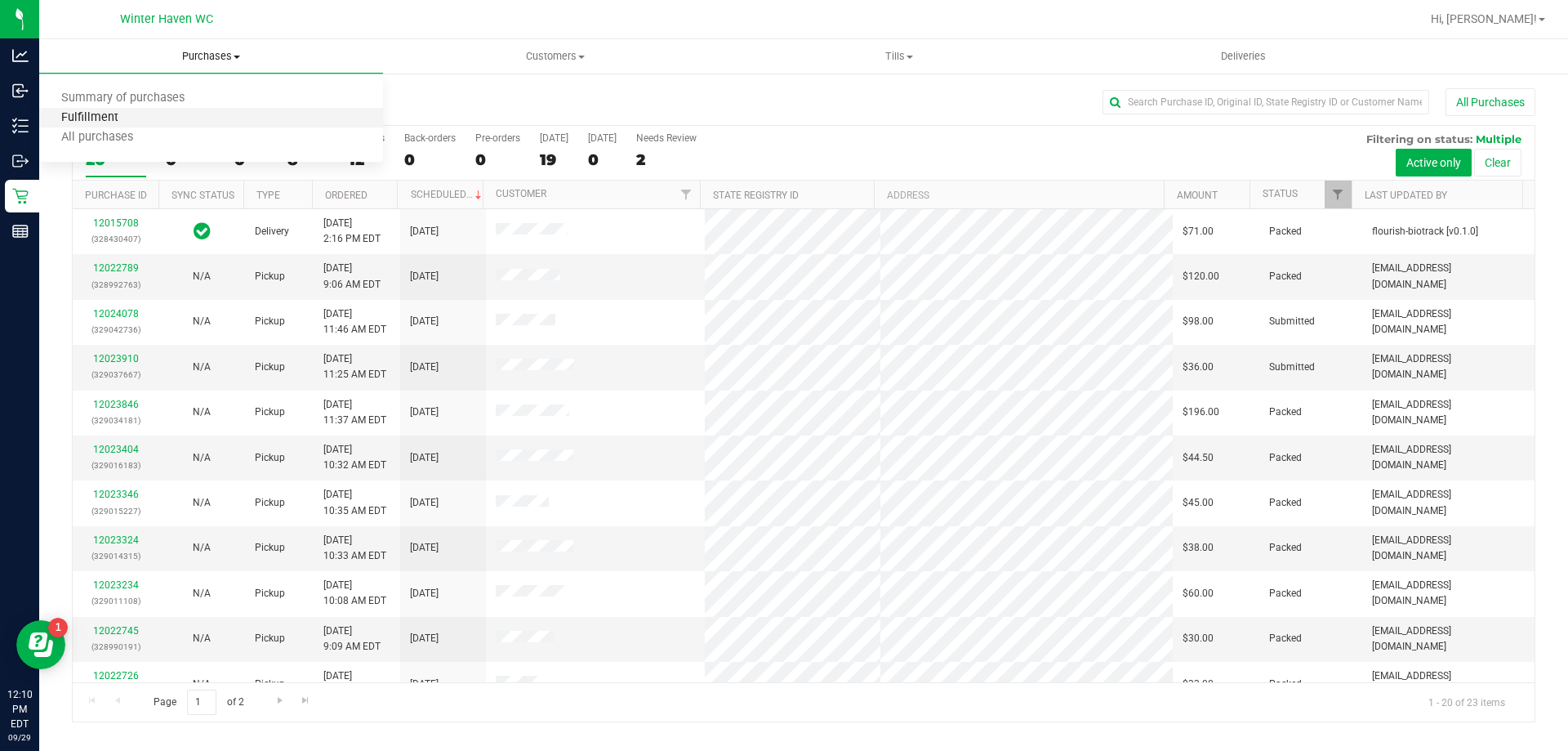
click at [115, 114] on span "Fulfillment" at bounding box center [89, 118] width 101 height 13
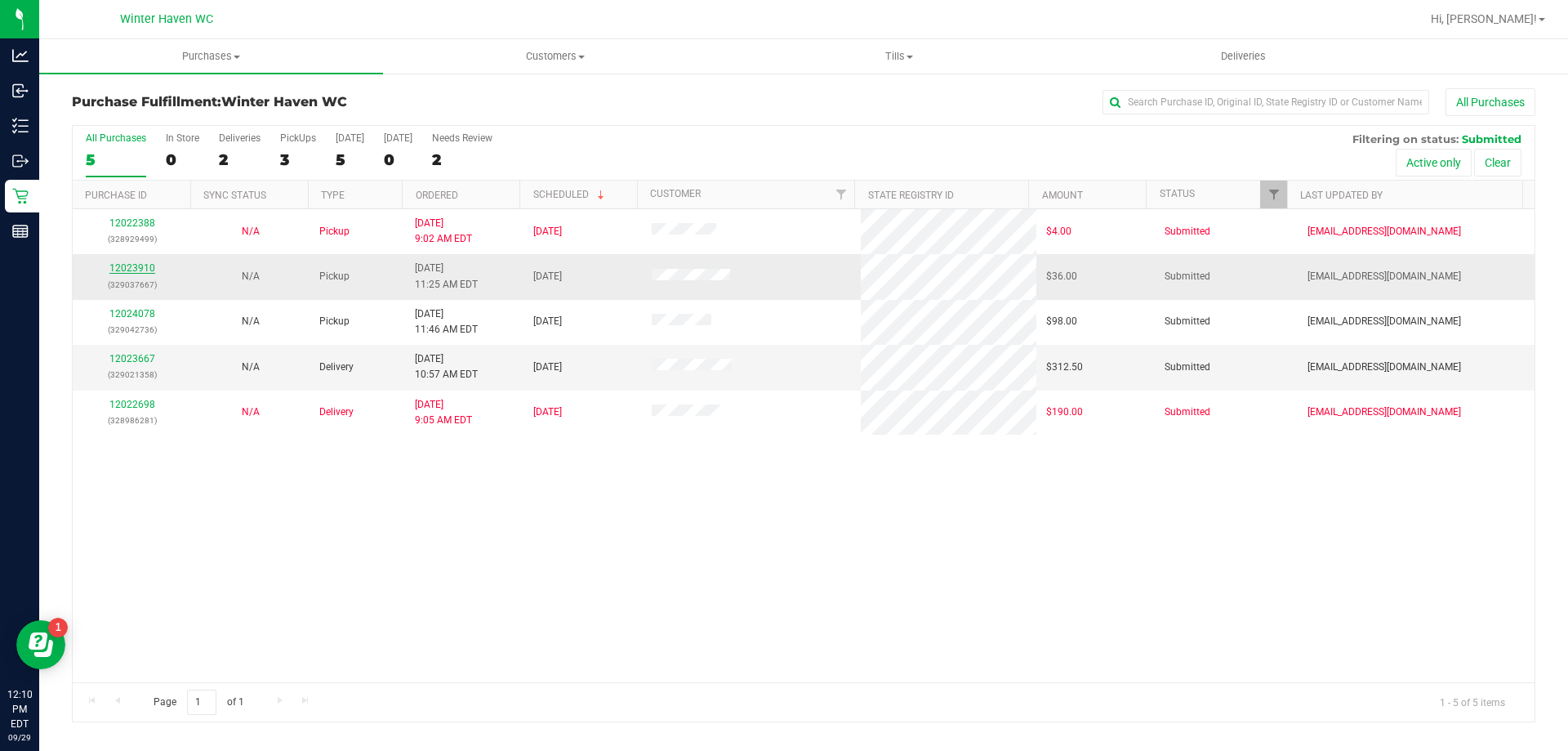
click at [137, 268] on link "12023910" at bounding box center [133, 268] width 46 height 12
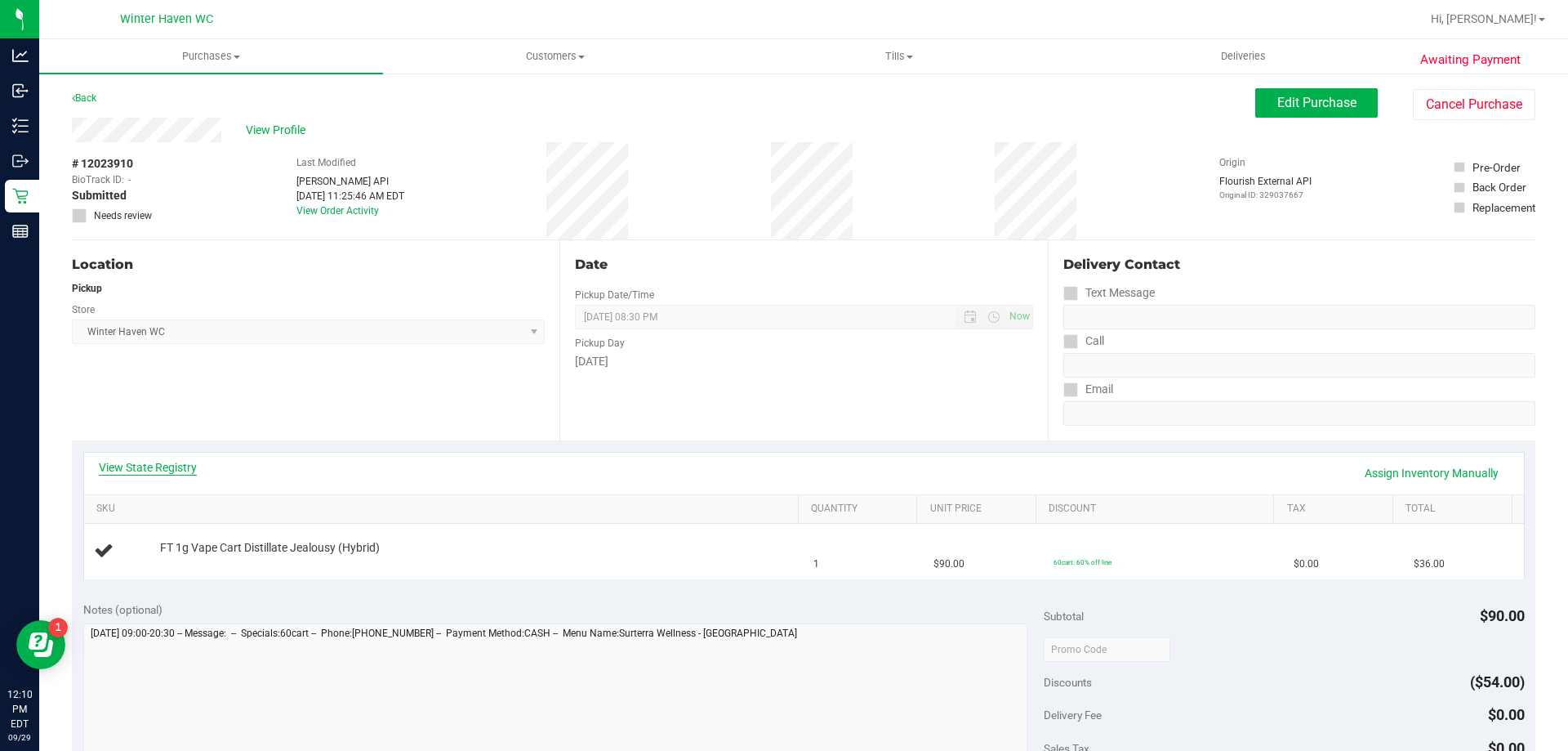
click at [157, 469] on link "View State Registry" at bounding box center [148, 466] width 98 height 16
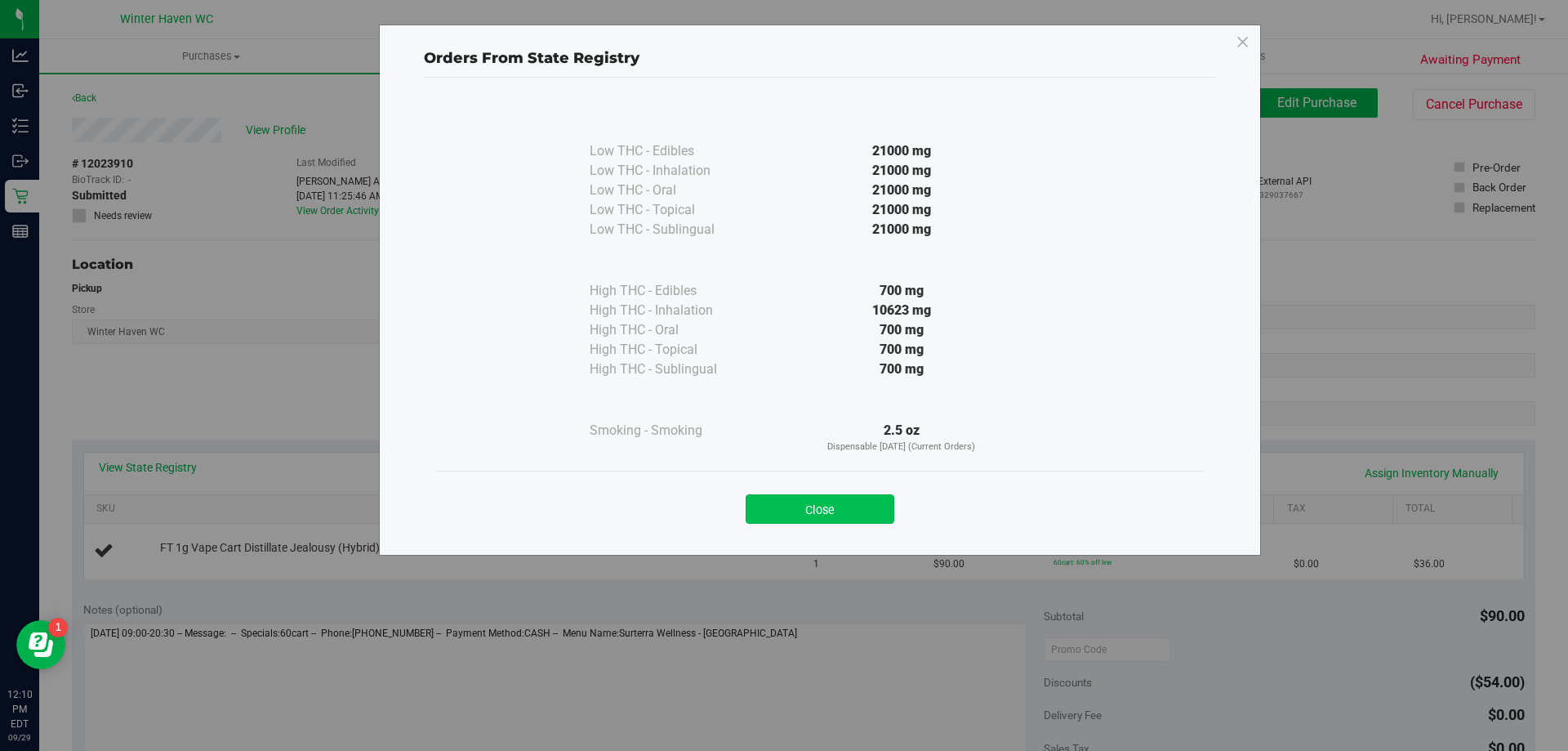
click at [767, 503] on button "Close" at bounding box center [820, 509] width 149 height 30
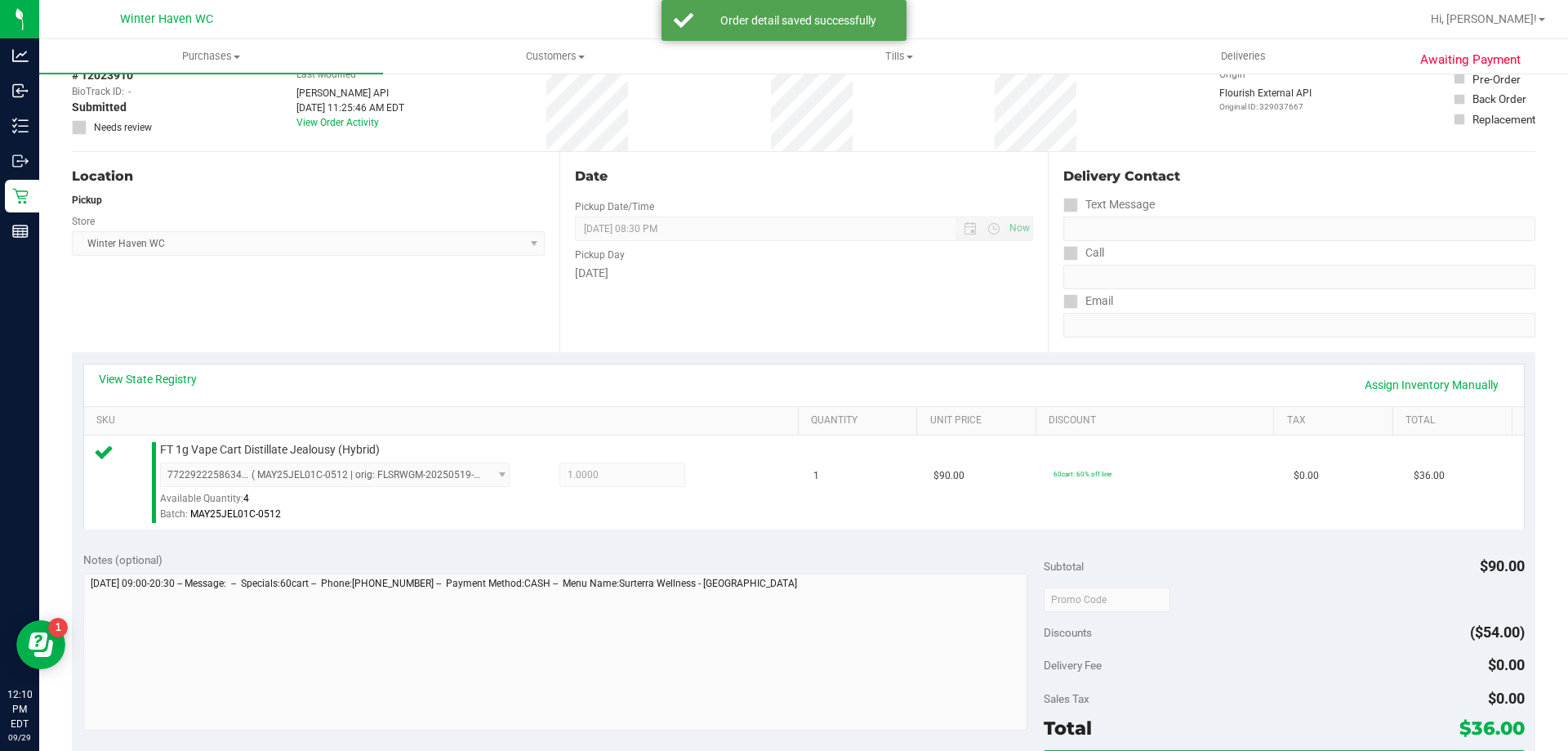
scroll to position [163, 0]
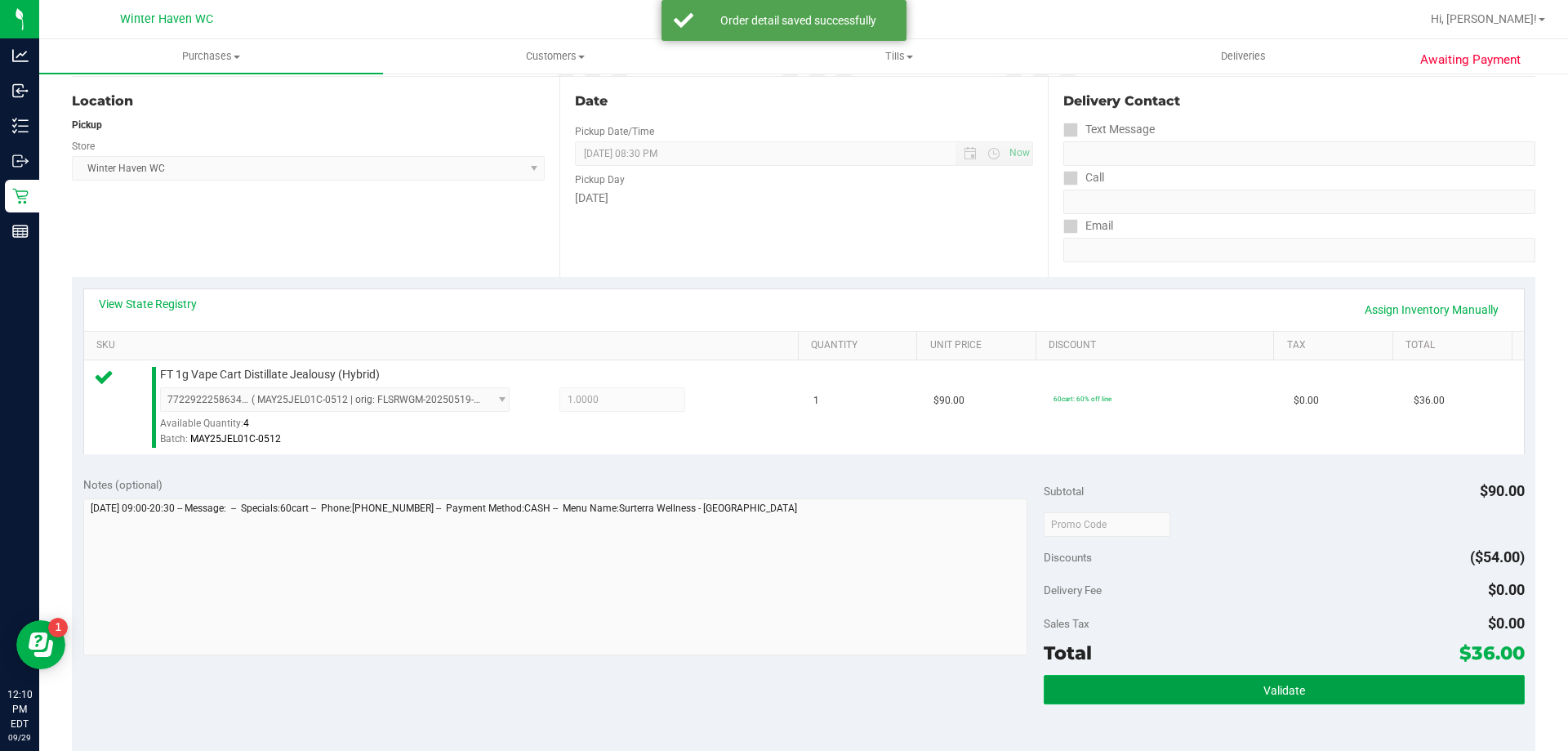
click at [1263, 688] on span "Validate" at bounding box center [1283, 690] width 41 height 13
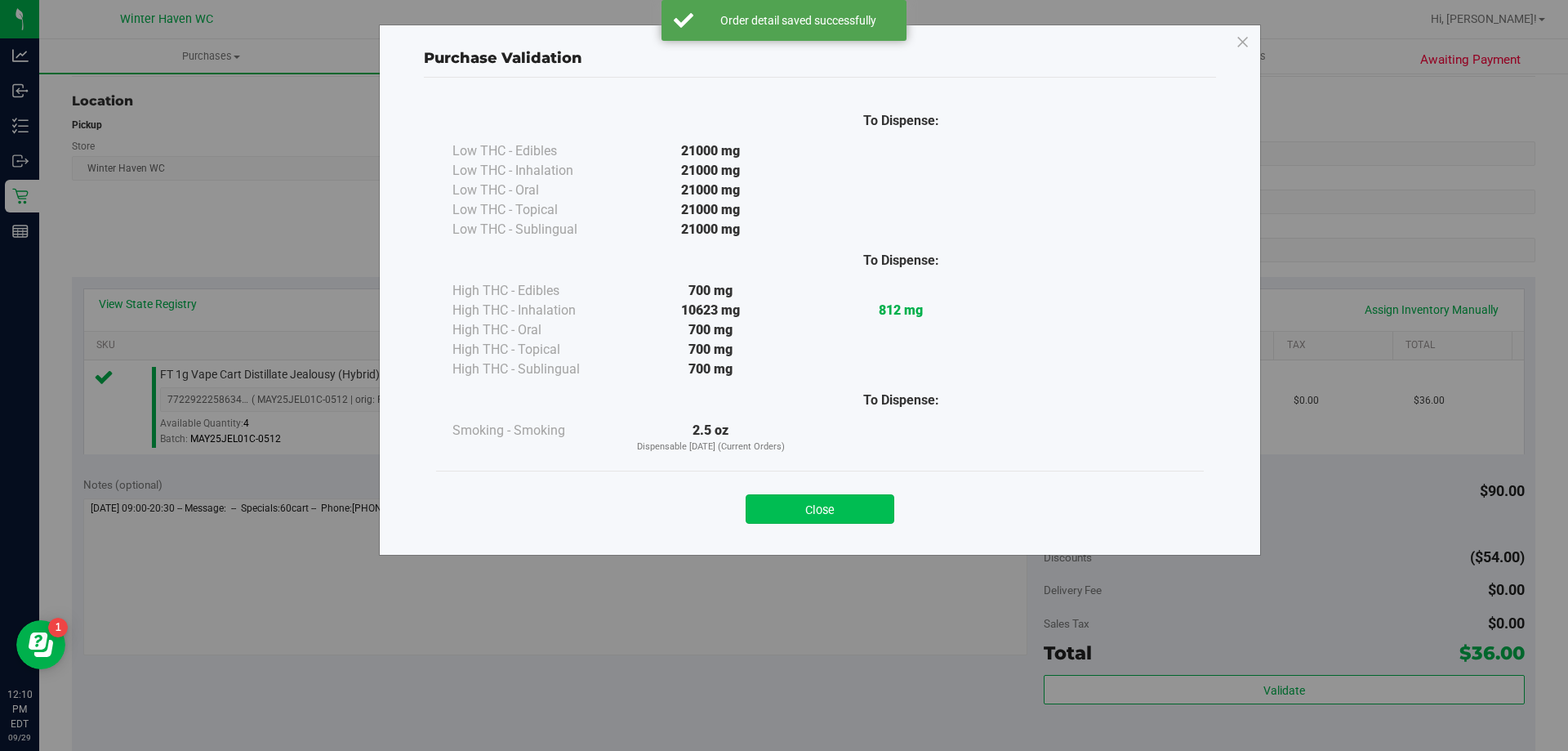
click at [881, 507] on button "Close" at bounding box center [820, 509] width 149 height 30
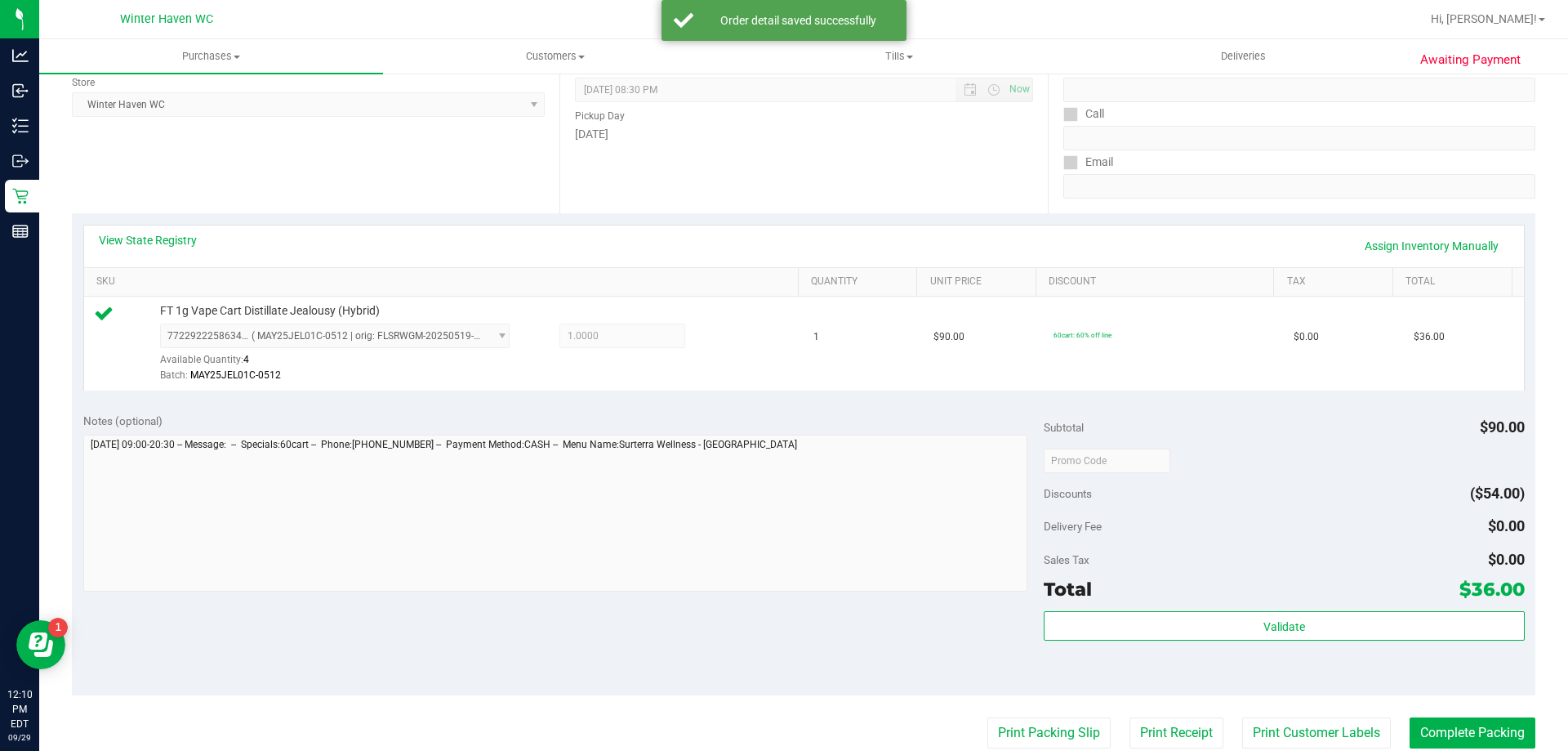
scroll to position [409, 0]
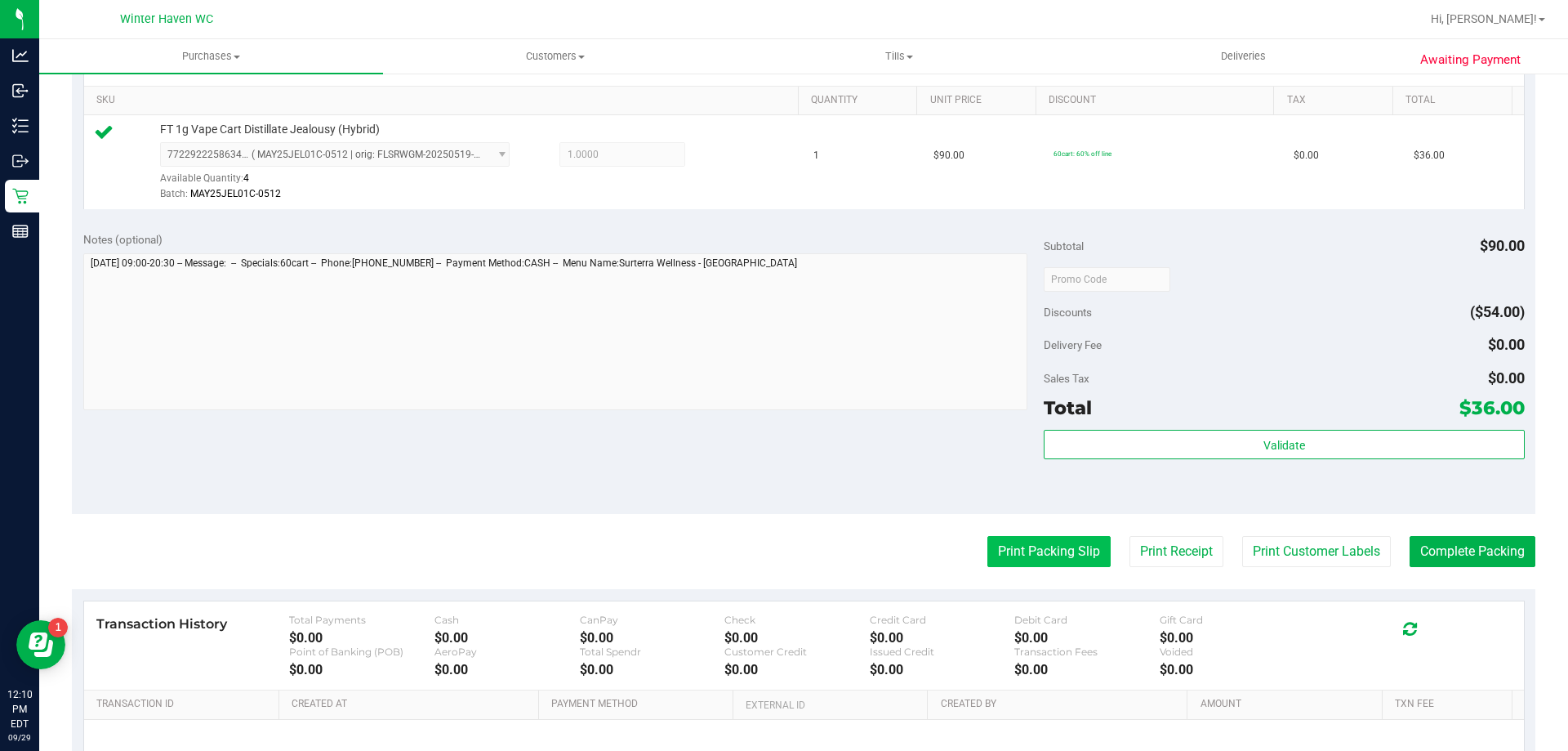
click at [1014, 545] on button "Print Packing Slip" at bounding box center [1049, 551] width 123 height 31
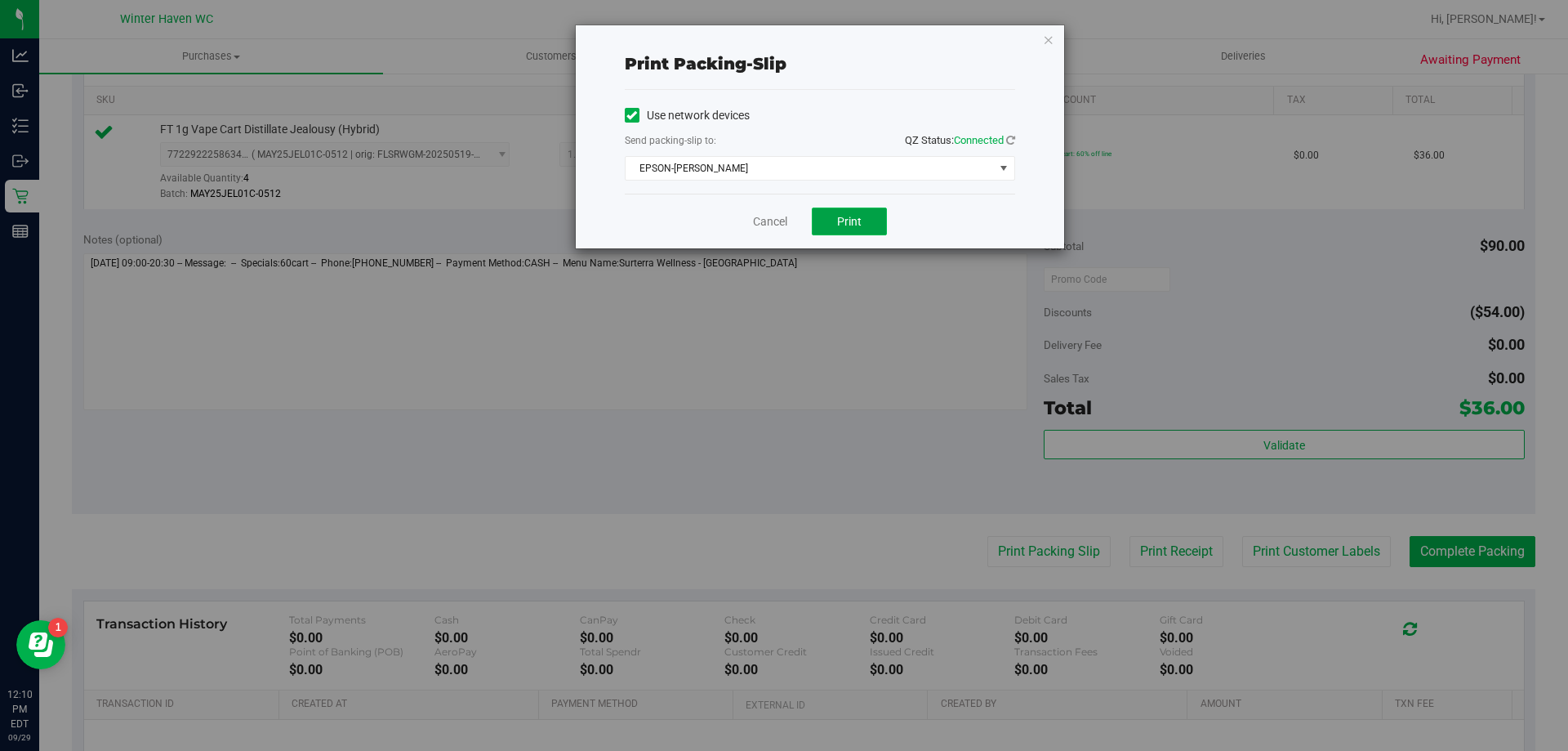
click at [865, 224] on button "Print" at bounding box center [849, 221] width 75 height 28
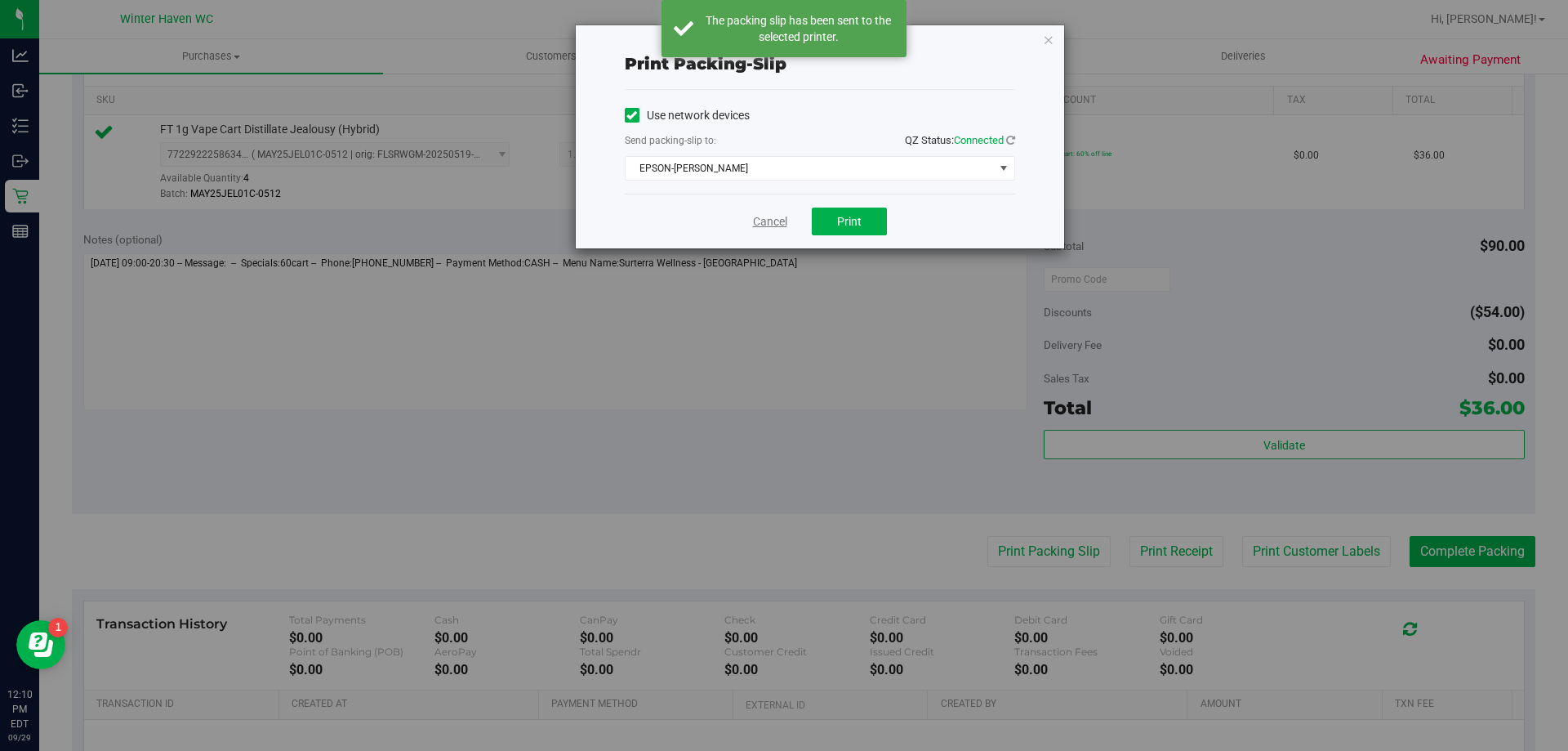
click at [767, 224] on link "Cancel" at bounding box center [770, 222] width 35 height 17
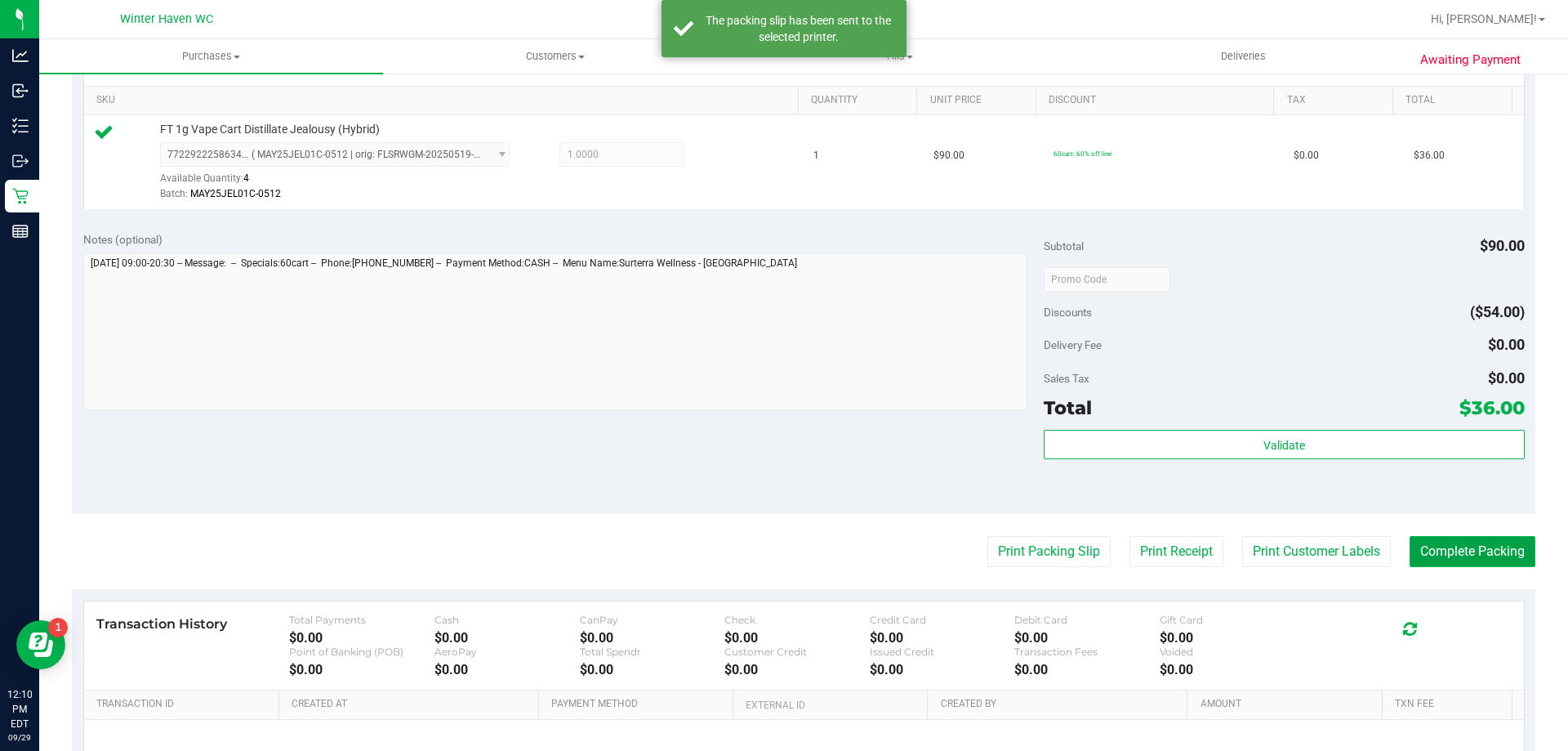
click at [1443, 560] on button "Complete Packing" at bounding box center [1472, 551] width 126 height 31
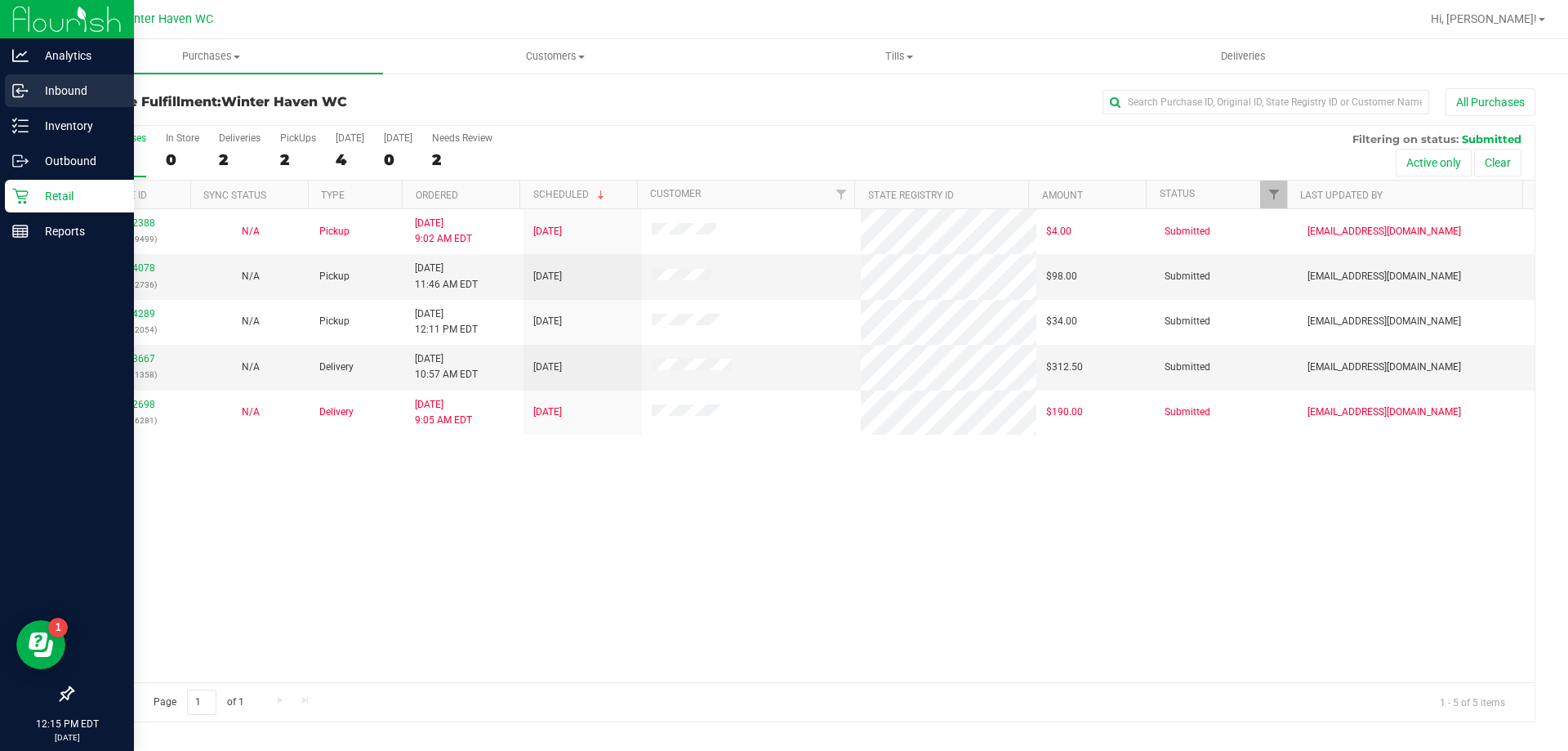
click at [45, 78] on div "Inbound" at bounding box center [69, 90] width 129 height 33
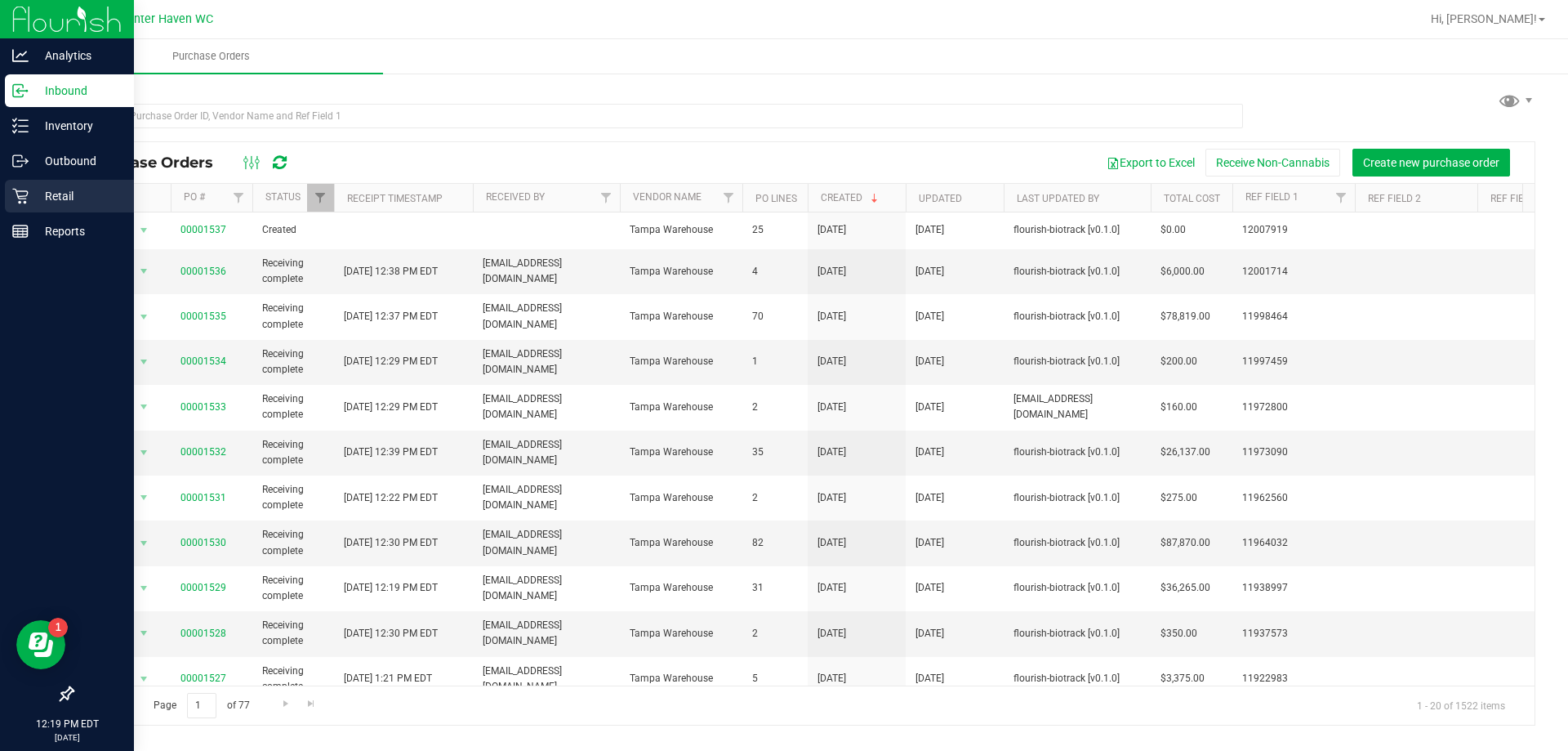
click at [27, 192] on icon at bounding box center [20, 195] width 16 height 16
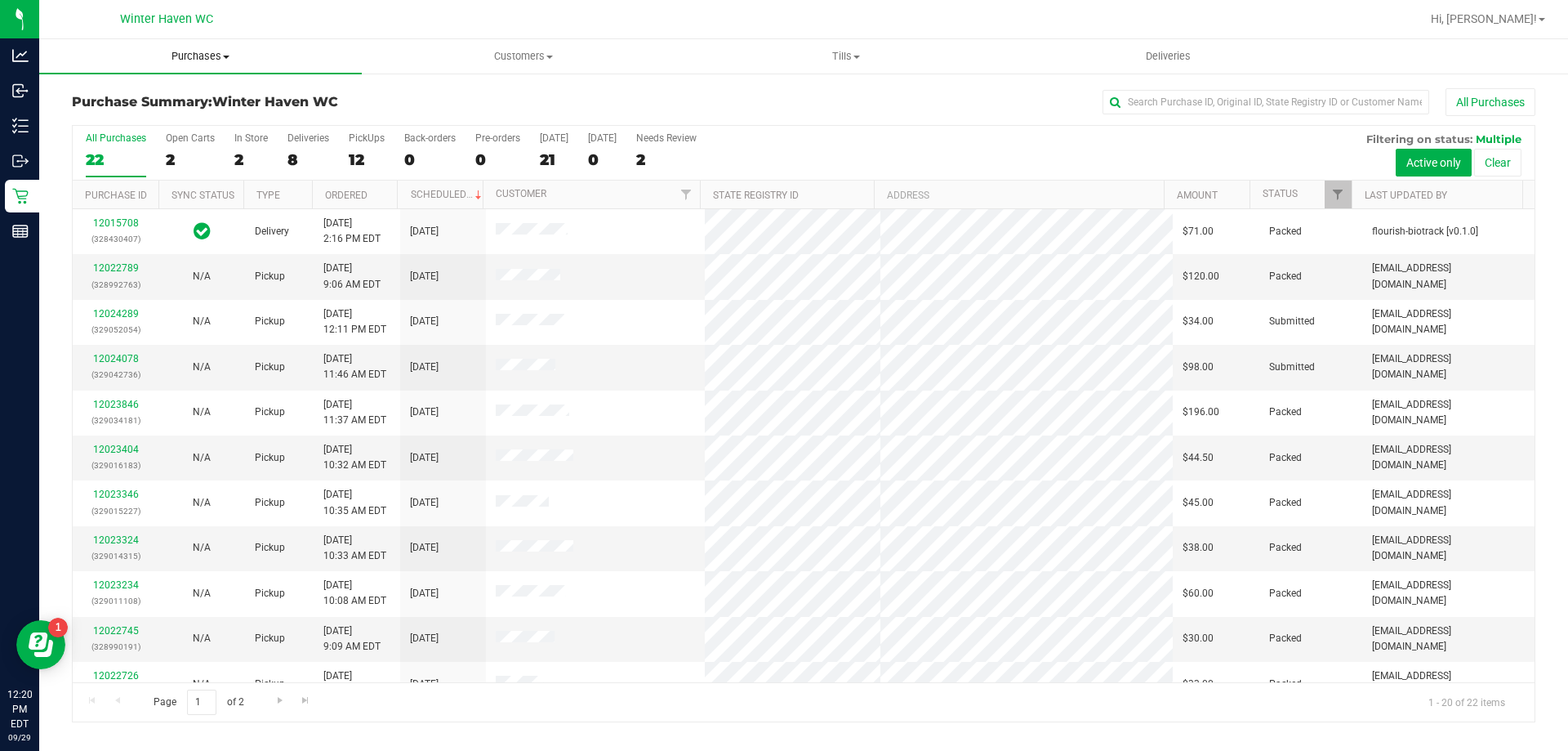
click at [219, 50] on span "Purchases" at bounding box center [201, 56] width 323 height 14
click at [168, 122] on li "Fulfillment" at bounding box center [201, 118] width 323 height 19
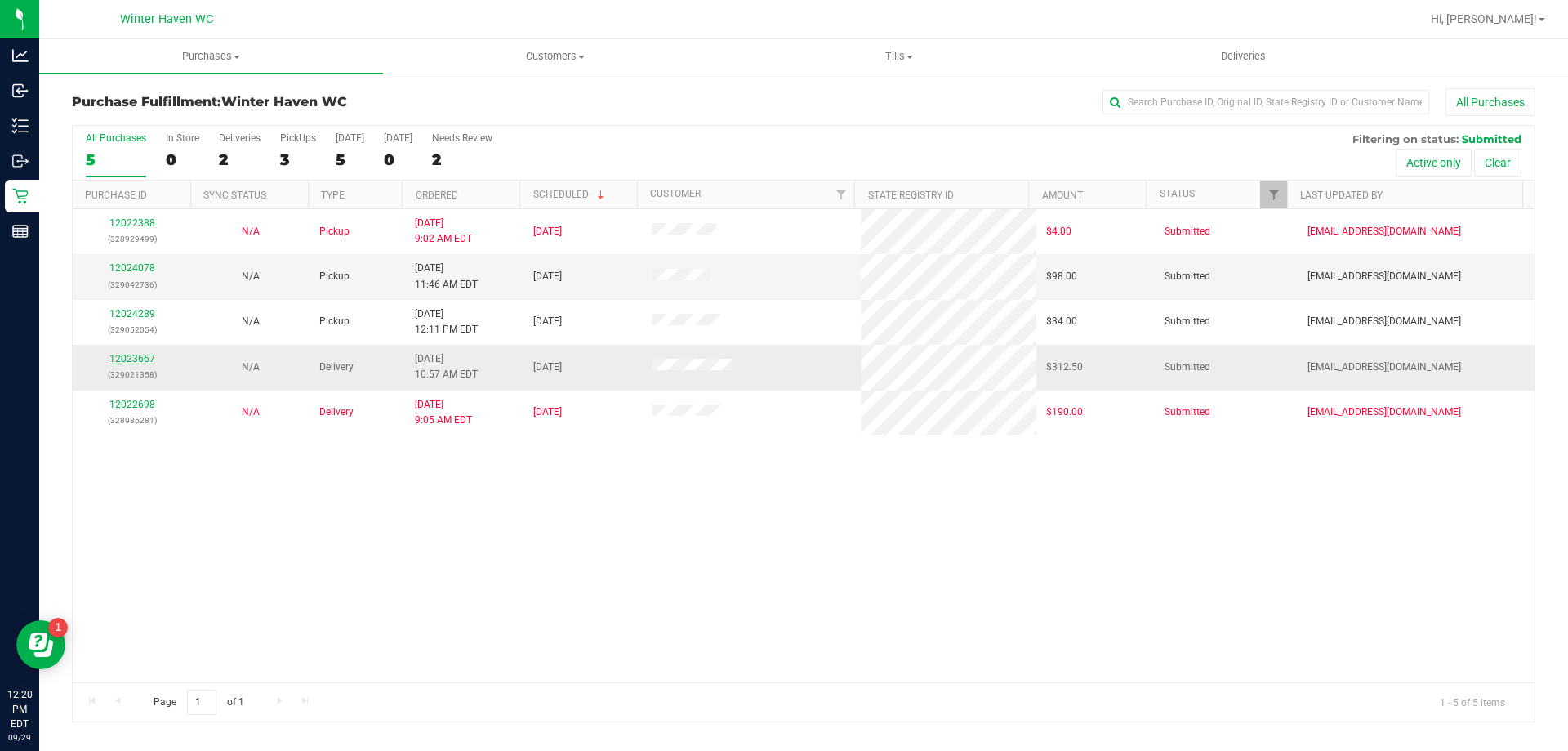
click at [137, 357] on link "12023667" at bounding box center [133, 359] width 46 height 12
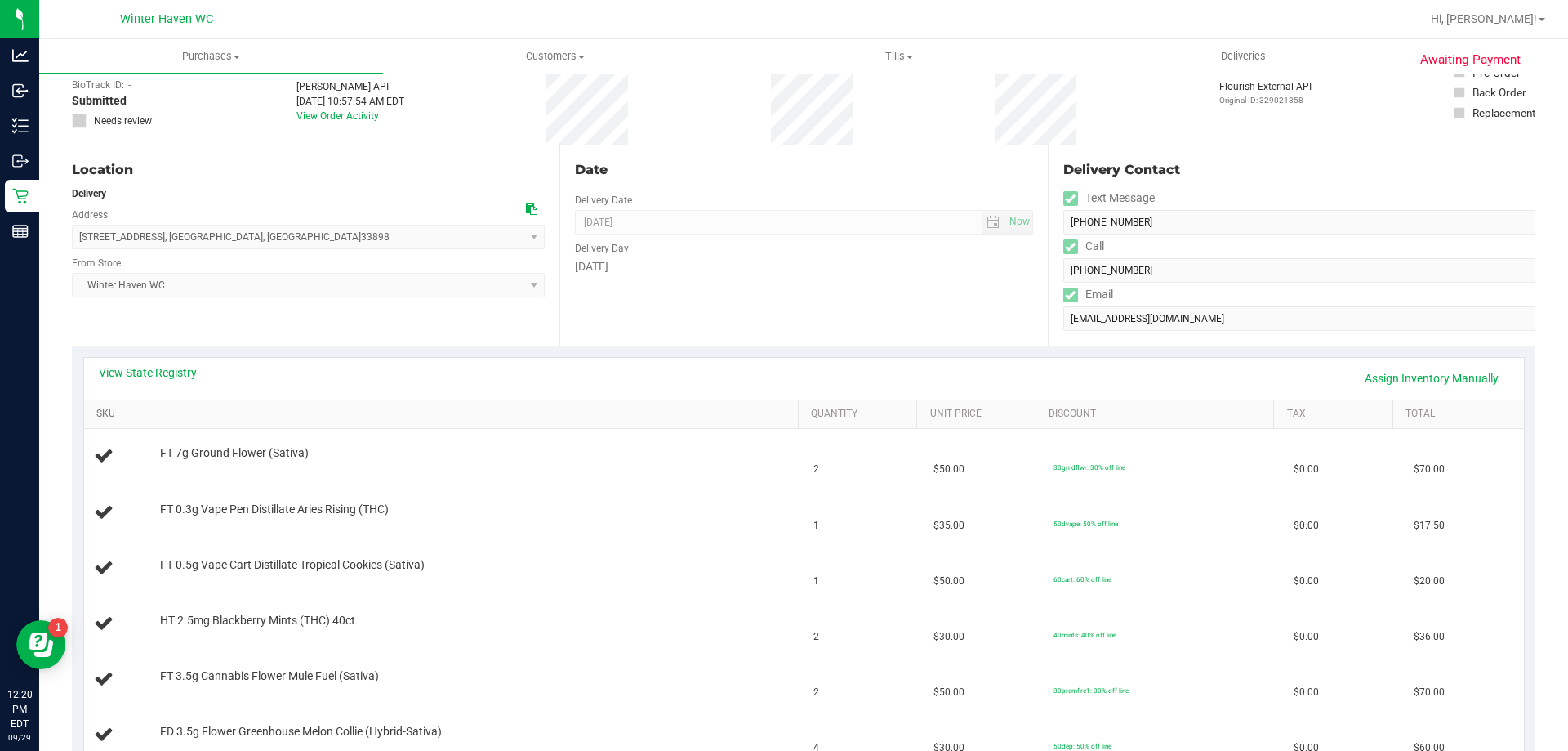
scroll to position [82, 0]
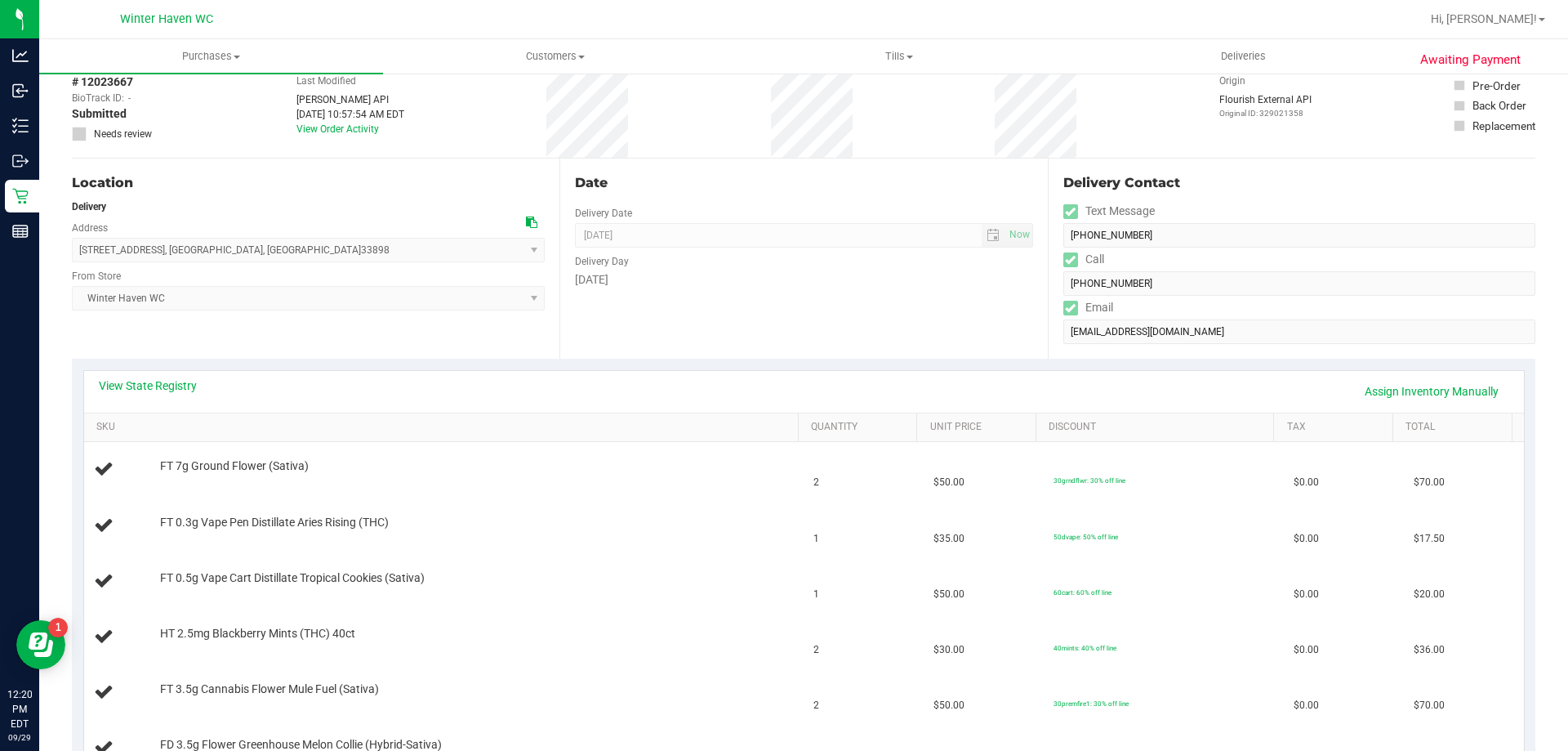
click at [198, 382] on div "View State Registry Assign Inventory Manually" at bounding box center [804, 390] width 1410 height 28
click at [191, 384] on link "View State Registry" at bounding box center [148, 385] width 98 height 16
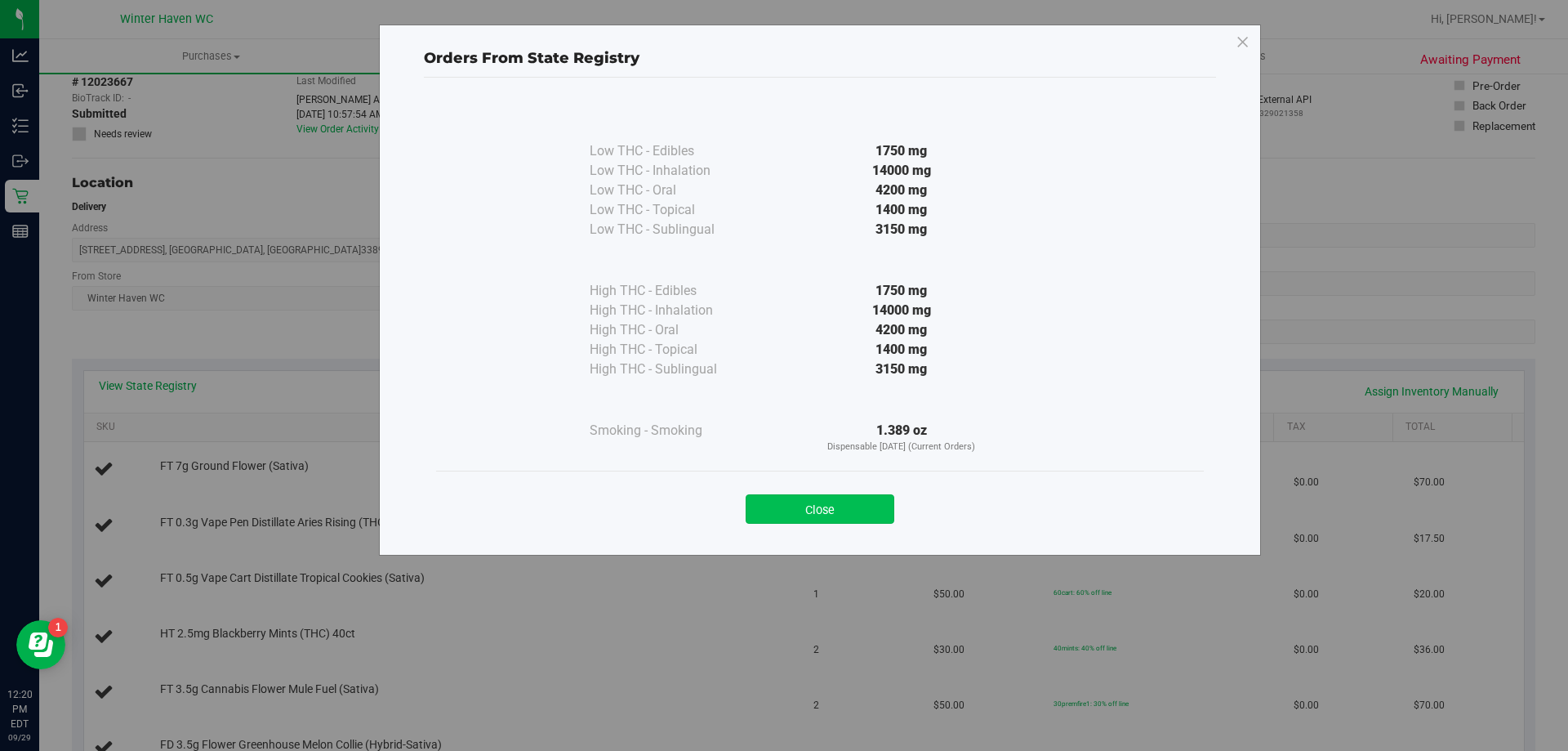
click at [844, 504] on button "Close" at bounding box center [820, 509] width 149 height 30
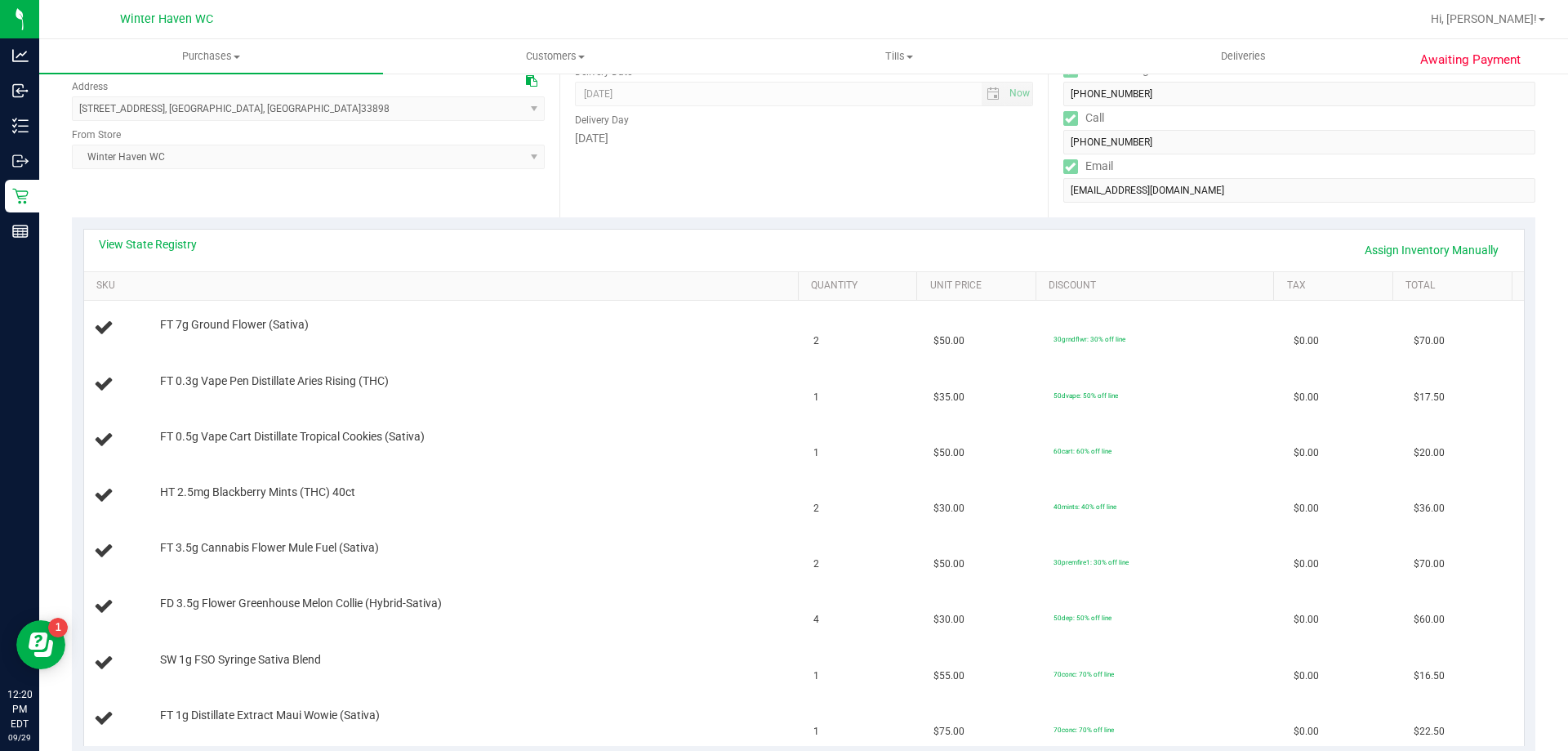
scroll to position [245, 0]
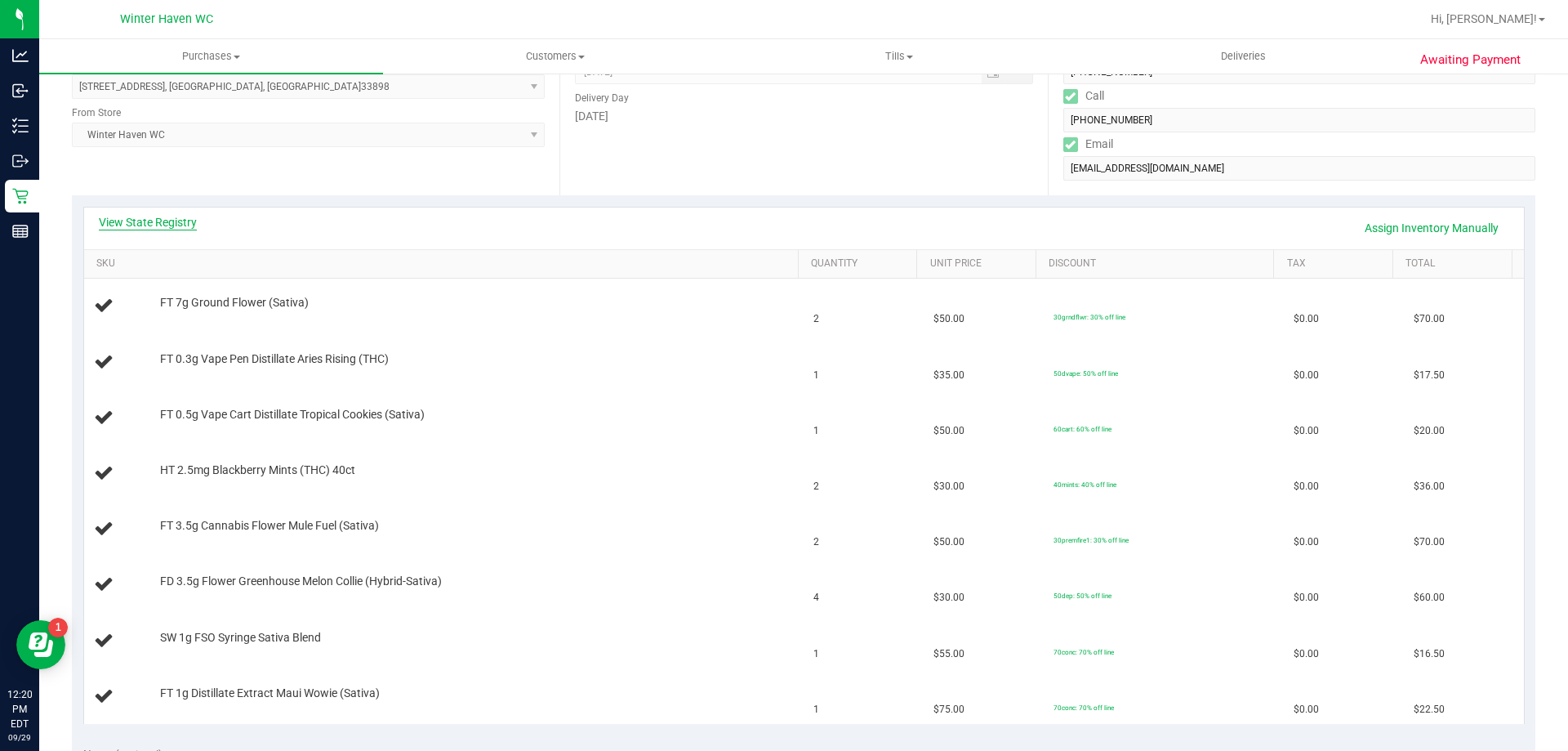
click at [181, 220] on link "View State Registry" at bounding box center [148, 222] width 98 height 16
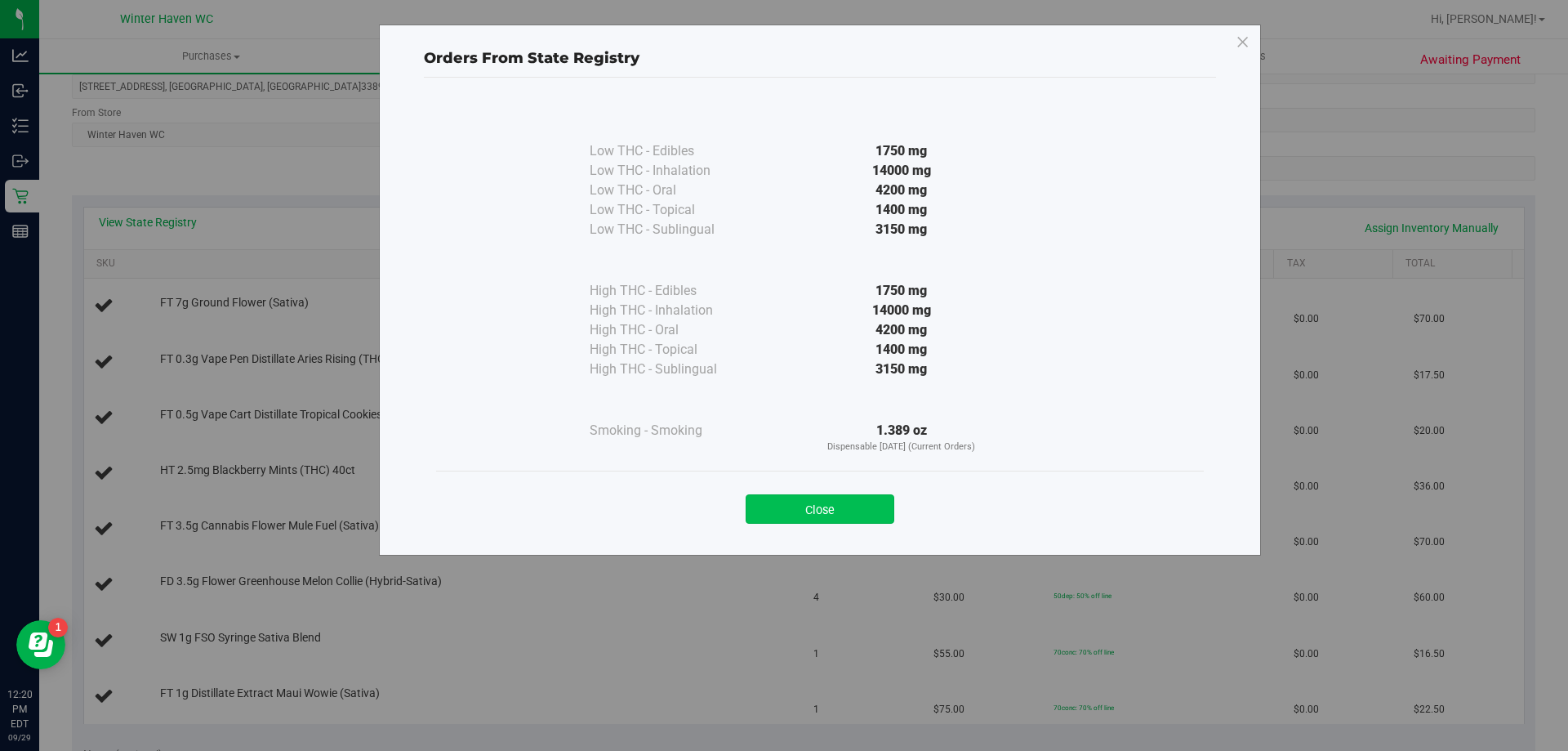
click at [833, 503] on button "Close" at bounding box center [820, 509] width 149 height 30
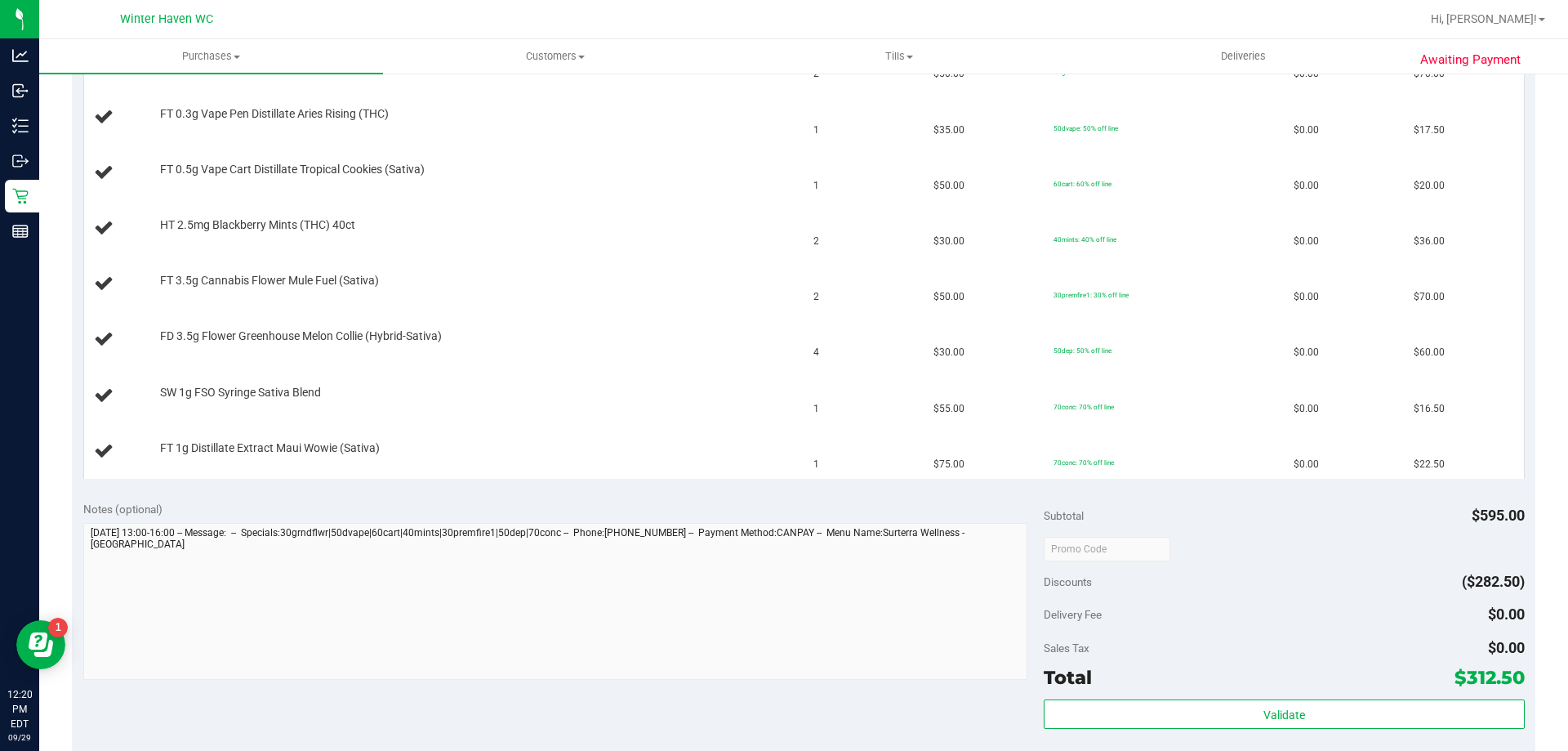
scroll to position [654, 0]
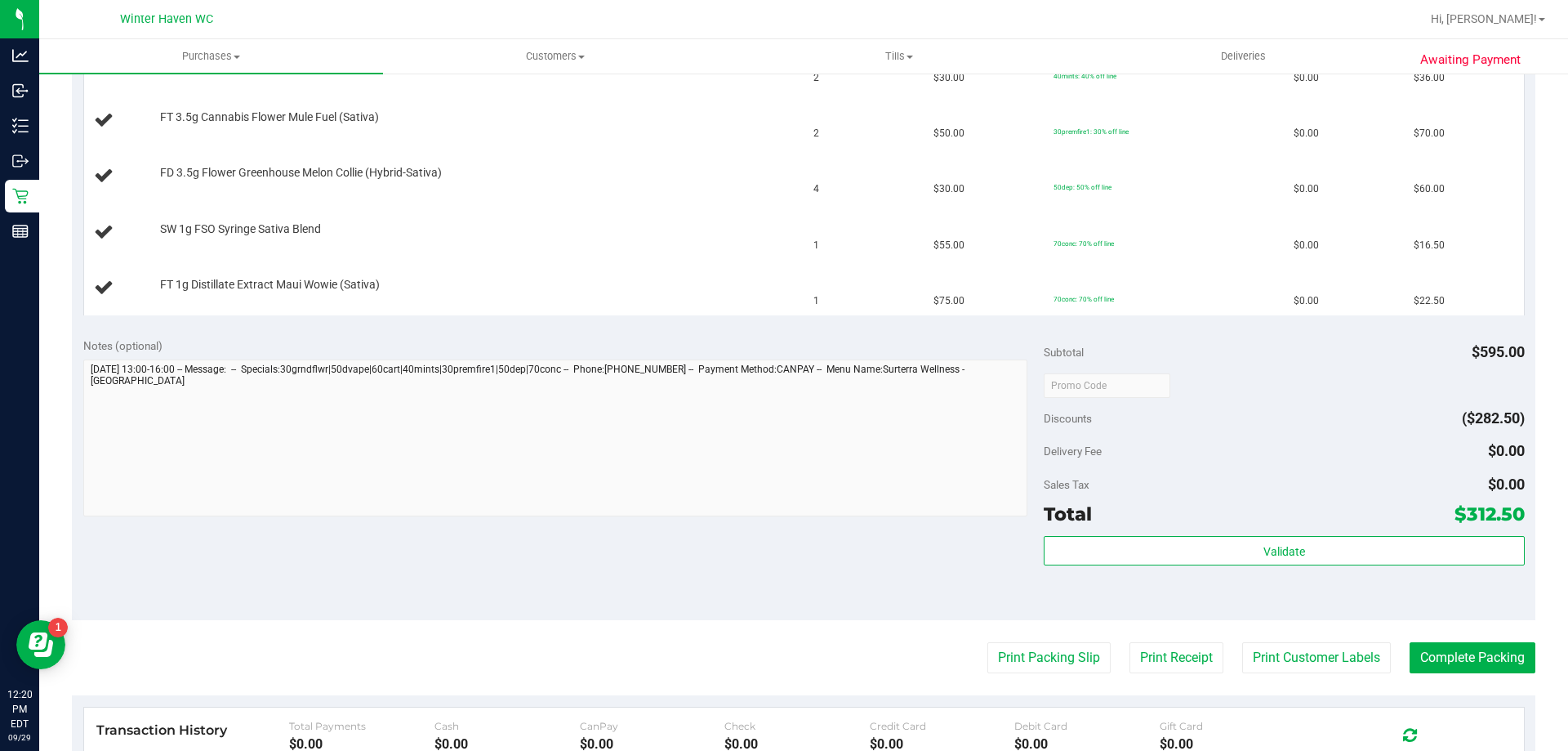
click at [1044, 677] on purchase-details "Back Edit Purchase Cancel Purchase View Profile # 12023667 BioTrack ID: - Submi…" at bounding box center [804, 217] width 1463 height 1565
click at [1050, 653] on button "Print Packing Slip" at bounding box center [1049, 658] width 123 height 31
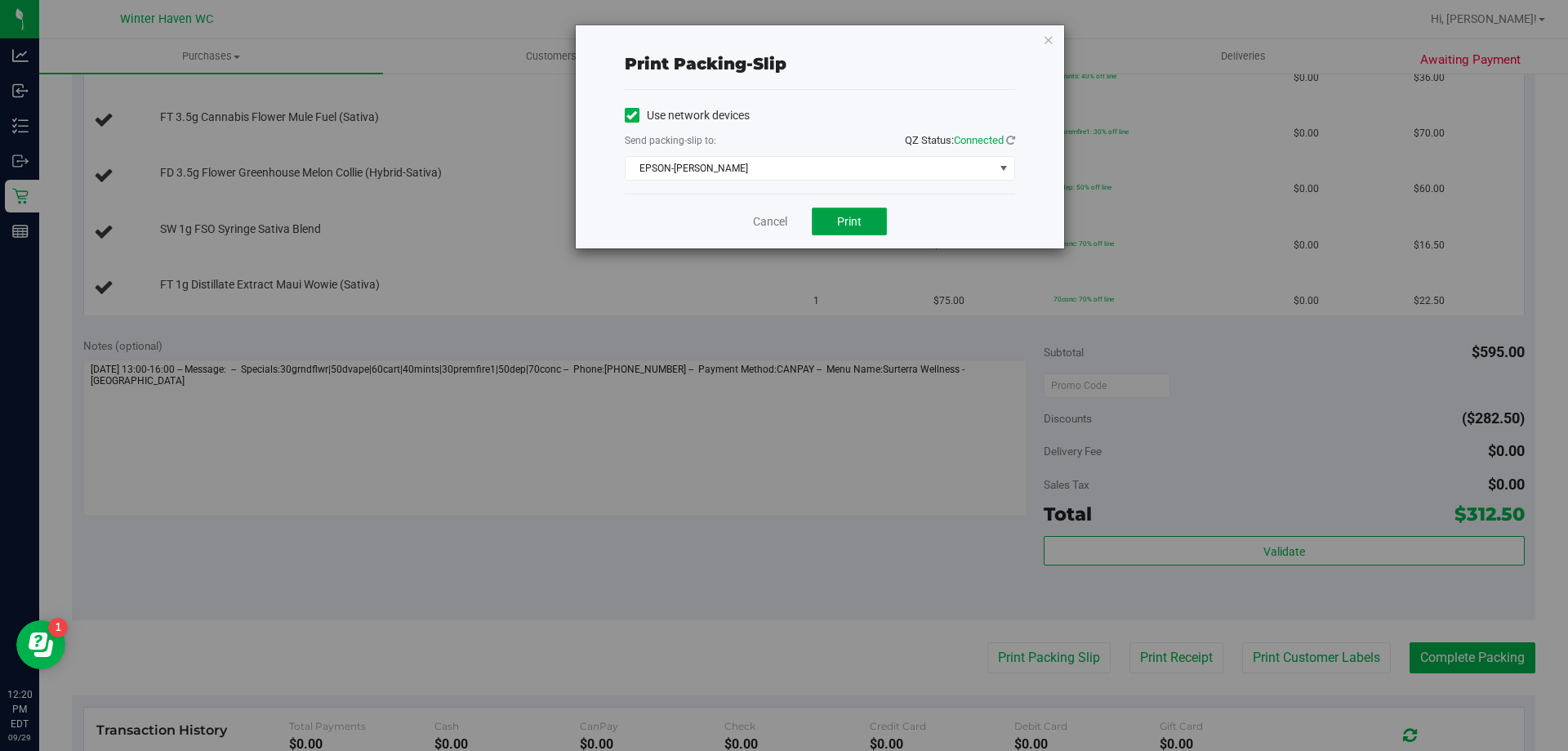
click at [841, 227] on span "Print" at bounding box center [849, 221] width 24 height 13
click at [767, 221] on link "Cancel" at bounding box center [770, 222] width 35 height 17
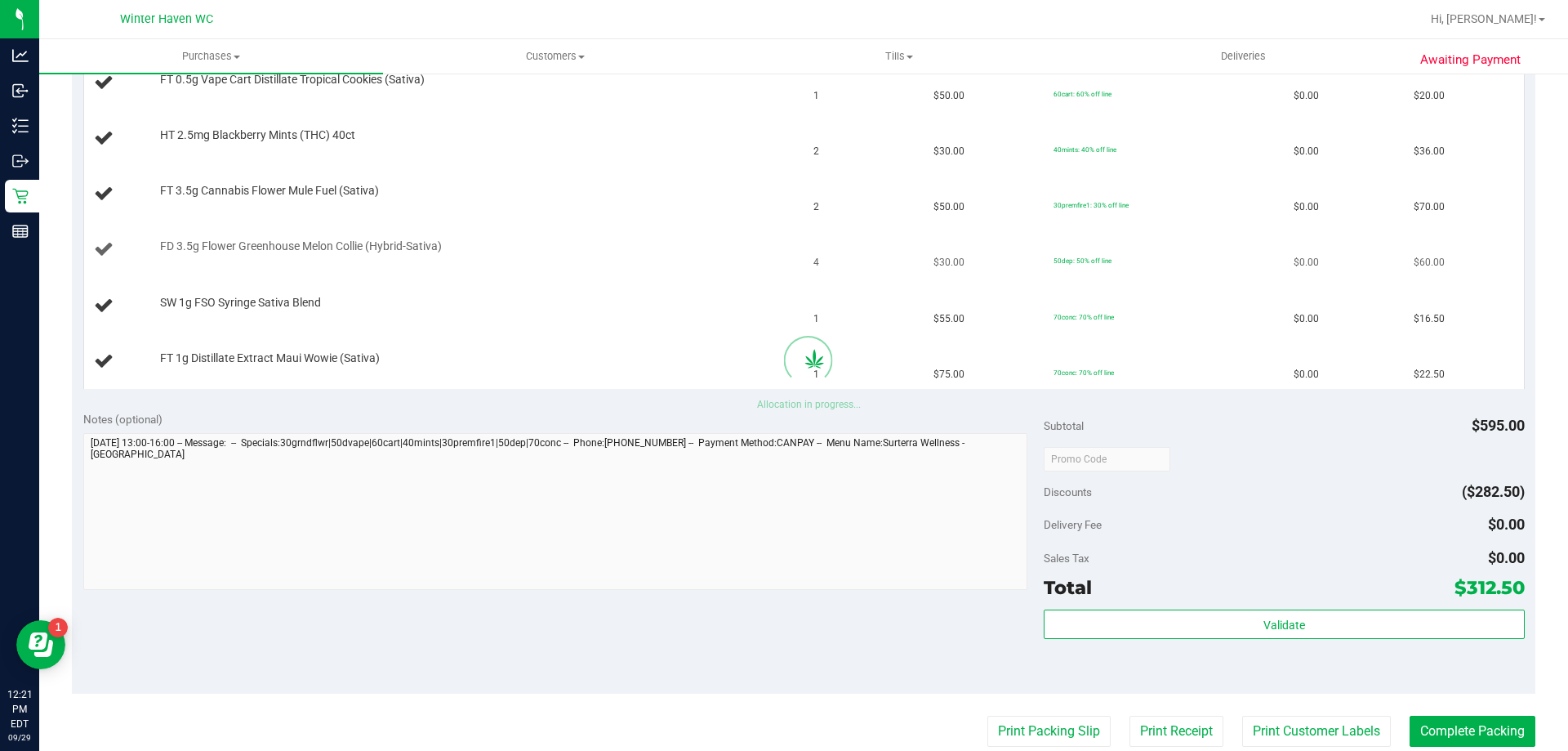
scroll to position [409, 0]
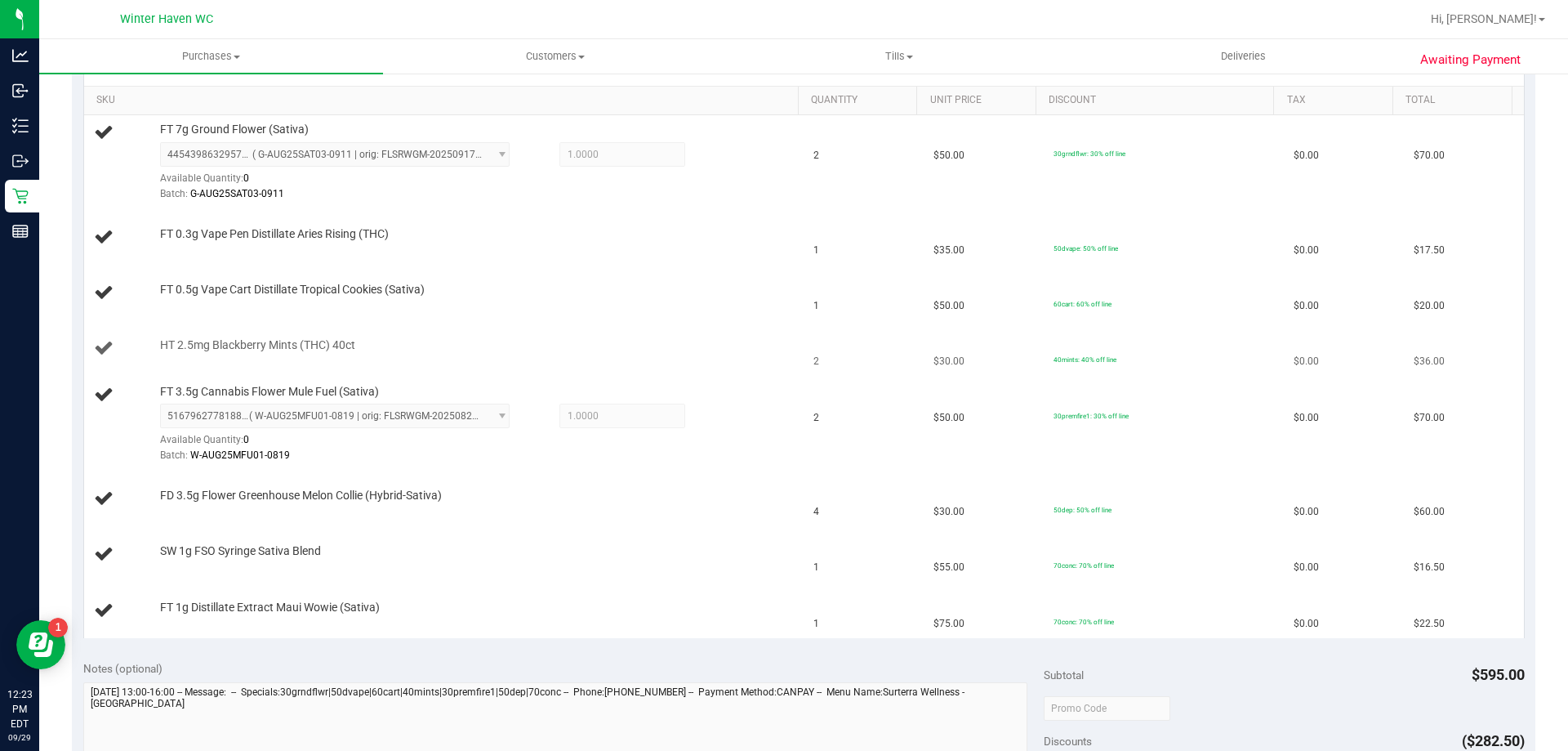
click at [535, 344] on div "HT 2.5mg Blackberry Mints (THC) 40ct" at bounding box center [471, 345] width 638 height 16
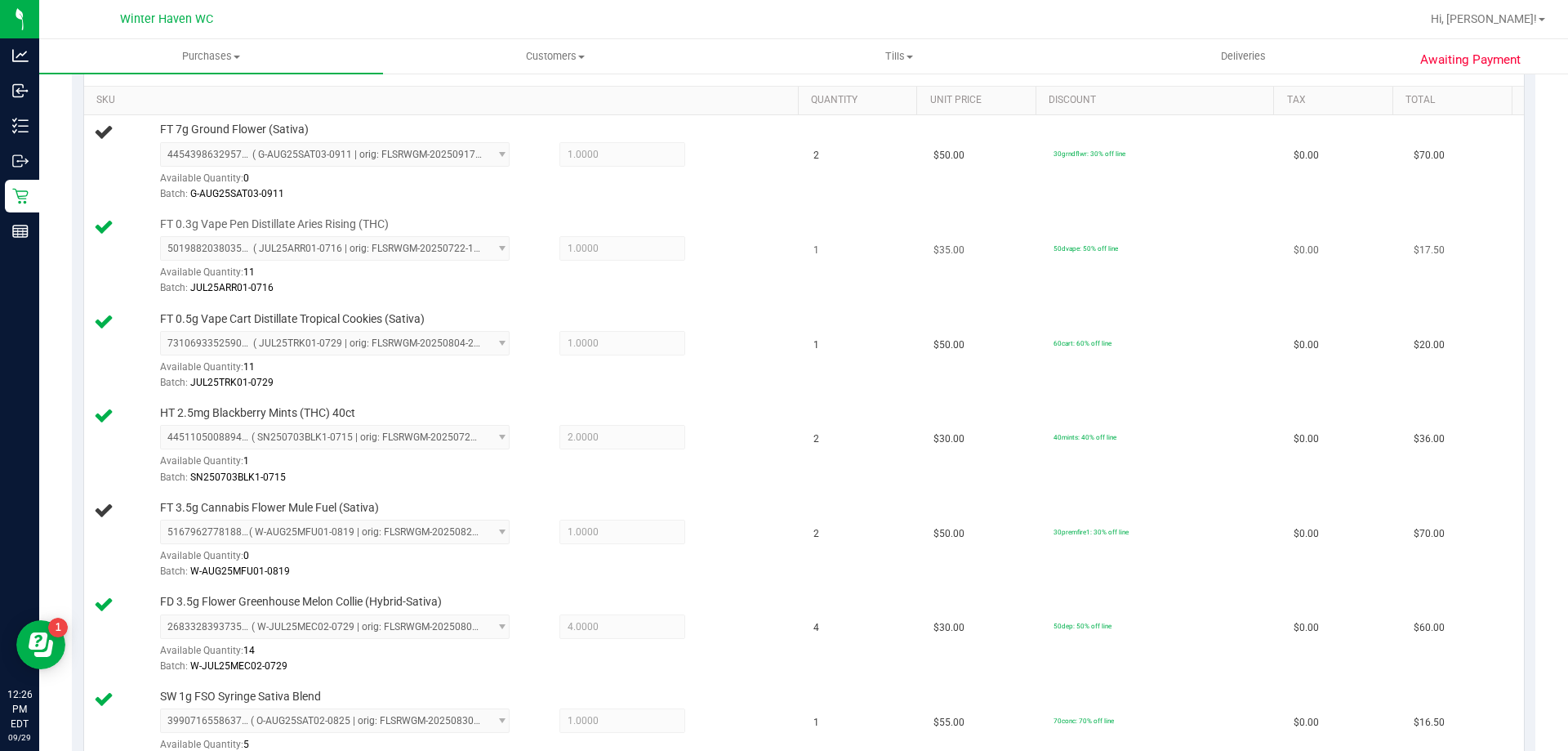
click at [312, 275] on div "Available Quantity: 11" at bounding box center [343, 276] width 367 height 32
click at [442, 490] on td "HT 2.5mg Blackberry Mints (THC) 40ct 4451105008894813 ( SN250703BLK1-0715 | ori…" at bounding box center [443, 446] width 720 height 95
click at [459, 476] on div "Batch: SN250703BLK1-0715" at bounding box center [475, 477] width 631 height 15
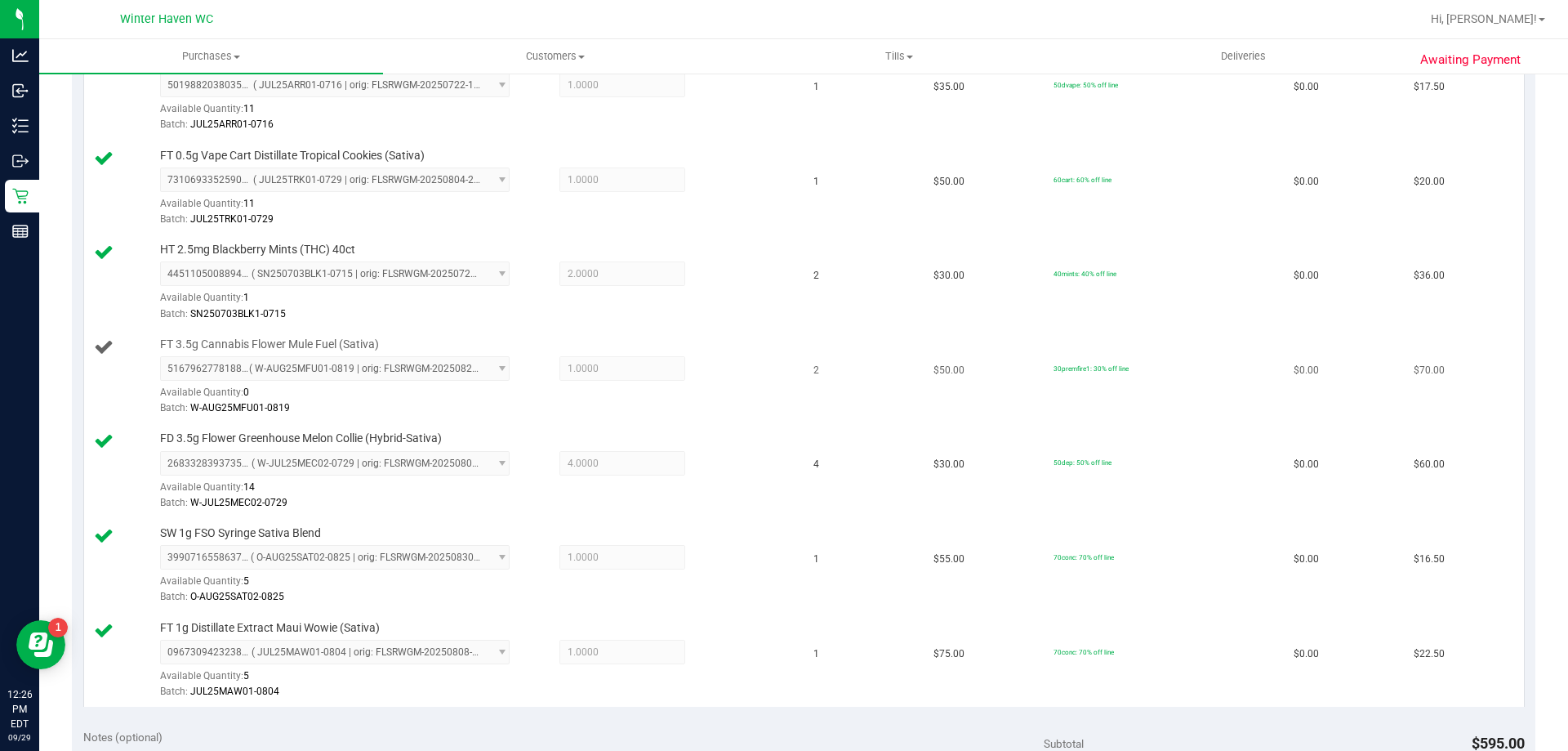
click at [610, 414] on div "Batch: W-AUG25MFU01-0819" at bounding box center [475, 408] width 631 height 15
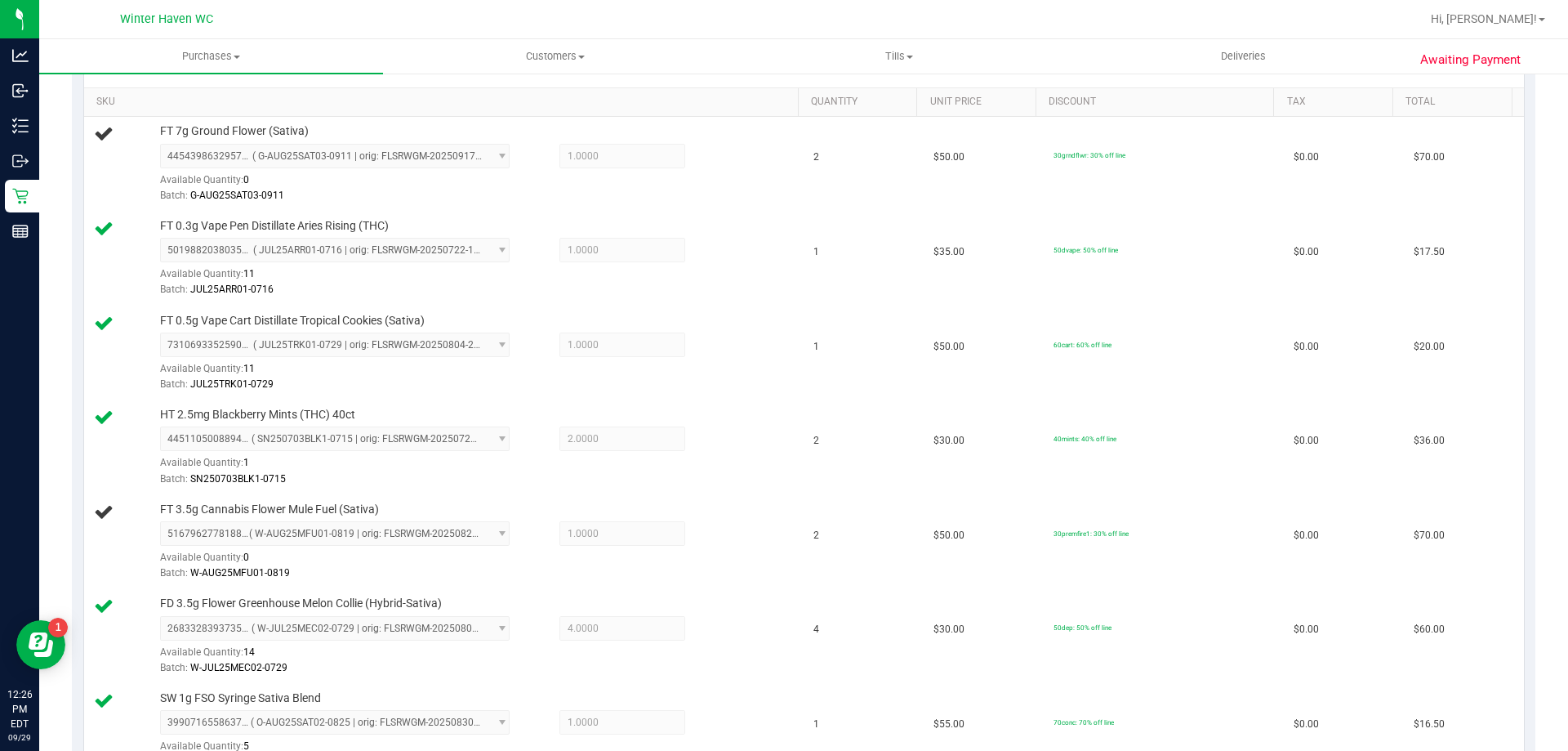
scroll to position [327, 0]
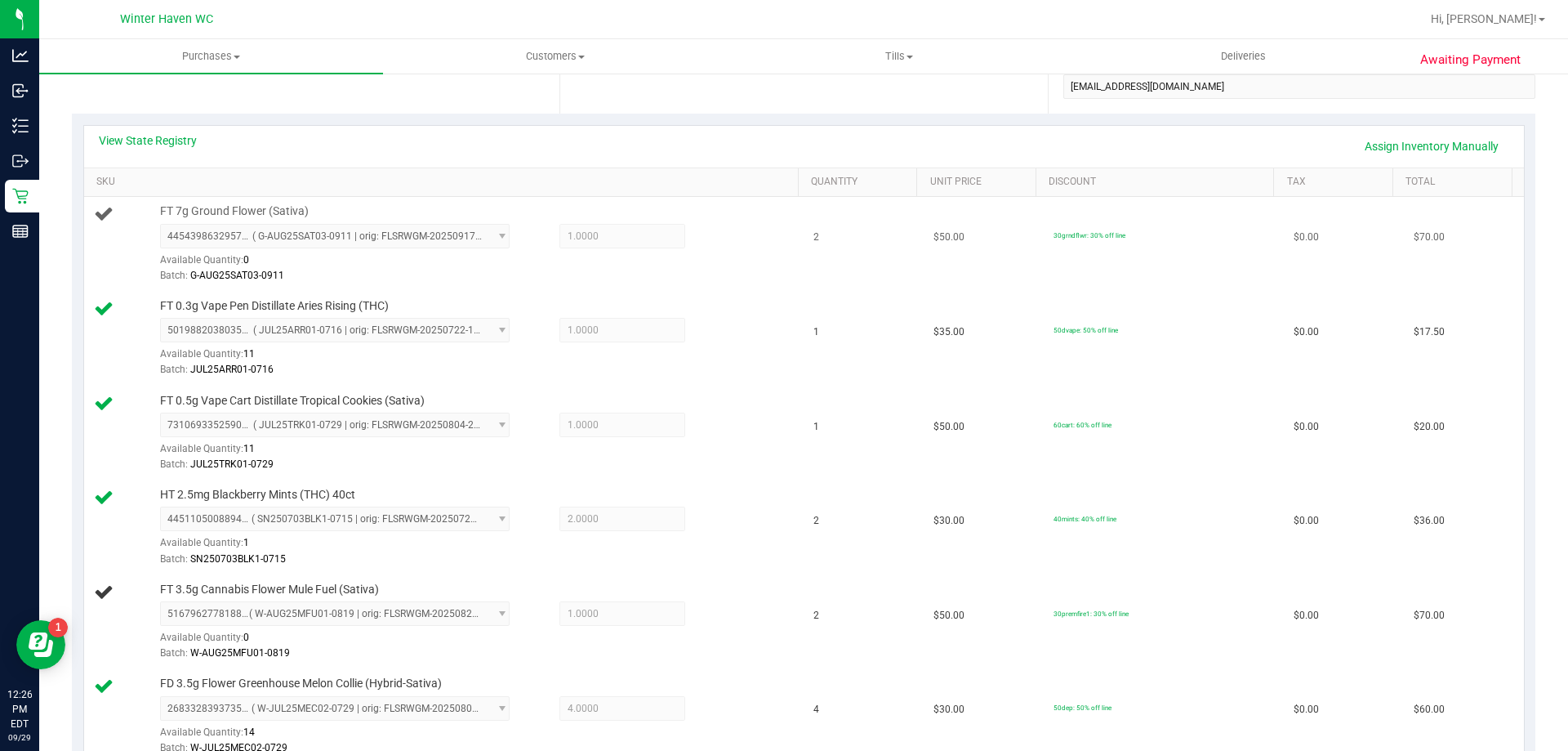
click at [499, 278] on div "Batch: G-AUG25SAT03-0911" at bounding box center [475, 276] width 631 height 15
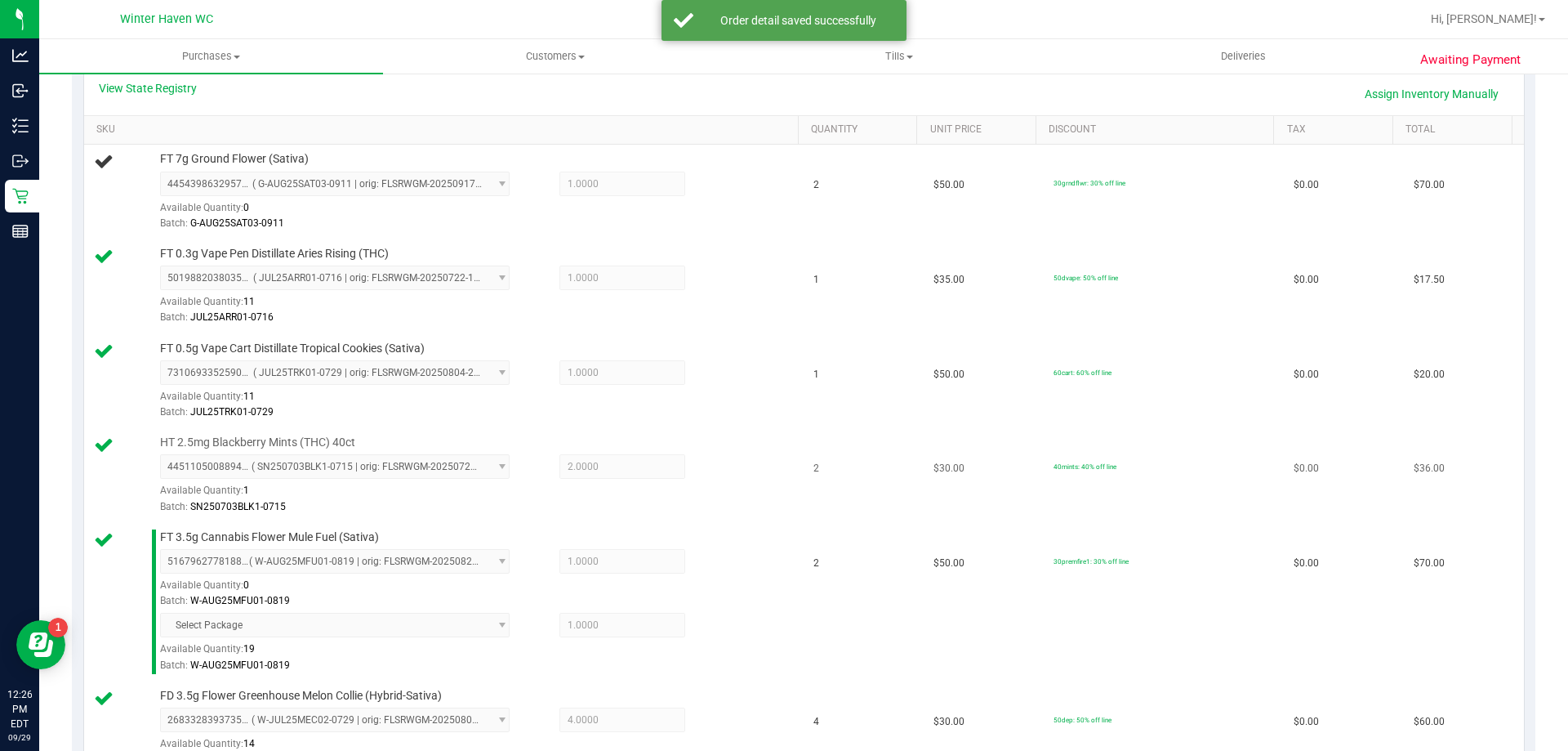
scroll to position [409, 0]
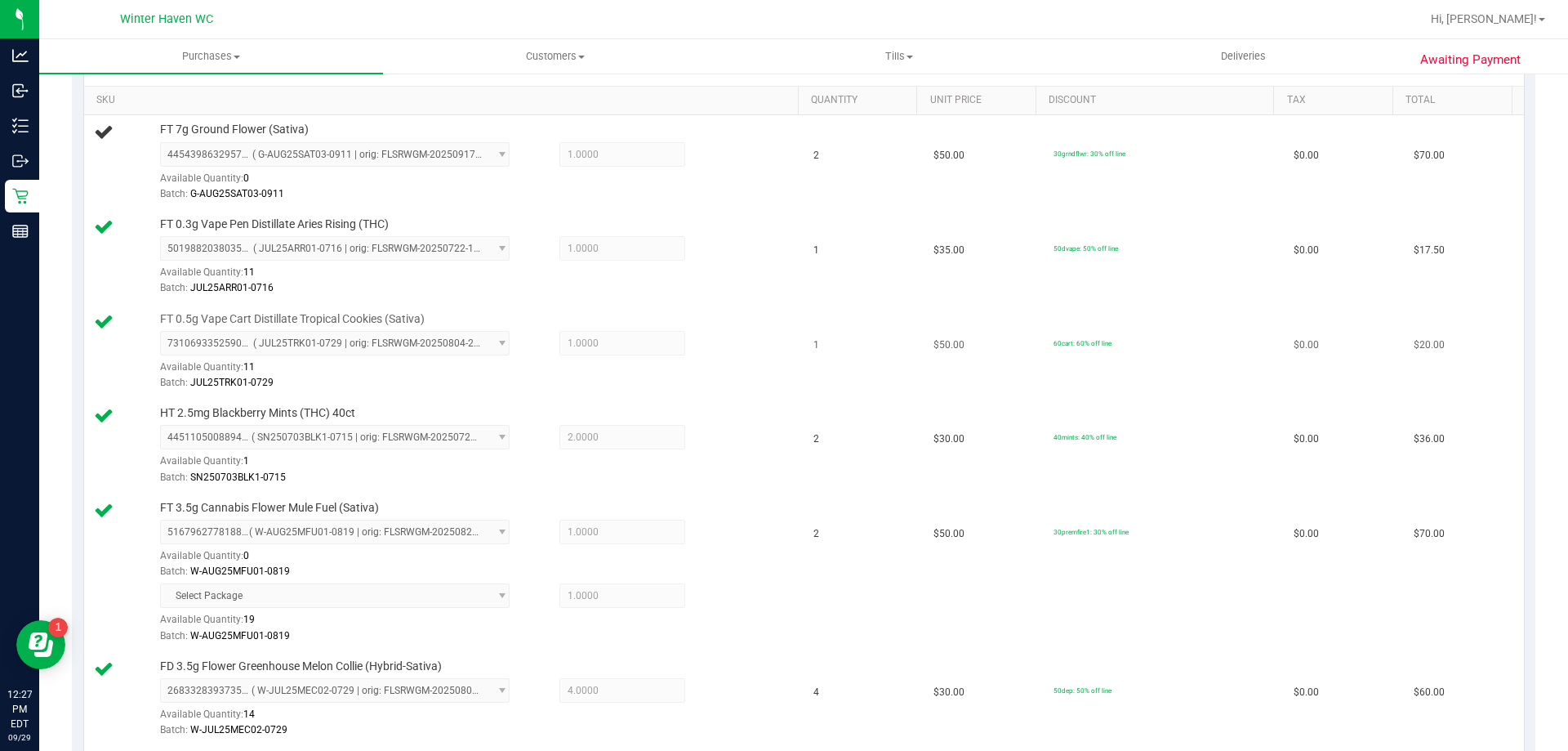
click at [545, 379] on div "Batch: JUL25TRK01-0729" at bounding box center [475, 383] width 631 height 15
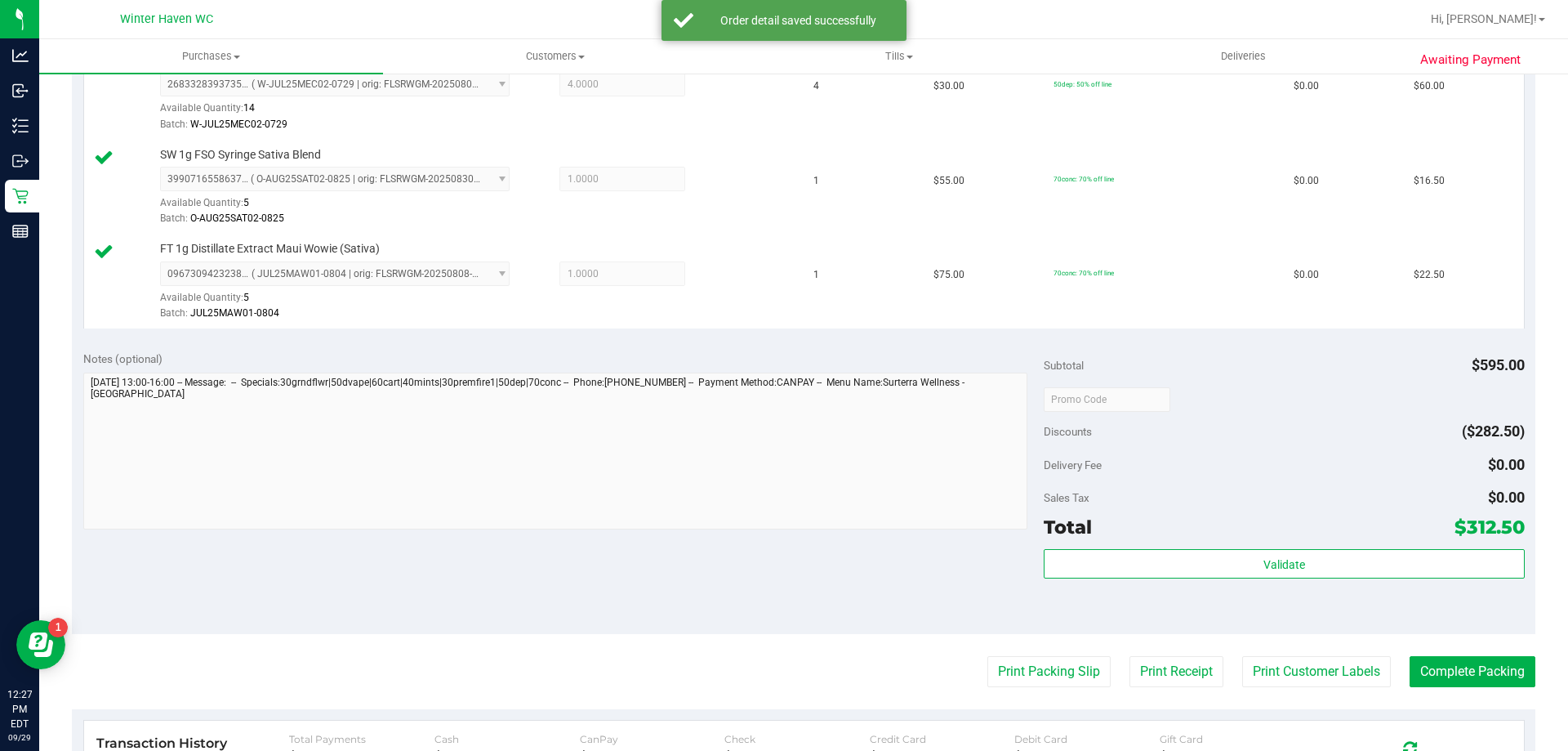
scroll to position [1143, 0]
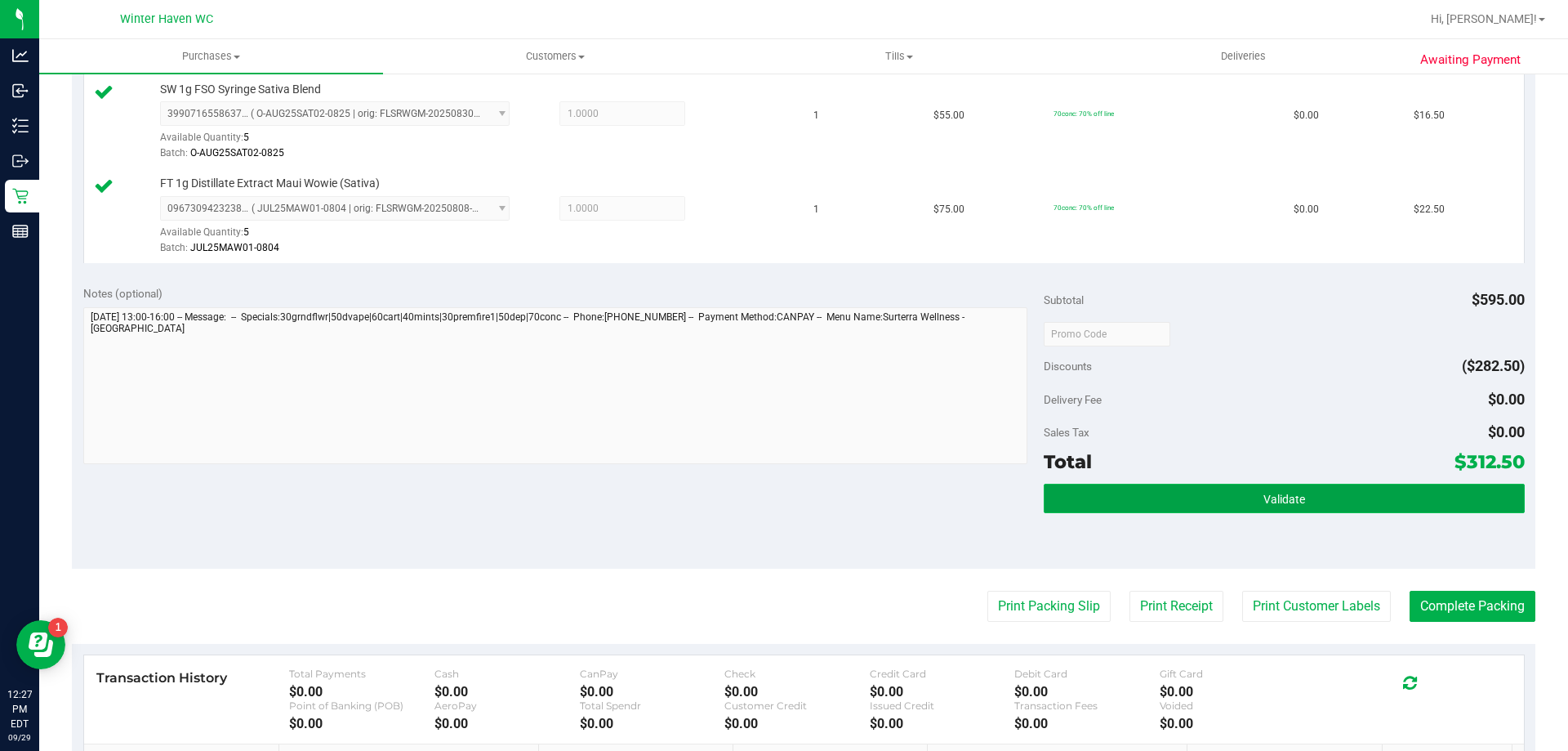
click at [1369, 488] on button "Validate" at bounding box center [1283, 498] width 480 height 30
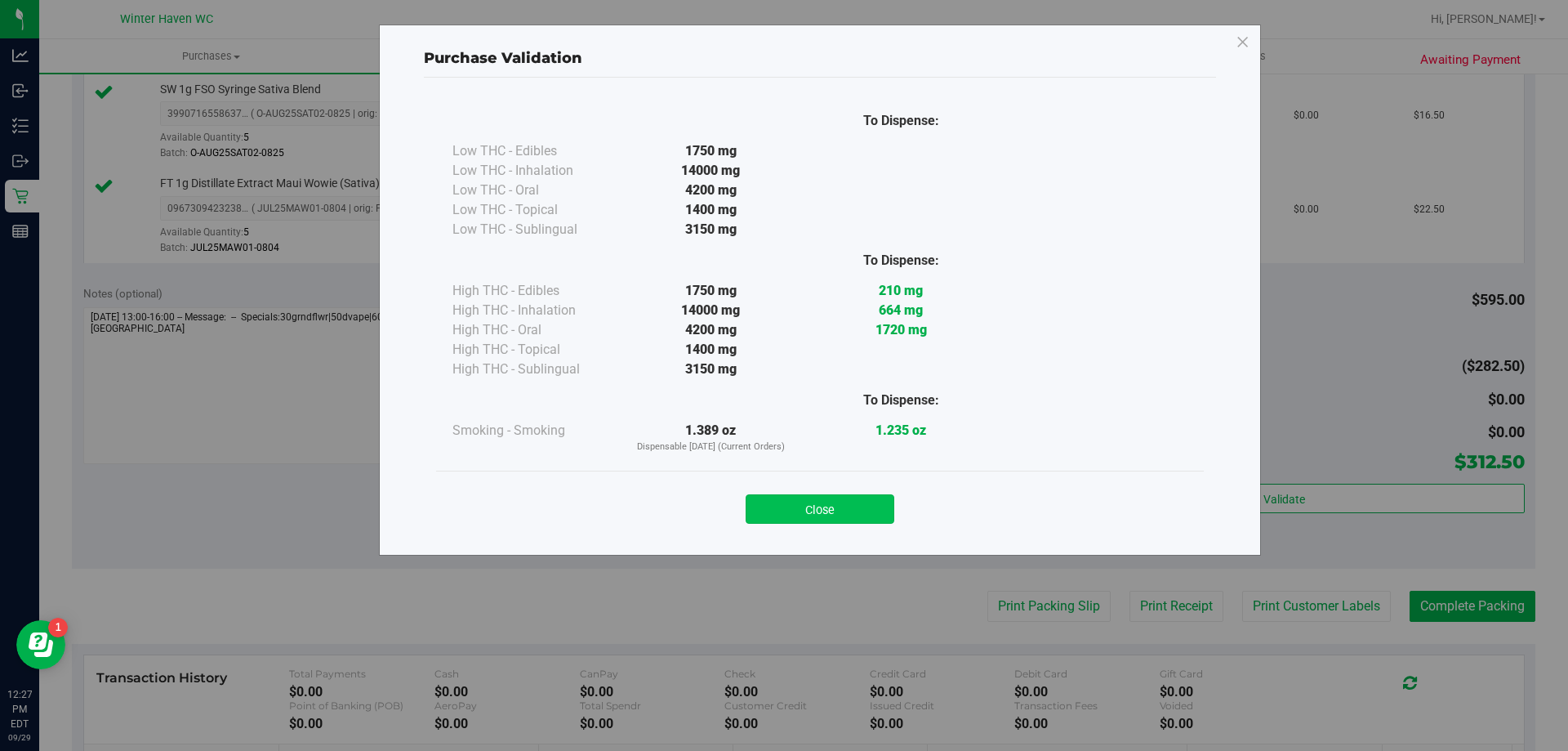
click at [834, 516] on button "Close" at bounding box center [820, 509] width 149 height 30
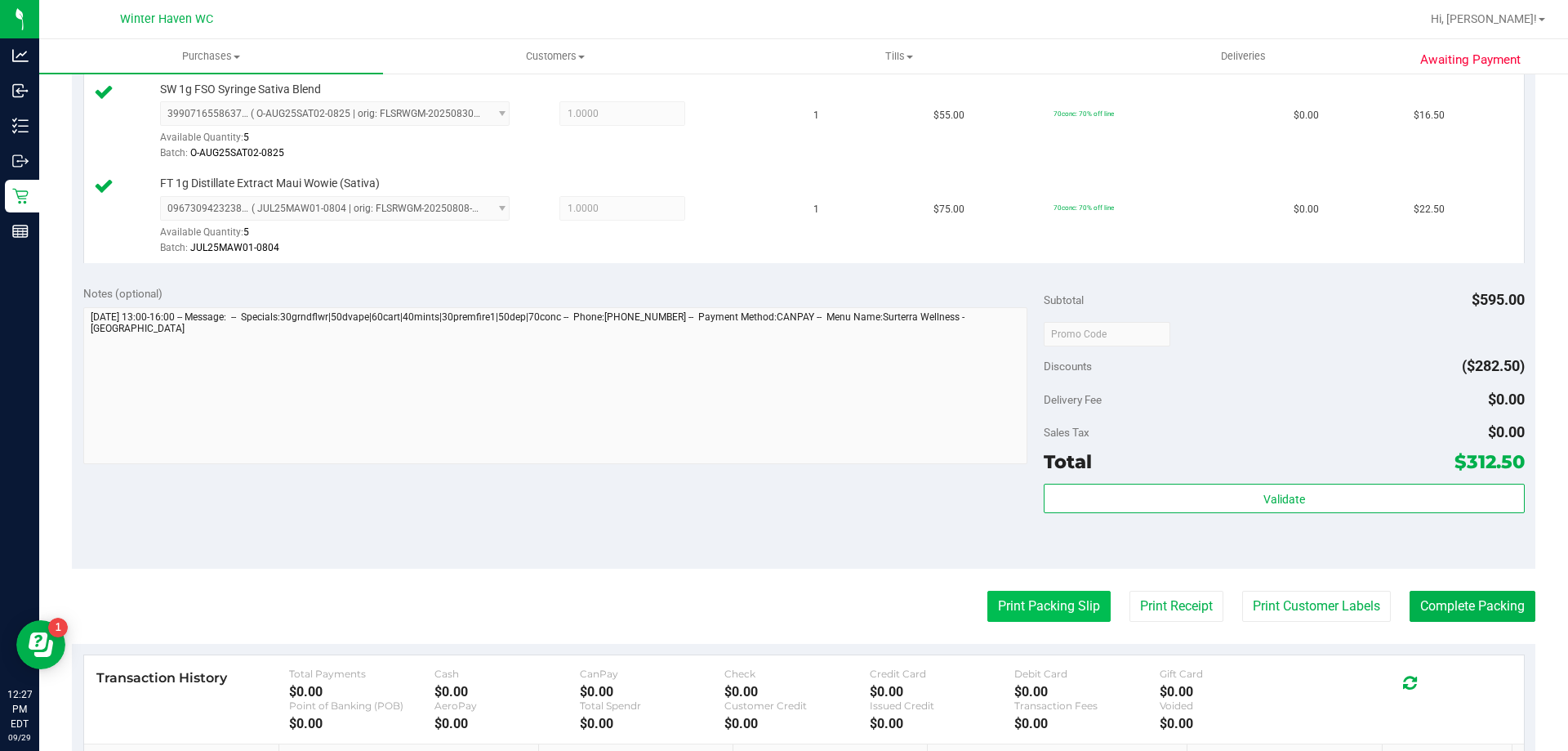
click at [1001, 613] on button "Print Packing Slip" at bounding box center [1049, 606] width 123 height 31
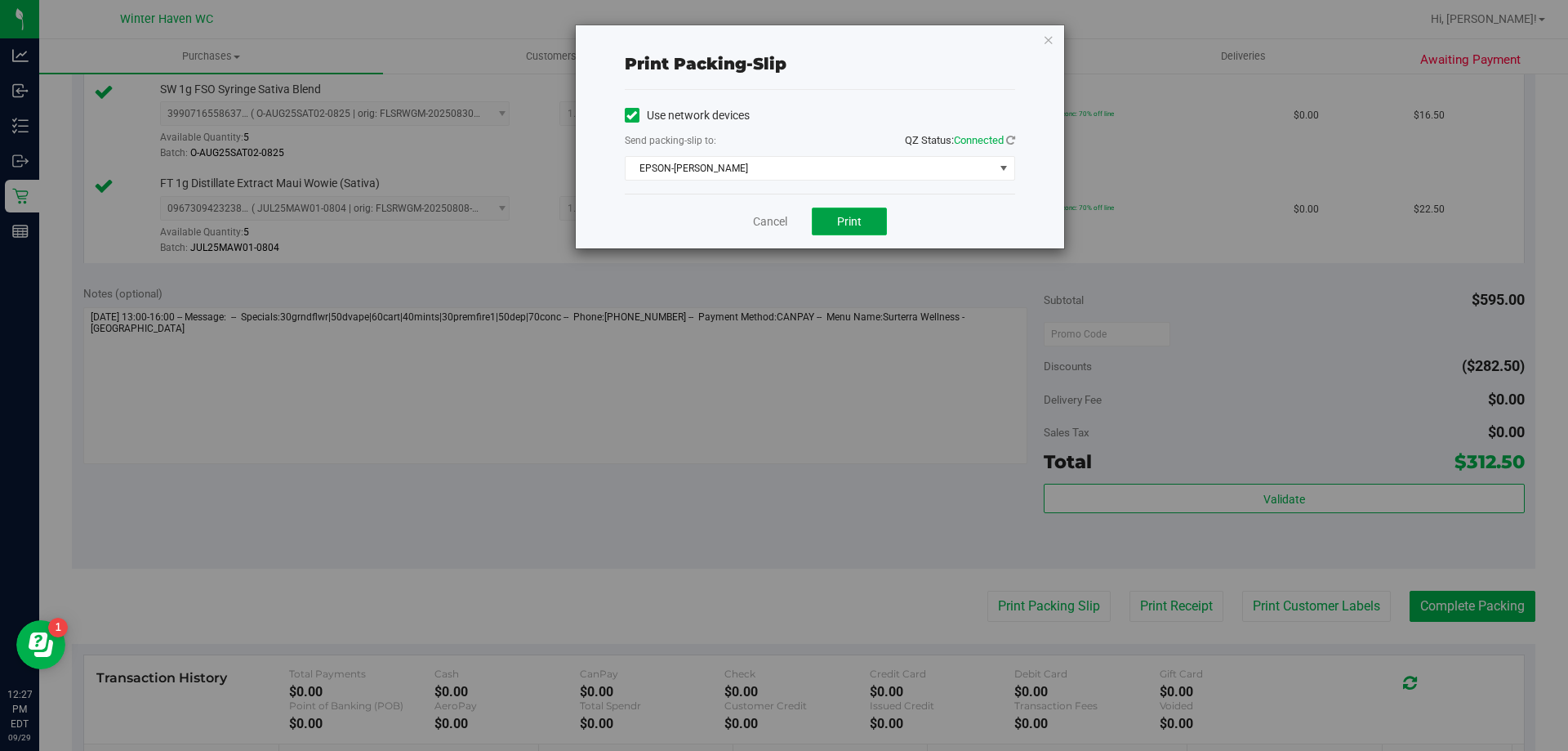
click at [854, 216] on span "Print" at bounding box center [849, 221] width 24 height 13
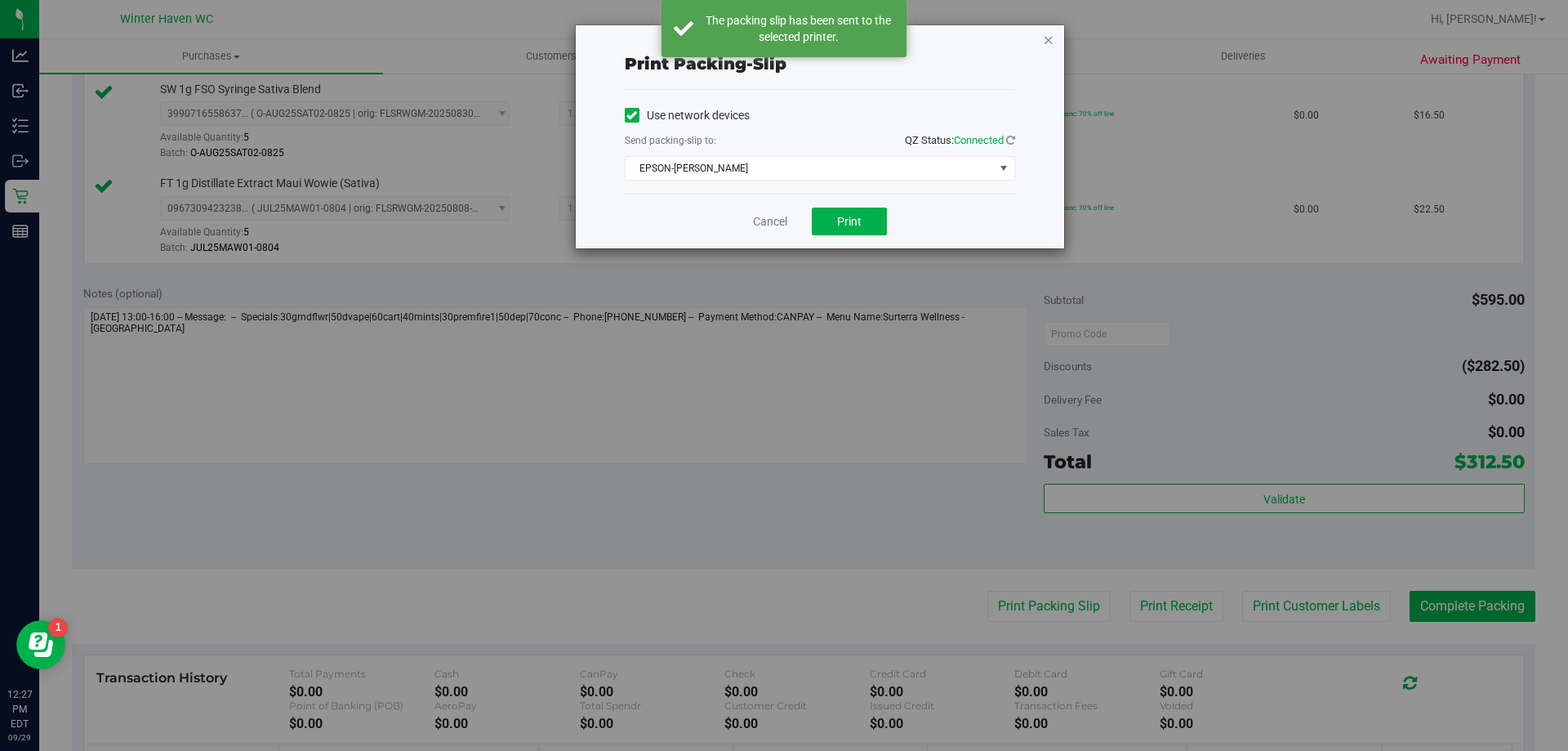
click at [1046, 44] on icon "button" at bounding box center [1049, 39] width 12 height 19
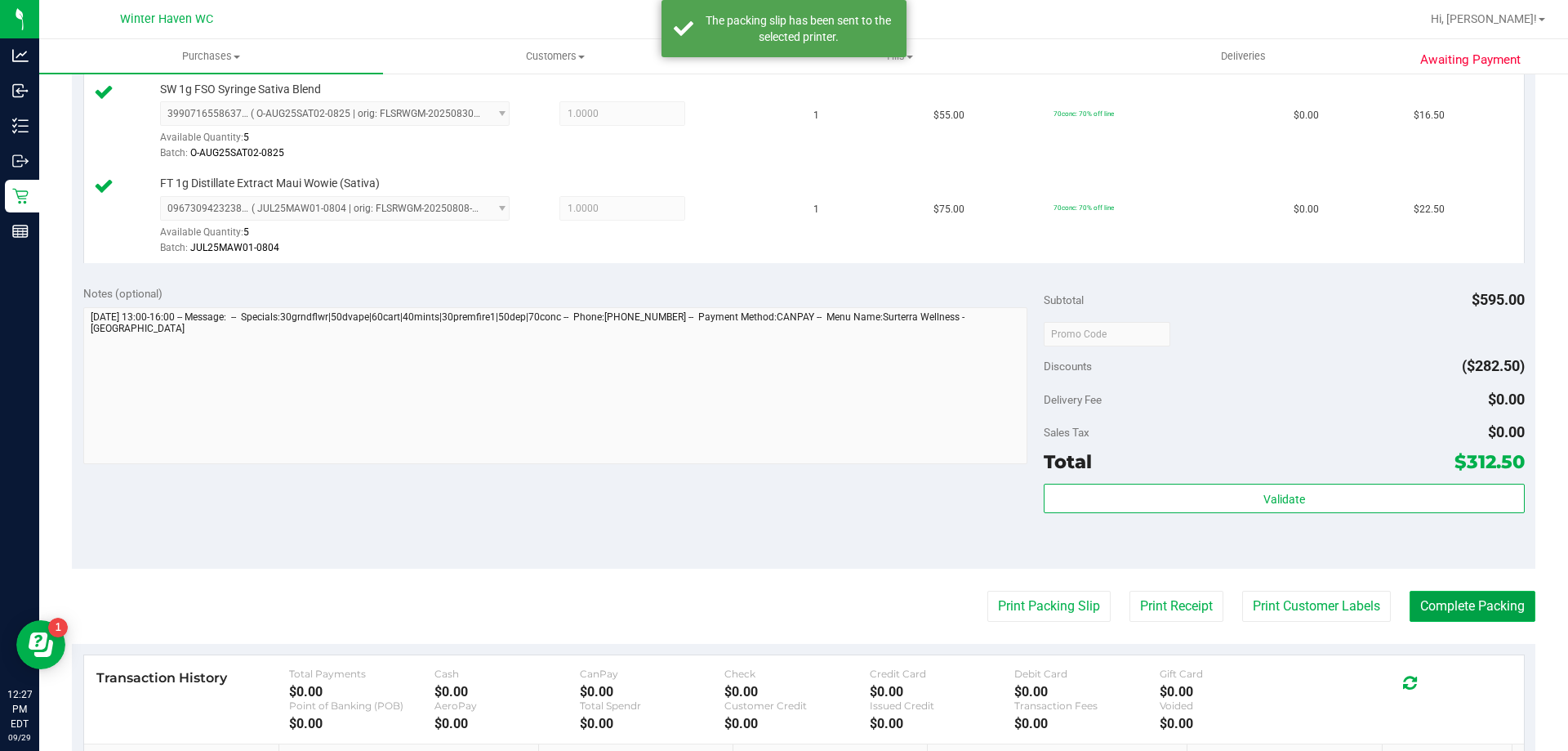
click at [1456, 611] on button "Complete Packing" at bounding box center [1472, 606] width 126 height 31
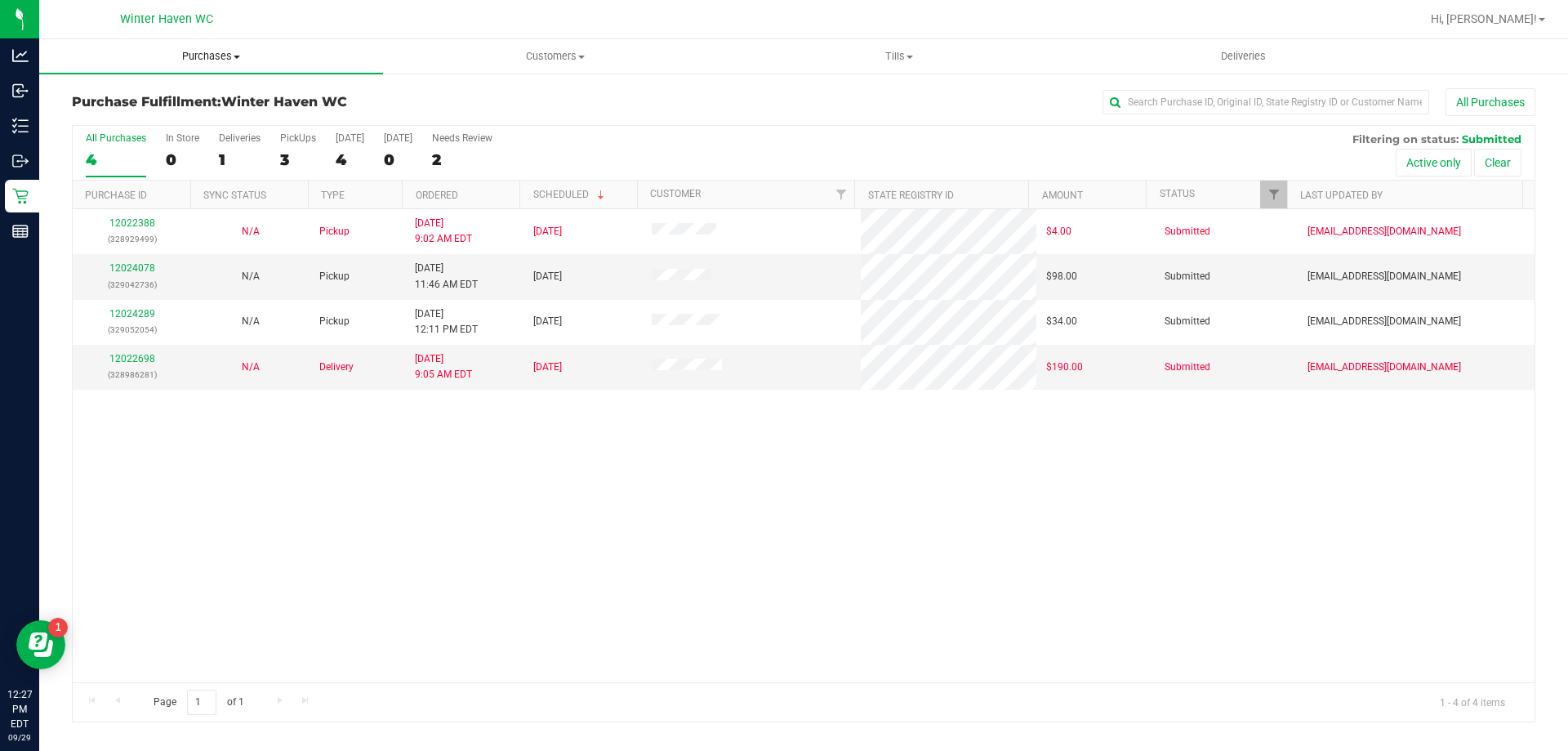
click at [223, 58] on span "Purchases" at bounding box center [212, 56] width 344 height 14
click at [141, 138] on span "All purchases" at bounding box center [97, 138] width 116 height 13
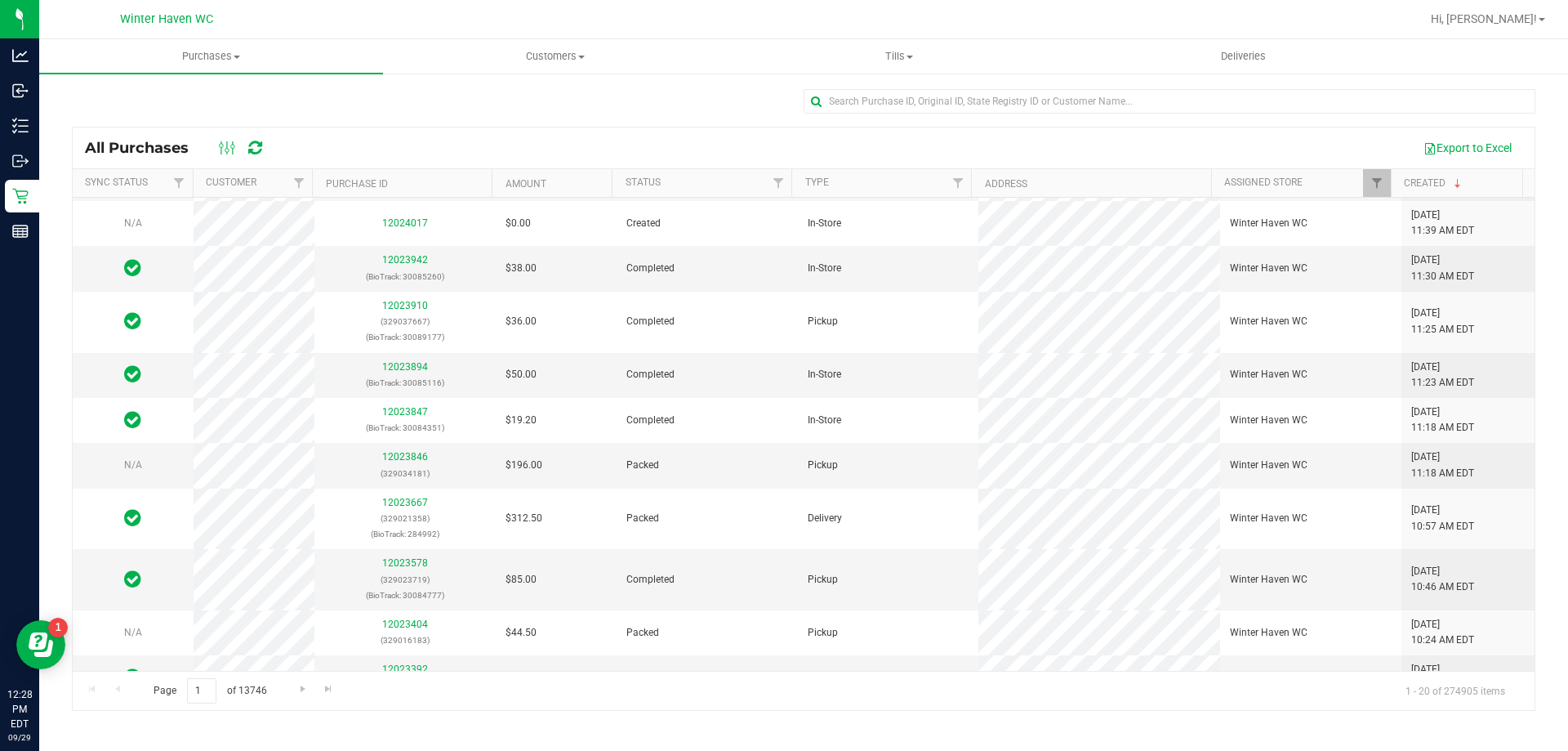
scroll to position [479, 0]
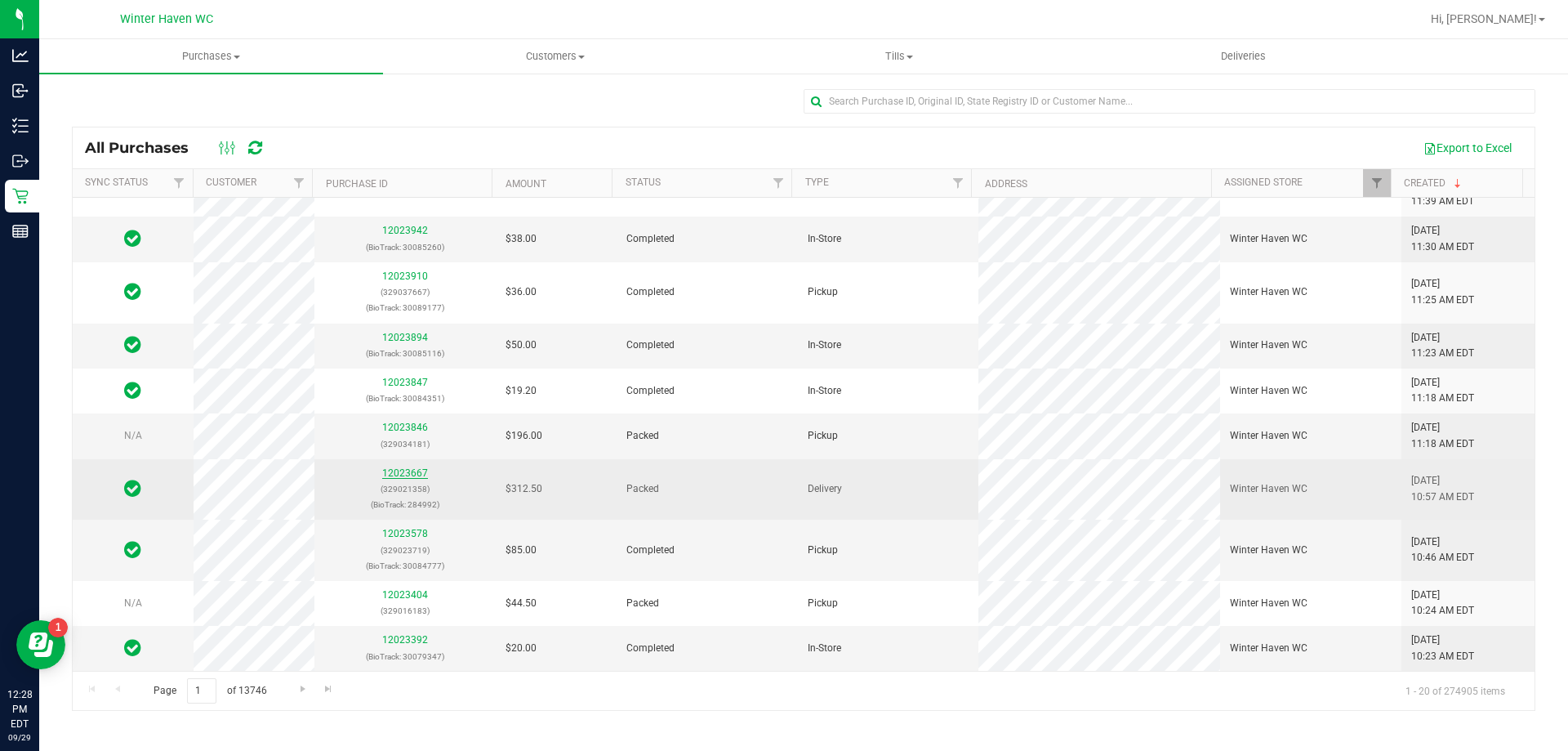
click at [404, 478] on link "12023667" at bounding box center [406, 473] width 46 height 12
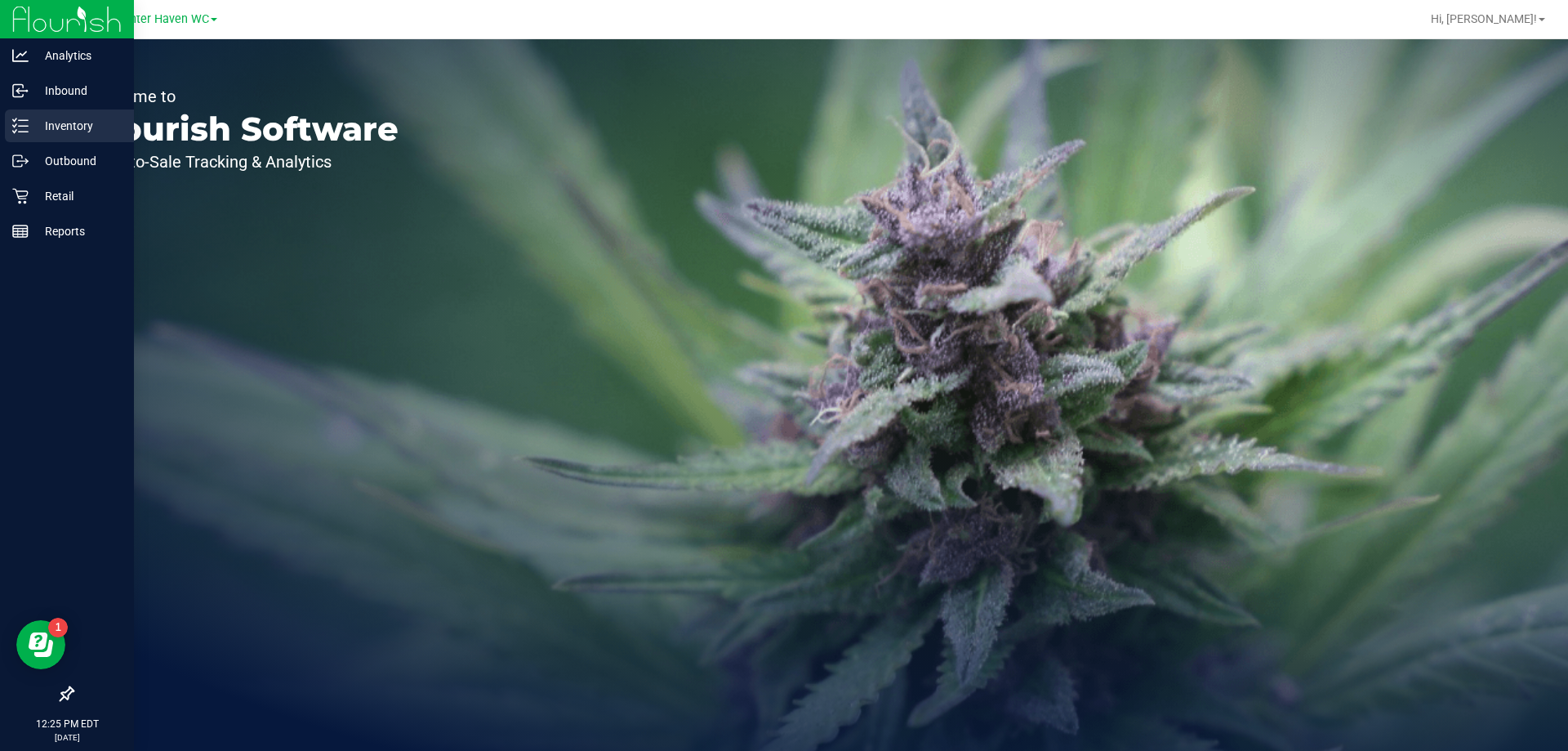
click at [29, 128] on p "Inventory" at bounding box center [78, 126] width 98 height 19
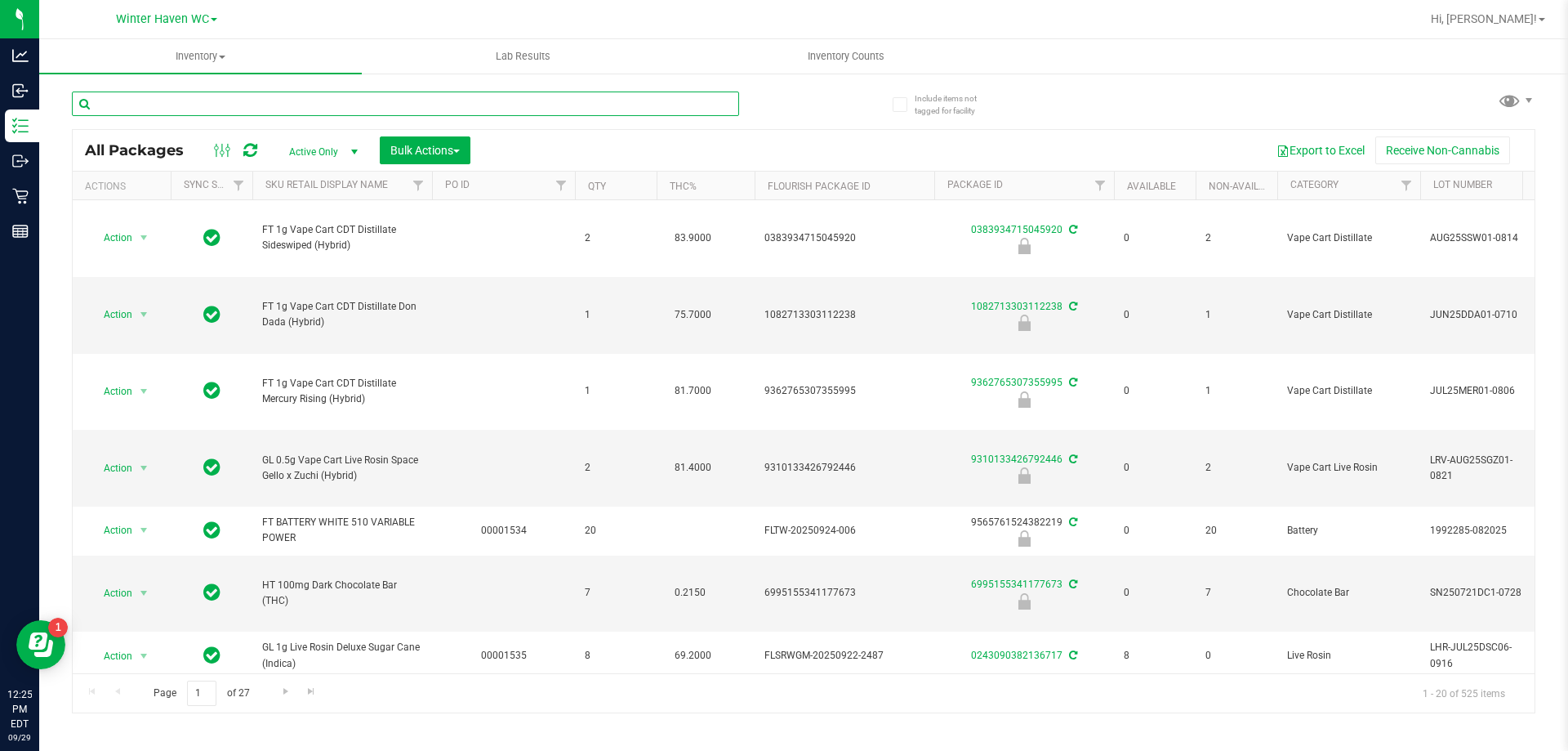
click at [310, 113] on input "text" at bounding box center [406, 103] width 667 height 24
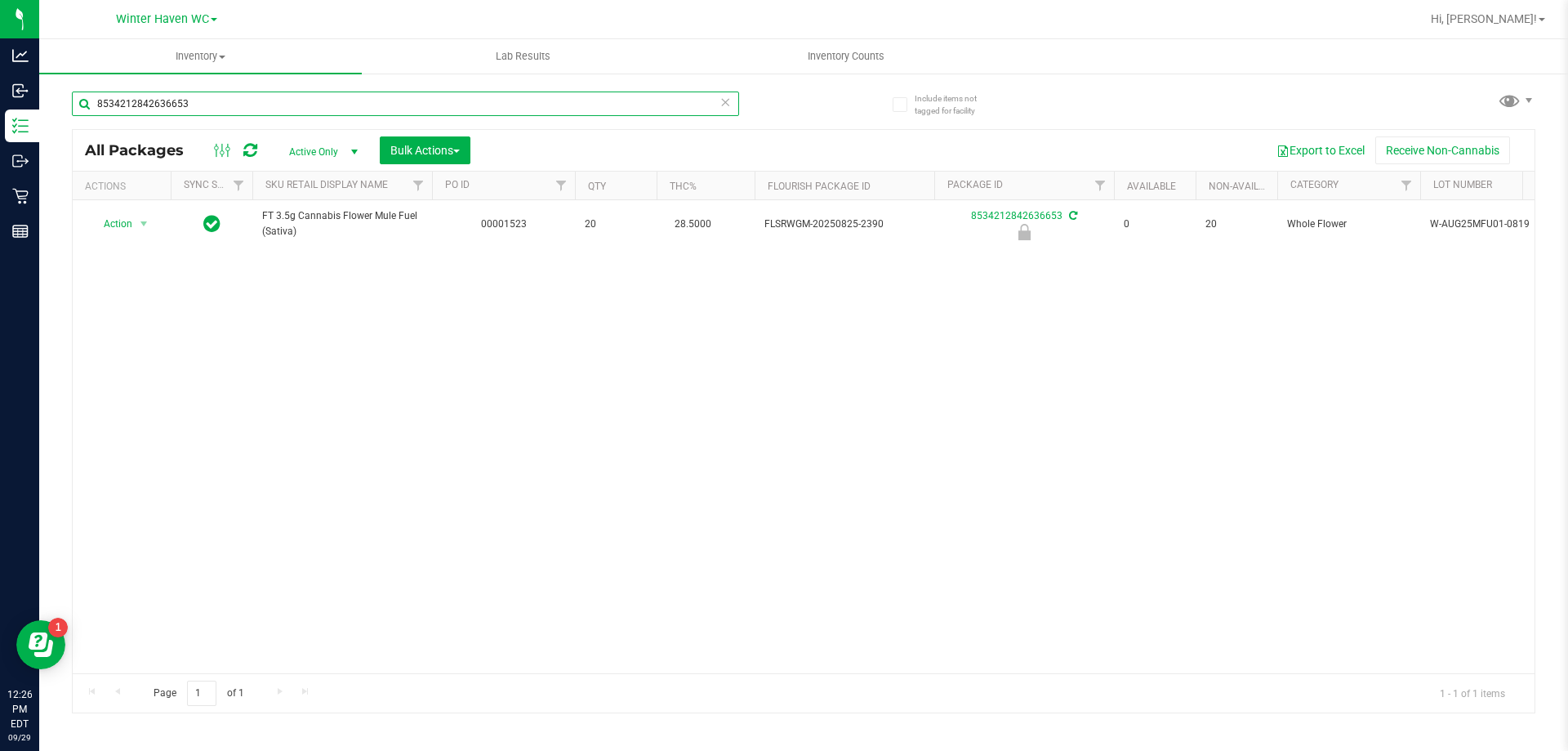
type input "8534212842636653"
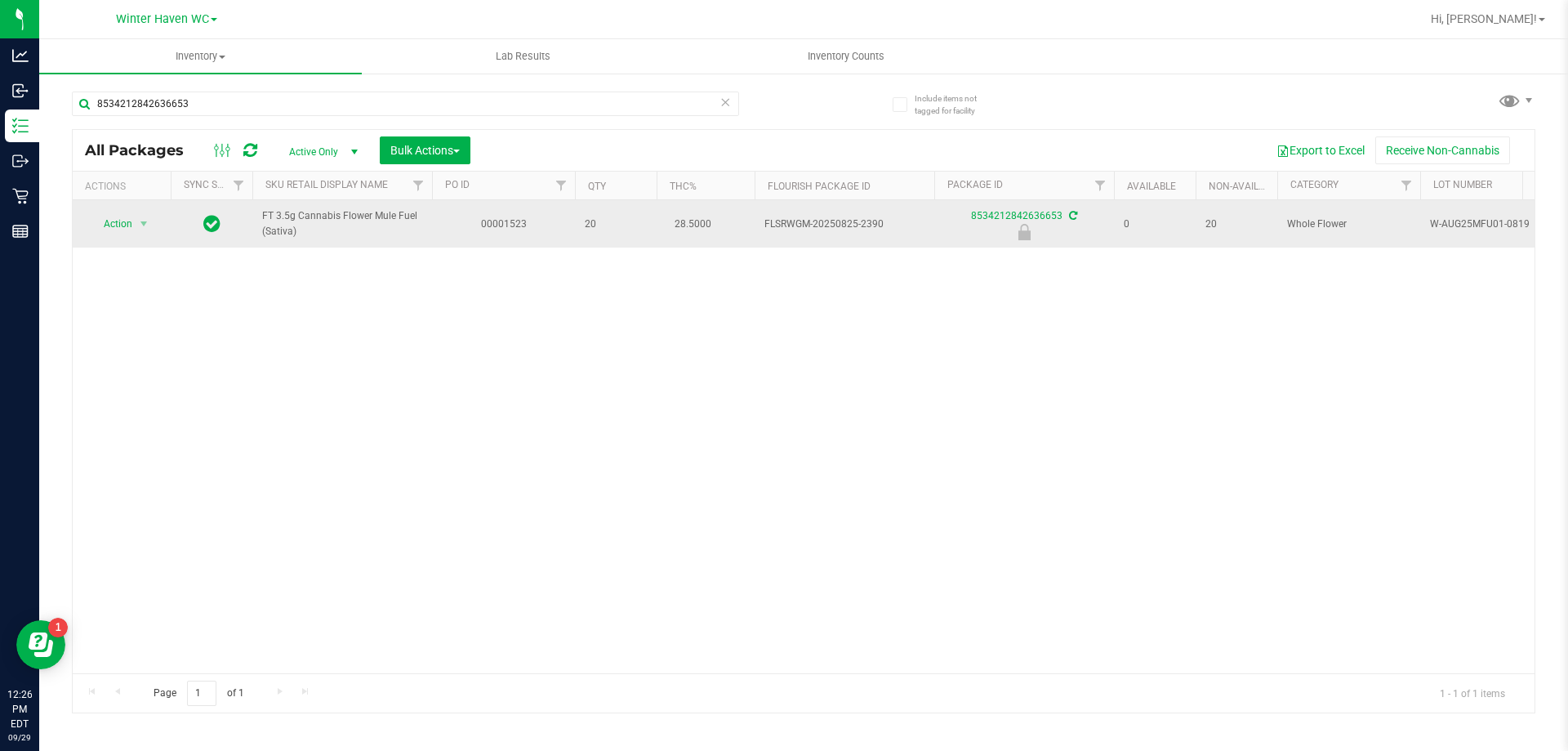
click at [129, 205] on td "Action Action Edit attributes Global inventory Locate package Package audit log…" at bounding box center [122, 223] width 98 height 47
click at [132, 227] on span "Action" at bounding box center [112, 224] width 44 height 23
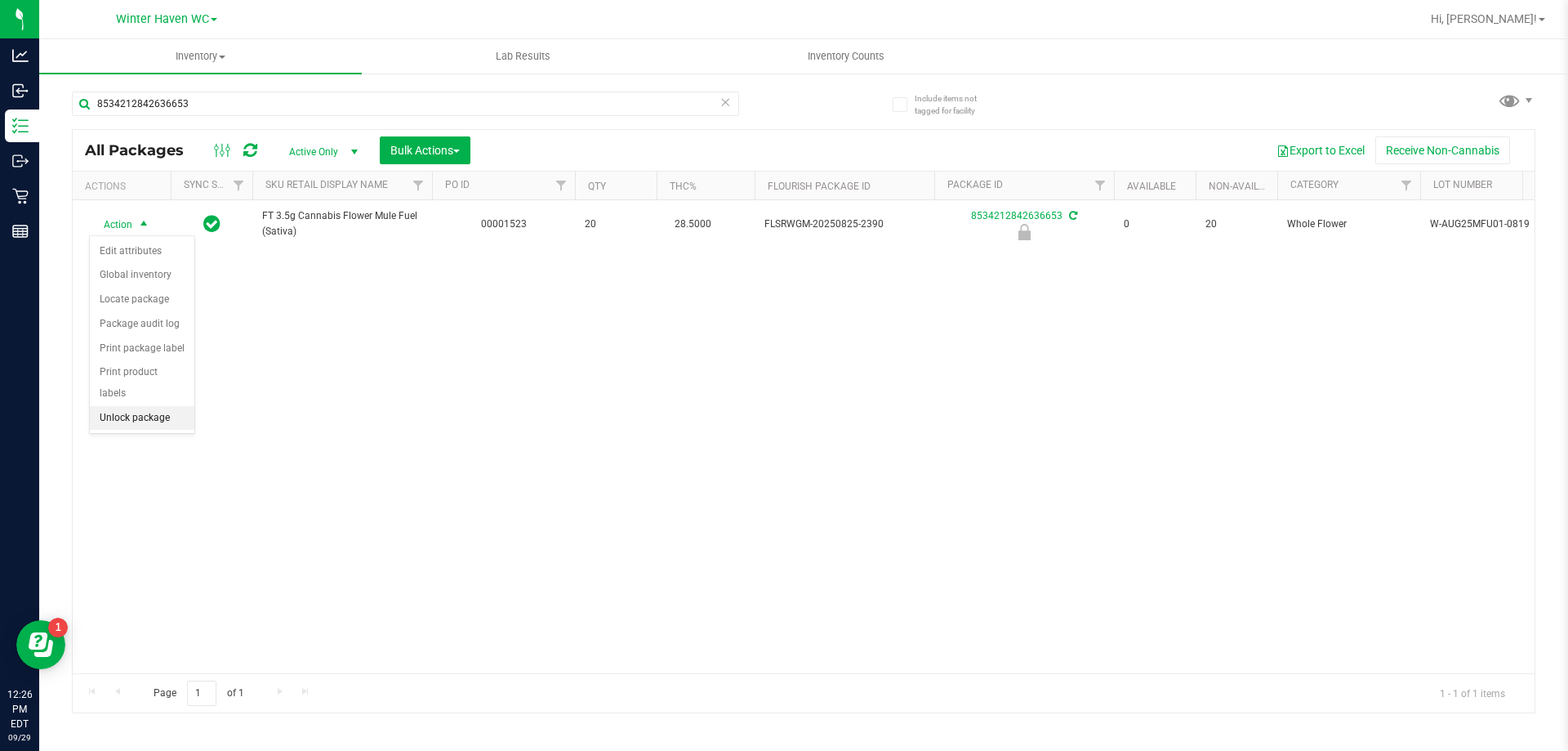
click at [160, 406] on li "Unlock package" at bounding box center [141, 417] width 105 height 24
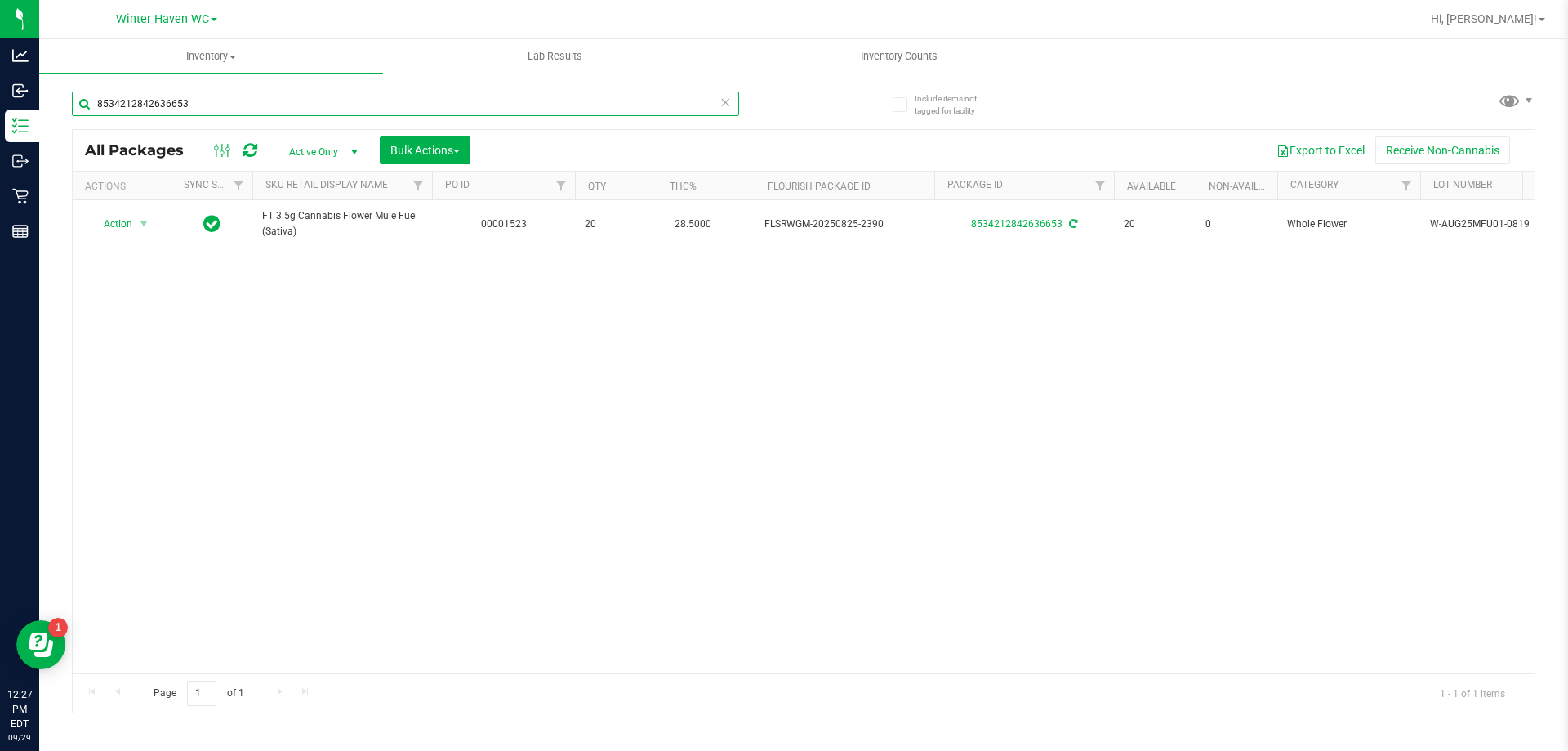
click at [585, 107] on input "8534212842636653" at bounding box center [406, 103] width 667 height 24
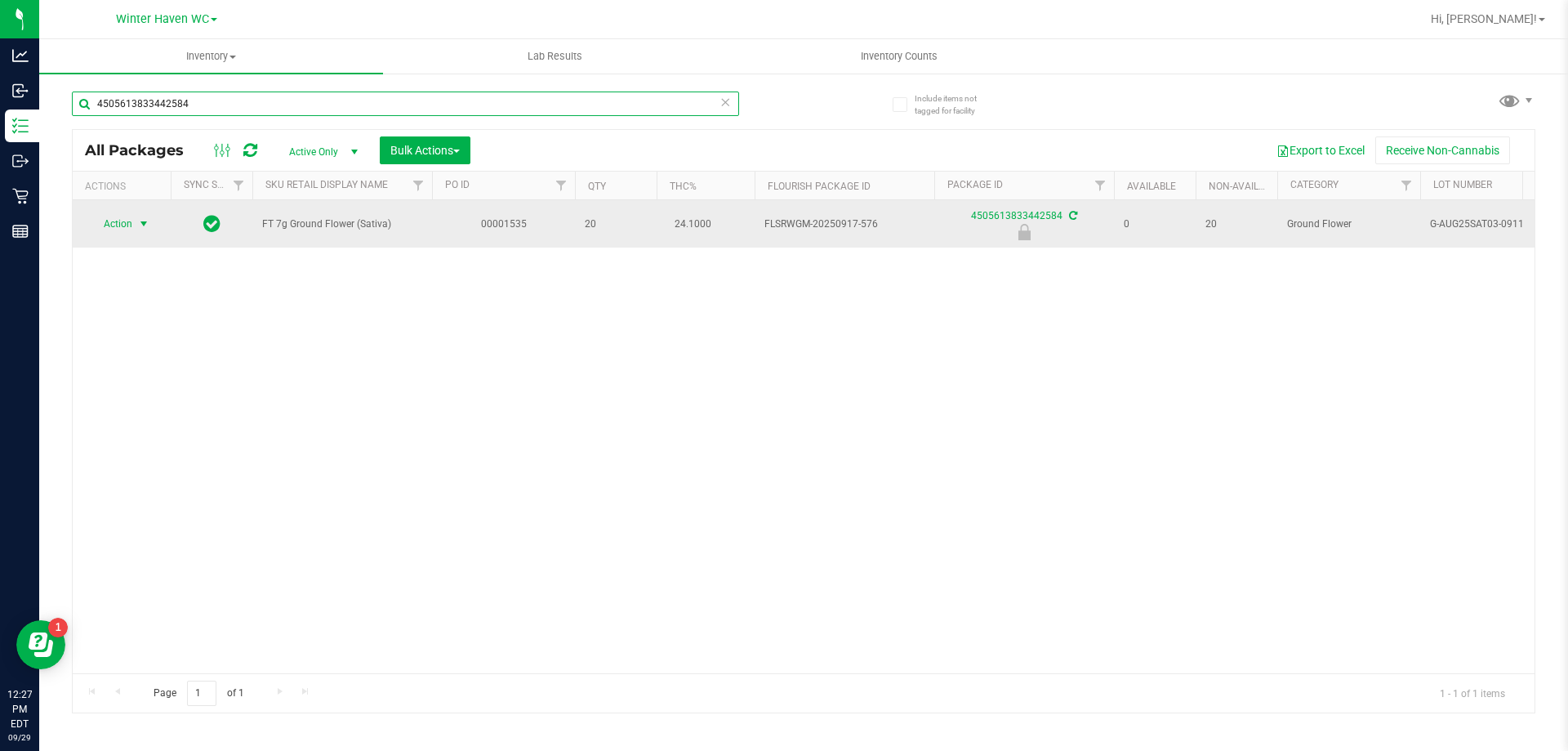
type input "4505613833442584"
click at [138, 228] on span "select" at bounding box center [144, 224] width 13 height 13
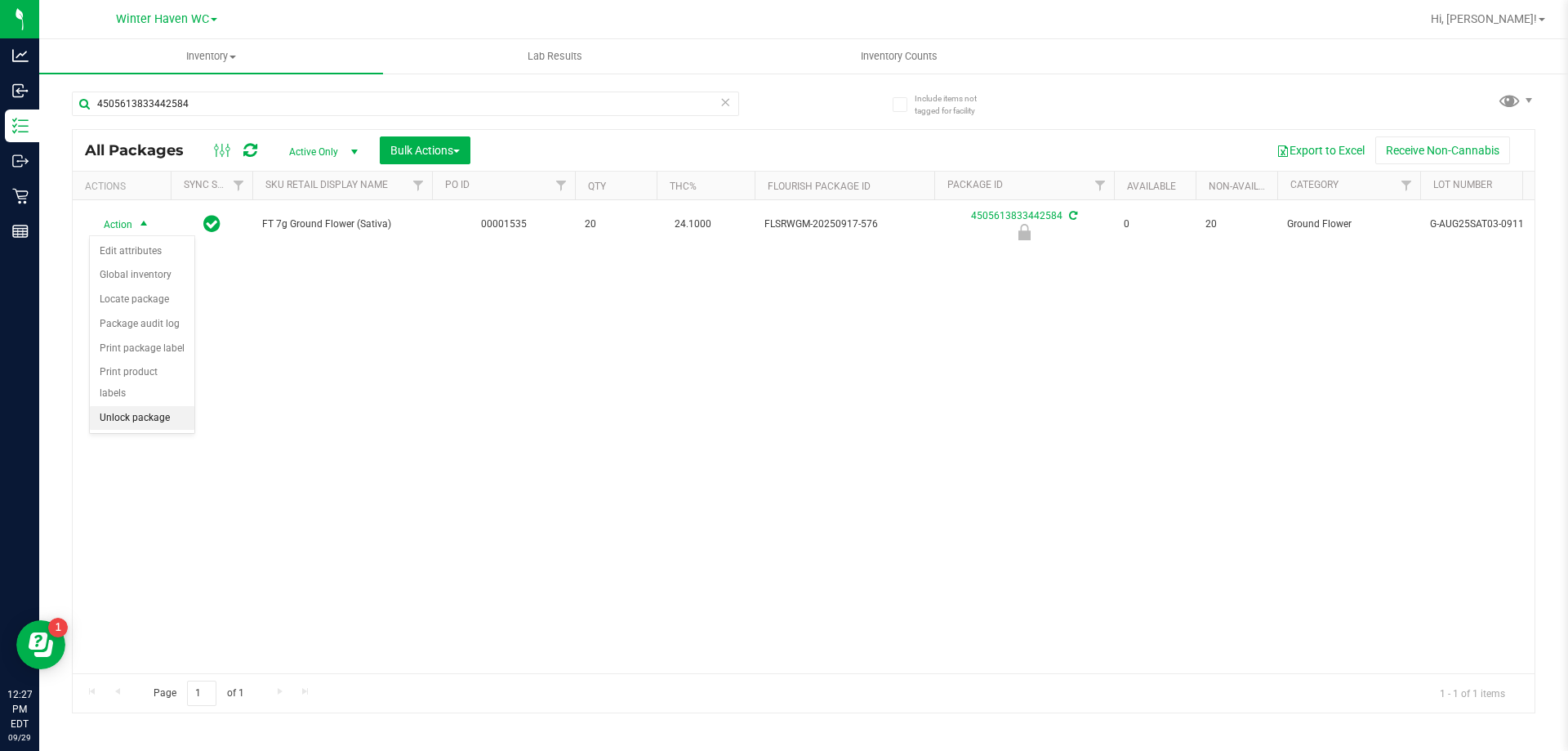
click at [149, 406] on li "Unlock package" at bounding box center [141, 417] width 105 height 24
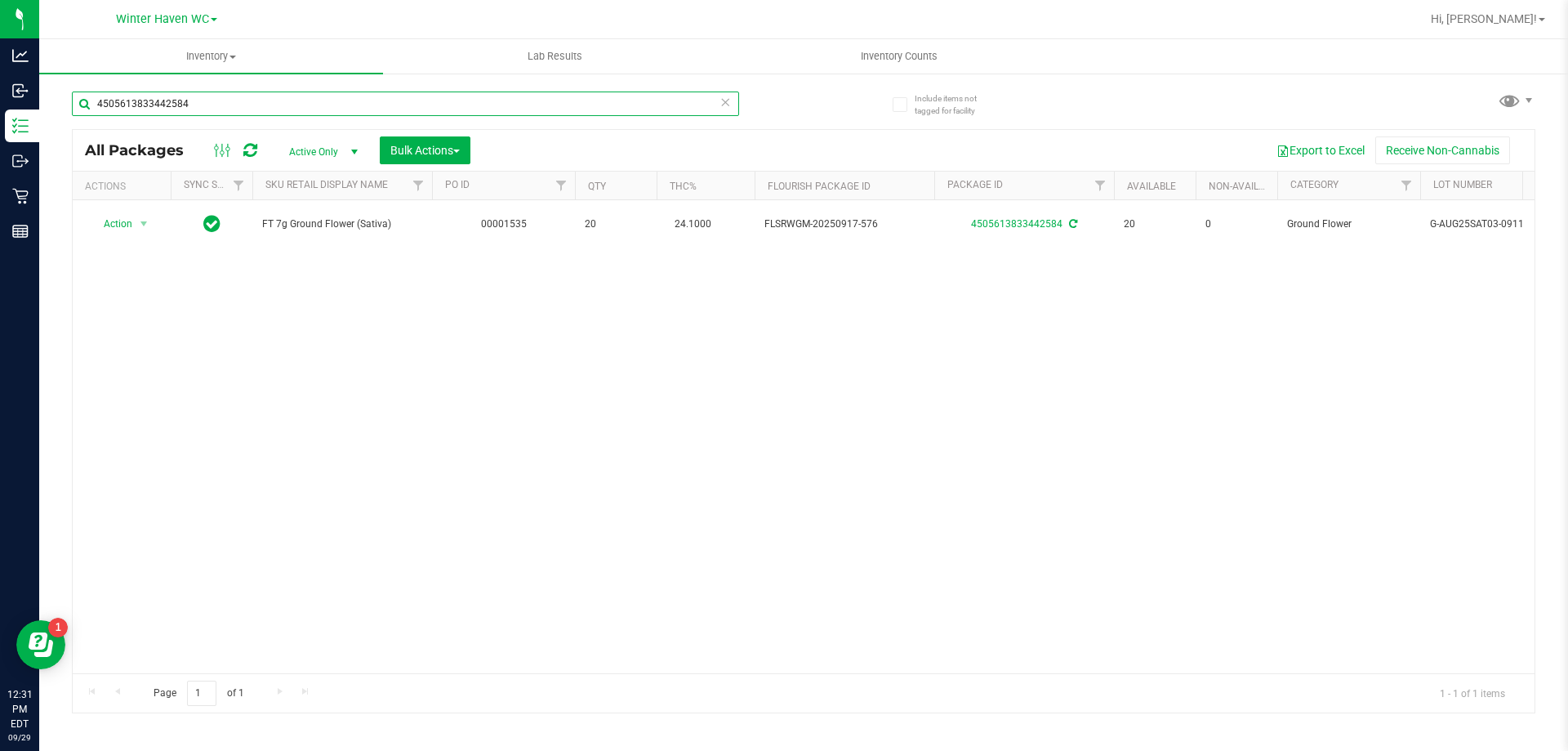
click at [505, 96] on input "4505613833442584" at bounding box center [406, 103] width 667 height 24
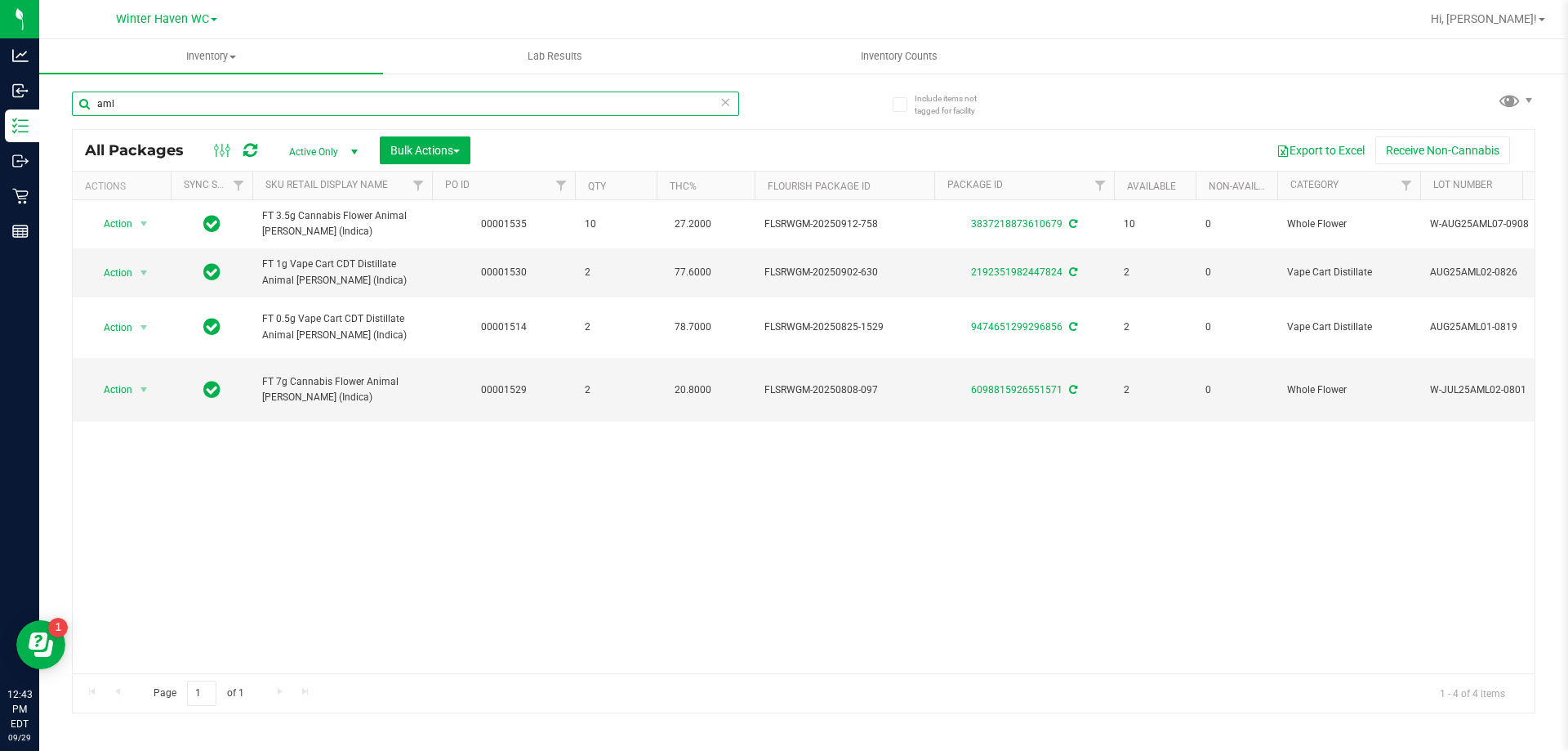
click at [375, 105] on input "aml" at bounding box center [406, 103] width 667 height 24
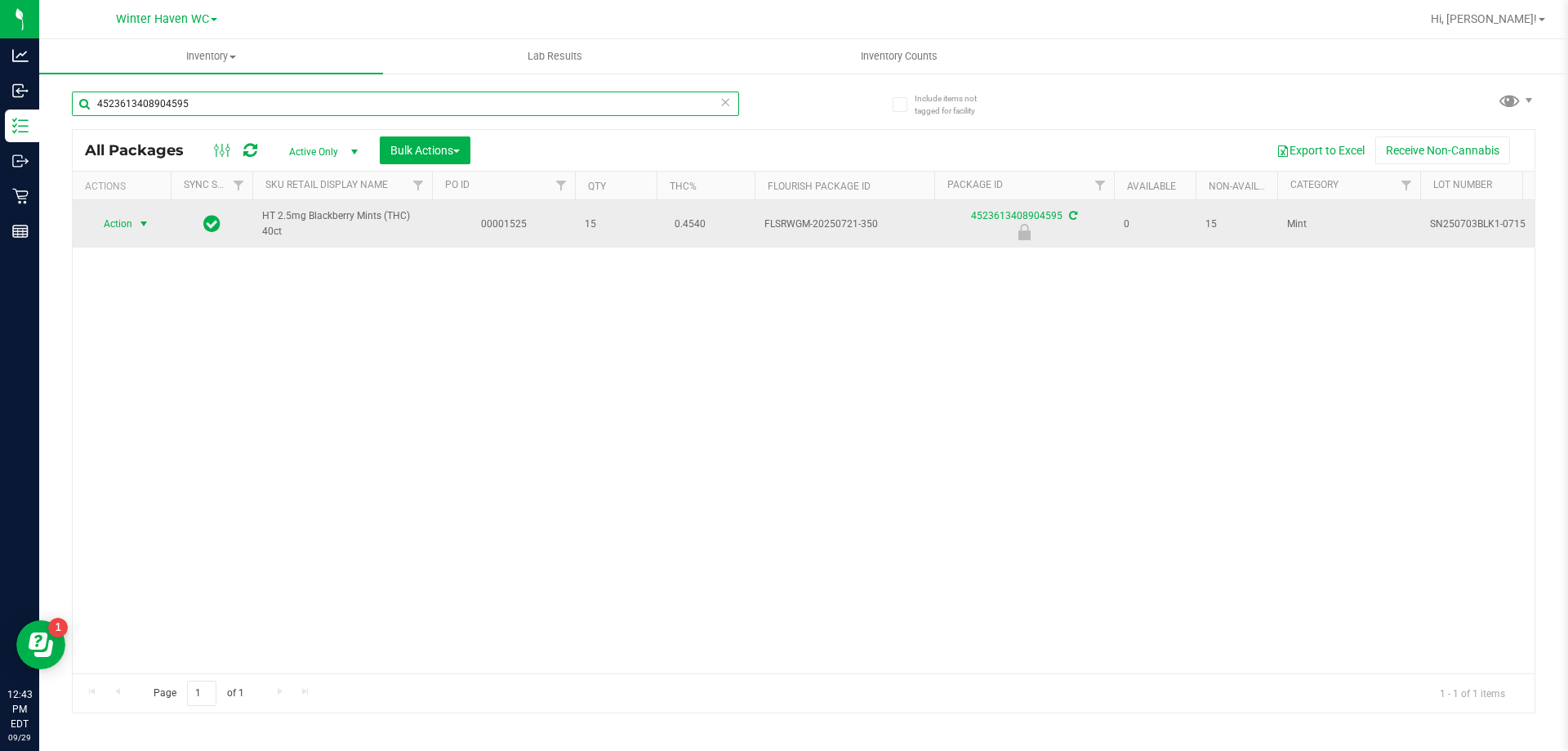
type input "4523613408904595"
click at [140, 219] on span "select" at bounding box center [144, 224] width 13 height 13
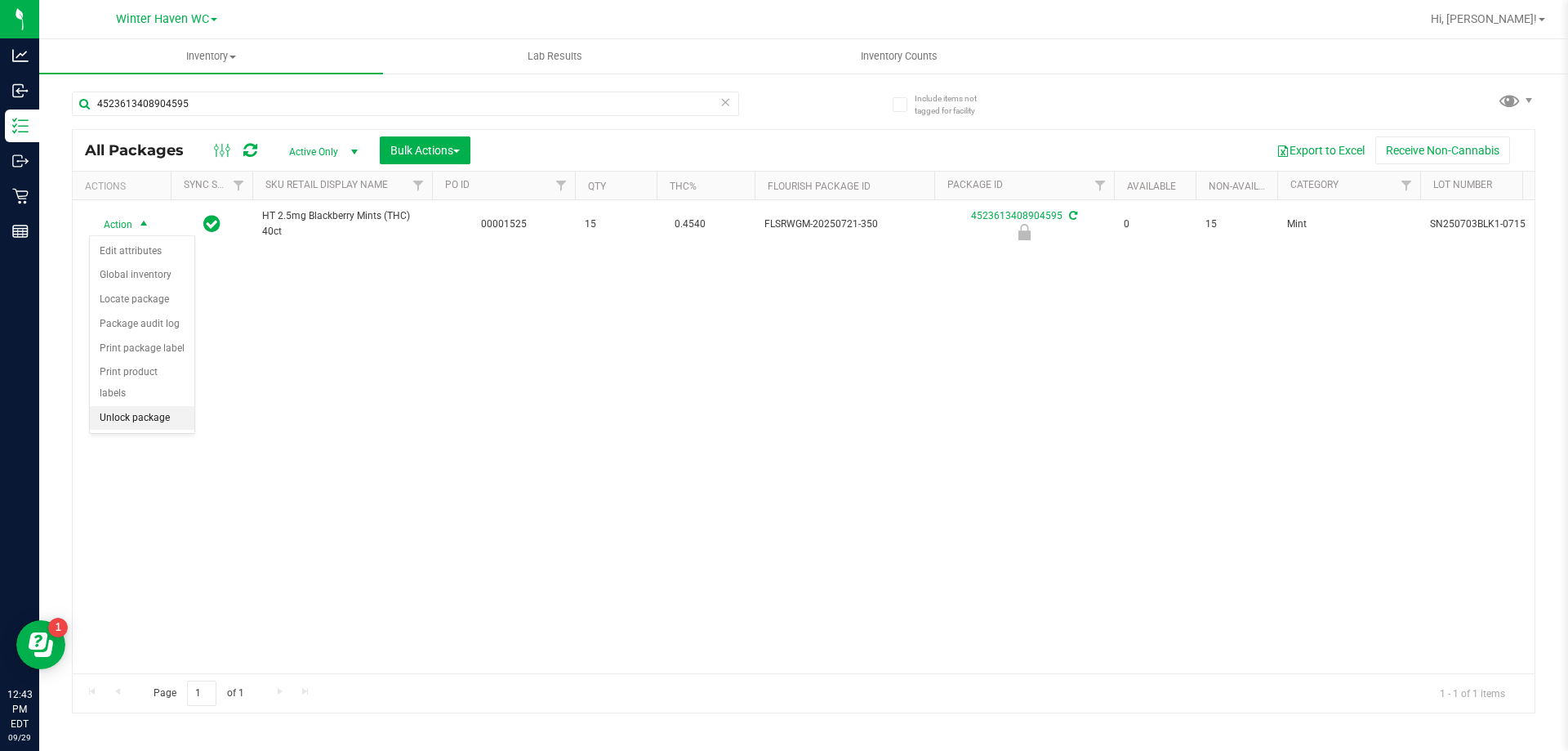
click at [170, 406] on li "Unlock package" at bounding box center [141, 417] width 105 height 24
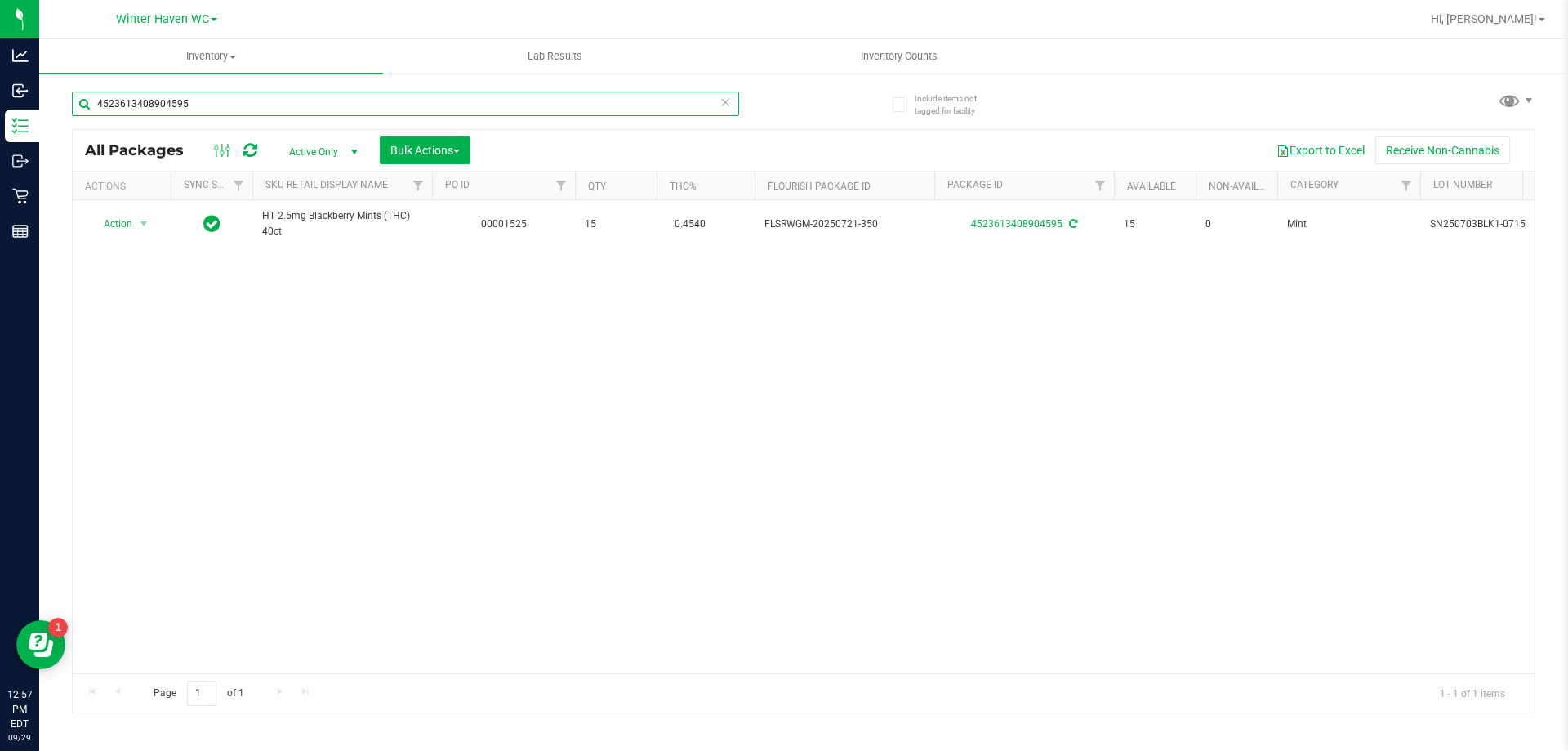
click at [593, 114] on input "4523613408904595" at bounding box center [406, 103] width 667 height 24
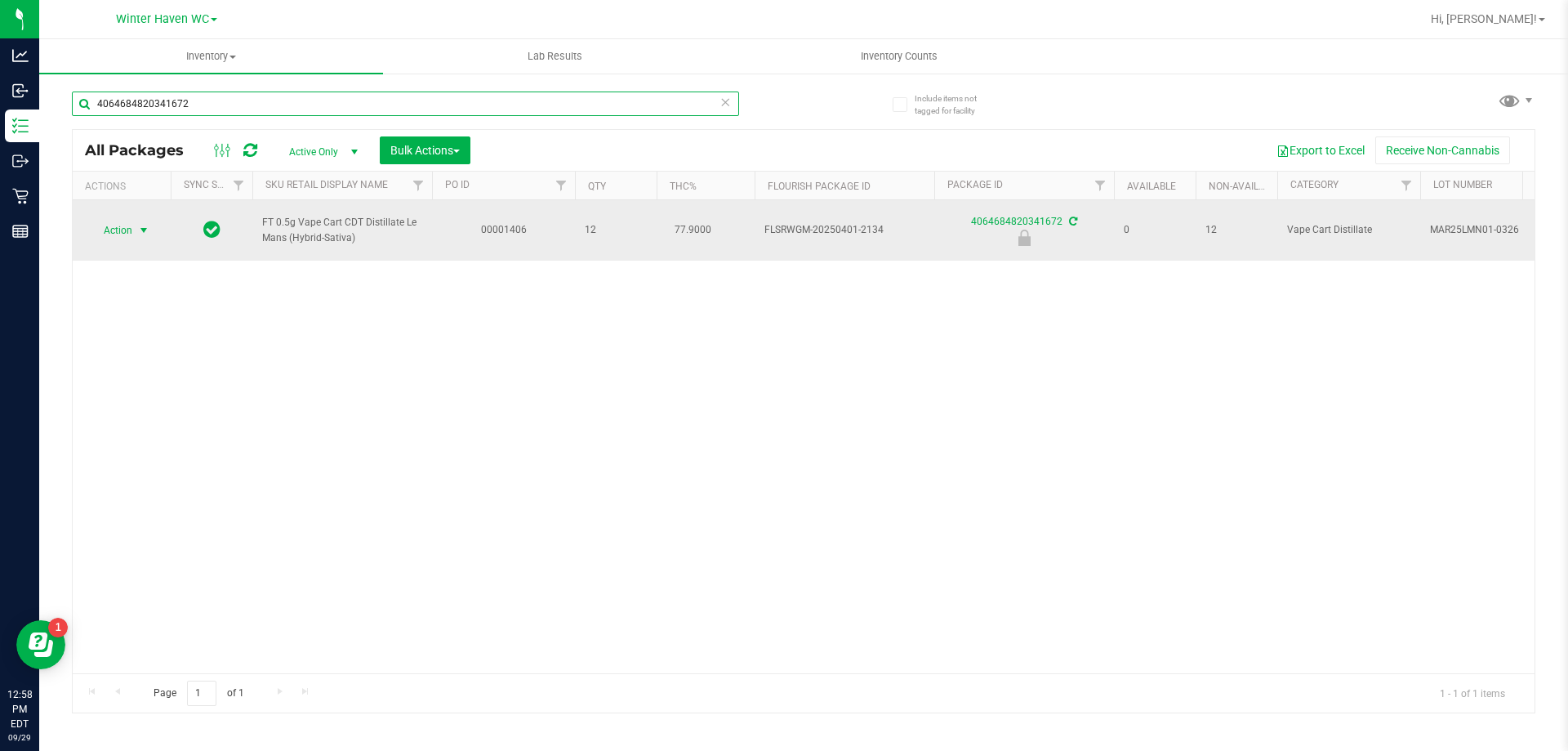
type input "4064684820341672"
click at [128, 233] on span "Action" at bounding box center [112, 231] width 44 height 23
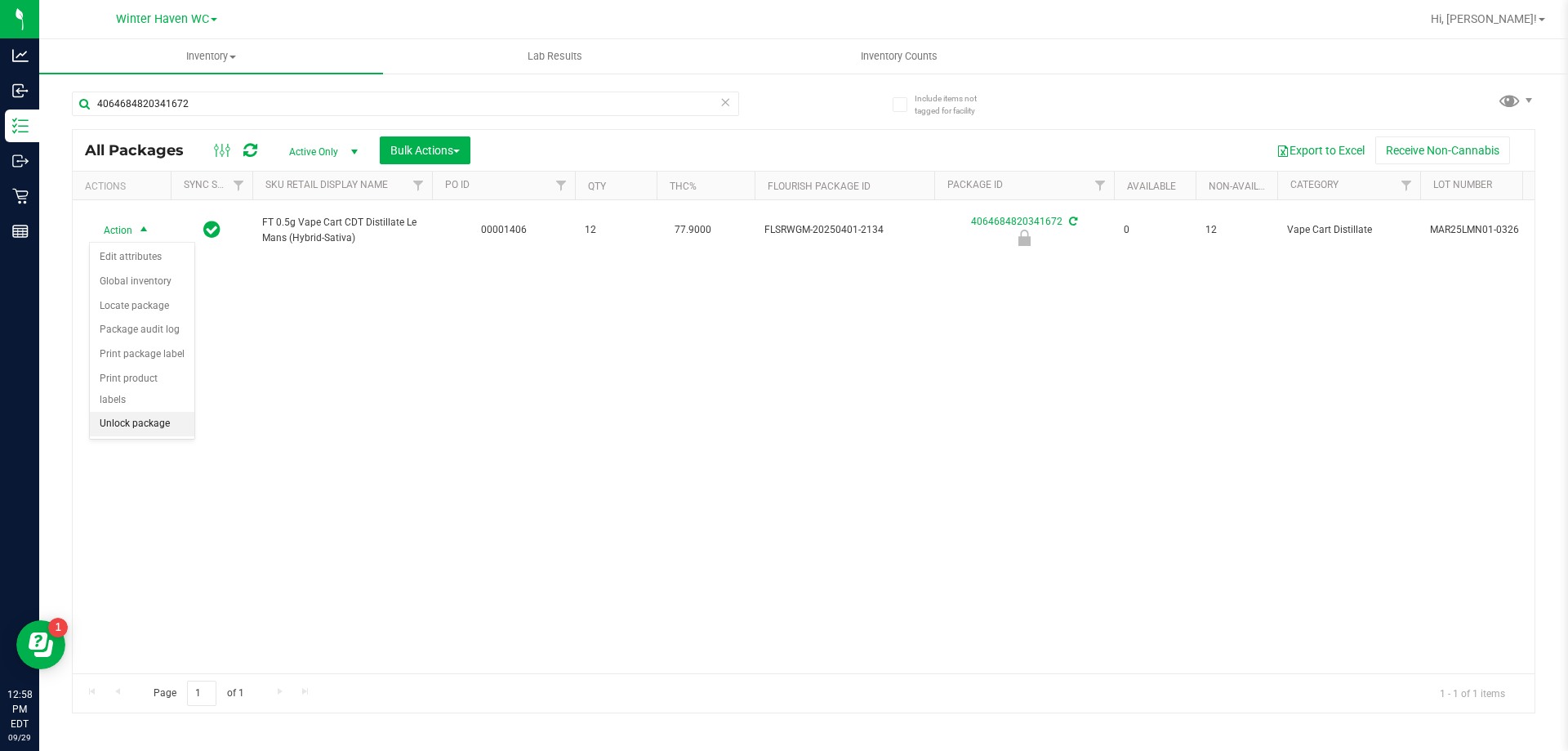
click at [153, 412] on li "Unlock package" at bounding box center [141, 423] width 105 height 24
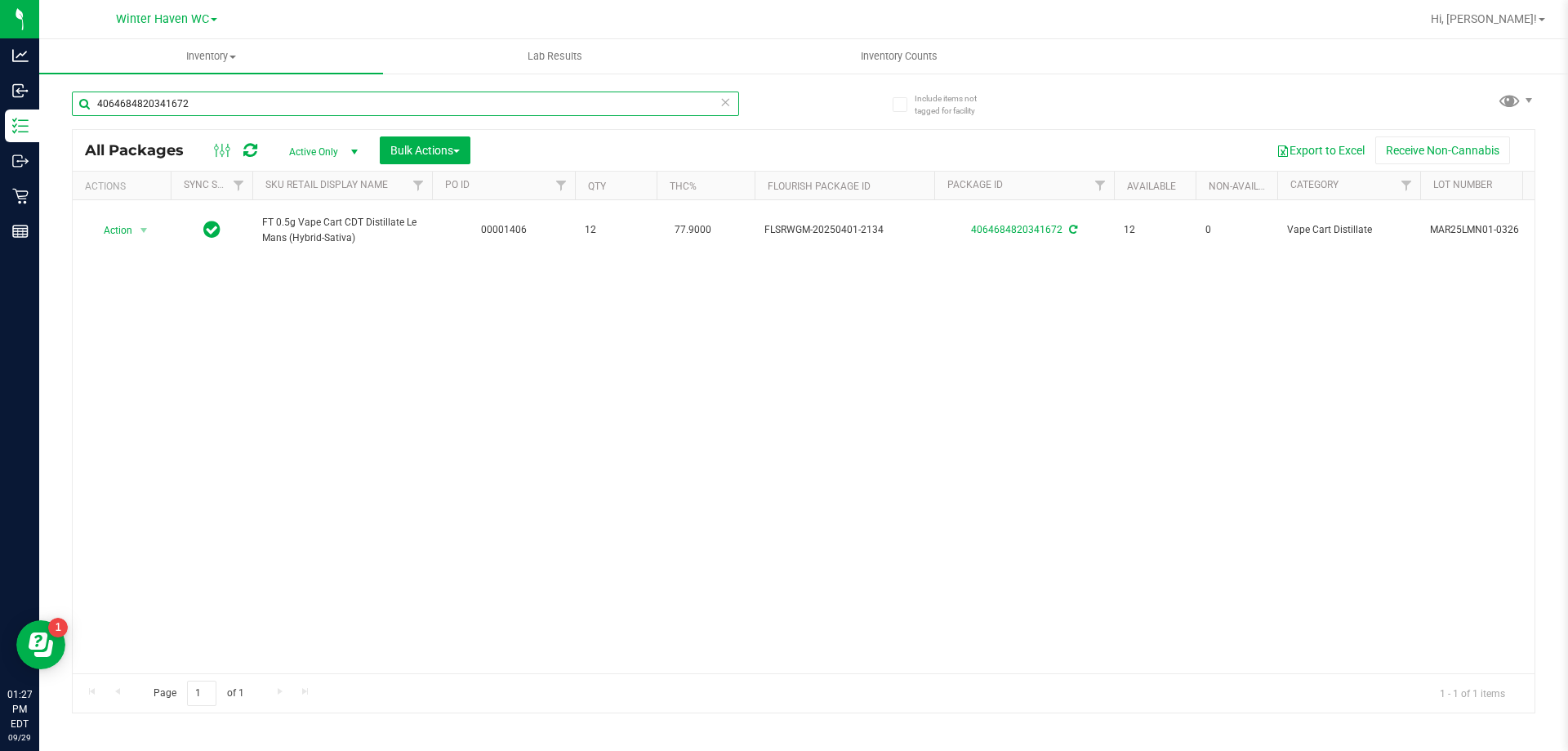
click at [266, 94] on input "4064684820341672" at bounding box center [406, 103] width 667 height 24
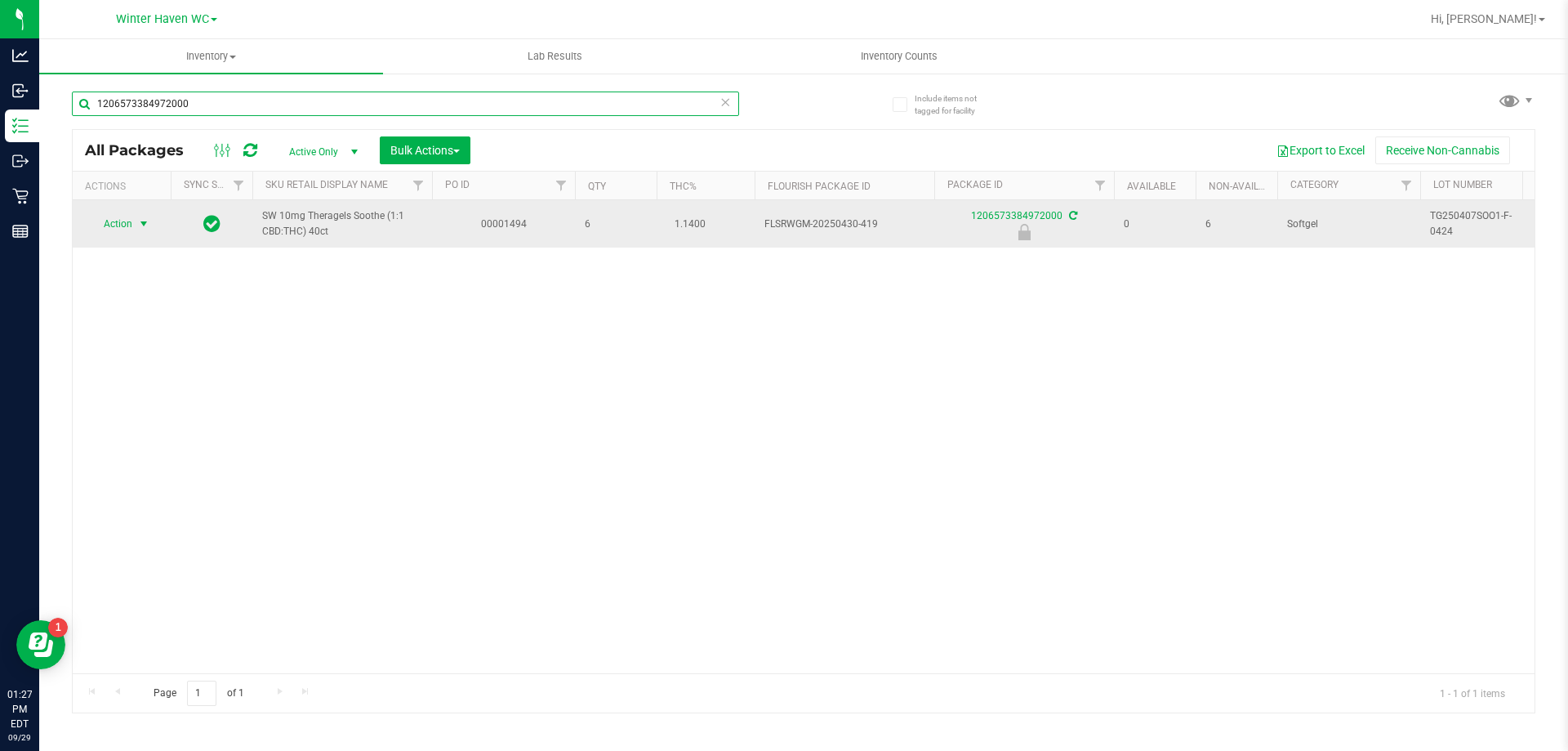
type input "1206573384972000"
click at [134, 225] on span "select" at bounding box center [143, 224] width 20 height 23
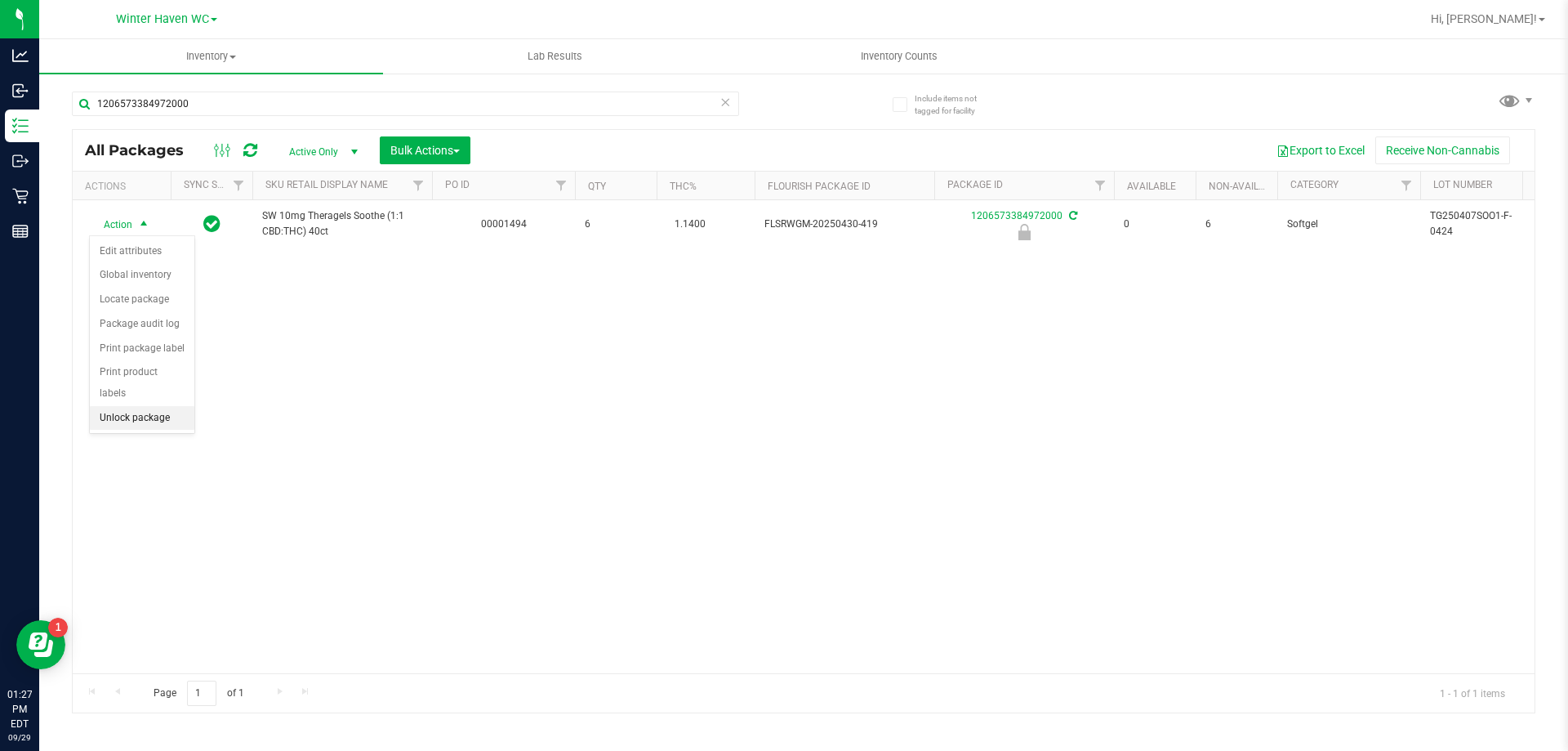
click at [131, 406] on li "Unlock package" at bounding box center [141, 417] width 105 height 24
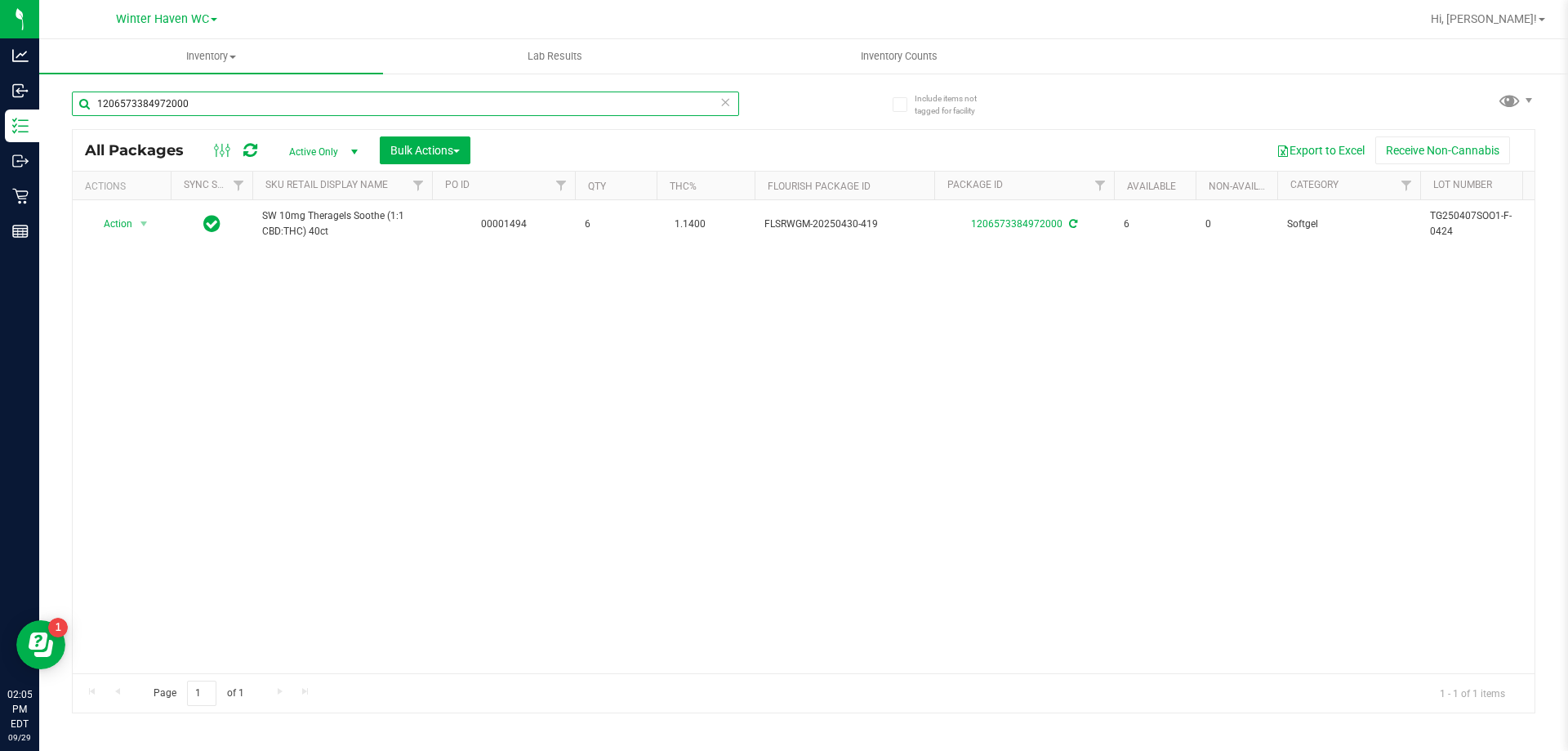
click at [522, 100] on input "1206573384972000" at bounding box center [406, 103] width 667 height 24
type input "8079749241076832"
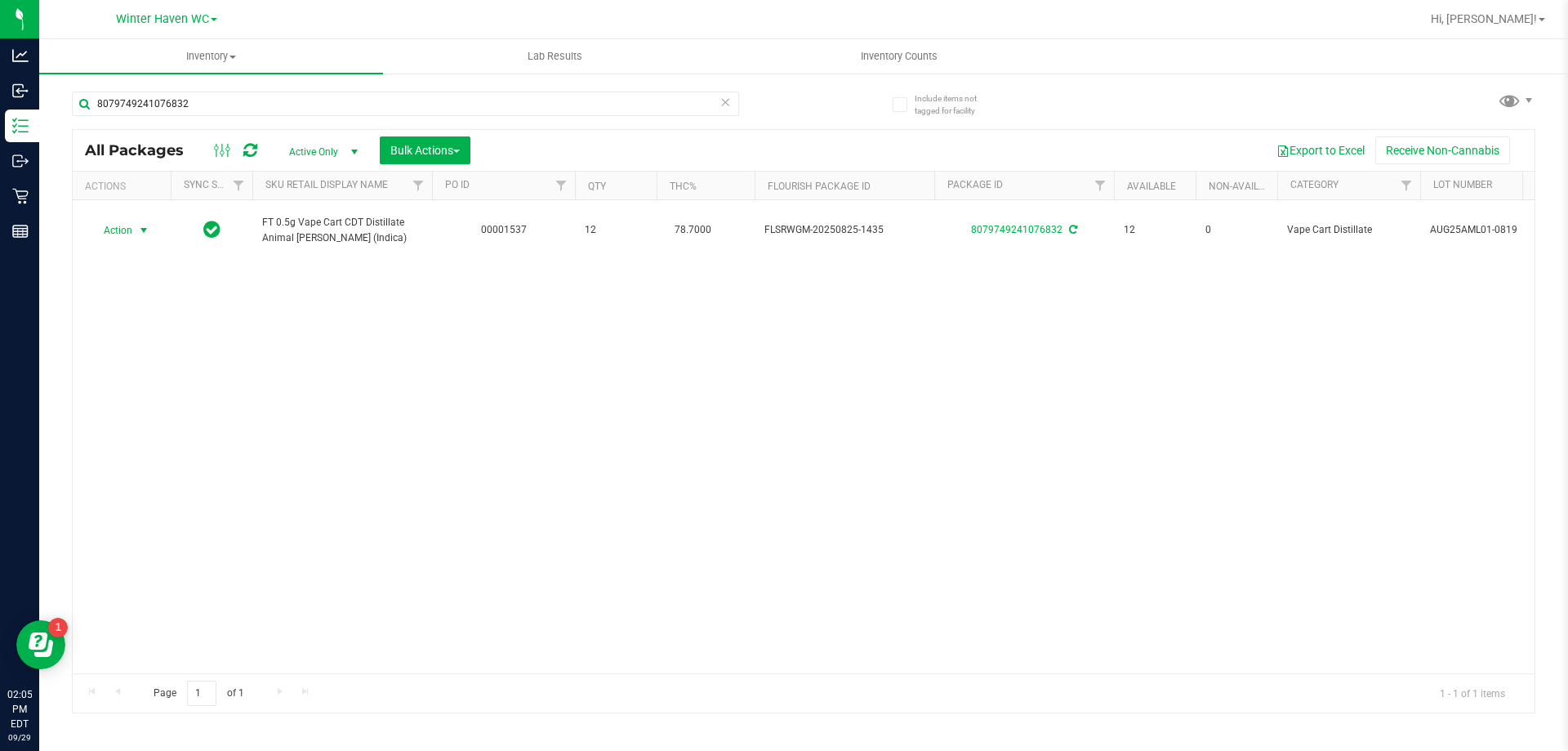
click at [128, 231] on span "Action" at bounding box center [112, 231] width 44 height 23
click at [130, 376] on li "Lock package" at bounding box center [153, 378] width 127 height 24
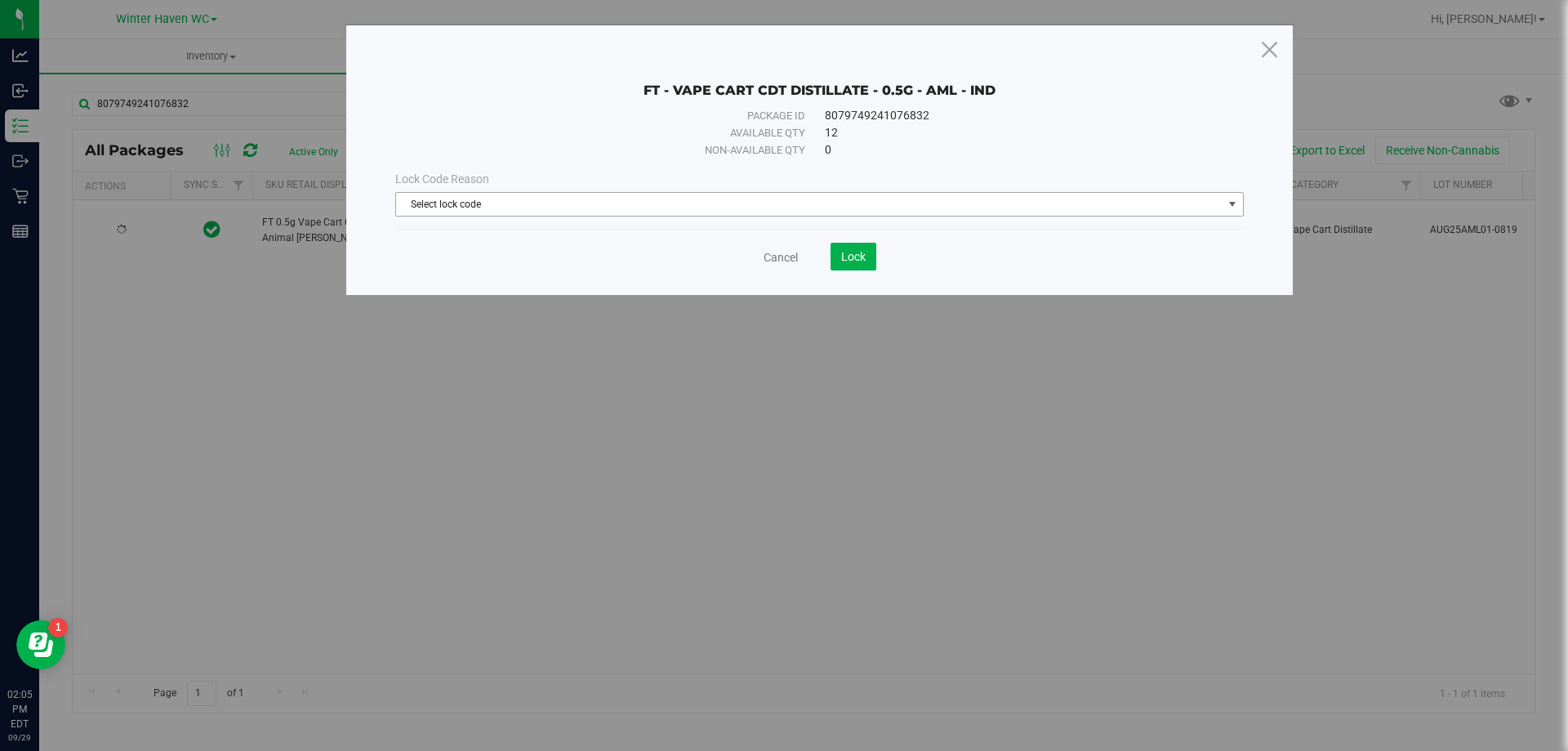
click at [843, 205] on span "Select lock code" at bounding box center [809, 204] width 827 height 23
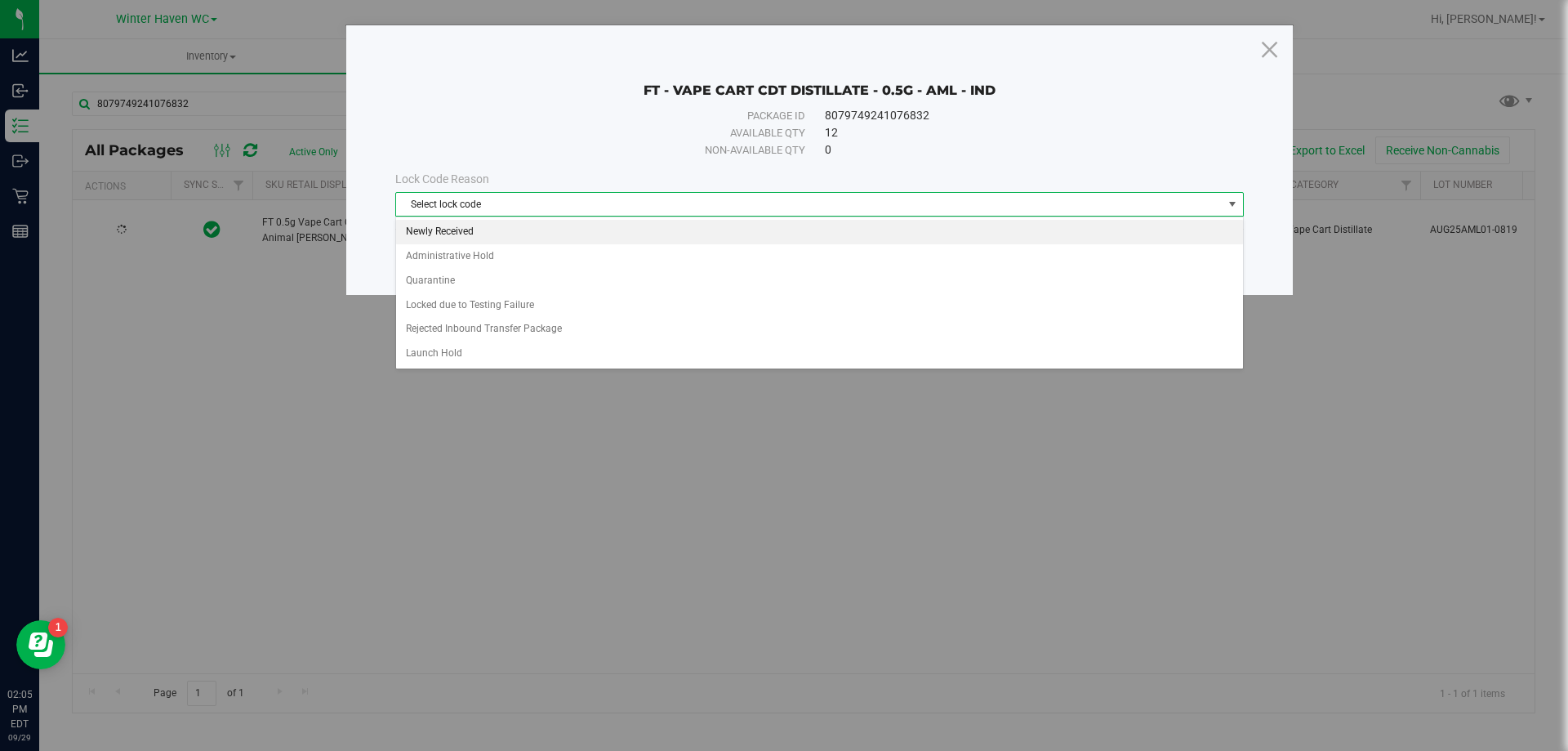
click at [522, 238] on li "Newly Received" at bounding box center [819, 231] width 847 height 24
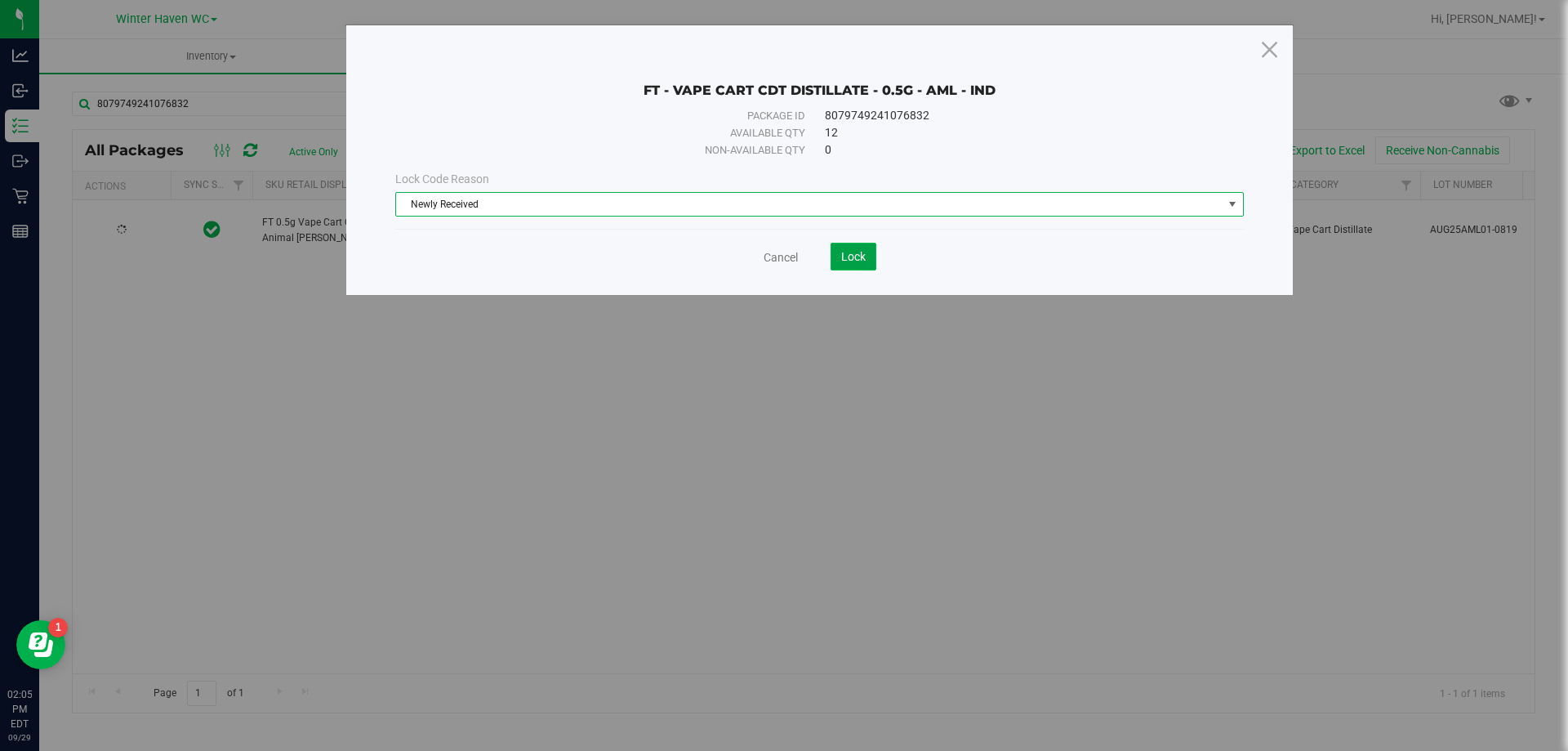
click at [852, 245] on button "Lock" at bounding box center [854, 256] width 46 height 28
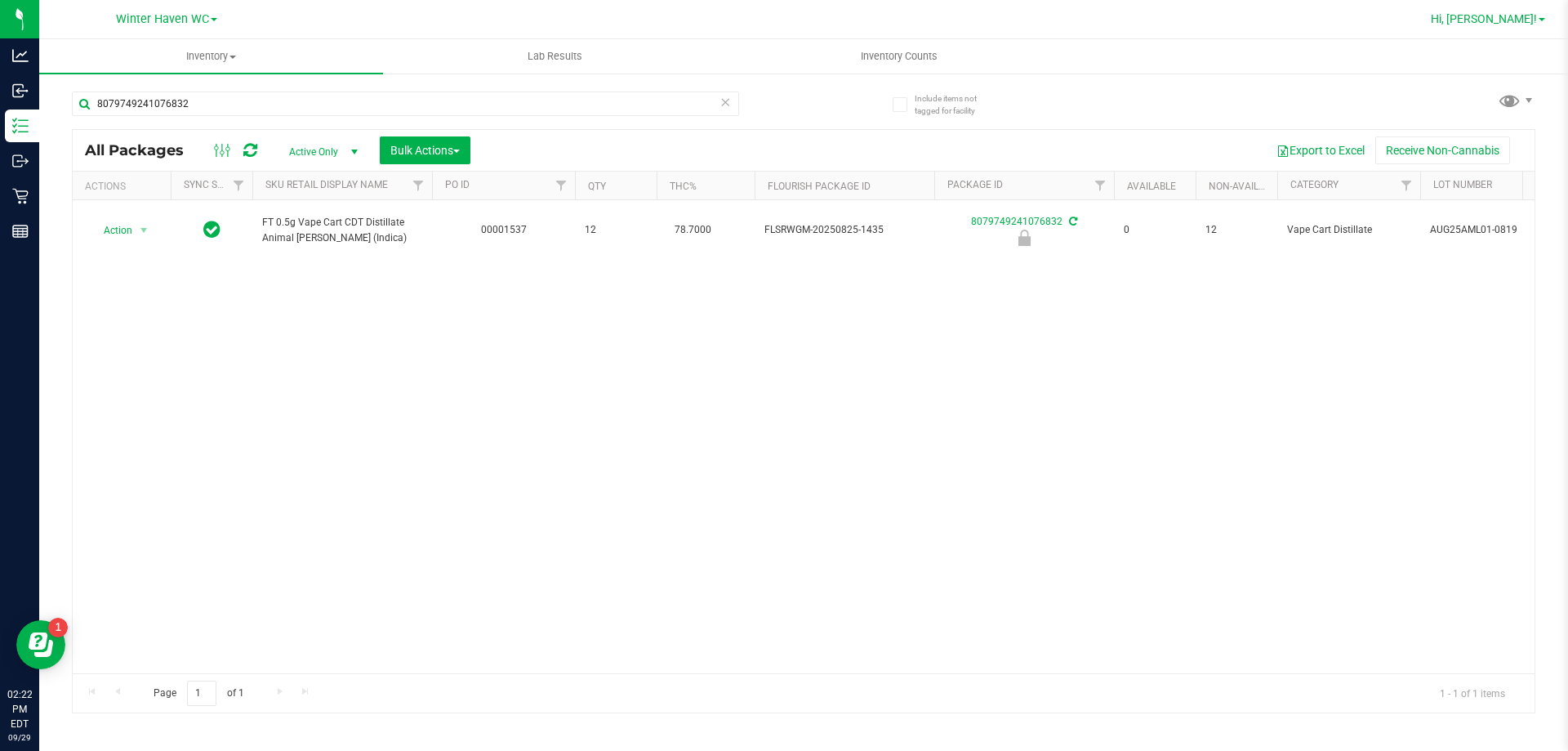
click at [1498, 26] on link "Hi, [PERSON_NAME]!" at bounding box center [1487, 19] width 128 height 17
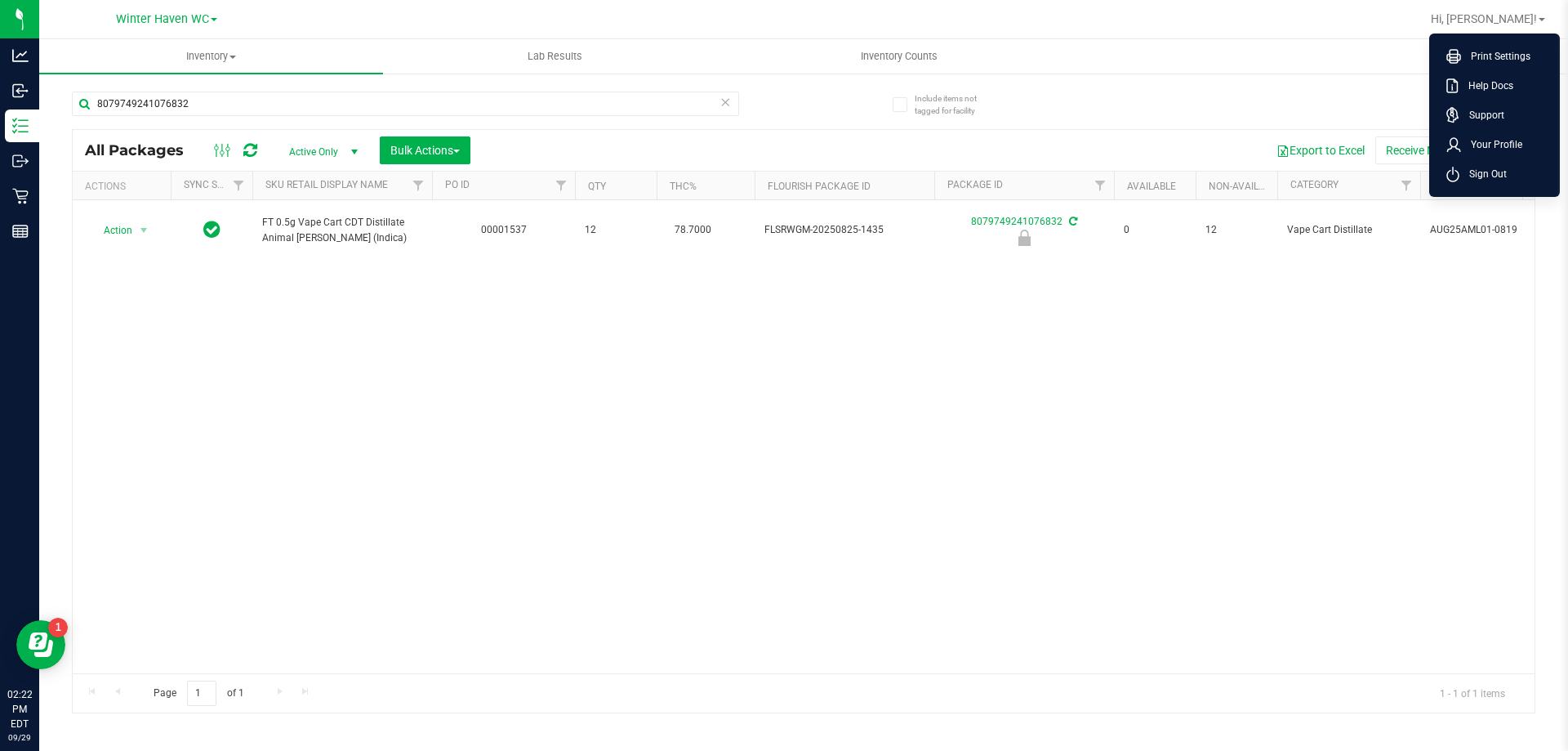
click at [1491, 191] on ul "Print Settings Help Docs Support Your Profile Sign Out" at bounding box center [1494, 115] width 131 height 163
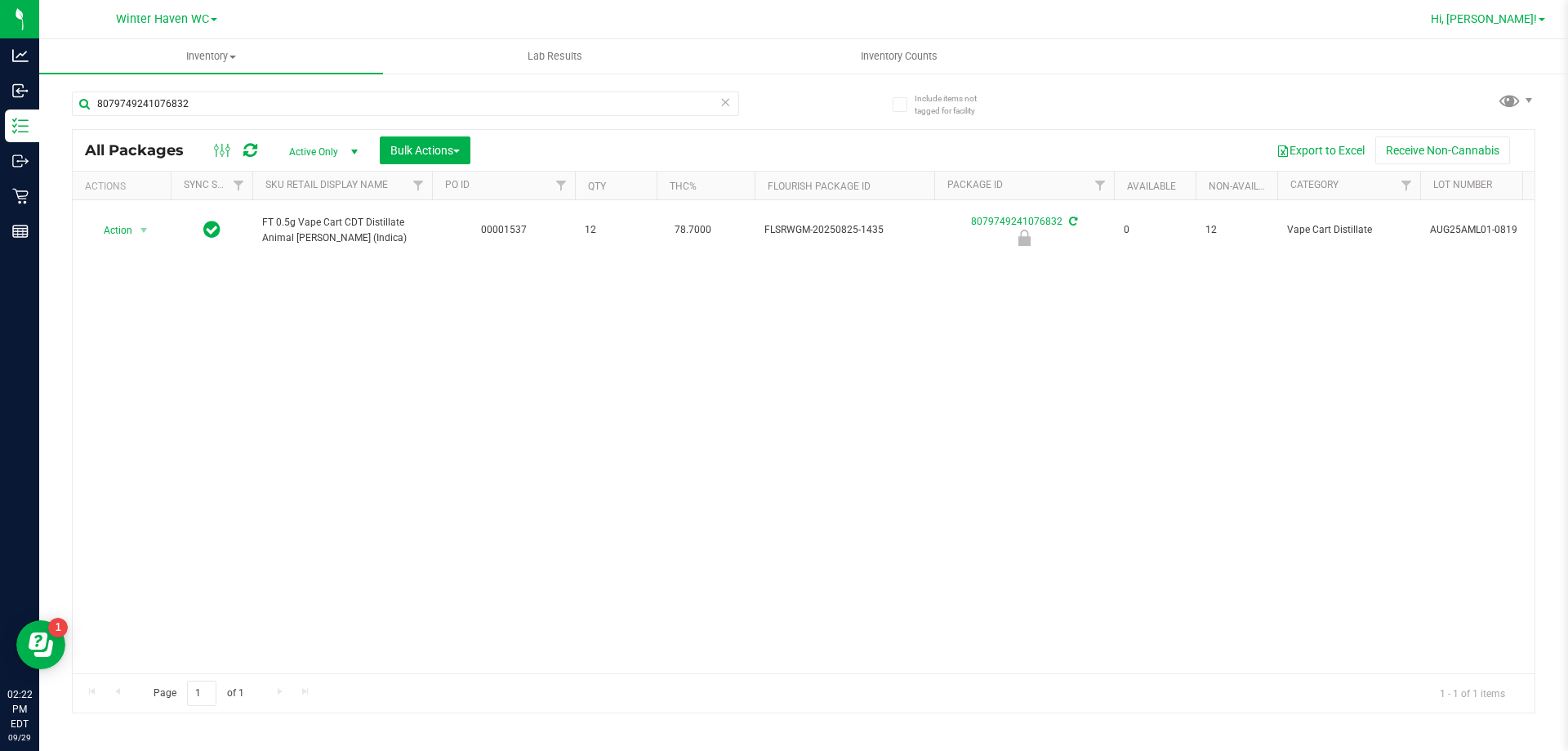
click at [1527, 13] on span "Hi, [PERSON_NAME]!" at bounding box center [1483, 19] width 106 height 13
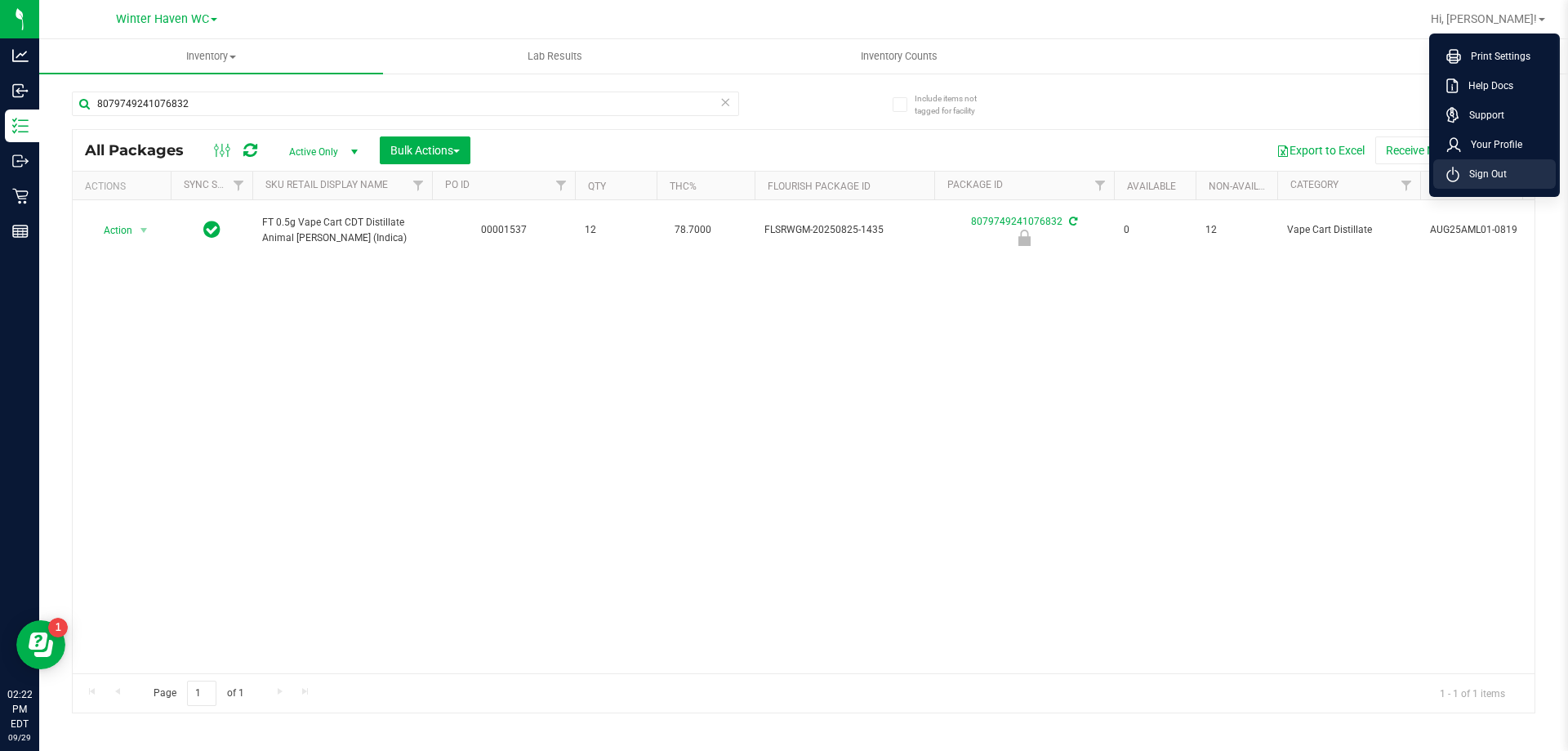
click at [1508, 177] on li "Sign Out" at bounding box center [1494, 174] width 122 height 30
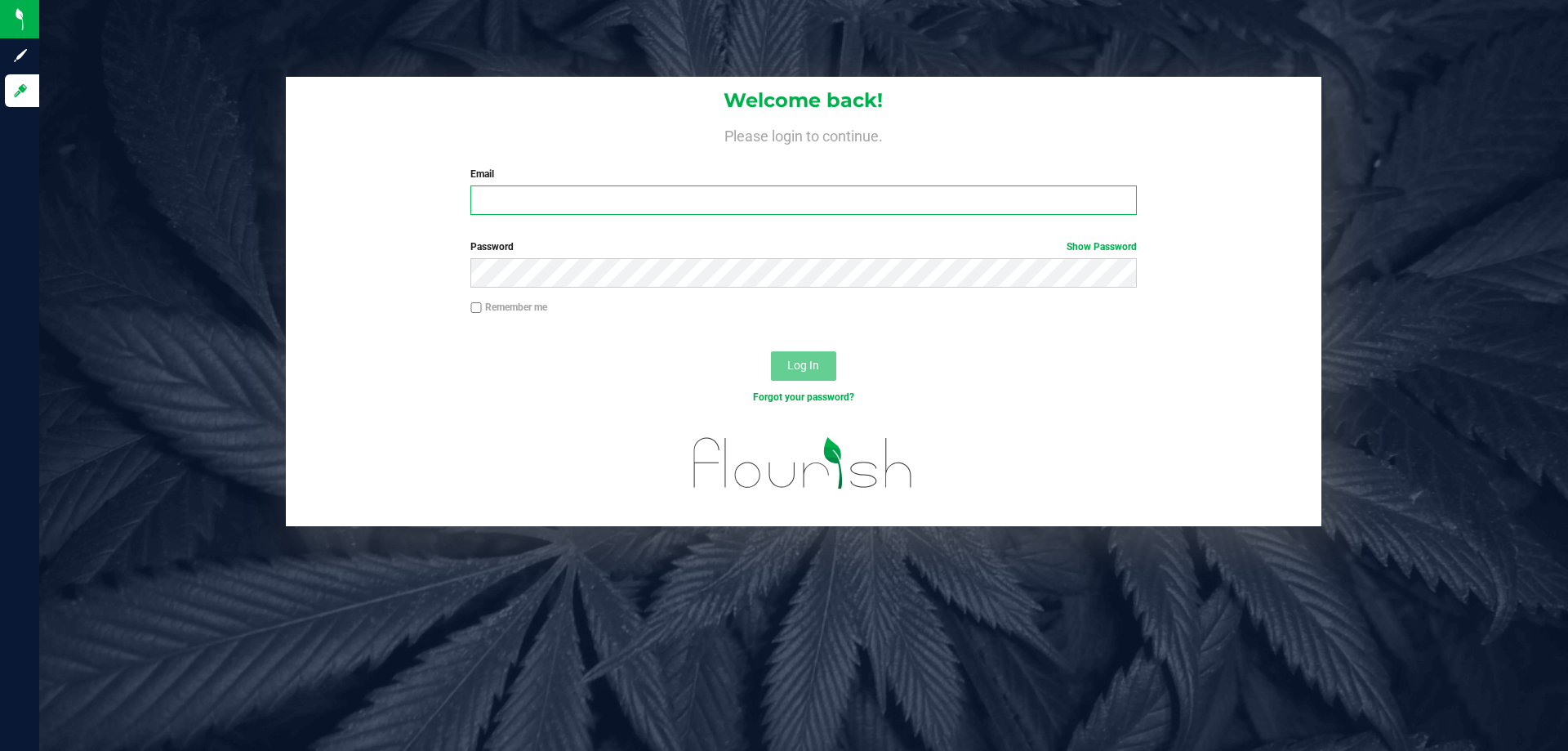
click at [486, 213] on input "Email" at bounding box center [803, 200] width 665 height 30
type input "bbeaudin@liveparallel.com"
click at [771, 351] on button "Log In" at bounding box center [804, 365] width 65 height 30
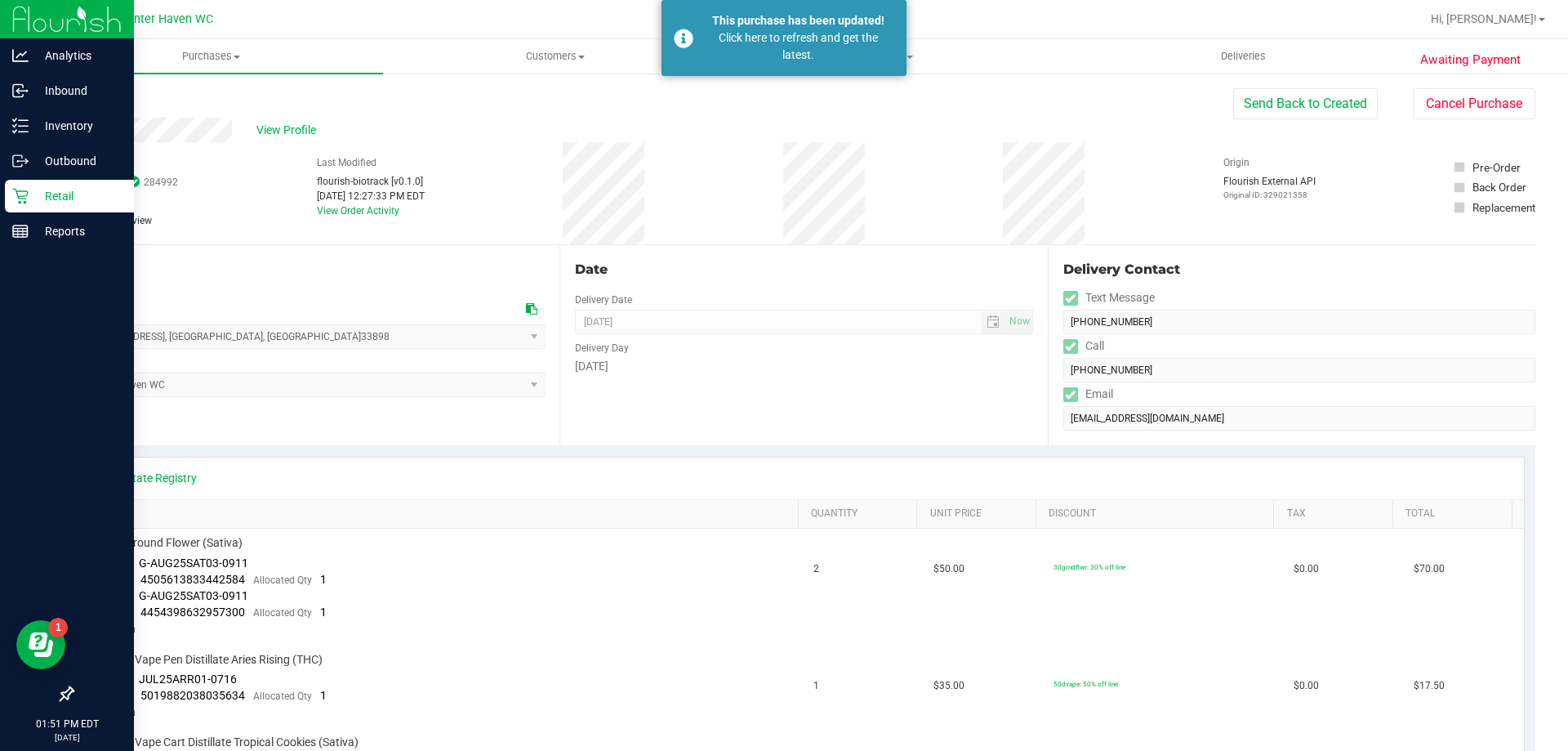
click at [62, 200] on p "Retail" at bounding box center [78, 196] width 98 height 19
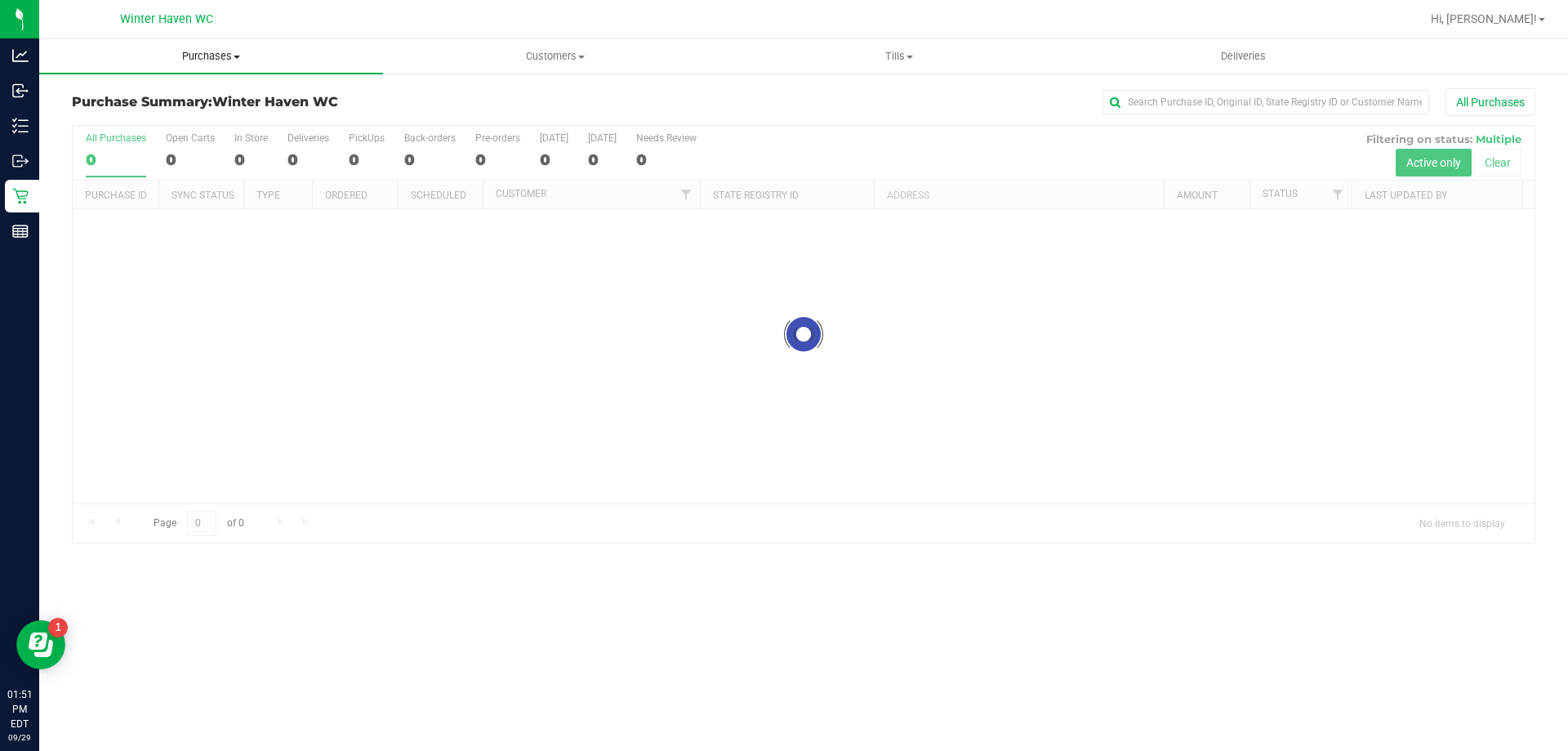
click at [225, 59] on span "Purchases" at bounding box center [212, 56] width 344 height 14
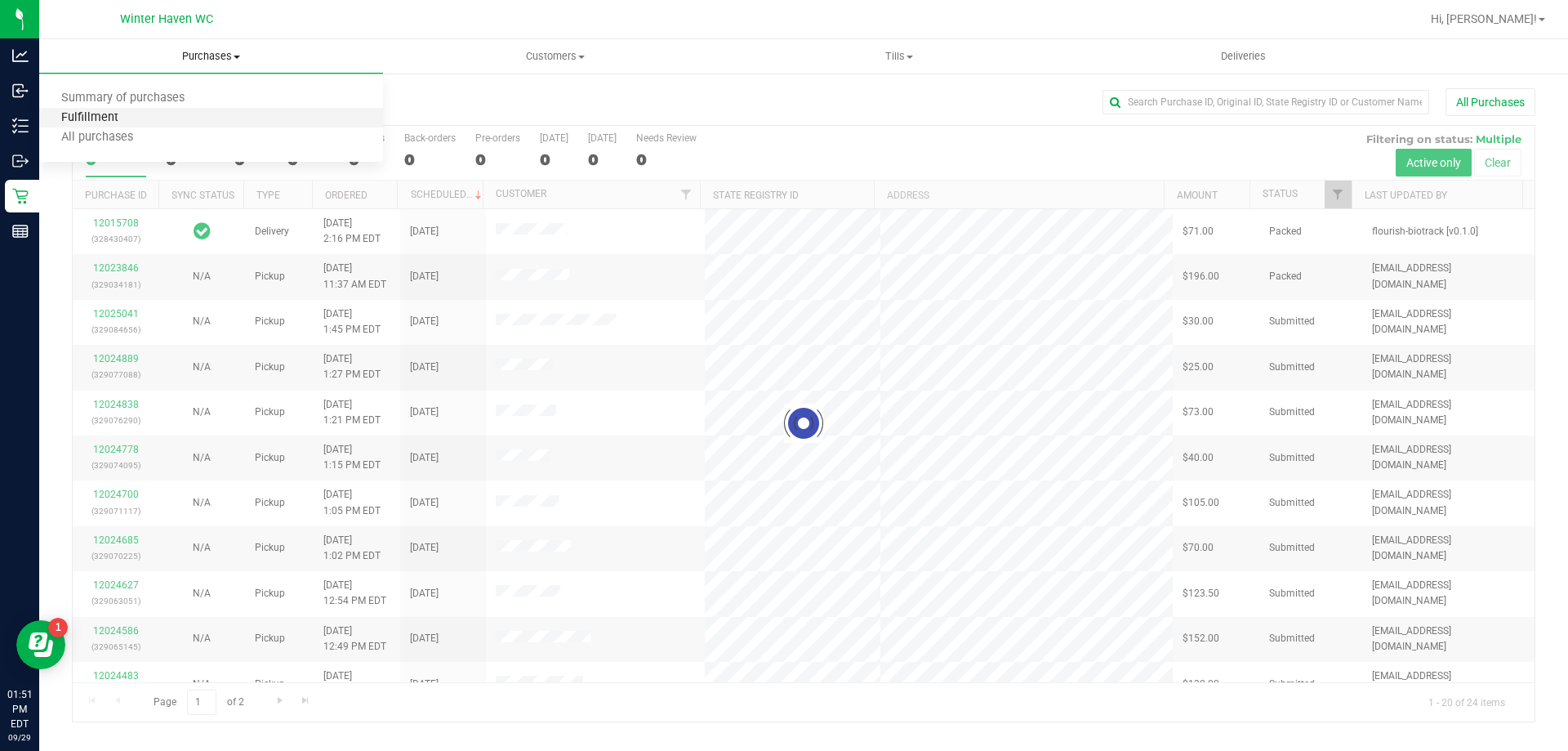
click at [100, 115] on span "Fulfillment" at bounding box center [89, 118] width 101 height 13
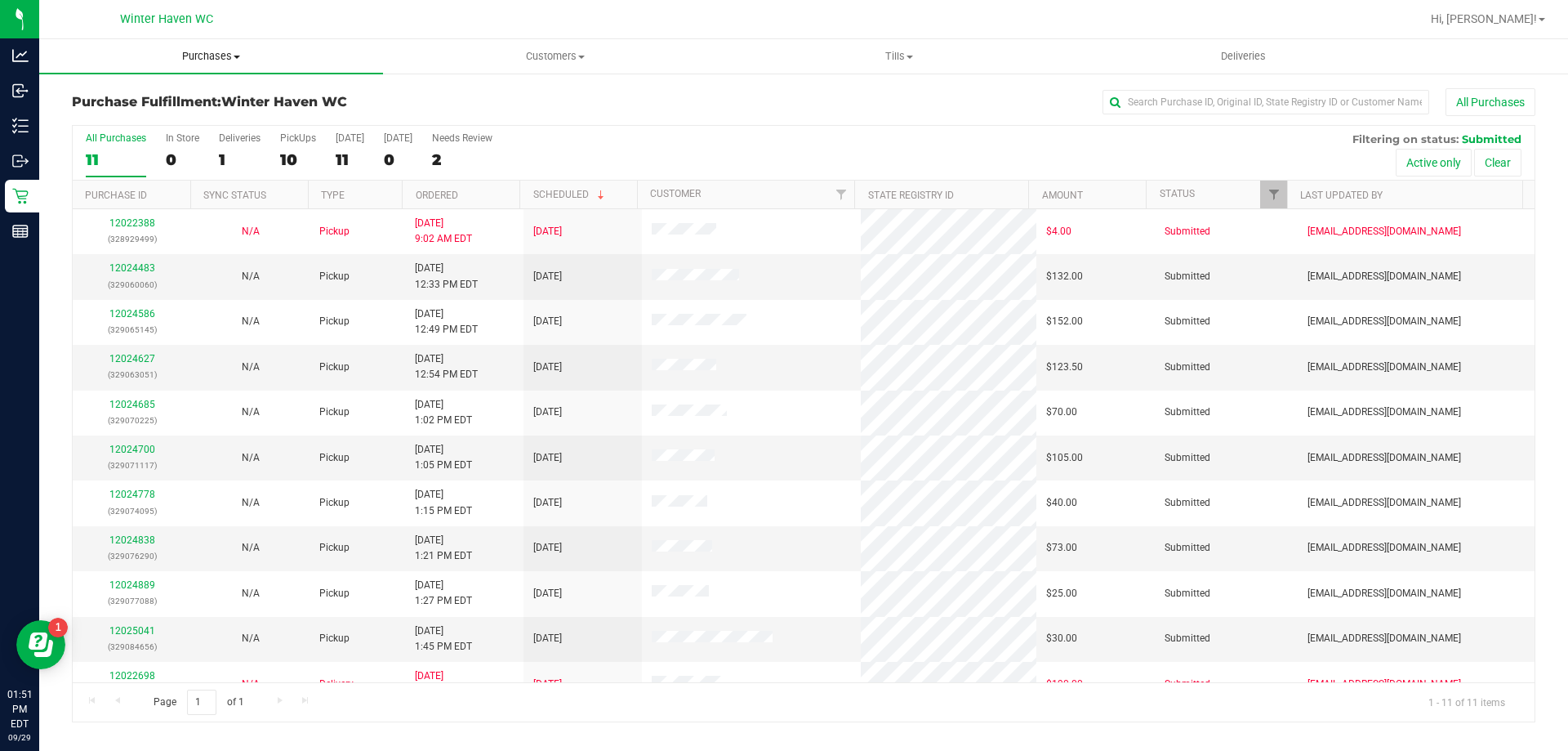
click at [220, 54] on span "Purchases" at bounding box center [212, 56] width 344 height 14
click at [144, 117] on li "Fulfillment" at bounding box center [212, 118] width 344 height 19
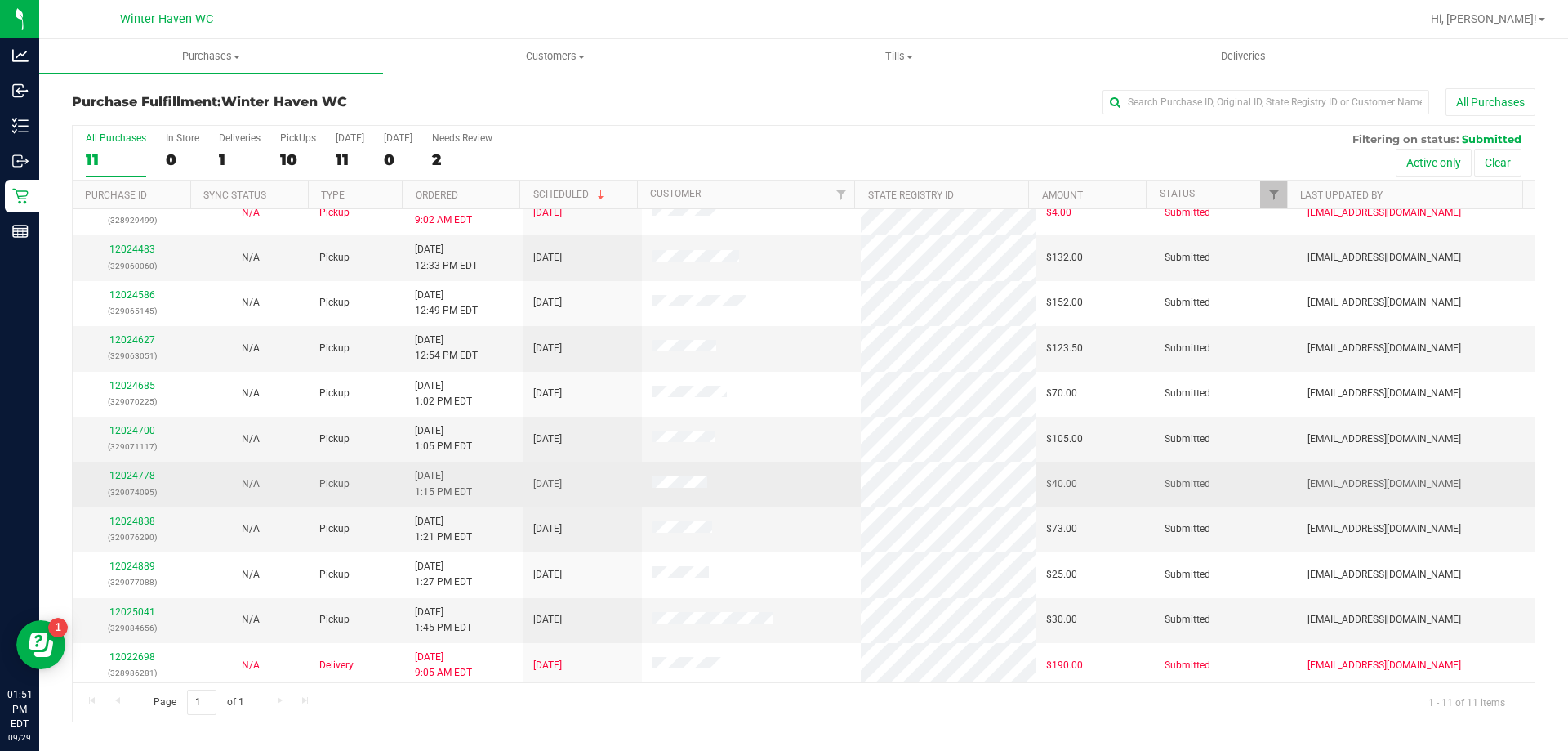
scroll to position [24, 0]
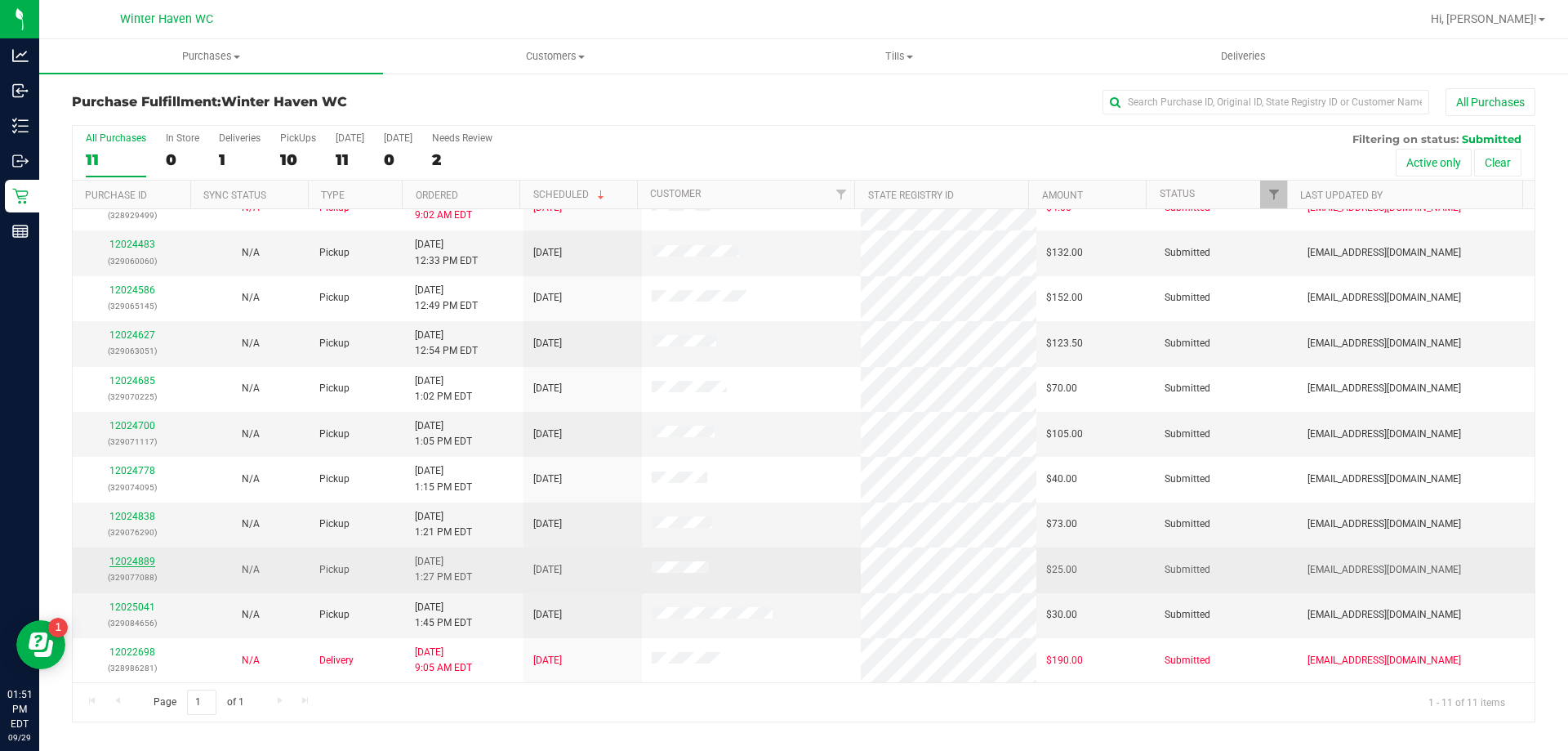
click at [137, 562] on link "12024889" at bounding box center [133, 562] width 46 height 12
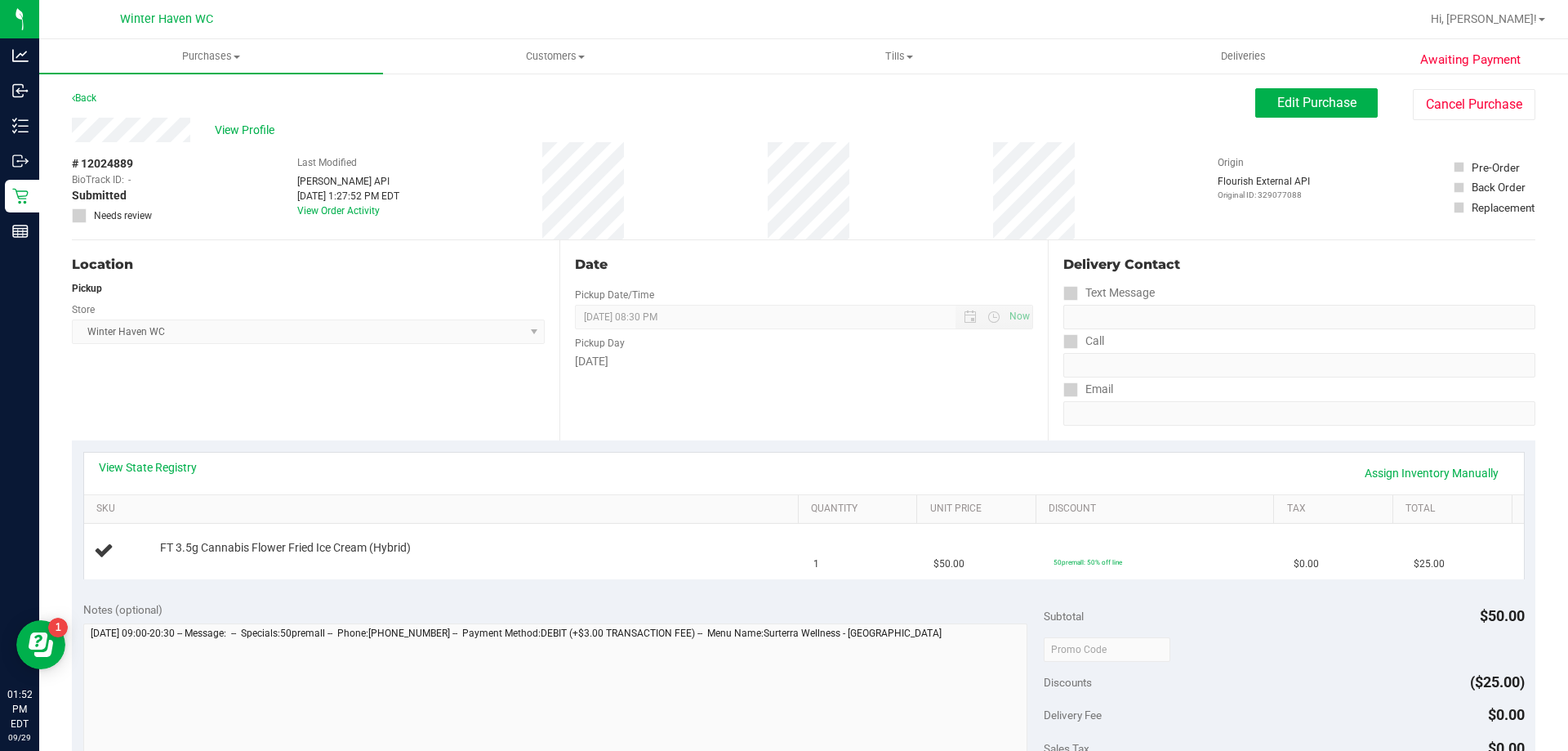
click at [732, 438] on div "Date Pickup Date/Time [DATE] Now [DATE] 08:30 PM Now Pickup Day [DATE]" at bounding box center [803, 340] width 487 height 200
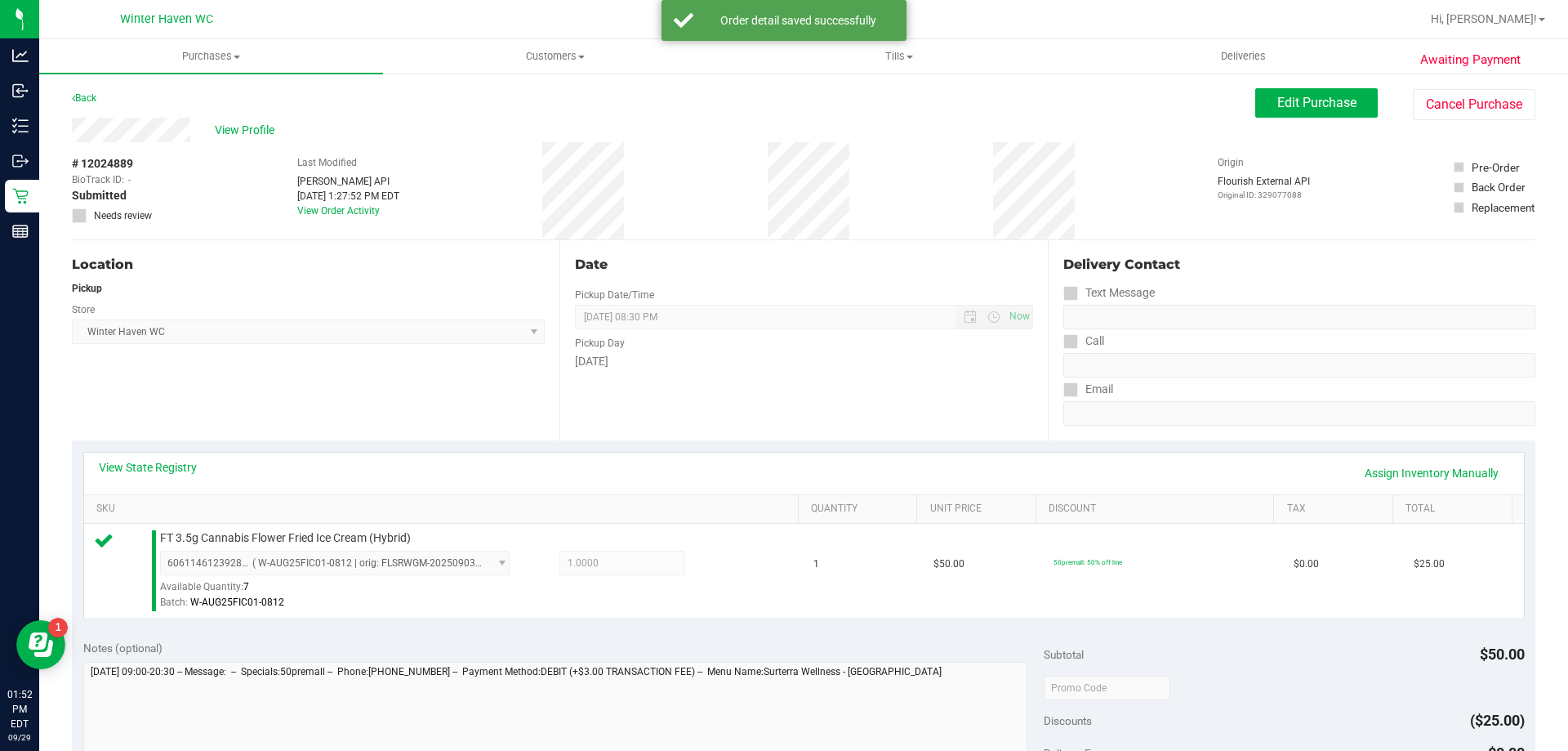
click at [732, 438] on div "Date Pickup Date/Time [DATE] Now [DATE] 08:30 PM Now Pickup Day [DATE]" at bounding box center [803, 340] width 487 height 200
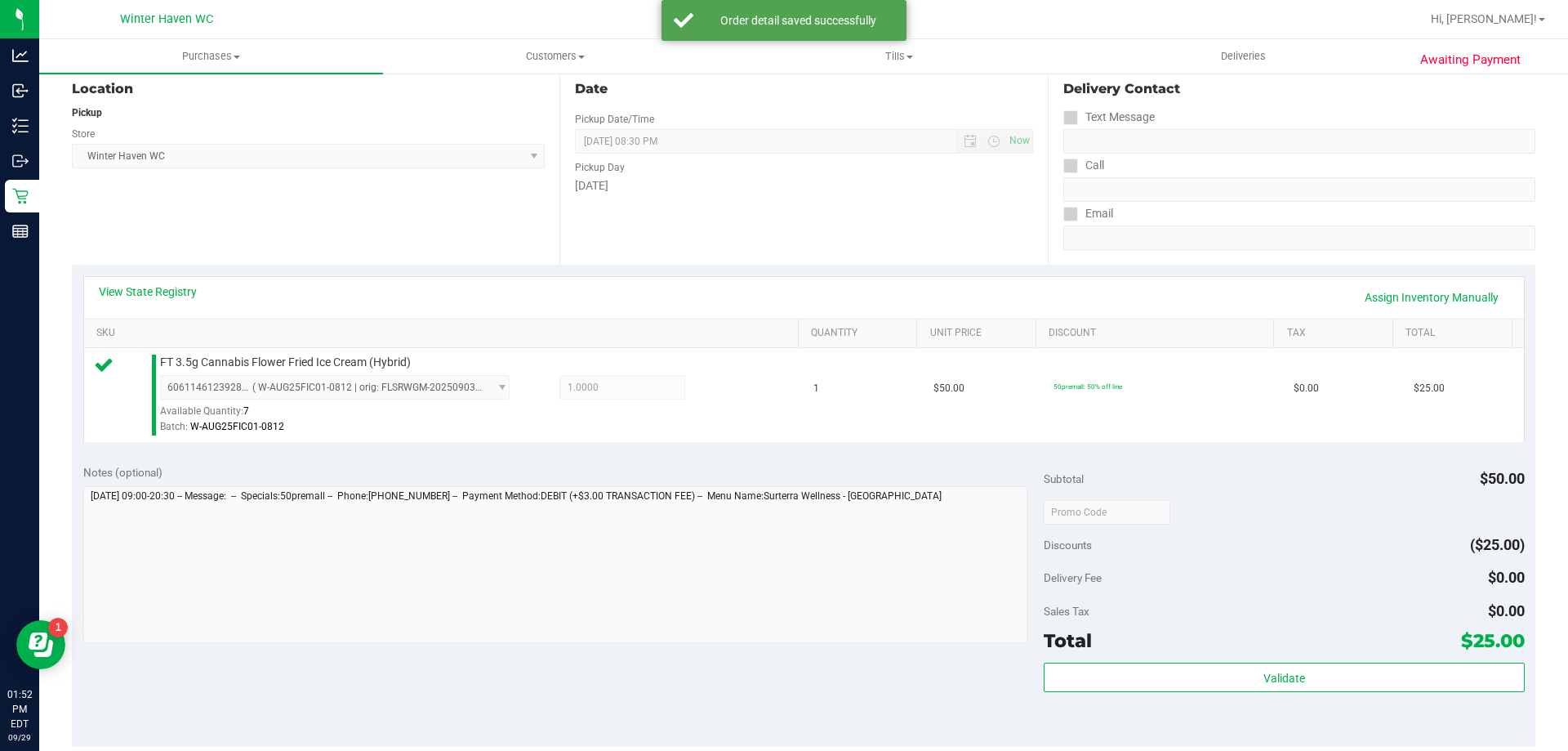
scroll to position [245, 0]
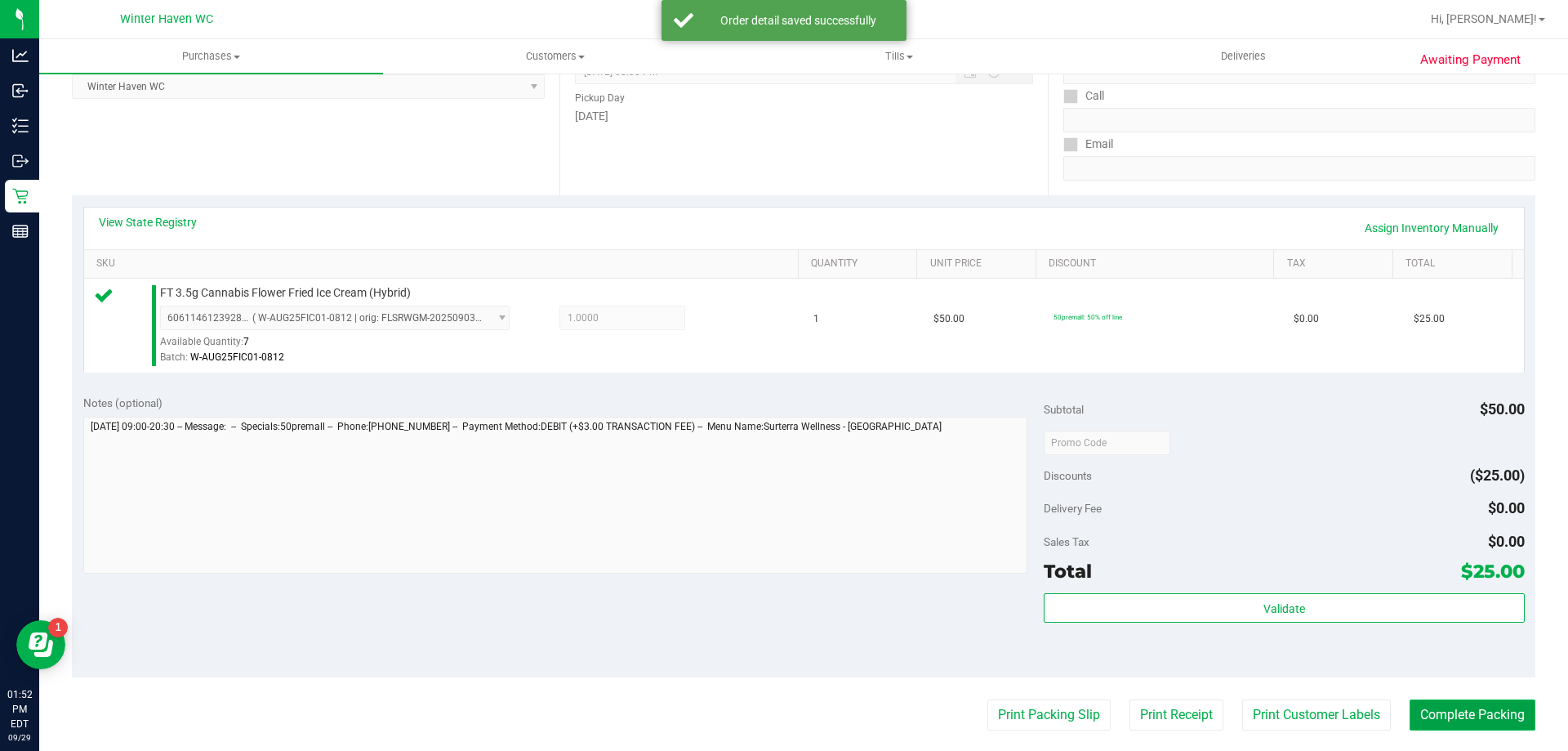
click at [1445, 712] on button "Complete Packing" at bounding box center [1472, 714] width 126 height 31
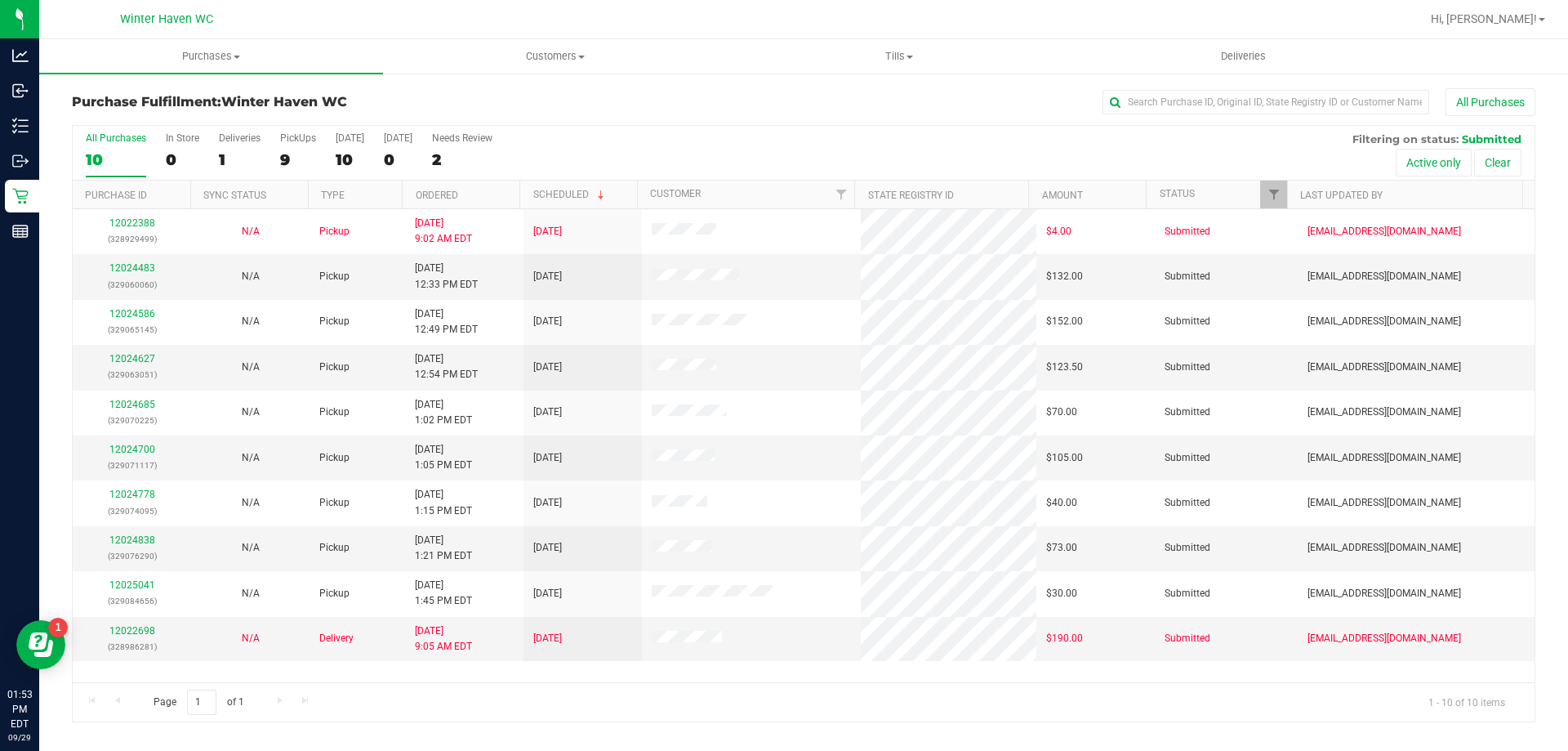
click at [759, 166] on div "All Purchases 10 In Store 0 Deliveries 1 PickUps 9 [DATE] 10 [DATE] 0 Needs Rev…" at bounding box center [804, 153] width 1461 height 55
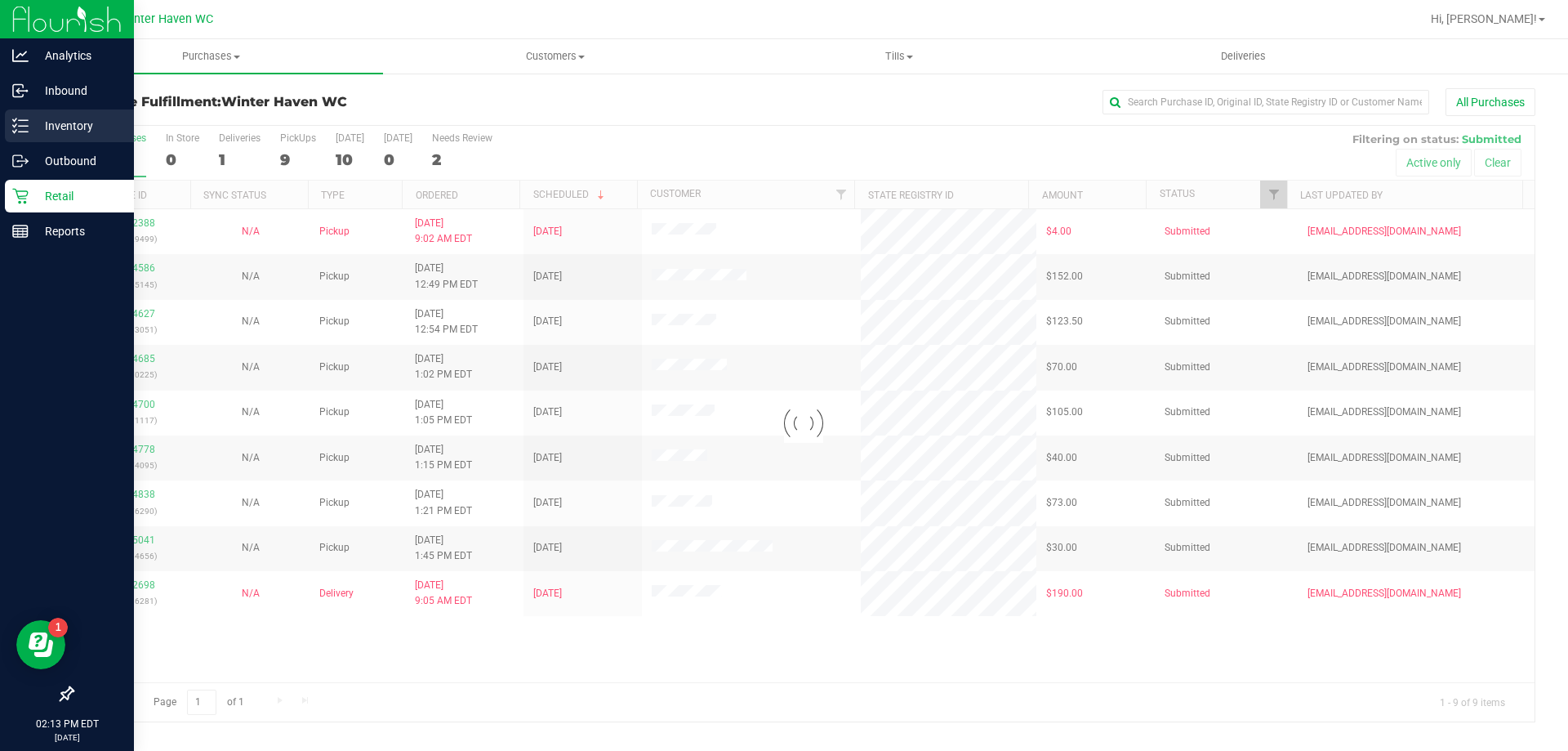
click at [30, 122] on p "Inventory" at bounding box center [78, 126] width 98 height 19
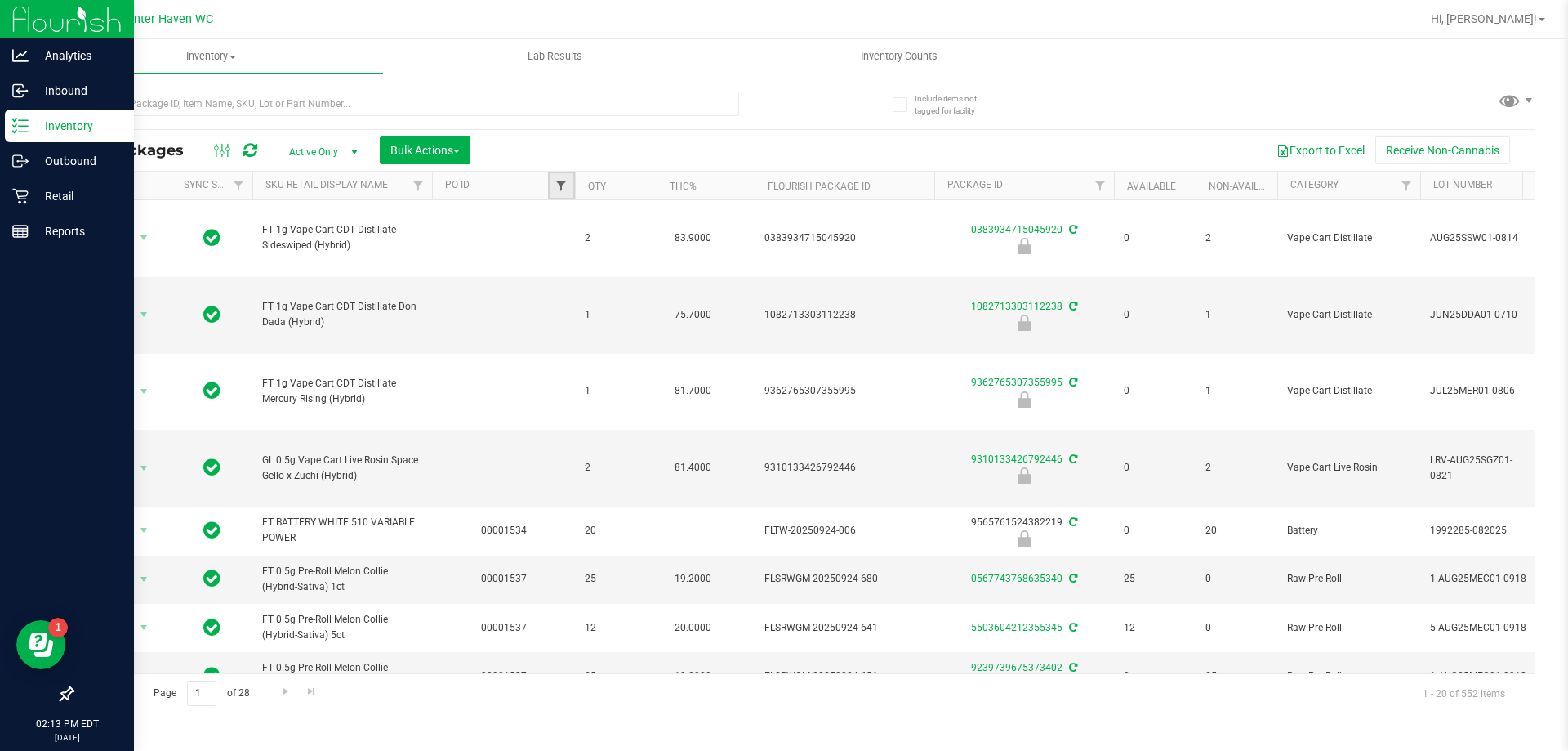
click at [562, 183] on span "Filter" at bounding box center [561, 186] width 13 height 13
type input "1537"
click at [558, 247] on button "Filter" at bounding box center [597, 264] width 79 height 36
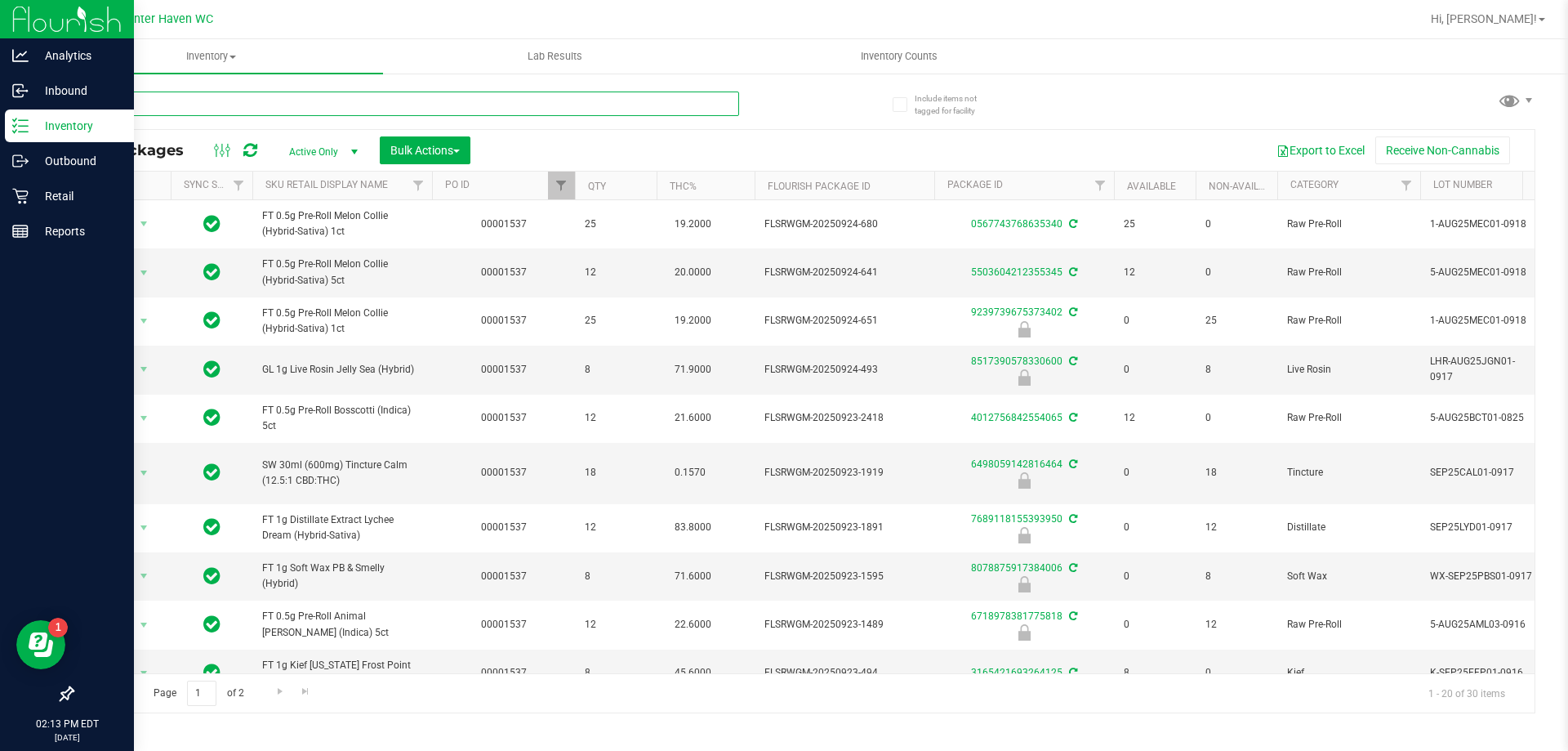
click at [274, 104] on input "text" at bounding box center [406, 103] width 667 height 24
click at [551, 192] on link "Filter" at bounding box center [561, 185] width 27 height 28
click at [660, 263] on button "Clear" at bounding box center [687, 264] width 79 height 36
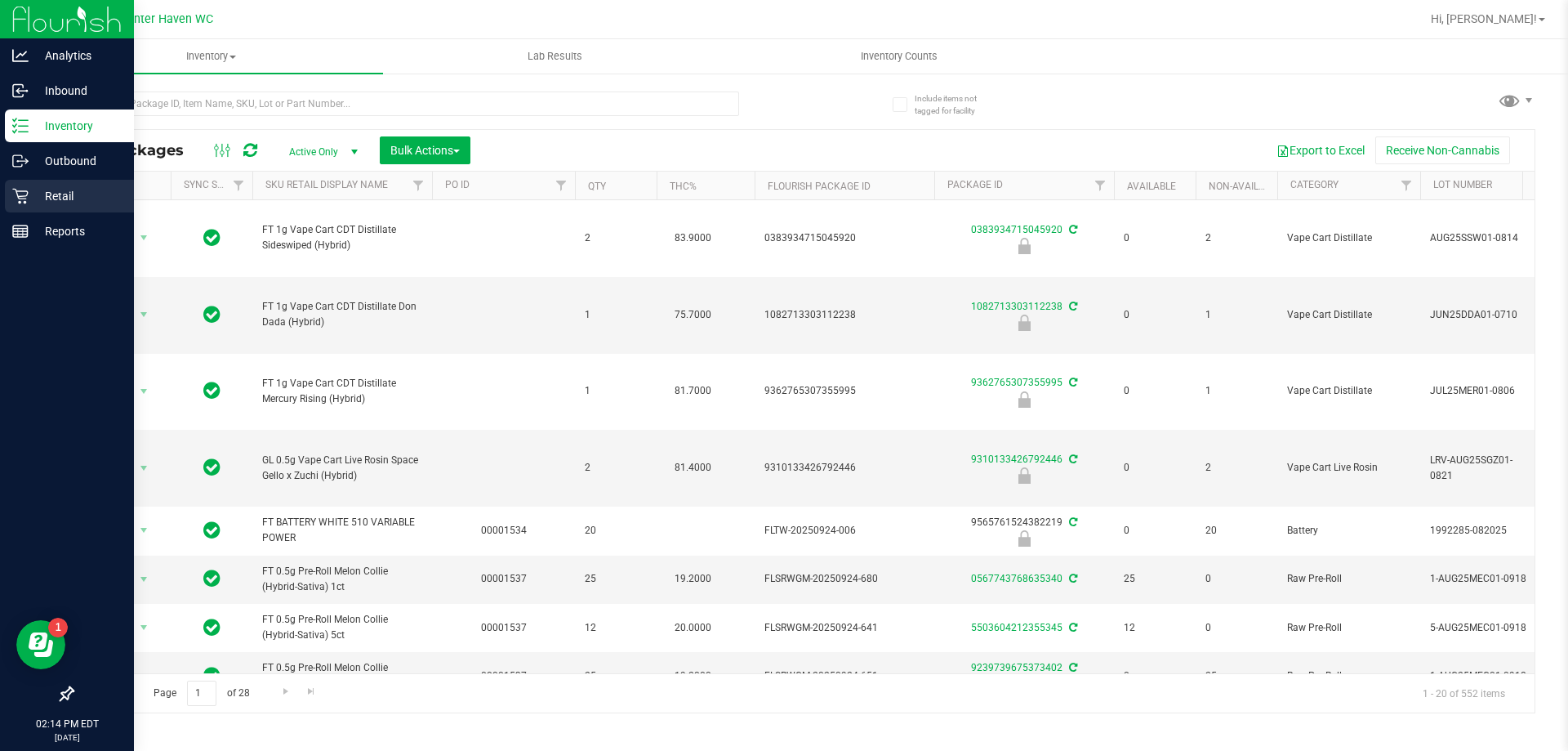
click at [67, 185] on div "Retail" at bounding box center [69, 196] width 129 height 33
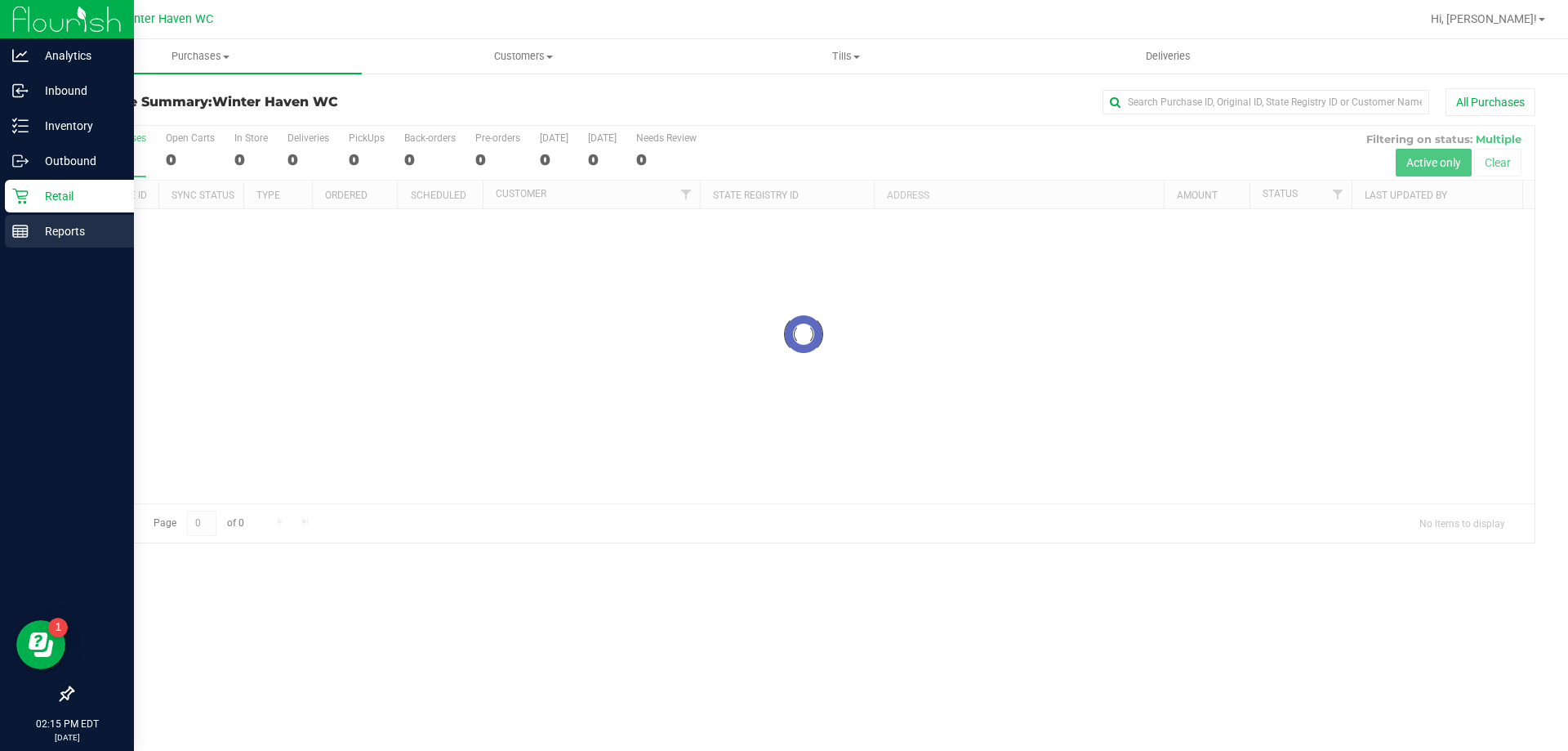
click at [93, 220] on div "Reports" at bounding box center [69, 231] width 129 height 33
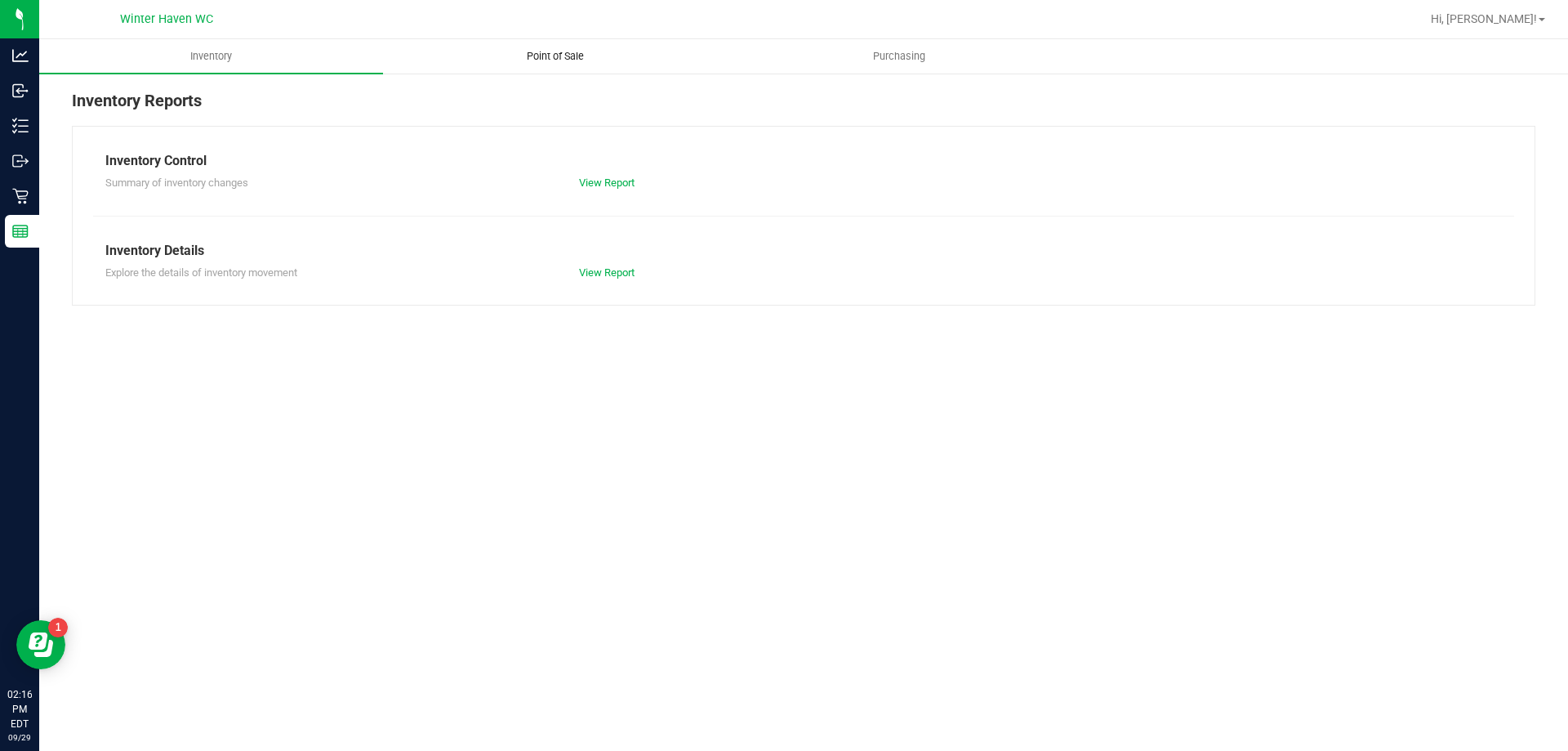
click at [566, 60] on span "Point of Sale" at bounding box center [555, 56] width 101 height 14
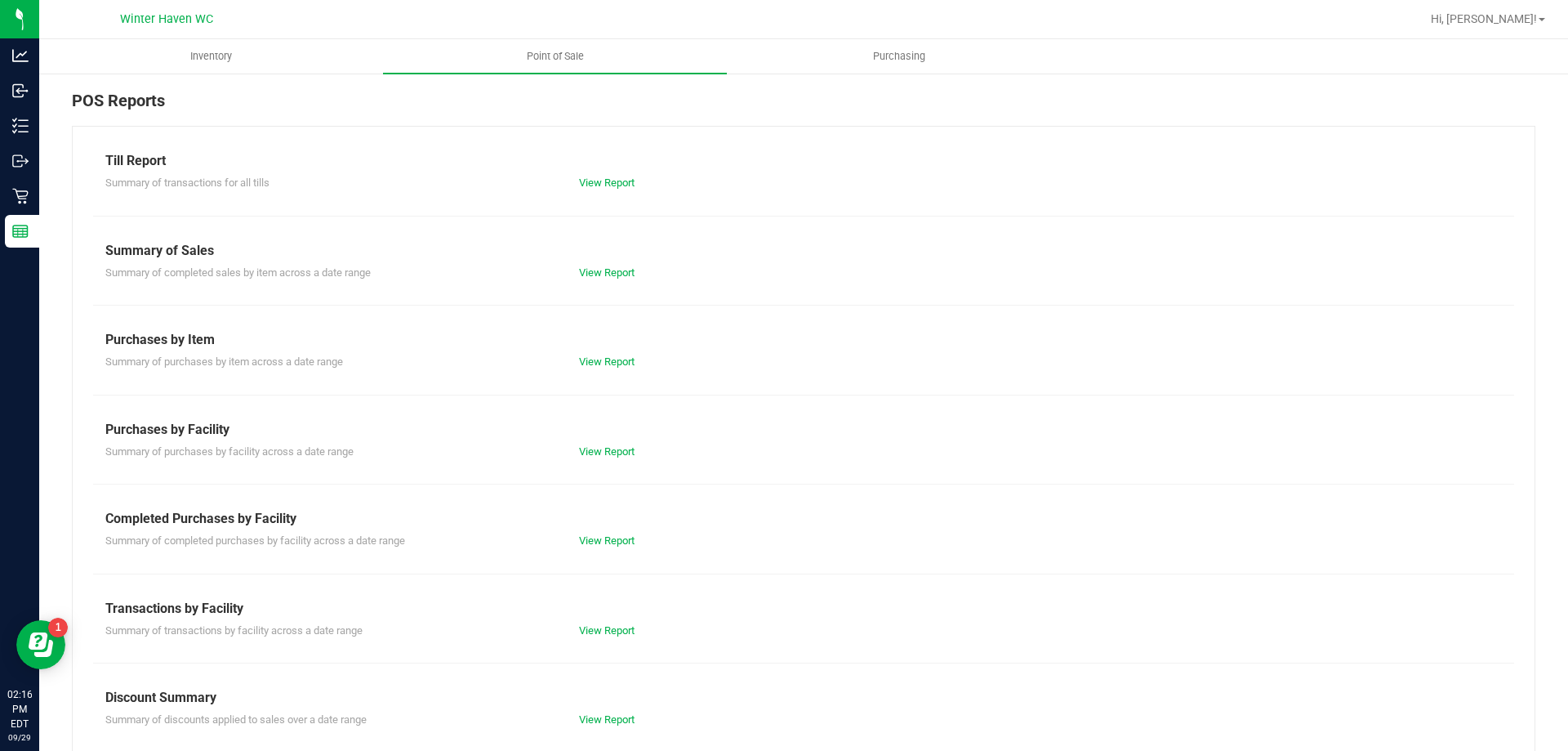
click at [613, 547] on div "View Report" at bounding box center [684, 540] width 236 height 16
click at [608, 542] on link "View Report" at bounding box center [607, 540] width 56 height 13
